Goal: Contribute content: Contribute content

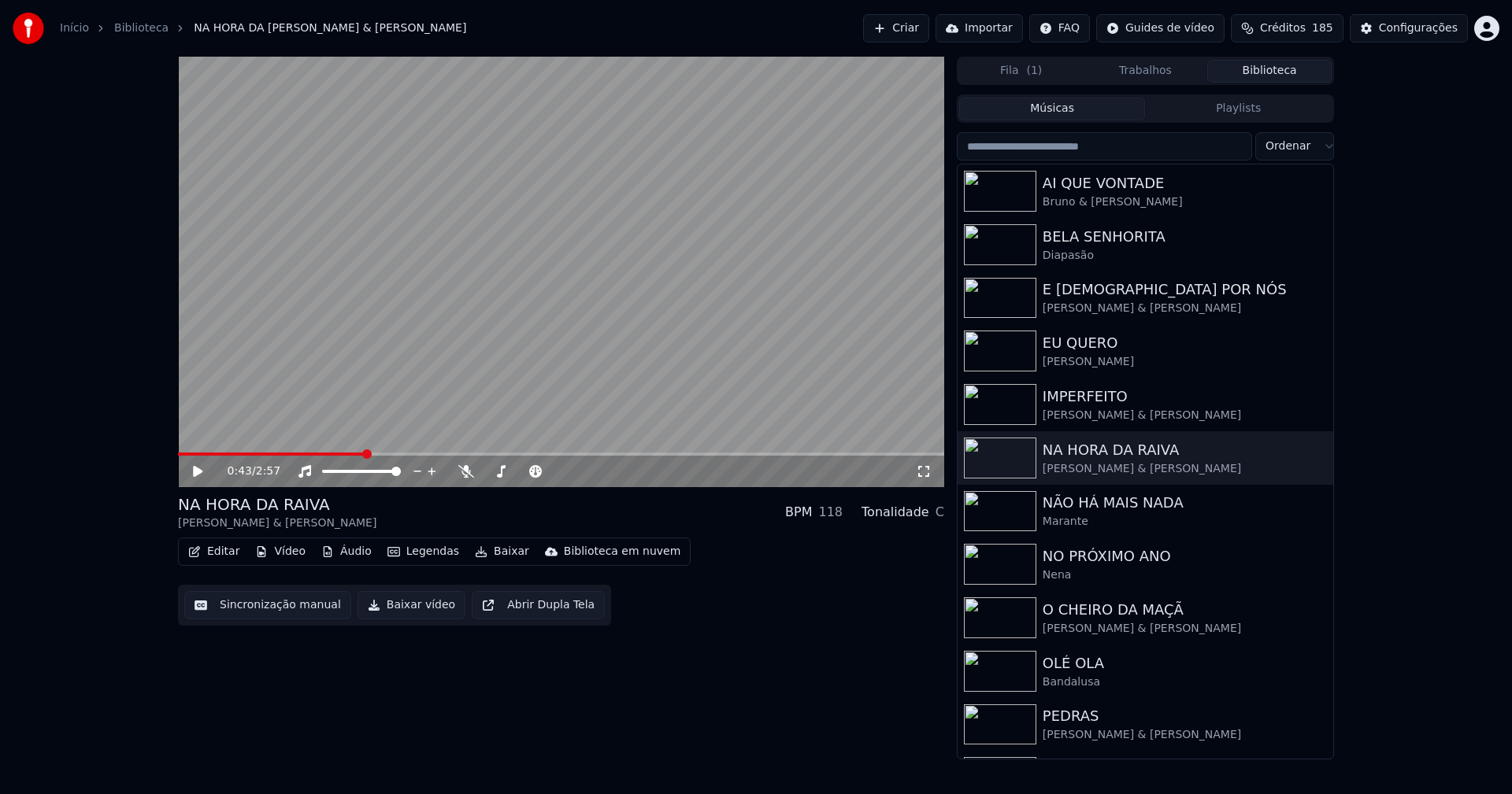
click at [196, 469] on icon at bounding box center [198, 471] width 10 height 11
click at [925, 474] on icon at bounding box center [923, 471] width 16 height 12
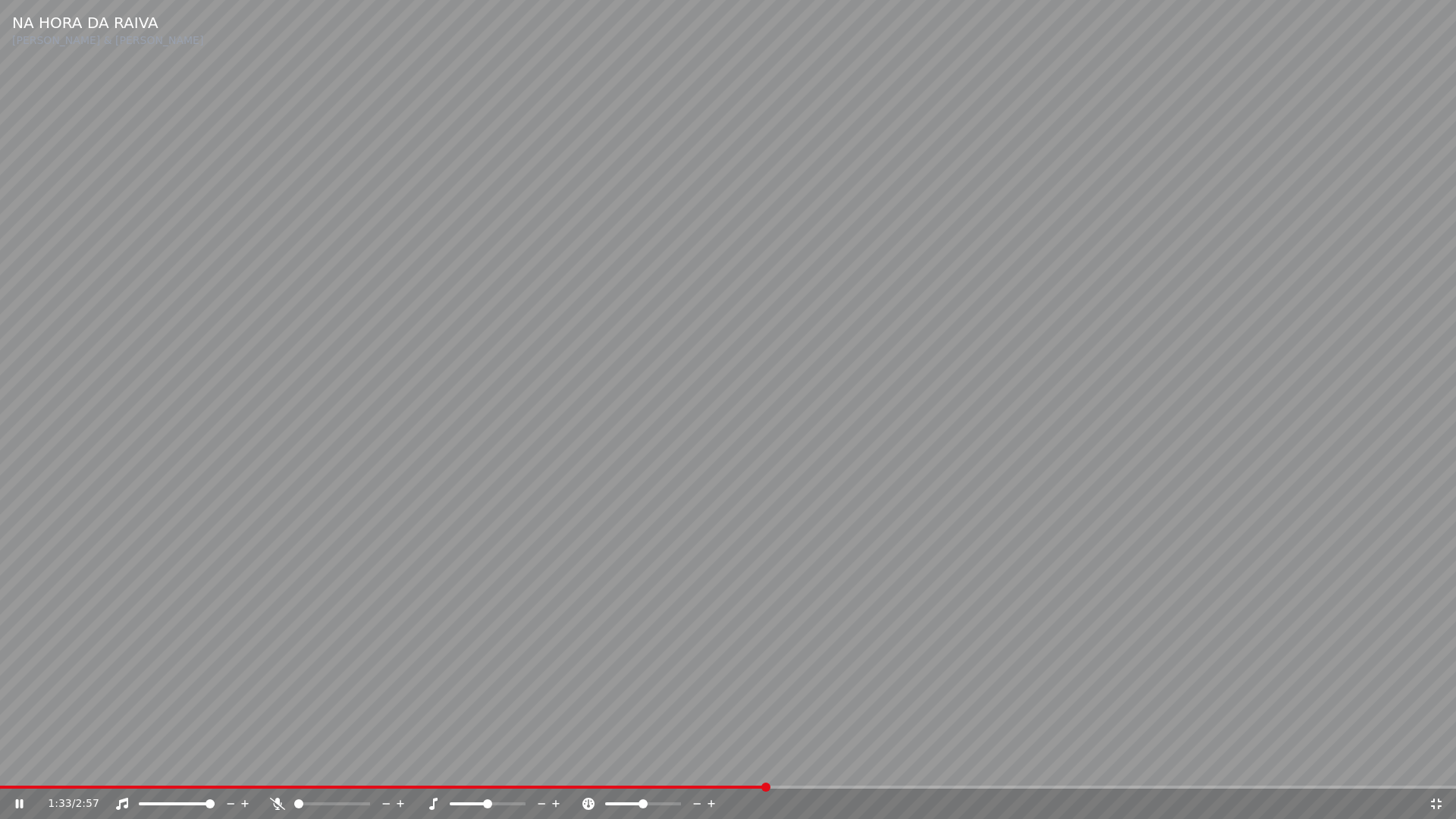
click at [1433, 764] on icon at bounding box center [1435, 804] width 10 height 10
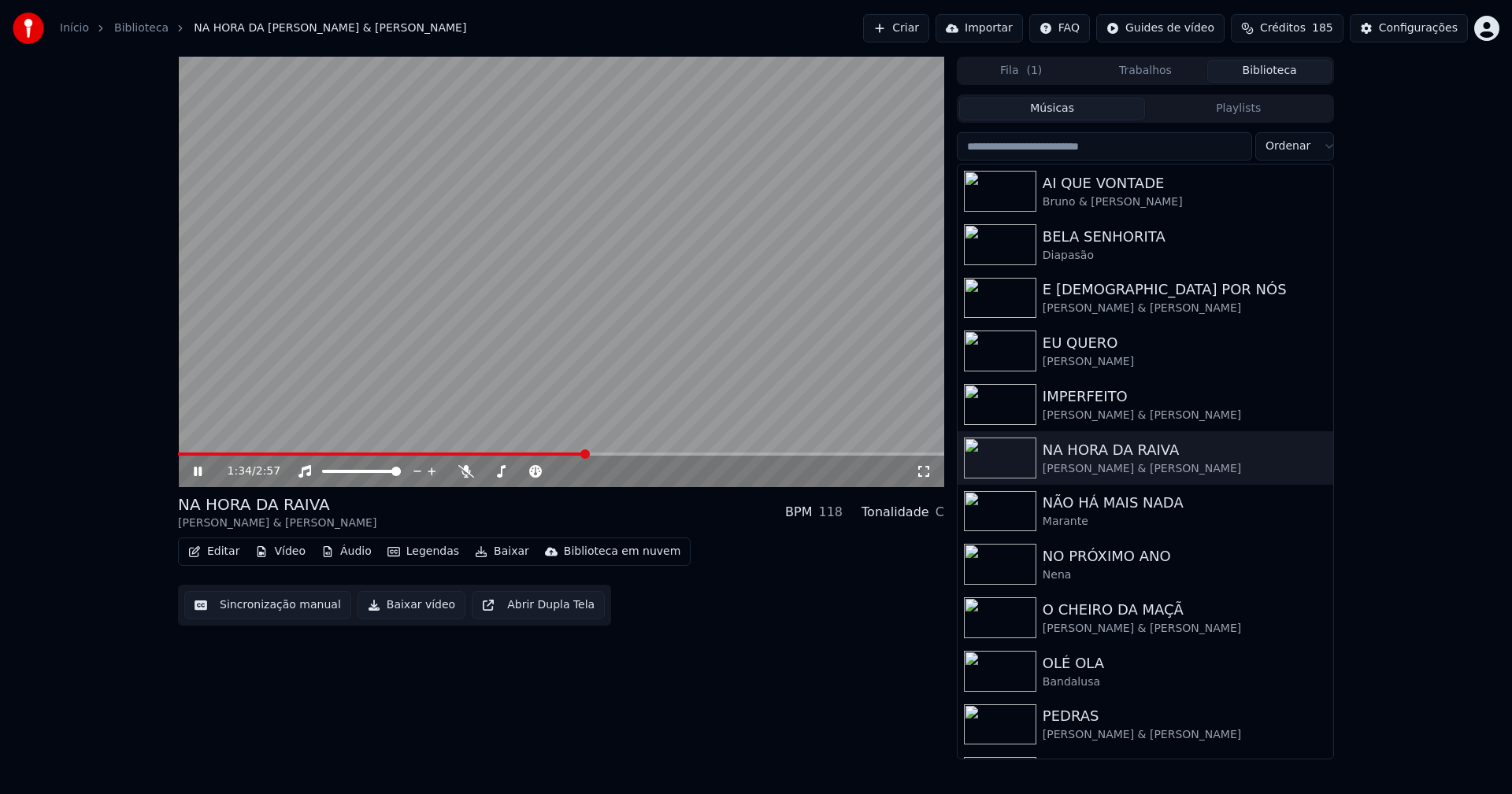
drag, startPoint x: 189, startPoint y: 471, endPoint x: 205, endPoint y: 476, distance: 16.8
click at [189, 471] on div "1:34 / 2:57" at bounding box center [560, 471] width 753 height 16
click at [200, 470] on icon at bounding box center [198, 472] width 8 height 10
click at [398, 606] on button "Baixar vídeo" at bounding box center [411, 605] width 108 height 29
click at [1266, 76] on button "Biblioteca" at bounding box center [1269, 71] width 124 height 23
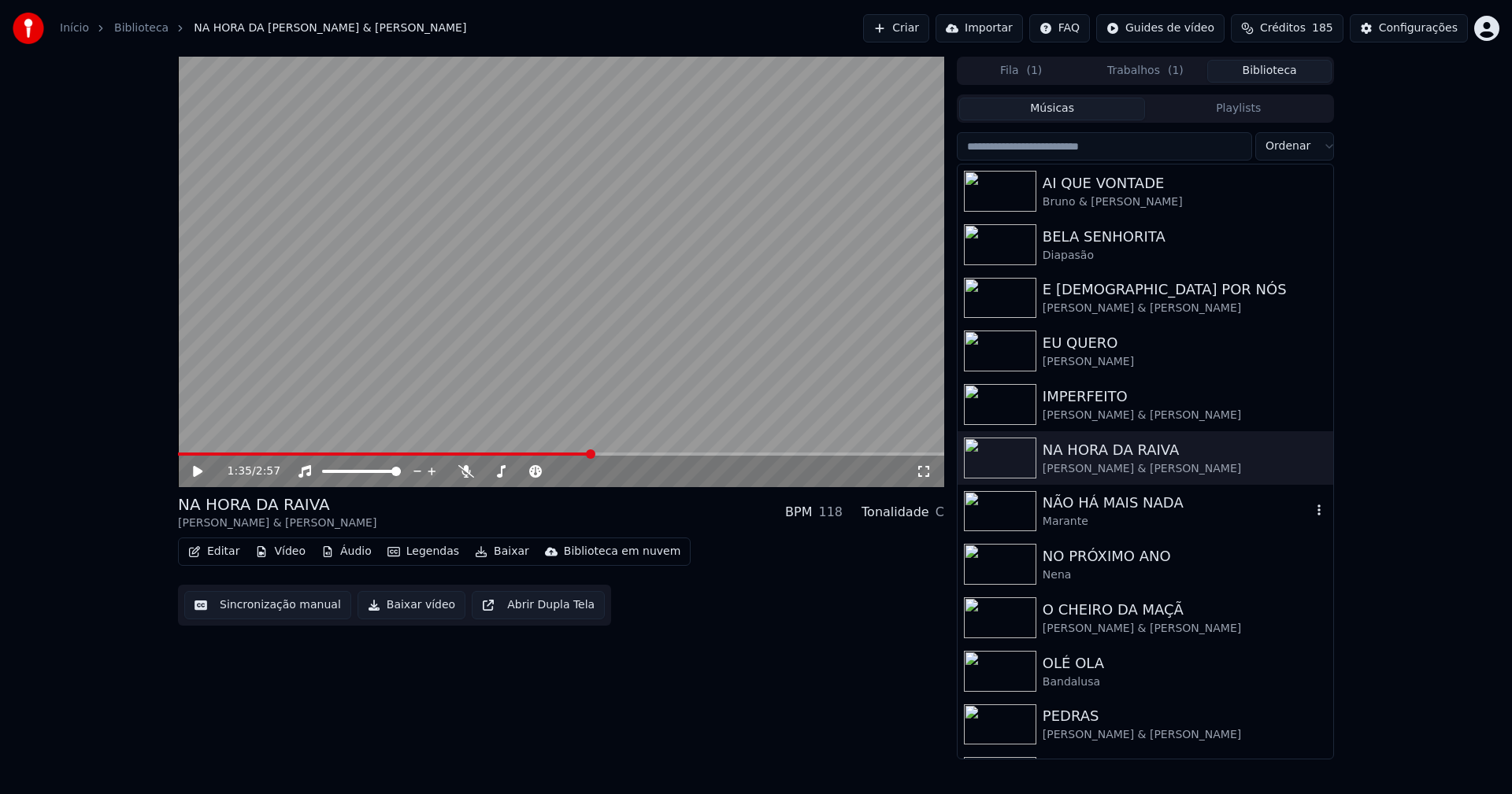
click at [1108, 507] on div "NÃO HÁ MAIS NADA" at bounding box center [1176, 503] width 269 height 22
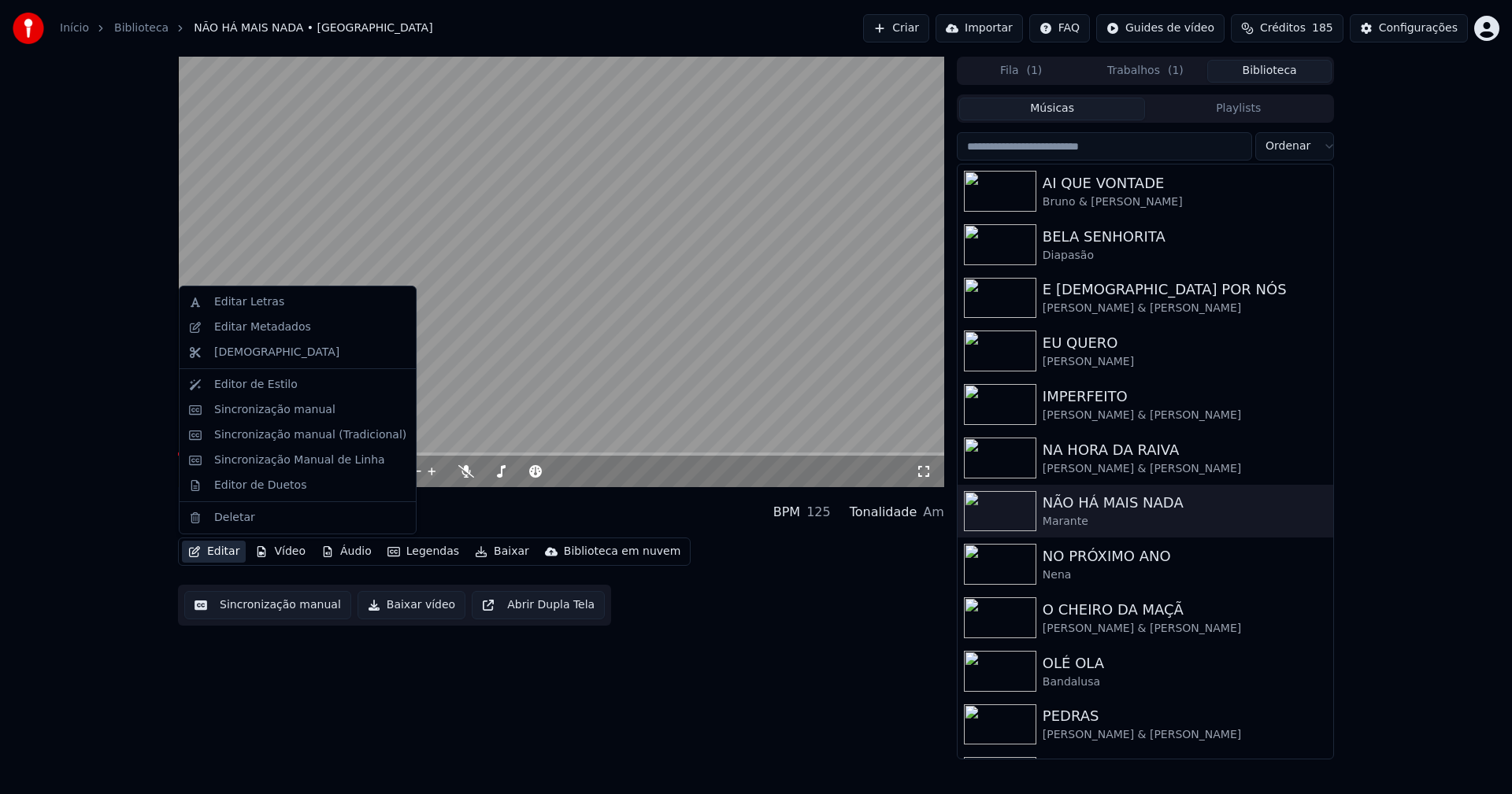
click at [219, 557] on button "Editar" at bounding box center [214, 552] width 64 height 22
click at [273, 444] on div "Sincronização manual (Tradicional)" at bounding box center [297, 435] width 230 height 25
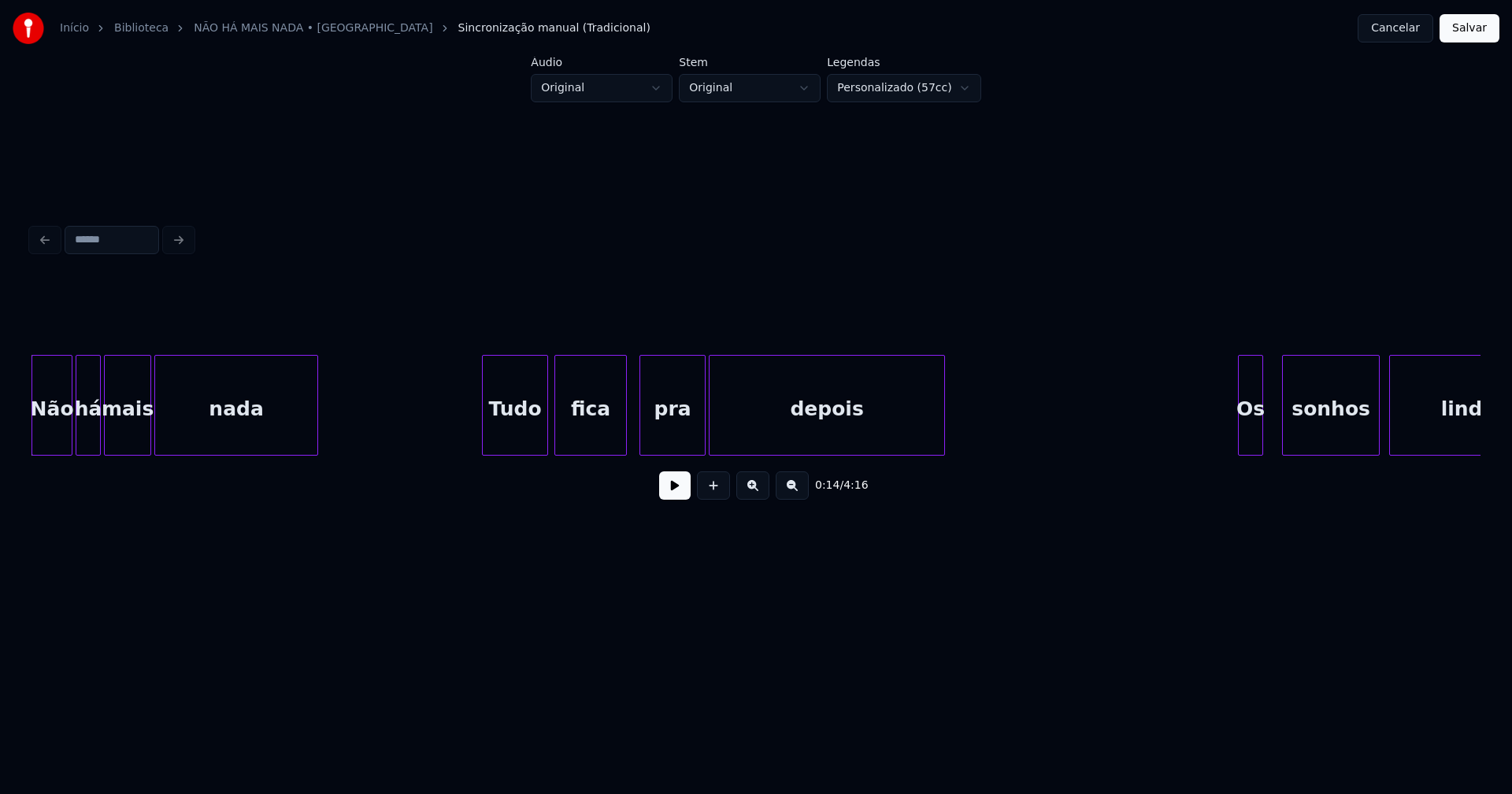
scroll to position [0, 2078]
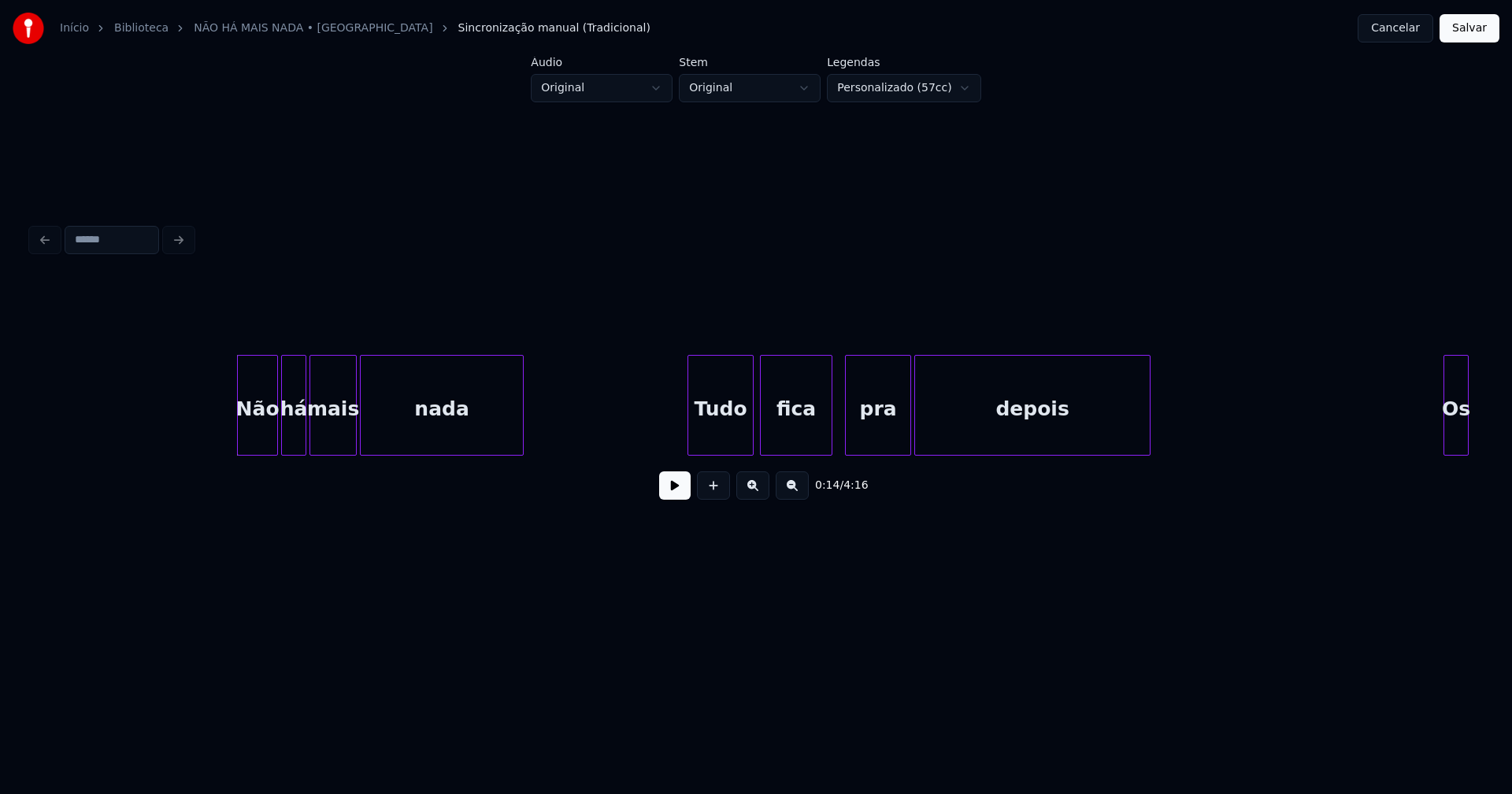
click at [665, 496] on button at bounding box center [674, 485] width 31 height 29
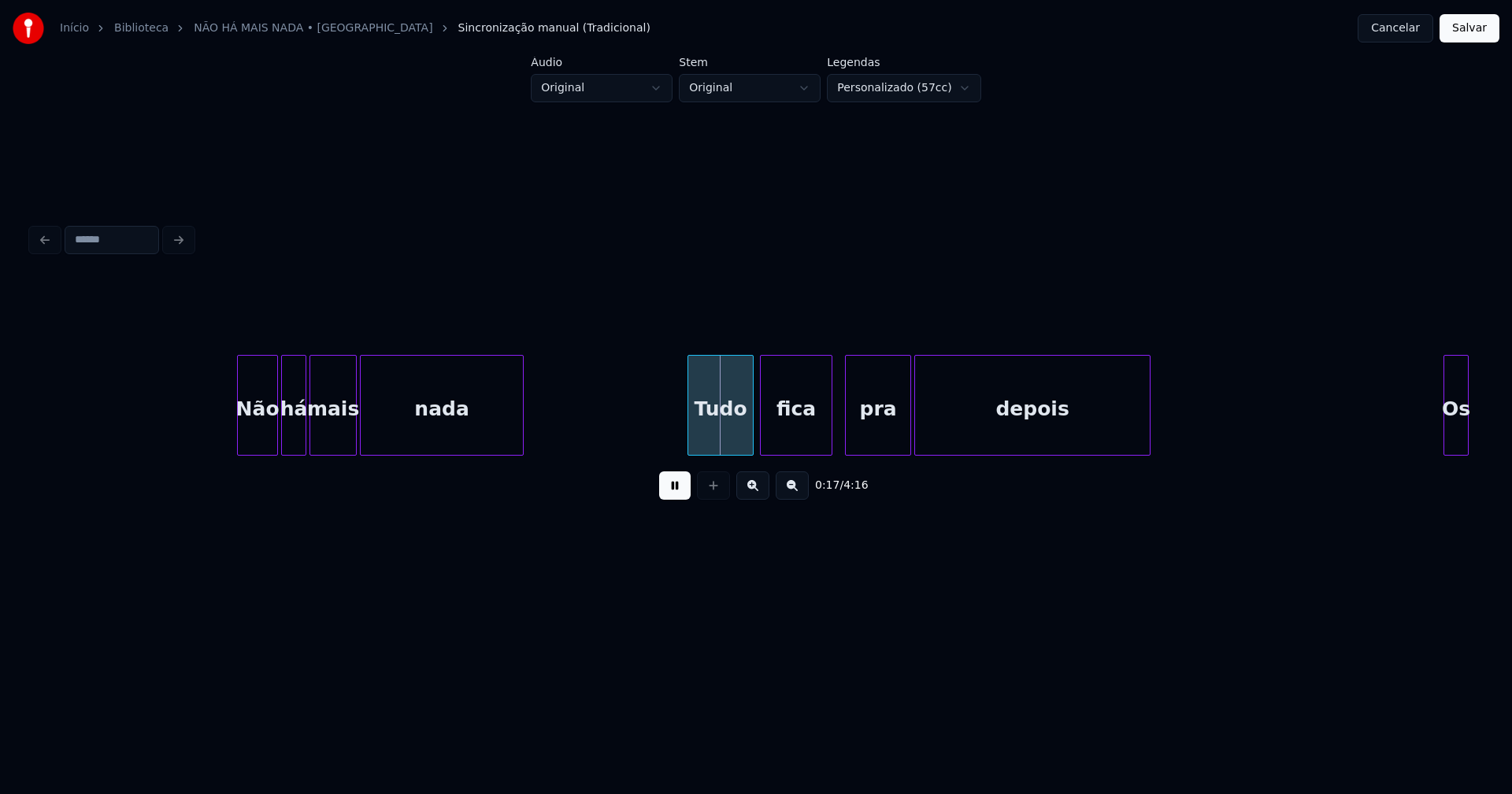
click at [238, 424] on div at bounding box center [241, 405] width 5 height 99
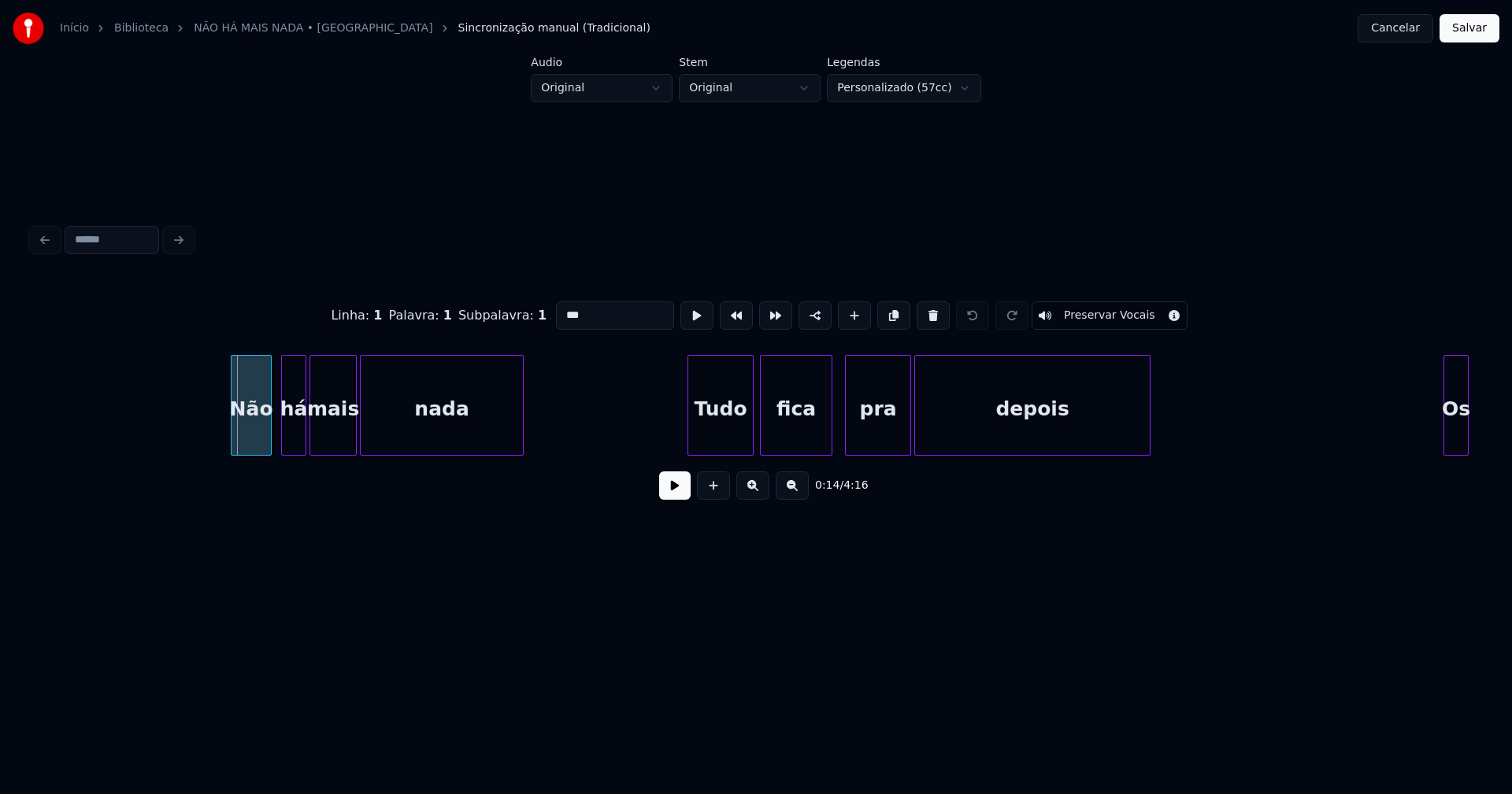
click at [256, 433] on div "Não" at bounding box center [251, 409] width 39 height 107
click at [675, 489] on button at bounding box center [674, 485] width 31 height 29
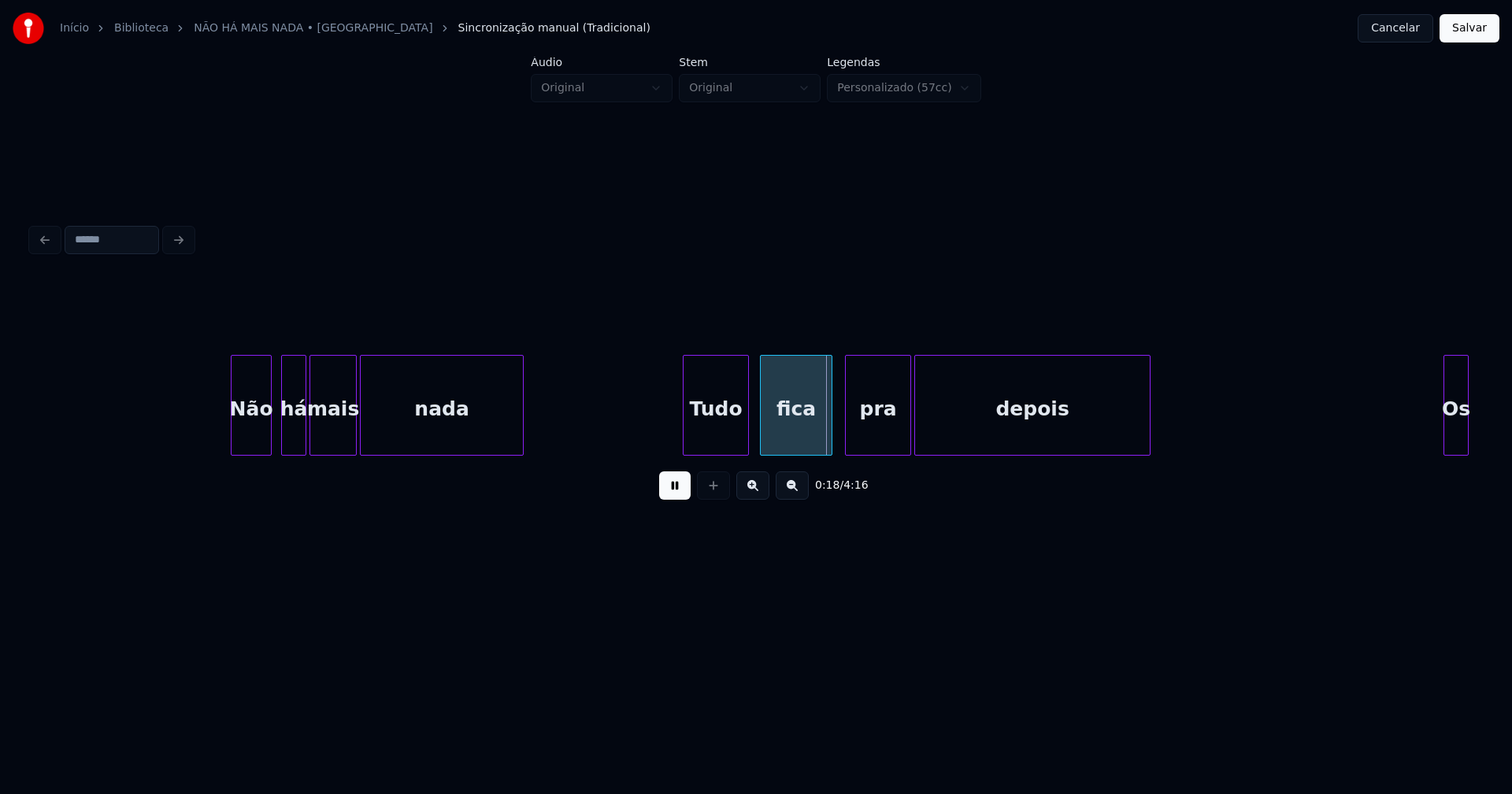
click at [731, 442] on div "Tudo" at bounding box center [715, 409] width 65 height 107
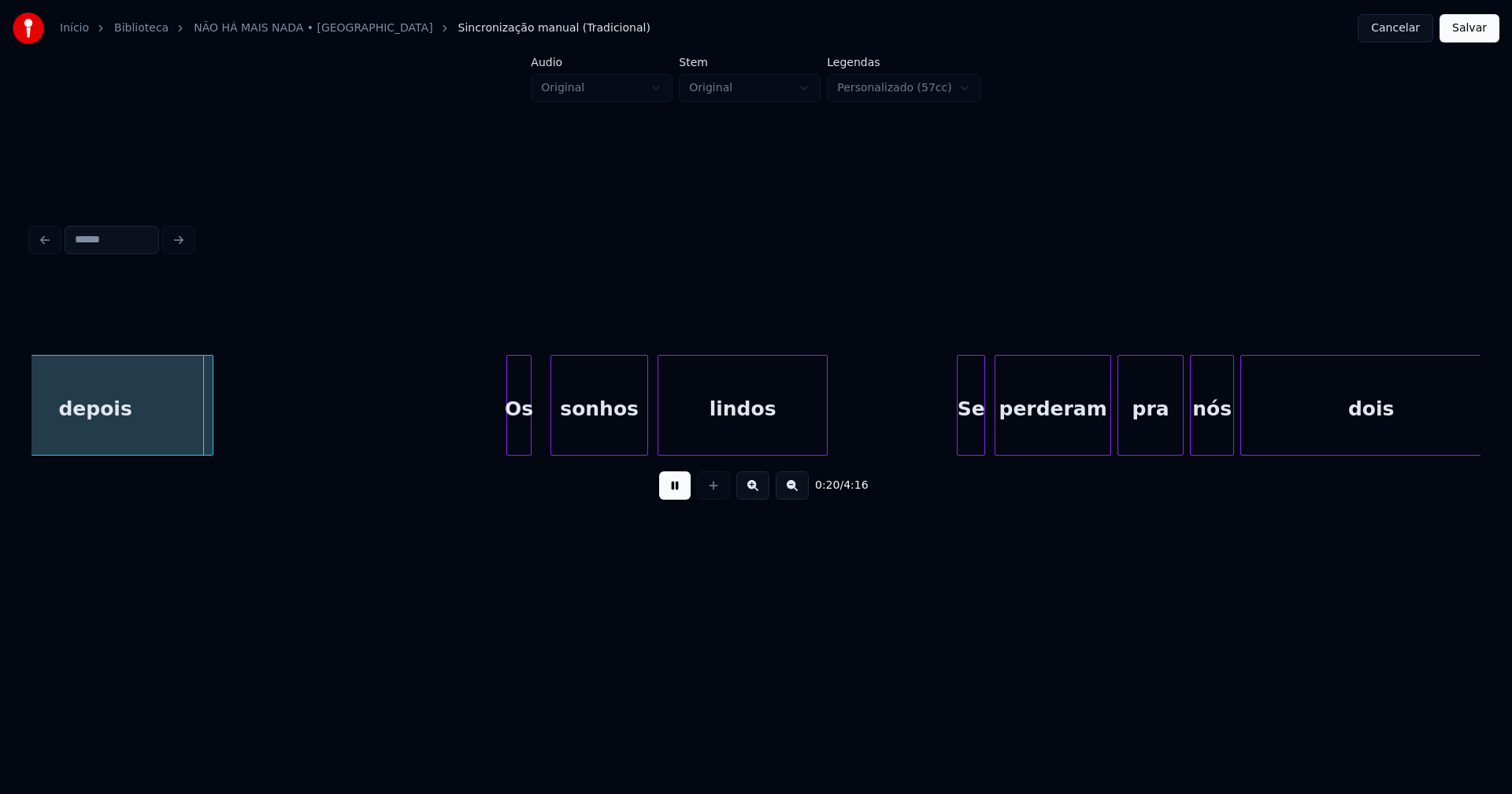
scroll to position [0, 3150]
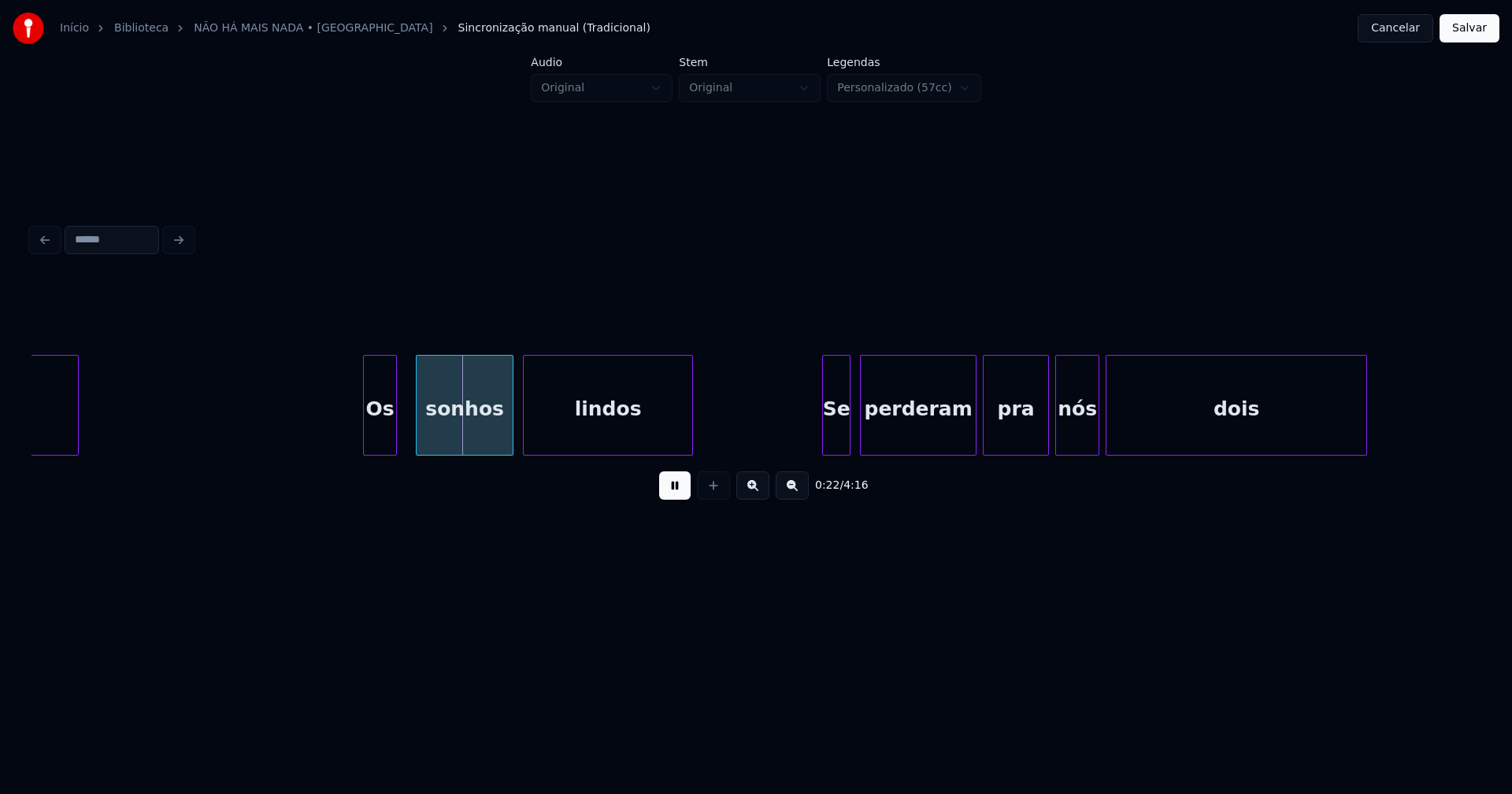
click at [365, 443] on div at bounding box center [366, 405] width 5 height 99
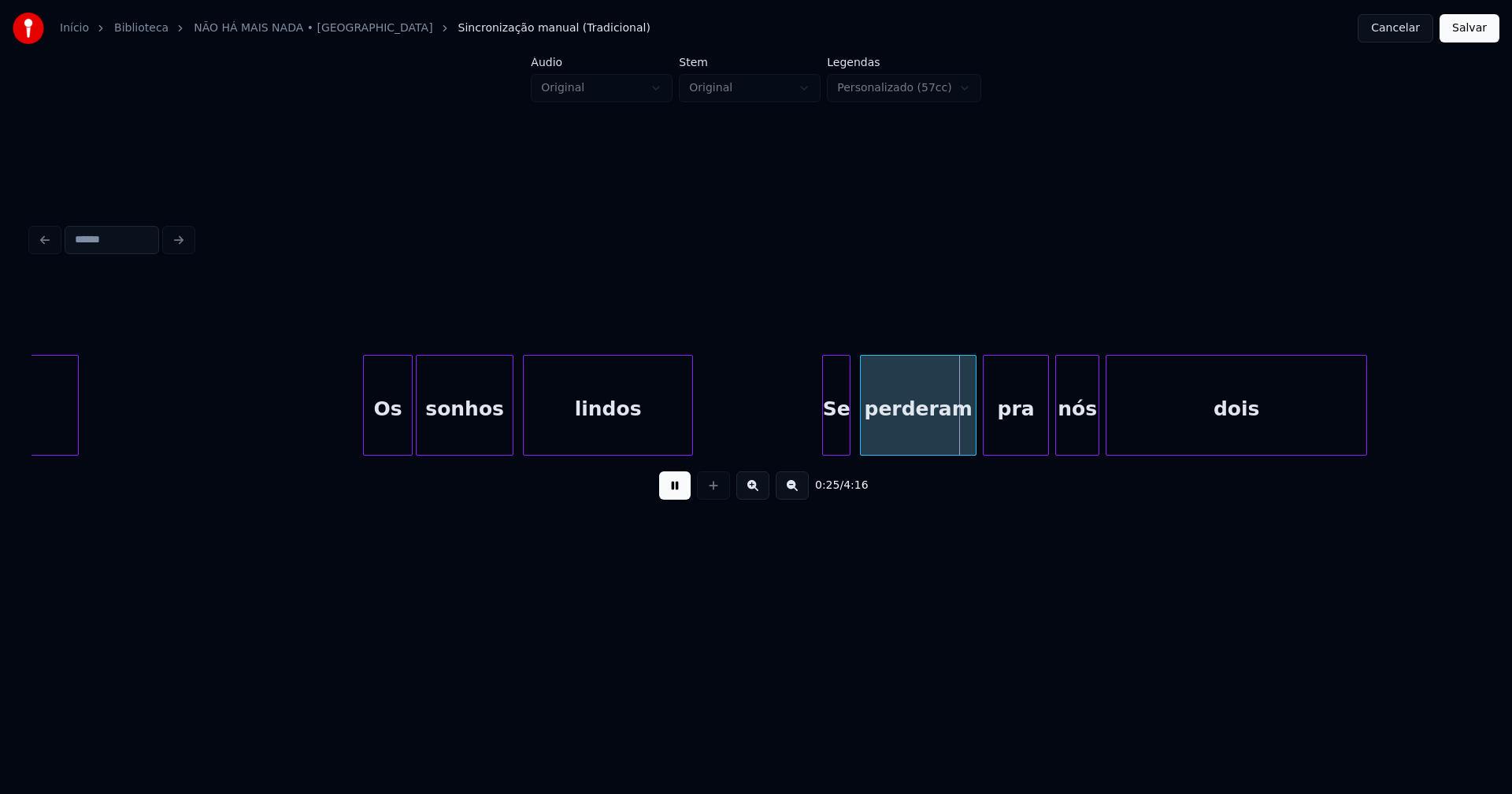
click at [408, 445] on div at bounding box center [410, 405] width 5 height 99
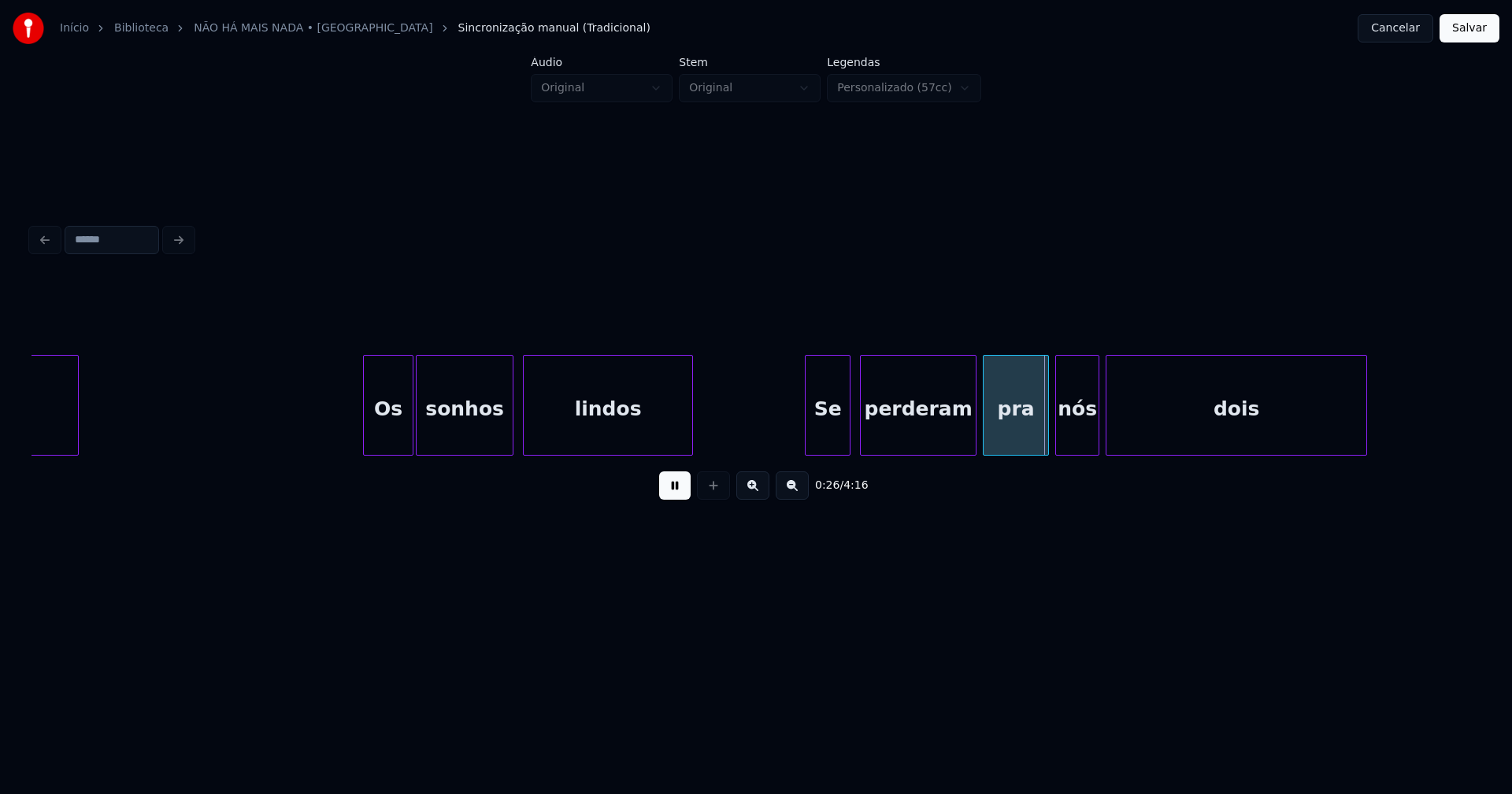
click at [807, 450] on div "depois Os sonhos lindos Se perderam pra nós dois" at bounding box center [756, 405] width 1449 height 101
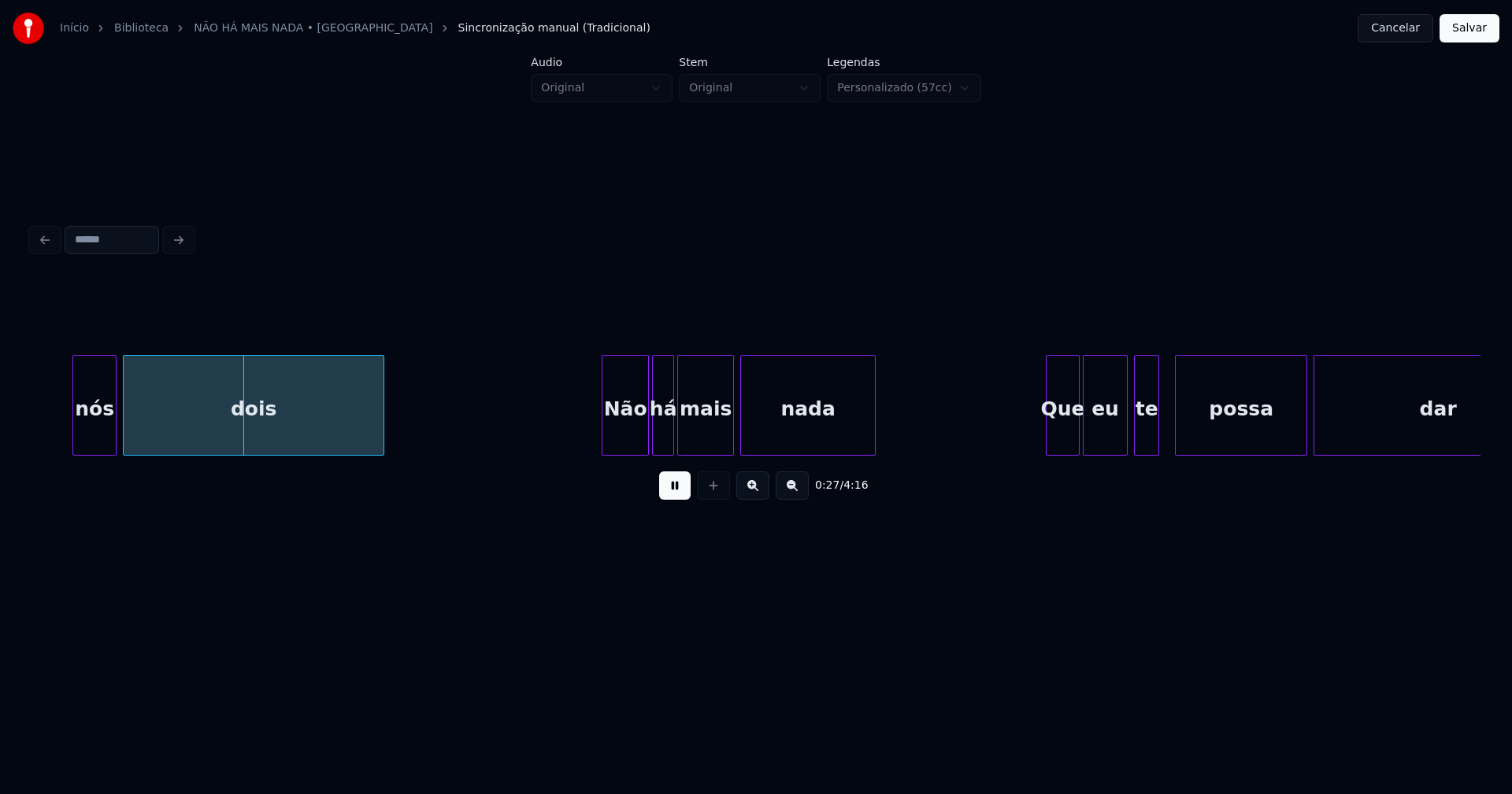
scroll to position [0, 4356]
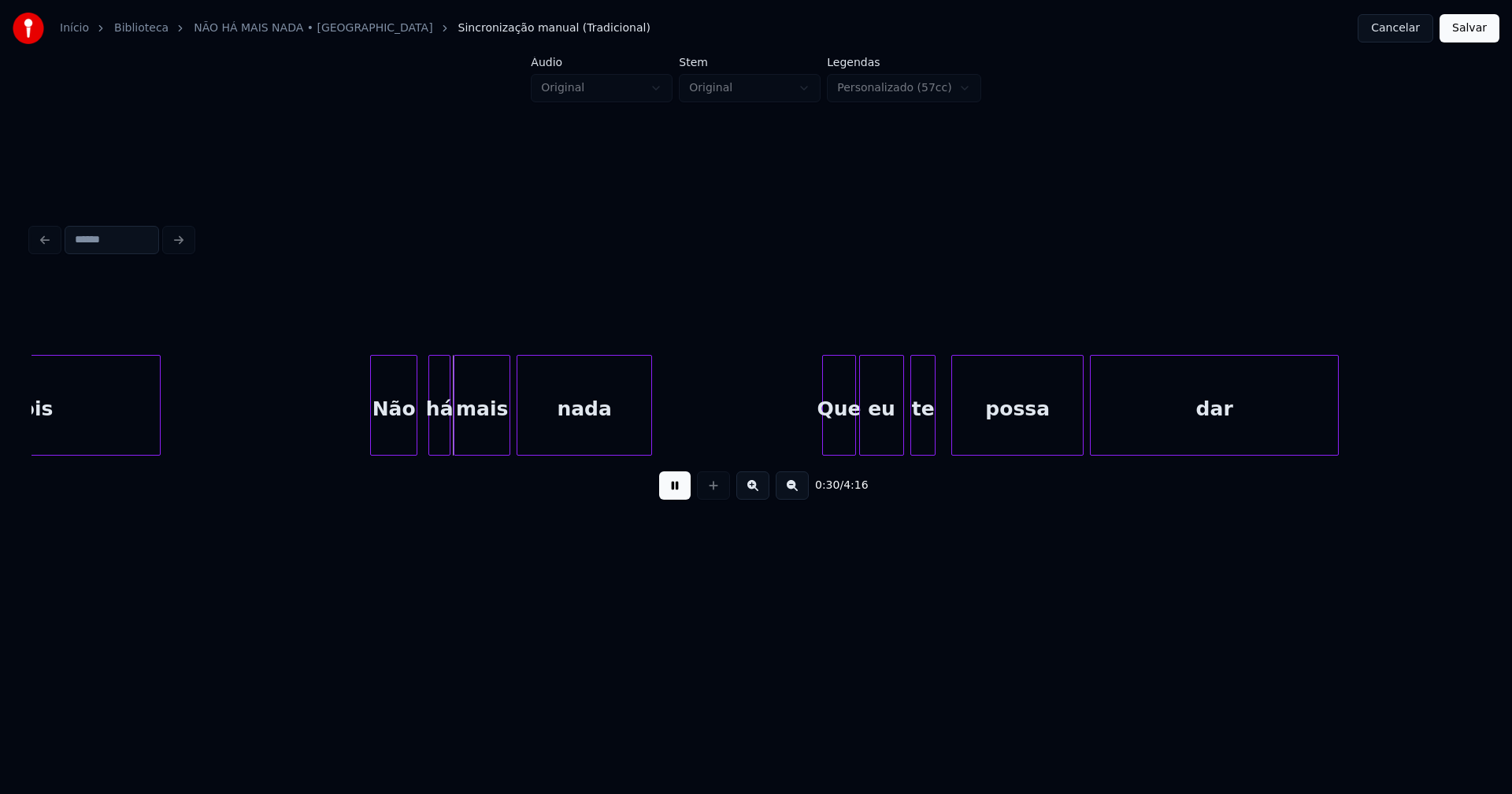
click at [385, 448] on div "Não" at bounding box center [394, 409] width 46 height 107
click at [430, 450] on div "dois Não há mais nada Que eu te possa dar" at bounding box center [756, 405] width 1449 height 101
click at [834, 445] on div "Que" at bounding box center [834, 409] width 32 height 107
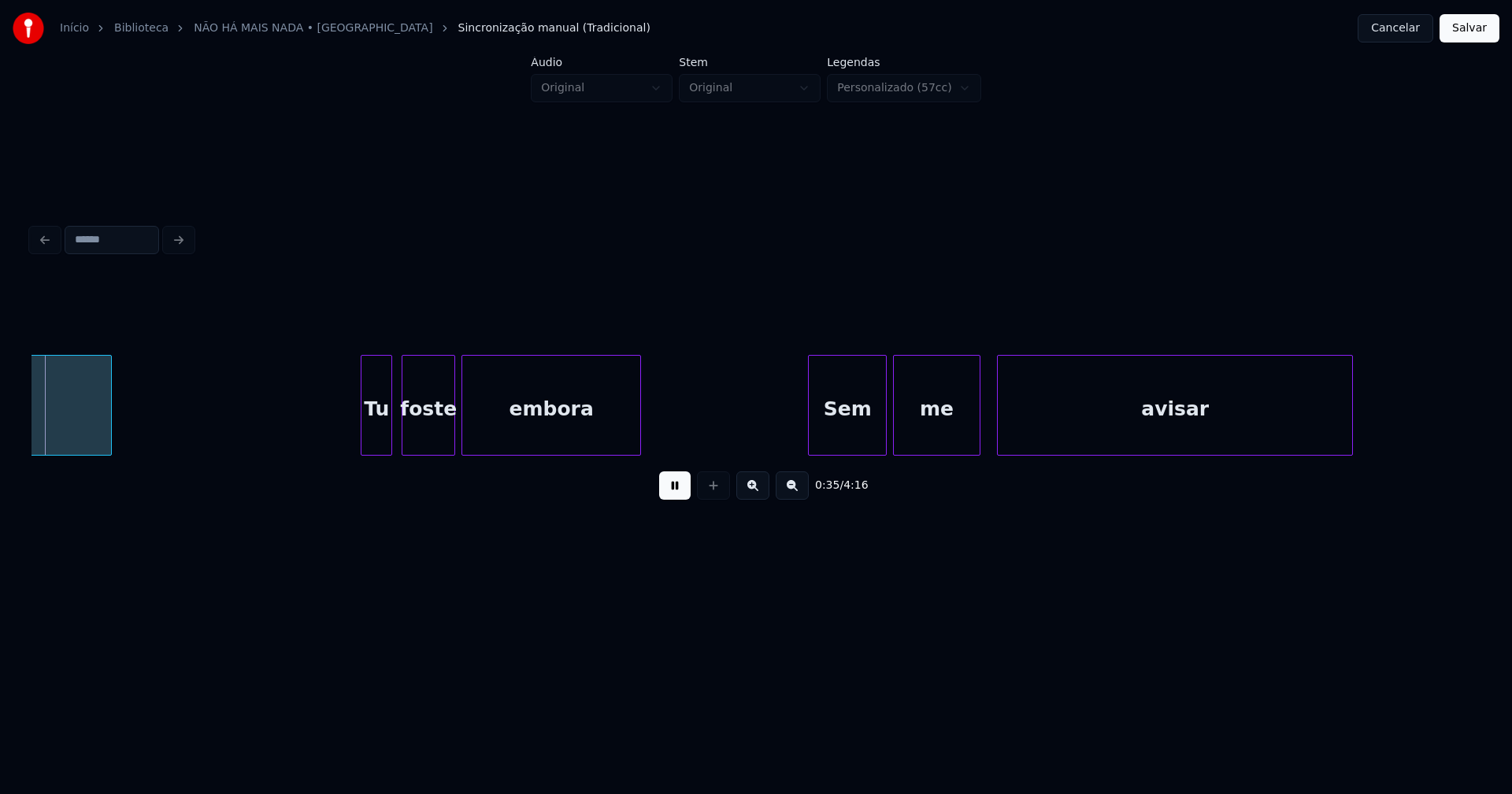
scroll to position [0, 5591]
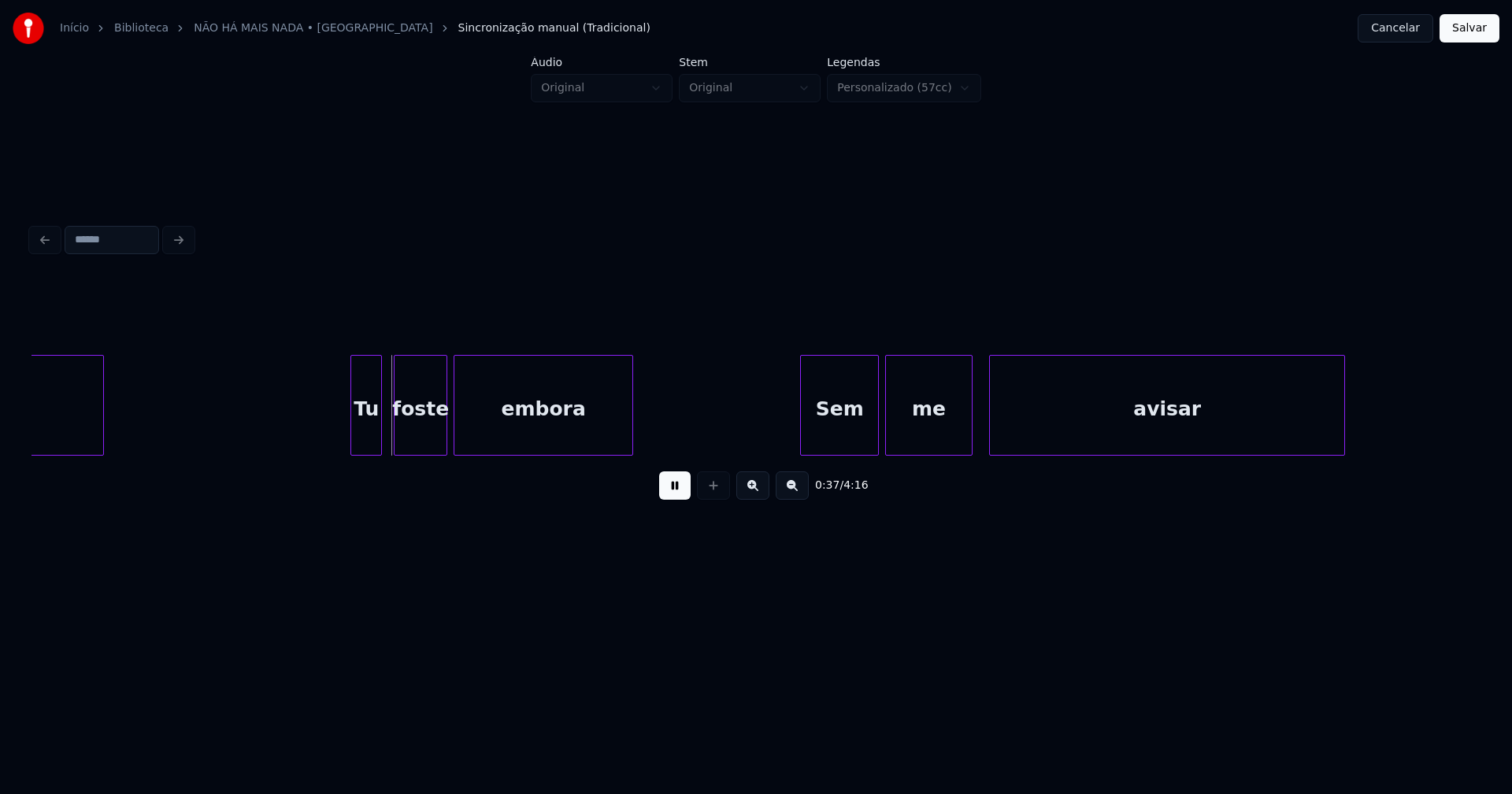
click at [368, 445] on div "Tu" at bounding box center [366, 409] width 30 height 107
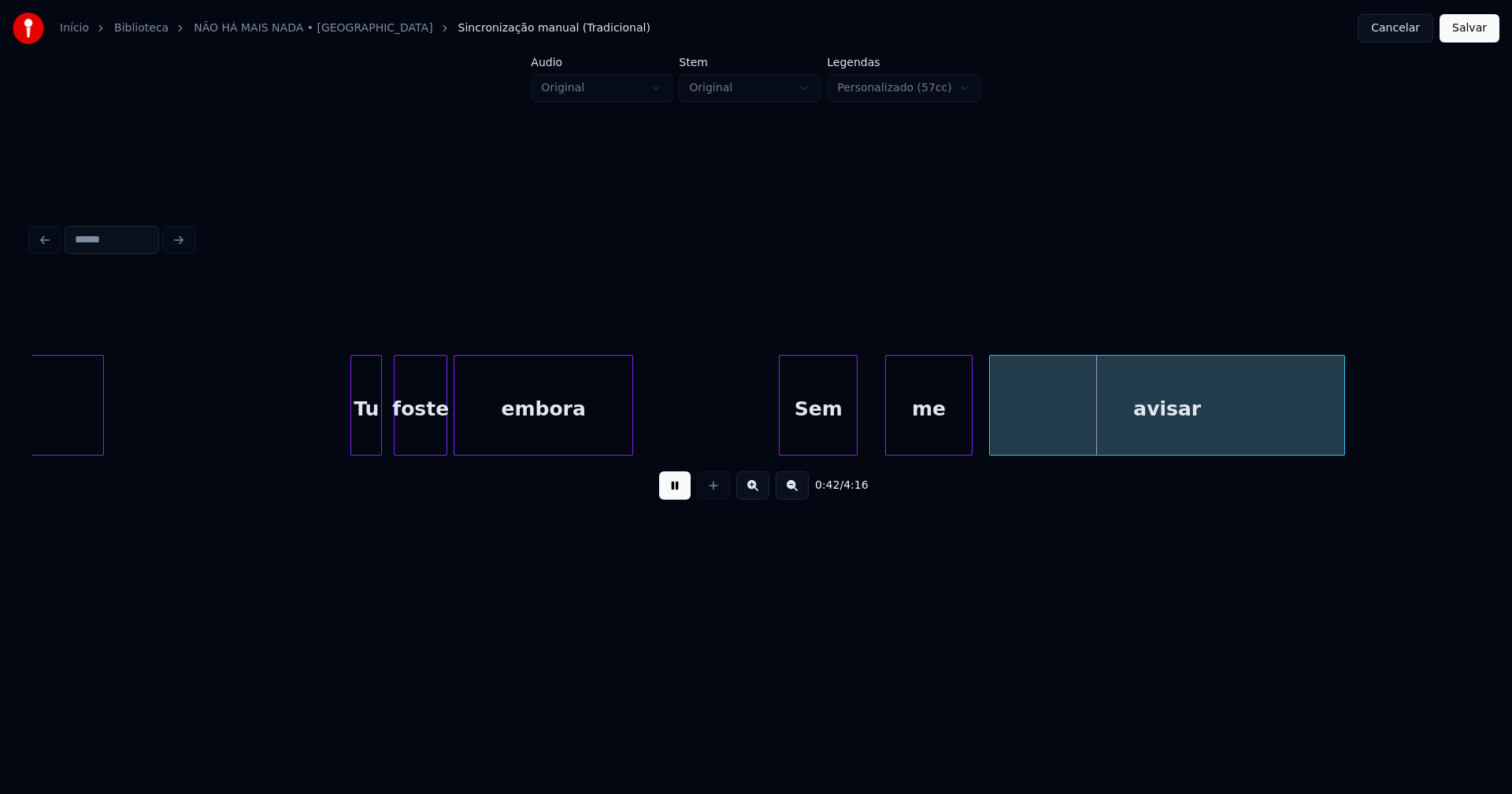
click at [834, 452] on div "dar Tu foste embora Sem me avisar" at bounding box center [756, 405] width 1449 height 101
click at [875, 444] on div at bounding box center [872, 405] width 5 height 99
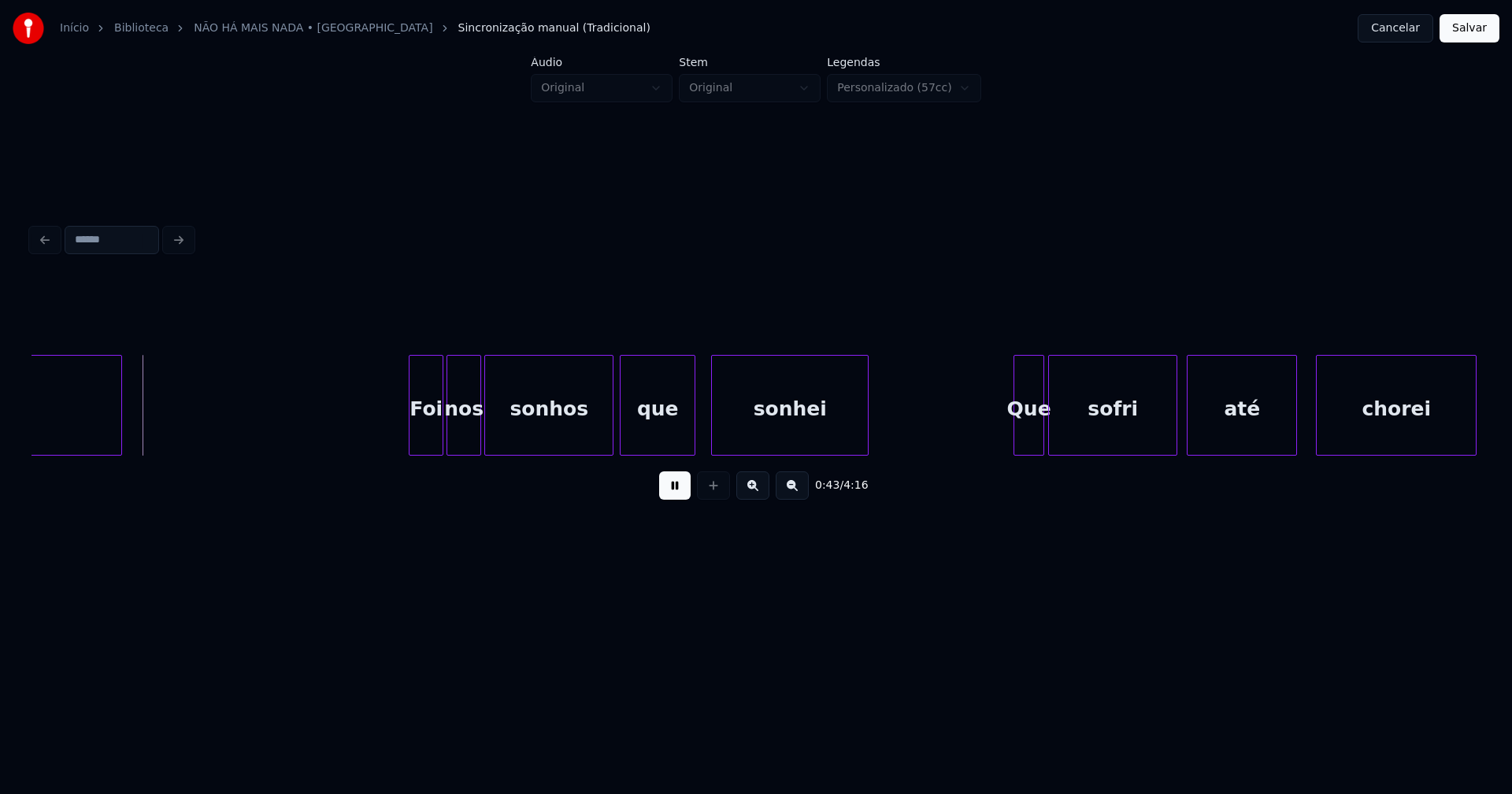
scroll to position [0, 6835]
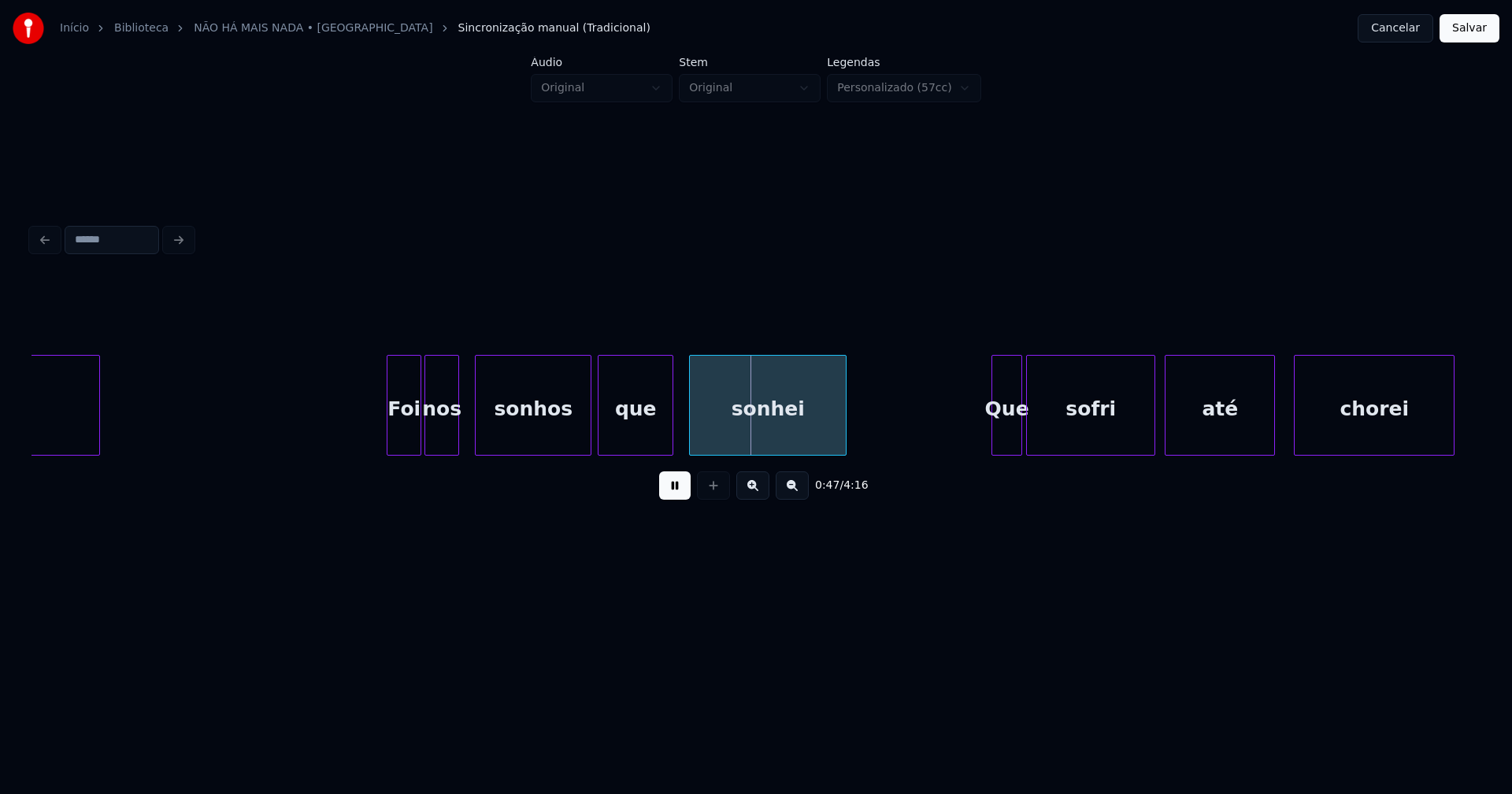
click at [479, 443] on div at bounding box center [478, 405] width 5 height 99
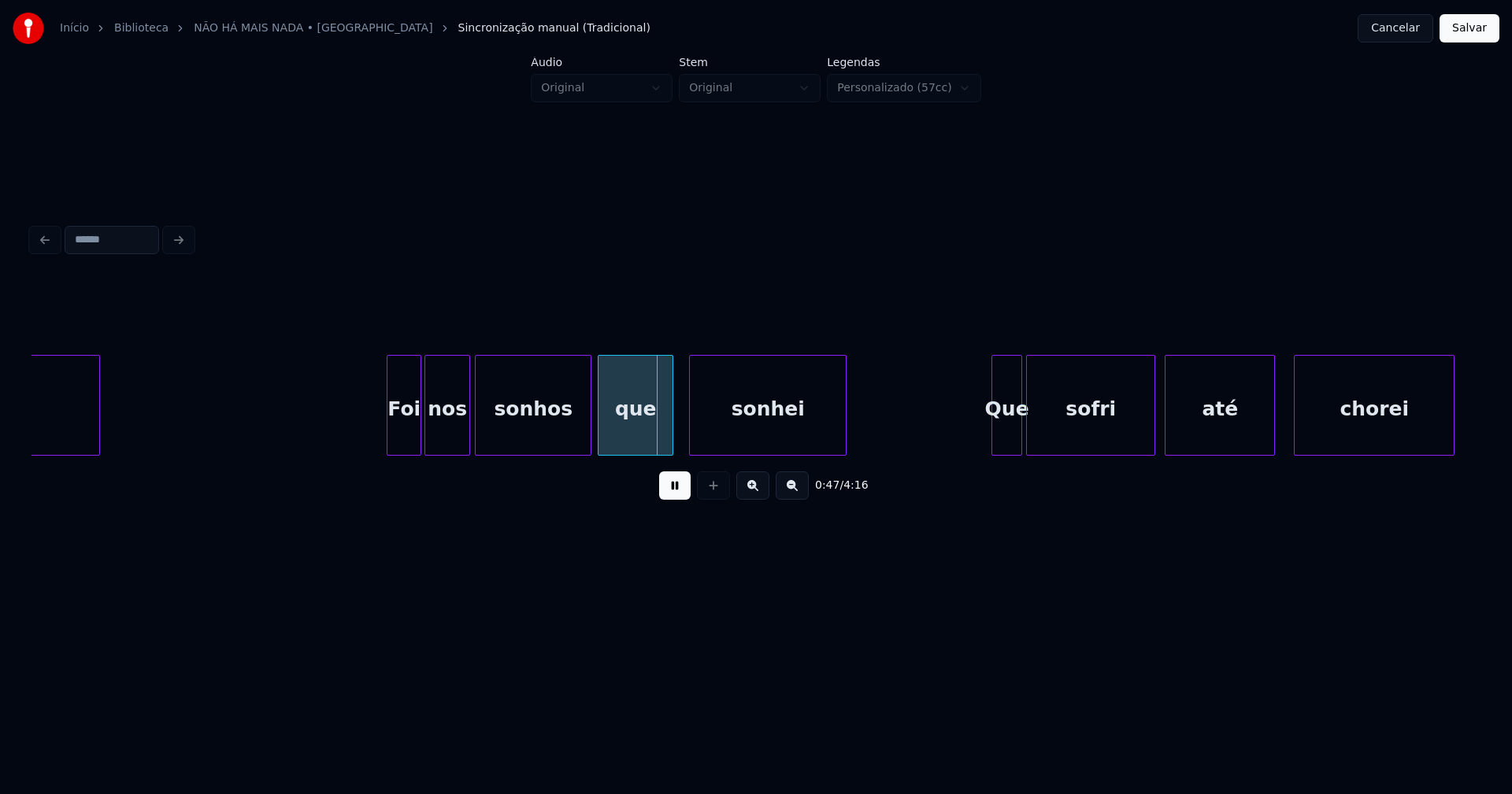
click at [467, 443] on div at bounding box center [467, 405] width 5 height 99
click at [702, 436] on div at bounding box center [703, 405] width 5 height 99
click at [692, 441] on div at bounding box center [692, 405] width 5 height 99
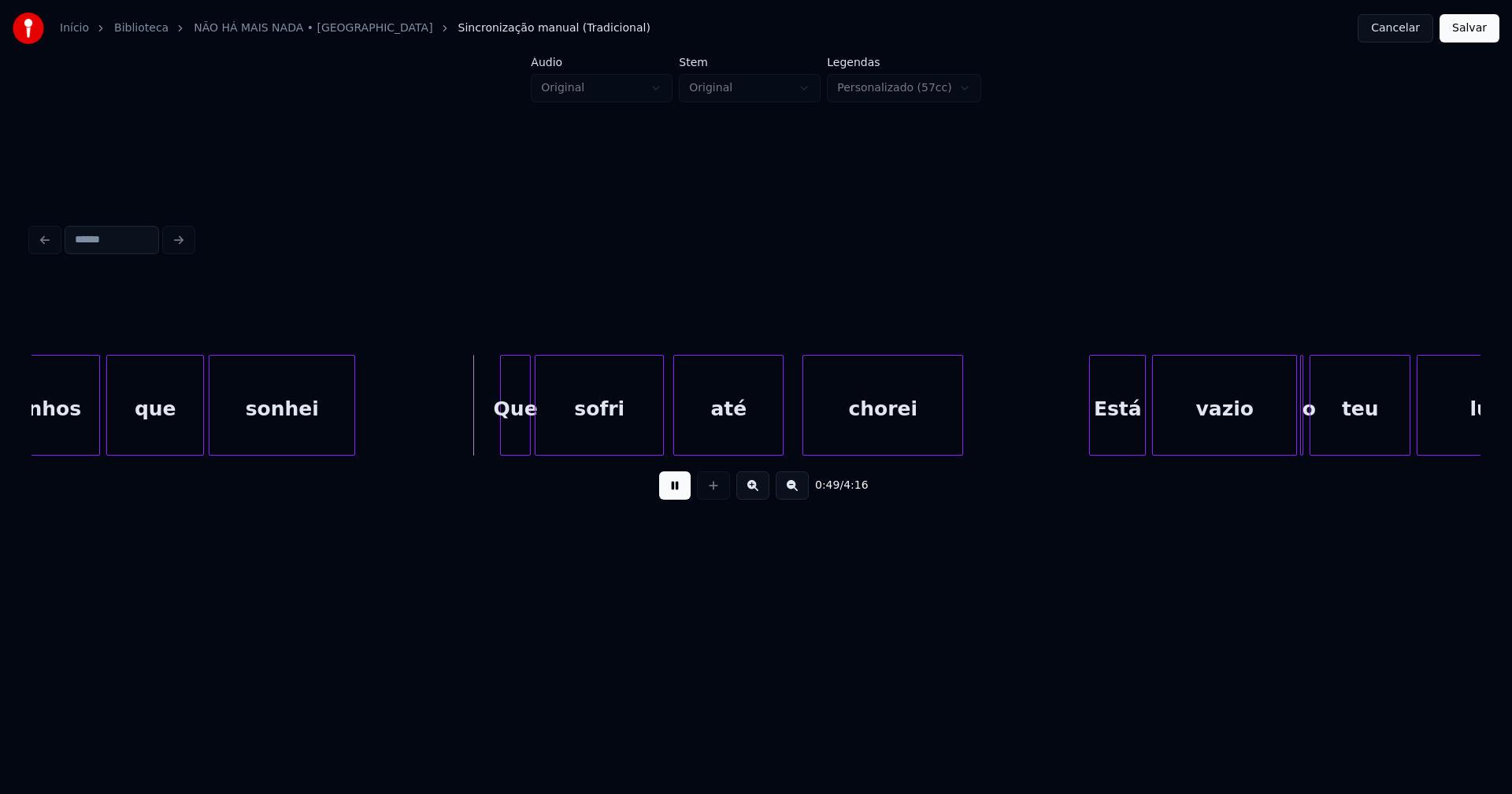
scroll to position [0, 7483]
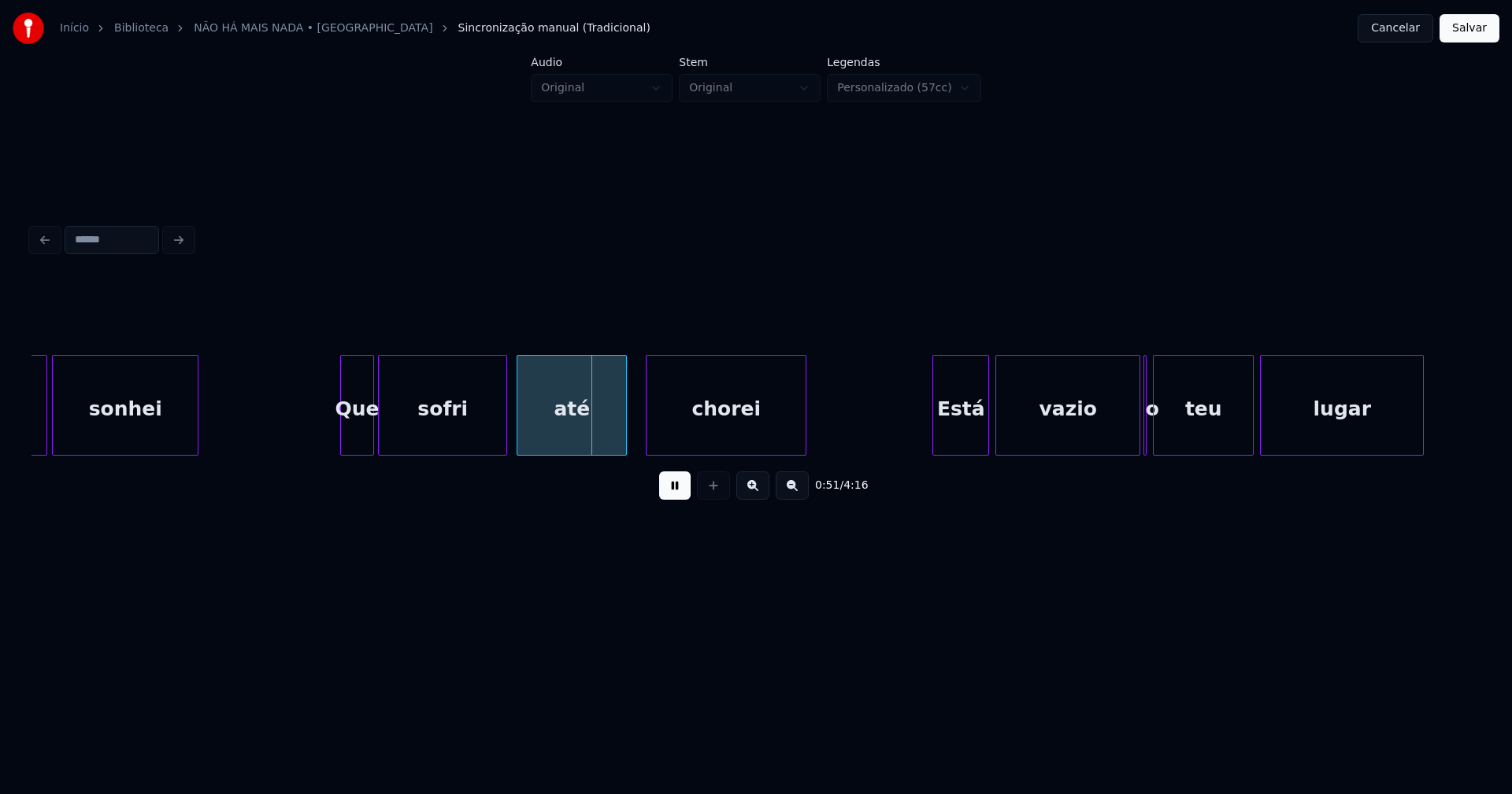
click at [344, 443] on div at bounding box center [343, 405] width 5 height 99
click at [656, 434] on div at bounding box center [659, 405] width 5 height 99
click at [643, 436] on div at bounding box center [645, 405] width 5 height 99
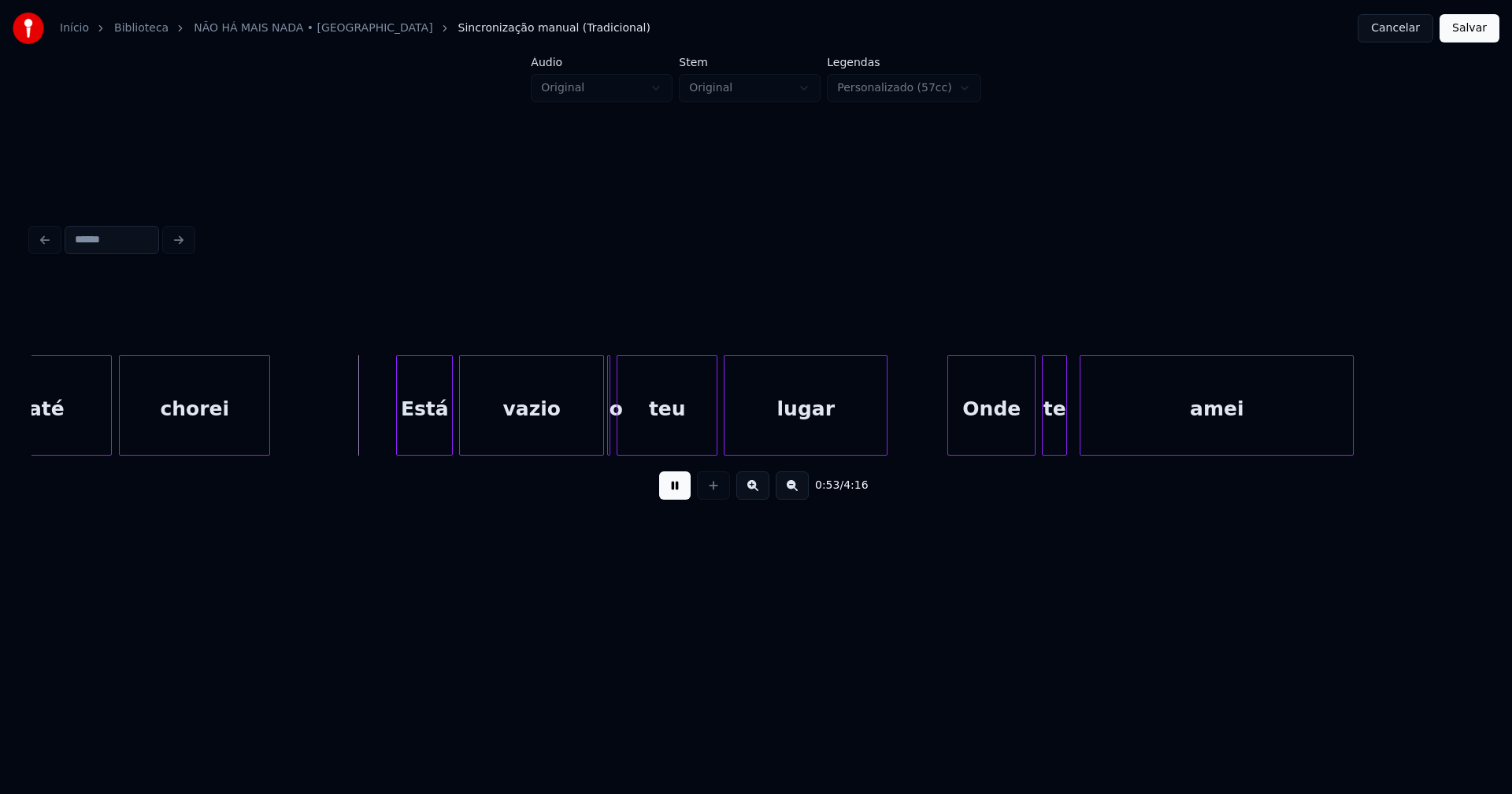
scroll to position [0, 8086]
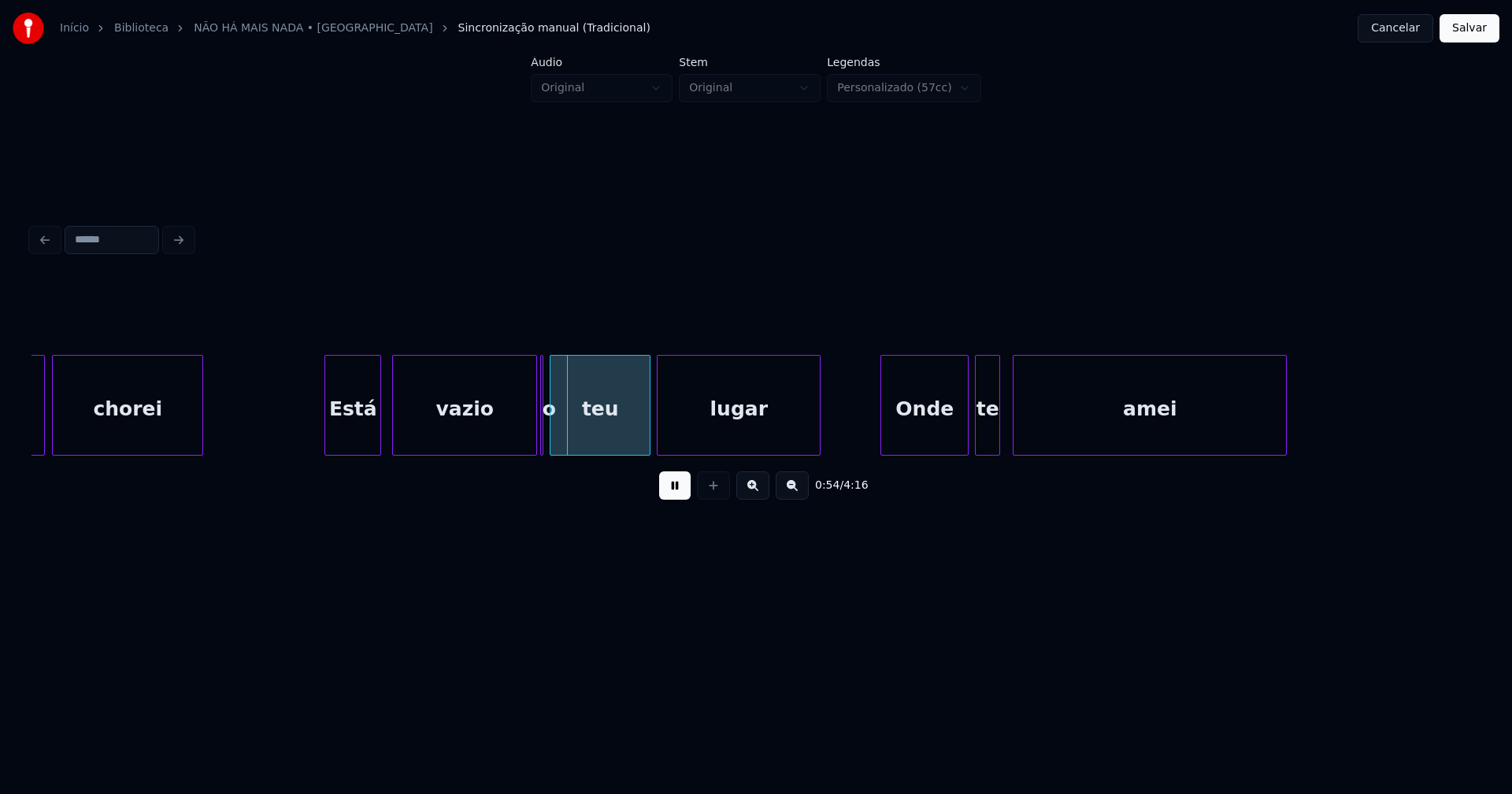
click at [352, 451] on div "até chorei Está vazio o teu lugar Onde te amei" at bounding box center [756, 405] width 1449 height 101
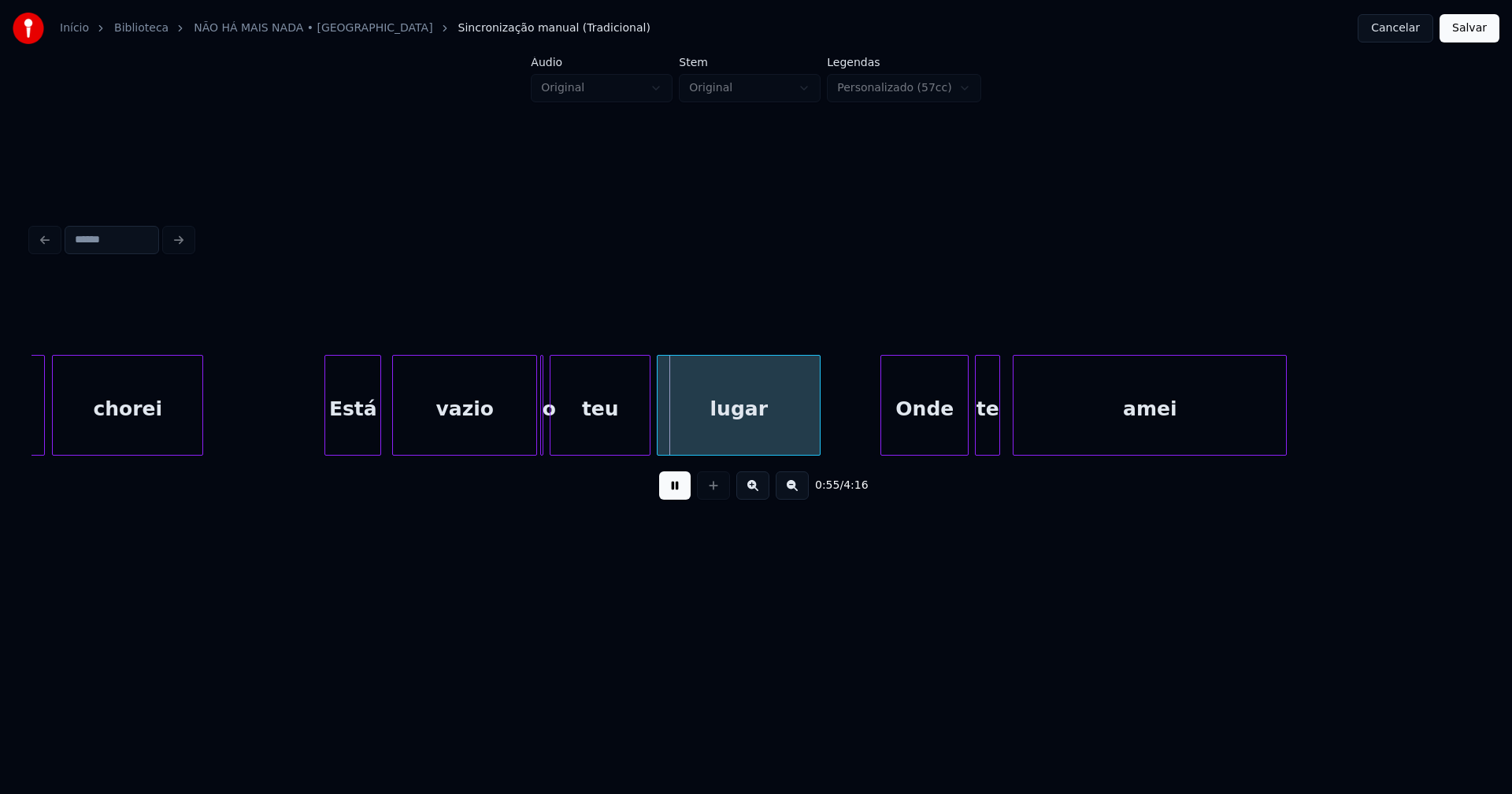
click at [689, 495] on button at bounding box center [674, 485] width 31 height 29
click at [508, 456] on div "até chorei Está vazio o teu lugar Onde te amei" at bounding box center [756, 405] width 1449 height 101
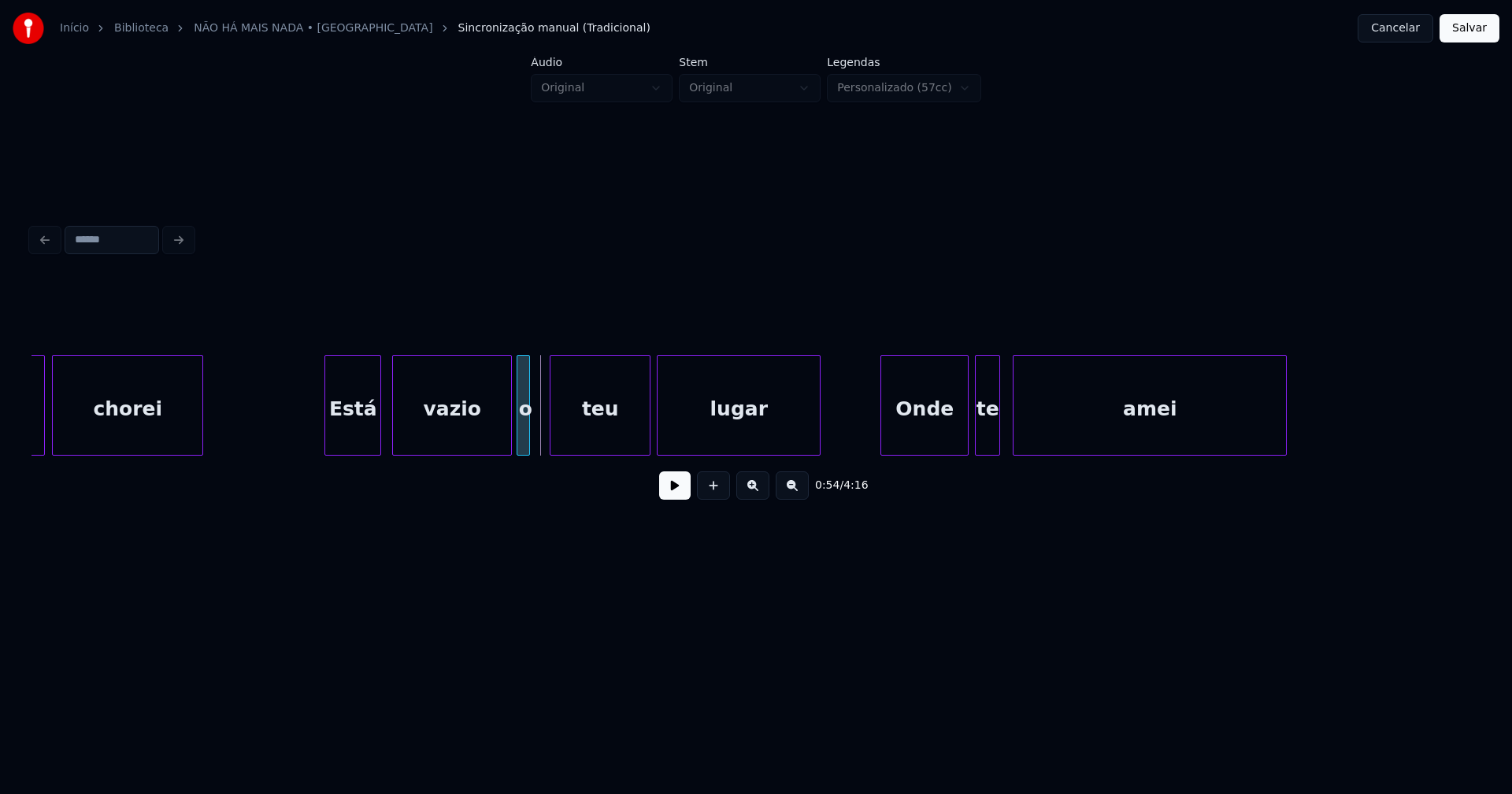
click at [517, 391] on div "o" at bounding box center [523, 405] width 13 height 101
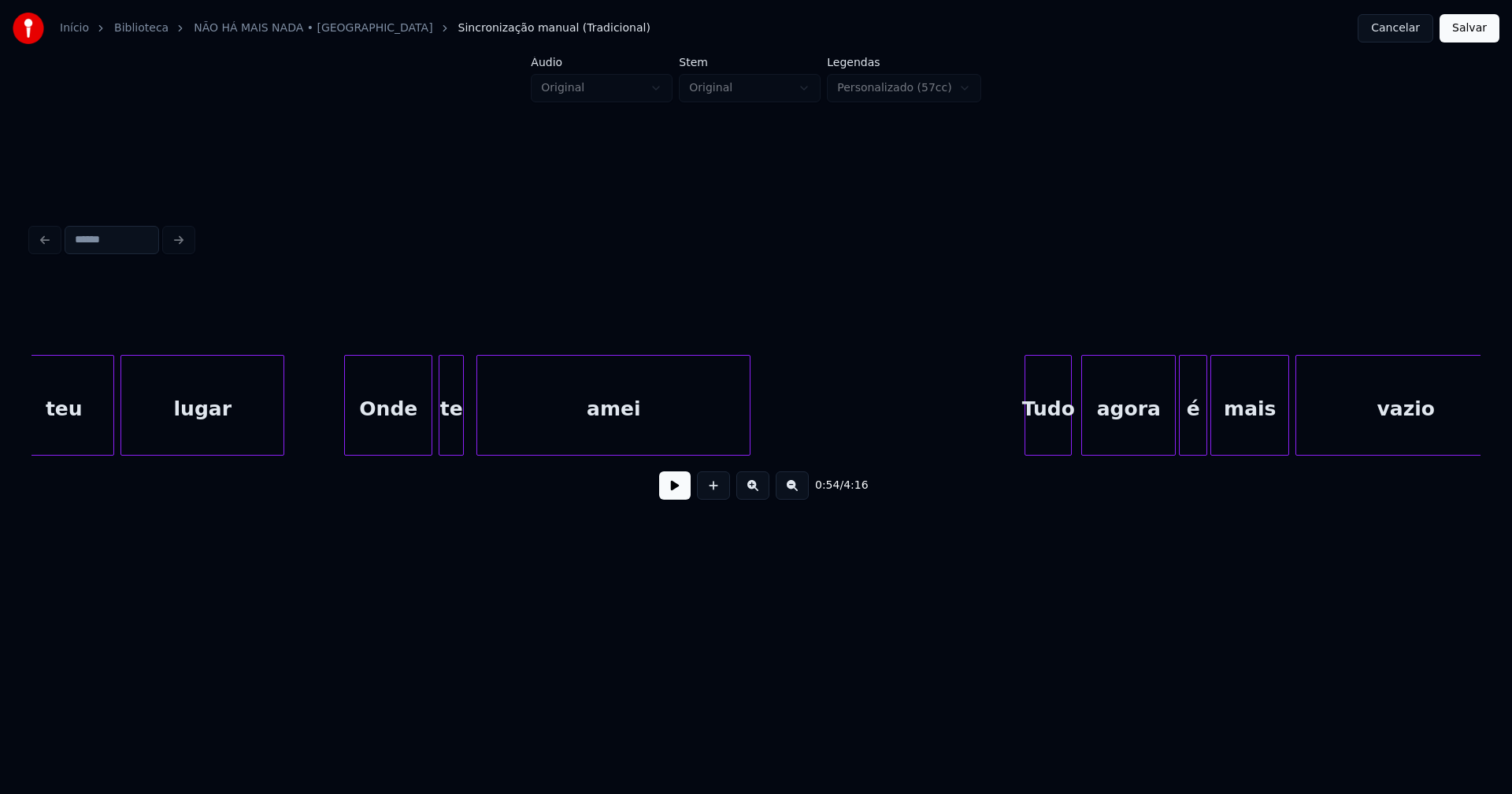
scroll to position [0, 8645]
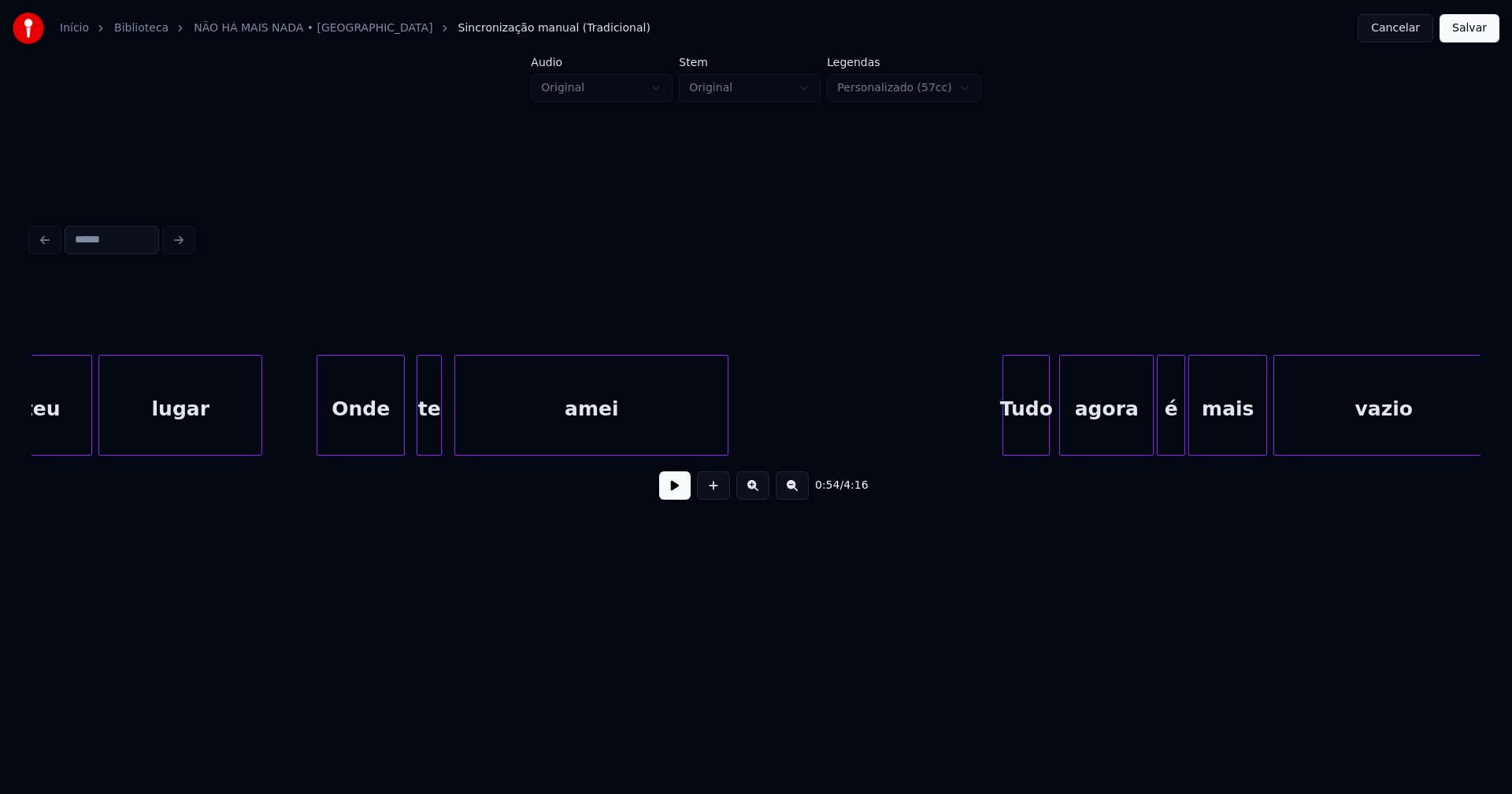
click at [371, 445] on div "Onde" at bounding box center [360, 409] width 86 height 107
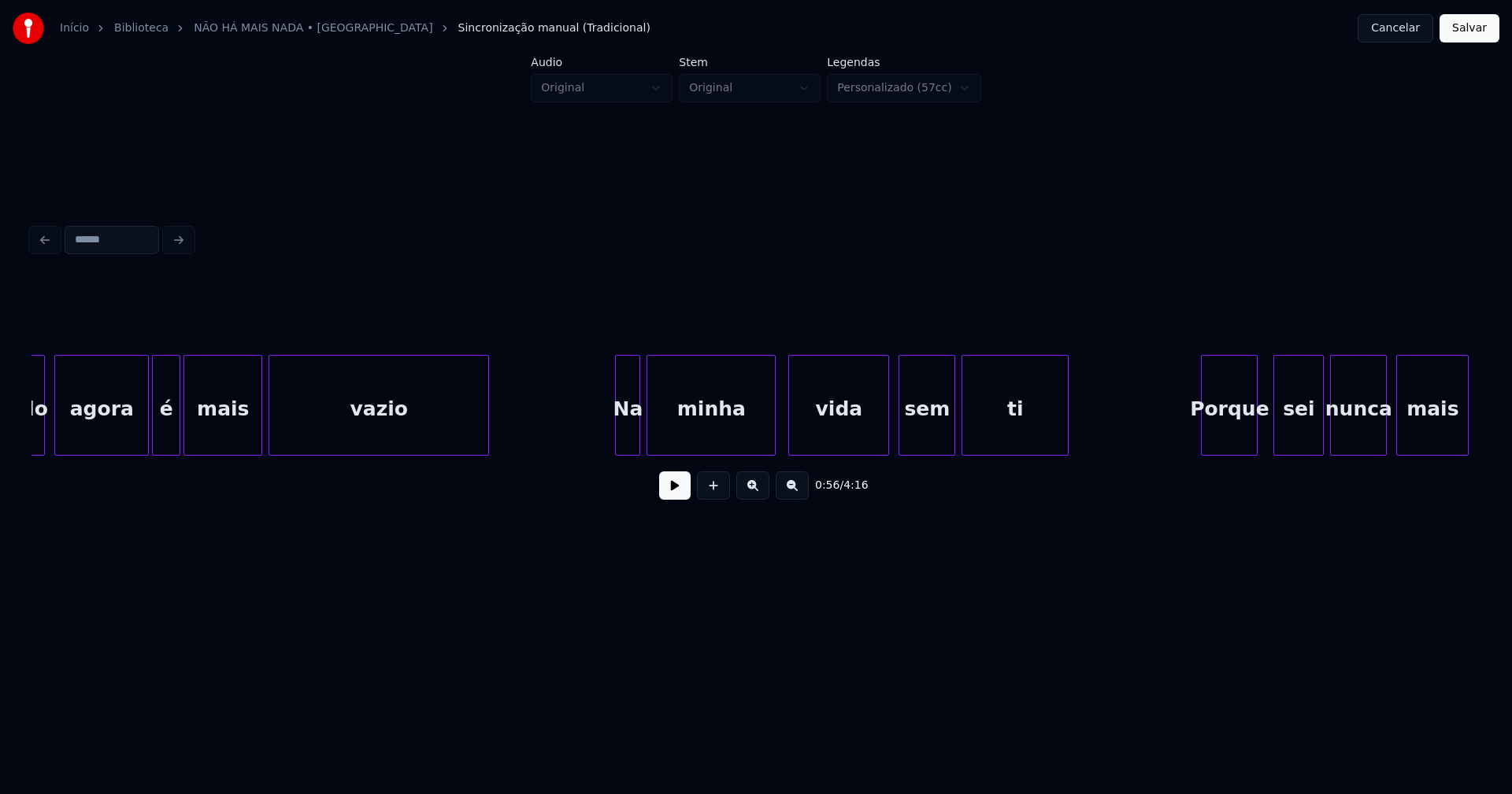
scroll to position [0, 9427]
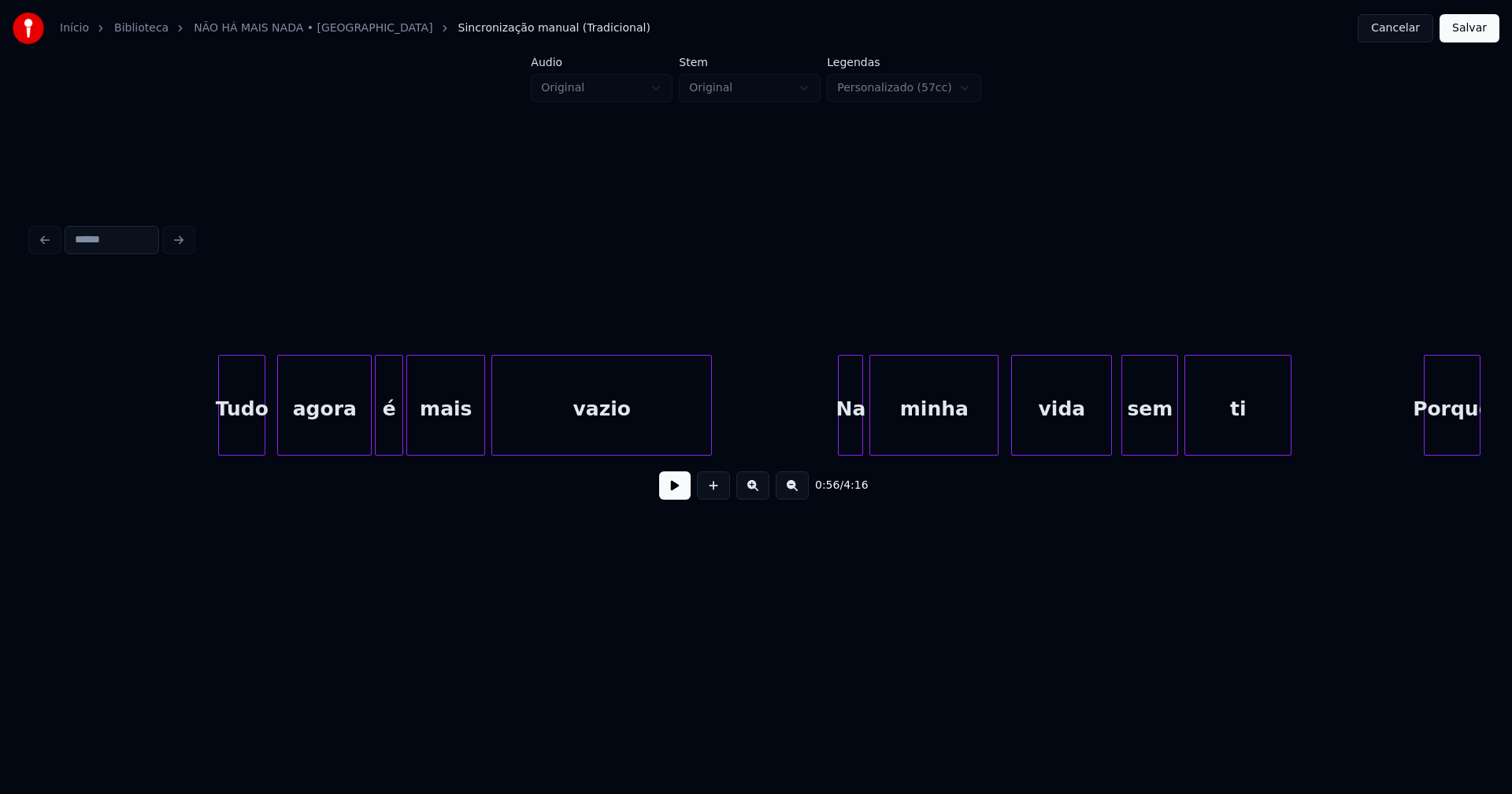
click at [243, 437] on div "Tudo" at bounding box center [242, 409] width 46 height 107
click at [334, 438] on div "agora" at bounding box center [321, 409] width 93 height 107
click at [808, 453] on div "Tudo agora é mais vazio Na minha vida sem ti Porque" at bounding box center [756, 405] width 1449 height 101
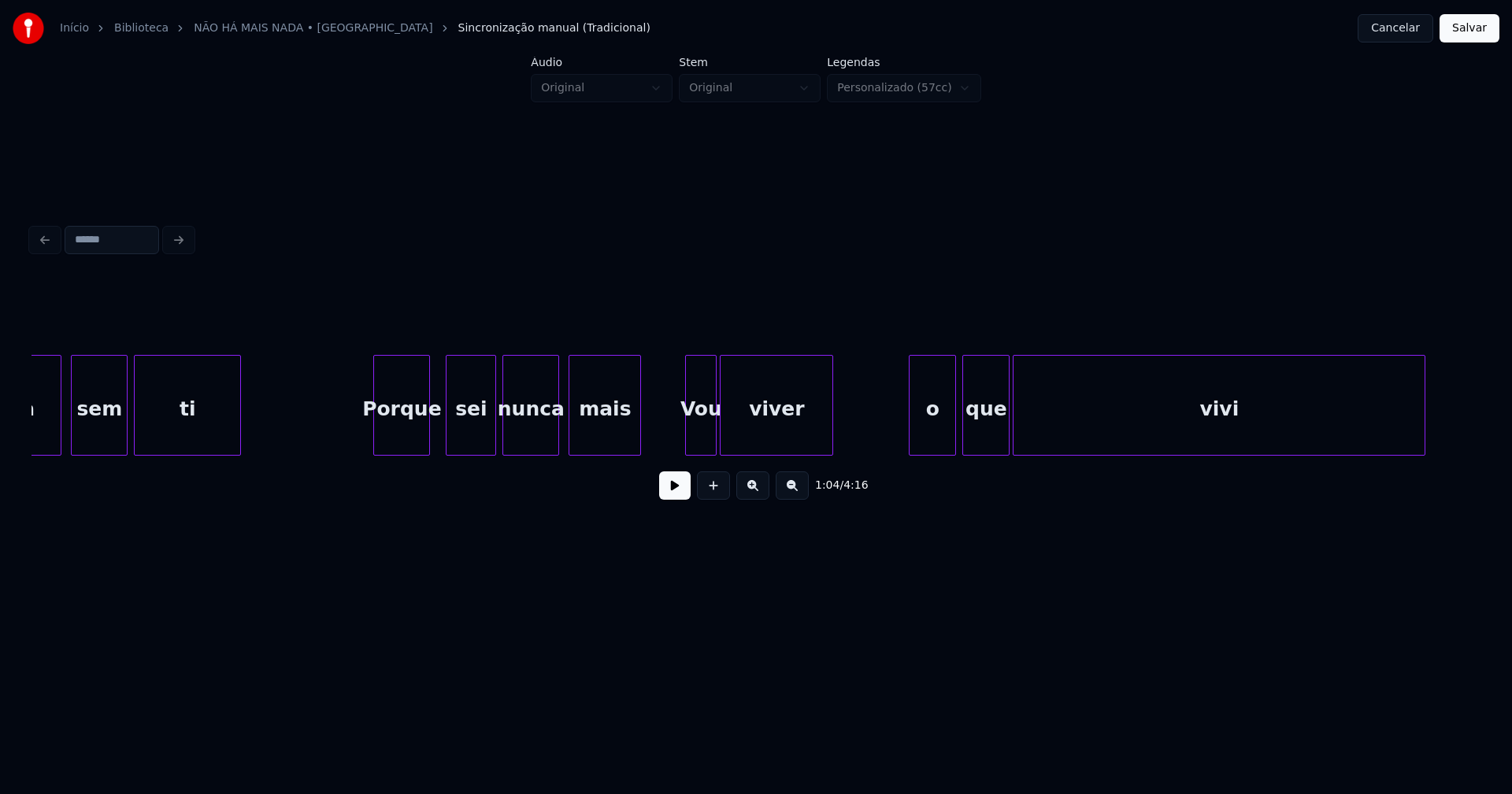
scroll to position [0, 10499]
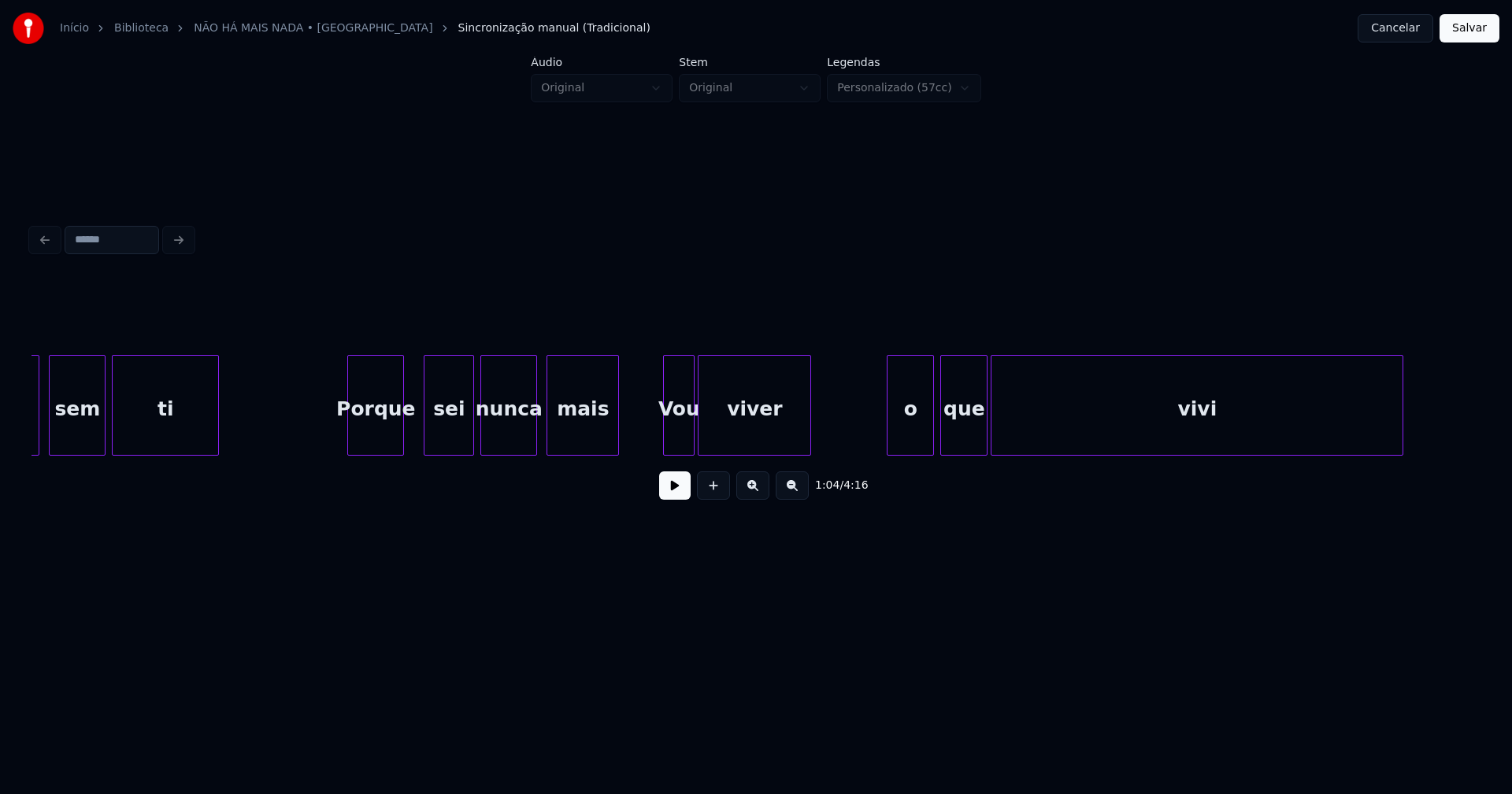
click at [375, 440] on div "Porque" at bounding box center [375, 409] width 55 height 107
click at [445, 438] on div "sei" at bounding box center [444, 409] width 48 height 107
click at [676, 446] on div "Vou" at bounding box center [674, 409] width 30 height 107
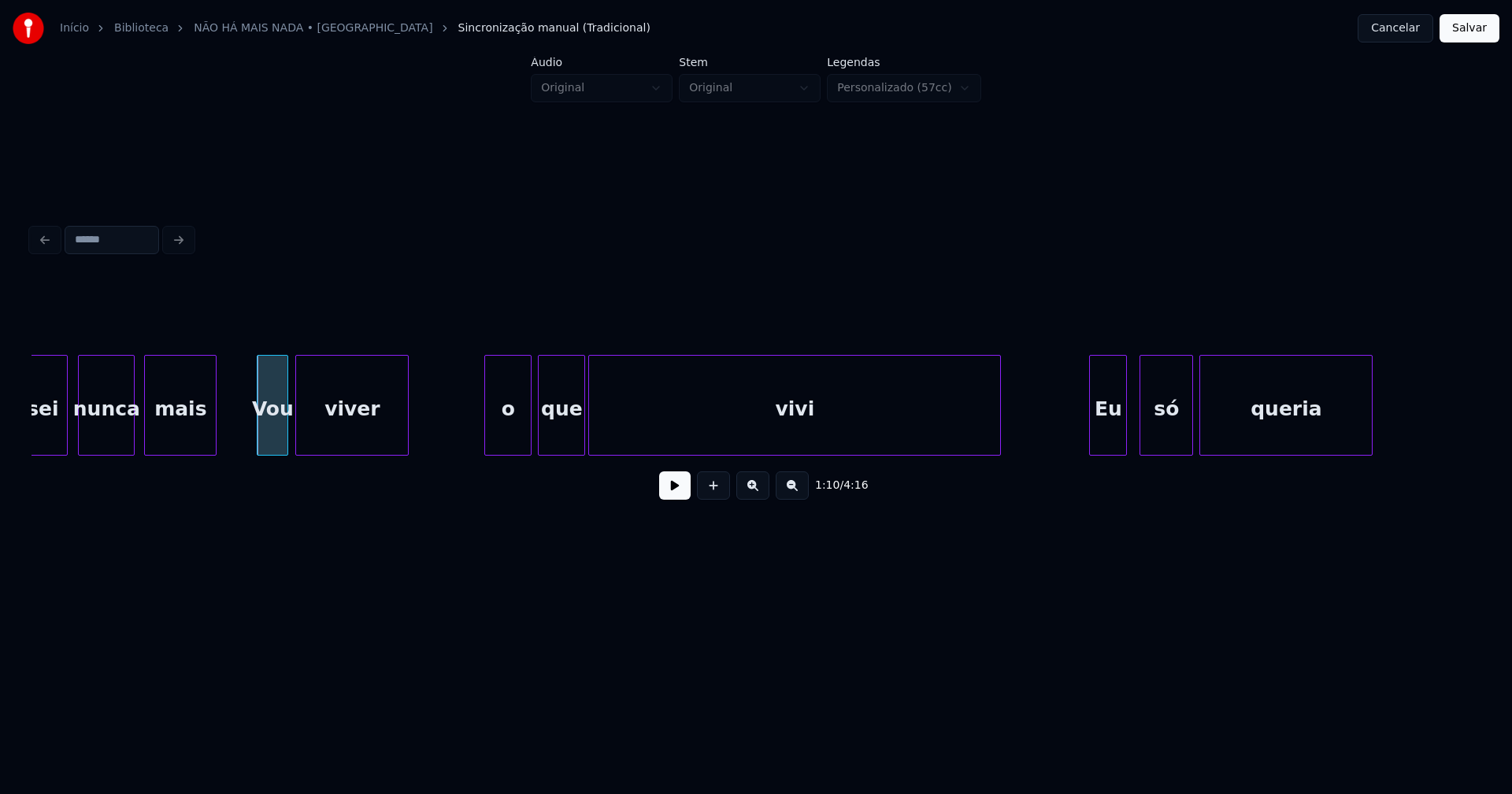
scroll to position [0, 11013]
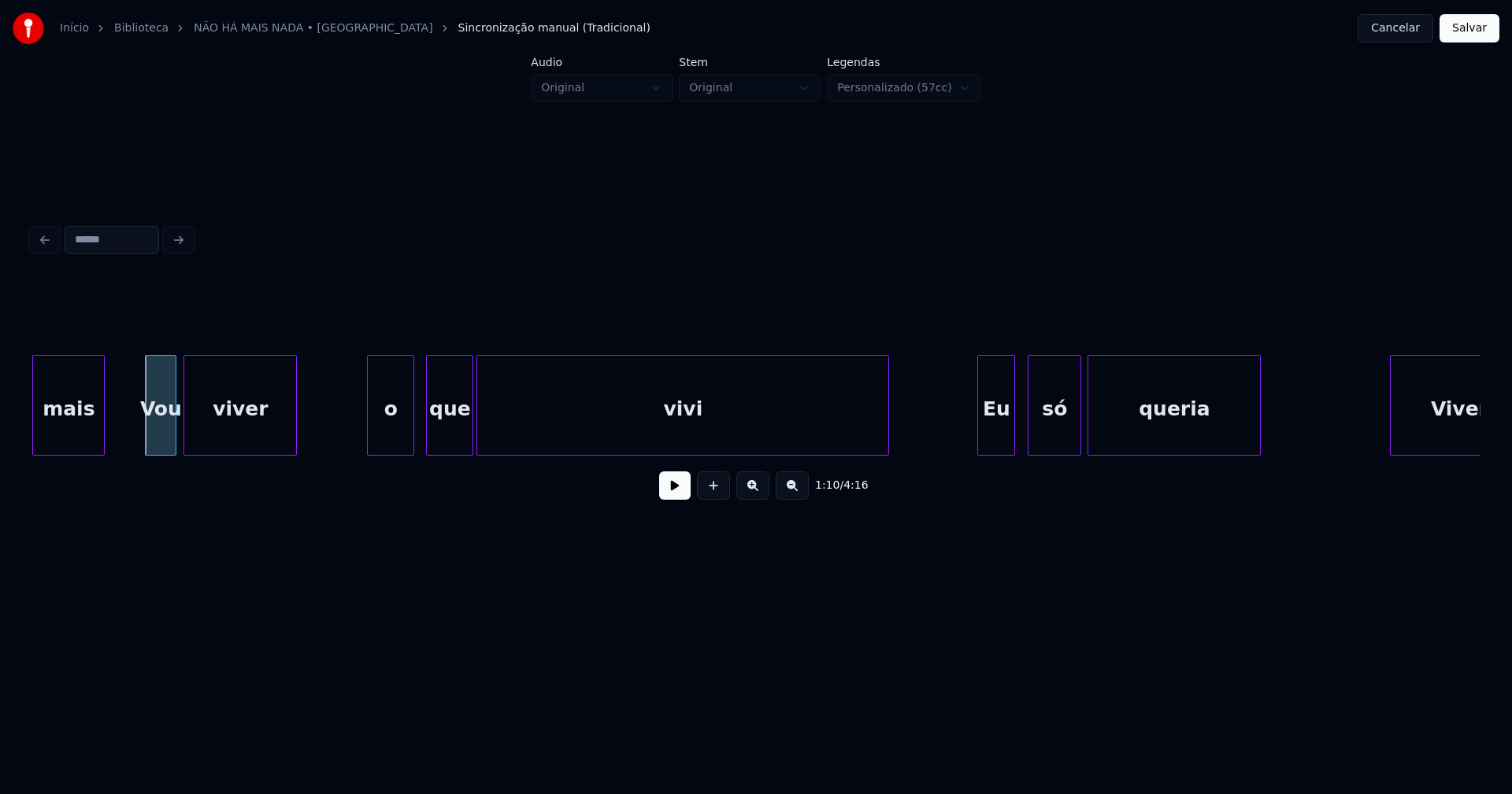
click at [382, 449] on div "mais Vou viver o que vivi Eu só queria [PERSON_NAME]" at bounding box center [756, 405] width 1449 height 101
click at [993, 443] on div "Eu" at bounding box center [991, 409] width 36 height 107
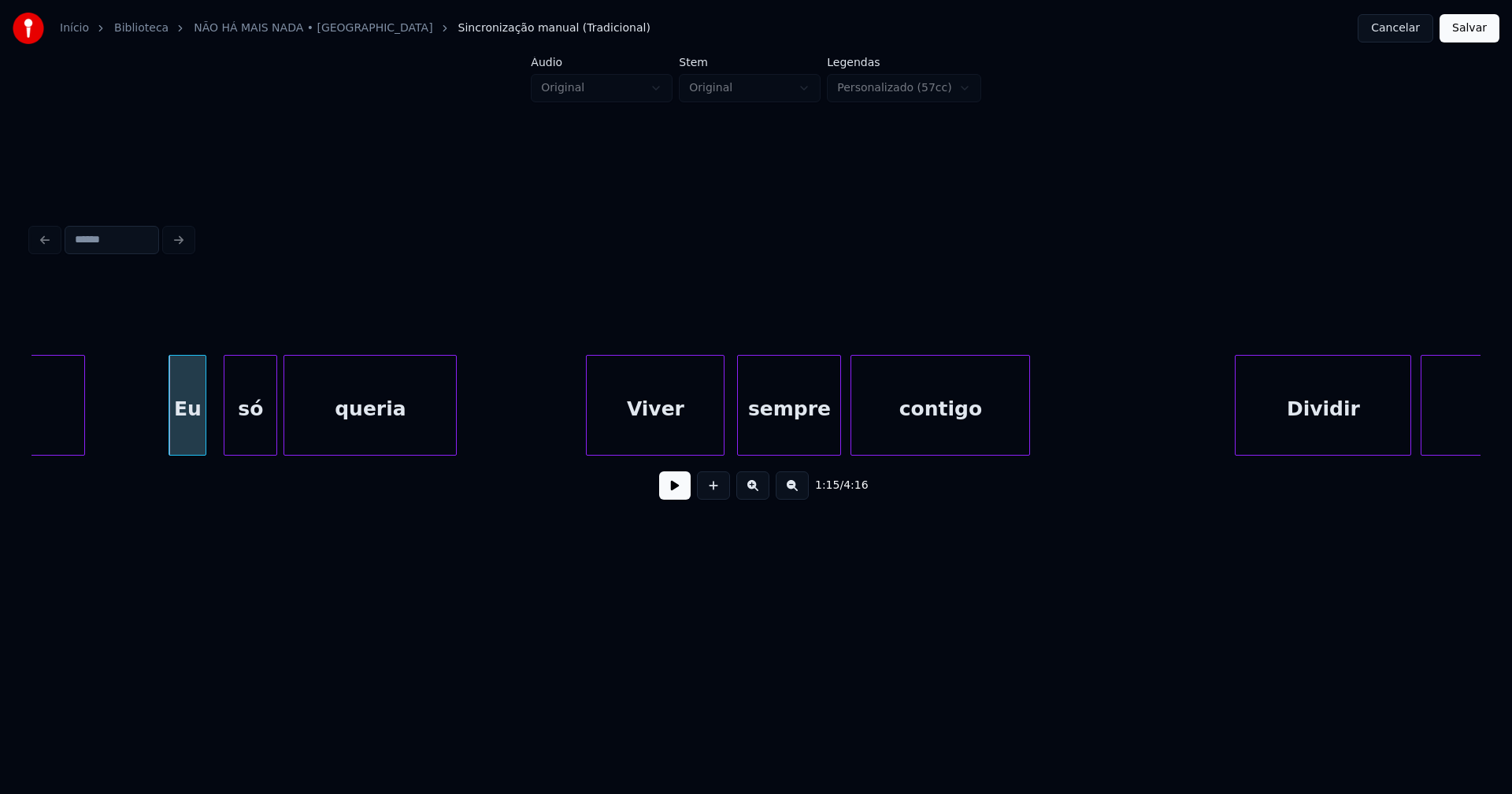
scroll to position [0, 11974]
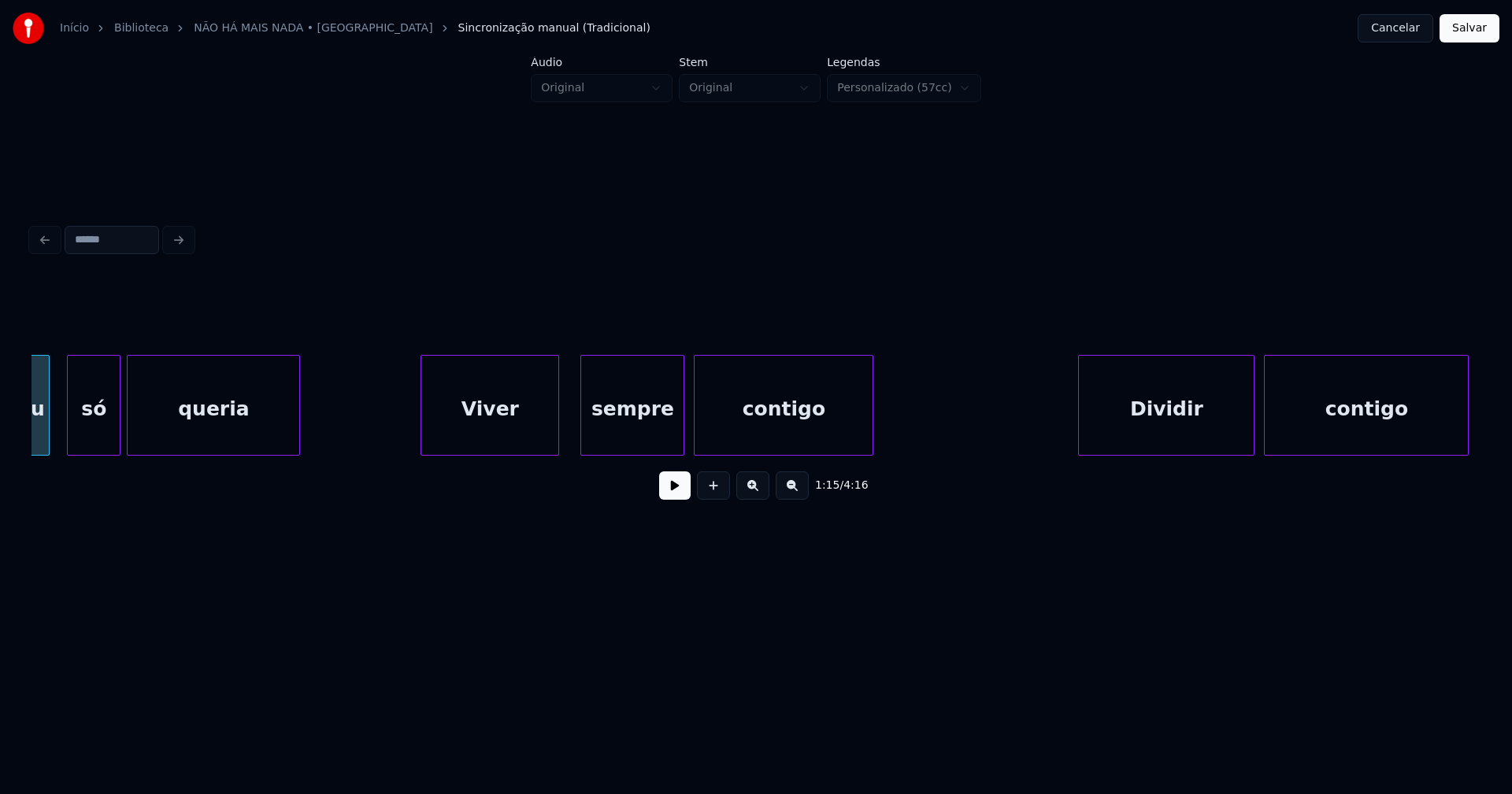
click at [538, 442] on div "Viver" at bounding box center [489, 409] width 137 height 107
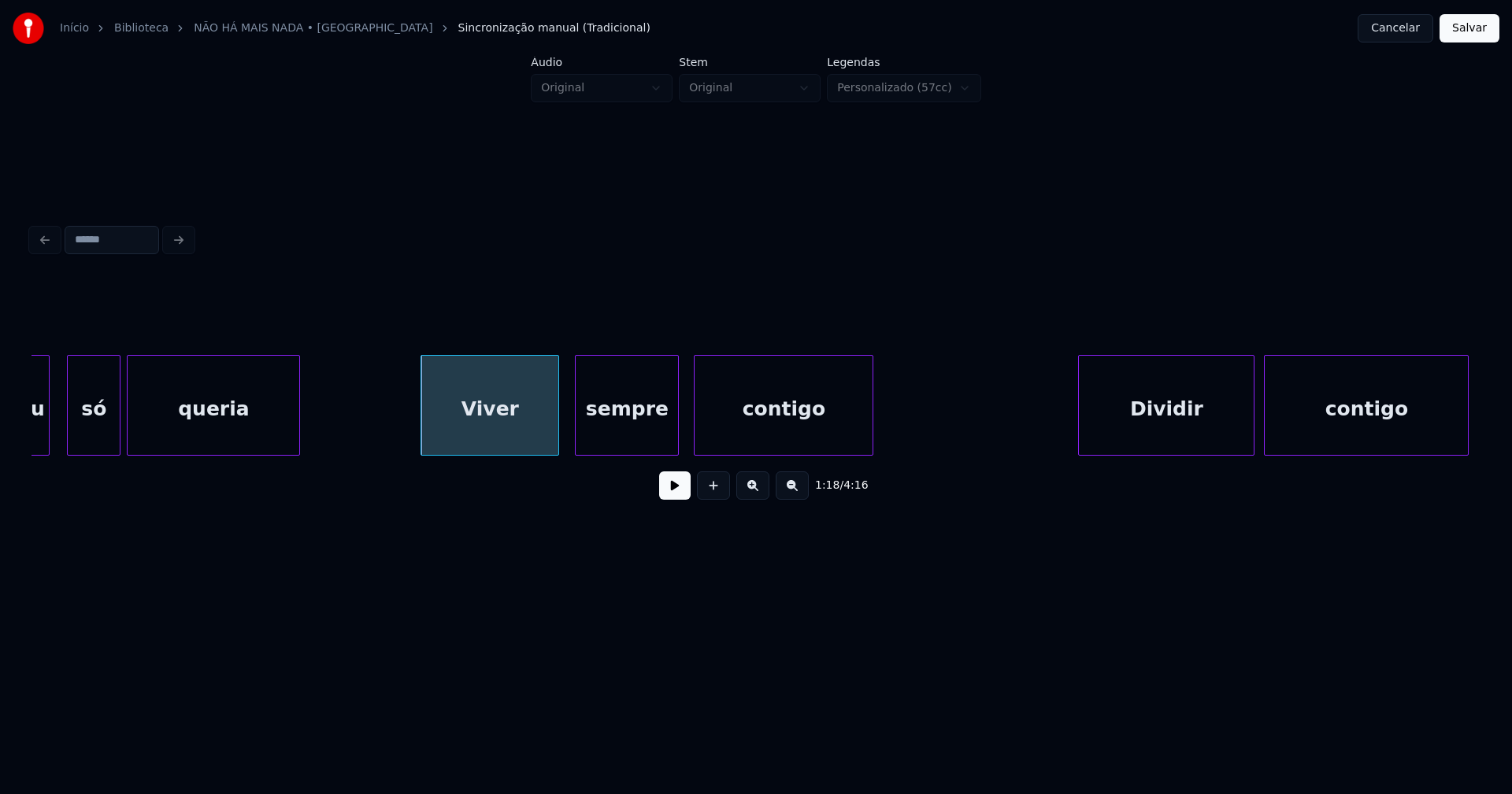
click at [631, 436] on div "sempre" at bounding box center [627, 409] width 103 height 107
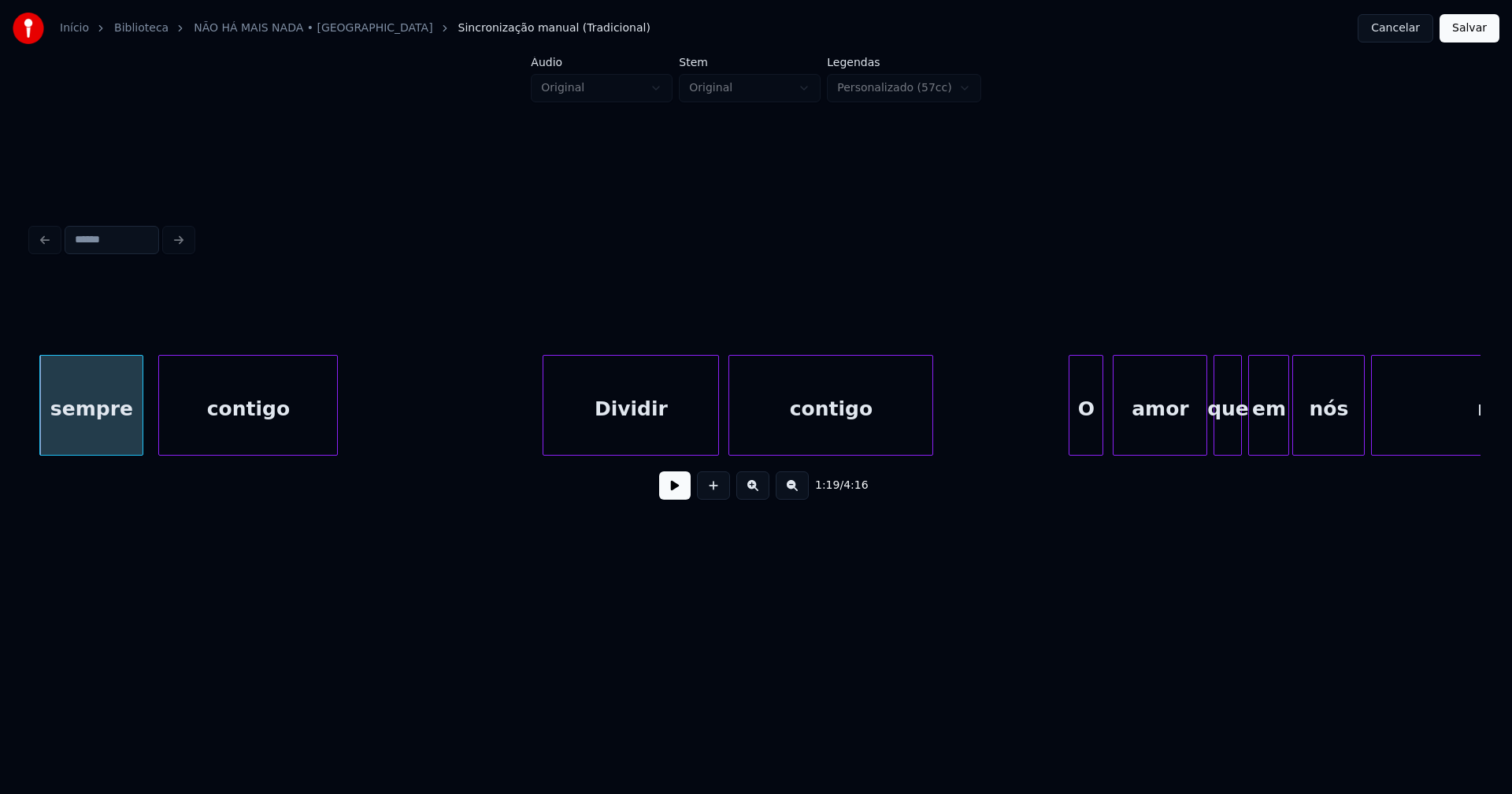
scroll to position [0, 12531]
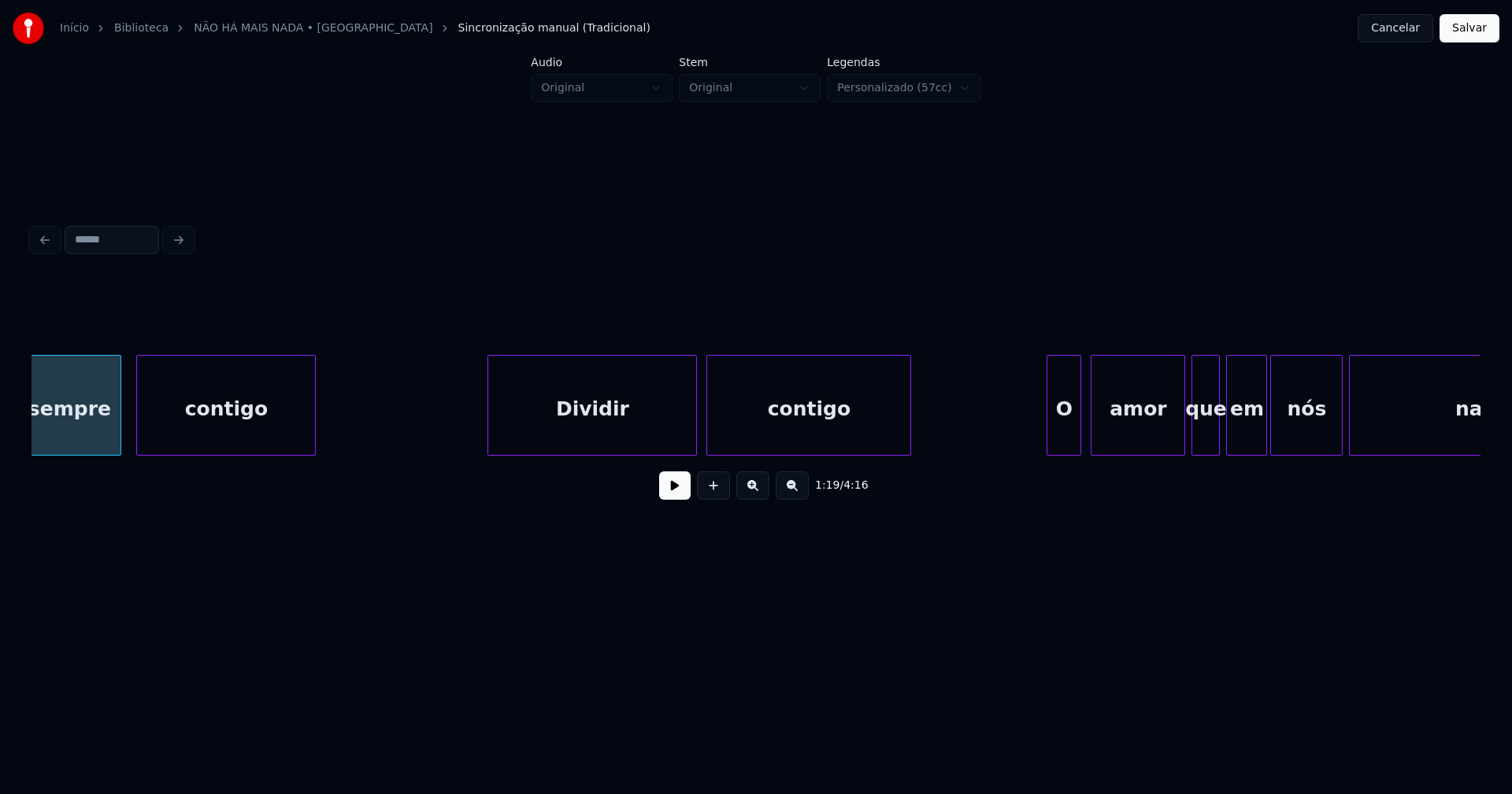
click at [490, 456] on div "sempre contigo Dividir contigo O amor que em nós nasceu" at bounding box center [756, 405] width 1449 height 101
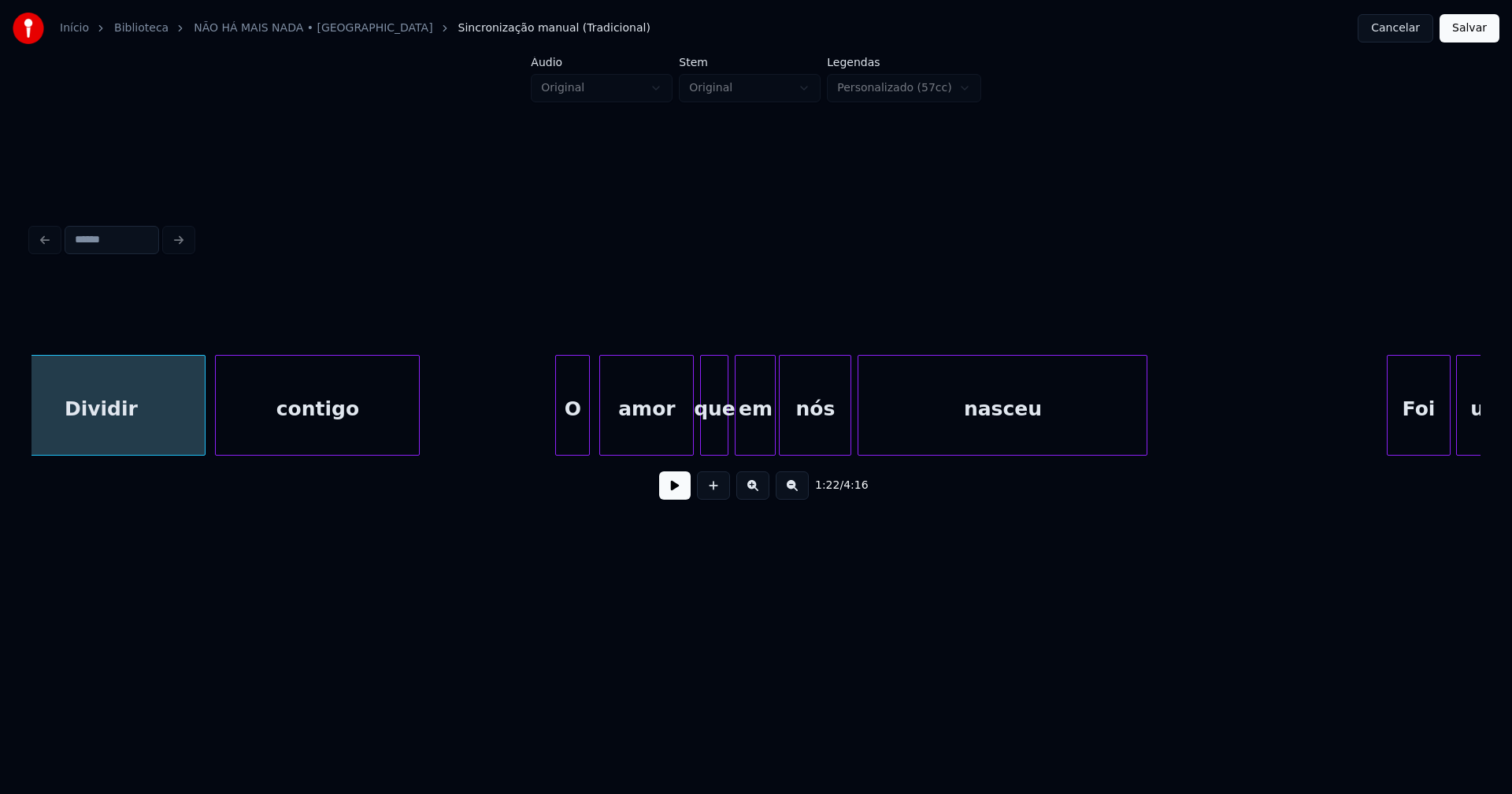
scroll to position [0, 13180]
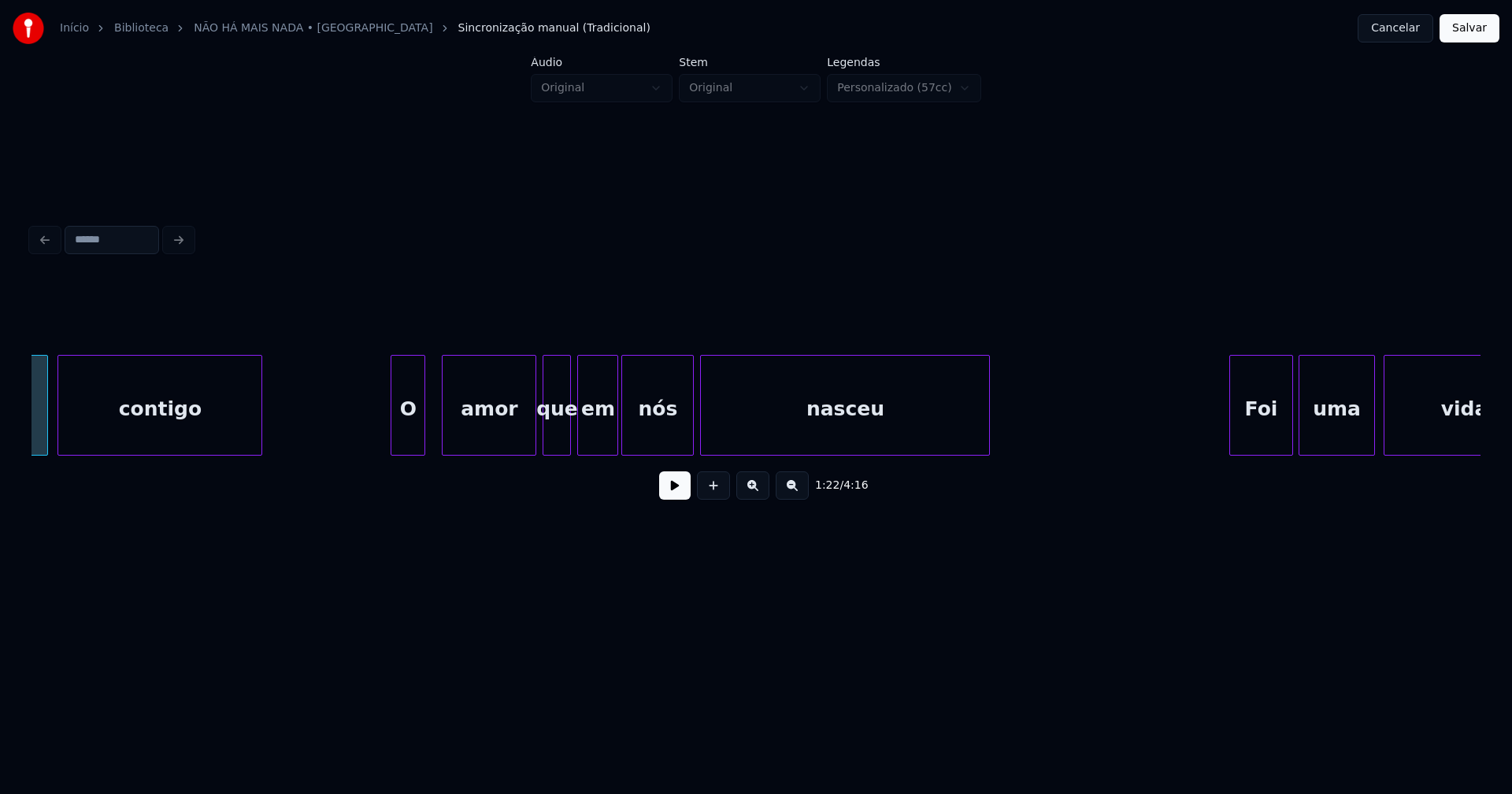
click at [410, 447] on div "O" at bounding box center [407, 409] width 33 height 107
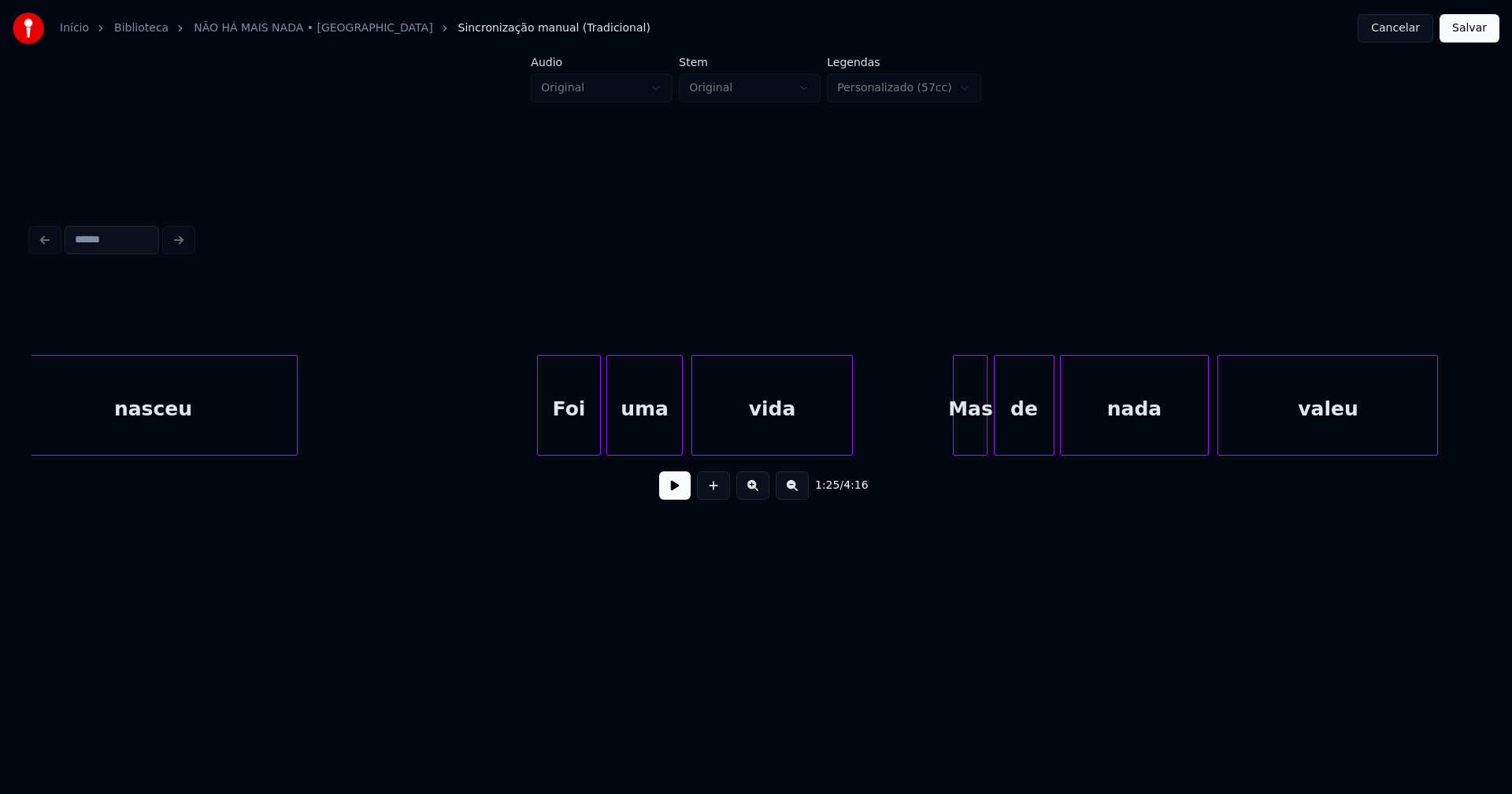
scroll to position [0, 13917]
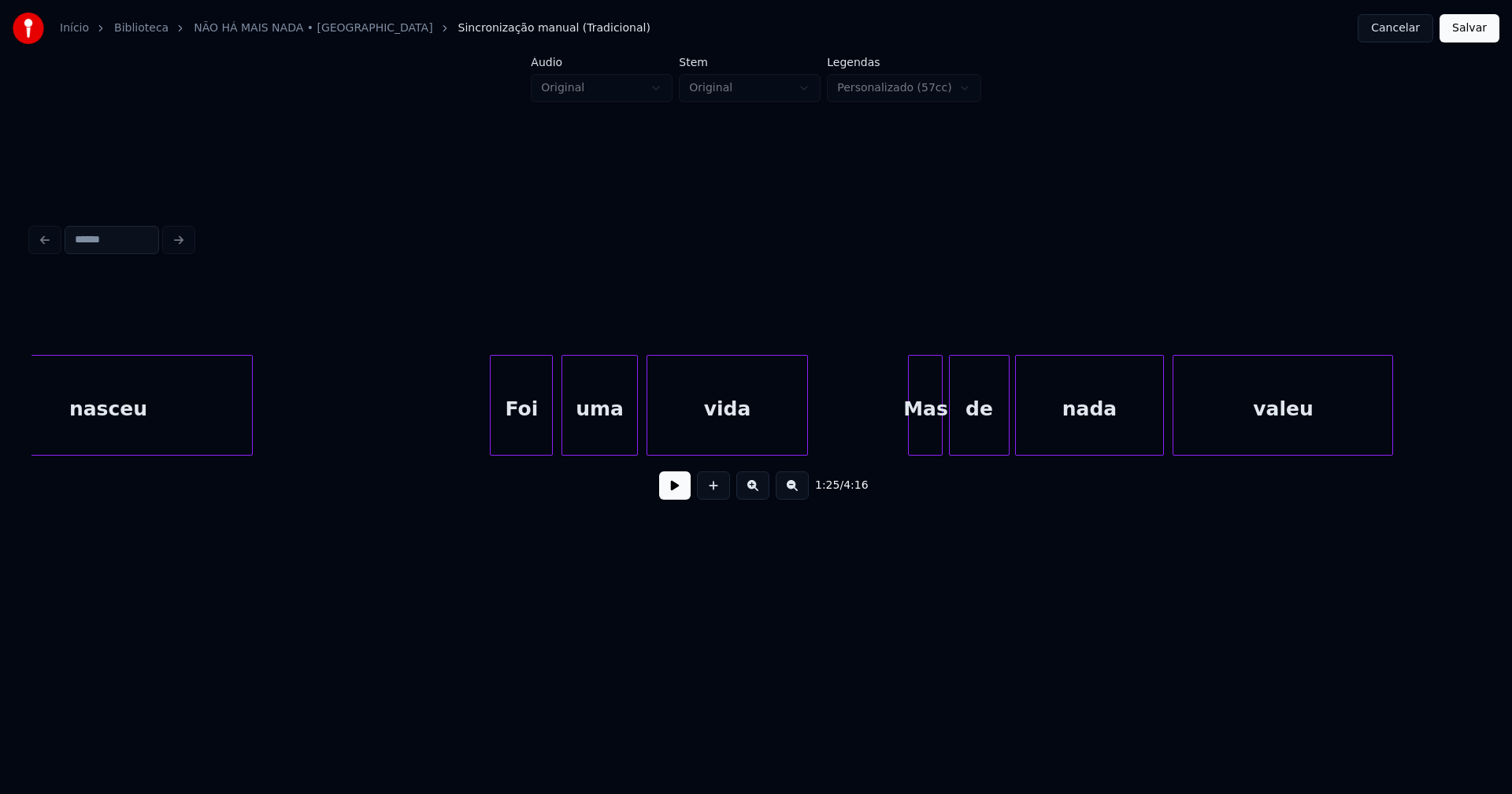
click at [527, 438] on div "Foi" at bounding box center [521, 409] width 62 height 107
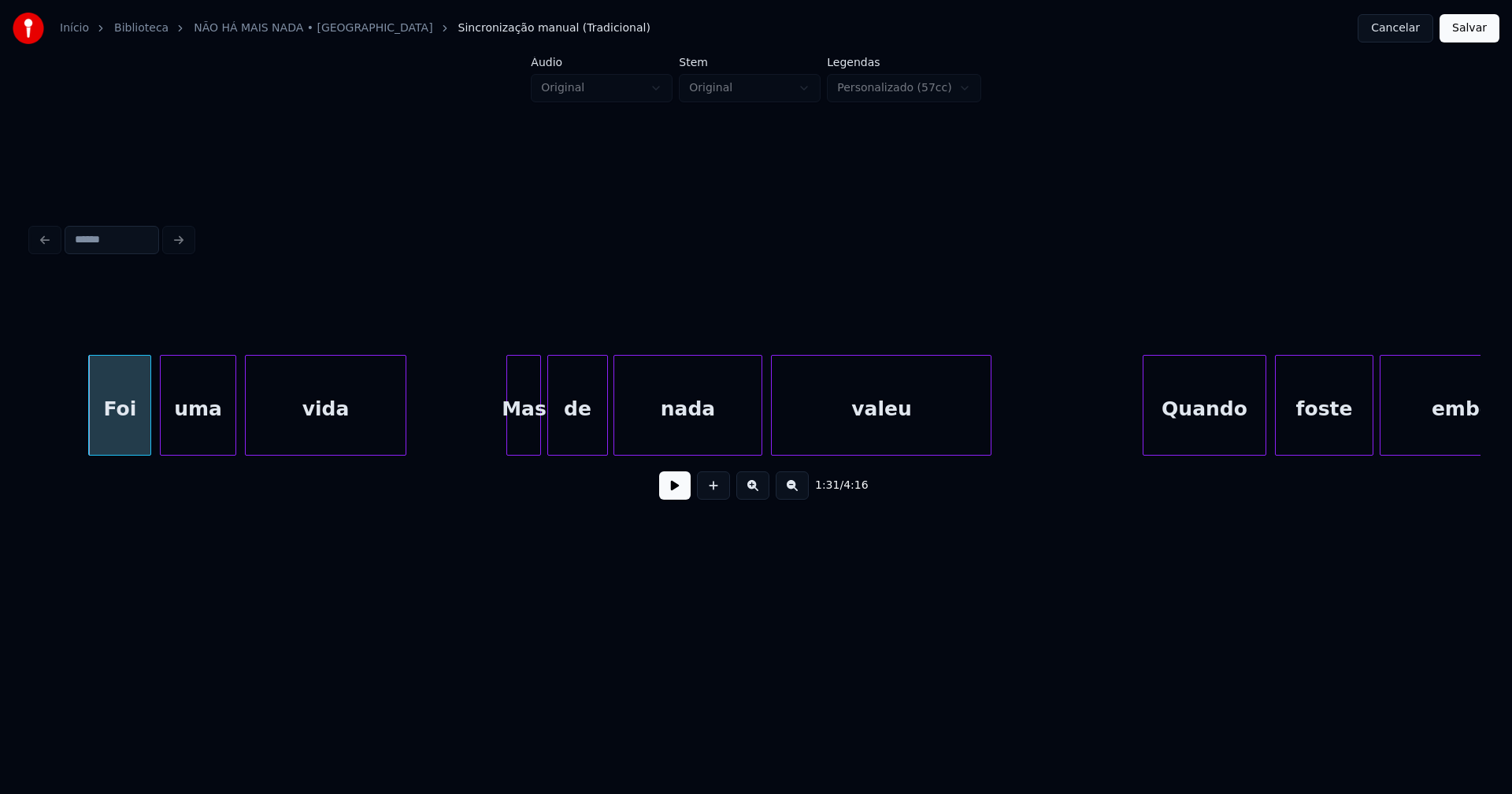
scroll to position [0, 14364]
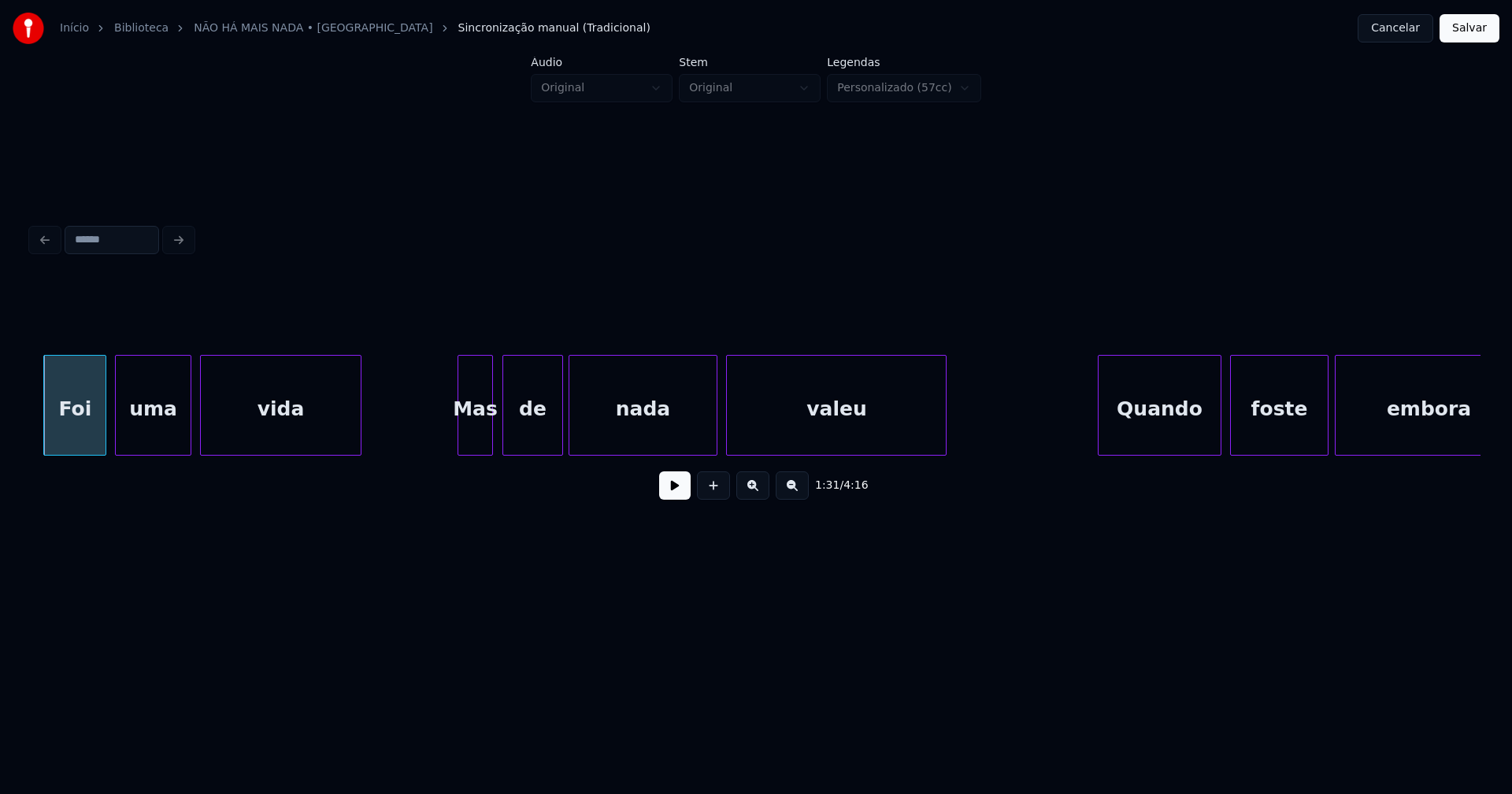
click at [476, 438] on div "Mas" at bounding box center [475, 409] width 33 height 107
click at [447, 449] on div "Foi uma vida Mas de nada valeu Quando foste embora" at bounding box center [756, 405] width 1449 height 101
click at [522, 444] on div "de" at bounding box center [528, 409] width 58 height 107
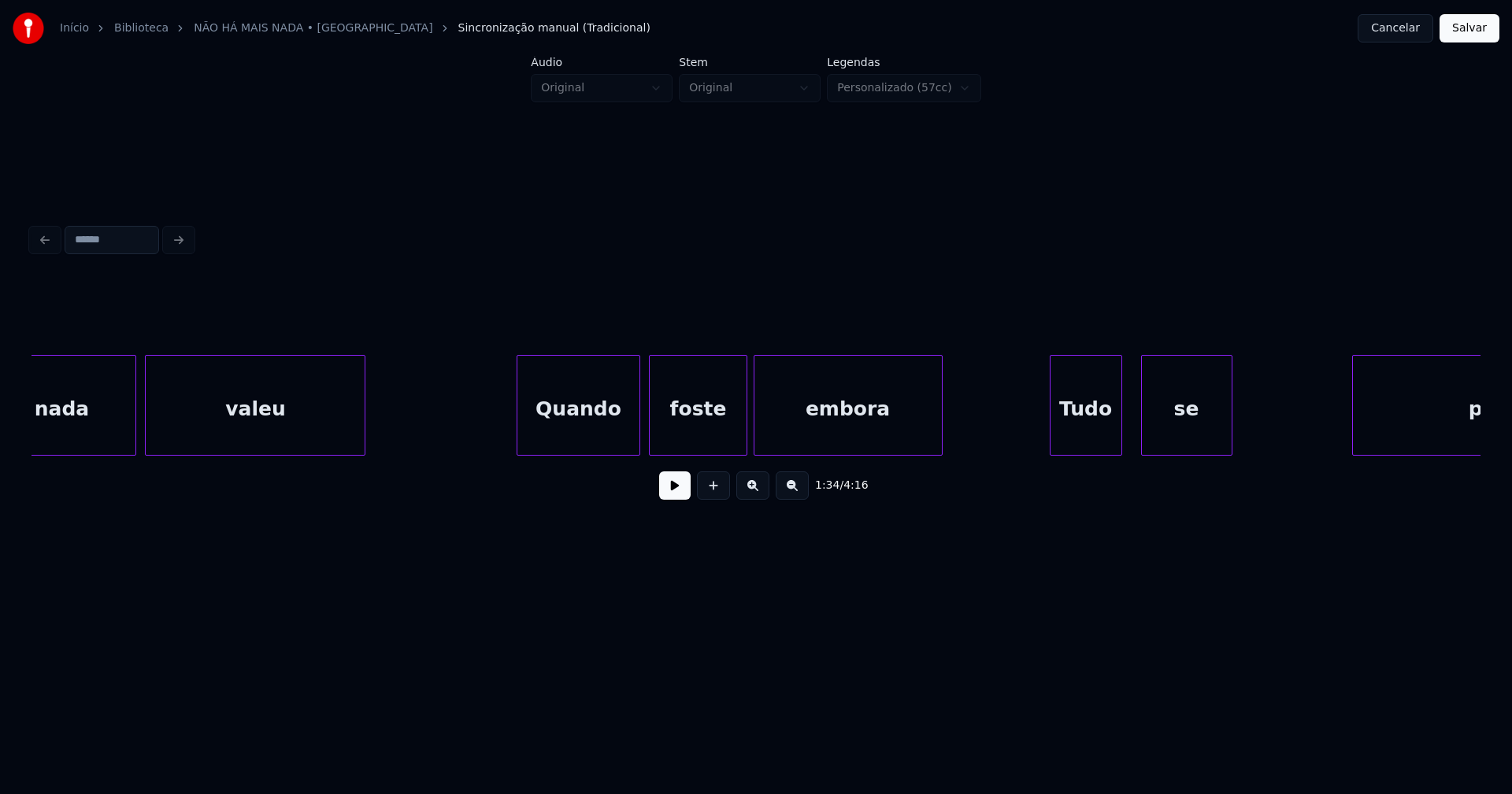
scroll to position [0, 15011]
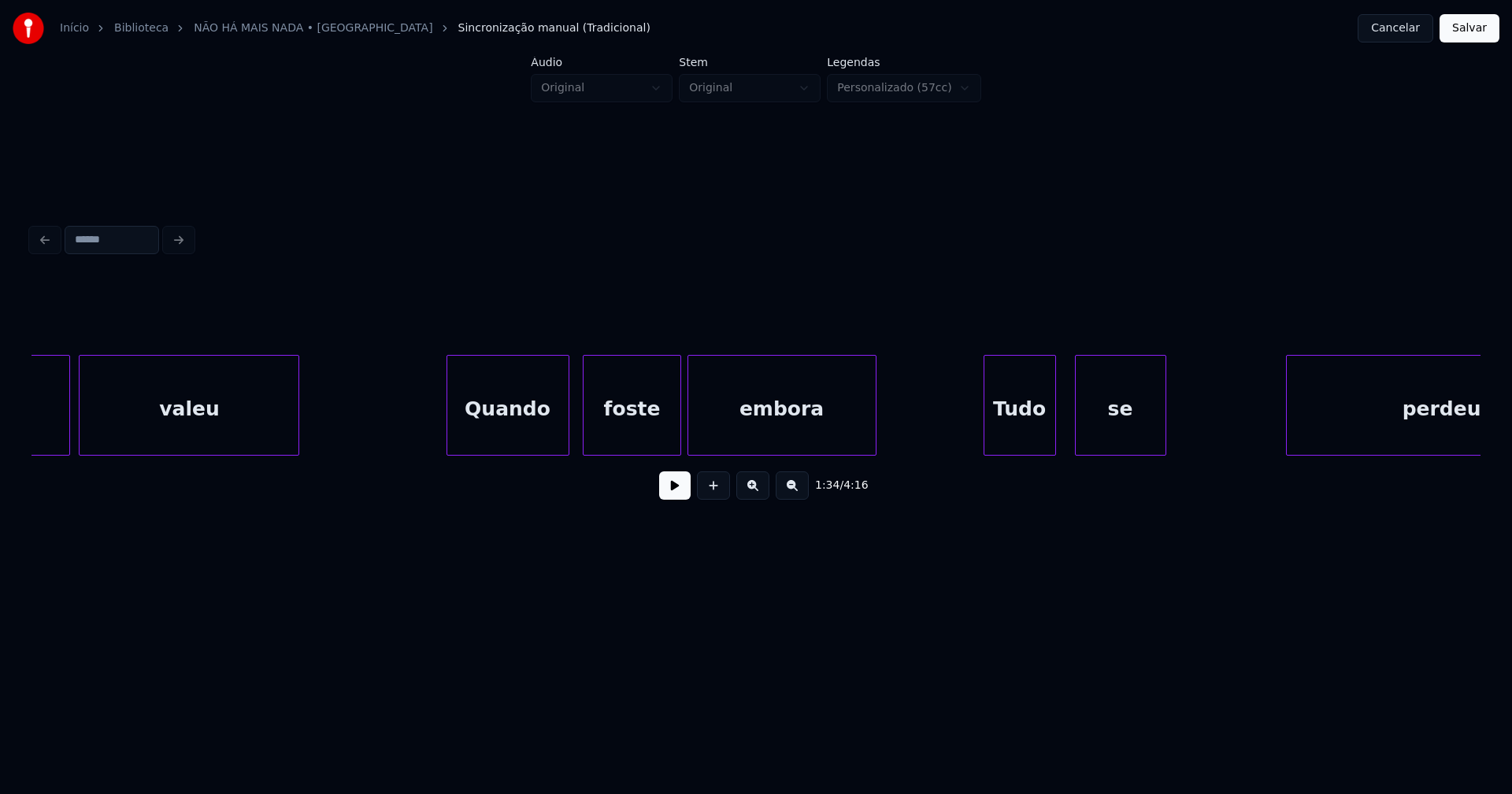
click at [507, 445] on div "Quando" at bounding box center [508, 409] width 122 height 107
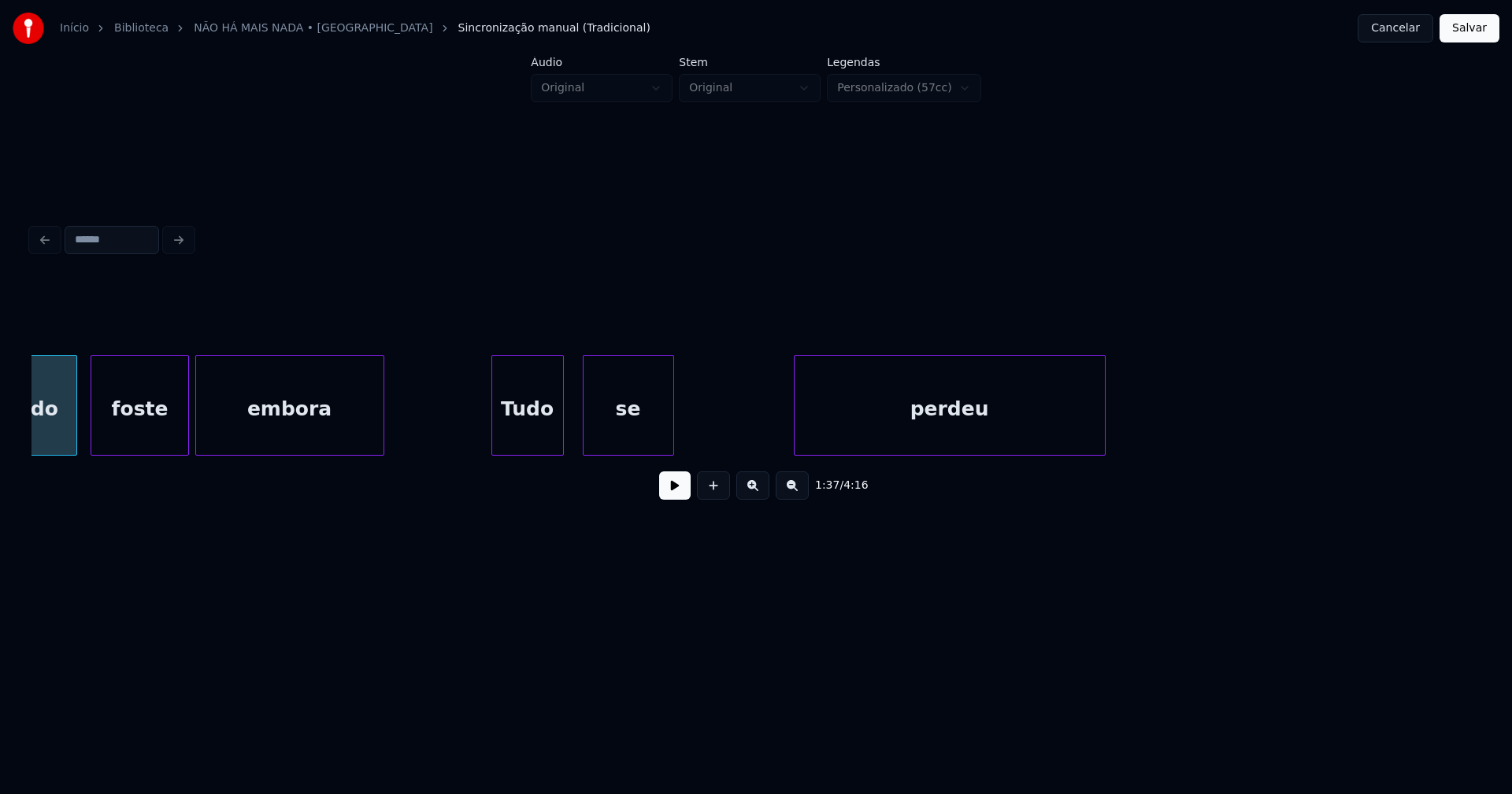
scroll to position [0, 15525]
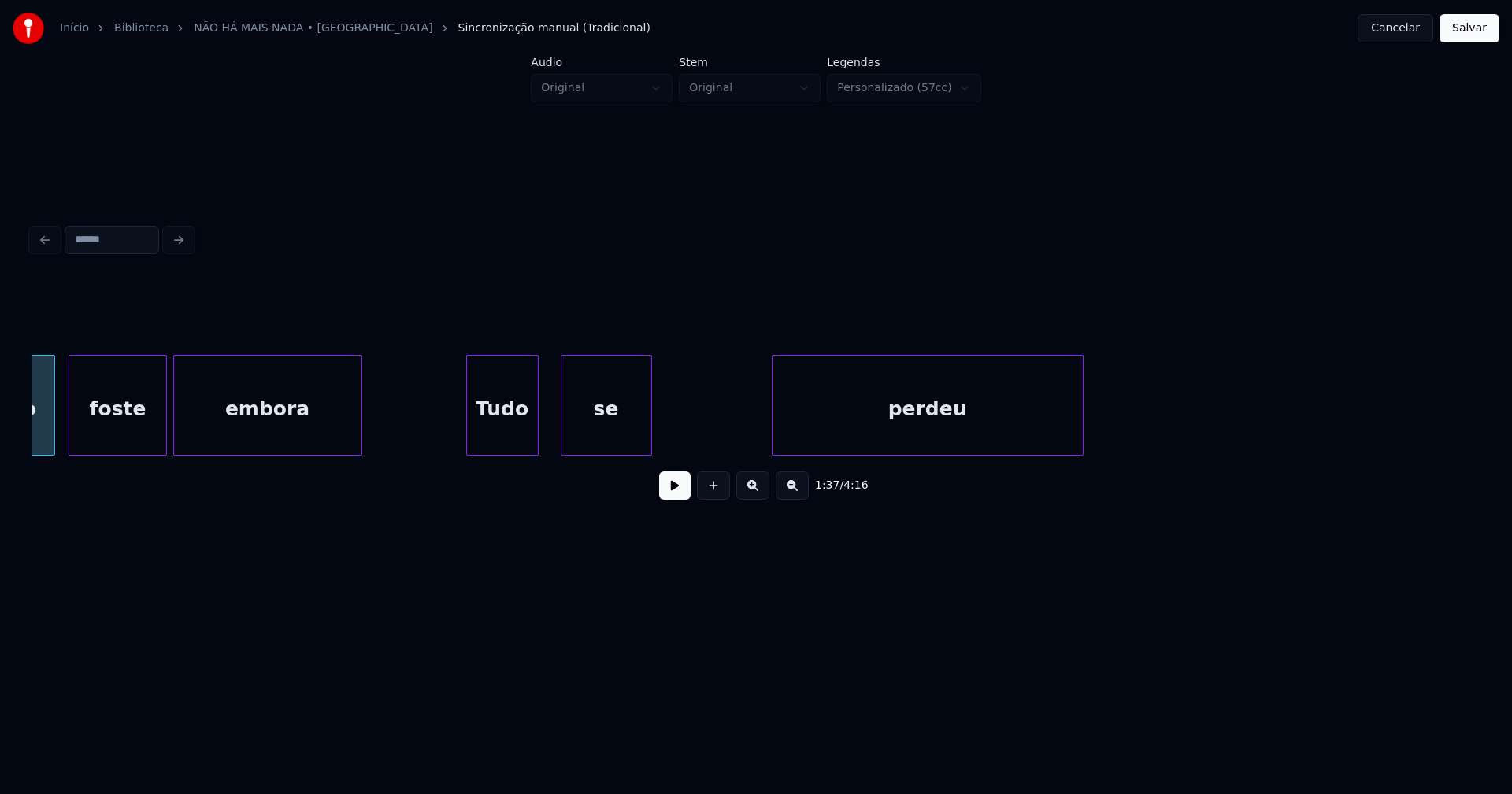
click at [522, 434] on div "Tudo" at bounding box center [503, 409] width 71 height 107
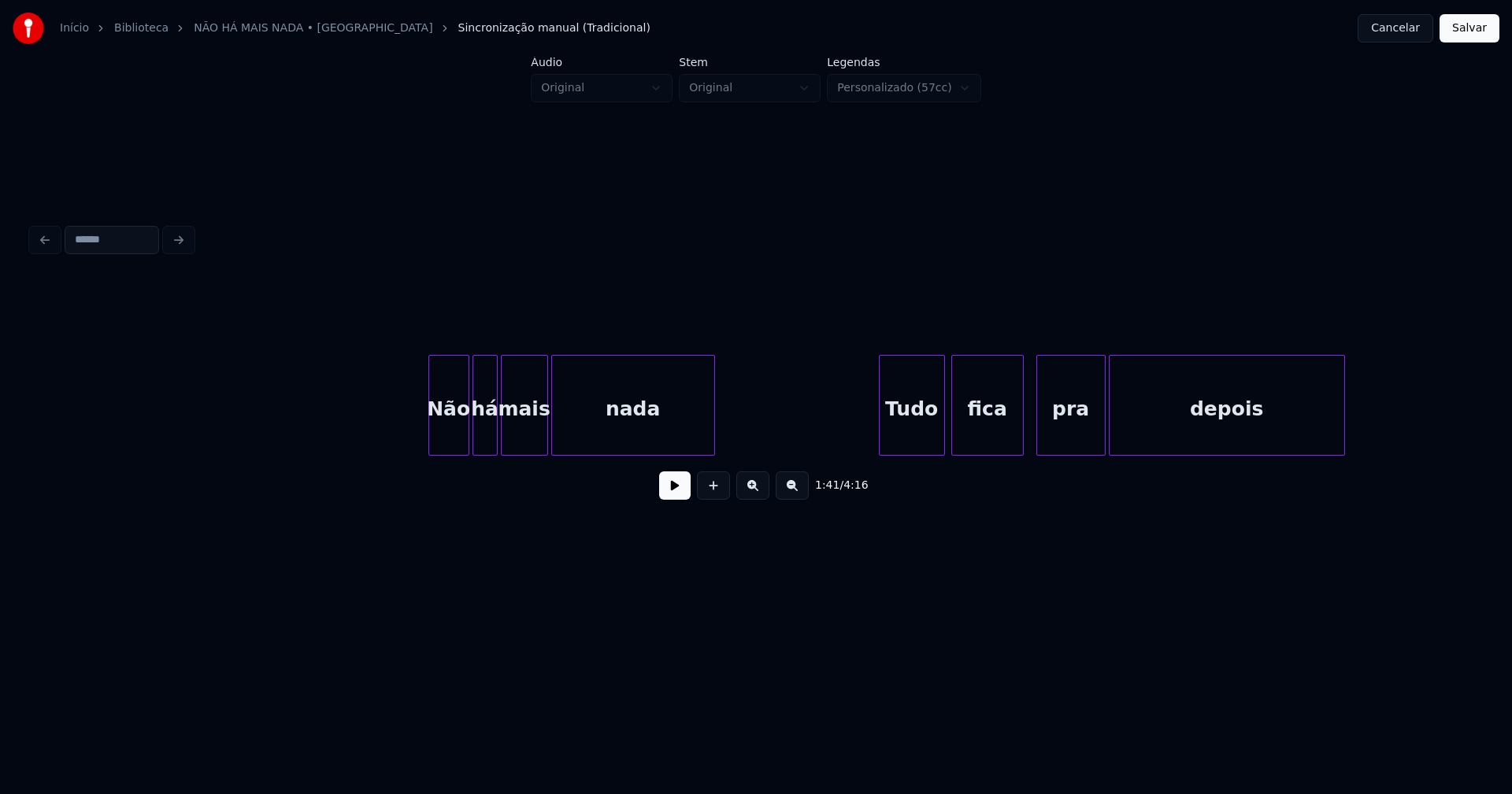
scroll to position [0, 19166]
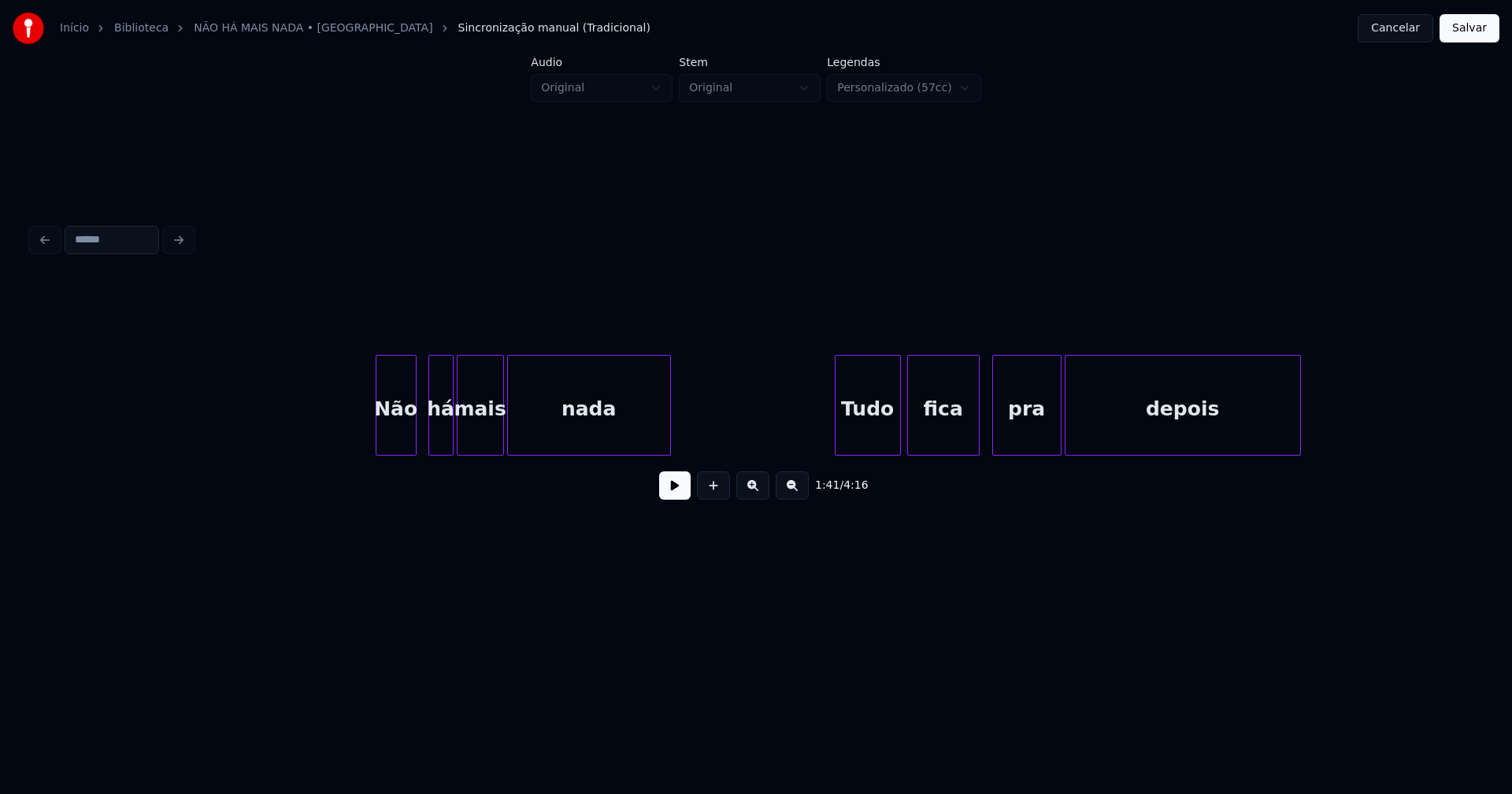
click at [398, 440] on div "Não" at bounding box center [396, 409] width 39 height 107
click at [435, 443] on div "há" at bounding box center [438, 409] width 24 height 107
click at [863, 446] on div "Tudo" at bounding box center [863, 409] width 65 height 107
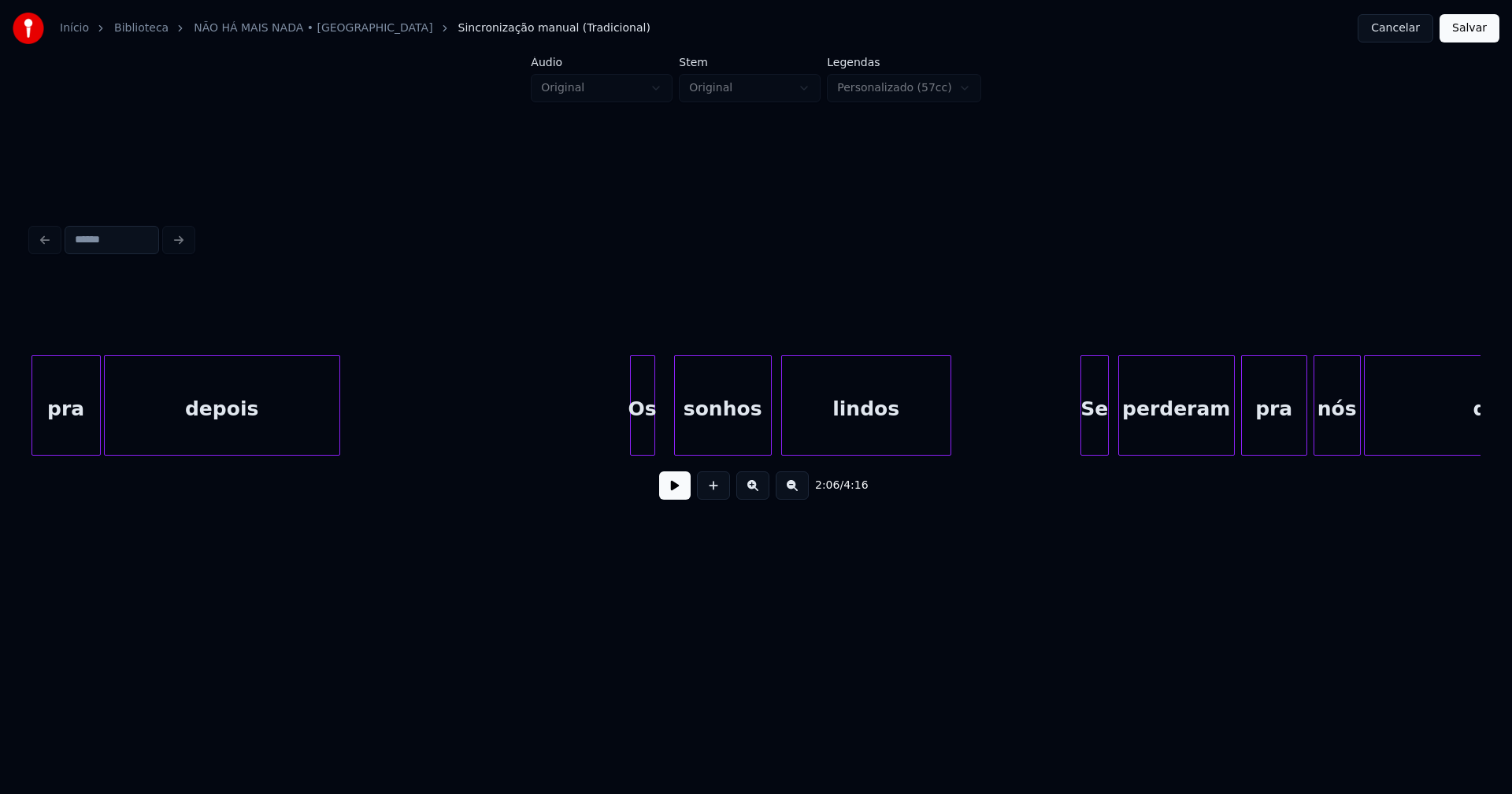
scroll to position [0, 20216]
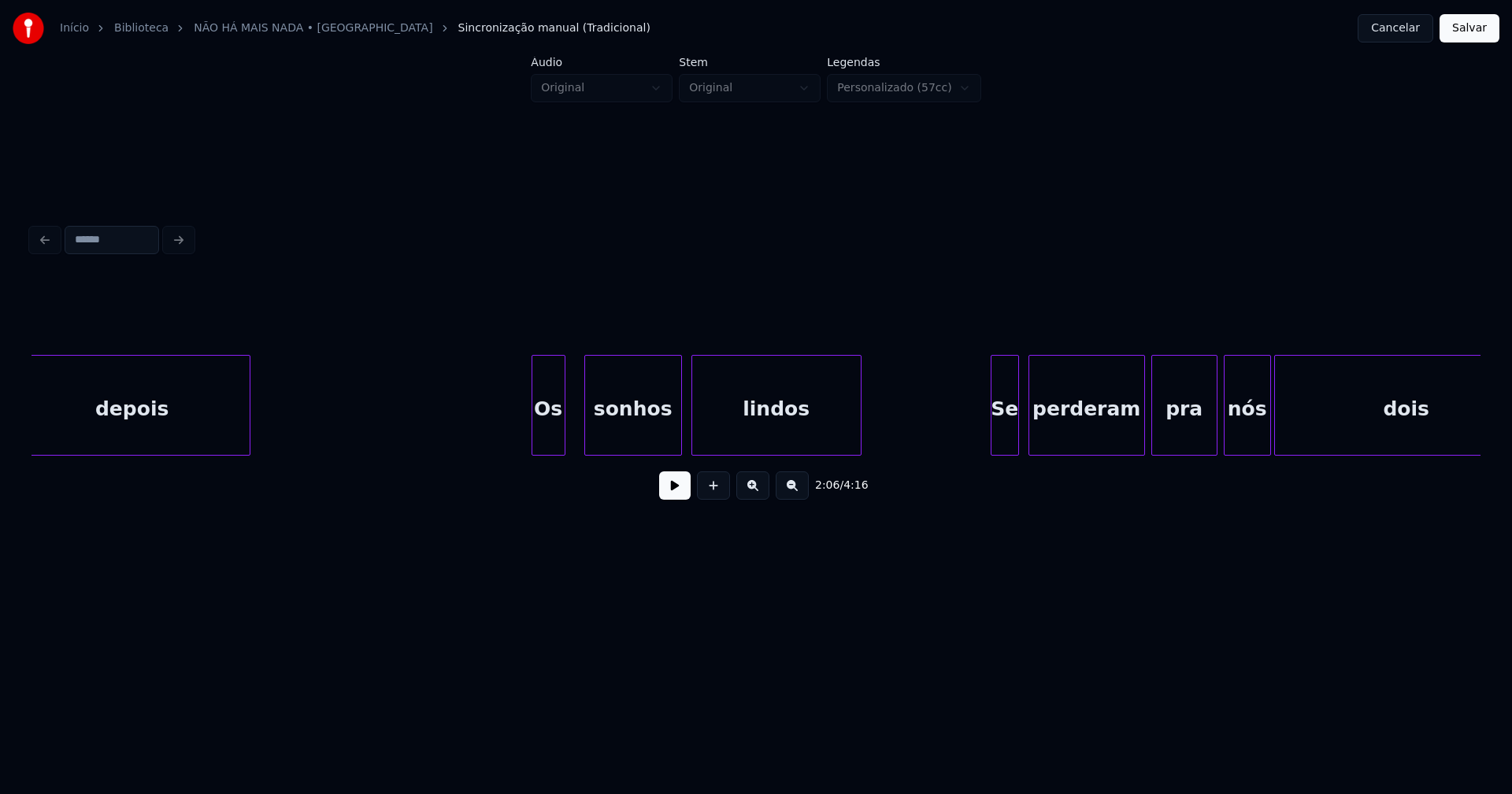
click at [535, 447] on div at bounding box center [535, 405] width 5 height 99
click at [575, 437] on div at bounding box center [574, 405] width 5 height 99
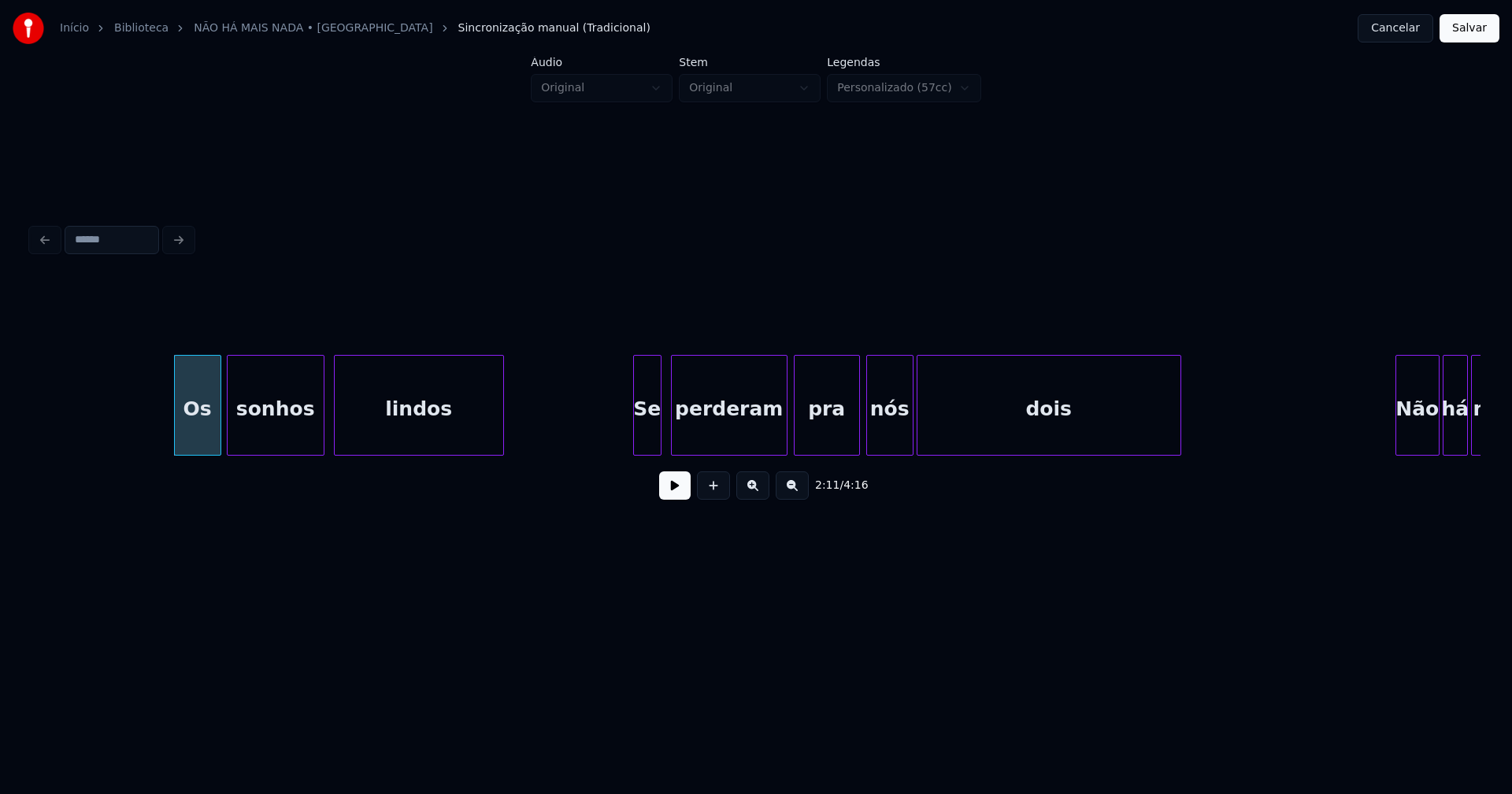
scroll to position [0, 20640]
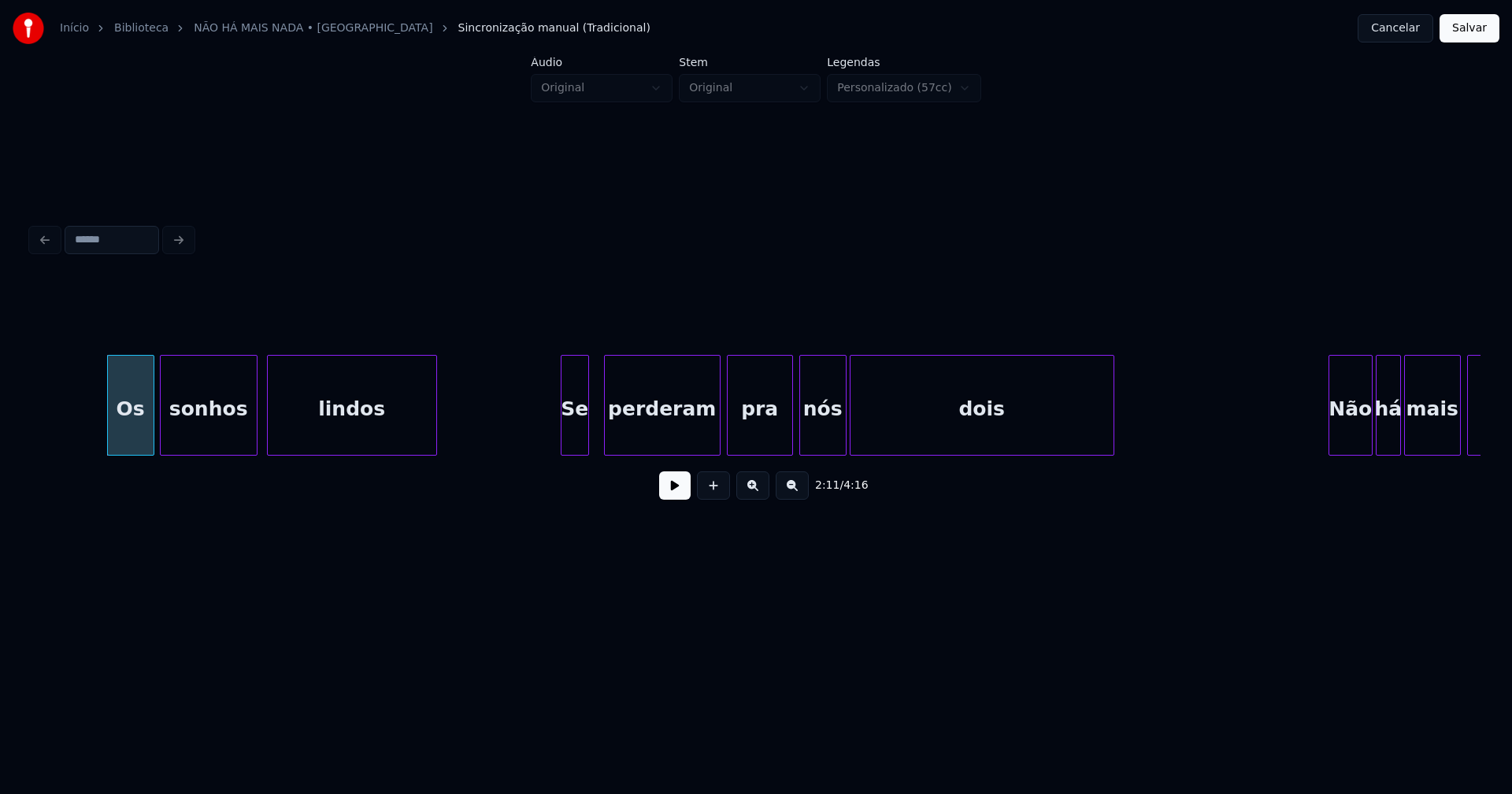
click at [574, 442] on div "Se" at bounding box center [575, 409] width 27 height 107
click at [549, 448] on div "Se" at bounding box center [568, 405] width 43 height 101
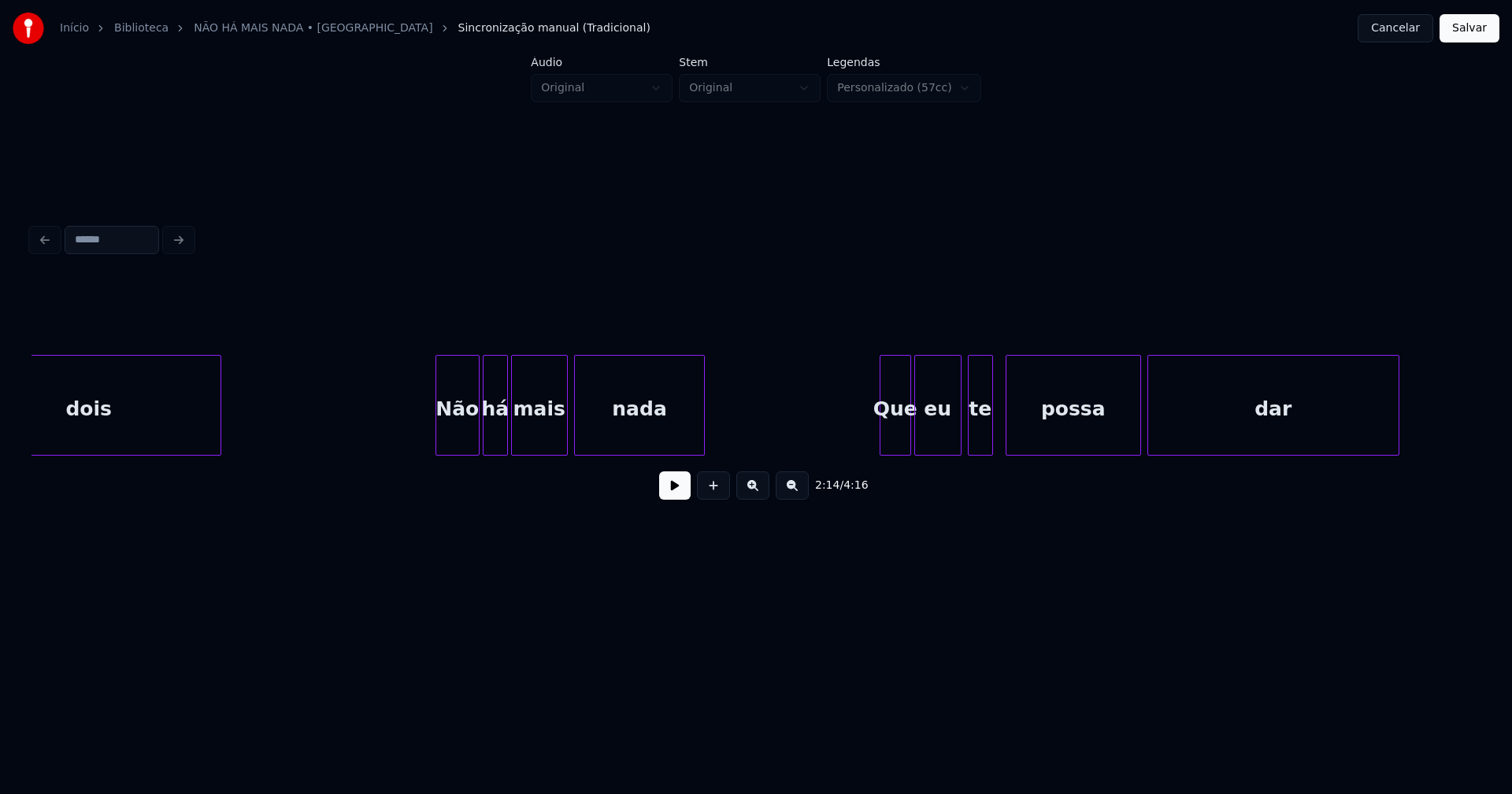
scroll to position [0, 21533]
click at [453, 441] on div "Não" at bounding box center [452, 409] width 43 height 107
click at [409, 448] on div "Não" at bounding box center [439, 405] width 69 height 101
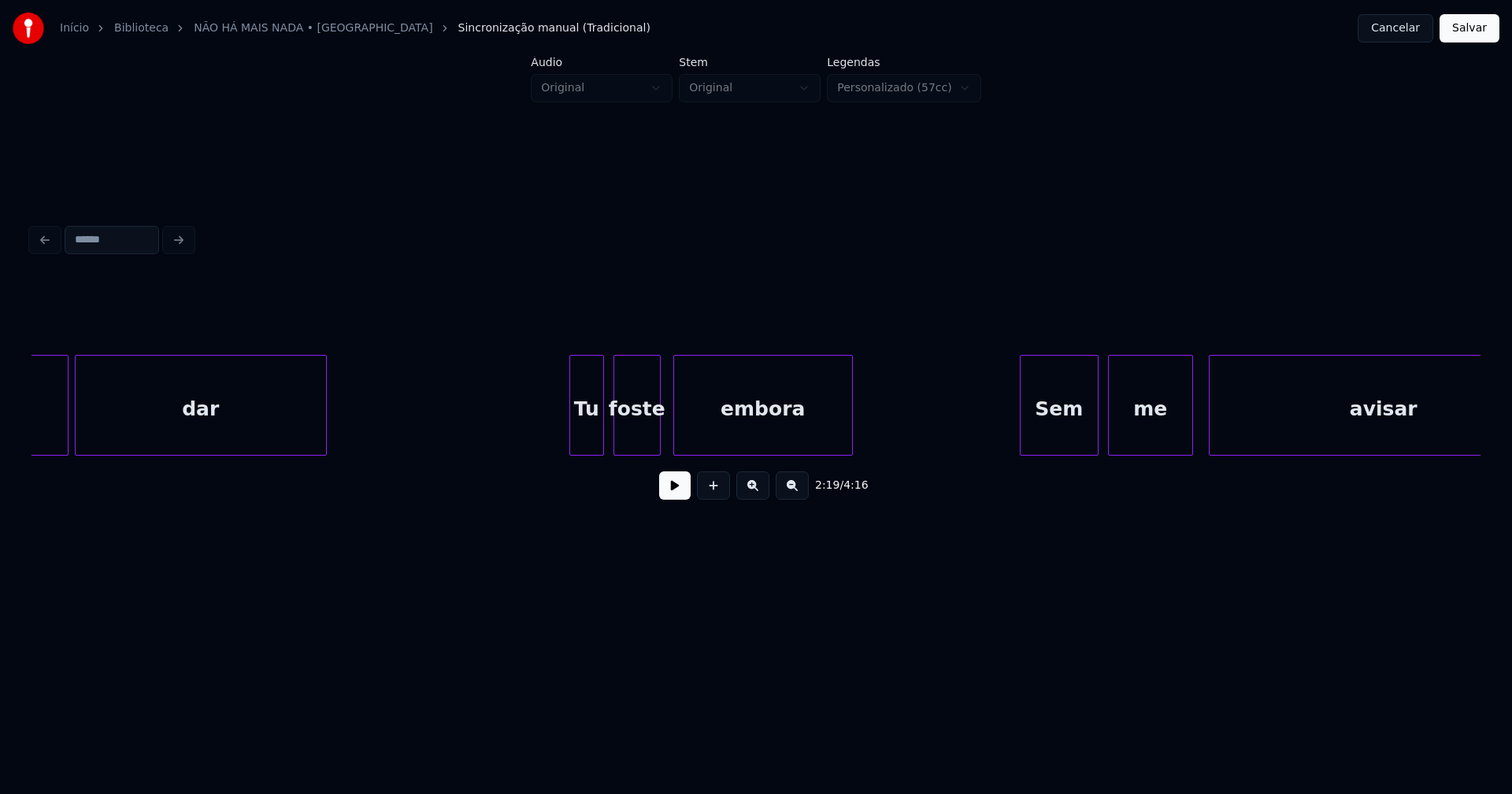
scroll to position [0, 22650]
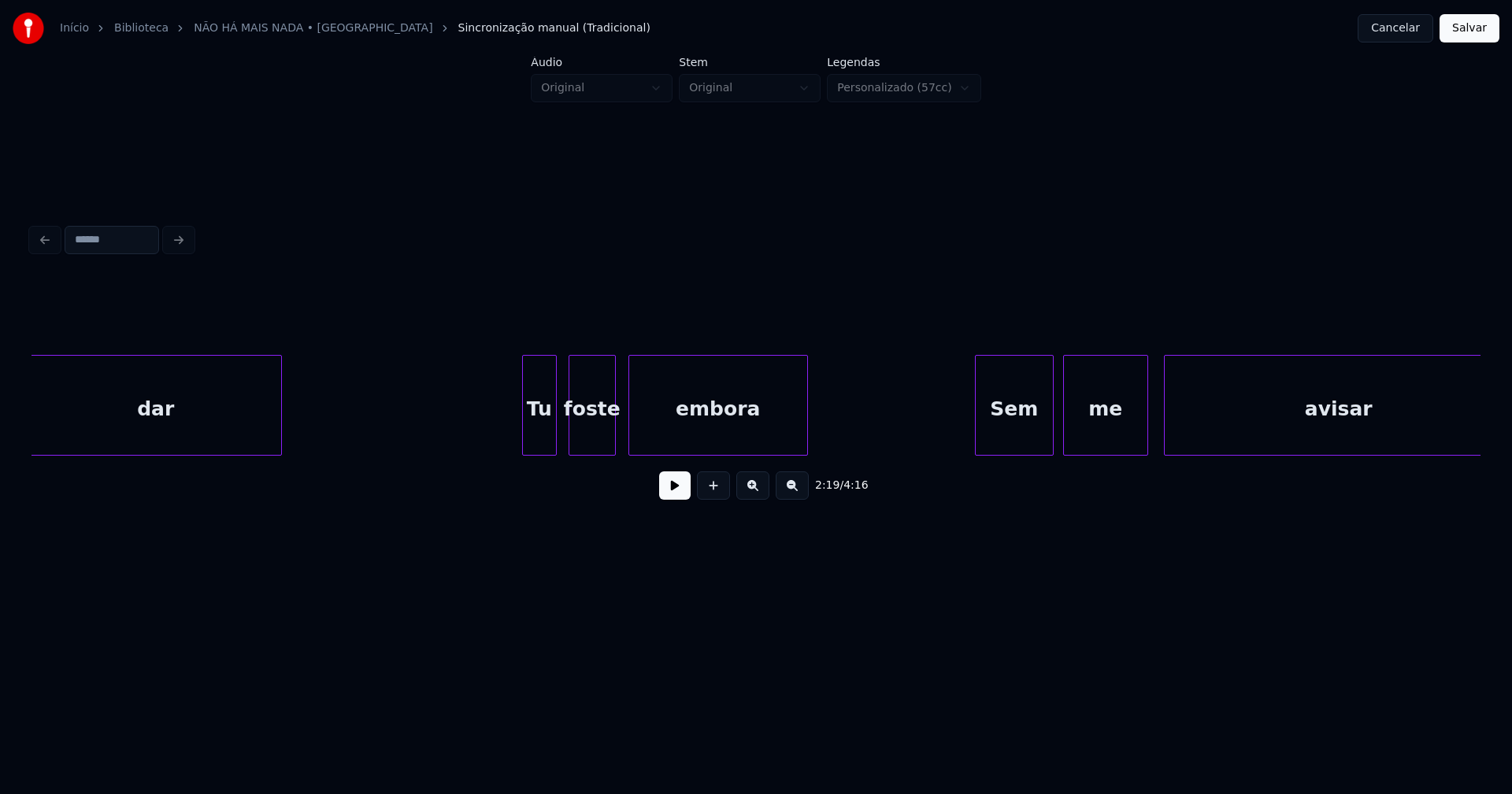
click at [544, 443] on div "Tu" at bounding box center [540, 409] width 33 height 107
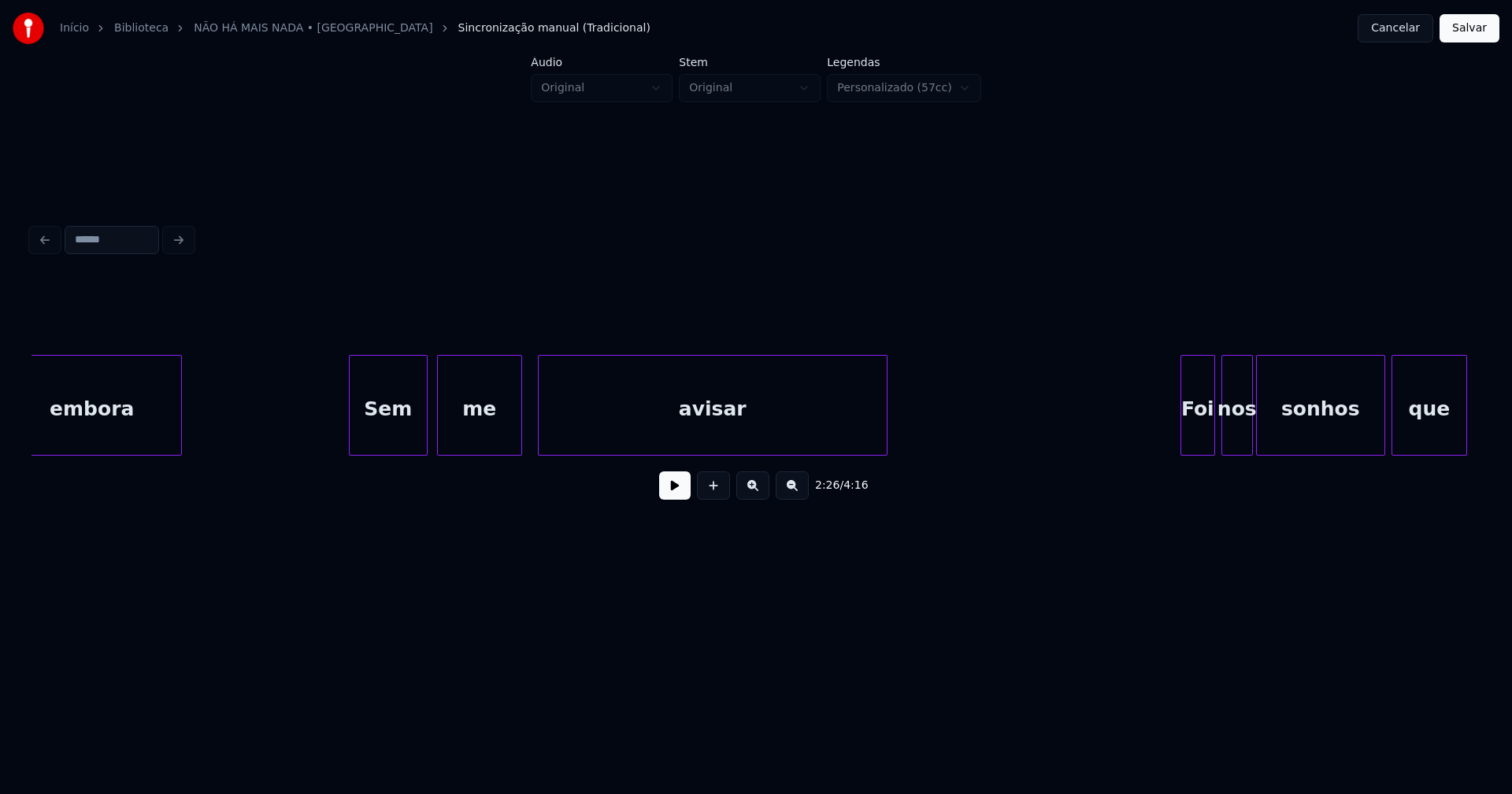
scroll to position [0, 23298]
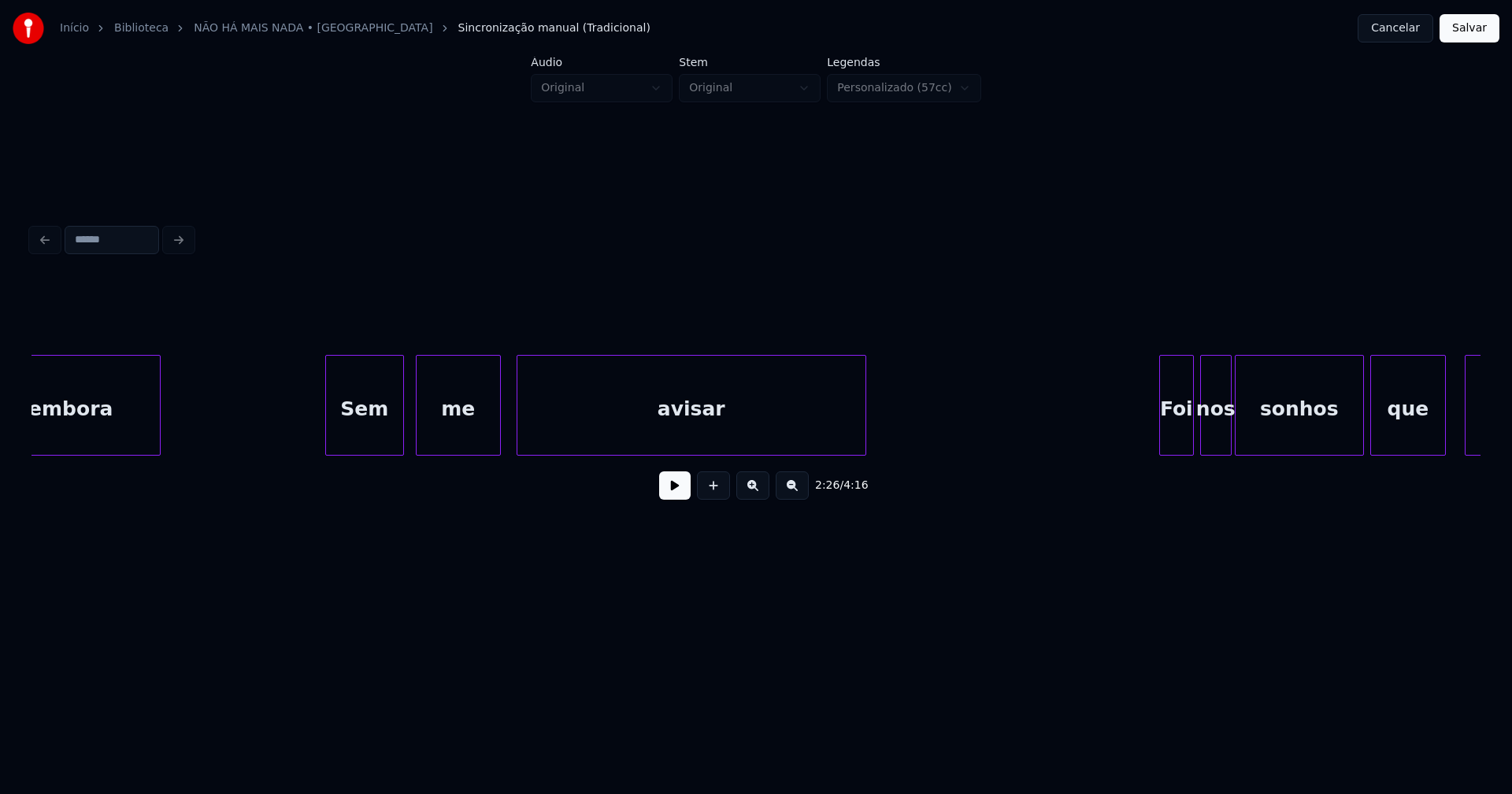
click at [373, 432] on div "Sem" at bounding box center [365, 409] width 77 height 107
click at [667, 493] on button at bounding box center [674, 485] width 31 height 29
click at [677, 498] on button at bounding box center [674, 485] width 31 height 29
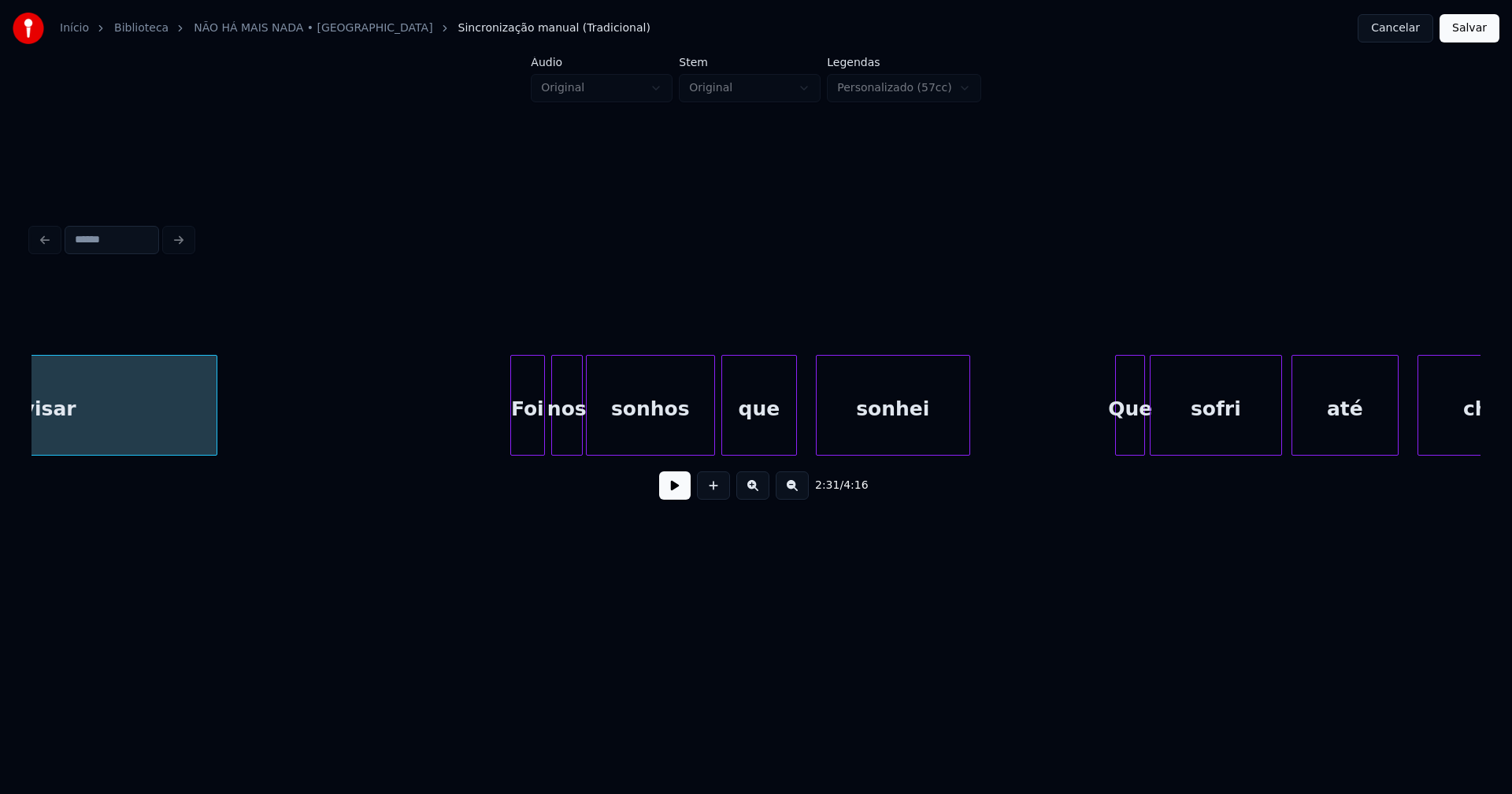
scroll to position [0, 23968]
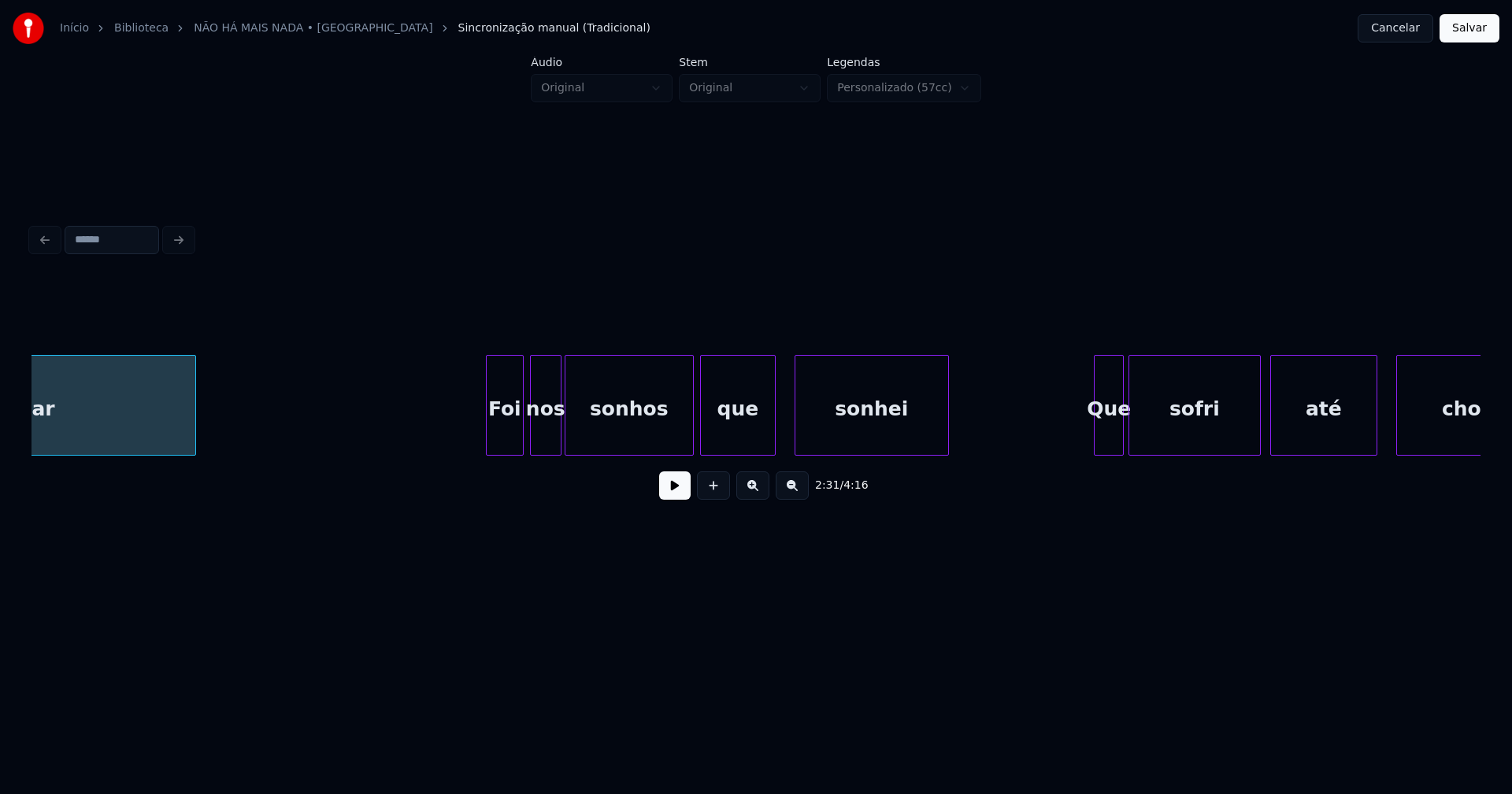
click at [489, 441] on div at bounding box center [489, 405] width 5 height 99
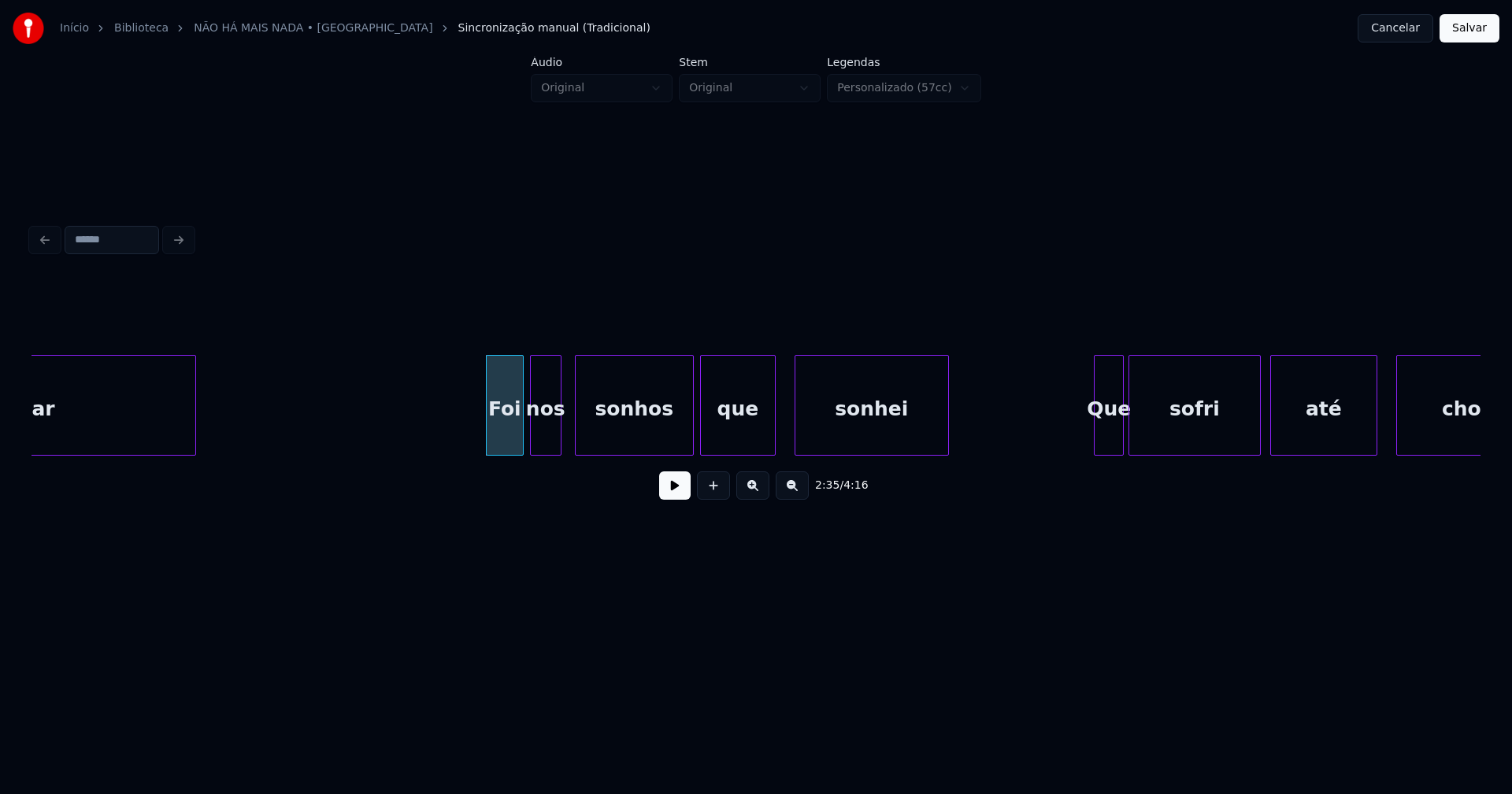
click at [577, 438] on div at bounding box center [578, 405] width 5 height 99
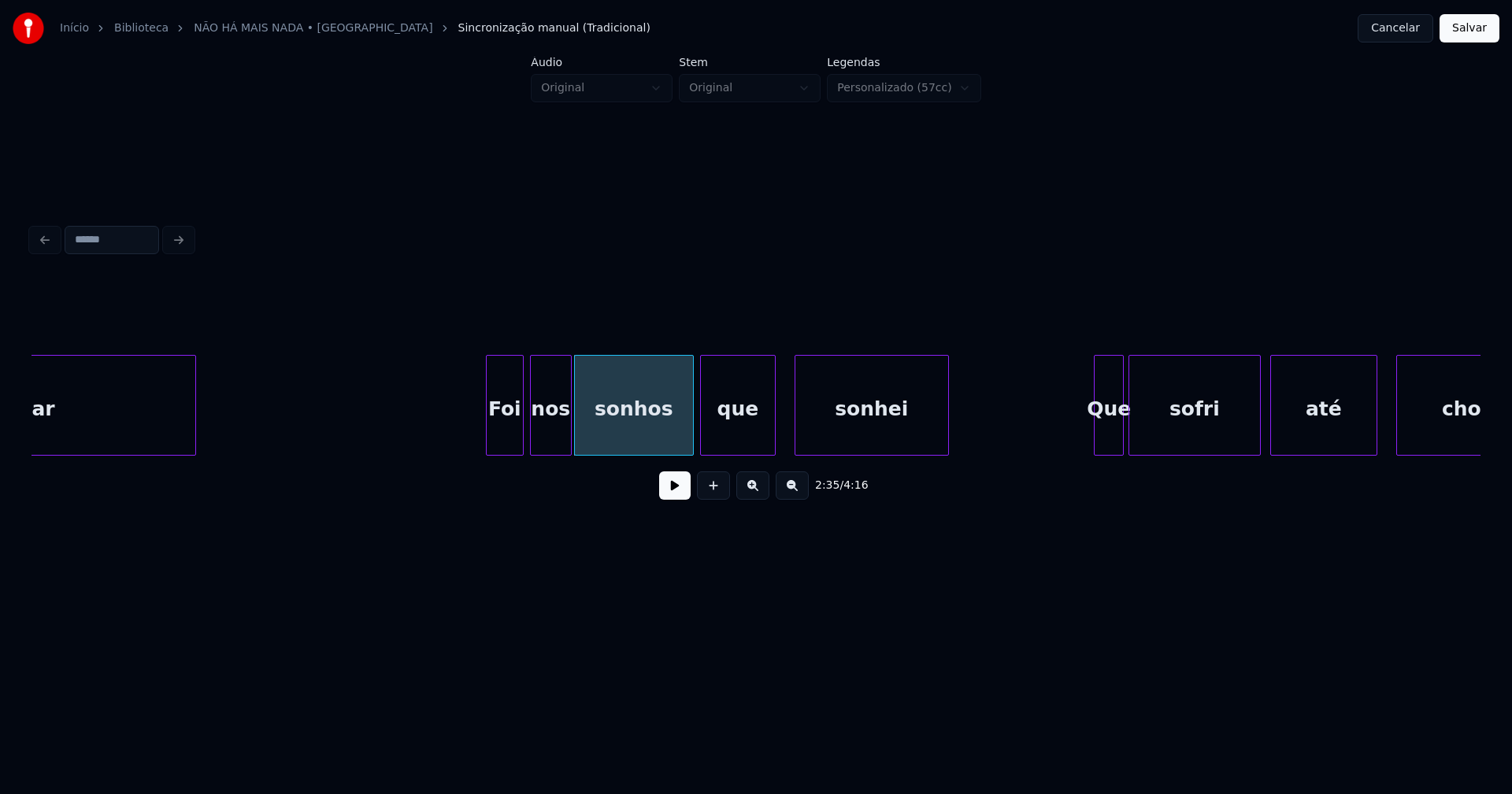
click at [570, 437] on div at bounding box center [568, 405] width 5 height 99
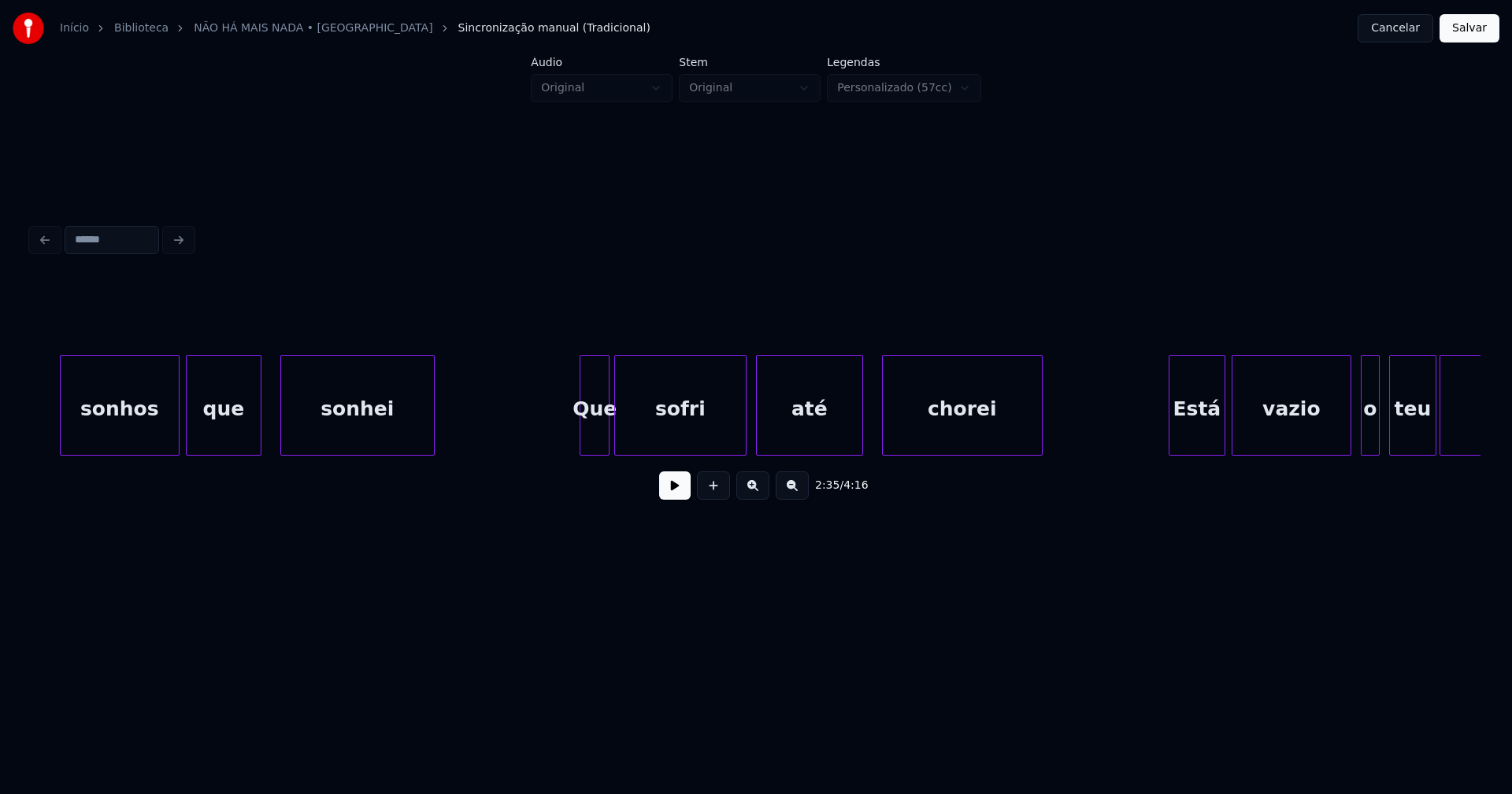
scroll to position [0, 24571]
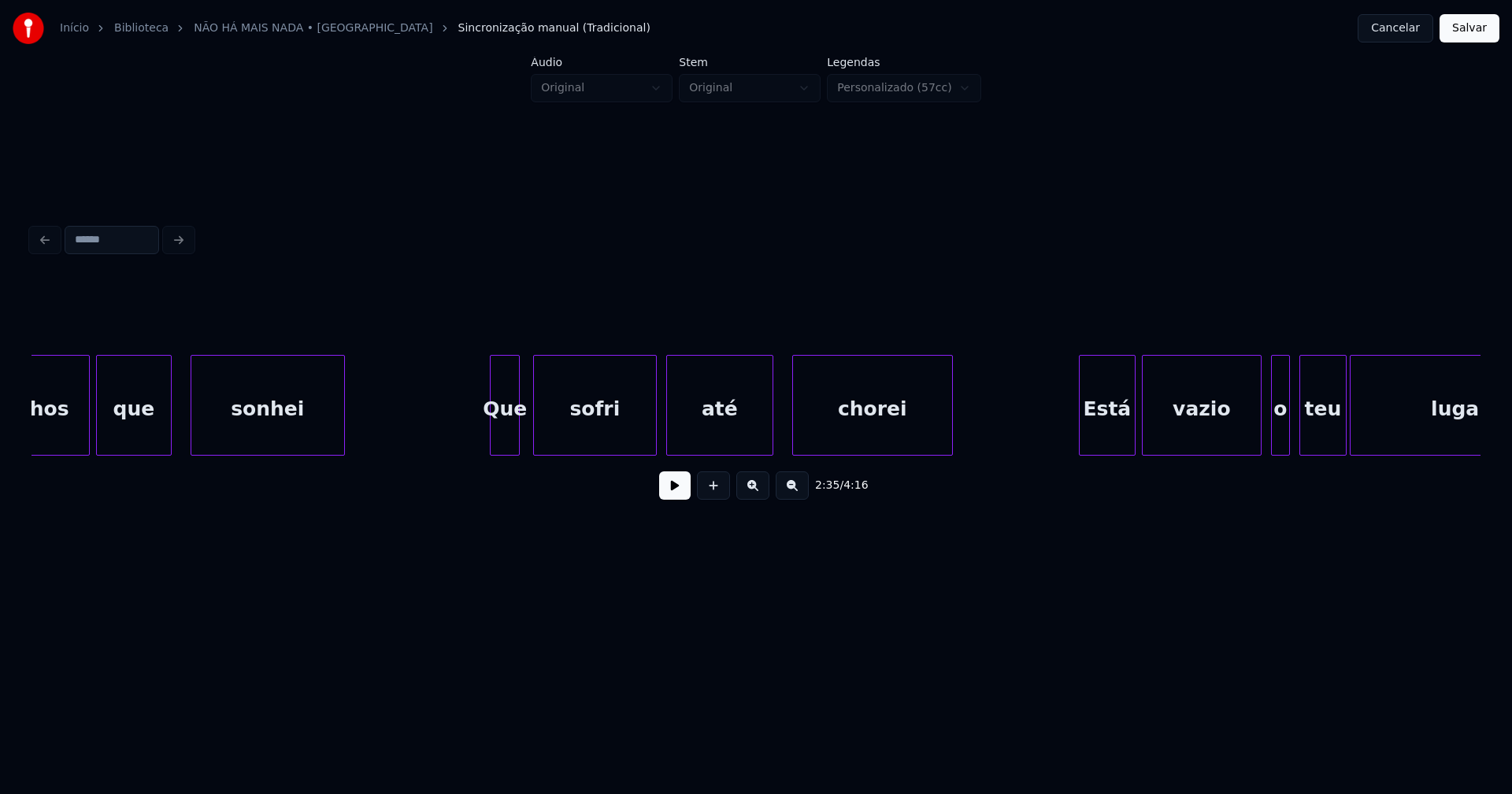
click at [535, 437] on div at bounding box center [536, 405] width 5 height 99
click at [524, 440] on div at bounding box center [526, 405] width 5 height 99
click at [486, 434] on div at bounding box center [487, 405] width 5 height 99
click at [803, 443] on div at bounding box center [805, 405] width 5 height 99
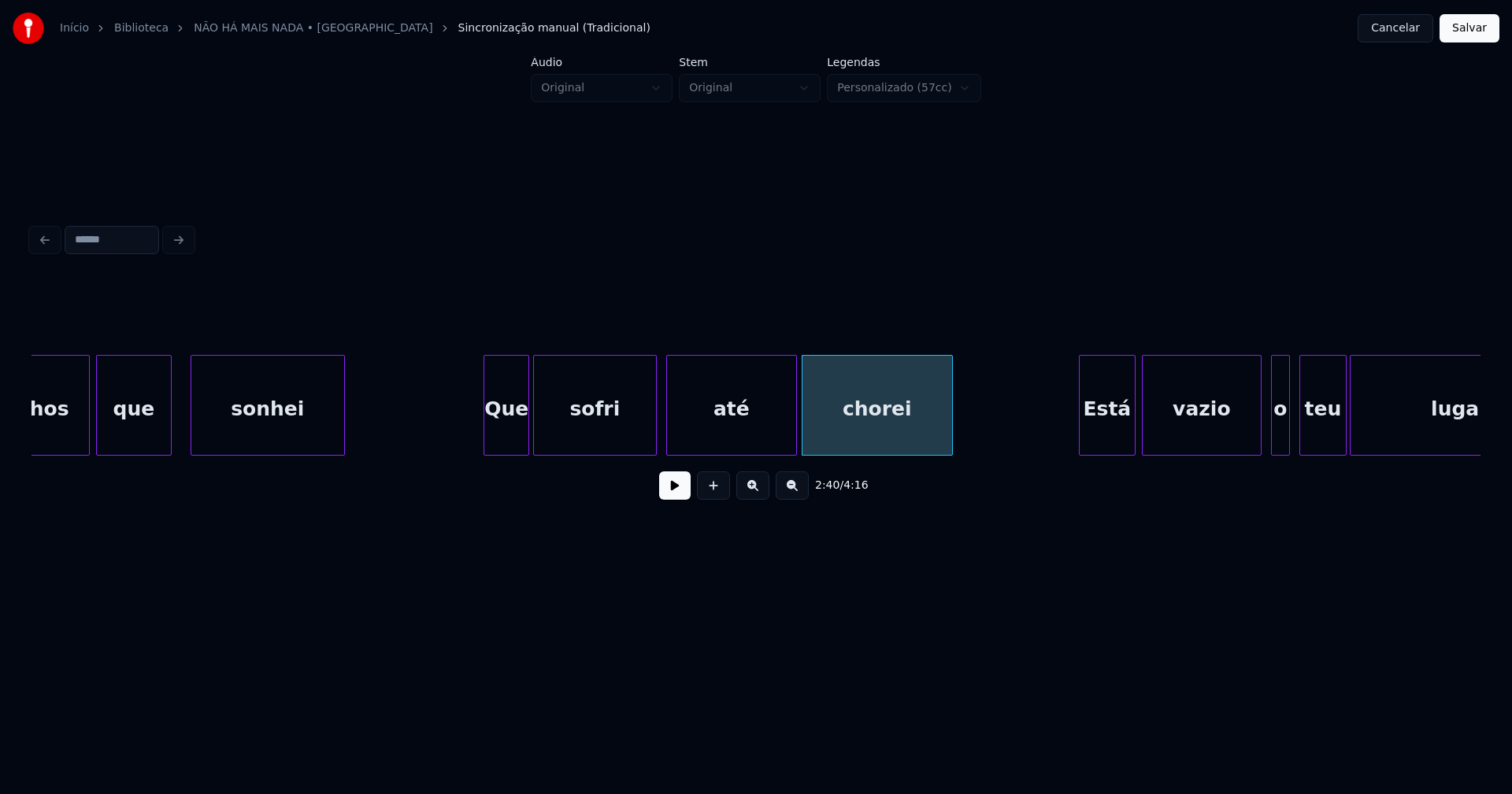
click at [793, 441] on div at bounding box center [793, 405] width 5 height 99
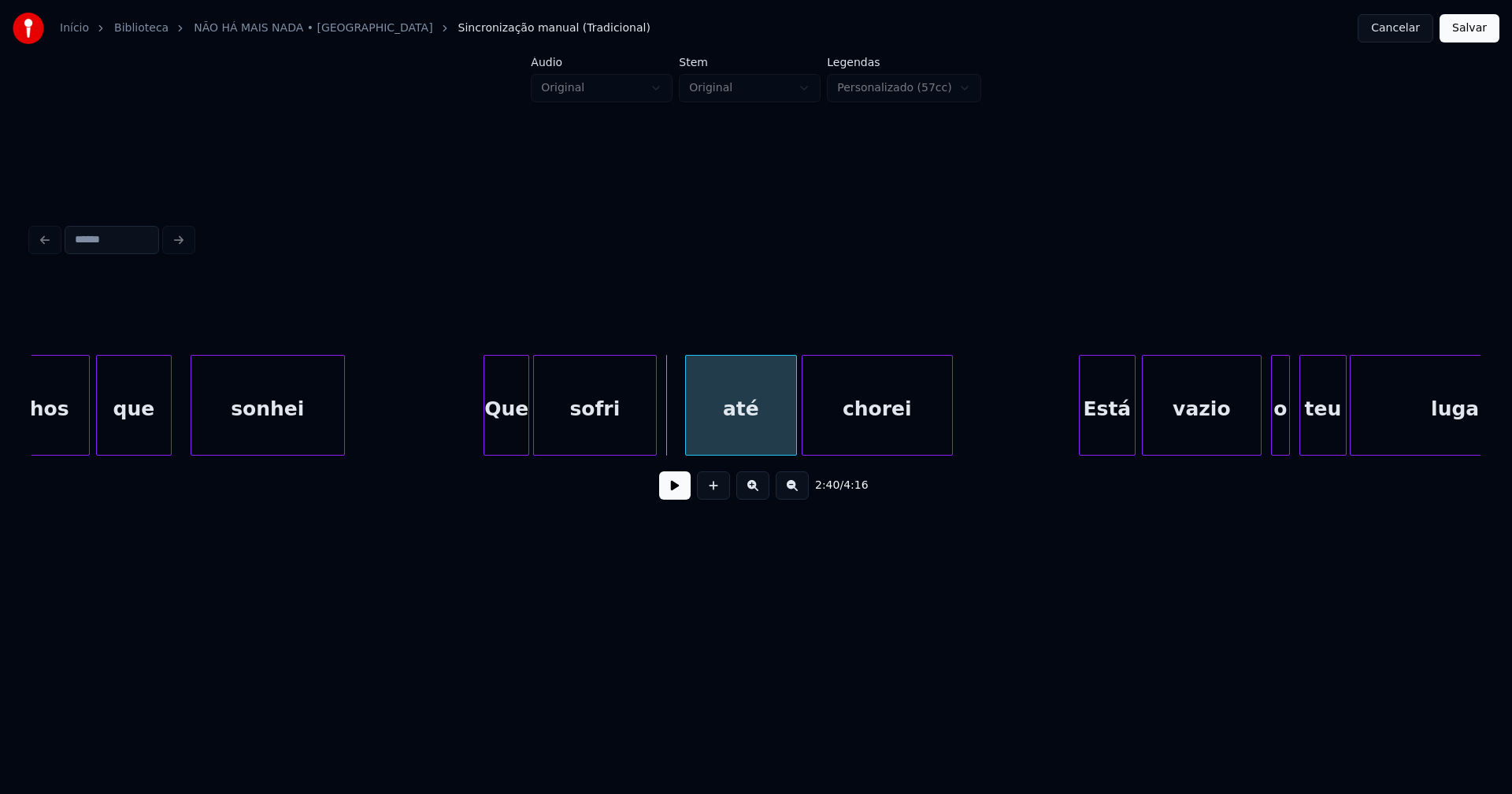
click at [689, 443] on div at bounding box center [688, 405] width 5 height 99
click at [671, 434] on div at bounding box center [671, 405] width 5 height 99
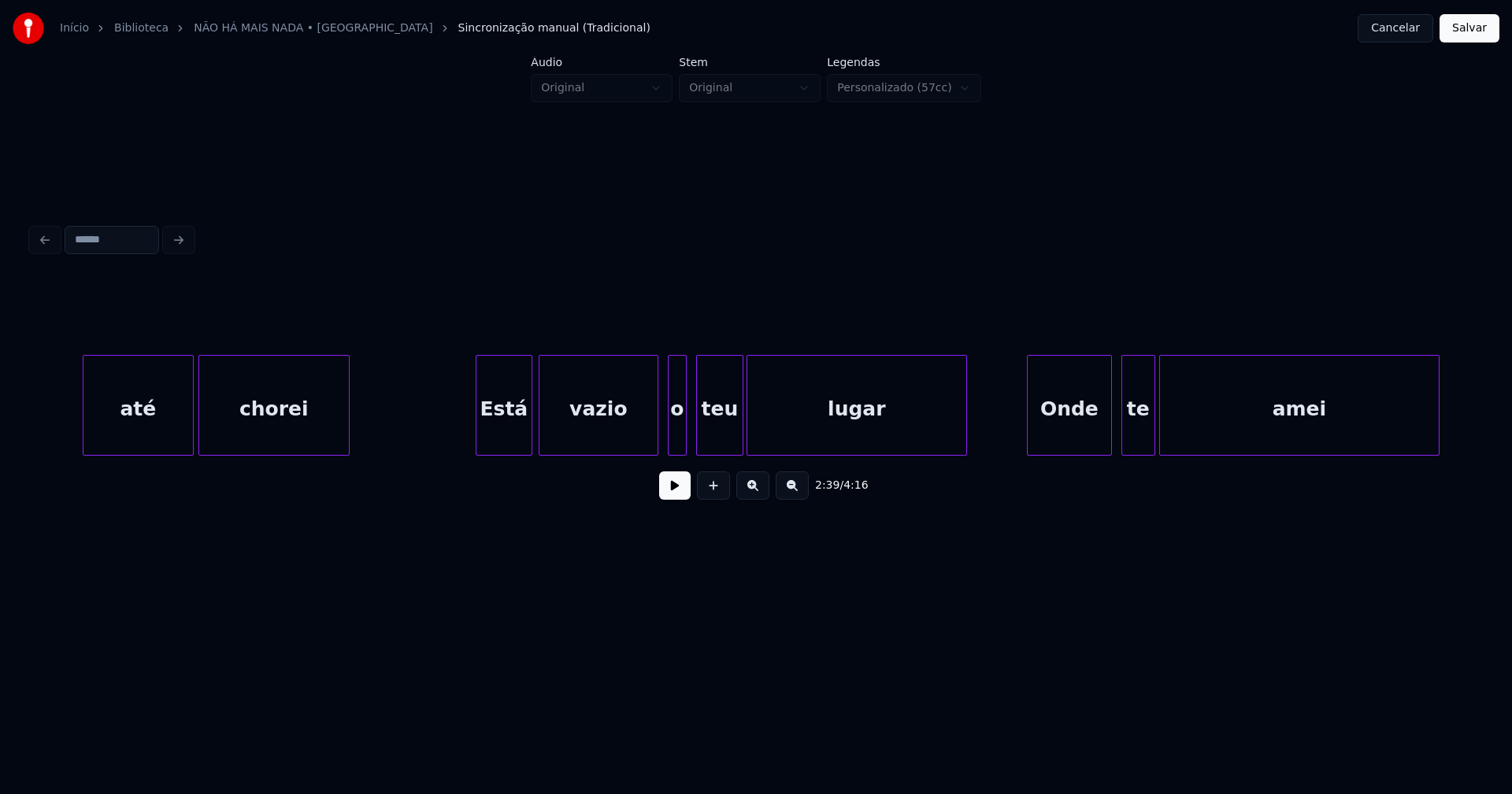
scroll to position [0, 25219]
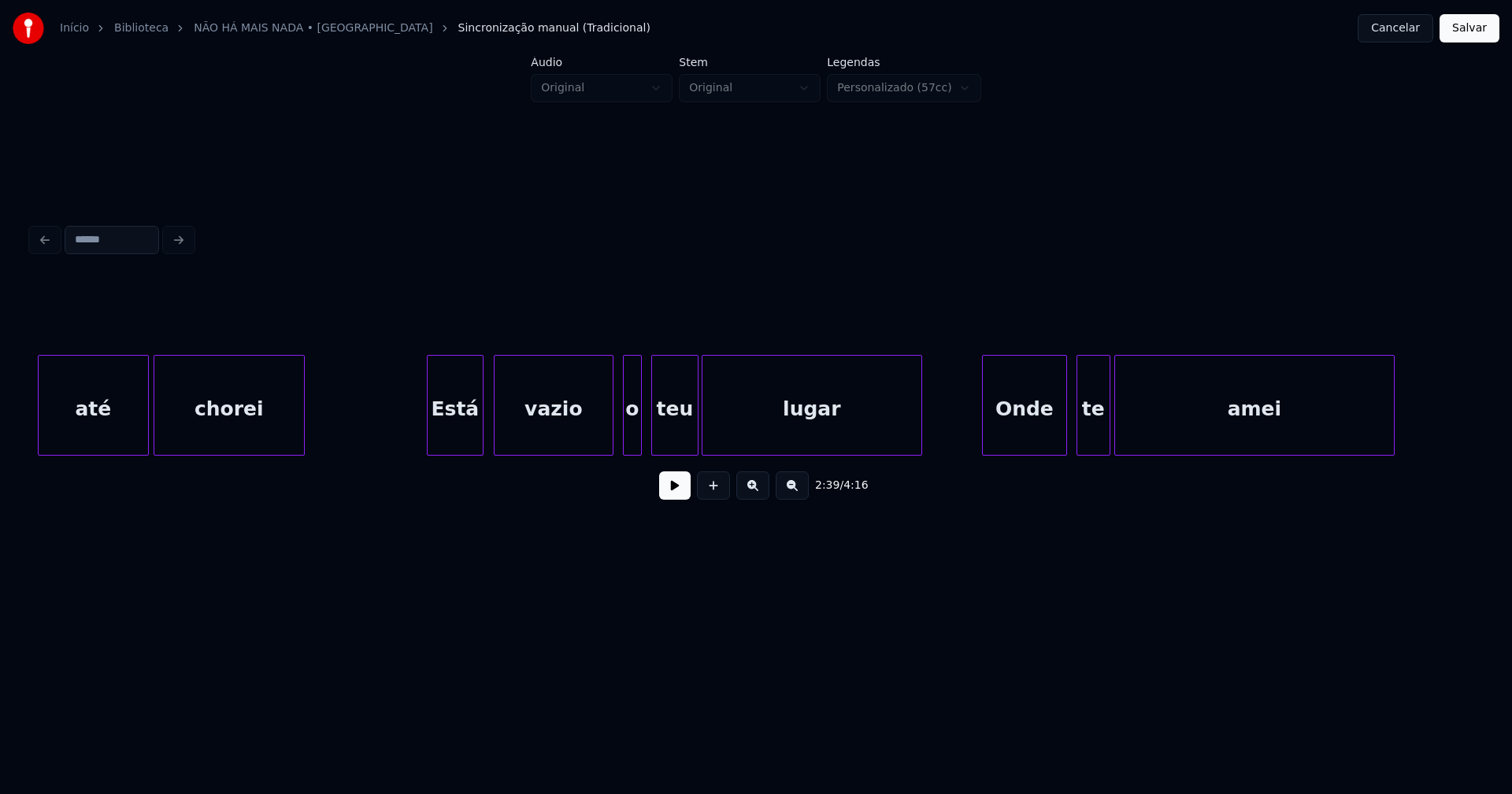
click at [461, 438] on div "Está" at bounding box center [455, 409] width 55 height 107
click at [623, 443] on div "o" at bounding box center [624, 409] width 17 height 107
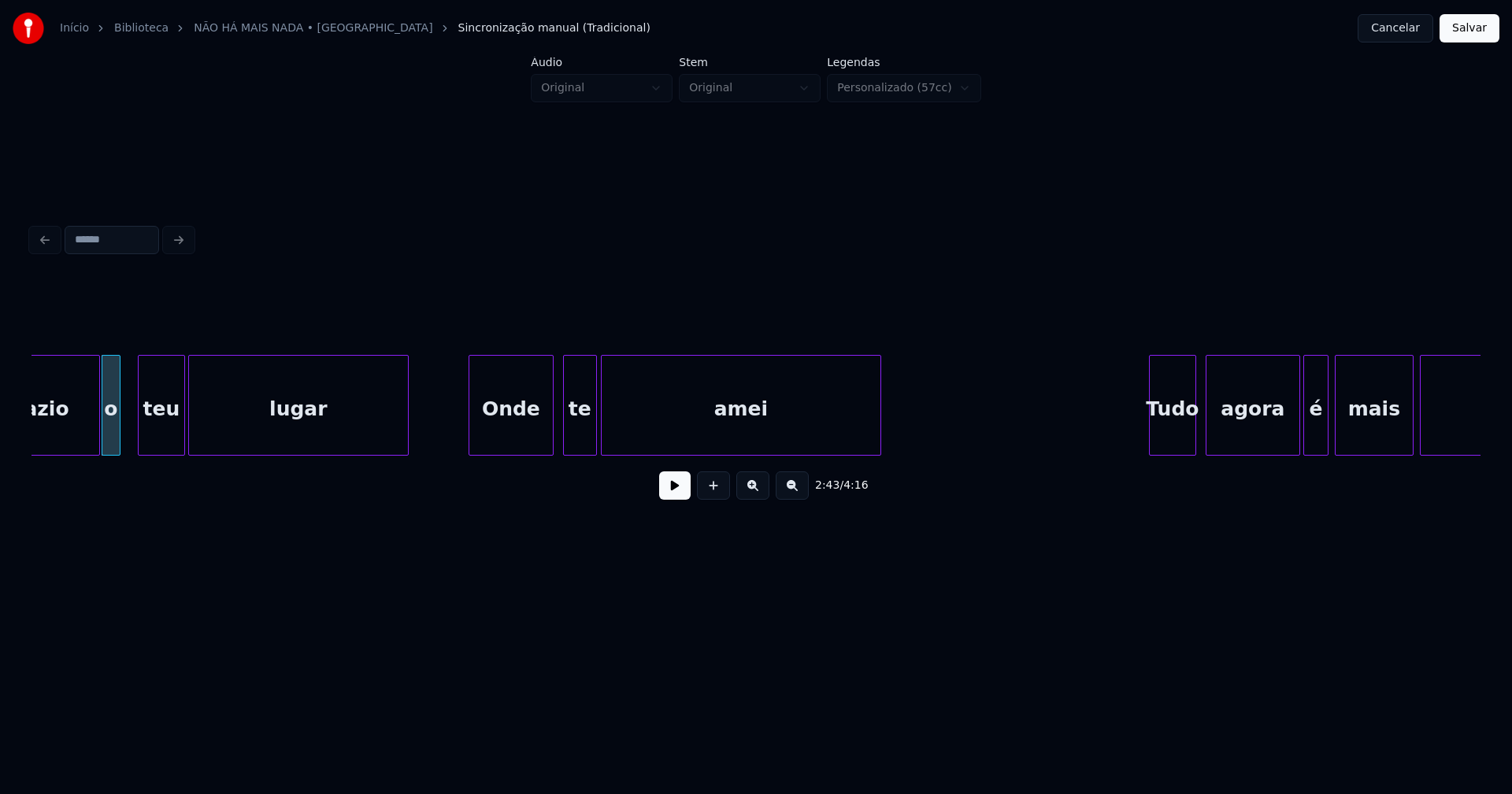
scroll to position [0, 25755]
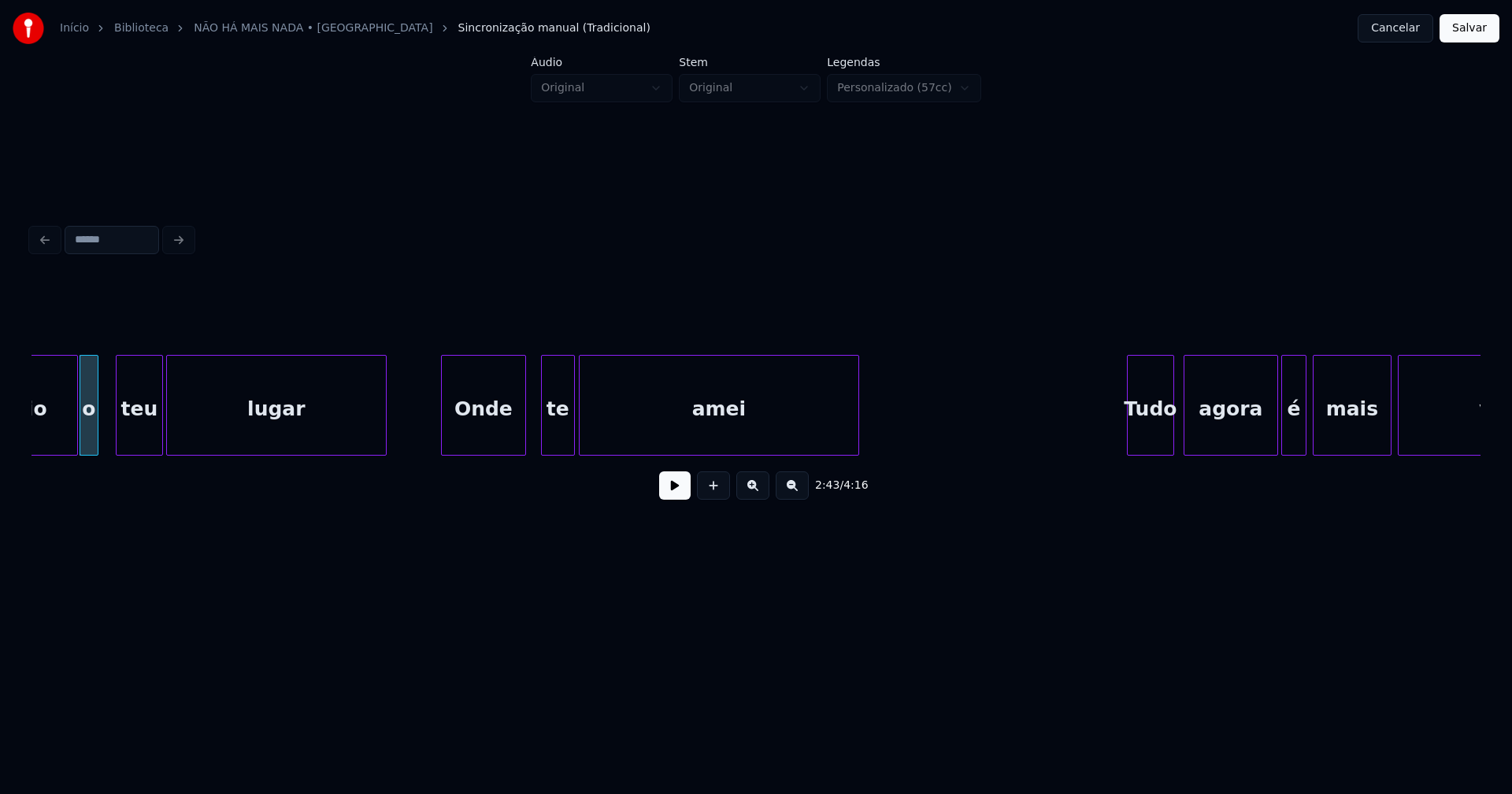
click at [500, 442] on div "Onde" at bounding box center [484, 409] width 84 height 107
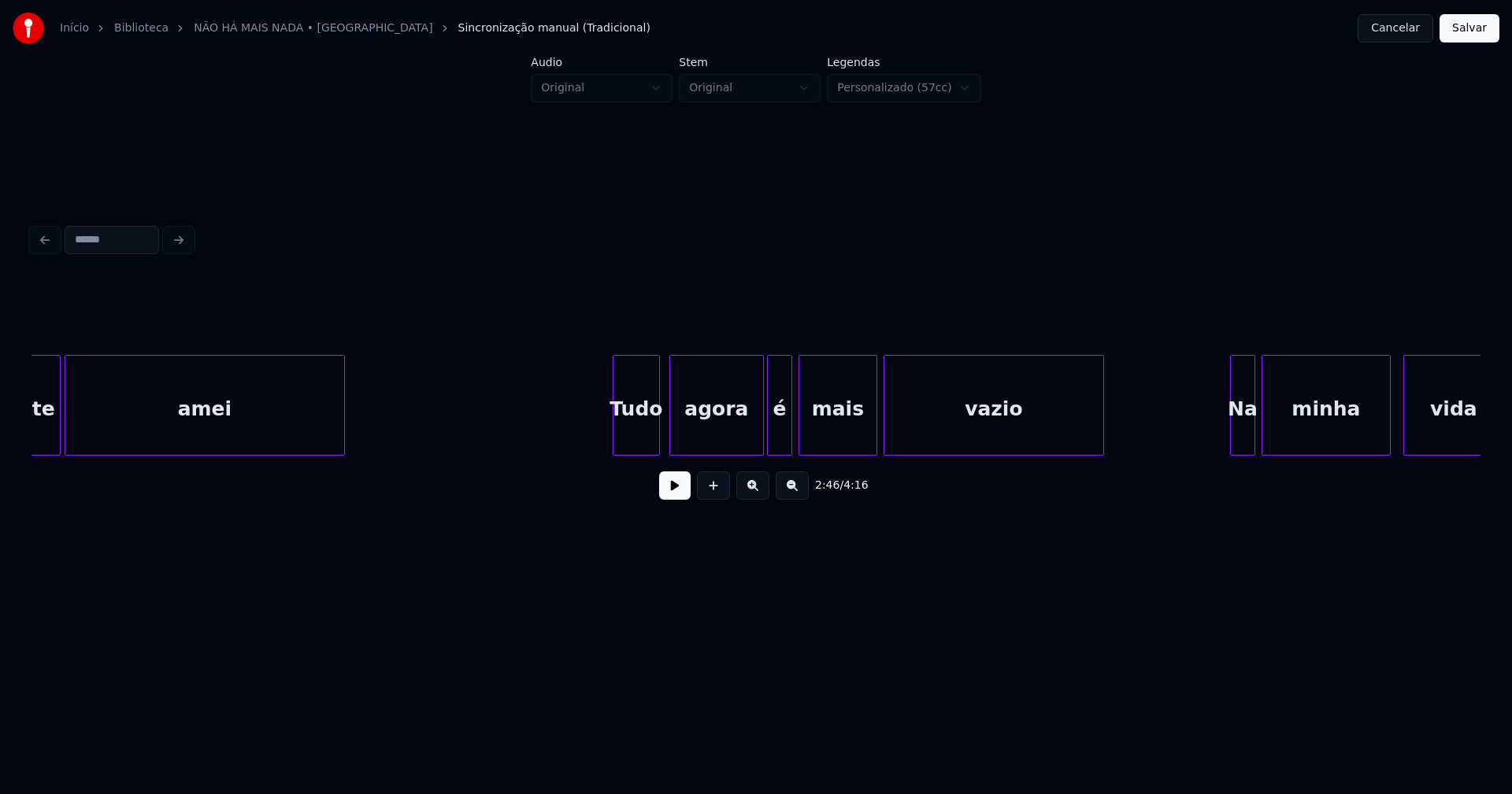
scroll to position [0, 26560]
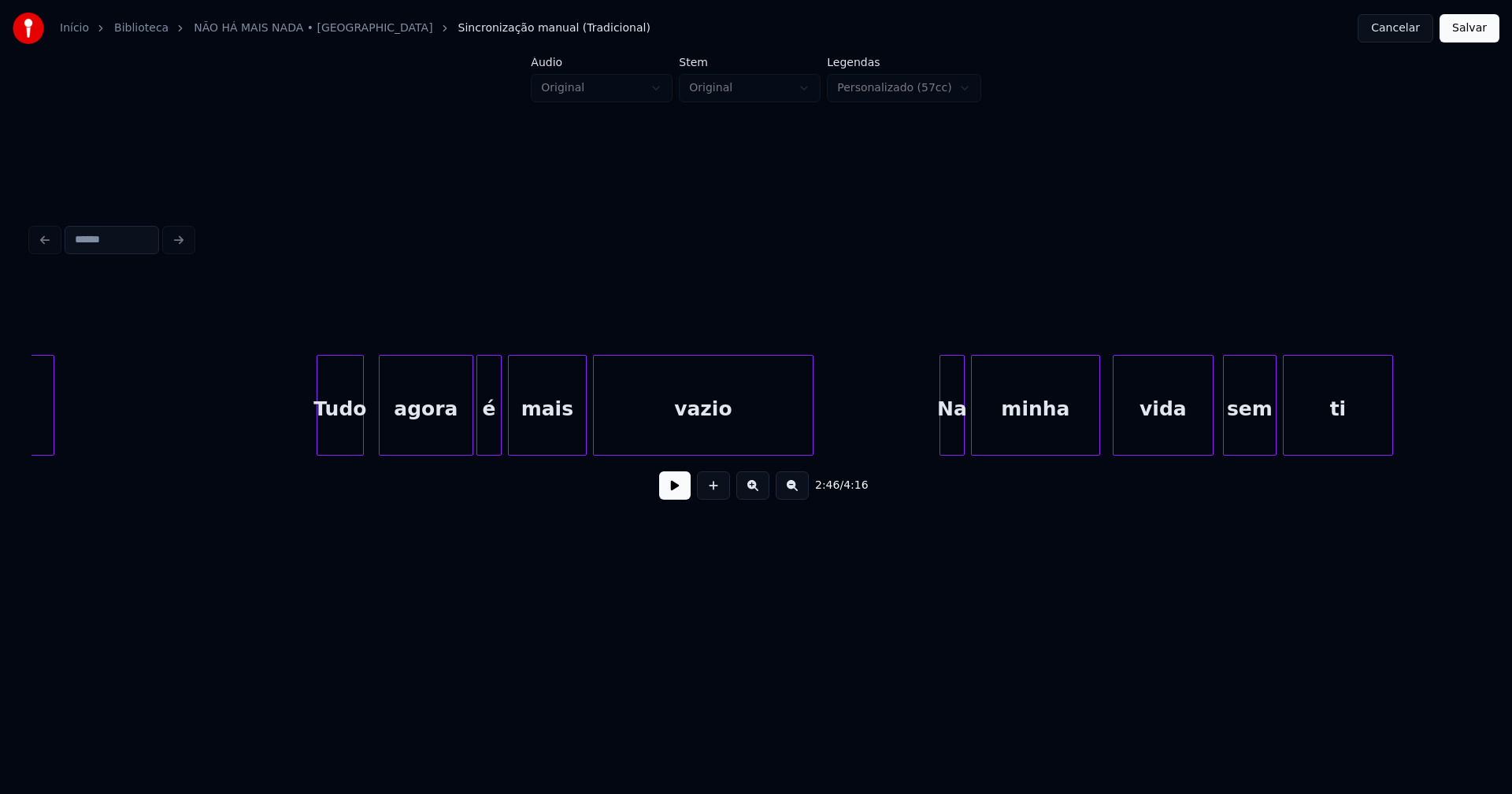
click at [346, 436] on div "Tudo" at bounding box center [340, 409] width 46 height 107
click at [395, 438] on div at bounding box center [397, 405] width 5 height 99
click at [388, 431] on div at bounding box center [386, 405] width 5 height 99
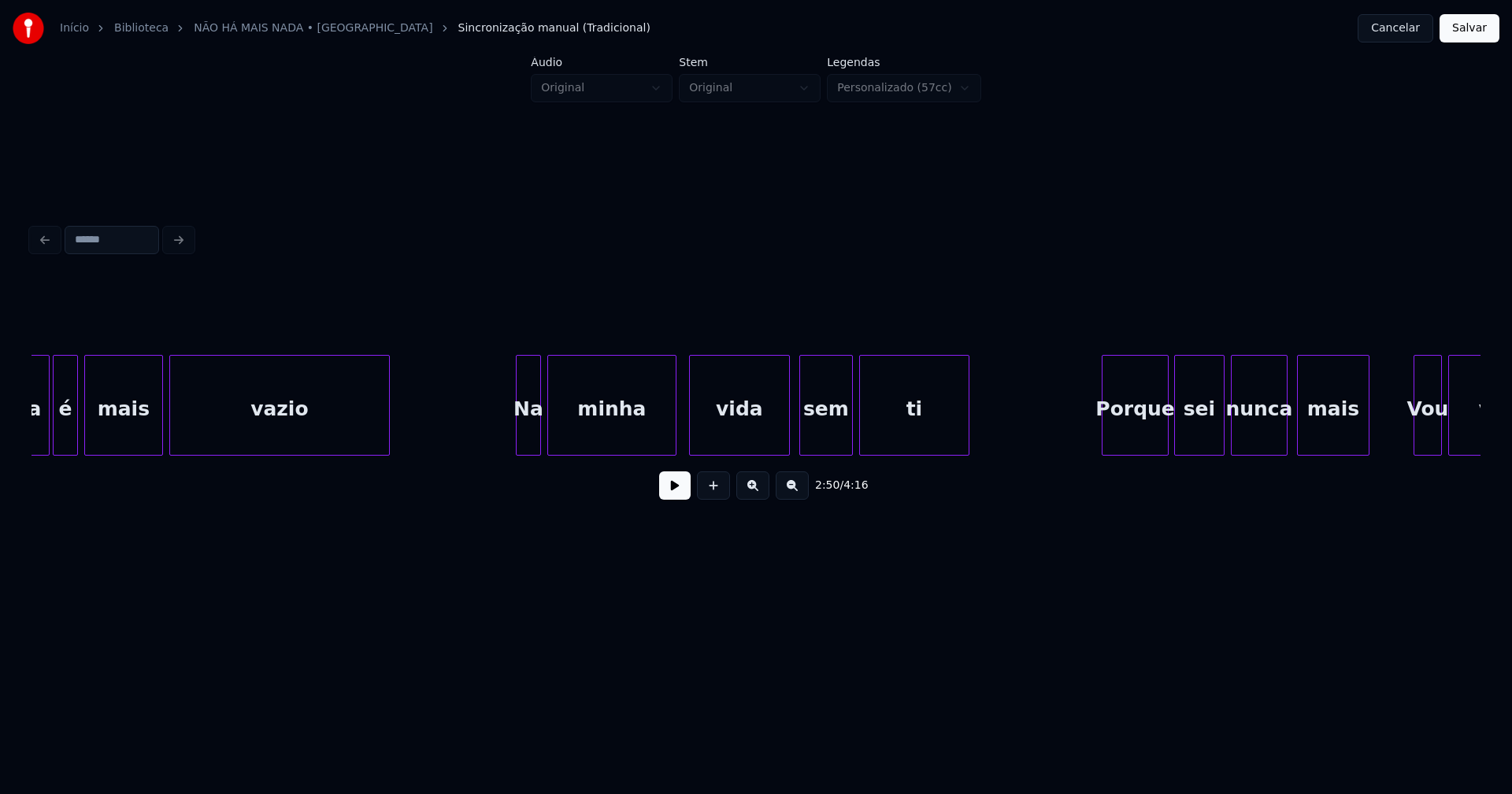
scroll to position [0, 26984]
click at [524, 441] on div "Na" at bounding box center [522, 409] width 24 height 107
click at [485, 455] on div "agora é mais vazio Na minha vida sem ti Porque sei nunca mais Vou viver" at bounding box center [756, 405] width 1449 height 101
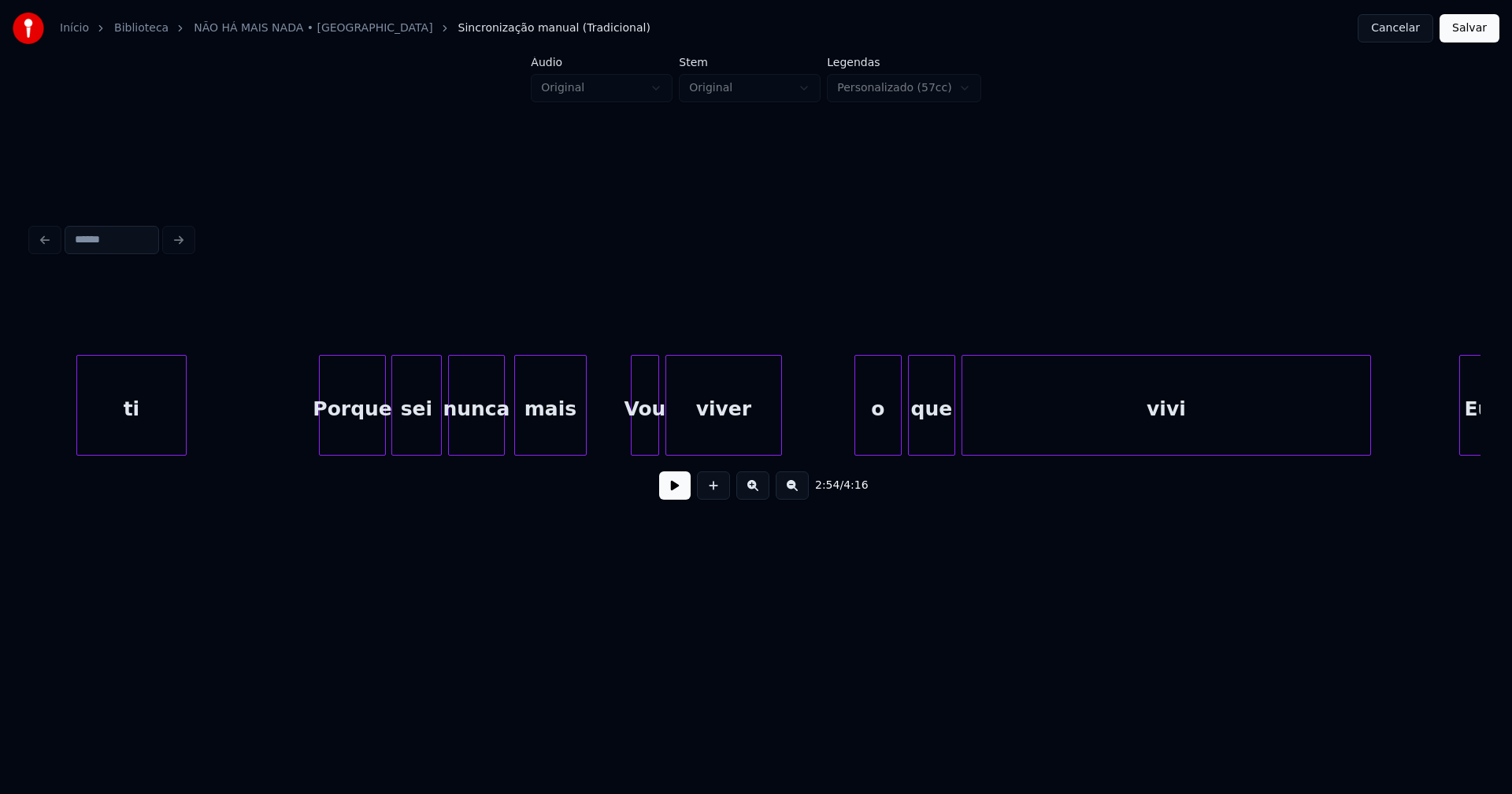
scroll to position [0, 27811]
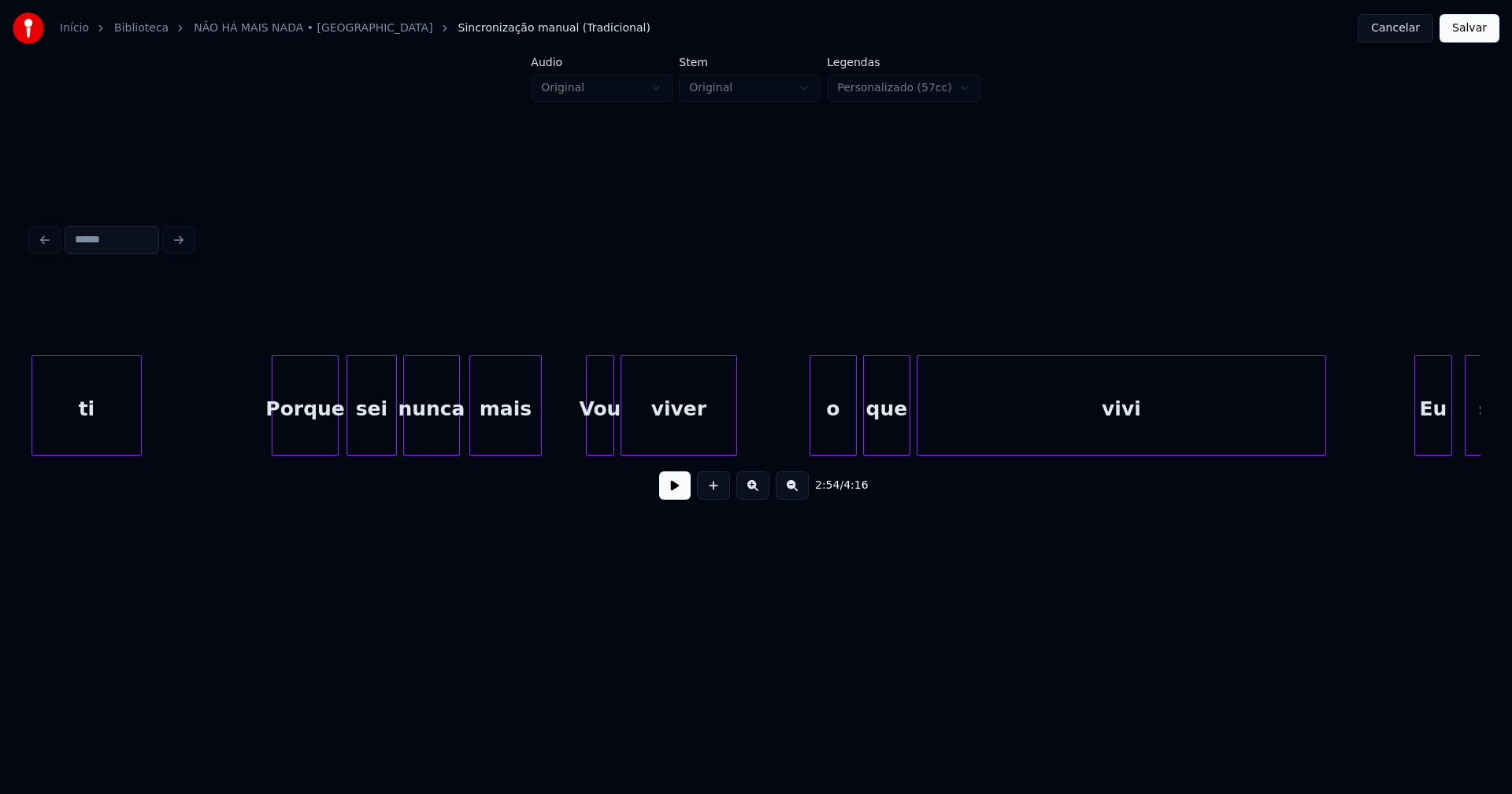
click at [321, 436] on div "Porque" at bounding box center [306, 409] width 66 height 107
click at [581, 439] on div at bounding box center [583, 405] width 5 height 99
click at [825, 438] on div "o" at bounding box center [824, 409] width 46 height 107
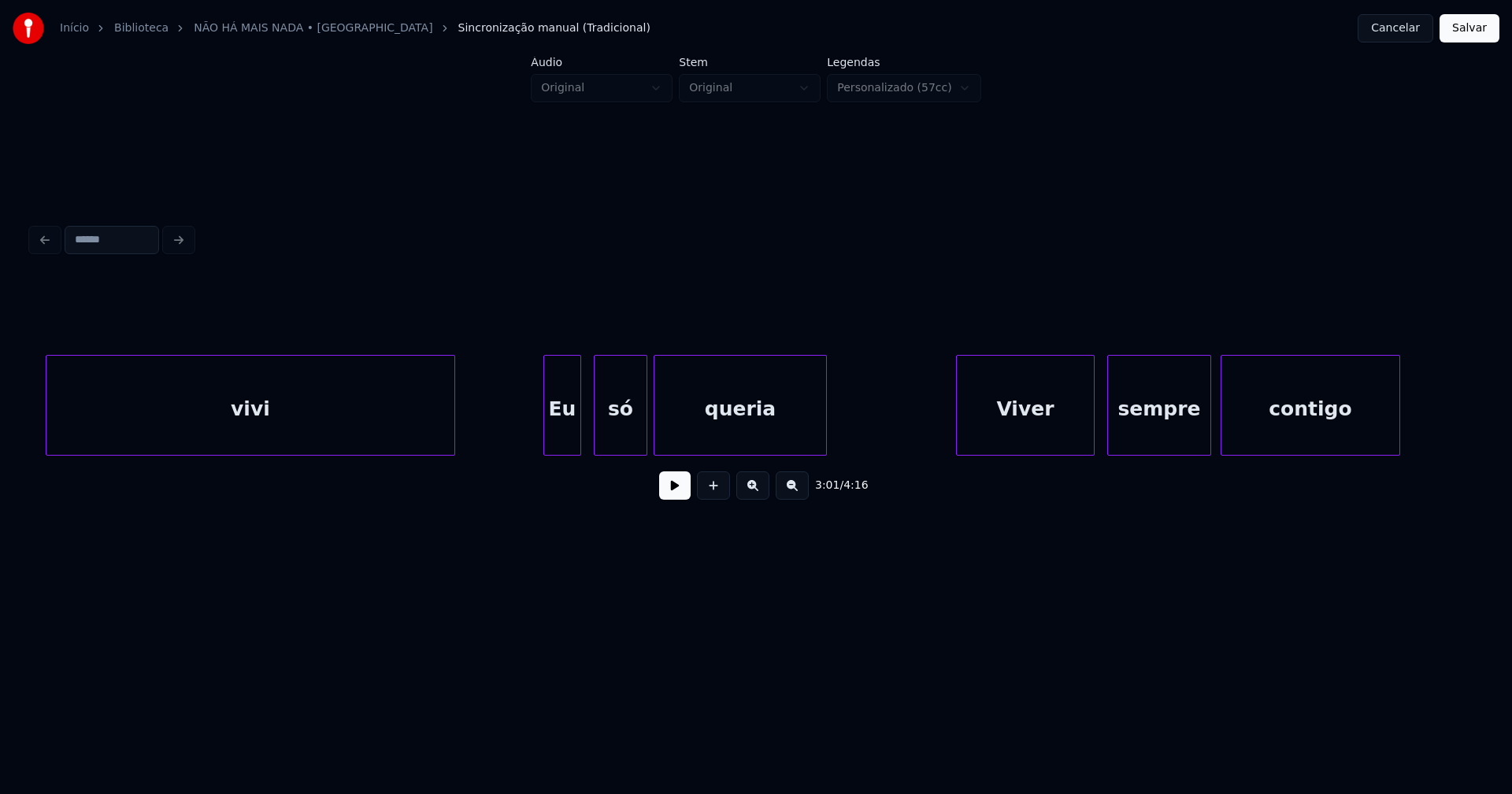
scroll to position [0, 28703]
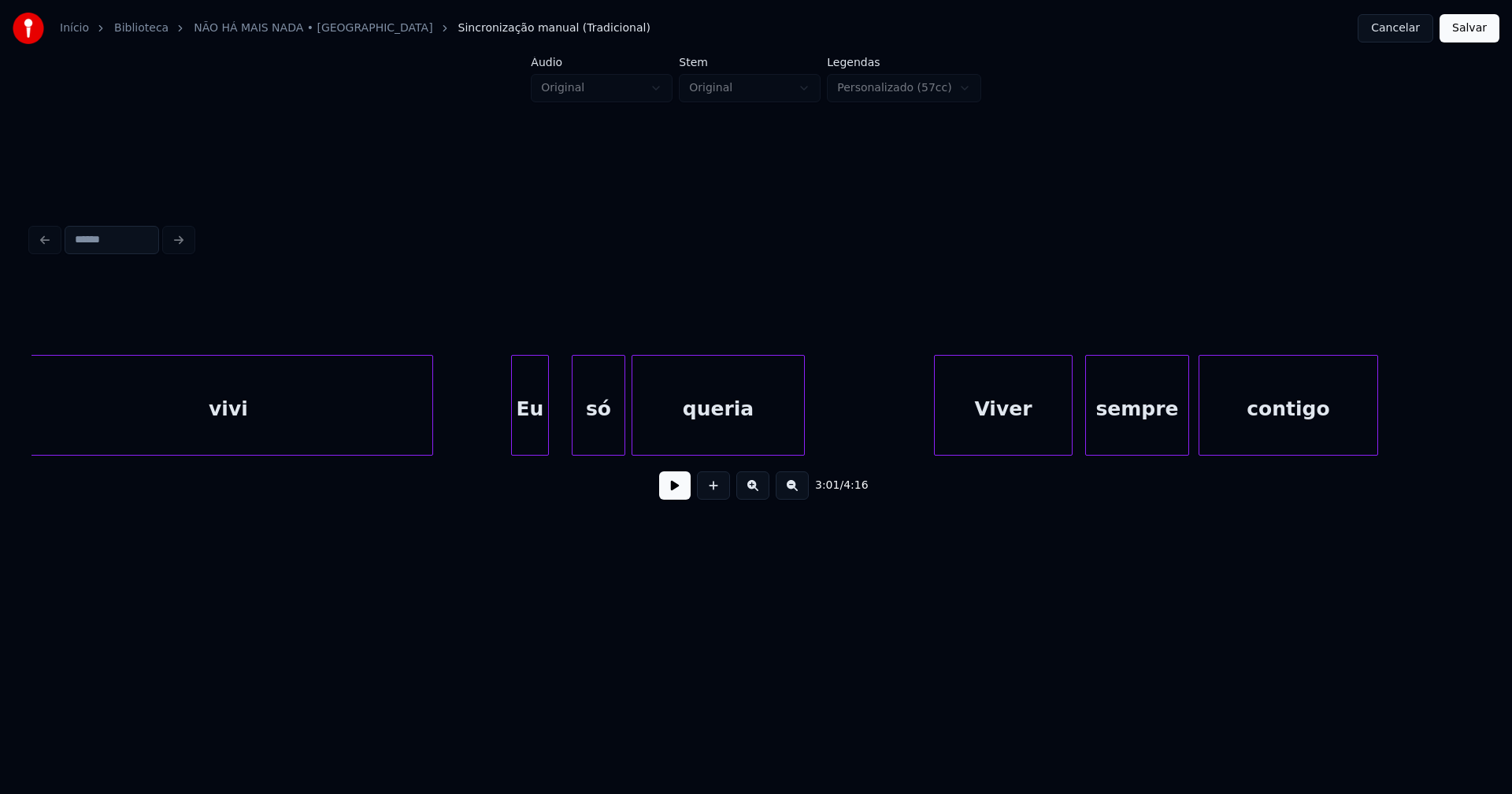
click at [525, 443] on div "Eu" at bounding box center [530, 409] width 36 height 107
click at [561, 432] on div at bounding box center [561, 405] width 5 height 99
click at [990, 445] on div "Viver" at bounding box center [990, 409] width 137 height 107
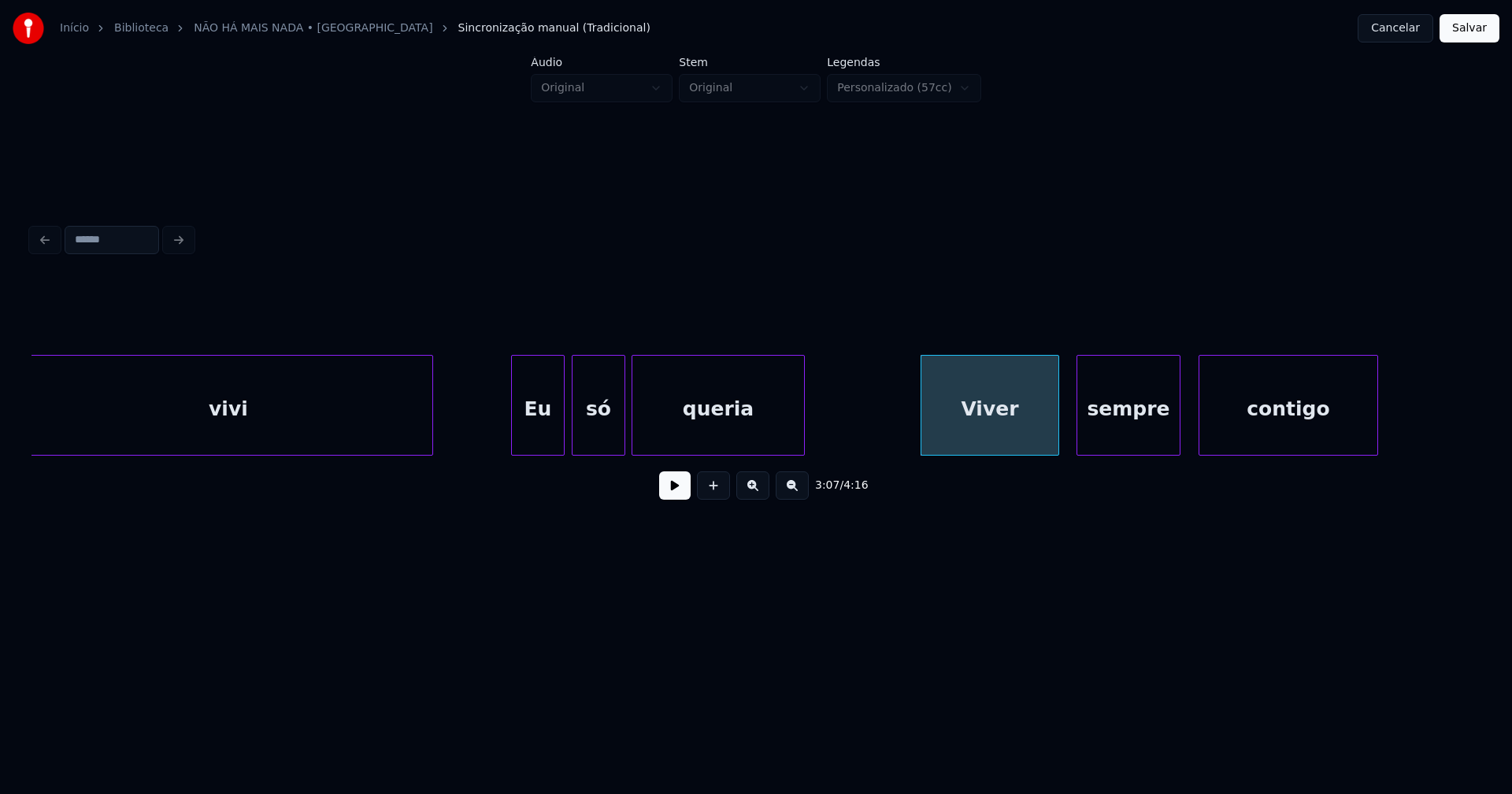
click at [1111, 443] on div "sempre" at bounding box center [1128, 409] width 103 height 107
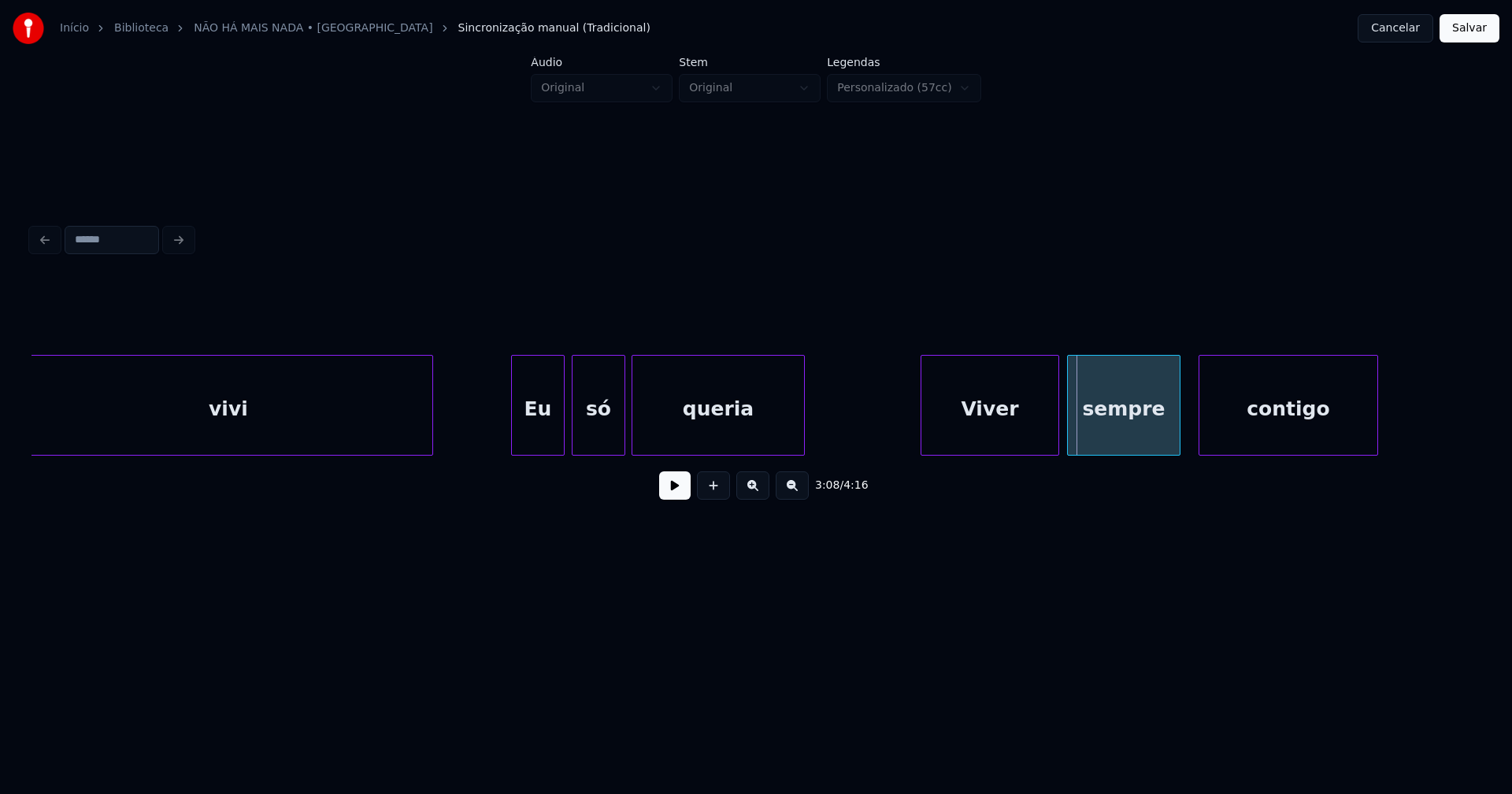
click at [1070, 447] on div at bounding box center [1070, 405] width 5 height 99
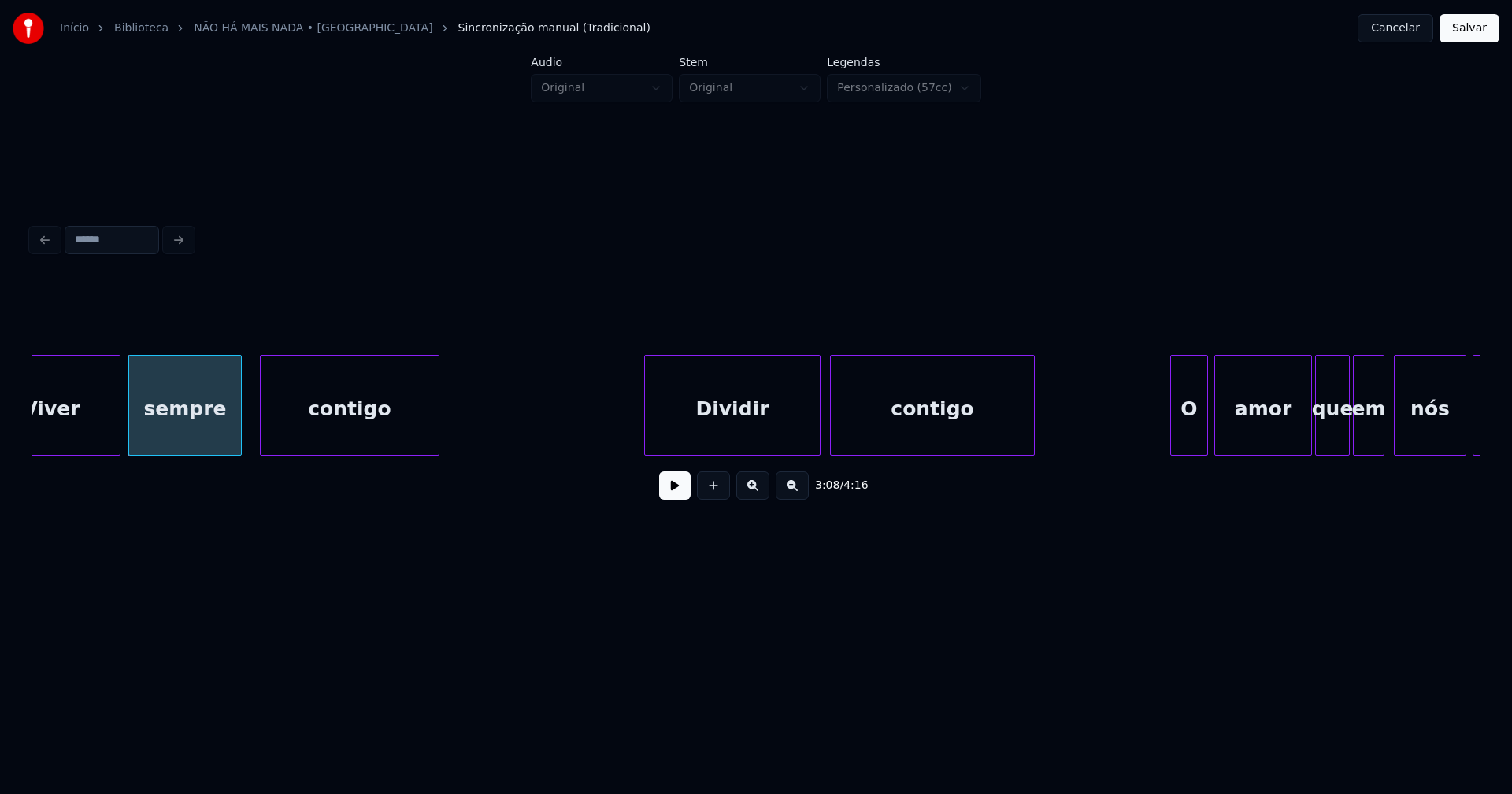
scroll to position [0, 29798]
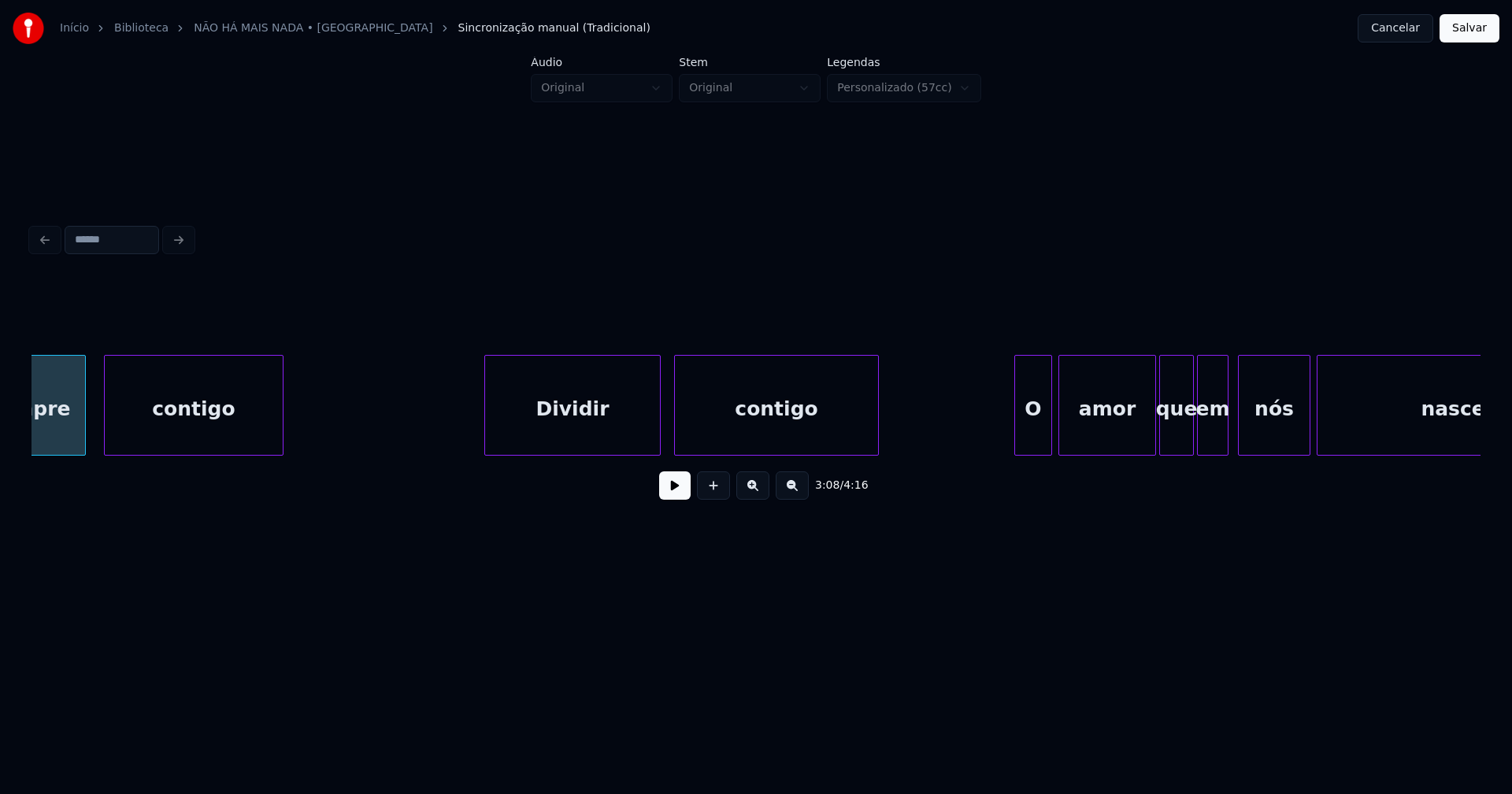
click at [585, 438] on div "Dividir" at bounding box center [572, 409] width 175 height 107
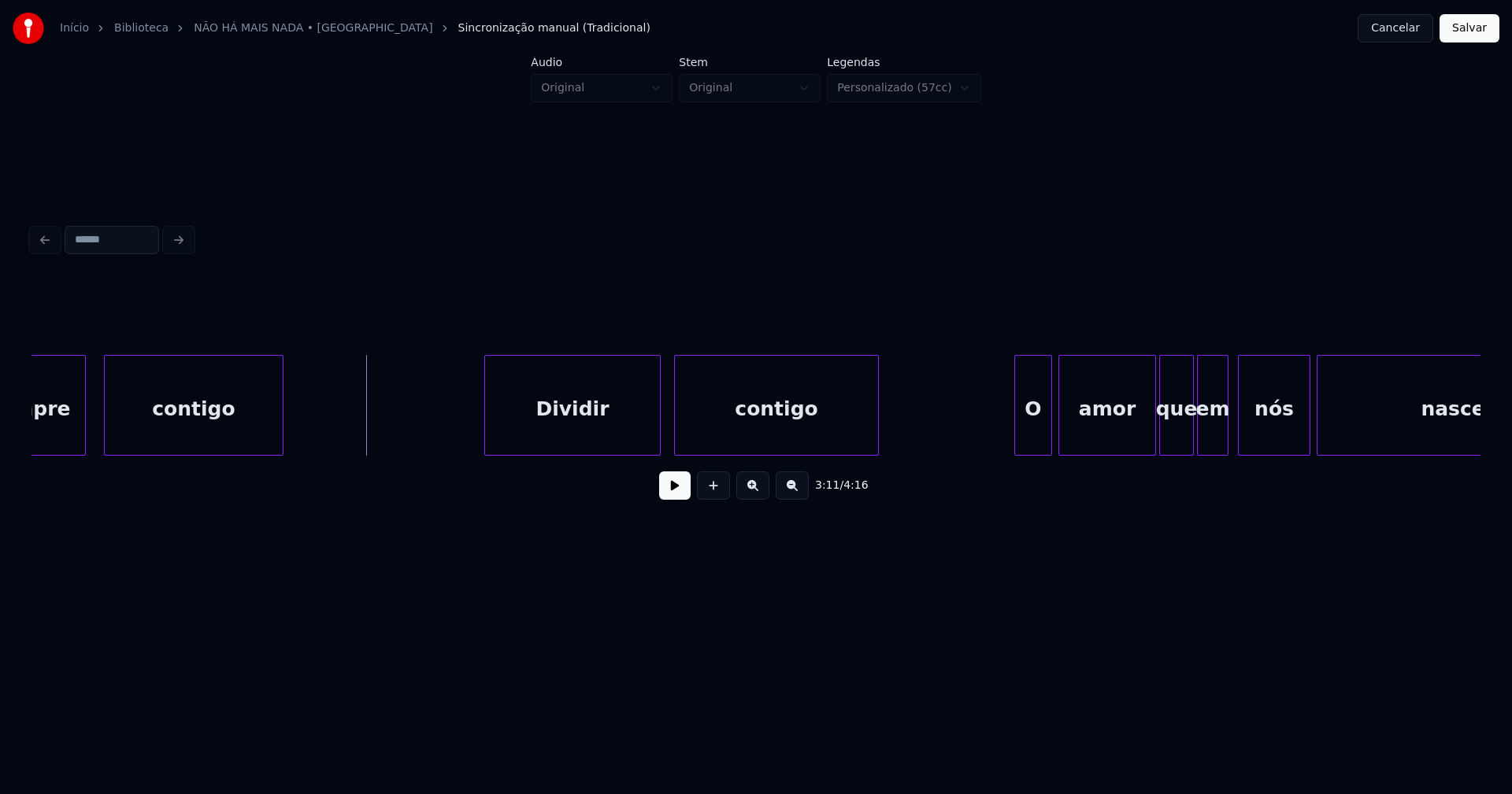
click at [672, 498] on button at bounding box center [674, 485] width 31 height 29
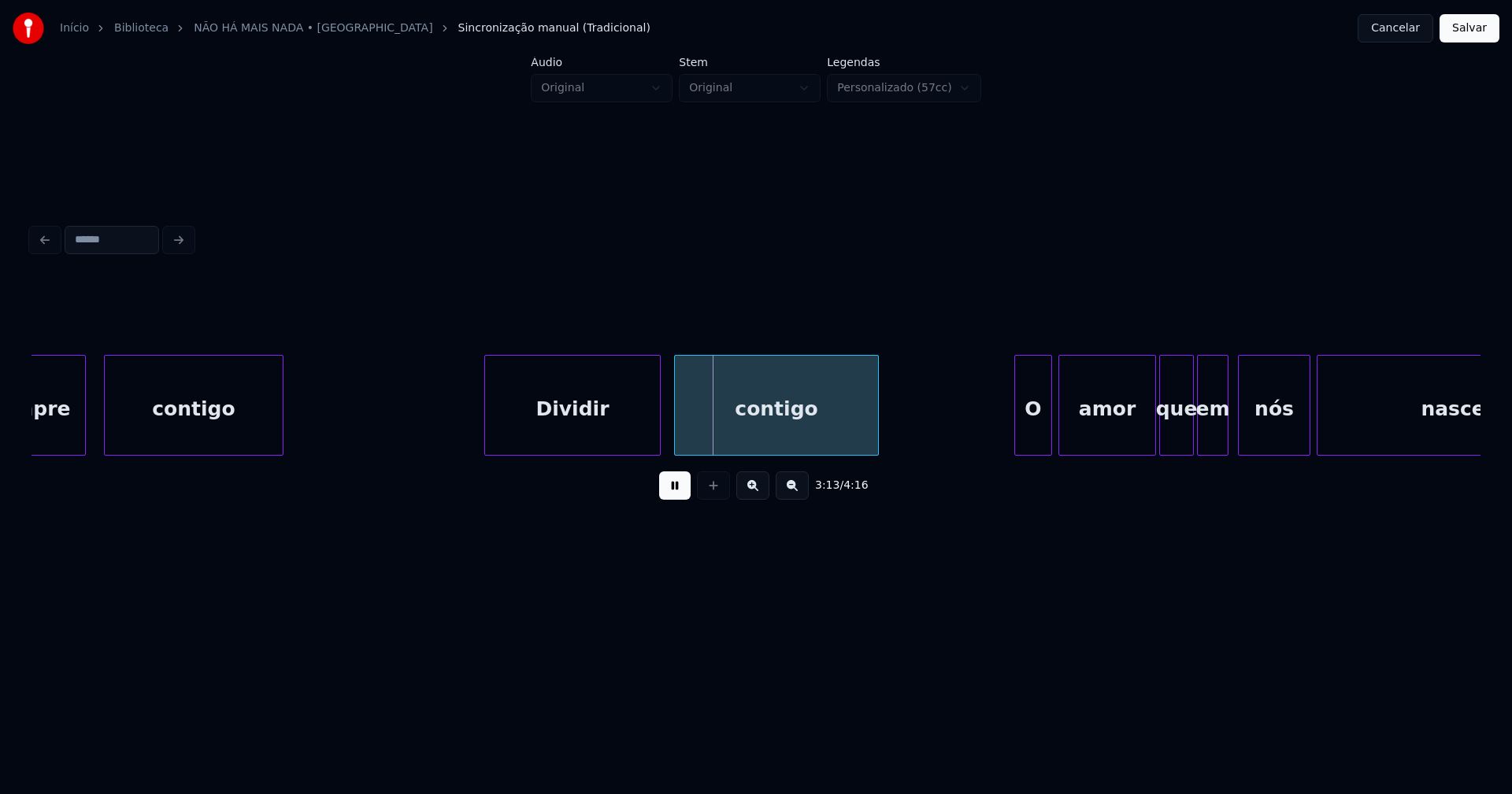
click at [664, 487] on button at bounding box center [674, 485] width 31 height 29
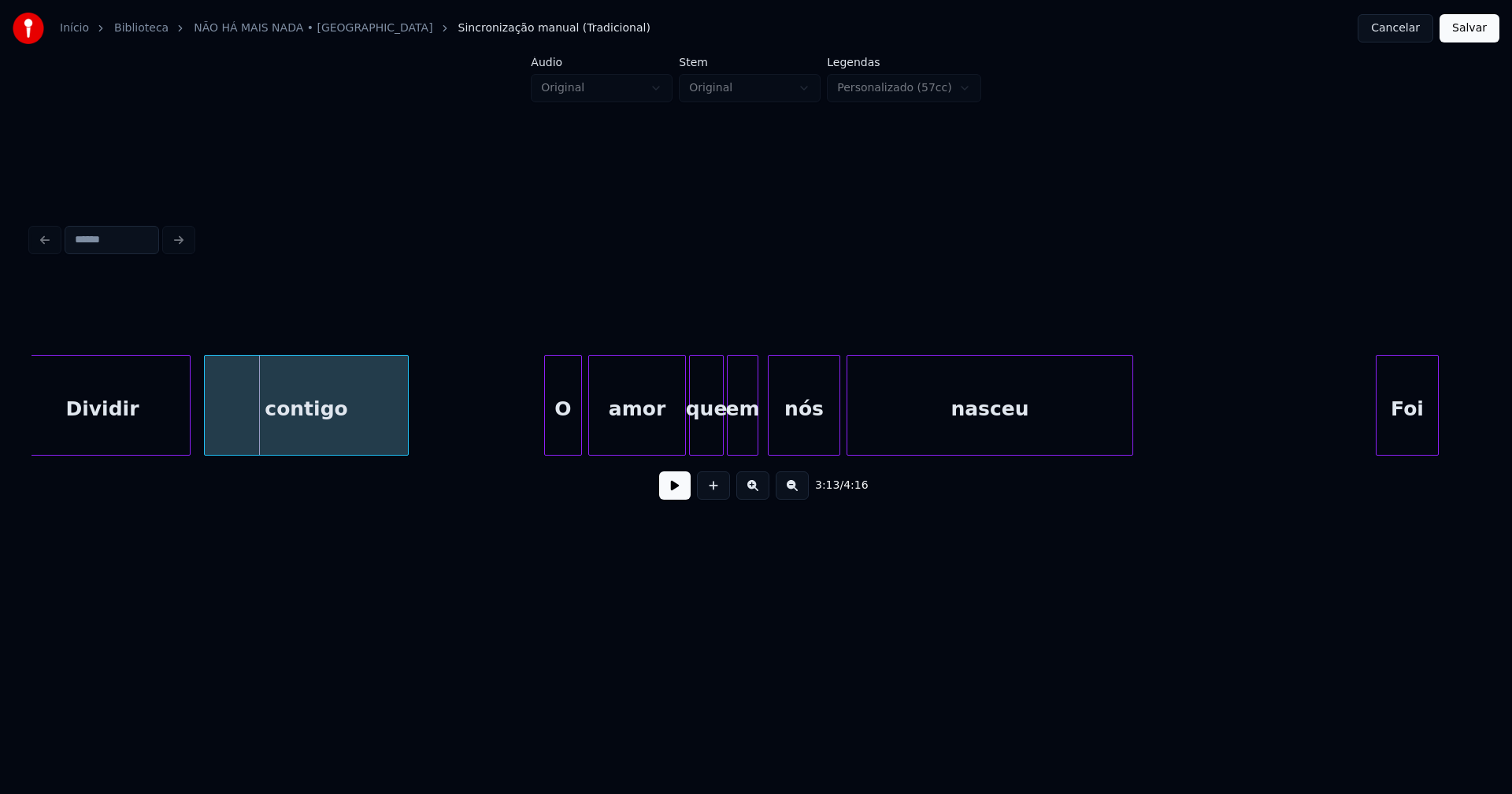
scroll to position [0, 30290]
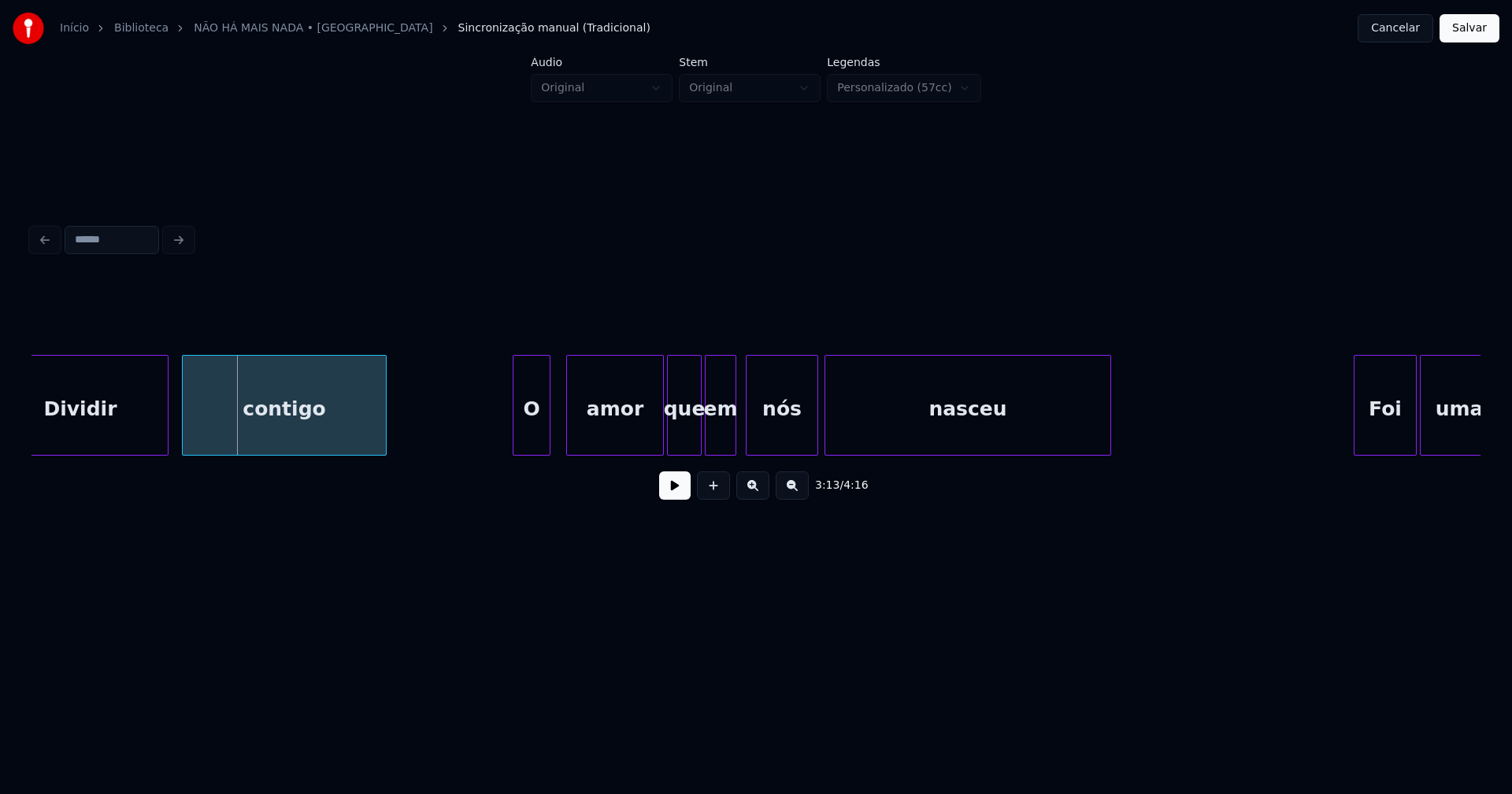
click at [542, 443] on div "O" at bounding box center [531, 409] width 36 height 107
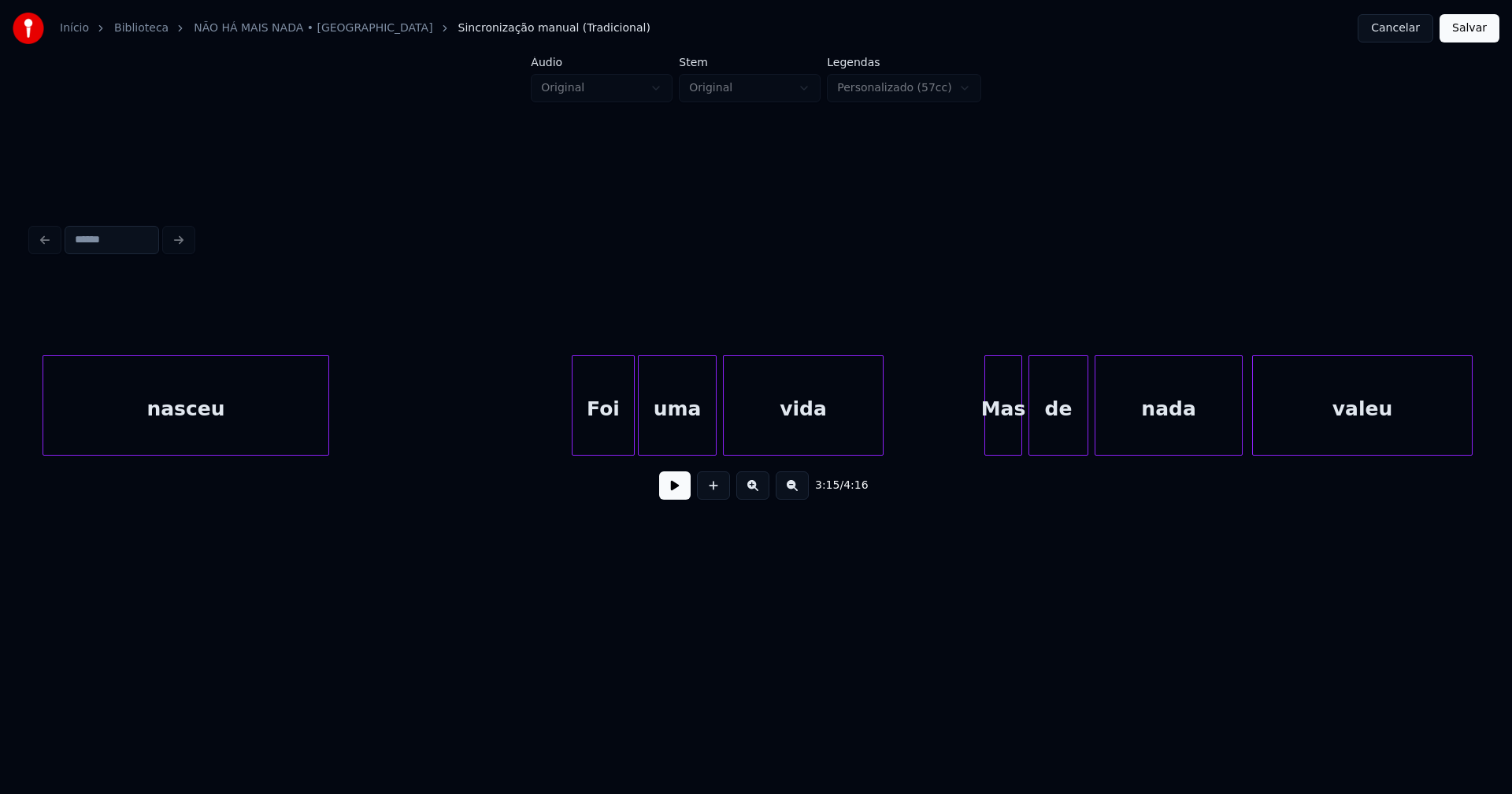
scroll to position [0, 31161]
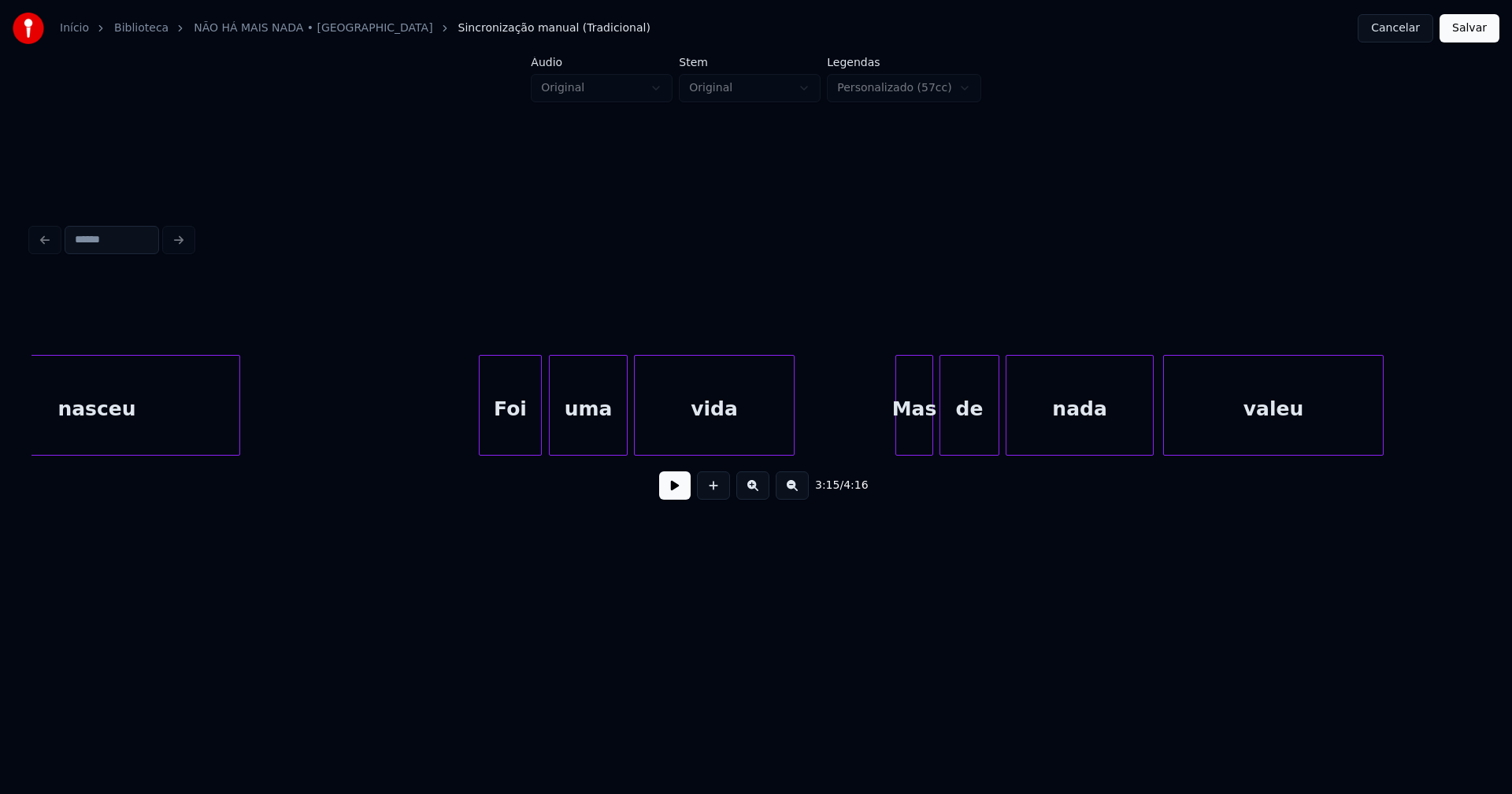
click at [528, 438] on div "Foi" at bounding box center [510, 409] width 62 height 107
click at [909, 437] on div "Mas" at bounding box center [911, 409] width 36 height 107
click at [886, 447] on div at bounding box center [886, 405] width 5 height 99
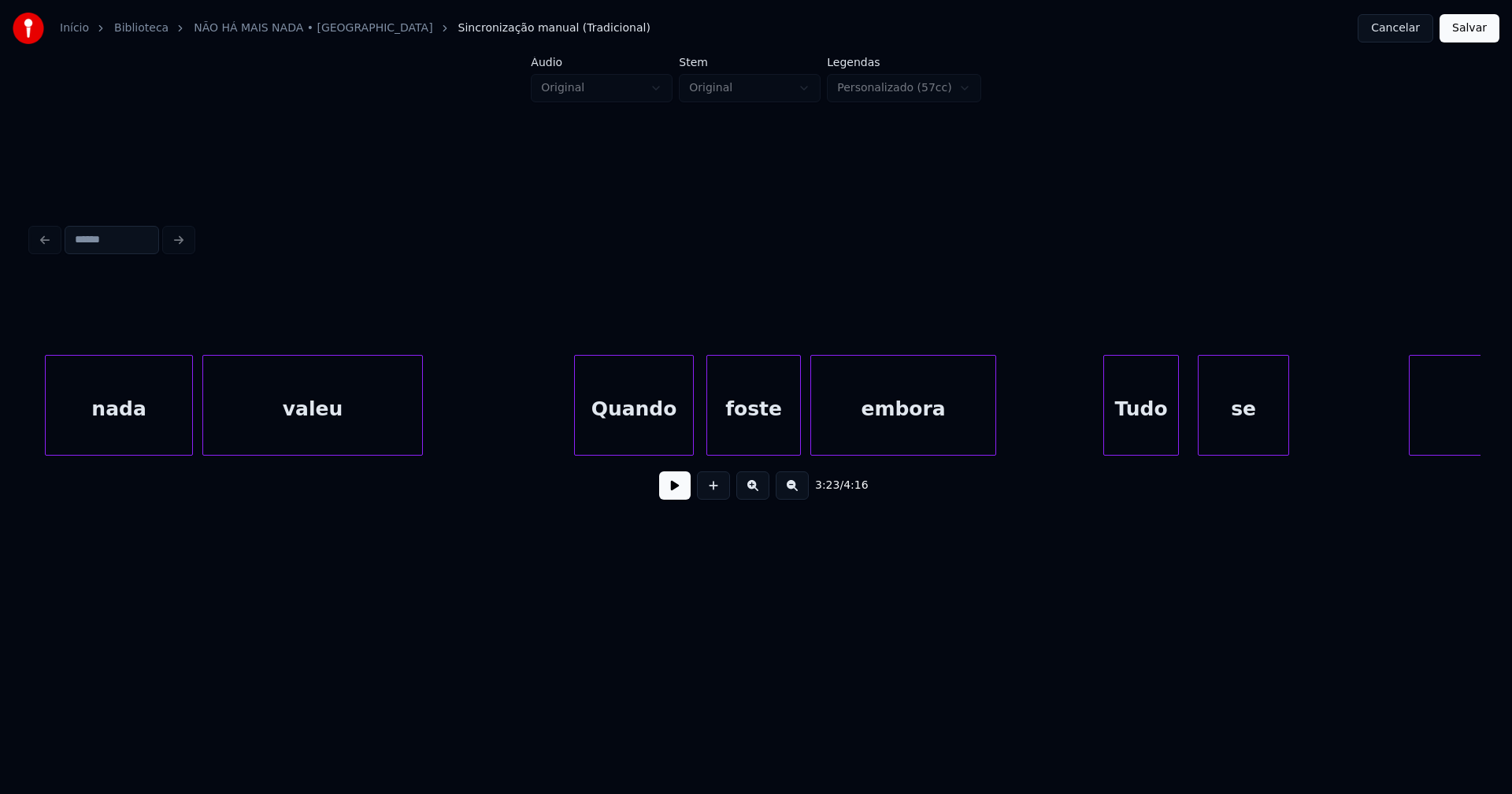
scroll to position [0, 32144]
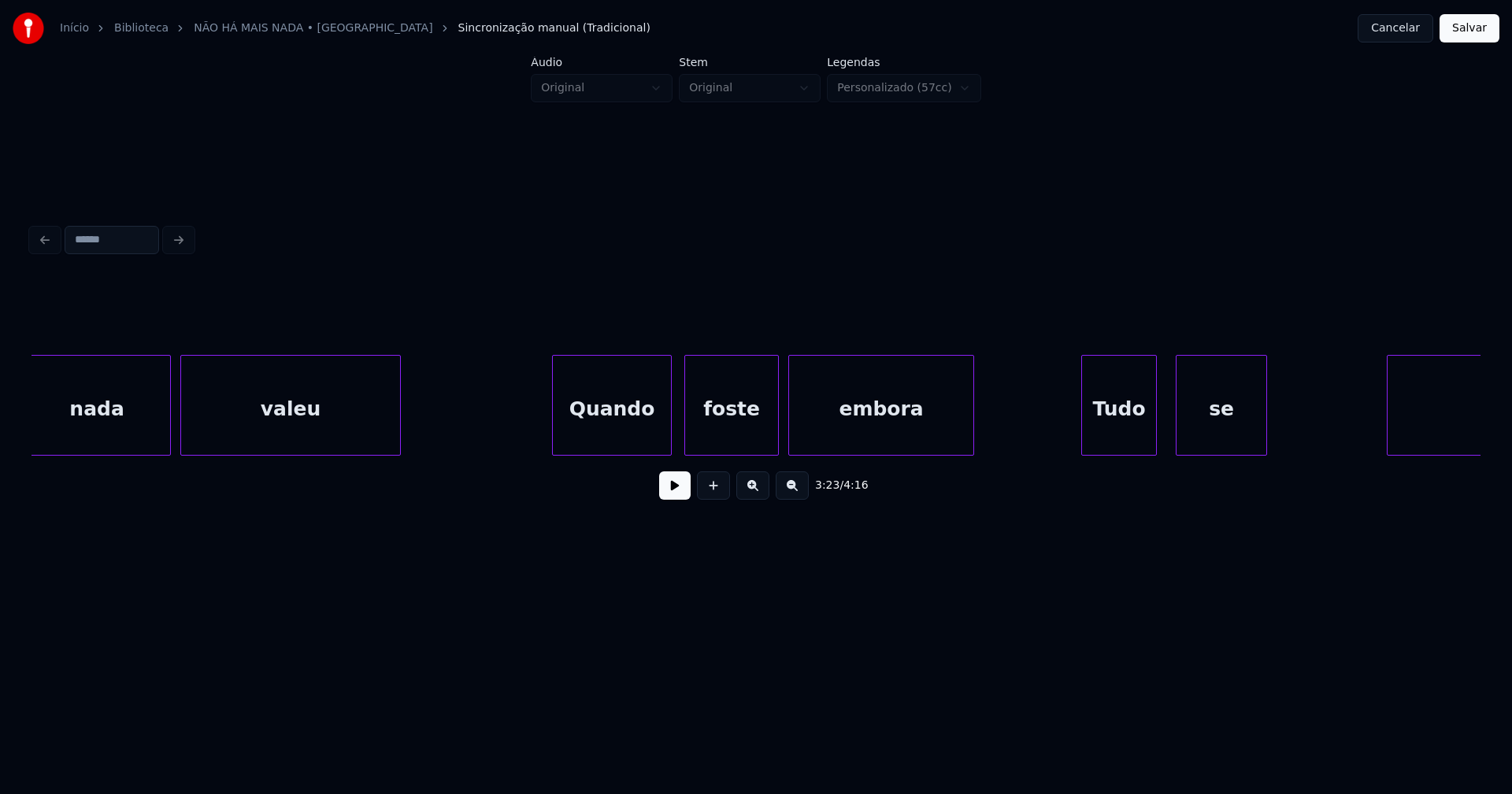
click at [651, 437] on div "Quando" at bounding box center [612, 409] width 118 height 107
click at [1117, 434] on div "Tudo" at bounding box center [1116, 409] width 74 height 107
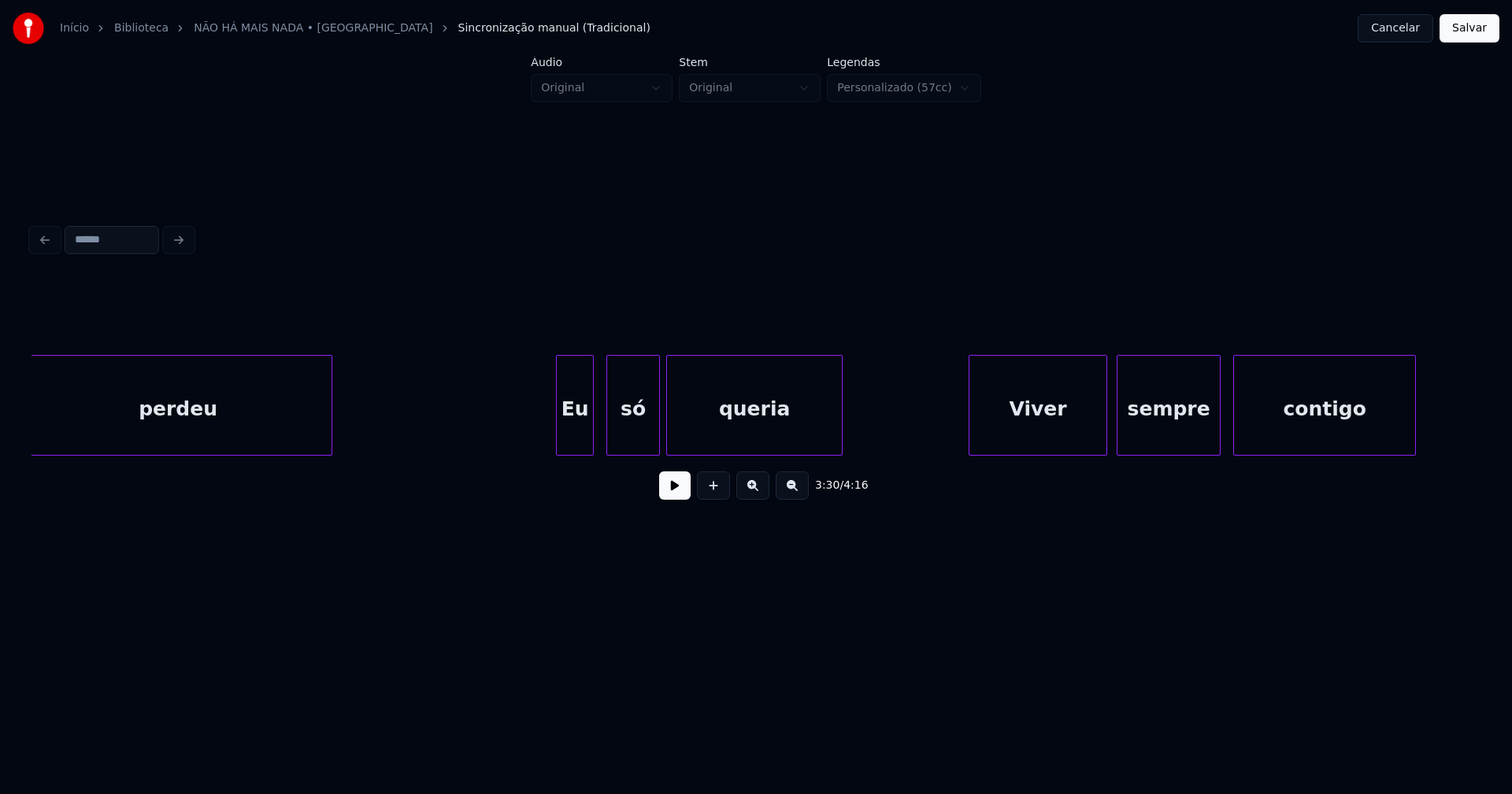
scroll to position [0, 33551]
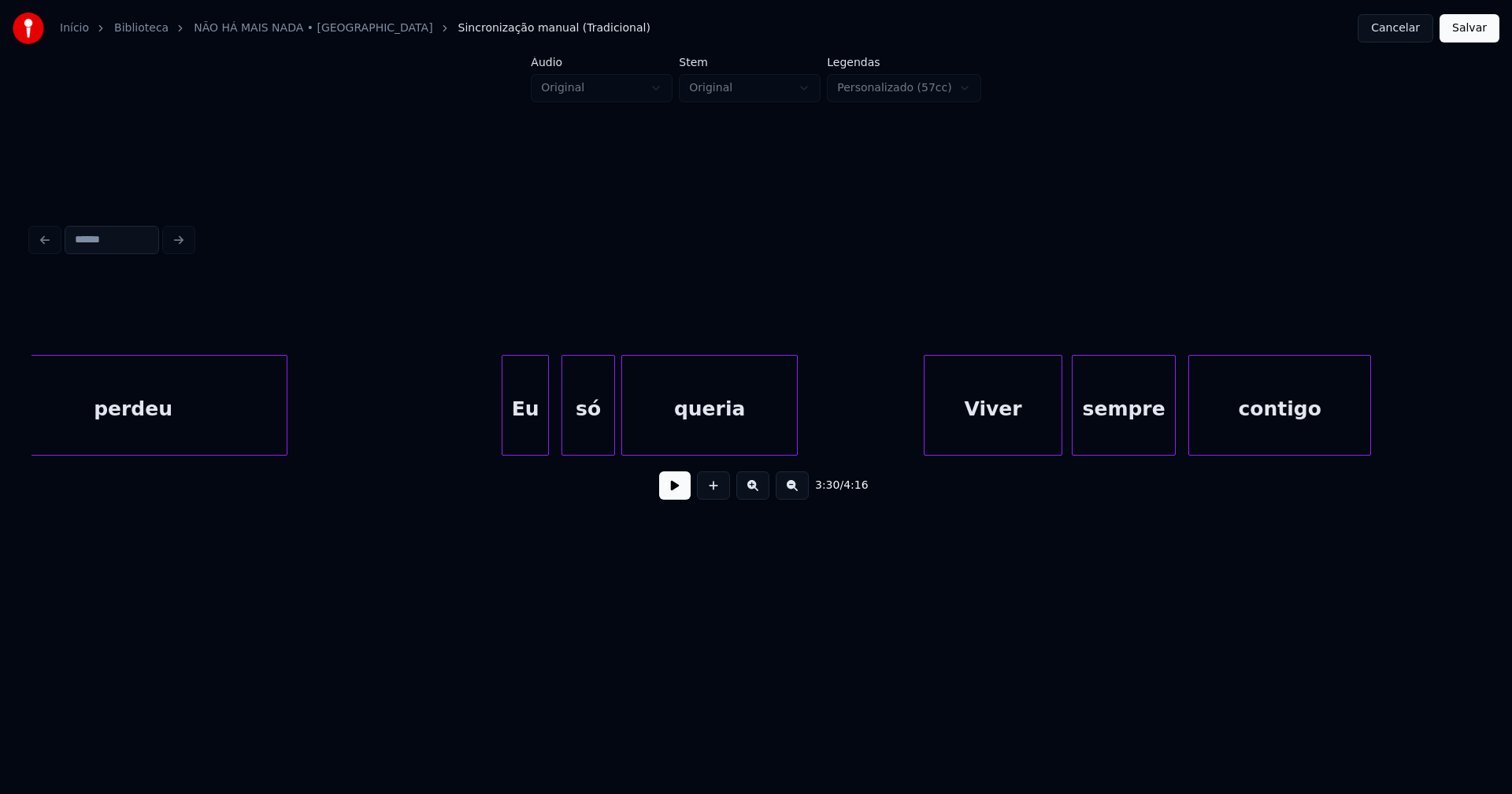
click at [506, 448] on div "Eu" at bounding box center [526, 405] width 48 height 101
click at [967, 443] on div "Viver" at bounding box center [980, 409] width 137 height 107
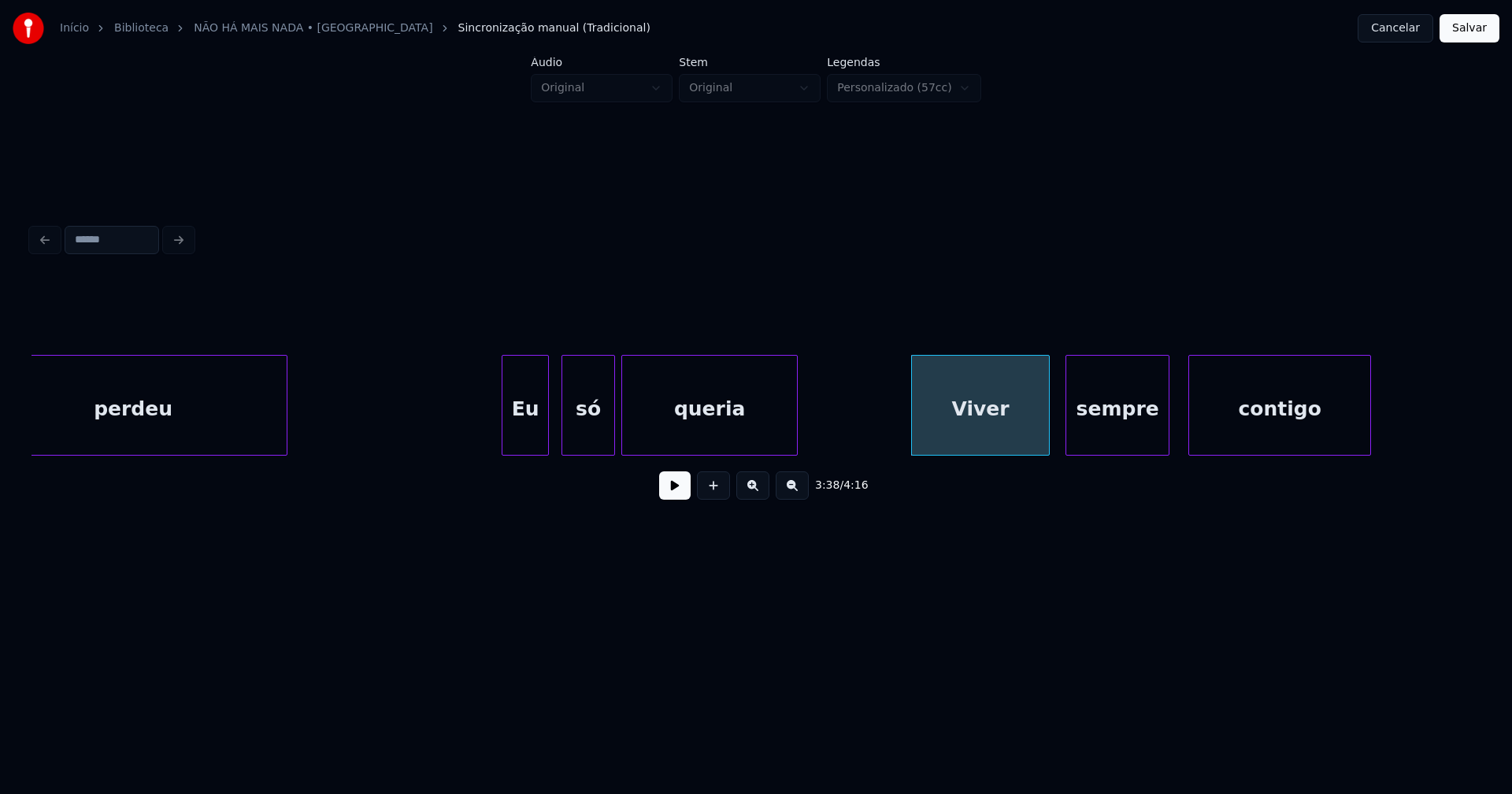
click at [1096, 452] on div "perdeu Eu só queria [PERSON_NAME] sempre contigo" at bounding box center [756, 405] width 1449 height 101
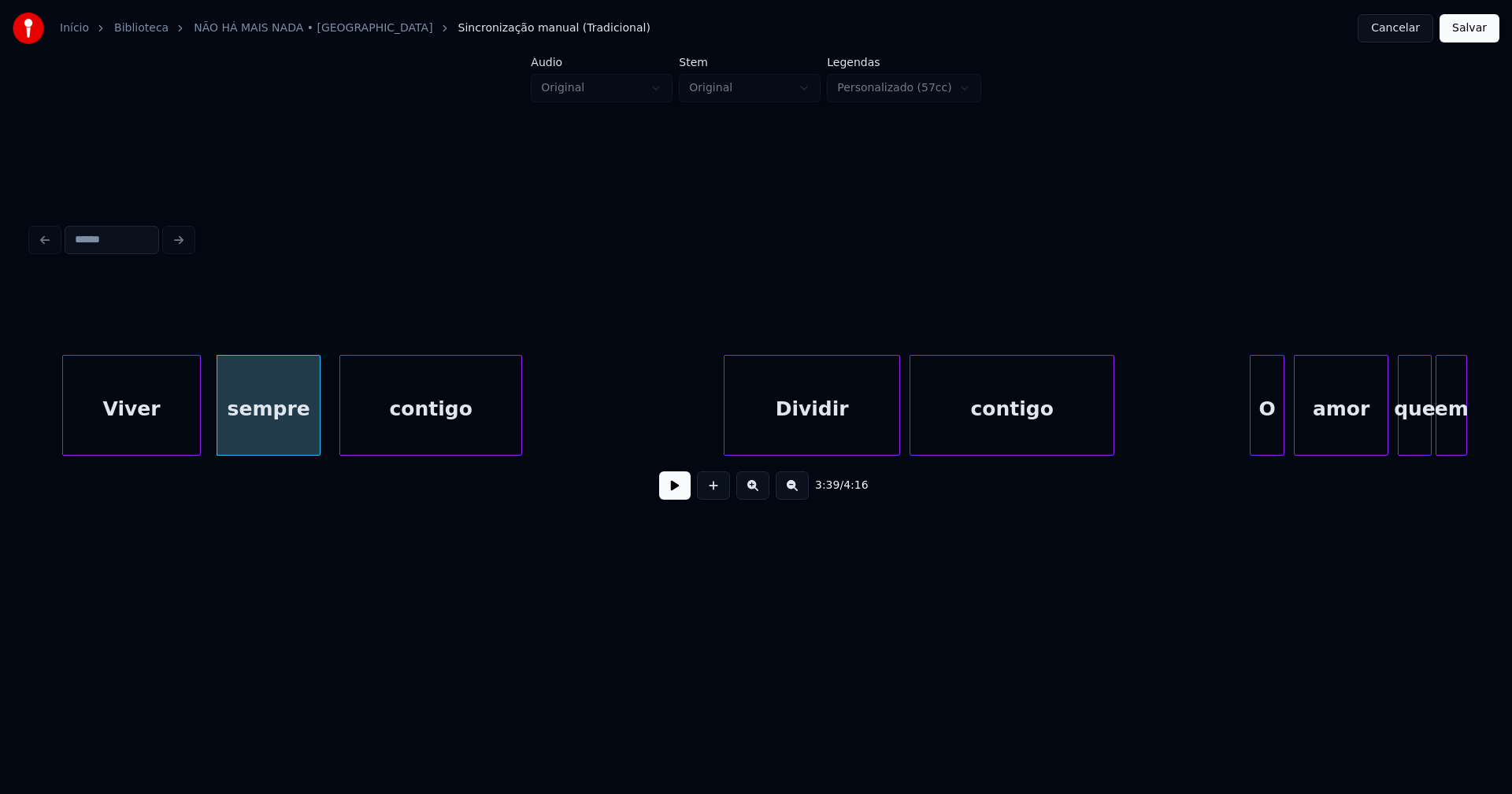
scroll to position [0, 34467]
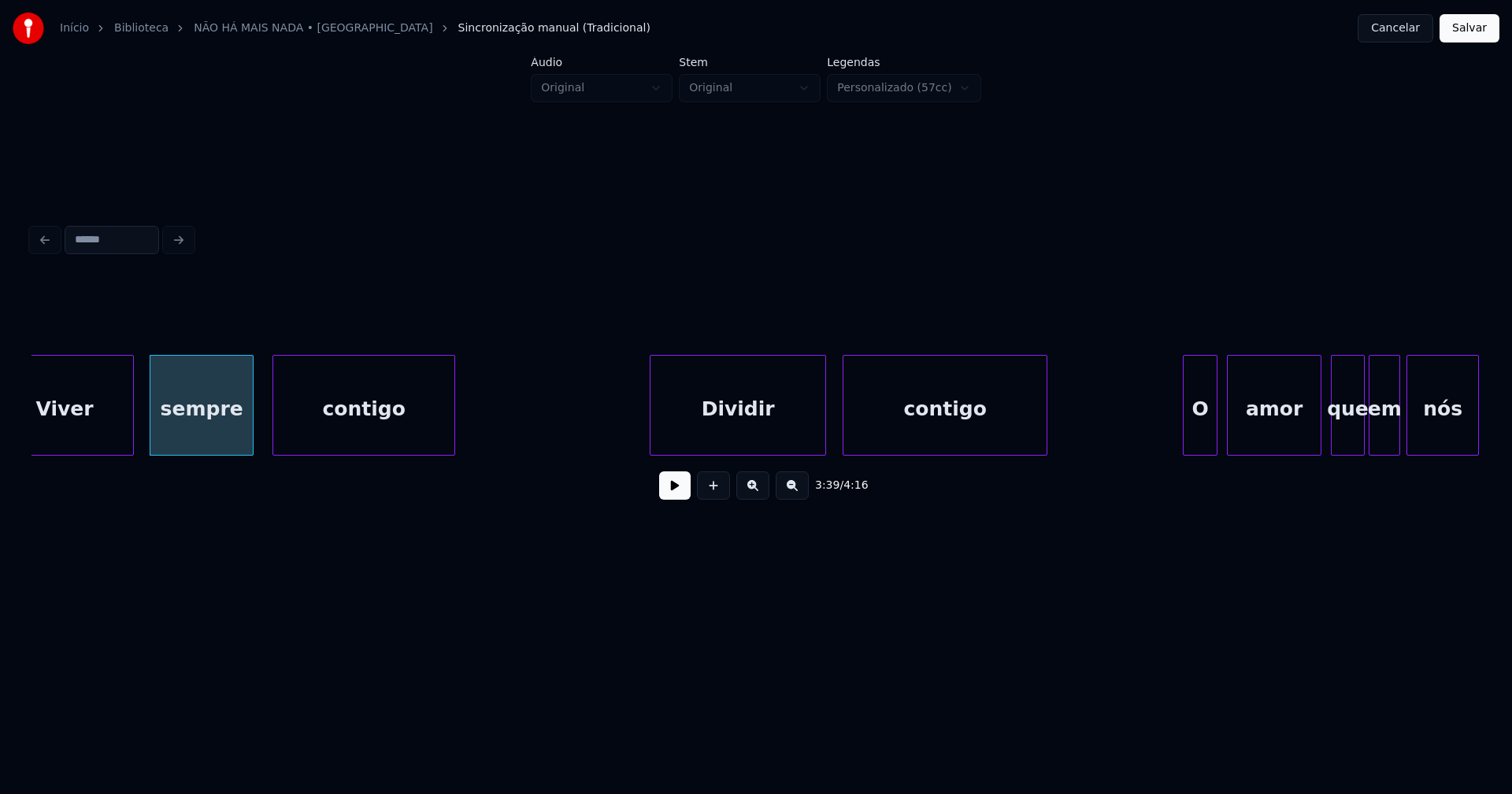
click at [747, 445] on div "Dividir" at bounding box center [738, 409] width 175 height 107
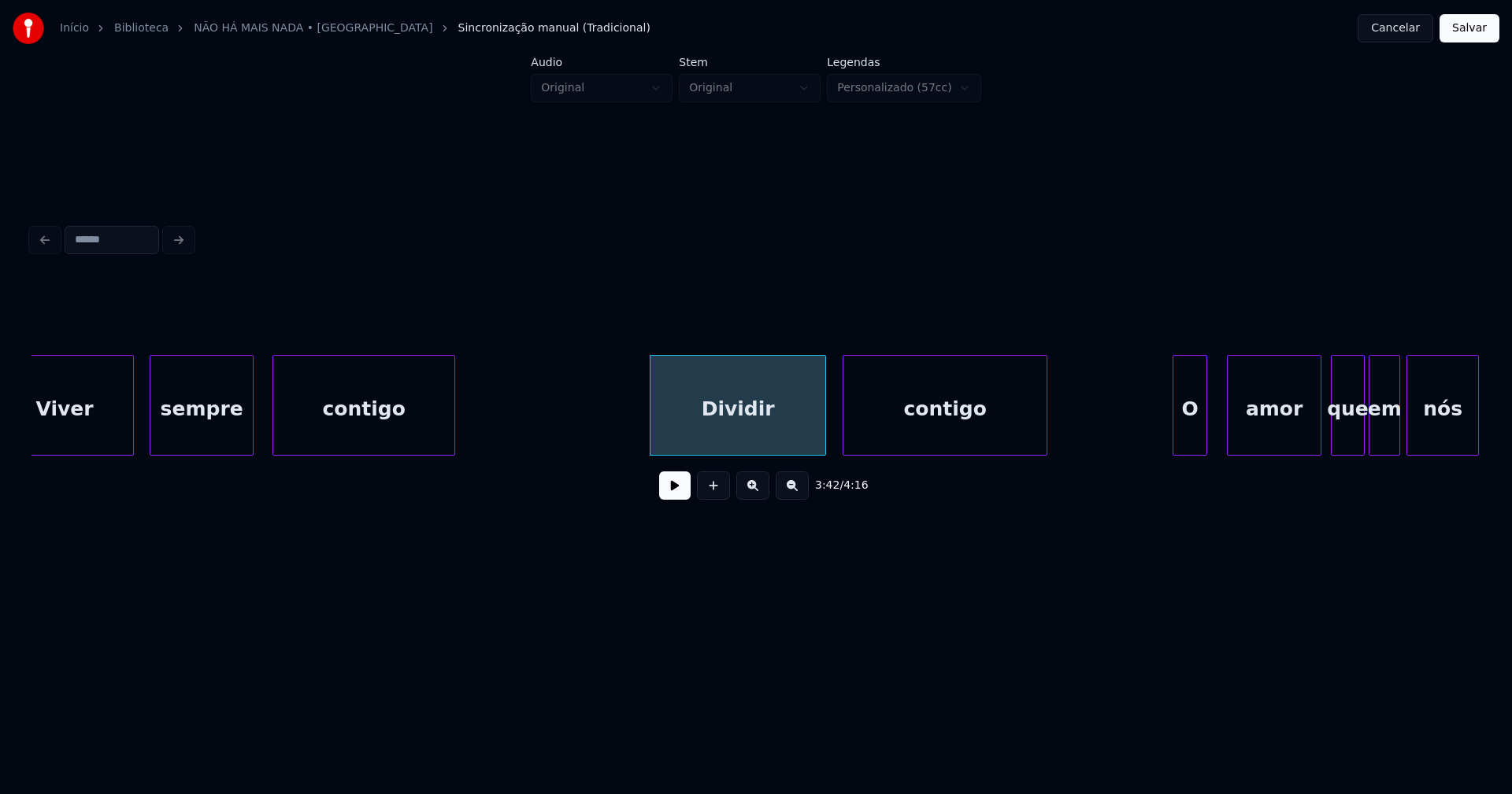
click at [1190, 448] on div "O" at bounding box center [1189, 409] width 33 height 107
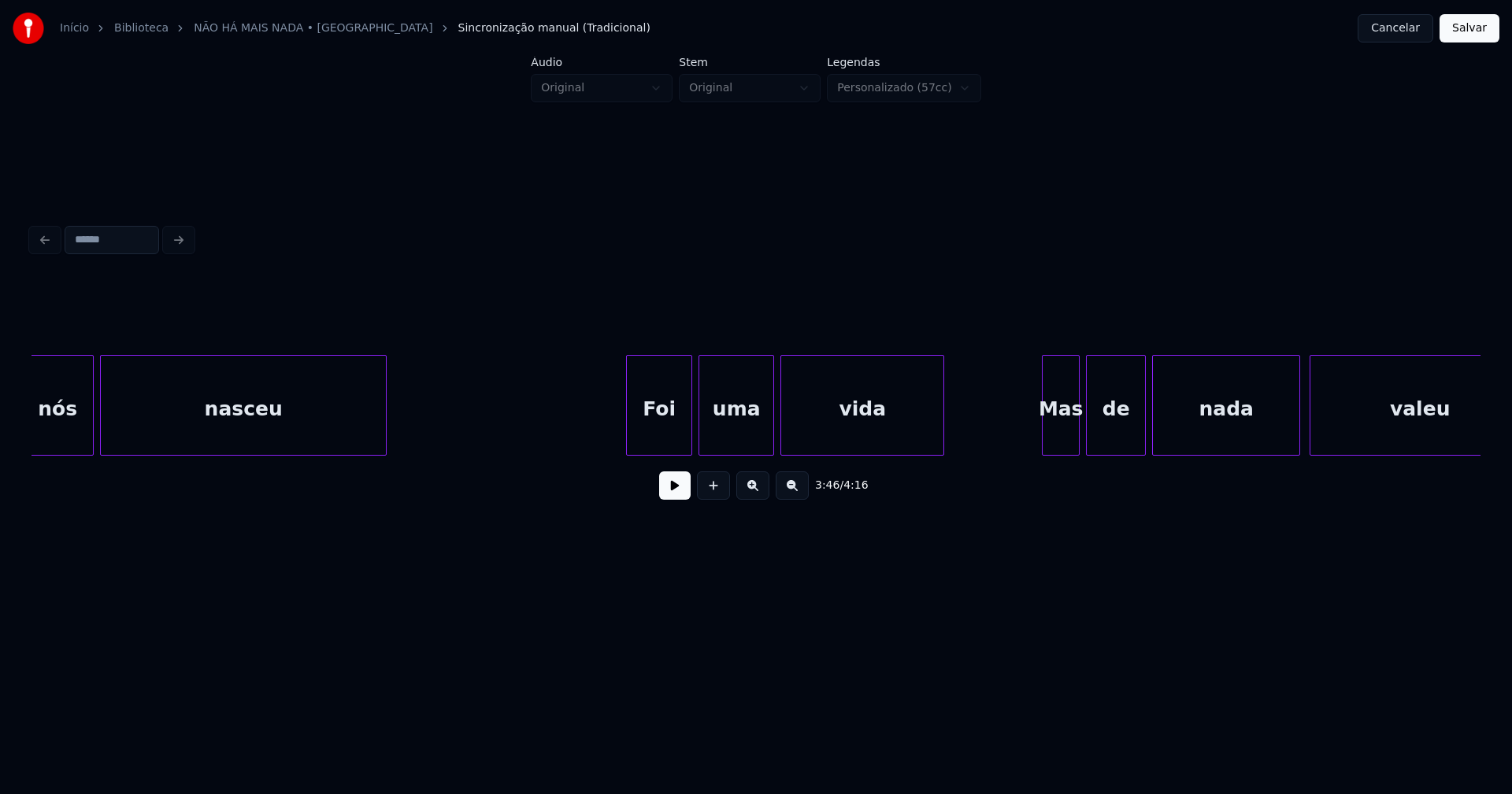
scroll to position [0, 35874]
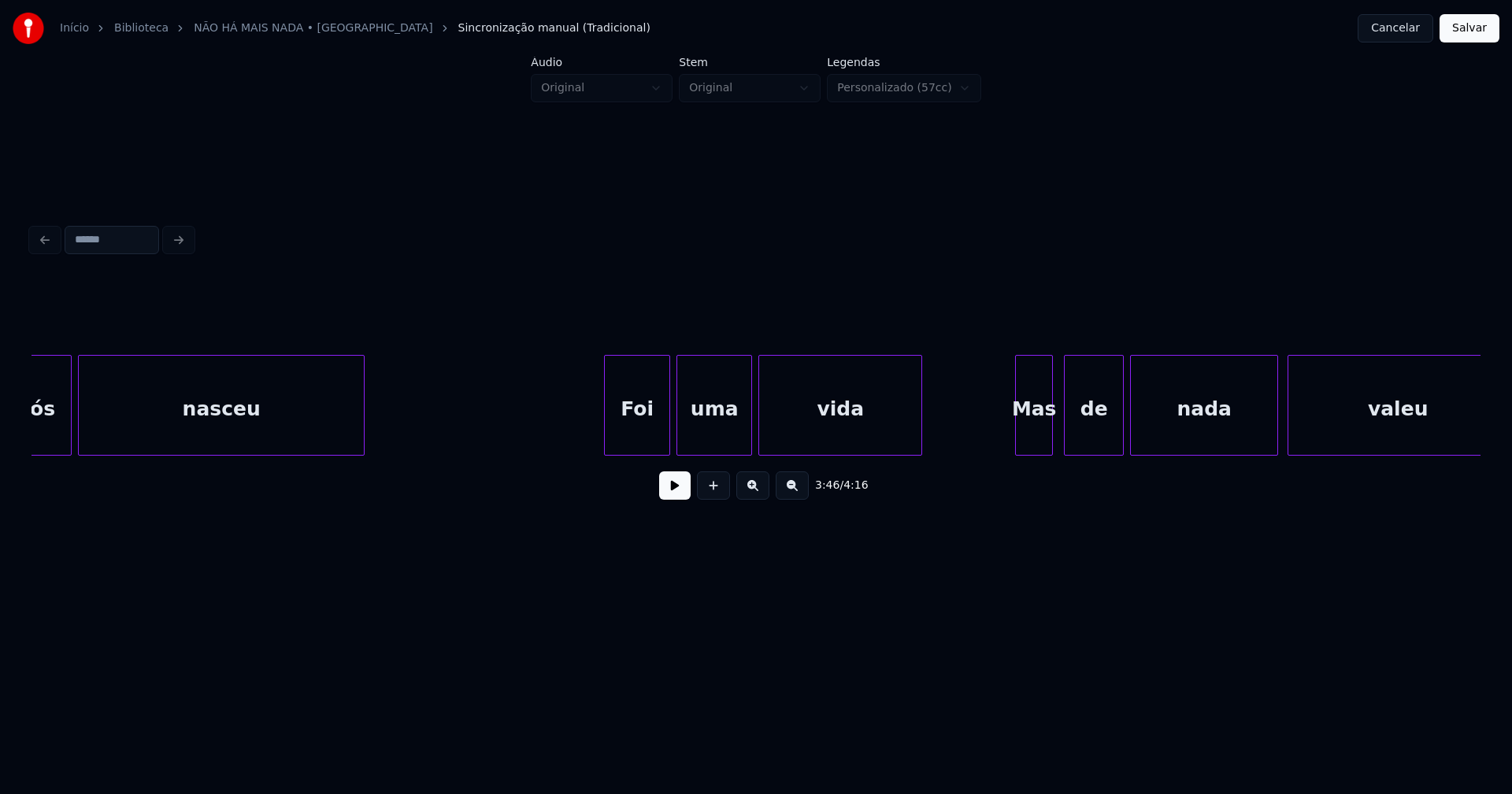
click at [1029, 441] on div "Mas" at bounding box center [1034, 409] width 36 height 107
click at [1011, 444] on div at bounding box center [1009, 405] width 5 height 99
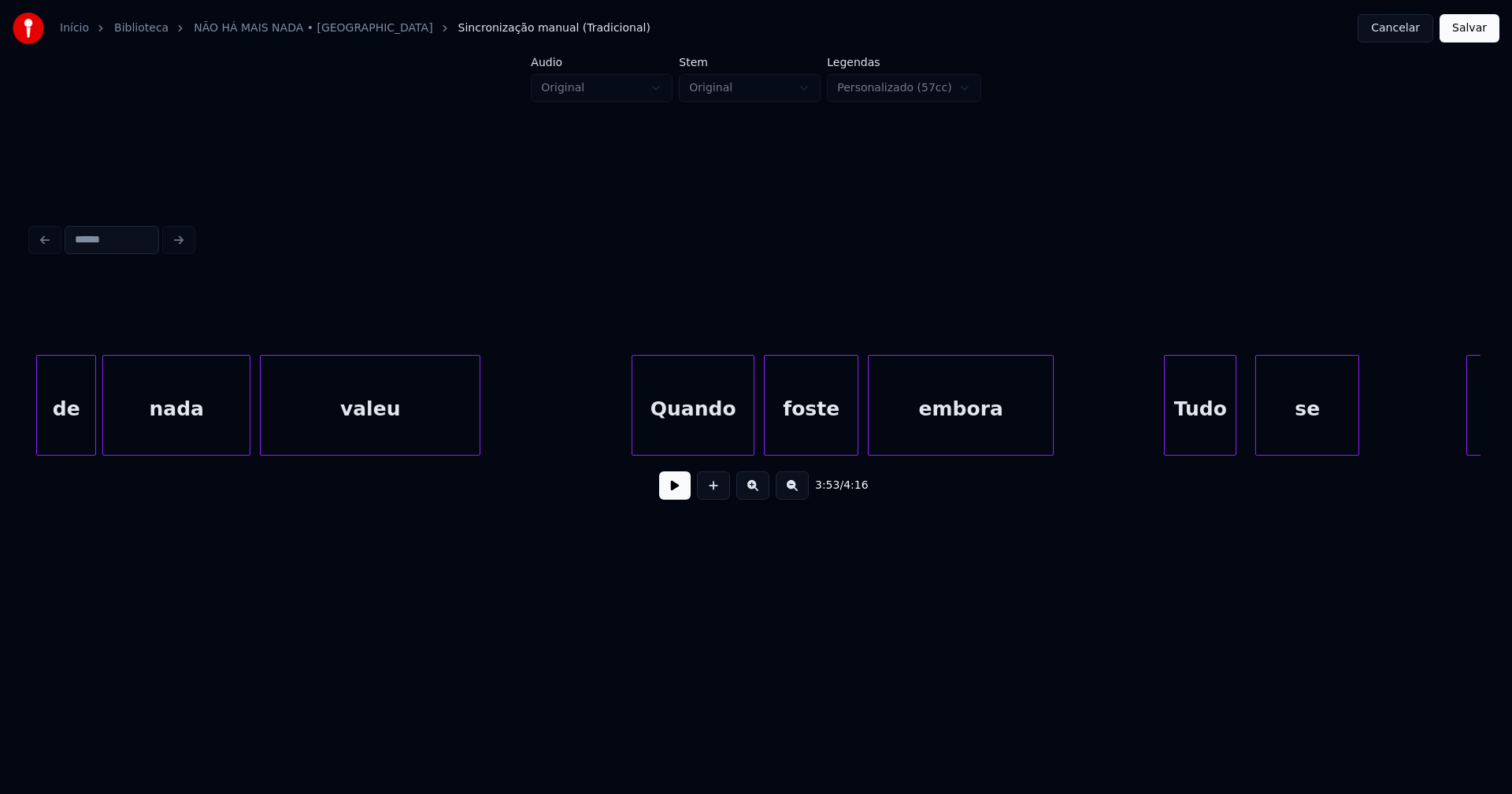
scroll to position [0, 36925]
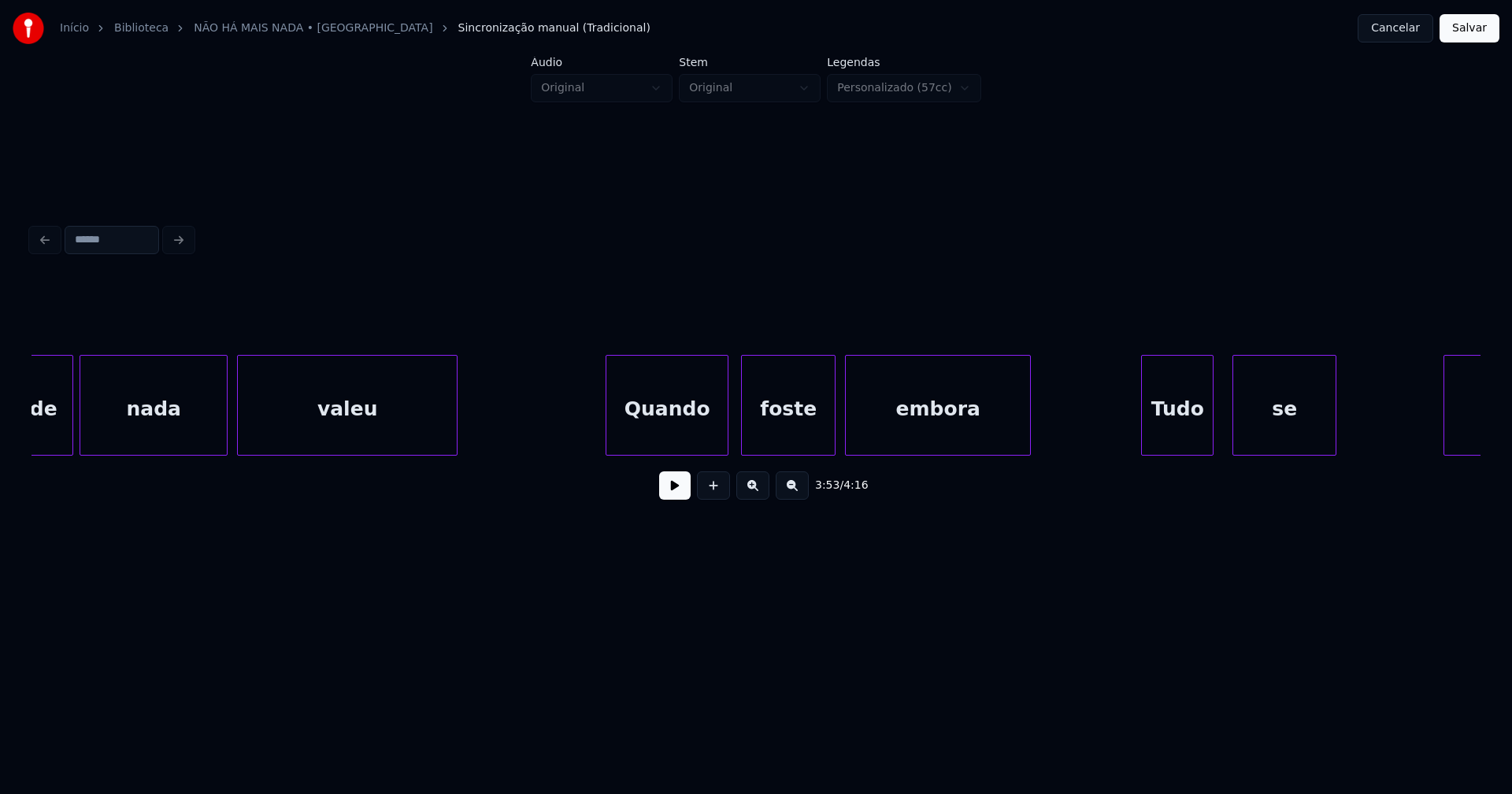
click at [682, 430] on div "Quando" at bounding box center [667, 409] width 122 height 107
click at [1171, 433] on div "Tudo" at bounding box center [1172, 409] width 71 height 107
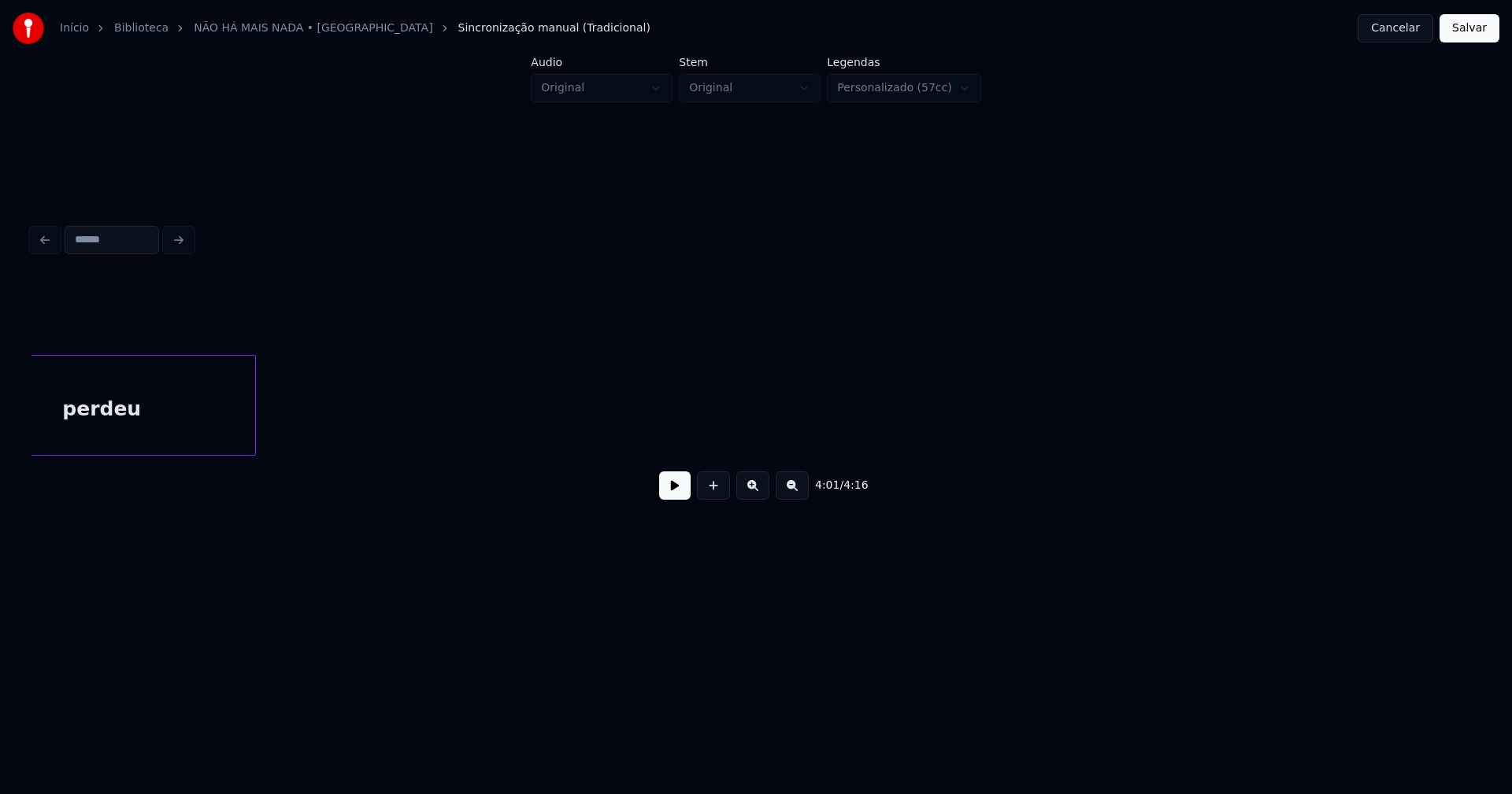
scroll to position [0, 38644]
click at [1468, 33] on button "Salvar" at bounding box center [1468, 28] width 60 height 29
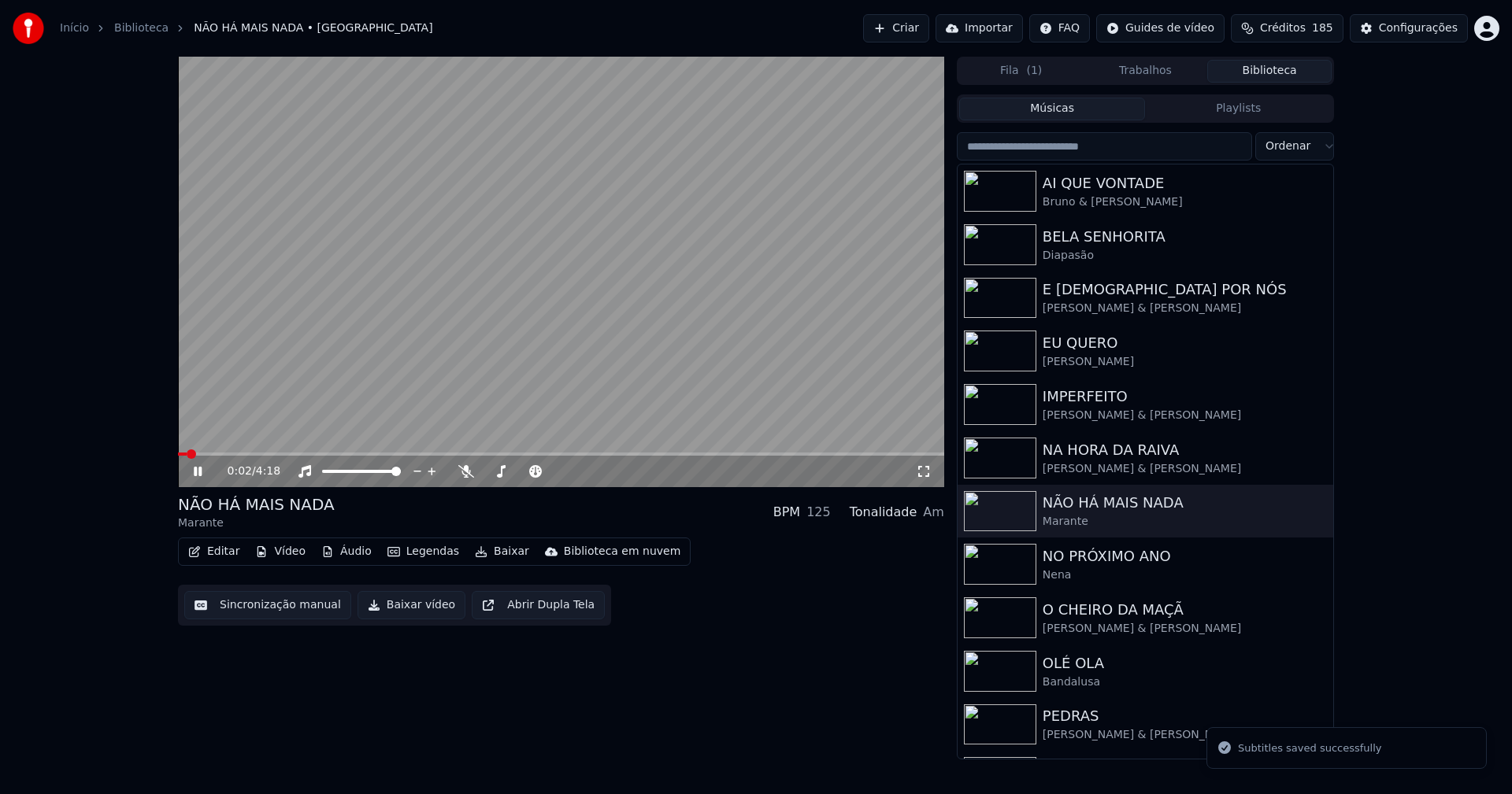
click at [200, 473] on icon at bounding box center [198, 472] width 8 height 10
click at [402, 613] on button "Baixar vídeo" at bounding box center [411, 605] width 108 height 29
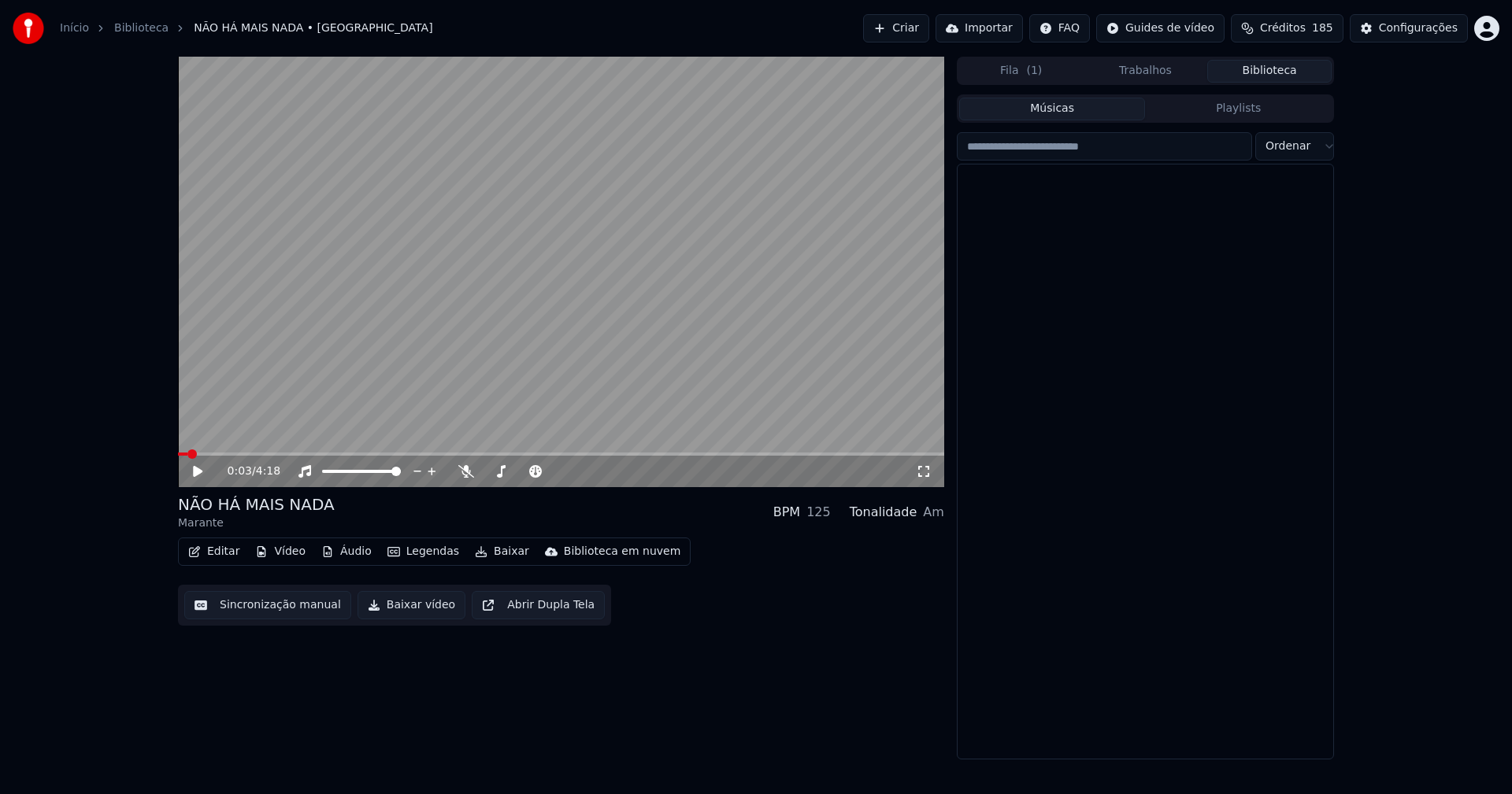
click at [1264, 80] on button "Biblioteca" at bounding box center [1269, 71] width 124 height 23
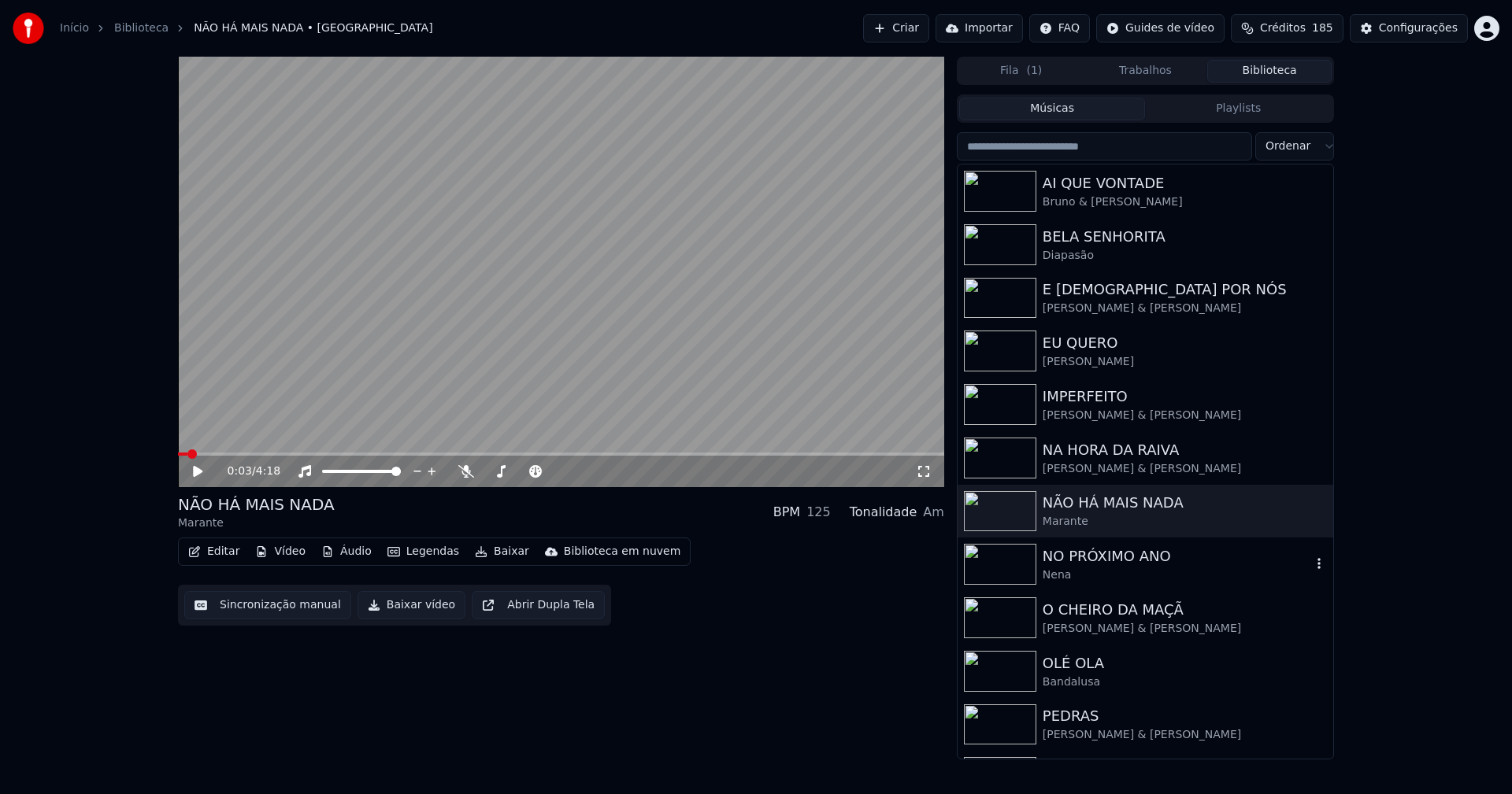
click at [1115, 562] on div "NO PRÓXIMO ANO" at bounding box center [1176, 556] width 269 height 22
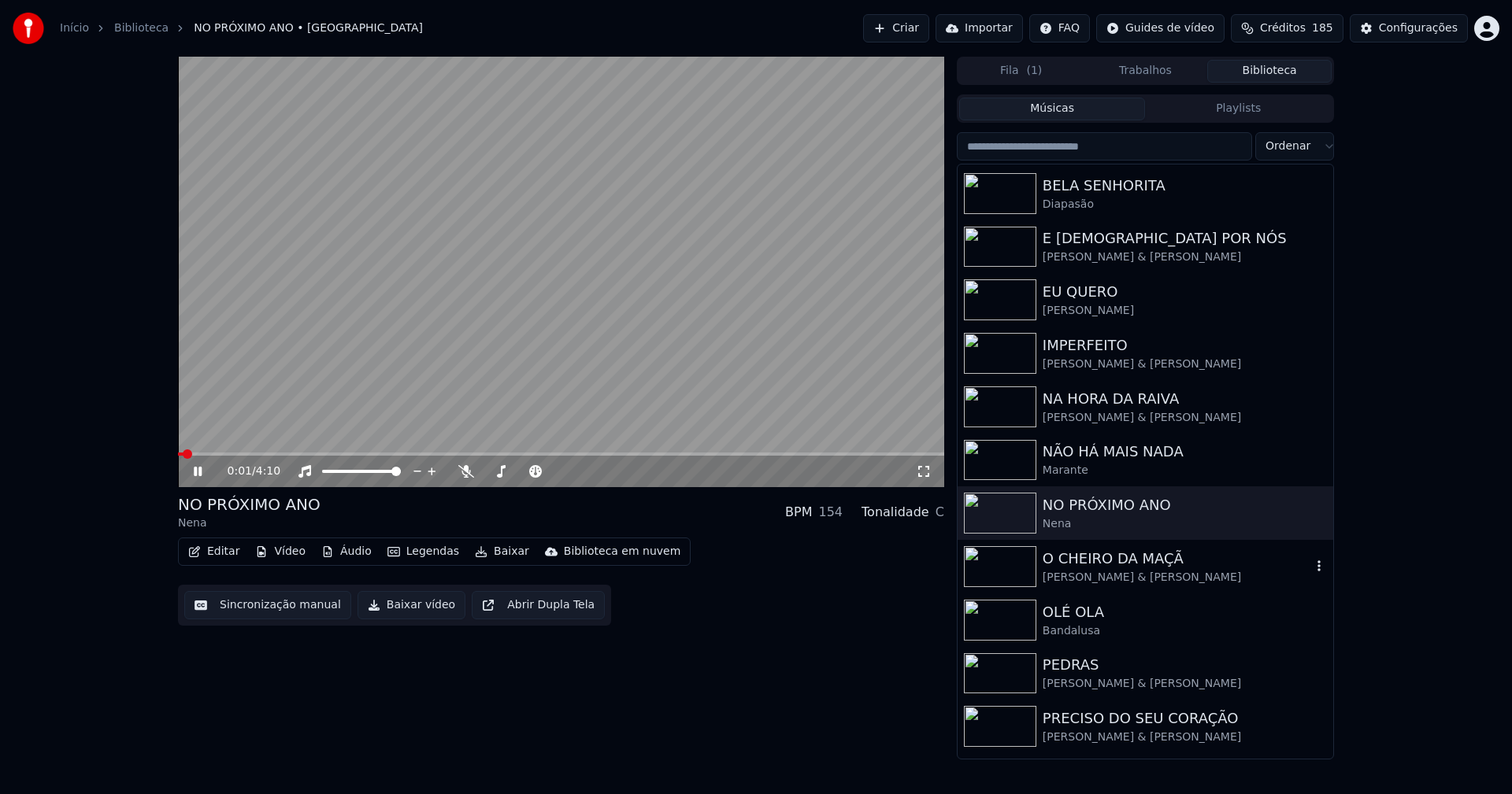
scroll to position [79, 0]
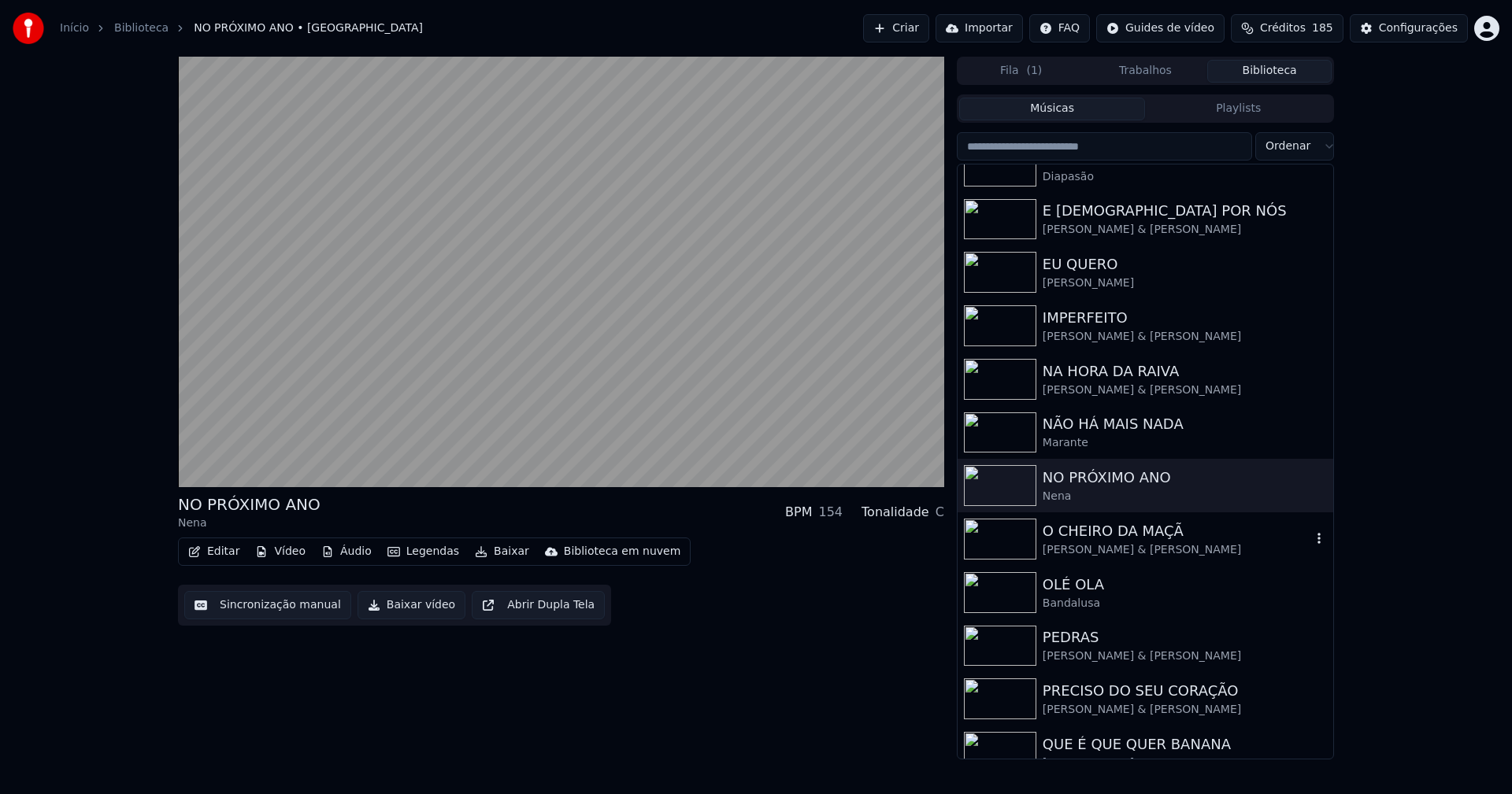
click at [1085, 535] on div "O CHEIRO DA MAÇÃ" at bounding box center [1176, 531] width 269 height 22
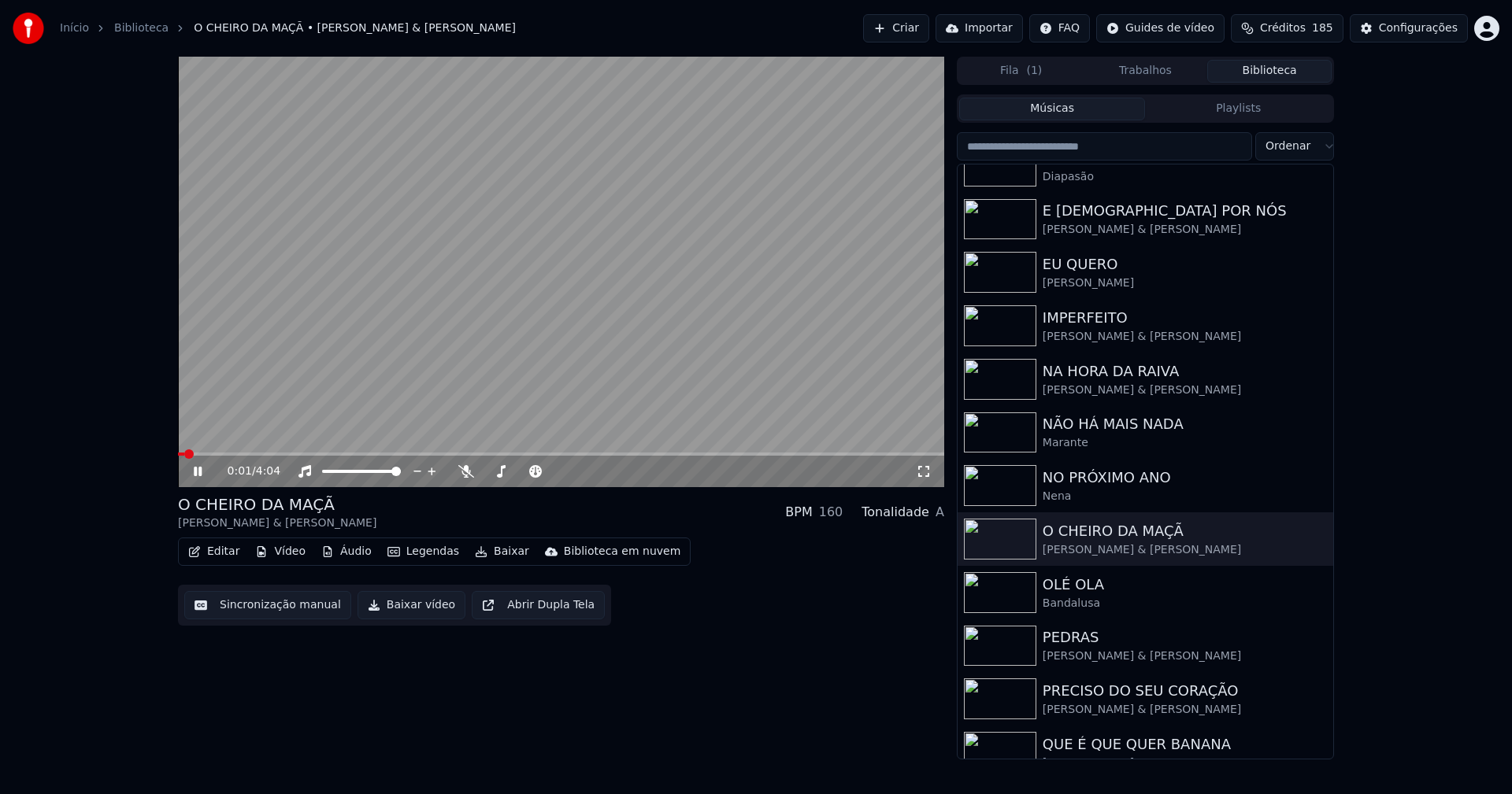
click at [221, 549] on button "Editar" at bounding box center [214, 552] width 64 height 22
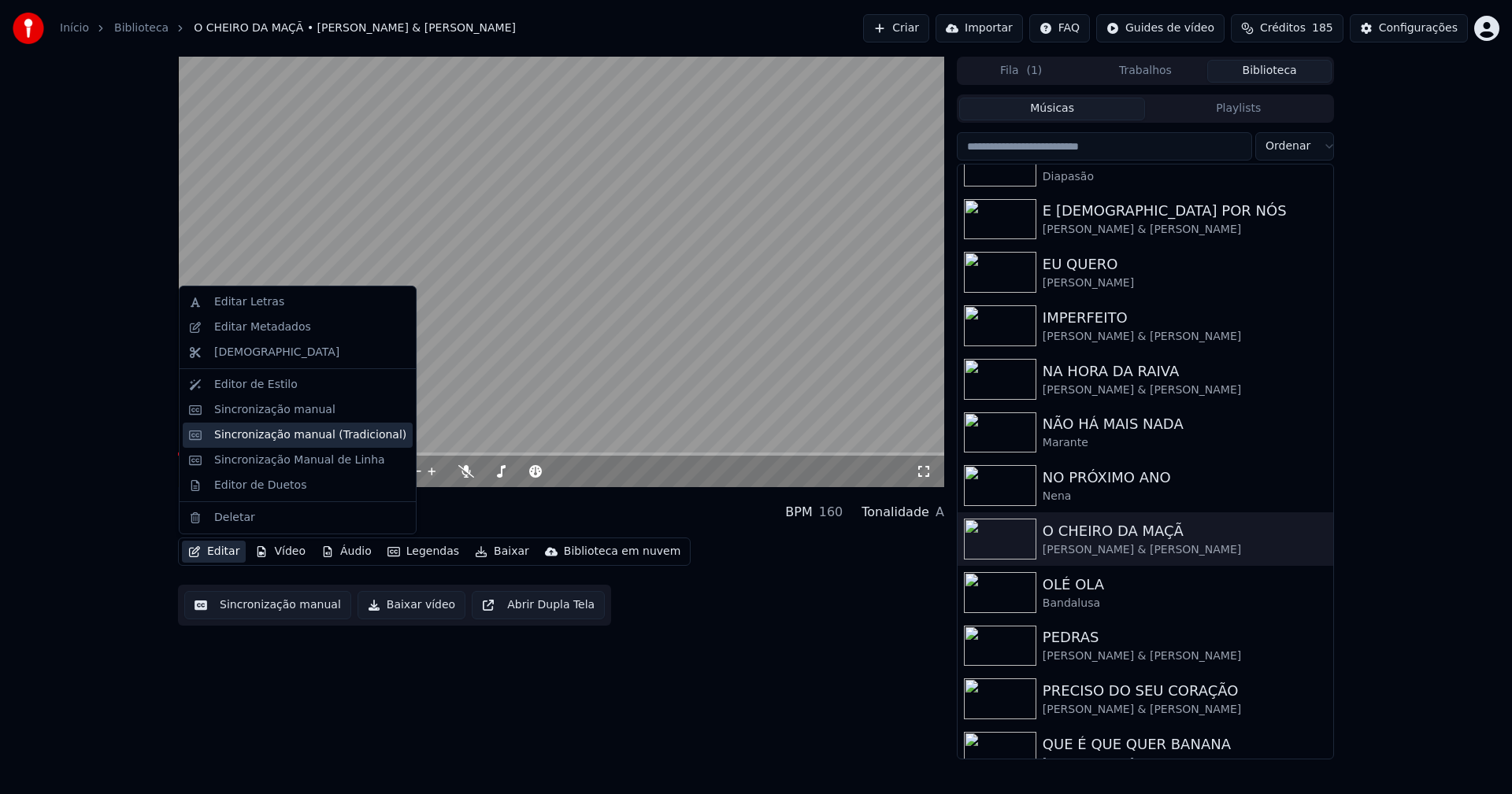
click at [298, 432] on div "Sincronização manual (Tradicional)" at bounding box center [310, 435] width 192 height 16
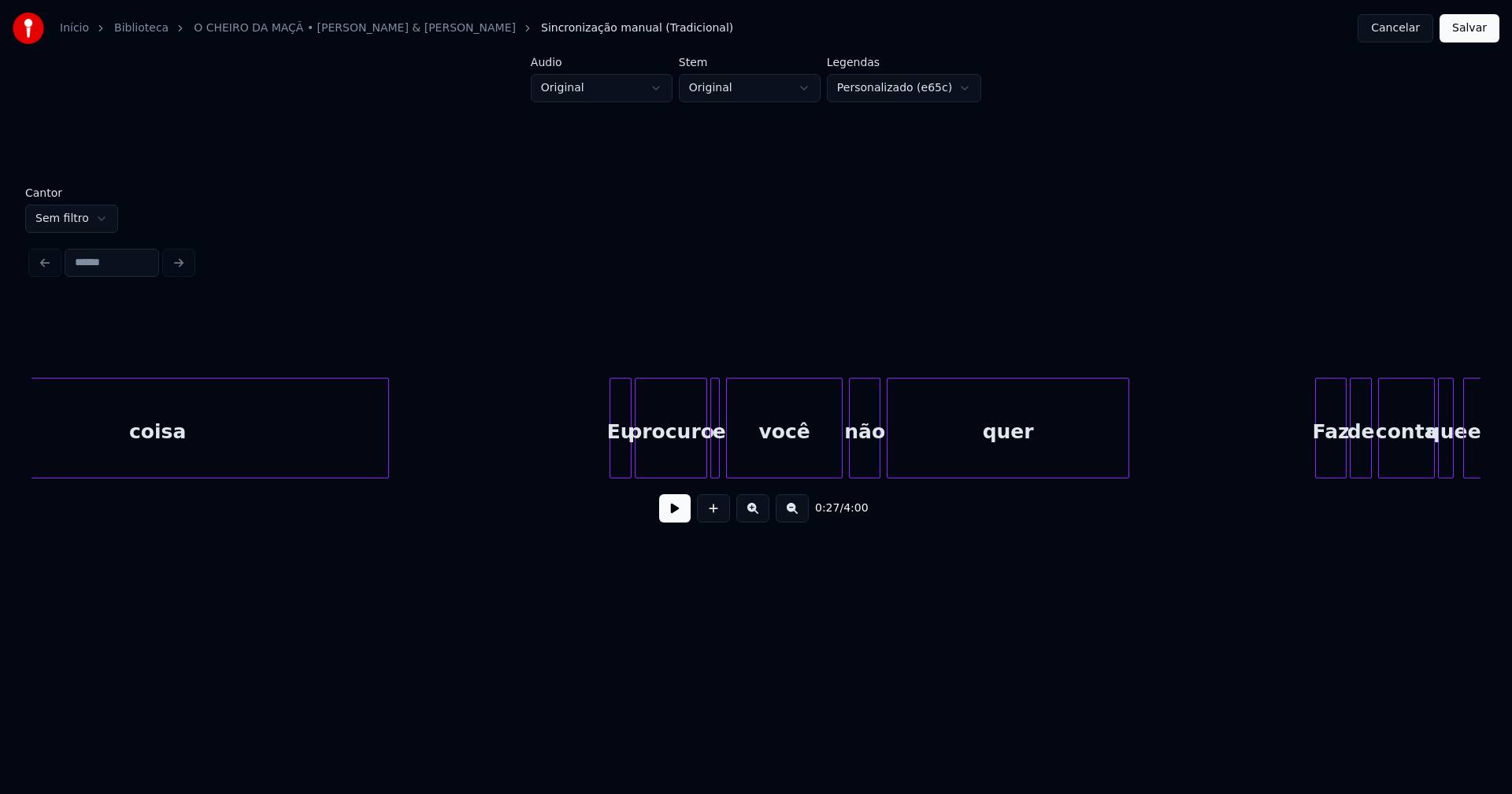
scroll to position [0, 4884]
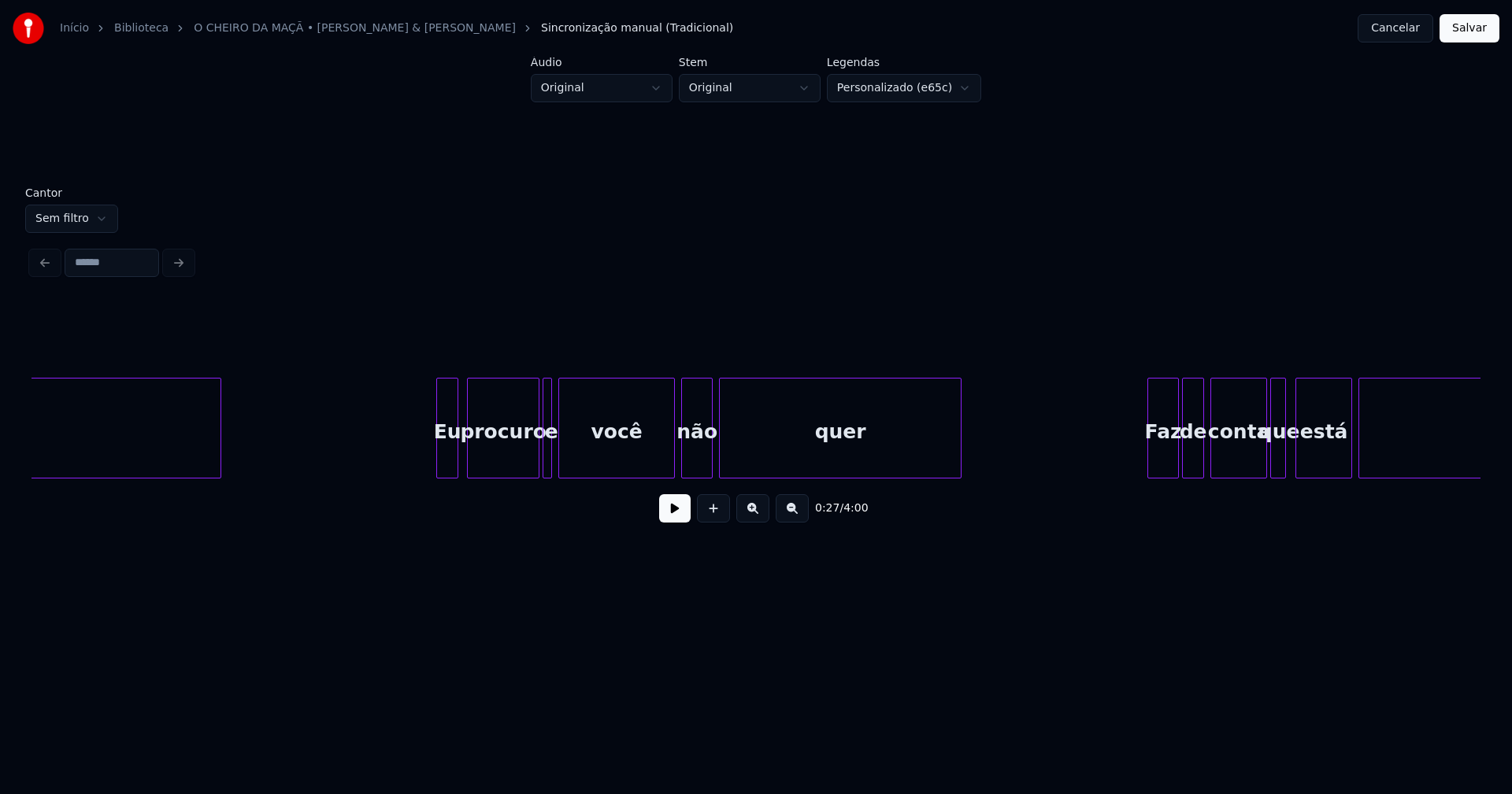
click at [449, 457] on div "Eu" at bounding box center [447, 432] width 21 height 107
click at [529, 470] on div at bounding box center [527, 428] width 5 height 99
click at [536, 467] on div at bounding box center [537, 428] width 5 height 99
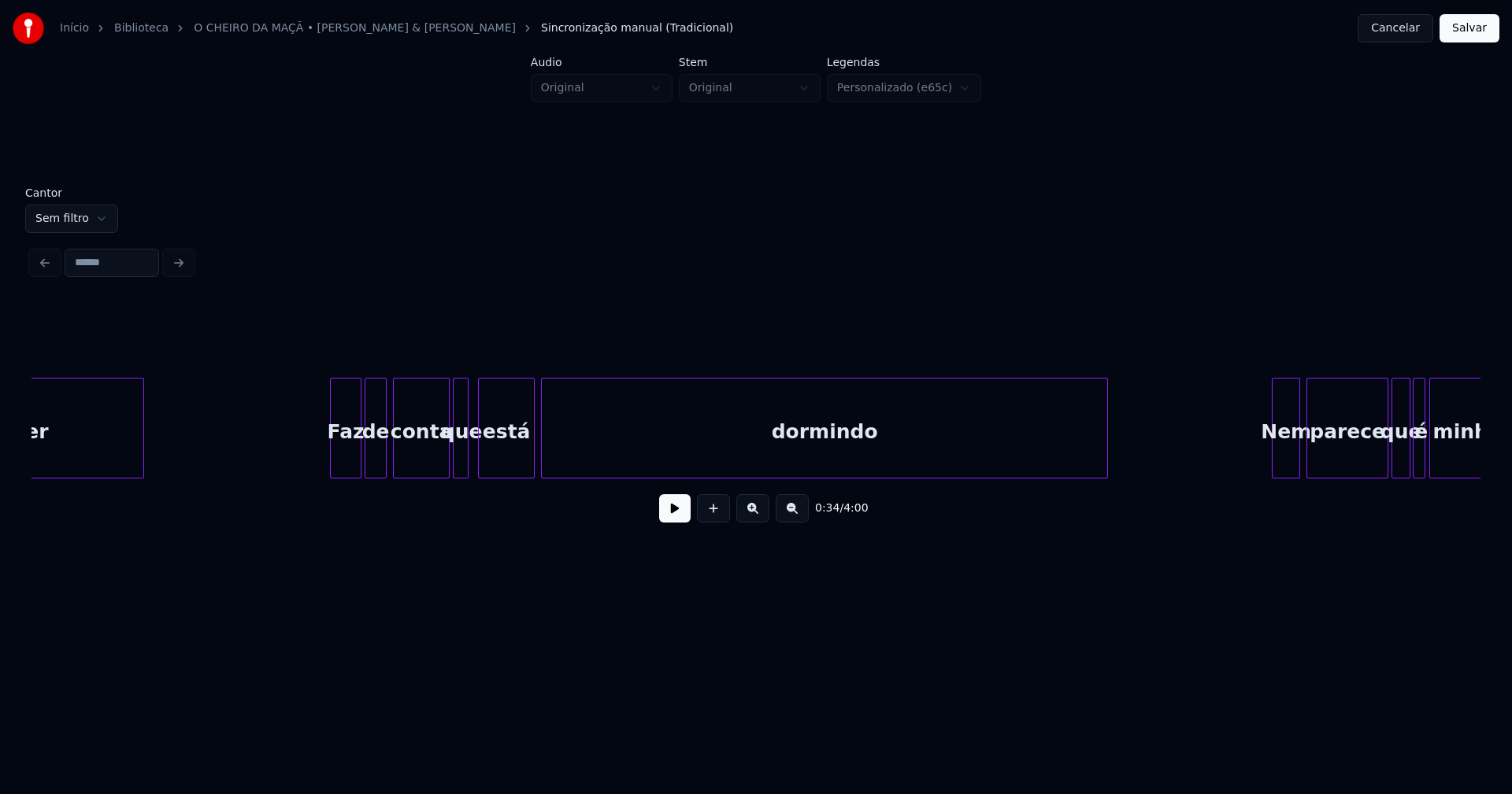
scroll to position [0, 5765]
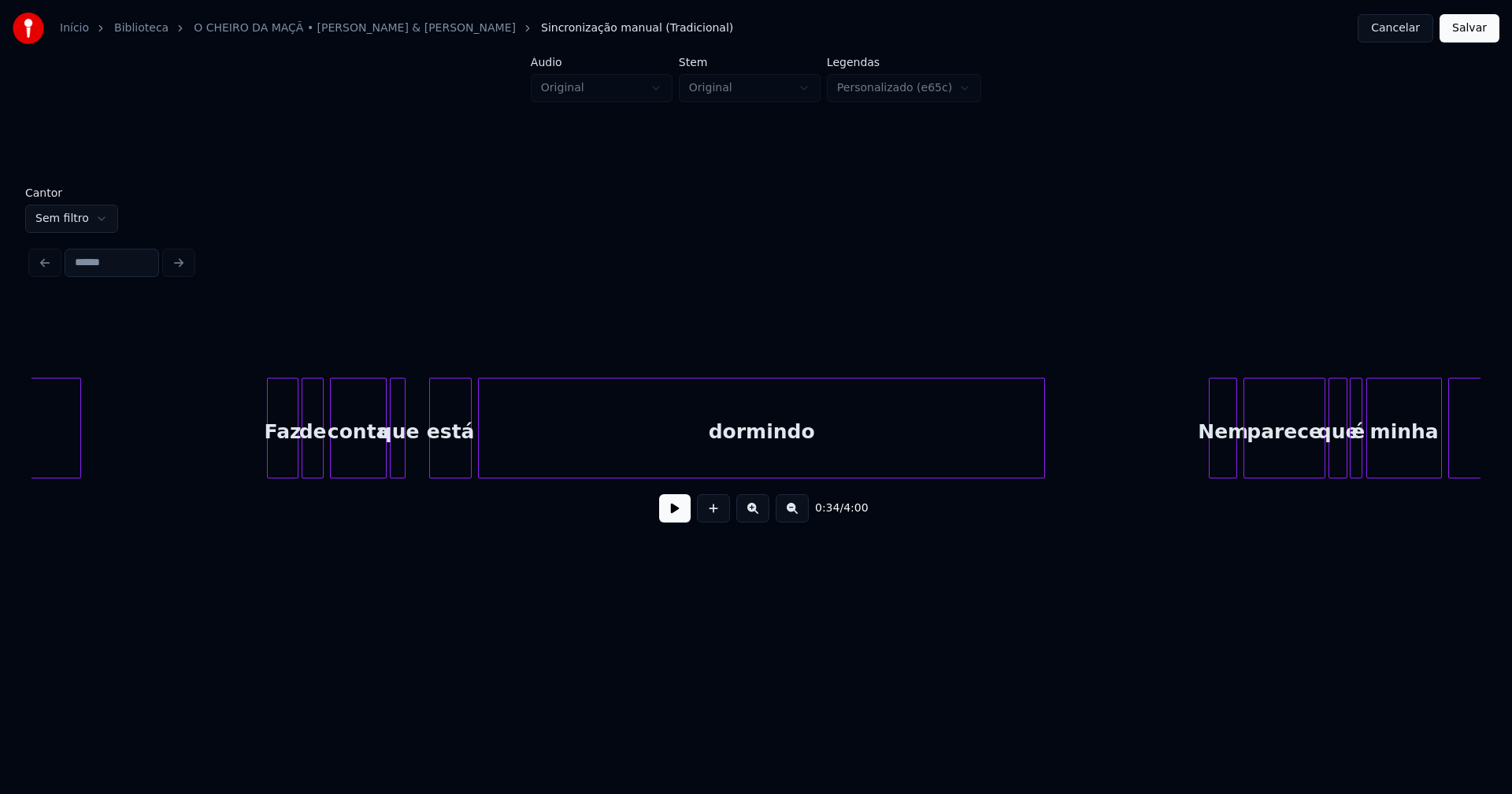
click at [430, 461] on div at bounding box center [432, 428] width 5 height 99
click at [408, 461] on div "que" at bounding box center [400, 432] width 16 height 107
click at [417, 468] on div at bounding box center [417, 428] width 5 height 99
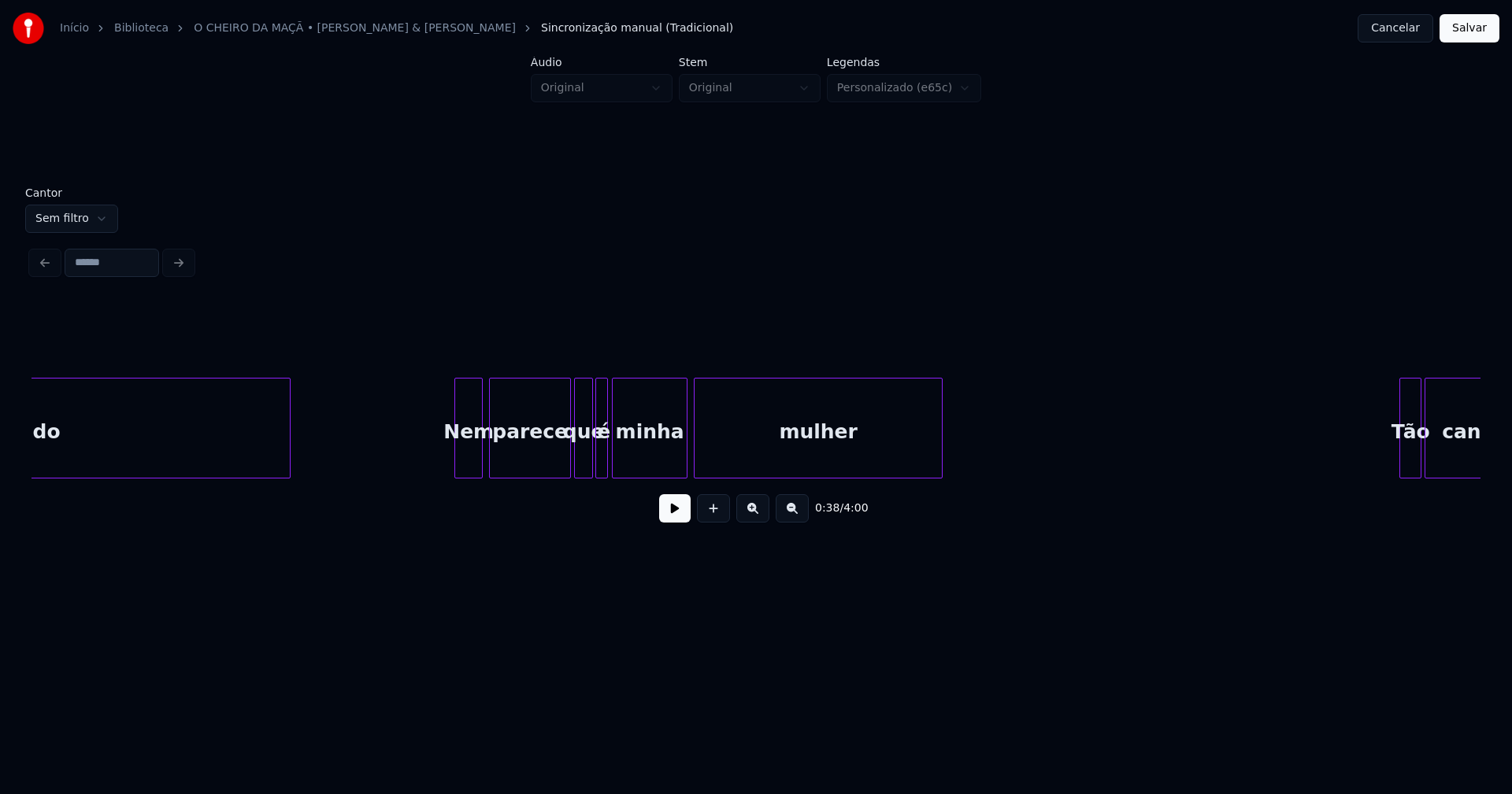
scroll to position [0, 6540]
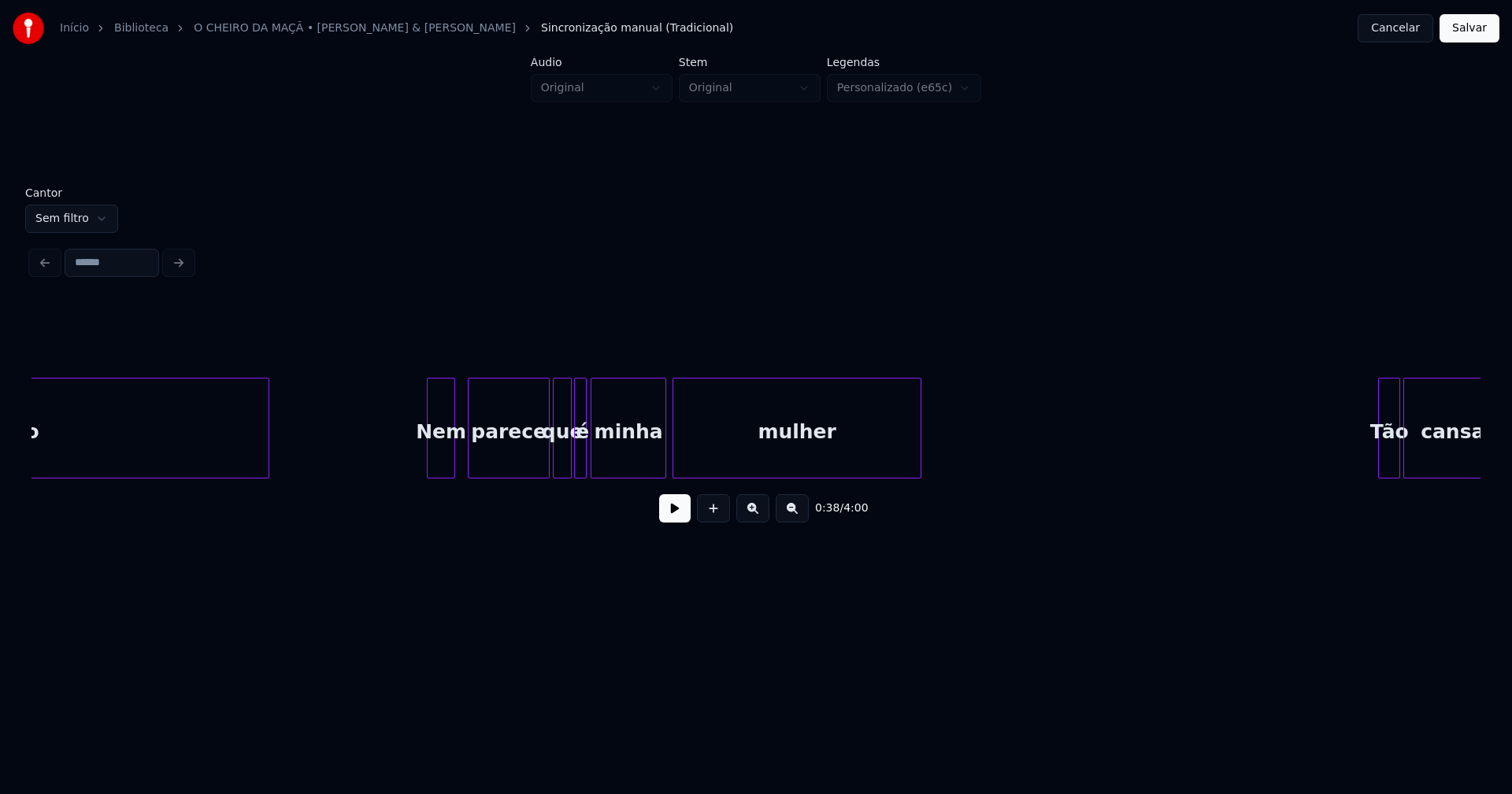
click at [446, 464] on div "Nem" at bounding box center [441, 432] width 27 height 107
click at [410, 470] on div "Nem" at bounding box center [432, 428] width 47 height 101
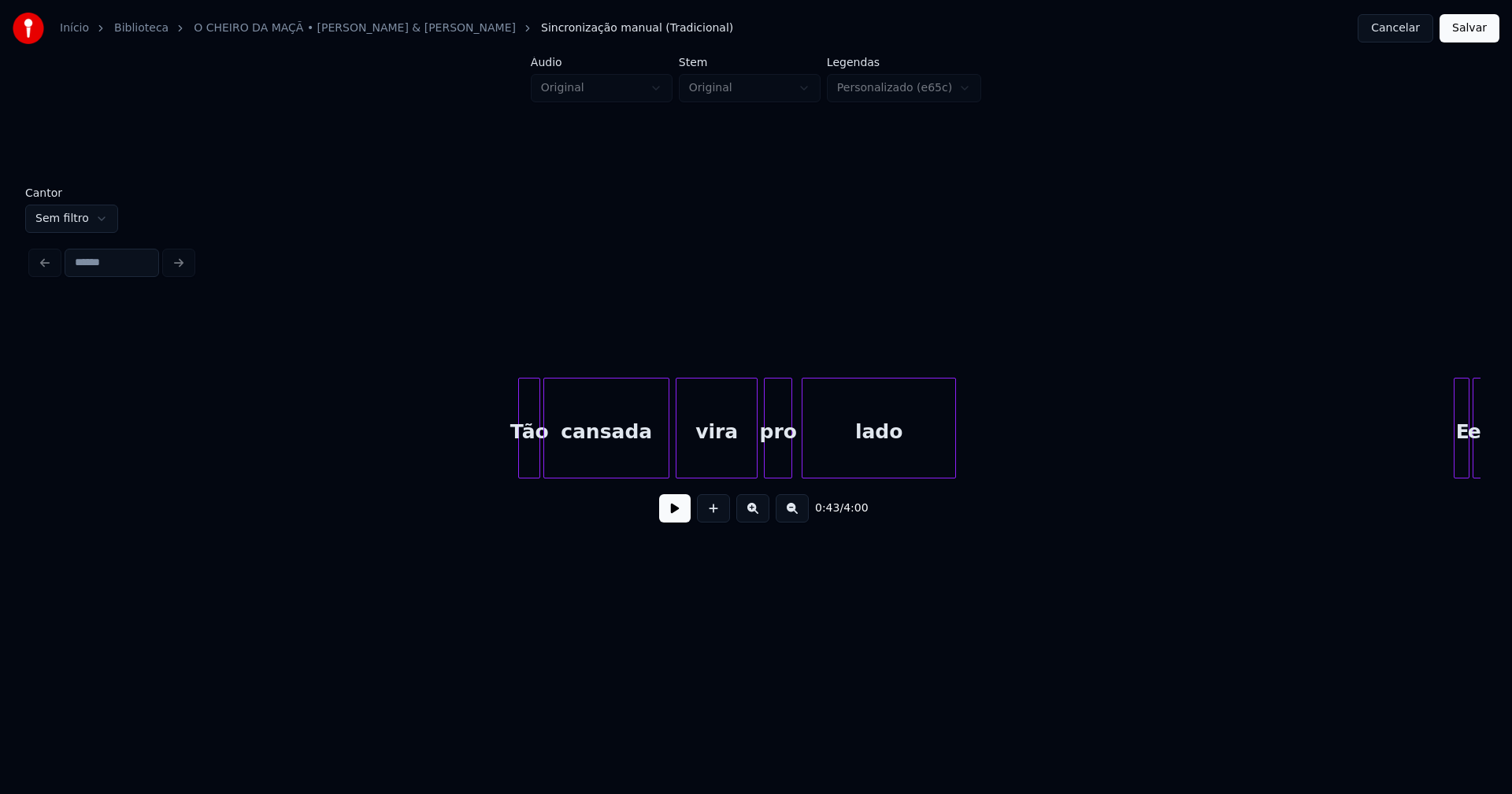
scroll to position [0, 7567]
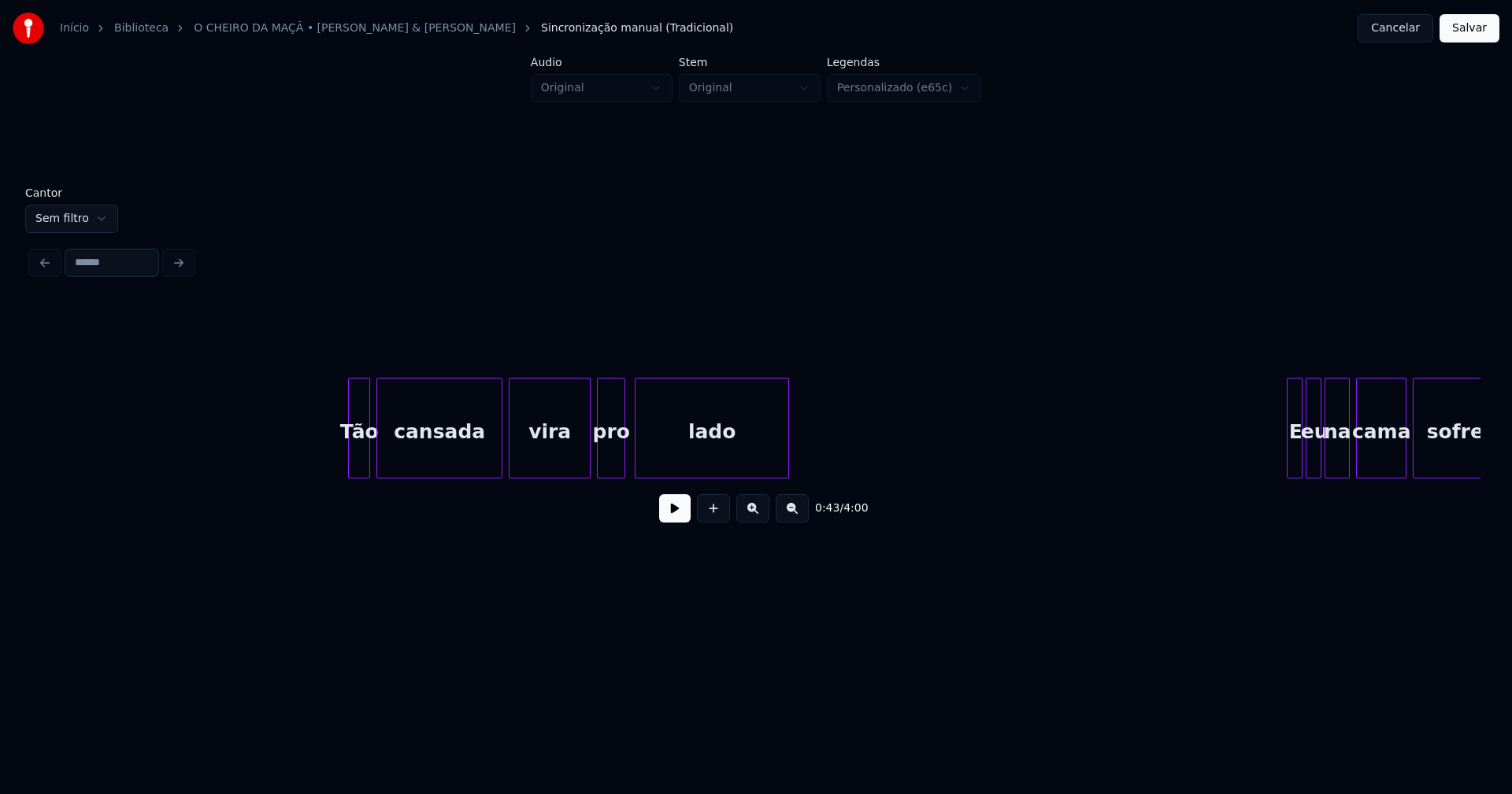
click at [359, 465] on div "Tão" at bounding box center [359, 432] width 21 height 107
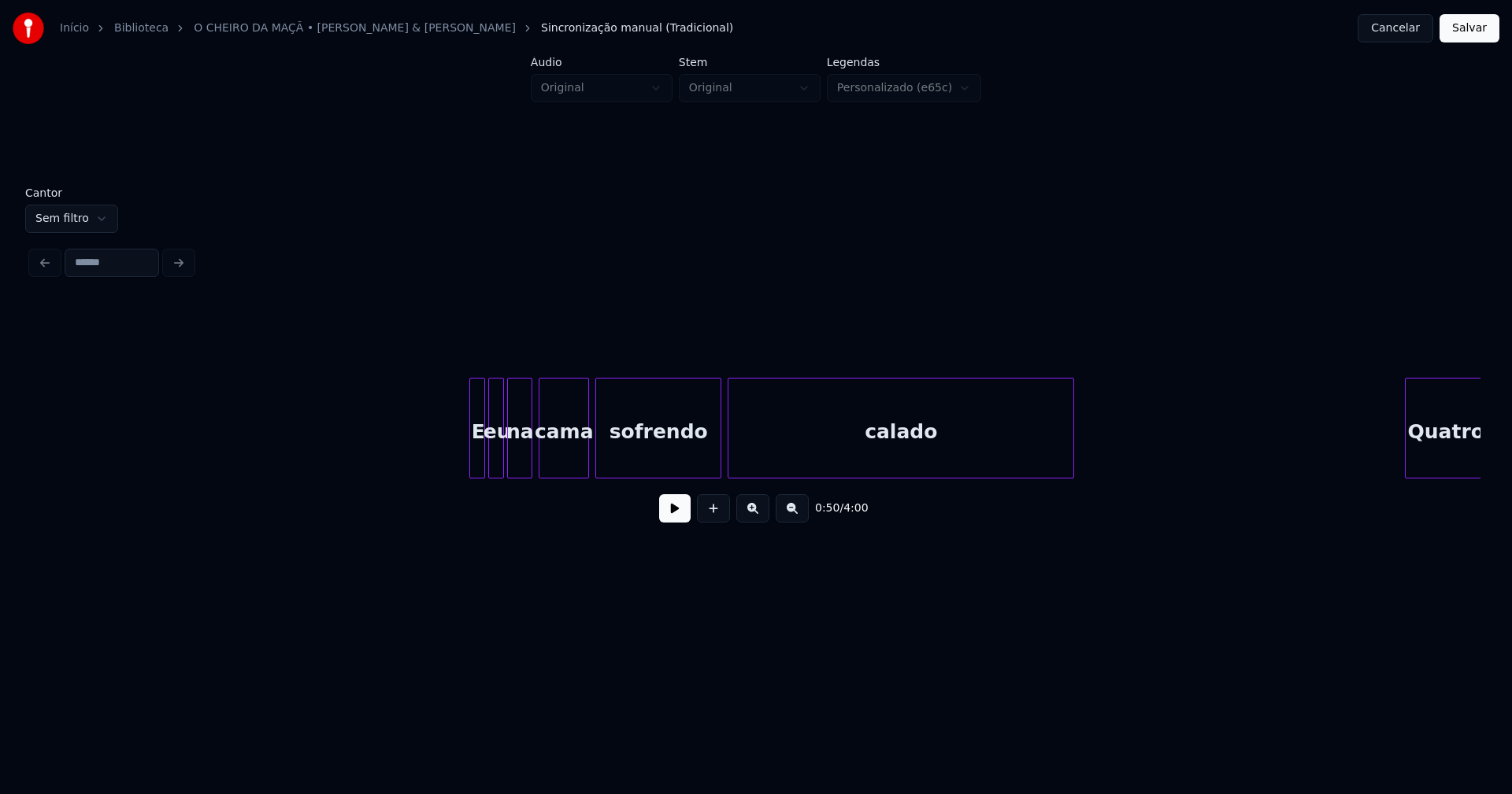
scroll to position [0, 8426]
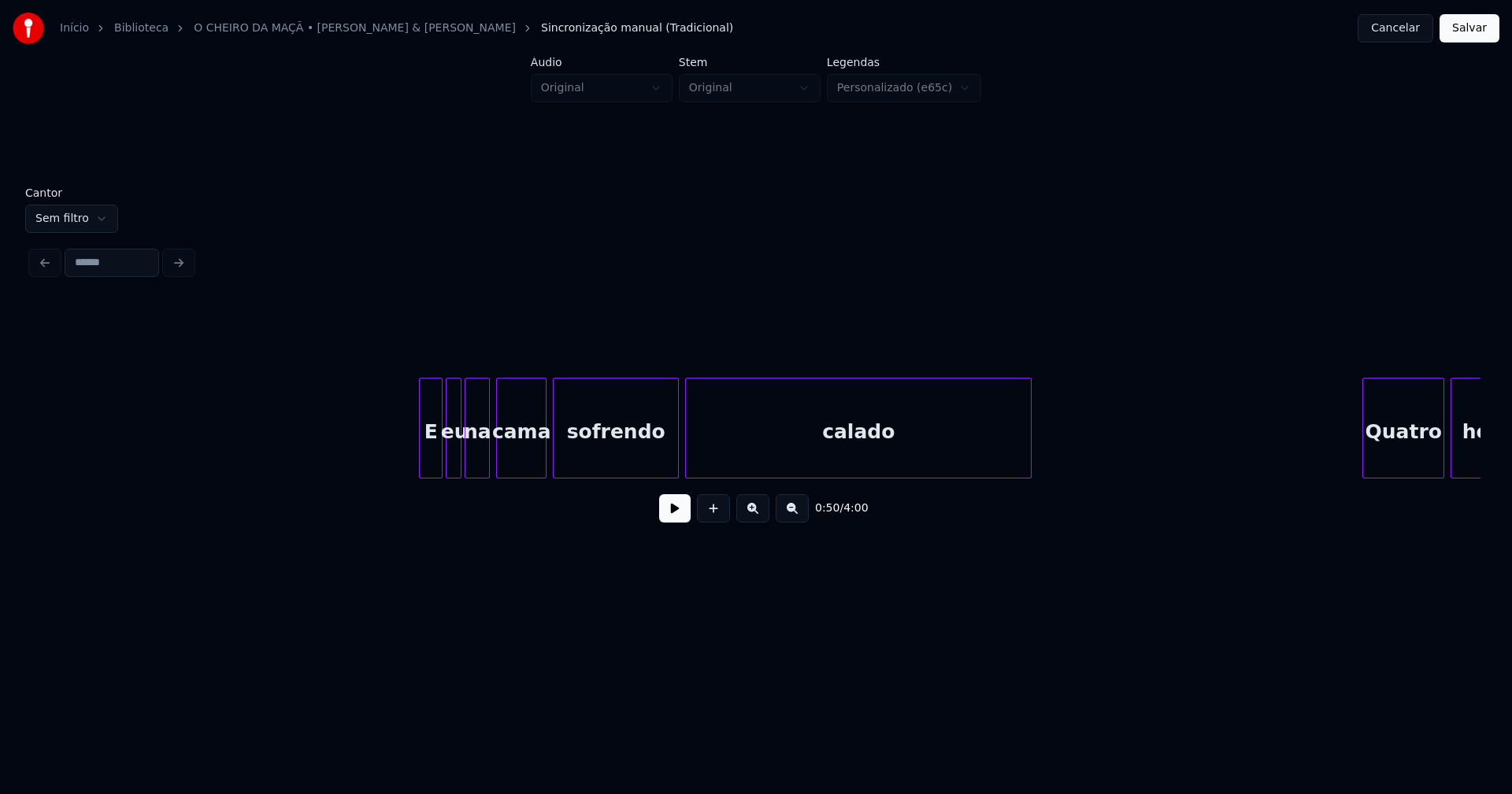
click at [421, 457] on div at bounding box center [422, 428] width 5 height 99
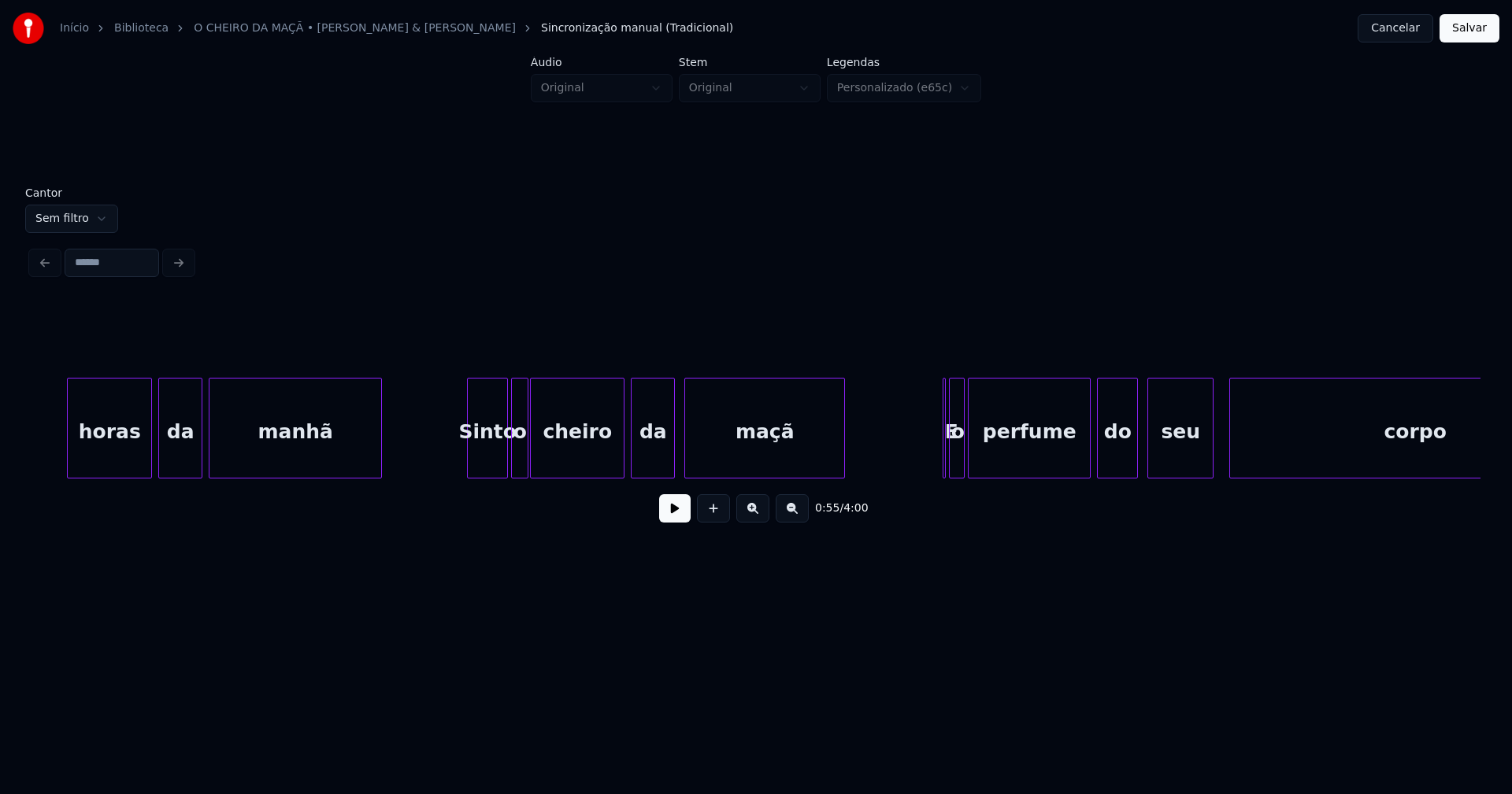
scroll to position [0, 9936]
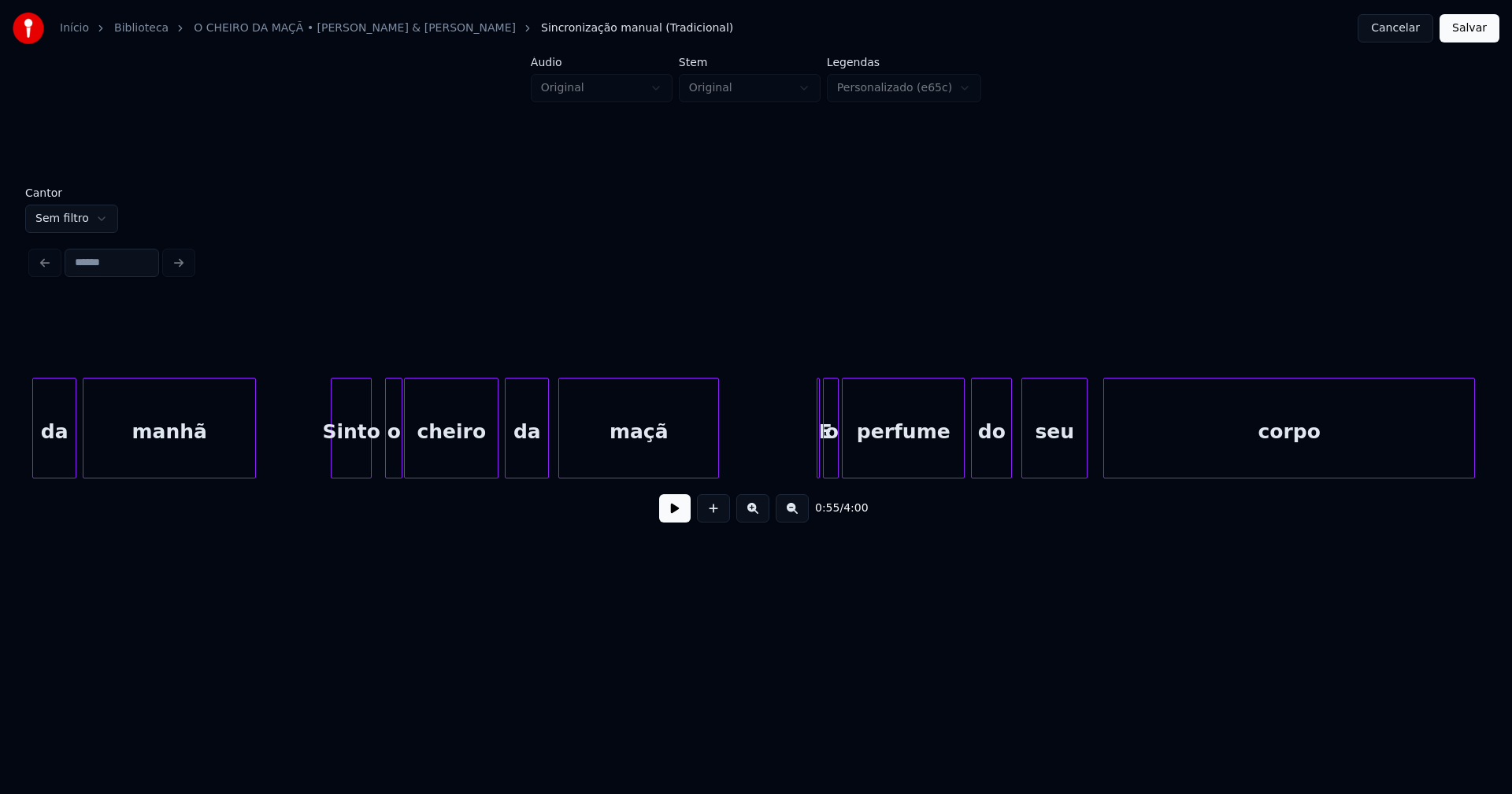
click at [352, 469] on div "Sinto" at bounding box center [352, 432] width 39 height 107
click at [379, 470] on div at bounding box center [379, 428] width 5 height 99
click at [419, 460] on div at bounding box center [417, 428] width 5 height 99
click at [410, 464] on div at bounding box center [409, 428] width 5 height 99
click at [820, 461] on div at bounding box center [820, 428] width 5 height 99
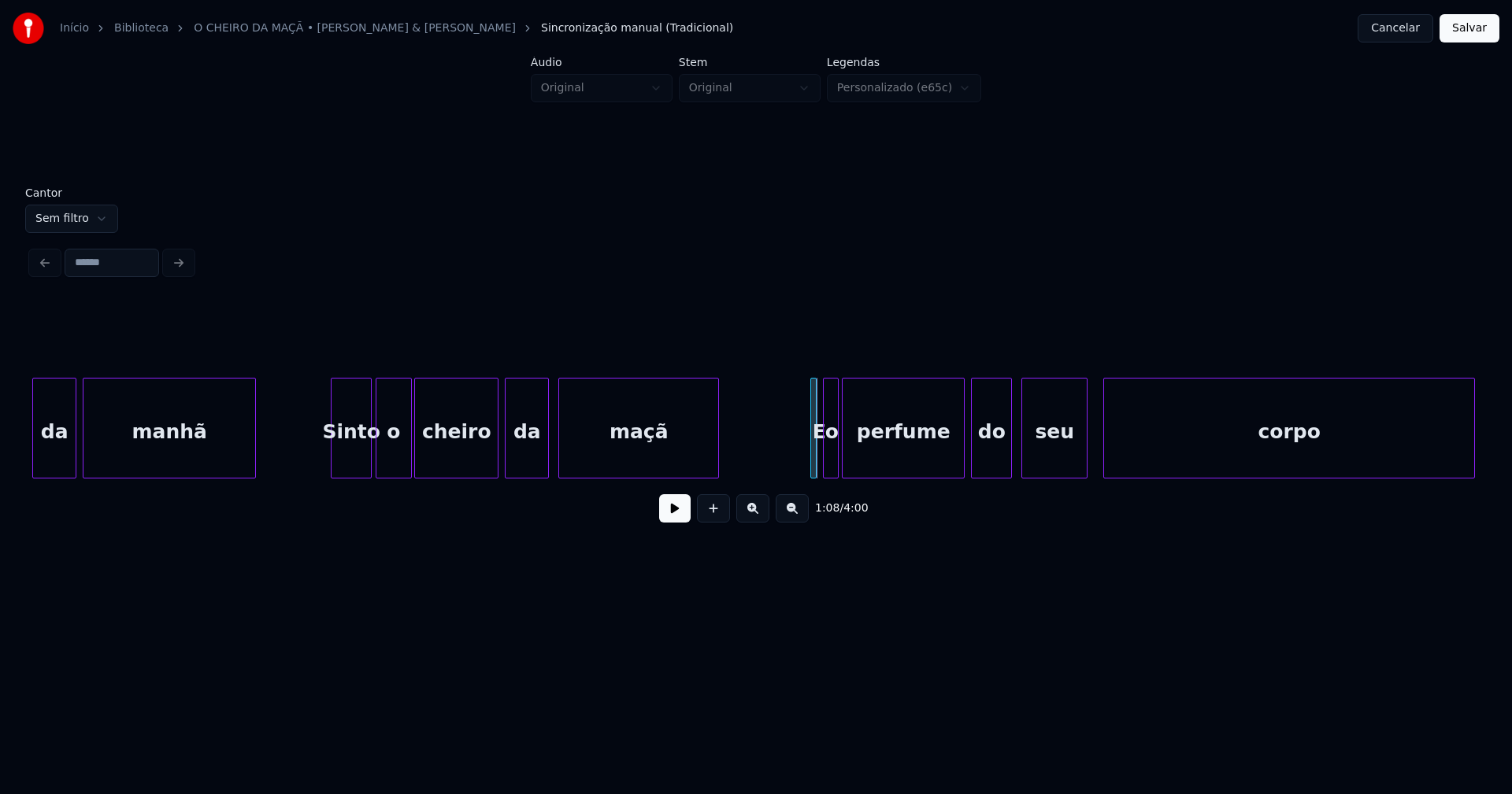
click at [810, 457] on div "E" at bounding box center [813, 428] width 7 height 101
click at [820, 461] on div at bounding box center [820, 428] width 5 height 99
click at [680, 513] on button at bounding box center [674, 508] width 31 height 29
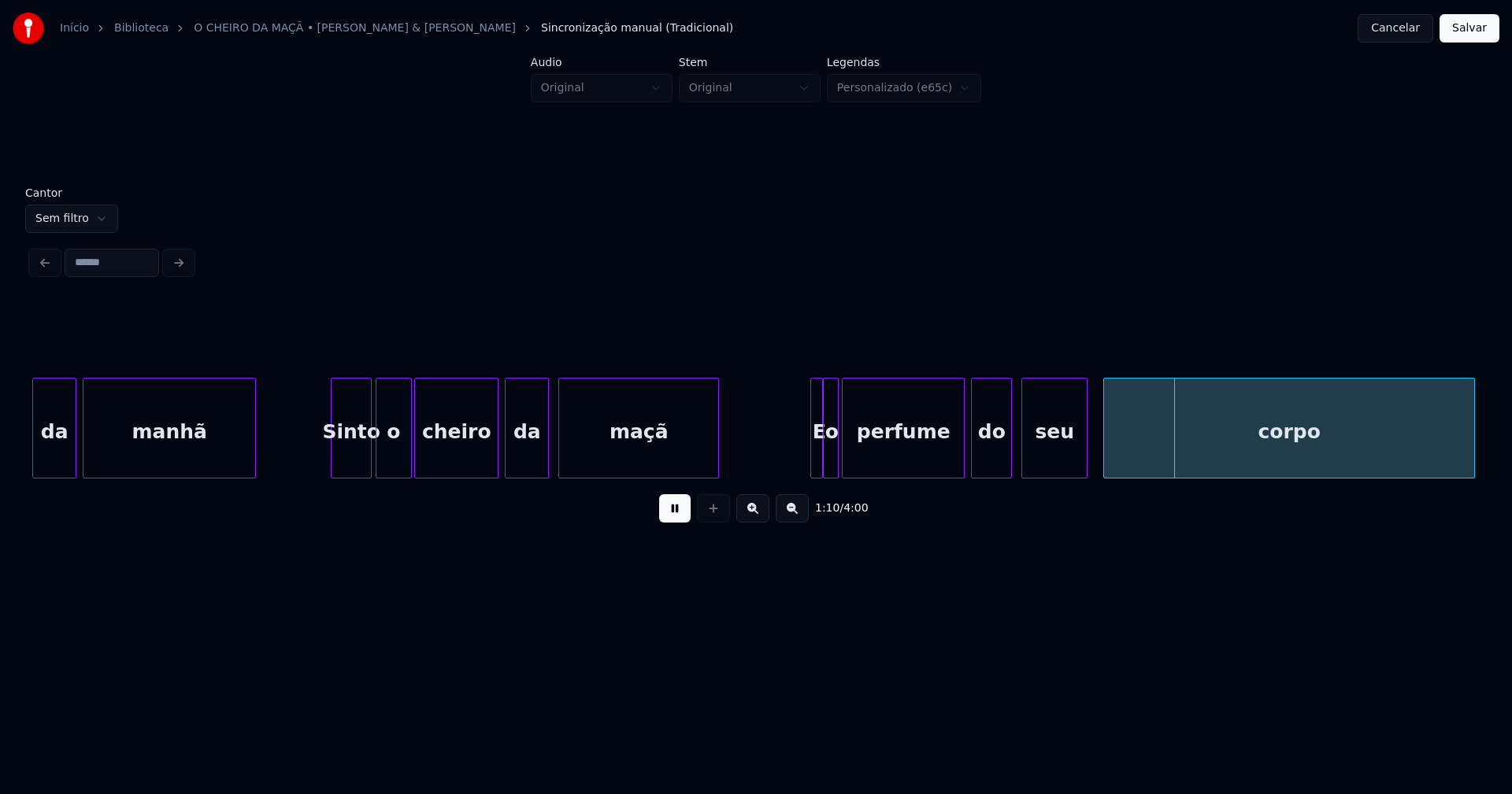
click at [671, 520] on button at bounding box center [674, 508] width 31 height 29
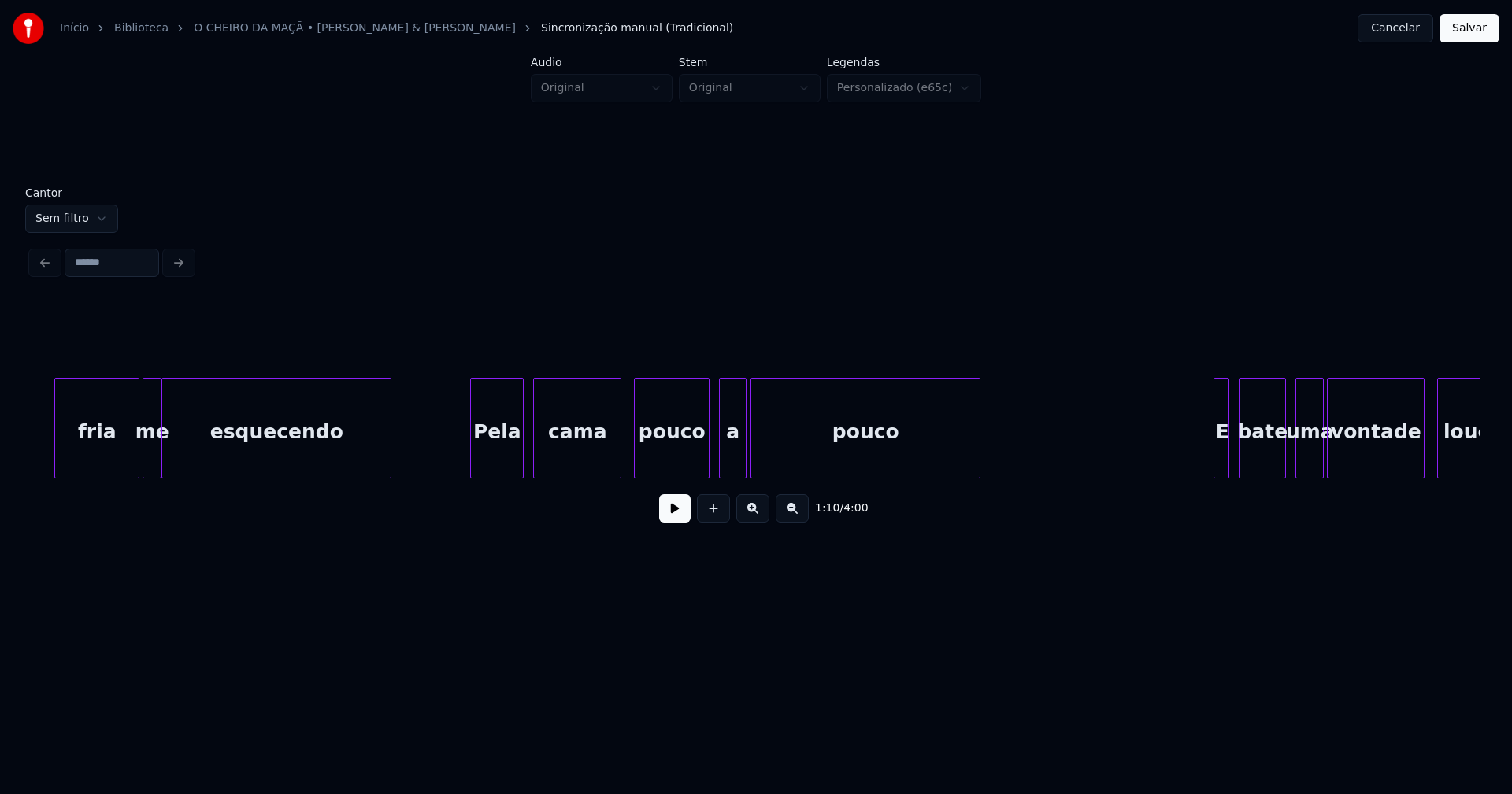
scroll to position [0, 12199]
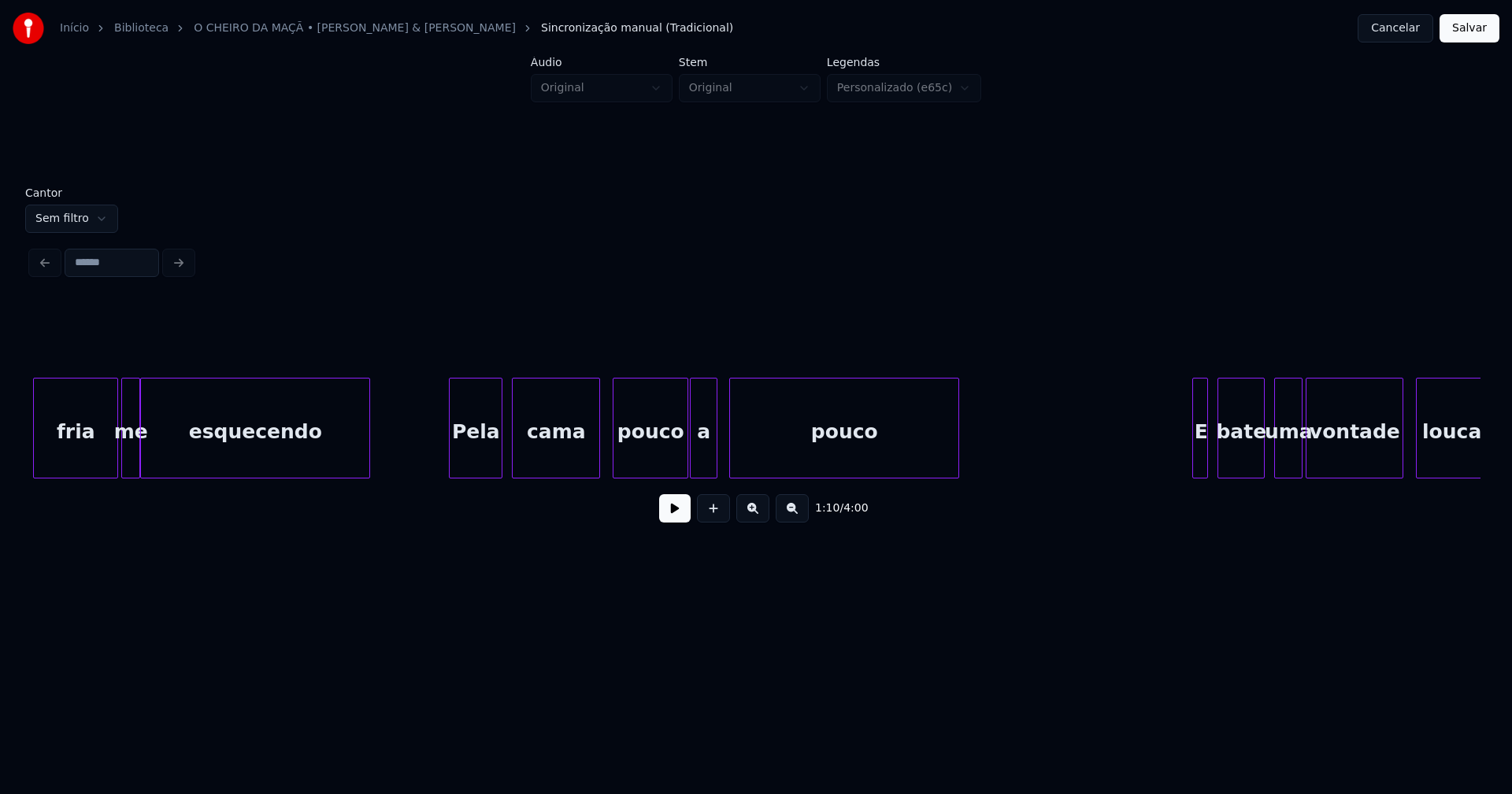
click at [701, 471] on div "a" at bounding box center [704, 432] width 26 height 107
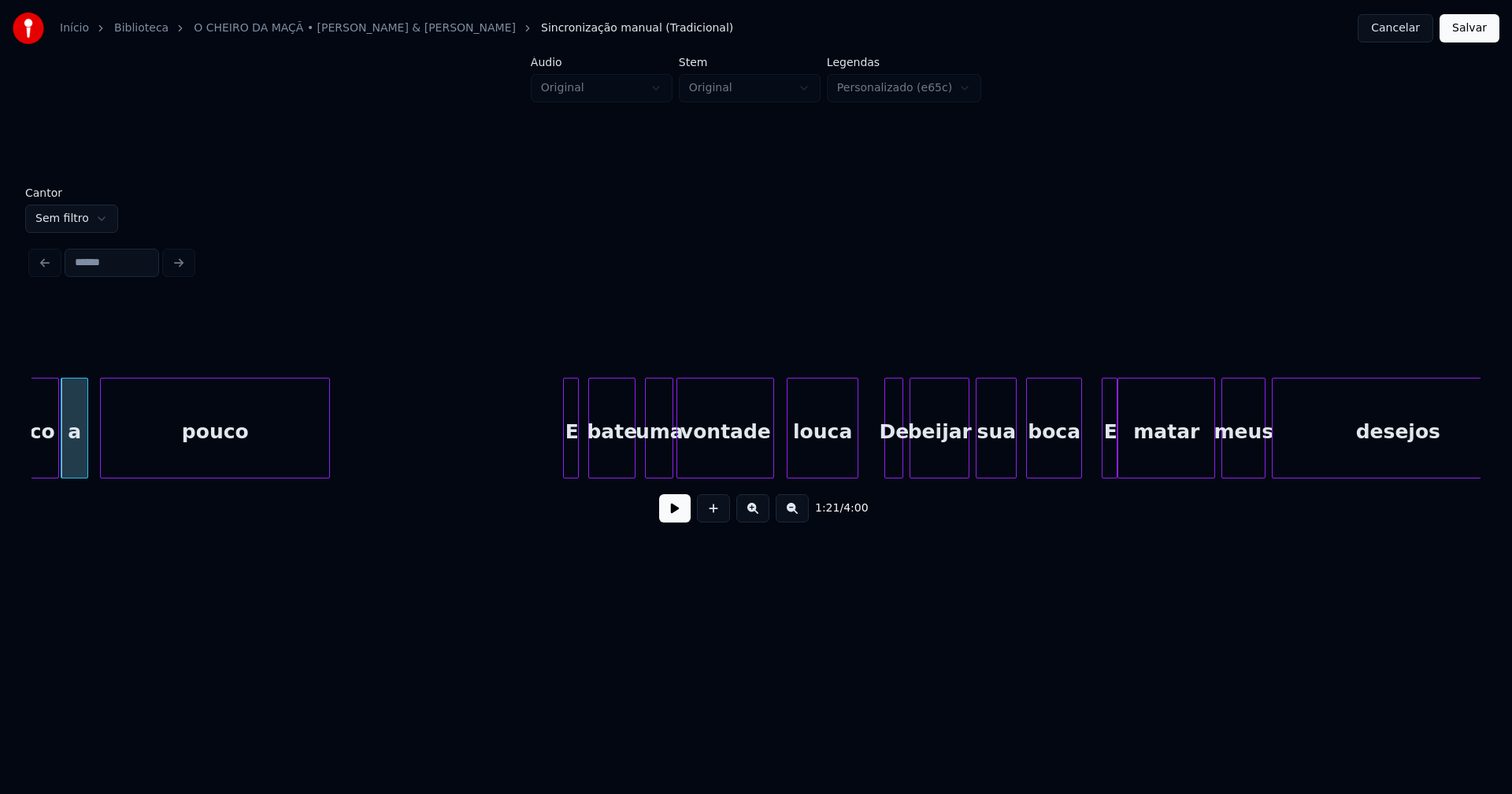
scroll to position [0, 12933]
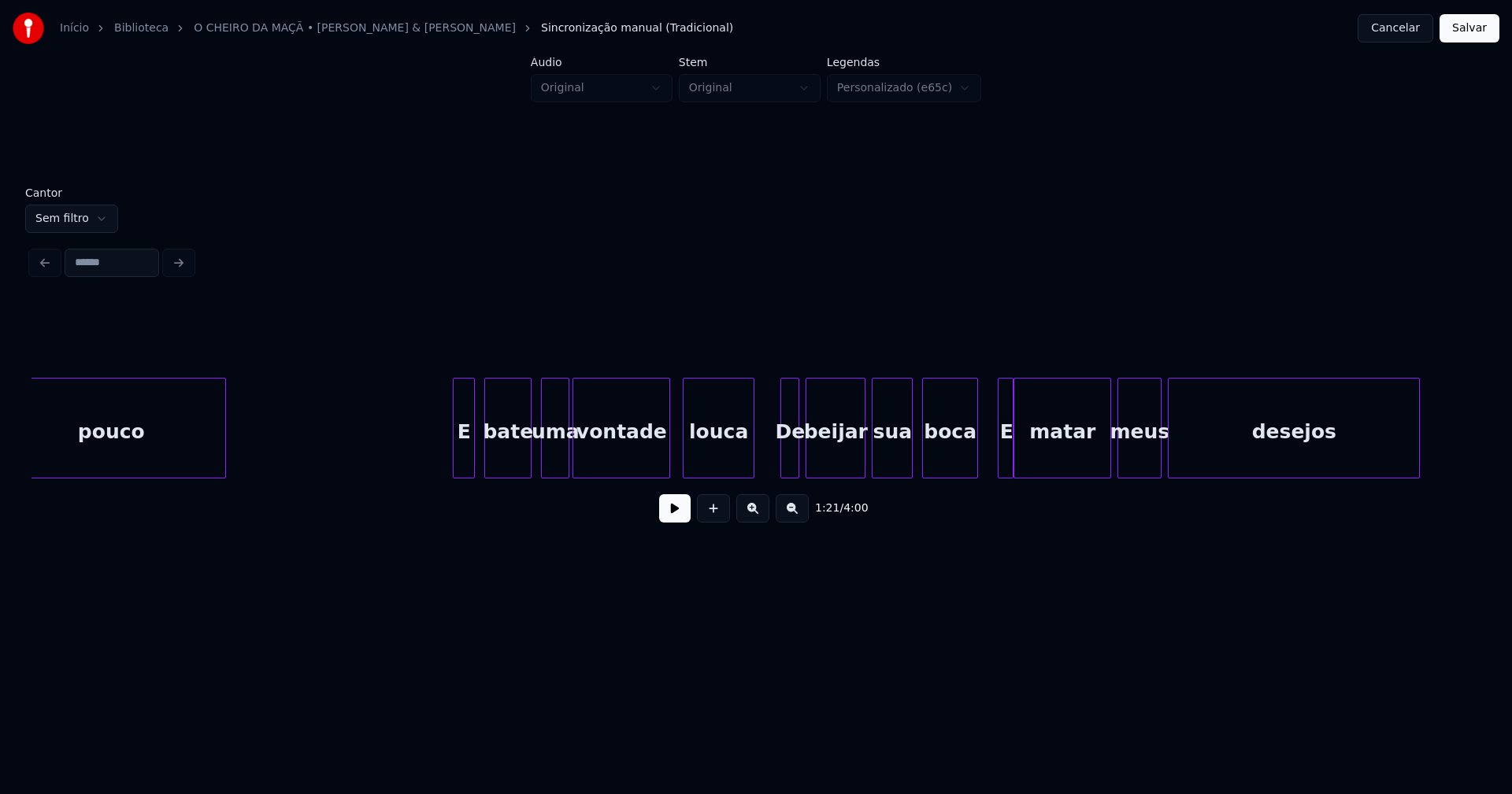
click at [458, 461] on div at bounding box center [456, 428] width 5 height 99
click at [992, 466] on div at bounding box center [994, 428] width 5 height 99
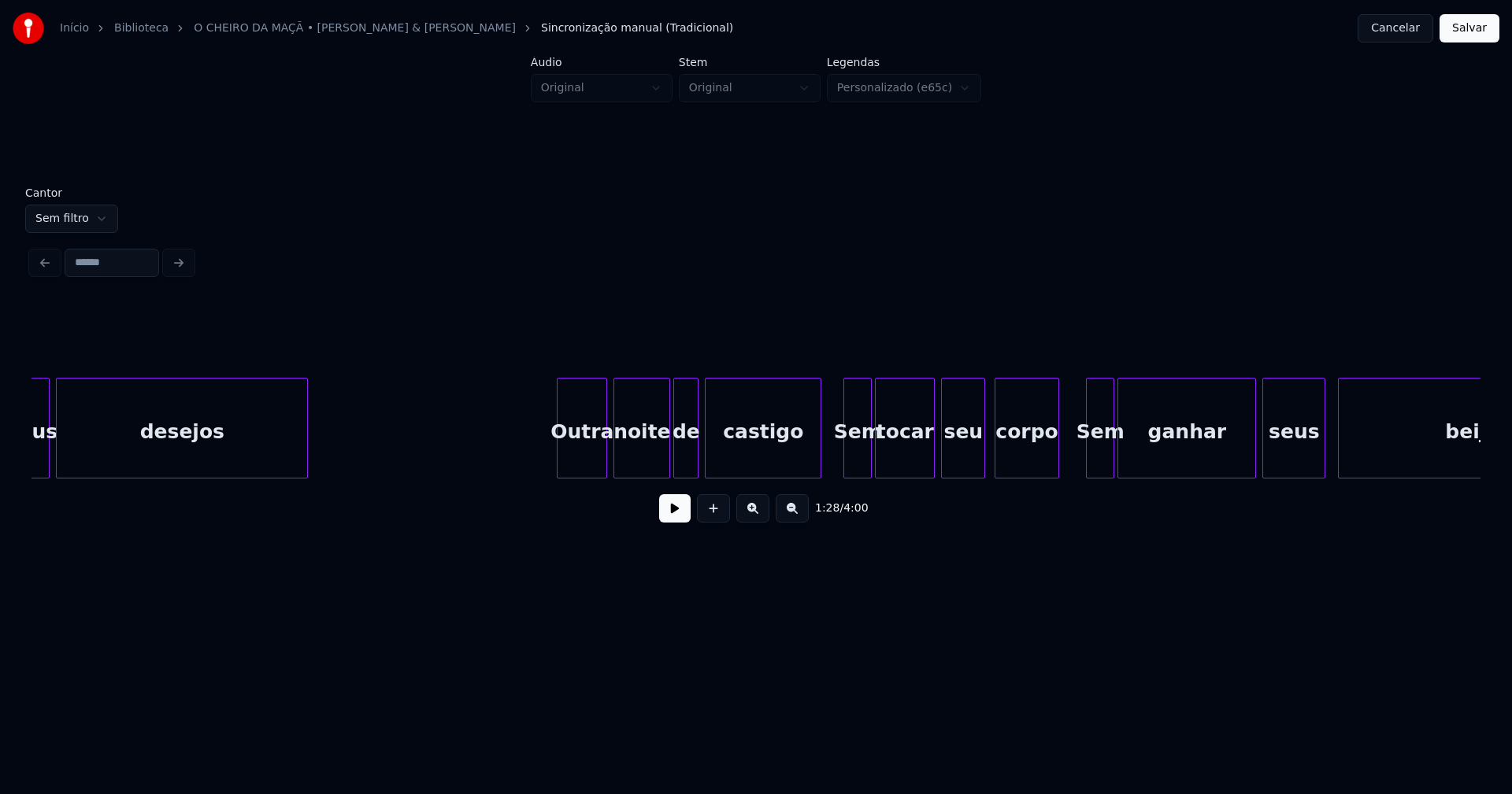
scroll to position [0, 14065]
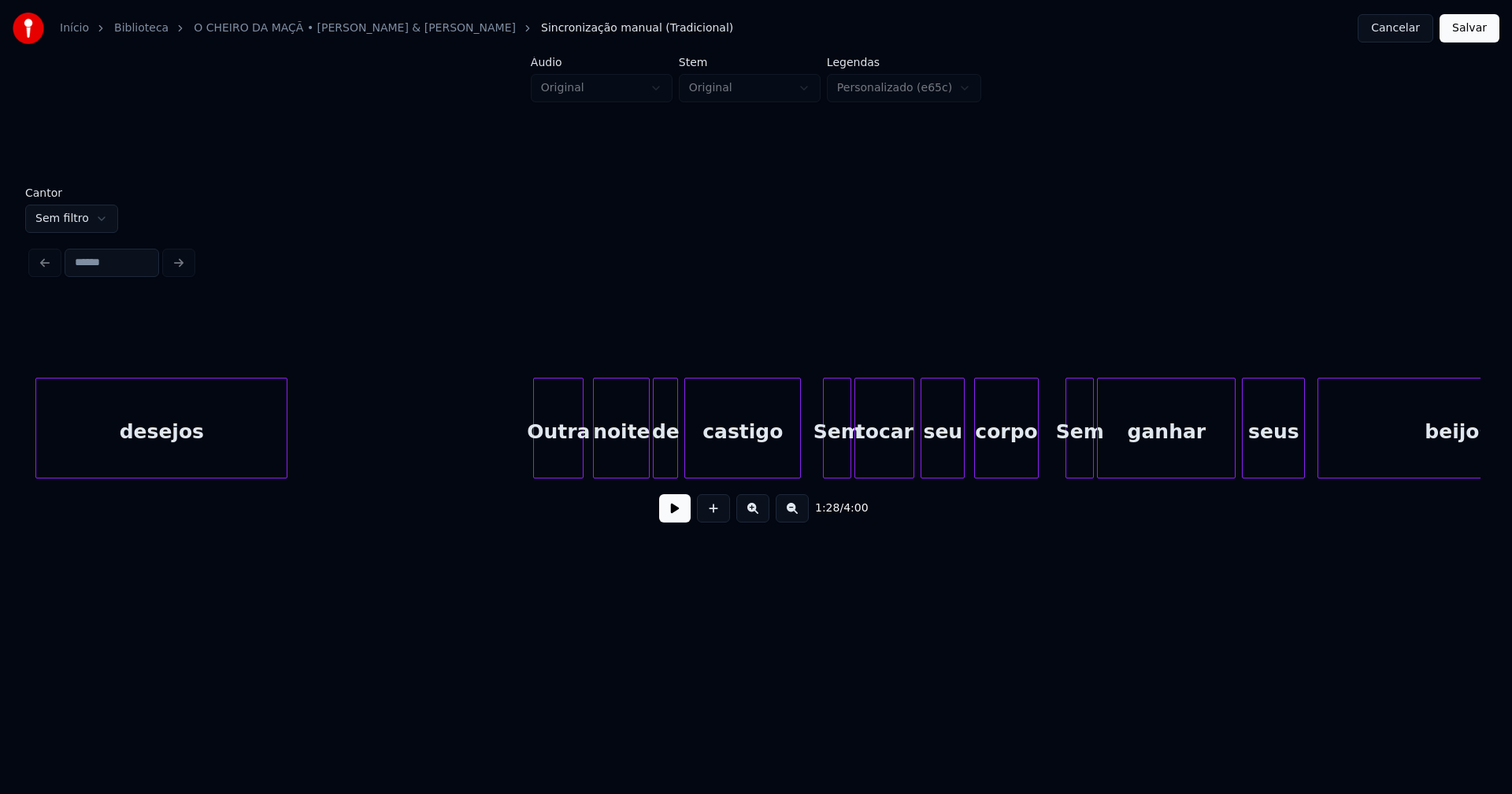
click at [562, 461] on div "Outra" at bounding box center [558, 432] width 48 height 107
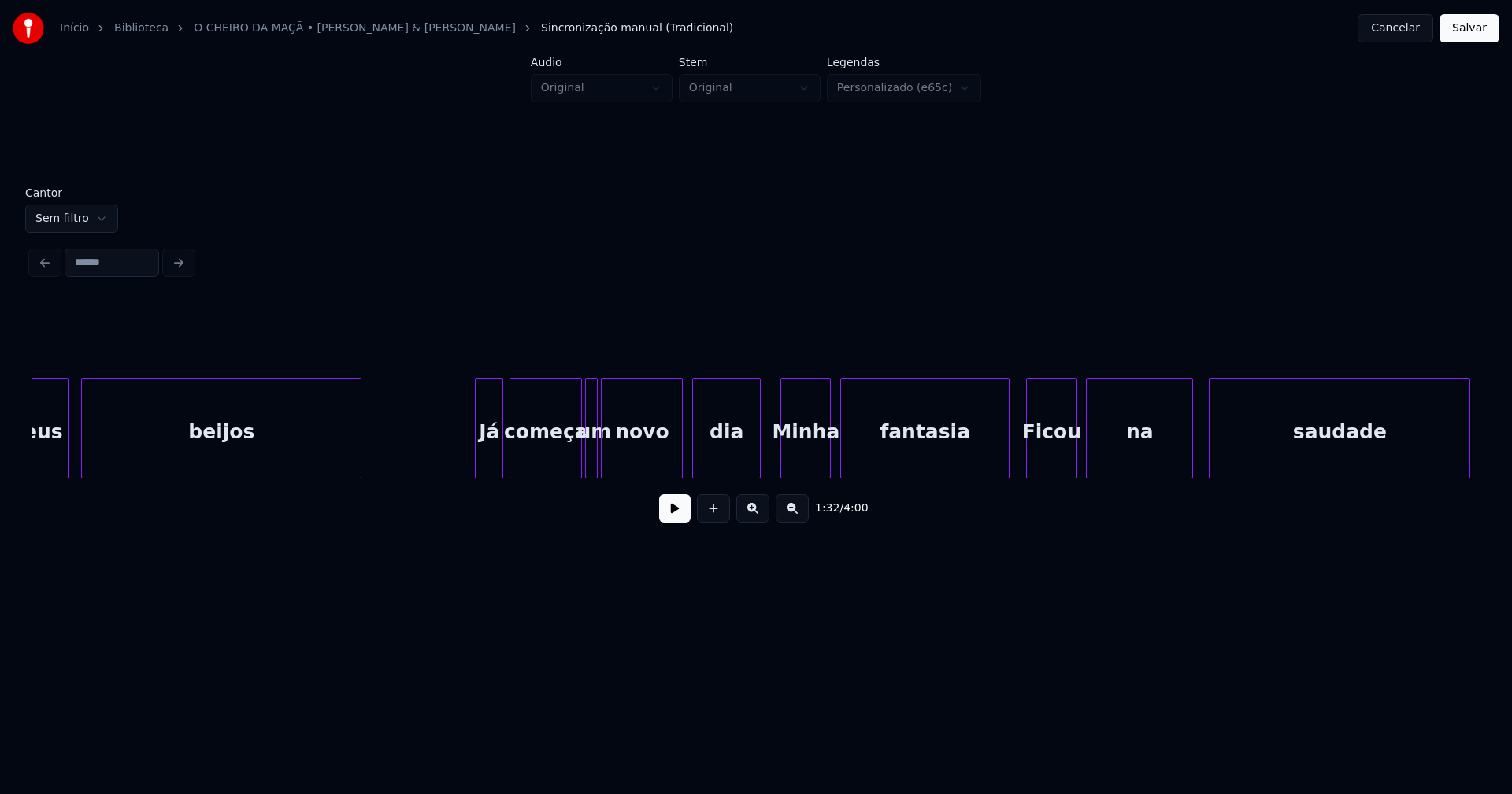
scroll to position [0, 15343]
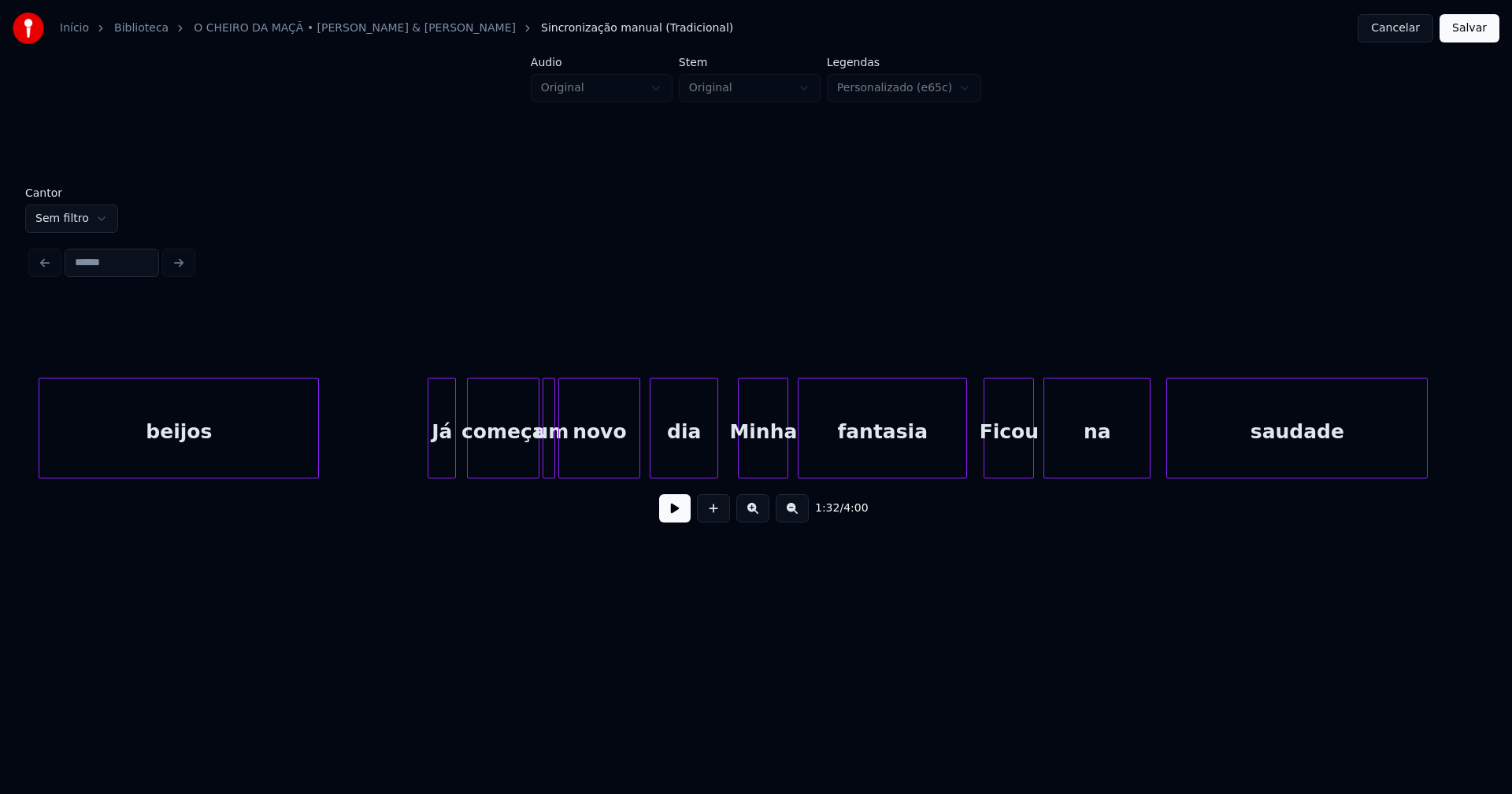
click at [444, 466] on div "Já" at bounding box center [442, 432] width 27 height 107
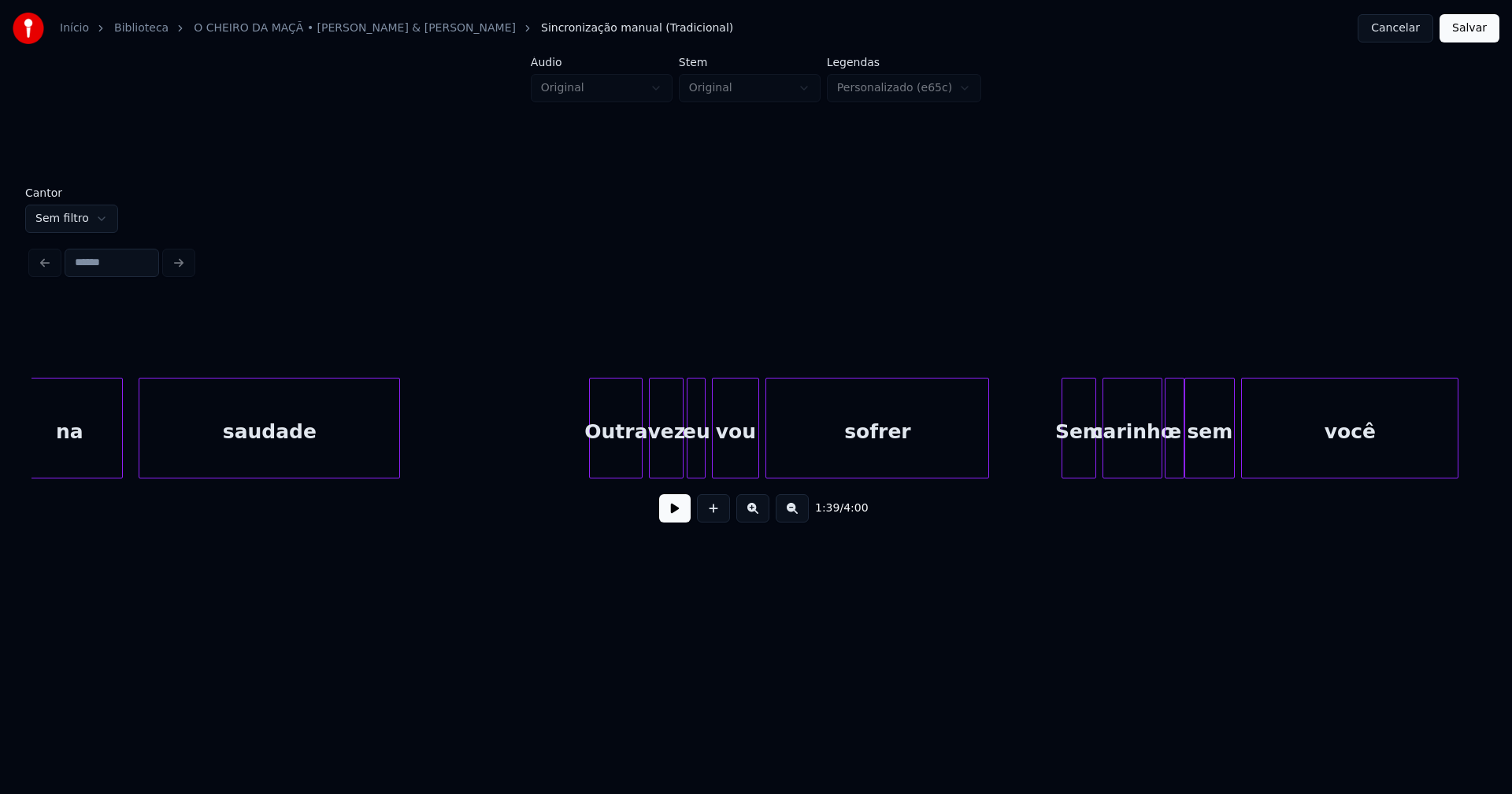
scroll to position [0, 16391]
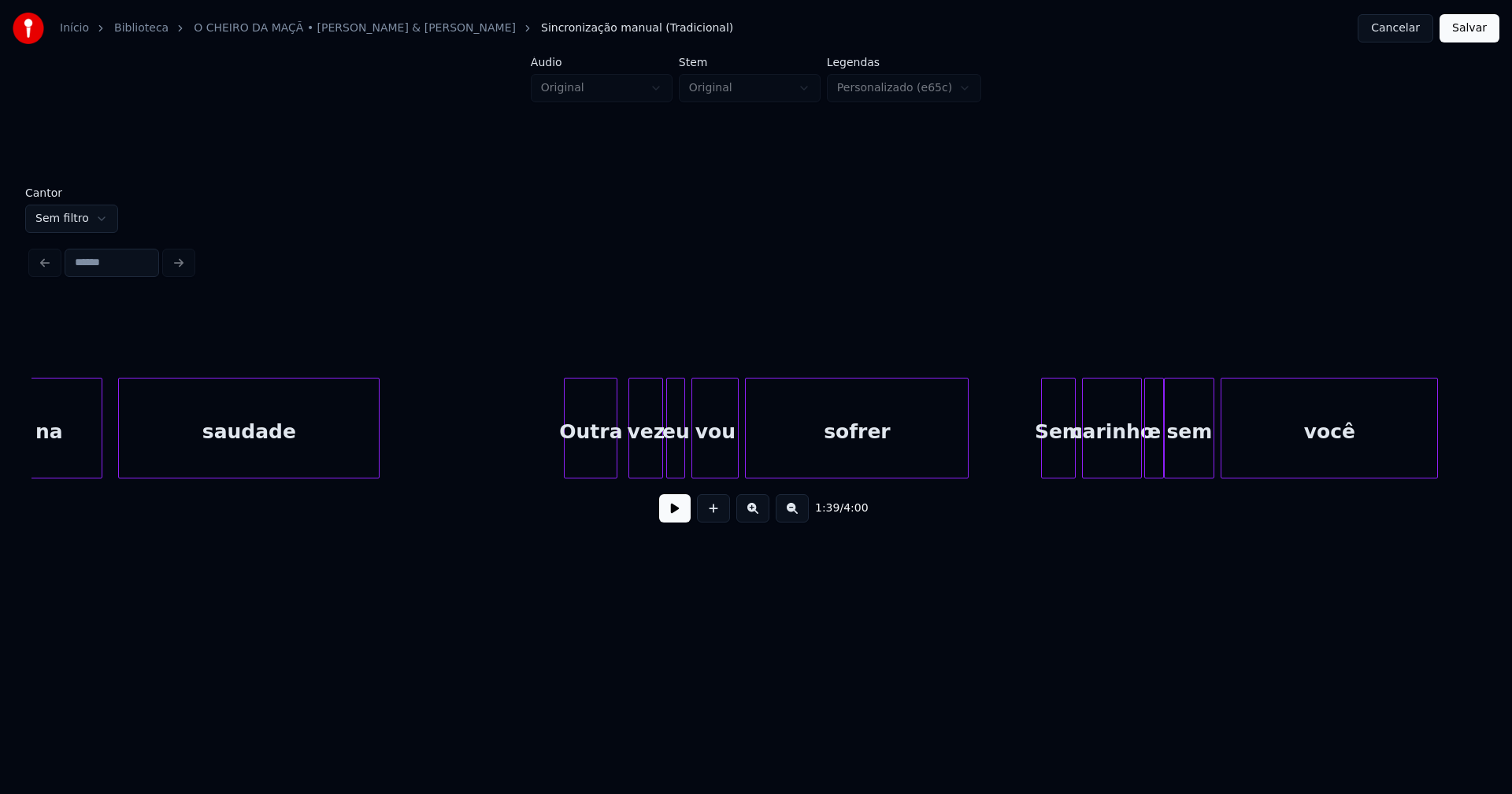
click at [603, 467] on div "Outra" at bounding box center [590, 432] width 52 height 107
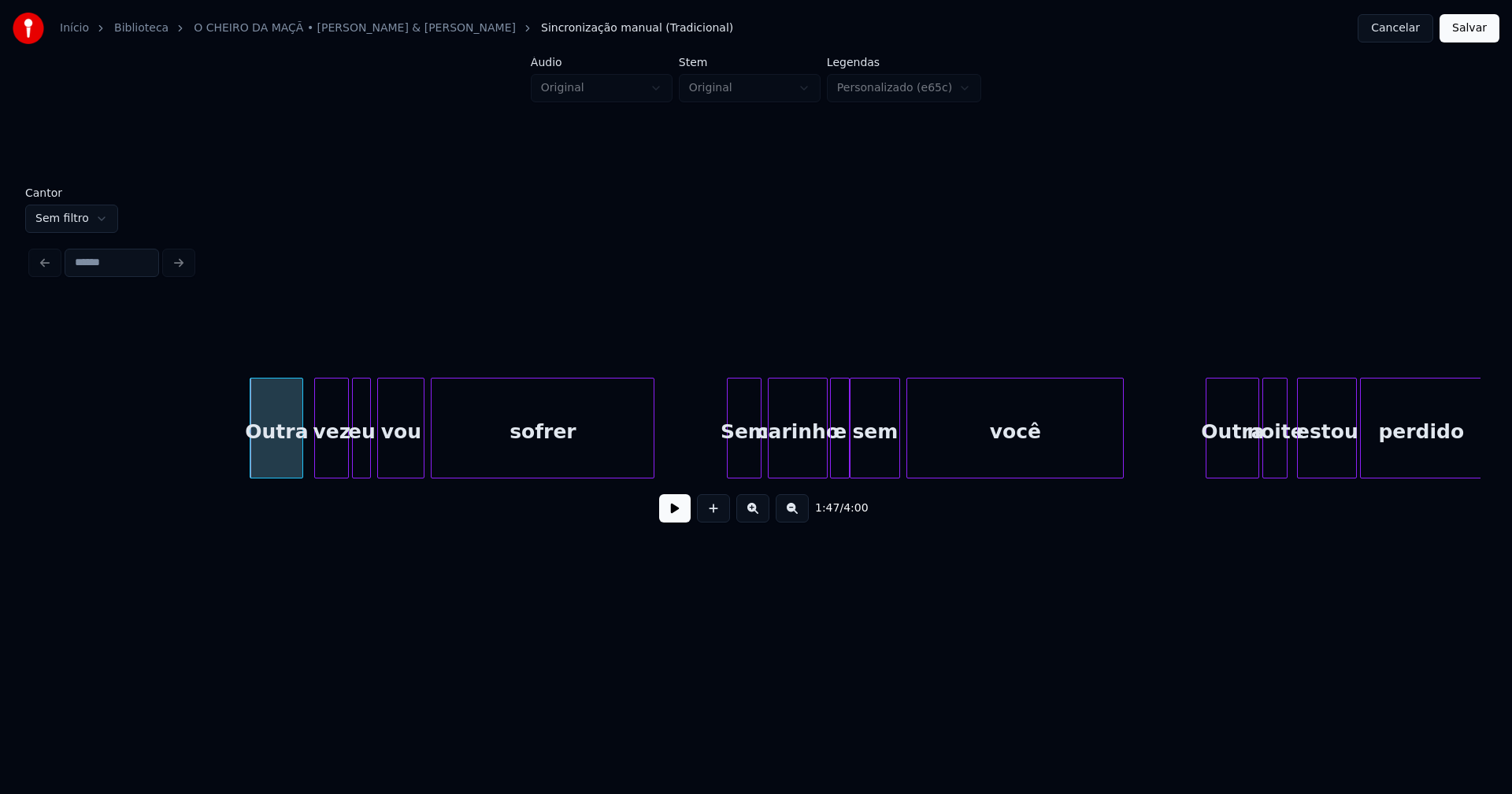
scroll to position [0, 16874]
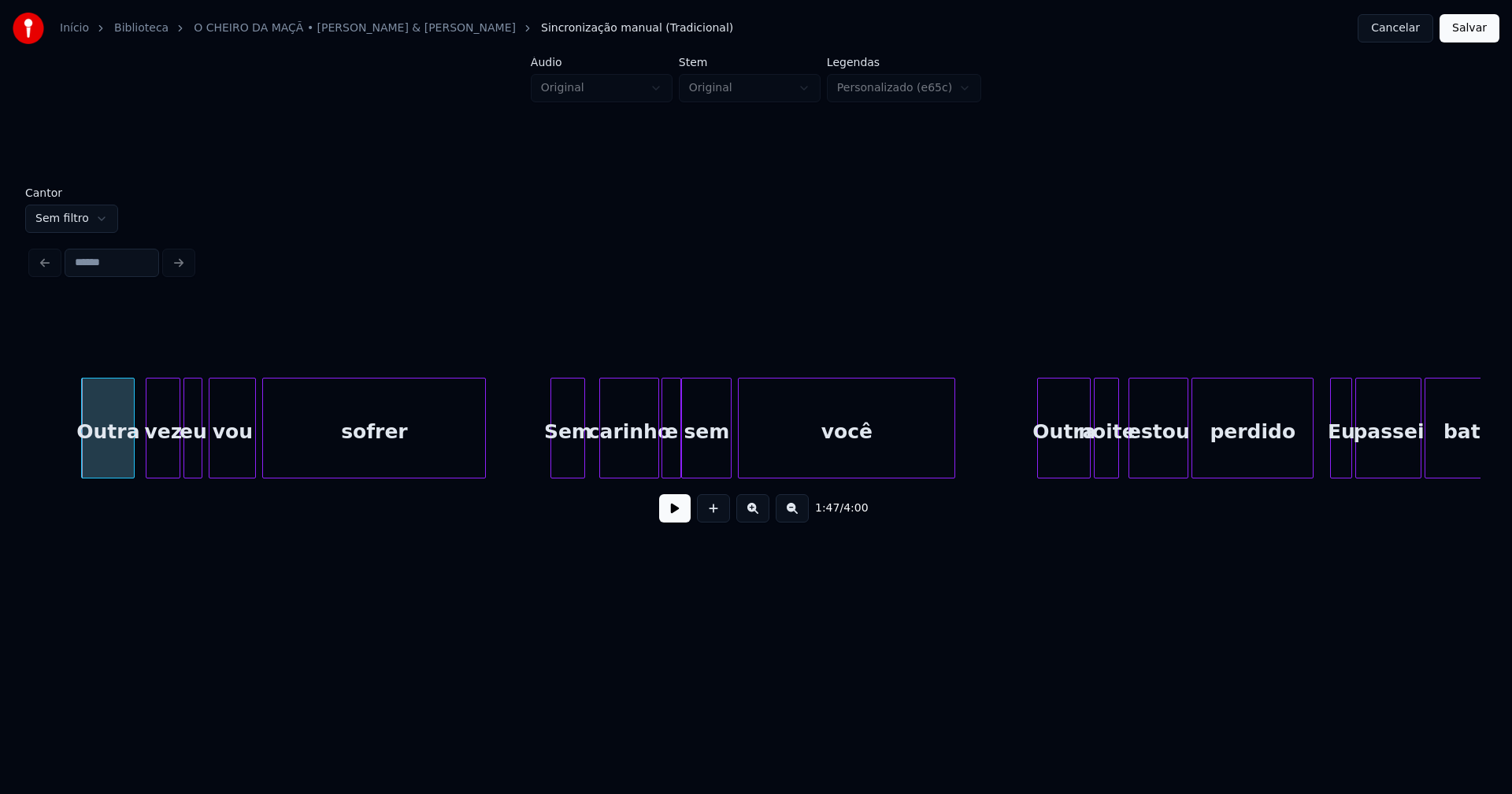
click at [576, 472] on div "Outra vez eu vou sofrer Sem carinho e sem você Outra noite estou perdido Eu pas…" at bounding box center [756, 428] width 1449 height 101
click at [543, 466] on div at bounding box center [544, 428] width 5 height 99
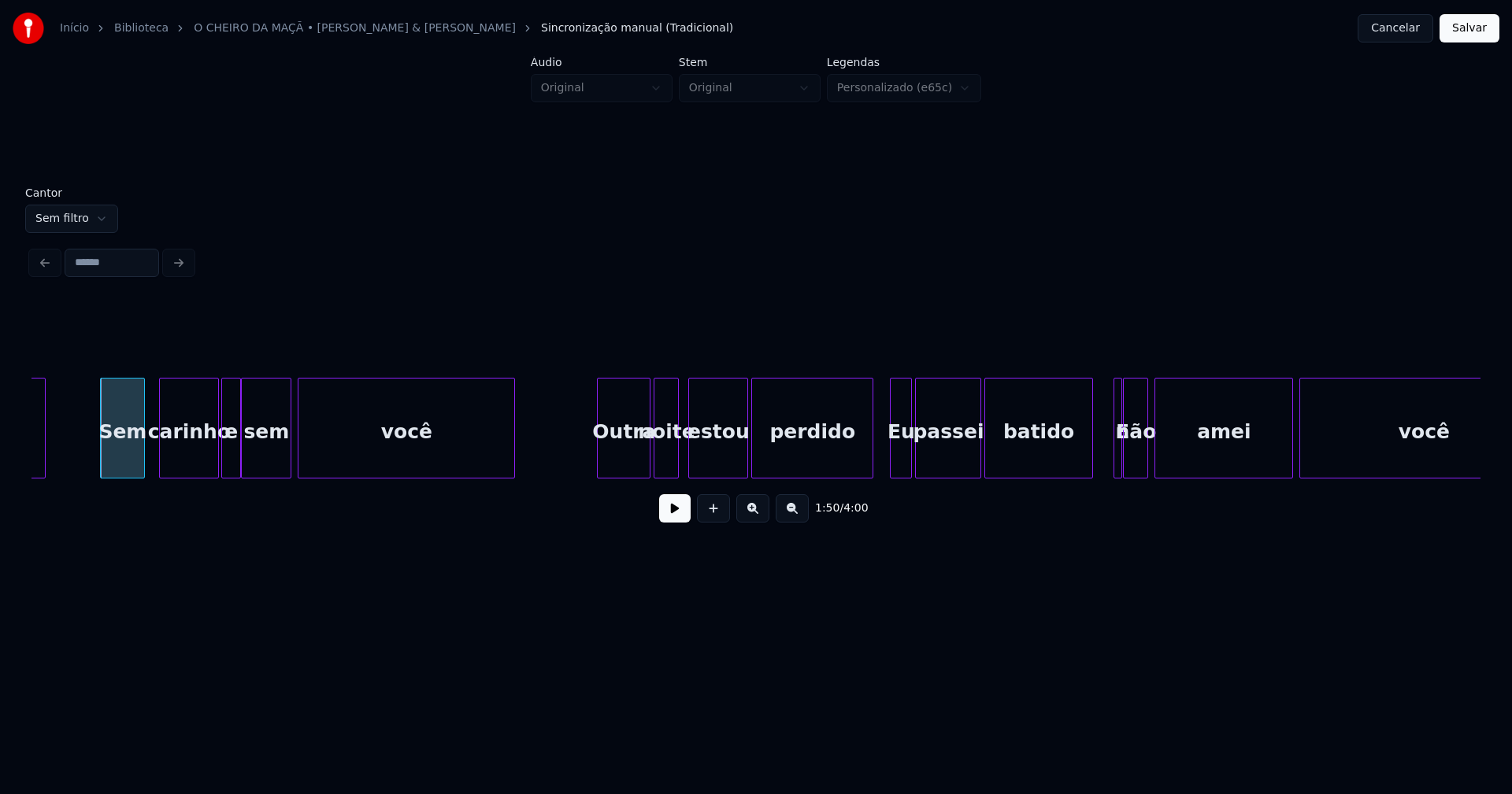
scroll to position [0, 17335]
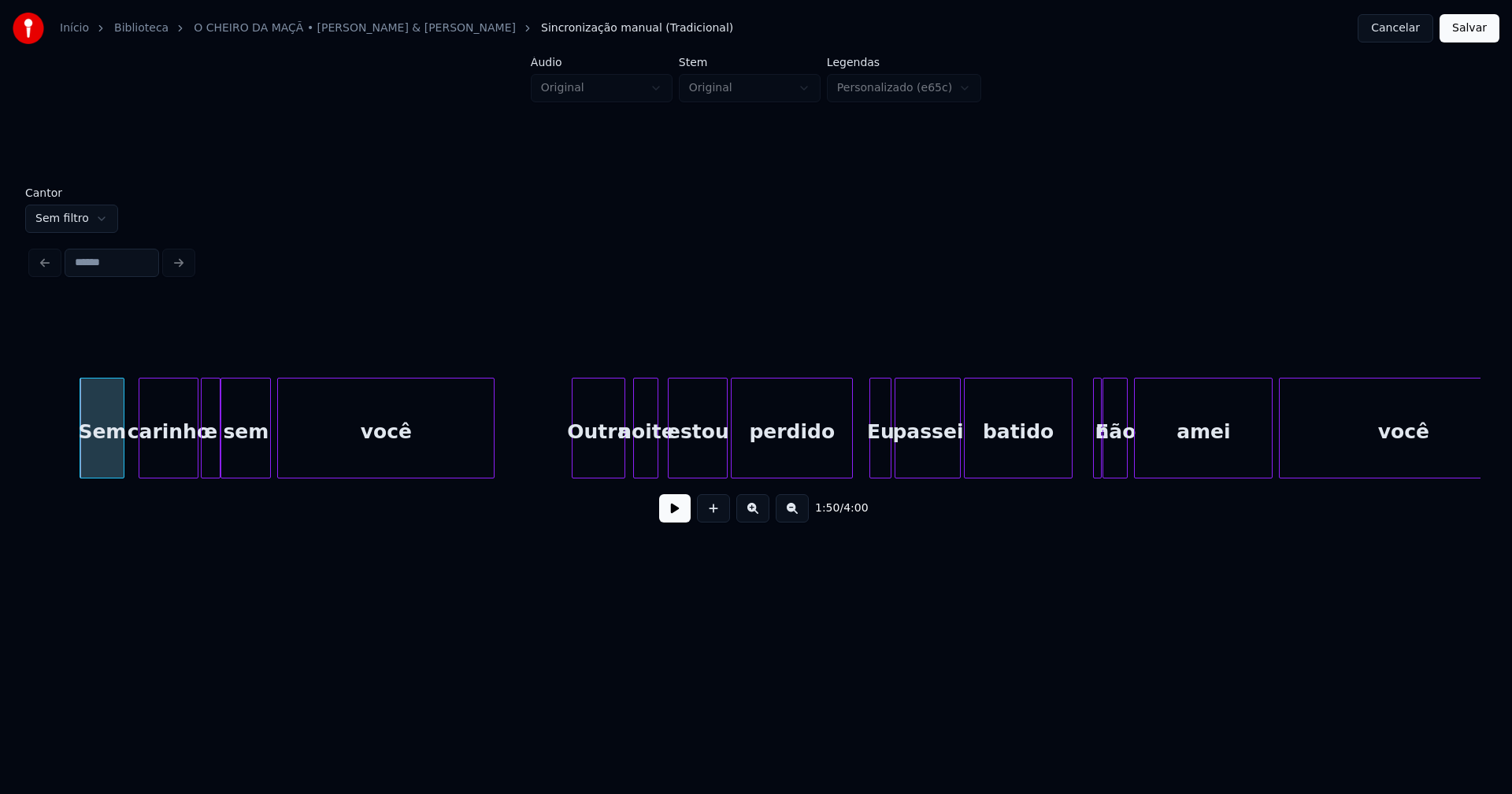
click at [600, 461] on div "Outra" at bounding box center [598, 432] width 52 height 107
click at [876, 472] on div "Sem carinho e sem você Outra noite estou perdido Eu passei batido E não amei vo…" at bounding box center [756, 428] width 1449 height 101
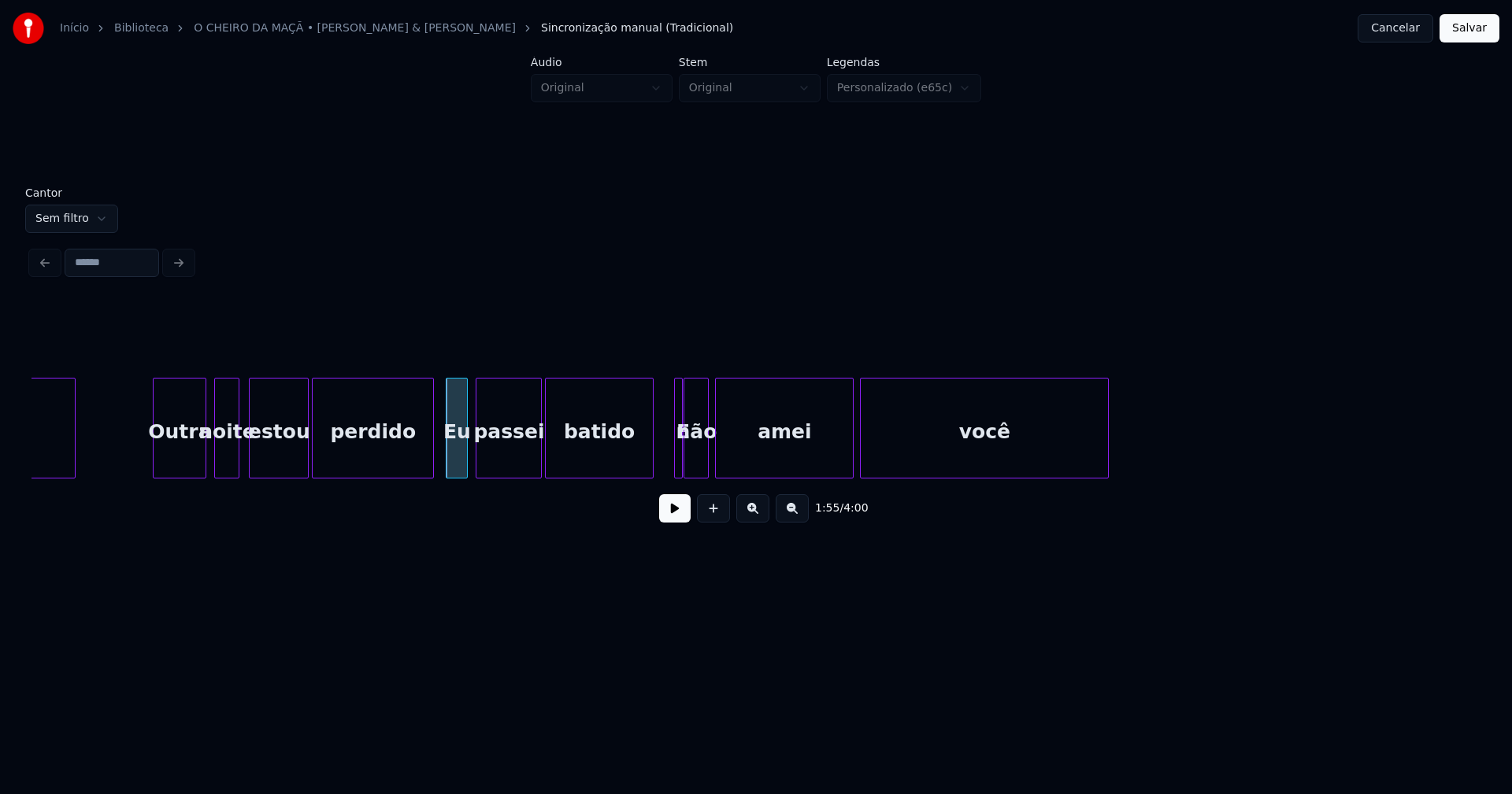
scroll to position [0, 17776]
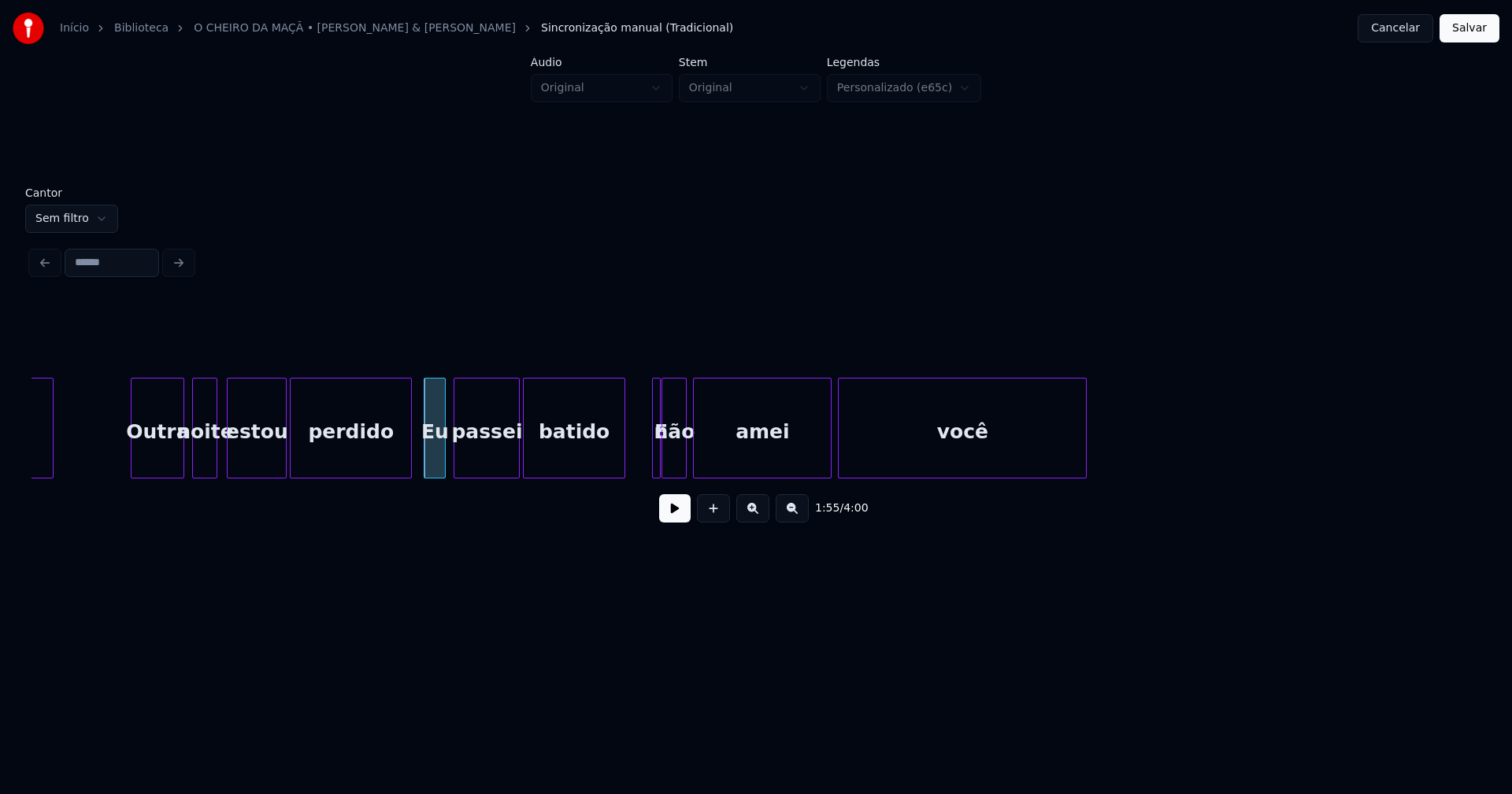
click at [623, 463] on div at bounding box center [622, 428] width 5 height 99
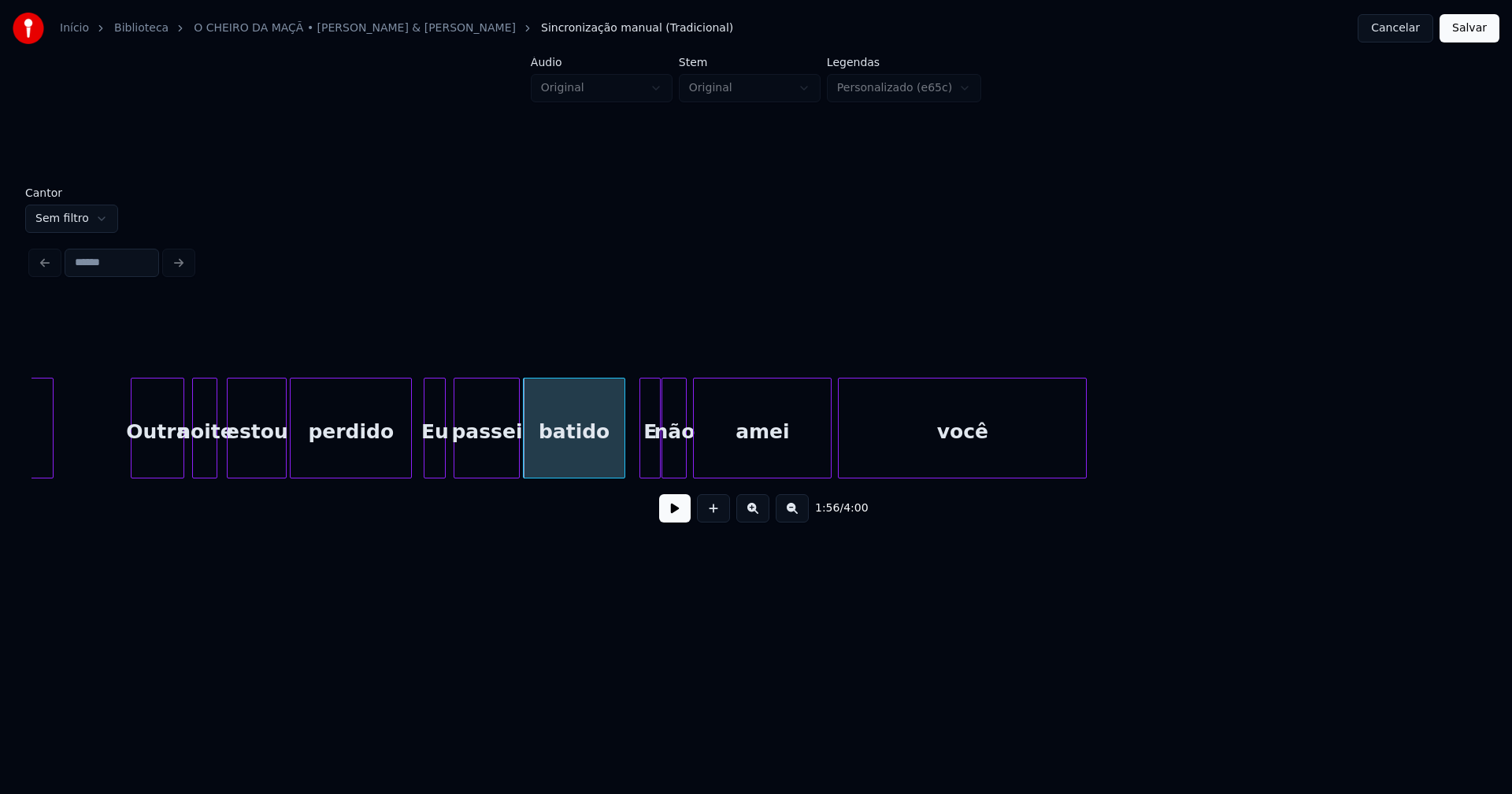
click at [641, 464] on div at bounding box center [642, 428] width 5 height 99
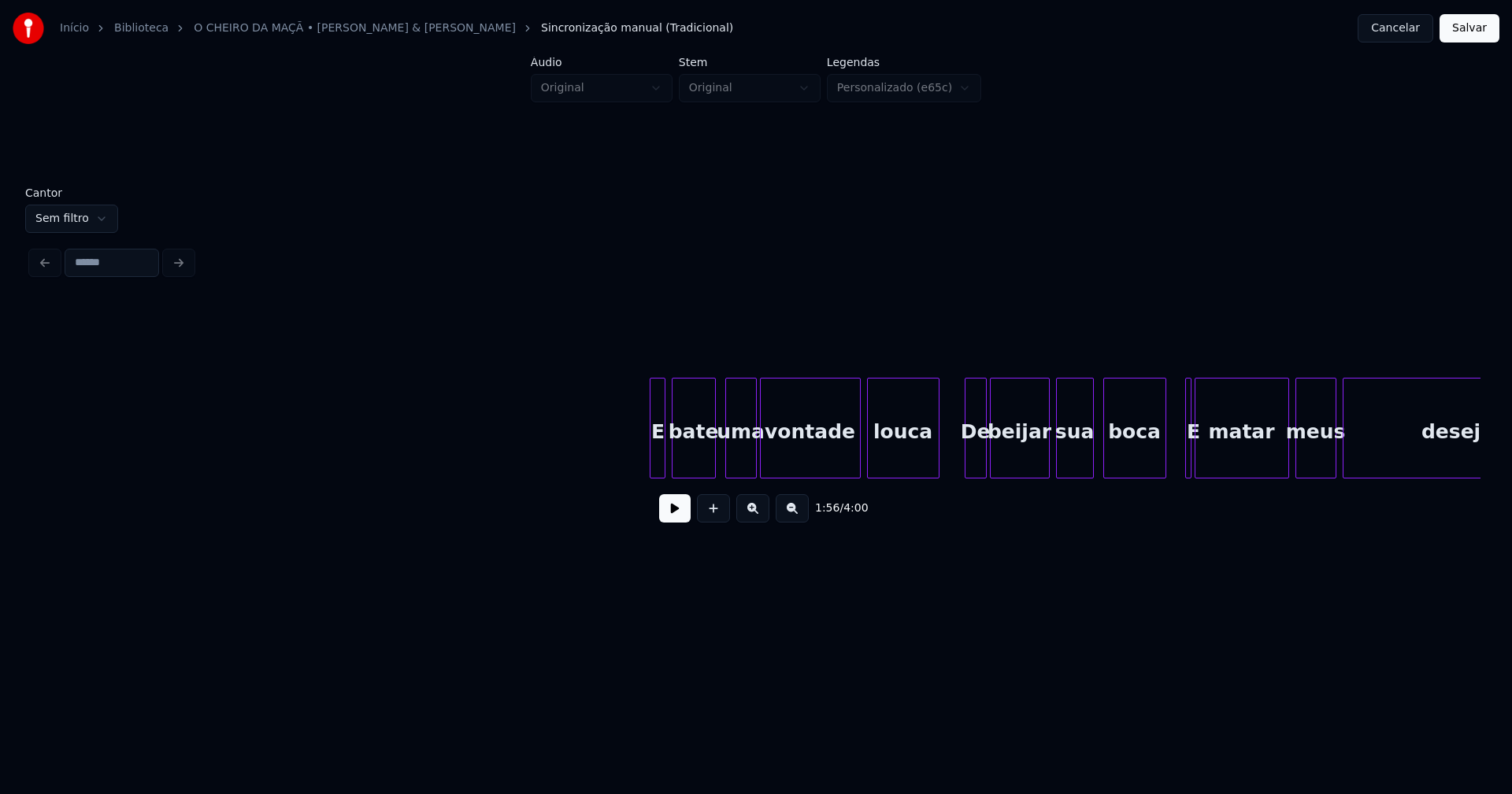
scroll to position [0, 22240]
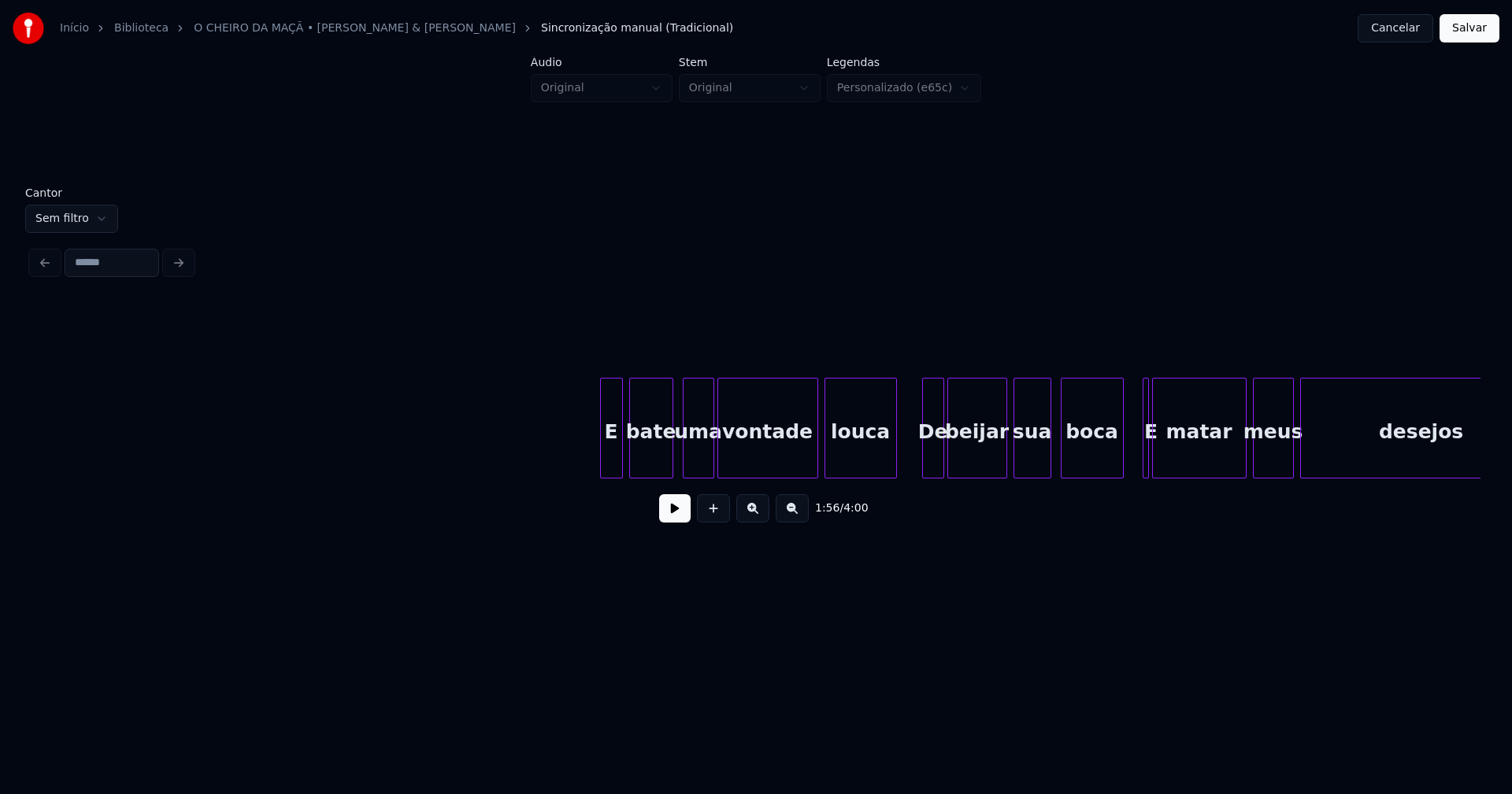
click at [604, 471] on div "E" at bounding box center [612, 428] width 23 height 101
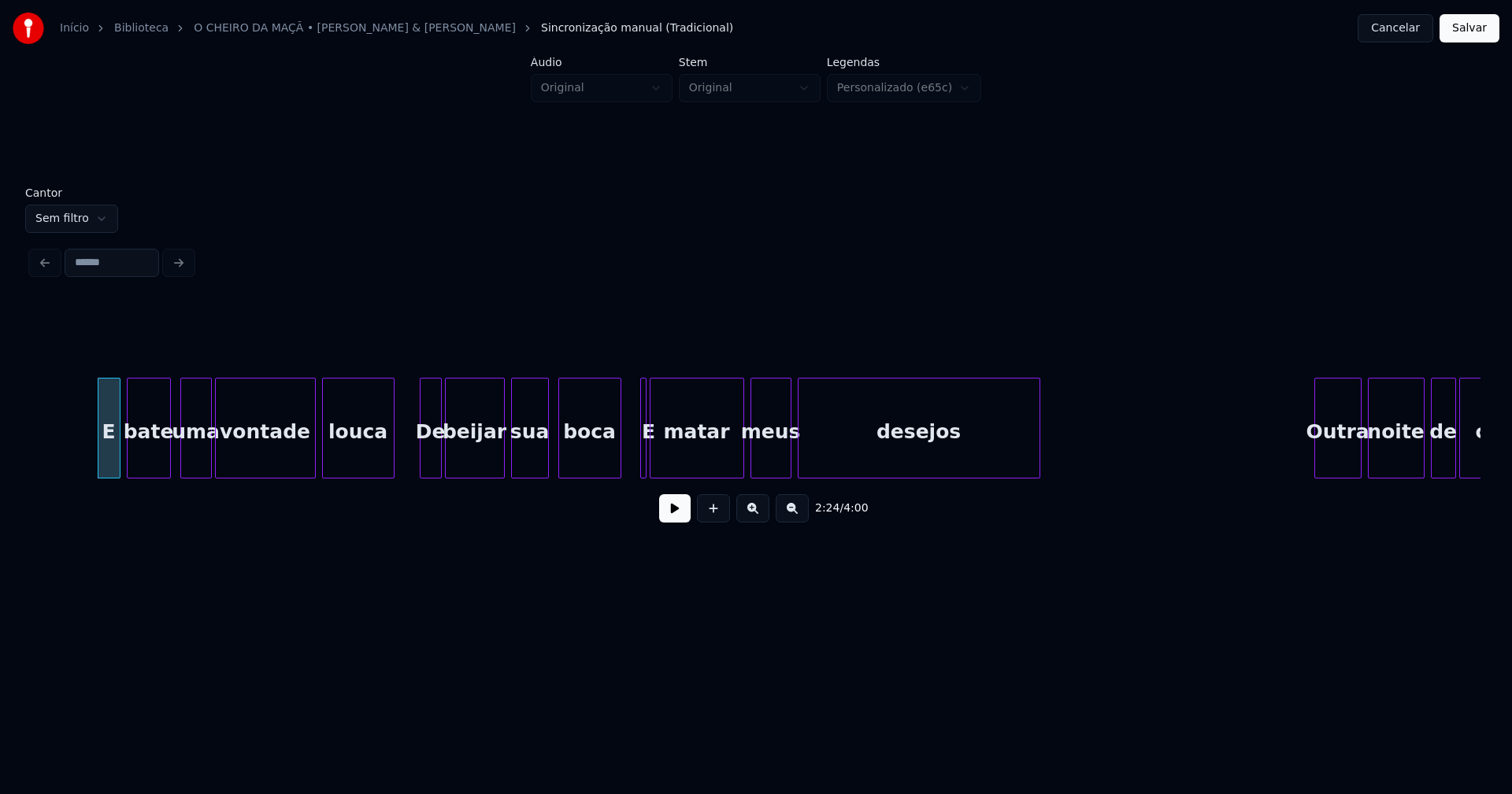
scroll to position [0, 22785]
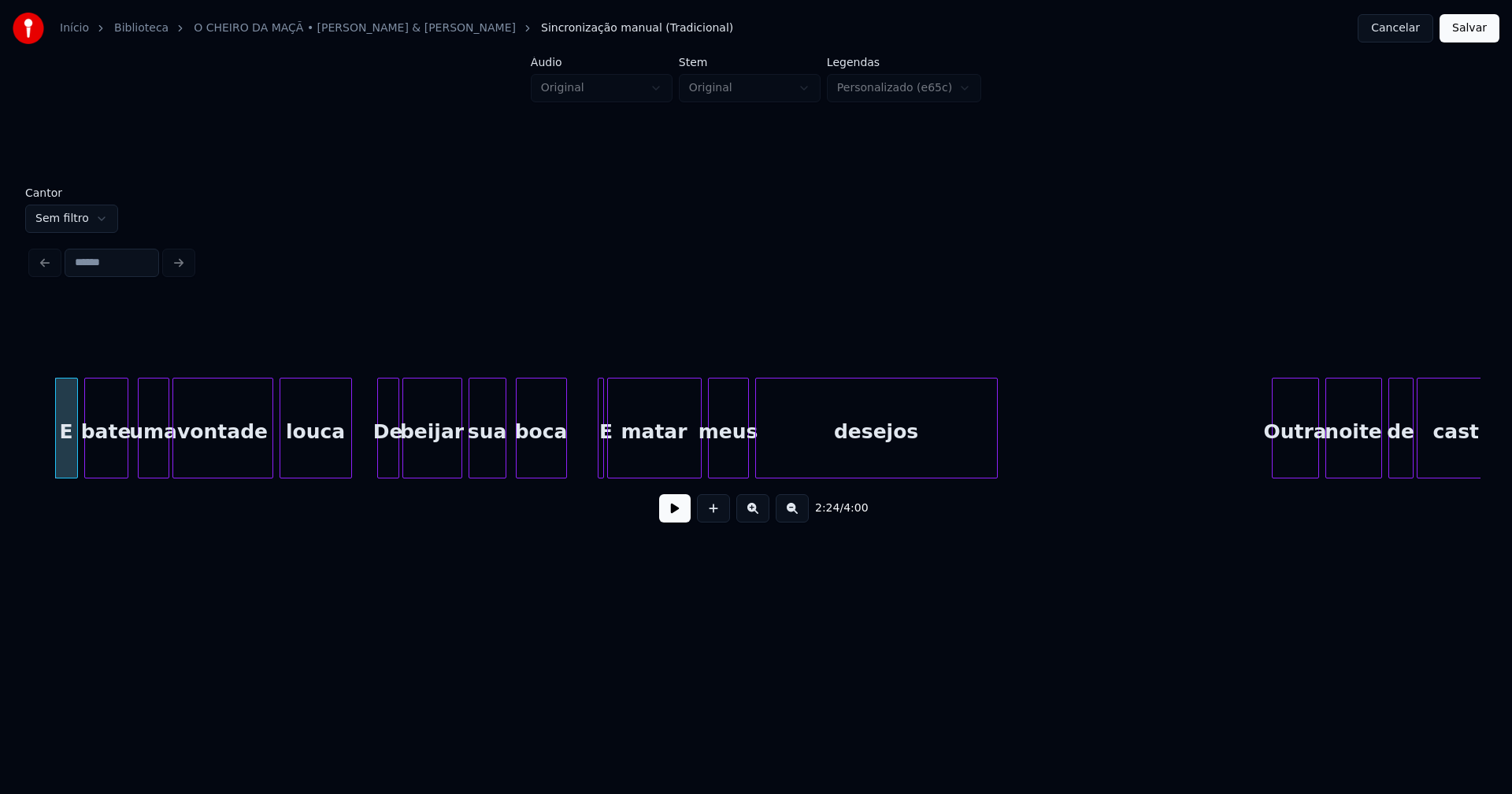
click at [563, 472] on div "E bate uma vontade louca De beijar sua boca E matar meus desejos Outra noite de…" at bounding box center [756, 428] width 1449 height 101
click at [594, 410] on div at bounding box center [595, 428] width 5 height 99
click at [588, 438] on div "E" at bounding box center [591, 432] width 22 height 107
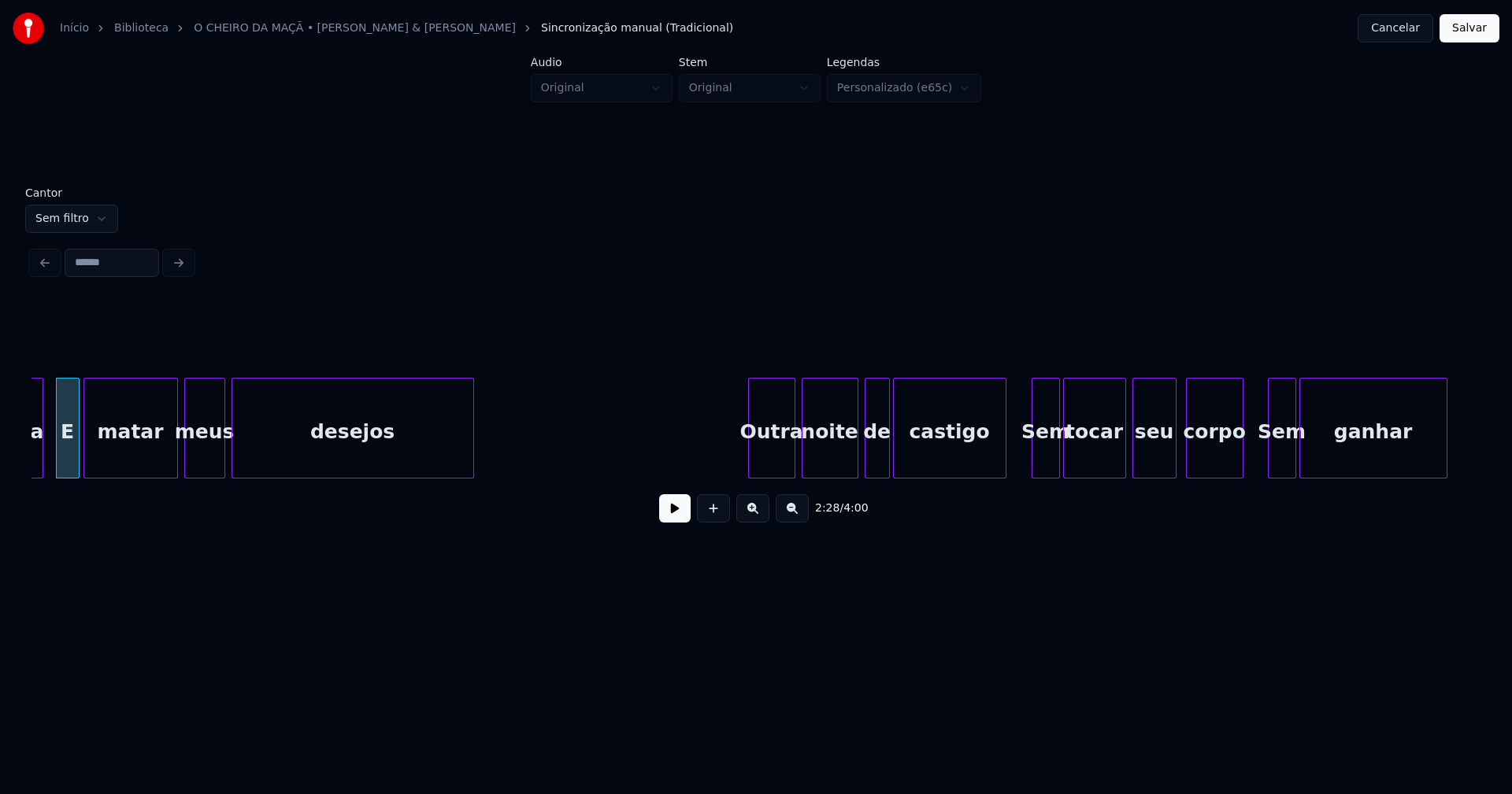
scroll to position [0, 23436]
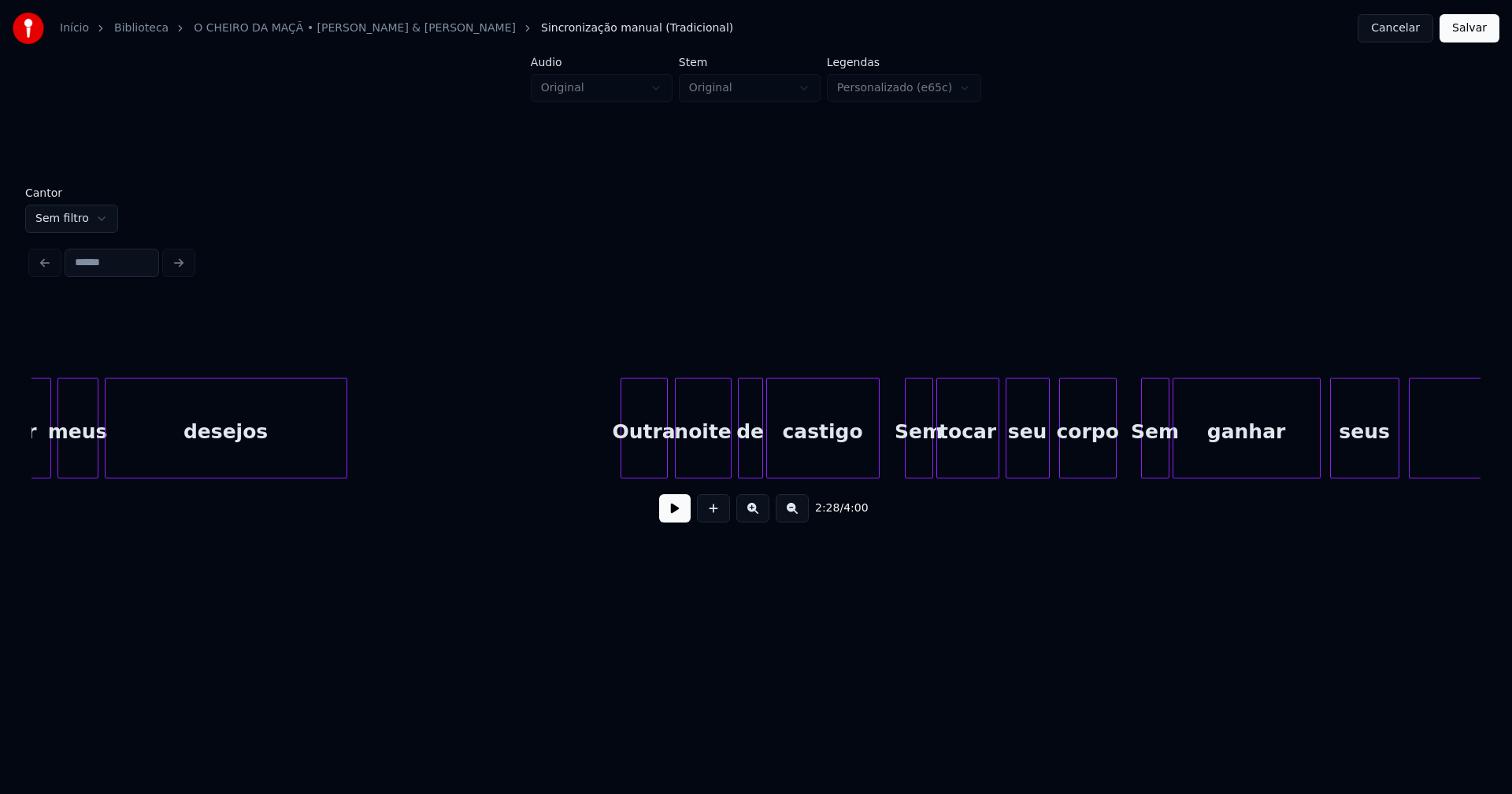
click at [657, 461] on div "Outra" at bounding box center [644, 432] width 46 height 107
click at [616, 469] on div at bounding box center [616, 428] width 5 height 99
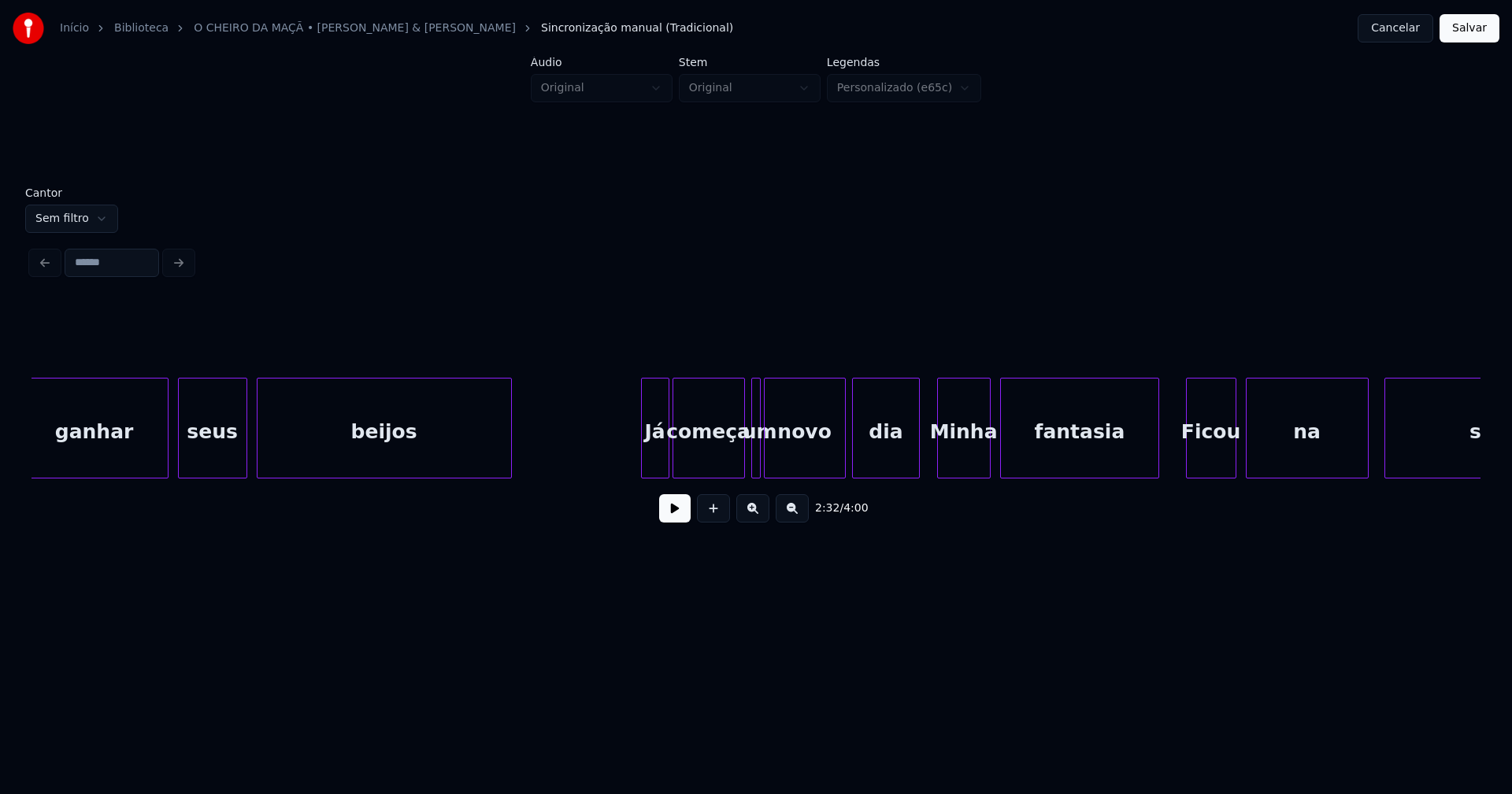
scroll to position [0, 24629]
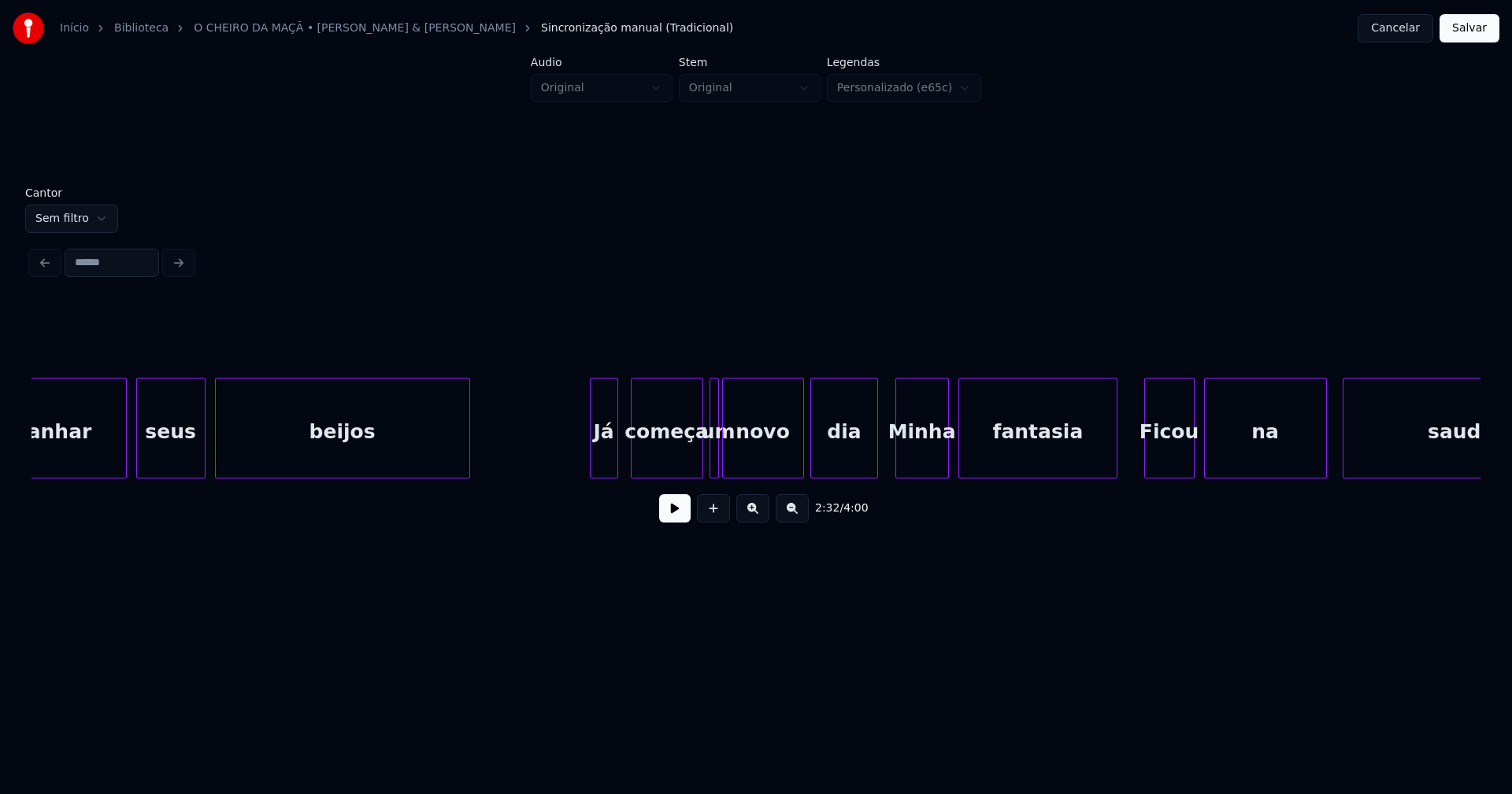
click at [598, 460] on div "Já" at bounding box center [604, 432] width 27 height 107
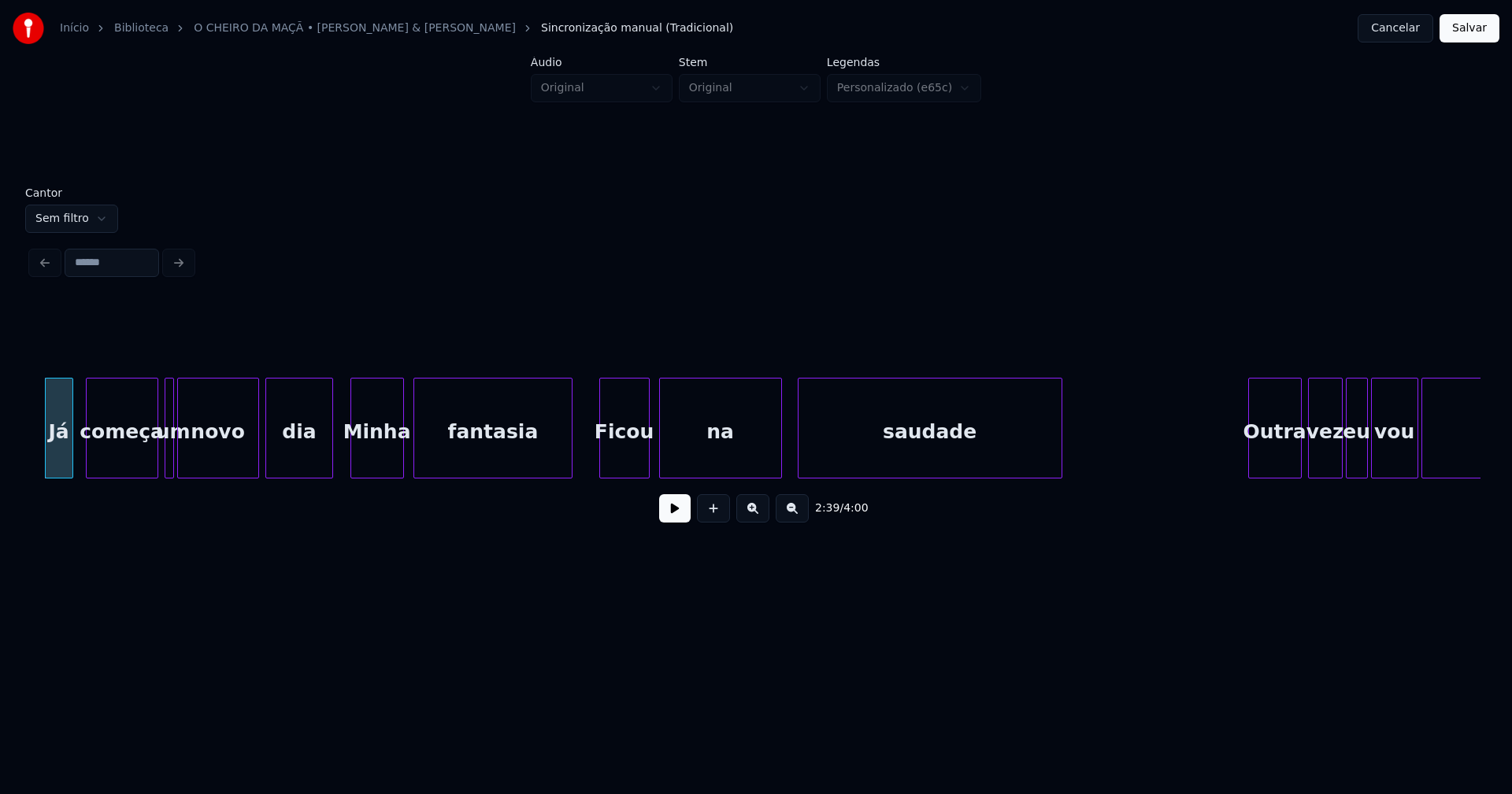
scroll to position [0, 25216]
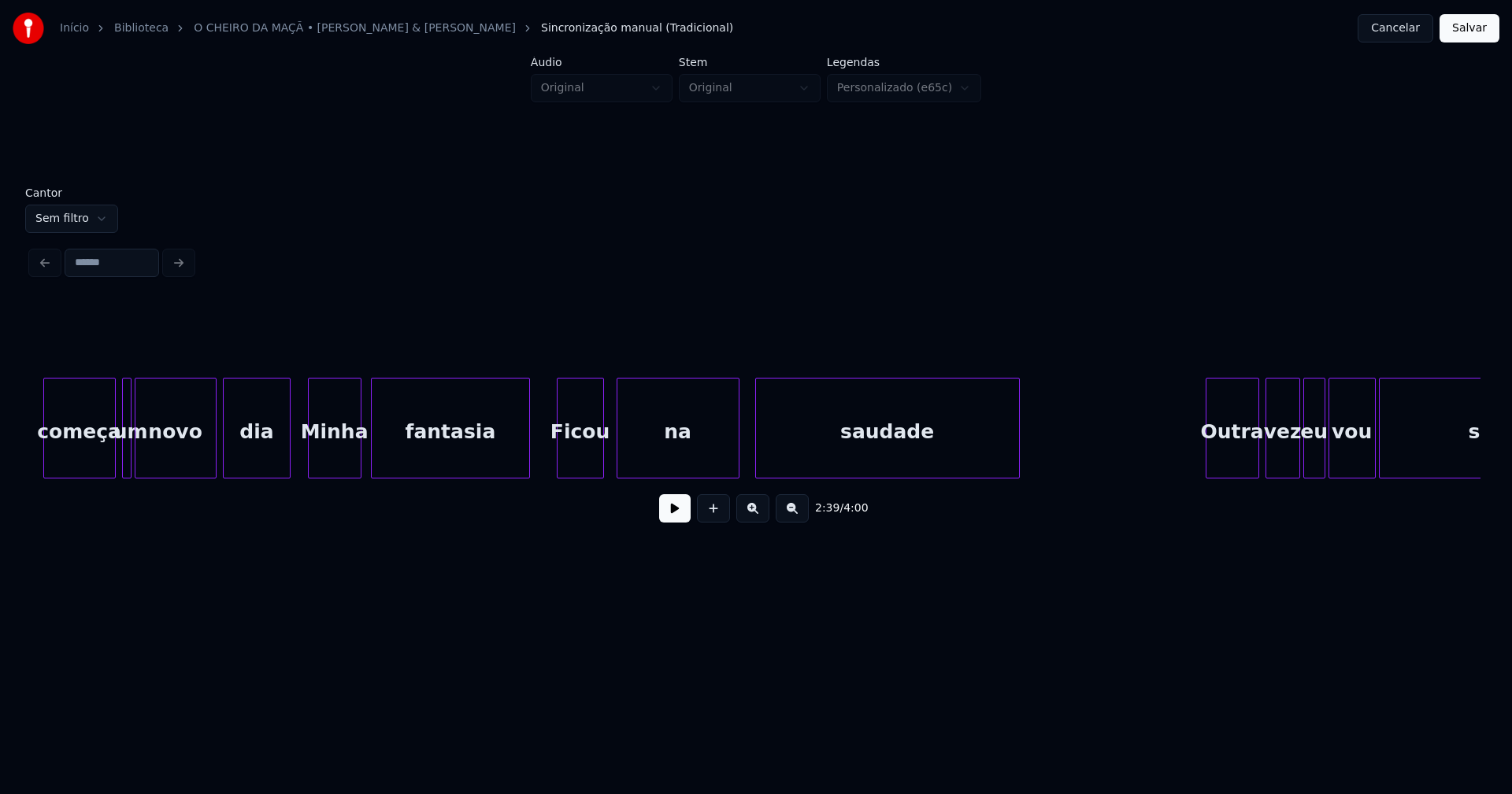
click at [599, 448] on div at bounding box center [601, 428] width 5 height 99
click at [555, 462] on div at bounding box center [556, 428] width 5 height 99
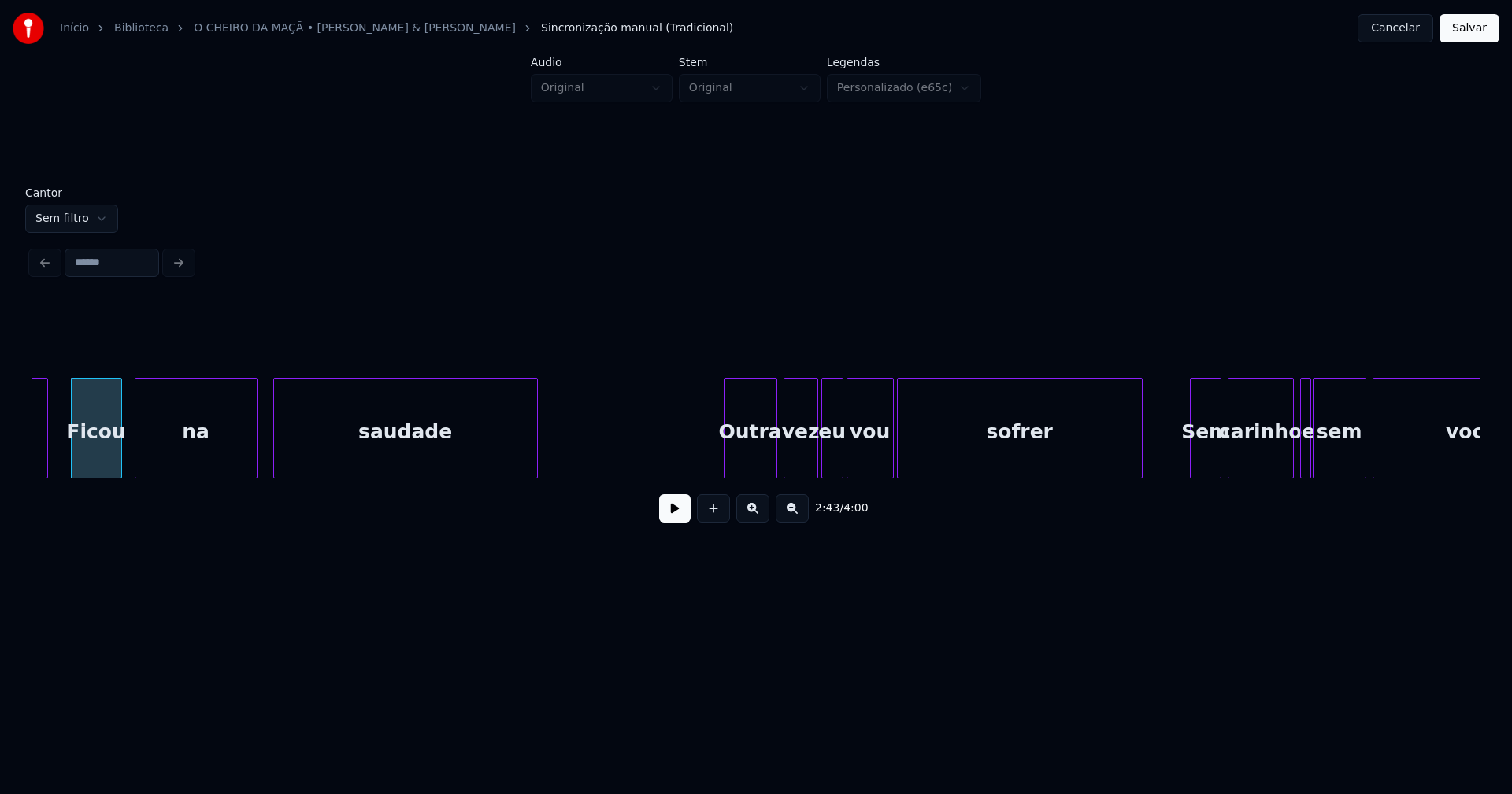
scroll to position [0, 25761]
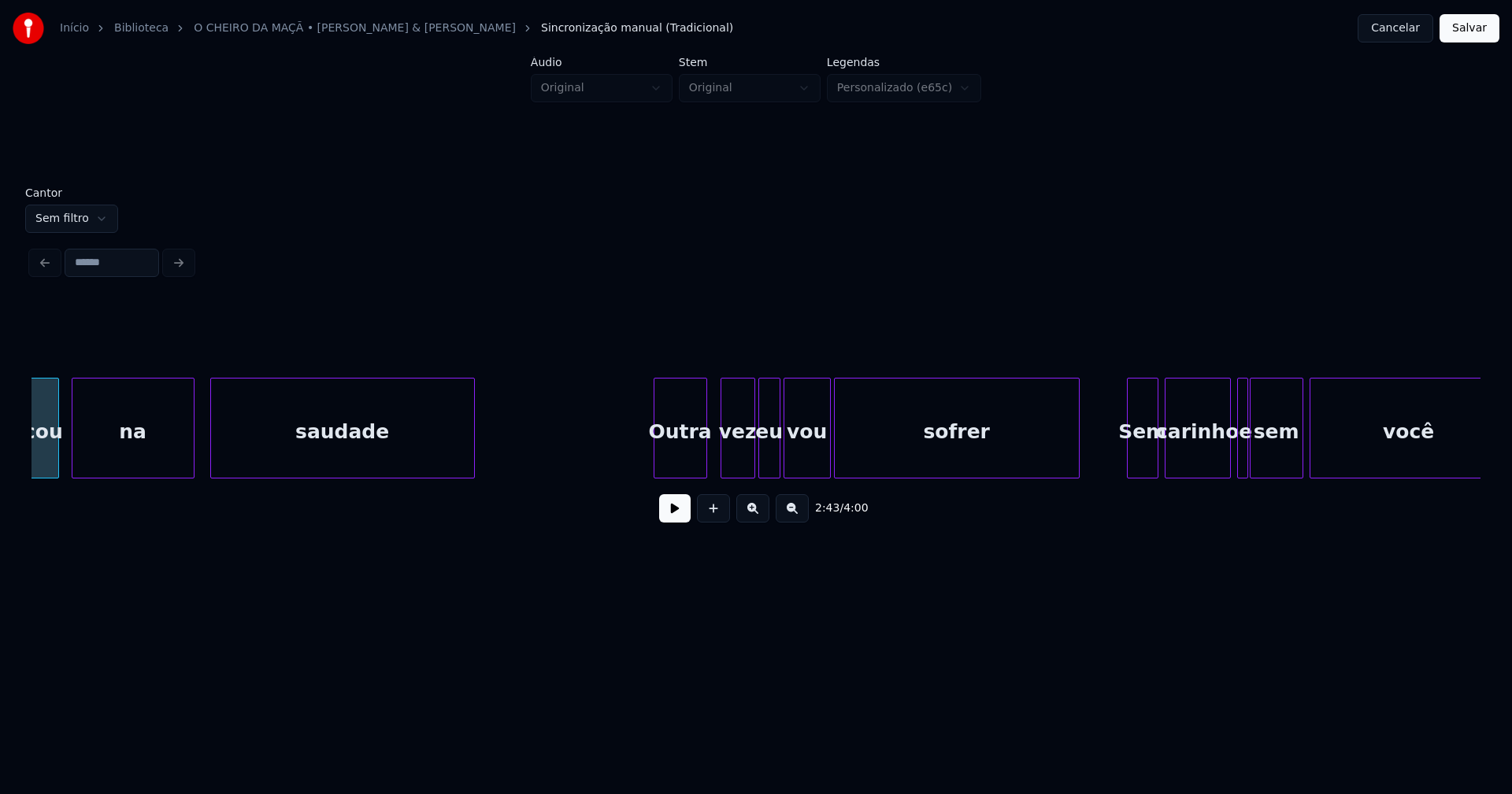
click at [693, 462] on div "Outra" at bounding box center [680, 432] width 52 height 107
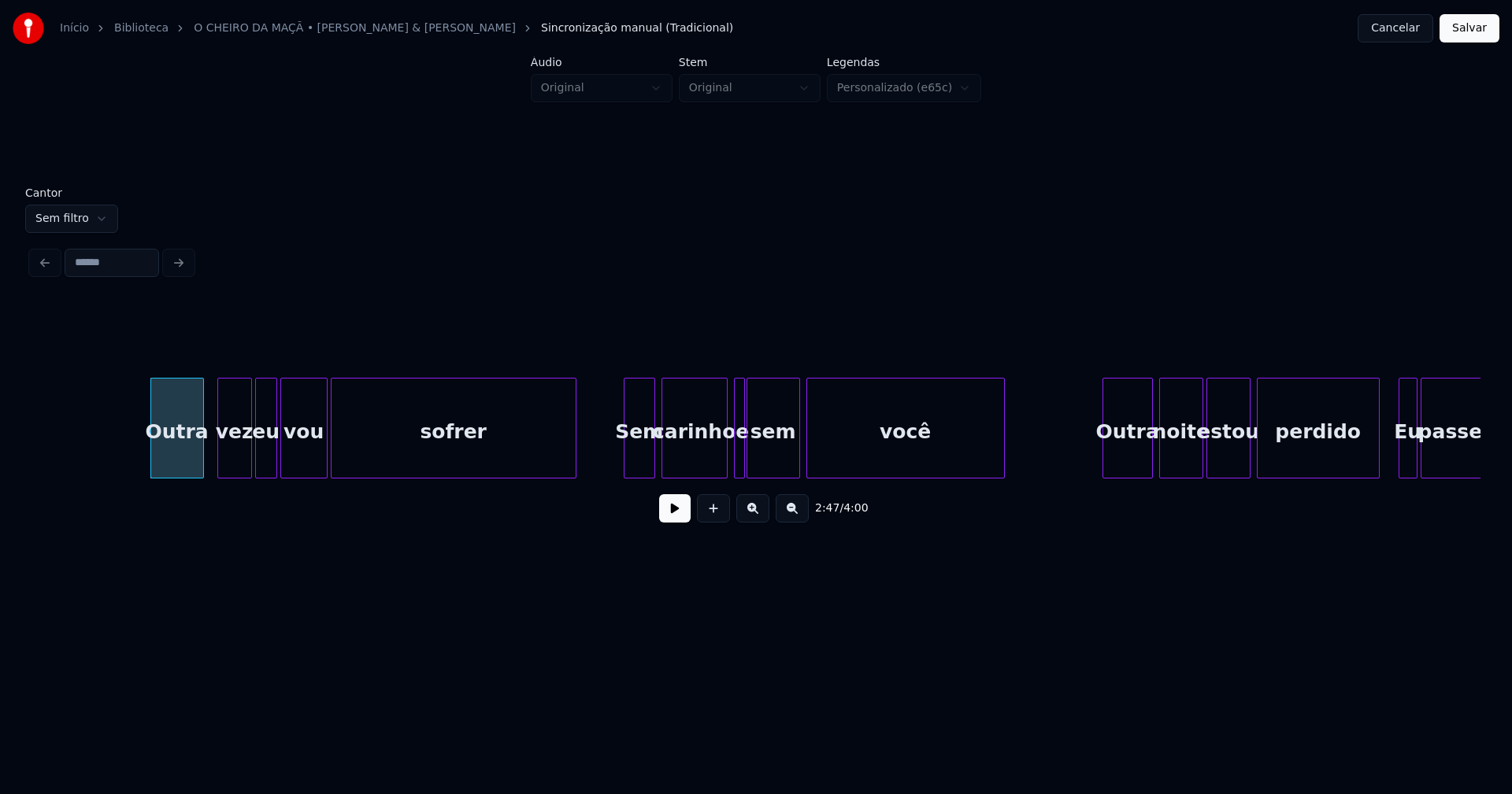
scroll to position [0, 26306]
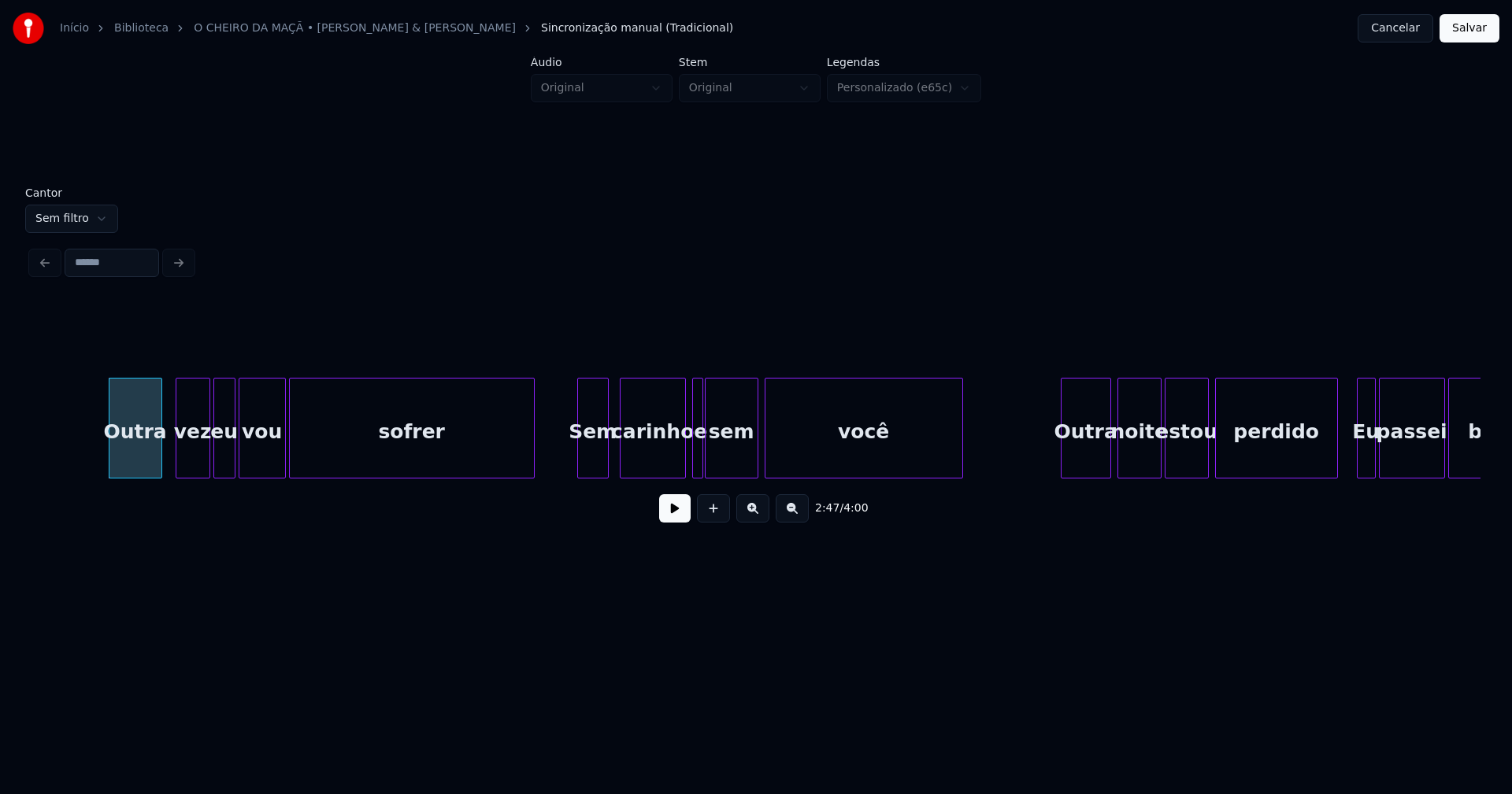
click at [598, 457] on div "Sem" at bounding box center [593, 432] width 30 height 107
click at [568, 467] on div at bounding box center [569, 428] width 5 height 99
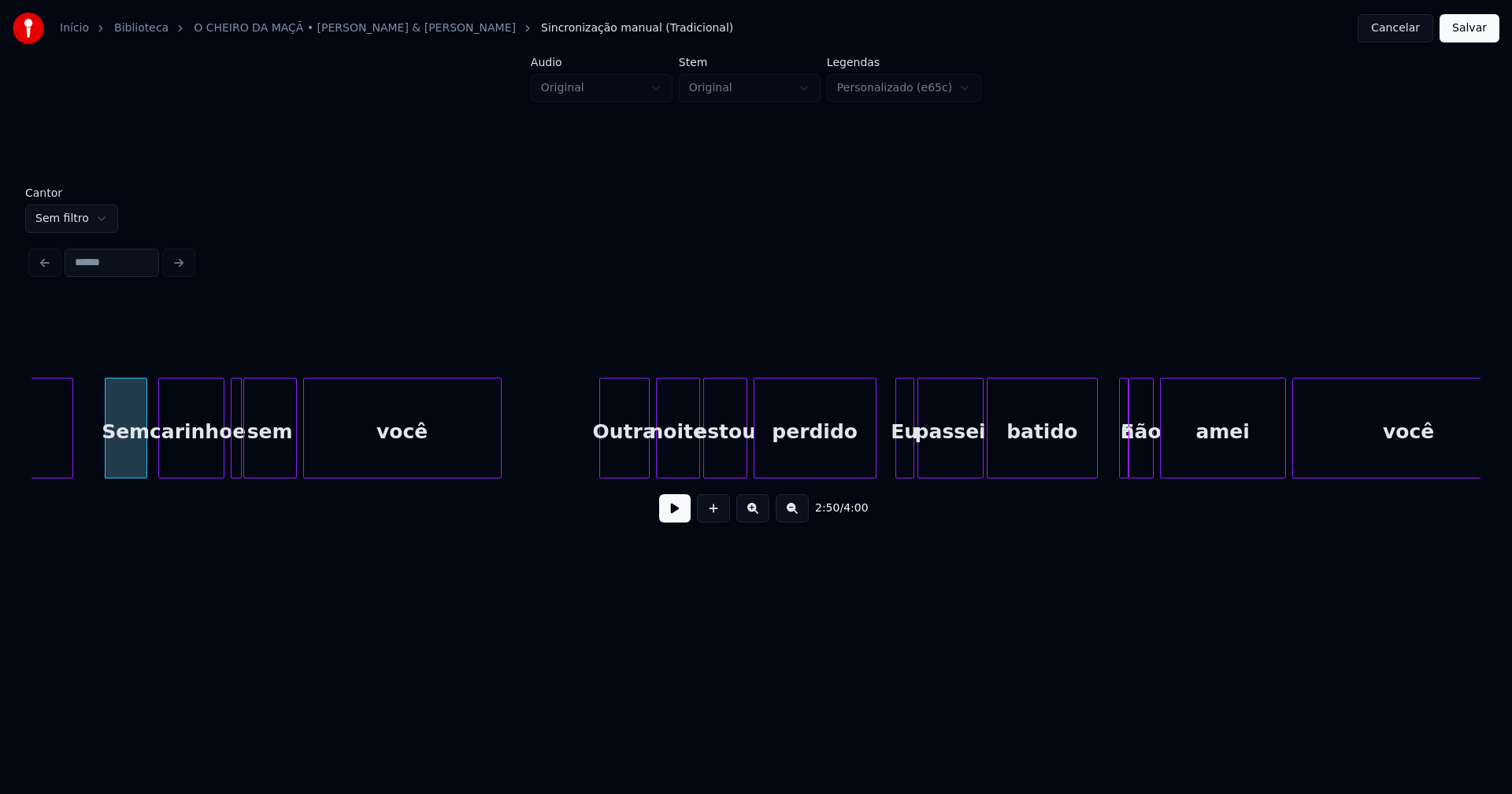
scroll to position [0, 26789]
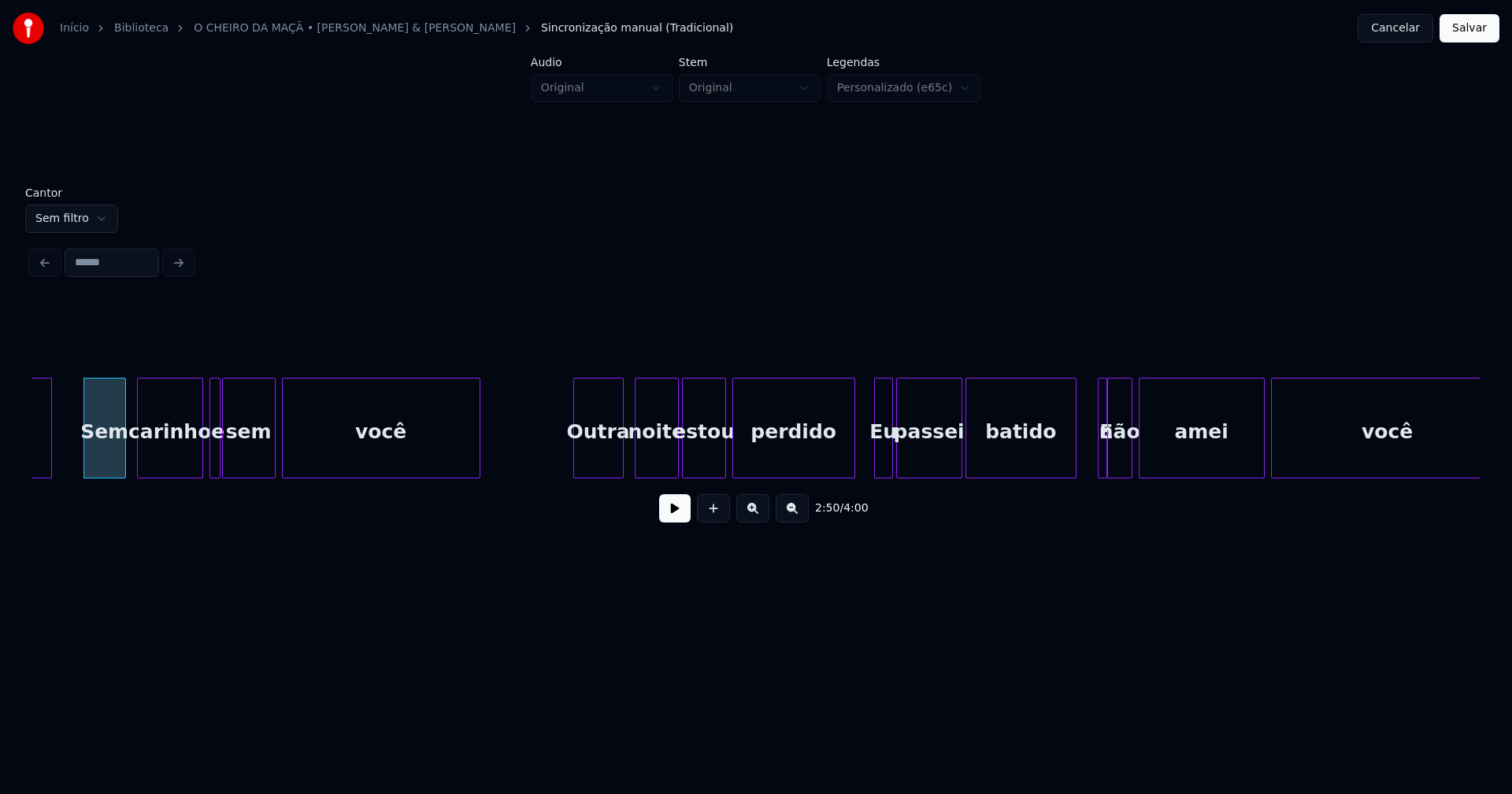
click at [606, 461] on div "Outra" at bounding box center [598, 432] width 48 height 107
click at [876, 467] on div "Eu" at bounding box center [875, 432] width 17 height 107
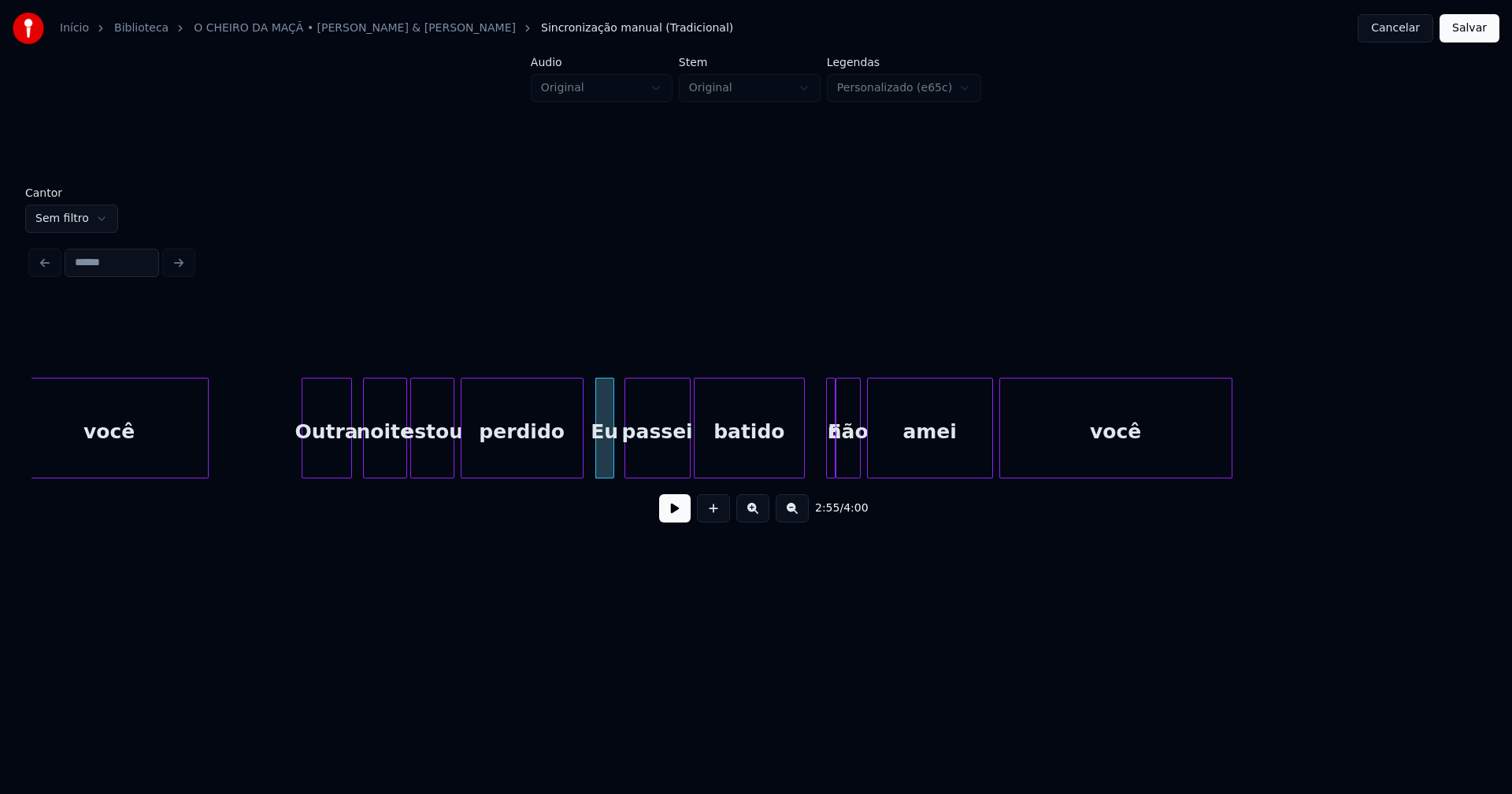
scroll to position [0, 27312]
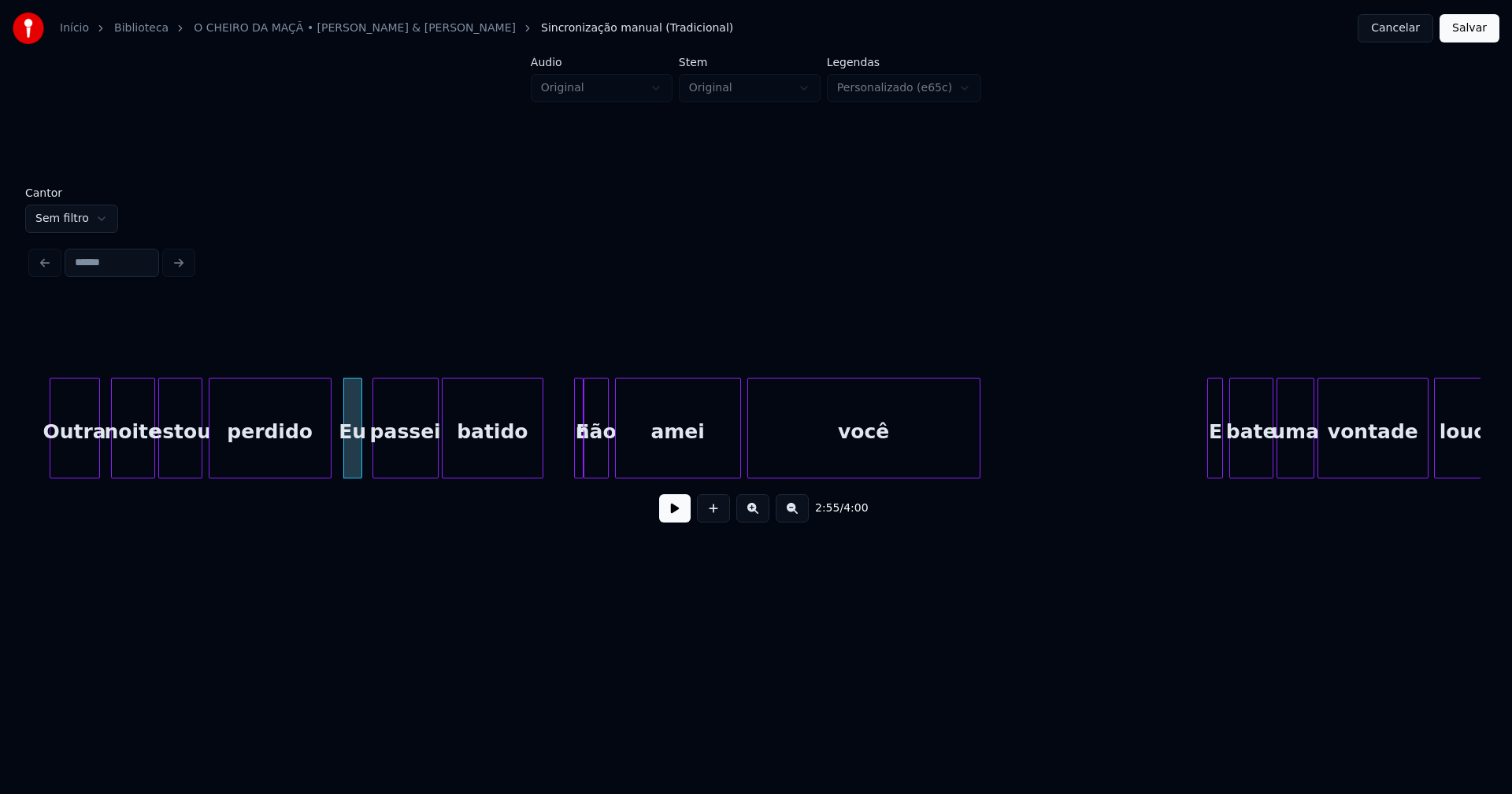
click at [539, 472] on div "Outra noite estou perdido Eu passei batido E não amei você E bate uma vontade l…" at bounding box center [756, 428] width 1449 height 101
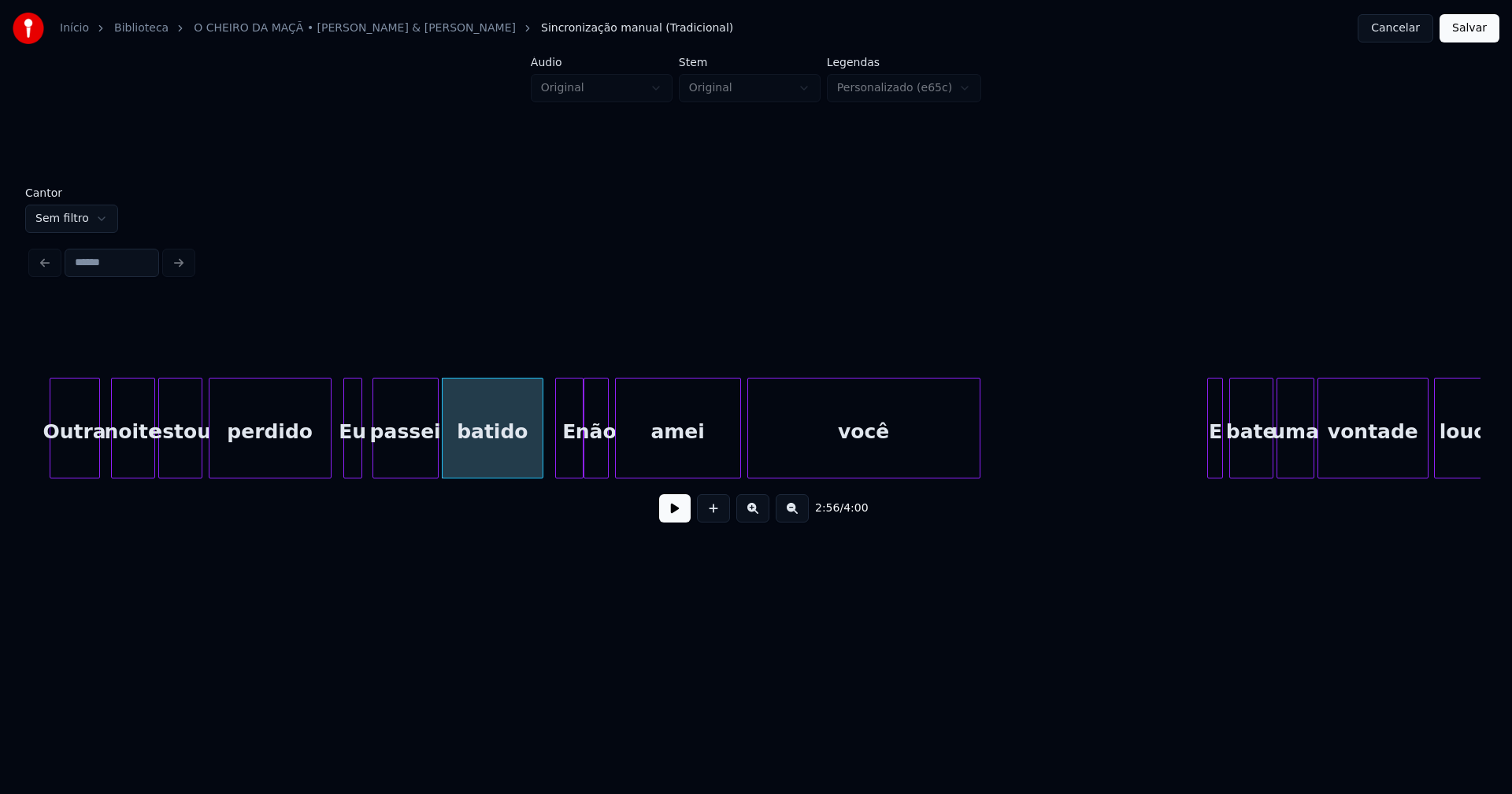
click at [556, 460] on div at bounding box center [558, 428] width 5 height 99
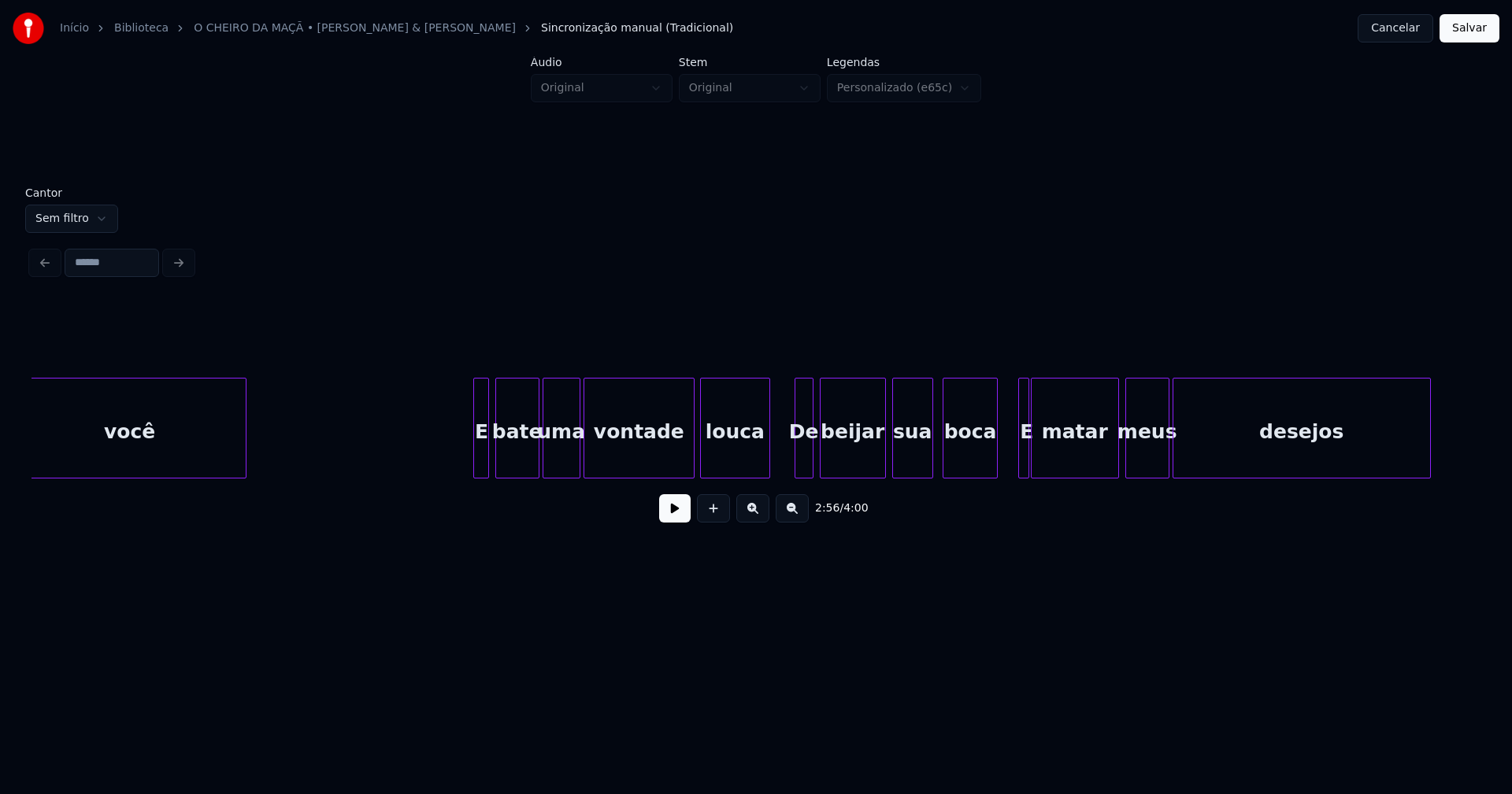
scroll to position [0, 28068]
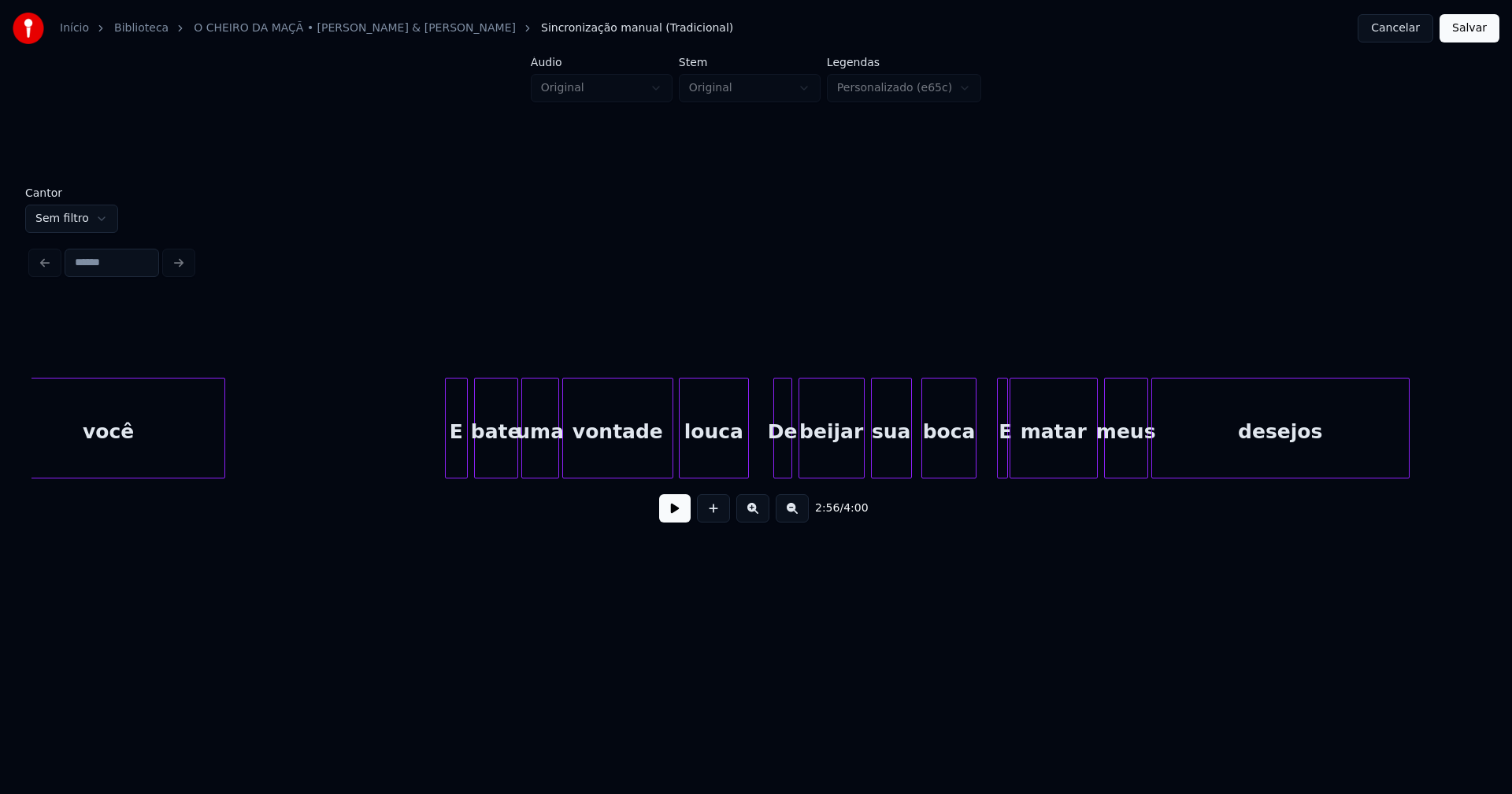
click at [446, 466] on div at bounding box center [448, 428] width 5 height 99
click at [988, 462] on div at bounding box center [990, 428] width 5 height 99
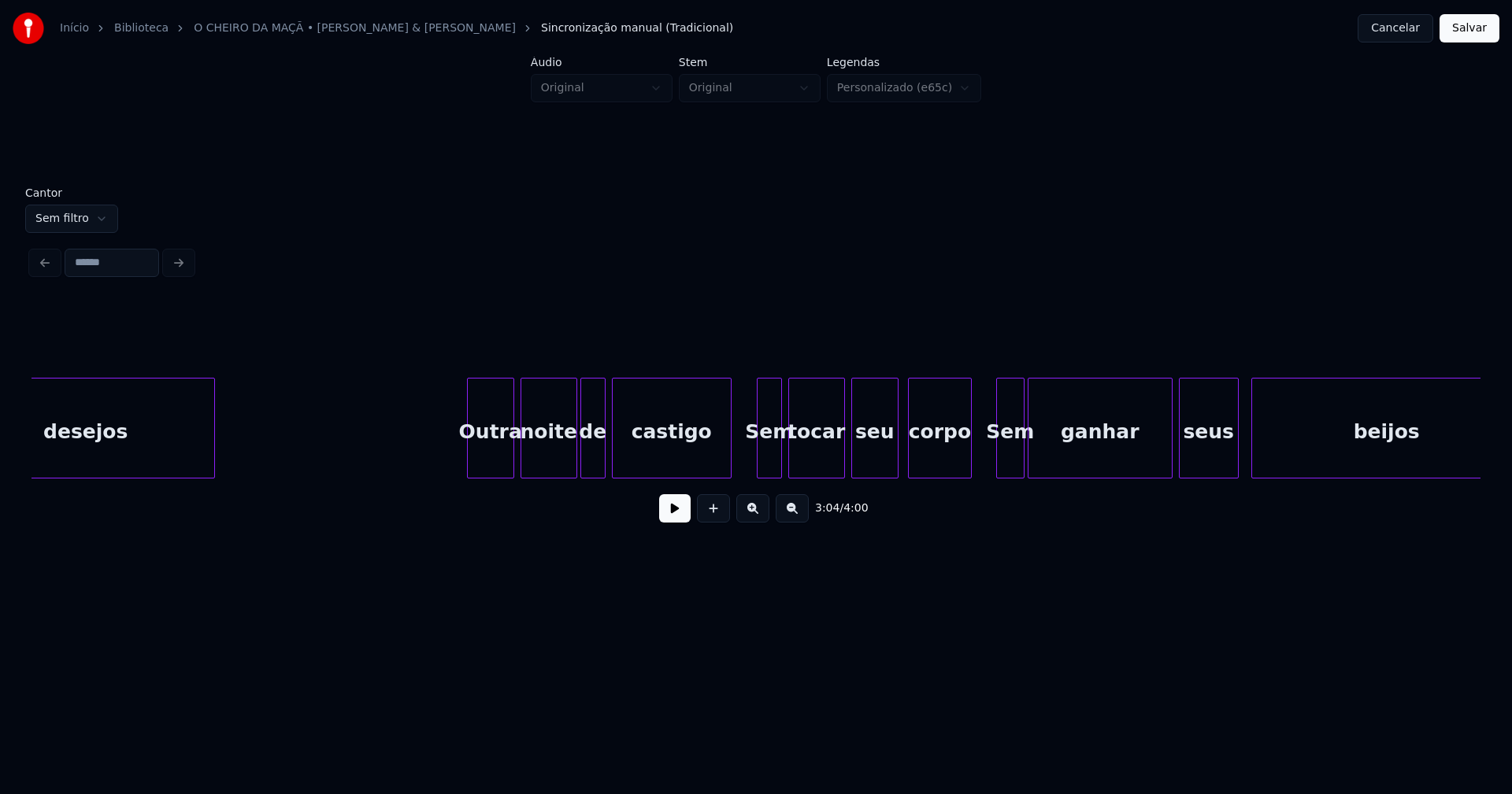
scroll to position [0, 29283]
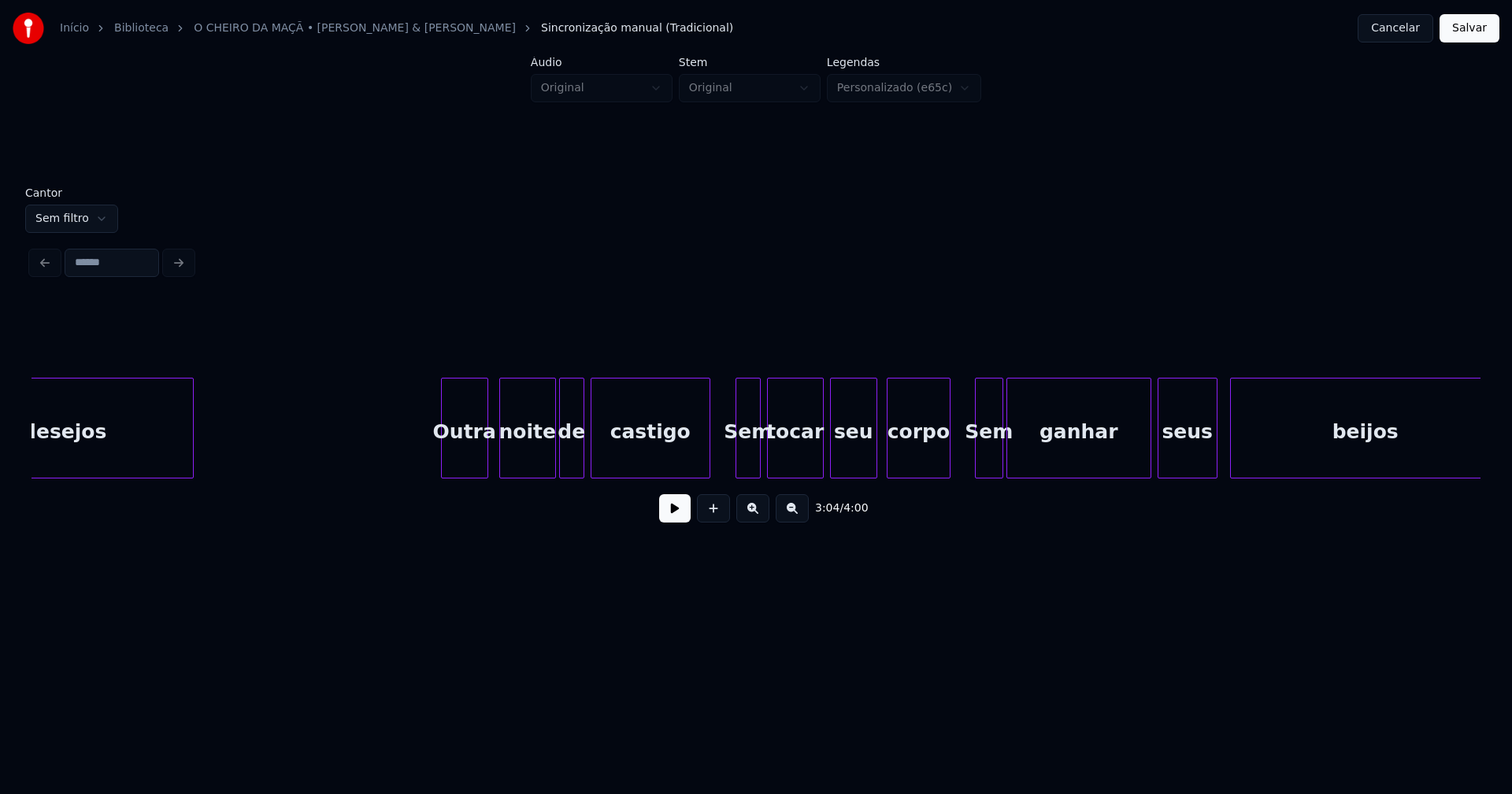
click at [462, 461] on div "Outra" at bounding box center [465, 432] width 46 height 107
click at [439, 461] on div at bounding box center [439, 428] width 5 height 99
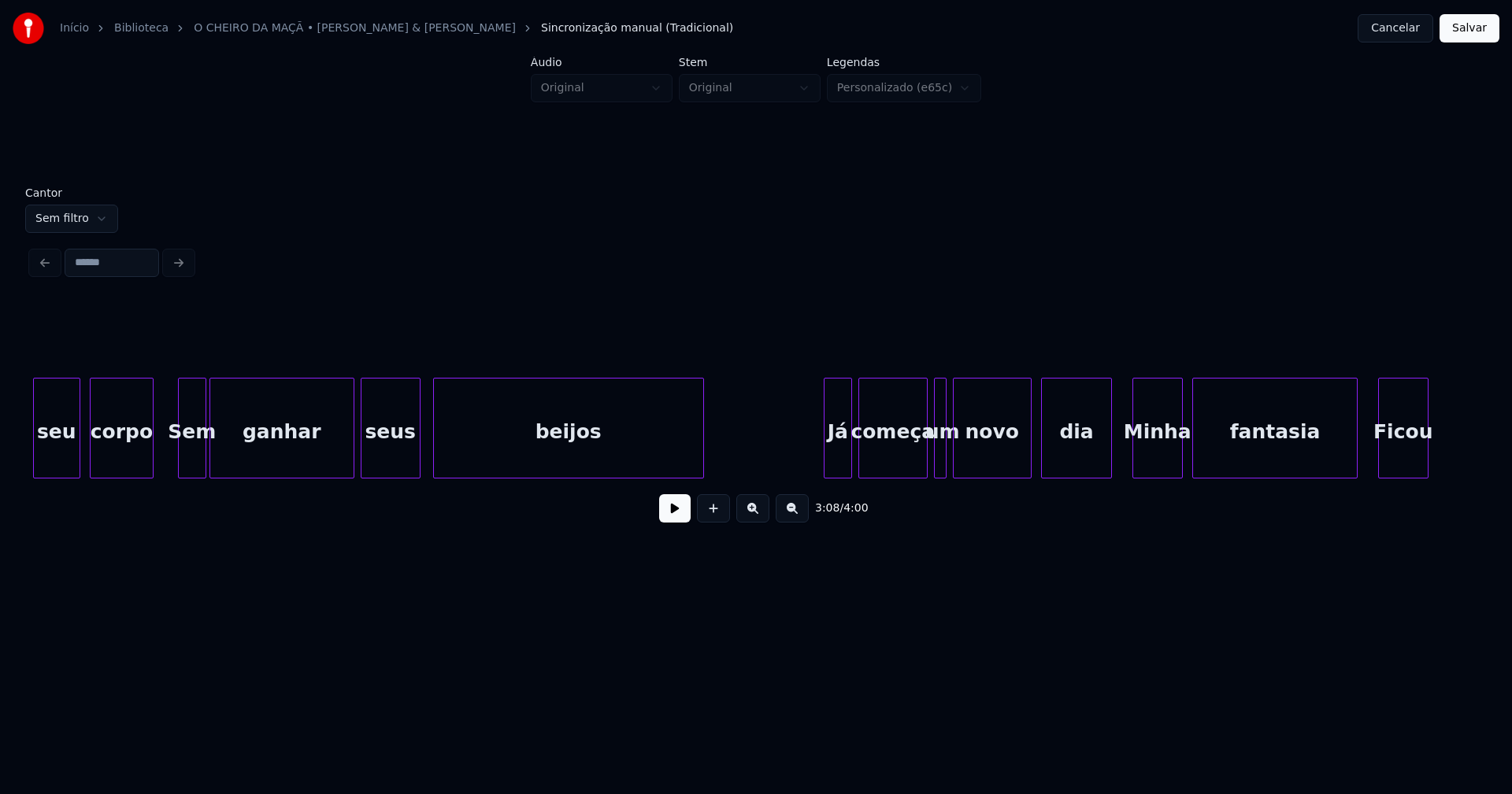
scroll to position [0, 30142]
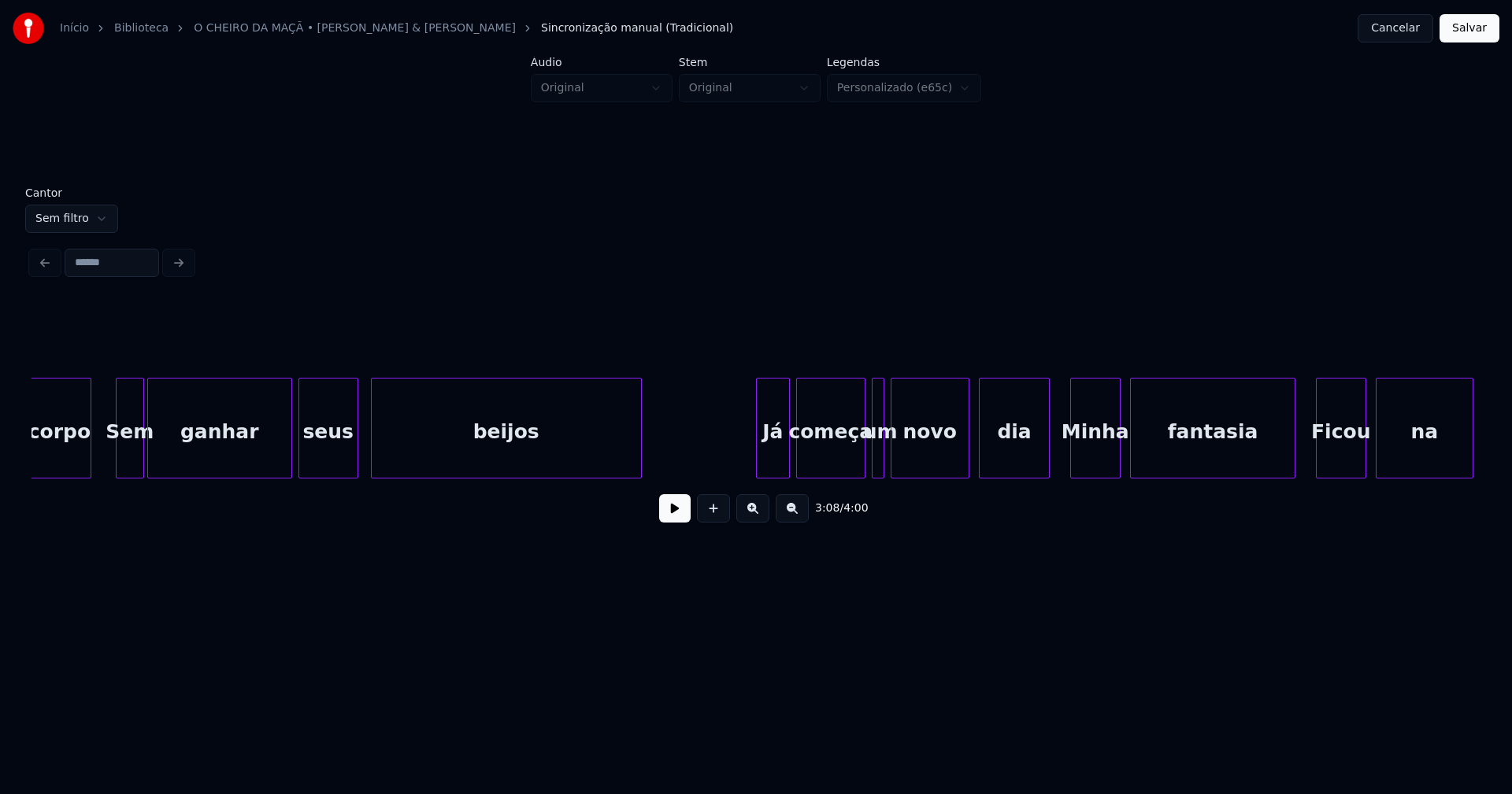
click at [760, 461] on div at bounding box center [759, 428] width 5 height 99
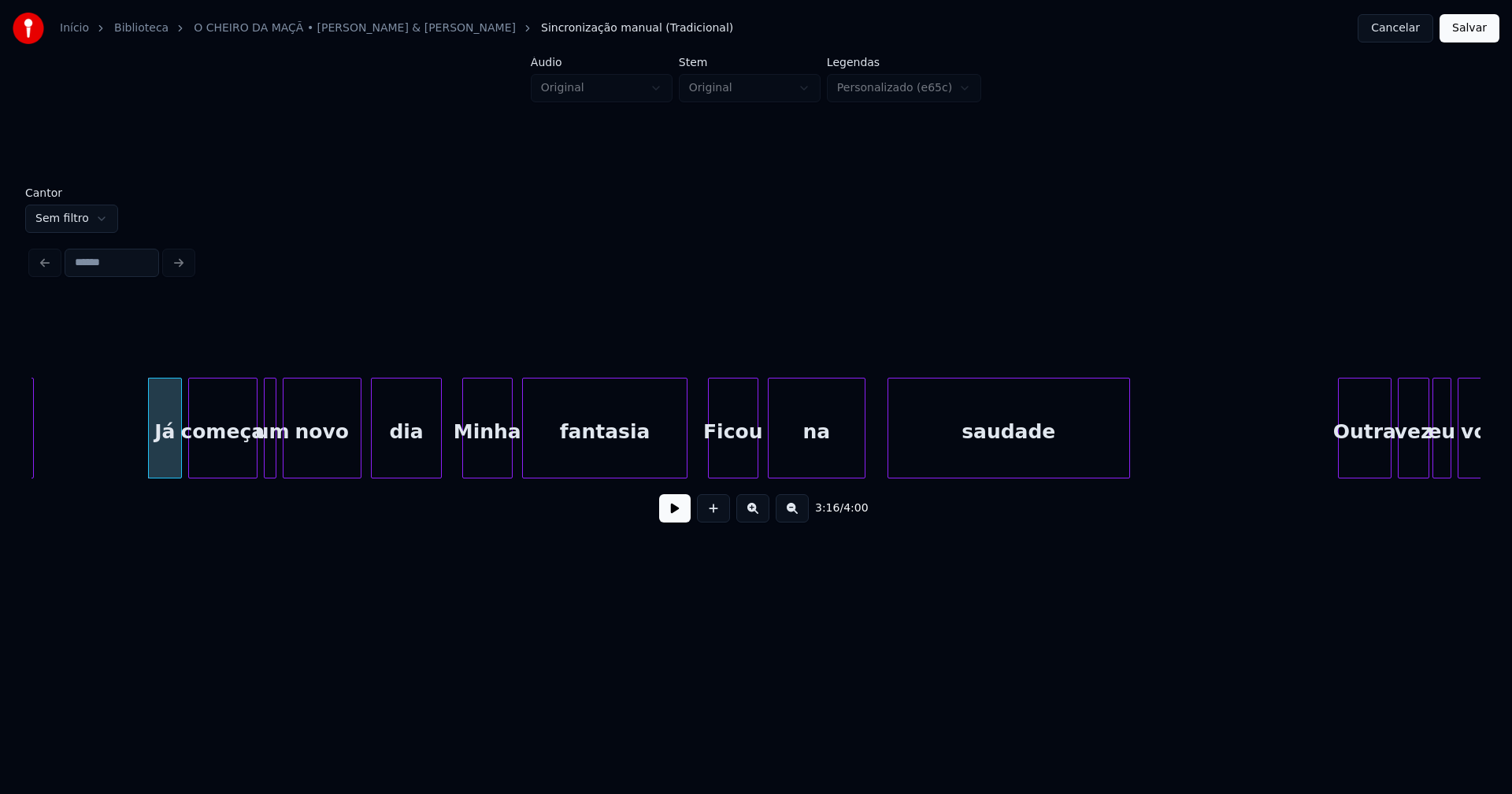
scroll to position [0, 30771]
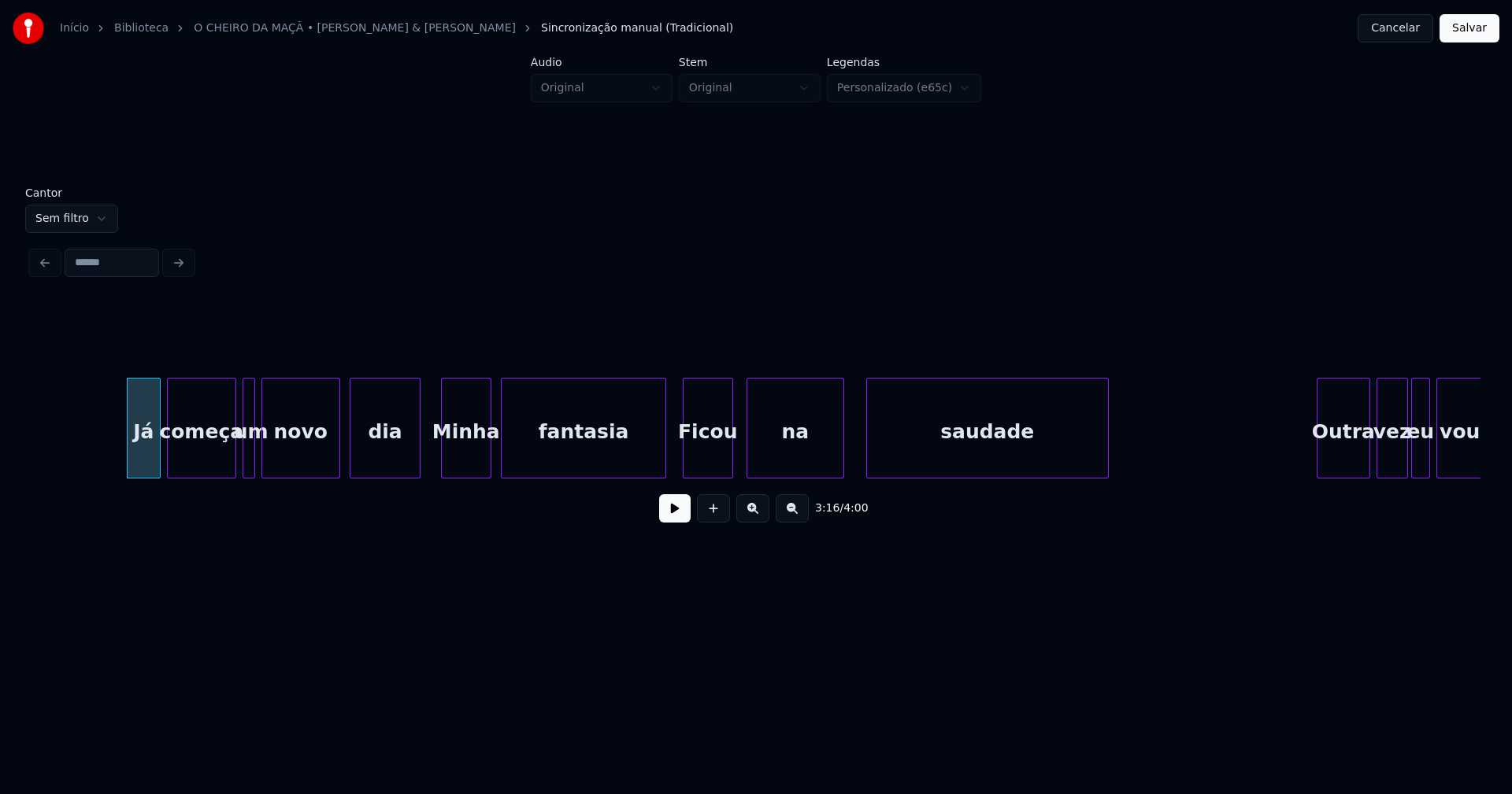
click at [714, 457] on div "Ficou" at bounding box center [707, 432] width 48 height 107
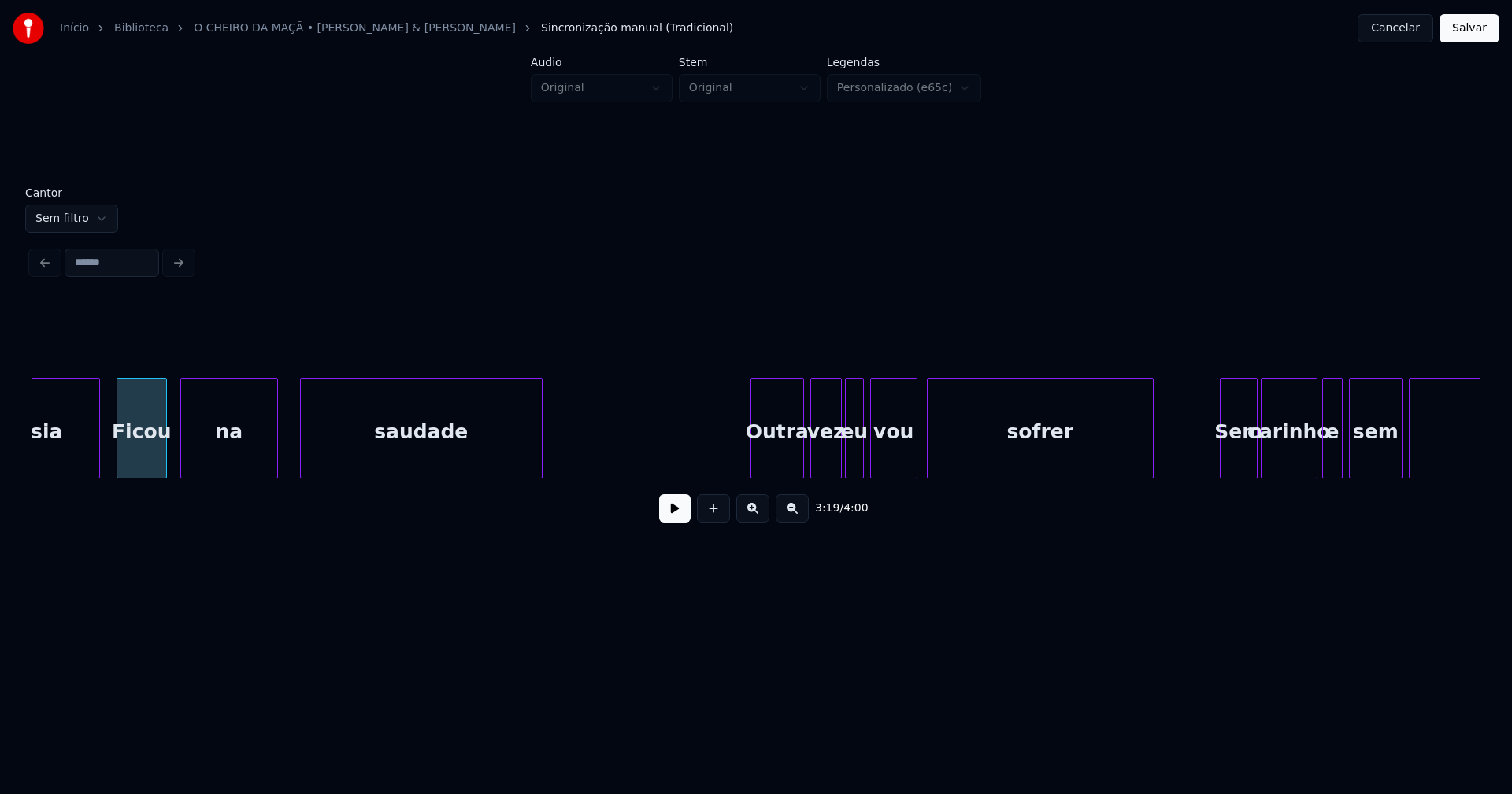
scroll to position [0, 31400]
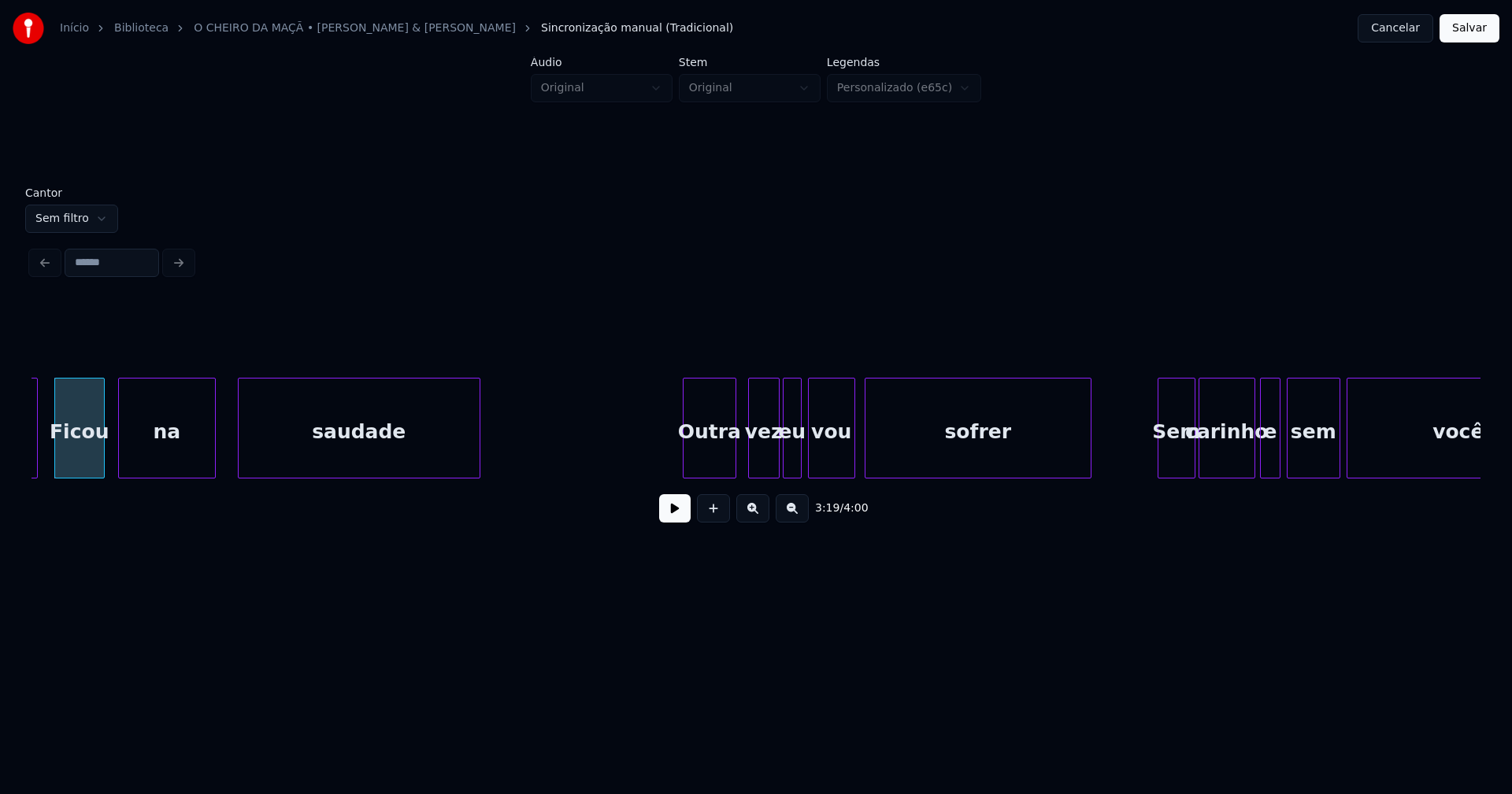
click at [723, 469] on div "Outra" at bounding box center [709, 432] width 52 height 107
click at [1165, 466] on div "Sem" at bounding box center [1170, 432] width 36 height 107
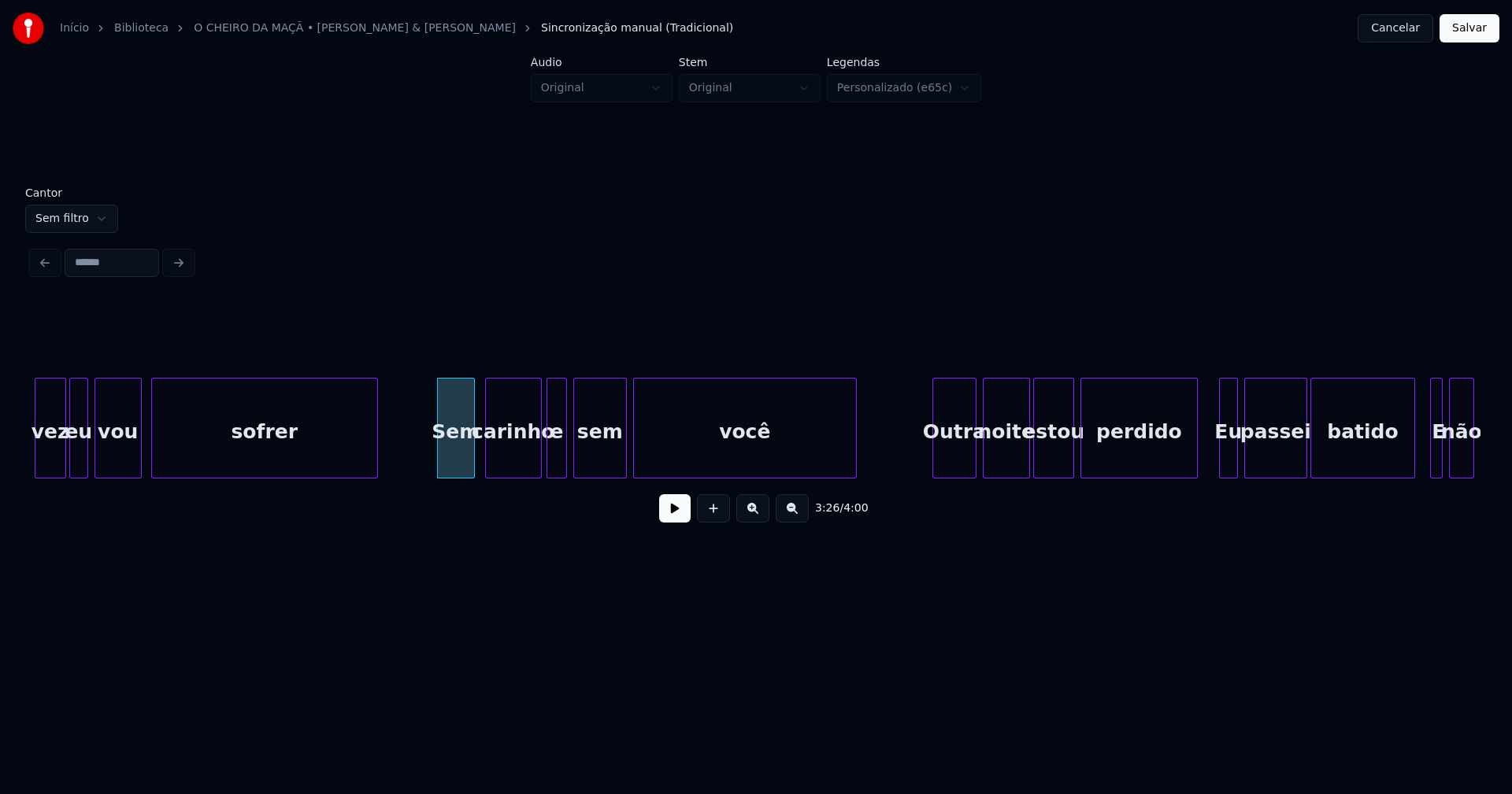
scroll to position [0, 32364]
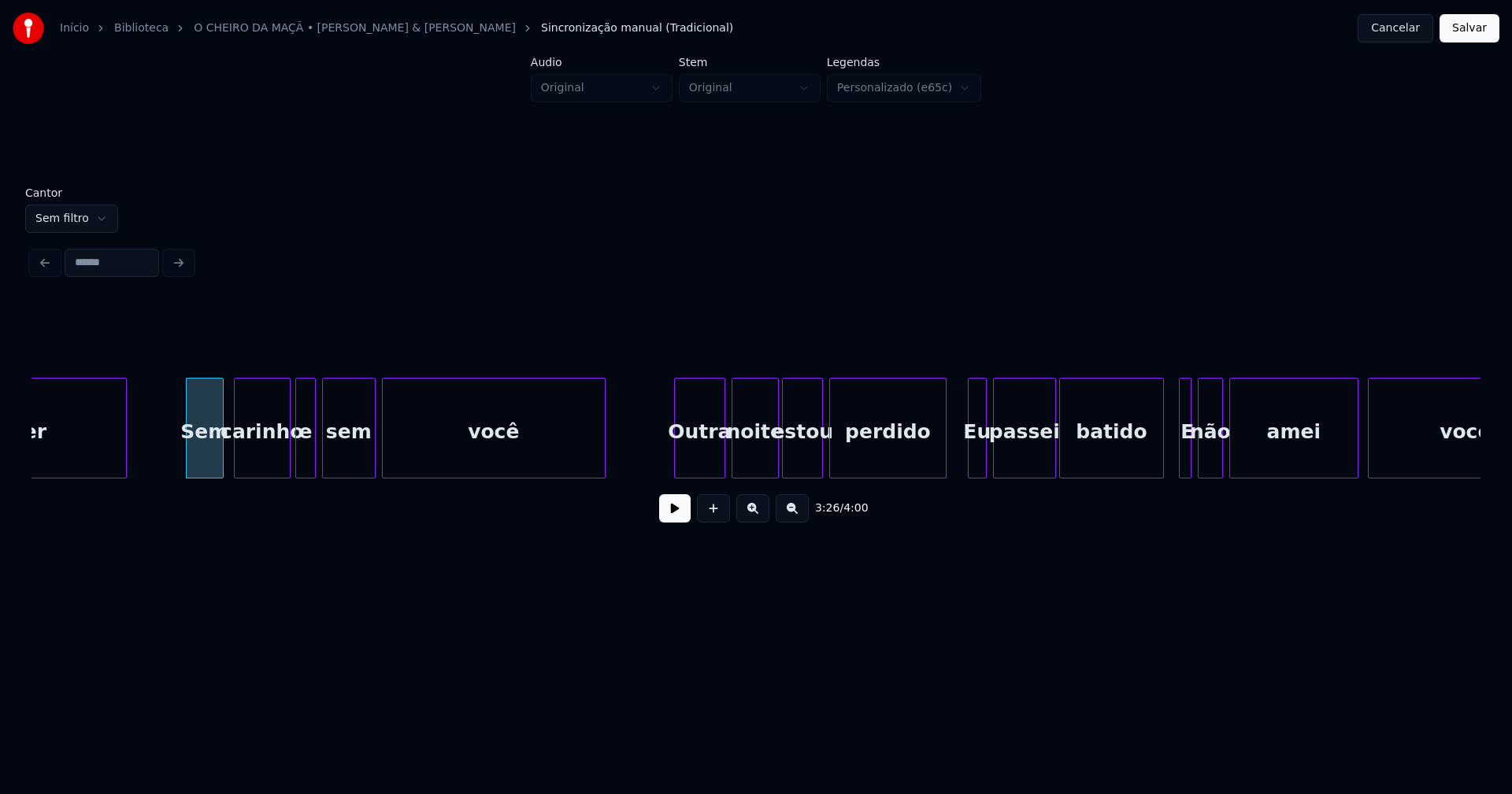
click at [678, 467] on div at bounding box center [678, 428] width 5 height 99
click at [968, 458] on div "Eu" at bounding box center [971, 432] width 17 height 107
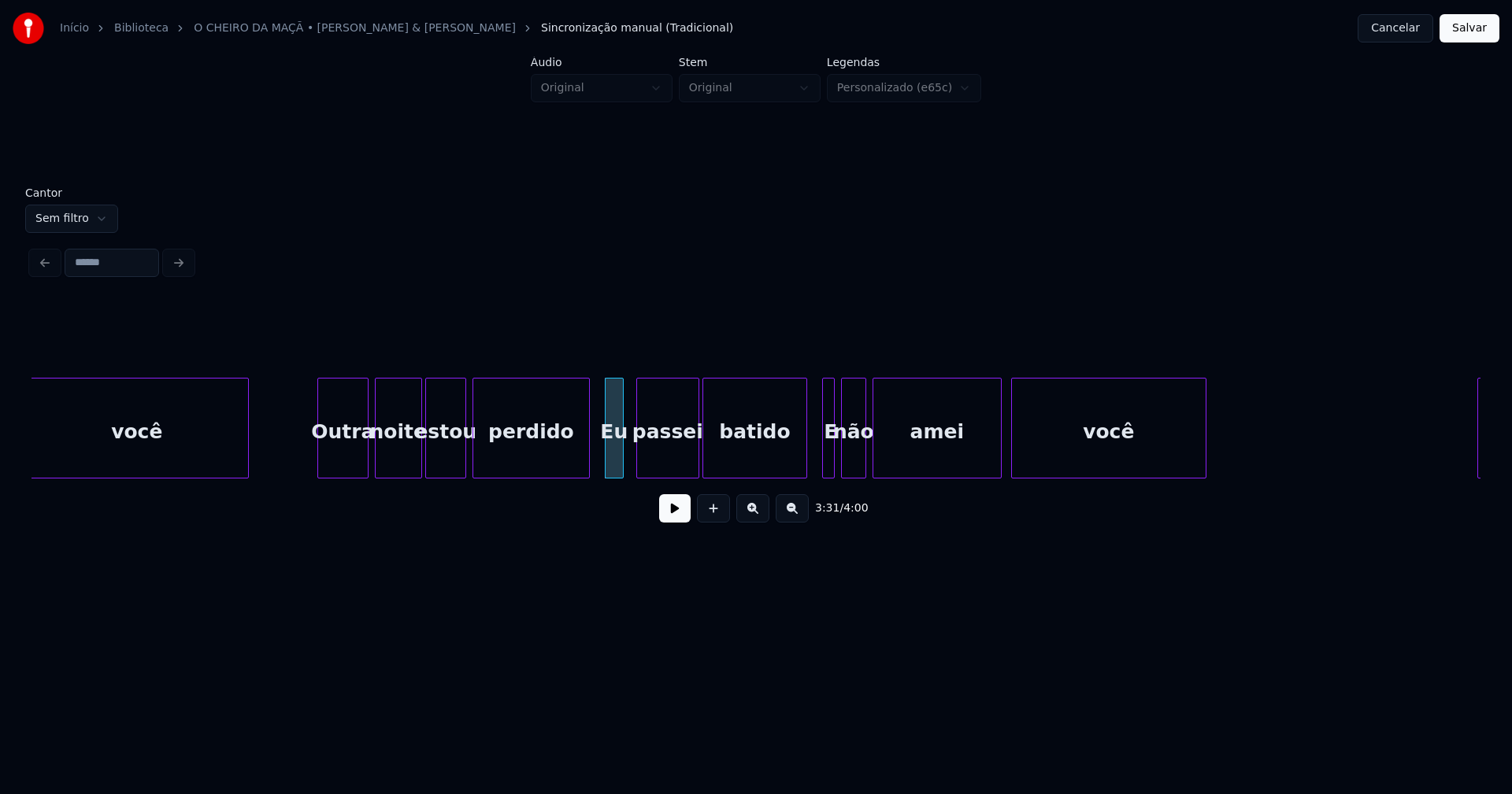
scroll to position [0, 32741]
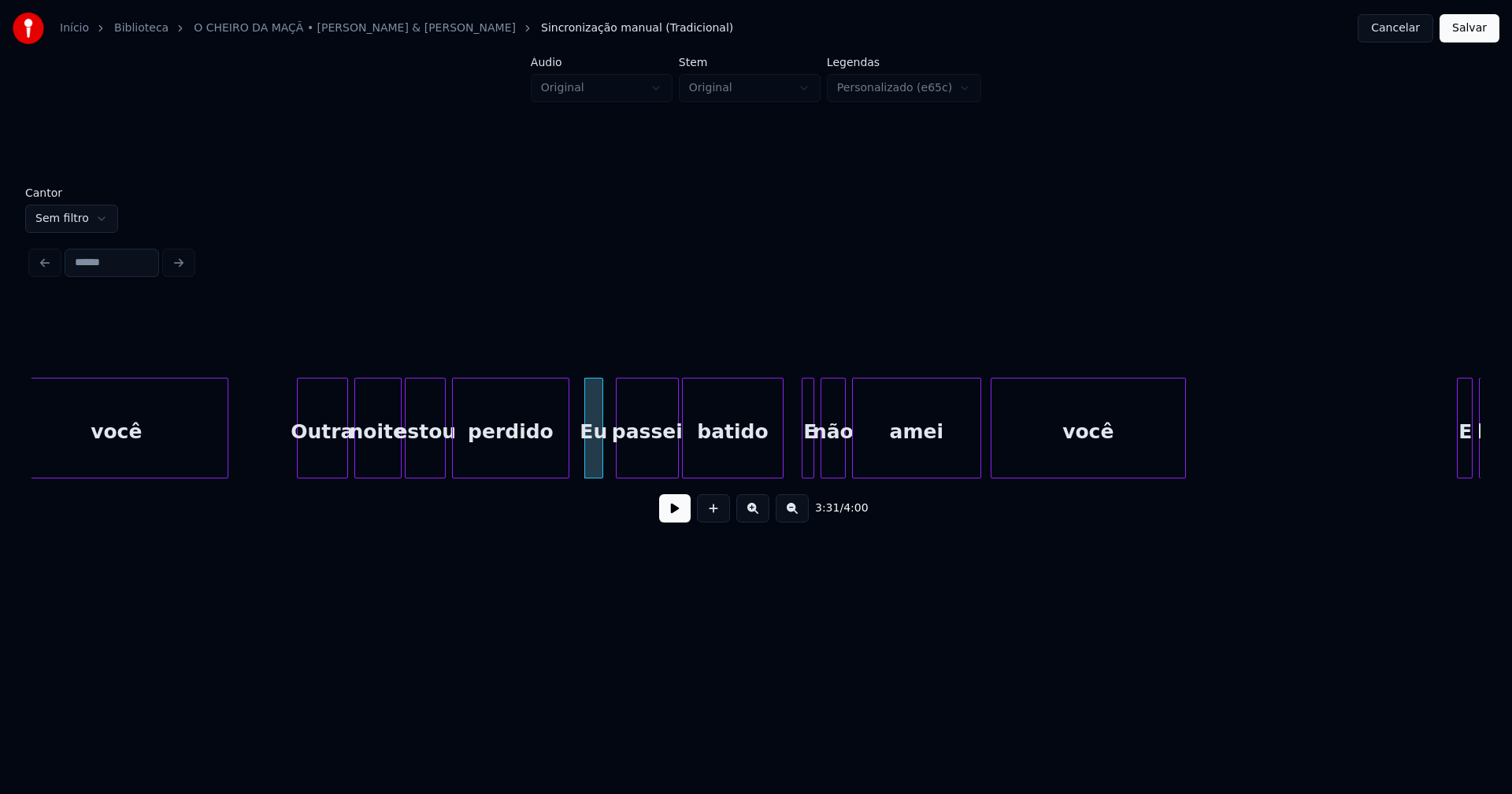
click at [779, 468] on div at bounding box center [780, 428] width 5 height 99
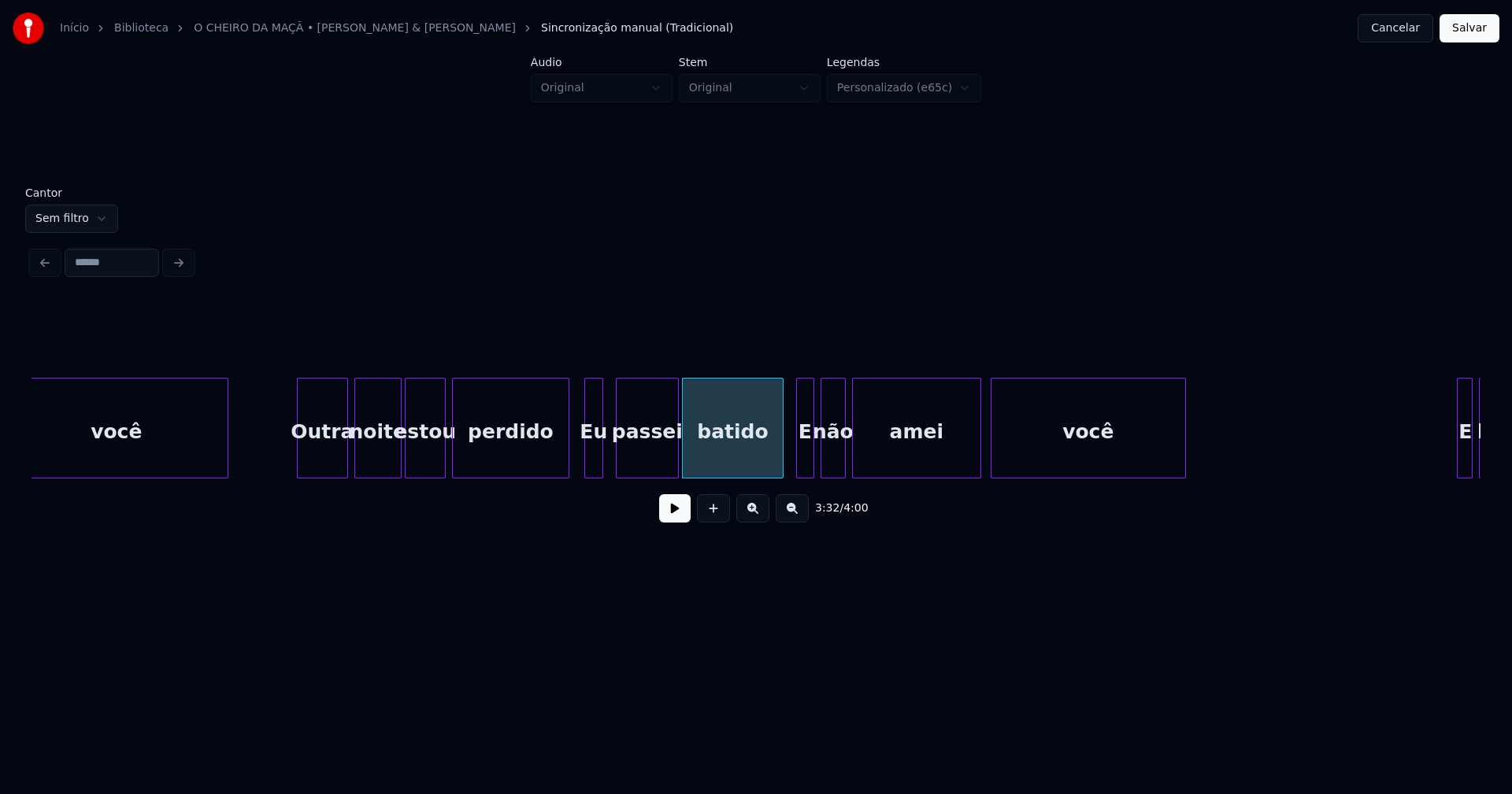
click at [797, 464] on div at bounding box center [799, 428] width 5 height 99
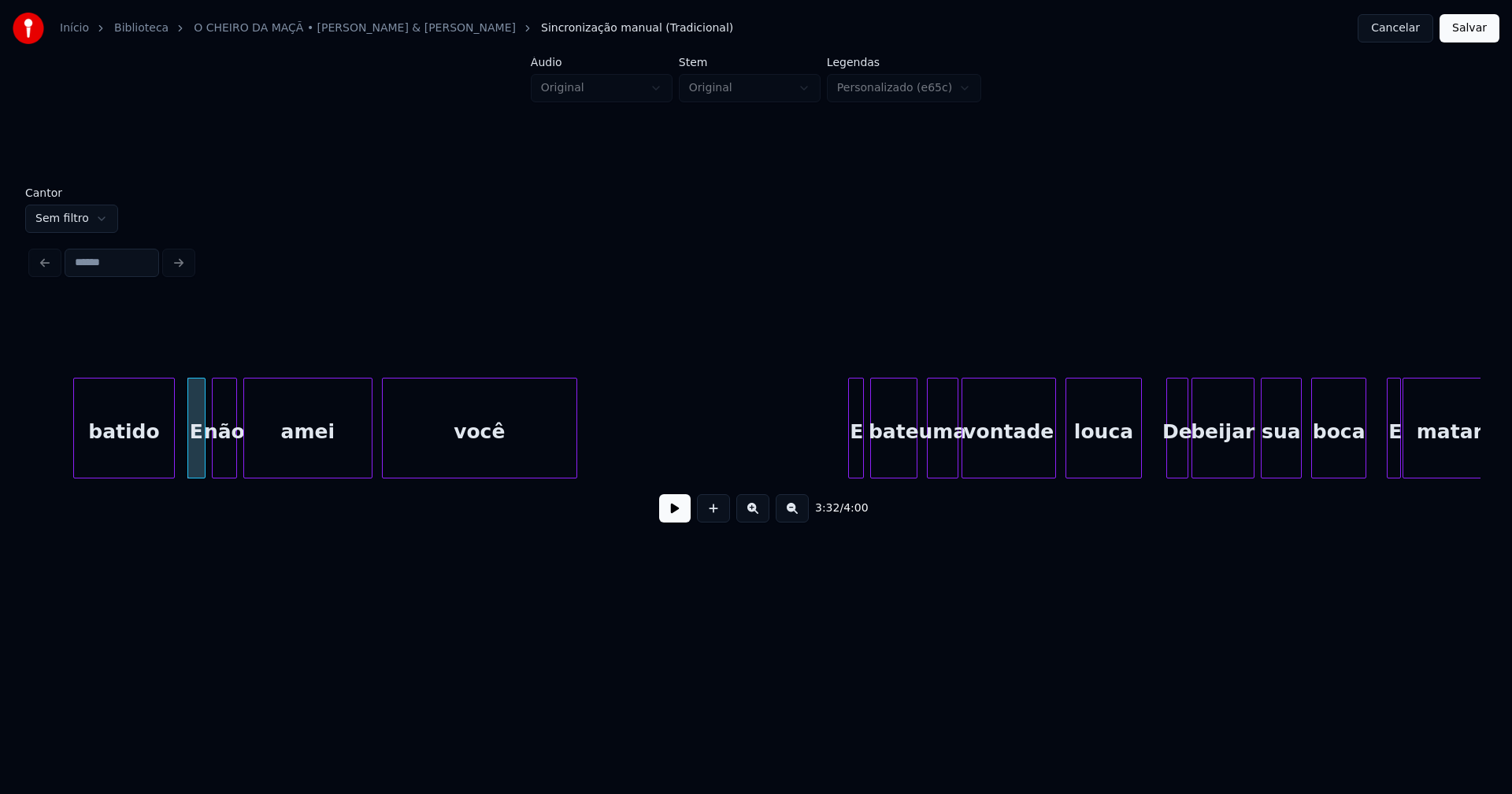
scroll to position [0, 33475]
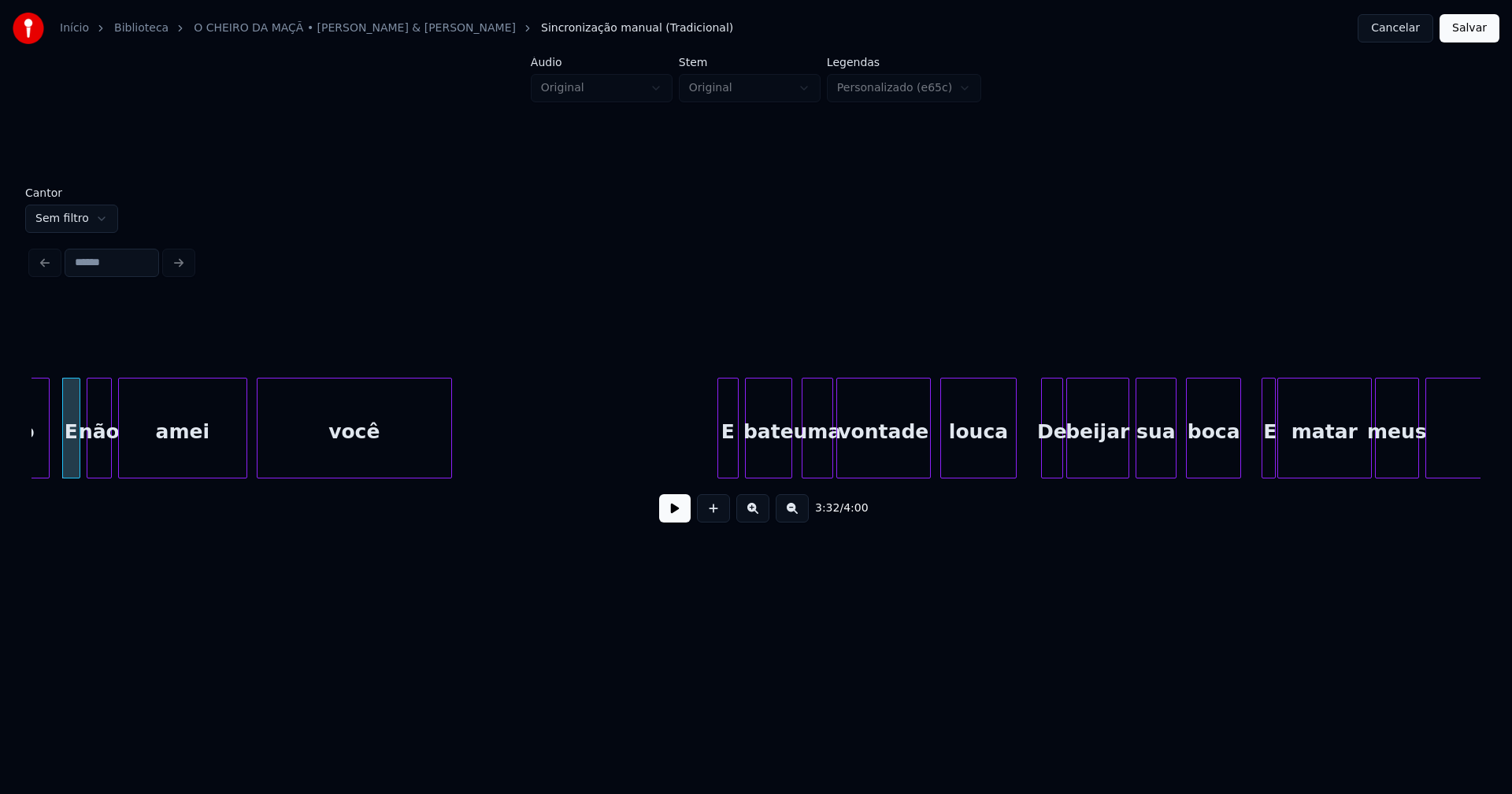
click at [719, 466] on div at bounding box center [720, 428] width 5 height 99
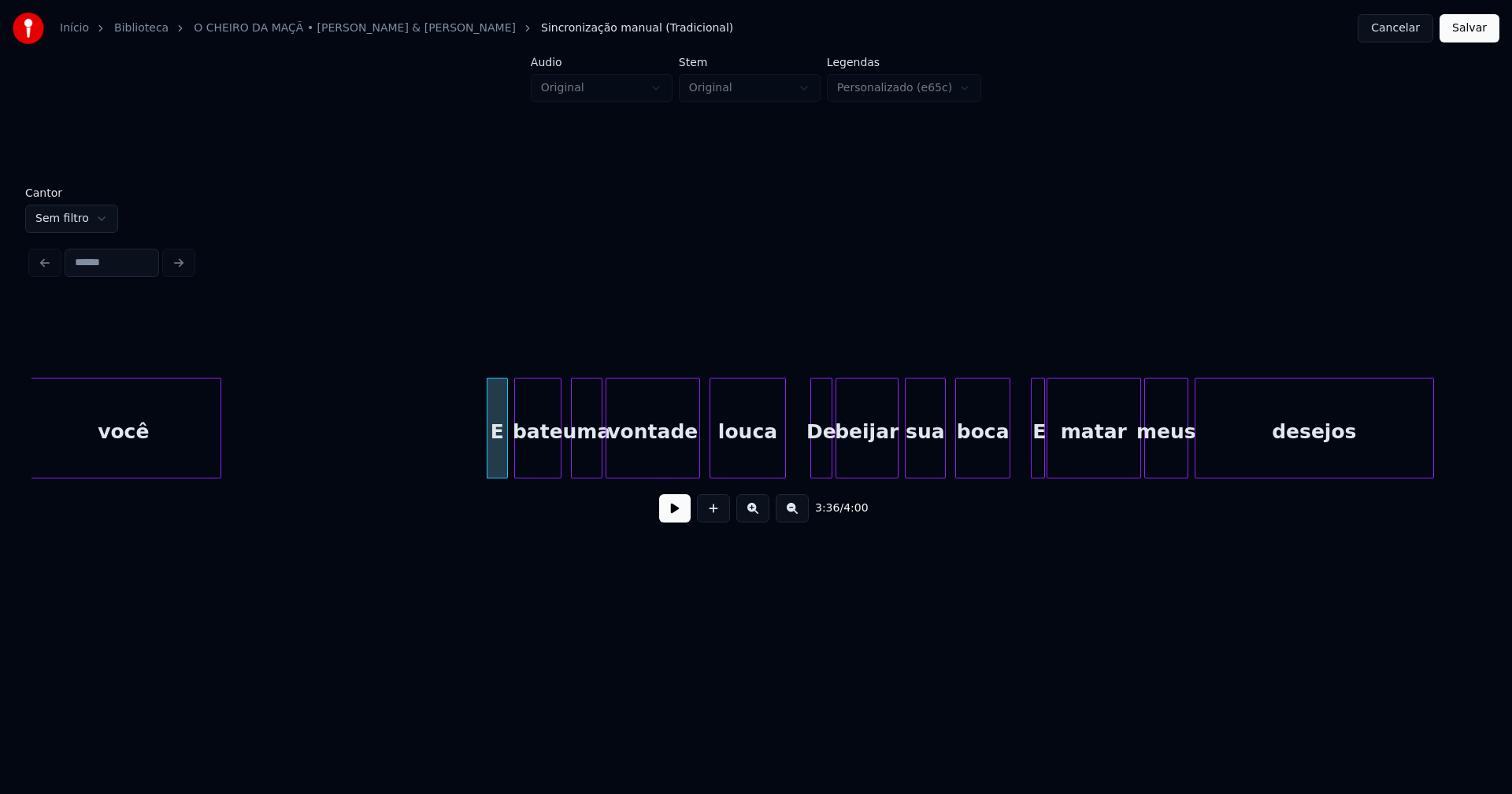
scroll to position [0, 33915]
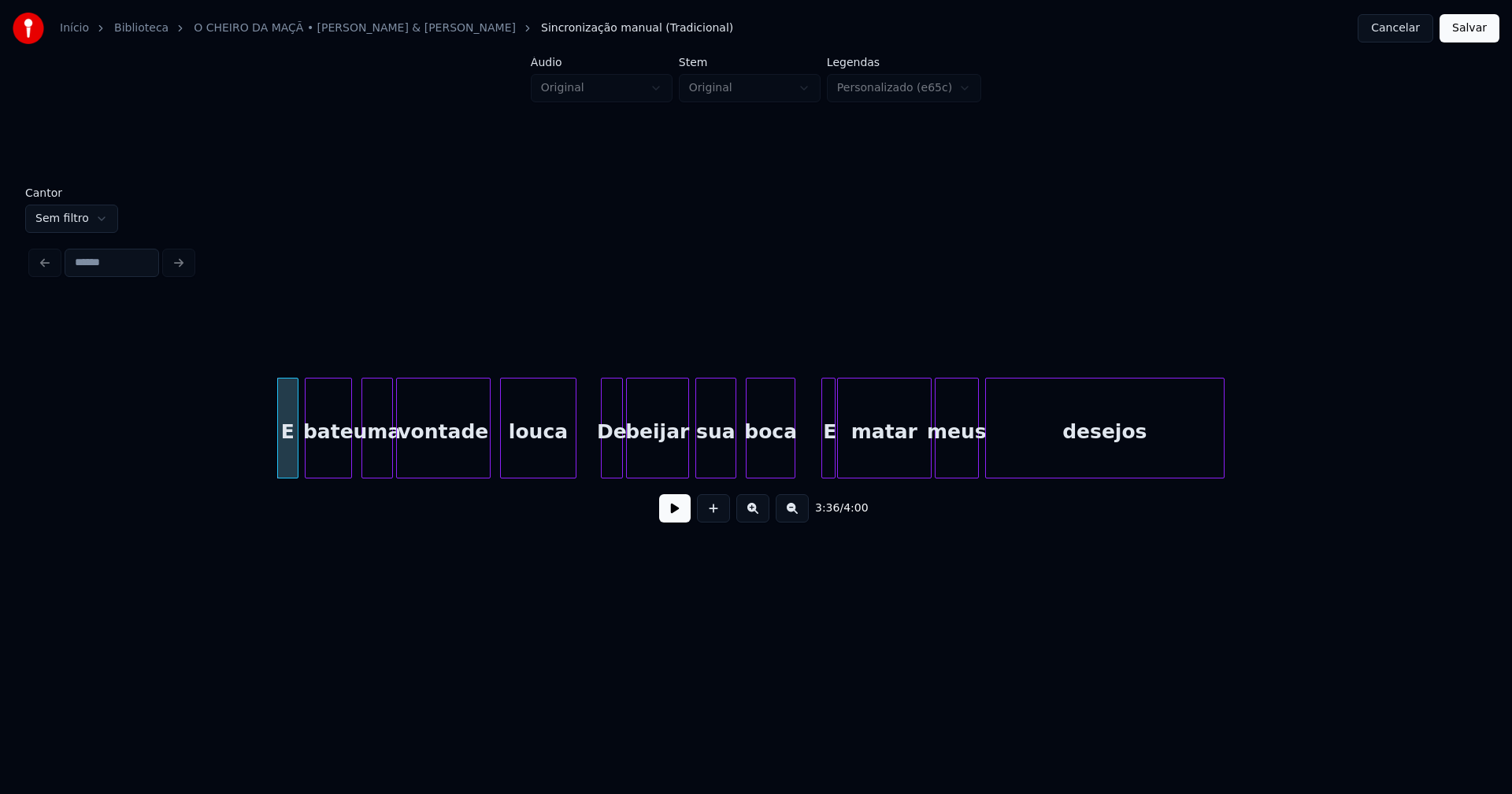
click at [793, 461] on div at bounding box center [793, 428] width 5 height 99
click at [814, 463] on div at bounding box center [815, 428] width 5 height 99
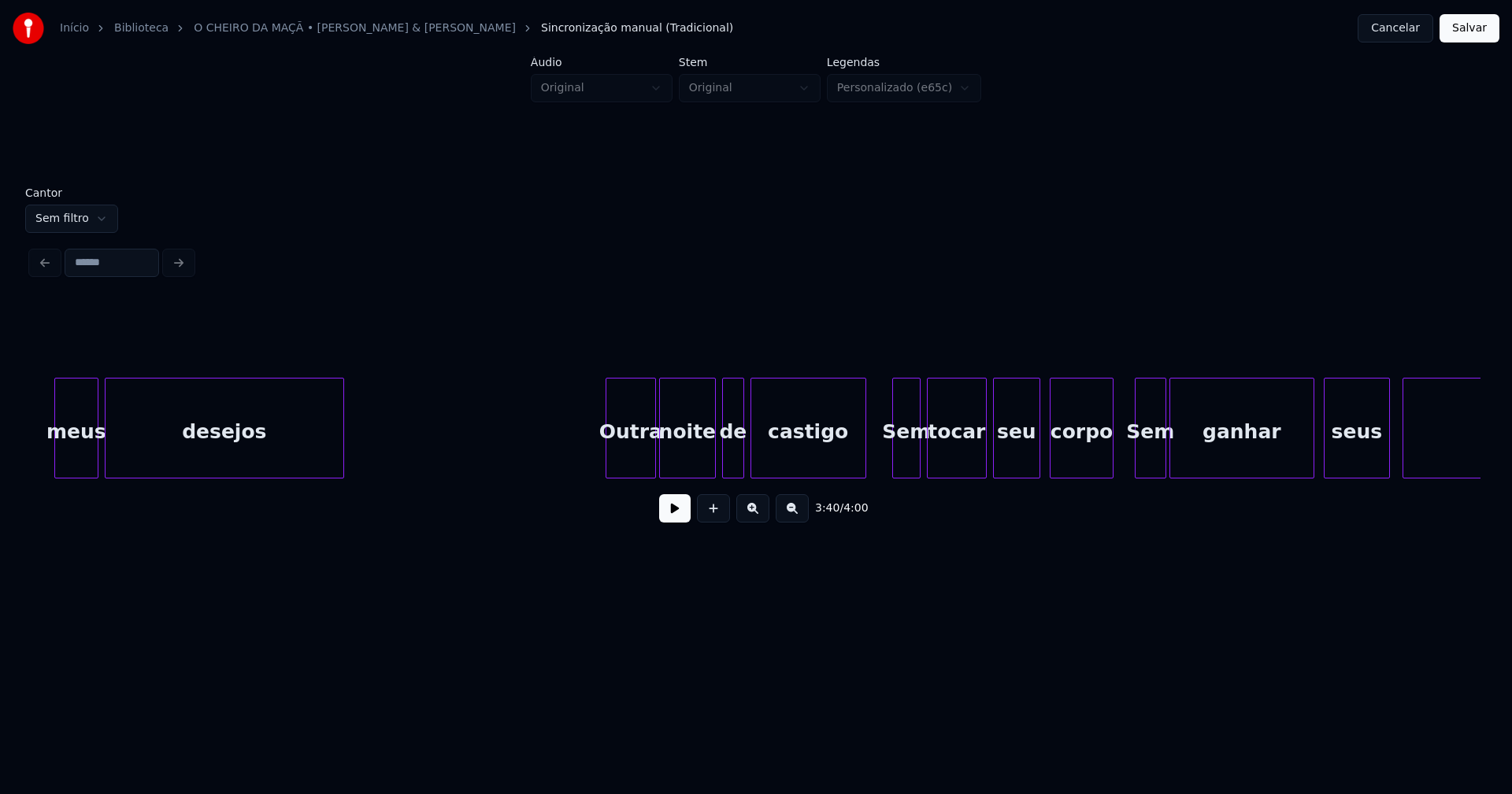
scroll to position [0, 34816]
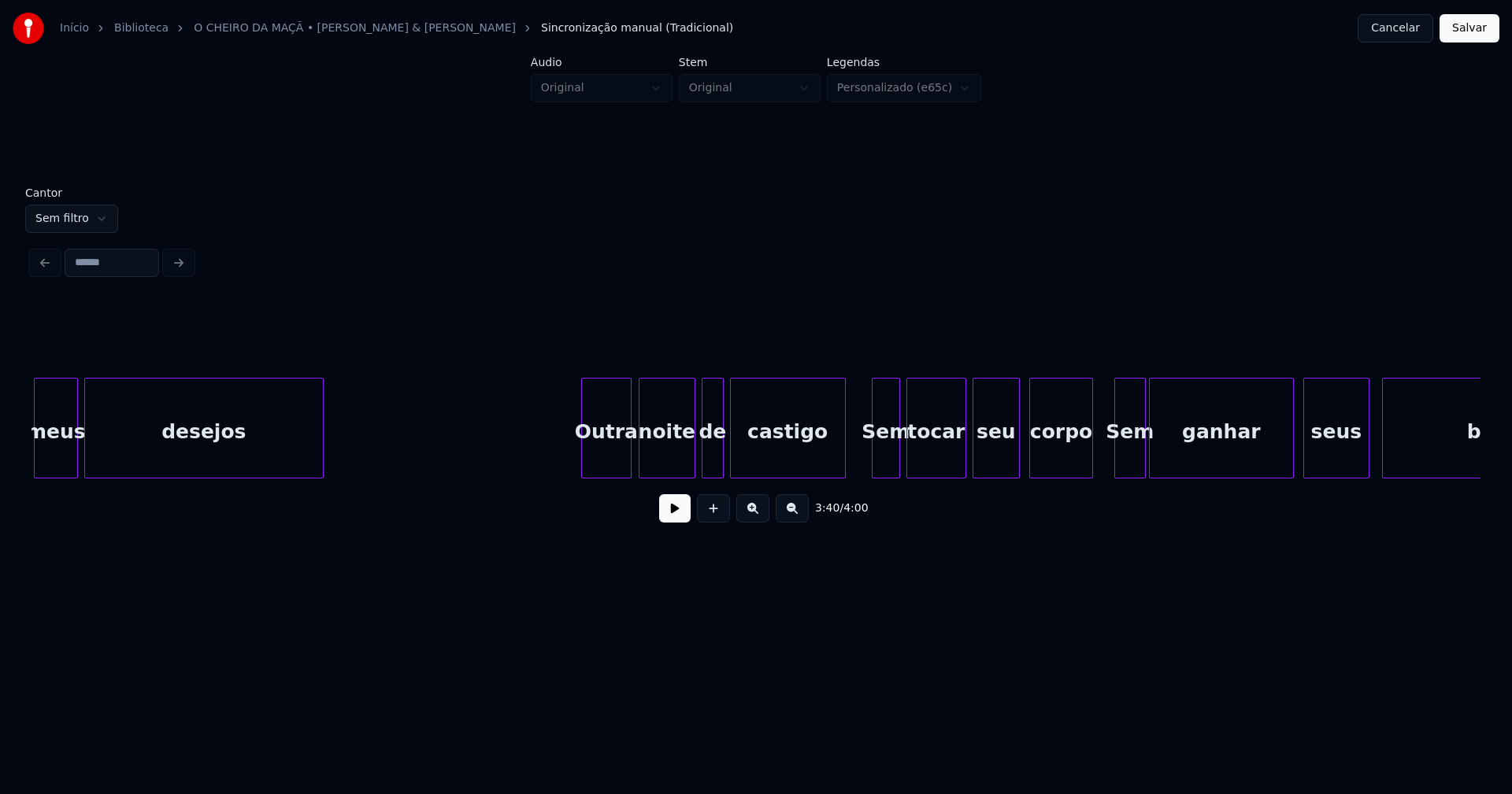
click at [612, 468] on div "Outra" at bounding box center [605, 432] width 48 height 107
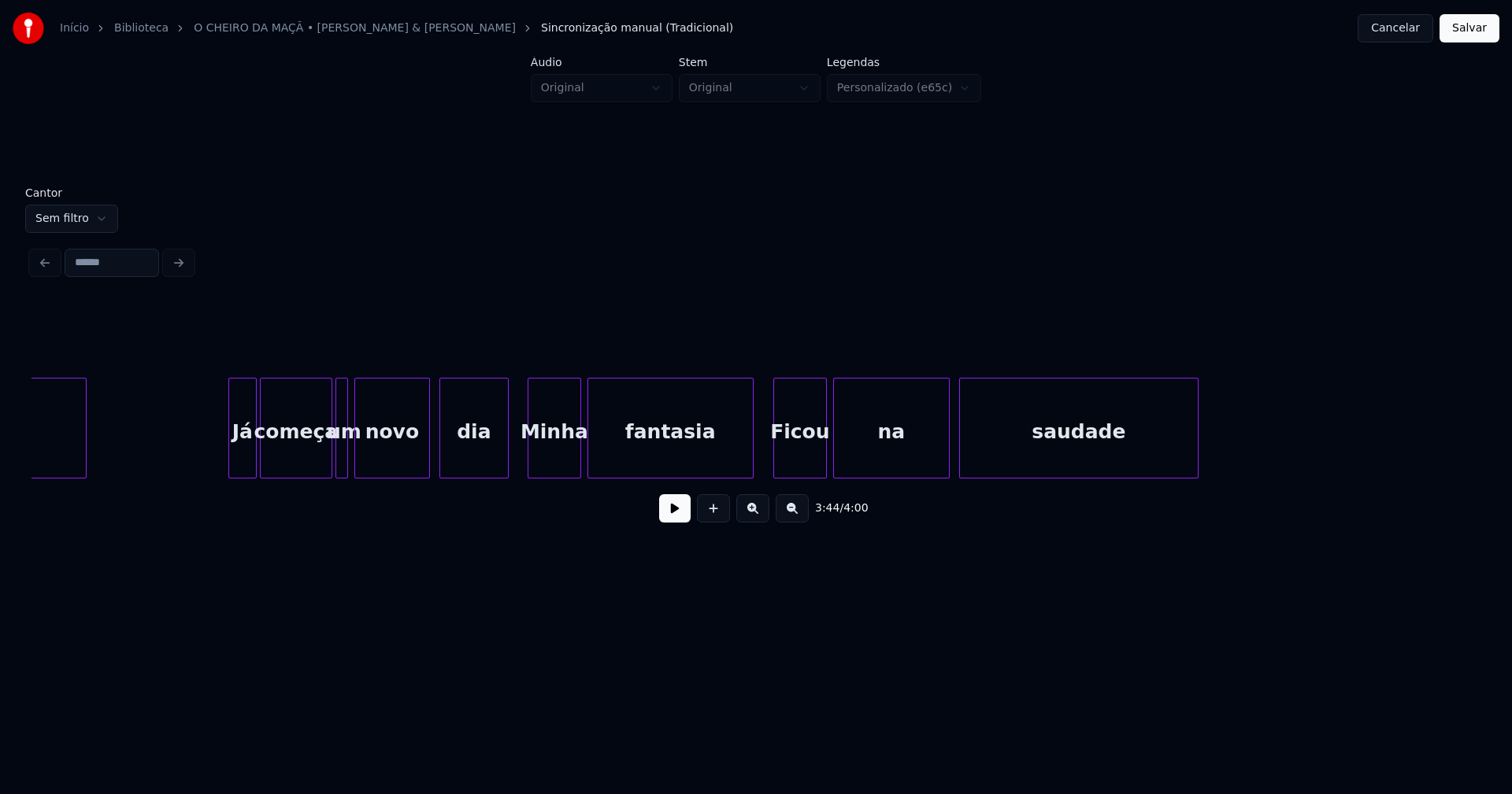
scroll to position [0, 36410]
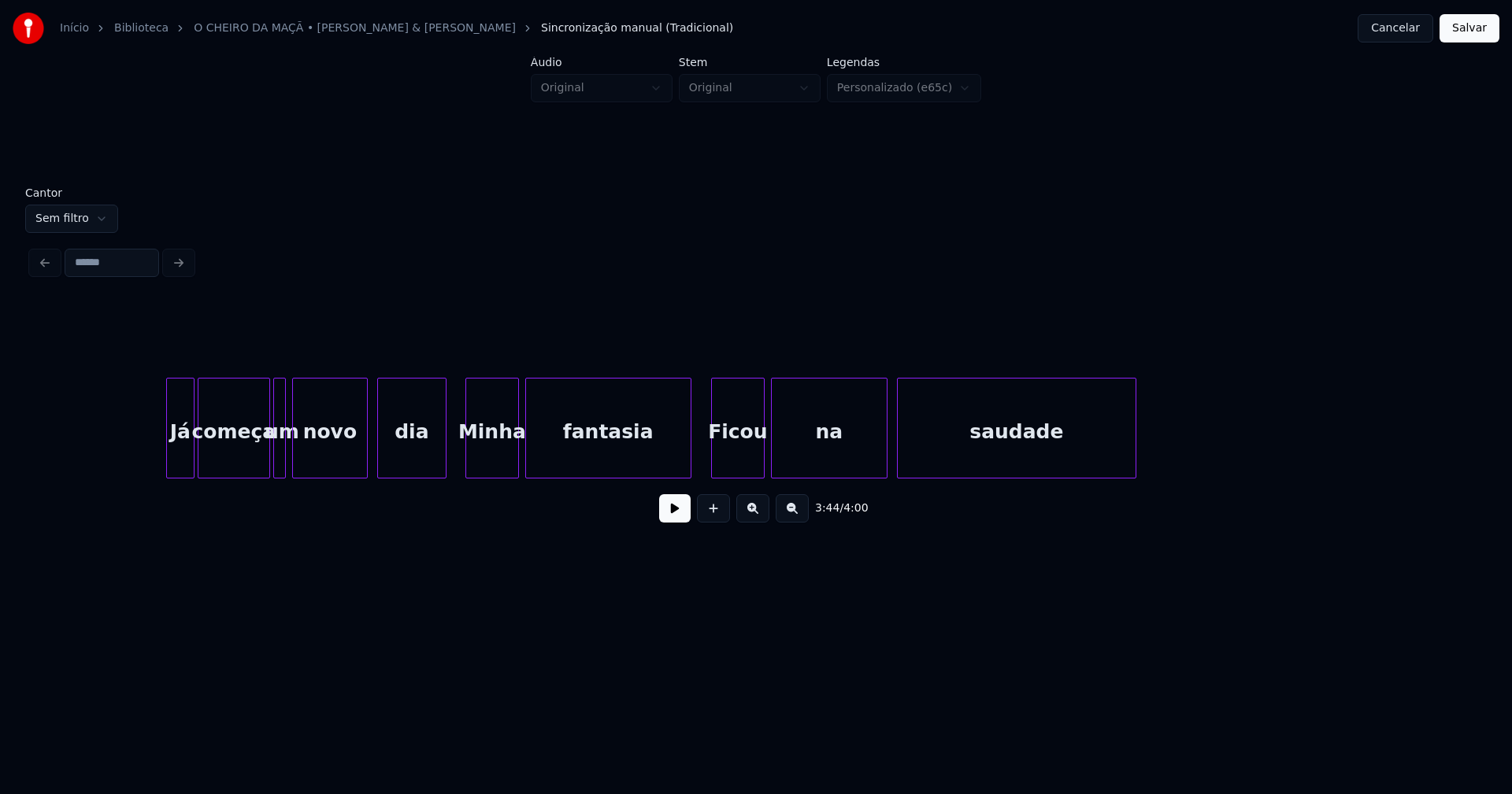
click at [1468, 37] on button "Salvar" at bounding box center [1468, 28] width 60 height 29
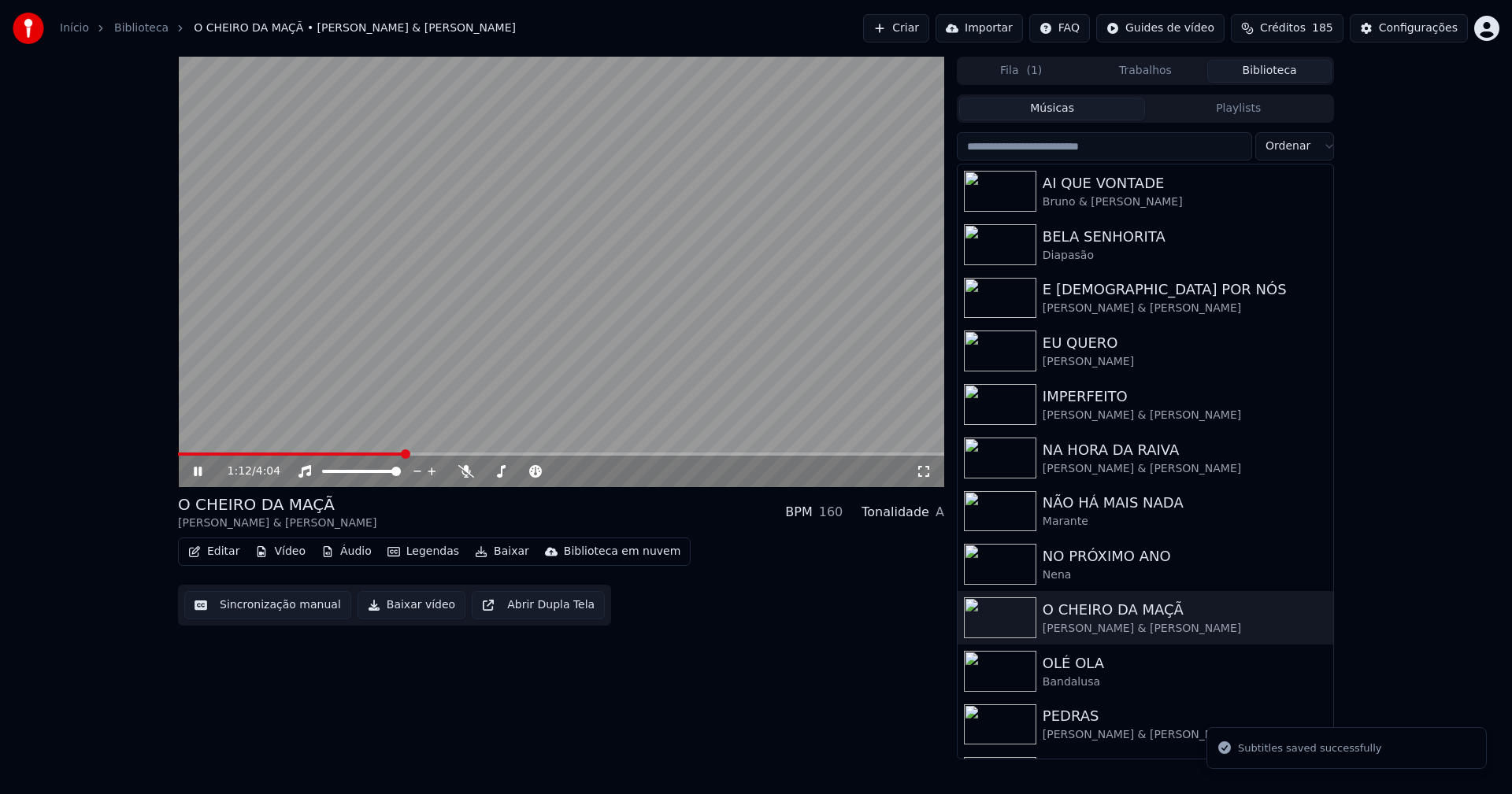
click at [403, 454] on span at bounding box center [561, 454] width 766 height 3
click at [200, 472] on icon at bounding box center [198, 472] width 8 height 10
click at [403, 601] on button "Baixar vídeo" at bounding box center [411, 605] width 108 height 29
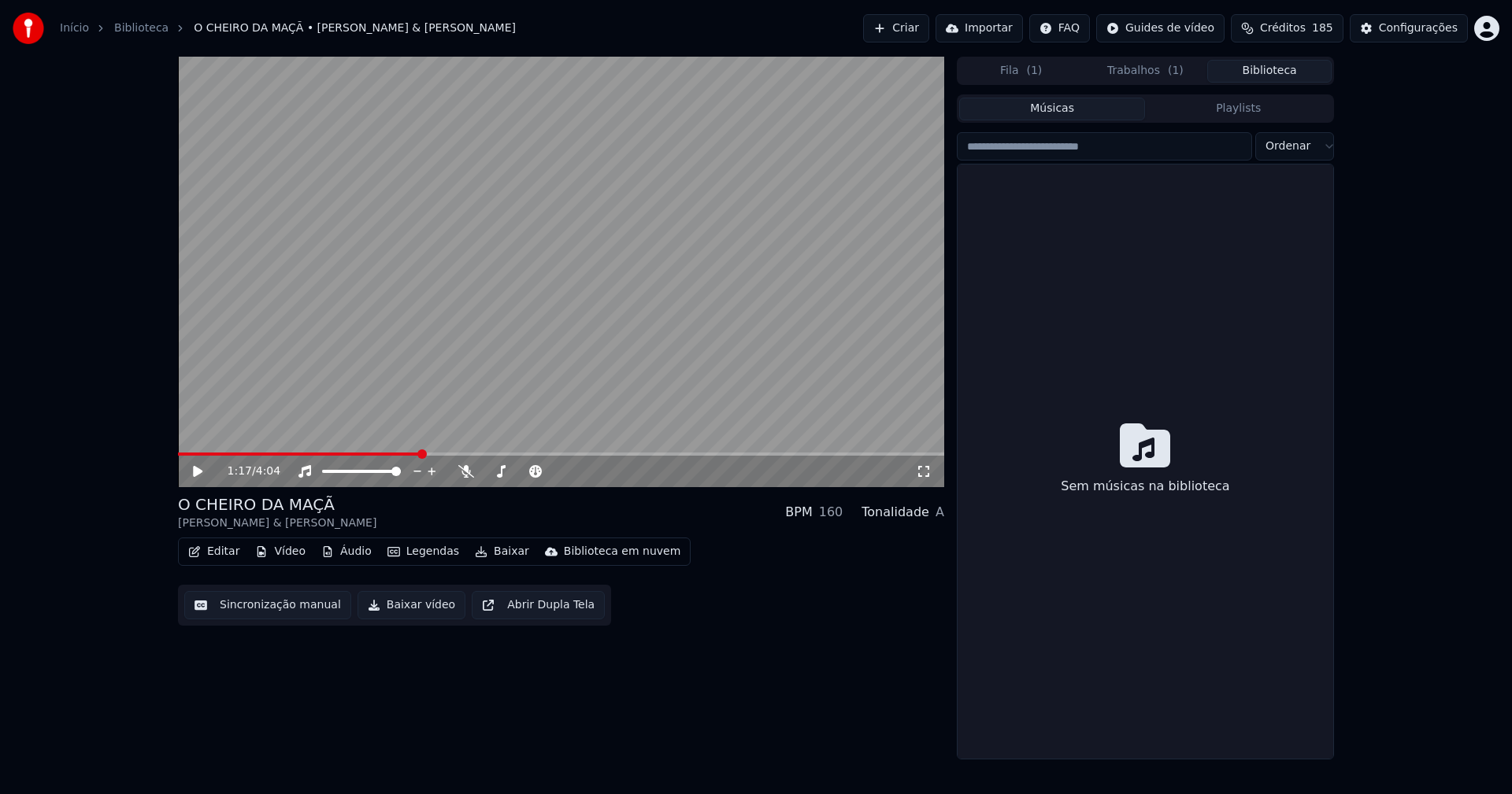
click at [1275, 76] on button "Biblioteca" at bounding box center [1269, 71] width 124 height 23
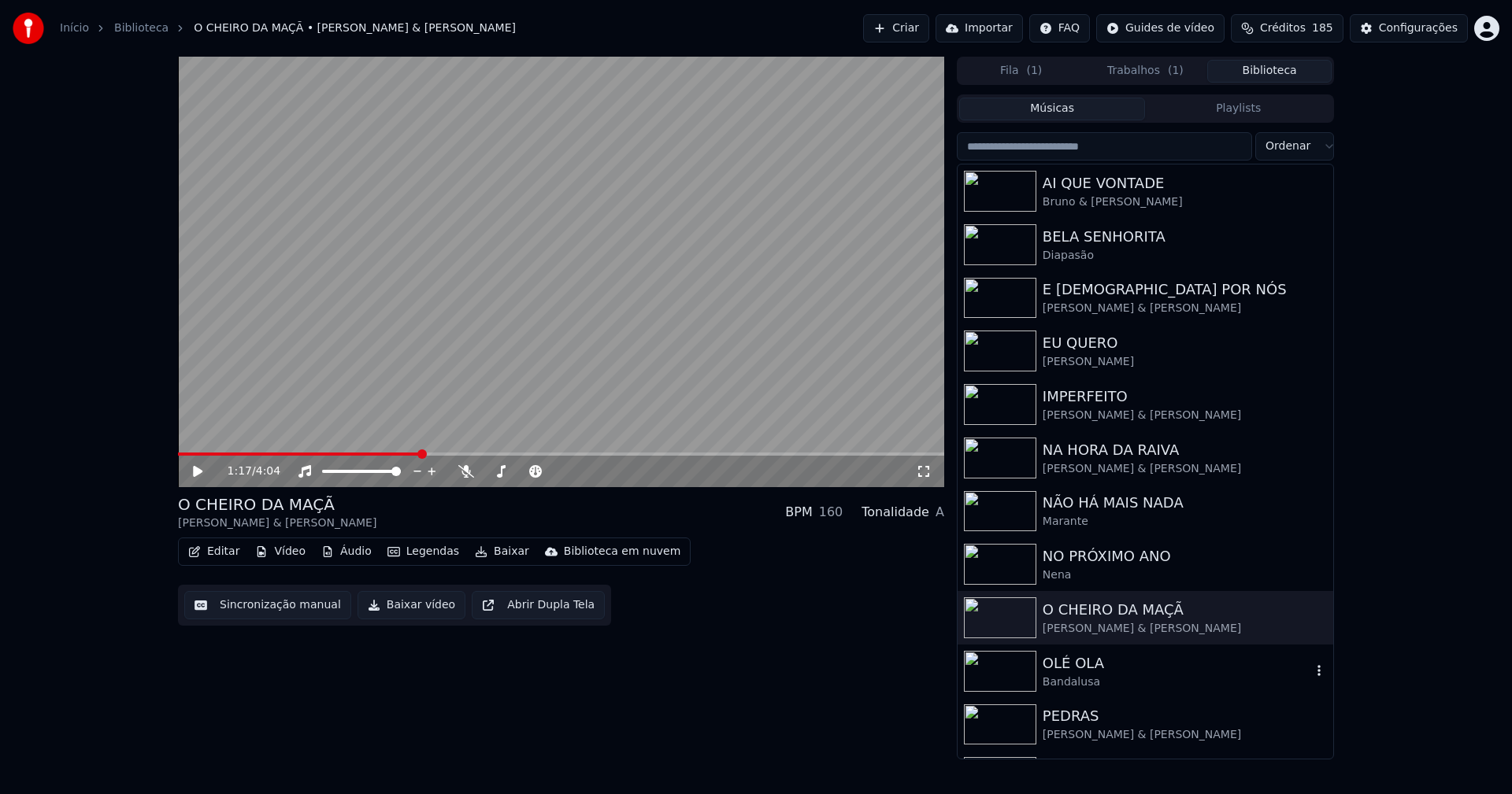
click at [1100, 689] on div "Bandalusa" at bounding box center [1176, 682] width 269 height 16
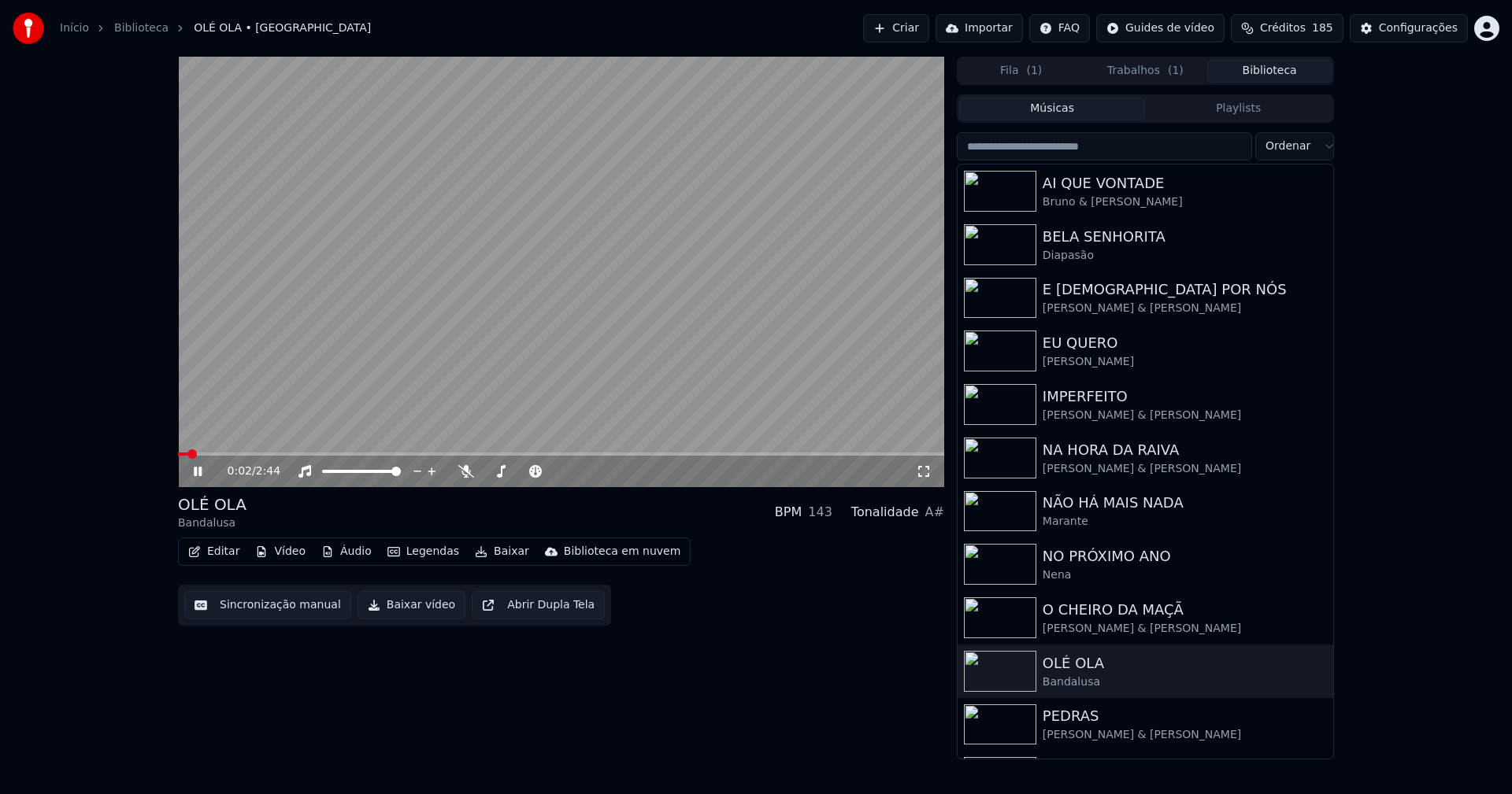
click at [202, 467] on icon at bounding box center [209, 471] width 37 height 12
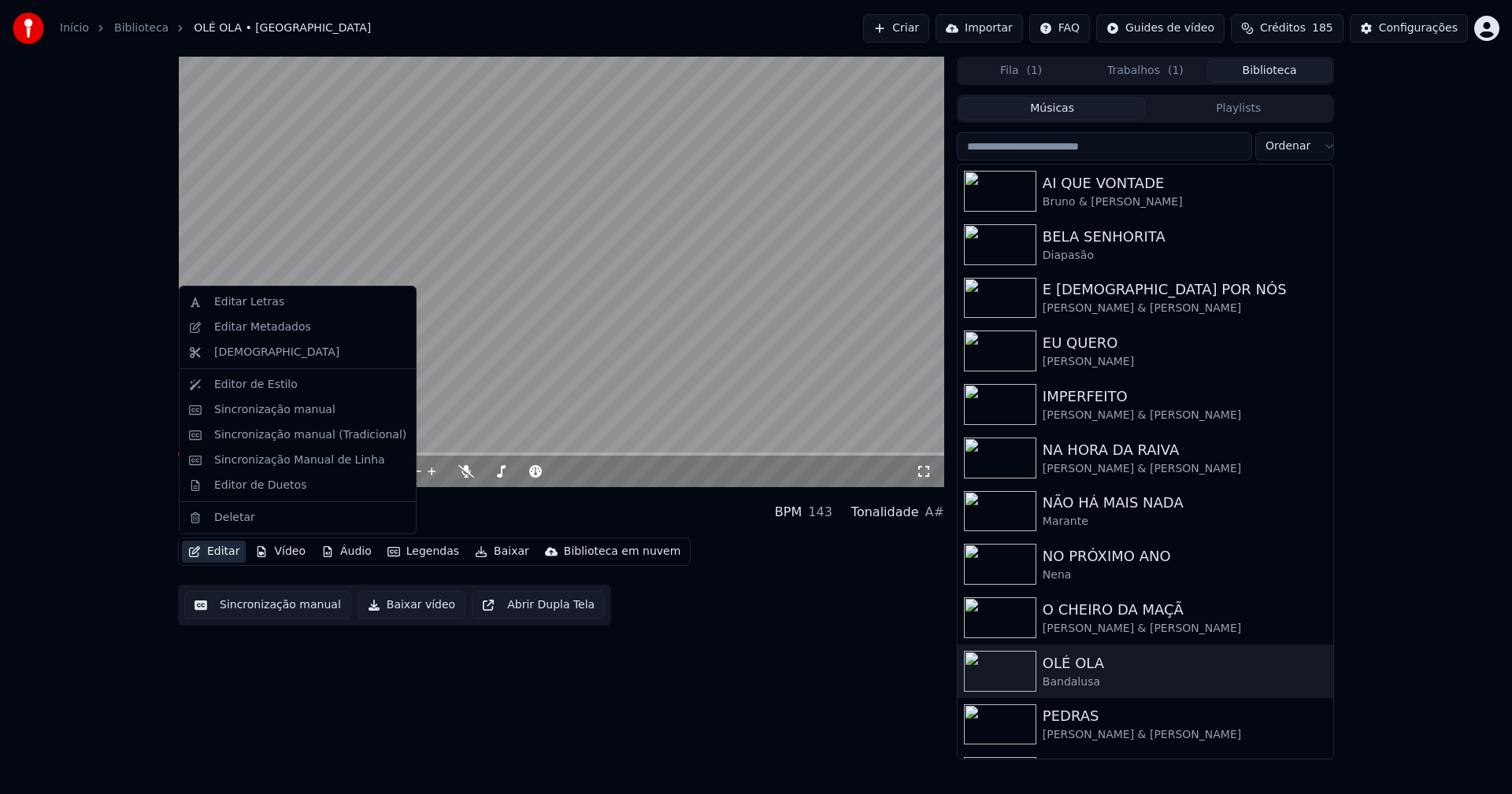
click at [222, 556] on button "Editar" at bounding box center [214, 552] width 64 height 22
click at [255, 438] on div "Sincronização manual (Tradicional)" at bounding box center [310, 435] width 192 height 16
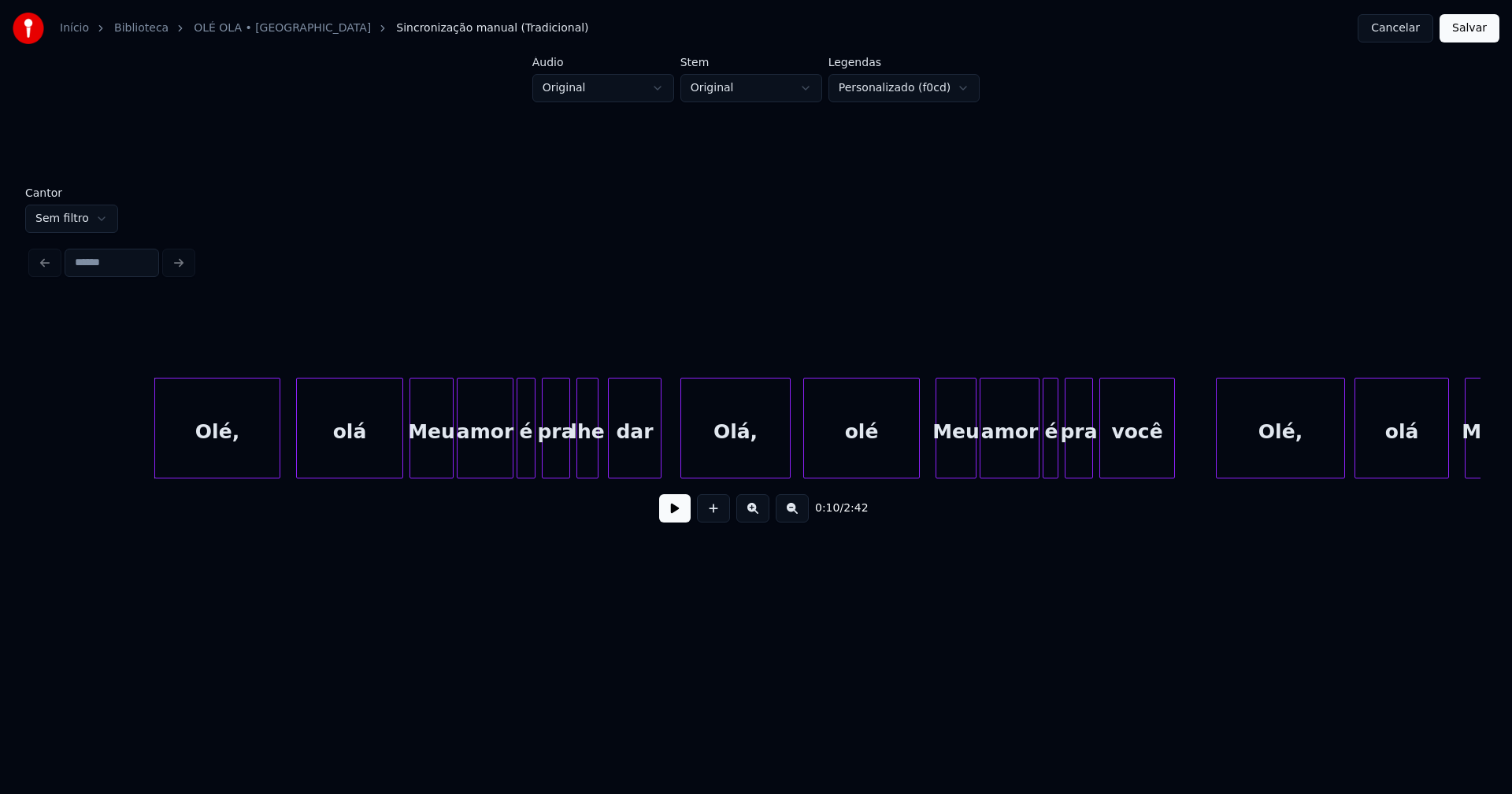
scroll to position [0, 1531]
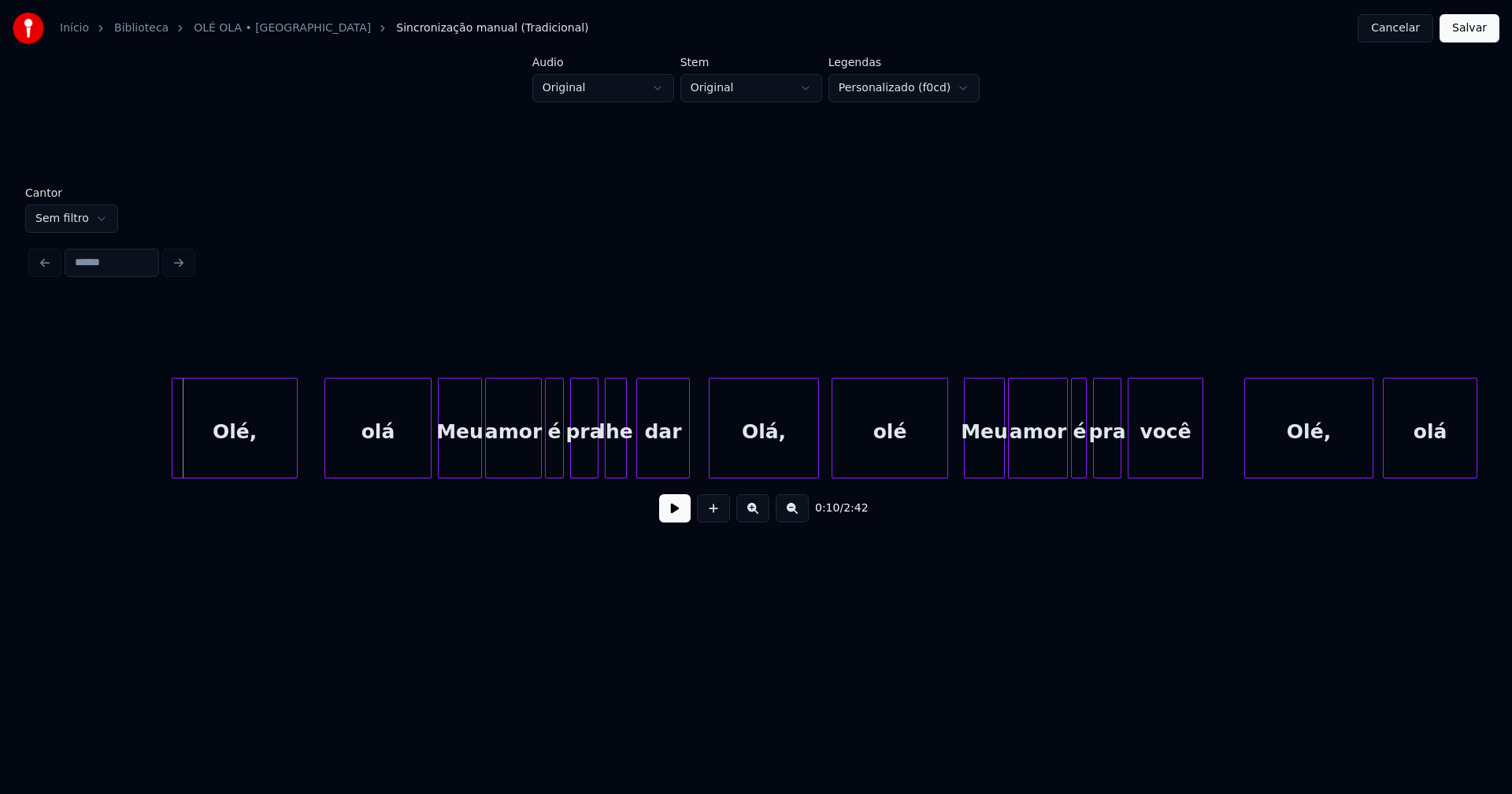
click at [232, 460] on div "Olé," at bounding box center [234, 432] width 124 height 107
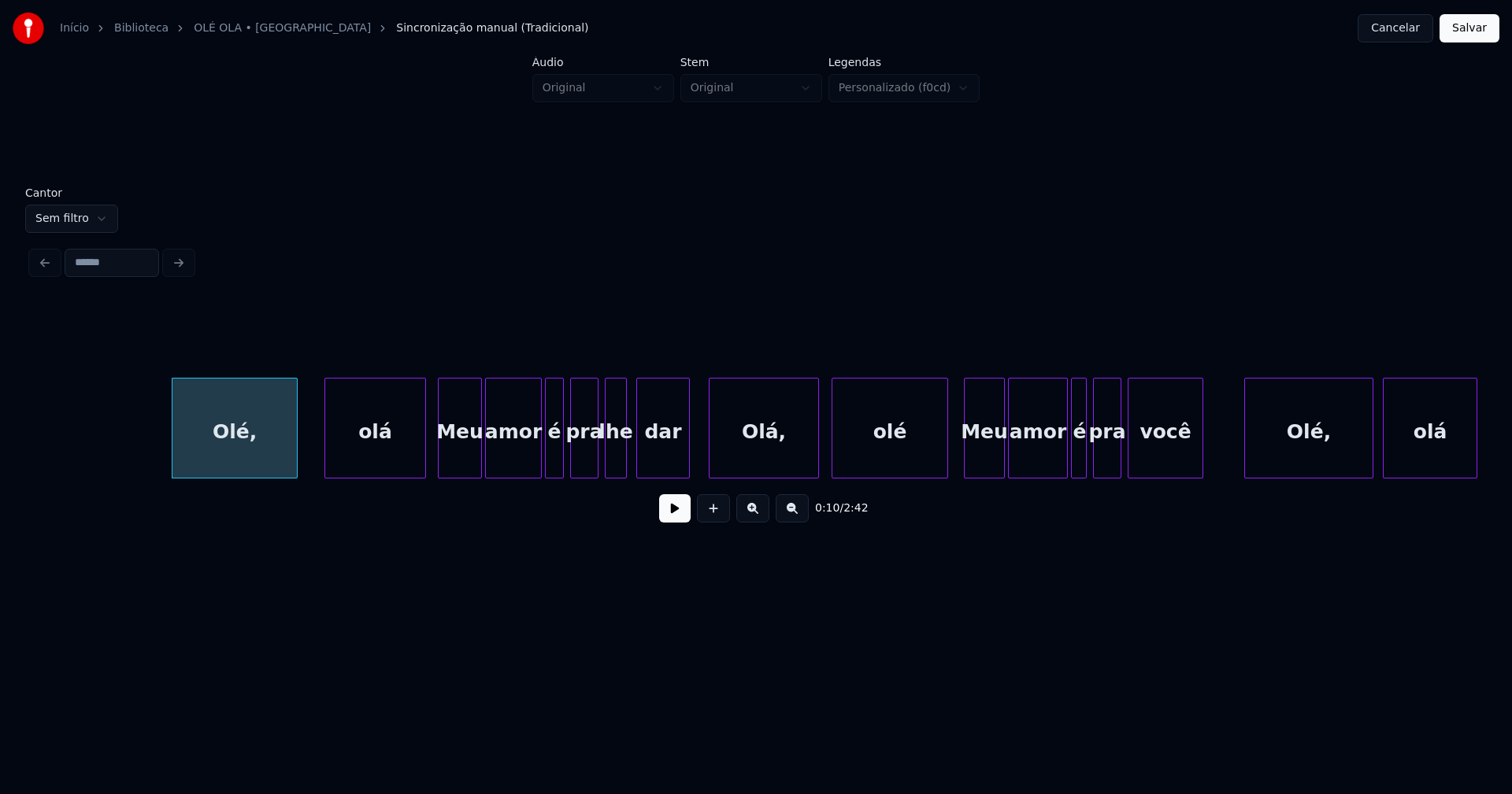
click at [424, 465] on div at bounding box center [423, 428] width 5 height 99
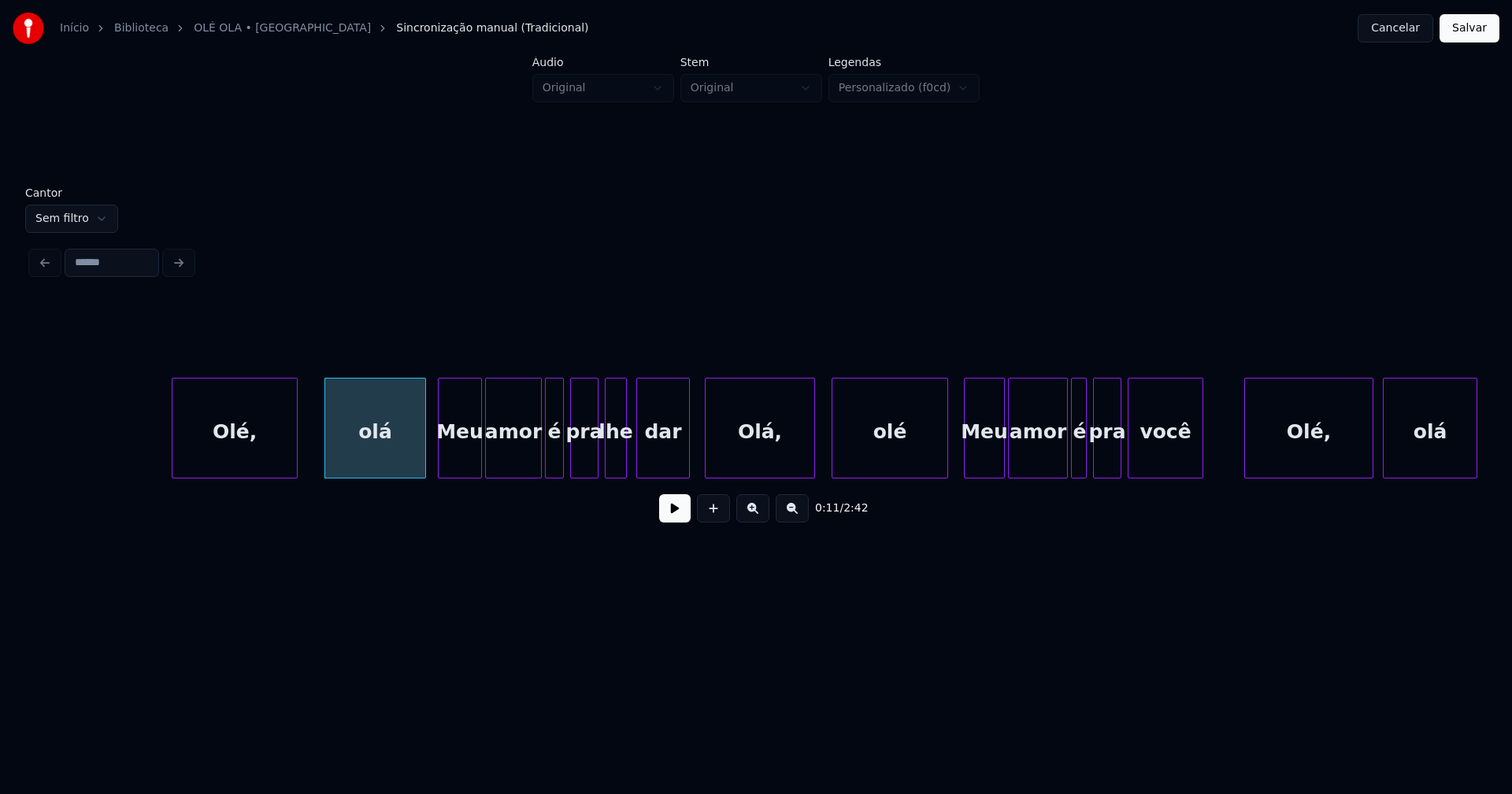
click at [725, 457] on div "Olá," at bounding box center [760, 432] width 108 height 107
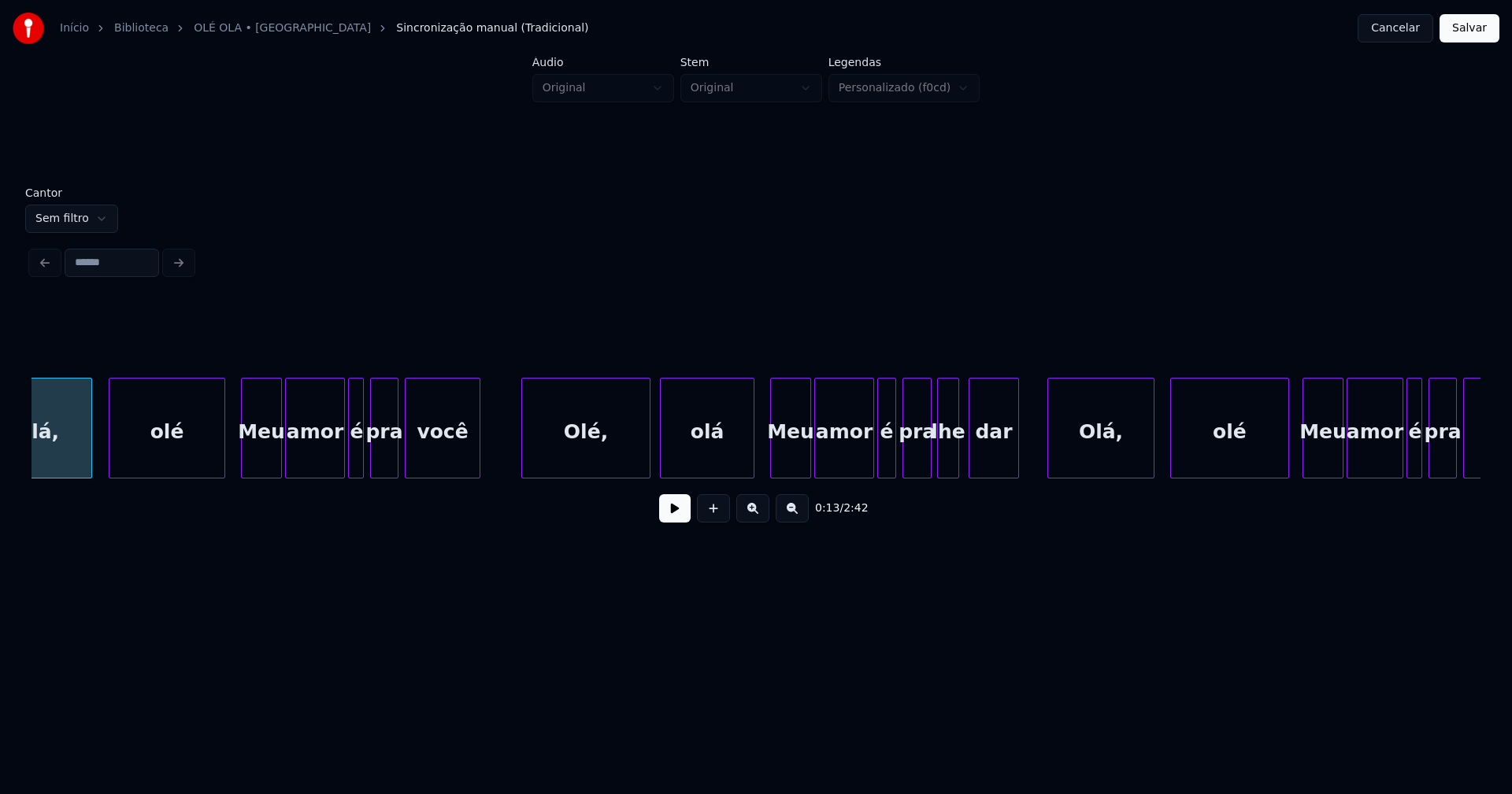
scroll to position [0, 2352]
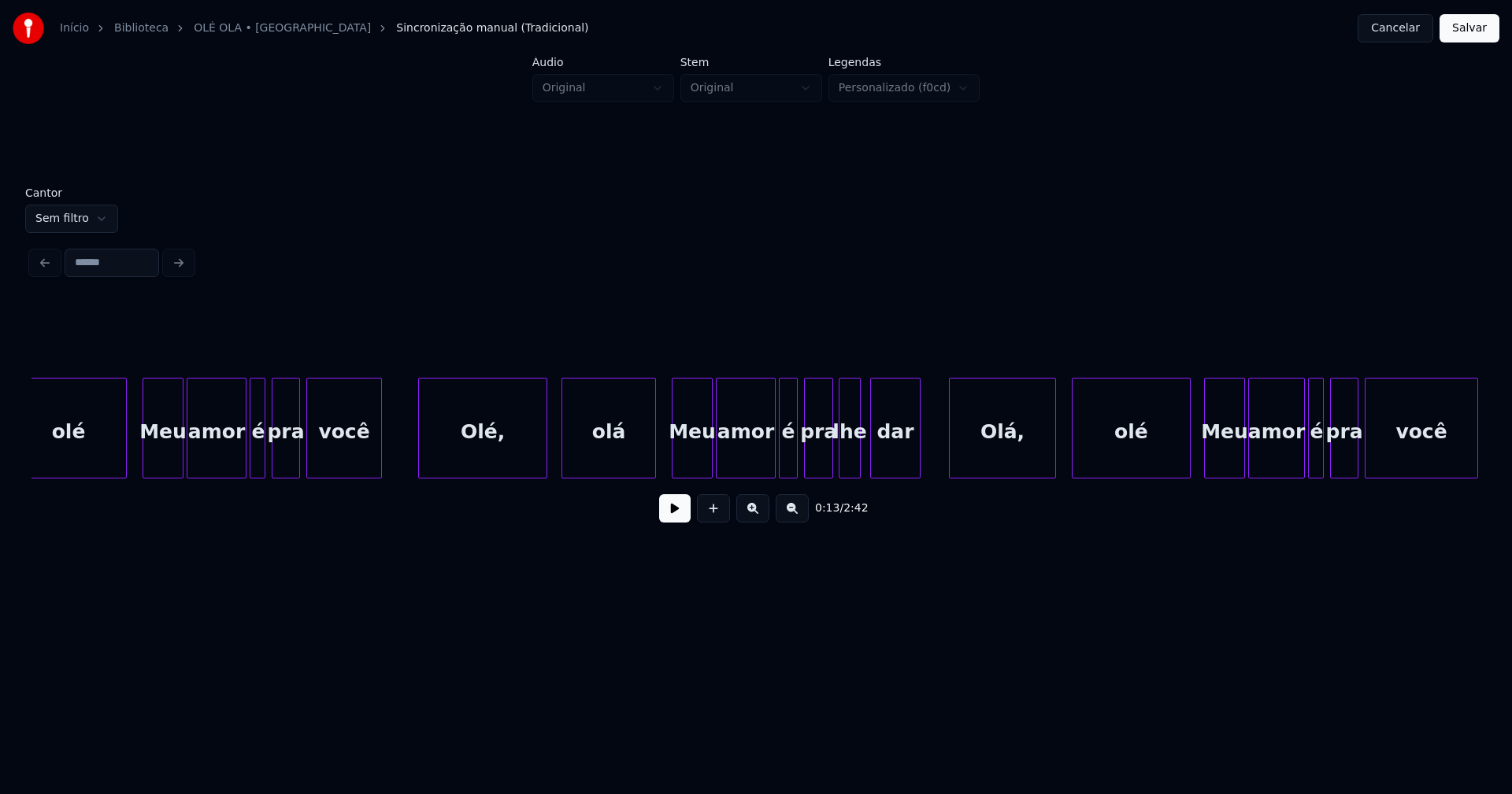
click at [484, 460] on div "Olé," at bounding box center [482, 432] width 127 height 107
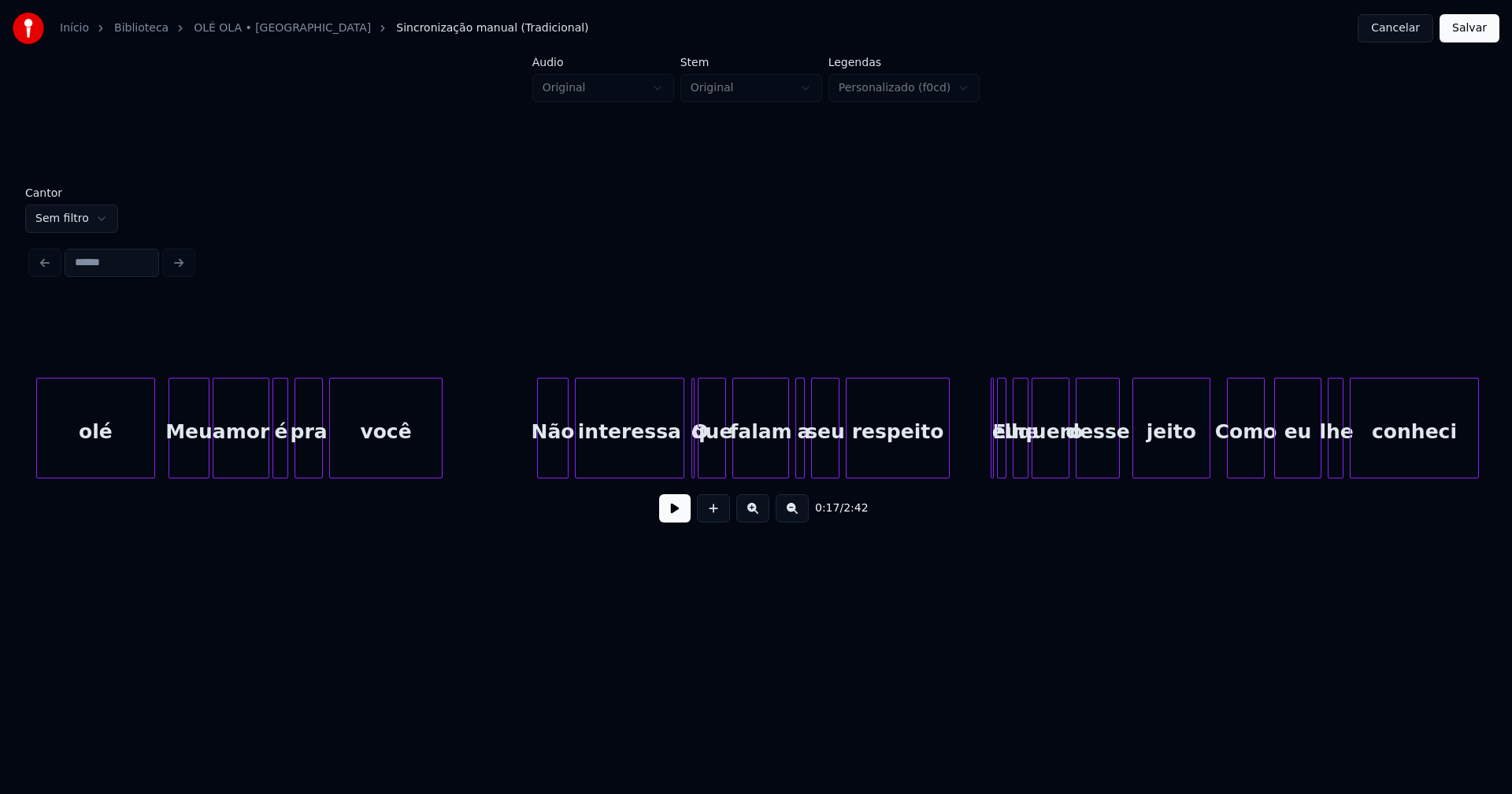
scroll to position [0, 3401]
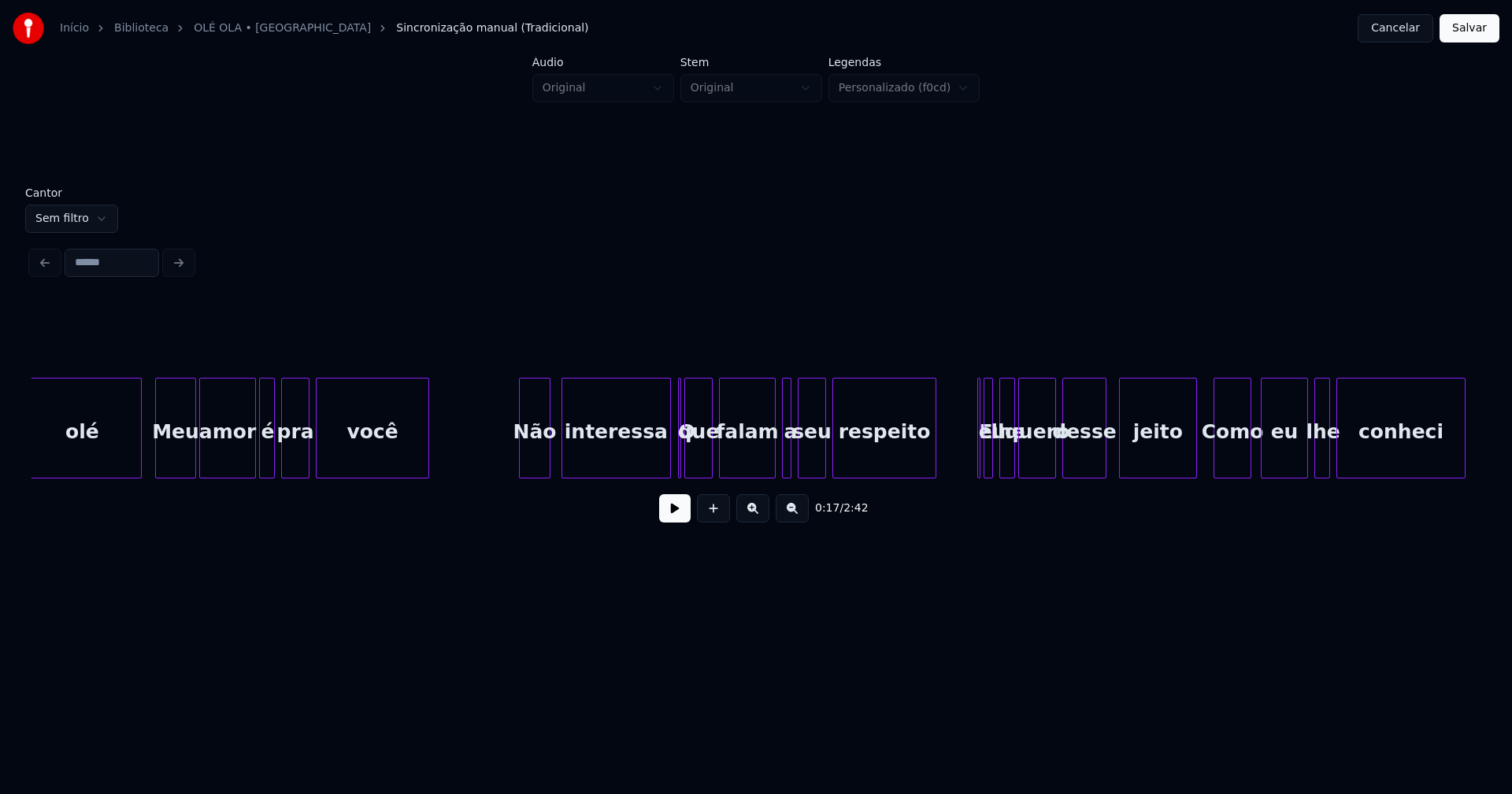
click at [532, 454] on div "Não" at bounding box center [535, 432] width 30 height 107
click at [648, 475] on div "olé Meu amor é pra você Não interessa O que falam a seu respeito E eu lhe quero…" at bounding box center [756, 428] width 1449 height 101
click at [661, 396] on div "O" at bounding box center [667, 428] width 12 height 101
click at [676, 454] on div at bounding box center [677, 428] width 5 height 99
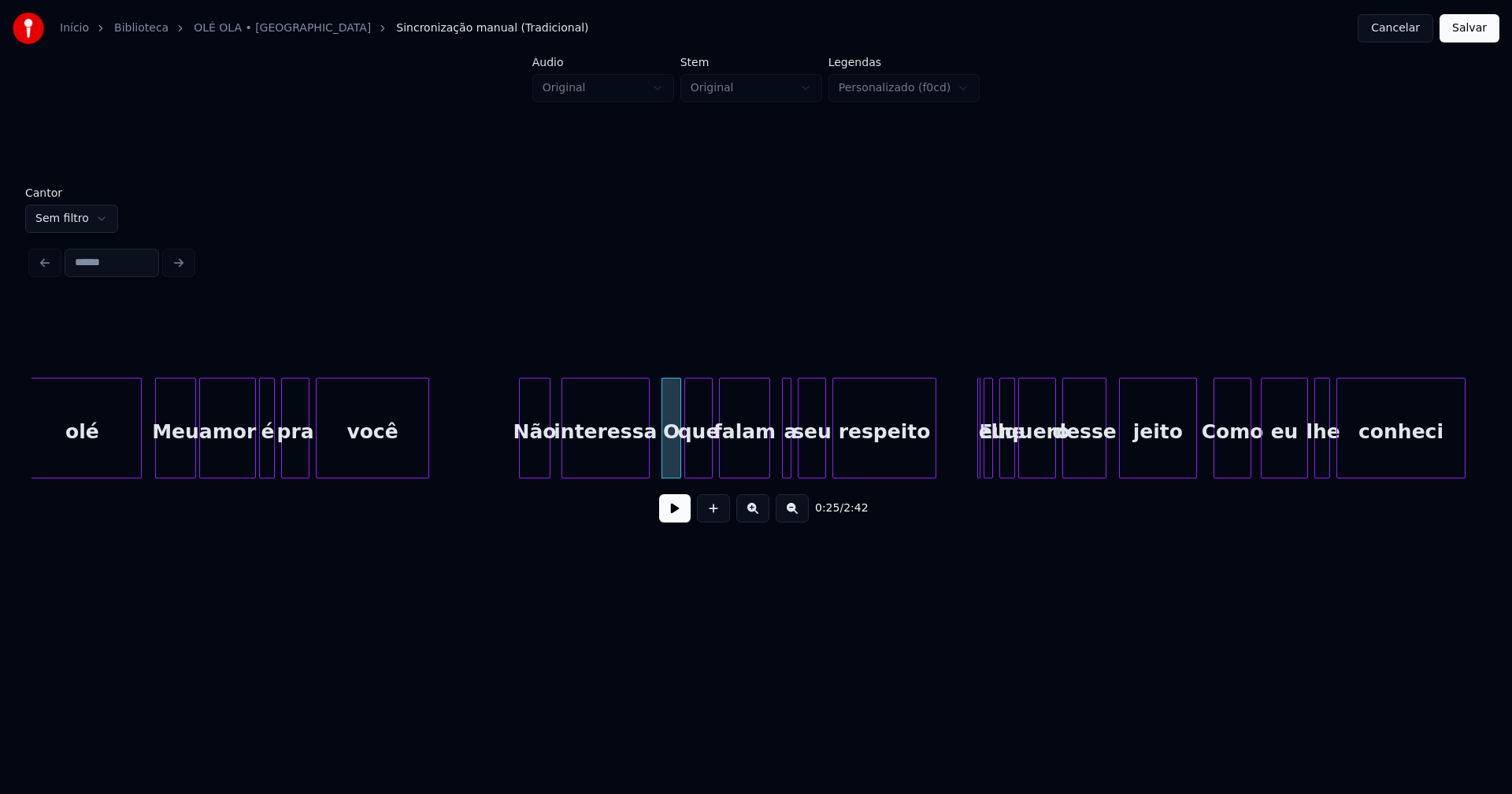
click at [767, 464] on div at bounding box center [767, 428] width 5 height 99
click at [774, 467] on div at bounding box center [776, 428] width 5 height 99
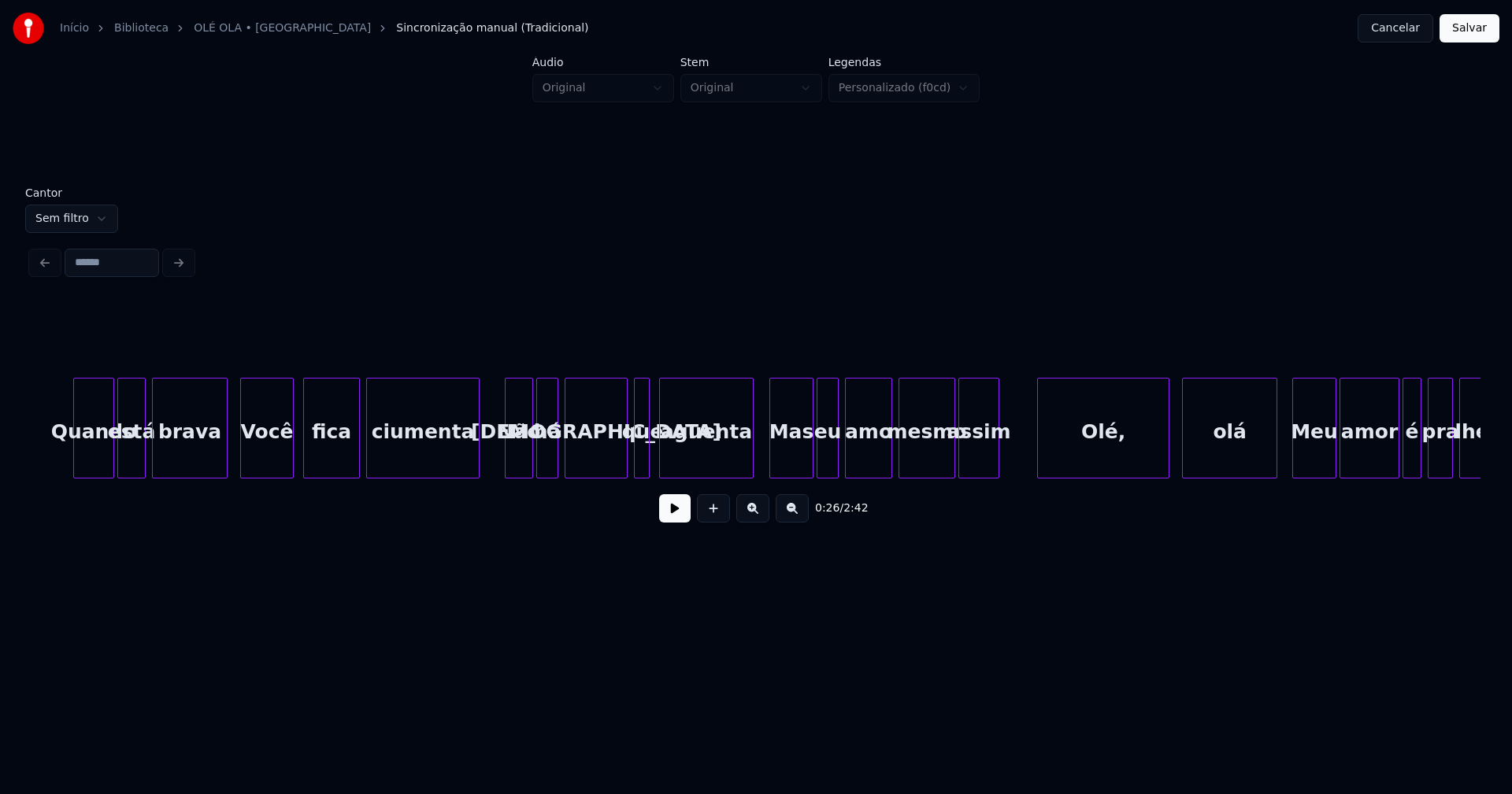
scroll to position [0, 4917]
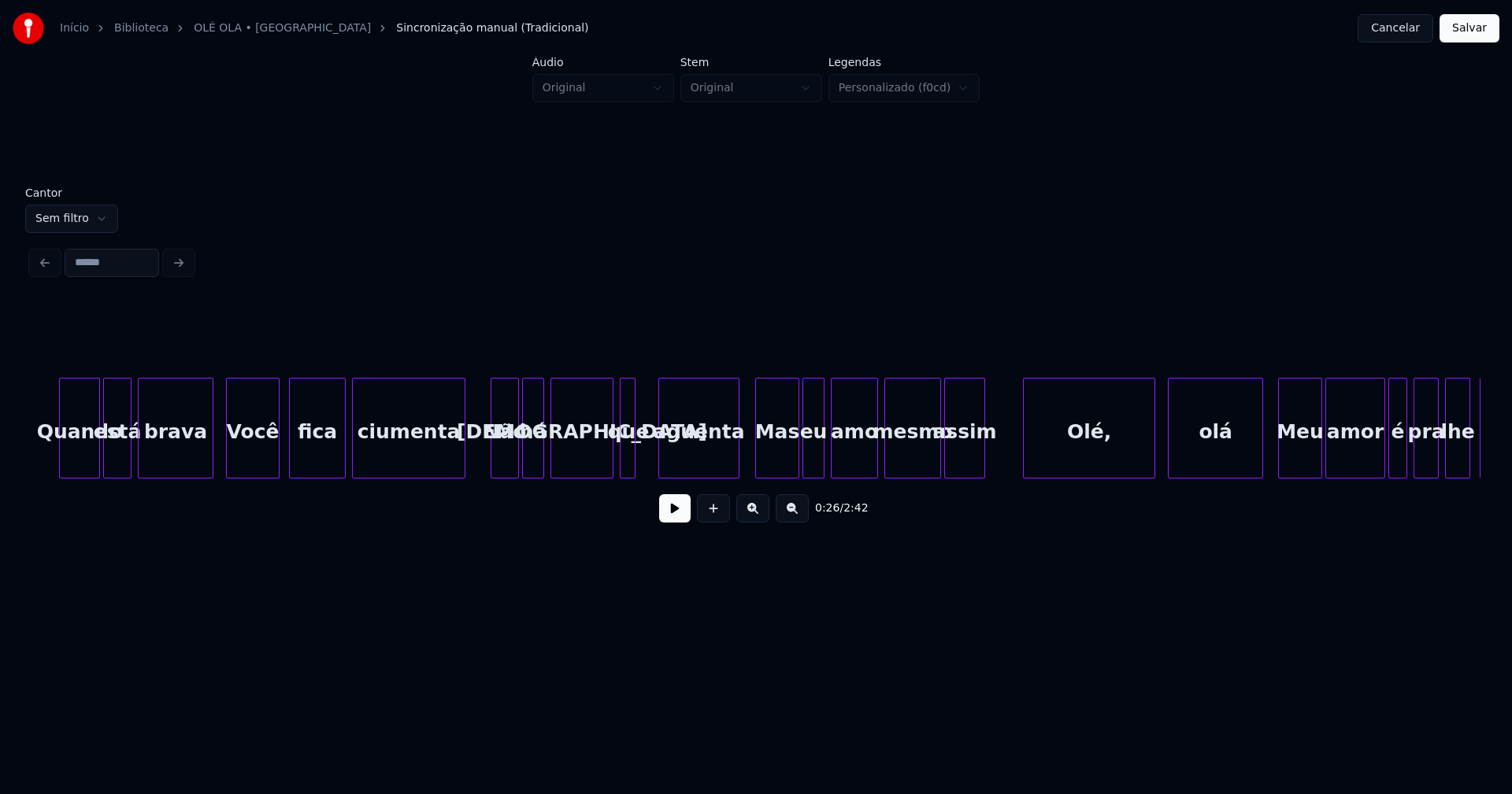
click at [661, 465] on div at bounding box center [661, 428] width 5 height 99
click at [649, 459] on div at bounding box center [647, 428] width 5 height 99
click at [1081, 458] on div "Olé," at bounding box center [1085, 432] width 131 height 107
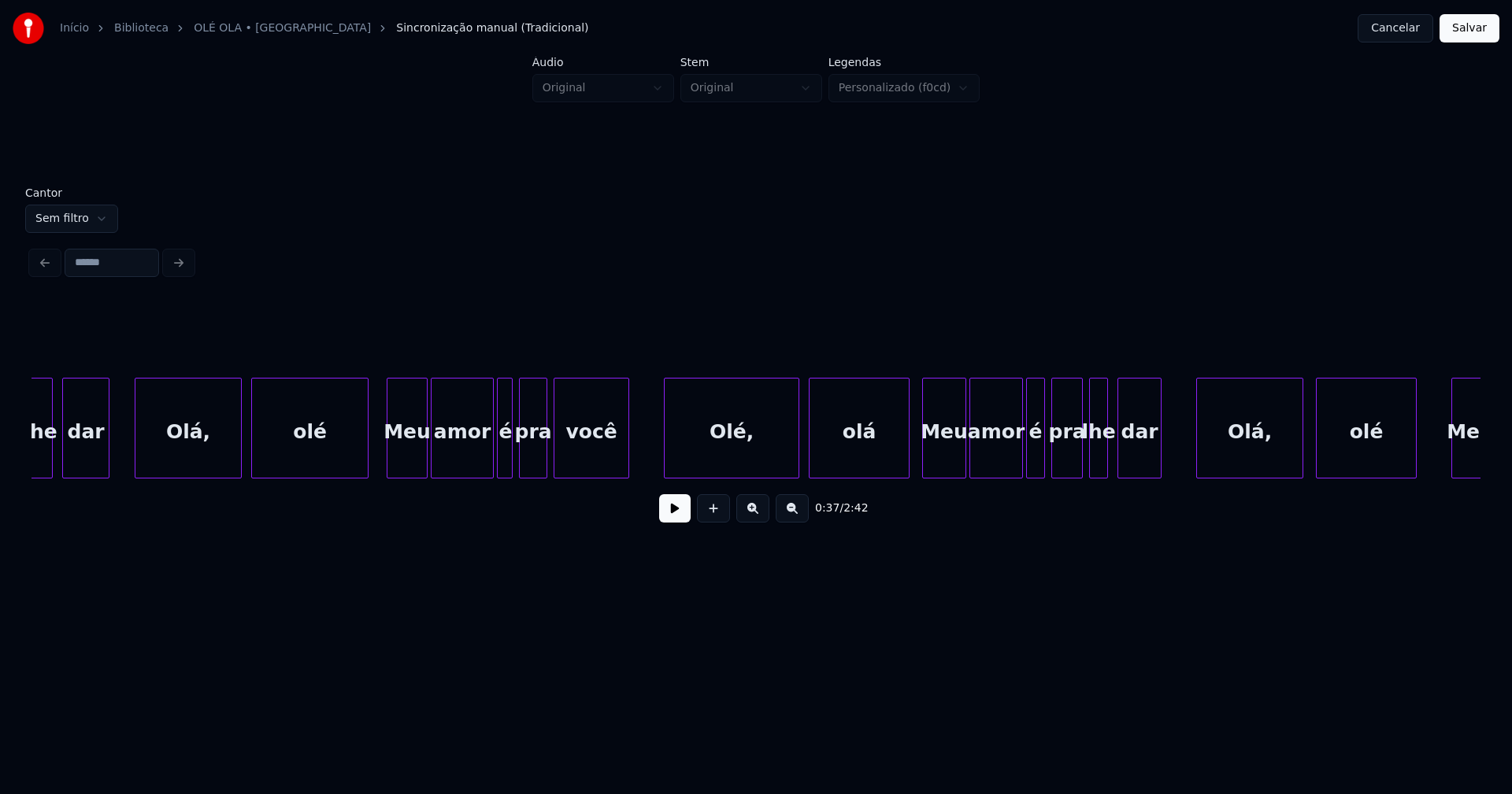
scroll to position [0, 6363]
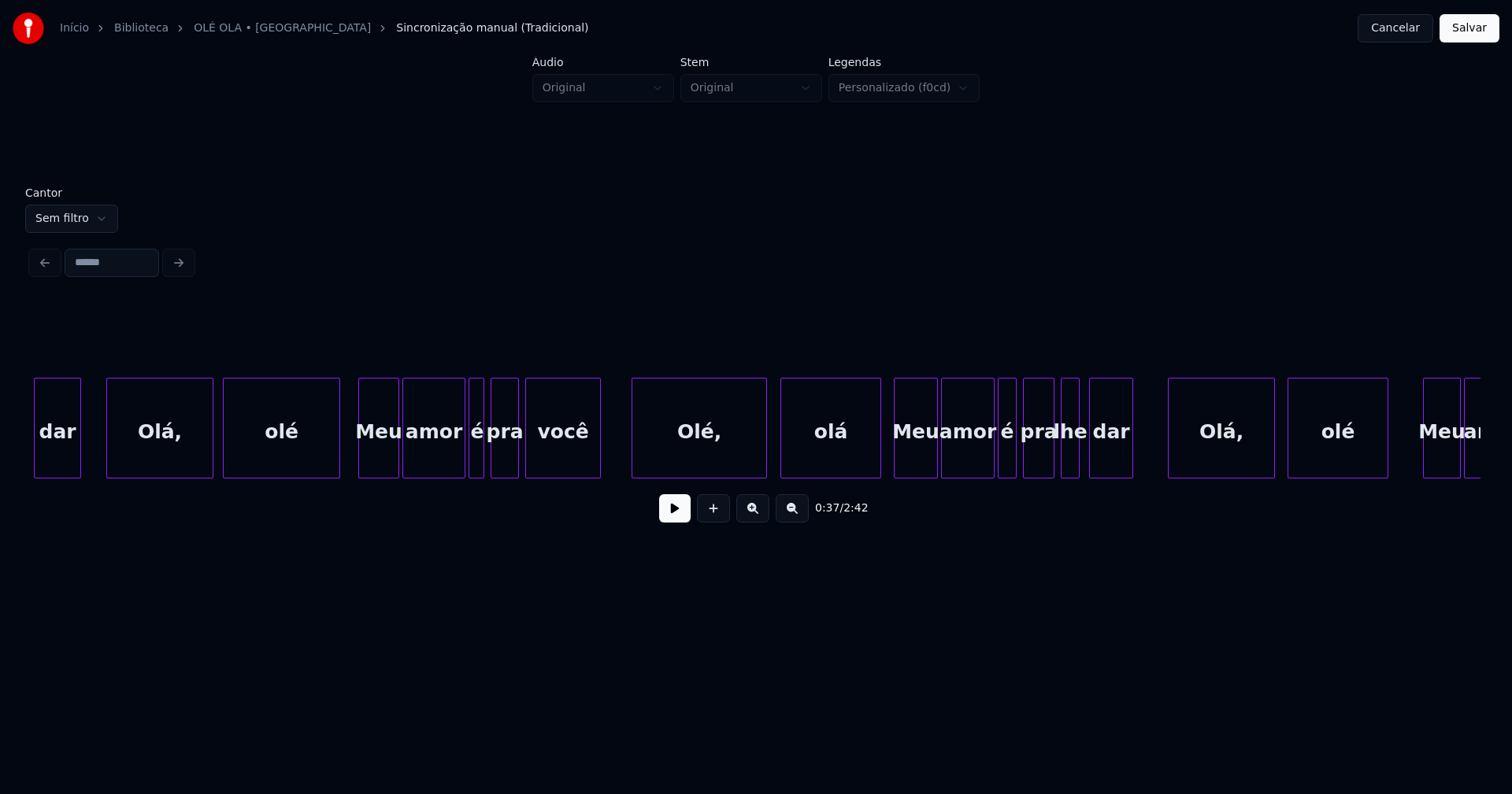
click at [747, 460] on div "Olé," at bounding box center [699, 432] width 134 height 107
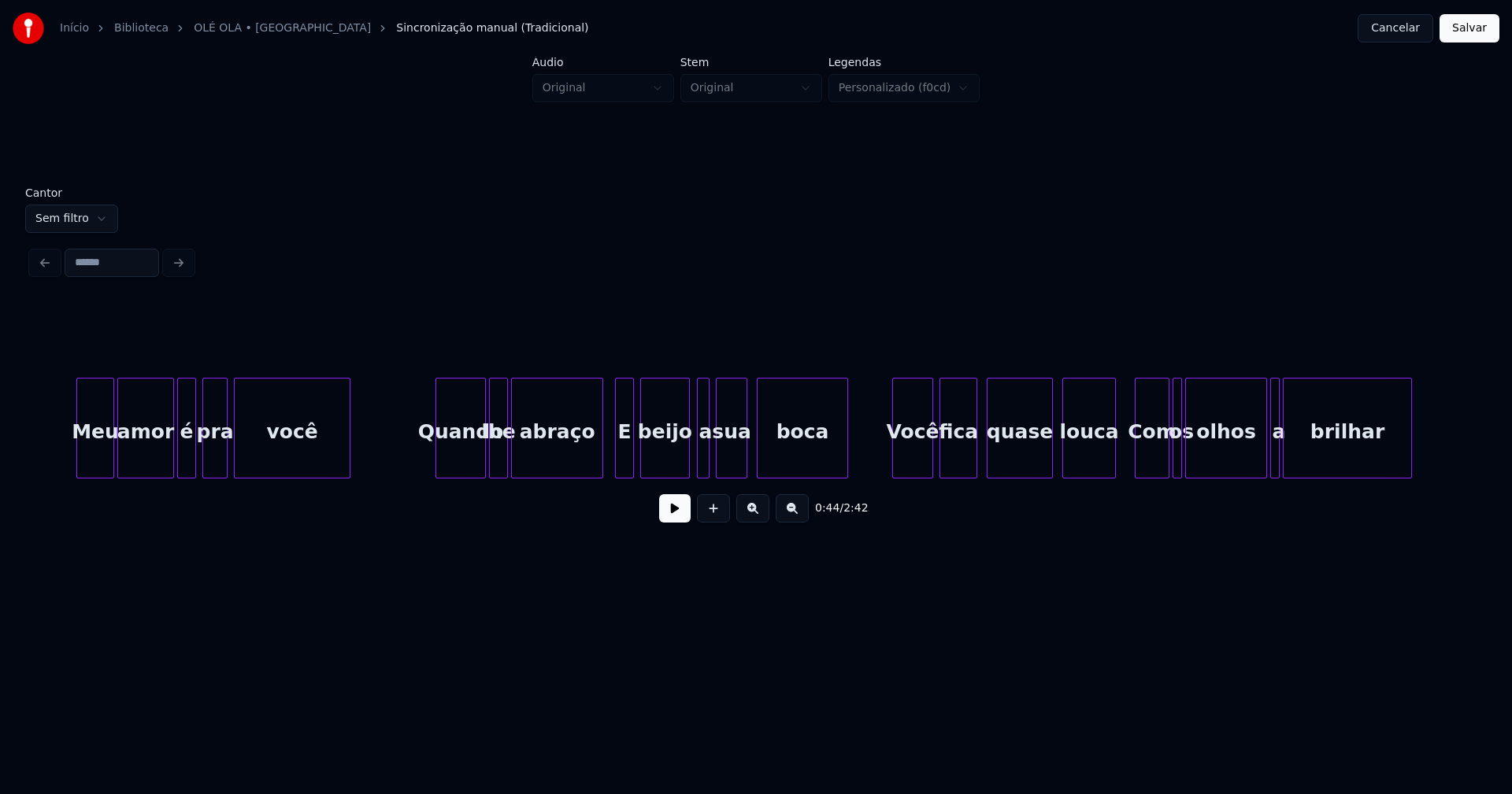
scroll to position [0, 7723]
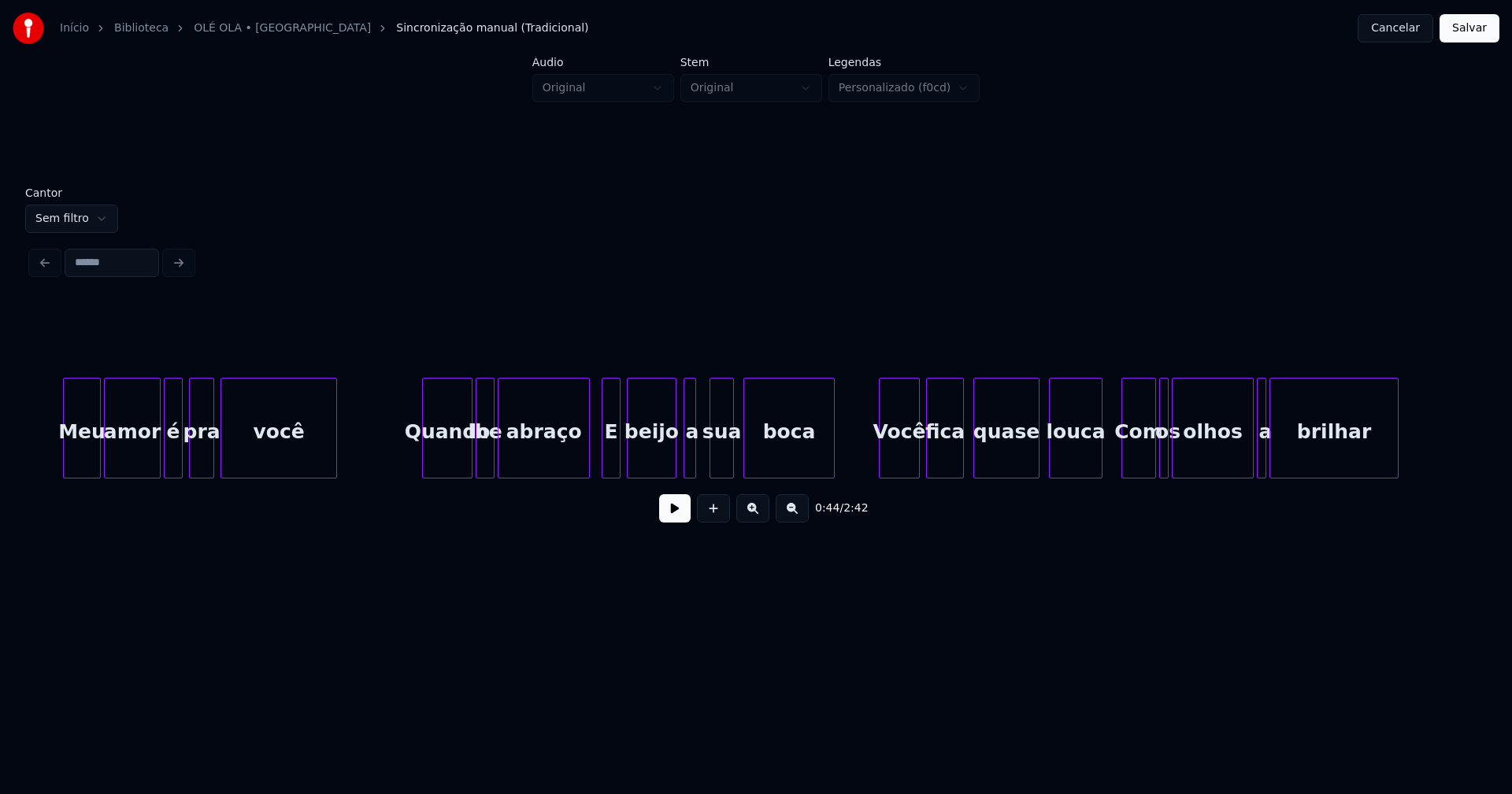
click at [711, 467] on div at bounding box center [713, 428] width 5 height 99
click at [704, 466] on div at bounding box center [705, 428] width 5 height 99
click at [669, 465] on div at bounding box center [669, 428] width 5 height 99
click at [678, 464] on div at bounding box center [679, 428] width 5 height 99
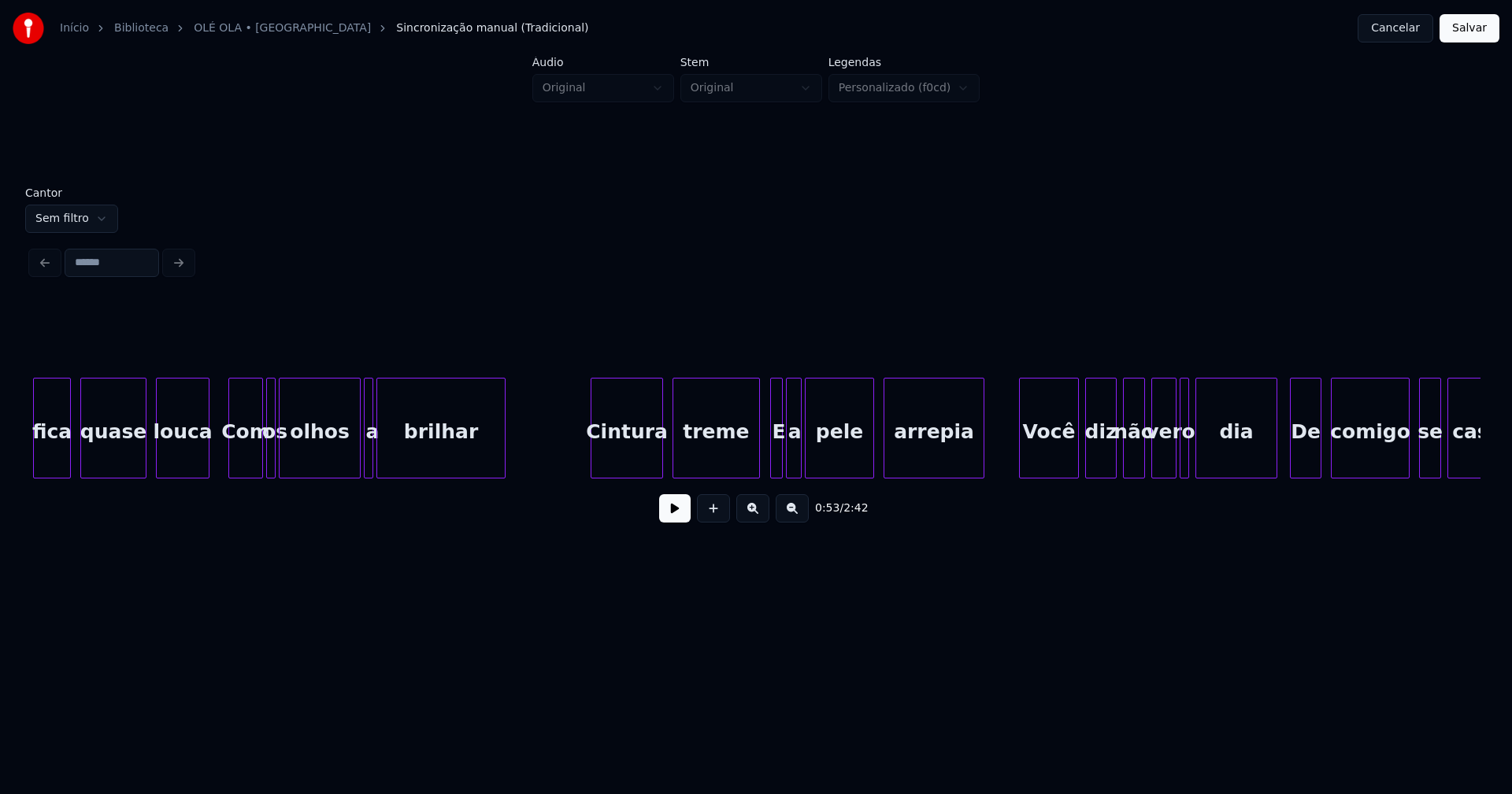
scroll to position [0, 8629]
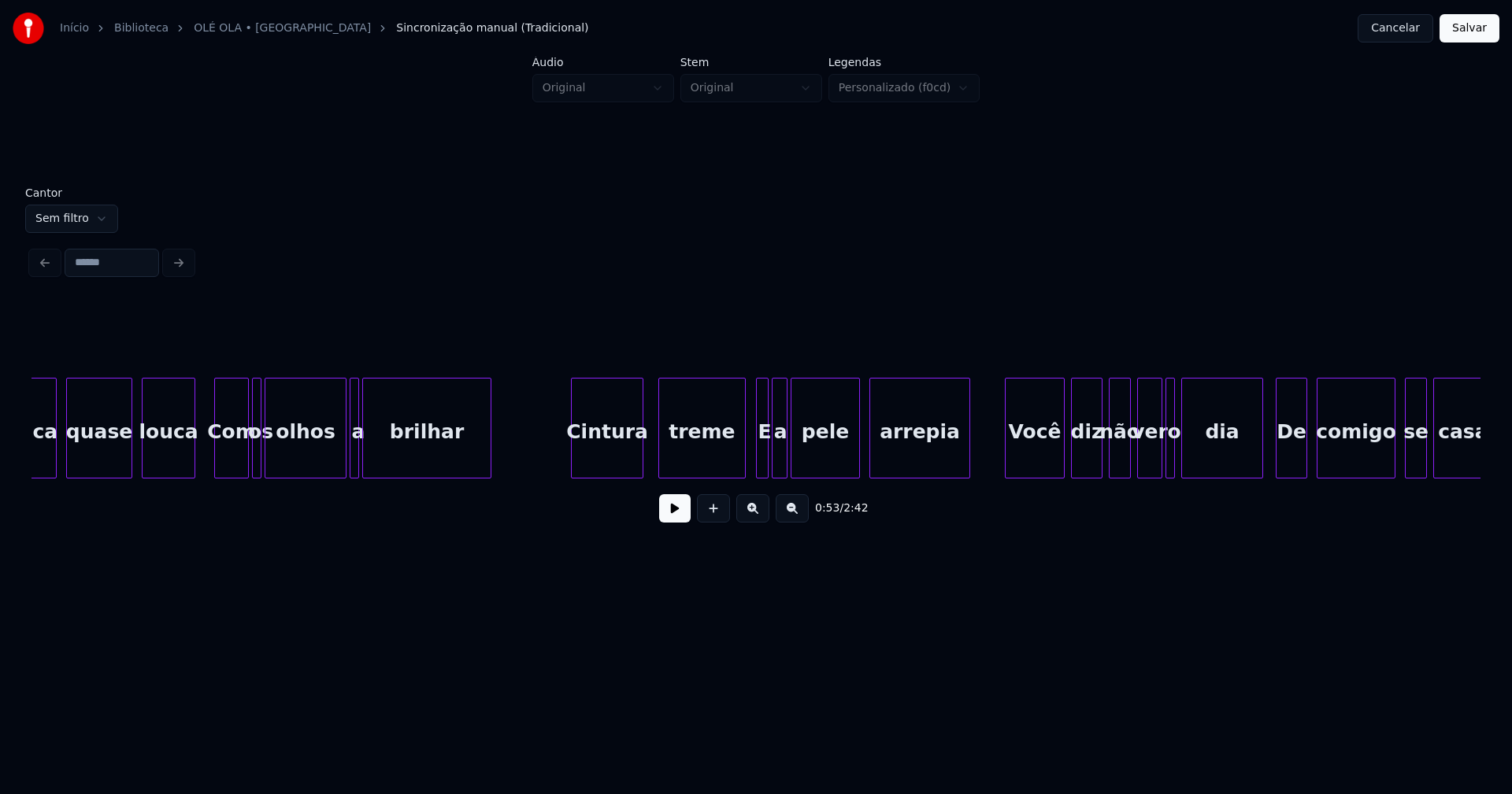
click at [605, 448] on div "Cintura" at bounding box center [607, 432] width 71 height 107
click at [724, 473] on div "fica quase louca Com os olhos a brilhar Cintura treme E a pele arrepia Você diz…" at bounding box center [756, 428] width 1449 height 101
click at [752, 457] on div at bounding box center [754, 428] width 5 height 99
click at [739, 464] on div "E" at bounding box center [740, 432] width 16 height 107
click at [765, 460] on div "a" at bounding box center [764, 432] width 16 height 107
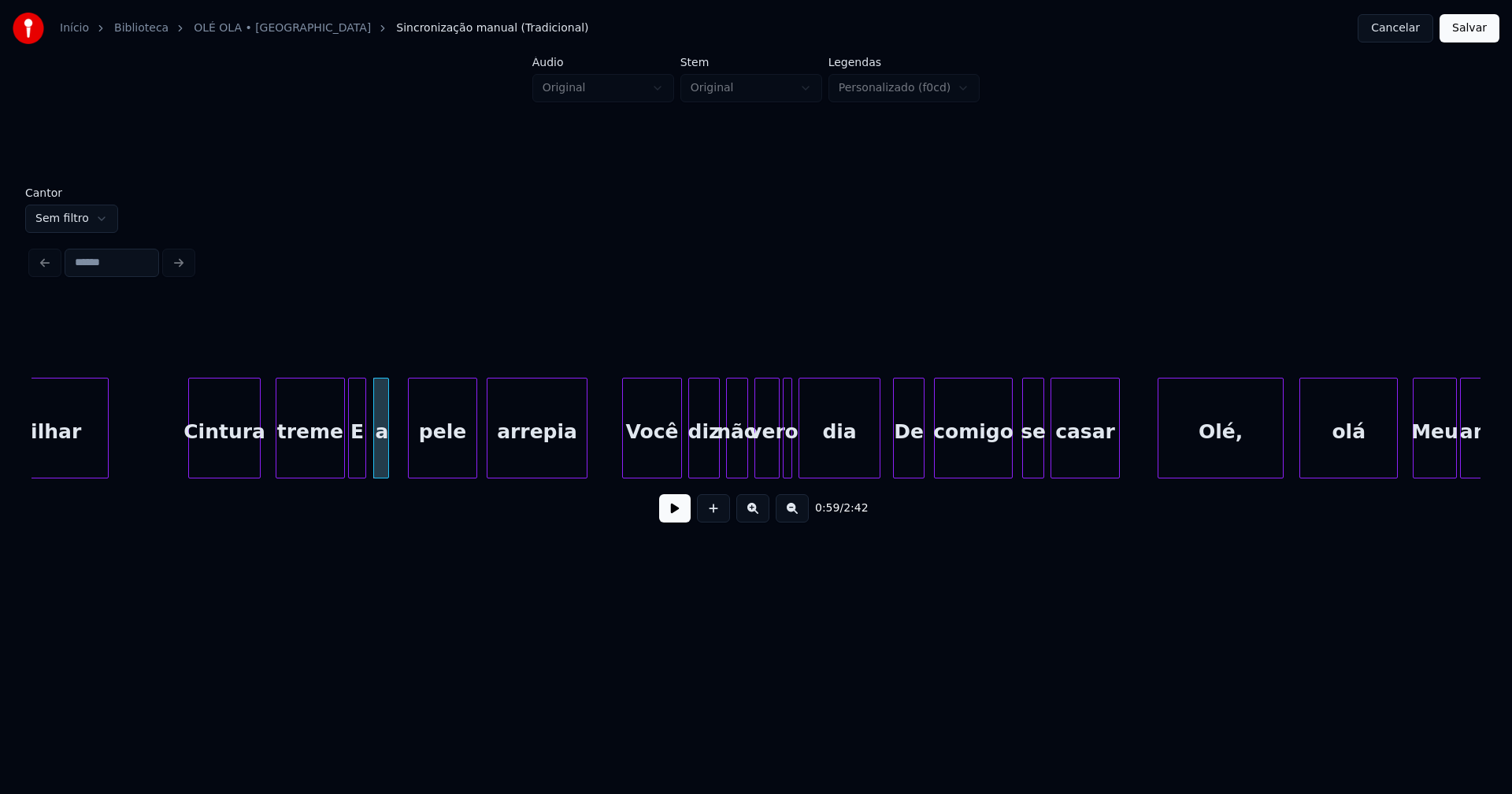
scroll to position [0, 9098]
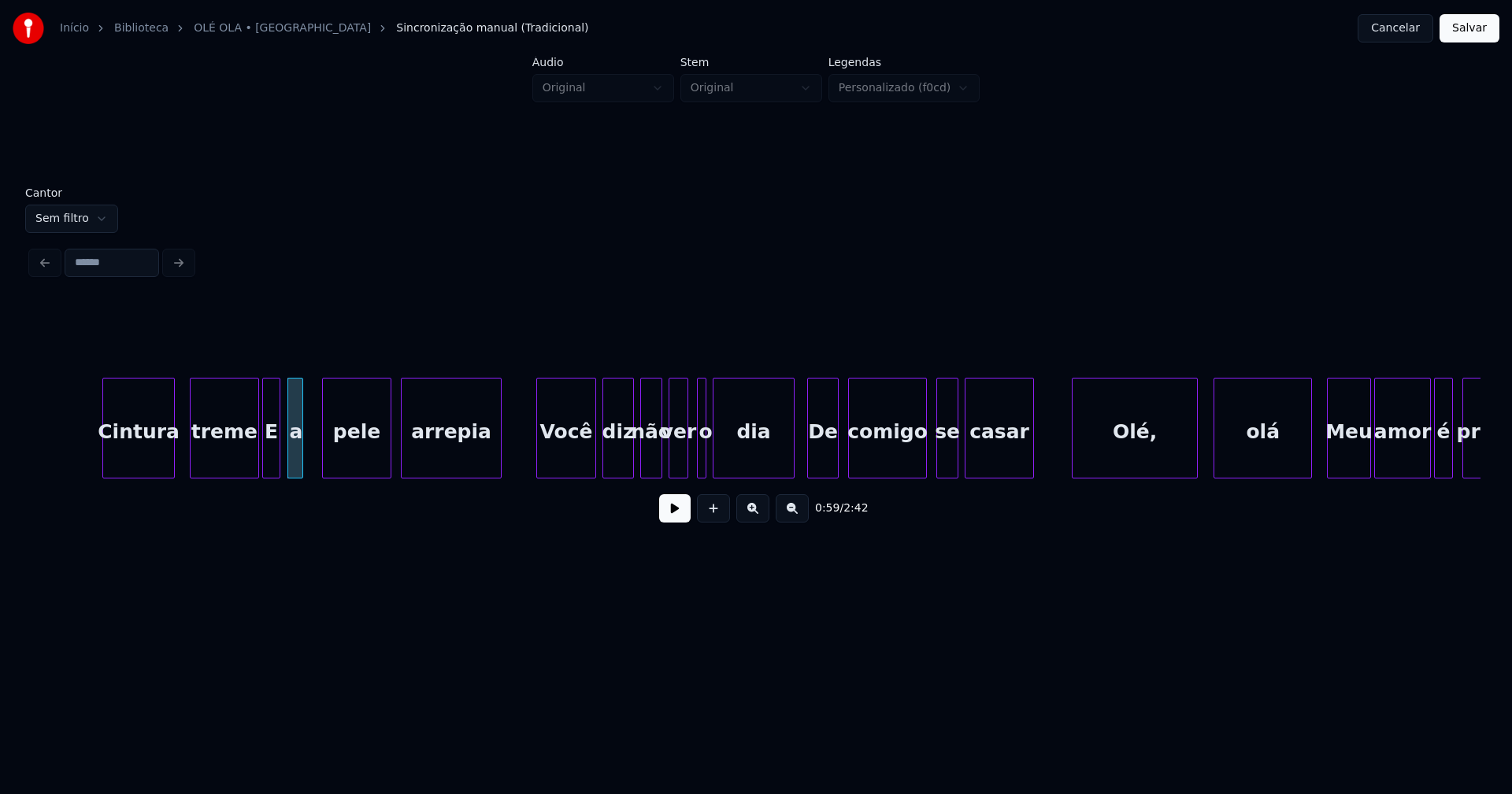
click at [684, 463] on div at bounding box center [685, 428] width 5 height 99
click at [689, 463] on div "o" at bounding box center [694, 428] width 10 height 101
click at [705, 462] on div at bounding box center [705, 428] width 5 height 99
click at [942, 463] on div "se" at bounding box center [940, 432] width 21 height 107
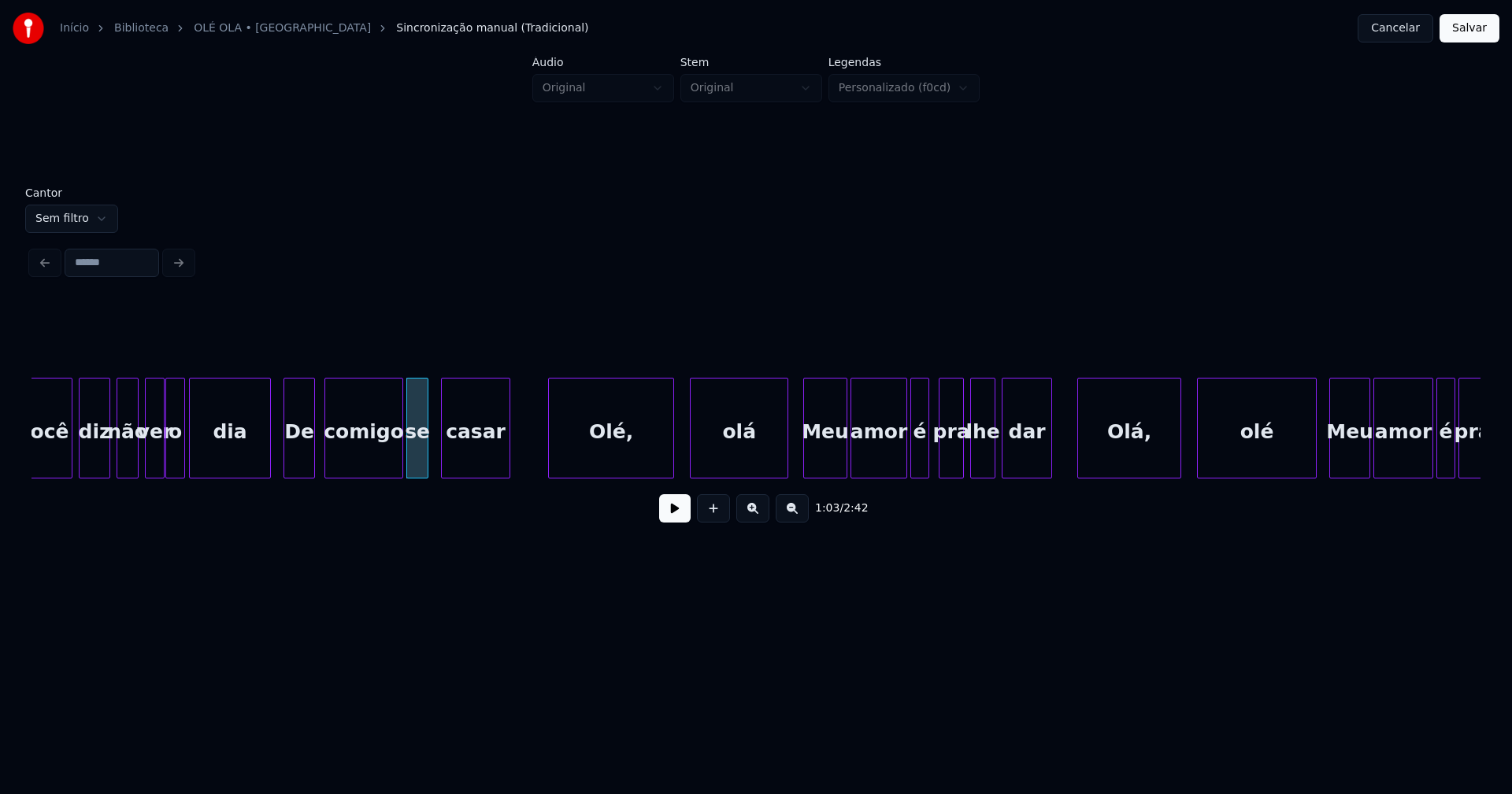
scroll to position [0, 9636]
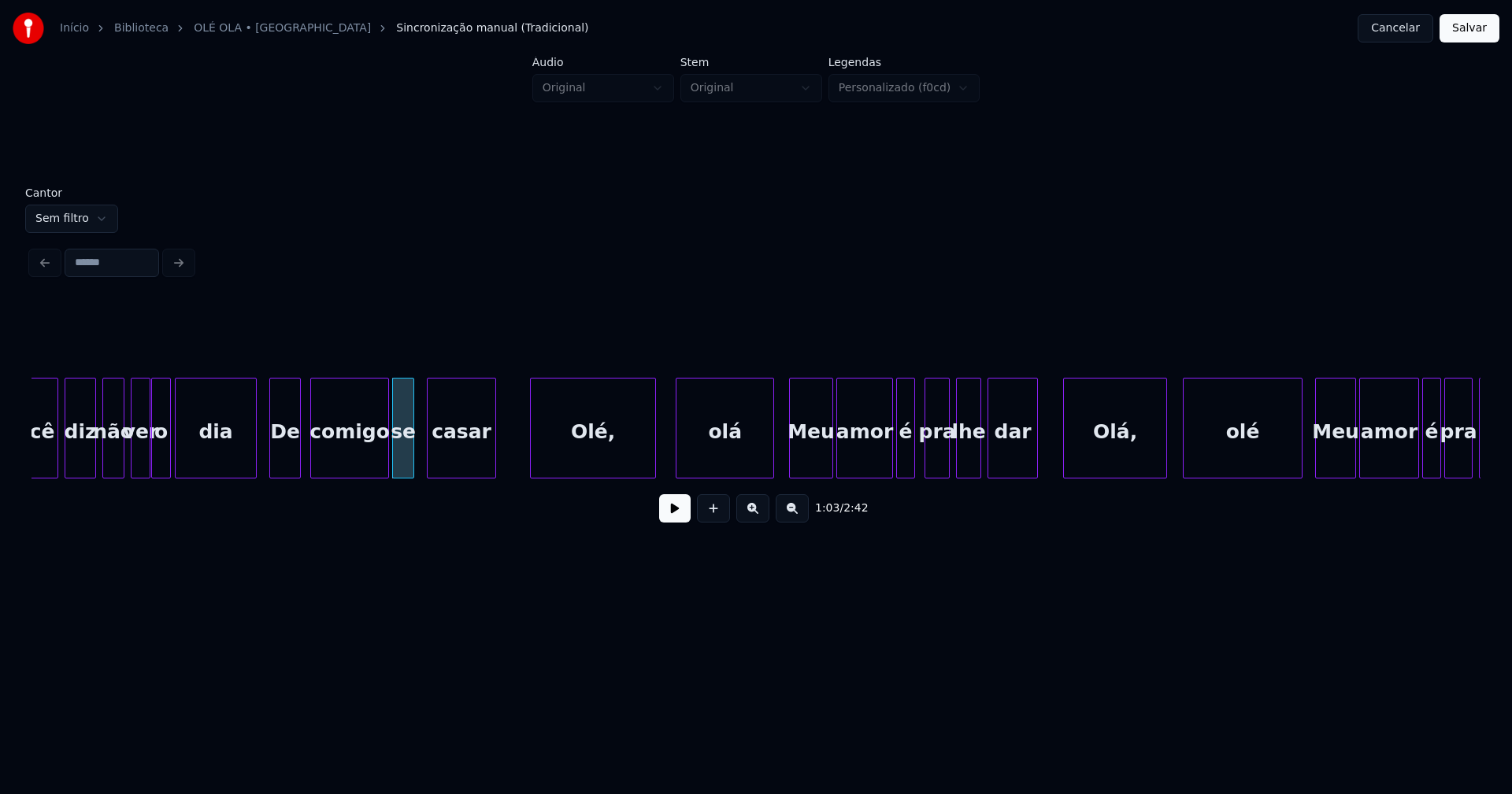
click at [617, 466] on div "Olé," at bounding box center [592, 432] width 124 height 107
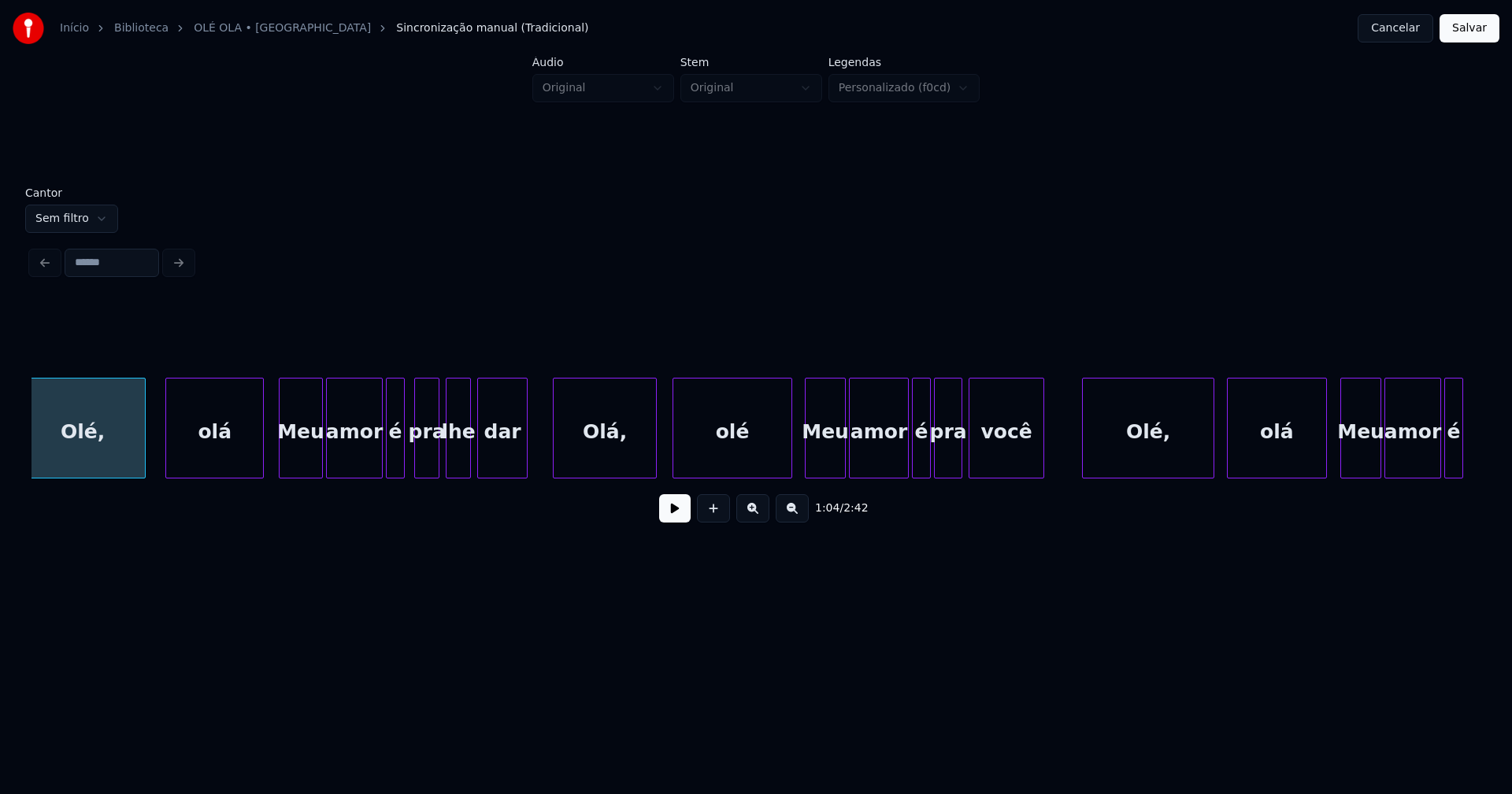
scroll to position [0, 10160]
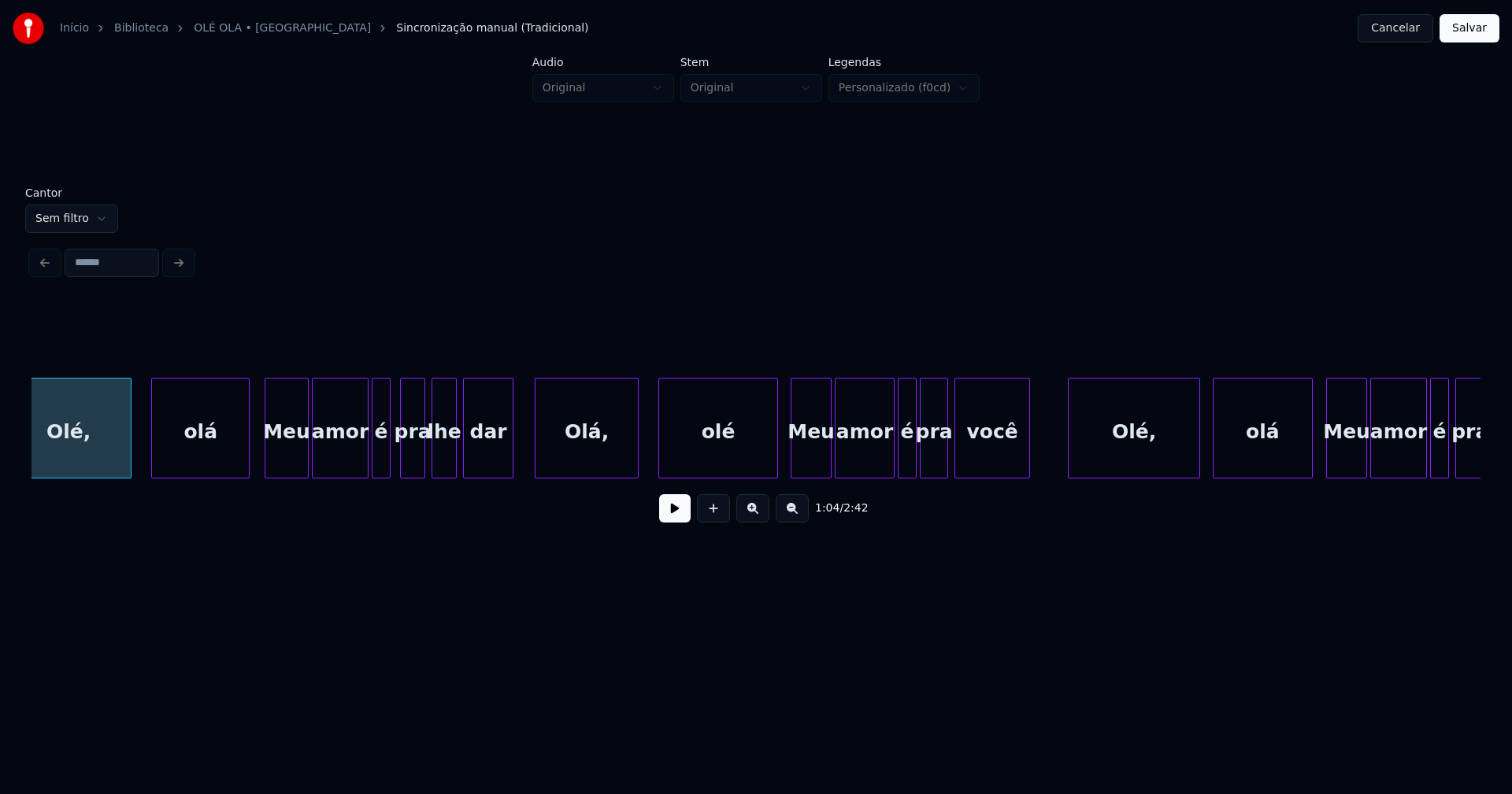
click at [600, 462] on div "Olá," at bounding box center [586, 432] width 103 height 107
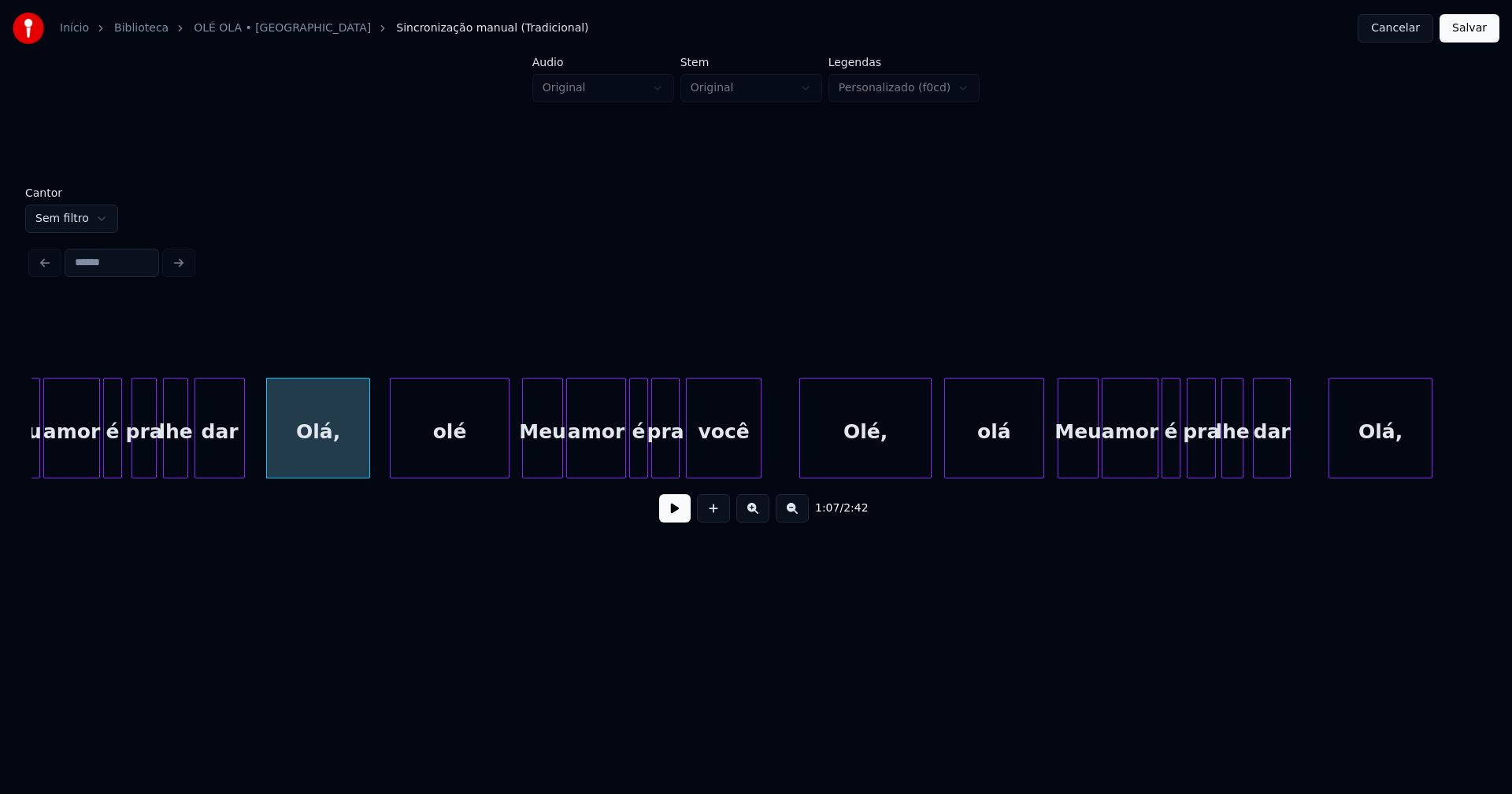
scroll to position [0, 10798]
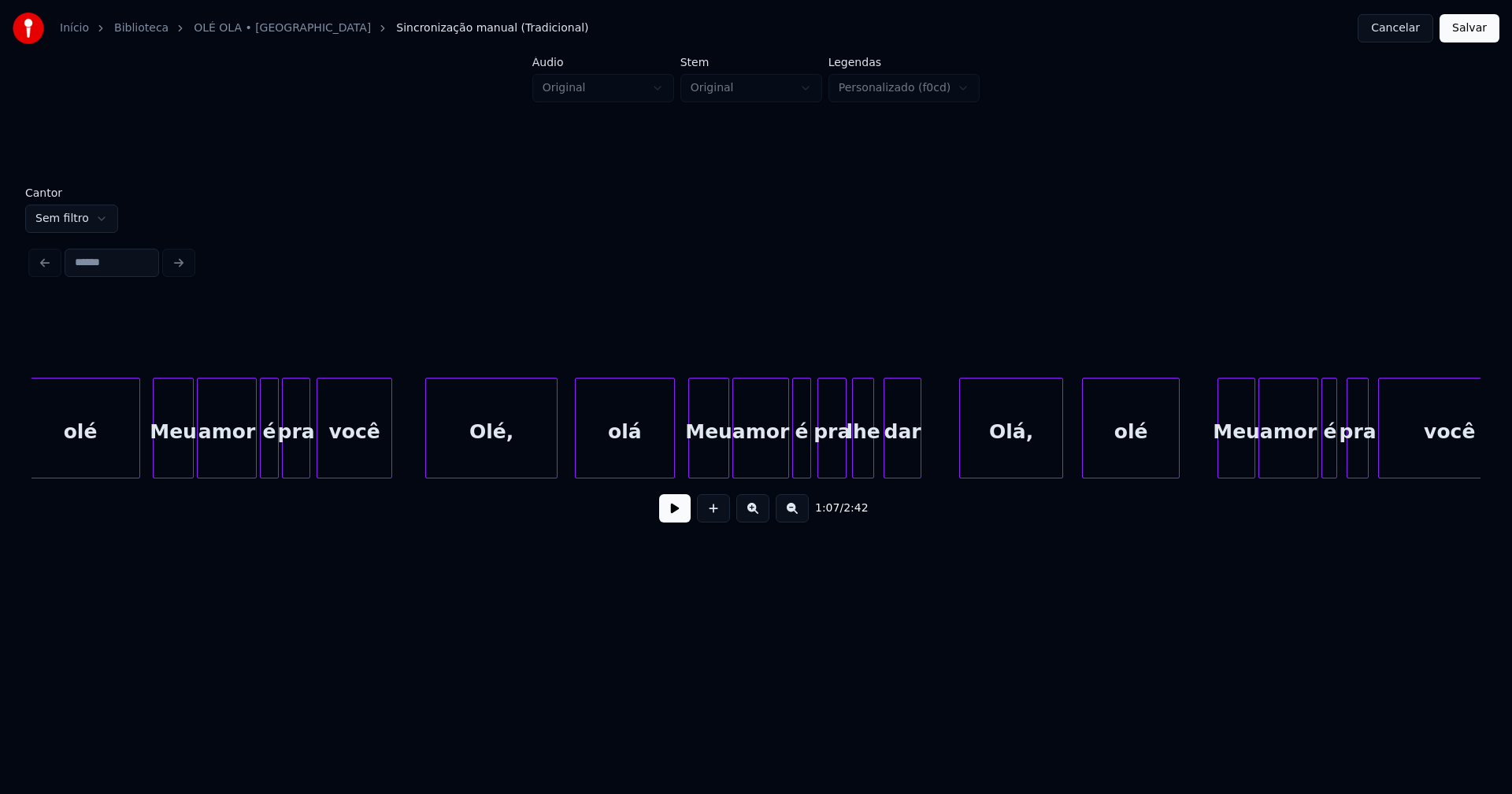
click at [517, 454] on div "Olé," at bounding box center [491, 432] width 131 height 107
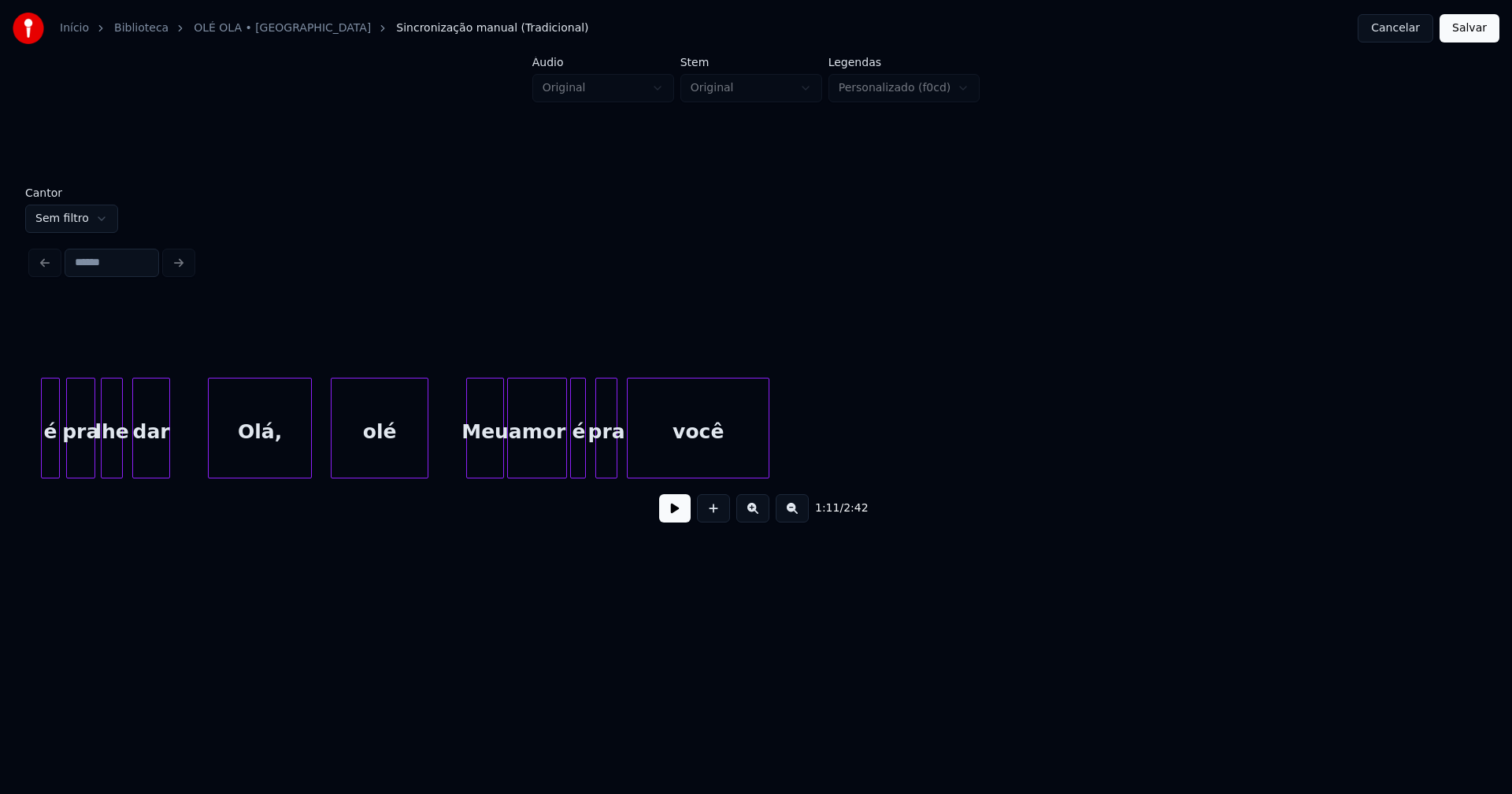
scroll to position [0, 11577]
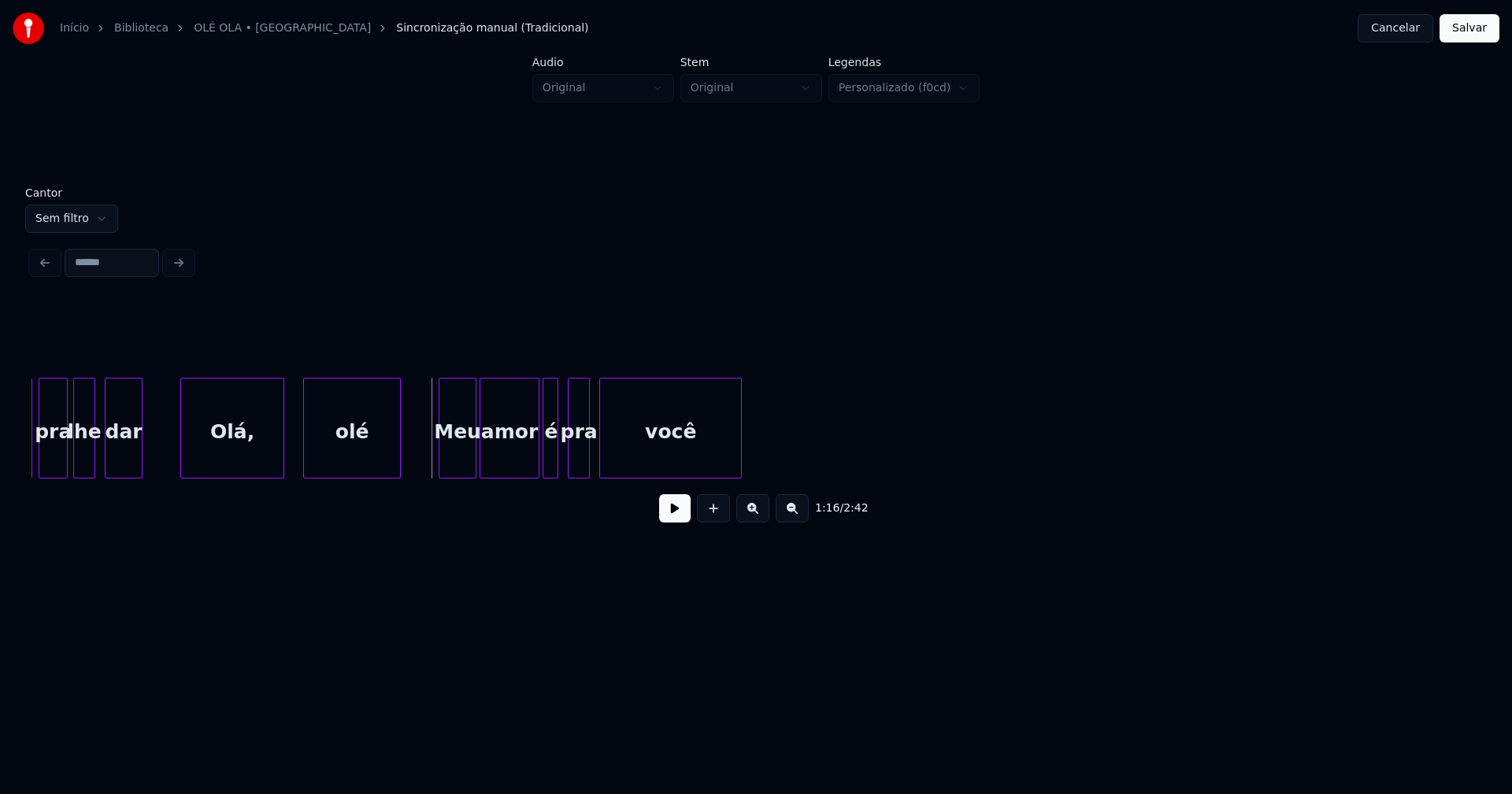
click at [674, 518] on button at bounding box center [674, 508] width 31 height 29
drag, startPoint x: 673, startPoint y: 516, endPoint x: 696, endPoint y: 508, distance: 24.4
click at [674, 516] on button at bounding box center [674, 508] width 31 height 29
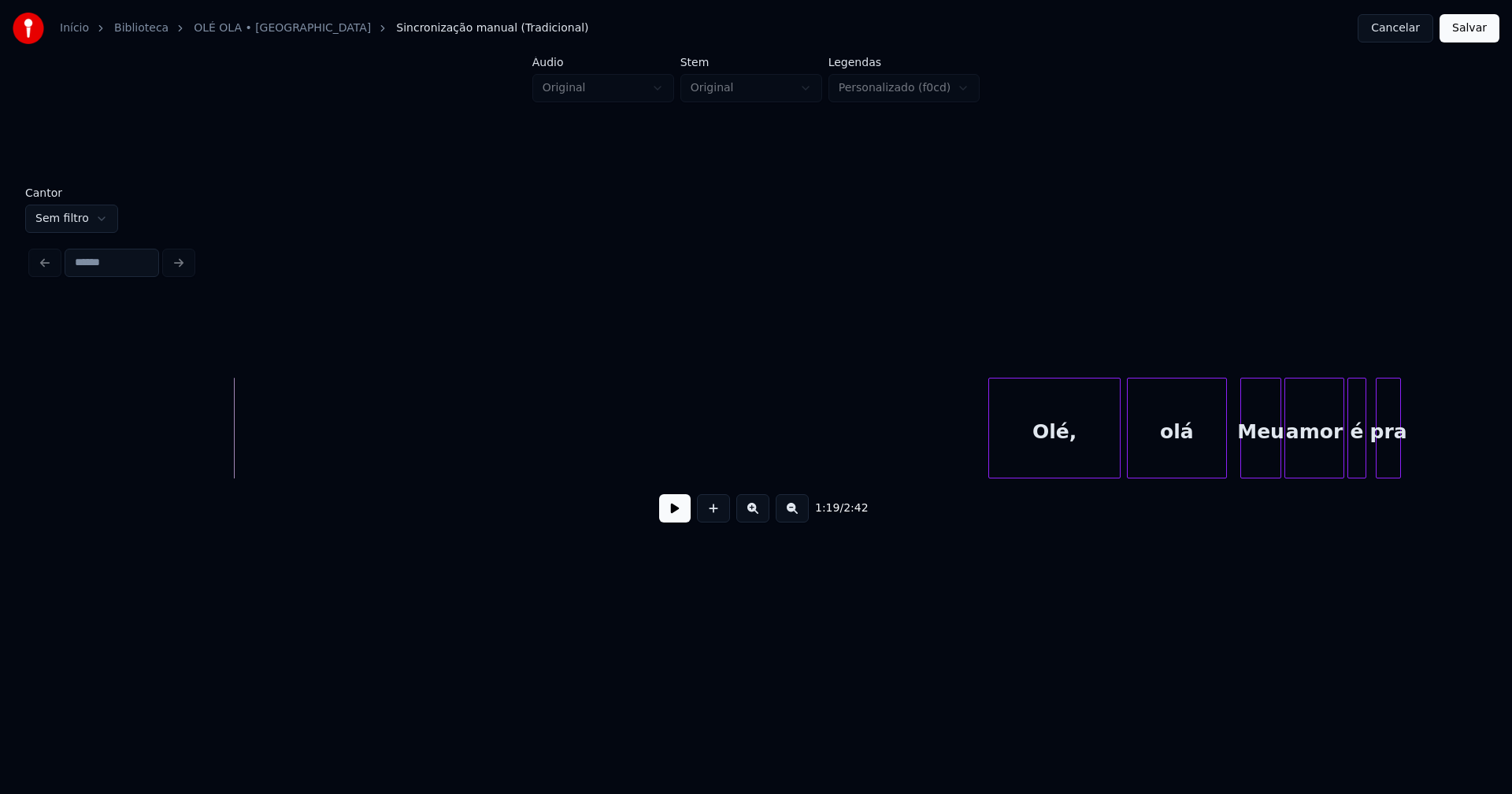
scroll to position [0, 13107]
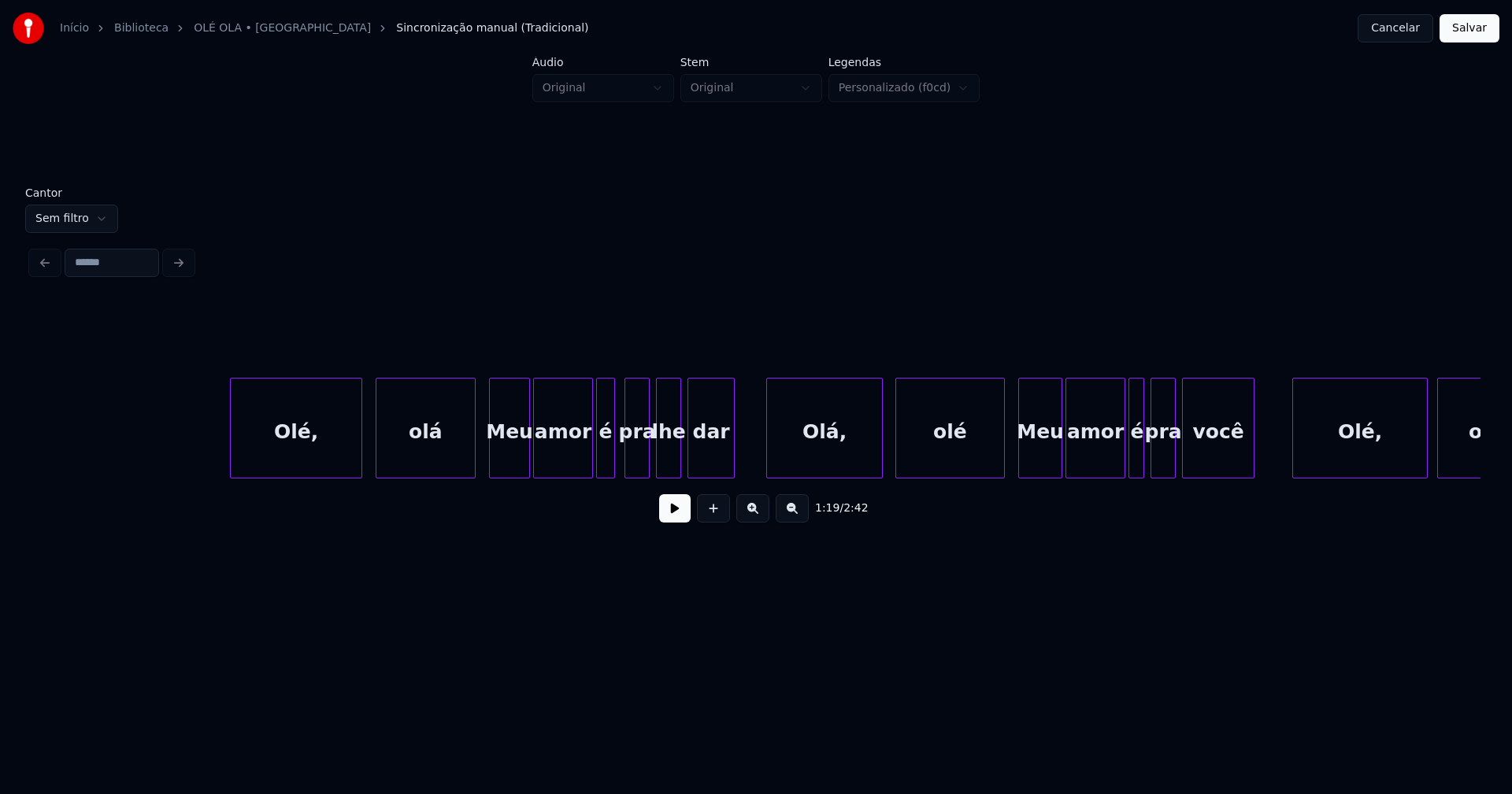
click at [315, 438] on div "Olé," at bounding box center [296, 432] width 131 height 107
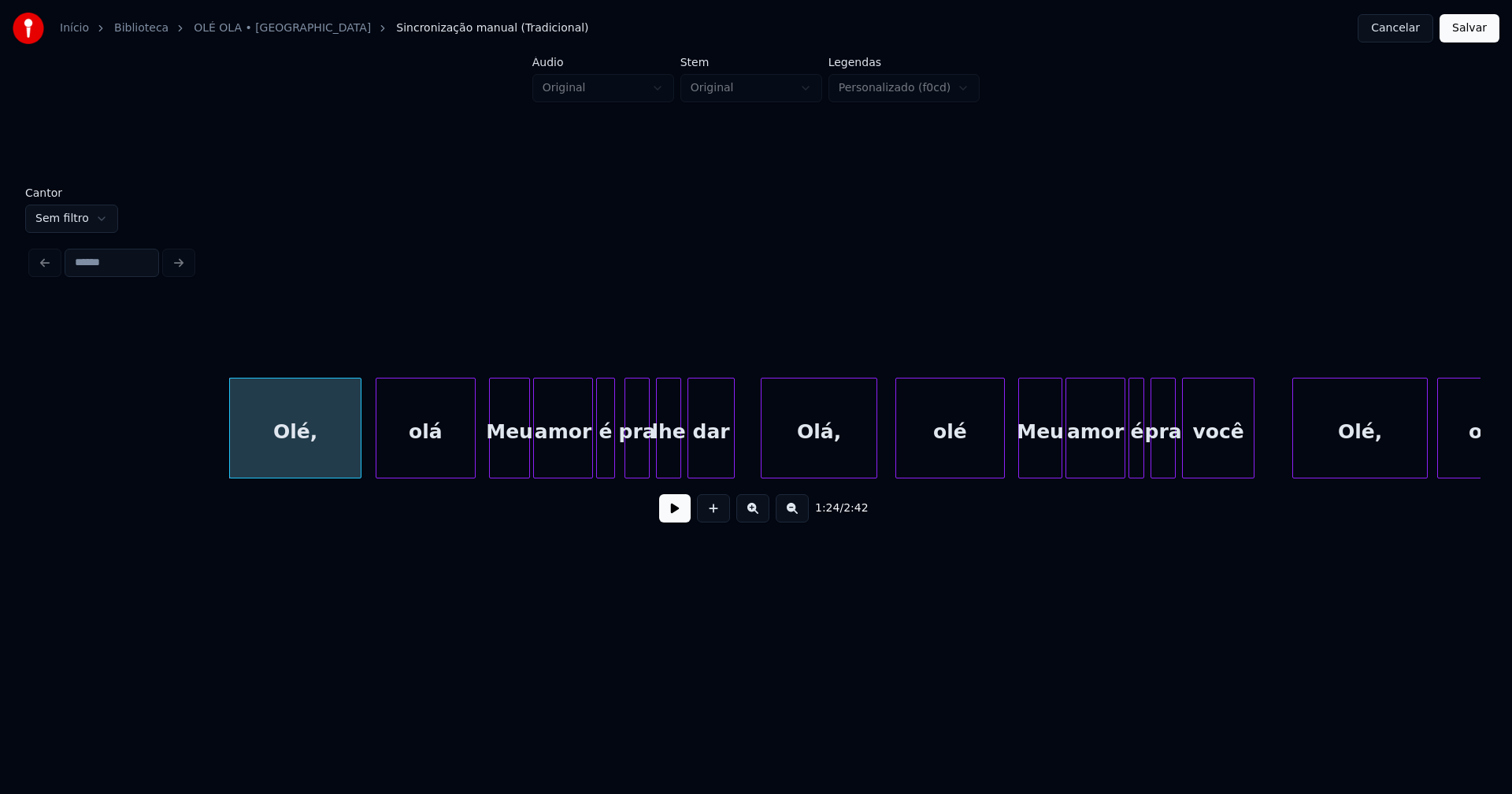
click at [827, 458] on div "Olá," at bounding box center [819, 432] width 115 height 107
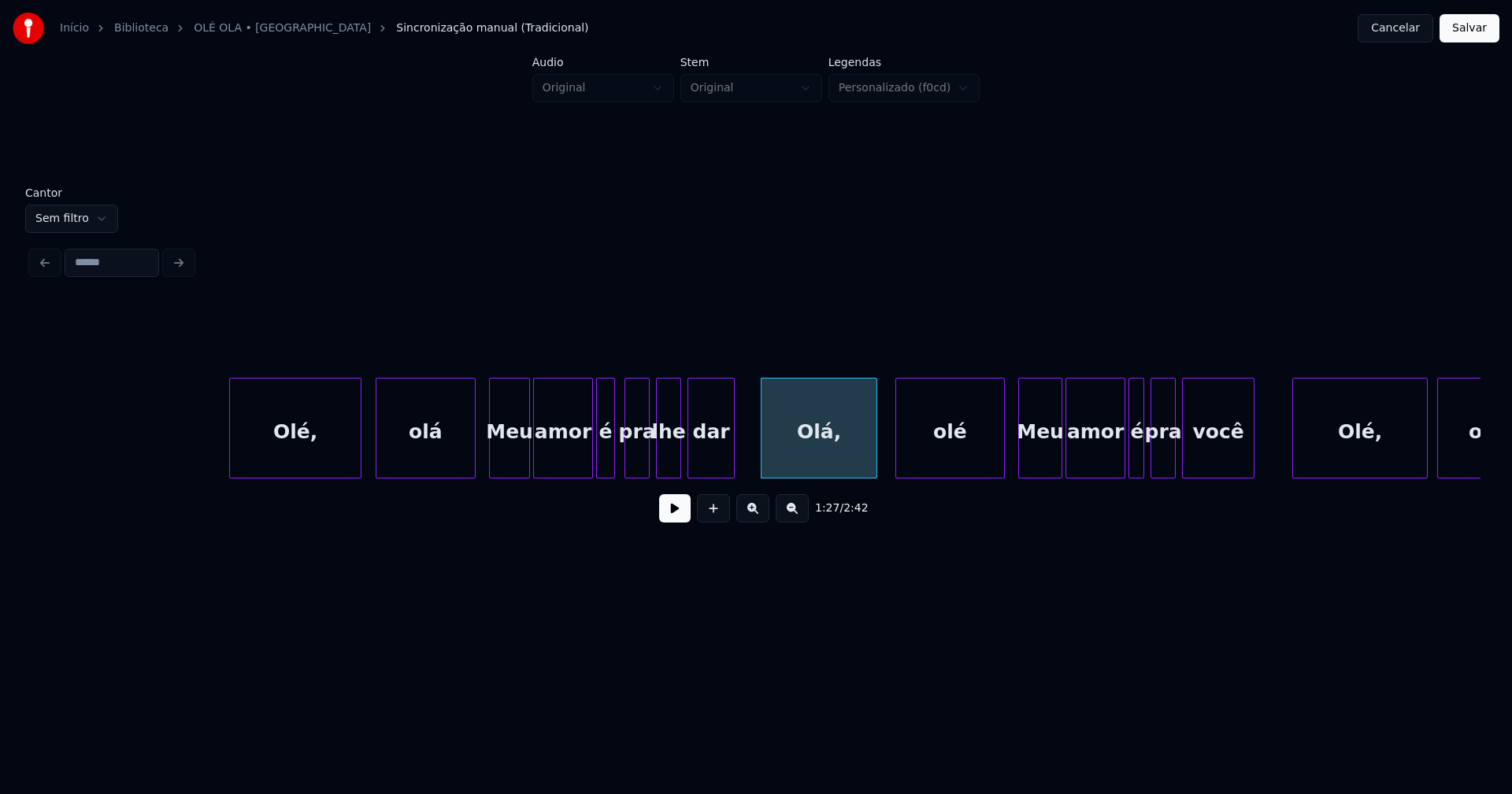
drag, startPoint x: 810, startPoint y: 485, endPoint x: 830, endPoint y: 483, distance: 20.1
click at [830, 479] on div "Olé, olá Meu amor é pra lhe dar Olá, olé Meu amor é pra você Olé, olá" at bounding box center [756, 428] width 1449 height 101
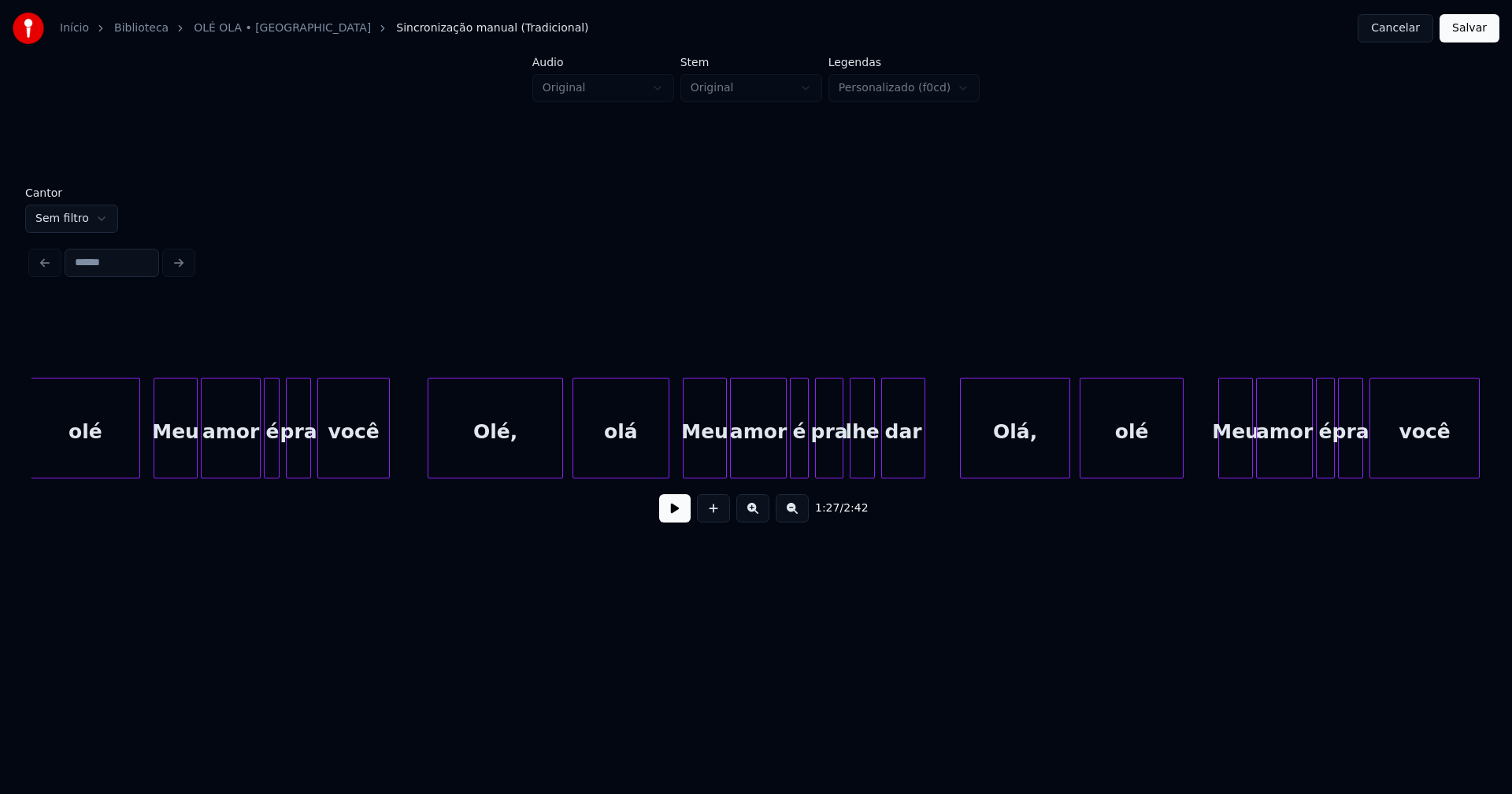
scroll to position [0, 13986]
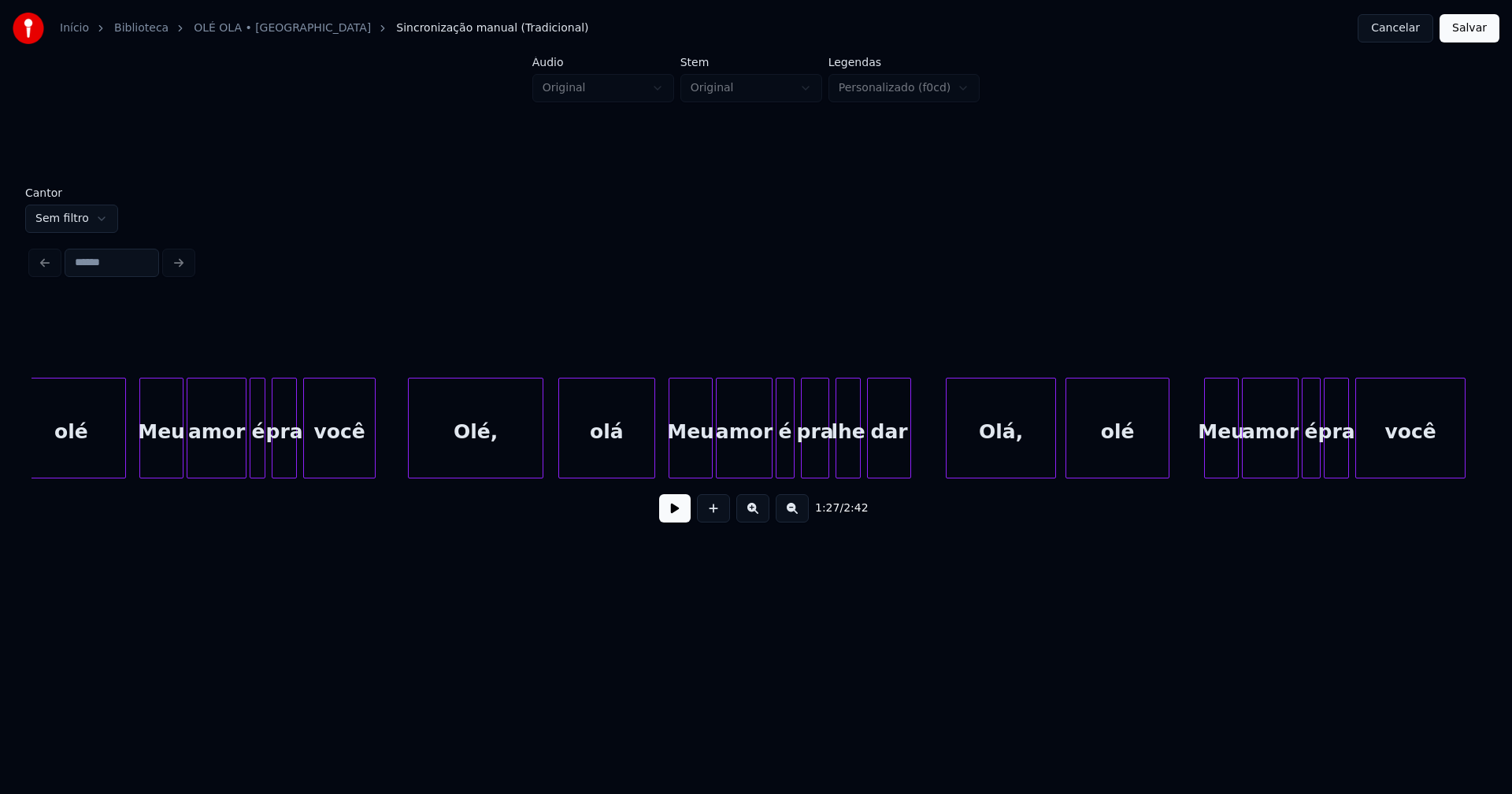
click at [486, 443] on div "Olé," at bounding box center [476, 432] width 134 height 107
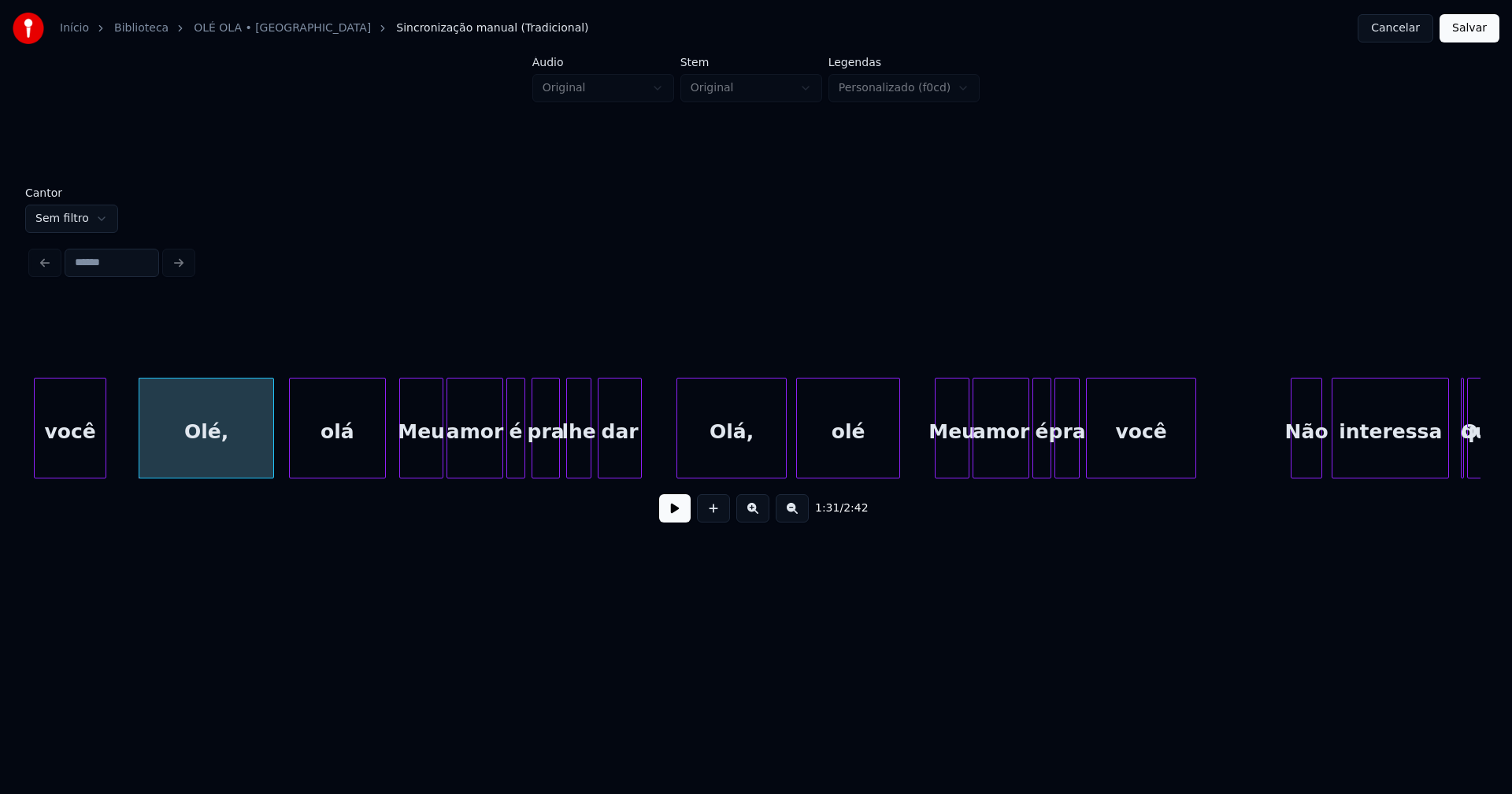
scroll to position [0, 14326]
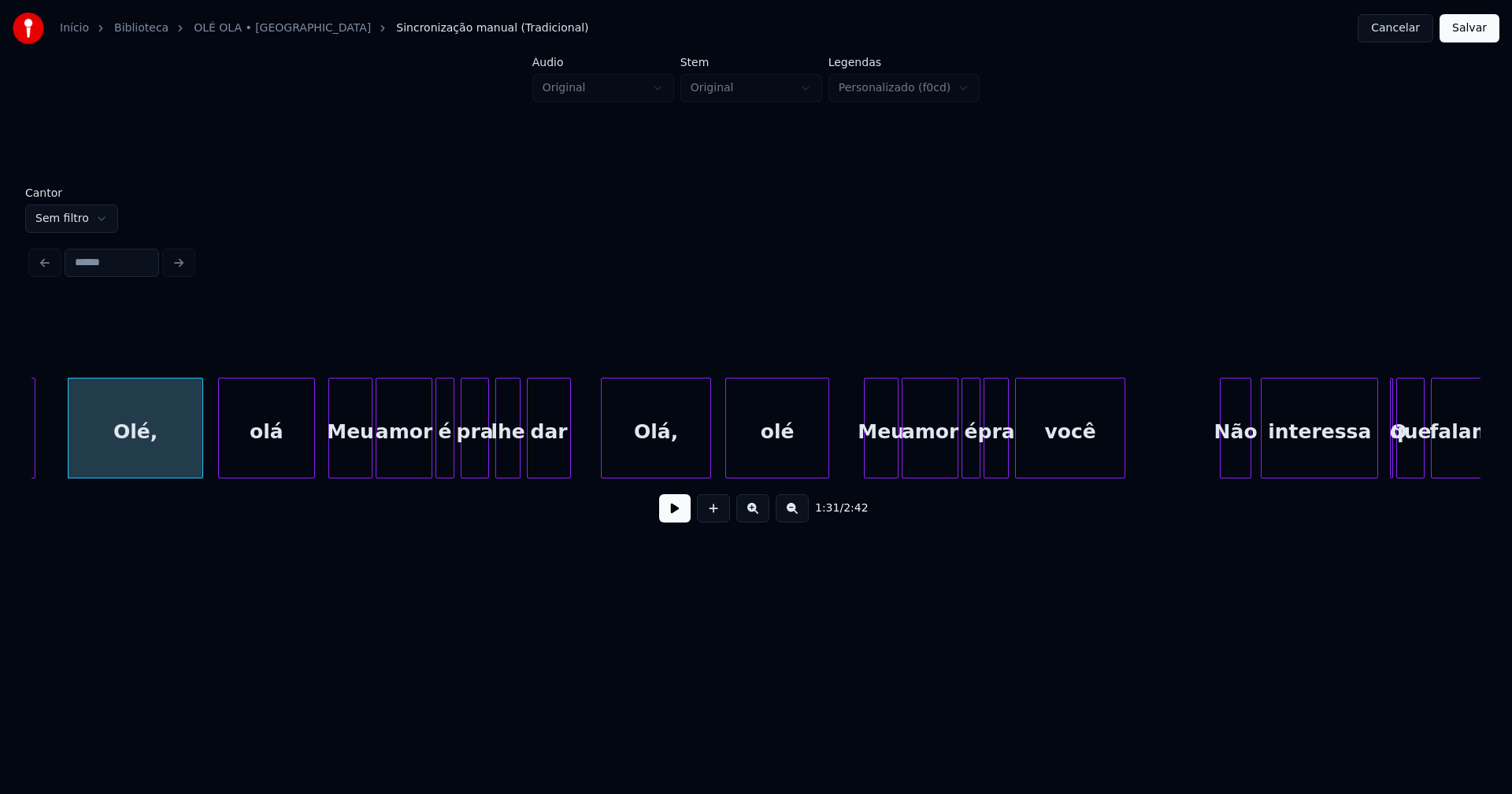
click at [687, 457] on div "Olá," at bounding box center [655, 432] width 108 height 107
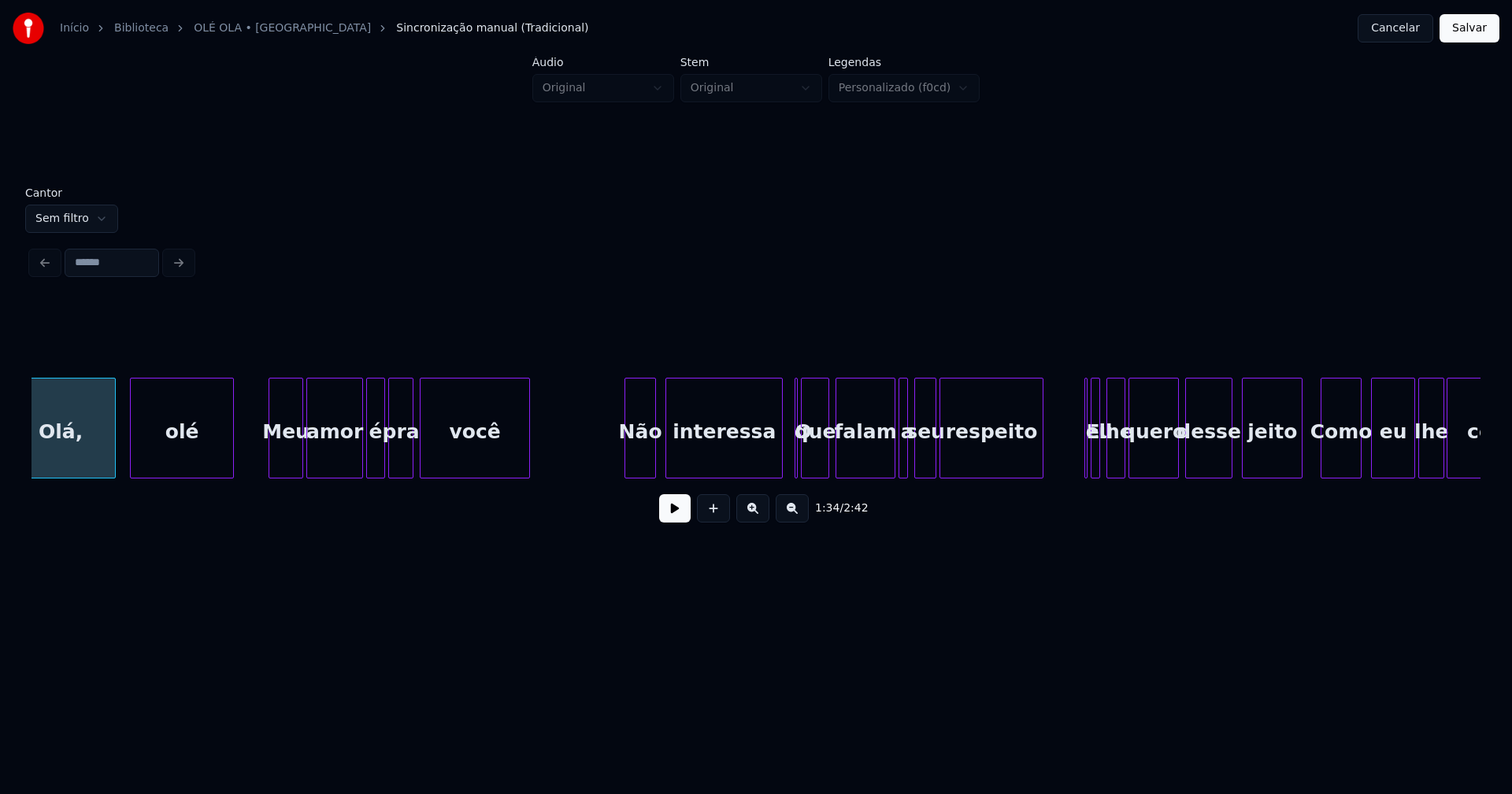
scroll to position [0, 15049]
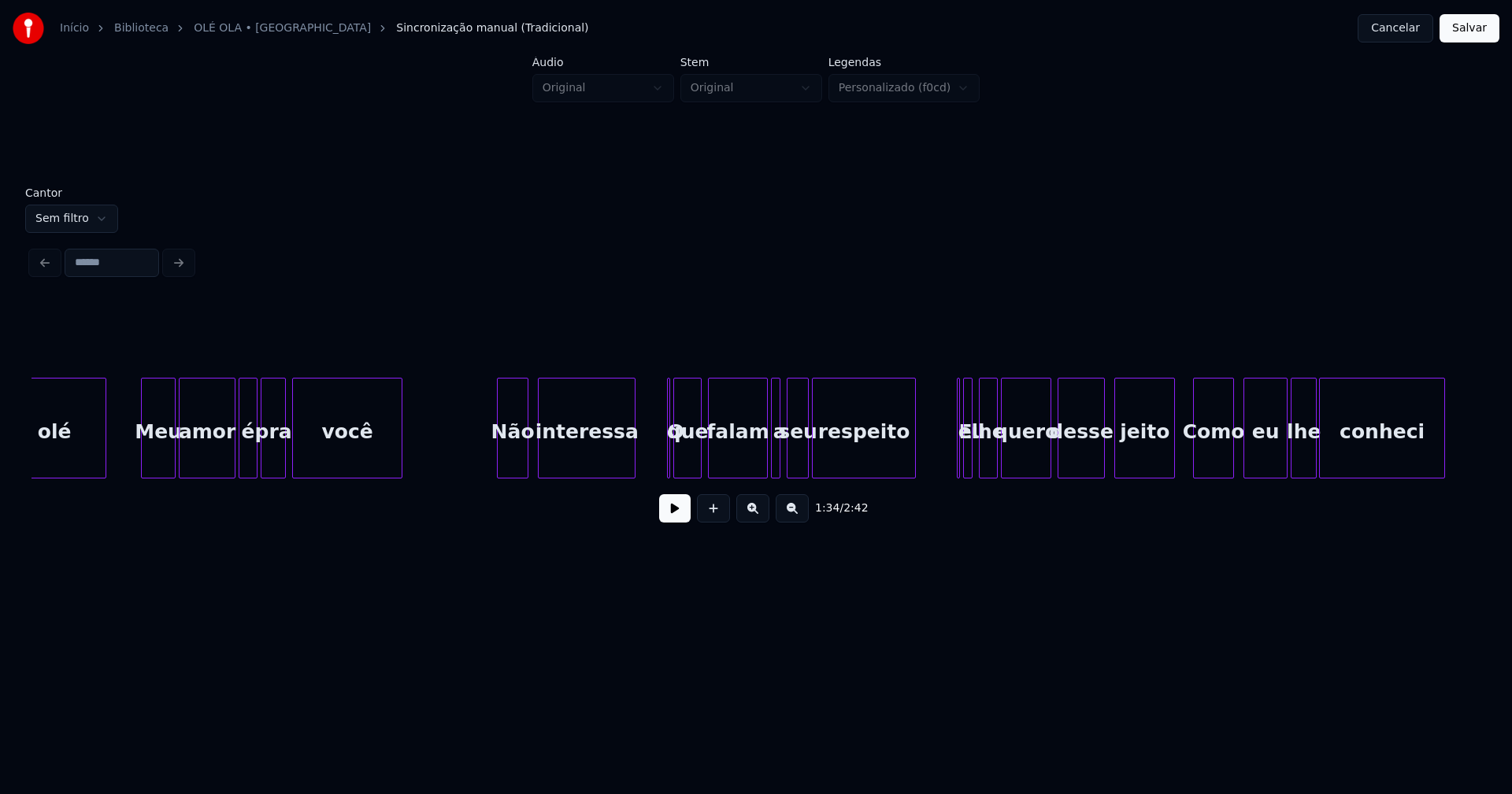
click at [632, 467] on div at bounding box center [632, 428] width 5 height 99
click at [651, 385] on div "O" at bounding box center [657, 428] width 12 height 101
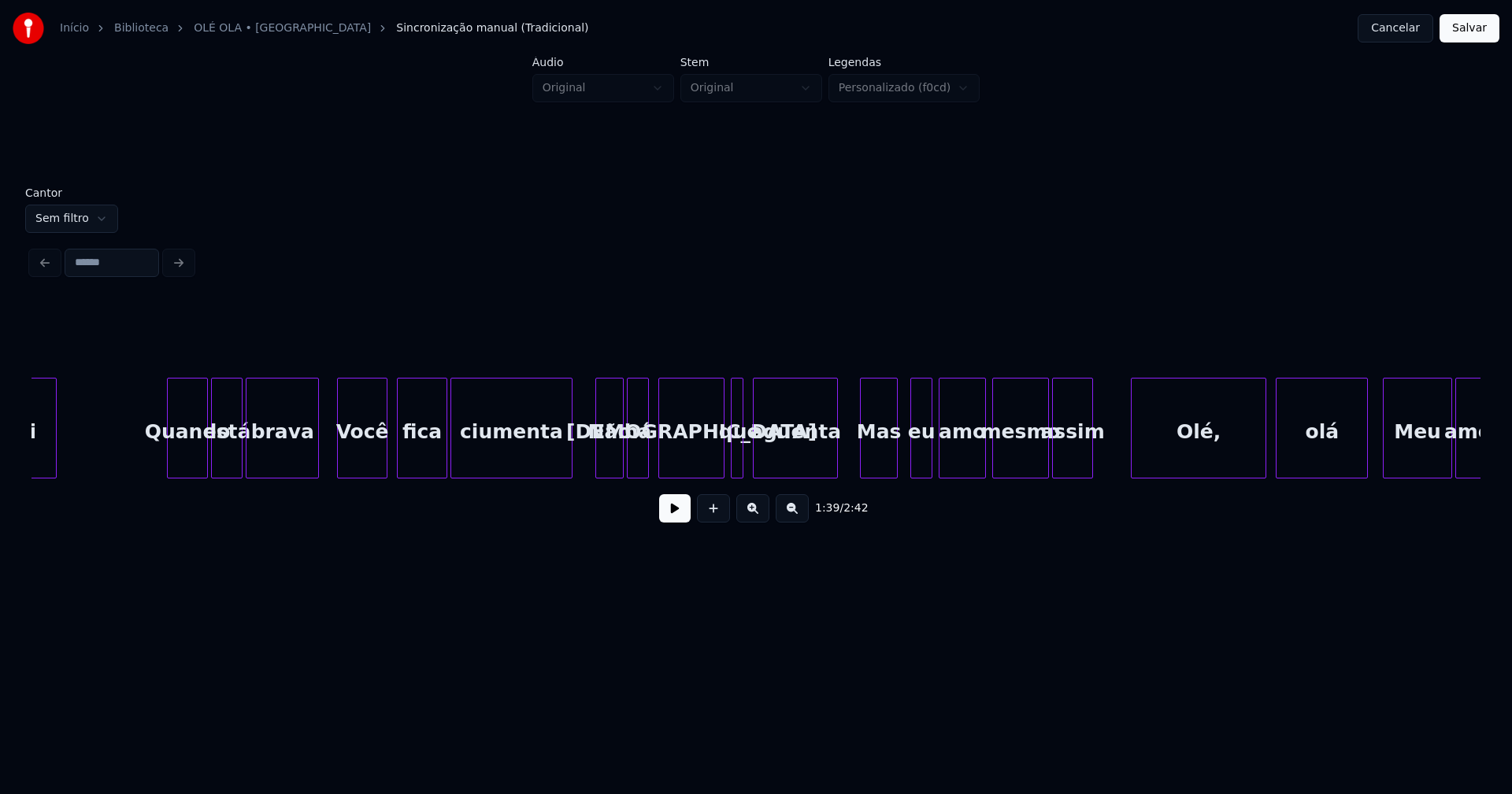
scroll to position [0, 16438]
click at [764, 457] on div at bounding box center [764, 428] width 5 height 99
click at [755, 462] on div at bounding box center [755, 428] width 5 height 99
click at [913, 472] on div "conheci Quando está brava Você fica ciumenta Não há cristo que aguenta Mas eu a…" at bounding box center [756, 428] width 1449 height 101
click at [949, 468] on div "amo" at bounding box center [957, 432] width 46 height 107
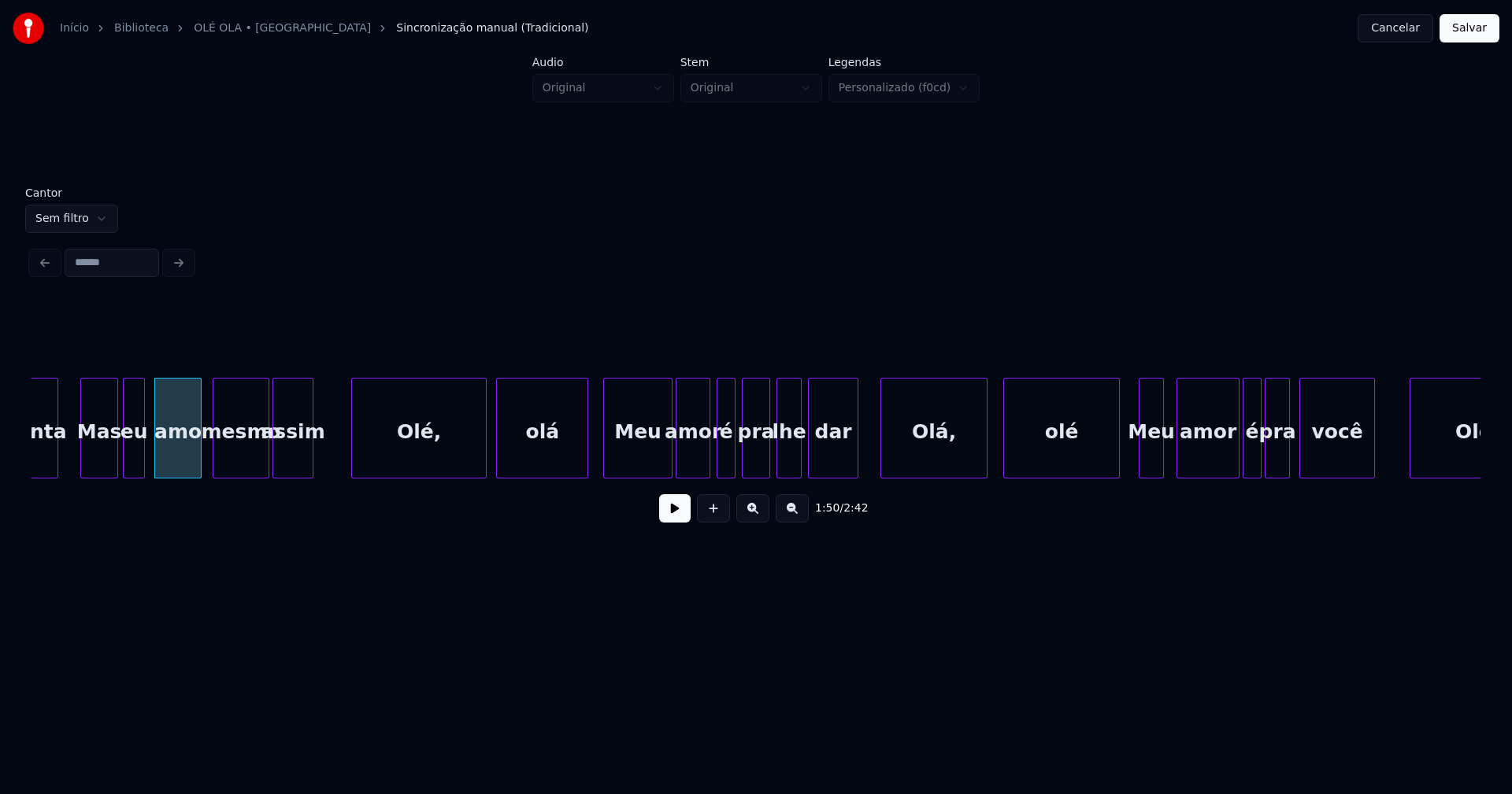
scroll to position [0, 17232]
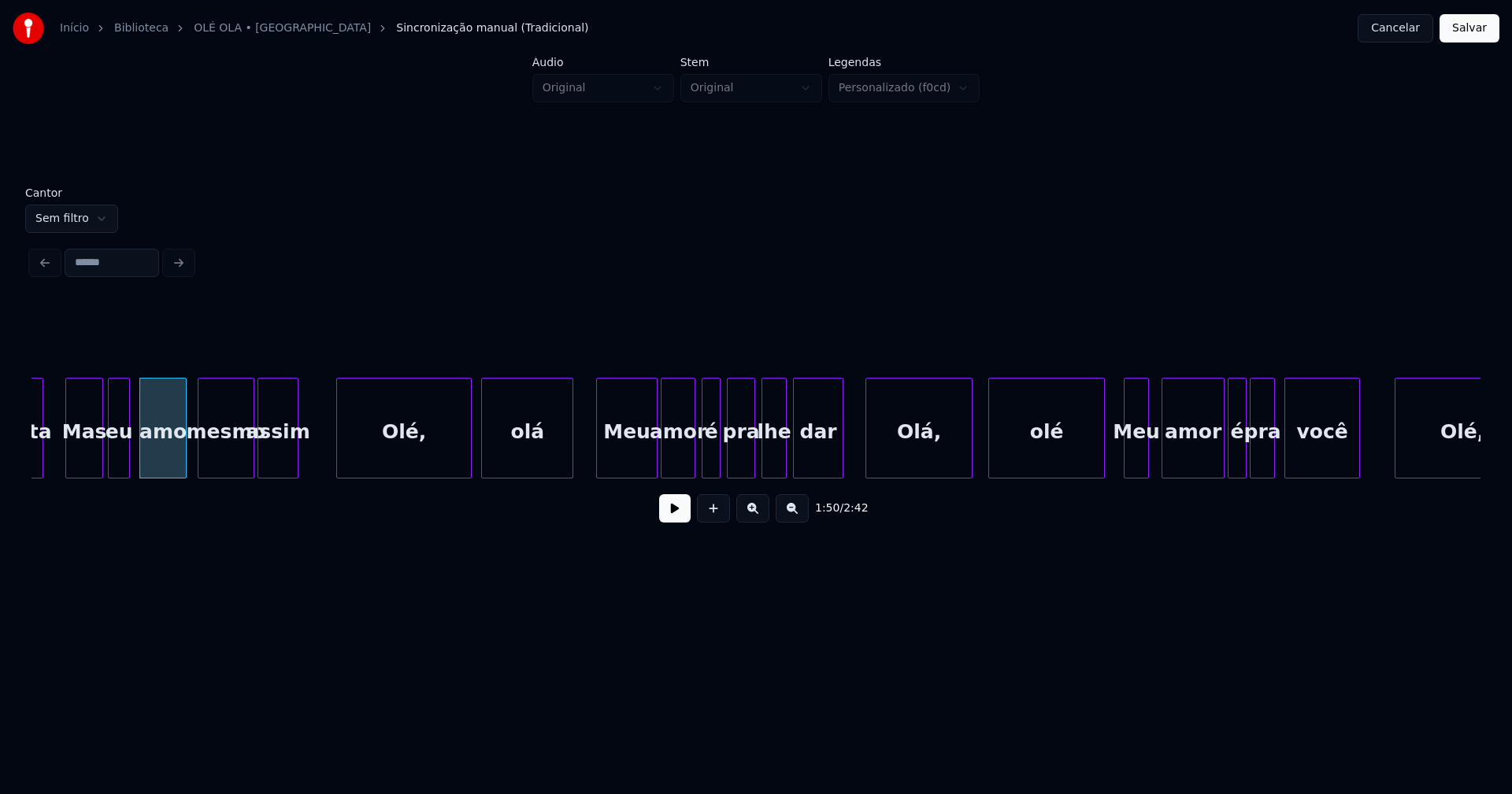
click at [599, 461] on div at bounding box center [600, 428] width 5 height 99
click at [586, 461] on div at bounding box center [584, 428] width 5 height 99
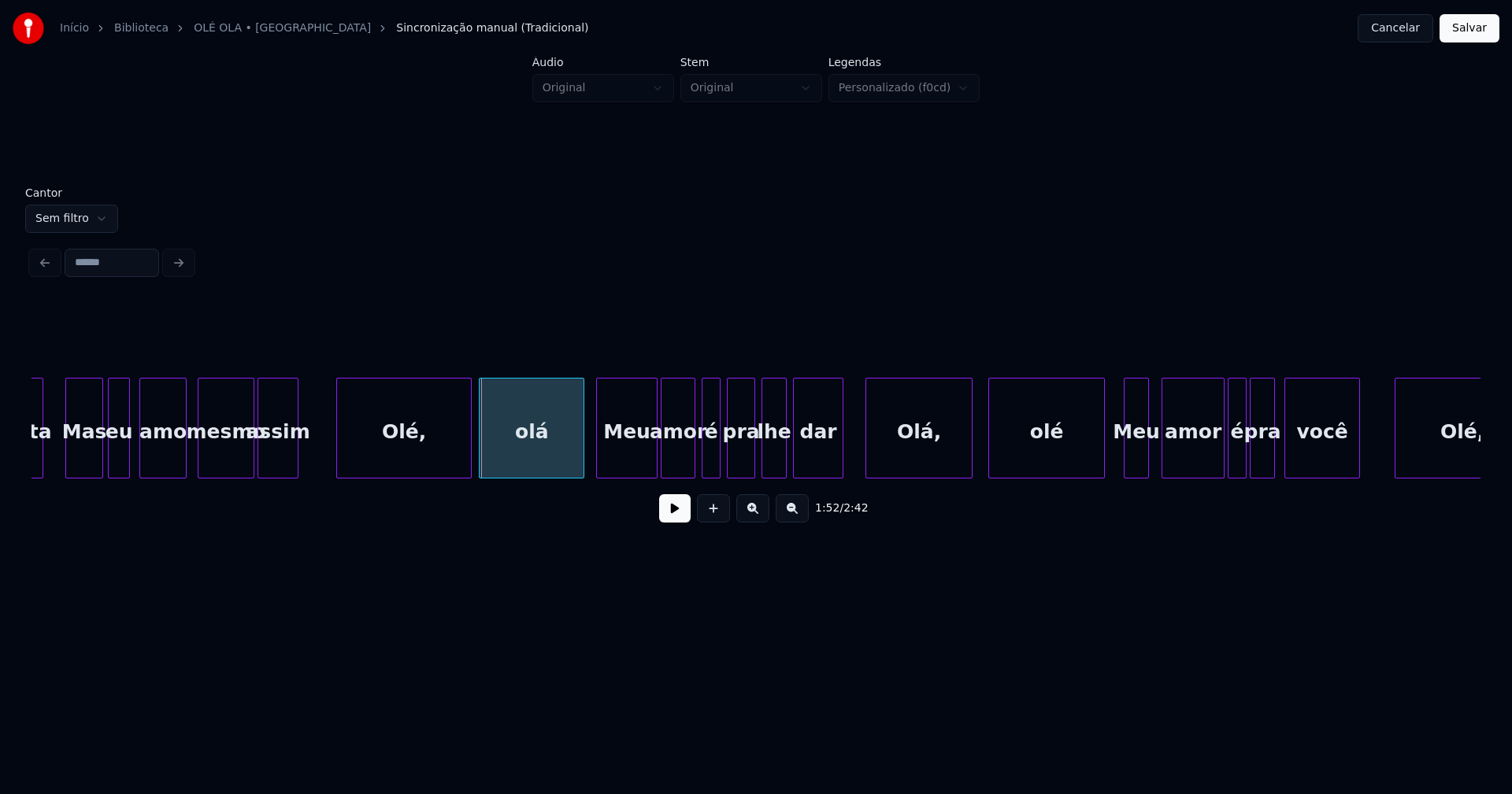
click at [584, 449] on div "olá" at bounding box center [531, 428] width 105 height 101
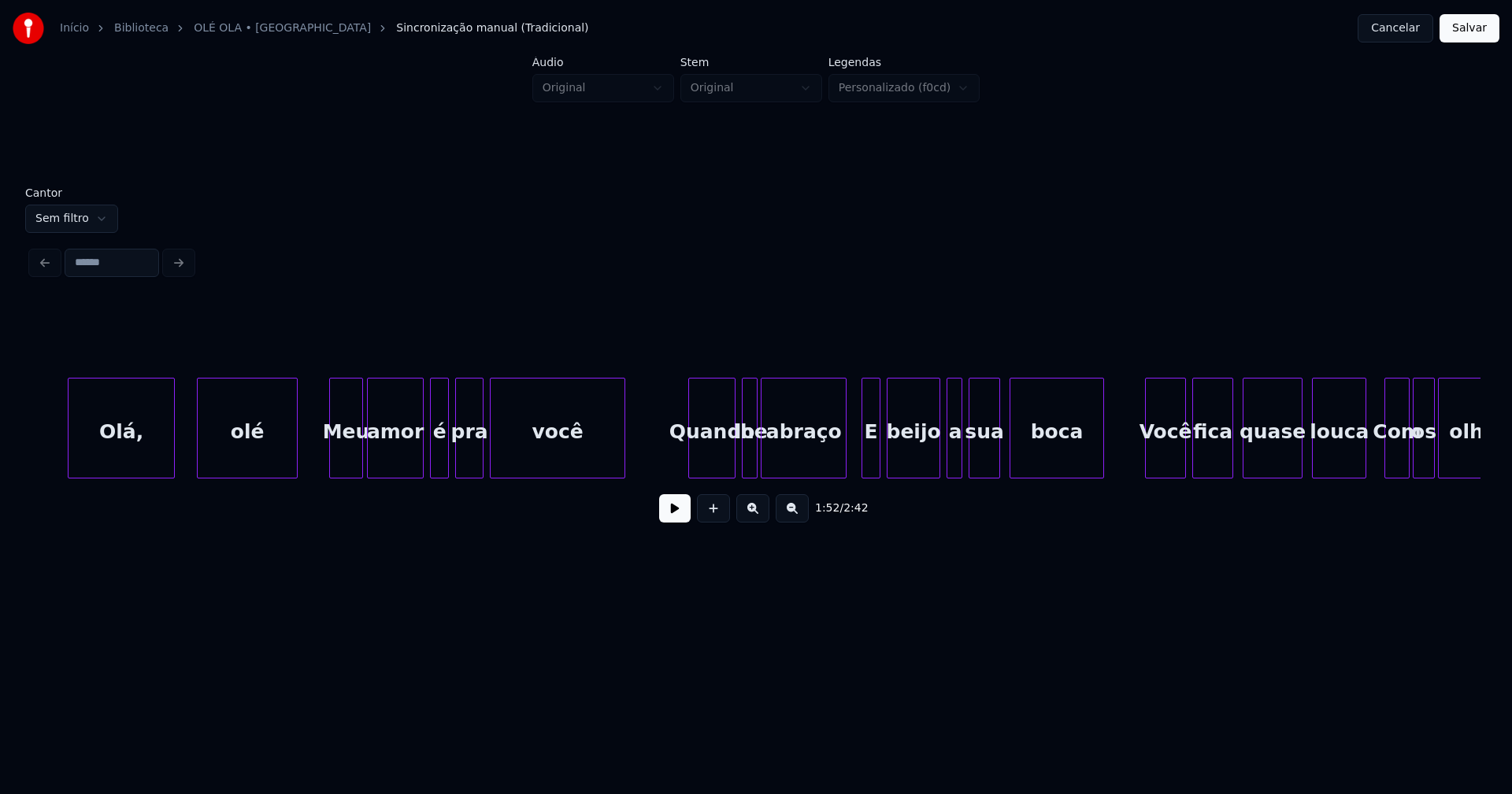
scroll to position [0, 19116]
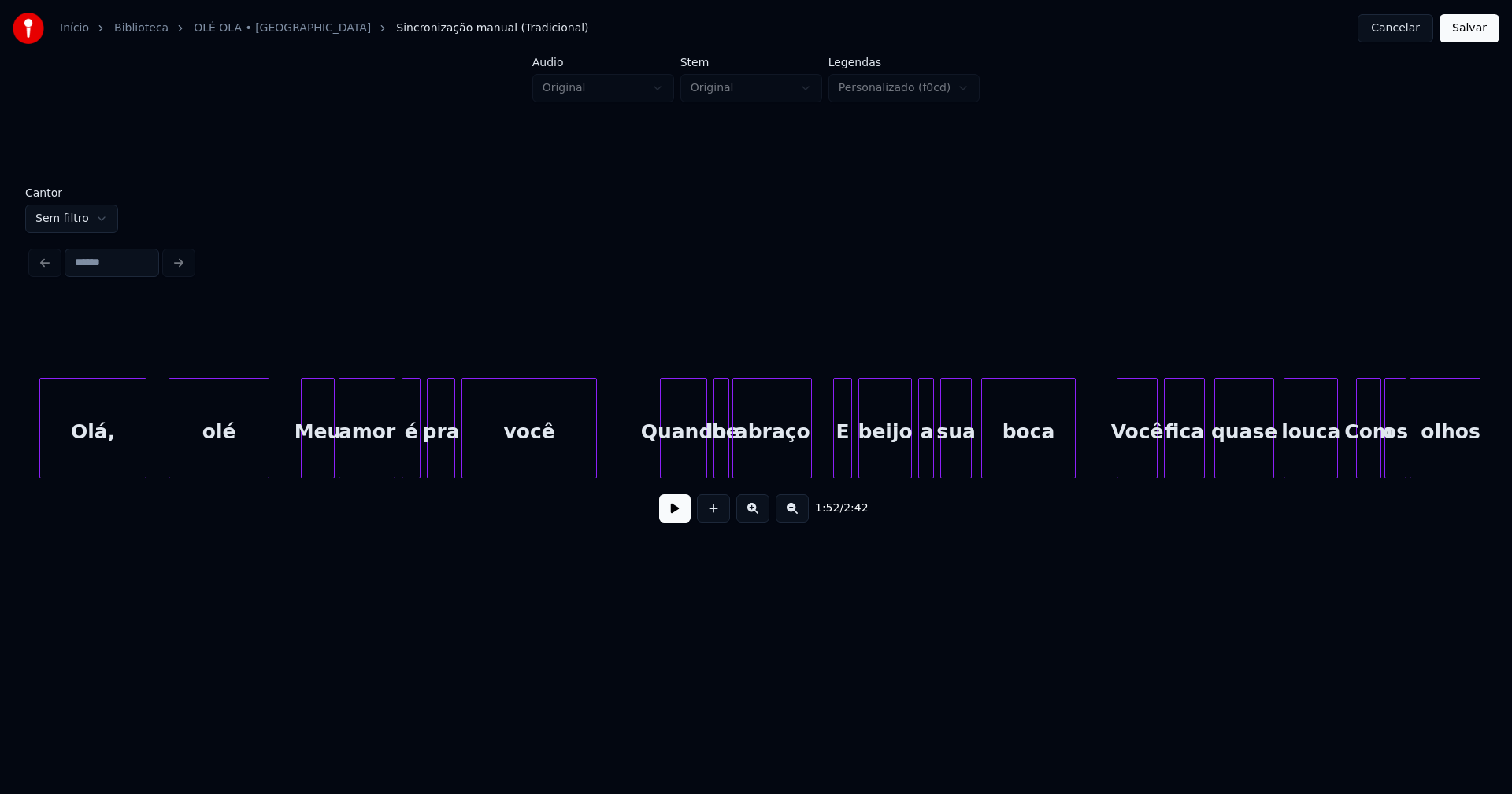
click at [810, 462] on div at bounding box center [809, 428] width 5 height 99
click at [836, 468] on div "E" at bounding box center [835, 432] width 17 height 107
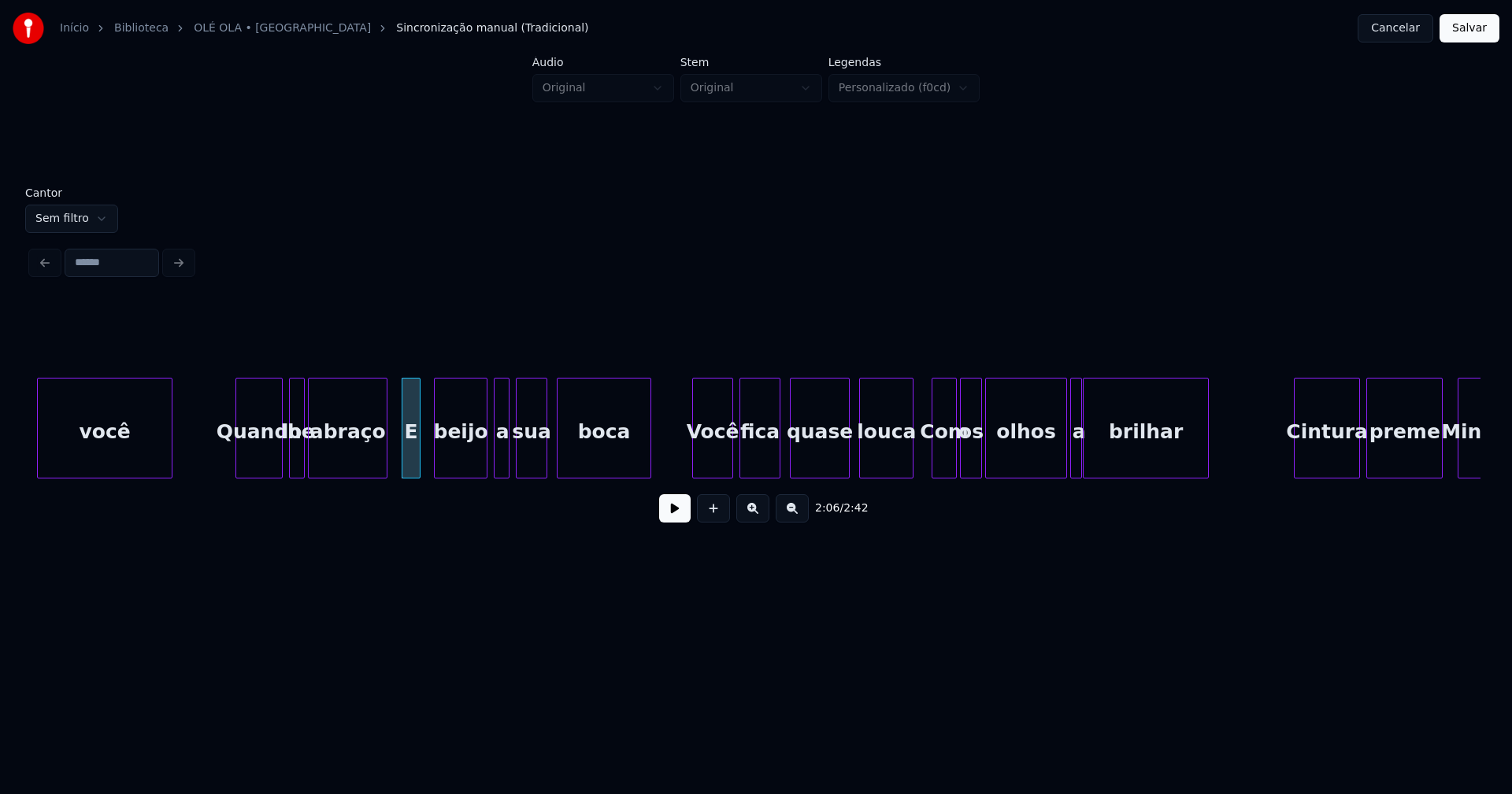
scroll to position [0, 19668]
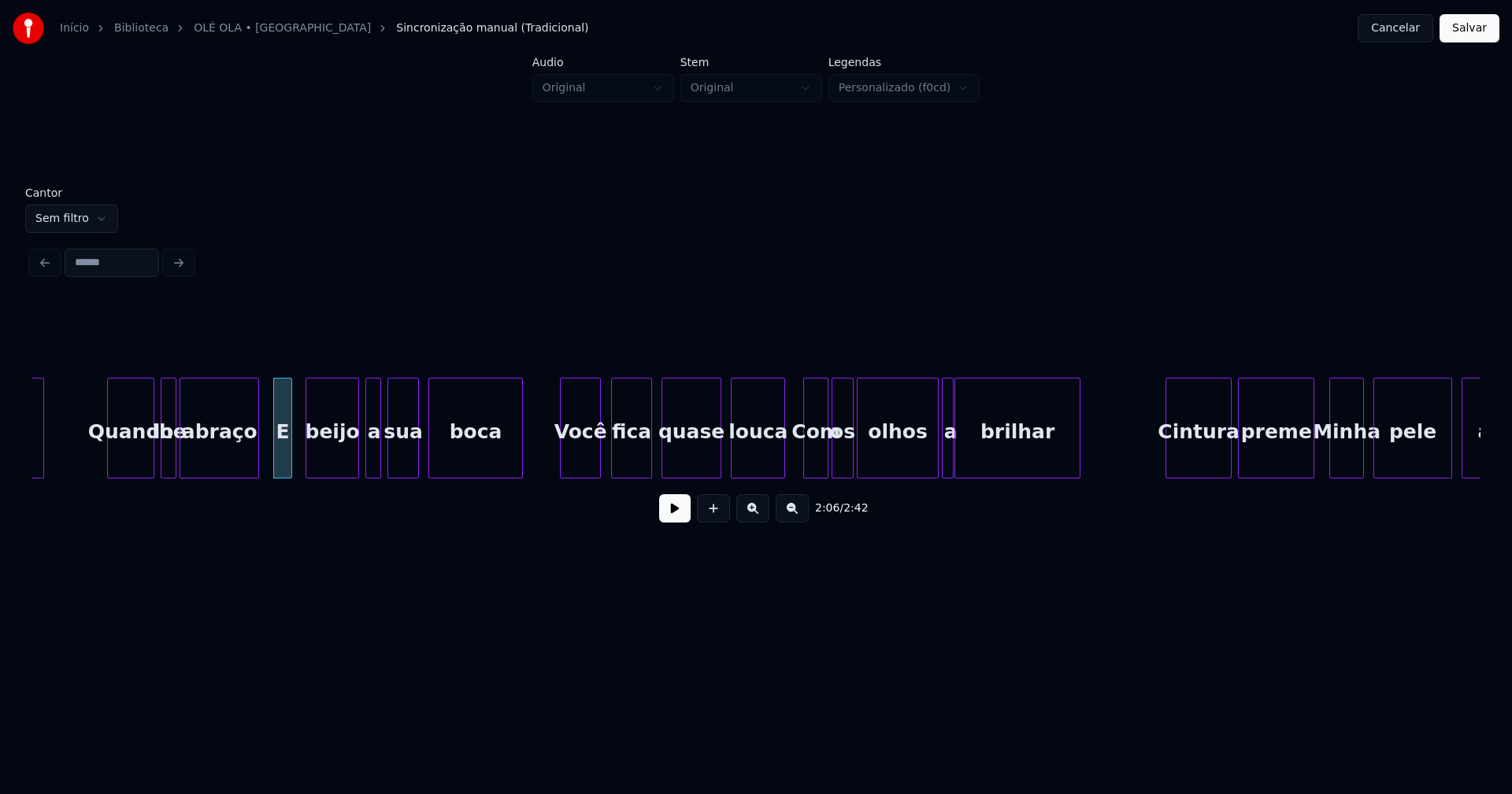
click at [585, 460] on div "Você" at bounding box center [581, 432] width 39 height 107
click at [928, 464] on div at bounding box center [929, 428] width 5 height 99
click at [938, 461] on div at bounding box center [939, 428] width 5 height 99
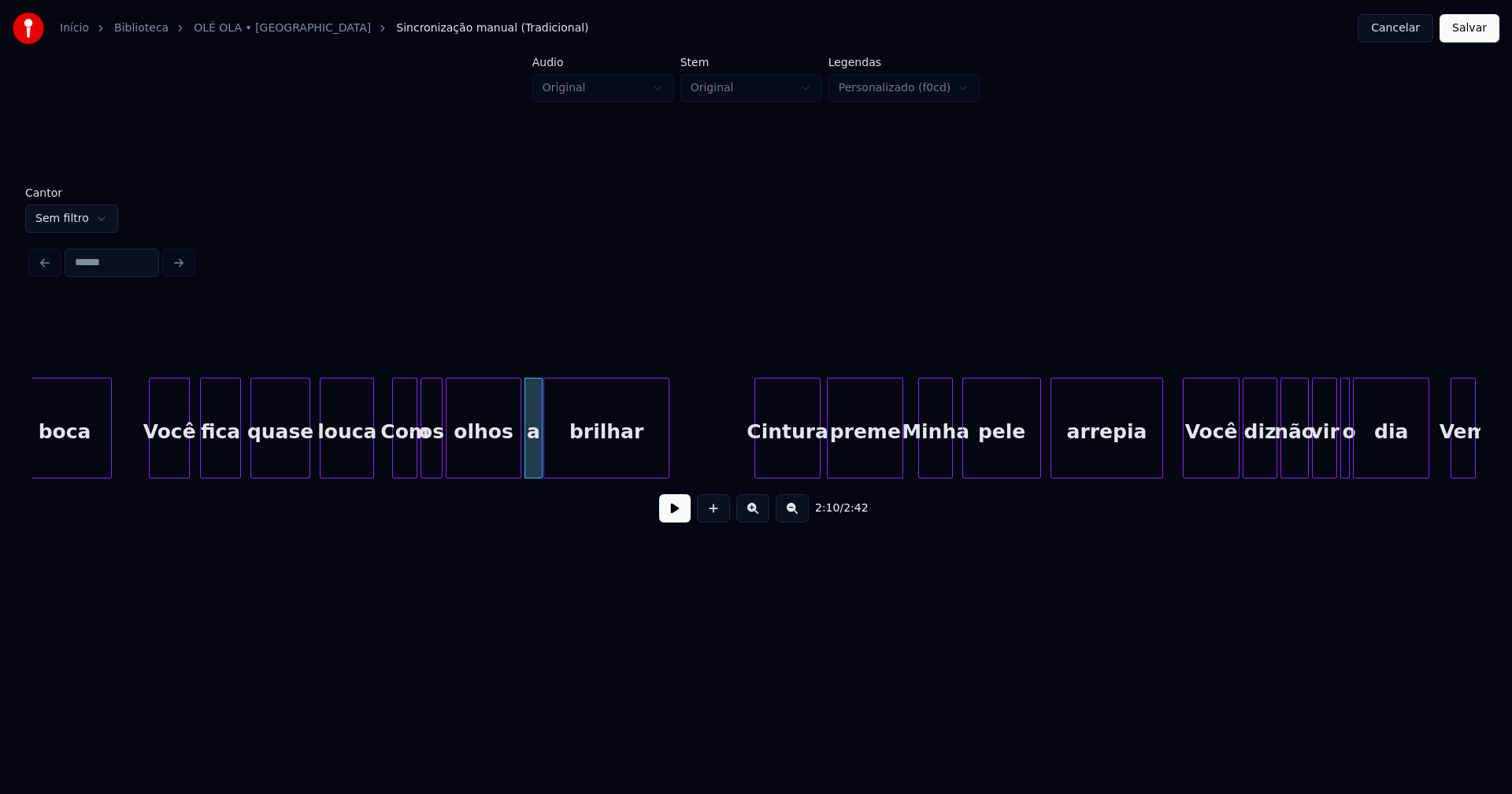
scroll to position [0, 20094]
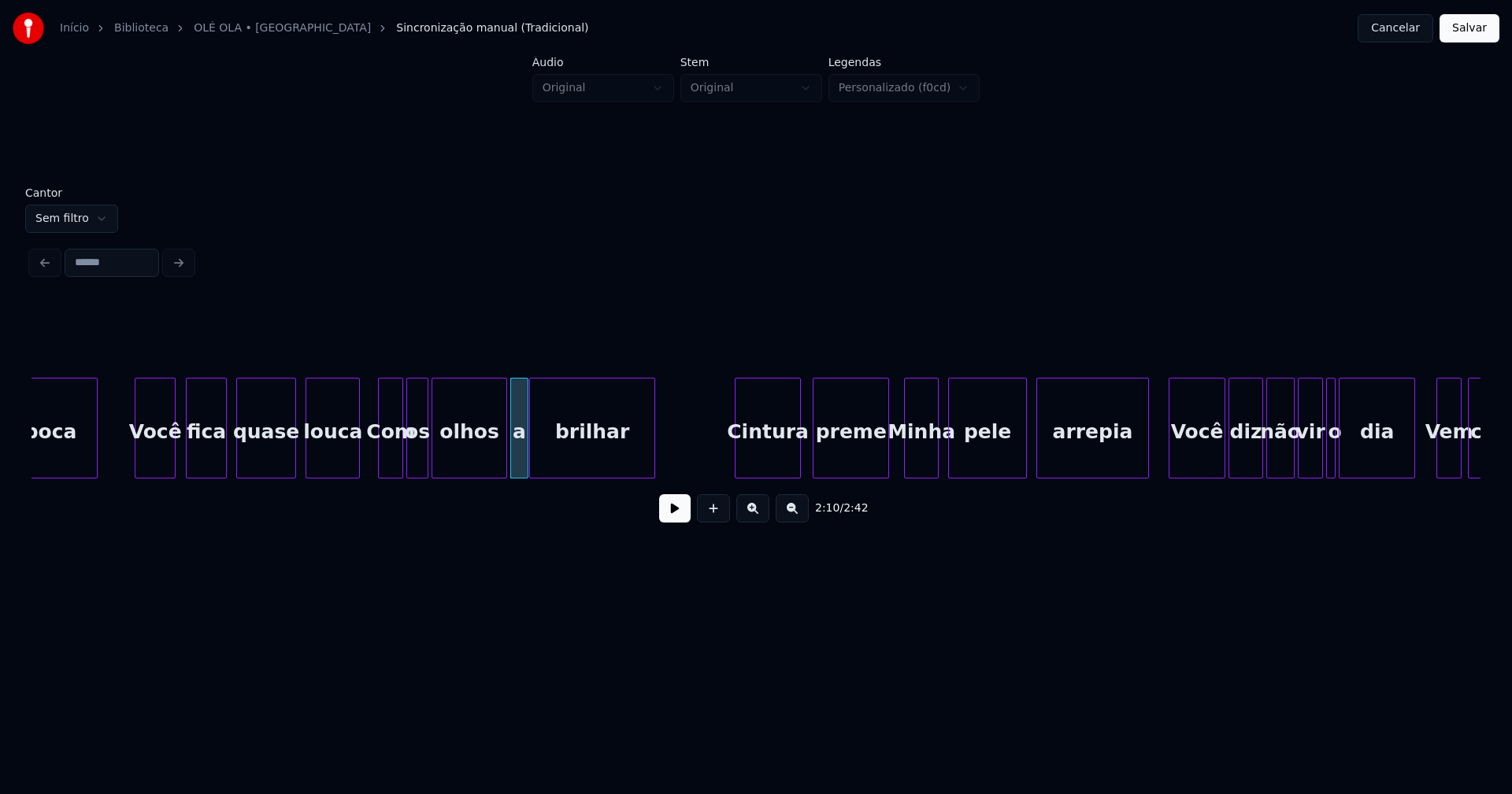
click at [790, 463] on div "Cintura" at bounding box center [767, 432] width 65 height 107
click at [920, 467] on div "Minha" at bounding box center [918, 432] width 33 height 107
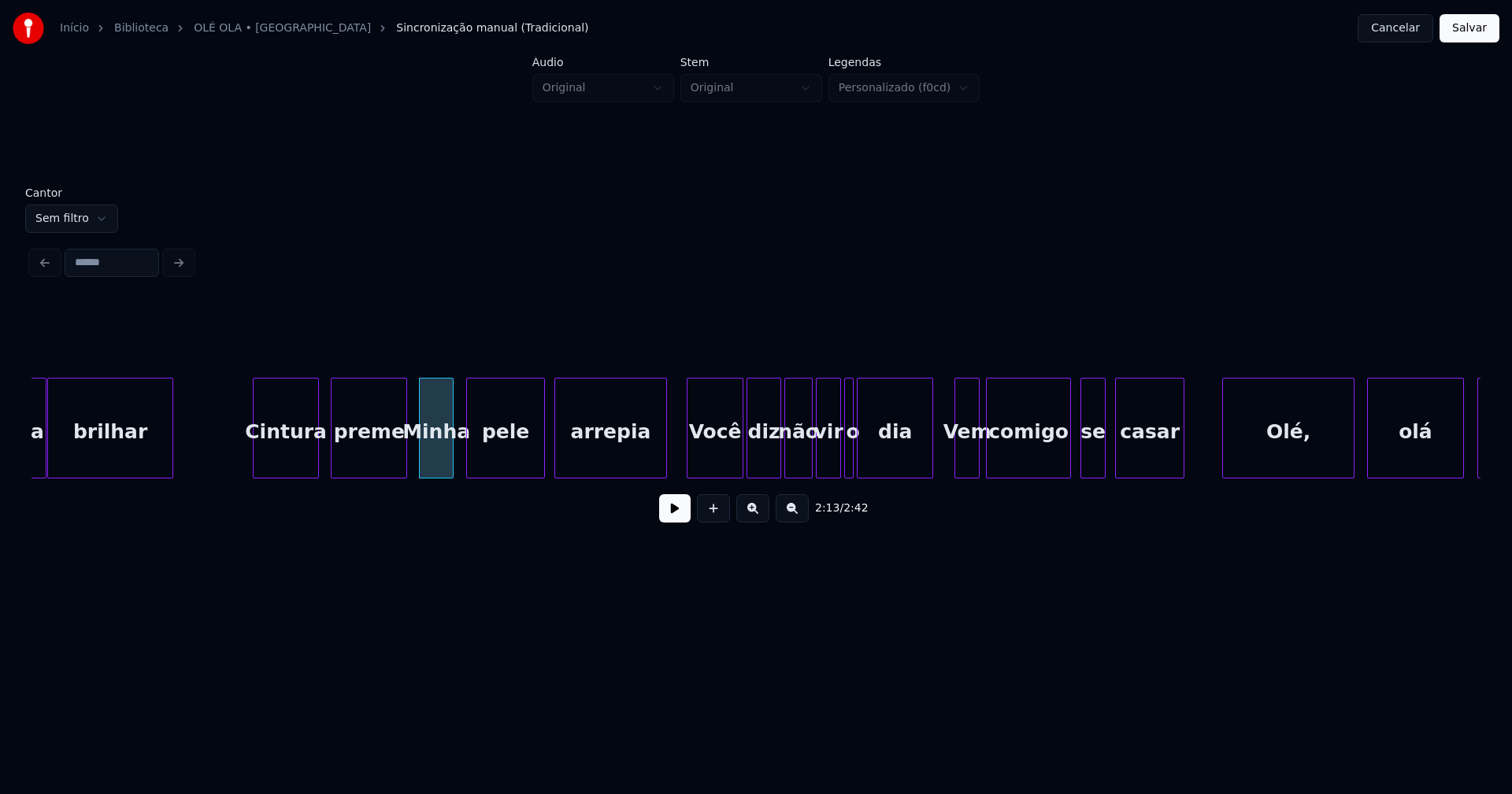
scroll to position [0, 20590]
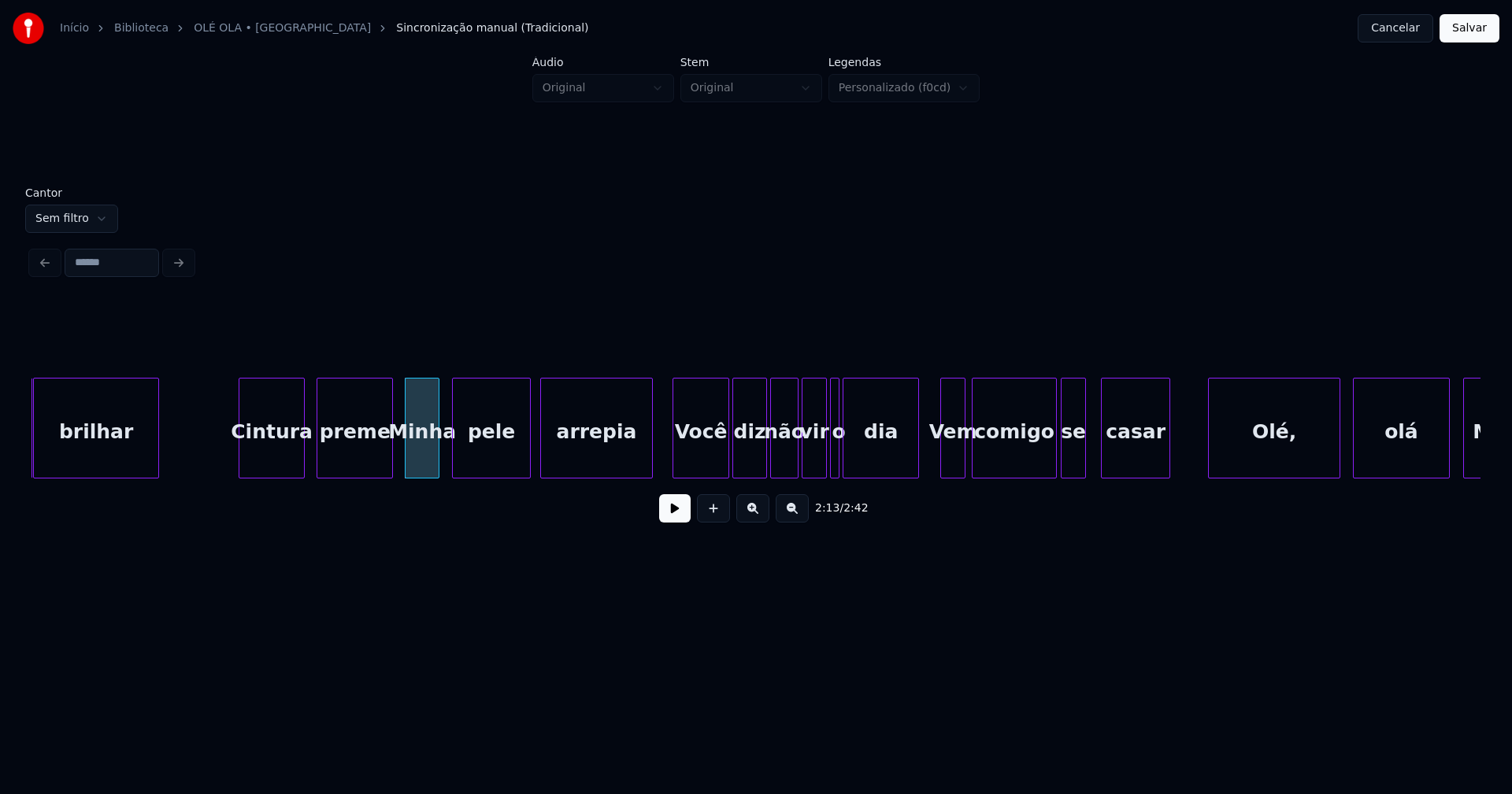
click at [1077, 466] on div "se" at bounding box center [1073, 432] width 24 height 107
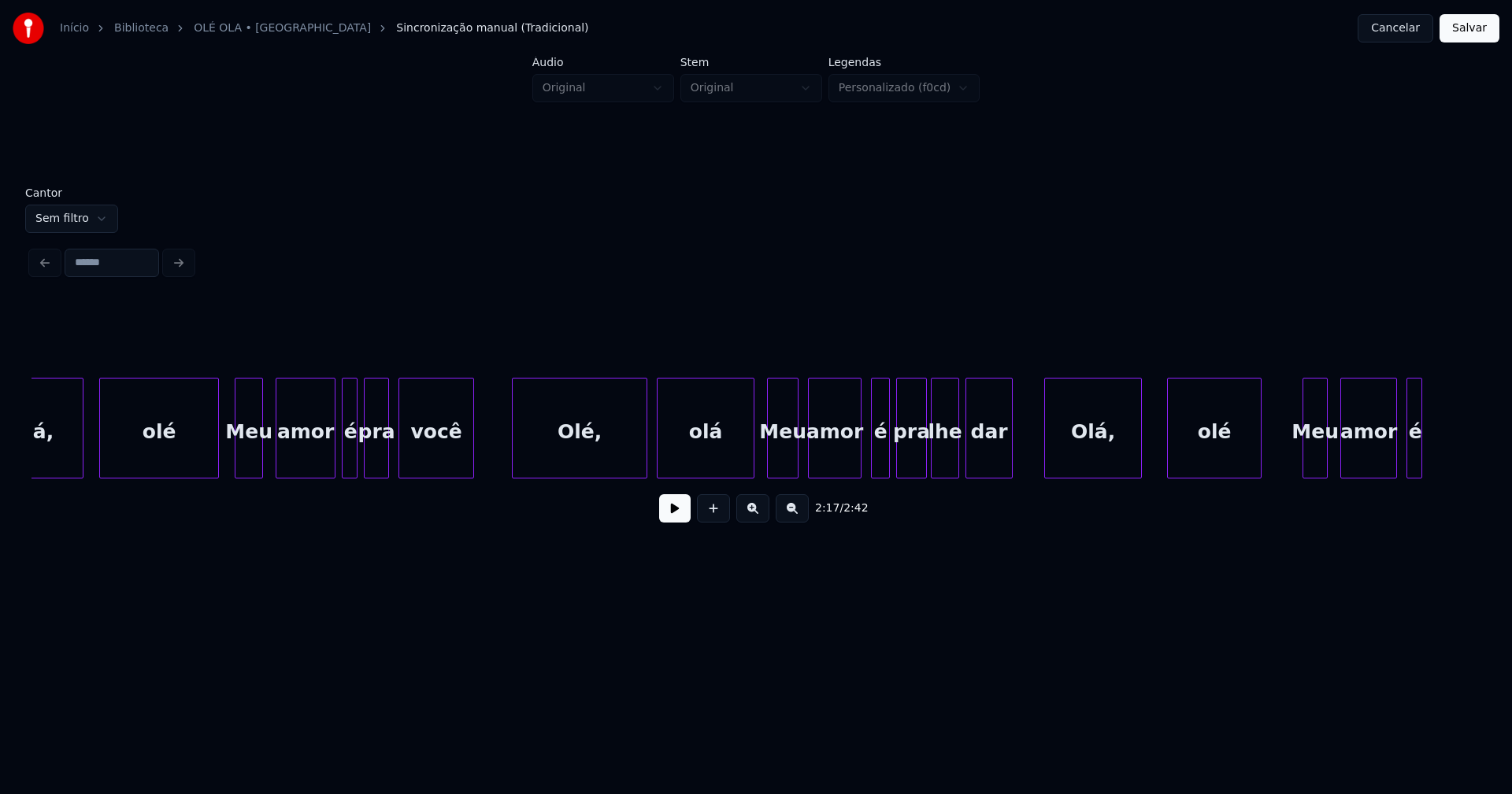
scroll to position [0, 22389]
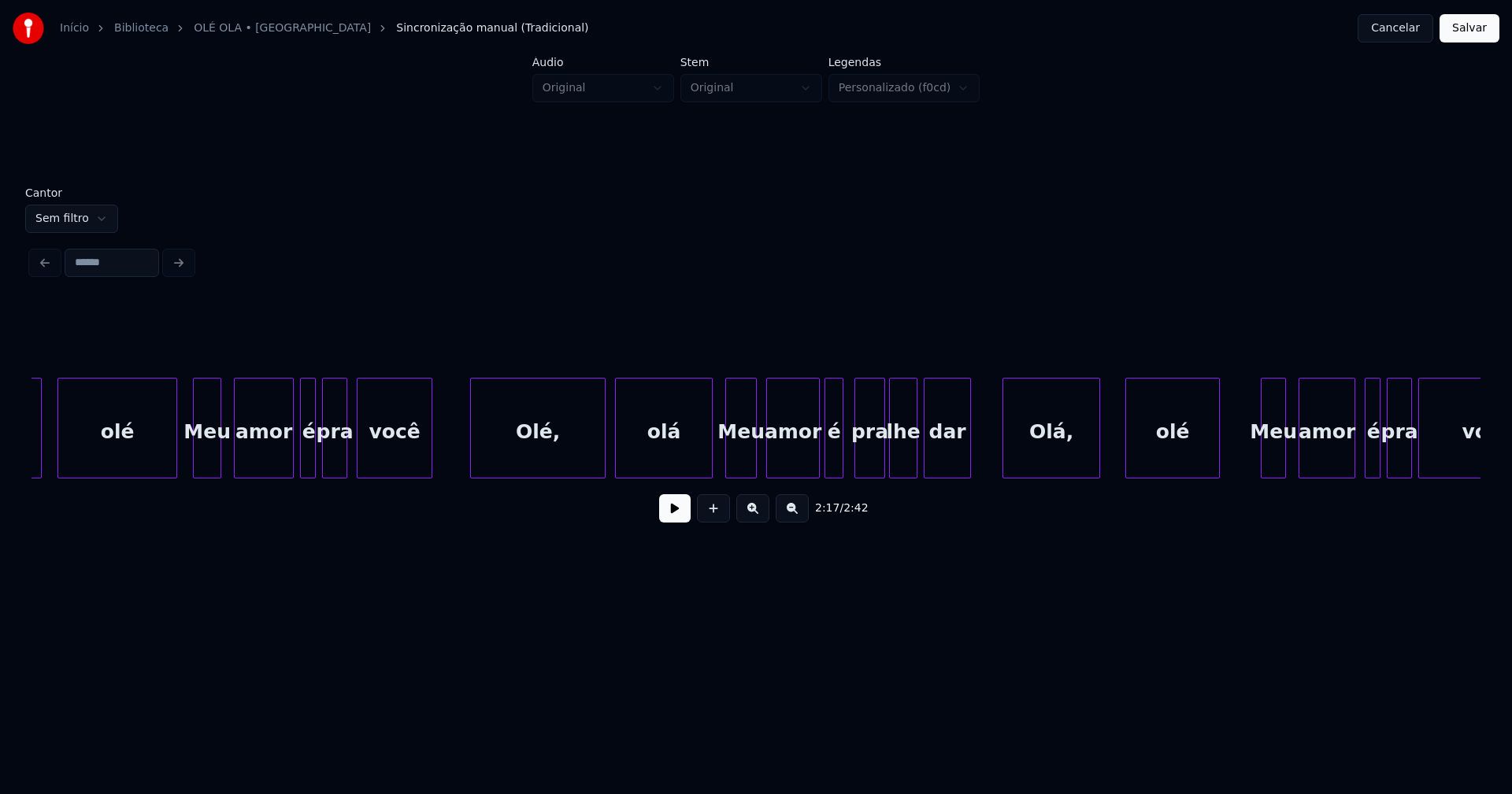
click at [836, 474] on div "Olá, olé Meu amor é pra você [PERSON_NAME], olá Meu amor é pra lhe dar Olá, olé…" at bounding box center [756, 428] width 1449 height 101
click at [1109, 461] on div at bounding box center [1109, 428] width 5 height 99
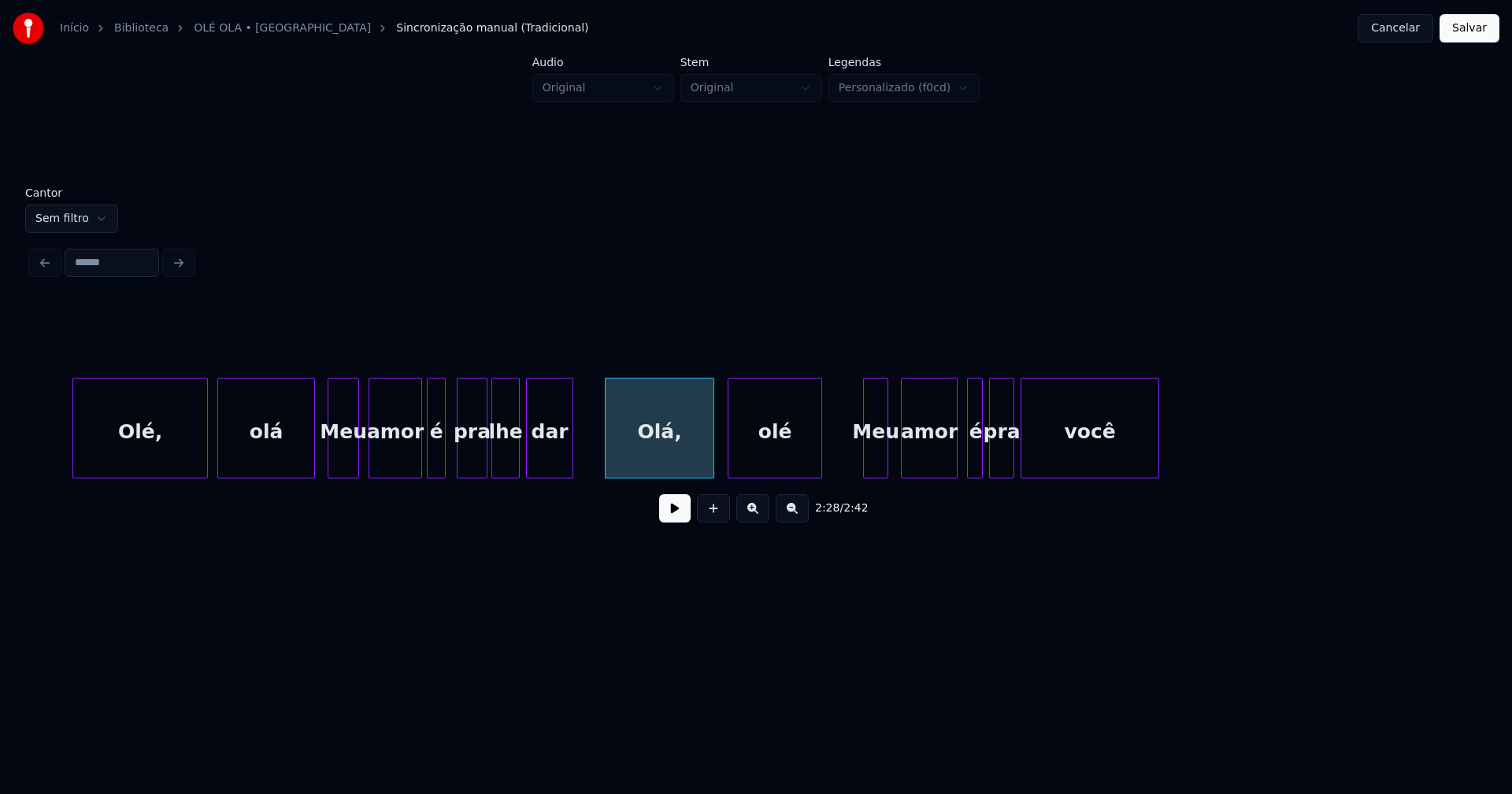
scroll to position [0, 22828]
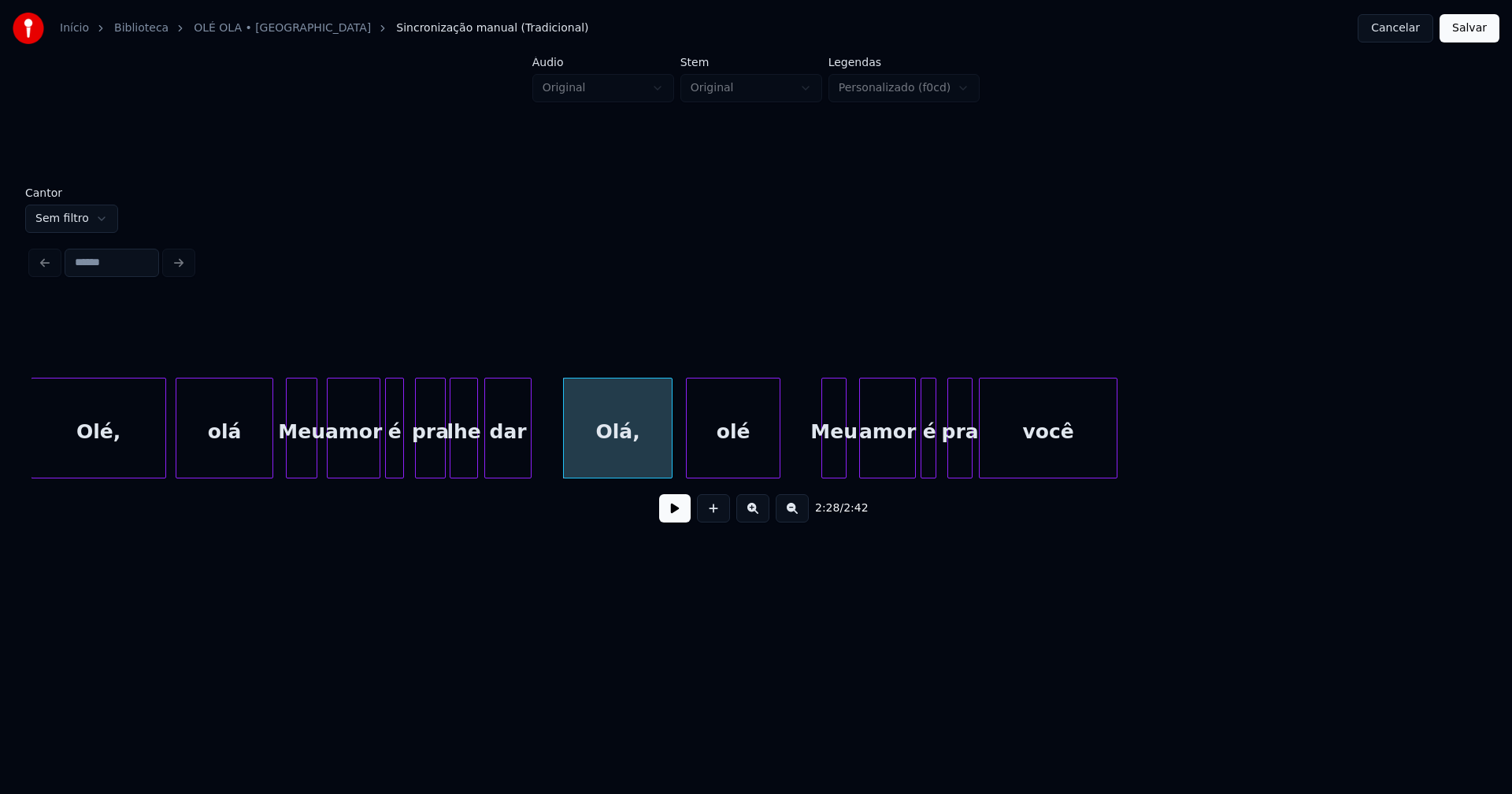
click at [928, 457] on div "é" at bounding box center [929, 432] width 16 height 107
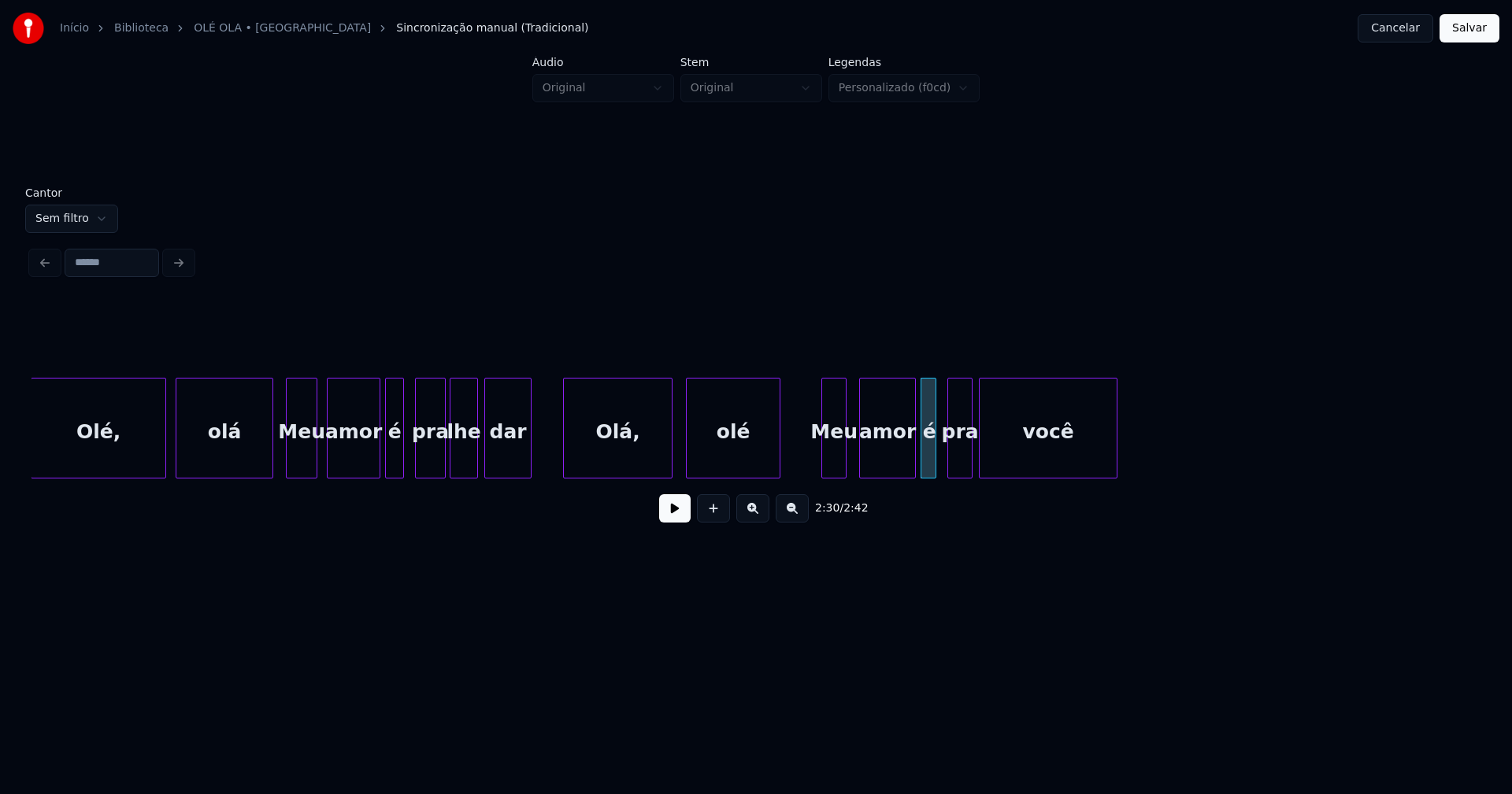
click at [1467, 30] on button "Salvar" at bounding box center [1468, 28] width 60 height 29
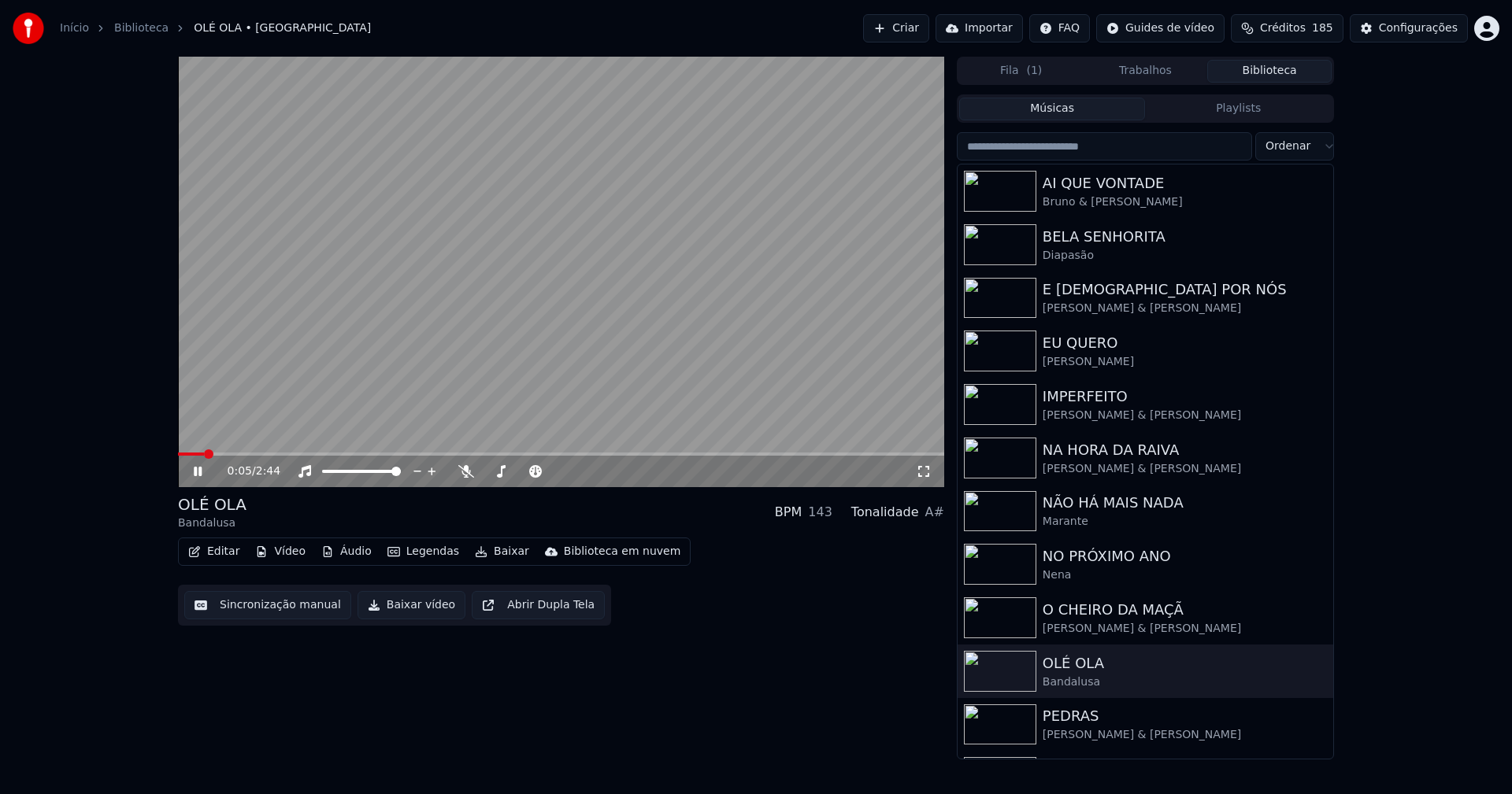
click at [195, 470] on icon at bounding box center [198, 472] width 8 height 10
click at [419, 605] on button "Baixar vídeo" at bounding box center [411, 605] width 108 height 29
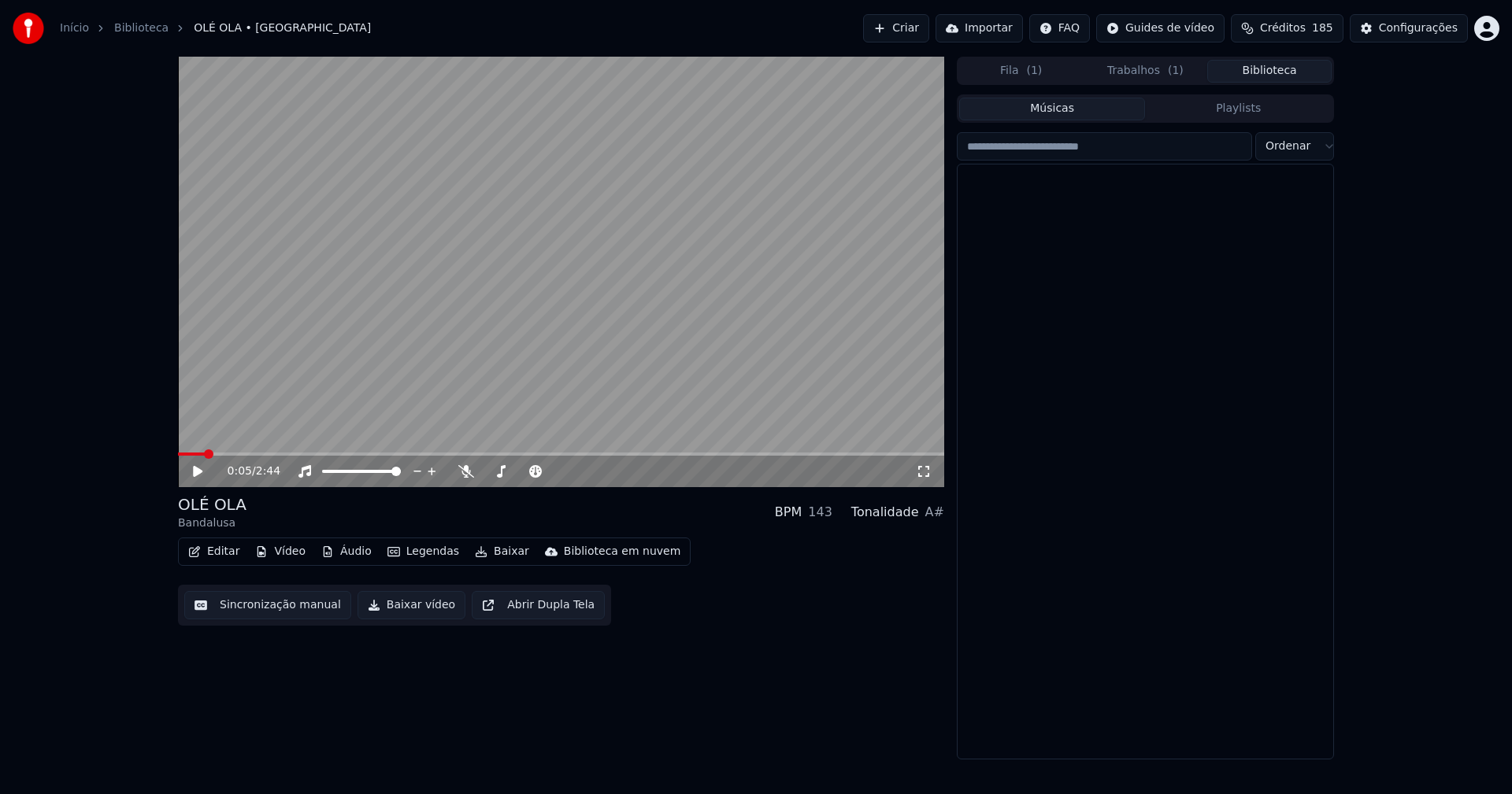
click at [1282, 74] on button "Biblioteca" at bounding box center [1269, 71] width 124 height 23
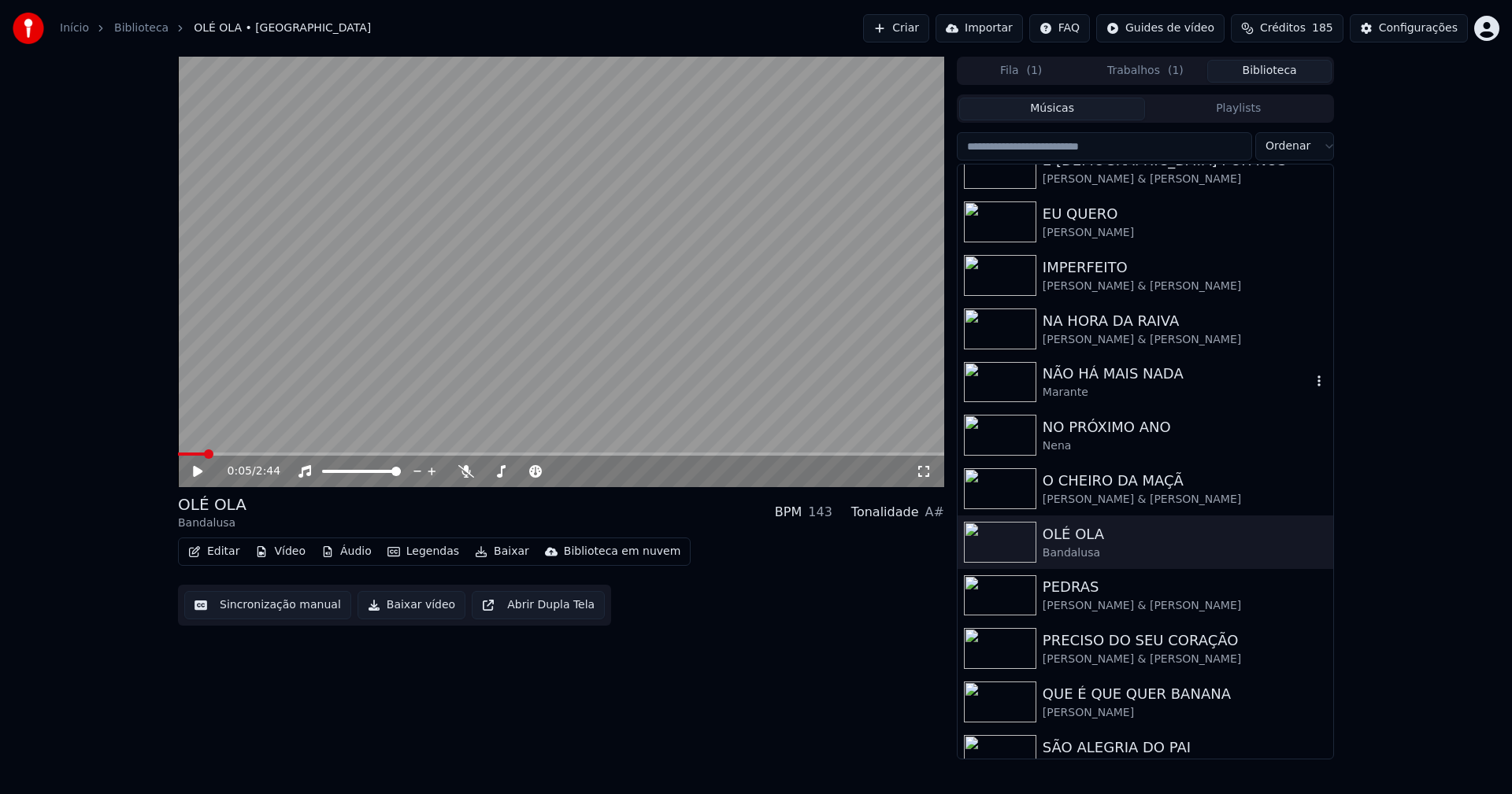
scroll to position [158, 0]
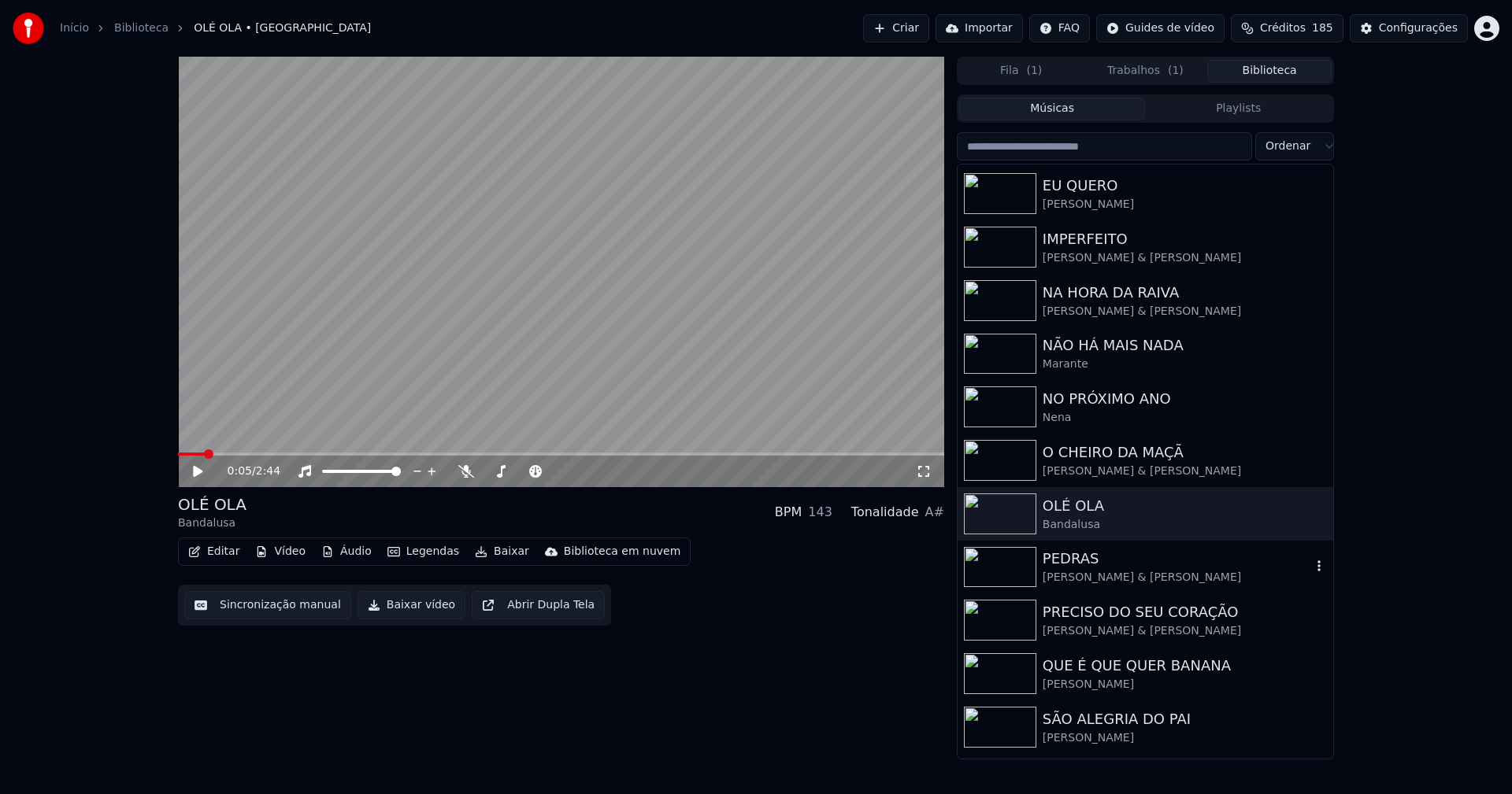
click at [1073, 555] on div "PEDRAS" at bounding box center [1176, 558] width 269 height 22
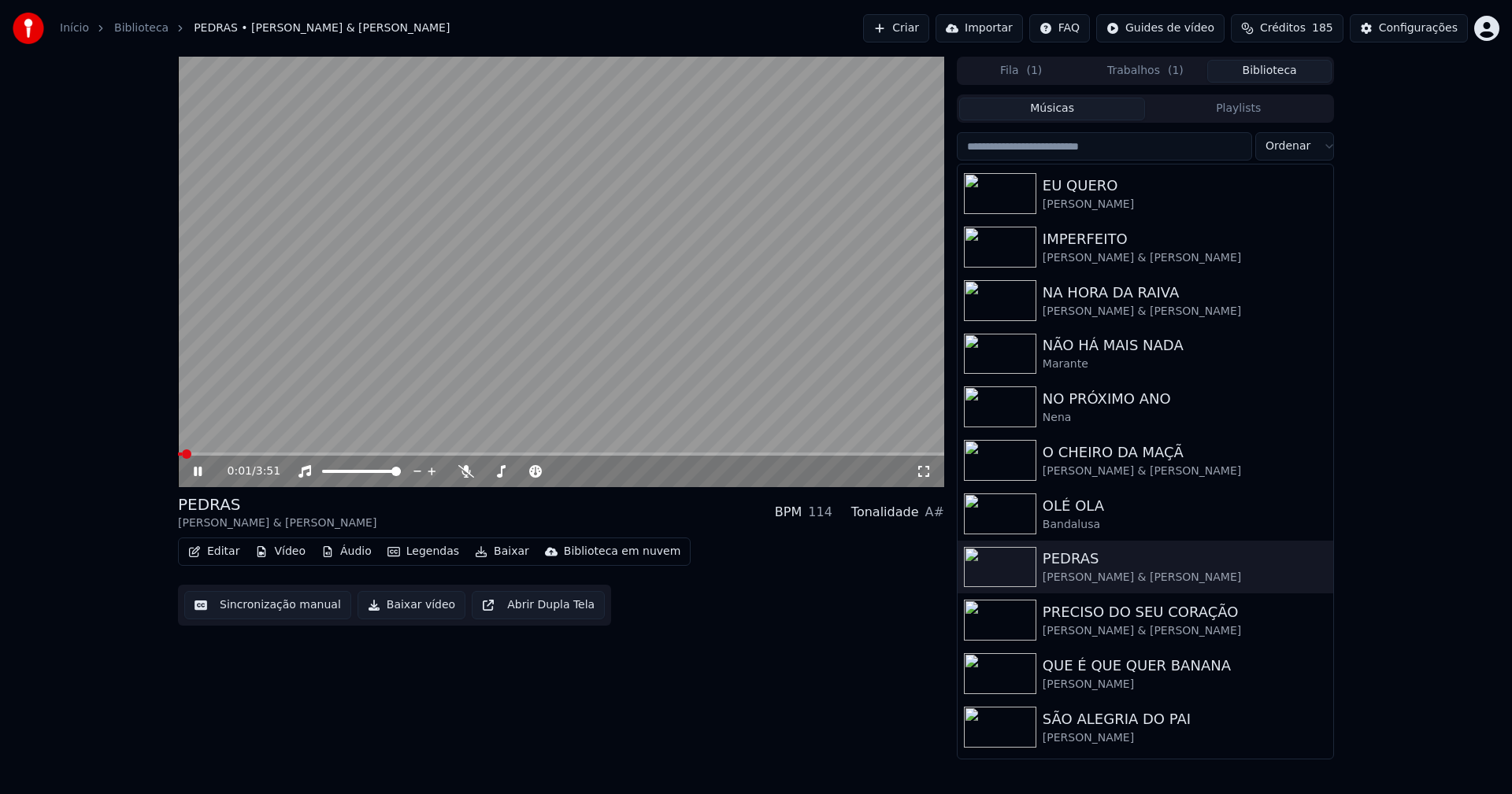
click at [201, 474] on icon at bounding box center [198, 472] width 8 height 10
click at [222, 558] on button "Editar" at bounding box center [214, 552] width 64 height 22
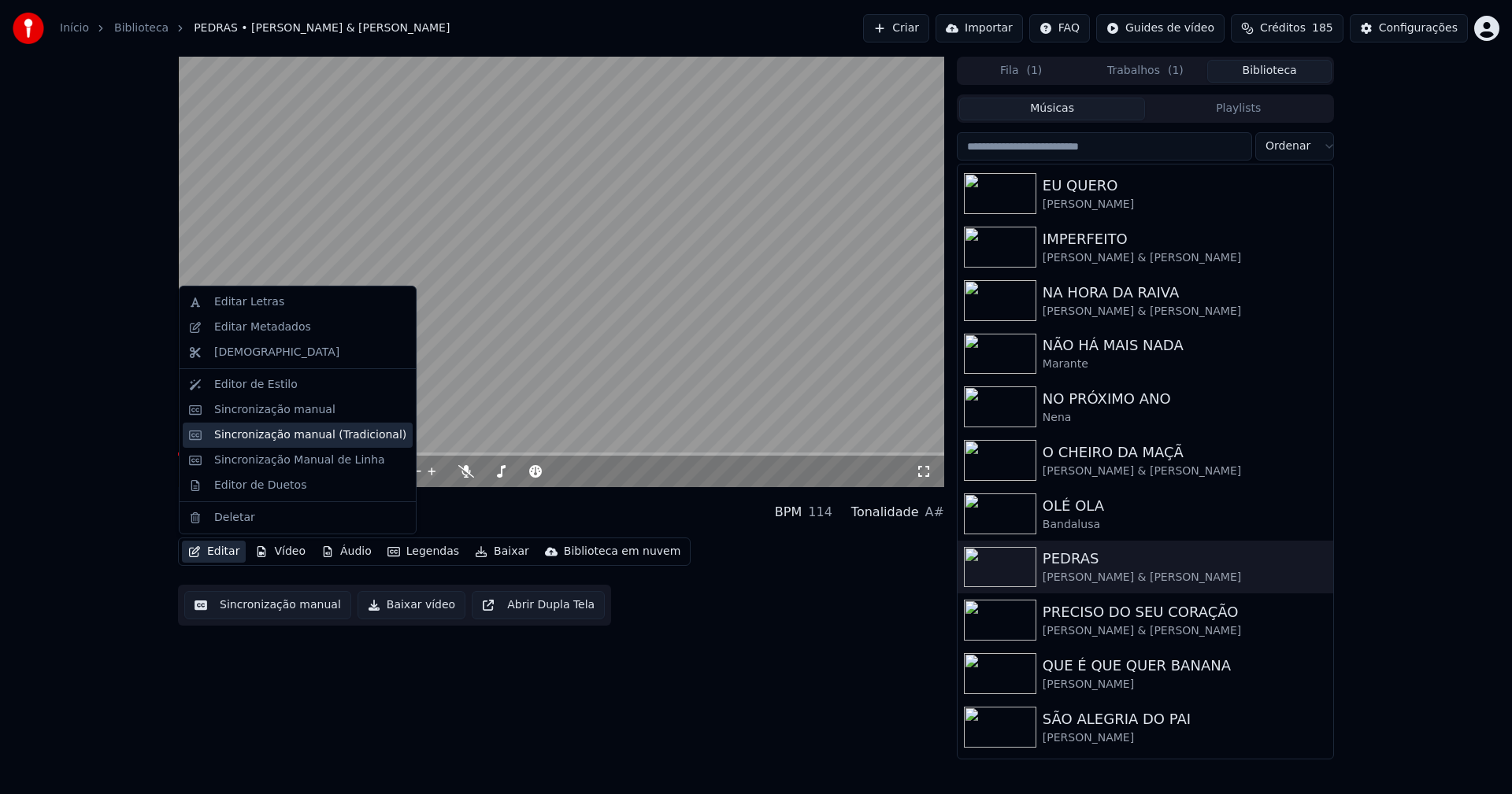
click at [258, 435] on div "Sincronização manual (Tradicional)" at bounding box center [310, 435] width 192 height 16
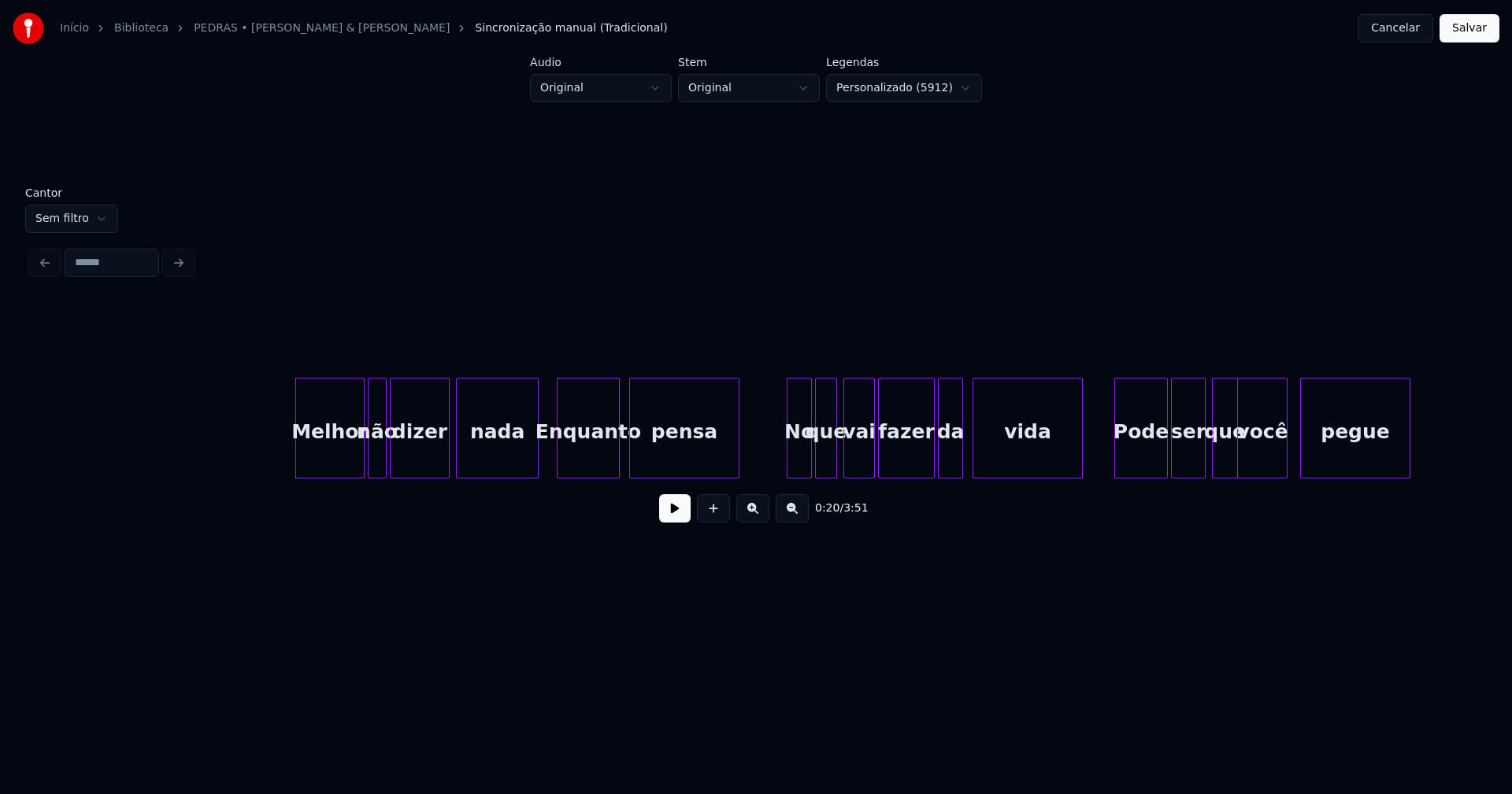
scroll to position [0, 2930]
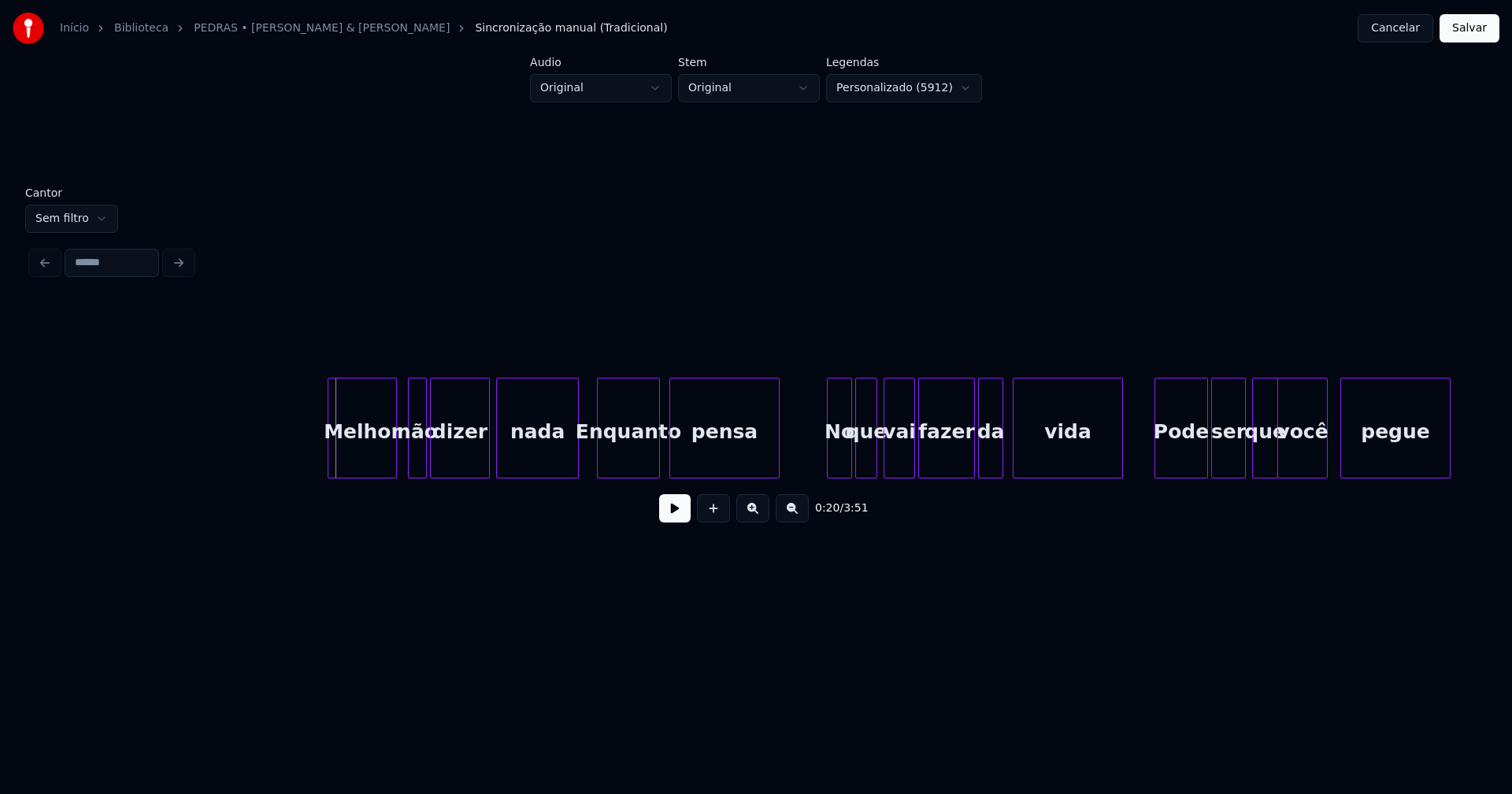
click at [372, 471] on div "Melhor" at bounding box center [362, 432] width 67 height 107
click at [614, 470] on div "Enquanto" at bounding box center [625, 432] width 62 height 107
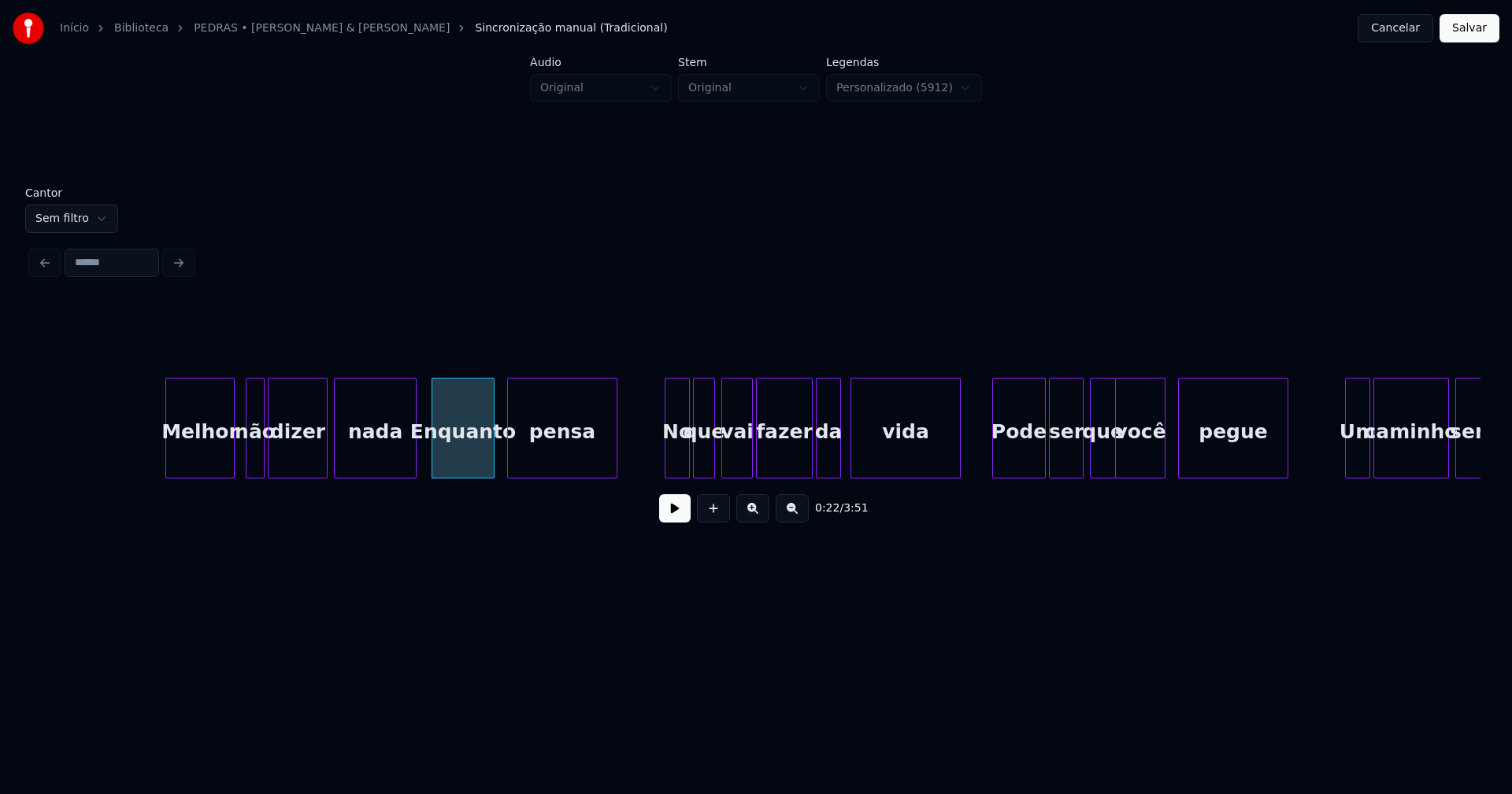
scroll to position [0, 3133]
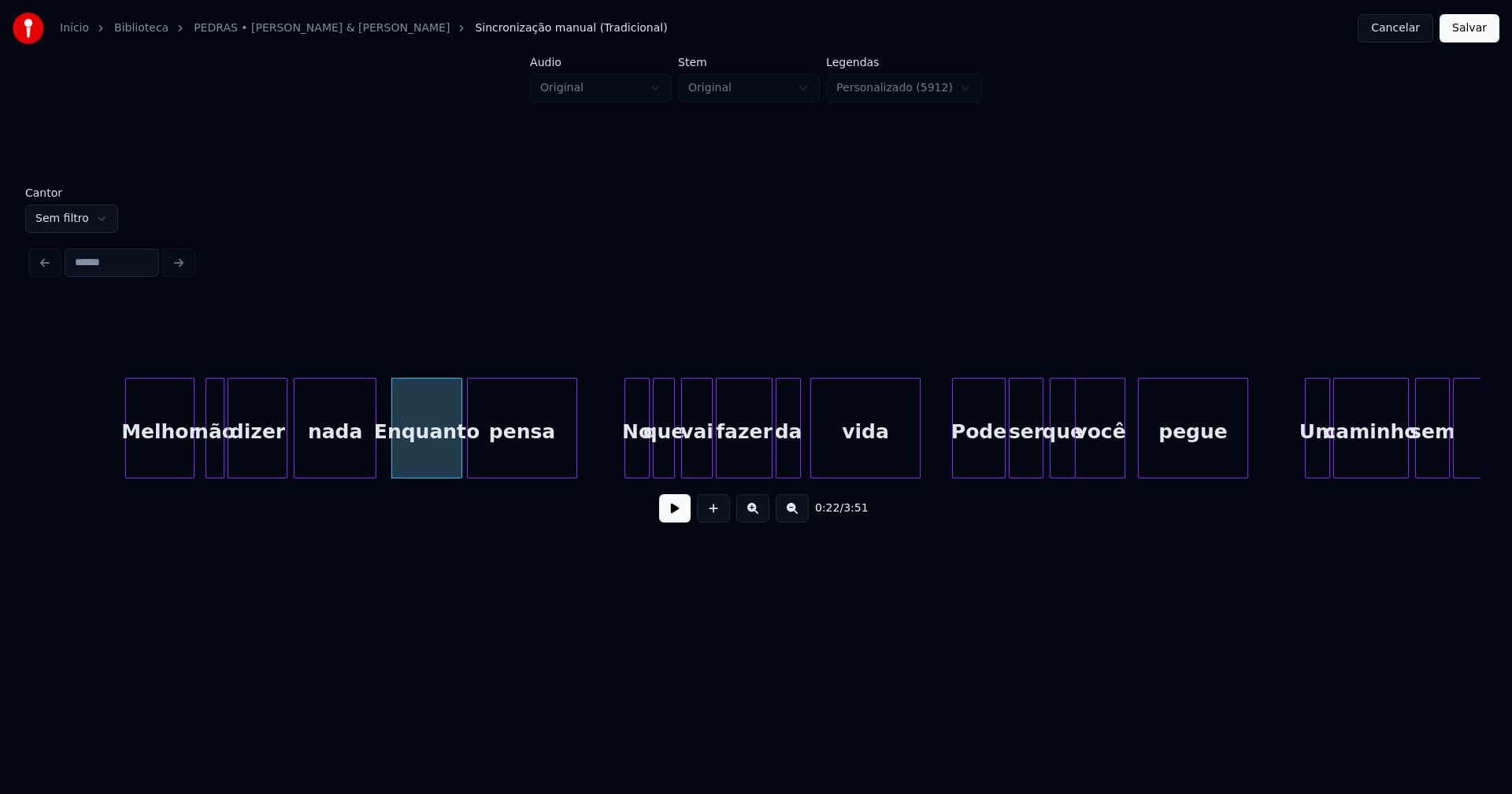
click at [460, 458] on div at bounding box center [459, 428] width 5 height 99
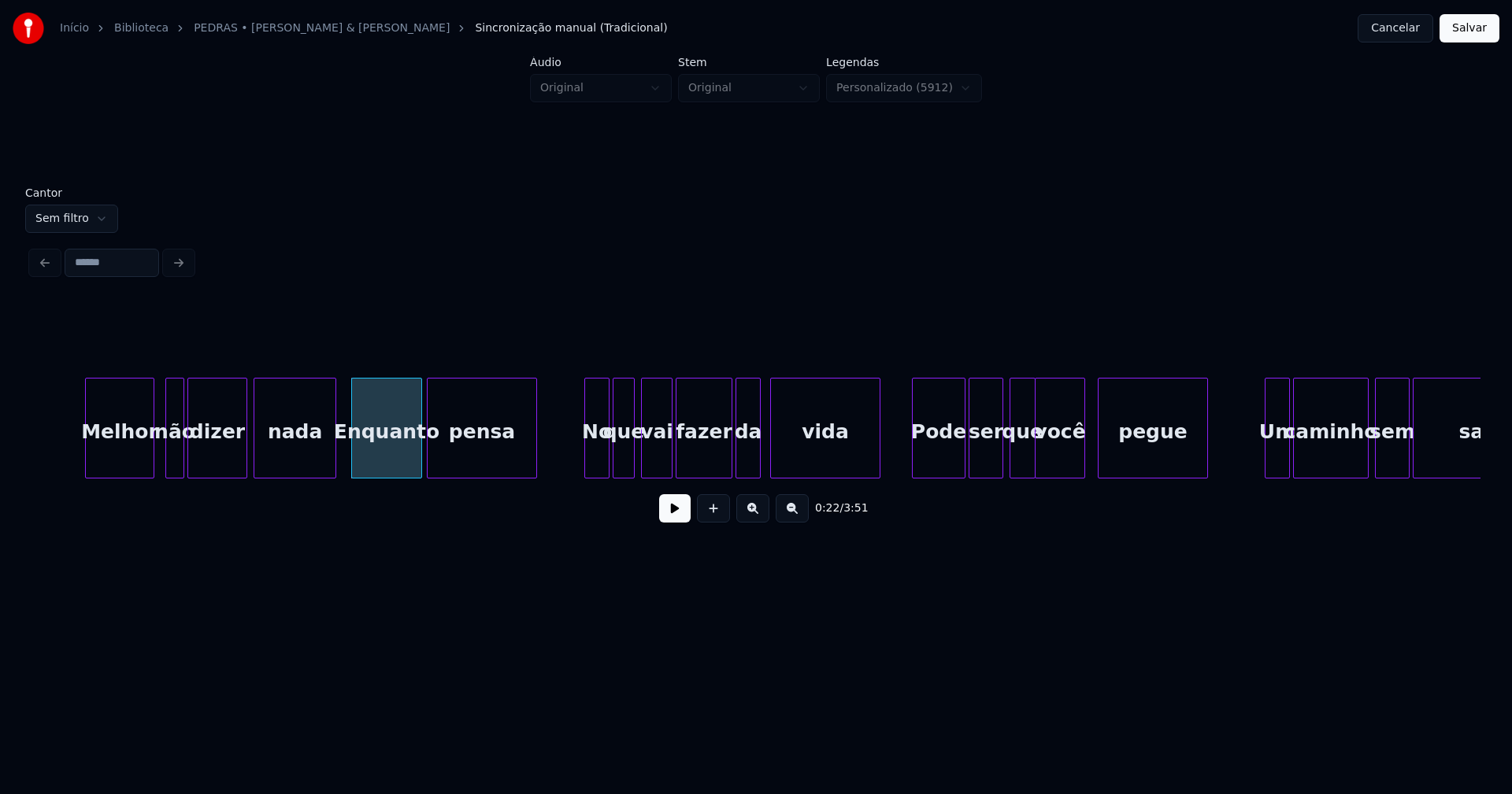
scroll to position [0, 3335]
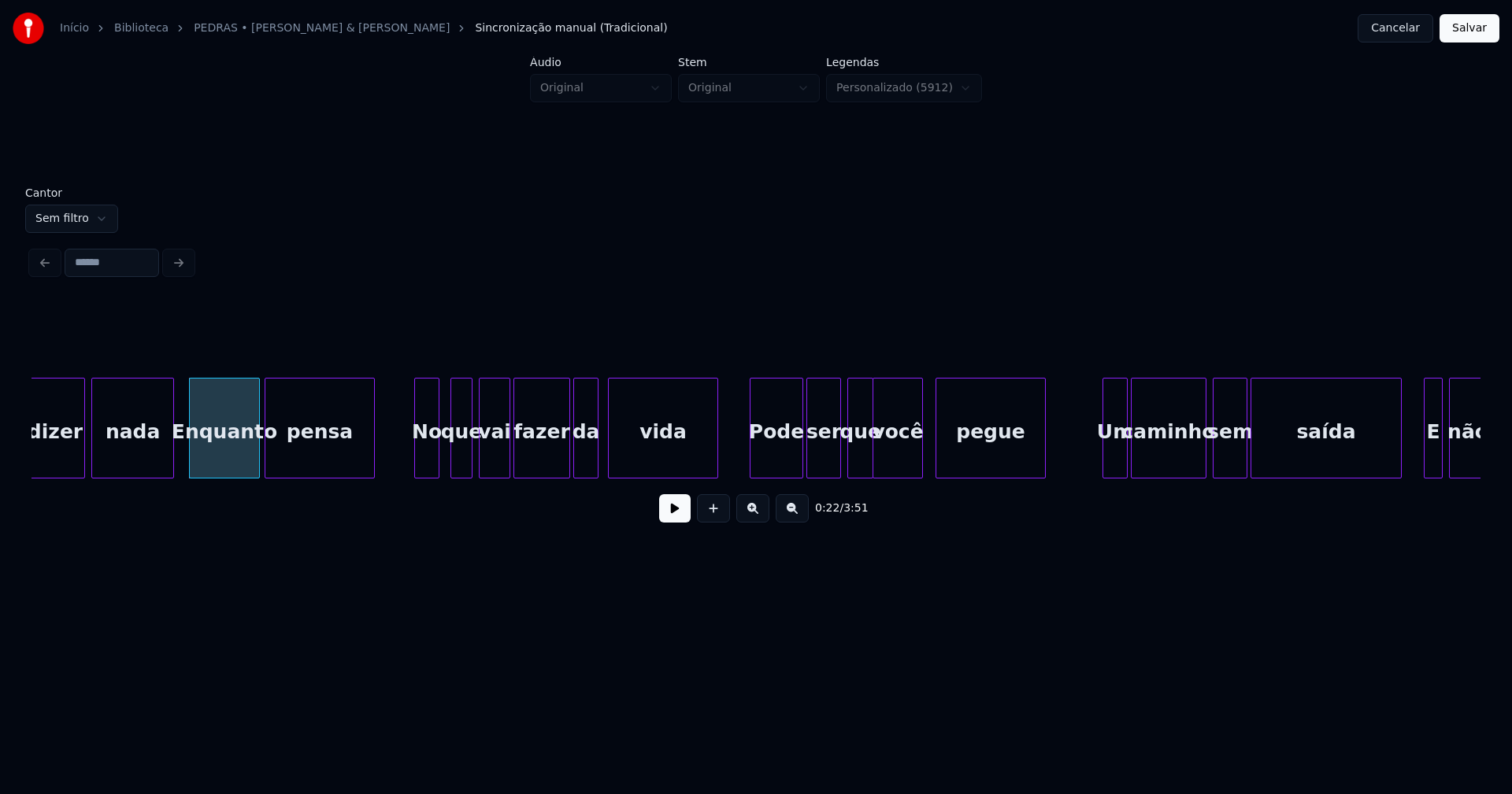
click at [427, 467] on div "No" at bounding box center [426, 432] width 24 height 107
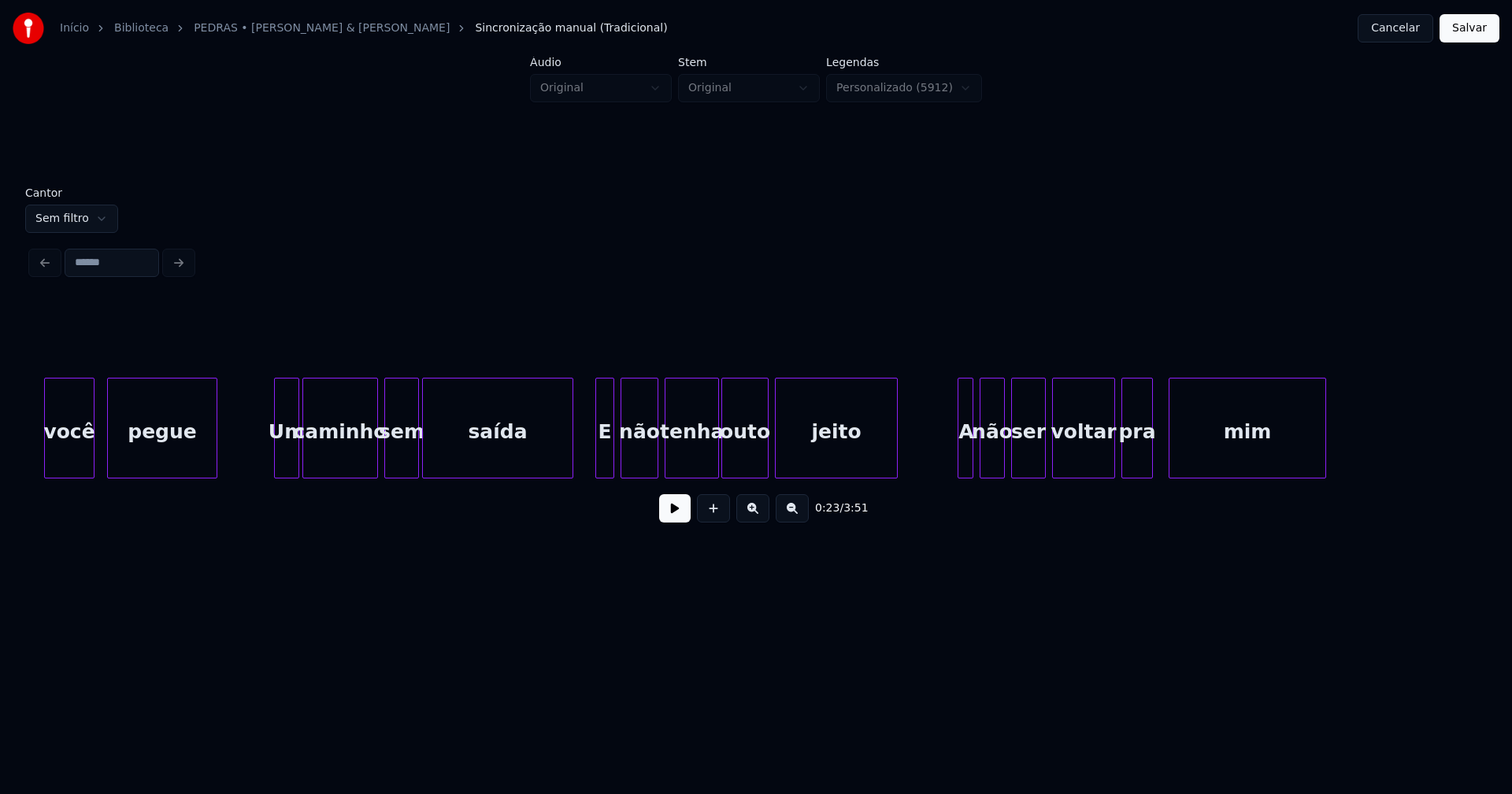
scroll to position [0, 4184]
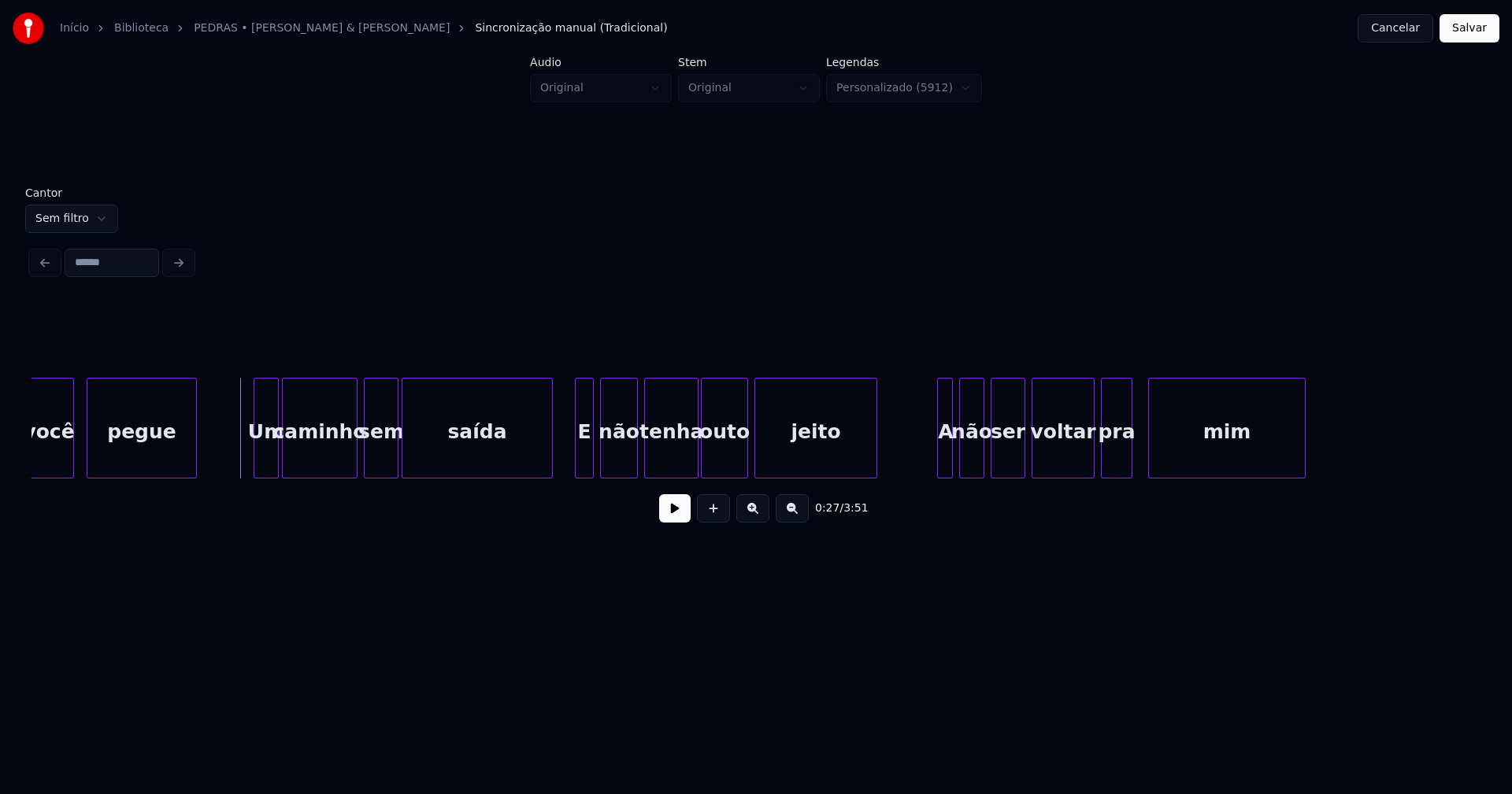
click at [664, 521] on button at bounding box center [674, 508] width 31 height 29
click at [666, 521] on button at bounding box center [674, 508] width 31 height 29
click at [529, 470] on div at bounding box center [528, 428] width 5 height 99
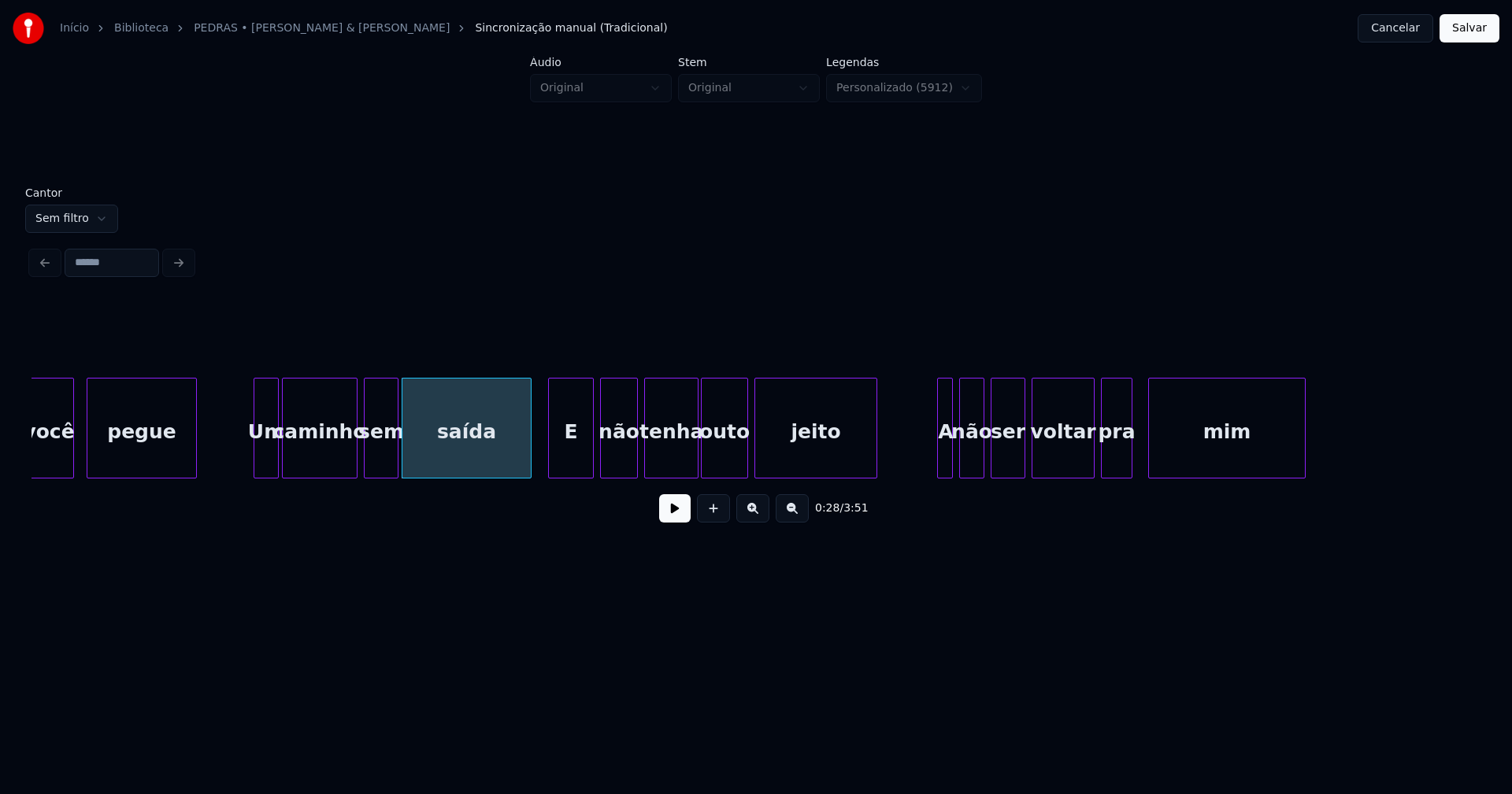
click at [551, 466] on div at bounding box center [551, 428] width 5 height 99
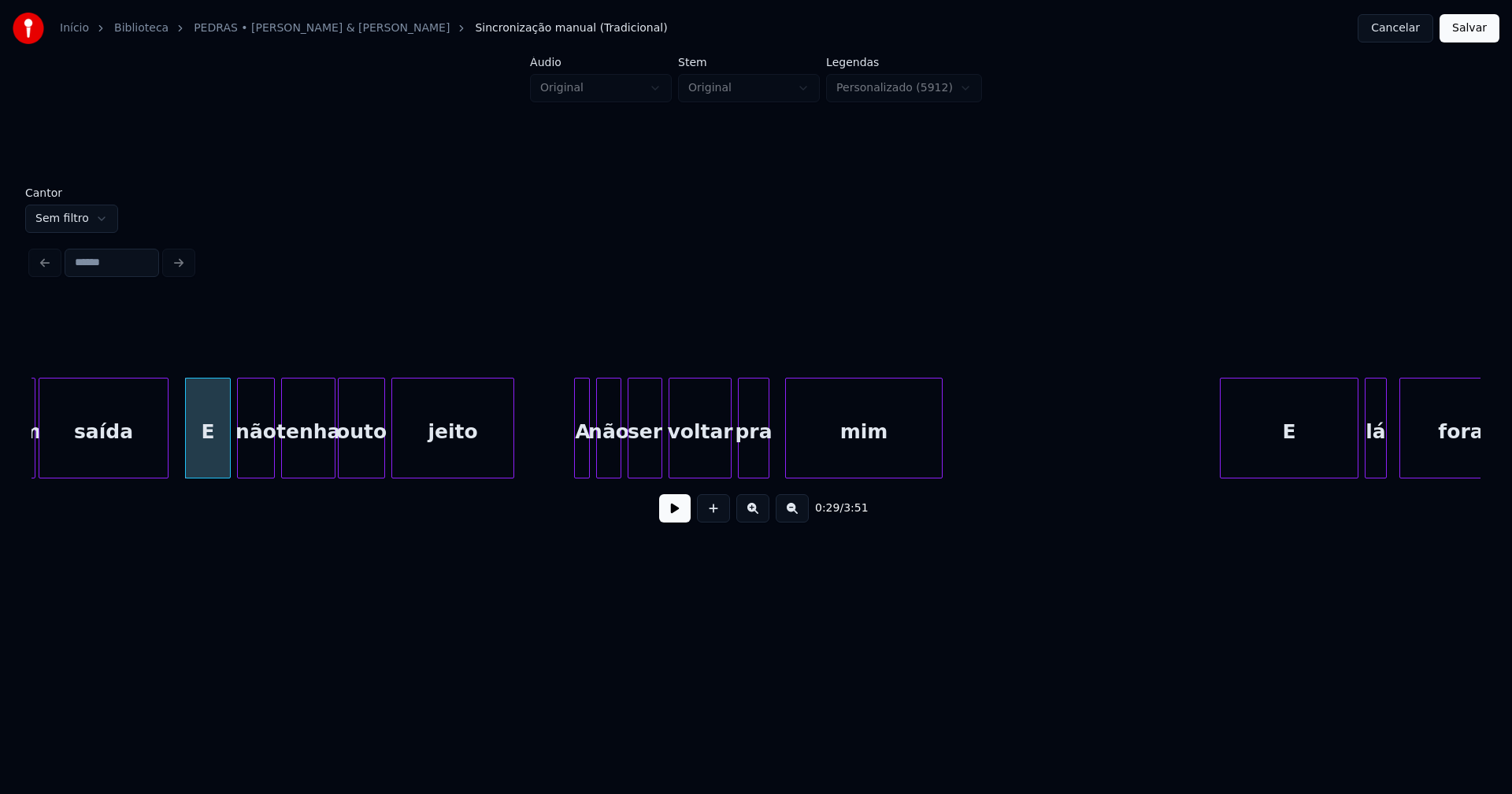
scroll to position [0, 4588]
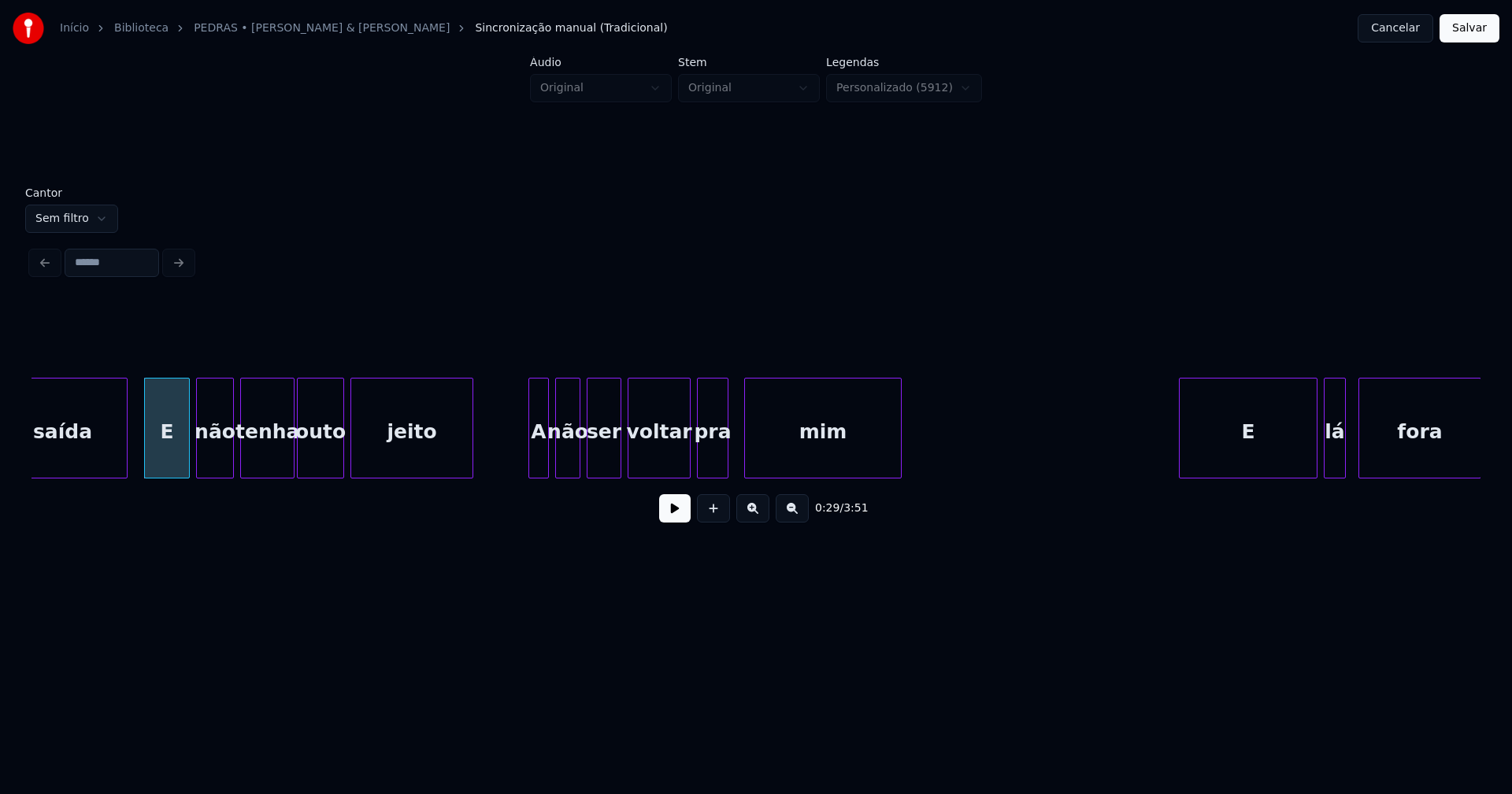
click at [531, 470] on div at bounding box center [531, 428] width 5 height 99
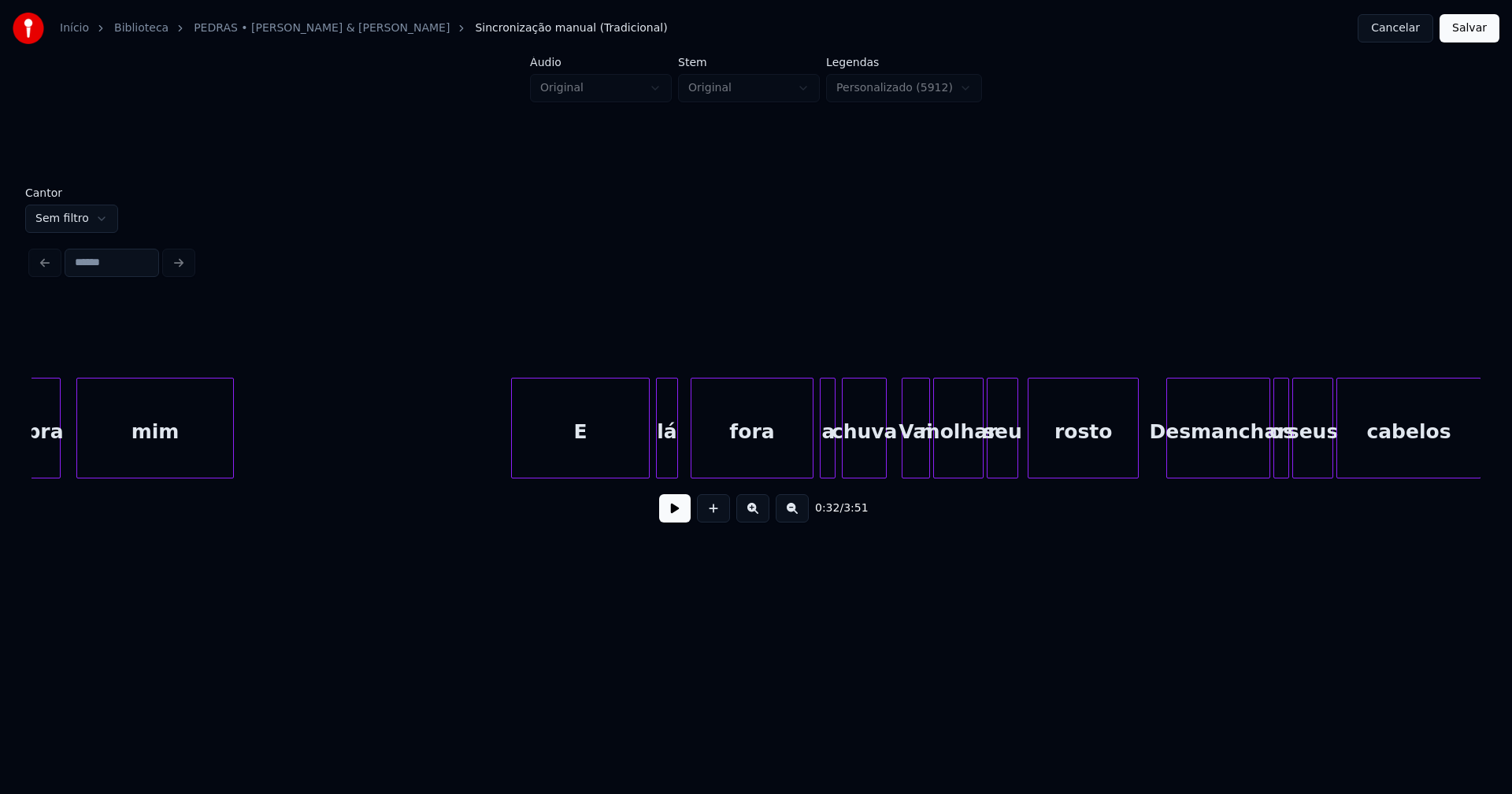
scroll to position [0, 5315]
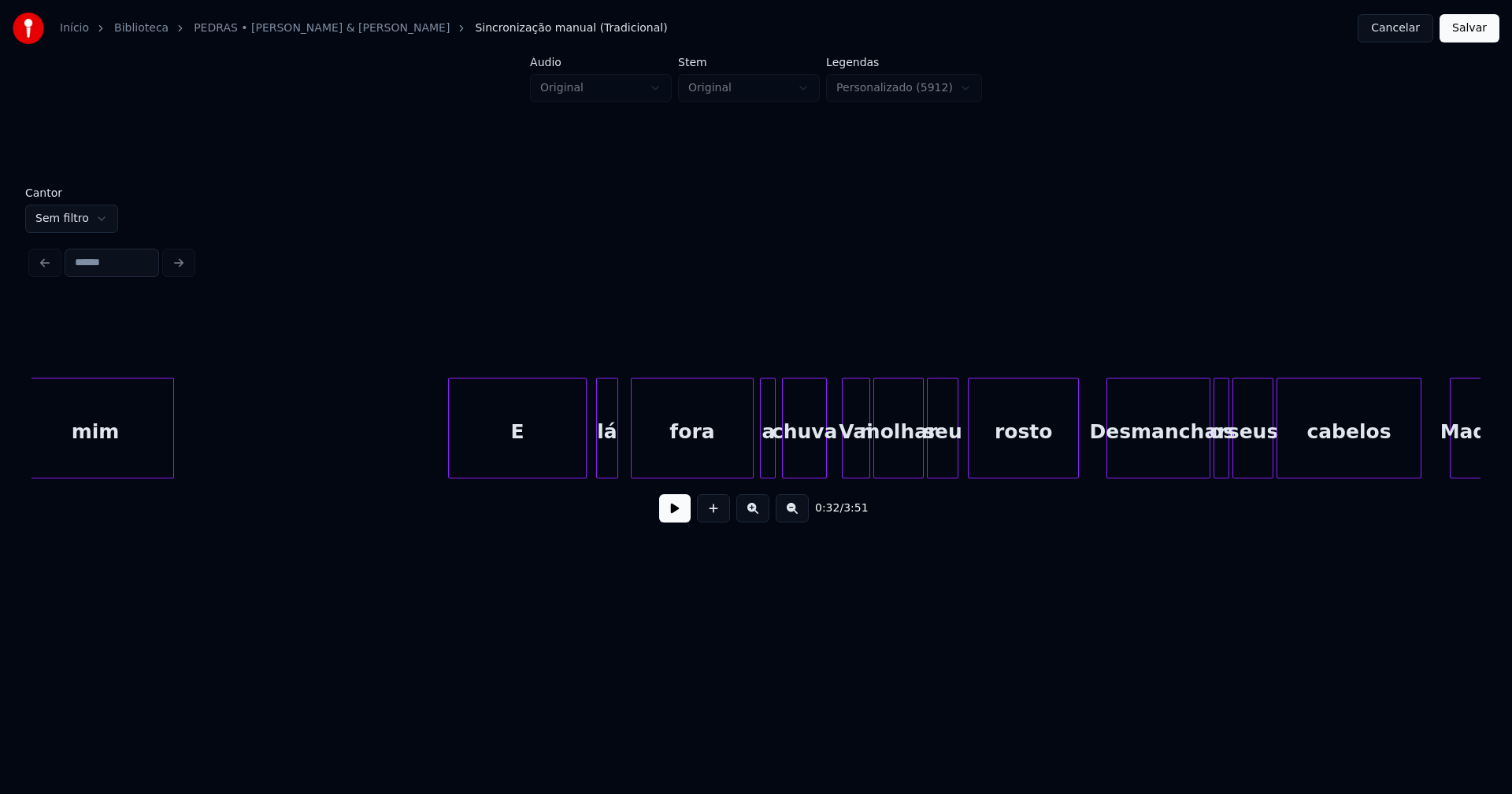
click at [514, 459] on div "E" at bounding box center [517, 432] width 137 height 107
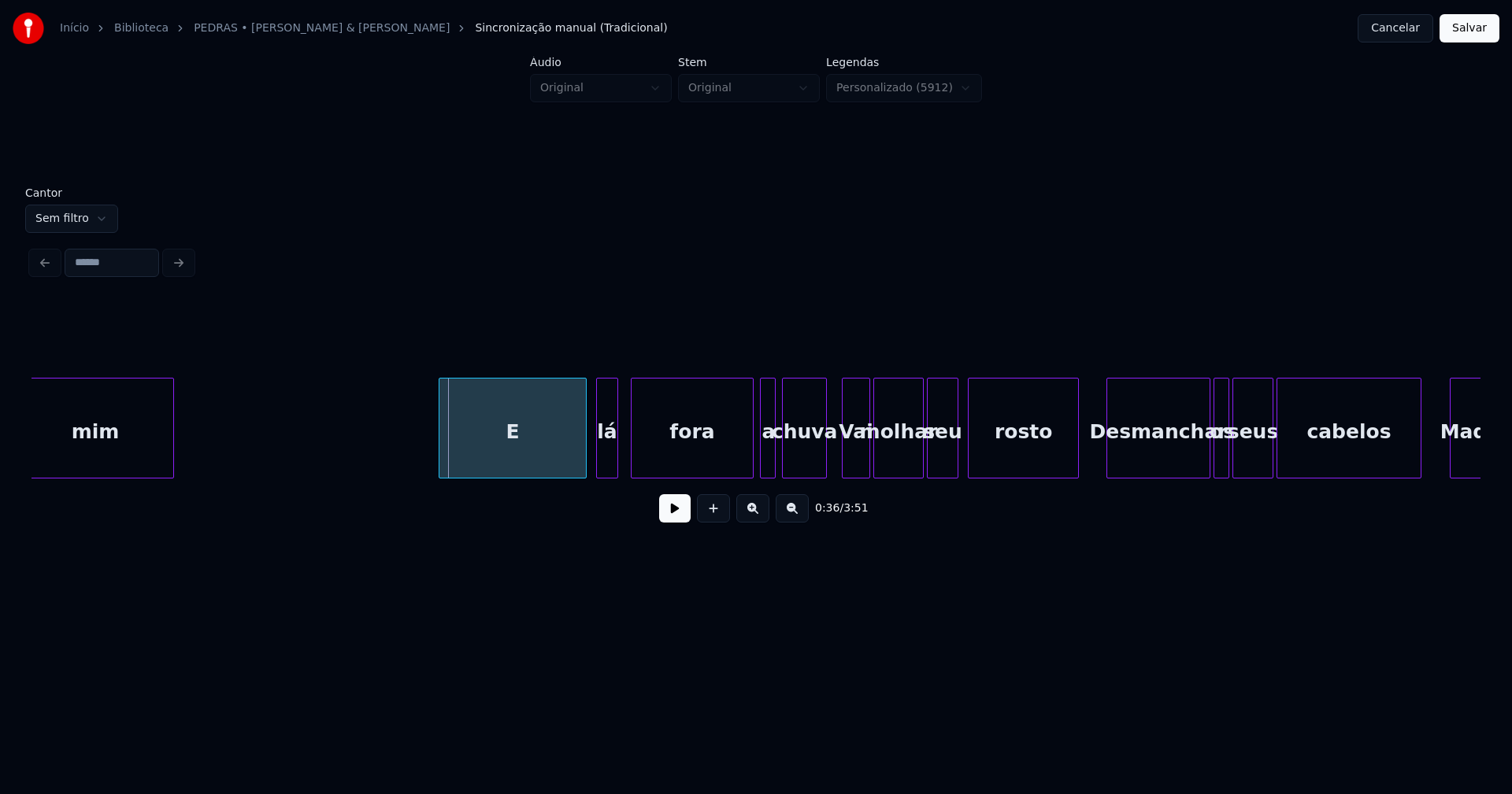
click at [441, 453] on div at bounding box center [442, 428] width 5 height 99
click at [602, 461] on div "lá" at bounding box center [603, 432] width 21 height 107
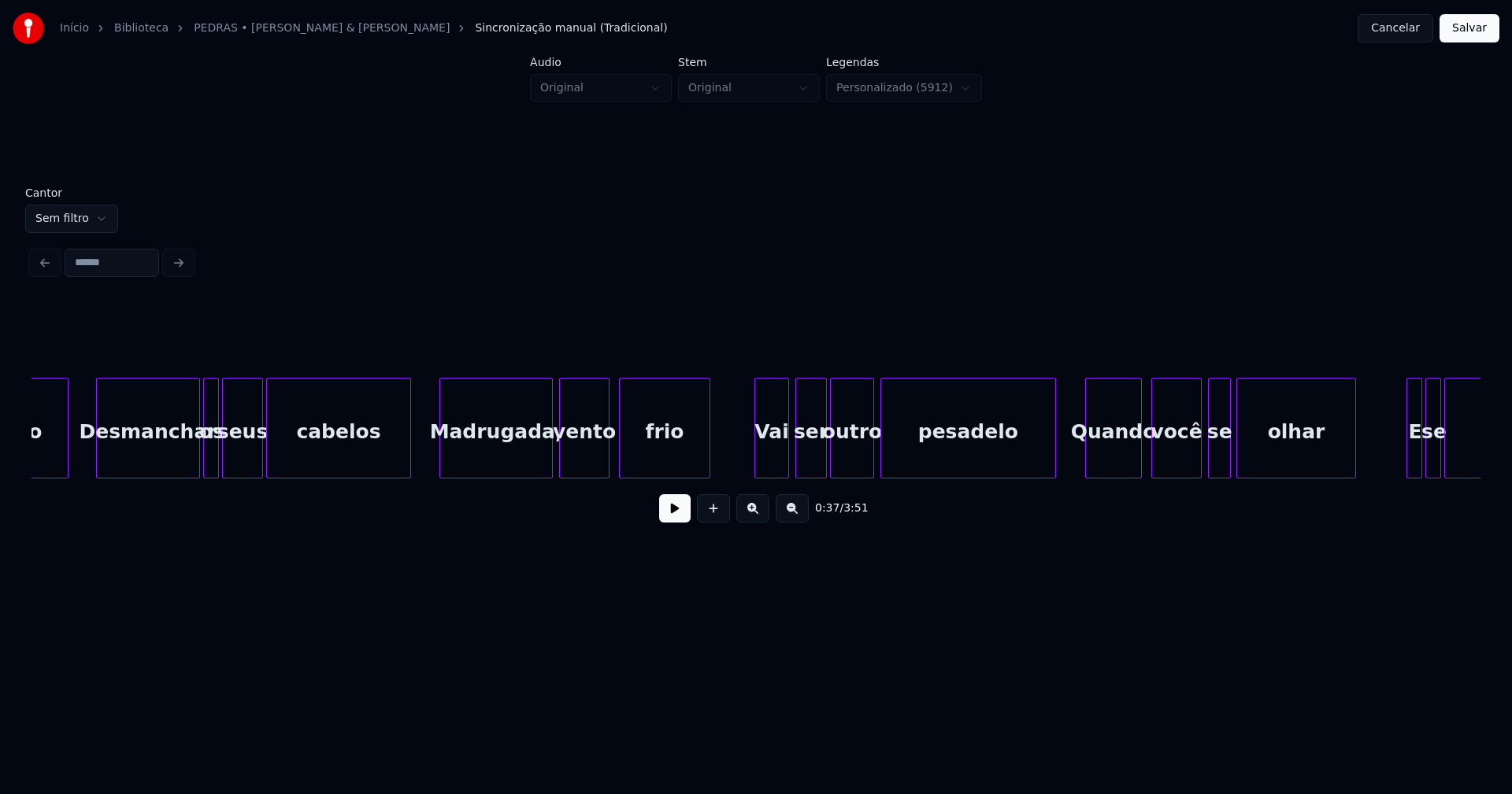
scroll to position [0, 6448]
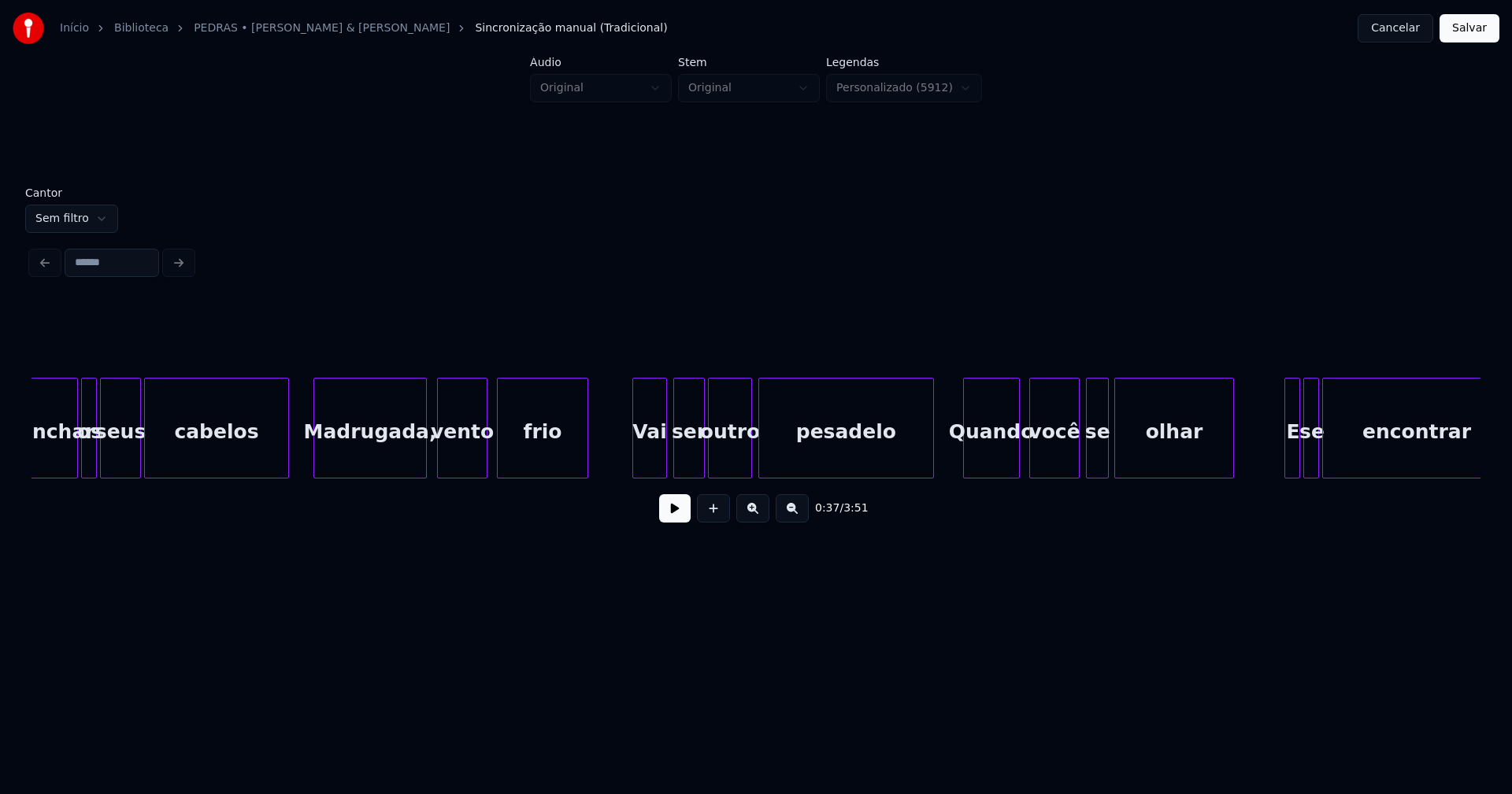
click at [381, 462] on div "Madrugada," at bounding box center [370, 432] width 112 height 107
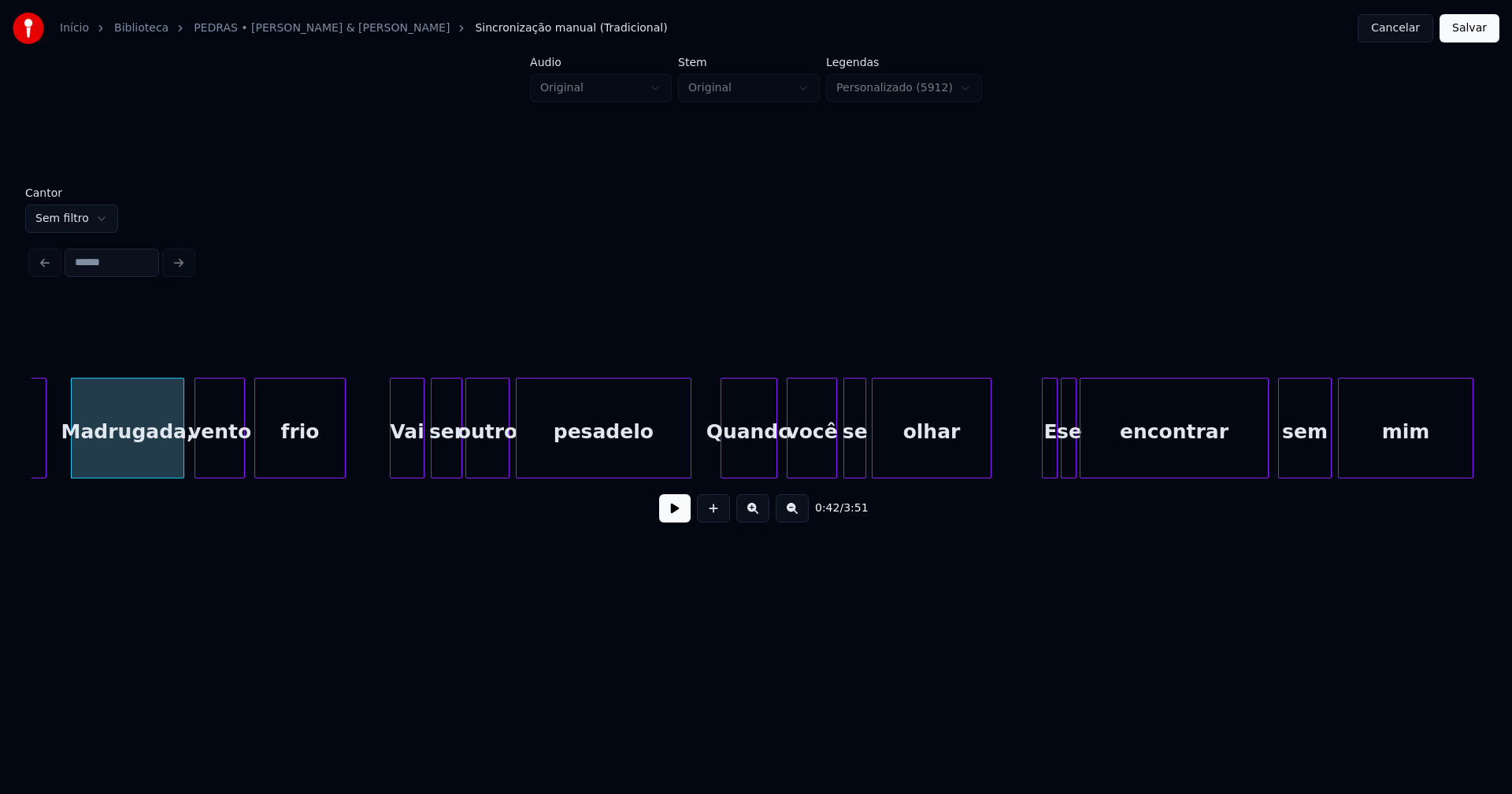
scroll to position [0, 6711]
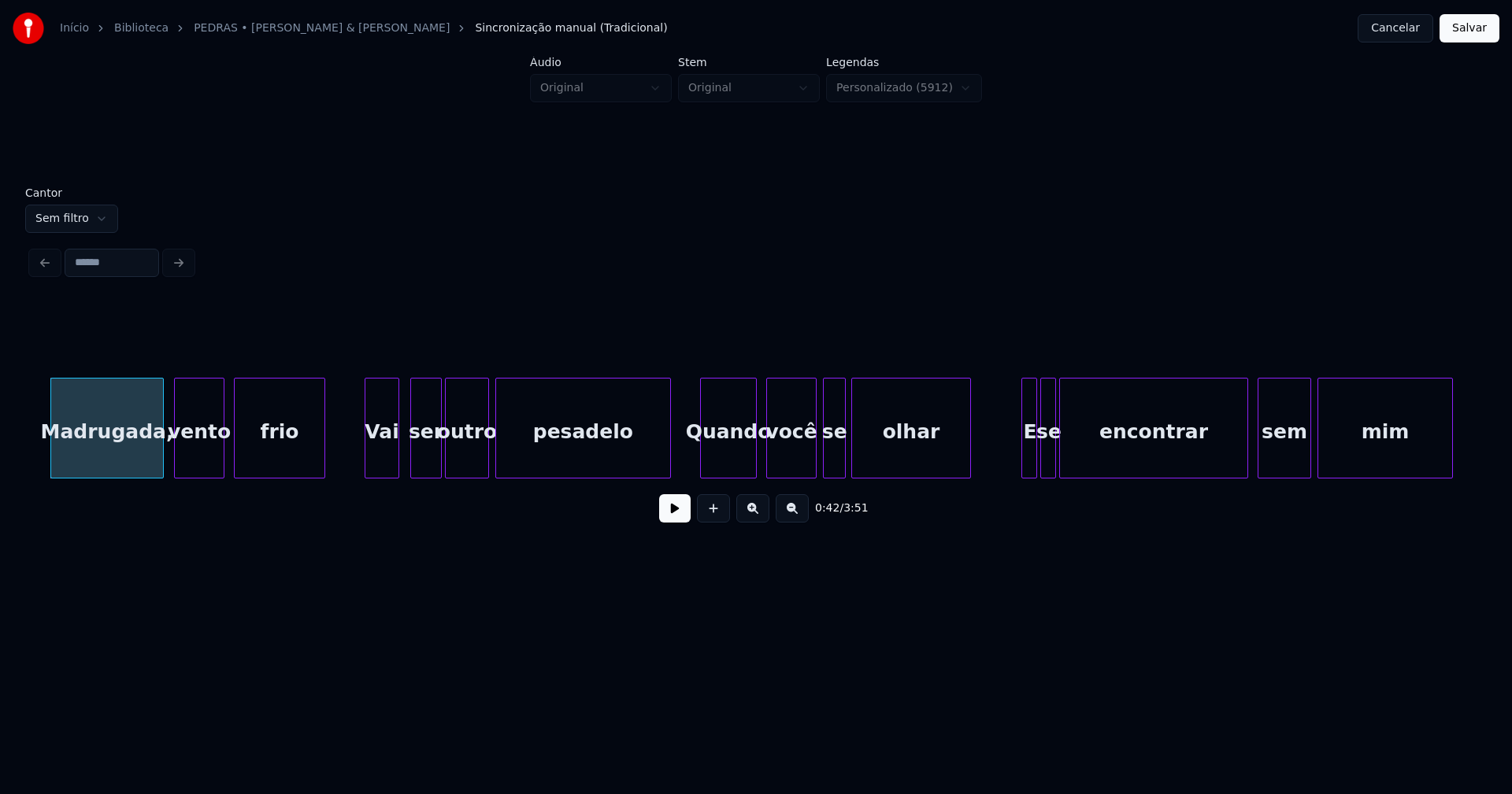
click at [389, 463] on div "Vai" at bounding box center [382, 432] width 33 height 107
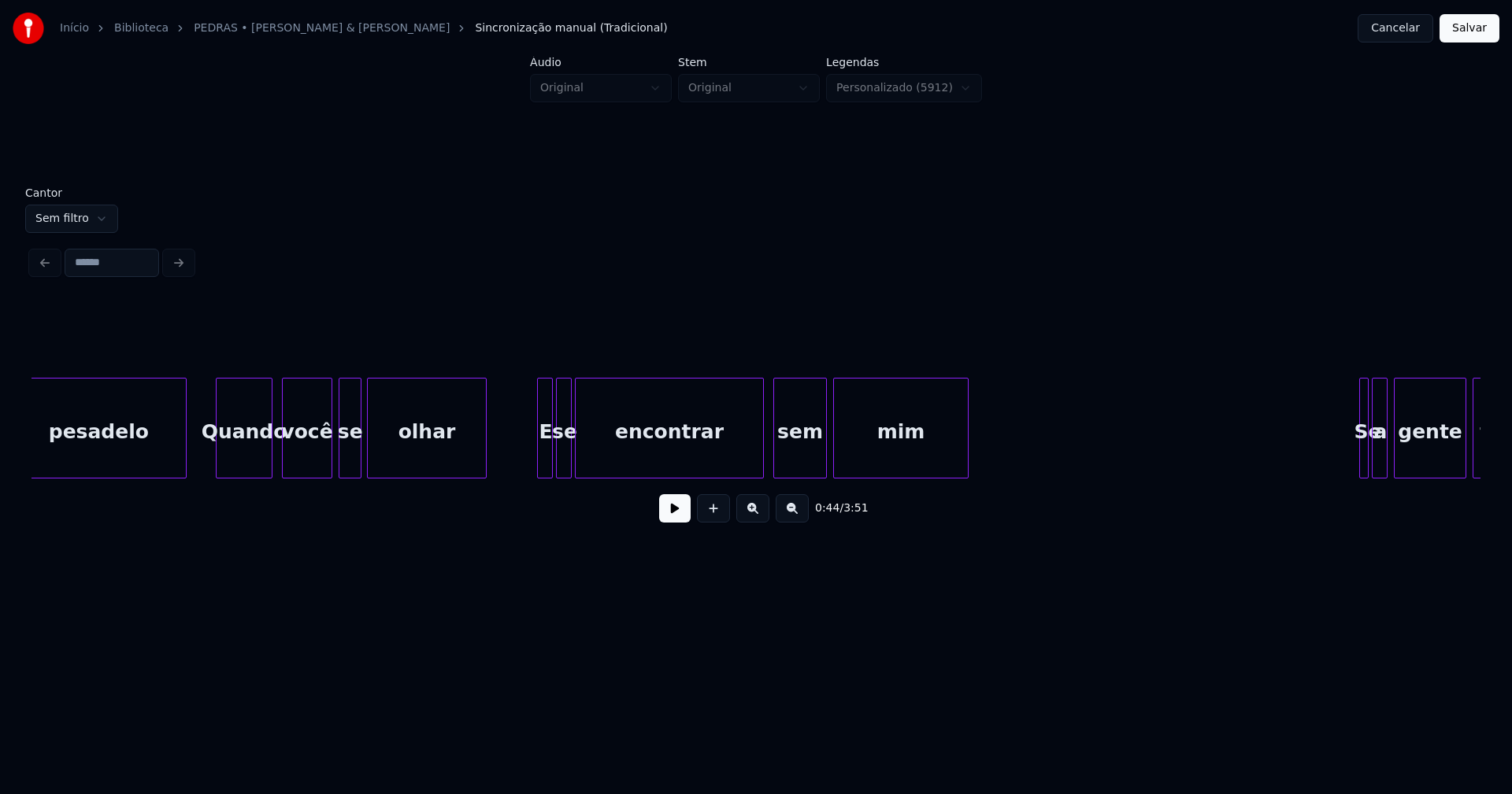
scroll to position [0, 7276]
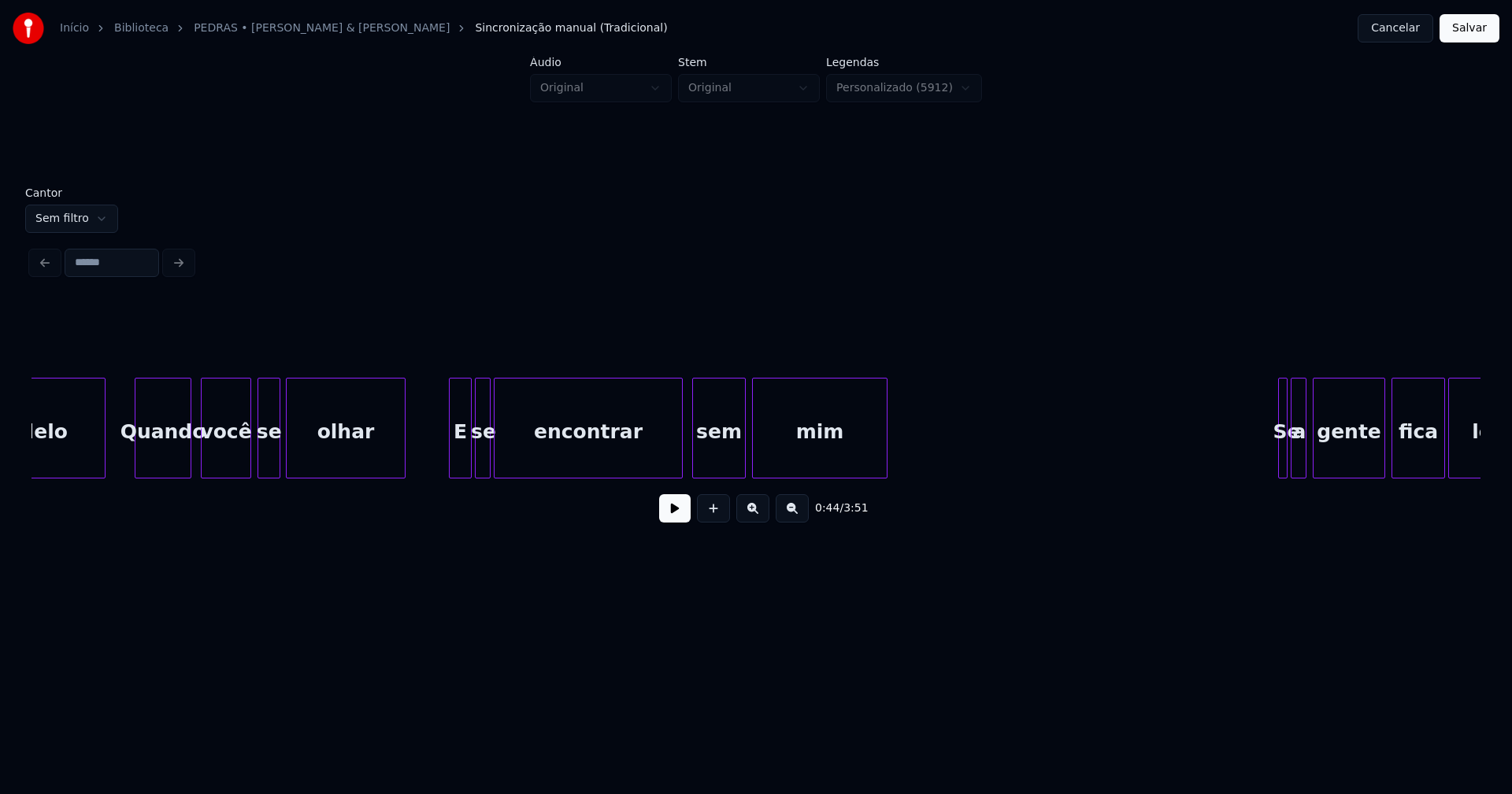
click at [452, 466] on div at bounding box center [452, 428] width 5 height 99
click at [517, 470] on div at bounding box center [517, 428] width 5 height 99
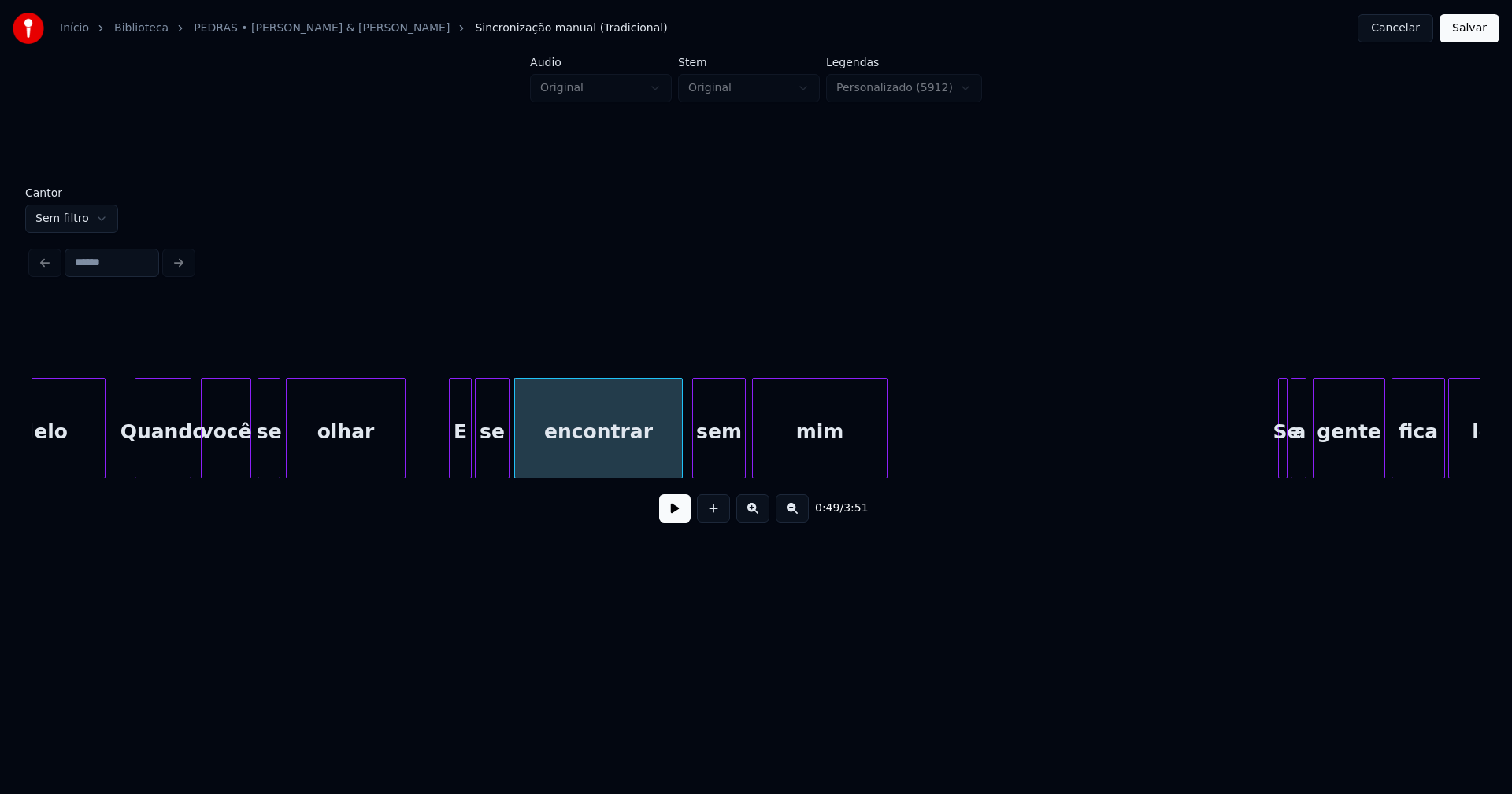
click at [506, 464] on div at bounding box center [507, 428] width 5 height 99
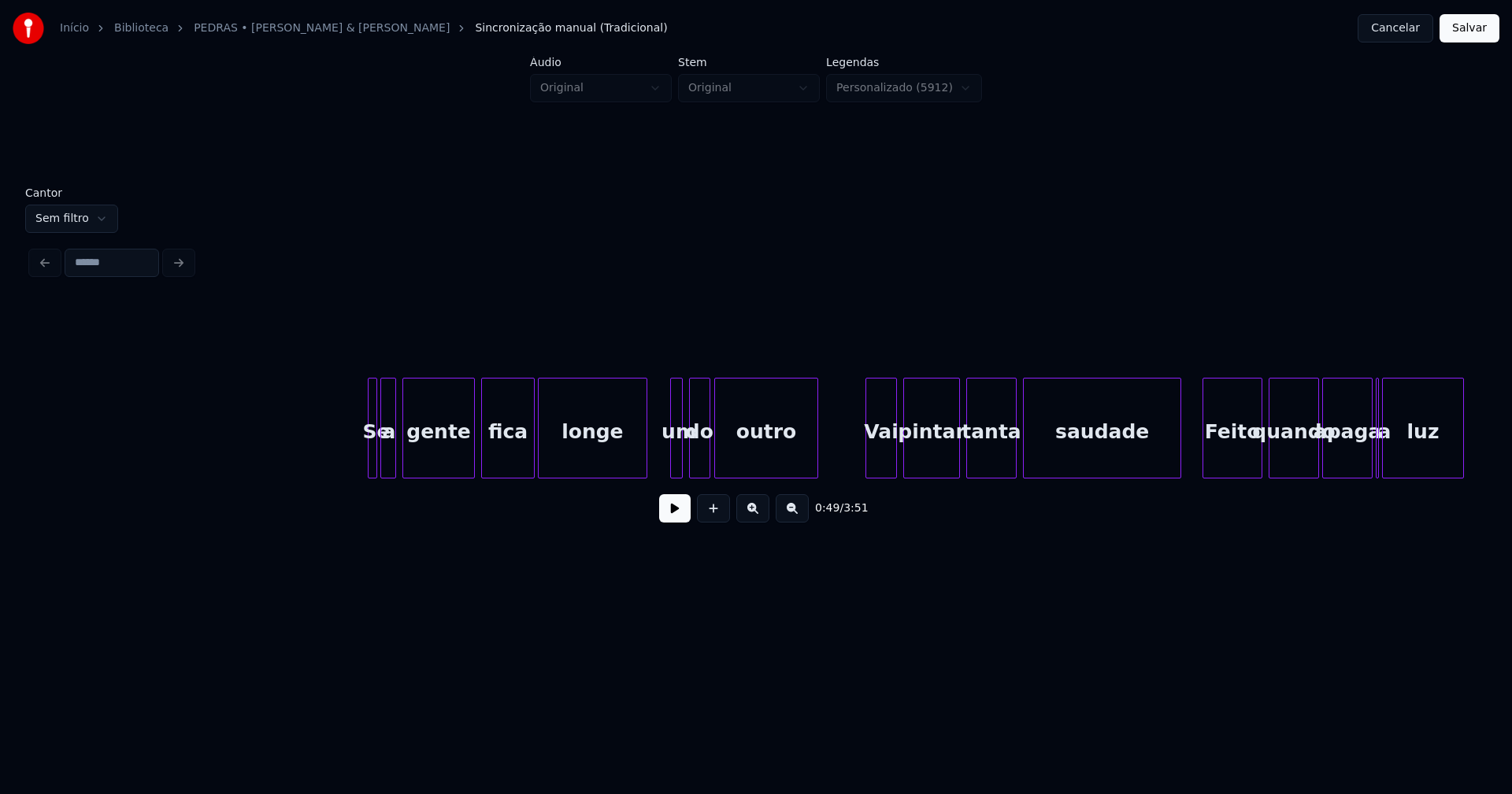
scroll to position [0, 8206]
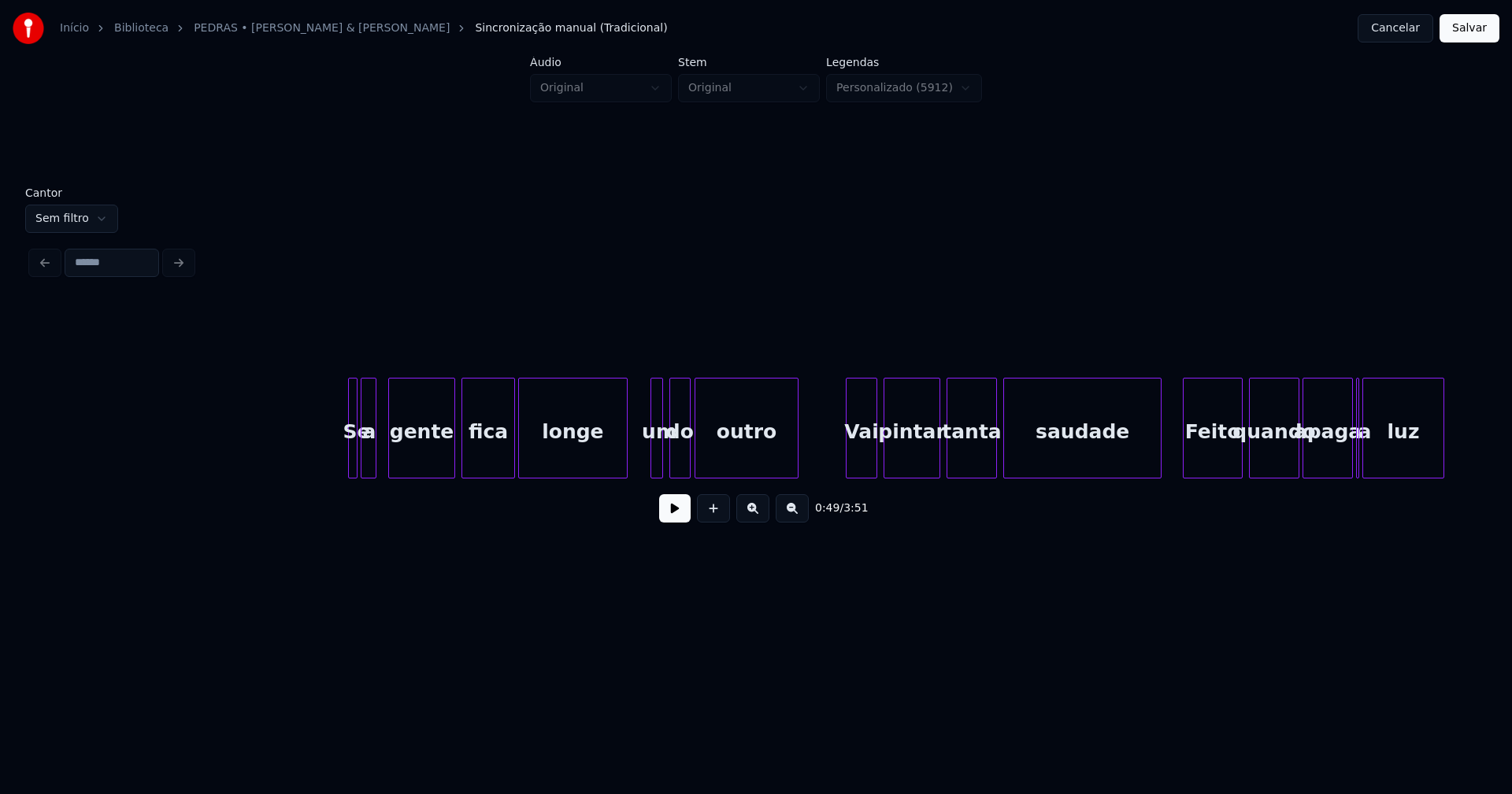
click at [392, 469] on div at bounding box center [392, 428] width 5 height 99
click at [379, 472] on div "Se a gente fica longe um do outro Vai pintar tanta saudade [PERSON_NAME] quando…" at bounding box center [756, 428] width 1449 height 101
click at [366, 472] on div "Se a gente fica longe um do outro Vai pintar tanta saudade [PERSON_NAME] quando…" at bounding box center [756, 428] width 1449 height 101
click at [646, 462] on div at bounding box center [646, 428] width 5 height 99
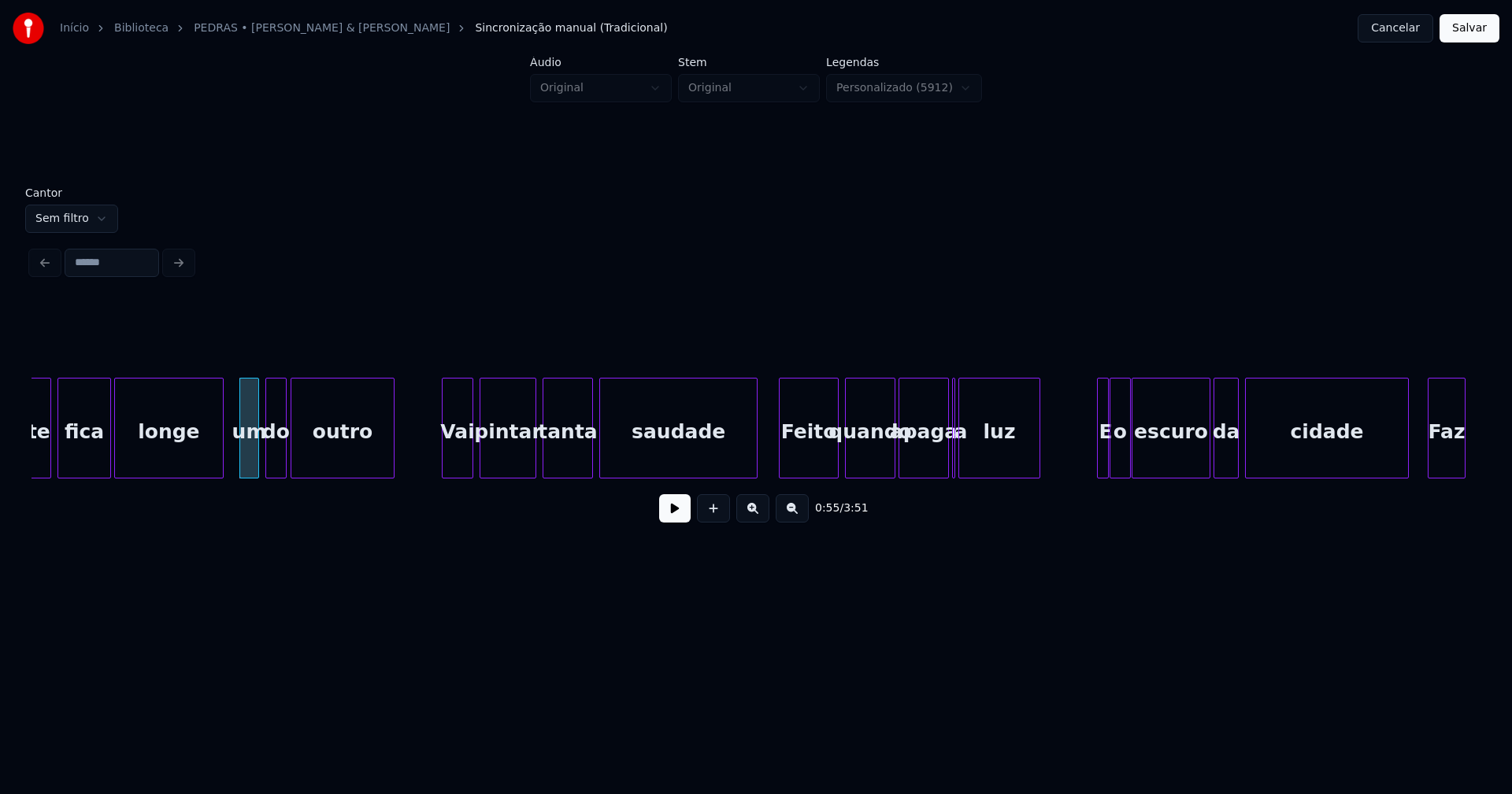
scroll to position [0, 8610]
click at [451, 461] on div "Vai" at bounding box center [453, 432] width 30 height 107
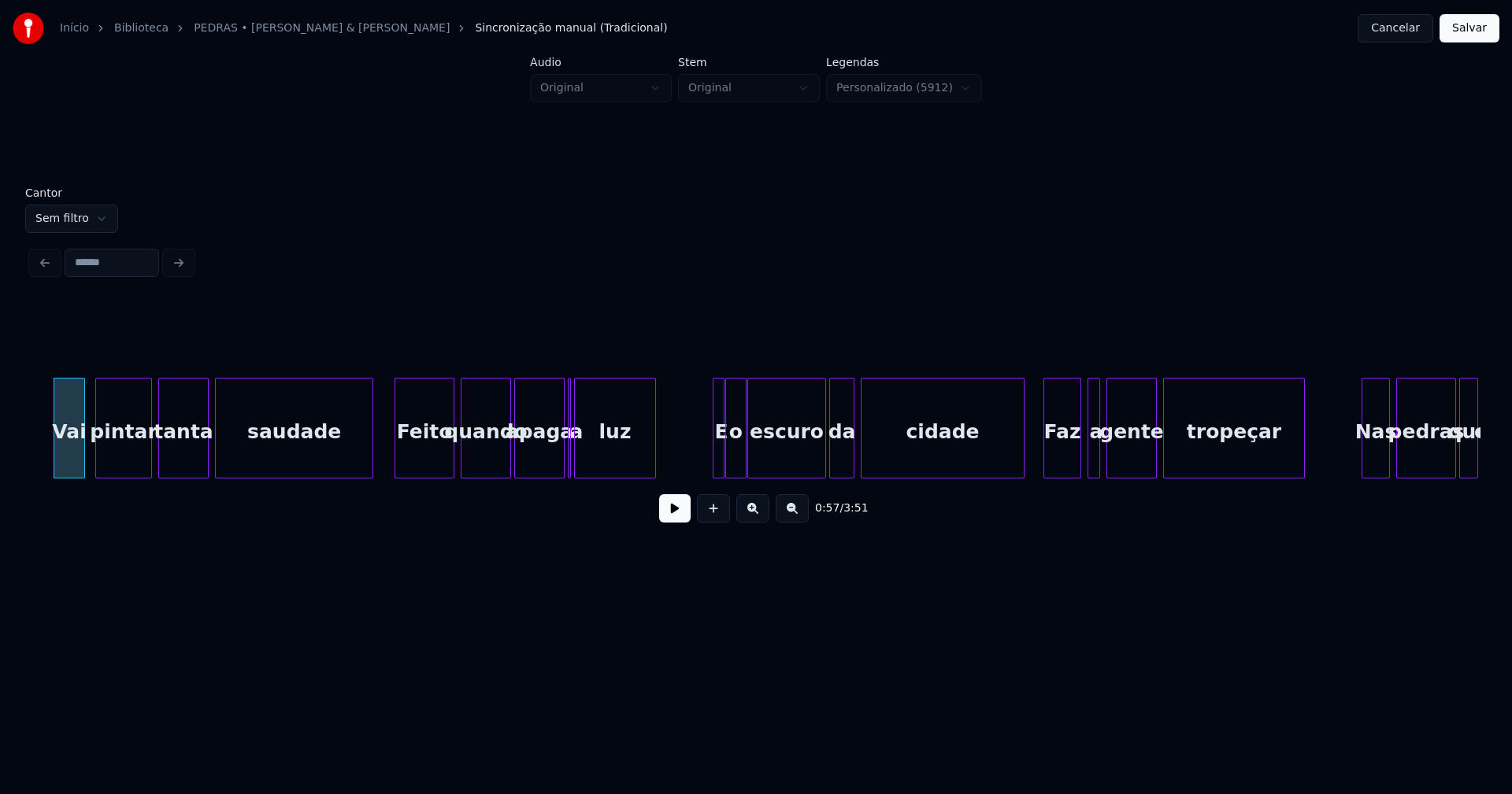
scroll to position [0, 9015]
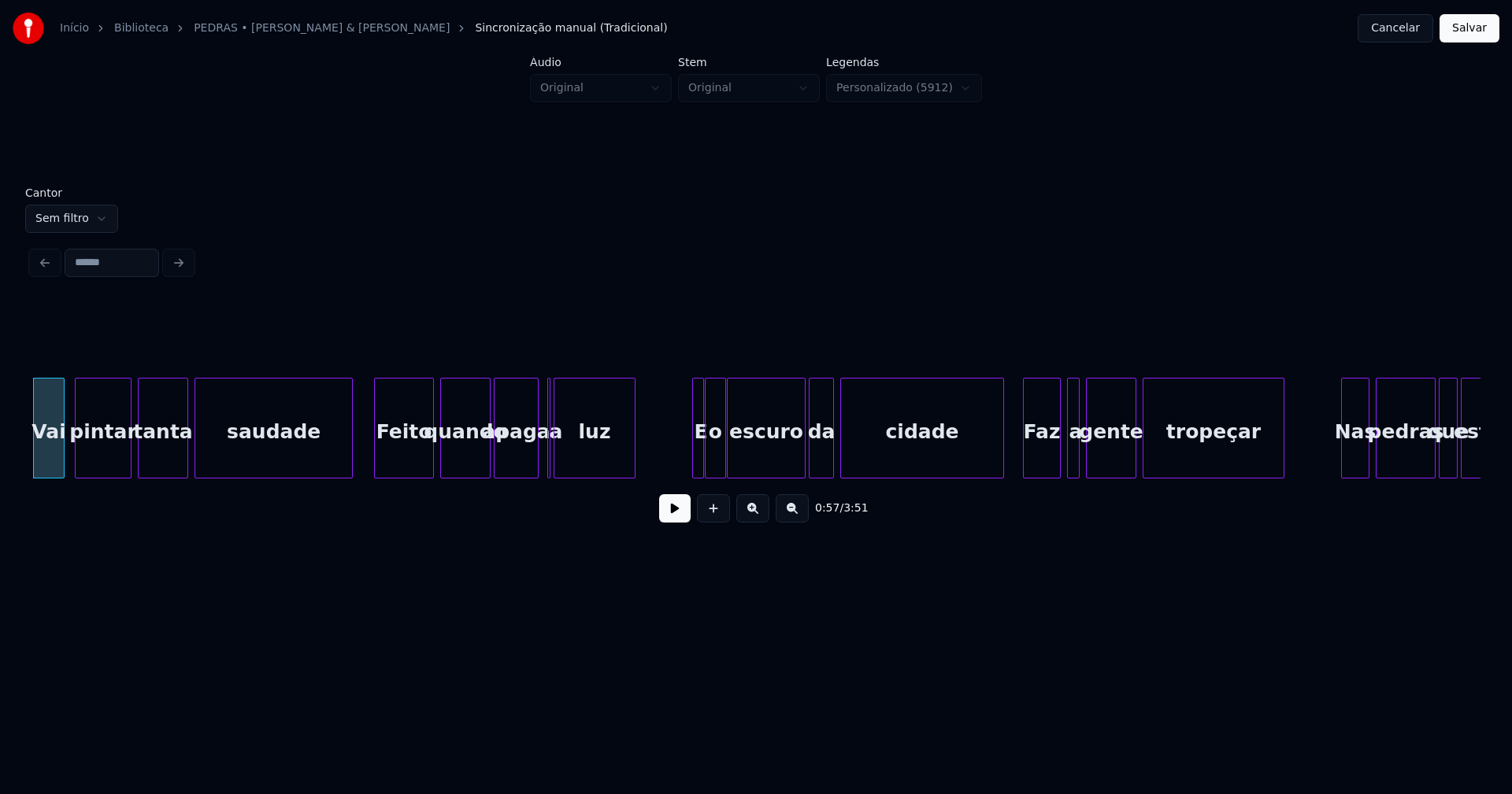
click at [535, 467] on div at bounding box center [535, 428] width 5 height 99
click at [540, 387] on div "a" at bounding box center [545, 428] width 11 height 101
click at [688, 461] on div at bounding box center [689, 428] width 5 height 99
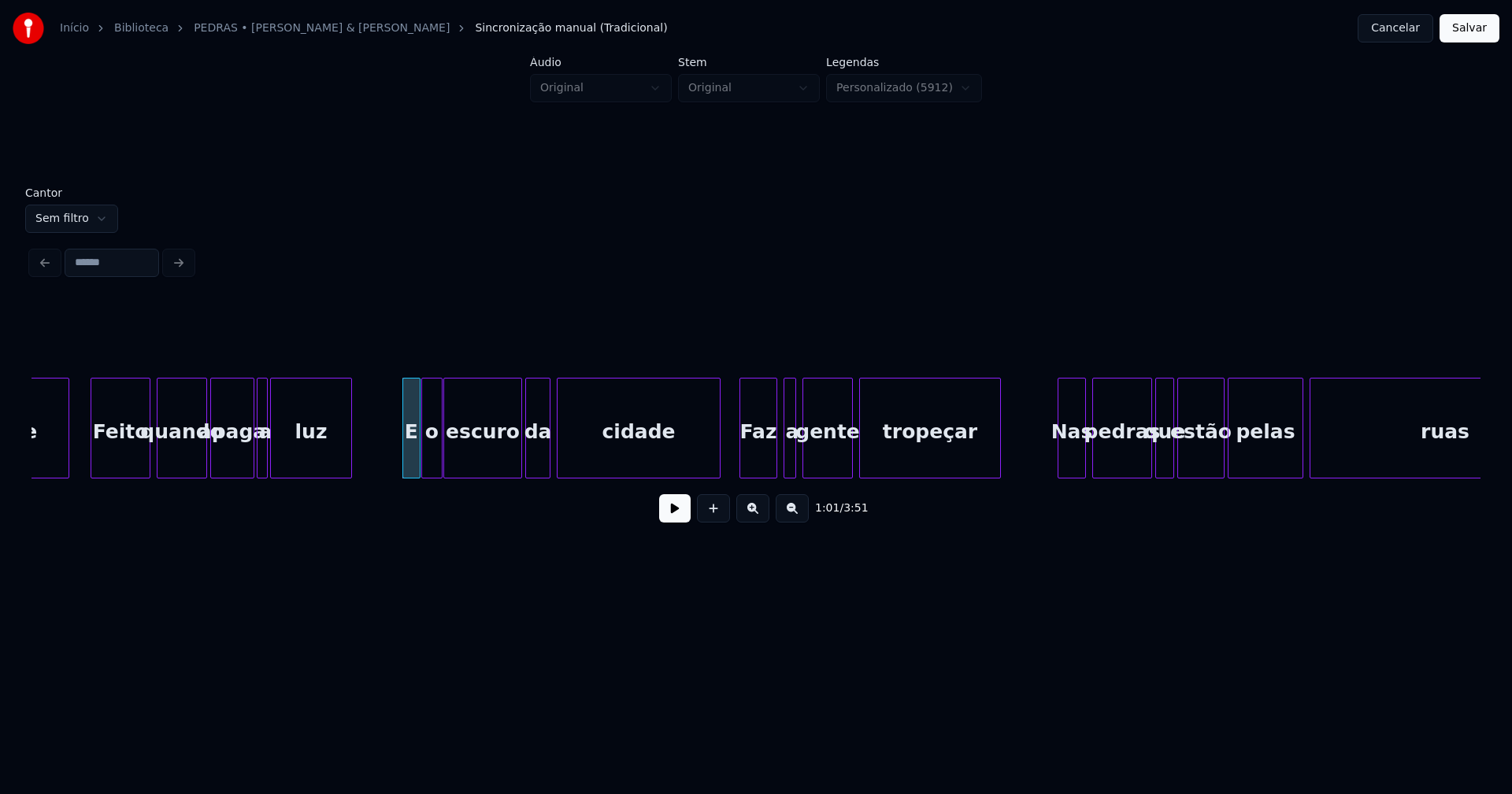
scroll to position [0, 9823]
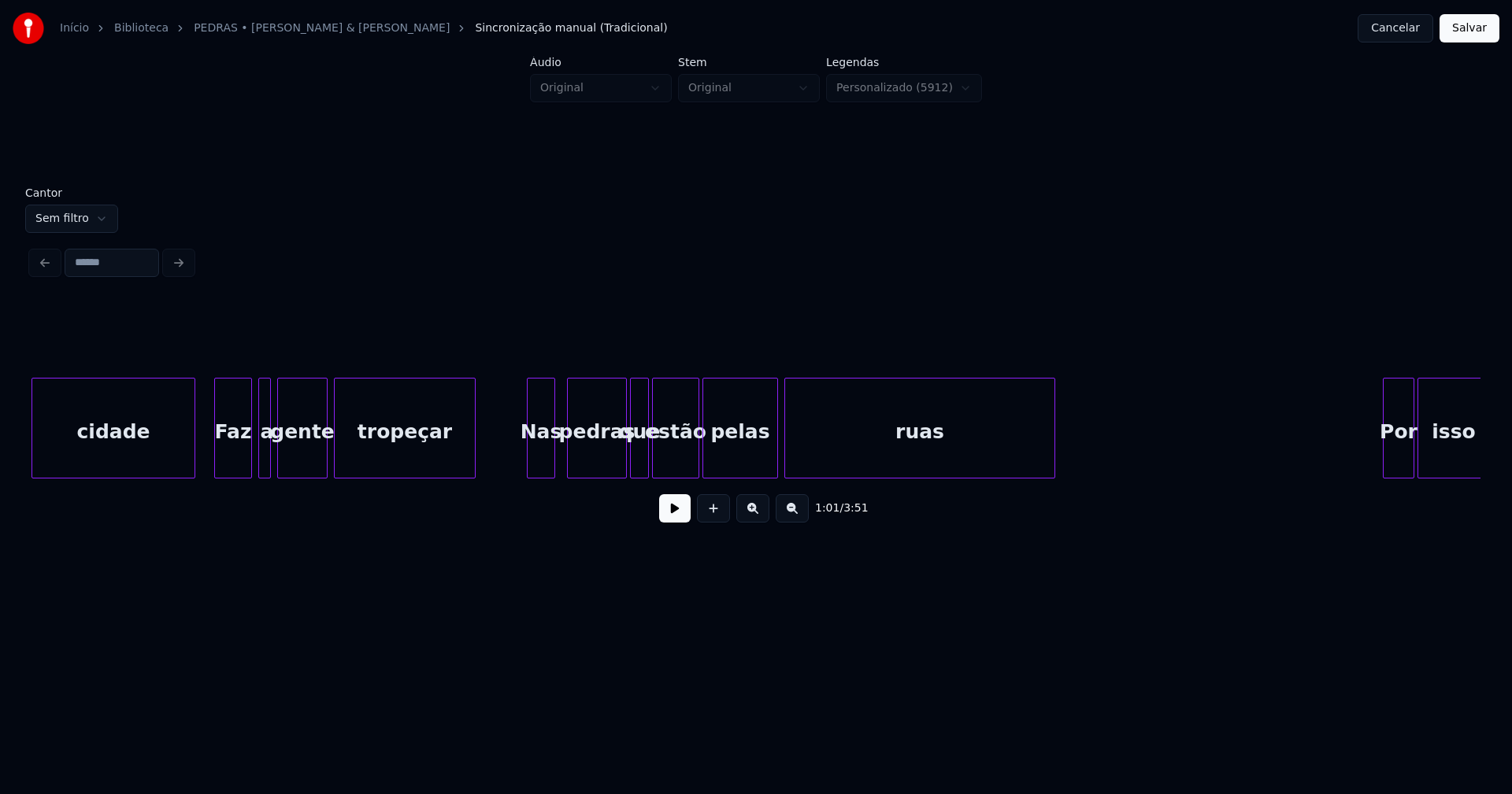
click at [544, 458] on div "Nas" at bounding box center [540, 432] width 27 height 107
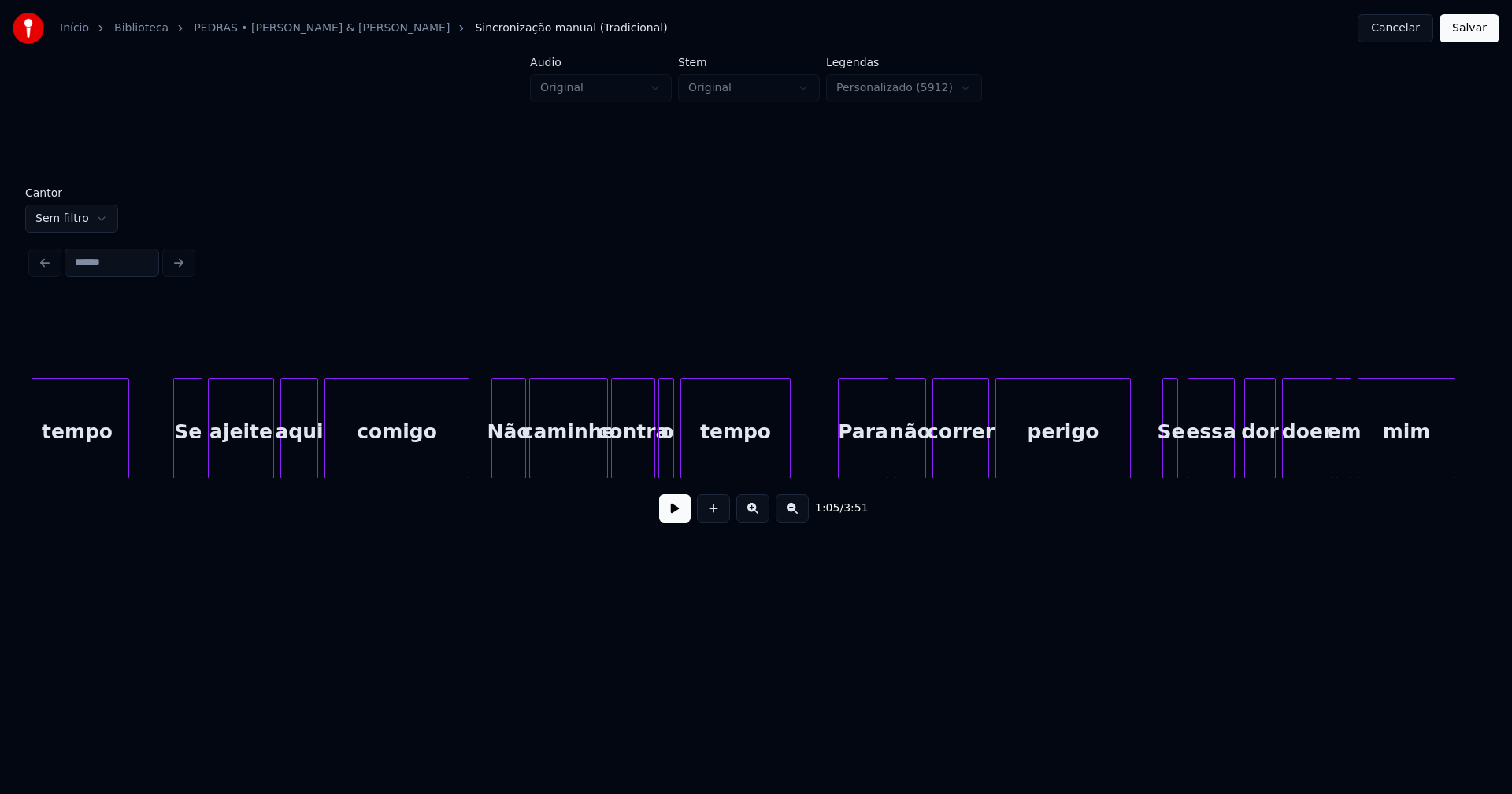
scroll to position [0, 11542]
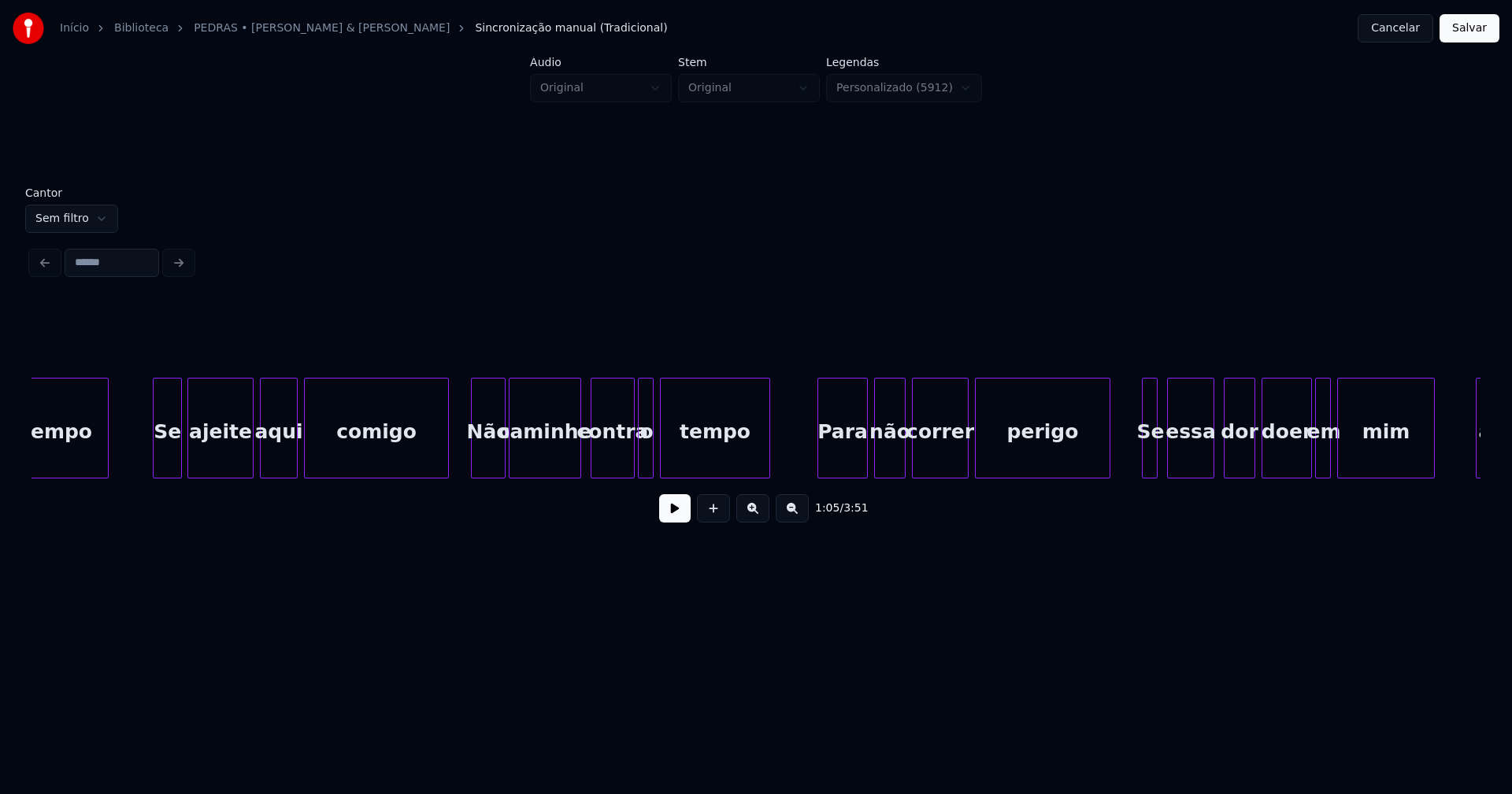
click at [577, 454] on div at bounding box center [578, 428] width 5 height 99
click at [602, 454] on div "contra" at bounding box center [608, 432] width 43 height 107
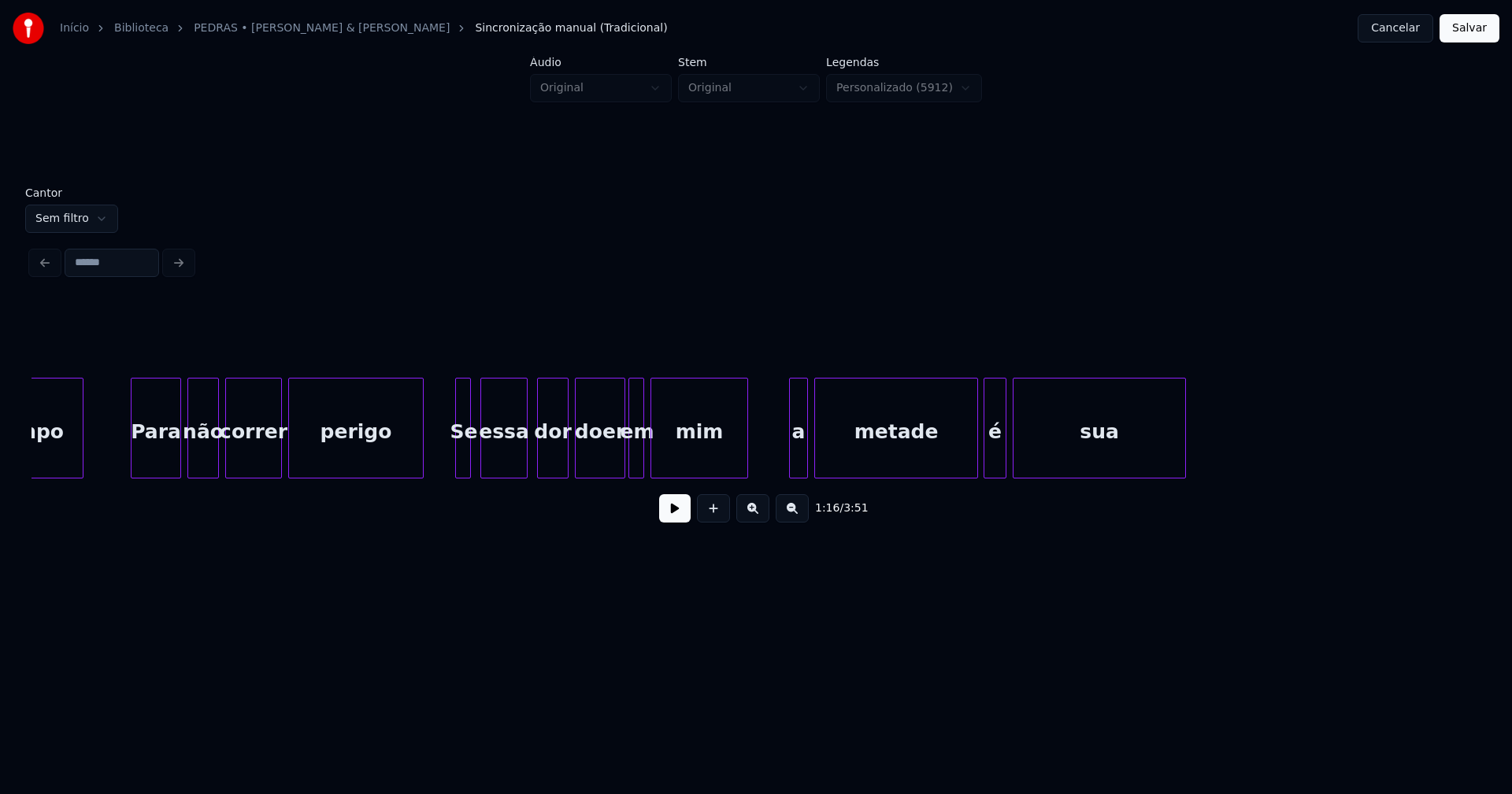
scroll to position [0, 12268]
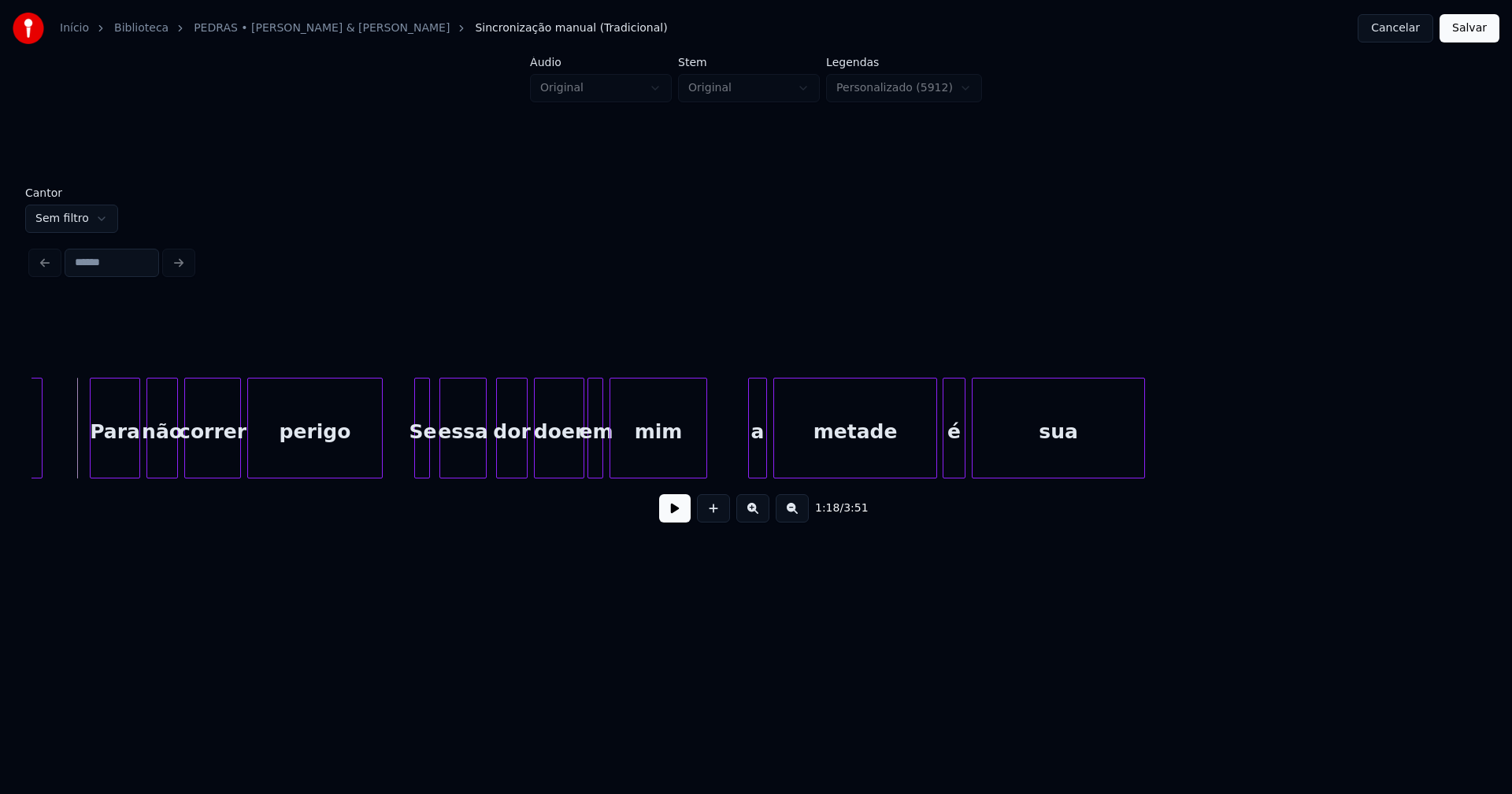
click at [678, 521] on button at bounding box center [674, 508] width 31 height 29
click at [679, 511] on button at bounding box center [674, 508] width 31 height 29
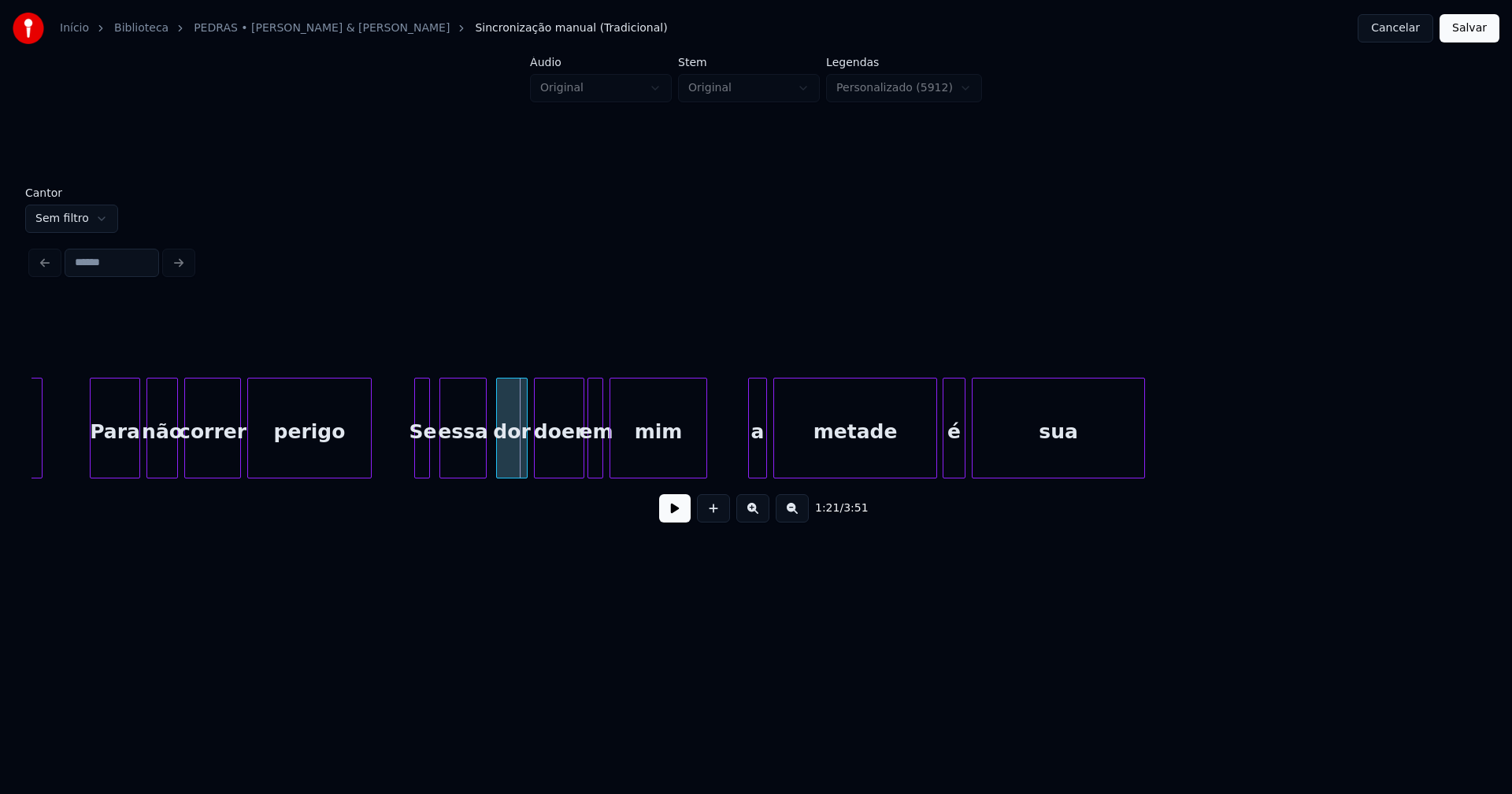
click at [370, 467] on div at bounding box center [369, 428] width 5 height 99
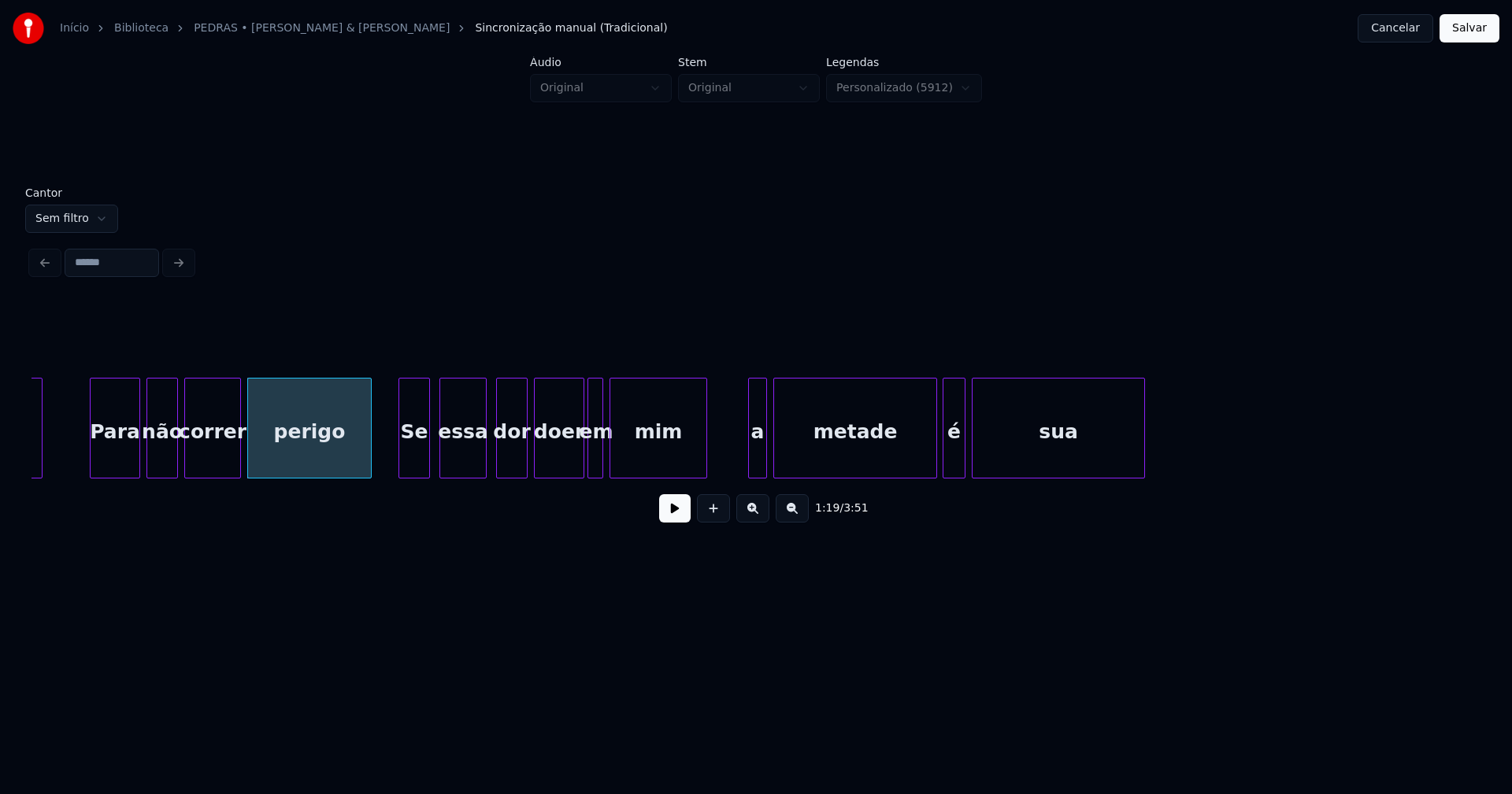
click at [399, 454] on div at bounding box center [402, 428] width 5 height 99
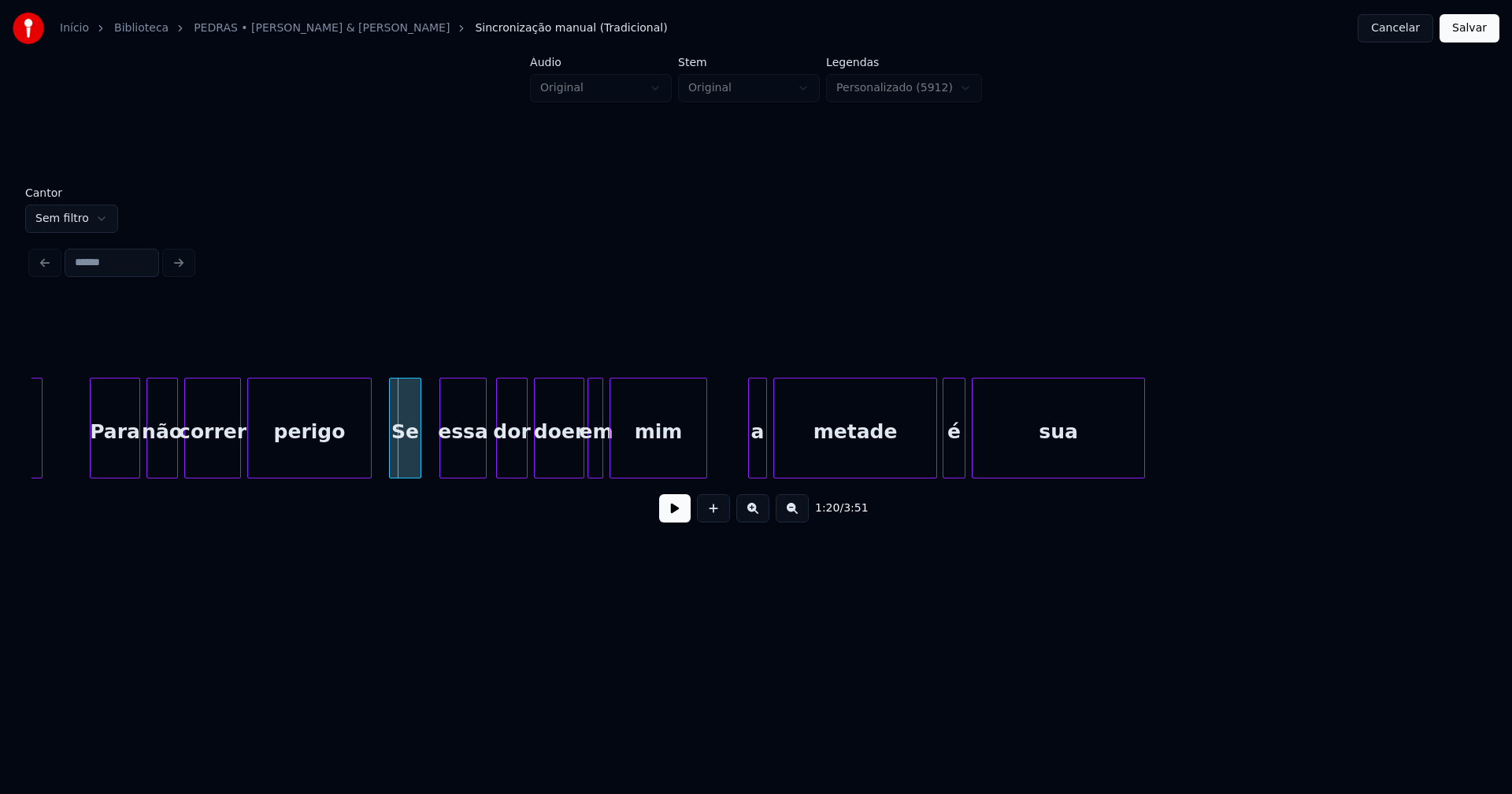
click at [404, 459] on div "Se" at bounding box center [405, 432] width 30 height 107
click at [471, 449] on div "essa" at bounding box center [463, 432] width 46 height 107
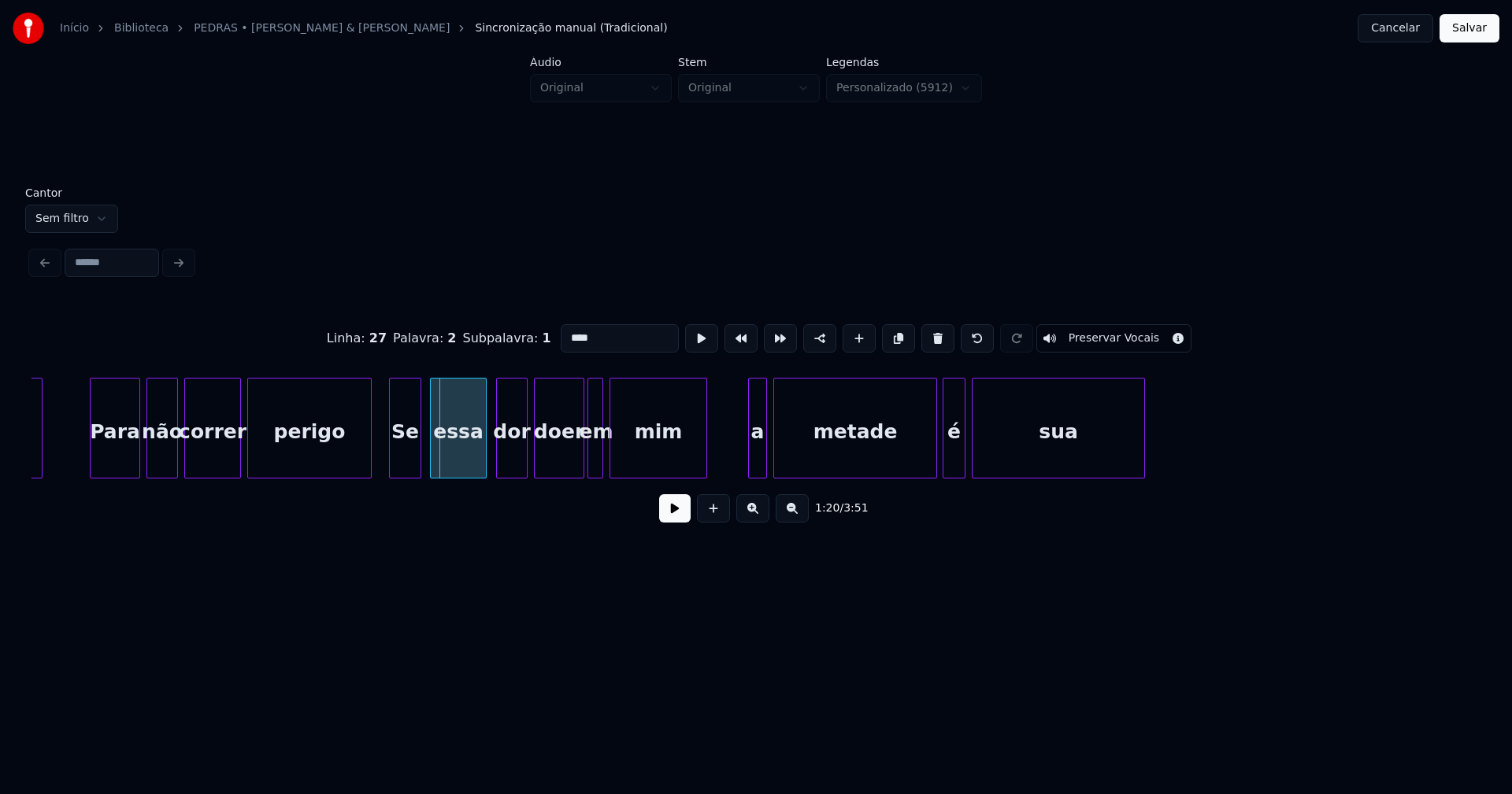
click at [431, 461] on div at bounding box center [433, 428] width 5 height 99
click at [630, 455] on div at bounding box center [632, 428] width 5 height 99
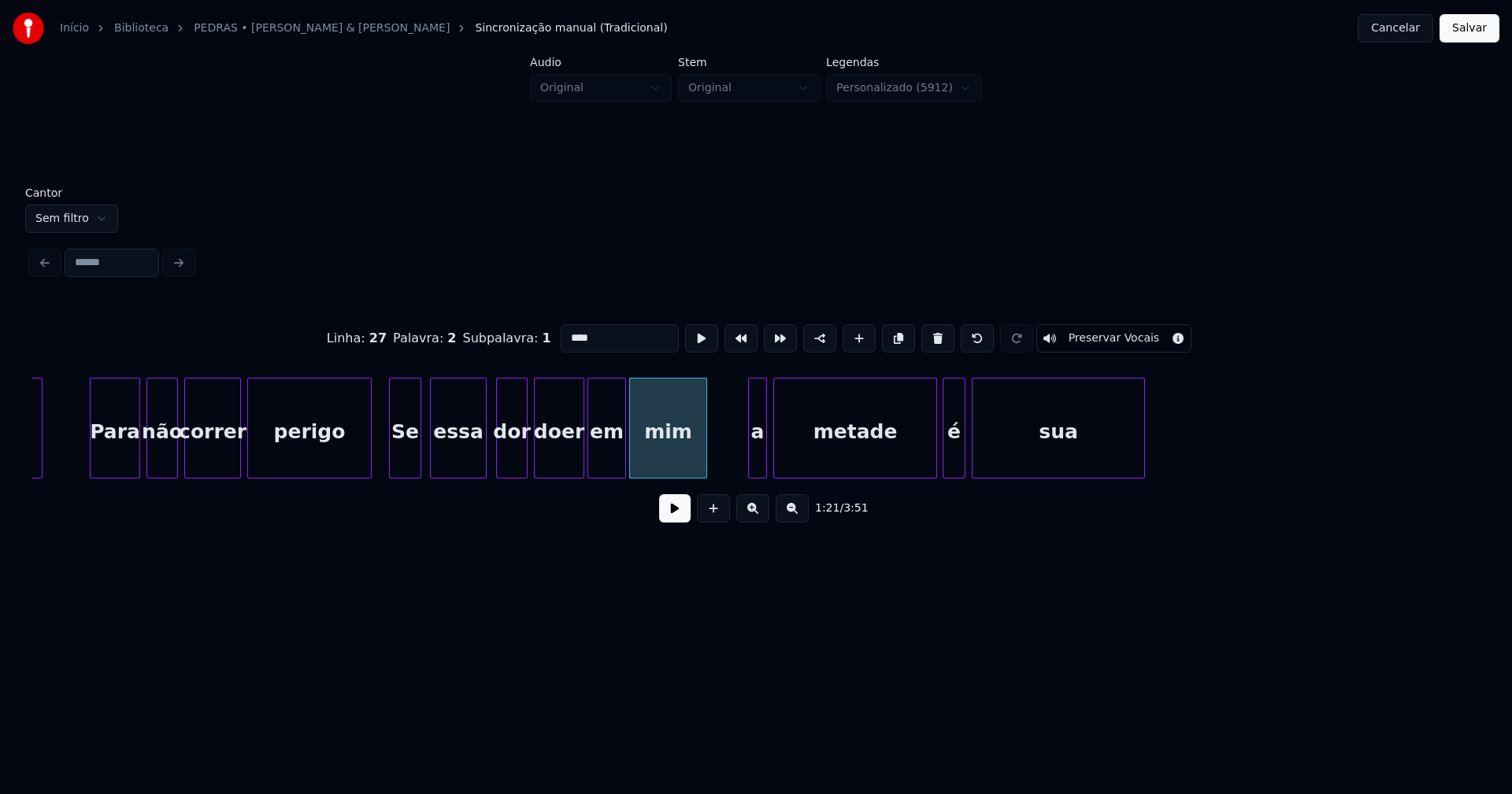
click at [623, 450] on div at bounding box center [623, 428] width 5 height 99
click at [917, 467] on div at bounding box center [917, 428] width 5 height 99
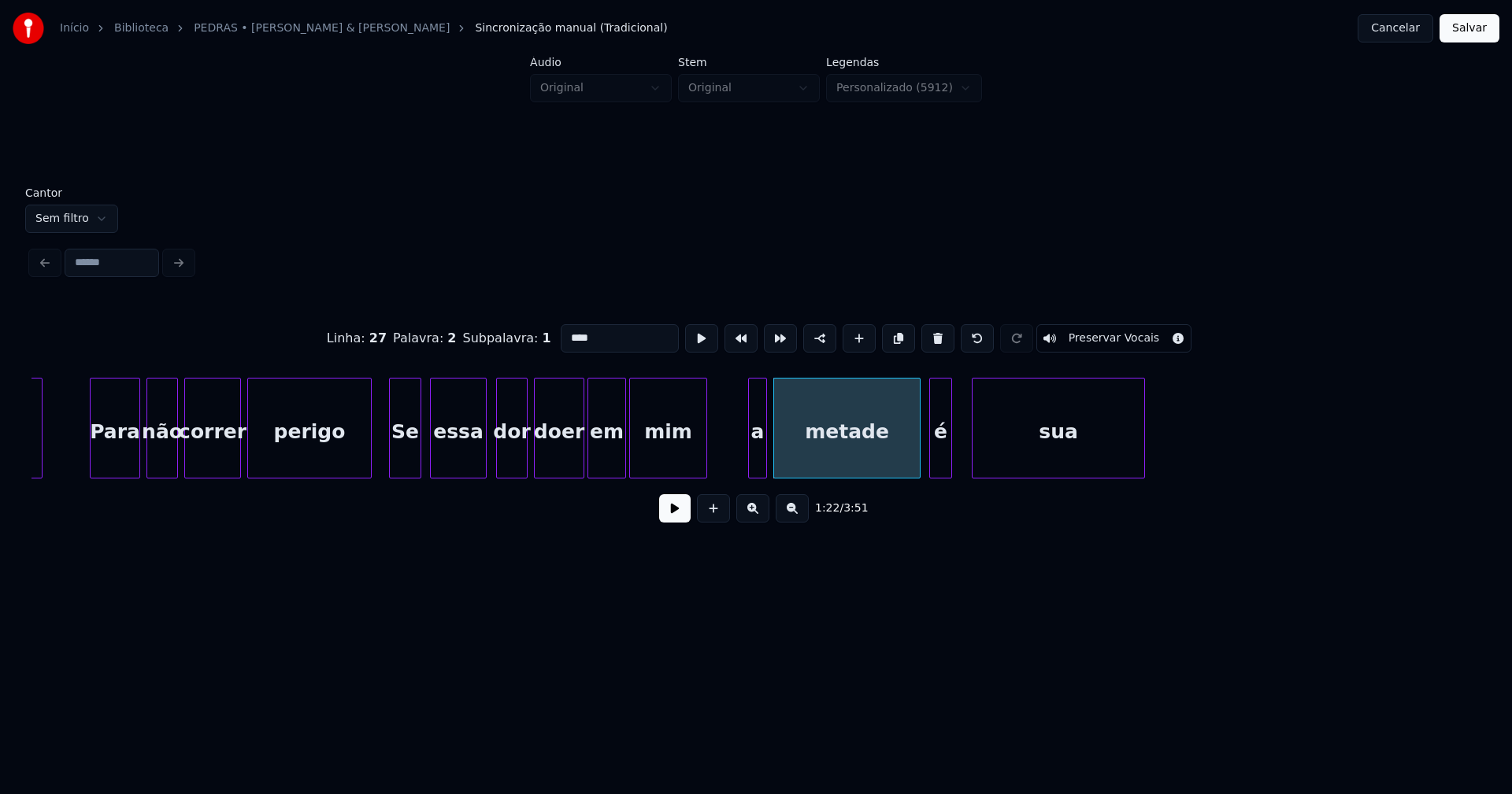
click at [935, 465] on div "é" at bounding box center [940, 432] width 21 height 107
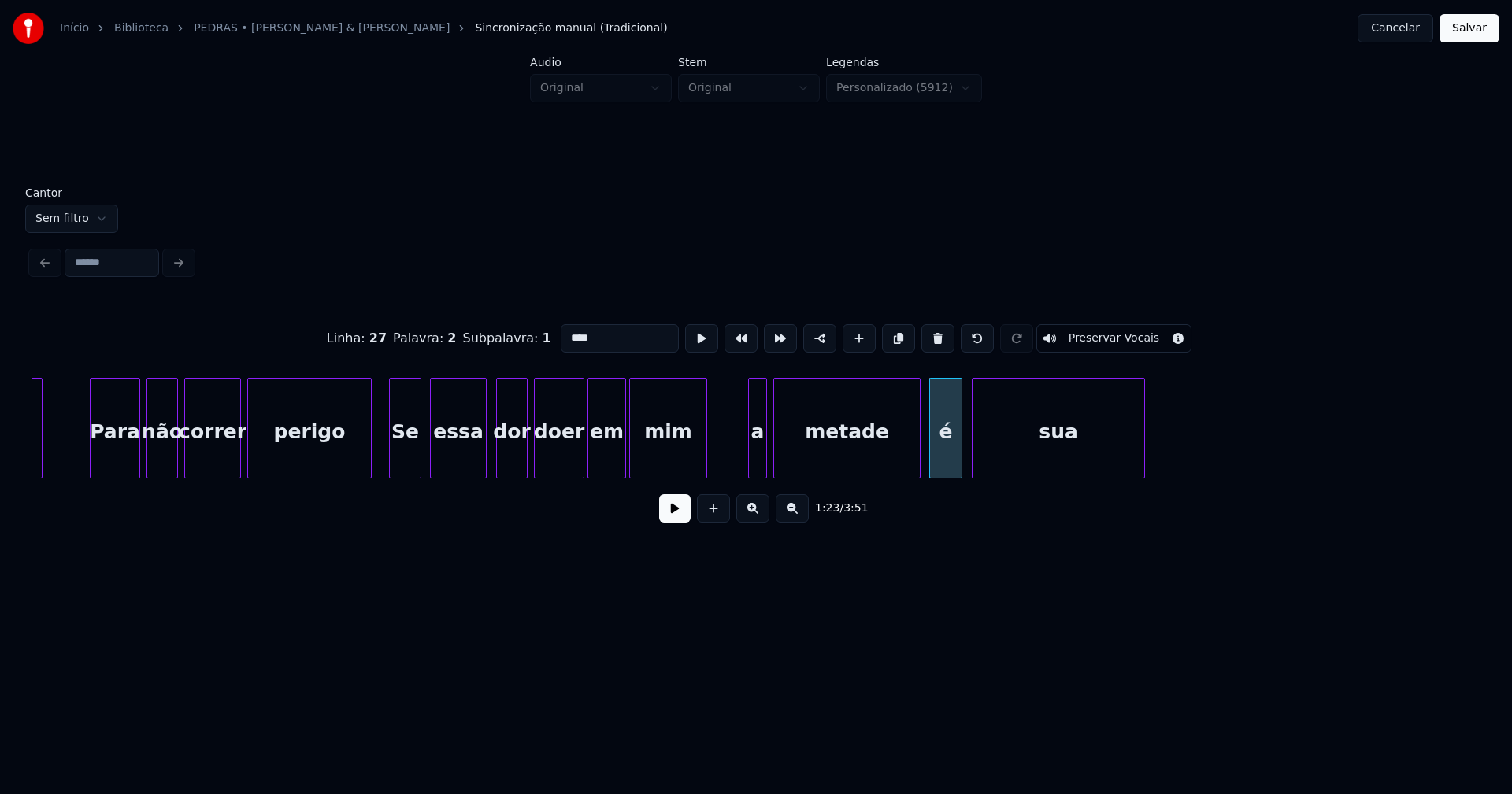
click at [960, 454] on div at bounding box center [959, 428] width 5 height 99
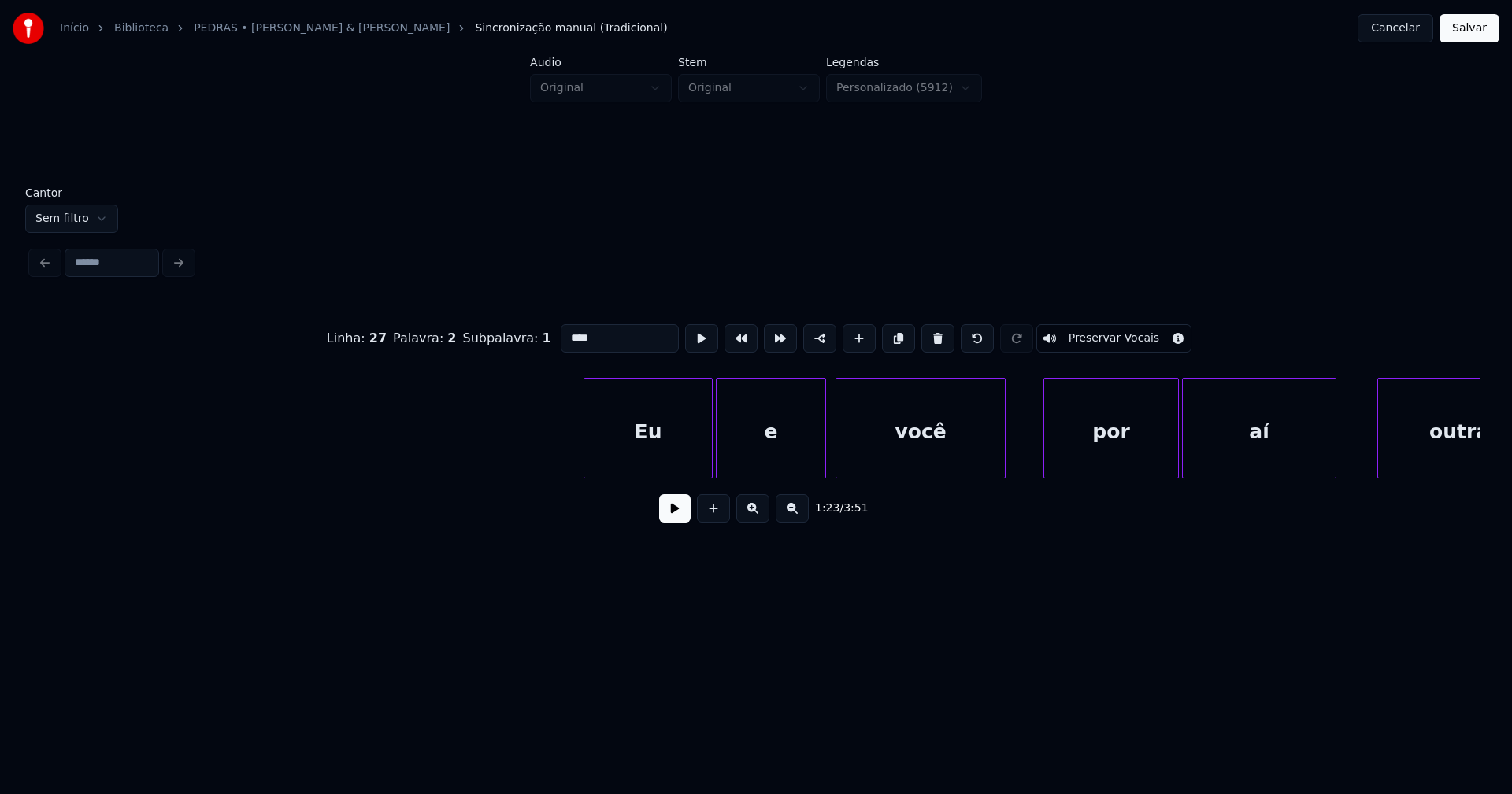
scroll to position [0, 13421]
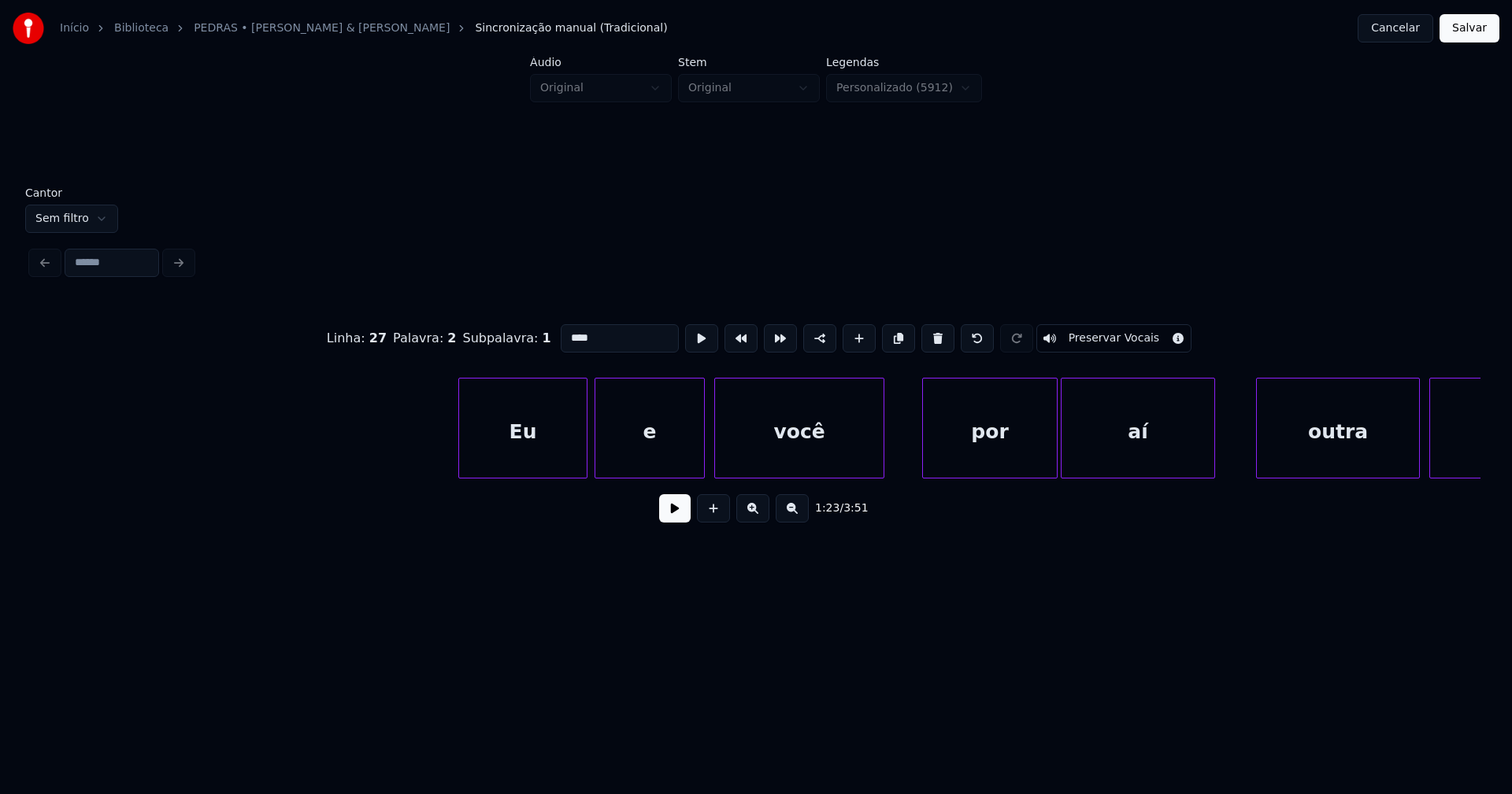
click at [526, 458] on div "Eu" at bounding box center [522, 432] width 127 height 107
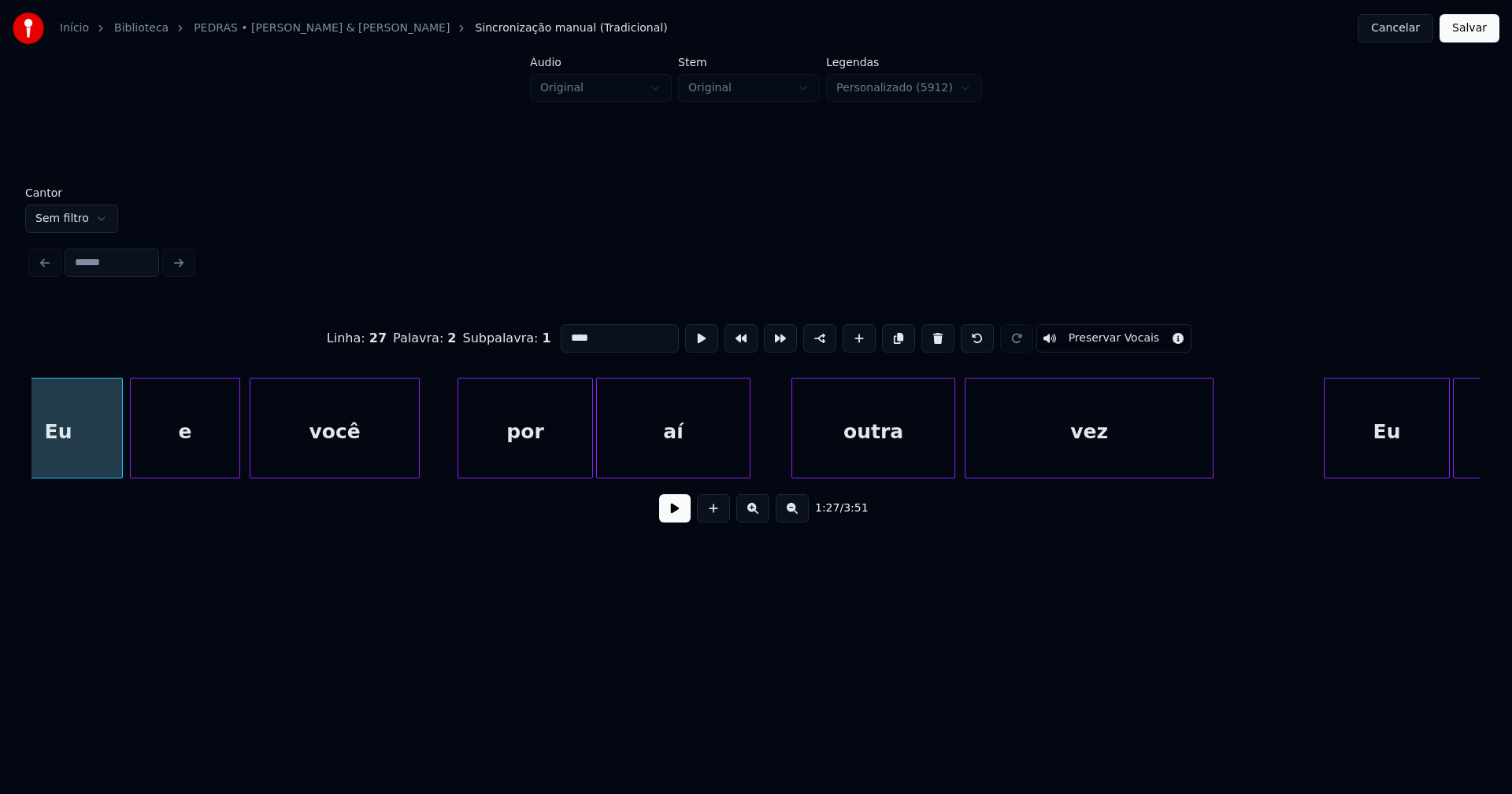
scroll to position [0, 14027]
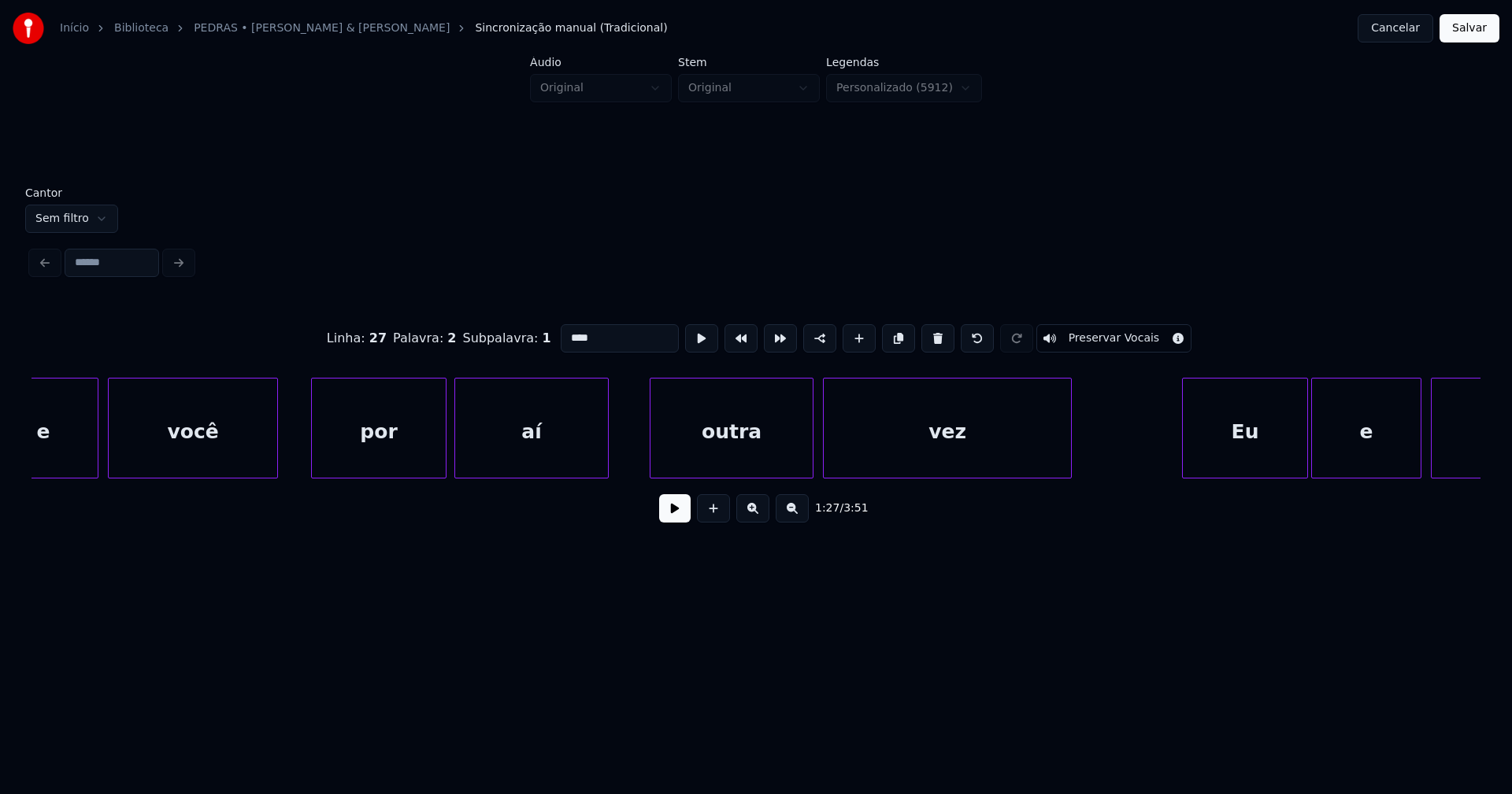
click at [418, 463] on div "por" at bounding box center [379, 432] width 134 height 107
click at [439, 462] on div at bounding box center [438, 428] width 5 height 99
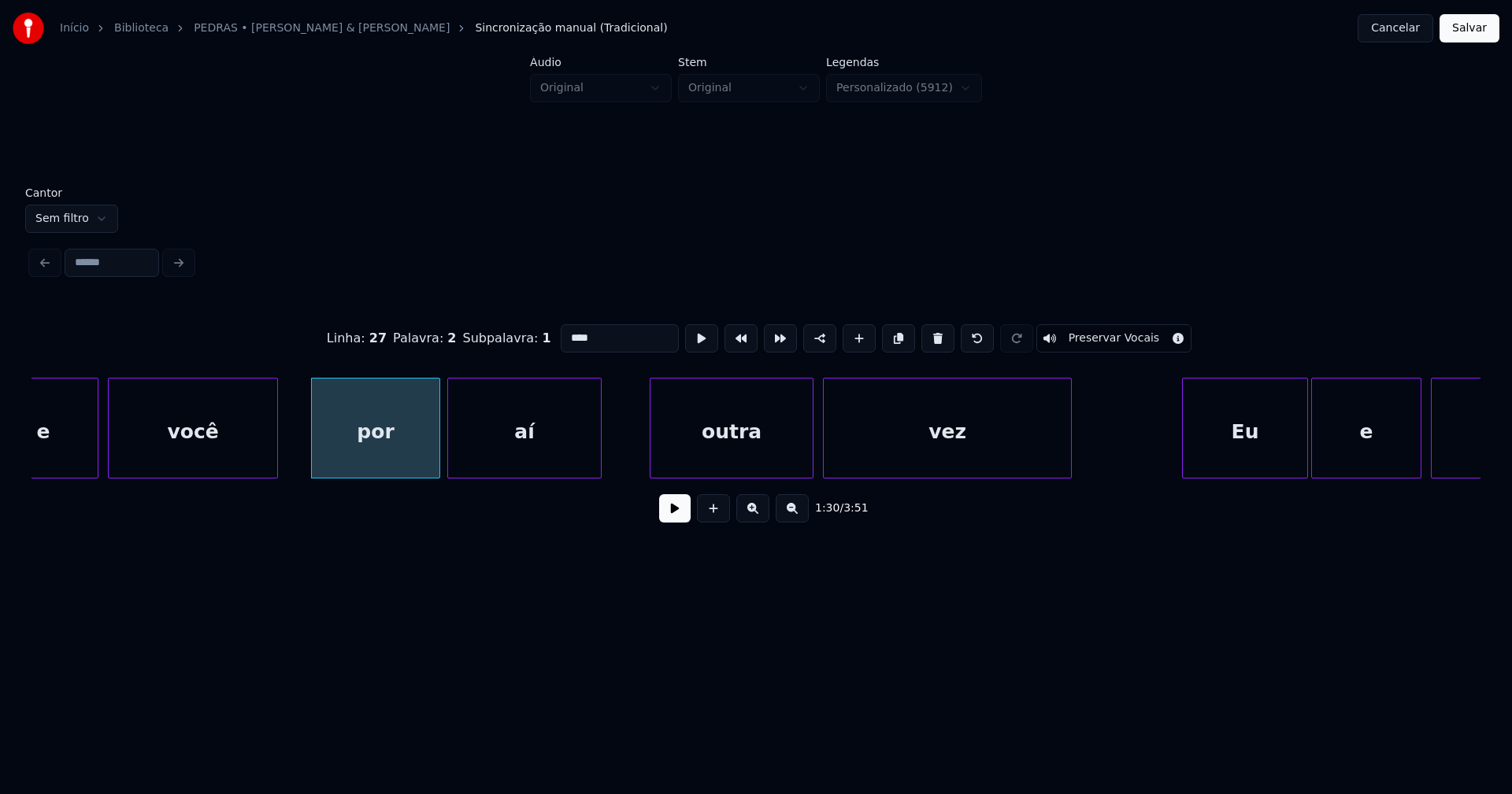
click at [480, 459] on div "aí" at bounding box center [524, 432] width 153 height 107
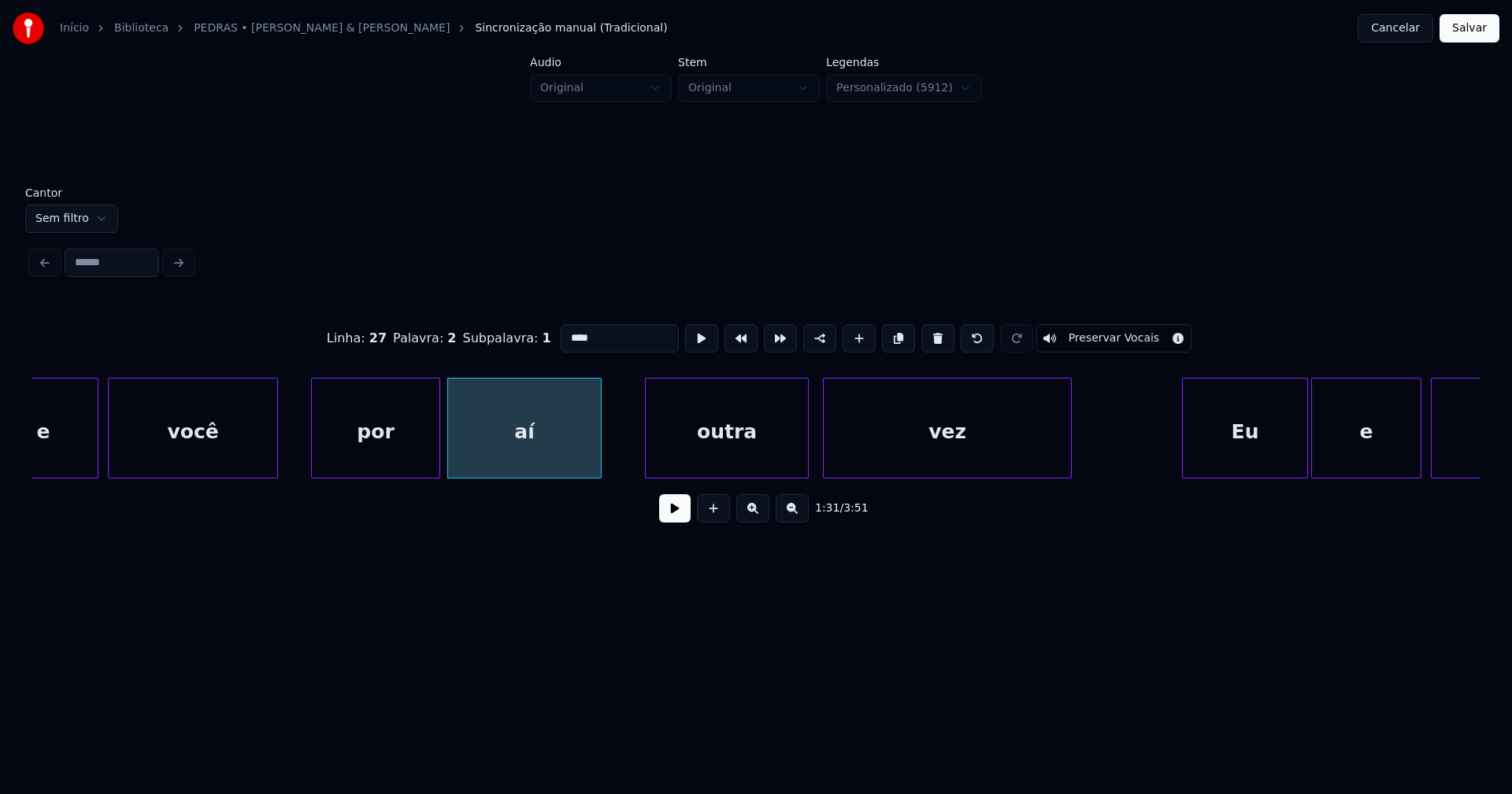
click at [724, 464] on div "outra" at bounding box center [726, 432] width 162 height 107
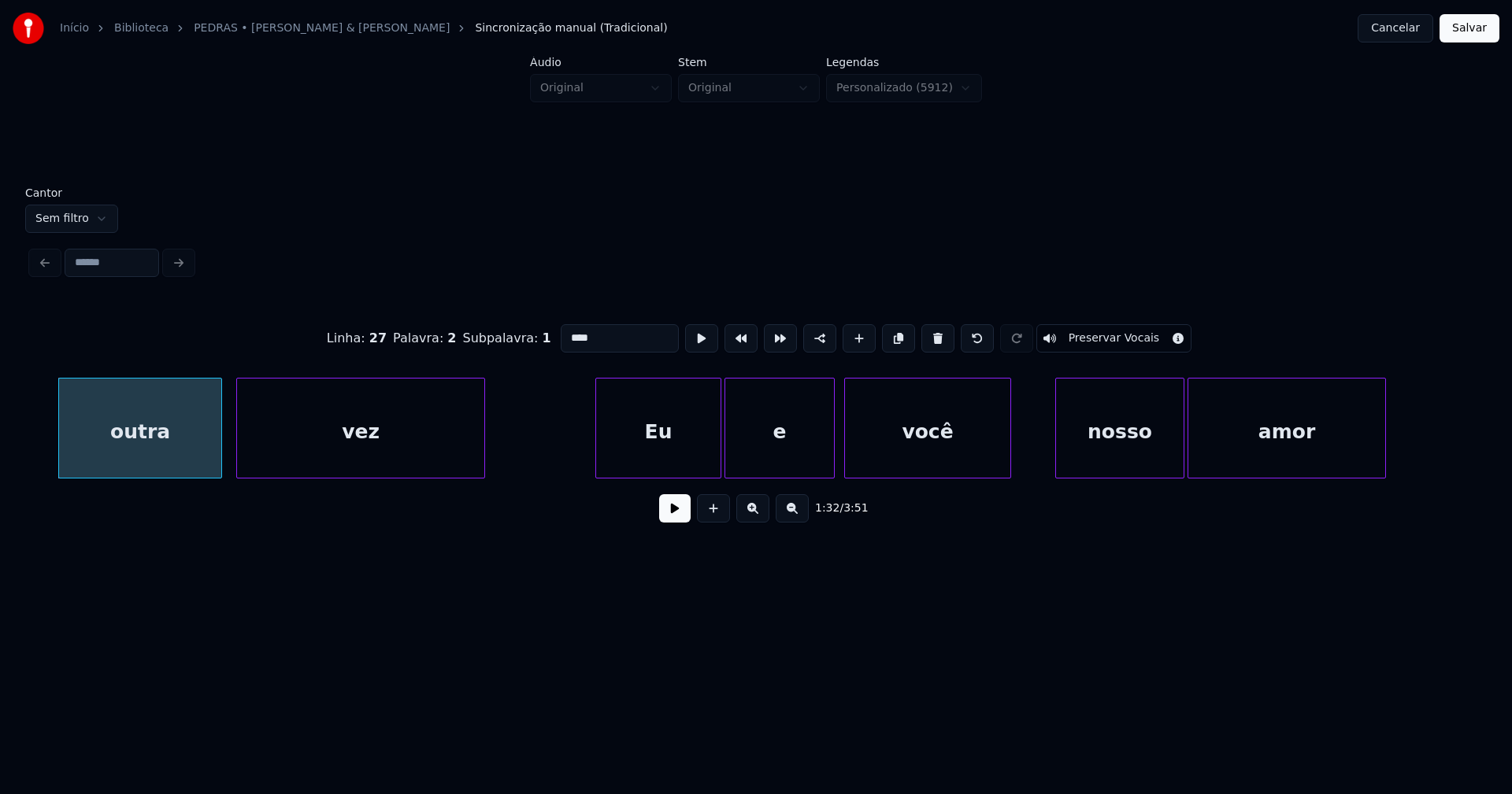
scroll to position [0, 14633]
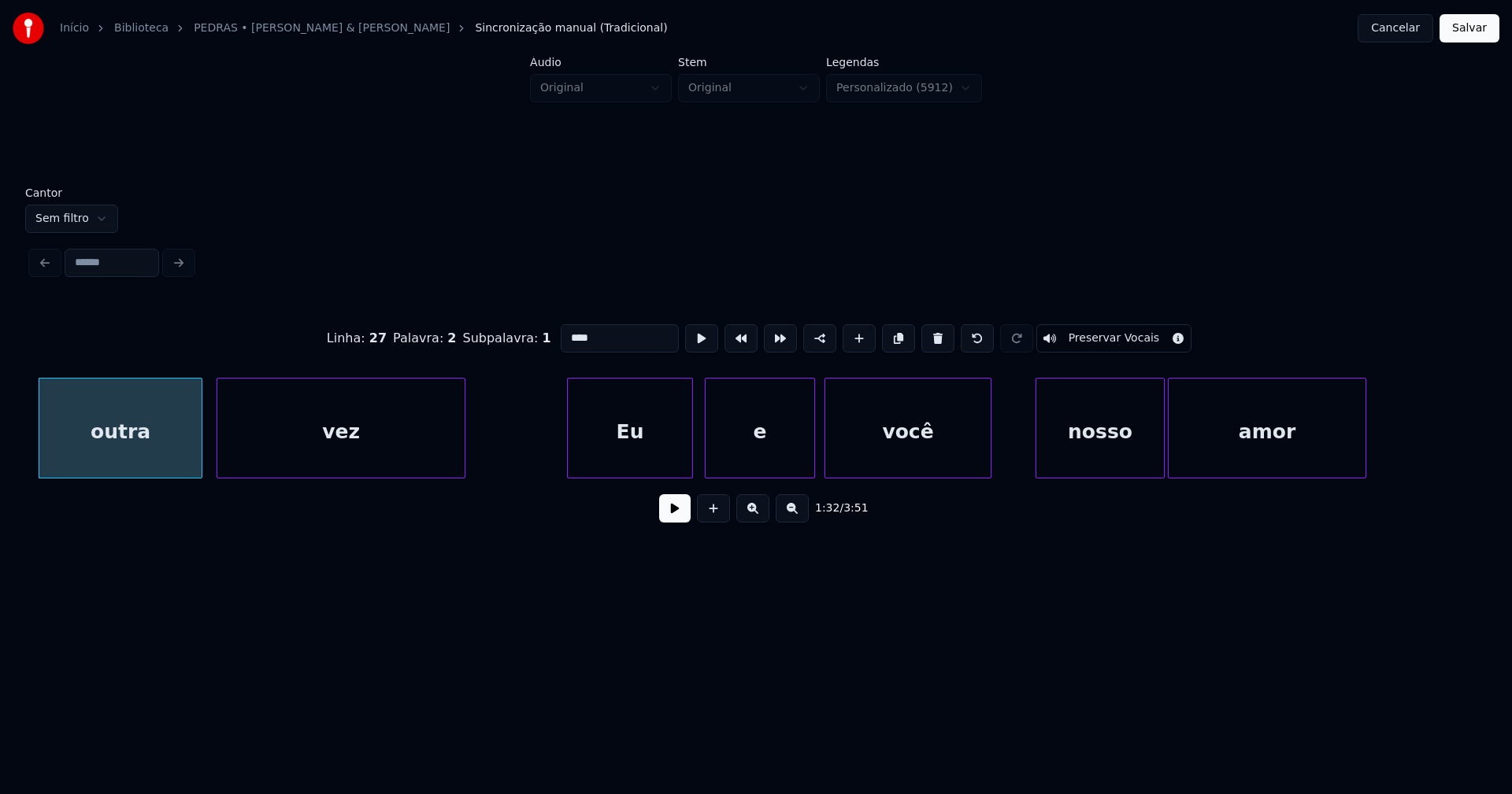
click at [629, 458] on div "Eu" at bounding box center [629, 432] width 124 height 107
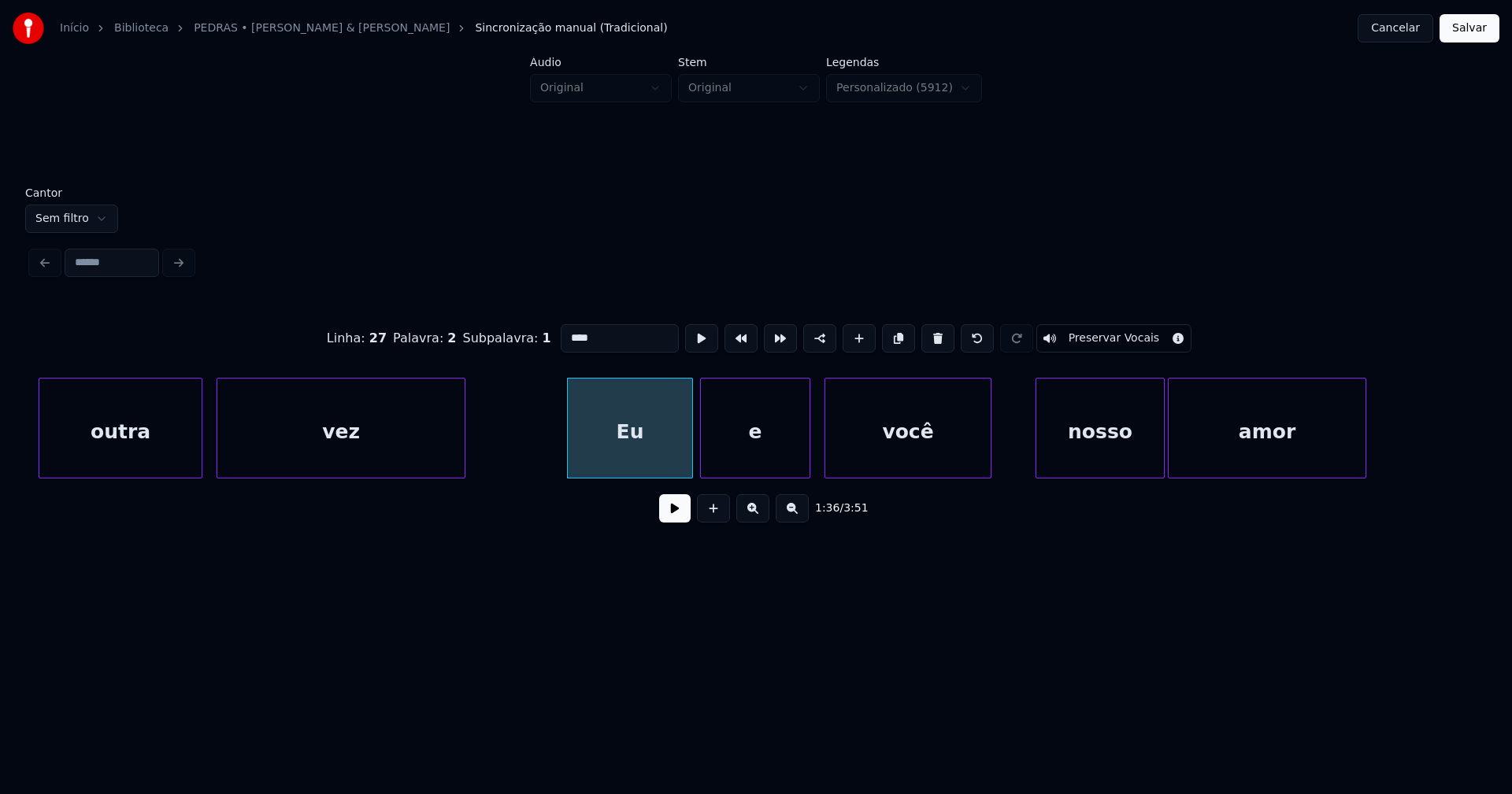
click at [761, 461] on div "e" at bounding box center [755, 432] width 108 height 107
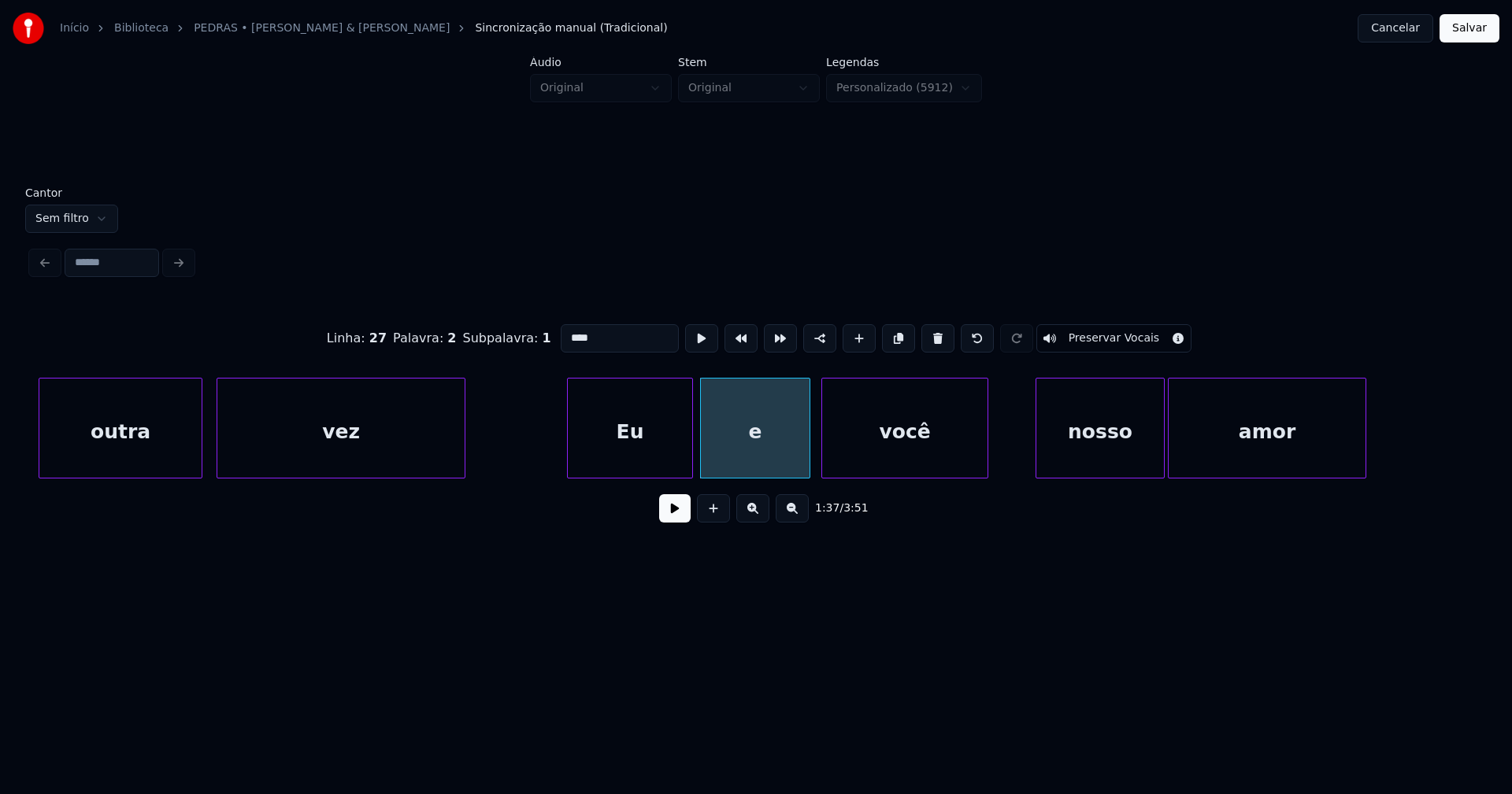
click at [889, 458] on div "você" at bounding box center [904, 432] width 165 height 107
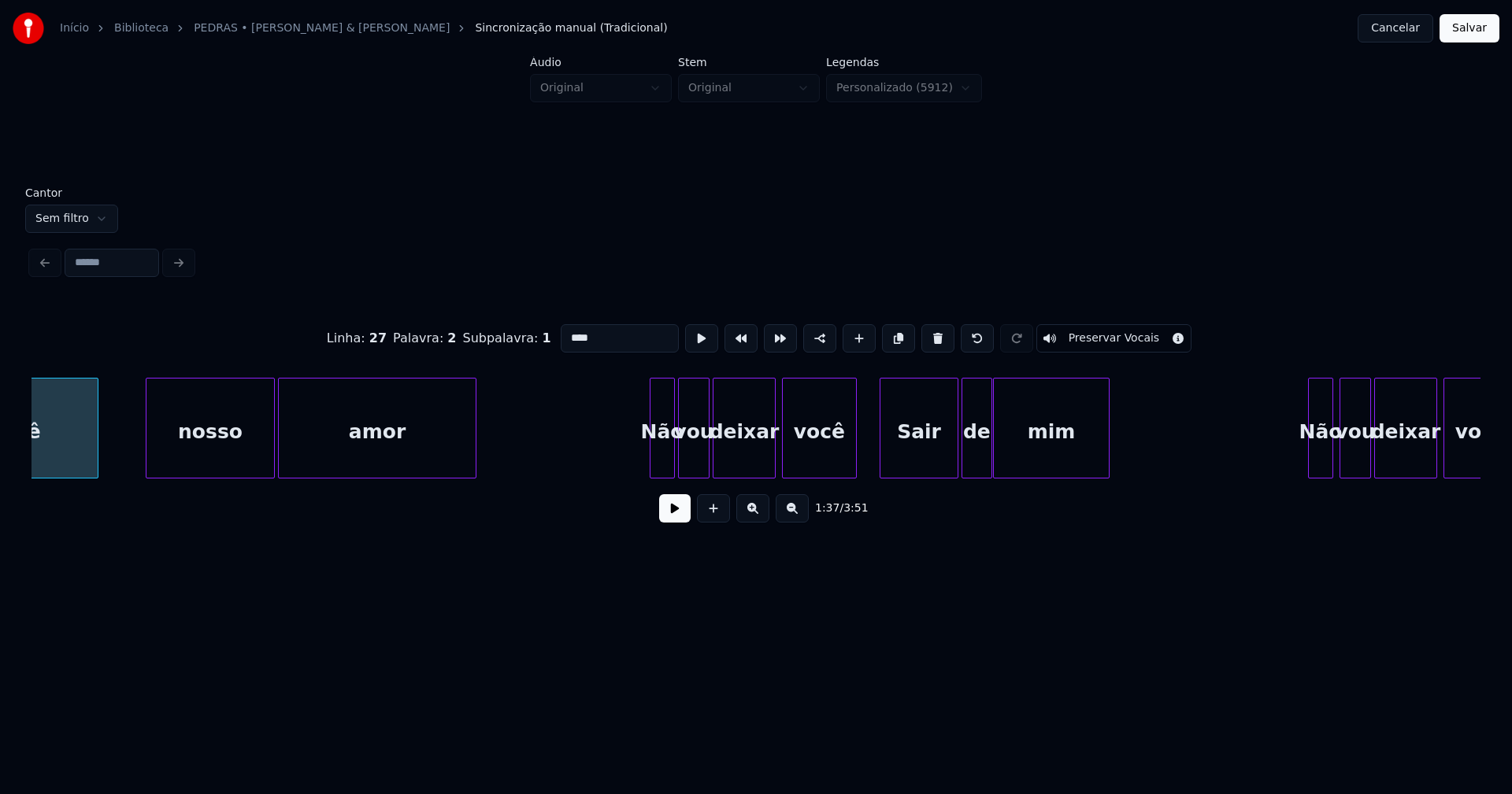
scroll to position [0, 15603]
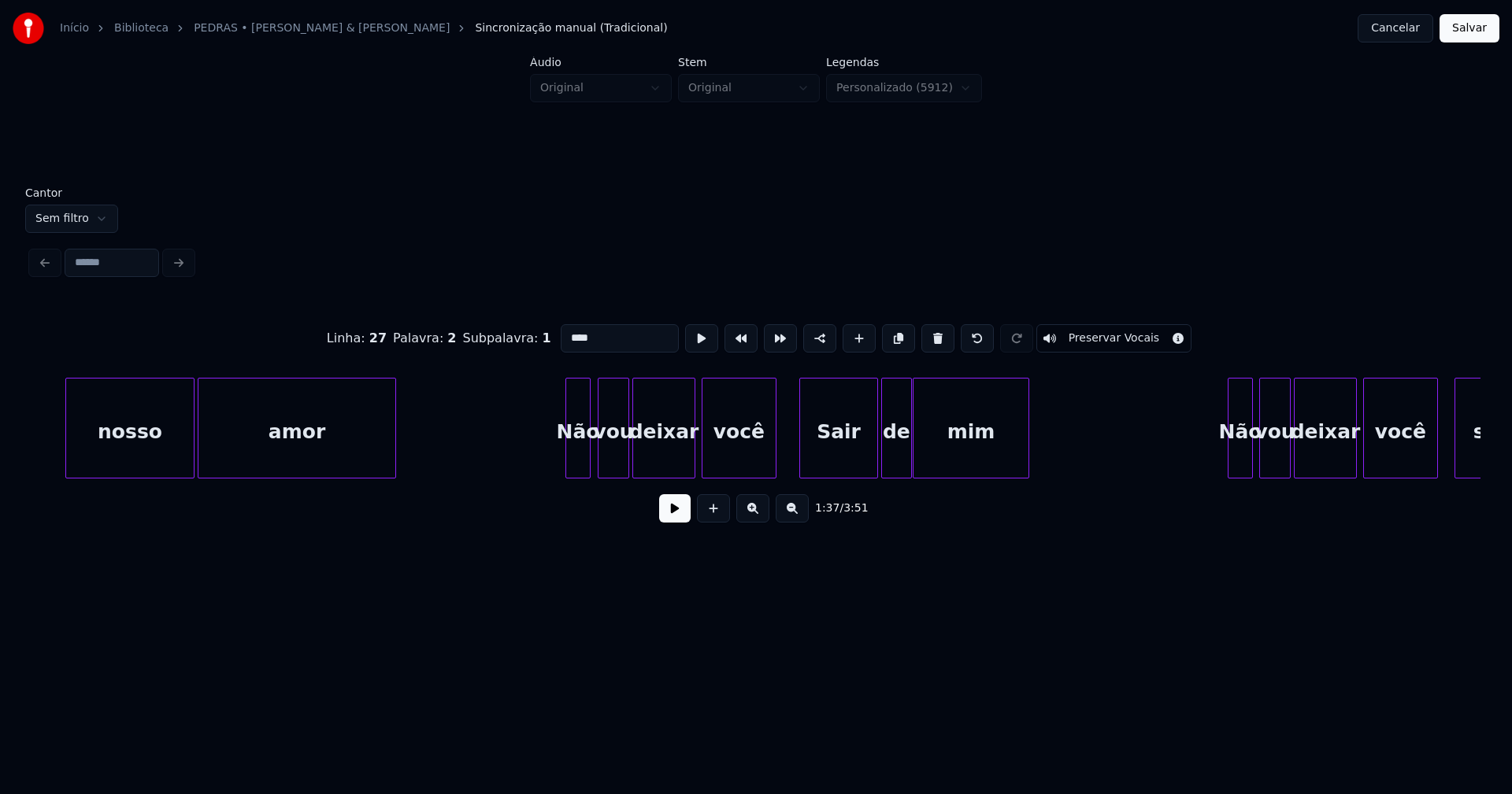
click at [576, 475] on div "nosso amor Não vou deixar você Sair de mim Não vou deixar você sair" at bounding box center [756, 428] width 1449 height 101
click at [838, 467] on div "Sair" at bounding box center [832, 432] width 77 height 107
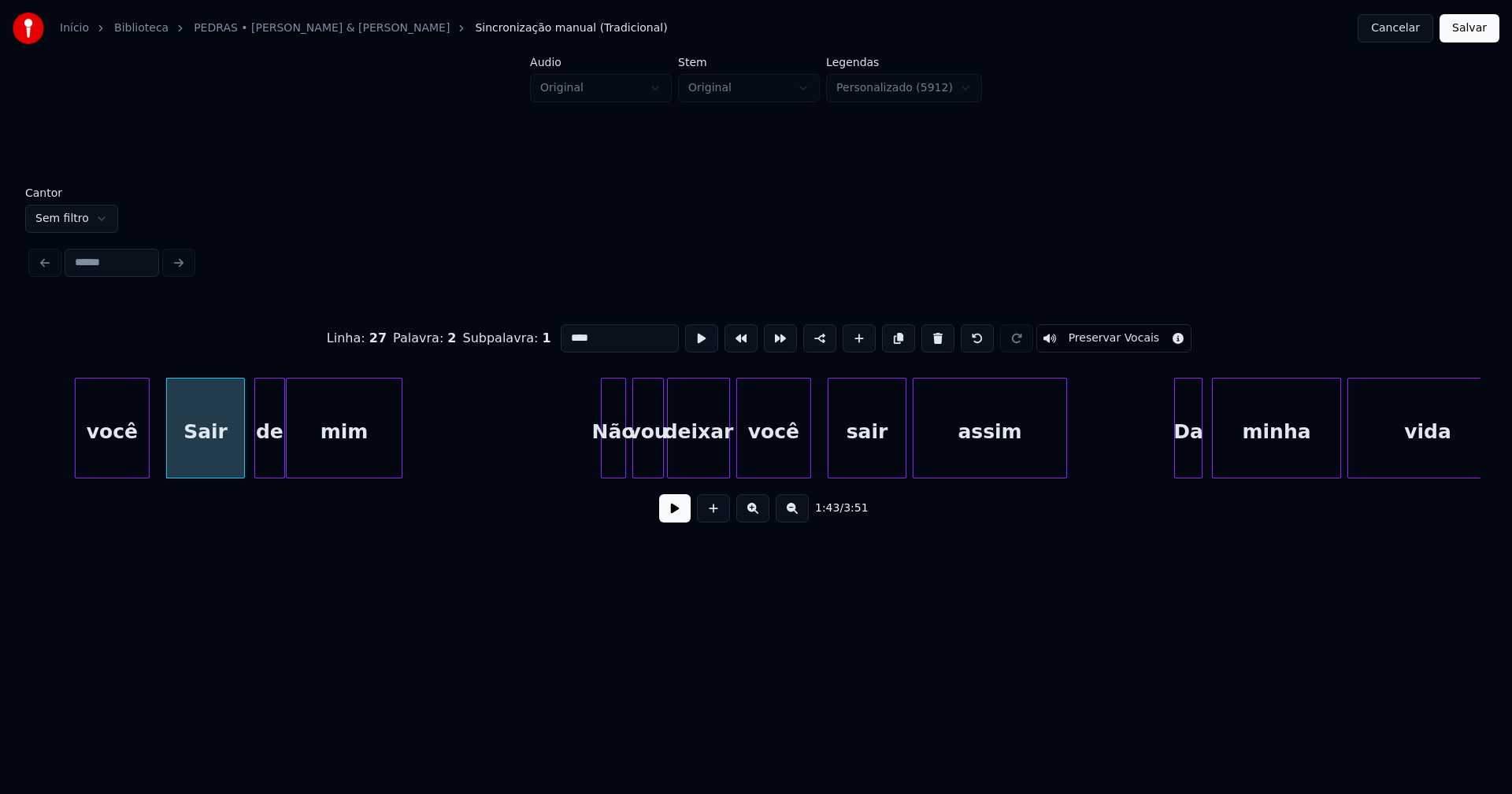
scroll to position [0, 16290]
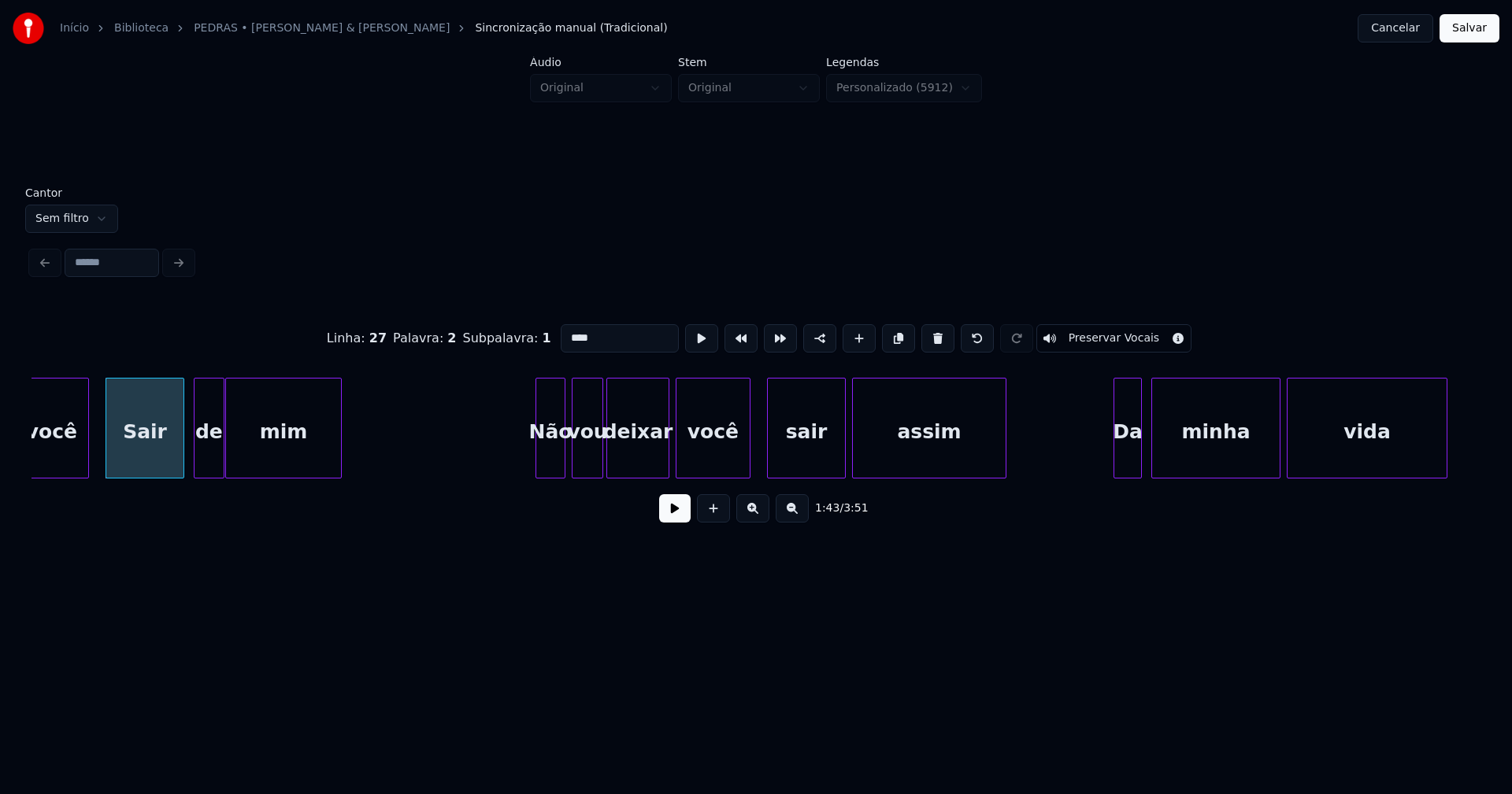
click at [541, 463] on div at bounding box center [539, 428] width 5 height 99
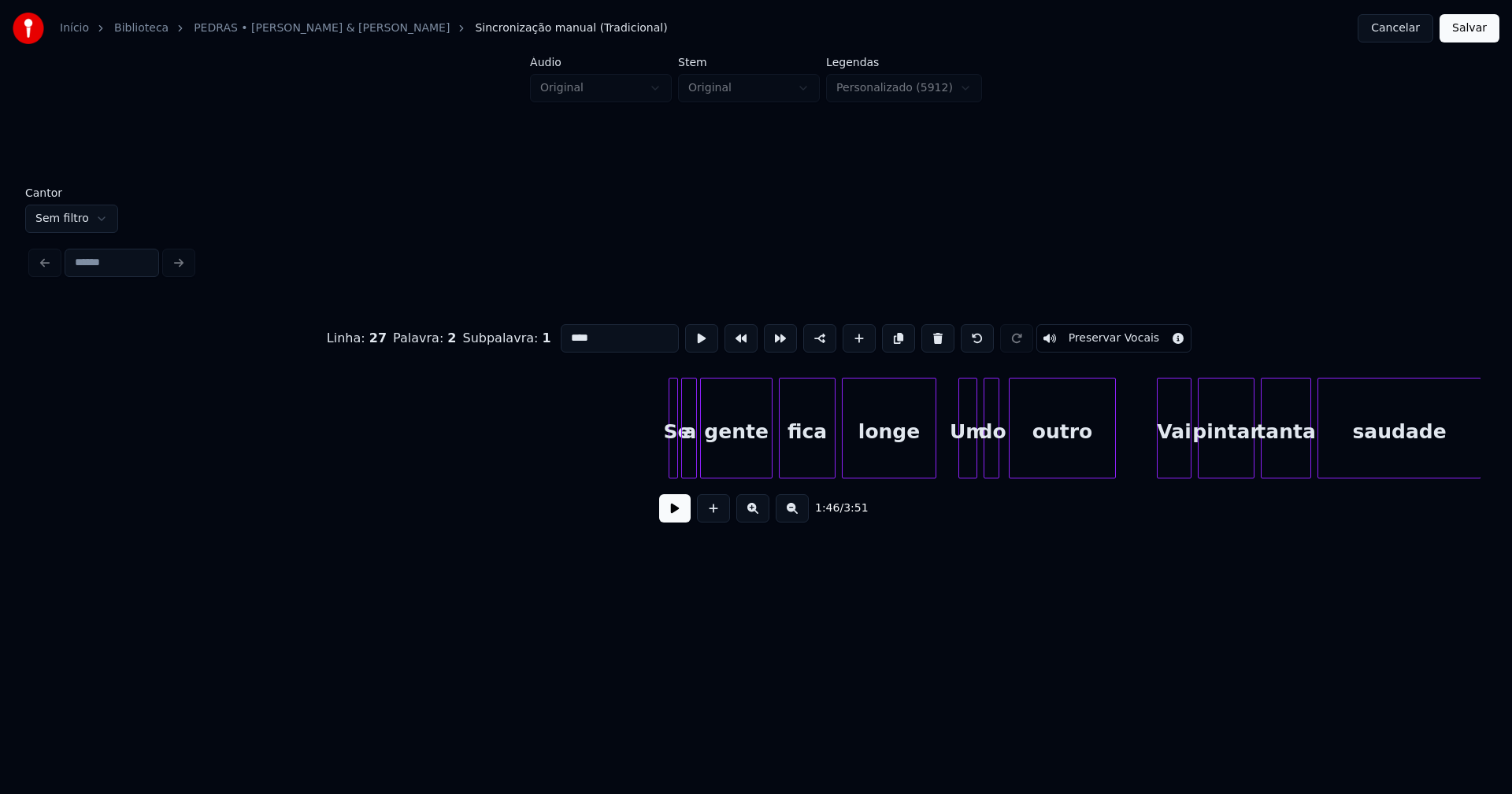
scroll to position [0, 20293]
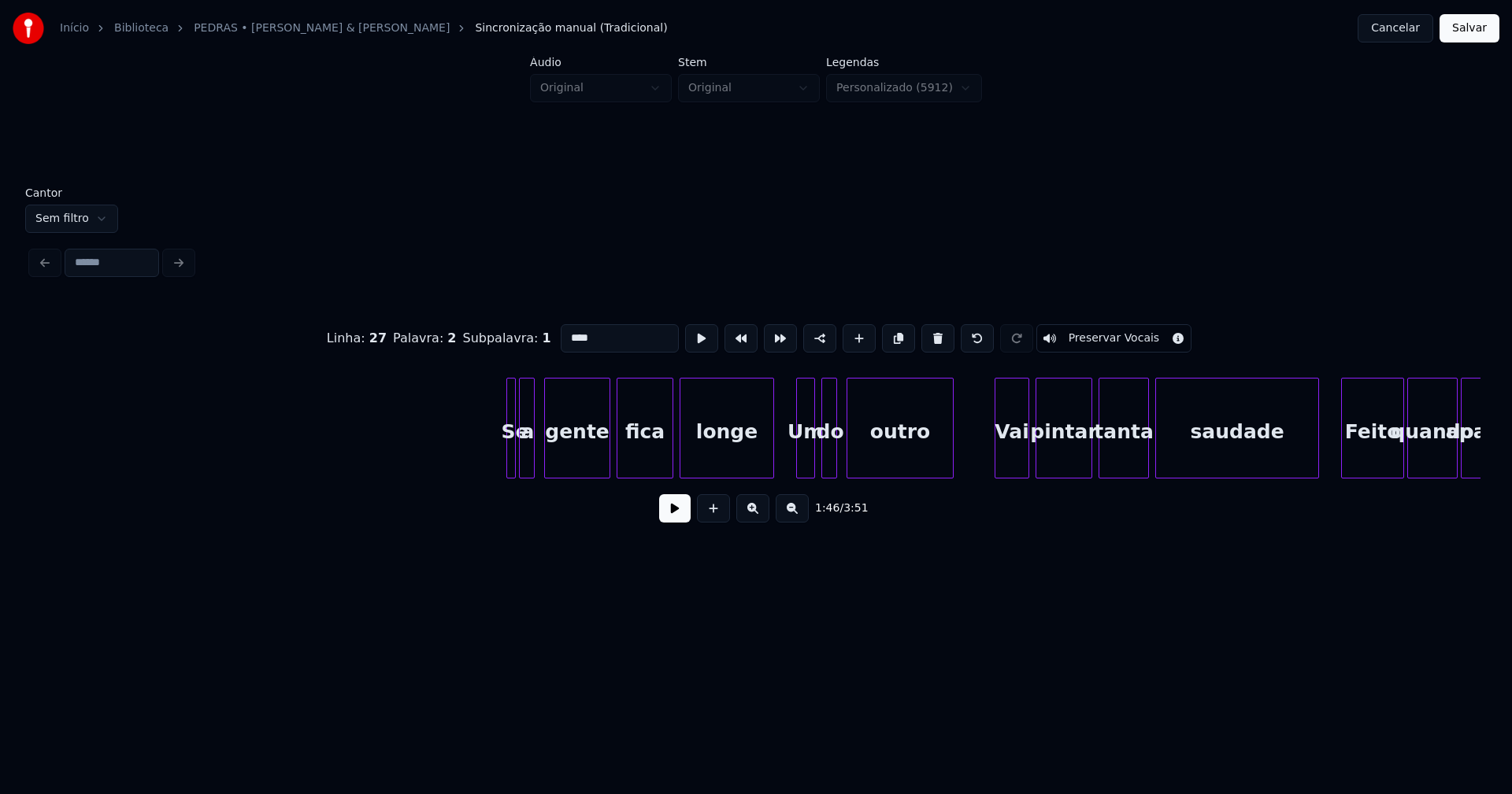
click at [549, 463] on div at bounding box center [547, 428] width 5 height 99
click at [534, 466] on div "a" at bounding box center [533, 432] width 16 height 107
click at [523, 472] on div "Se a gente fica longe Um do outro Vai pintar tanta saudade [PERSON_NAME] quando…" at bounding box center [756, 428] width 1449 height 101
click at [794, 466] on div at bounding box center [793, 428] width 5 height 99
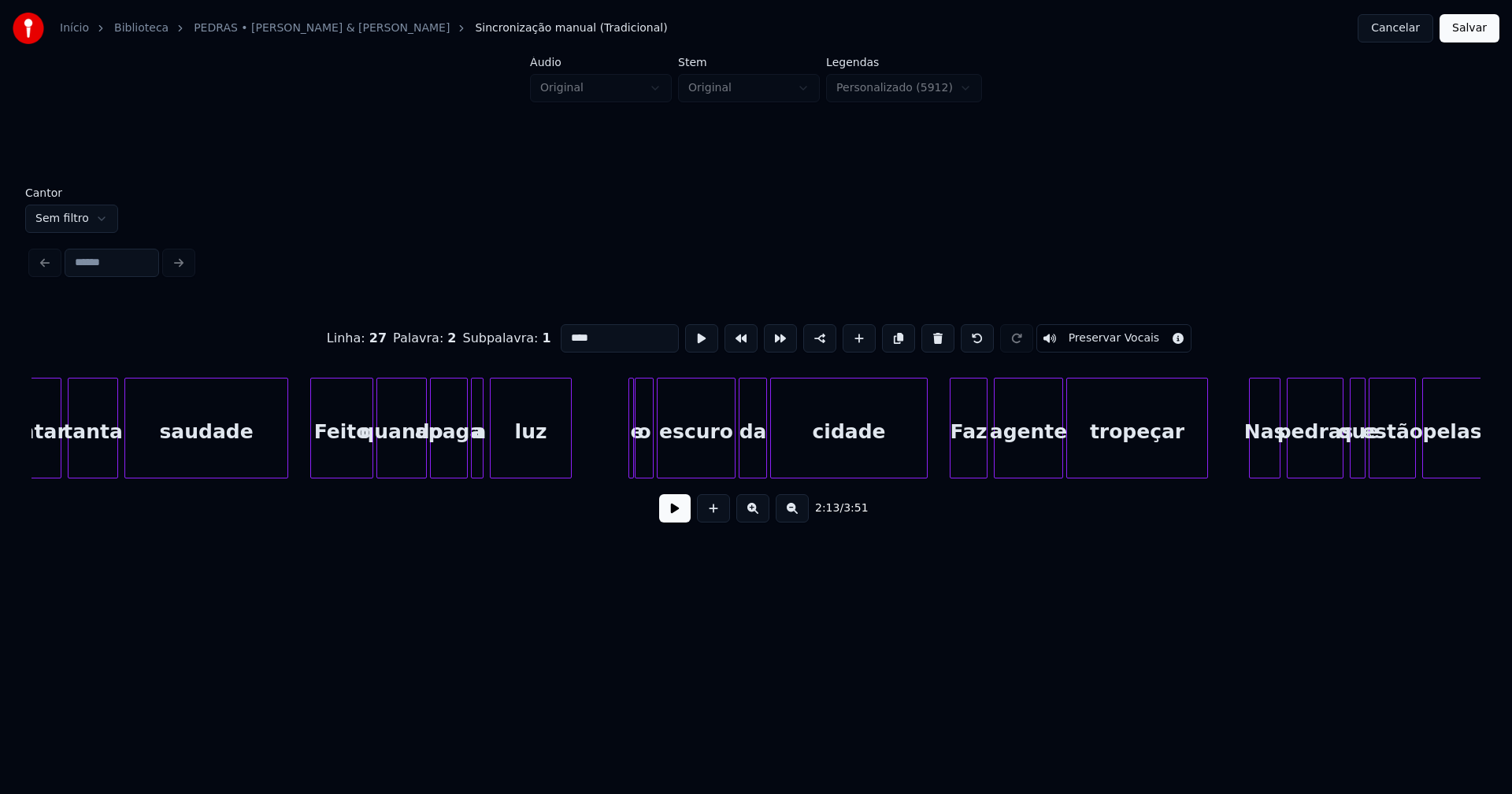
scroll to position [0, 21363]
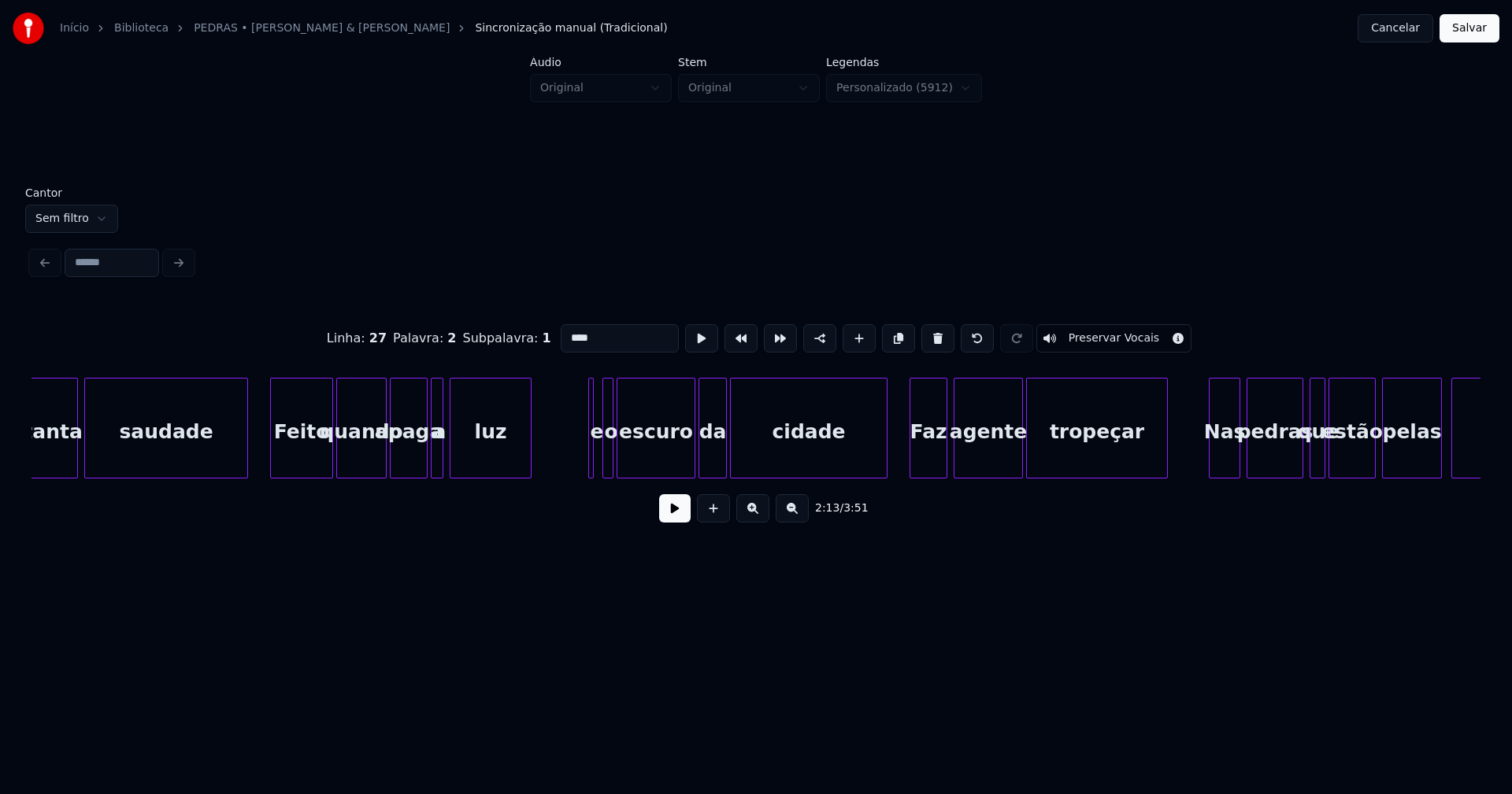
click at [605, 465] on div at bounding box center [605, 428] width 5 height 99
click at [599, 468] on div at bounding box center [598, 428] width 5 height 99
click at [583, 470] on div at bounding box center [584, 428] width 5 height 99
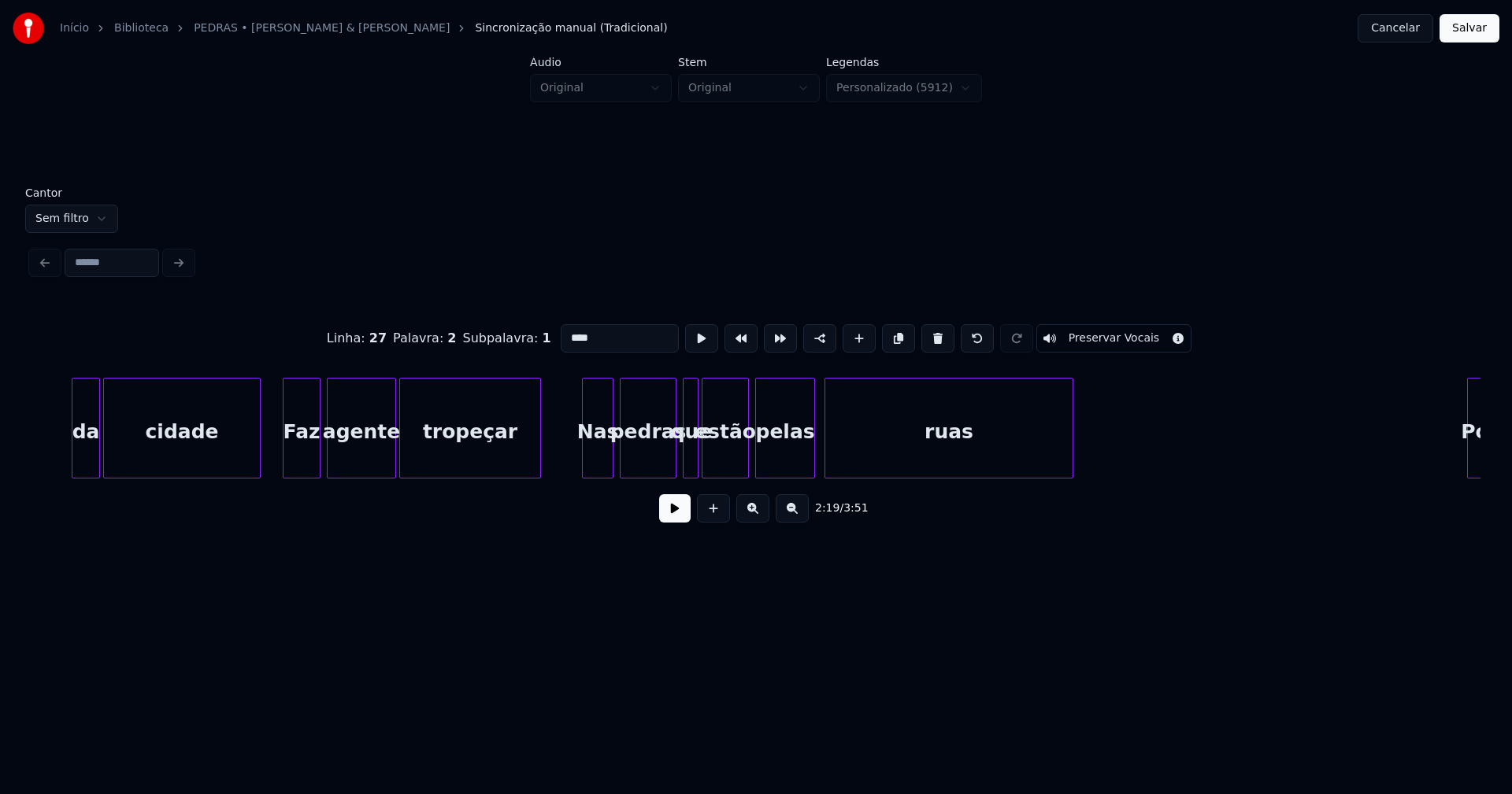
scroll to position [0, 22030]
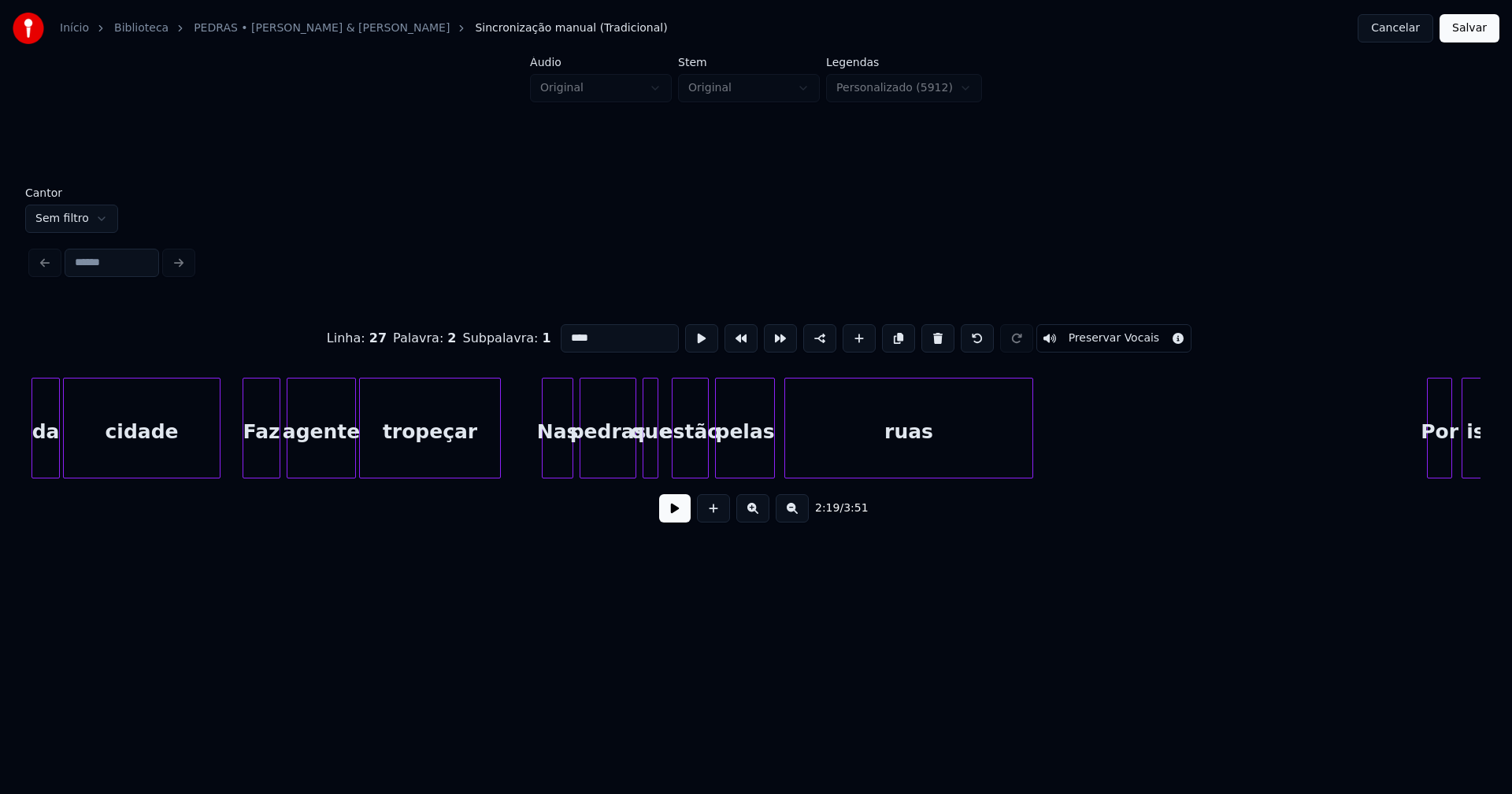
click at [673, 462] on div at bounding box center [675, 428] width 5 height 99
click at [664, 468] on div at bounding box center [666, 428] width 5 height 99
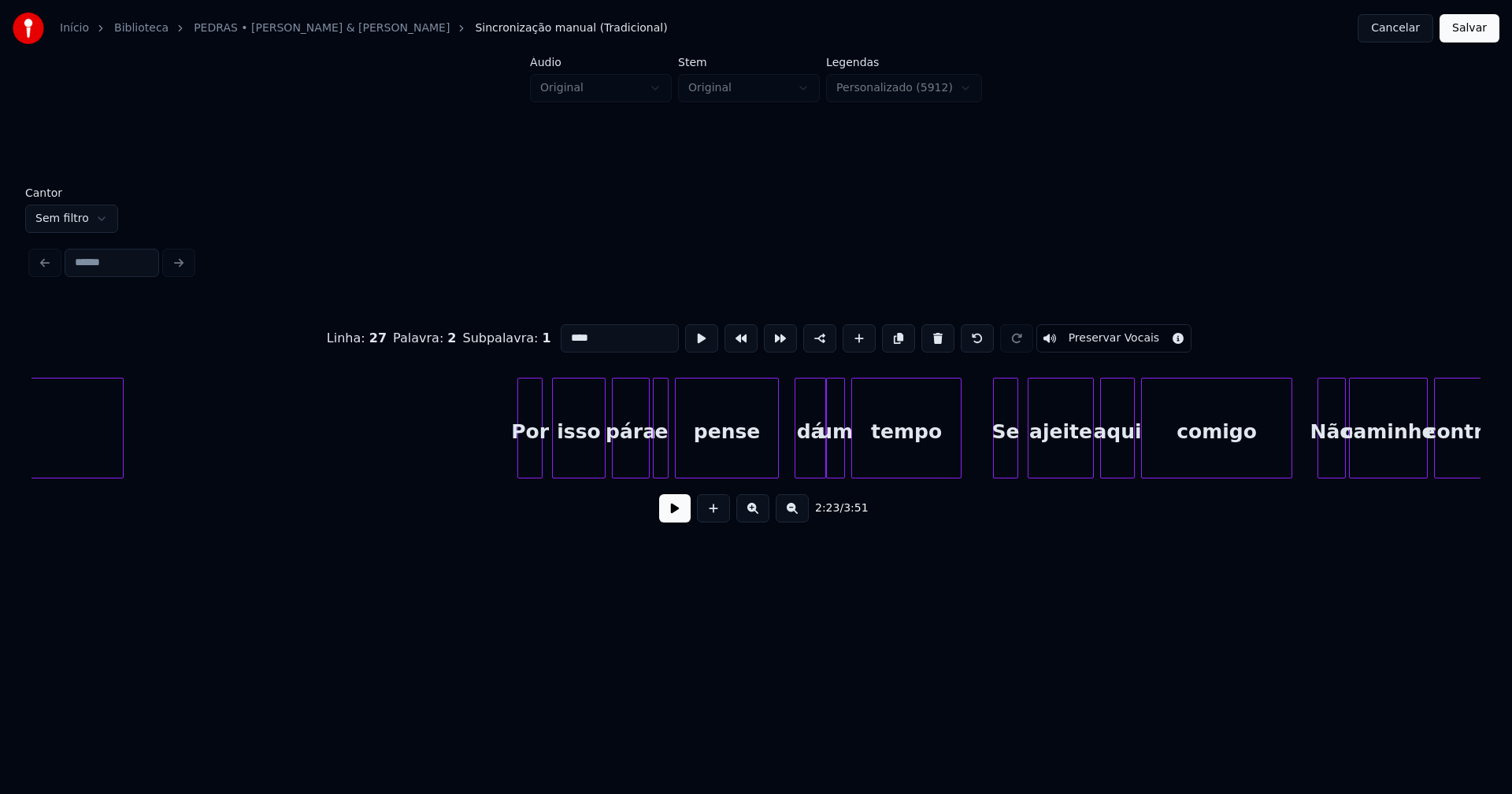
scroll to position [0, 22962]
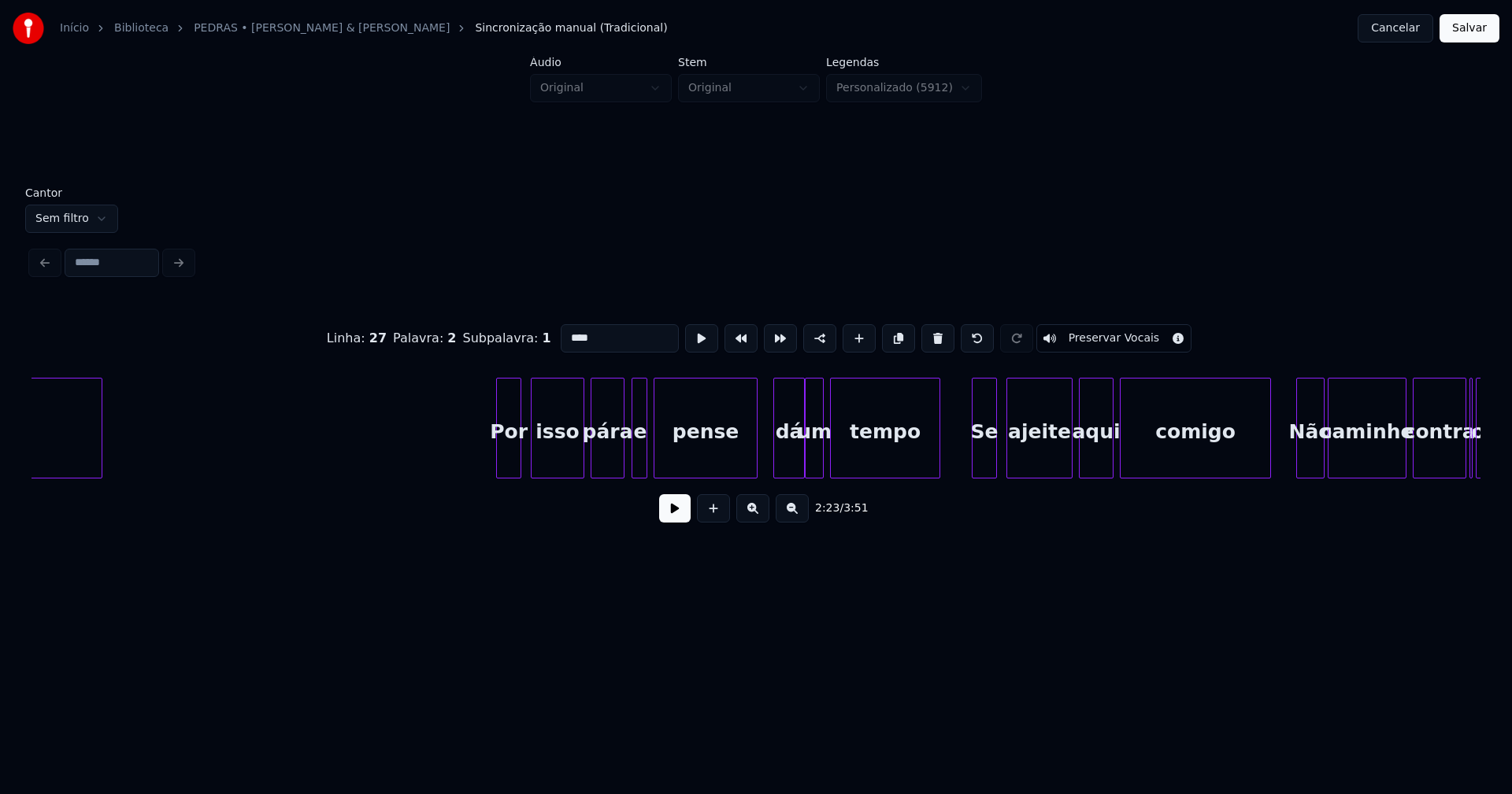
click at [620, 470] on div at bounding box center [622, 428] width 5 height 99
click at [633, 466] on div "e" at bounding box center [633, 432] width 16 height 107
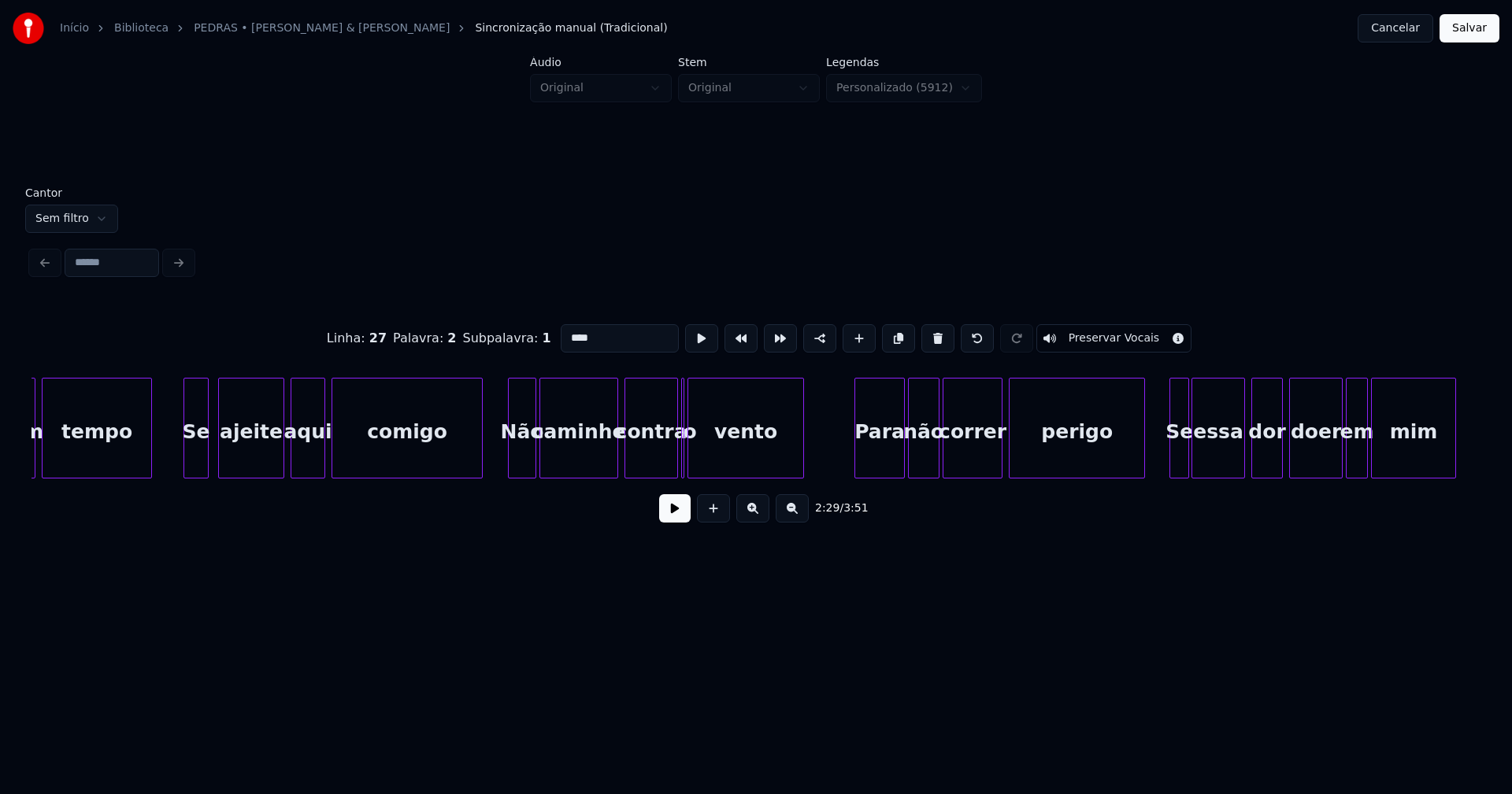
scroll to position [0, 23769]
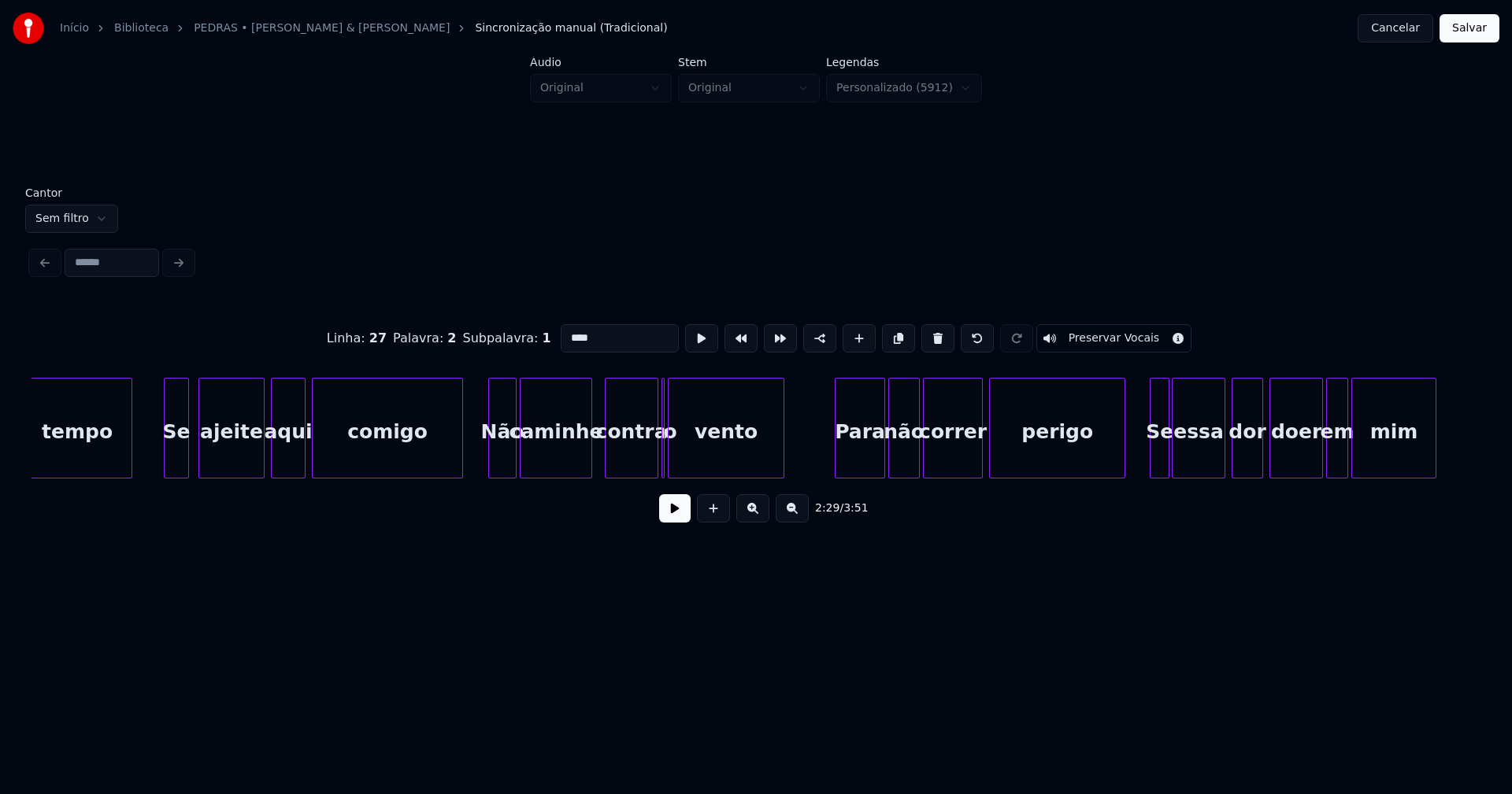
click at [589, 456] on div at bounding box center [589, 428] width 5 height 99
click at [621, 462] on div "contra" at bounding box center [627, 432] width 52 height 107
click at [677, 464] on div at bounding box center [676, 428] width 5 height 99
click at [667, 467] on div at bounding box center [669, 428] width 5 height 99
click at [658, 465] on div at bounding box center [660, 428] width 5 height 99
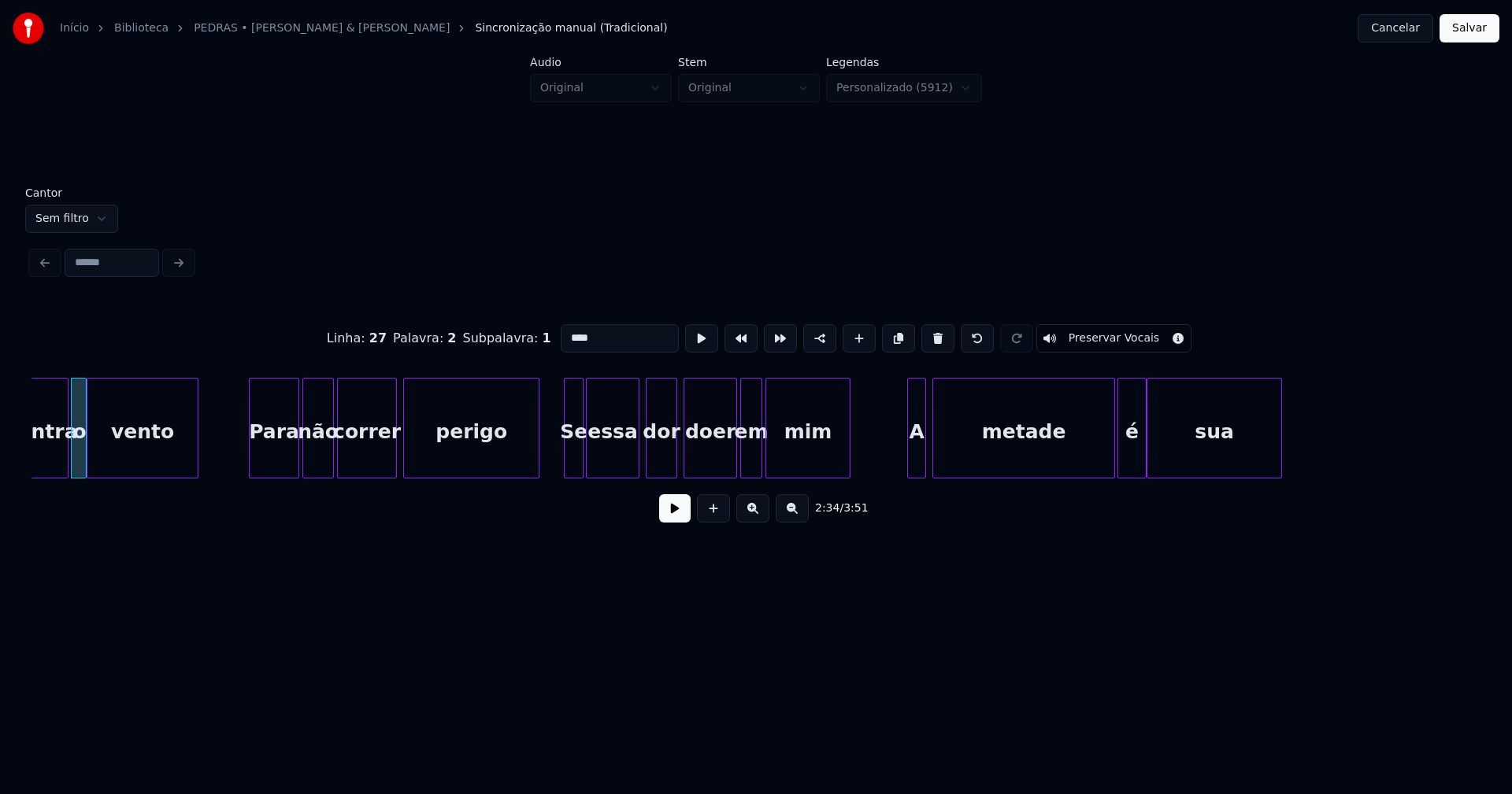
scroll to position [0, 24375]
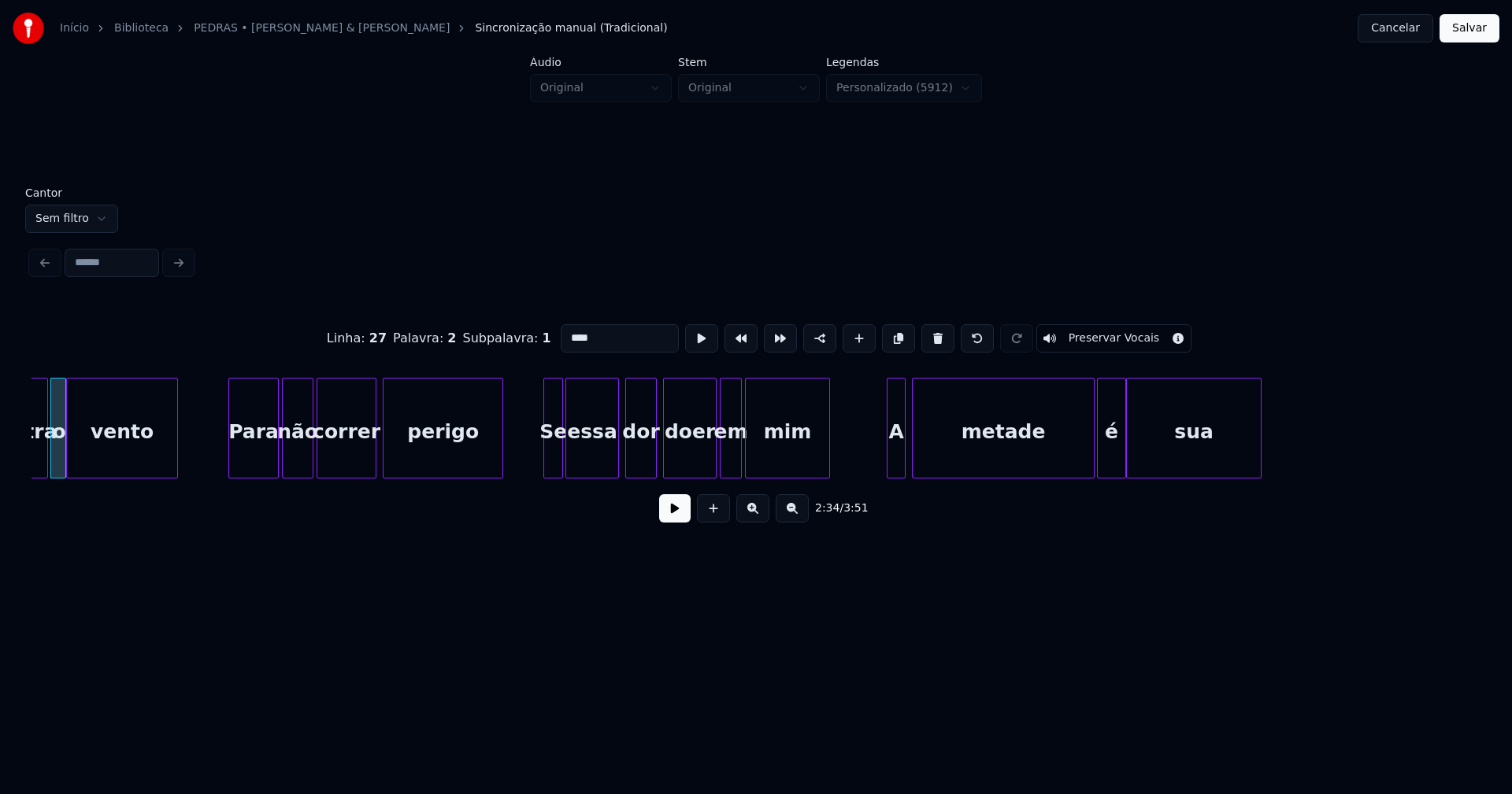
click at [501, 456] on div at bounding box center [500, 428] width 5 height 99
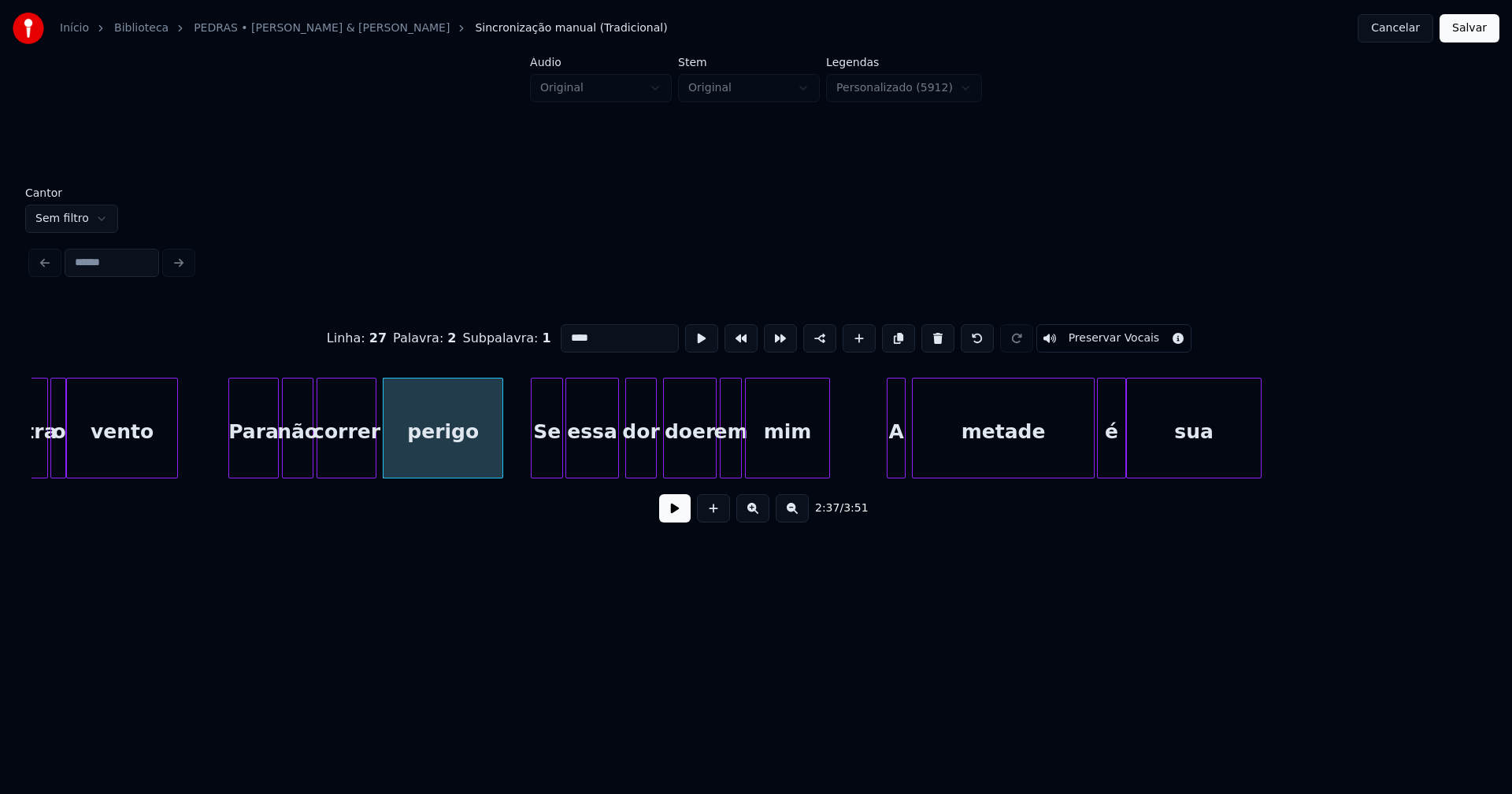
click at [532, 450] on div at bounding box center [534, 428] width 5 height 99
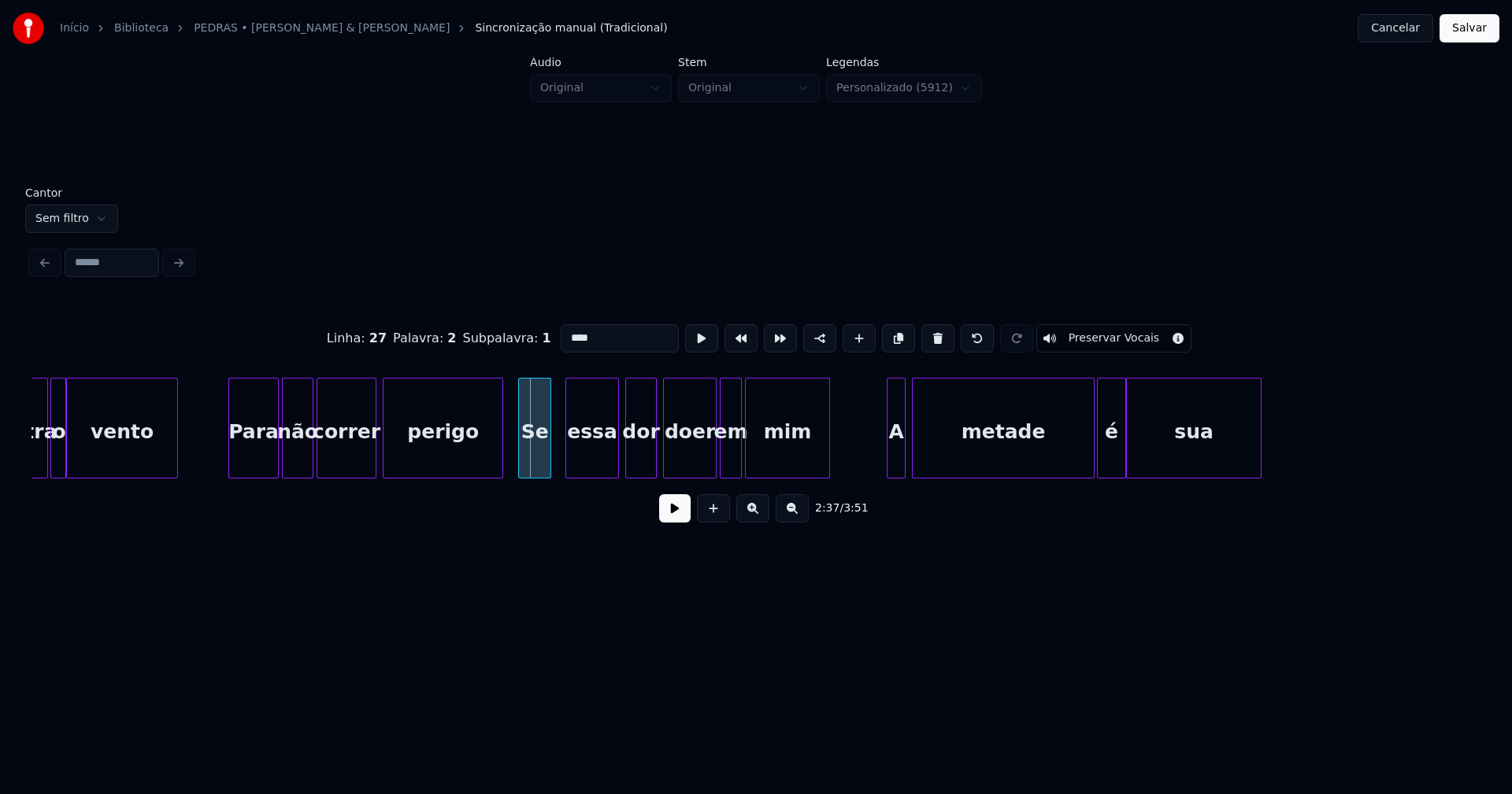
click at [540, 453] on div "Se" at bounding box center [535, 432] width 31 height 107
click at [592, 452] on div "essa" at bounding box center [587, 432] width 52 height 107
click at [953, 457] on div at bounding box center [951, 428] width 5 height 99
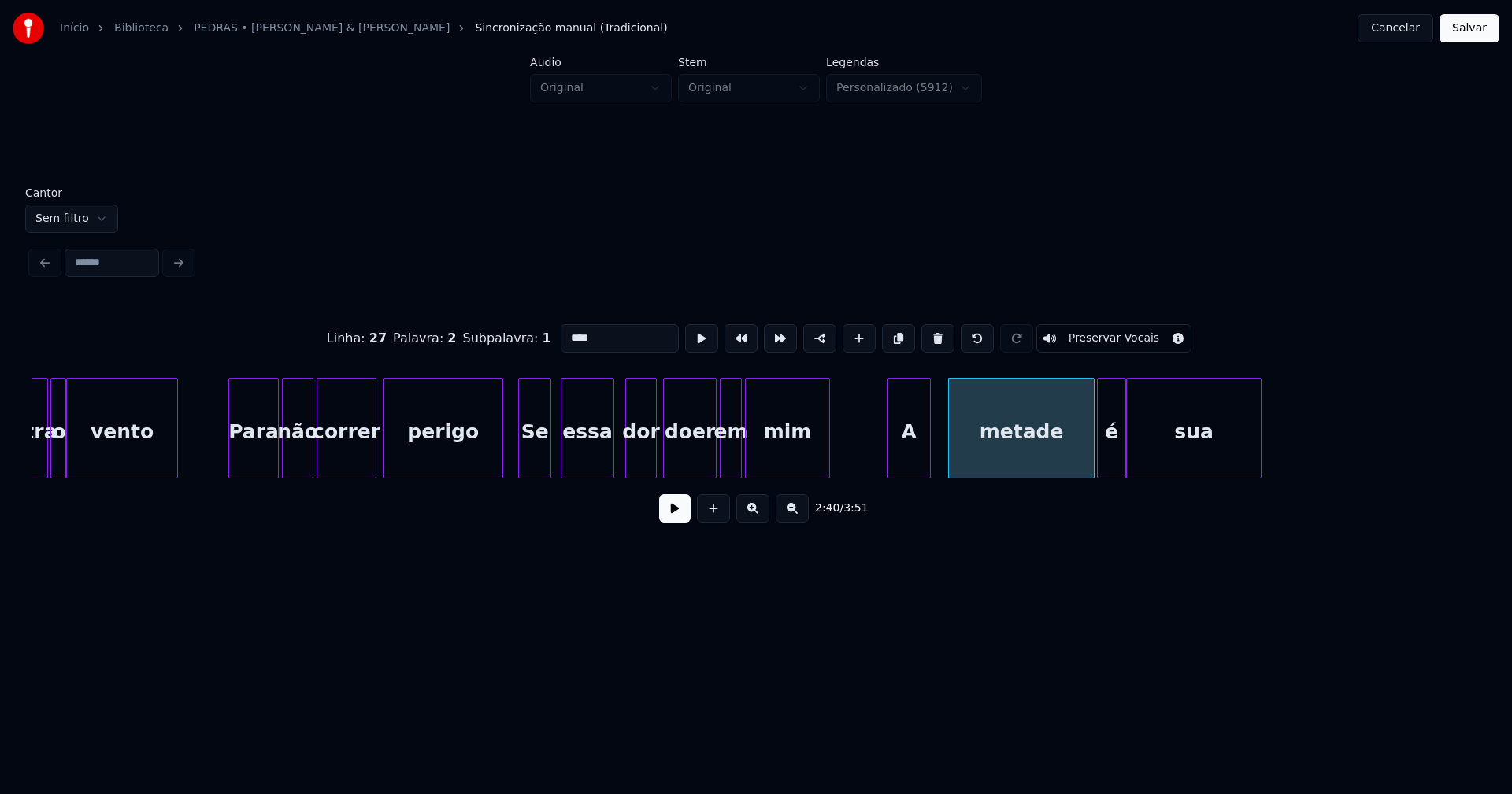
click at [928, 448] on div at bounding box center [927, 428] width 5 height 99
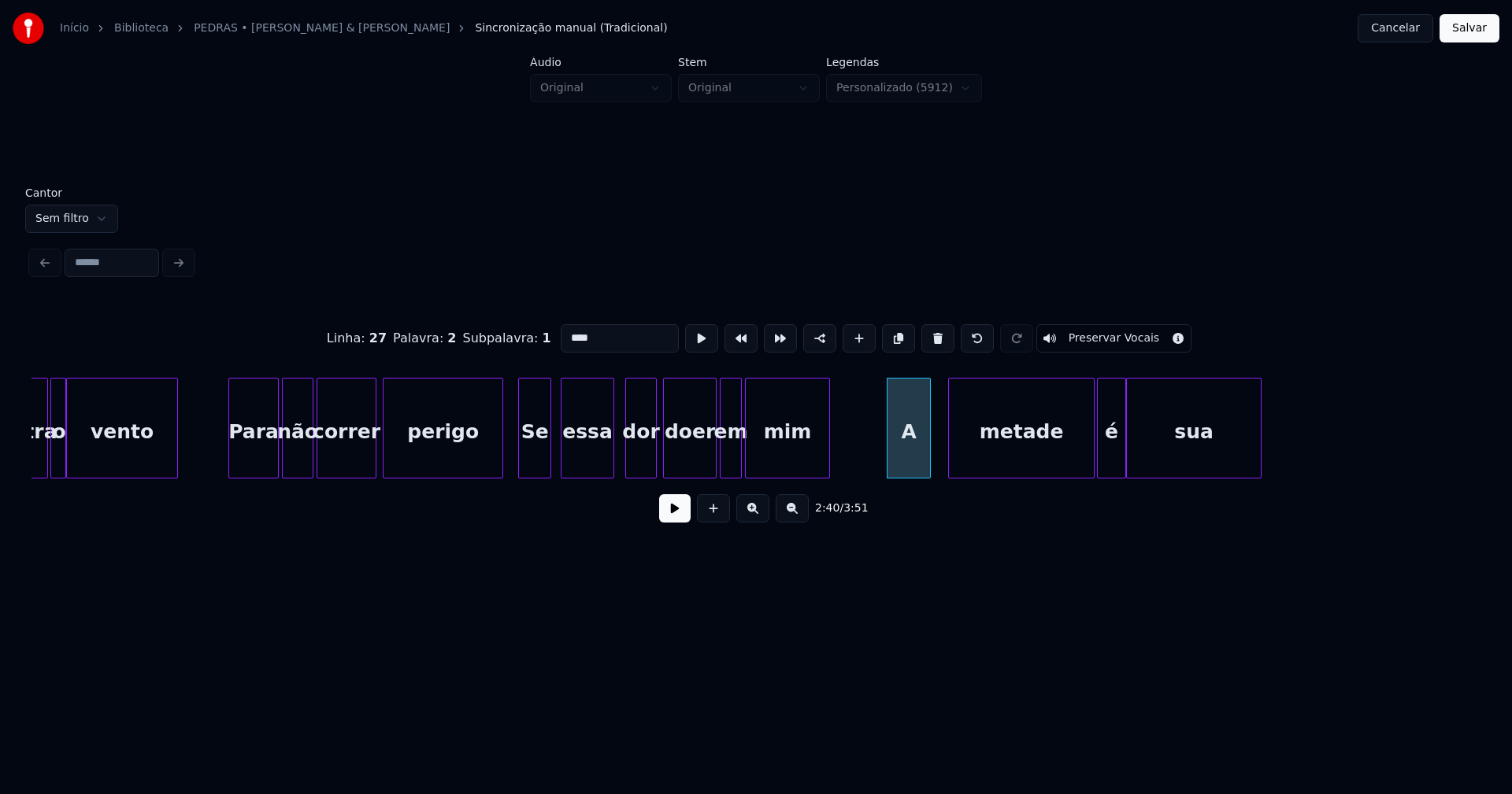
drag, startPoint x: 871, startPoint y: 447, endPoint x: 793, endPoint y: 497, distance: 92.6
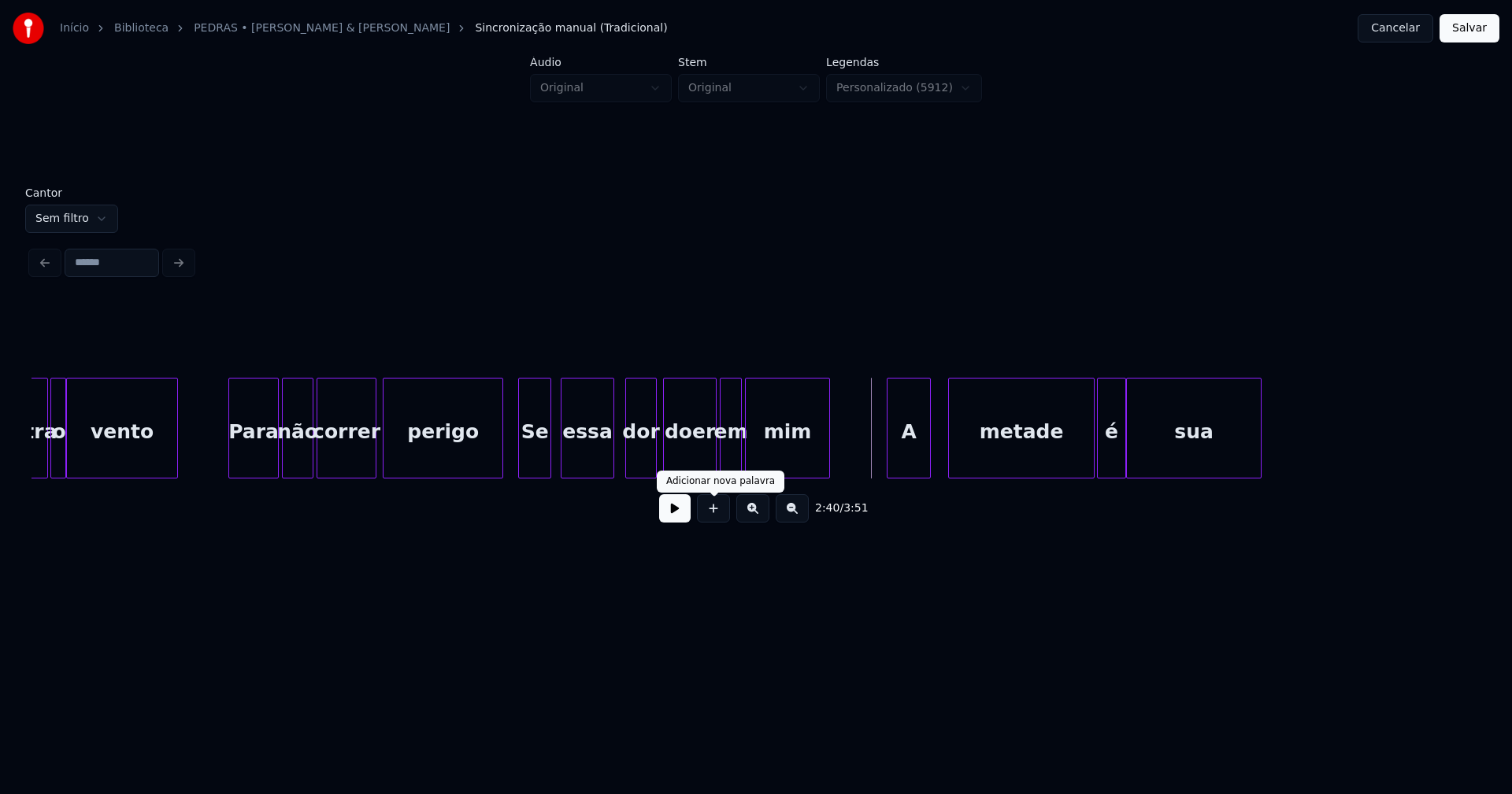
click at [673, 516] on button at bounding box center [674, 508] width 31 height 29
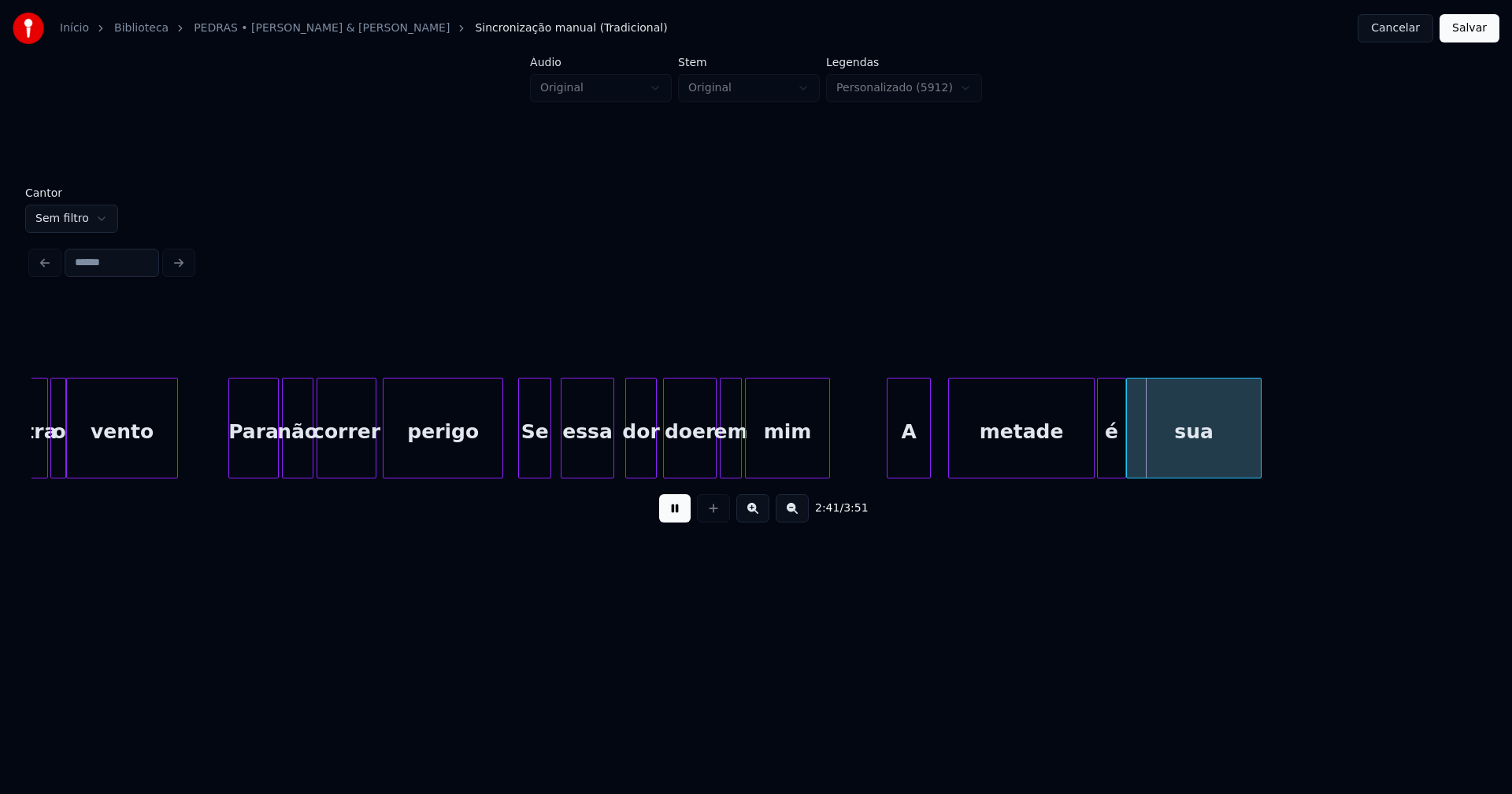
click at [675, 507] on button at bounding box center [674, 508] width 31 height 29
click at [1076, 474] on div "contra o vento Para não correr perigo Se essa dor doer em mim A metade é sua" at bounding box center [756, 428] width 1449 height 101
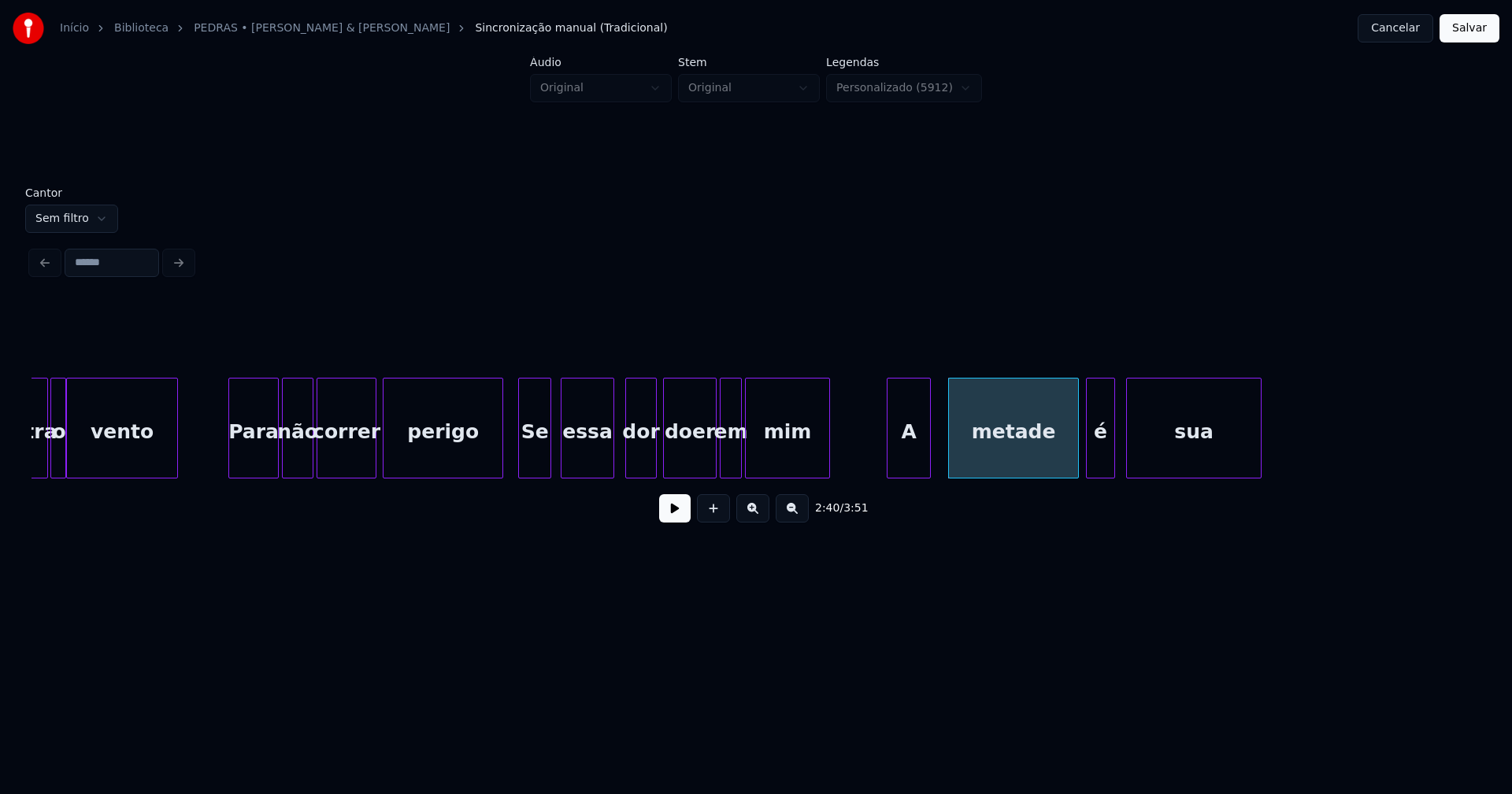
click at [1096, 470] on div "é" at bounding box center [1101, 432] width 28 height 107
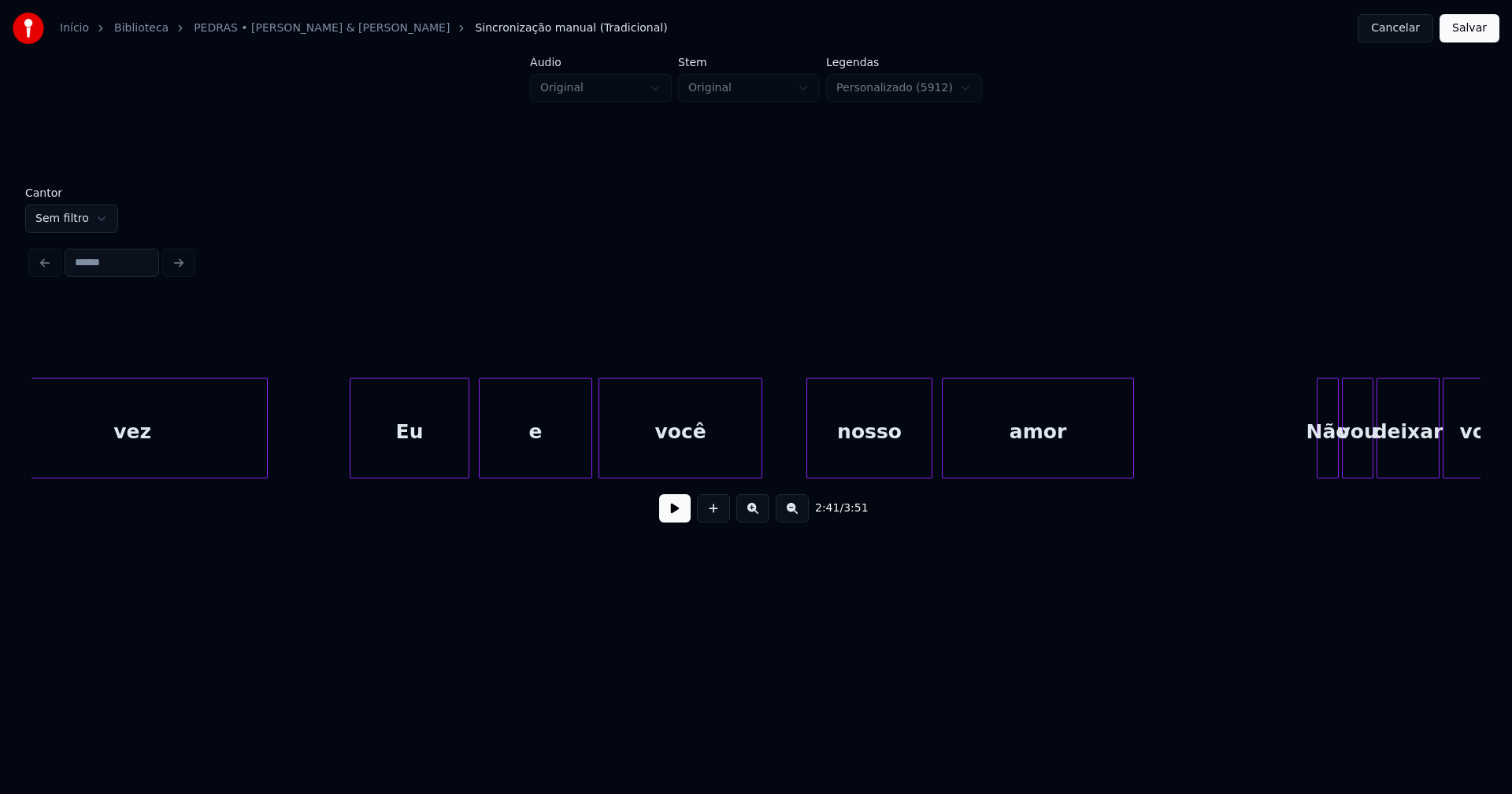
scroll to position [0, 27124]
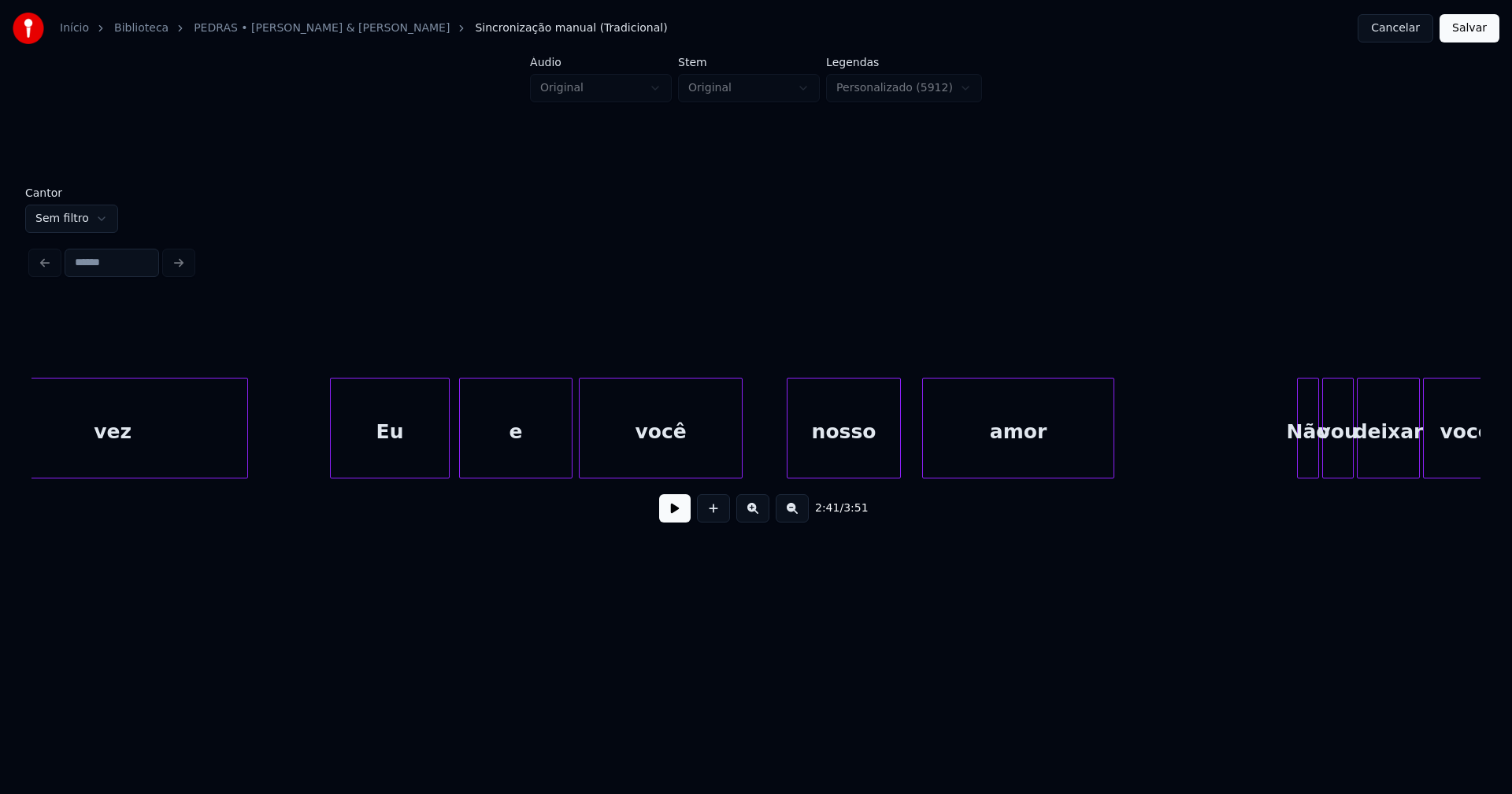
click at [896, 450] on div at bounding box center [898, 428] width 5 height 99
click at [913, 452] on div at bounding box center [912, 428] width 5 height 99
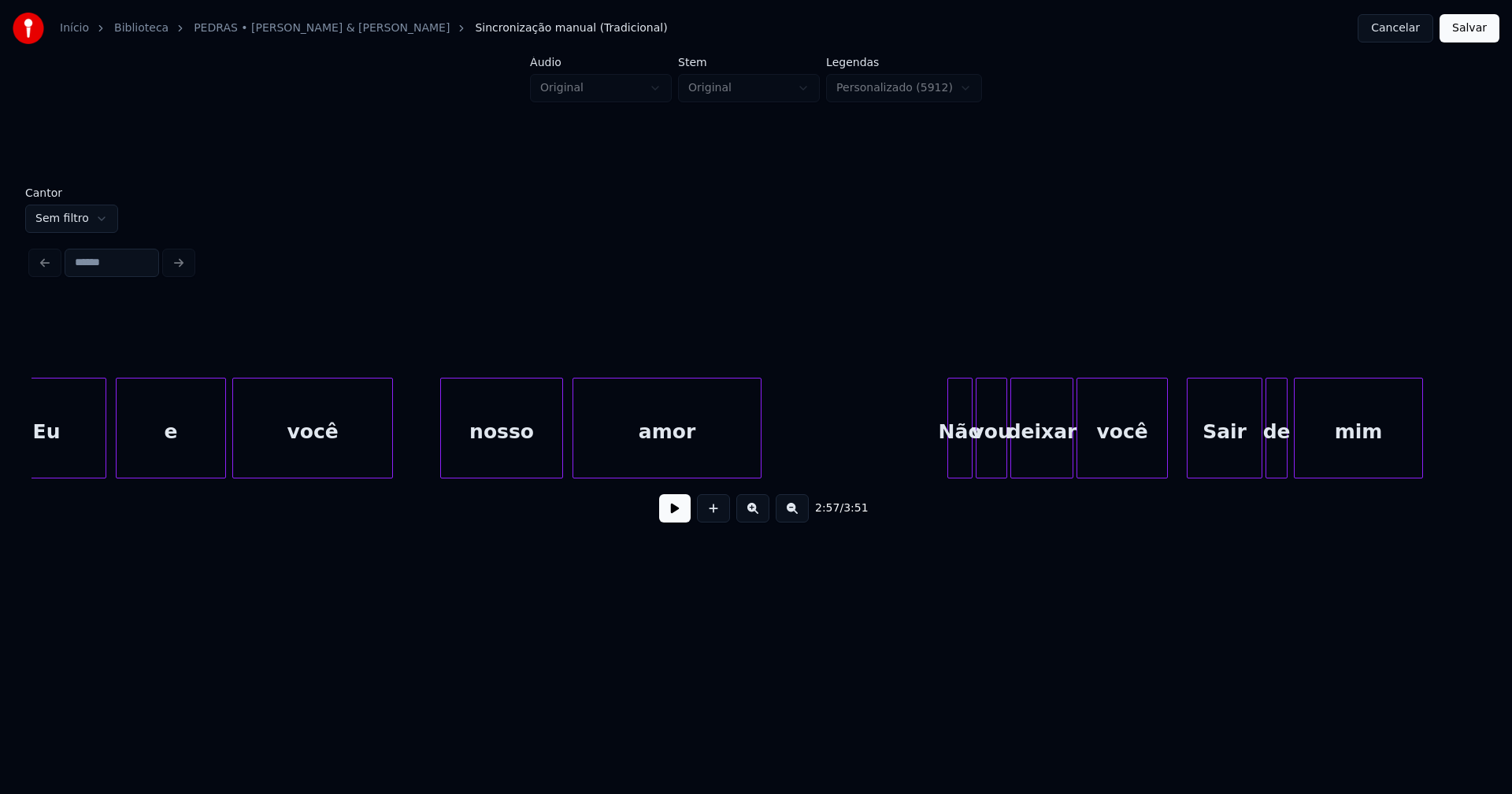
scroll to position [0, 31956]
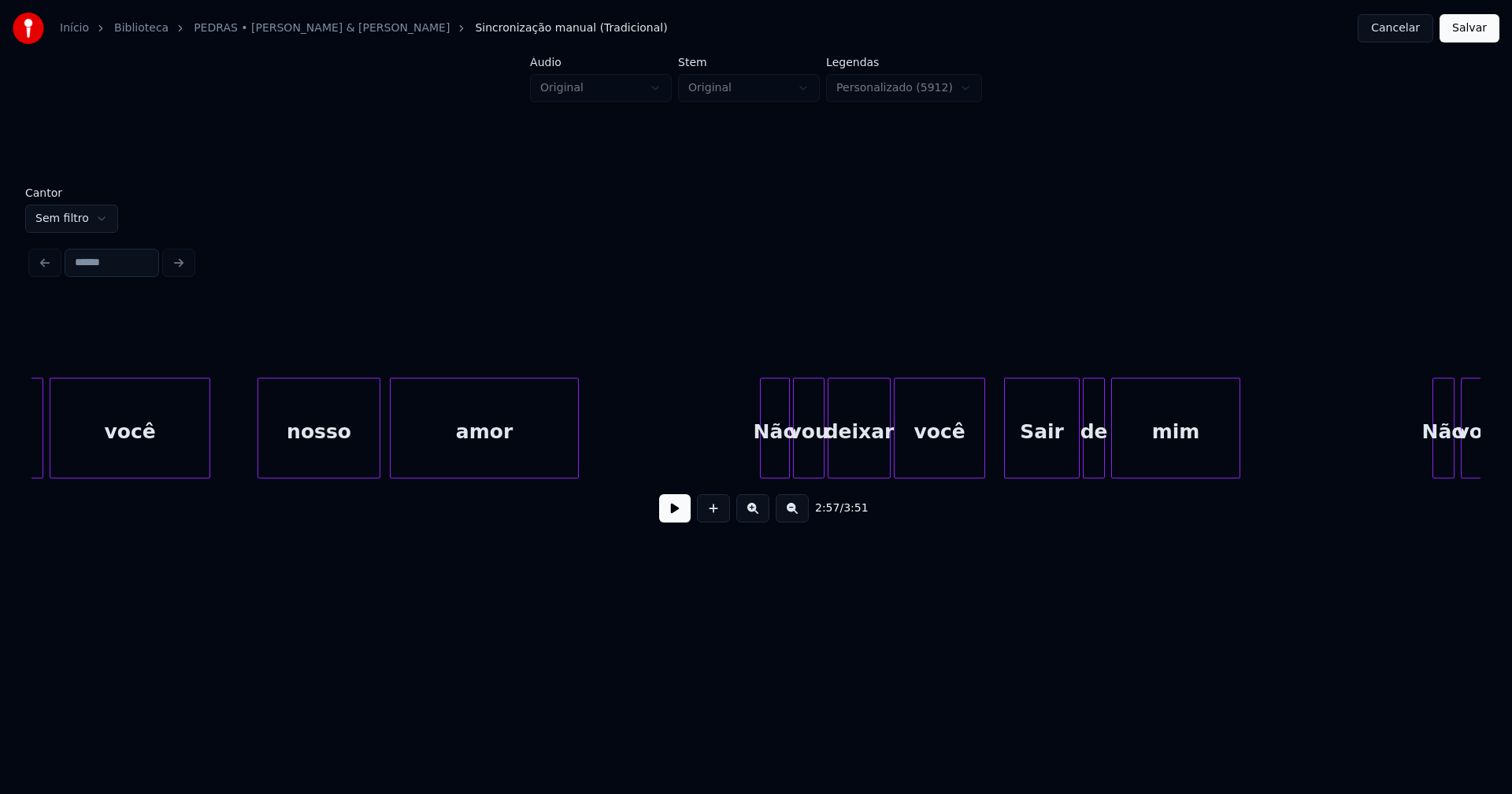
click at [765, 453] on div at bounding box center [763, 428] width 5 height 99
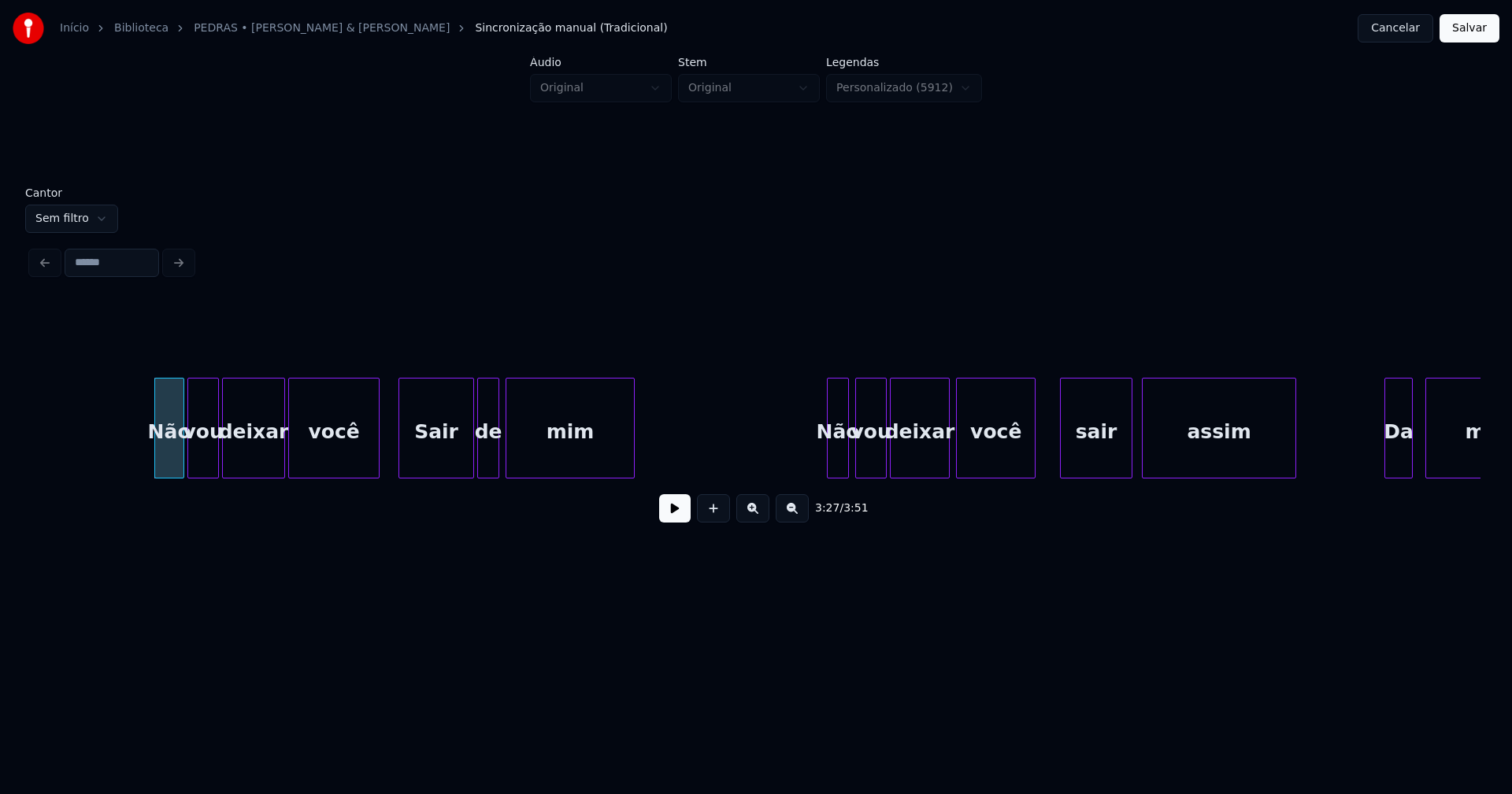
scroll to position [0, 32582]
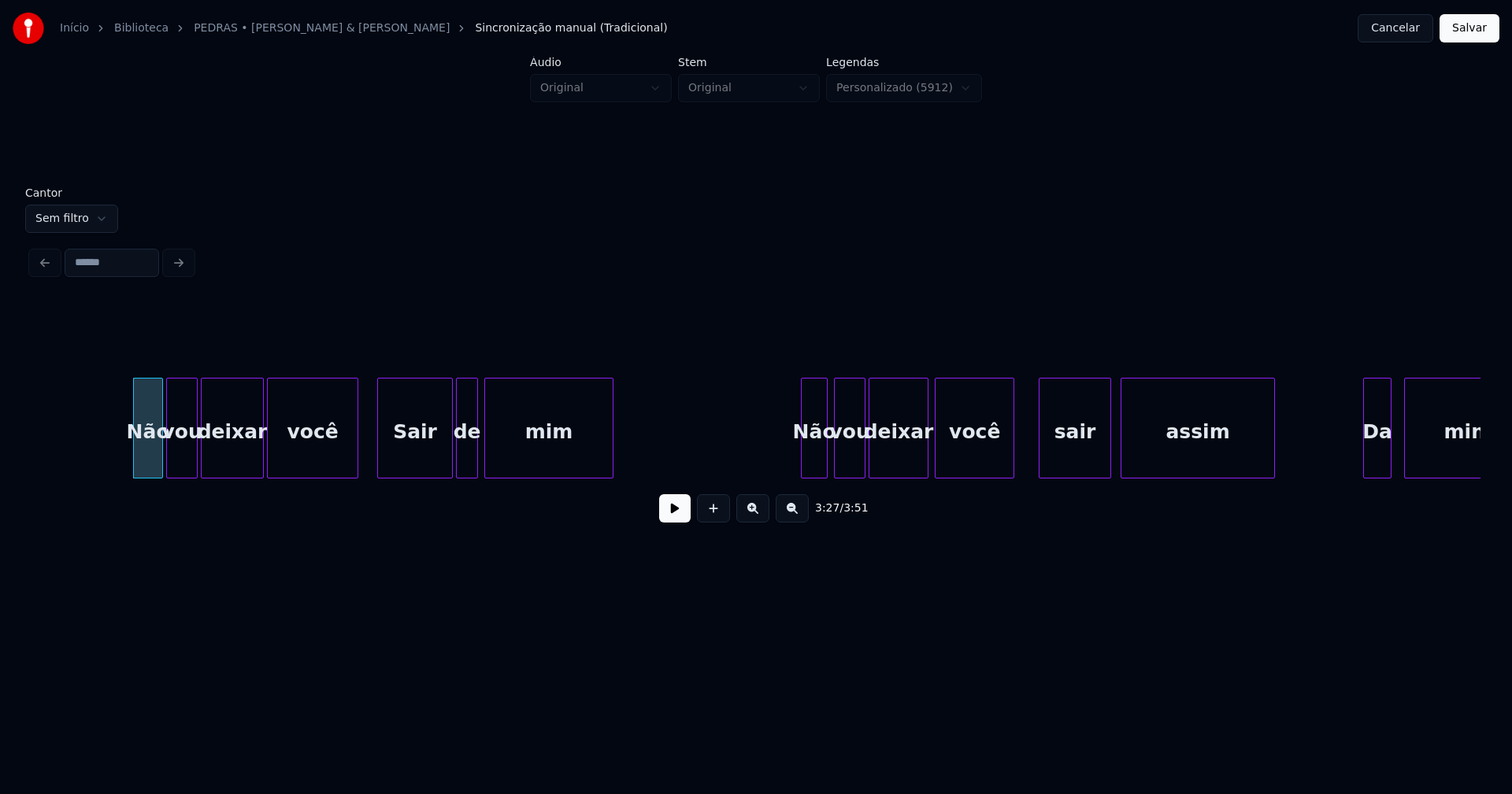
click at [803, 462] on div at bounding box center [804, 428] width 5 height 99
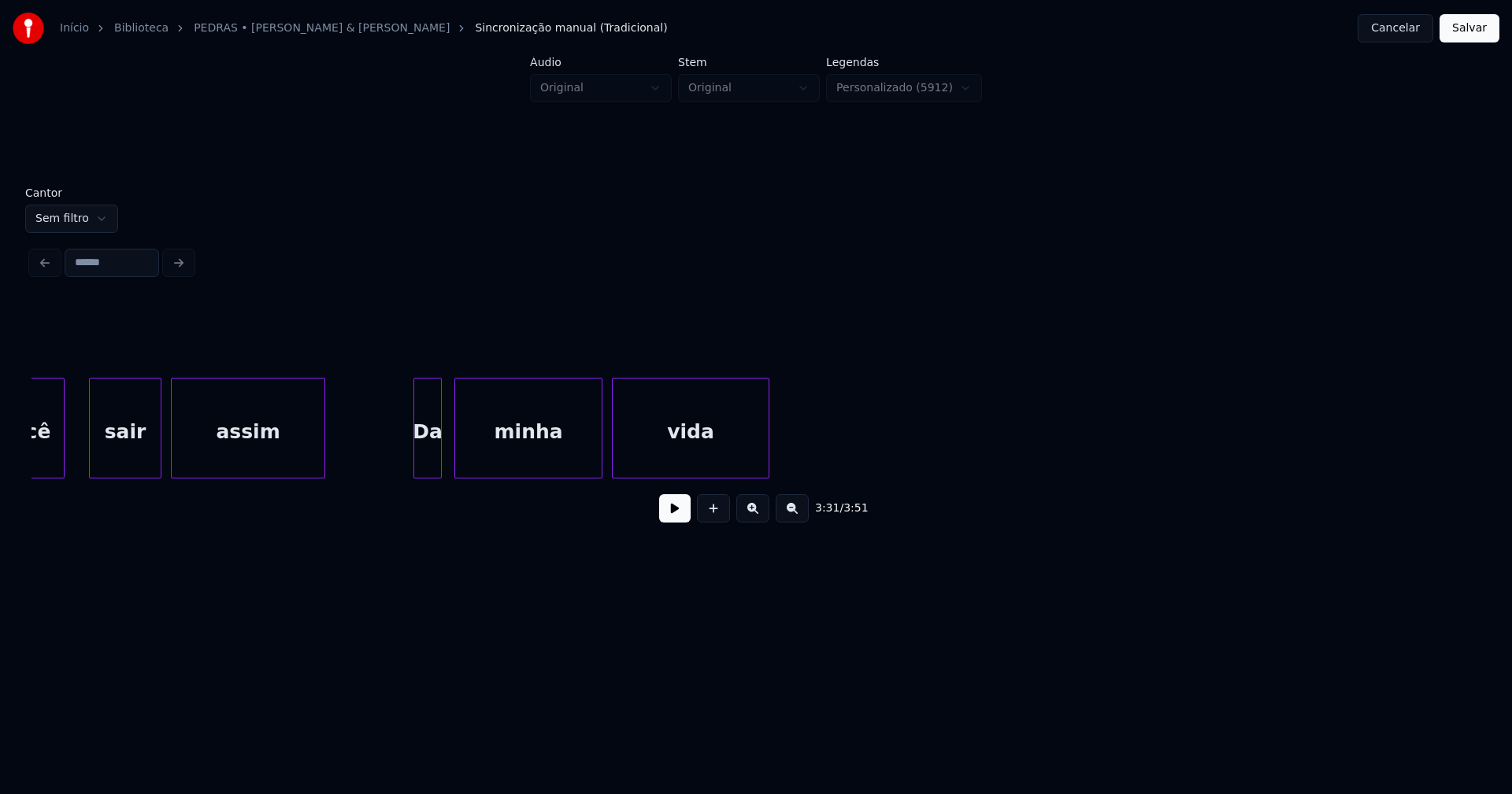
scroll to position [0, 33633]
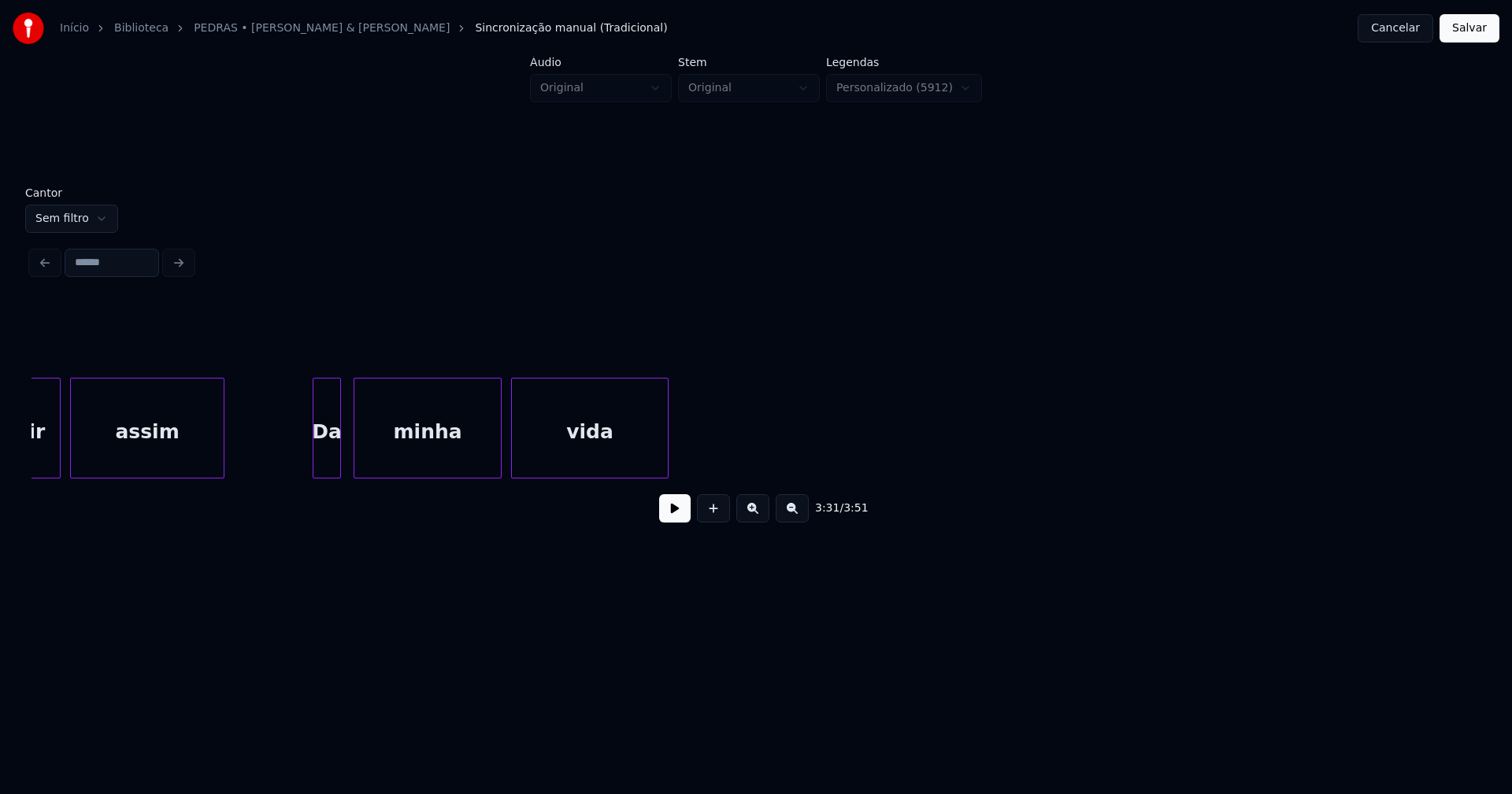
click at [1462, 30] on button "Salvar" at bounding box center [1468, 28] width 60 height 29
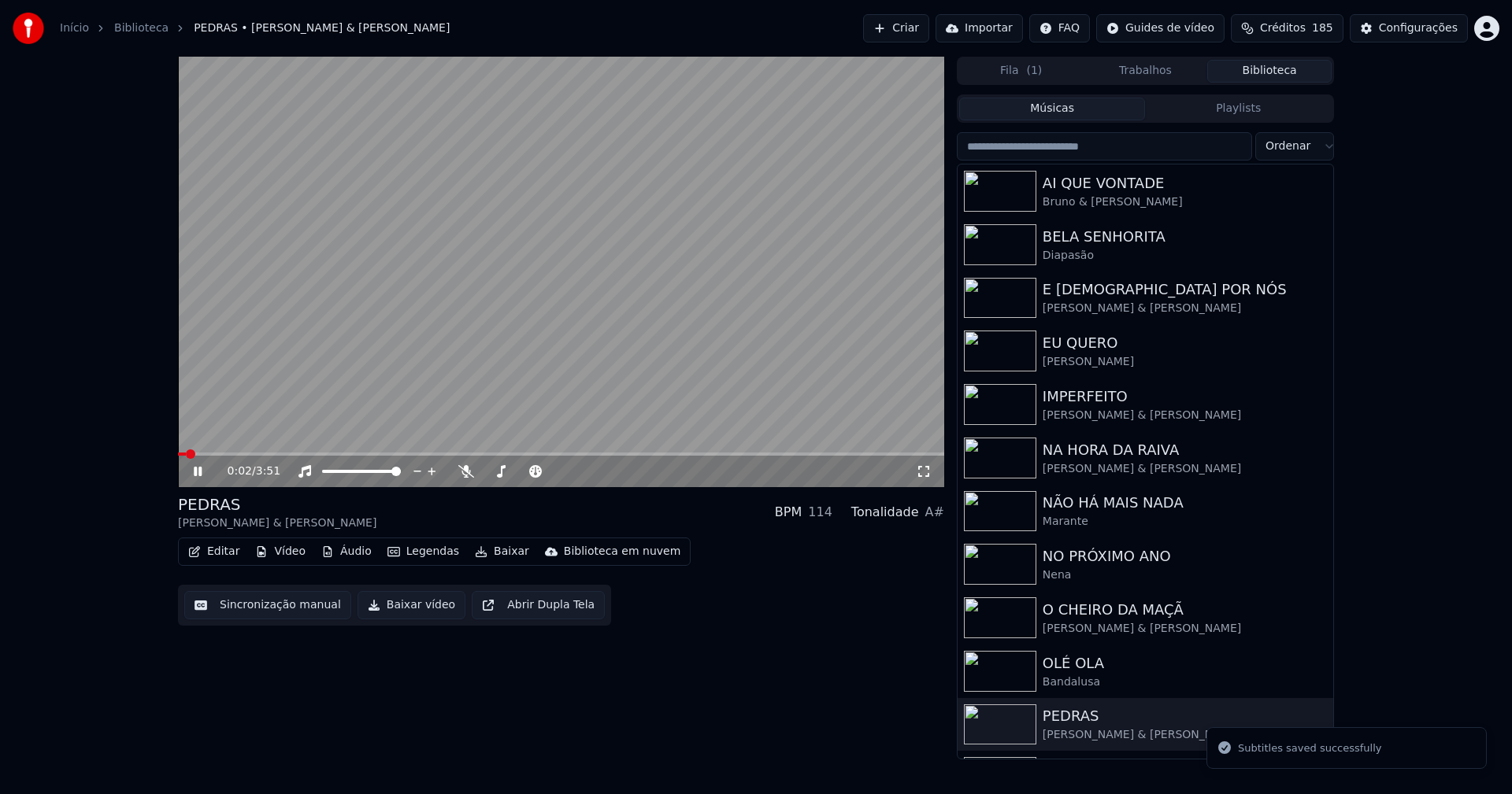
click at [424, 452] on video at bounding box center [561, 272] width 766 height 430
click at [422, 452] on span at bounding box center [561, 454] width 766 height 3
click at [197, 470] on icon at bounding box center [198, 471] width 10 height 11
click at [200, 473] on icon at bounding box center [198, 472] width 8 height 10
click at [396, 604] on button "Baixar vídeo" at bounding box center [411, 605] width 108 height 29
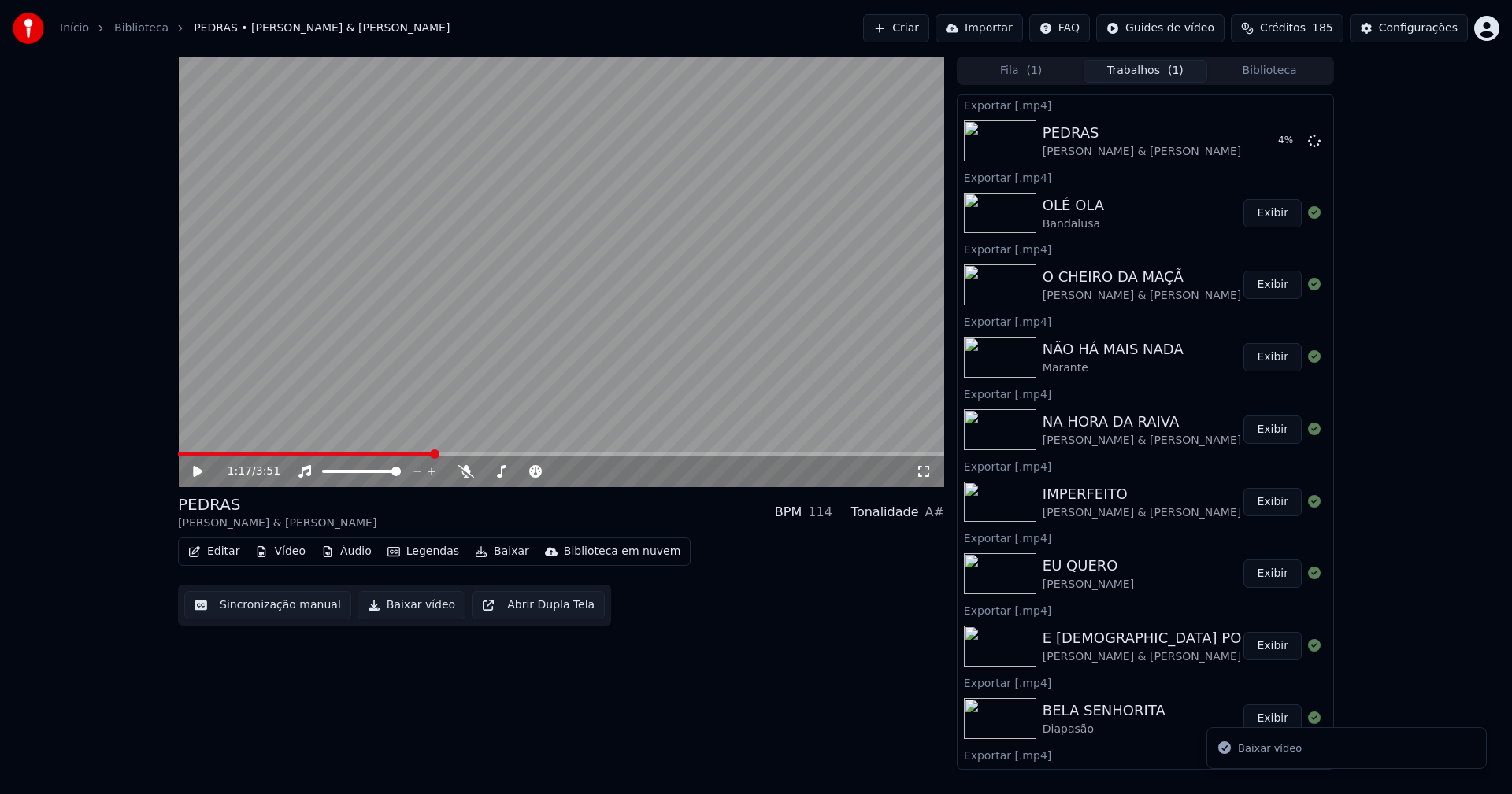
click at [1299, 76] on button "Biblioteca" at bounding box center [1269, 71] width 124 height 23
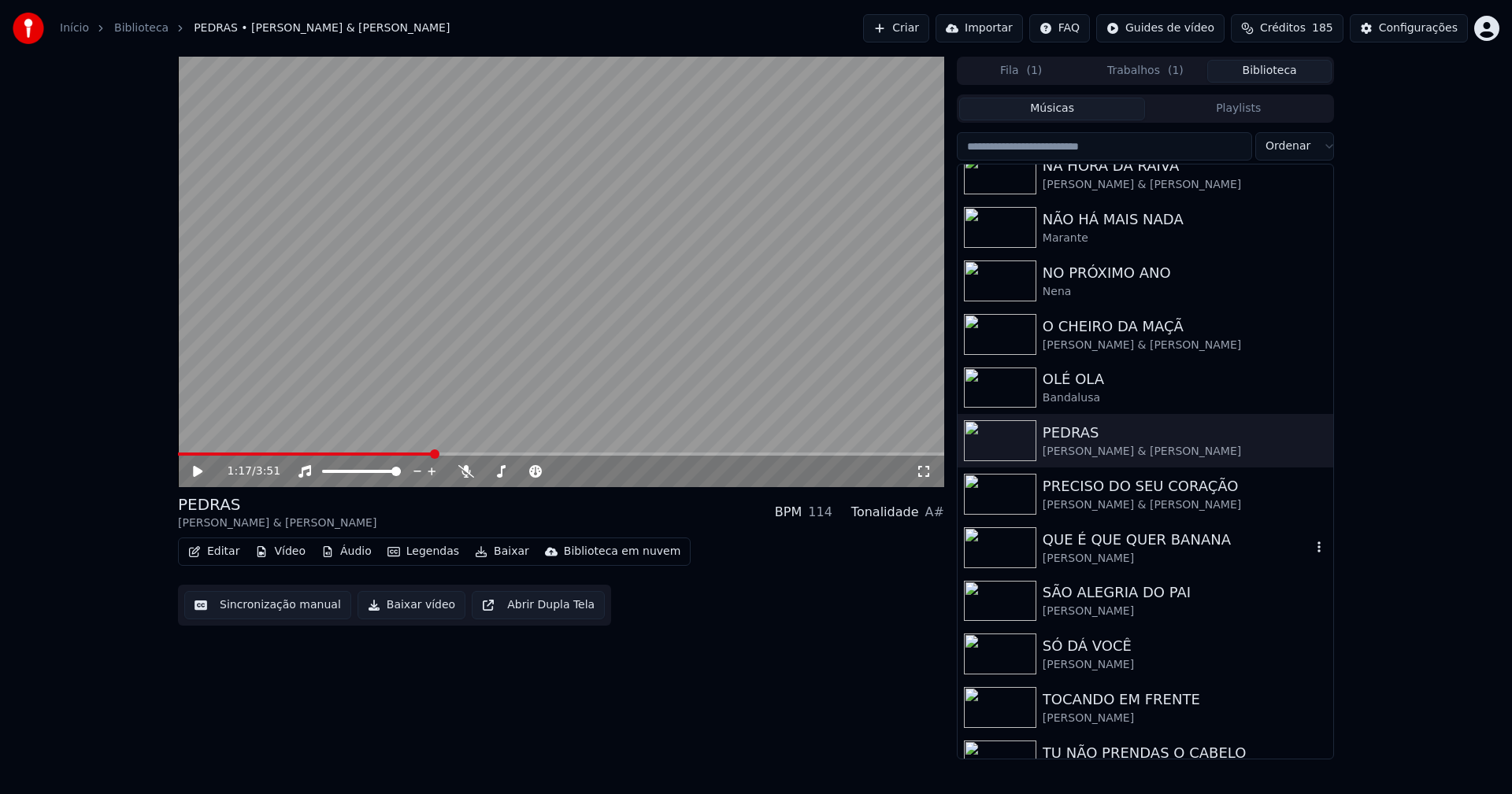
scroll to position [313, 0]
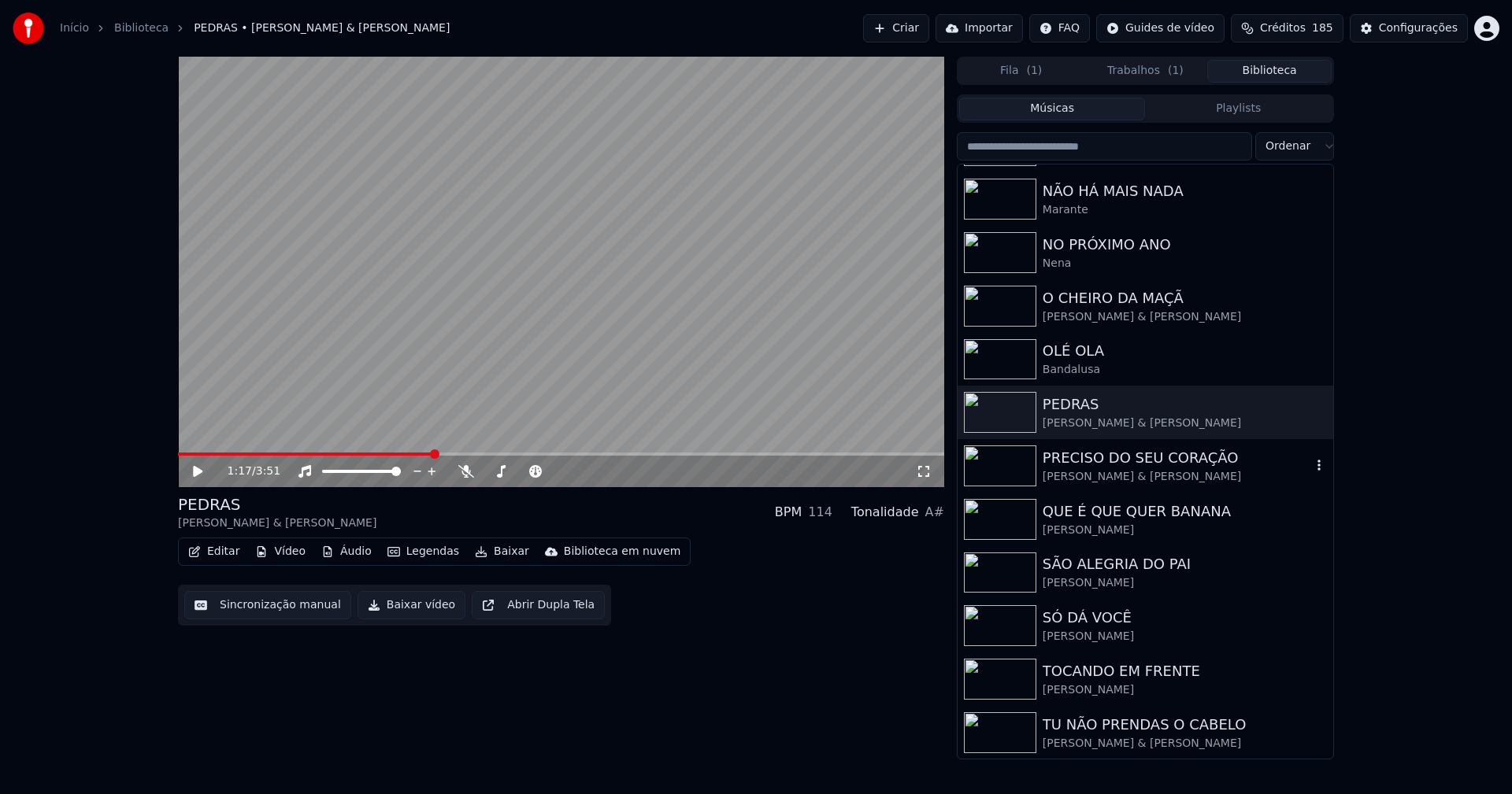
click at [1145, 470] on div "[PERSON_NAME] & [PERSON_NAME]" at bounding box center [1176, 476] width 269 height 16
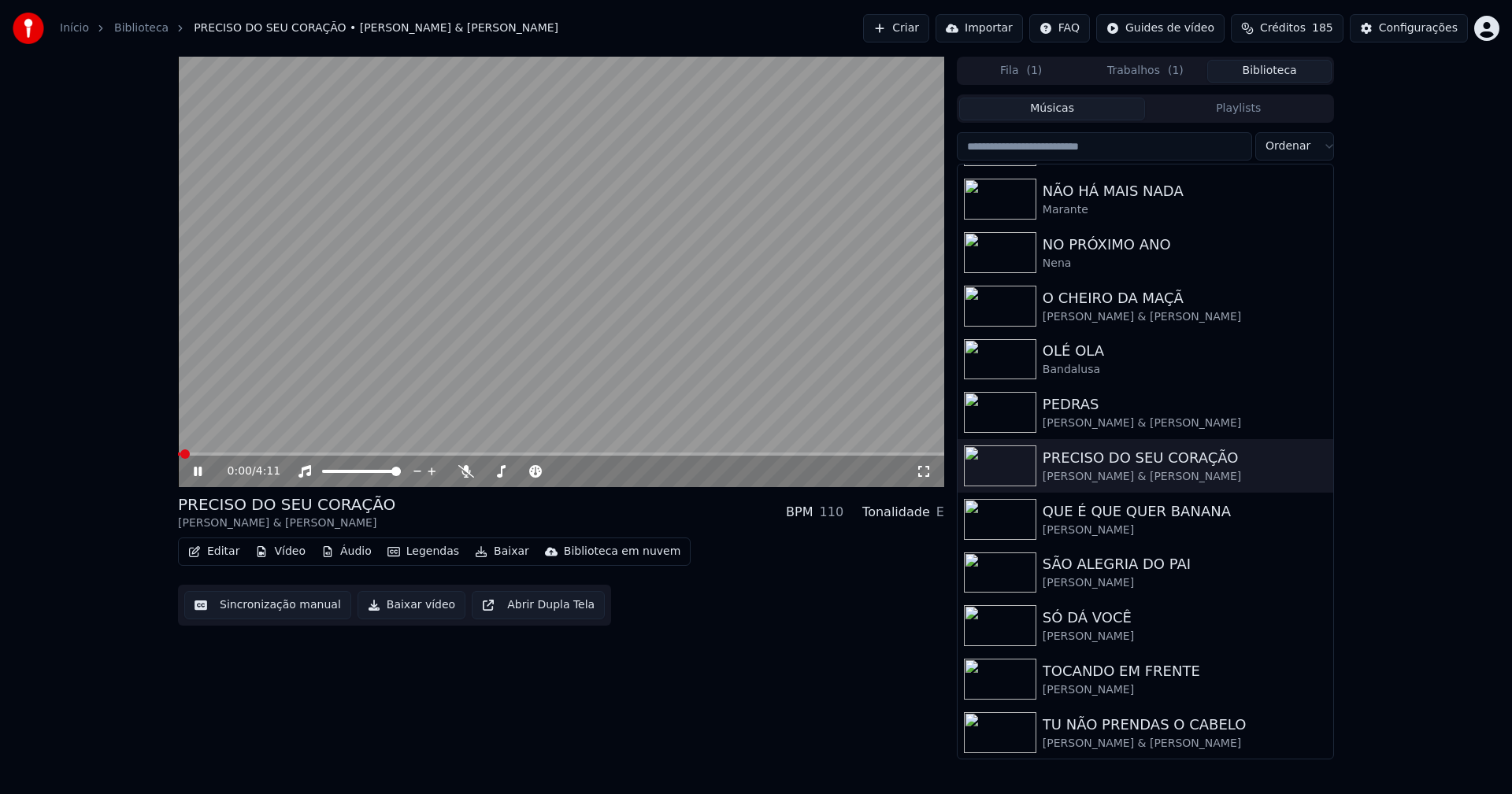
click at [193, 470] on icon at bounding box center [209, 471] width 37 height 12
click at [227, 553] on button "Editar" at bounding box center [214, 552] width 64 height 22
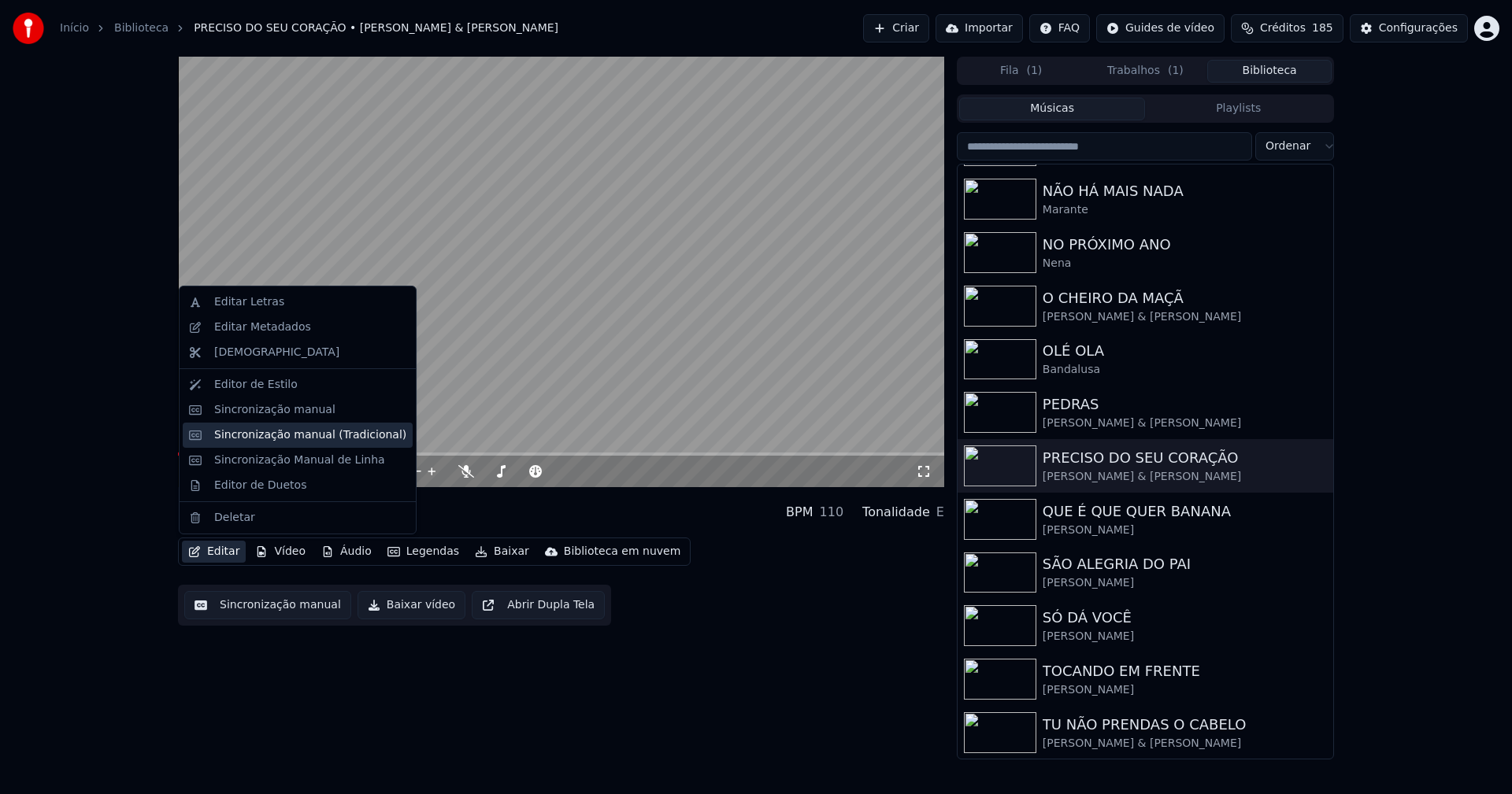
click at [253, 433] on div "Sincronização manual (Tradicional)" at bounding box center [310, 435] width 192 height 16
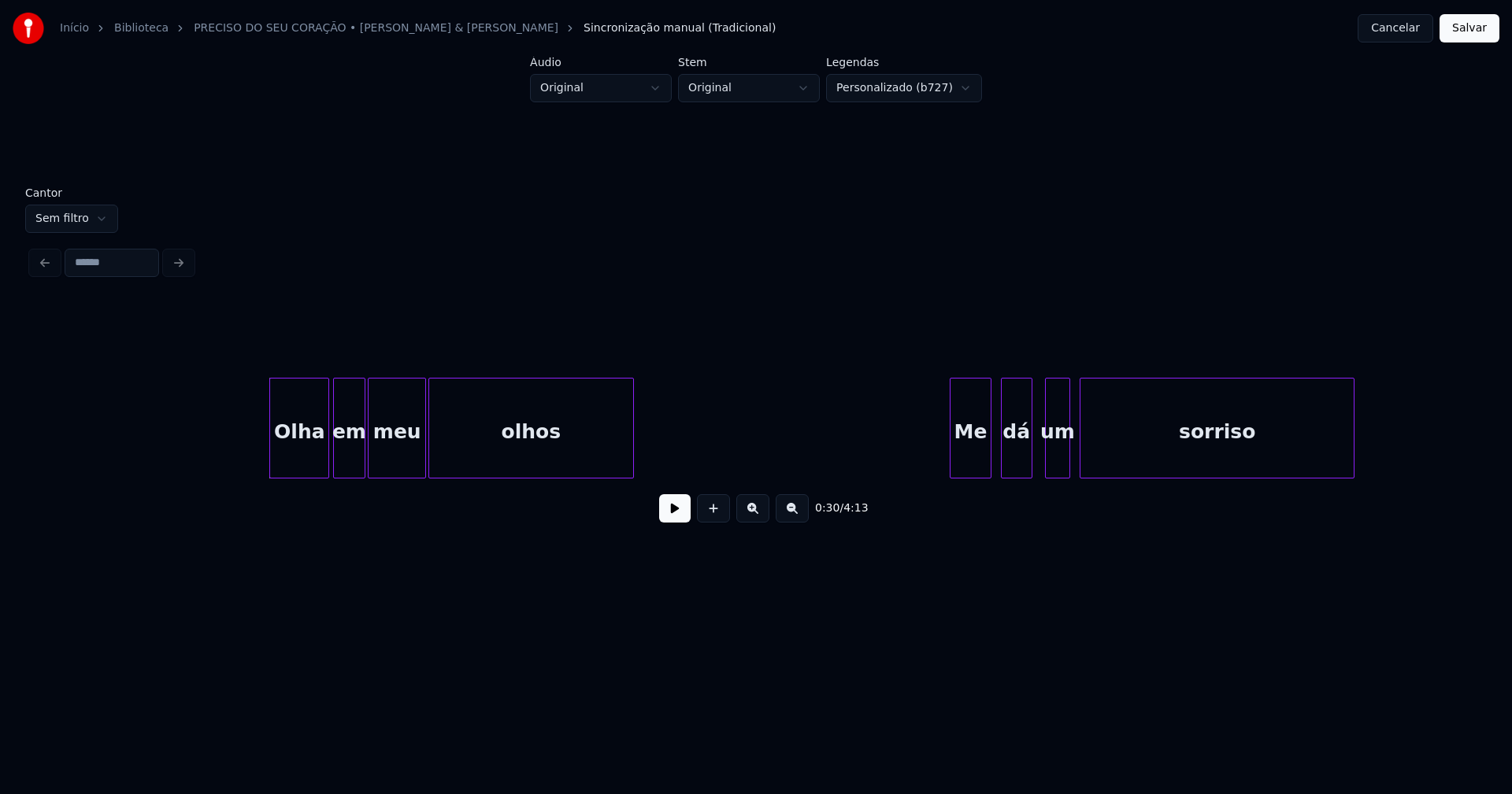
scroll to position [0, 4612]
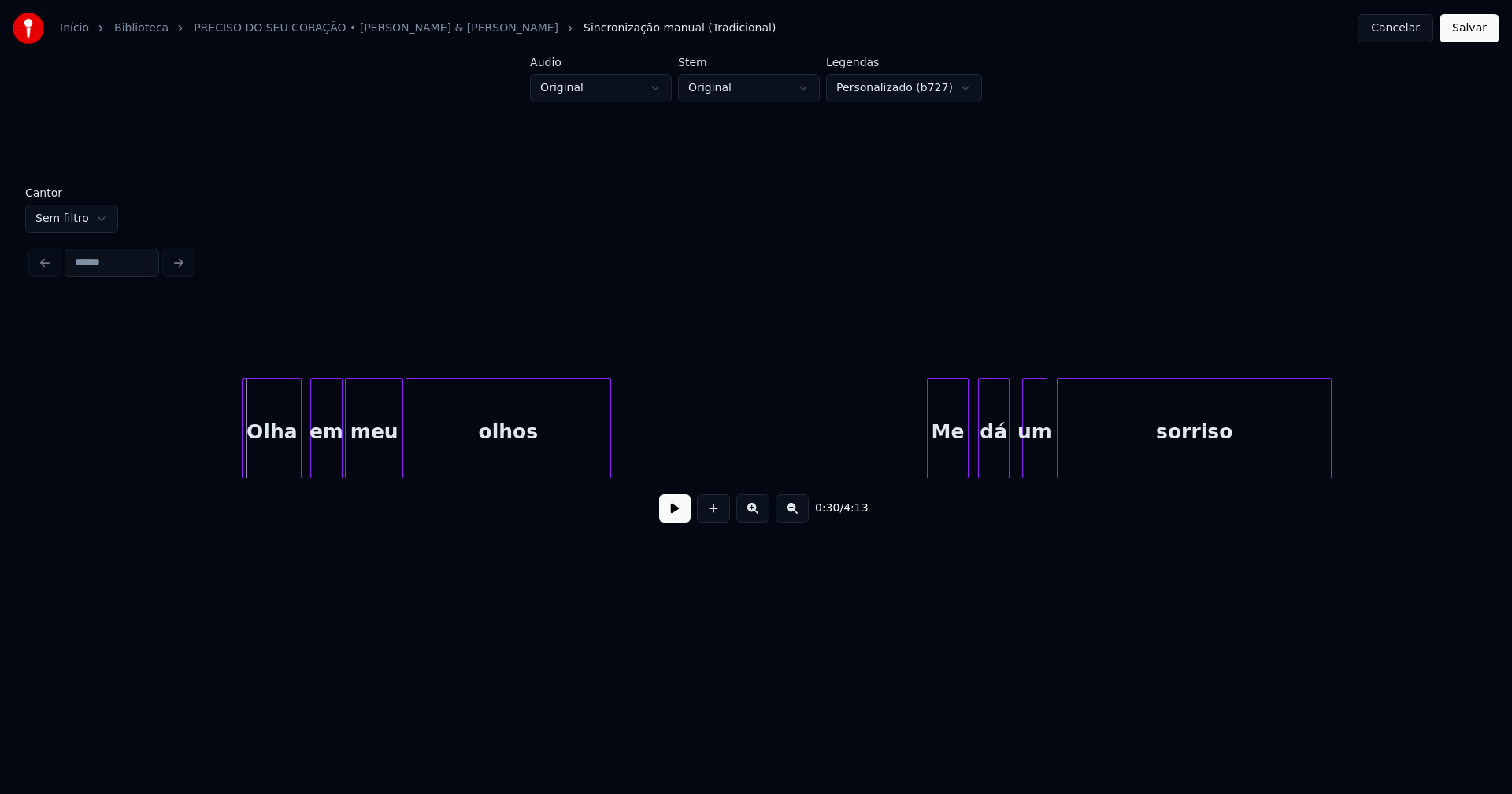
click at [270, 462] on div "Olha" at bounding box center [271, 432] width 58 height 107
click at [666, 521] on button at bounding box center [674, 508] width 31 height 29
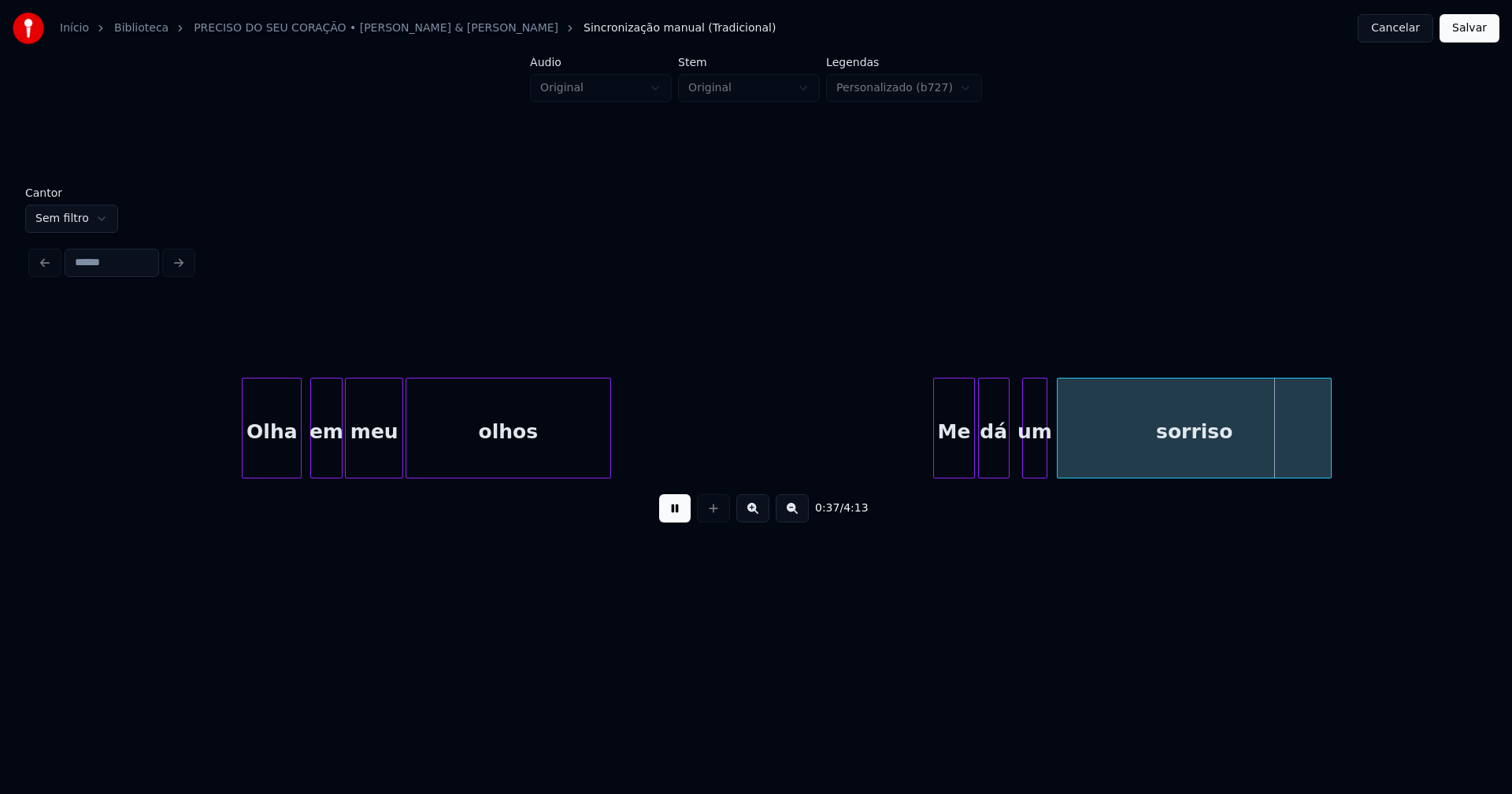
click at [951, 459] on div "Me" at bounding box center [954, 432] width 39 height 107
click at [953, 467] on div at bounding box center [954, 428] width 5 height 99
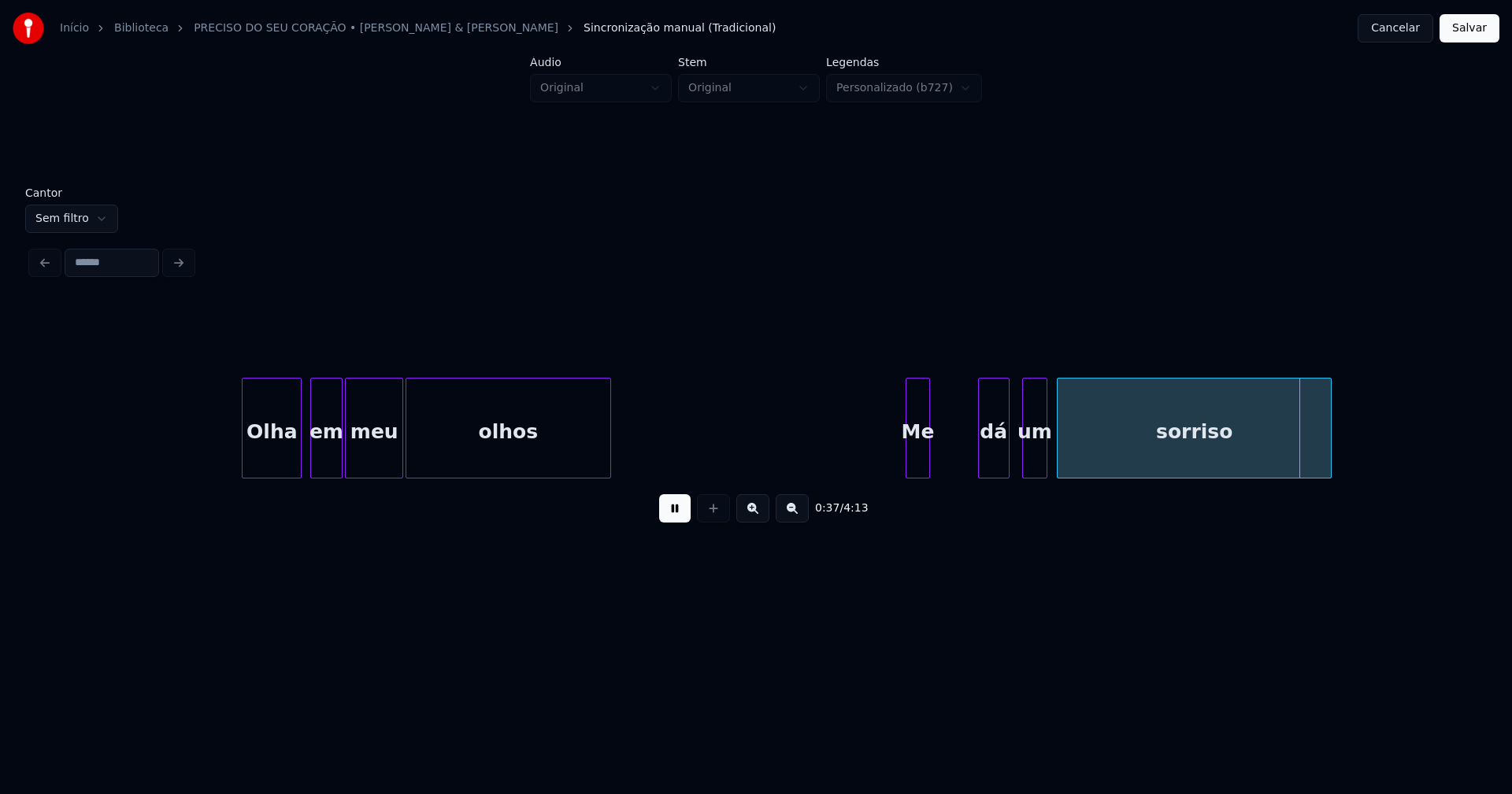
click at [921, 472] on div "Olha em meu olhos Me dá um sorriso" at bounding box center [756, 428] width 1449 height 101
click at [970, 466] on div "dá" at bounding box center [970, 432] width 30 height 107
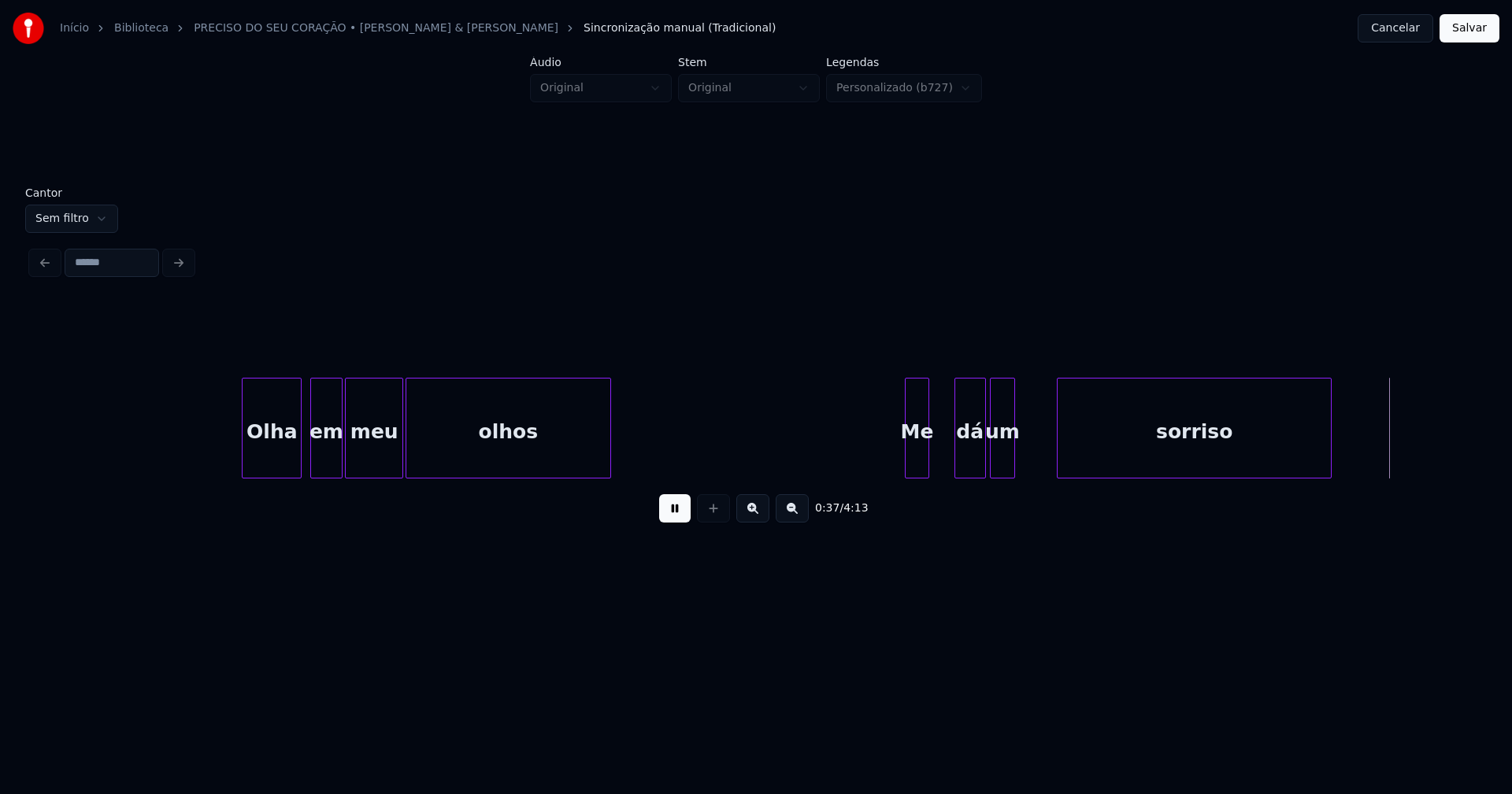
click at [1001, 464] on div "um" at bounding box center [1002, 432] width 24 height 107
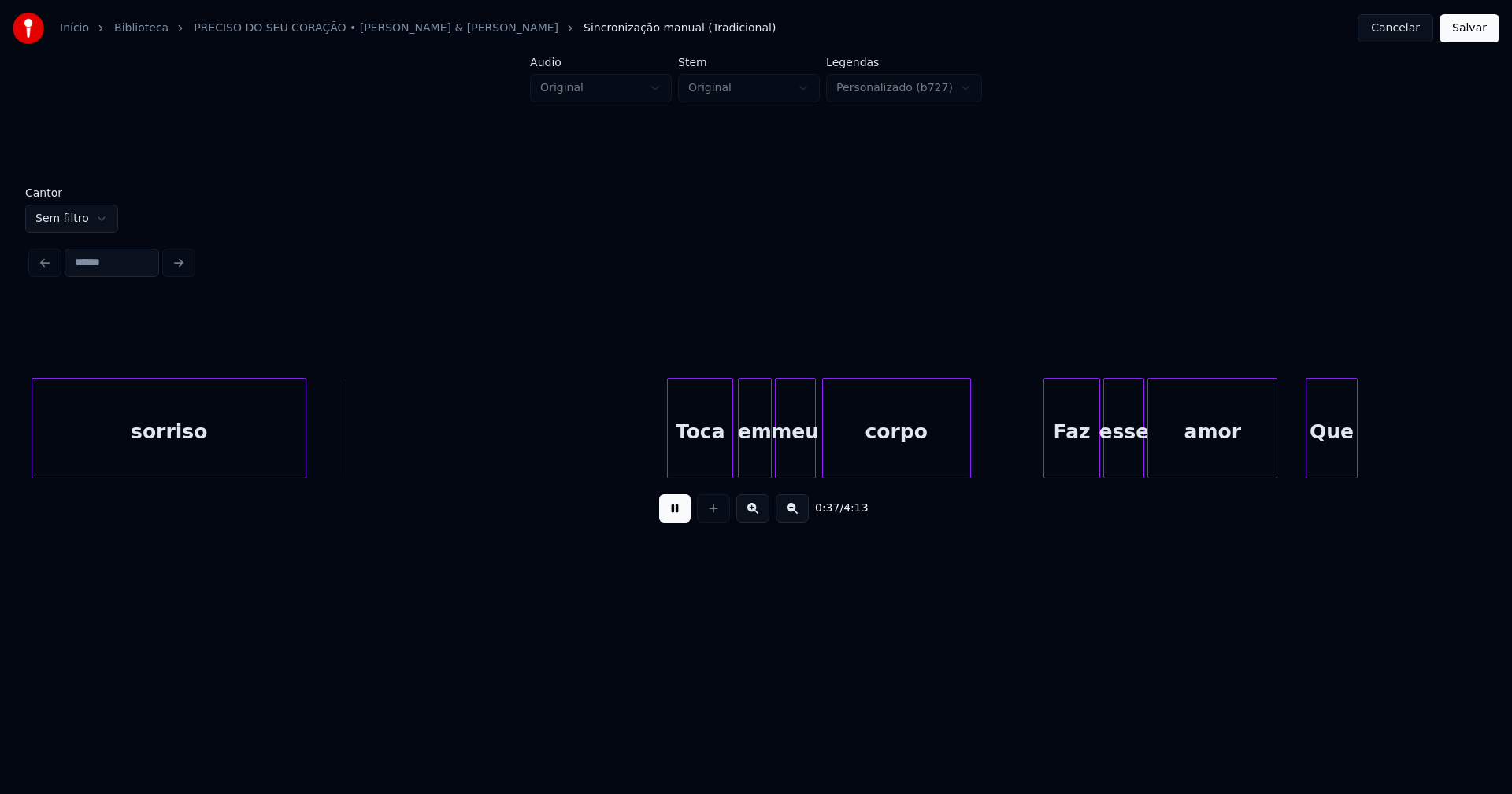
scroll to position [0, 5407]
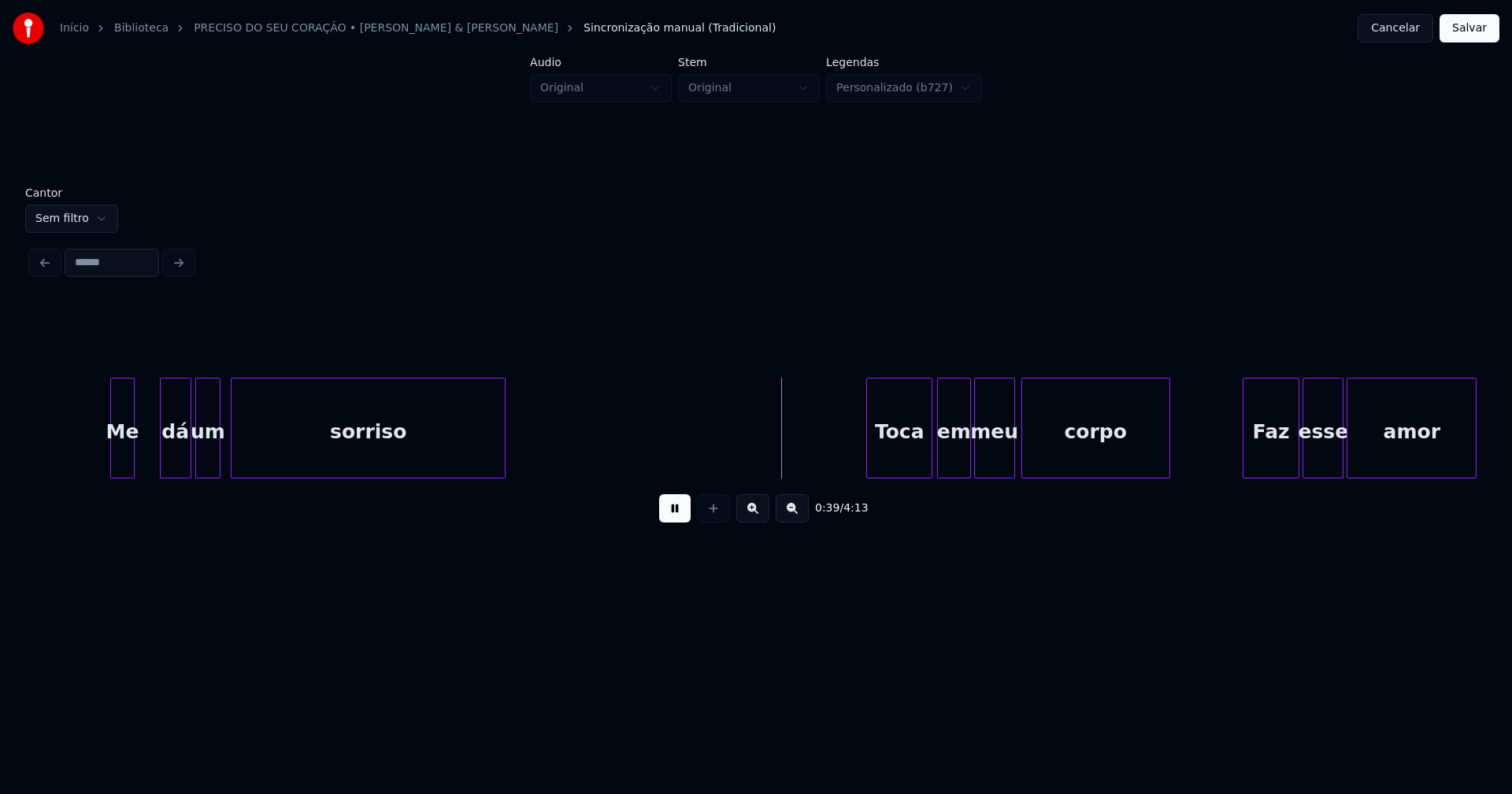
click at [891, 473] on div "Toca em meu corpo Faz esse amor sorriso um dá Me" at bounding box center [756, 428] width 1449 height 101
click at [919, 472] on div "Toca em meu corpo Faz esse amor sorriso um dá Me" at bounding box center [756, 428] width 1449 height 101
click at [675, 521] on button at bounding box center [674, 508] width 31 height 29
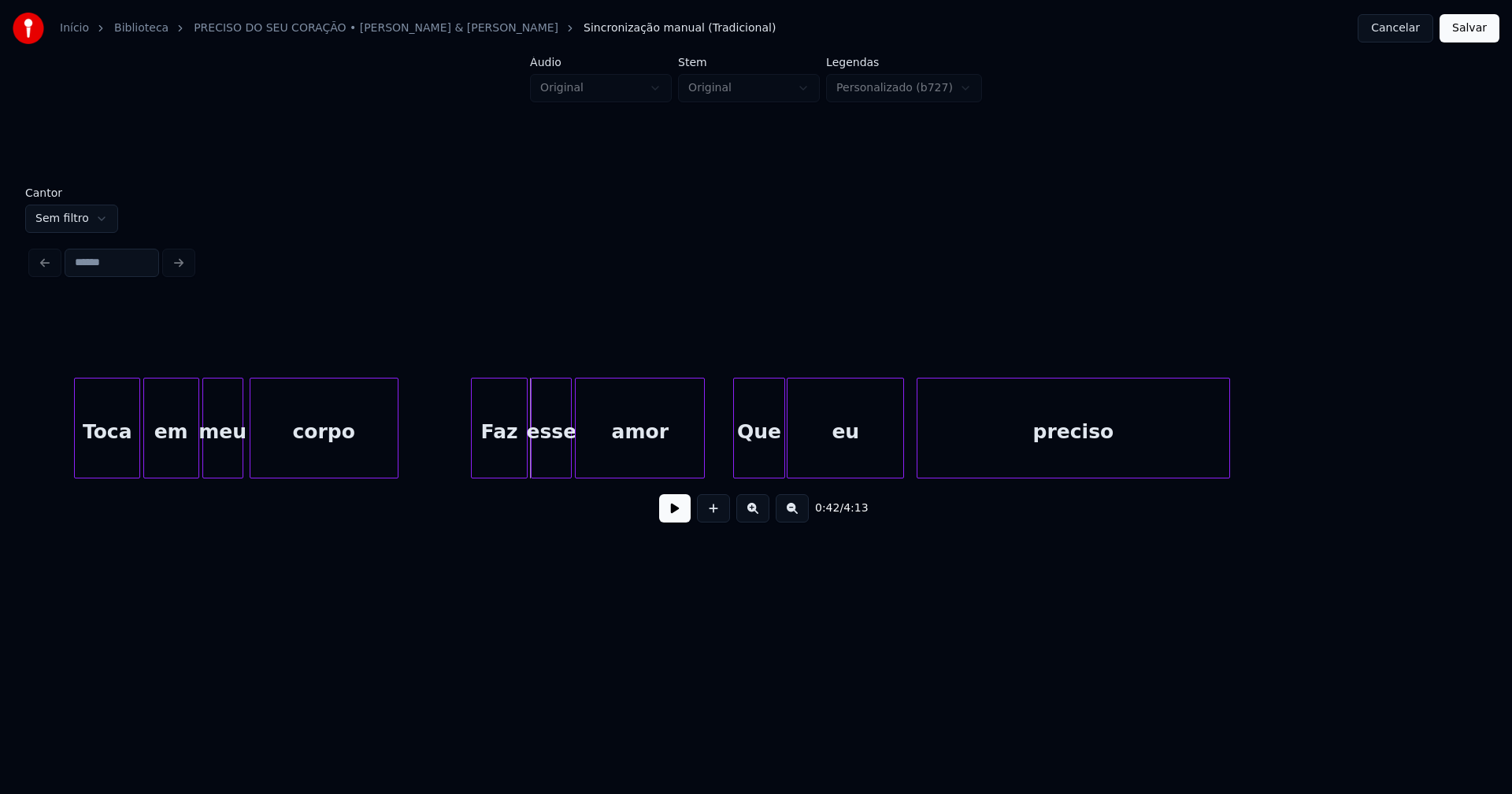
scroll to position [0, 6223]
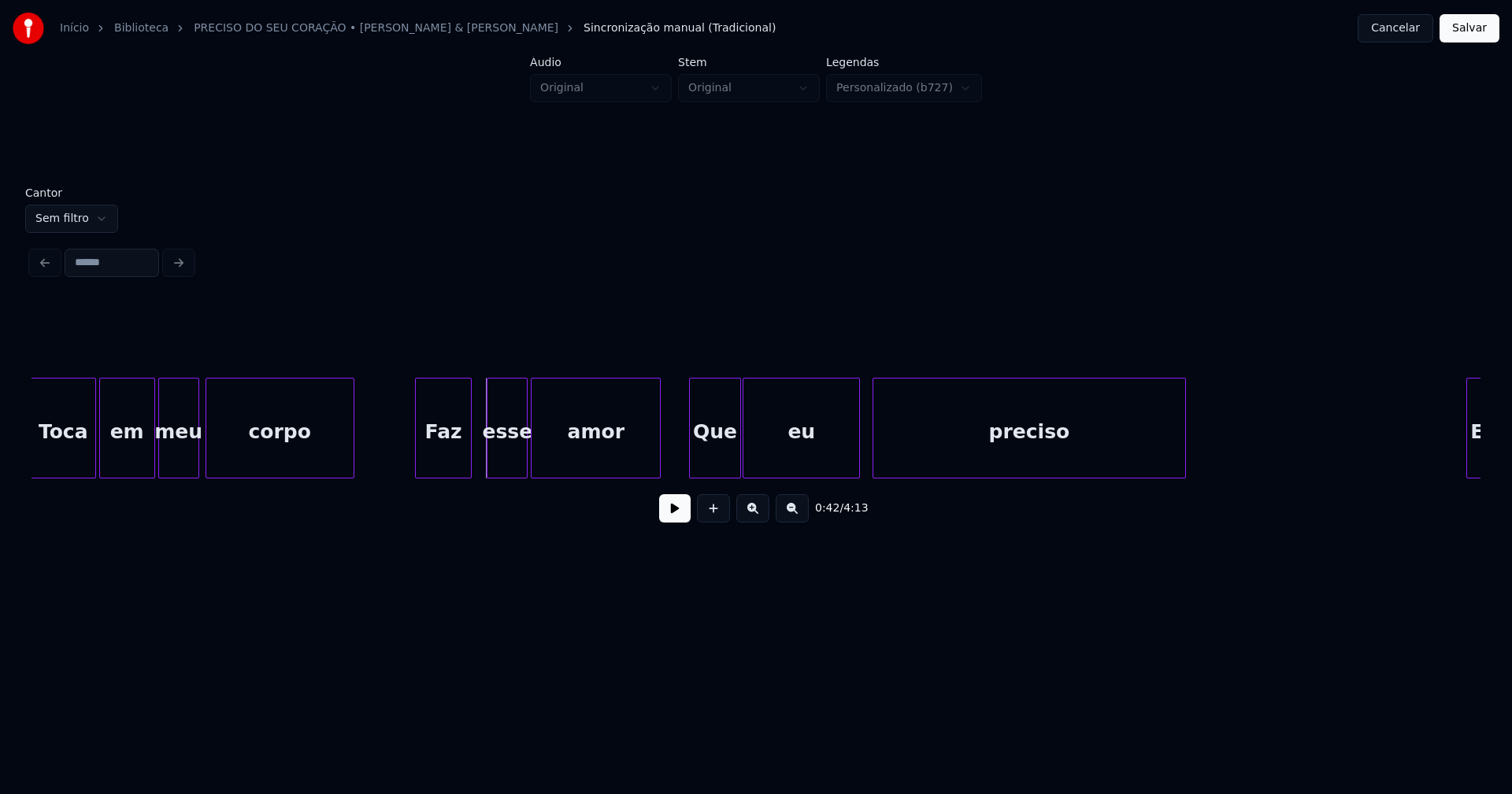
click at [451, 461] on div "Faz" at bounding box center [443, 432] width 55 height 107
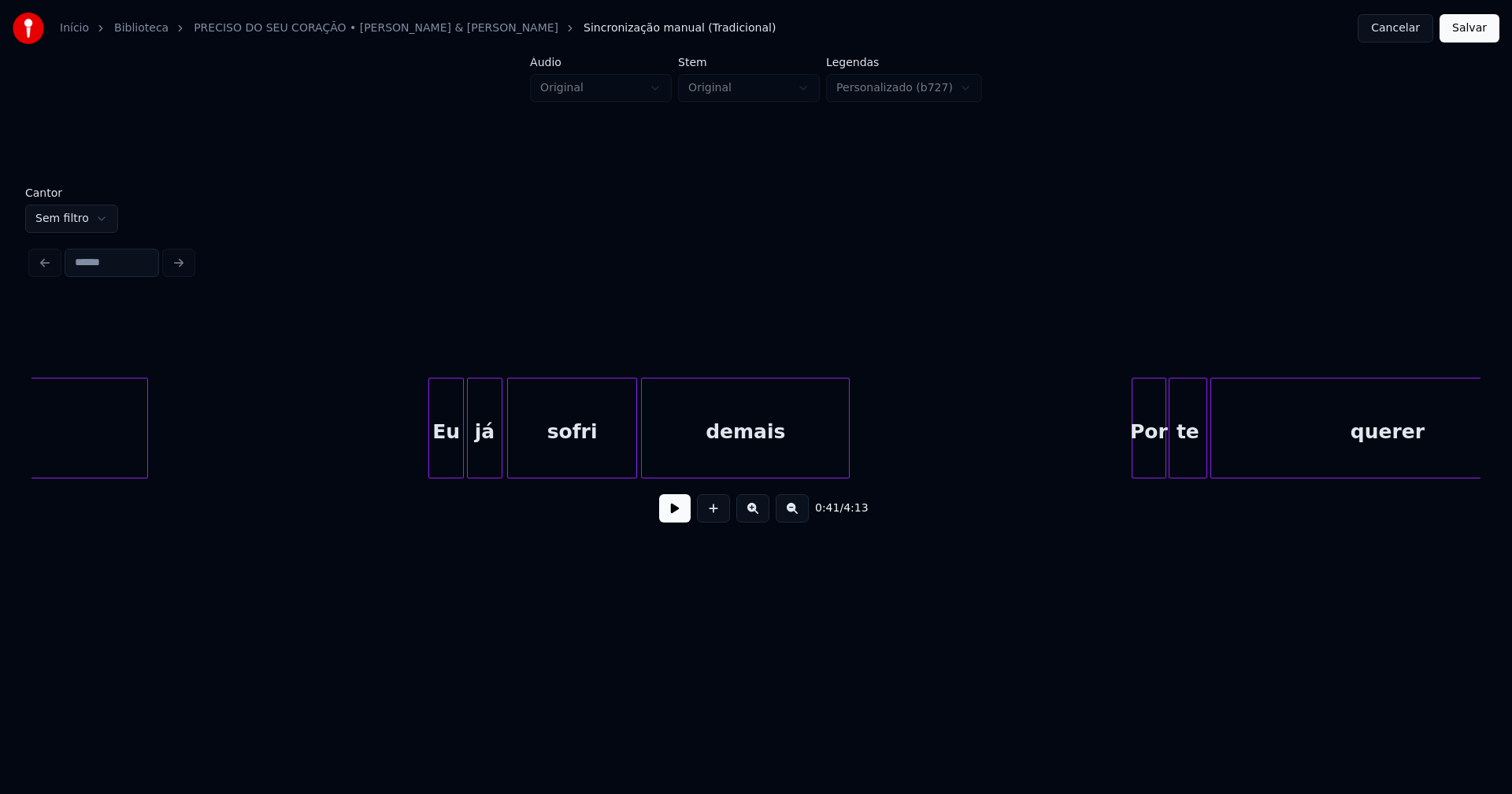
scroll to position [0, 7282]
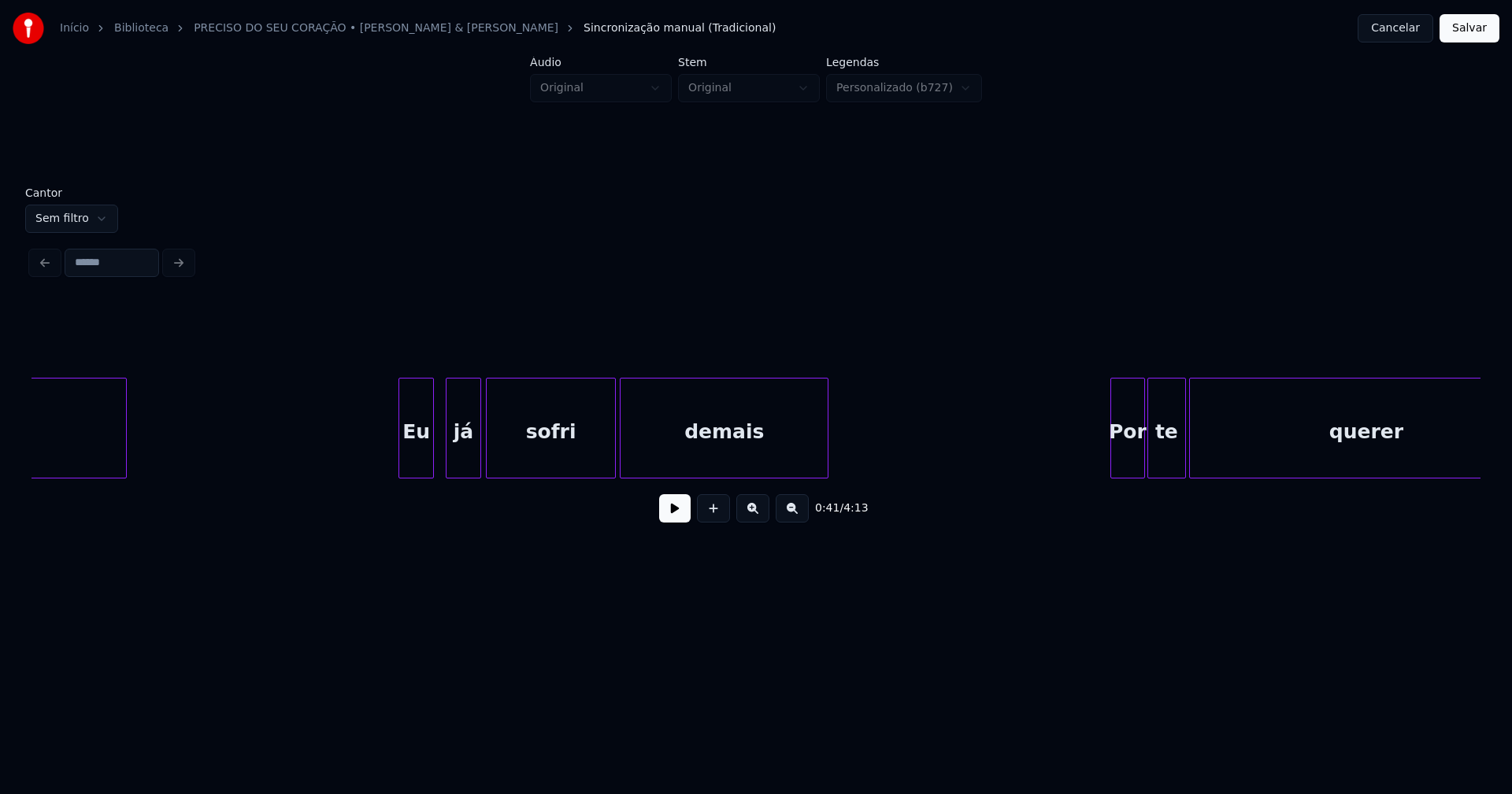
click at [416, 465] on div "Eu" at bounding box center [416, 432] width 34 height 107
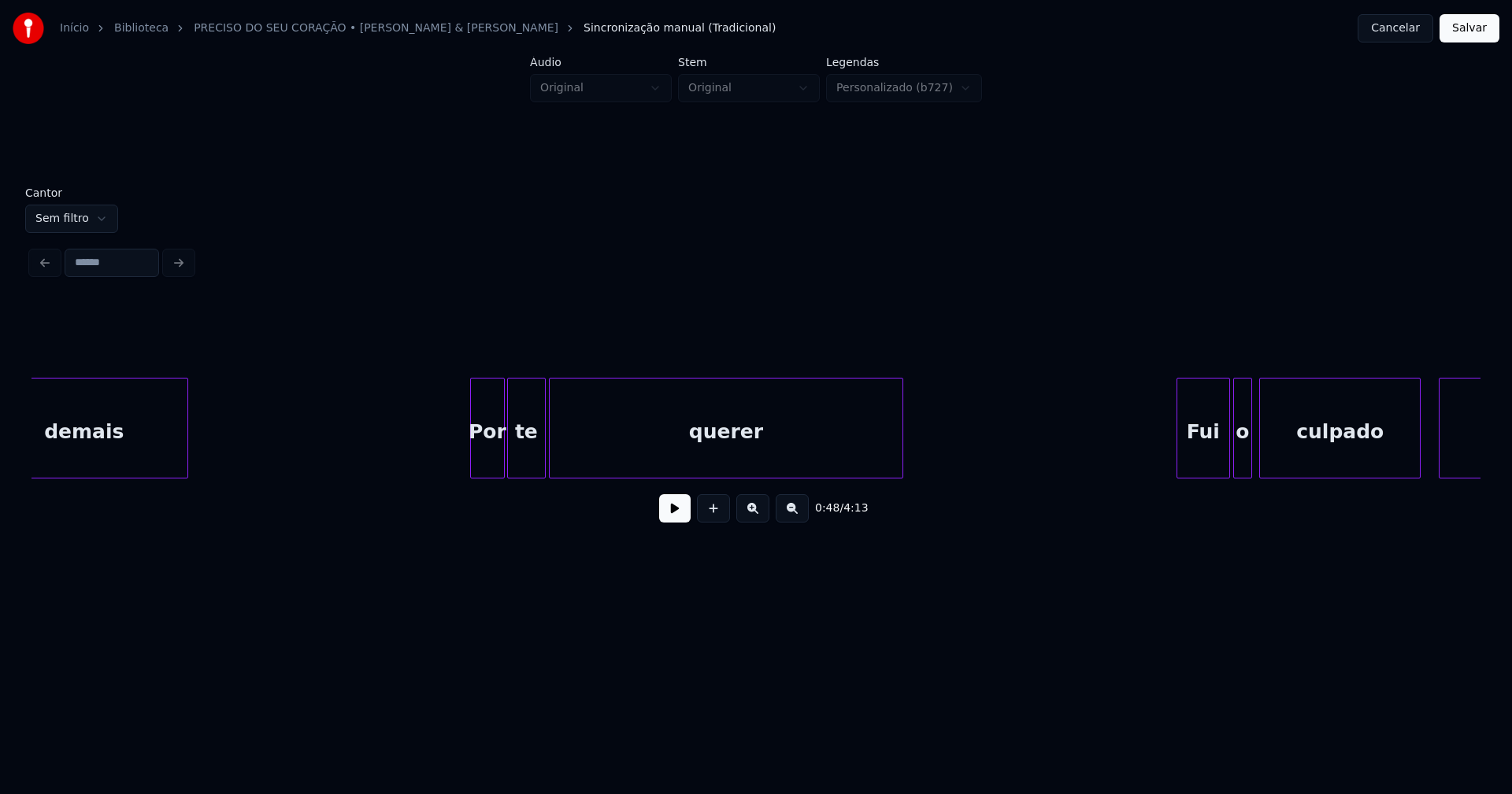
scroll to position [0, 7988]
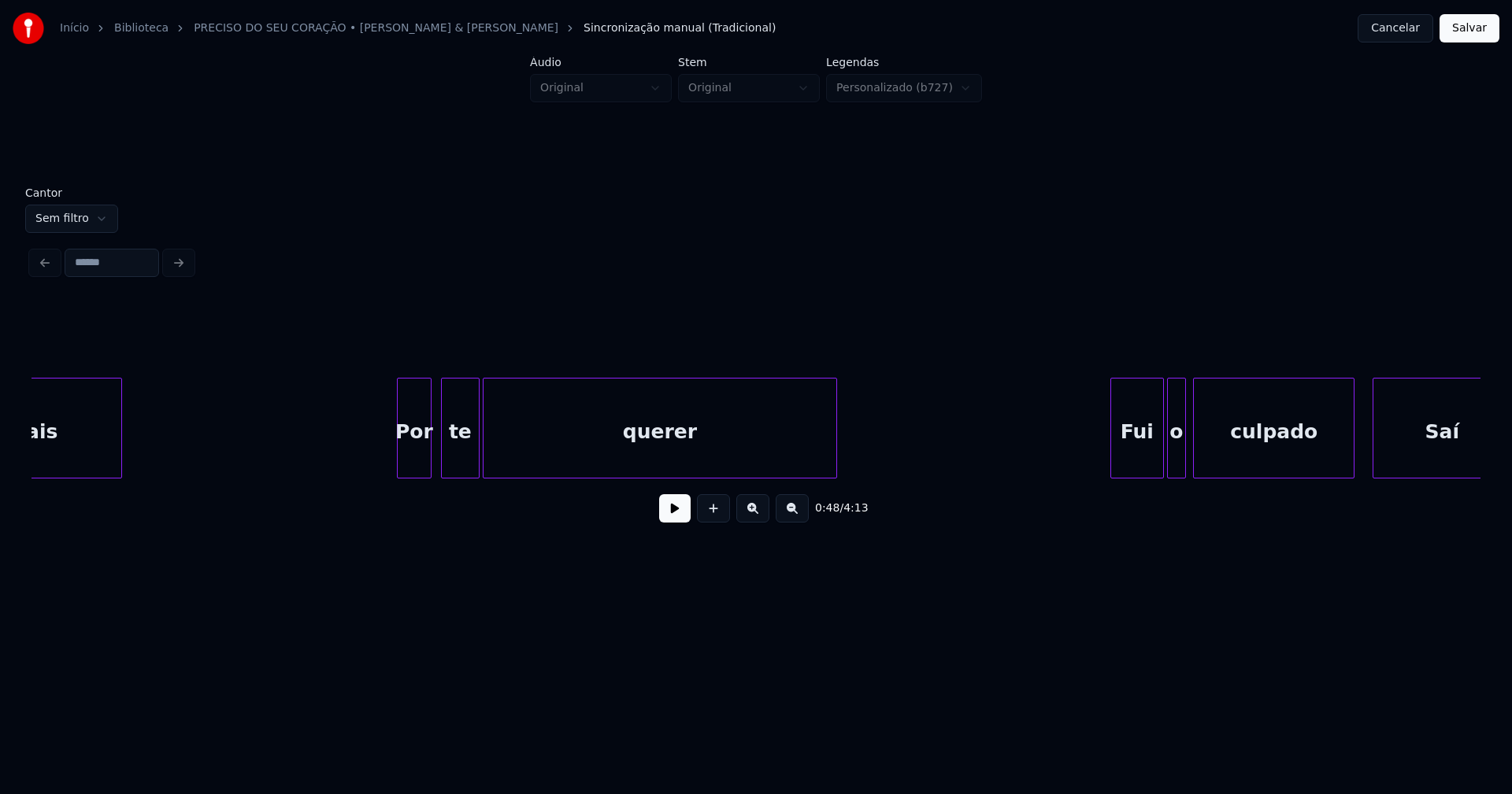
click at [415, 459] on div "Por" at bounding box center [414, 432] width 33 height 107
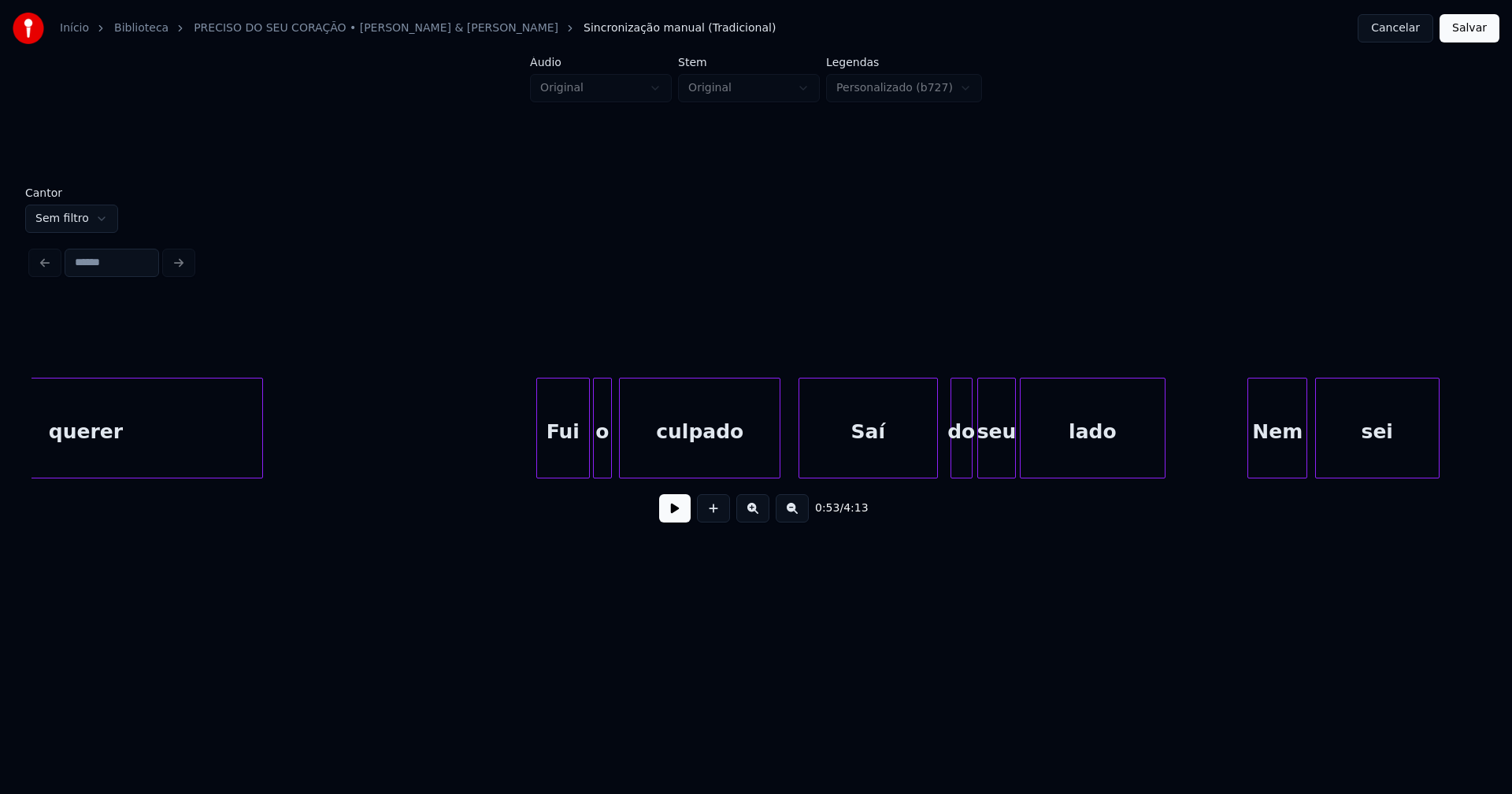
scroll to position [0, 8628]
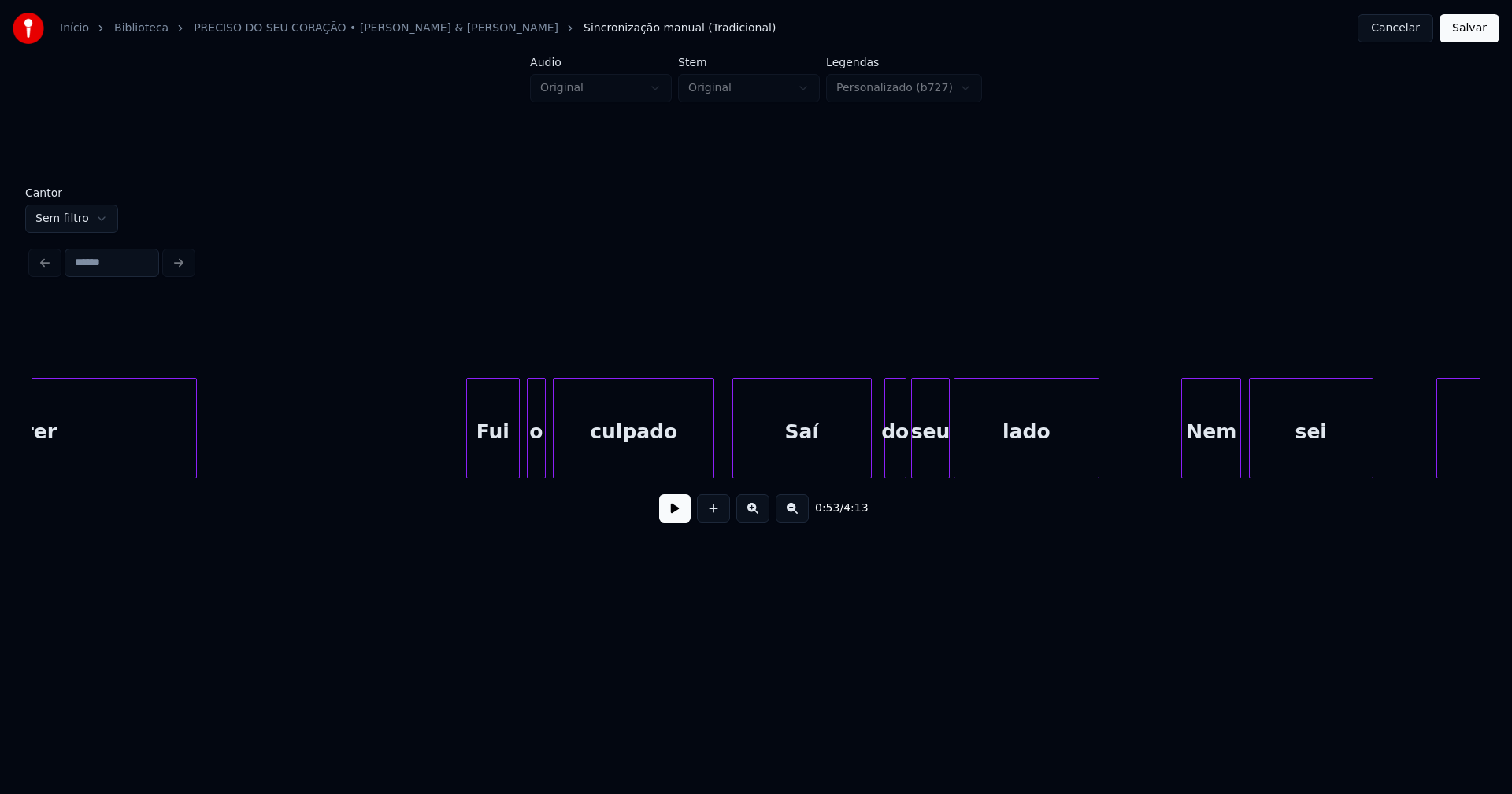
click at [495, 461] on div "Fui" at bounding box center [493, 432] width 52 height 107
click at [508, 465] on div at bounding box center [508, 428] width 5 height 99
click at [522, 467] on div "o" at bounding box center [524, 432] width 17 height 107
click at [861, 470] on div at bounding box center [860, 428] width 5 height 99
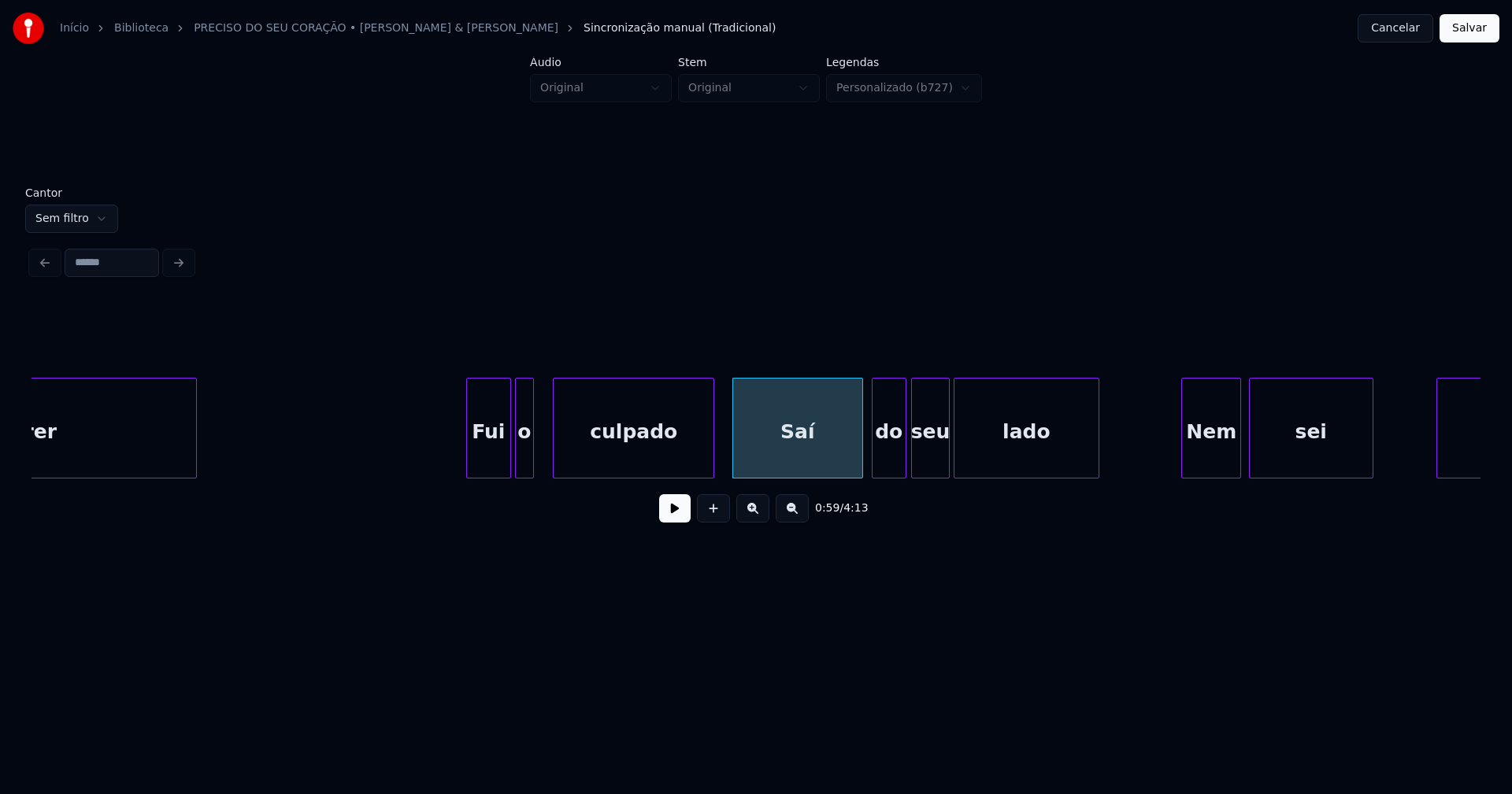
click at [875, 469] on div at bounding box center [875, 428] width 5 height 99
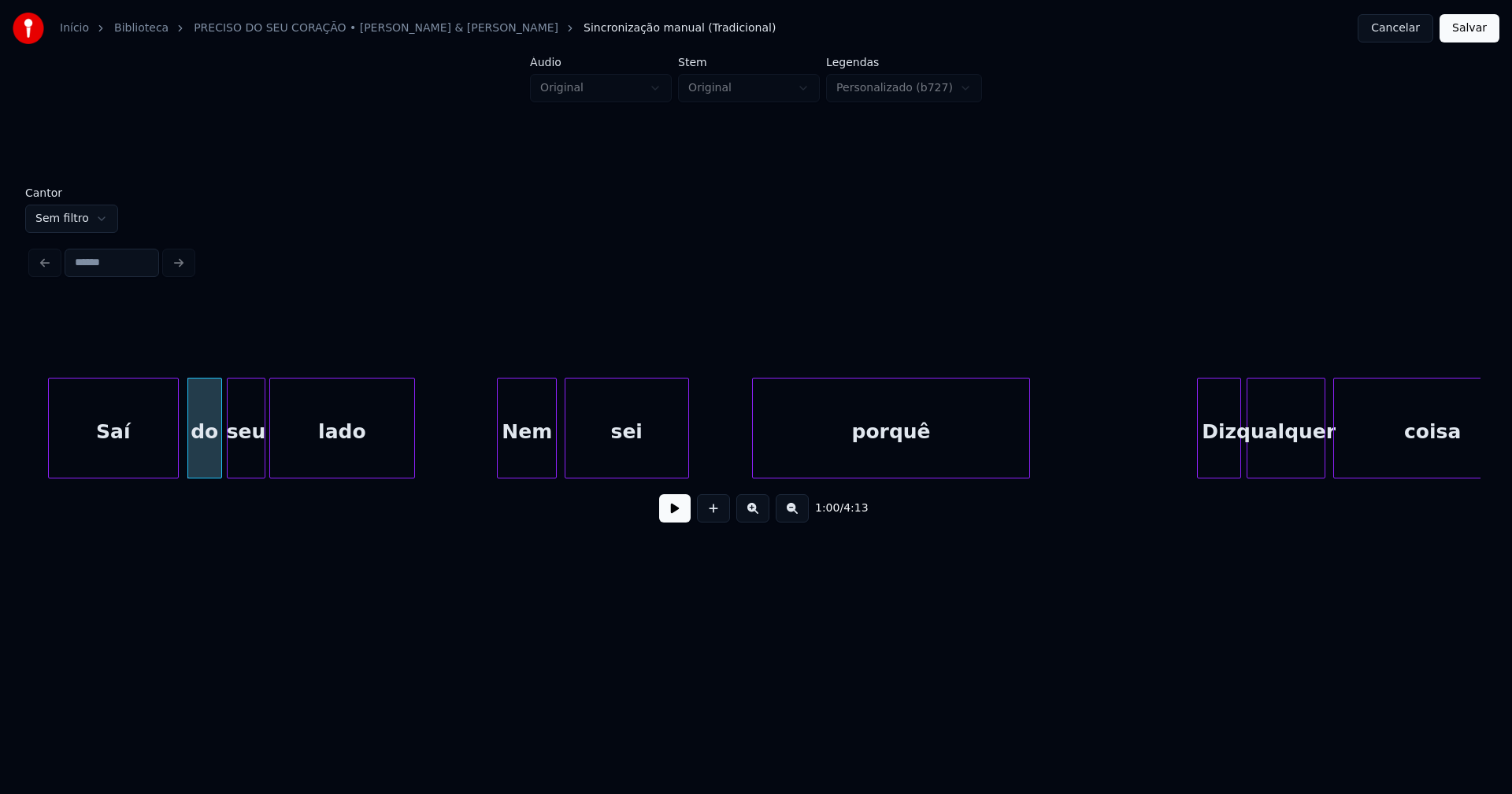
scroll to position [0, 9334]
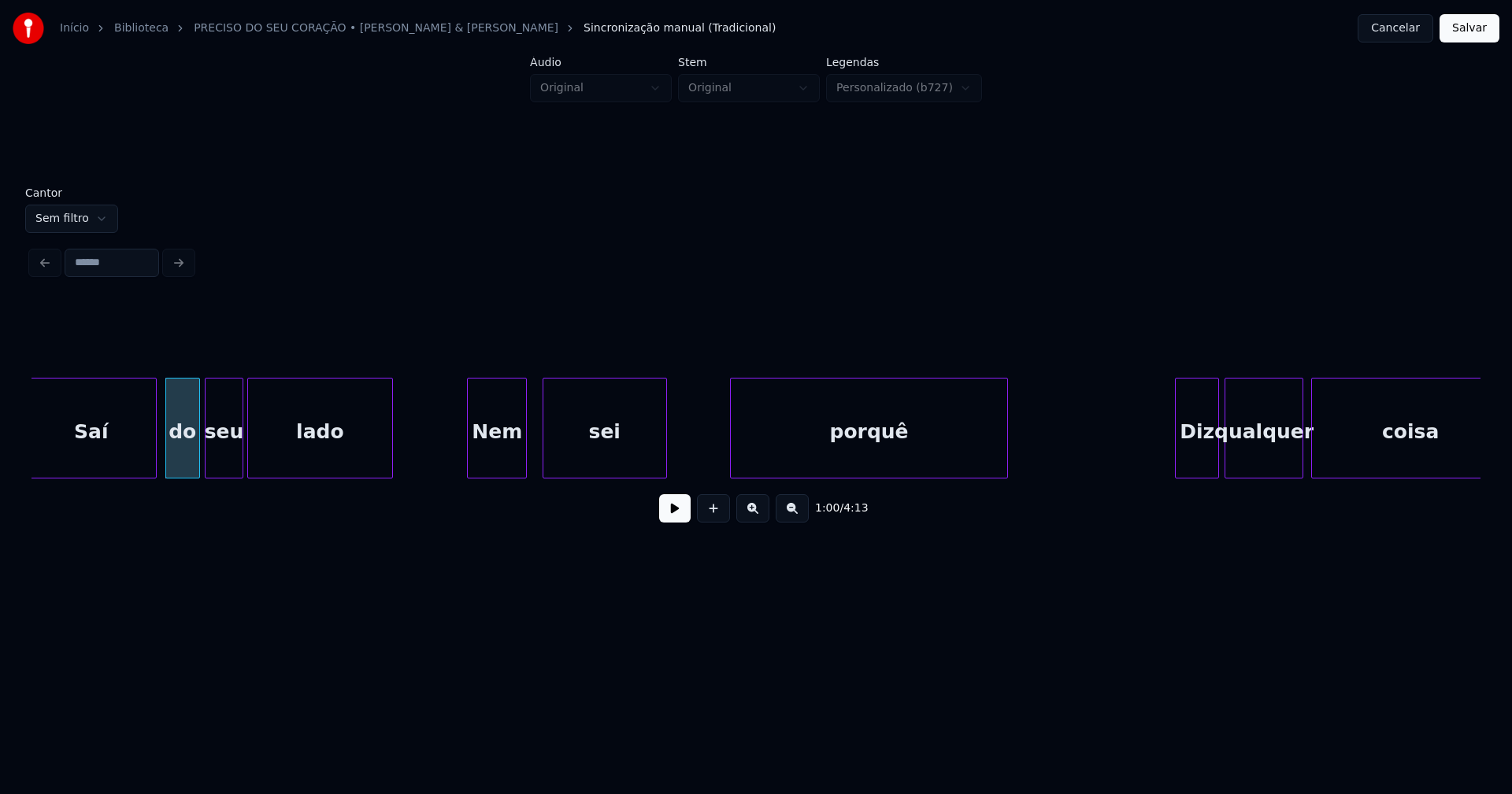
click at [502, 455] on div "Nem" at bounding box center [496, 432] width 58 height 107
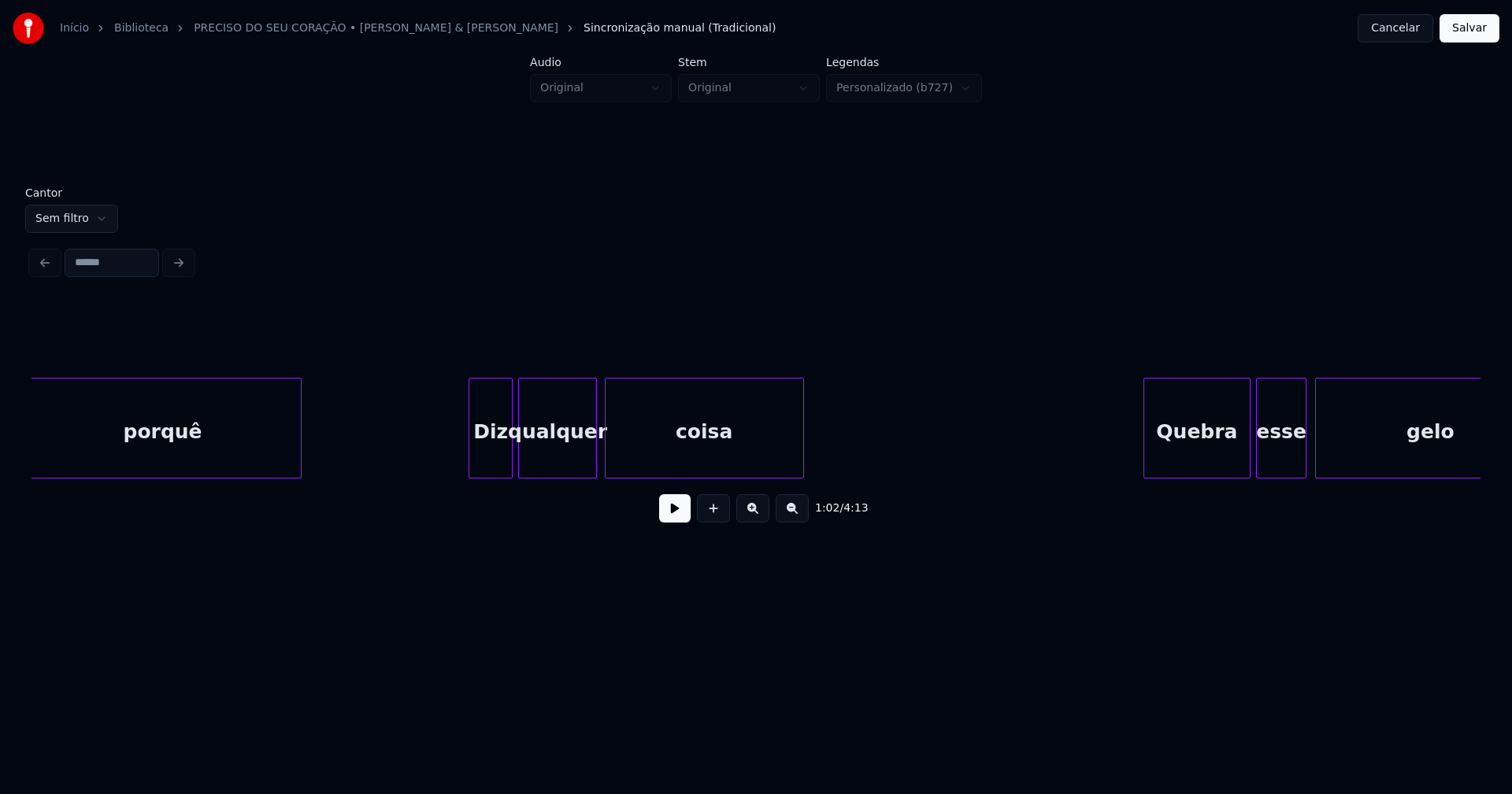
scroll to position [0, 10085]
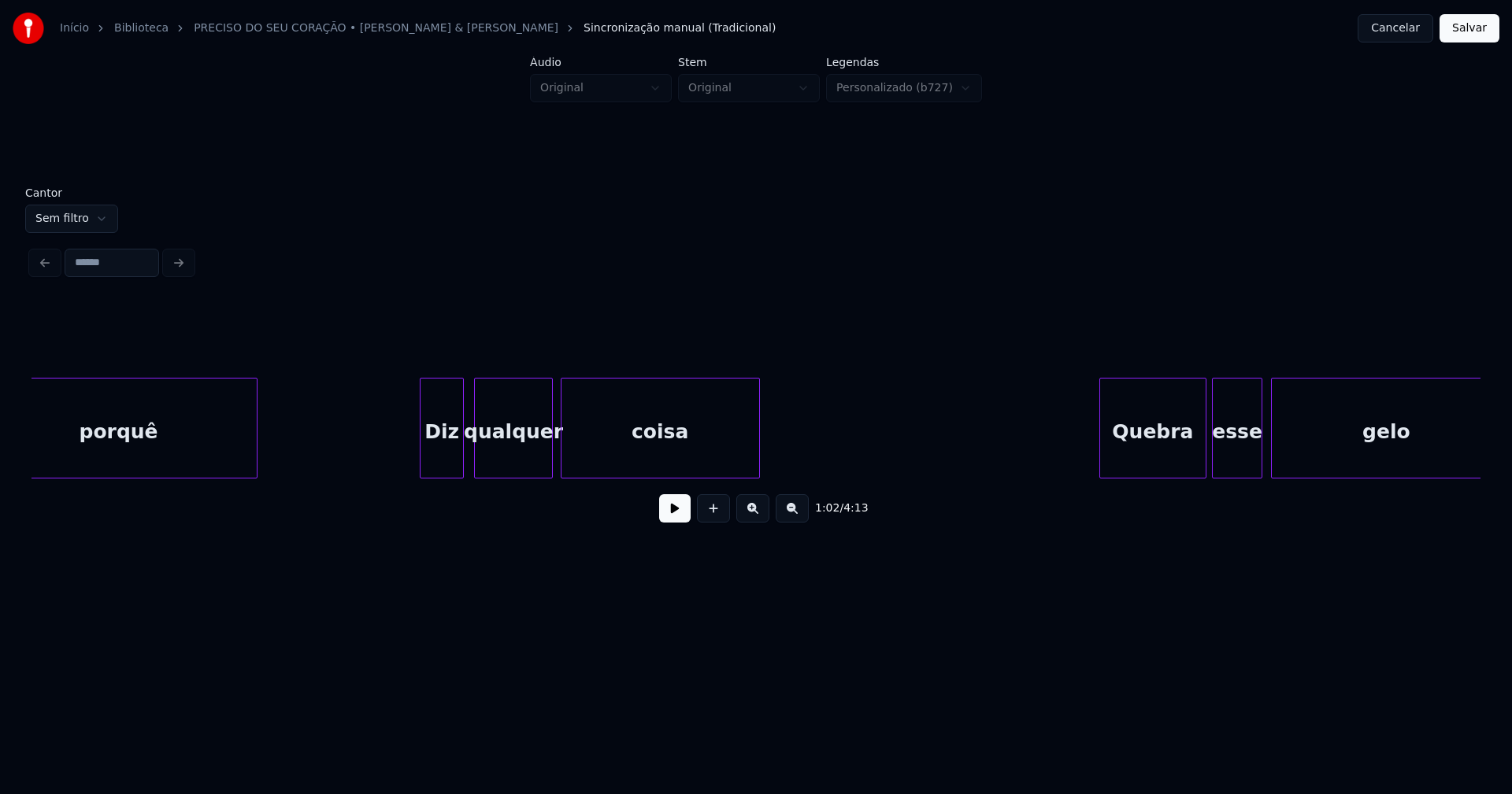
click at [439, 474] on div "porquê Diz qualquer coisa Quebra esse gelo" at bounding box center [756, 428] width 1449 height 101
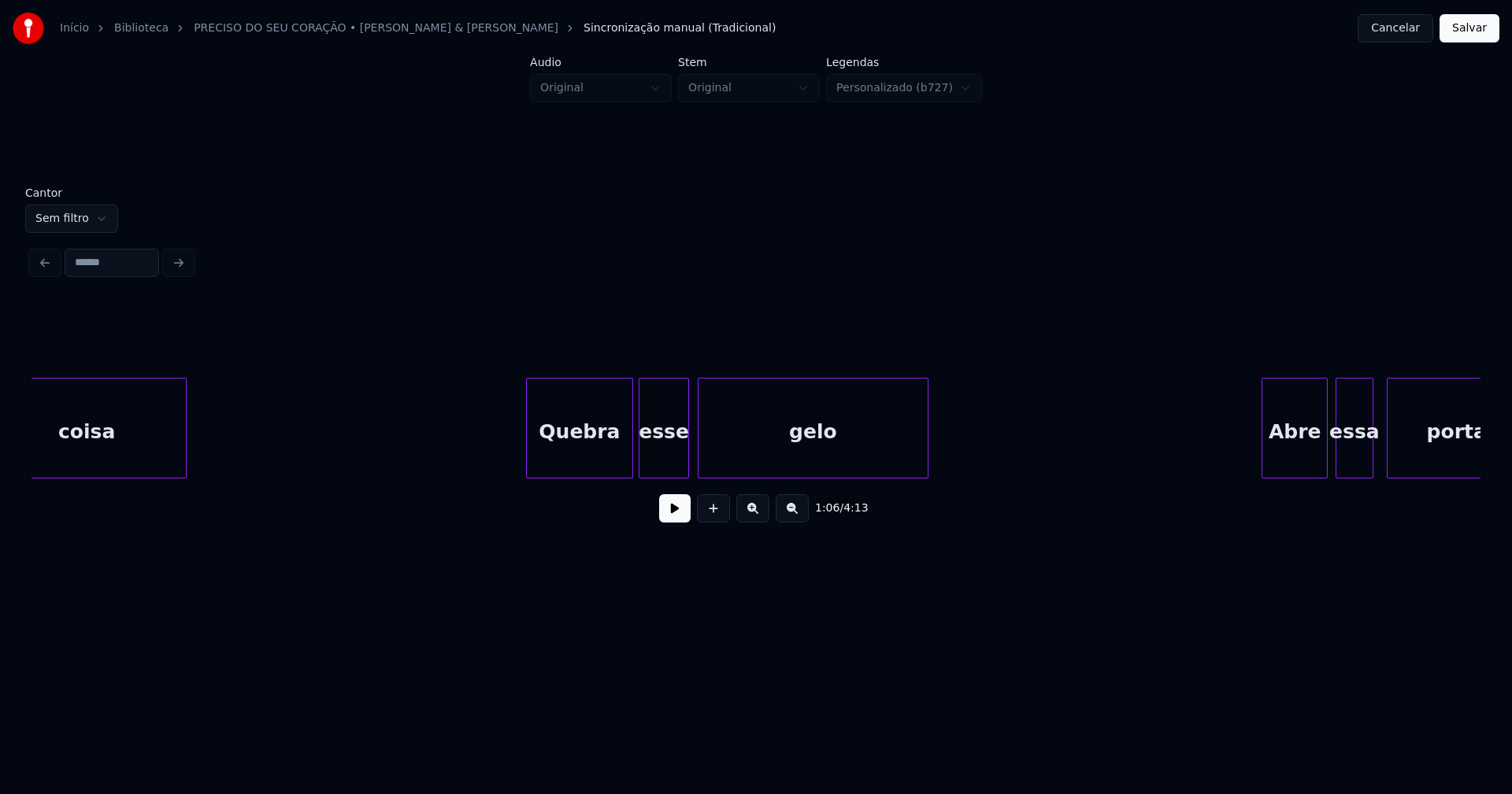
scroll to position [0, 10724]
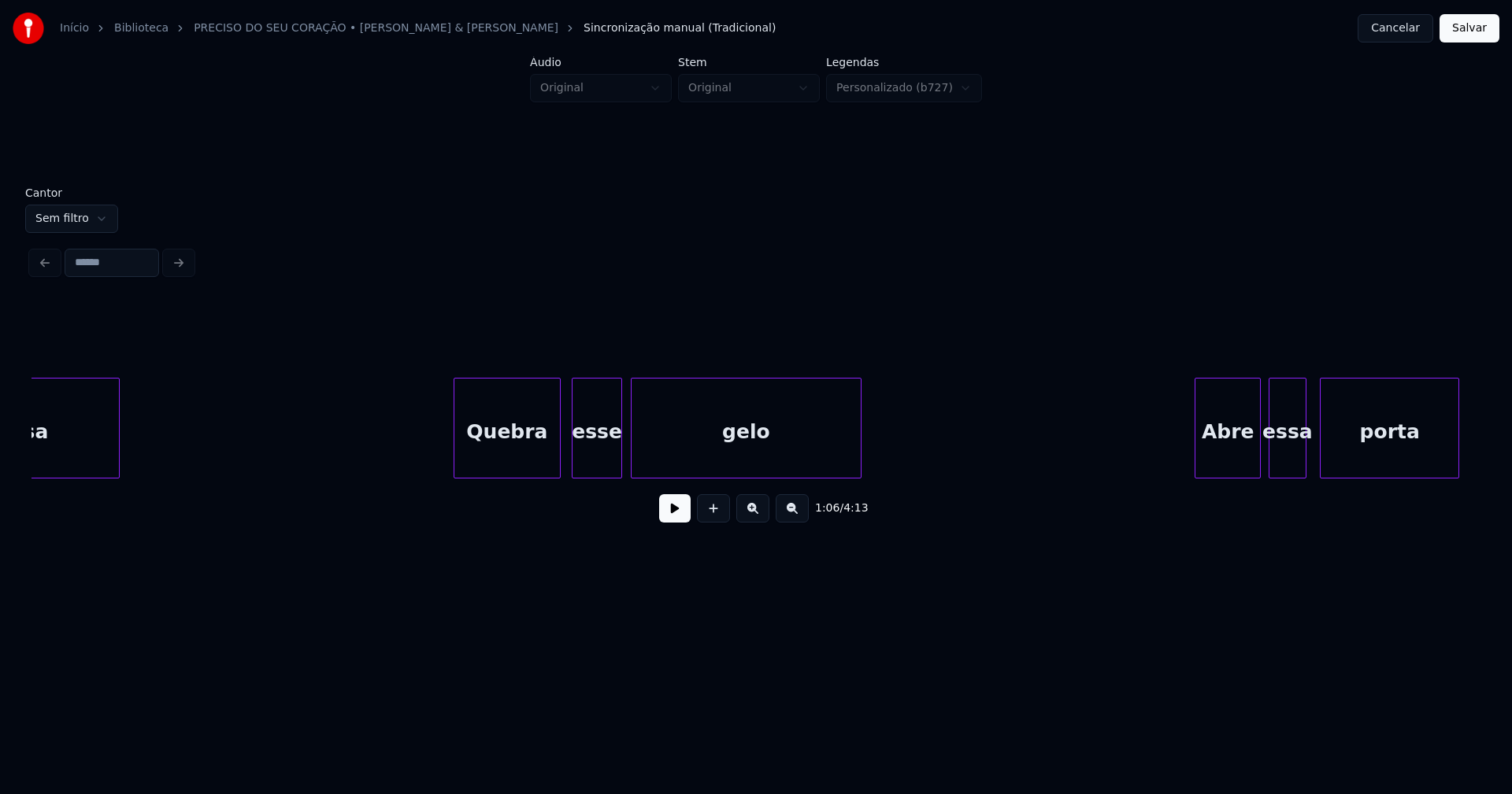
click at [489, 470] on div "Quebra" at bounding box center [507, 432] width 106 height 107
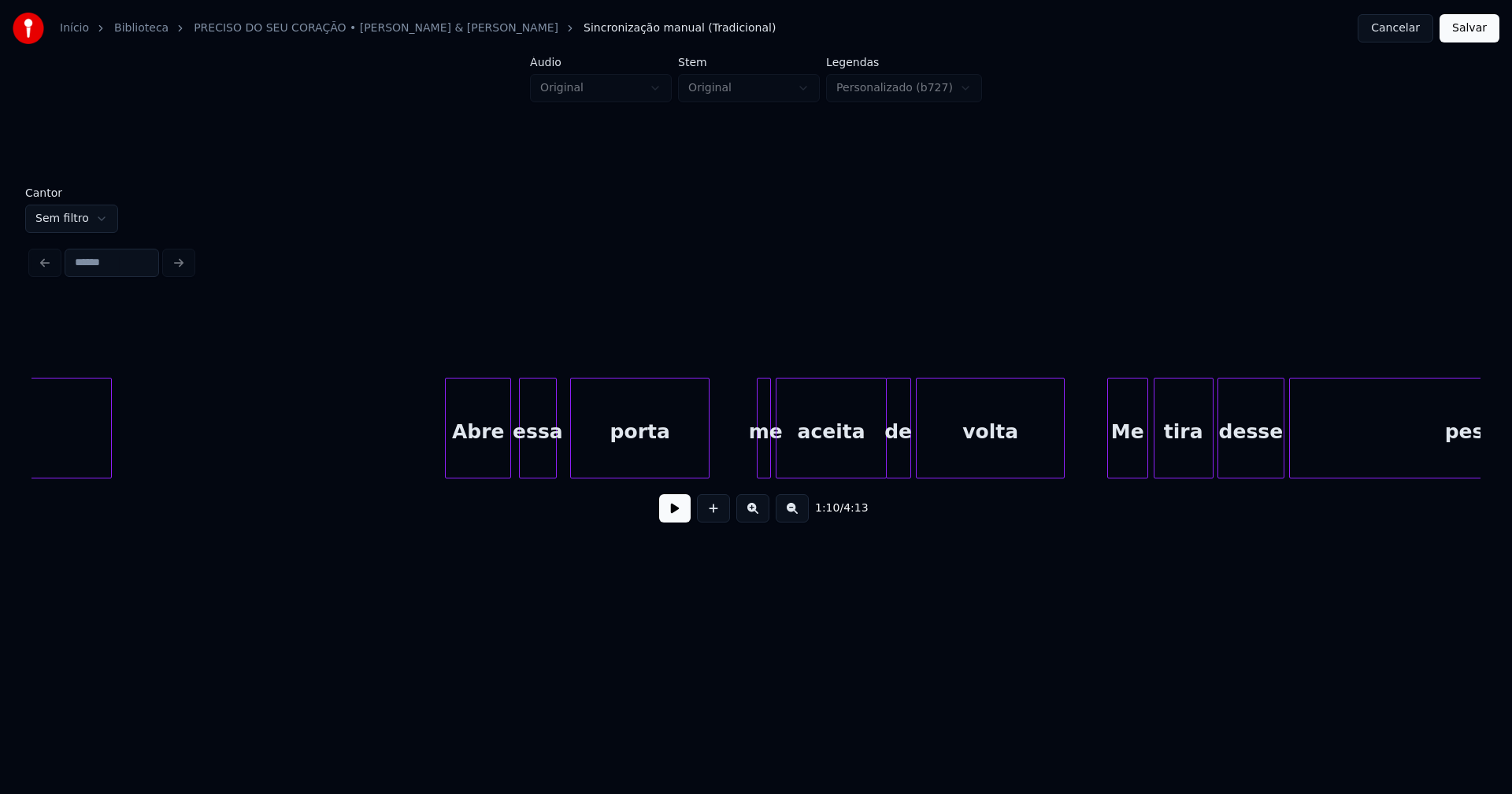
scroll to position [0, 11497]
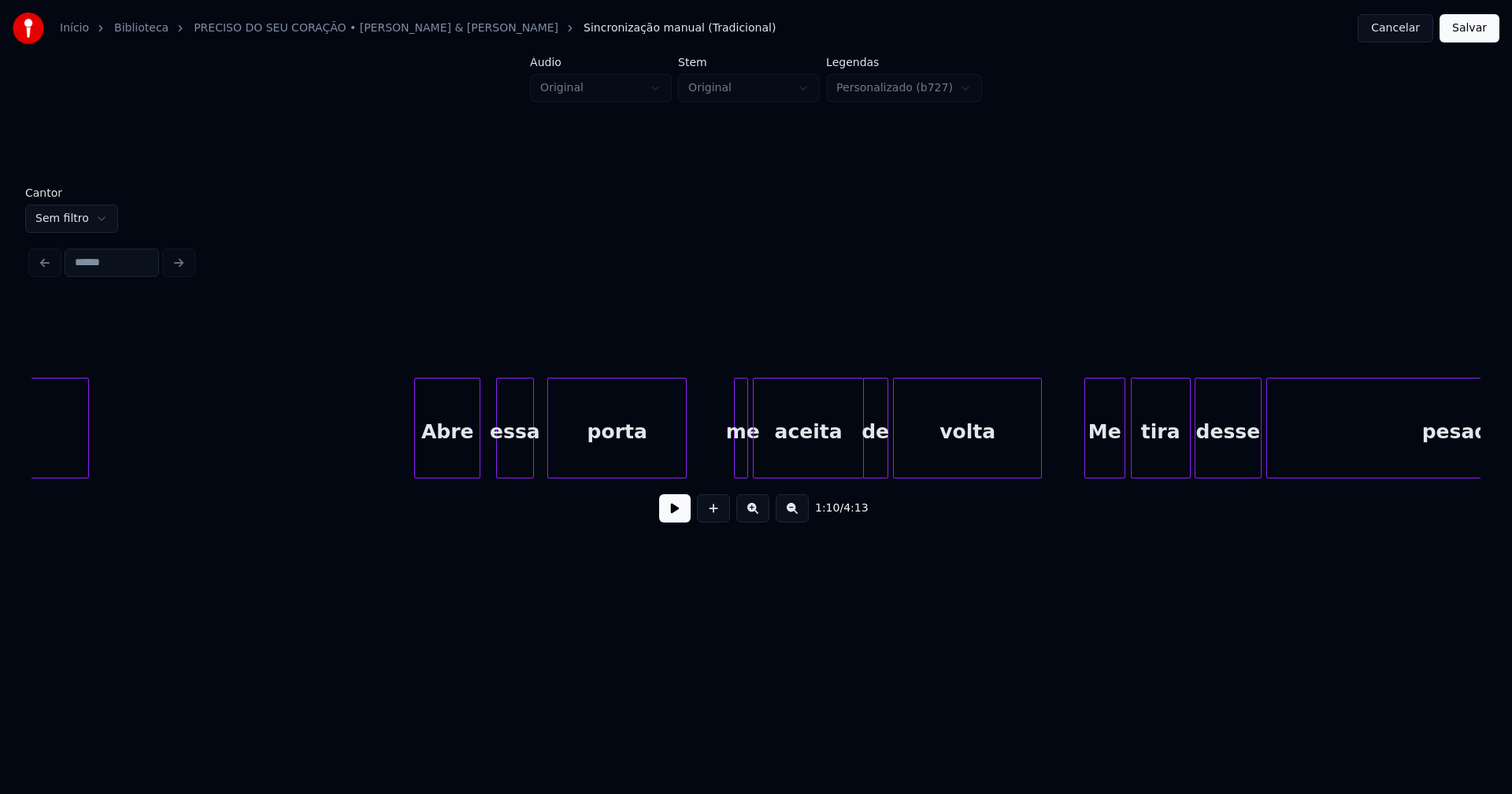
click at [450, 466] on div "Abre" at bounding box center [447, 432] width 65 height 107
click at [762, 466] on div at bounding box center [763, 428] width 5 height 99
click at [754, 468] on div at bounding box center [756, 428] width 5 height 99
click at [848, 466] on div at bounding box center [850, 428] width 5 height 99
click at [867, 468] on div "de" at bounding box center [866, 432] width 24 height 107
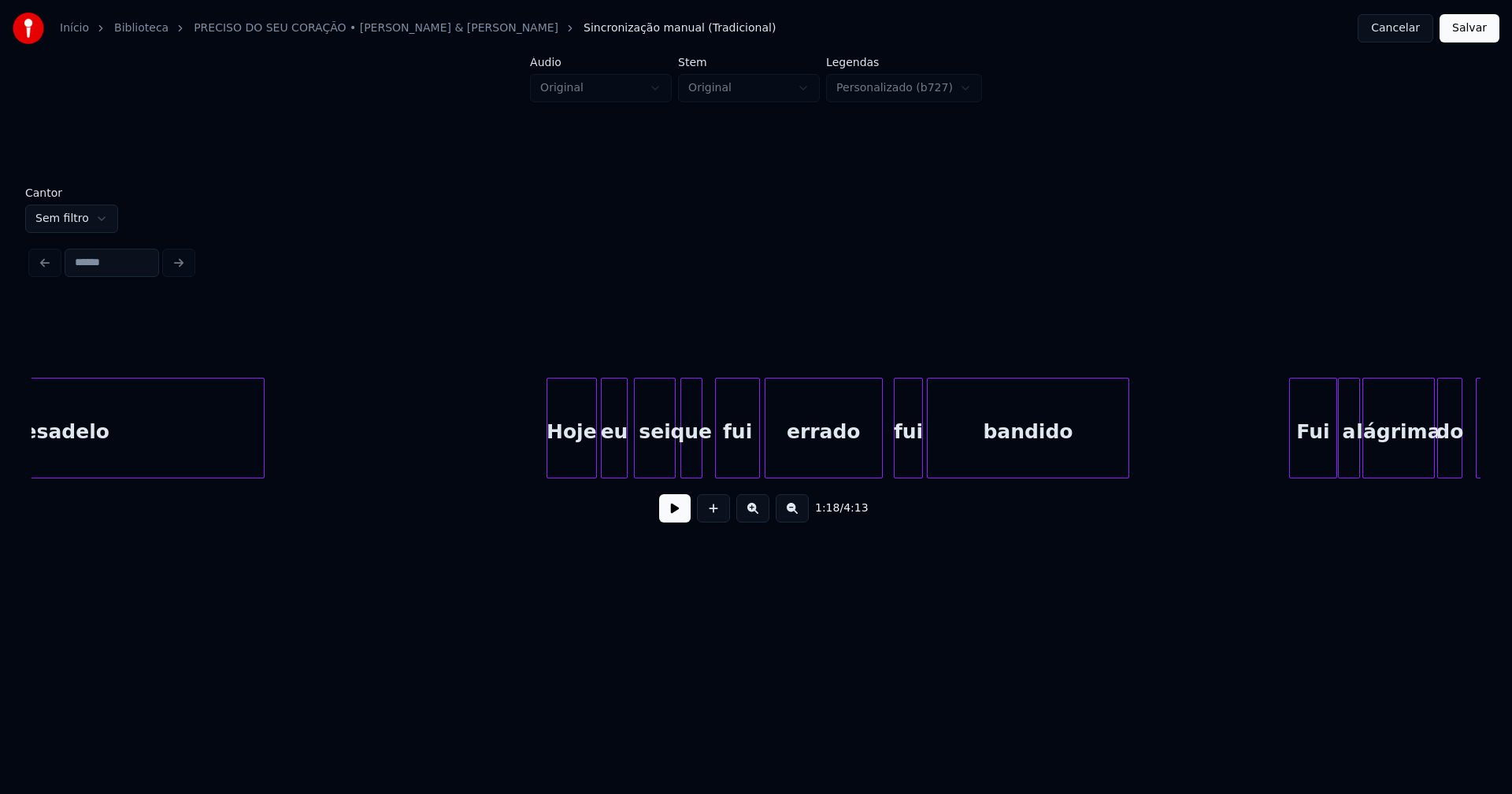
scroll to position [0, 12931]
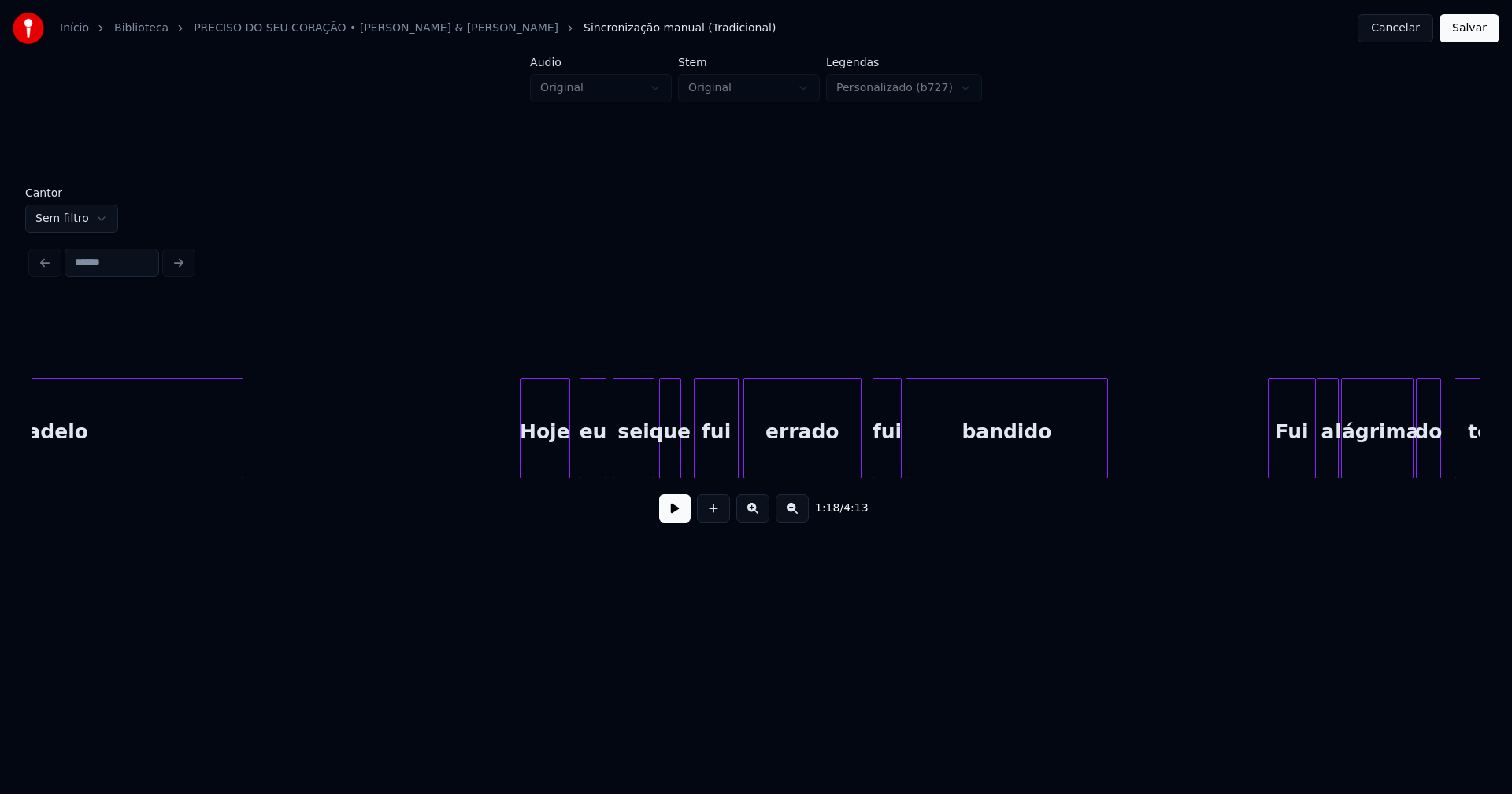
click at [544, 467] on div "Hoje" at bounding box center [545, 432] width 48 height 107
click at [587, 467] on div "eu" at bounding box center [586, 432] width 25 height 107
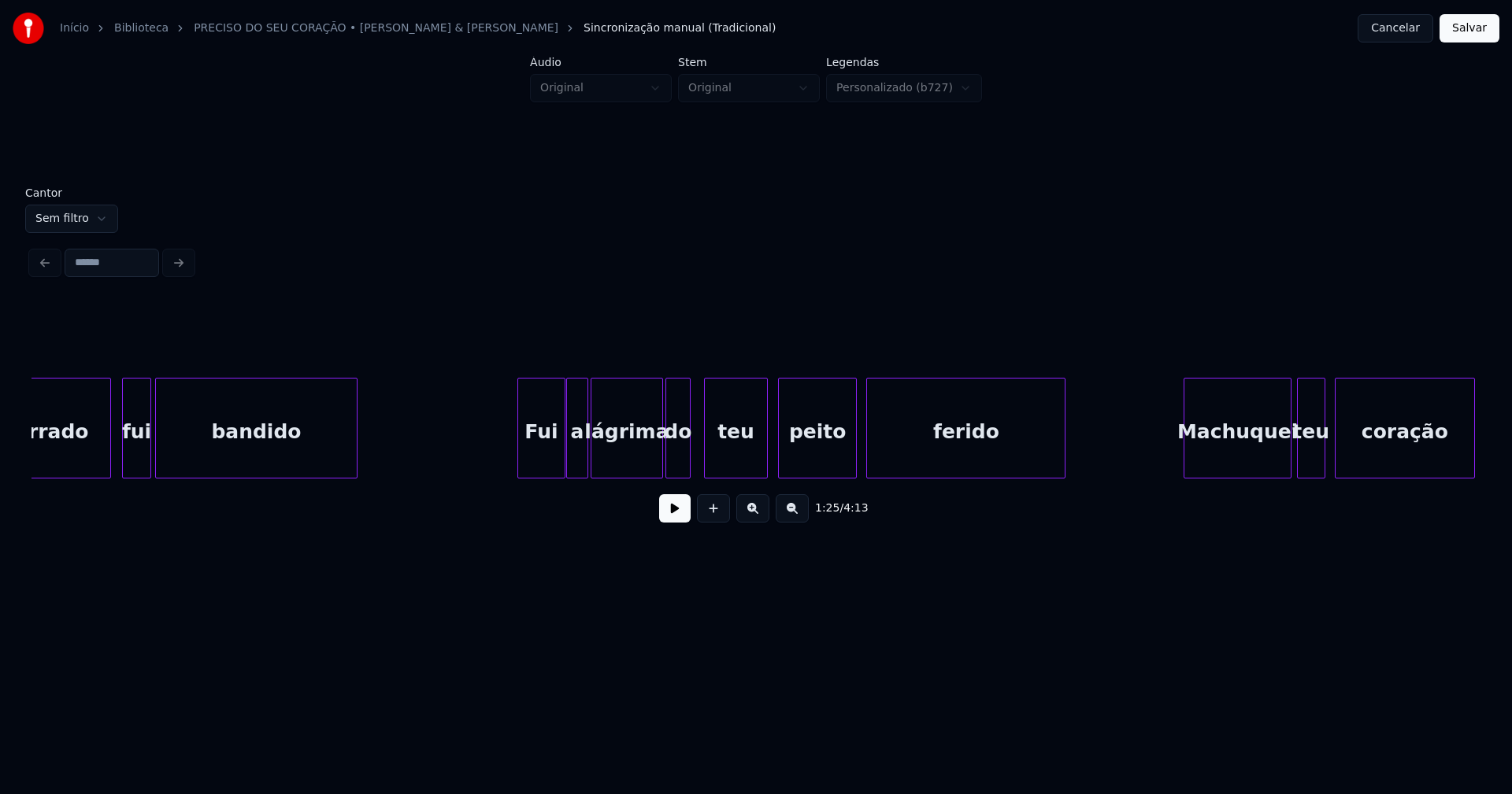
scroll to position [0, 13615]
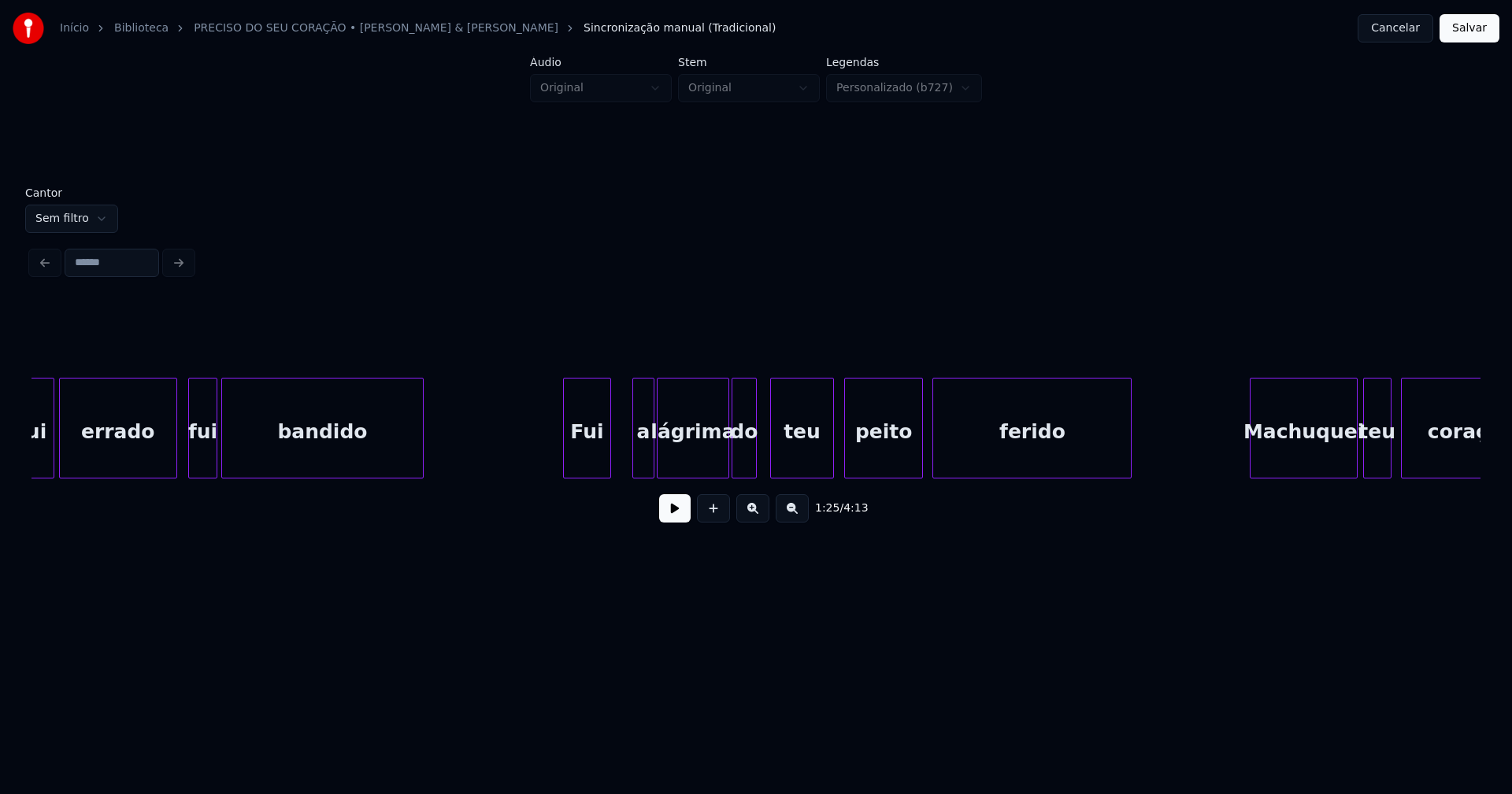
click at [591, 467] on div "Fui" at bounding box center [586, 432] width 46 height 107
click at [625, 468] on div "a" at bounding box center [625, 432] width 21 height 107
click at [678, 462] on div "lágrima" at bounding box center [688, 432] width 71 height 107
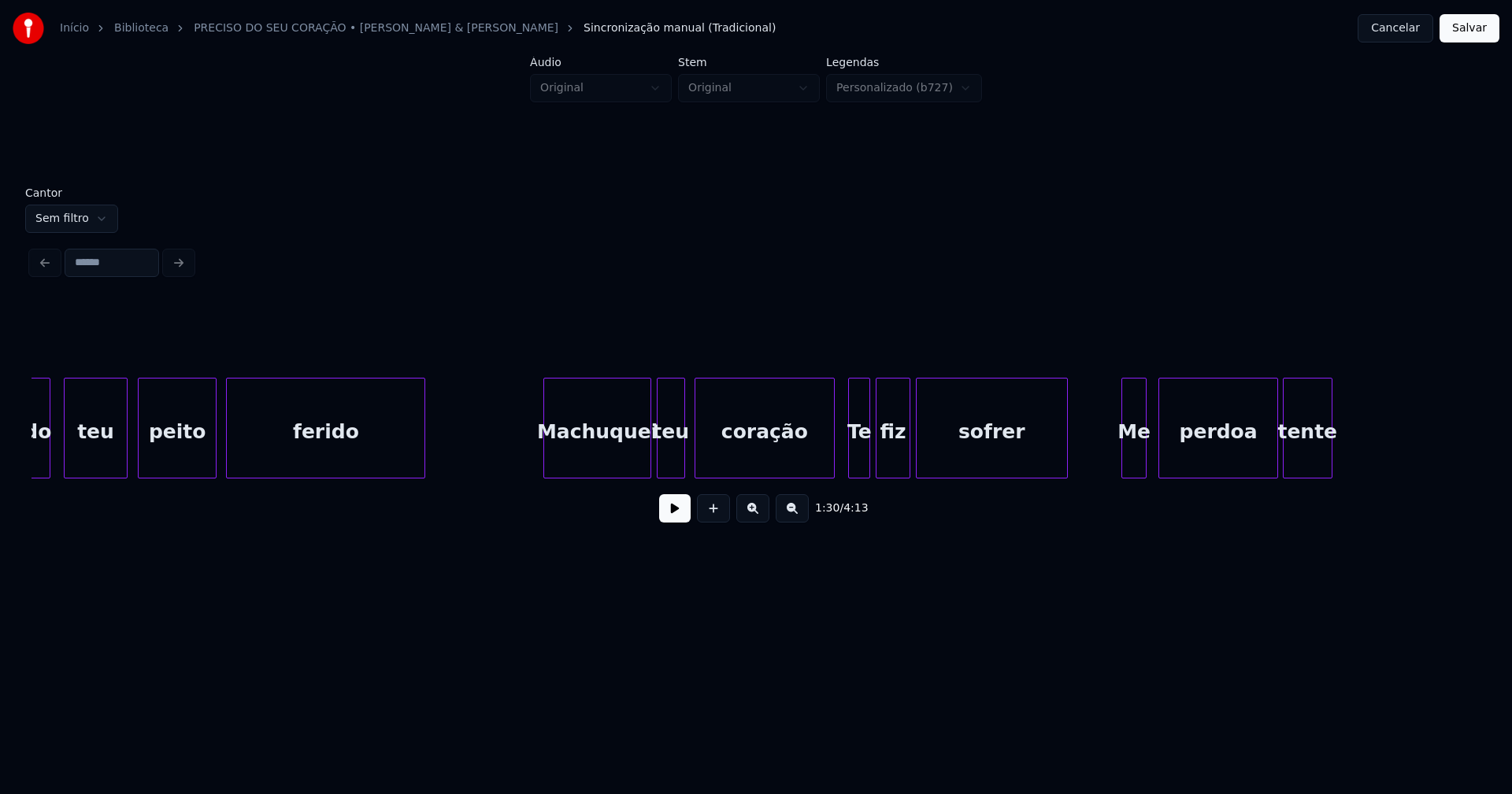
scroll to position [0, 14410]
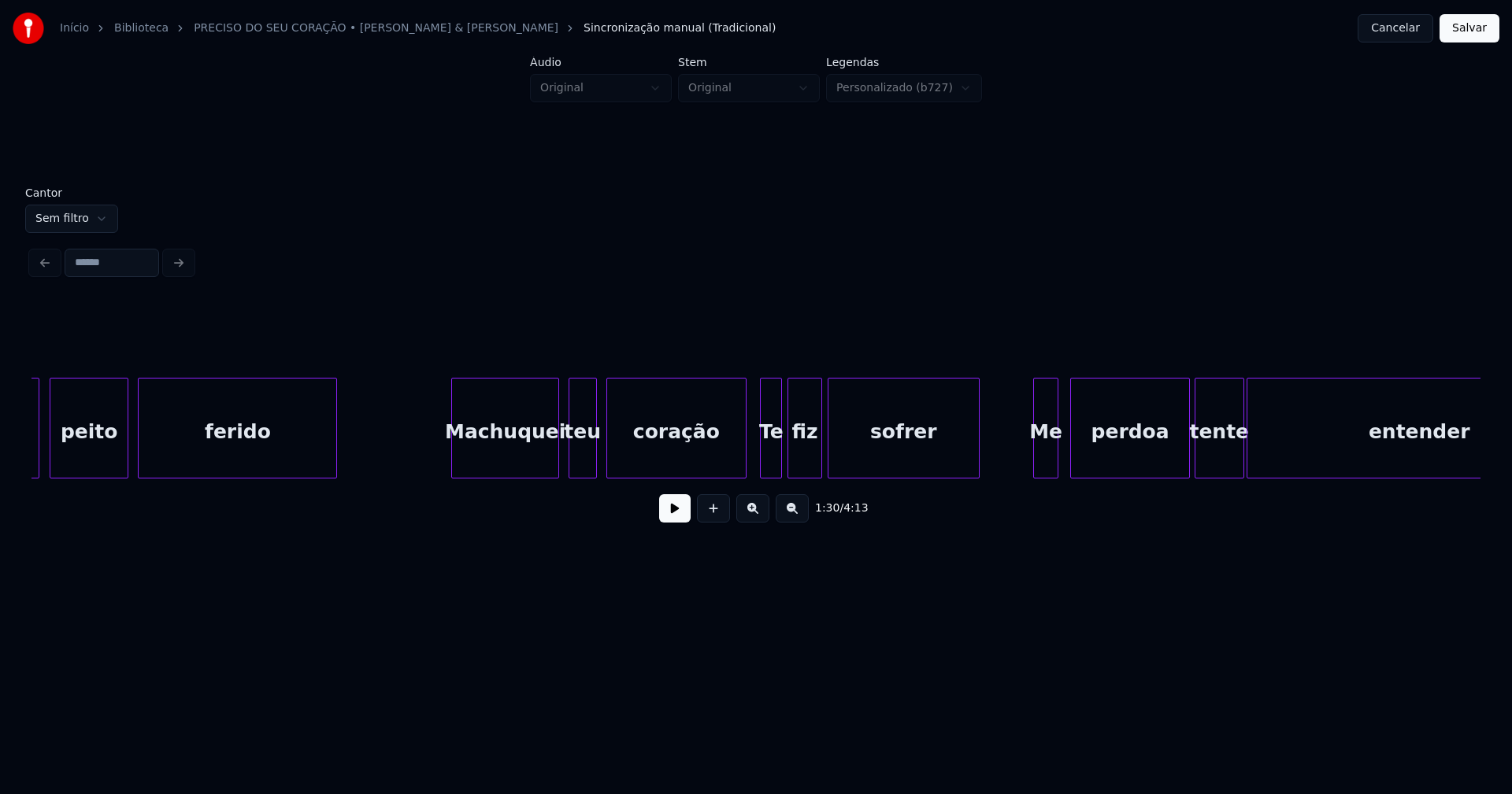
click at [503, 458] on div "Machuquei" at bounding box center [504, 432] width 106 height 107
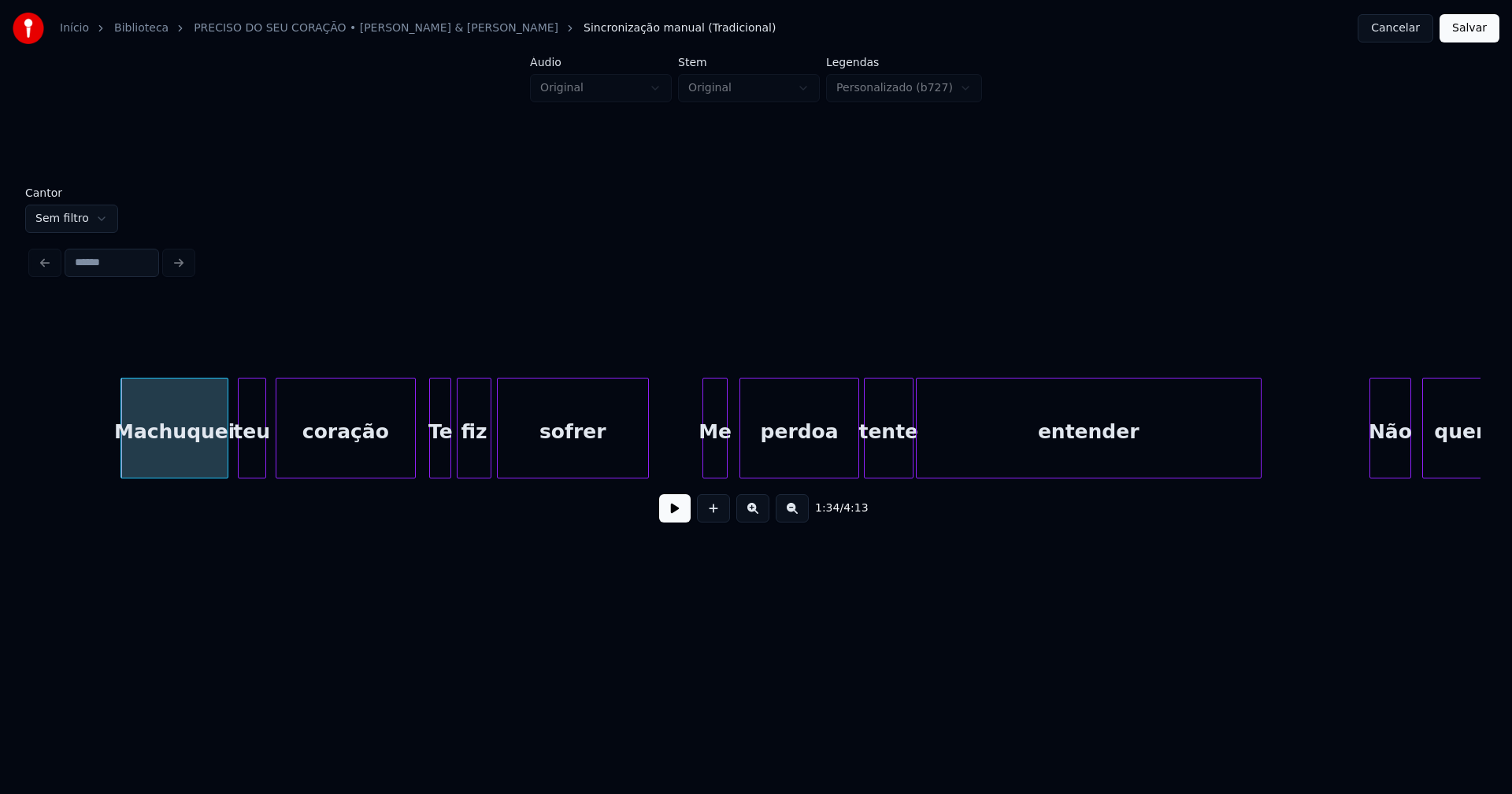
scroll to position [0, 14895]
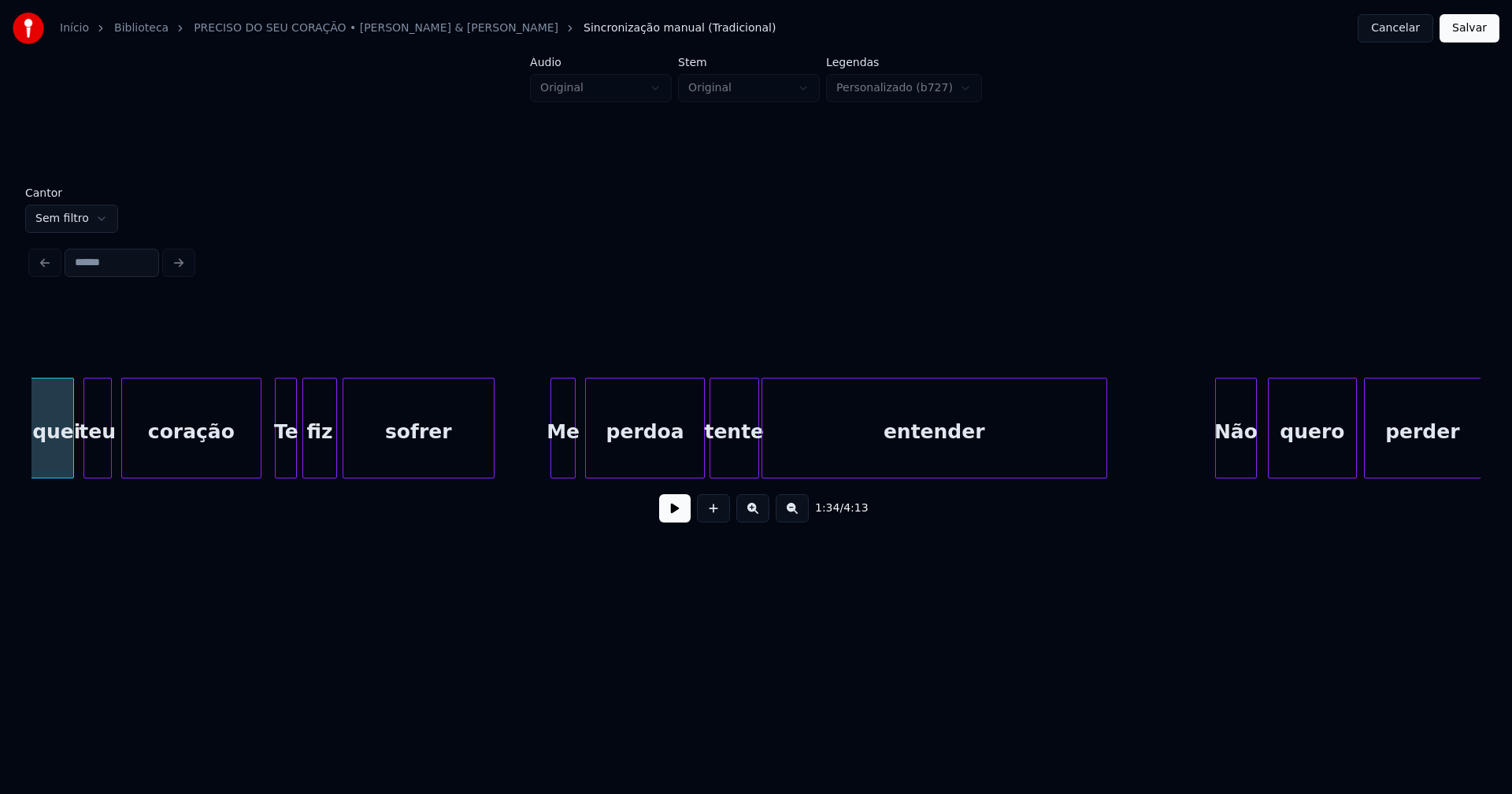
click at [563, 466] on div "Me" at bounding box center [563, 432] width 24 height 107
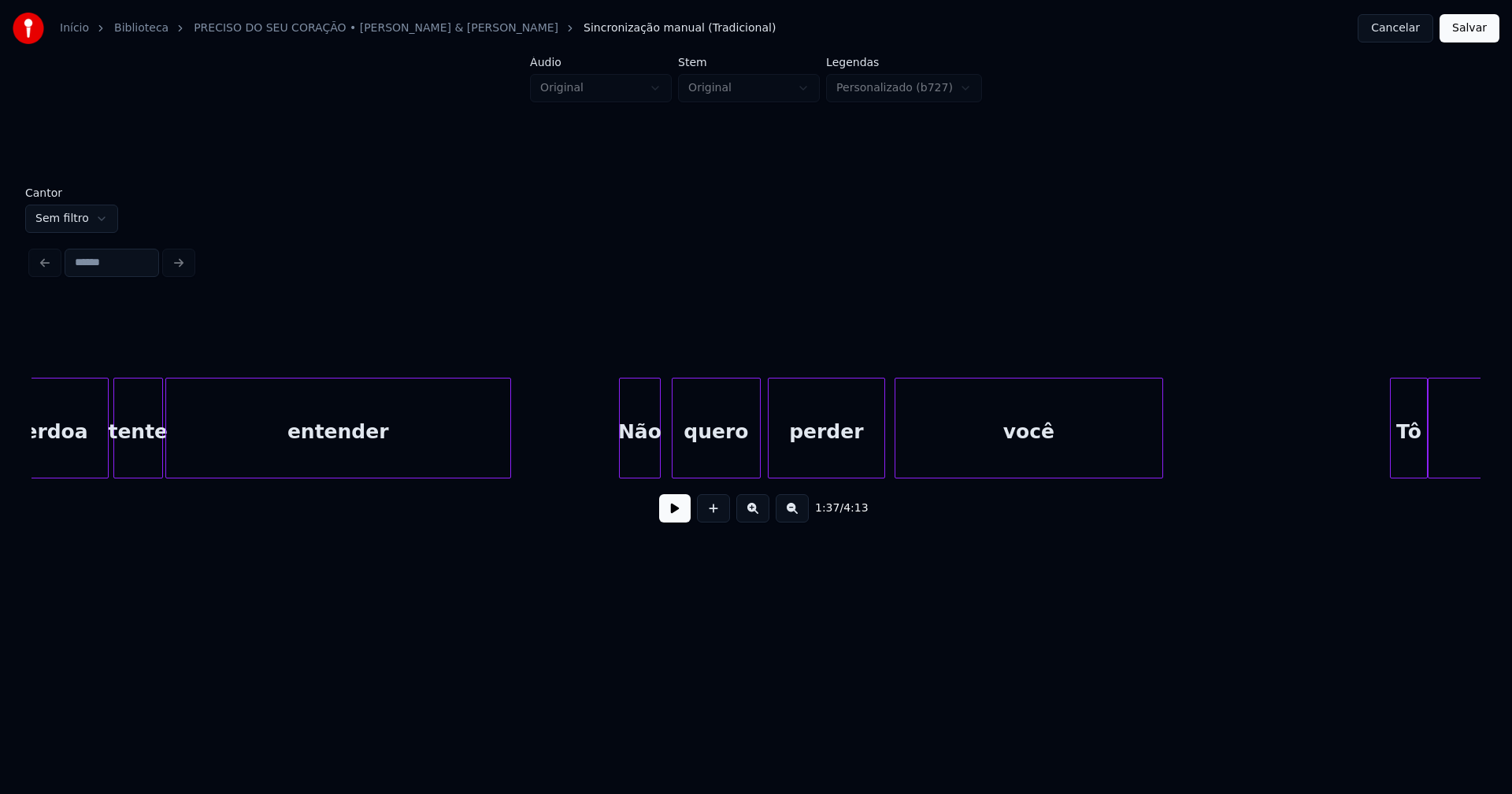
scroll to position [0, 15535]
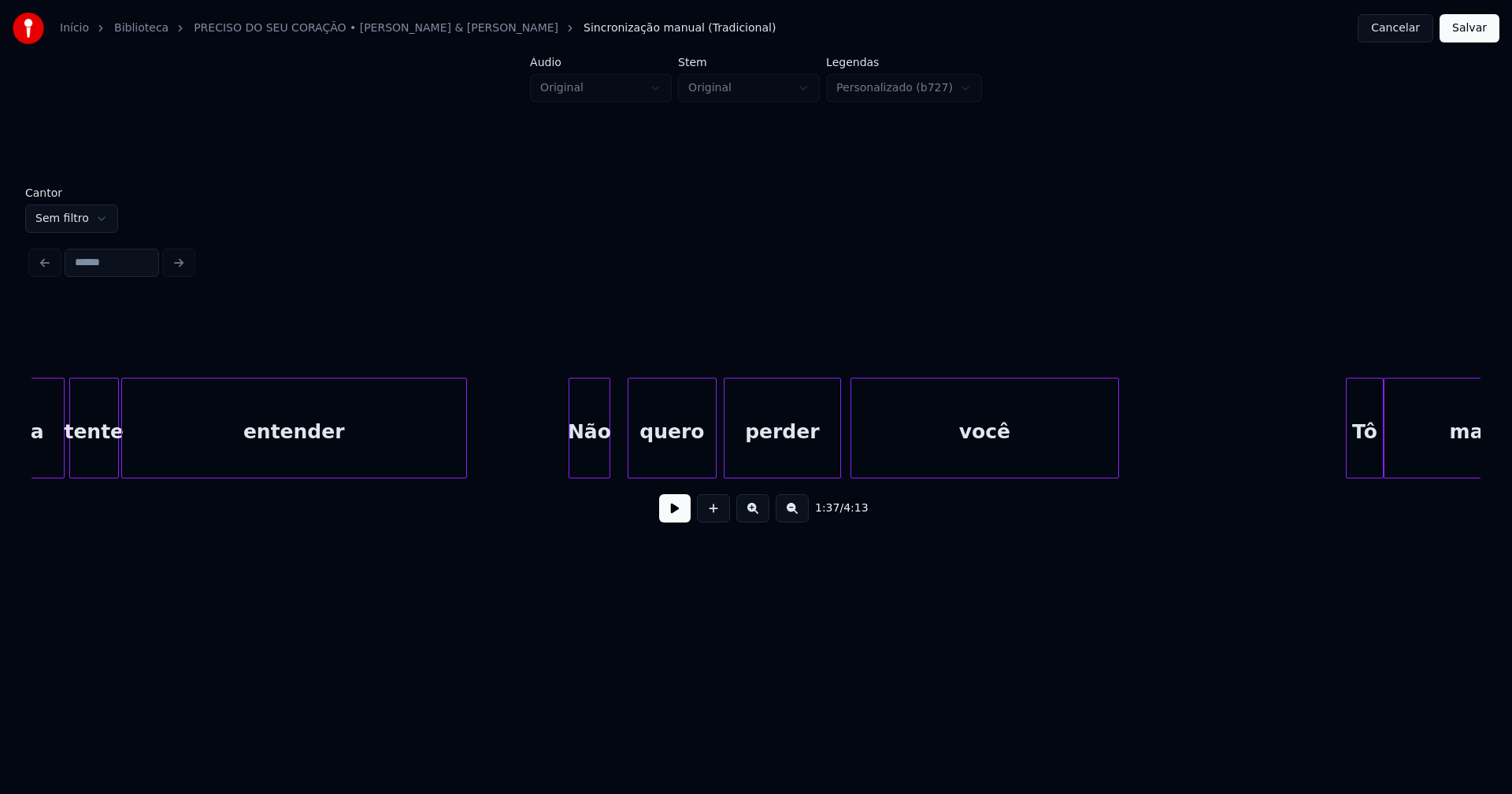
click at [599, 467] on div "Não" at bounding box center [589, 432] width 39 height 107
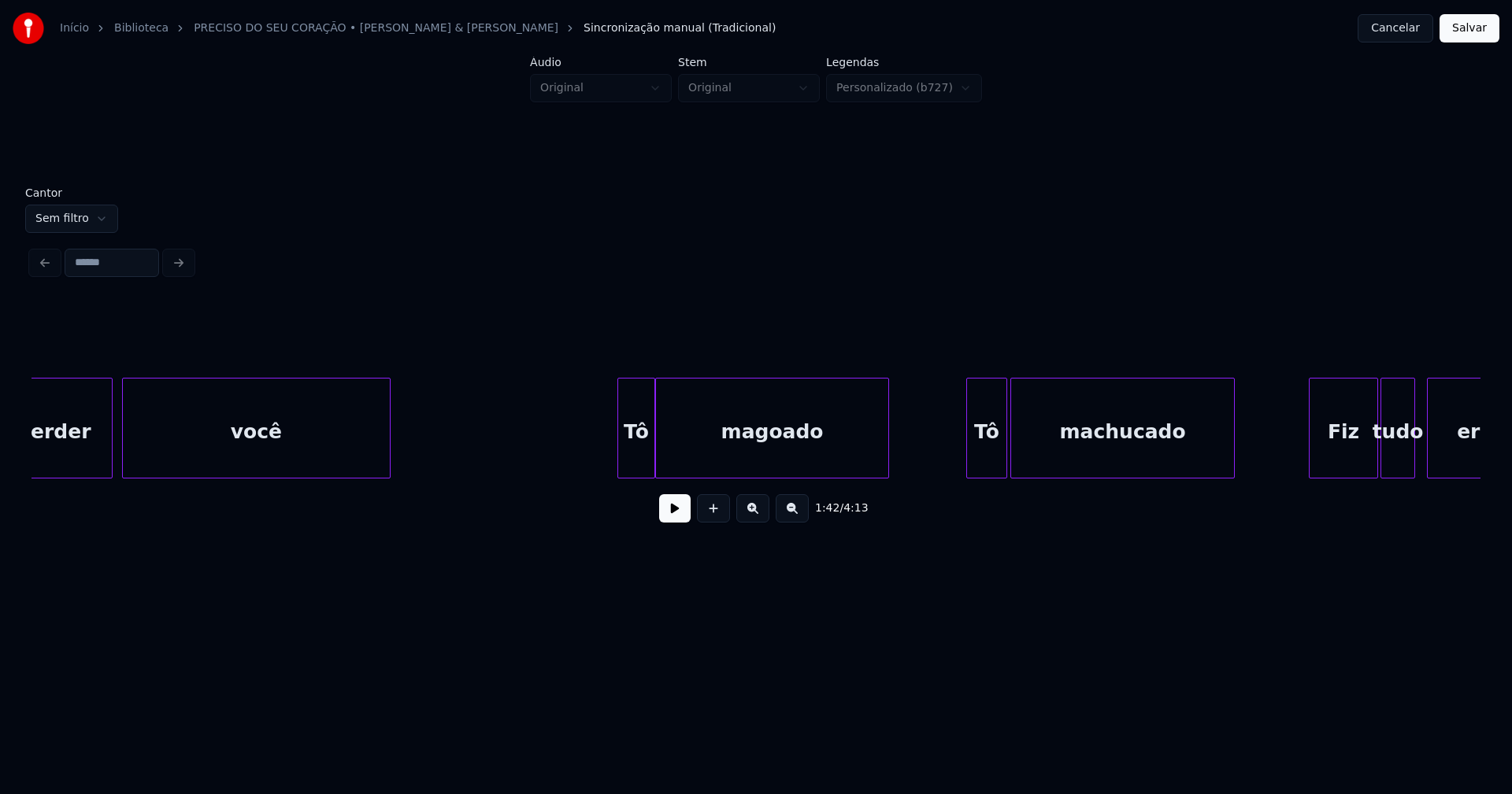
scroll to position [0, 16351]
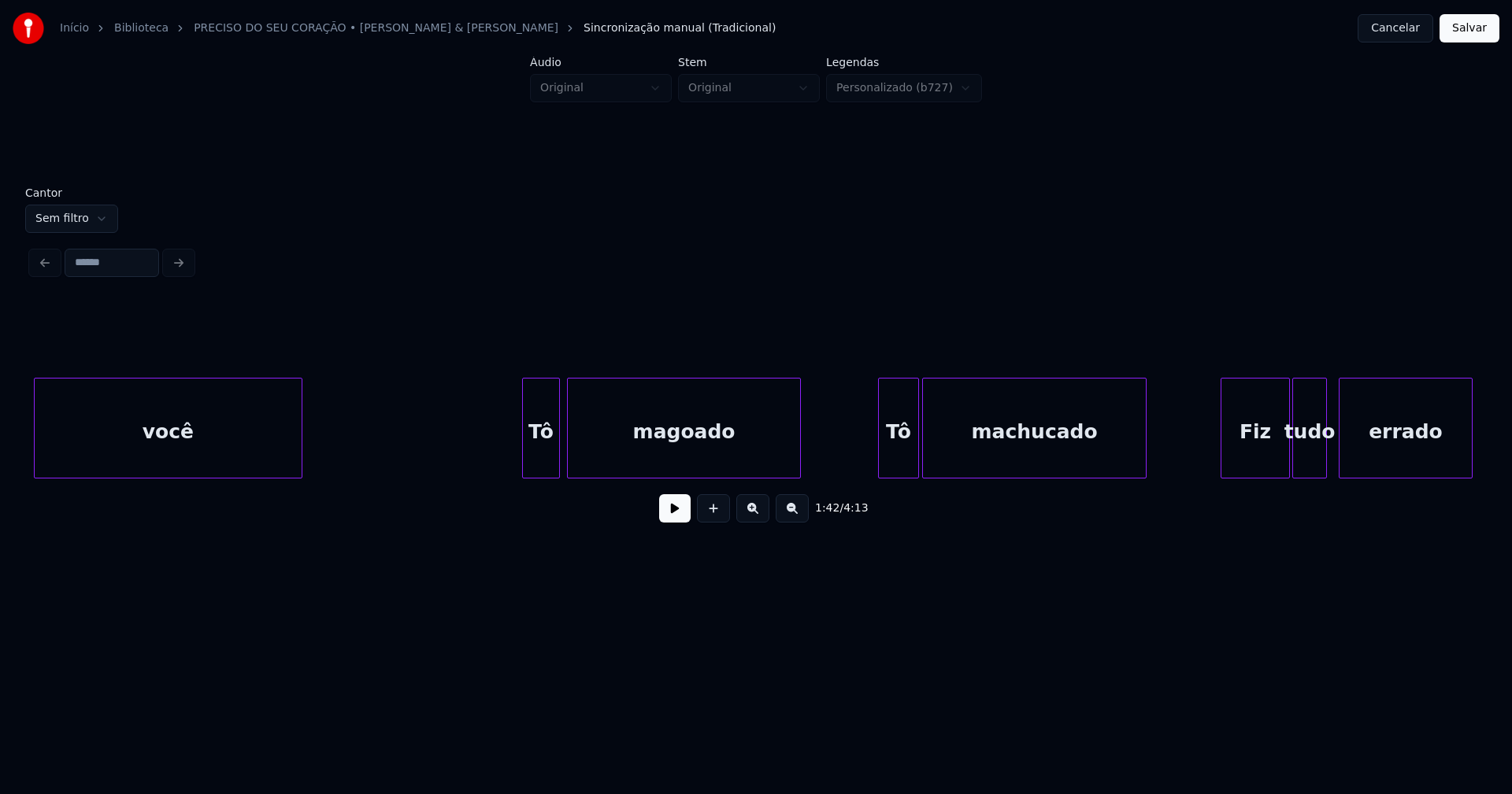
click at [544, 461] on div "Tô" at bounding box center [541, 432] width 36 height 107
click at [895, 467] on div "Tô" at bounding box center [894, 432] width 39 height 107
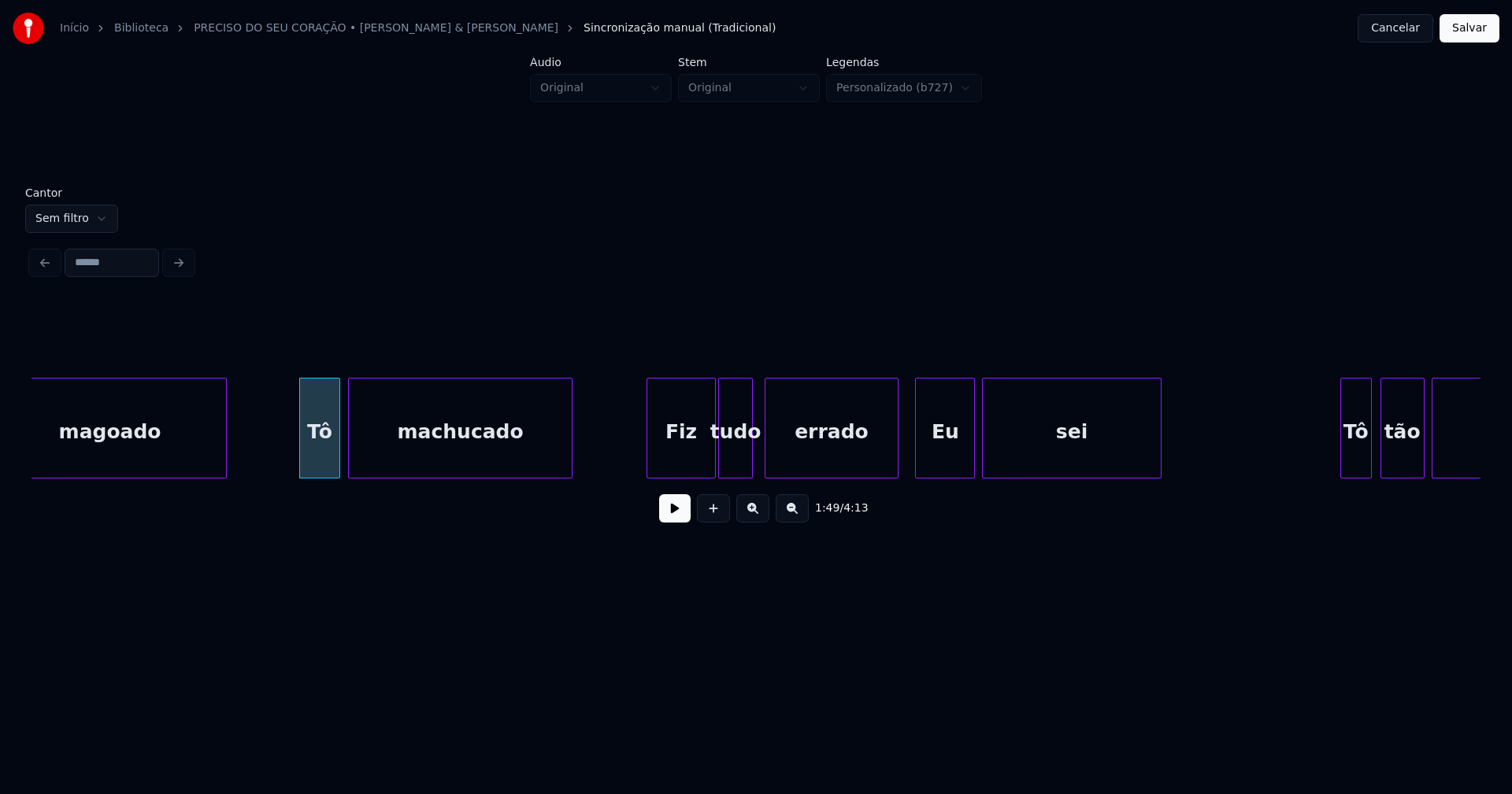
scroll to position [0, 16970]
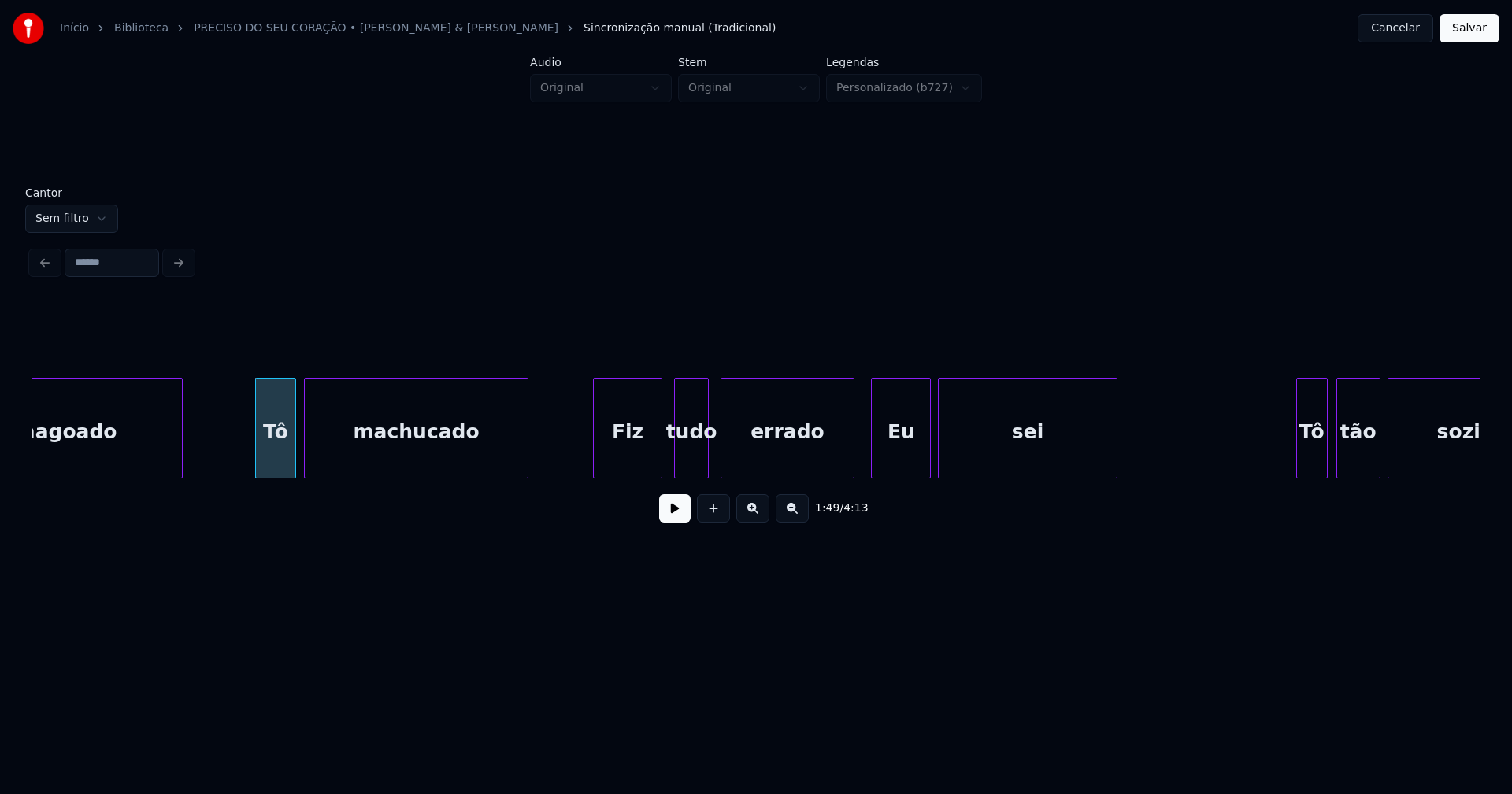
click at [632, 469] on div "Fiz" at bounding box center [627, 432] width 67 height 107
click at [677, 462] on div "tudo" at bounding box center [684, 432] width 33 height 107
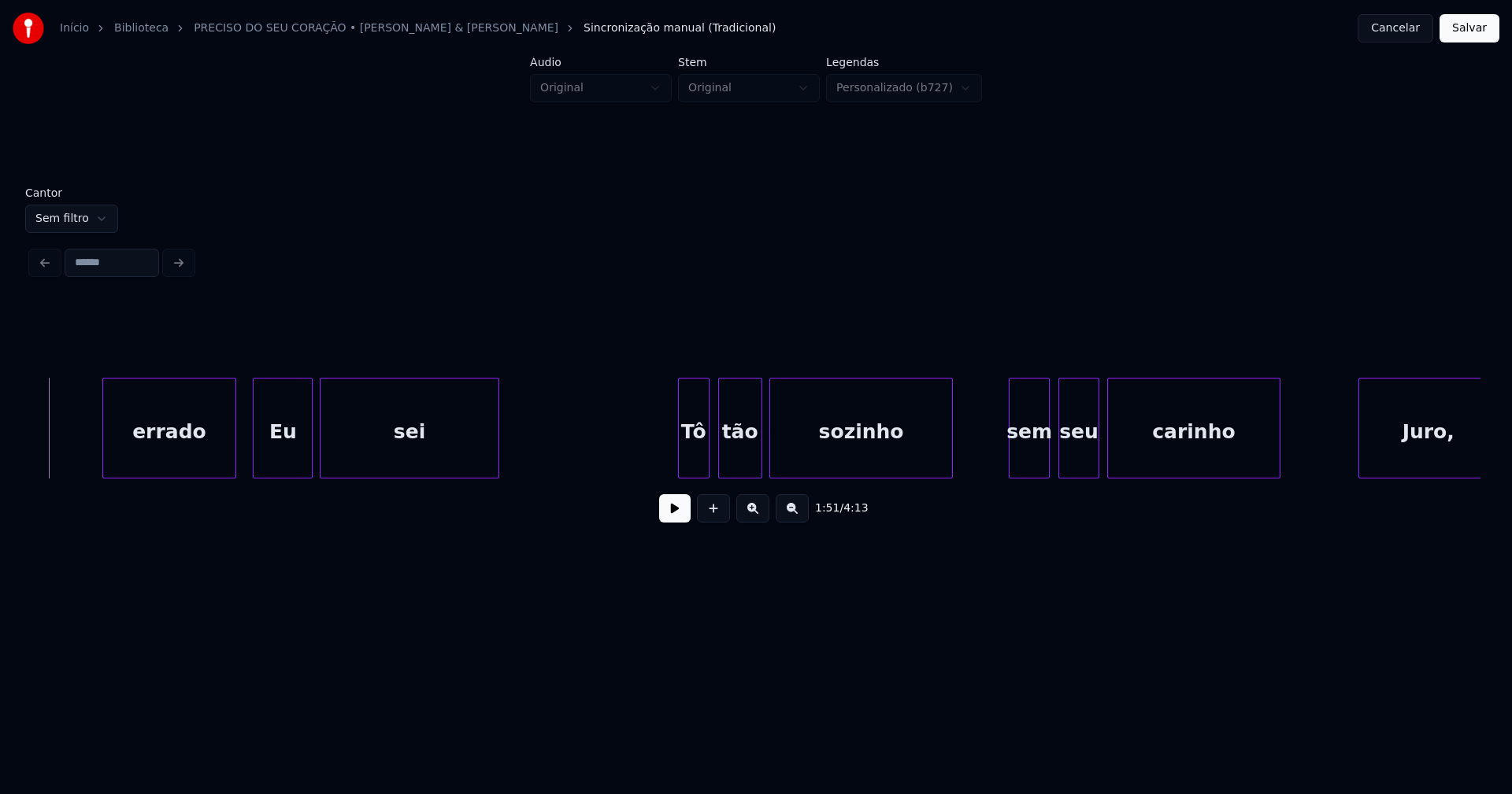
scroll to position [0, 17698]
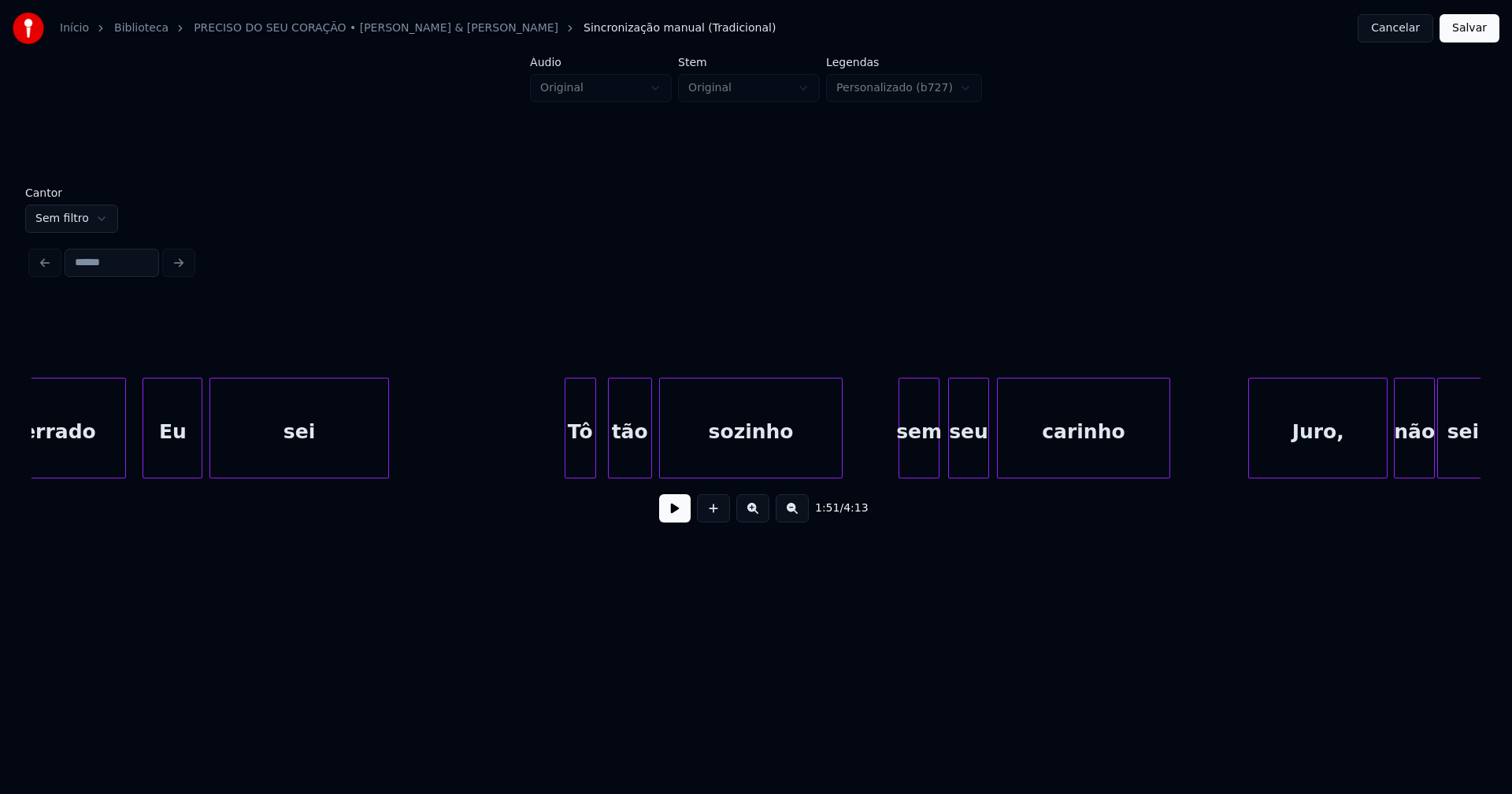
click at [586, 465] on div "Tô" at bounding box center [580, 432] width 30 height 107
click at [923, 460] on div "sem" at bounding box center [916, 432] width 39 height 107
click at [889, 465] on div at bounding box center [890, 428] width 5 height 99
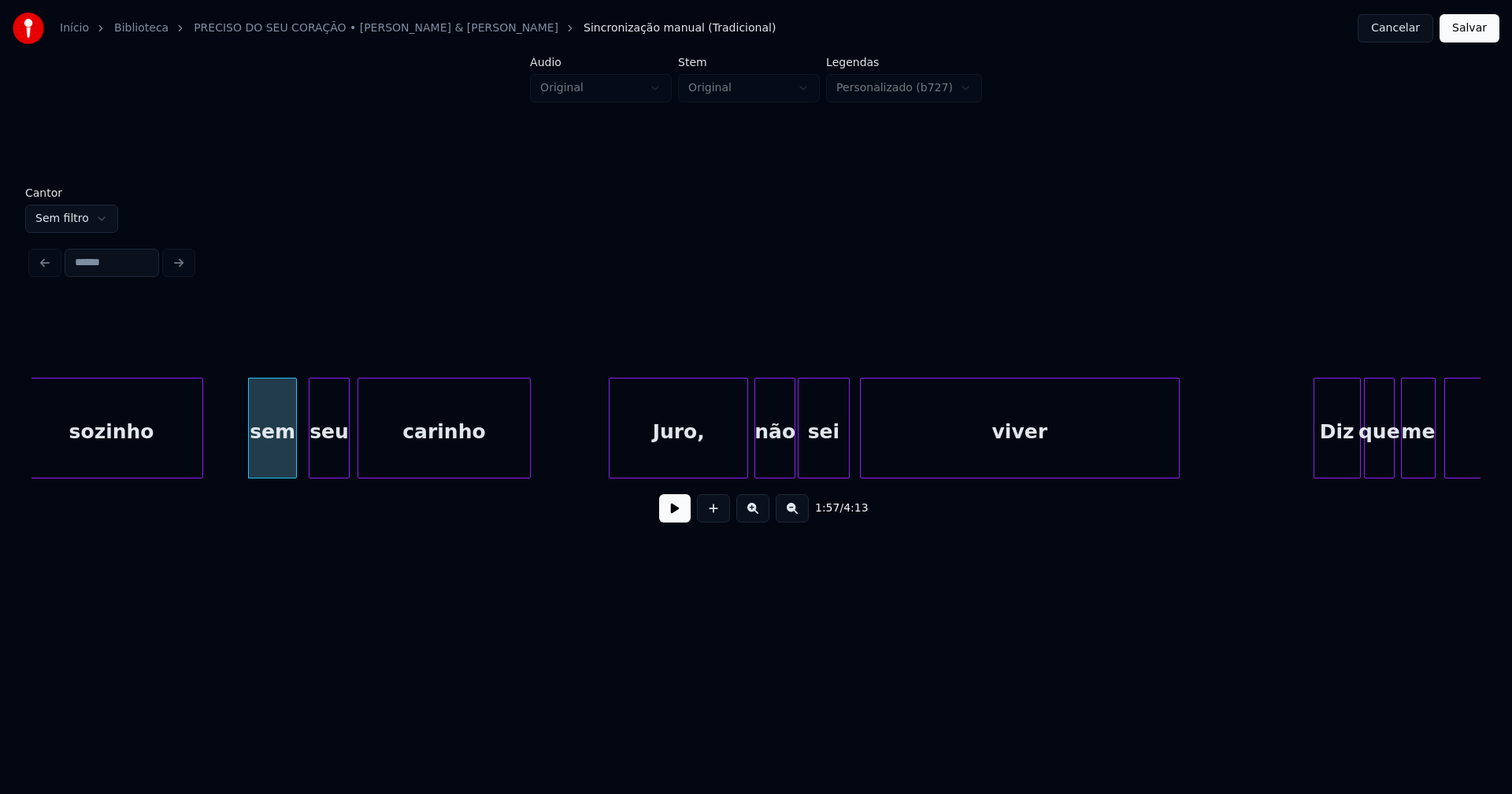
scroll to position [0, 18360]
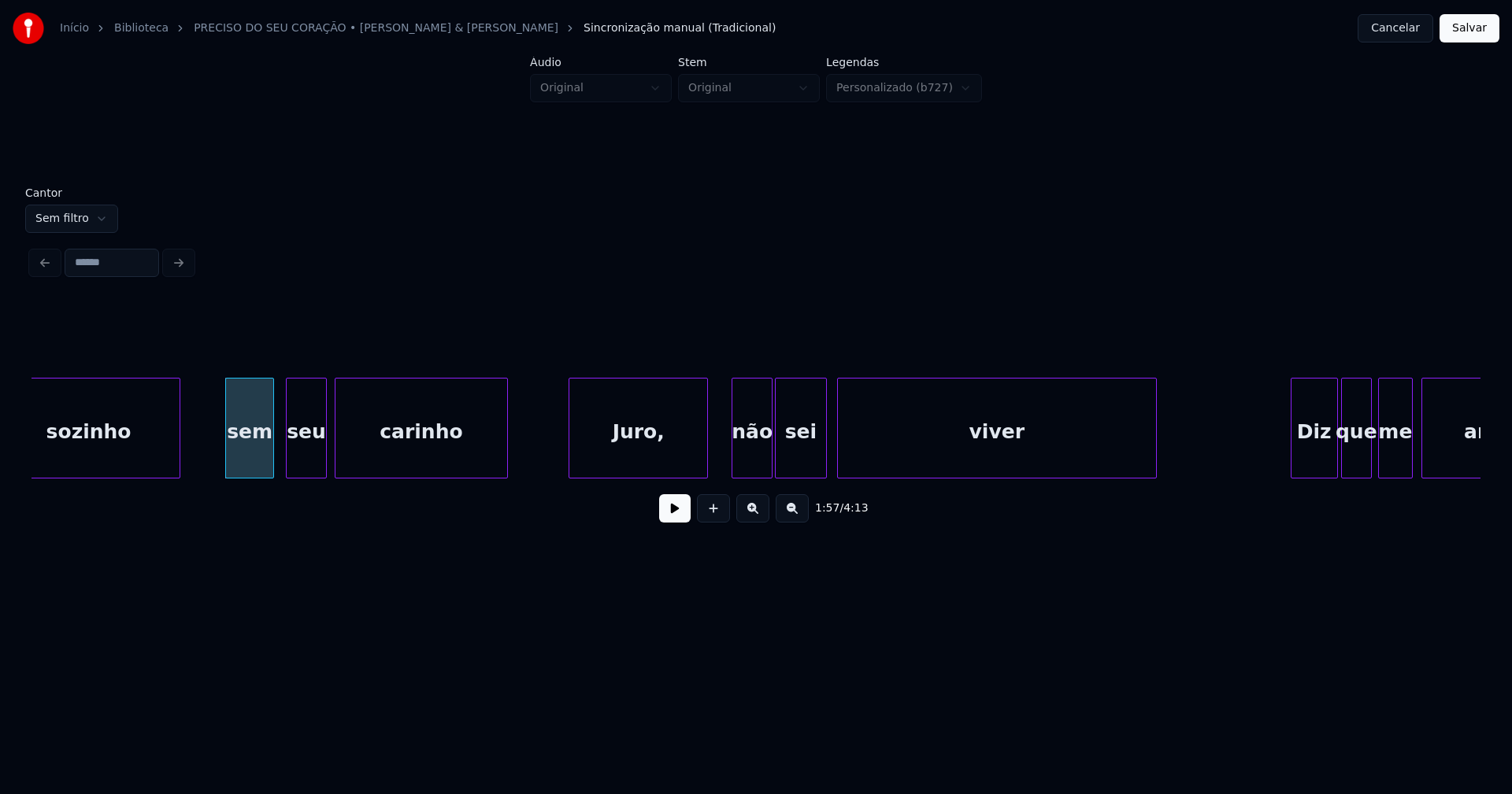
click at [657, 461] on div "Juro," at bounding box center [638, 432] width 138 height 107
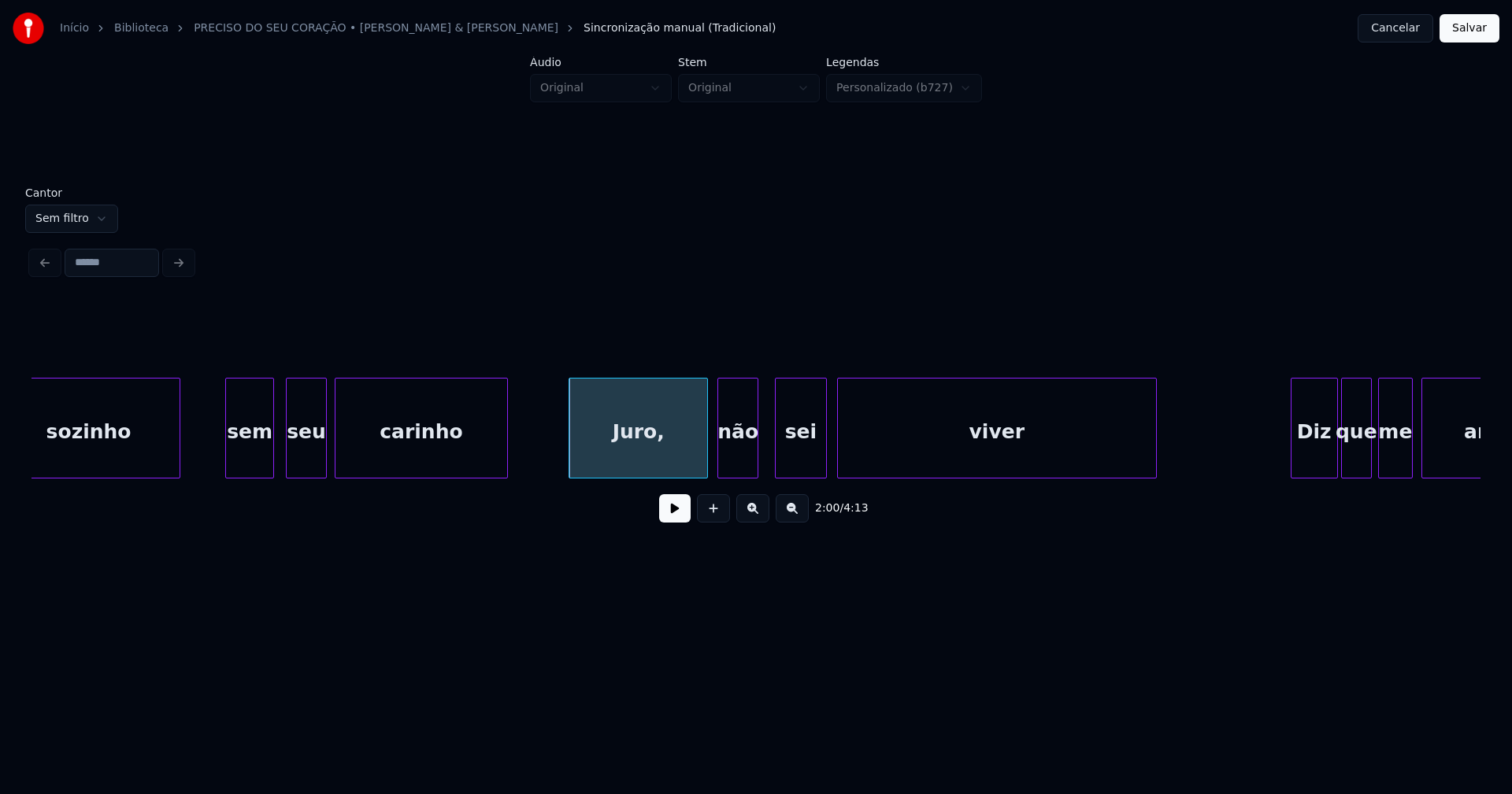
click at [743, 468] on div "não" at bounding box center [738, 432] width 39 height 107
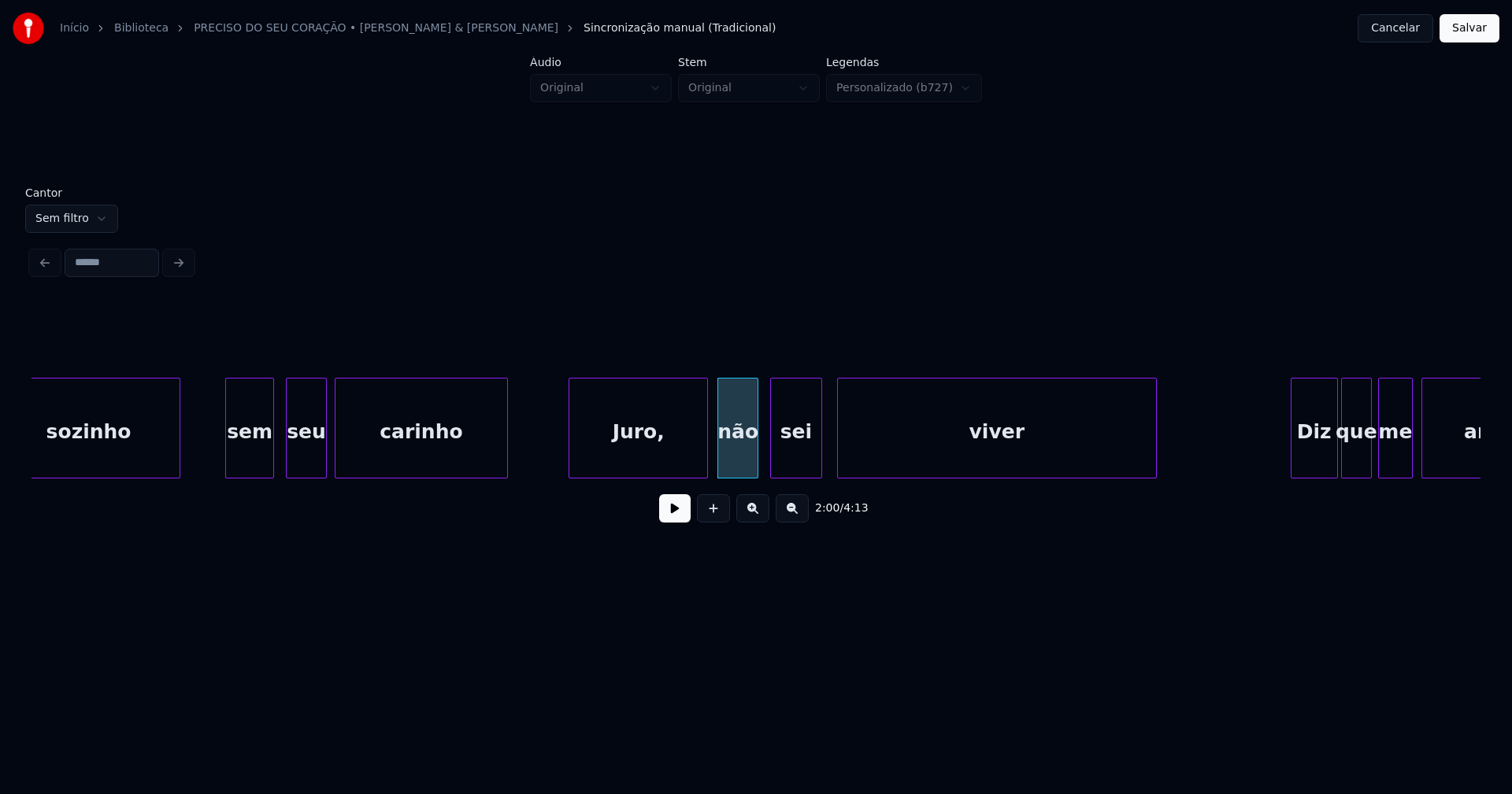
click at [798, 467] on div "sei" at bounding box center [796, 432] width 50 height 107
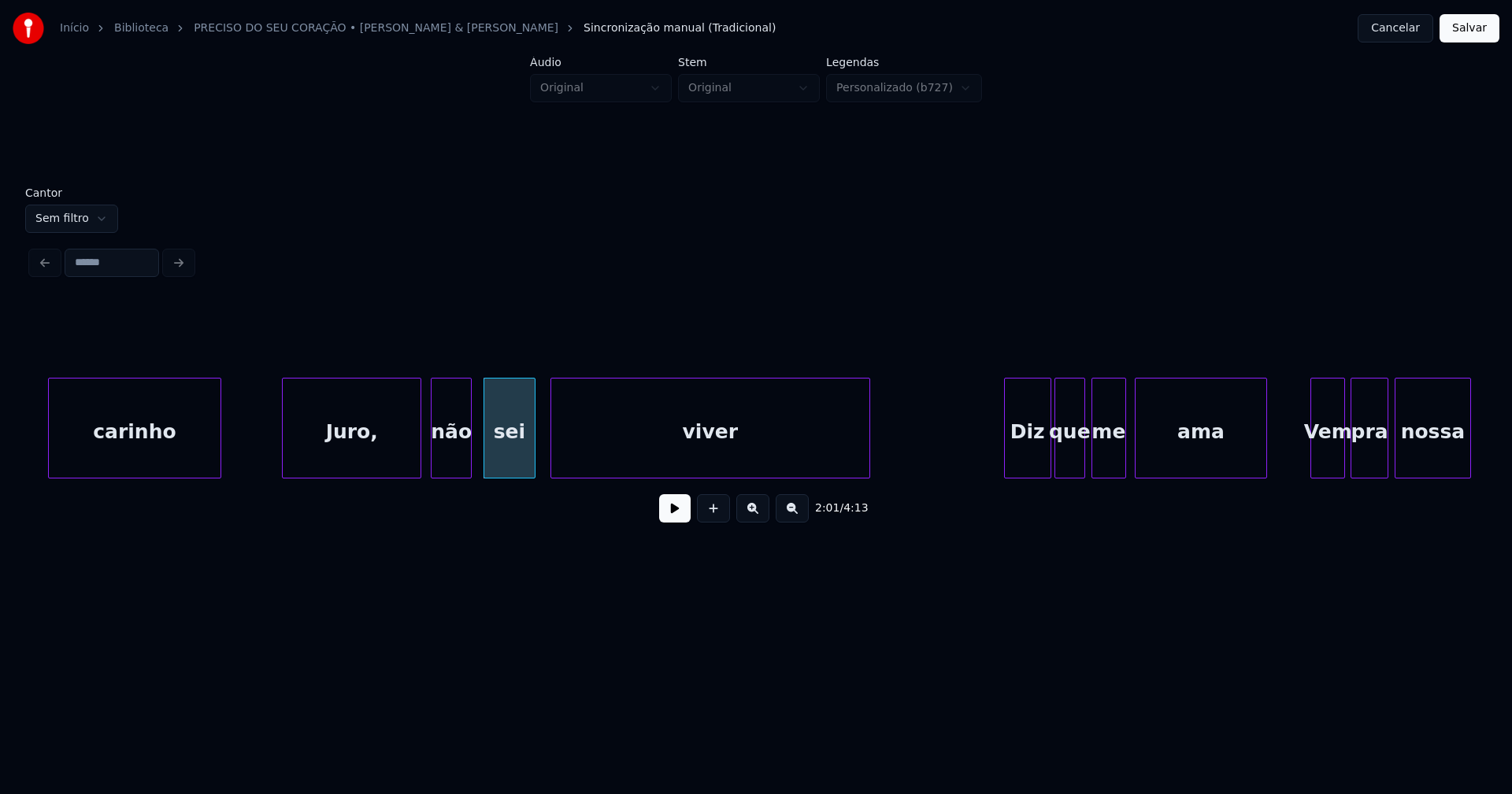
scroll to position [0, 19000]
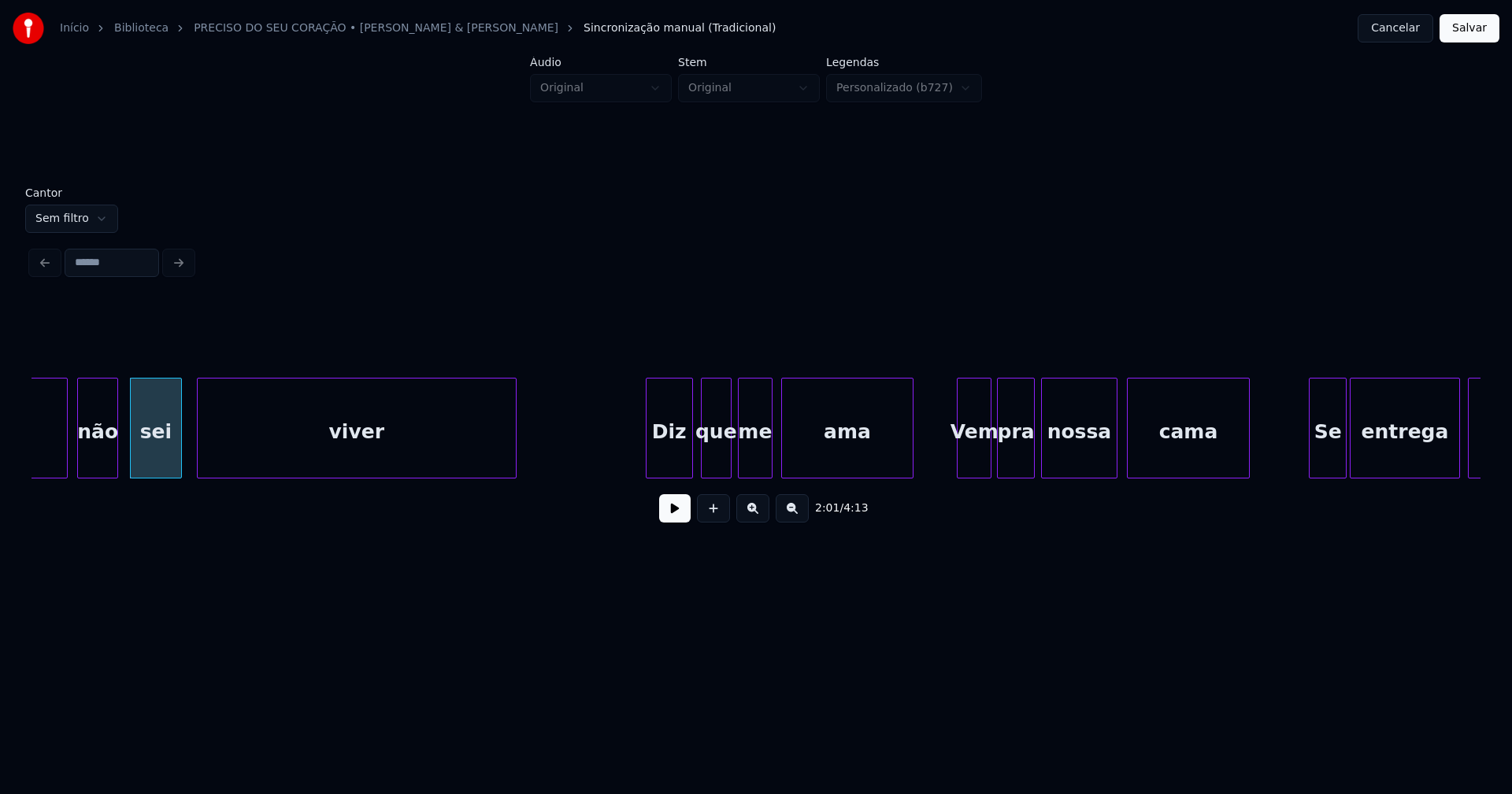
click at [674, 461] on div "Diz" at bounding box center [669, 432] width 46 height 107
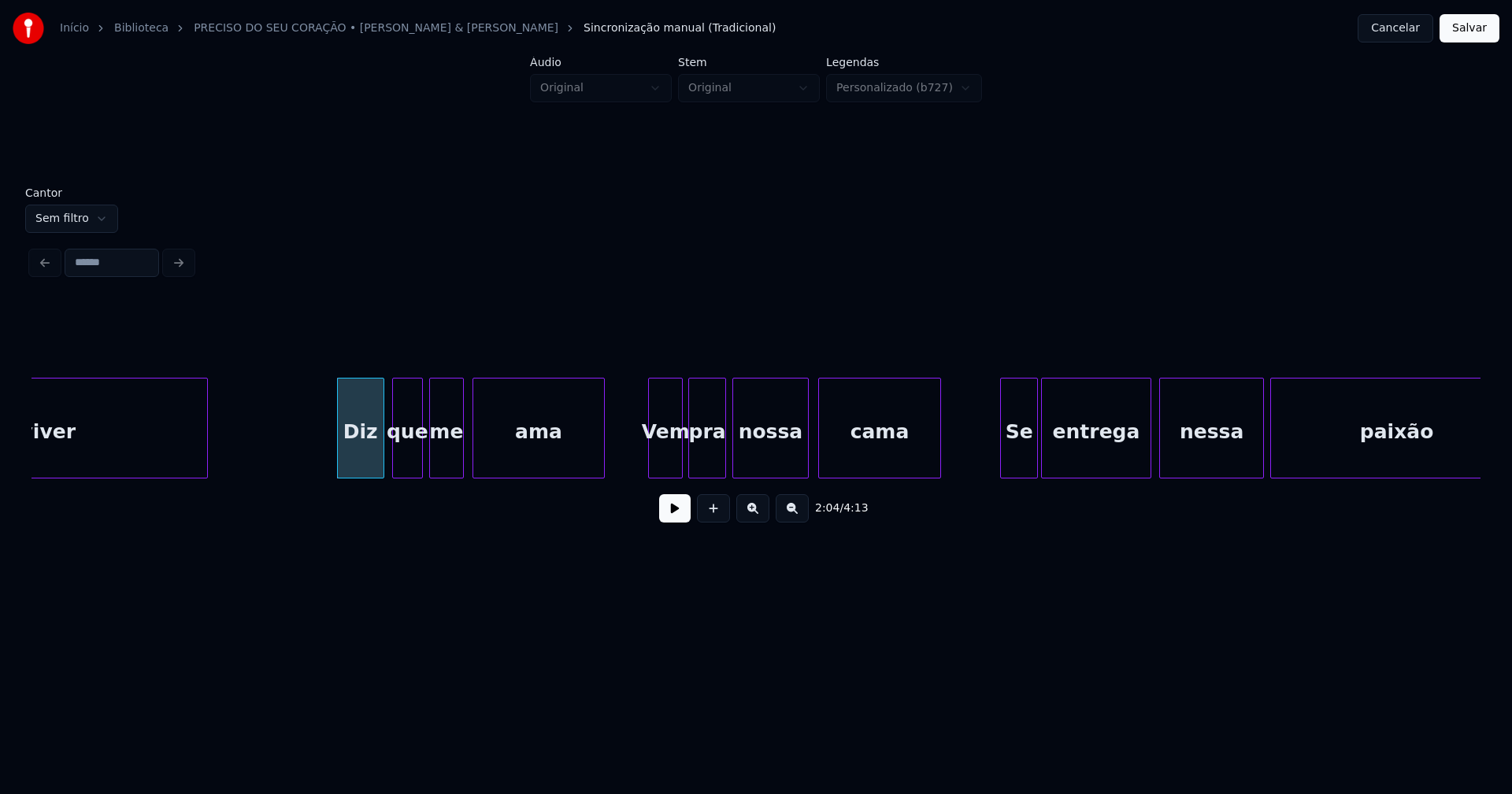
scroll to position [0, 19640]
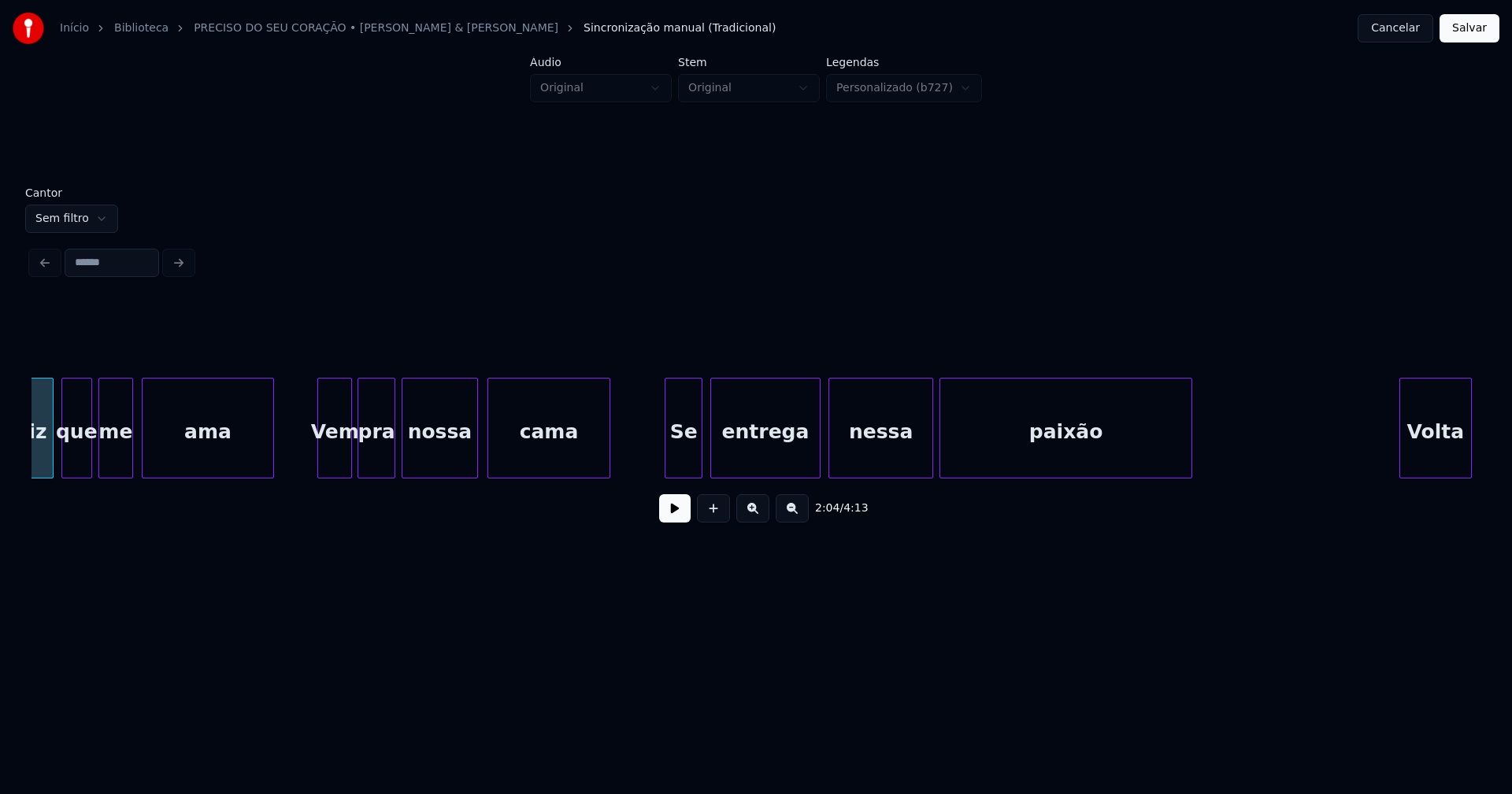
click at [692, 467] on div "Se" at bounding box center [683, 432] width 36 height 107
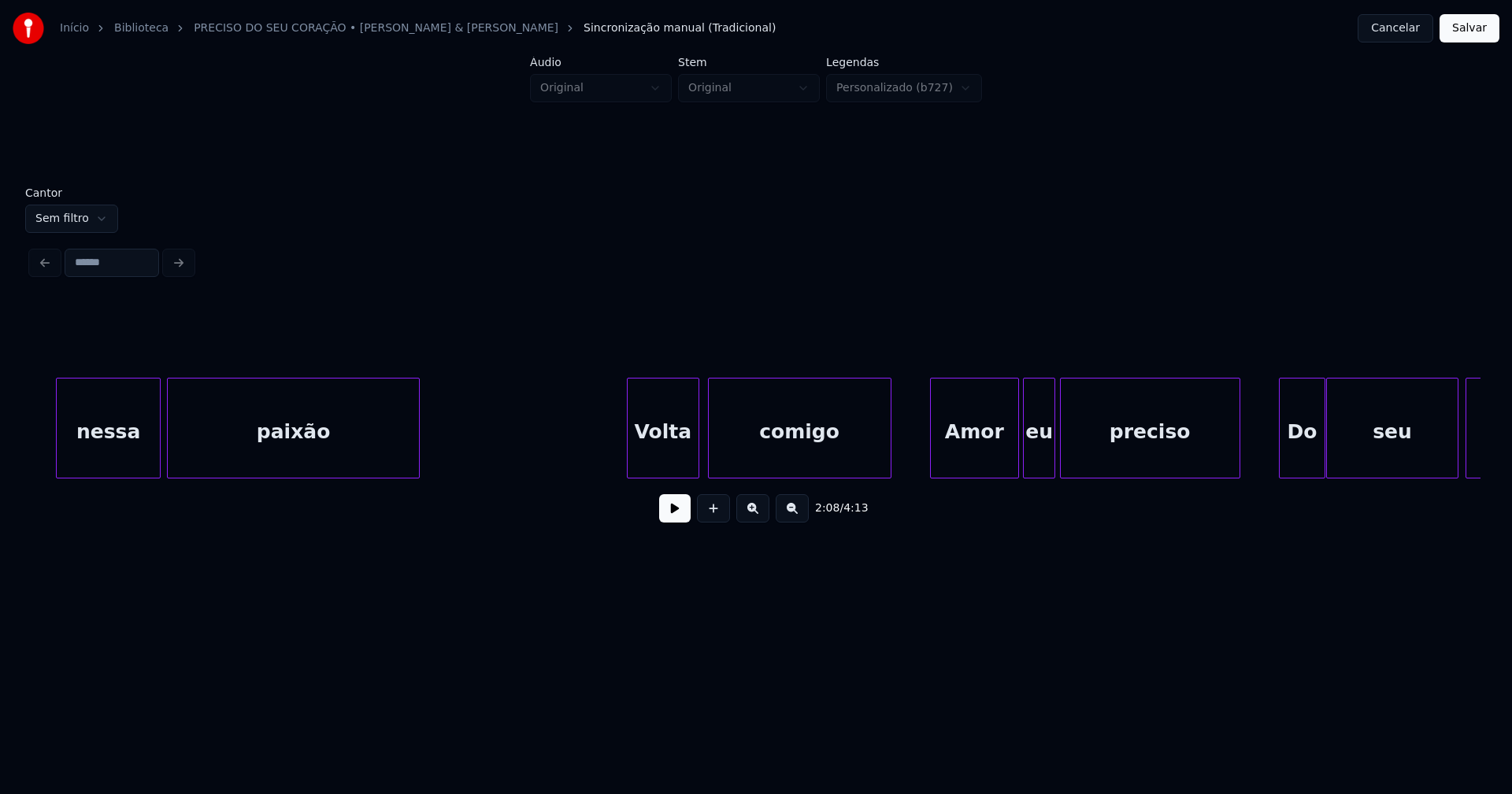
scroll to position [0, 20588]
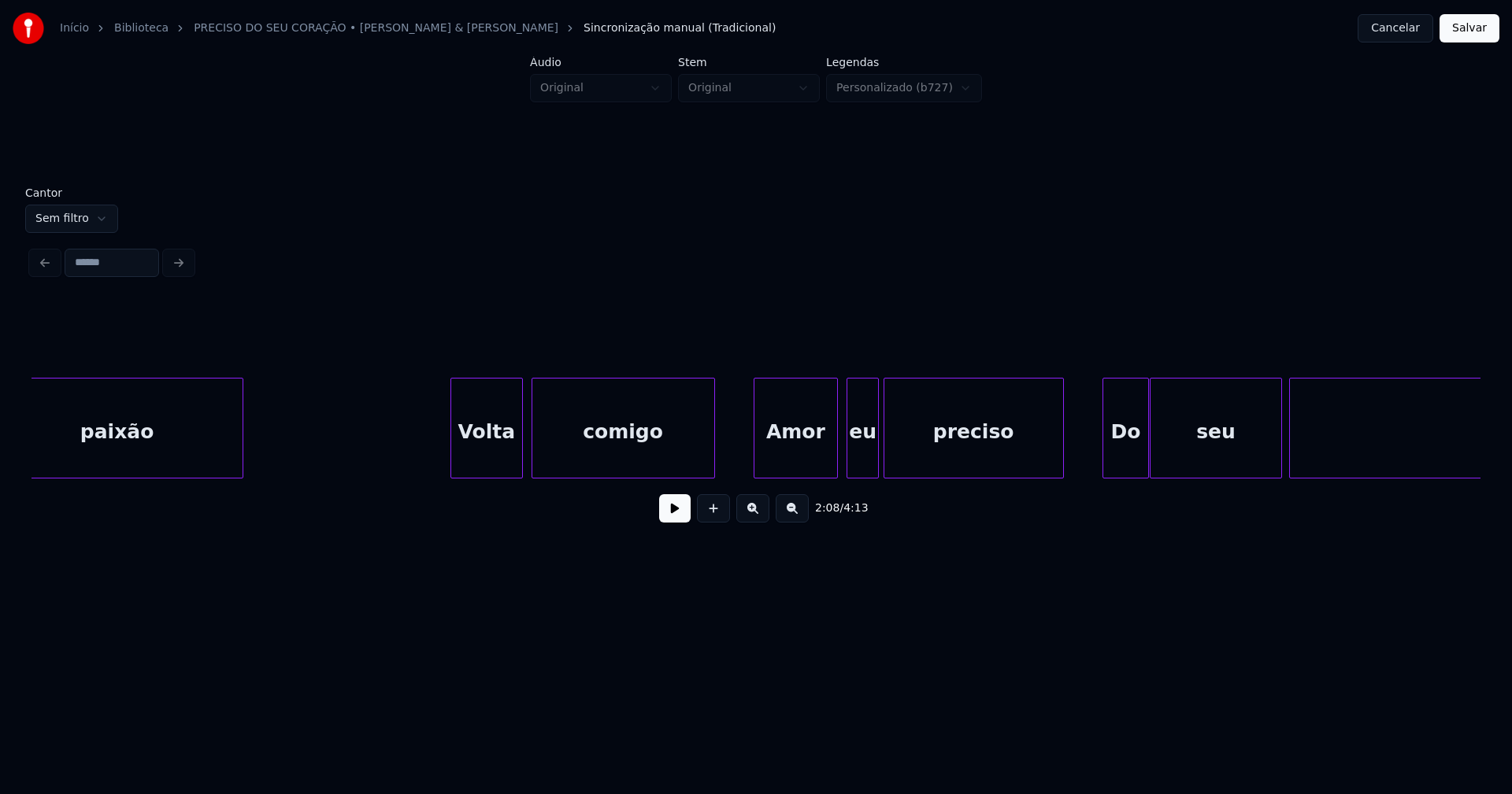
click at [834, 462] on div at bounding box center [834, 428] width 5 height 99
click at [851, 463] on div "eu" at bounding box center [854, 432] width 30 height 107
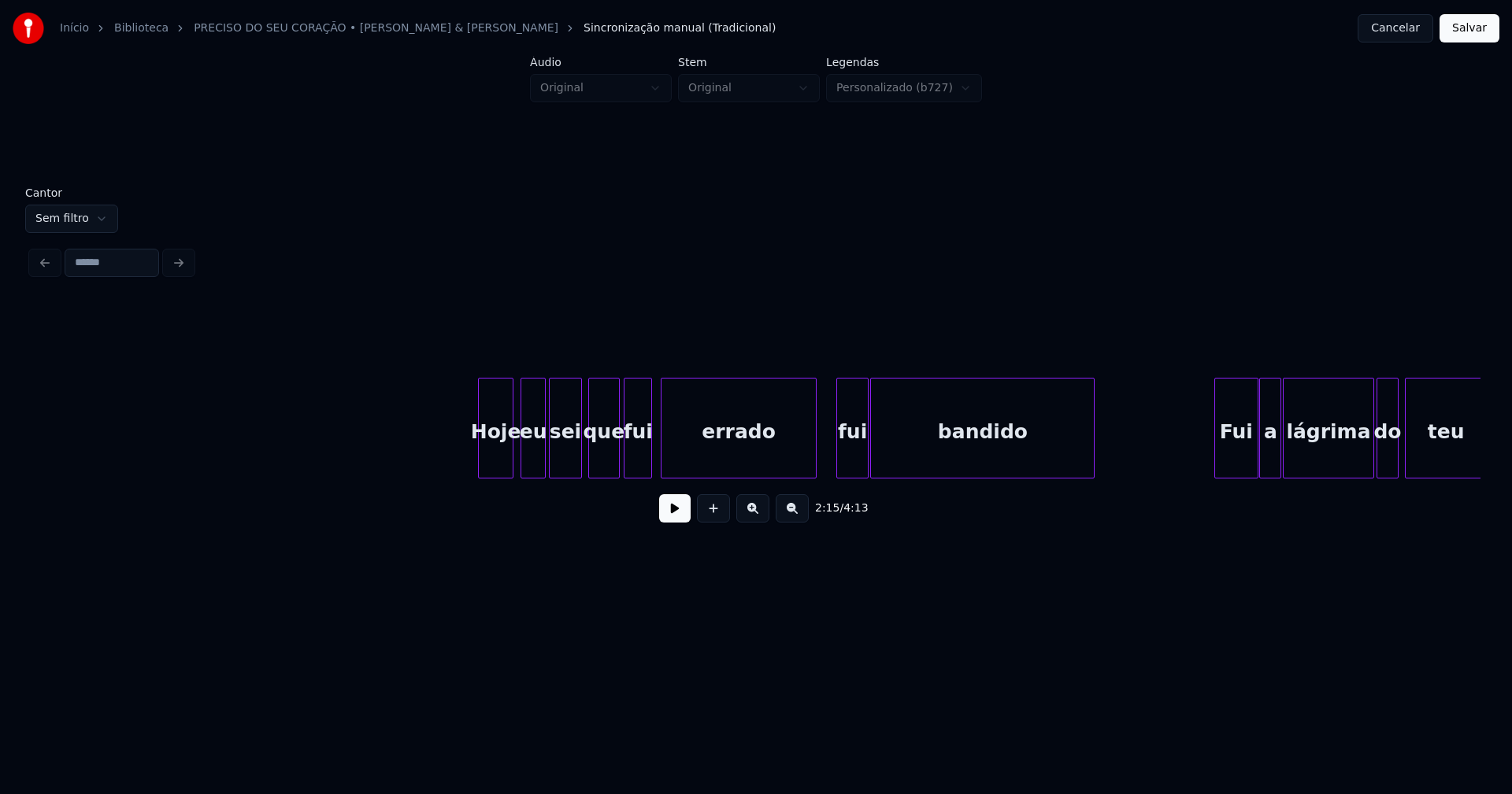
scroll to position [0, 27694]
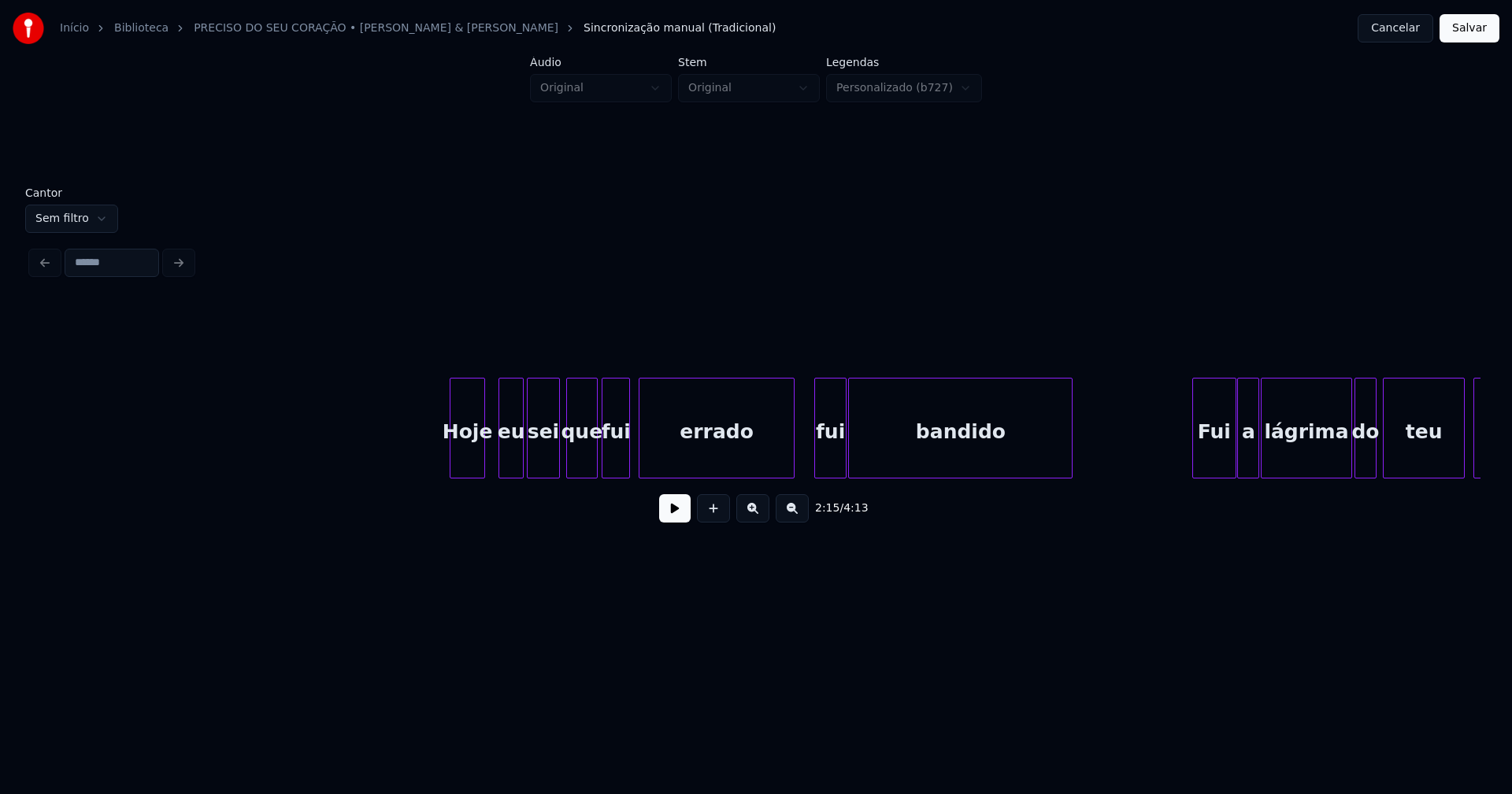
click at [472, 456] on div "Hoje" at bounding box center [466, 432] width 33 height 107
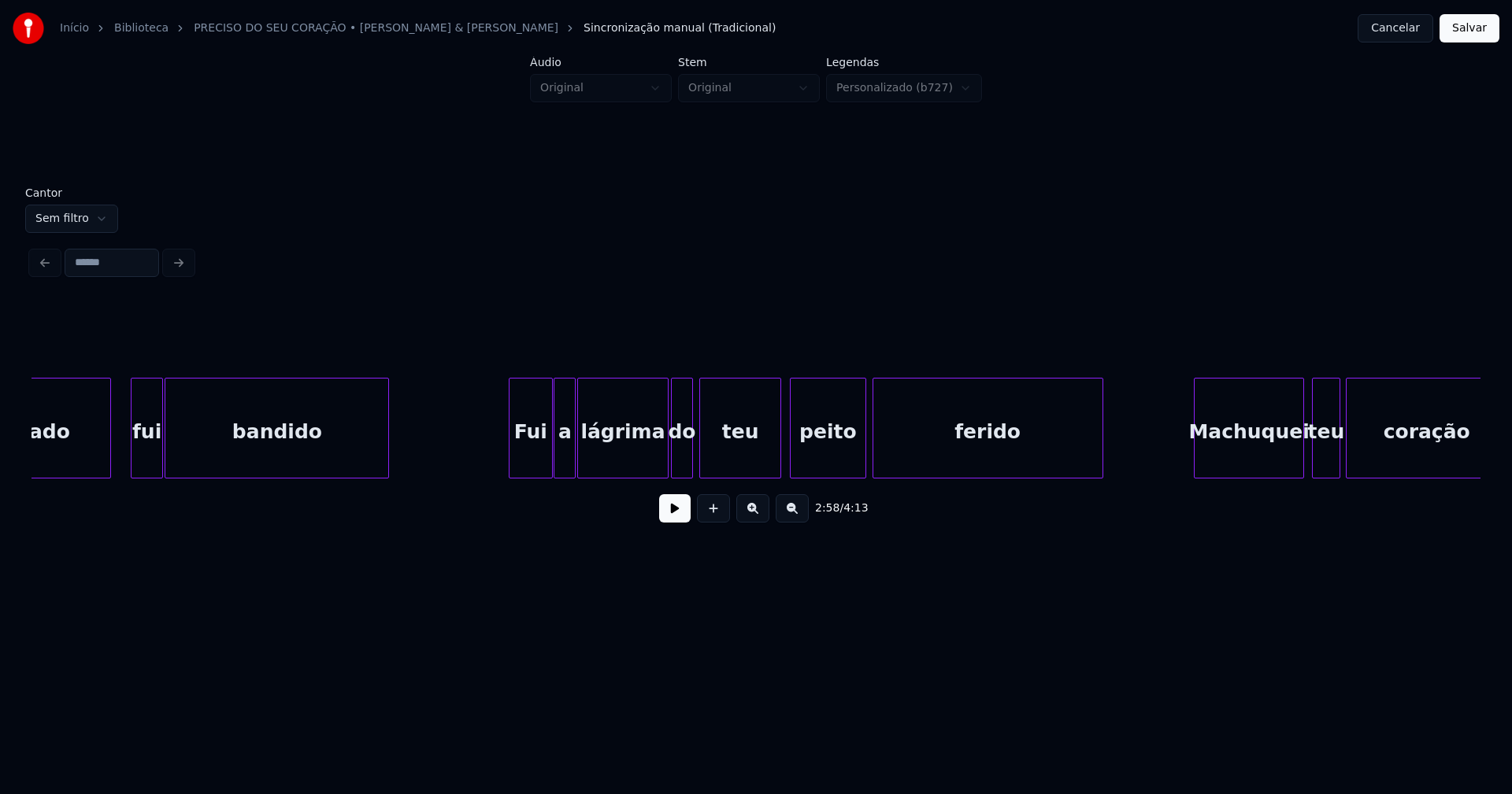
scroll to position [0, 28399]
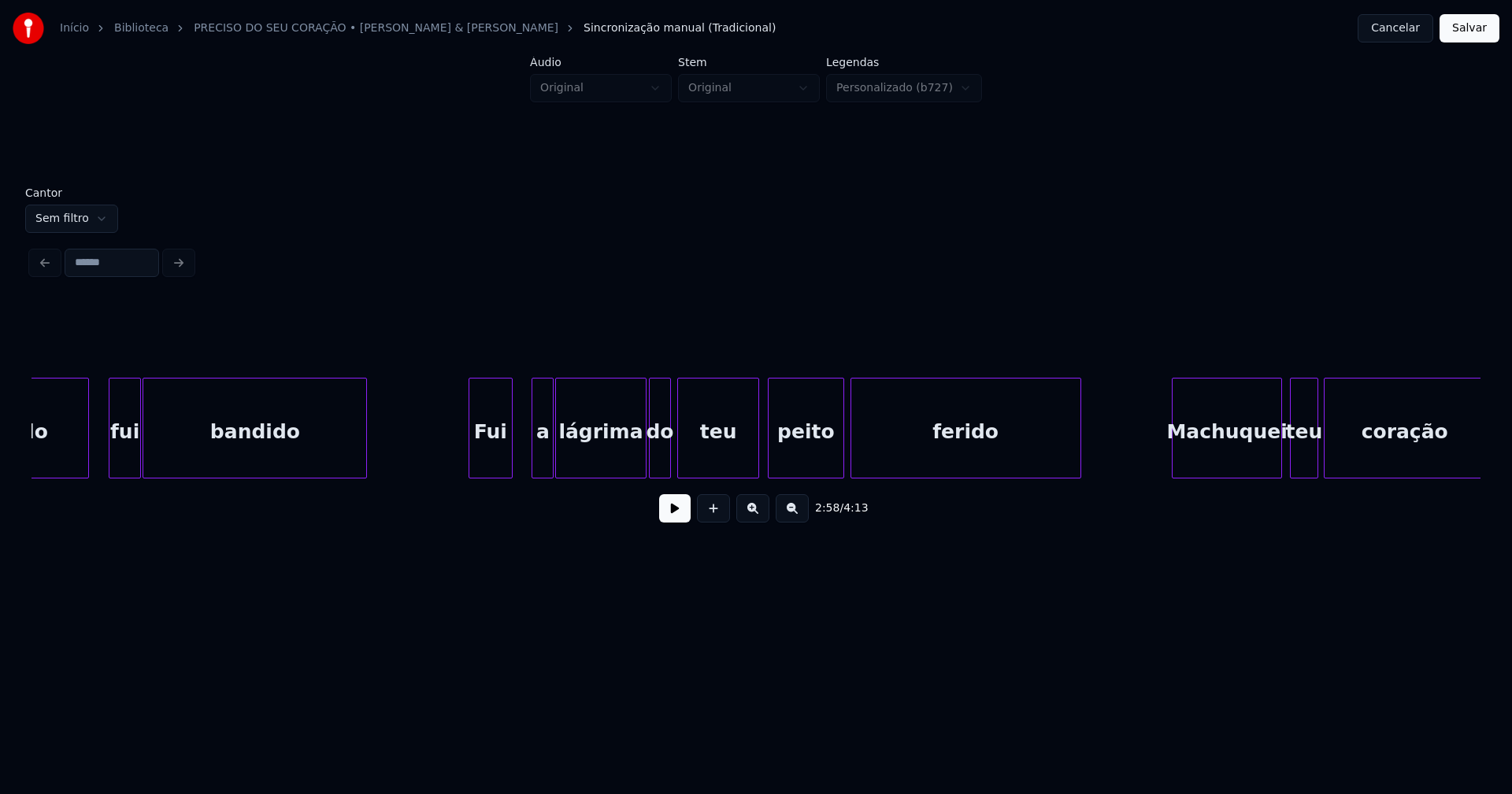
click at [491, 460] on div "Fui" at bounding box center [490, 432] width 43 height 107
click at [526, 466] on div "a" at bounding box center [526, 432] width 21 height 107
click at [568, 459] on div "lágrima" at bounding box center [591, 432] width 90 height 107
click at [655, 457] on div "do" at bounding box center [654, 432] width 21 height 107
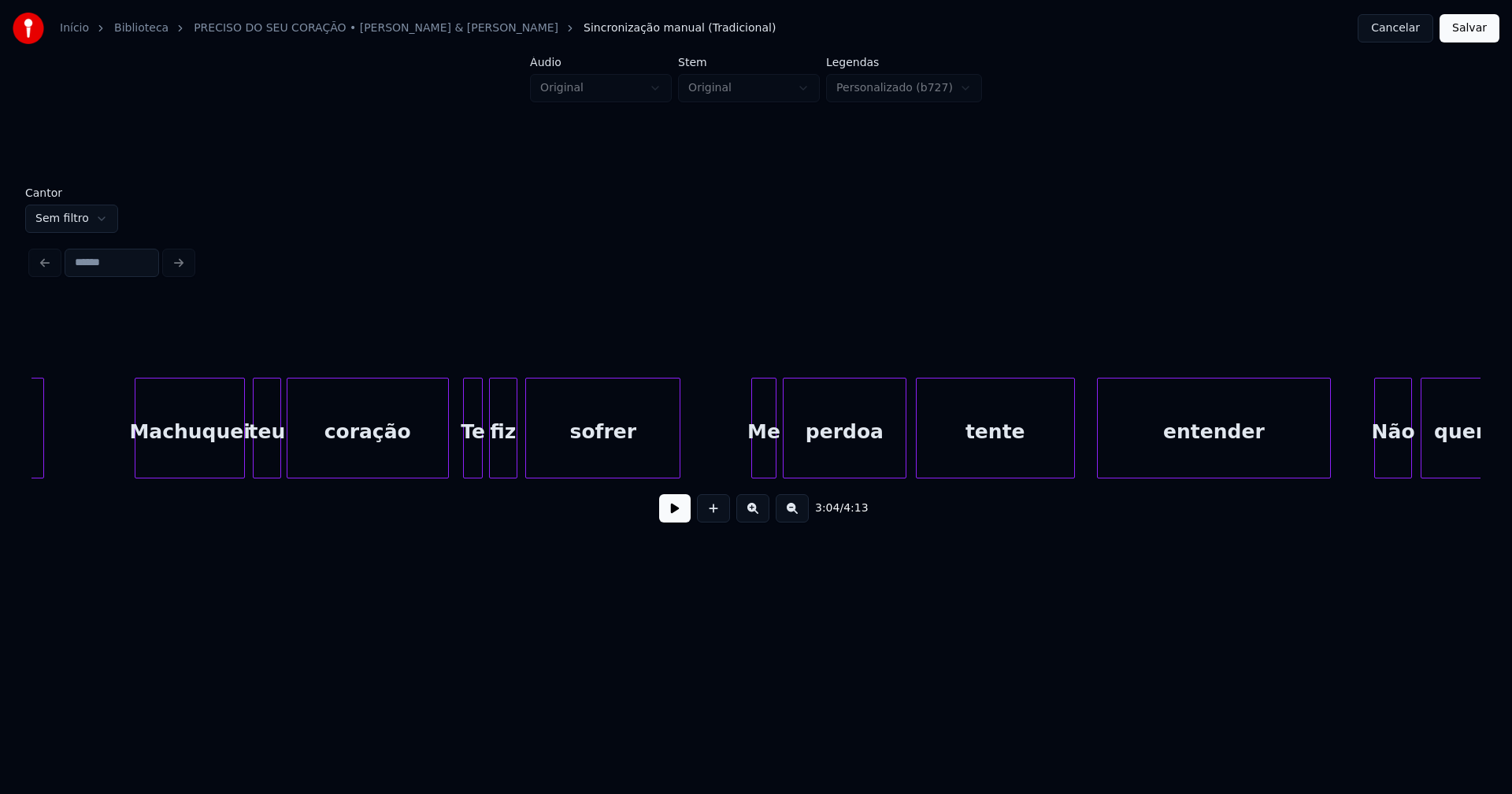
scroll to position [0, 29481]
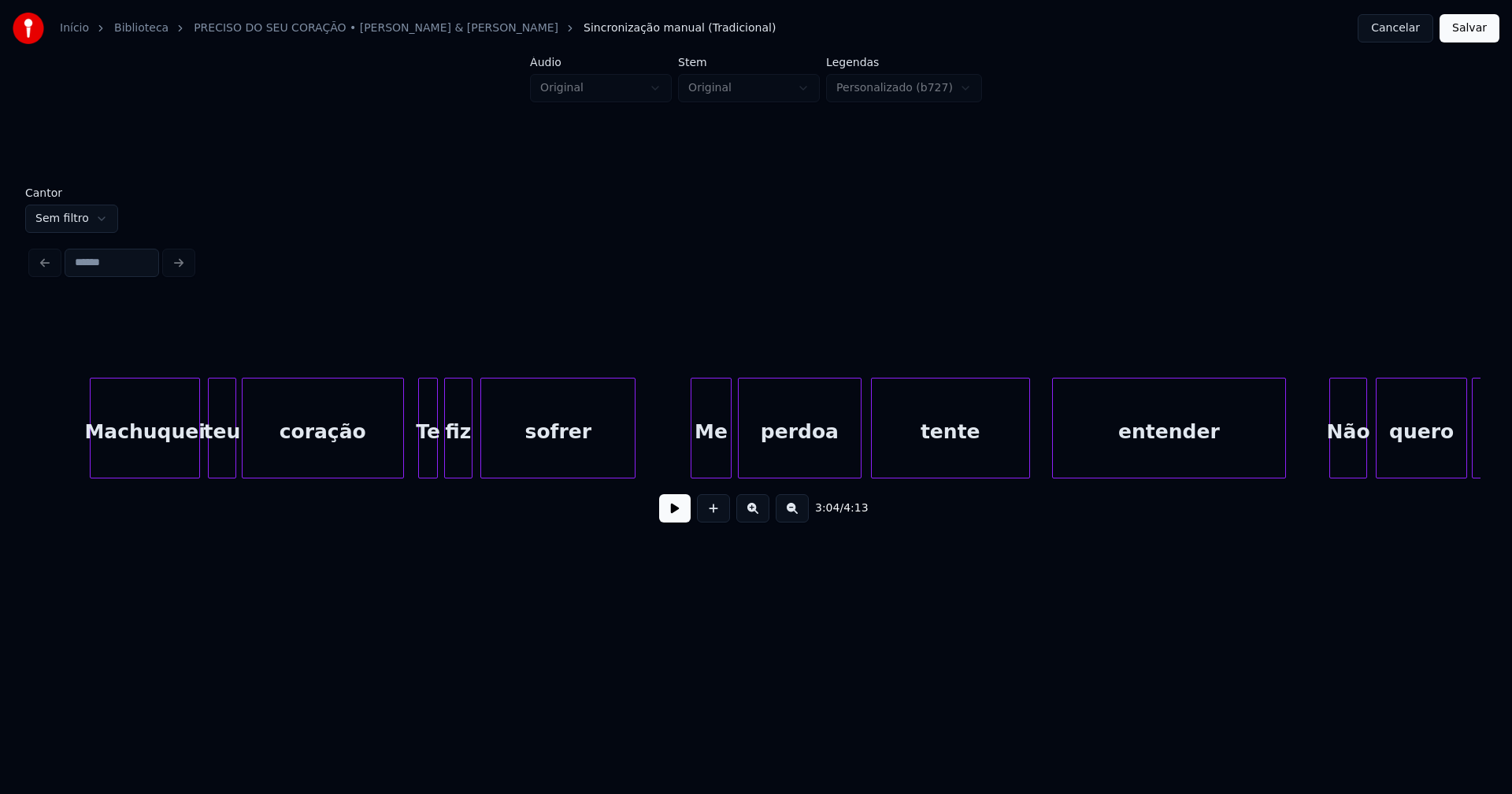
click at [693, 464] on div at bounding box center [694, 428] width 5 height 99
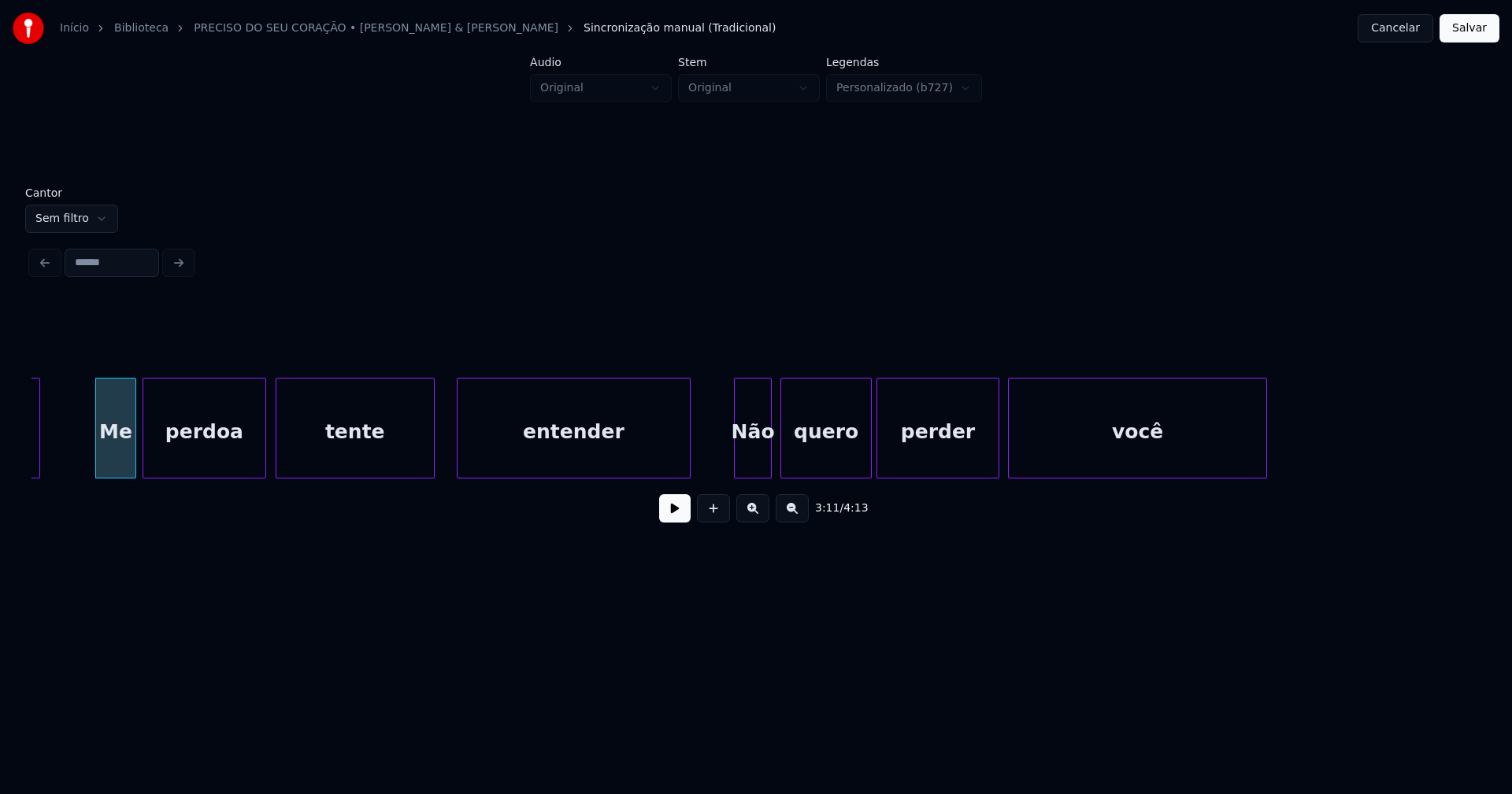
scroll to position [0, 30143]
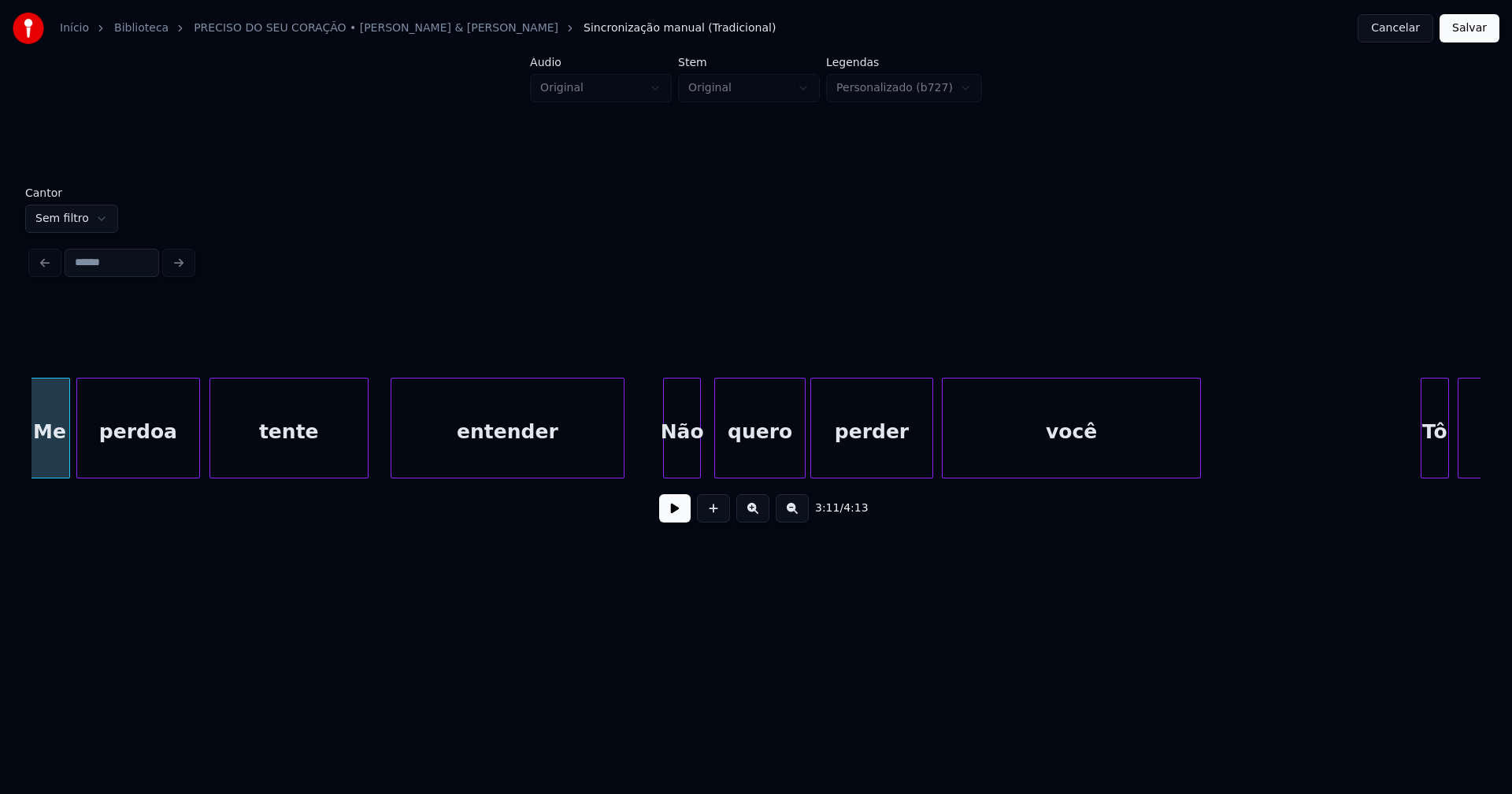
click at [683, 465] on div "Não" at bounding box center [682, 432] width 36 height 107
click at [759, 467] on div "quero" at bounding box center [753, 432] width 90 height 107
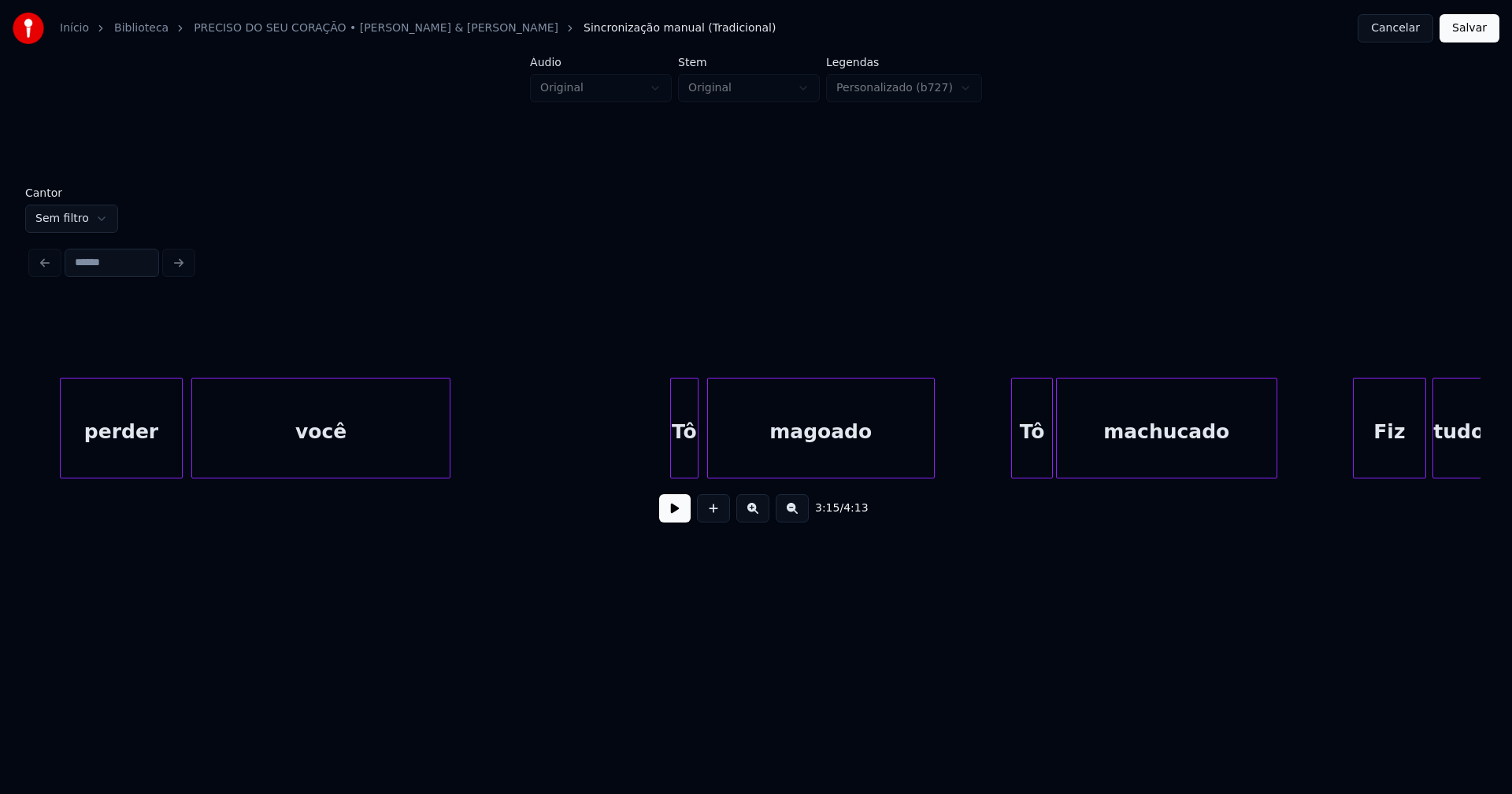
scroll to position [0, 31005]
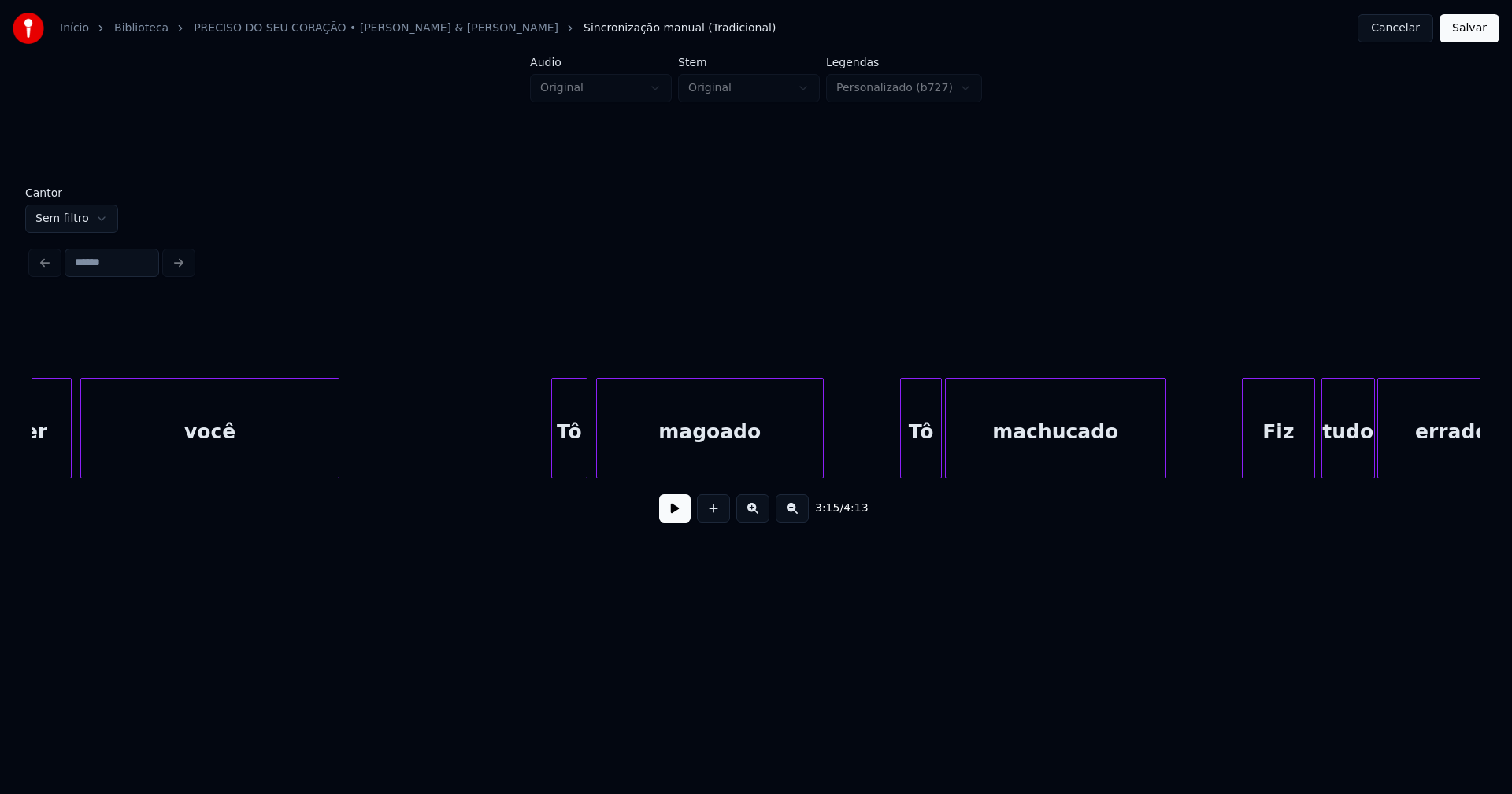
click at [552, 453] on div at bounding box center [554, 428] width 5 height 99
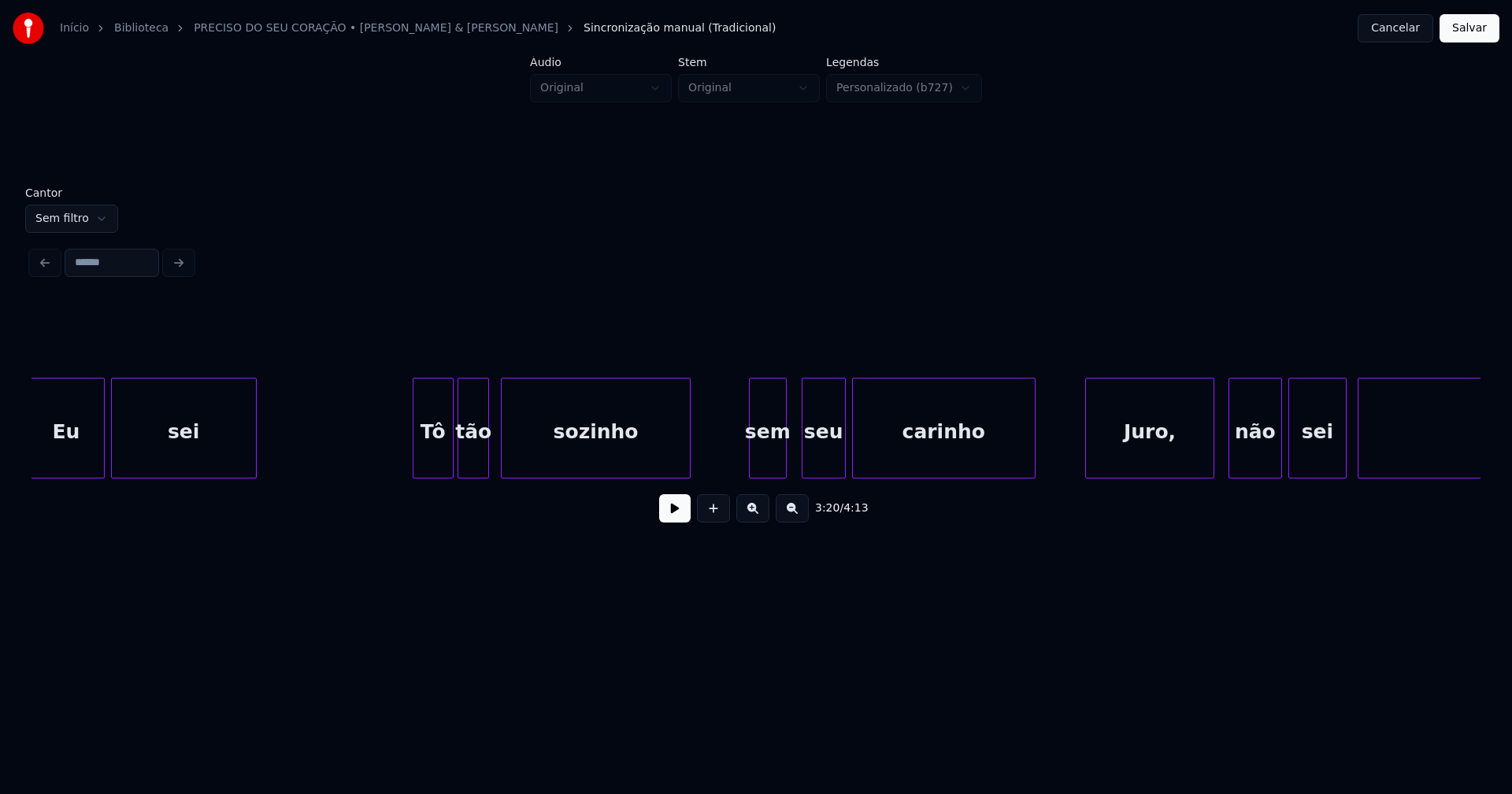
scroll to position [0, 32593]
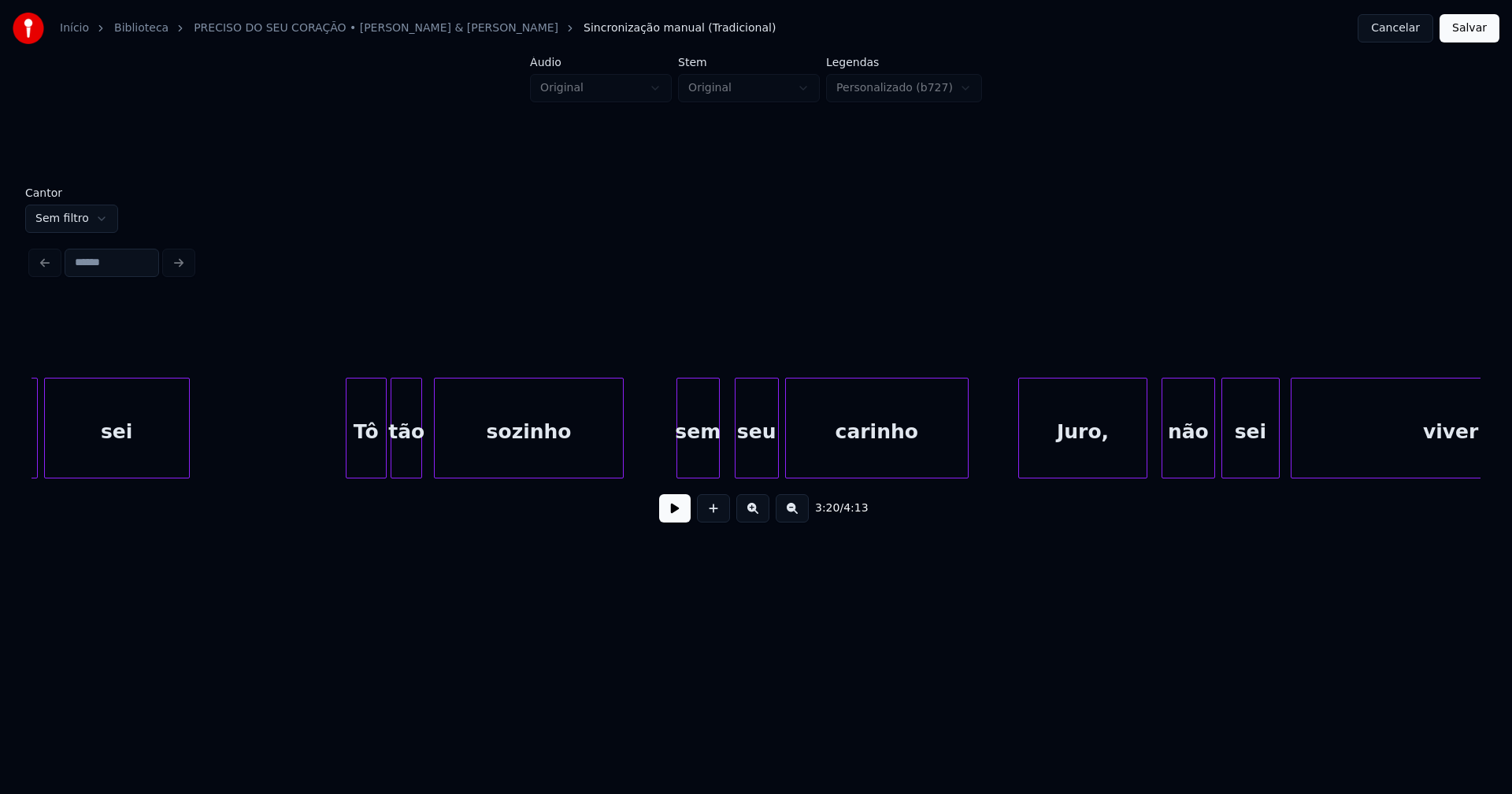
click at [680, 457] on div at bounding box center [679, 428] width 5 height 99
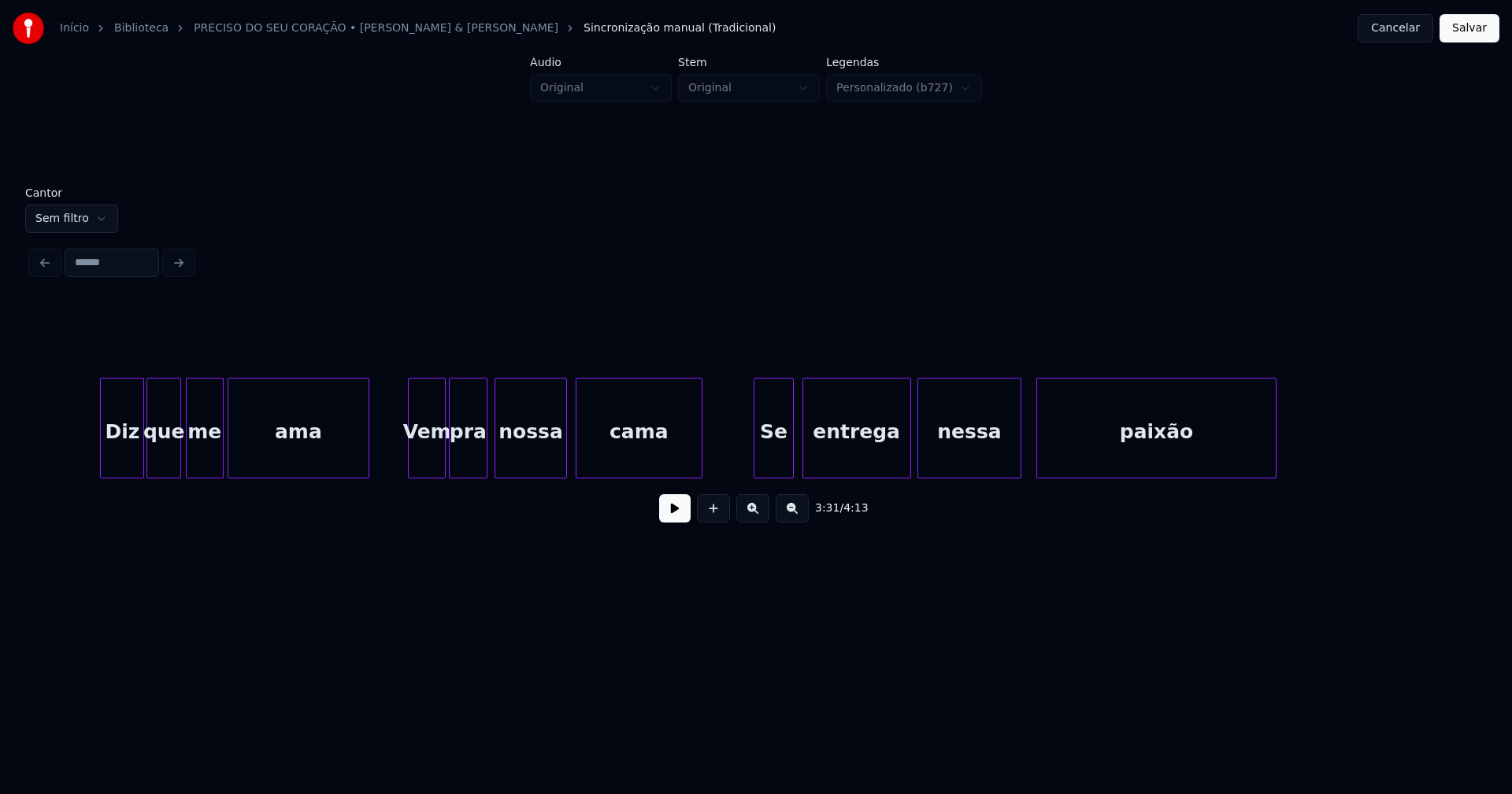
scroll to position [0, 34247]
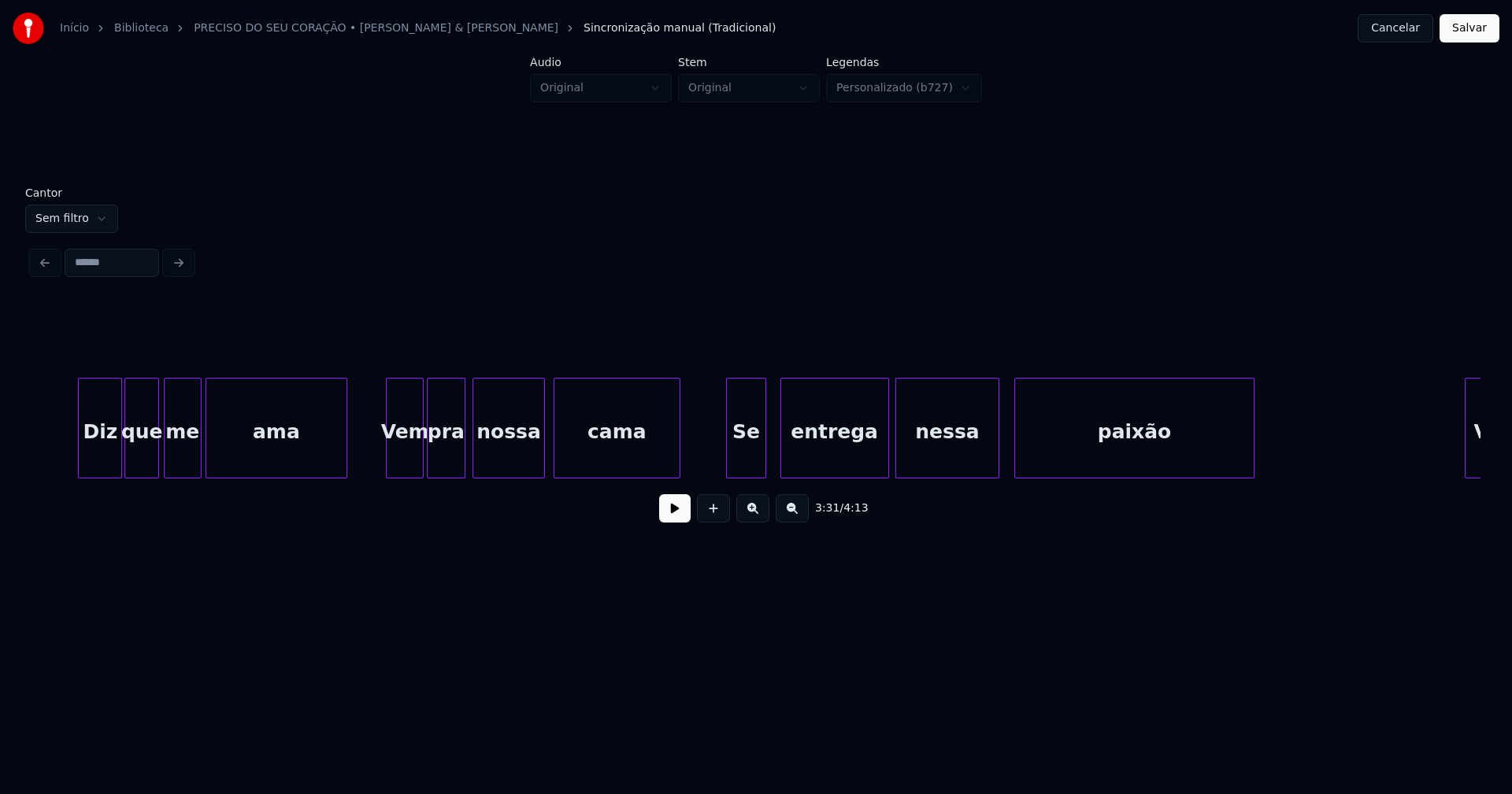
click at [753, 467] on div "Se" at bounding box center [746, 432] width 39 height 107
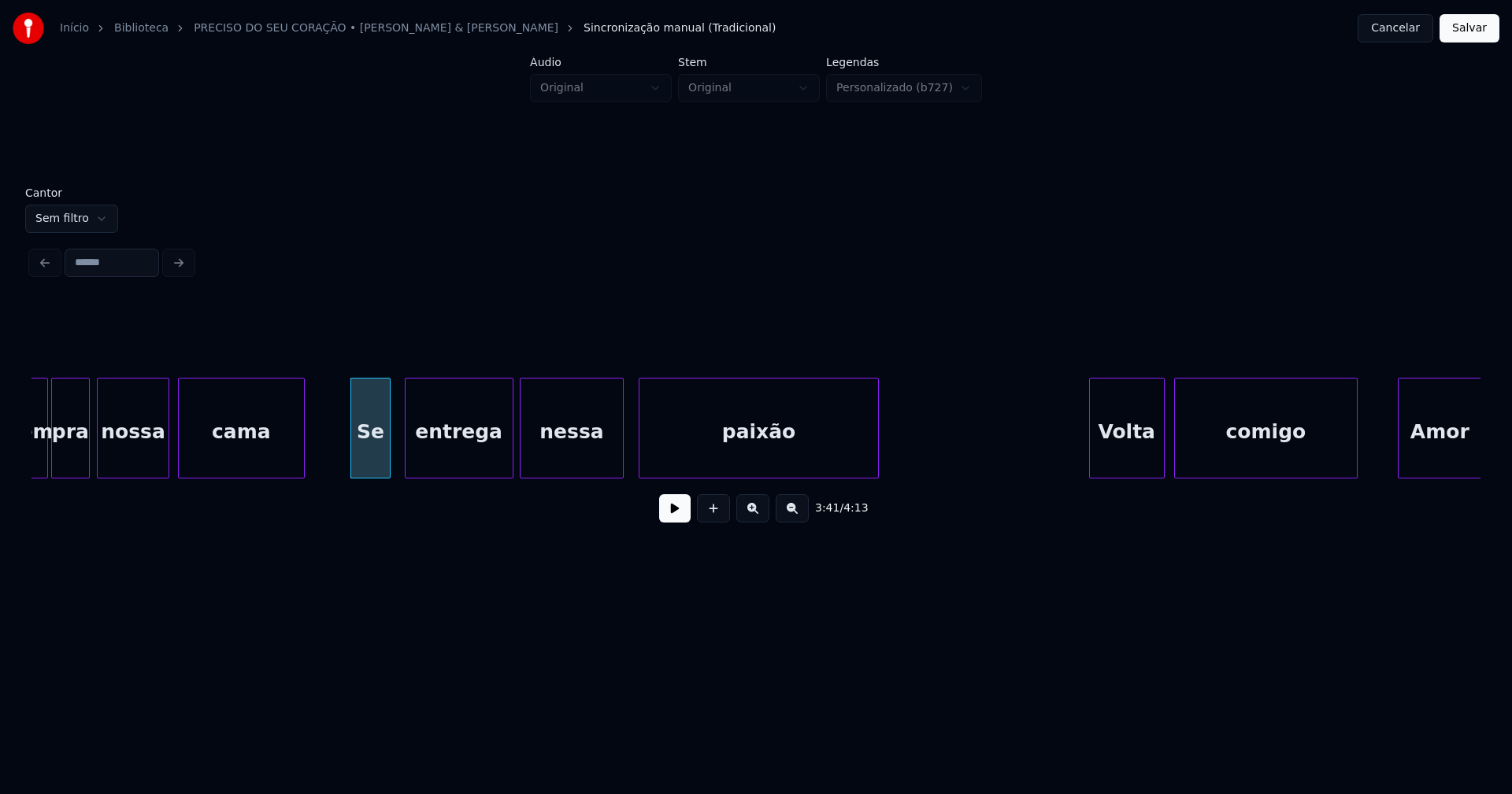
scroll to position [0, 34667]
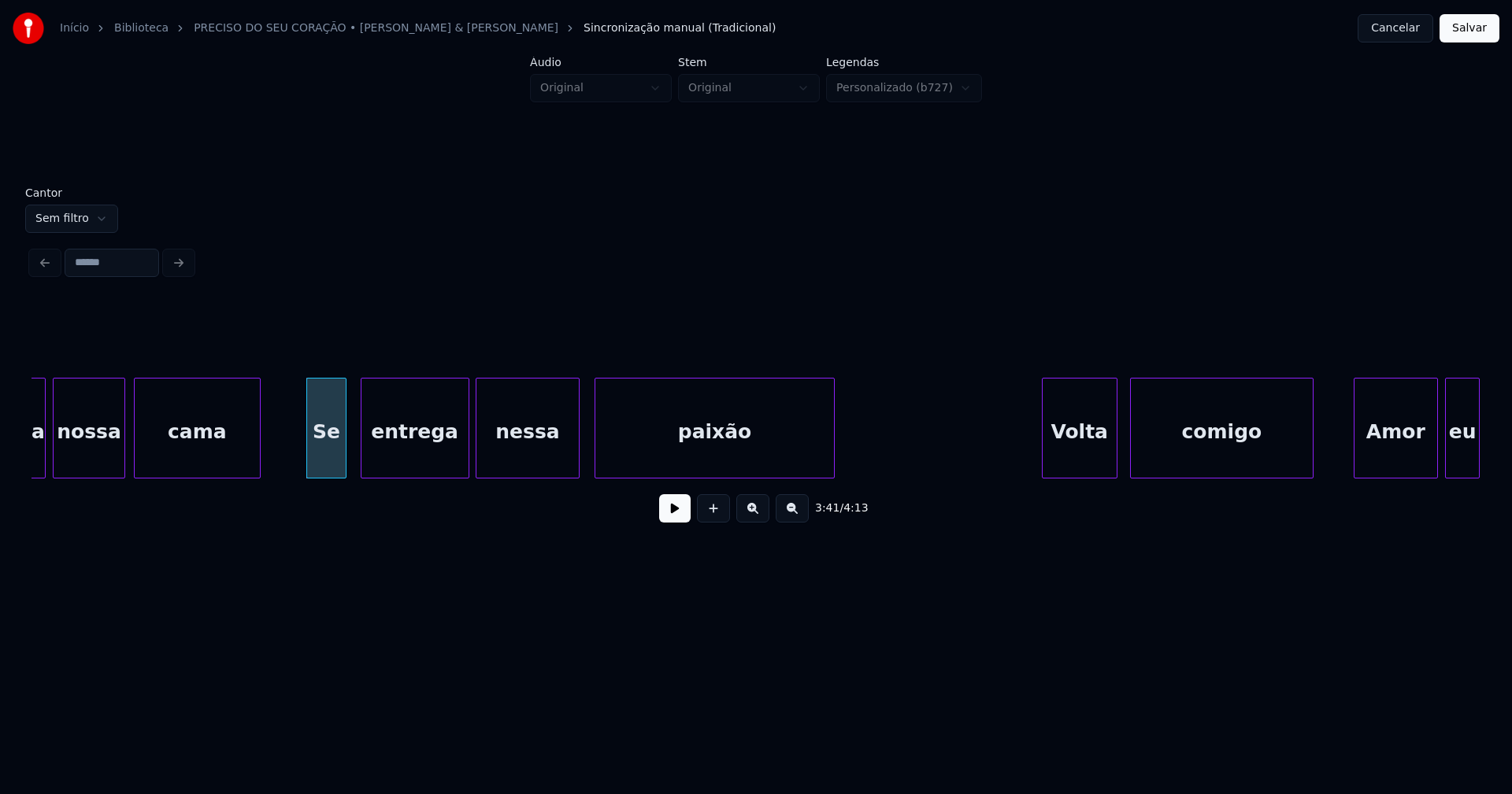
click at [1083, 456] on div "Volta" at bounding box center [1079, 432] width 74 height 107
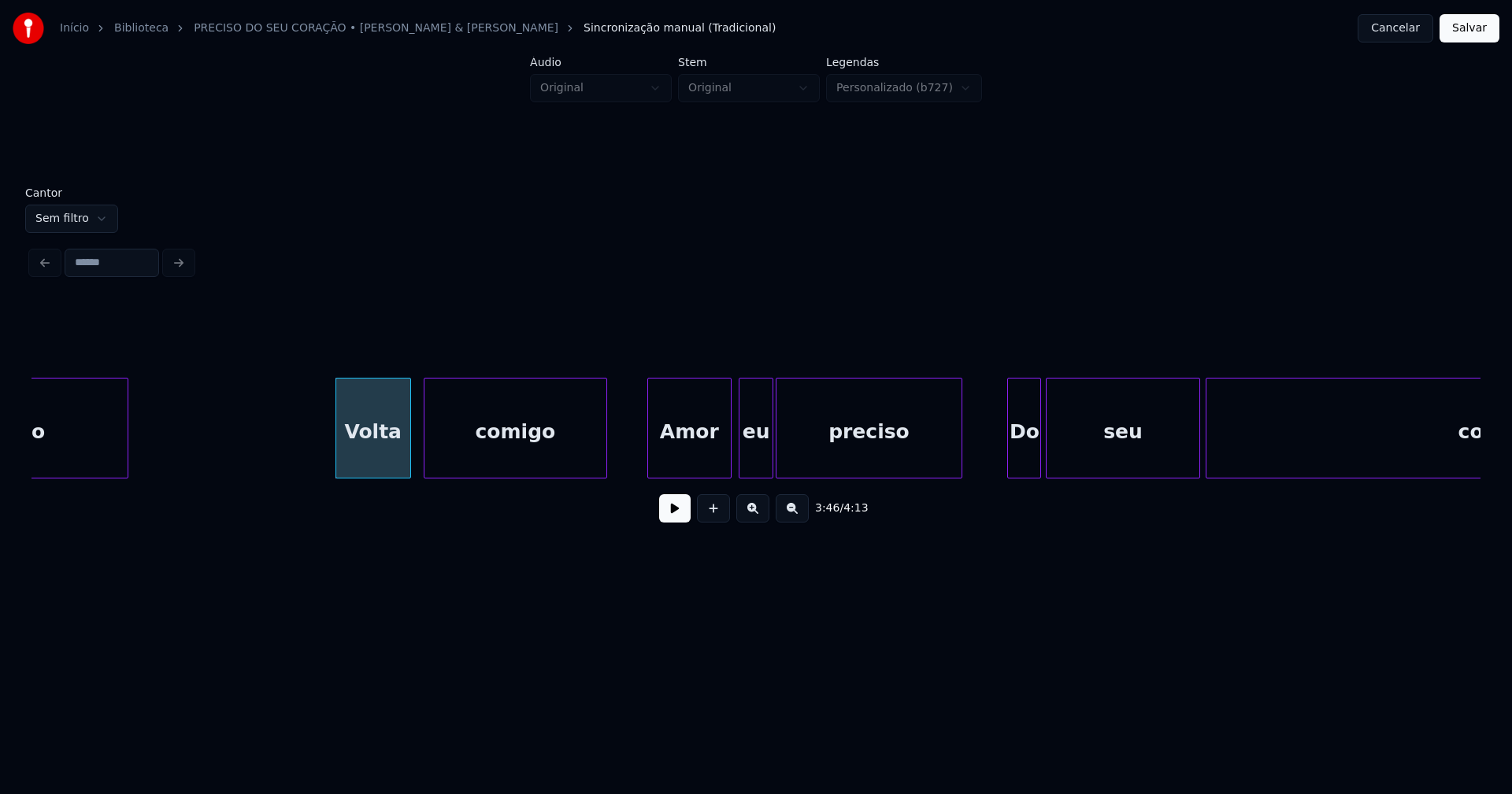
scroll to position [0, 35594]
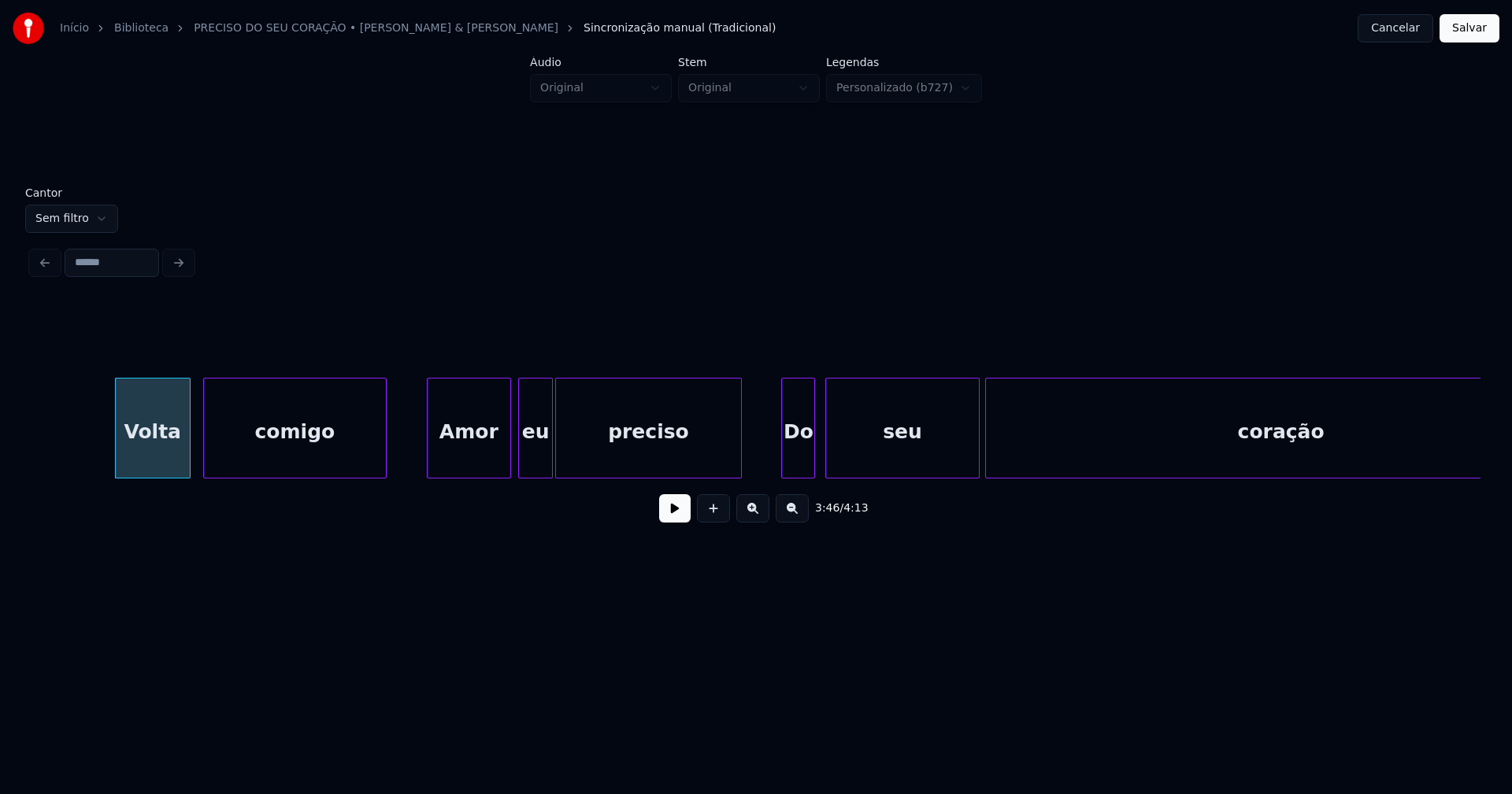
click at [797, 465] on div "Do" at bounding box center [797, 432] width 32 height 107
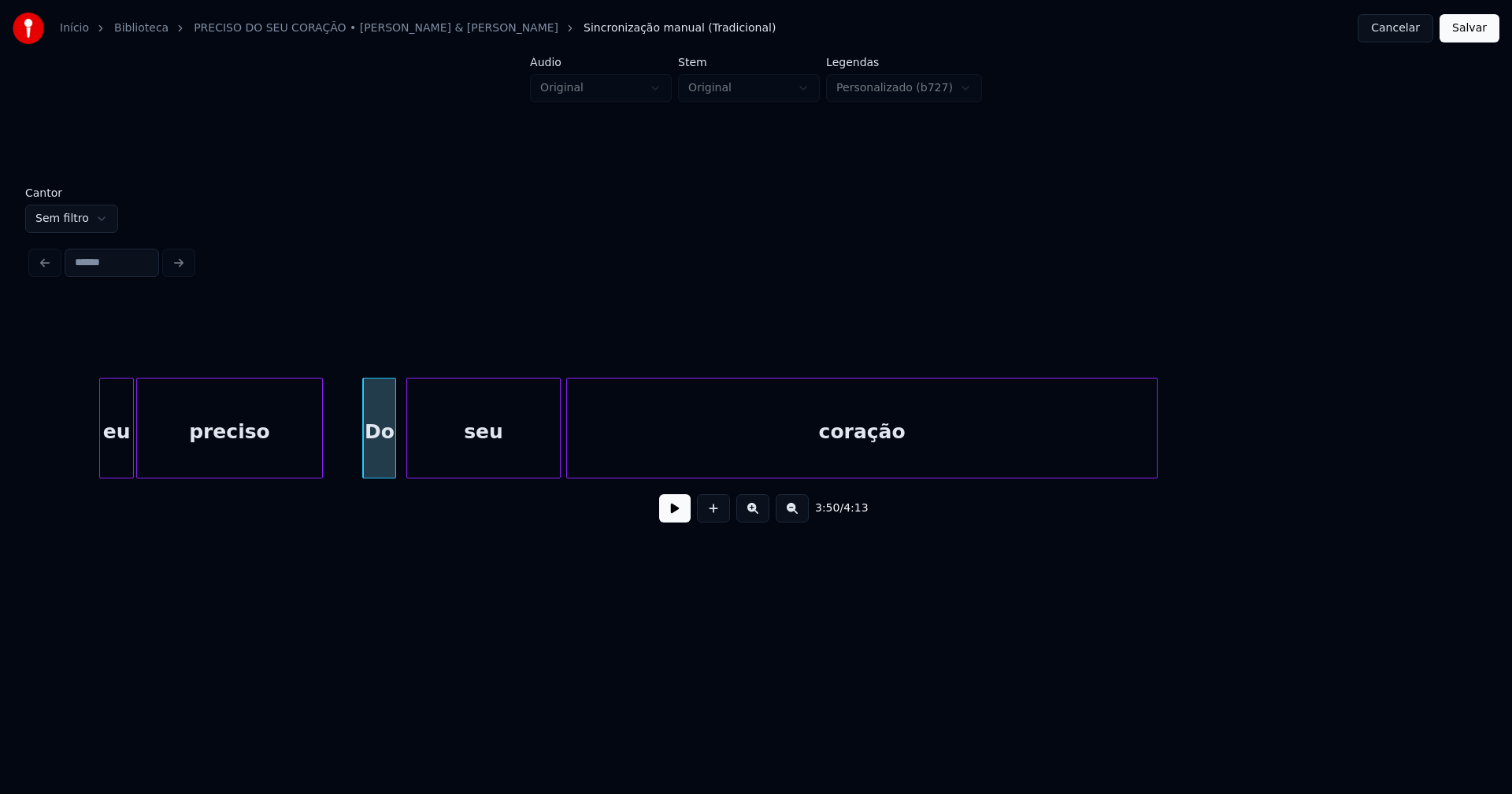
scroll to position [0, 36102]
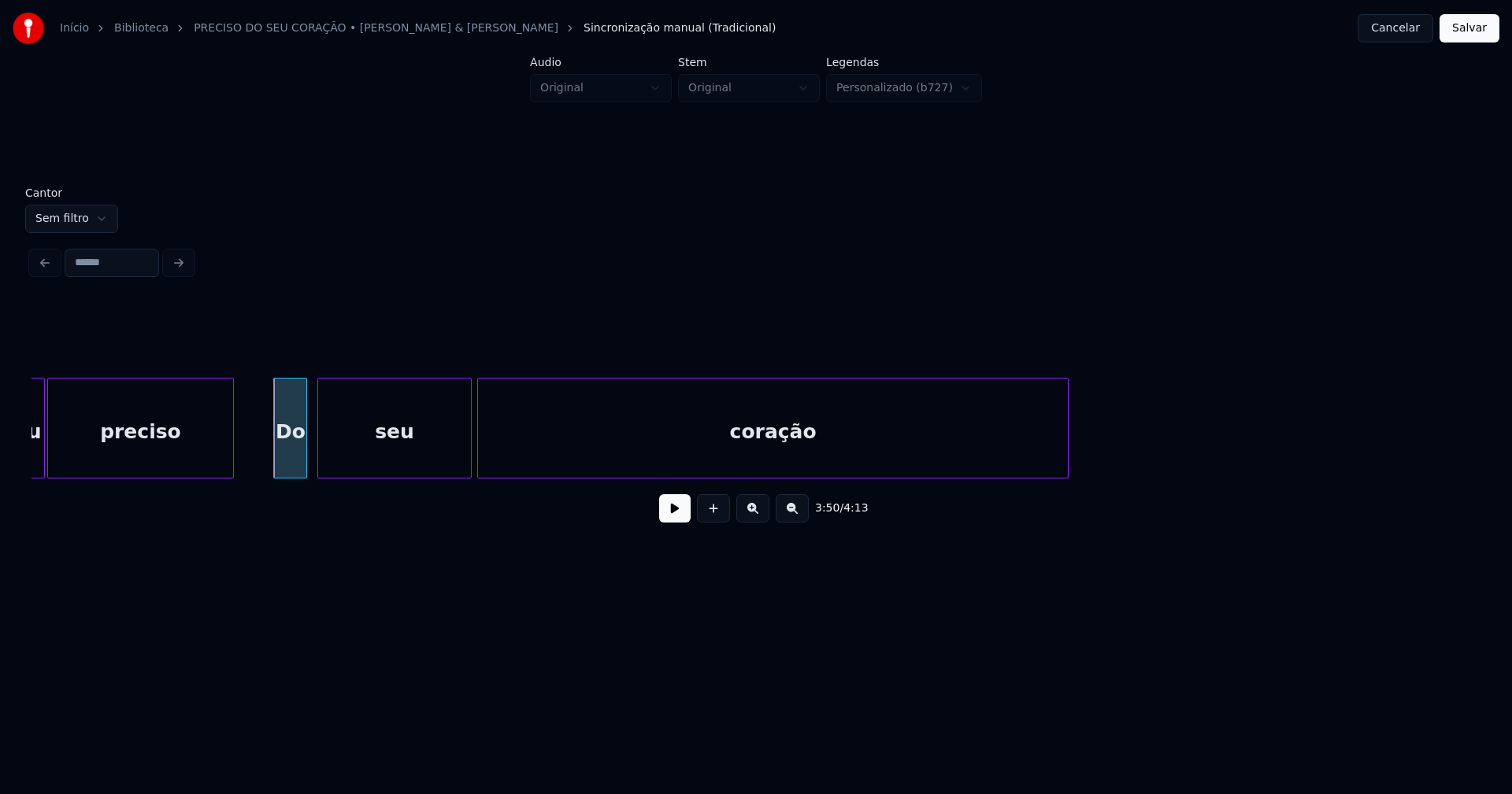
click at [1446, 40] on button "Salvar" at bounding box center [1468, 28] width 60 height 29
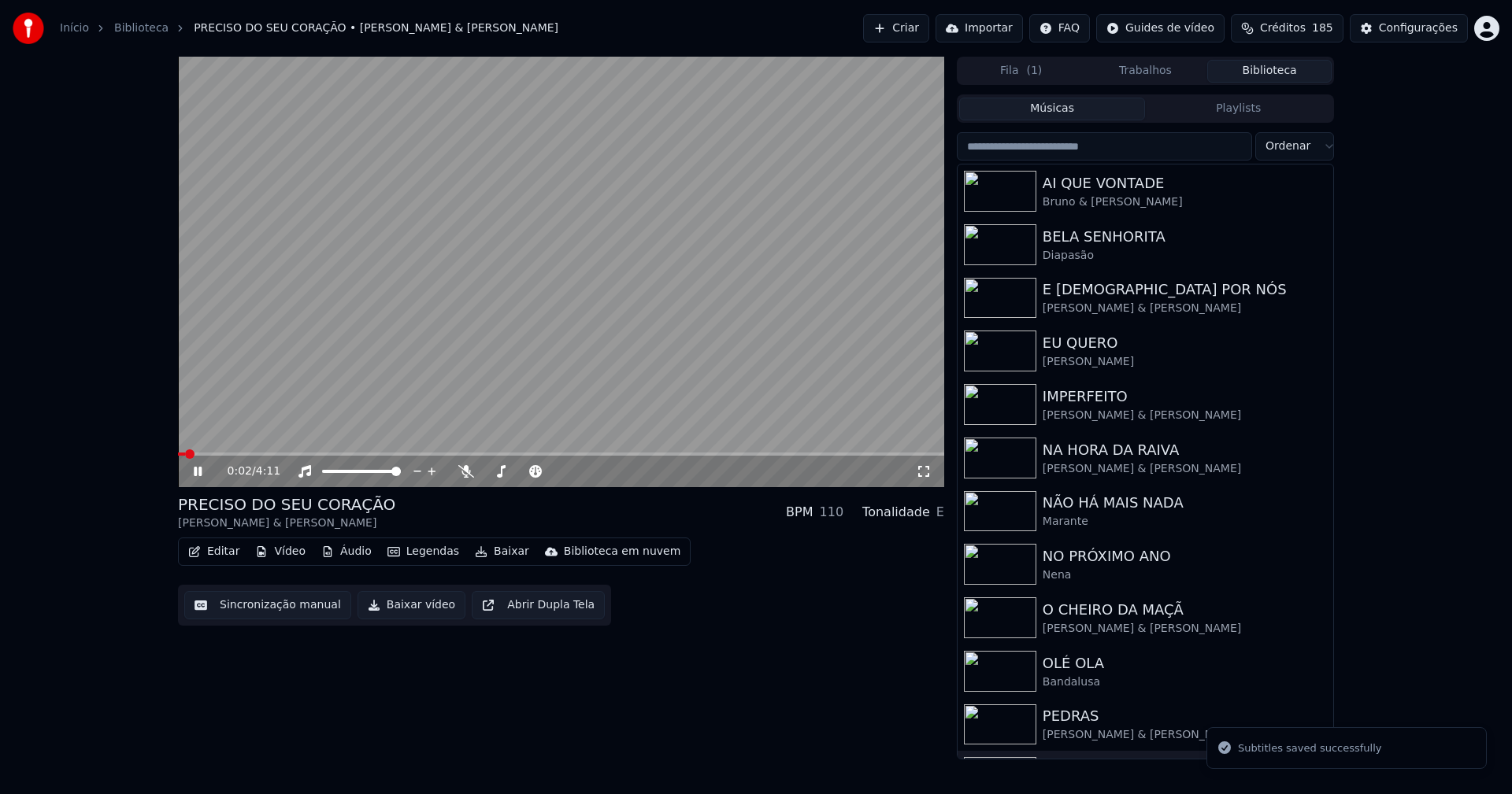
click at [417, 455] on span at bounding box center [561, 454] width 766 height 3
click at [503, 453] on span at bounding box center [561, 454] width 766 height 3
click at [196, 475] on icon at bounding box center [198, 472] width 8 height 10
click at [393, 602] on button "Baixar vídeo" at bounding box center [411, 605] width 108 height 29
drag, startPoint x: 1275, startPoint y: 72, endPoint x: 1196, endPoint y: 53, distance: 81.3
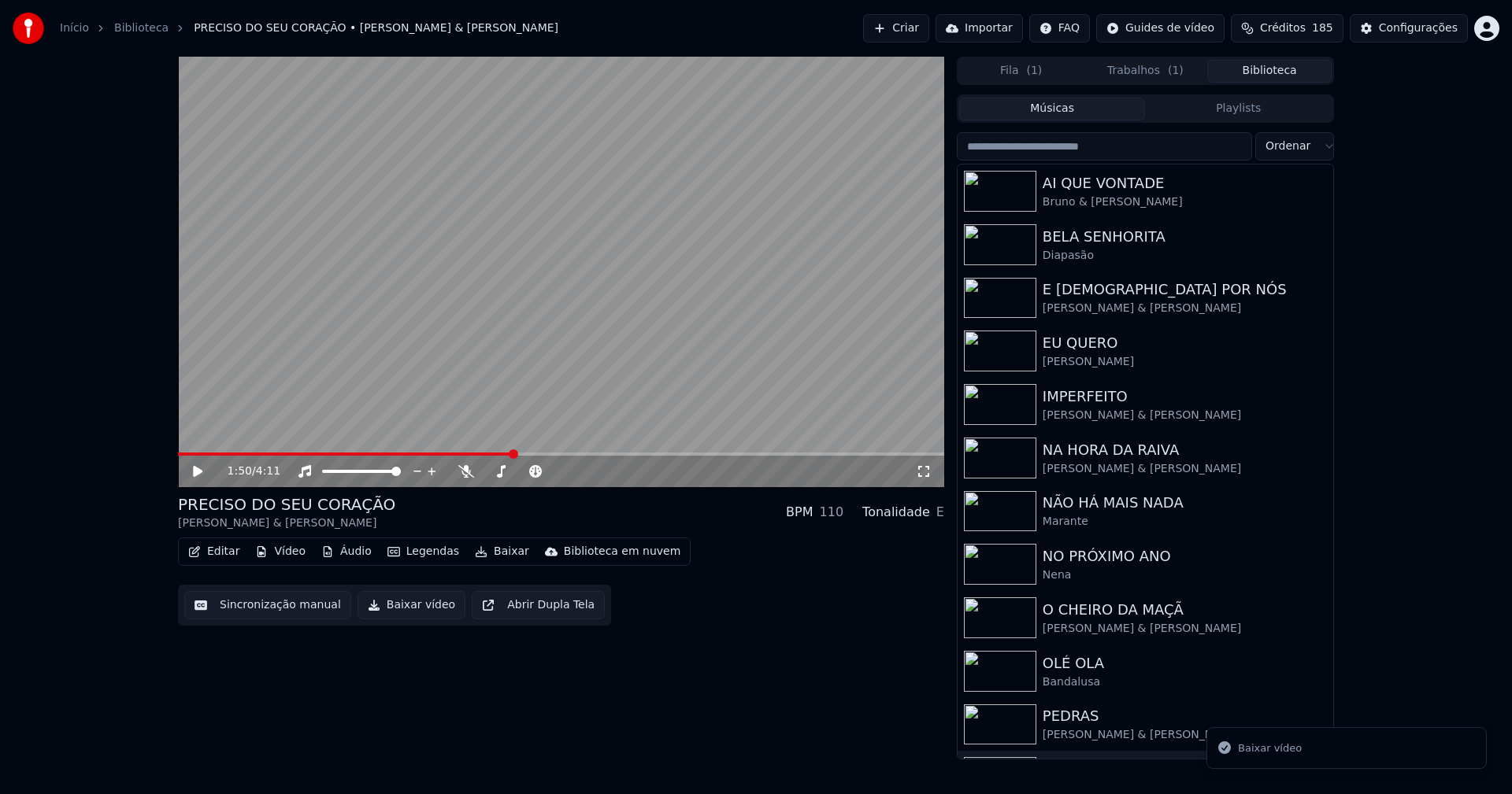
click at [1276, 72] on button "Biblioteca" at bounding box center [1269, 71] width 124 height 23
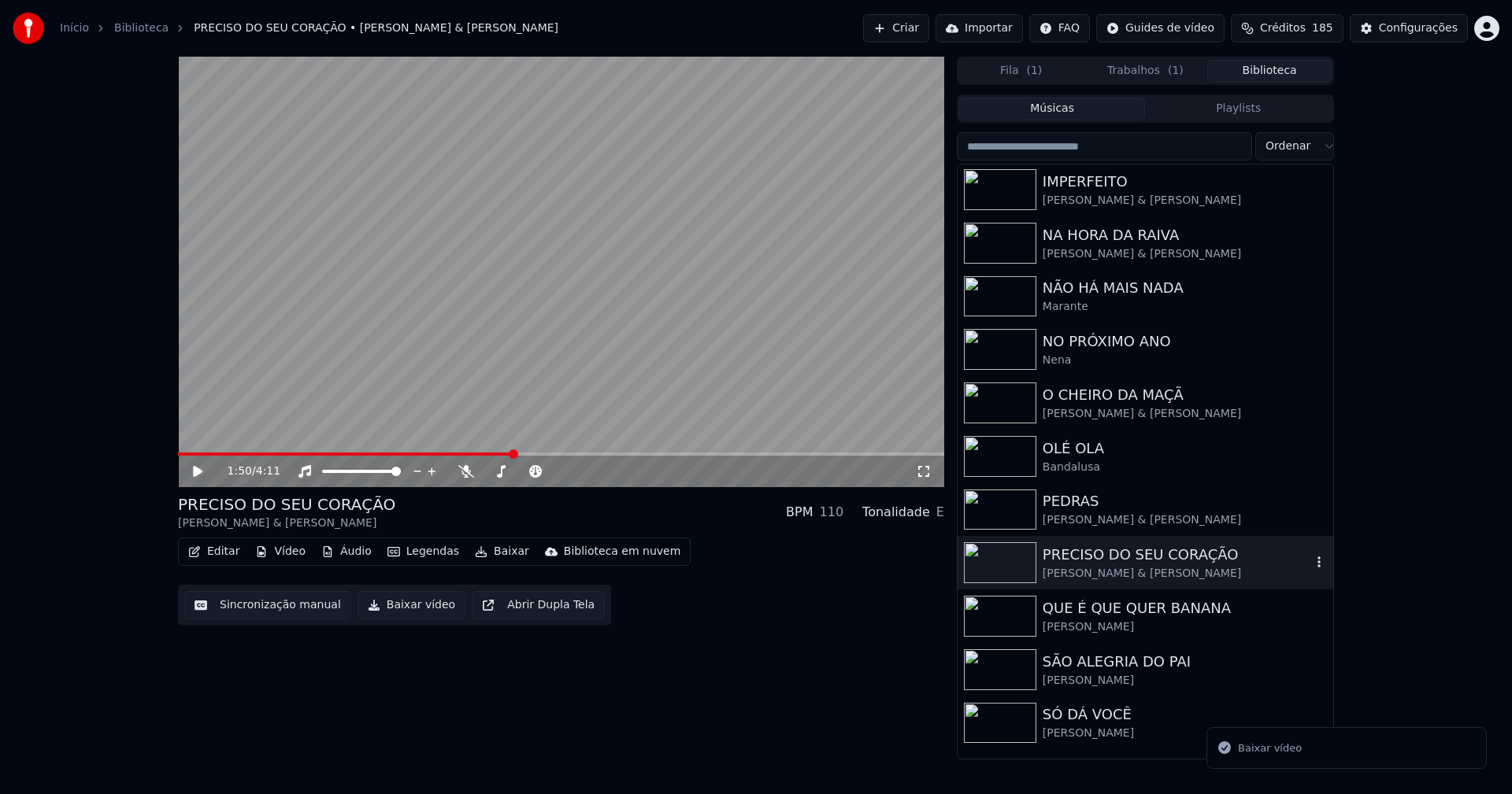
scroll to position [236, 0]
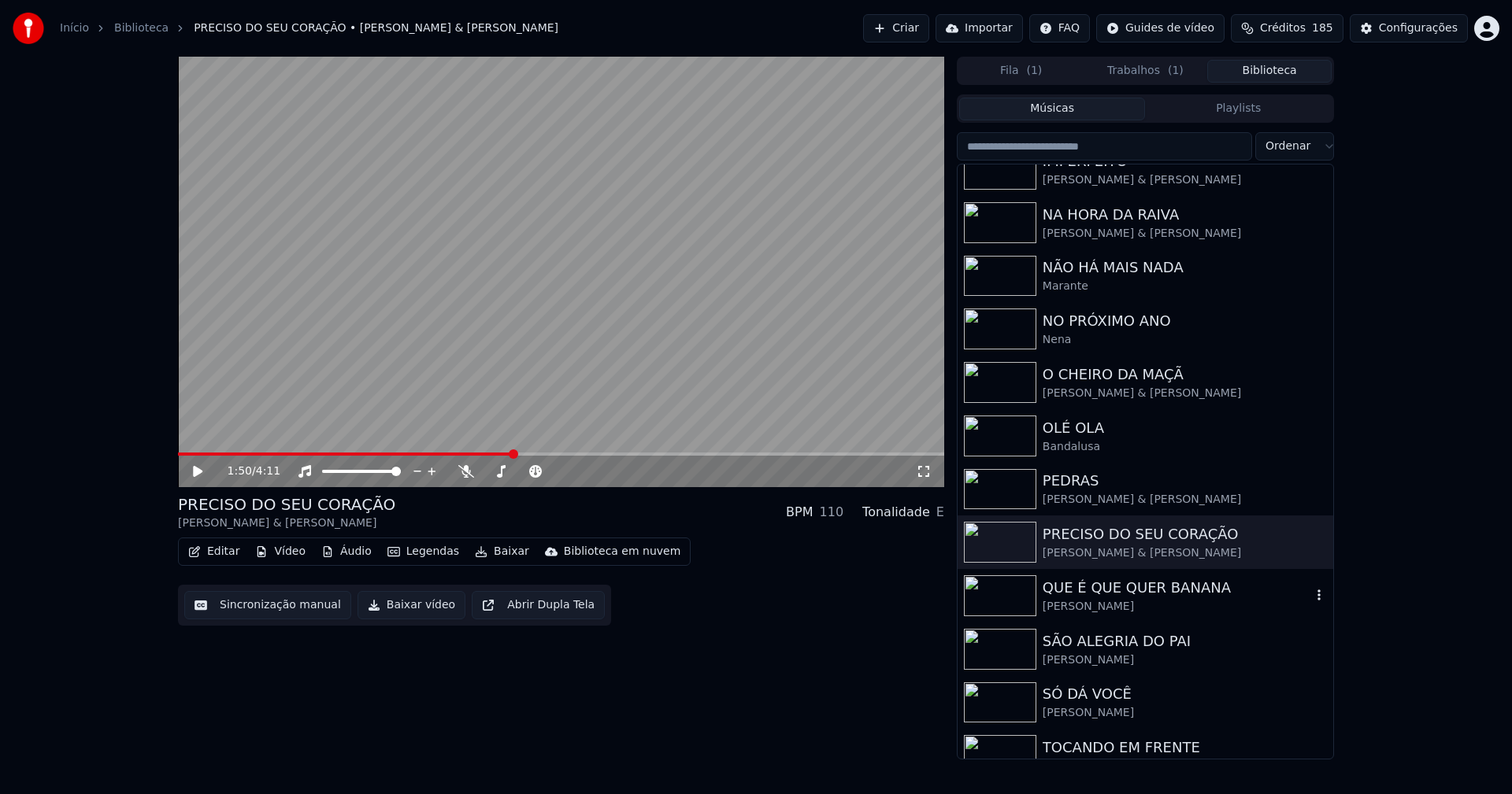
drag, startPoint x: 1143, startPoint y: 608, endPoint x: 1211, endPoint y: 574, distance: 76.0
click at [1144, 608] on div "[PERSON_NAME]" at bounding box center [1176, 607] width 269 height 16
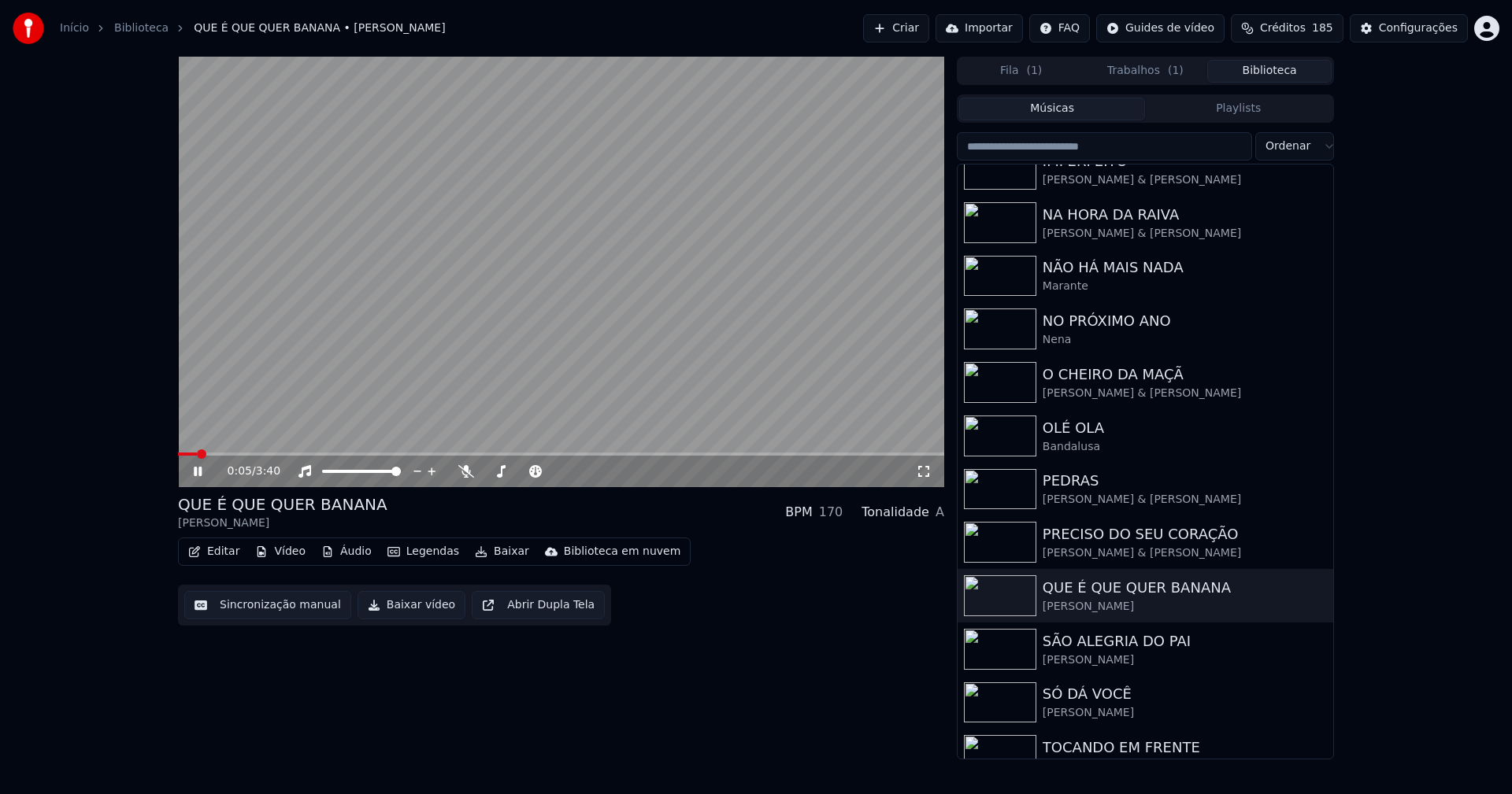
click at [205, 474] on icon at bounding box center [209, 471] width 37 height 12
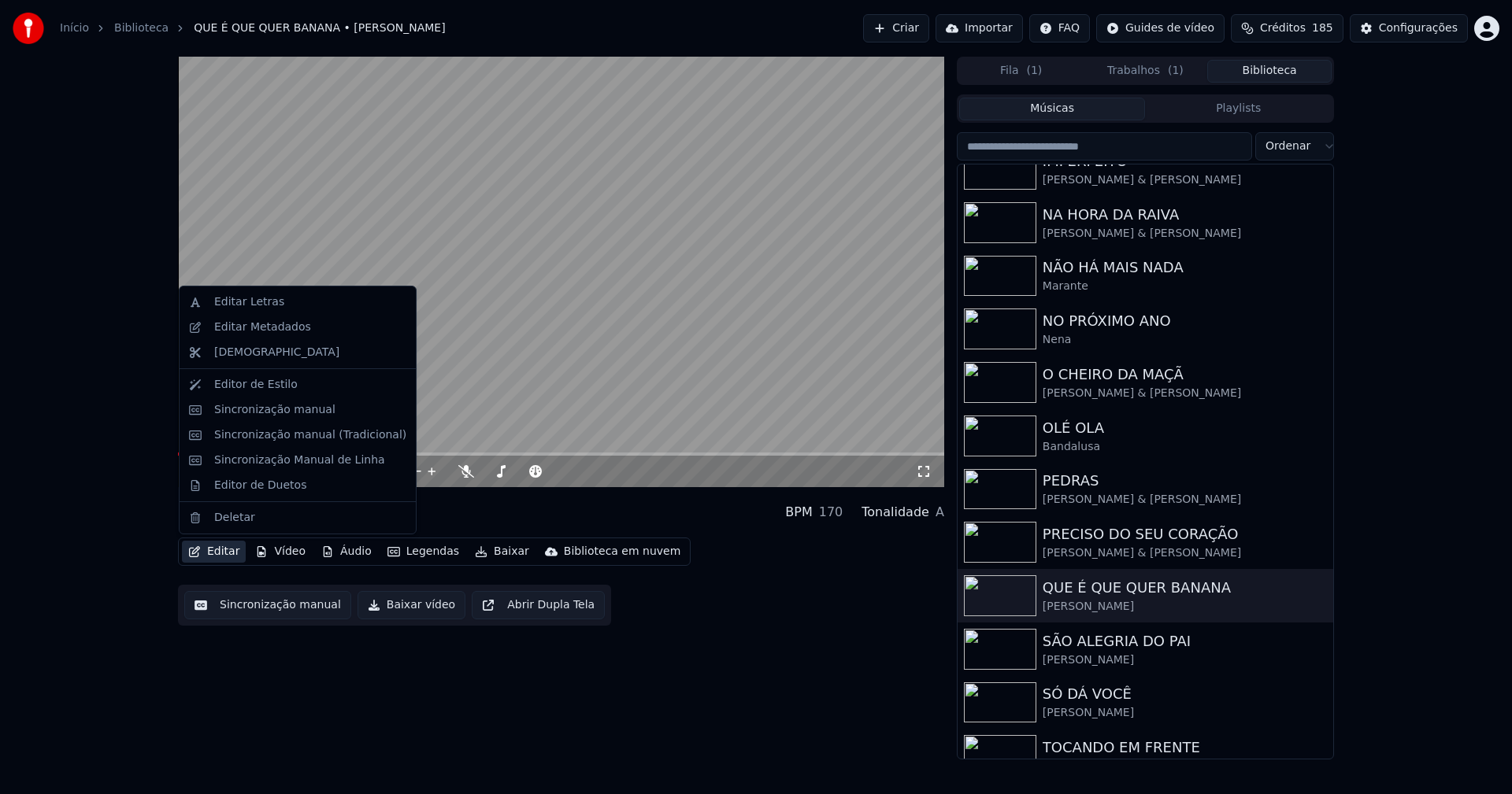
click at [221, 548] on button "Editar" at bounding box center [214, 552] width 64 height 22
click at [244, 433] on div "Sincronização manual (Tradicional)" at bounding box center [310, 435] width 192 height 16
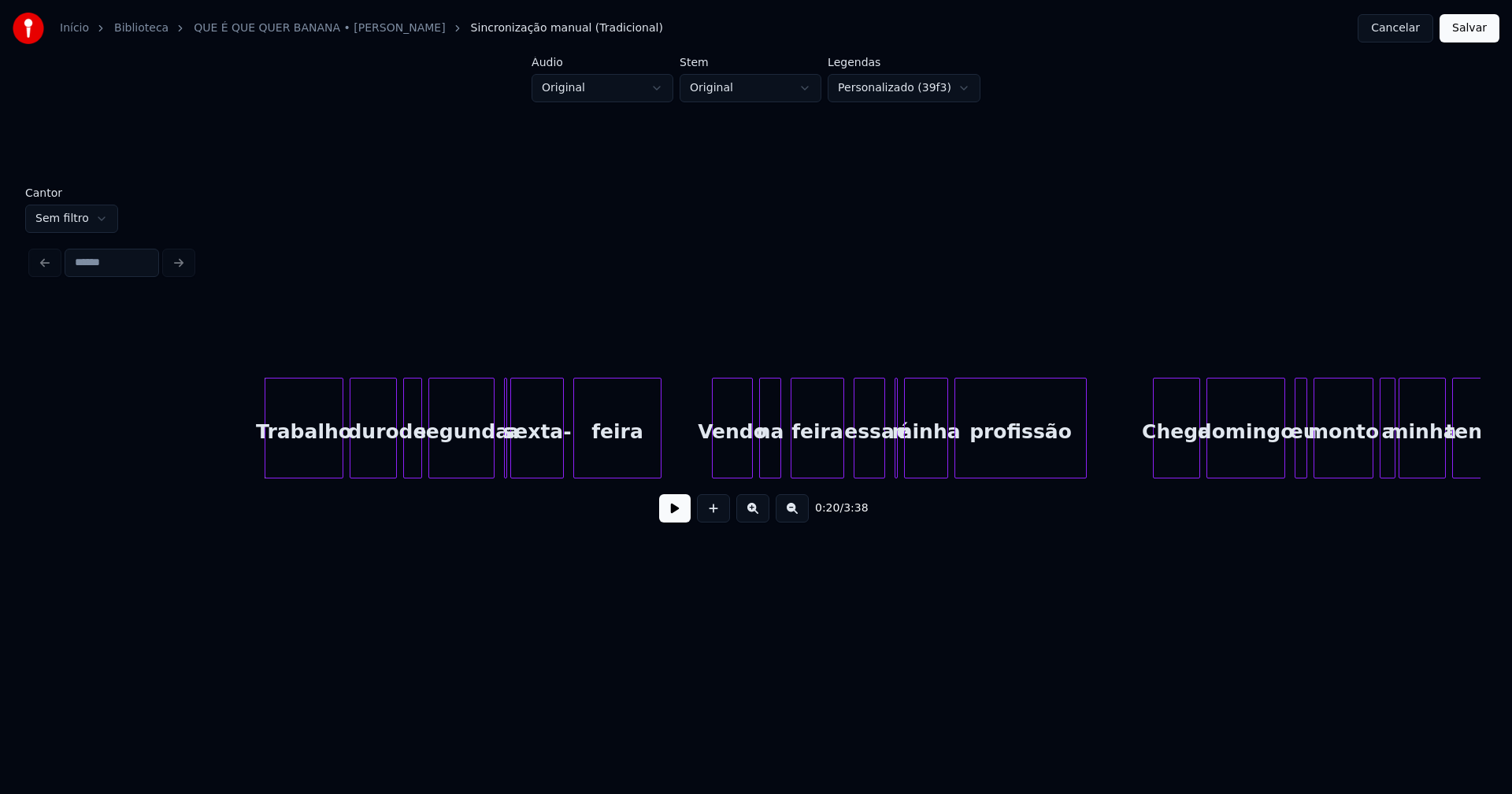
scroll to position [0, 2970]
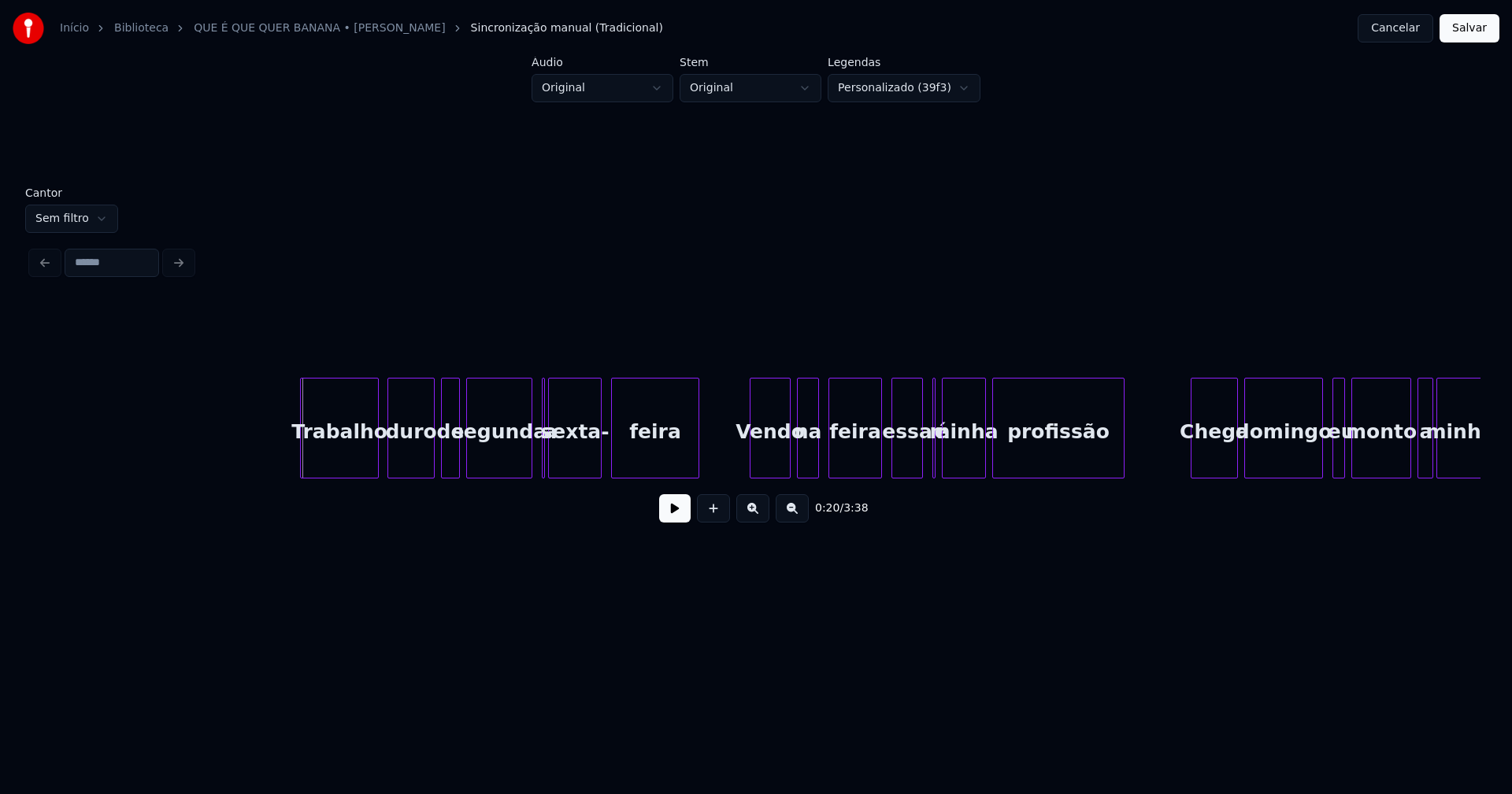
click at [345, 440] on div "Trabalho" at bounding box center [339, 432] width 77 height 107
click at [677, 523] on button at bounding box center [674, 508] width 31 height 29
click at [682, 517] on button at bounding box center [674, 508] width 31 height 29
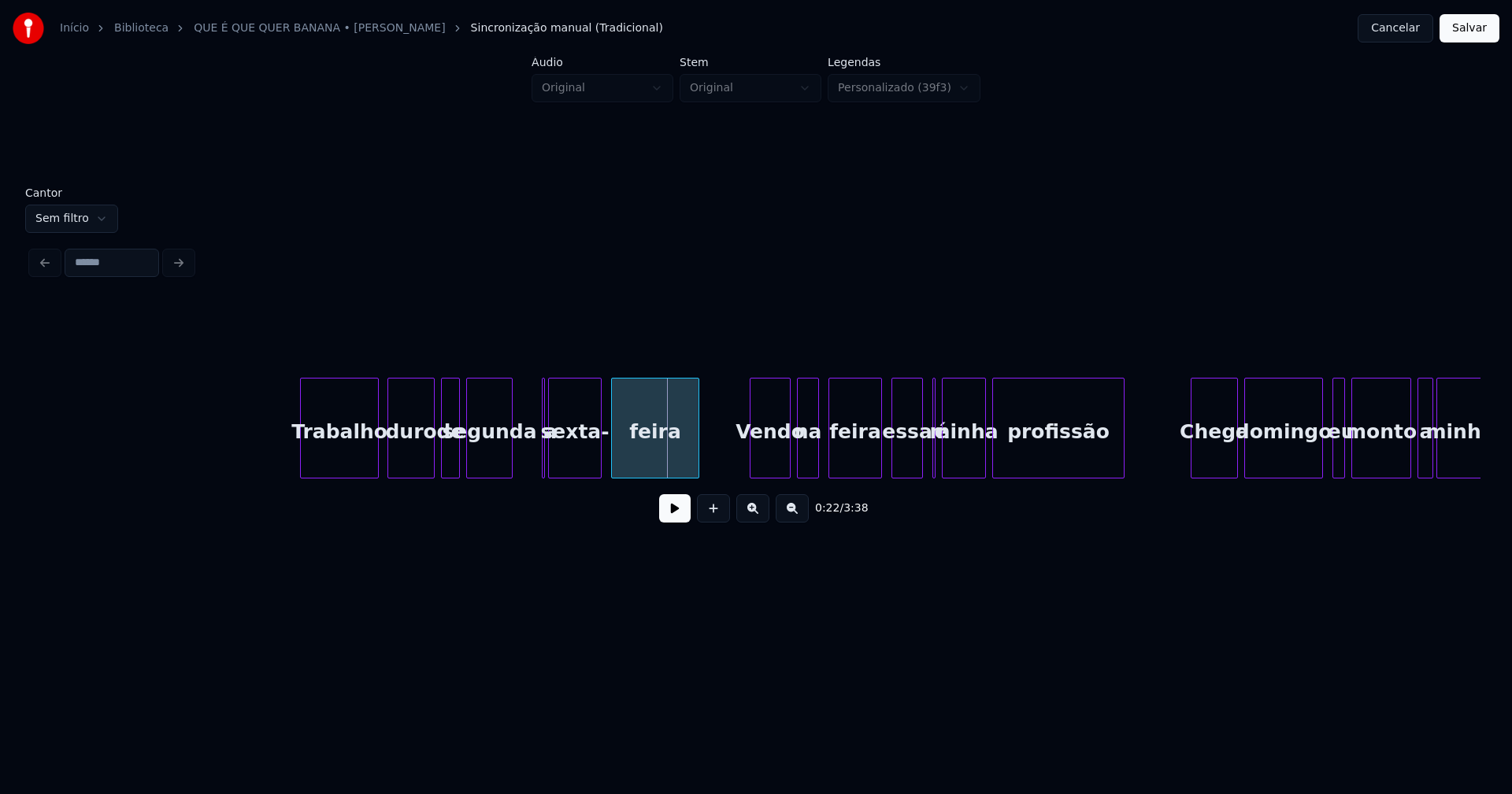
click at [511, 470] on div at bounding box center [509, 428] width 5 height 99
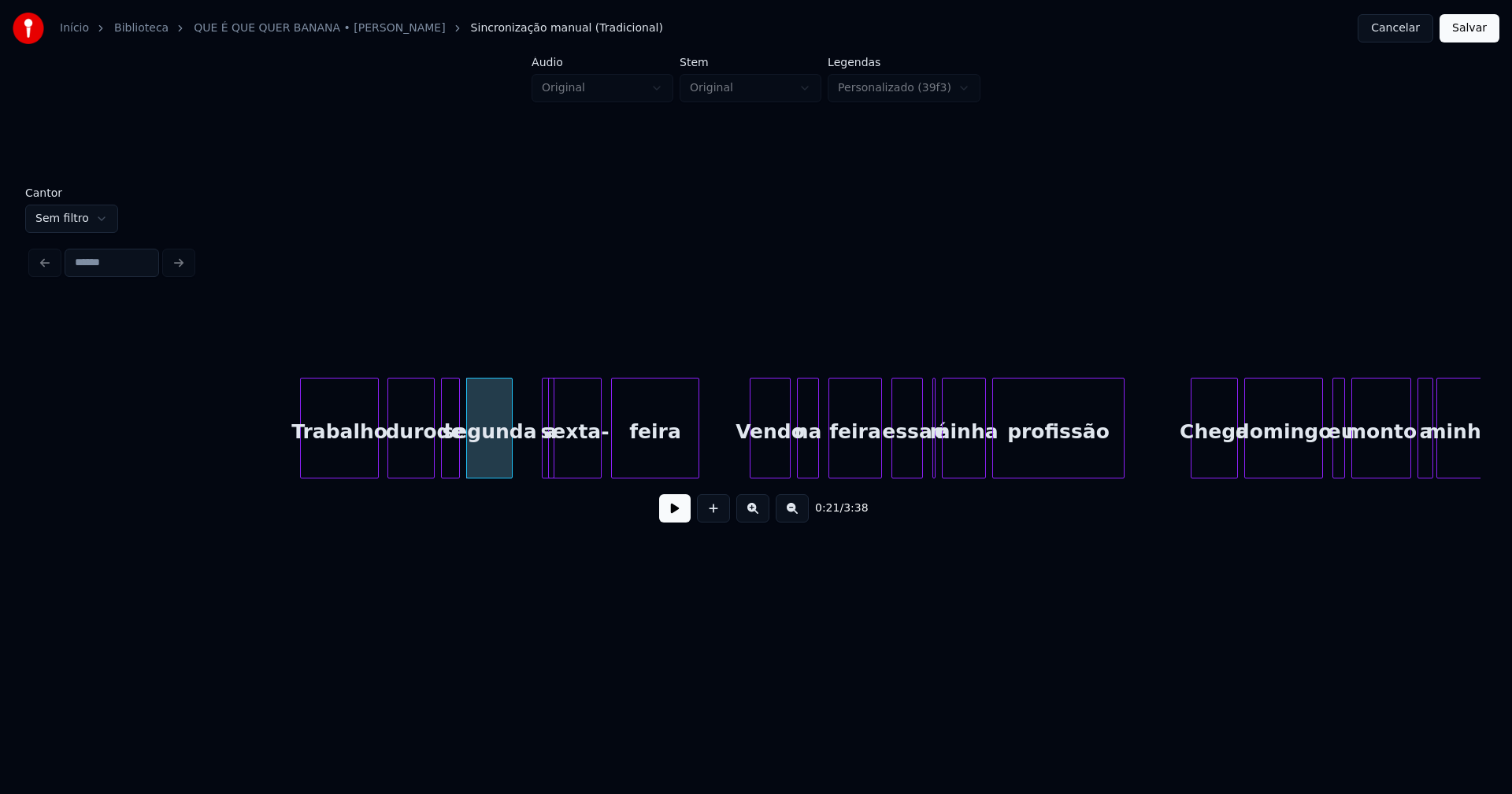
click at [524, 392] on div "a" at bounding box center [530, 428] width 12 height 101
click at [675, 521] on button at bounding box center [674, 508] width 31 height 29
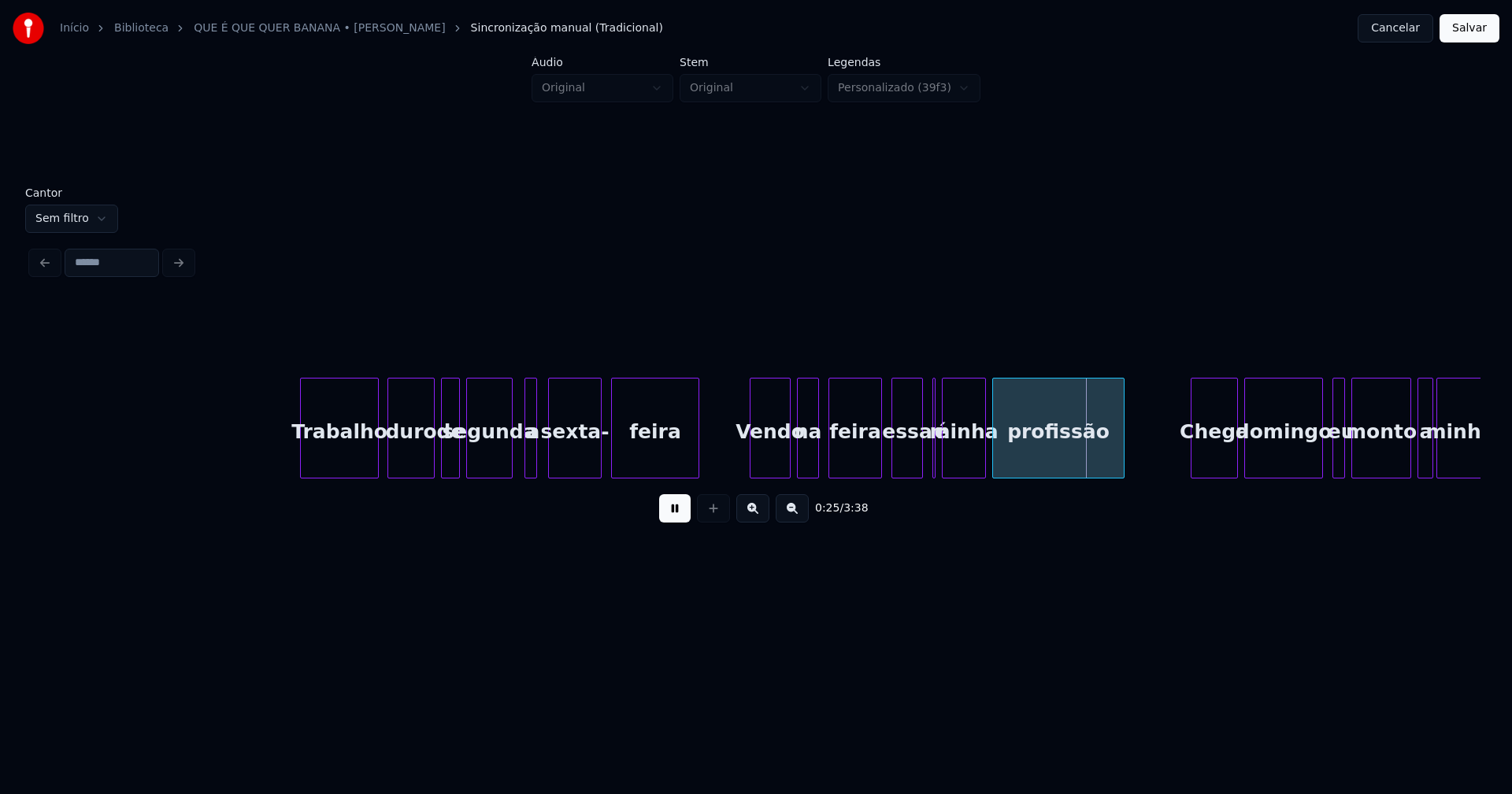
drag, startPoint x: 664, startPoint y: 516, endPoint x: 830, endPoint y: 488, distance: 168.3
click at [668, 516] on button at bounding box center [674, 508] width 31 height 29
click at [857, 475] on div "Trabalho duro de segunda a sexta- feira Vendo na feira essa é minha profissão C…" at bounding box center [756, 428] width 1449 height 101
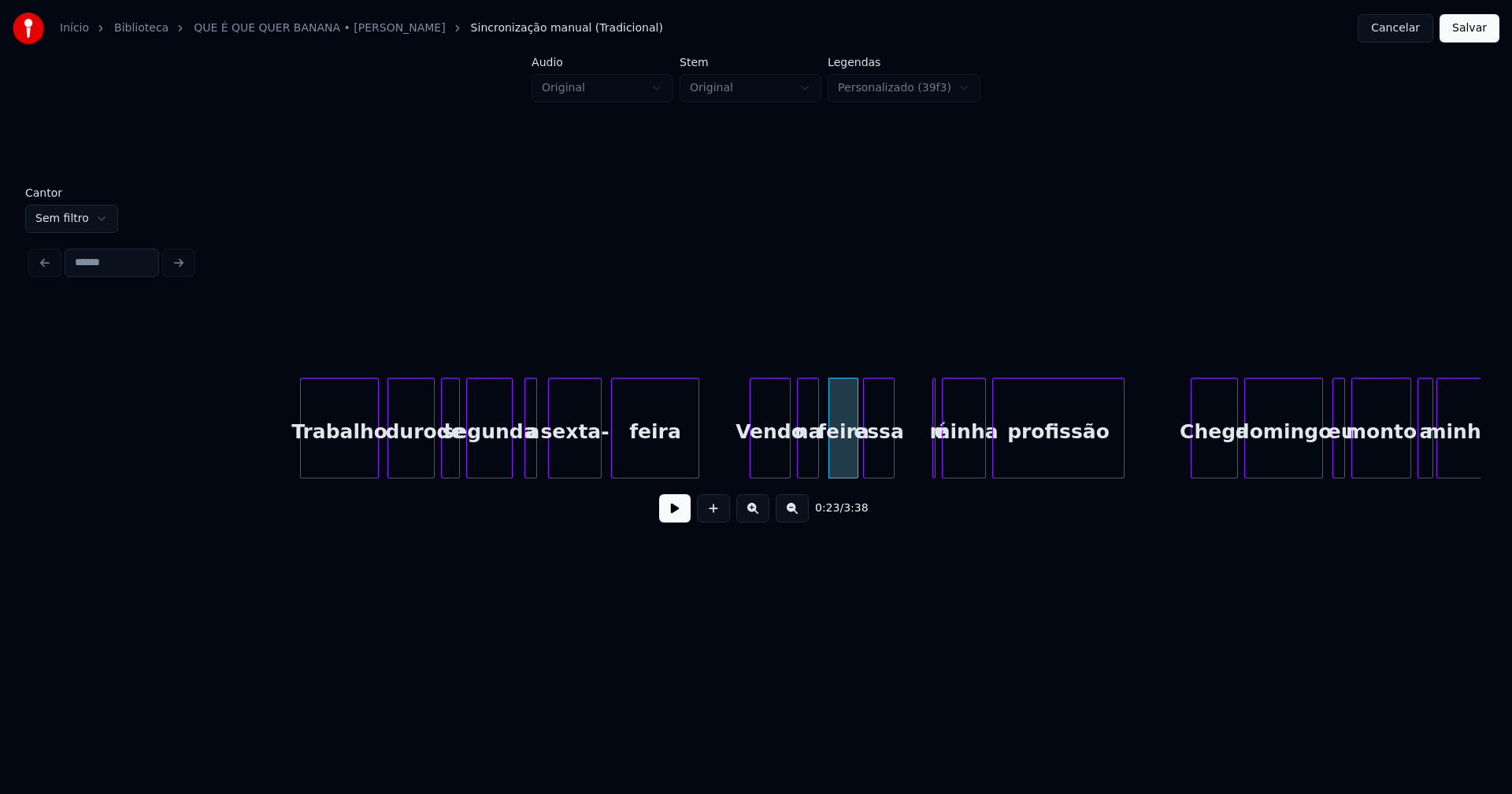
click at [878, 473] on div "Trabalho duro de segunda a sexta- feira Vendo na feira essa é minha profissão C…" at bounding box center [756, 428] width 1449 height 101
drag, startPoint x: 735, startPoint y: 456, endPoint x: 687, endPoint y: 498, distance: 63.8
click at [678, 515] on button at bounding box center [674, 508] width 31 height 29
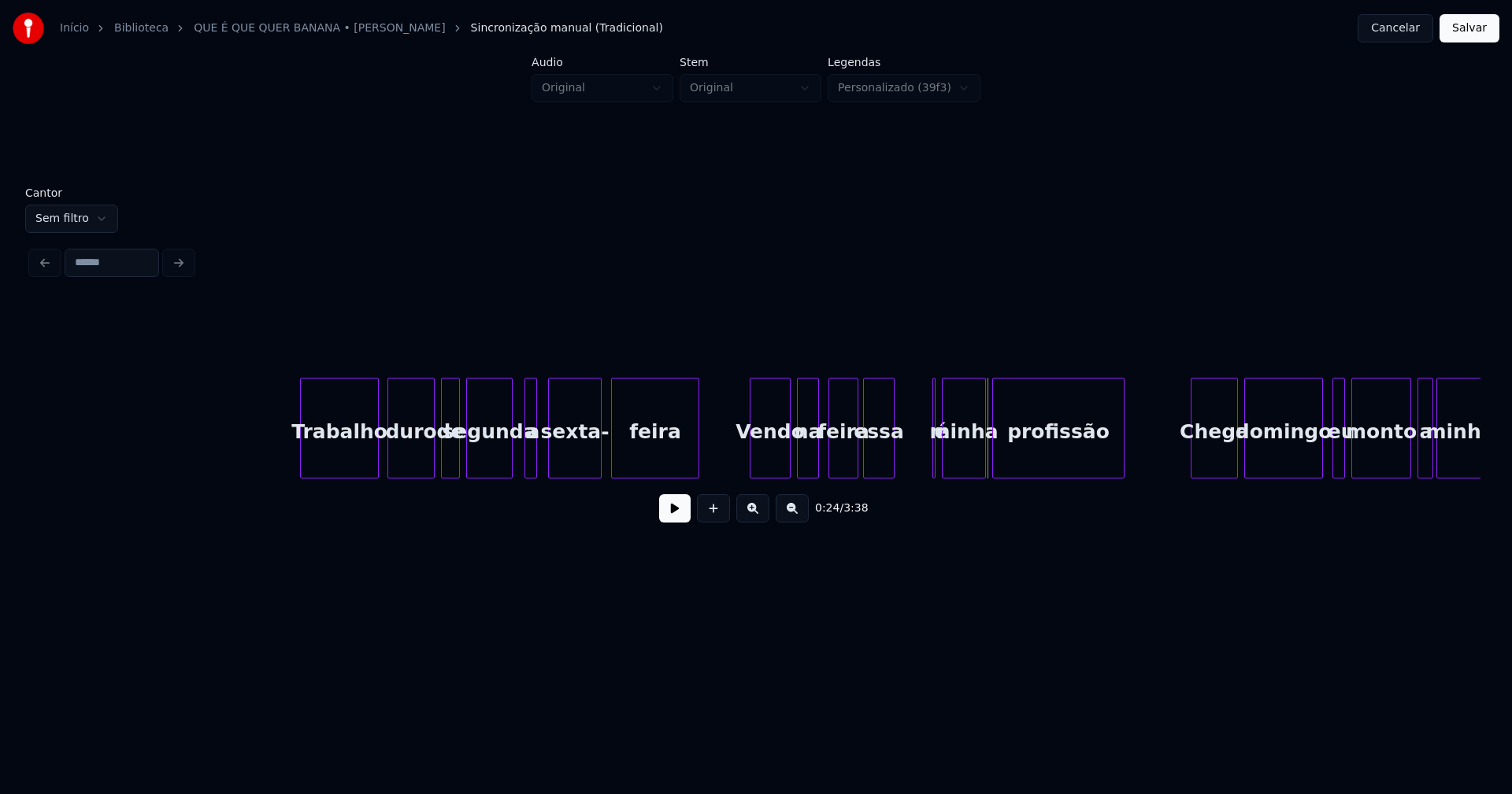
click at [679, 521] on button at bounding box center [674, 508] width 31 height 29
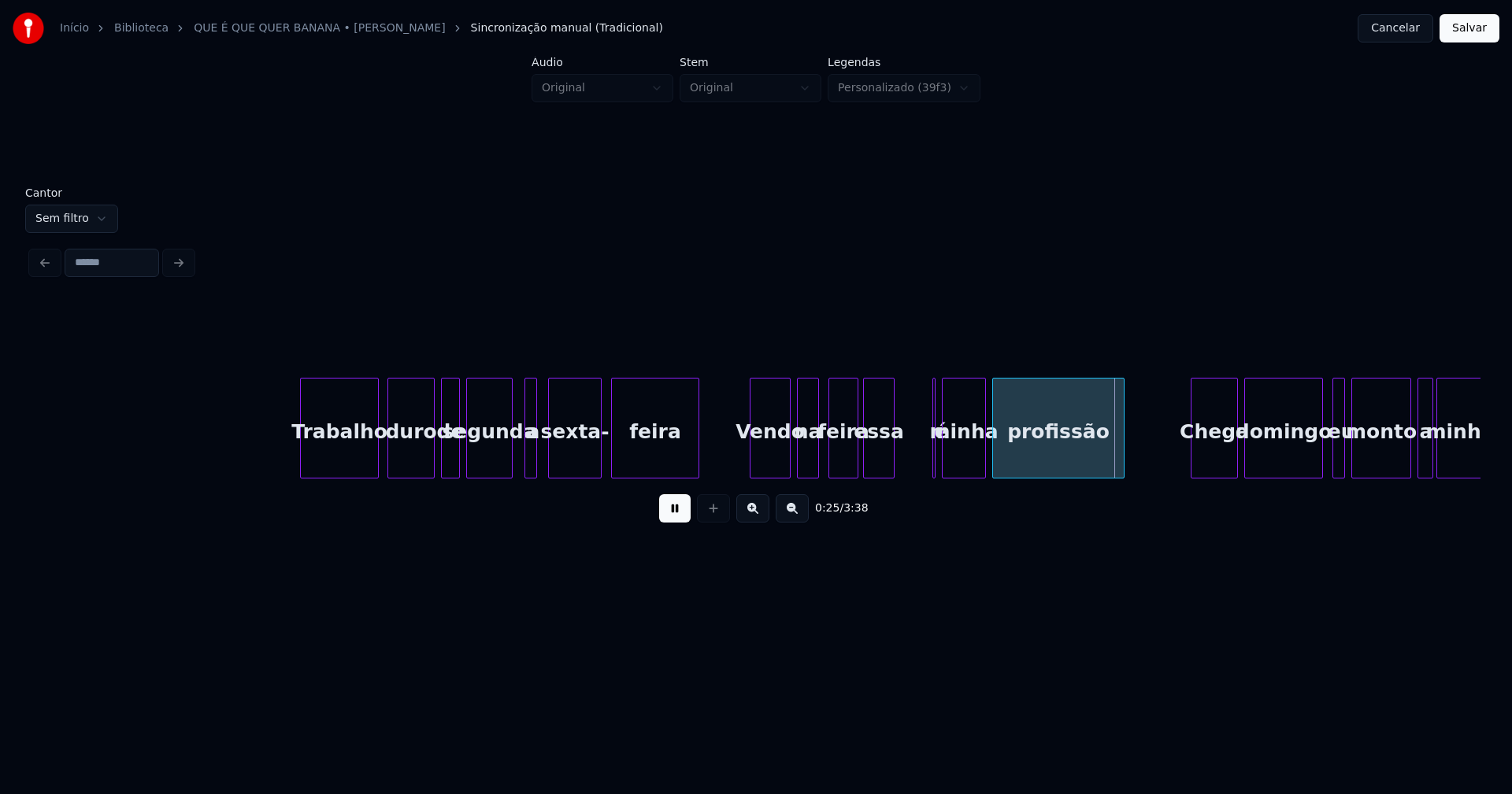
click at [678, 518] on button at bounding box center [674, 508] width 31 height 29
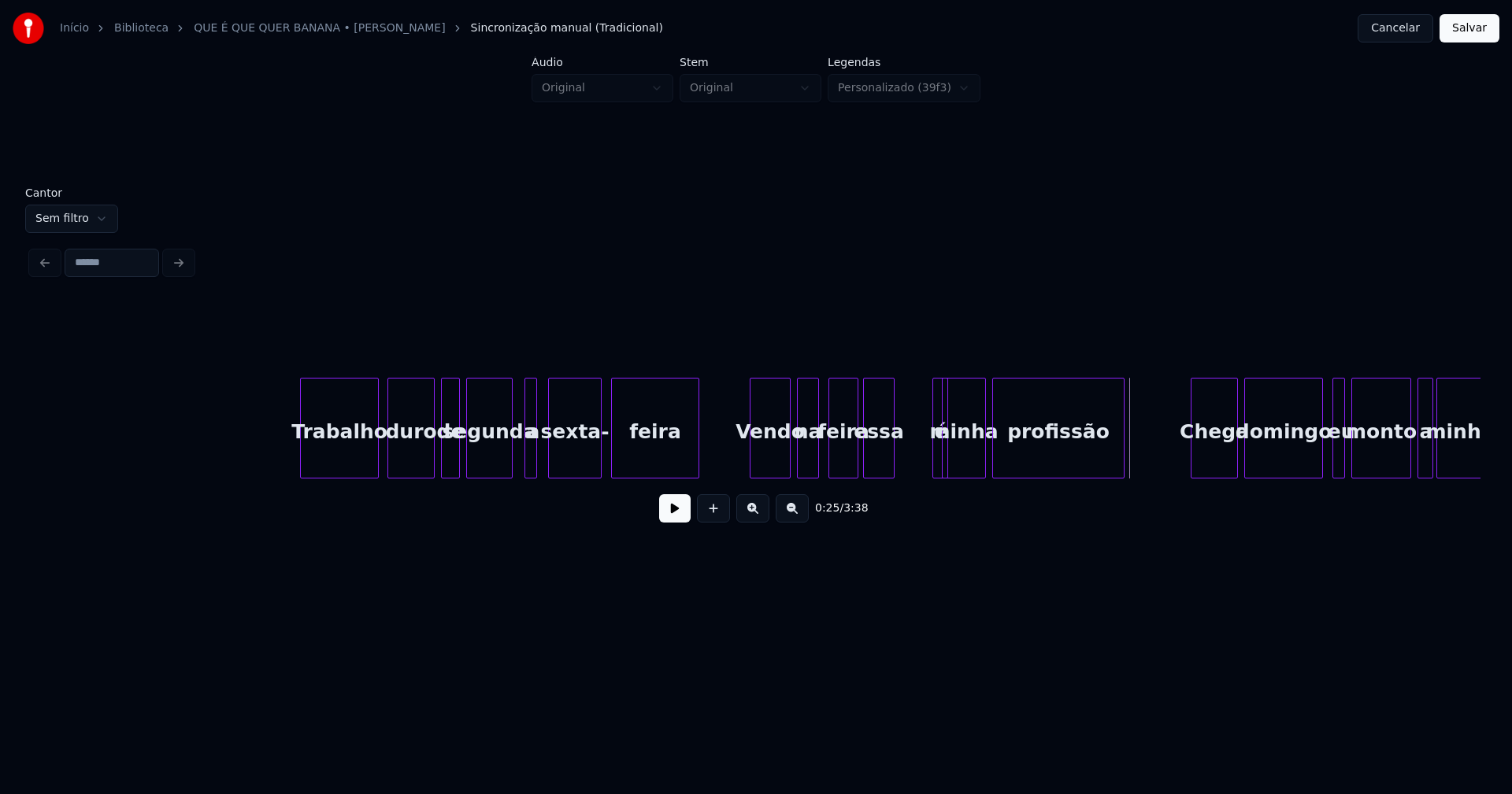
click at [915, 406] on div "é" at bounding box center [922, 428] width 16 height 101
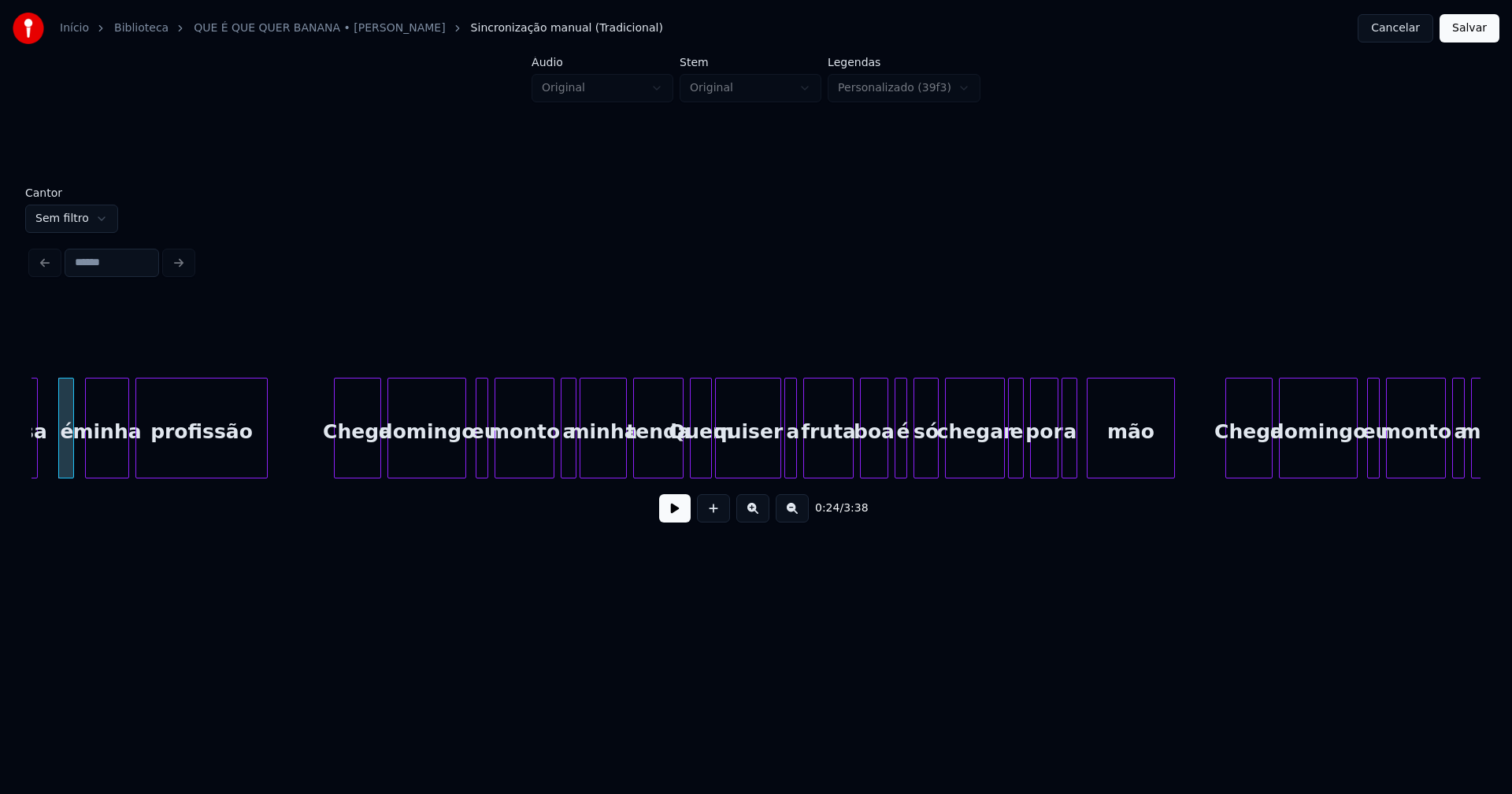
scroll to position [0, 3788]
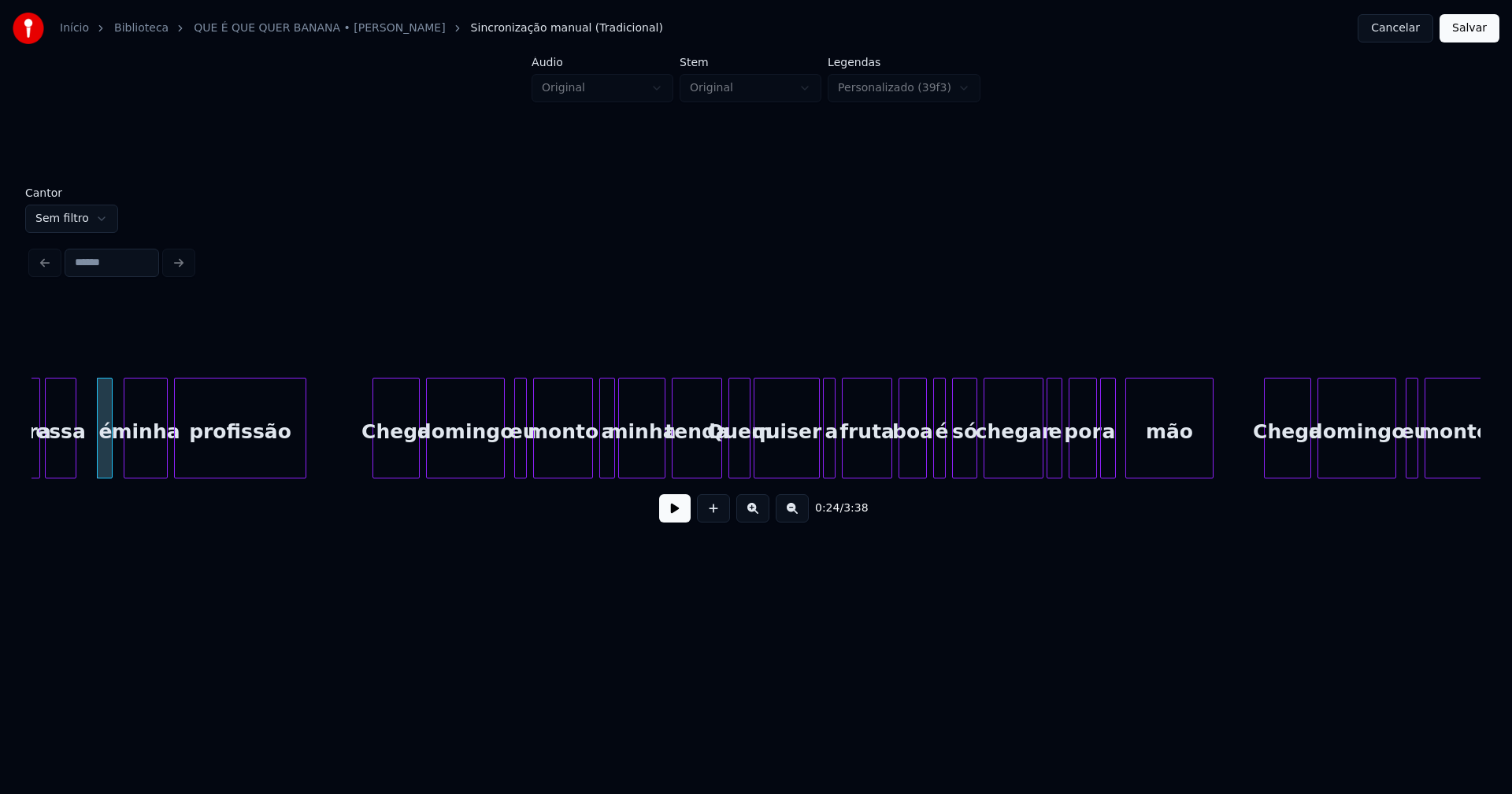
click at [711, 459] on div "tenda" at bounding box center [696, 432] width 48 height 107
click at [715, 464] on div at bounding box center [715, 428] width 5 height 99
click at [883, 466] on div at bounding box center [881, 428] width 5 height 99
click at [916, 462] on div at bounding box center [916, 428] width 5 height 99
click at [940, 452] on div "é" at bounding box center [935, 432] width 16 height 107
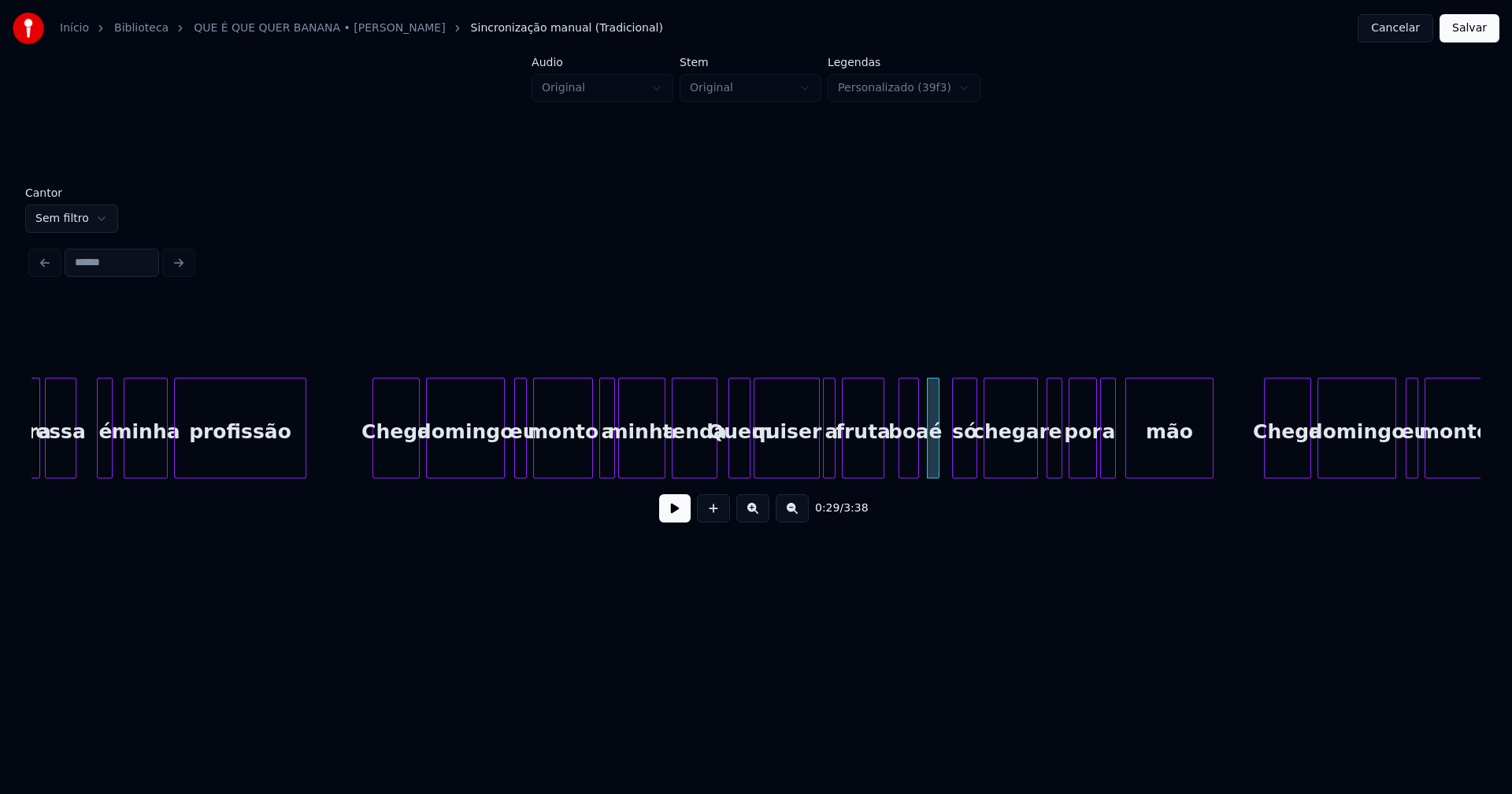
click at [1035, 460] on div at bounding box center [1035, 428] width 5 height 99
click at [1050, 461] on div "e" at bounding box center [1050, 432] width 16 height 107
click at [1085, 466] on div "por" at bounding box center [1080, 432] width 27 height 107
click at [1105, 461] on div "a" at bounding box center [1105, 432] width 16 height 107
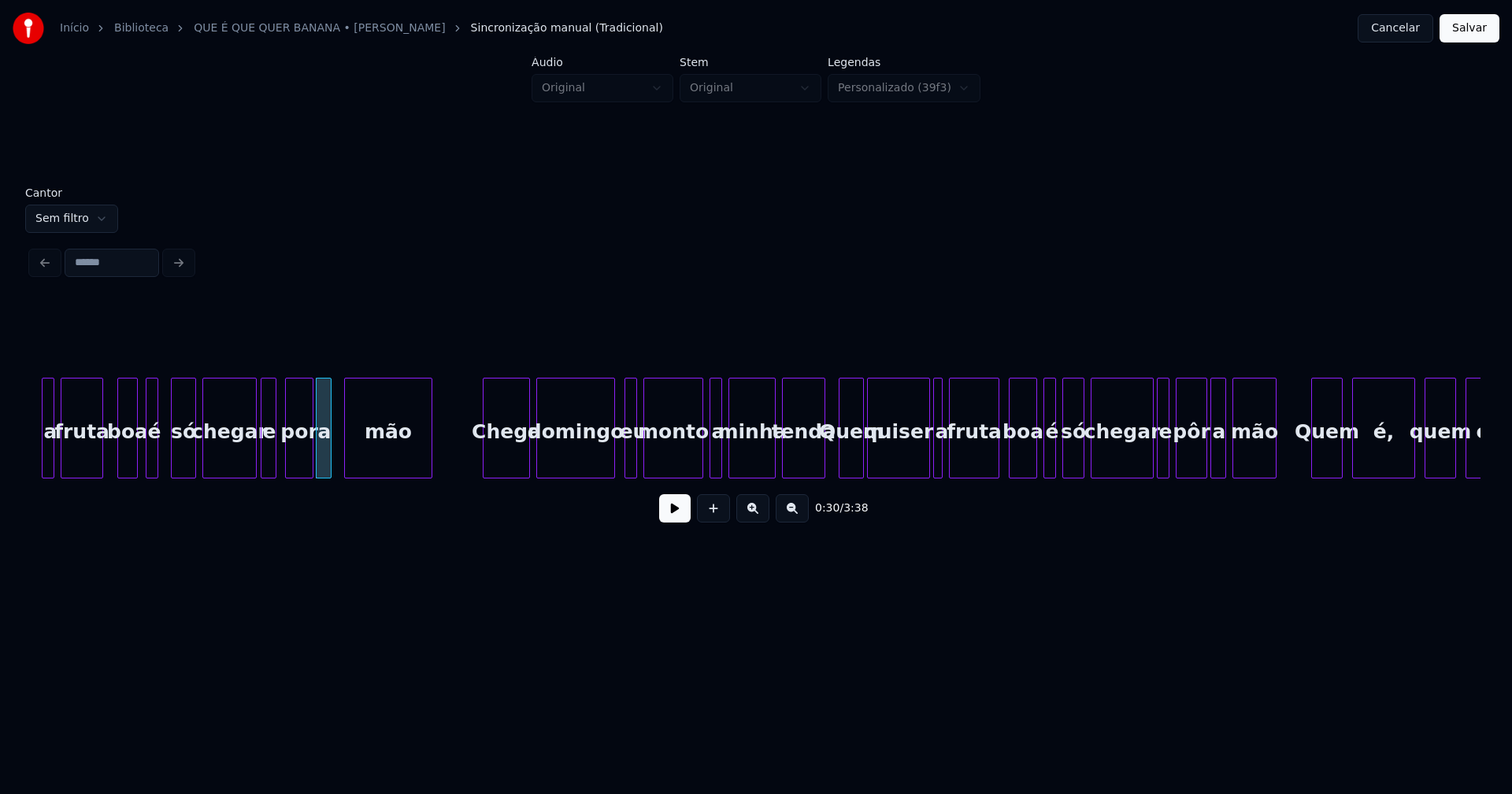
scroll to position [0, 4588]
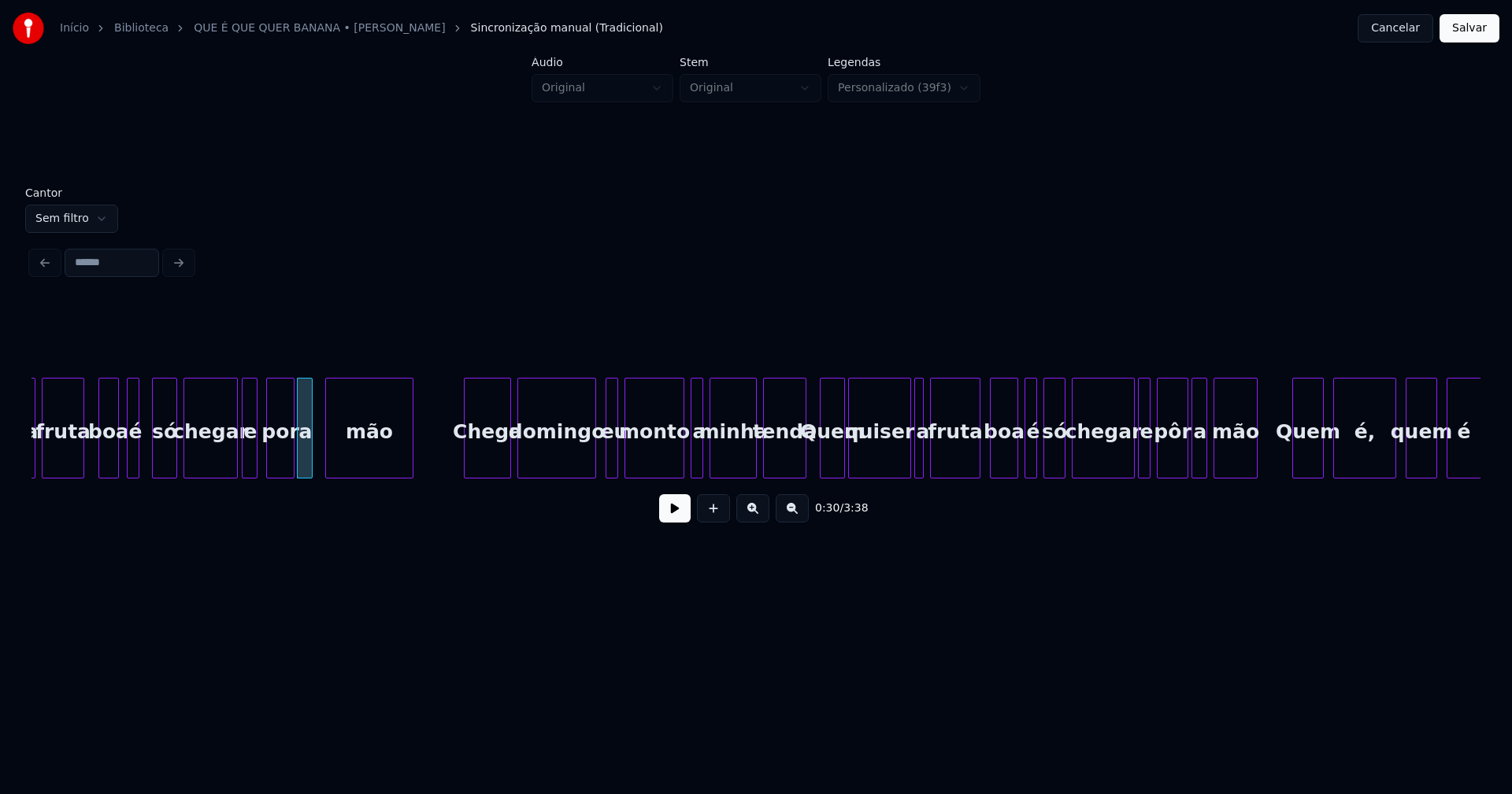
click at [606, 445] on div at bounding box center [609, 428] width 5 height 99
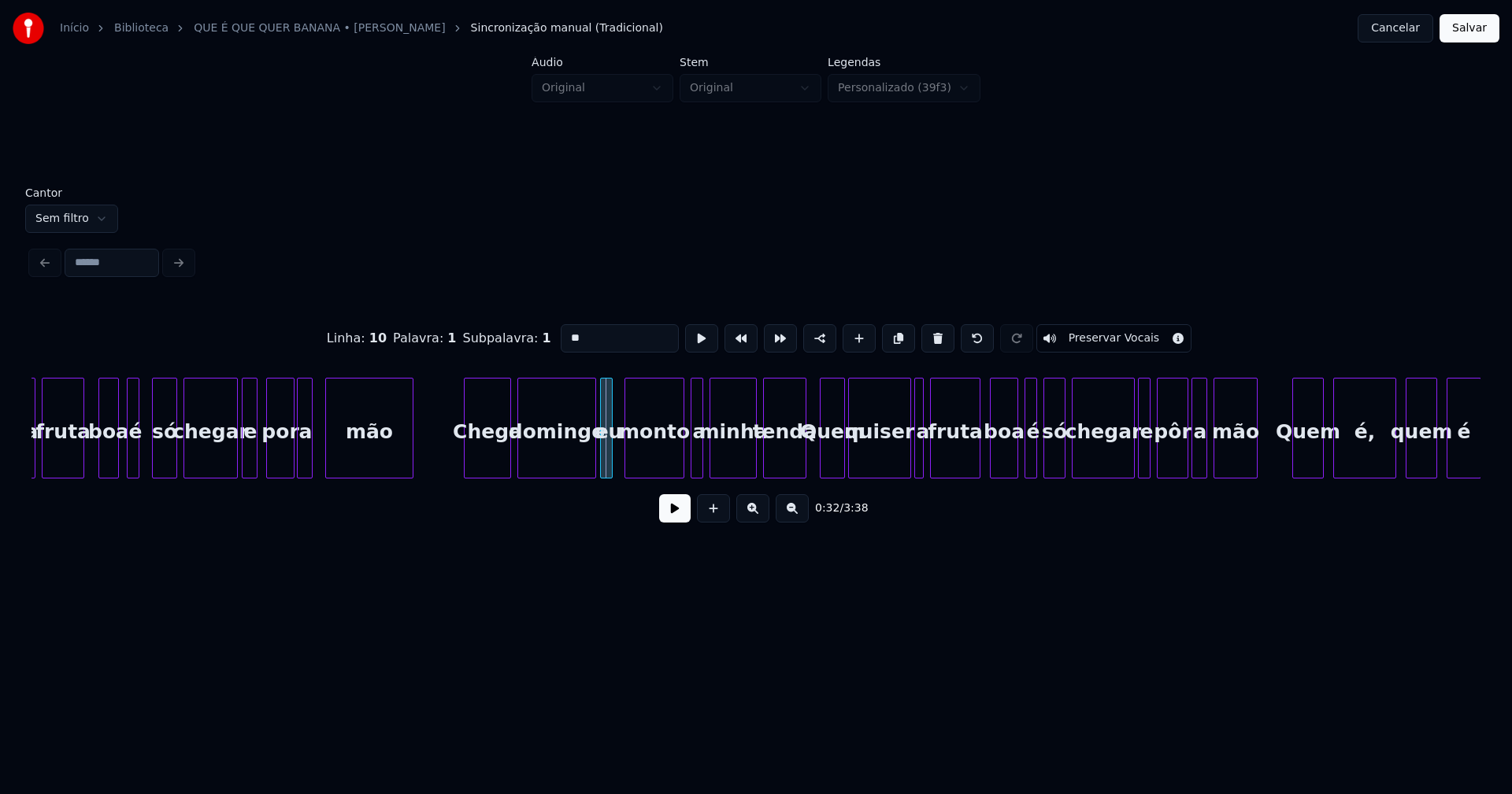
click at [600, 452] on div "eu" at bounding box center [606, 428] width 12 height 101
click at [898, 470] on div at bounding box center [899, 428] width 5 height 99
click at [906, 460] on div at bounding box center [908, 428] width 5 height 99
click at [1000, 466] on div "boa" at bounding box center [999, 432] width 27 height 107
click at [1020, 462] on div at bounding box center [1020, 428] width 5 height 99
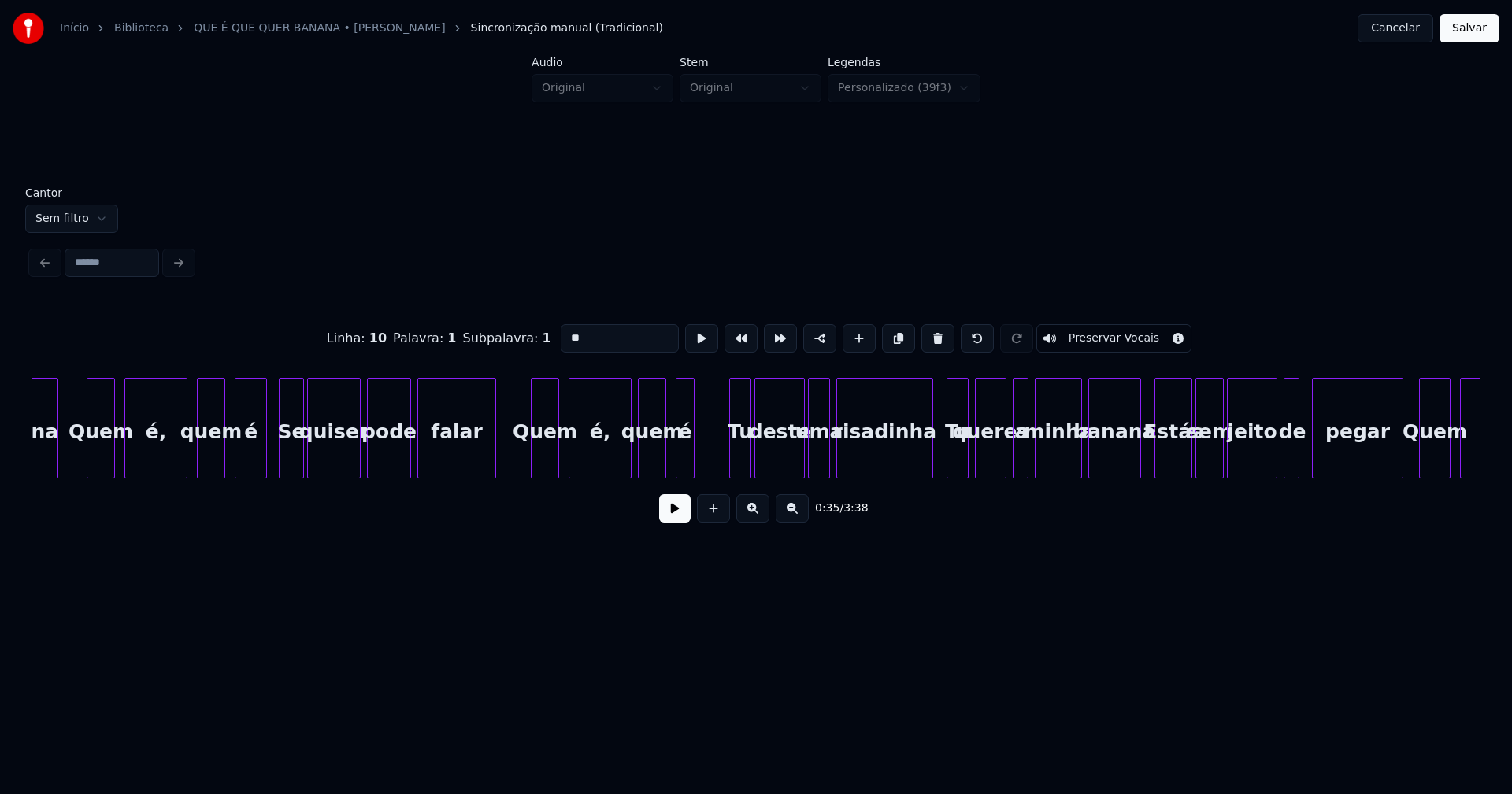
scroll to position [0, 6262]
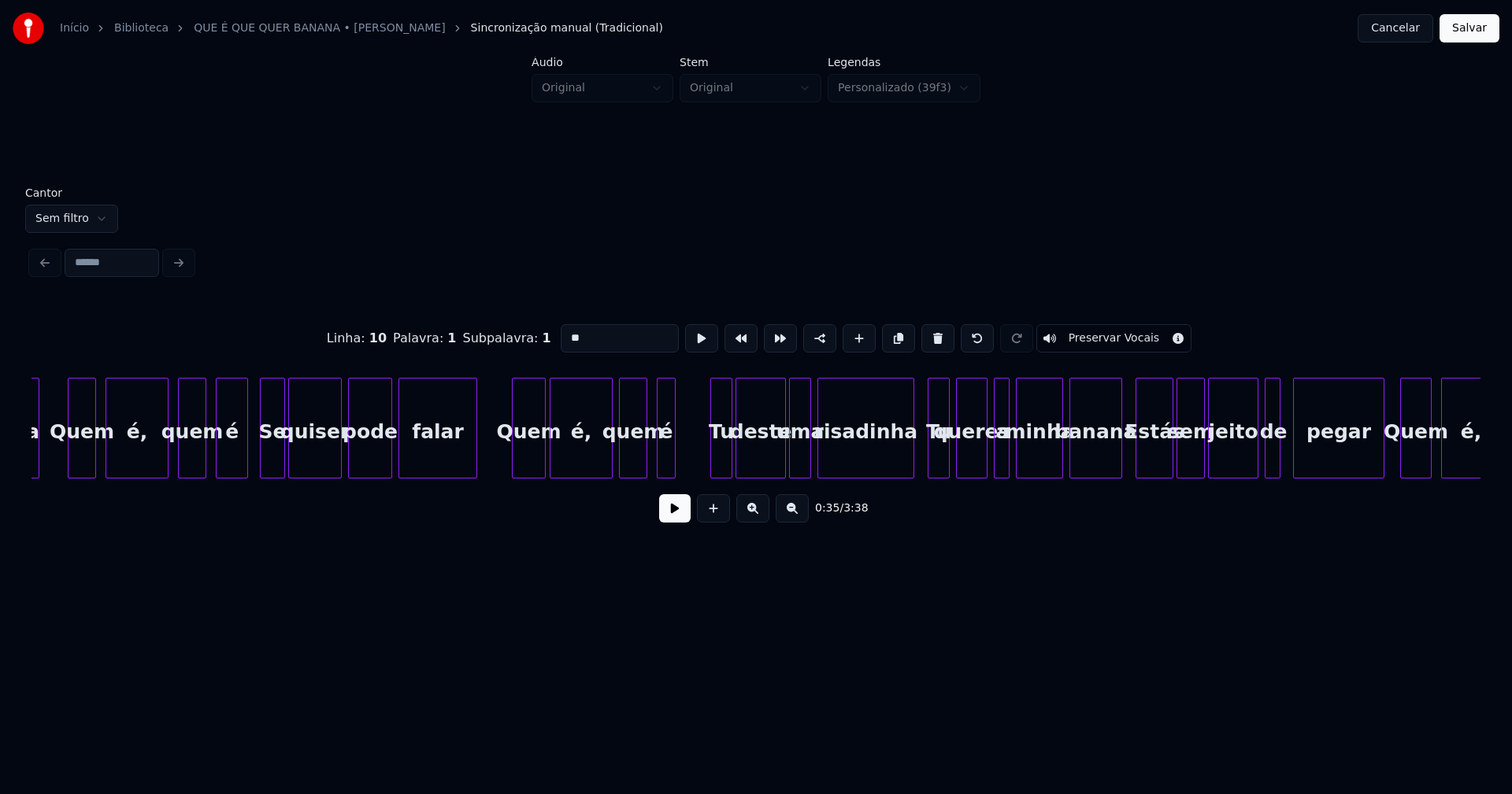
click at [541, 459] on div at bounding box center [543, 428] width 5 height 99
click at [655, 465] on div at bounding box center [655, 428] width 5 height 99
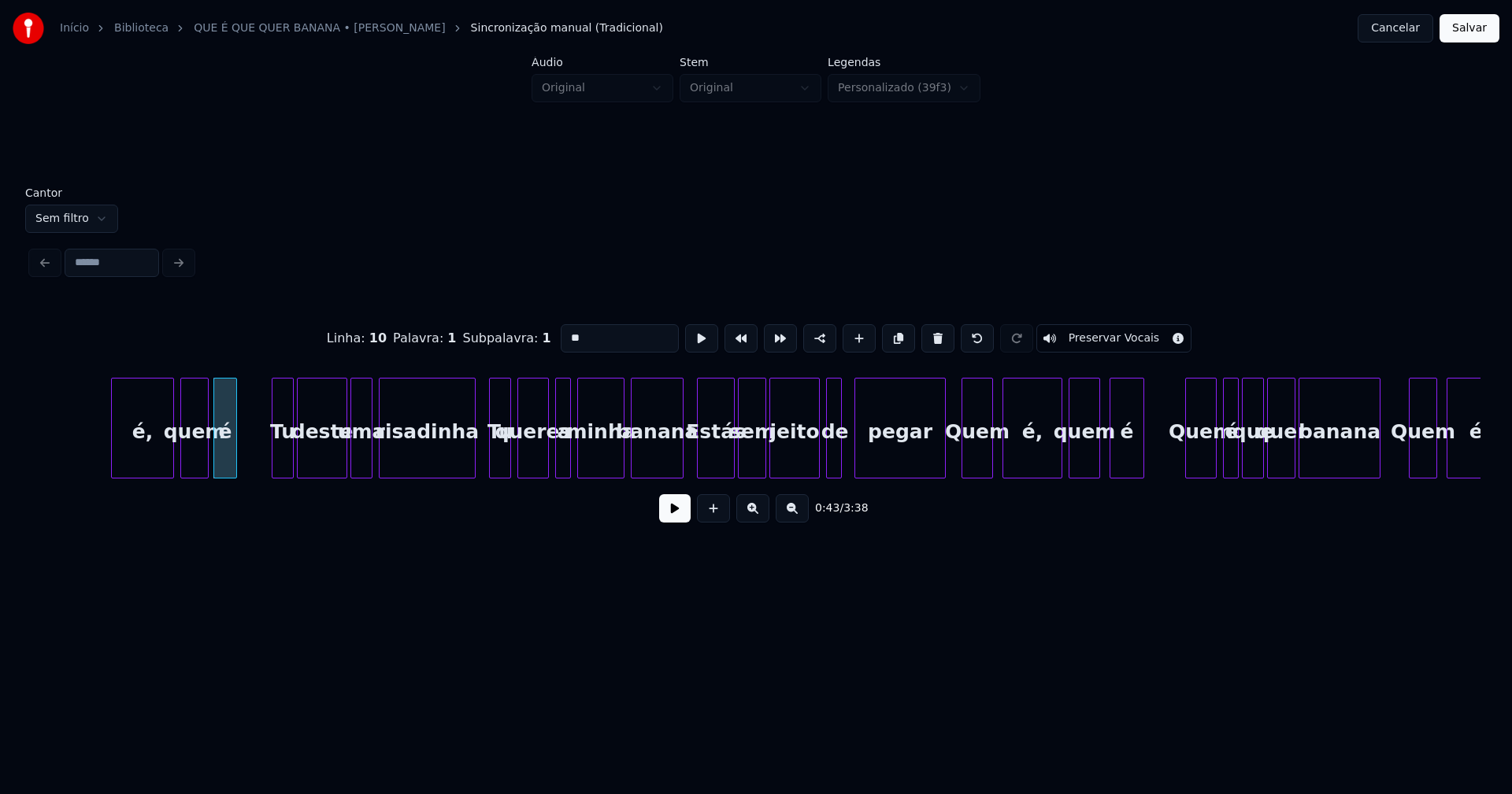
scroll to position [0, 6815]
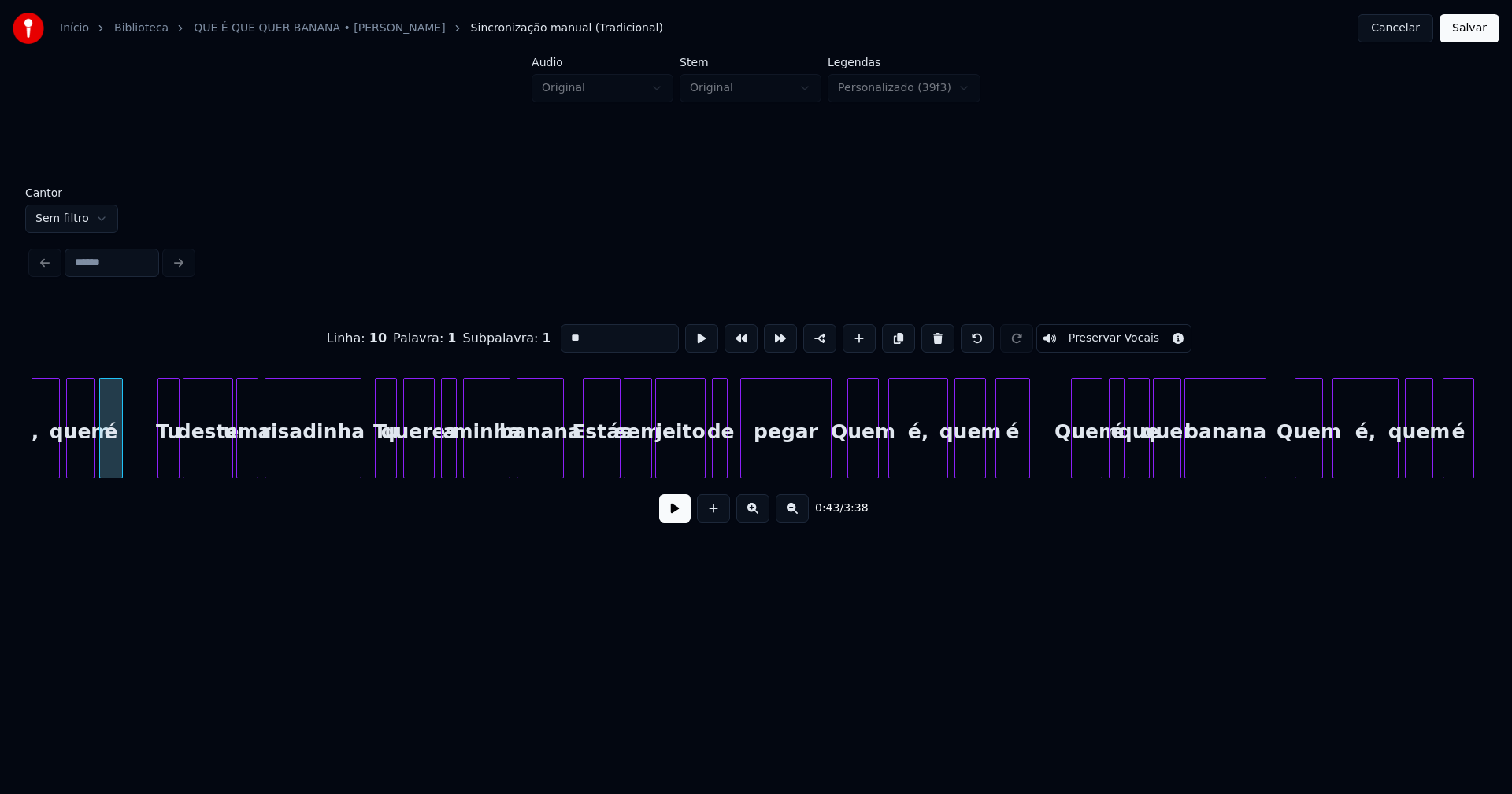
click at [562, 456] on div at bounding box center [561, 428] width 5 height 99
click at [588, 457] on div "Estás" at bounding box center [594, 432] width 36 height 107
click at [691, 462] on div "jeito" at bounding box center [678, 432] width 48 height 107
click at [715, 457] on div at bounding box center [712, 428] width 5 height 99
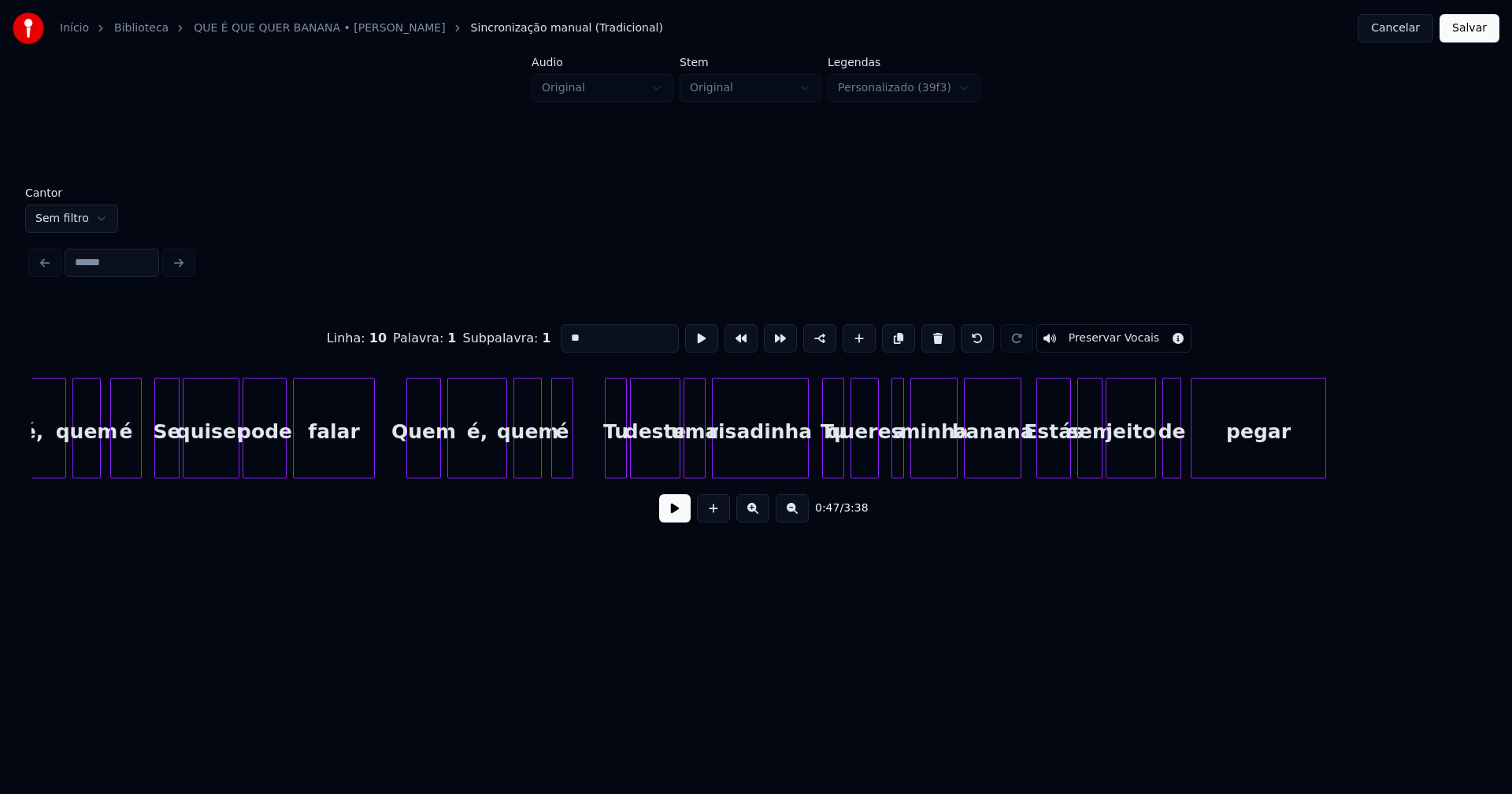
scroll to position [0, 8186]
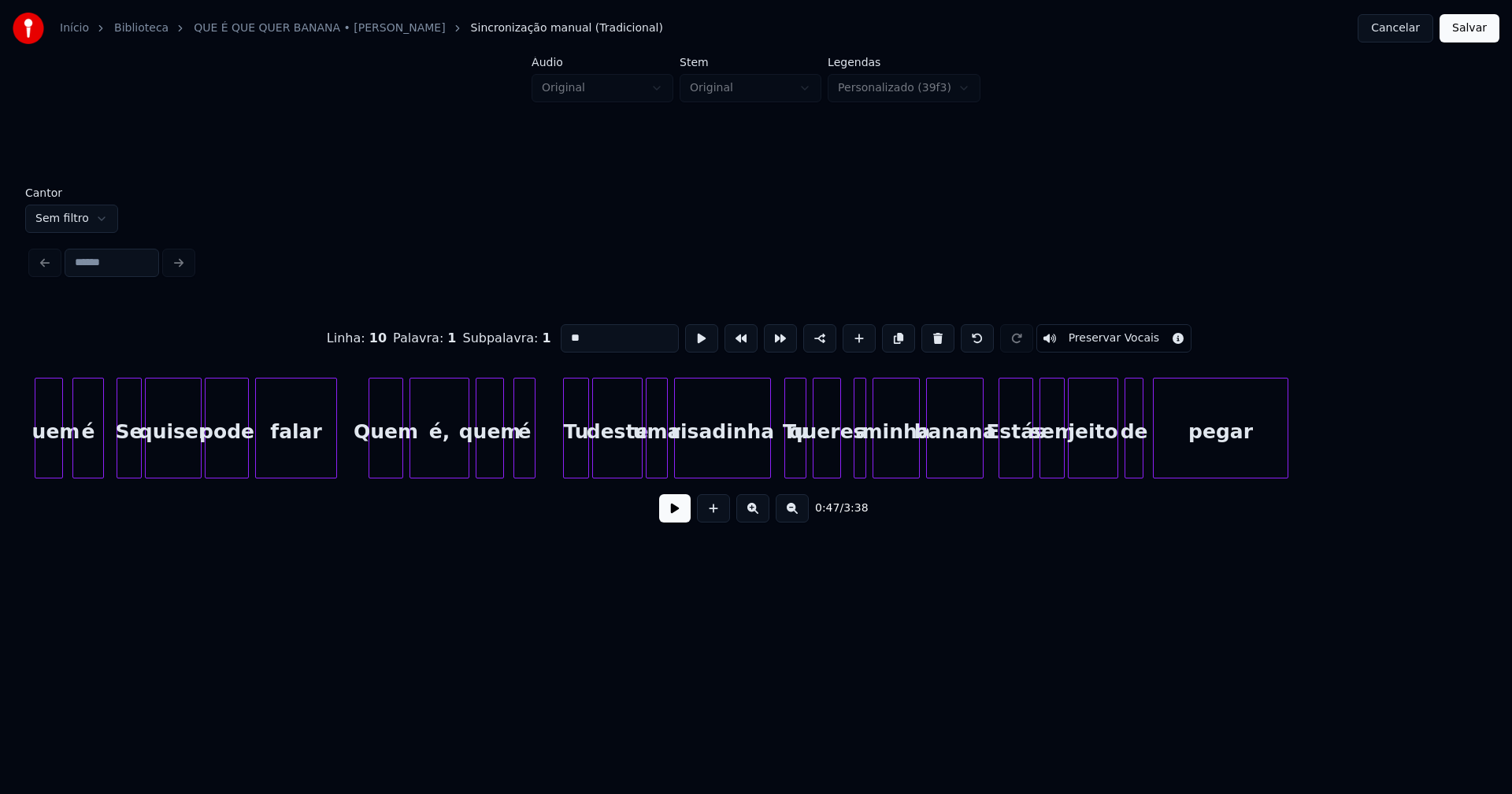
click at [567, 460] on div at bounding box center [566, 428] width 5 height 99
click at [1133, 456] on div "de" at bounding box center [1130, 432] width 17 height 107
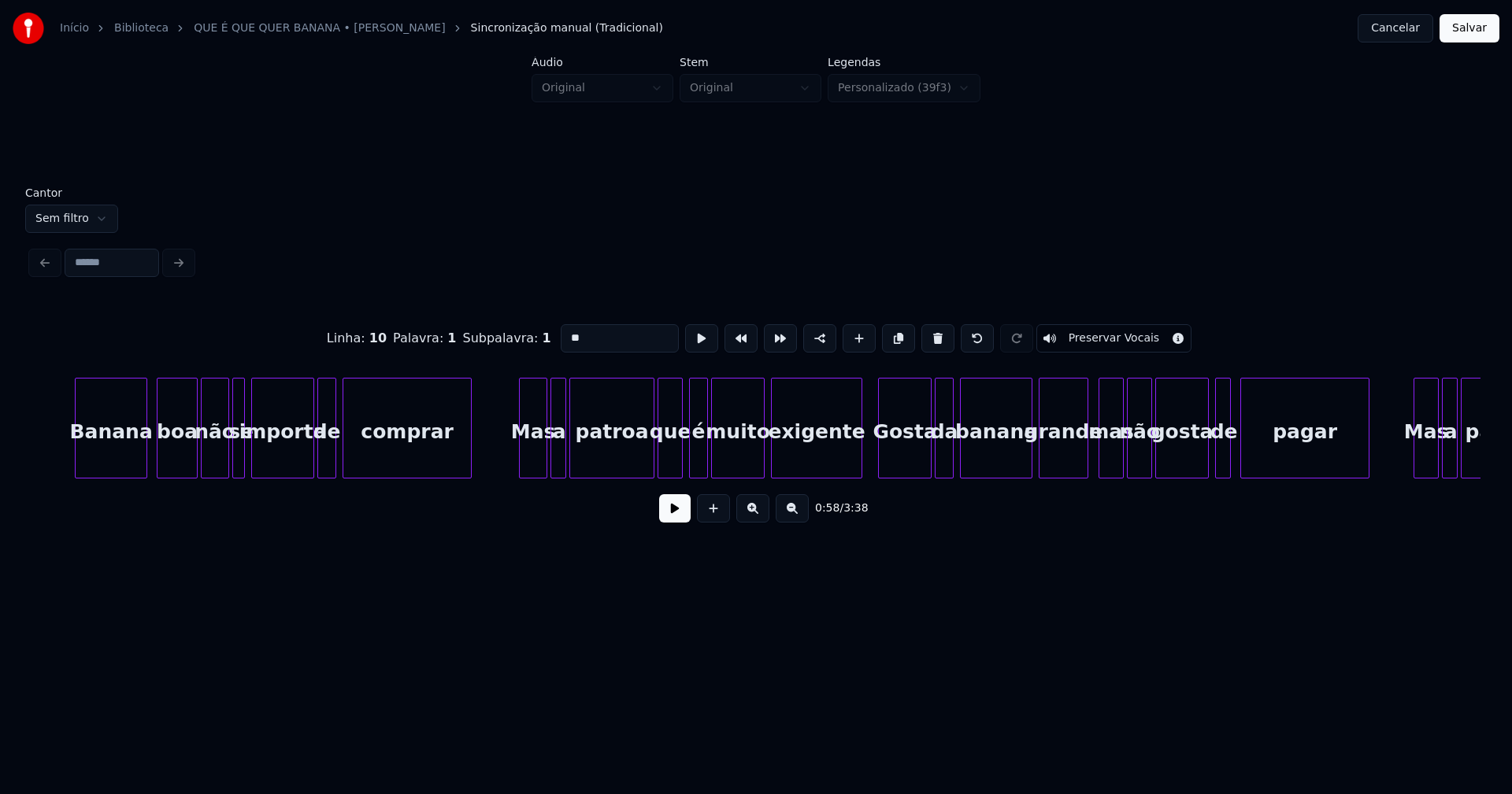
scroll to position [0, 12583]
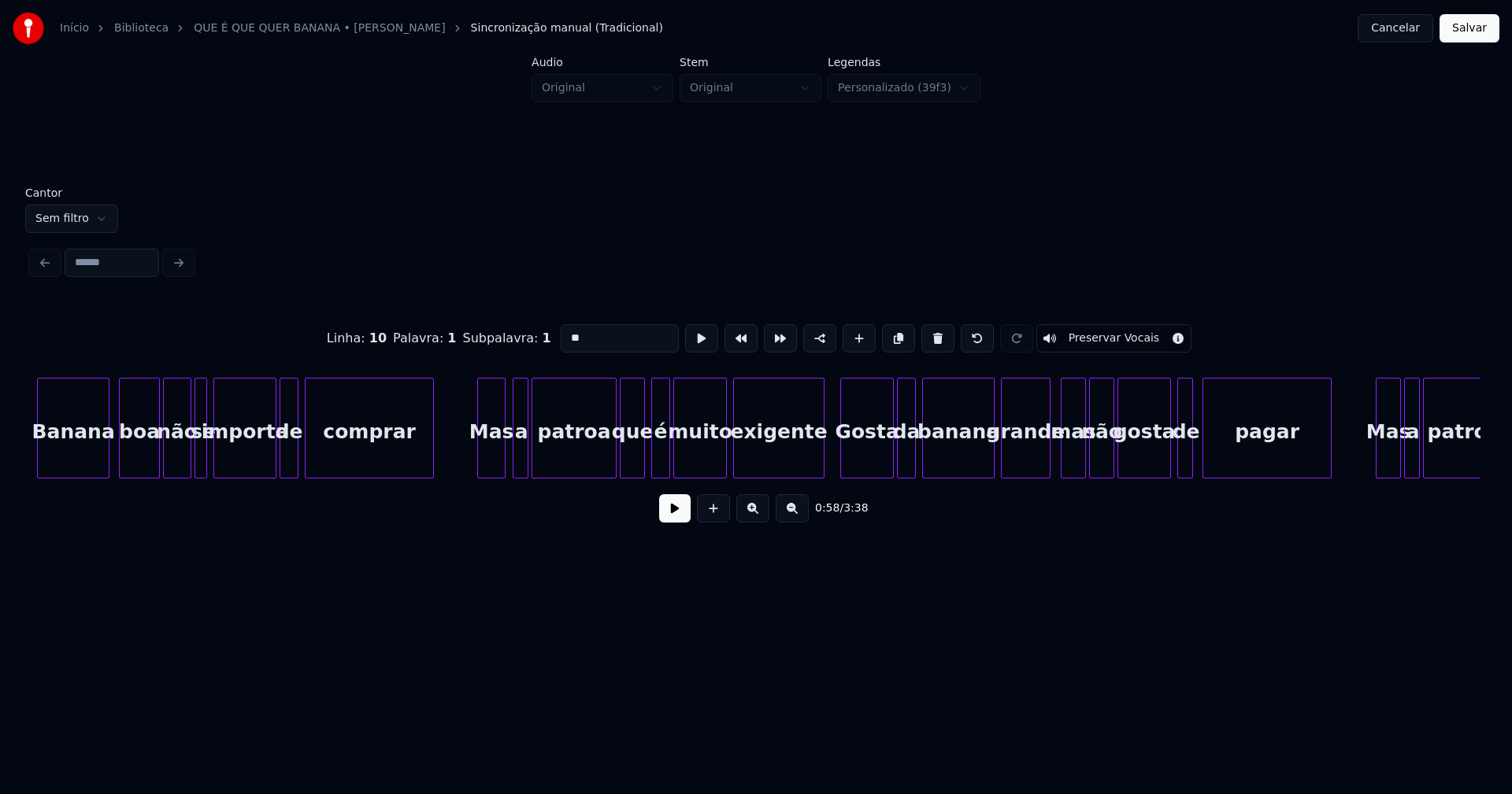
click at [495, 477] on div "Banana boa não se importa de comprar Mas a patroa que é muito exigente Gosta da…" at bounding box center [756, 428] width 1449 height 101
click at [516, 462] on div "a" at bounding box center [515, 432] width 16 height 107
click at [880, 458] on div "Gosta" at bounding box center [863, 432] width 52 height 107
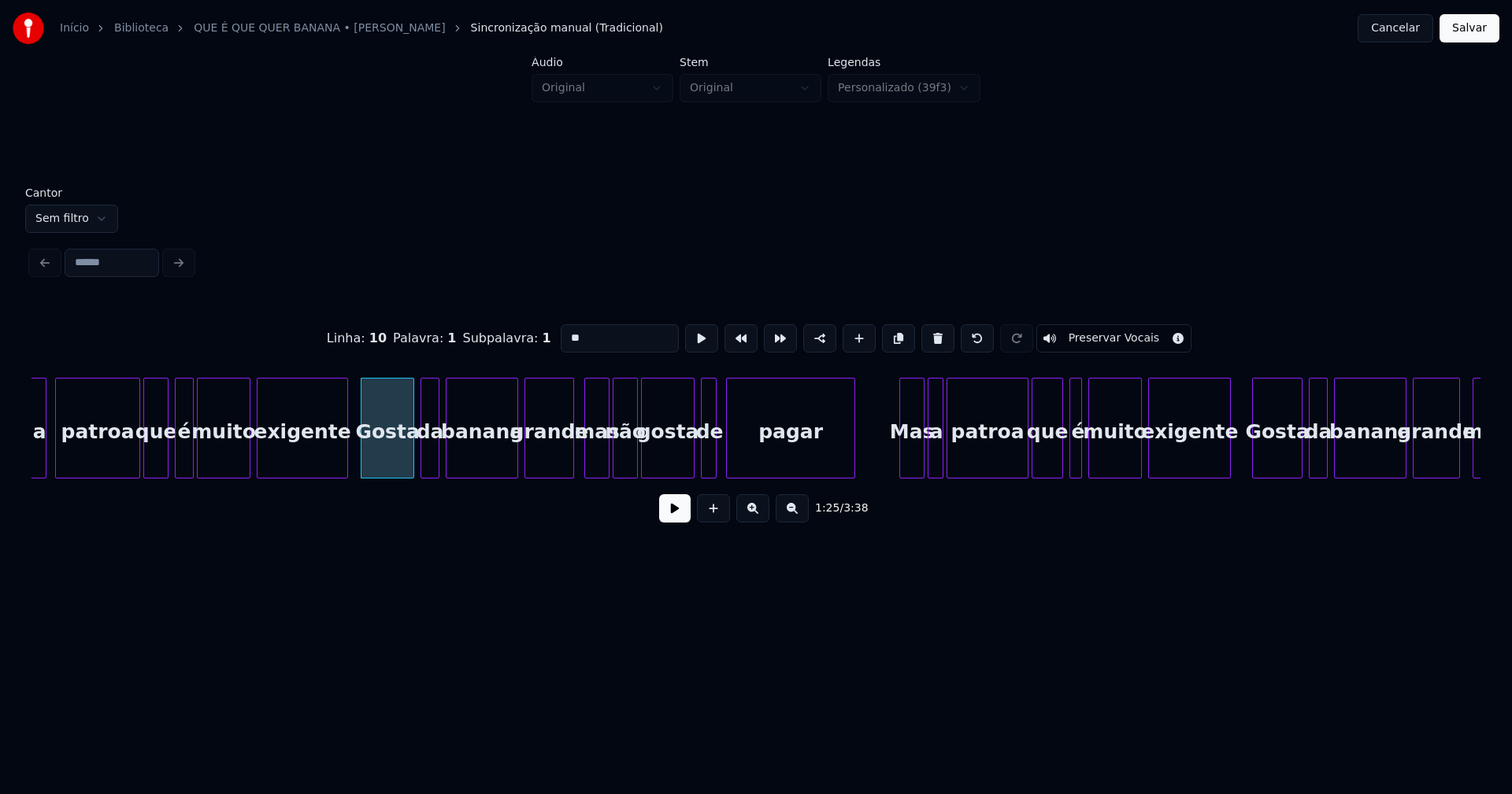
scroll to position [0, 13155]
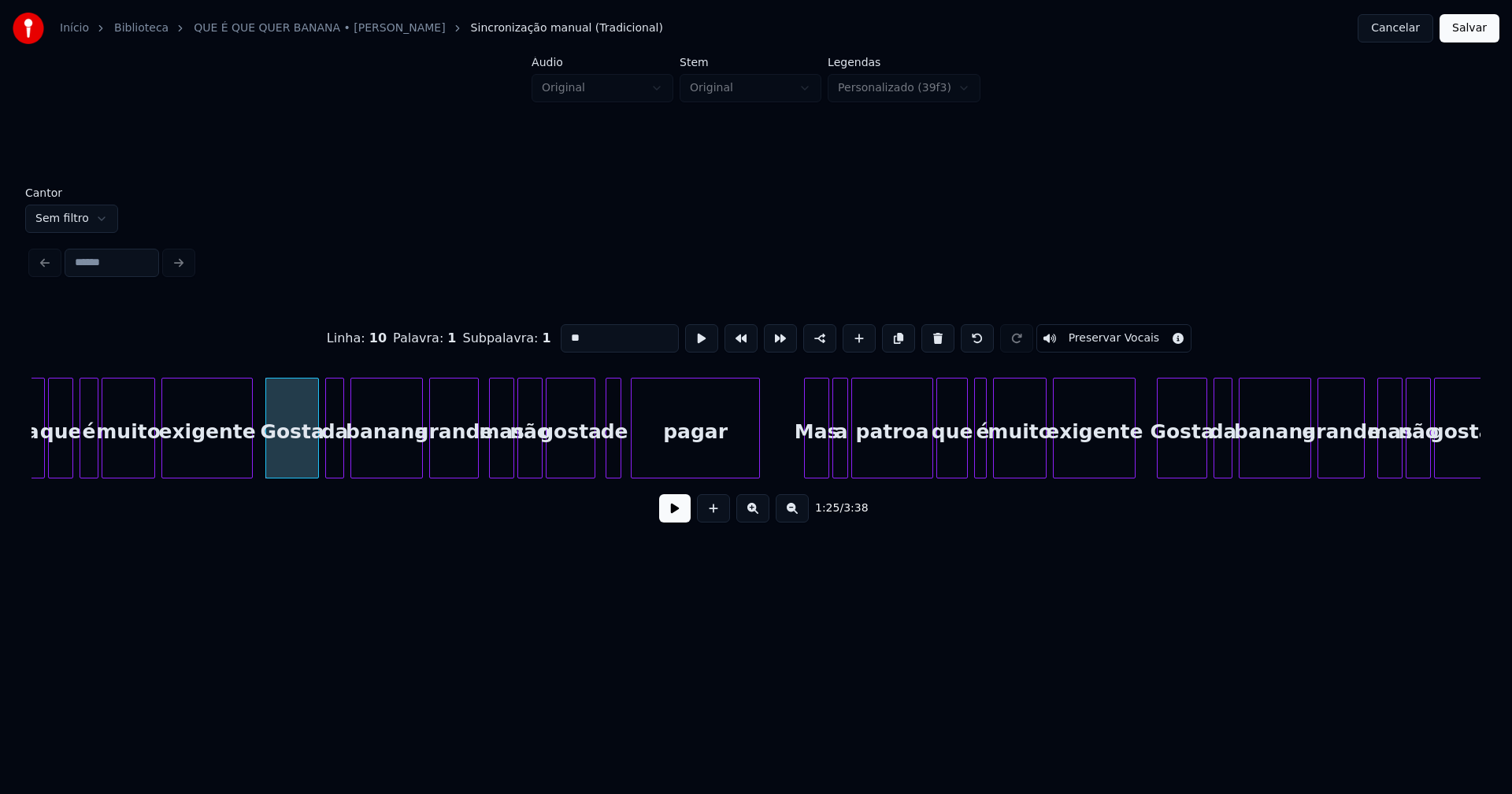
click at [590, 451] on div at bounding box center [592, 428] width 5 height 99
click at [600, 455] on div at bounding box center [603, 428] width 5 height 99
click at [812, 469] on div "Mas" at bounding box center [809, 432] width 24 height 107
click at [835, 463] on div "a" at bounding box center [834, 432] width 16 height 107
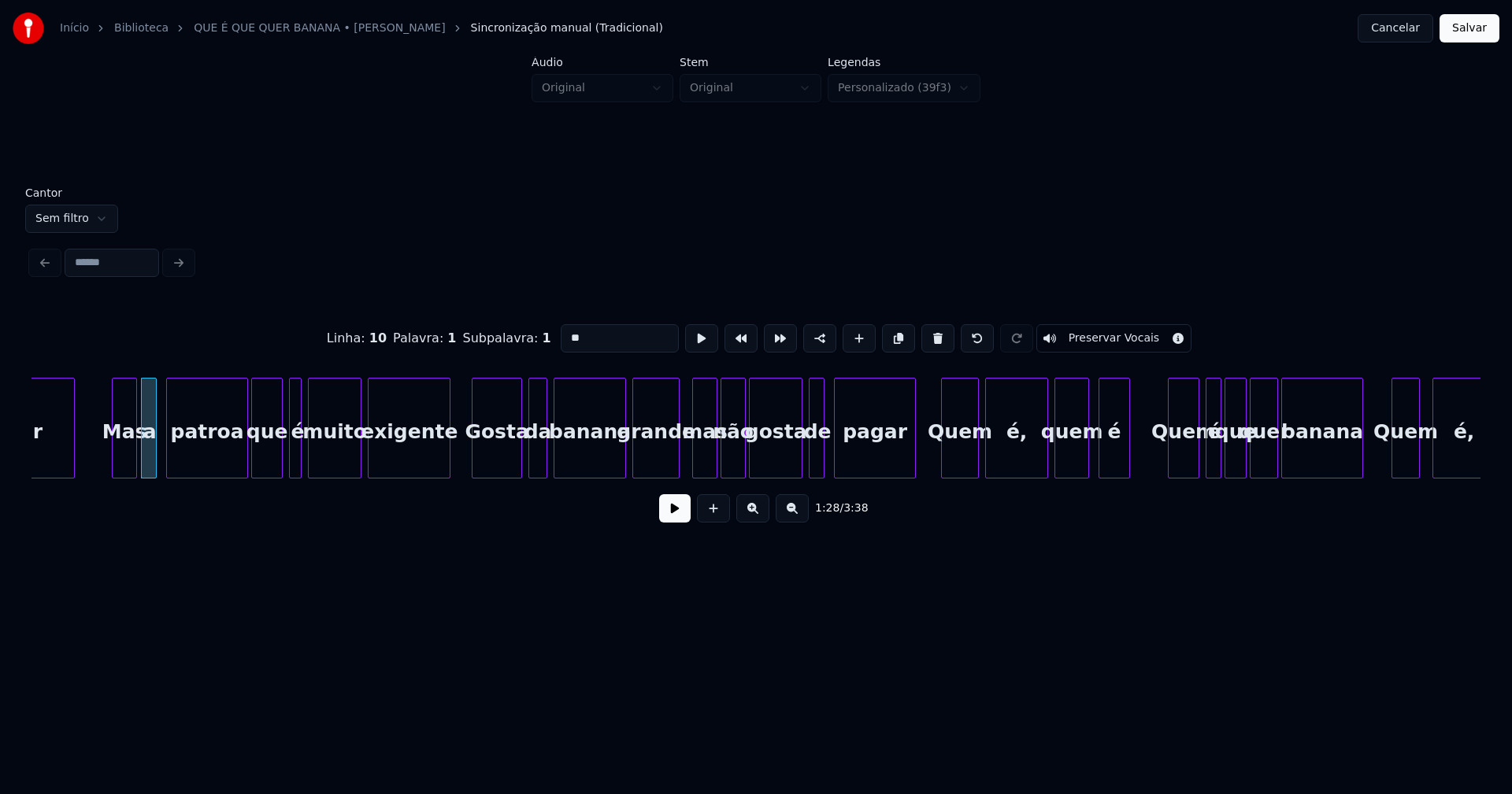
scroll to position [0, 13858]
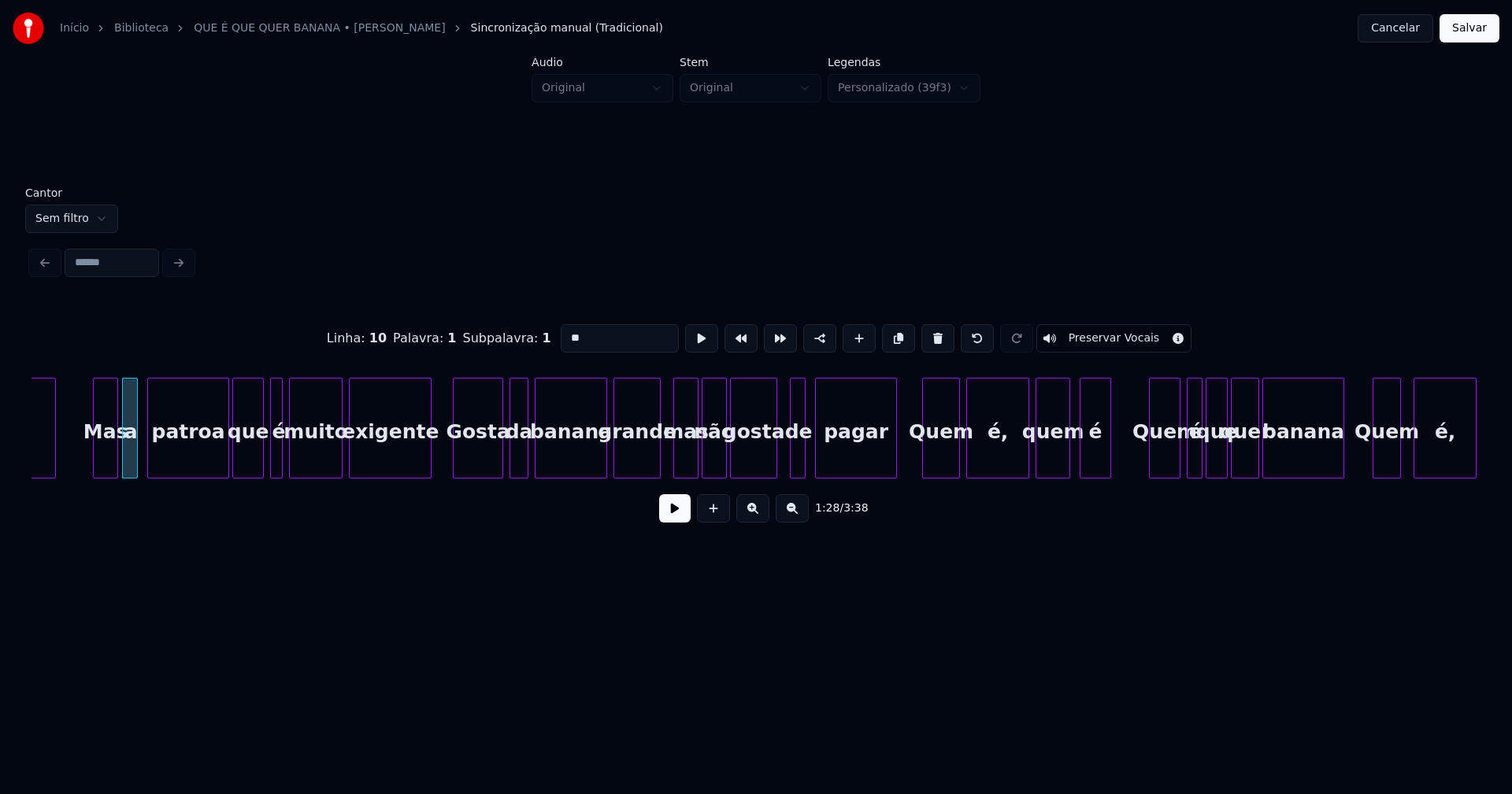
click at [775, 464] on div at bounding box center [774, 428] width 5 height 99
click at [787, 466] on div at bounding box center [786, 428] width 5 height 99
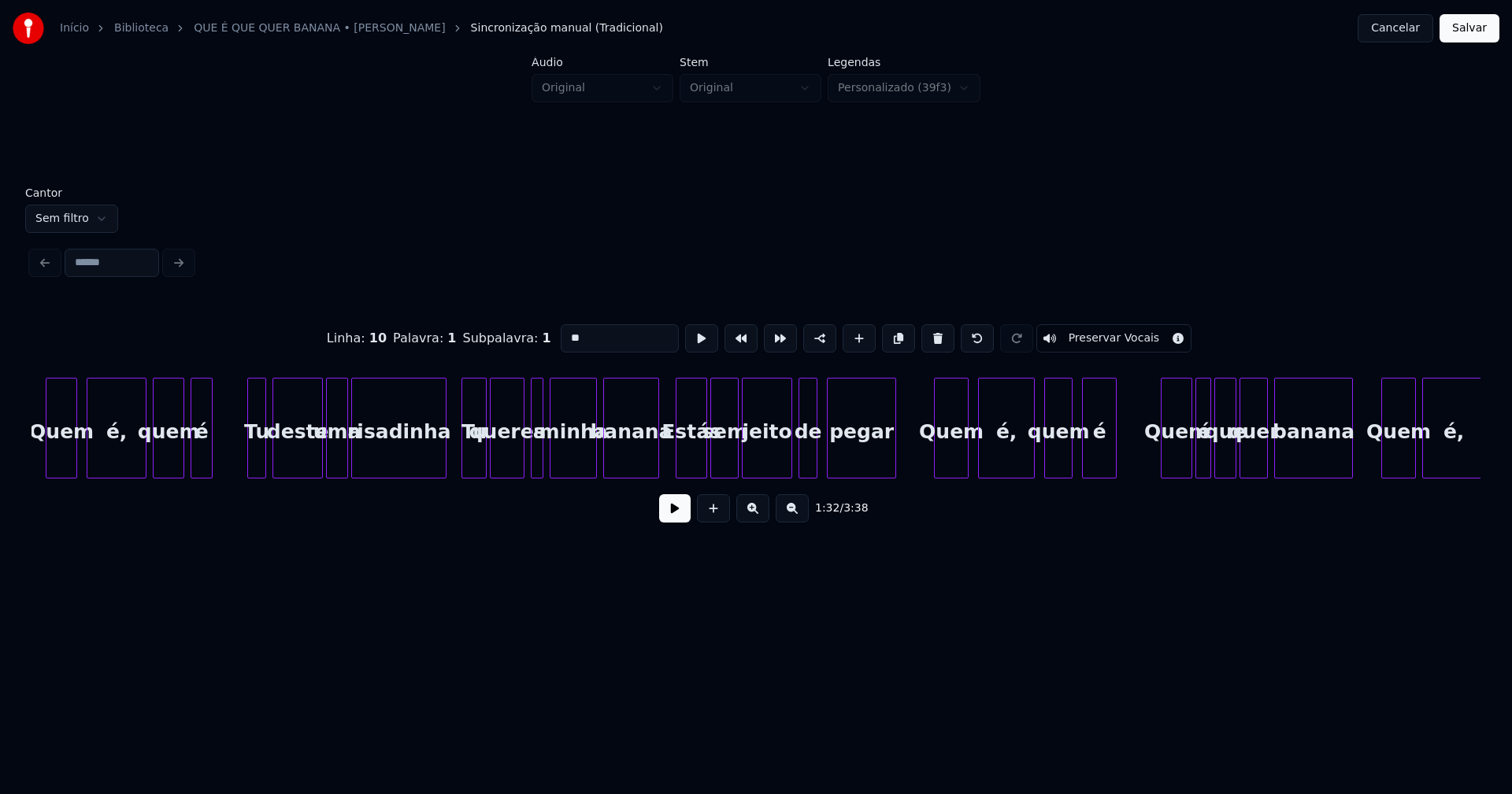
scroll to position [0, 15648]
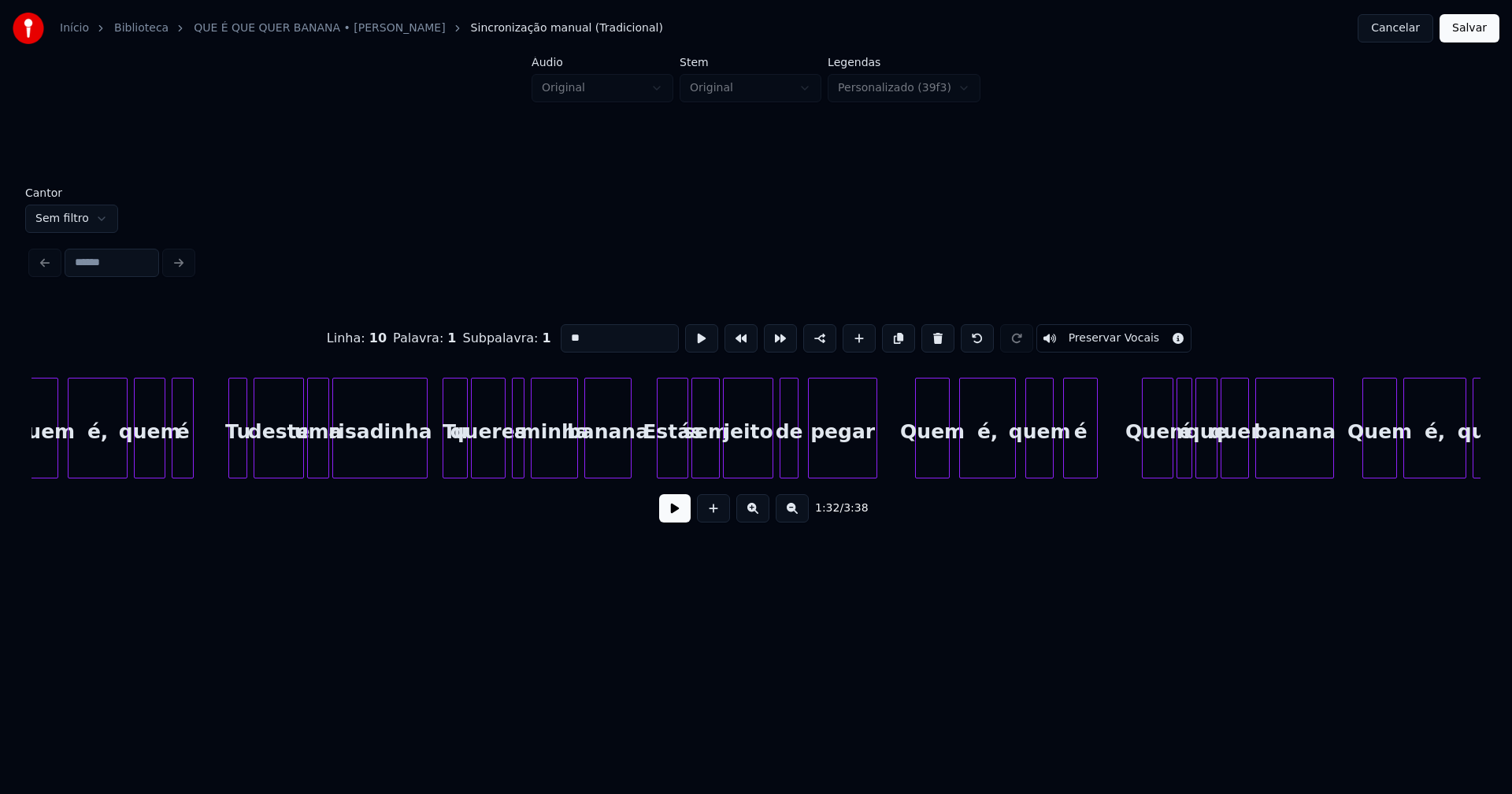
click at [630, 463] on div at bounding box center [628, 428] width 5 height 99
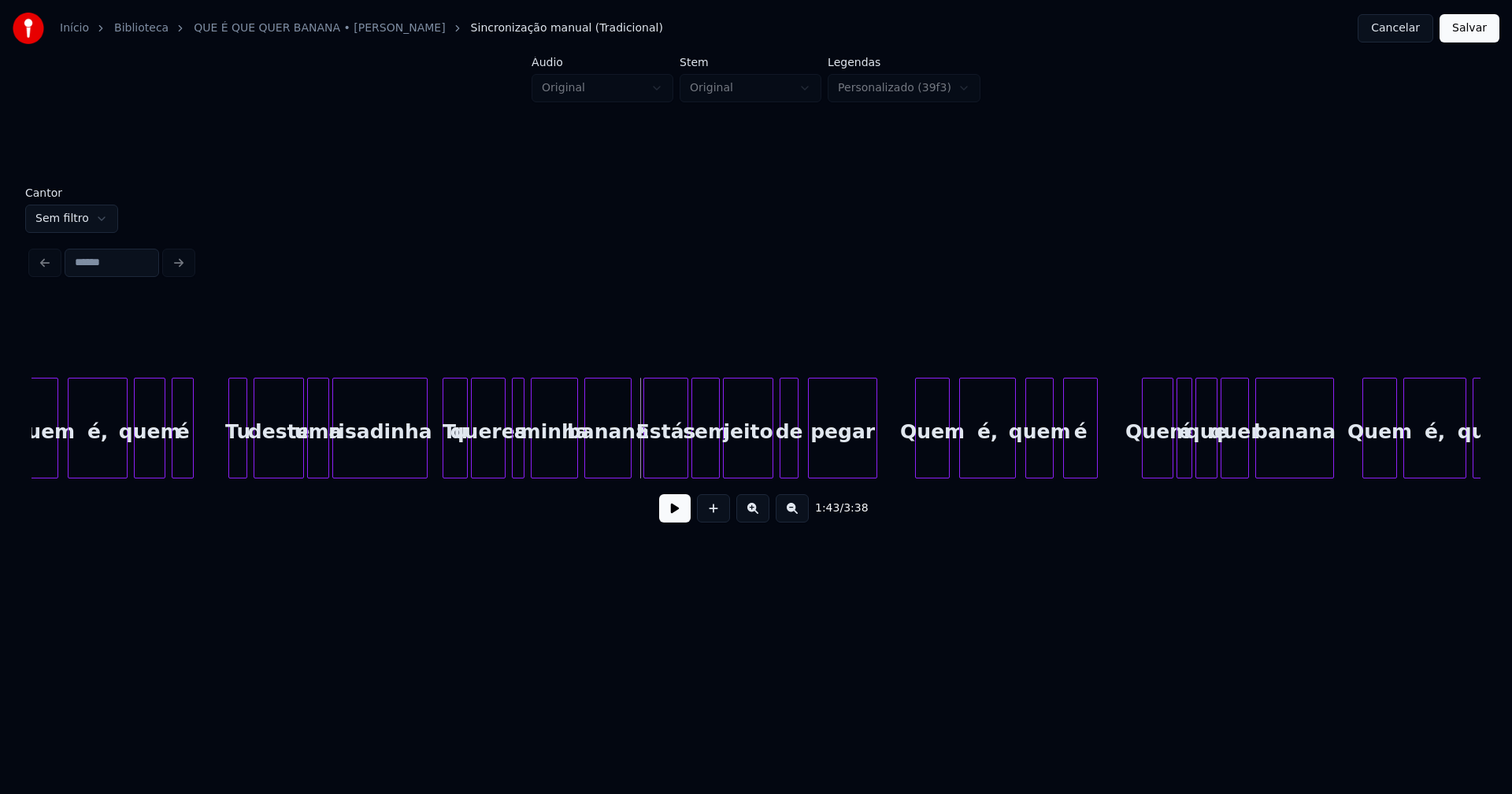
click at [646, 466] on div at bounding box center [646, 428] width 5 height 99
click at [783, 457] on div "de" at bounding box center [782, 432] width 17 height 107
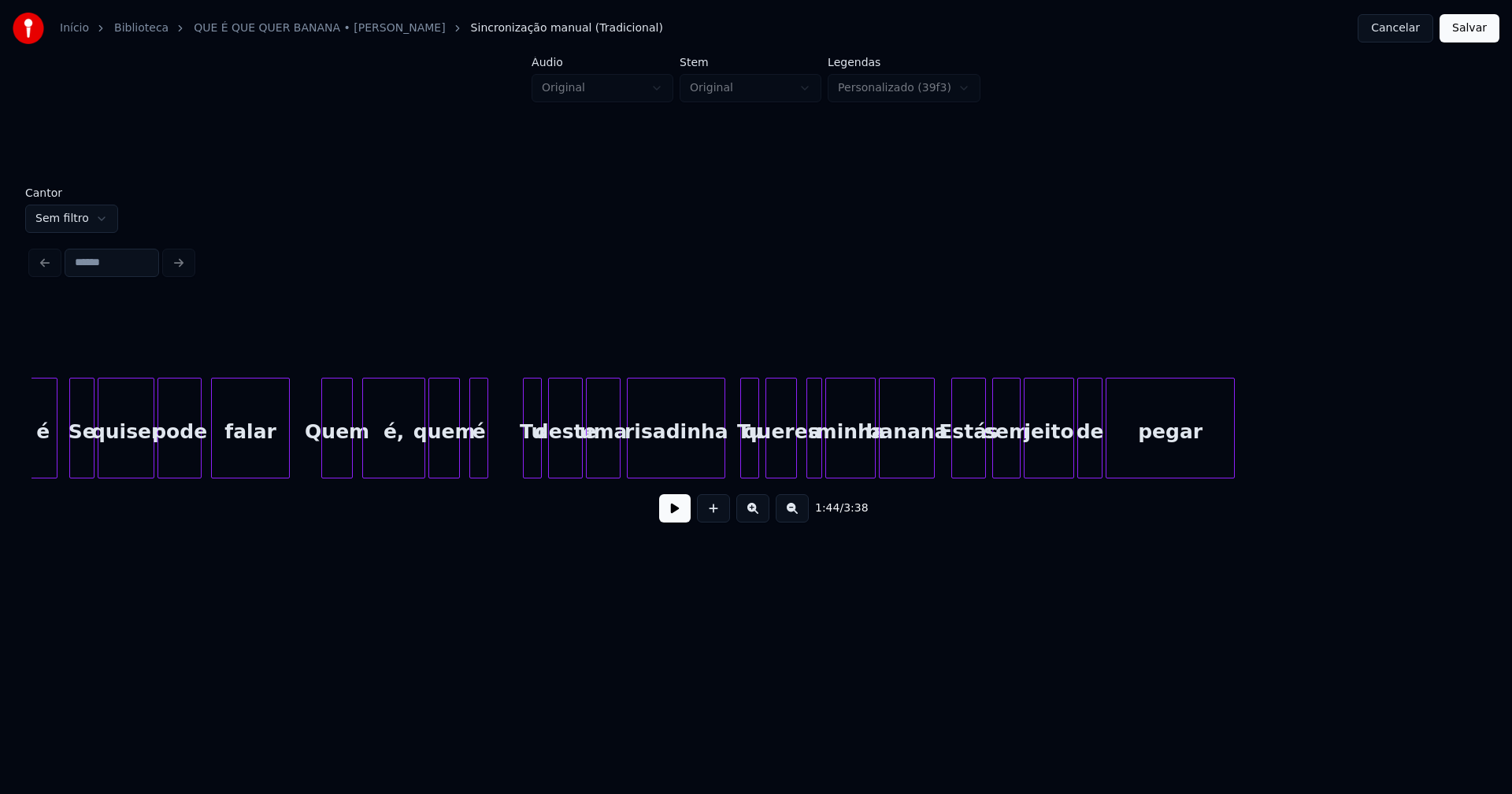
scroll to position [0, 17151]
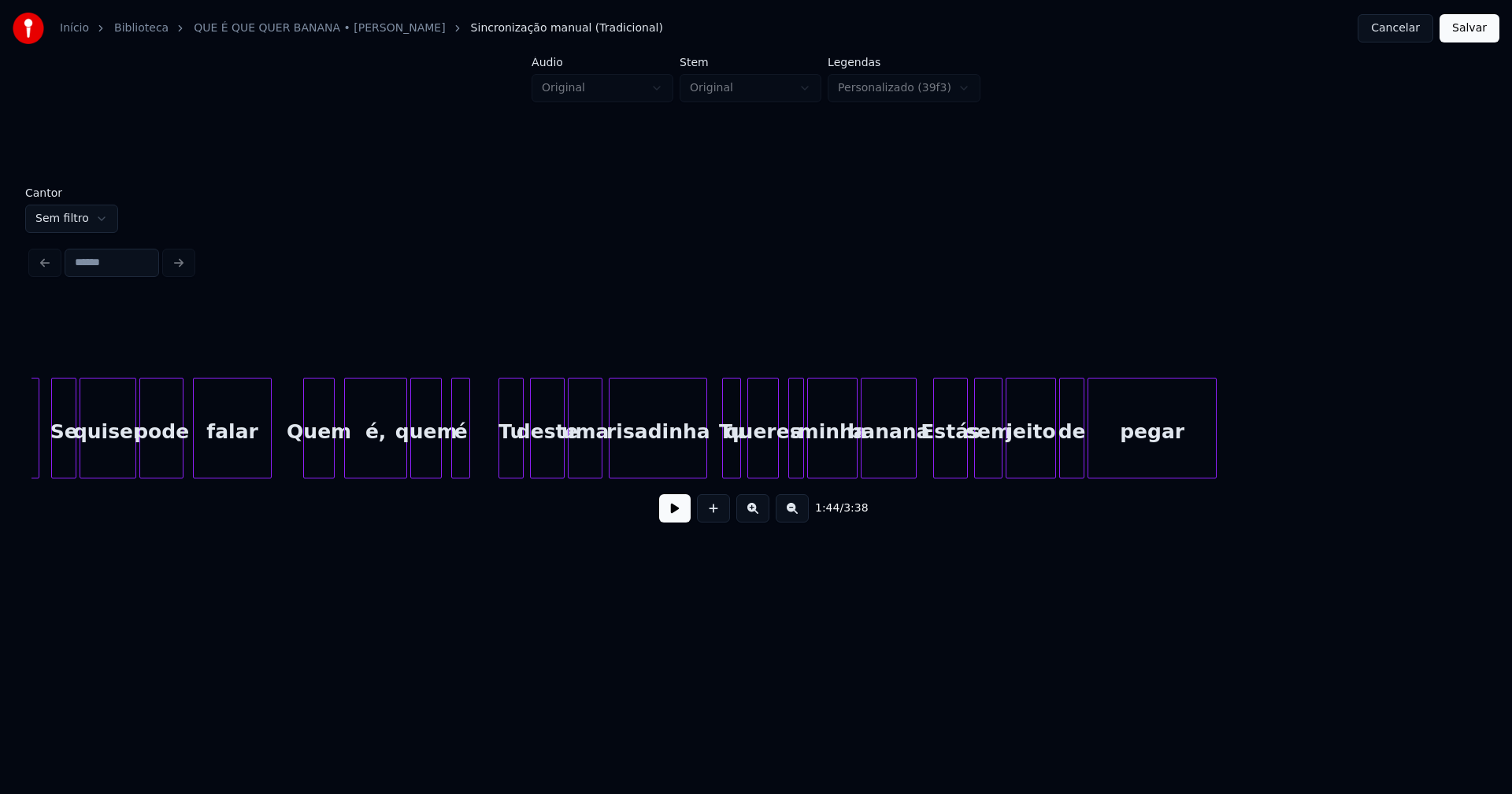
click at [503, 475] on div "é Se quiser pode falar Quem é, quem é Tu deste uma risadinha Tu queres a minha …" at bounding box center [756, 428] width 1449 height 101
click at [907, 465] on div at bounding box center [906, 428] width 5 height 99
click at [922, 457] on div at bounding box center [924, 428] width 5 height 99
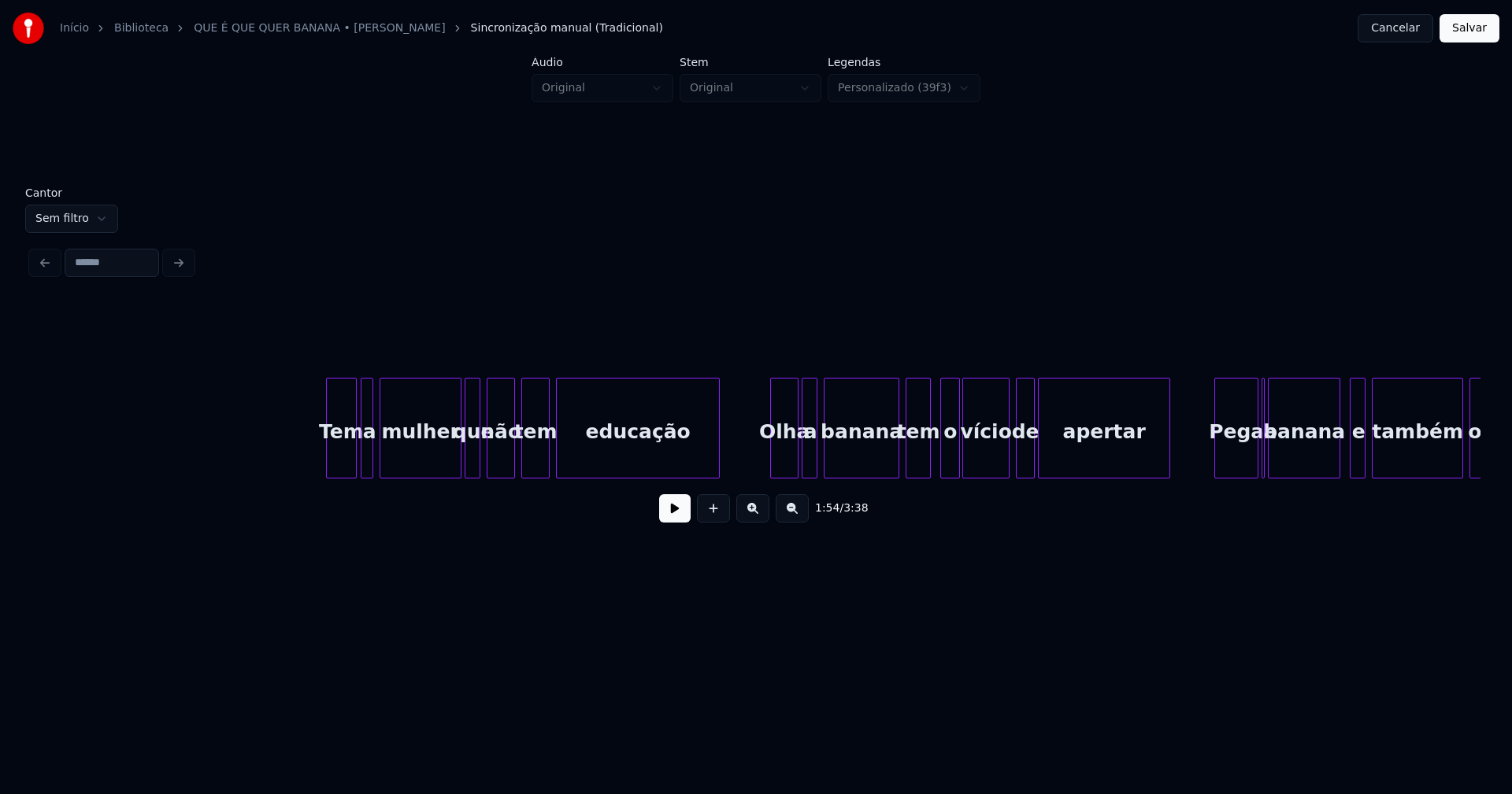
scroll to position [0, 20769]
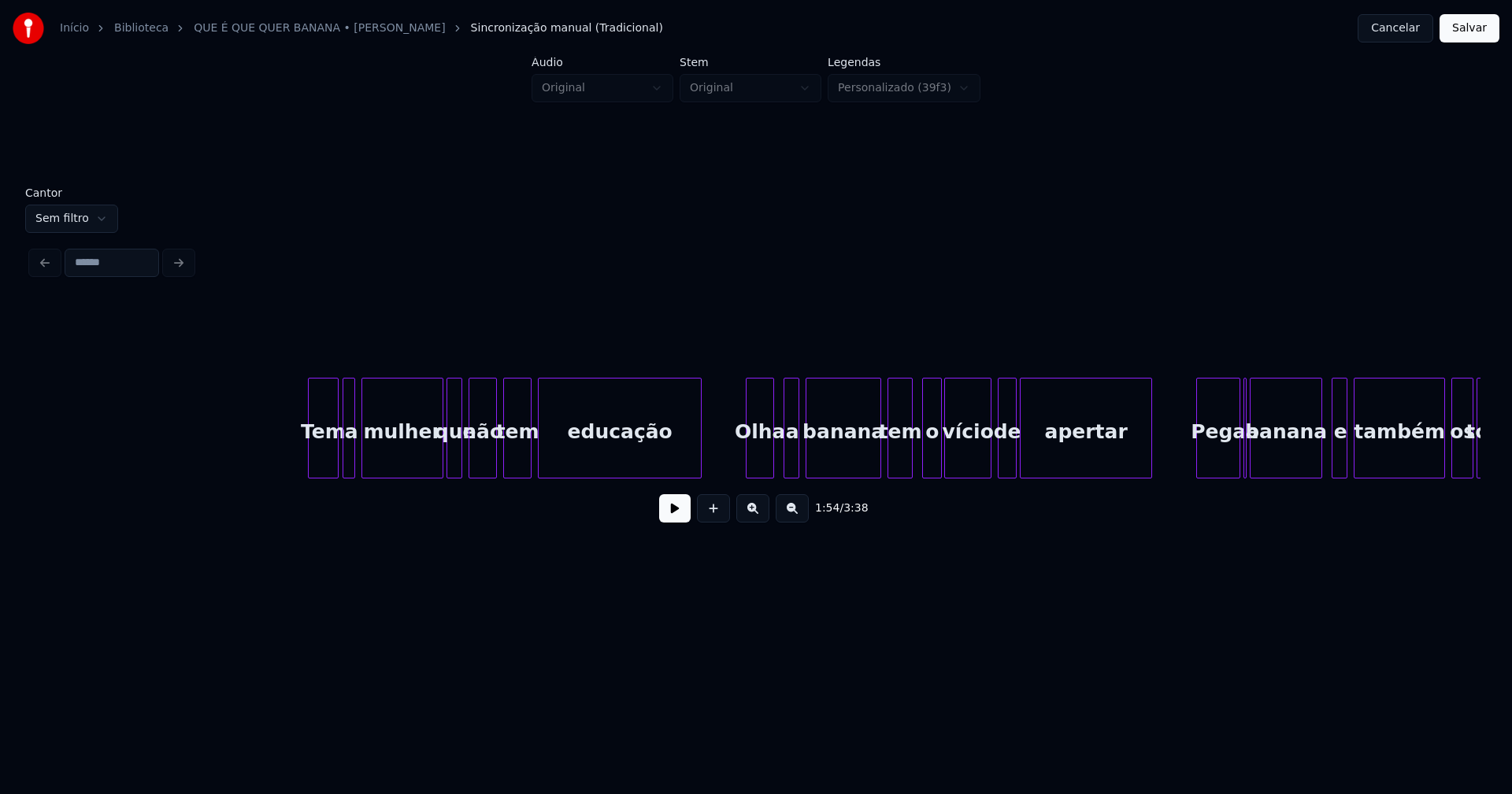
click at [759, 469] on div "Olha" at bounding box center [760, 432] width 27 height 107
click at [788, 467] on div "a" at bounding box center [786, 432] width 16 height 107
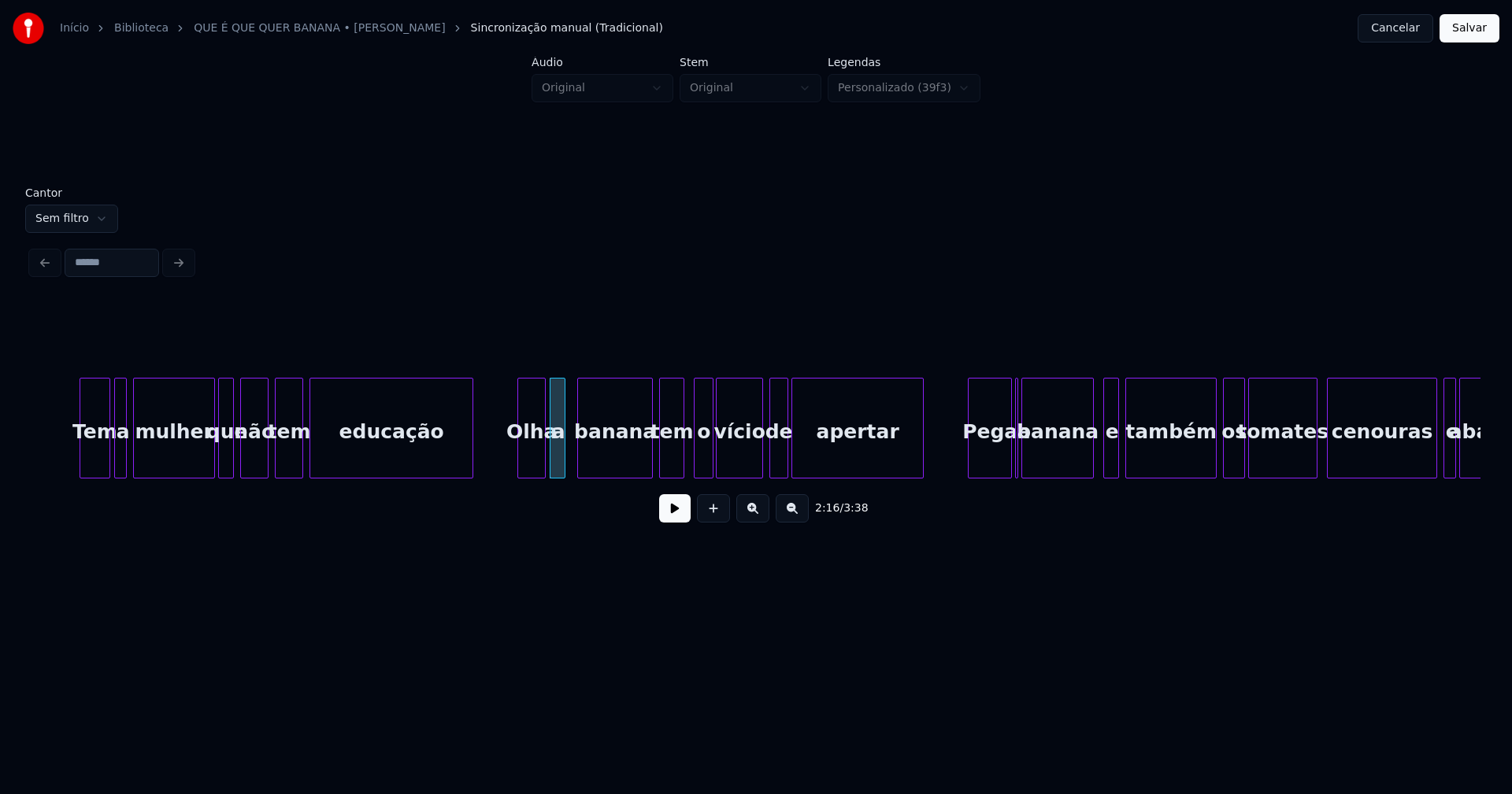
scroll to position [0, 21112]
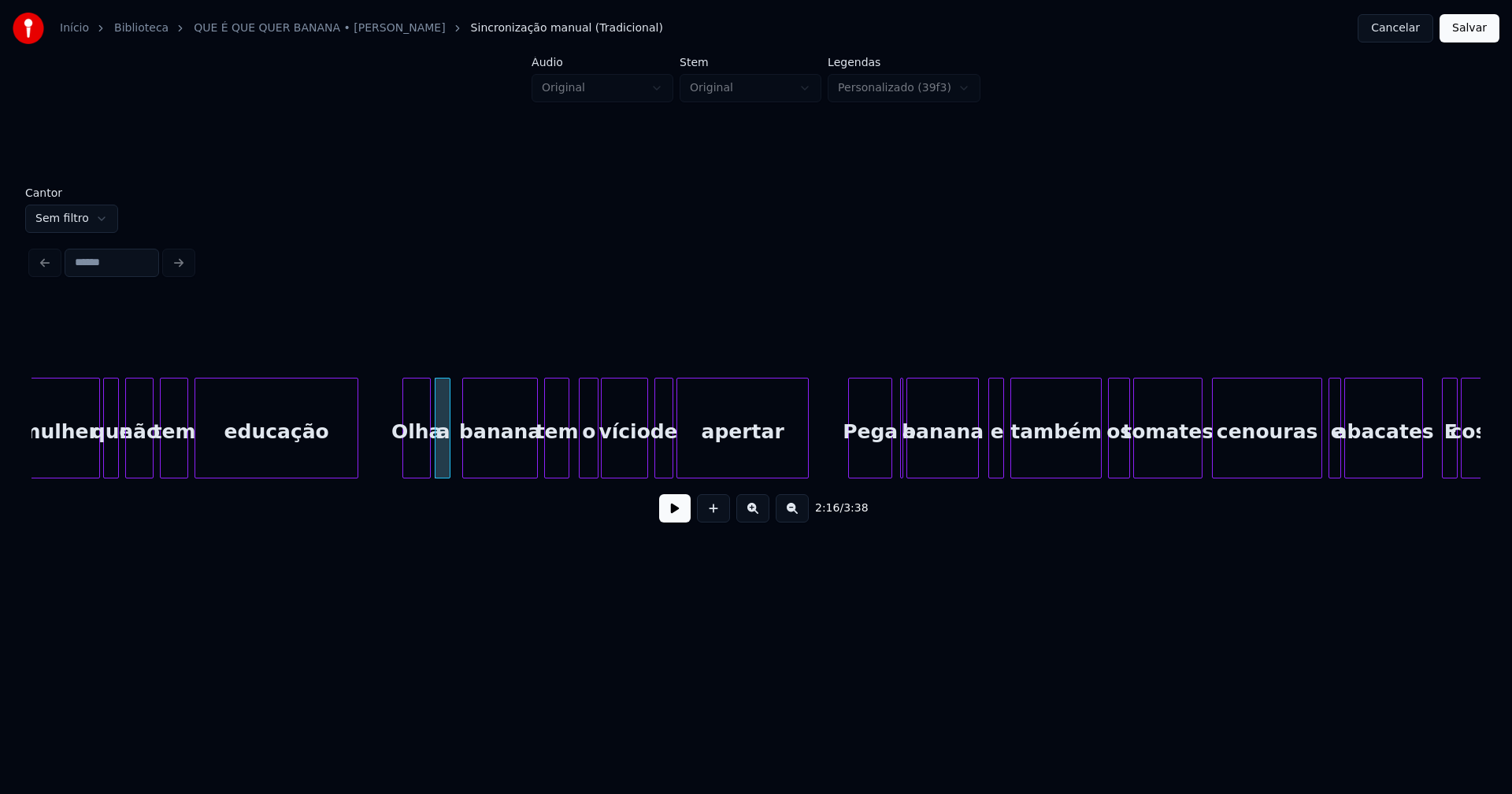
click at [883, 460] on div "Pega" at bounding box center [870, 432] width 43 height 107
click at [905, 465] on div at bounding box center [903, 428] width 5 height 99
click at [903, 456] on div at bounding box center [906, 428] width 5 height 99
click at [895, 446] on div "a" at bounding box center [899, 428] width 9 height 101
click at [989, 461] on div "e" at bounding box center [990, 432] width 16 height 107
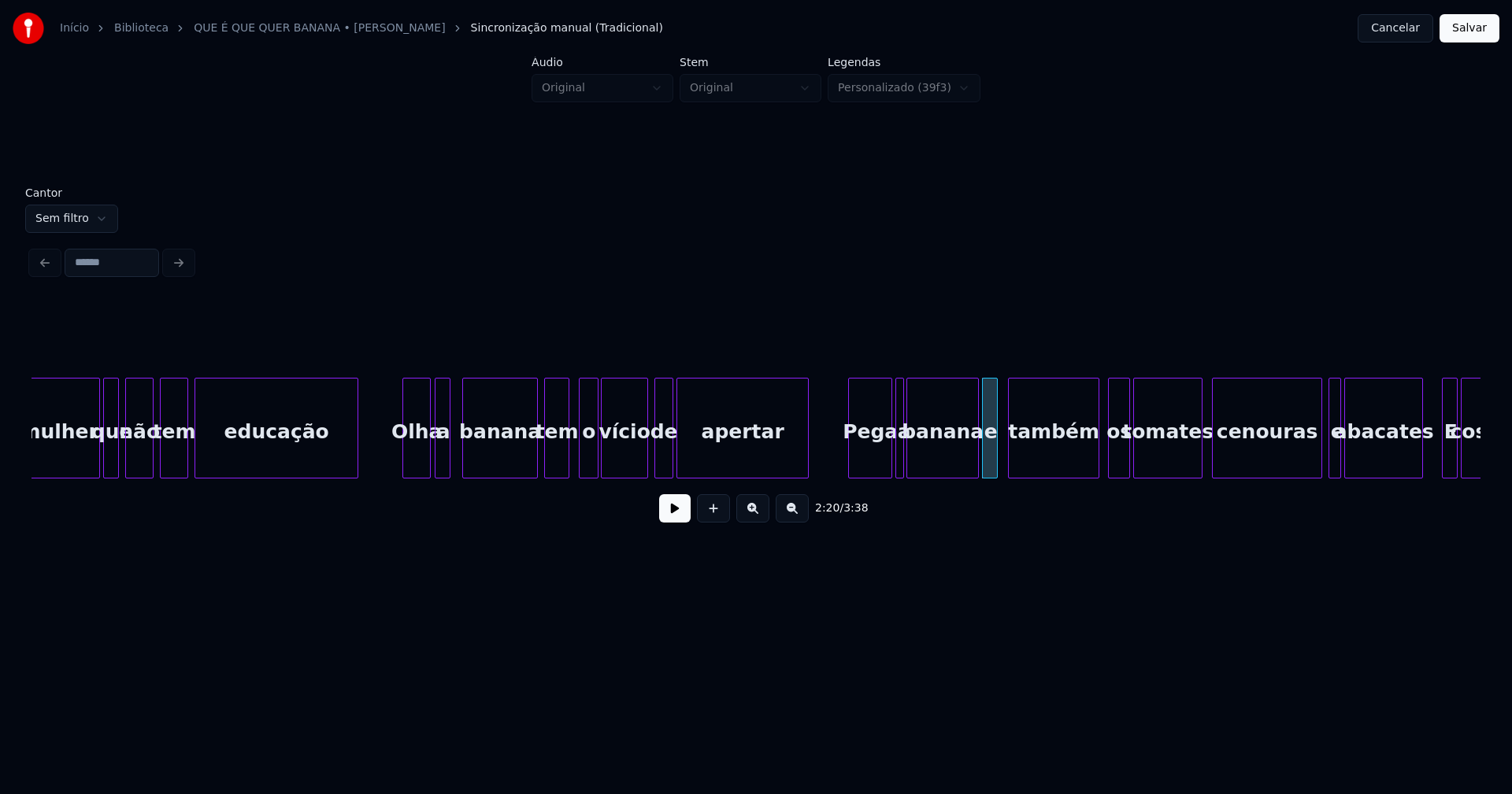
click at [1070, 462] on div "também" at bounding box center [1053, 432] width 90 height 107
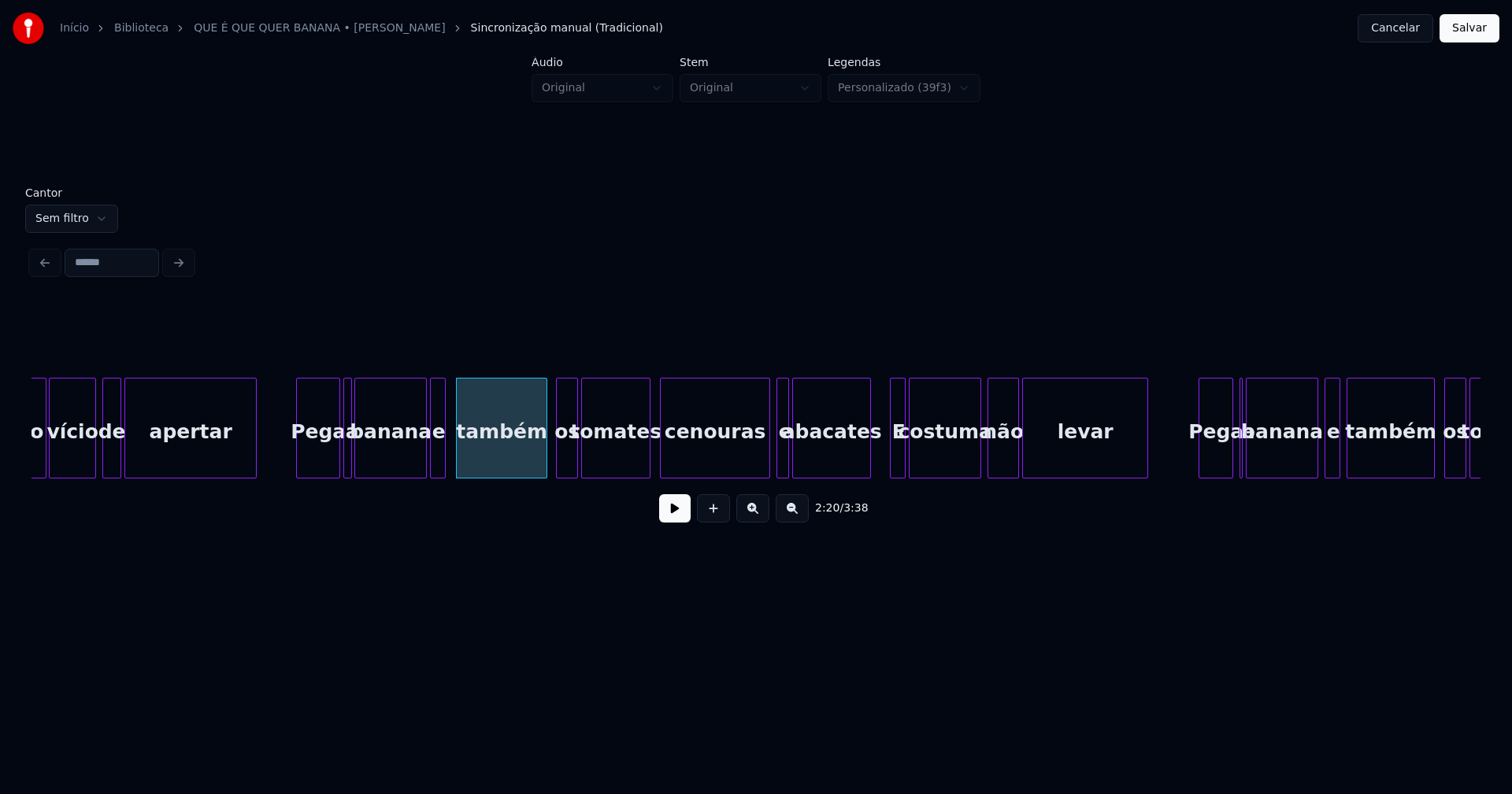
scroll to position [0, 21684]
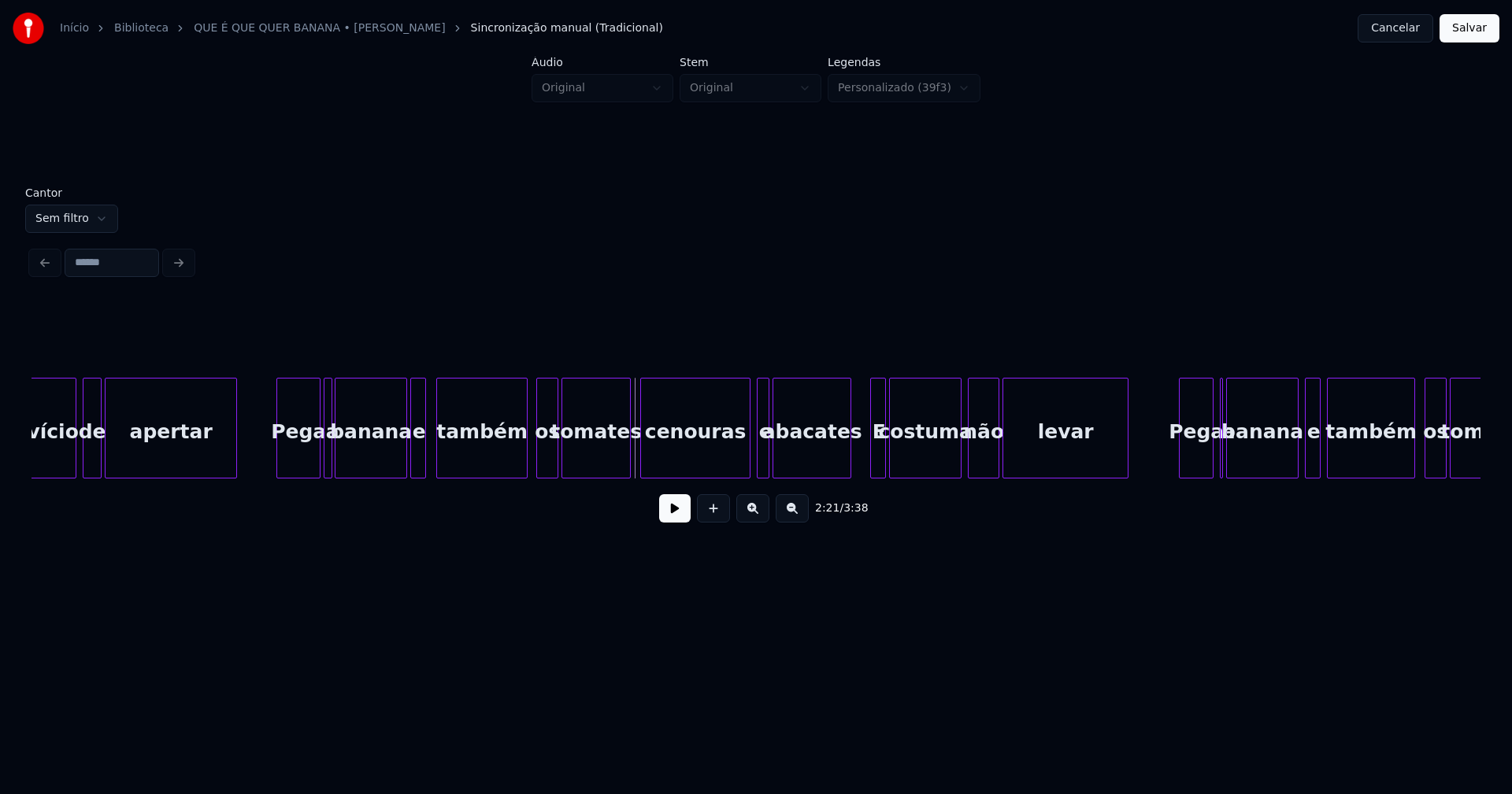
click at [669, 512] on button at bounding box center [674, 508] width 31 height 29
drag, startPoint x: 667, startPoint y: 511, endPoint x: 678, endPoint y: 505, distance: 12.5
click at [667, 512] on button at bounding box center [674, 508] width 31 height 29
click at [715, 479] on div "vício de apertar Pega a banana e também os tomates cenouras e abacates E costum…" at bounding box center [756, 428] width 1449 height 101
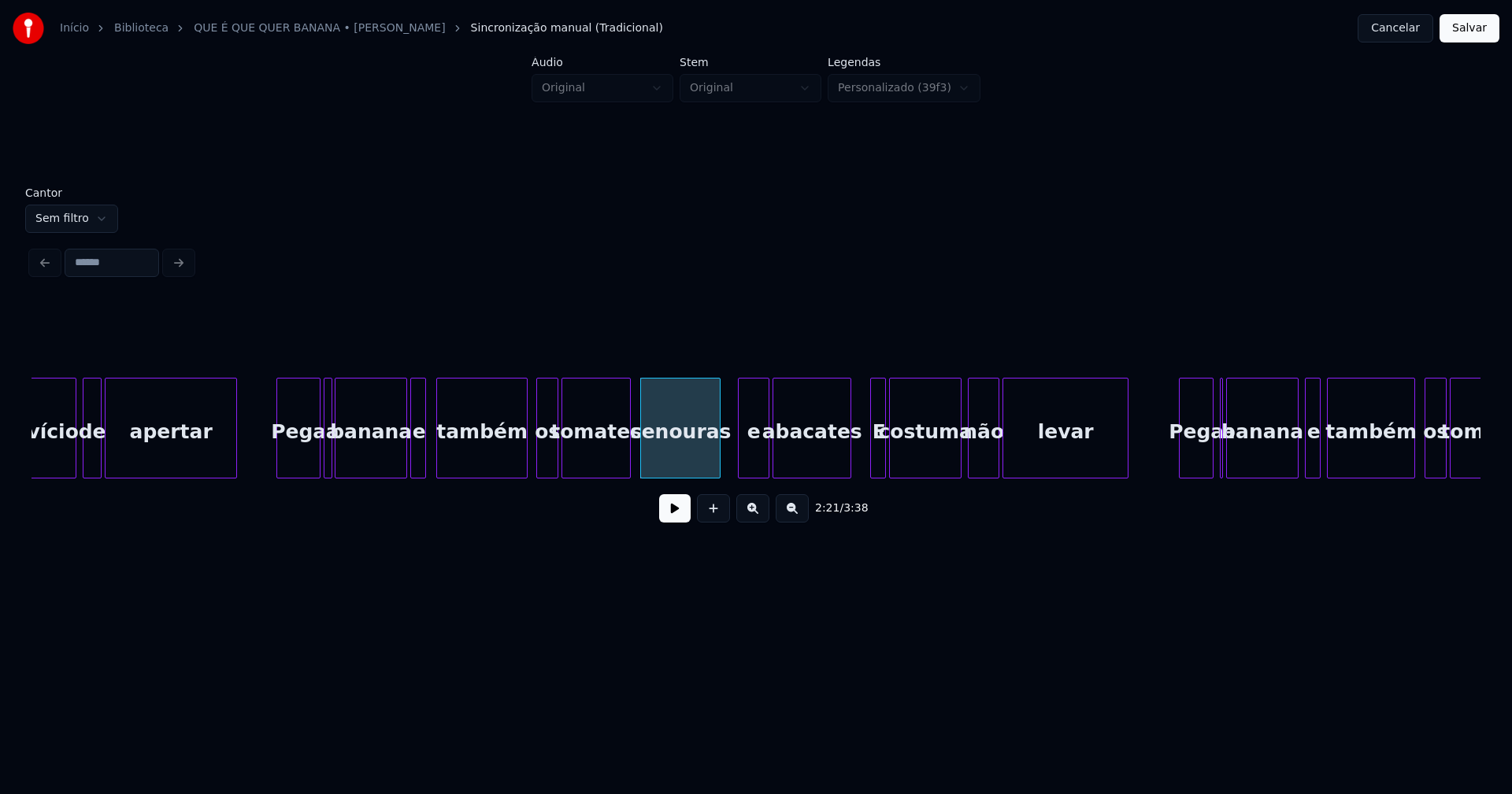
click at [738, 473] on div "vício de apertar Pega a banana e também os tomates cenouras e abacates E costum…" at bounding box center [756, 428] width 1449 height 101
click at [753, 475] on div "vício de apertar Pega a banana e também os tomates cenouras e abacates E costum…" at bounding box center [756, 428] width 1449 height 101
click at [871, 460] on div "E" at bounding box center [872, 432] width 16 height 107
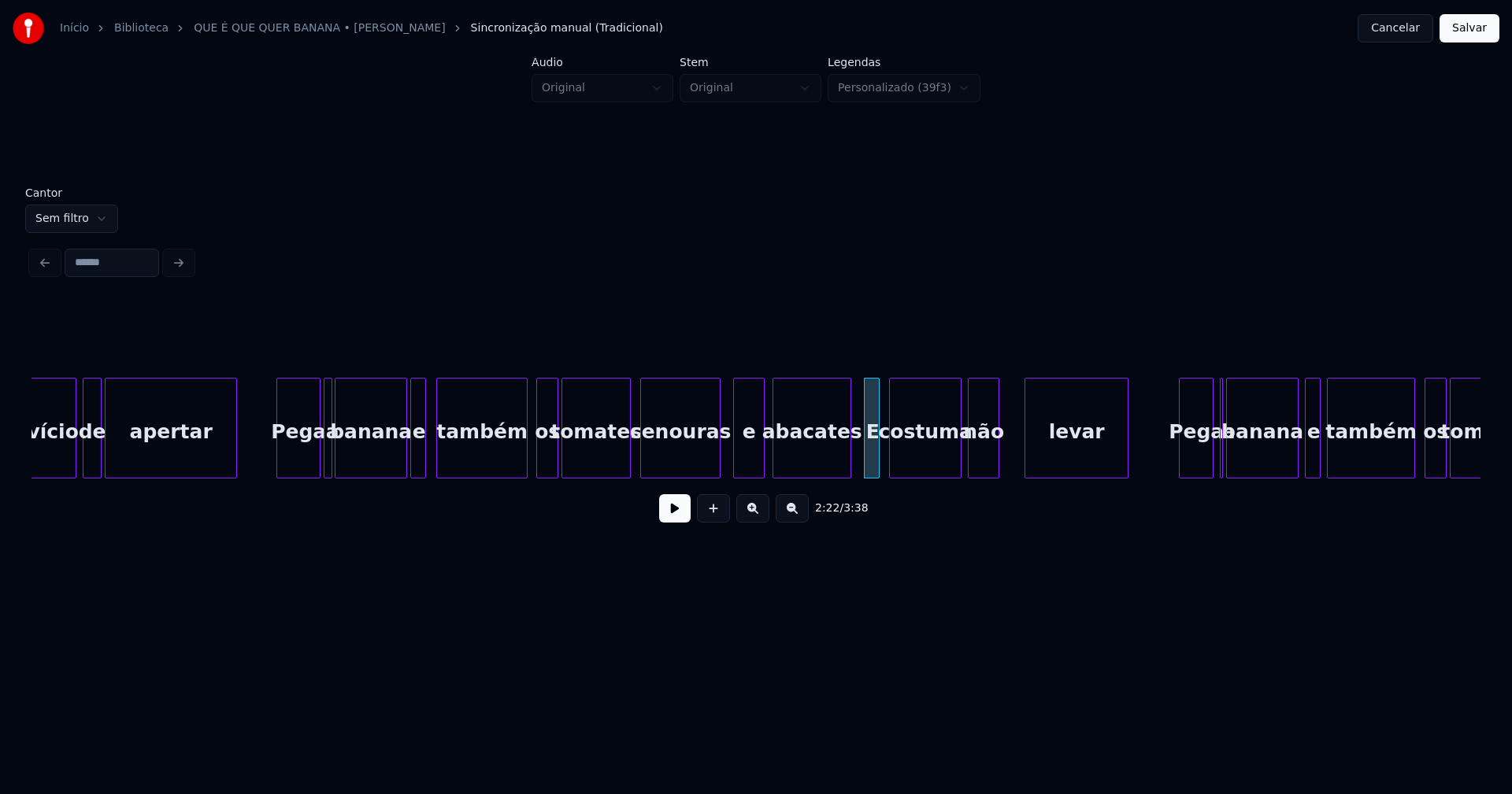
click at [1027, 456] on div at bounding box center [1027, 428] width 5 height 99
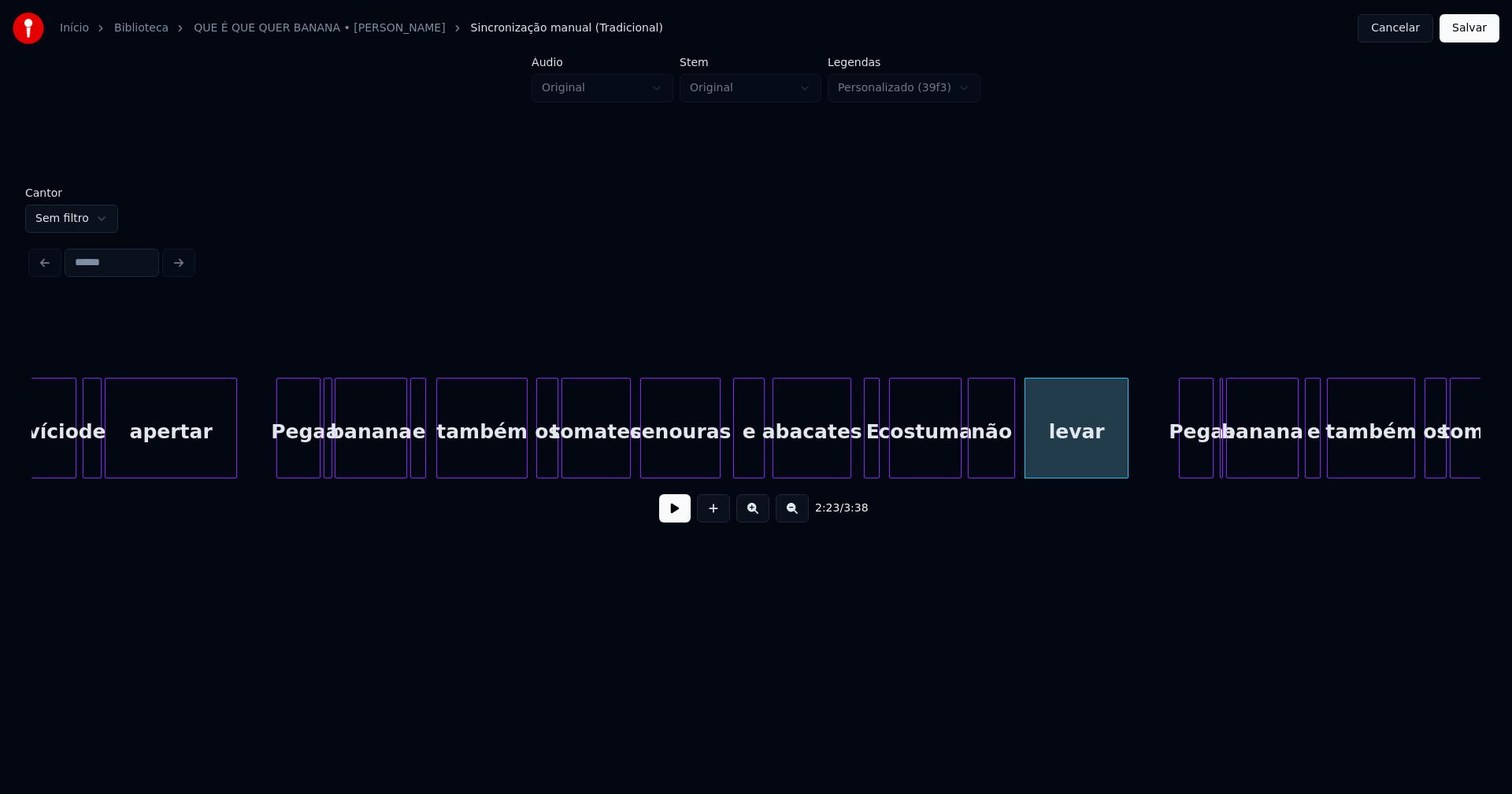
click at [1014, 454] on div at bounding box center [1012, 428] width 5 height 99
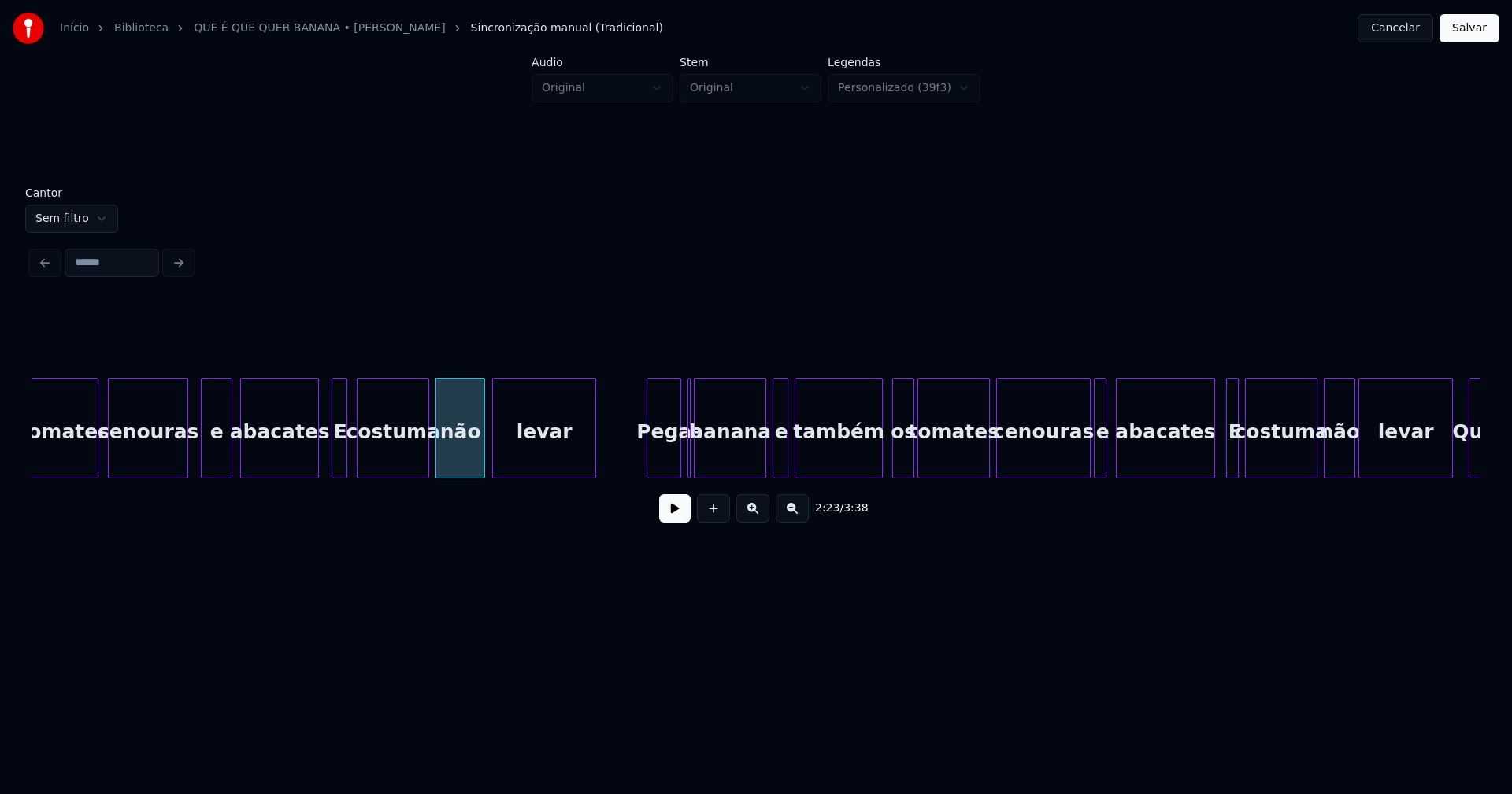
scroll to position [0, 22255]
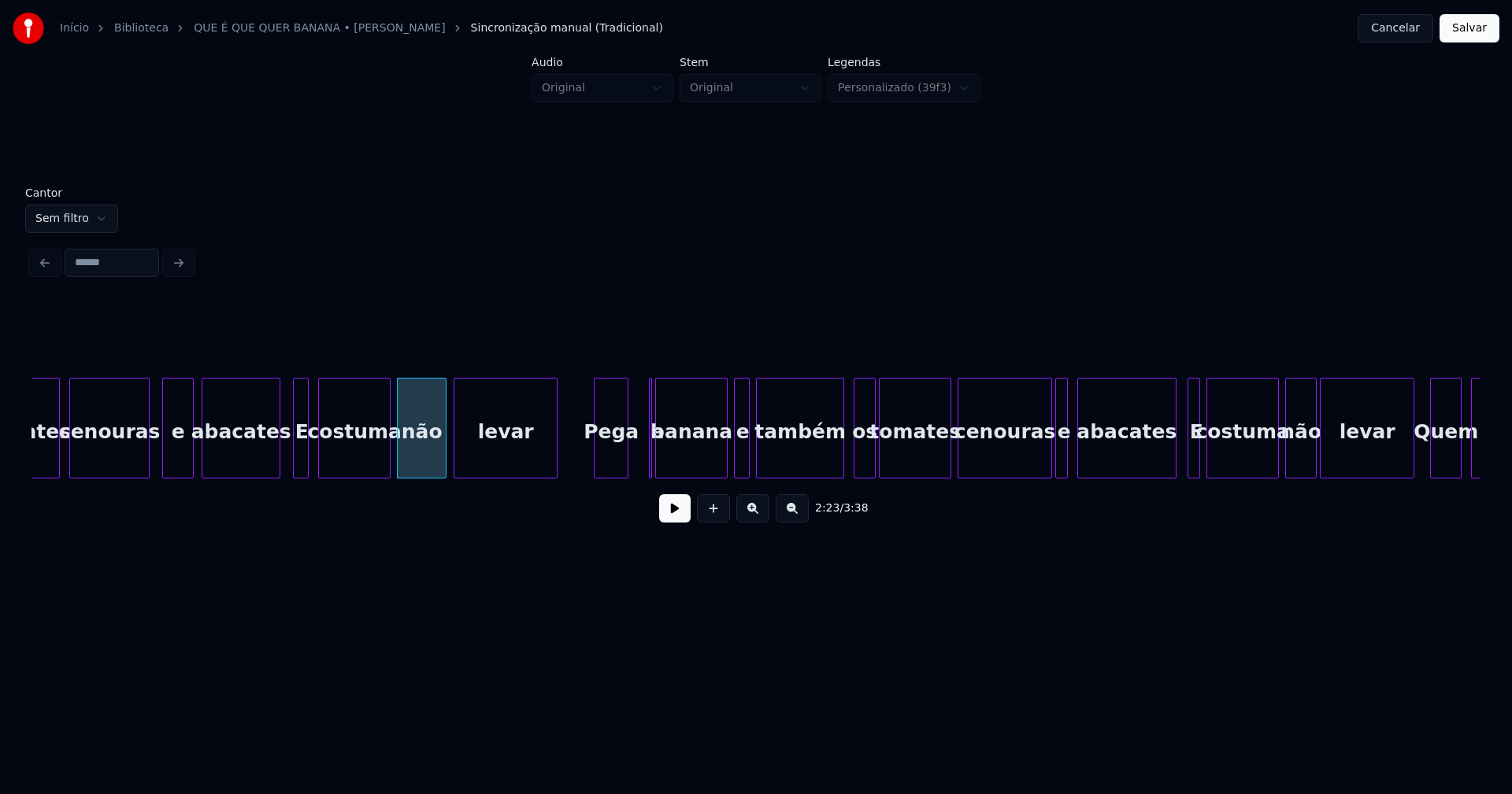
click at [612, 467] on div "Pega" at bounding box center [611, 432] width 33 height 107
click at [662, 460] on div at bounding box center [661, 428] width 5 height 99
click at [635, 407] on div "a" at bounding box center [642, 428] width 16 height 101
click at [738, 454] on div "e" at bounding box center [740, 432] width 16 height 107
click at [825, 457] on div at bounding box center [825, 428] width 5 height 99
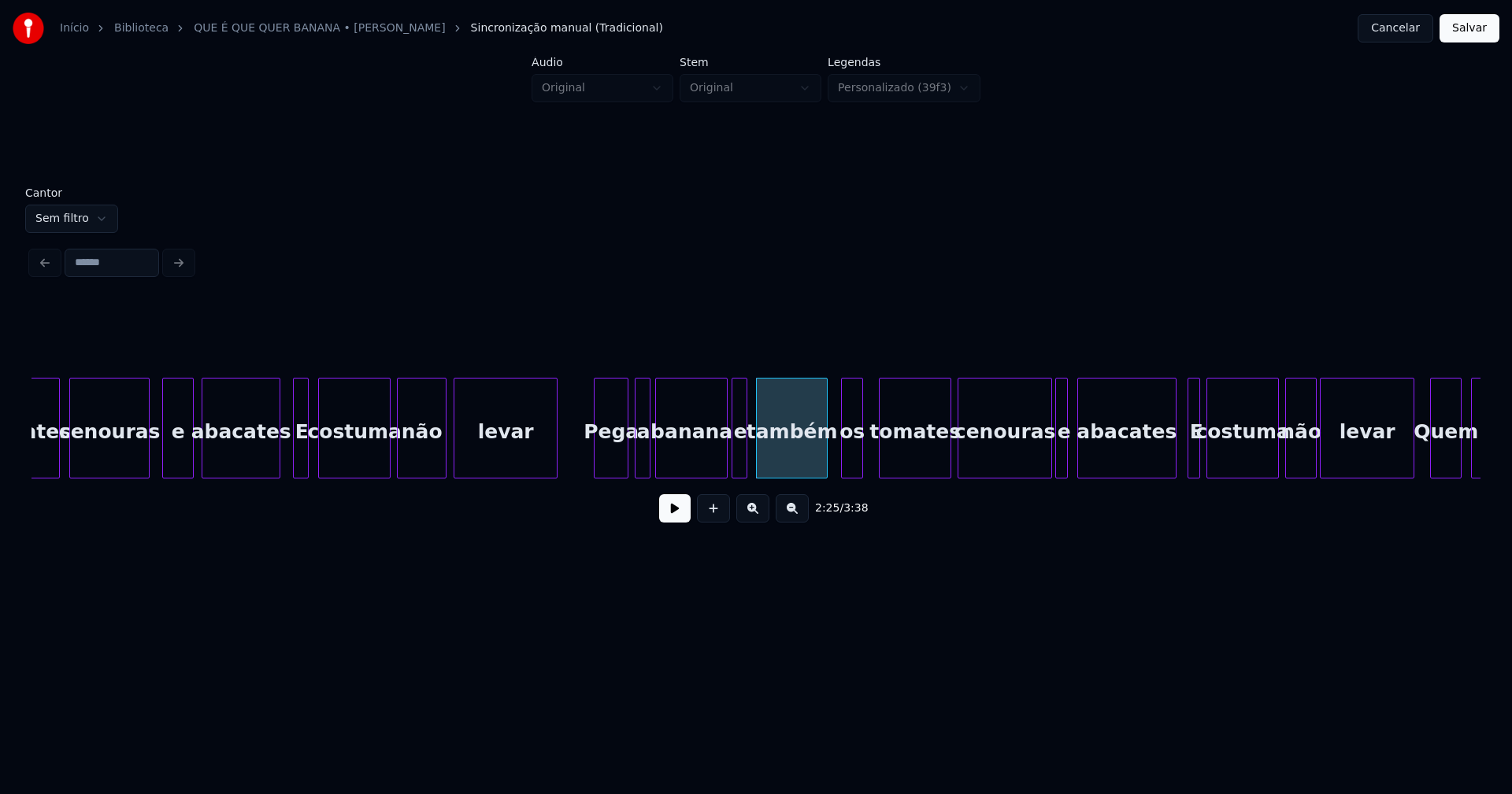
click at [855, 457] on div "os" at bounding box center [852, 432] width 21 height 107
click at [1066, 461] on div "e" at bounding box center [1062, 432] width 16 height 107
click at [1073, 462] on div at bounding box center [1072, 428] width 5 height 99
click at [1142, 461] on div at bounding box center [1144, 428] width 5 height 99
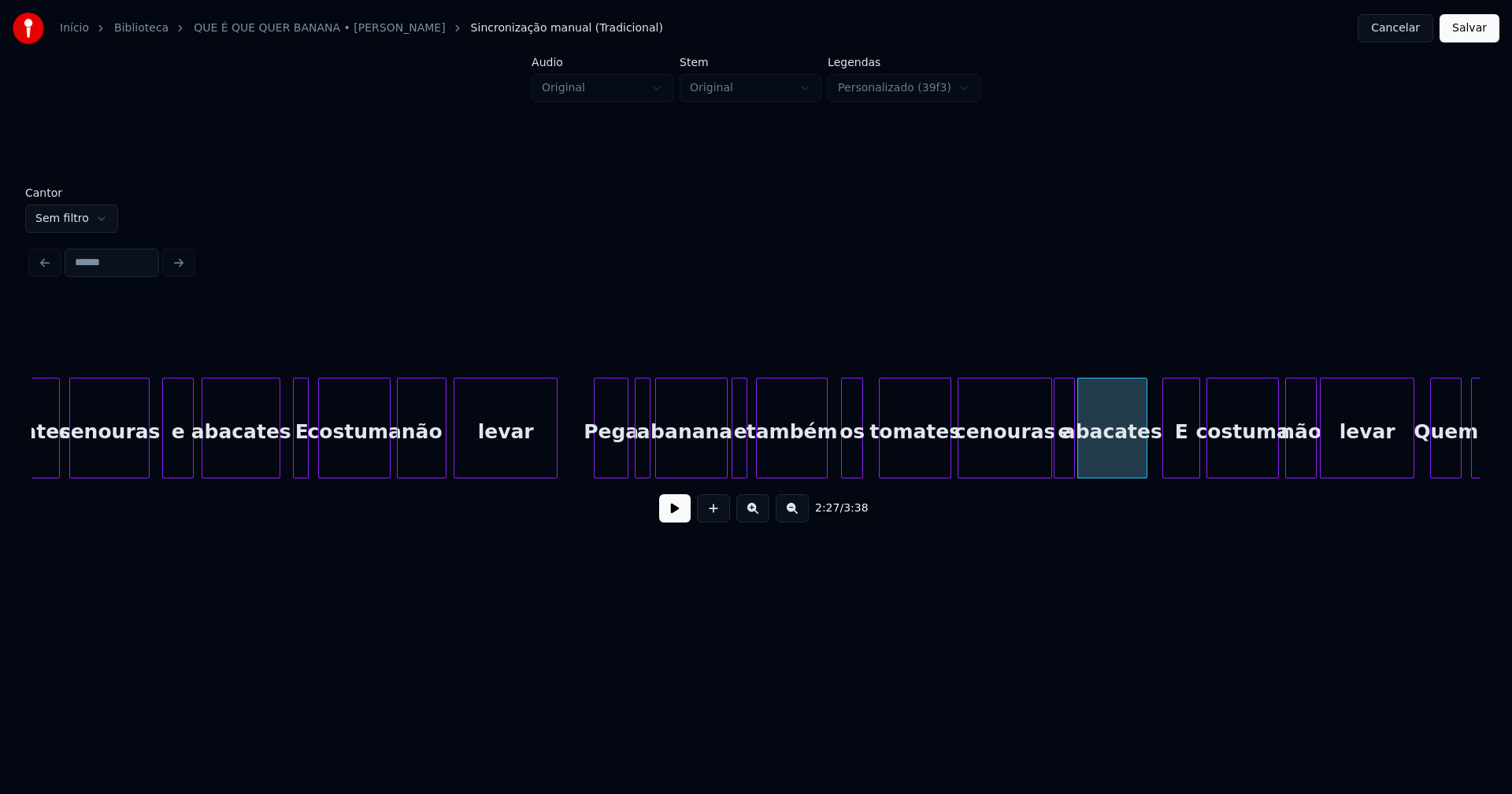
click at [1164, 459] on div at bounding box center [1165, 428] width 5 height 99
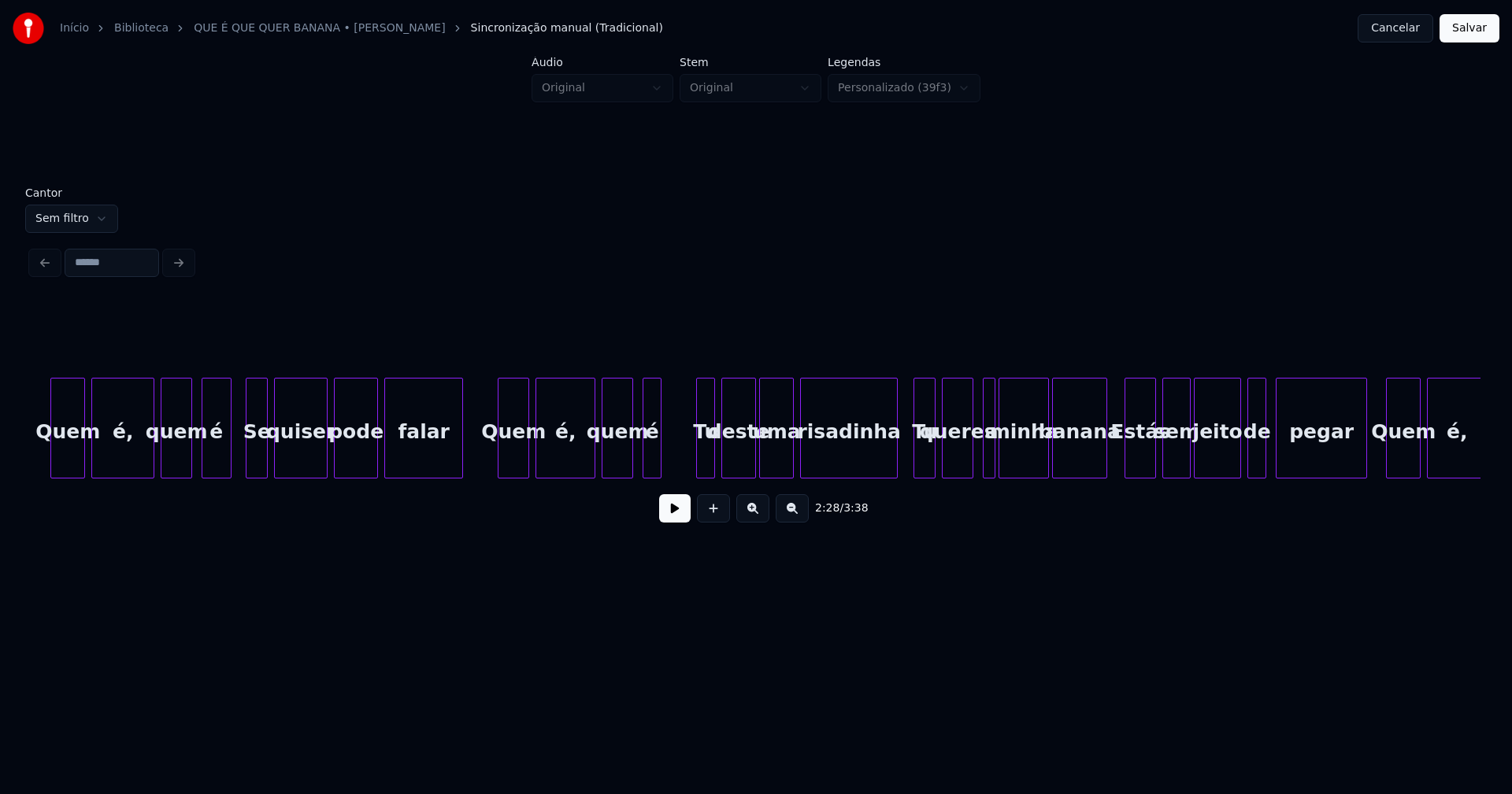
scroll to position [0, 24120]
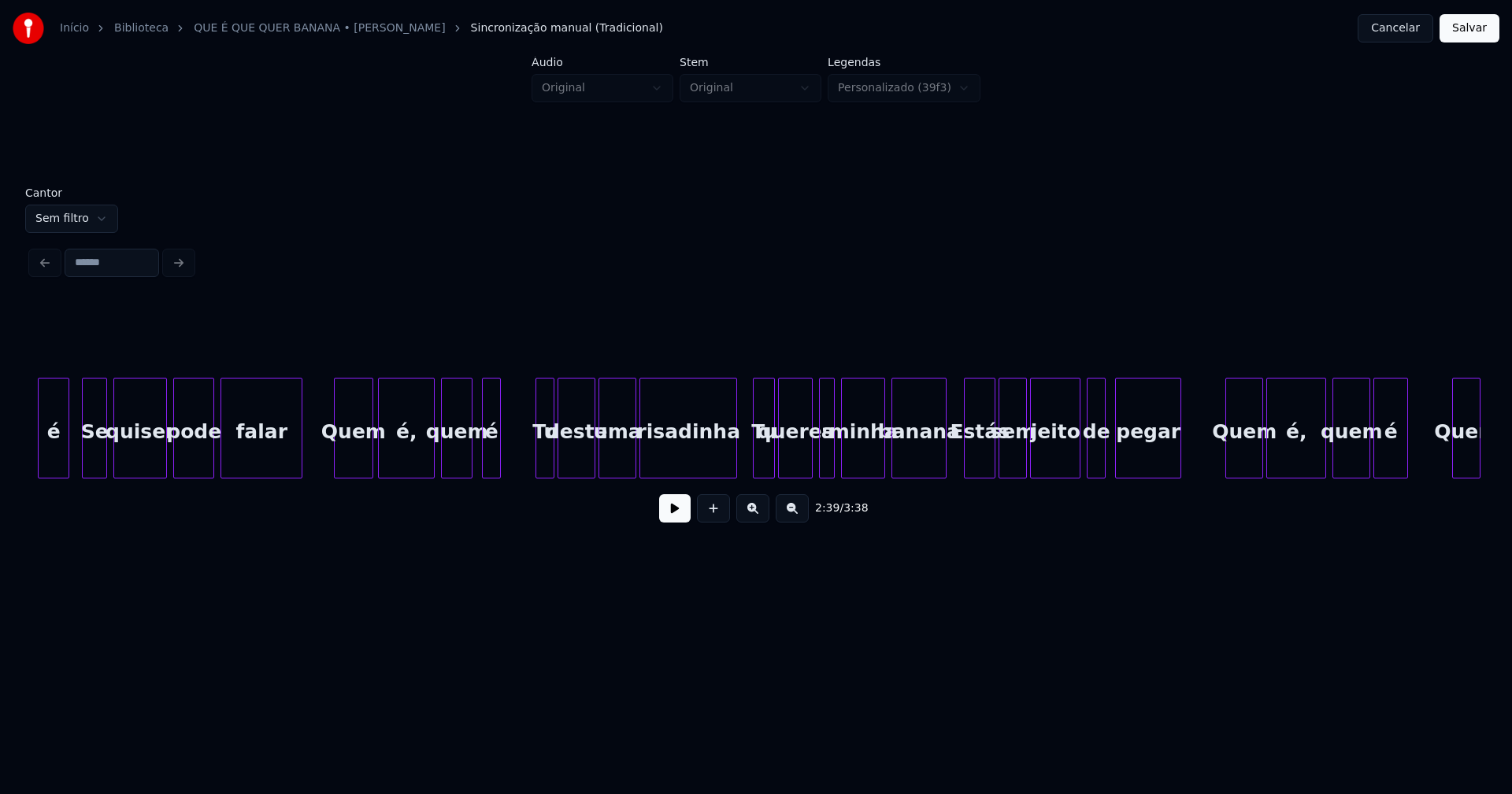
scroll to position [0, 29601]
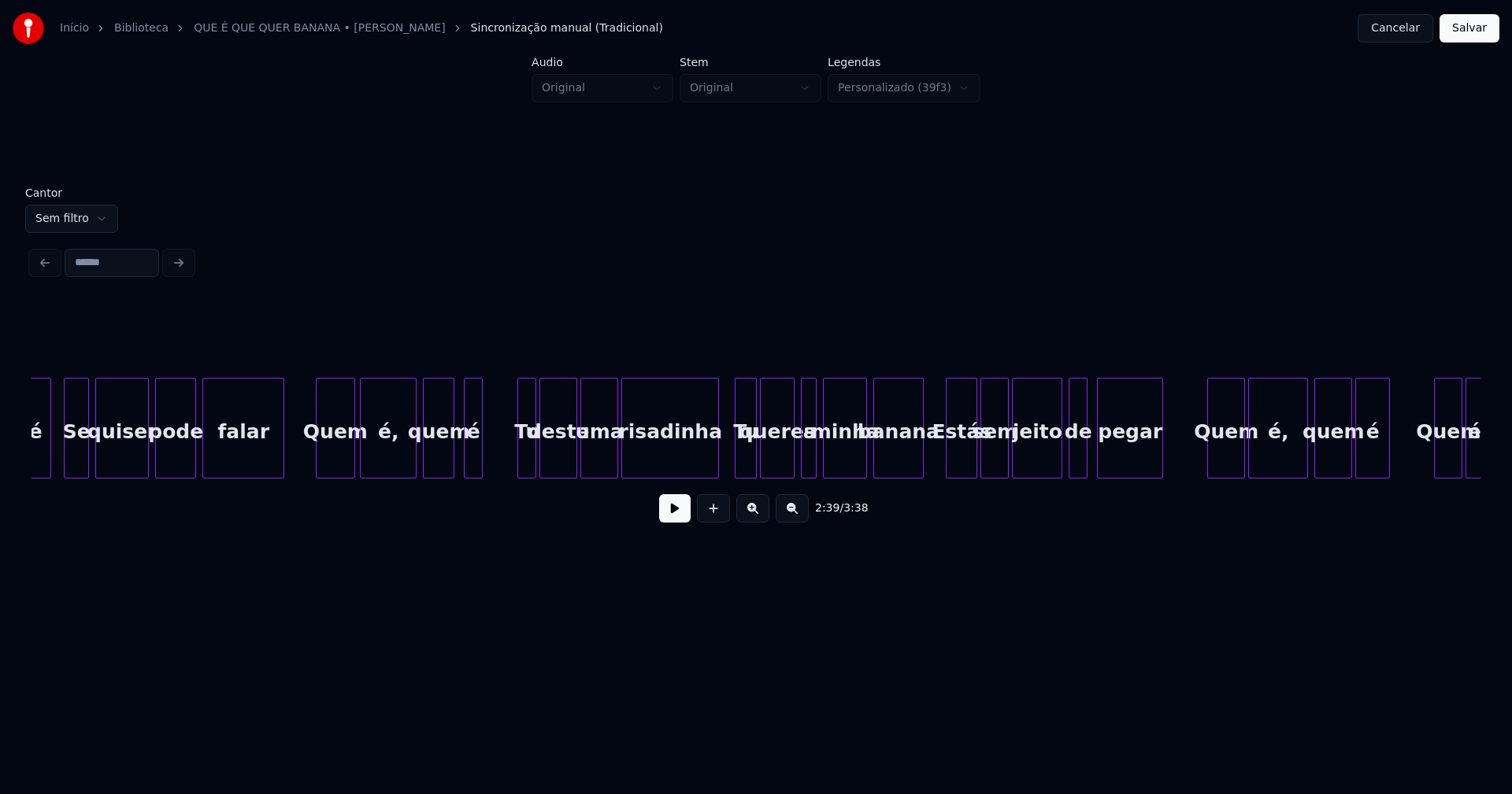
click at [921, 455] on div at bounding box center [921, 428] width 5 height 99
click at [936, 456] on div at bounding box center [938, 428] width 5 height 99
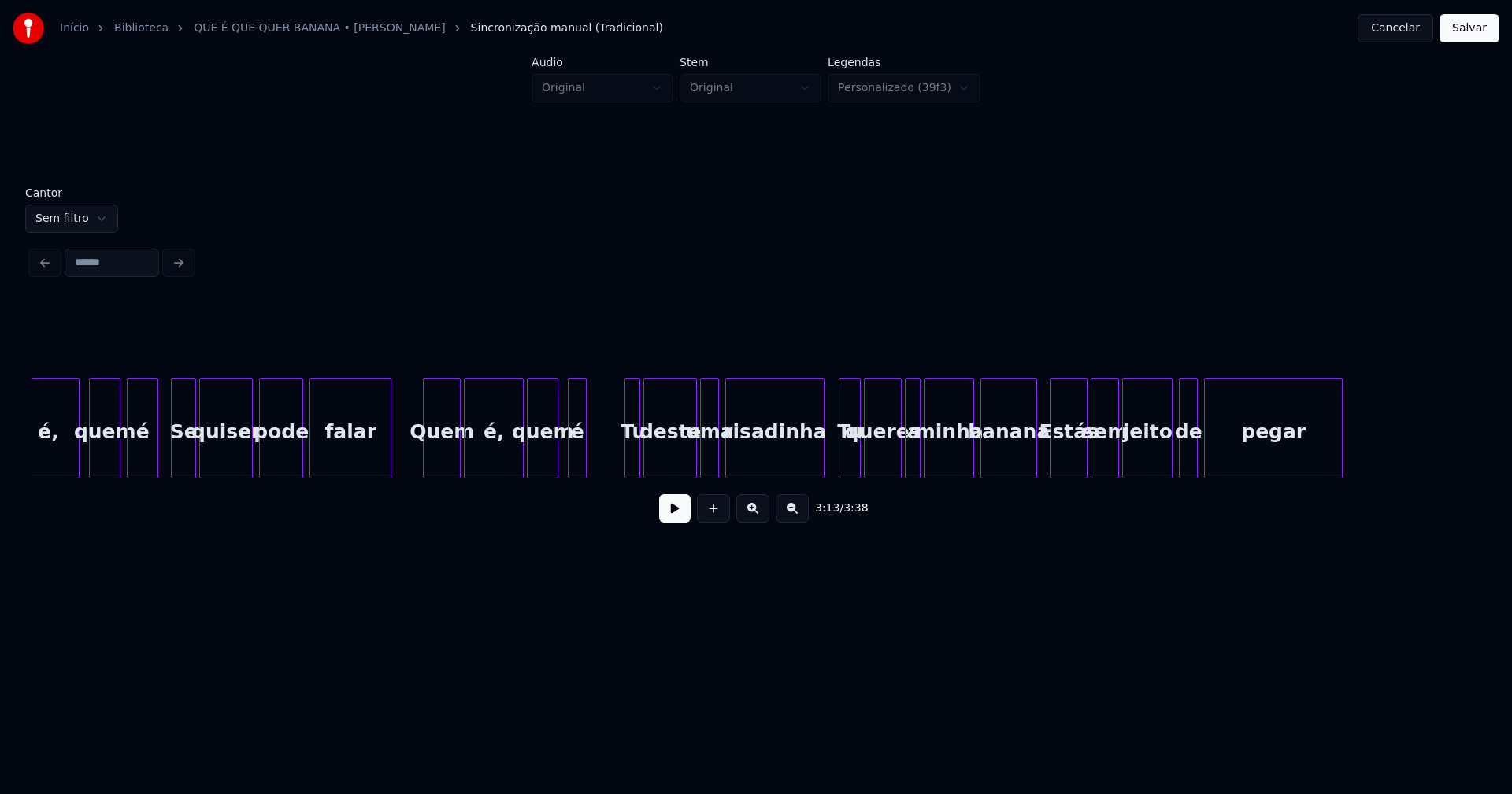
scroll to position [0, 31334]
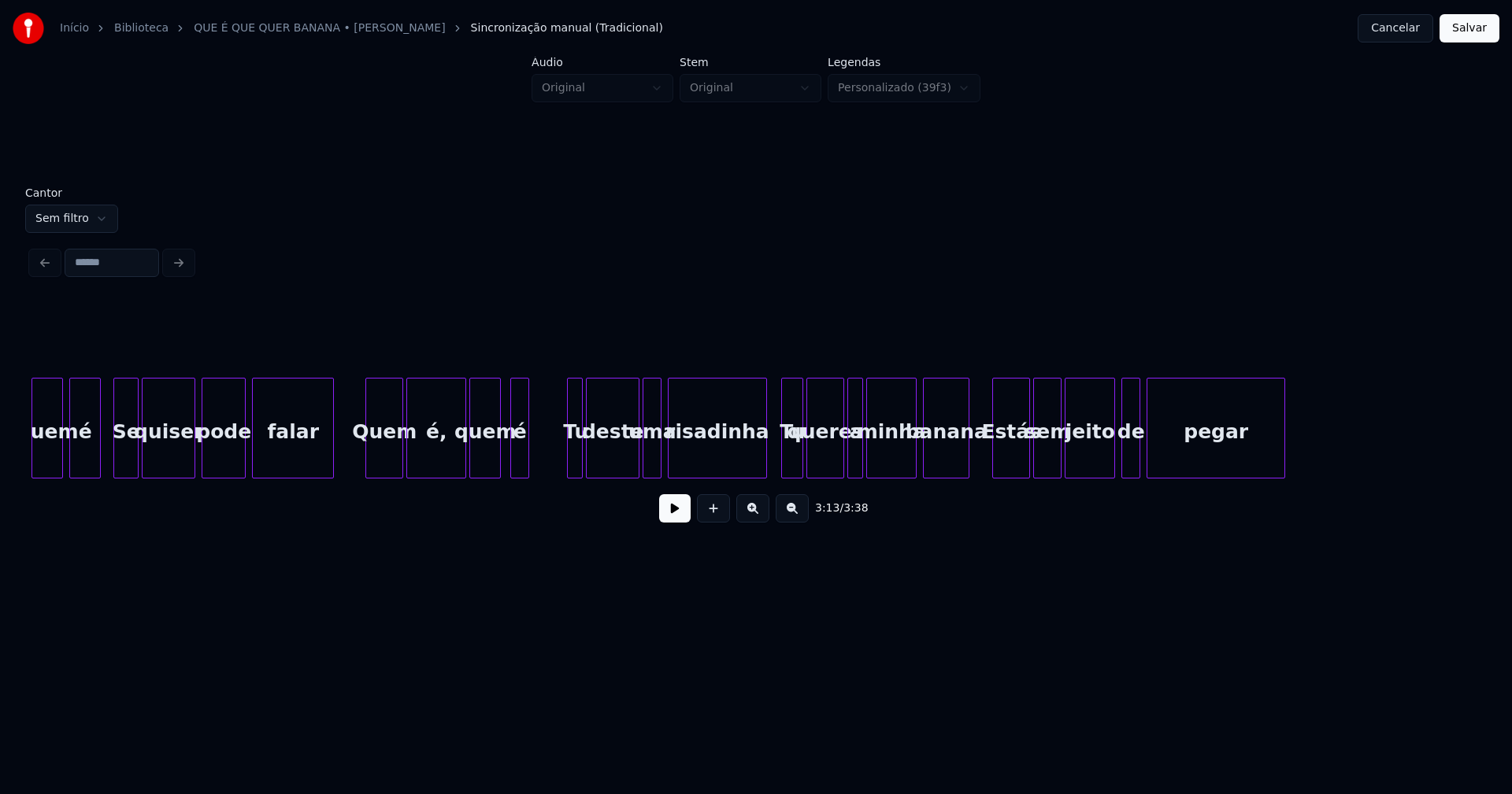
click at [968, 470] on div "banana" at bounding box center [946, 428] width 47 height 101
click at [986, 469] on div at bounding box center [985, 428] width 5 height 99
click at [1129, 461] on div "de" at bounding box center [1127, 432] width 17 height 107
click at [1474, 33] on button "Salvar" at bounding box center [1468, 28] width 60 height 29
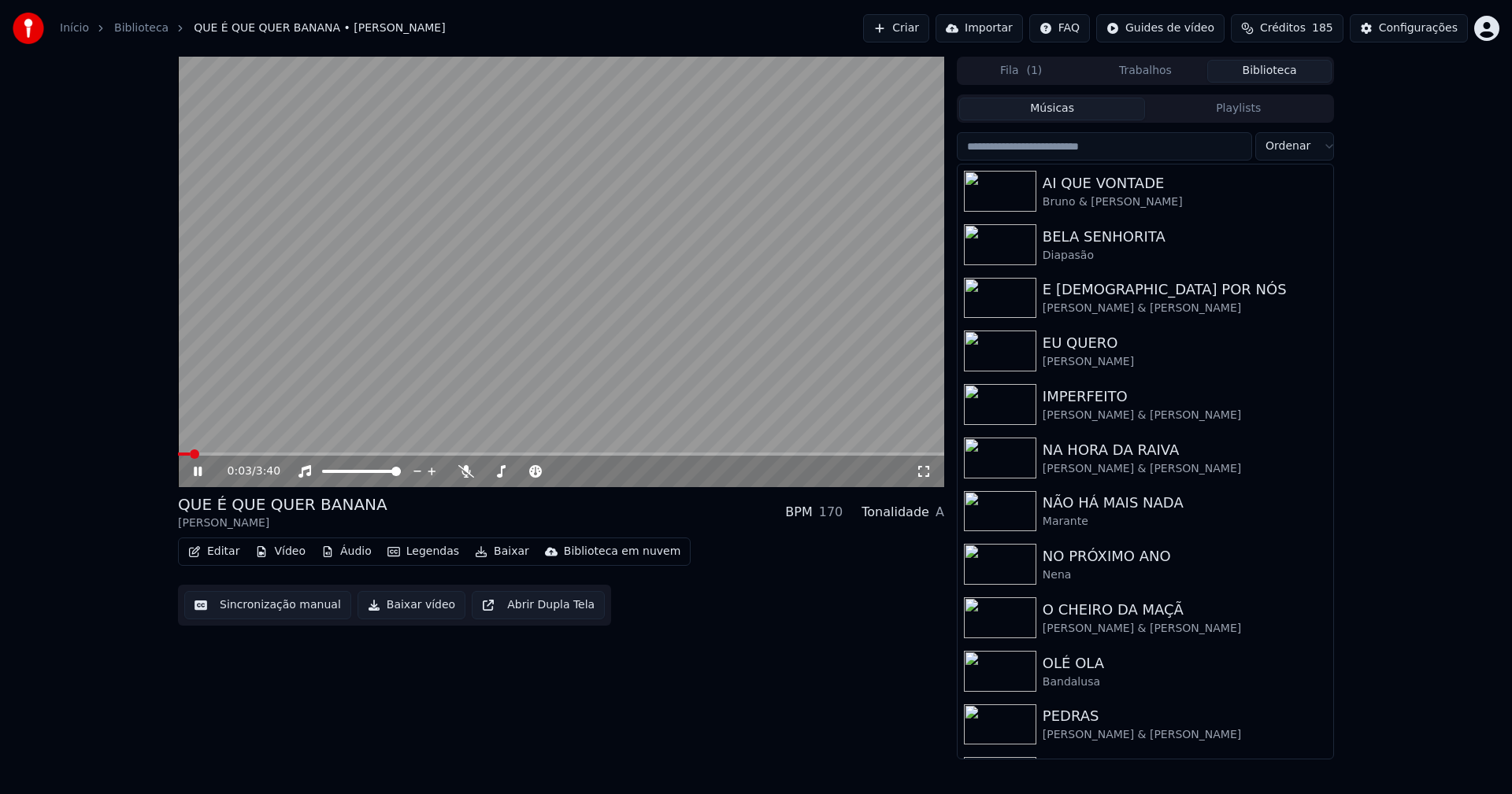
click at [408, 456] on span at bounding box center [561, 454] width 766 height 3
click at [387, 454] on span at bounding box center [283, 454] width 209 height 3
click at [358, 456] on span at bounding box center [269, 454] width 182 height 3
drag, startPoint x: 199, startPoint y: 474, endPoint x: 206, endPoint y: 475, distance: 7.1
click at [199, 473] on icon at bounding box center [209, 471] width 37 height 12
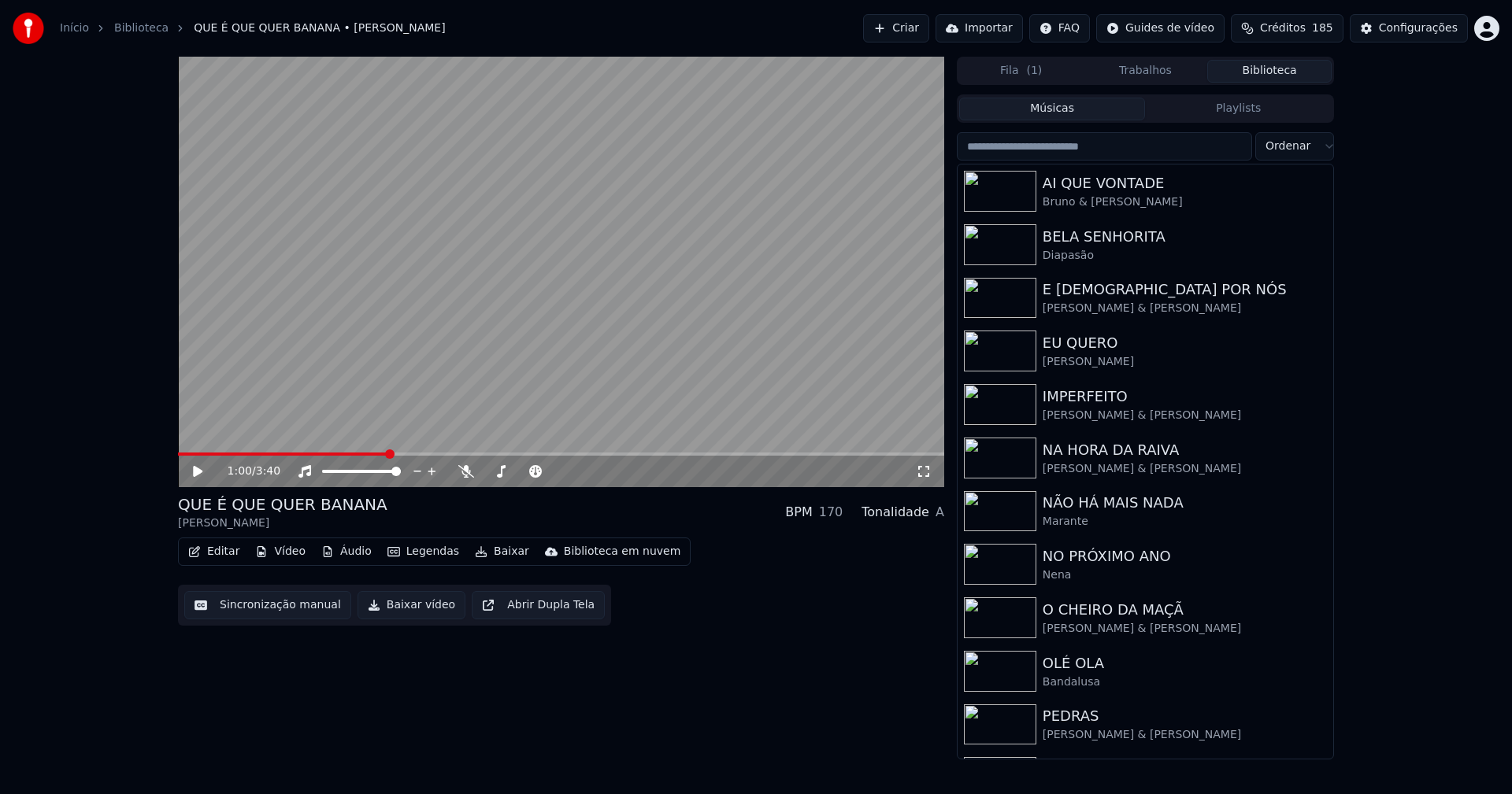
click at [408, 609] on button "Baixar vídeo" at bounding box center [411, 605] width 108 height 29
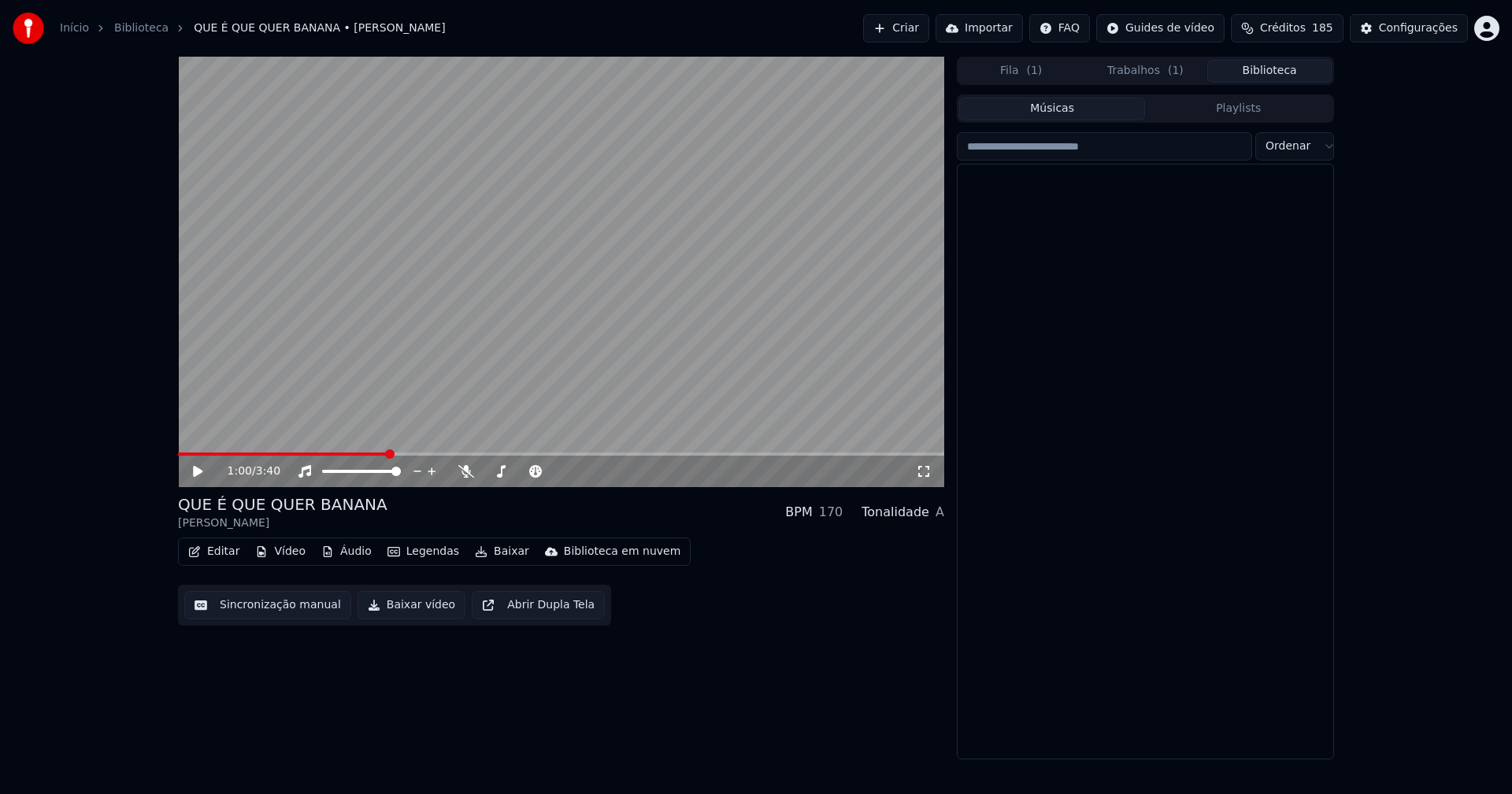
click at [1264, 72] on button "Biblioteca" at bounding box center [1269, 71] width 124 height 23
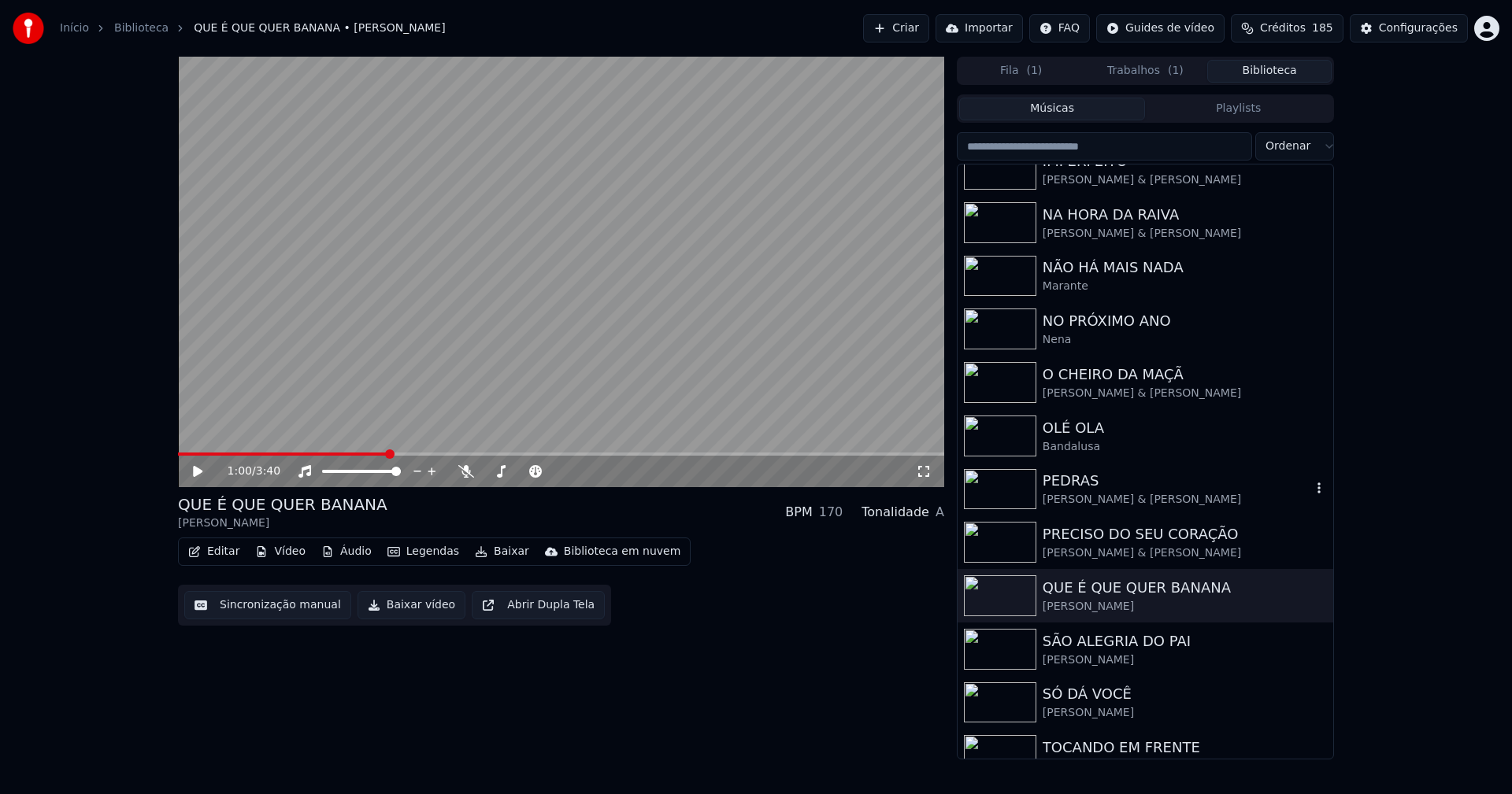
scroll to position [314, 0]
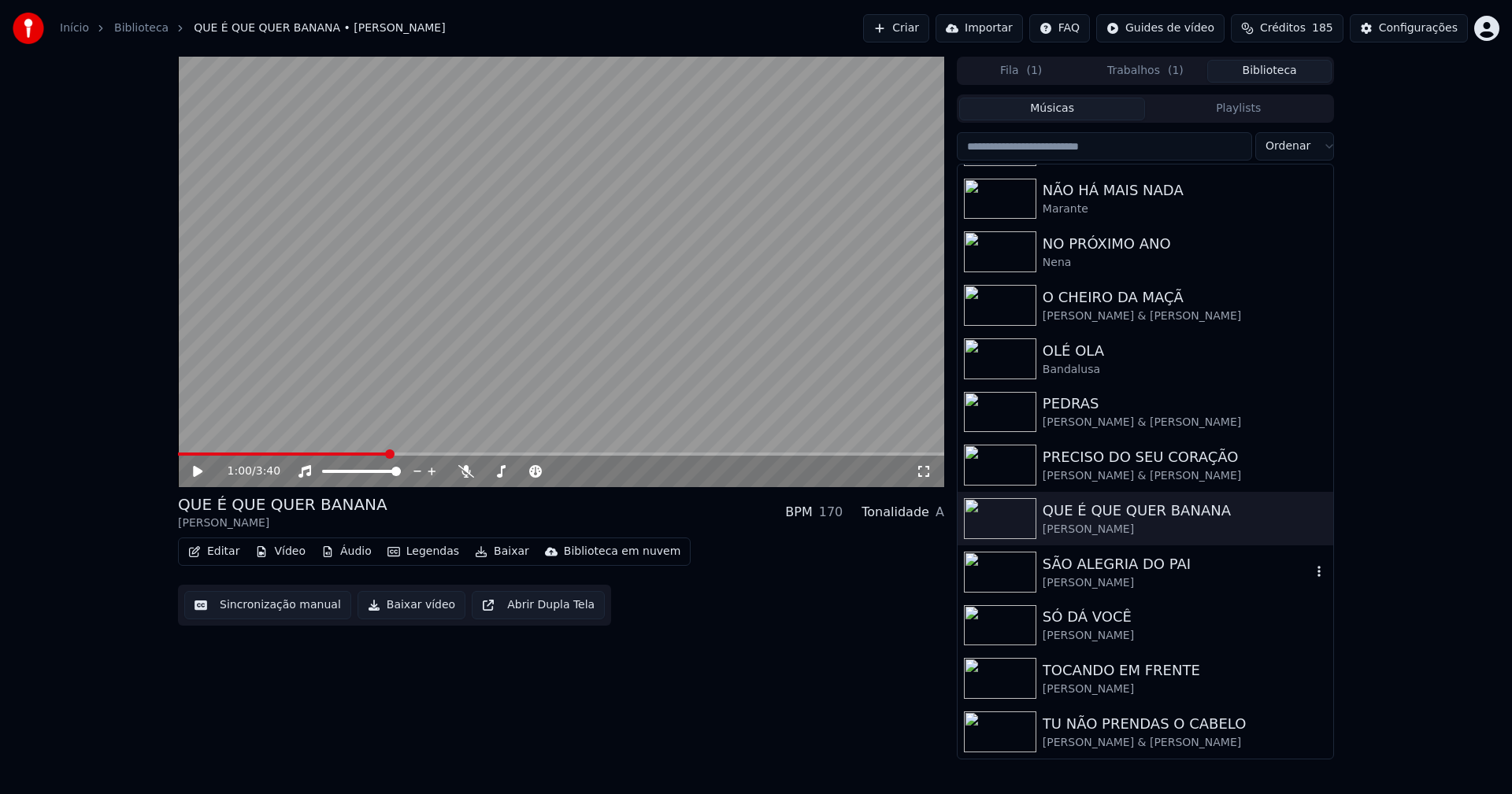
click at [1113, 563] on div "SÃO ALEGRIA DO PAI" at bounding box center [1176, 564] width 269 height 22
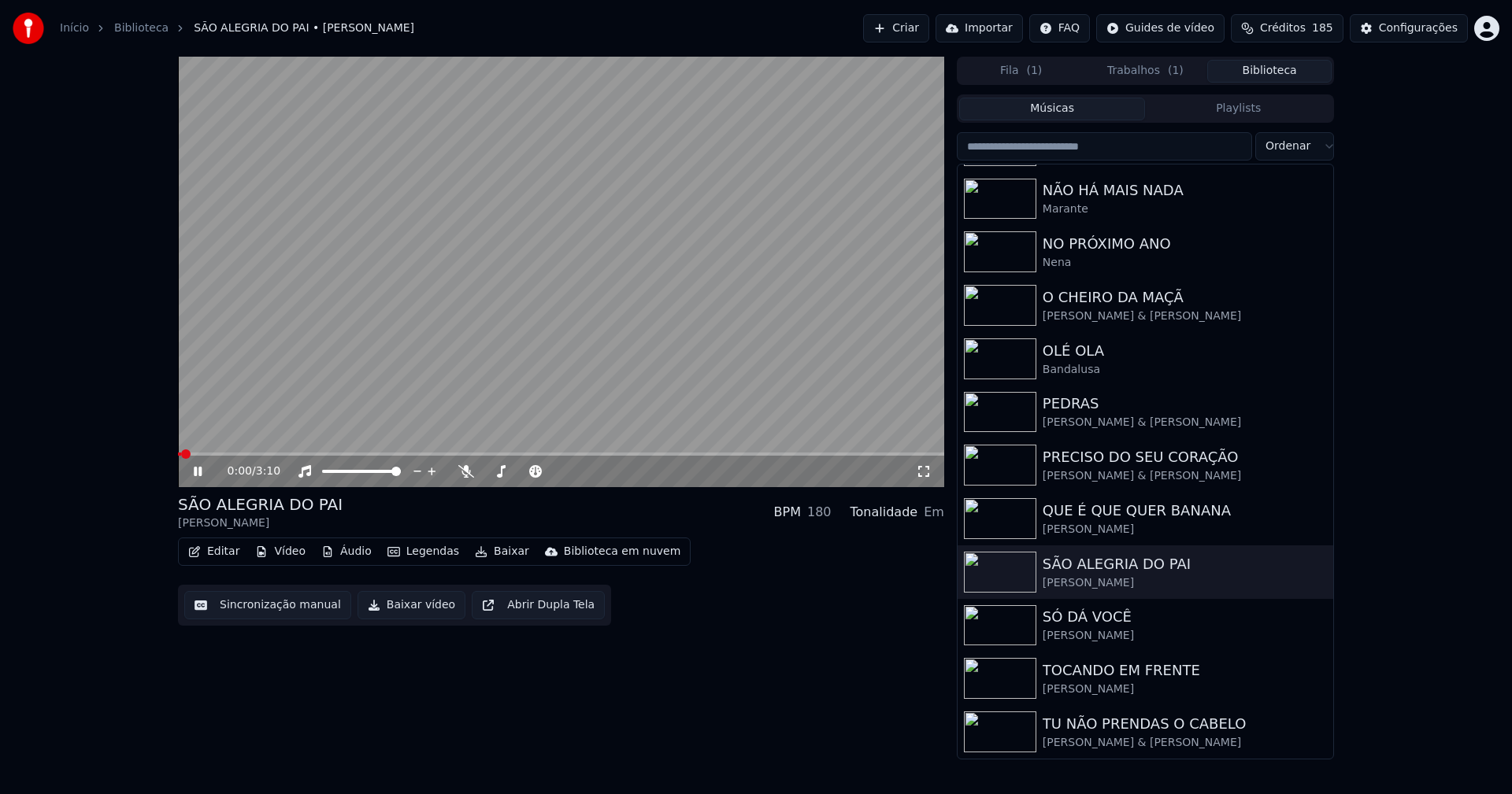
click at [225, 553] on button "Editar" at bounding box center [214, 552] width 64 height 22
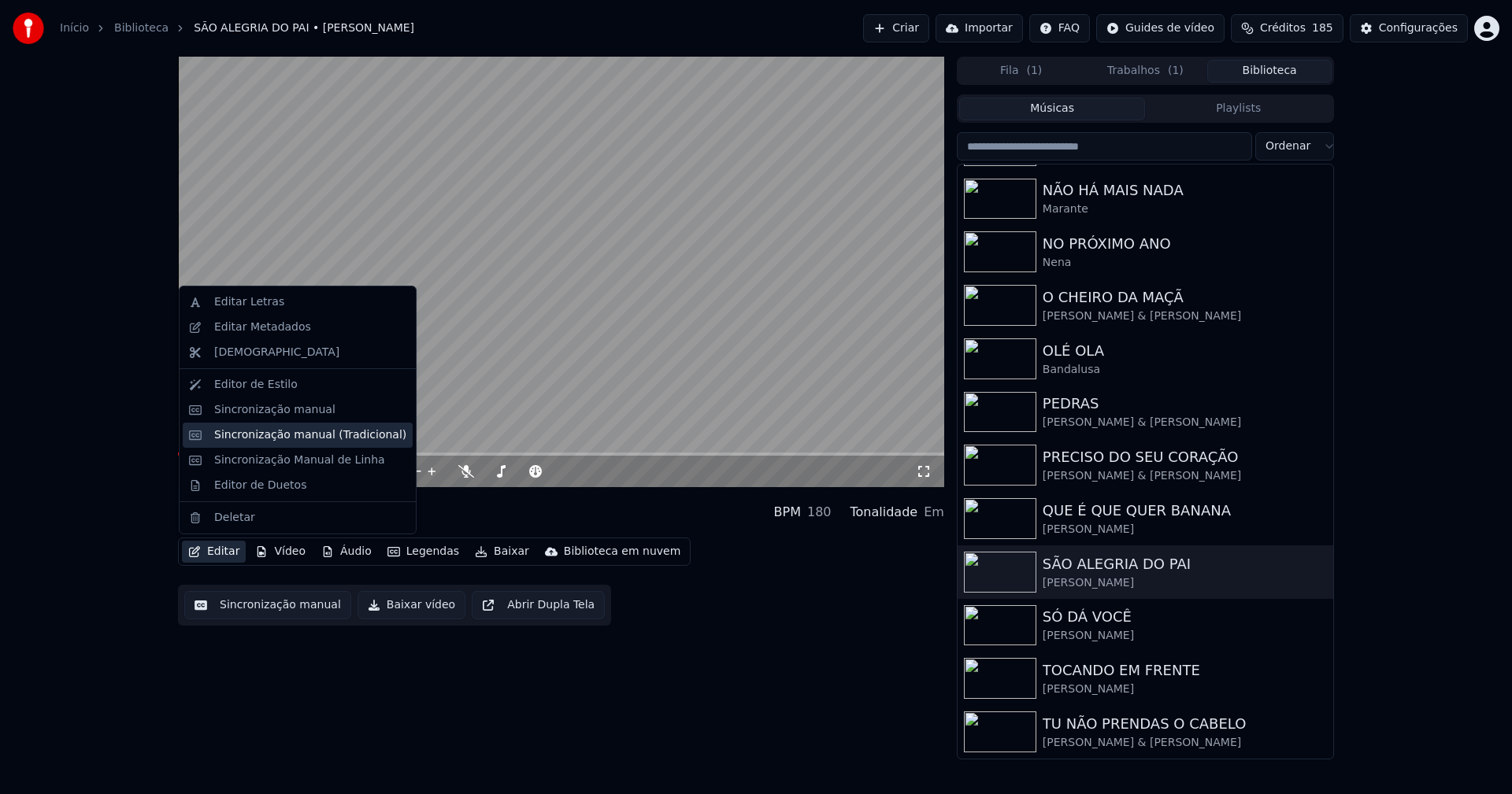
click at [264, 438] on div "Sincronização manual (Tradicional)" at bounding box center [310, 435] width 192 height 16
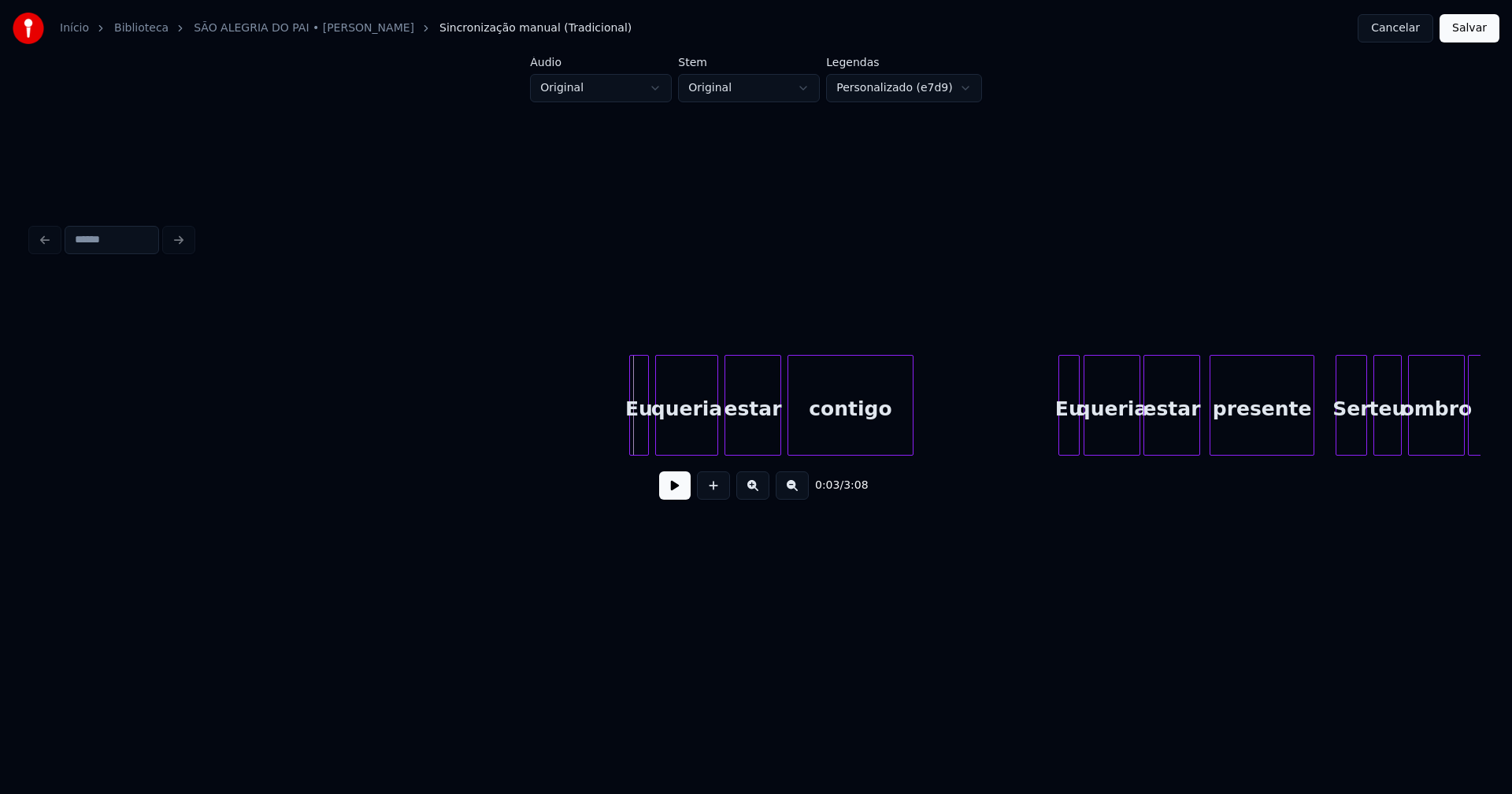
click at [631, 430] on div at bounding box center [632, 405] width 5 height 99
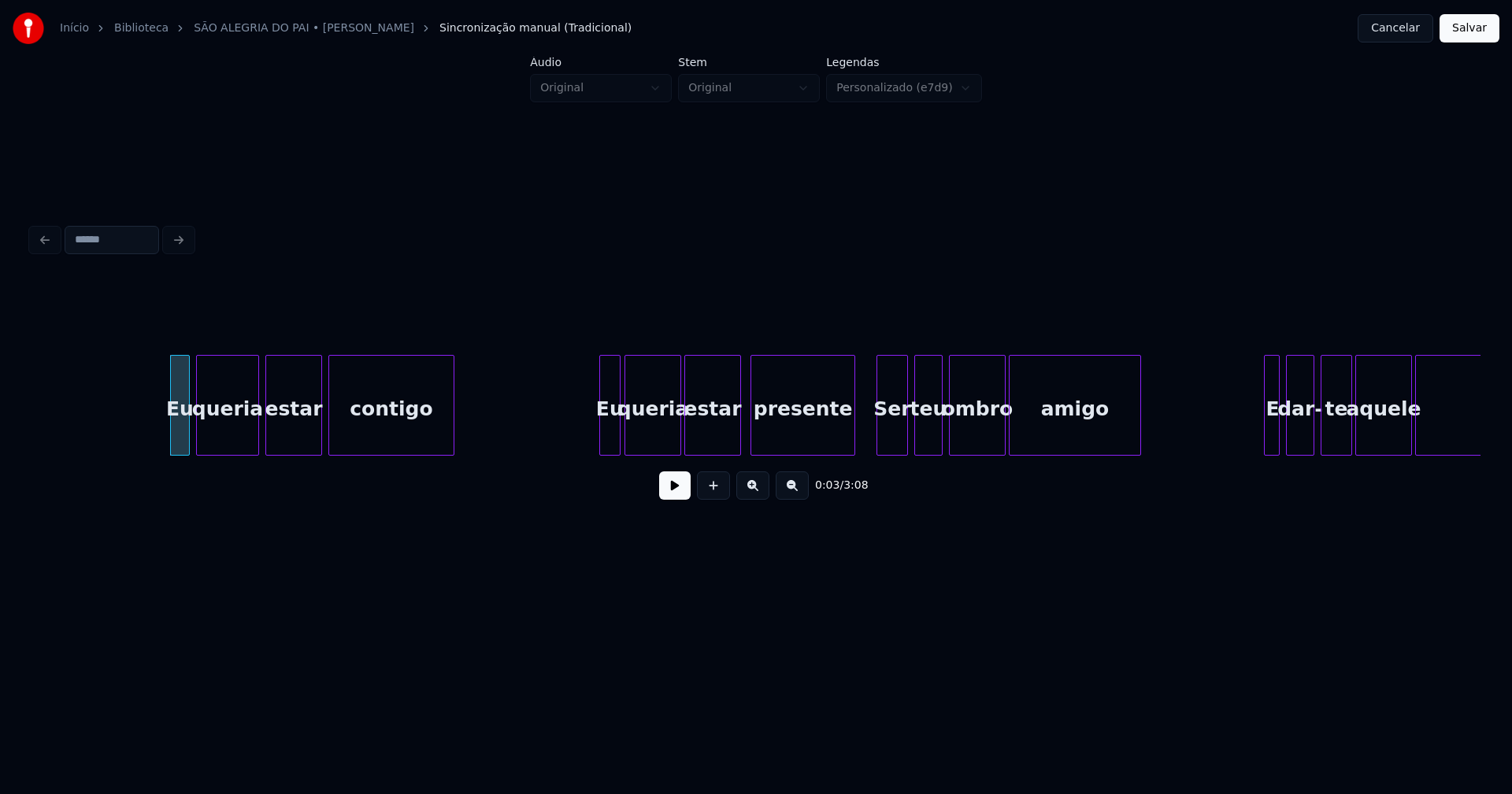
scroll to position [0, 639]
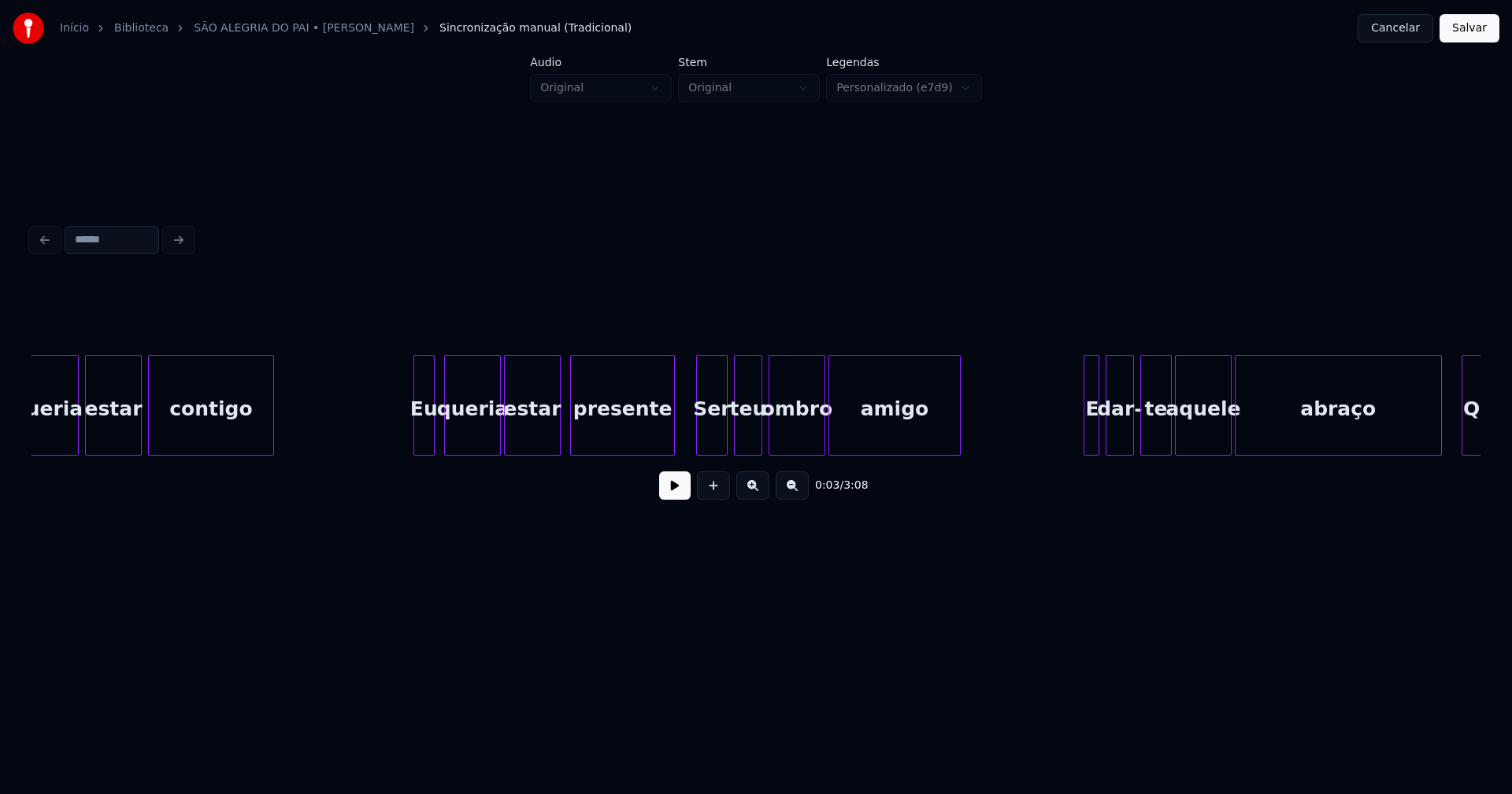
click at [426, 437] on div "Eu" at bounding box center [424, 409] width 20 height 107
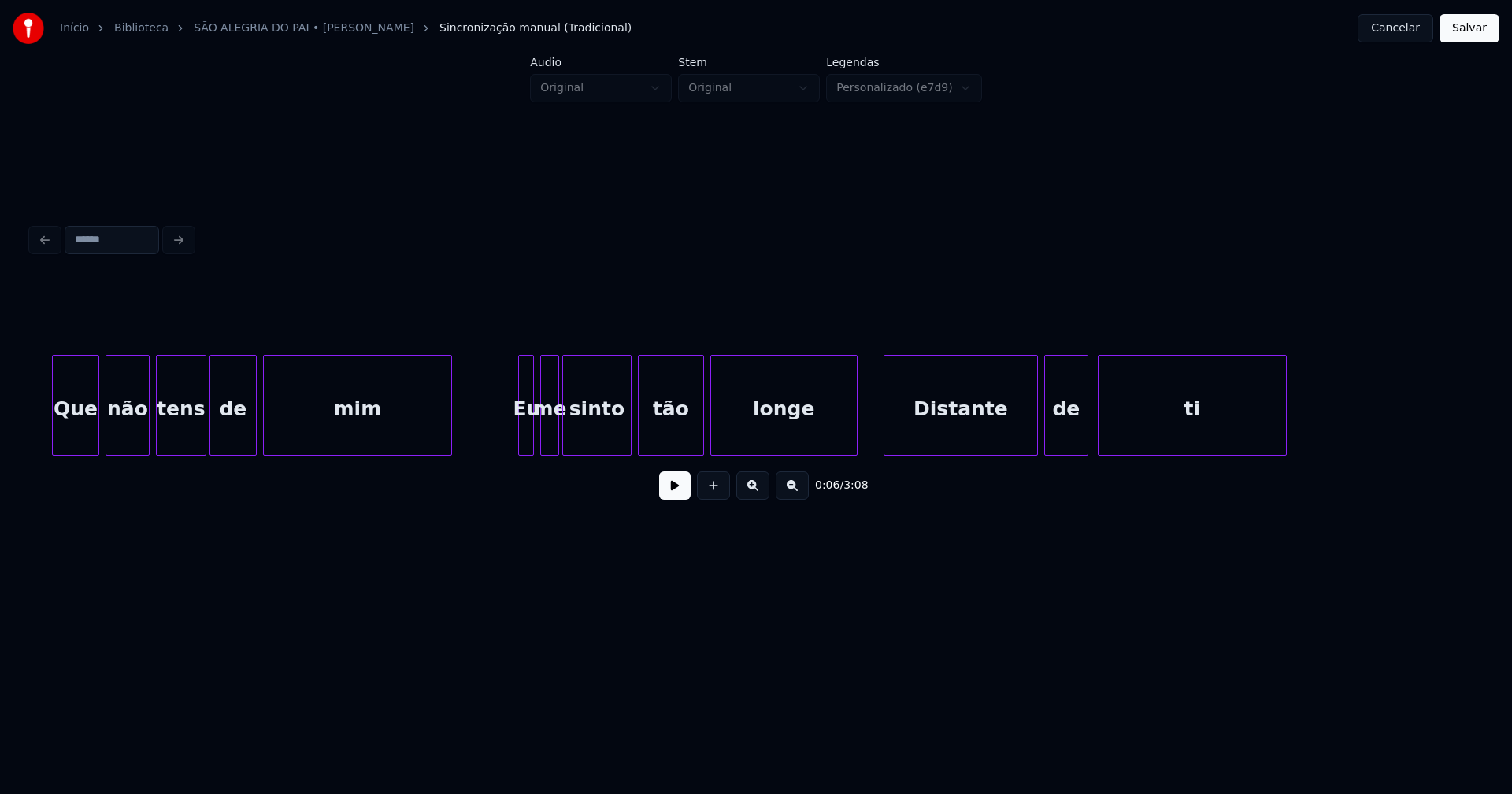
scroll to position [0, 2082]
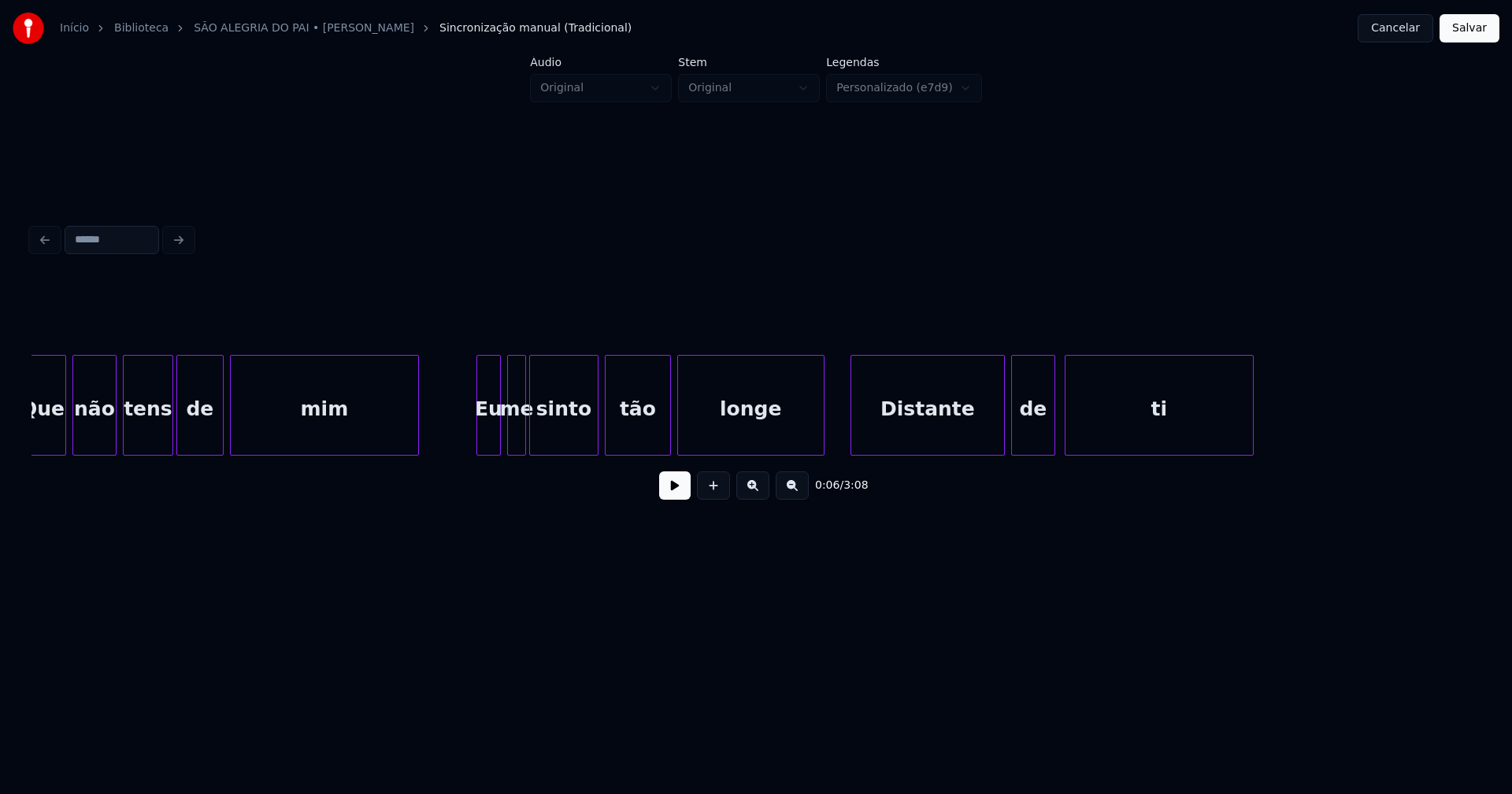
click at [480, 435] on div at bounding box center [480, 405] width 5 height 99
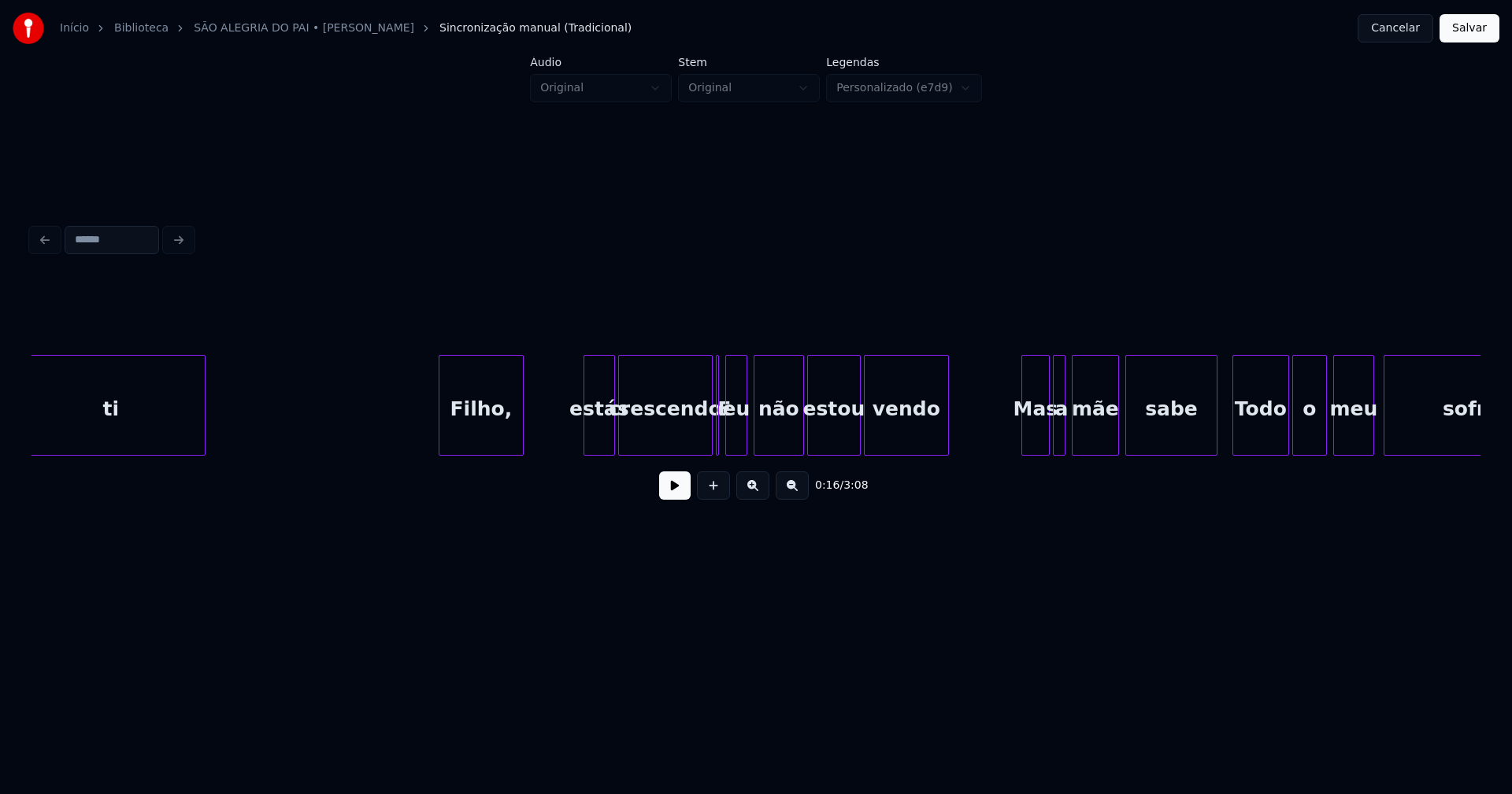
scroll to position [0, 3179]
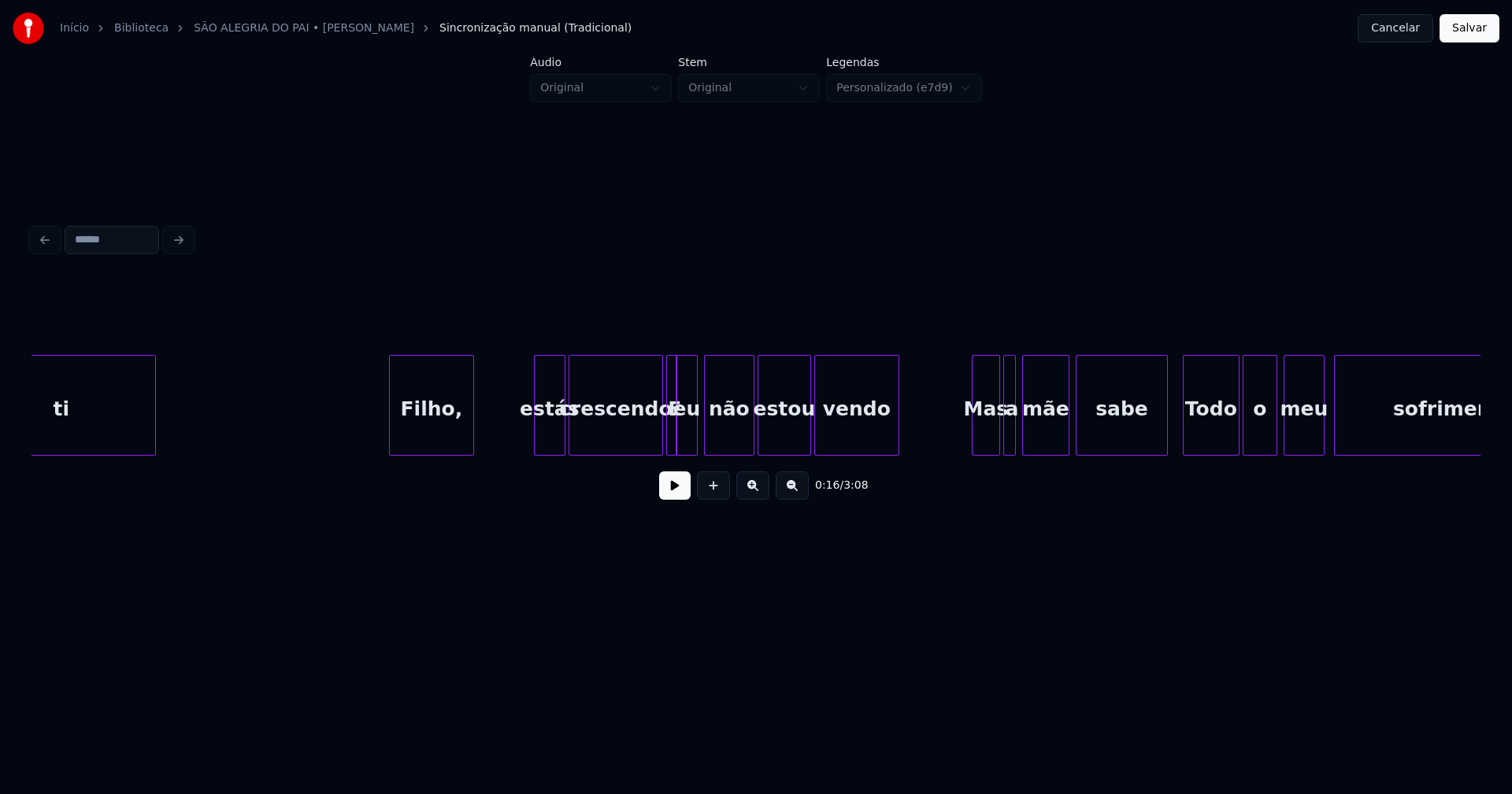
click at [669, 434] on div "E" at bounding box center [671, 405] width 11 height 101
click at [635, 443] on div at bounding box center [635, 405] width 5 height 99
click at [652, 438] on div at bounding box center [654, 405] width 5 height 99
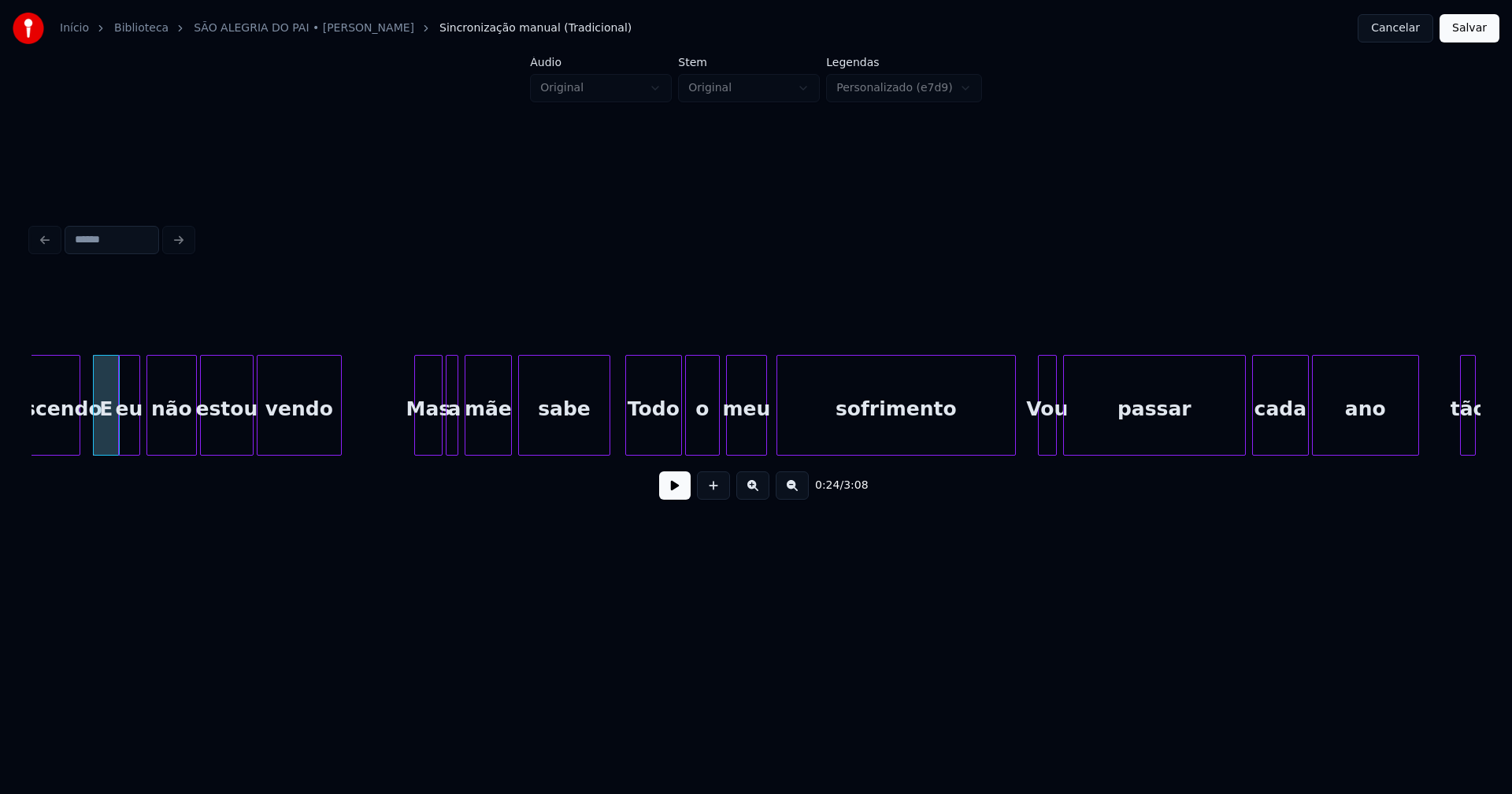
scroll to position [0, 3769]
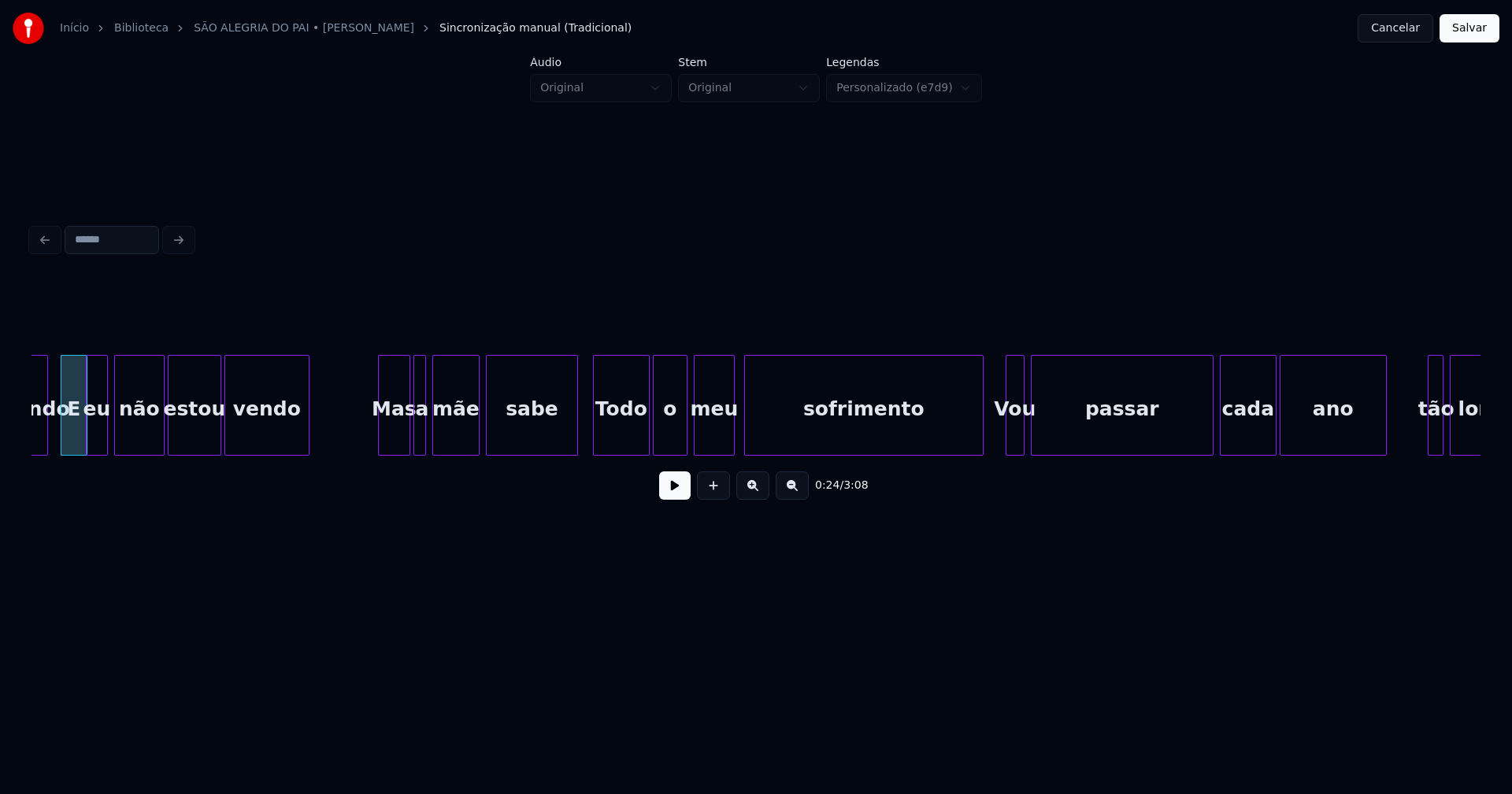
click at [382, 429] on div at bounding box center [381, 405] width 5 height 99
click at [405, 426] on div at bounding box center [407, 405] width 5 height 99
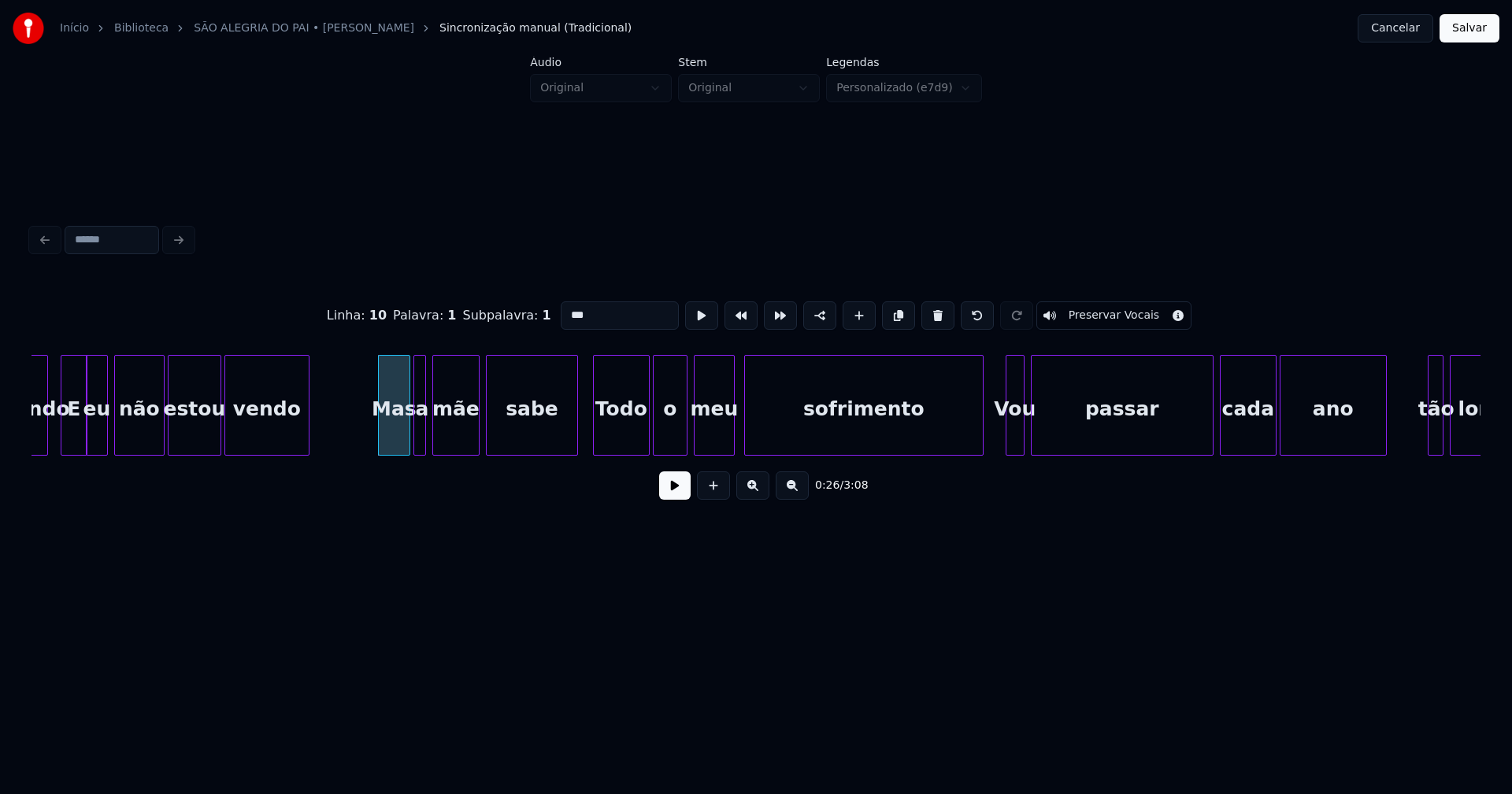
click at [402, 427] on div "Mas" at bounding box center [393, 409] width 30 height 107
click at [396, 432] on div "Mas" at bounding box center [390, 409] width 30 height 107
click at [414, 429] on div "a" at bounding box center [417, 409] width 16 height 107
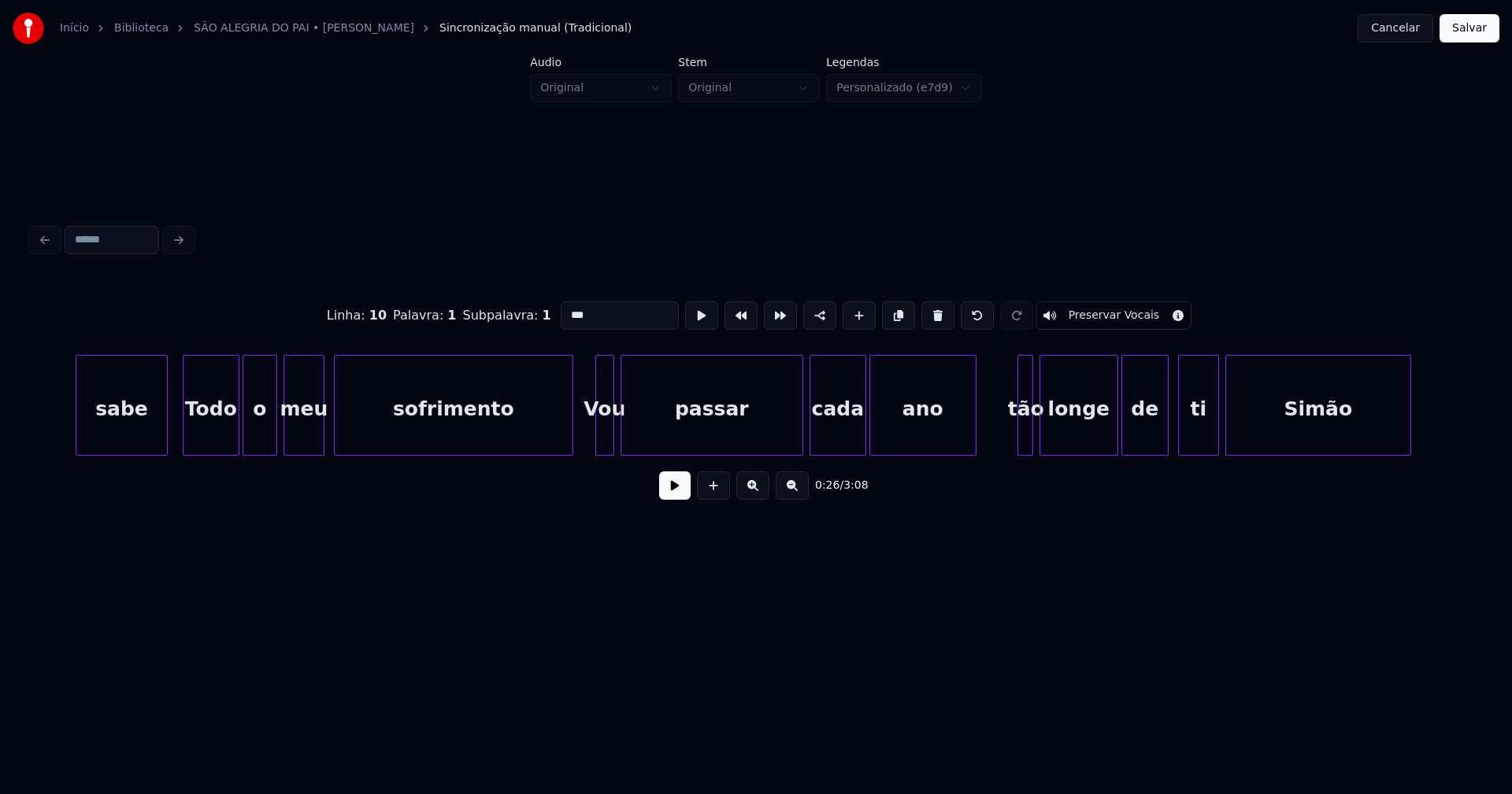
scroll to position [0, 4327]
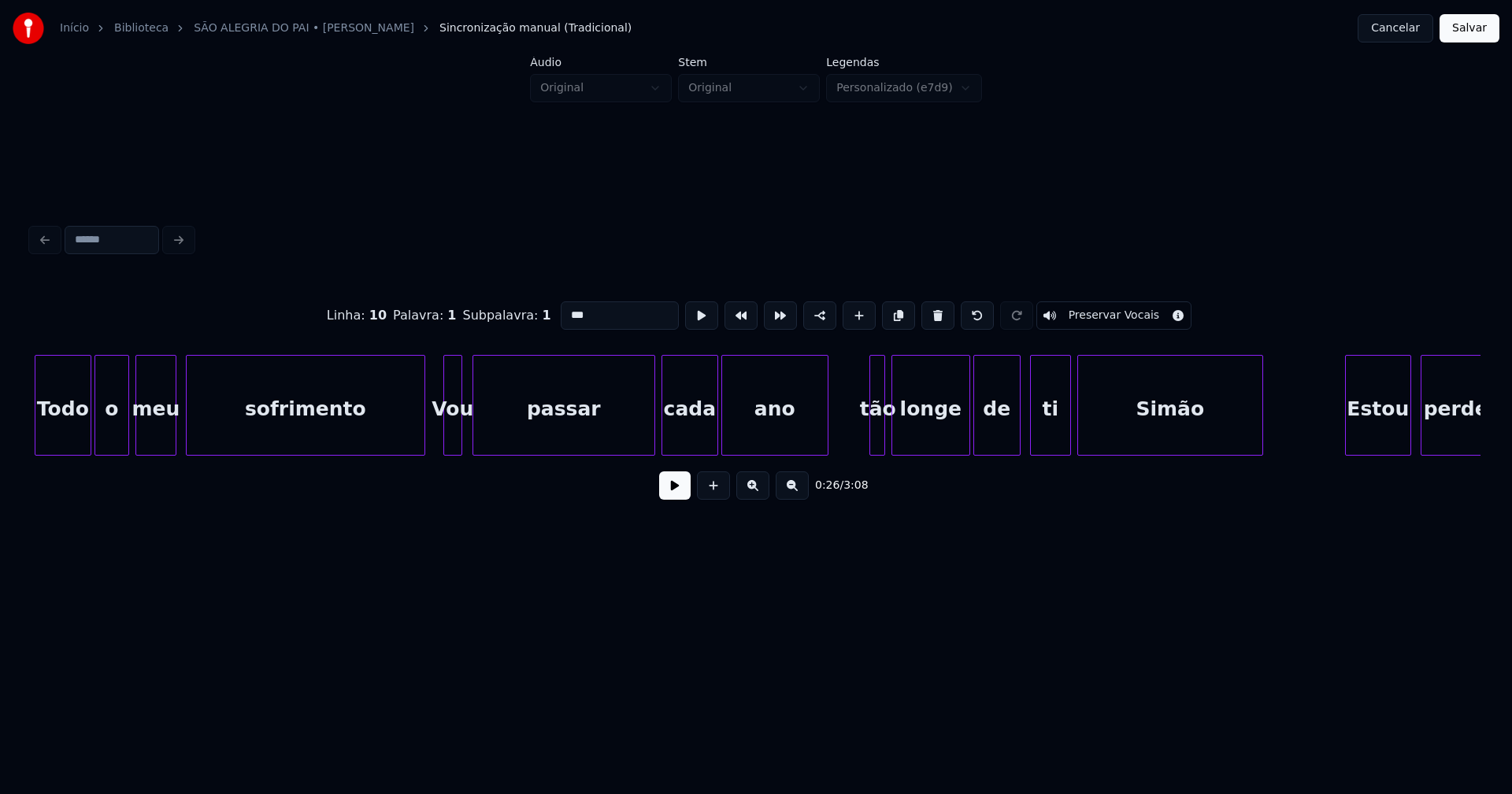
click at [454, 435] on div "Vou" at bounding box center [453, 409] width 17 height 107
click at [867, 438] on div at bounding box center [867, 405] width 5 height 99
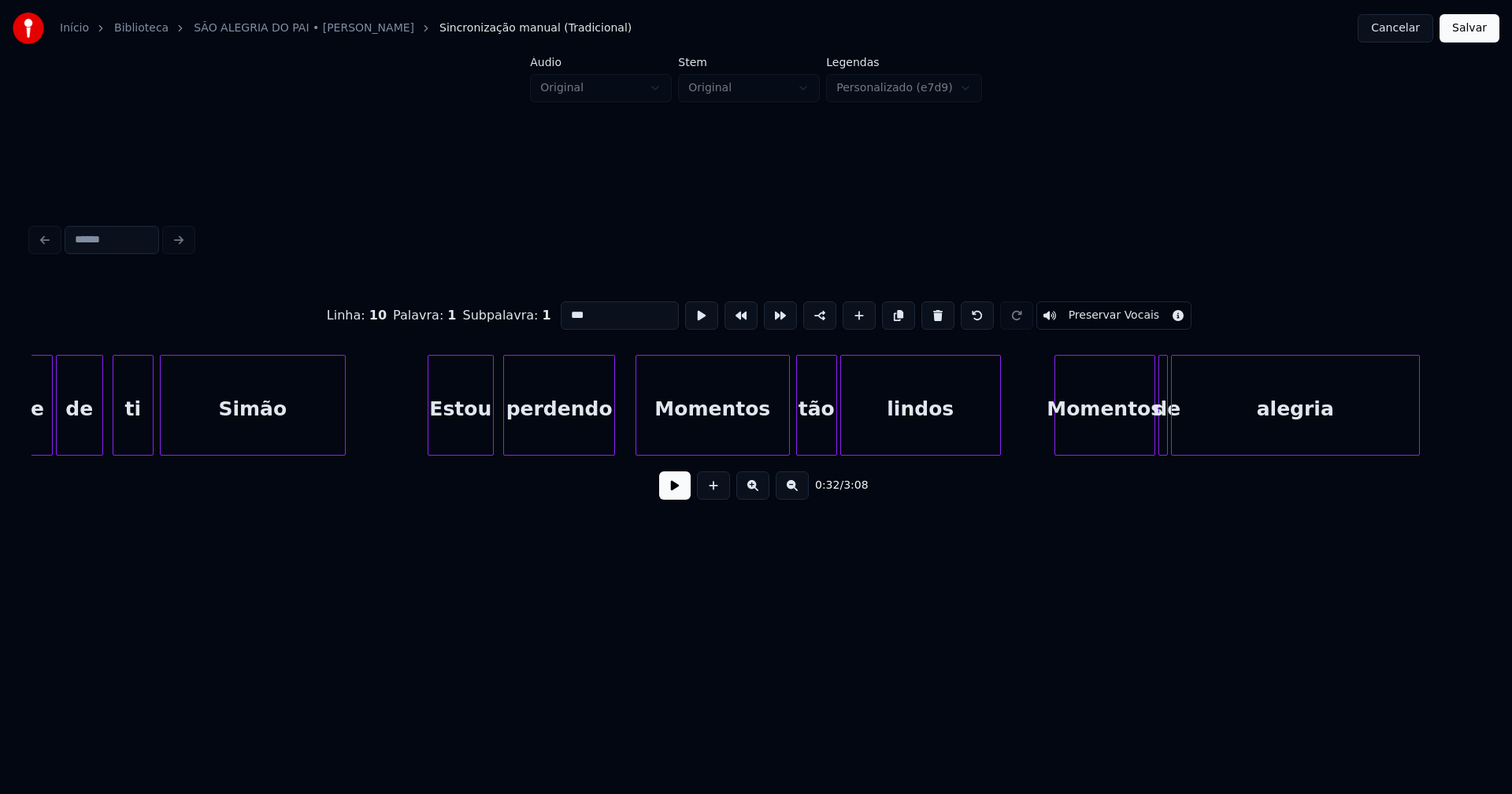
scroll to position [0, 5327]
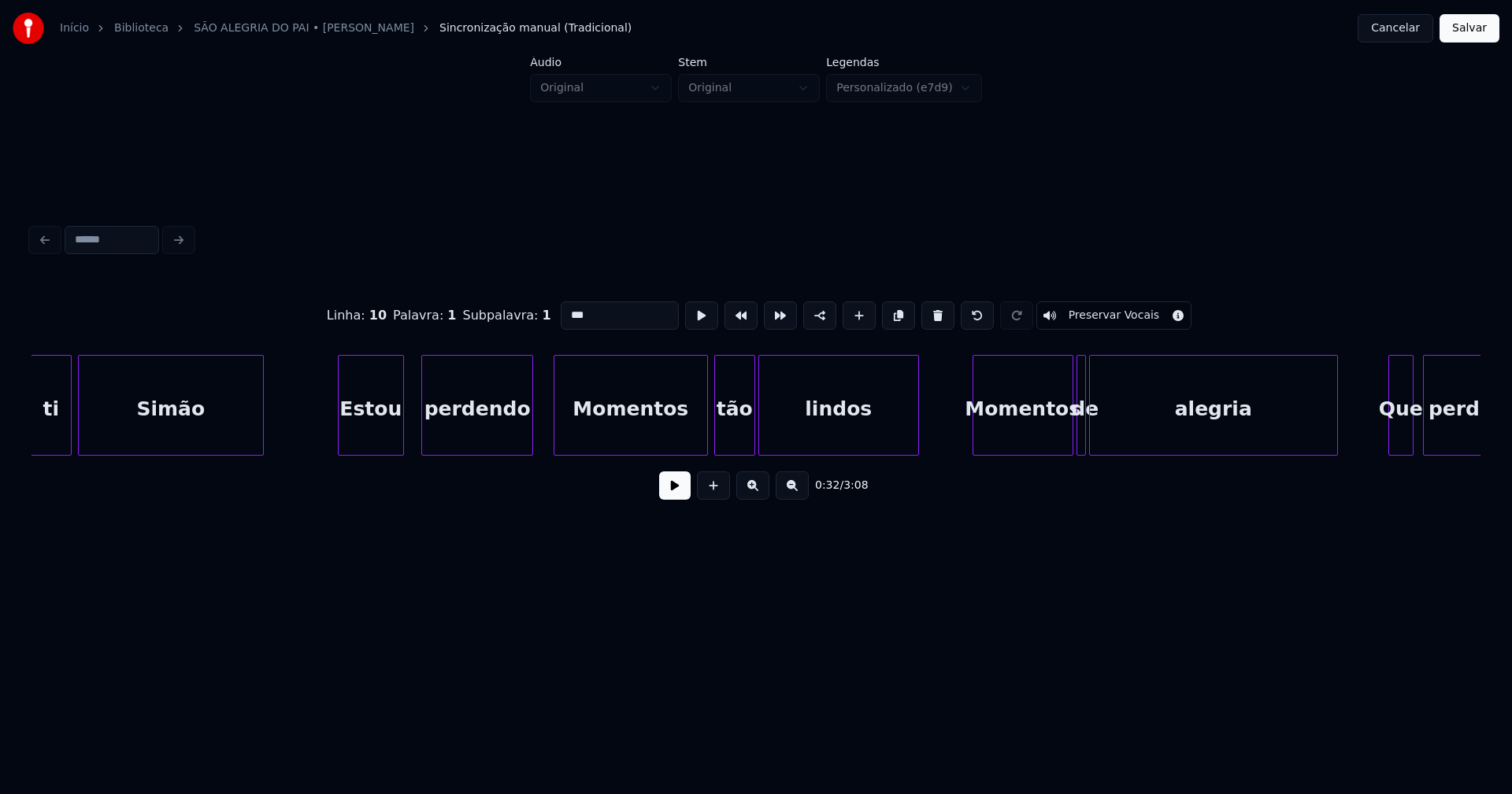
click at [374, 437] on div "Estou" at bounding box center [370, 409] width 65 height 107
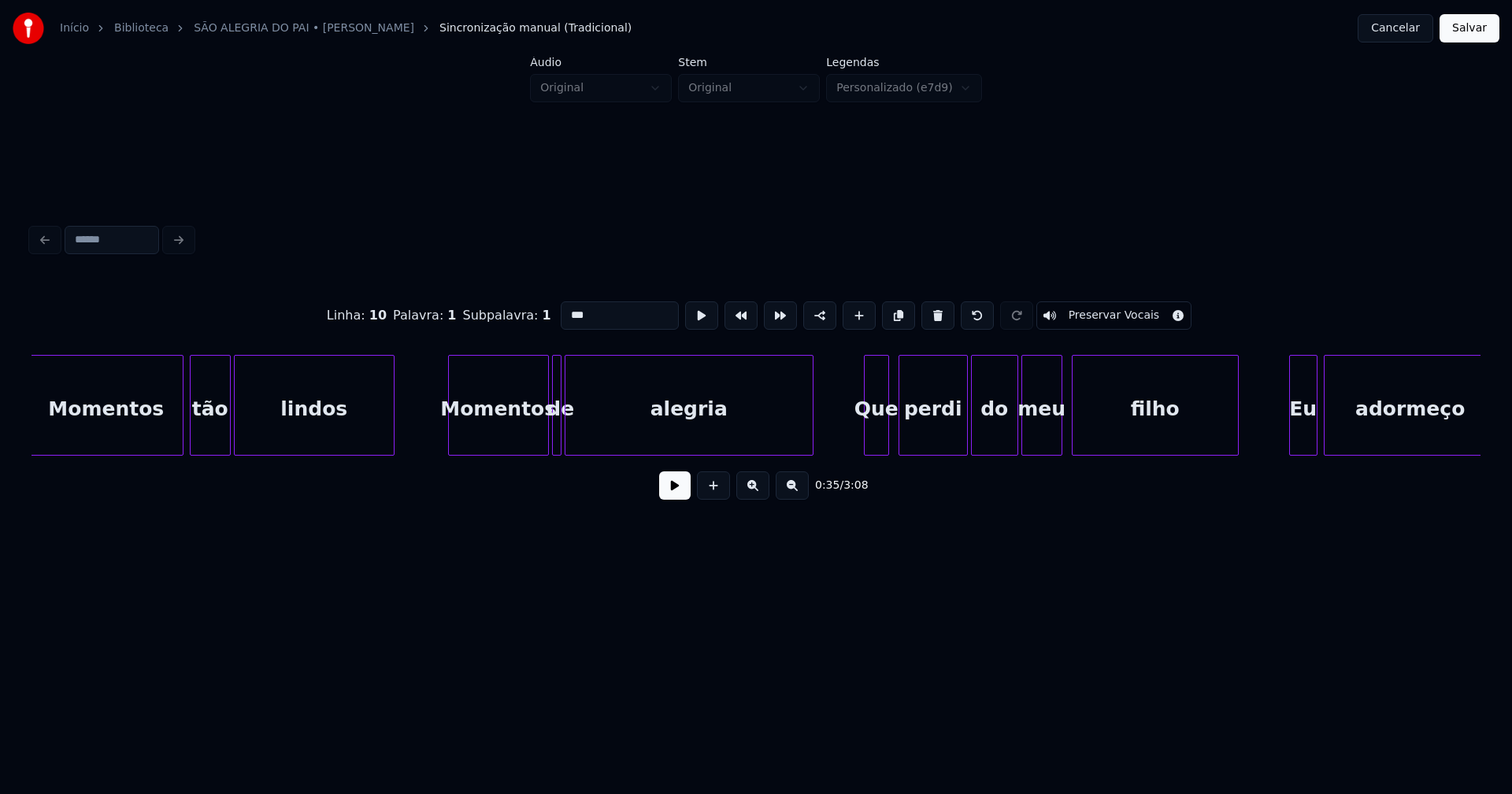
scroll to position [0, 5884]
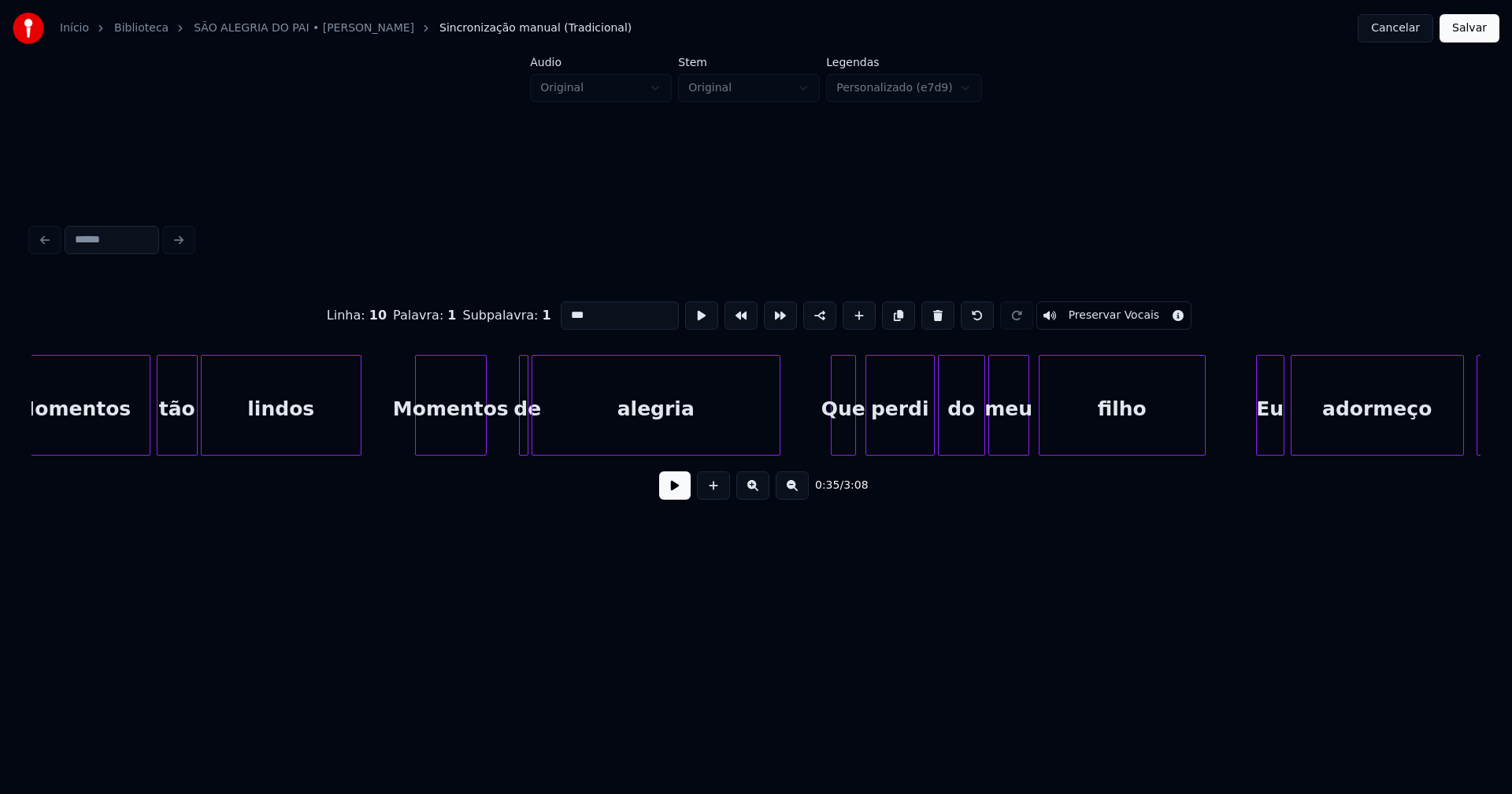
click at [485, 447] on div at bounding box center [484, 405] width 5 height 99
click at [489, 450] on div "Momentos tão lindos Momentos de alegria Que perdi do meu filho Eu adormeço e" at bounding box center [756, 405] width 1449 height 101
click at [513, 434] on div at bounding box center [515, 405] width 5 height 99
click at [524, 431] on div at bounding box center [524, 405] width 5 height 99
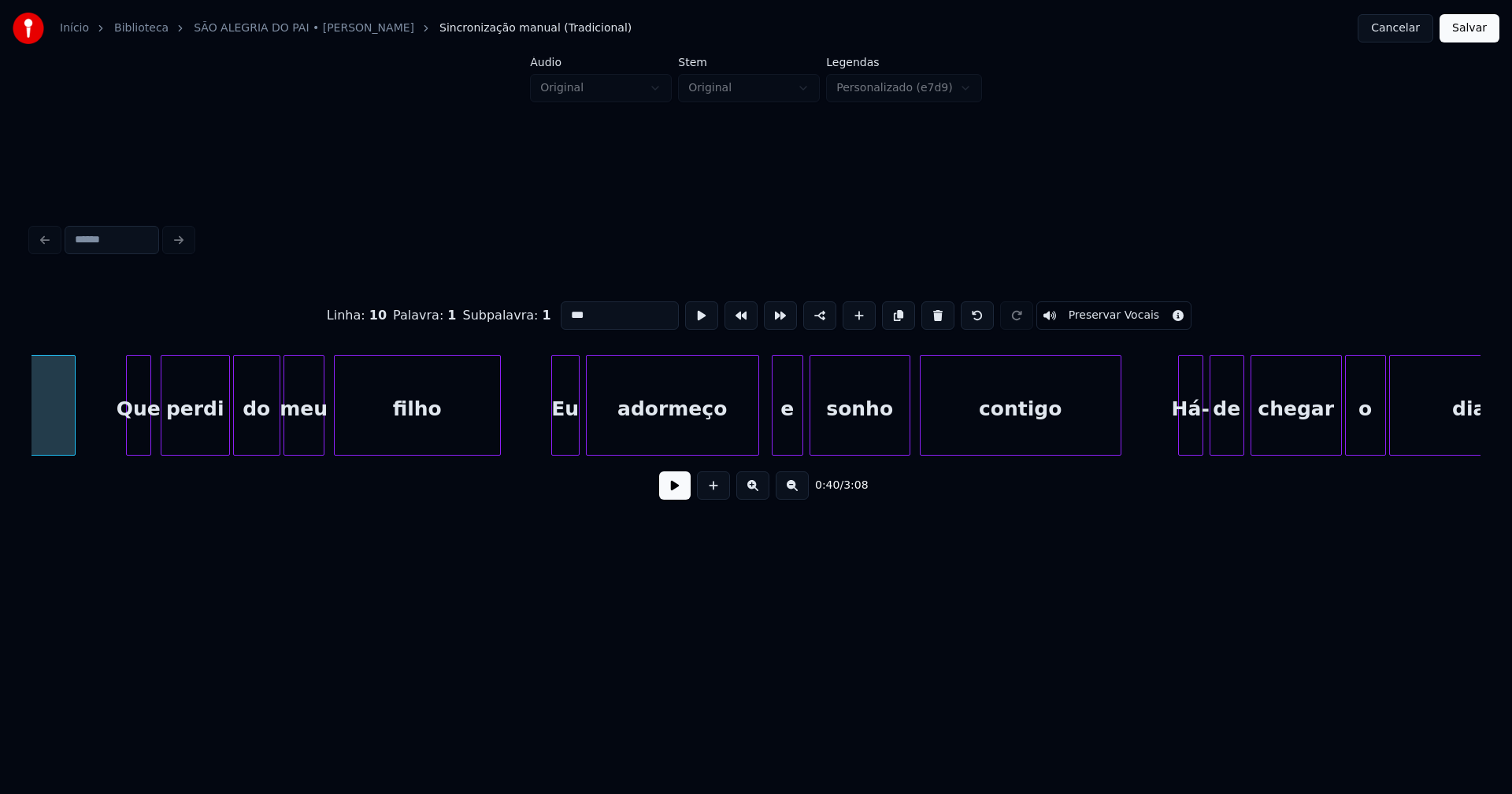
scroll to position [0, 6606]
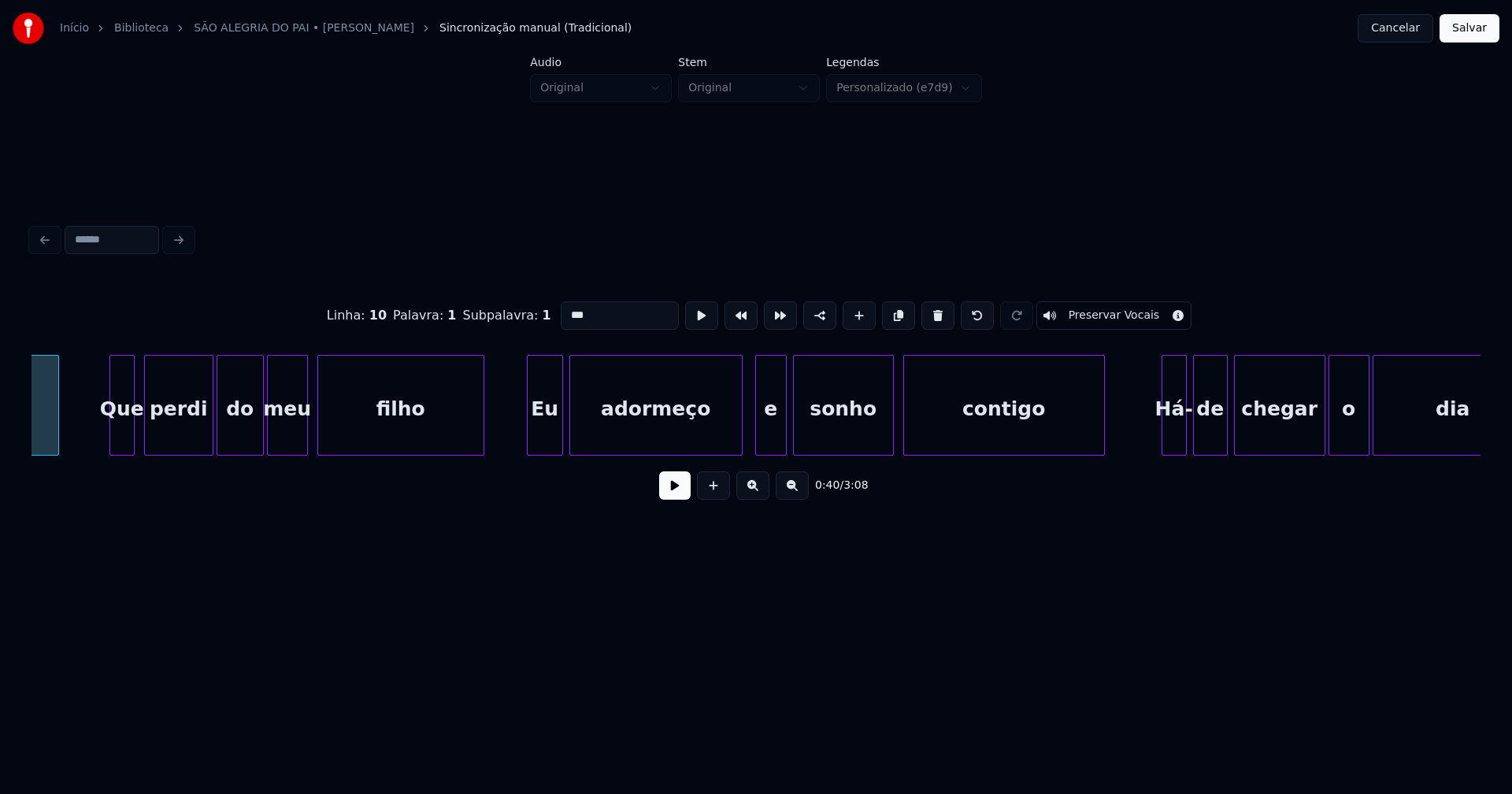
click at [528, 434] on div at bounding box center [530, 405] width 5 height 99
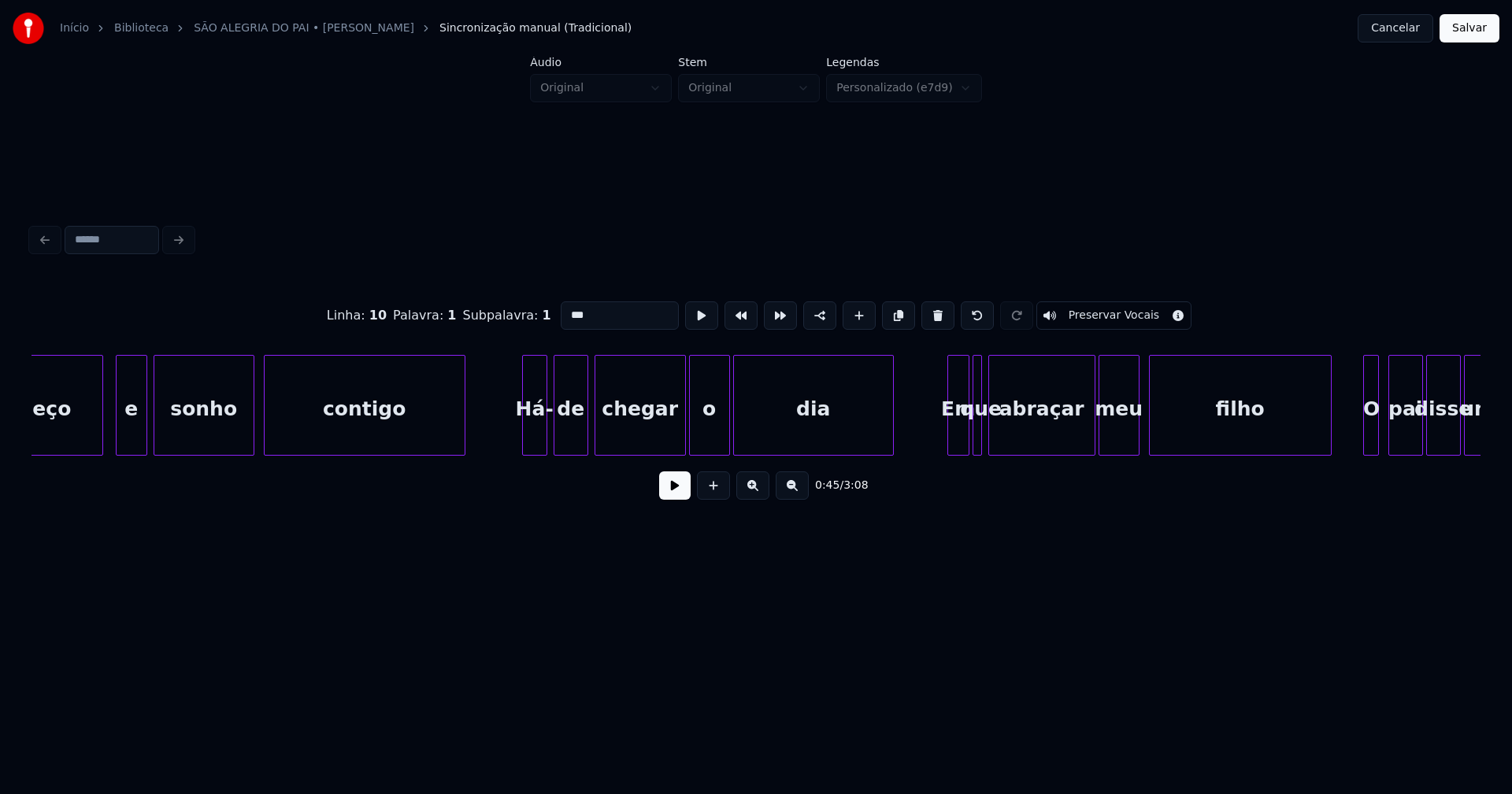
scroll to position [0, 7260]
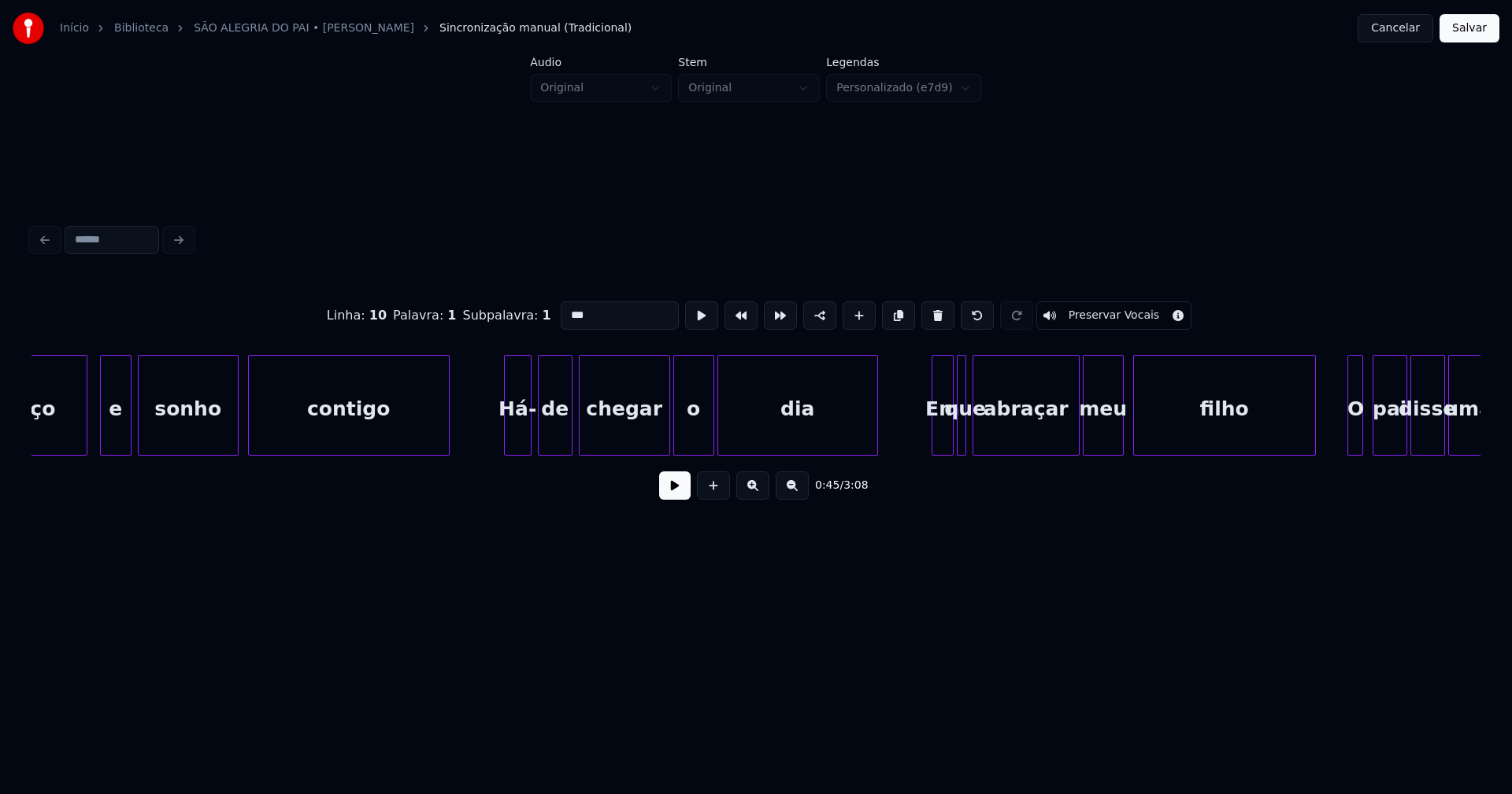
click at [506, 434] on div at bounding box center [508, 405] width 5 height 99
click at [933, 439] on div "Em" at bounding box center [935, 409] width 21 height 107
click at [983, 451] on div "adormeço e sonho contigo Há- de chegar o dia Em que abraçar meu filho O pai dis…" at bounding box center [756, 405] width 1449 height 101
click at [973, 454] on div "adormeço e sonho contigo Há- de chegar o dia Em que abraçar meu filho O pai dis…" at bounding box center [756, 405] width 1449 height 101
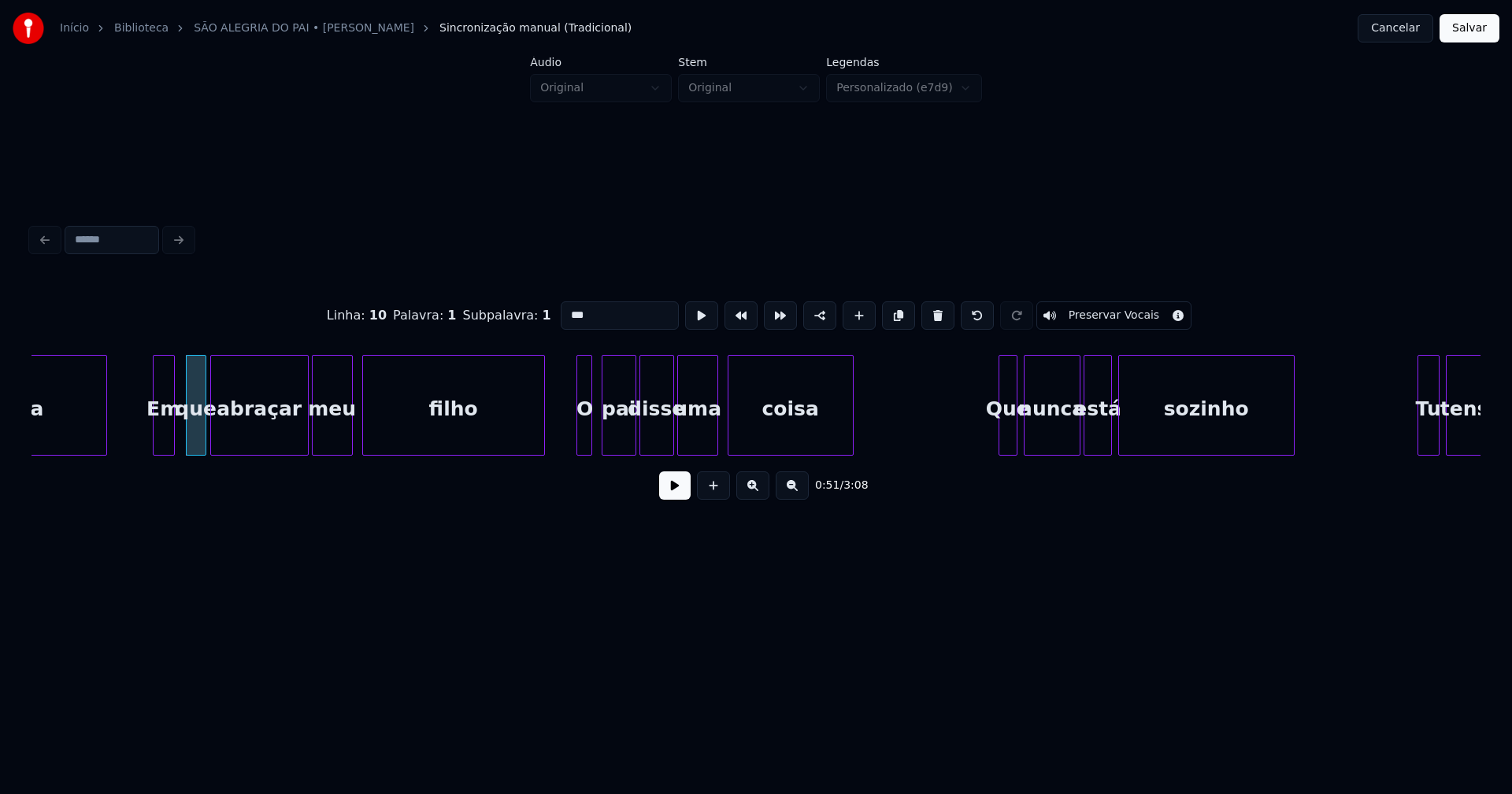
scroll to position [0, 8048]
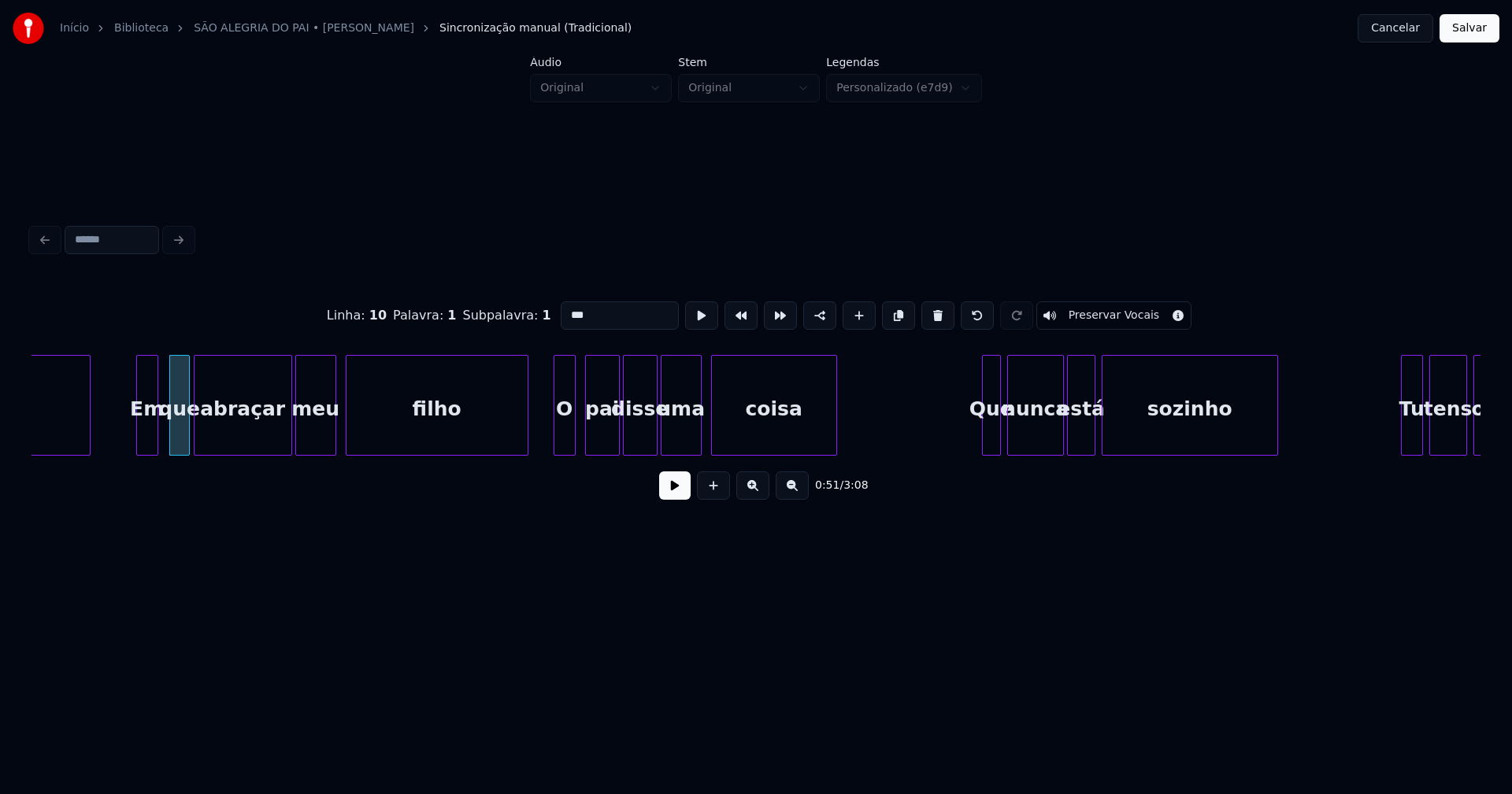
click at [558, 441] on div at bounding box center [557, 405] width 5 height 99
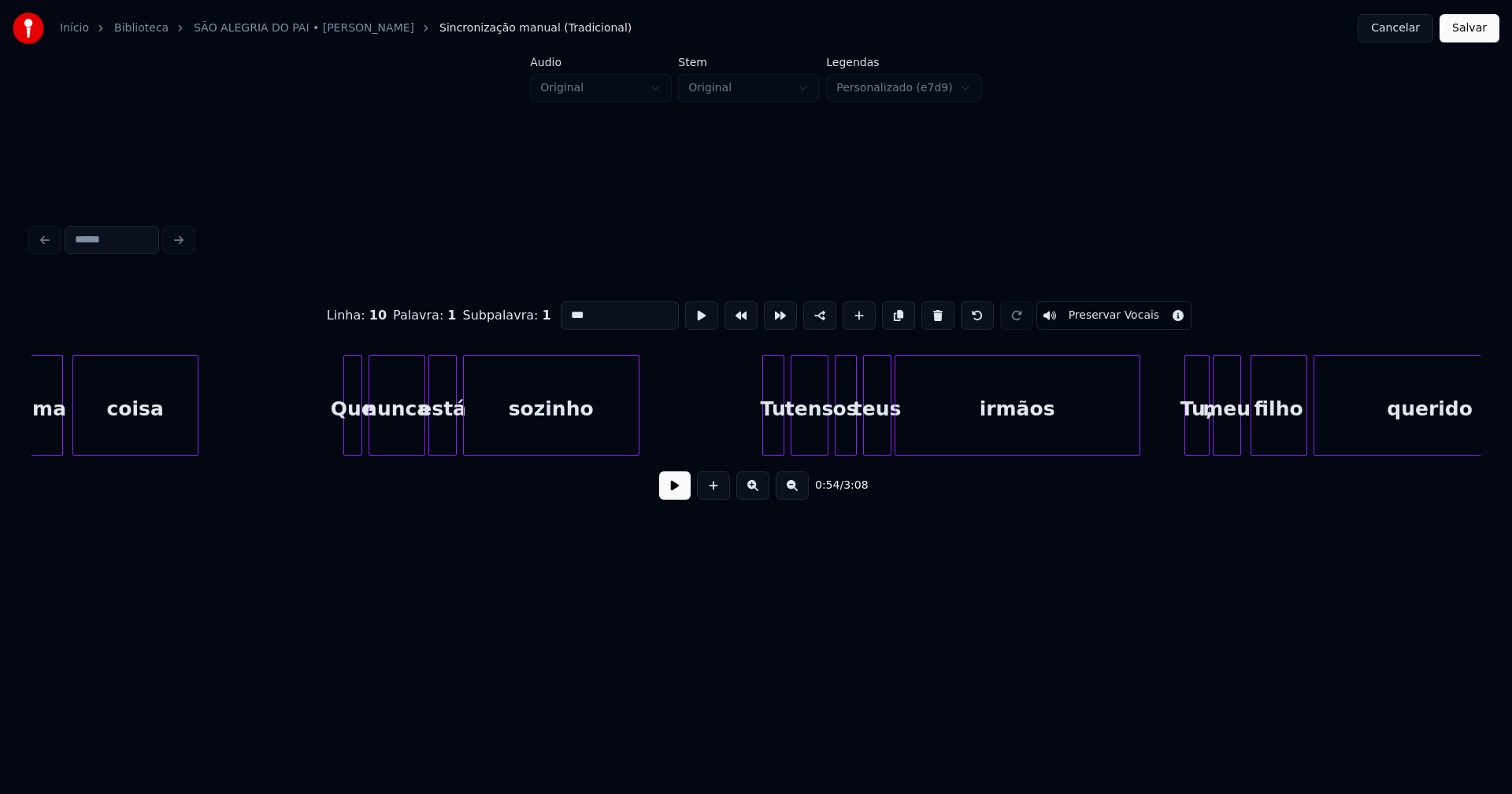
scroll to position [0, 8702]
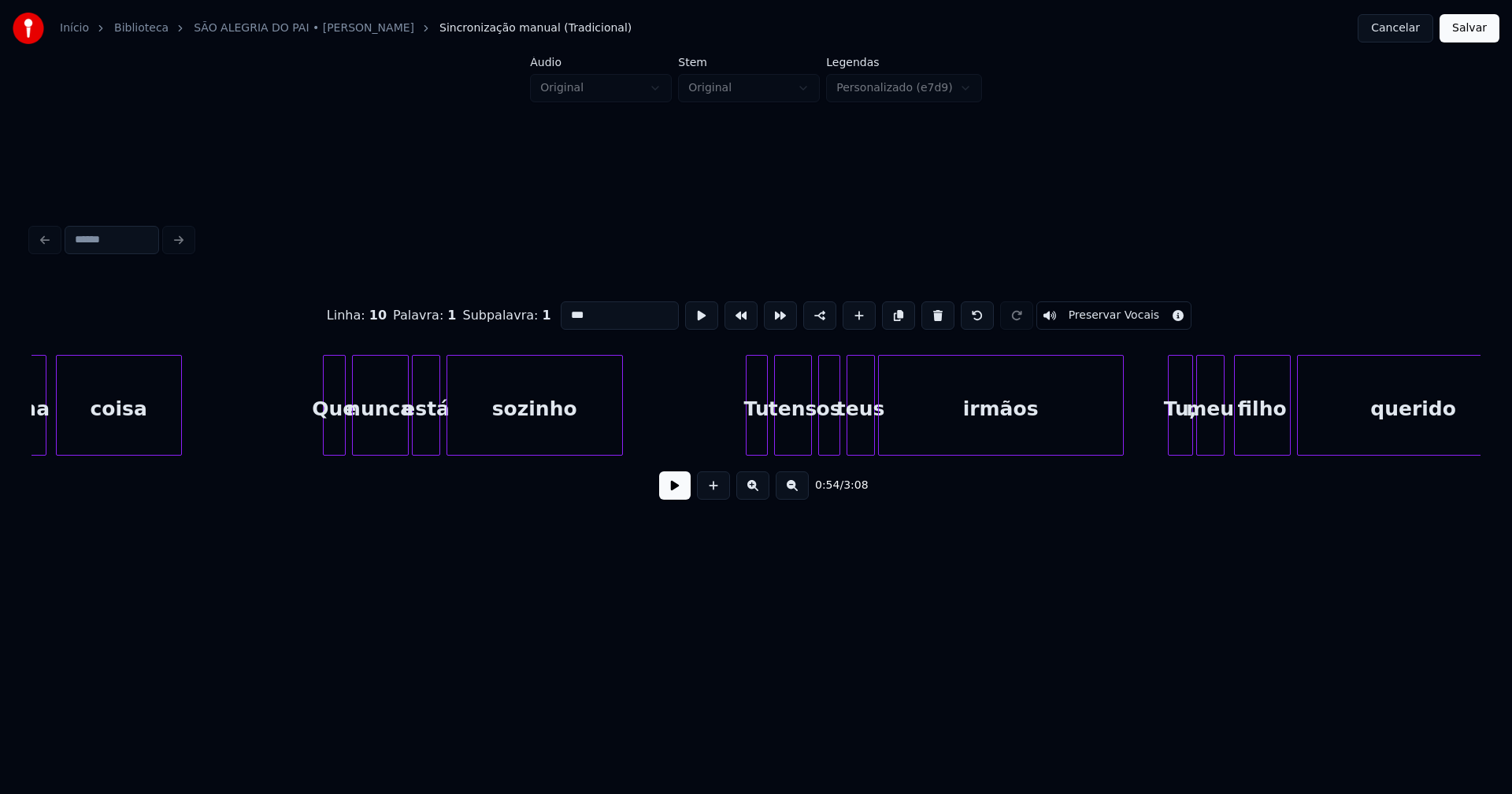
click at [327, 436] on div at bounding box center [326, 405] width 5 height 99
click at [742, 435] on div at bounding box center [743, 405] width 5 height 99
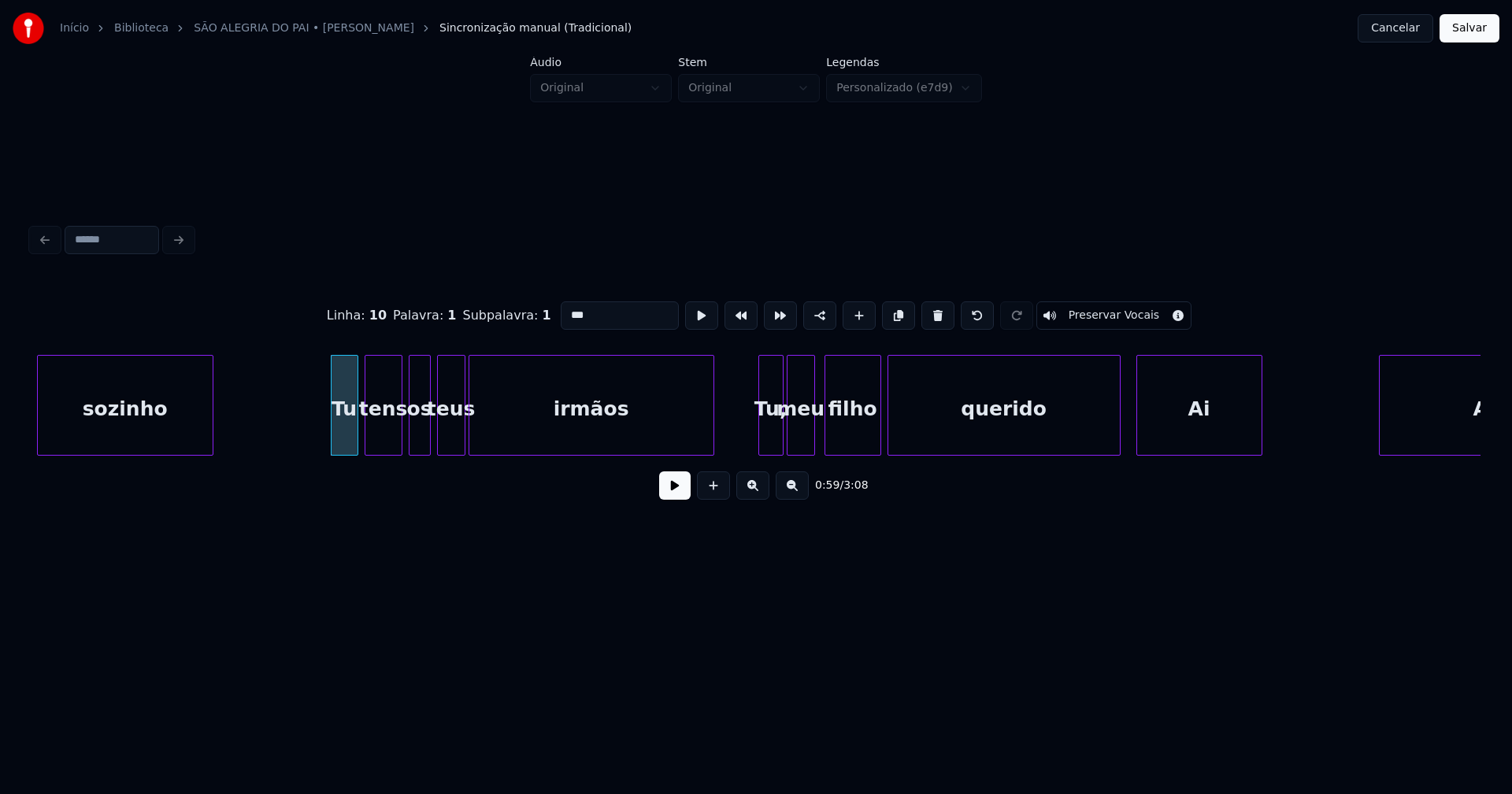
scroll to position [0, 9161]
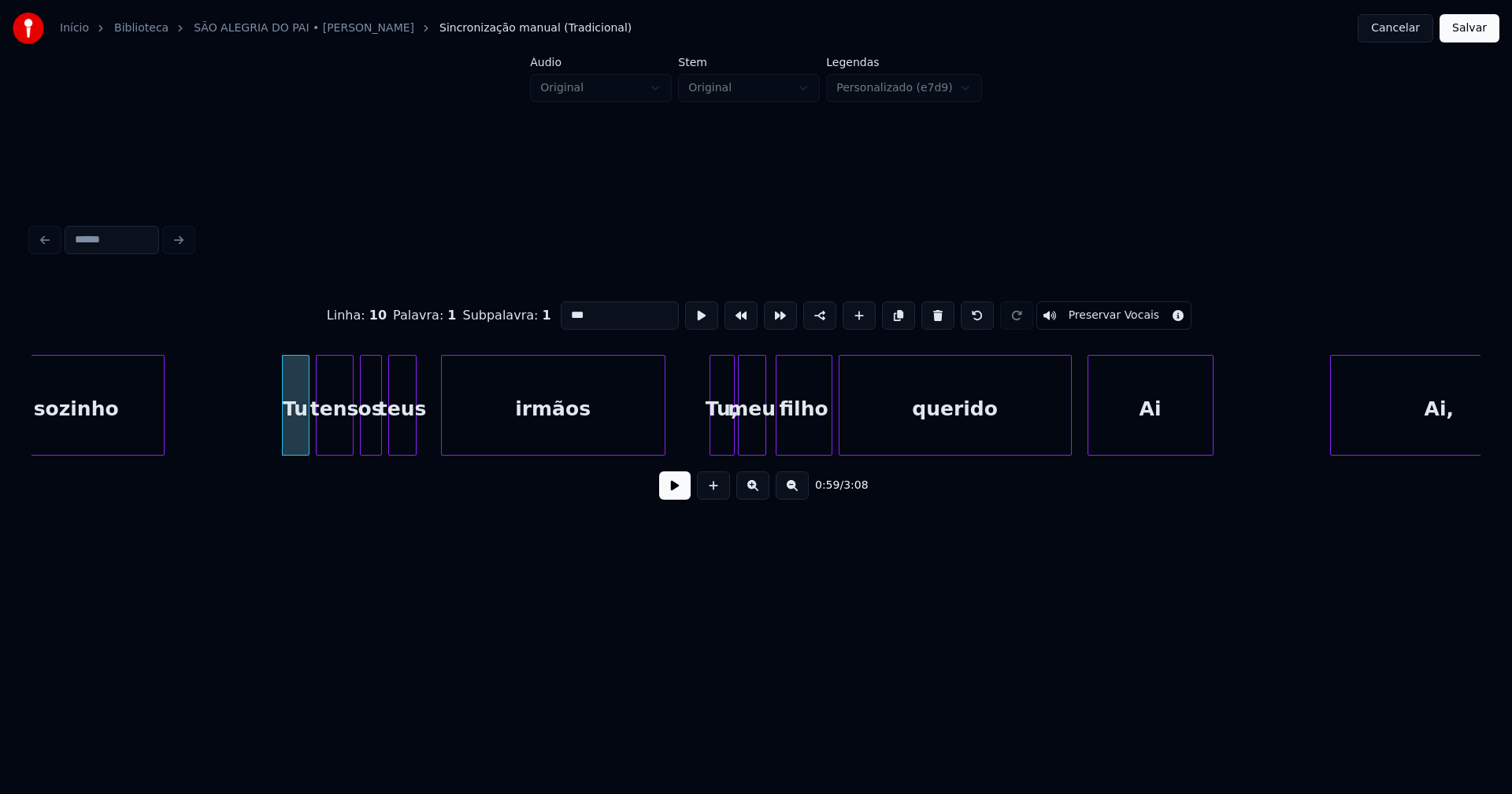
click at [445, 436] on div at bounding box center [444, 405] width 5 height 99
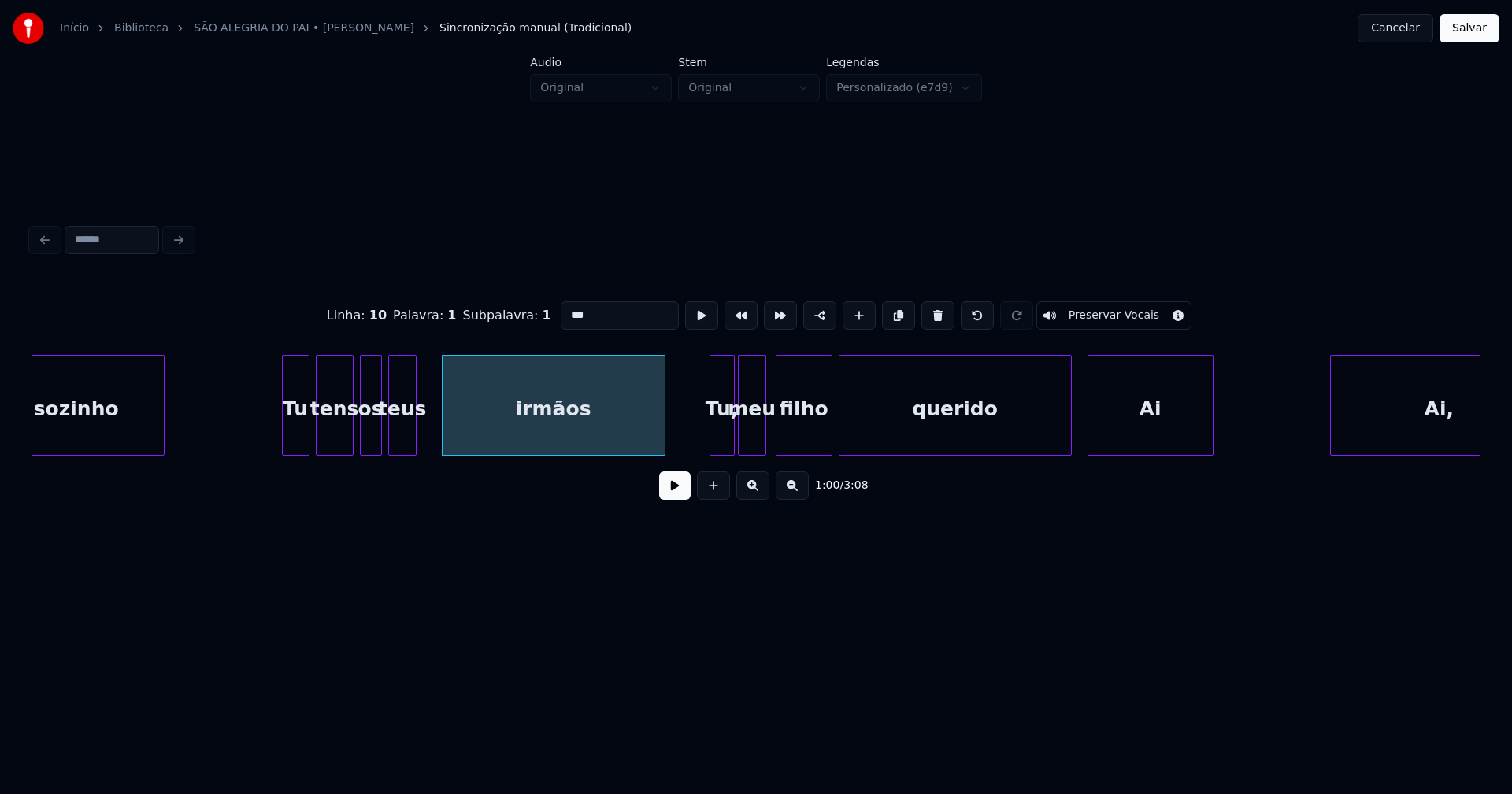
click at [416, 442] on div "teus" at bounding box center [402, 405] width 29 height 101
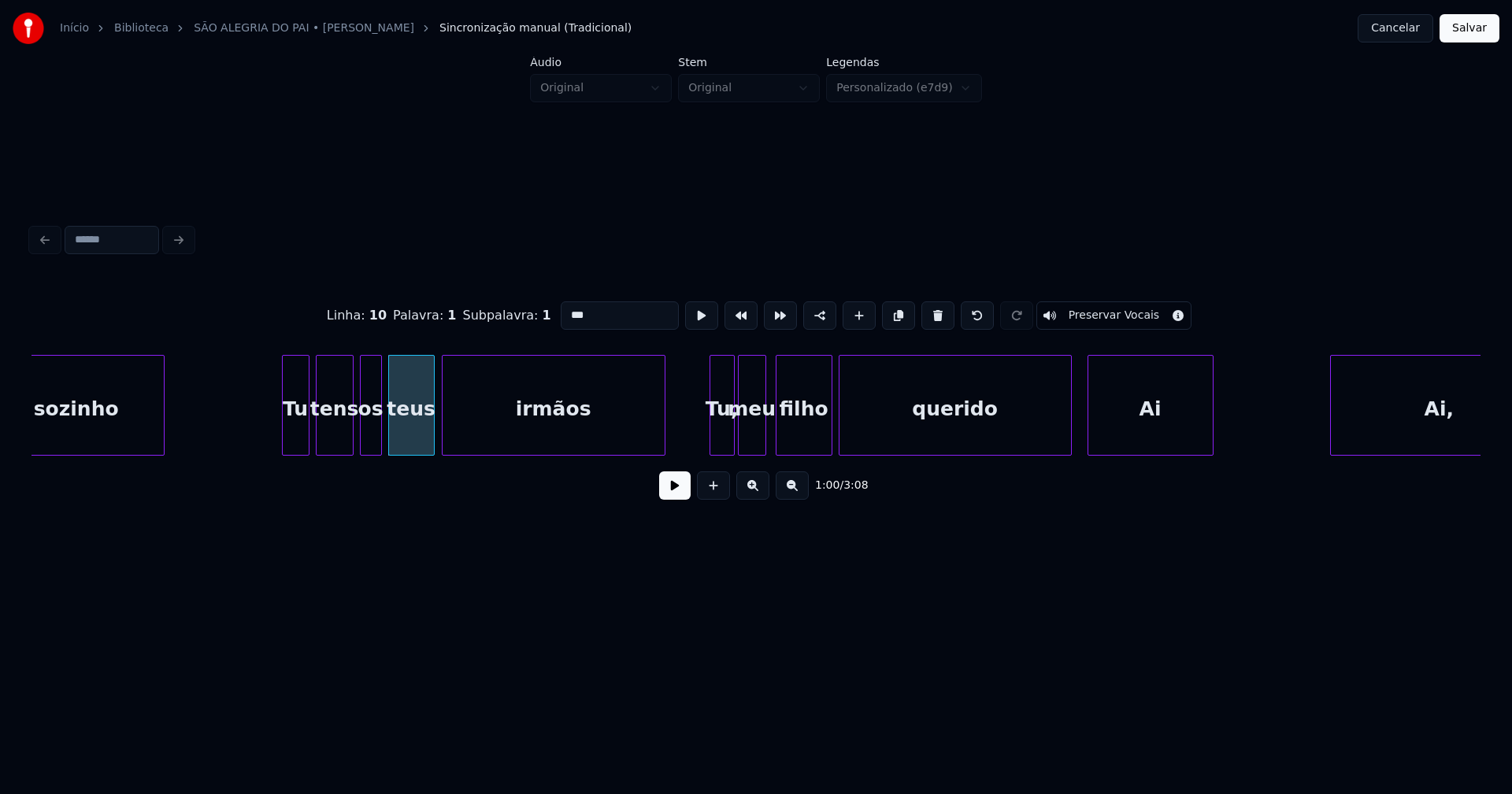
click at [432, 443] on div at bounding box center [431, 405] width 5 height 99
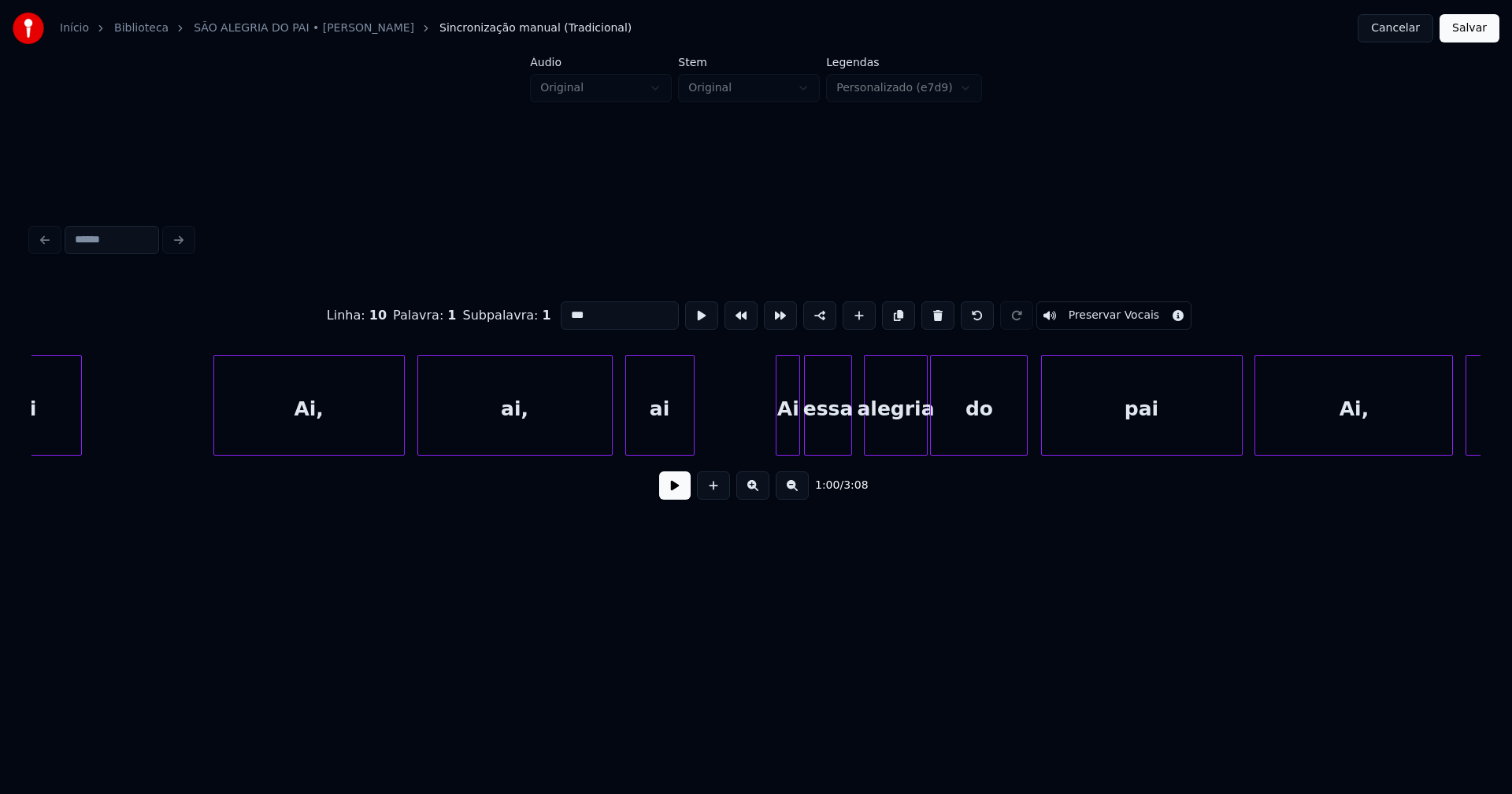
scroll to position [0, 11784]
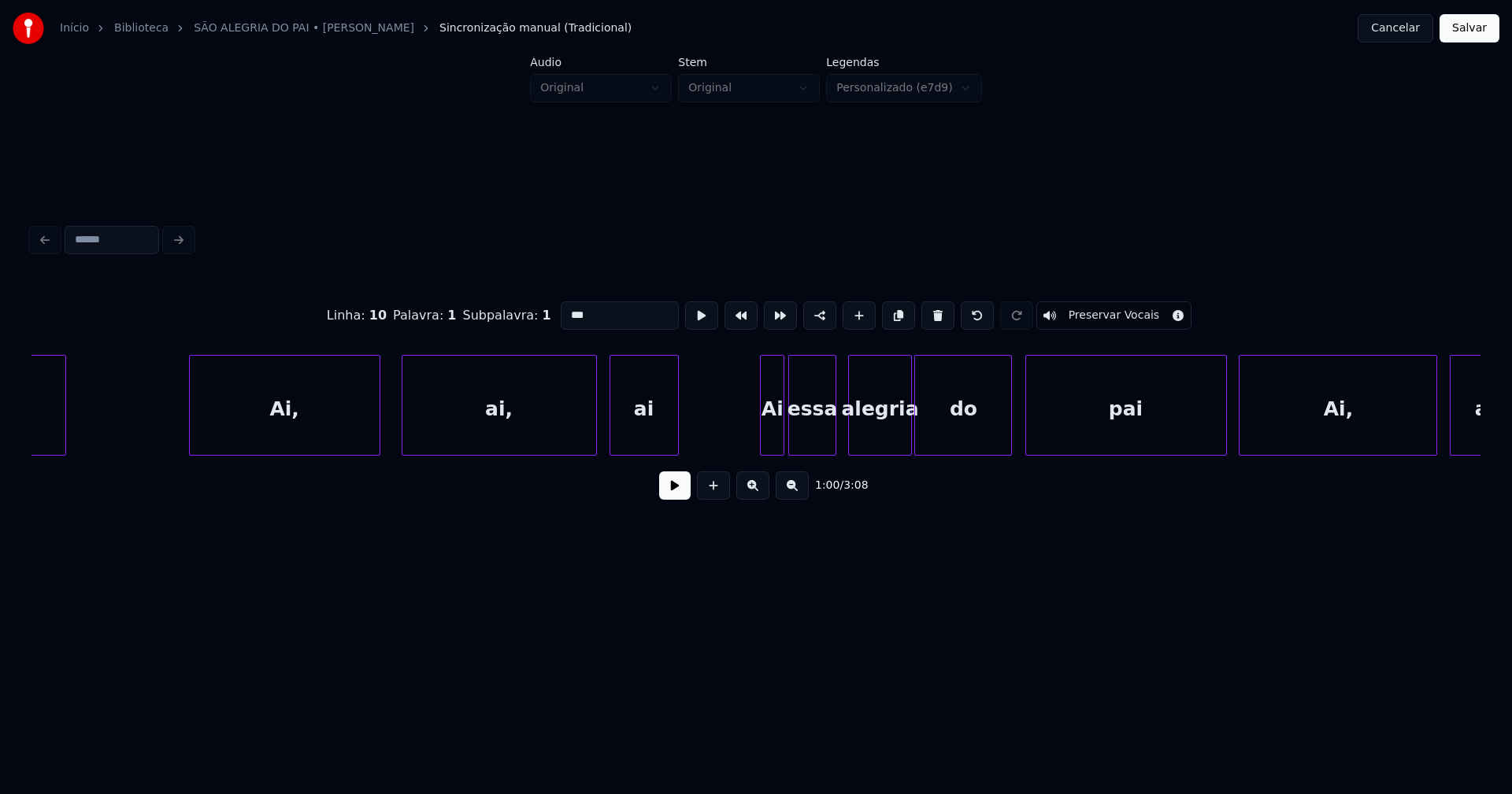
click at [333, 416] on div "Ai," at bounding box center [284, 409] width 190 height 107
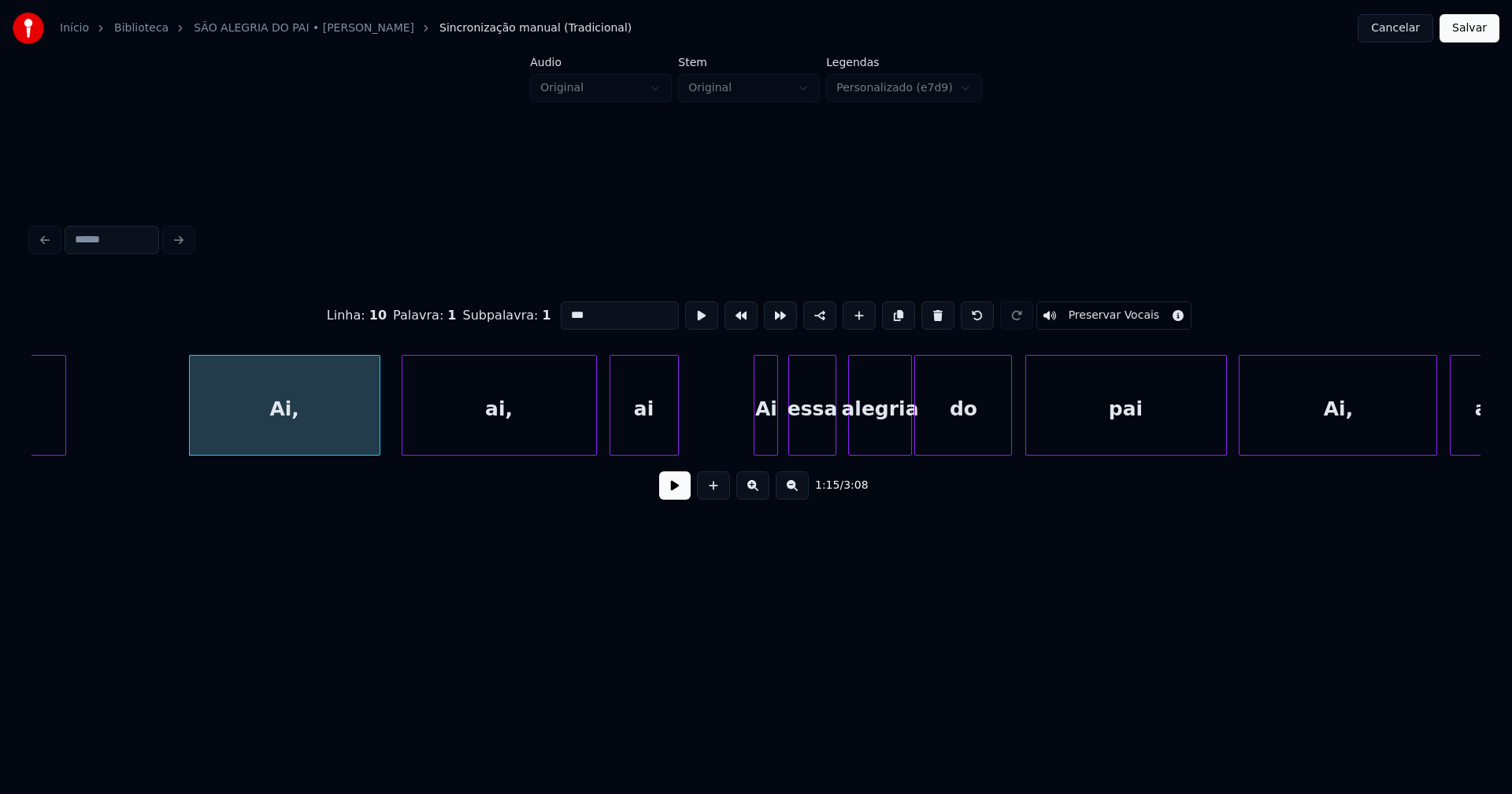
click at [764, 442] on div "Ai" at bounding box center [765, 409] width 23 height 107
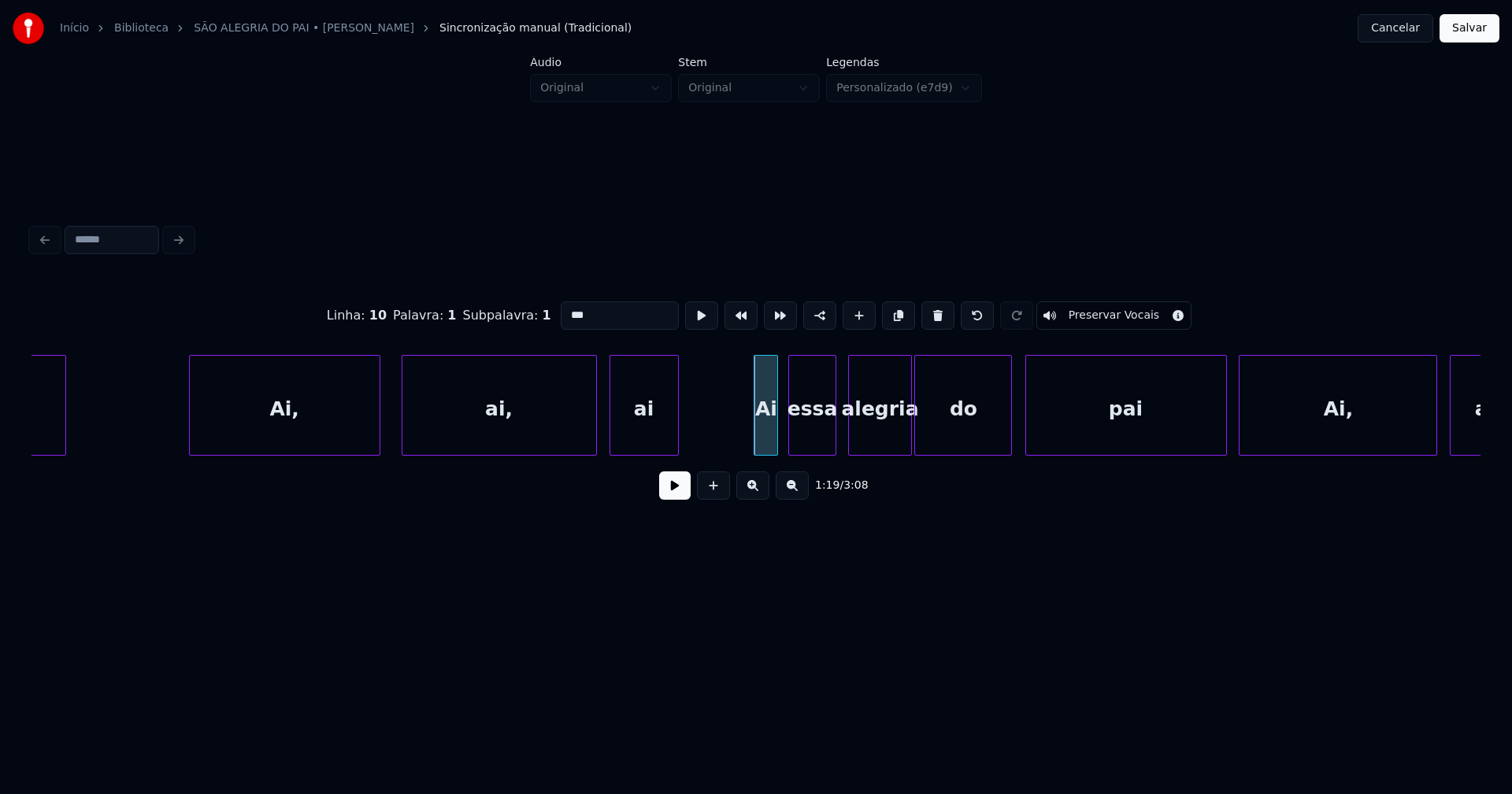
click at [810, 434] on div "essa" at bounding box center [812, 409] width 46 height 107
type input "****"
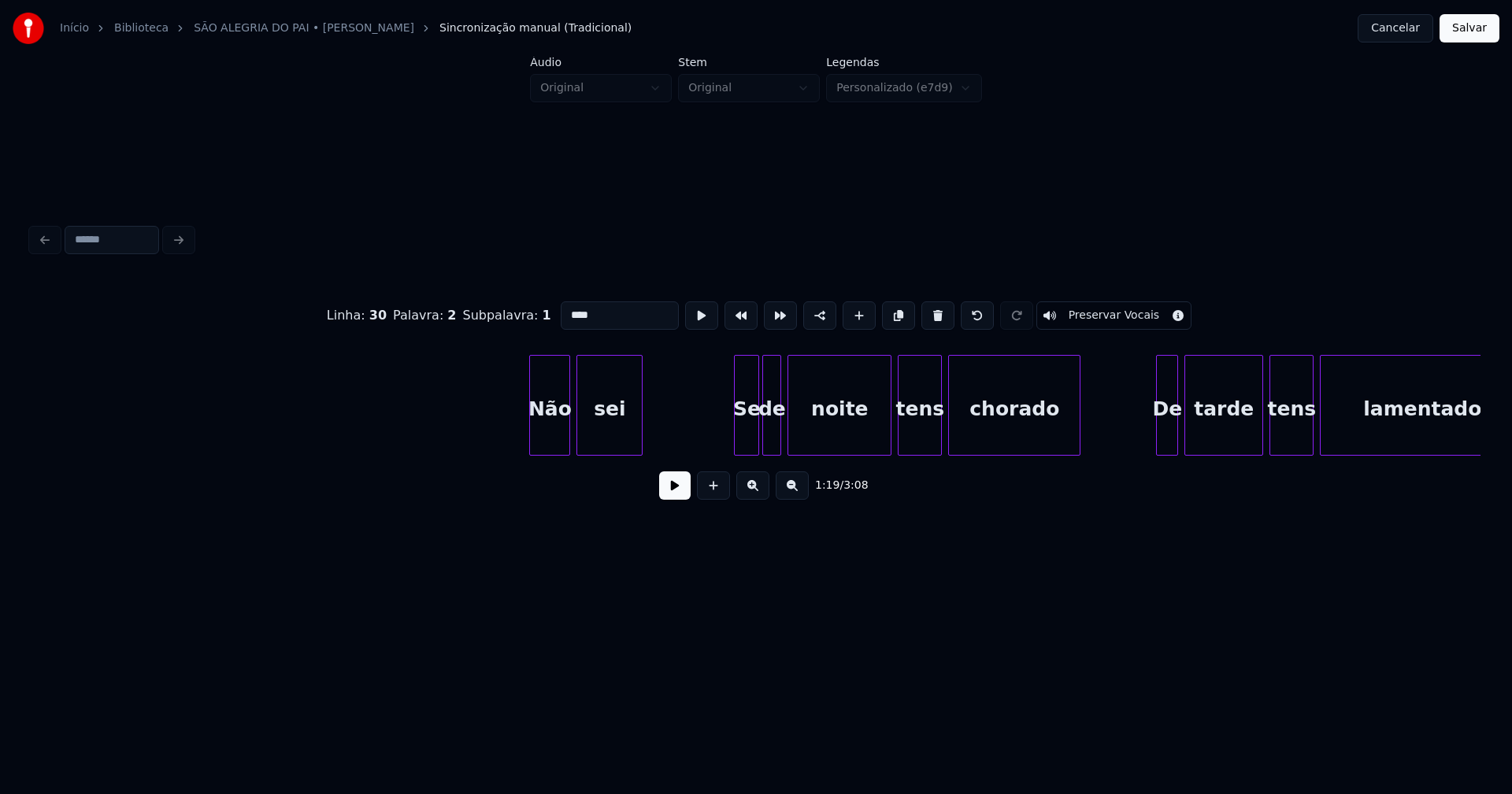
scroll to position [0, 15554]
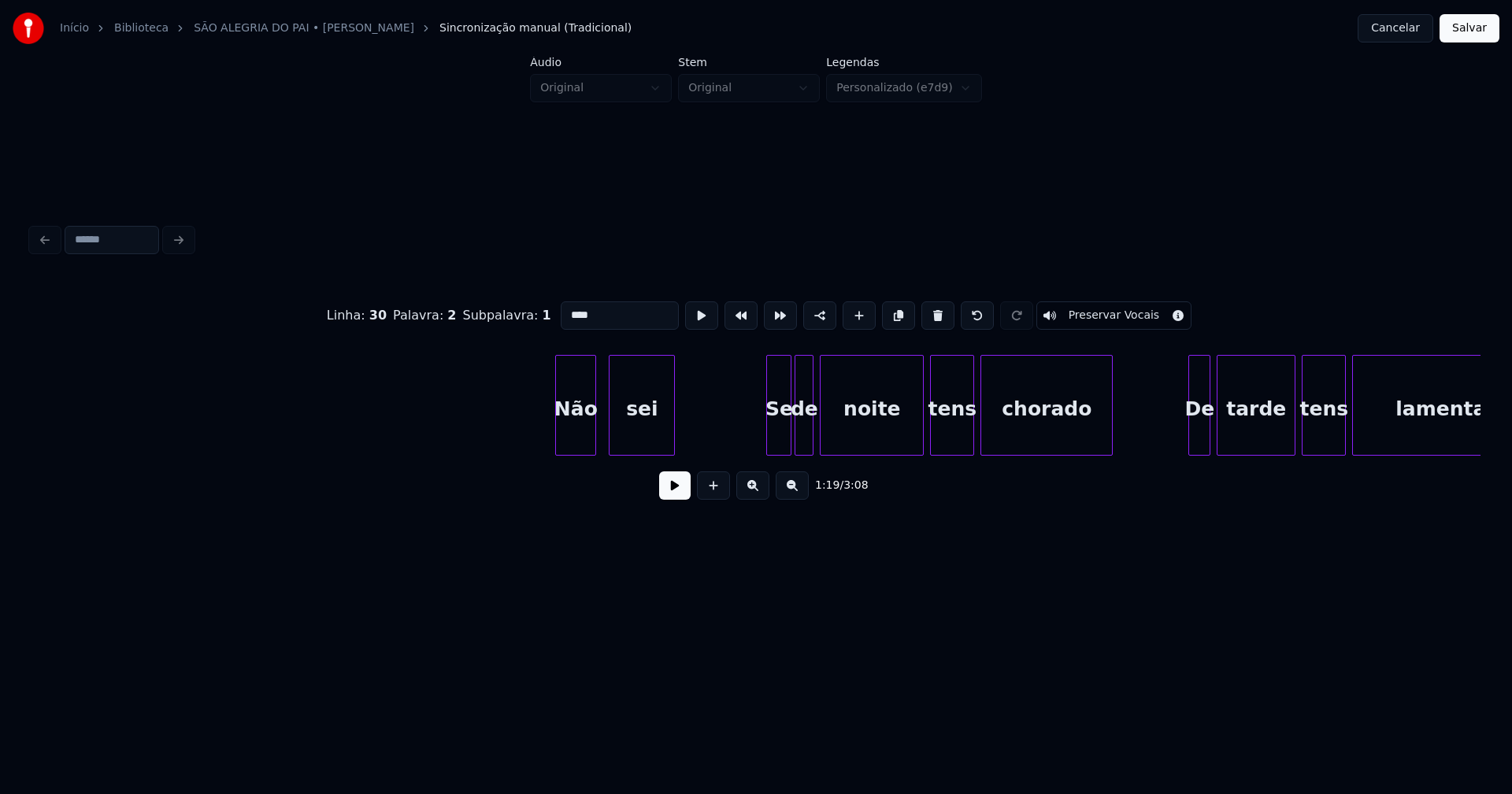
click at [581, 436] on div "Não" at bounding box center [576, 409] width 39 height 107
click at [646, 438] on div "sei" at bounding box center [640, 409] width 65 height 107
click at [773, 438] on div "Se" at bounding box center [770, 409] width 24 height 107
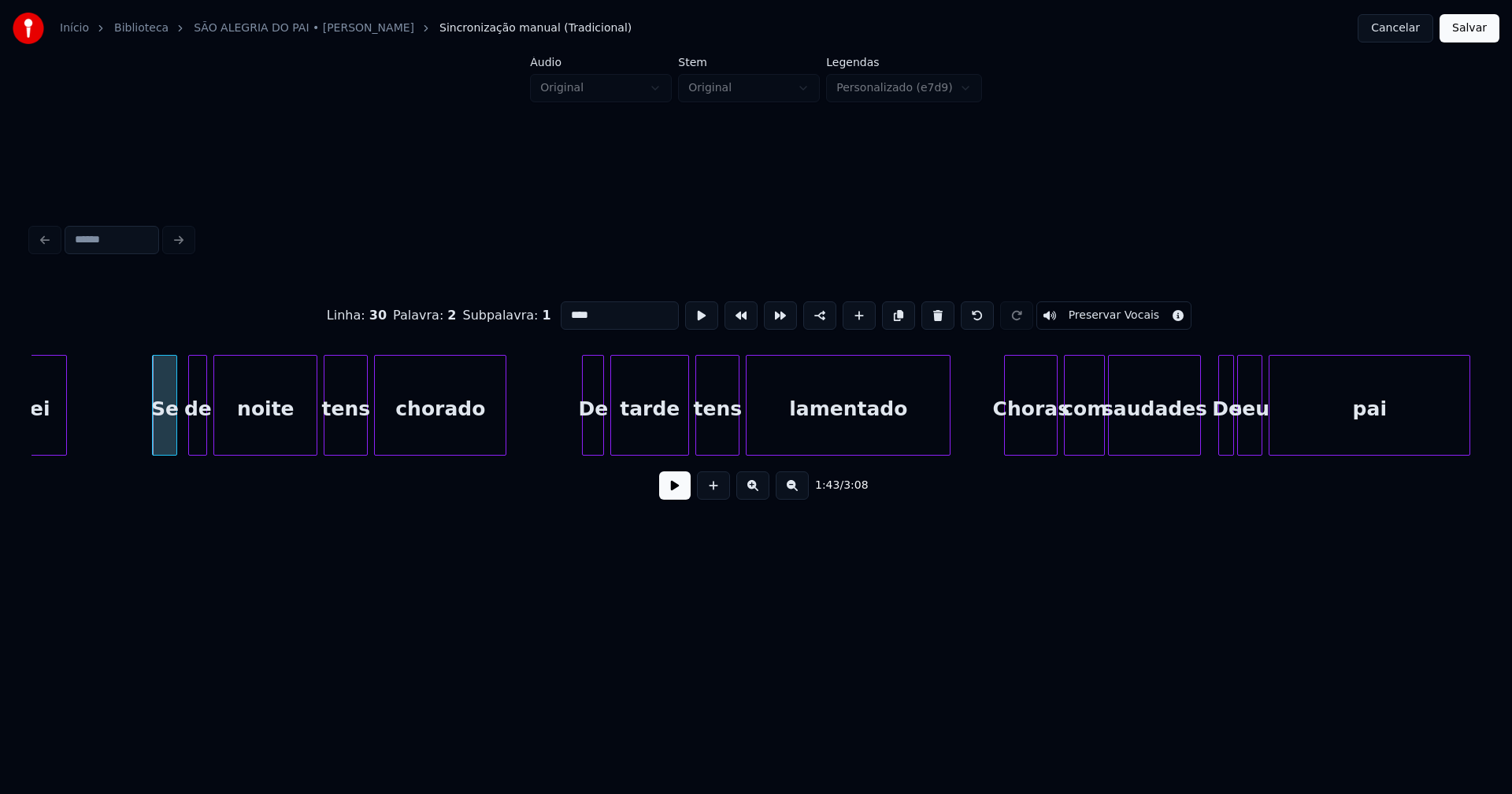
scroll to position [0, 16175]
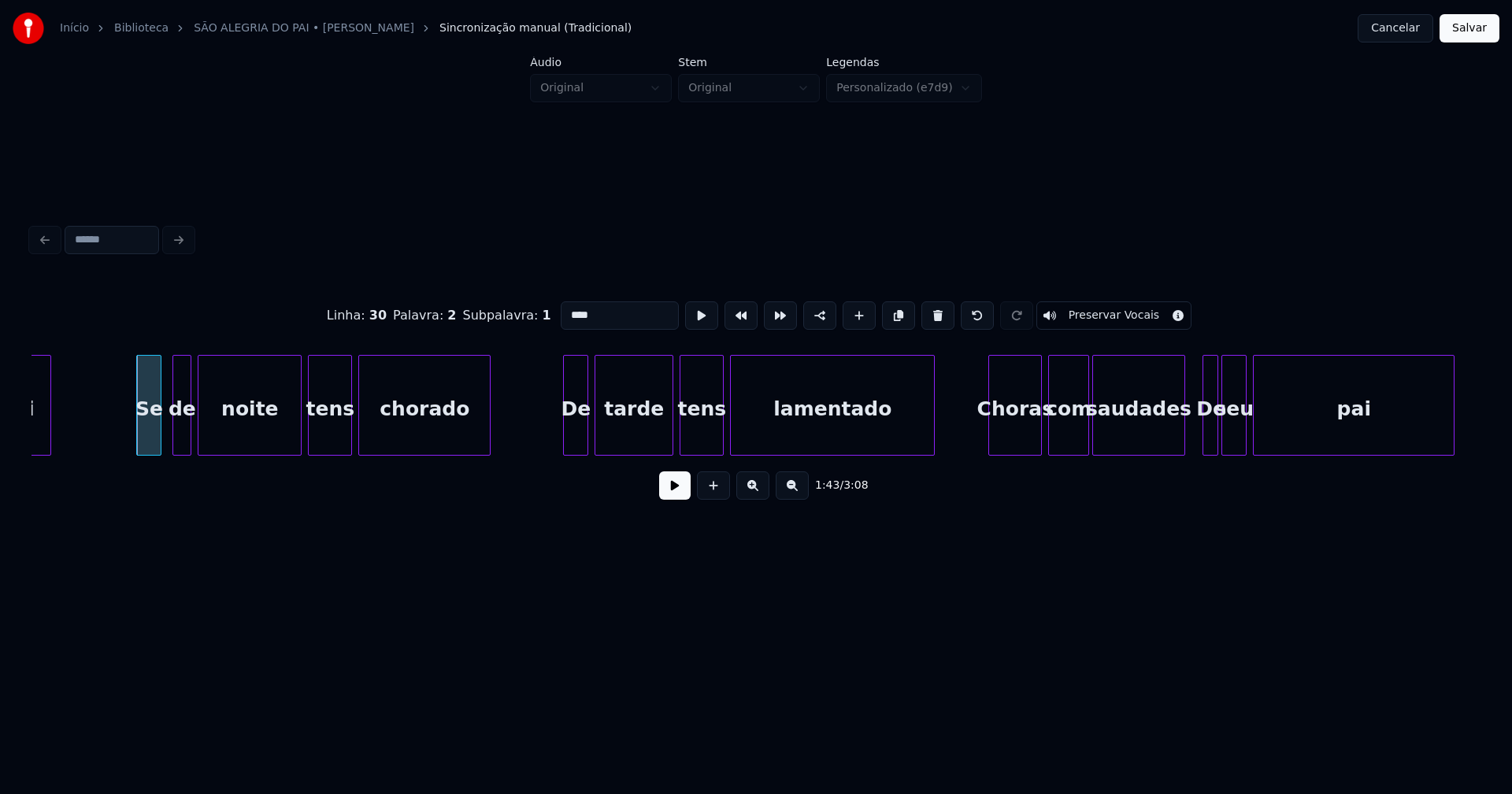
click at [563, 429] on div at bounding box center [566, 405] width 5 height 99
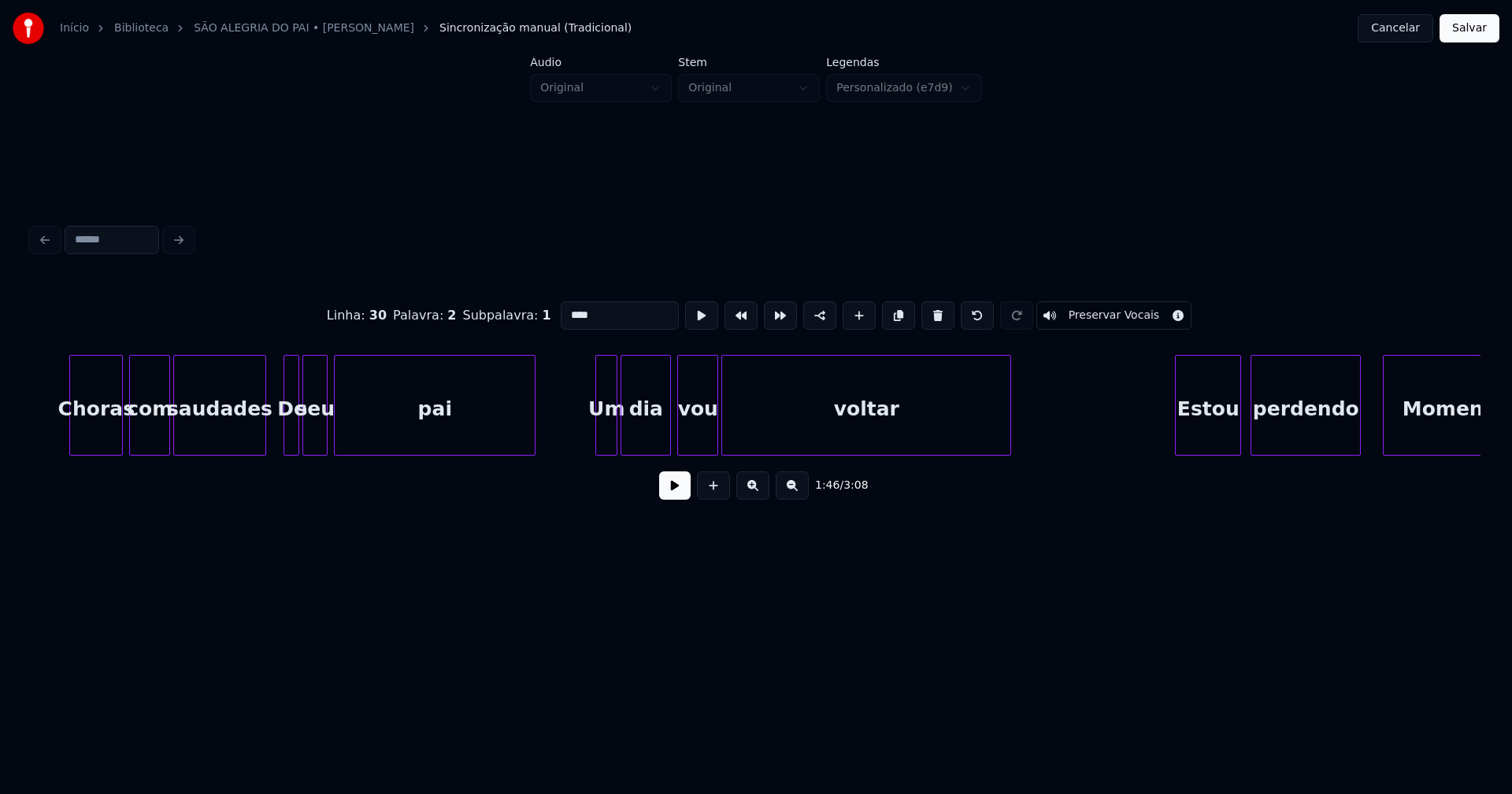
scroll to position [0, 17110]
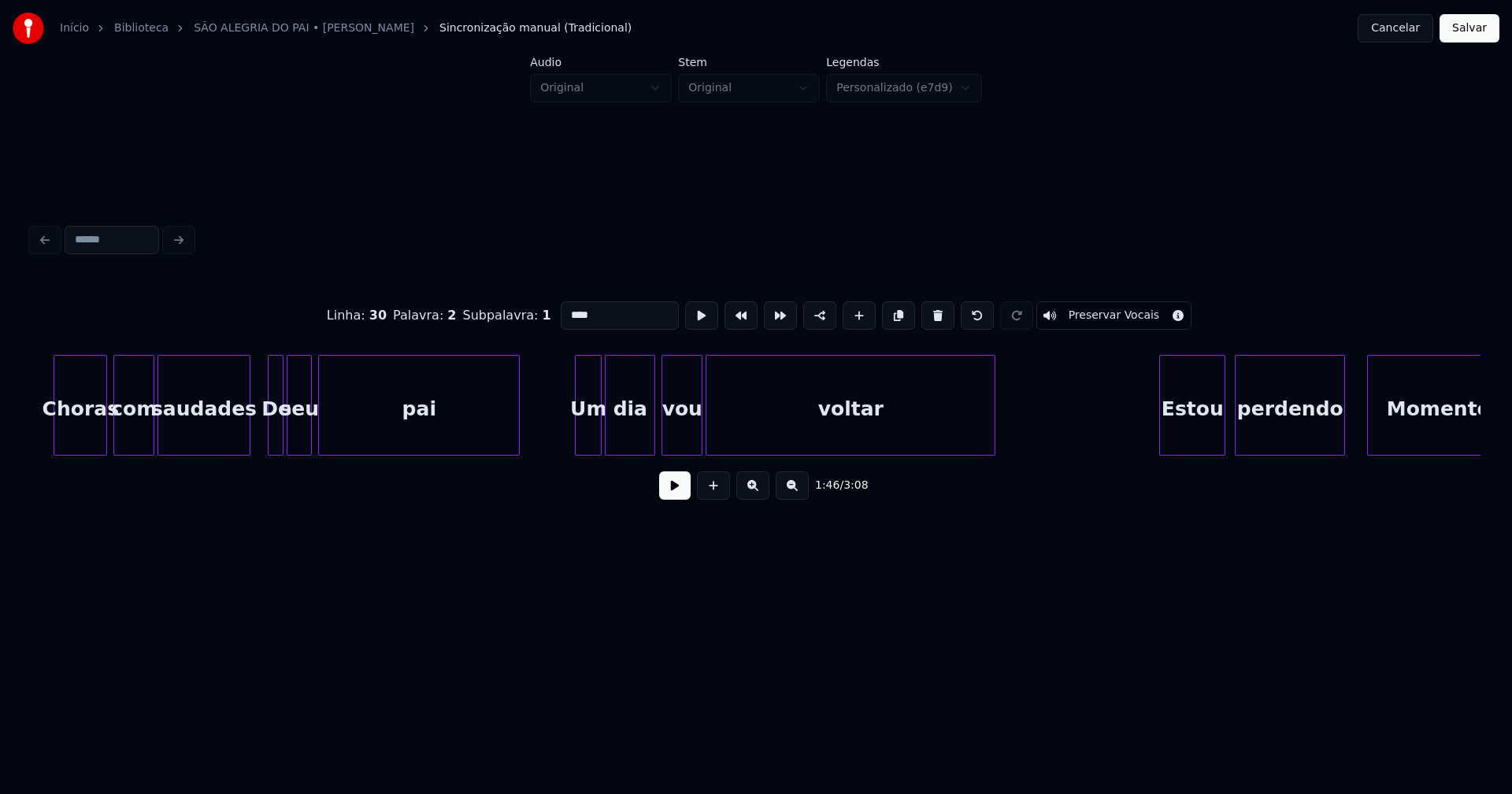
click at [577, 438] on div at bounding box center [578, 405] width 5 height 99
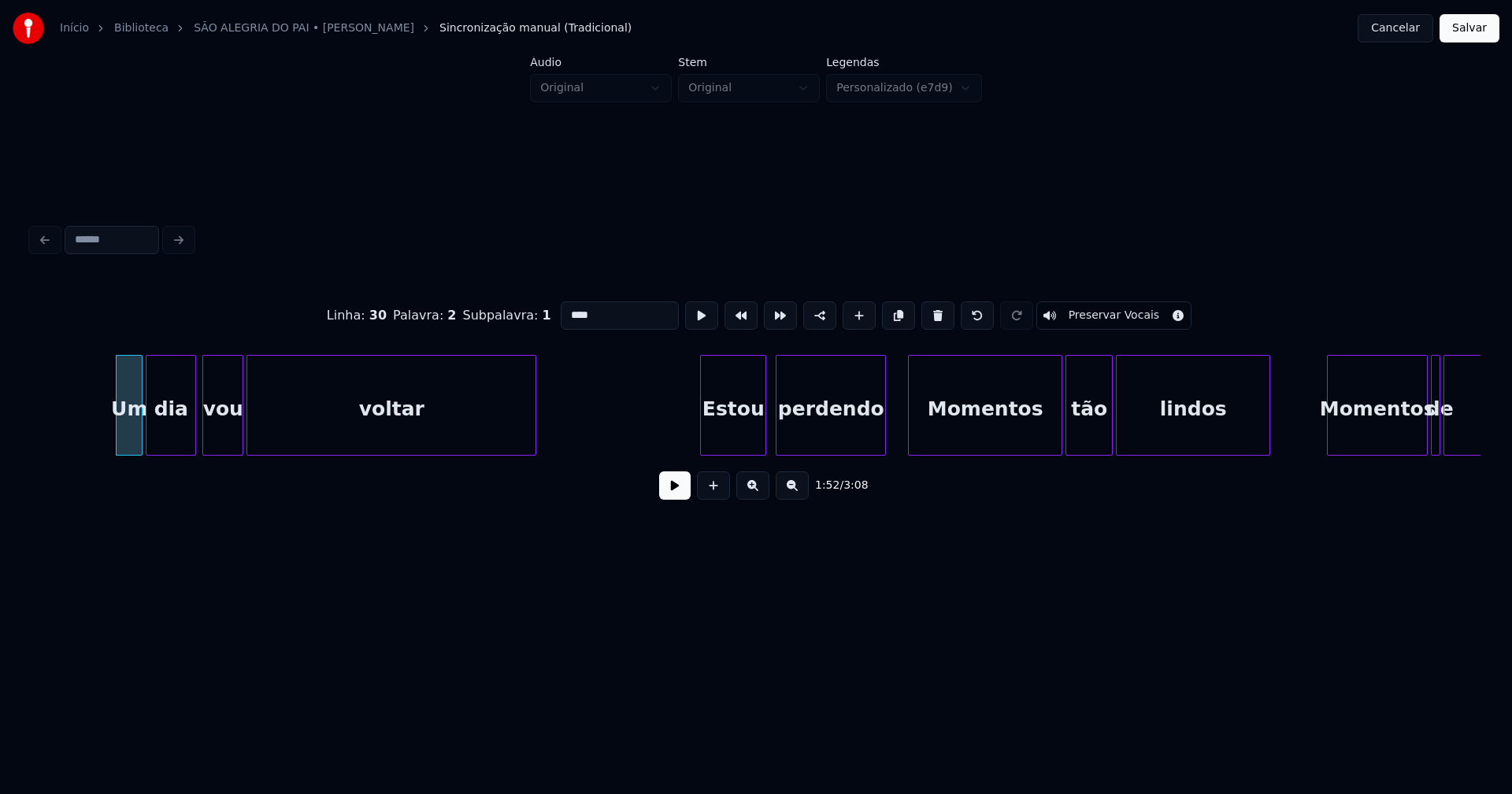
scroll to position [0, 17603]
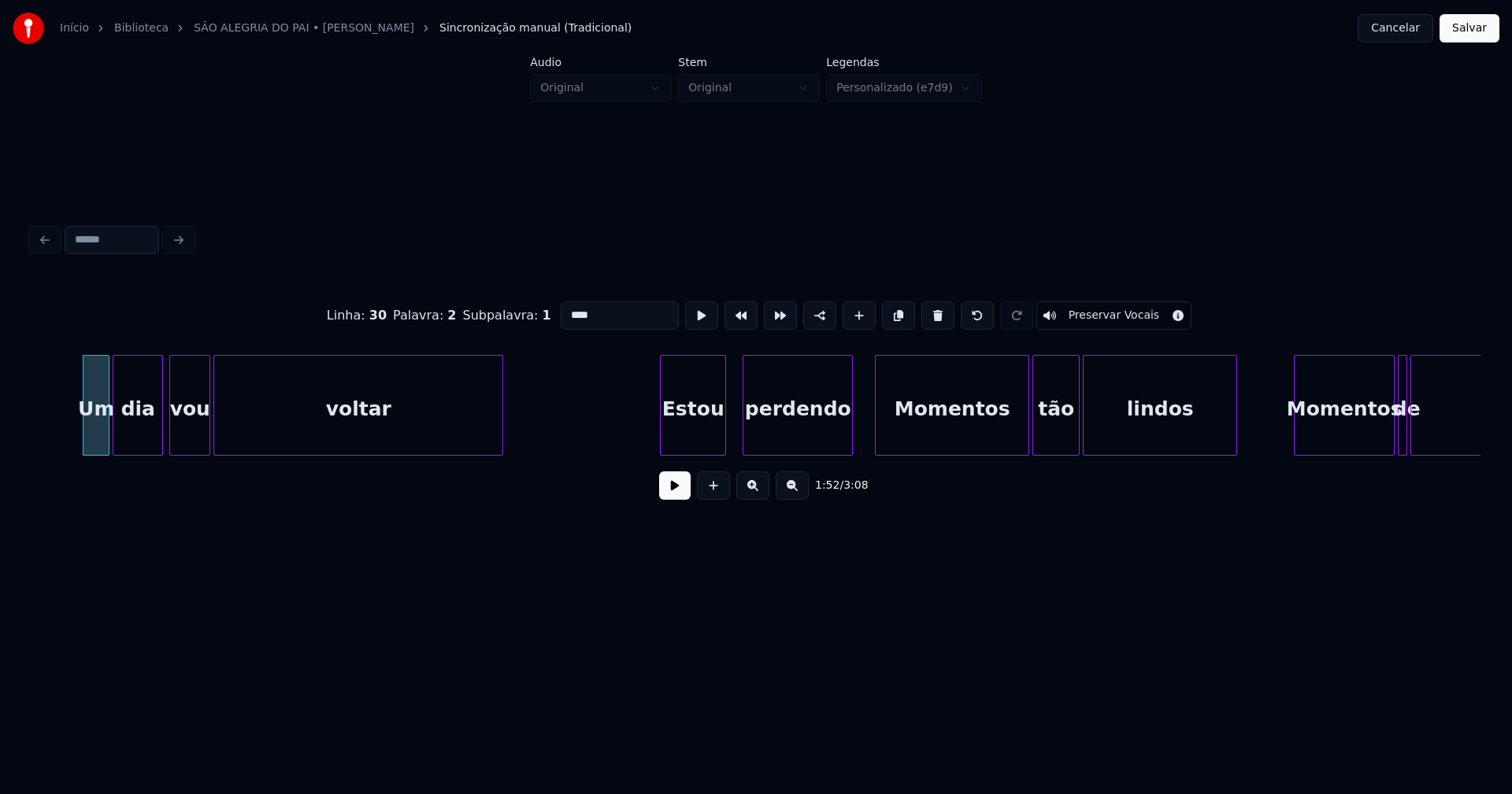
click at [716, 438] on div "Estou" at bounding box center [692, 409] width 65 height 107
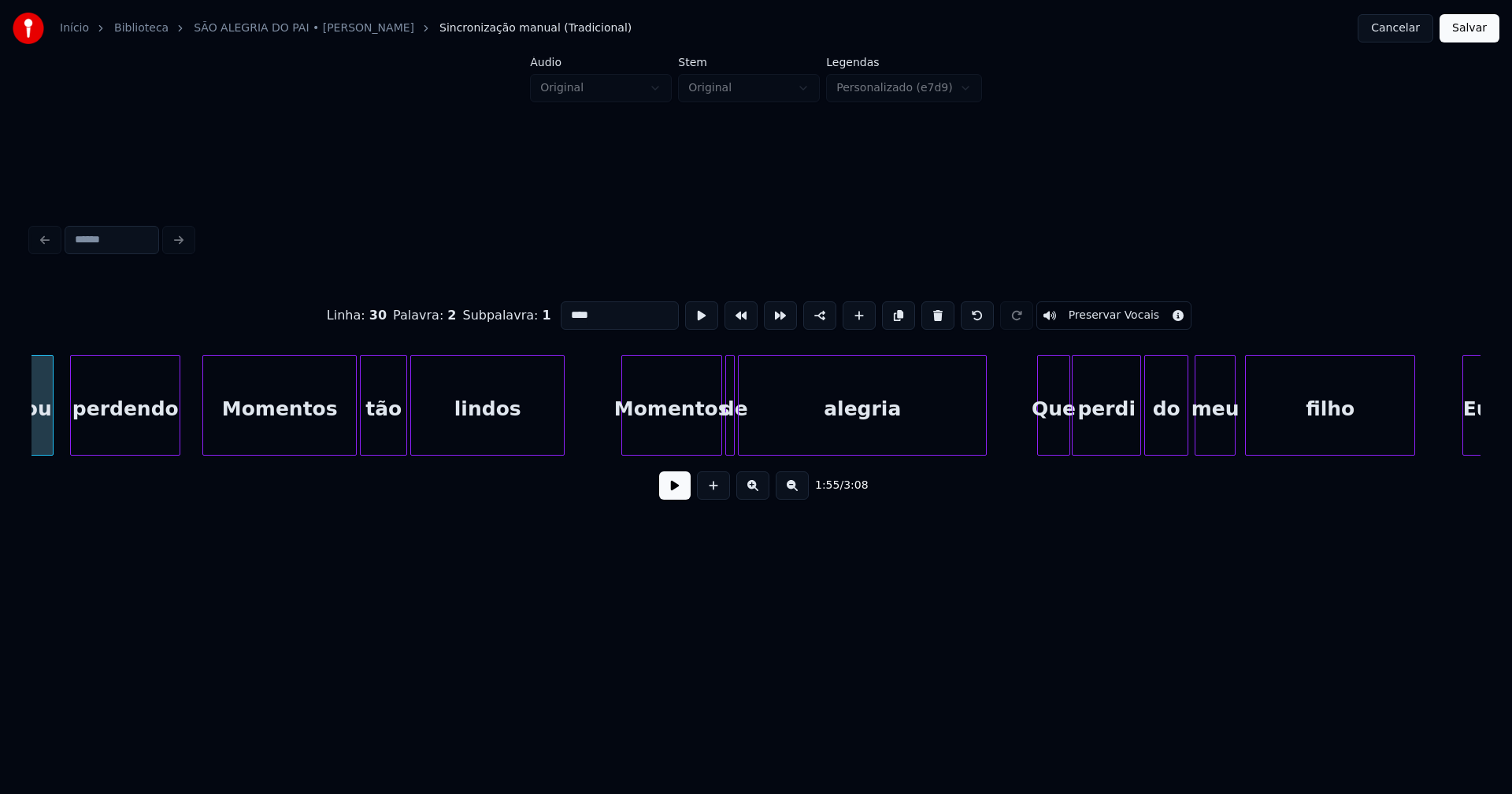
scroll to position [0, 18291]
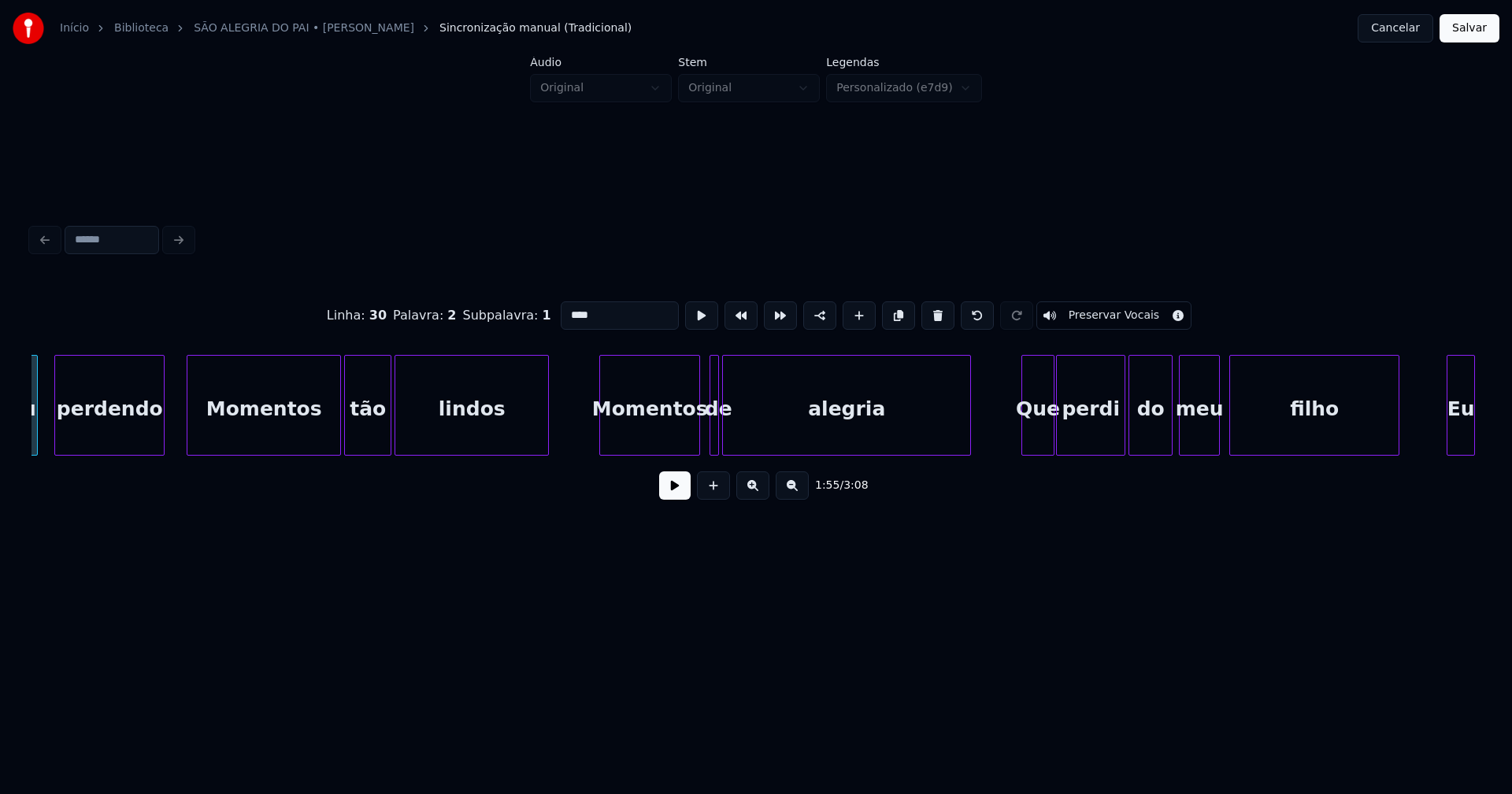
click at [668, 443] on div "Momentos" at bounding box center [650, 409] width 99 height 107
click at [732, 446] on div at bounding box center [729, 405] width 5 height 99
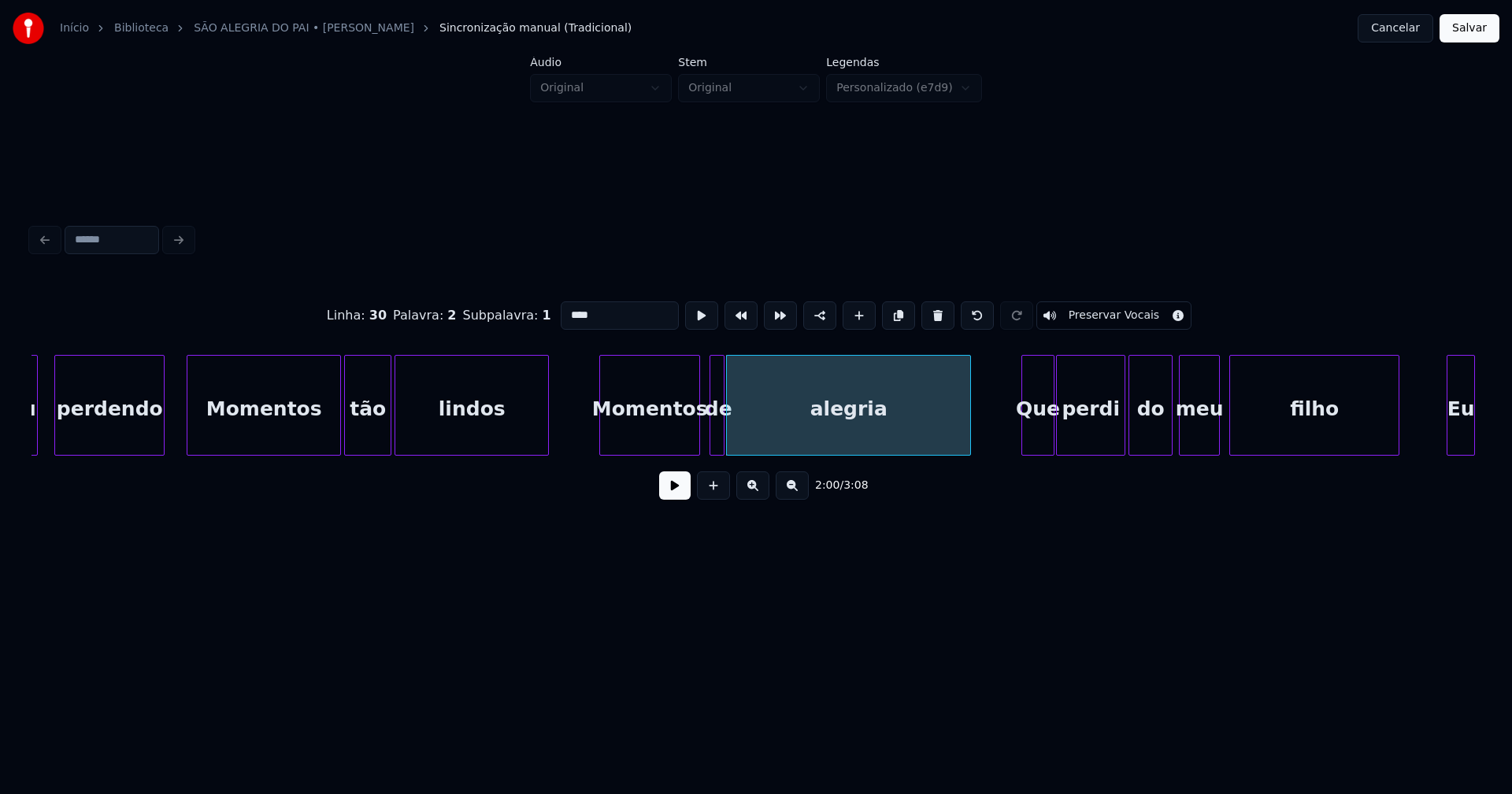
click at [722, 444] on div at bounding box center [721, 405] width 5 height 99
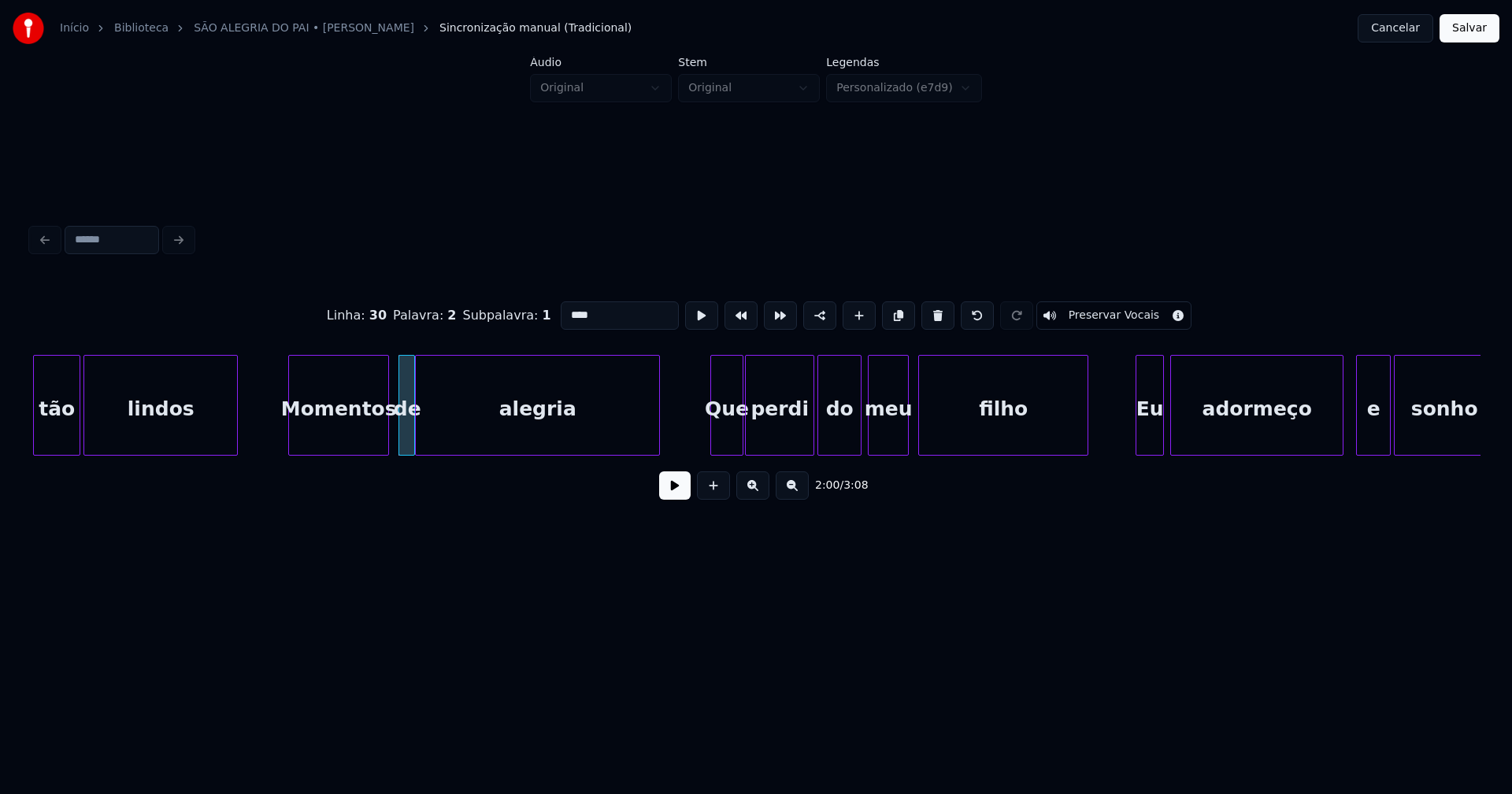
scroll to position [0, 19093]
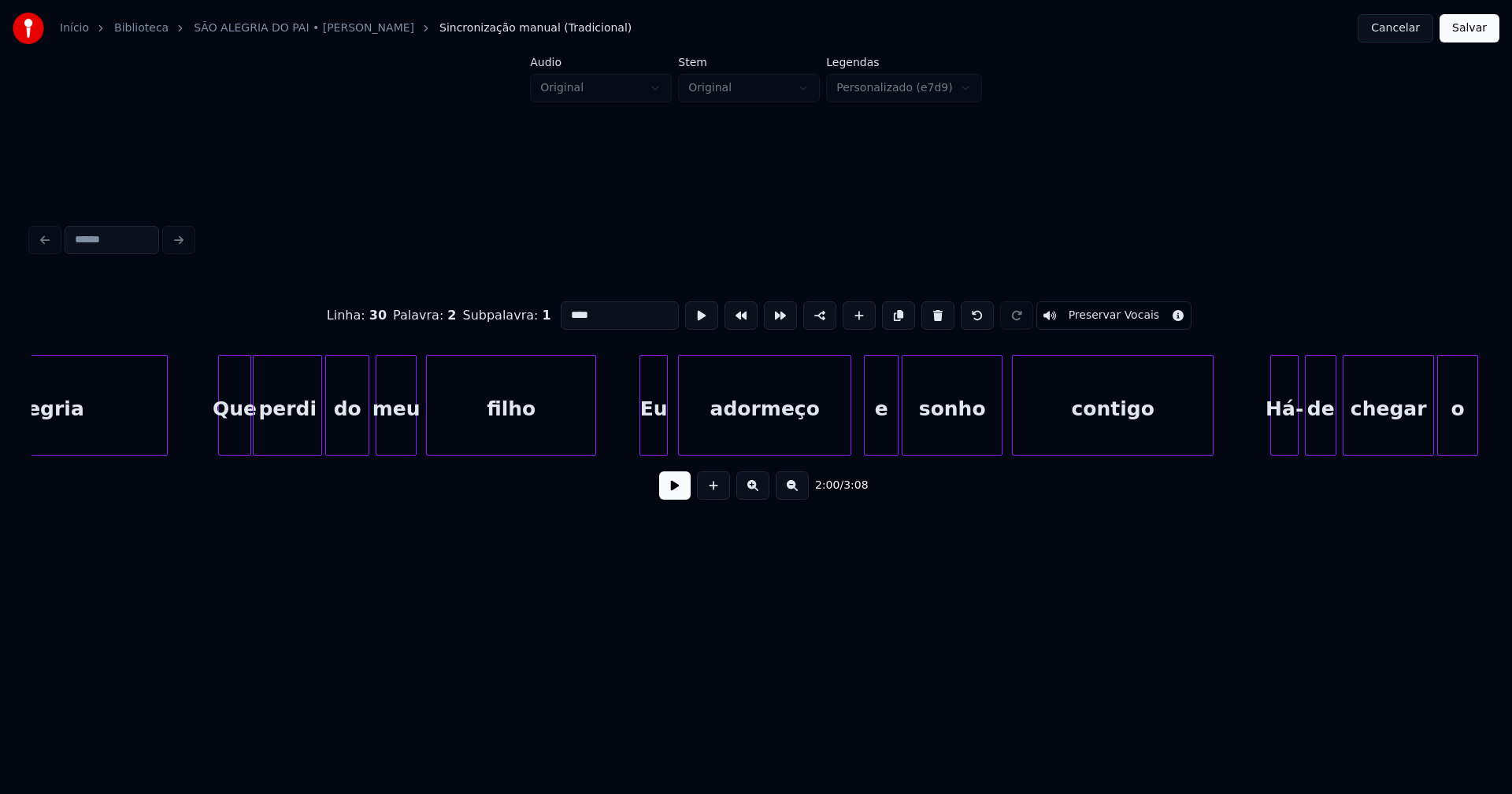
click at [659, 435] on div "Eu" at bounding box center [653, 409] width 27 height 107
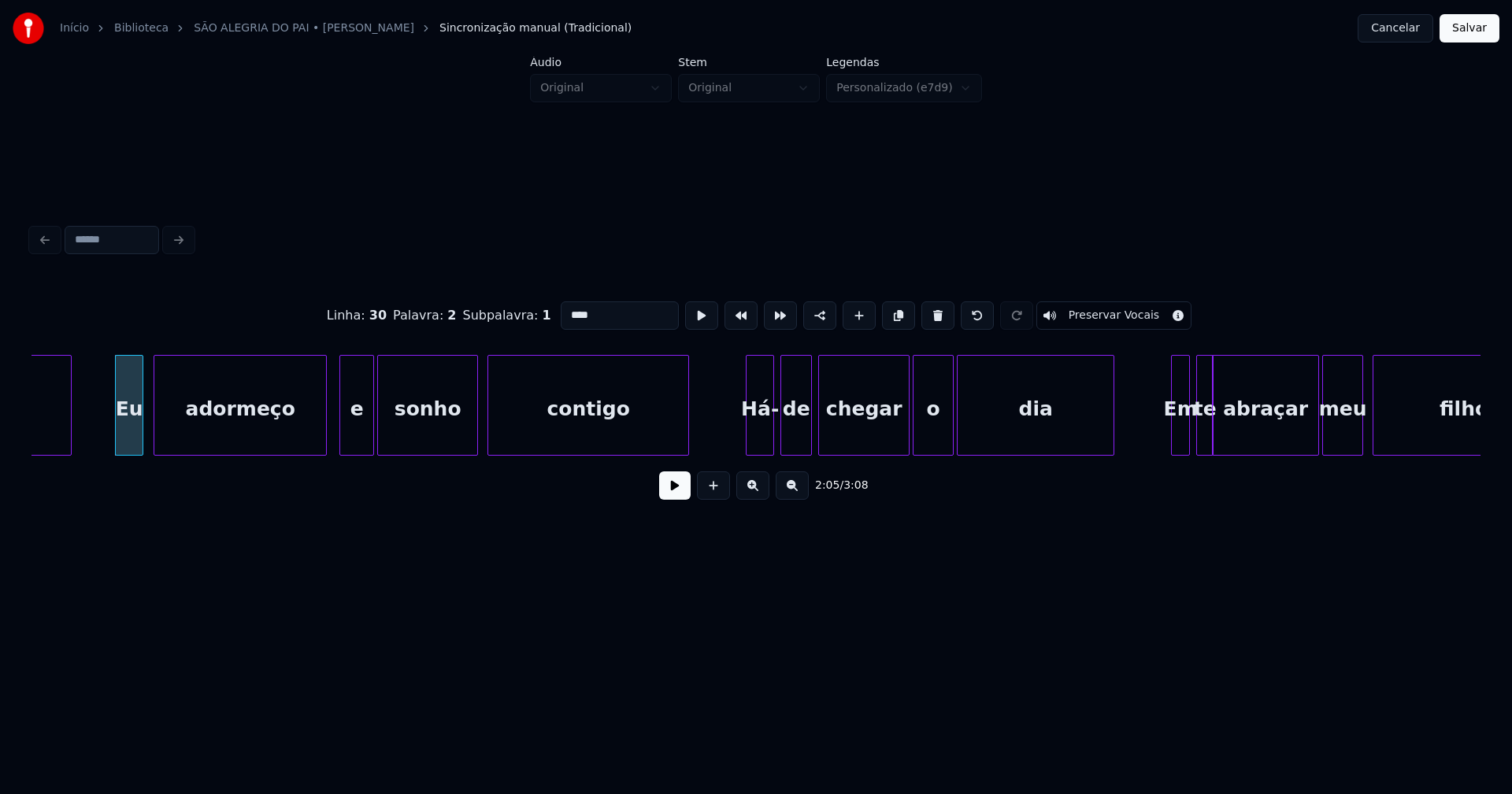
scroll to position [0, 19586]
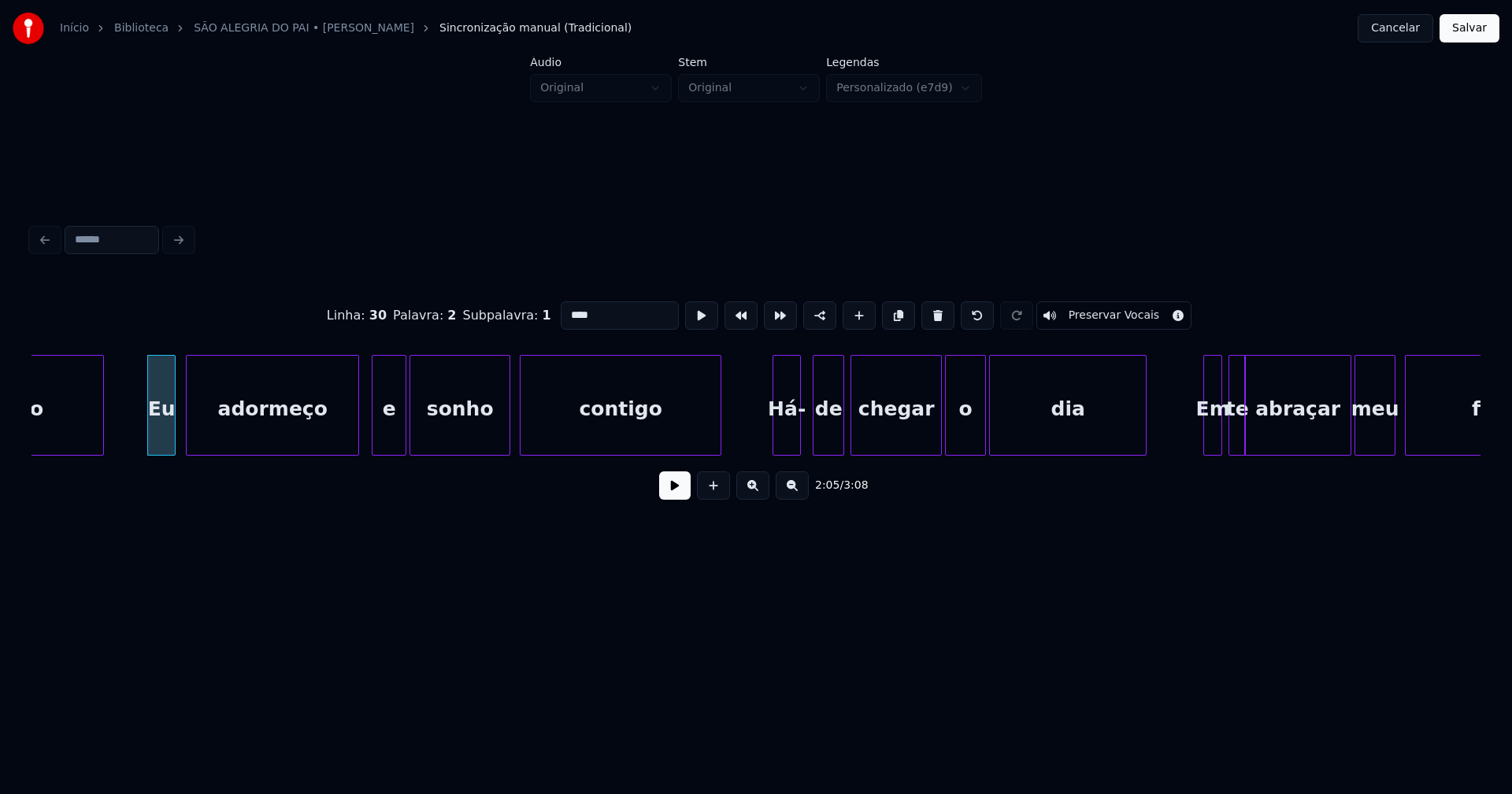
click at [789, 435] on div "Há-" at bounding box center [786, 409] width 27 height 107
click at [825, 438] on div "de" at bounding box center [823, 409] width 30 height 107
click at [857, 438] on div "chegar" at bounding box center [890, 409] width 90 height 107
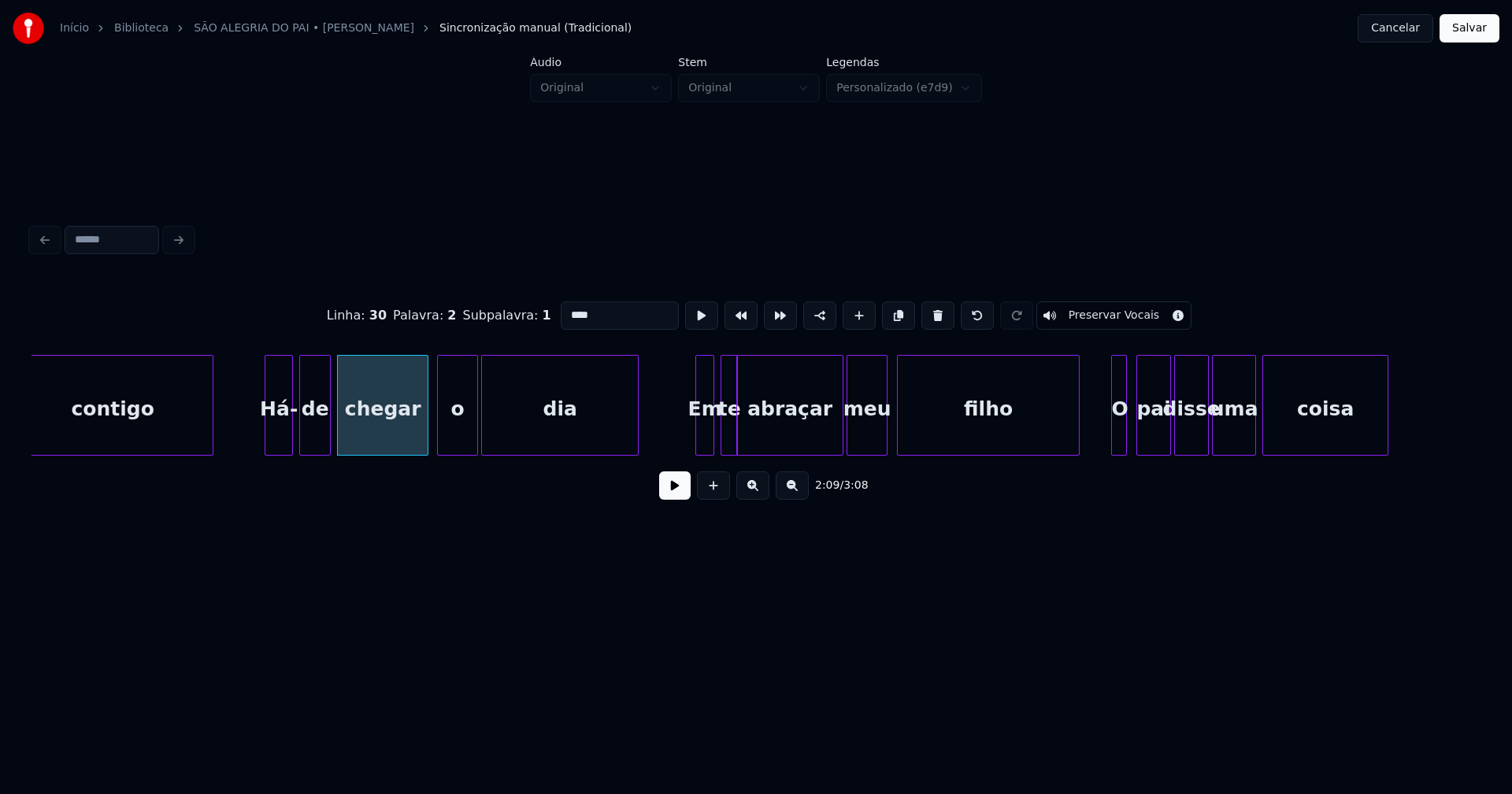
scroll to position [0, 20110]
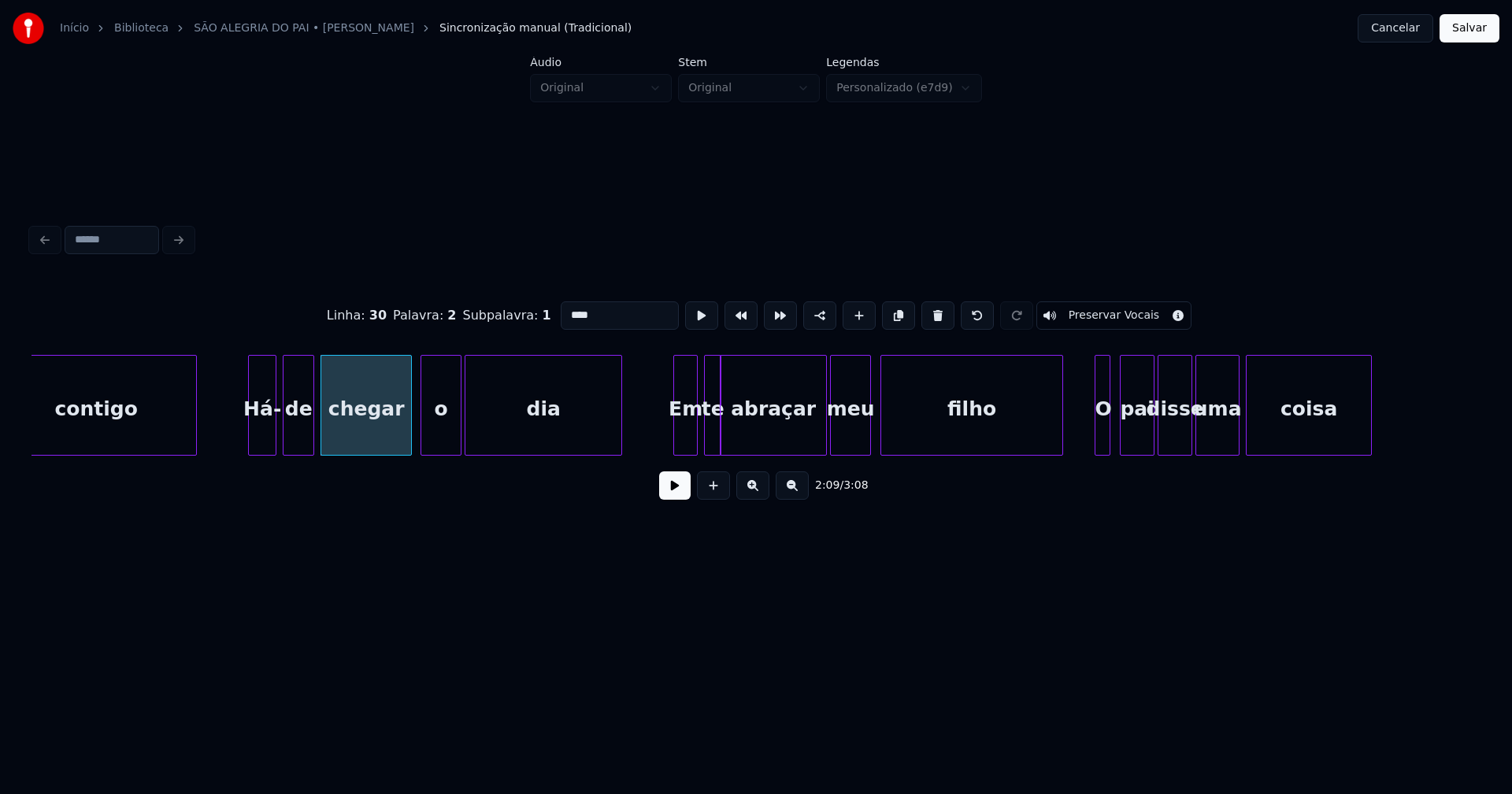
click at [677, 438] on div at bounding box center [677, 405] width 5 height 99
click at [1093, 429] on div at bounding box center [1094, 405] width 5 height 99
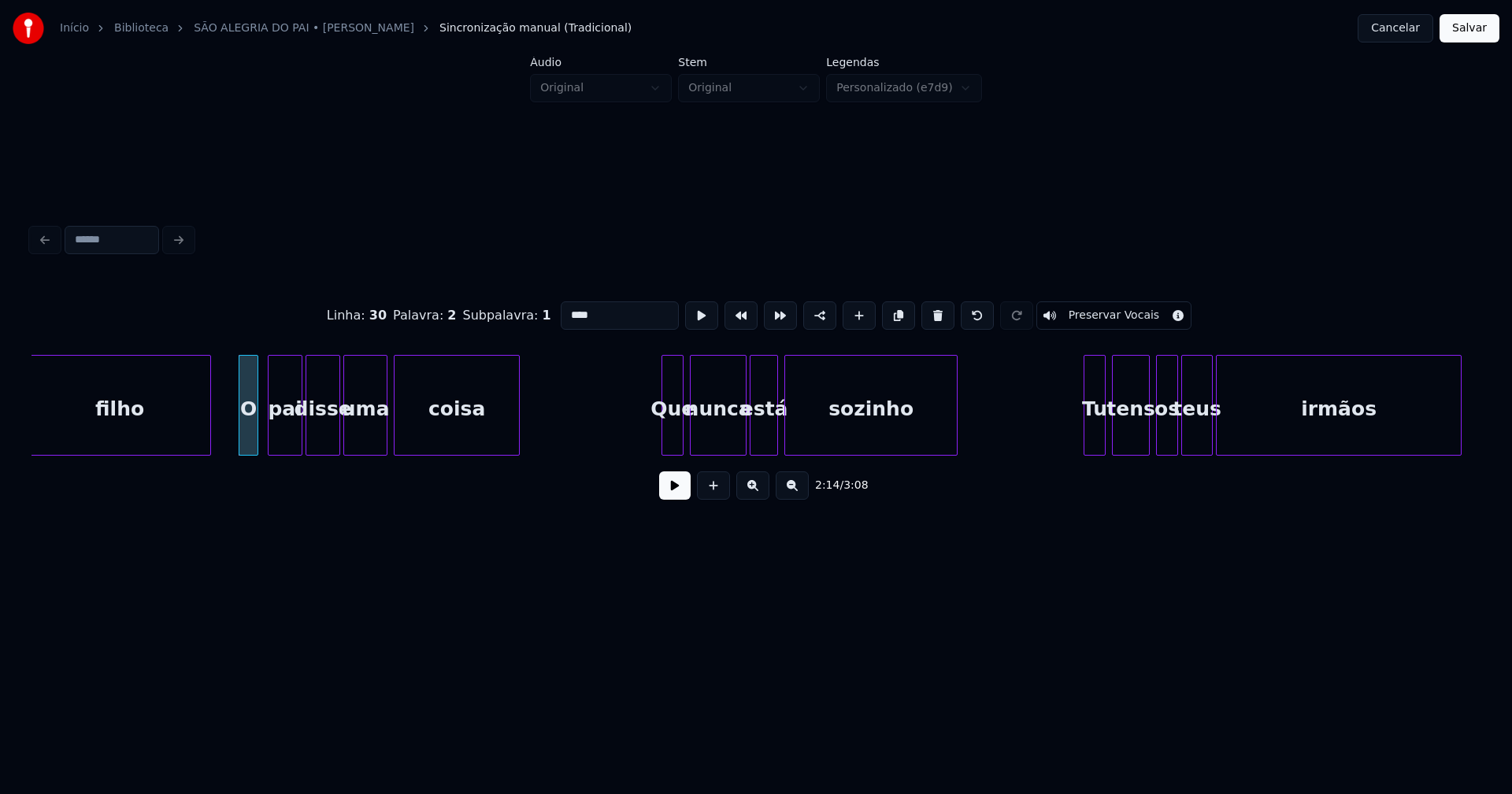
scroll to position [0, 20979]
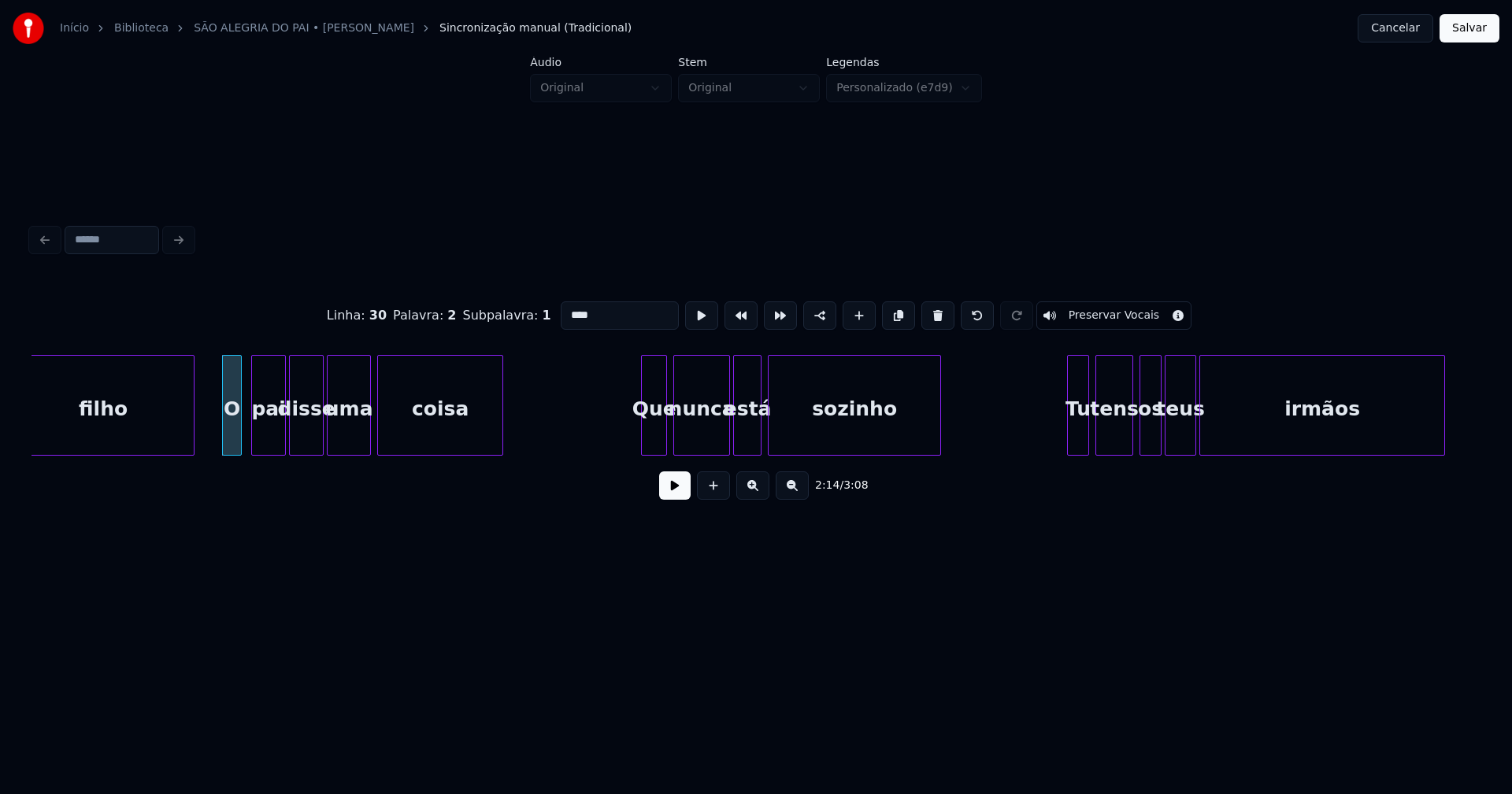
click at [646, 441] on div at bounding box center [644, 405] width 5 height 99
click at [1065, 440] on div at bounding box center [1067, 405] width 5 height 99
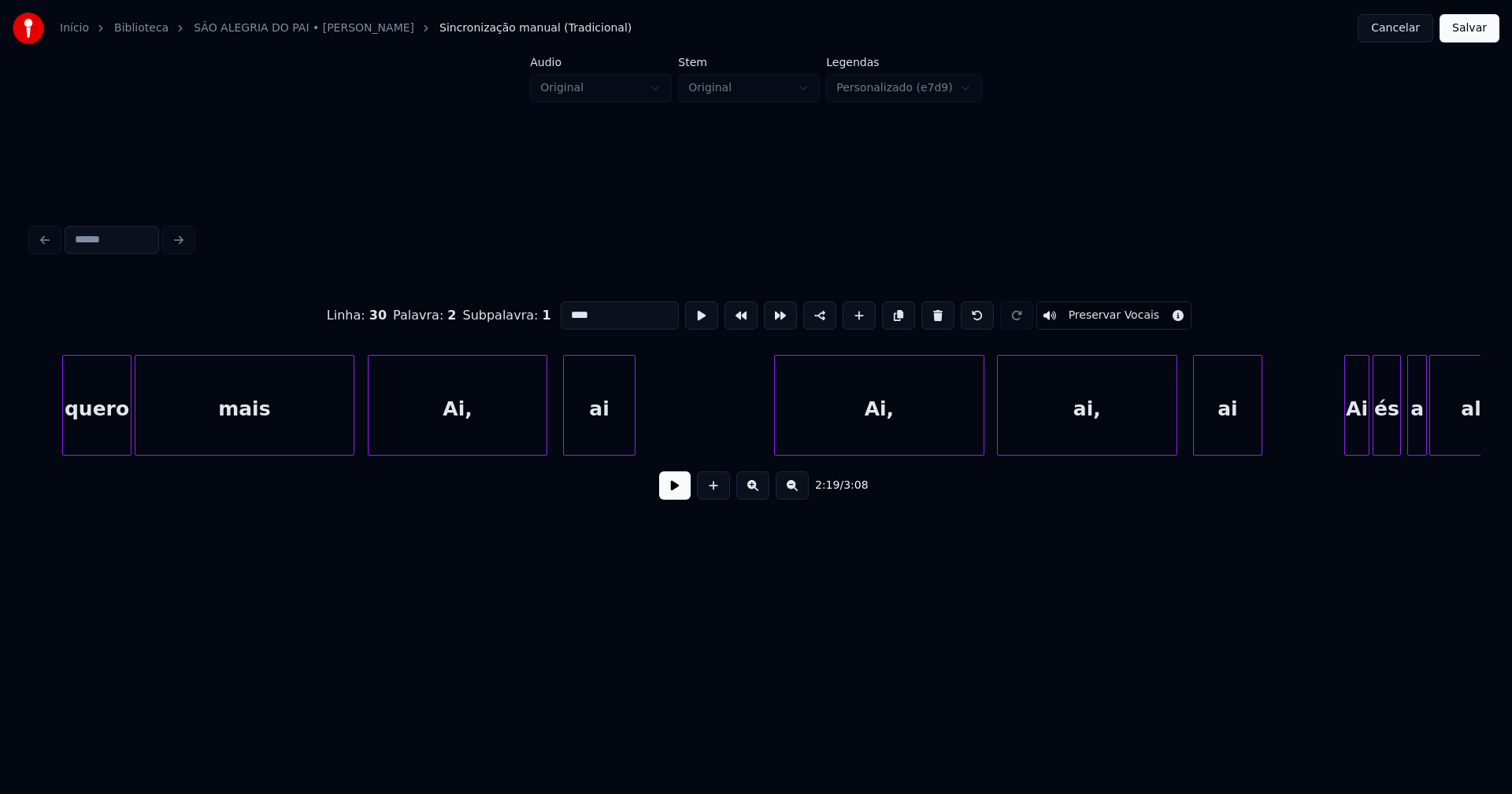
scroll to position [0, 23846]
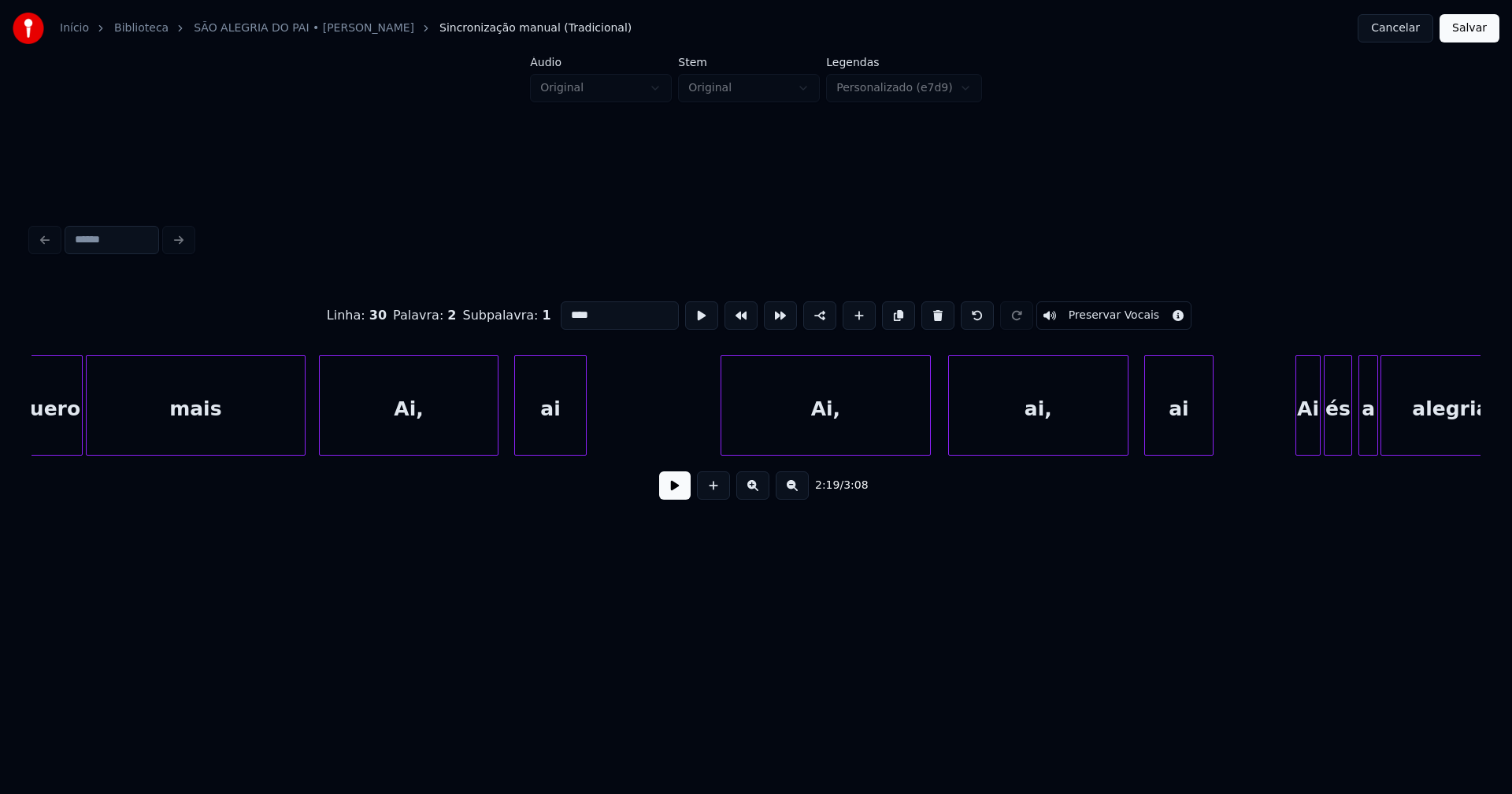
click at [882, 423] on div "Ai," at bounding box center [825, 409] width 209 height 107
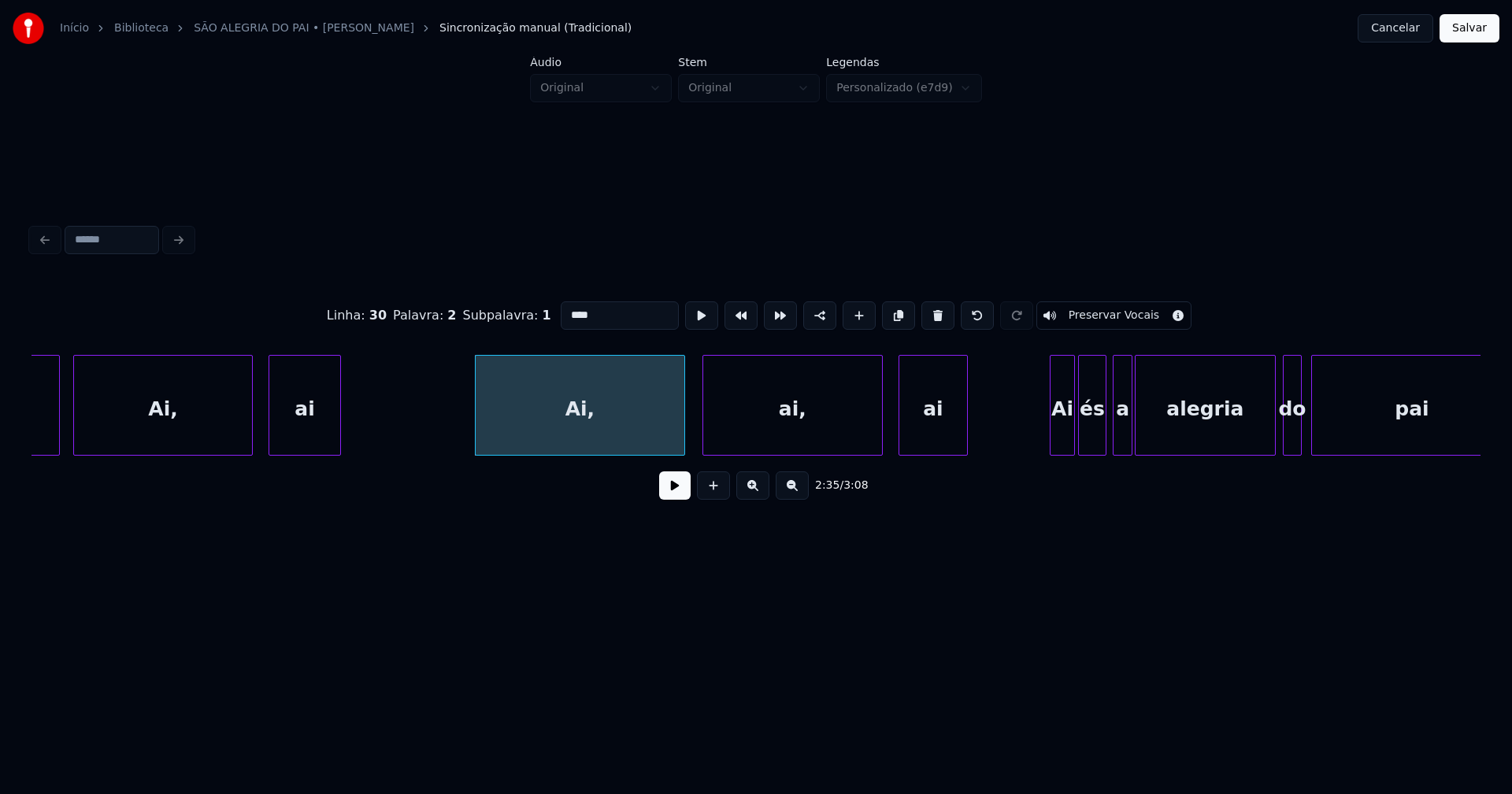
scroll to position [0, 24109]
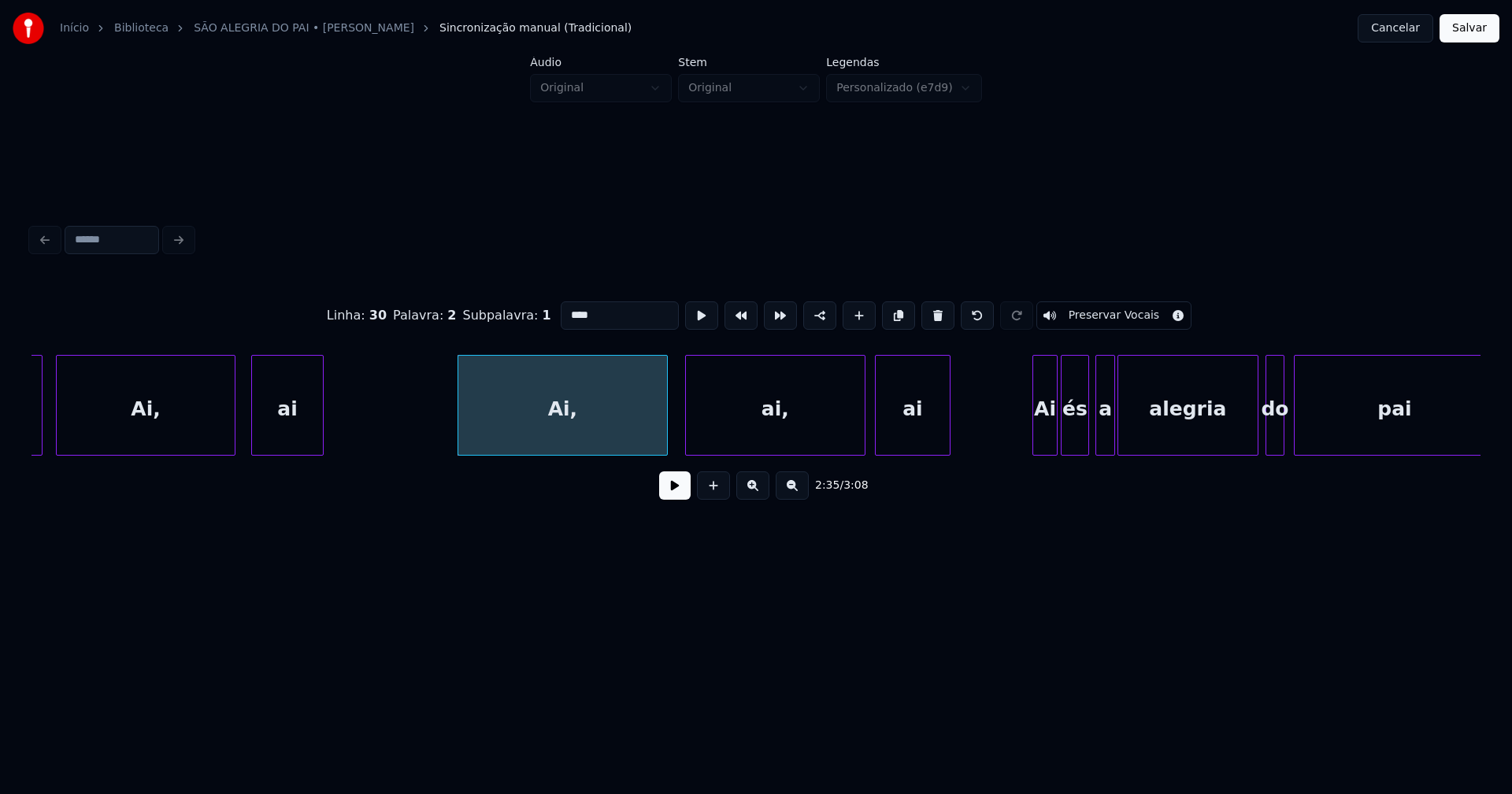
click at [877, 440] on div at bounding box center [878, 405] width 5 height 99
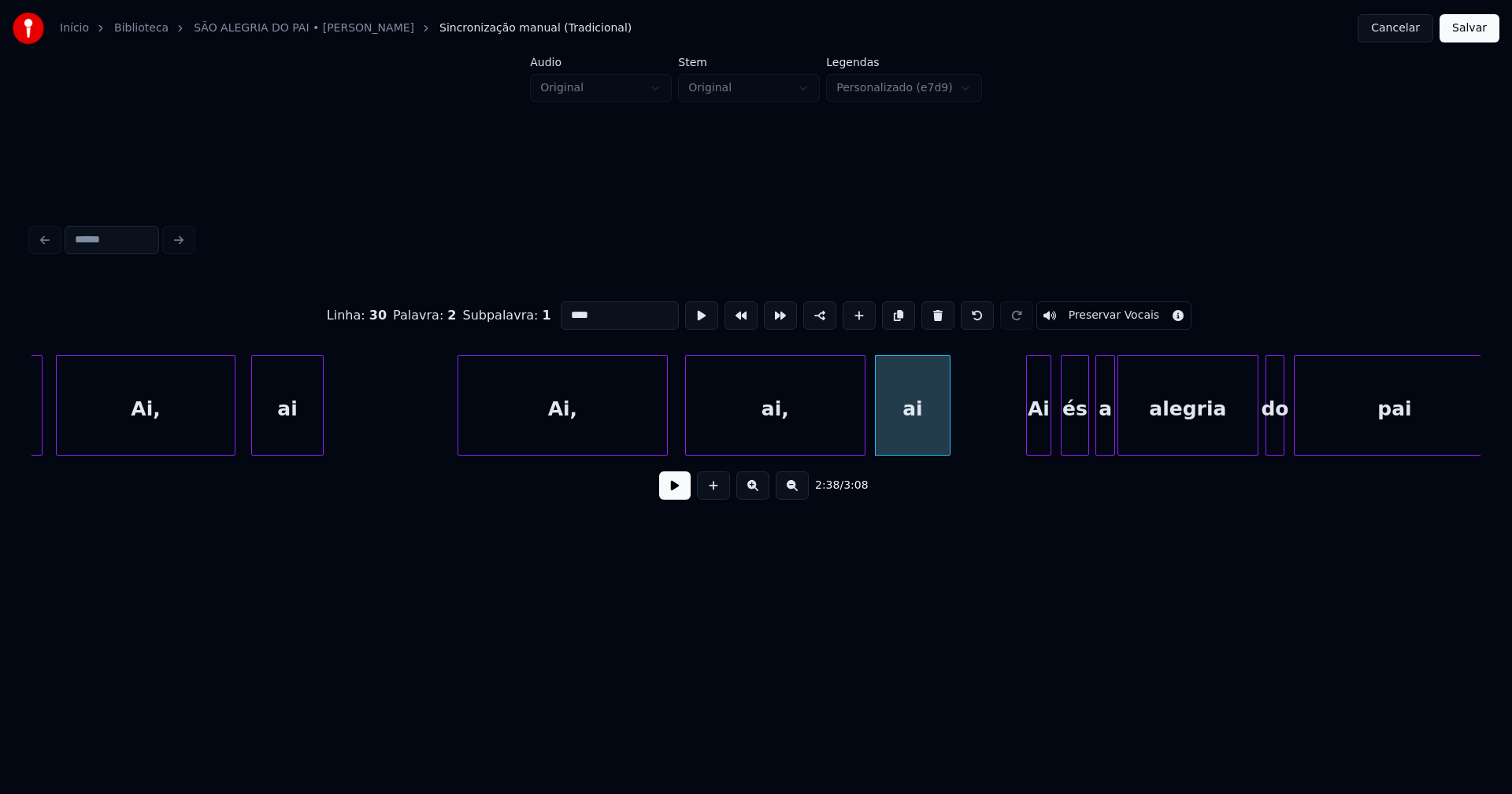
click at [1041, 445] on div "Ai" at bounding box center [1038, 409] width 24 height 107
click at [1069, 447] on div "és" at bounding box center [1065, 409] width 27 height 107
click at [1087, 438] on div at bounding box center [1089, 405] width 5 height 99
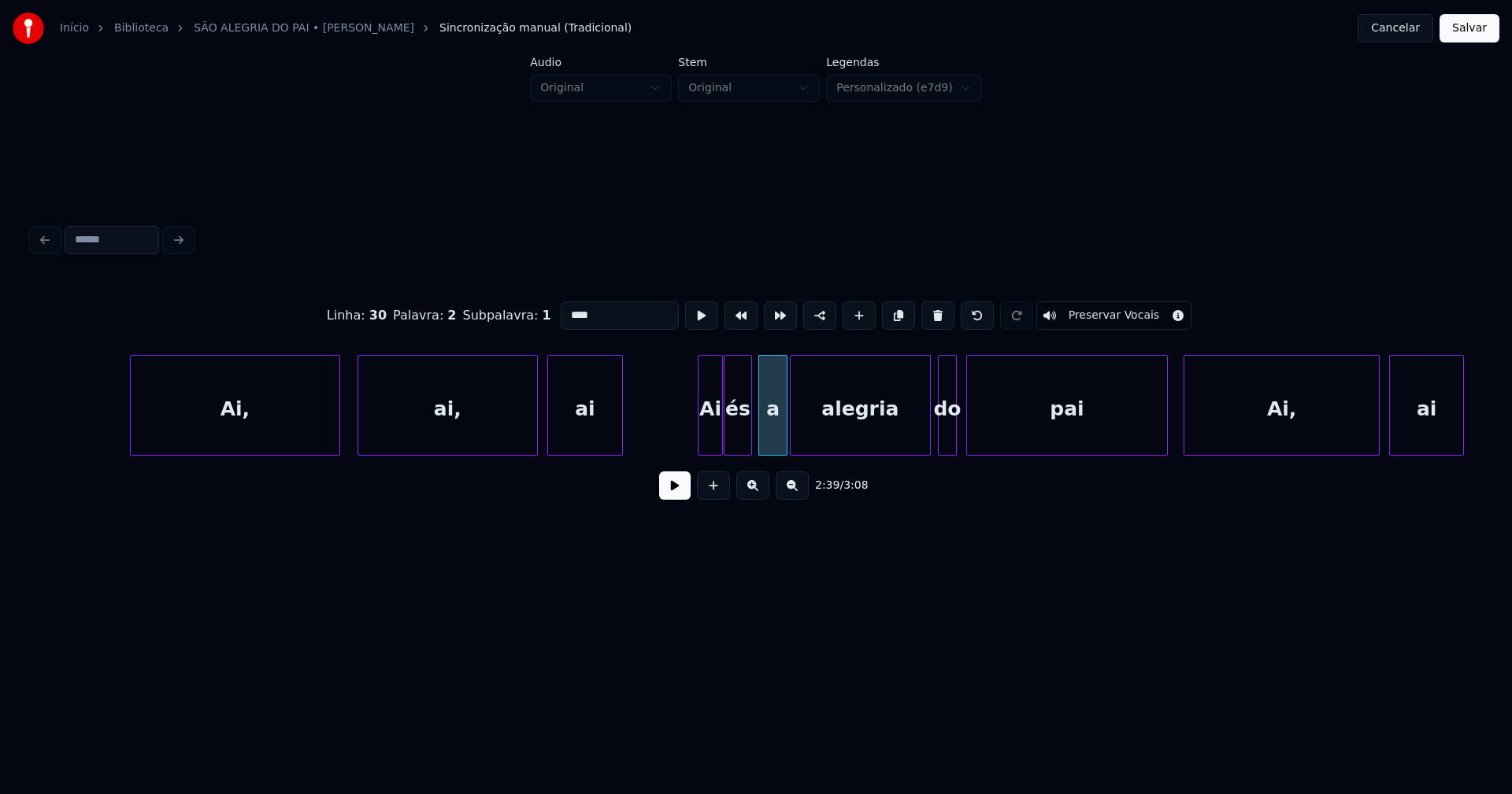
scroll to position [0, 24502]
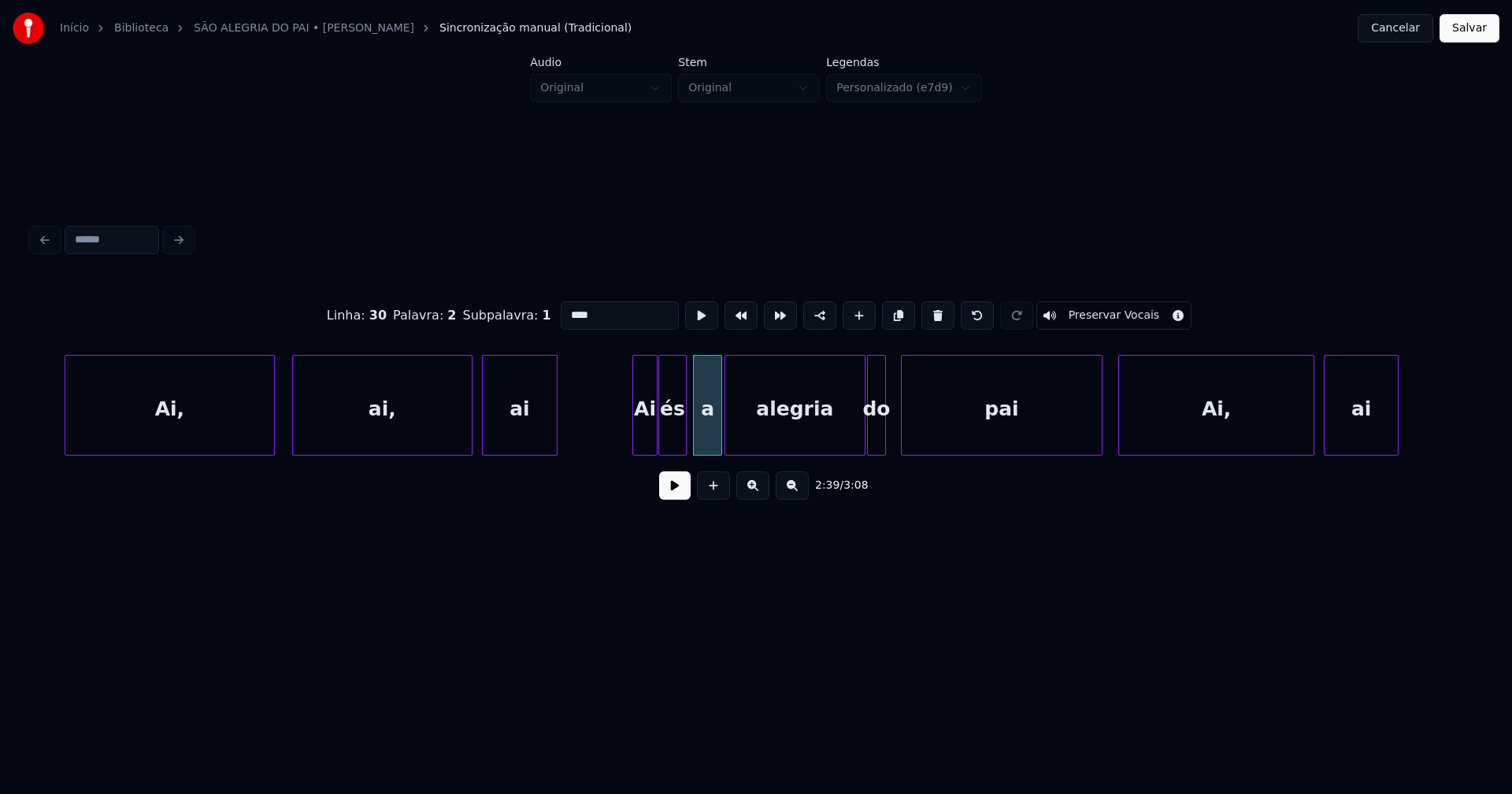
click at [875, 444] on div "do" at bounding box center [875, 409] width 17 height 107
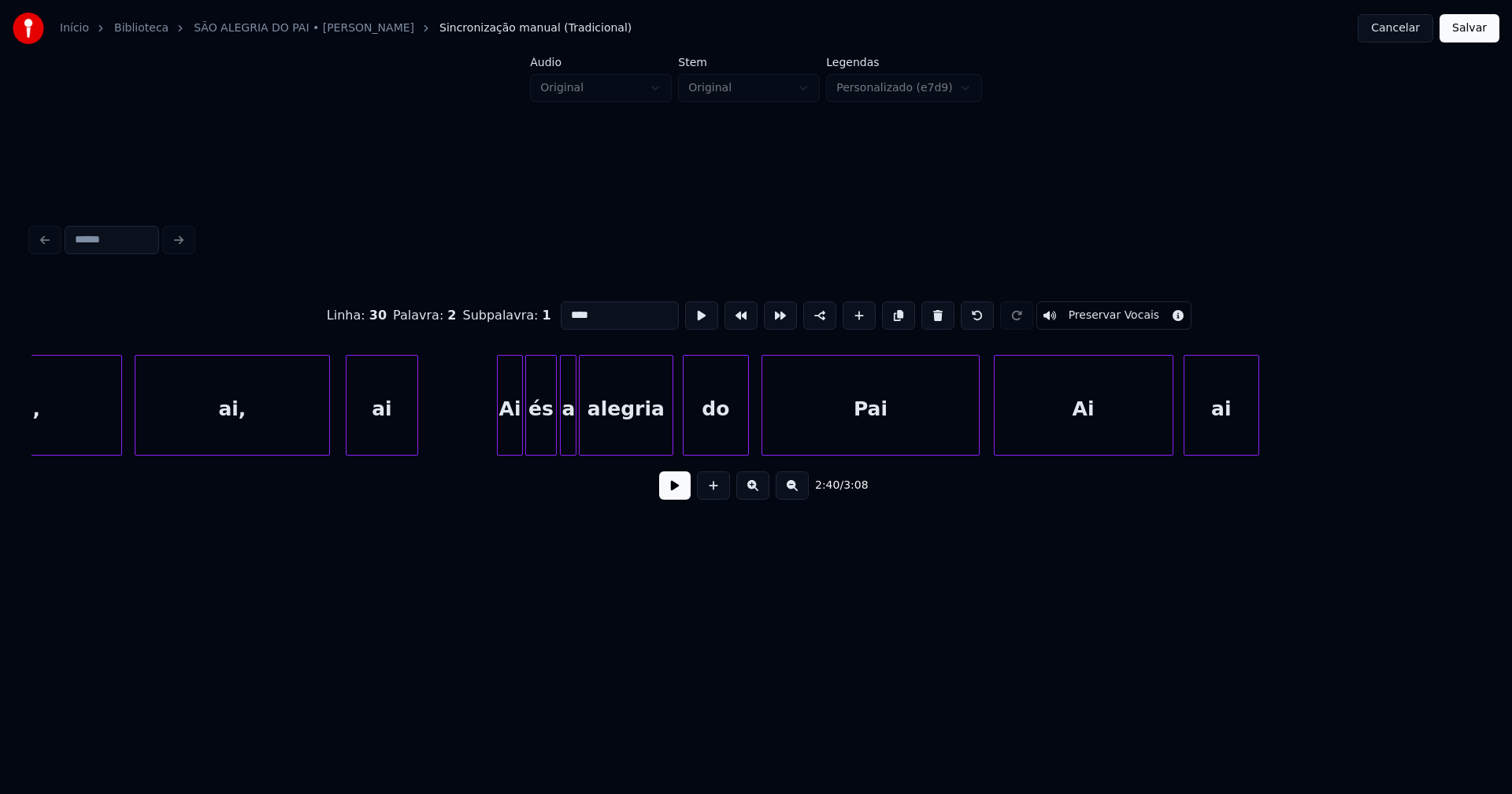
scroll to position [0, 27600]
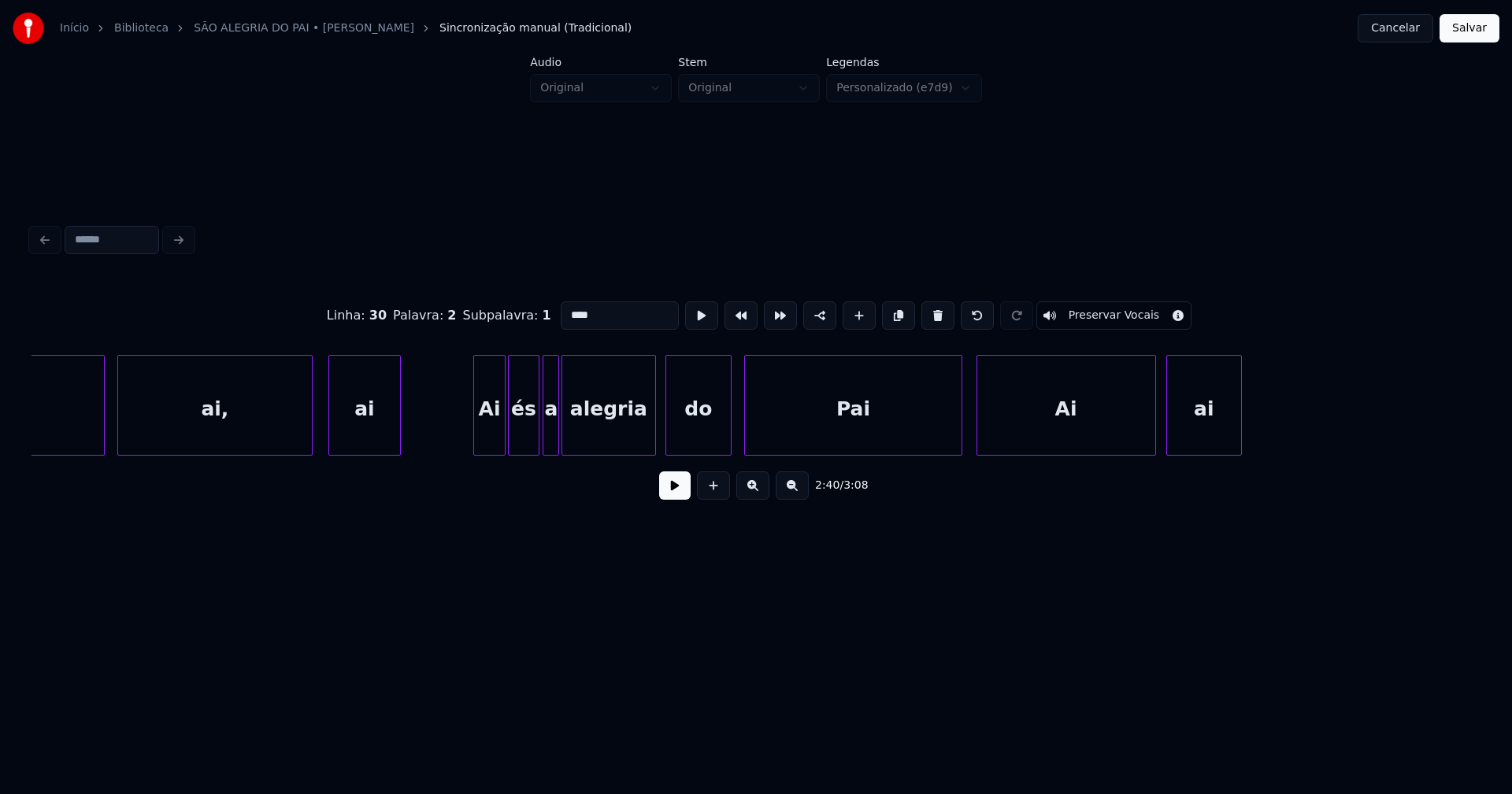
click at [474, 425] on div at bounding box center [476, 405] width 5 height 99
click at [1475, 35] on button "Salvar" at bounding box center [1468, 28] width 60 height 29
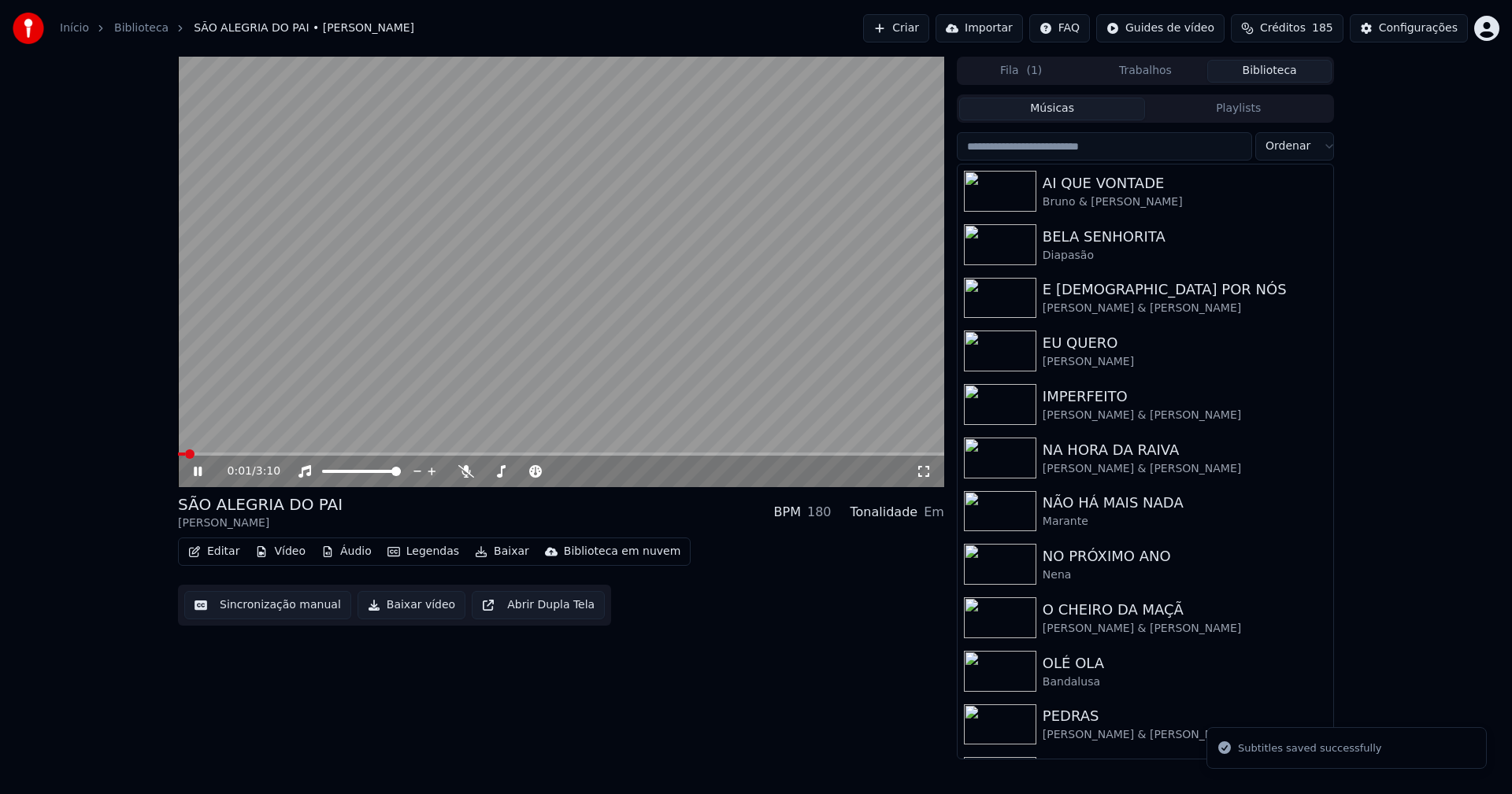
click at [195, 472] on icon at bounding box center [198, 472] width 8 height 10
click at [401, 604] on button "Baixar vídeo" at bounding box center [411, 605] width 108 height 29
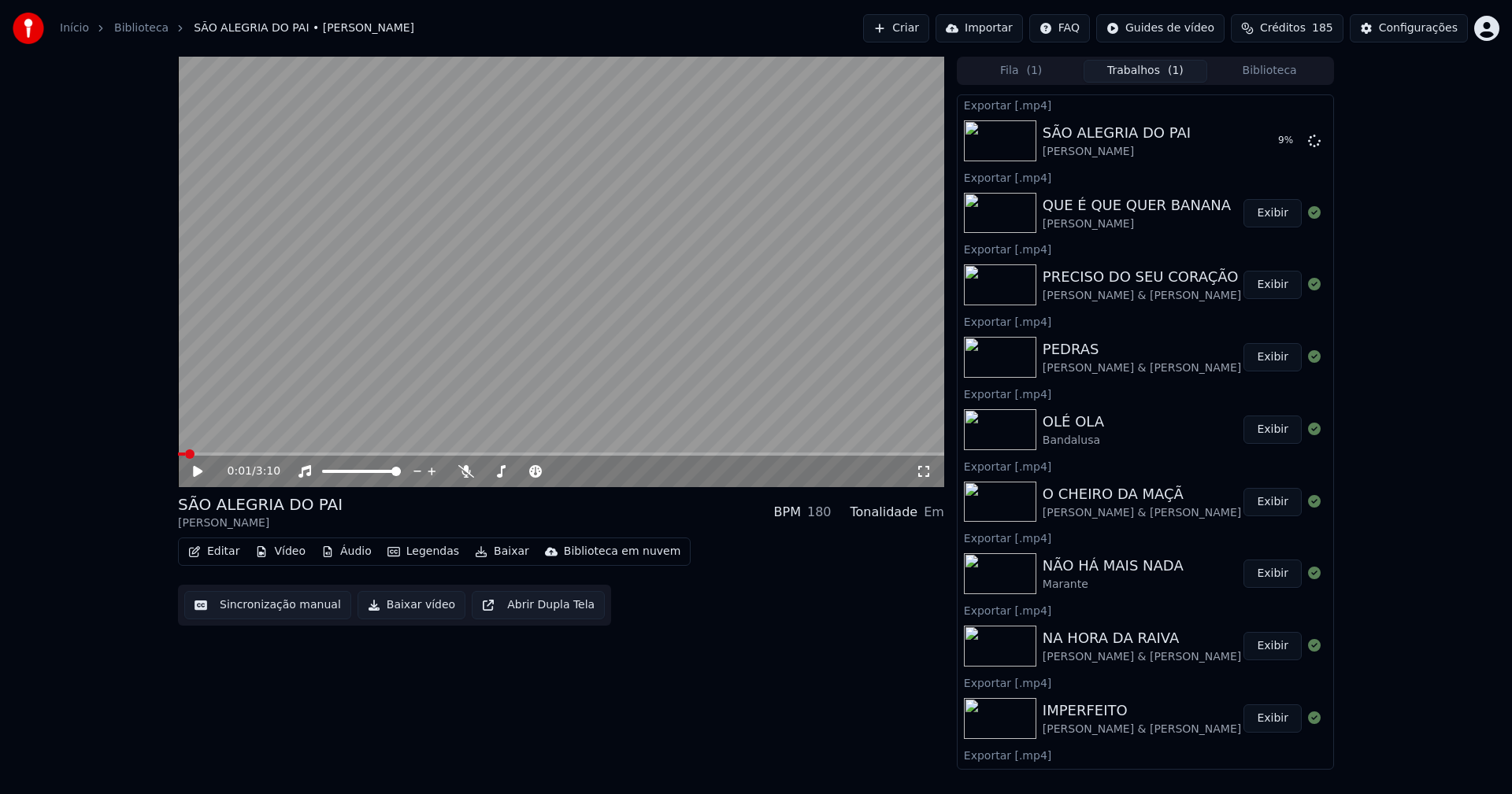
click at [1290, 79] on button "Biblioteca" at bounding box center [1269, 71] width 124 height 23
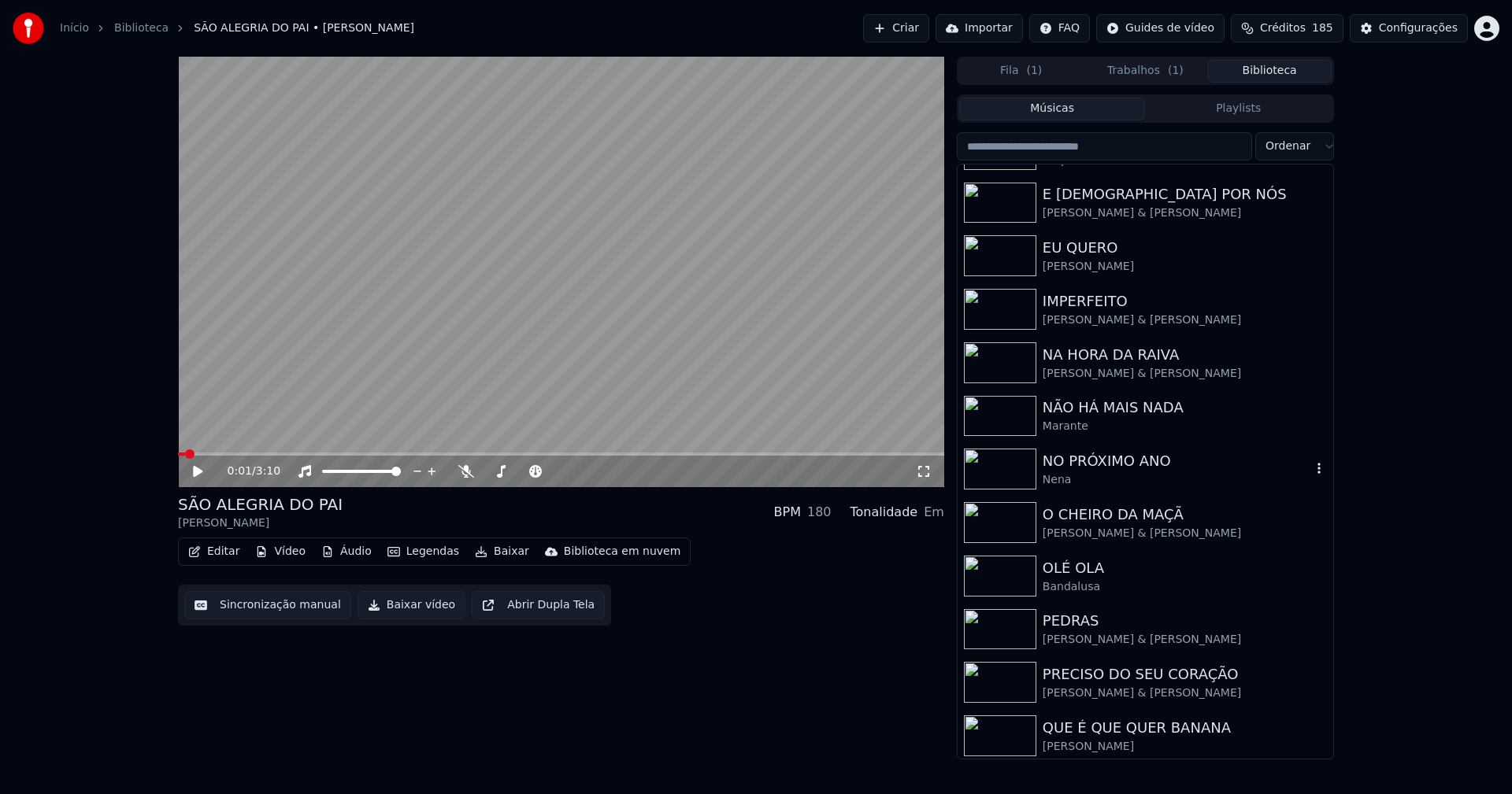
scroll to position [313, 0]
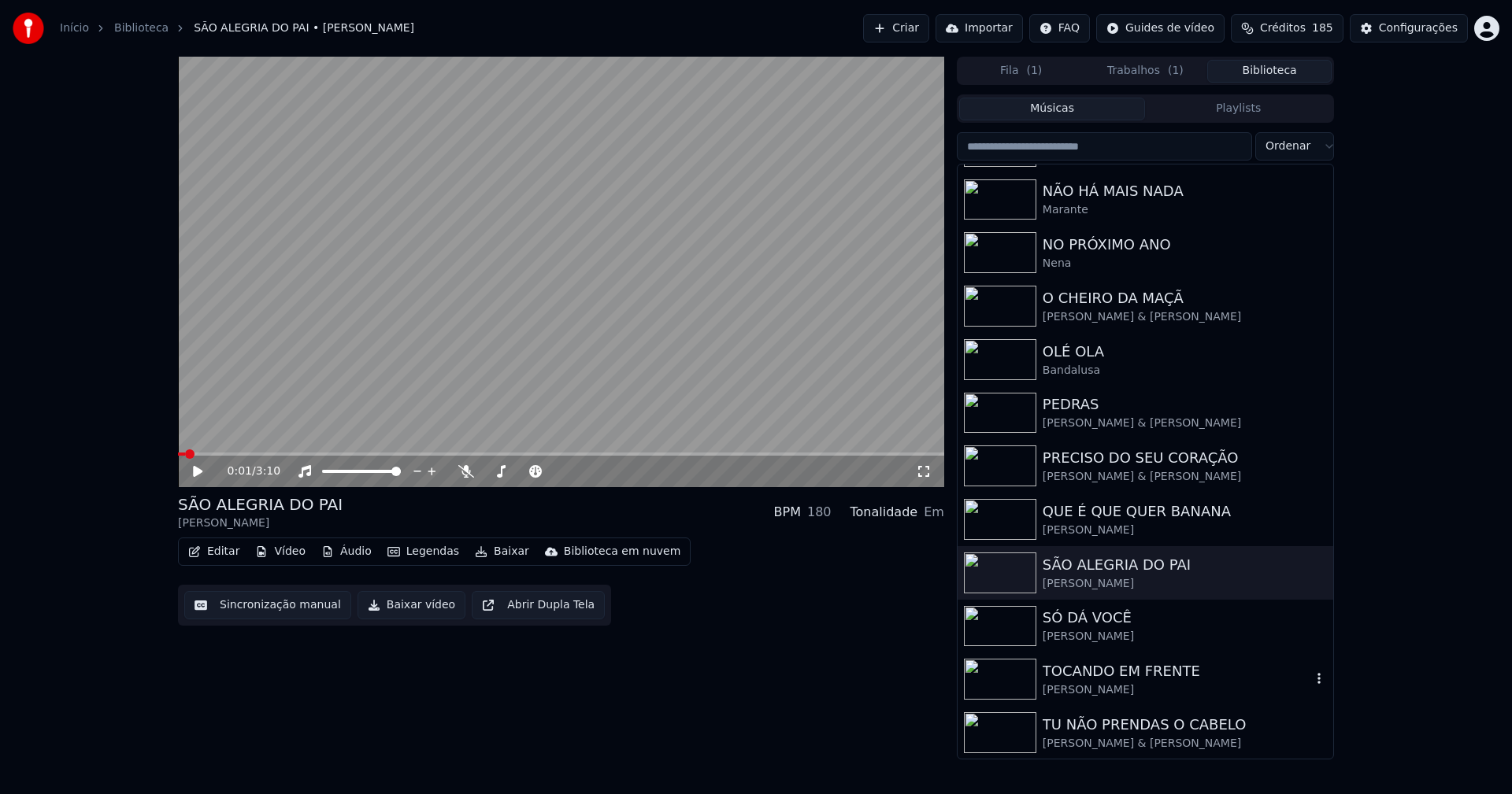
drag, startPoint x: 1130, startPoint y: 680, endPoint x: 1188, endPoint y: 673, distance: 58.4
click at [1134, 678] on div "TOCANDO EM FRENTE" at bounding box center [1176, 671] width 269 height 22
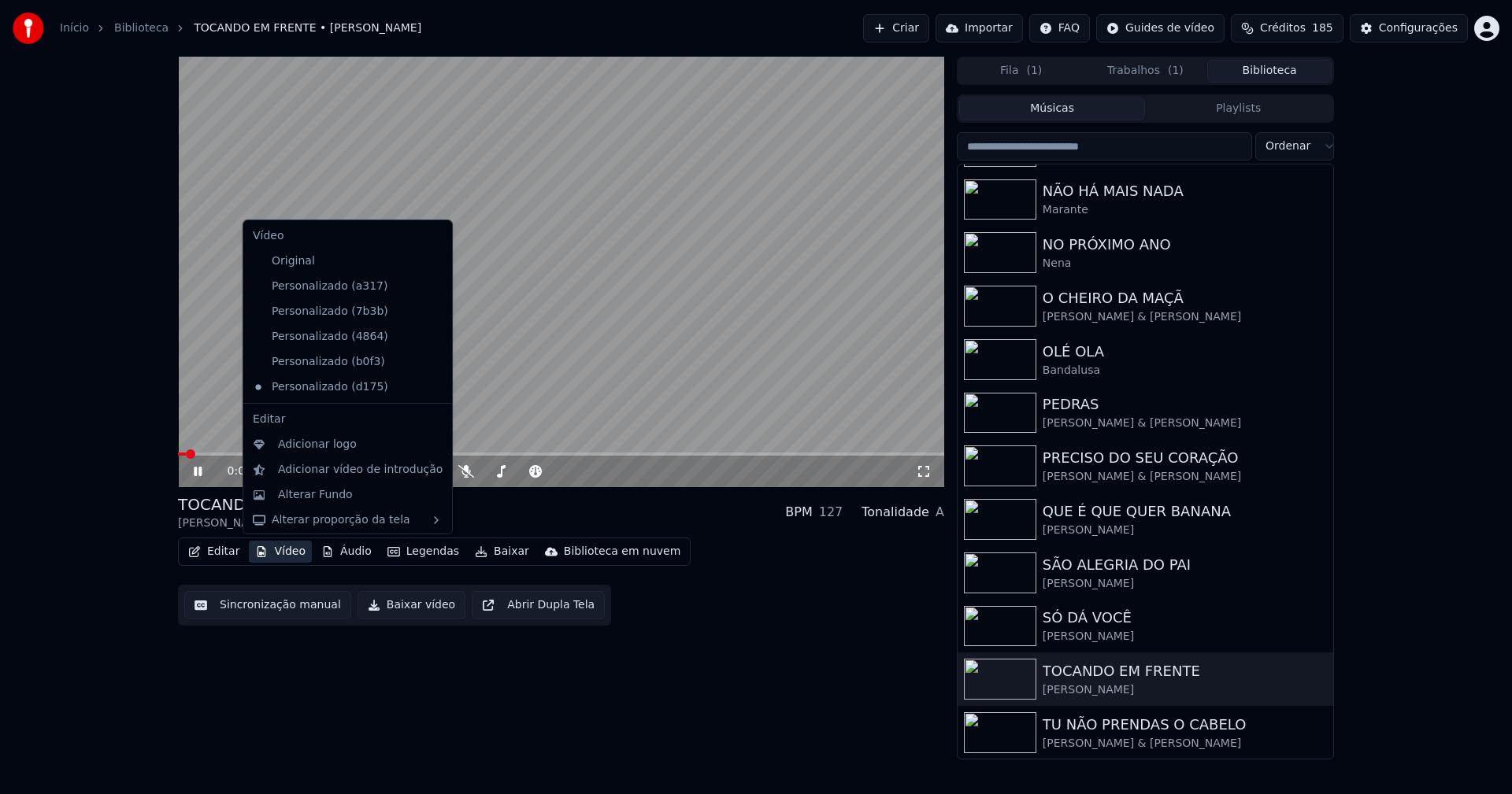
click at [278, 556] on button "Vídeo" at bounding box center [280, 552] width 63 height 22
click at [431, 287] on icon at bounding box center [439, 286] width 17 height 12
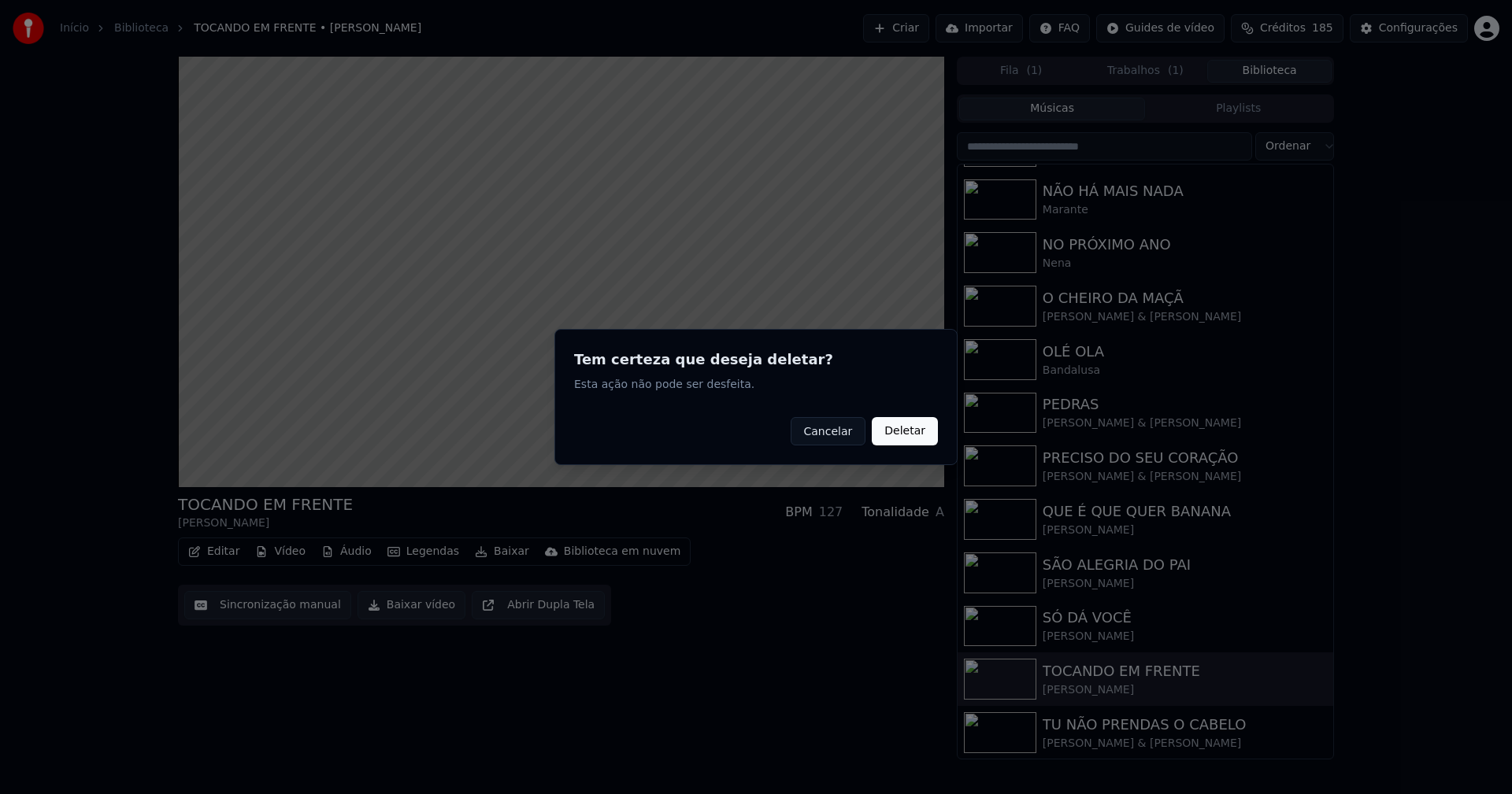
drag, startPoint x: 898, startPoint y: 438, endPoint x: 425, endPoint y: 466, distance: 473.8
click at [898, 437] on button "Deletar" at bounding box center [904, 431] width 67 height 29
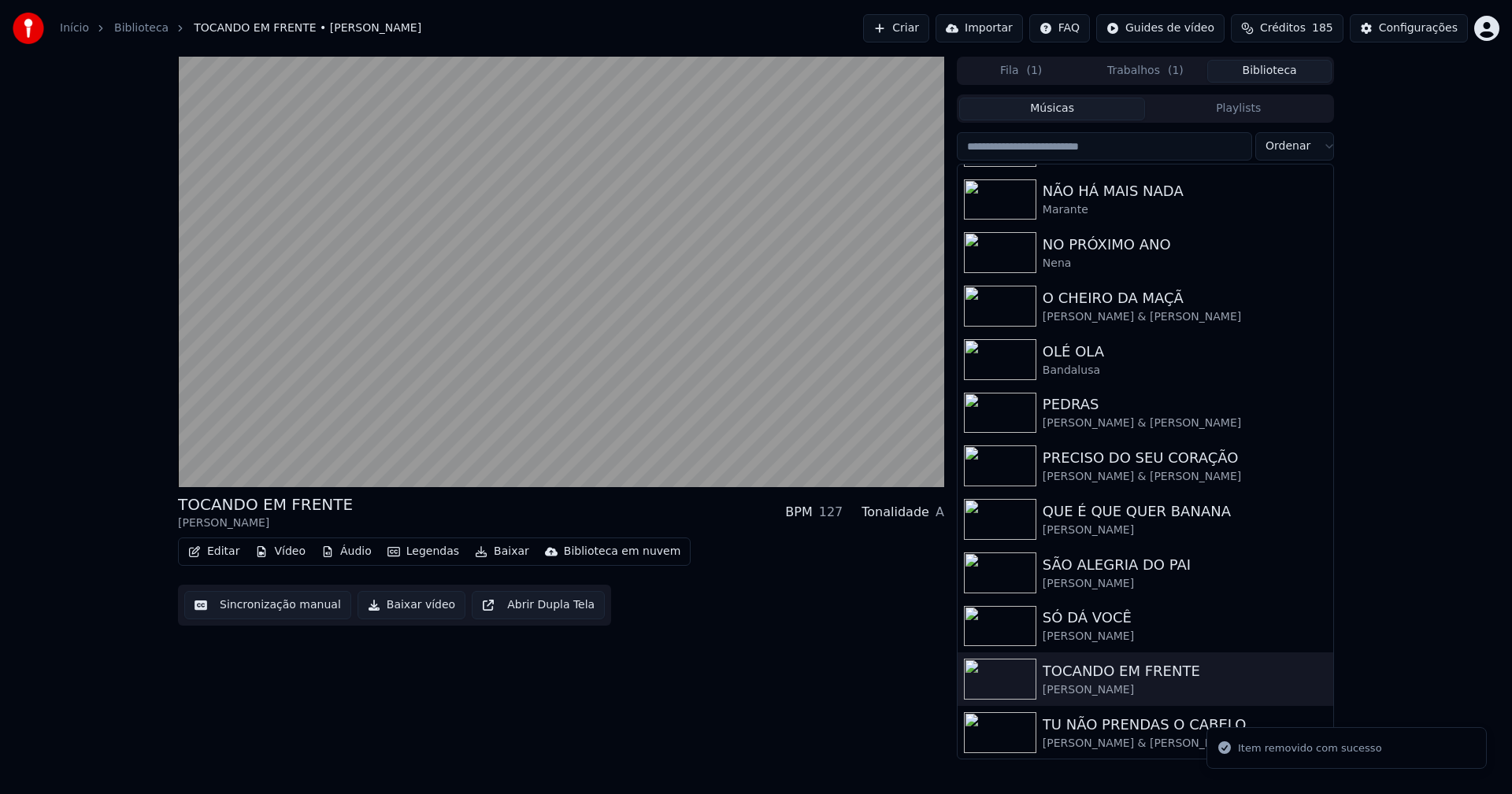
click at [293, 551] on button "Vídeo" at bounding box center [280, 552] width 63 height 22
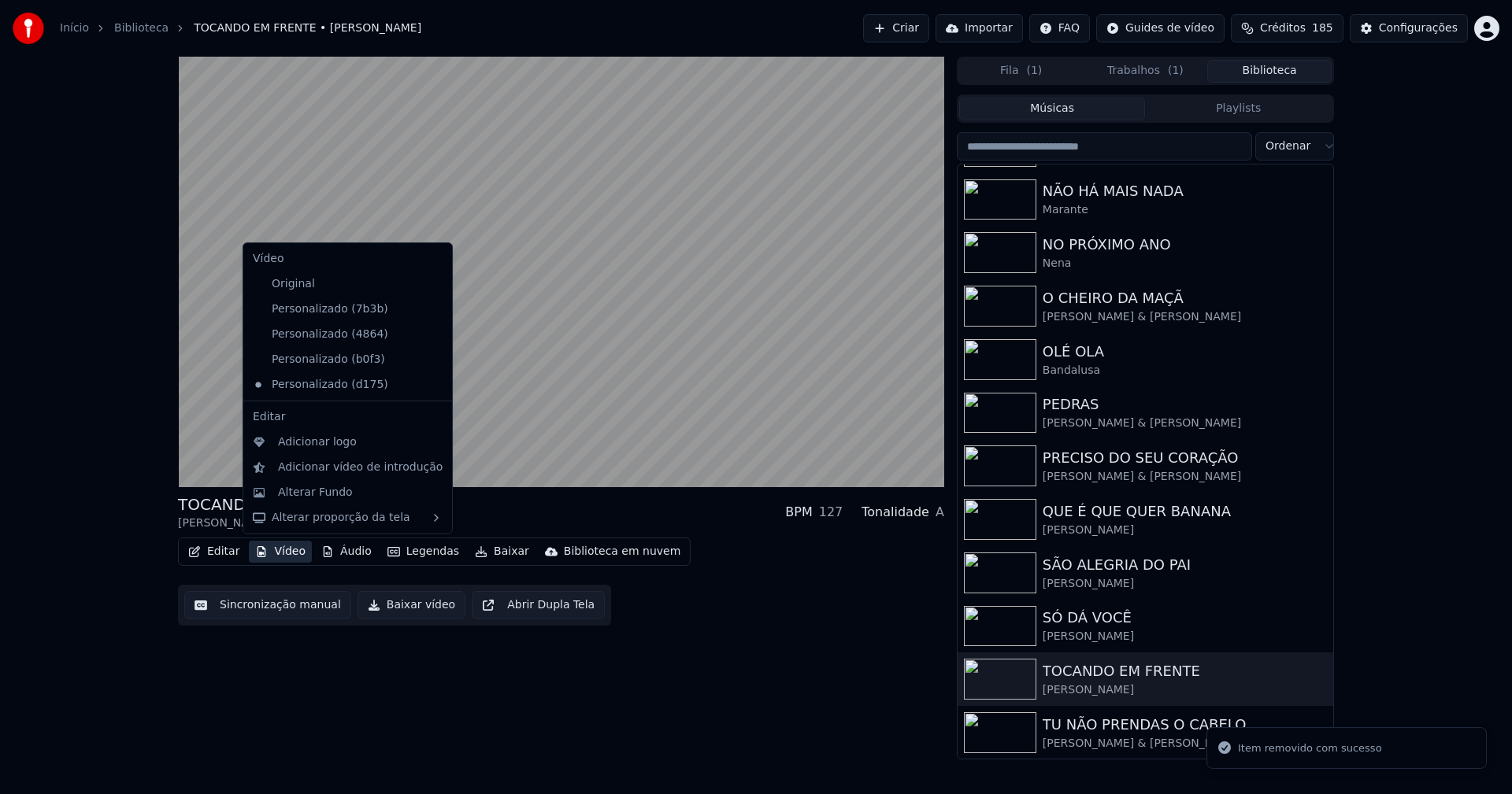
click at [431, 313] on icon at bounding box center [436, 309] width 11 height 12
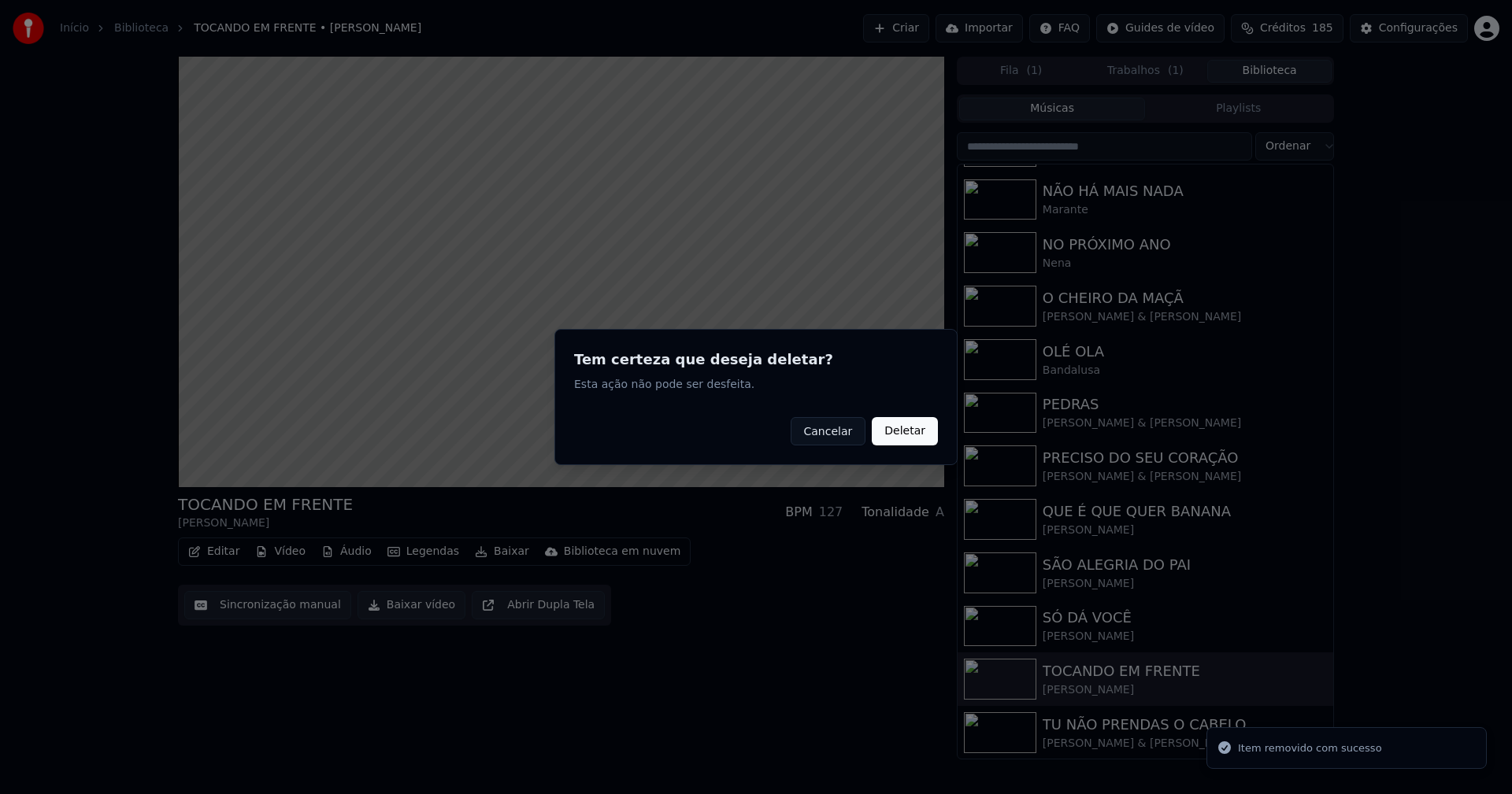
click at [897, 438] on button "Deletar" at bounding box center [904, 431] width 67 height 29
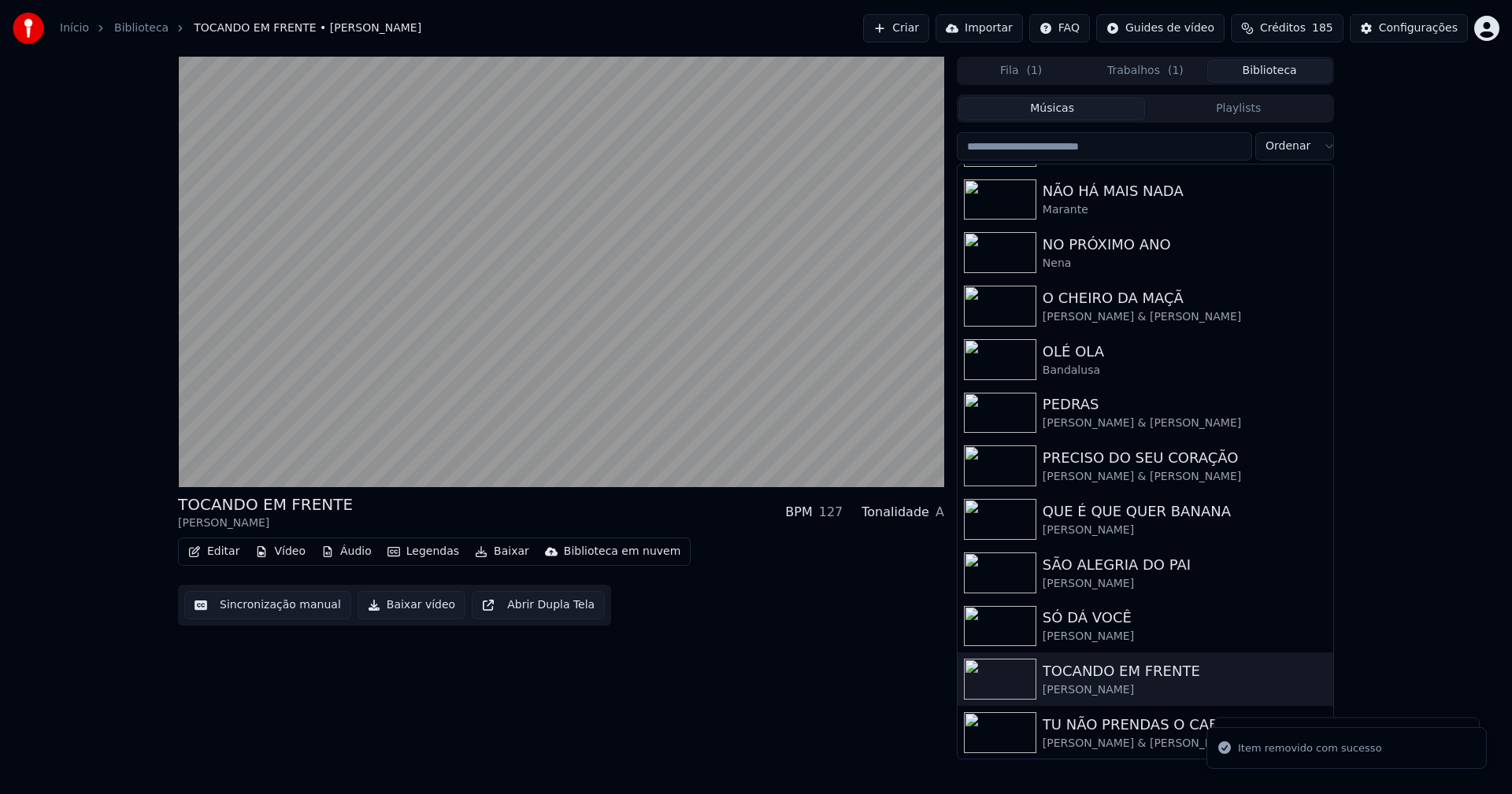
click at [283, 553] on button "Vídeo" at bounding box center [280, 552] width 63 height 22
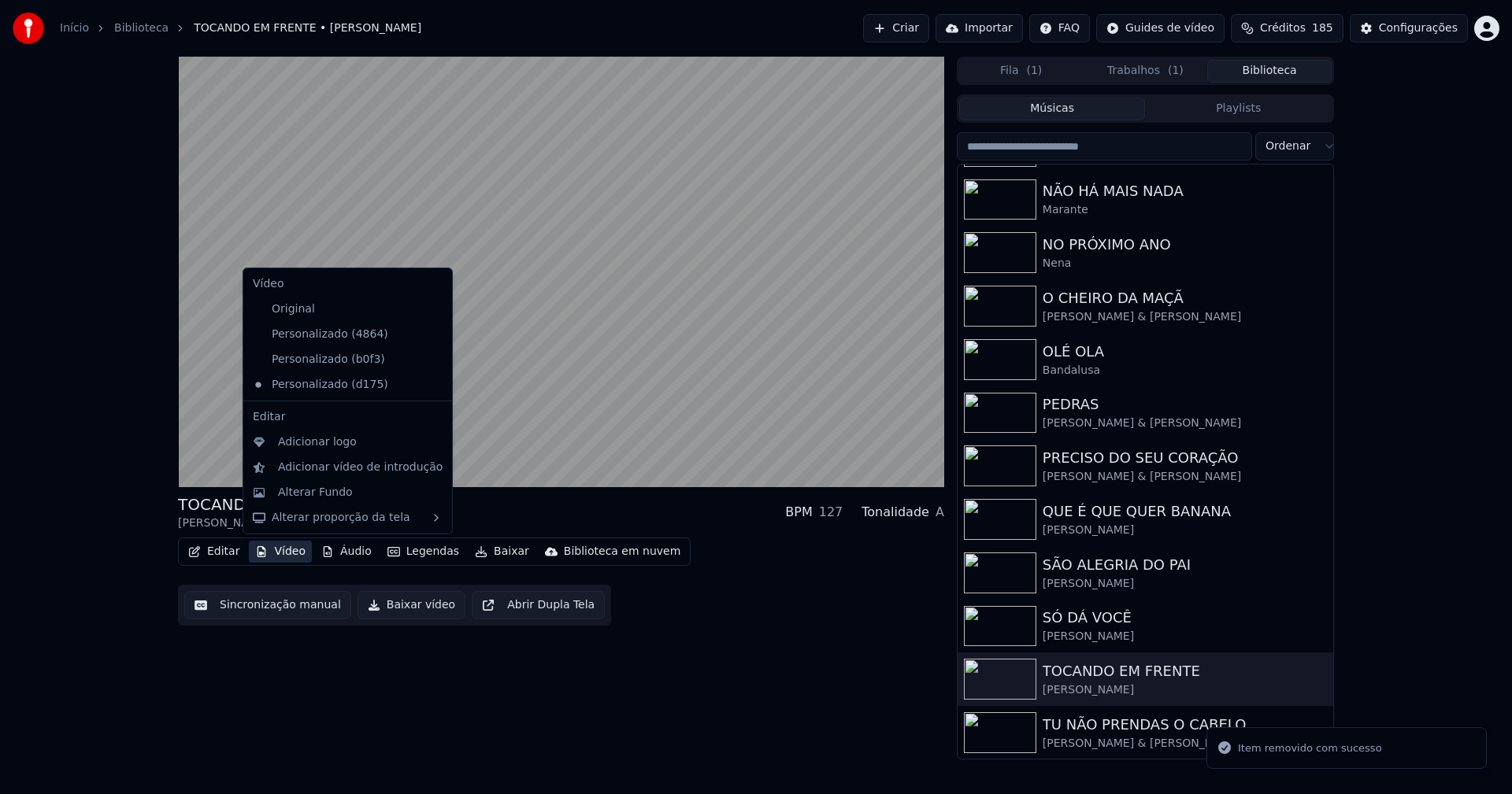
click at [431, 339] on icon at bounding box center [439, 334] width 17 height 12
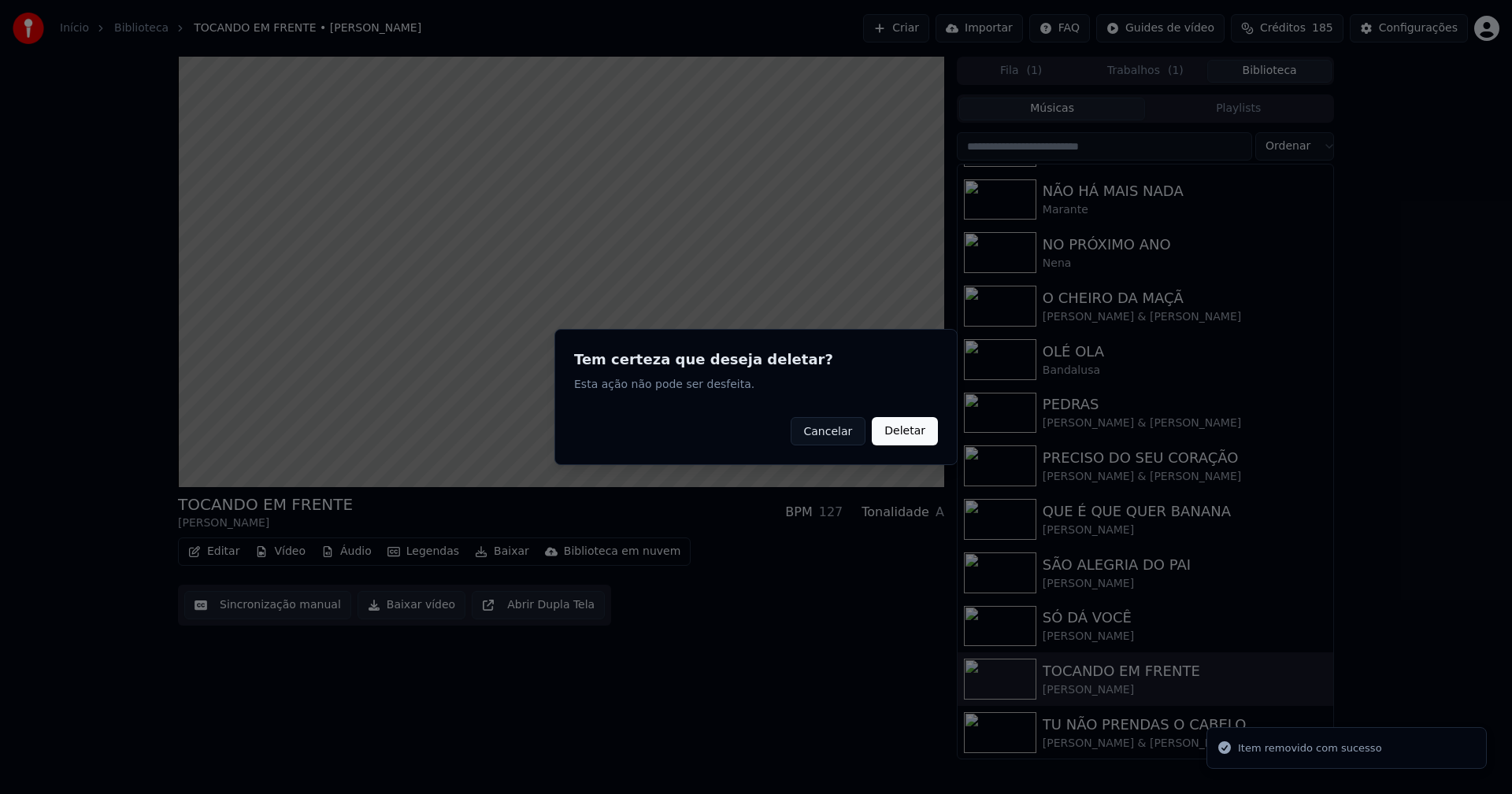
click at [912, 429] on button "Deletar" at bounding box center [904, 431] width 67 height 29
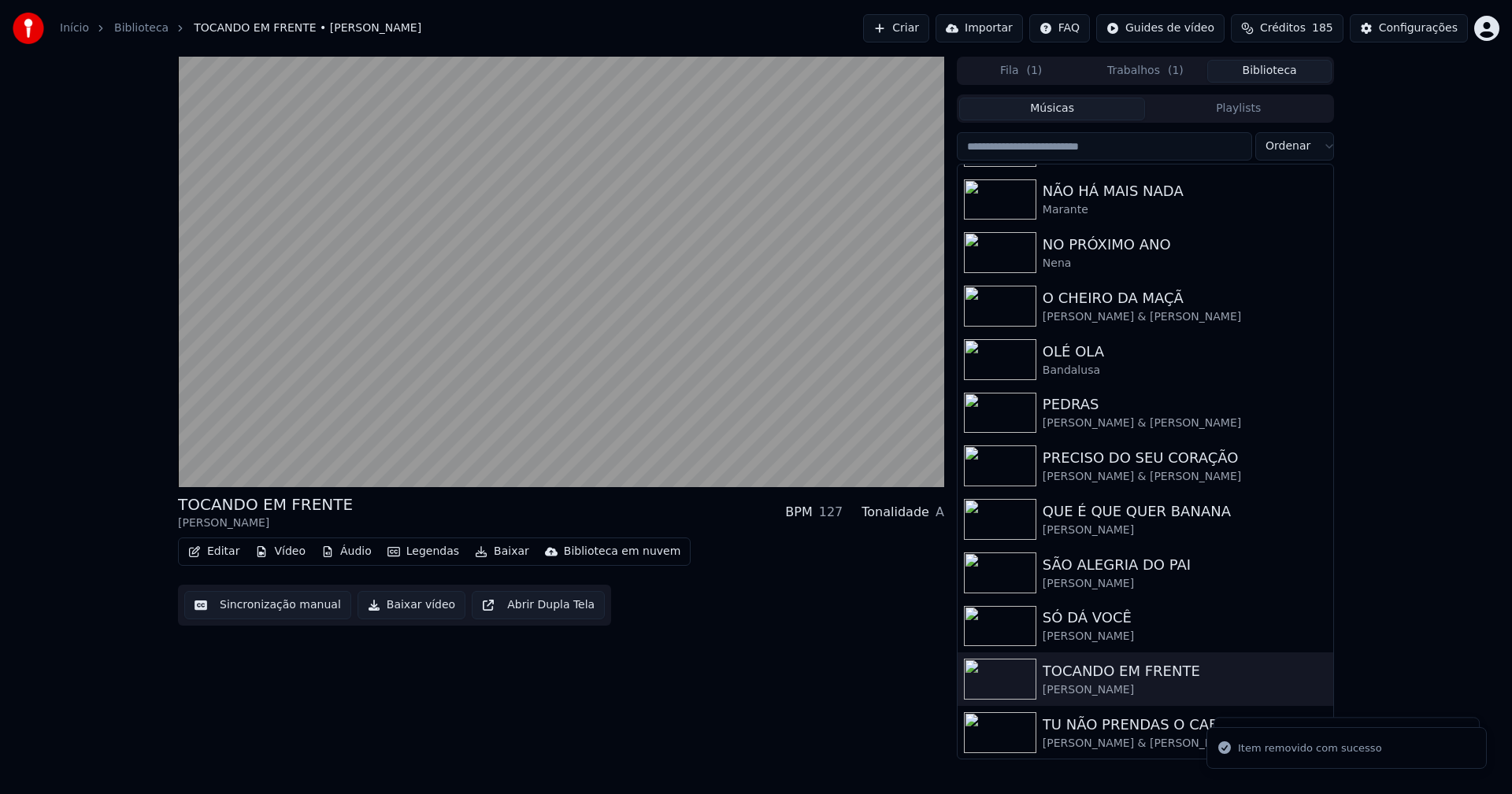
click at [293, 553] on button "Vídeo" at bounding box center [280, 552] width 63 height 22
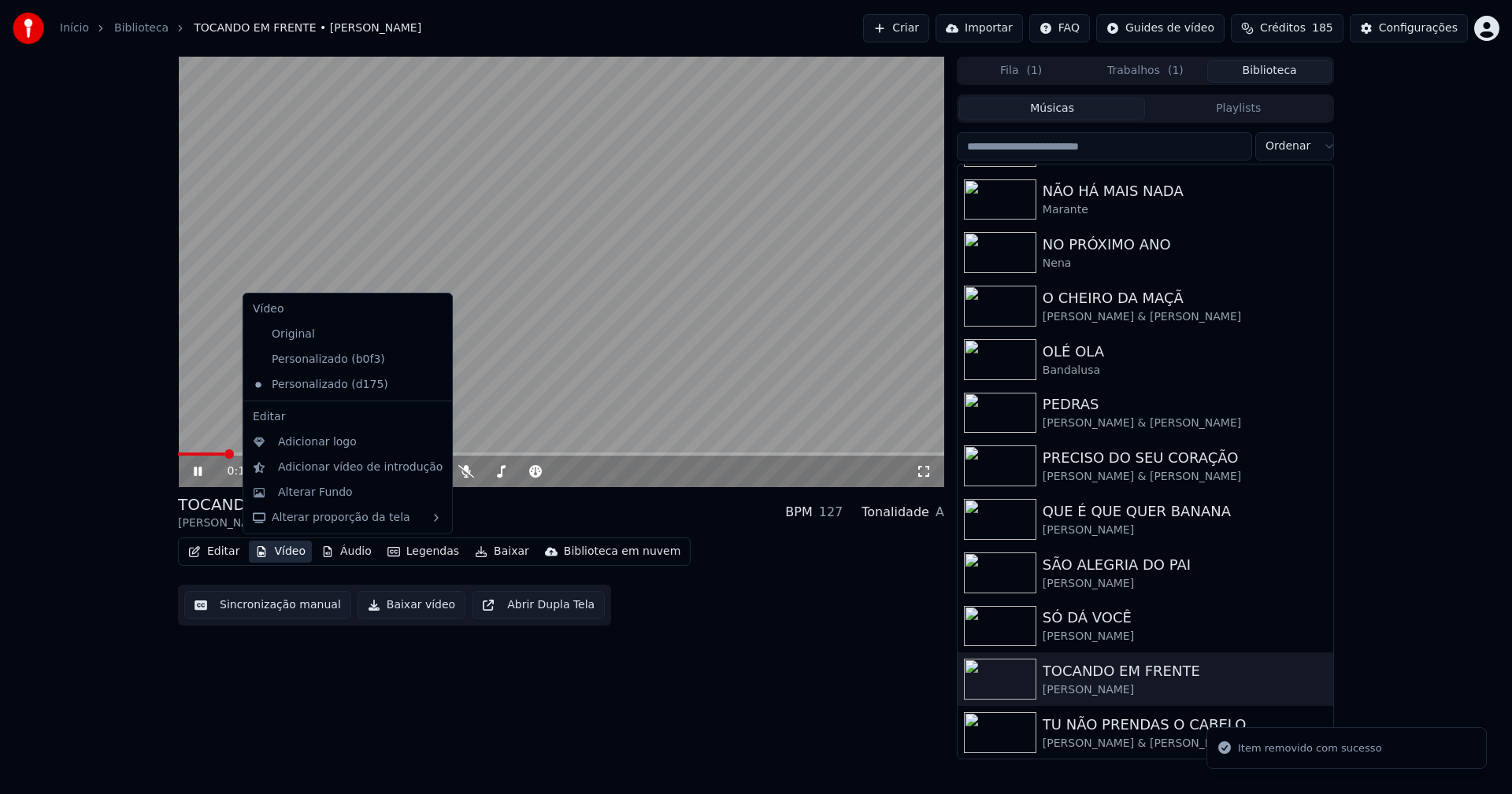
click at [431, 361] on icon at bounding box center [436, 359] width 11 height 12
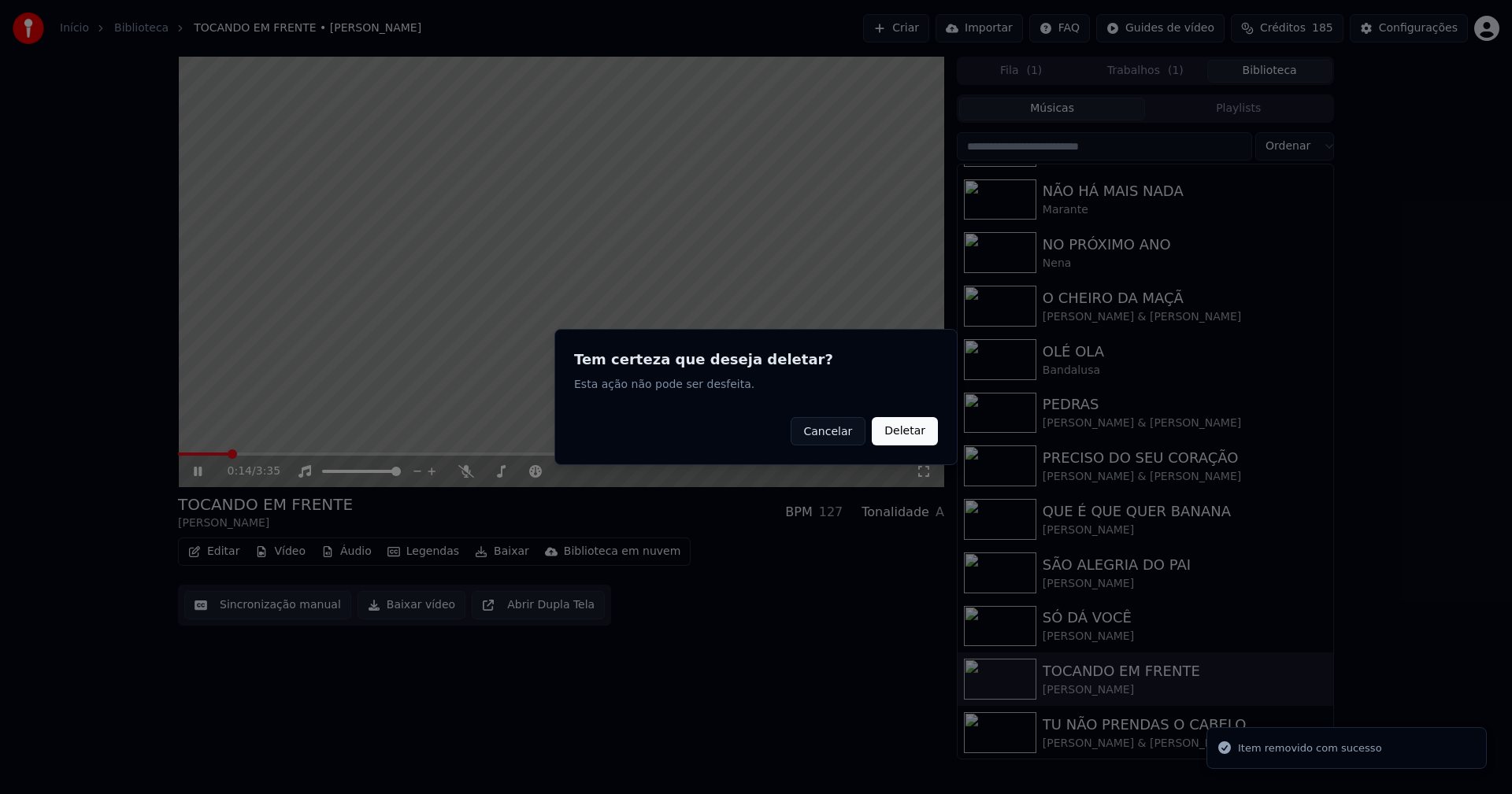
click at [905, 437] on button "Deletar" at bounding box center [904, 431] width 67 height 29
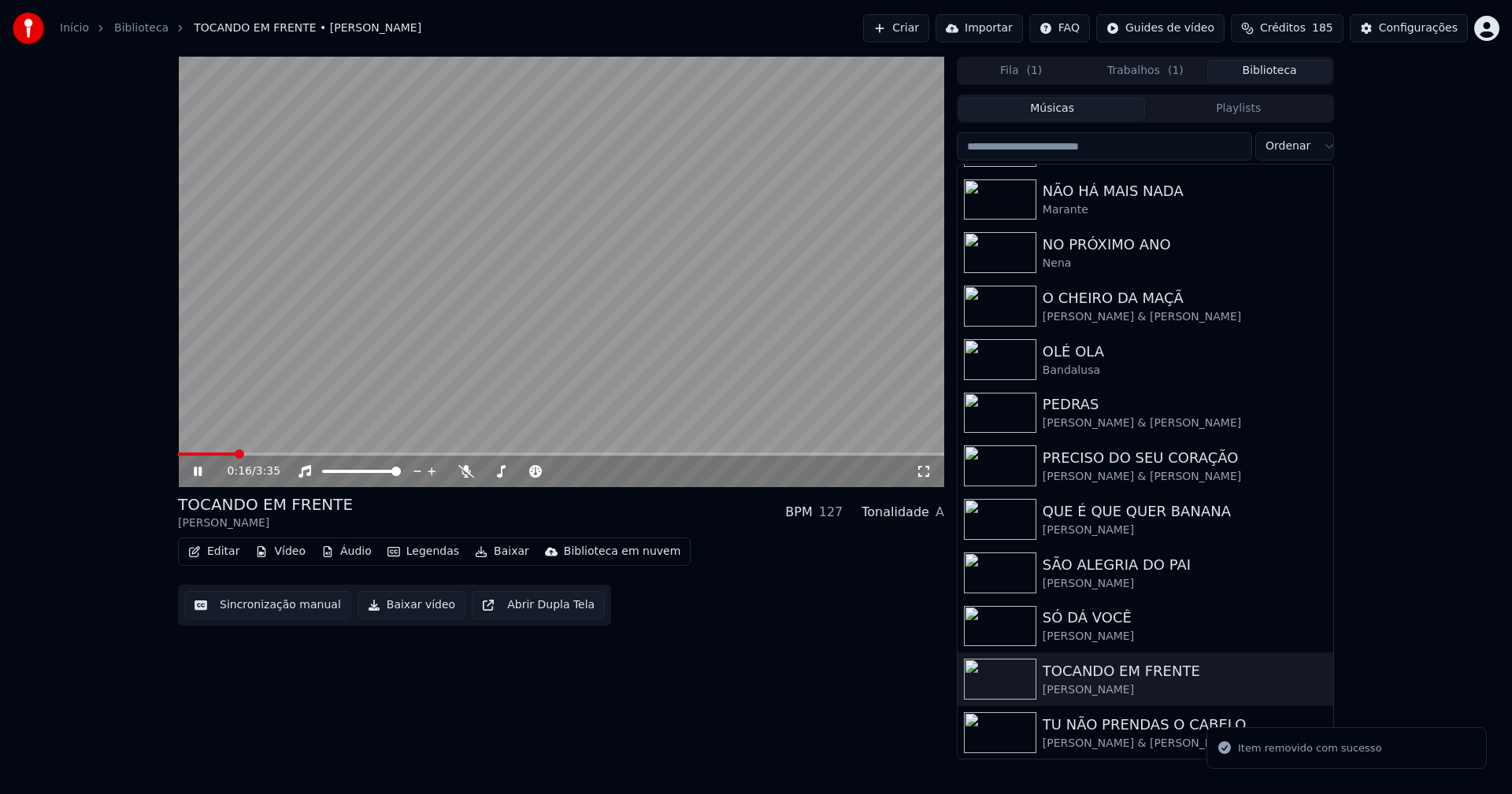
click at [211, 554] on button "Editar" at bounding box center [214, 552] width 64 height 22
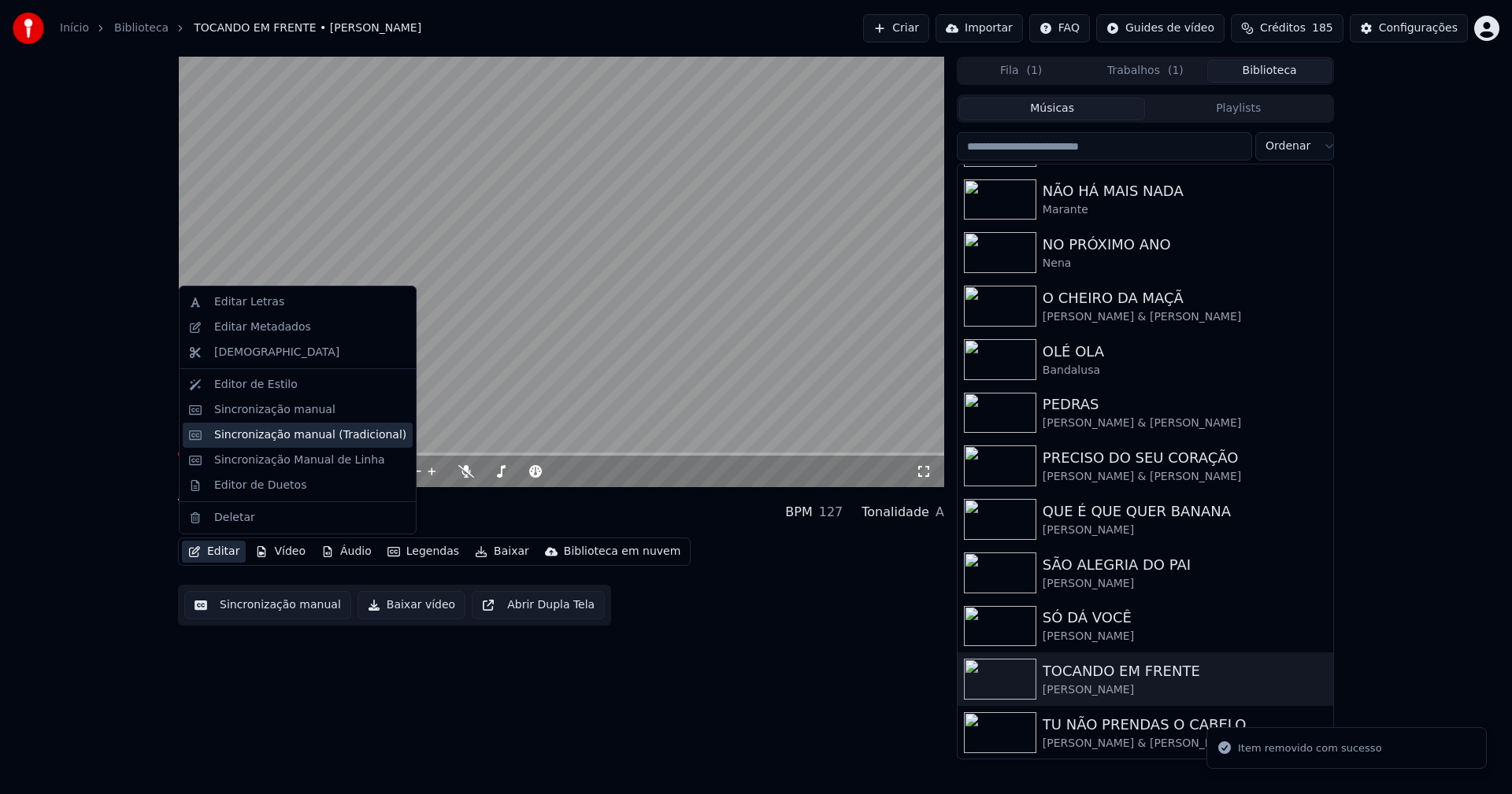
click at [253, 438] on div "Sincronização manual (Tradicional)" at bounding box center [310, 435] width 192 height 16
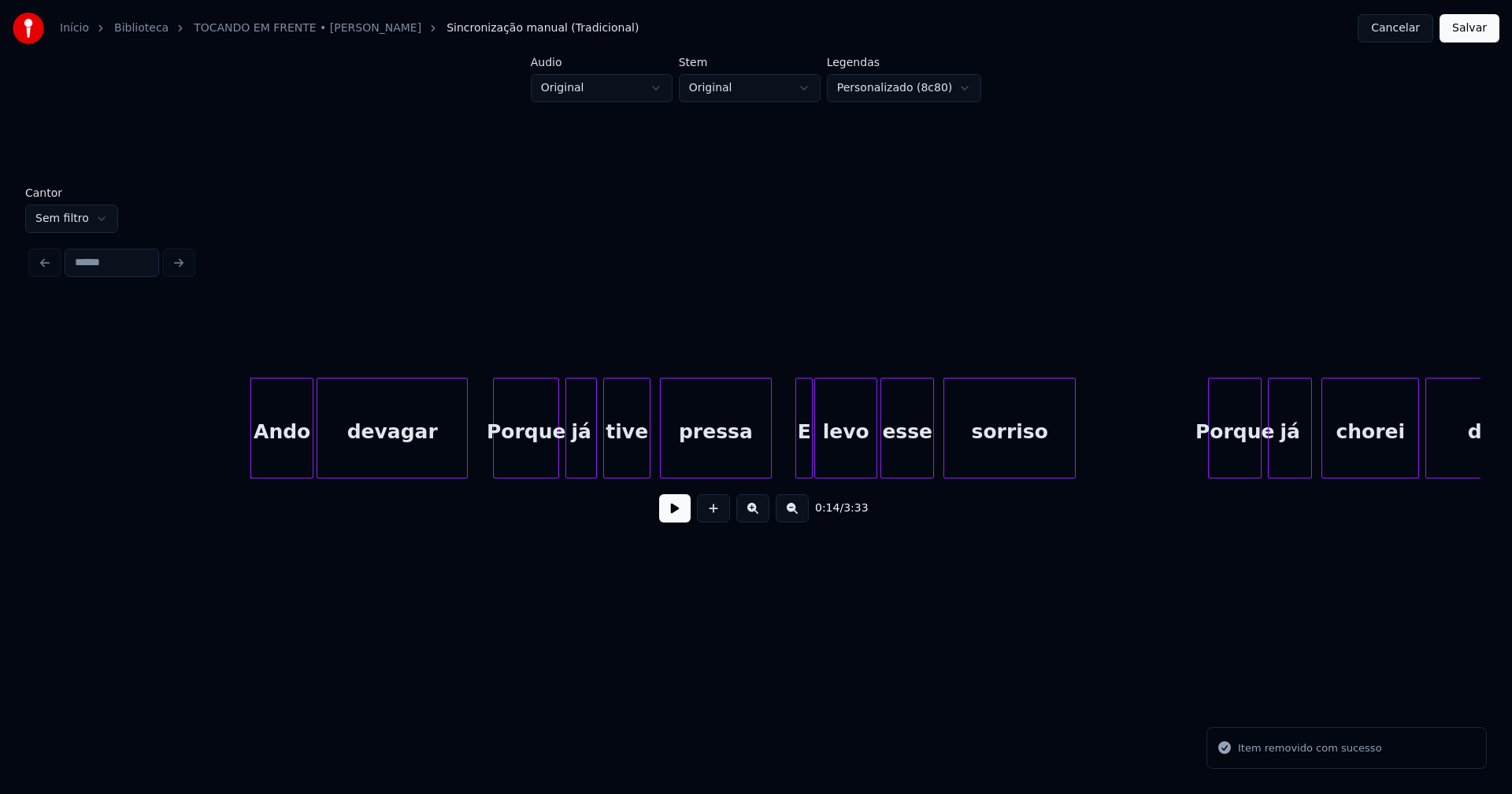
scroll to position [0, 1971]
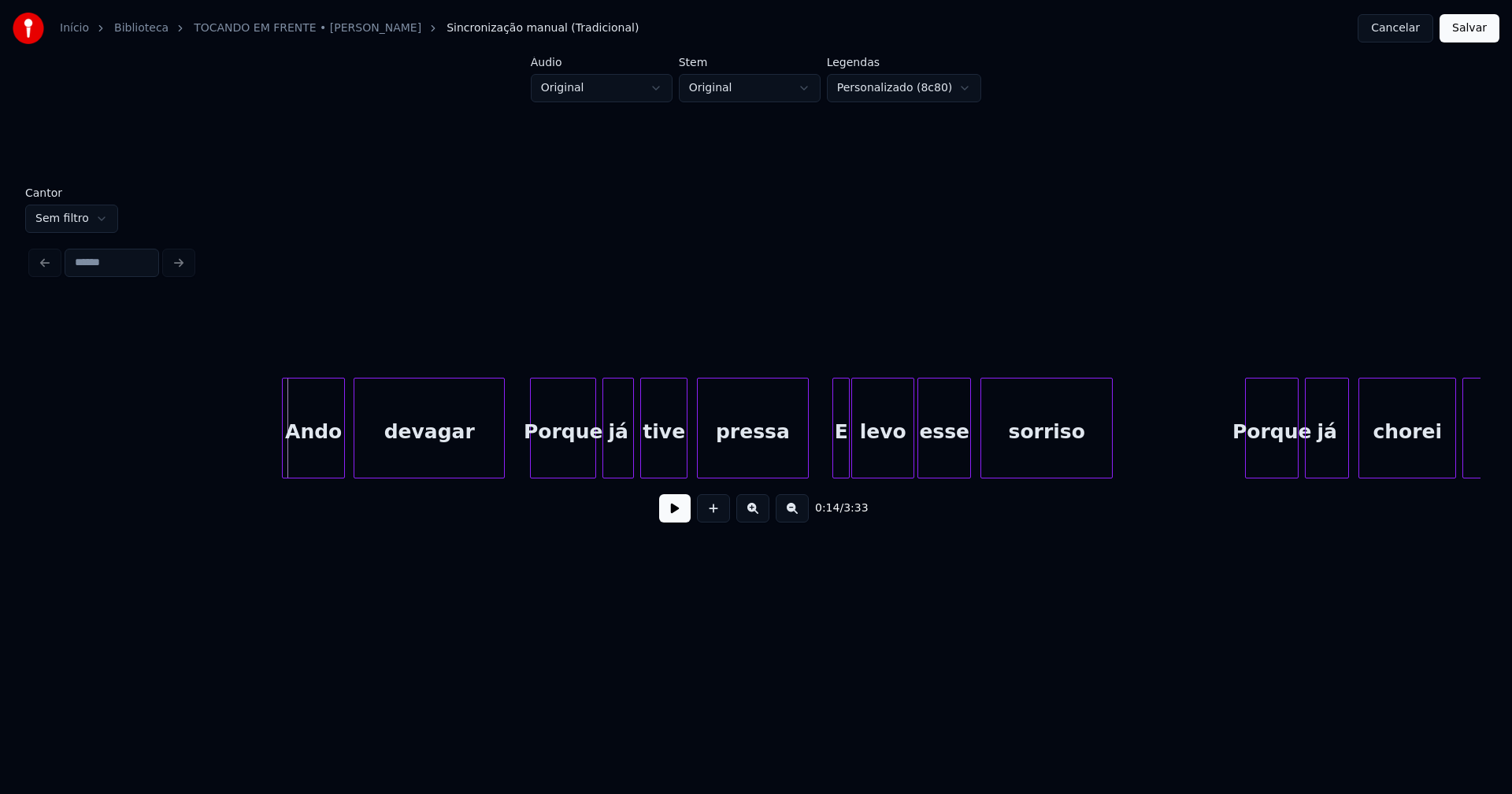
click at [314, 447] on div "Ando" at bounding box center [313, 432] width 62 height 107
click at [799, 463] on div at bounding box center [797, 428] width 5 height 99
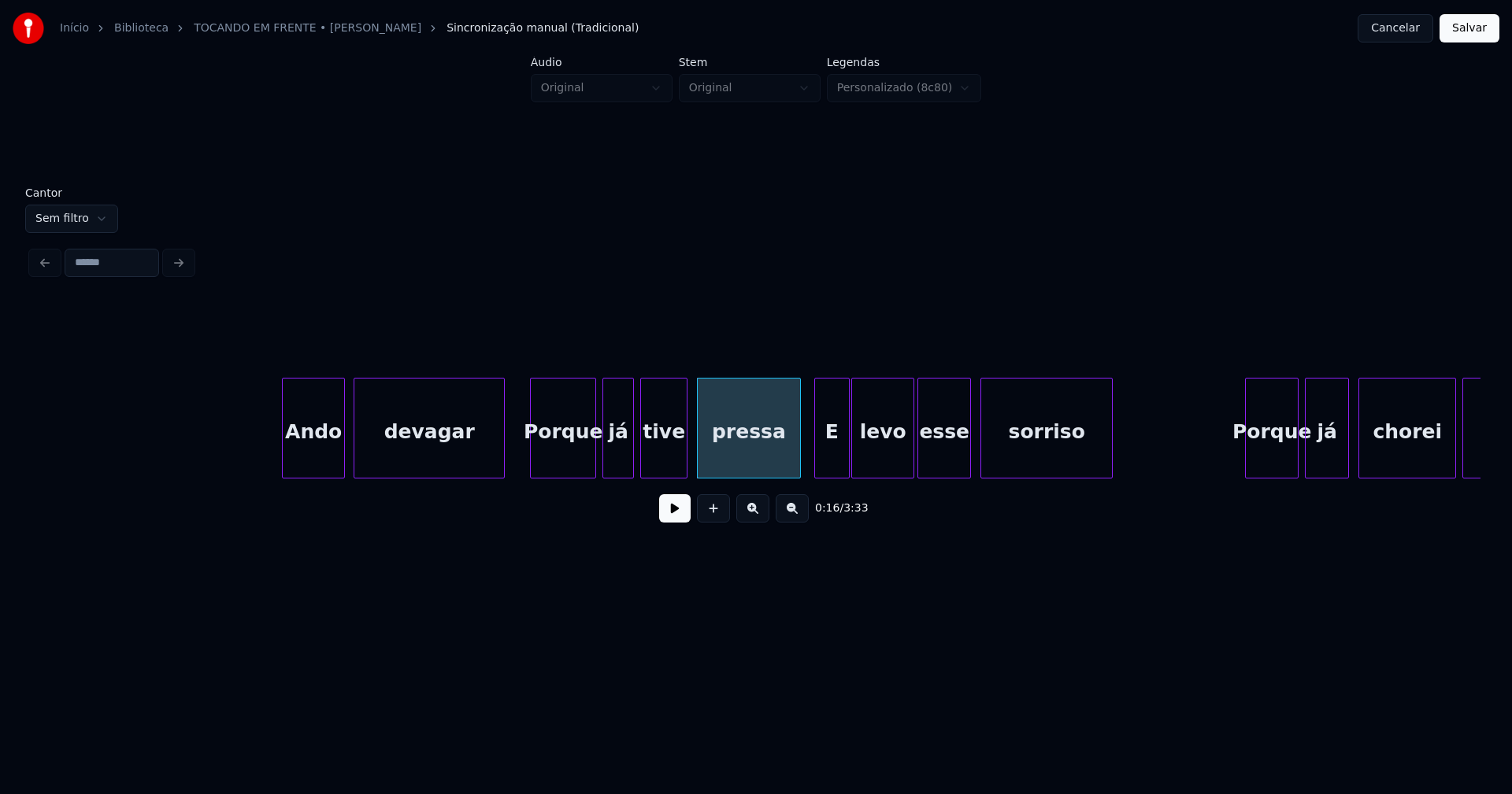
click at [816, 468] on div at bounding box center [817, 428] width 5 height 99
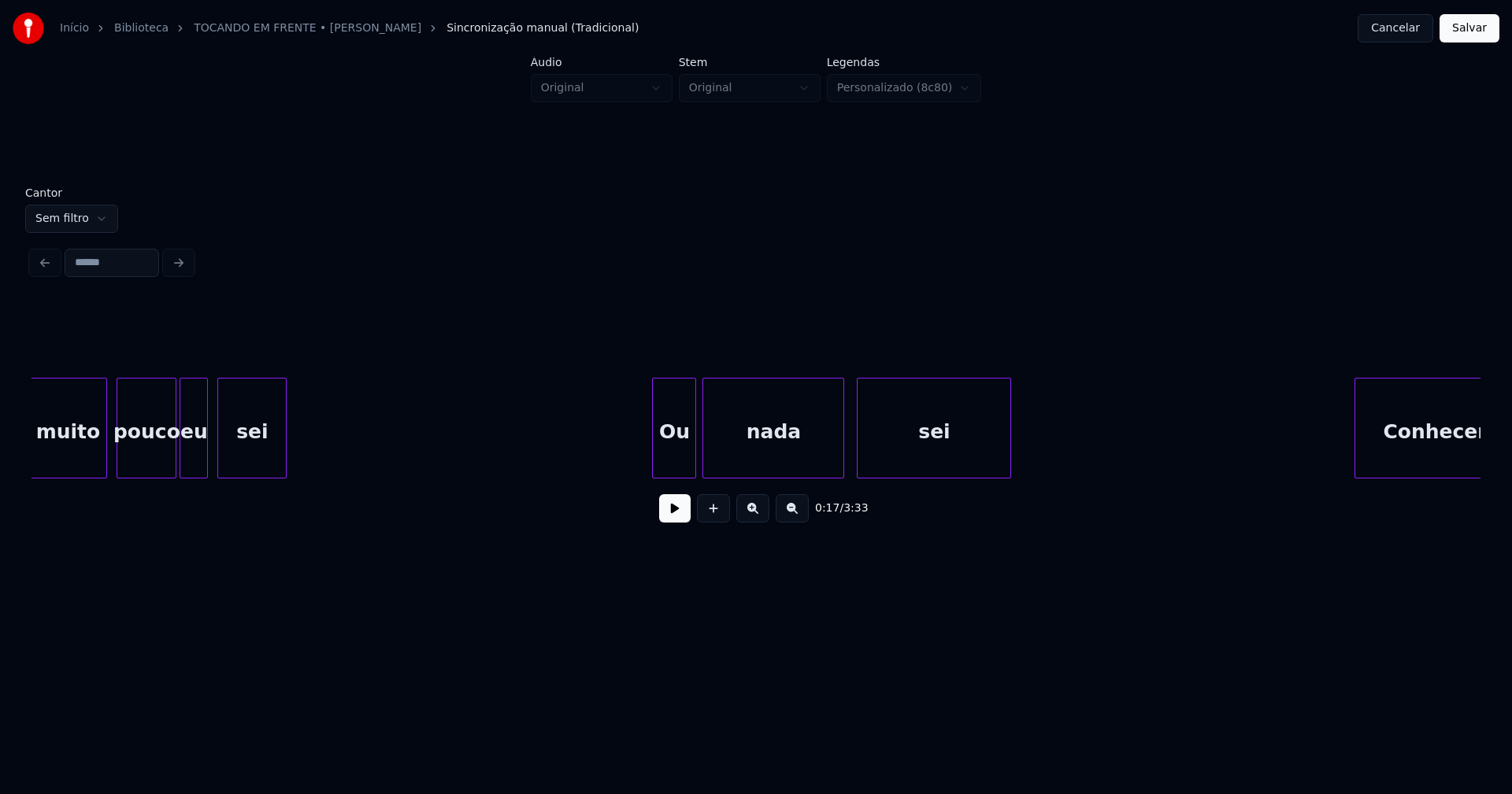
scroll to position [0, 4983]
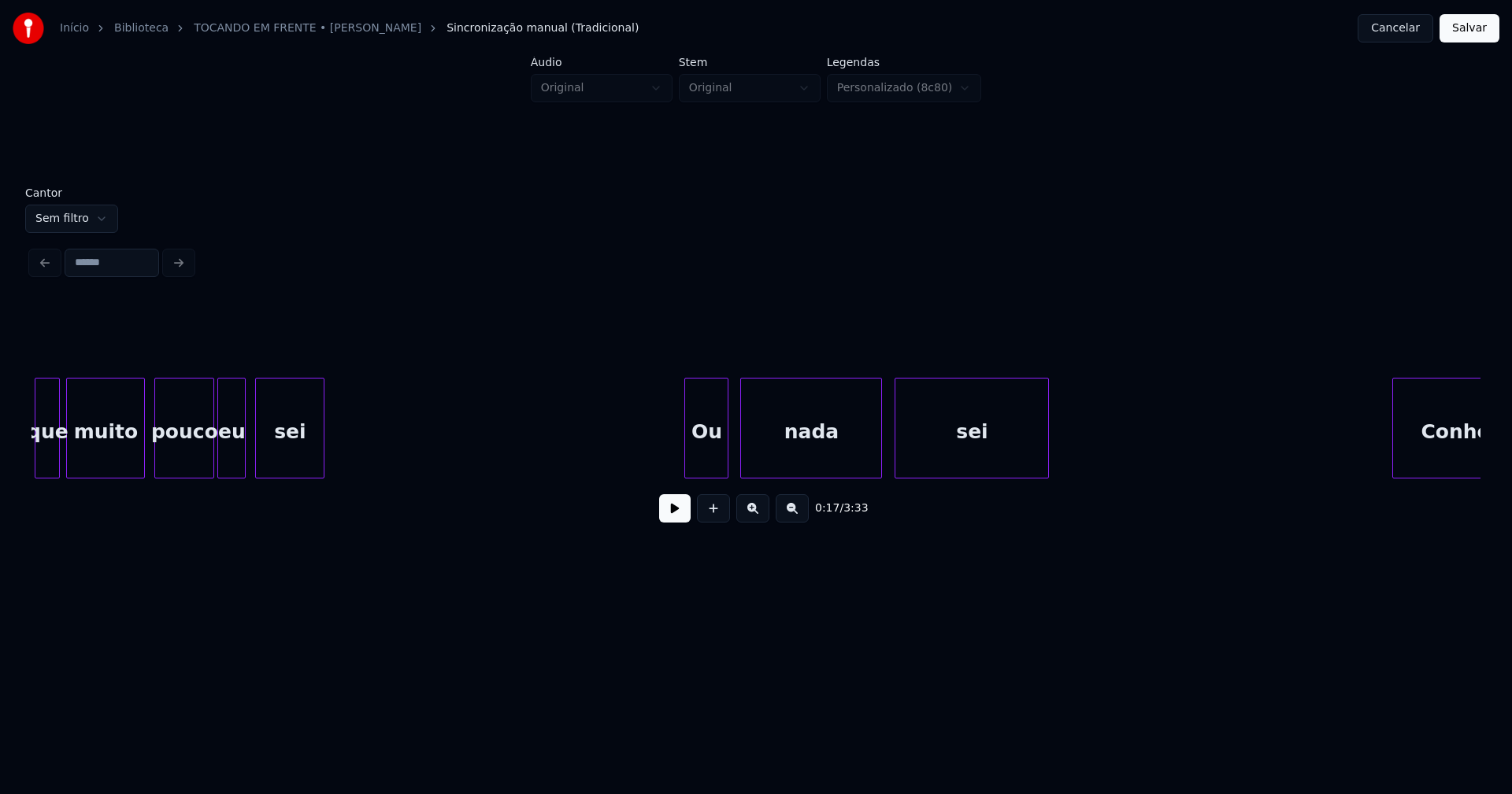
click at [701, 456] on div "Ou" at bounding box center [706, 432] width 43 height 107
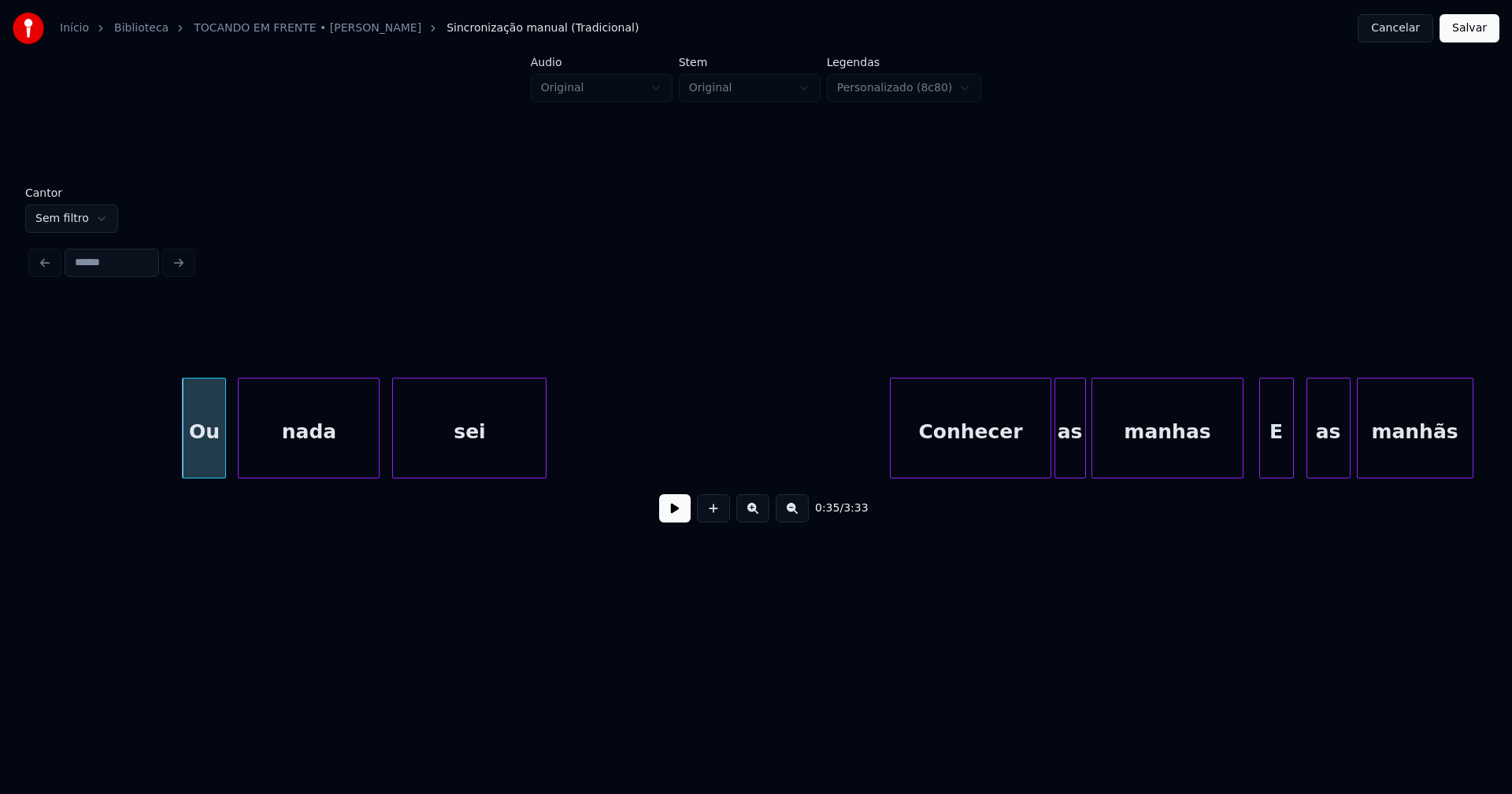
scroll to position [0, 5503]
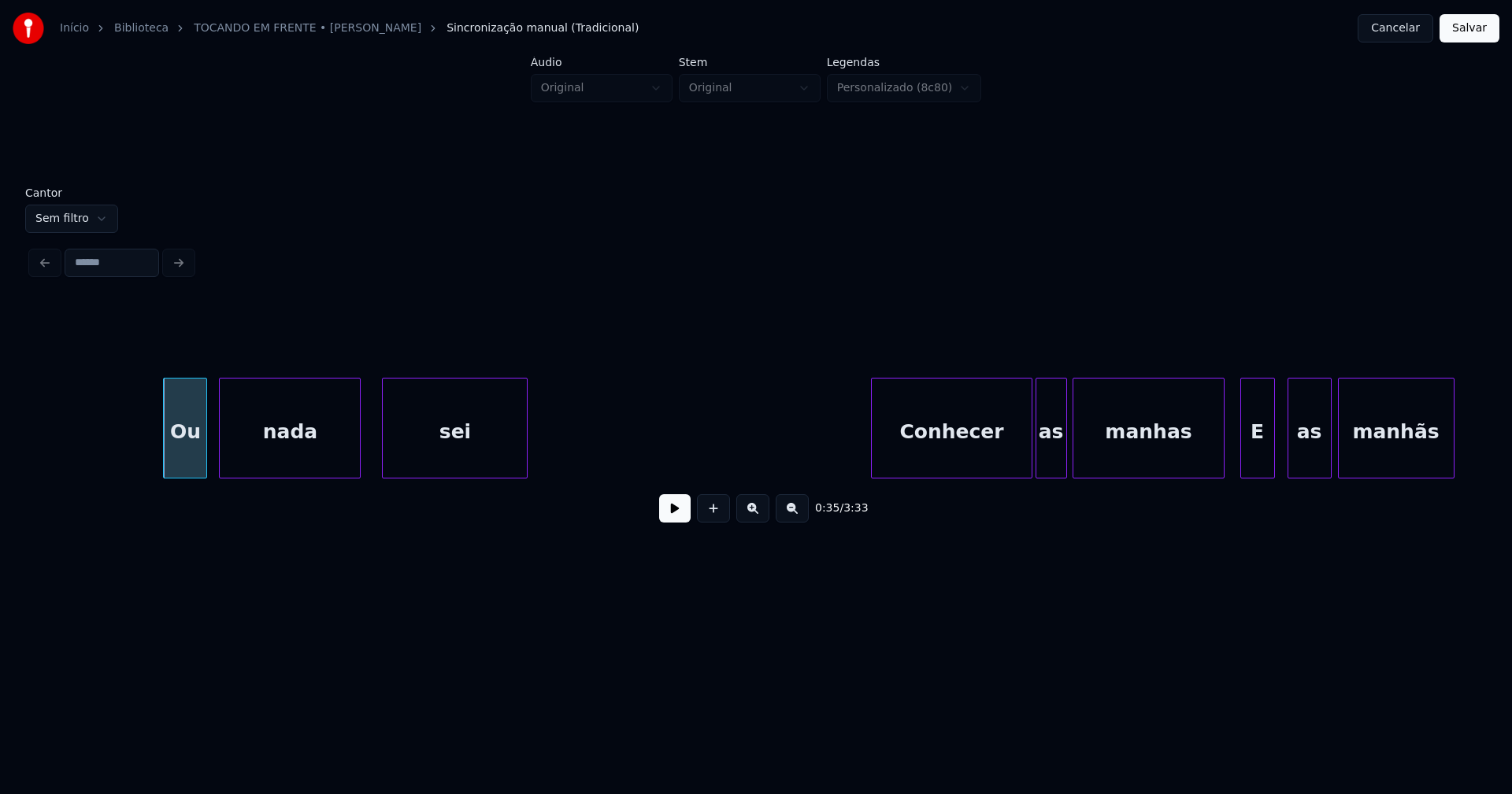
click at [385, 453] on div at bounding box center [385, 428] width 5 height 99
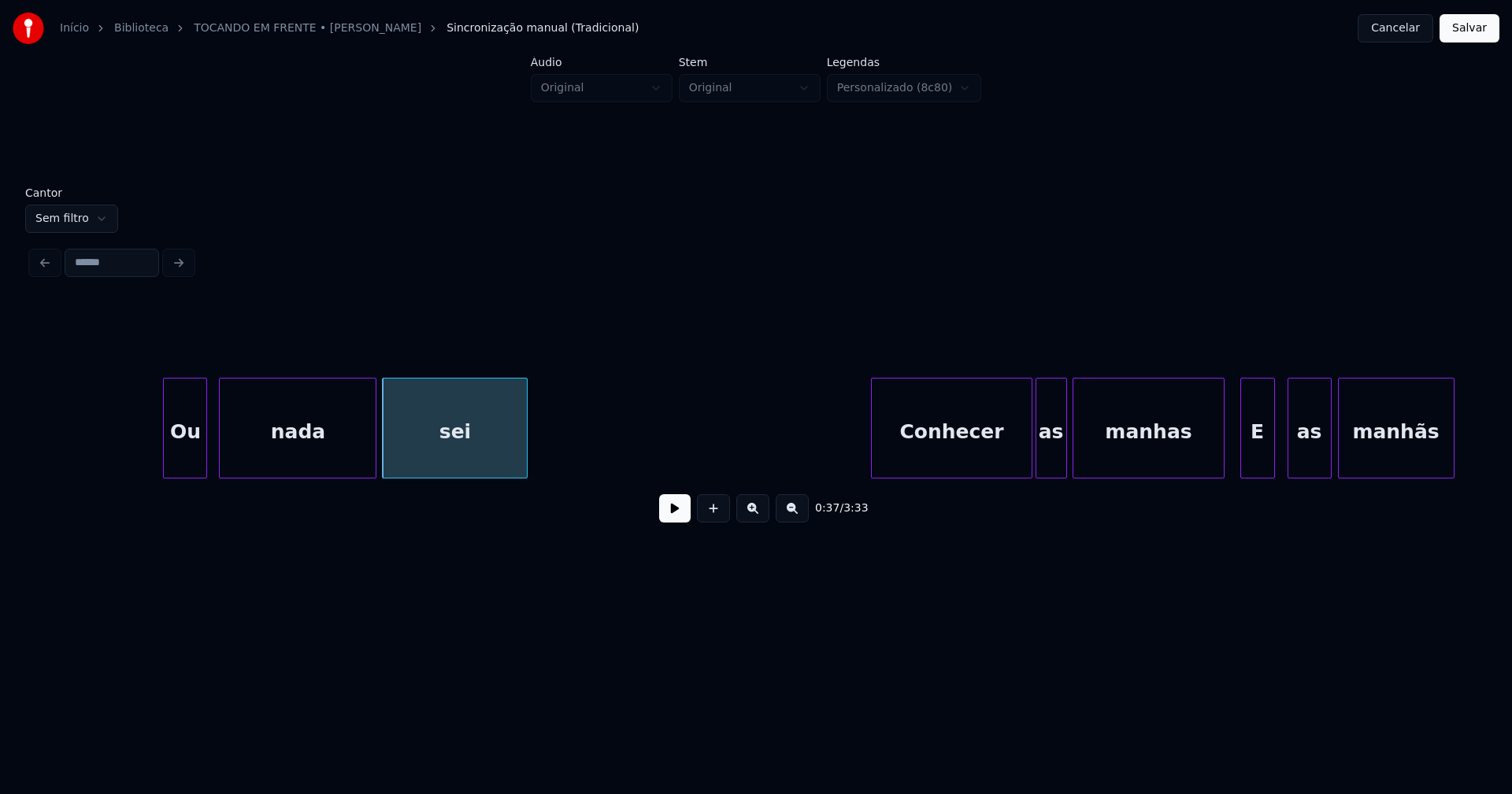
click at [372, 456] on div at bounding box center [374, 428] width 5 height 99
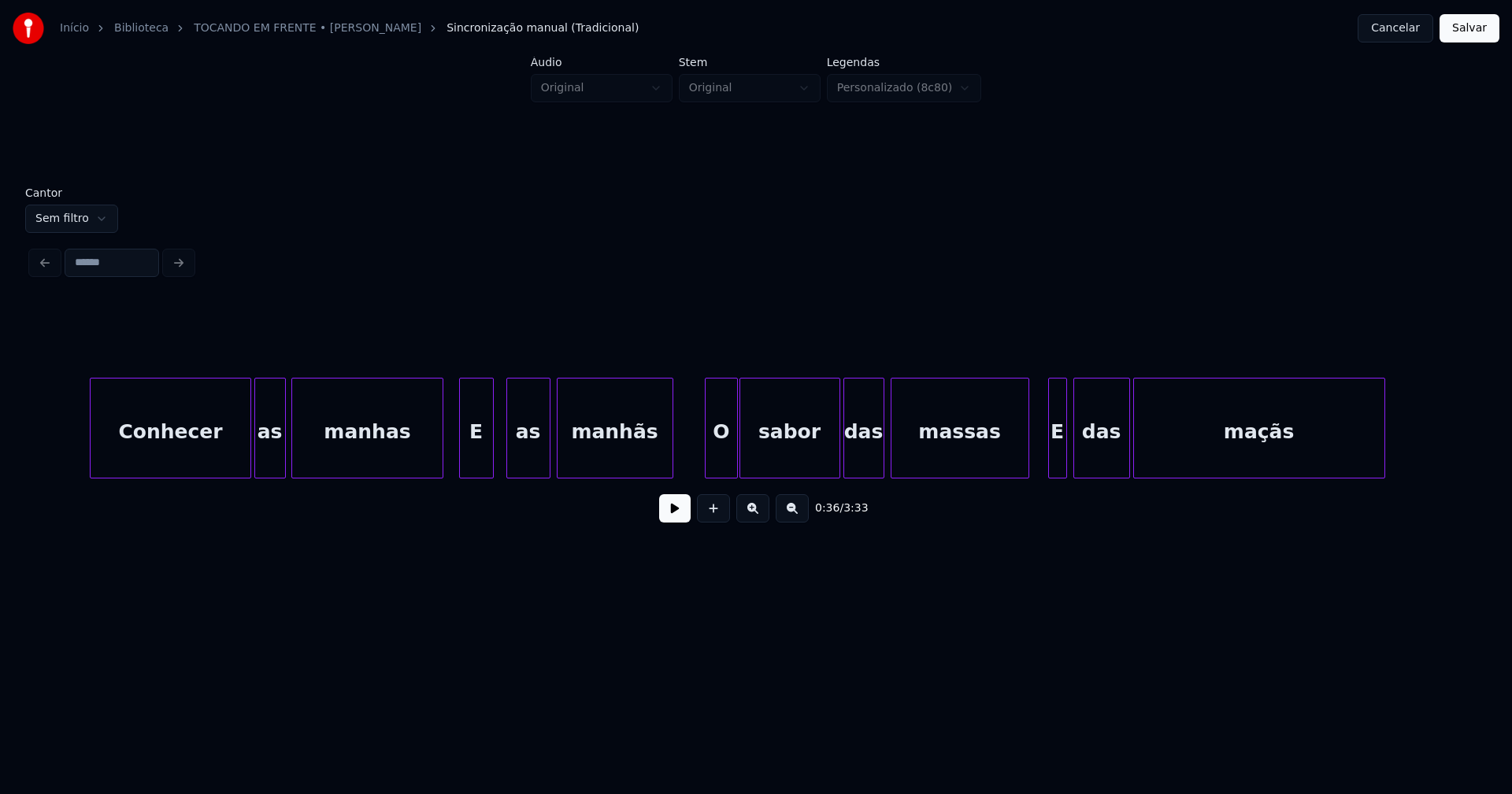
scroll to position [0, 6321]
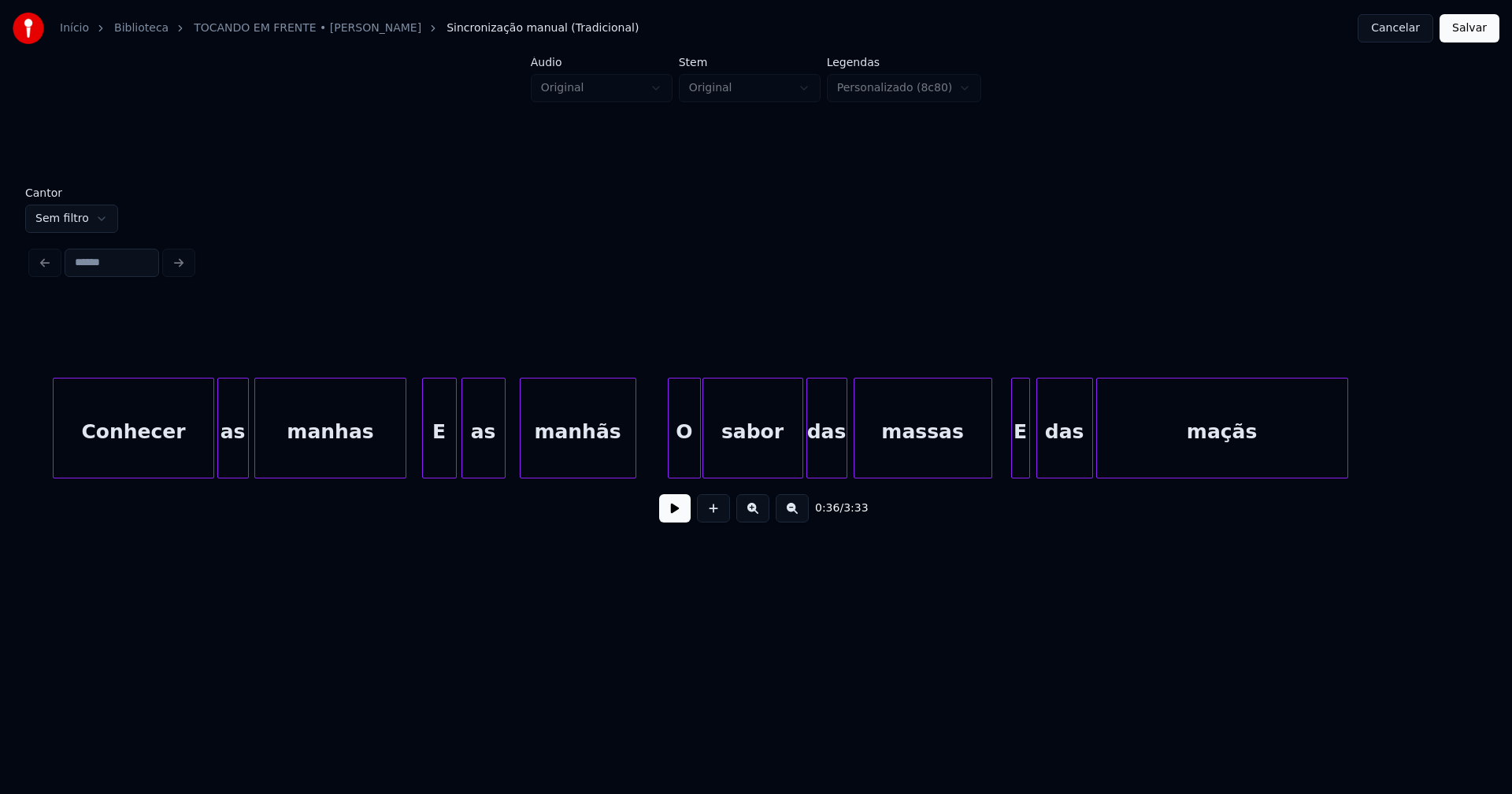
click at [486, 465] on div "as" at bounding box center [484, 432] width 43 height 107
click at [665, 462] on div at bounding box center [665, 428] width 5 height 99
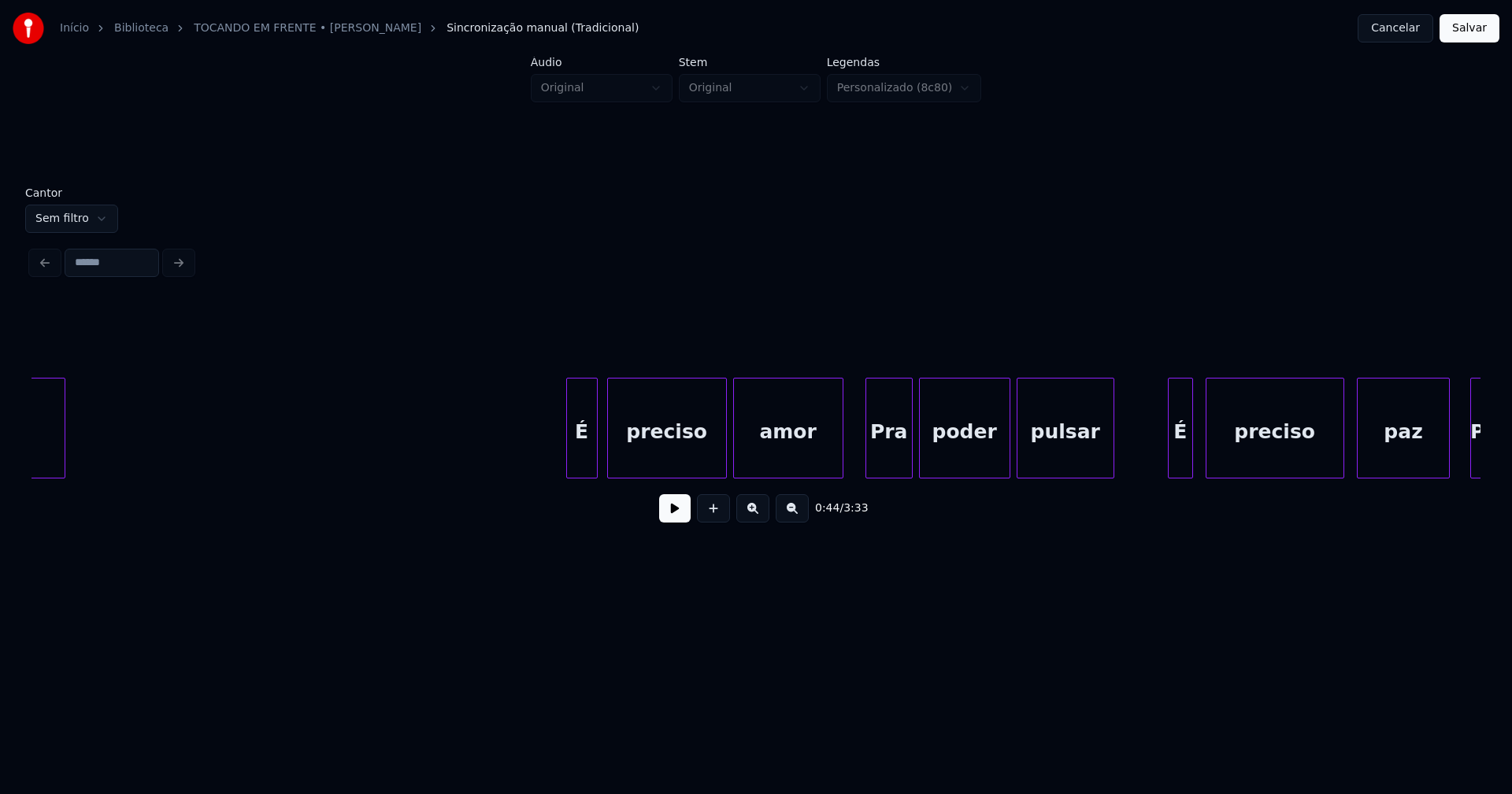
scroll to position [0, 7678]
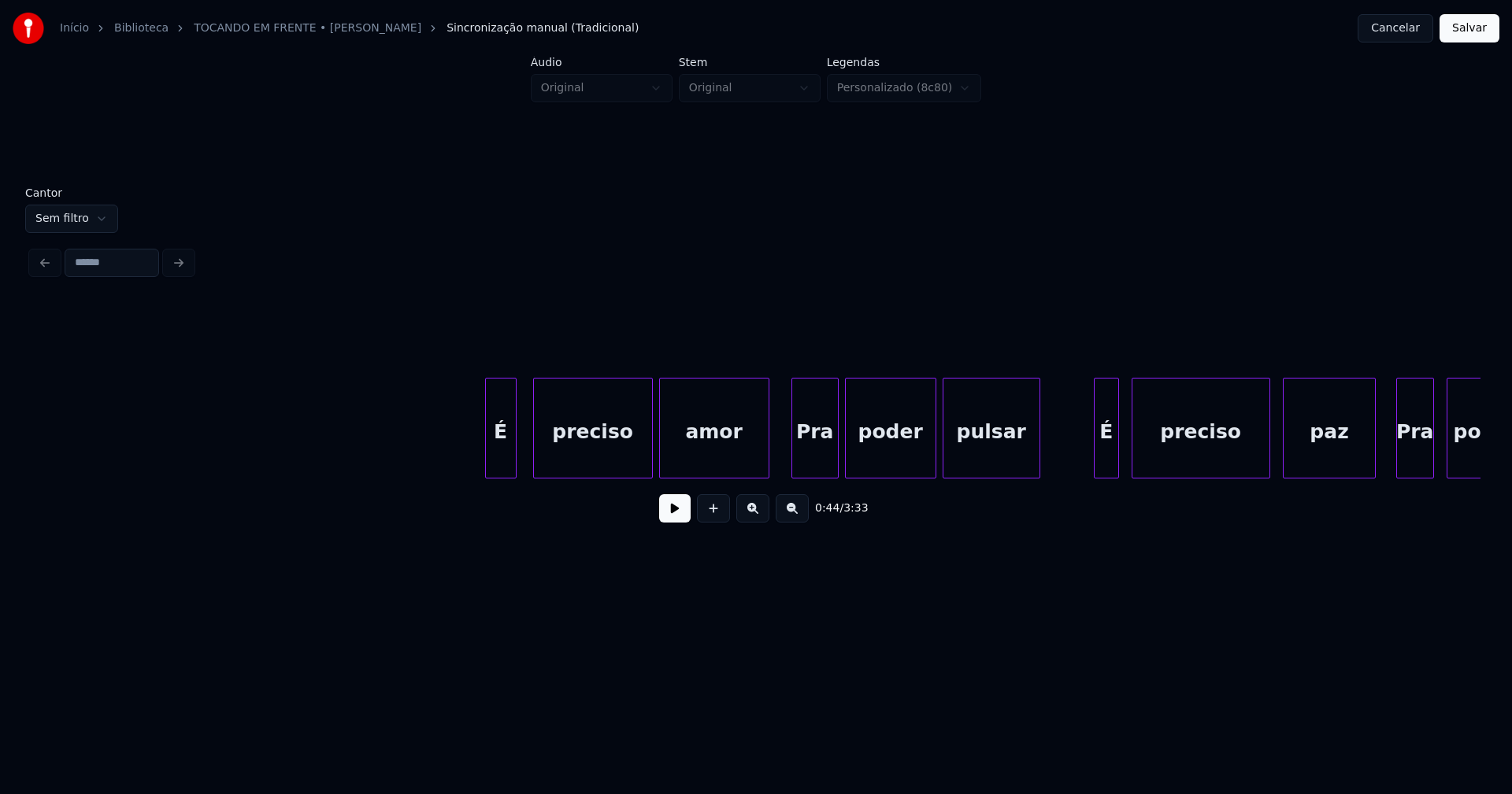
click at [500, 457] on div "É" at bounding box center [501, 432] width 30 height 107
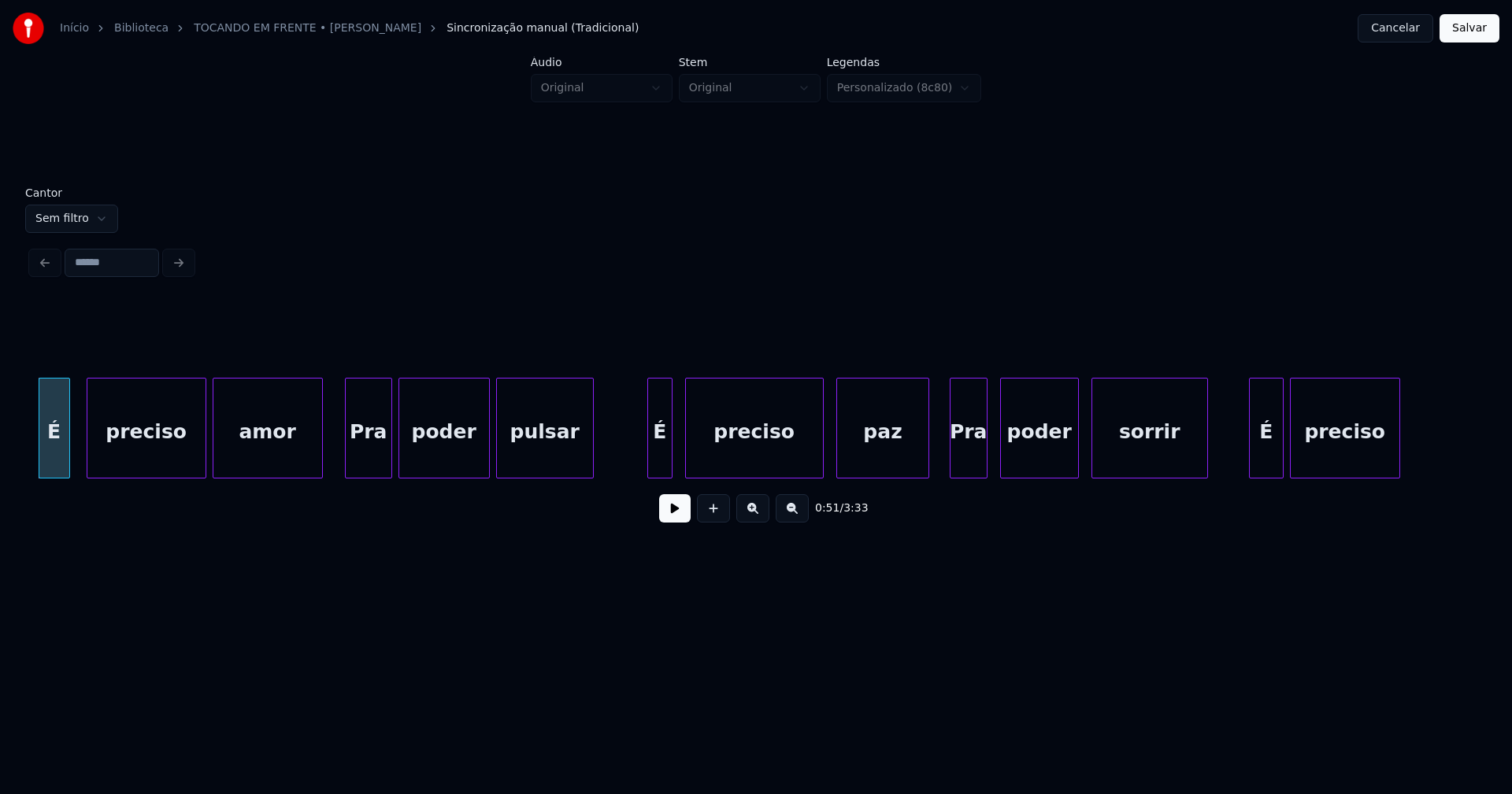
scroll to position [0, 8218]
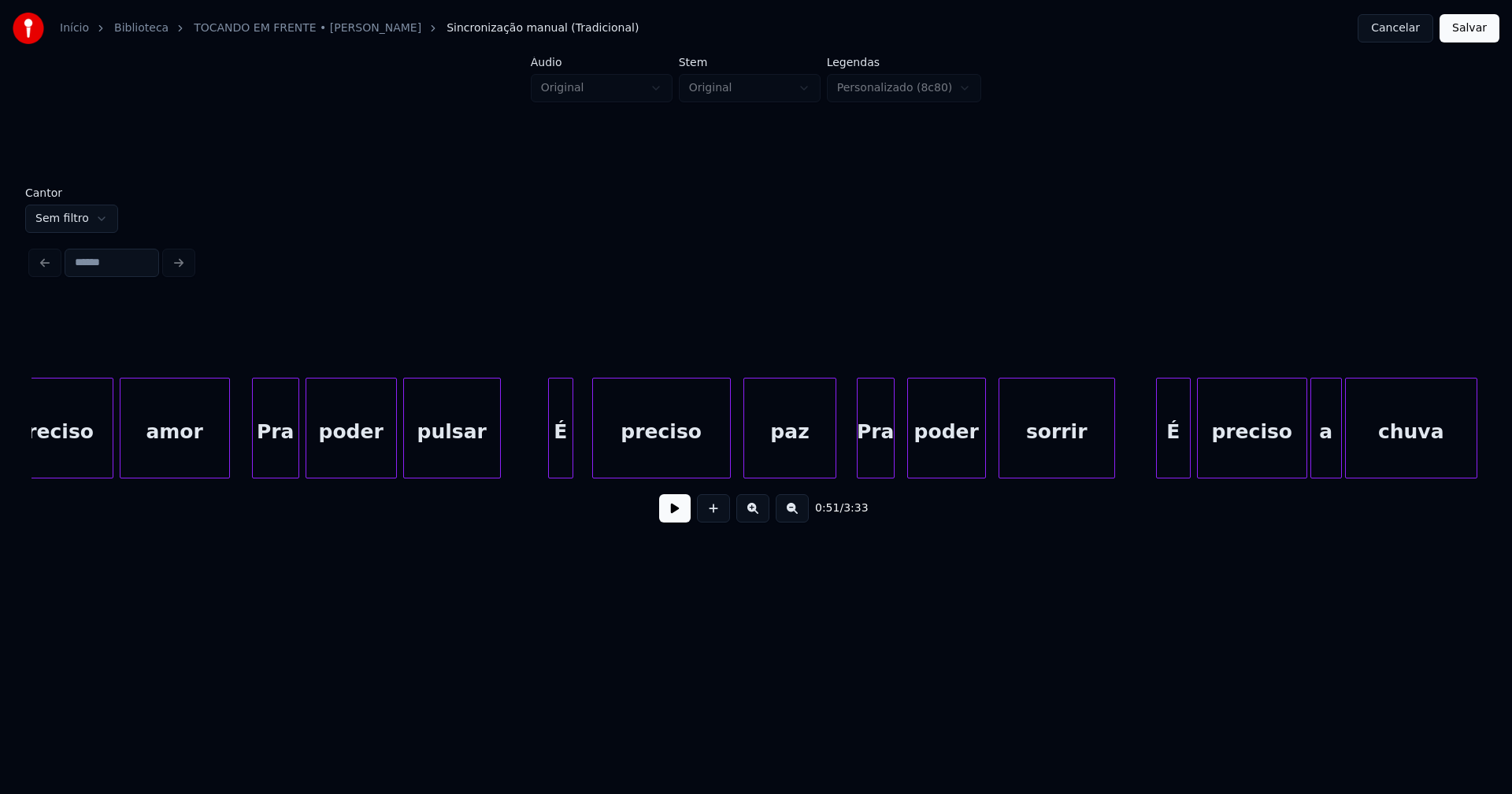
click at [558, 460] on div "É" at bounding box center [560, 432] width 24 height 107
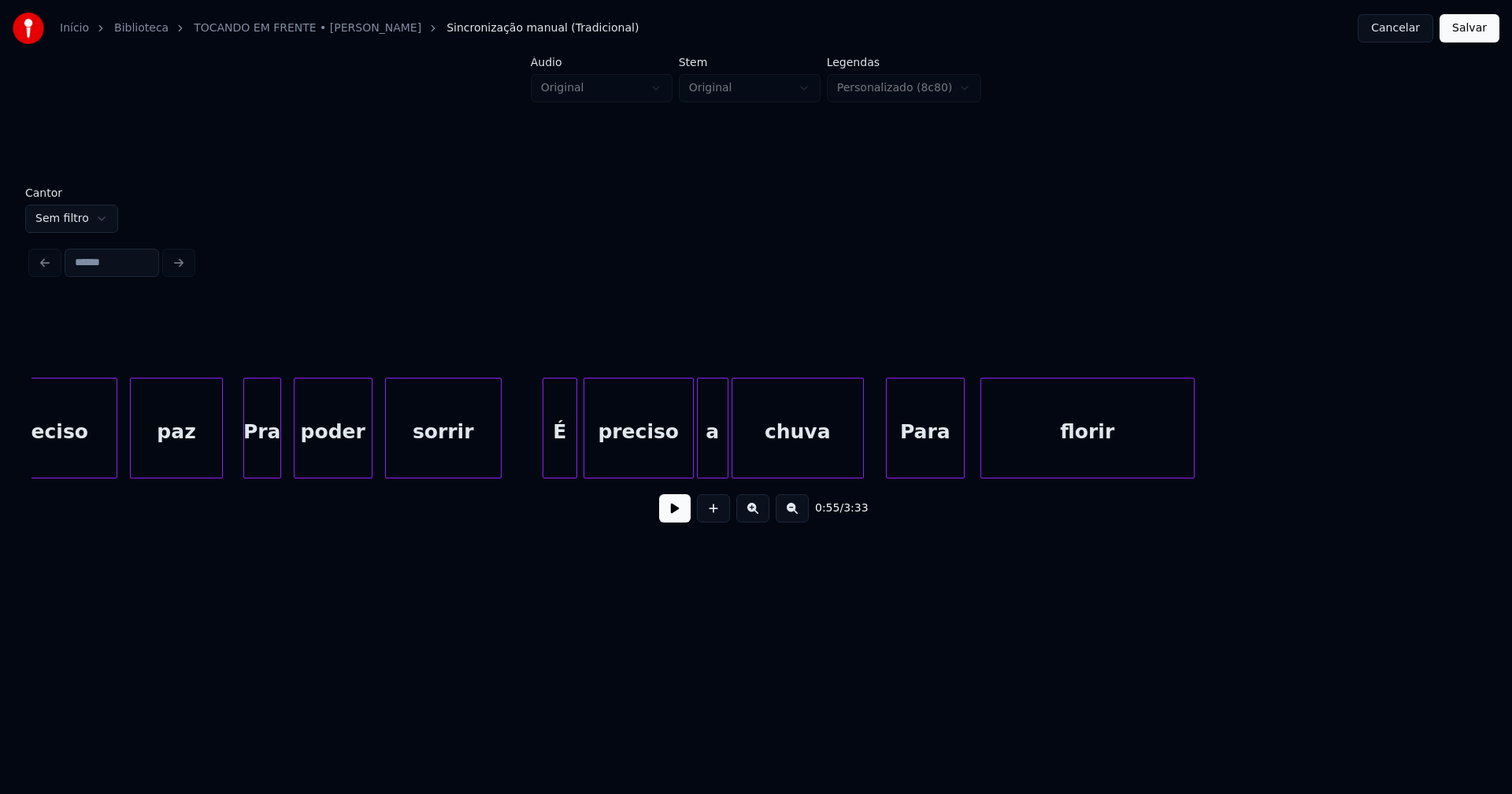
scroll to position [0, 8849]
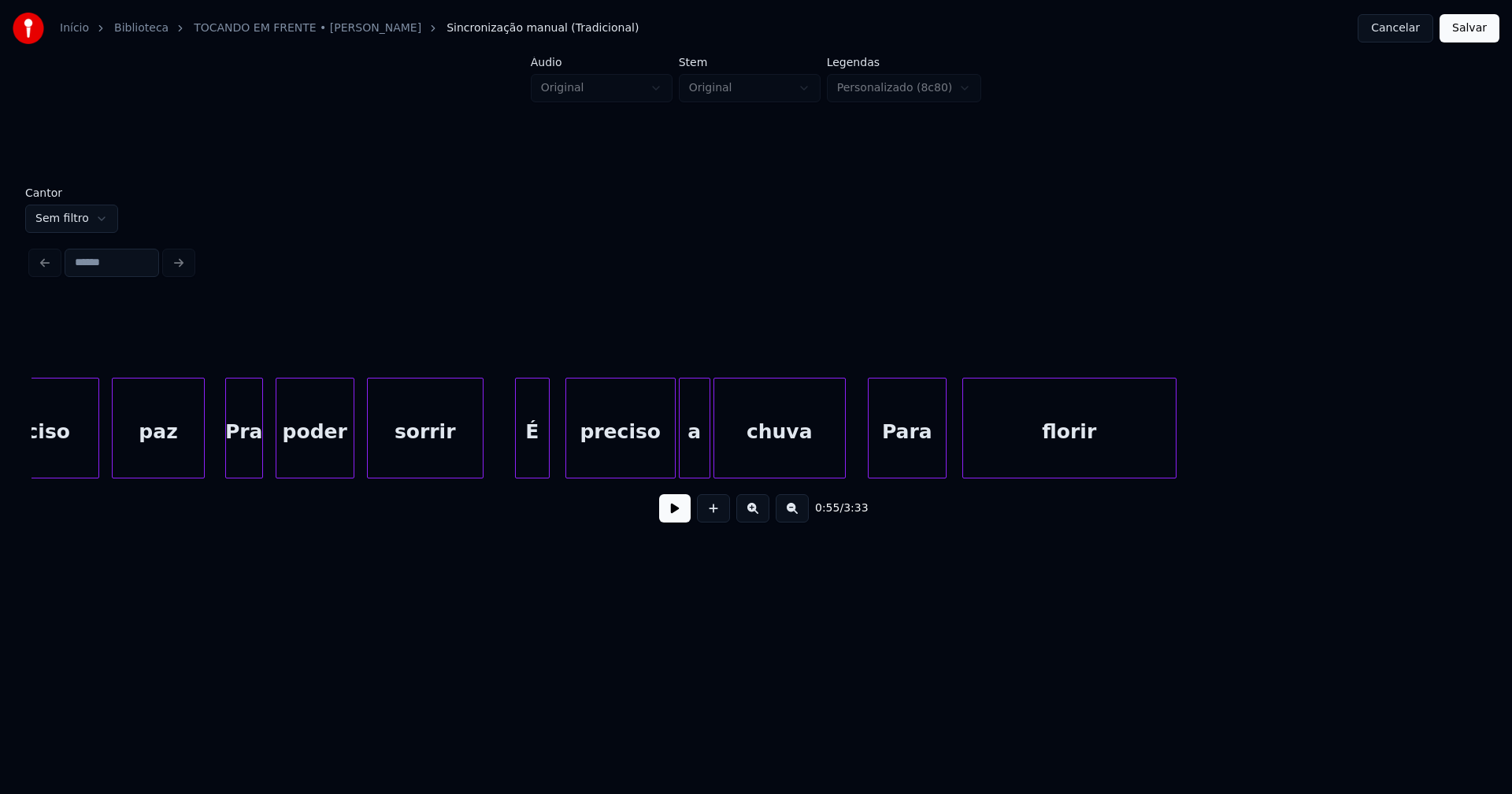
click at [531, 460] on div "É" at bounding box center [532, 432] width 33 height 107
click at [660, 470] on div at bounding box center [660, 428] width 5 height 99
click at [681, 466] on div "a" at bounding box center [683, 432] width 30 height 107
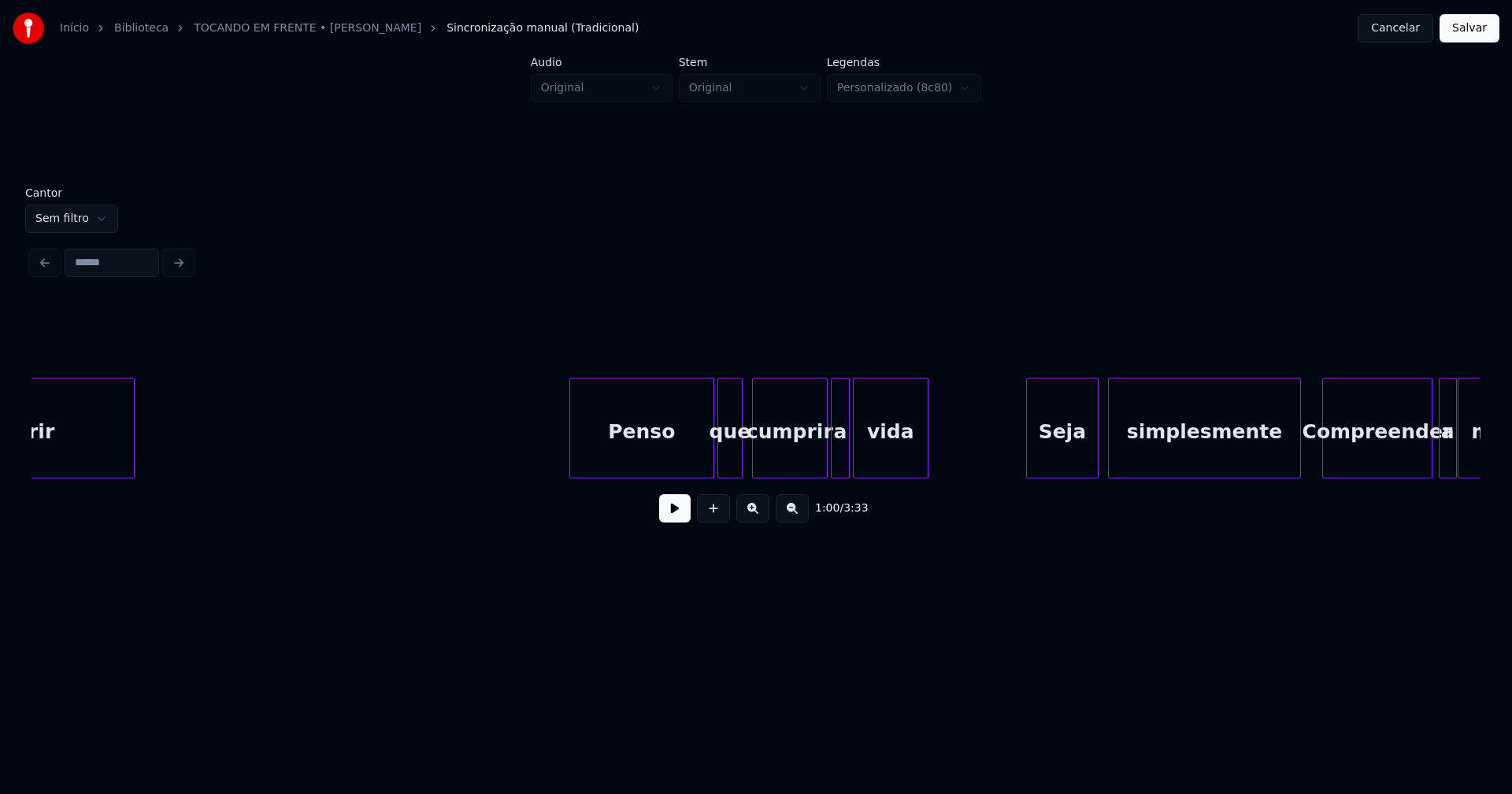
scroll to position [0, 9910]
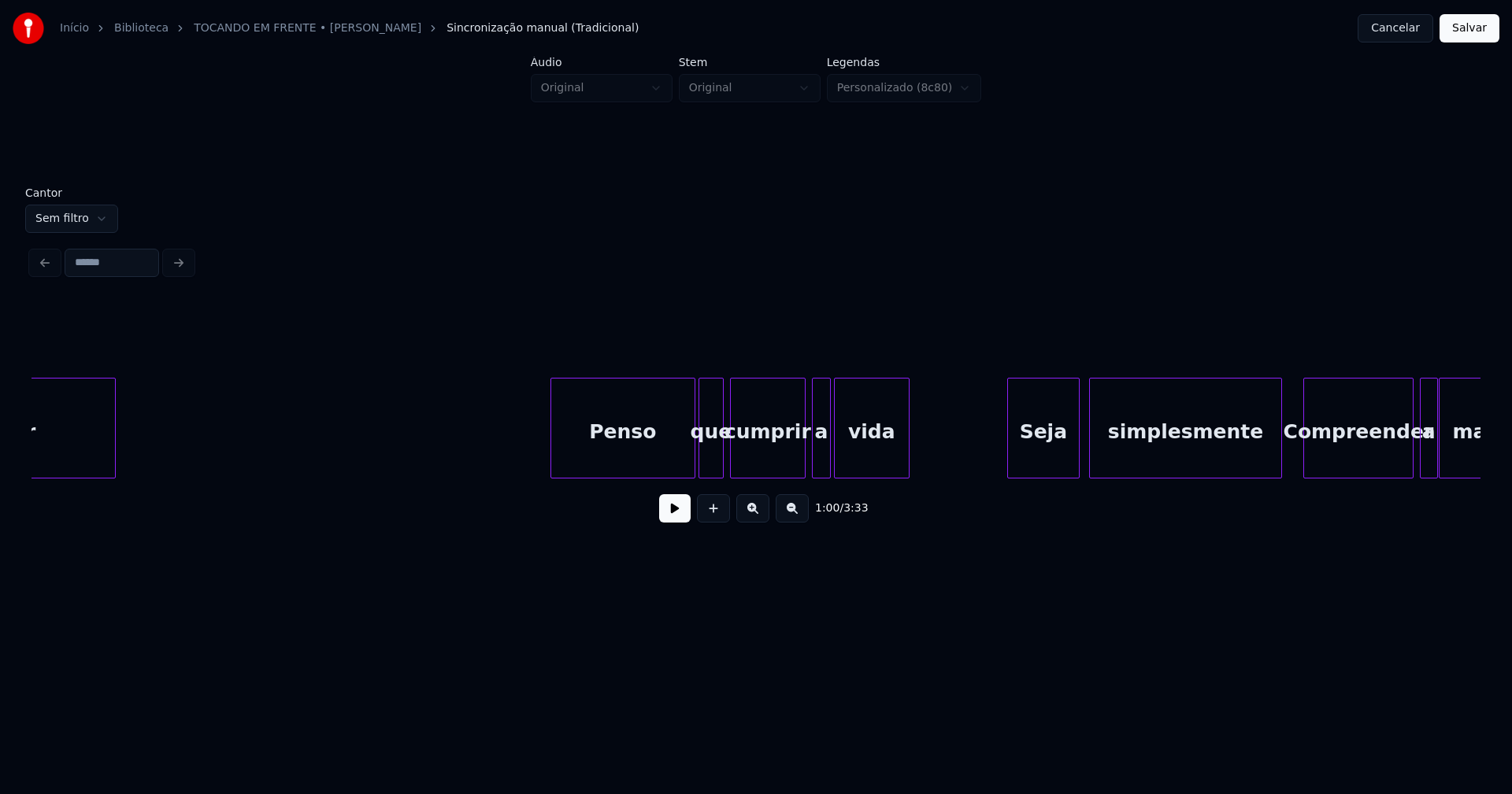
click at [785, 455] on div "cumprir" at bounding box center [768, 432] width 74 height 107
click at [816, 455] on div "a" at bounding box center [816, 432] width 17 height 107
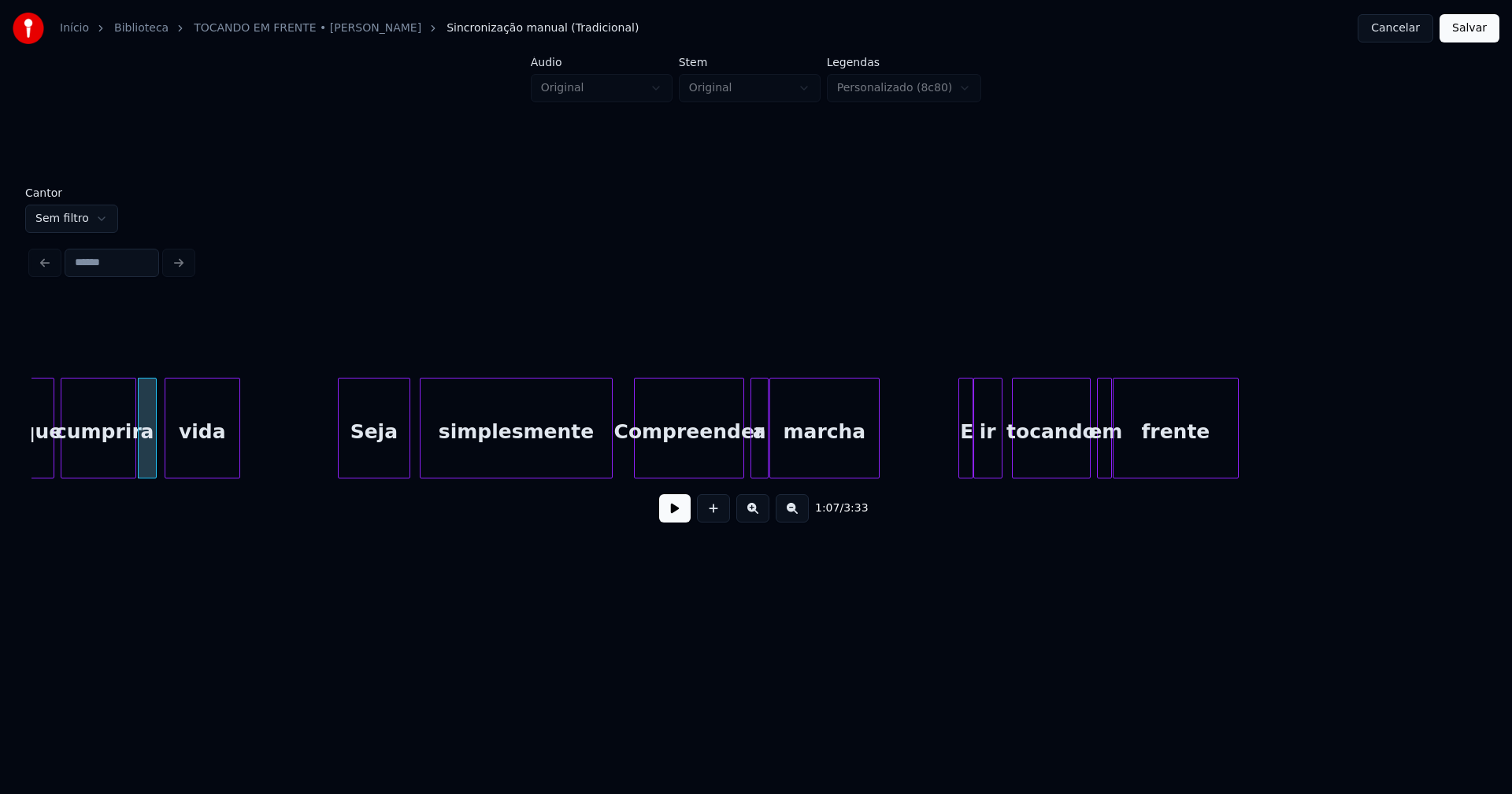
scroll to position [0, 10597]
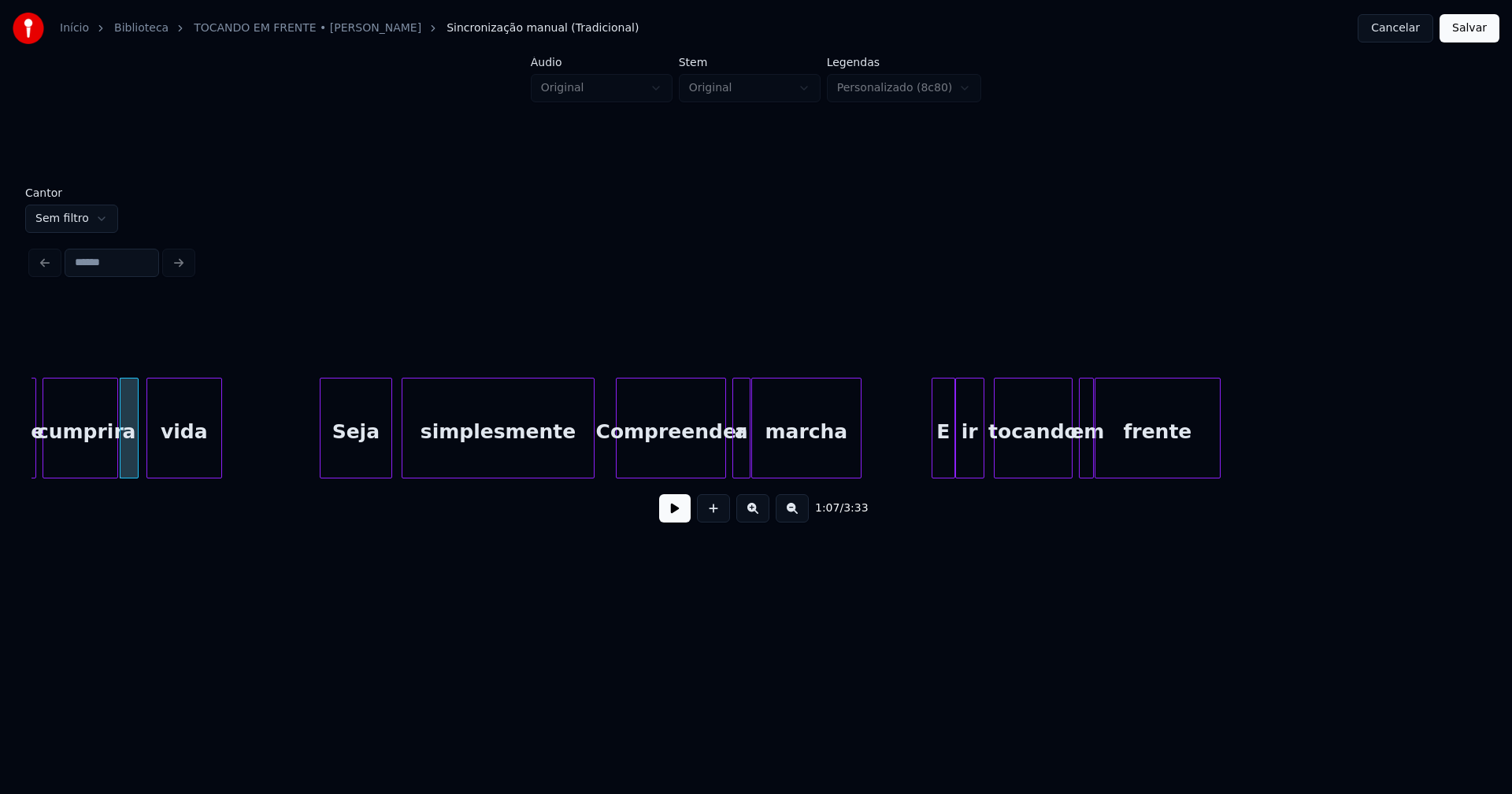
click at [936, 461] on div at bounding box center [935, 428] width 5 height 99
click at [1067, 457] on div "tocando" at bounding box center [1028, 428] width 79 height 101
click at [1050, 461] on div at bounding box center [1050, 428] width 5 height 99
click at [1059, 466] on div at bounding box center [1060, 428] width 5 height 99
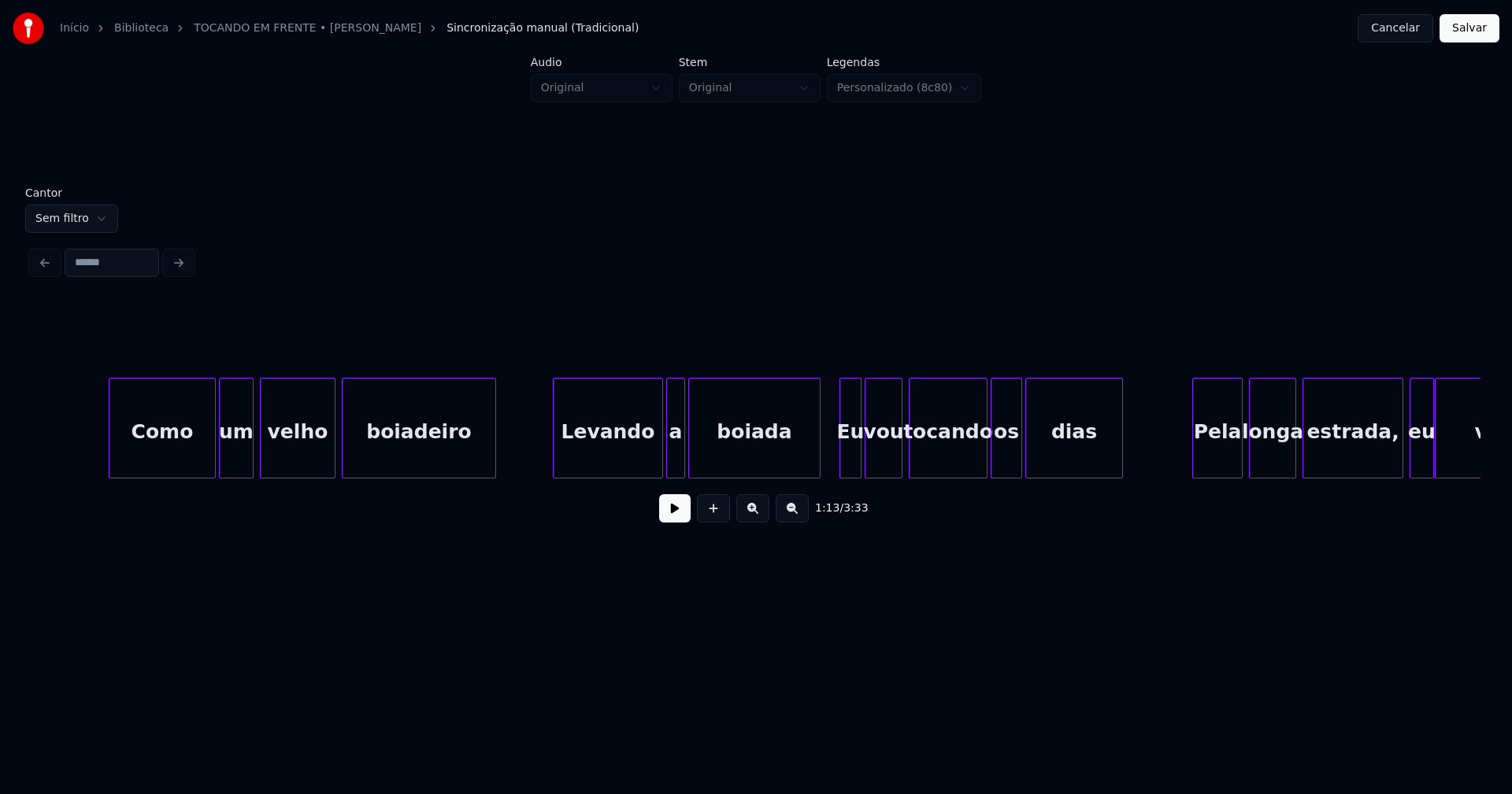
scroll to position [0, 12215]
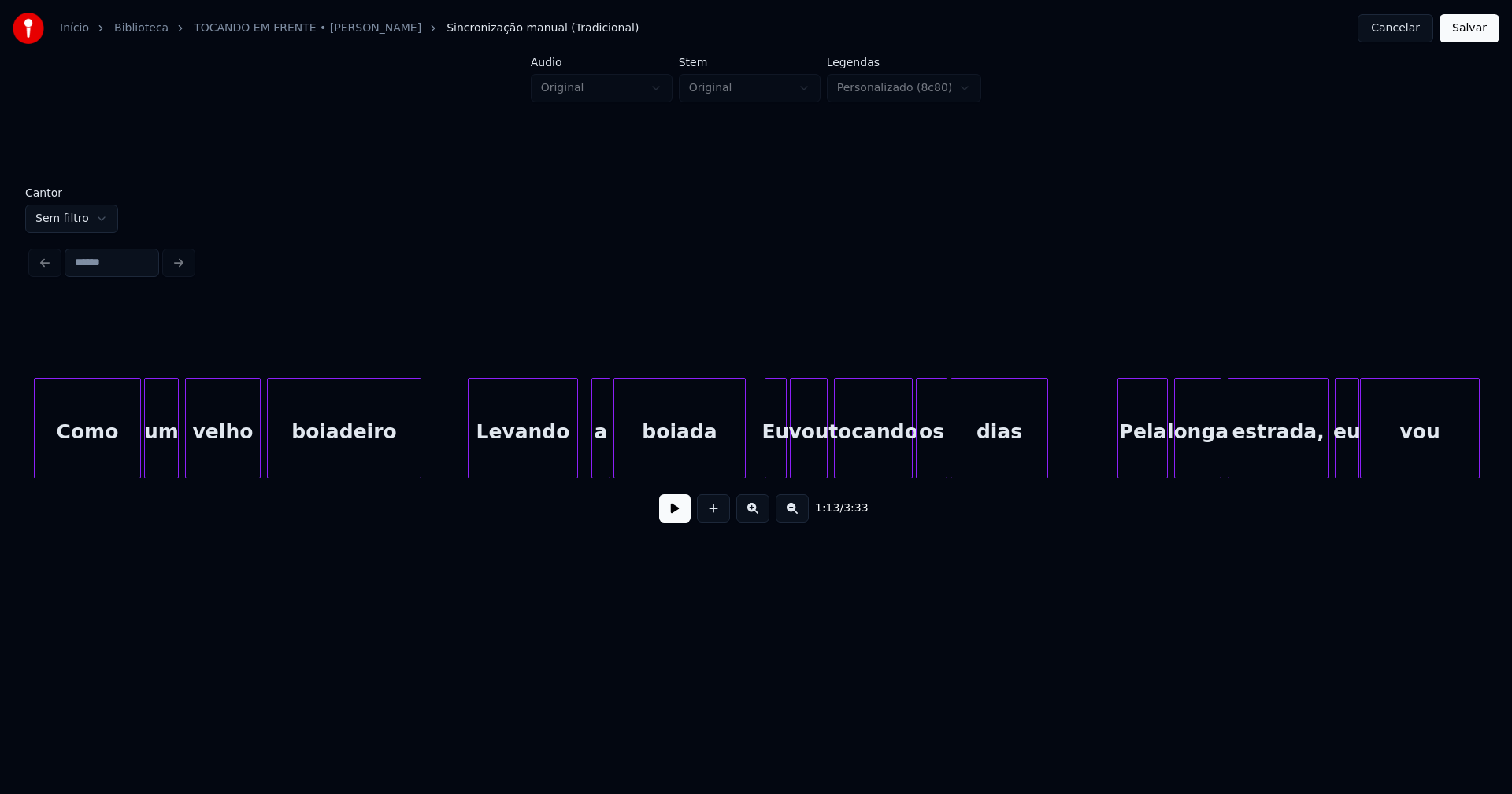
click at [539, 452] on div "Levando" at bounding box center [522, 432] width 108 height 107
click at [594, 460] on div "a" at bounding box center [593, 432] width 17 height 107
click at [731, 462] on div at bounding box center [729, 428] width 5 height 99
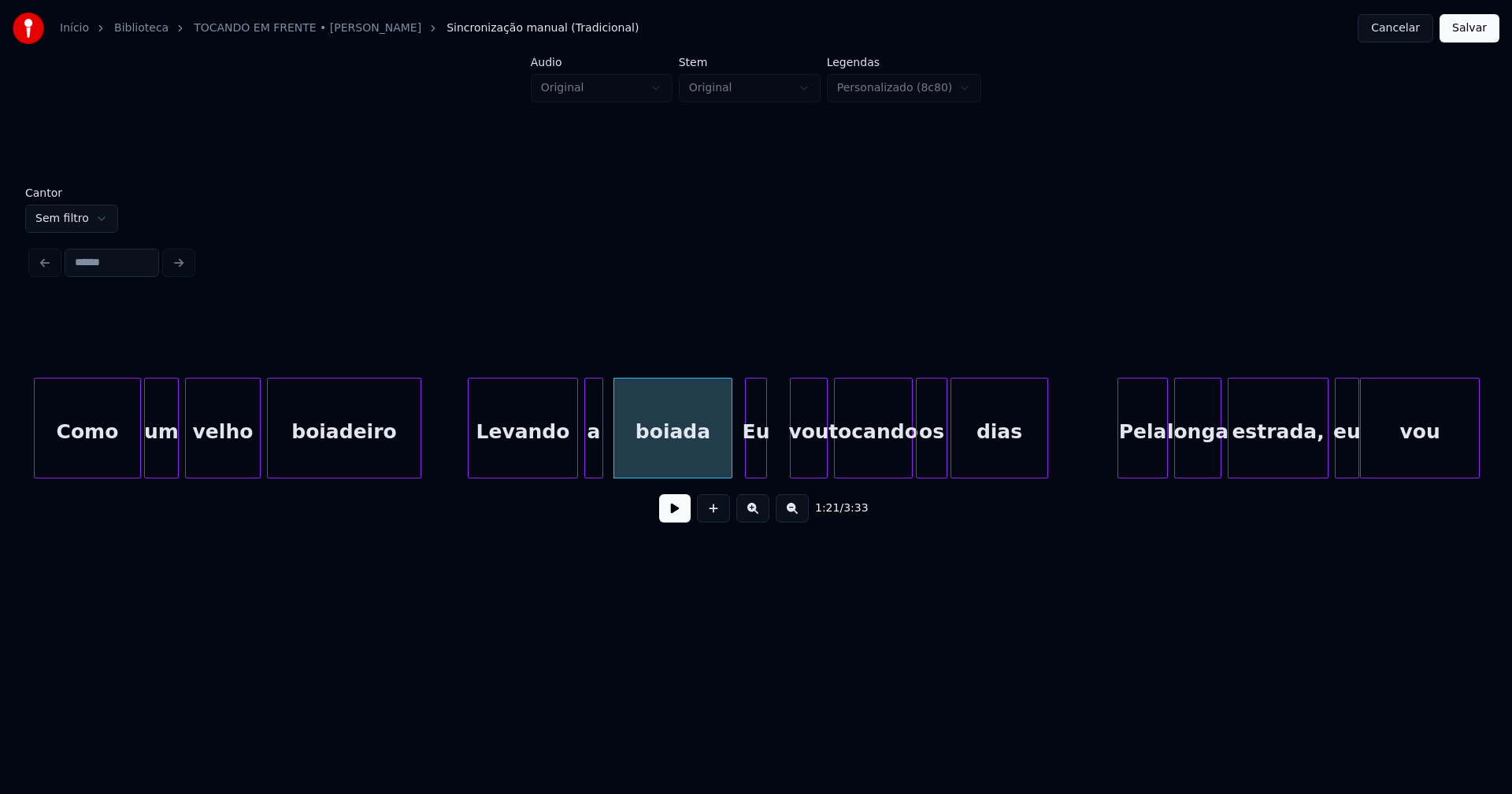
click at [753, 462] on div "Eu" at bounding box center [756, 432] width 21 height 107
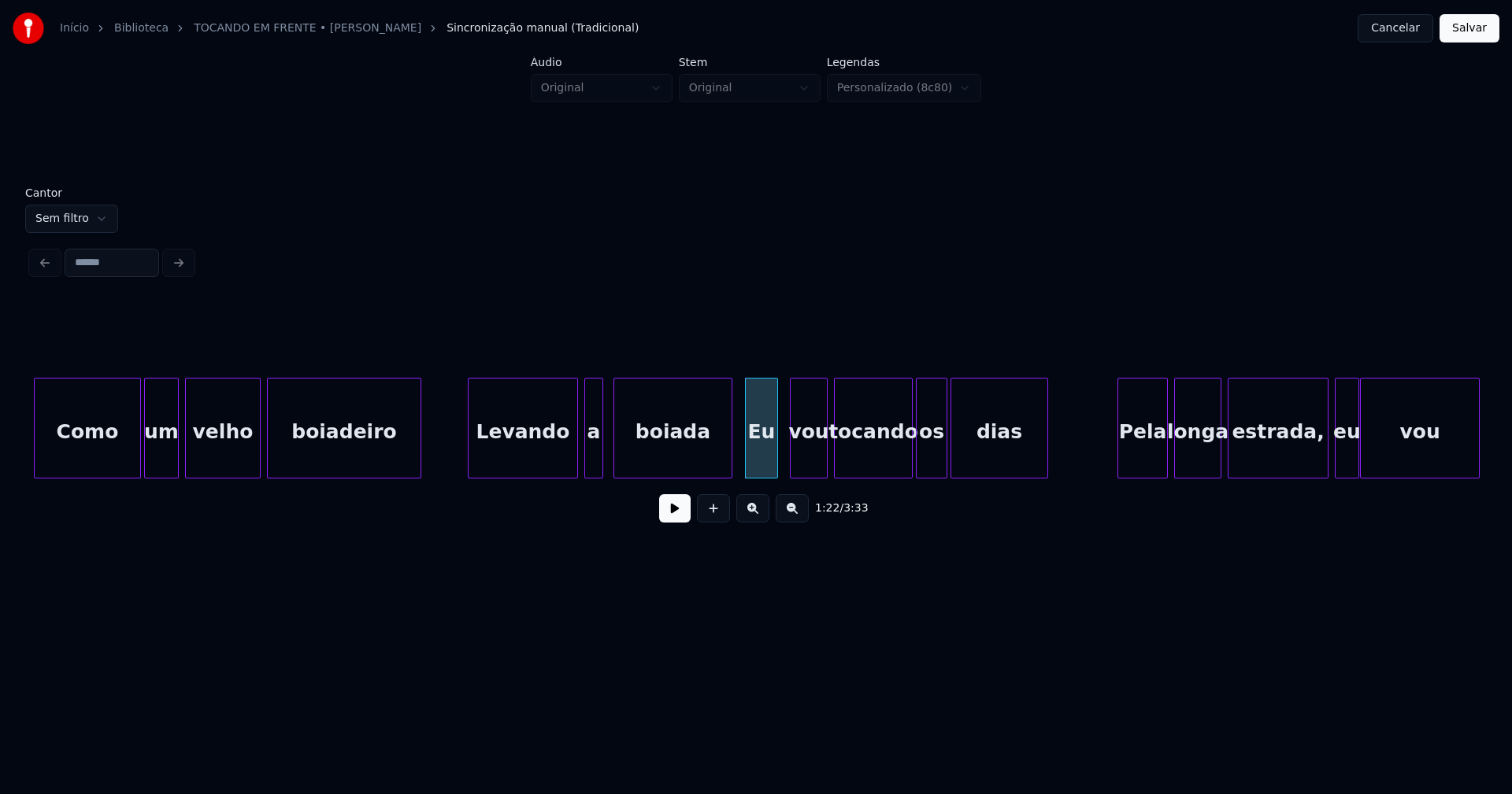
click at [775, 454] on div at bounding box center [774, 428] width 5 height 99
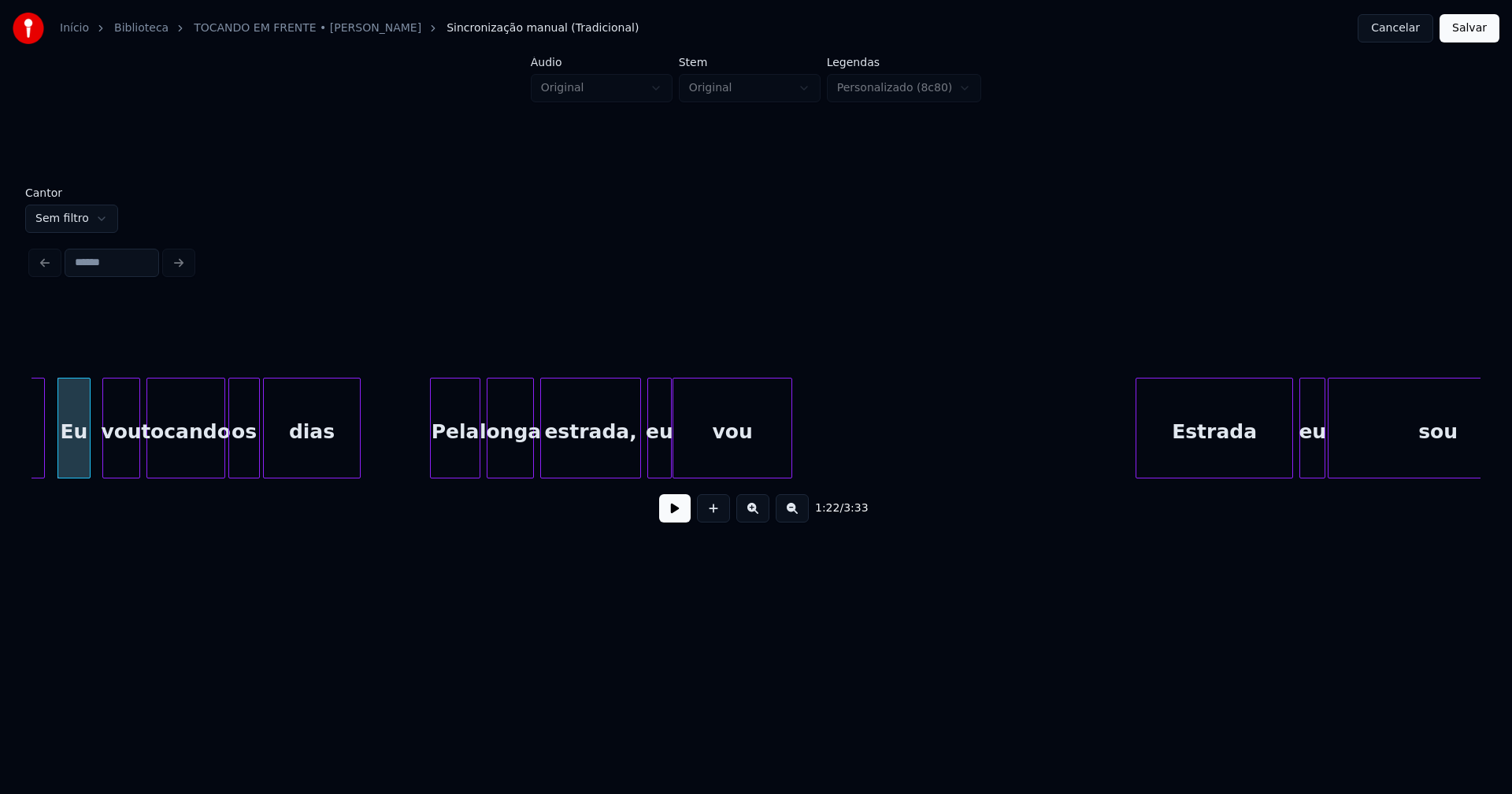
scroll to position [0, 12958]
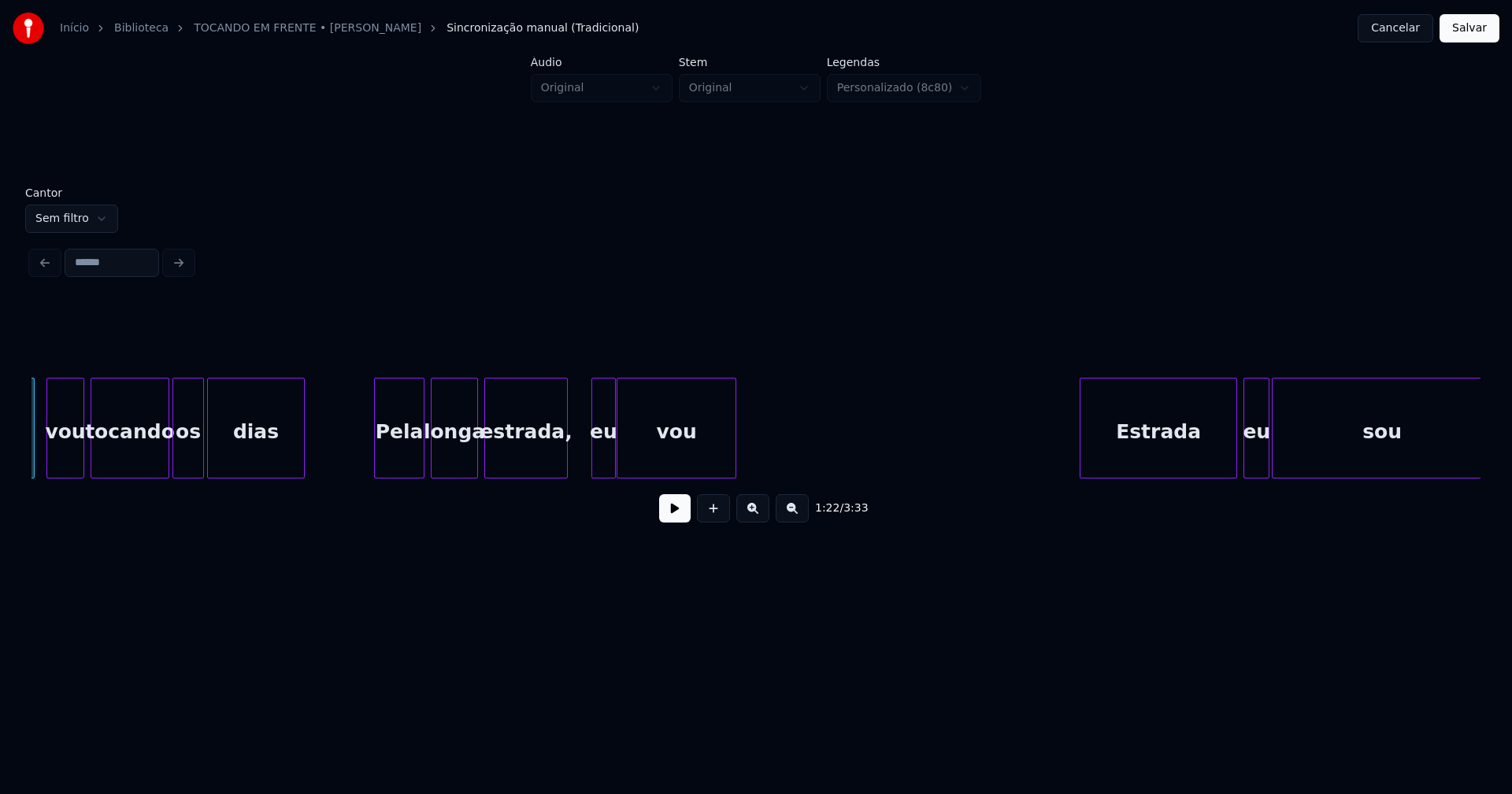
click at [563, 464] on div at bounding box center [565, 428] width 5 height 99
click at [585, 454] on div at bounding box center [586, 428] width 5 height 99
click at [595, 459] on div "eu" at bounding box center [589, 432] width 34 height 107
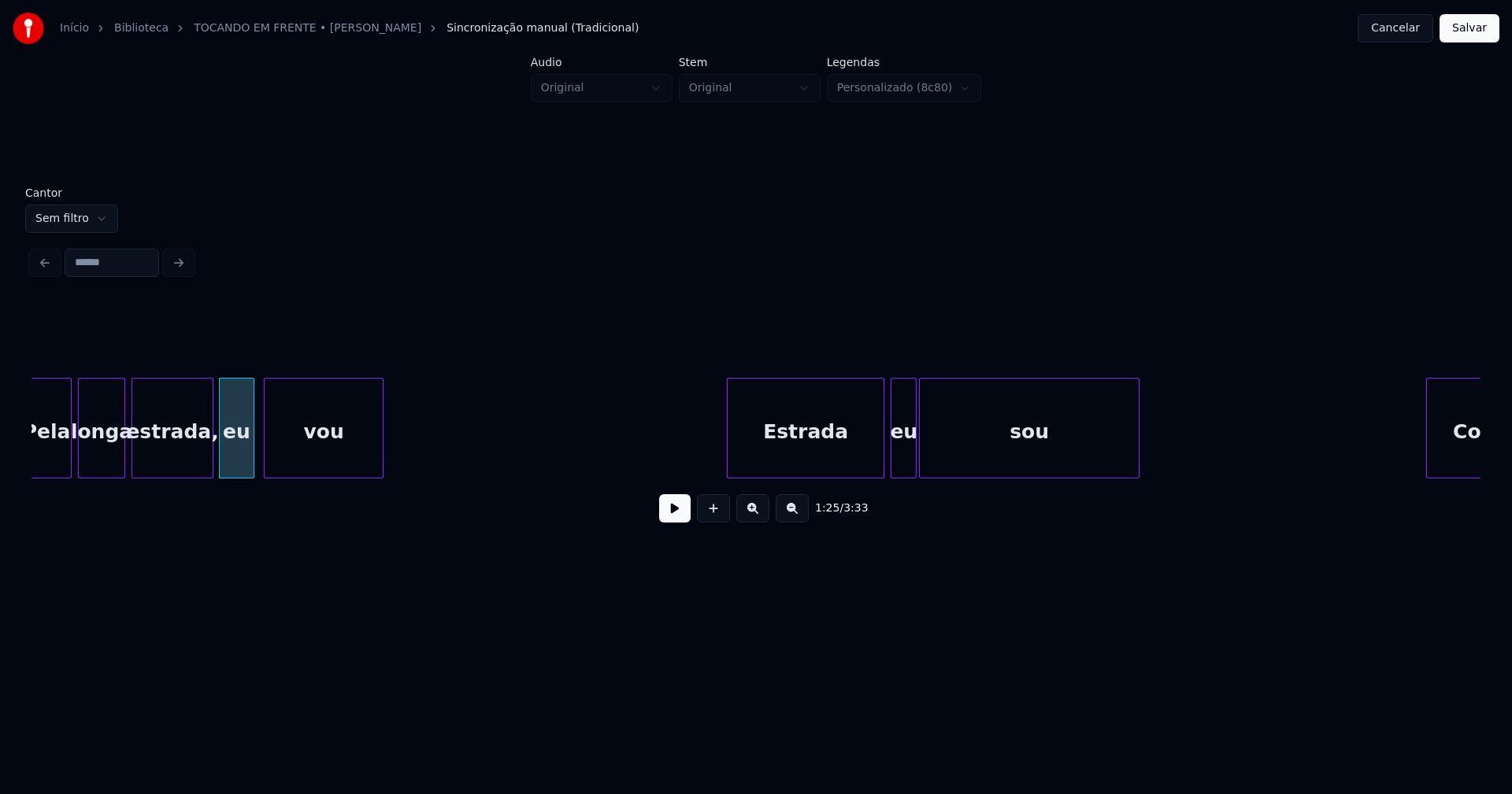
scroll to position [0, 13665]
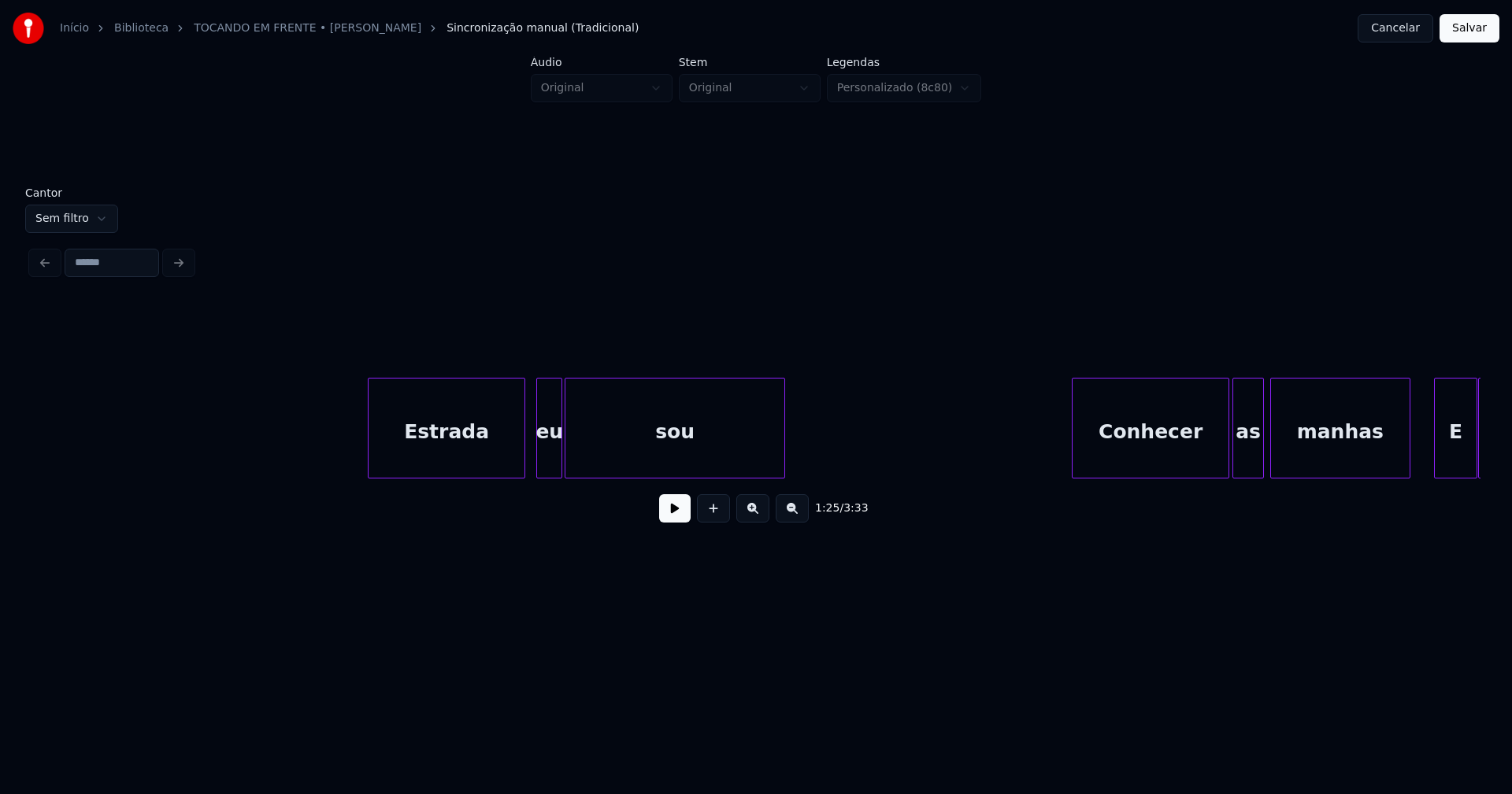
click at [472, 456] on div "Estrada" at bounding box center [447, 432] width 156 height 107
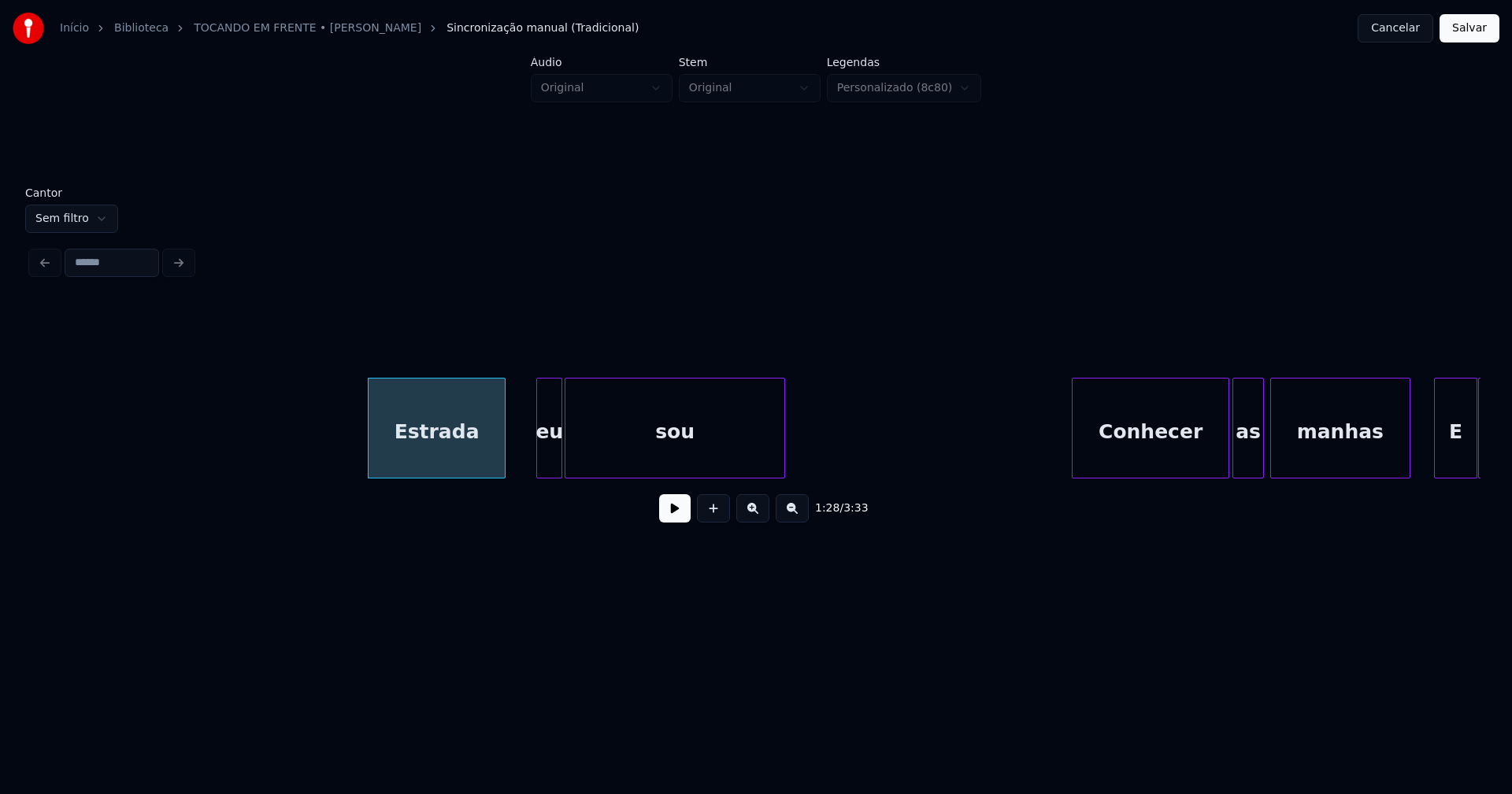
click at [502, 464] on div at bounding box center [503, 428] width 5 height 99
click at [517, 460] on div at bounding box center [518, 428] width 5 height 99
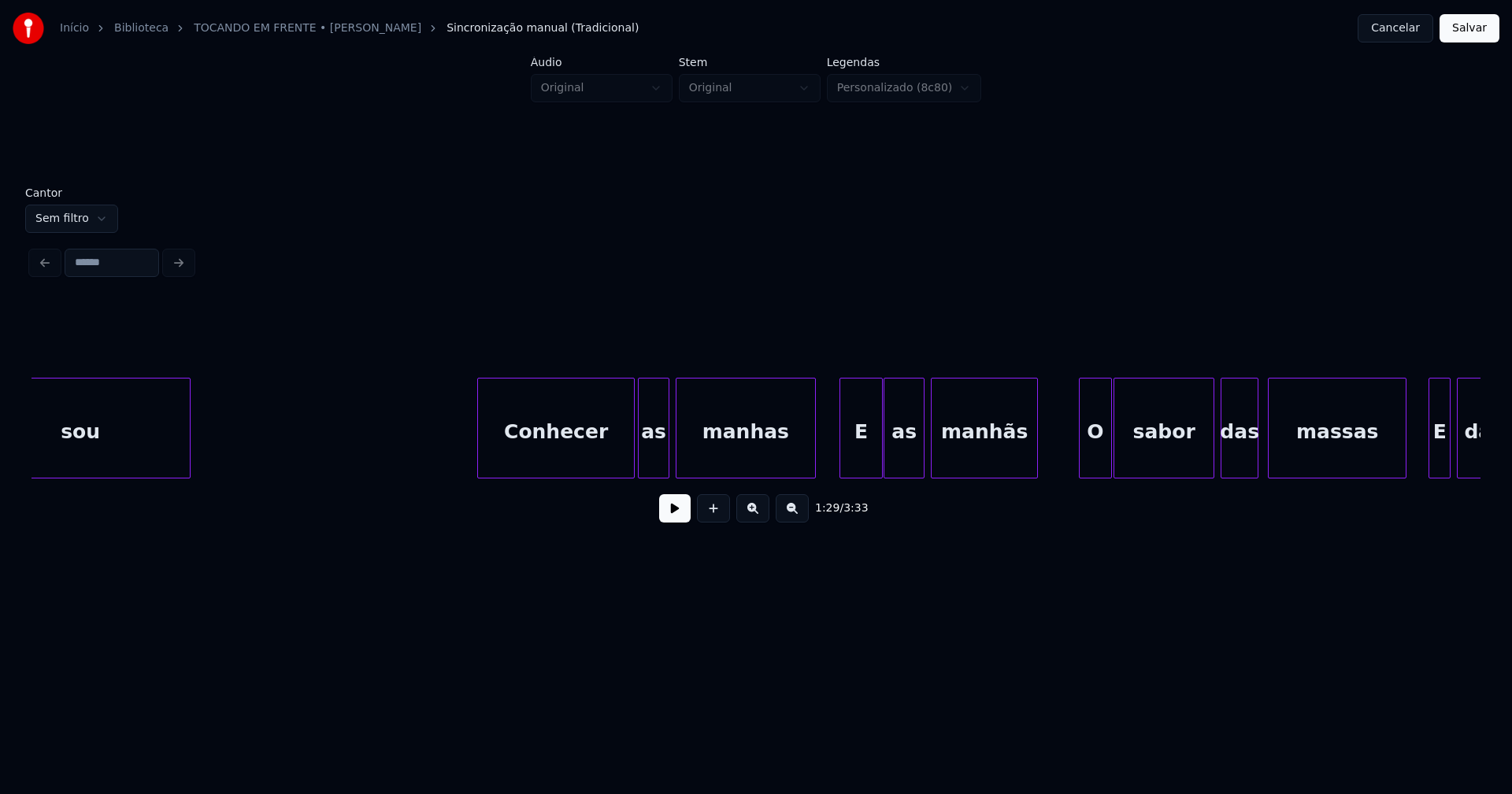
scroll to position [0, 14316]
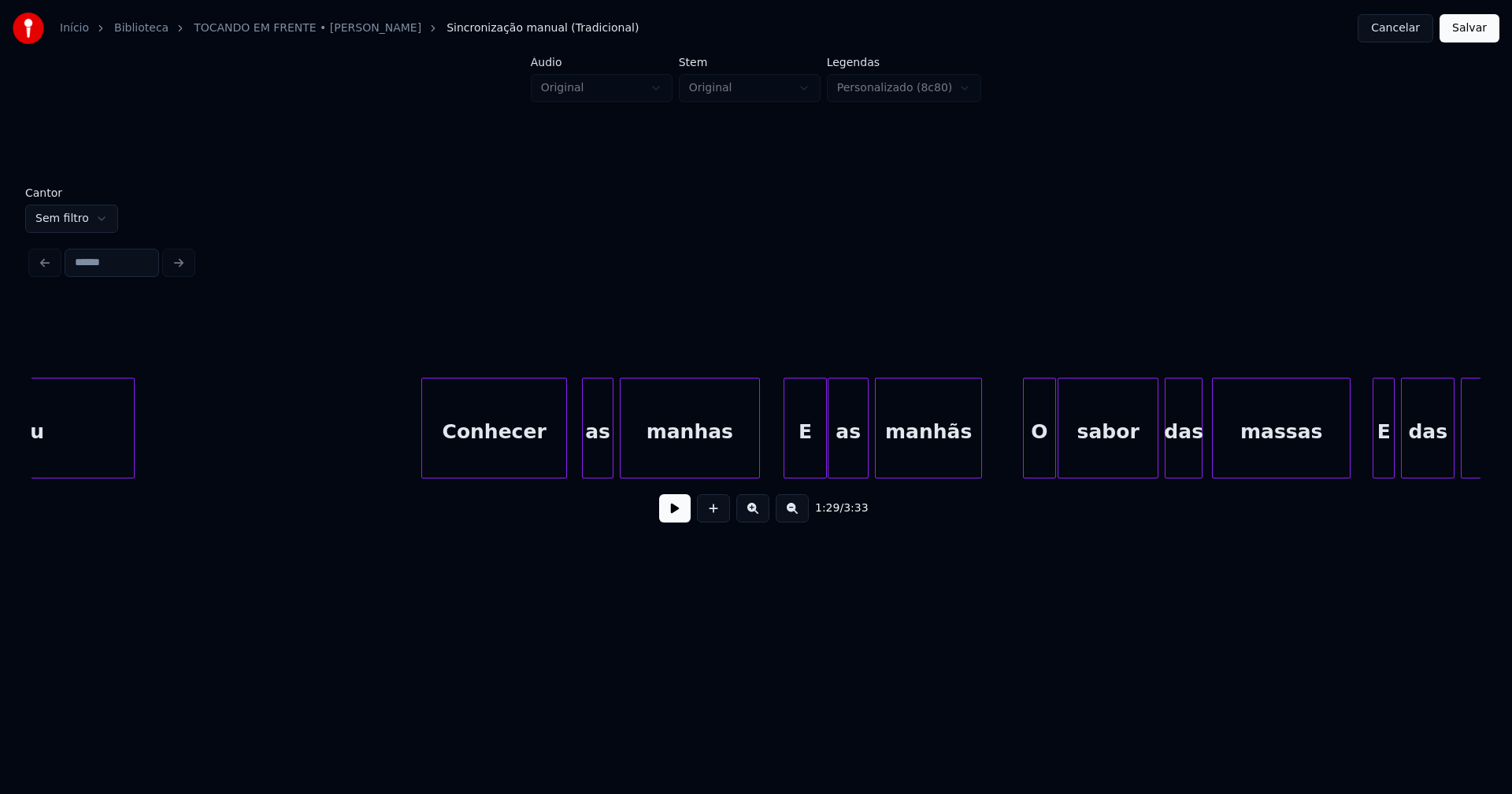
click at [563, 469] on div at bounding box center [564, 428] width 5 height 99
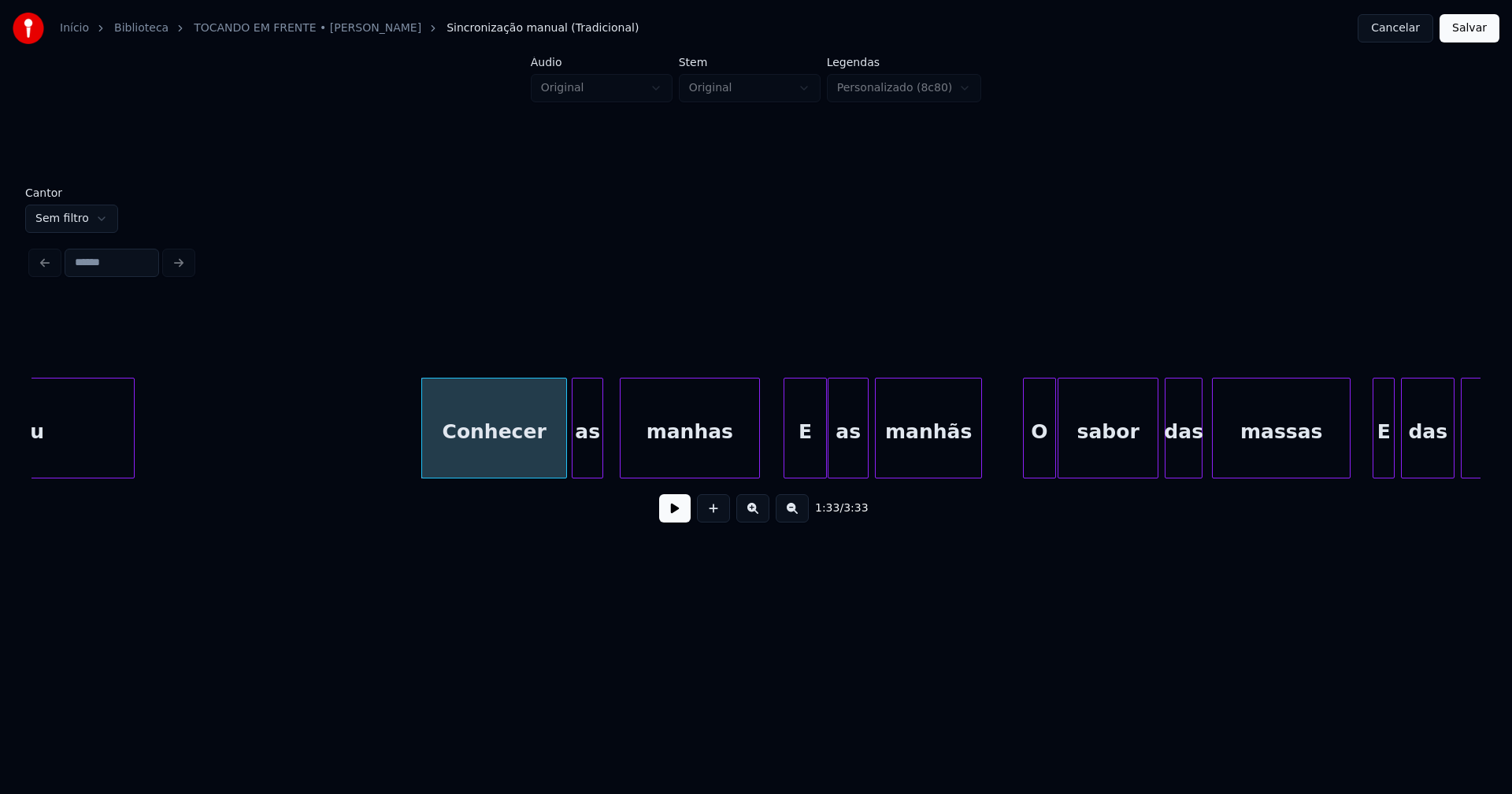
click at [586, 469] on div "as" at bounding box center [587, 432] width 30 height 107
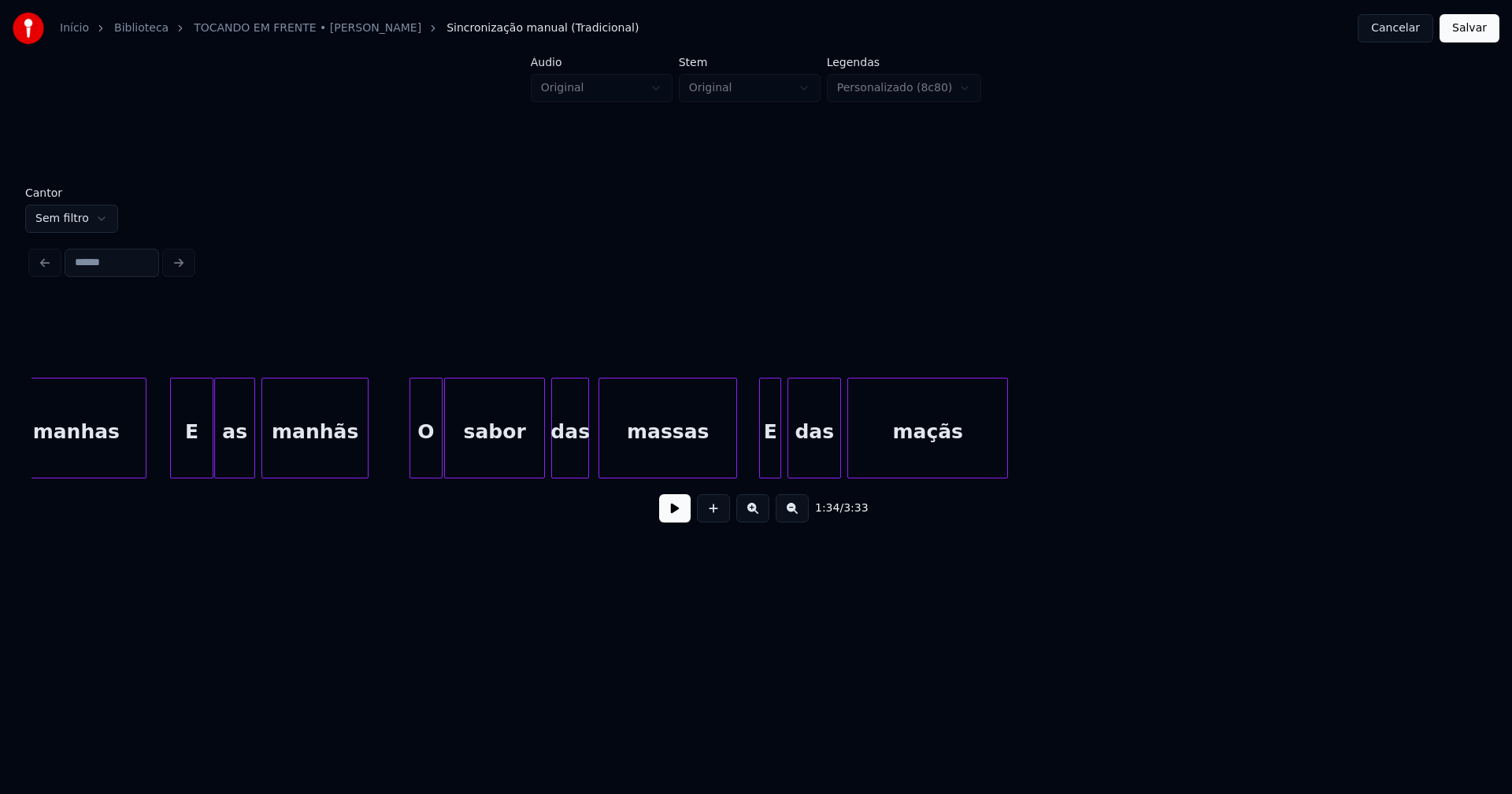
scroll to position [0, 14966]
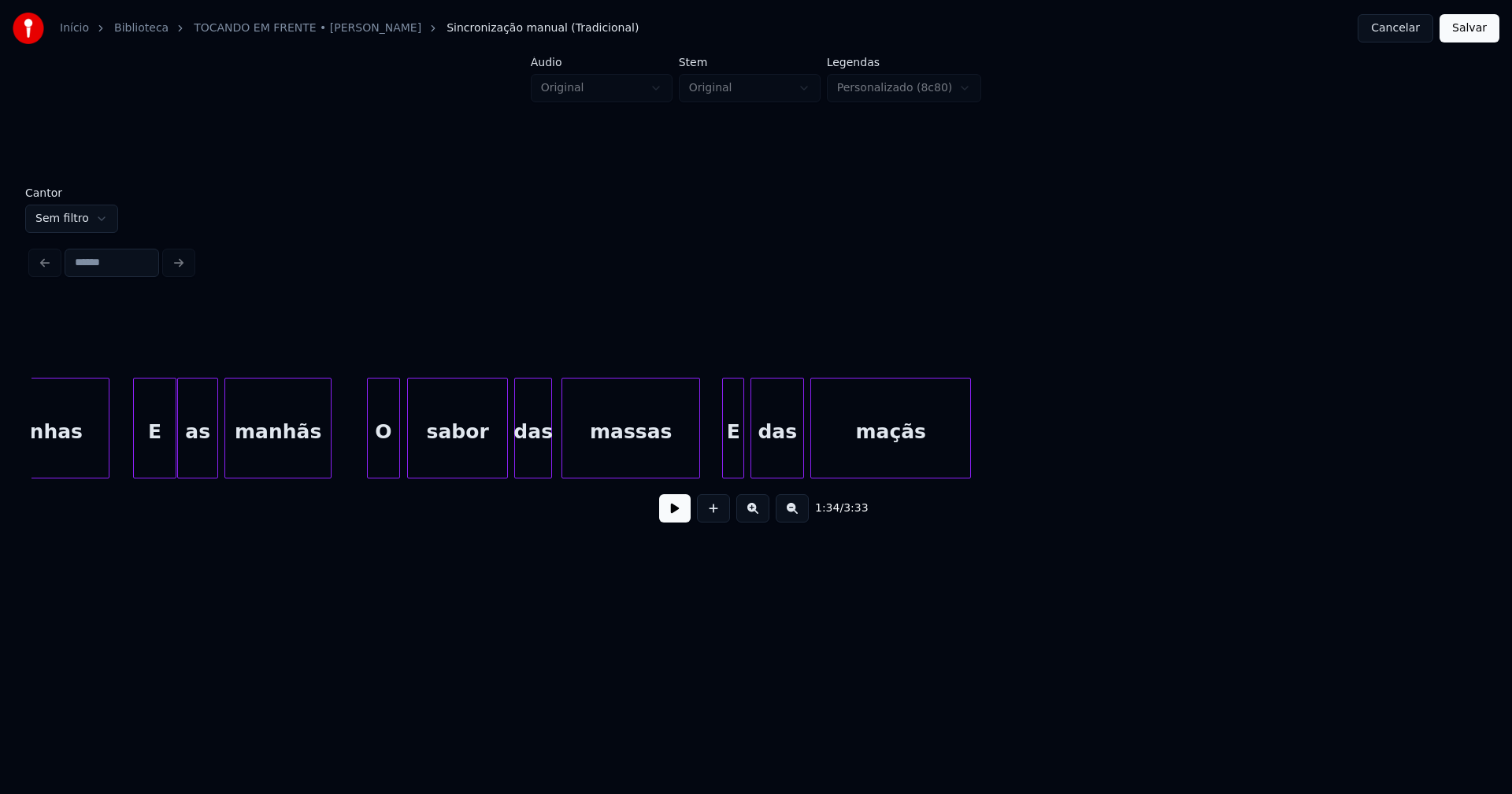
click at [386, 463] on div "O" at bounding box center [383, 432] width 30 height 107
click at [717, 466] on div at bounding box center [719, 428] width 5 height 99
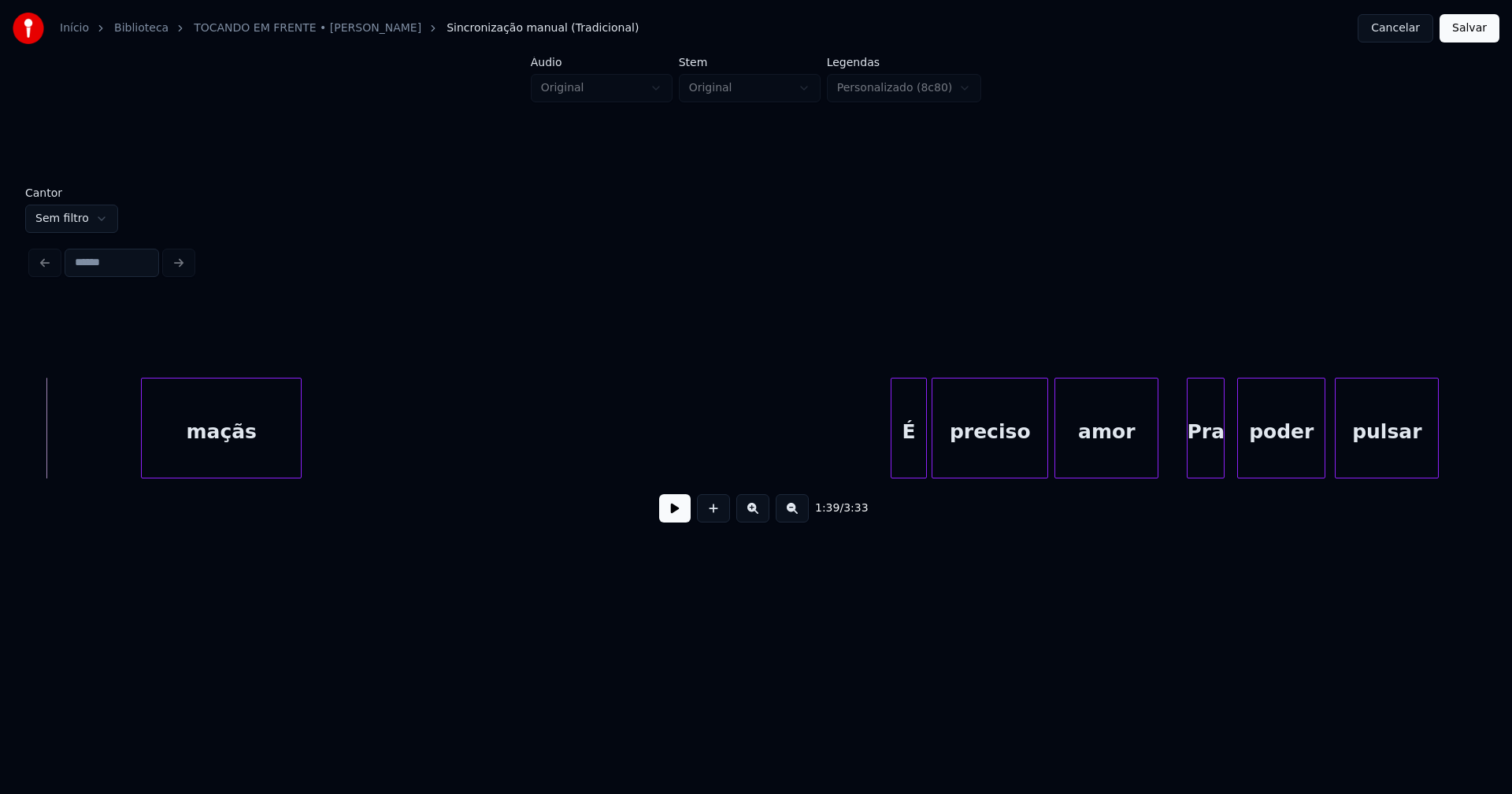
scroll to position [0, 16175]
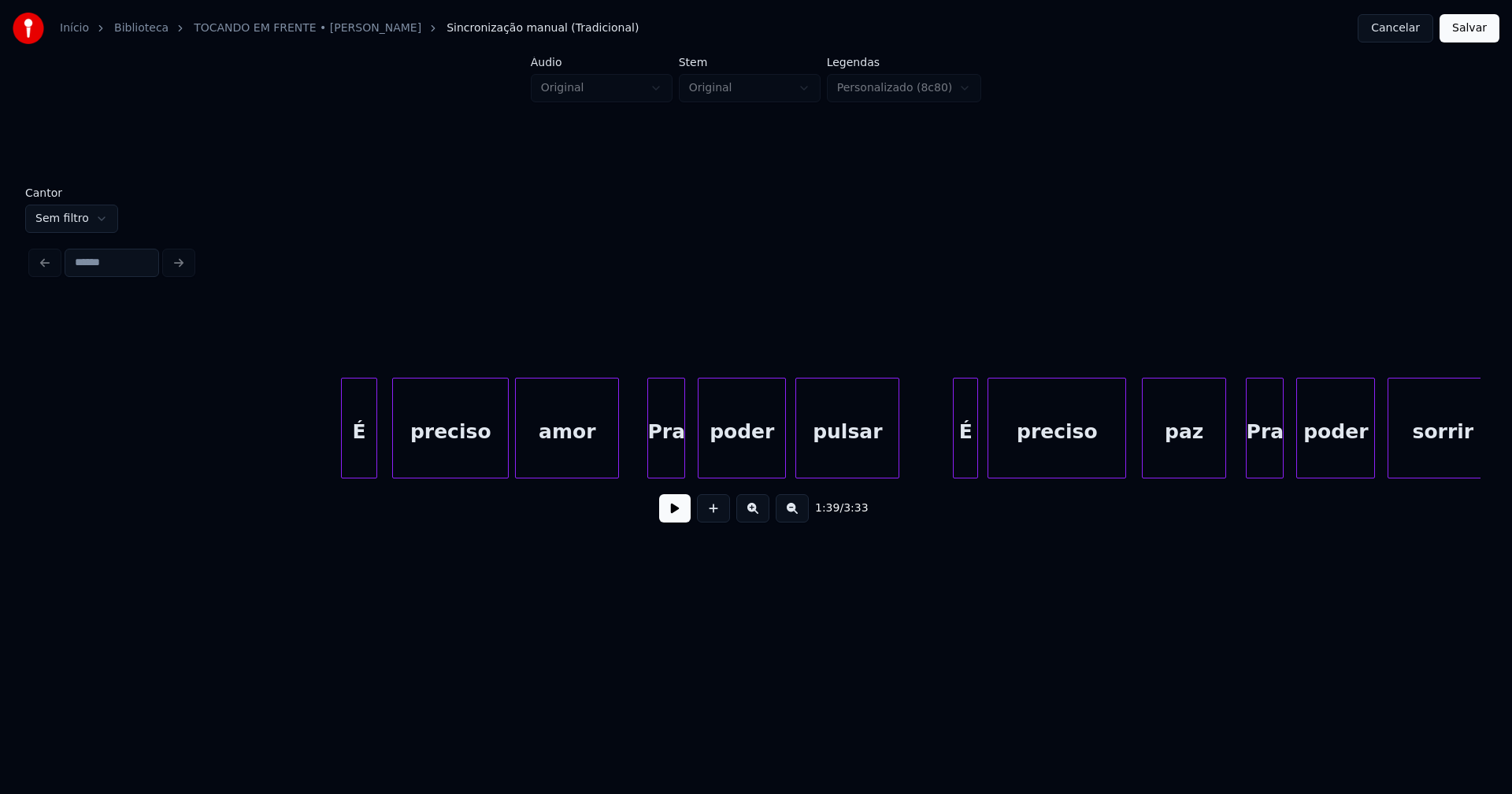
click at [364, 469] on div "É" at bounding box center [358, 432] width 34 height 107
click at [660, 470] on div "Pra" at bounding box center [662, 432] width 36 height 107
click at [958, 455] on div "É" at bounding box center [958, 432] width 24 height 107
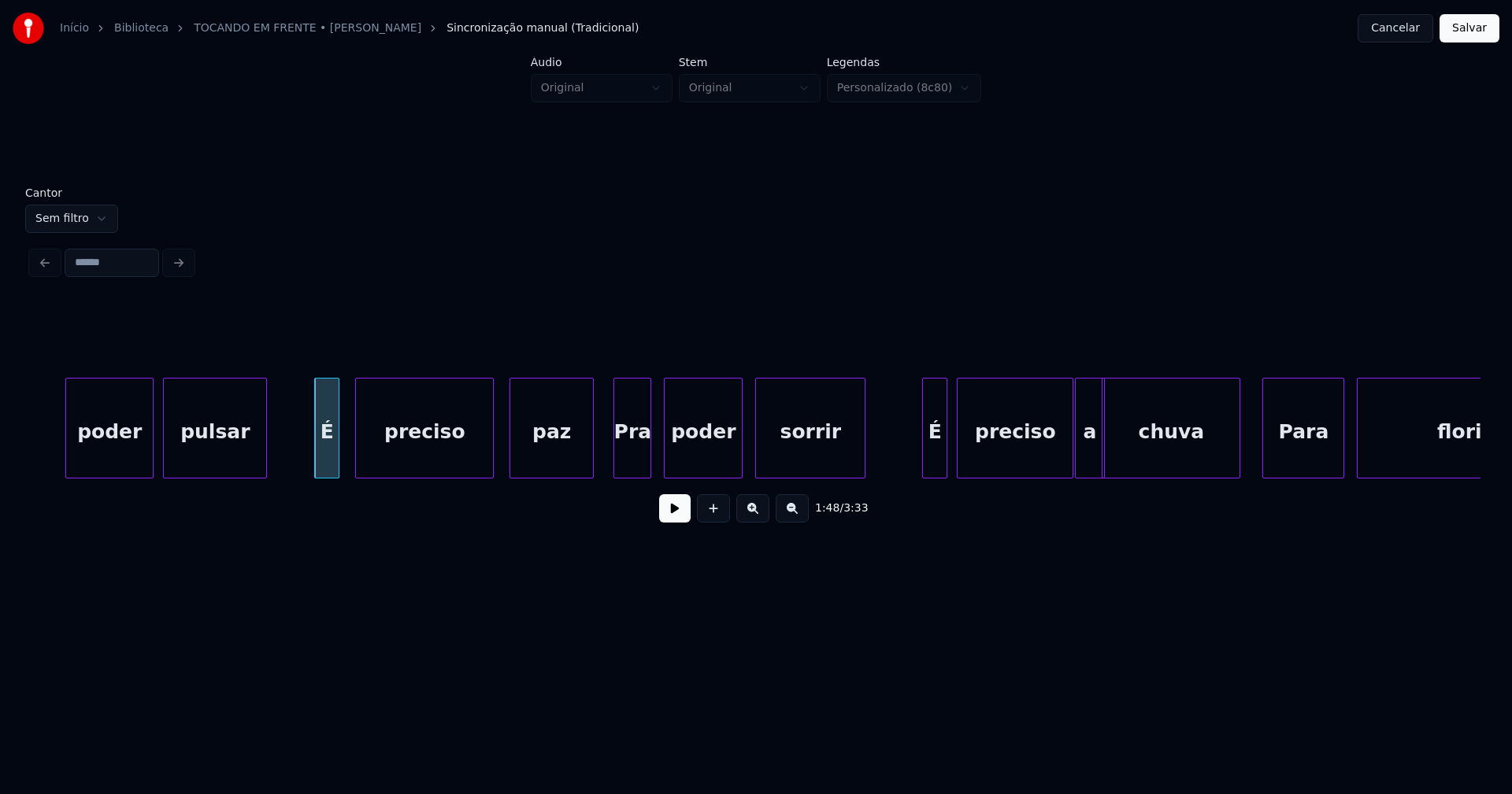
scroll to position [0, 16826]
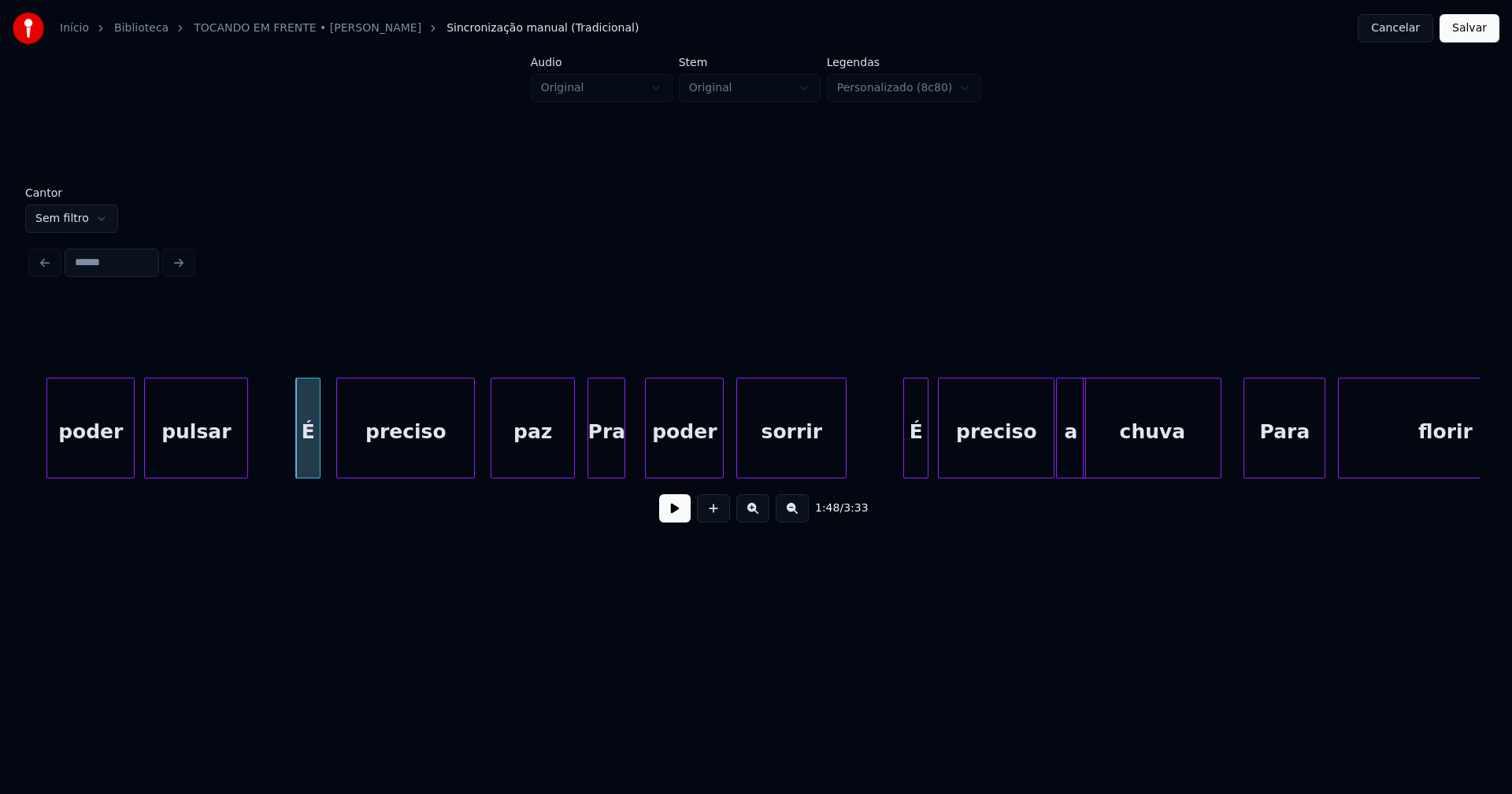
click at [601, 464] on div "Pra" at bounding box center [606, 432] width 36 height 107
click at [905, 469] on div "É" at bounding box center [907, 432] width 24 height 107
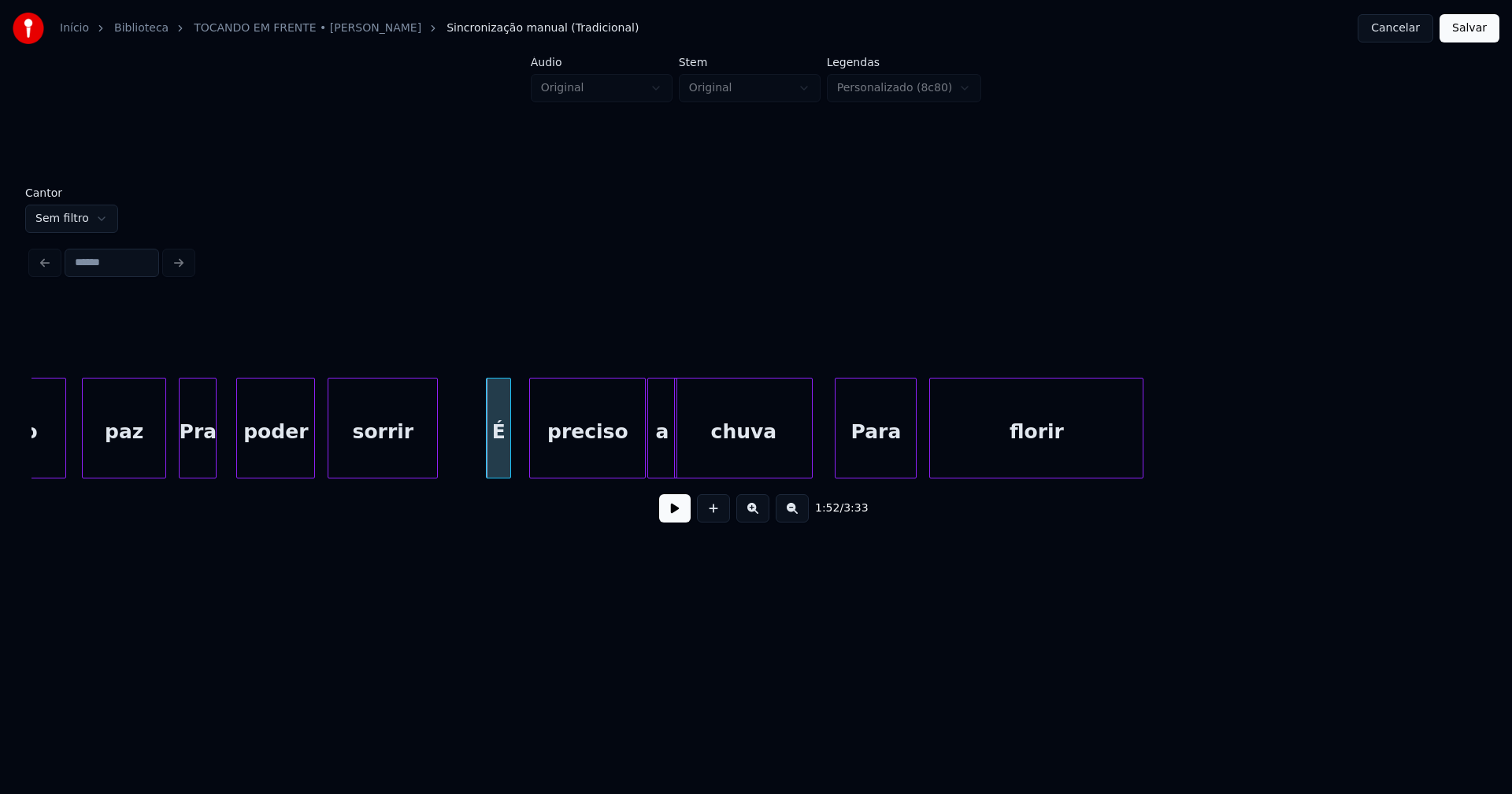
scroll to position [0, 17254]
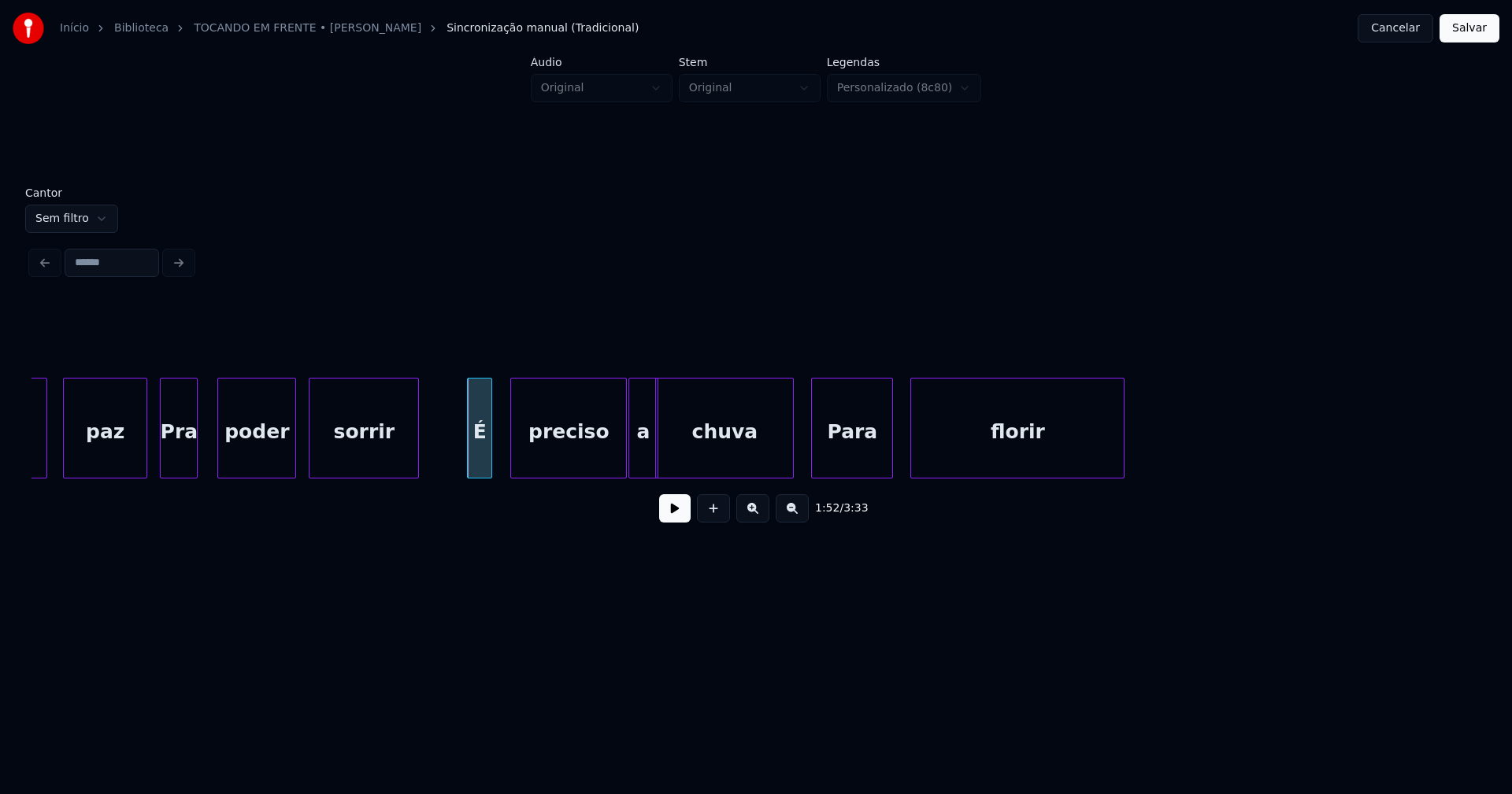
click at [852, 465] on div "Para" at bounding box center [852, 432] width 80 height 107
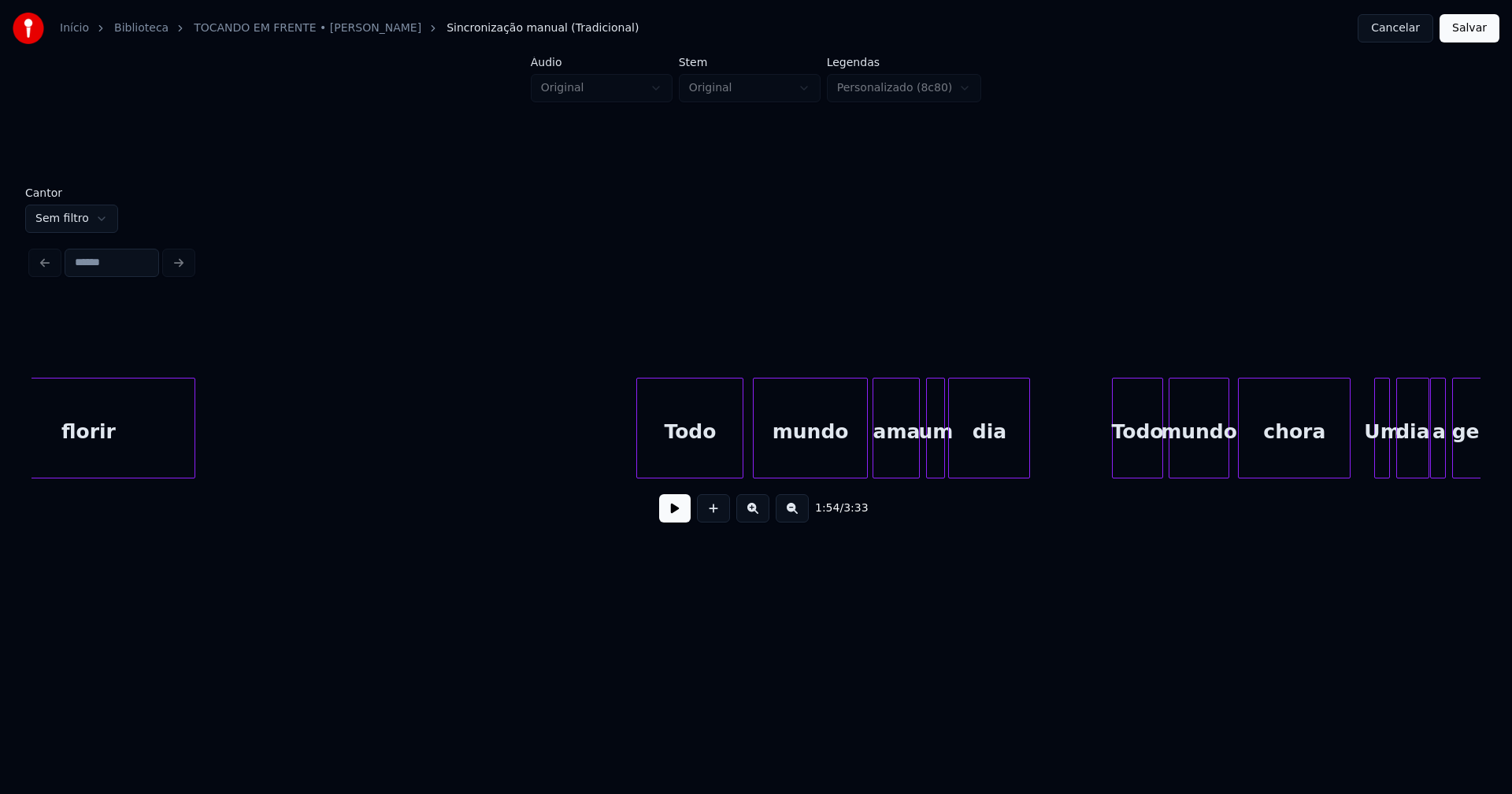
scroll to position [0, 18294]
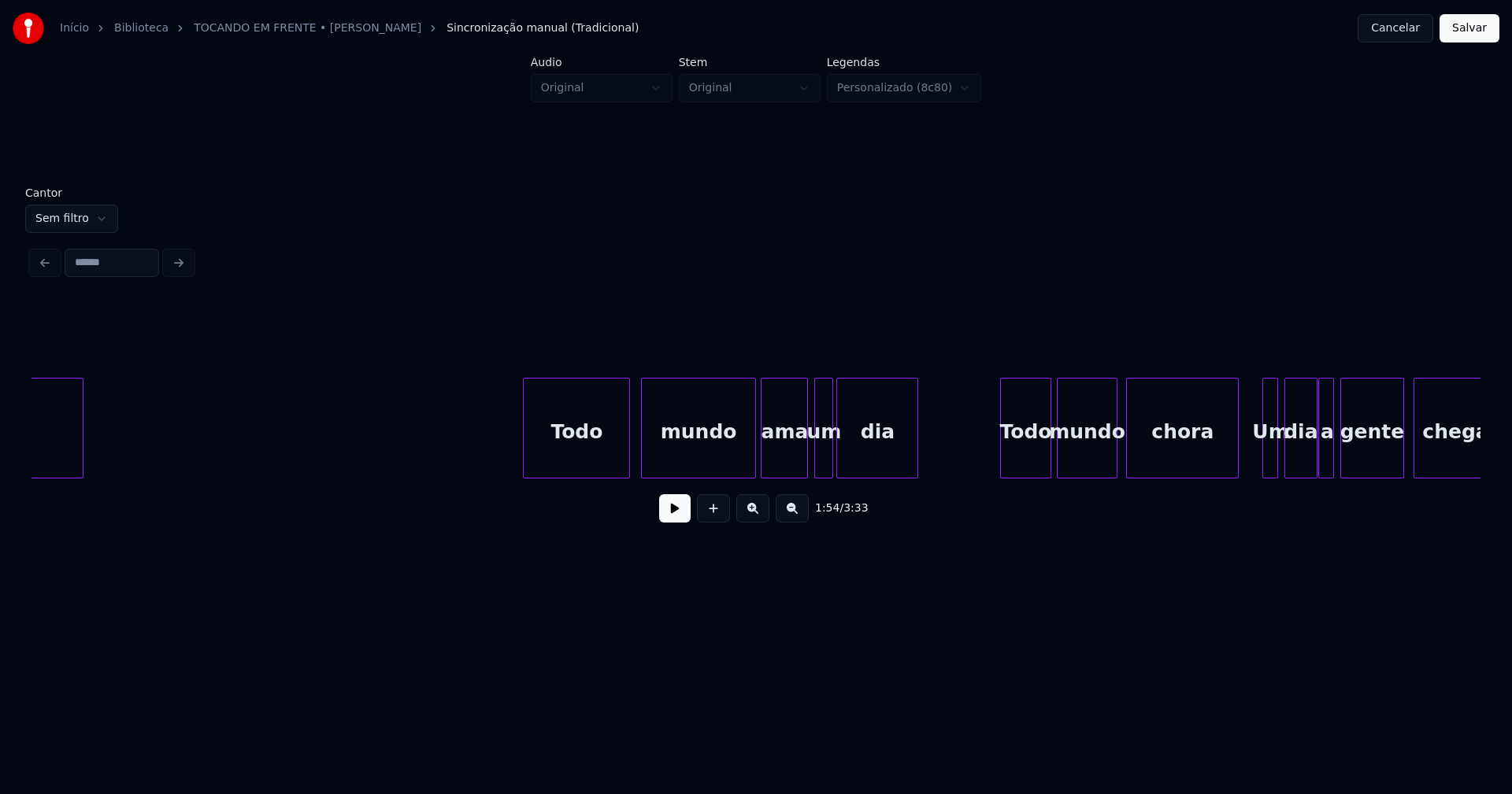
click at [581, 455] on div "Todo" at bounding box center [577, 432] width 105 height 107
click at [689, 450] on div "mundo" at bounding box center [693, 432] width 113 height 107
click at [775, 453] on div "ama" at bounding box center [779, 432] width 46 height 107
click at [813, 462] on div "um" at bounding box center [815, 432] width 17 height 107
click at [791, 466] on div at bounding box center [792, 428] width 5 height 99
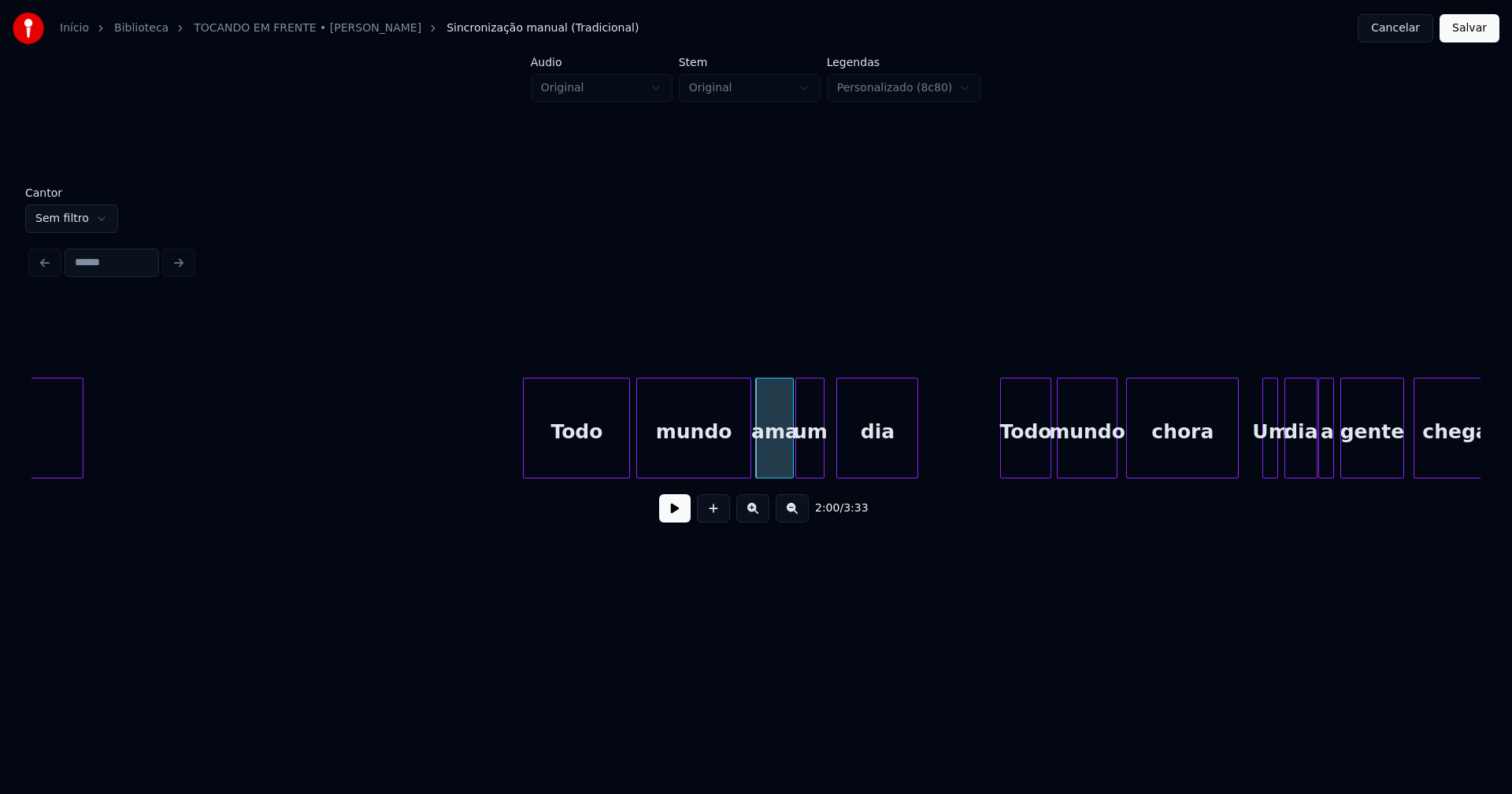
click at [797, 467] on div at bounding box center [798, 428] width 5 height 99
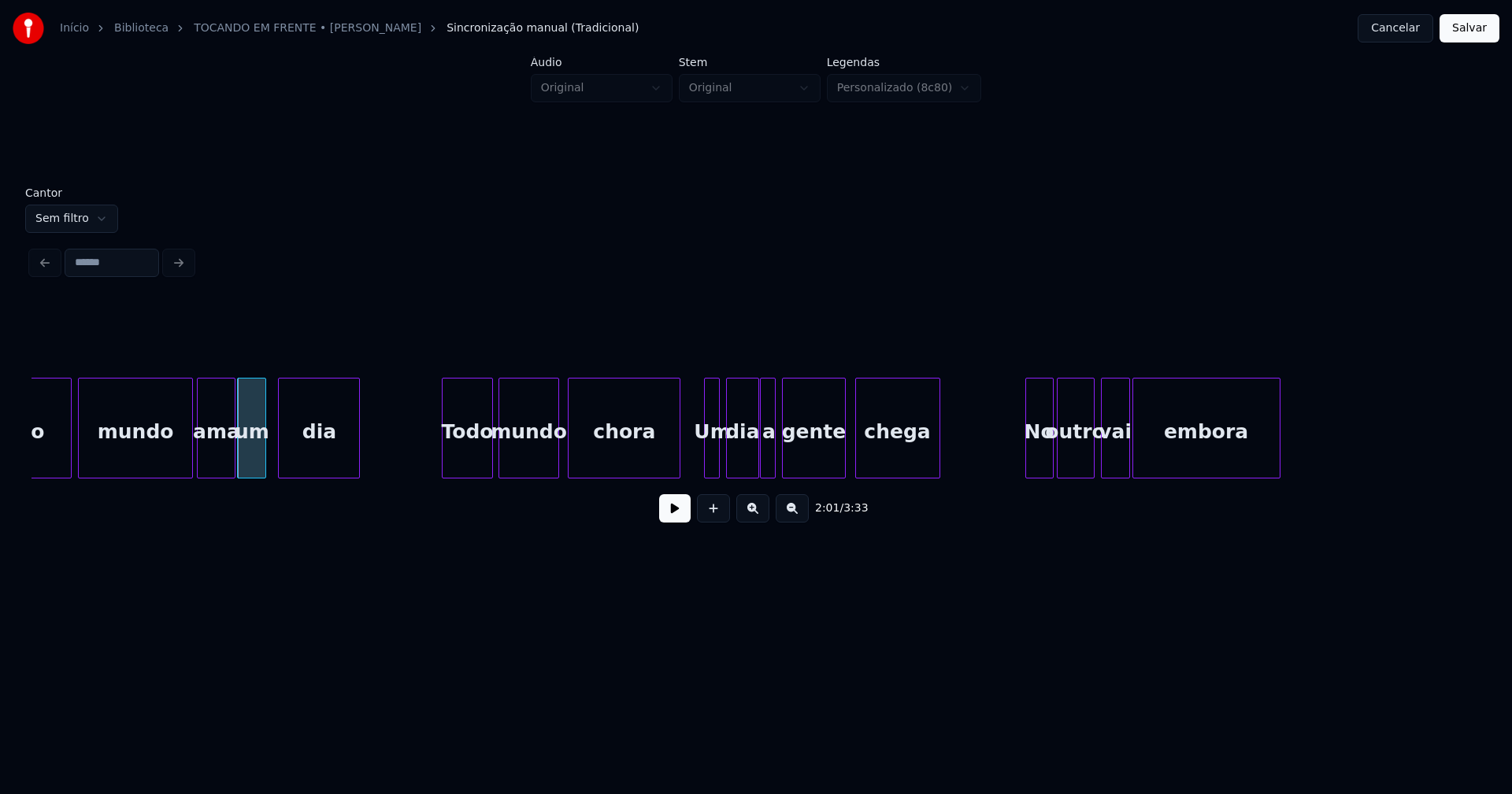
scroll to position [0, 18871]
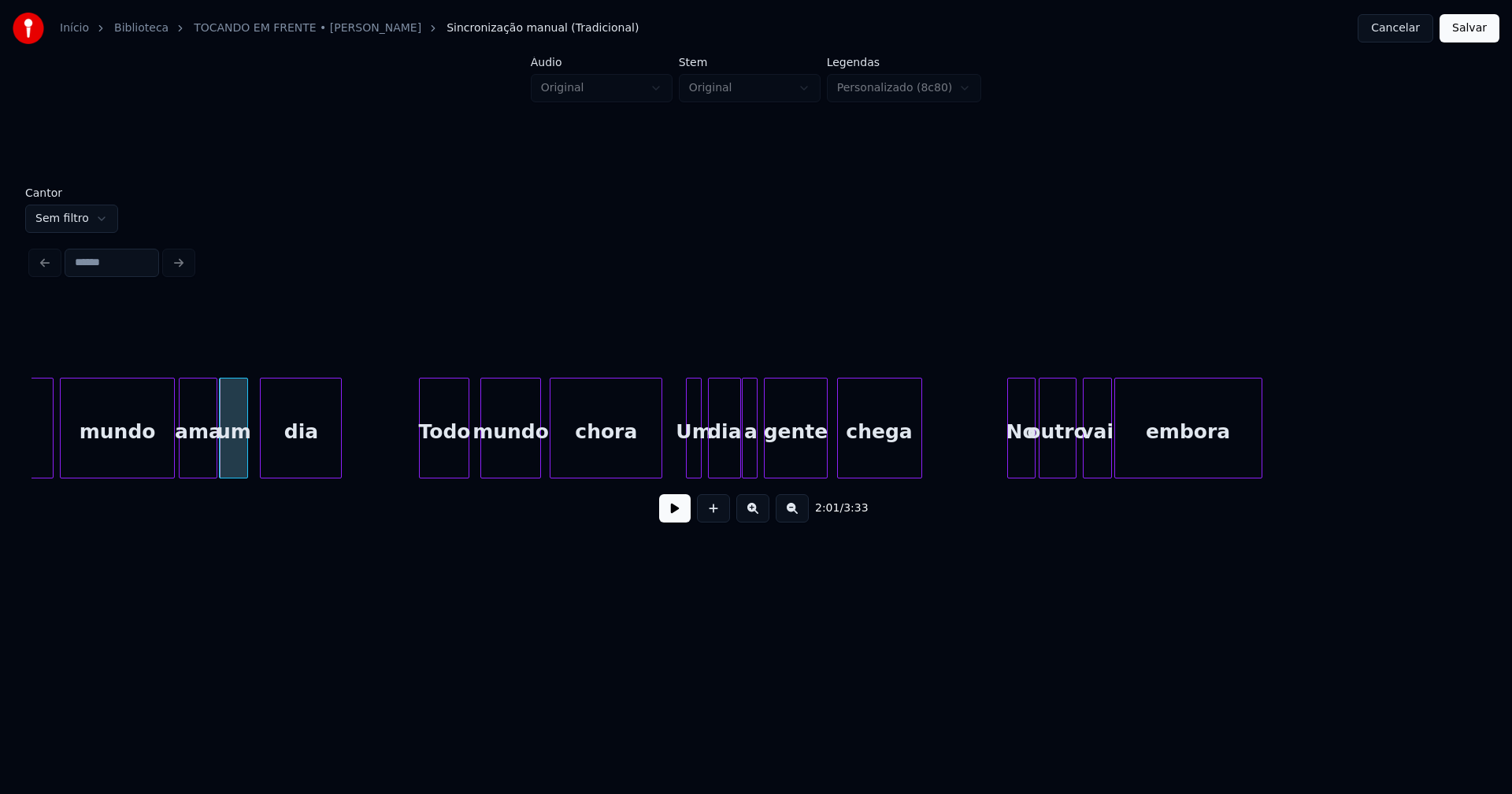
click at [457, 457] on div "Todo" at bounding box center [443, 432] width 48 height 107
click at [654, 458] on div at bounding box center [652, 428] width 5 height 99
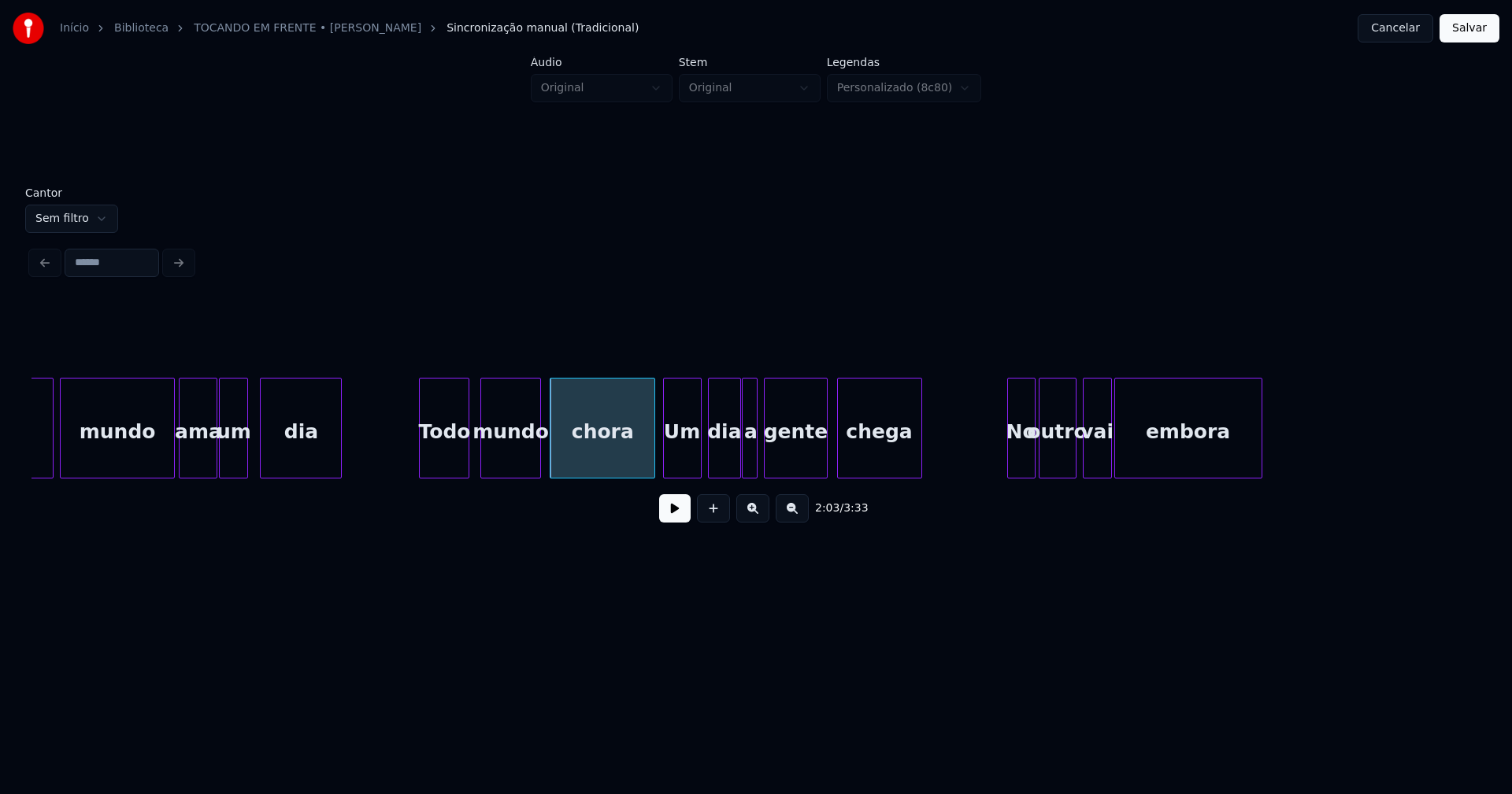
click at [664, 462] on div at bounding box center [666, 428] width 5 height 99
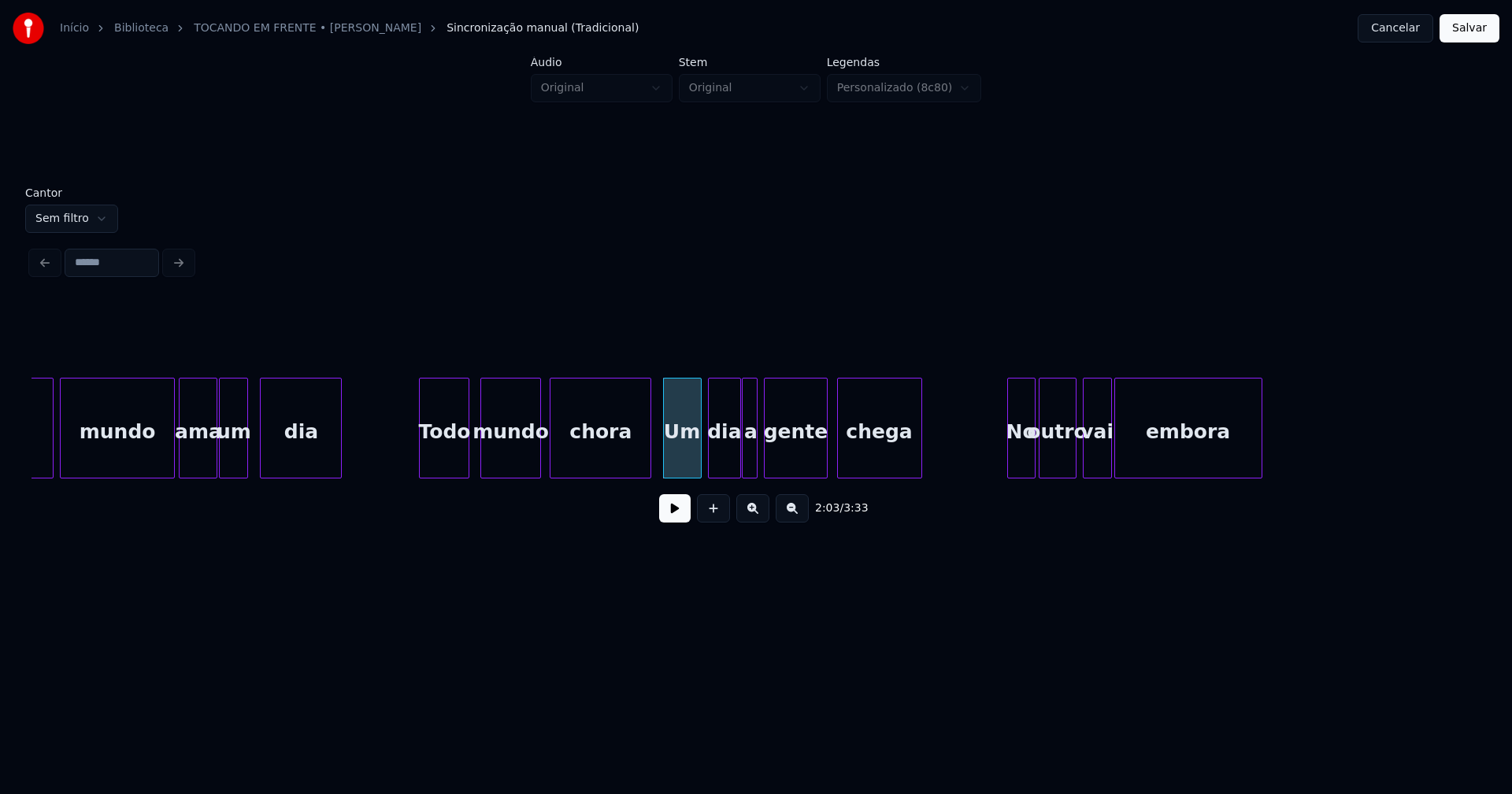
click at [649, 459] on div at bounding box center [648, 428] width 5 height 99
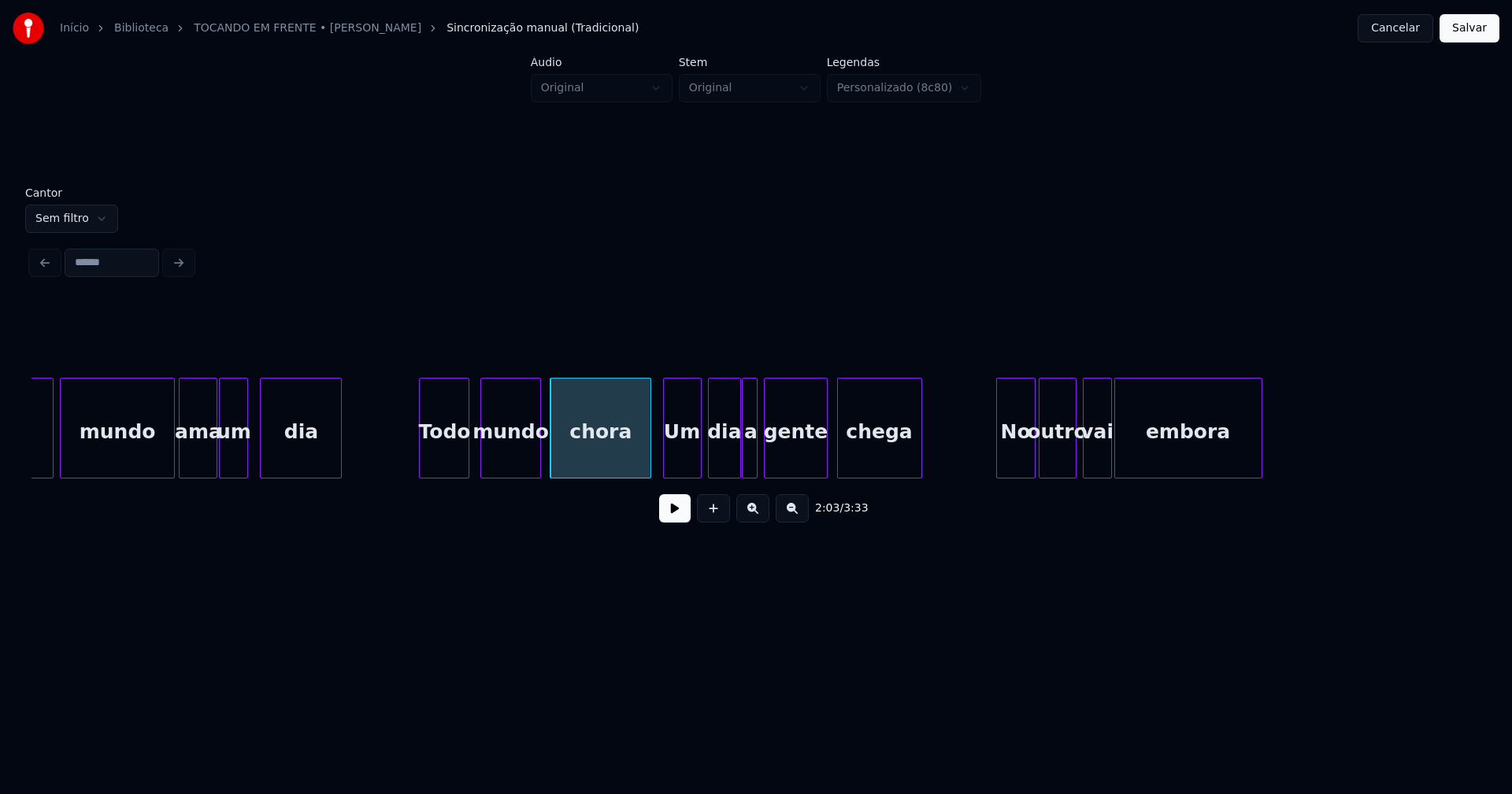
click at [1000, 464] on div at bounding box center [1000, 428] width 5 height 99
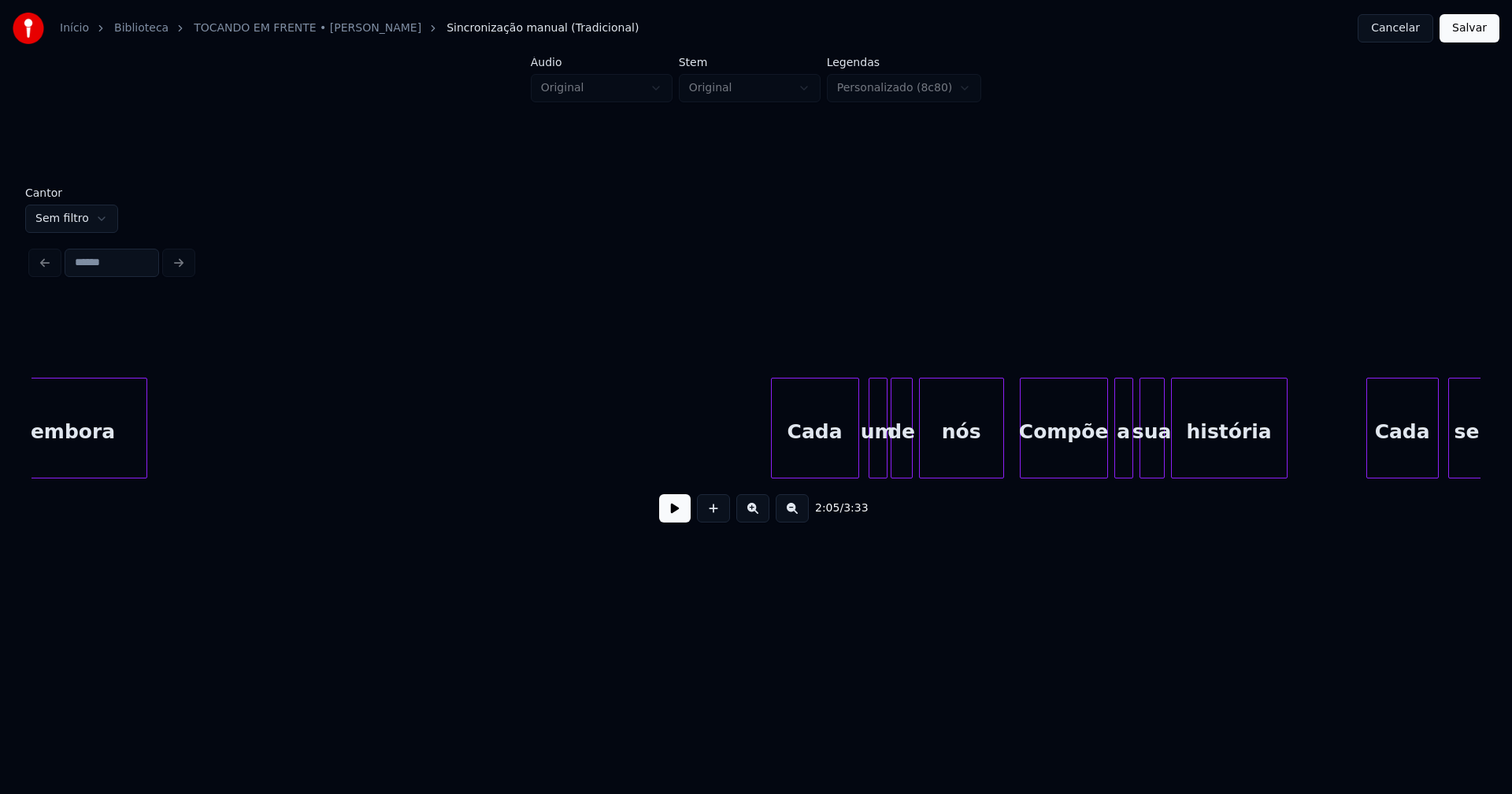
scroll to position [0, 20099]
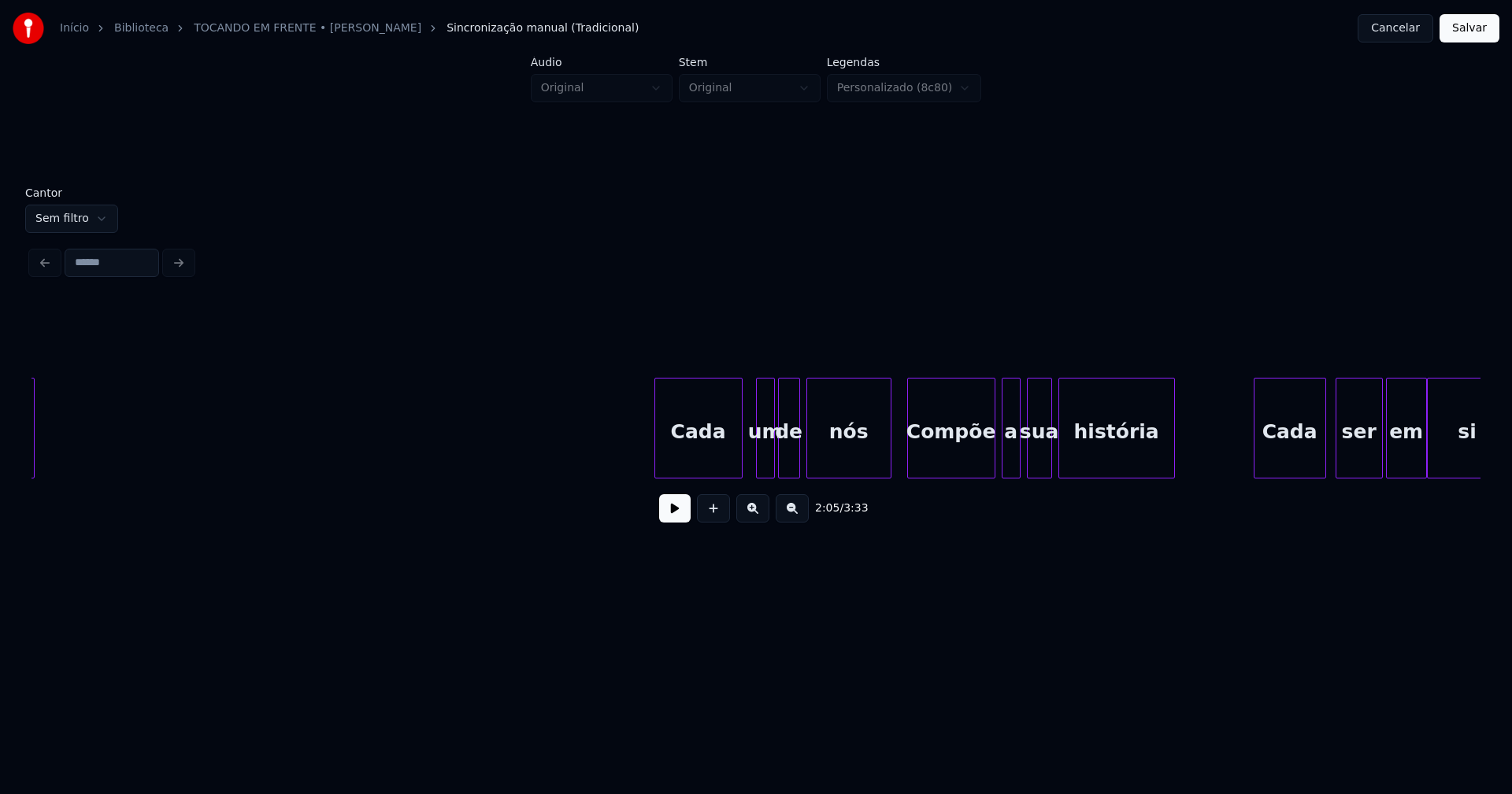
click at [714, 463] on div "Cada" at bounding box center [698, 432] width 86 height 107
click at [749, 469] on div at bounding box center [748, 428] width 5 height 99
click at [954, 456] on div "Compõe" at bounding box center [945, 432] width 86 height 107
click at [995, 457] on div at bounding box center [996, 428] width 5 height 99
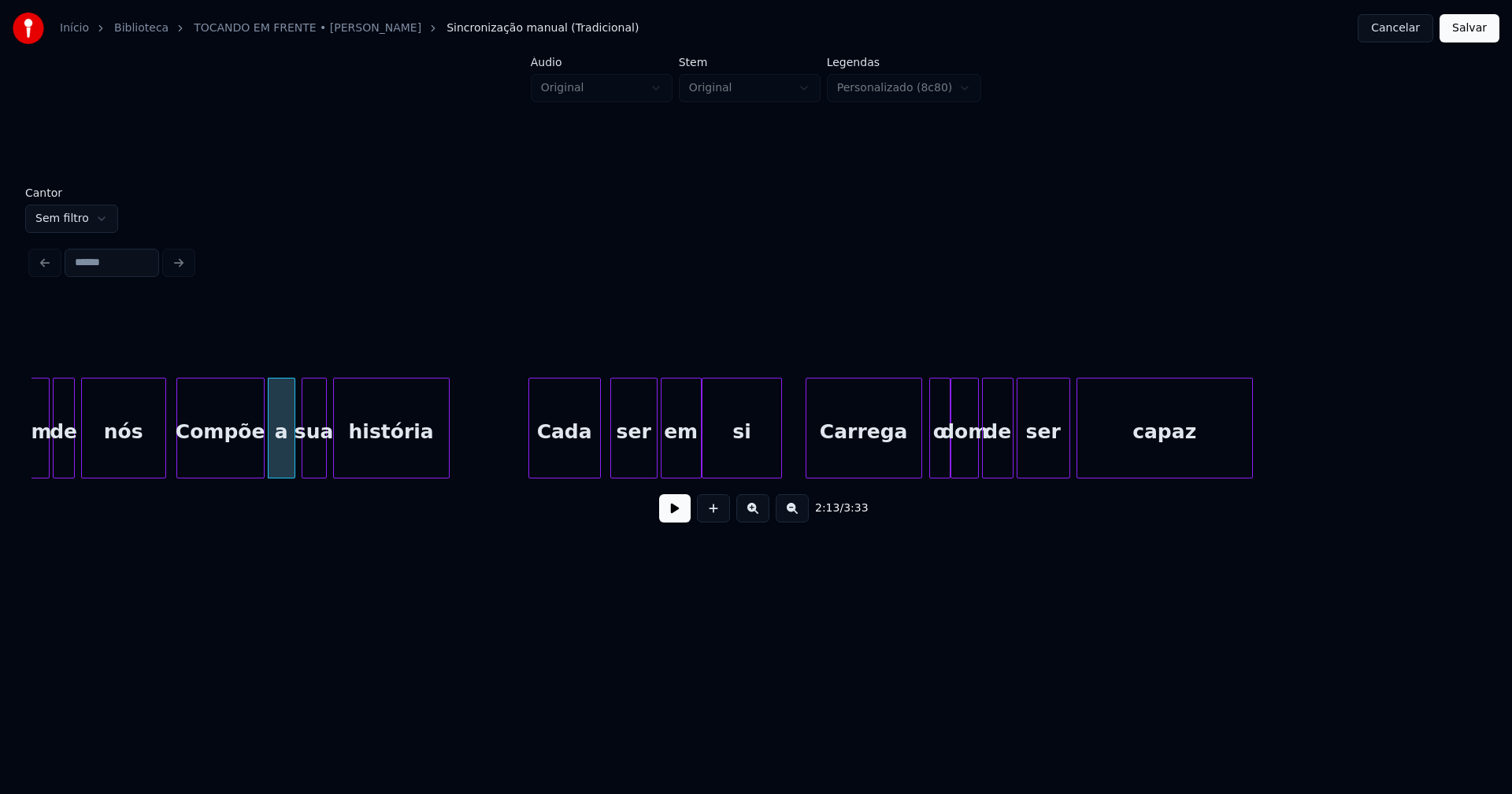
scroll to position [0, 20842]
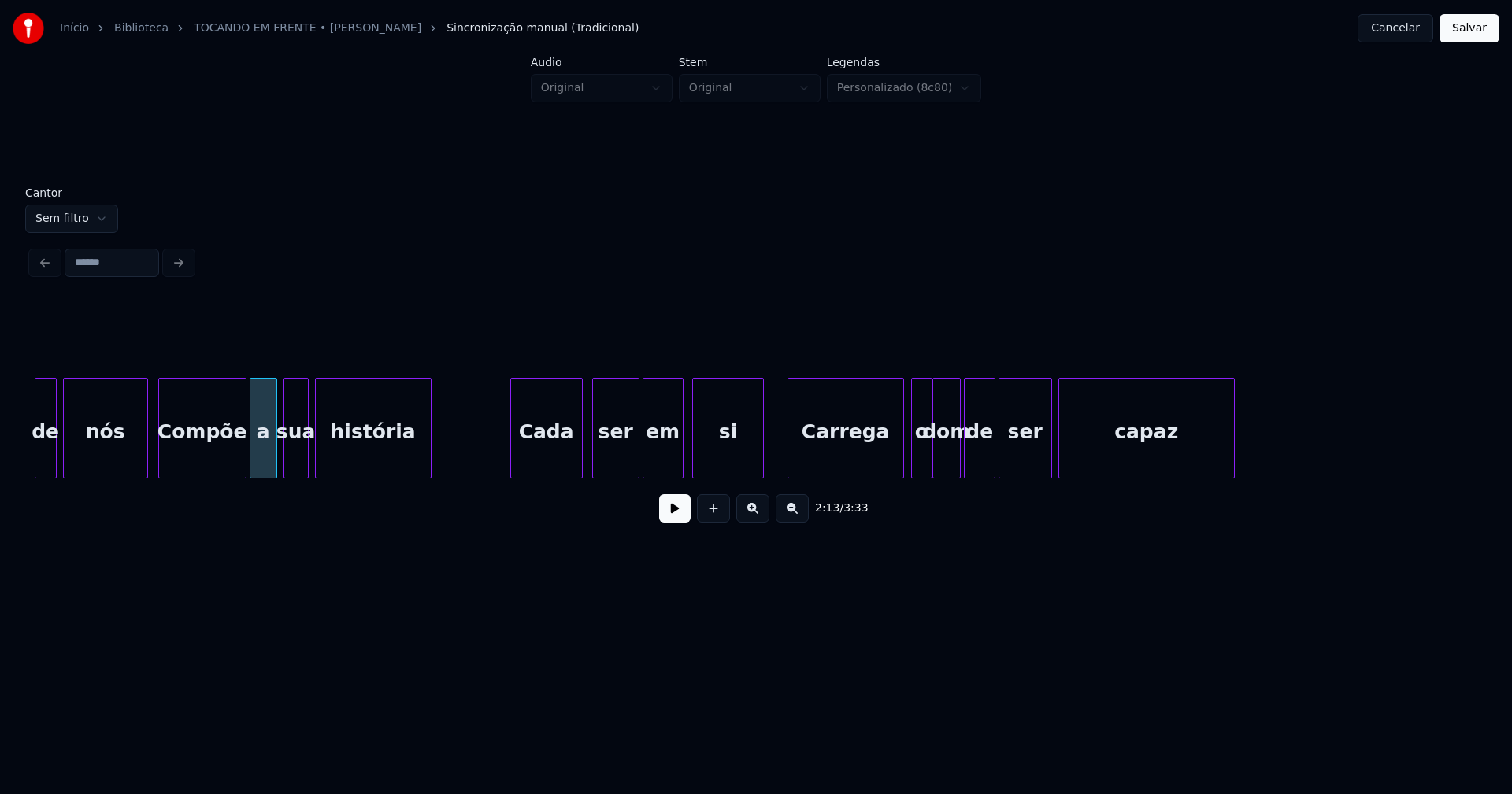
click at [696, 463] on div at bounding box center [696, 428] width 5 height 99
click at [658, 462] on div "em" at bounding box center [668, 432] width 39 height 107
click at [627, 467] on div at bounding box center [627, 428] width 5 height 99
click at [640, 466] on div at bounding box center [641, 428] width 5 height 99
click at [917, 463] on div "o" at bounding box center [917, 432] width 20 height 107
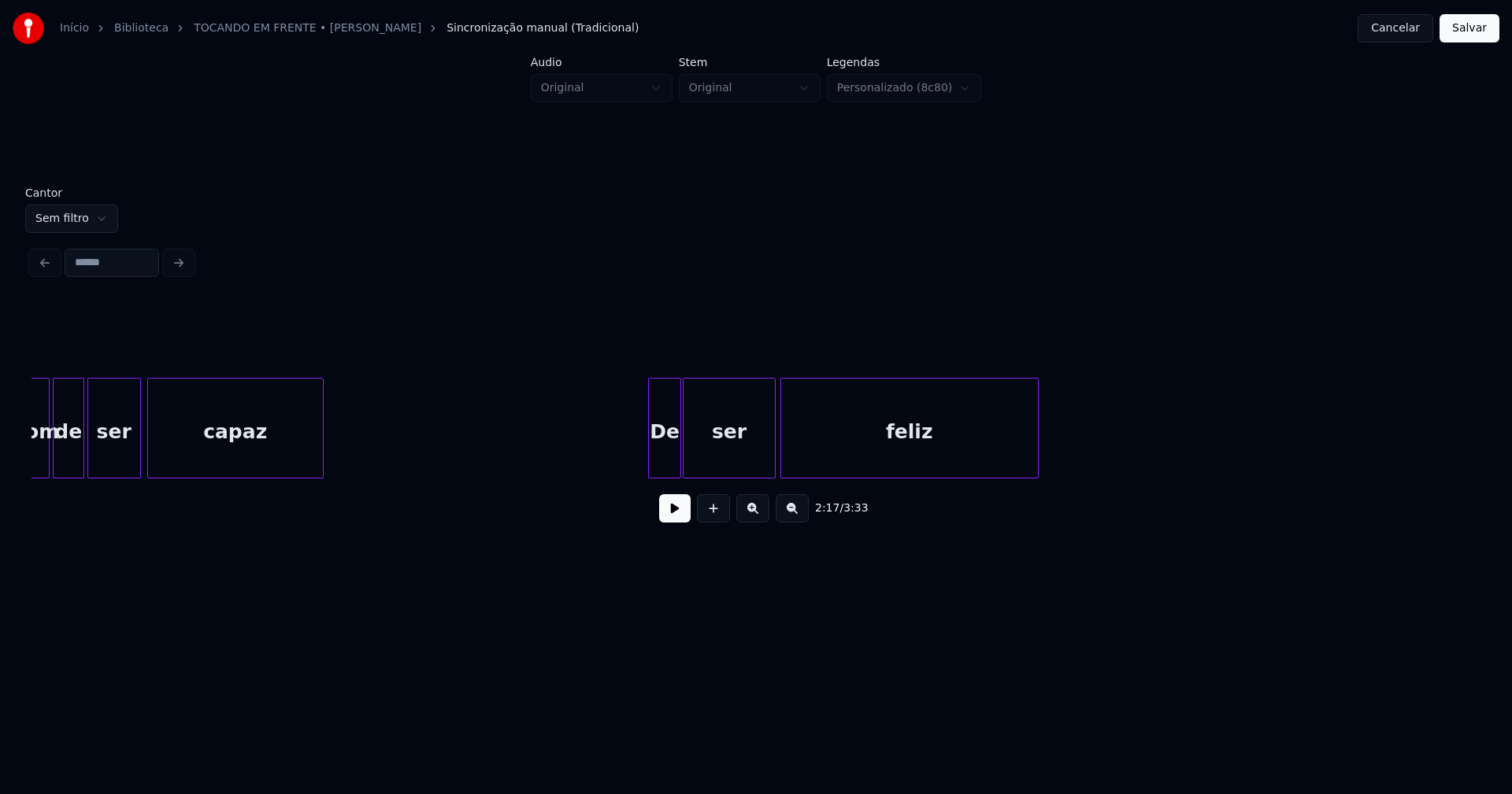
scroll to position [0, 21772]
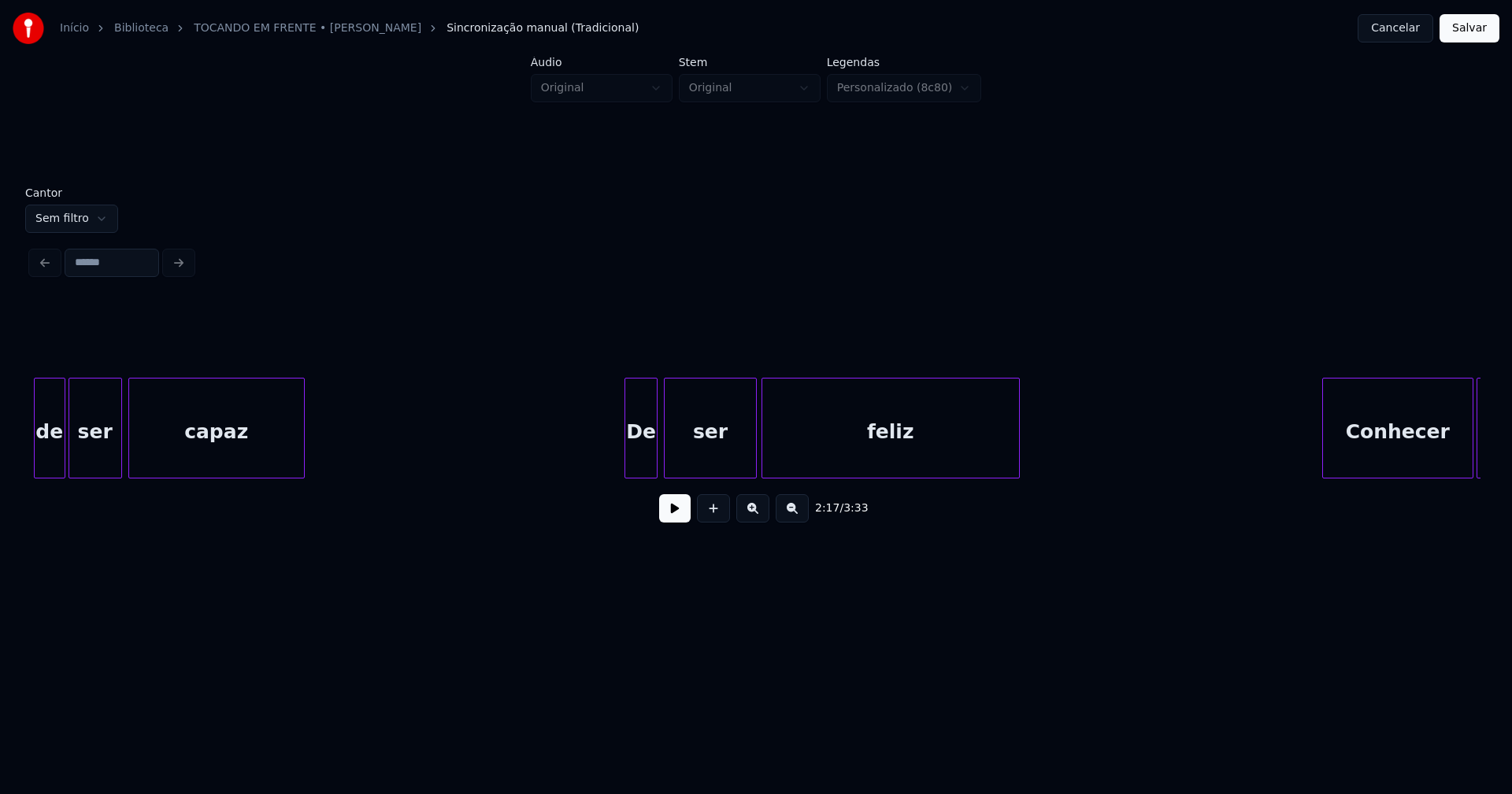
click at [646, 470] on div "De" at bounding box center [641, 432] width 32 height 107
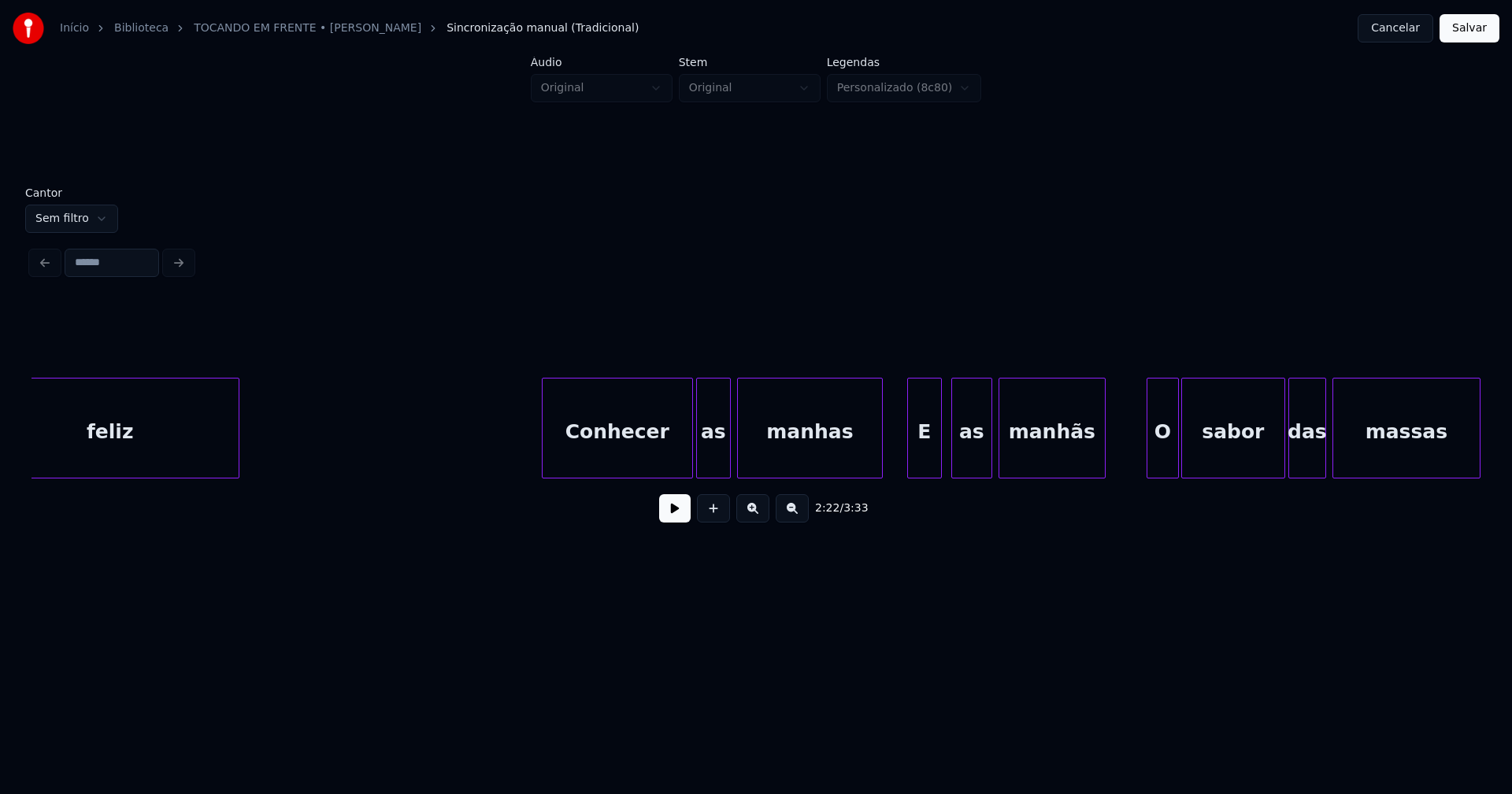
scroll to position [0, 22571]
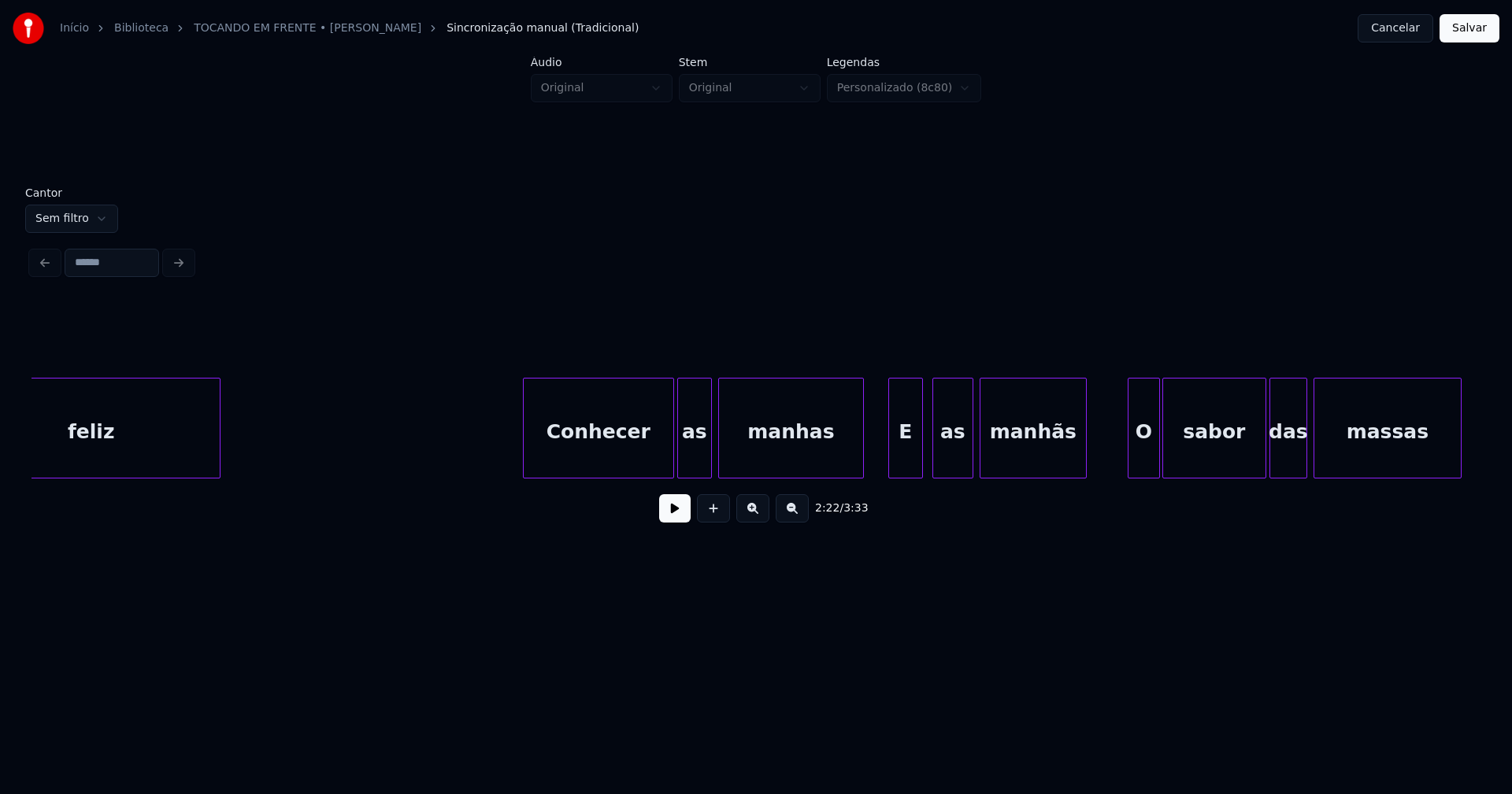
click at [669, 465] on div at bounding box center [671, 428] width 5 height 99
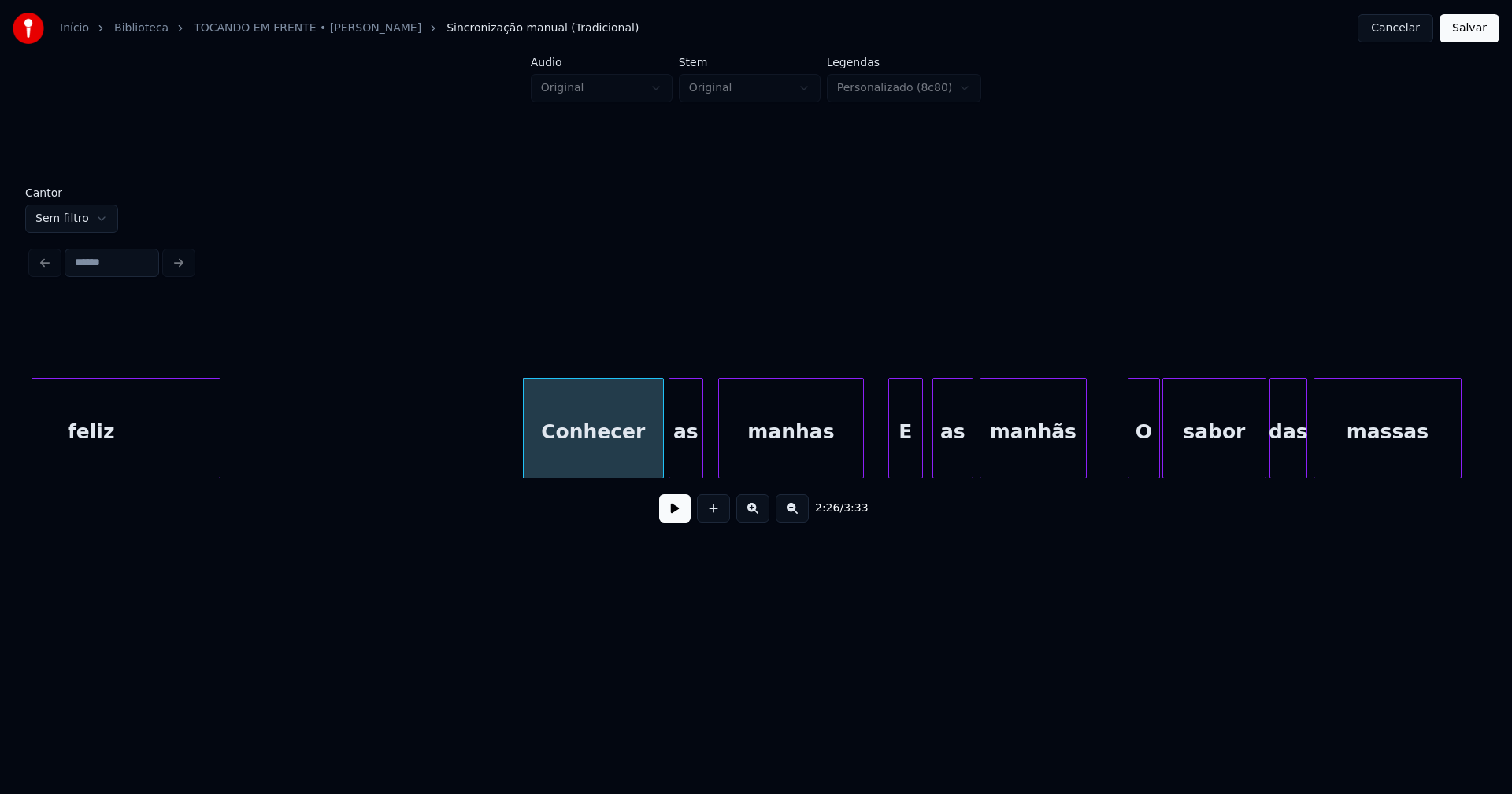
click at [686, 463] on div "as" at bounding box center [686, 432] width 33 height 107
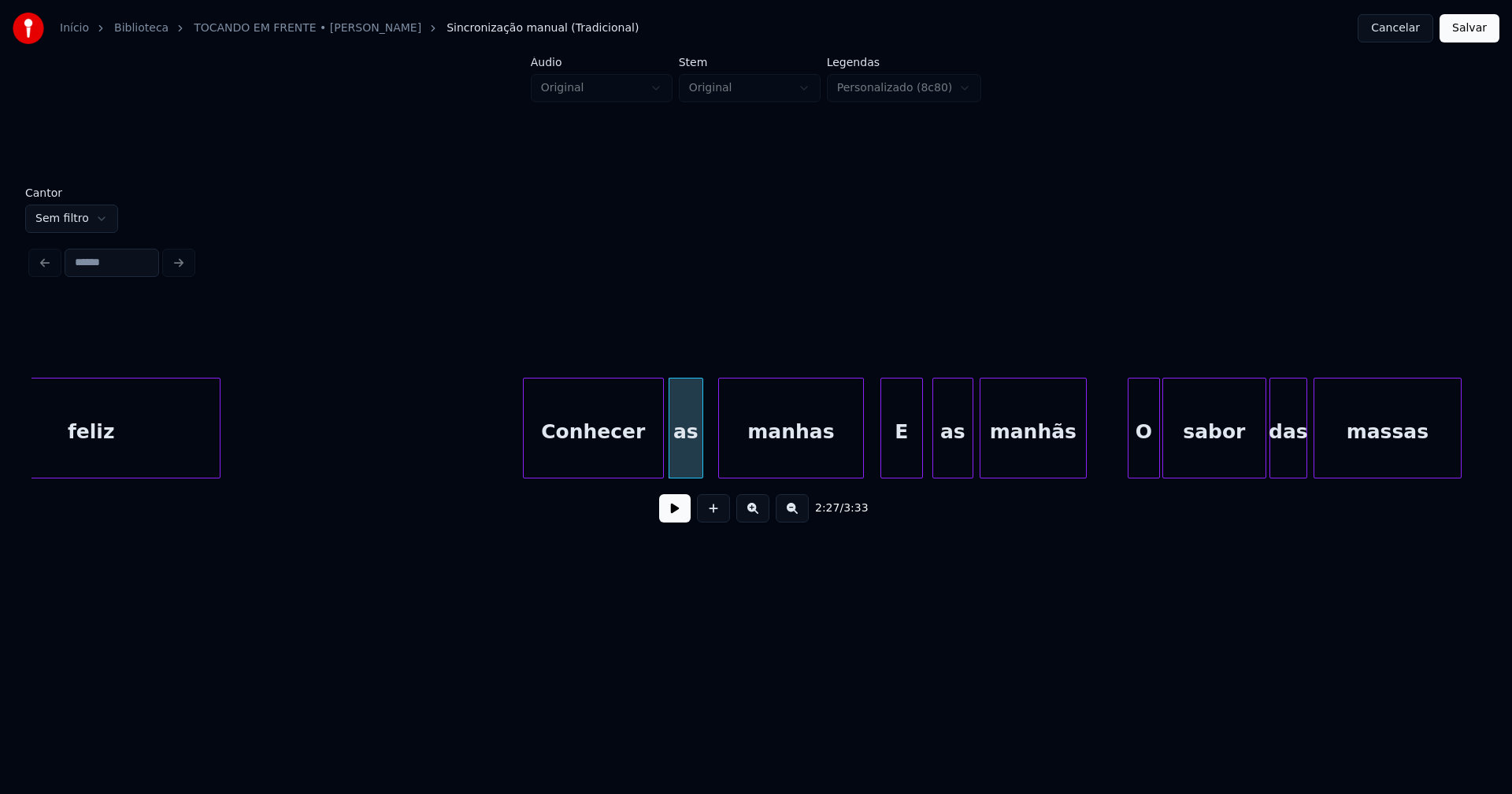
click at [881, 468] on div at bounding box center [884, 428] width 5 height 99
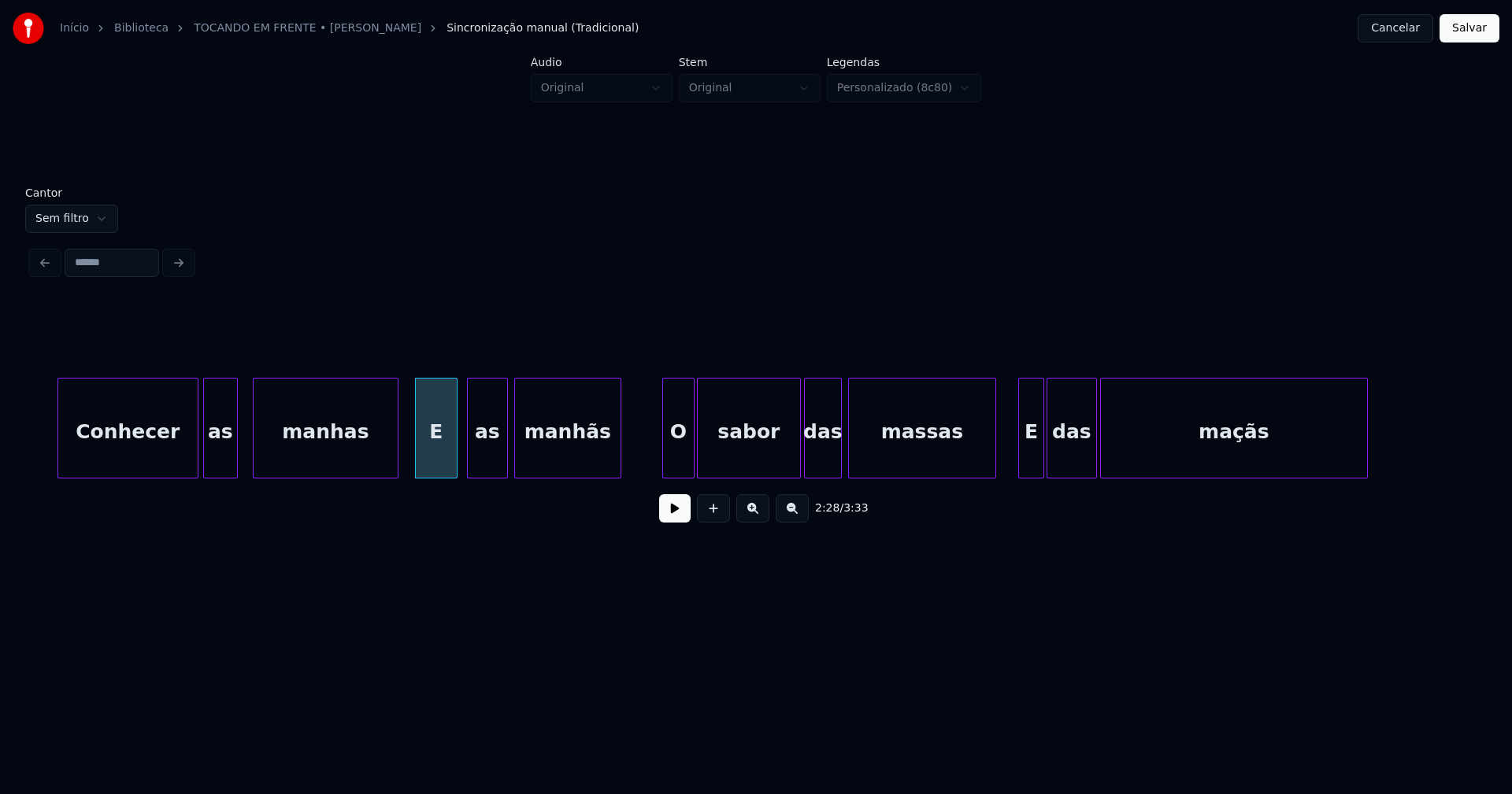
scroll to position [0, 23055]
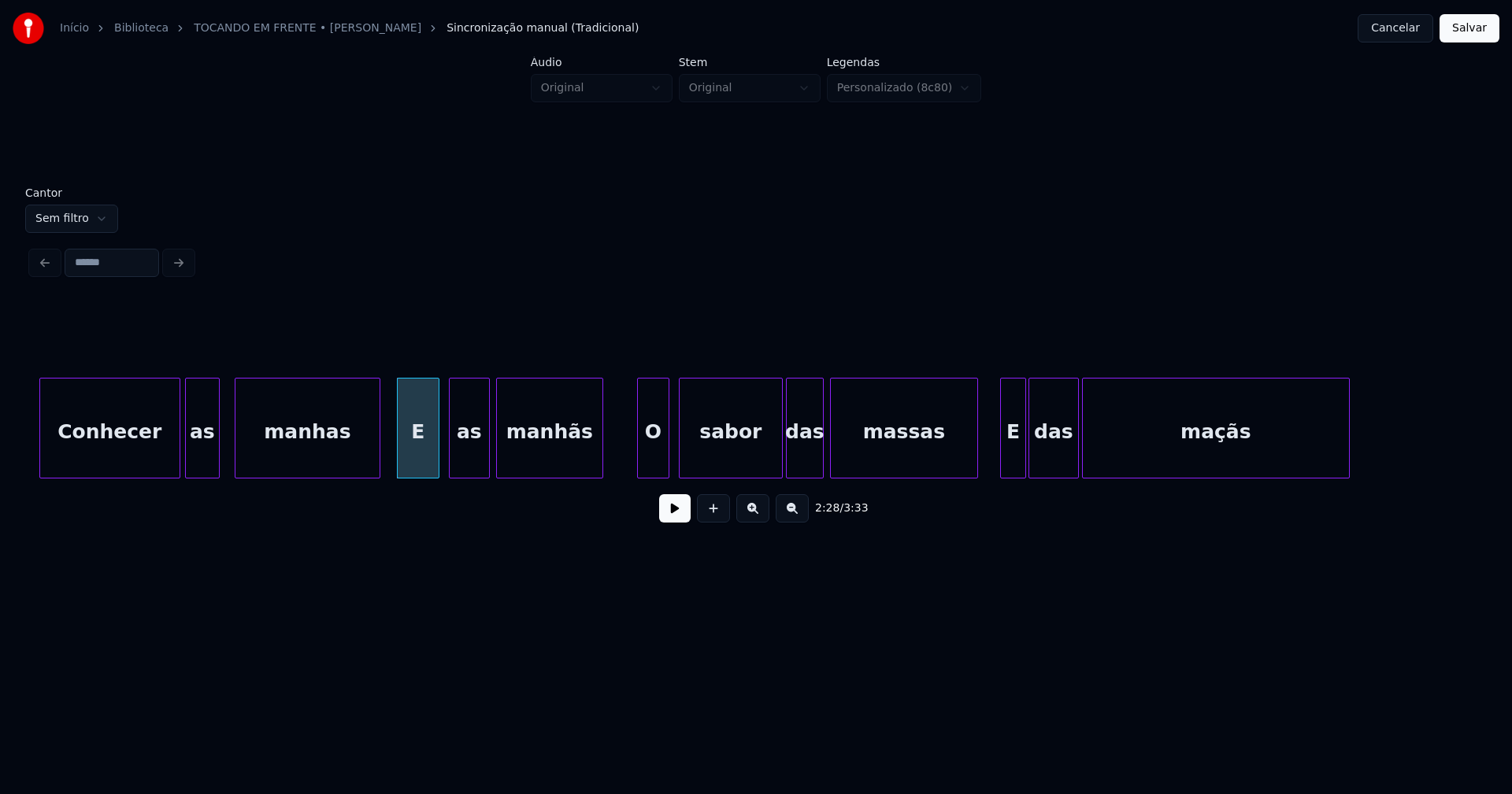
click at [654, 460] on div "O" at bounding box center [653, 432] width 30 height 107
click at [1003, 461] on div "E" at bounding box center [1006, 432] width 25 height 107
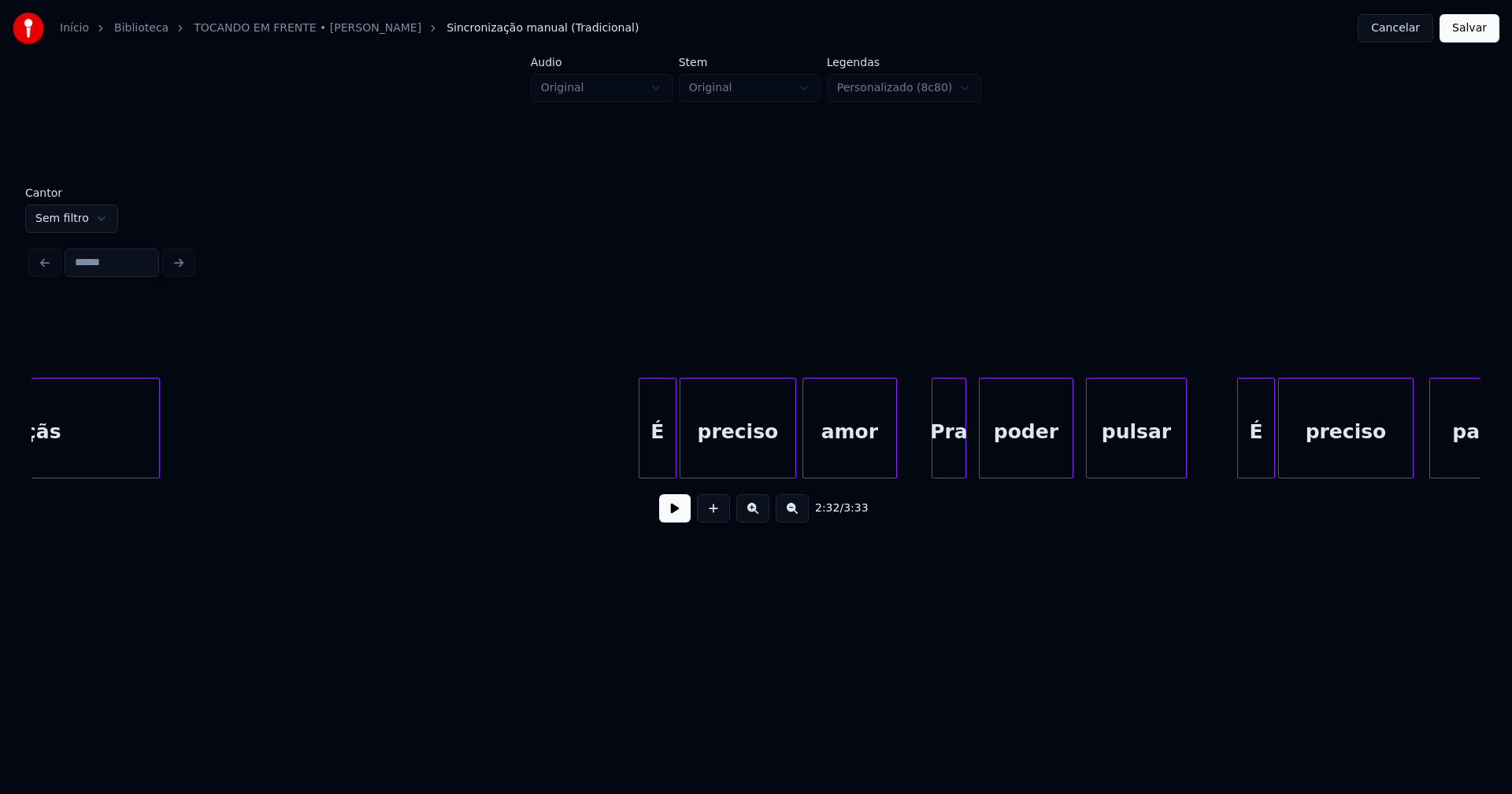
scroll to position [0, 24410]
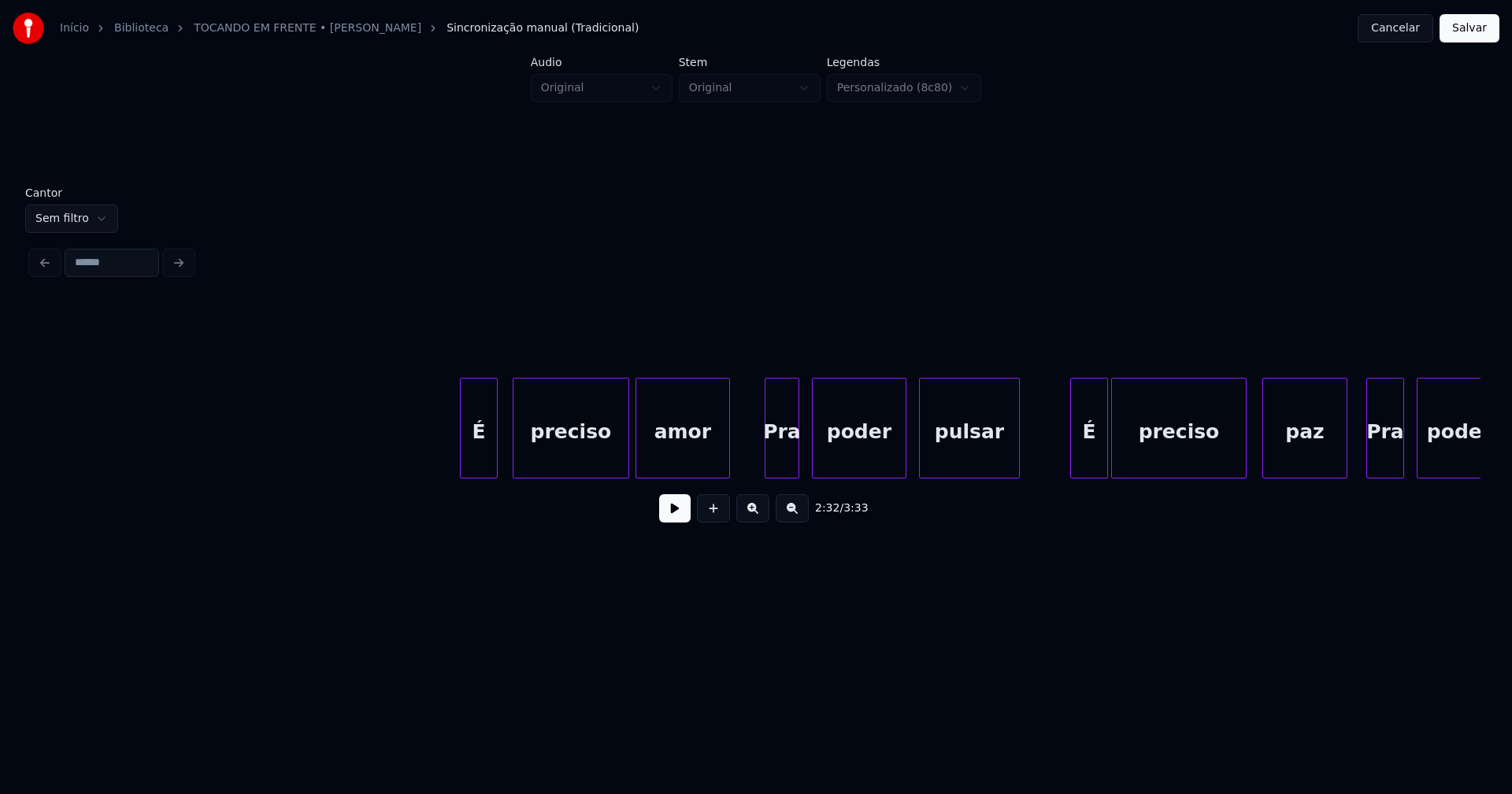
click at [480, 470] on div "É" at bounding box center [479, 432] width 36 height 107
click at [784, 467] on div "Pra" at bounding box center [779, 432] width 33 height 107
click at [981, 466] on div "pulsar" at bounding box center [963, 432] width 99 height 107
click at [1083, 461] on div "É" at bounding box center [1080, 432] width 36 height 107
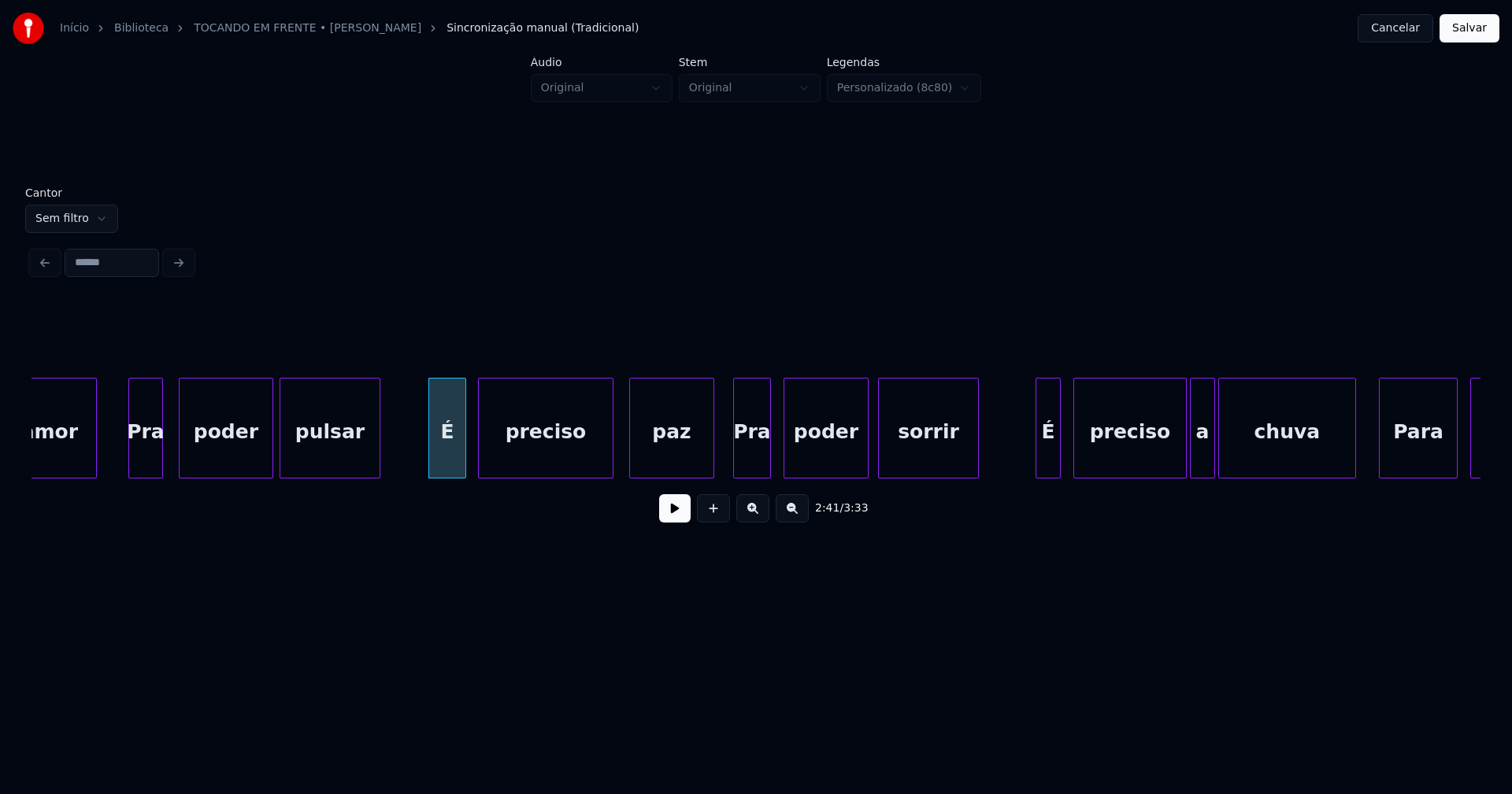
scroll to position [0, 25081]
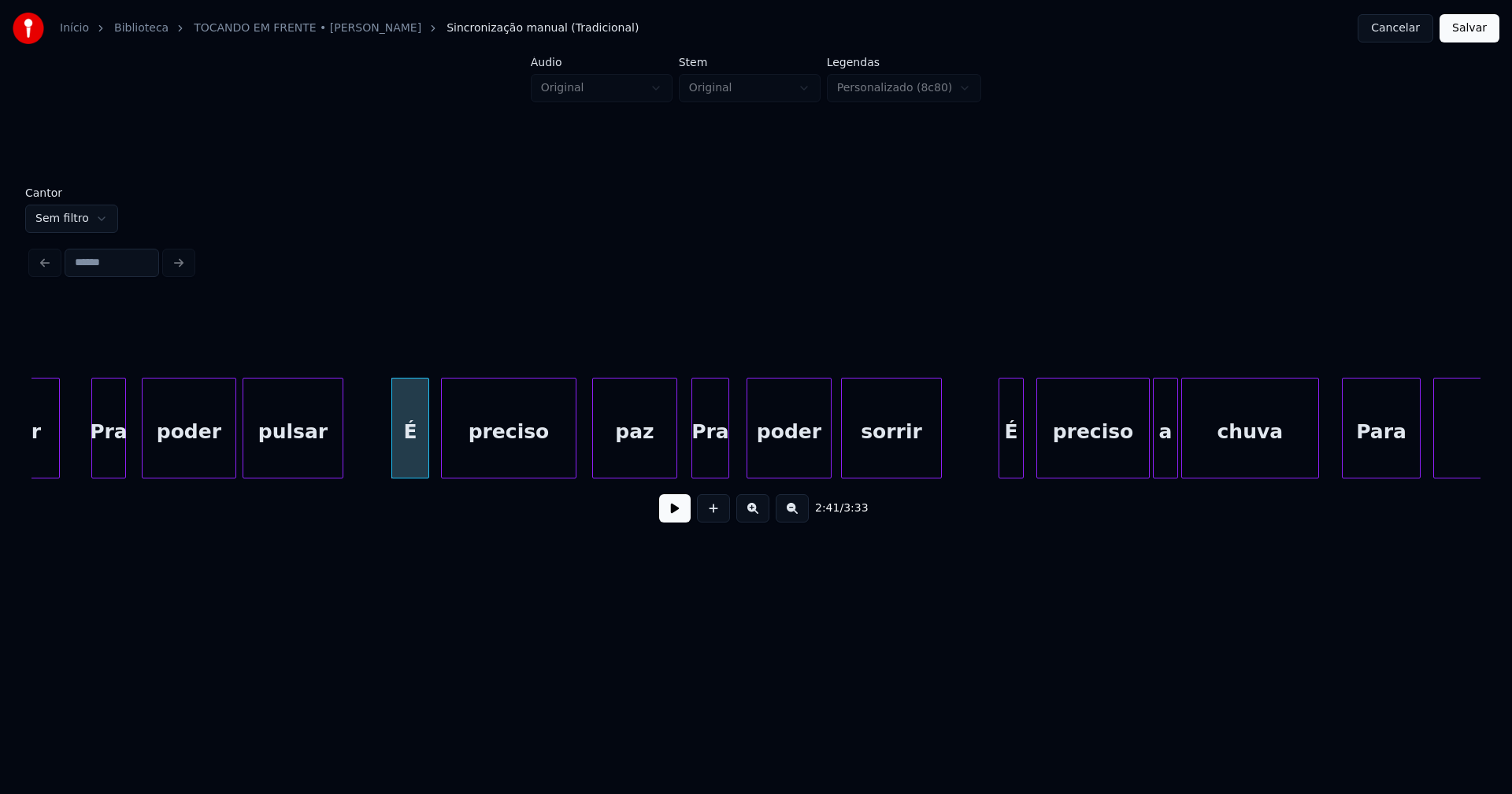
click at [716, 461] on div "Pra" at bounding box center [710, 432] width 36 height 107
click at [1002, 458] on div "É" at bounding box center [1004, 432] width 24 height 107
click at [987, 457] on div at bounding box center [987, 428] width 5 height 99
click at [1132, 451] on div at bounding box center [1131, 428] width 5 height 99
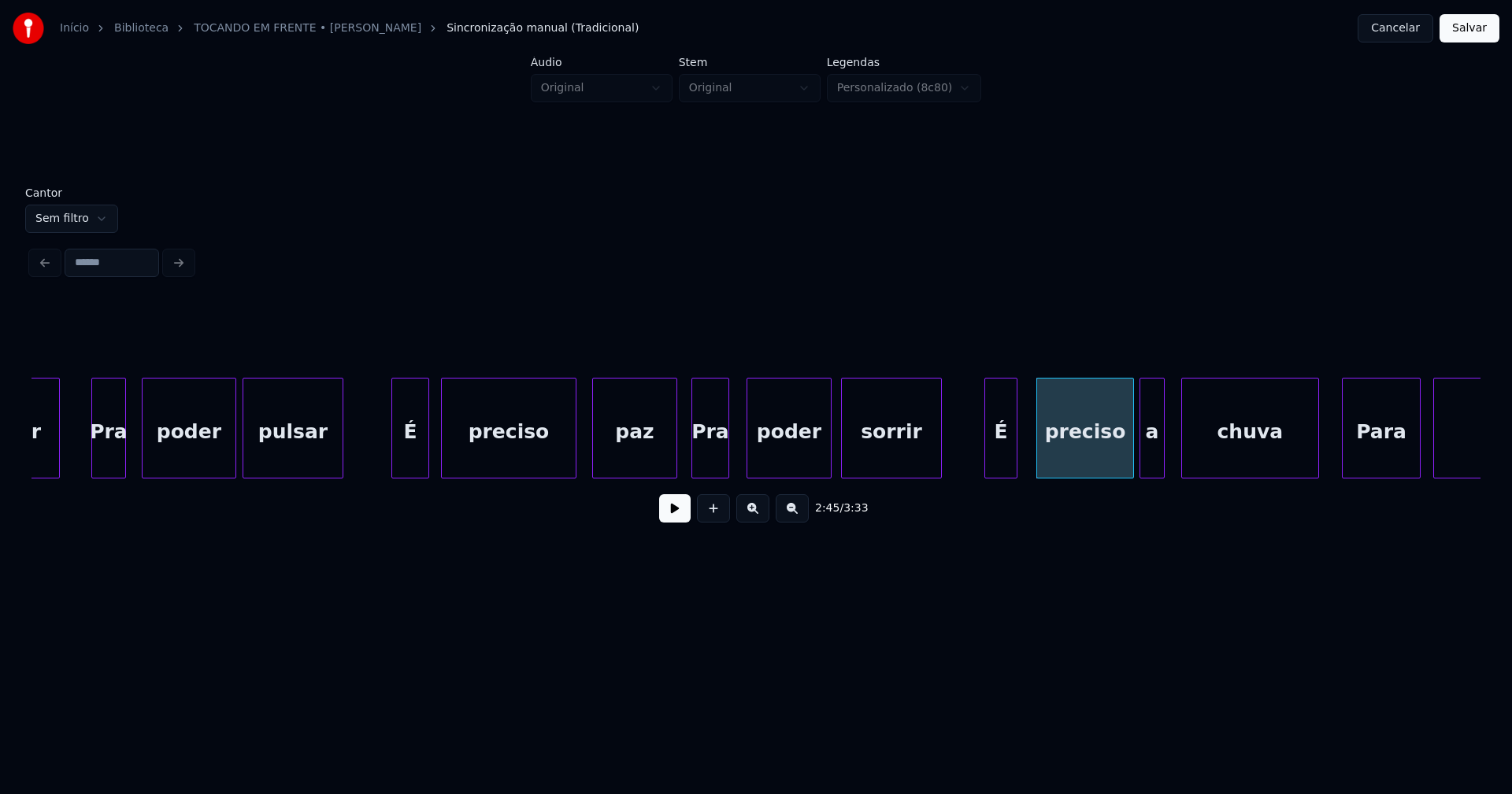
click at [1148, 453] on div "a" at bounding box center [1151, 432] width 24 height 107
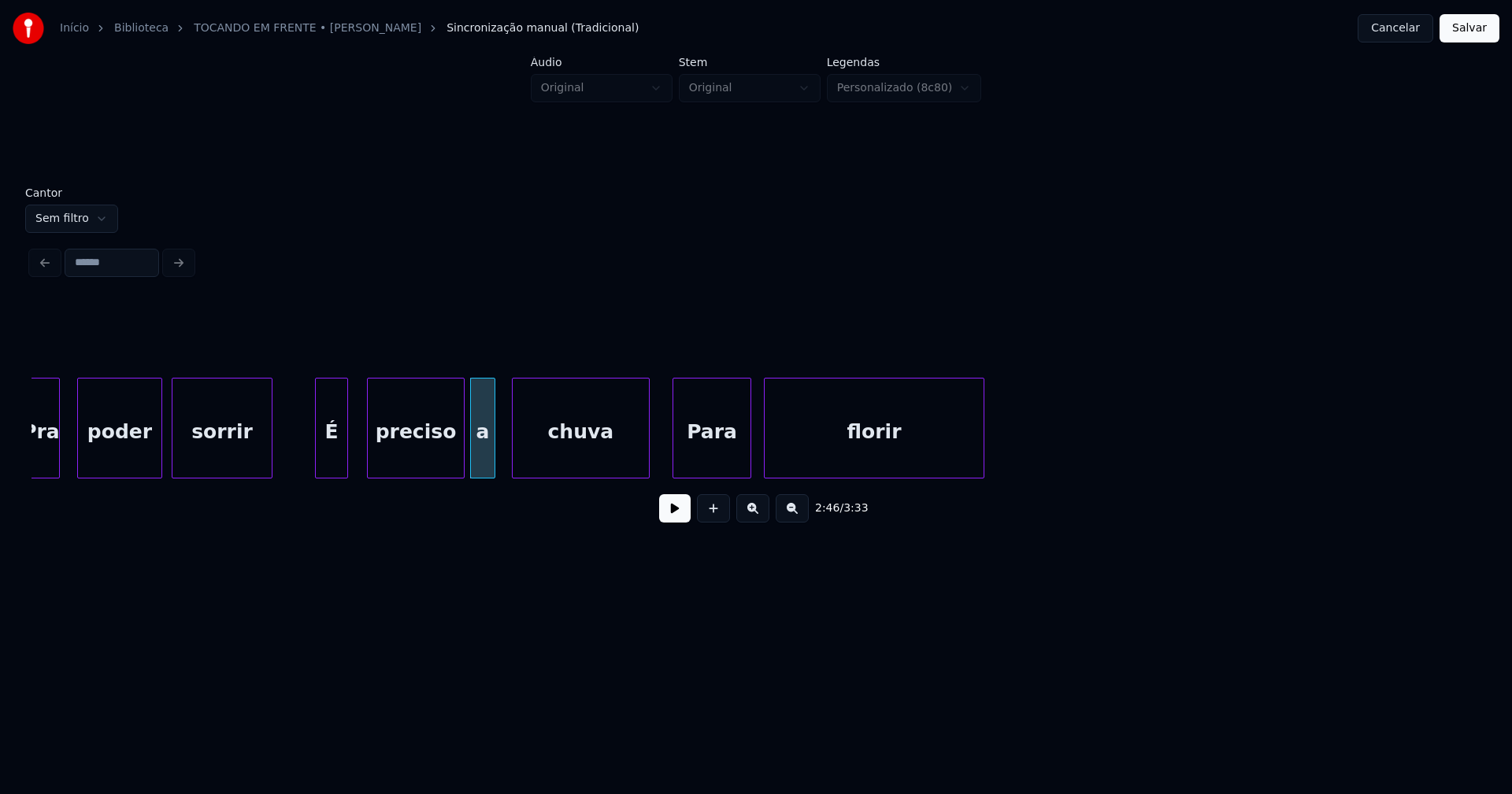
scroll to position [0, 25768]
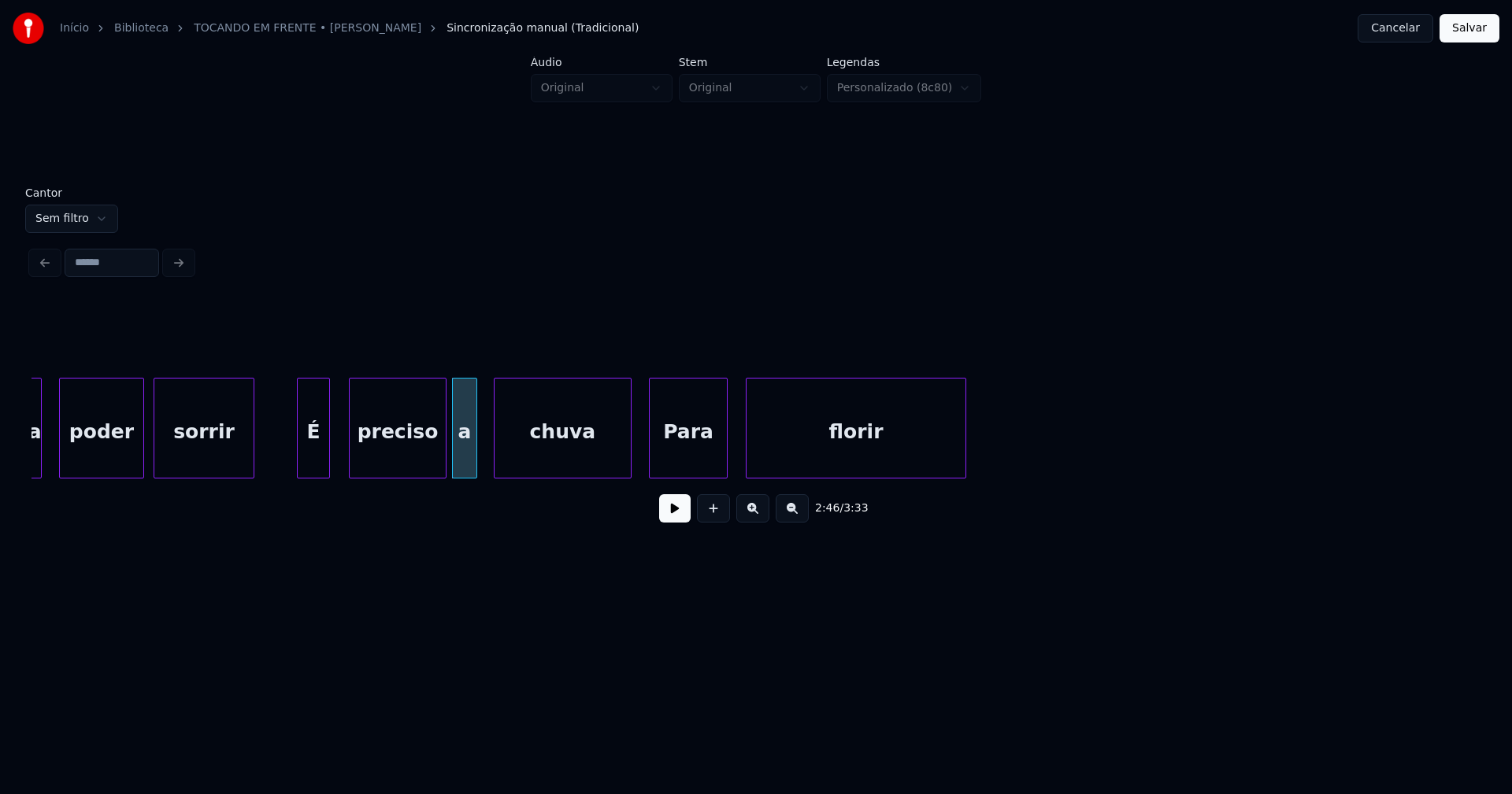
click at [703, 457] on div "Para" at bounding box center [688, 432] width 77 height 107
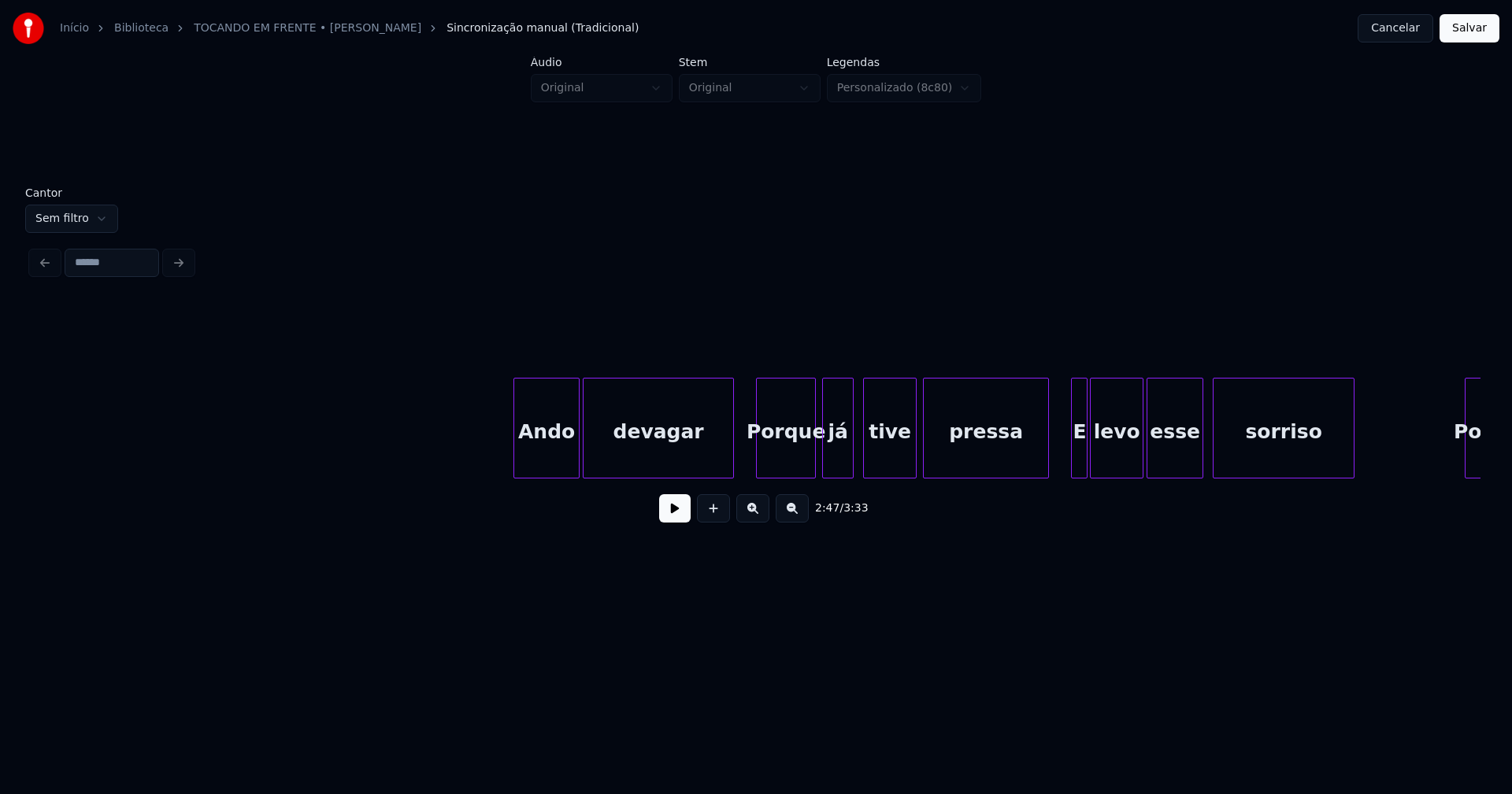
scroll to position [0, 26828]
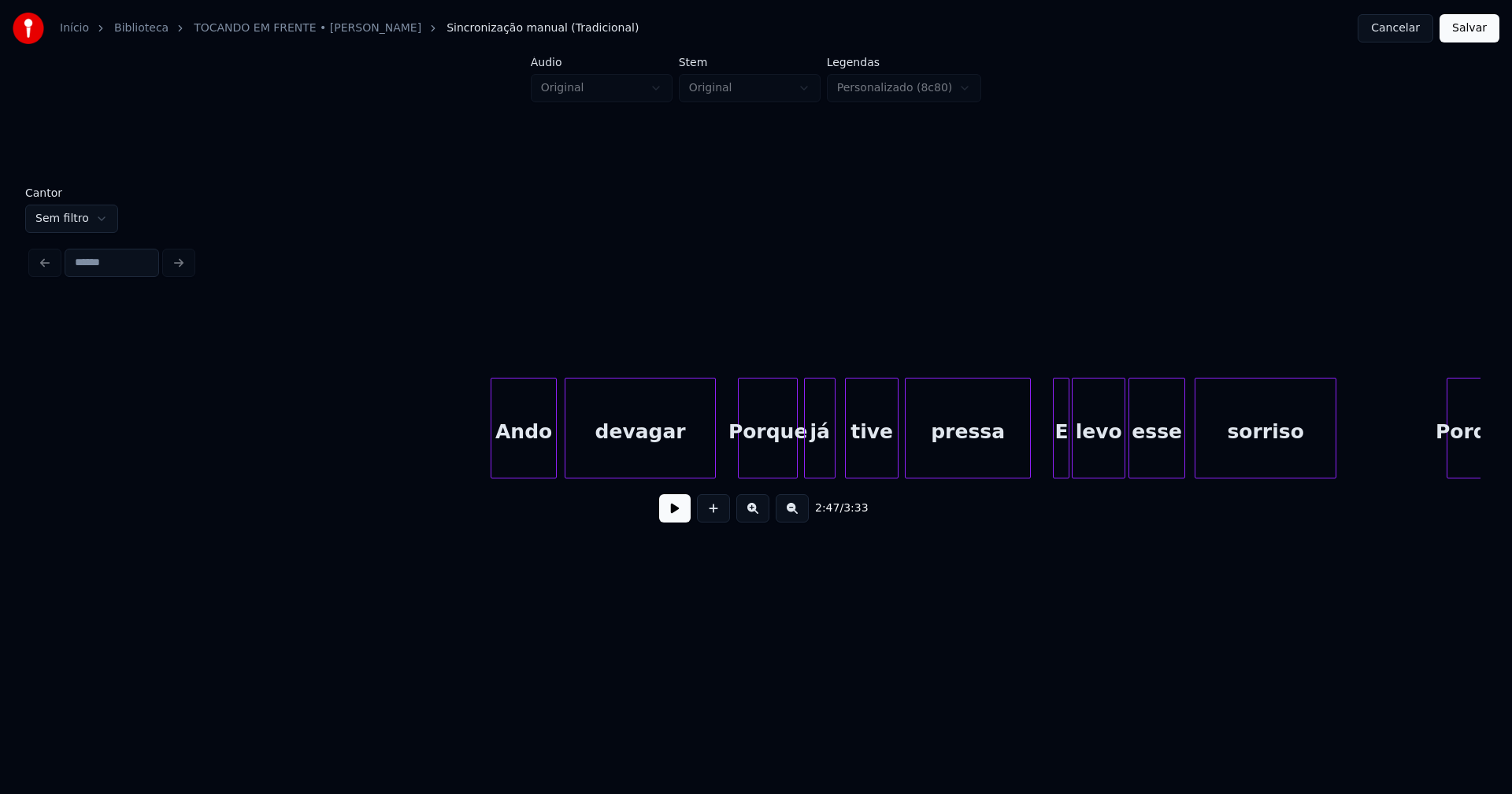
click at [535, 448] on div "Ando" at bounding box center [523, 432] width 65 height 107
click at [866, 464] on div "tive" at bounding box center [864, 432] width 52 height 107
click at [1024, 452] on div at bounding box center [1026, 428] width 5 height 99
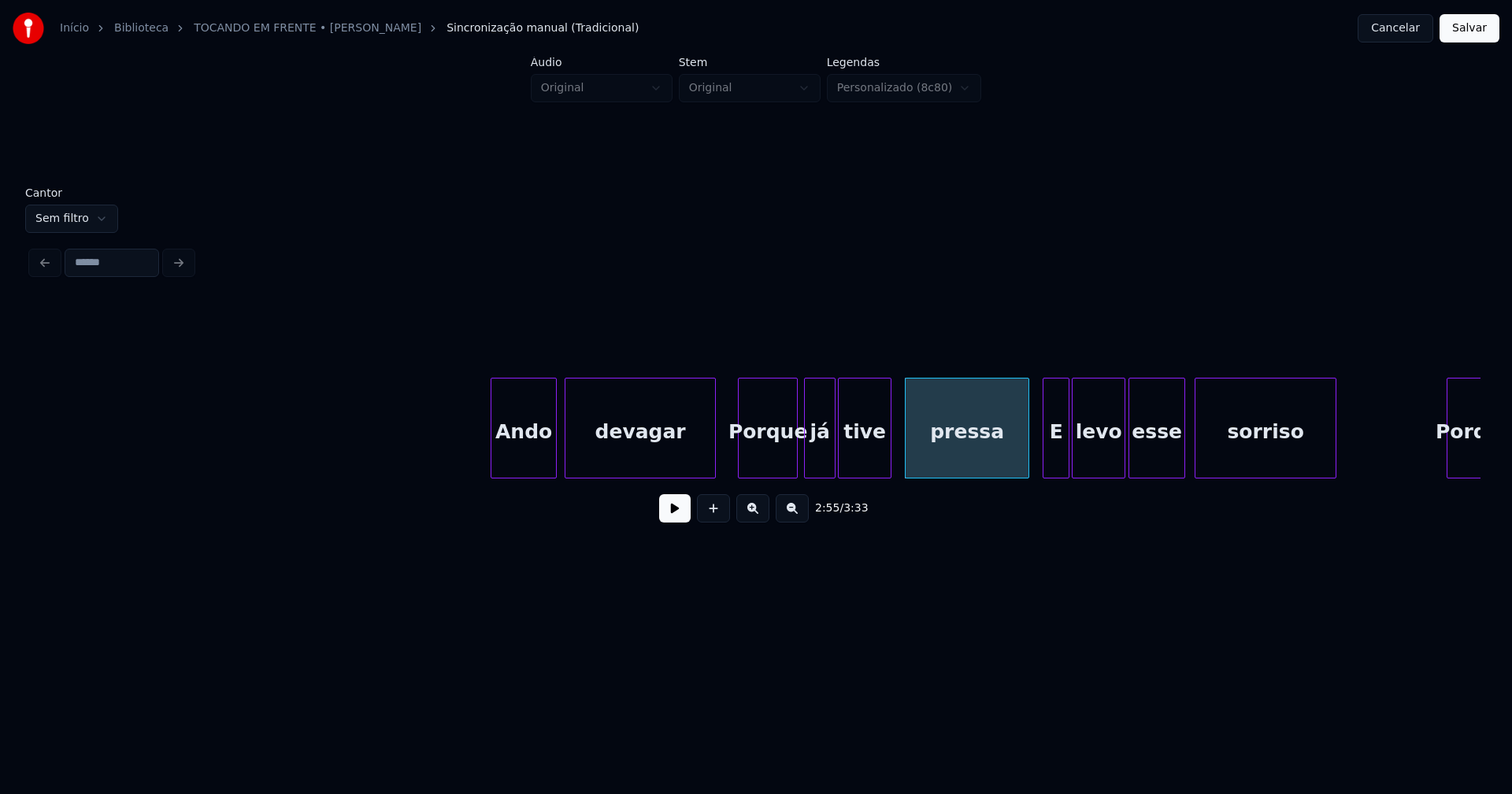
click at [1046, 457] on div at bounding box center [1046, 428] width 5 height 99
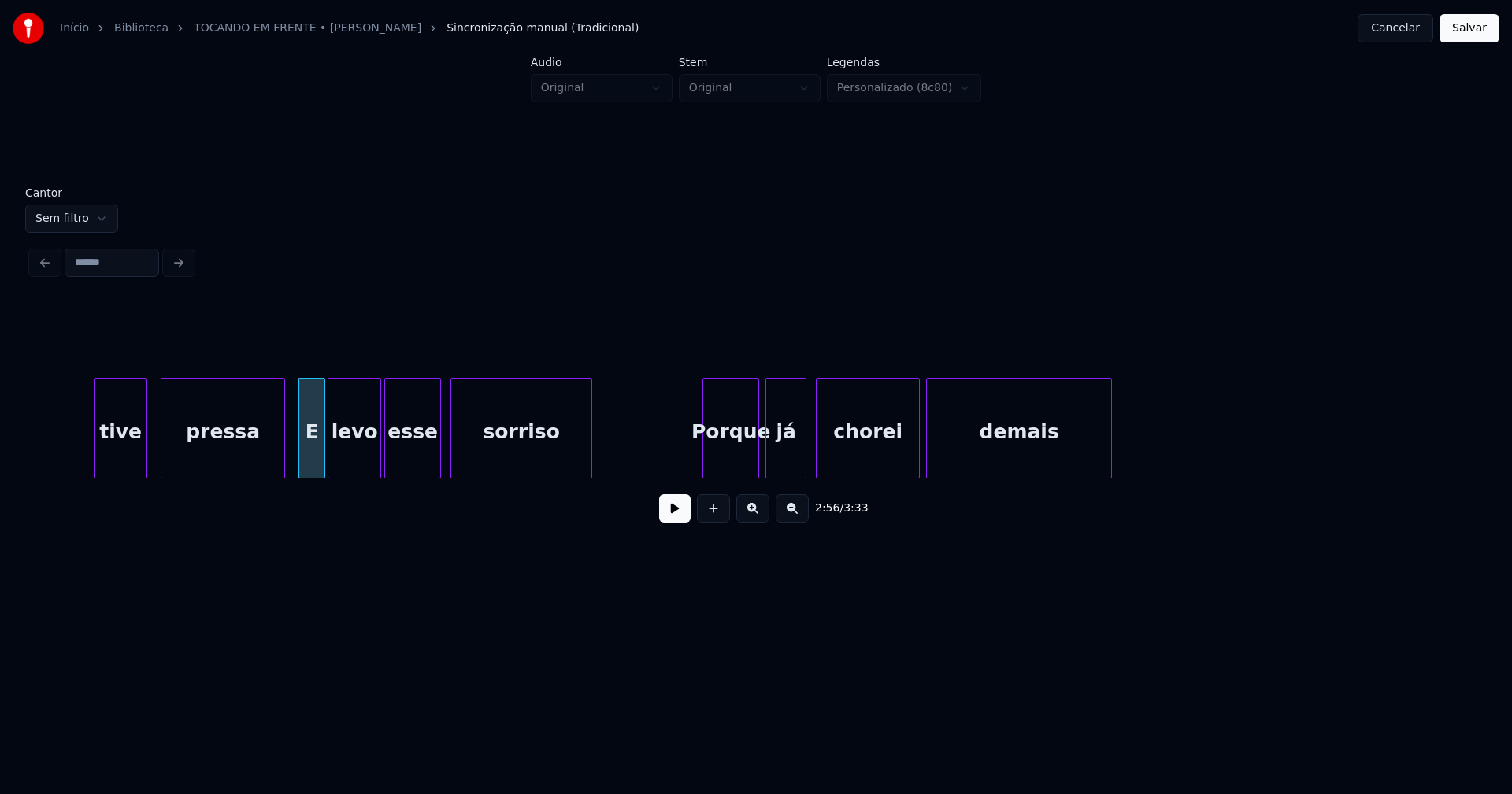
scroll to position [0, 27795]
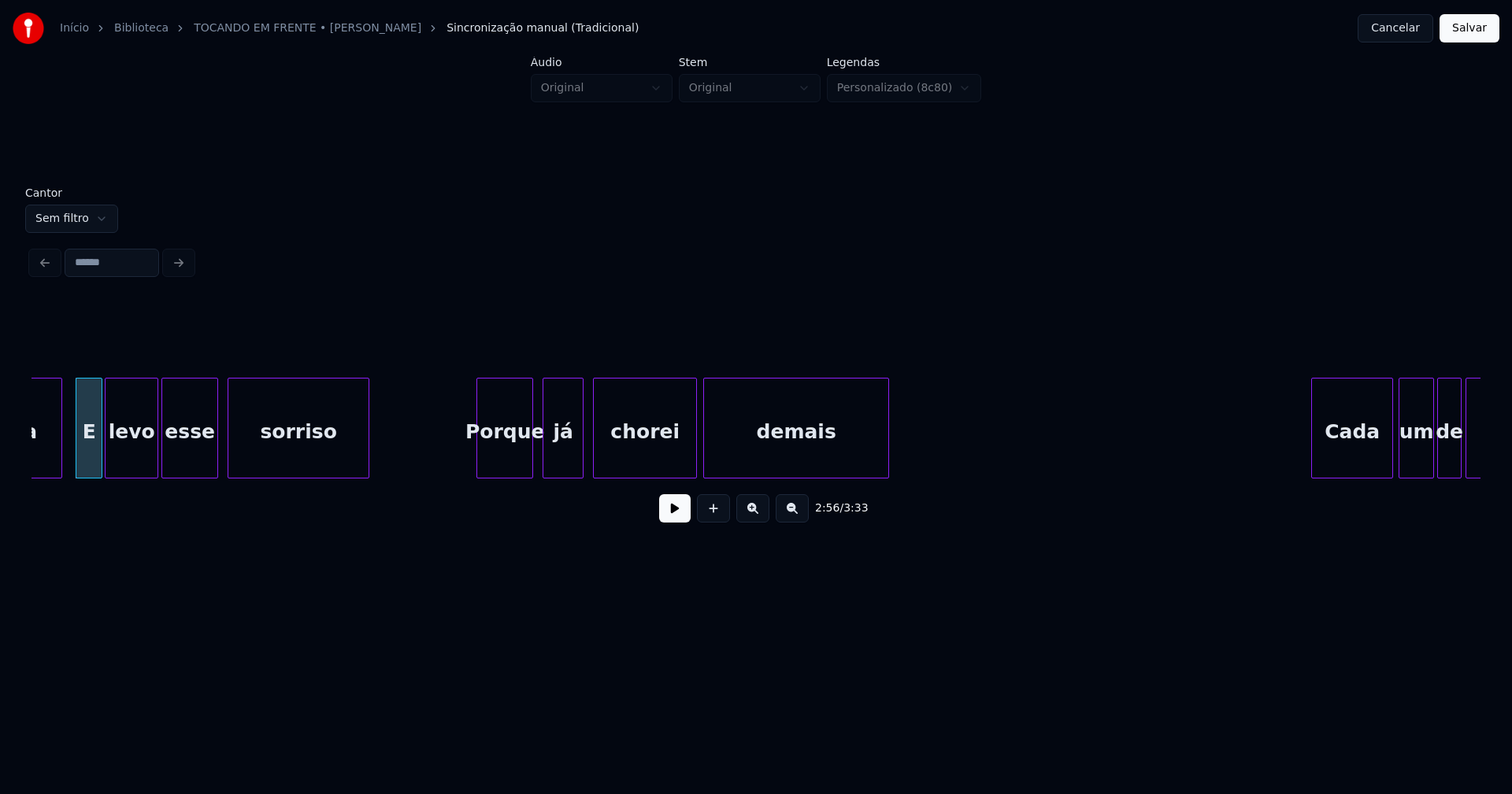
click at [508, 463] on div "Porque" at bounding box center [504, 432] width 55 height 107
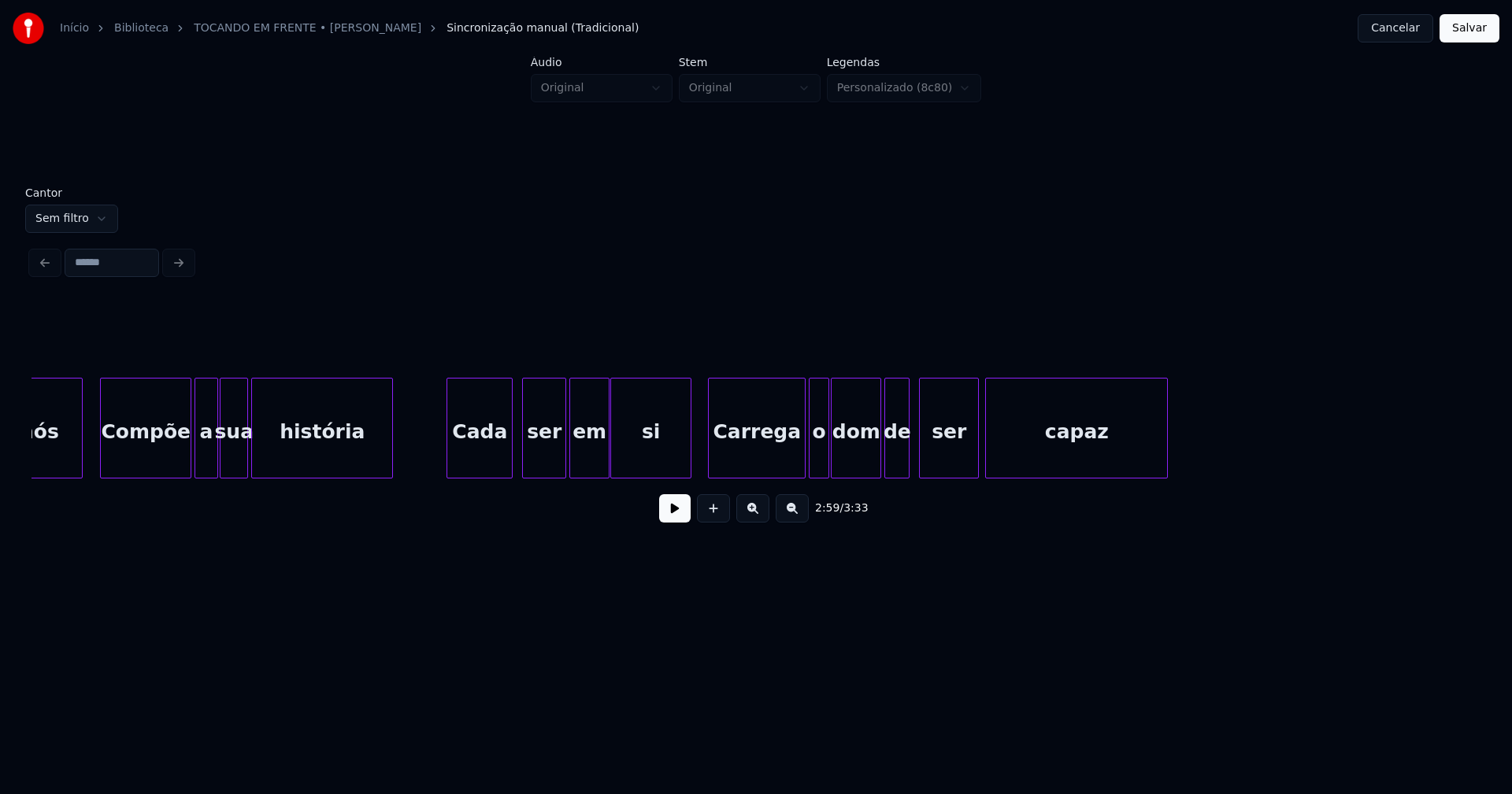
scroll to position [0, 29357]
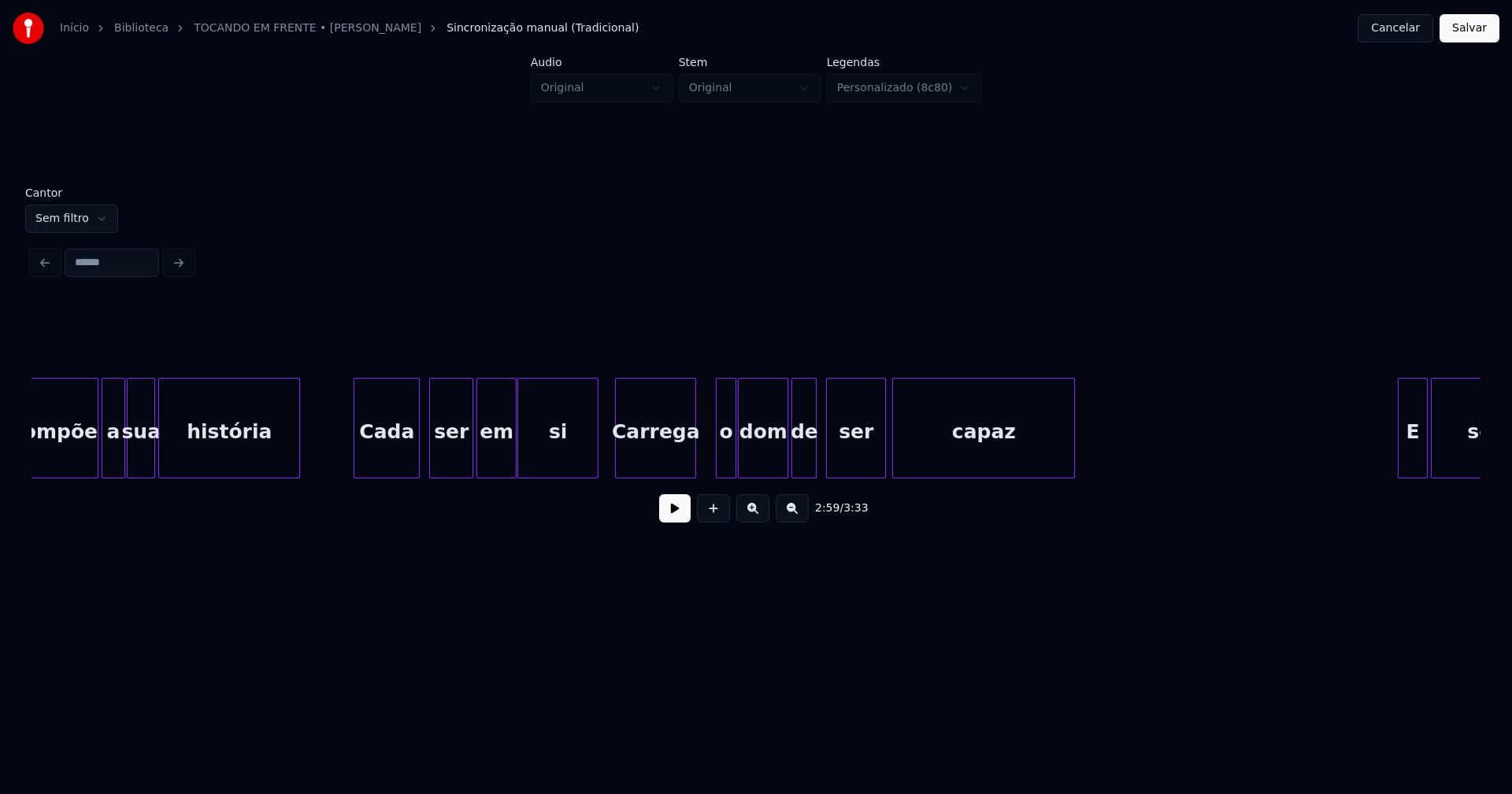
click at [693, 478] on div "Compõe a sua história Cada ser em si Carrega o dom de ser capaz E ser" at bounding box center [756, 428] width 1449 height 101
click at [715, 470] on div "o" at bounding box center [715, 432] width 18 height 107
click at [831, 462] on div "ser" at bounding box center [861, 428] width 60 height 101
click at [823, 467] on div at bounding box center [825, 428] width 5 height 99
click at [871, 475] on div "Compõe a sua história Cada ser em si Carrega o dom de ser capaz E ser" at bounding box center [756, 428] width 1449 height 101
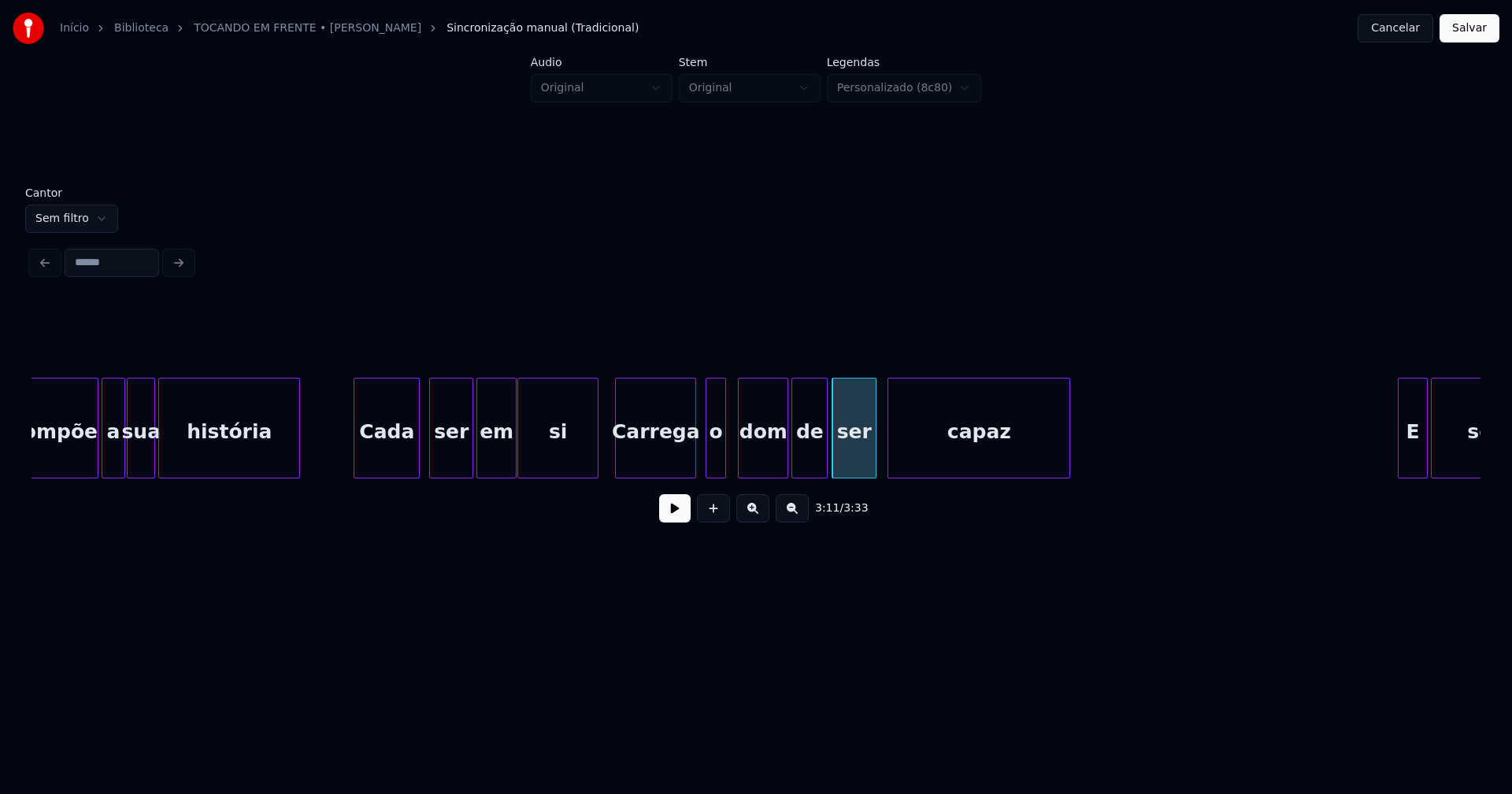
click at [925, 468] on div "capaz" at bounding box center [978, 432] width 182 height 107
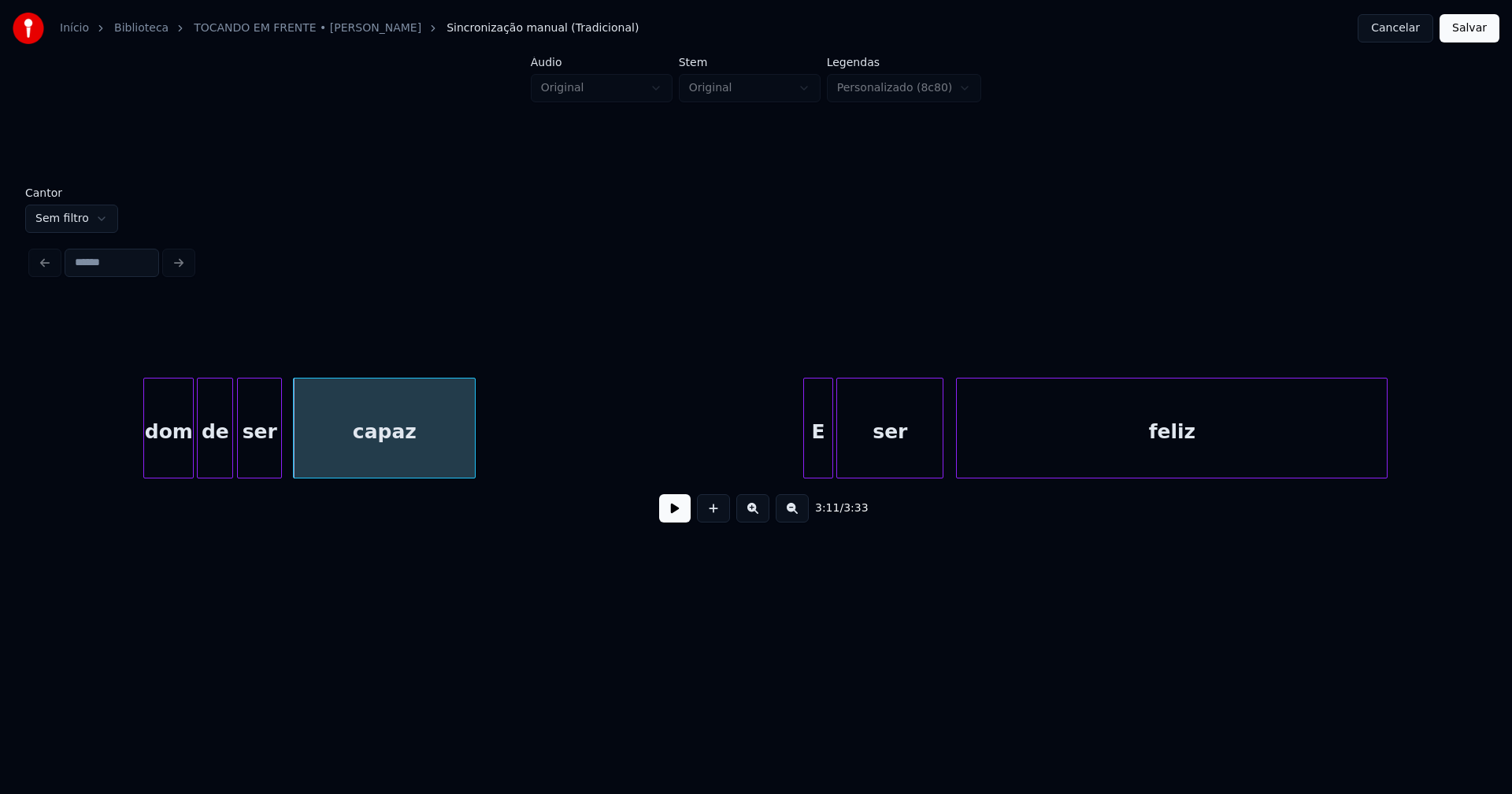
scroll to position [0, 30249]
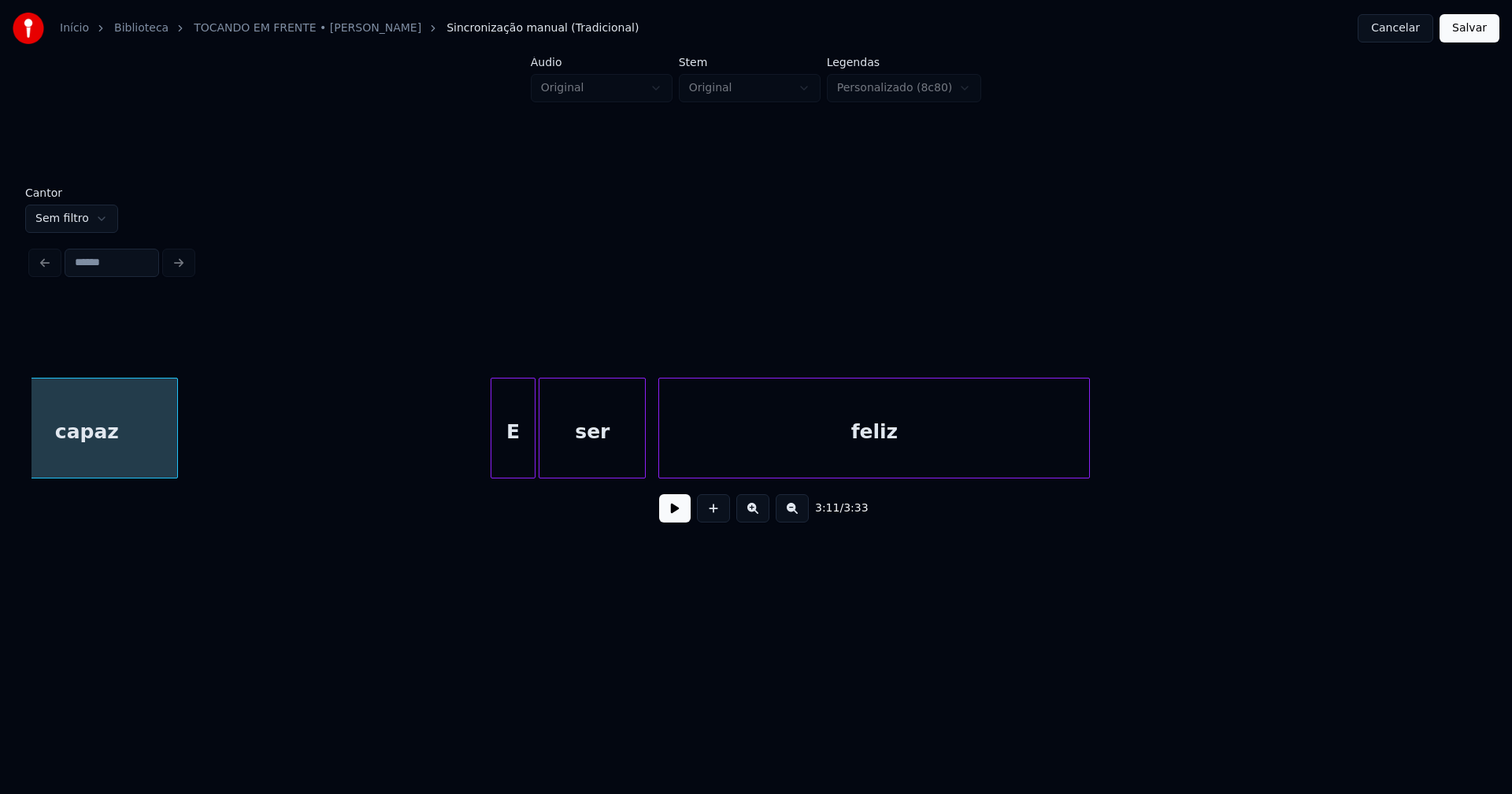
click at [494, 441] on div at bounding box center [494, 428] width 5 height 99
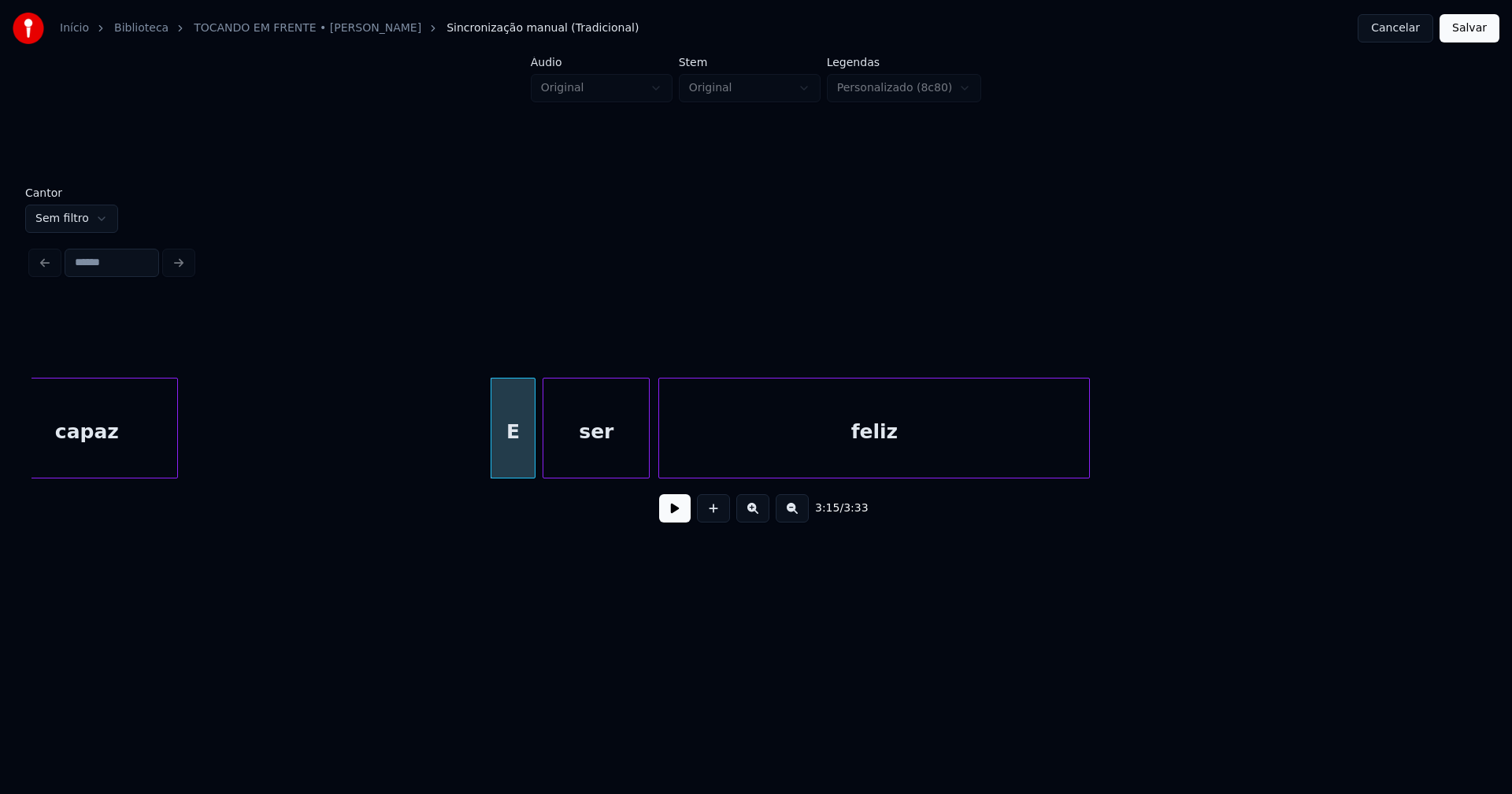
click at [561, 466] on div "ser" at bounding box center [596, 432] width 105 height 107
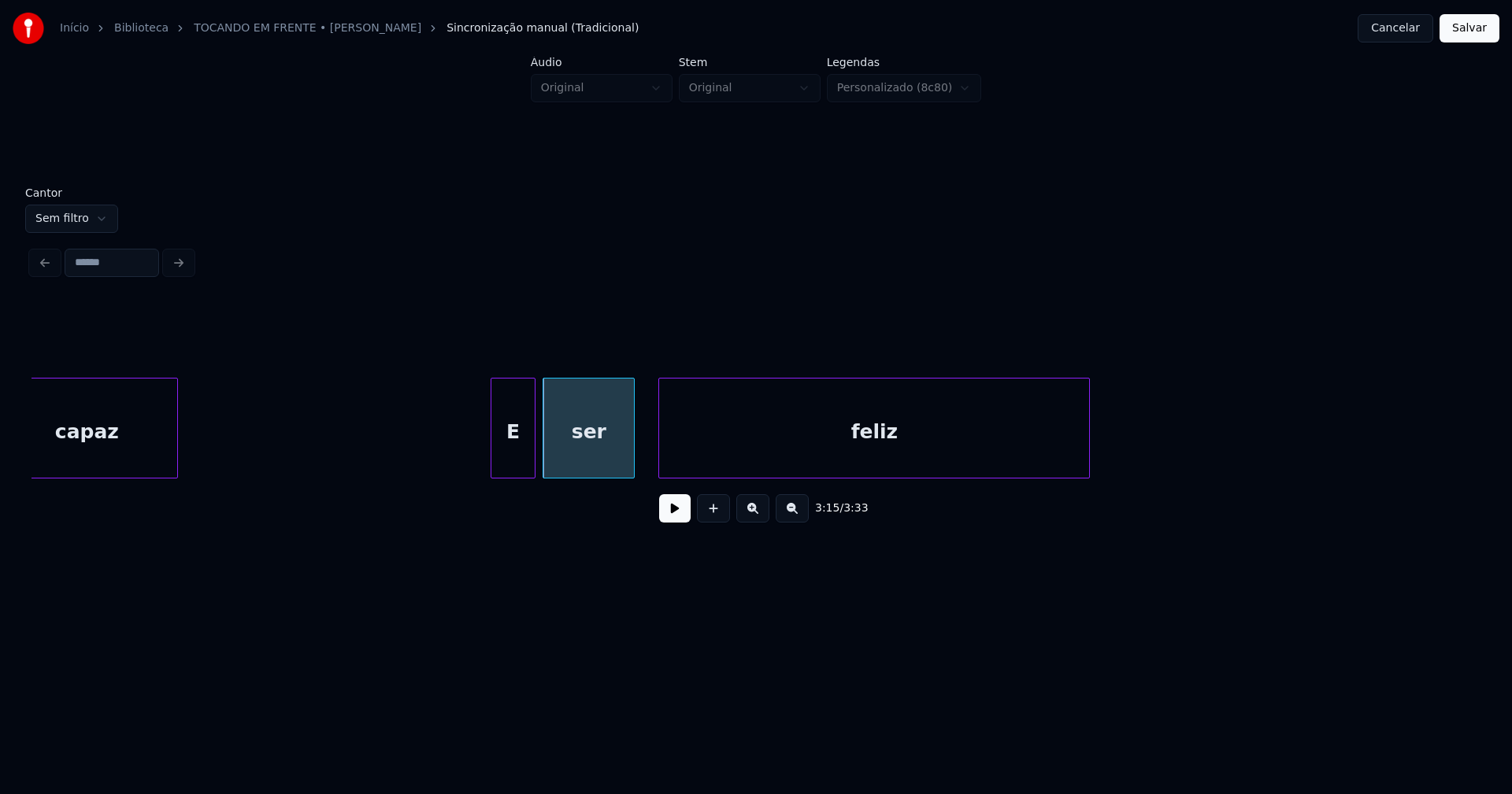
click at [632, 457] on div at bounding box center [632, 428] width 5 height 99
click at [1455, 38] on button "Salvar" at bounding box center [1468, 28] width 60 height 29
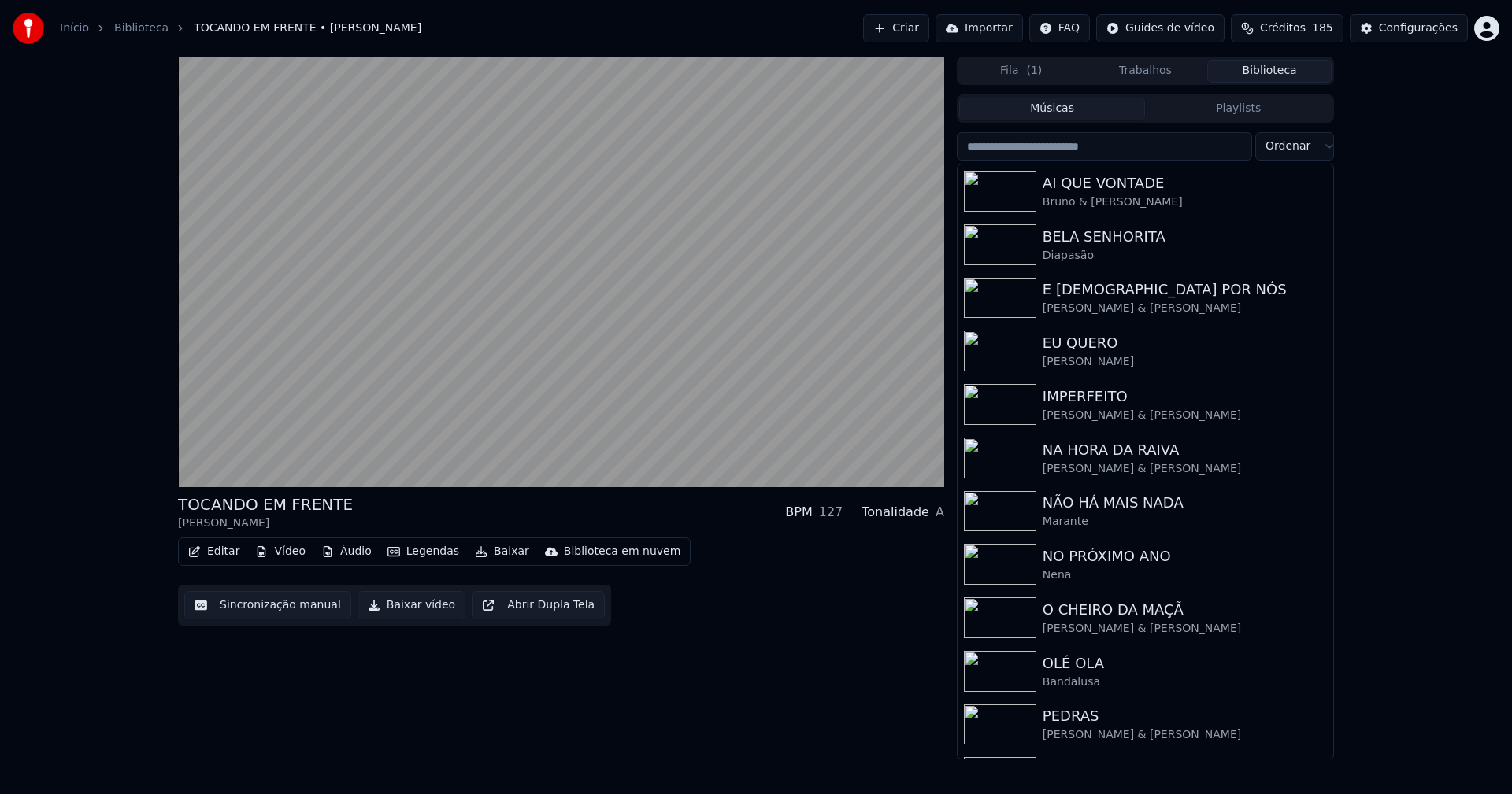
click at [421, 608] on button "Baixar vídeo" at bounding box center [411, 605] width 108 height 29
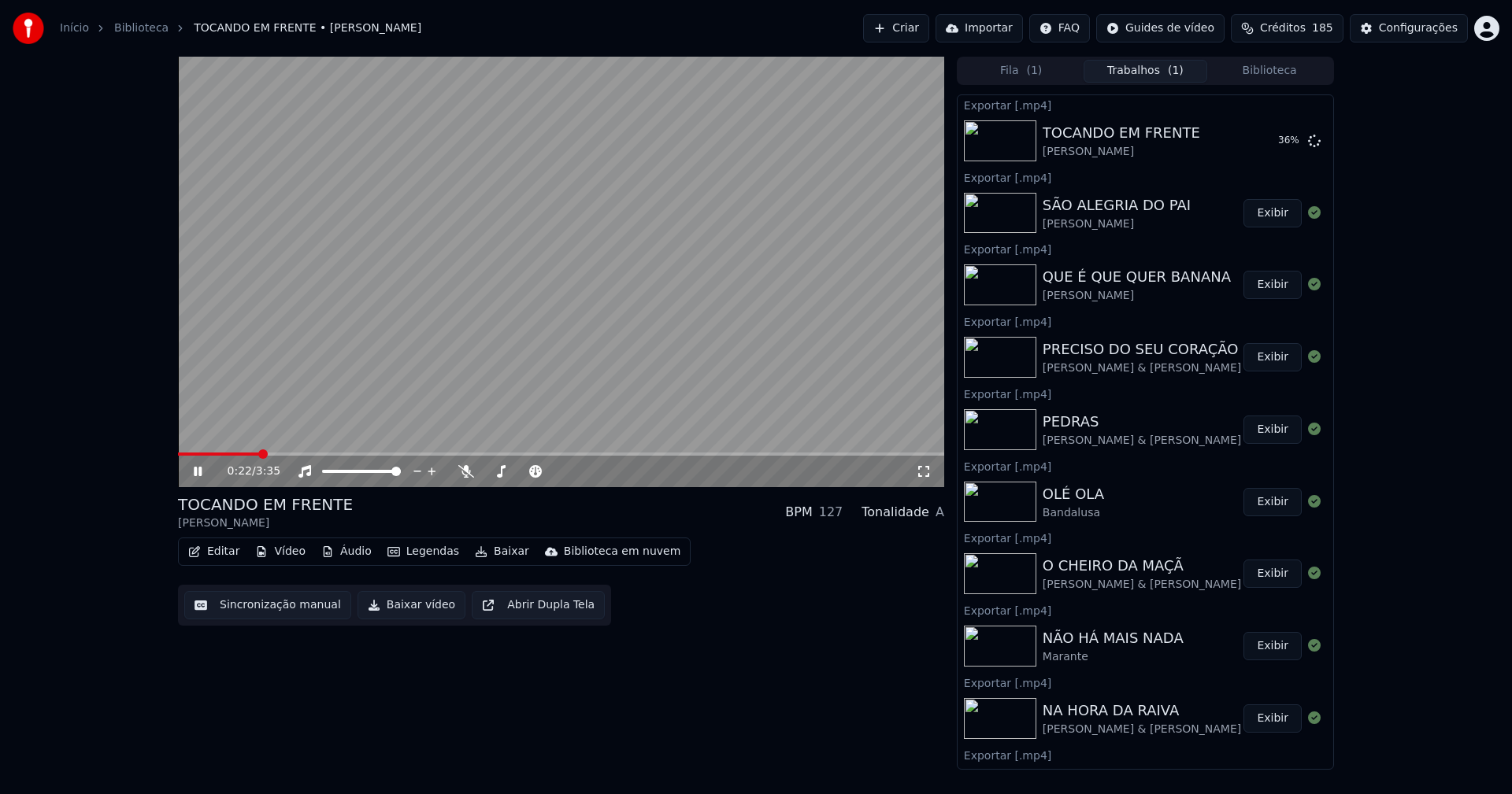
click at [1297, 66] on button "Biblioteca" at bounding box center [1269, 71] width 124 height 23
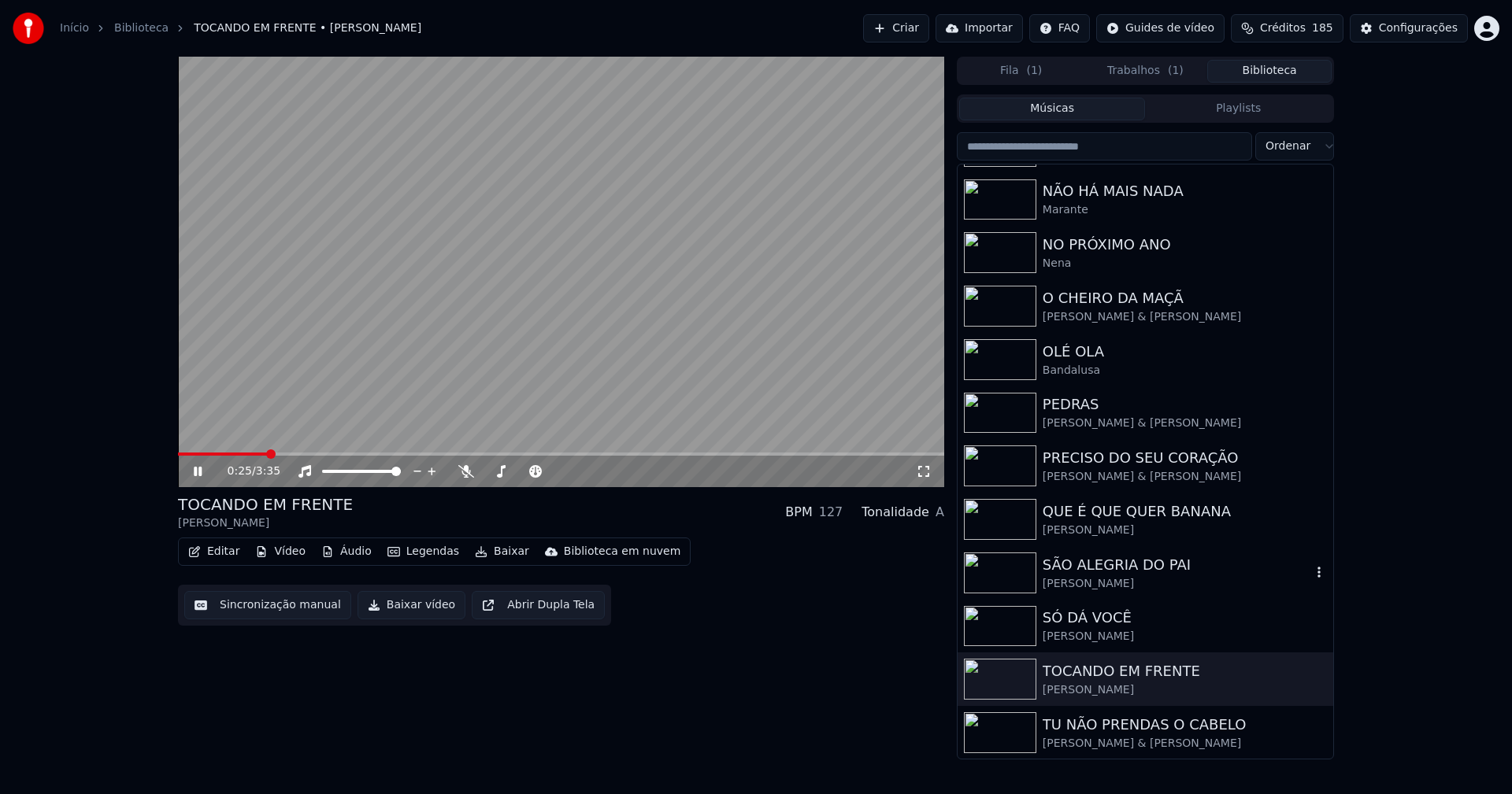
scroll to position [314, 0]
click at [1114, 734] on div "TU NÃO PRENDAS O CABELO" at bounding box center [1176, 724] width 269 height 22
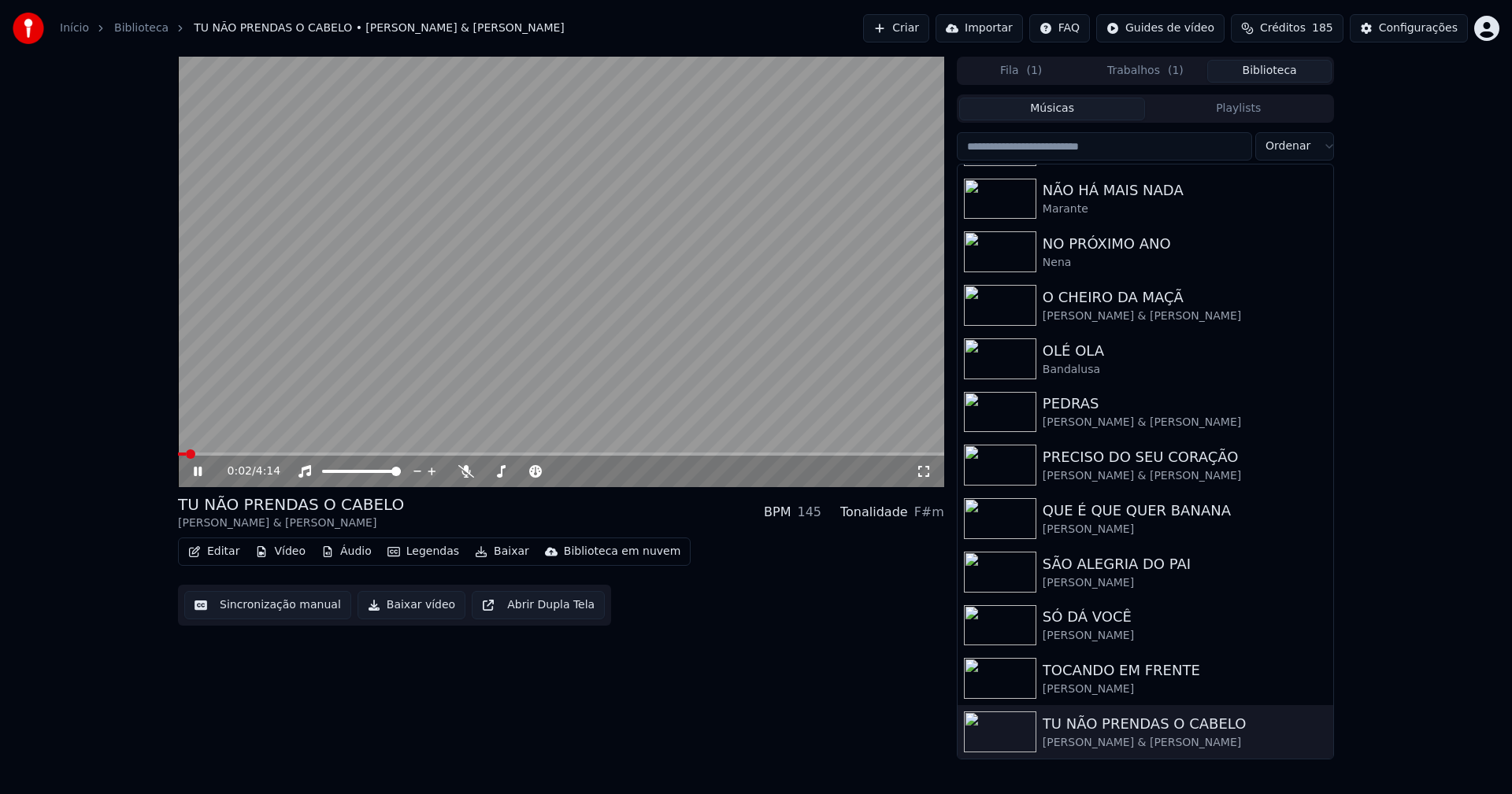
click at [235, 555] on button "Editar" at bounding box center [214, 552] width 64 height 22
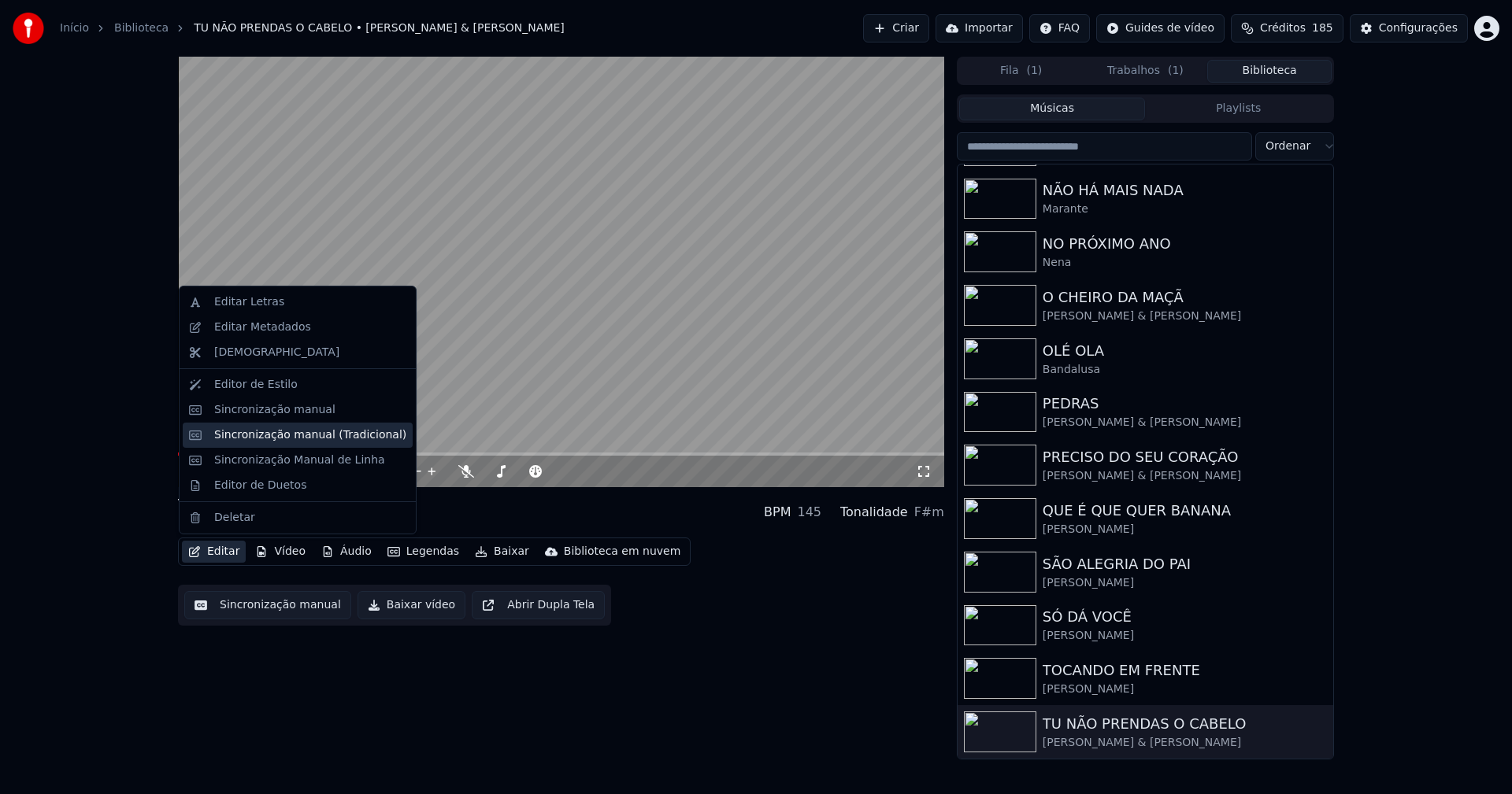
click at [273, 438] on div "Sincronização manual (Tradicional)" at bounding box center [310, 435] width 192 height 16
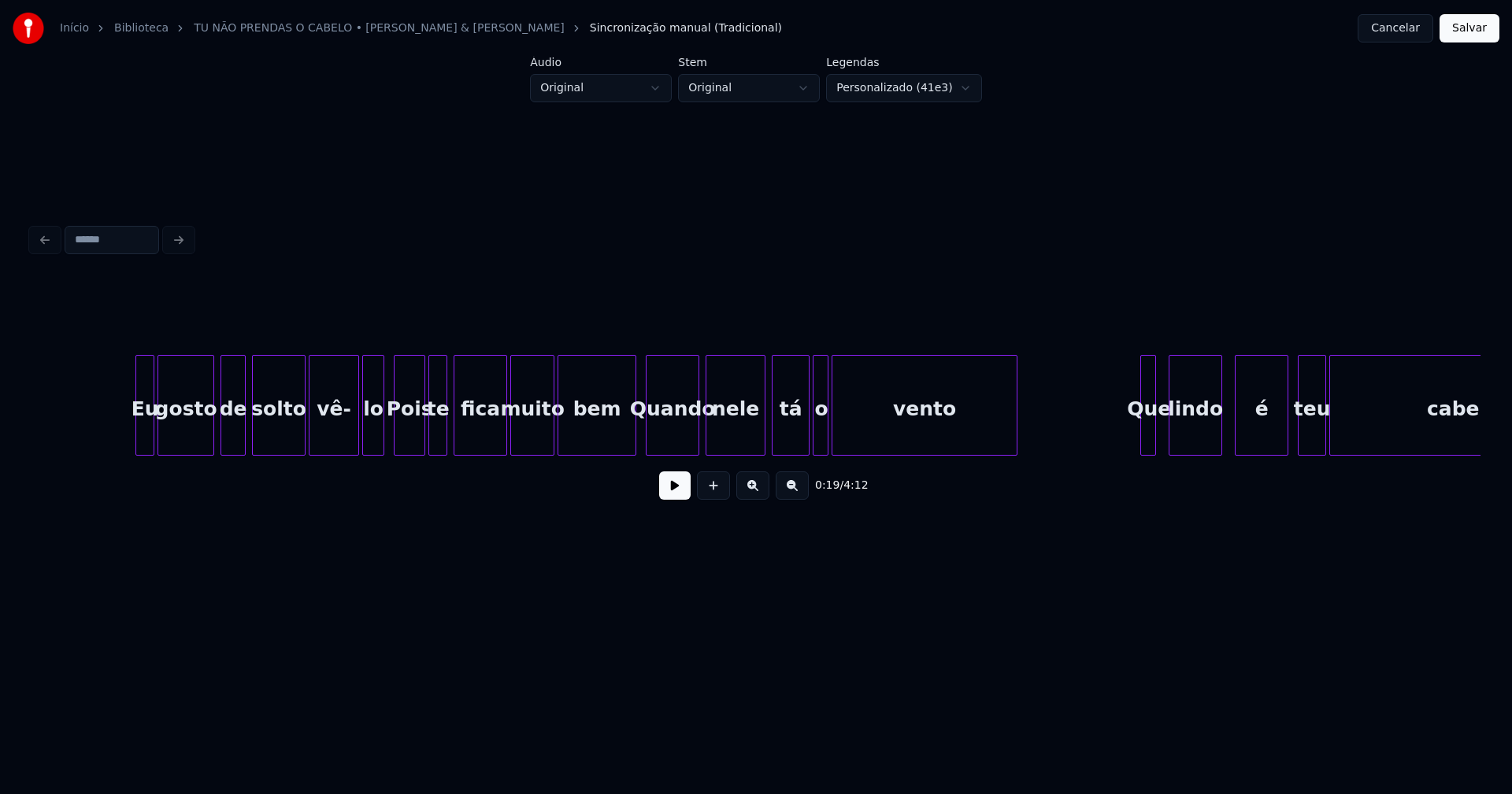
scroll to position [0, 3474]
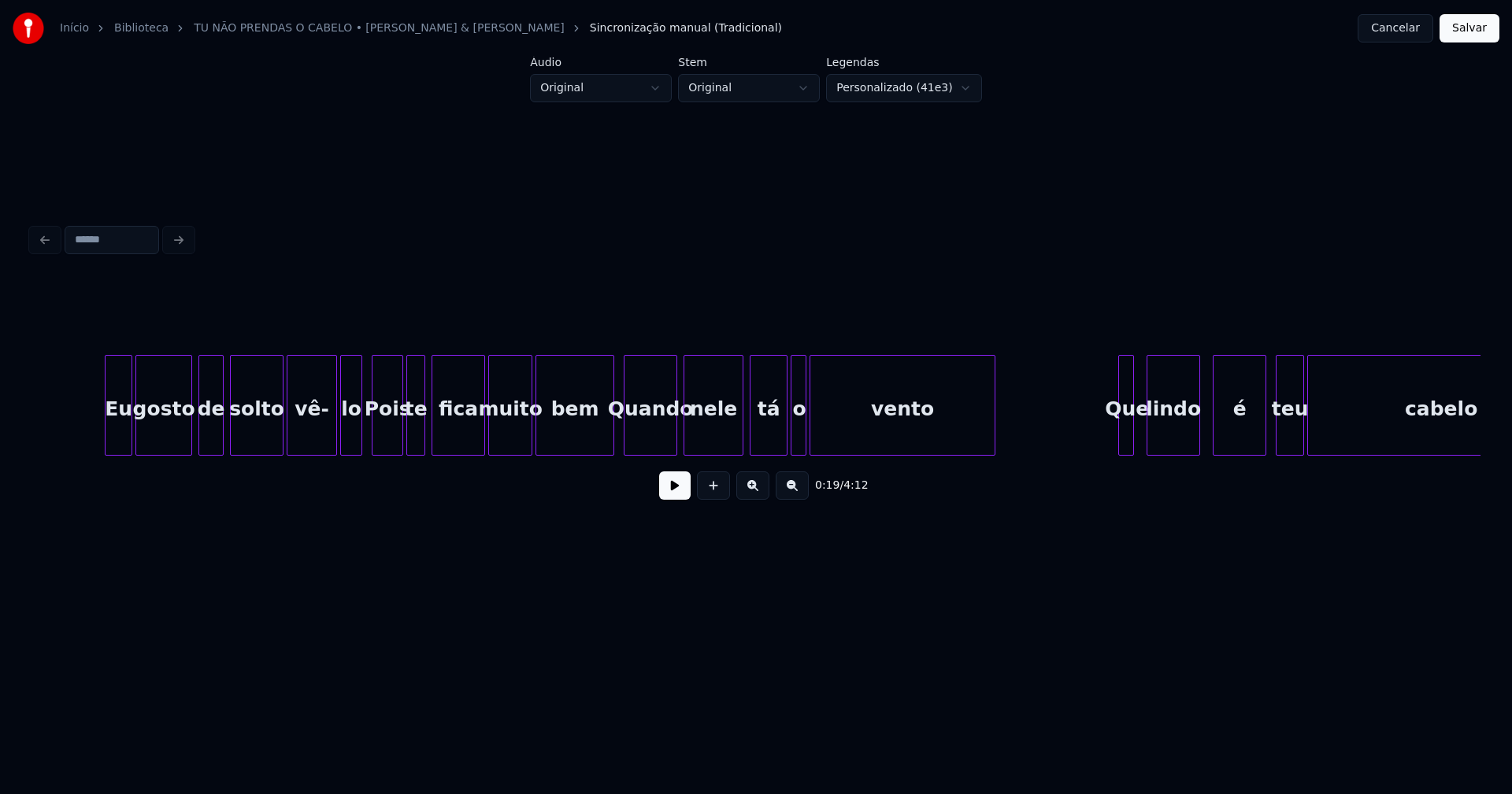
click at [108, 441] on div at bounding box center [108, 405] width 5 height 99
click at [356, 430] on div at bounding box center [356, 405] width 5 height 99
click at [602, 434] on div at bounding box center [602, 405] width 5 height 99
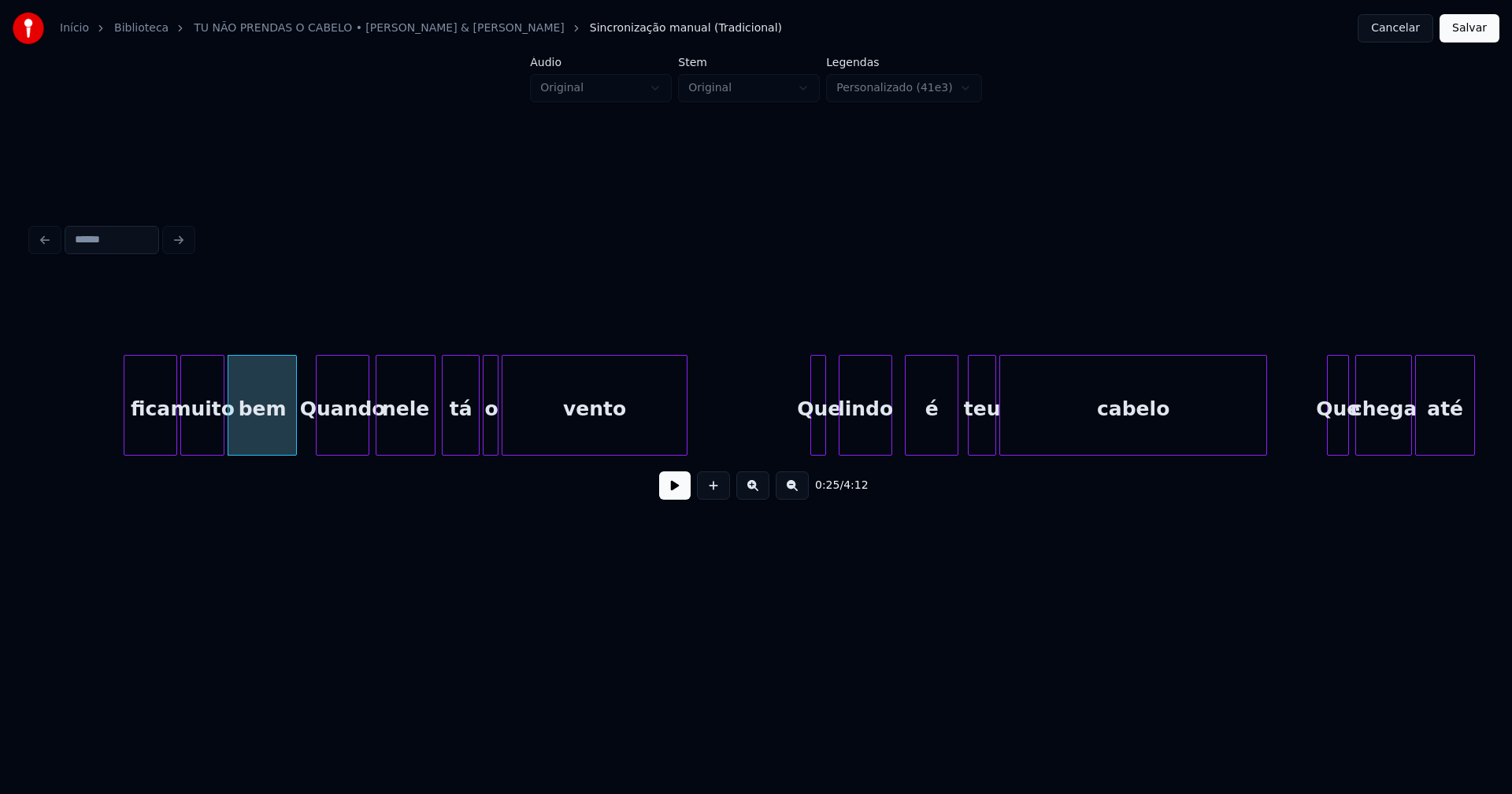
scroll to position [0, 4068]
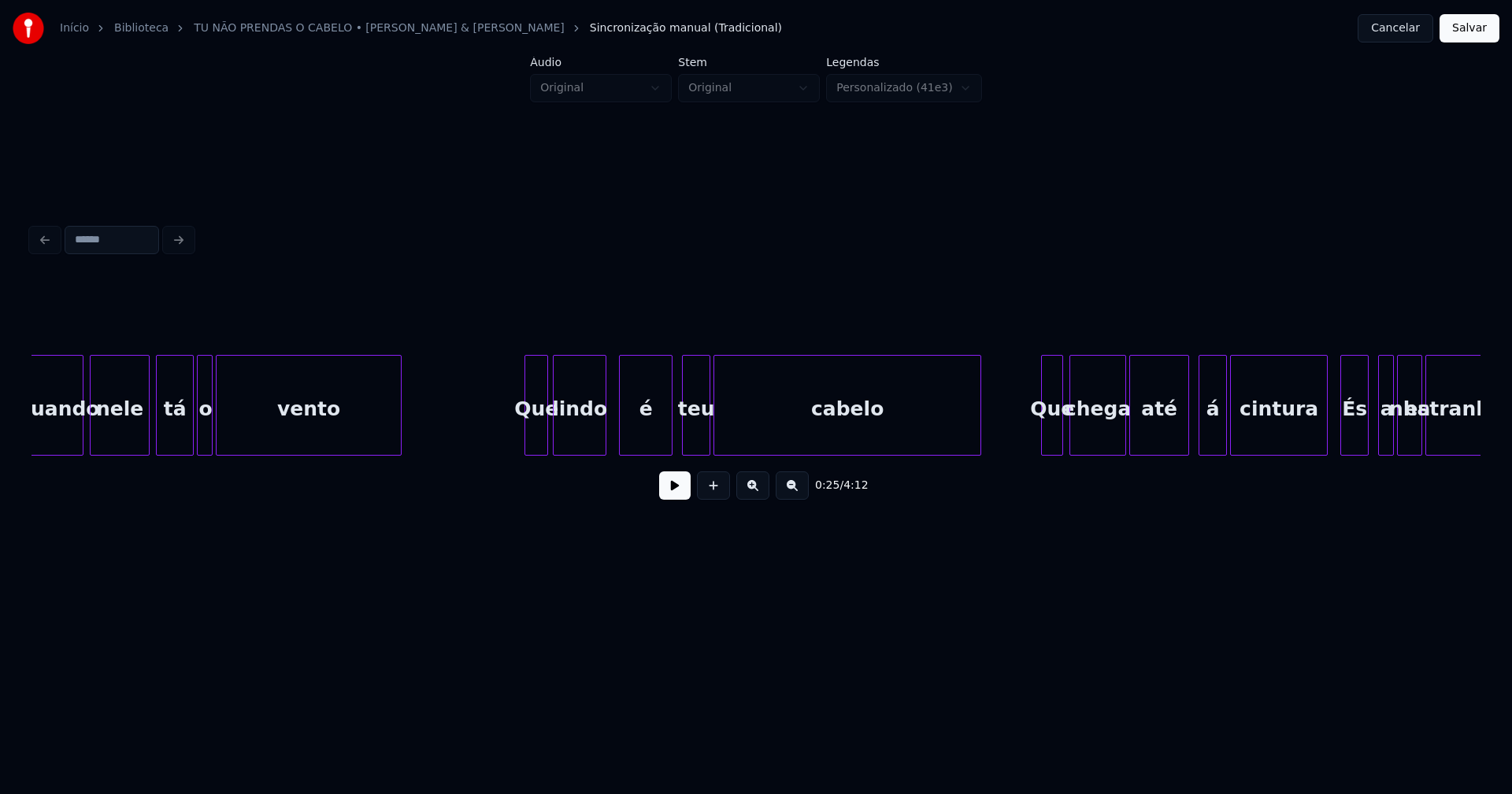
click at [545, 437] on div at bounding box center [545, 405] width 5 height 99
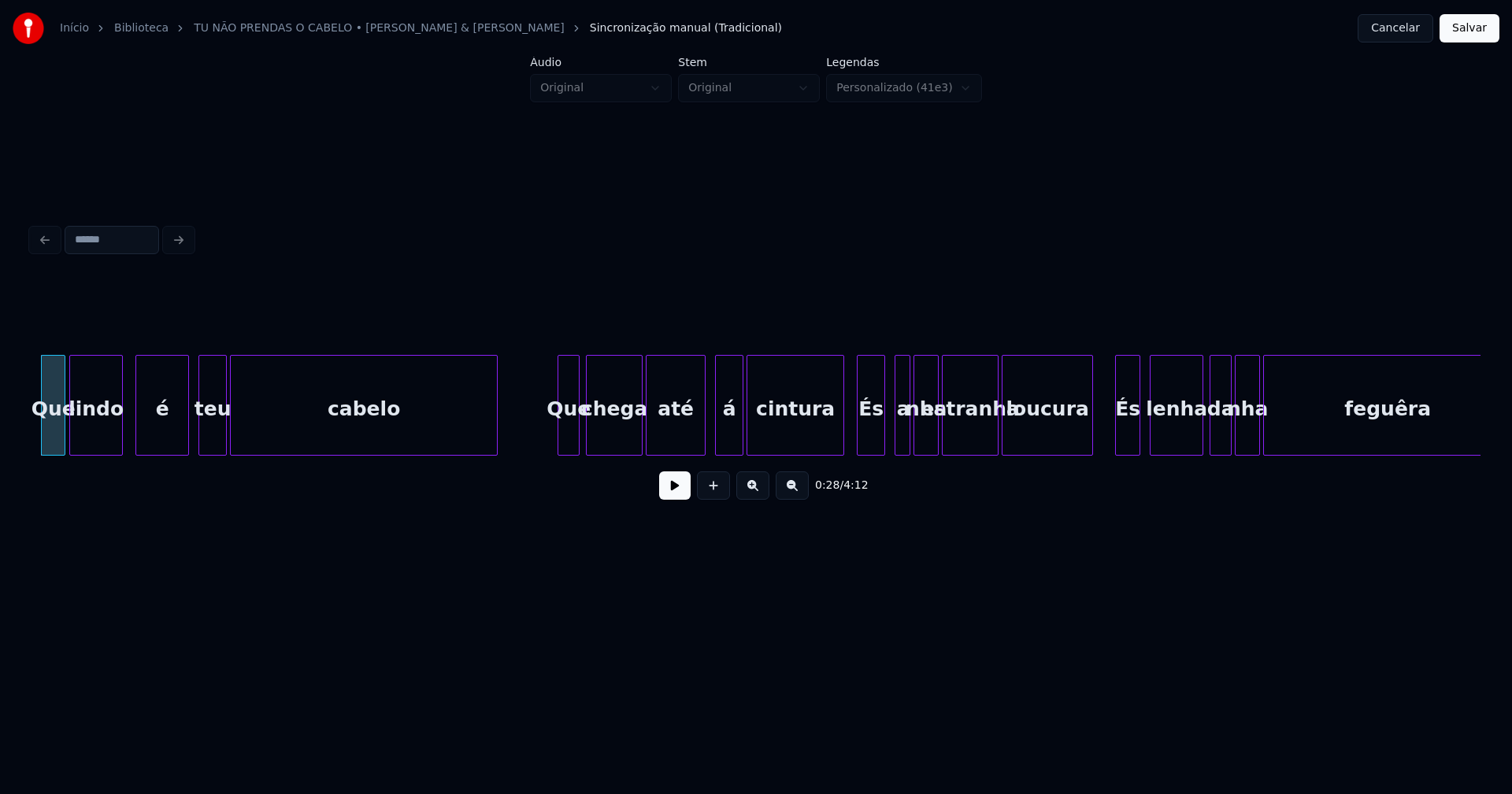
scroll to position [0, 4683]
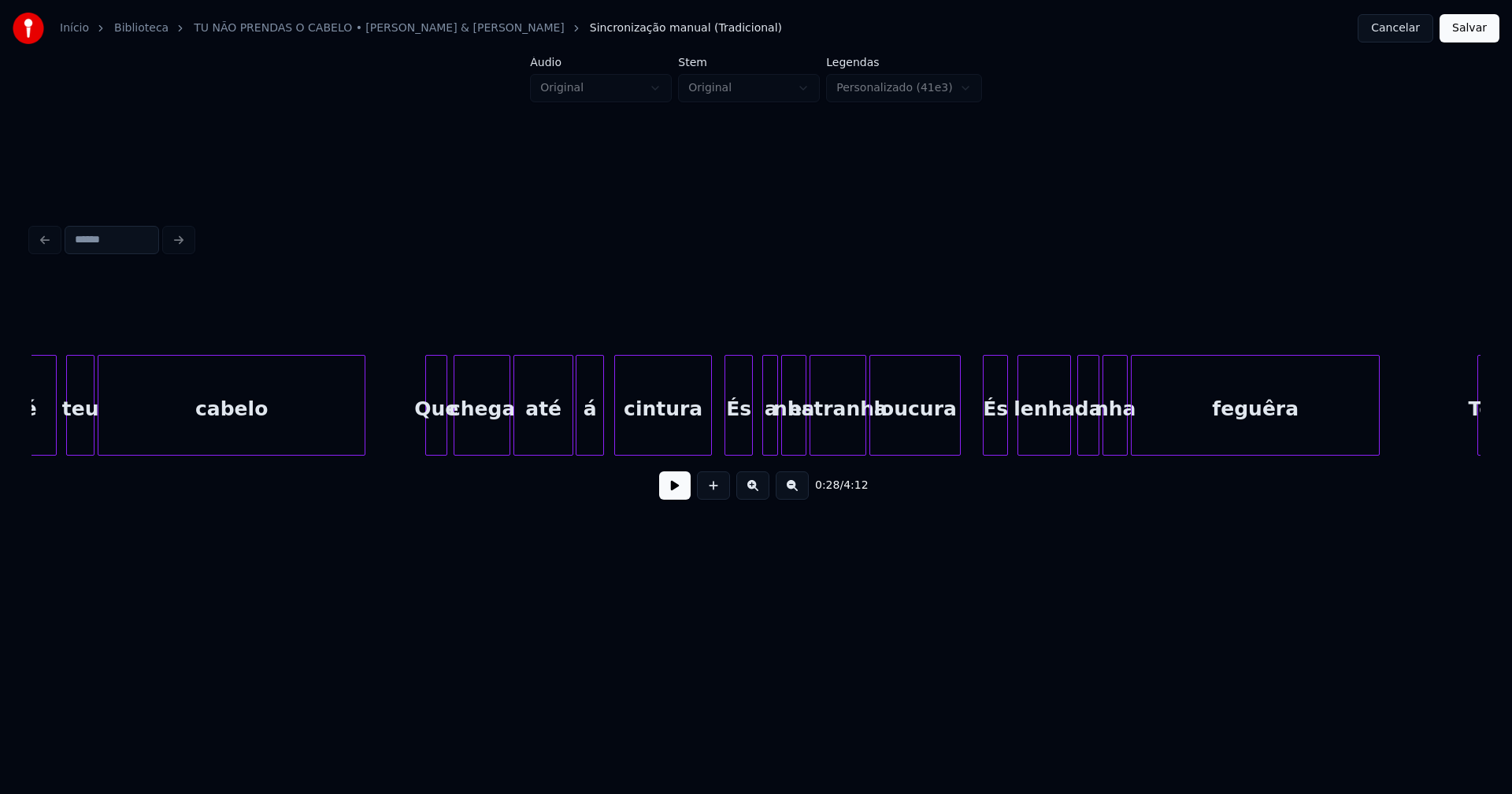
click at [591, 444] on div "á" at bounding box center [590, 409] width 27 height 107
click at [652, 443] on div "cintura" at bounding box center [655, 409] width 96 height 107
click at [738, 443] on div "És" at bounding box center [732, 409] width 27 height 107
click at [756, 439] on div at bounding box center [756, 405] width 5 height 99
click at [990, 434] on div "És" at bounding box center [990, 409] width 24 height 107
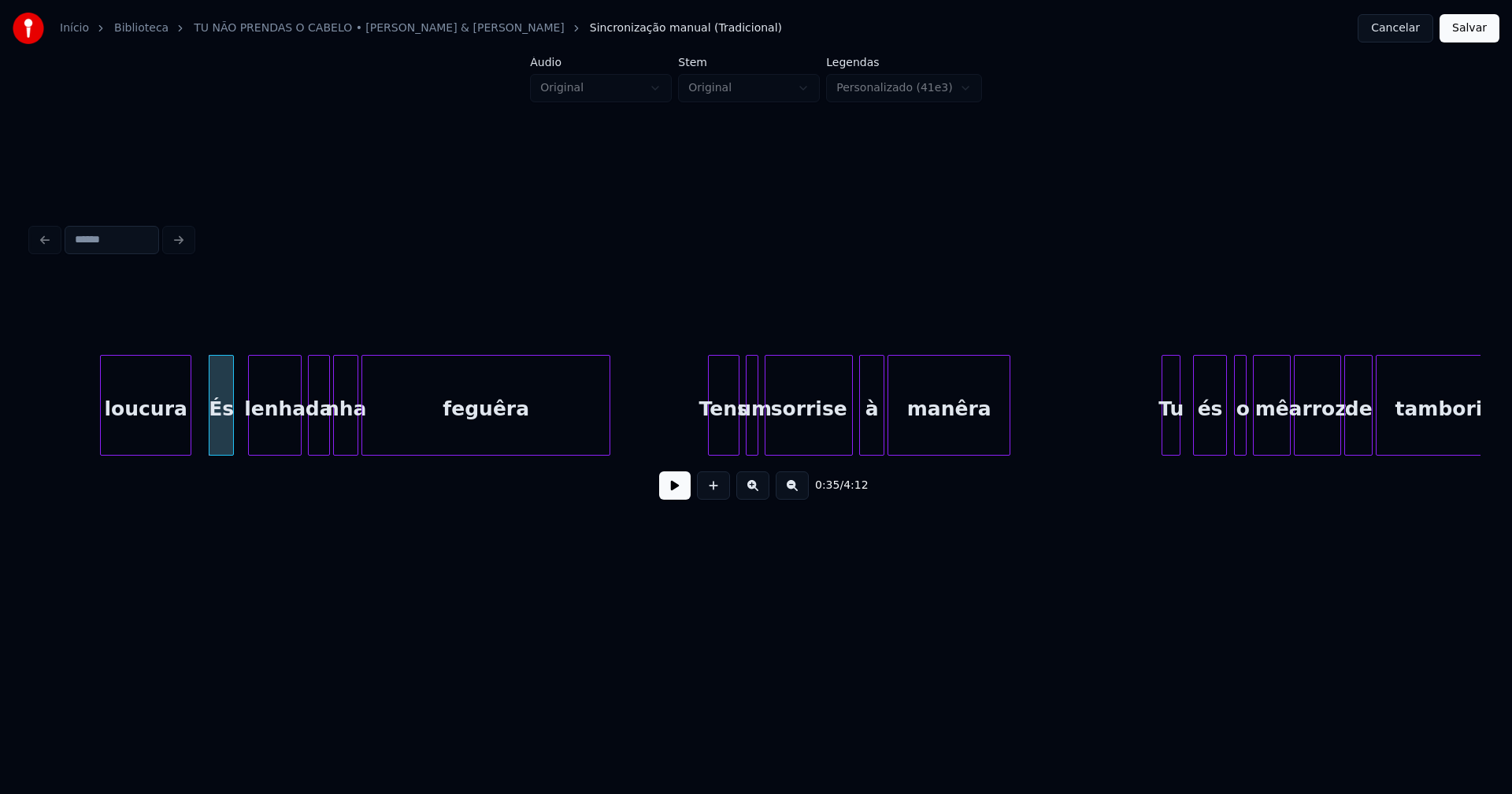
scroll to position [0, 5783]
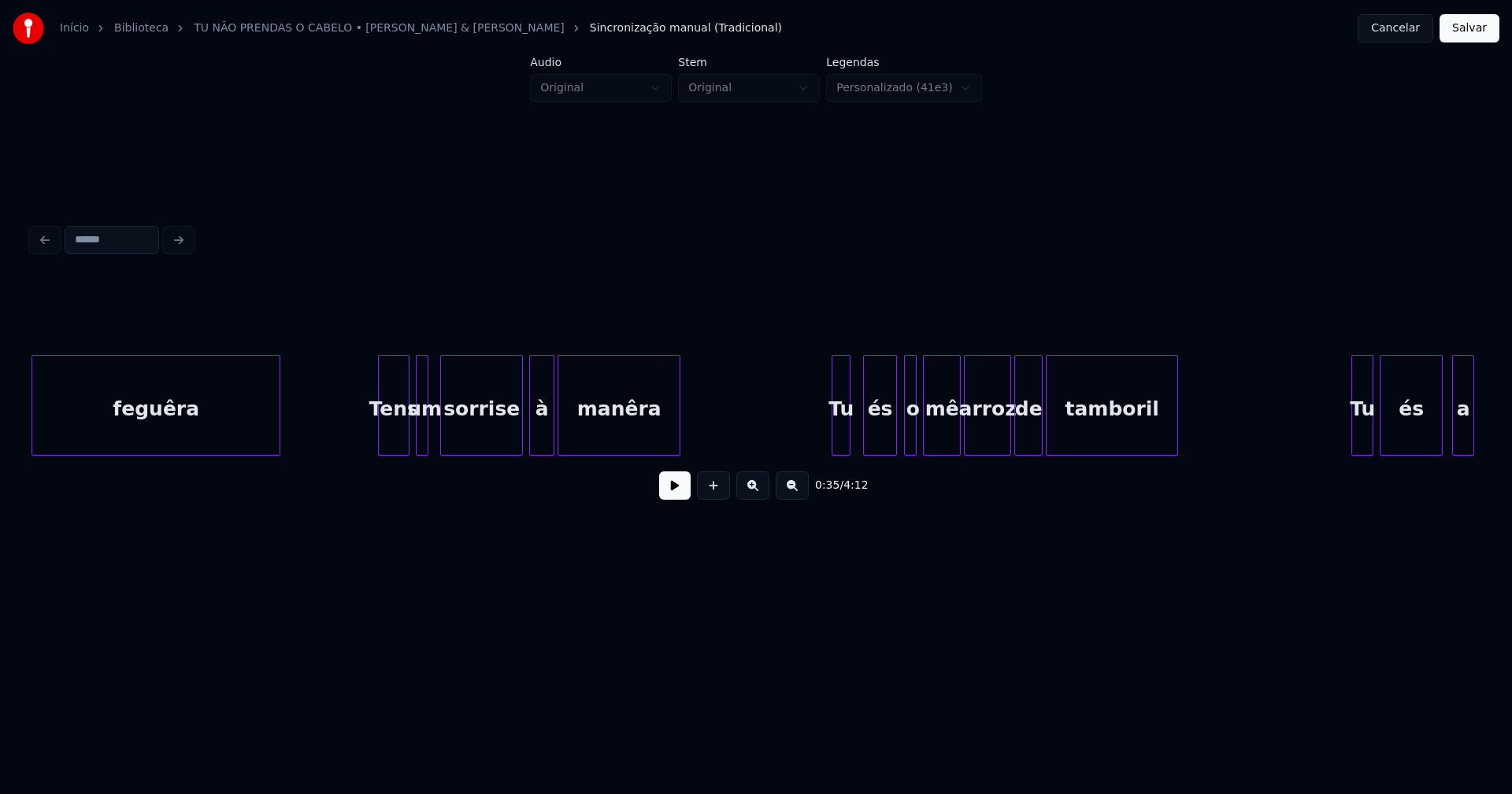
click at [442, 436] on div at bounding box center [443, 405] width 5 height 99
click at [436, 442] on div at bounding box center [435, 405] width 5 height 99
click at [856, 443] on div at bounding box center [854, 405] width 5 height 99
click at [894, 430] on div at bounding box center [894, 405] width 5 height 99
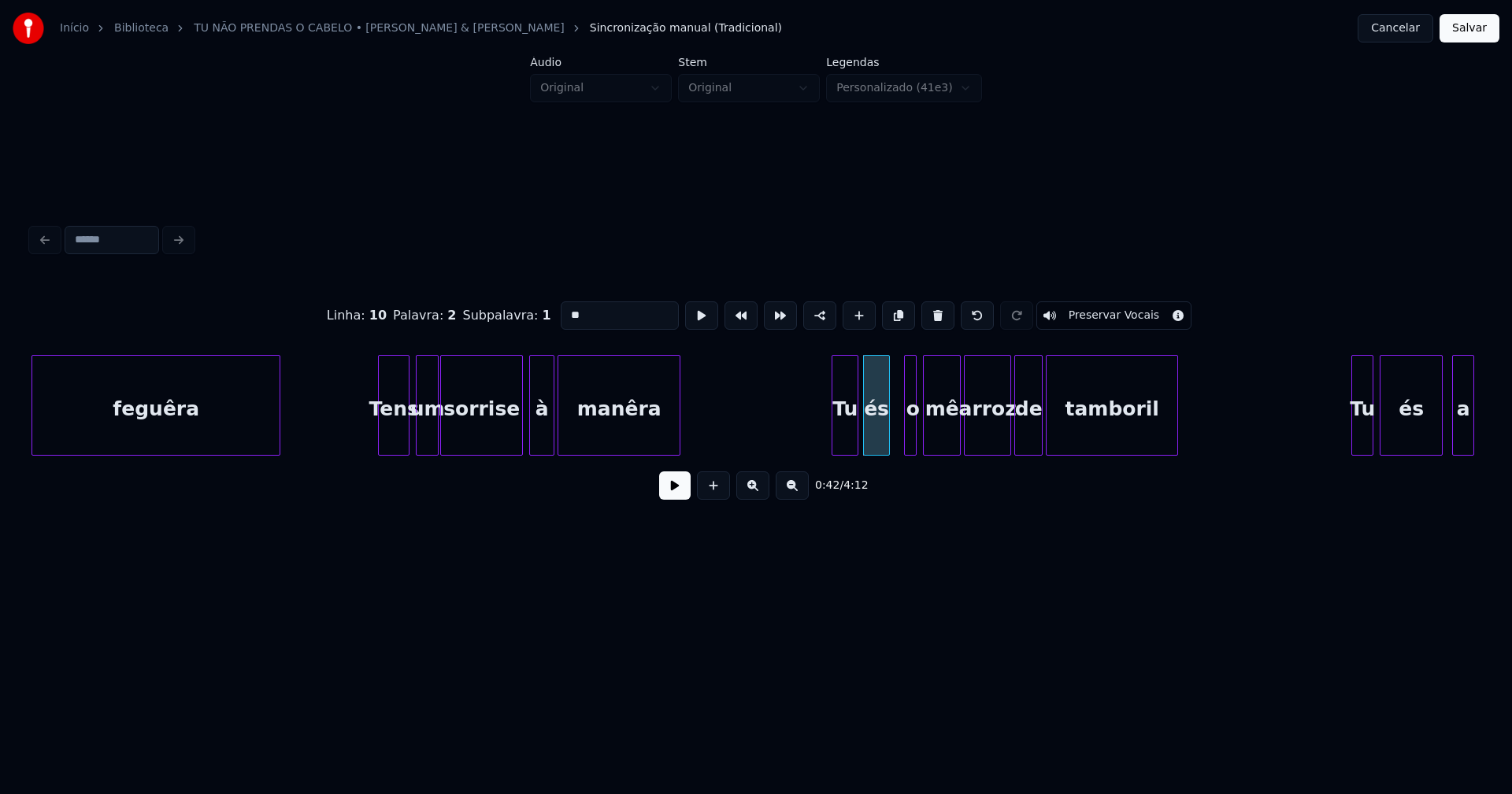
click at [886, 435] on div at bounding box center [887, 405] width 5 height 99
click at [896, 435] on div at bounding box center [897, 405] width 5 height 99
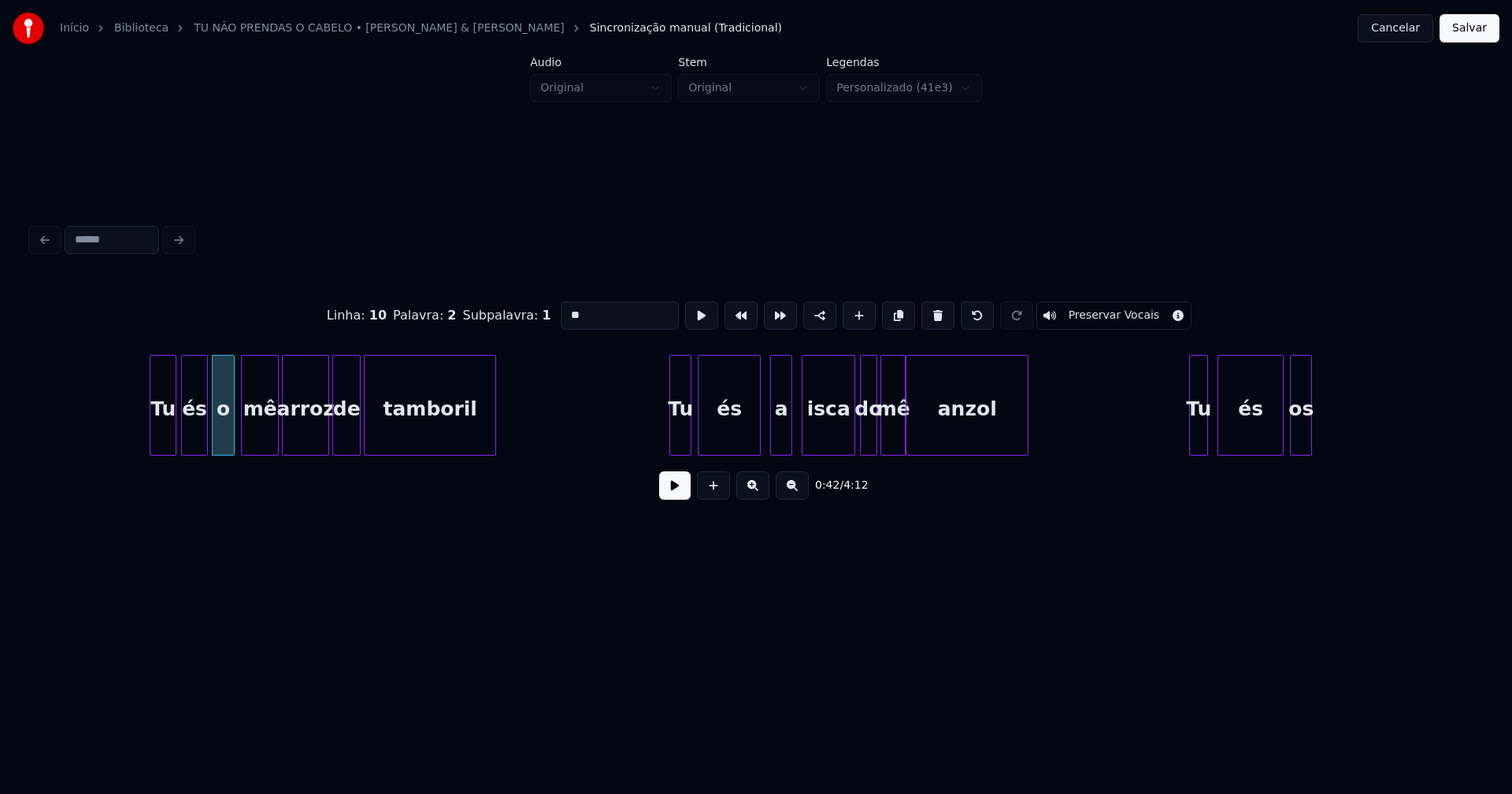
scroll to position [0, 6662]
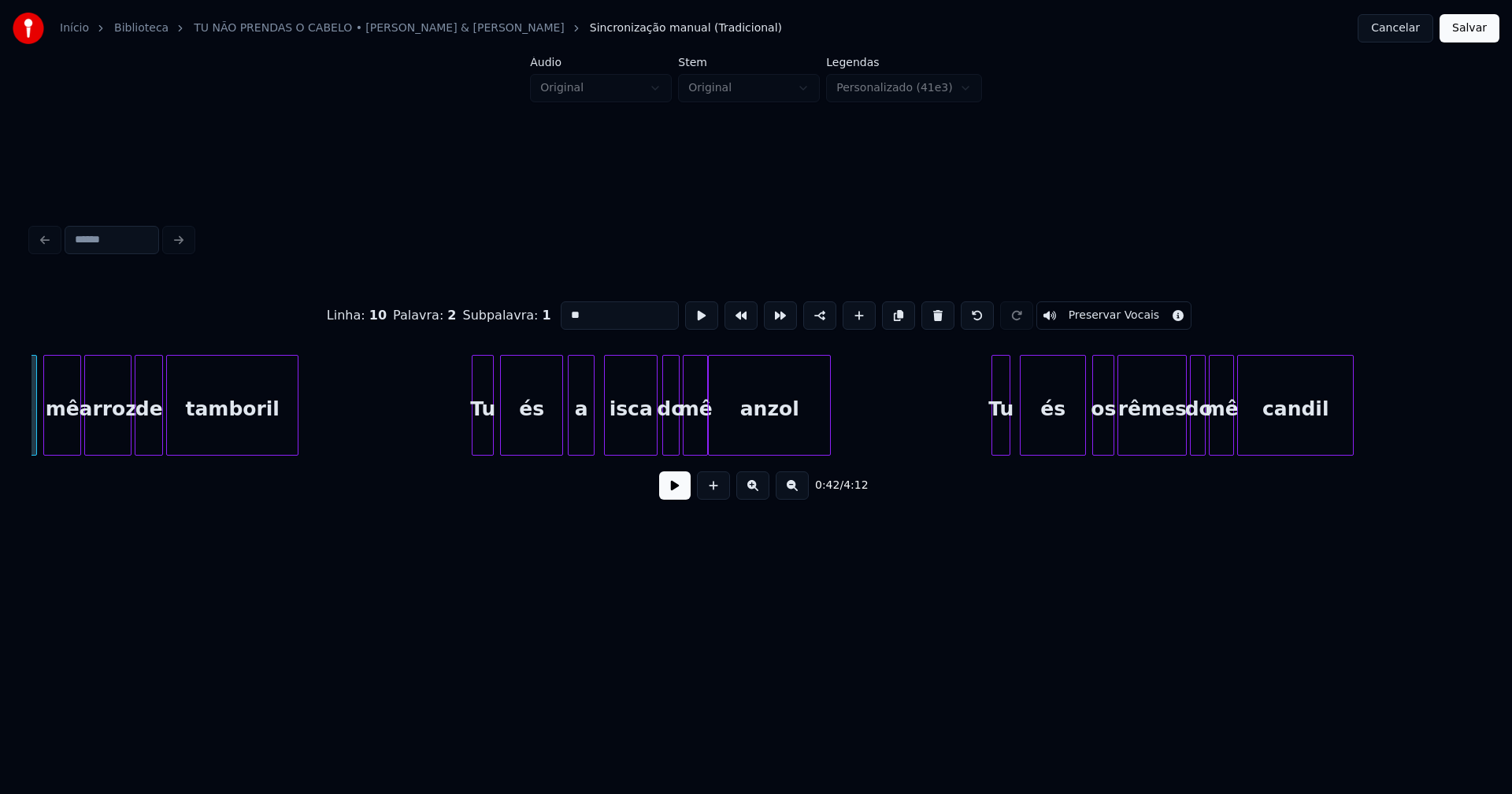
click at [568, 444] on div at bounding box center [571, 405] width 5 height 99
click at [738, 443] on div at bounding box center [738, 405] width 5 height 99
click at [712, 442] on div "mê" at bounding box center [714, 409] width 24 height 107
click at [690, 444] on div at bounding box center [690, 405] width 5 height 99
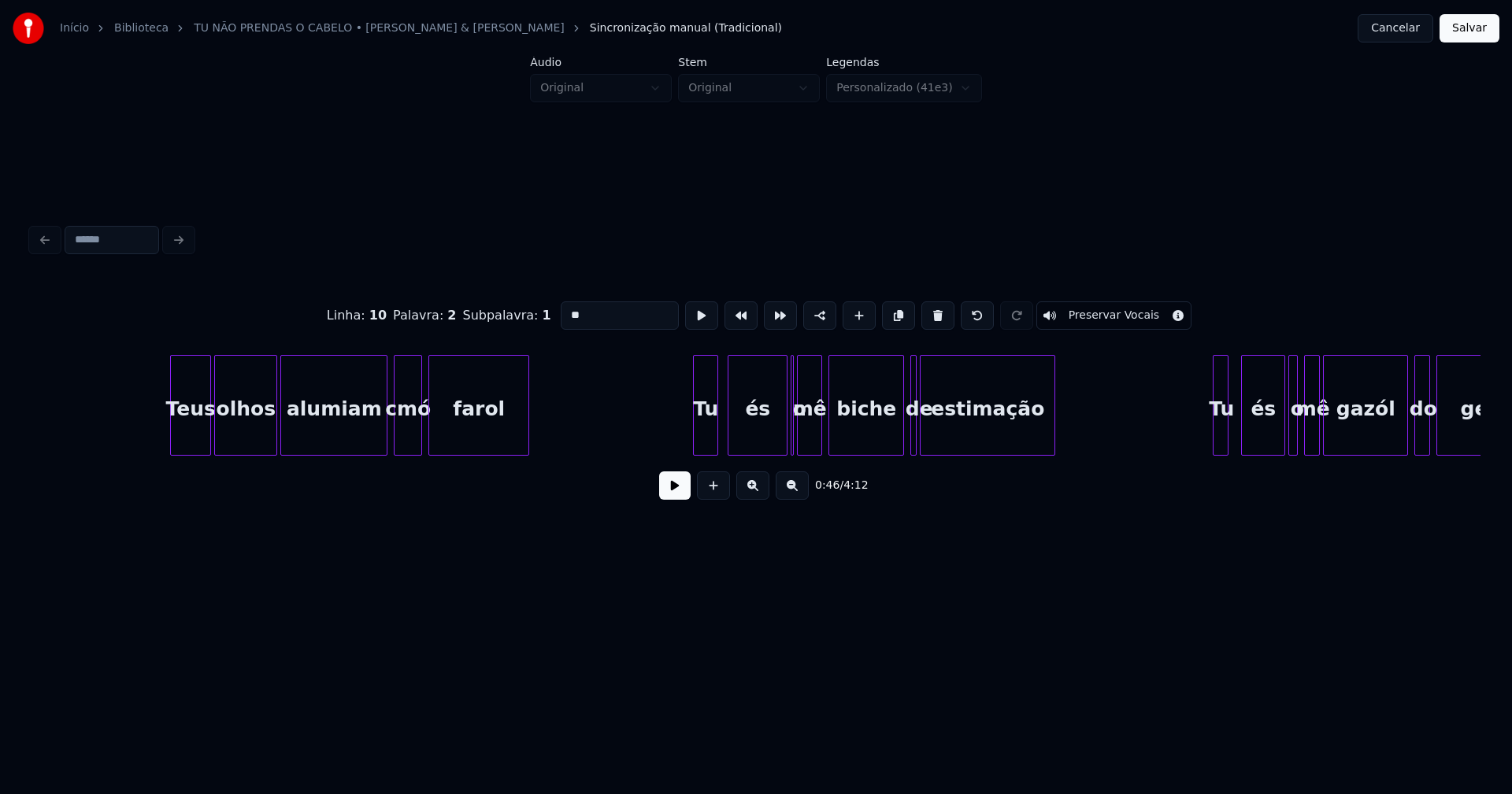
scroll to position [0, 8179]
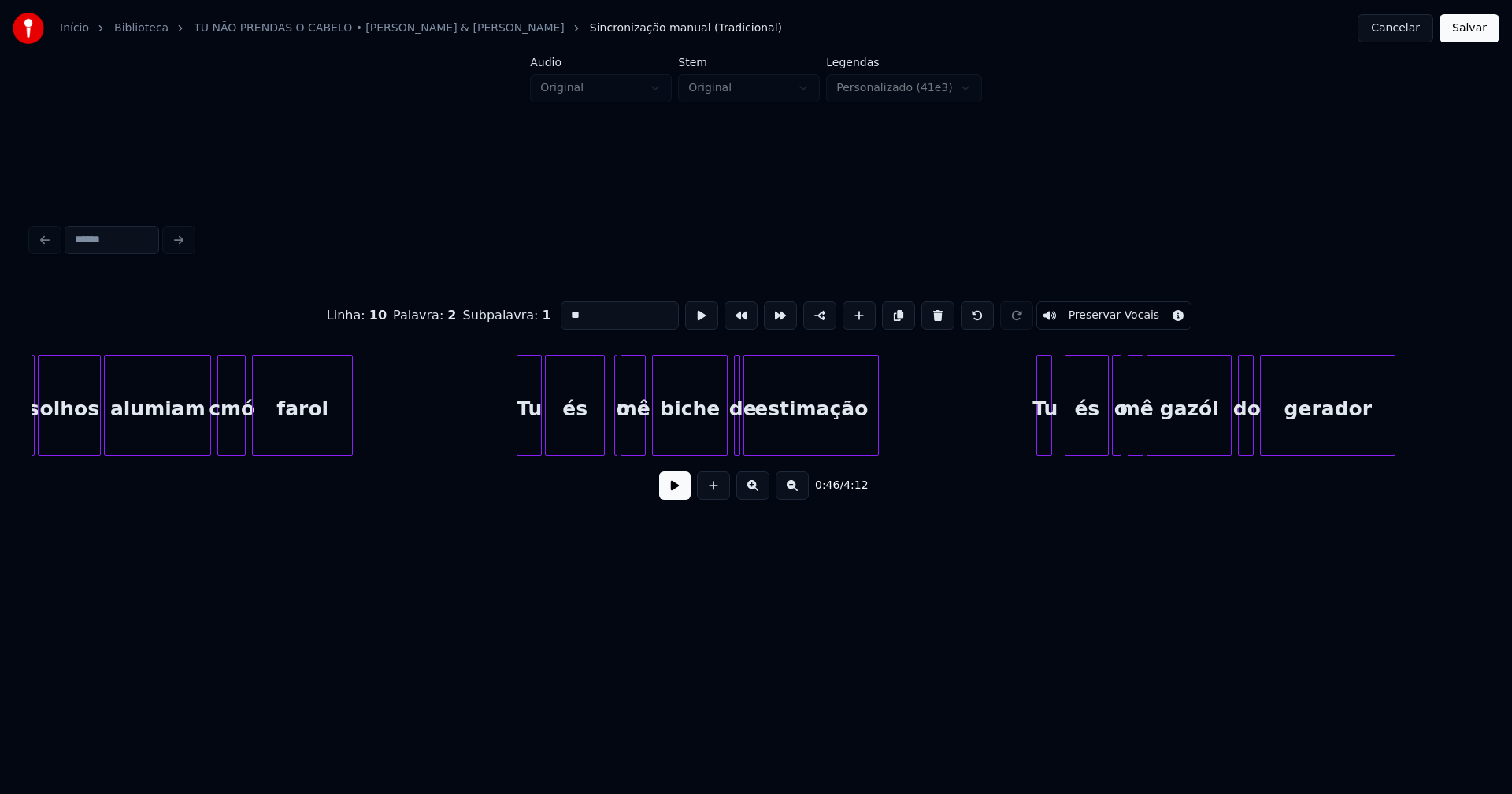
click at [565, 428] on div "és" at bounding box center [574, 409] width 58 height 107
click at [637, 442] on div "mê" at bounding box center [640, 409] width 24 height 107
click at [623, 445] on div at bounding box center [621, 405] width 5 height 99
click at [612, 434] on div at bounding box center [614, 405] width 5 height 99
click at [610, 423] on div "o" at bounding box center [612, 409] width 16 height 107
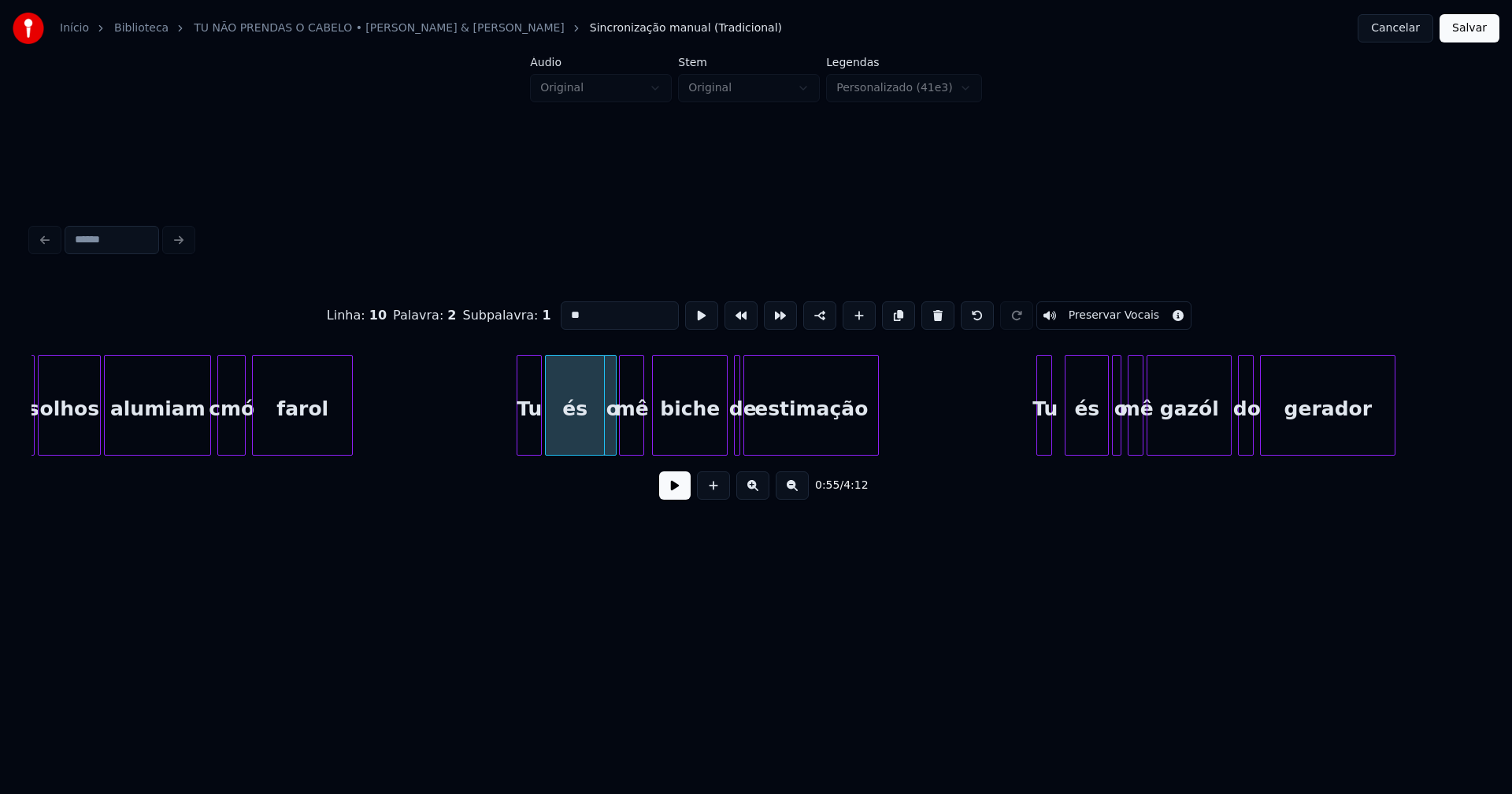
click at [632, 436] on div "mê" at bounding box center [631, 409] width 24 height 107
click at [756, 447] on div at bounding box center [758, 405] width 5 height 99
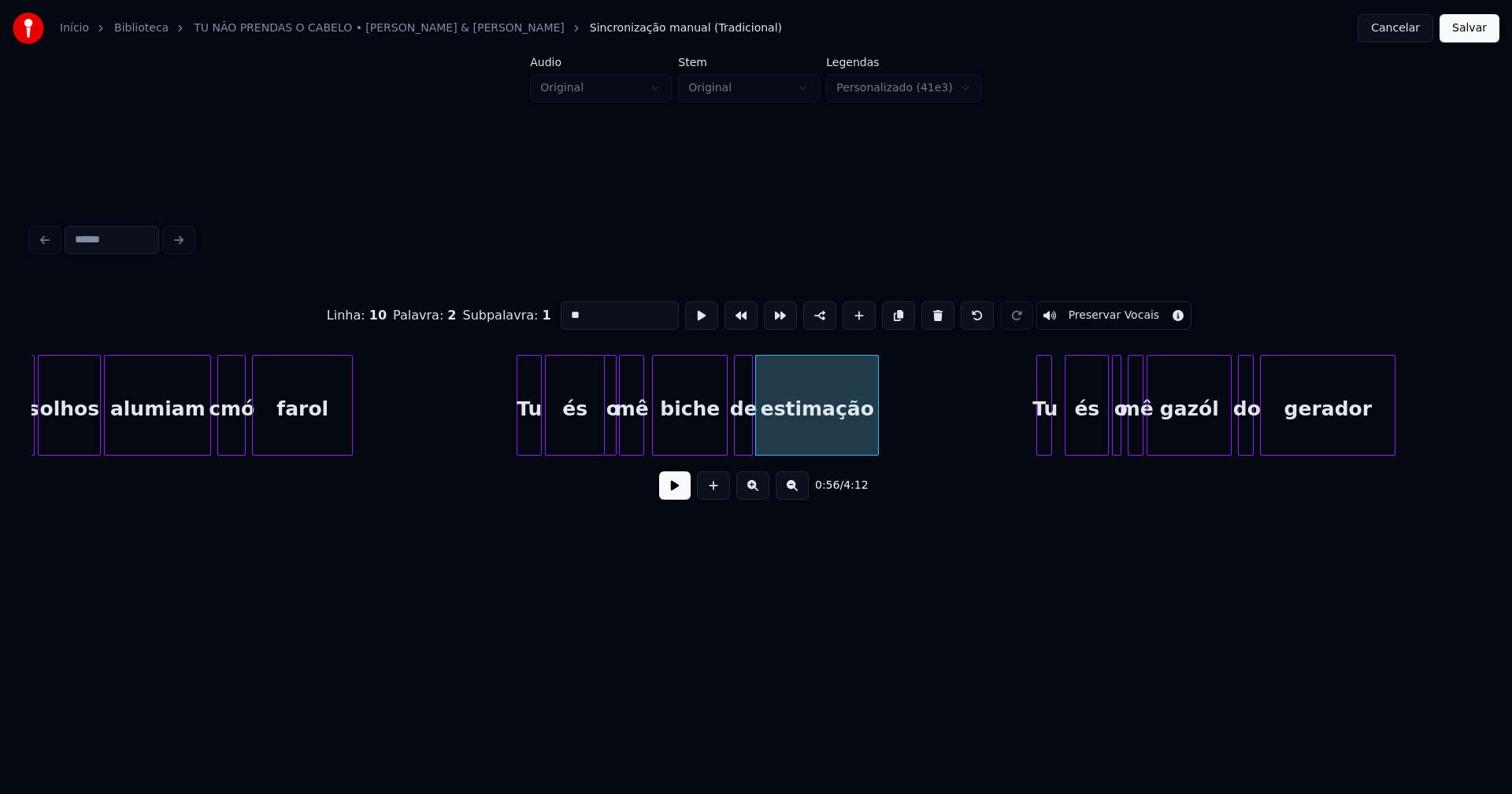
click at [751, 447] on div at bounding box center [750, 405] width 5 height 99
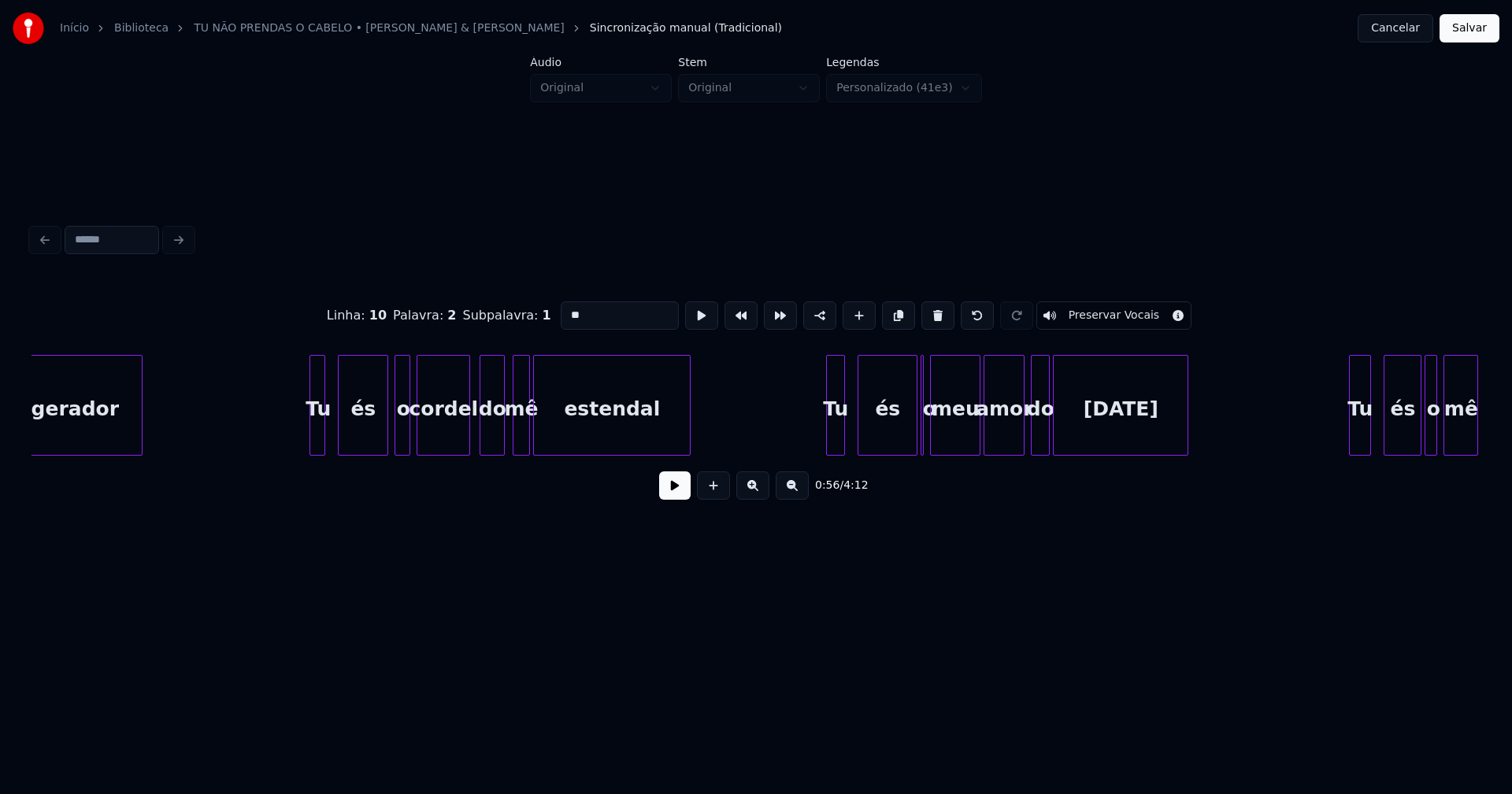
scroll to position [0, 9454]
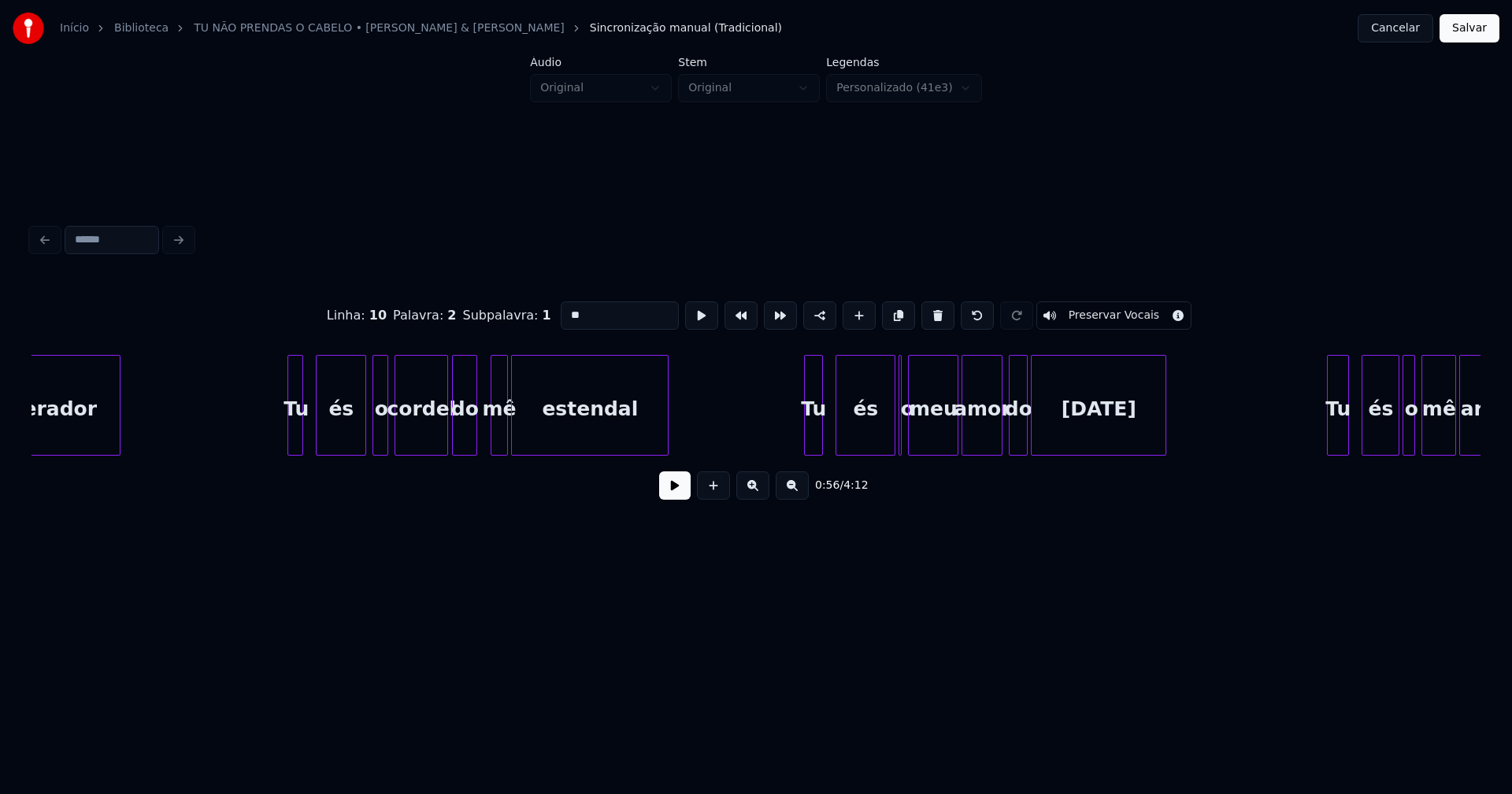
click at [466, 442] on div "do" at bounding box center [464, 409] width 24 height 107
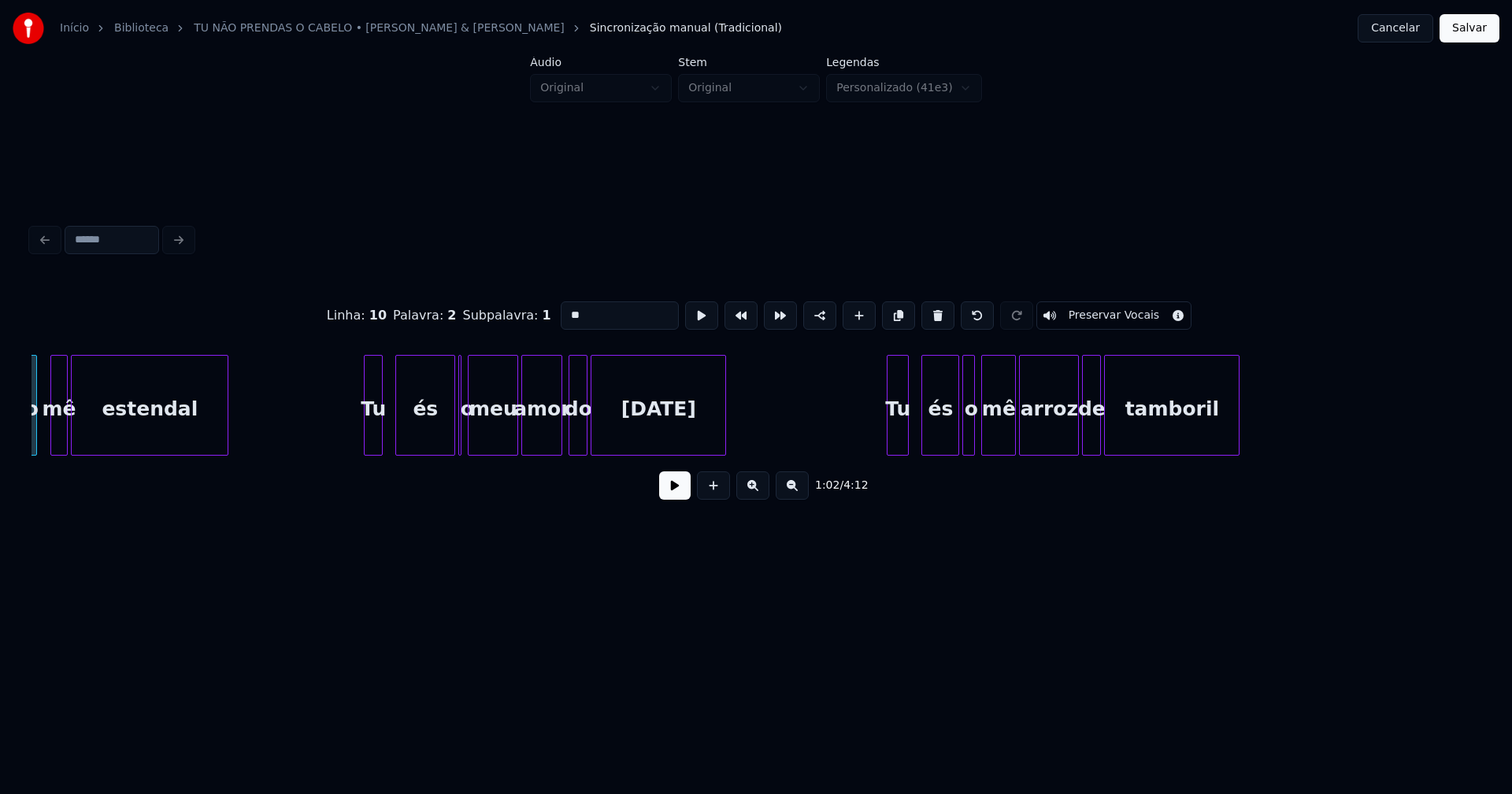
scroll to position [0, 9938]
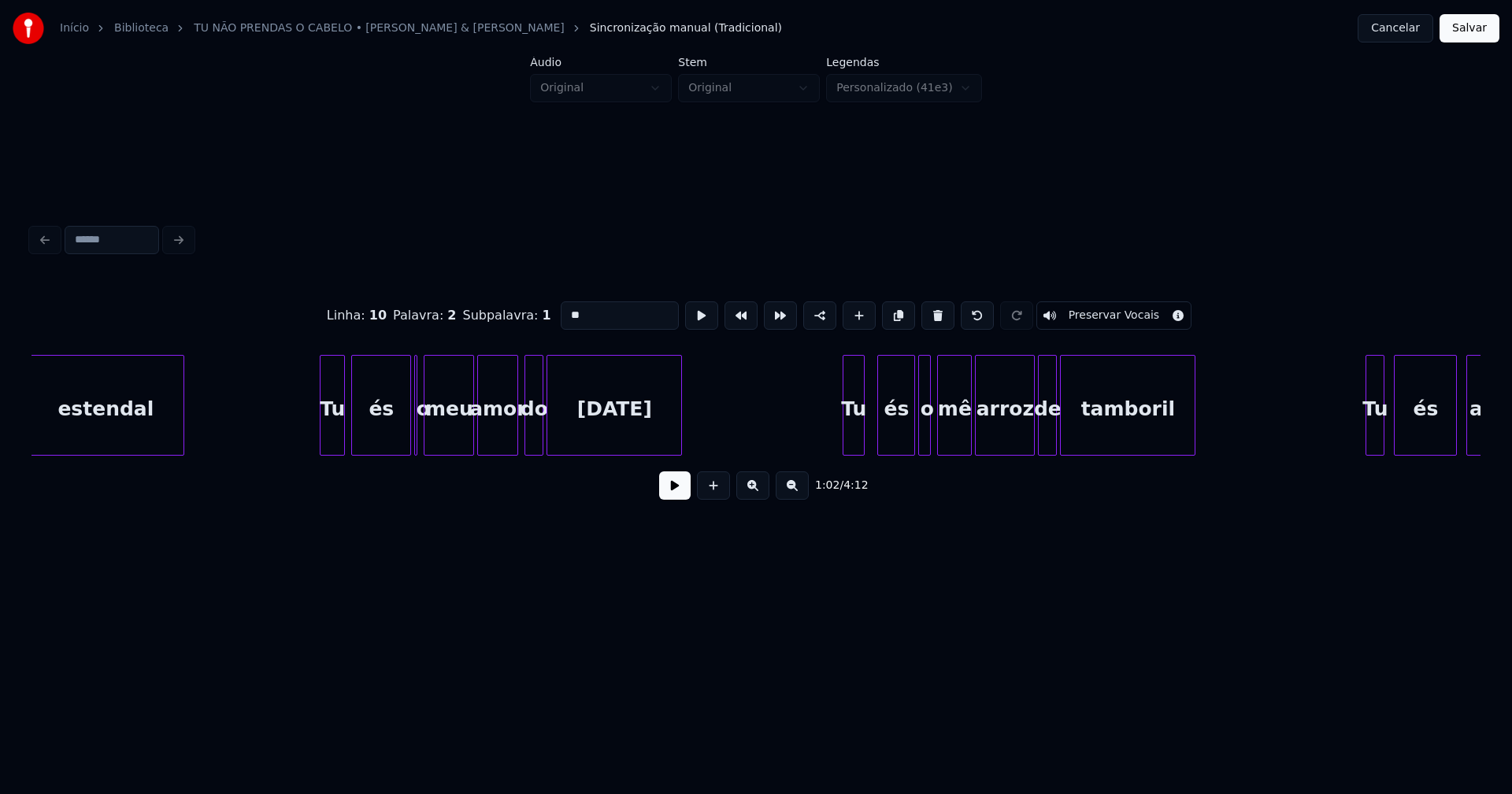
click at [342, 436] on div at bounding box center [342, 405] width 5 height 99
click at [420, 445] on div at bounding box center [420, 405] width 5 height 99
click at [558, 438] on div at bounding box center [560, 405] width 5 height 99
click at [549, 438] on div at bounding box center [551, 405] width 5 height 99
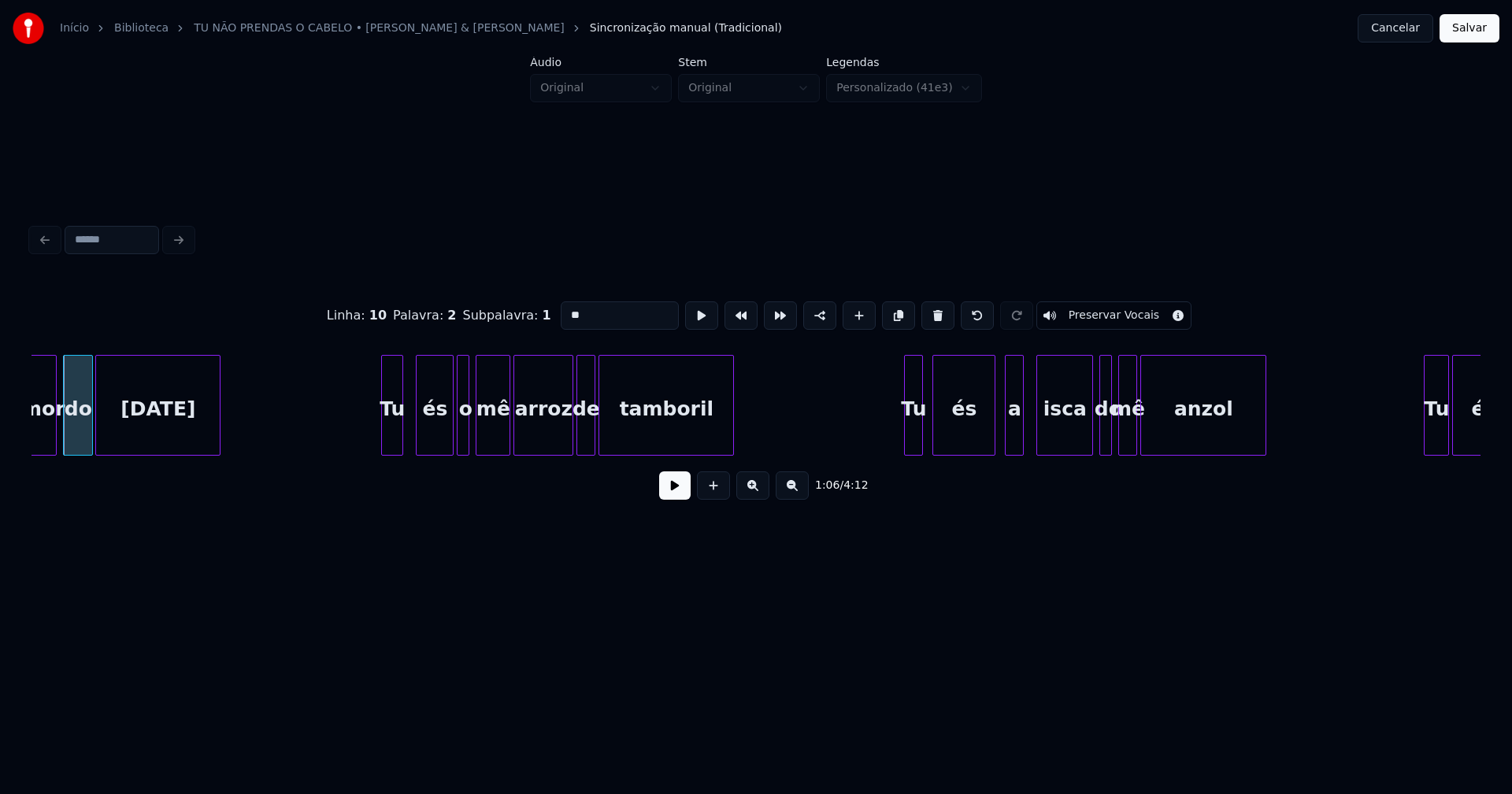
scroll to position [0, 10421]
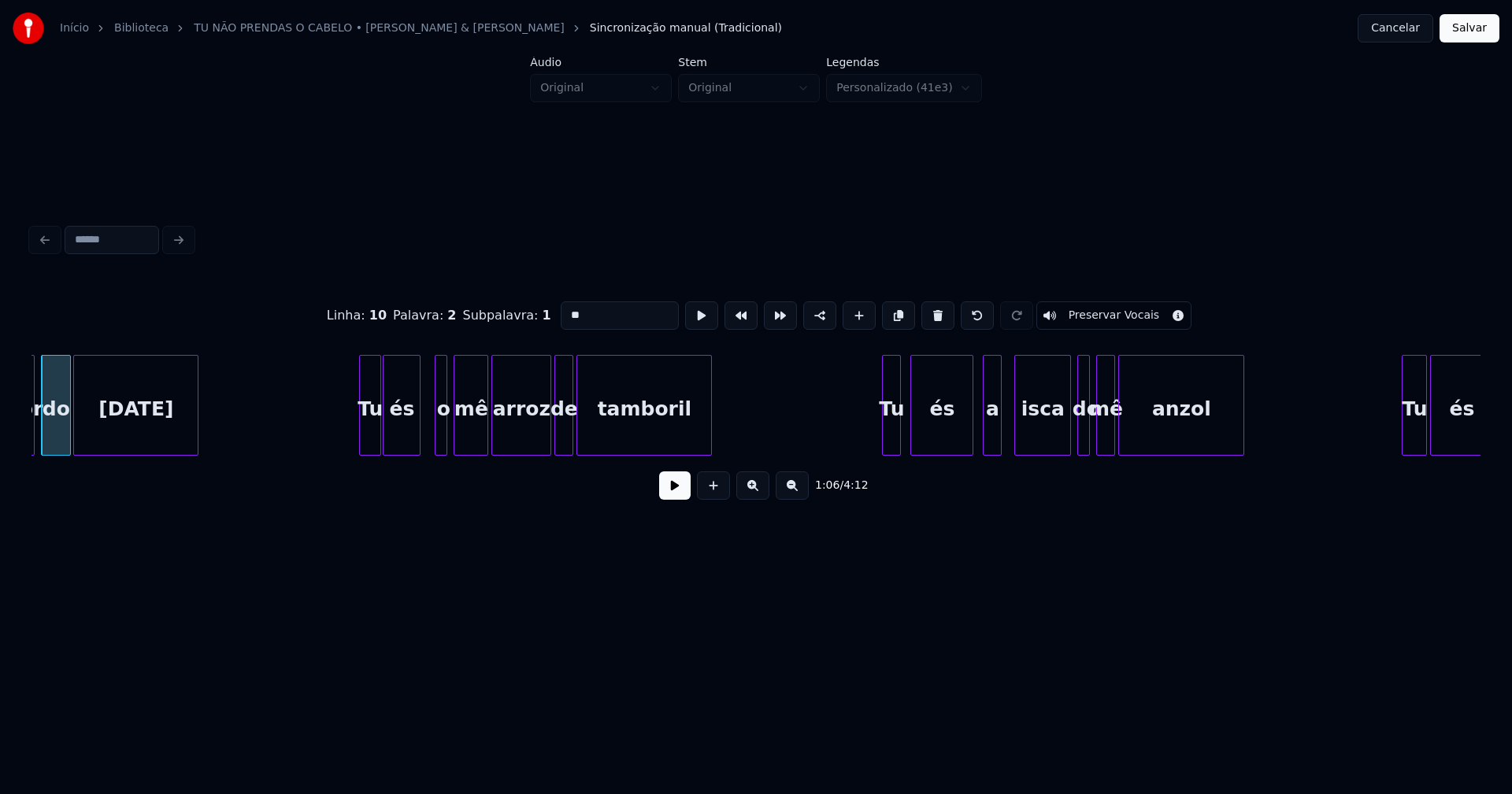
click at [405, 438] on div "és" at bounding box center [402, 409] width 36 height 107
click at [429, 434] on div at bounding box center [430, 405] width 5 height 99
click at [436, 434] on div "o" at bounding box center [433, 409] width 20 height 107
click at [542, 447] on div at bounding box center [543, 405] width 5 height 99
click at [561, 447] on div "de" at bounding box center [557, 409] width 17 height 107
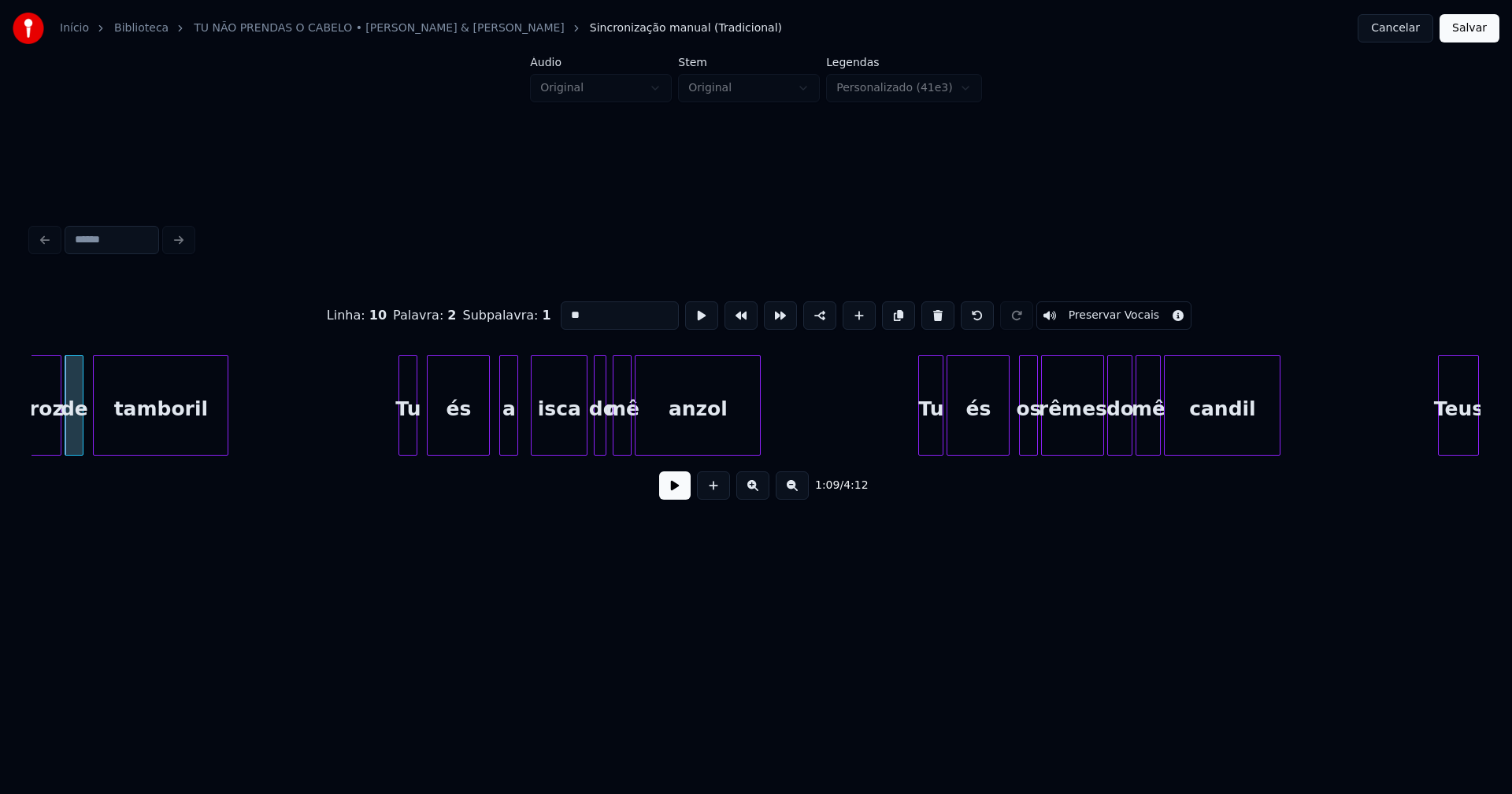
scroll to position [0, 10927]
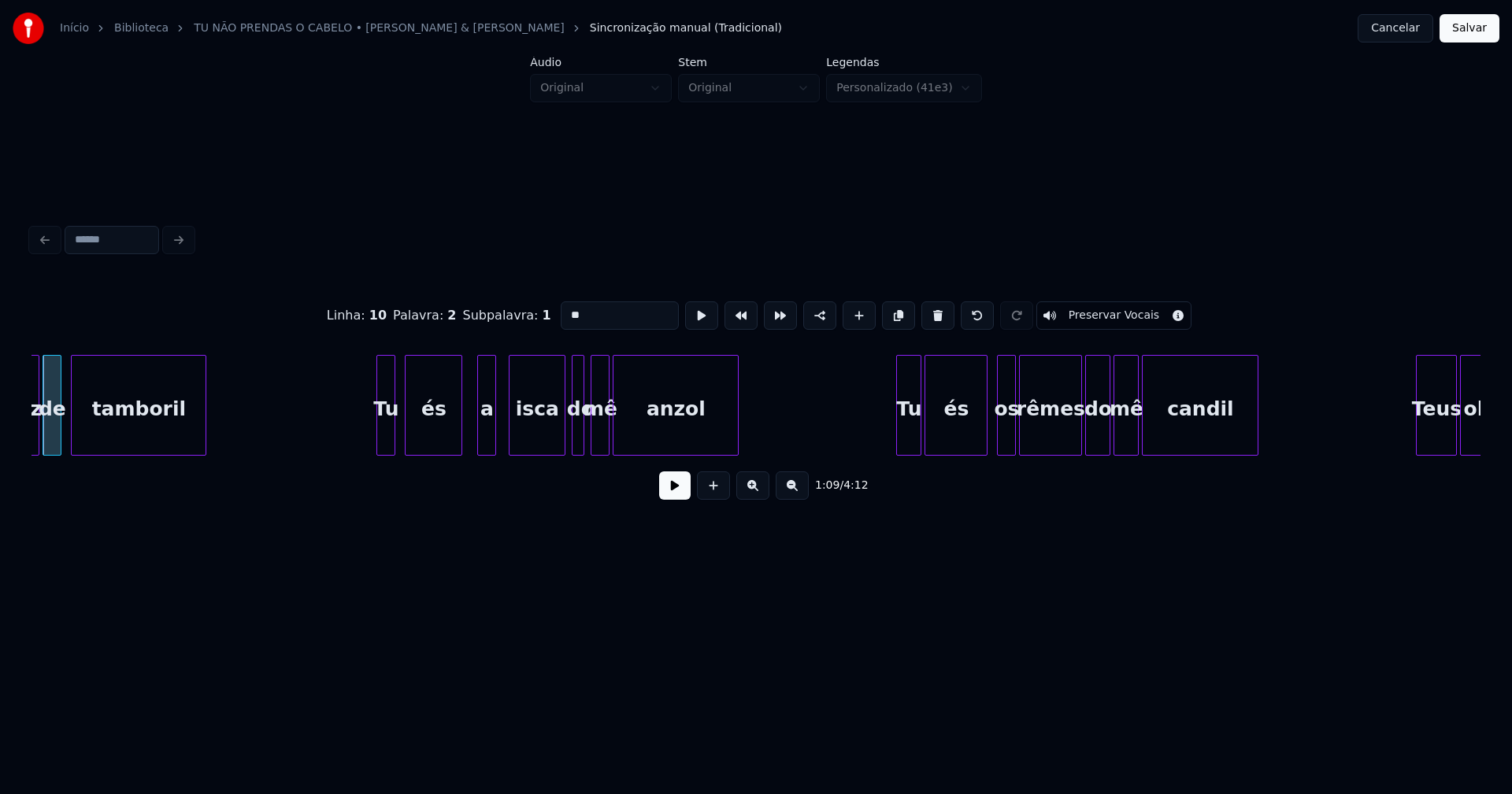
click at [461, 438] on div at bounding box center [459, 405] width 5 height 99
click at [477, 441] on div "a" at bounding box center [478, 409] width 17 height 107
click at [529, 447] on div "isca" at bounding box center [522, 409] width 55 height 107
click at [562, 437] on div at bounding box center [564, 405] width 5 height 99
click at [565, 438] on div "do" at bounding box center [563, 409] width 22 height 107
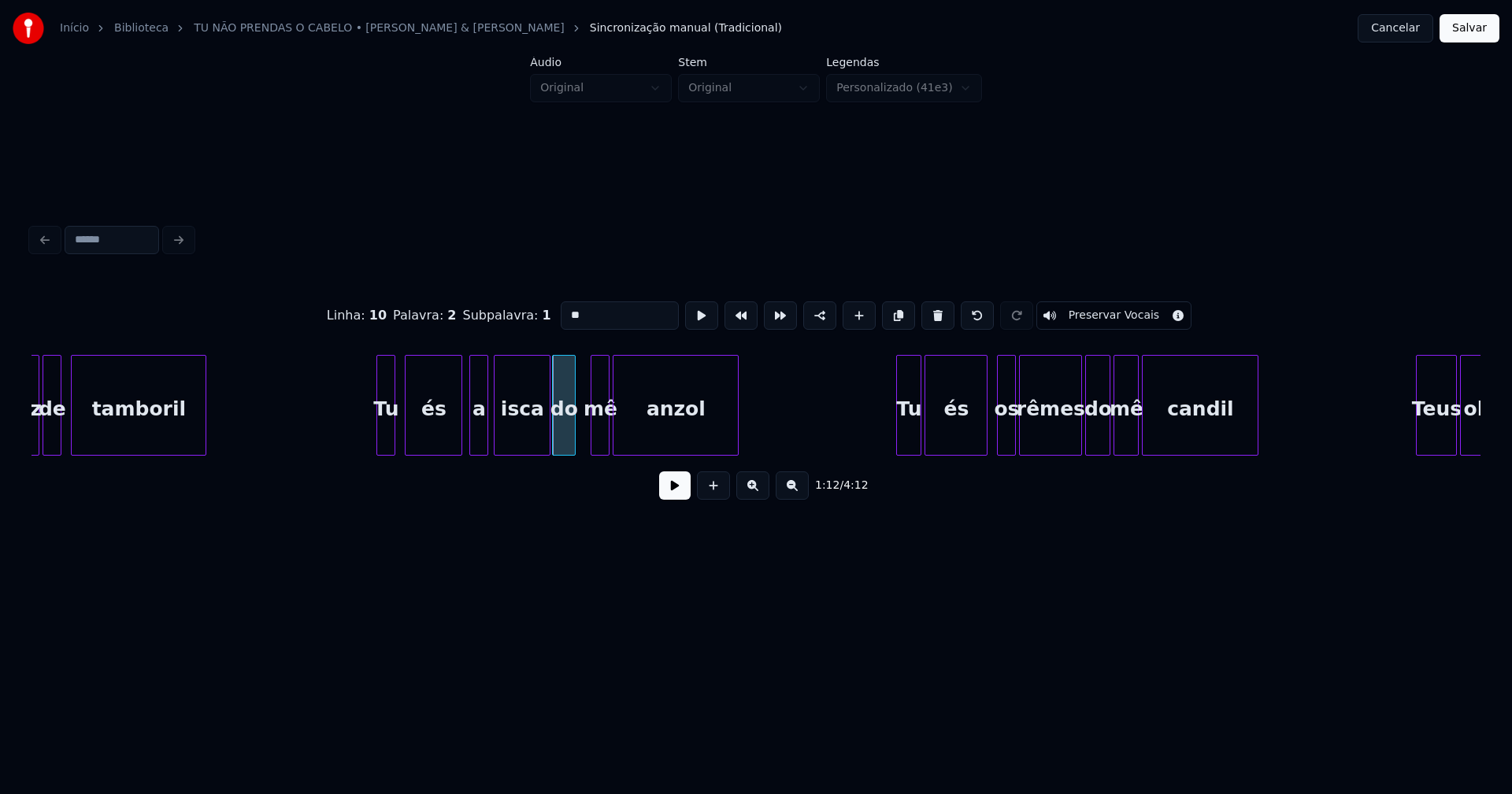
click at [617, 443] on div at bounding box center [616, 405] width 5 height 99
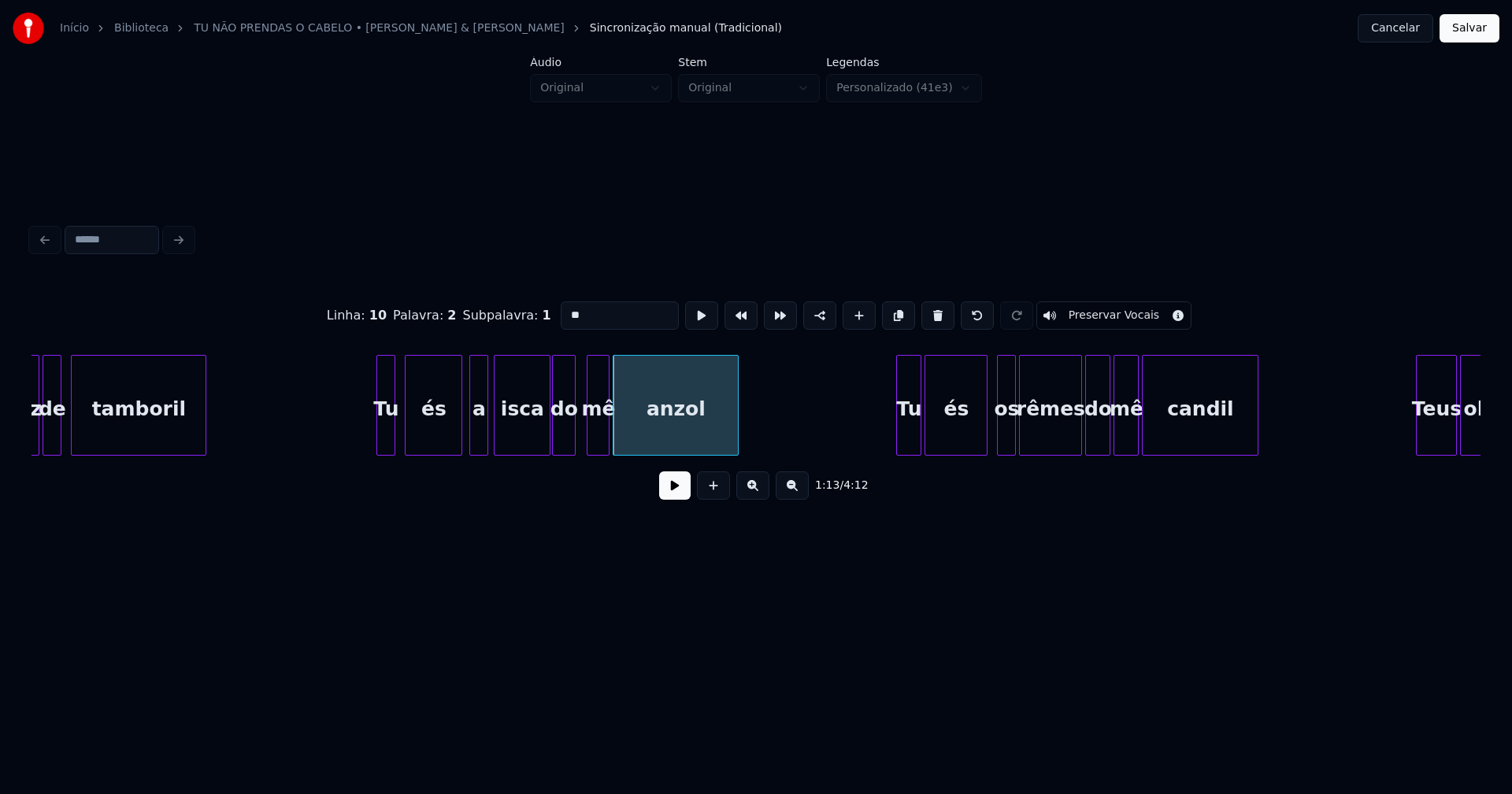
click at [587, 436] on div at bounding box center [590, 405] width 5 height 99
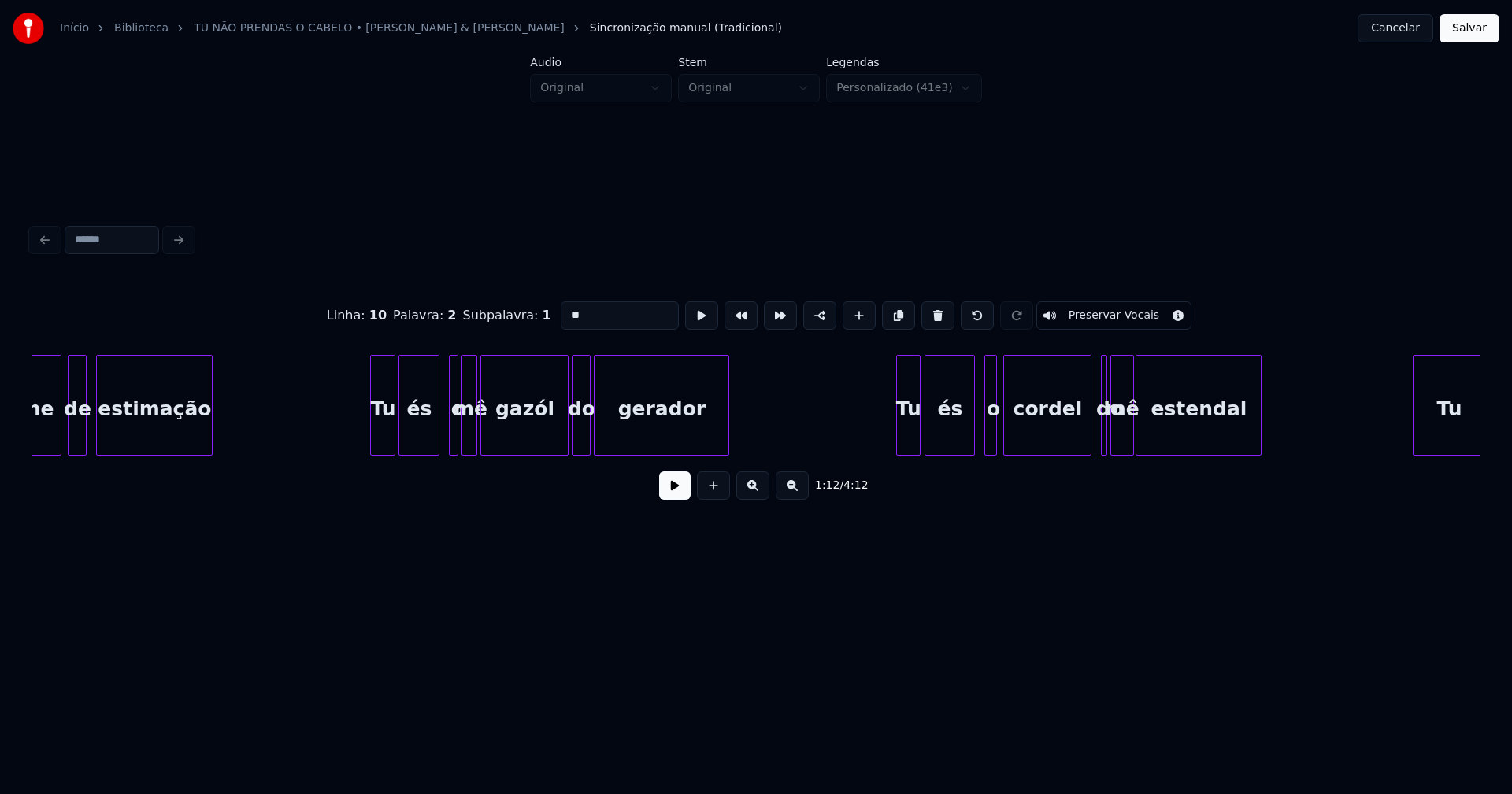
scroll to position [0, 13038]
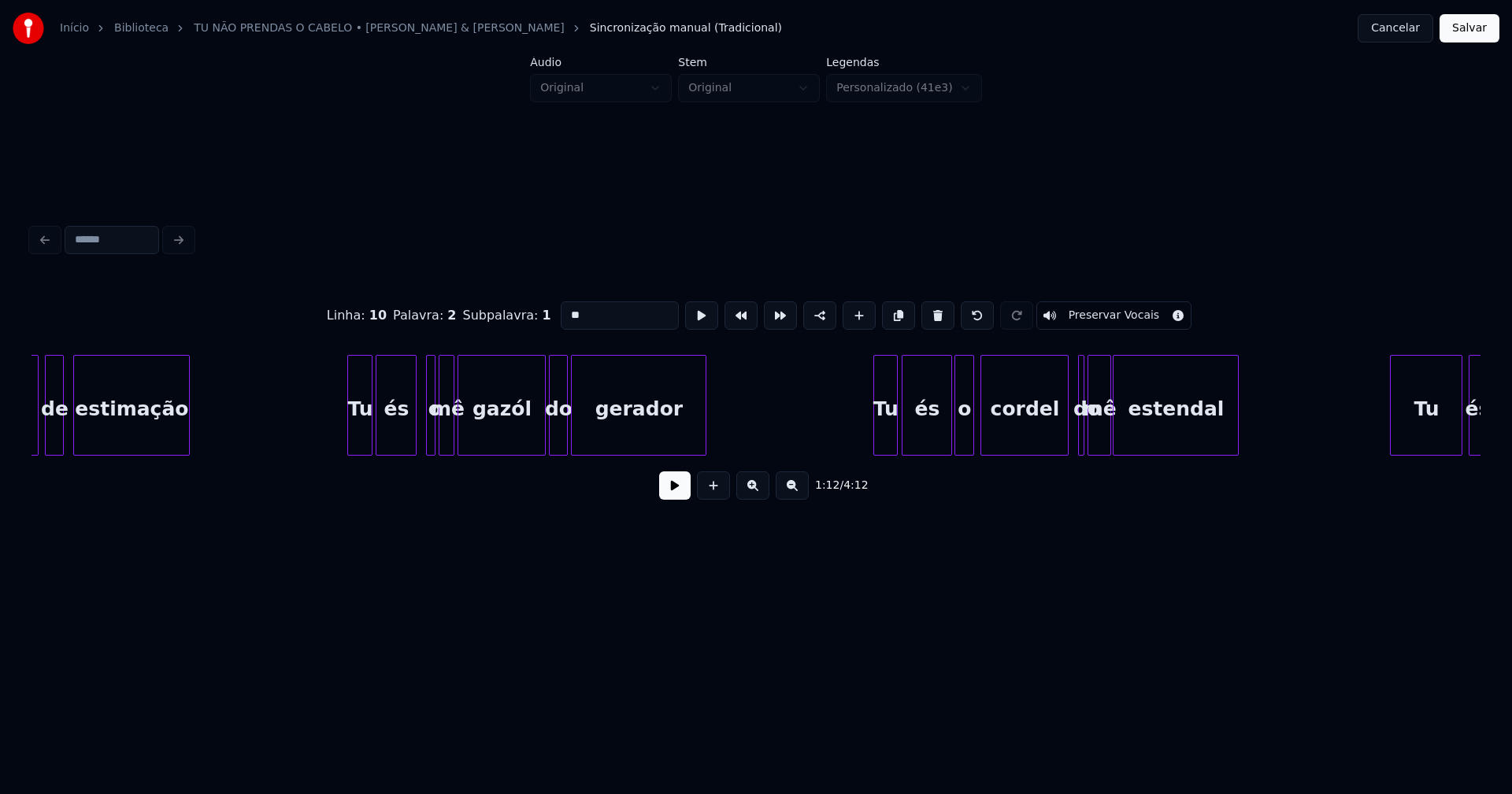
click at [958, 443] on div at bounding box center [958, 405] width 5 height 99
click at [1070, 360] on div "do" at bounding box center [1078, 405] width 16 height 101
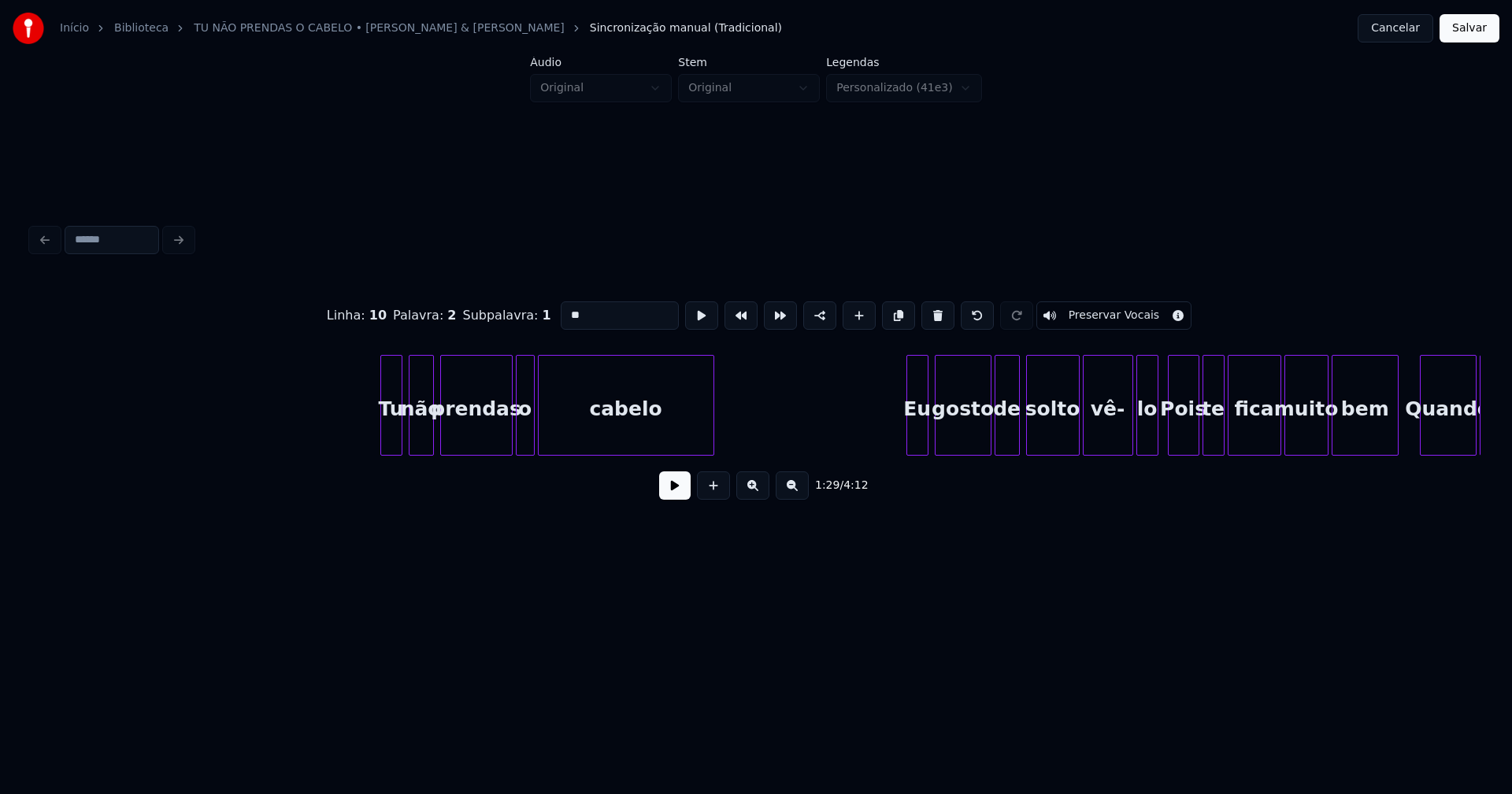
scroll to position [0, 16731]
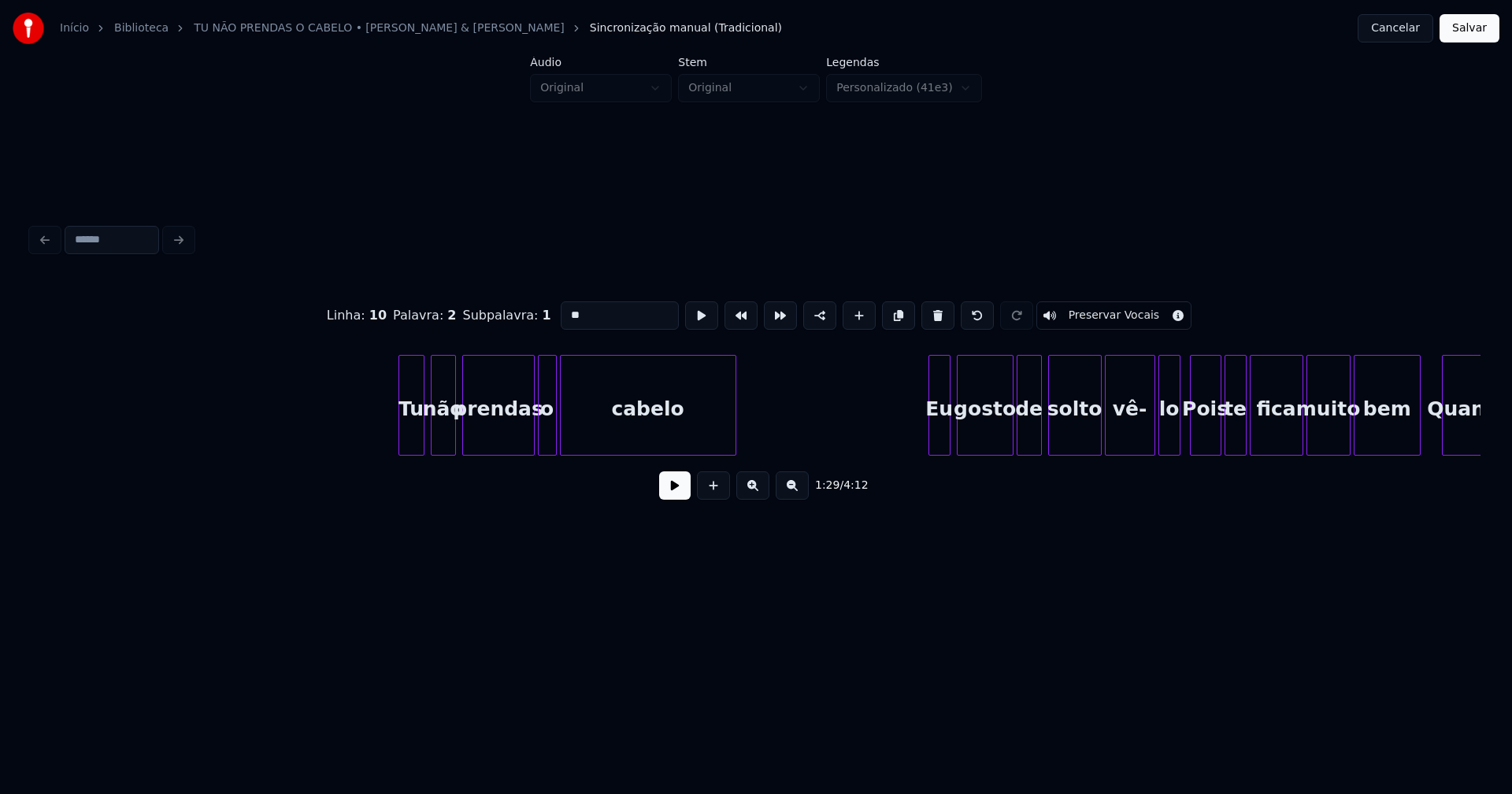
click at [402, 434] on div at bounding box center [402, 405] width 5 height 99
click at [589, 445] on div at bounding box center [587, 405] width 5 height 99
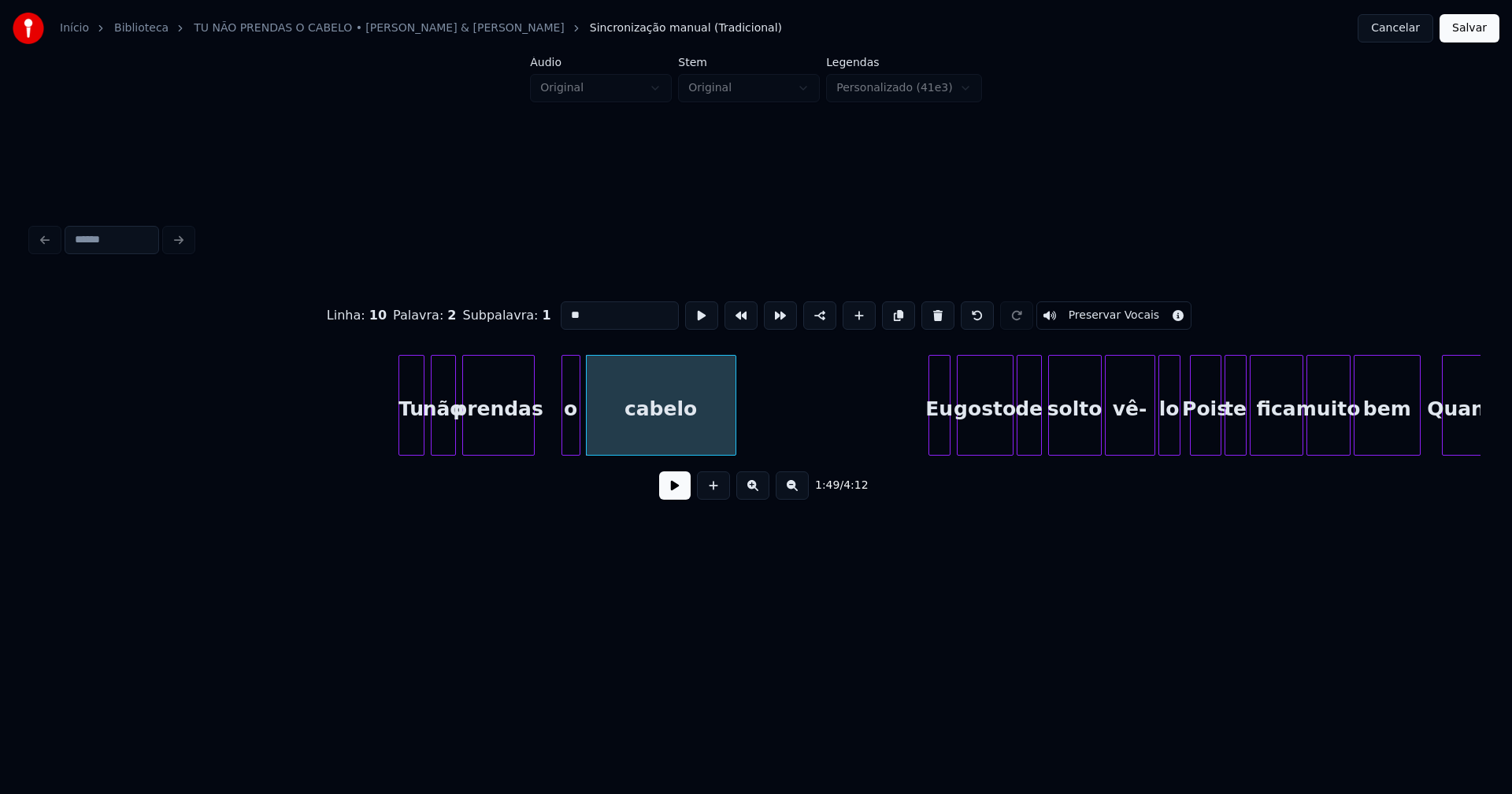
click at [569, 453] on div "Tu não prendas o cabelo Eu gosto de solto vê- lo Pois te fica muito bem Quando" at bounding box center [756, 405] width 1449 height 101
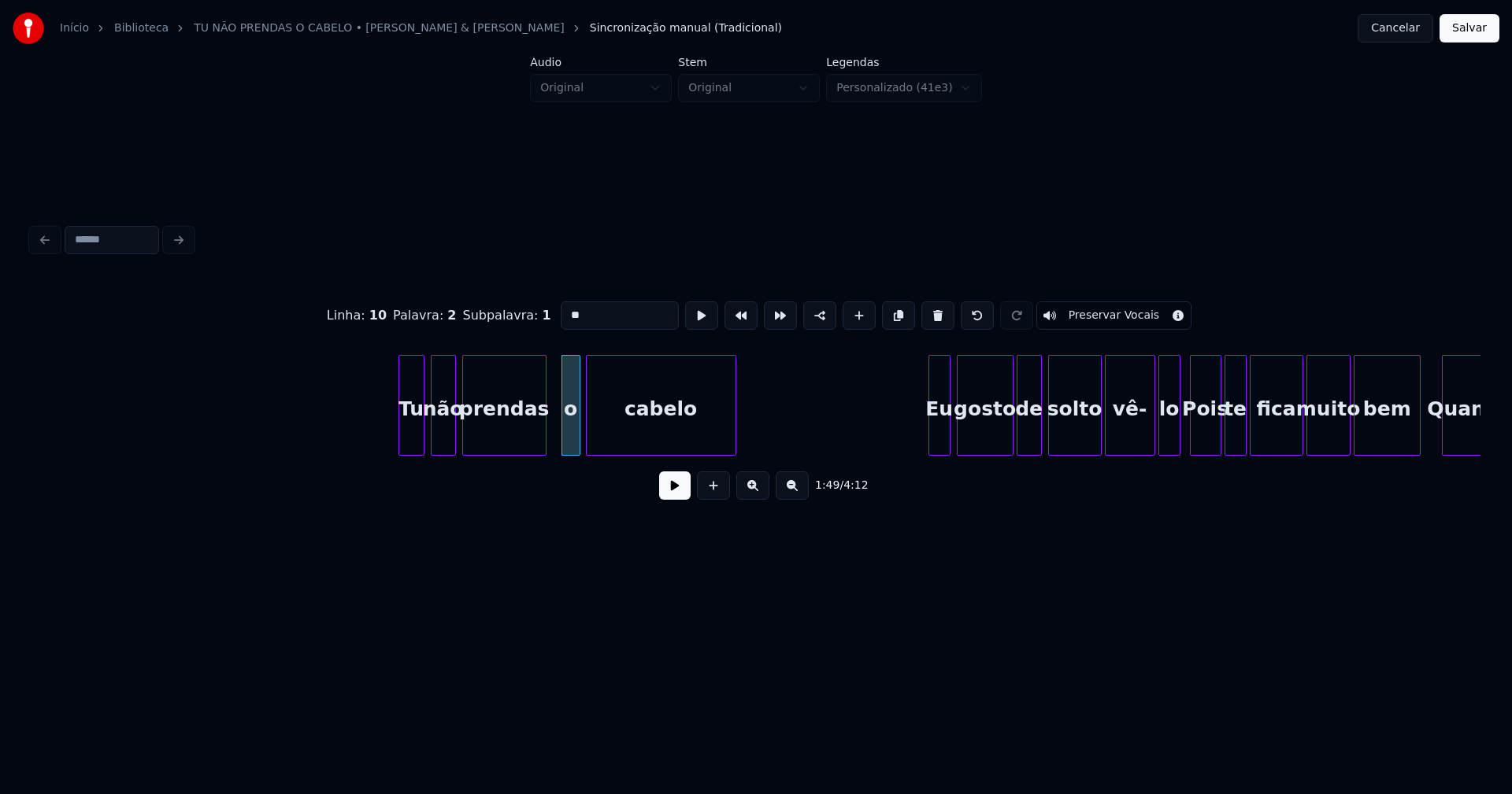
click at [541, 441] on div at bounding box center [544, 405] width 5 height 99
click at [555, 435] on div at bounding box center [557, 405] width 5 height 99
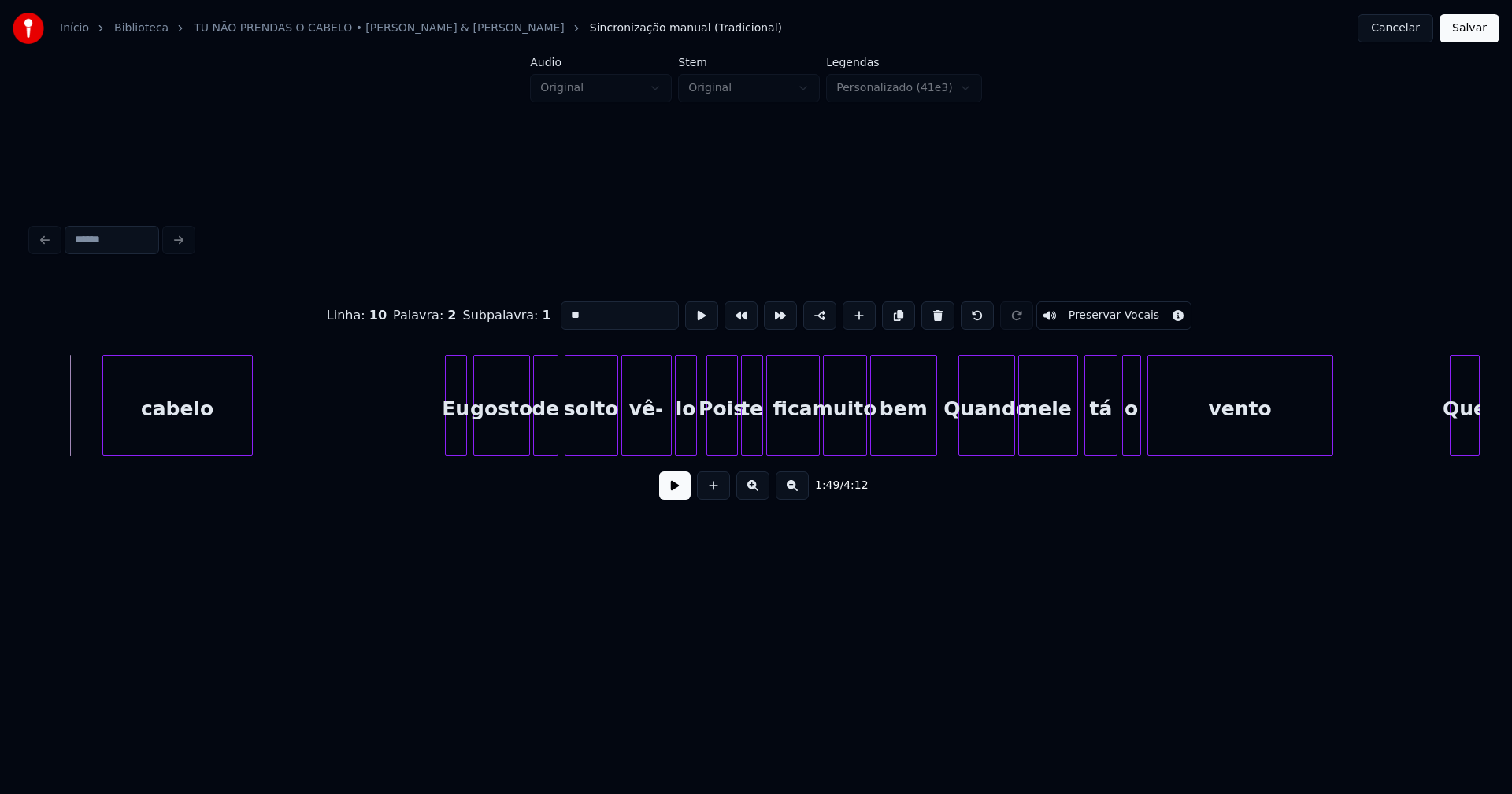
scroll to position [0, 17325]
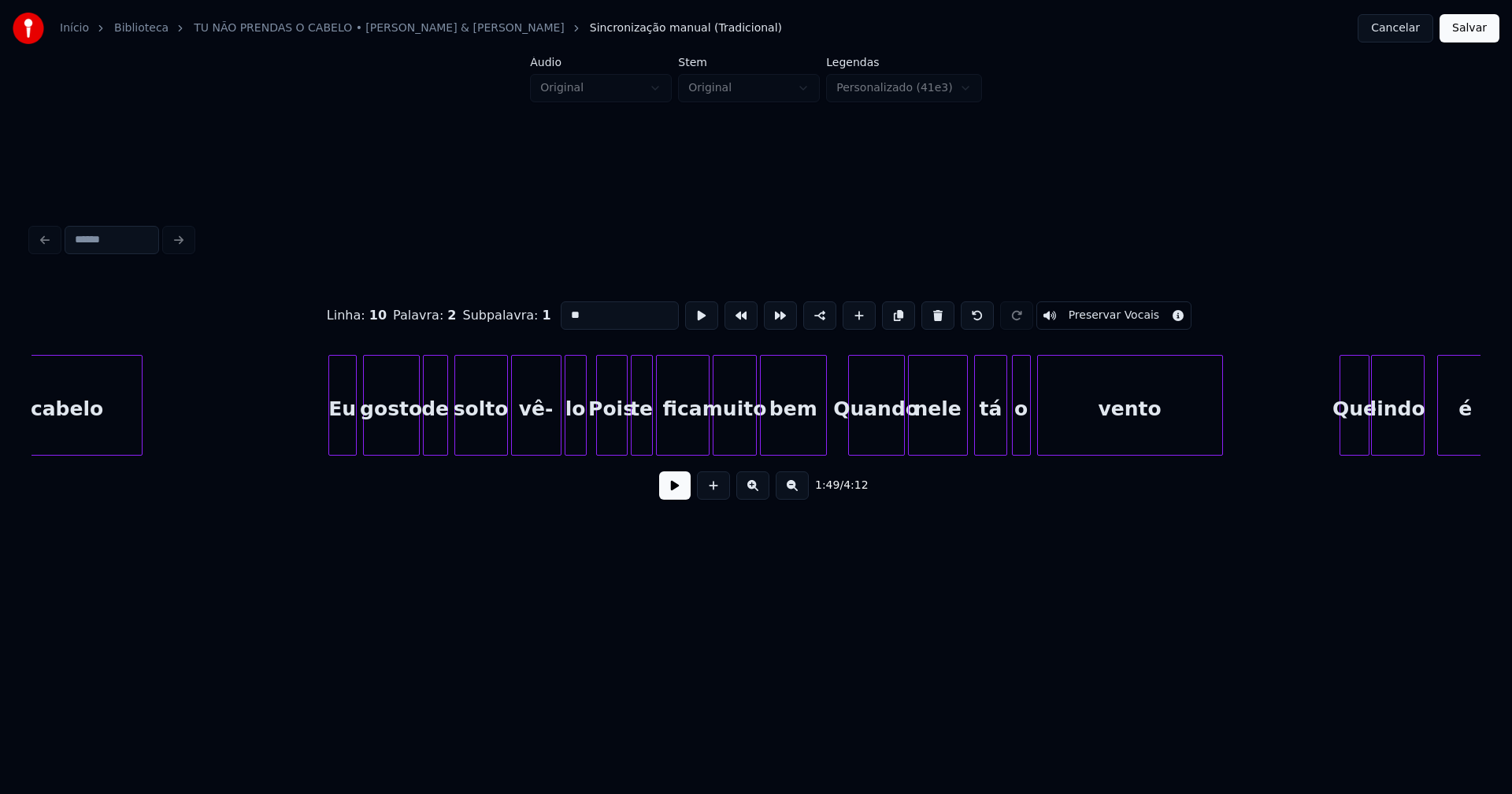
click at [331, 438] on div at bounding box center [332, 405] width 5 height 99
click at [581, 432] on div at bounding box center [580, 405] width 5 height 99
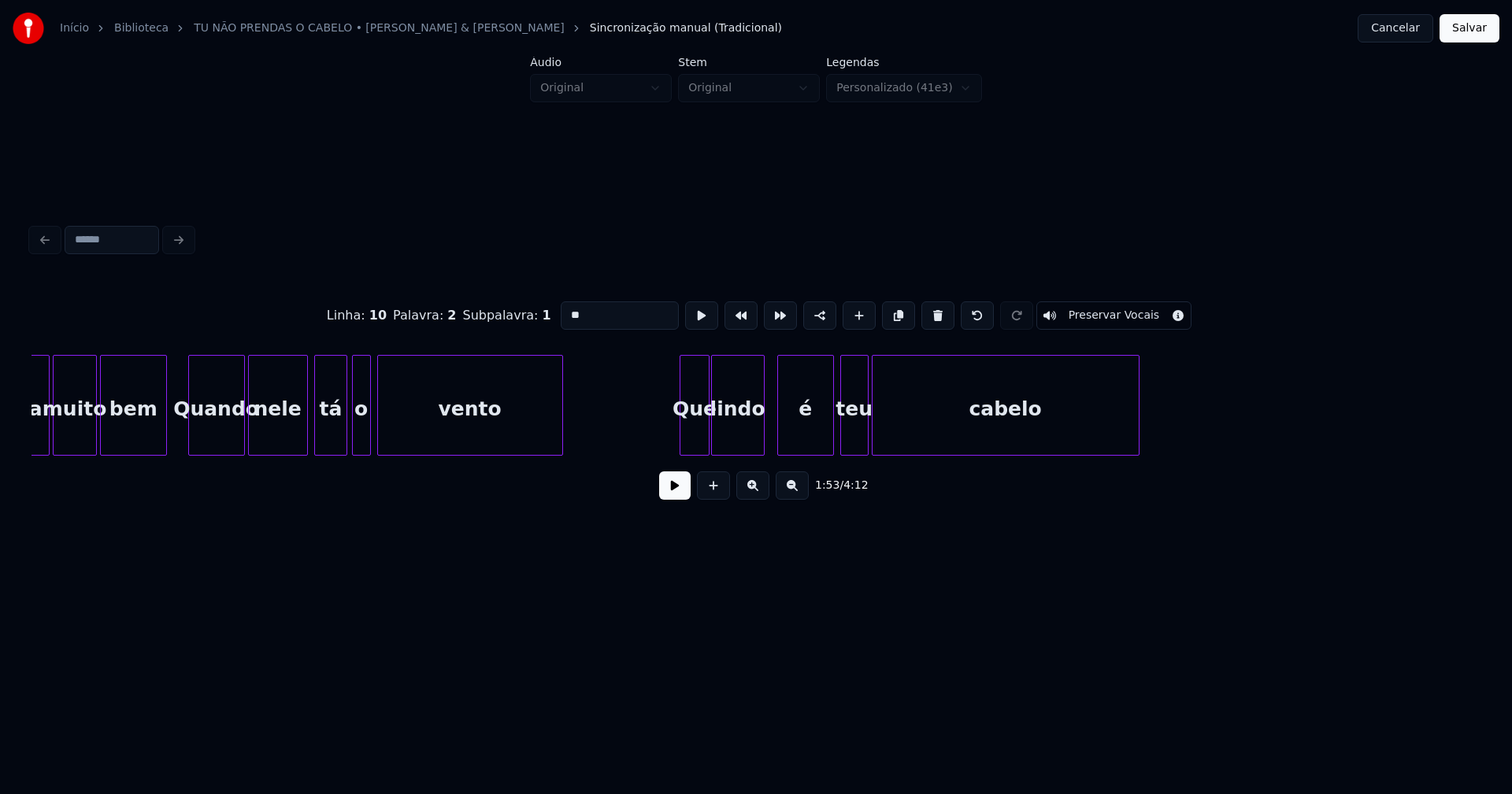
scroll to position [0, 18073]
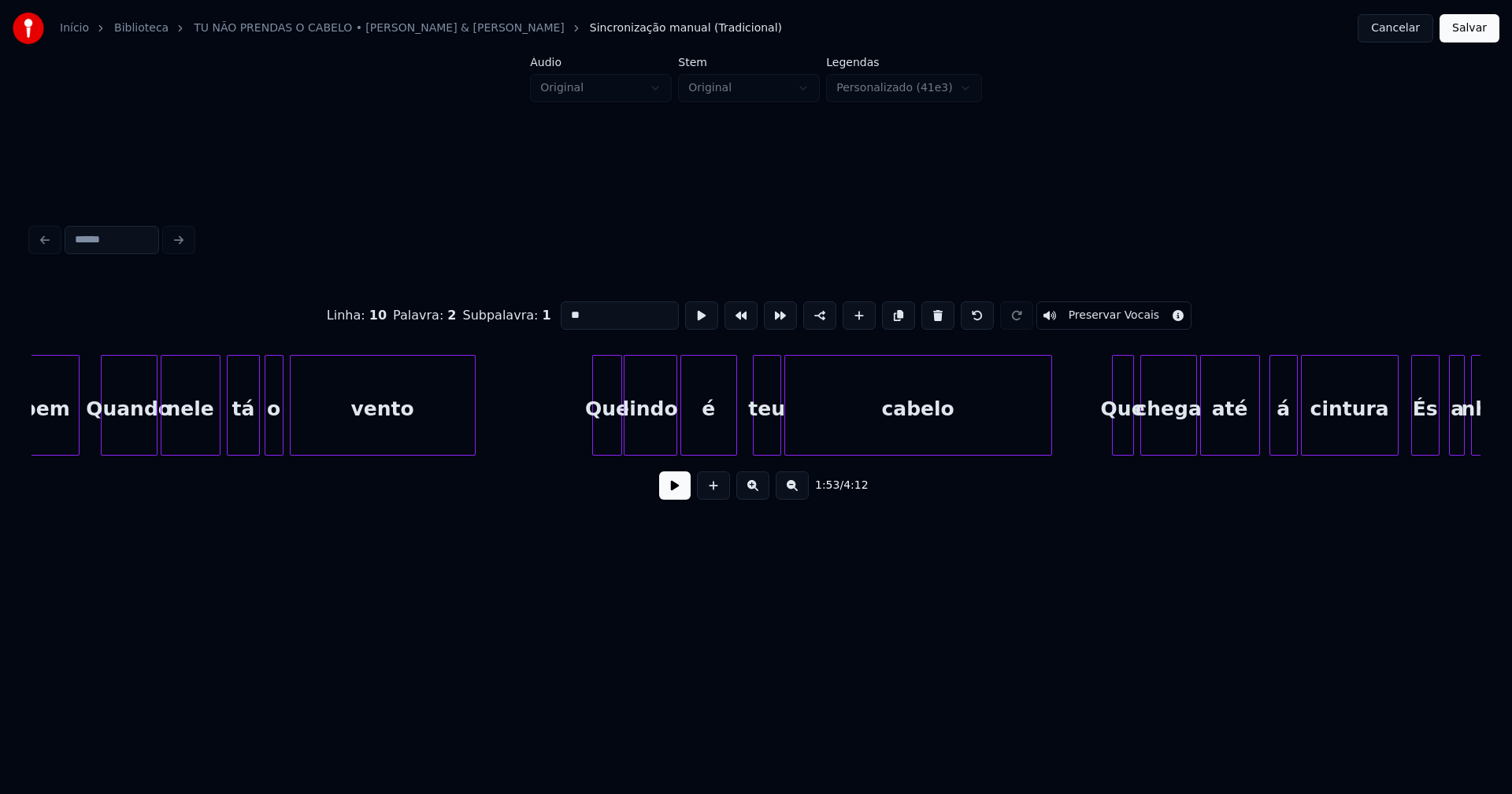
click at [710, 449] on div "bem Quando nele tá o vento Que lindo é teu cabelo Que chega até á cintura És a …" at bounding box center [756, 405] width 1449 height 101
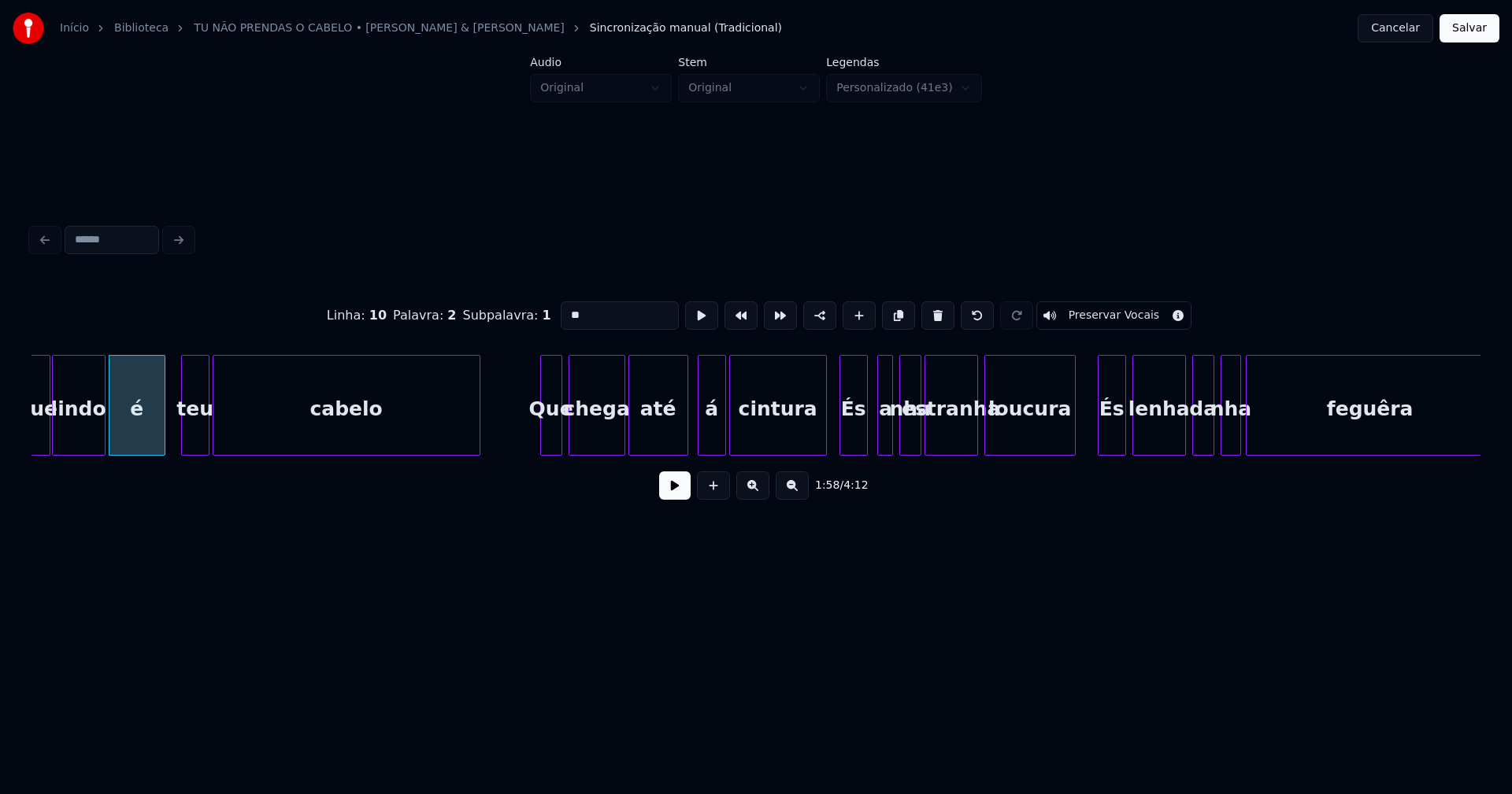
scroll to position [0, 18666]
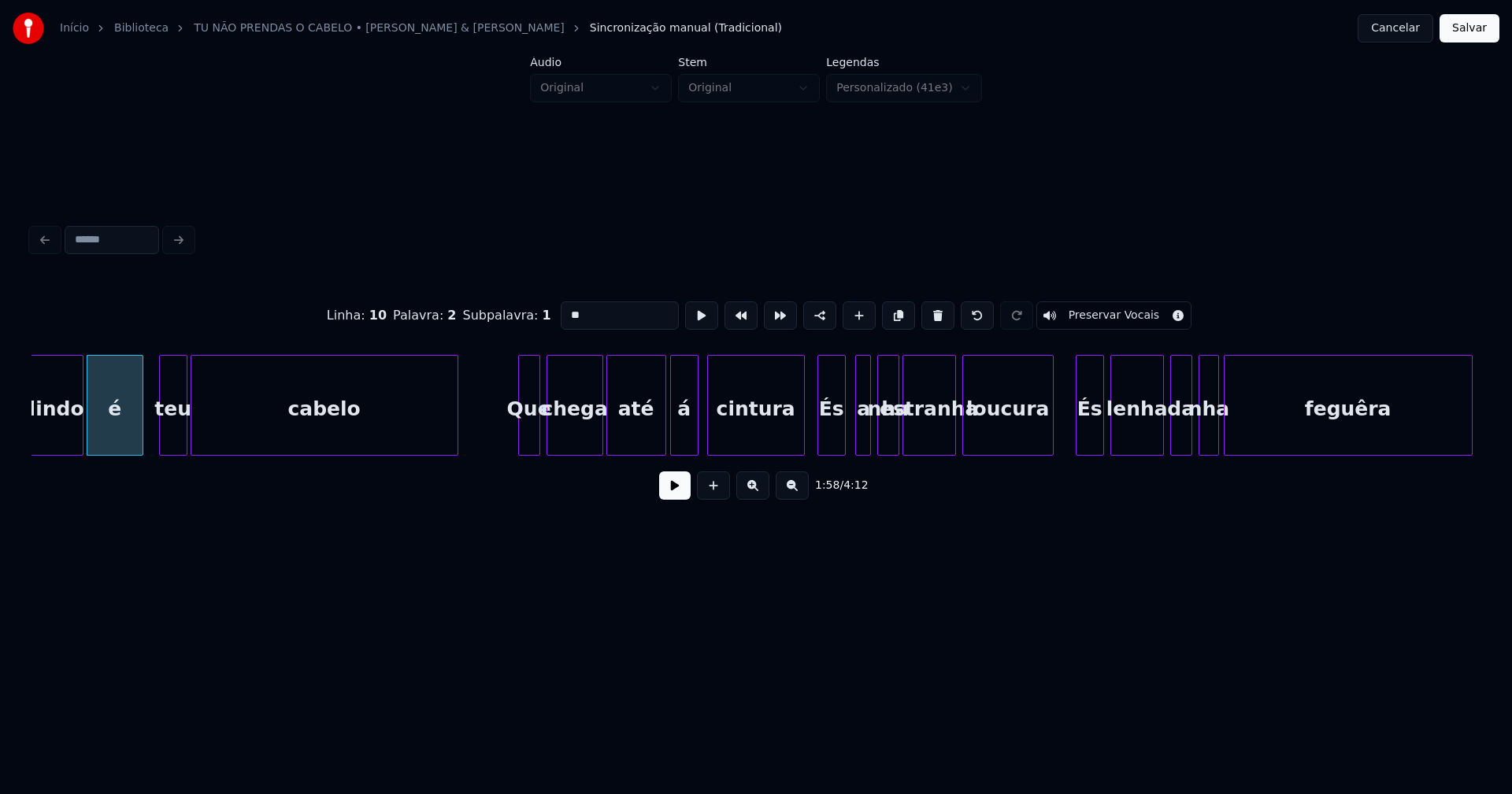
click at [685, 437] on div "á" at bounding box center [684, 409] width 27 height 107
click at [793, 442] on div at bounding box center [793, 405] width 5 height 99
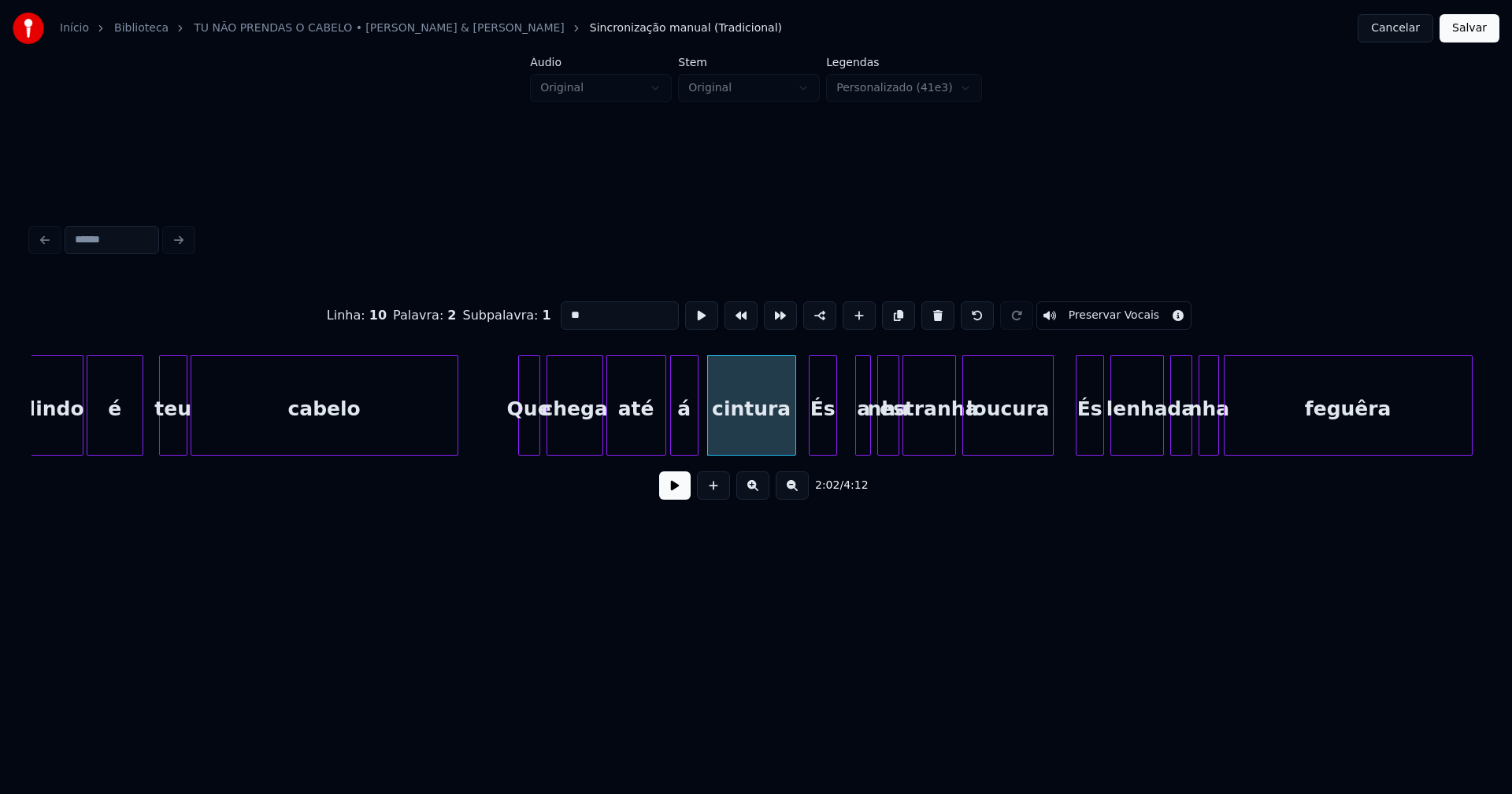
click at [821, 443] on div "És" at bounding box center [823, 409] width 27 height 107
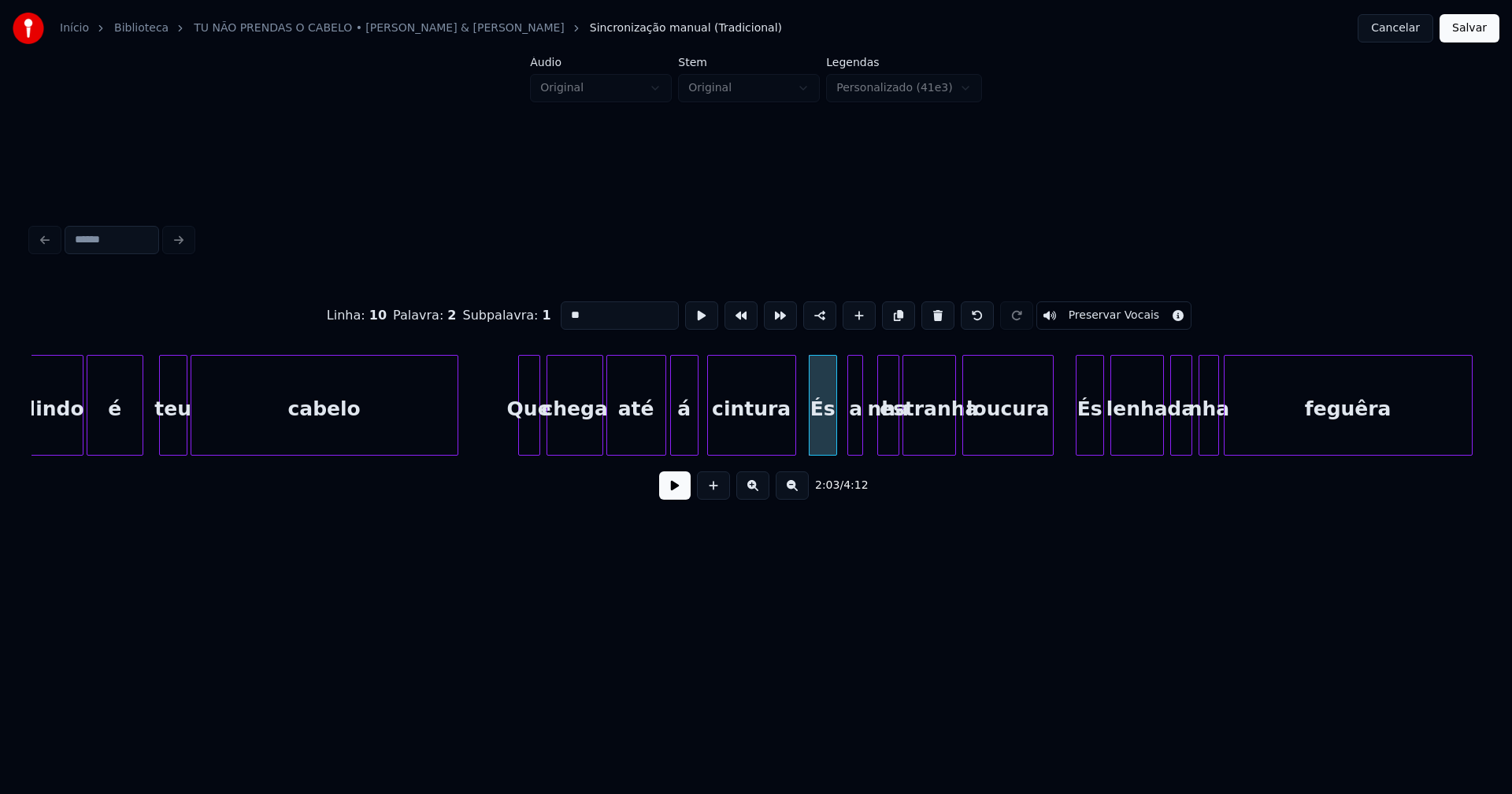
click at [853, 438] on div "a" at bounding box center [856, 409] width 16 height 107
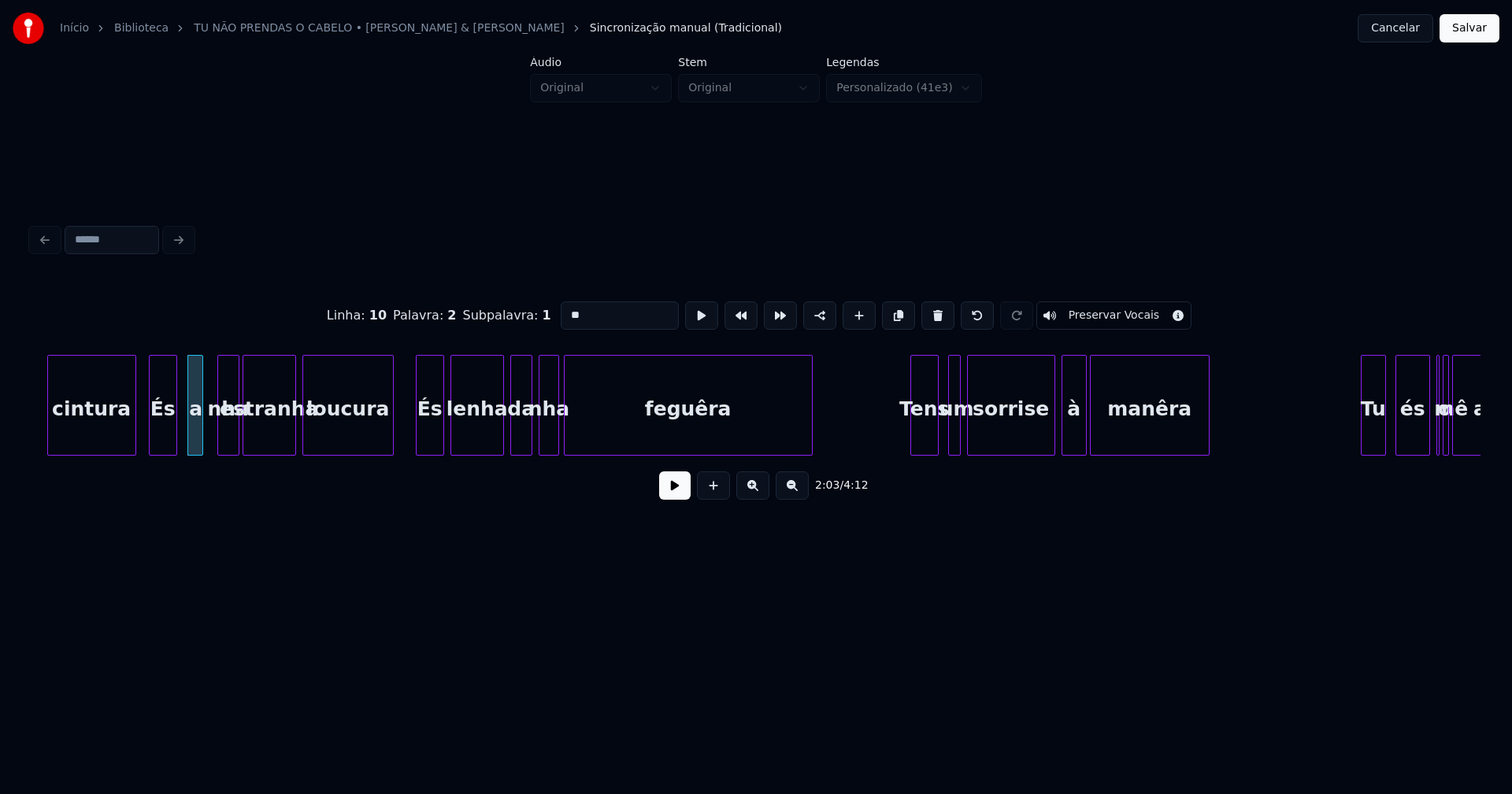
scroll to position [0, 19348]
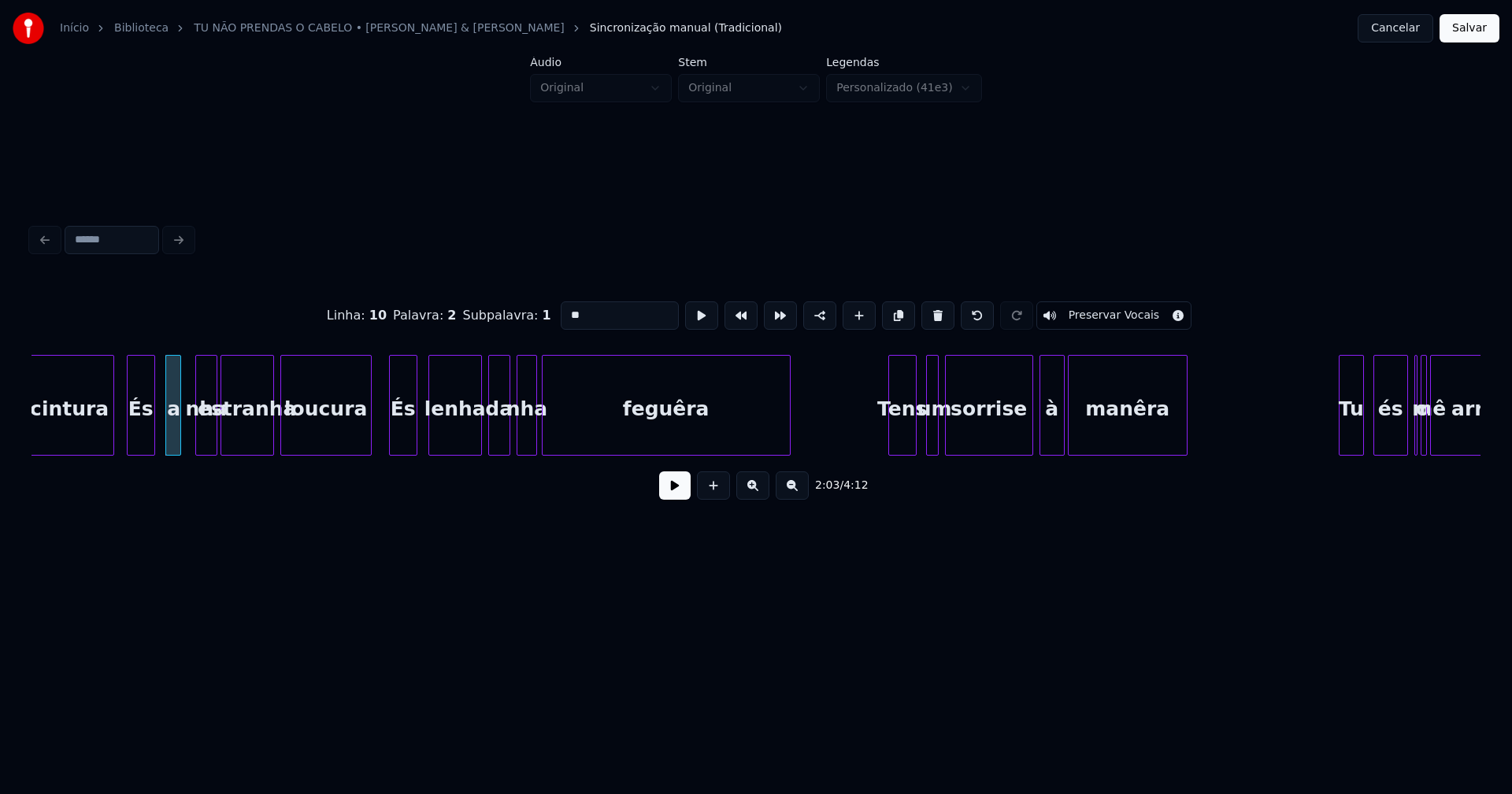
click at [407, 446] on div "És" at bounding box center [403, 409] width 27 height 107
click at [902, 436] on div "Tens" at bounding box center [899, 409] width 27 height 107
click at [919, 445] on div at bounding box center [921, 405] width 5 height 99
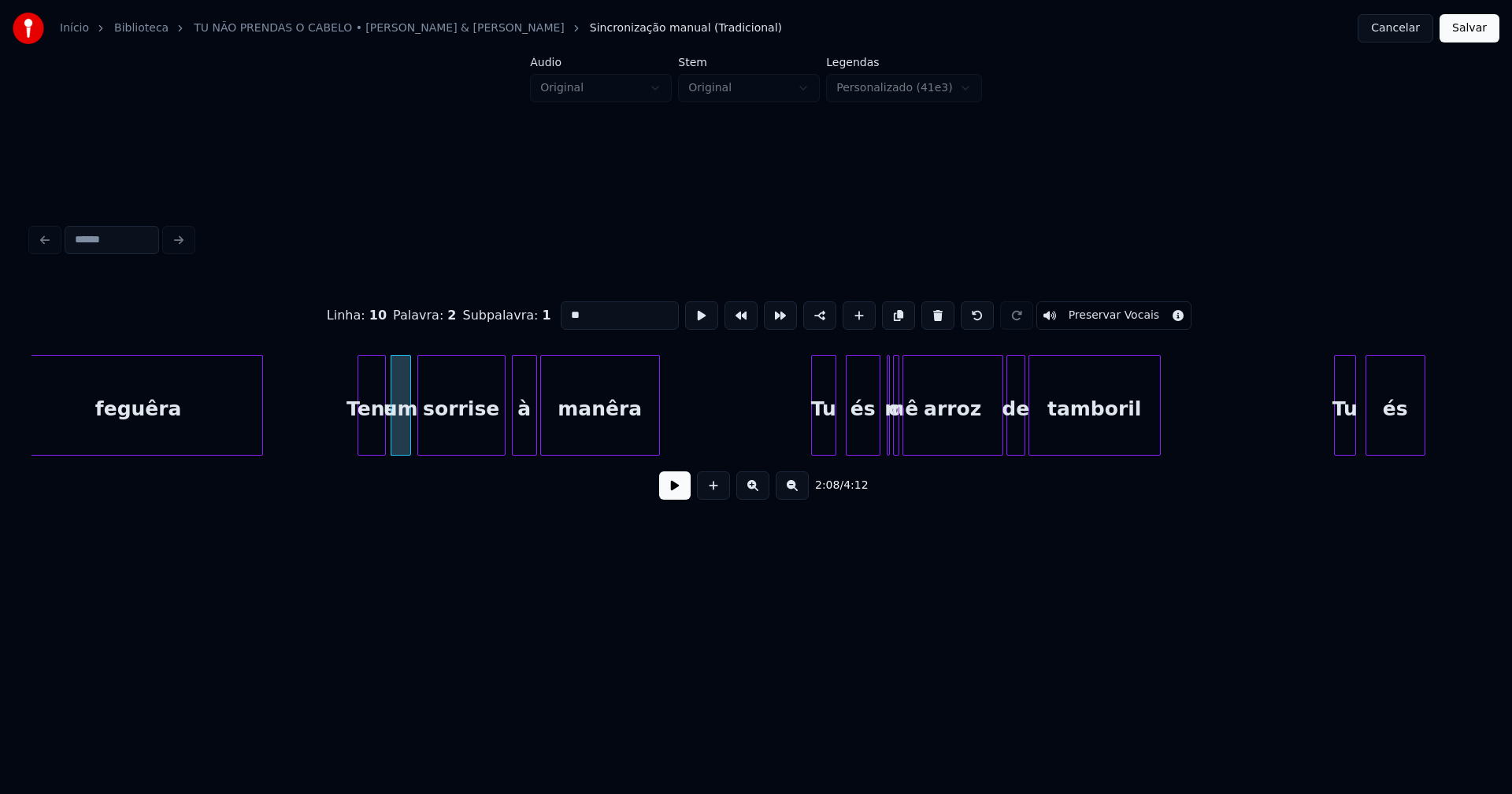
scroll to position [0, 19897]
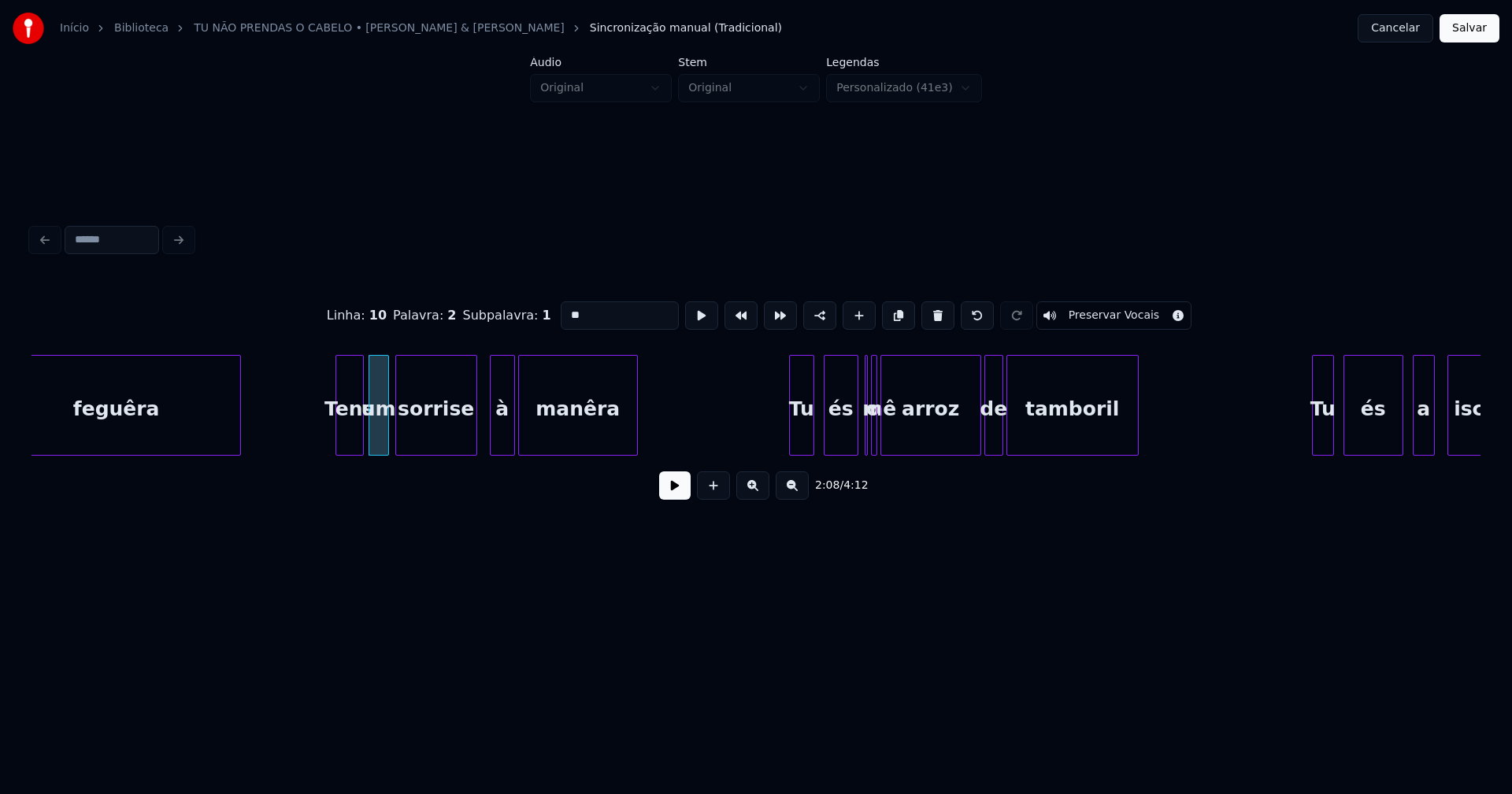
click at [476, 427] on div at bounding box center [474, 405] width 5 height 99
click at [494, 431] on div "à" at bounding box center [494, 409] width 24 height 107
click at [839, 431] on div "és" at bounding box center [834, 409] width 33 height 107
click at [857, 443] on div at bounding box center [858, 405] width 5 height 99
click at [892, 441] on div at bounding box center [892, 405] width 5 height 99
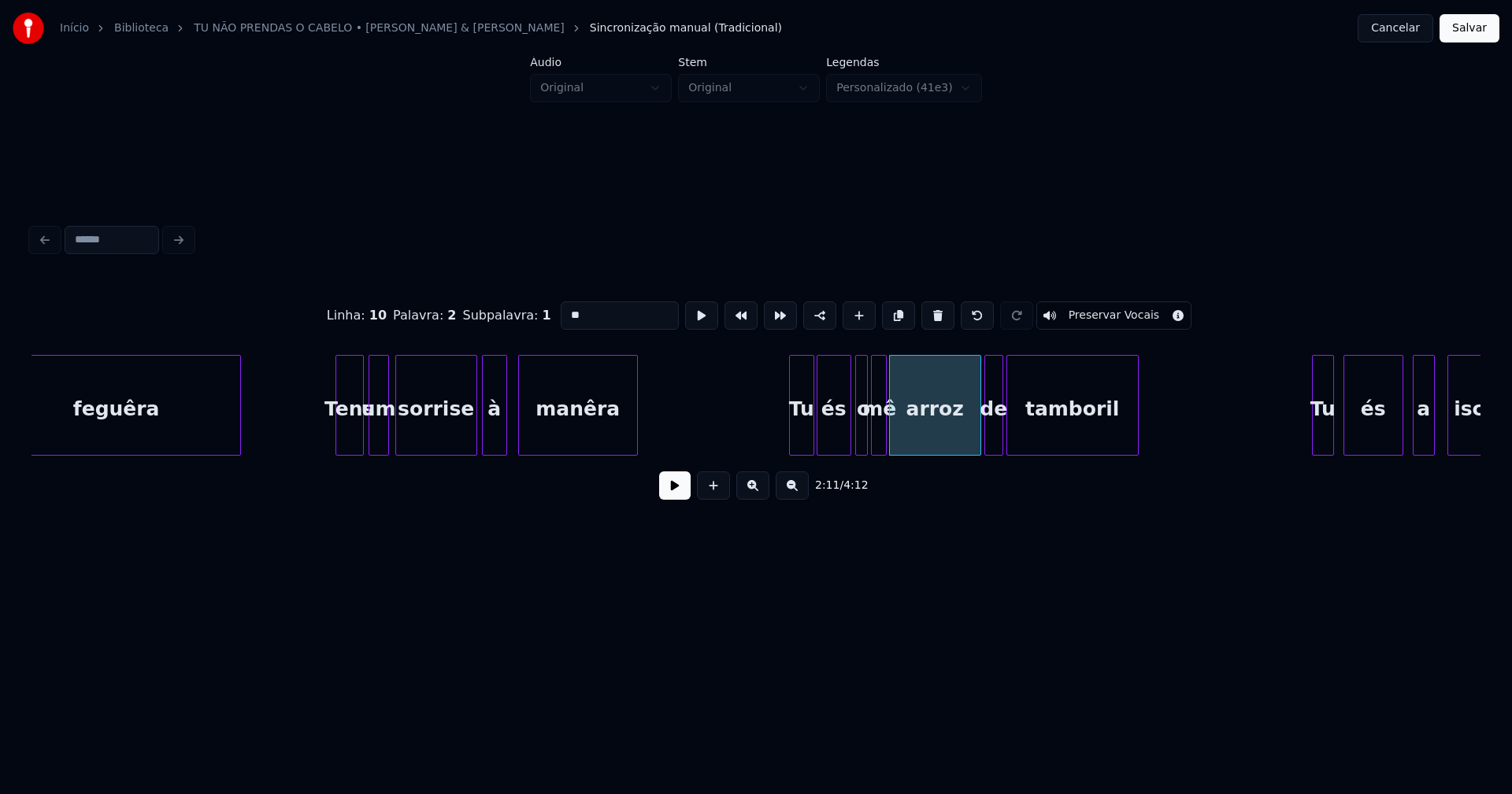
click at [881, 440] on div at bounding box center [884, 405] width 5 height 99
click at [973, 437] on div at bounding box center [972, 405] width 5 height 99
click at [986, 441] on div "de" at bounding box center [986, 409] width 17 height 107
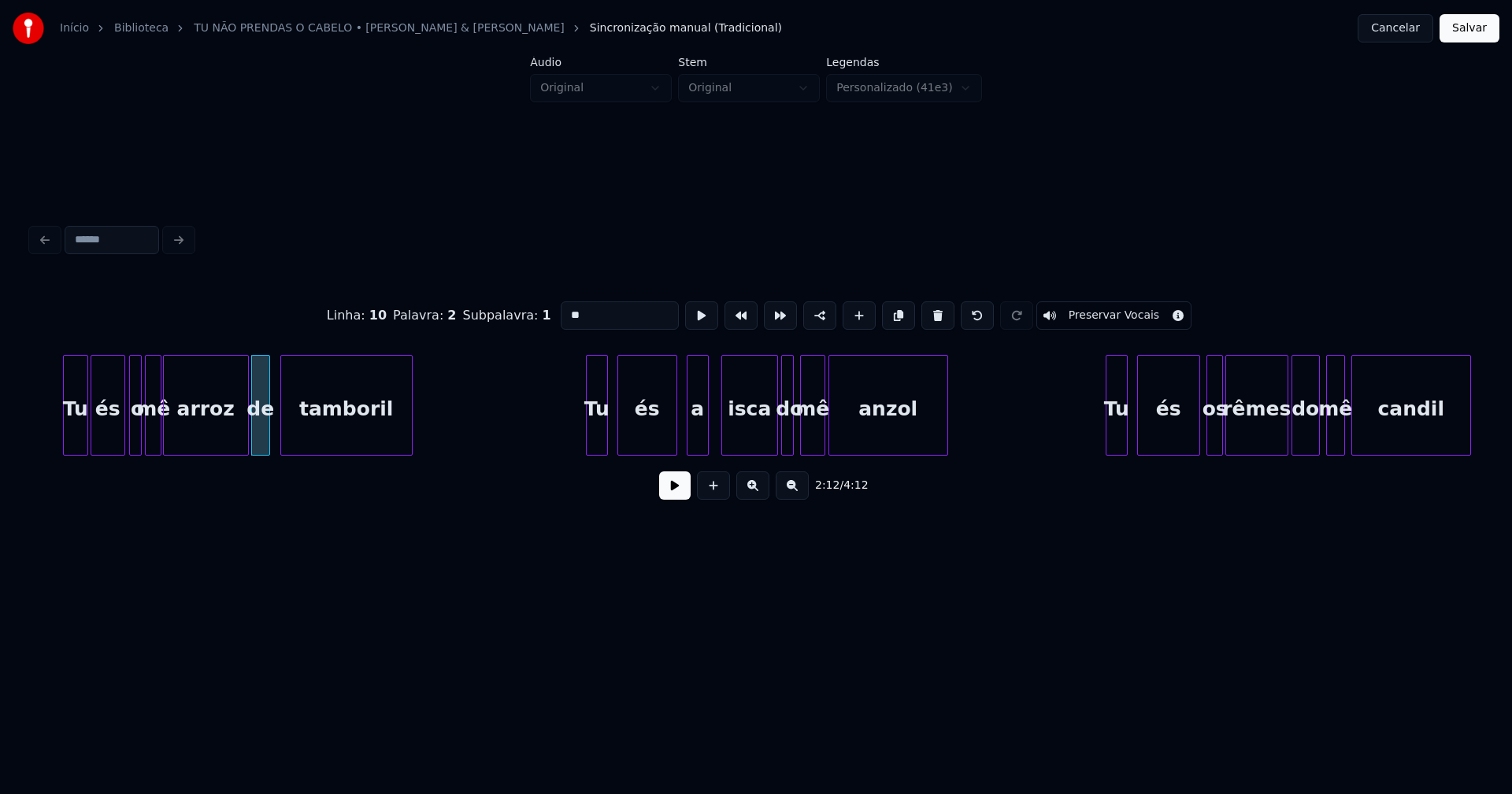
scroll to position [0, 20645]
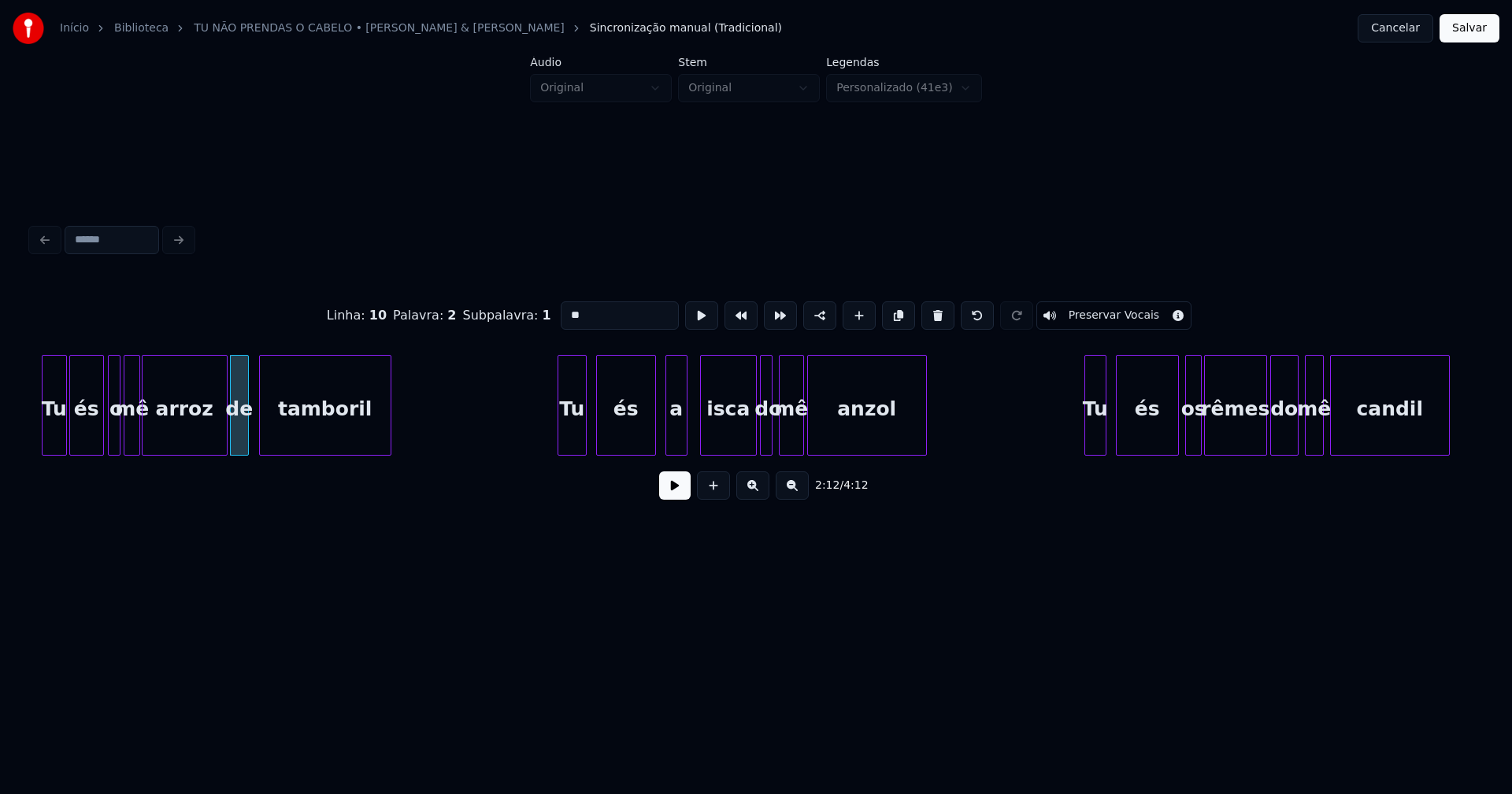
click at [562, 443] on div at bounding box center [561, 405] width 5 height 99
click at [636, 438] on div "és" at bounding box center [619, 409] width 58 height 107
click at [672, 437] on div "a" at bounding box center [668, 409] width 21 height 107
click at [714, 449] on div "Tu és o mê arroz de tamboril Tu és a isca do mê anzol Tu és os rêmes do mê cand…" at bounding box center [756, 405] width 1449 height 101
click at [755, 431] on div at bounding box center [757, 405] width 5 height 99
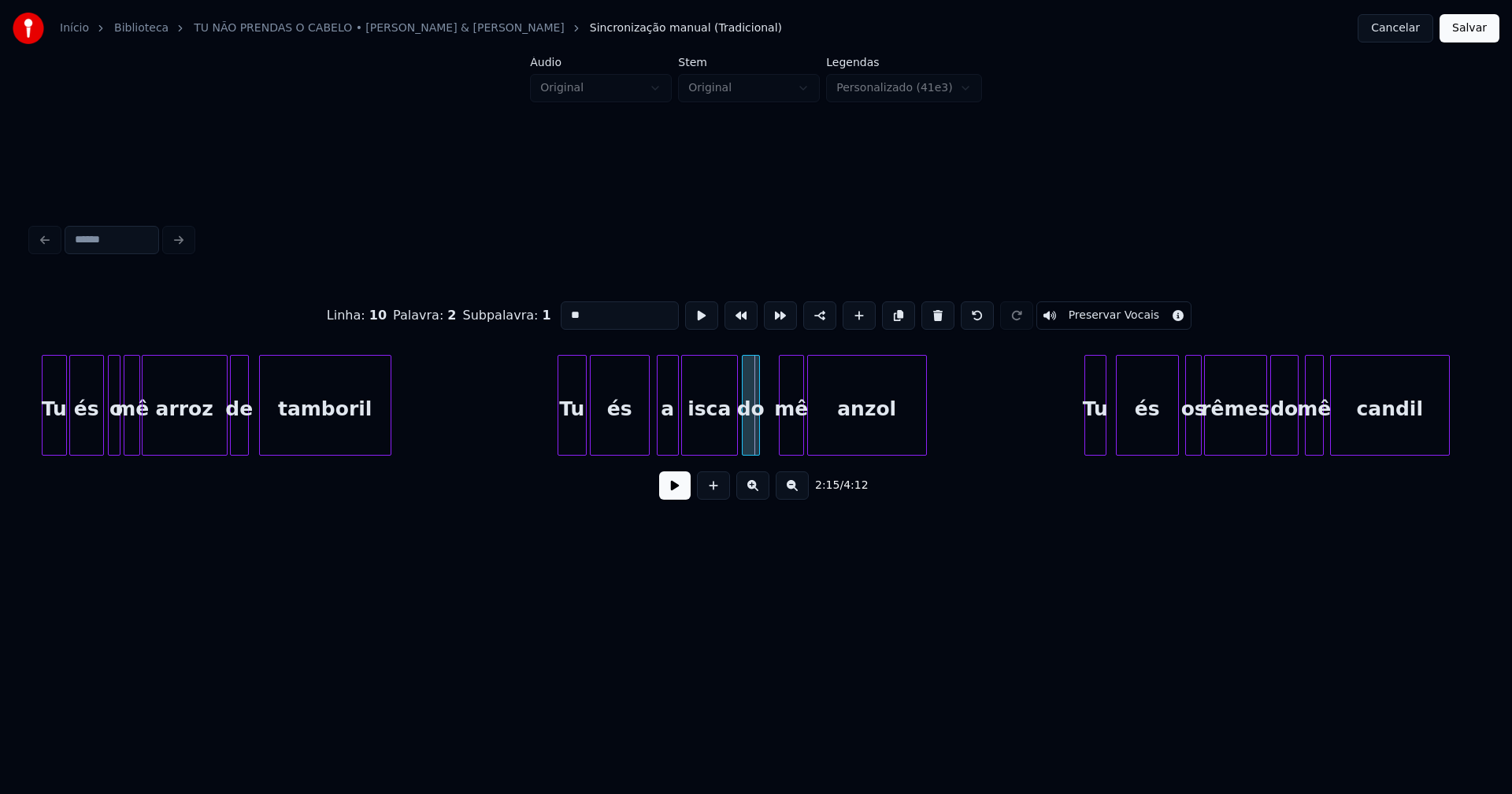
click at [751, 441] on div "do" at bounding box center [751, 409] width 16 height 107
click at [830, 433] on div at bounding box center [828, 405] width 5 height 99
click at [819, 427] on div at bounding box center [818, 405] width 5 height 99
click at [768, 438] on div at bounding box center [765, 405] width 5 height 99
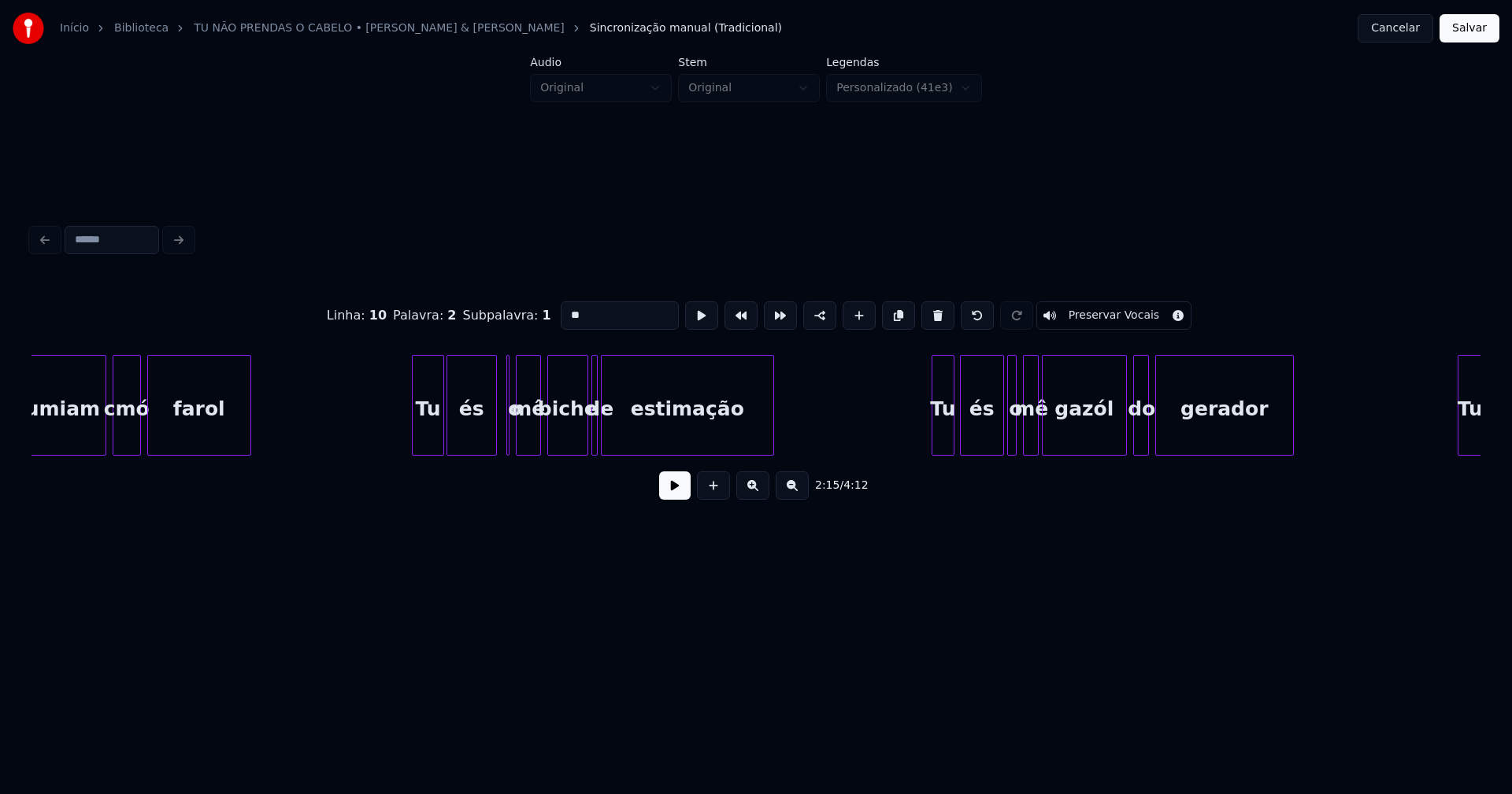
scroll to position [0, 22294]
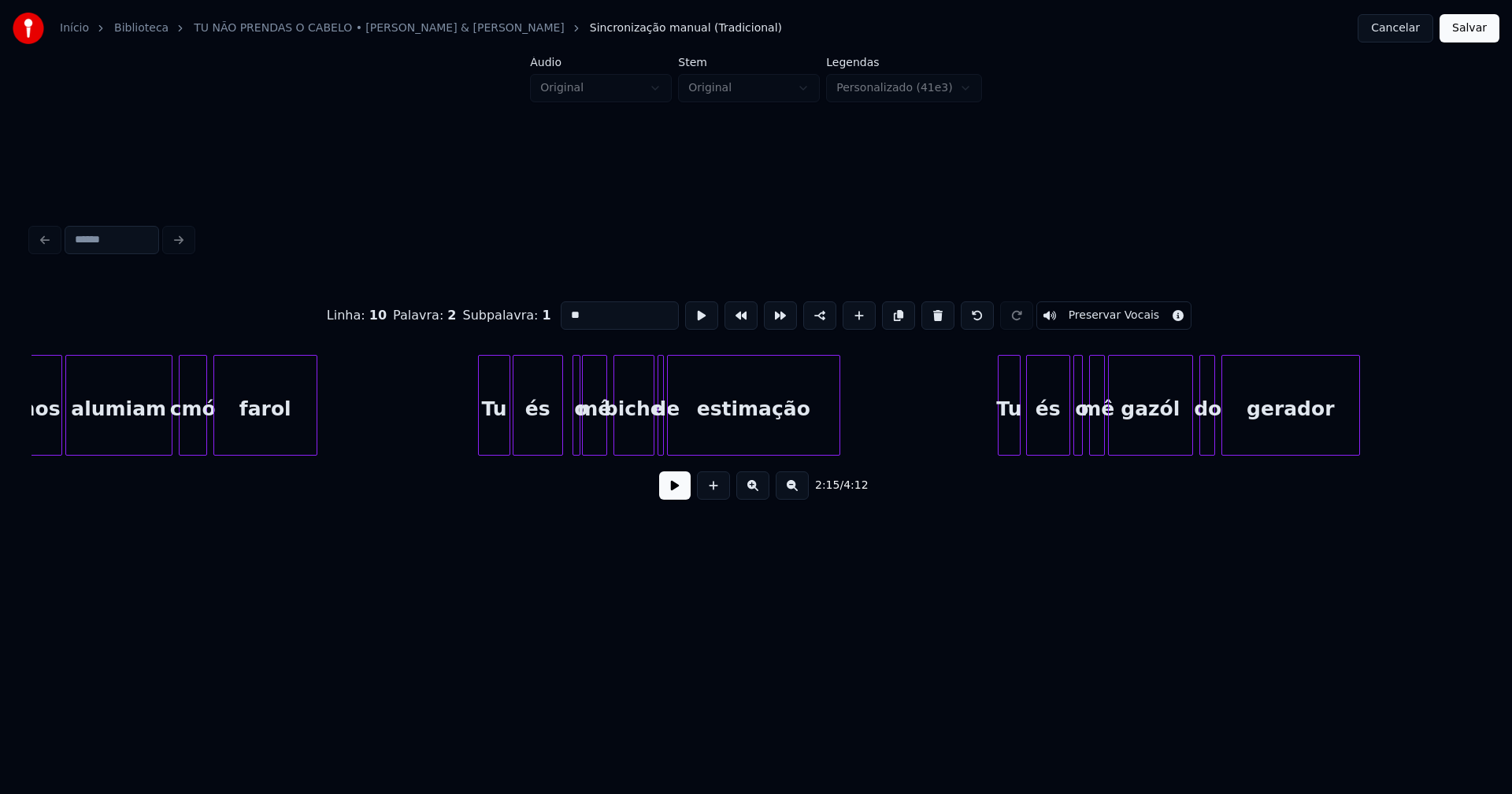
click at [577, 430] on div at bounding box center [577, 405] width 5 height 99
click at [567, 426] on div at bounding box center [569, 405] width 5 height 99
click at [693, 443] on div at bounding box center [694, 405] width 5 height 99
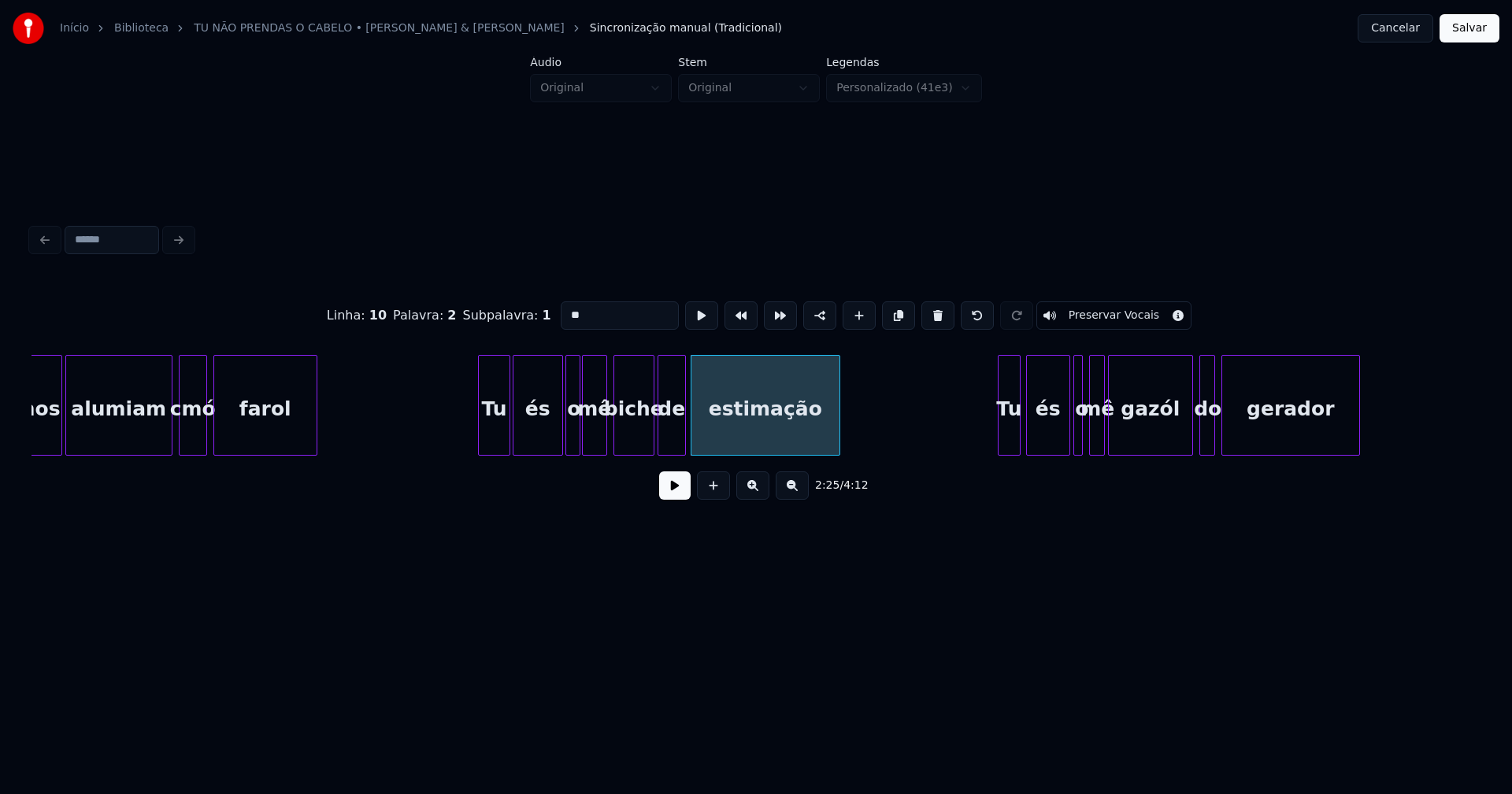
click at [684, 435] on div at bounding box center [682, 405] width 5 height 99
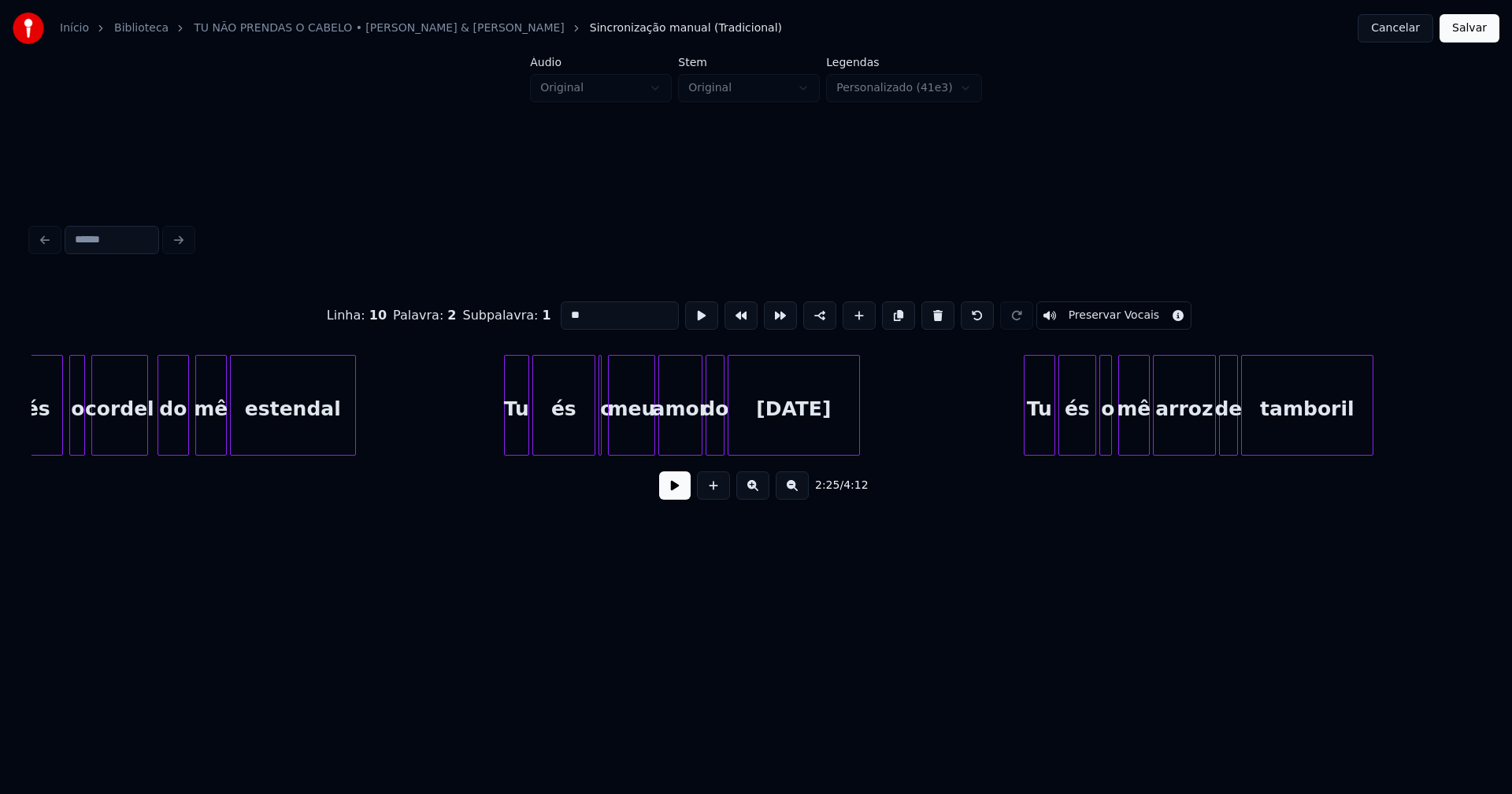
scroll to position [0, 23855]
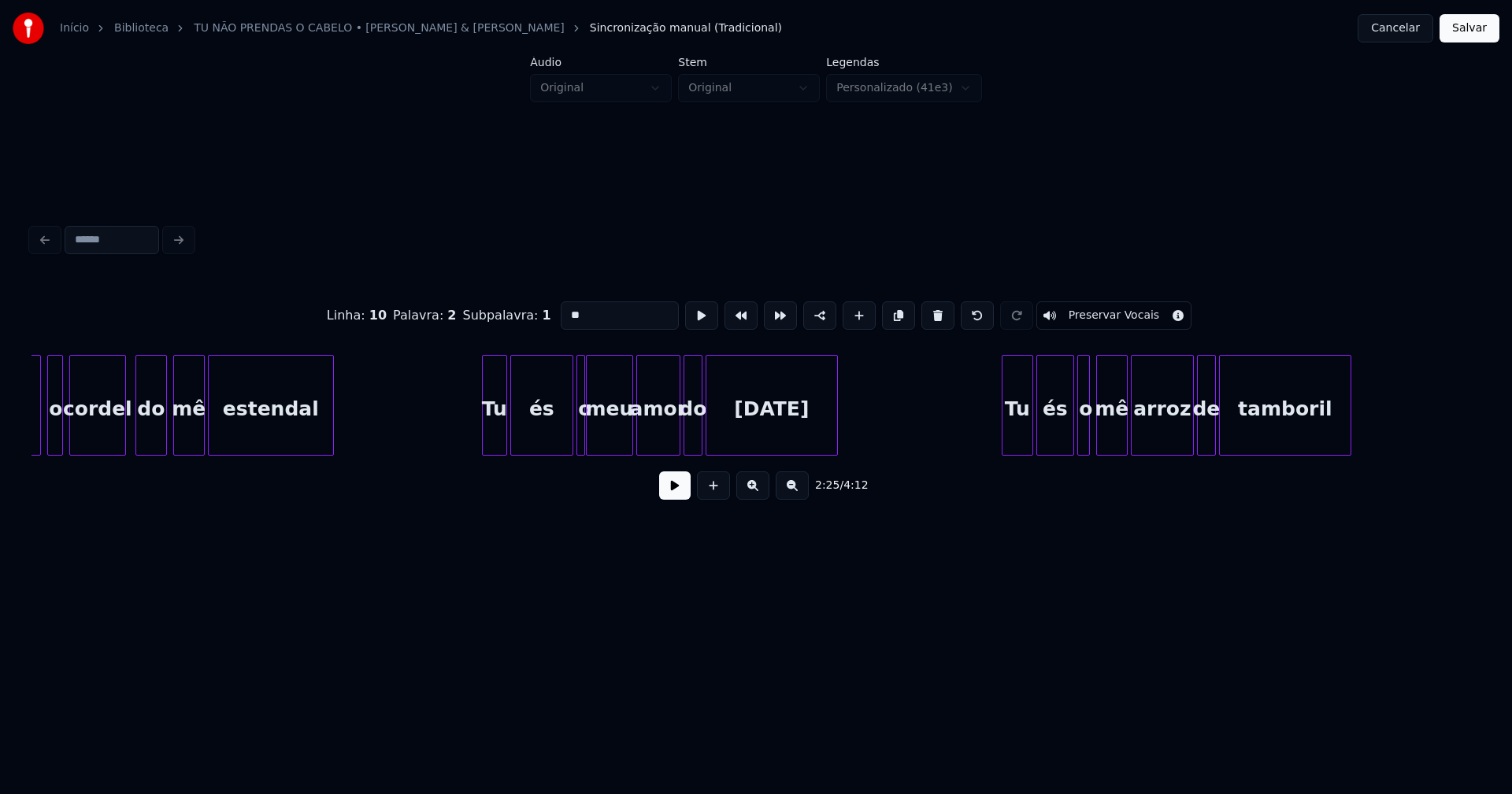
click at [581, 439] on div at bounding box center [582, 405] width 5 height 99
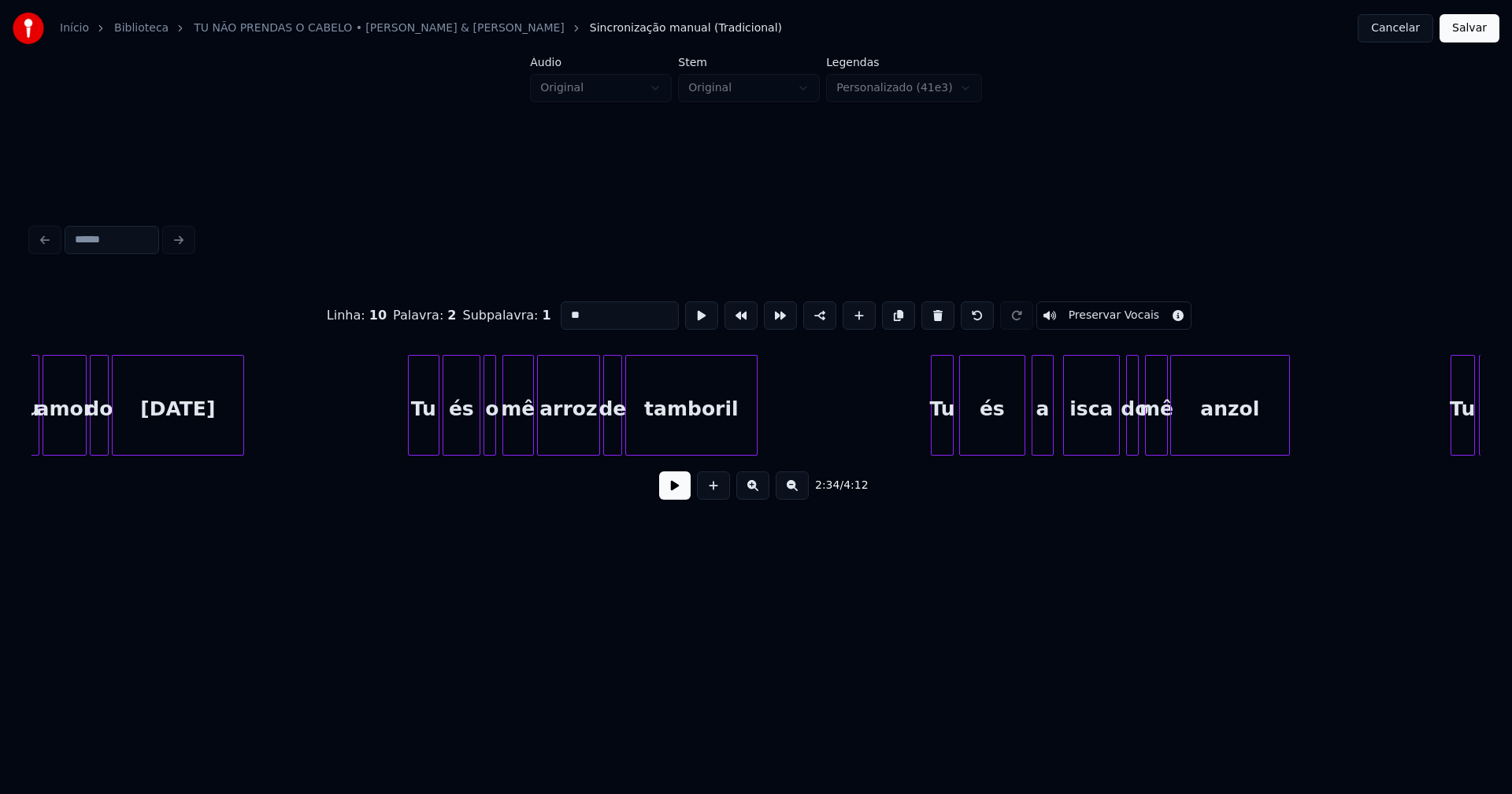
scroll to position [0, 24470]
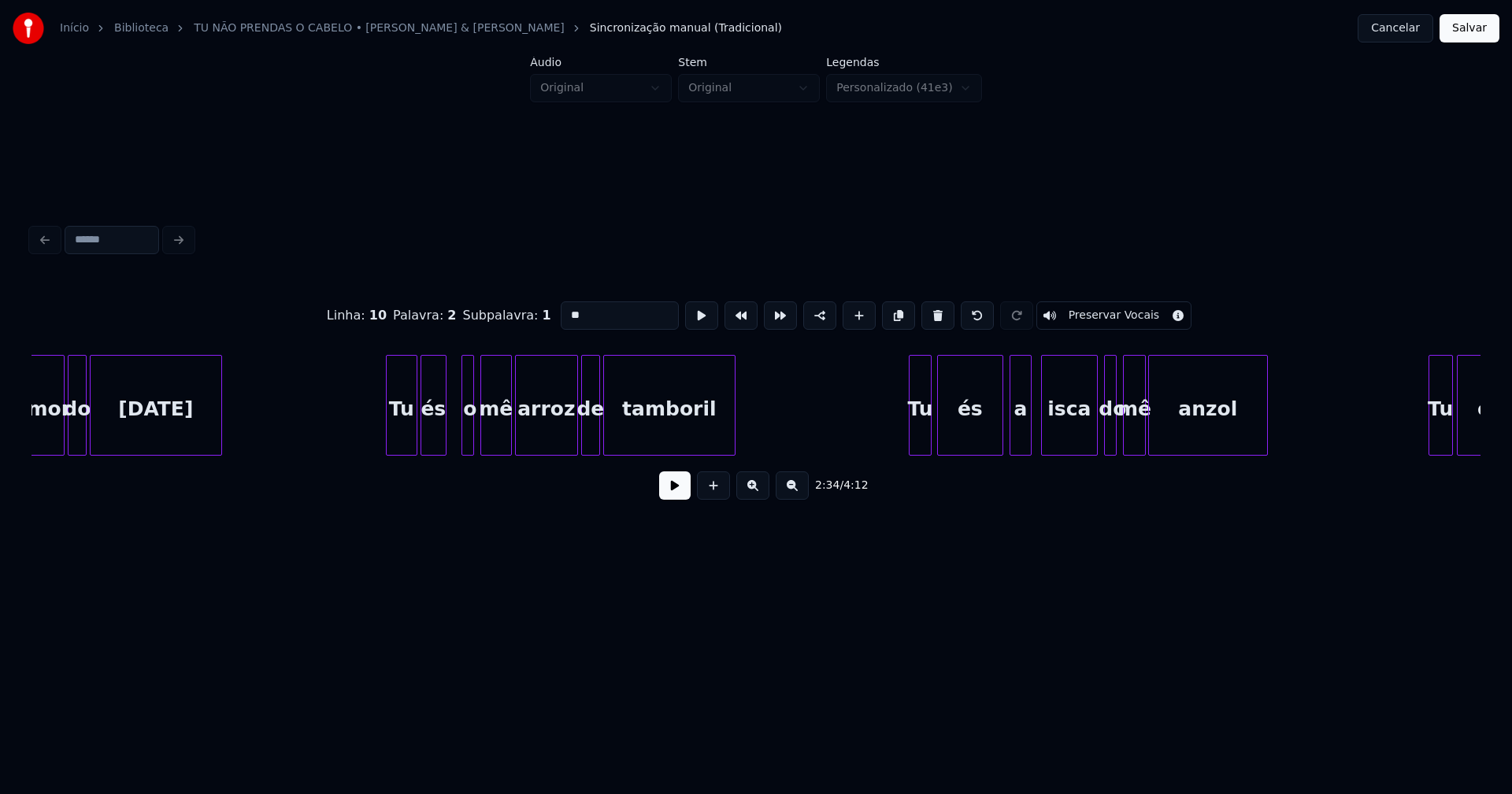
click at [443, 442] on div at bounding box center [443, 405] width 5 height 99
click at [451, 443] on div at bounding box center [453, 405] width 5 height 99
click at [563, 441] on div at bounding box center [564, 405] width 5 height 99
click at [572, 446] on div at bounding box center [572, 405] width 5 height 99
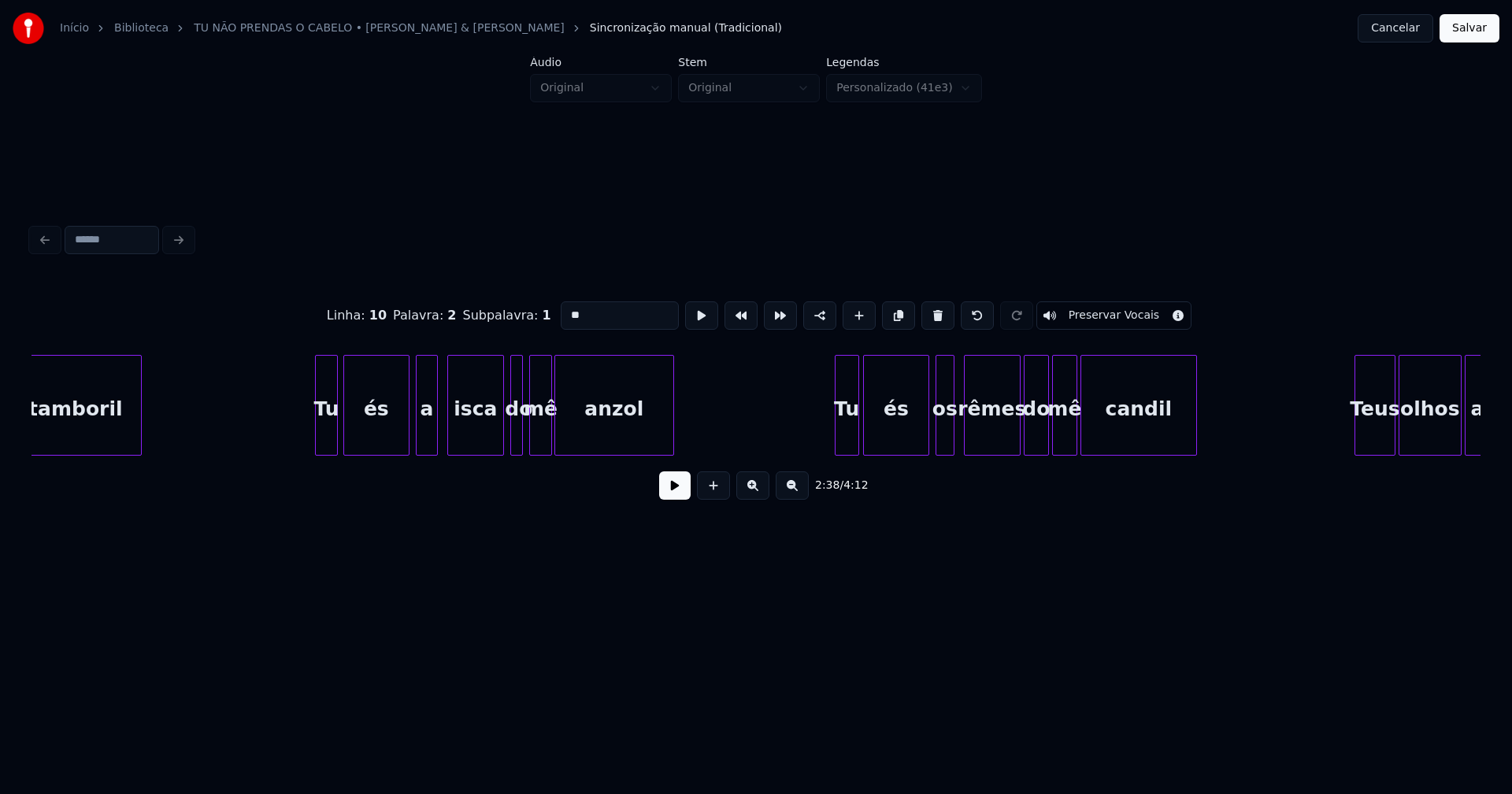
scroll to position [0, 25109]
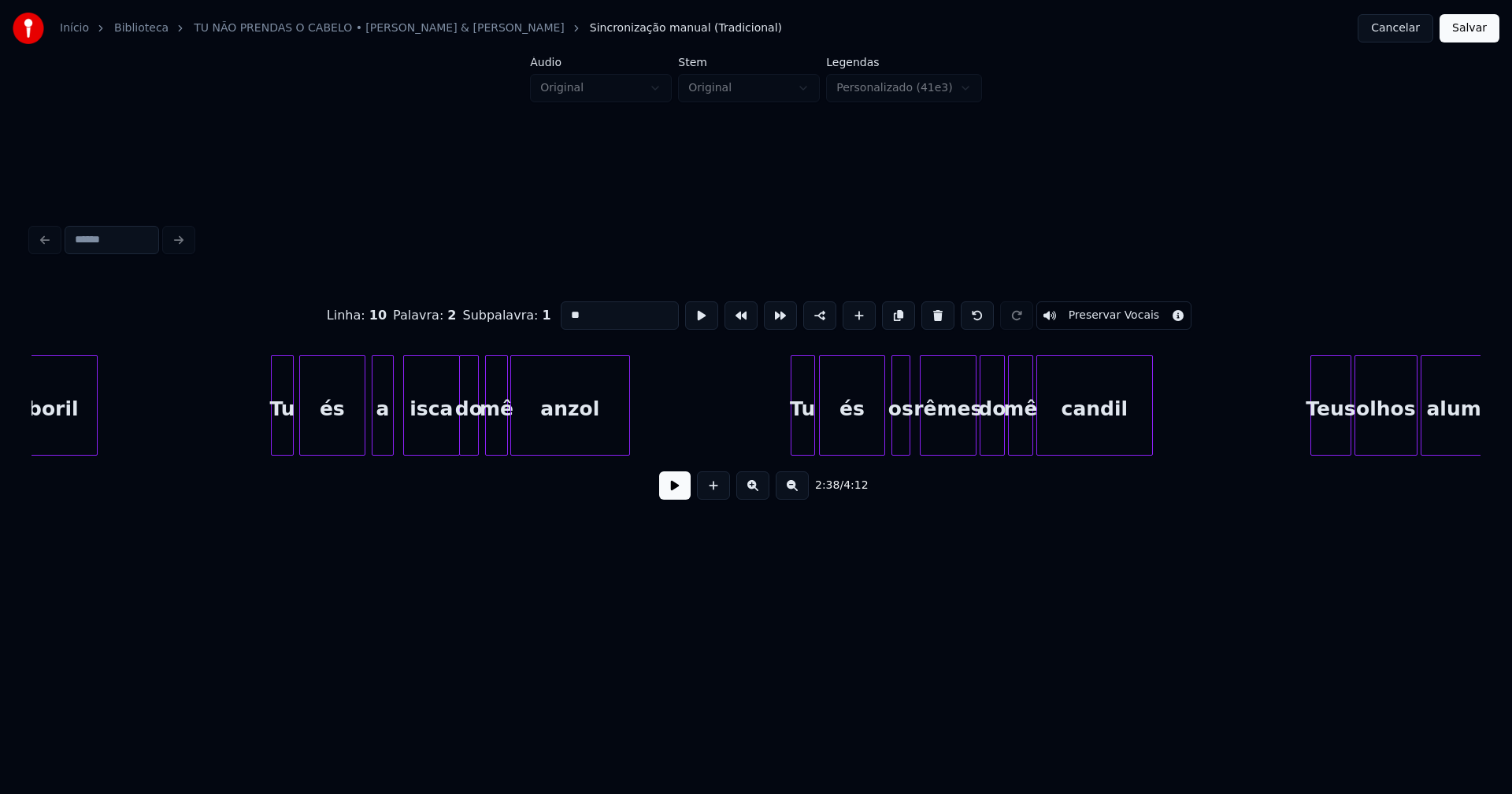
click at [462, 435] on div at bounding box center [462, 405] width 5 height 99
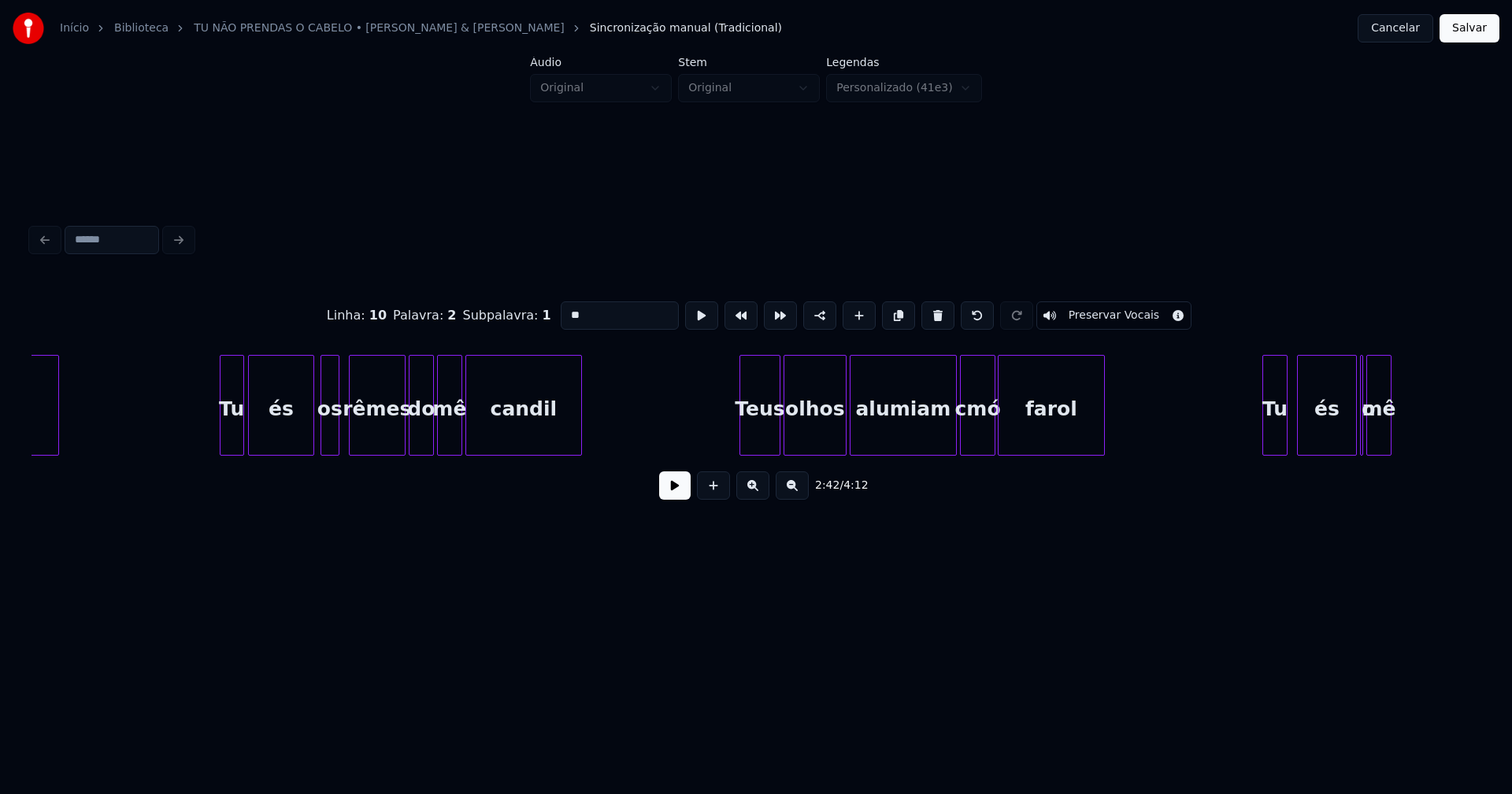
scroll to position [0, 25789]
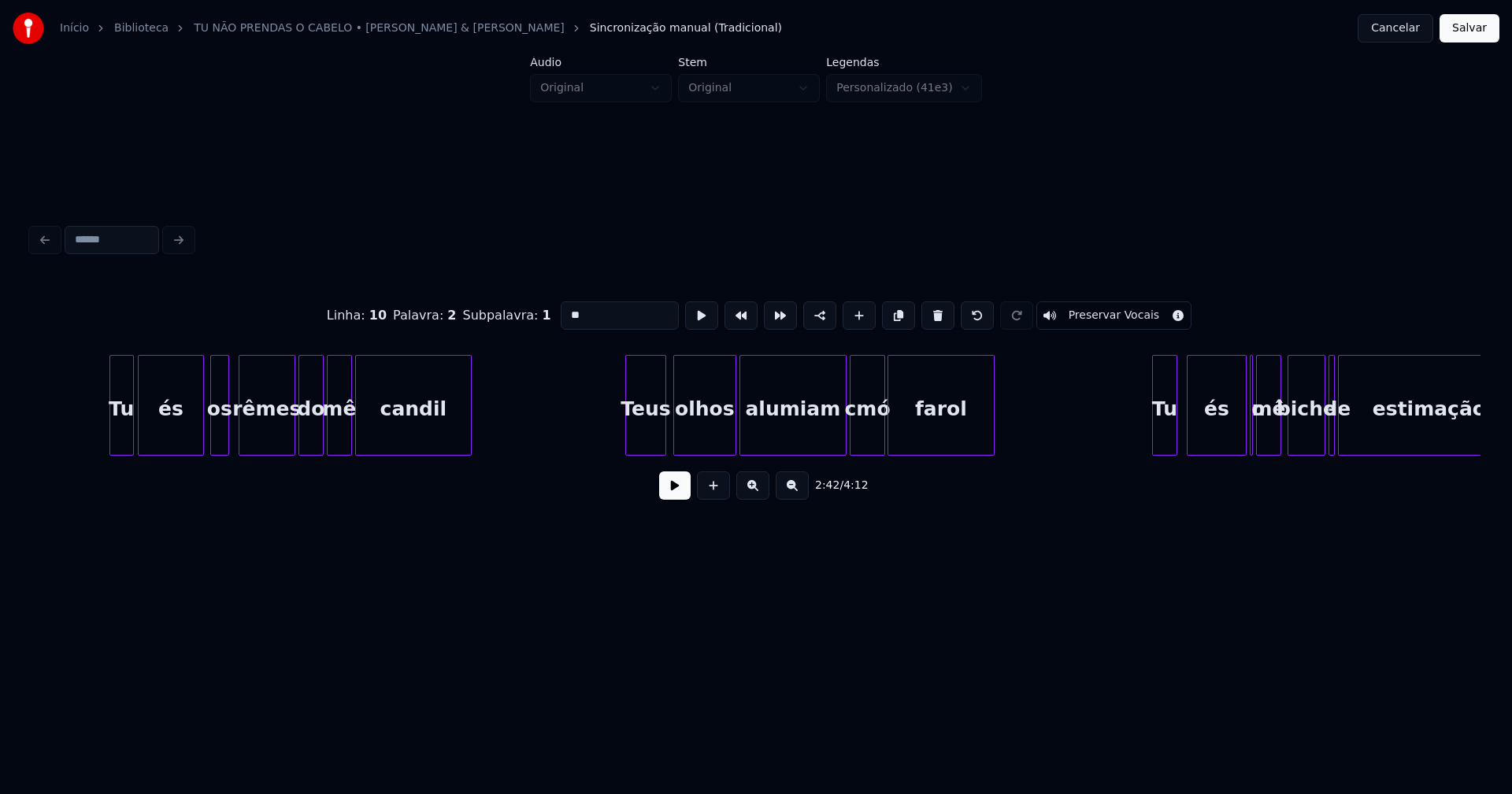
click at [655, 438] on div "Teus" at bounding box center [646, 409] width 39 height 107
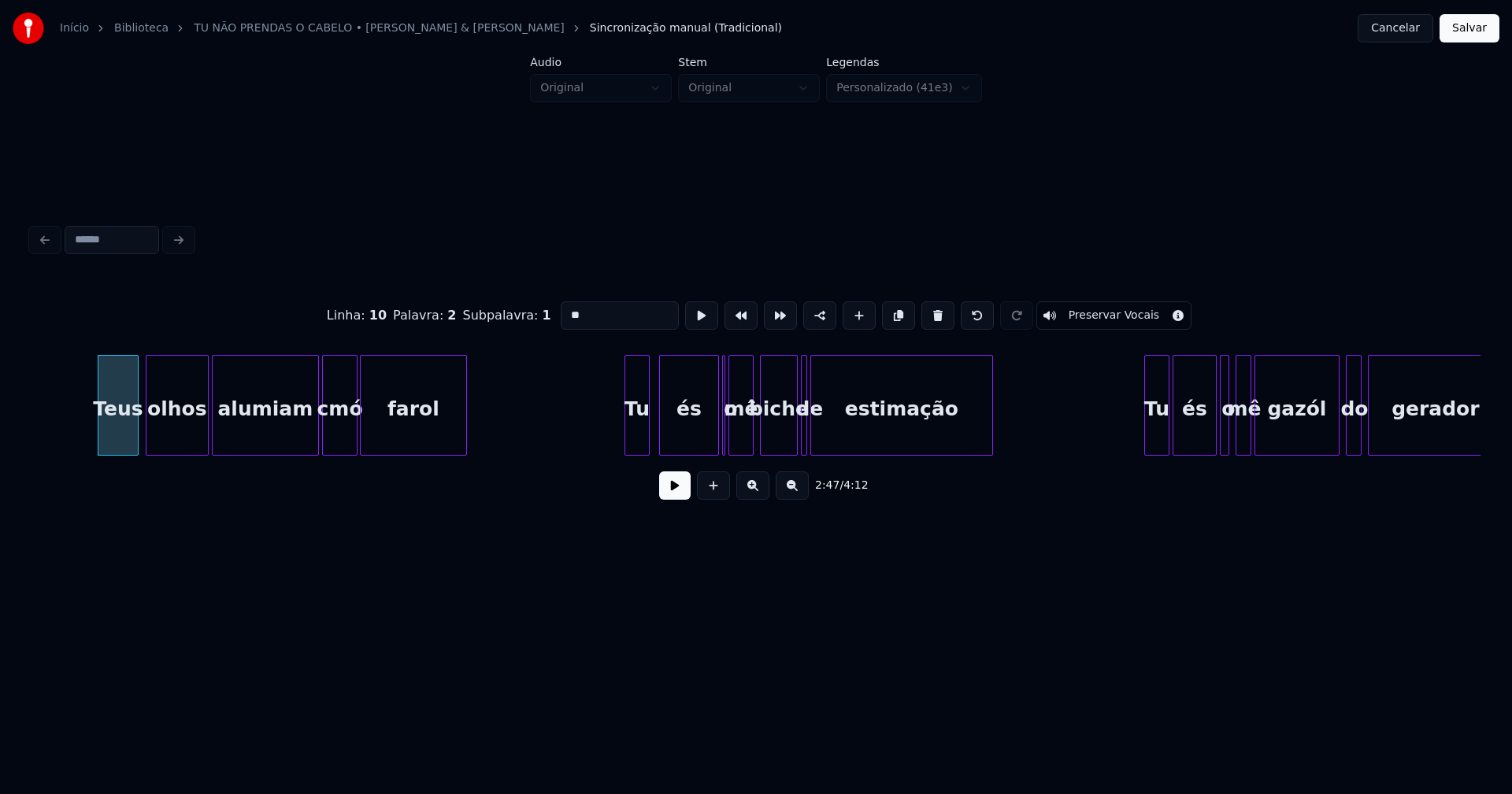
scroll to position [0, 26582]
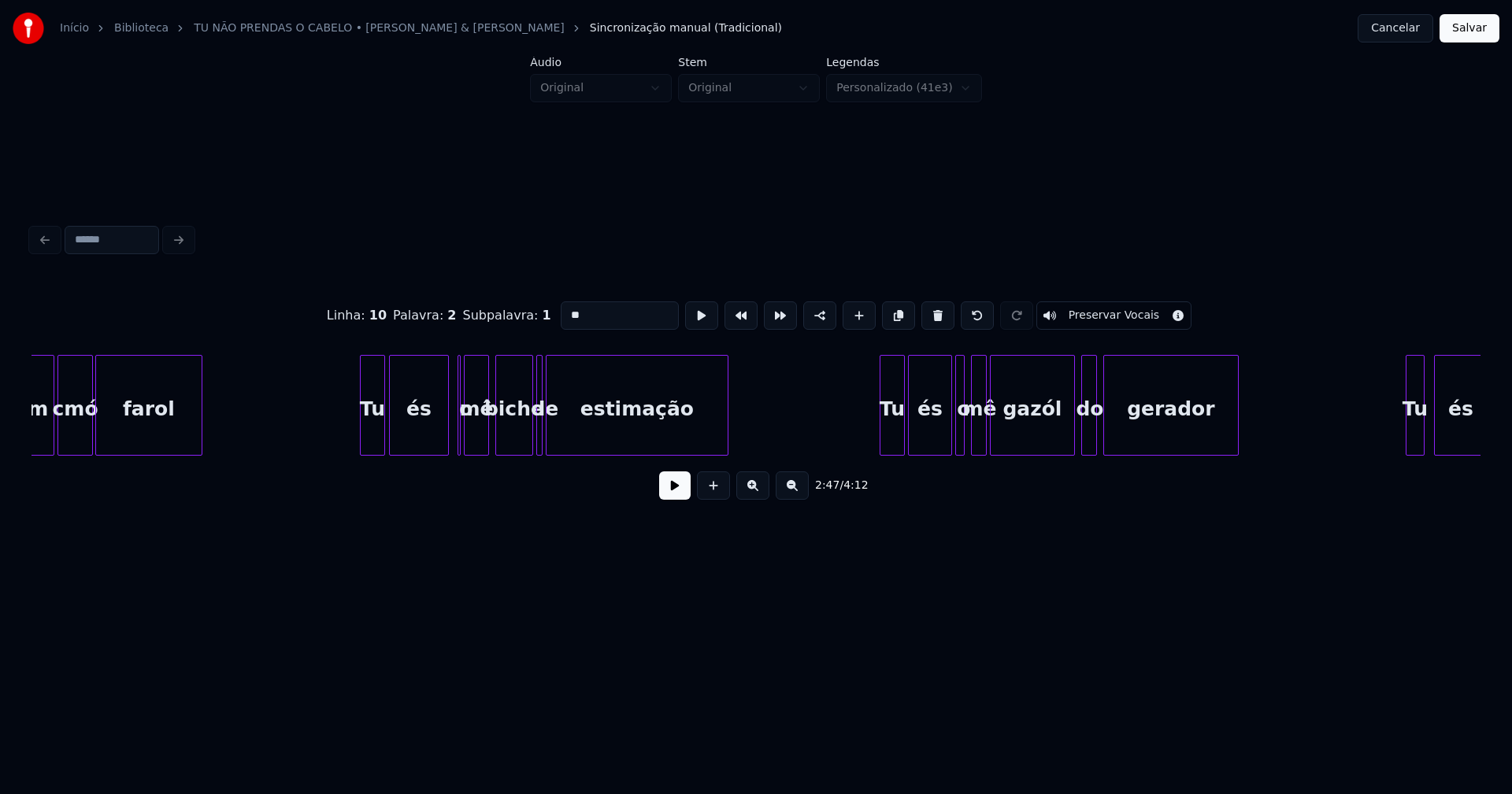
click at [432, 440] on div "és" at bounding box center [419, 409] width 58 height 107
click at [576, 439] on div at bounding box center [577, 405] width 5 height 99
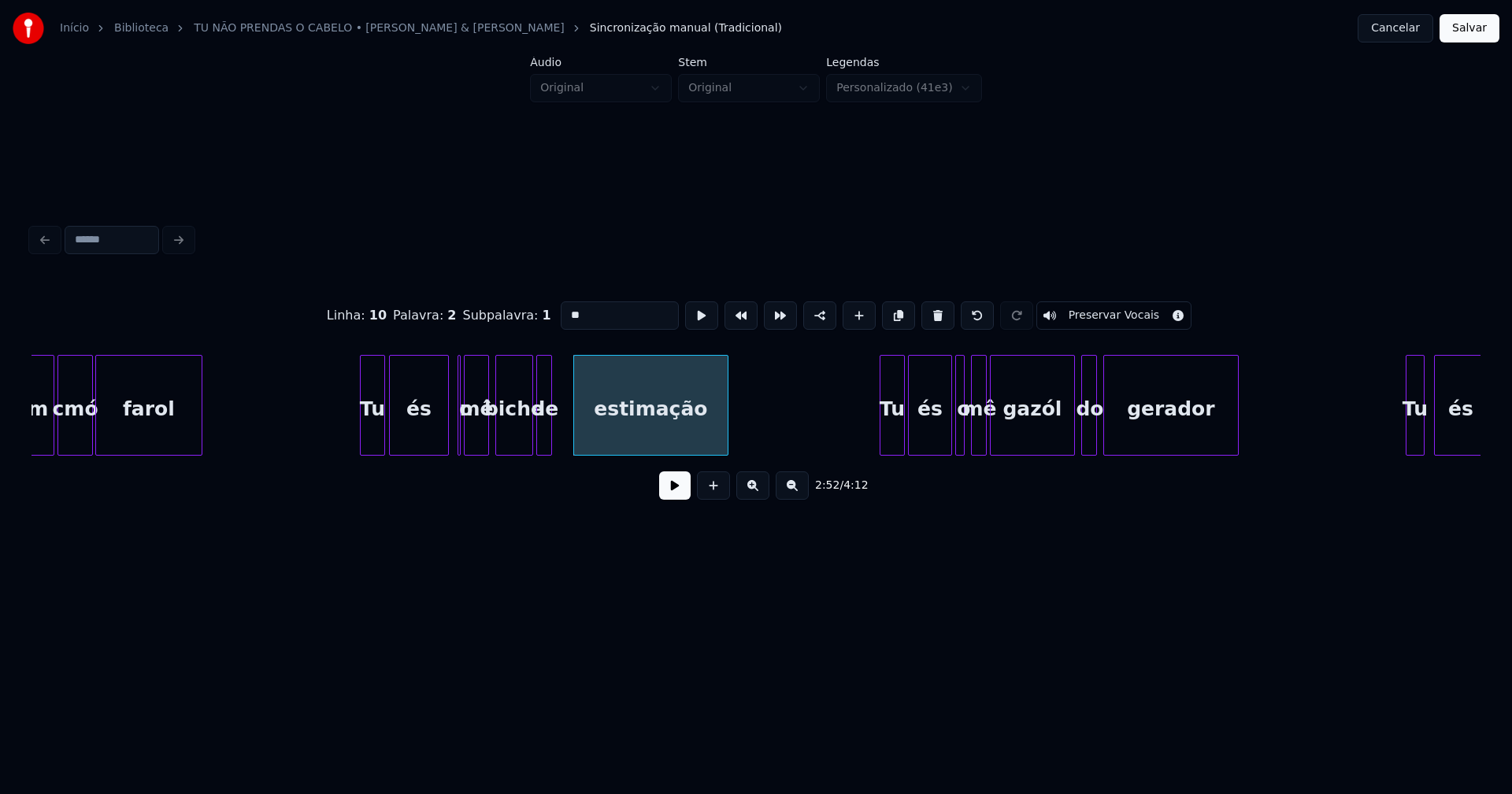
click at [548, 439] on div at bounding box center [549, 405] width 5 height 99
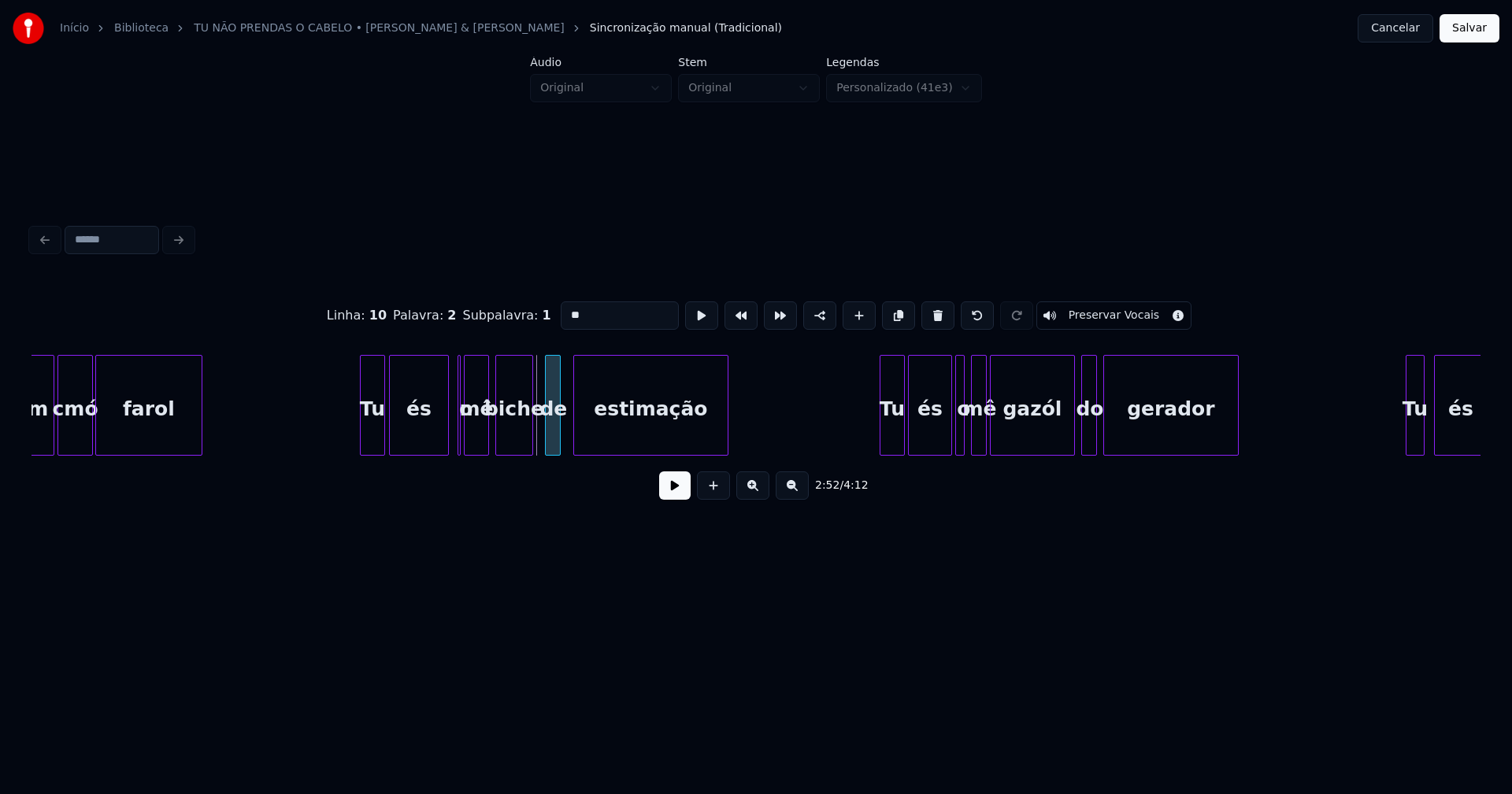
click at [552, 436] on div "de" at bounding box center [553, 409] width 16 height 107
click at [564, 436] on div at bounding box center [567, 405] width 5 height 99
click at [516, 438] on div "biche" at bounding box center [521, 409] width 36 height 107
click at [481, 438] on div "mê" at bounding box center [485, 409] width 24 height 107
click at [467, 445] on div at bounding box center [467, 405] width 5 height 99
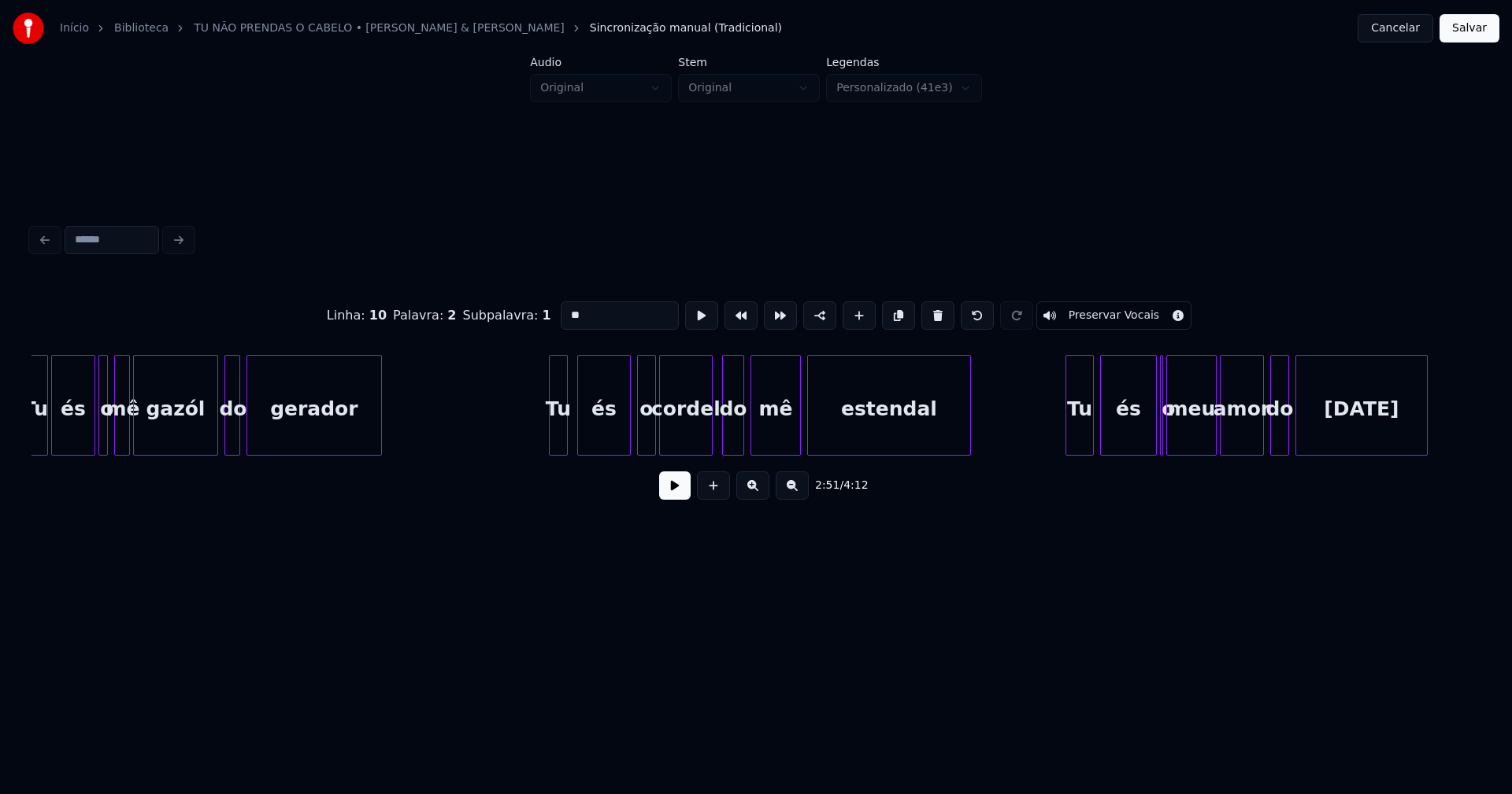
scroll to position [0, 27505]
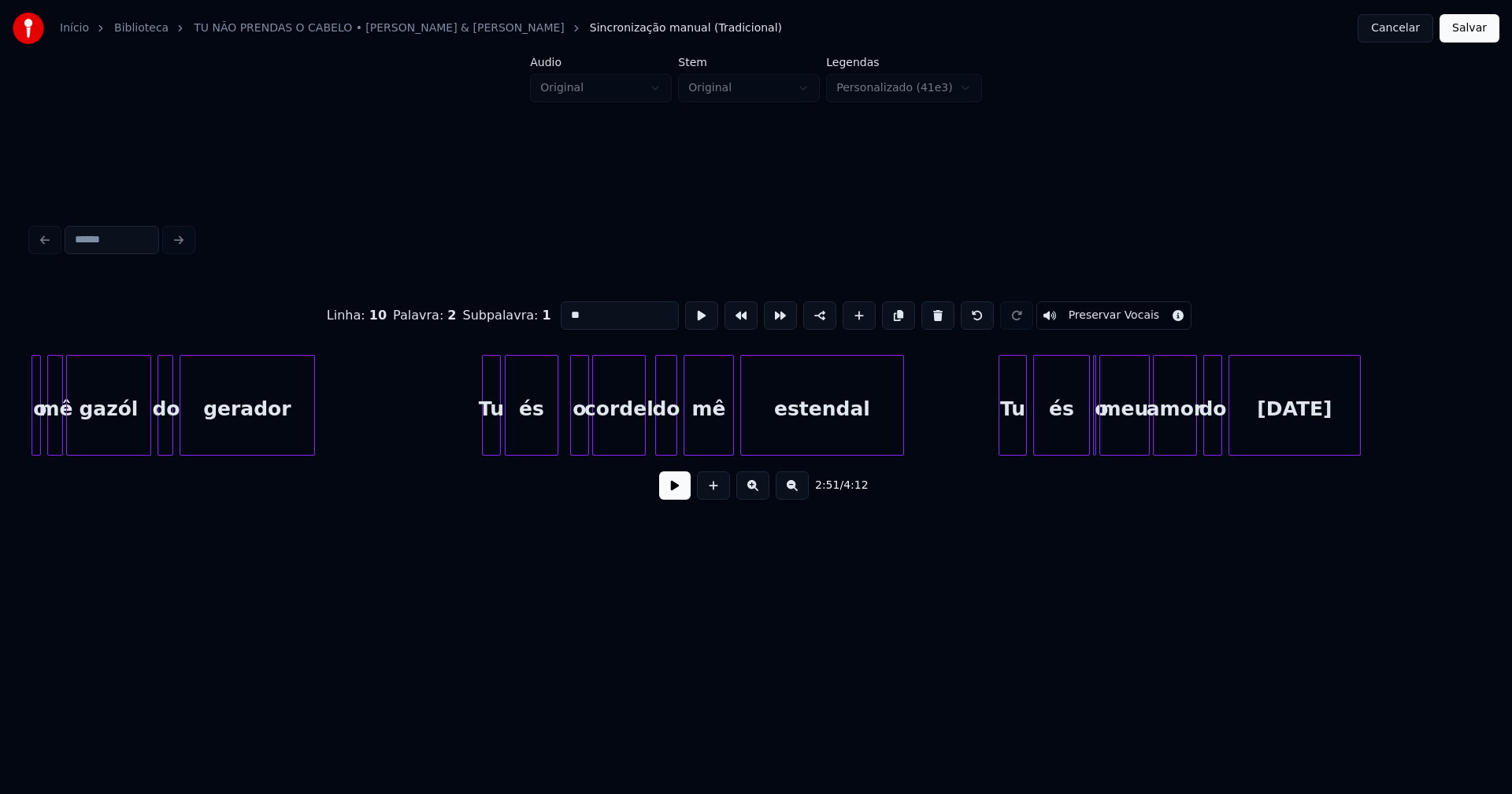
click at [537, 432] on div "és" at bounding box center [531, 409] width 52 height 107
click at [569, 447] on div "o" at bounding box center [568, 409] width 17 height 107
click at [623, 443] on div "cordel" at bounding box center [611, 409] width 52 height 107
click at [674, 437] on div at bounding box center [677, 405] width 5 height 99
click at [655, 445] on div "do" at bounding box center [653, 409] width 23 height 107
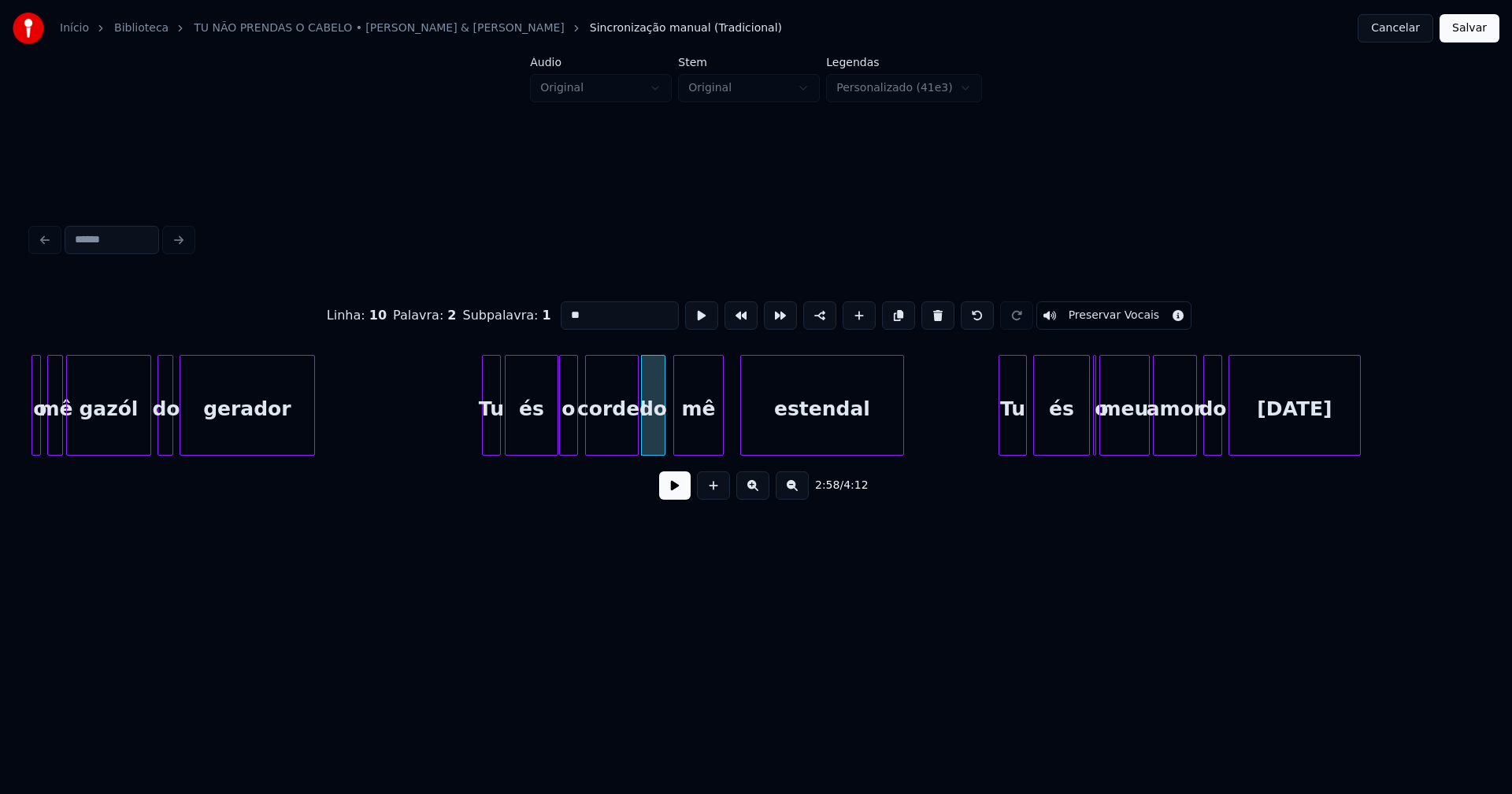
click at [708, 448] on div "mê" at bounding box center [698, 409] width 48 height 107
click at [733, 442] on div at bounding box center [731, 405] width 5 height 99
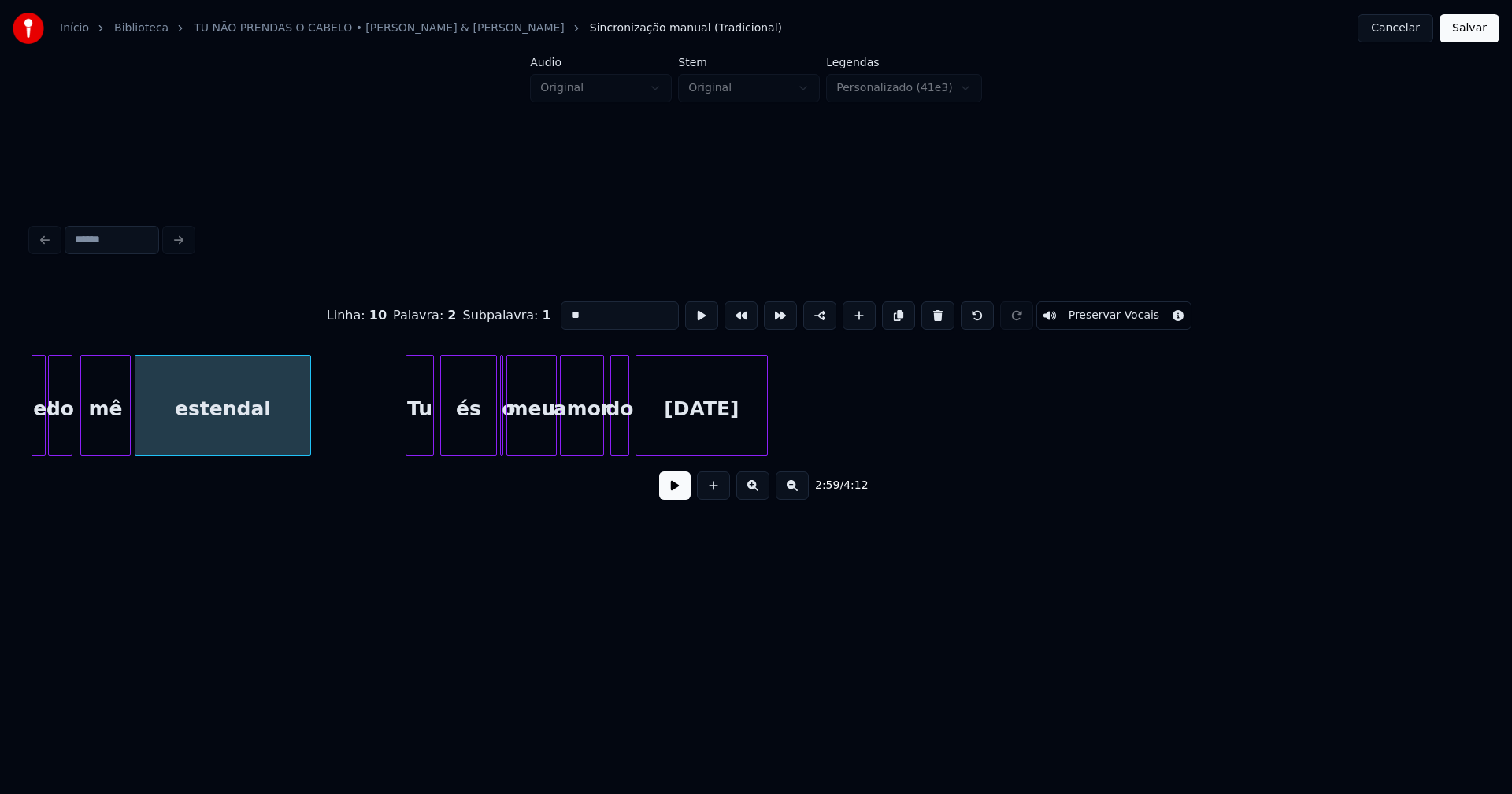
scroll to position [0, 28099]
click at [510, 443] on div at bounding box center [512, 405] width 5 height 99
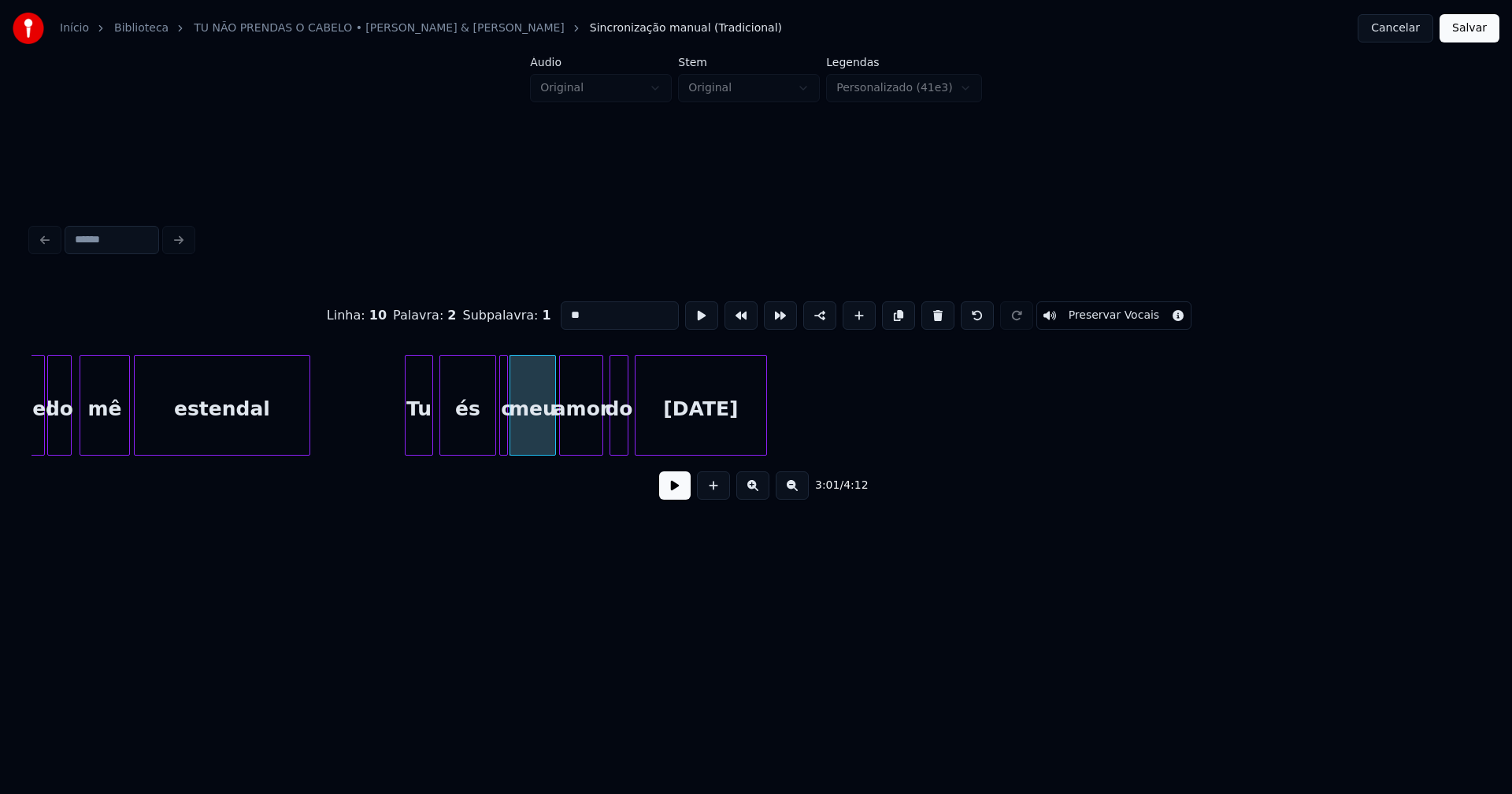
click at [505, 447] on div at bounding box center [505, 405] width 5 height 99
click at [595, 447] on div at bounding box center [595, 405] width 5 height 99
click at [614, 450] on div "cordel do mê estendal Tu és o meu amor do [DATE]" at bounding box center [756, 405] width 1449 height 101
click at [655, 429] on div "[DATE]" at bounding box center [696, 409] width 131 height 107
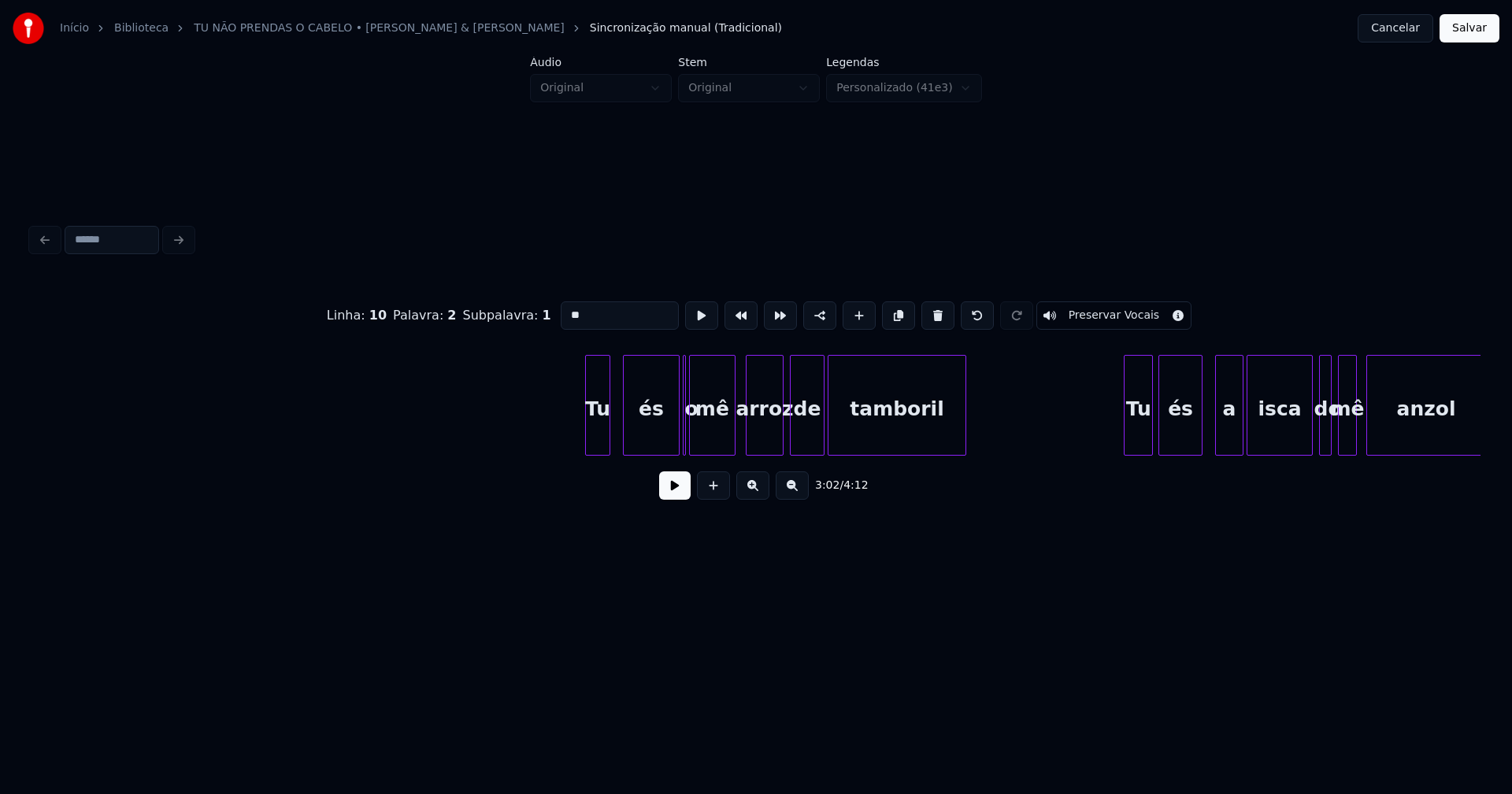
scroll to position [0, 30539]
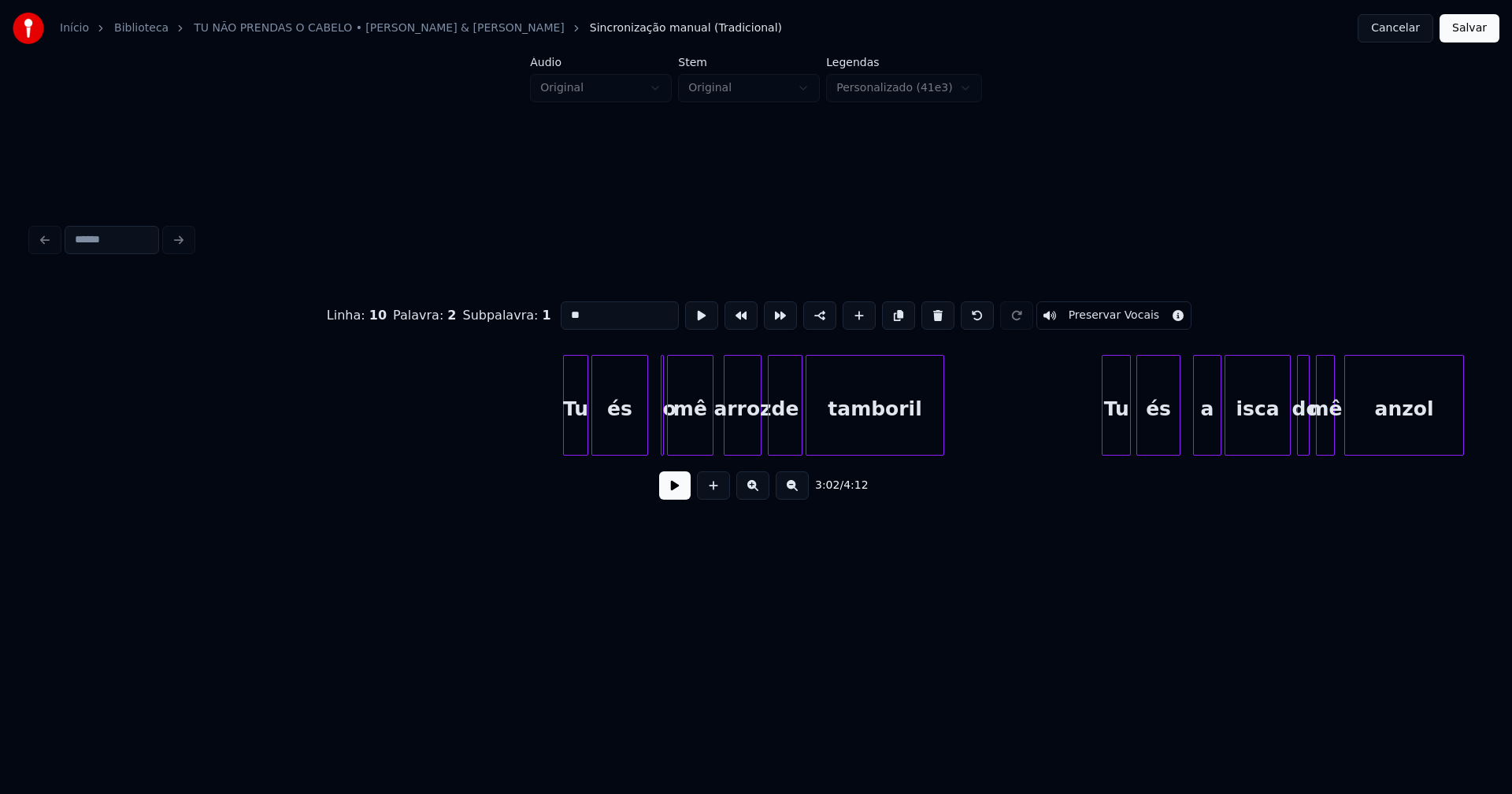
click at [622, 438] on div "és" at bounding box center [619, 409] width 55 height 107
click at [651, 371] on div "o" at bounding box center [656, 405] width 10 height 101
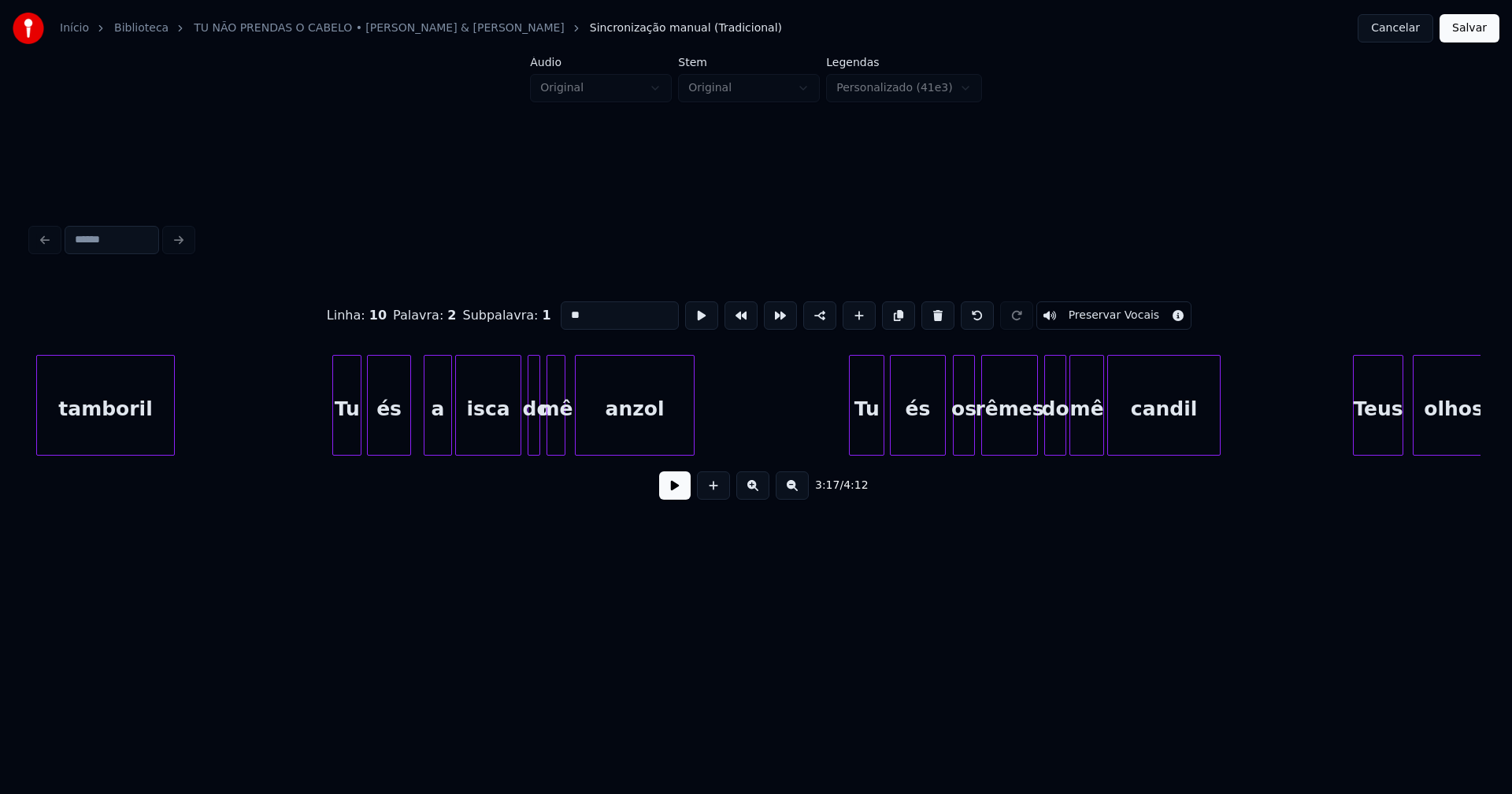
scroll to position [0, 31352]
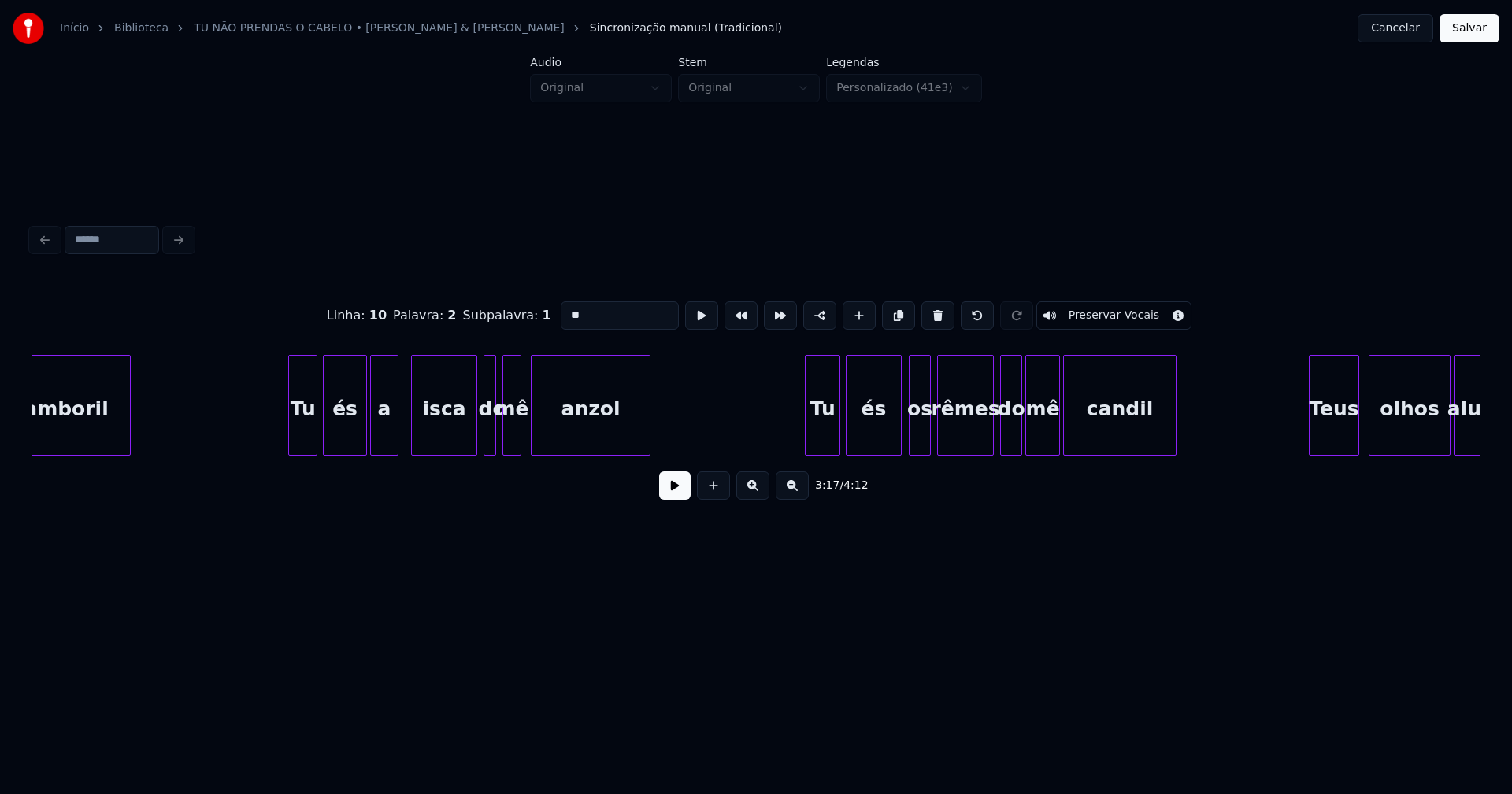
click at [389, 443] on div "a" at bounding box center [384, 409] width 27 height 107
click at [432, 442] on div "isca" at bounding box center [435, 409] width 65 height 107
click at [453, 438] on div at bounding box center [452, 405] width 5 height 99
click at [461, 440] on div "do" at bounding box center [466, 405] width 12 height 101
click at [491, 429] on div at bounding box center [490, 405] width 5 height 99
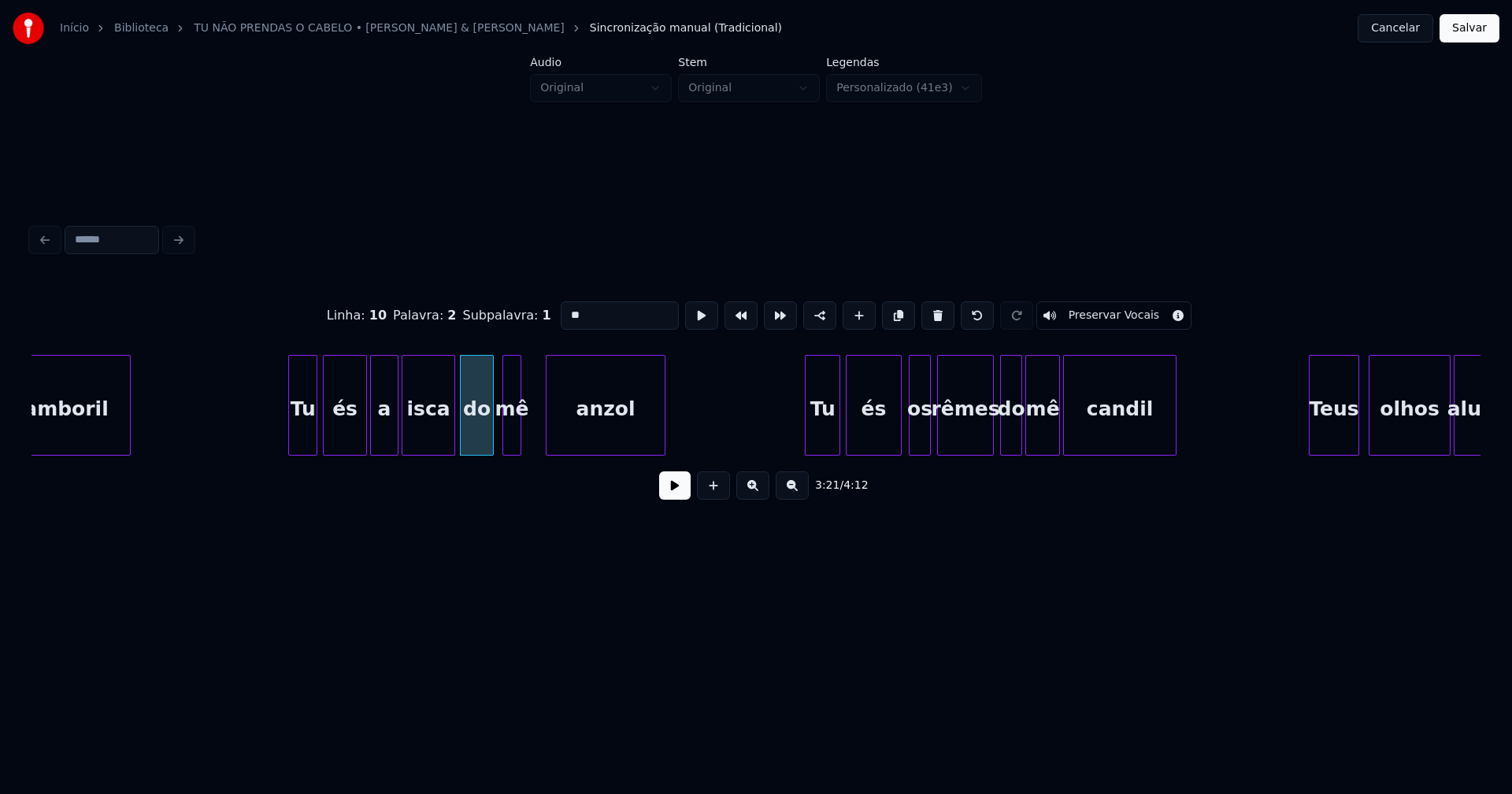
click at [545, 431] on div "anzol" at bounding box center [605, 405] width 120 height 101
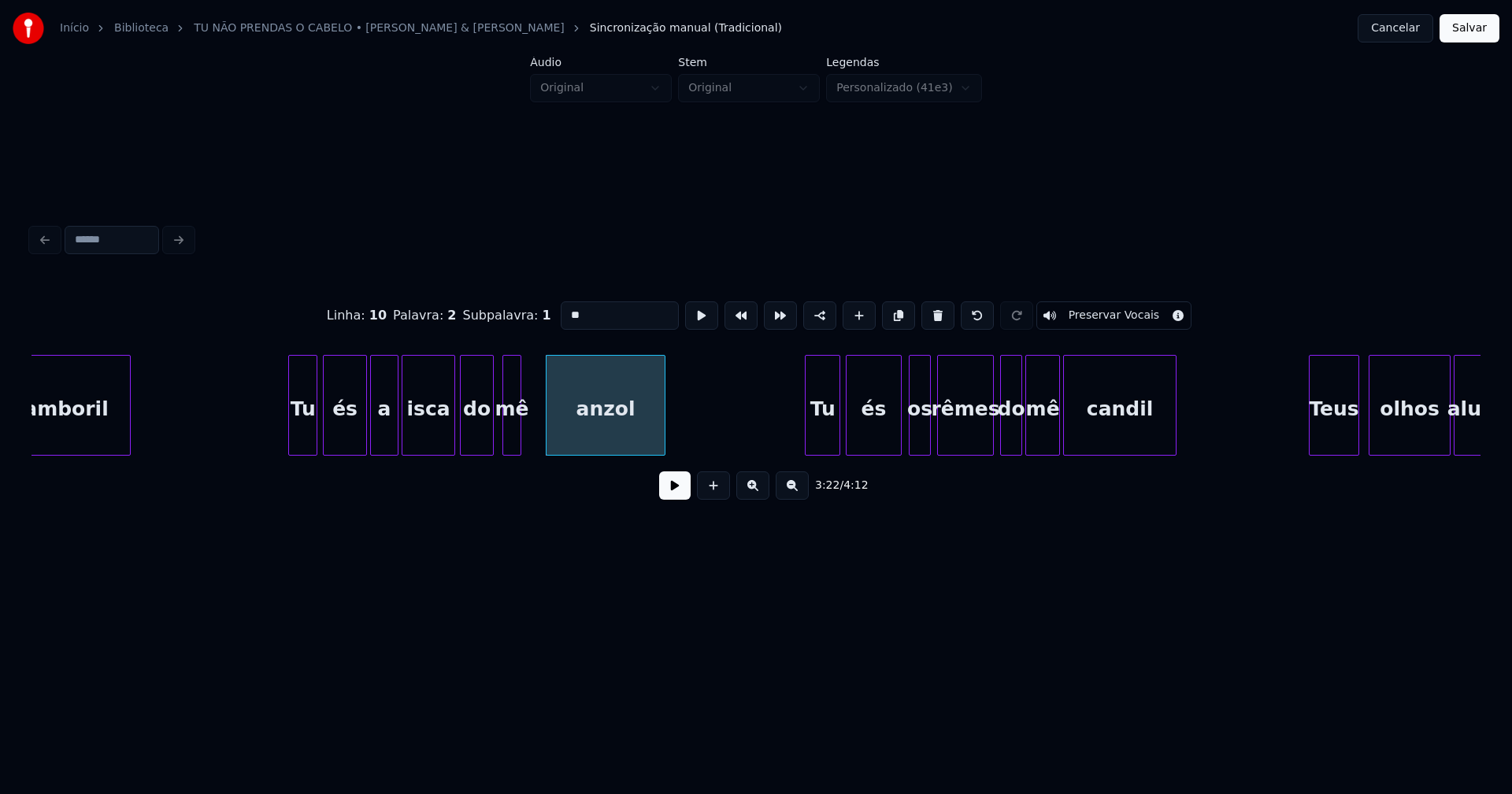
click at [545, 421] on div "anzol" at bounding box center [605, 405] width 120 height 101
click at [546, 421] on div "anzol" at bounding box center [605, 405] width 120 height 101
click at [554, 426] on div at bounding box center [556, 405] width 5 height 99
click at [511, 431] on div "mê" at bounding box center [512, 409] width 17 height 107
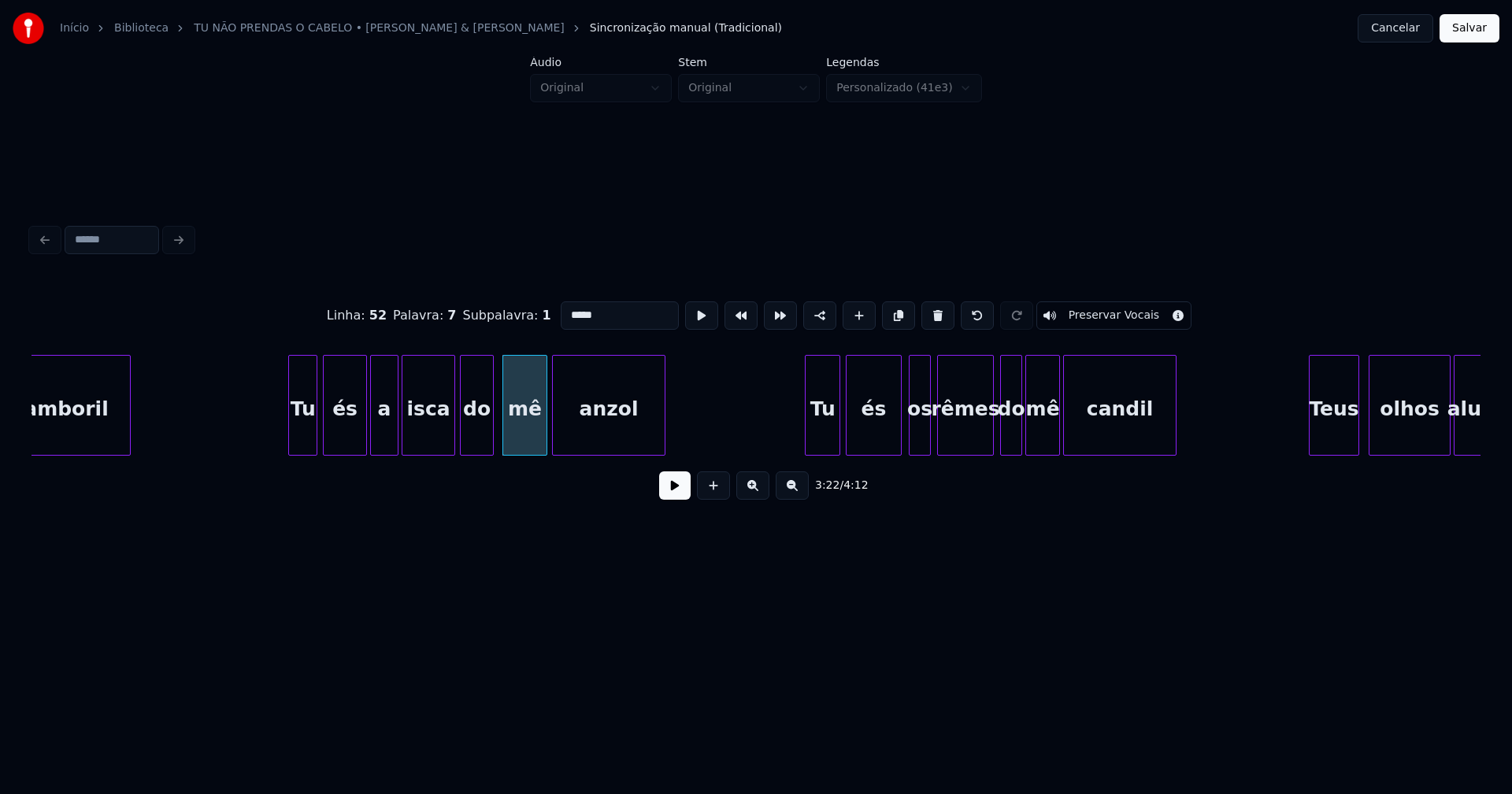
click at [544, 429] on div at bounding box center [545, 405] width 5 height 99
click at [822, 437] on div "Tu" at bounding box center [817, 409] width 34 height 107
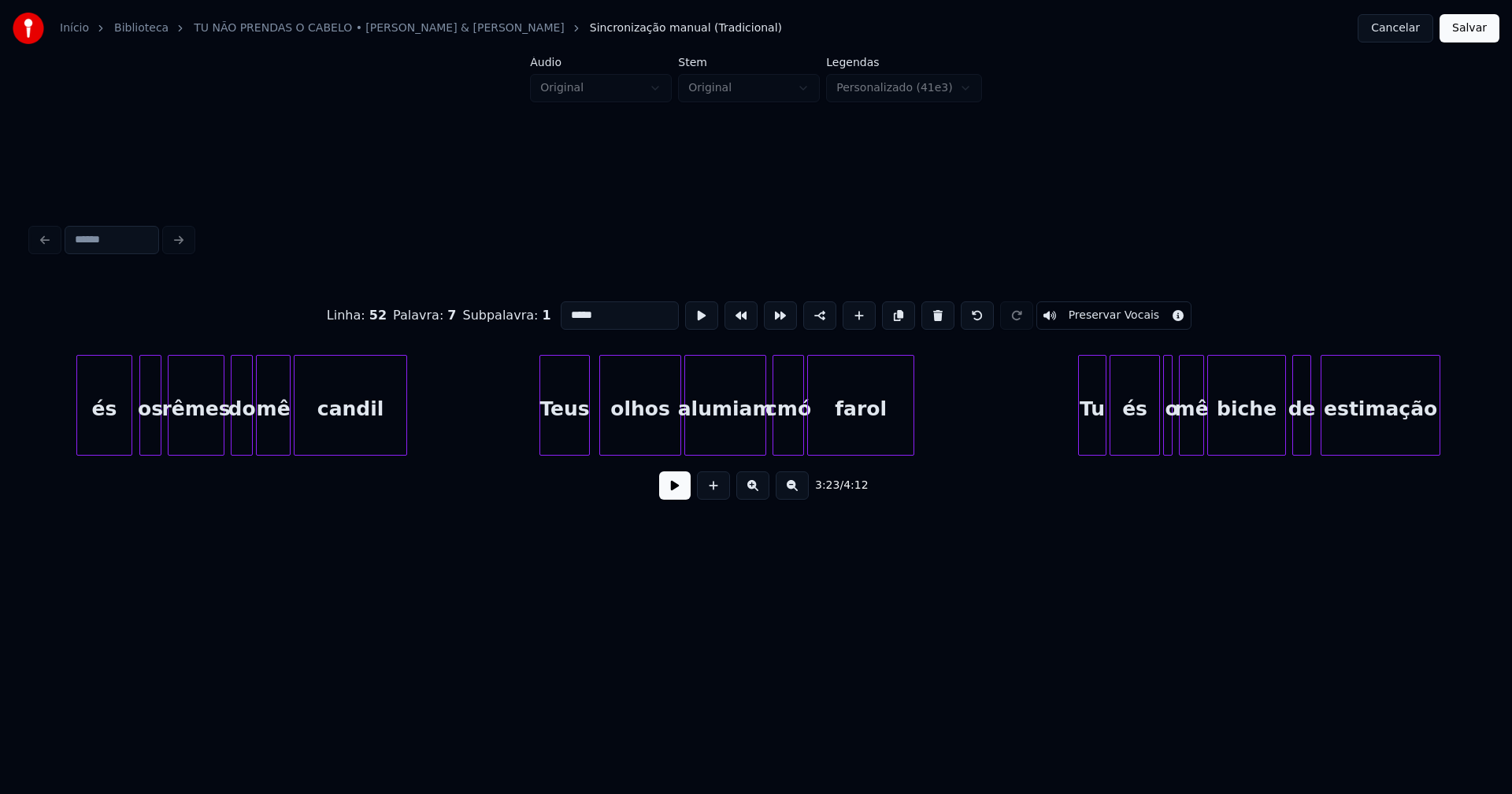
scroll to position [0, 32209]
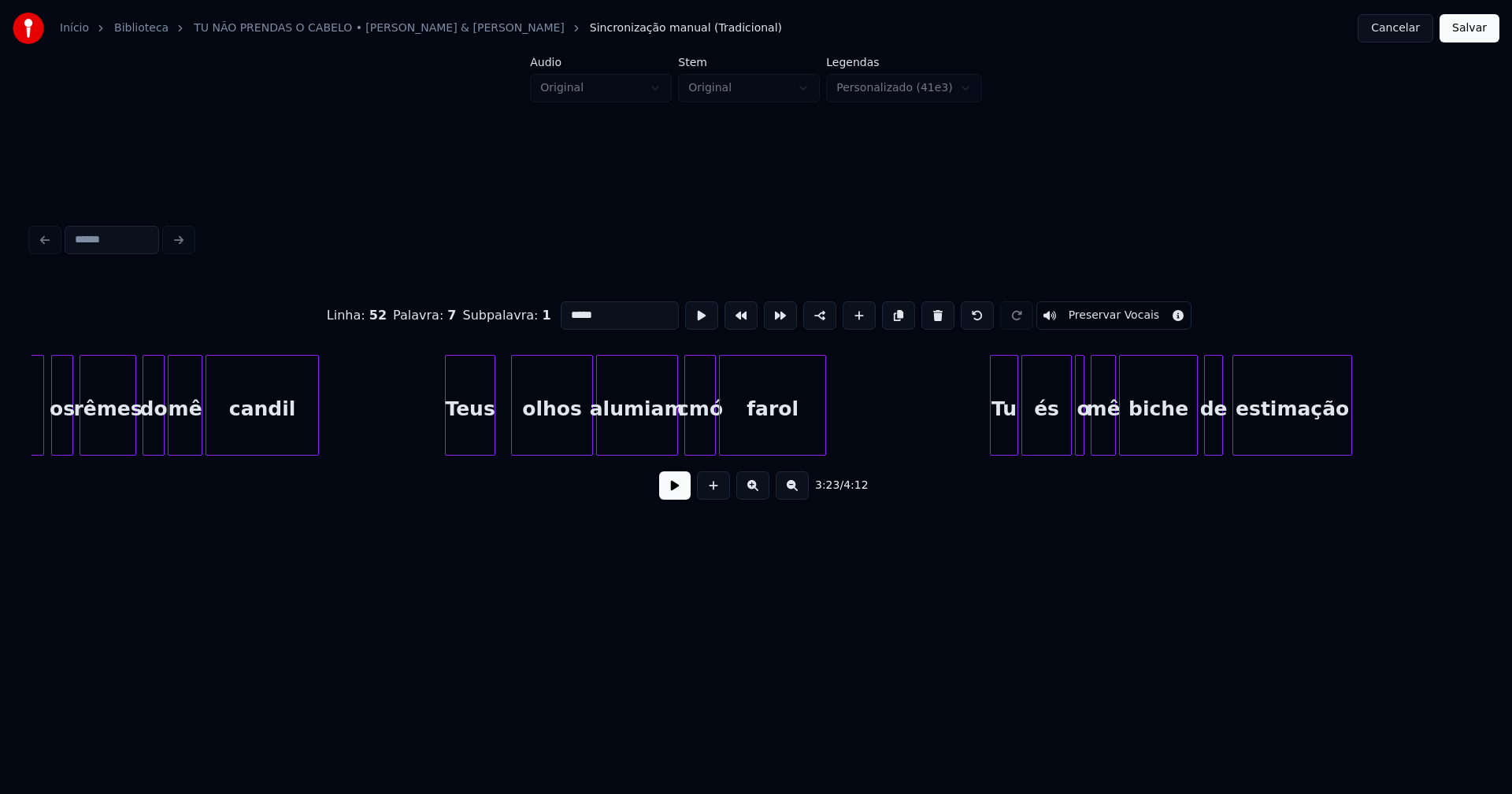
click at [471, 440] on div "Teus" at bounding box center [470, 409] width 48 height 107
click at [524, 442] on div "olhos" at bounding box center [544, 409] width 80 height 107
click at [623, 444] on div "alumiam" at bounding box center [631, 409] width 80 height 107
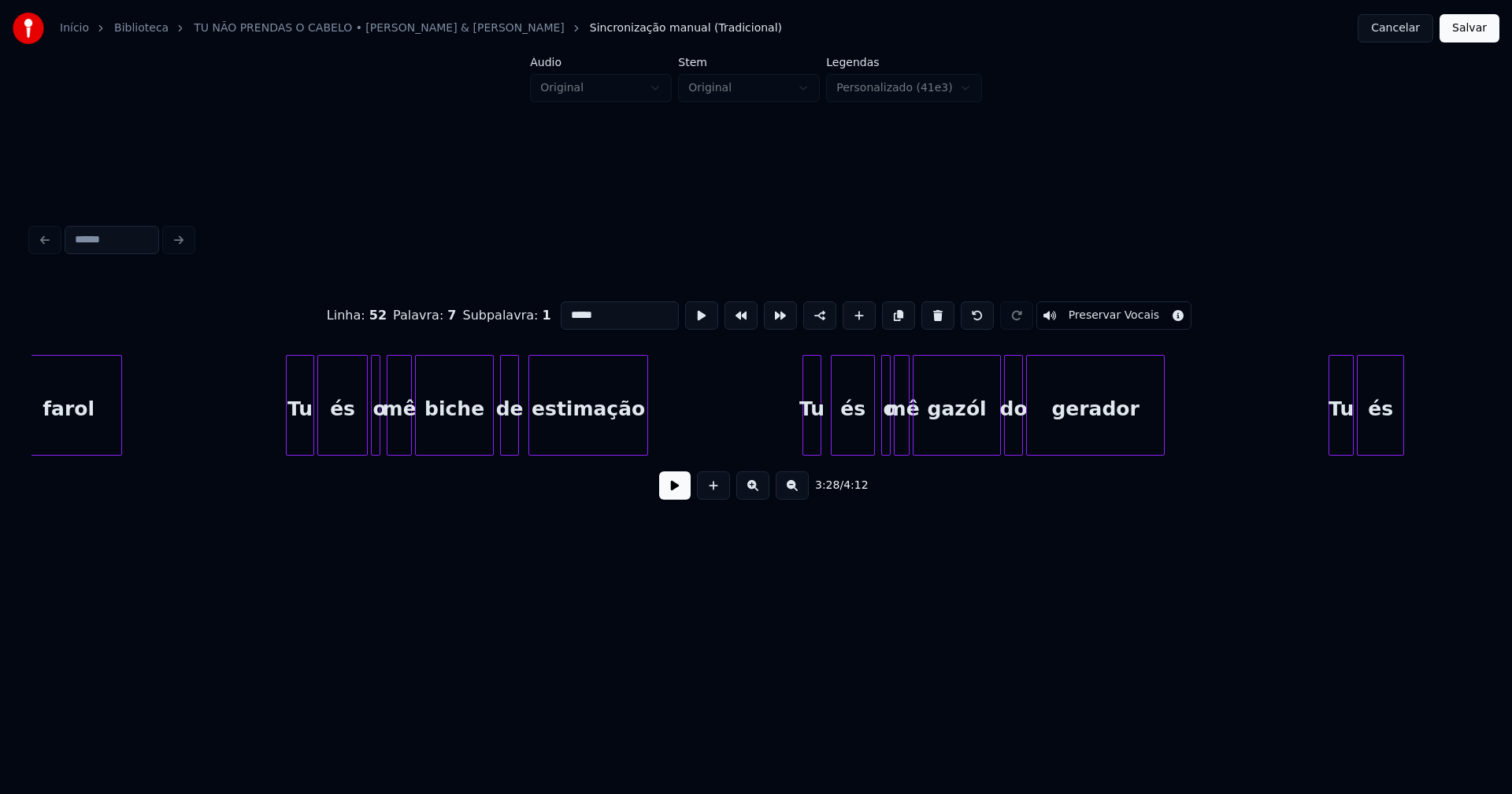
scroll to position [0, 32958]
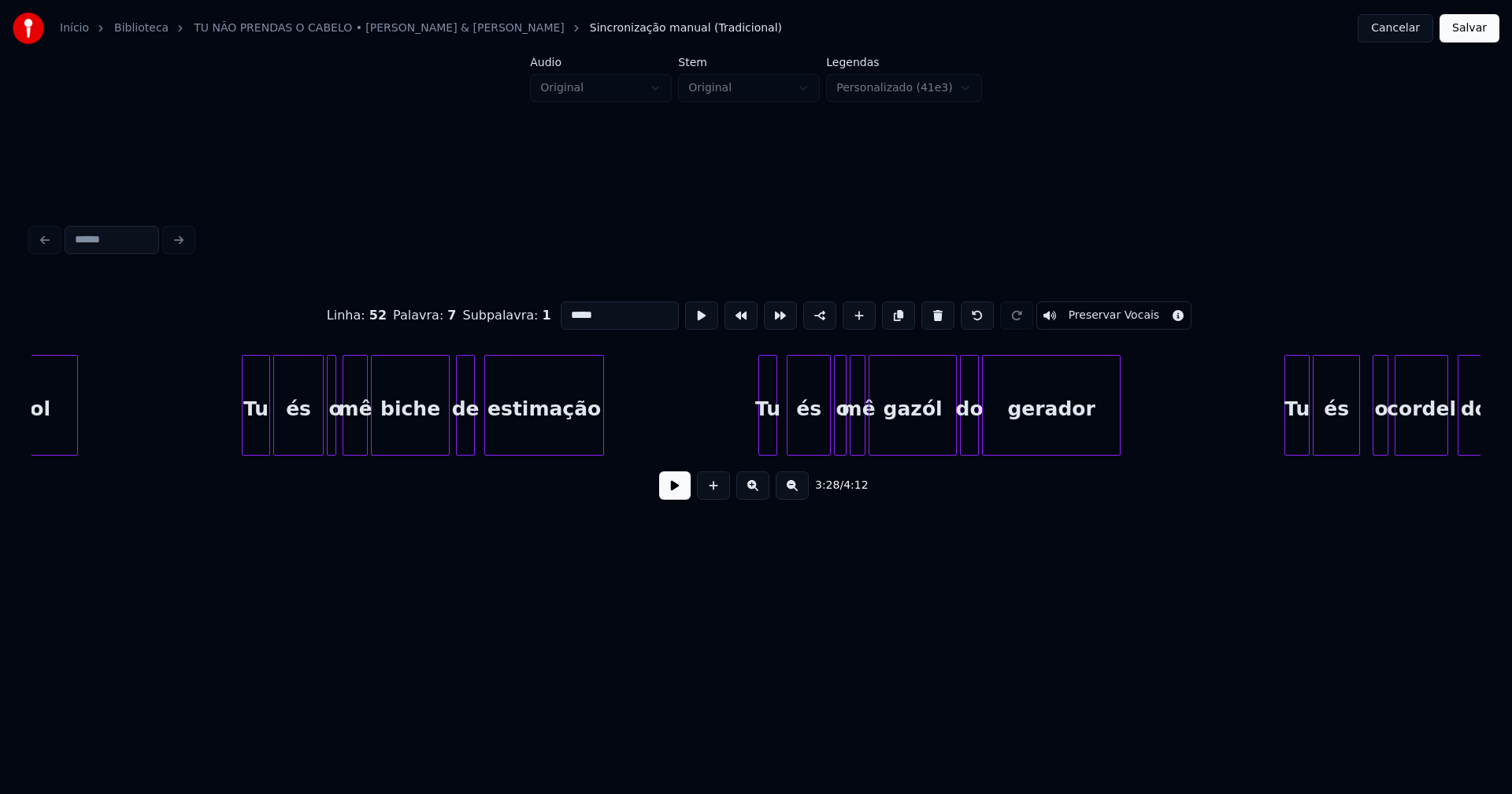
click at [834, 437] on div at bounding box center [837, 405] width 5 height 99
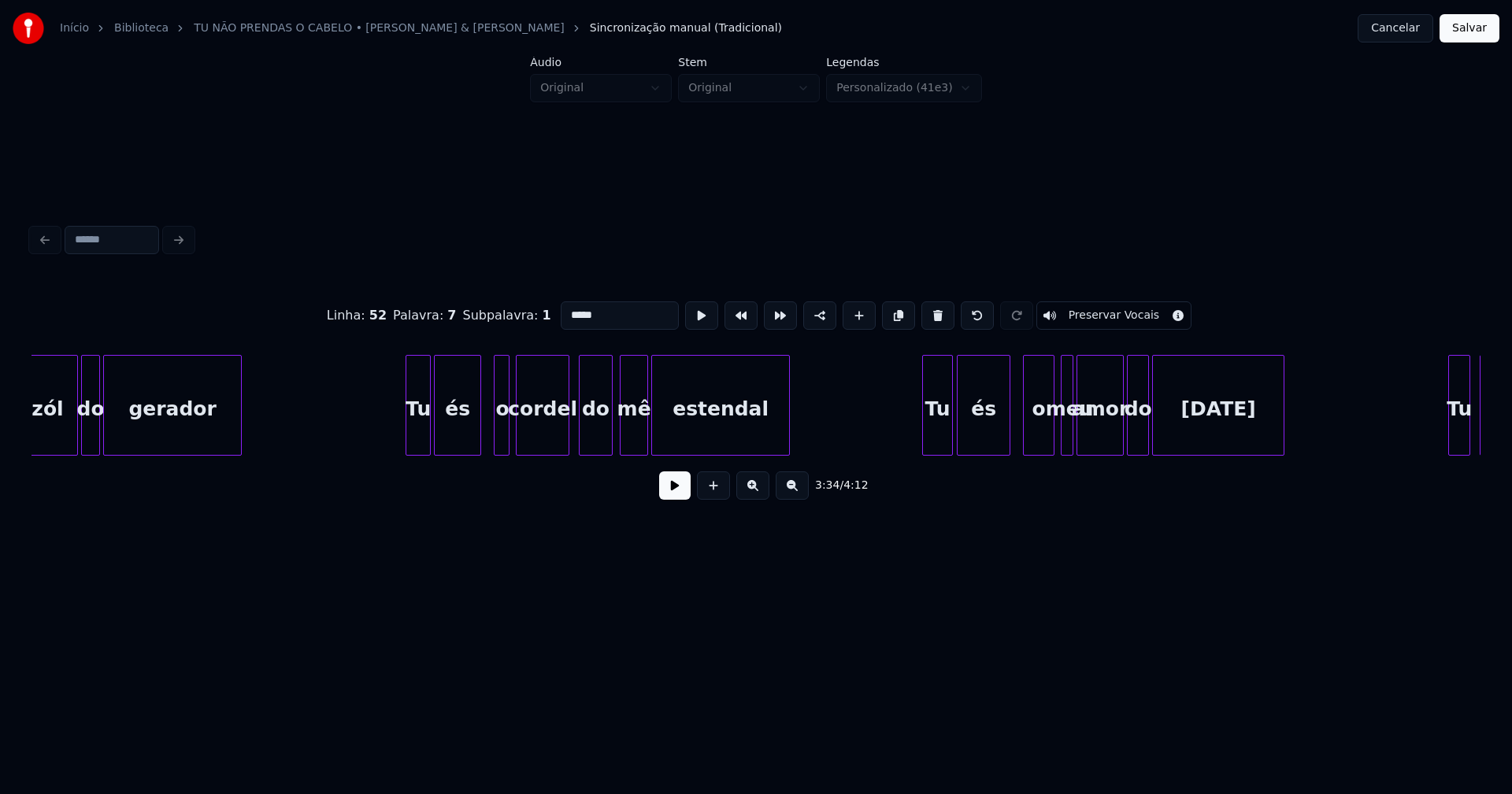
scroll to position [0, 33991]
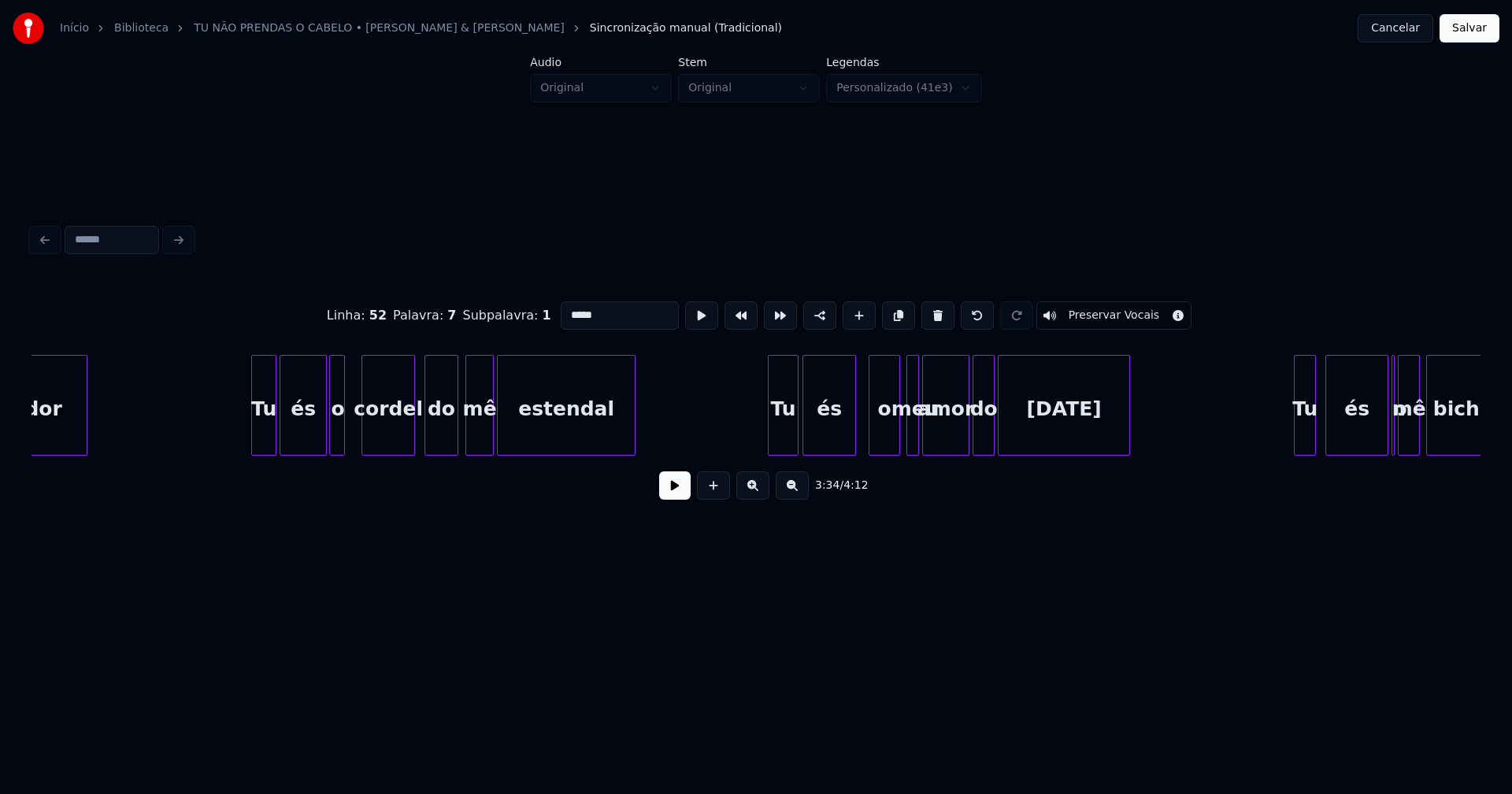
click at [337, 445] on div "o" at bounding box center [338, 409] width 16 height 107
click at [391, 443] on div "cordel" at bounding box center [383, 409] width 52 height 107
click at [428, 443] on div "do" at bounding box center [427, 409] width 32 height 107
click at [468, 443] on div "mê" at bounding box center [466, 409] width 27 height 107
click at [490, 429] on div at bounding box center [492, 405] width 5 height 99
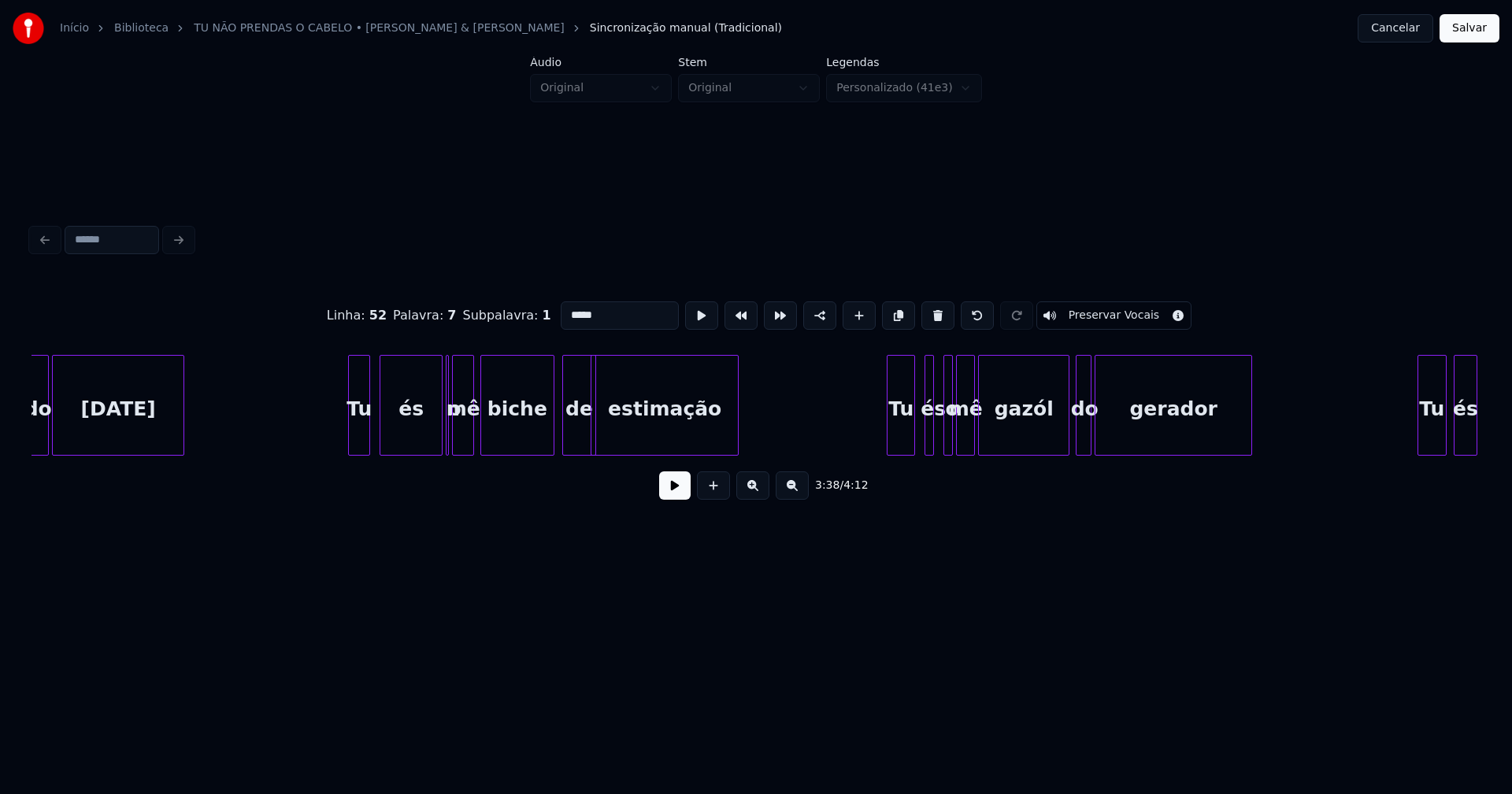
scroll to position [0, 34958]
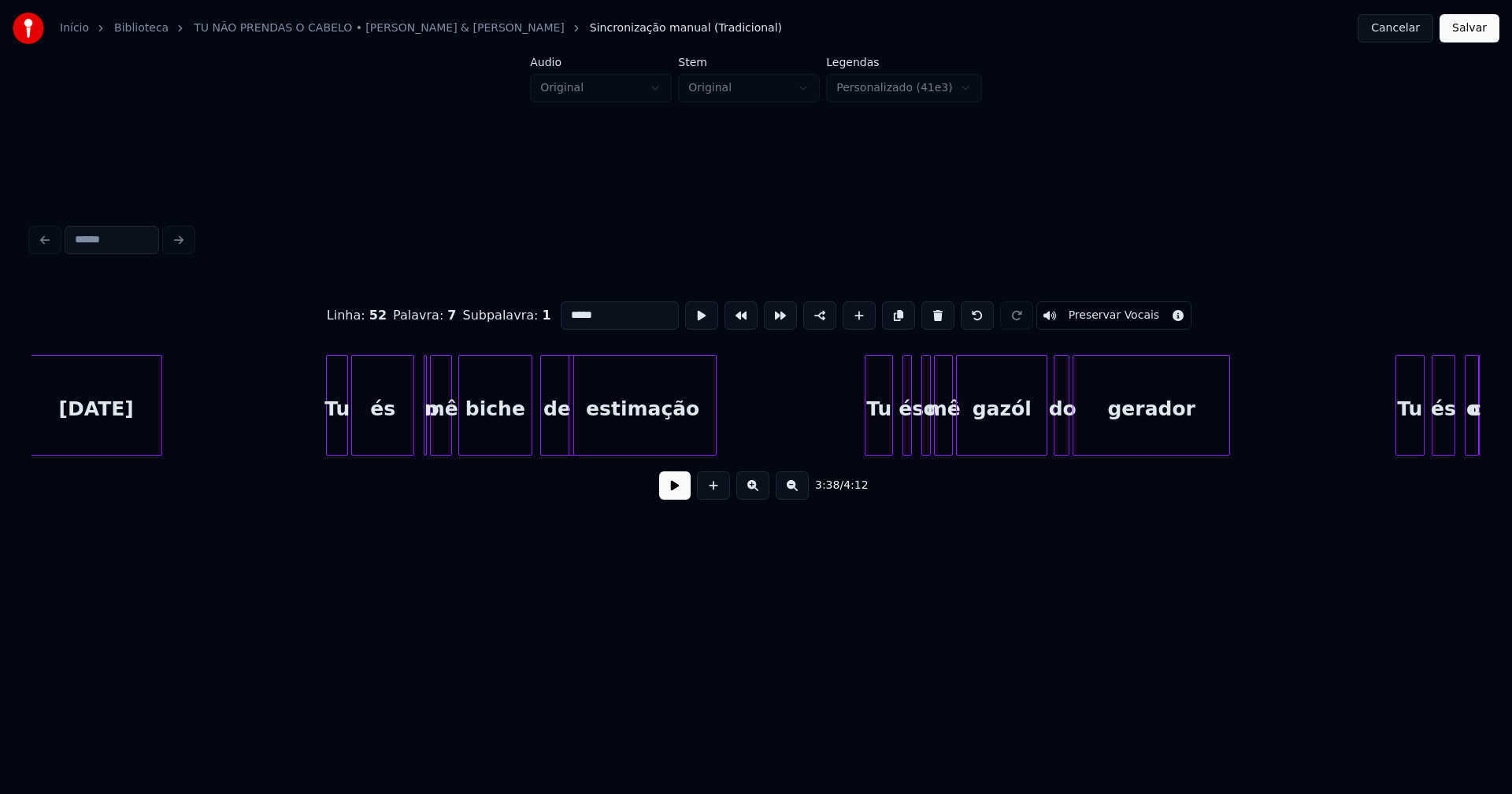
click at [389, 443] on div "és" at bounding box center [383, 409] width 62 height 107
click at [412, 425] on div at bounding box center [411, 405] width 5 height 99
type input "**"
click at [402, 433] on div at bounding box center [402, 405] width 5 height 99
click at [594, 428] on div at bounding box center [593, 405] width 5 height 99
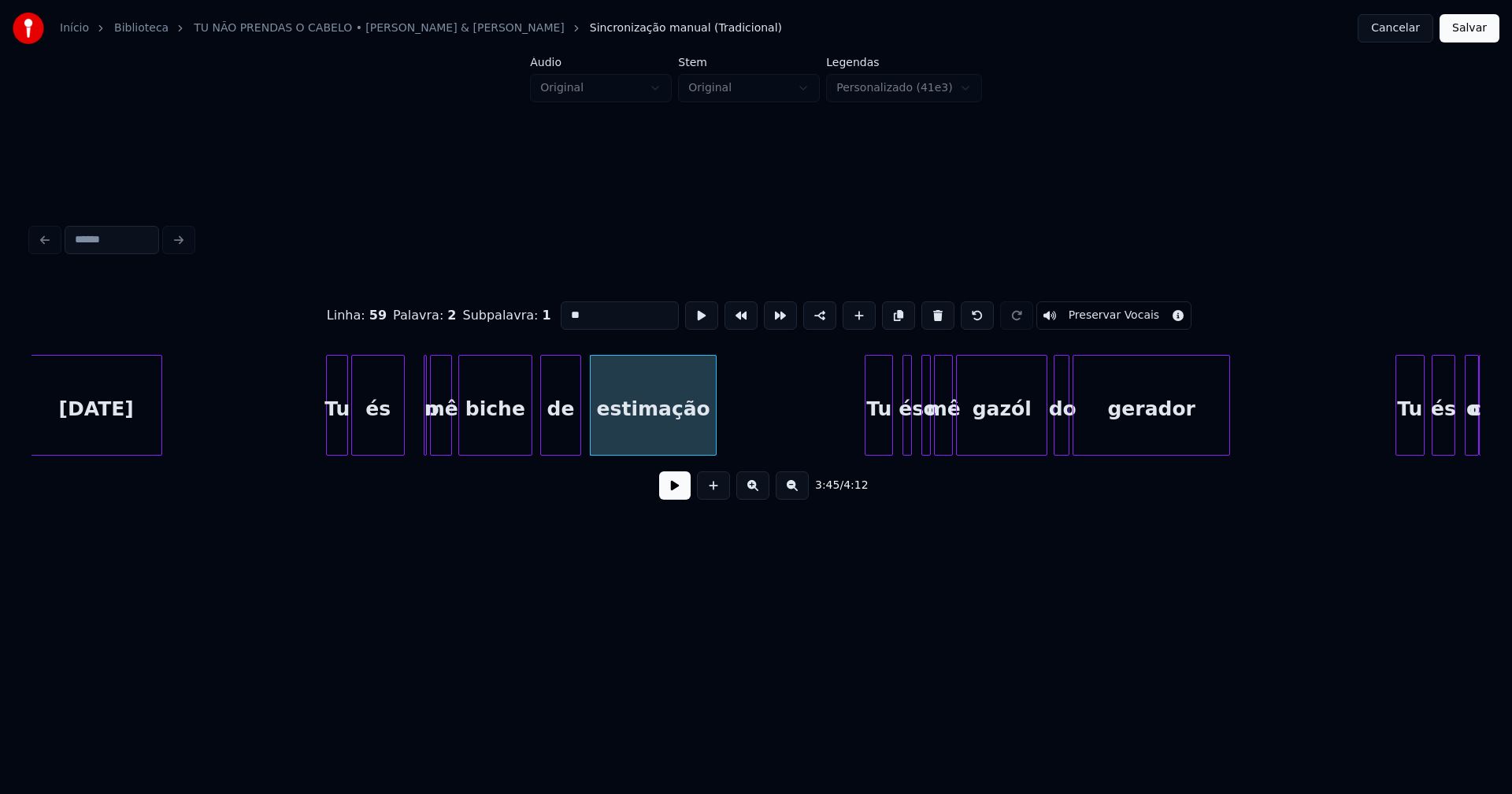
click at [577, 425] on div at bounding box center [578, 405] width 5 height 99
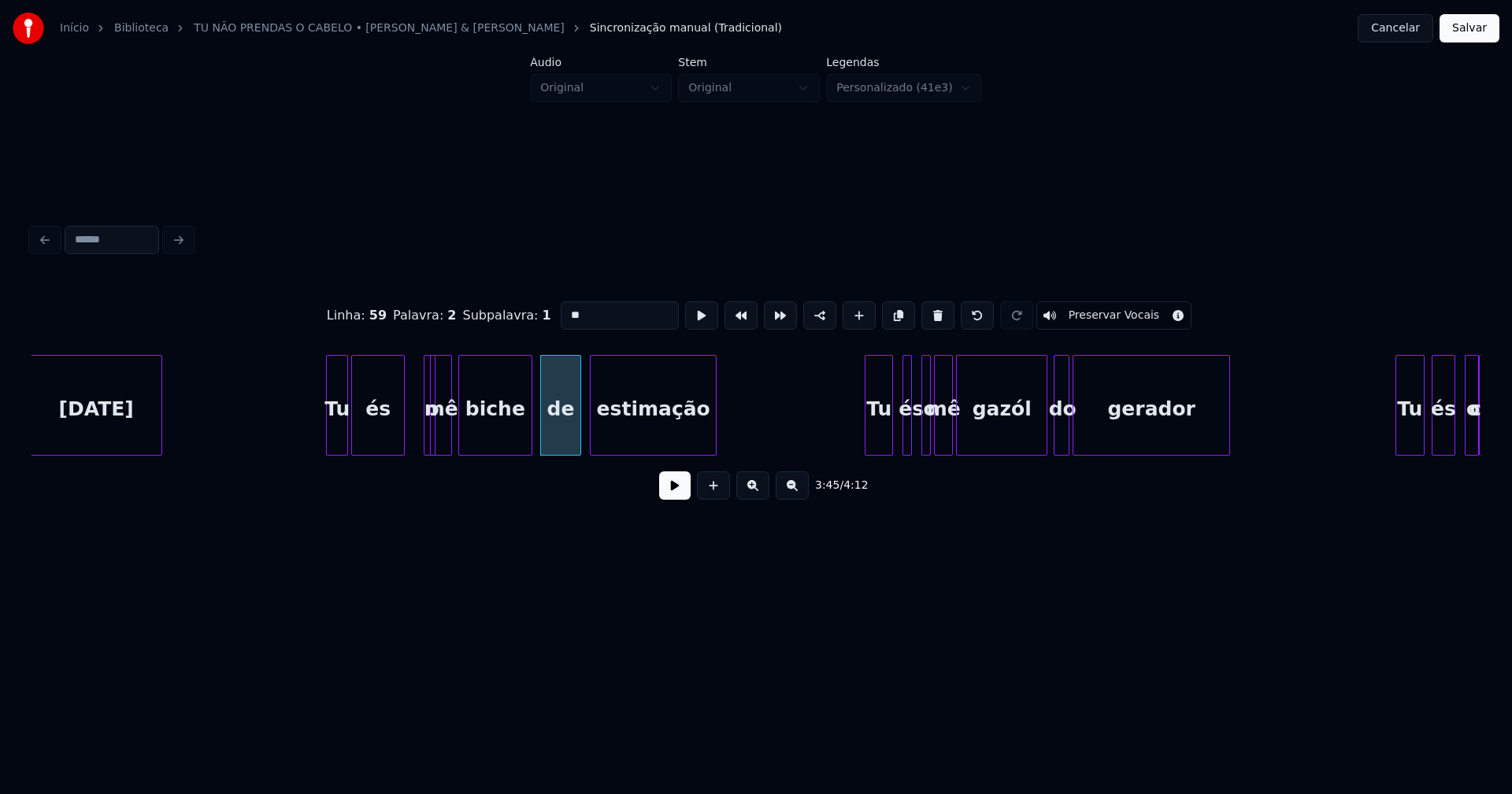
click at [409, 366] on div "o" at bounding box center [415, 405] width 12 height 101
click at [895, 440] on div at bounding box center [898, 405] width 5 height 99
click at [915, 437] on div at bounding box center [916, 405] width 5 height 99
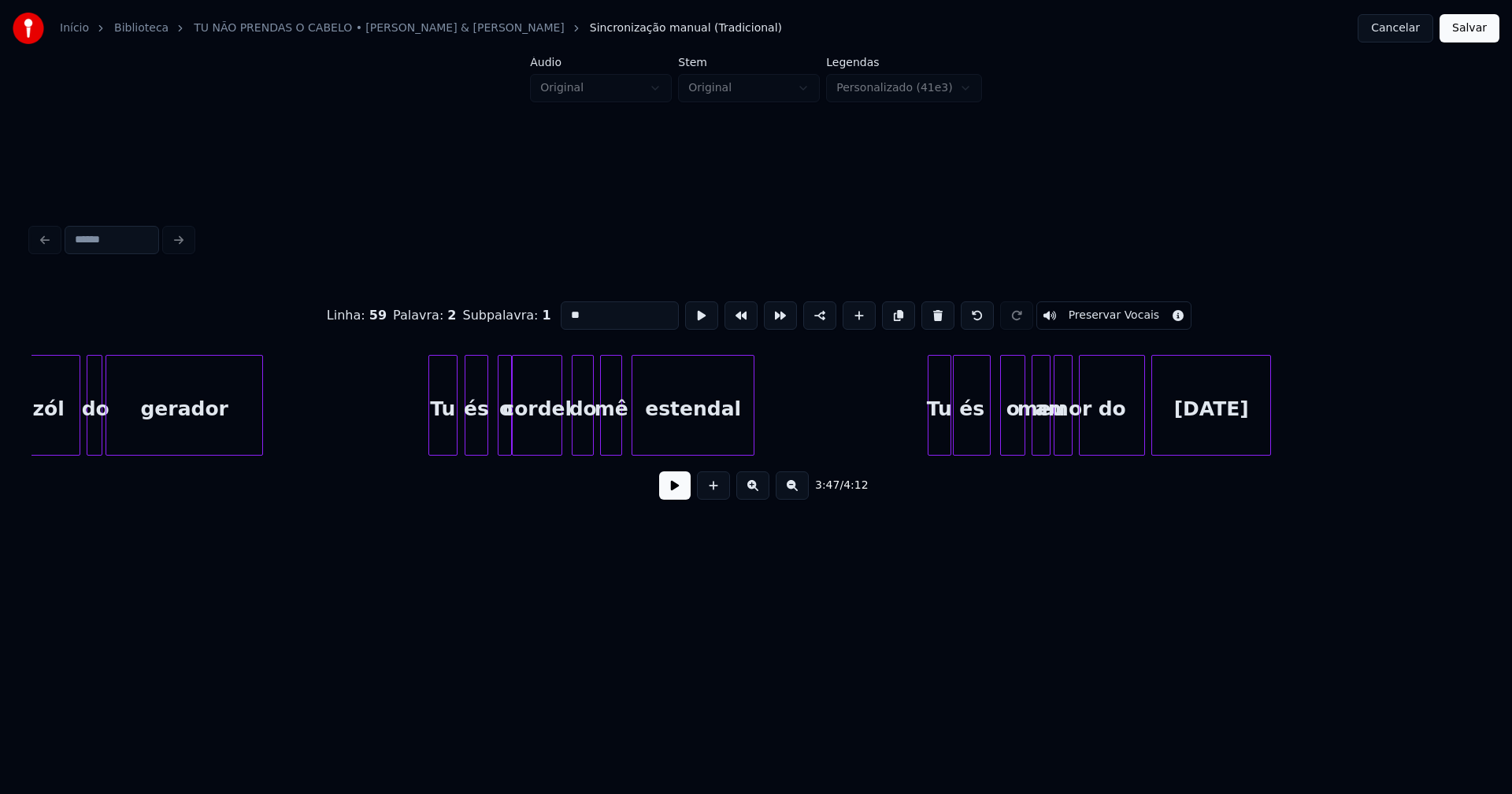
scroll to position [0, 35969]
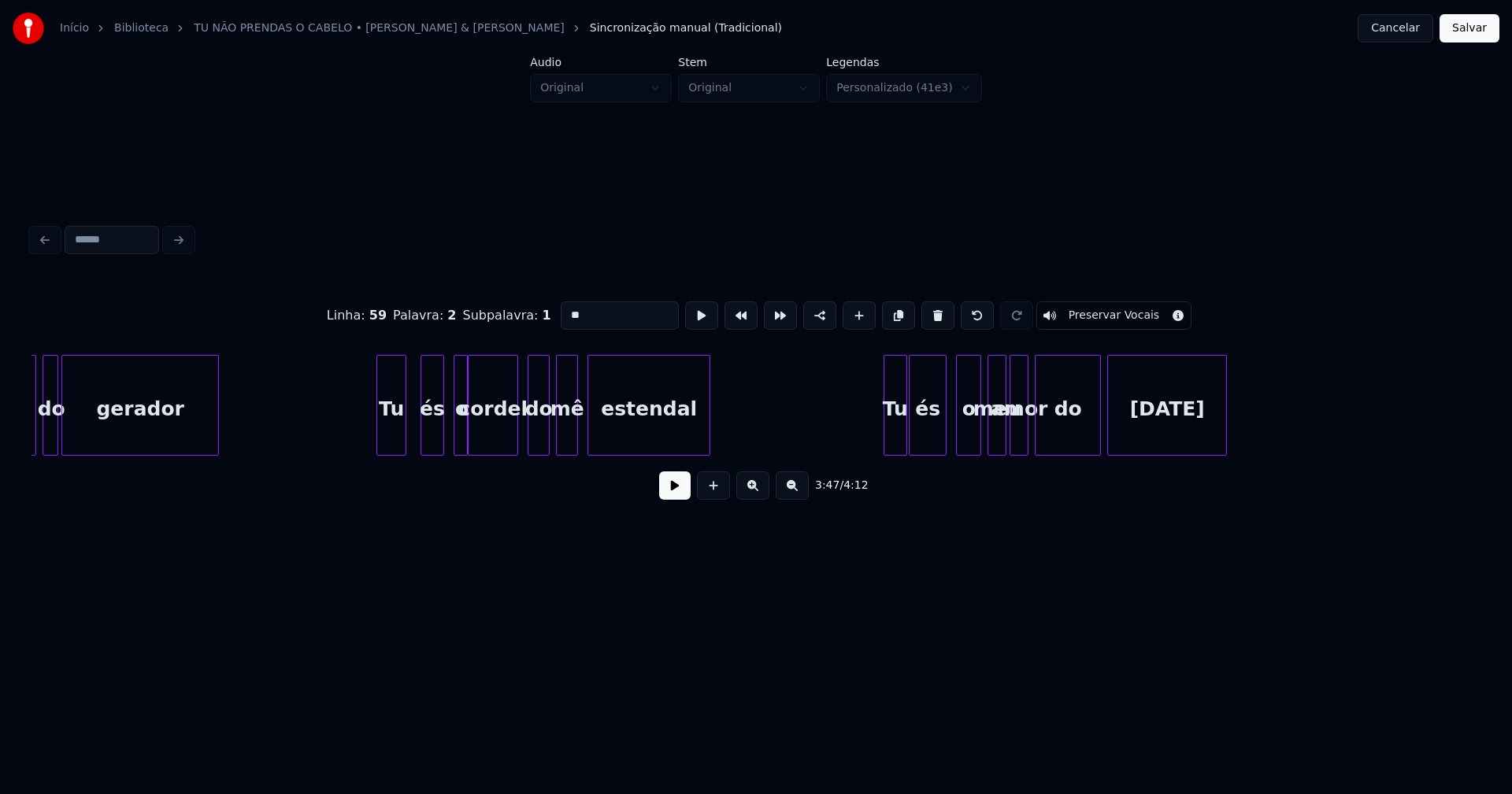
click at [391, 444] on div "Tu" at bounding box center [391, 409] width 28 height 107
click at [418, 441] on div "és" at bounding box center [421, 409] width 21 height 107
click at [449, 433] on div at bounding box center [450, 405] width 5 height 99
click at [448, 409] on div "o" at bounding box center [447, 409] width 20 height 107
click at [480, 395] on div "cordel" at bounding box center [488, 409] width 48 height 107
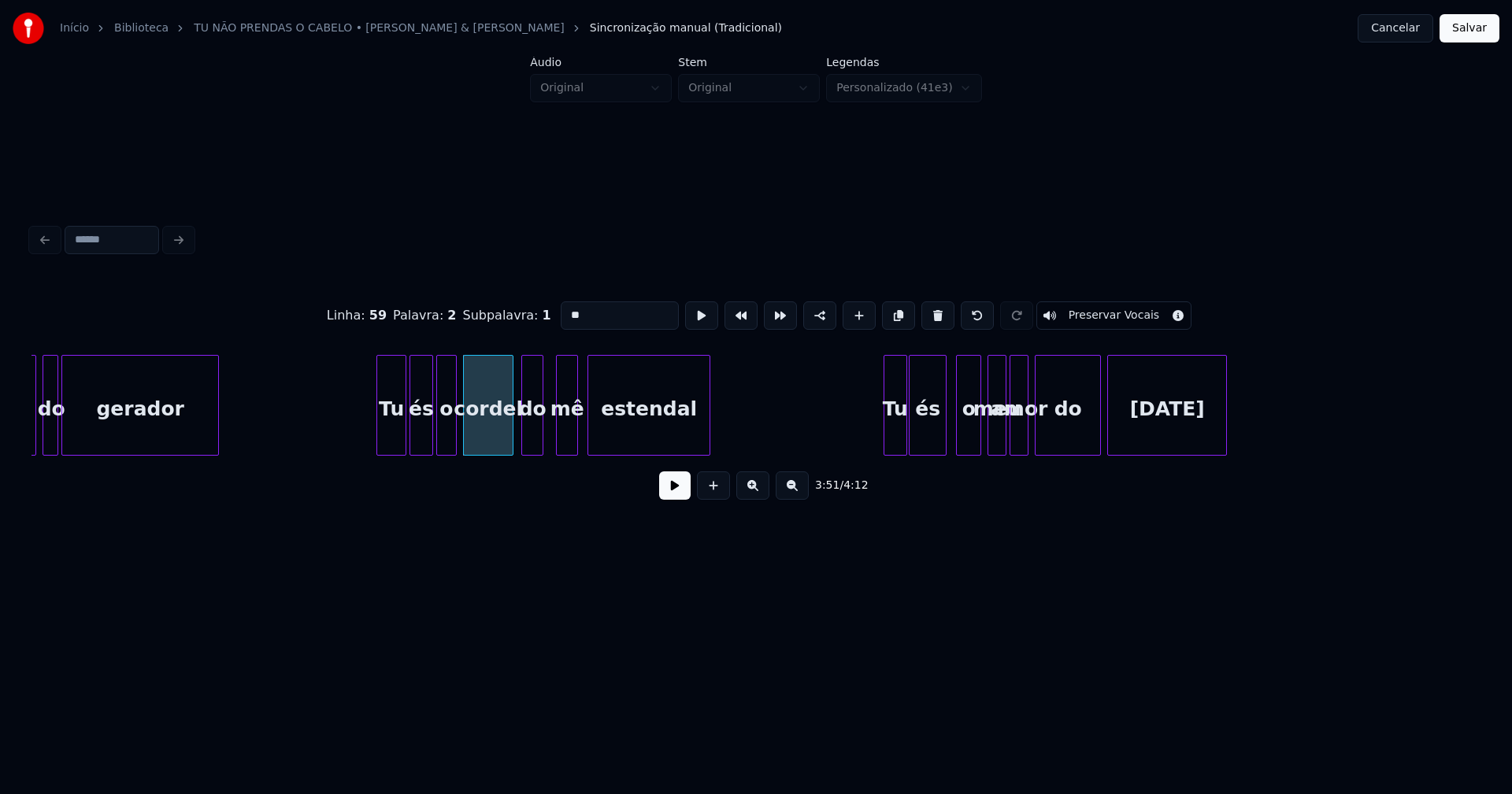
click at [532, 392] on div "do" at bounding box center [532, 409] width 21 height 107
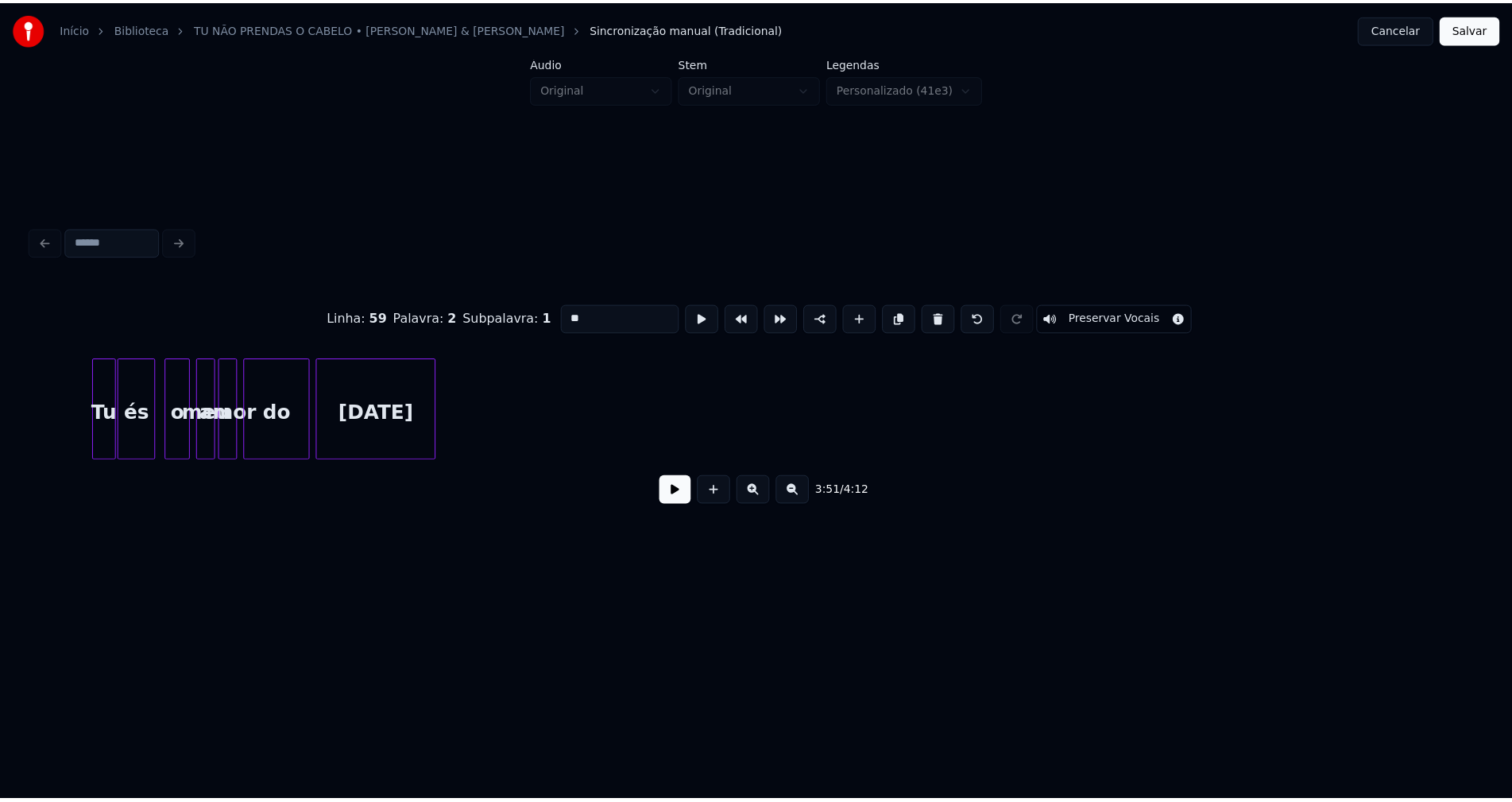
scroll to position [0, 37126]
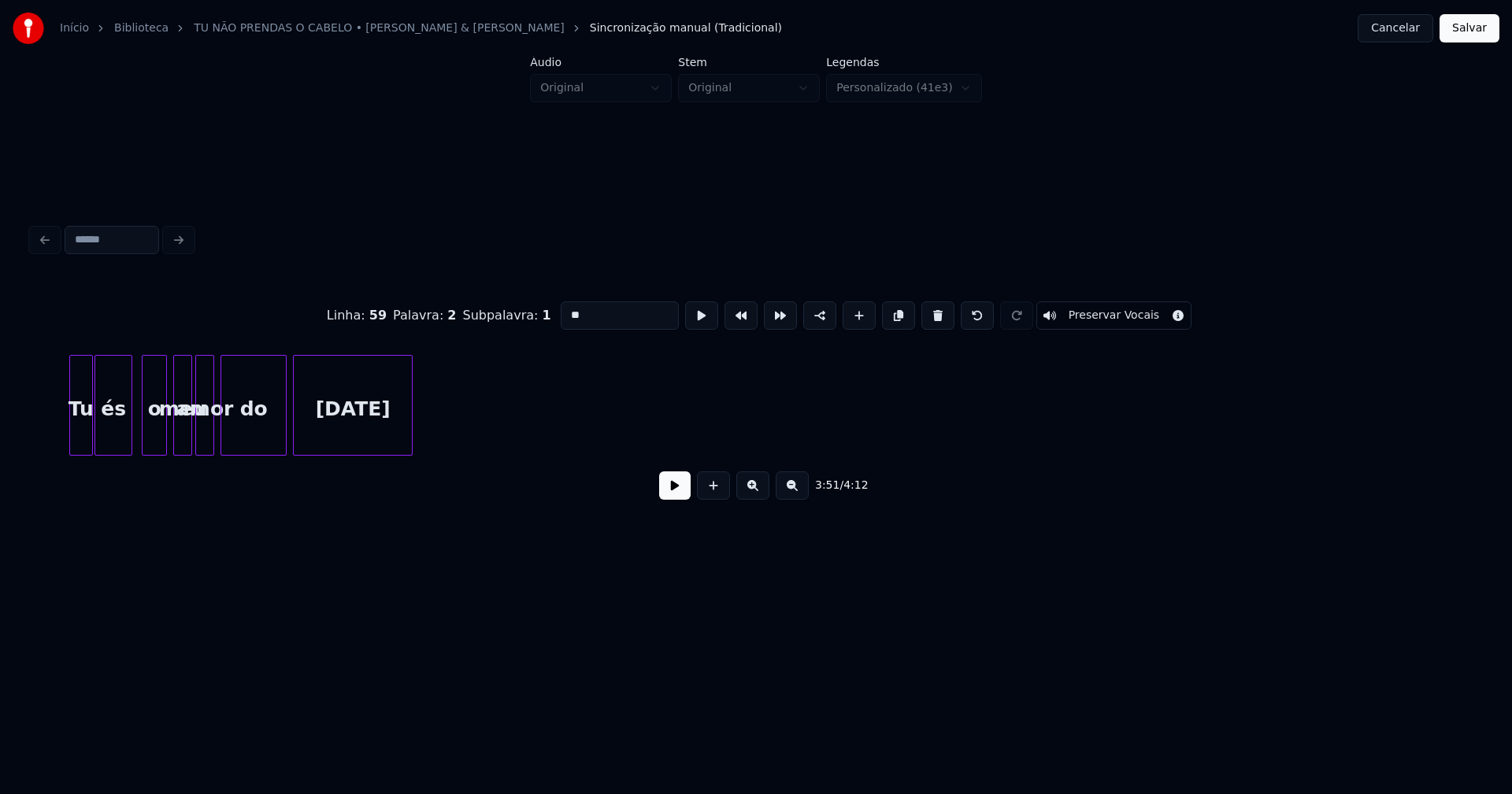
click at [1466, 34] on button "Salvar" at bounding box center [1468, 28] width 60 height 29
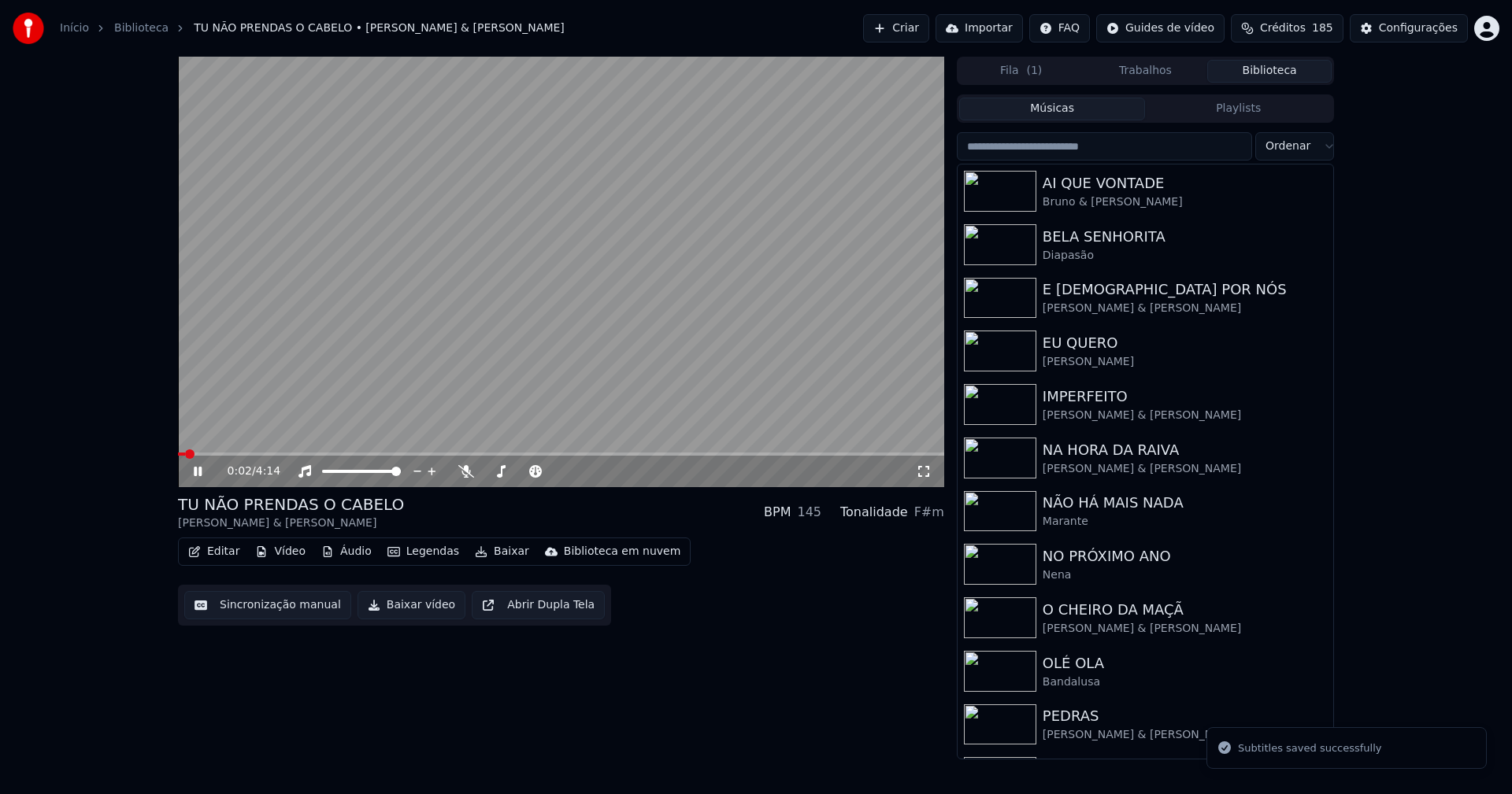
click at [397, 452] on span at bounding box center [561, 454] width 766 height 3
click at [549, 452] on span at bounding box center [561, 454] width 766 height 3
click at [618, 454] on span at bounding box center [561, 454] width 766 height 3
click at [643, 456] on span at bounding box center [561, 454] width 766 height 3
click at [675, 454] on span at bounding box center [561, 454] width 766 height 3
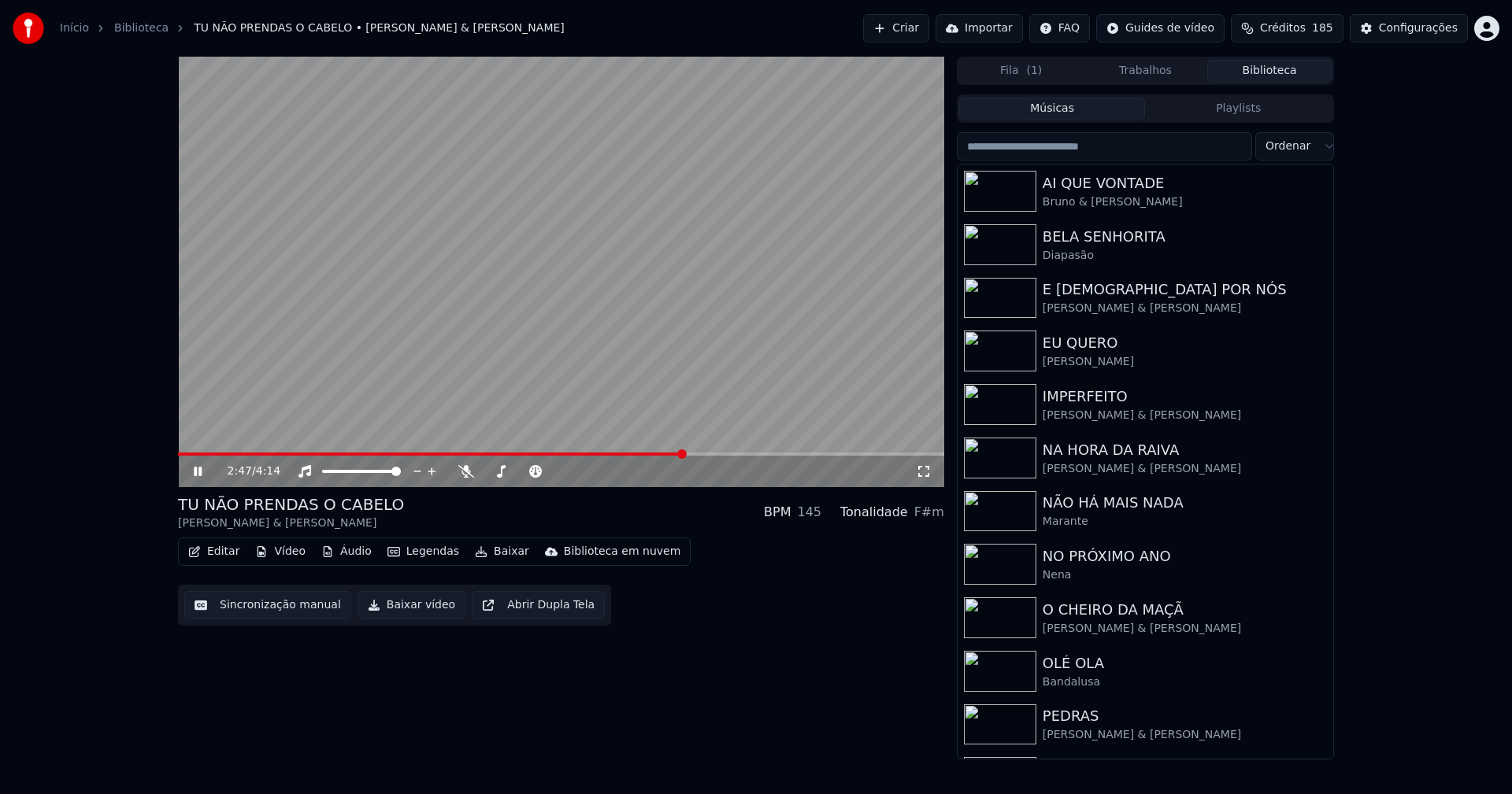
click at [722, 455] on span at bounding box center [561, 454] width 766 height 3
click at [778, 452] on span at bounding box center [561, 454] width 766 height 3
click at [220, 553] on button "Editar" at bounding box center [214, 552] width 64 height 22
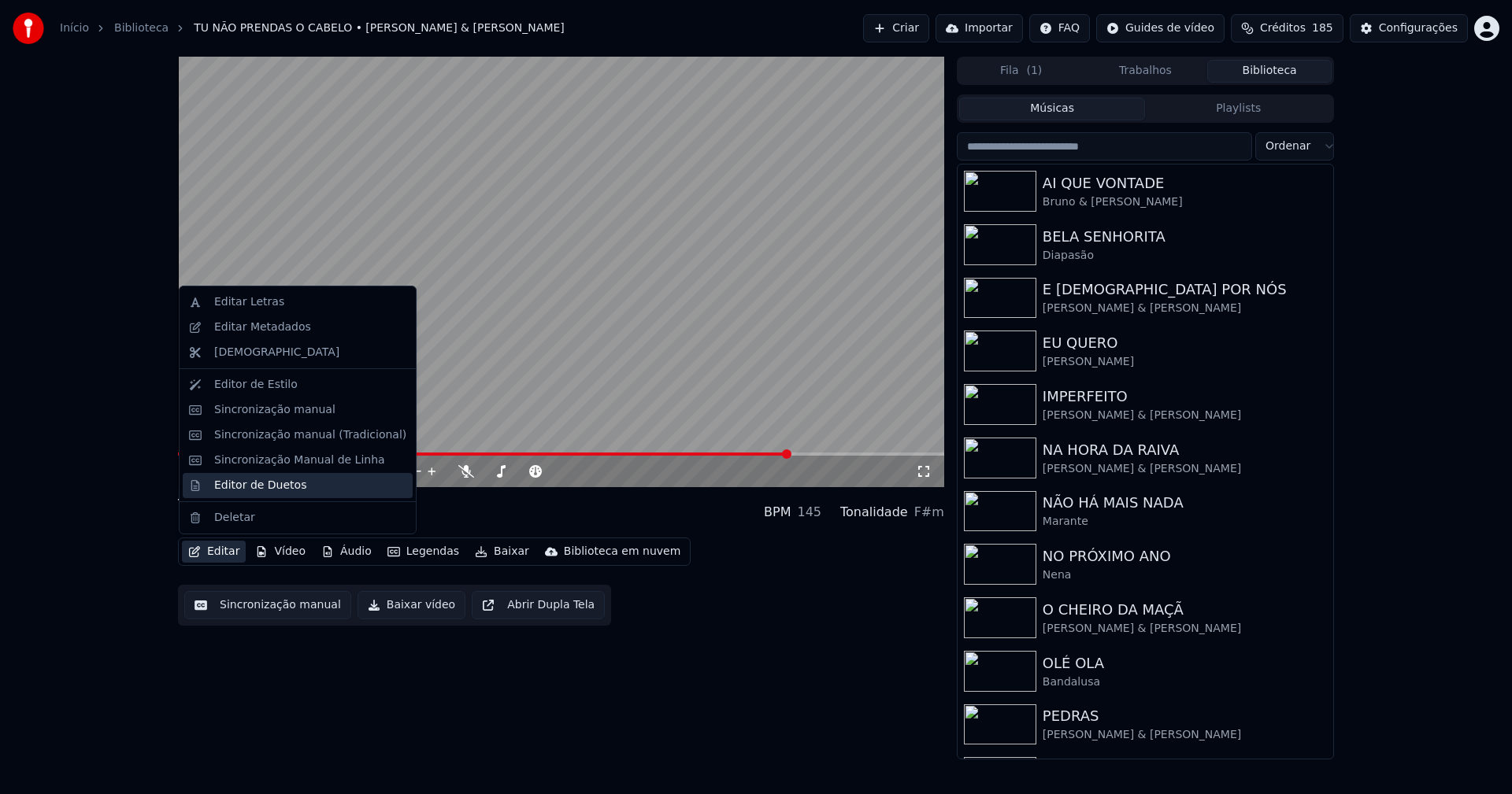
click at [249, 493] on div "Editor de Duetos" at bounding box center [260, 485] width 92 height 16
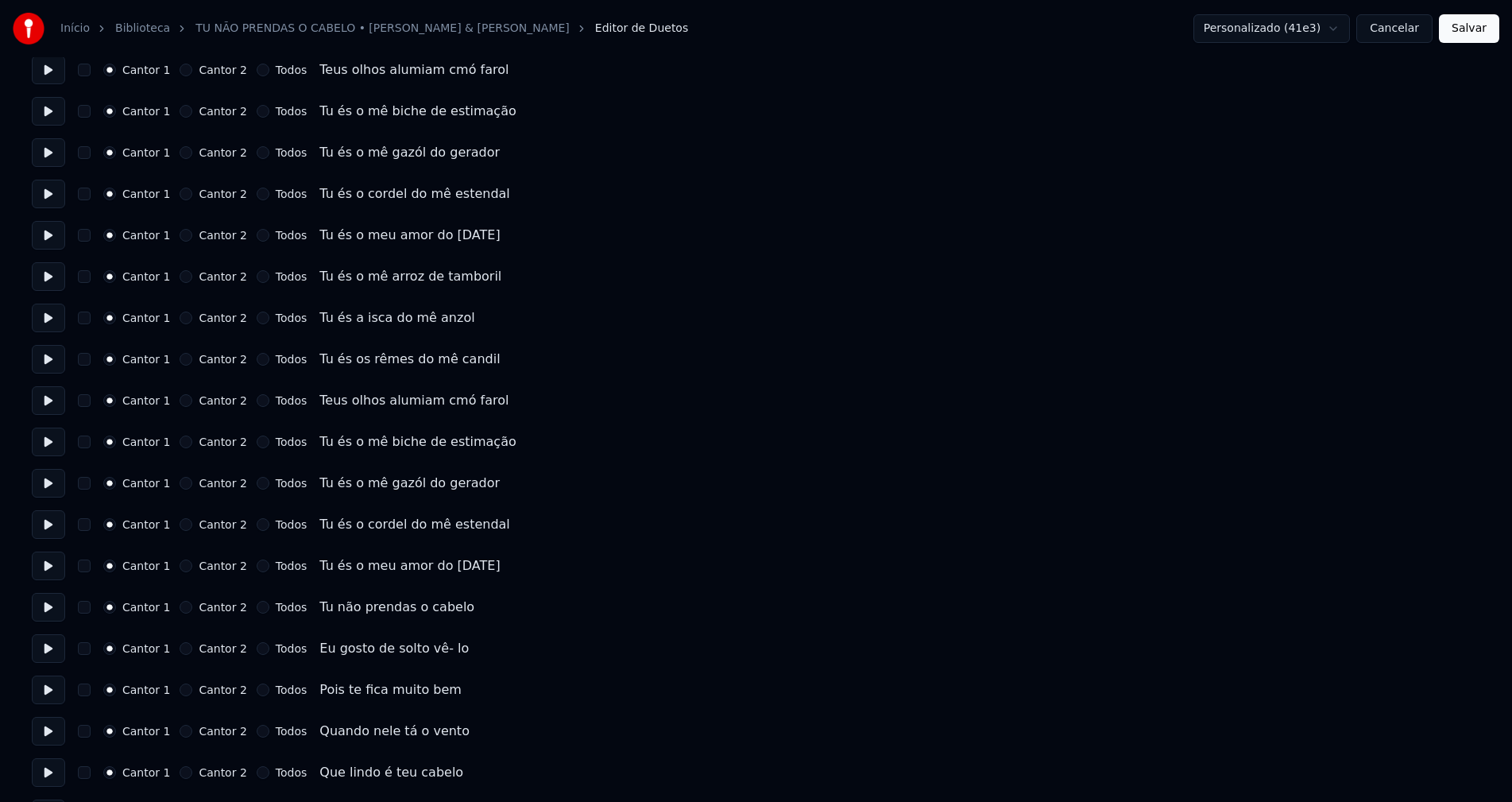
scroll to position [610, 0]
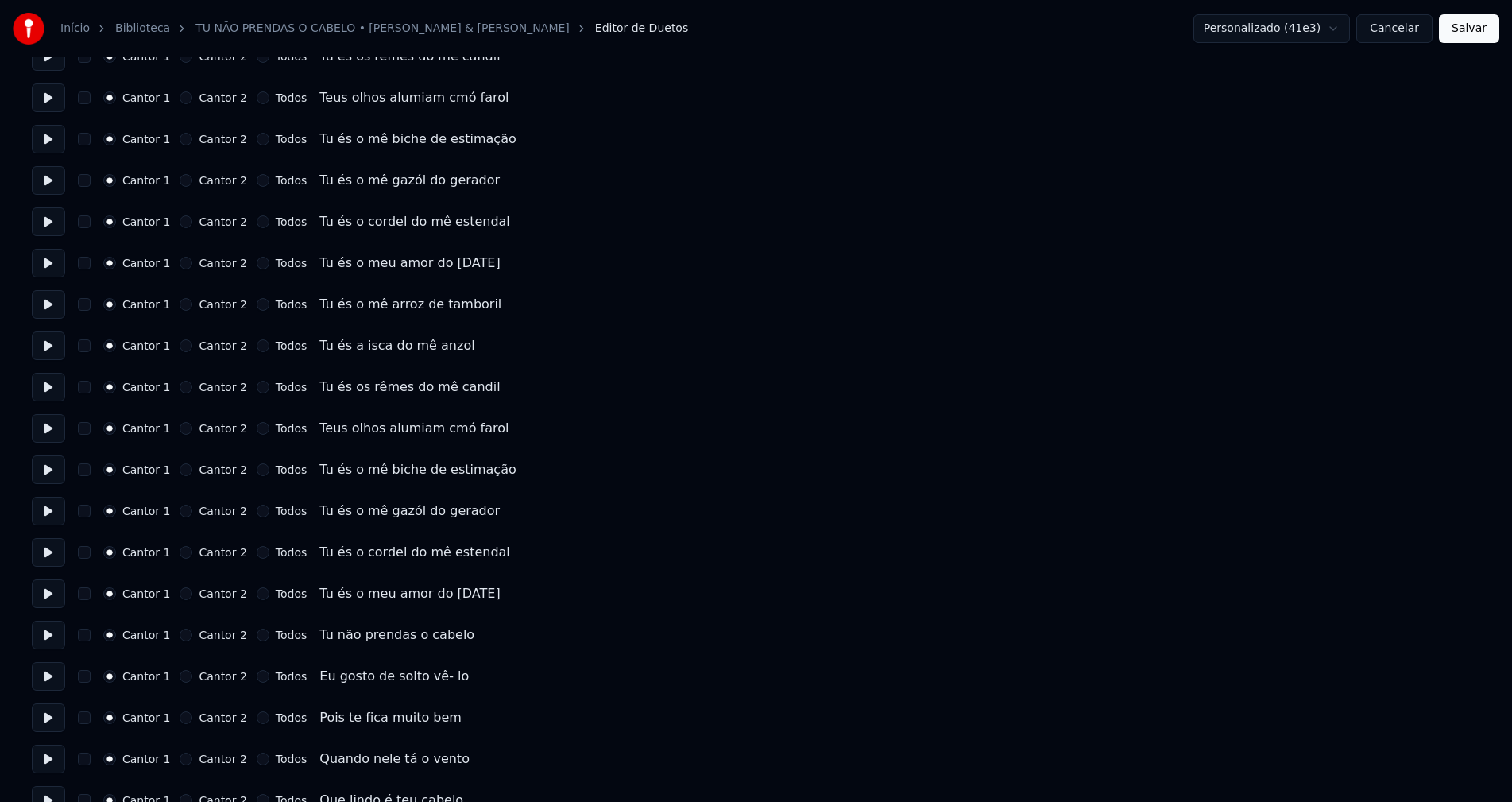
click at [1406, 36] on button "Cancelar" at bounding box center [1394, 28] width 76 height 29
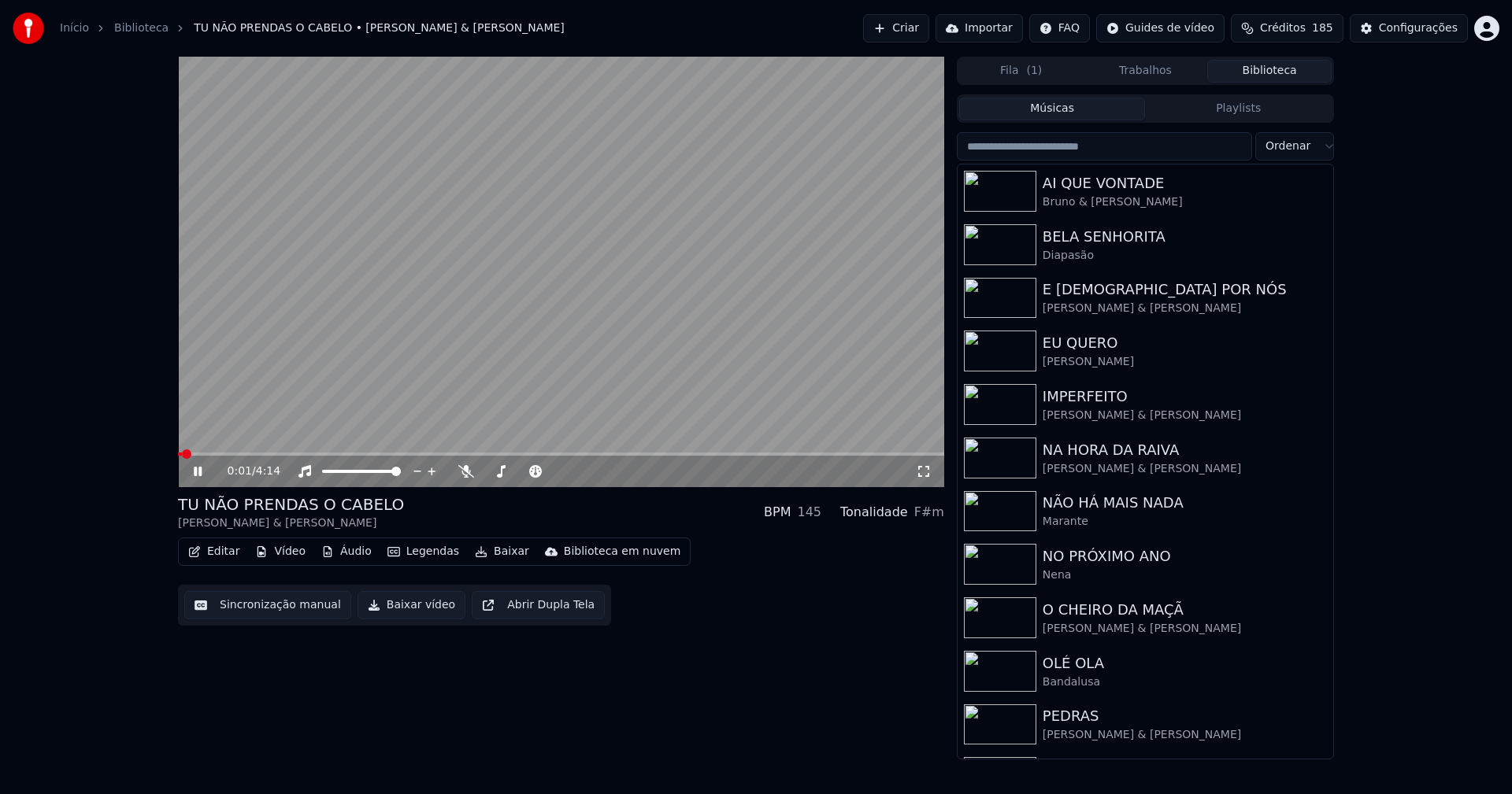
click at [382, 608] on button "Baixar vídeo" at bounding box center [411, 605] width 108 height 29
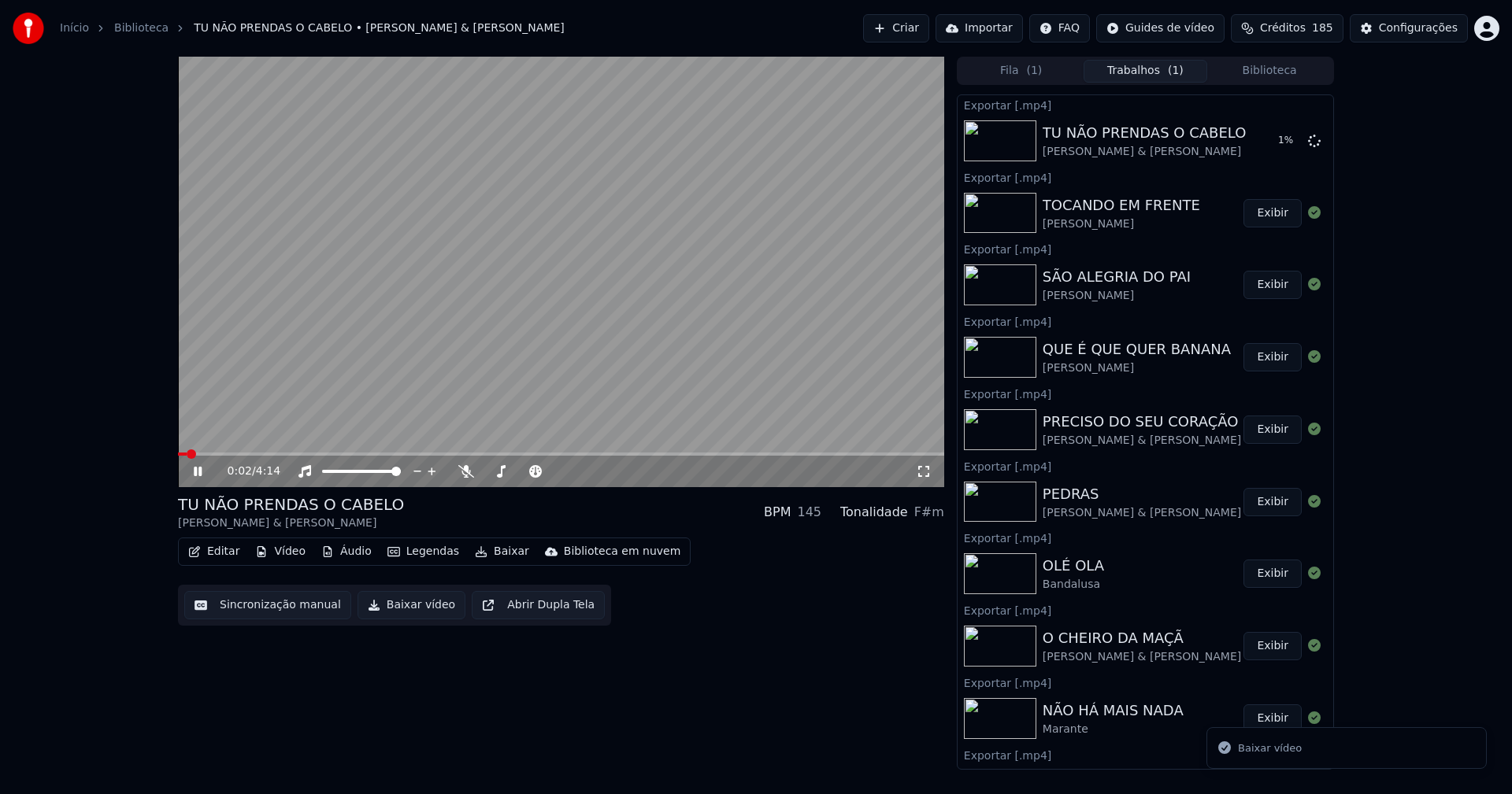
drag, startPoint x: 200, startPoint y: 478, endPoint x: 457, endPoint y: 462, distance: 257.5
click at [200, 477] on icon at bounding box center [209, 471] width 37 height 12
click at [1274, 69] on button "Biblioteca" at bounding box center [1269, 71] width 124 height 23
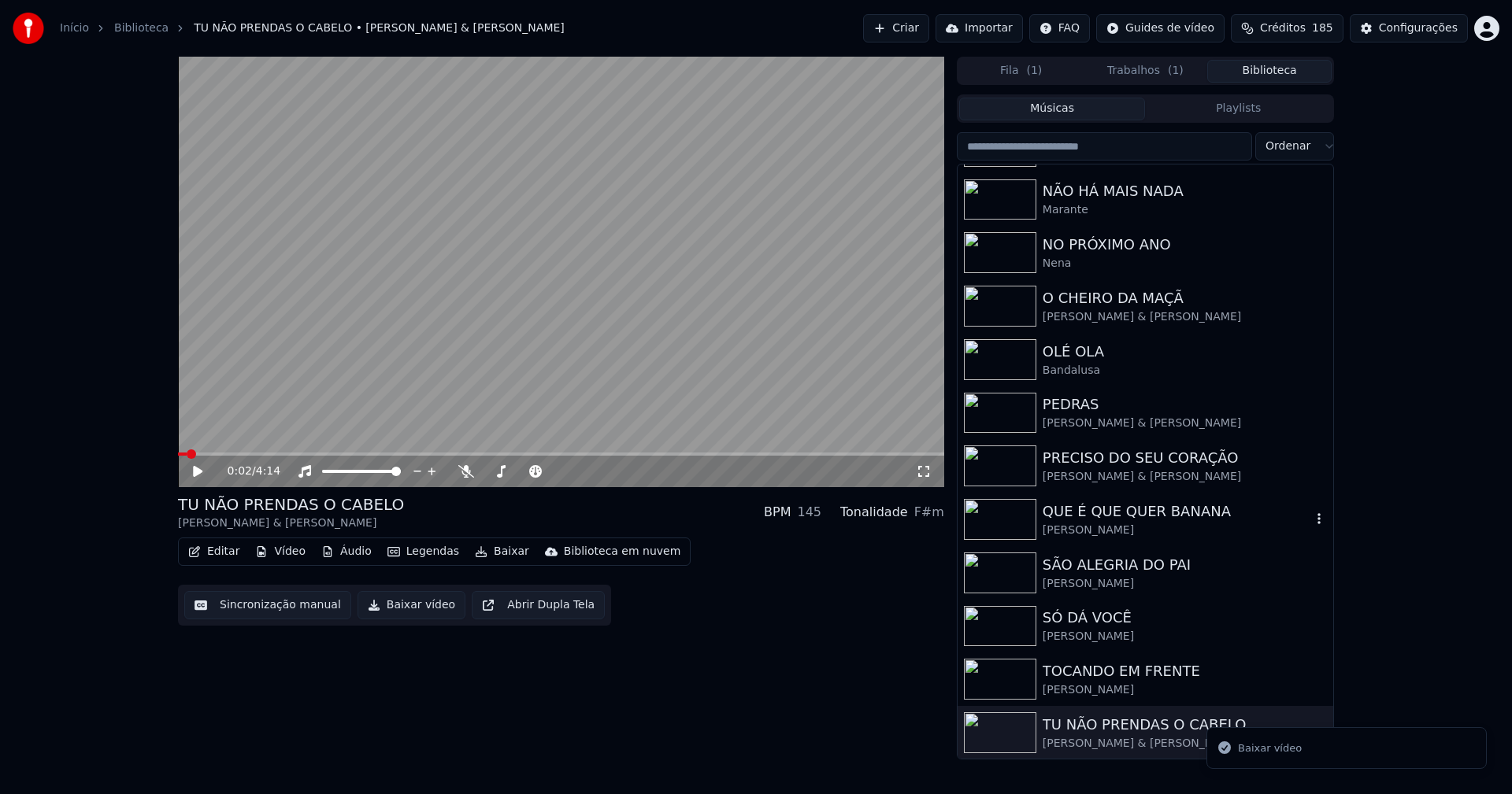
scroll to position [314, 0]
click at [1143, 70] on button "Trabalhos ( 1 )" at bounding box center [1145, 71] width 124 height 23
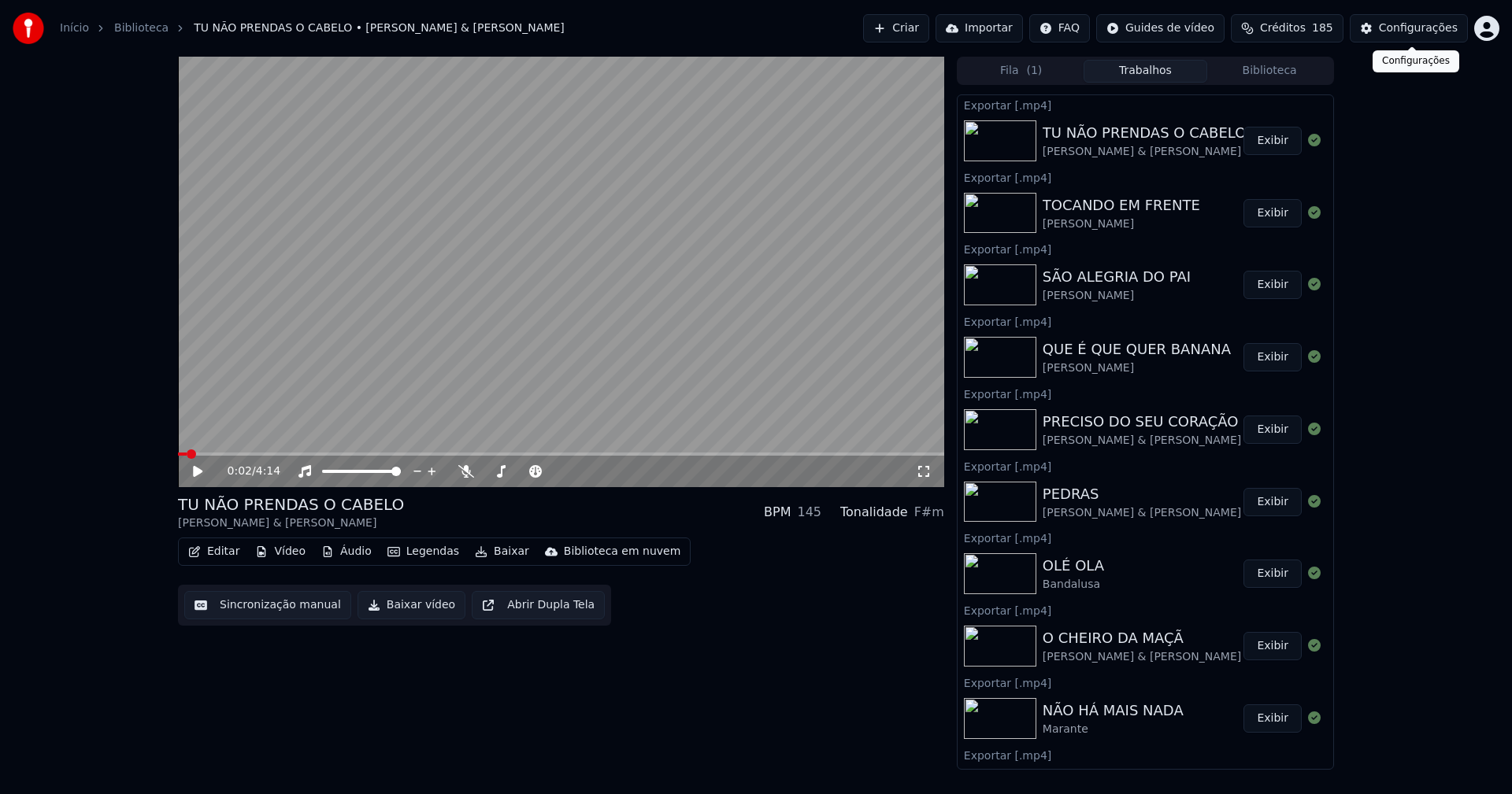
click at [1441, 25] on div "Configurações" at bounding box center [1418, 28] width 79 height 16
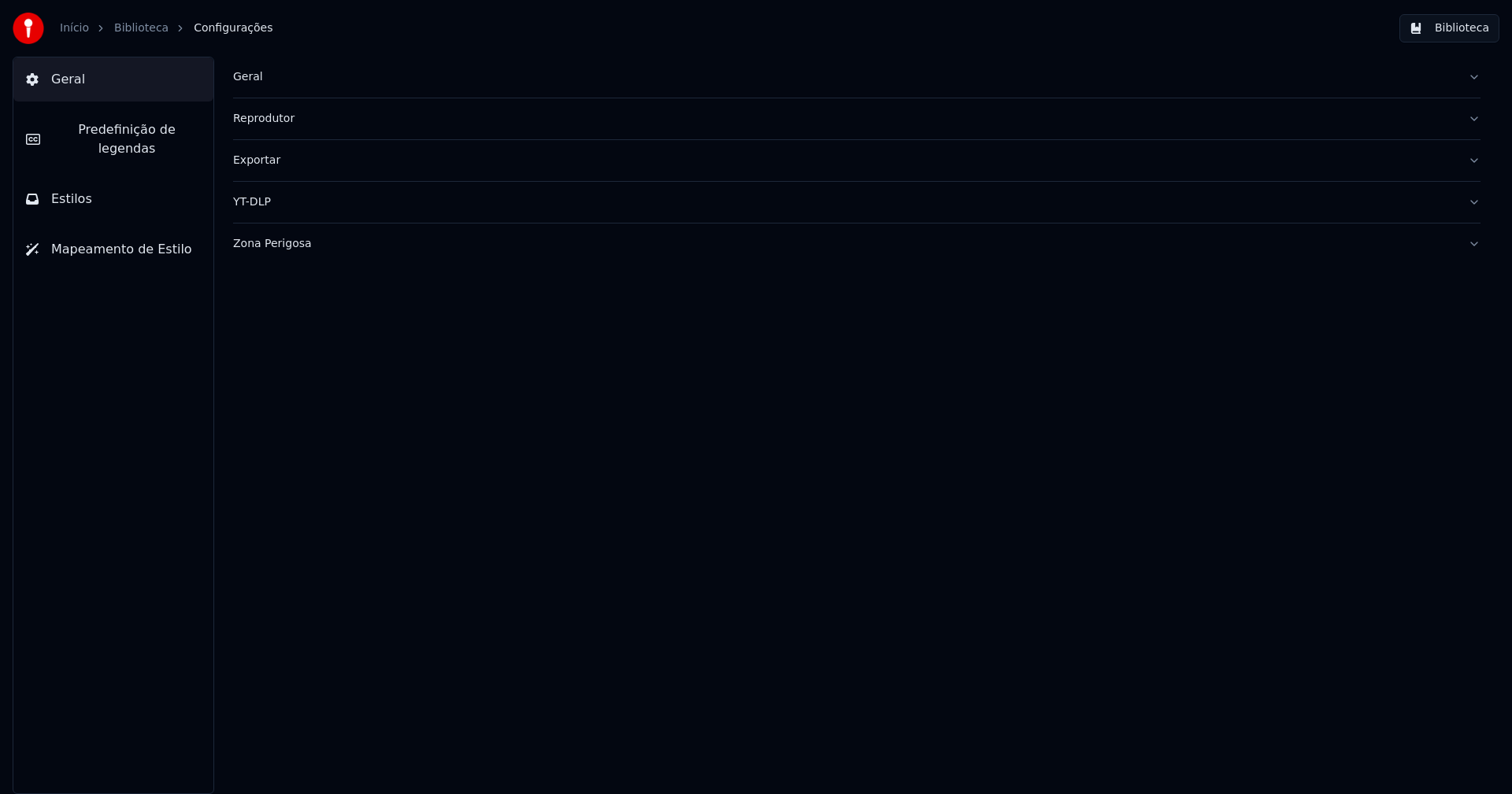
click at [105, 180] on button "Estilos" at bounding box center [113, 200] width 200 height 44
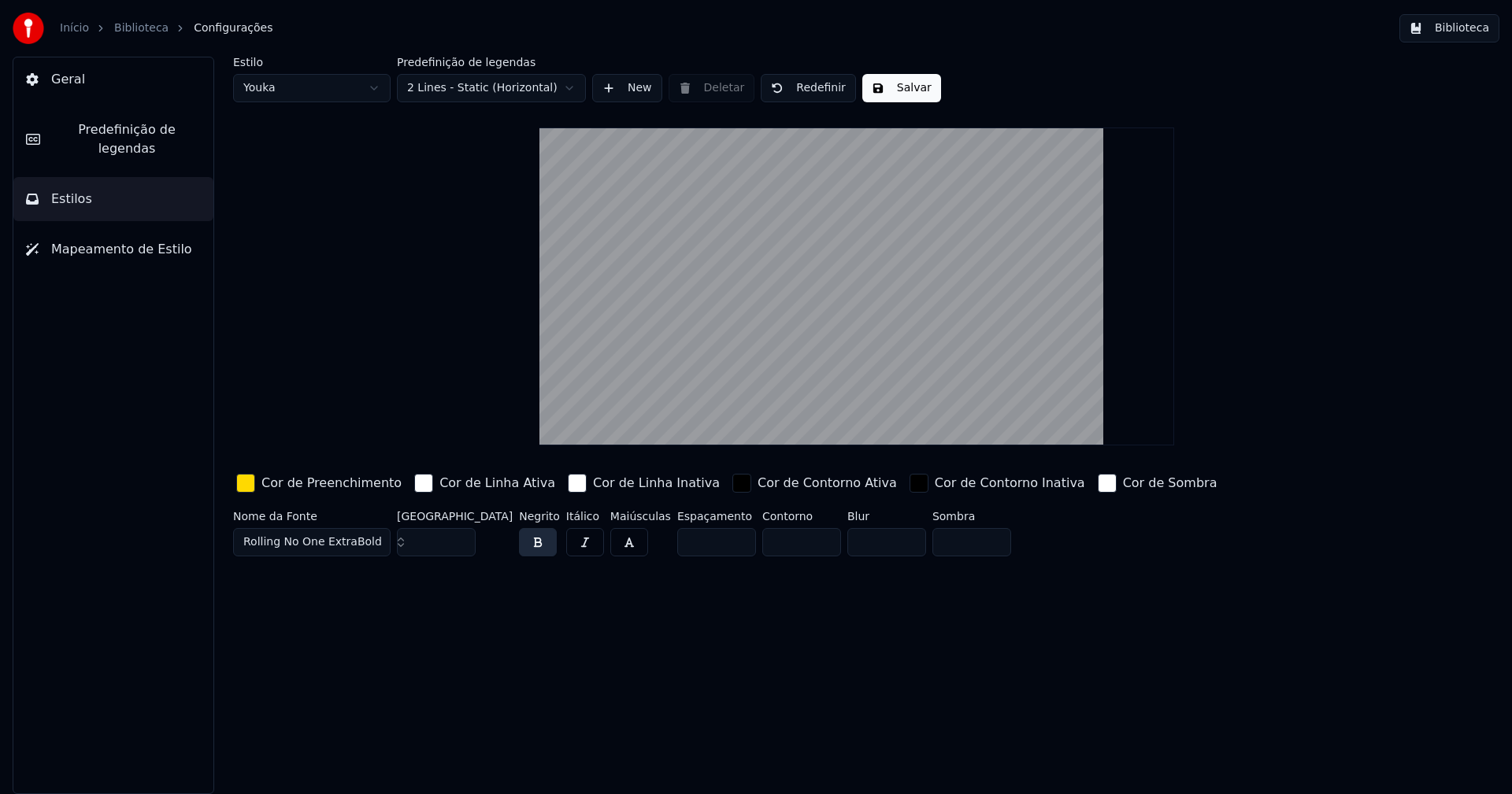
click at [247, 480] on div "button" at bounding box center [246, 483] width 19 height 19
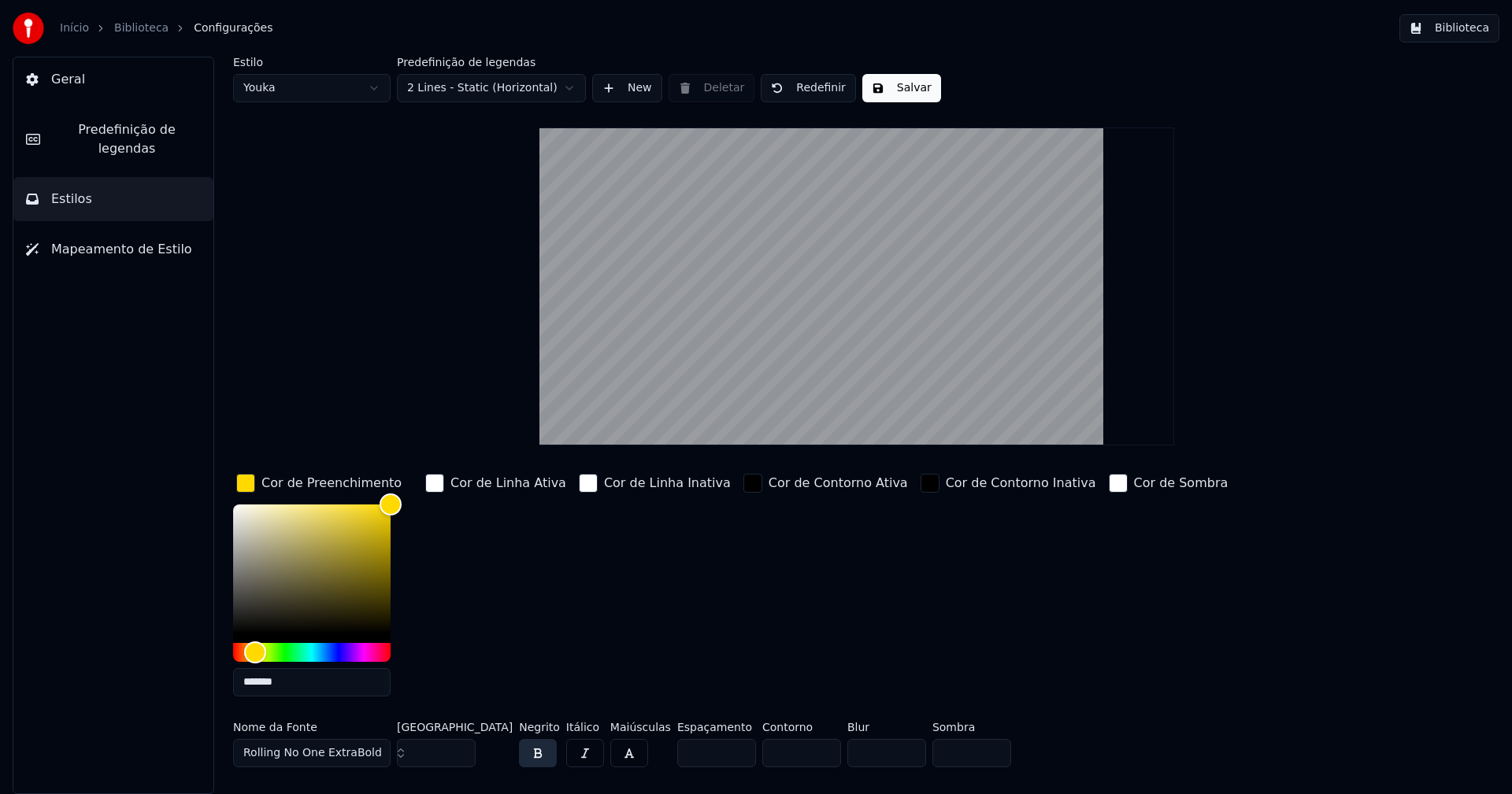
click at [301, 690] on input "*******" at bounding box center [312, 682] width 158 height 29
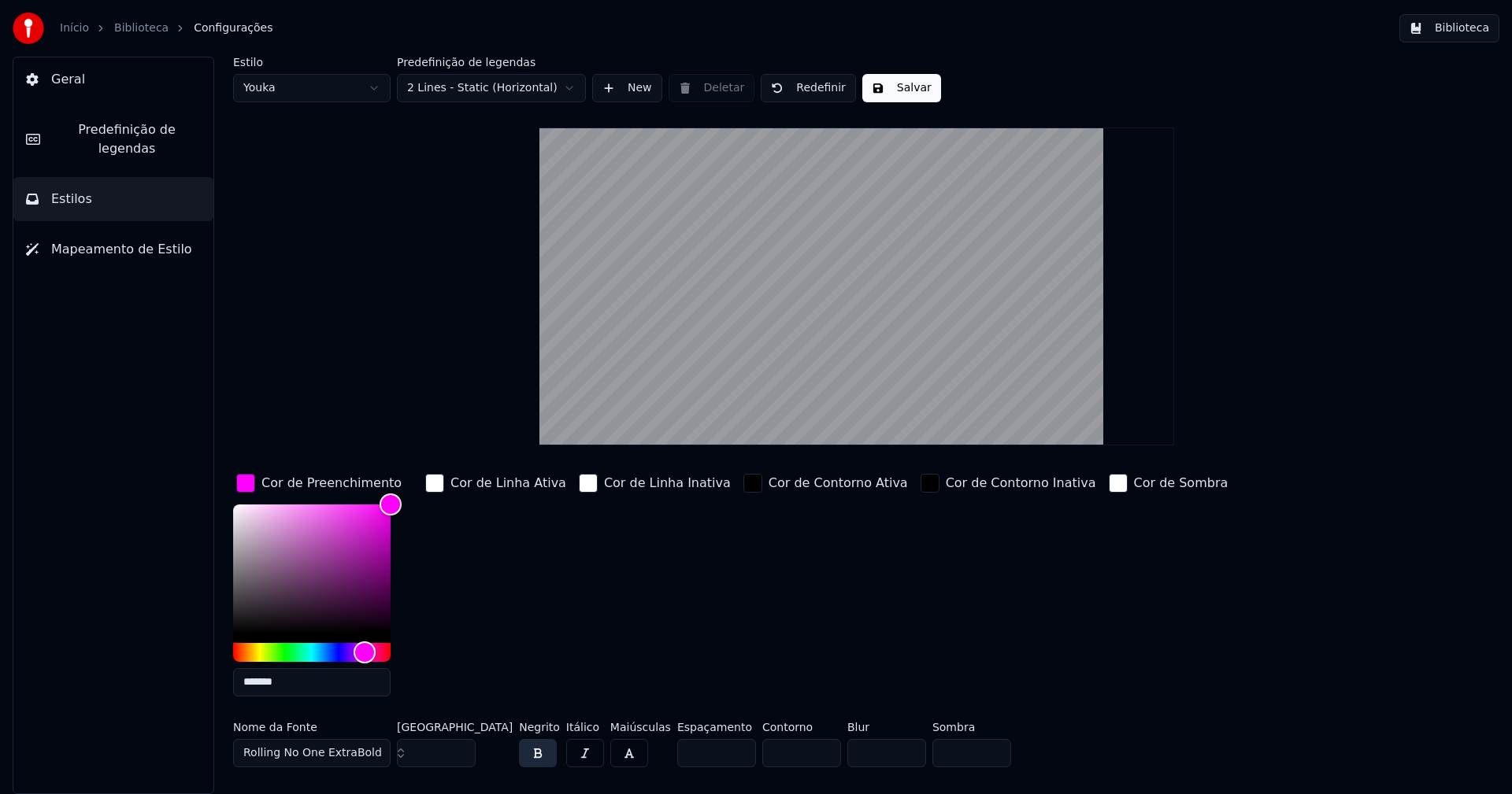
type input "*******"
click at [244, 487] on div "button" at bounding box center [246, 483] width 19 height 19
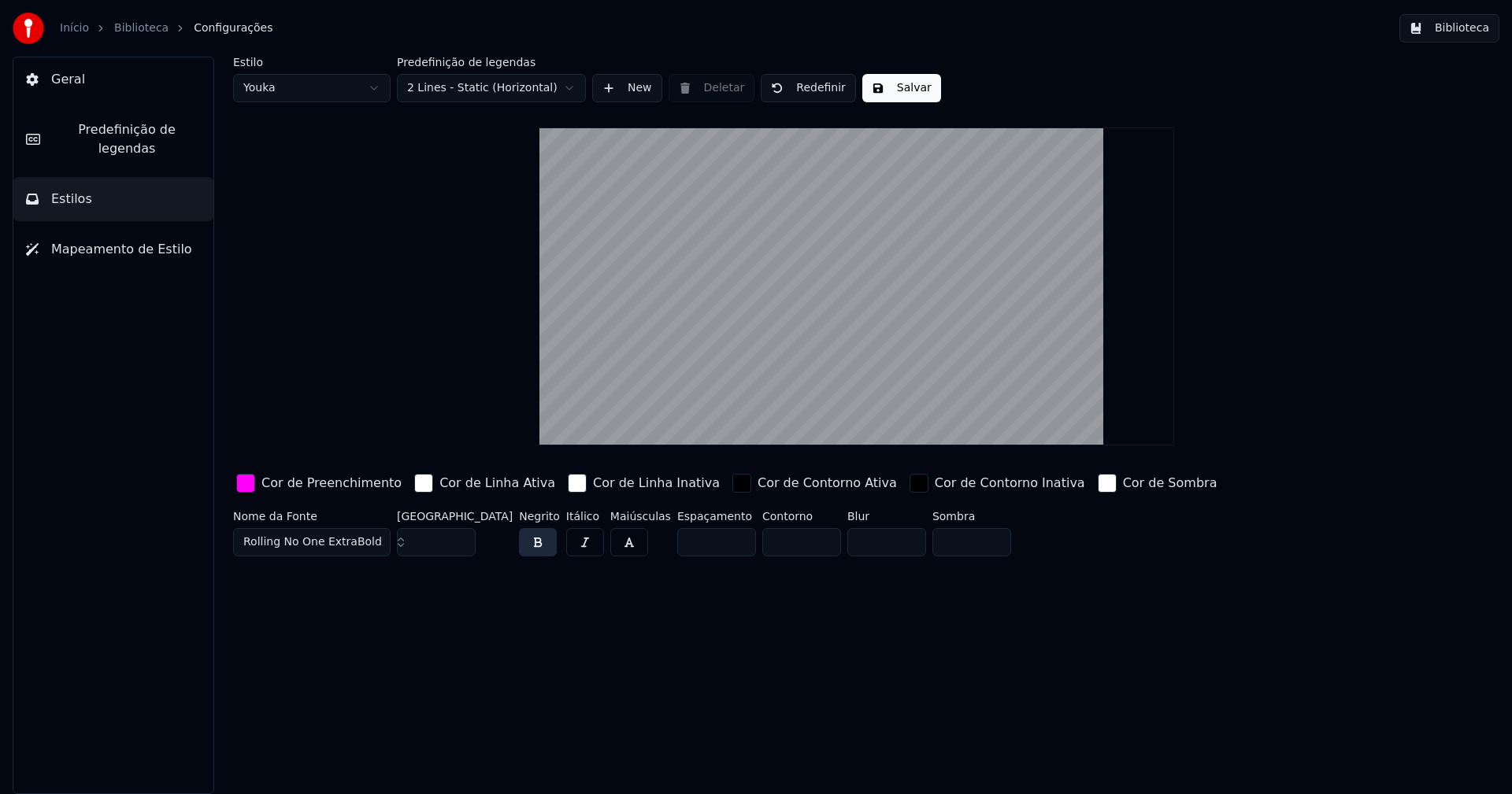
click at [917, 94] on button "Salvar" at bounding box center [902, 88] width 79 height 29
click at [1449, 29] on button "Biblioteca" at bounding box center [1450, 28] width 100 height 29
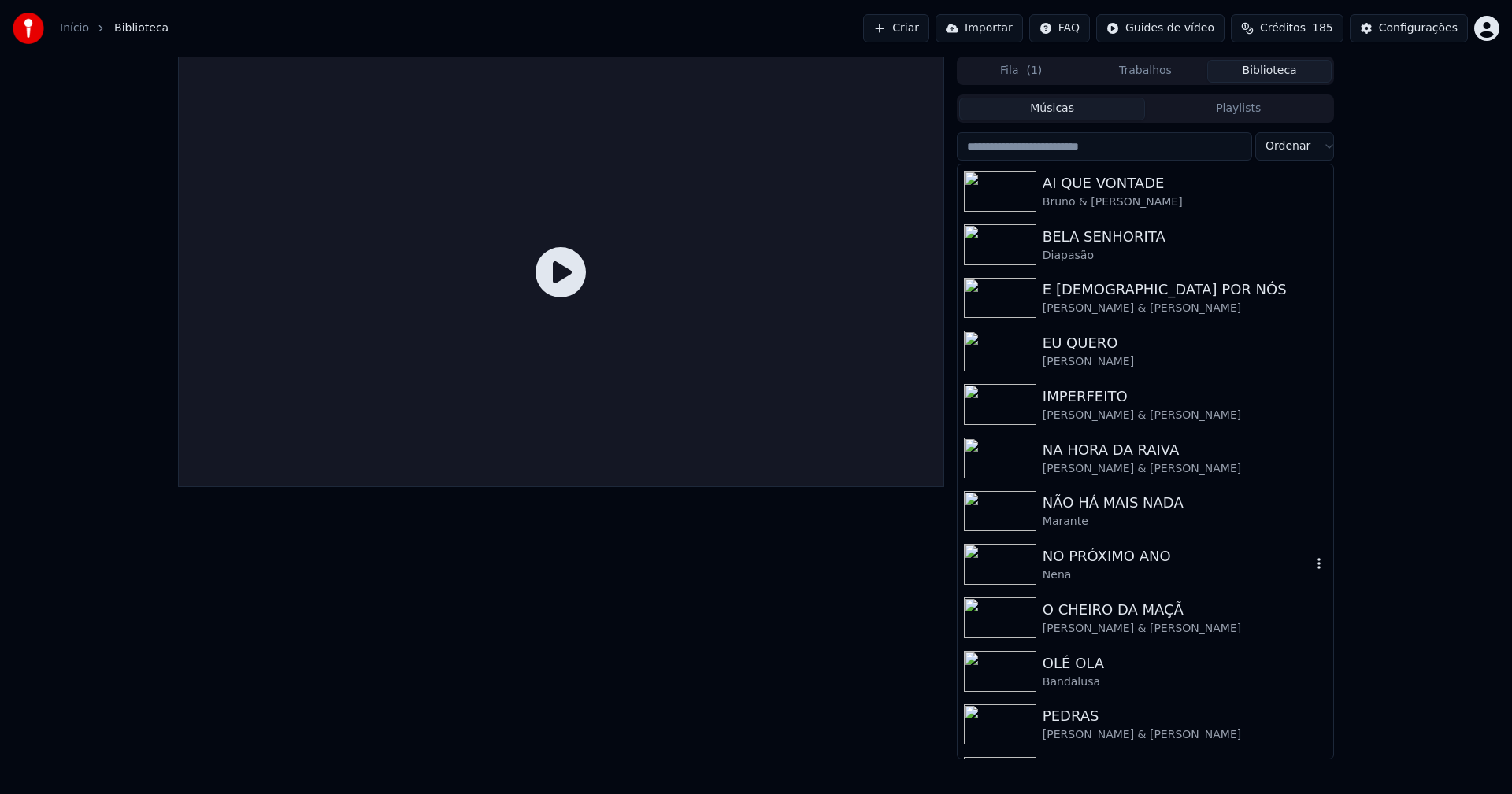
click at [1096, 566] on div "NO PRÓXIMO ANO" at bounding box center [1176, 556] width 269 height 22
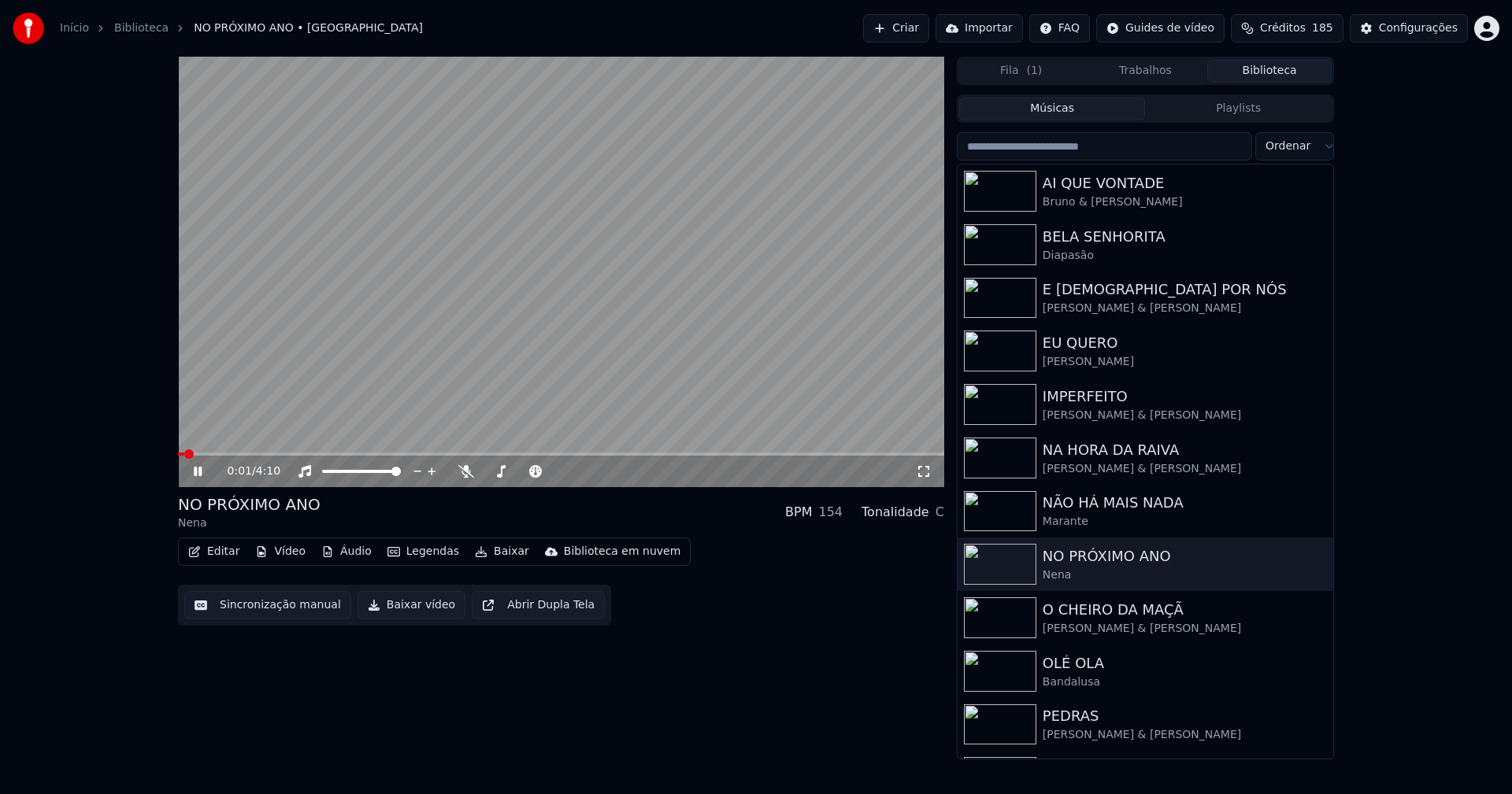
click at [223, 553] on button "Editar" at bounding box center [214, 552] width 64 height 22
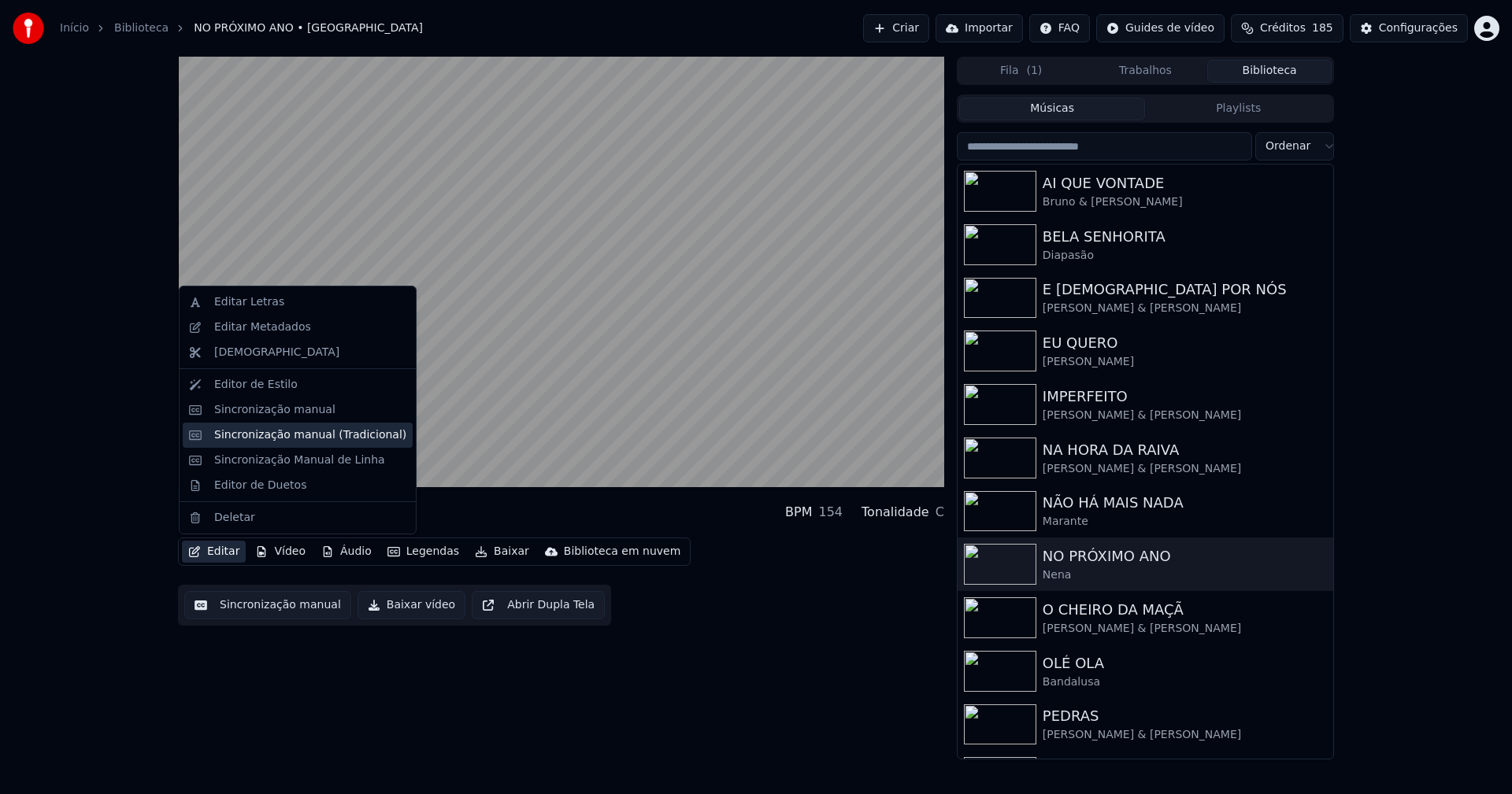
click at [258, 439] on div "Sincronização manual (Tradicional)" at bounding box center [310, 435] width 192 height 16
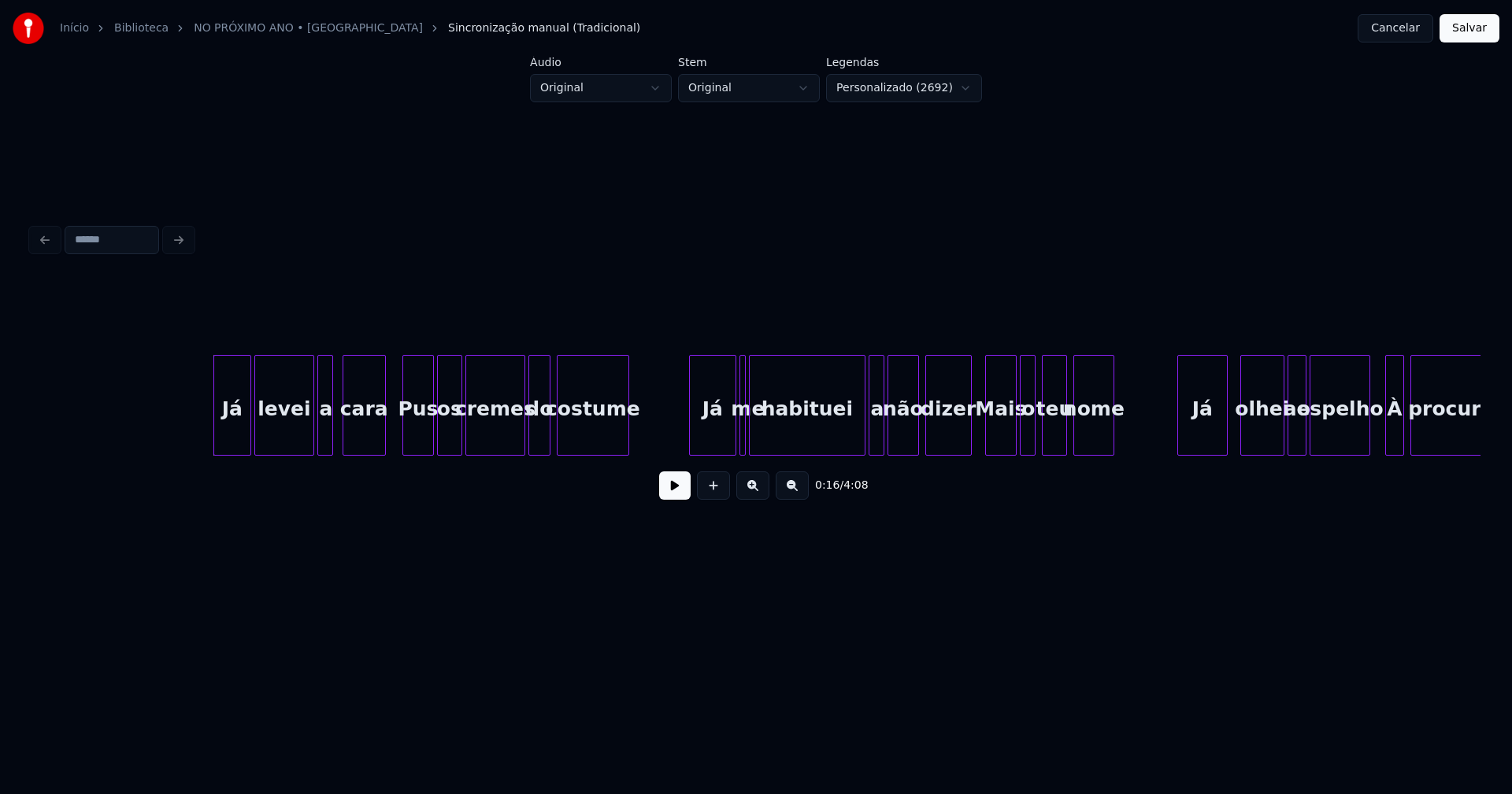
scroll to position [0, 2383]
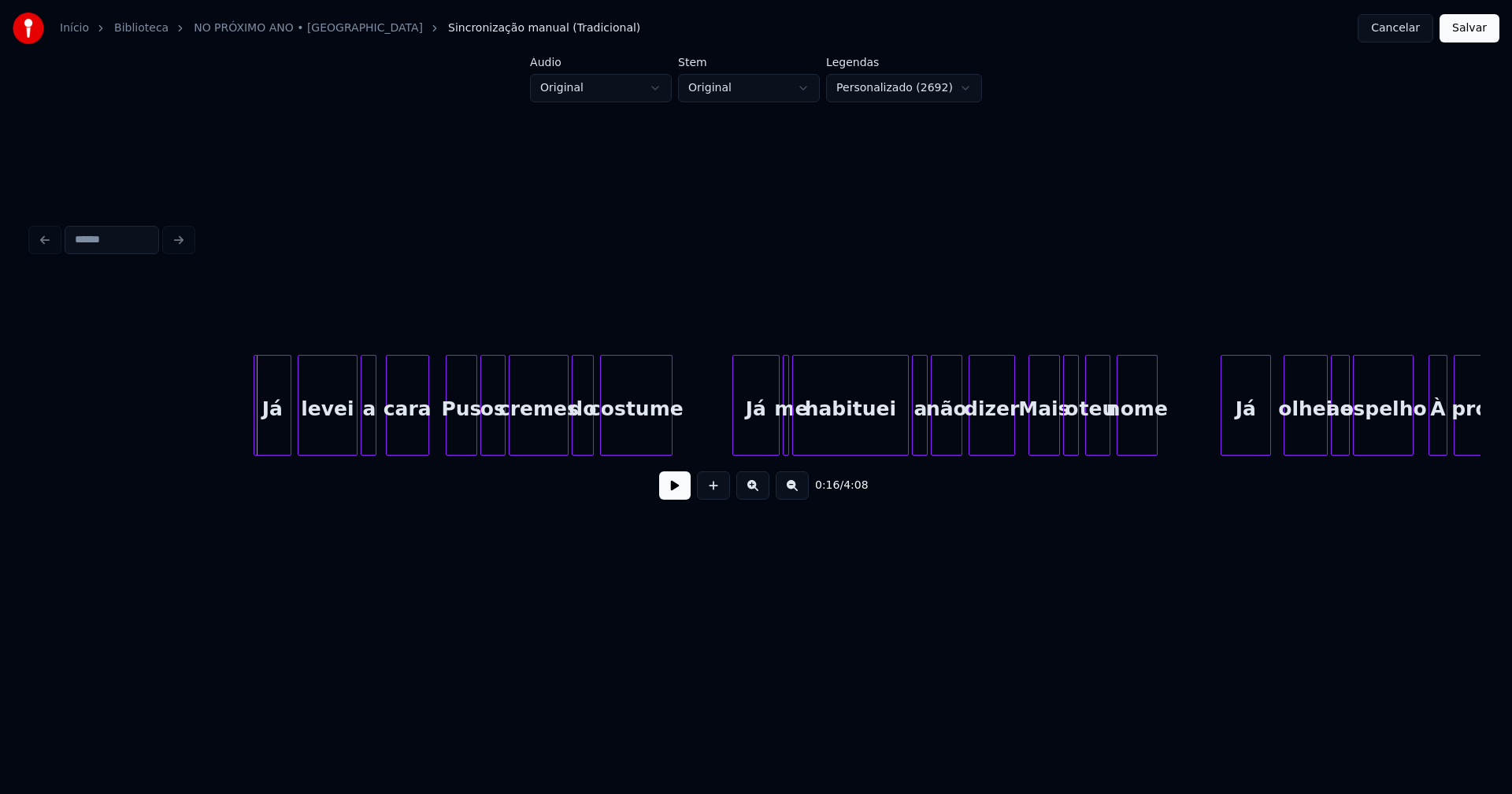
click at [271, 441] on div "Já" at bounding box center [273, 409] width 36 height 107
click at [335, 441] on div "levei" at bounding box center [324, 409] width 58 height 107
click at [361, 441] on div "a" at bounding box center [362, 409] width 16 height 107
click at [812, 448] on div "habituei" at bounding box center [858, 405] width 101 height 101
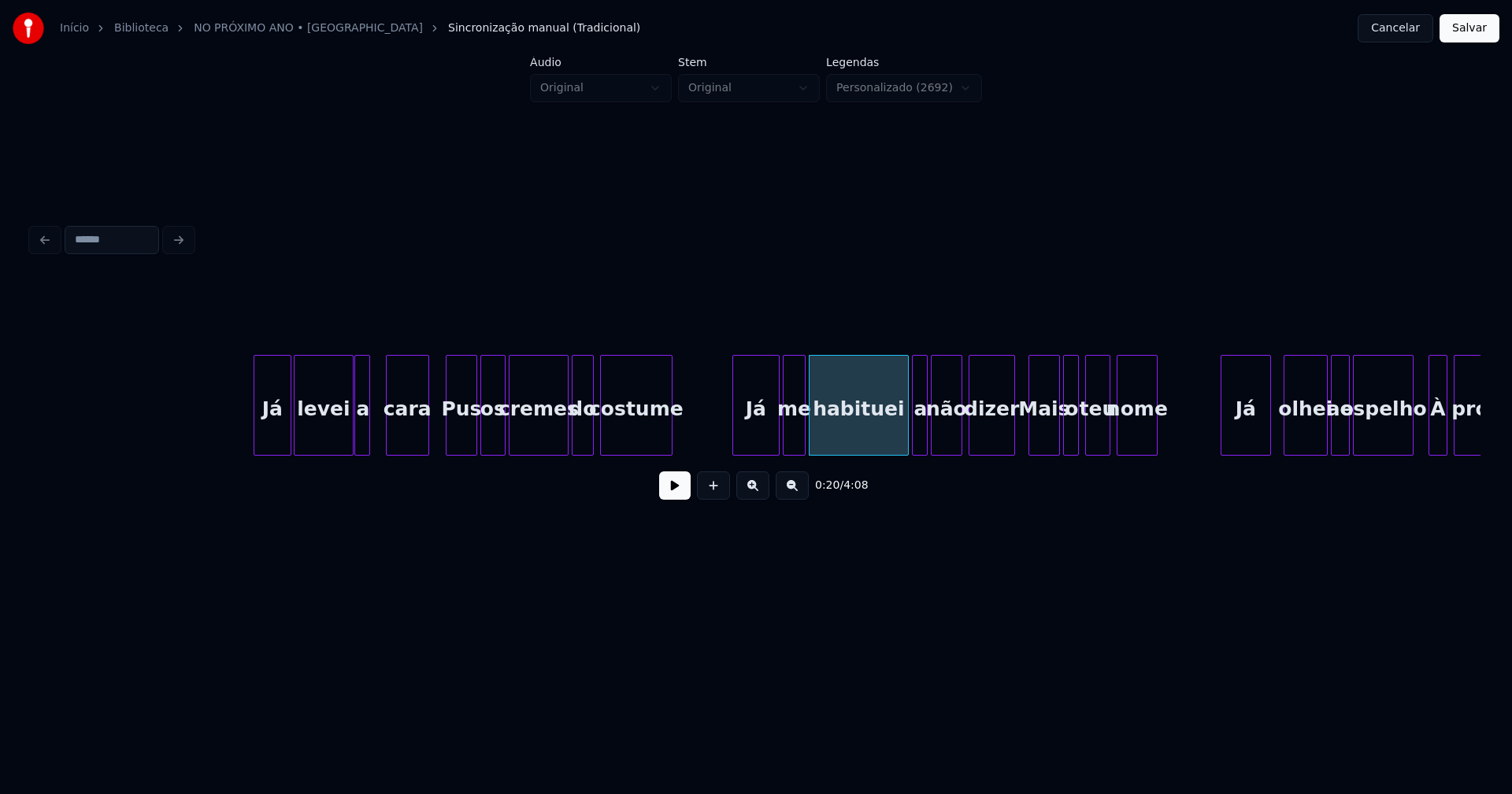
click at [802, 448] on div "me" at bounding box center [794, 405] width 23 height 101
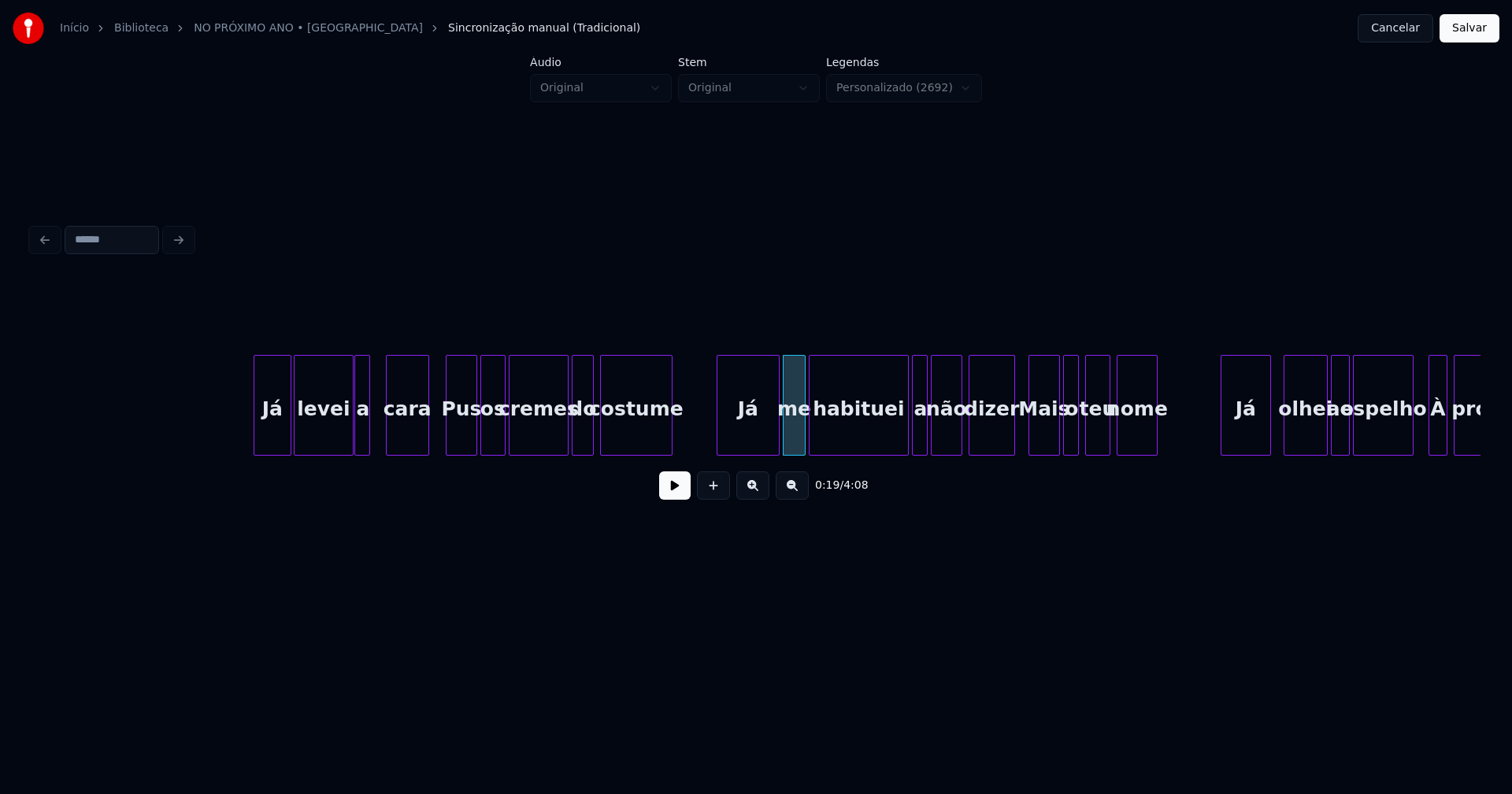
click at [719, 440] on div at bounding box center [719, 405] width 5 height 99
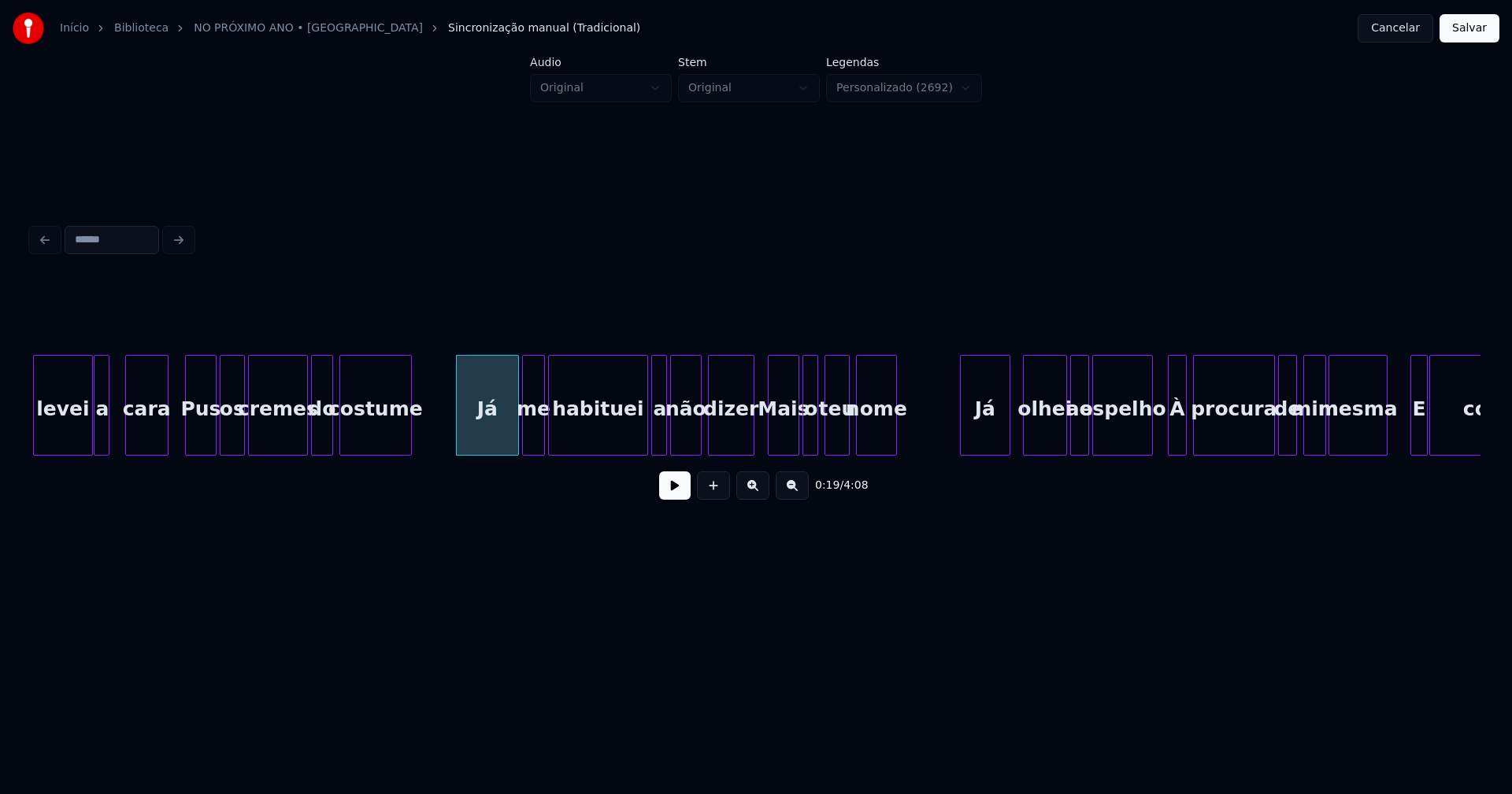
scroll to position [0, 2967]
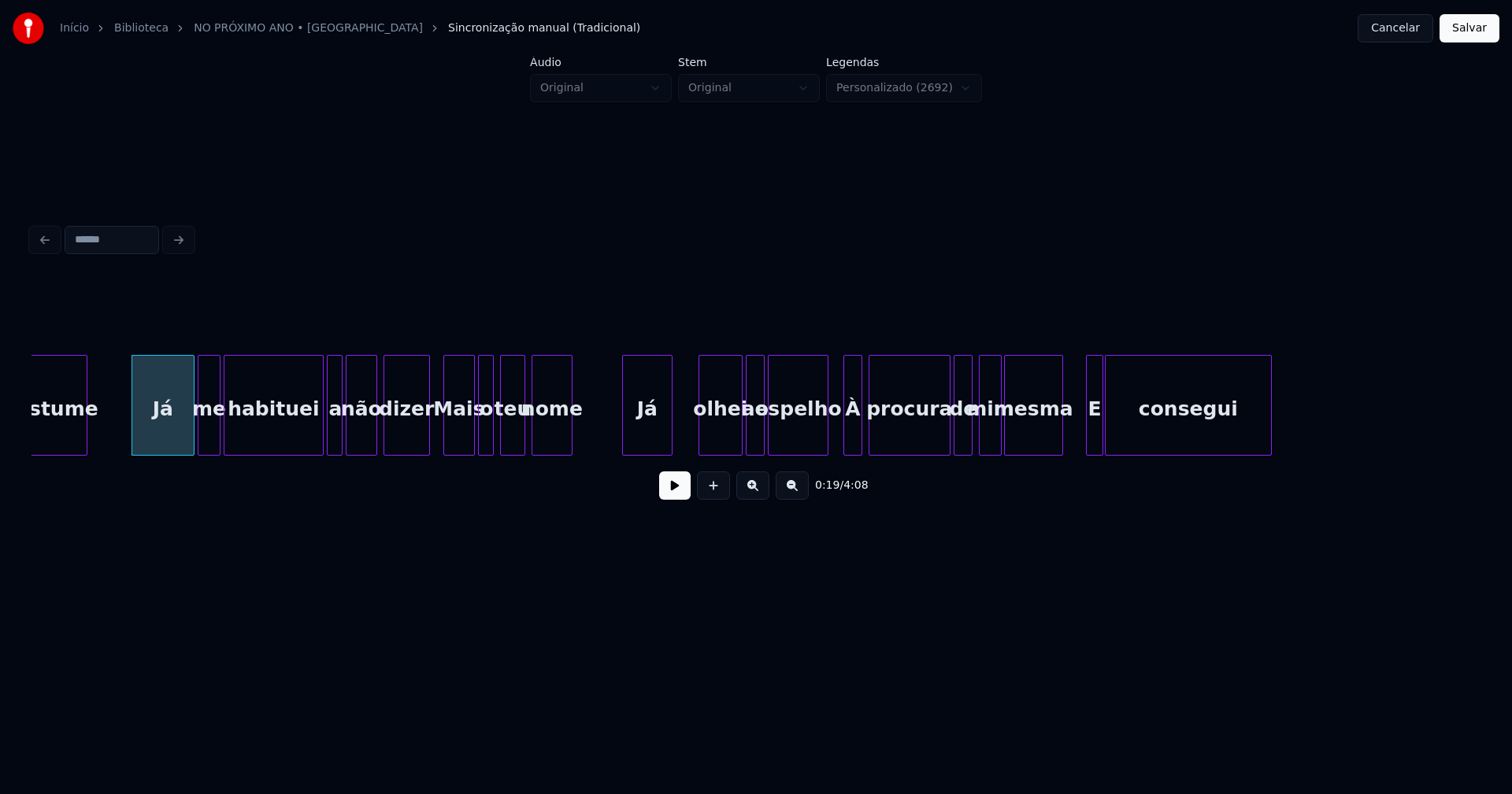
click at [639, 436] on div "Já" at bounding box center [646, 409] width 48 height 107
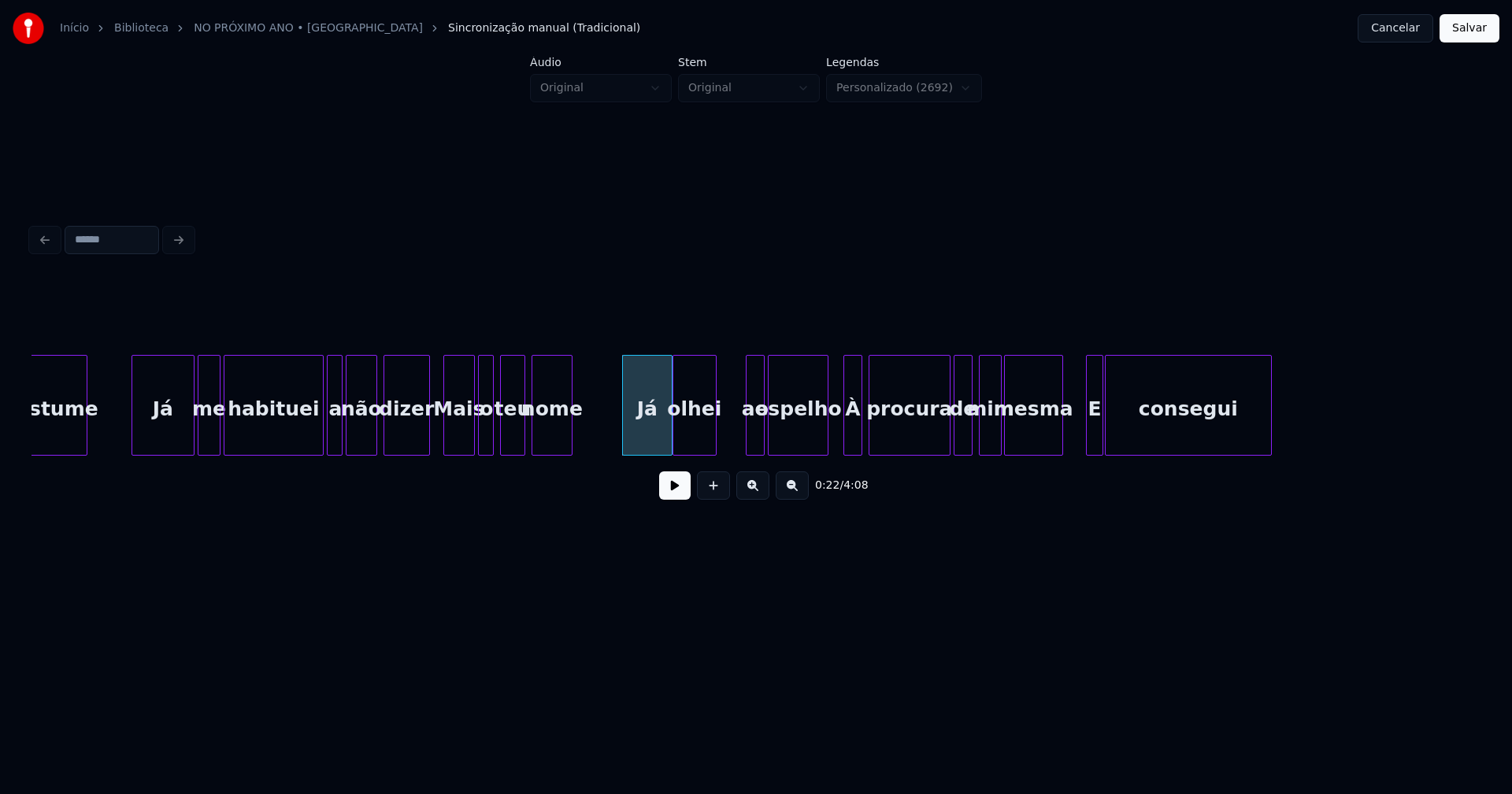
click at [692, 447] on div "olhei" at bounding box center [695, 409] width 43 height 107
click at [728, 438] on div "ao" at bounding box center [729, 409] width 17 height 107
click at [771, 442] on div "espelho" at bounding box center [774, 409] width 59 height 107
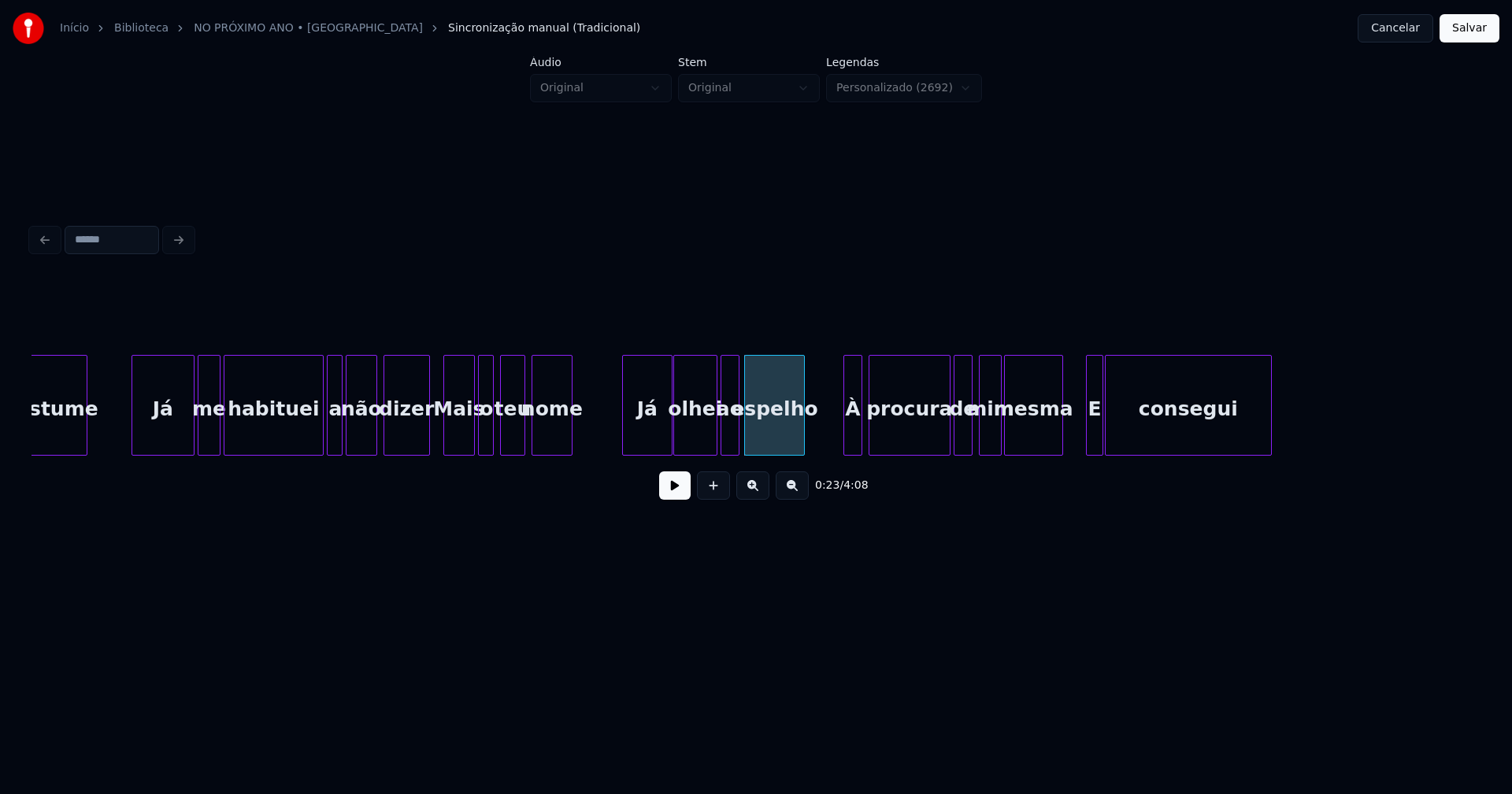
drag, startPoint x: 675, startPoint y: 488, endPoint x: 669, endPoint y: 498, distance: 11.7
click at [675, 489] on button at bounding box center [674, 485] width 31 height 29
click at [810, 437] on div at bounding box center [809, 405] width 5 height 99
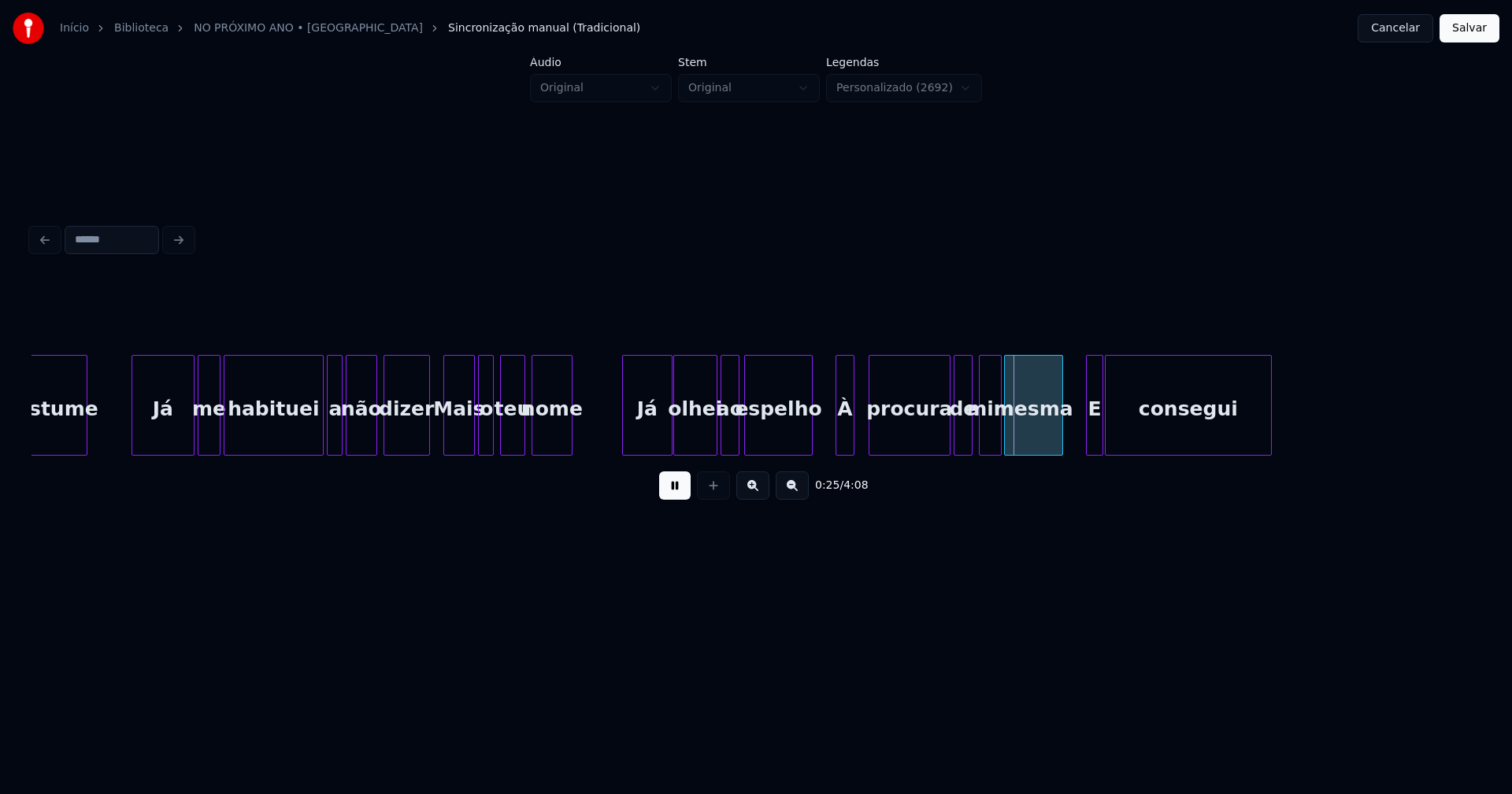
click at [844, 438] on div "À" at bounding box center [844, 409] width 17 height 107
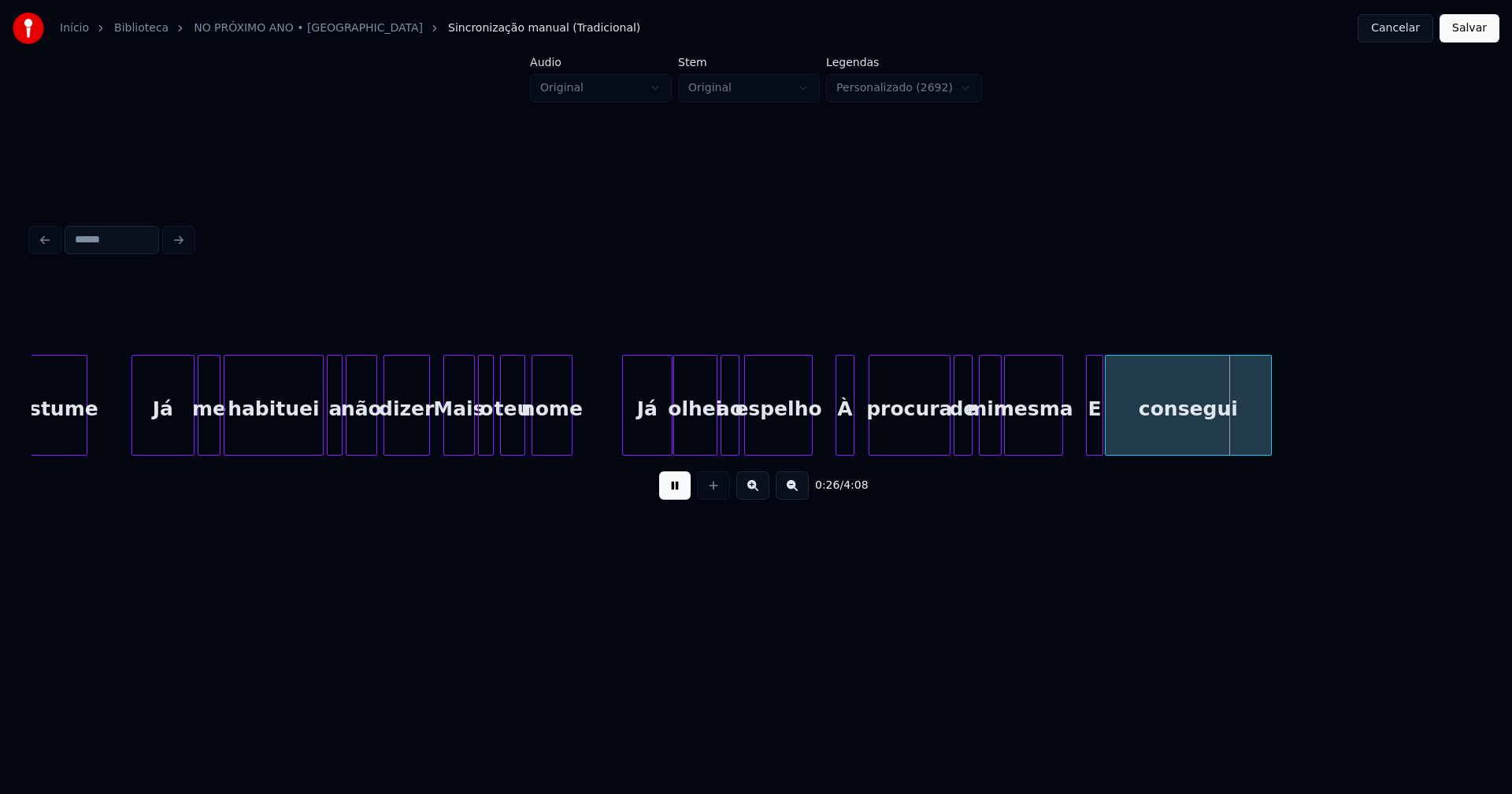
click at [681, 491] on button at bounding box center [674, 485] width 31 height 29
click at [1050, 436] on div at bounding box center [1050, 405] width 5 height 99
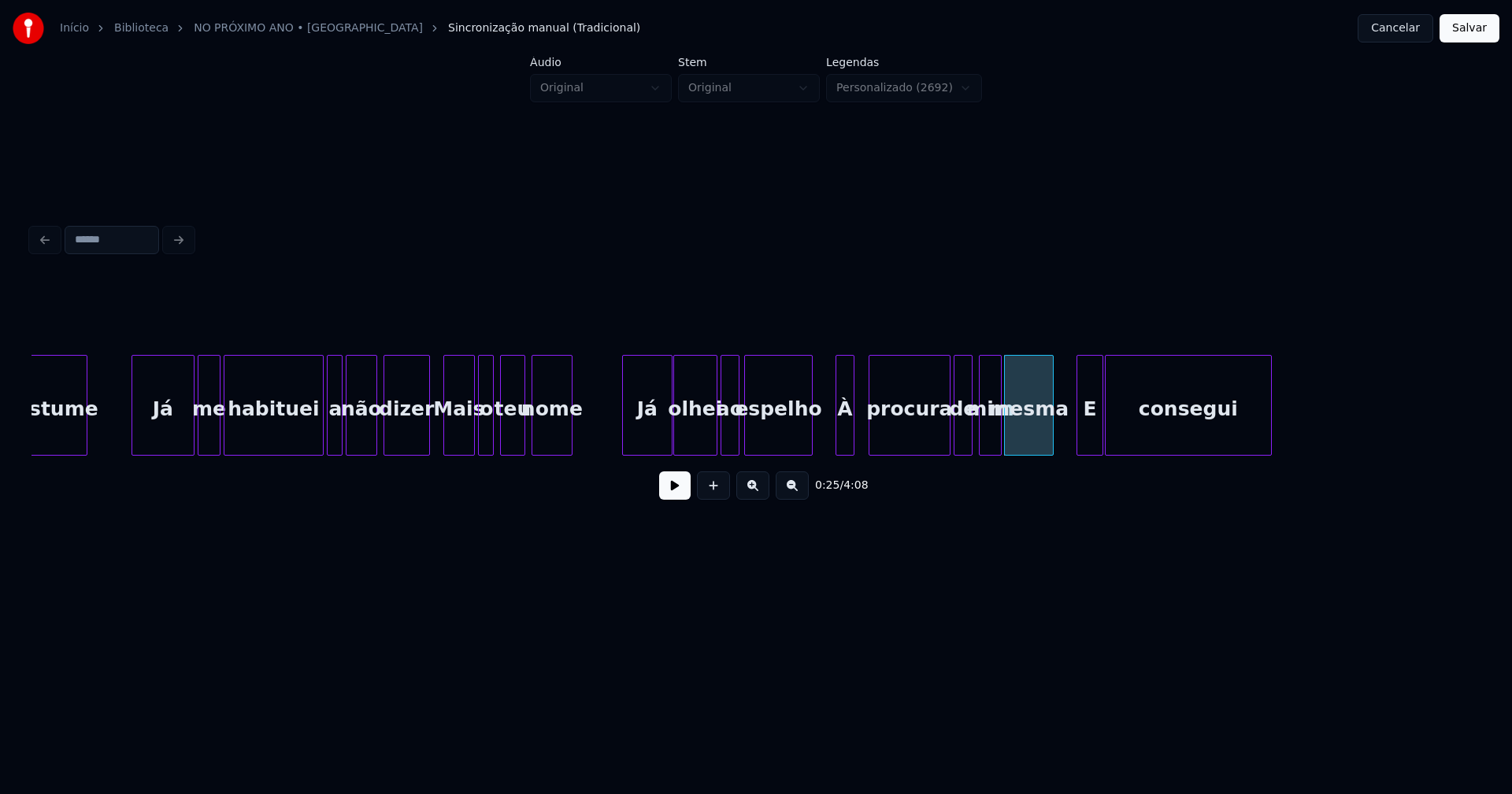
click at [1077, 432] on div at bounding box center [1079, 405] width 5 height 99
click at [1077, 438] on div "E" at bounding box center [1075, 409] width 26 height 107
click at [1080, 437] on div "E" at bounding box center [1079, 409] width 26 height 107
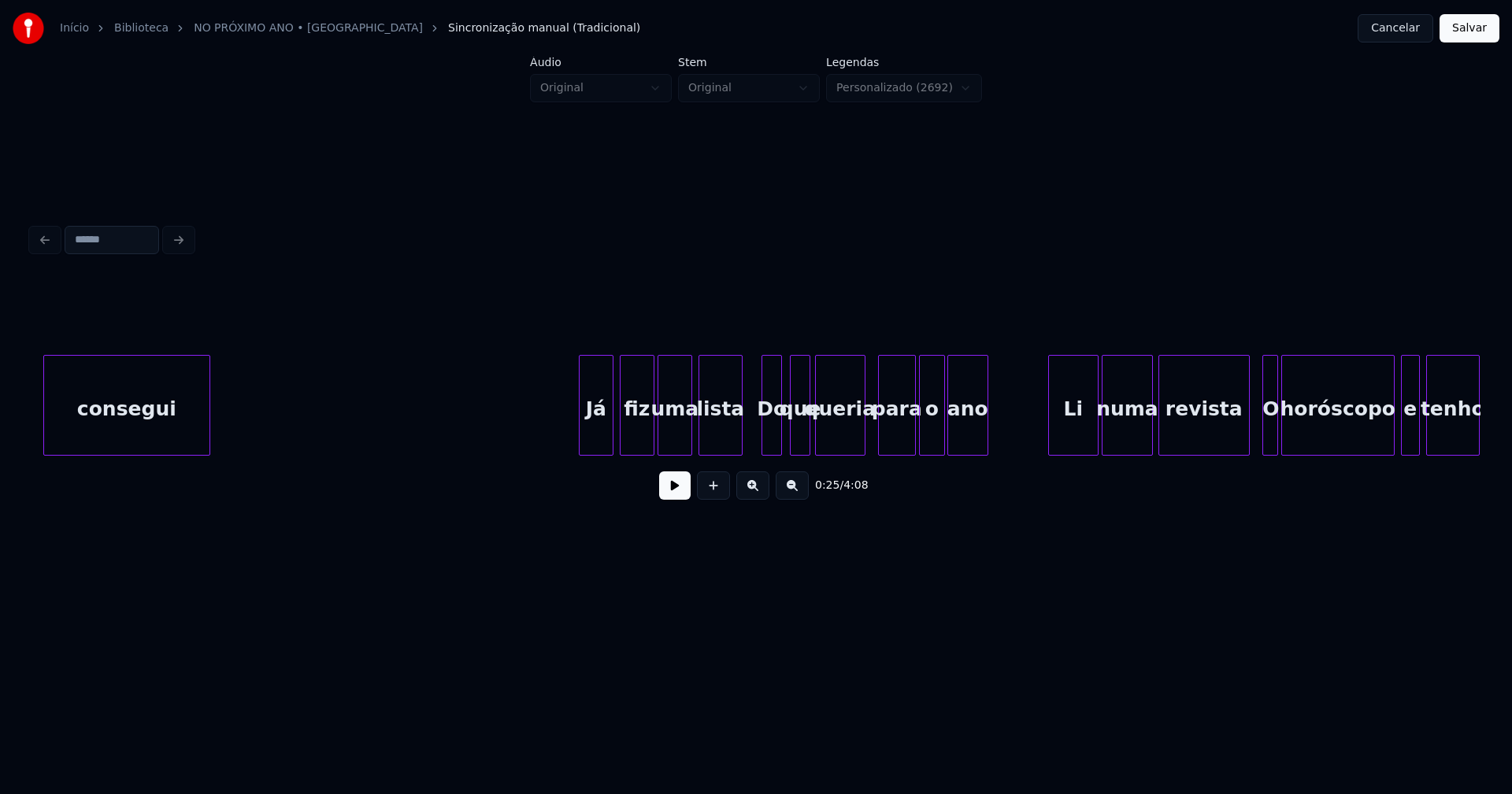
scroll to position [0, 4072]
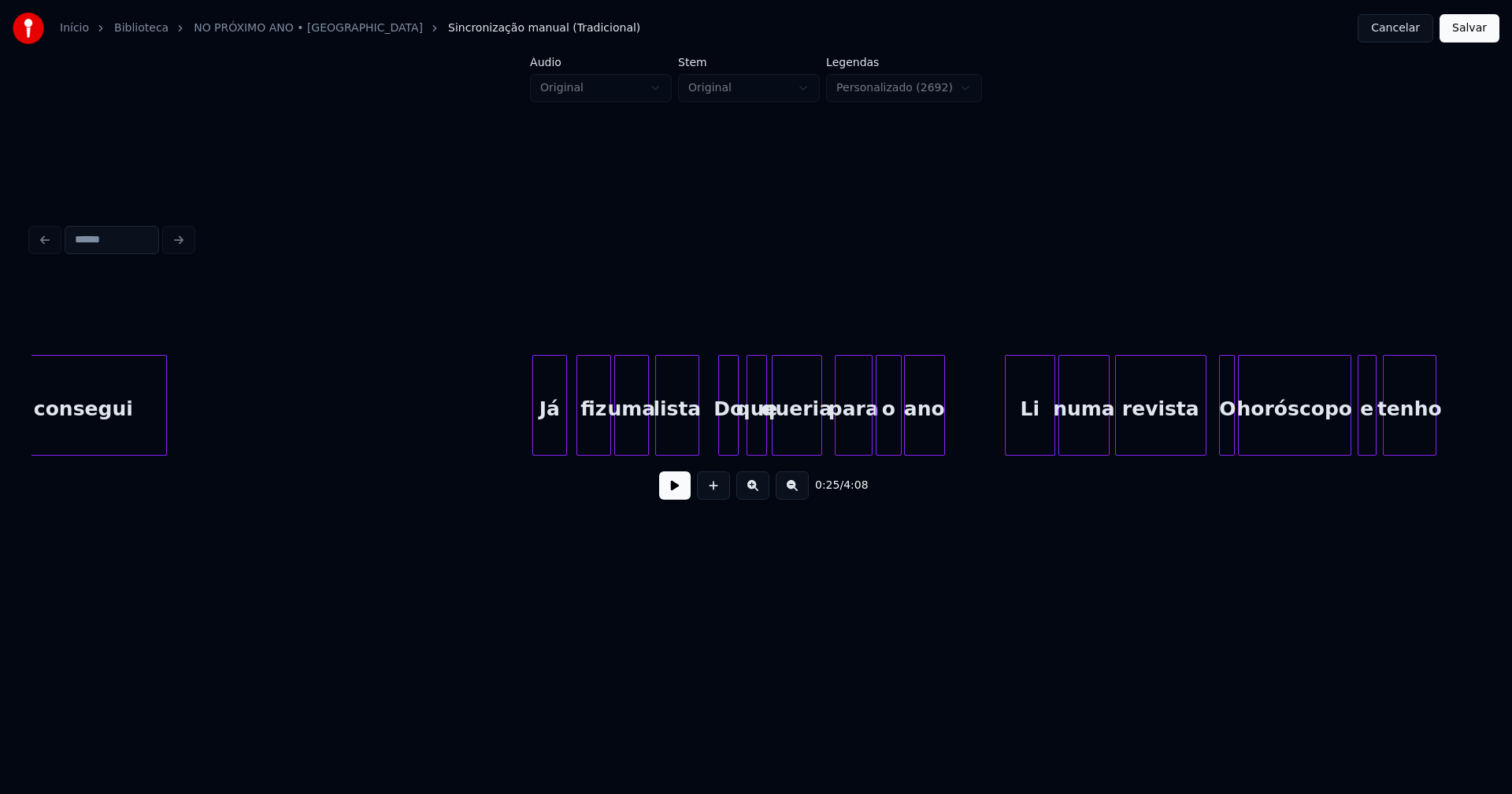
click at [548, 434] on div "Já" at bounding box center [549, 409] width 33 height 107
click at [520, 435] on div at bounding box center [521, 405] width 5 height 99
click at [683, 438] on div at bounding box center [686, 405] width 5 height 99
click at [706, 436] on div "Do" at bounding box center [710, 409] width 20 height 107
click at [714, 434] on div at bounding box center [713, 405] width 5 height 99
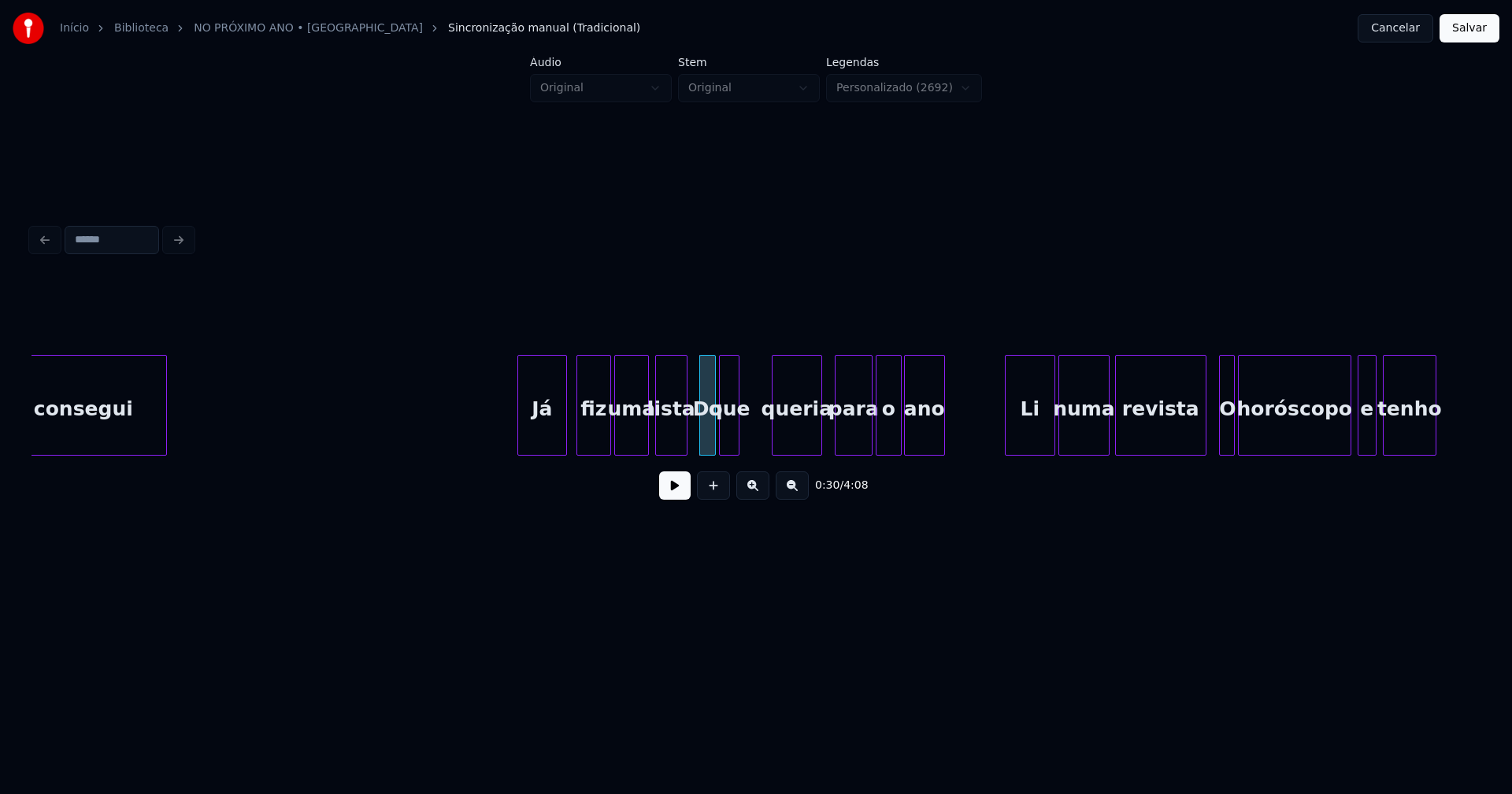
click at [730, 439] on div "que" at bounding box center [729, 409] width 20 height 107
click at [754, 431] on div at bounding box center [755, 405] width 5 height 99
click at [687, 493] on button at bounding box center [674, 485] width 31 height 29
click at [677, 498] on button at bounding box center [674, 485] width 31 height 29
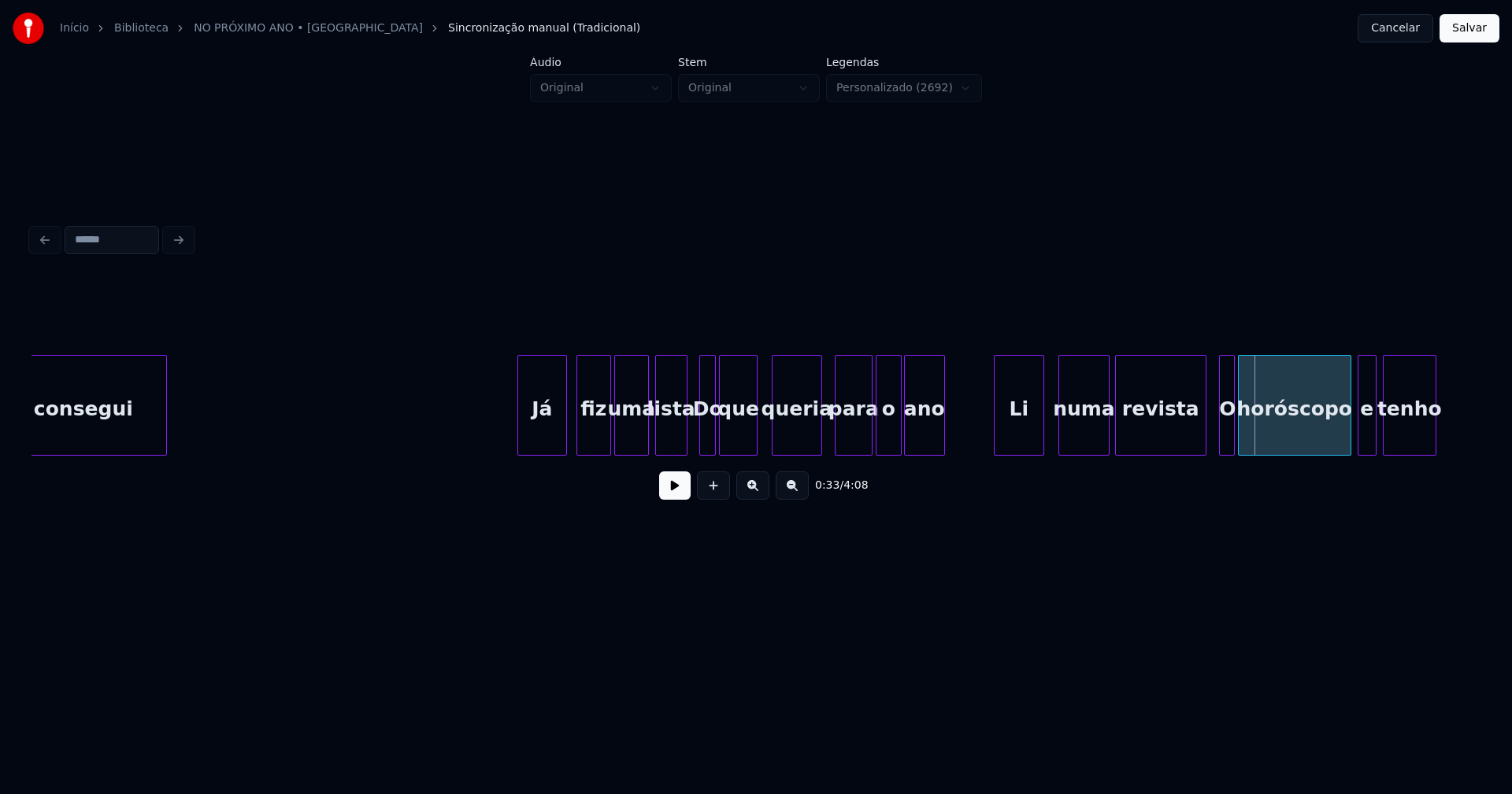
click at [1028, 443] on div "Li" at bounding box center [1018, 409] width 48 height 107
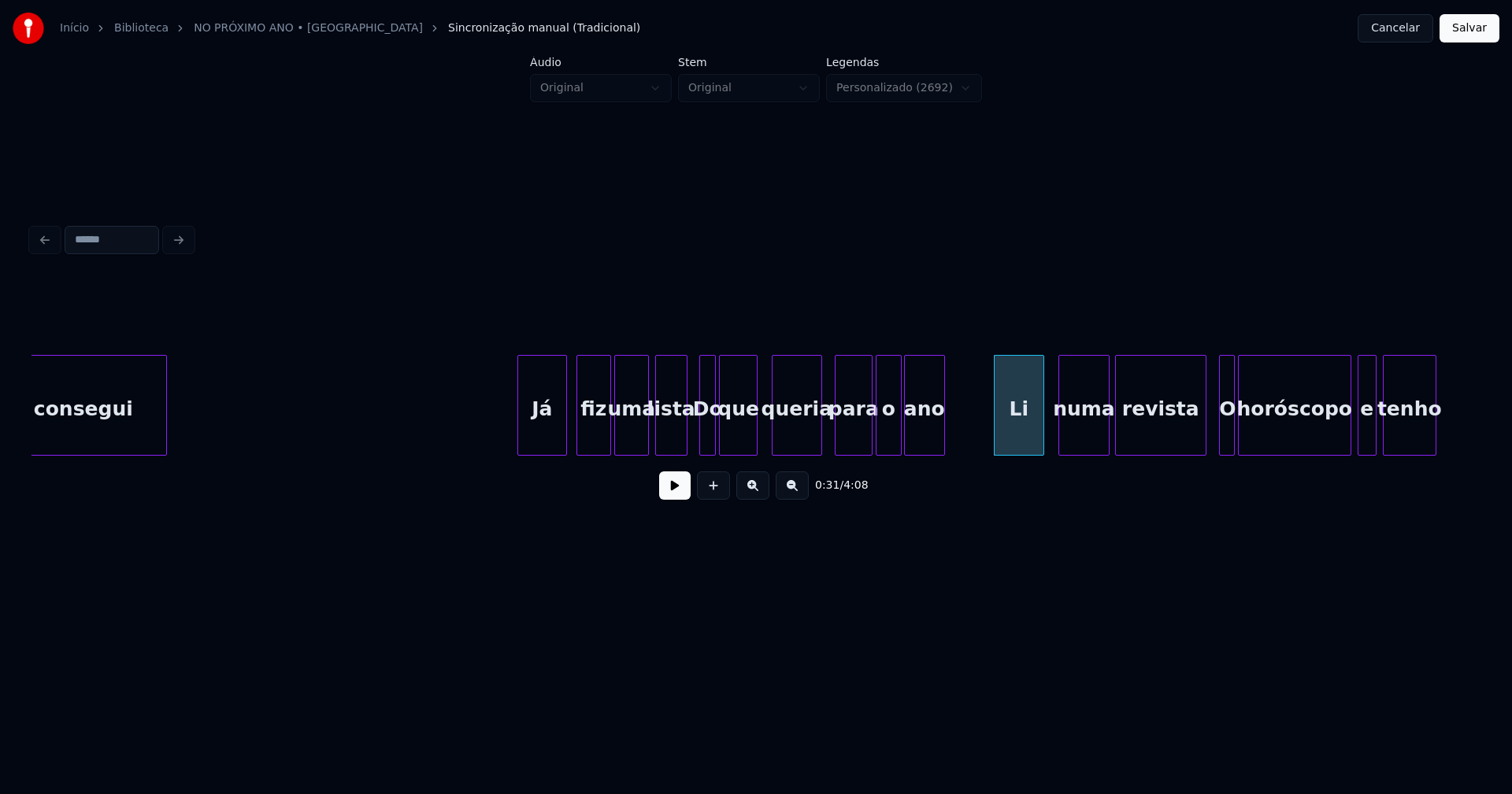
click at [1089, 433] on div "numa" at bounding box center [1083, 409] width 49 height 107
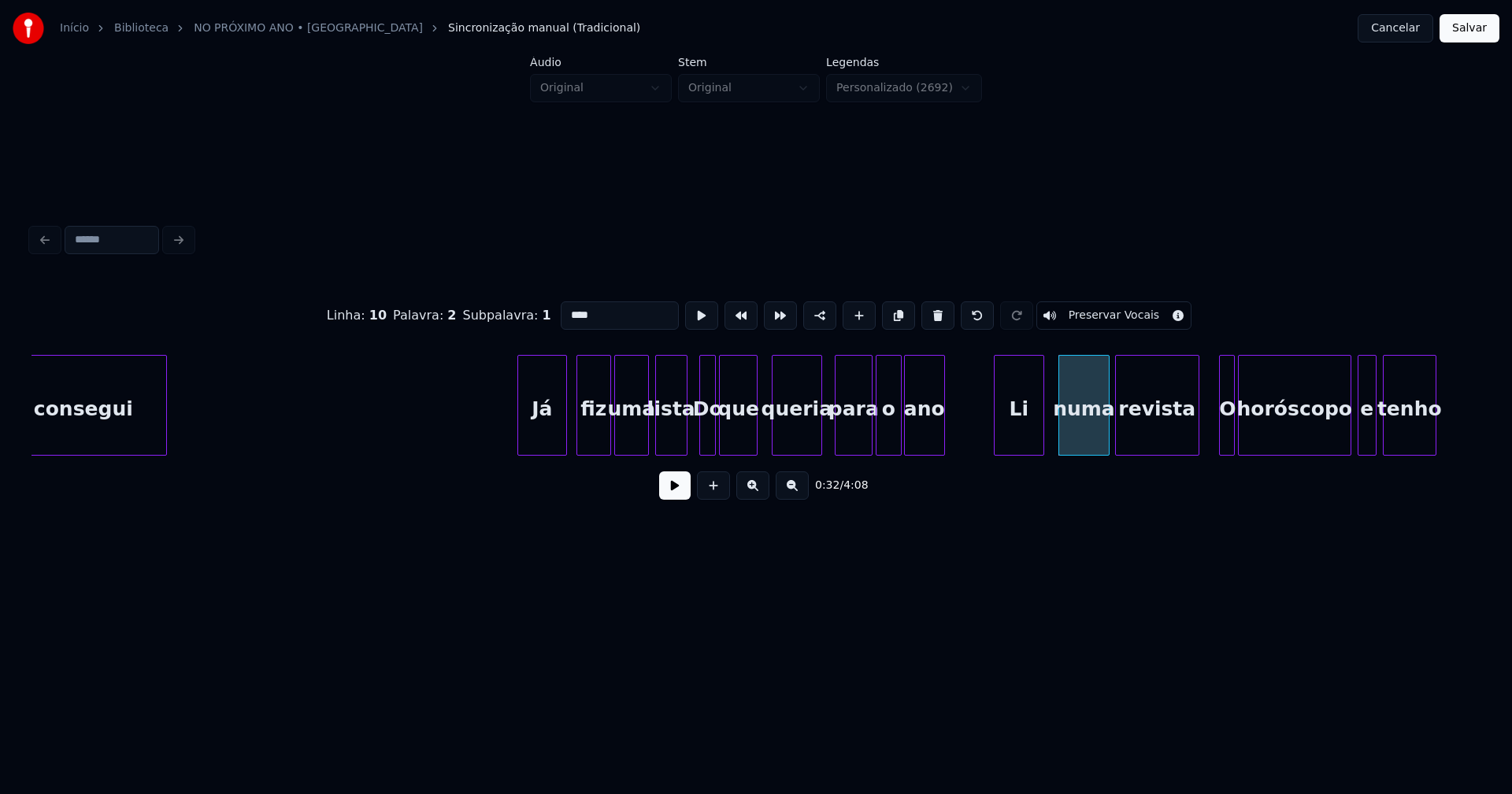
click at [1196, 435] on div at bounding box center [1196, 405] width 5 height 99
click at [1215, 430] on div at bounding box center [1216, 405] width 5 height 99
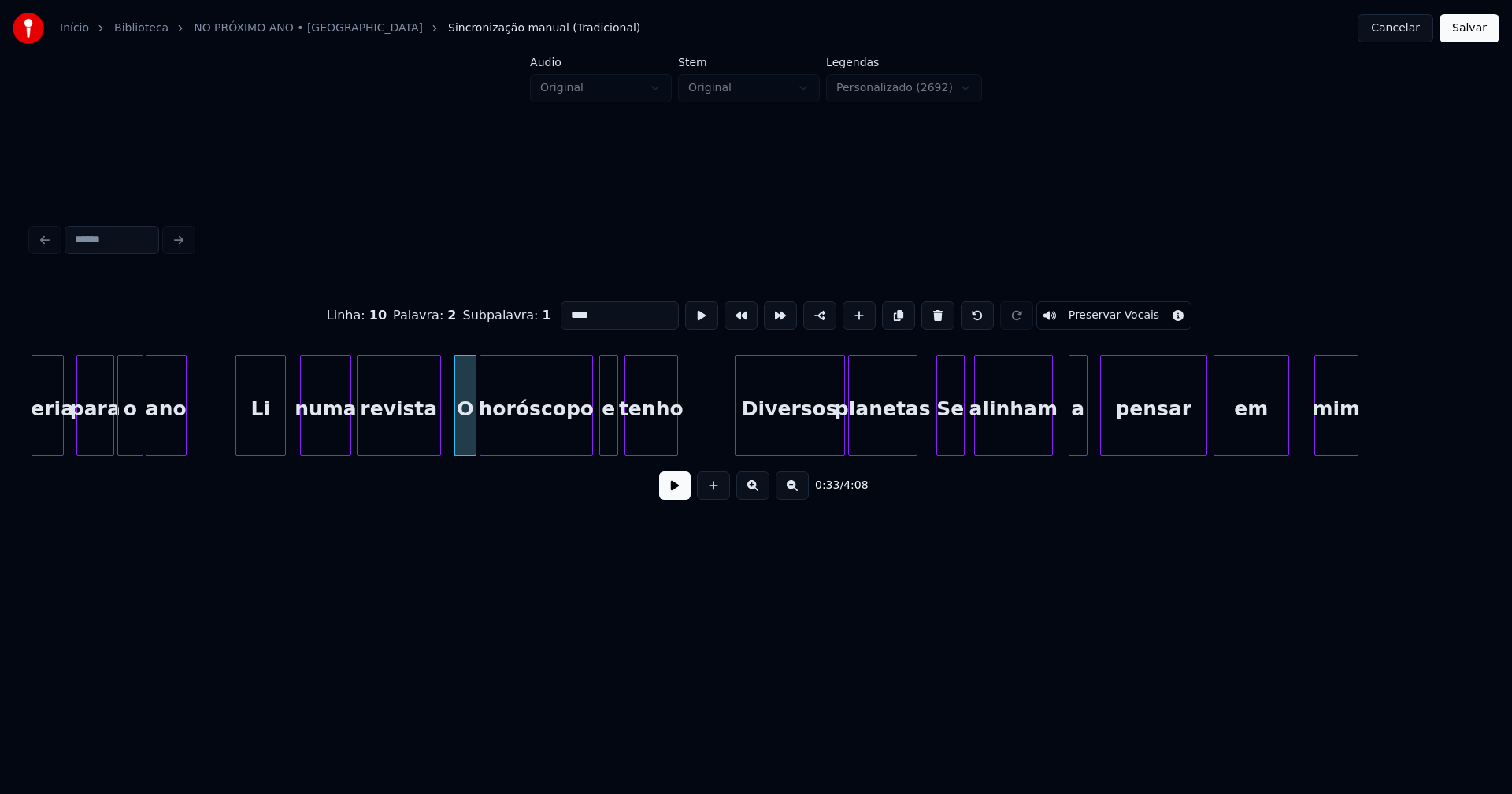
scroll to position [0, 4874]
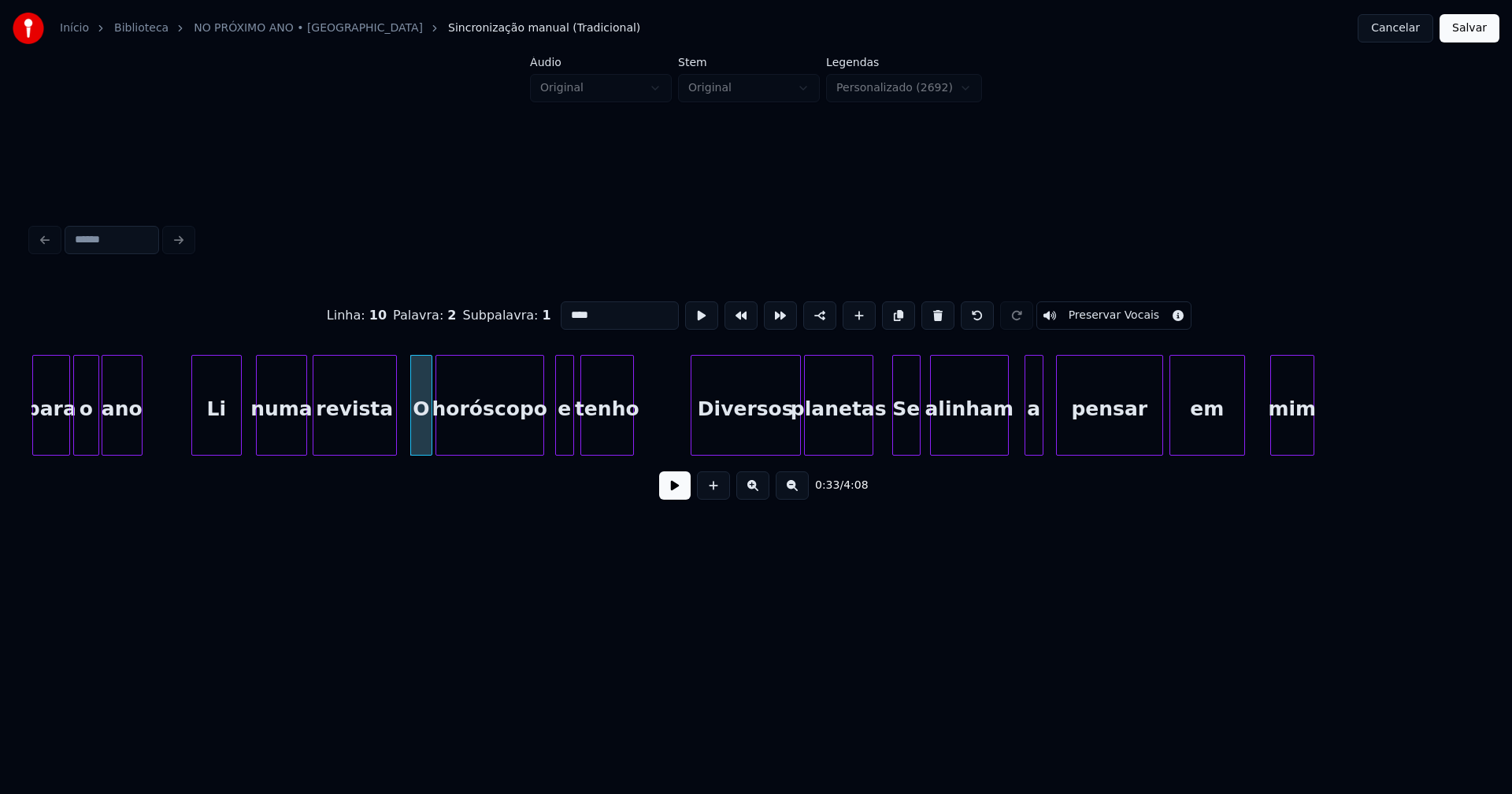
click at [543, 438] on div at bounding box center [541, 405] width 5 height 99
click at [556, 442] on div "e" at bounding box center [554, 409] width 17 height 107
click at [732, 437] on div "Diversos" at bounding box center [738, 409] width 108 height 107
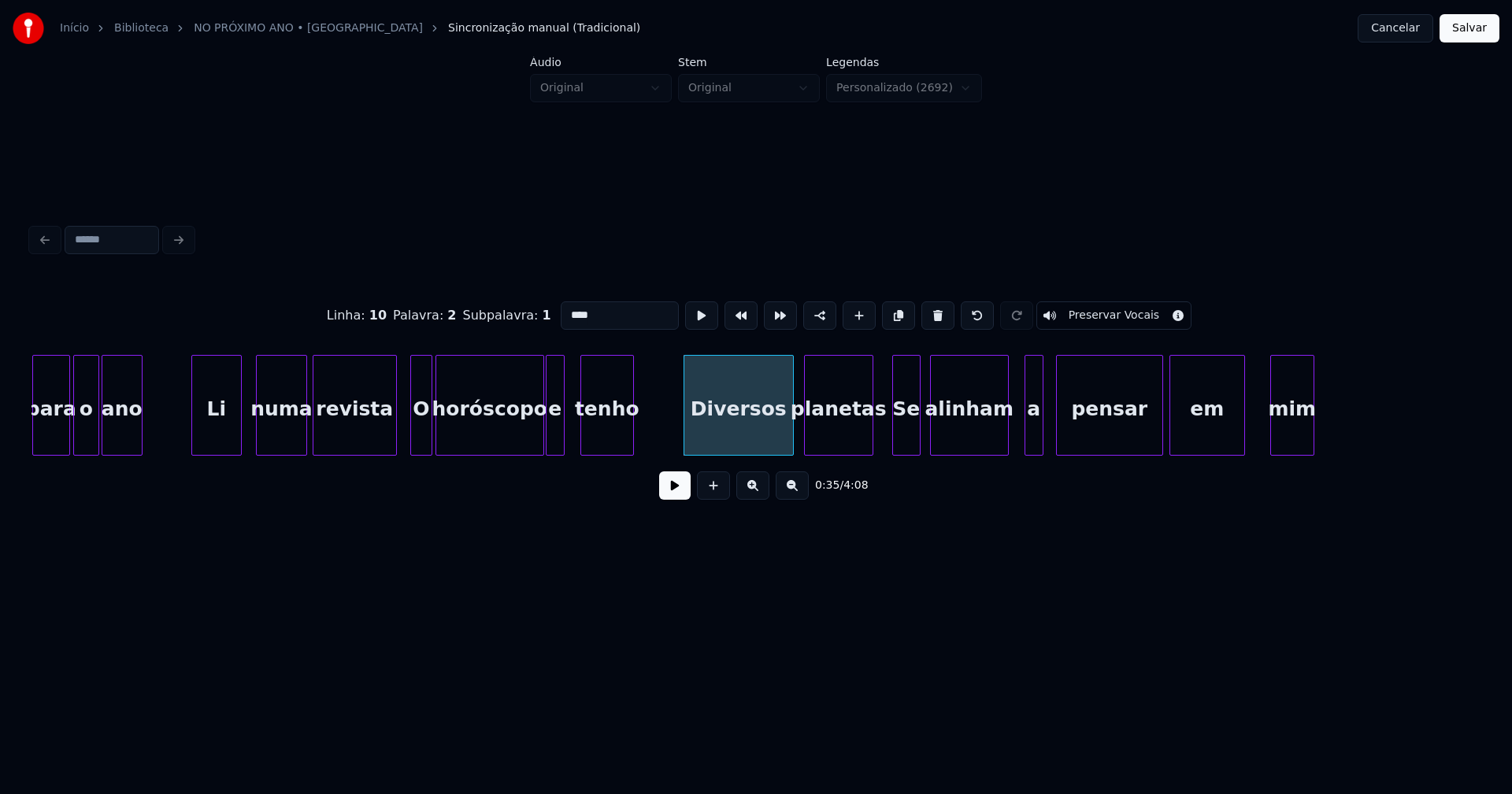
click at [843, 433] on div "planetas" at bounding box center [839, 409] width 67 height 107
type input "********"
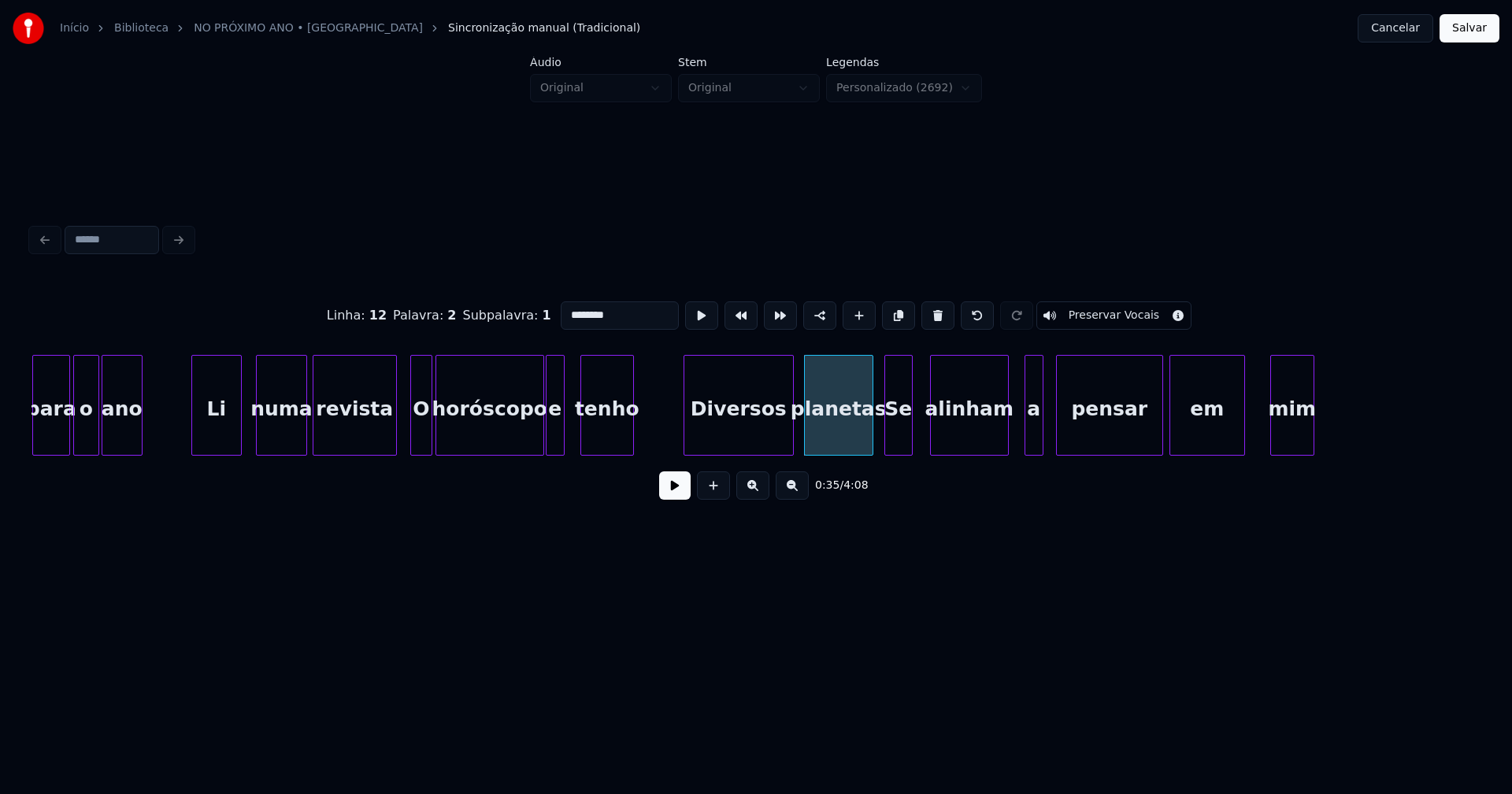
click at [898, 436] on div "Se" at bounding box center [898, 409] width 27 height 107
click at [1016, 429] on div at bounding box center [1015, 405] width 5 height 99
click at [977, 434] on div "alinham" at bounding box center [964, 409] width 77 height 107
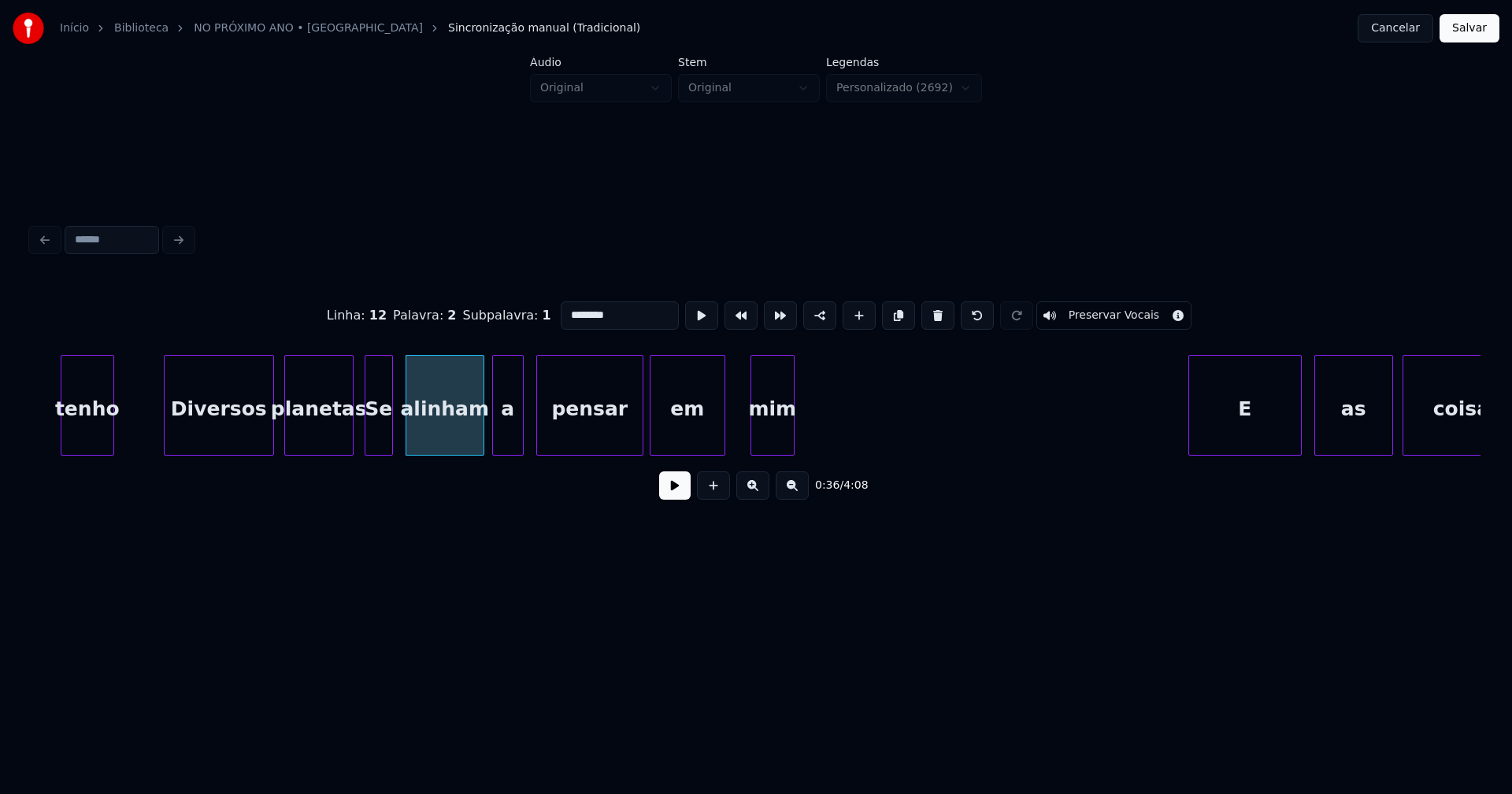
scroll to position [0, 5502]
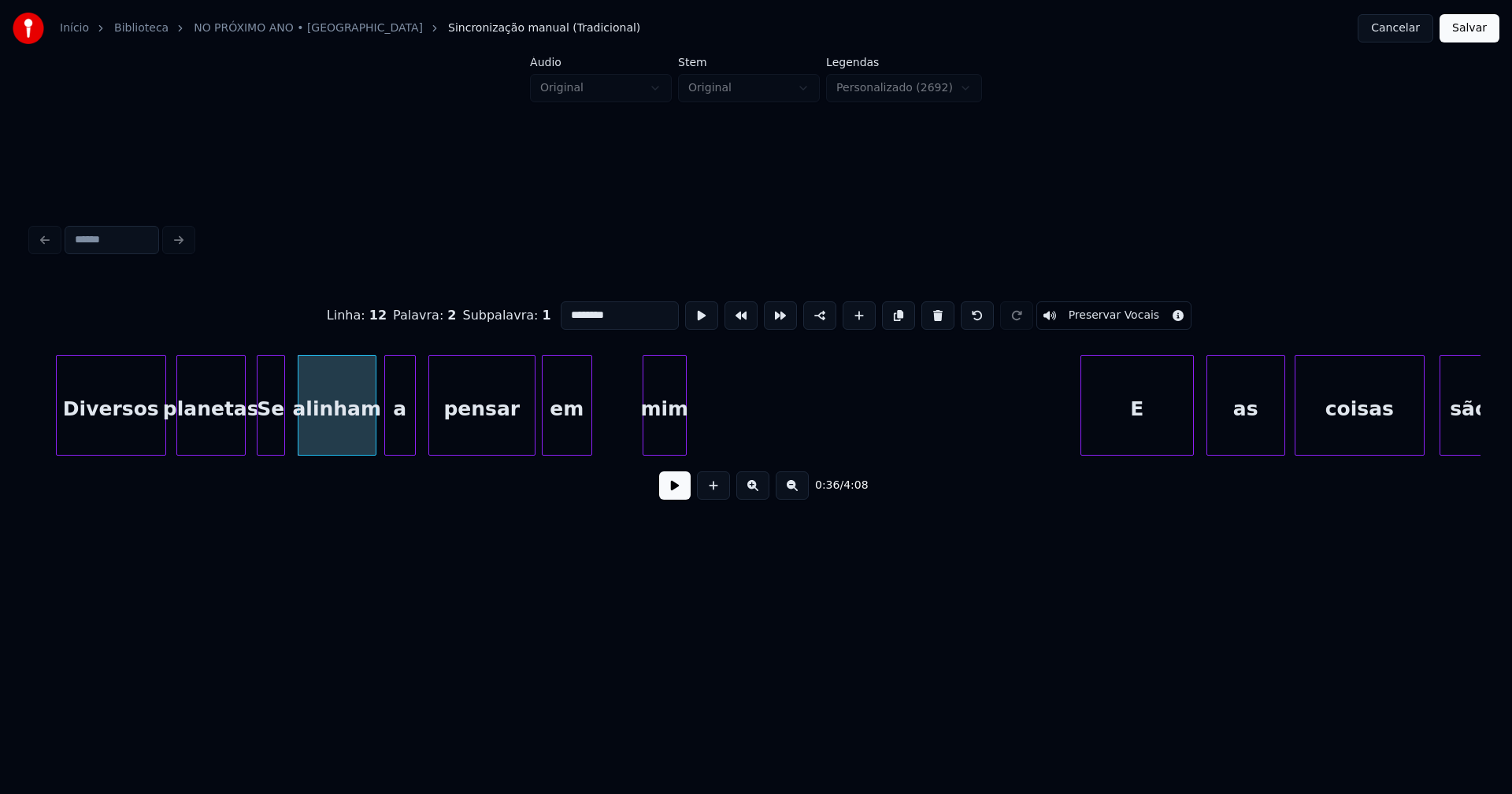
click at [586, 437] on div at bounding box center [589, 405] width 5 height 99
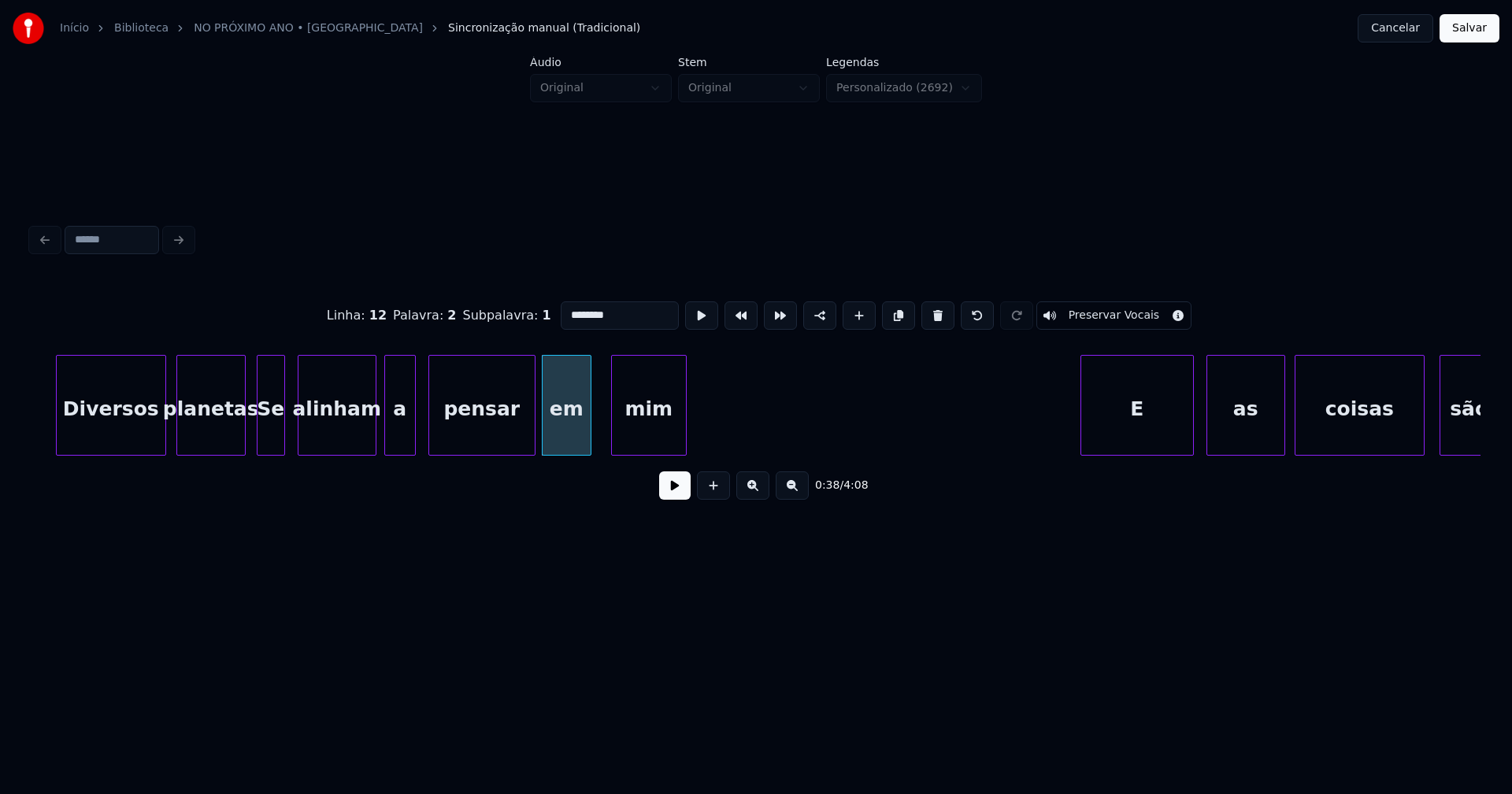
click at [612, 438] on div at bounding box center [614, 405] width 5 height 99
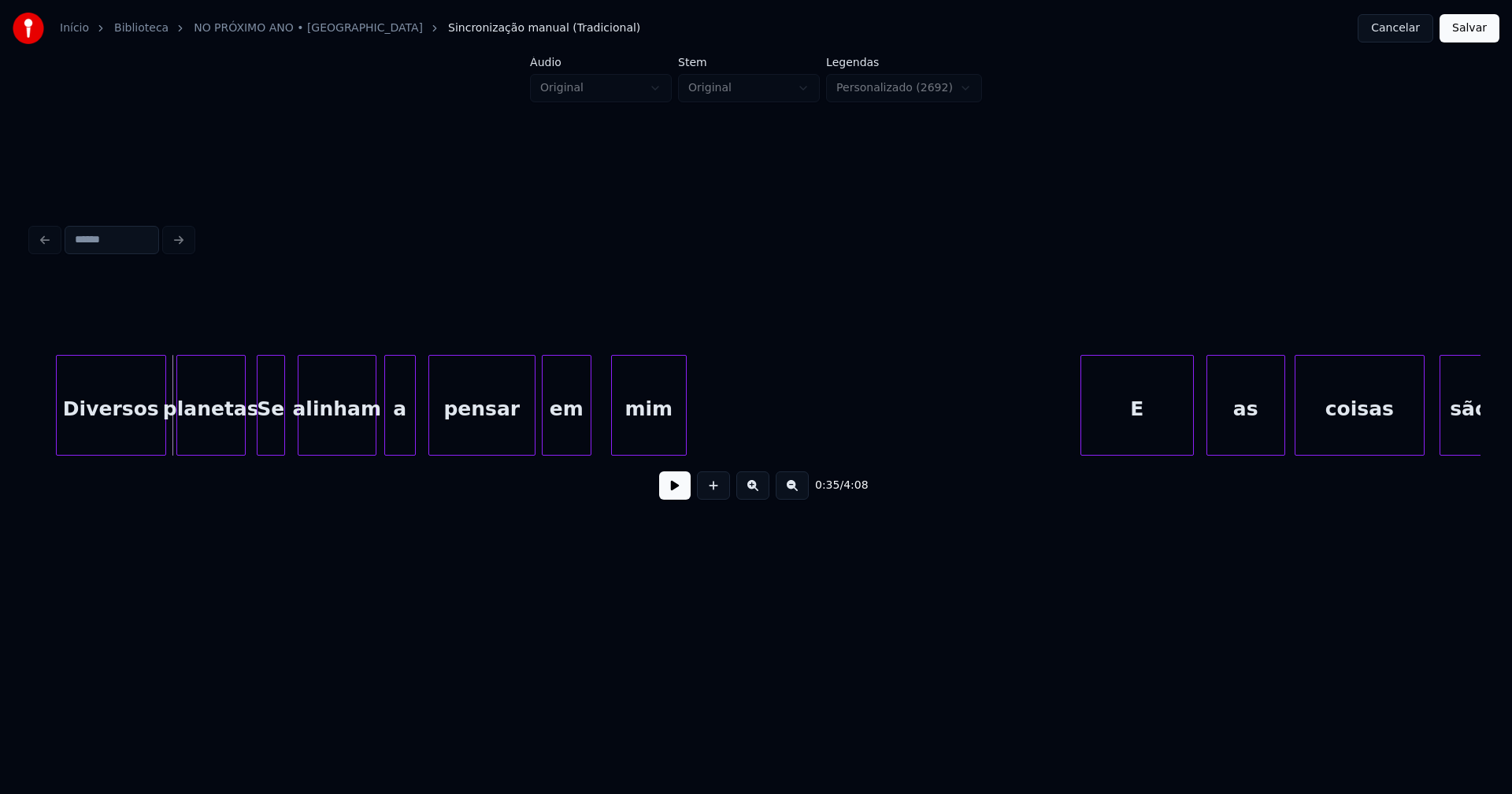
click at [674, 493] on button at bounding box center [674, 485] width 31 height 29
click at [682, 500] on button at bounding box center [674, 485] width 31 height 29
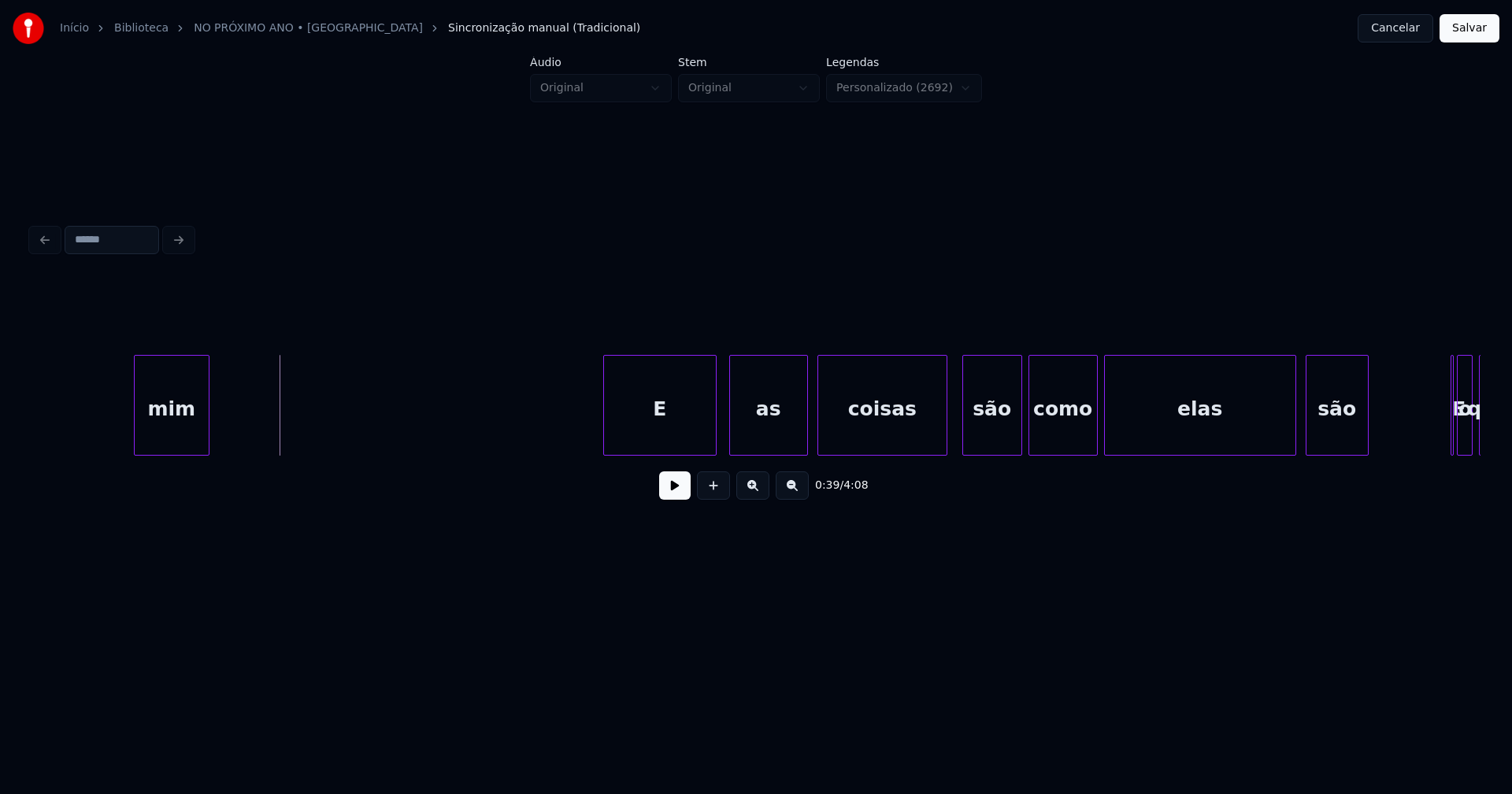
scroll to position [0, 6196]
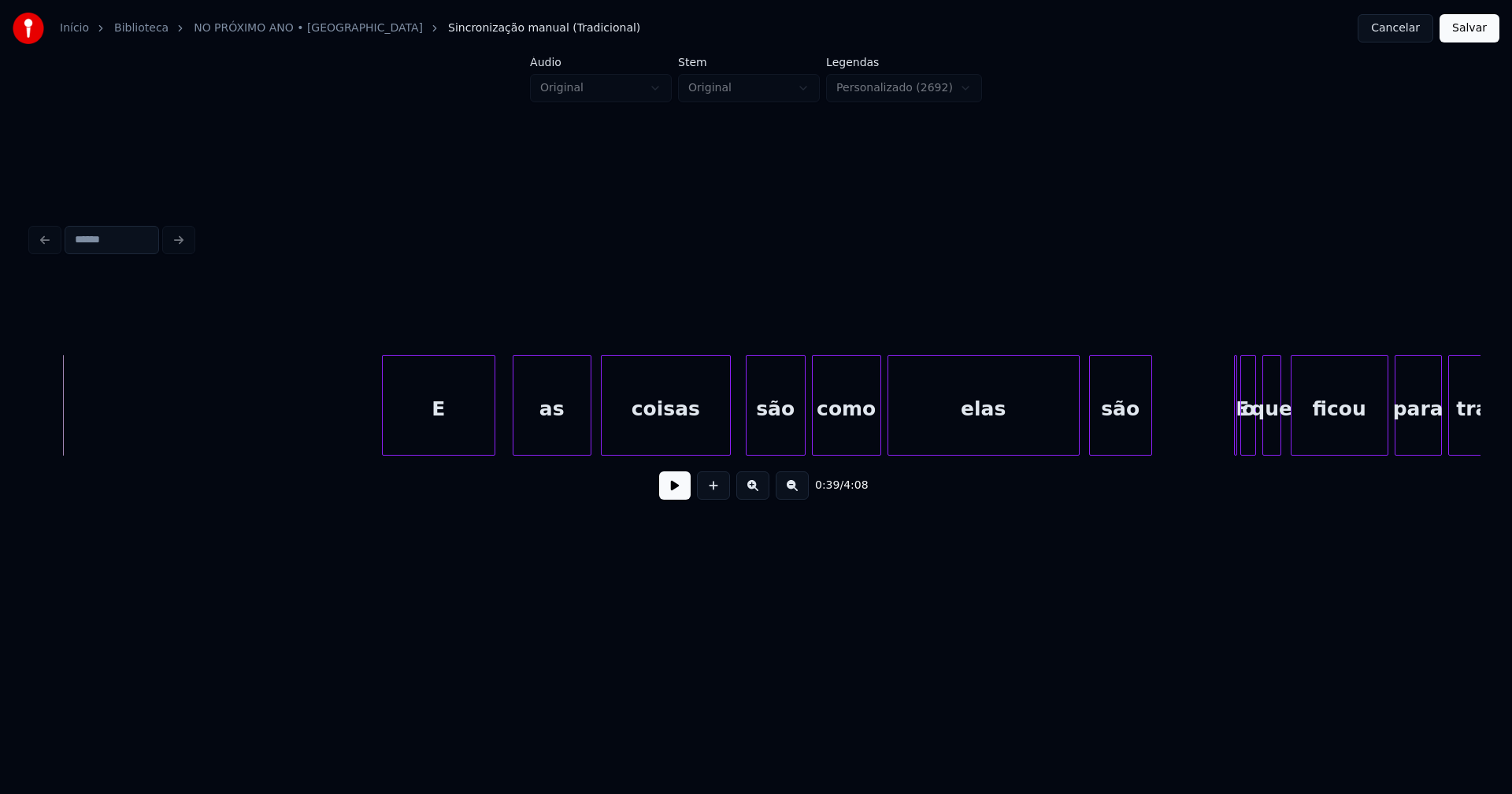
click at [453, 433] on div "E" at bounding box center [439, 409] width 112 height 107
click at [544, 435] on div "as" at bounding box center [545, 409] width 77 height 107
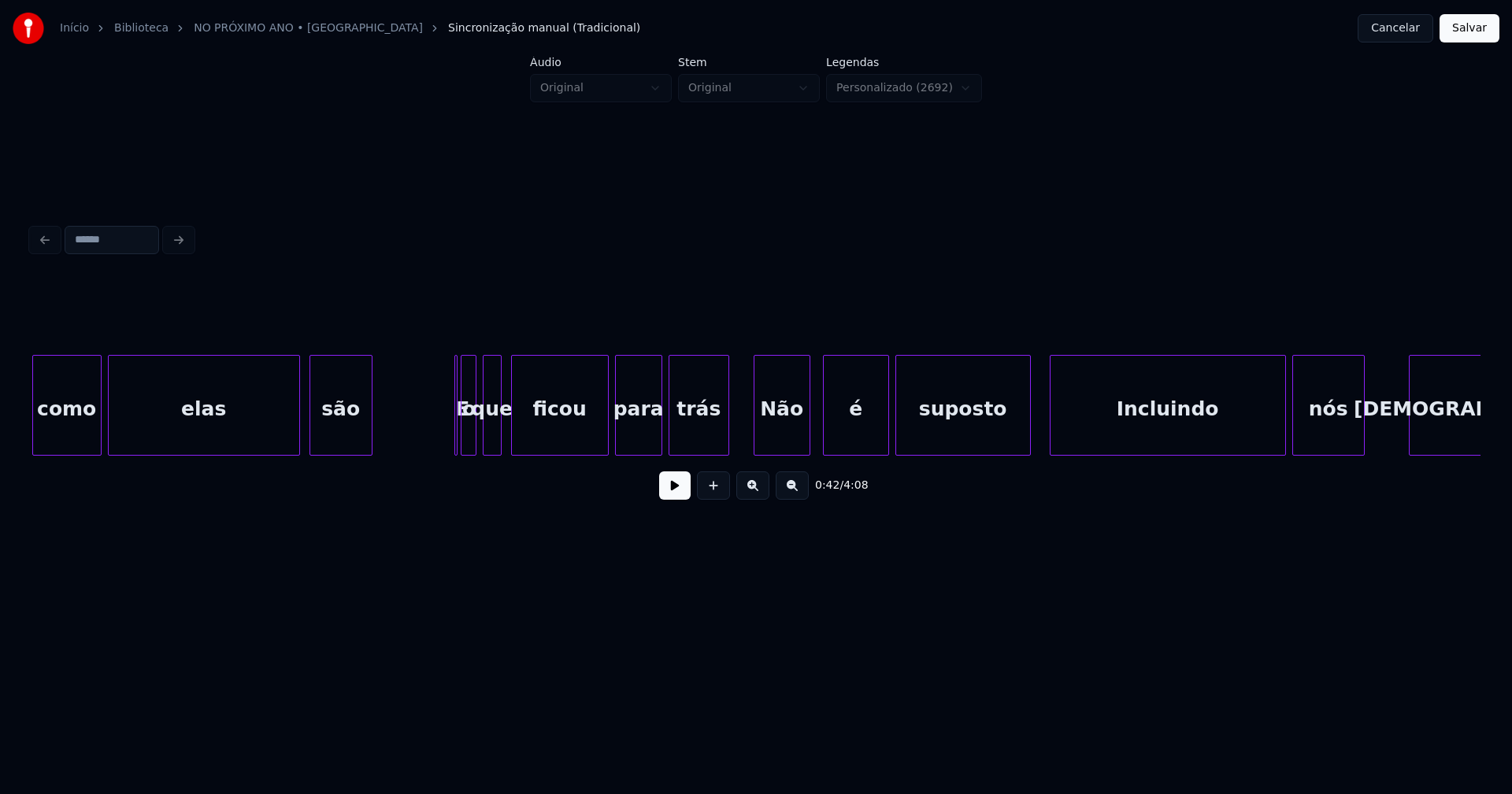
scroll to position [0, 6997]
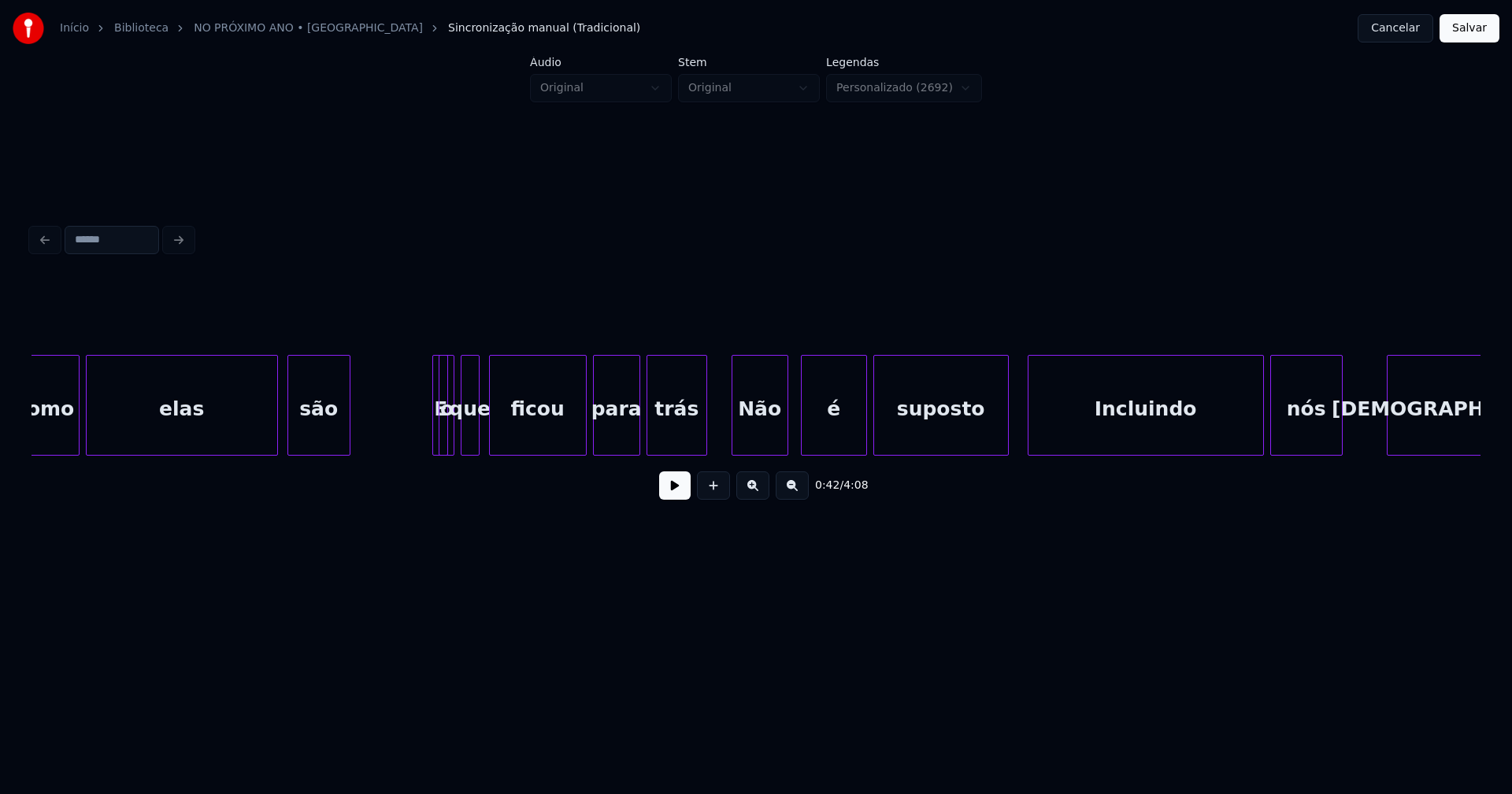
click at [448, 451] on div "como elas são E o que ficou para trás Não é suposto Incluindo nós [DEMOGRAPHIC_…" at bounding box center [756, 405] width 1449 height 101
click at [412, 362] on div "E" at bounding box center [421, 405] width 16 height 101
click at [439, 441] on div "o" at bounding box center [439, 409] width 16 height 107
click at [466, 438] on div "que" at bounding box center [465, 409] width 17 height 107
click at [520, 439] on div "ficou" at bounding box center [533, 409] width 96 height 107
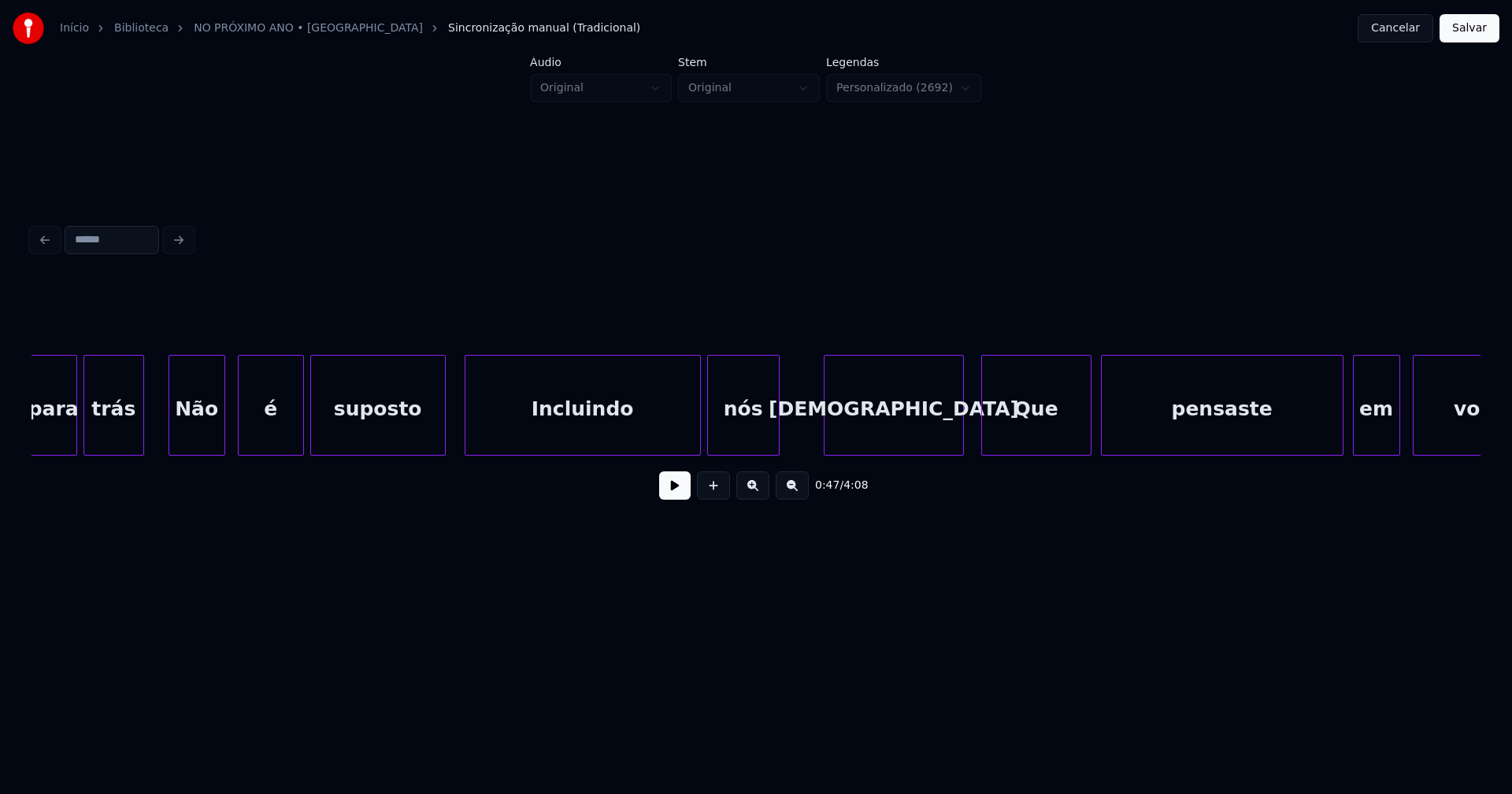
scroll to position [0, 7581]
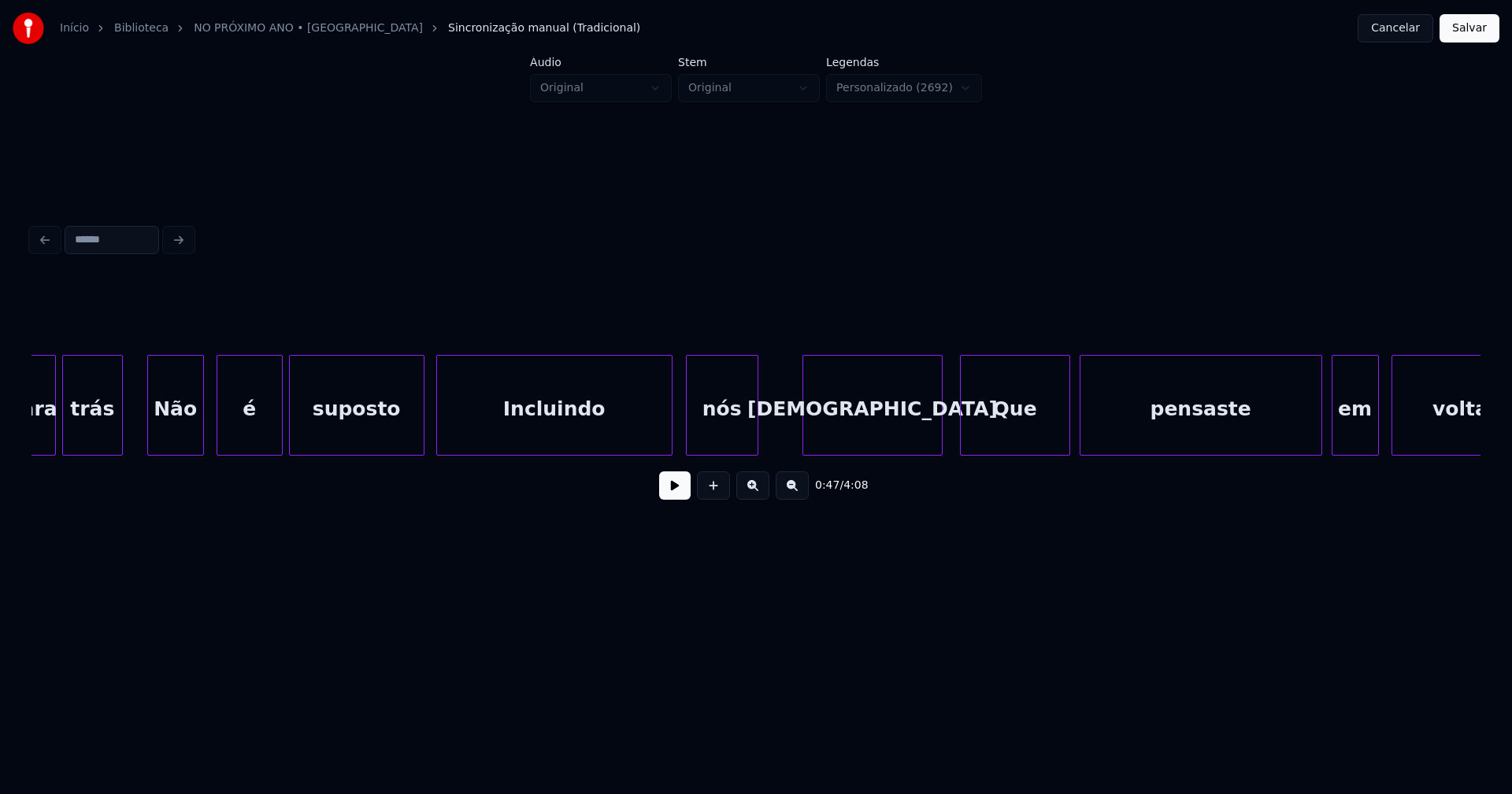
click at [566, 436] on div "Incluindo" at bounding box center [554, 409] width 235 height 107
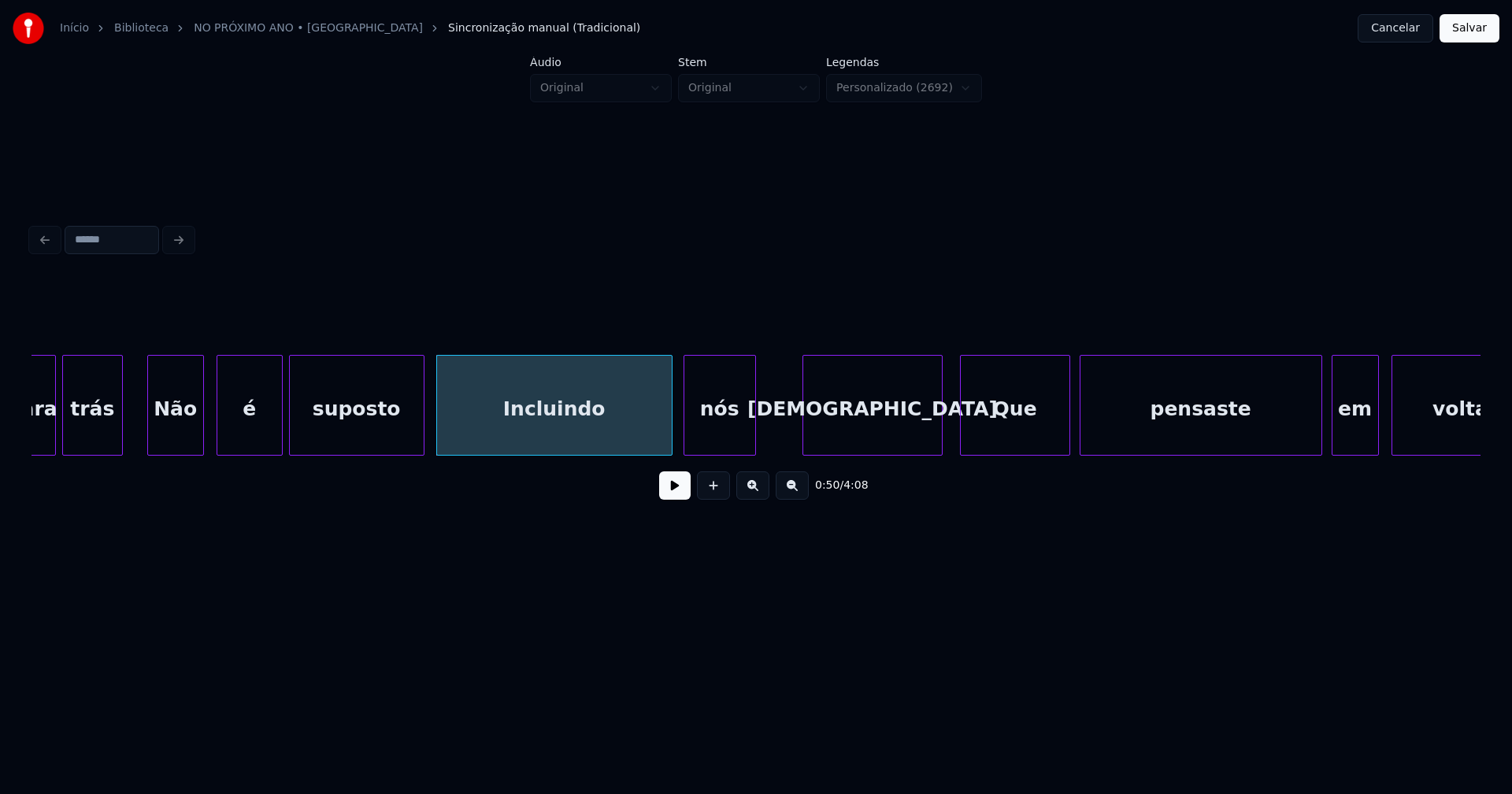
click at [736, 444] on div "nós" at bounding box center [719, 409] width 71 height 107
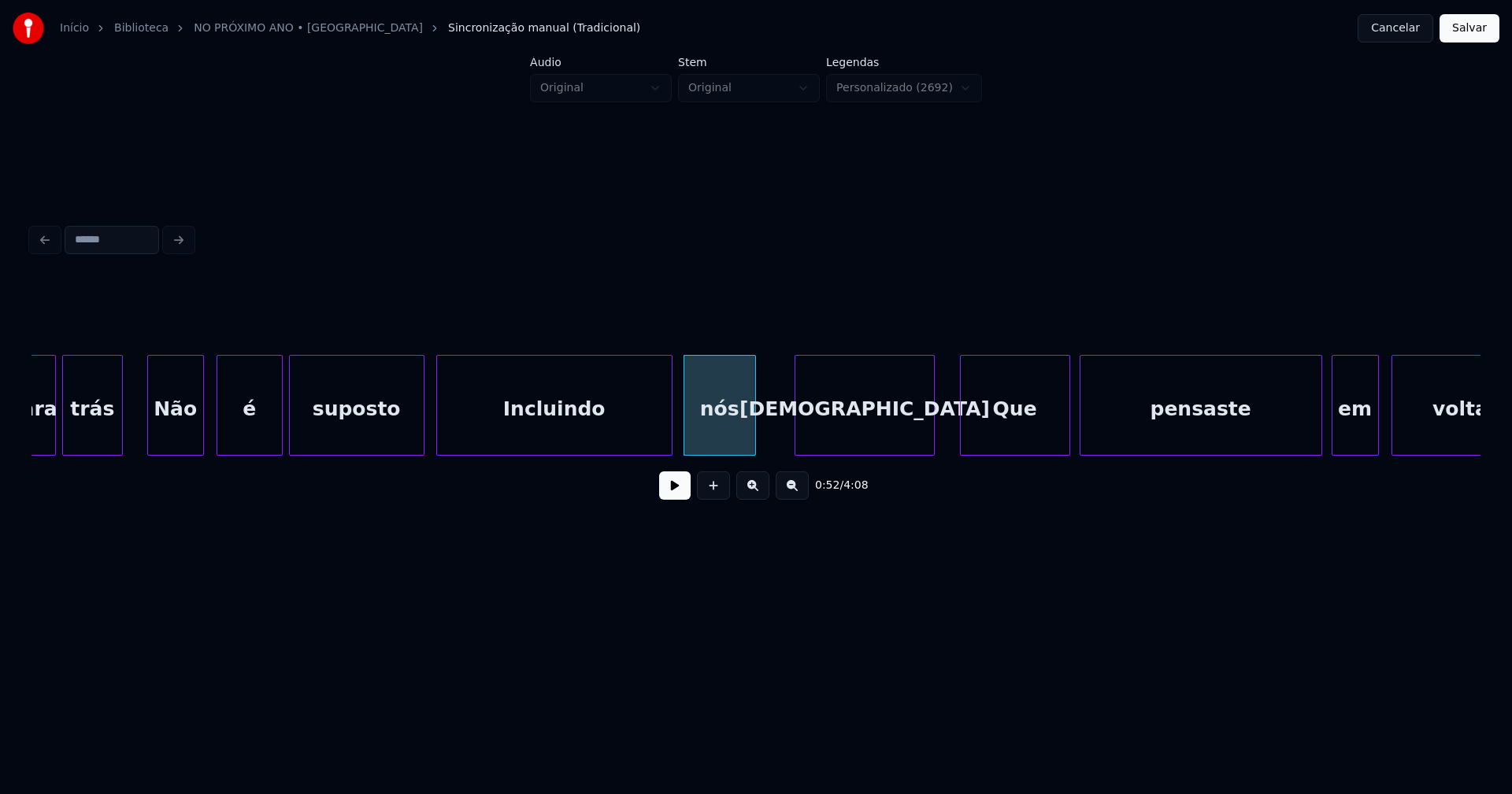
click at [867, 443] on div "[DEMOGRAPHIC_DATA]" at bounding box center [865, 409] width 140 height 107
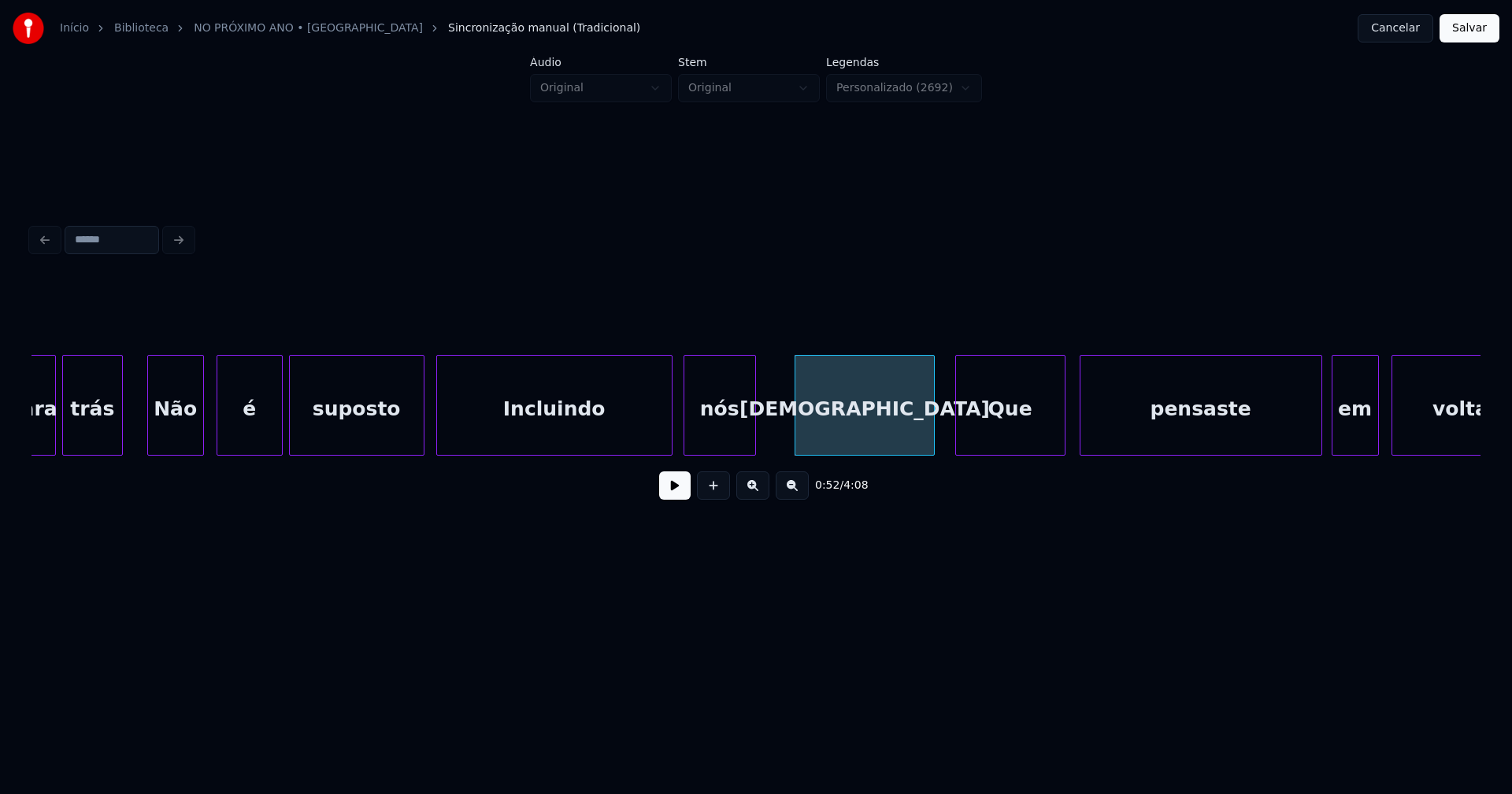
click at [996, 447] on div "Que" at bounding box center [1010, 409] width 108 height 107
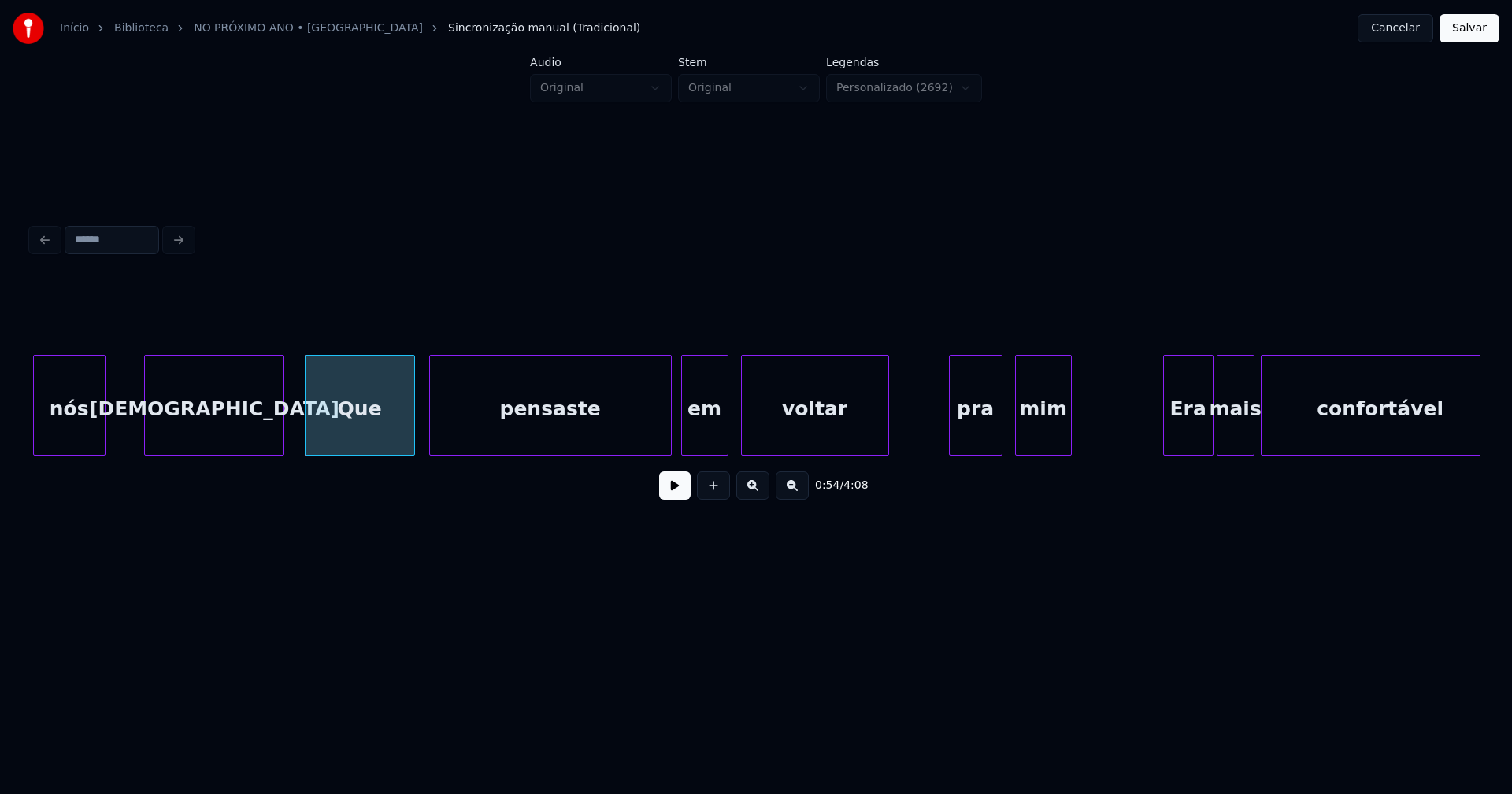
scroll to position [0, 8275]
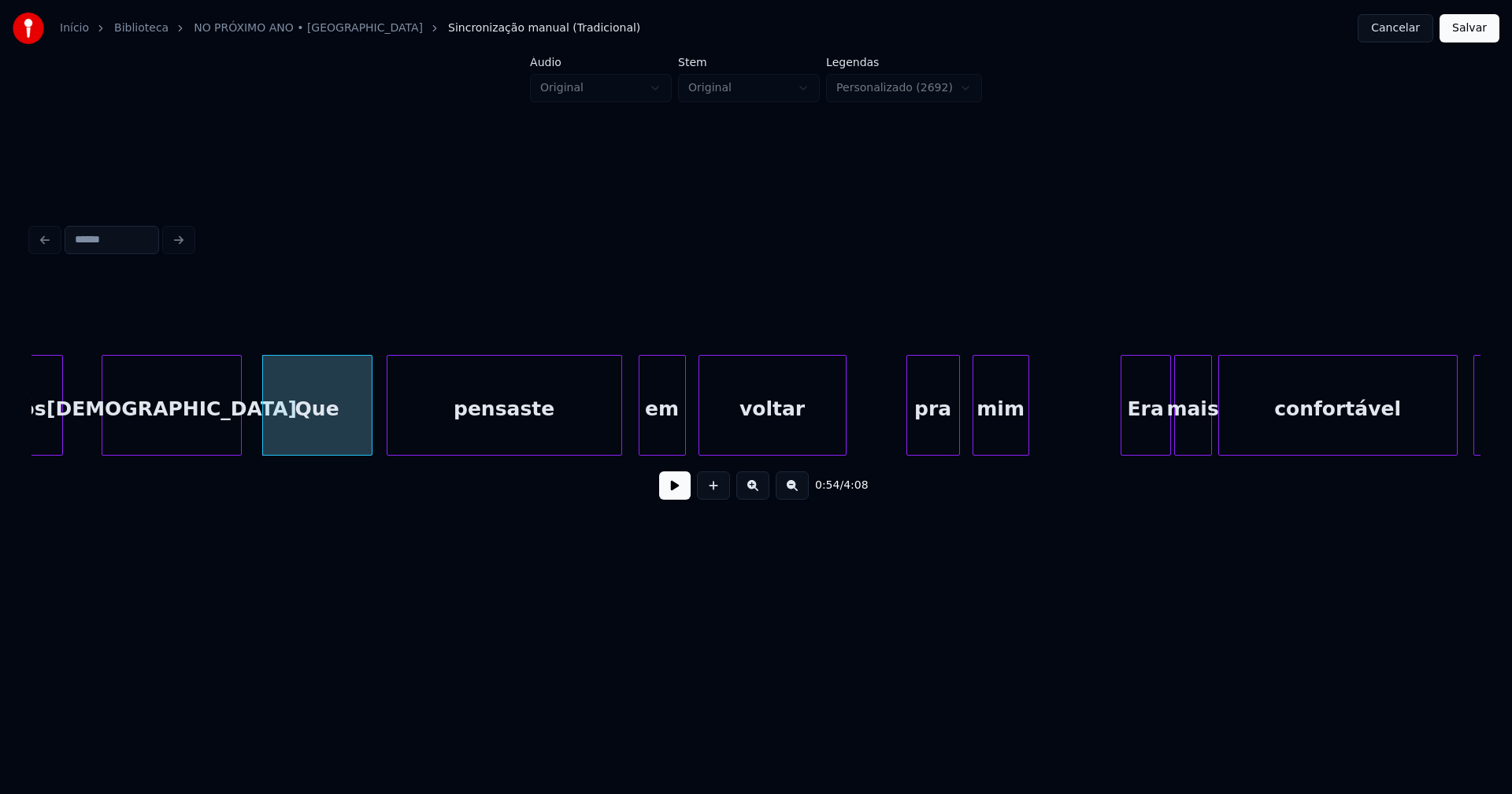
click at [619, 435] on div at bounding box center [619, 405] width 5 height 99
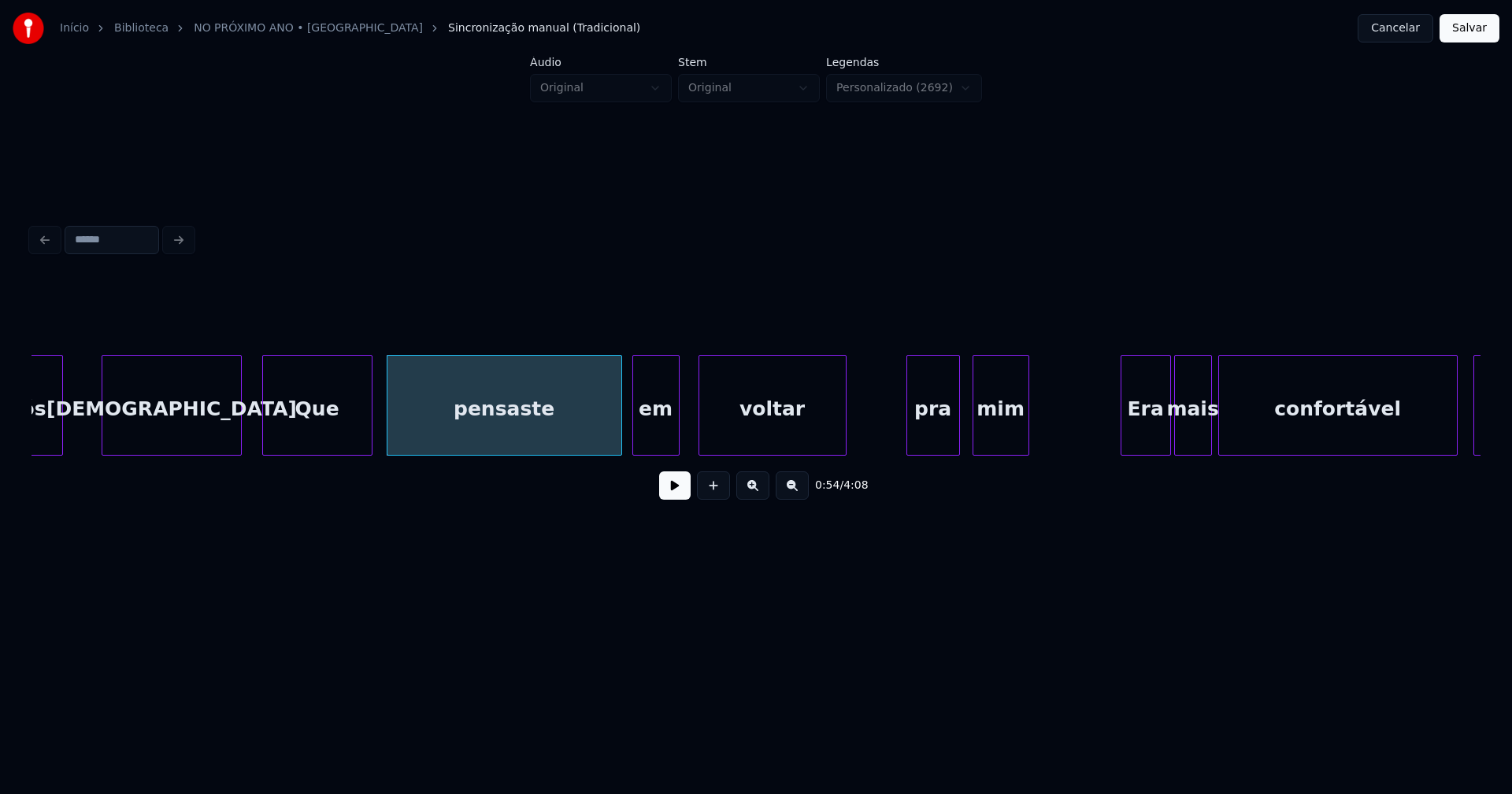
click at [657, 439] on div "em" at bounding box center [656, 409] width 46 height 107
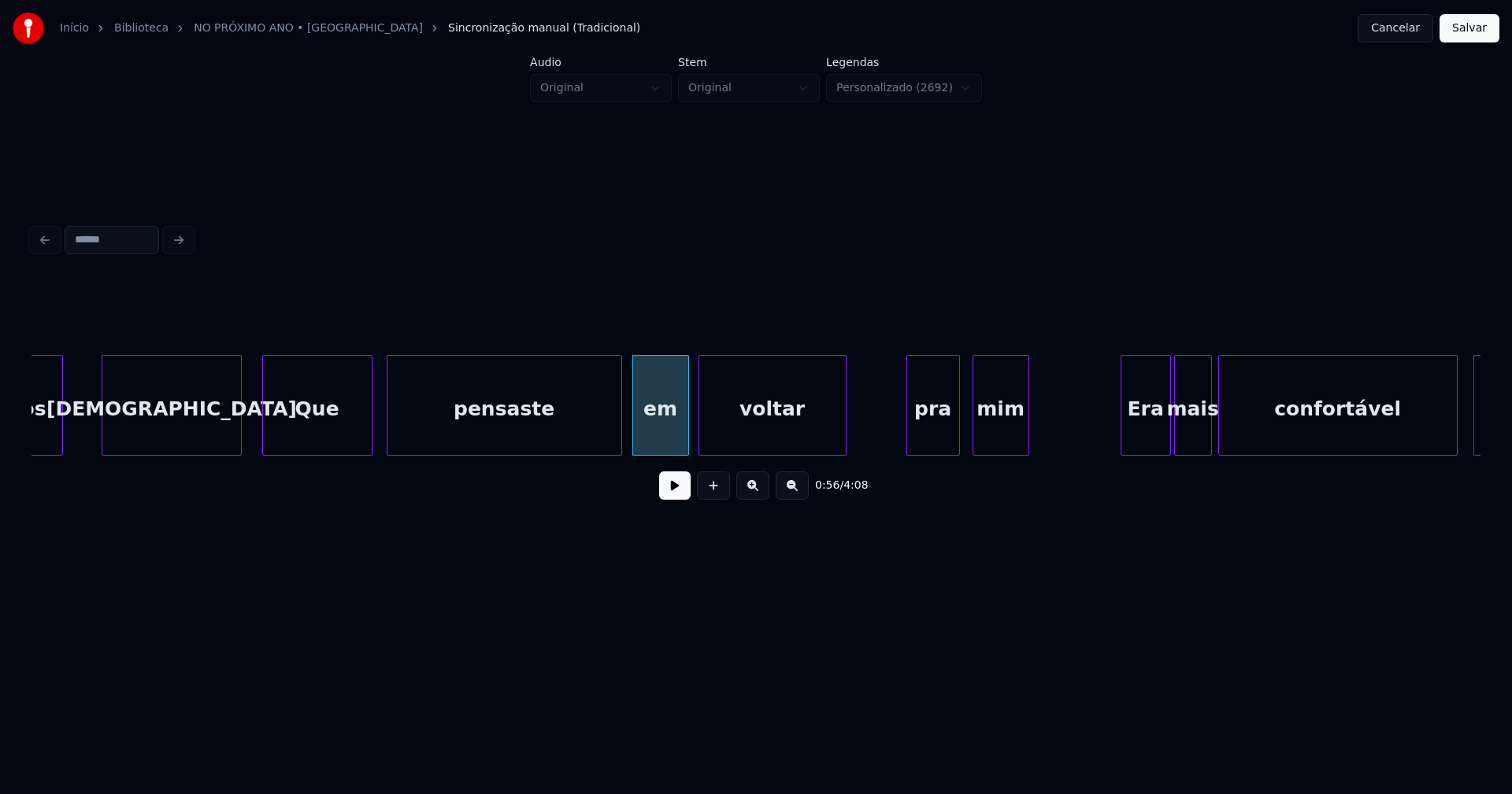
click at [685, 430] on div at bounding box center [686, 405] width 5 height 99
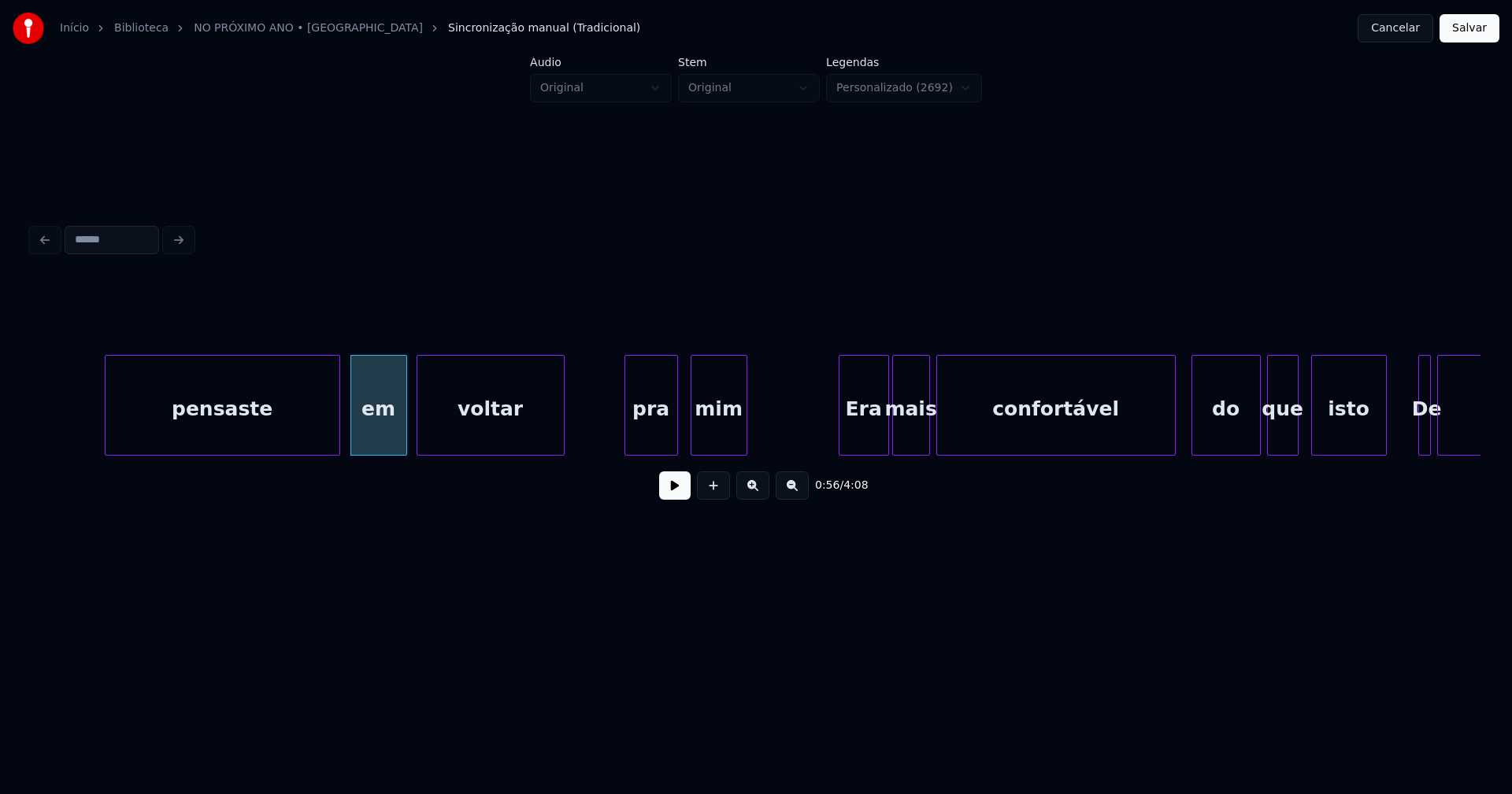
scroll to position [0, 8859]
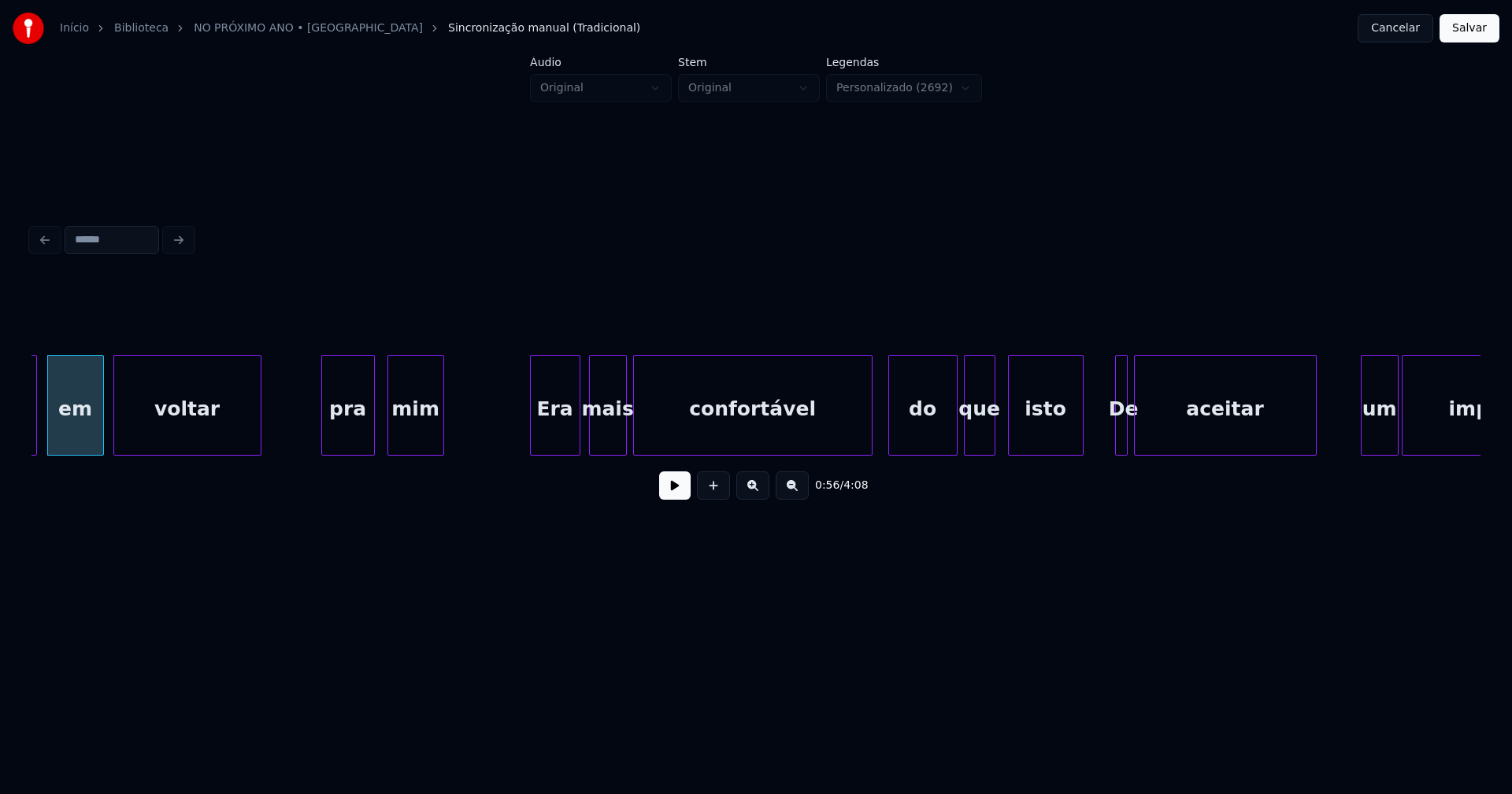
click at [554, 431] on div "Era" at bounding box center [554, 409] width 48 height 107
click at [603, 435] on div "mais" at bounding box center [601, 409] width 36 height 107
click at [930, 433] on div "do" at bounding box center [918, 409] width 67 height 107
click at [1027, 431] on div "isto" at bounding box center [1039, 409] width 74 height 107
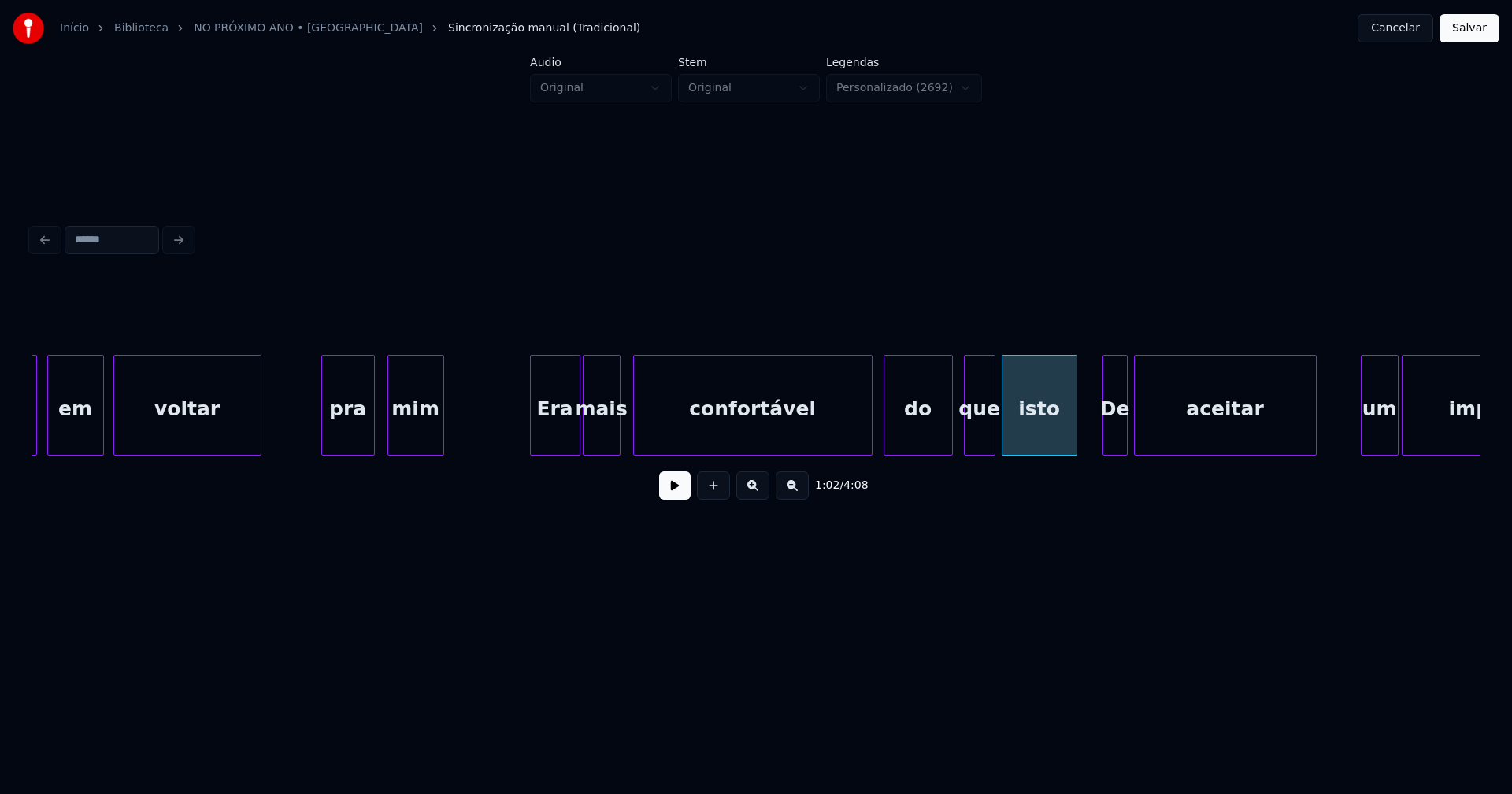
click at [1104, 438] on div at bounding box center [1105, 405] width 5 height 99
click at [1104, 440] on div "De" at bounding box center [1102, 409] width 24 height 107
click at [1167, 425] on div "aceitar" at bounding box center [1225, 409] width 182 height 107
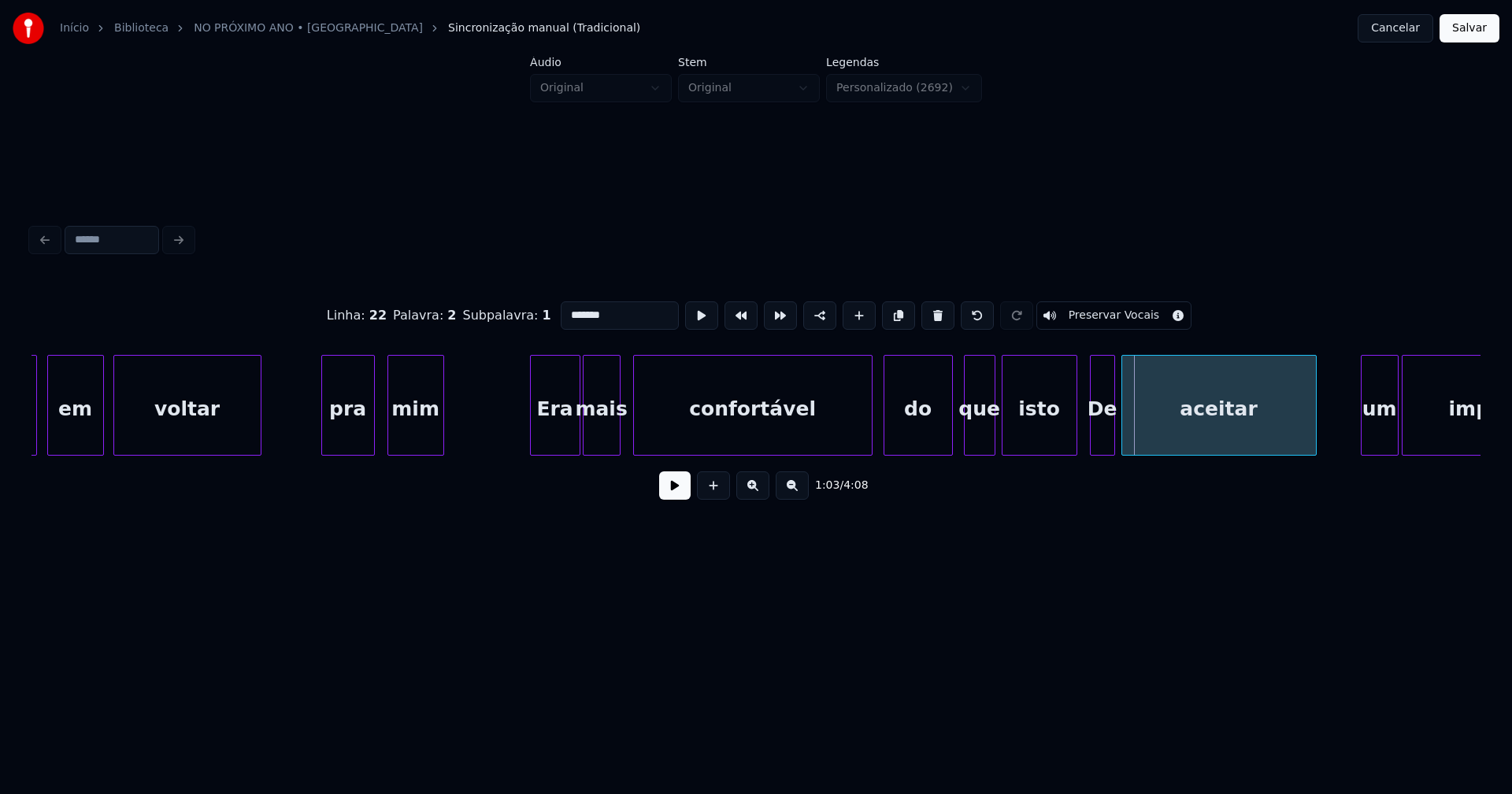
click at [1124, 436] on div at bounding box center [1124, 405] width 5 height 99
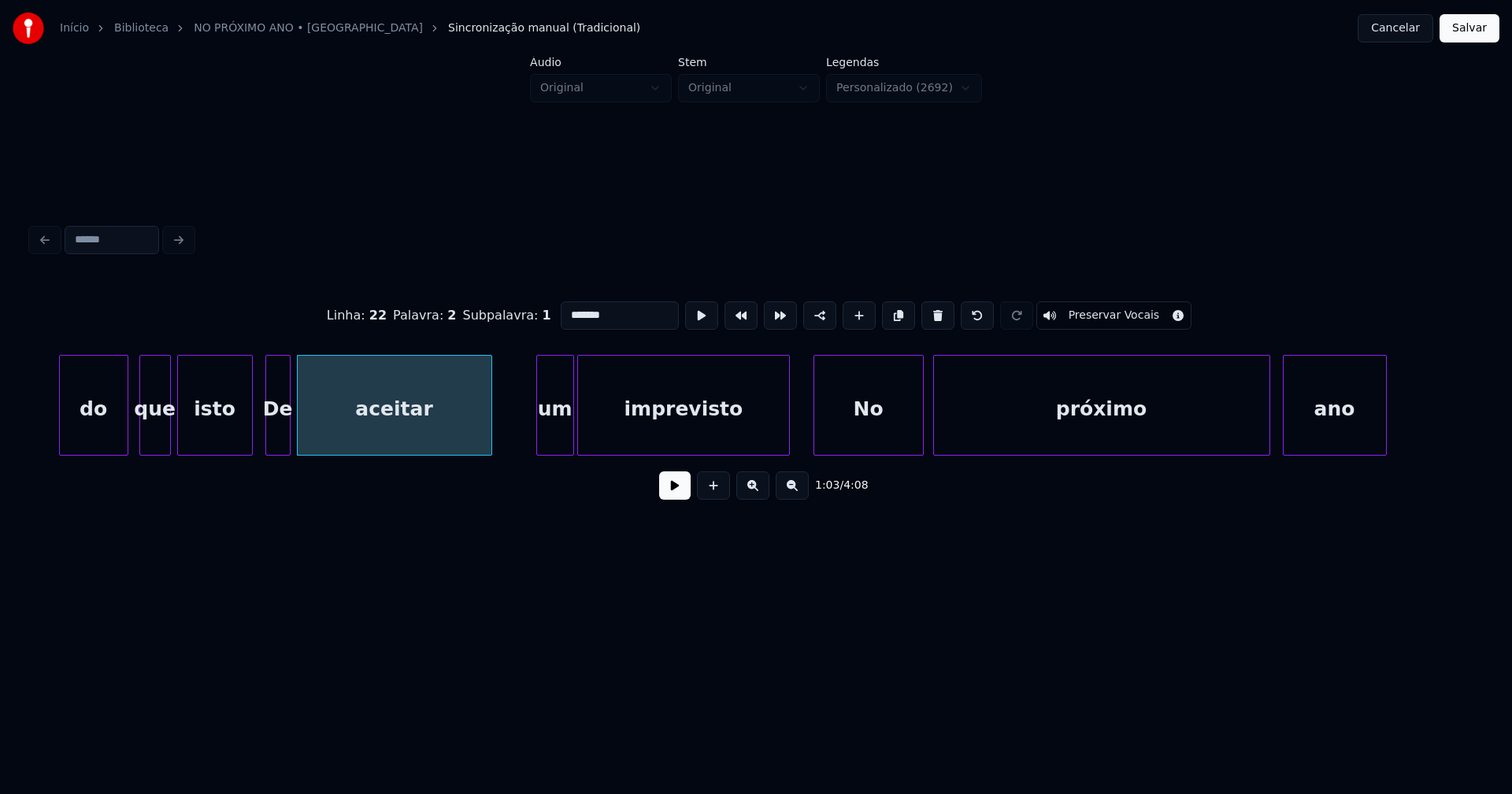
scroll to position [0, 9705]
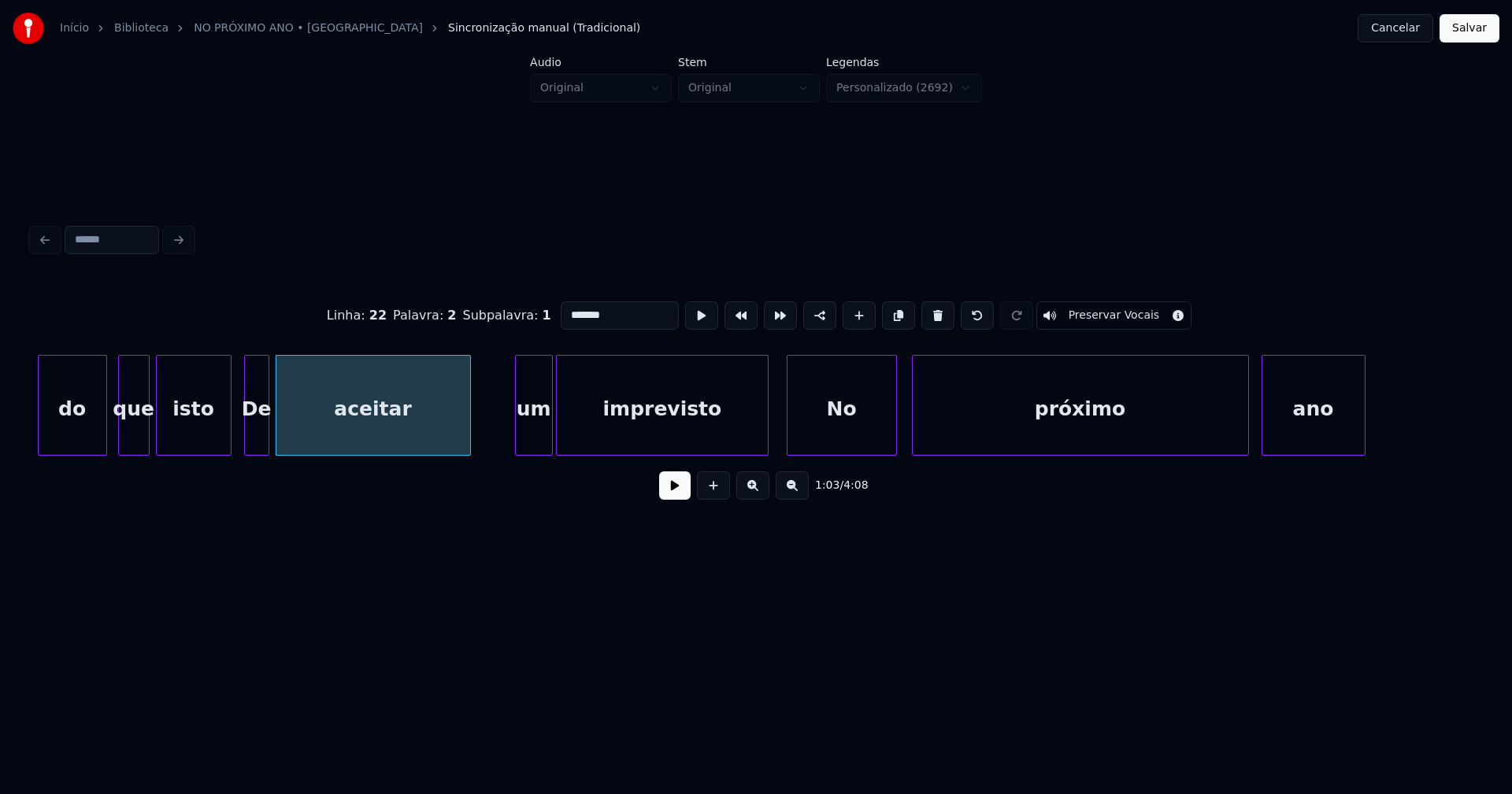
click at [843, 441] on div "No" at bounding box center [842, 409] width 108 height 107
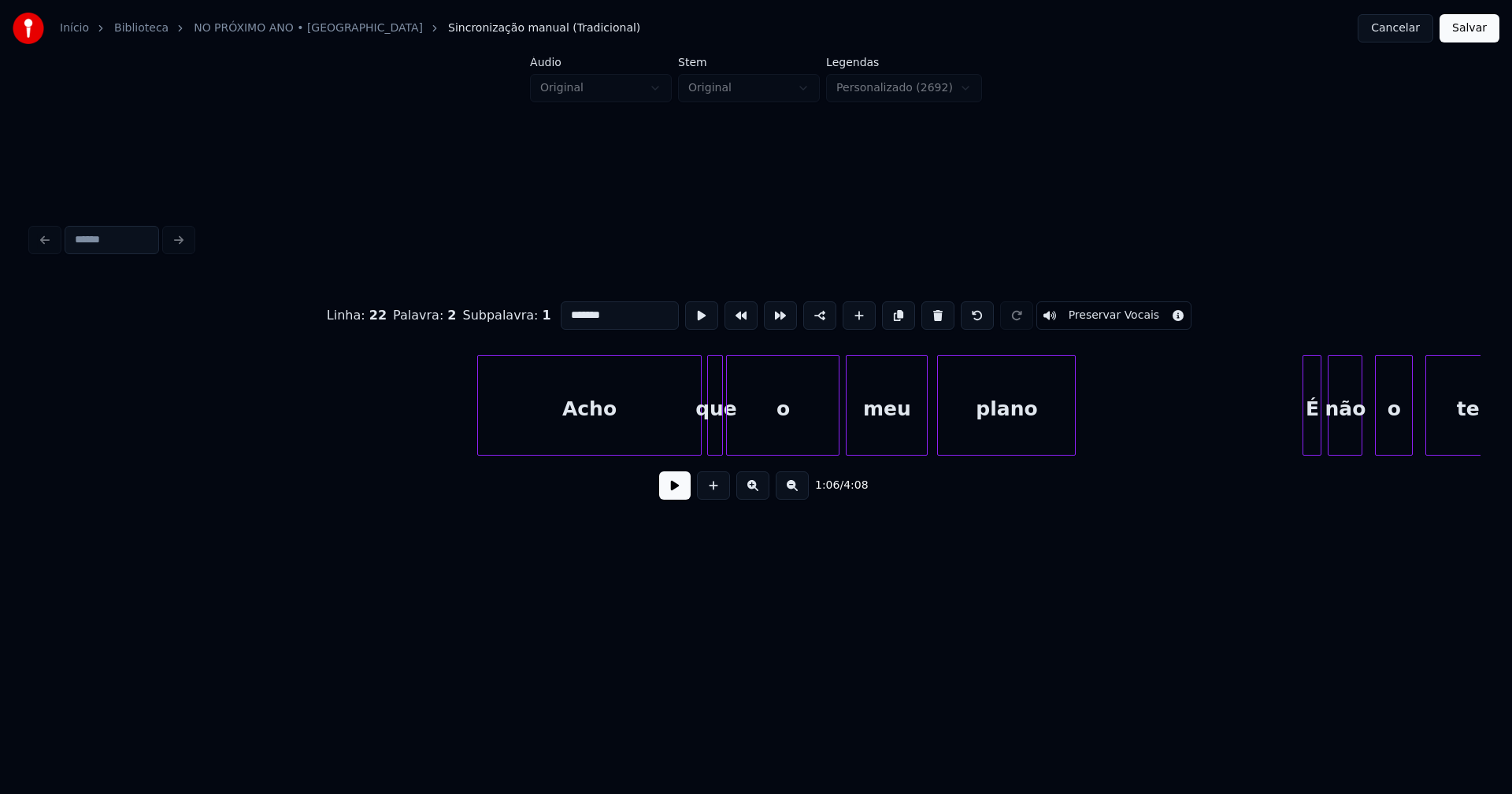
scroll to position [0, 11048]
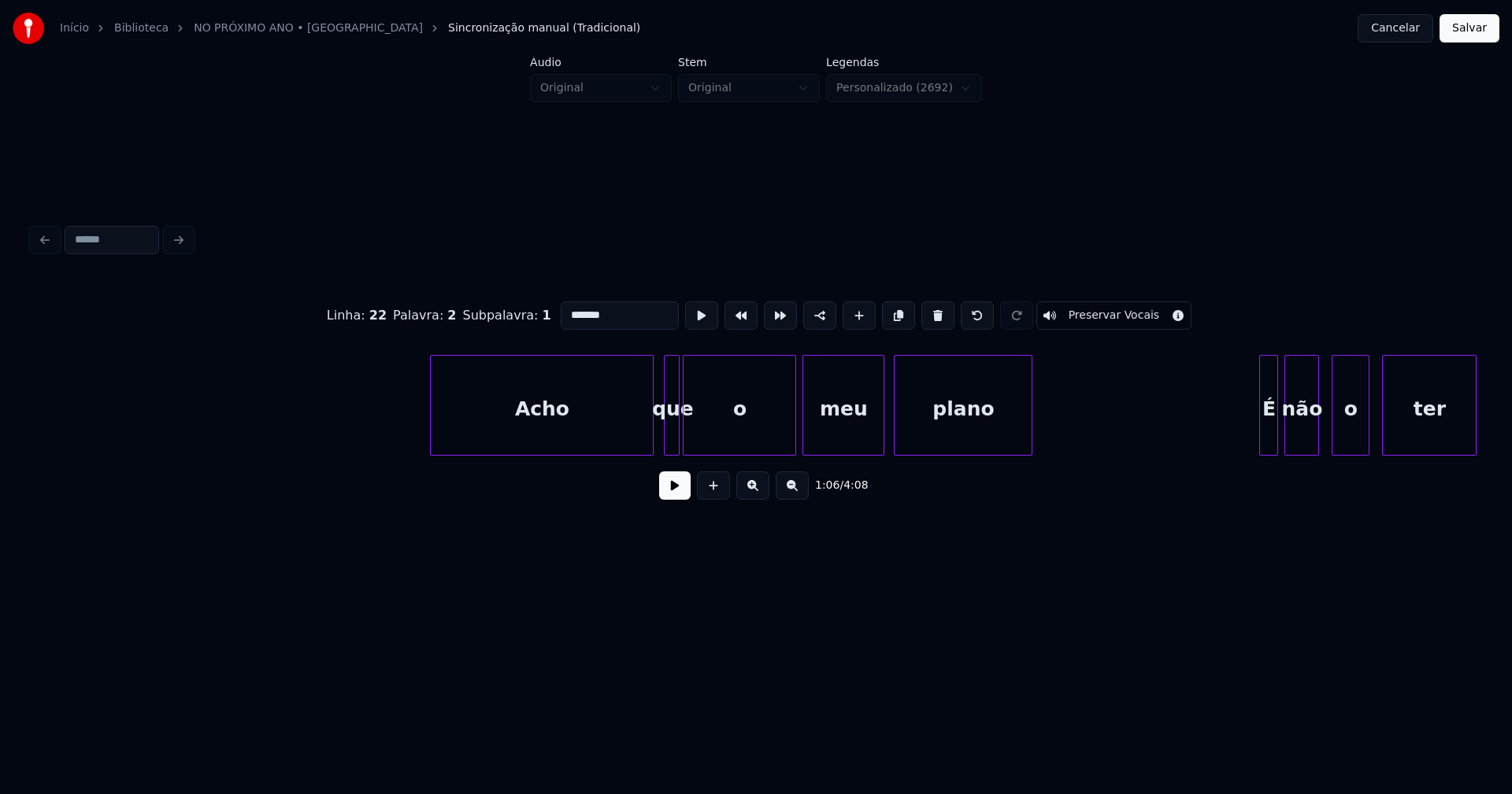
click at [520, 431] on div "Acho" at bounding box center [541, 409] width 222 height 107
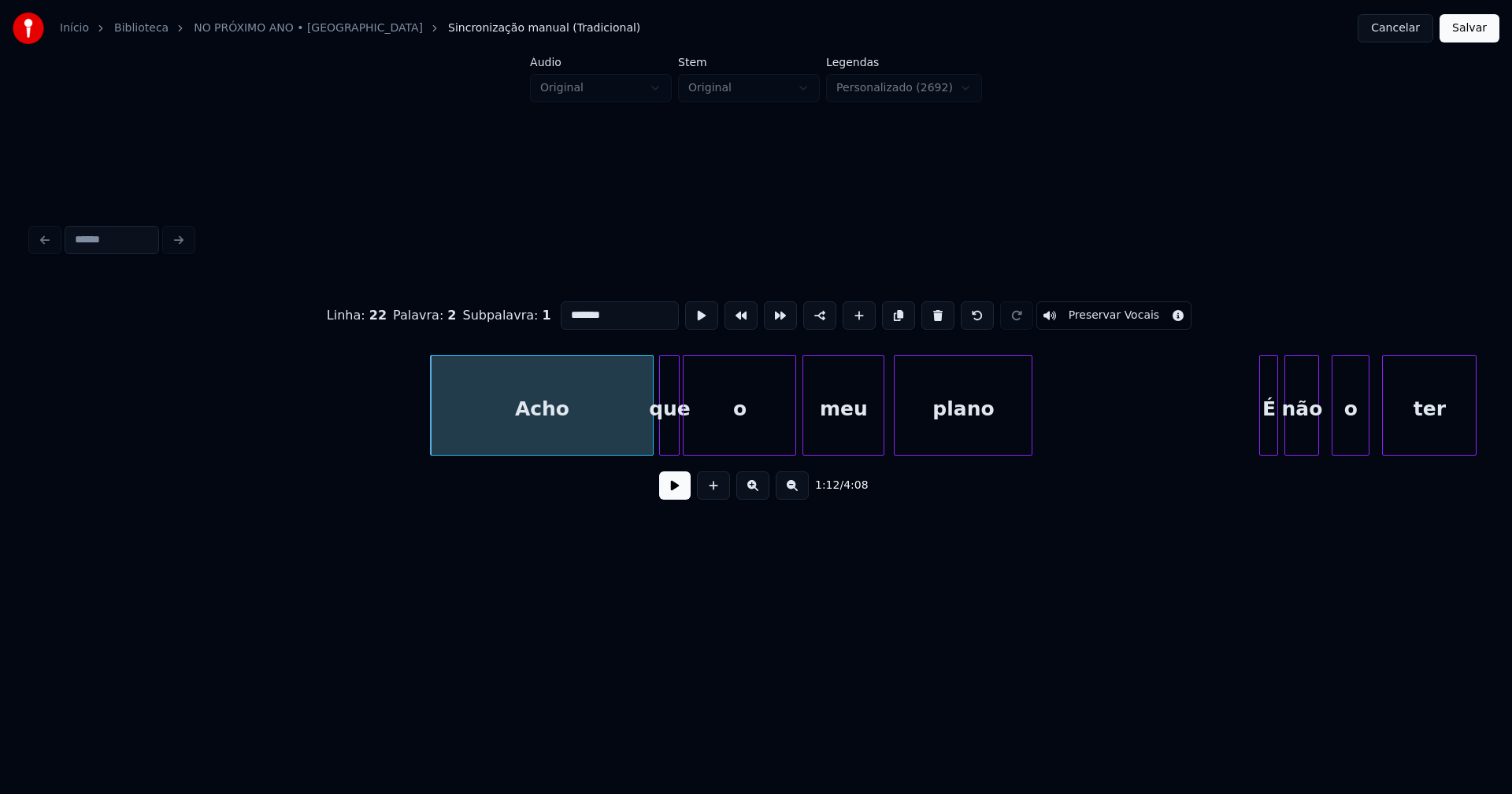
click at [664, 440] on div at bounding box center [662, 405] width 5 height 99
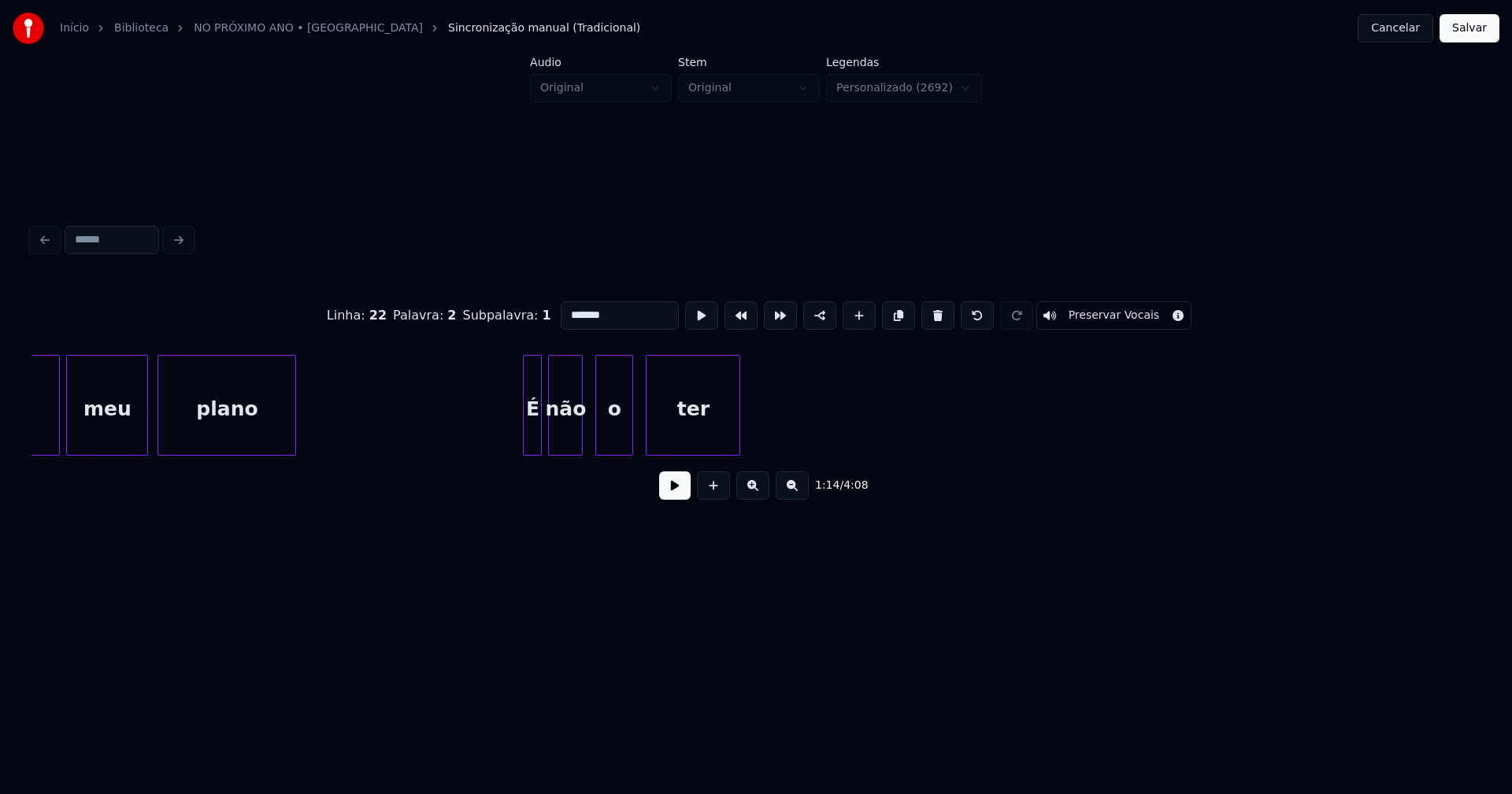
scroll to position [0, 11850]
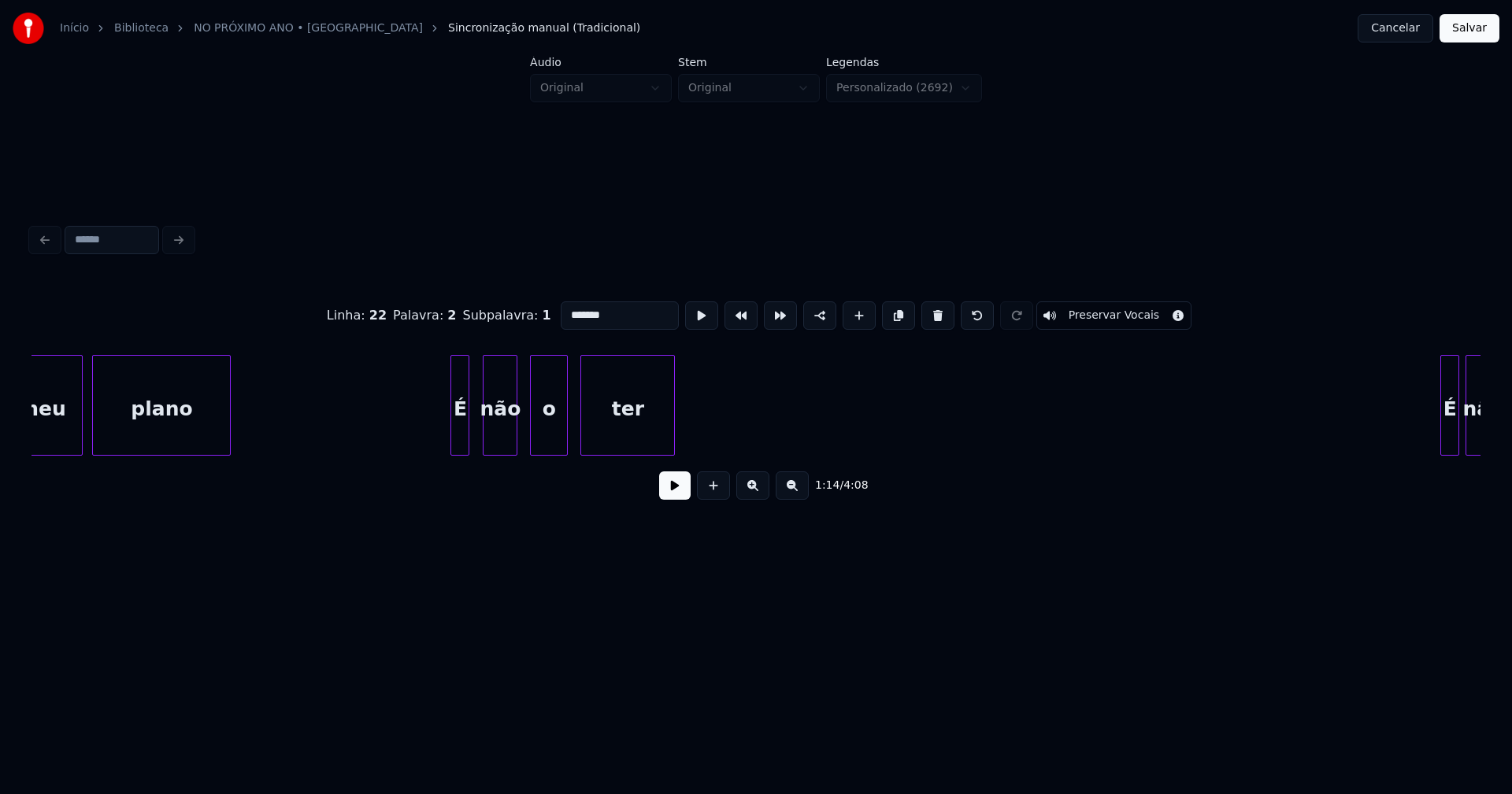
click at [460, 443] on div "É" at bounding box center [459, 409] width 17 height 107
click at [480, 442] on div at bounding box center [479, 405] width 5 height 99
click at [535, 439] on div "o" at bounding box center [537, 409] width 36 height 107
click at [709, 430] on div at bounding box center [711, 405] width 5 height 99
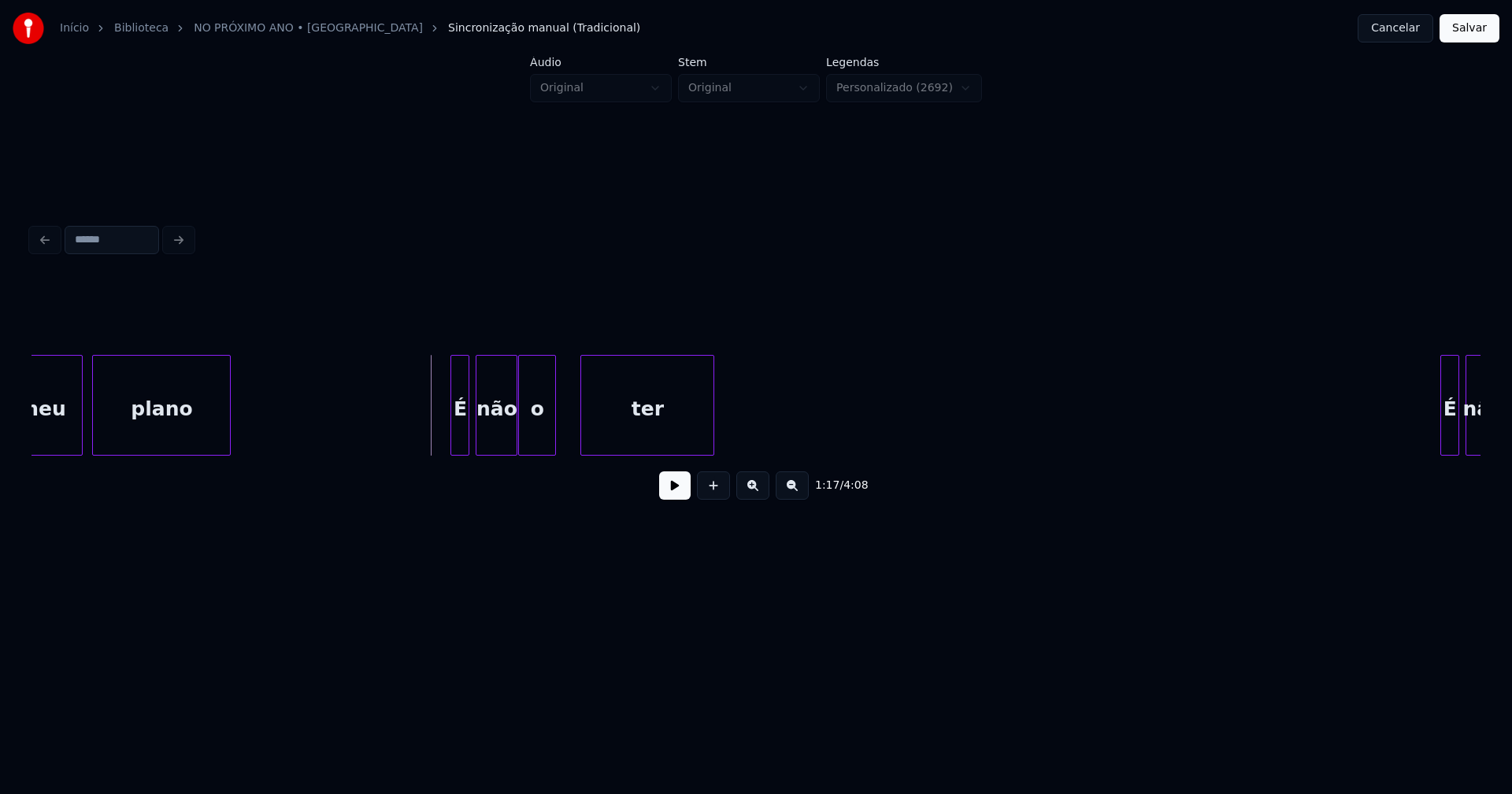
click at [669, 496] on button at bounding box center [674, 485] width 31 height 29
click at [662, 497] on button at bounding box center [674, 485] width 31 height 29
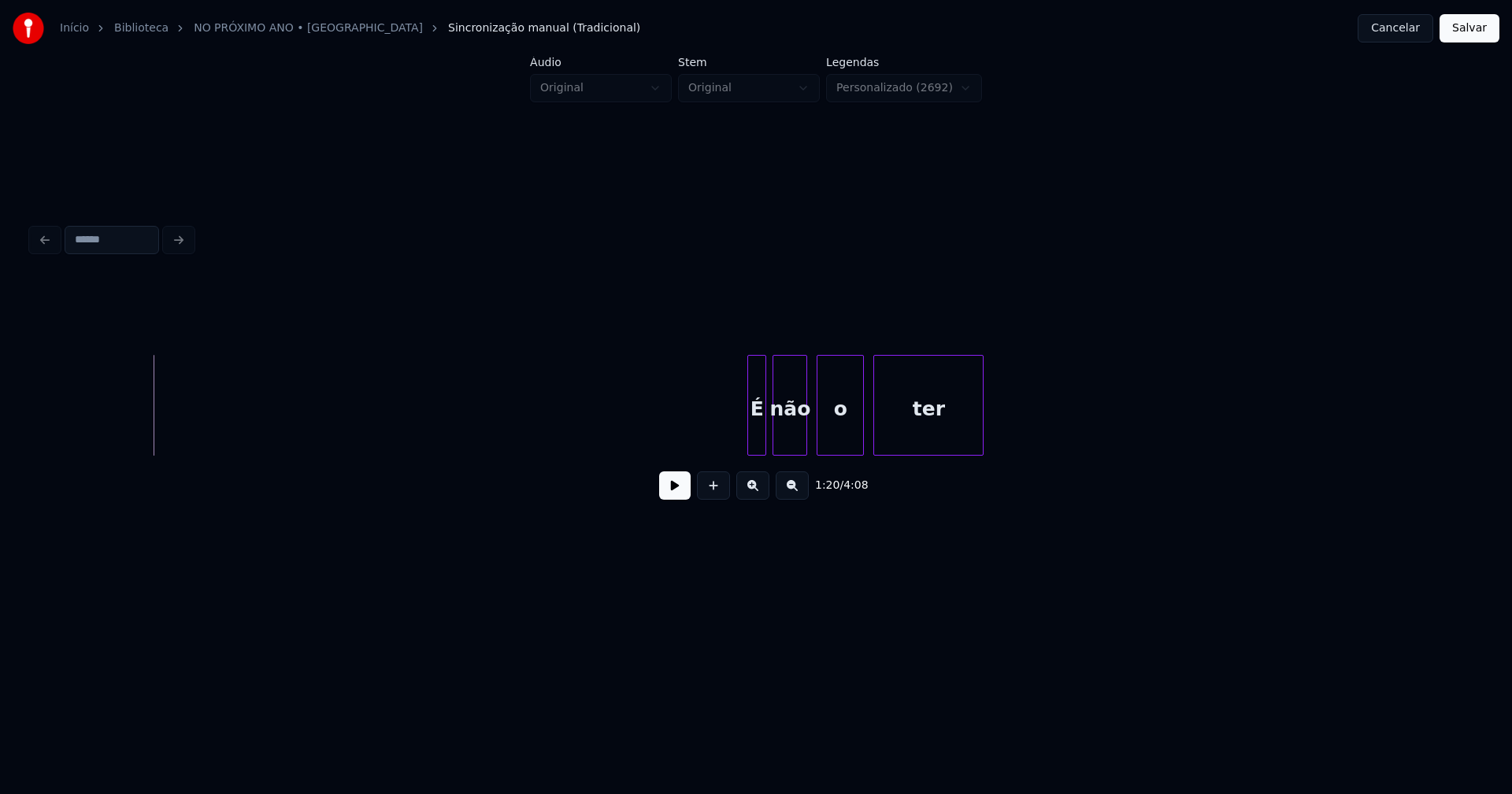
scroll to position [0, 12760]
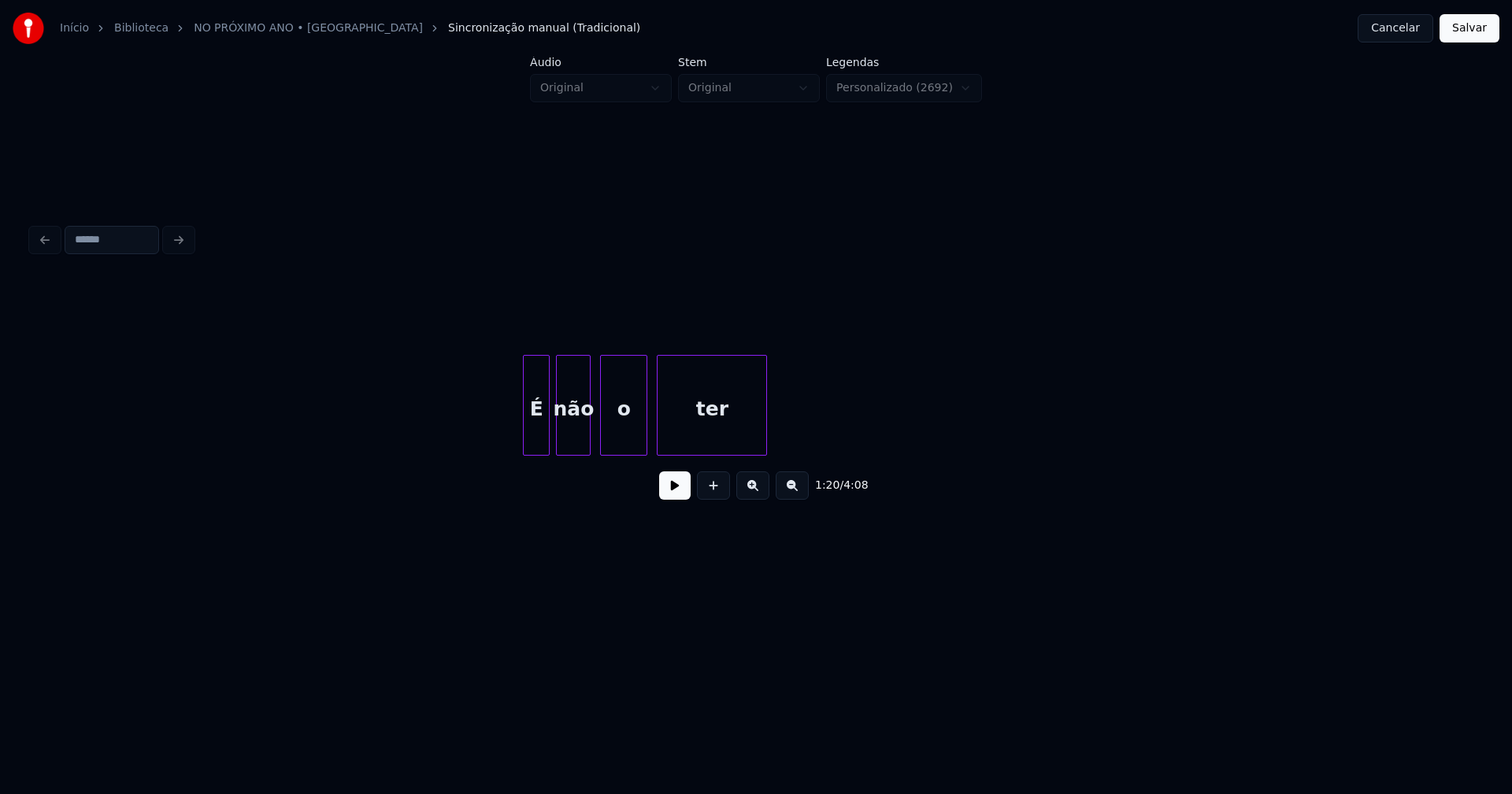
click at [525, 444] on div at bounding box center [526, 405] width 5 height 99
click at [626, 447] on div "o" at bounding box center [620, 409] width 46 height 107
click at [683, 440] on div "ter" at bounding box center [708, 409] width 108 height 107
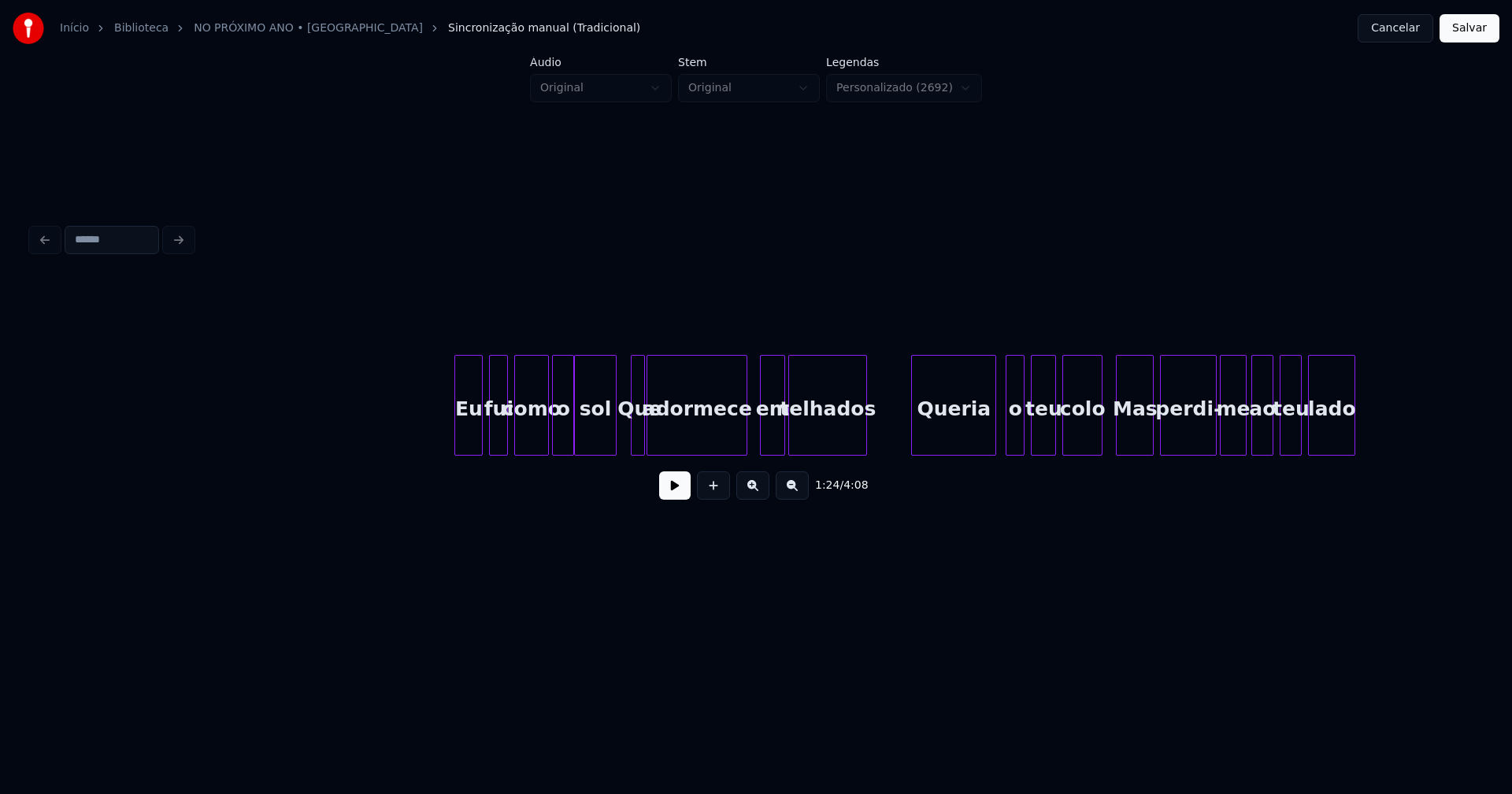
scroll to position [0, 14016]
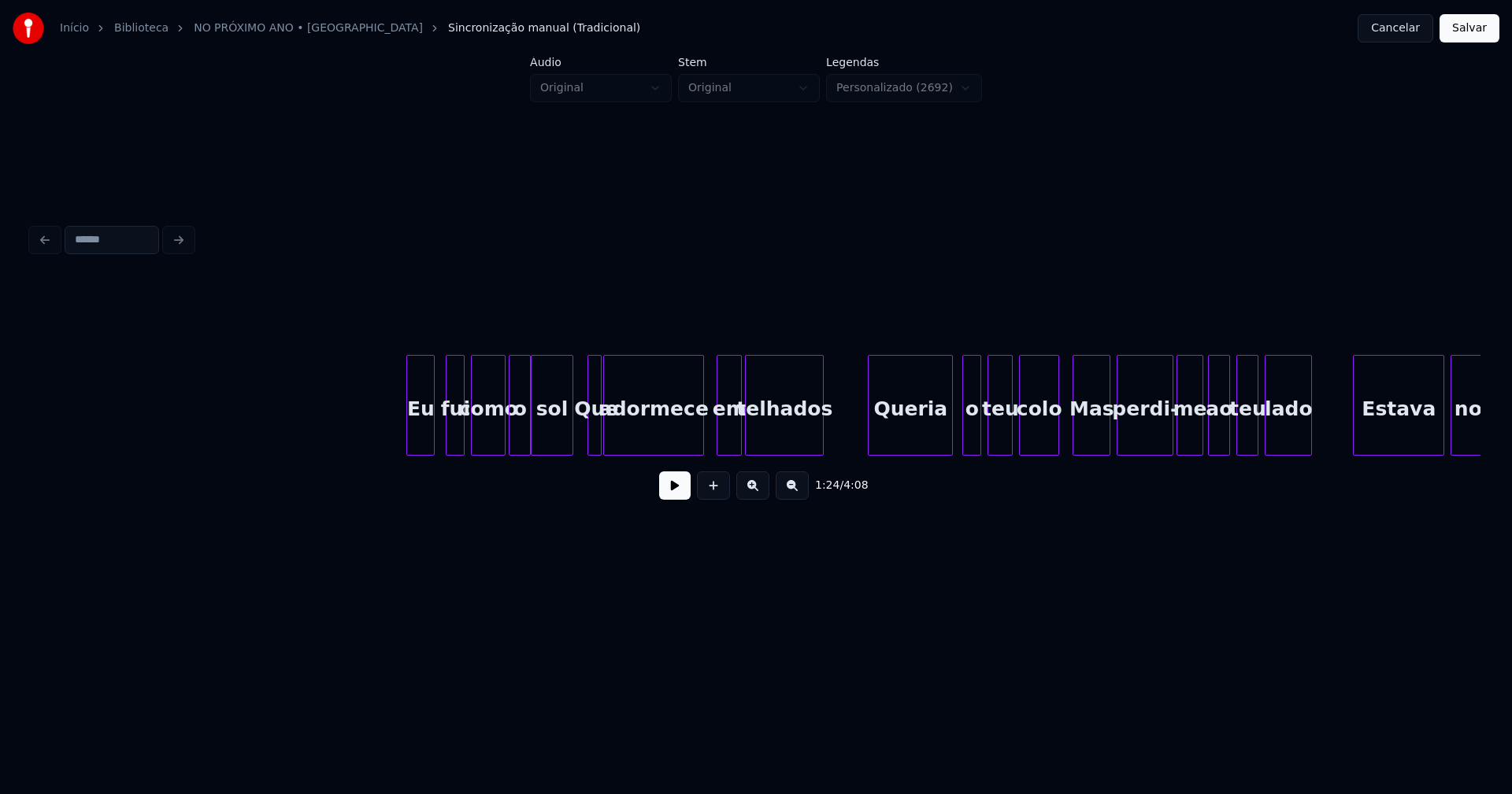
click at [421, 434] on div "Eu" at bounding box center [421, 409] width 27 height 107
click at [727, 443] on div "em" at bounding box center [724, 409] width 24 height 107
click at [964, 427] on div "o" at bounding box center [967, 409] width 17 height 107
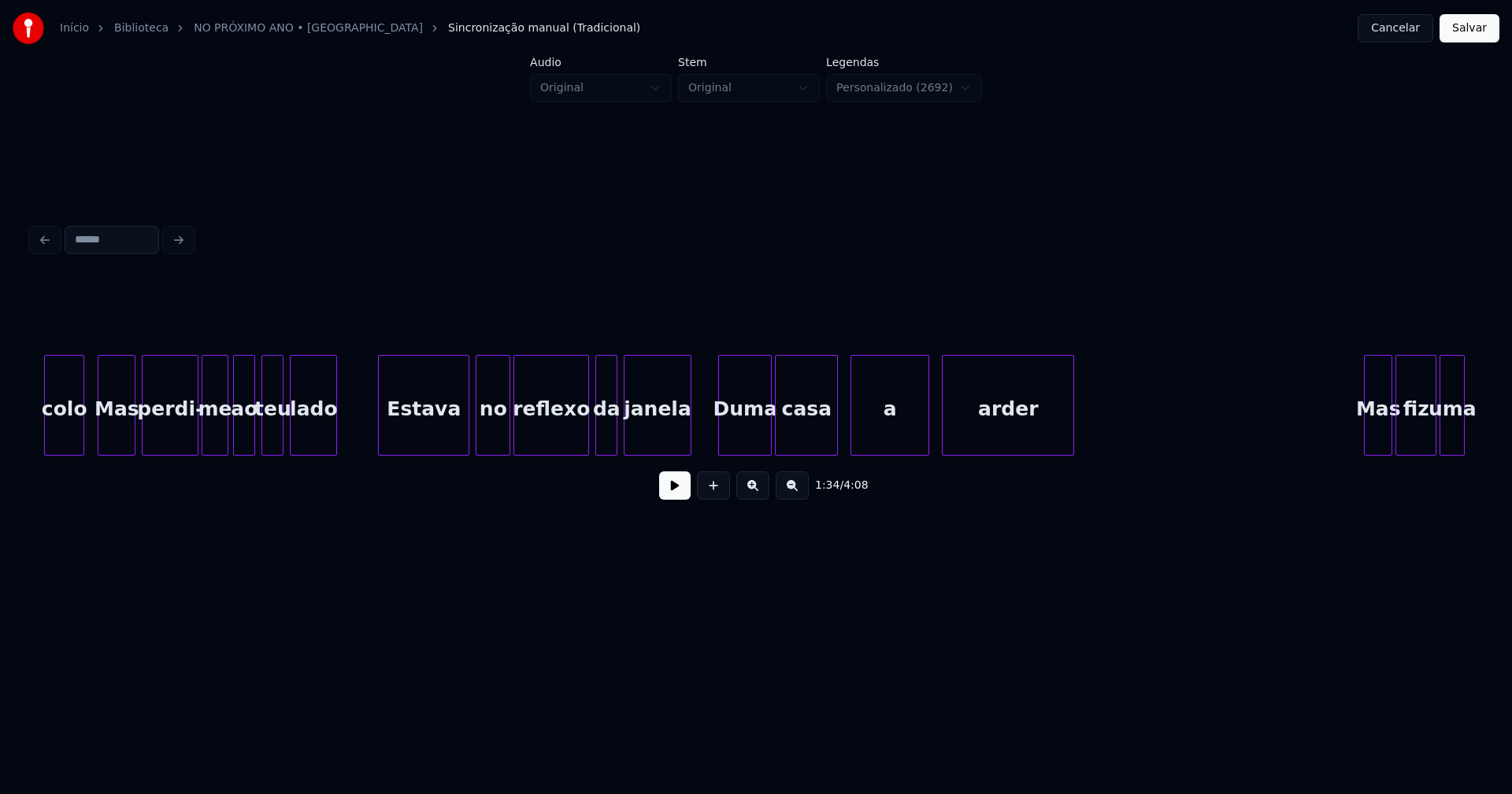
scroll to position [0, 15056]
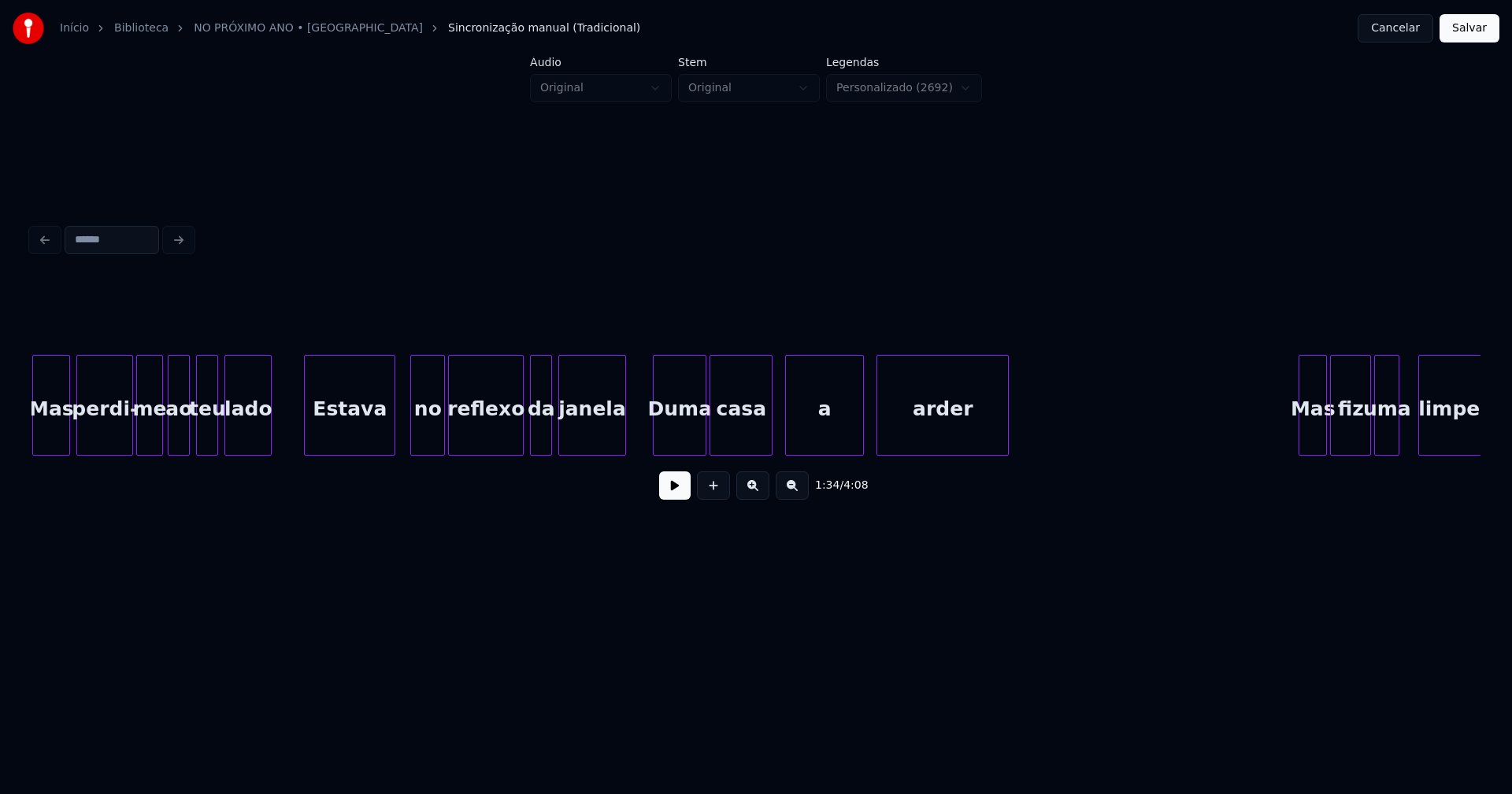
click at [365, 429] on div "Estava" at bounding box center [349, 409] width 90 height 107
click at [956, 442] on div "arder" at bounding box center [935, 409] width 131 height 107
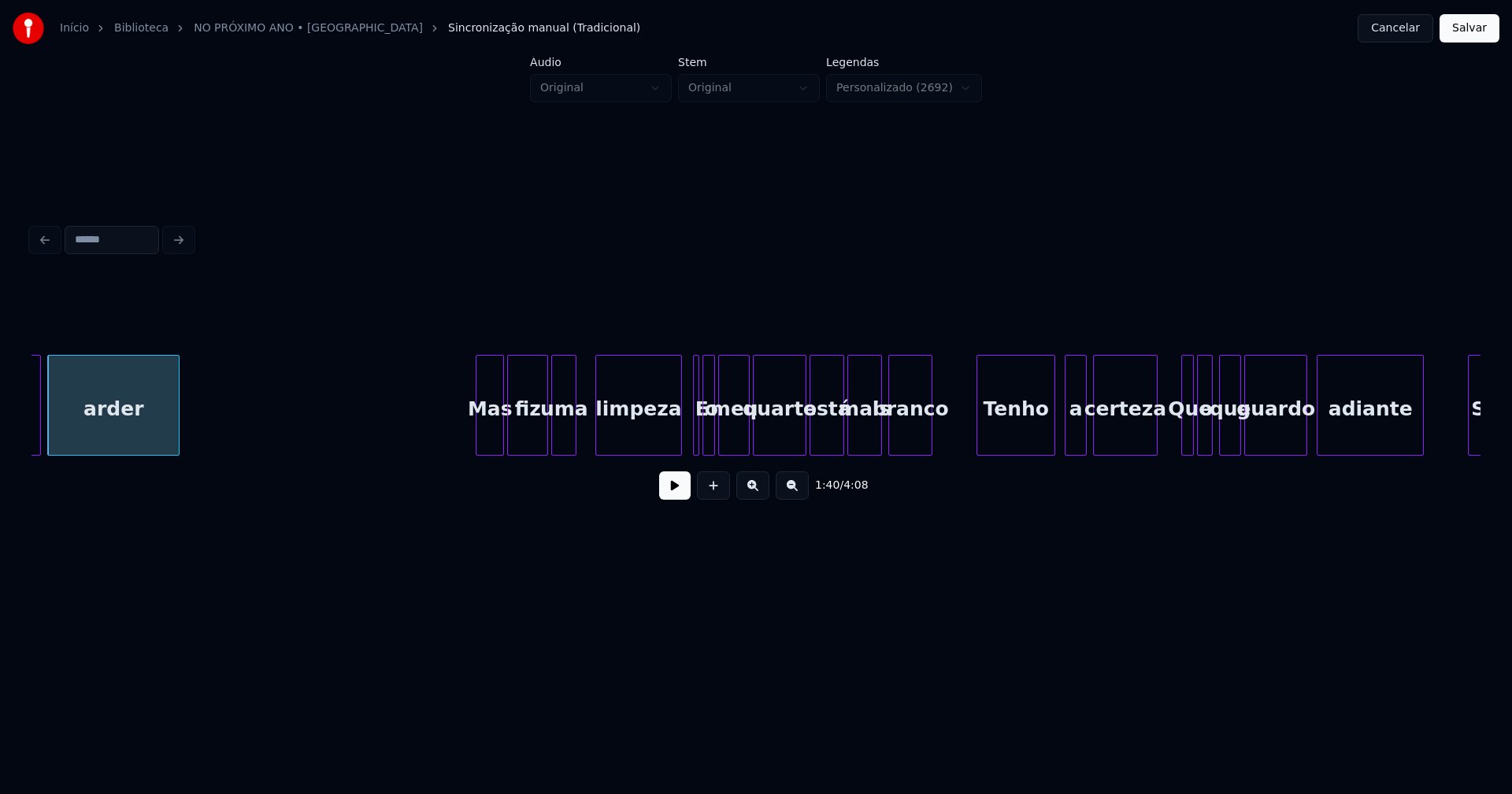
scroll to position [0, 15901]
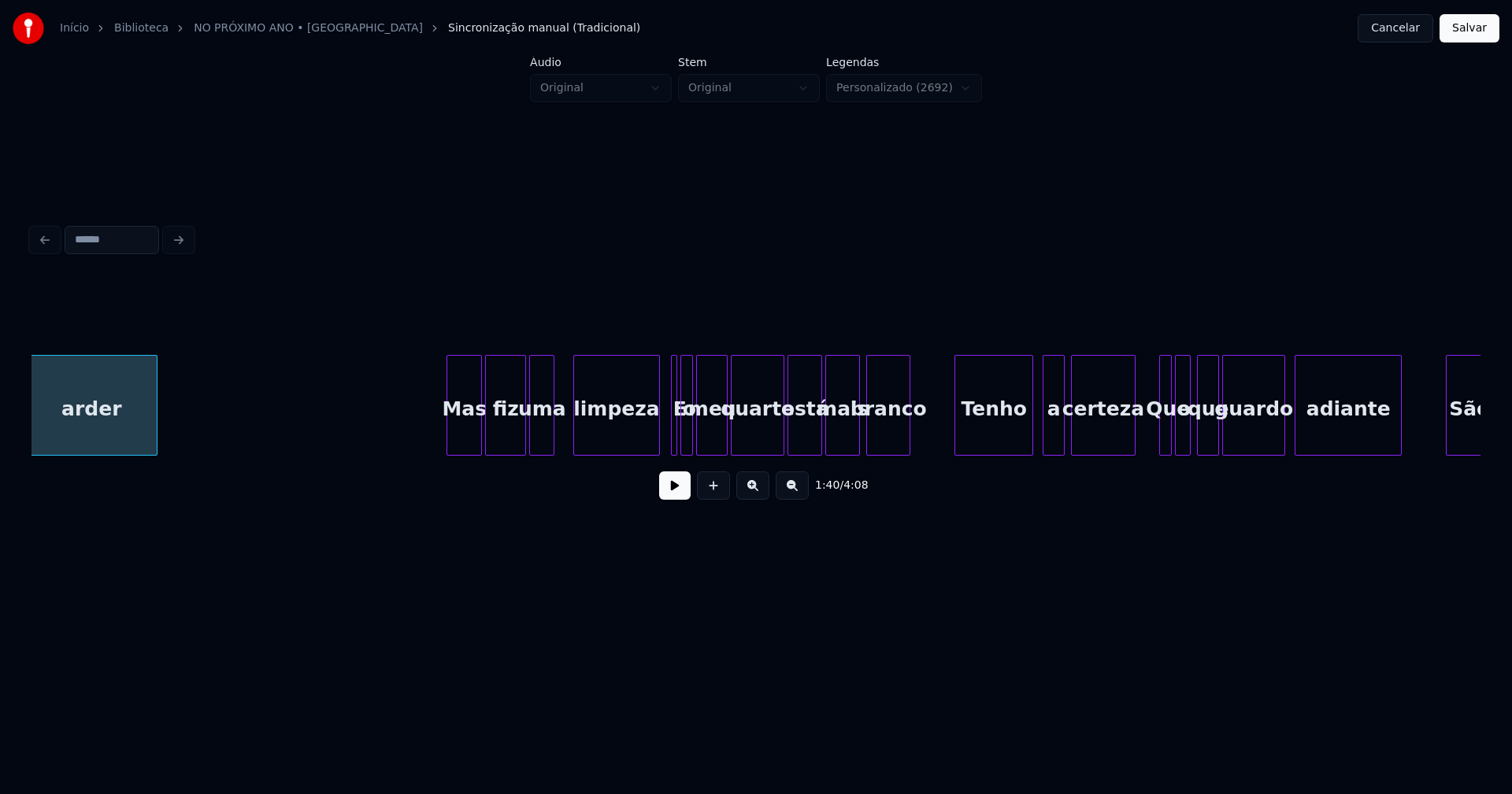
click at [450, 436] on div at bounding box center [450, 405] width 5 height 99
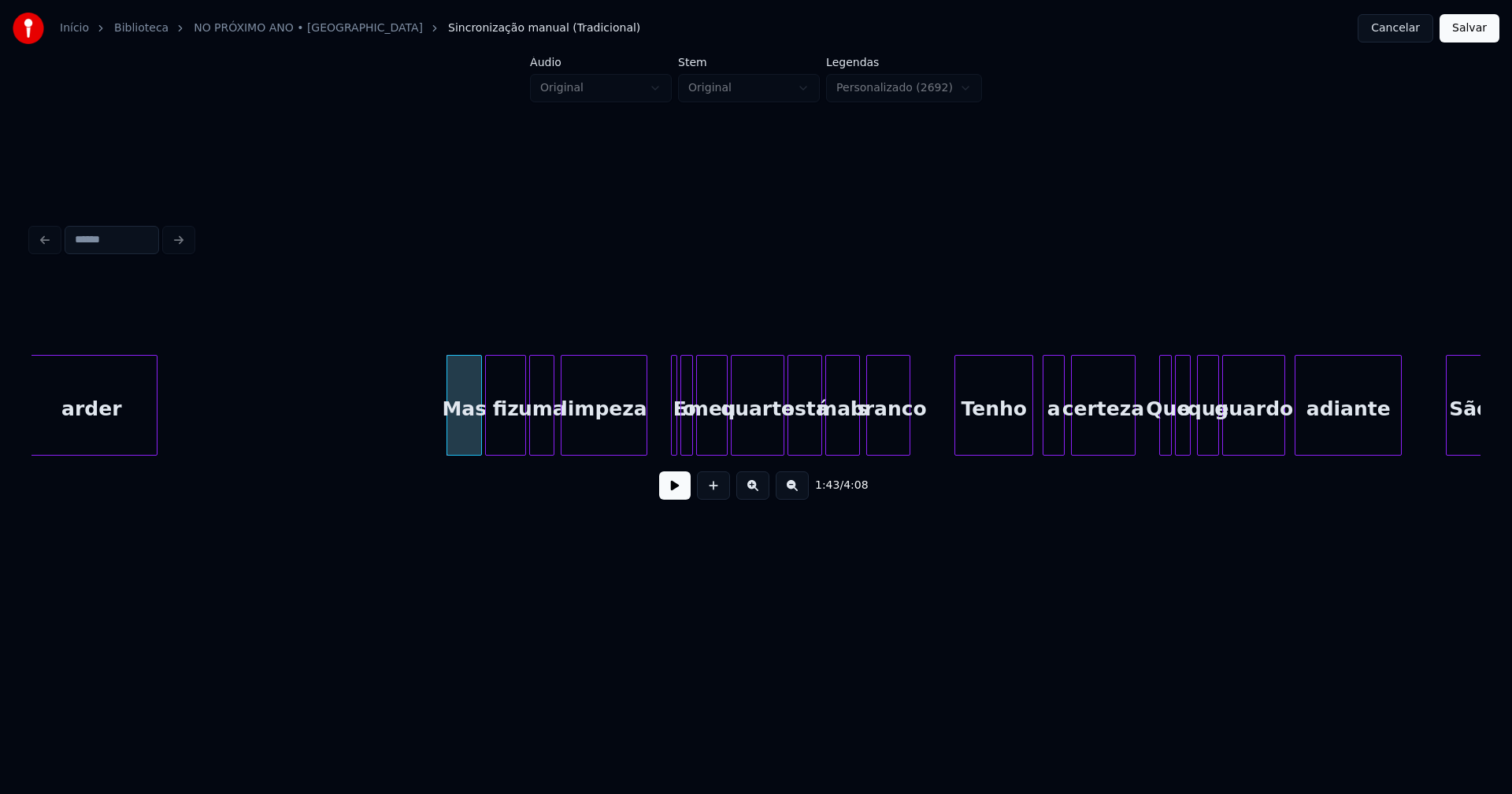
click at [624, 445] on div "limpeza" at bounding box center [604, 409] width 85 height 107
click at [637, 440] on div at bounding box center [636, 405] width 5 height 99
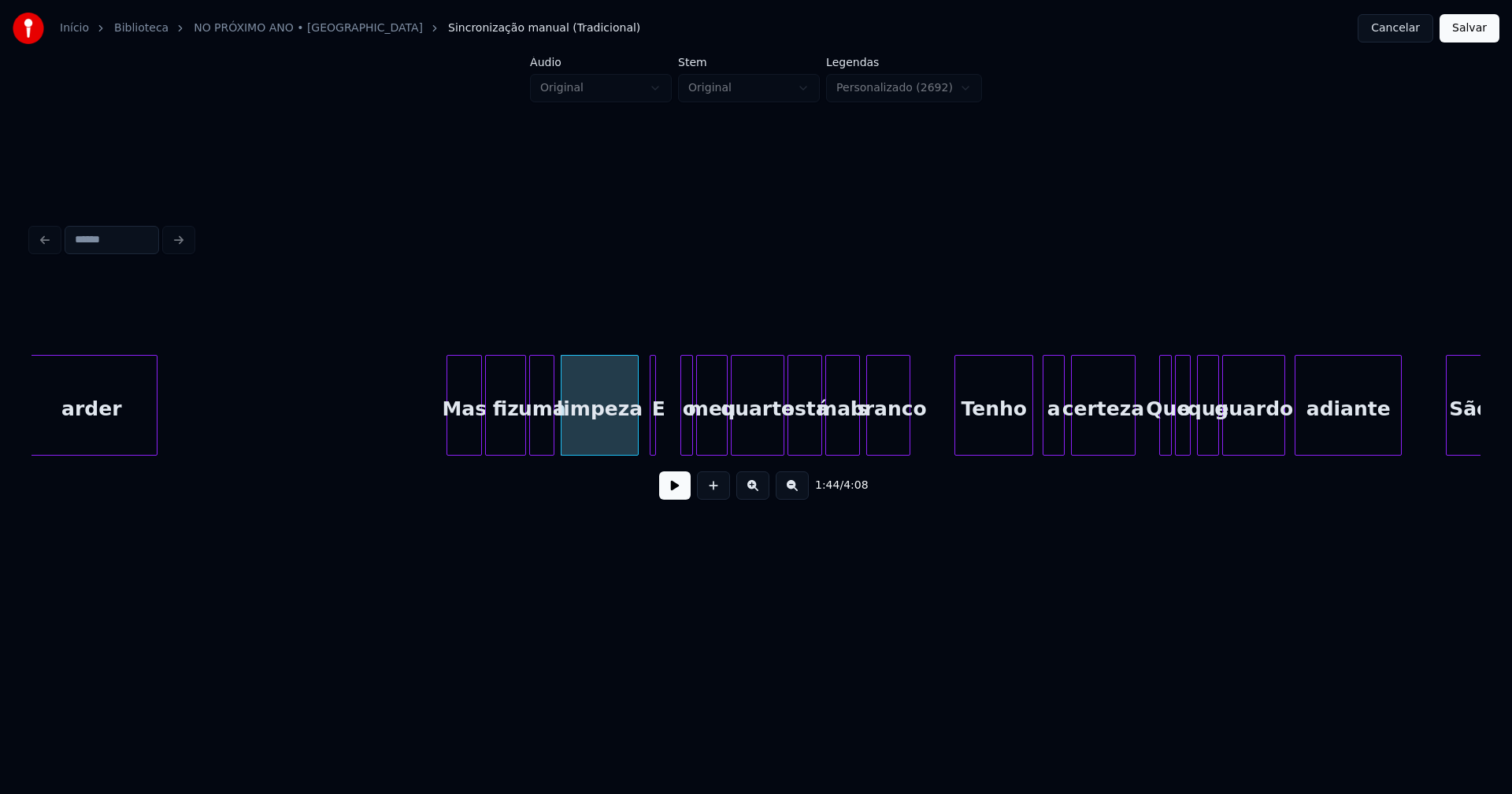
click at [650, 433] on div "E" at bounding box center [653, 405] width 7 height 101
click at [669, 435] on div at bounding box center [669, 405] width 5 height 99
click at [677, 436] on div at bounding box center [678, 405] width 5 height 99
click at [986, 431] on div "Tenho" at bounding box center [991, 409] width 77 height 107
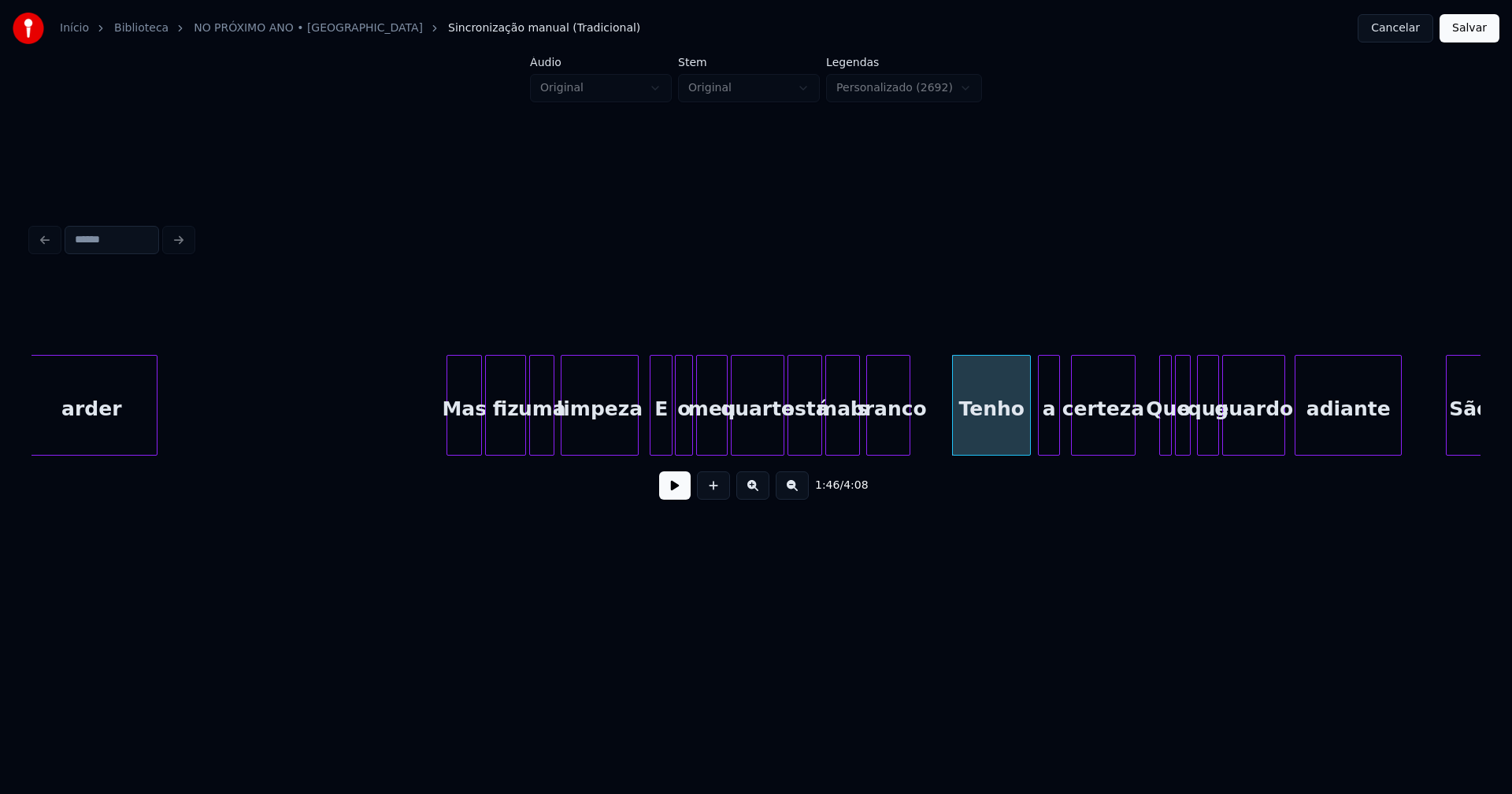
click at [1048, 434] on div "a" at bounding box center [1049, 409] width 21 height 107
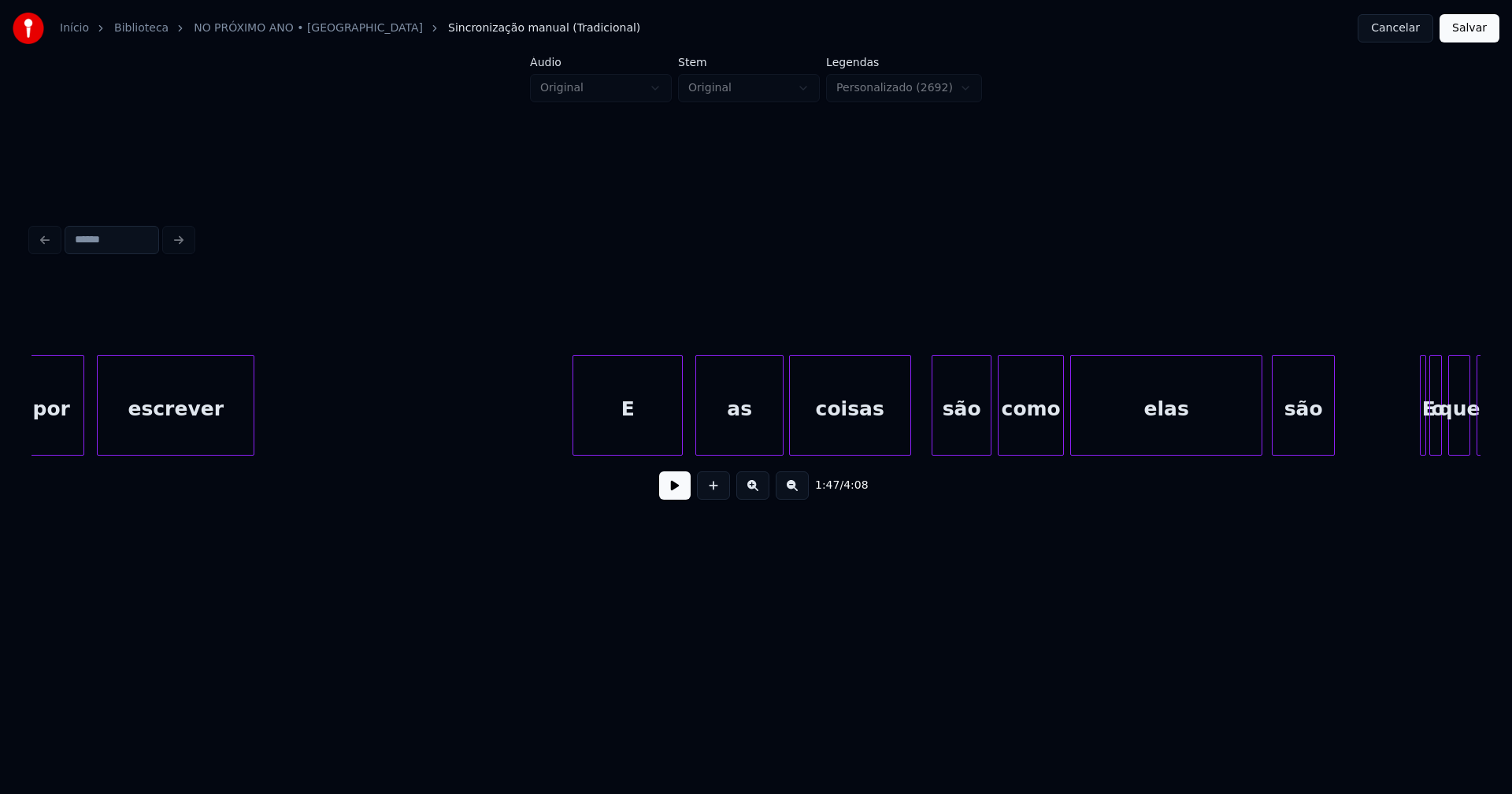
scroll to position [0, 17807]
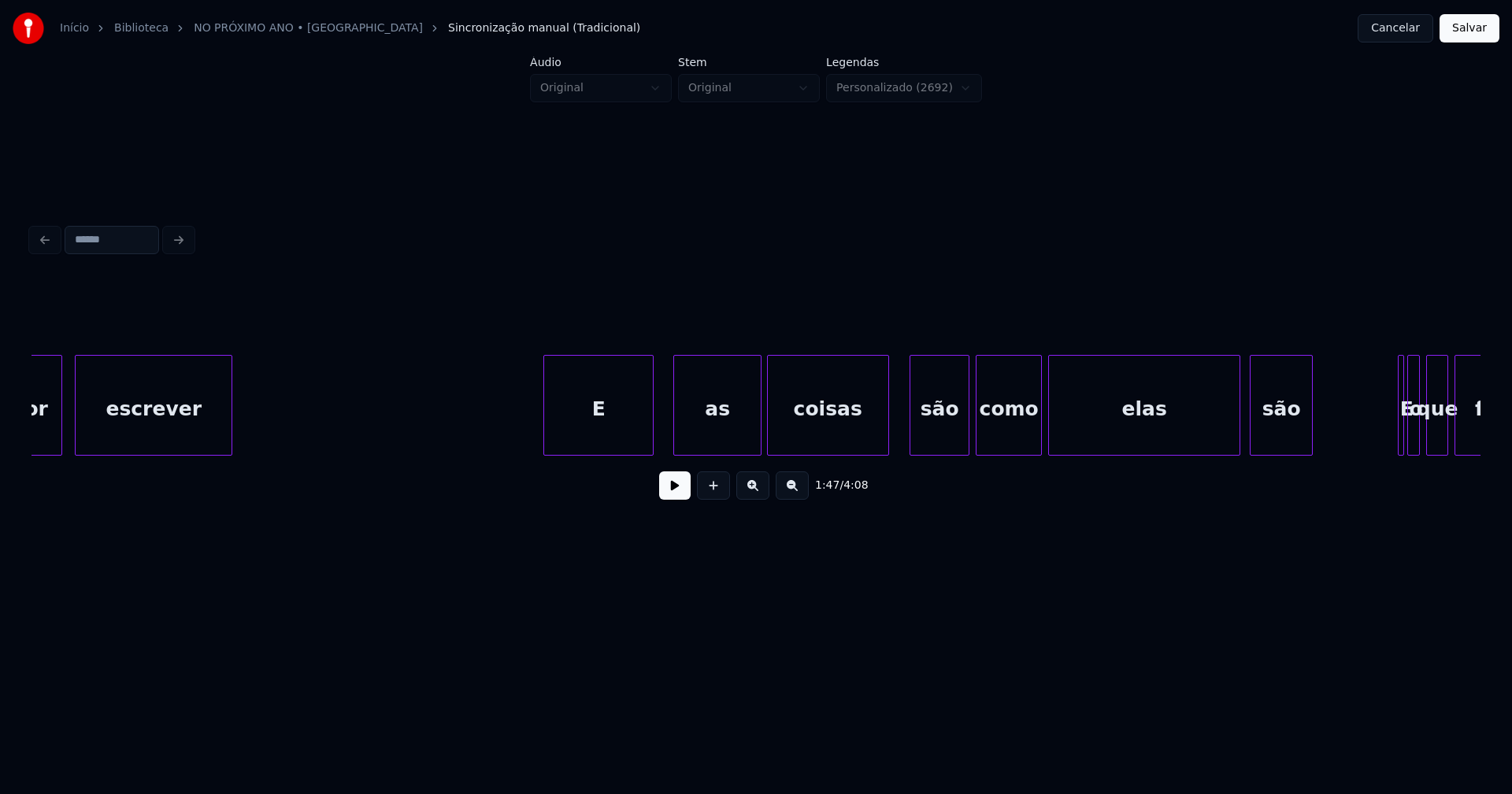
click at [616, 435] on div "E" at bounding box center [598, 409] width 108 height 107
click at [659, 429] on div at bounding box center [660, 405] width 5 height 99
click at [935, 430] on div "são" at bounding box center [939, 409] width 58 height 107
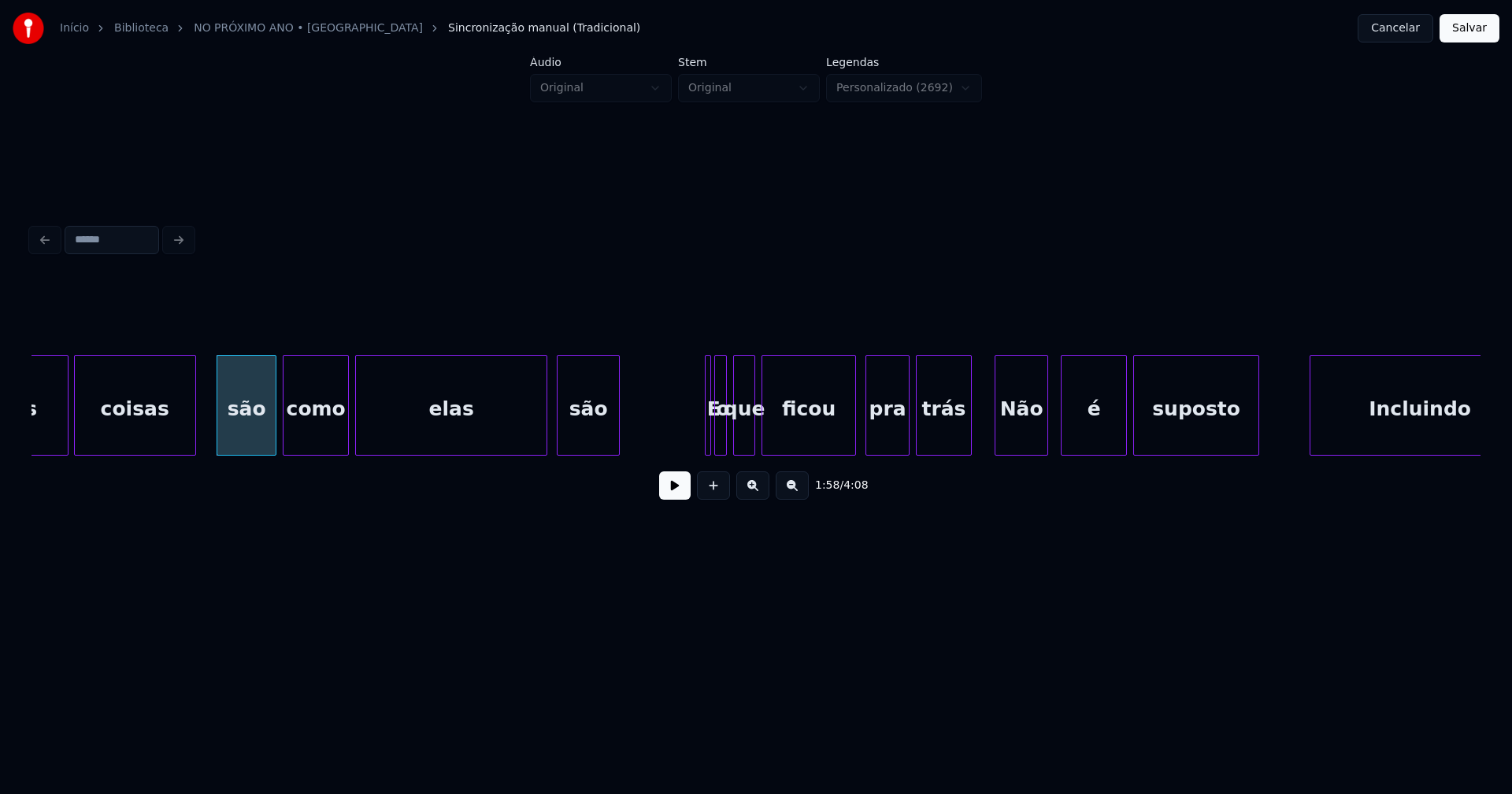
scroll to position [0, 18565]
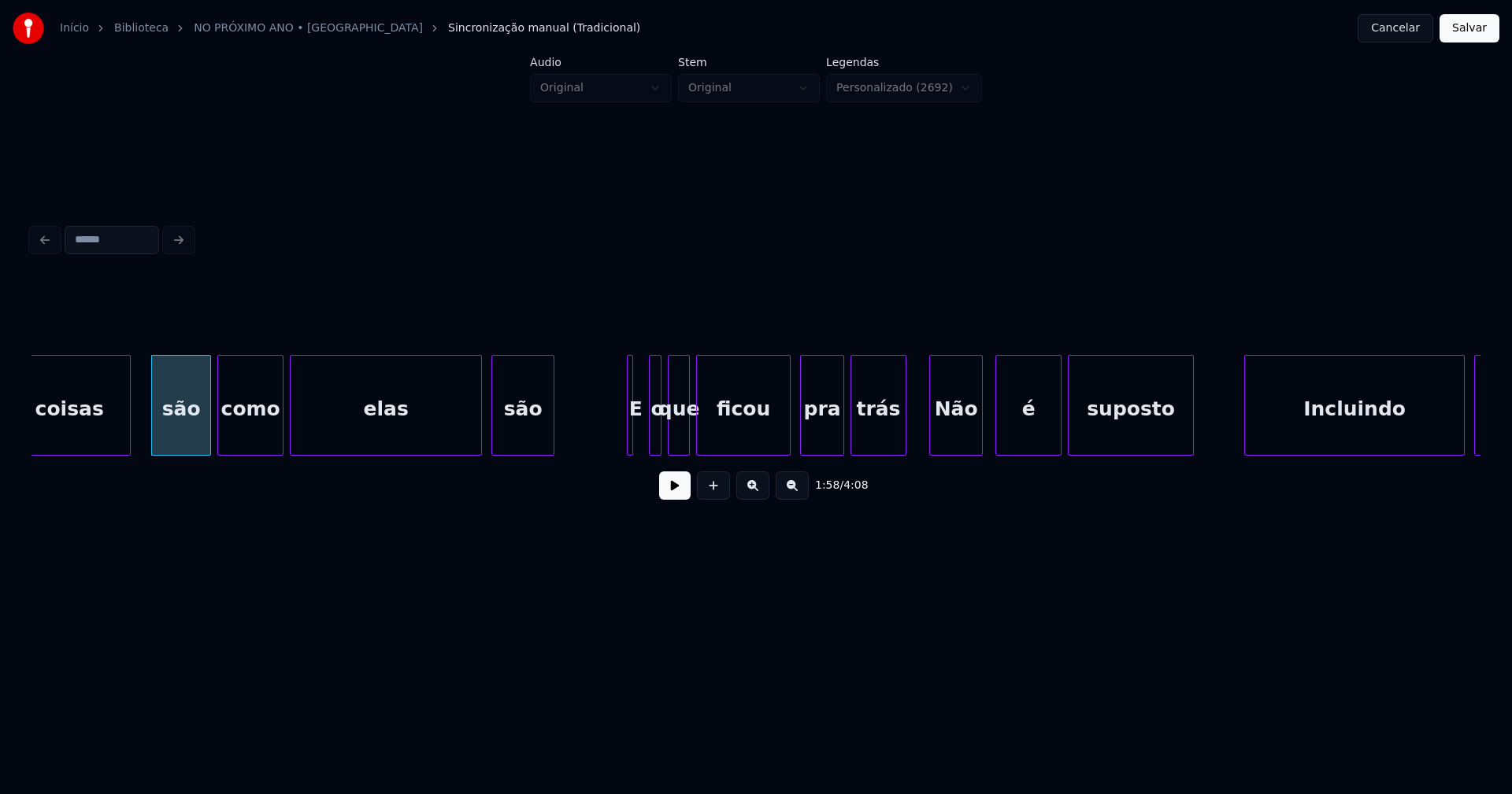
click at [627, 437] on div "E" at bounding box center [630, 405] width 7 height 101
click at [640, 432] on div at bounding box center [641, 405] width 5 height 99
click at [651, 426] on div "o" at bounding box center [653, 409] width 16 height 107
click at [676, 438] on div "que" at bounding box center [676, 409] width 21 height 107
click at [703, 429] on div at bounding box center [705, 405] width 5 height 99
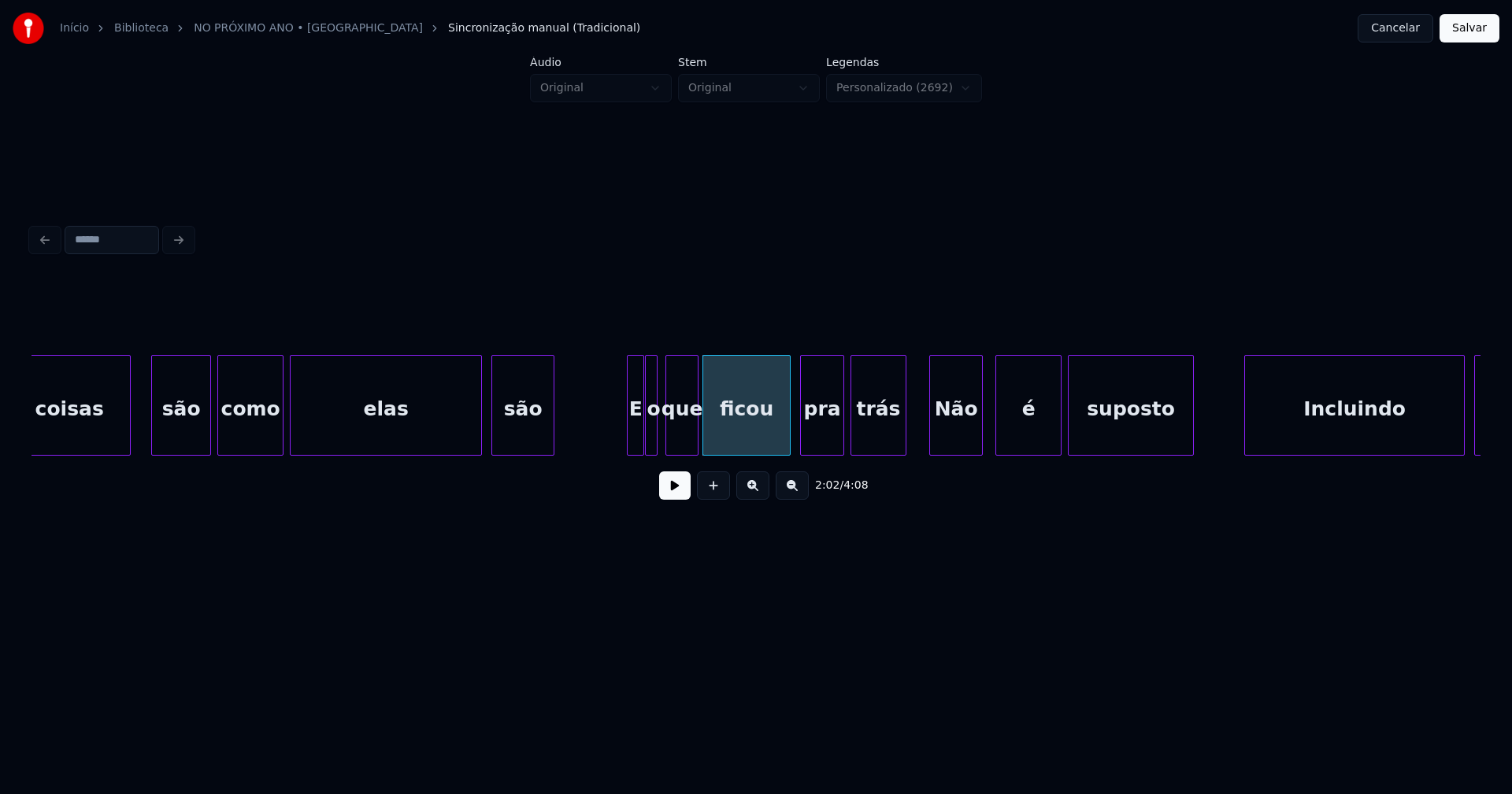
click at [695, 429] on div at bounding box center [696, 405] width 5 height 99
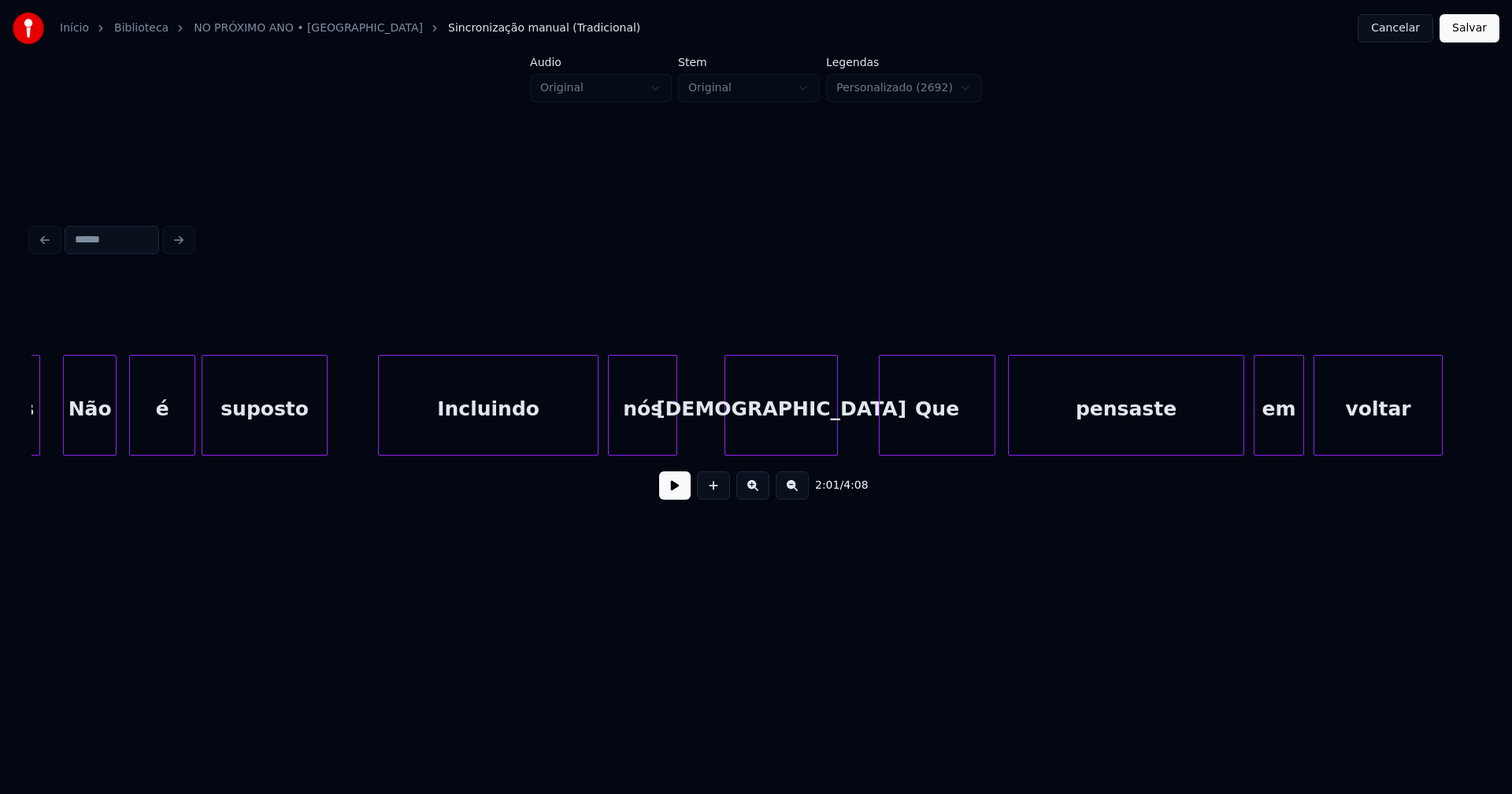
scroll to position [0, 19454]
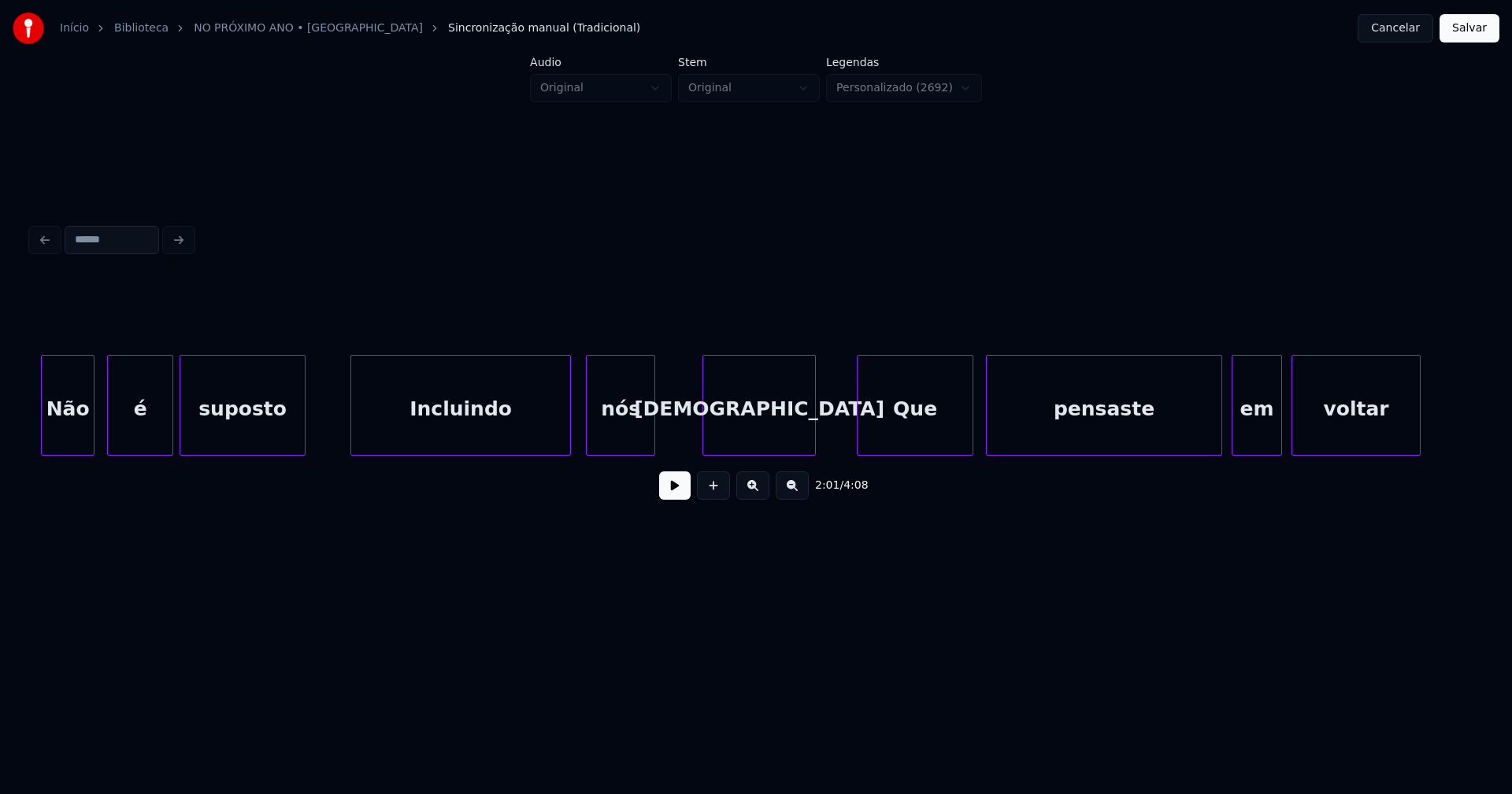
click at [459, 447] on div "Incluindo" at bounding box center [461, 409] width 219 height 107
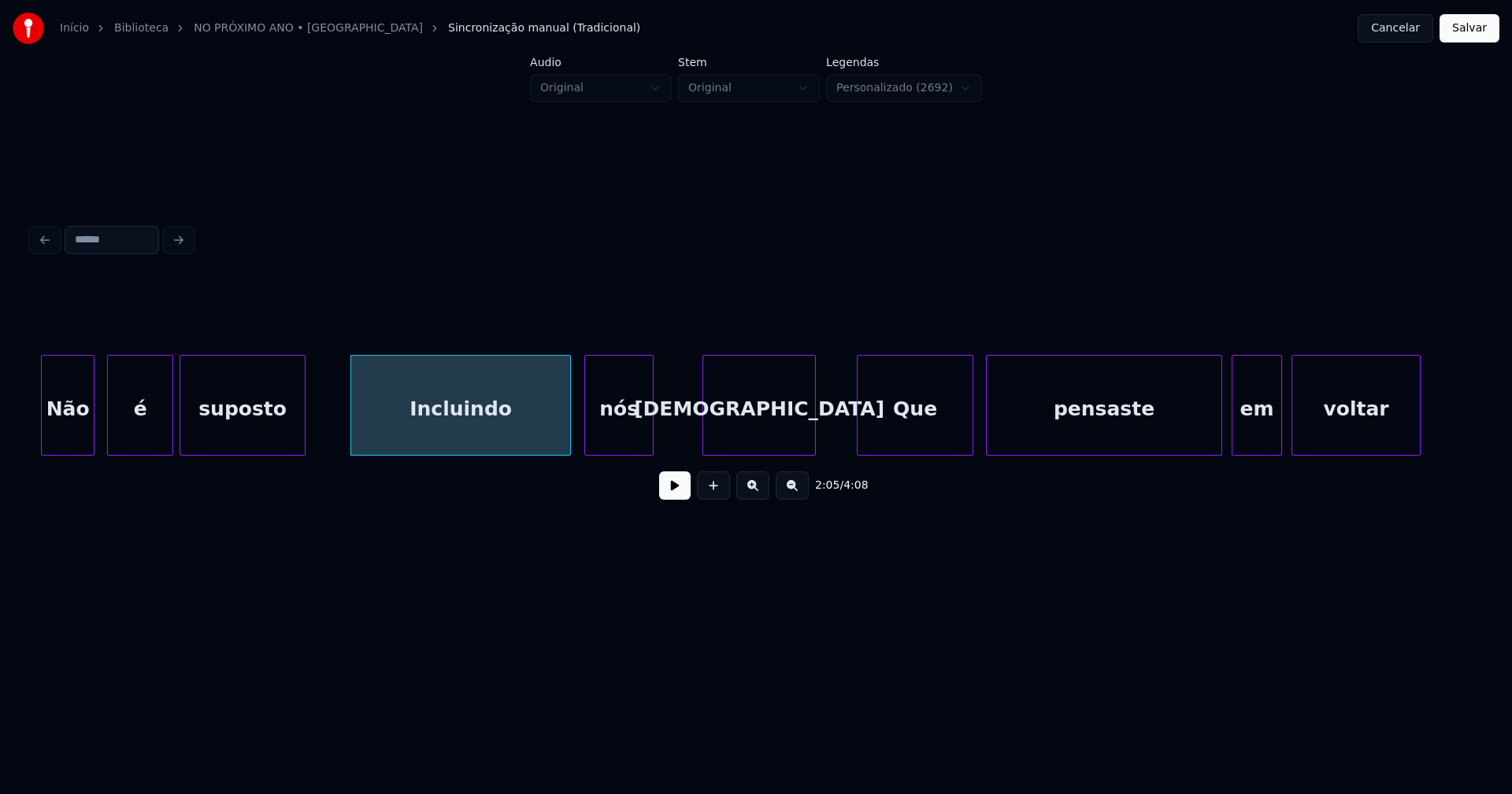
click at [638, 438] on div "nós" at bounding box center [618, 409] width 67 height 107
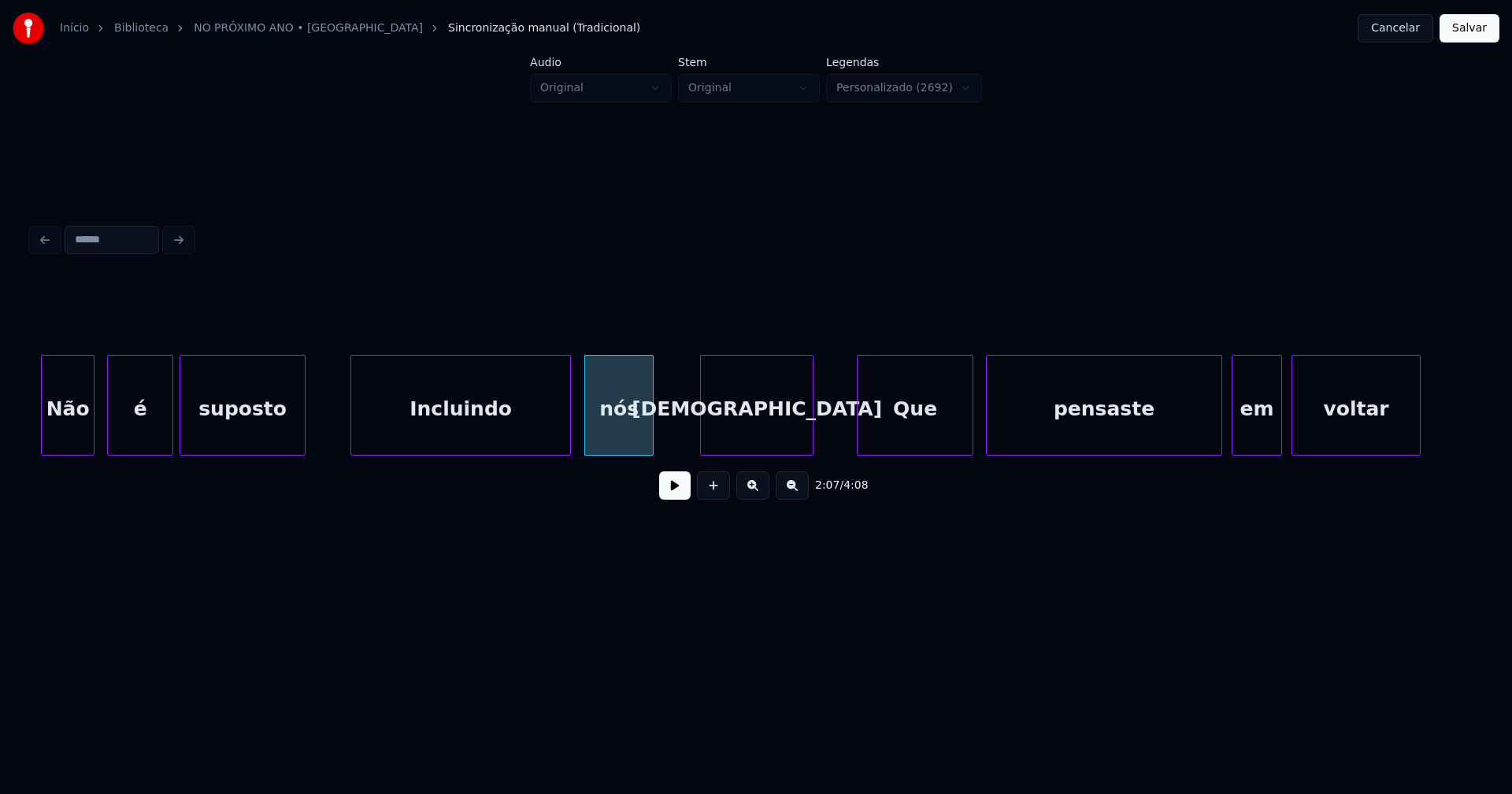
click at [761, 438] on div "[DEMOGRAPHIC_DATA]" at bounding box center [756, 409] width 112 height 107
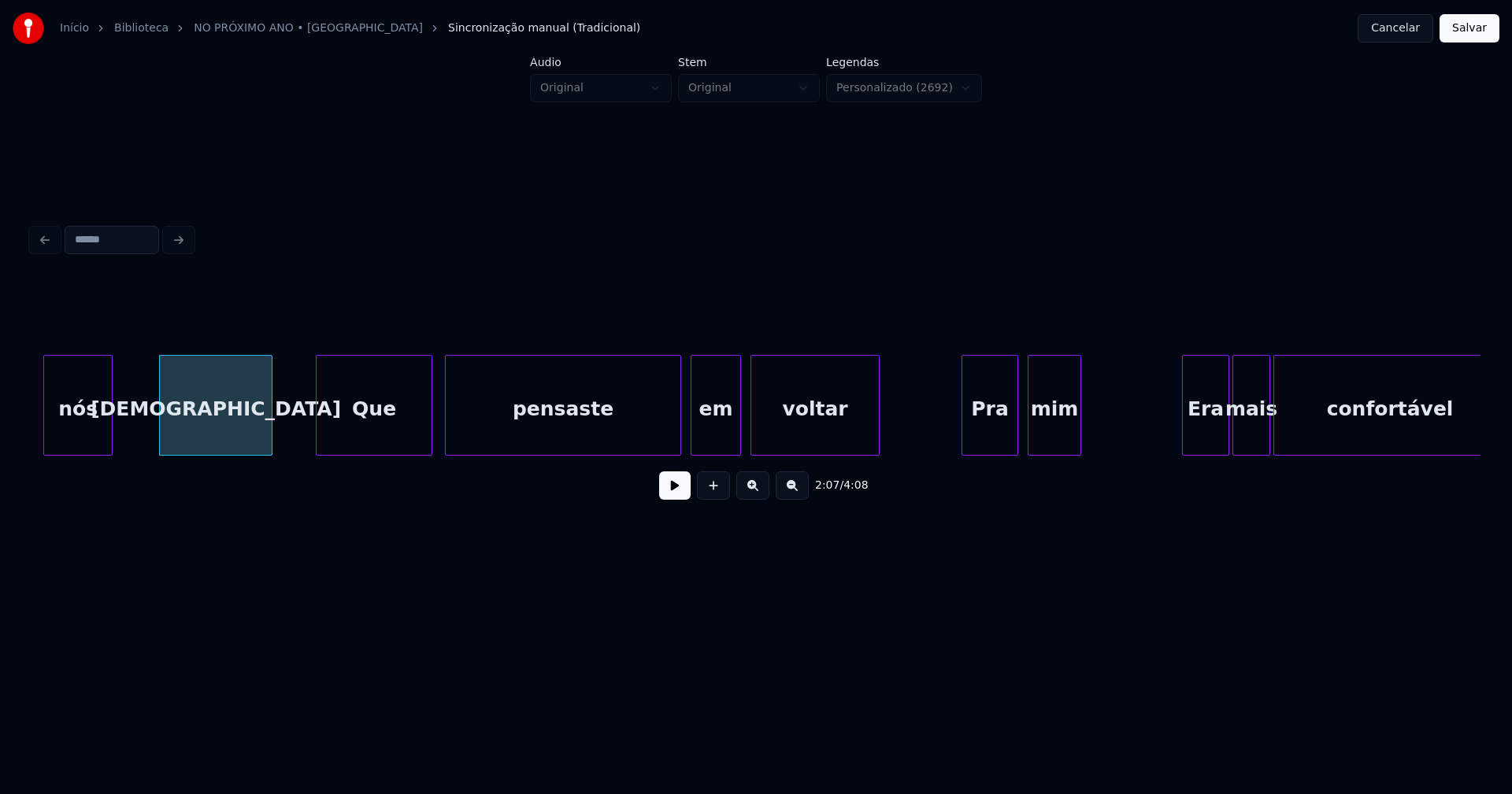
scroll to position [0, 19995]
click at [712, 447] on div "em" at bounding box center [710, 409] width 48 height 107
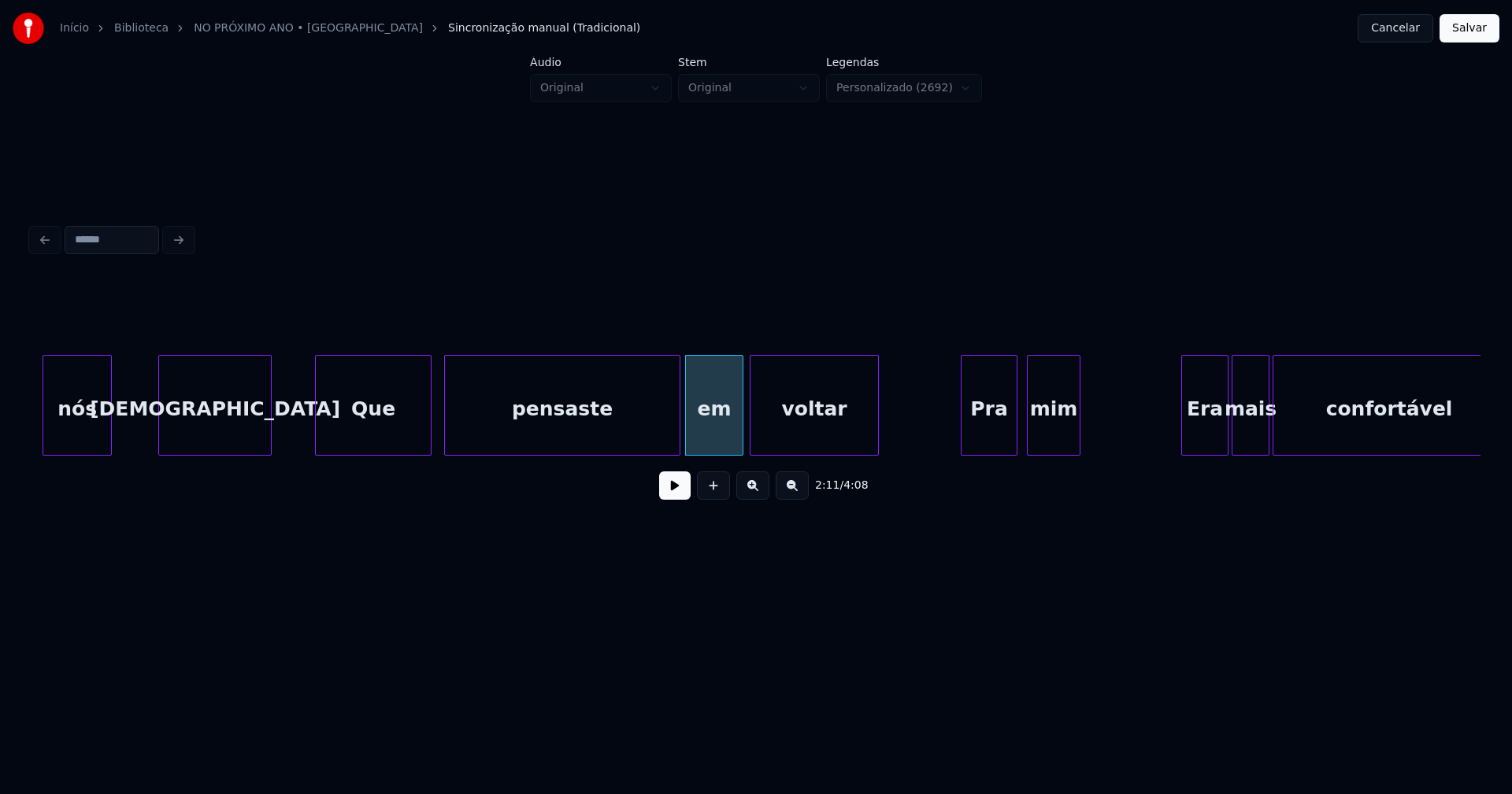
click at [739, 433] on div at bounding box center [740, 405] width 5 height 99
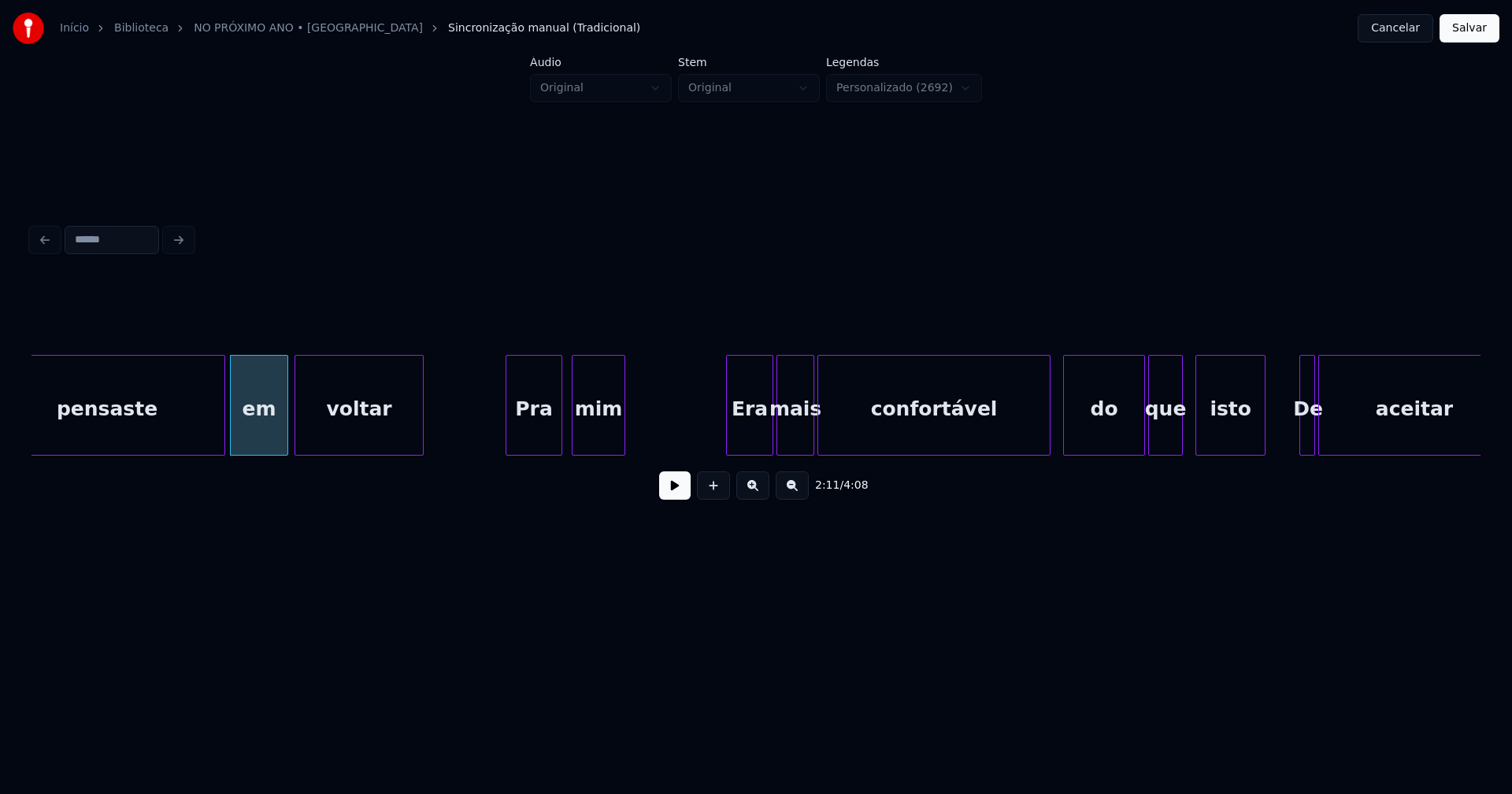
scroll to position [0, 20471]
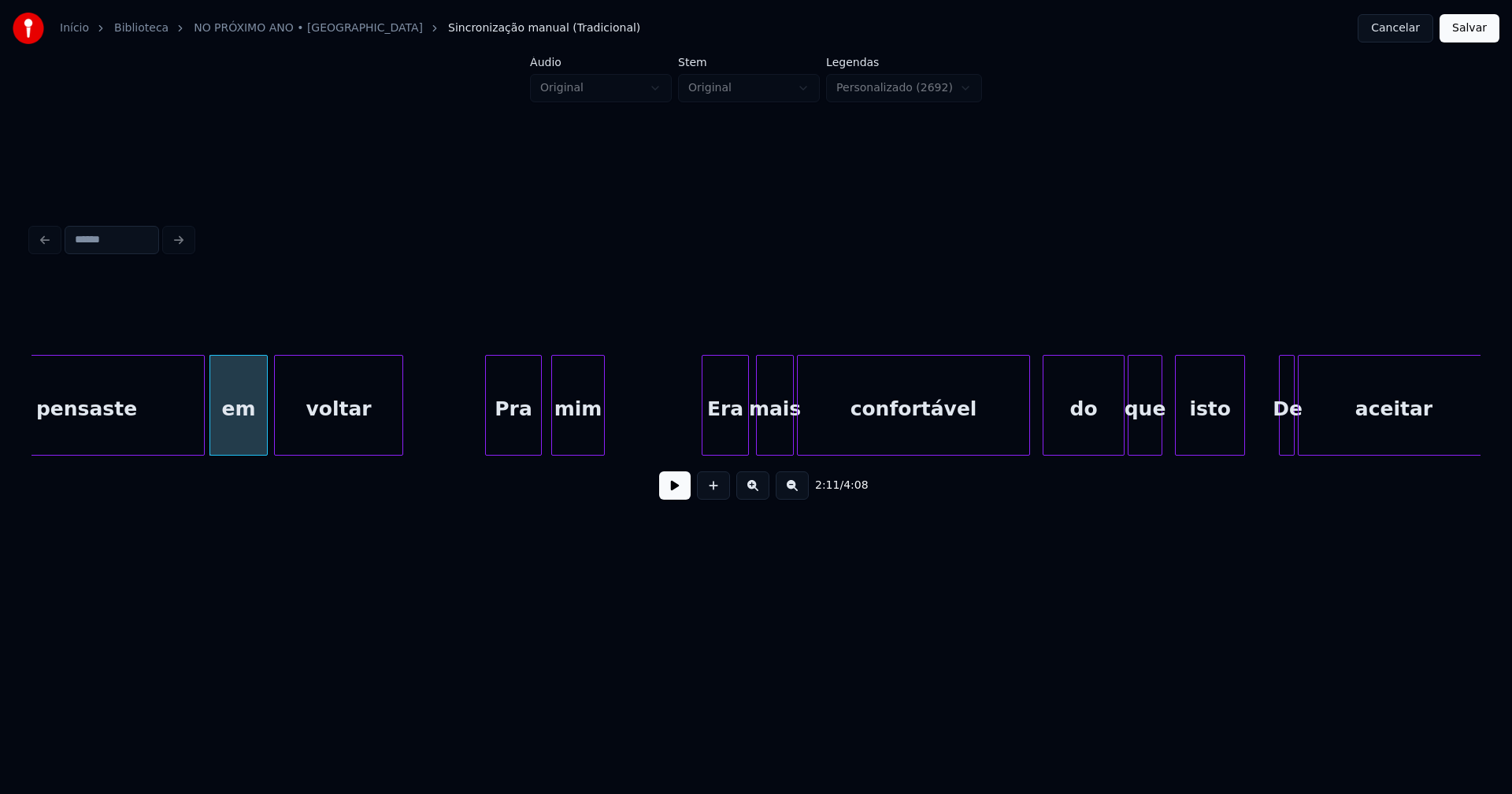
click at [729, 438] on div "Era" at bounding box center [725, 409] width 46 height 107
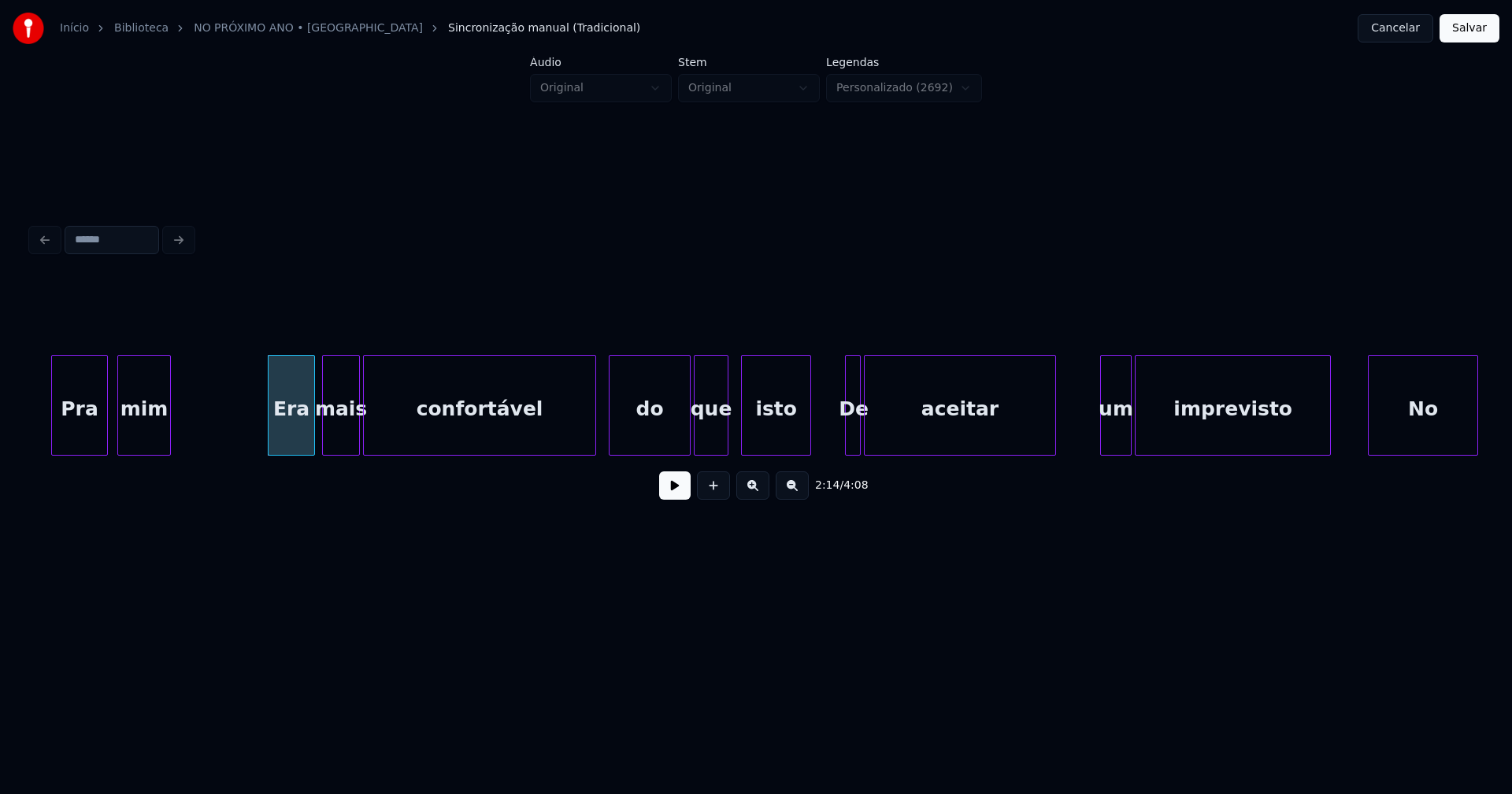
scroll to position [0, 20927]
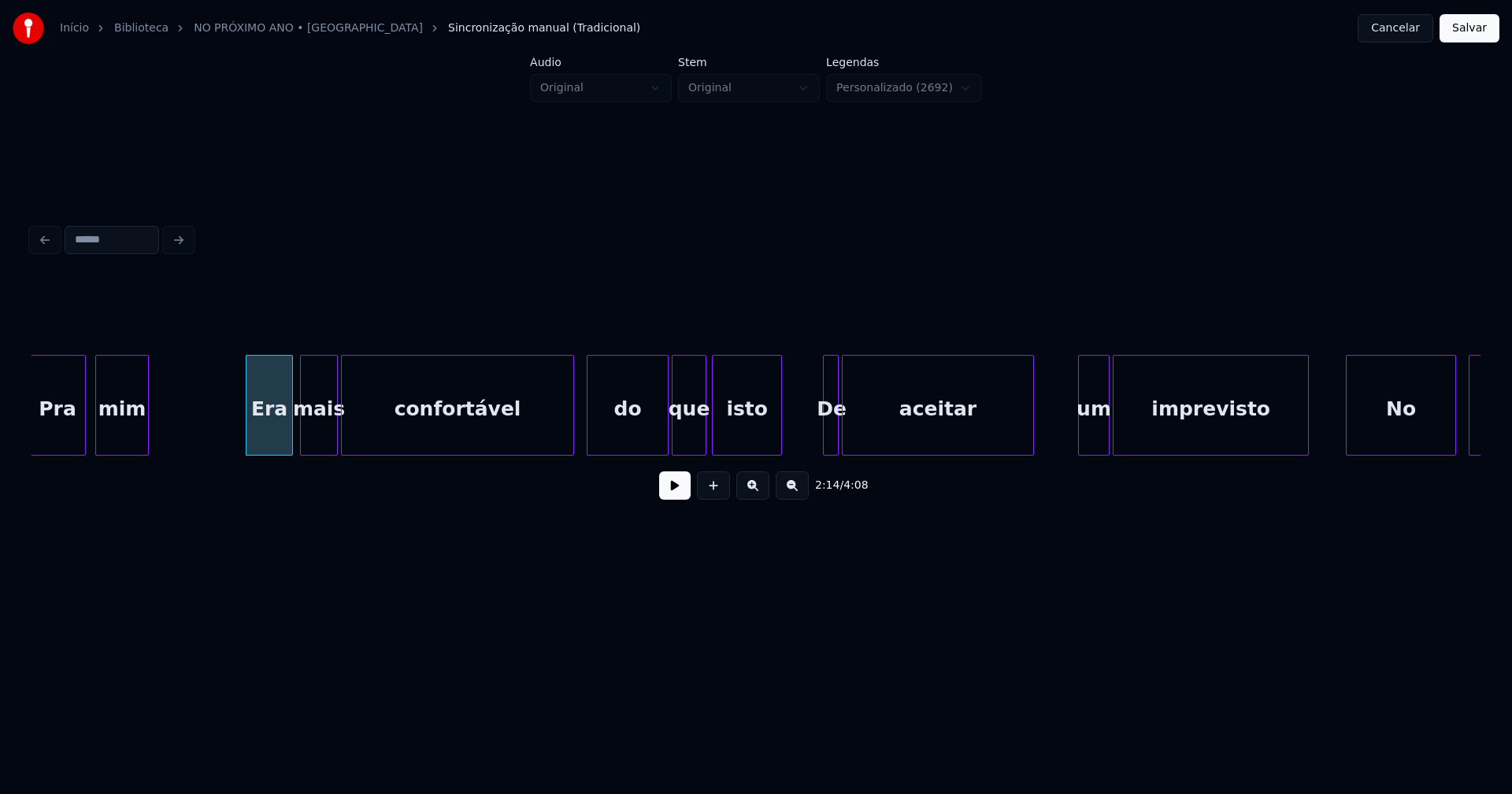
click at [735, 447] on div "isto" at bounding box center [747, 409] width 68 height 107
click at [673, 493] on button at bounding box center [674, 485] width 31 height 29
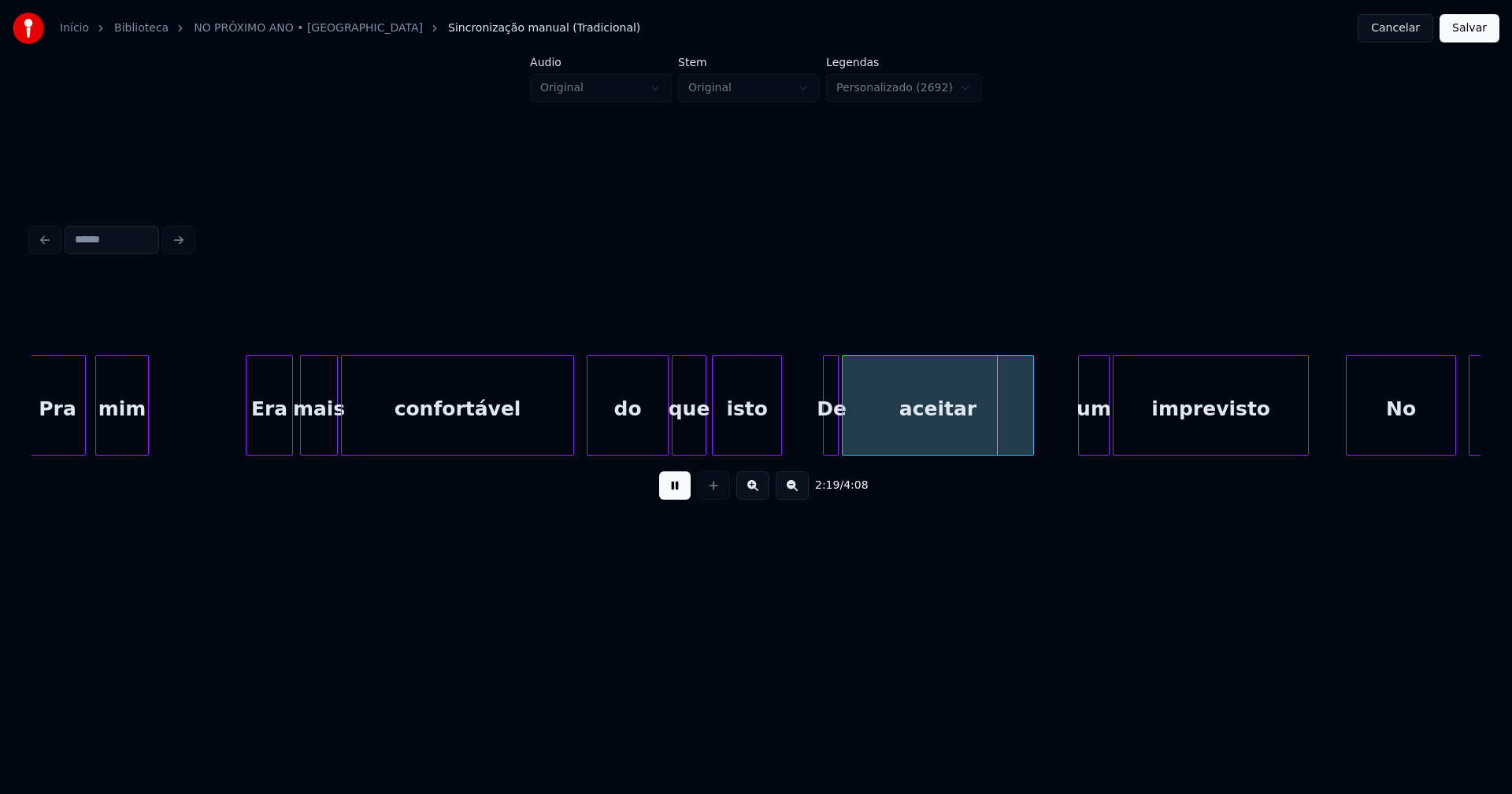
click at [753, 429] on div "isto" at bounding box center [747, 409] width 68 height 107
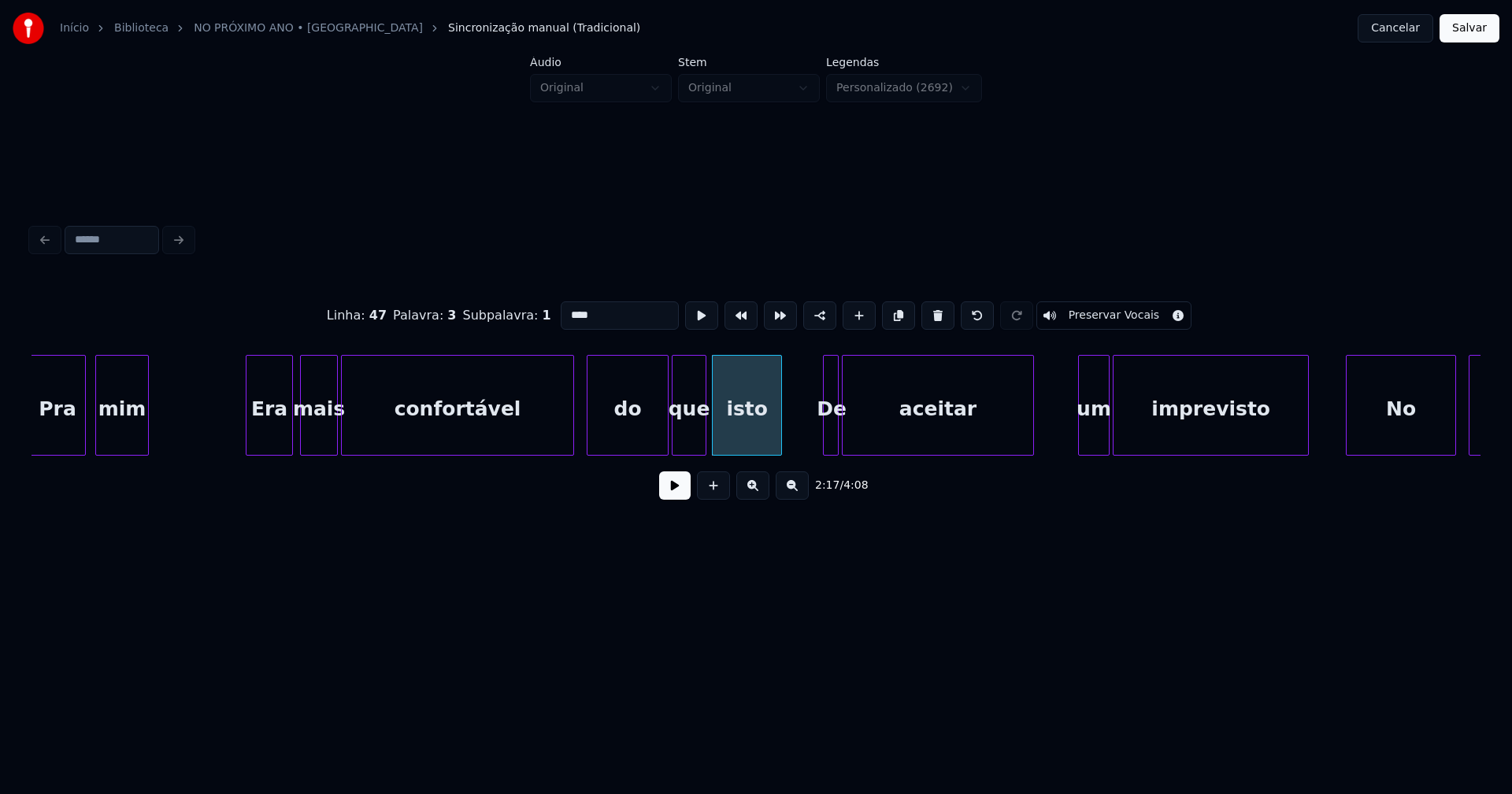
click at [677, 496] on button at bounding box center [674, 485] width 31 height 29
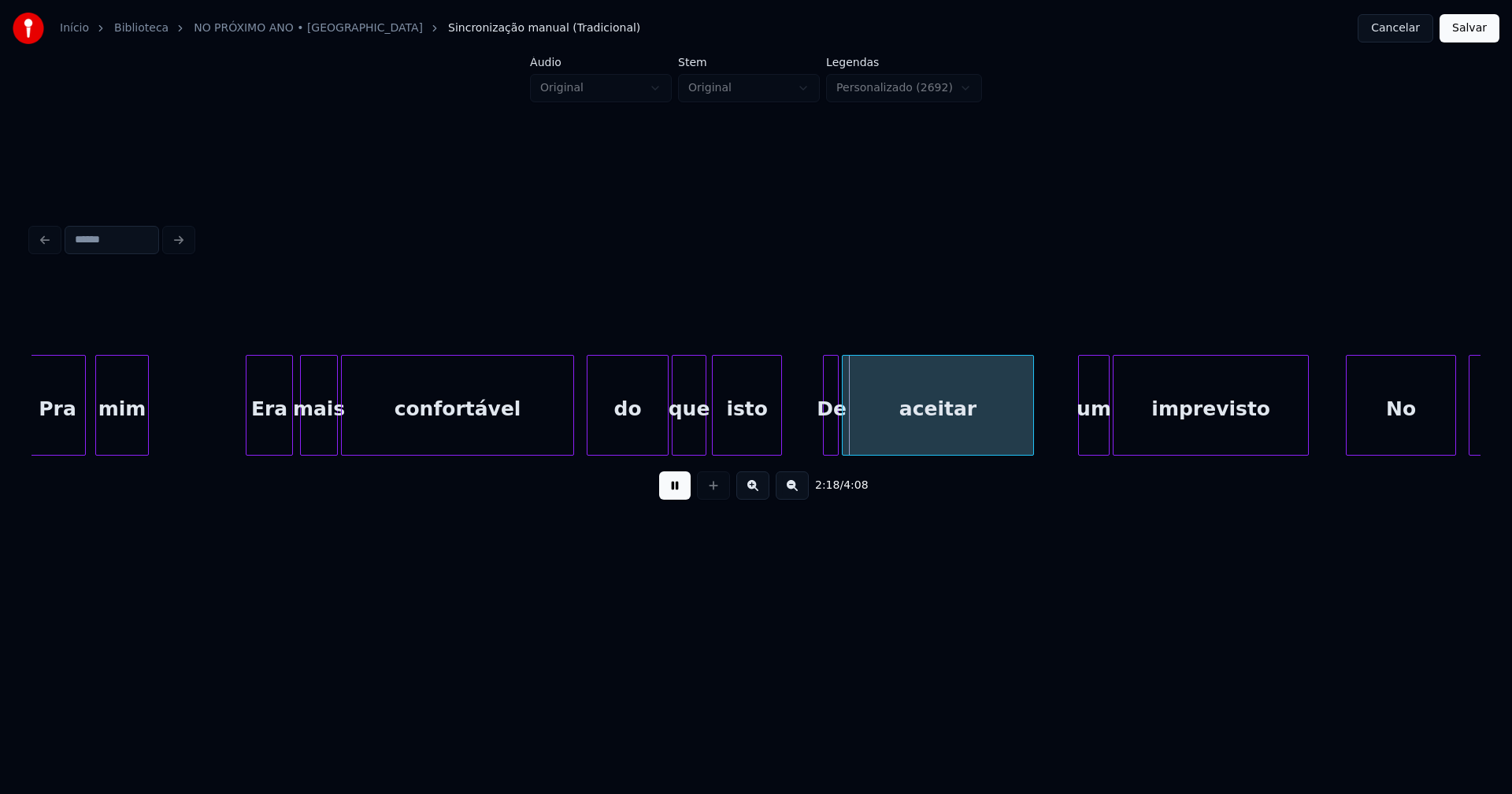
click at [677, 496] on button at bounding box center [674, 485] width 31 height 29
click at [870, 438] on div at bounding box center [870, 405] width 5 height 99
click at [864, 429] on div at bounding box center [864, 405] width 5 height 99
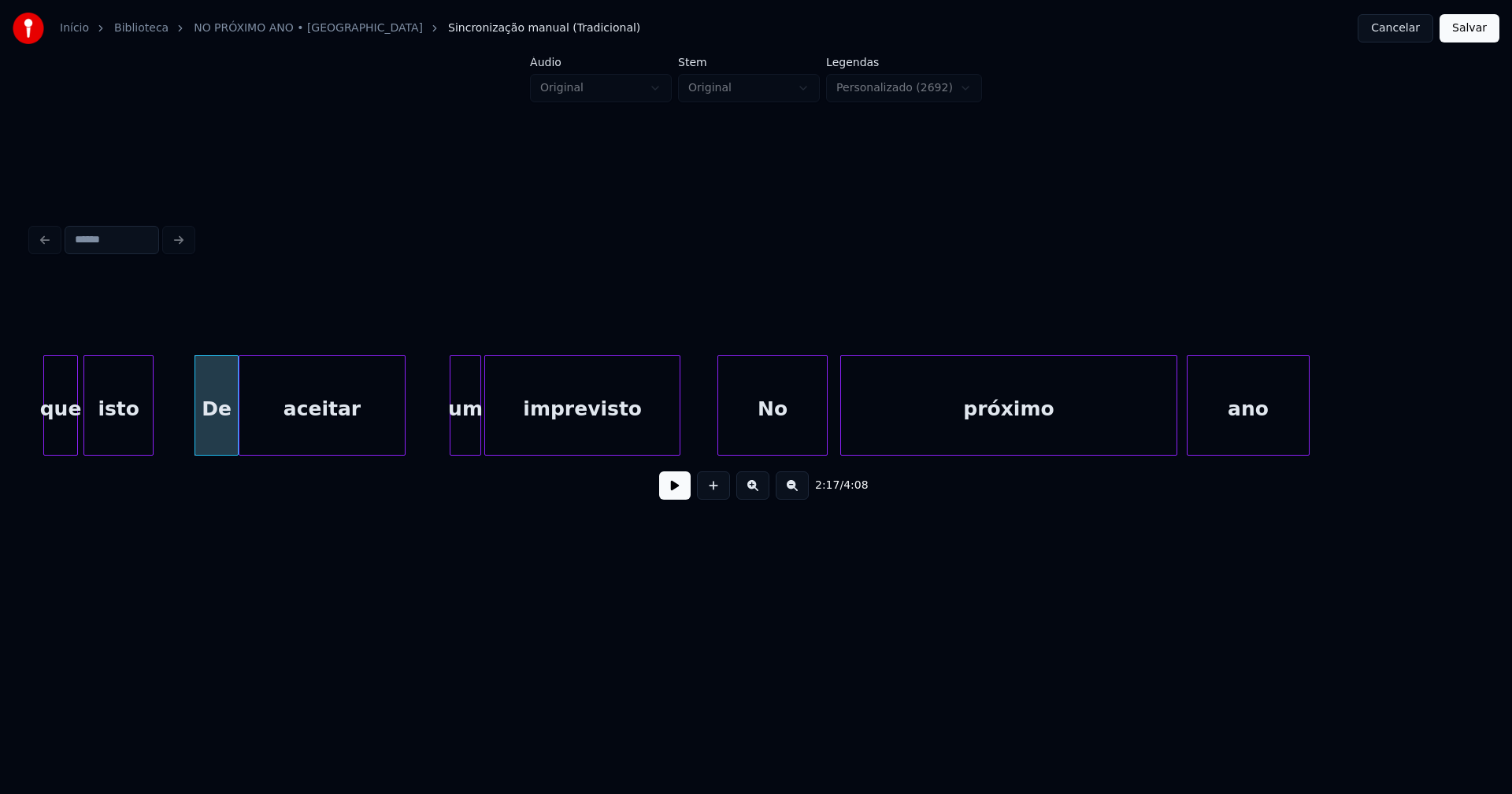
scroll to position [0, 21598]
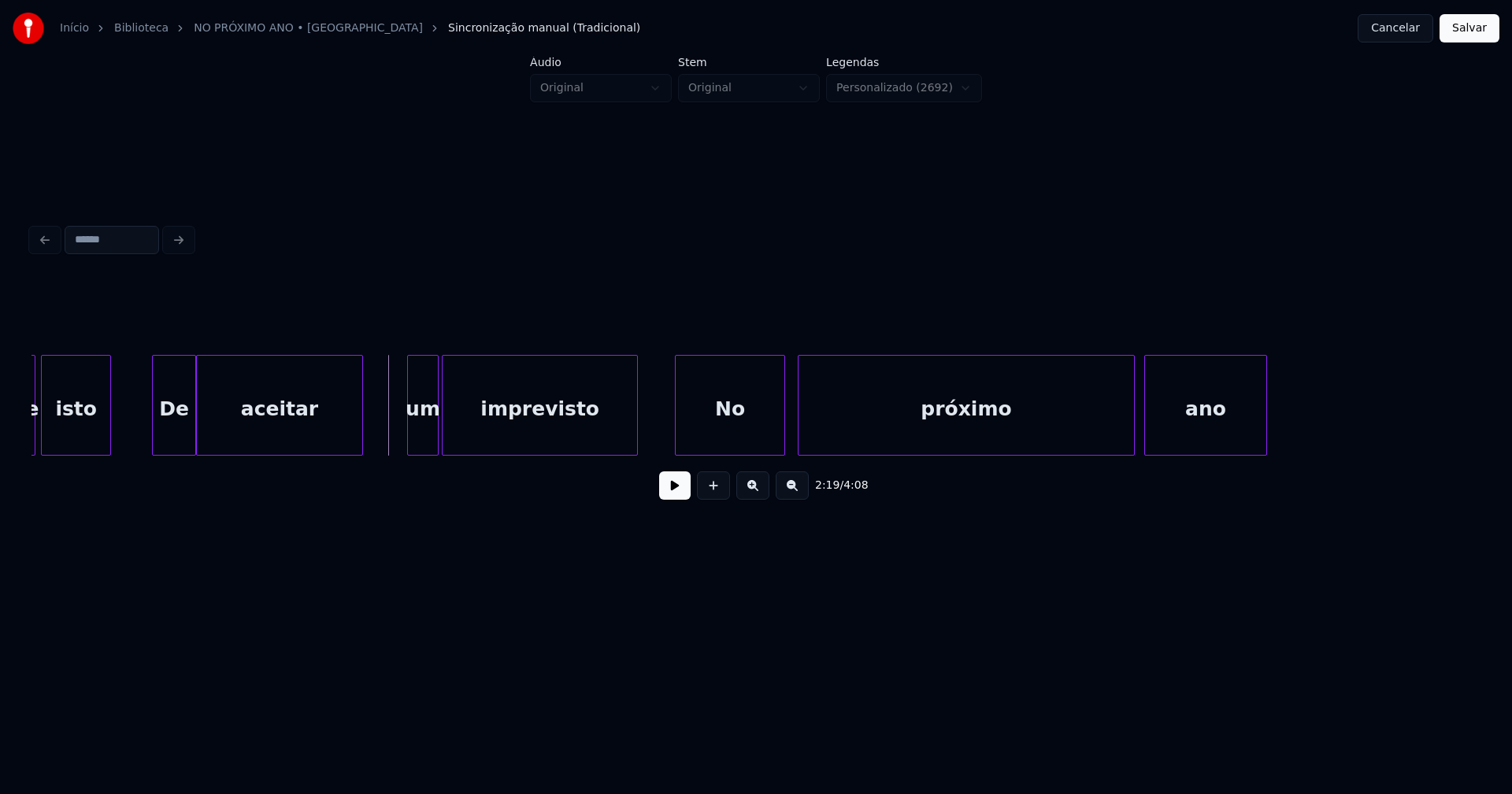
click at [678, 499] on button at bounding box center [674, 485] width 31 height 29
click at [677, 498] on button at bounding box center [674, 485] width 31 height 29
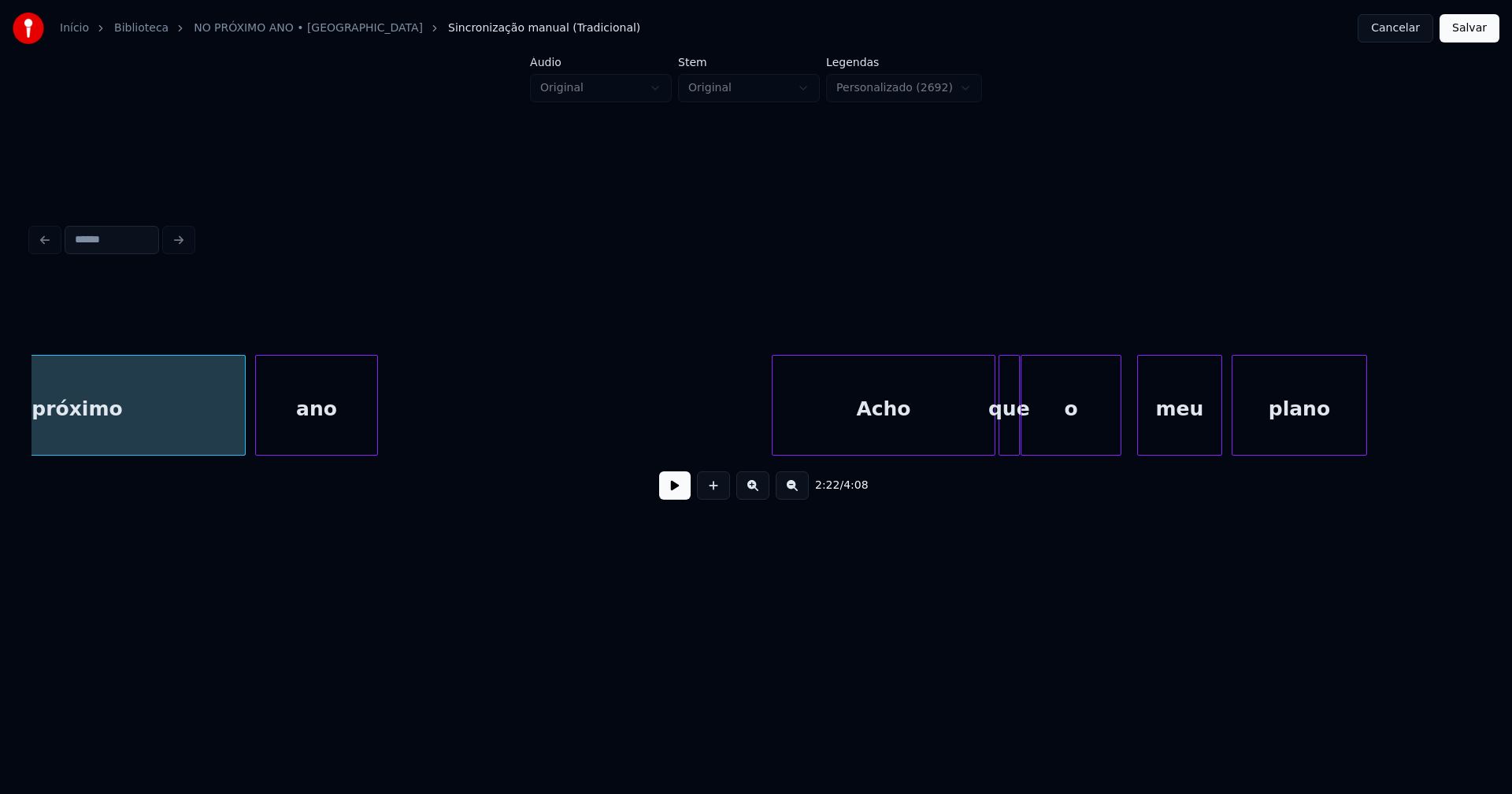
scroll to position [0, 22572]
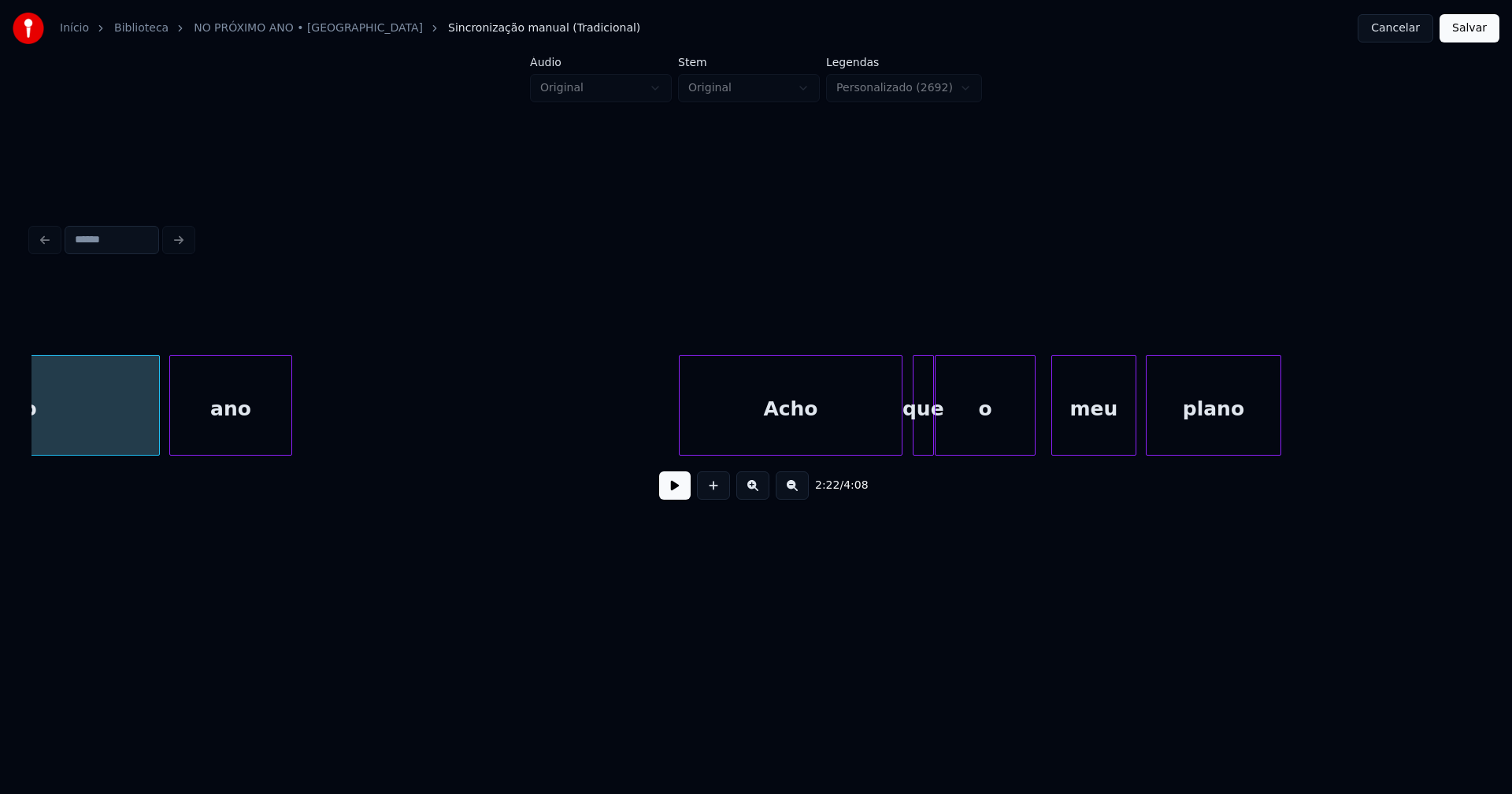
click at [797, 427] on div "Acho" at bounding box center [790, 409] width 222 height 107
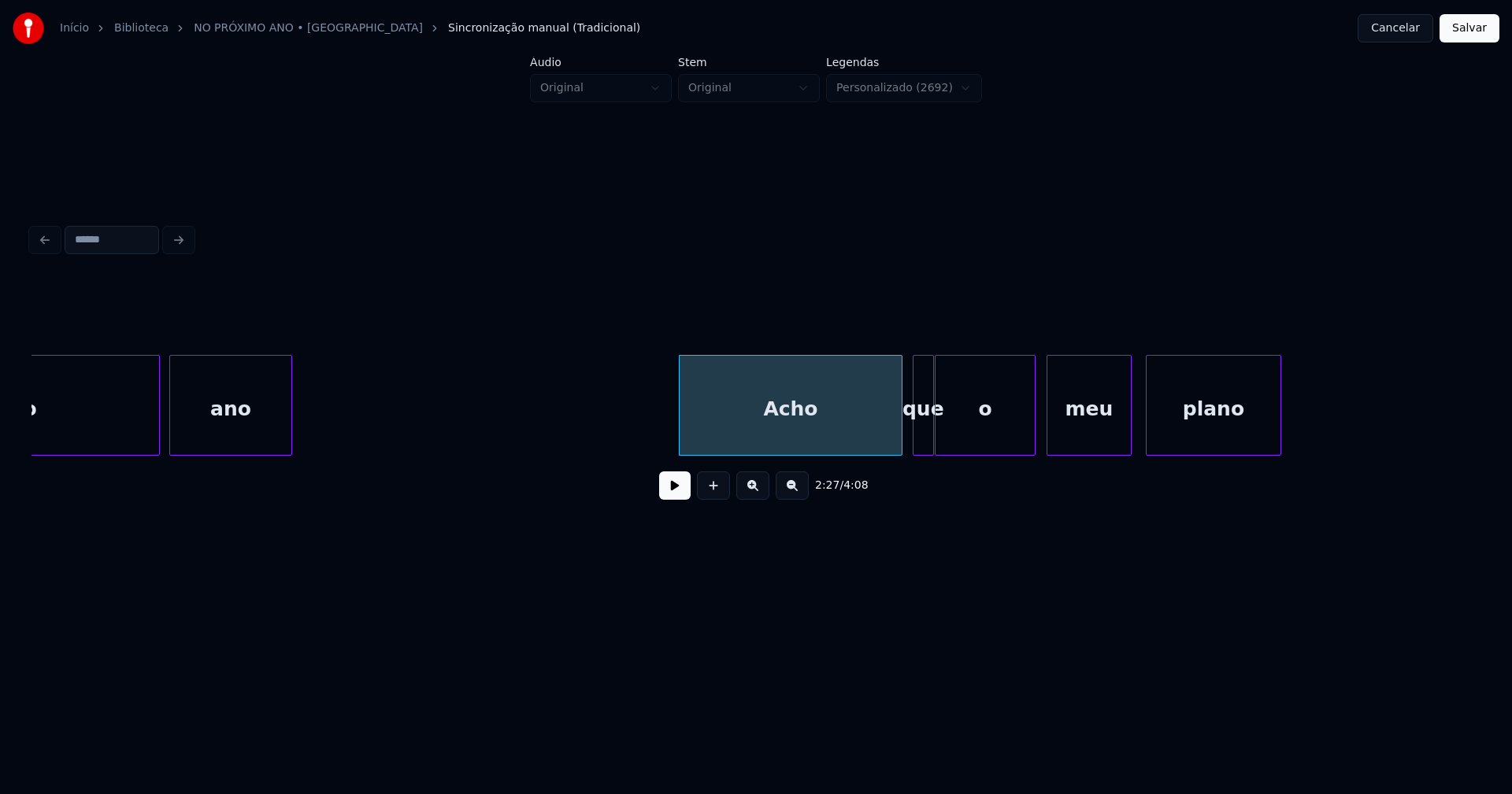
click at [1115, 434] on div "meu" at bounding box center [1089, 409] width 84 height 107
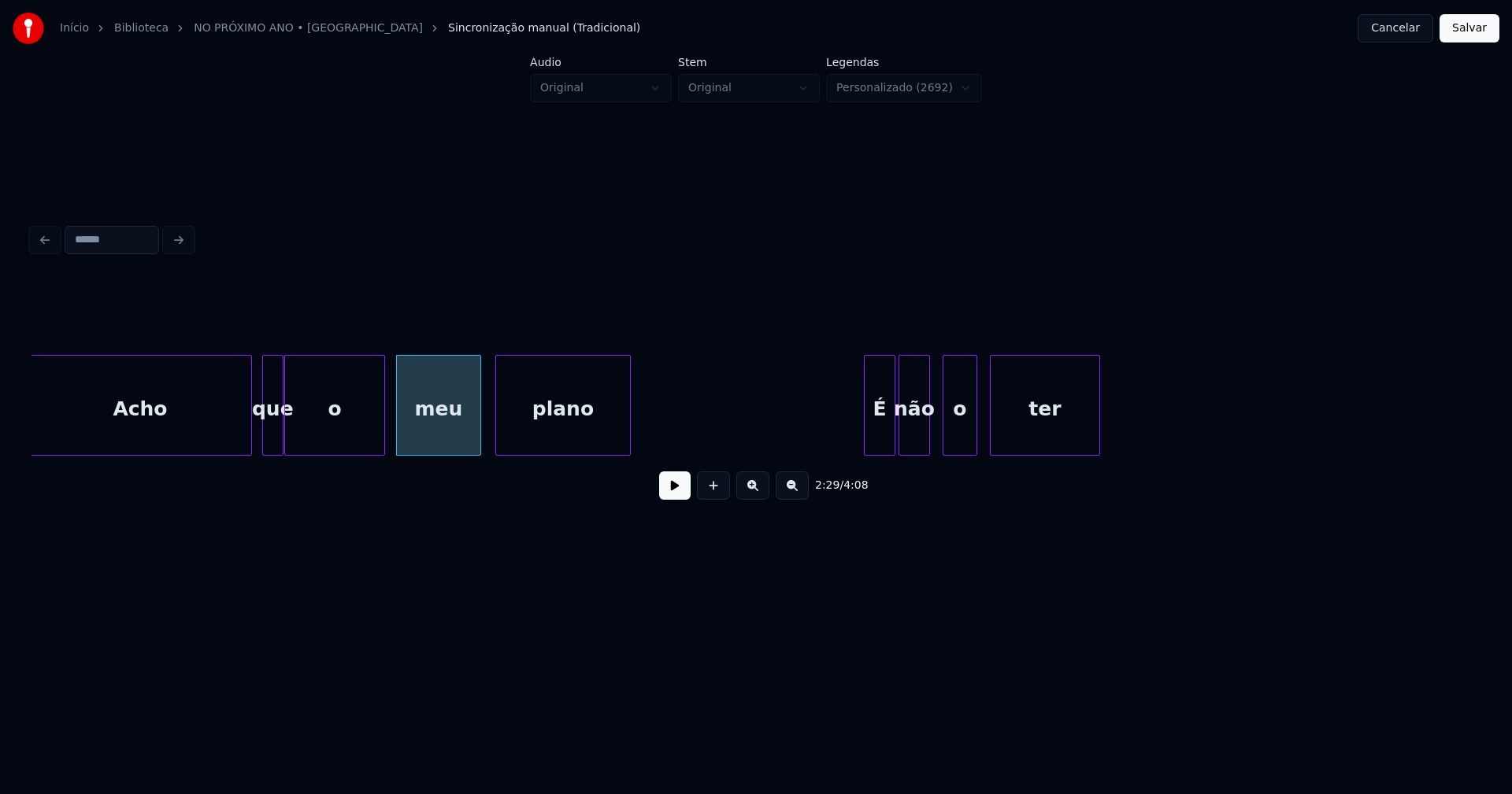
scroll to position [0, 23266]
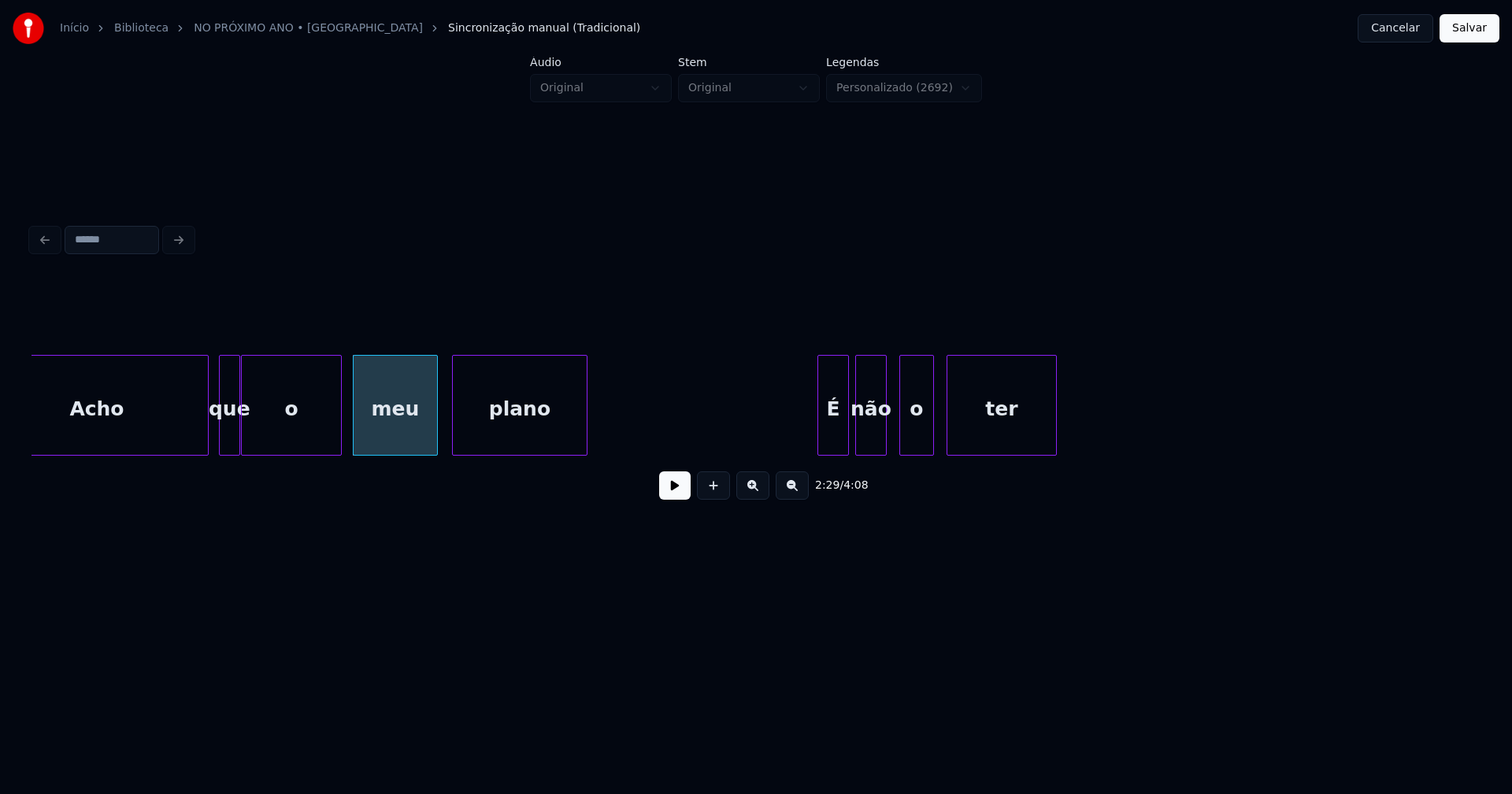
click at [831, 447] on div "É" at bounding box center [833, 409] width 30 height 107
click at [911, 447] on div "o" at bounding box center [908, 409] width 33 height 107
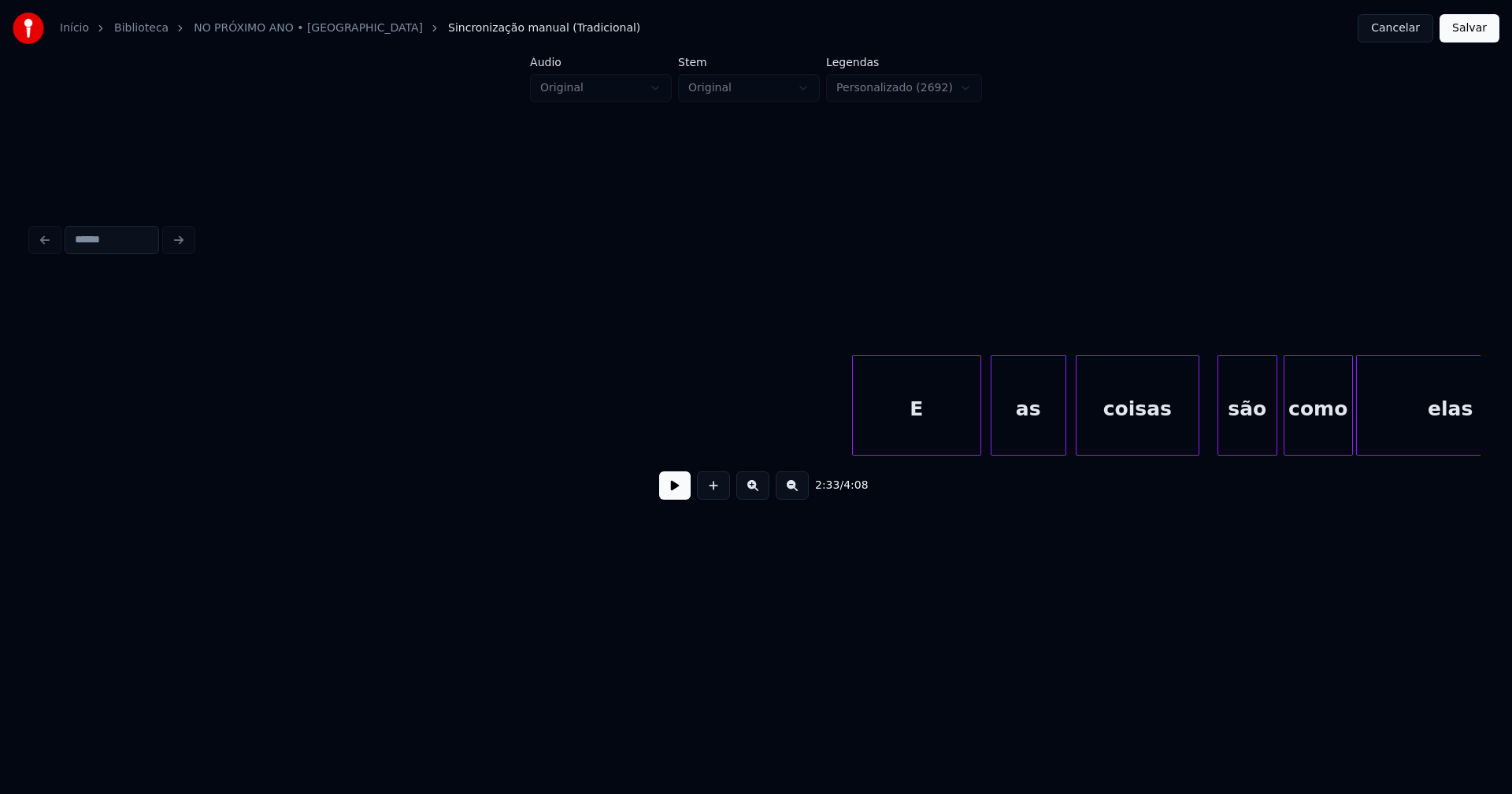
scroll to position [0, 27577]
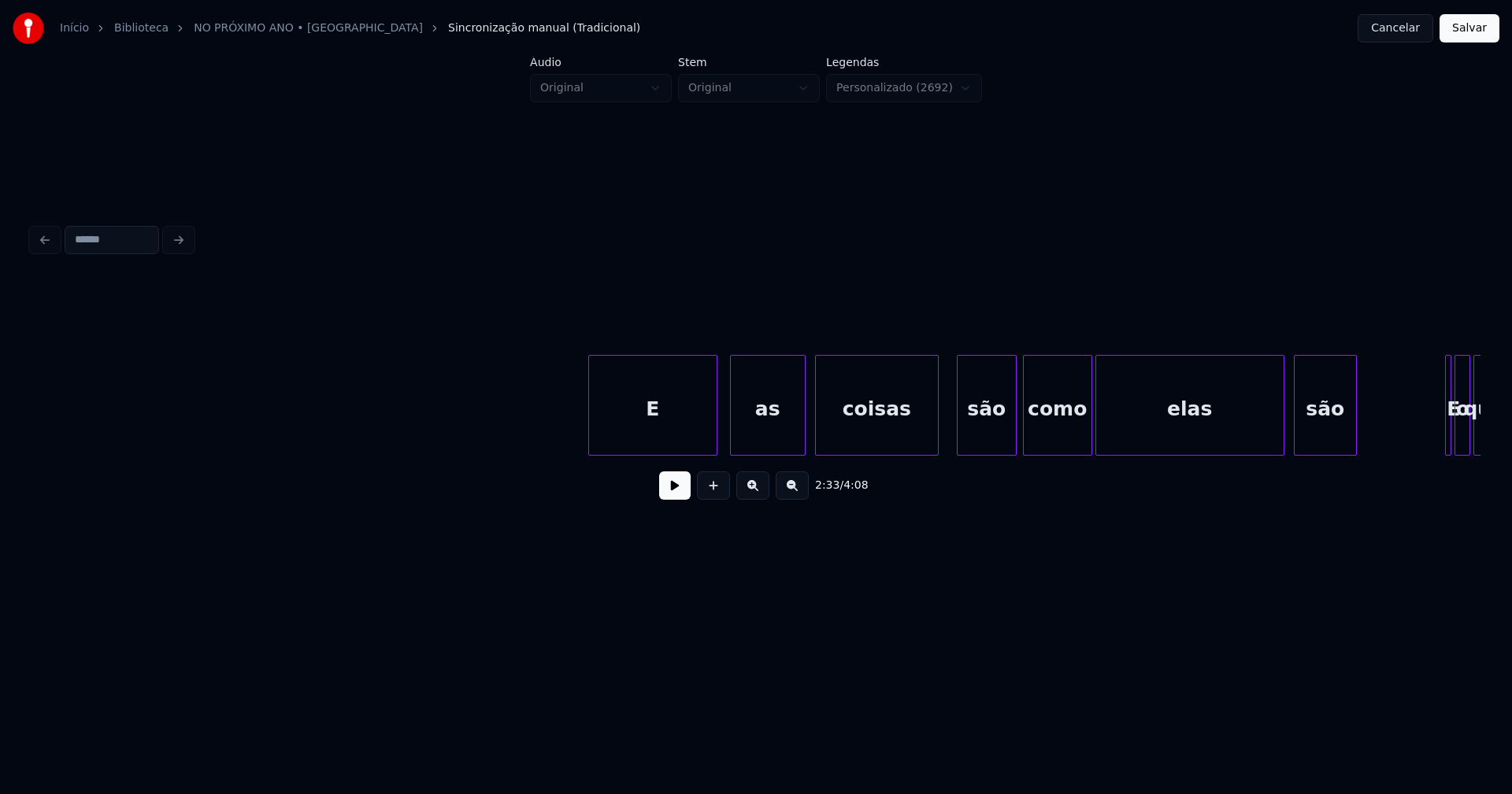
click at [701, 430] on div "E" at bounding box center [652, 409] width 127 height 107
click at [761, 433] on div "as" at bounding box center [765, 409] width 74 height 107
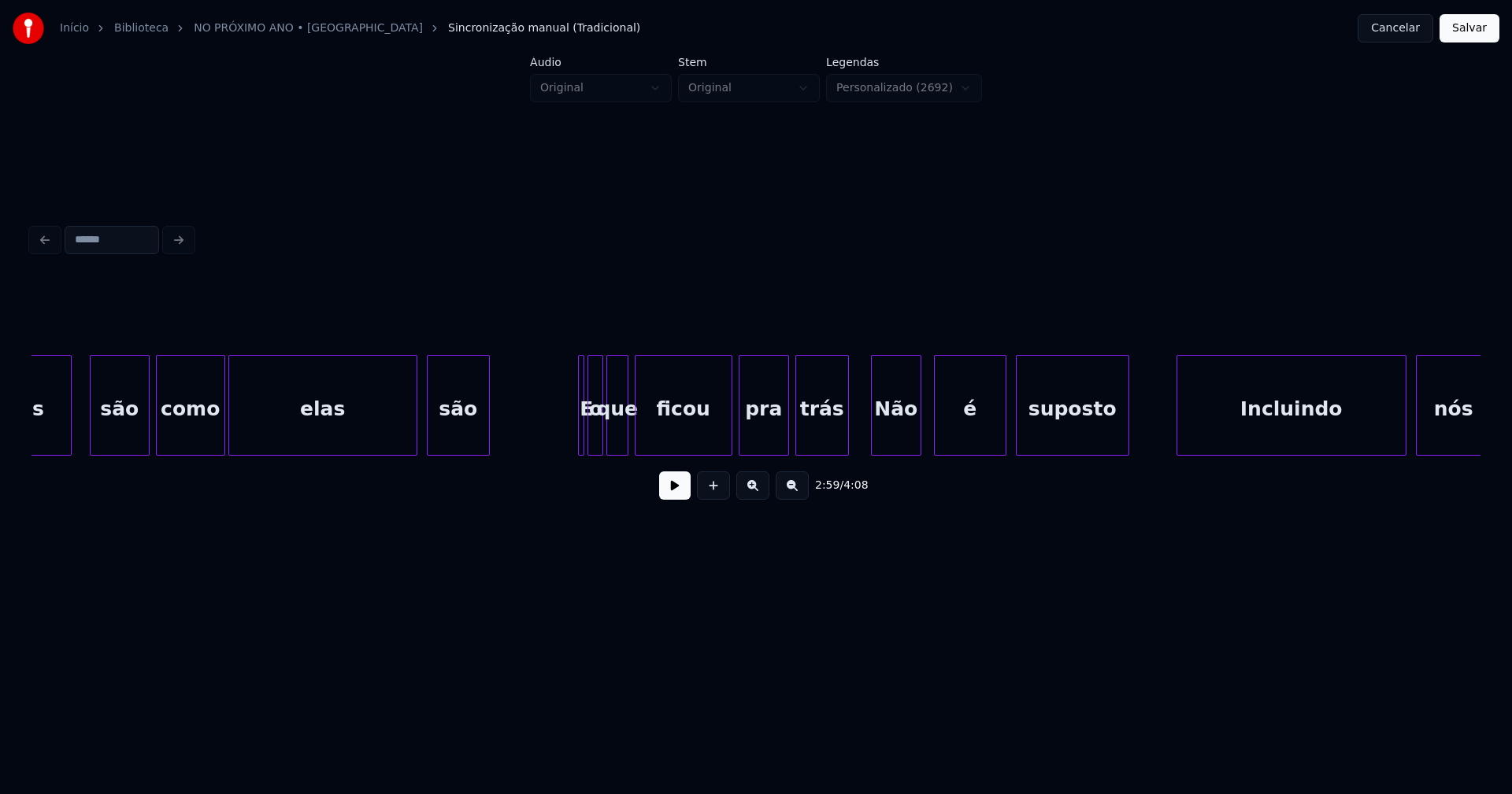
scroll to position [0, 28487]
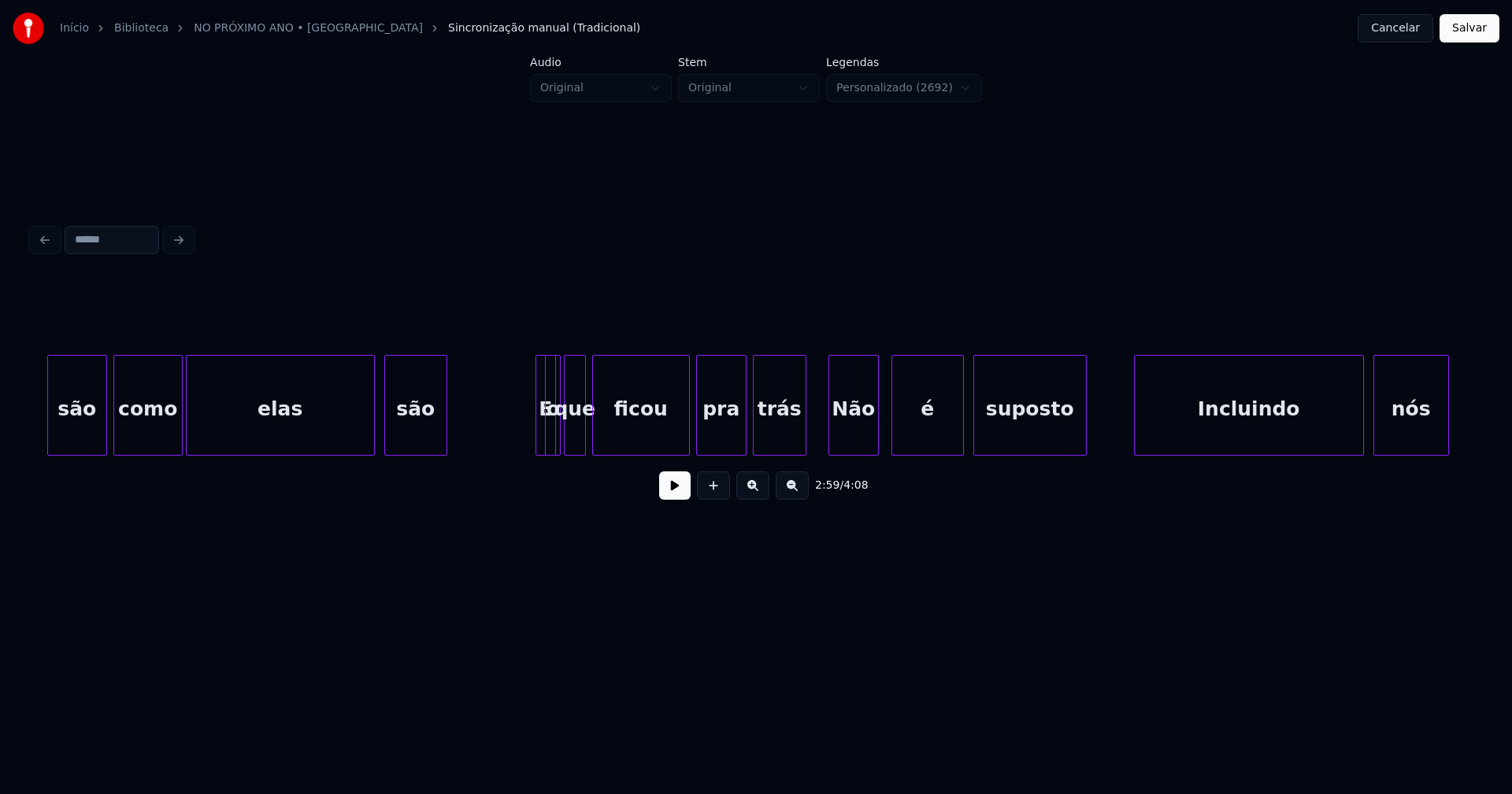
click at [552, 432] on div at bounding box center [553, 405] width 5 height 99
click at [521, 381] on div "E" at bounding box center [524, 409] width 19 height 107
click at [546, 434] on div "o" at bounding box center [547, 409] width 16 height 107
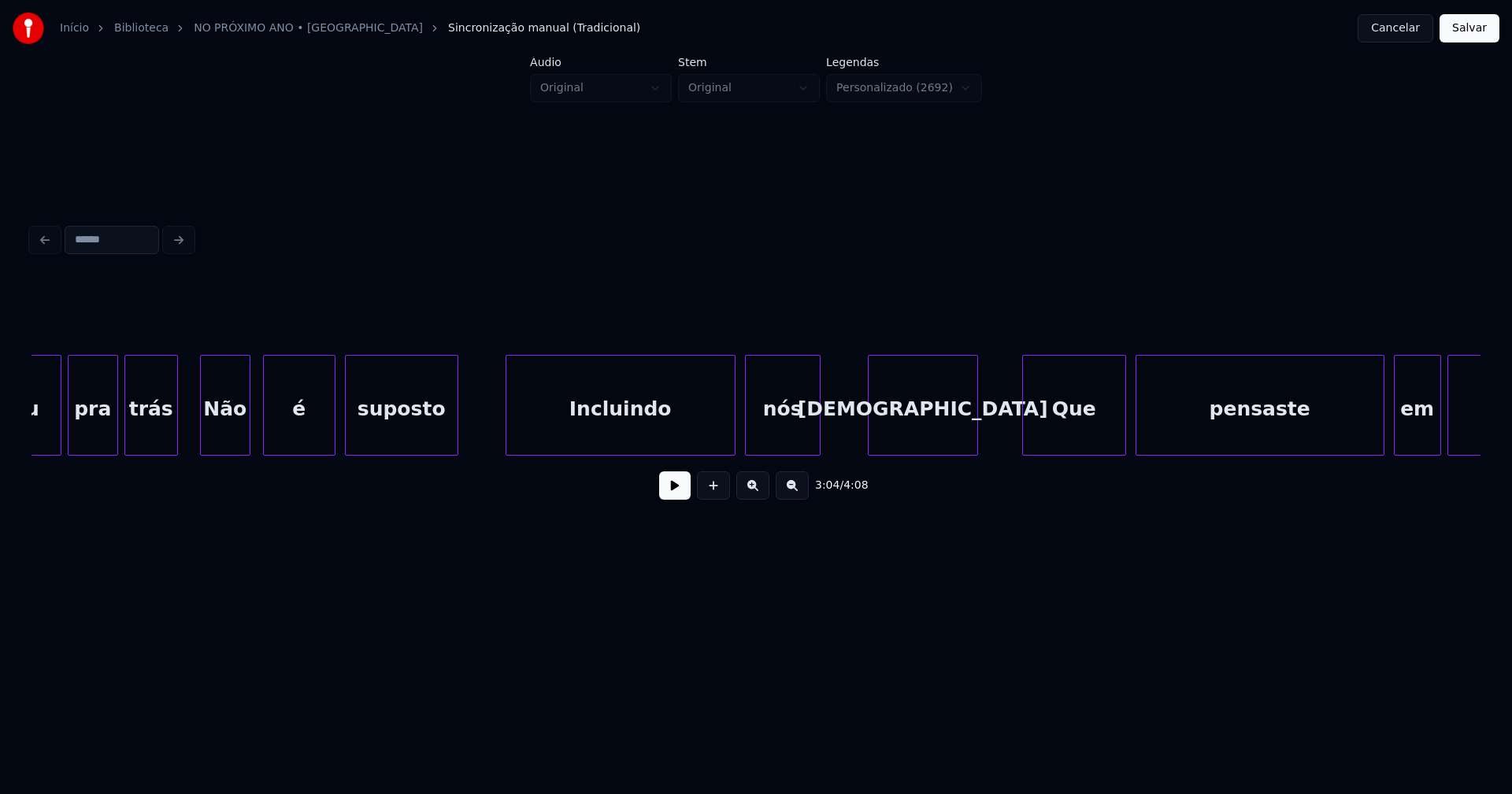
scroll to position [0, 29137]
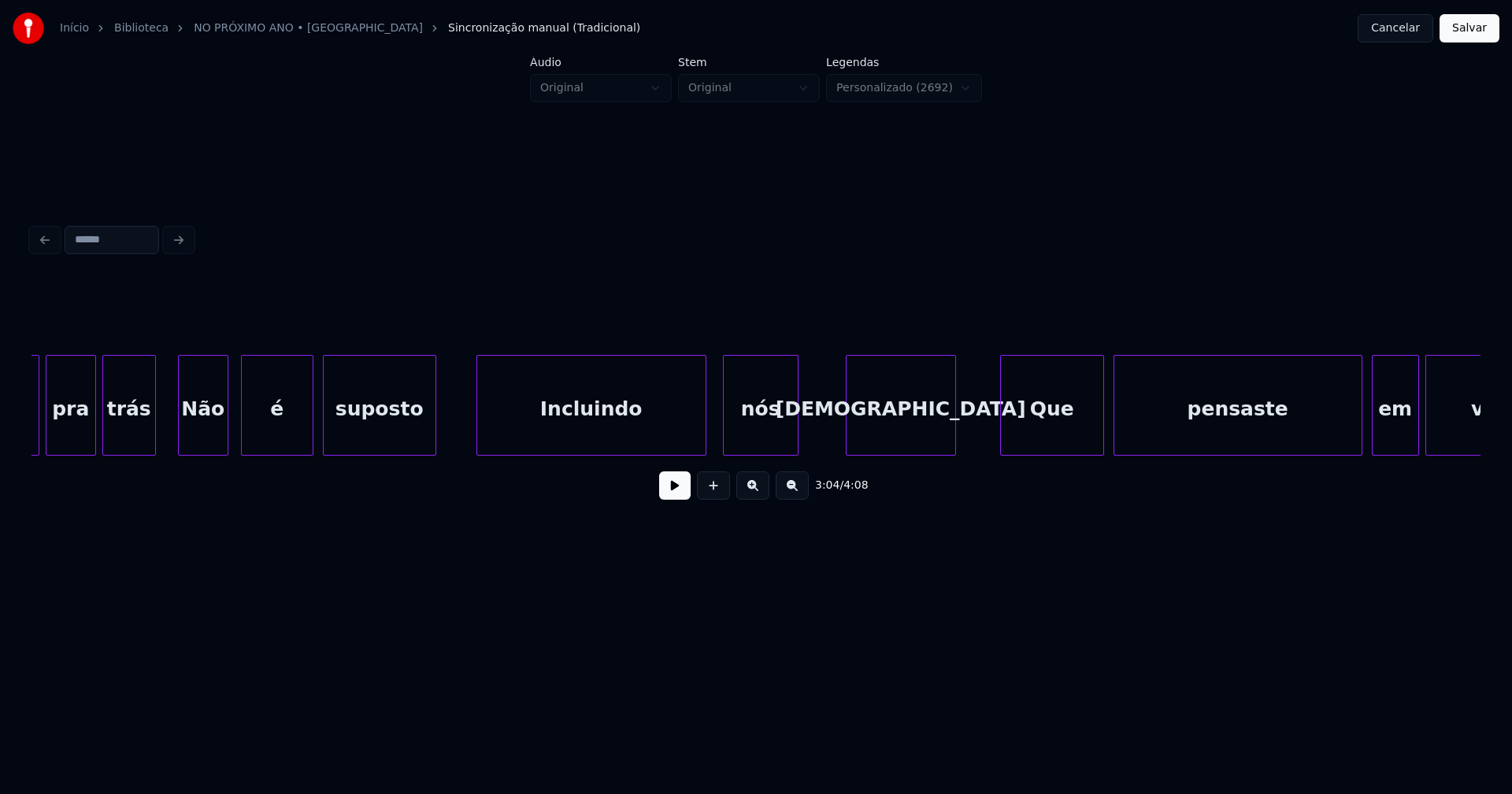
click at [602, 438] on div "Incluindo" at bounding box center [591, 409] width 228 height 107
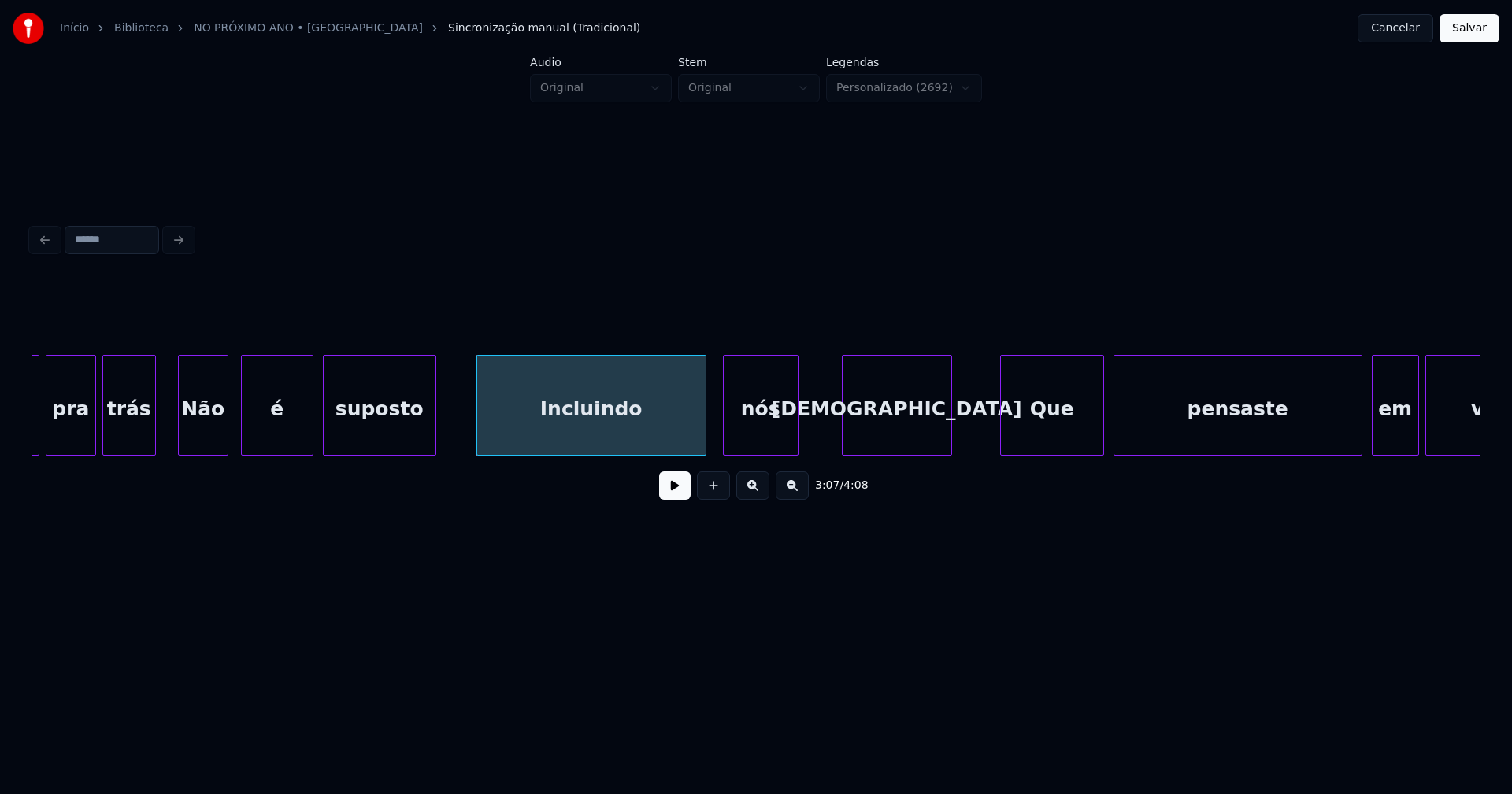
click at [925, 438] on div "[DEMOGRAPHIC_DATA]" at bounding box center [897, 409] width 108 height 107
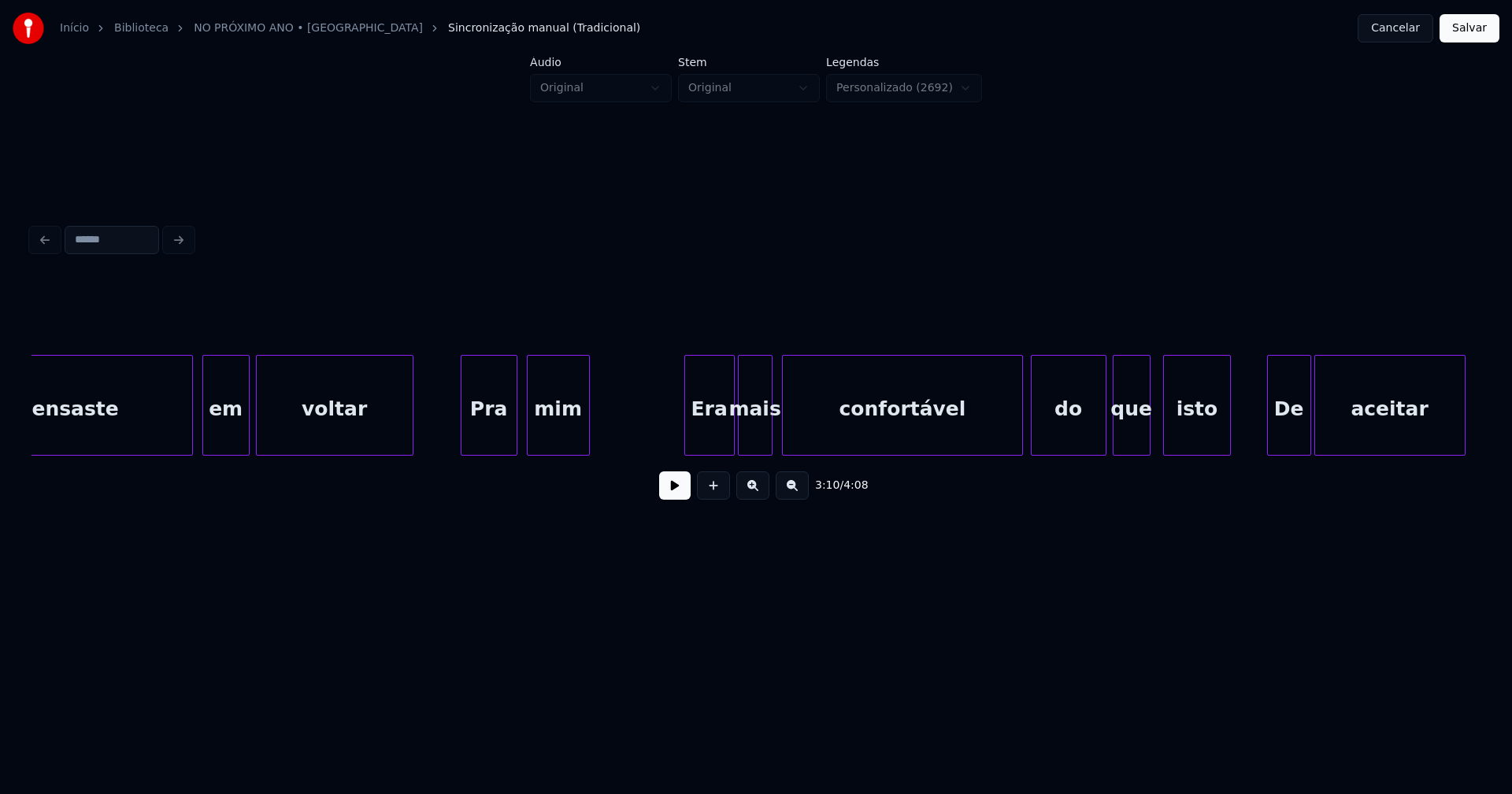
scroll to position [0, 30350]
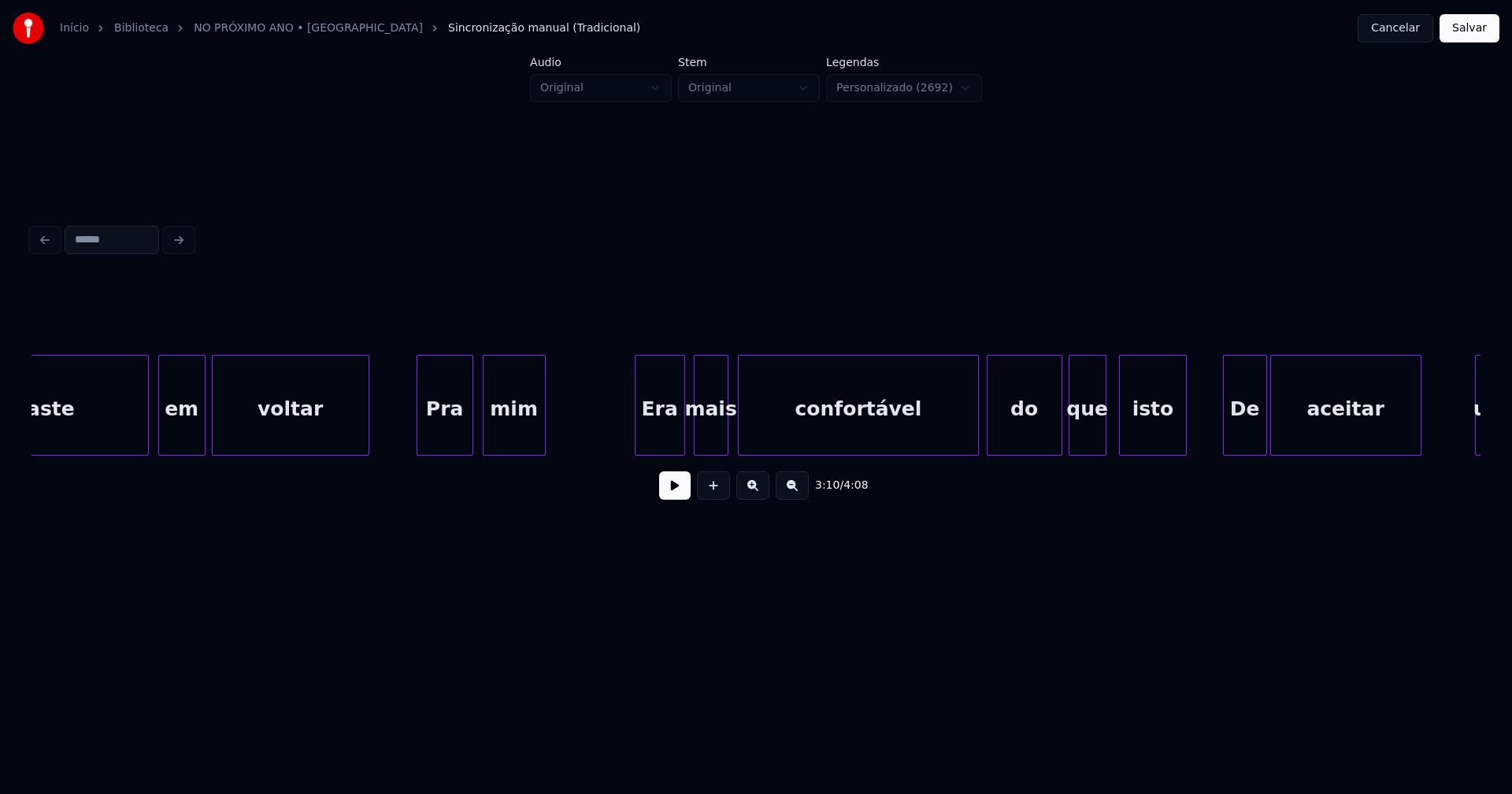
click at [673, 437] on div "Era" at bounding box center [659, 409] width 48 height 107
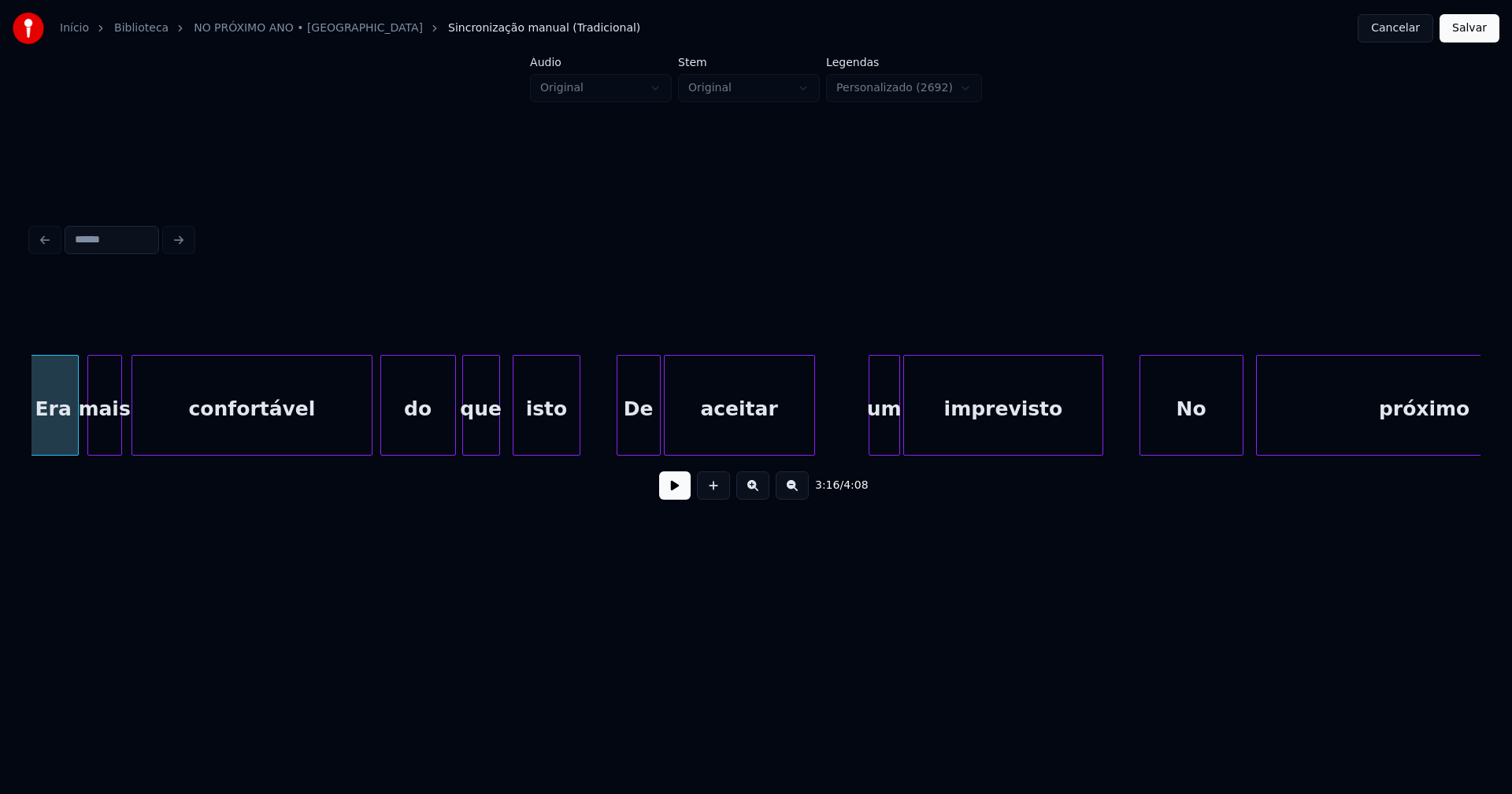
scroll to position [0, 31022]
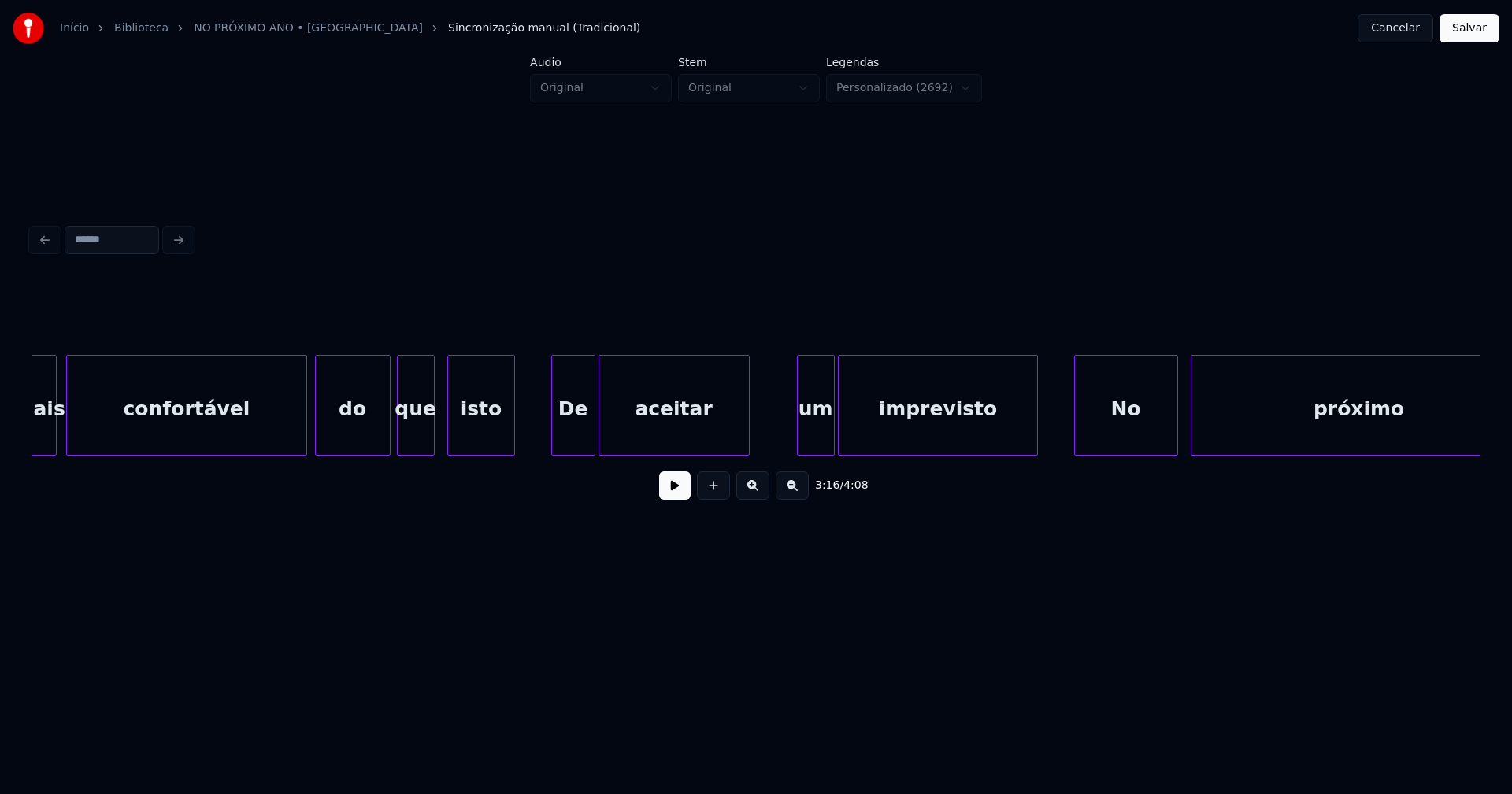
click at [797, 435] on div at bounding box center [800, 405] width 5 height 99
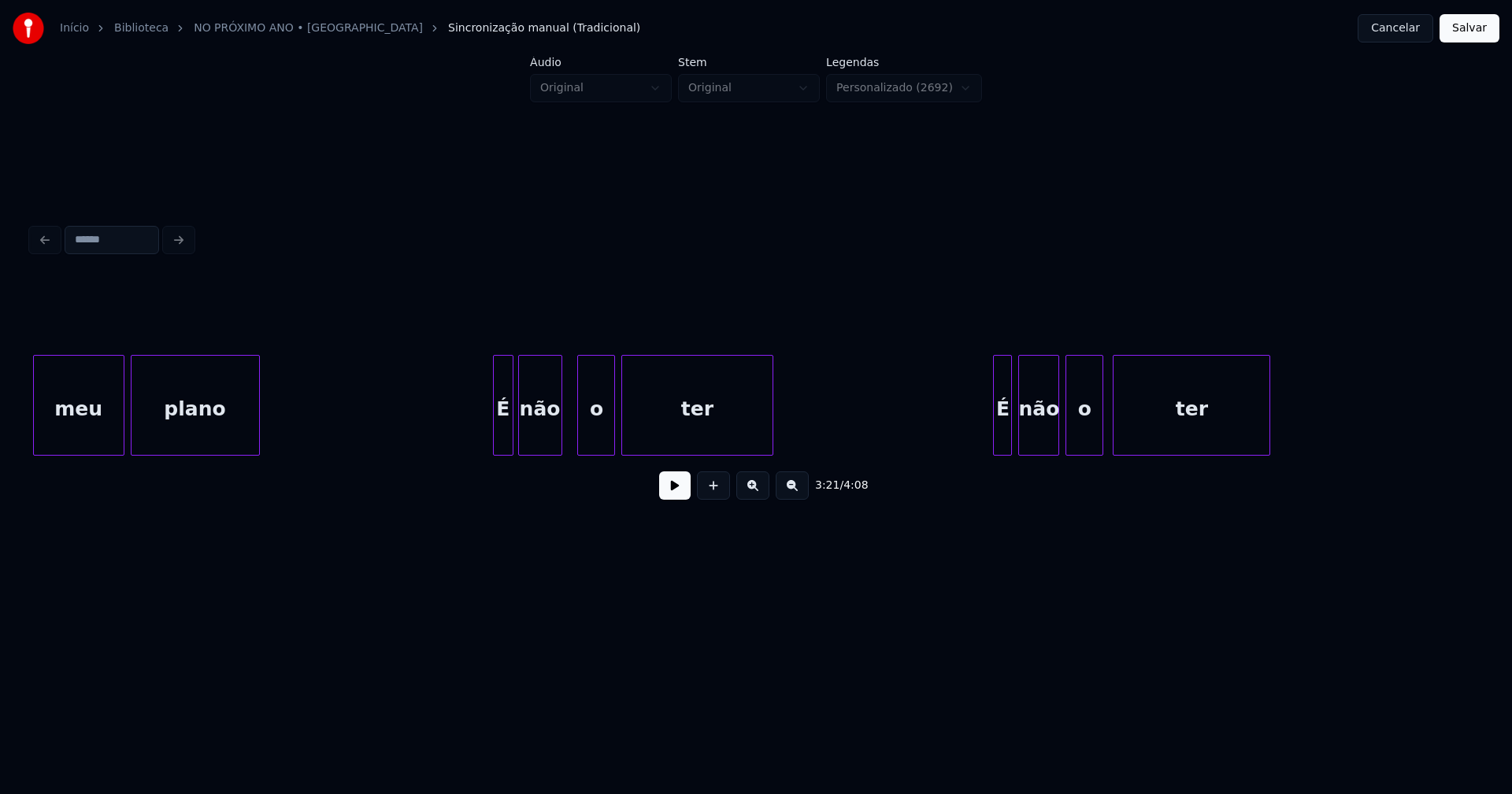
scroll to position [0, 33447]
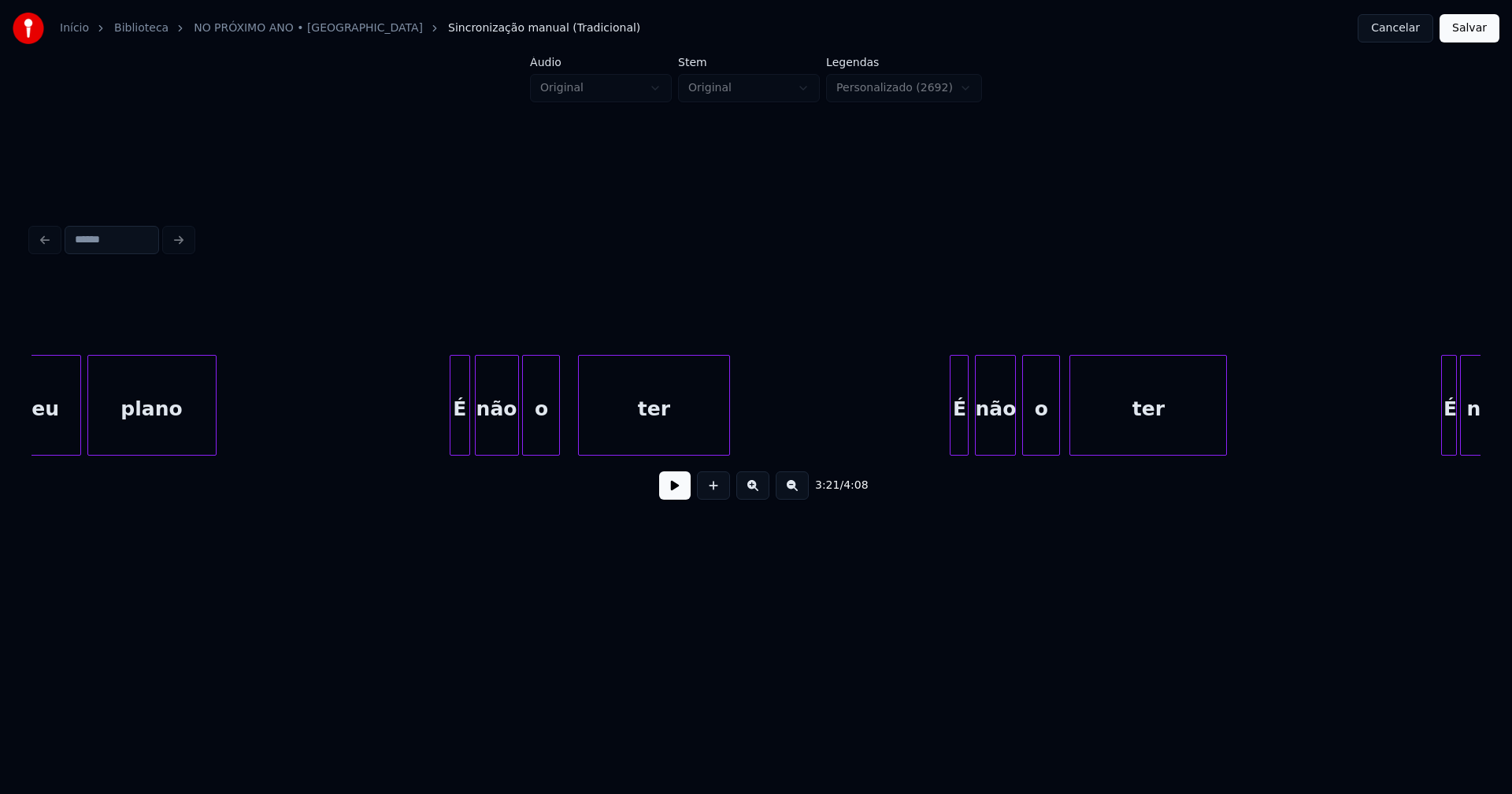
click at [535, 438] on div "o" at bounding box center [541, 409] width 36 height 107
click at [944, 439] on div at bounding box center [946, 405] width 5 height 99
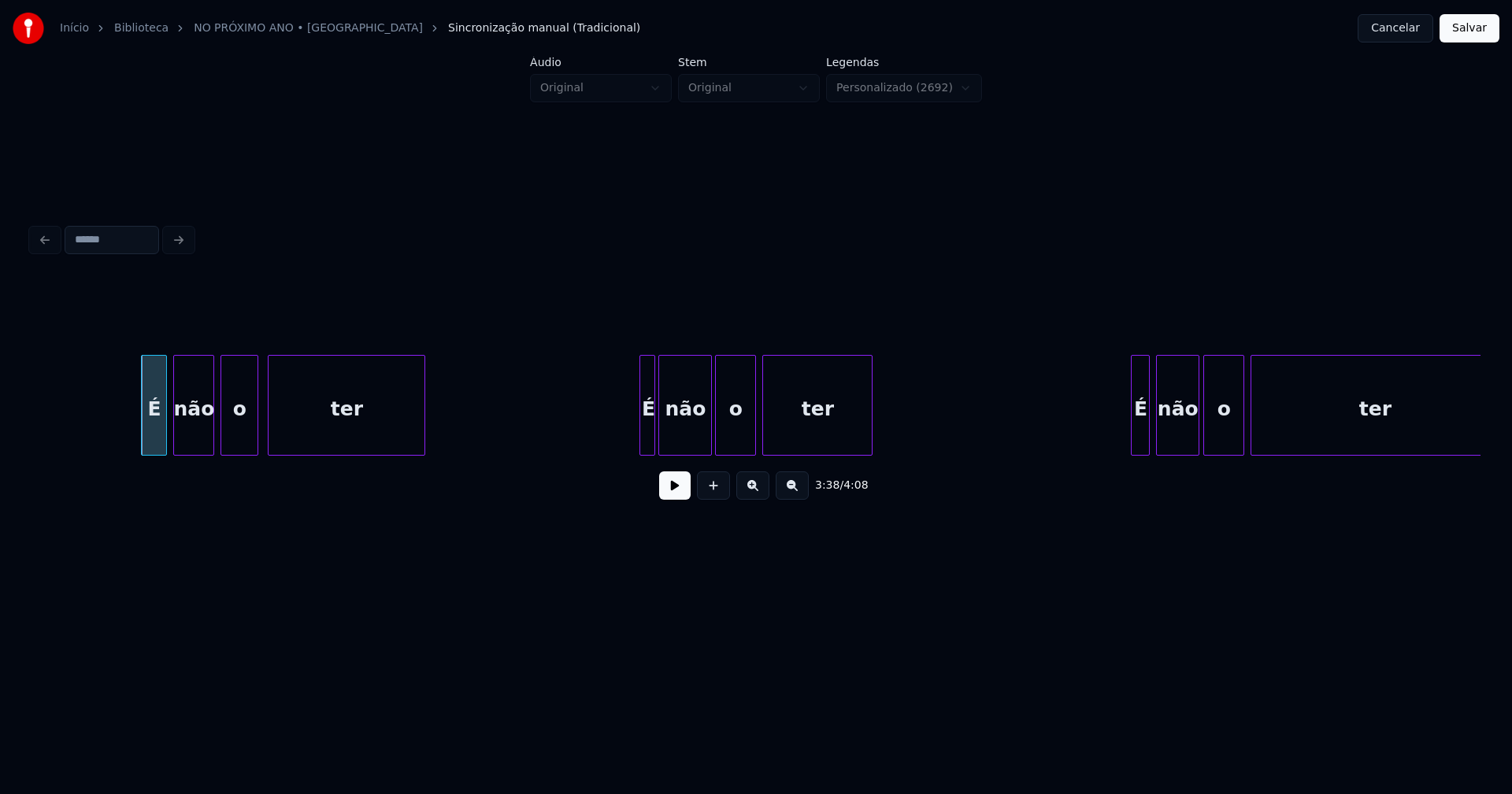
scroll to position [0, 34271]
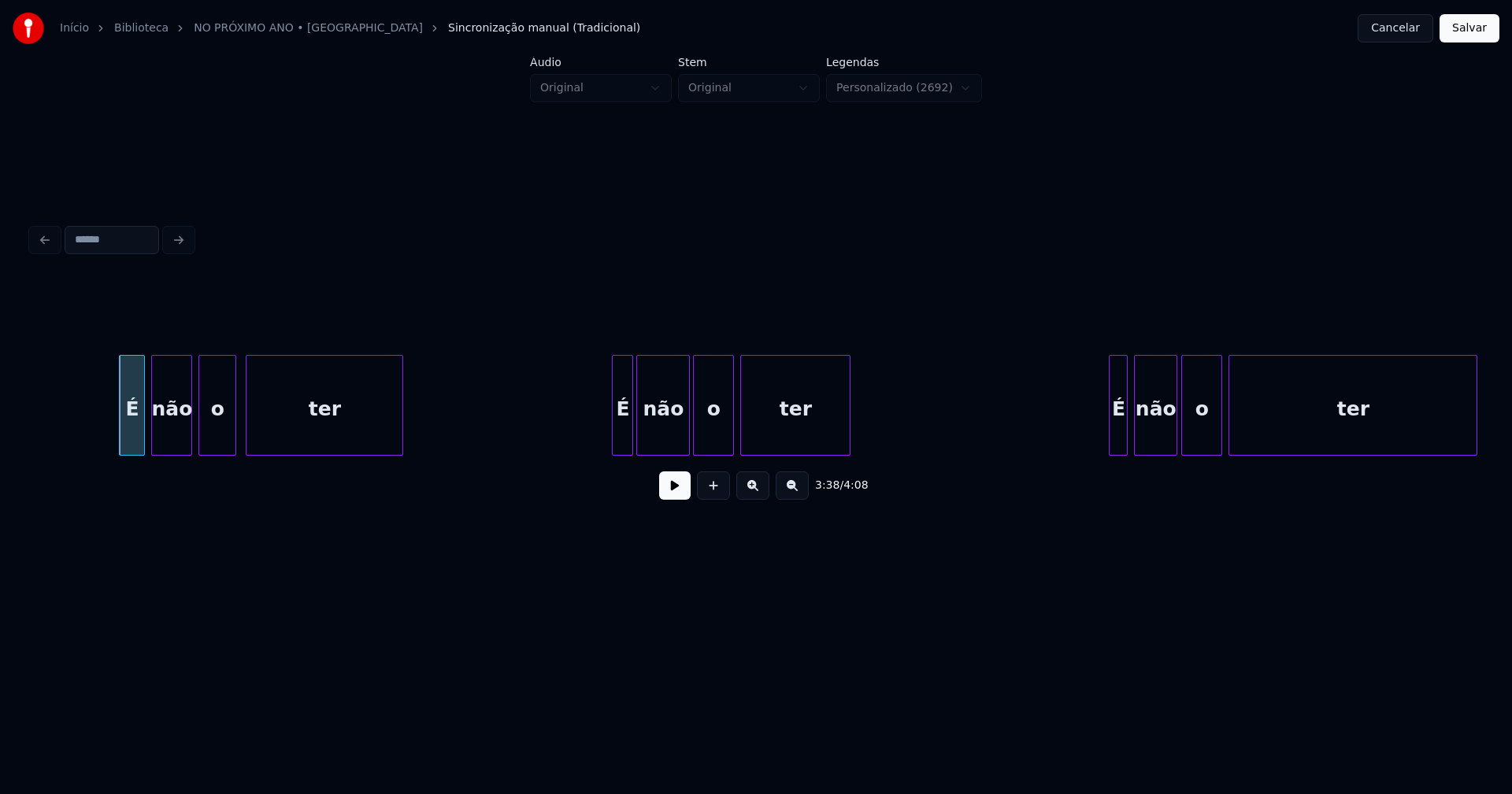
click at [615, 435] on div at bounding box center [615, 405] width 5 height 99
click at [1105, 447] on div at bounding box center [1103, 405] width 5 height 99
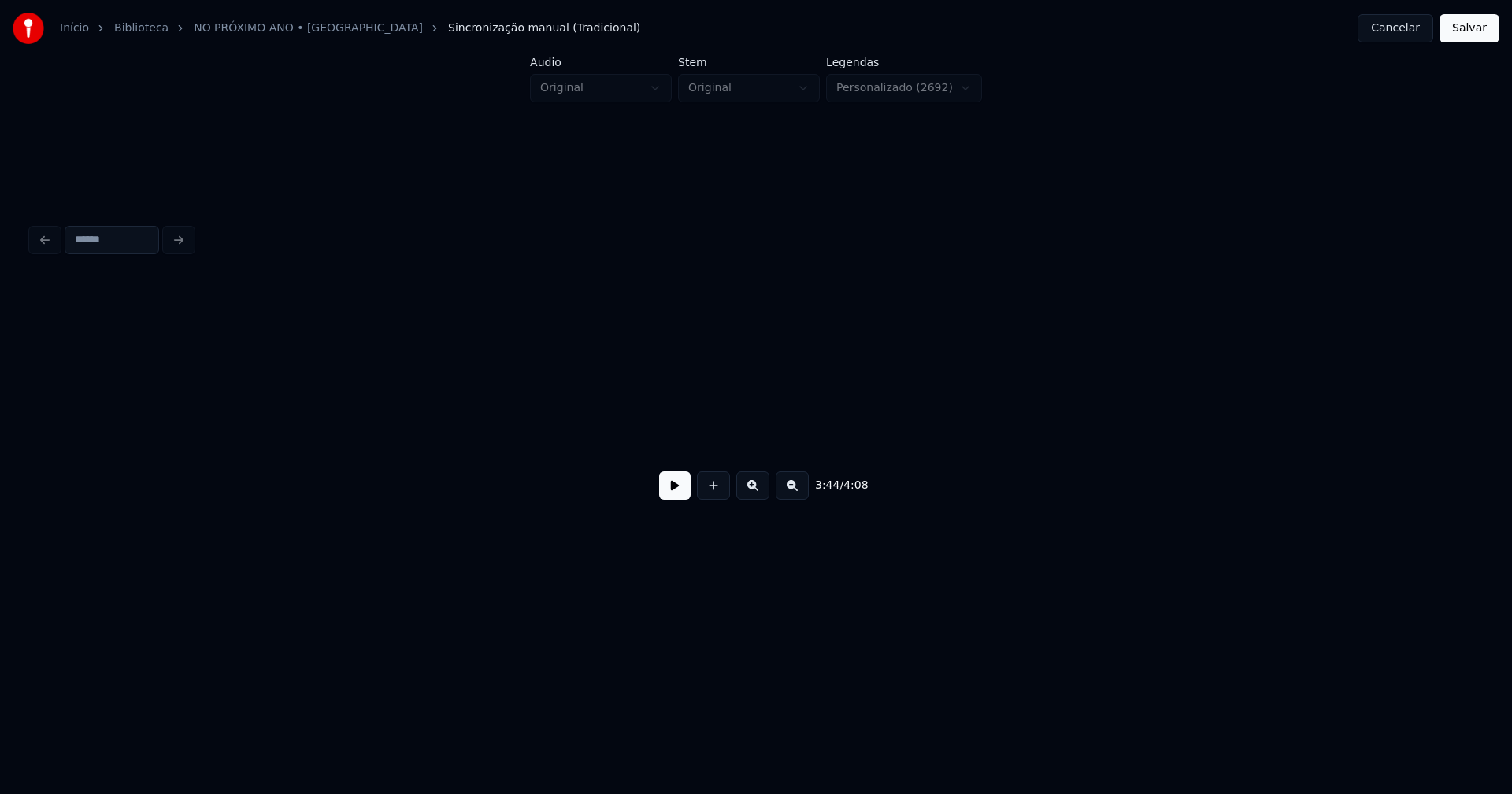
scroll to position [0, 36176]
drag, startPoint x: 1473, startPoint y: 34, endPoint x: 1445, endPoint y: 48, distance: 31.3
click at [1473, 37] on button "Salvar" at bounding box center [1468, 28] width 60 height 29
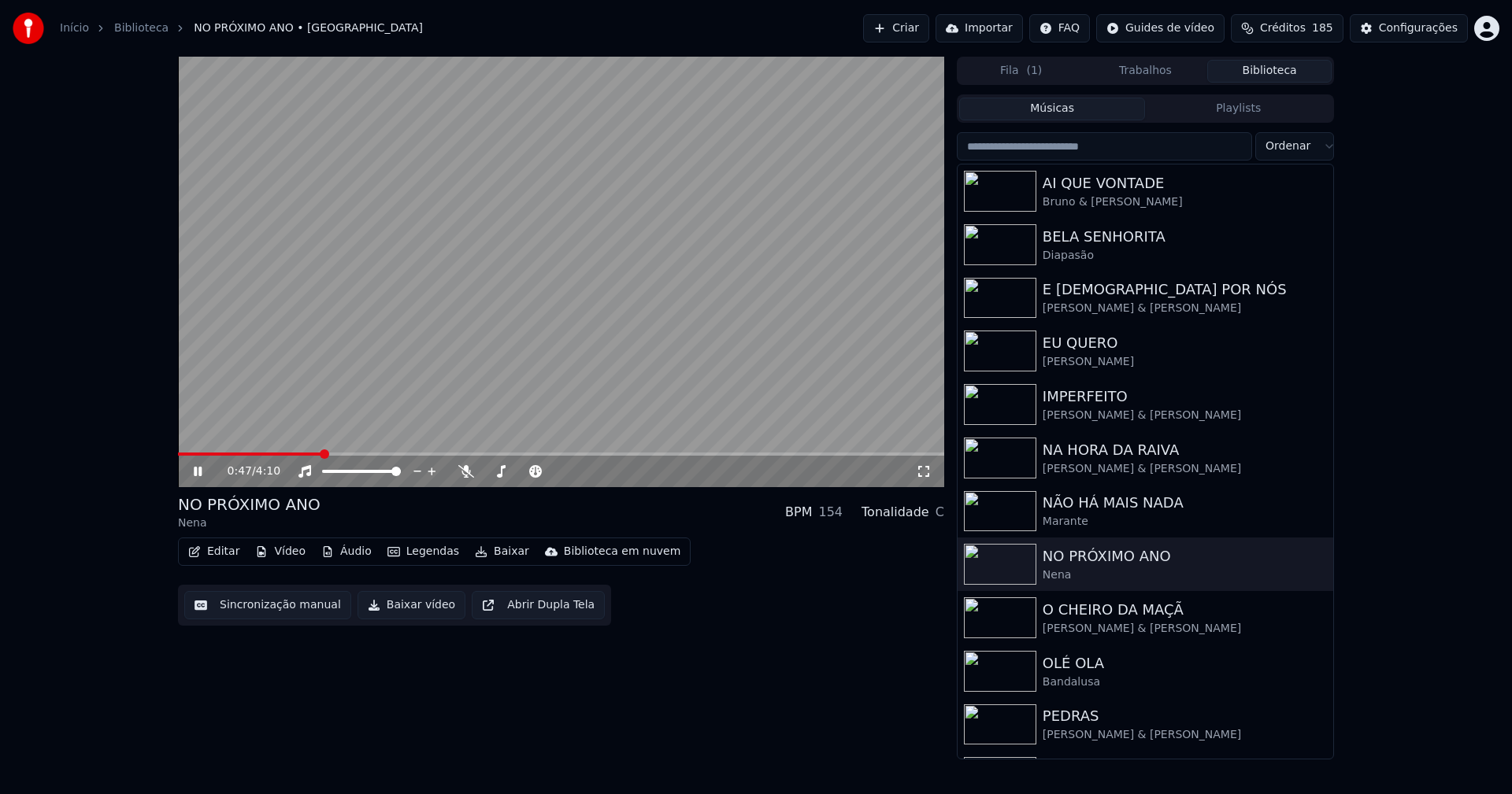
click at [321, 454] on span at bounding box center [561, 454] width 766 height 3
click at [199, 470] on icon at bounding box center [209, 471] width 37 height 12
click at [410, 604] on button "Baixar vídeo" at bounding box center [411, 605] width 108 height 29
click at [1272, 76] on button "Biblioteca" at bounding box center [1269, 71] width 124 height 23
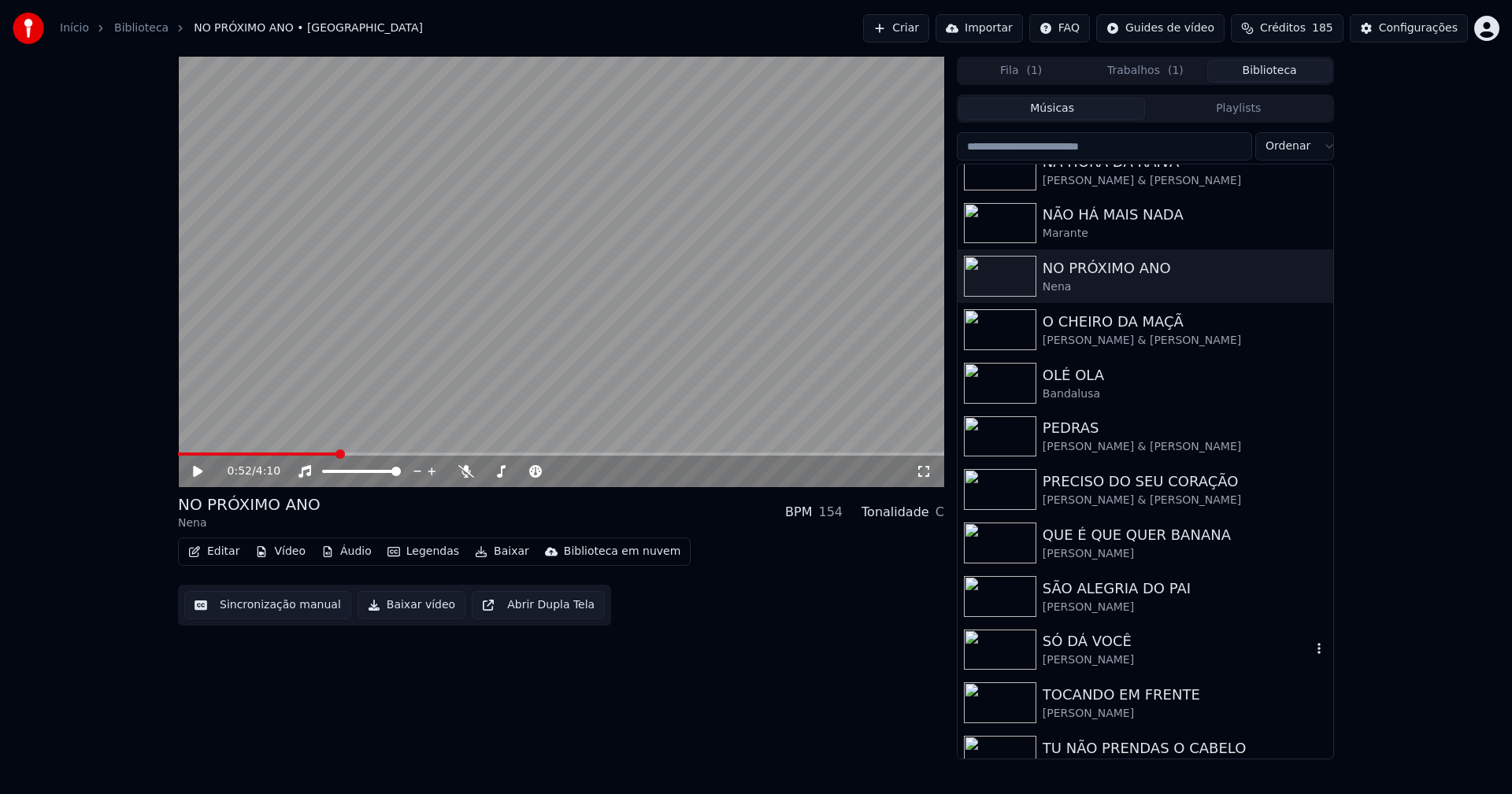
scroll to position [314, 0]
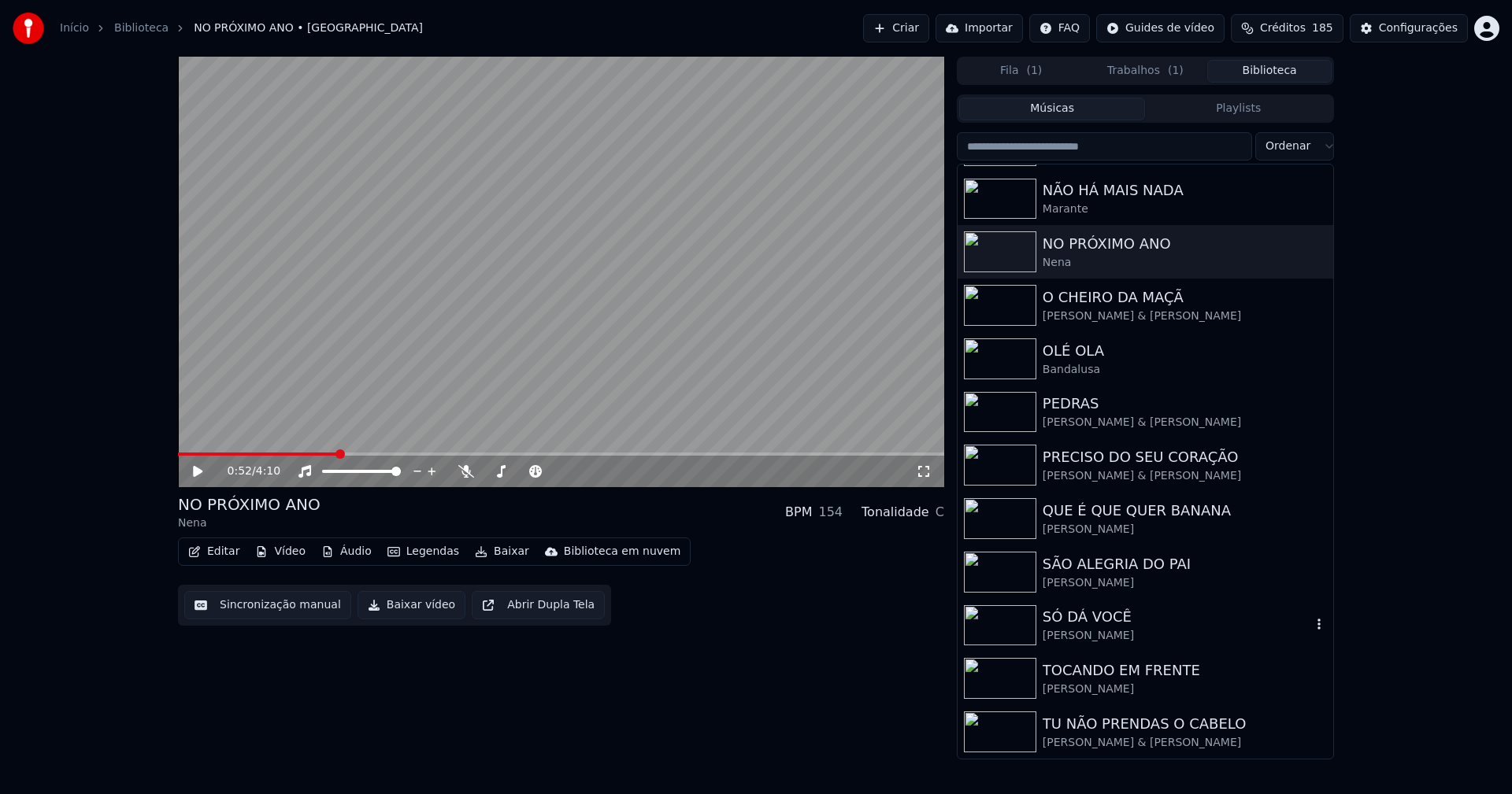
click at [1086, 622] on div "SÓ DÁ VOCÊ" at bounding box center [1176, 617] width 269 height 22
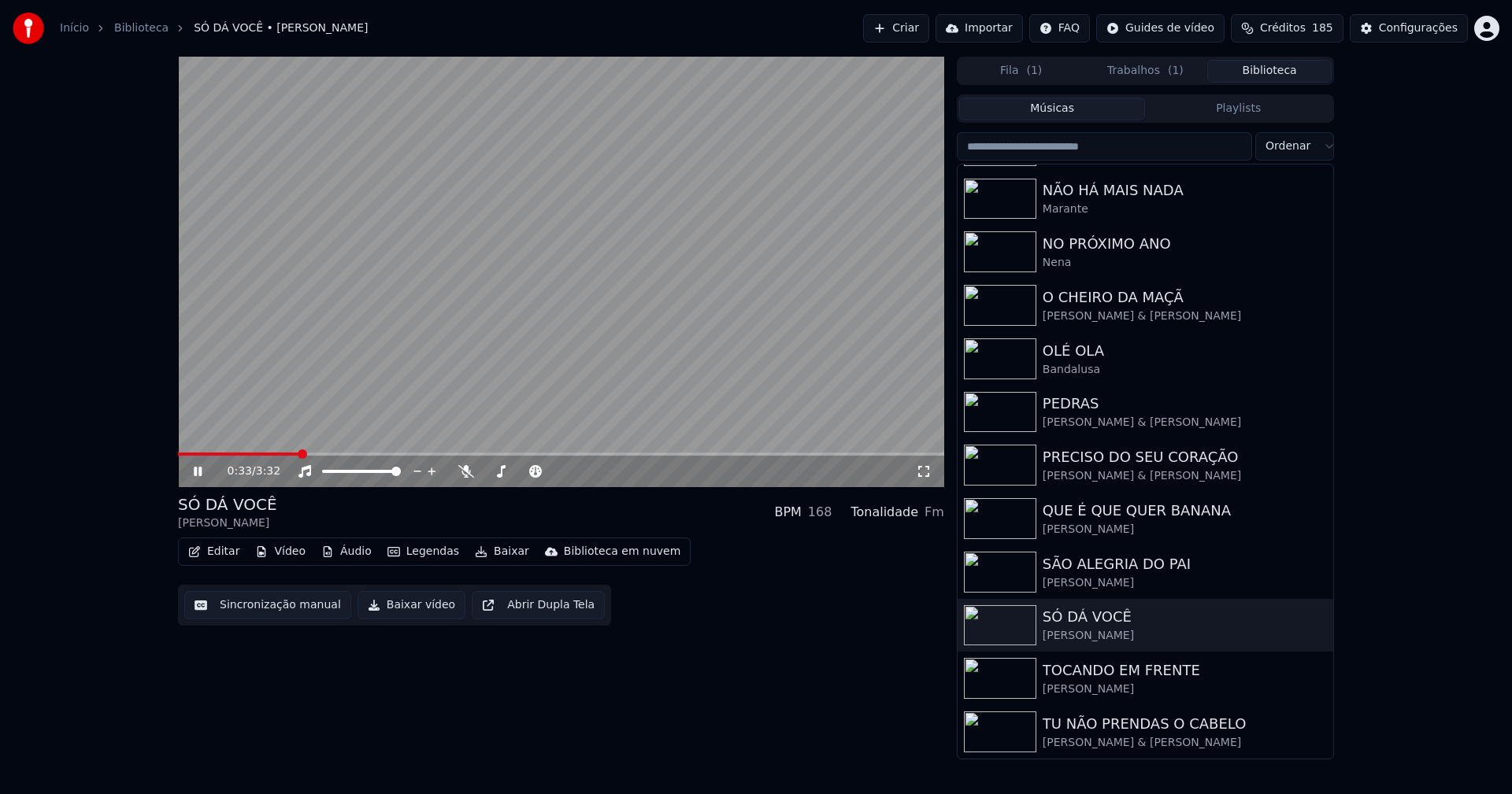
click at [233, 553] on button "Editar" at bounding box center [214, 552] width 64 height 22
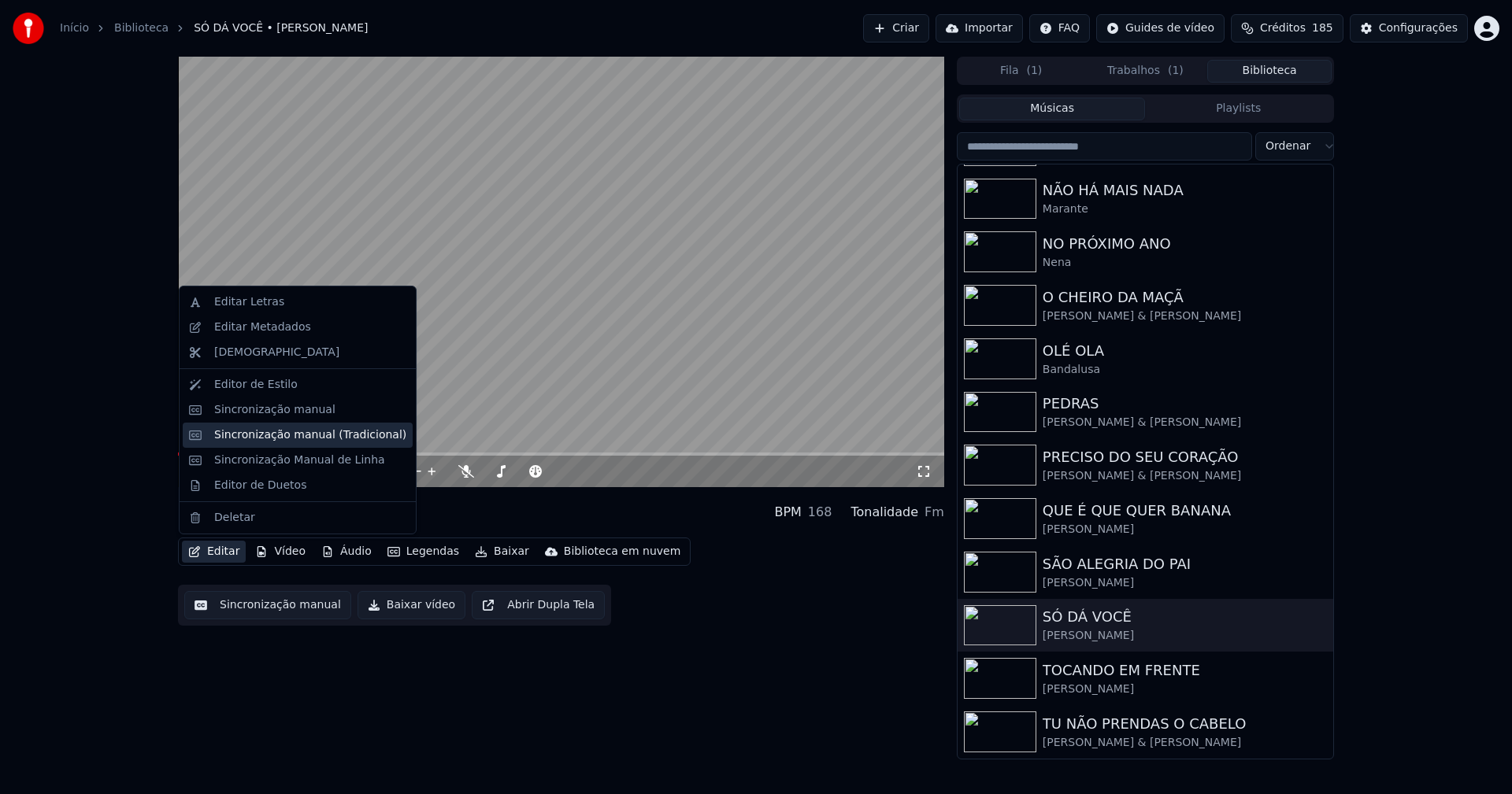
click at [255, 432] on div "Sincronização manual (Tradicional)" at bounding box center [310, 435] width 192 height 16
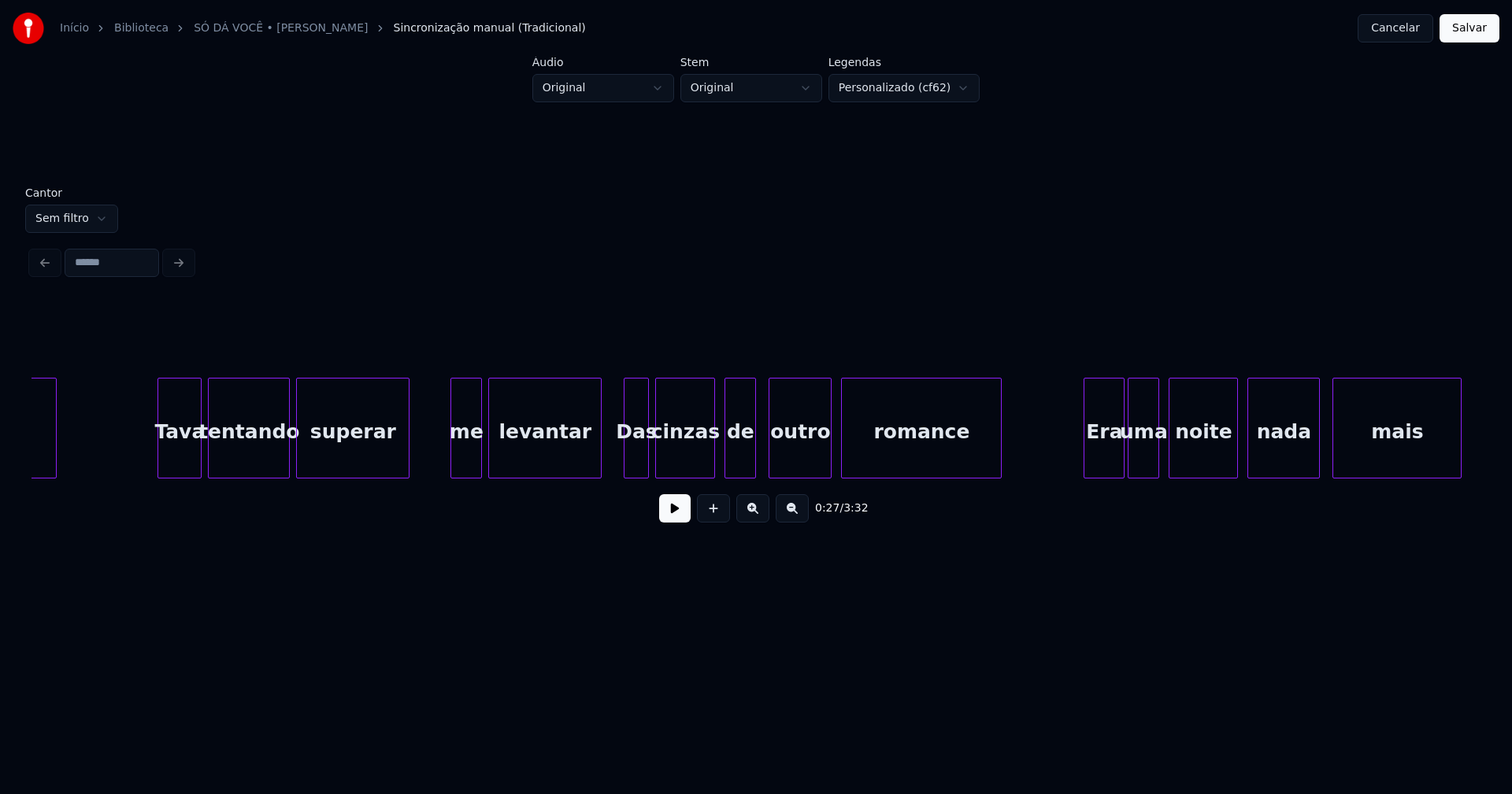
scroll to position [0, 5121]
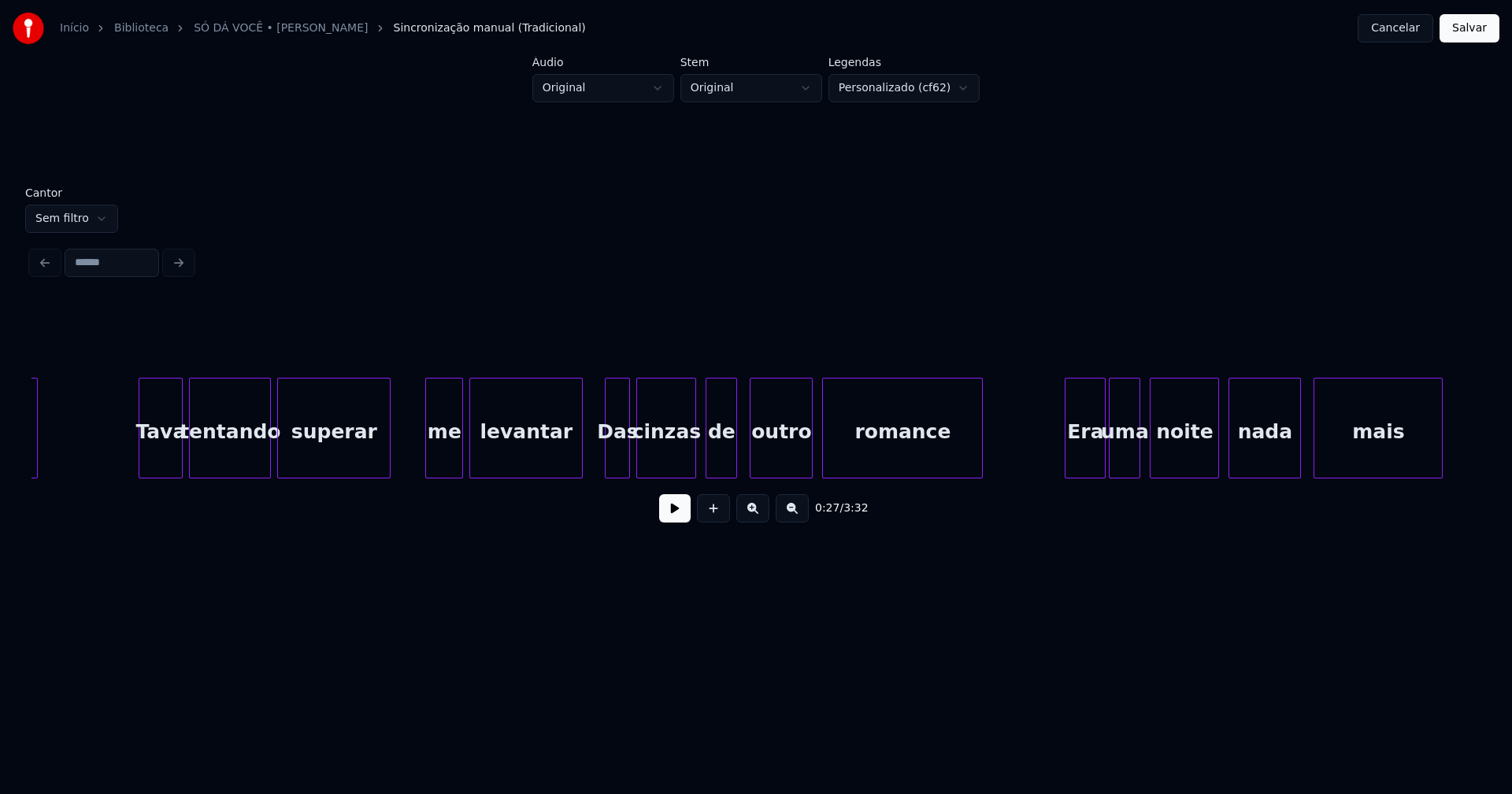
click at [429, 462] on div at bounding box center [429, 428] width 5 height 99
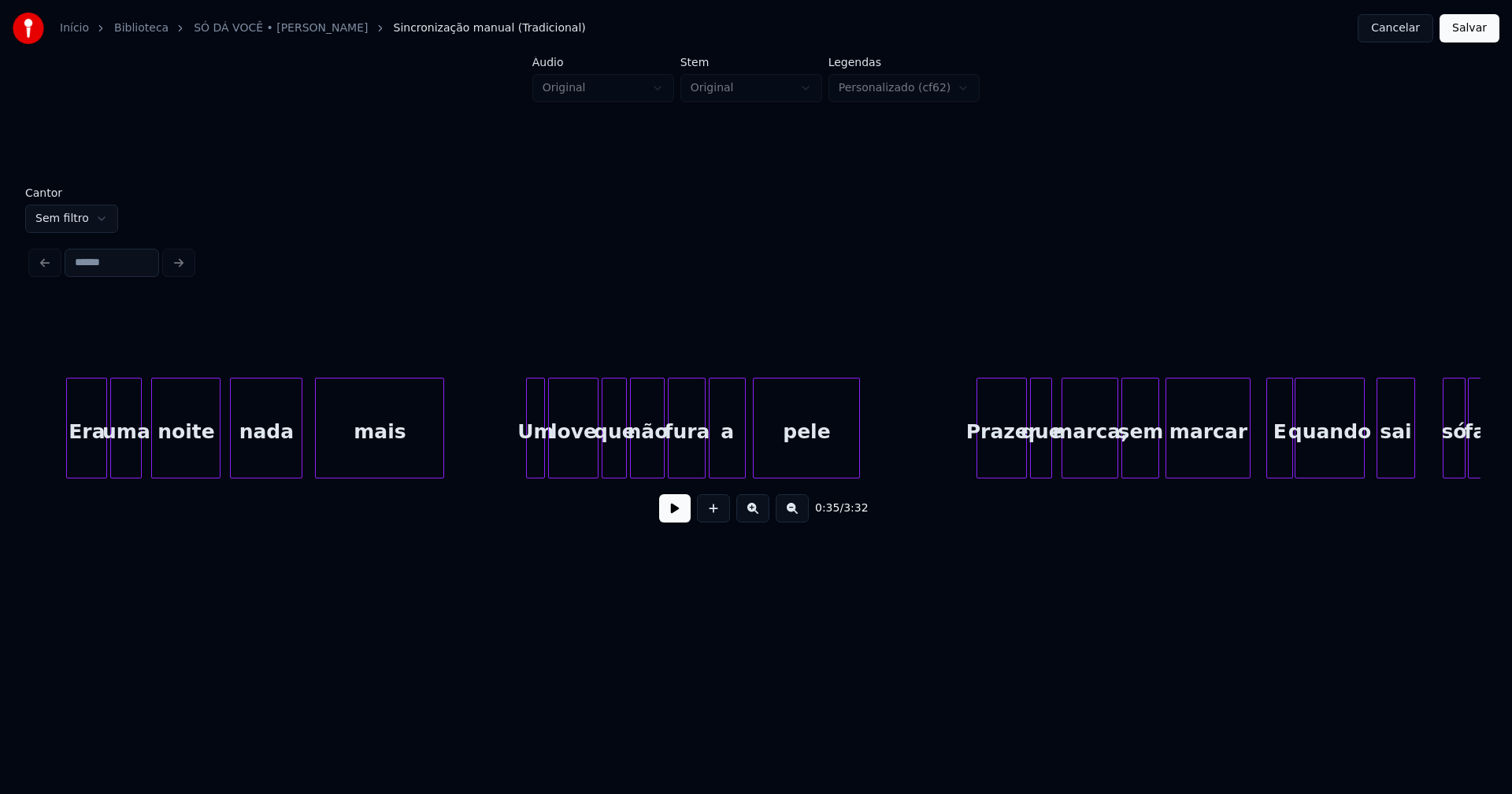
scroll to position [0, 6138]
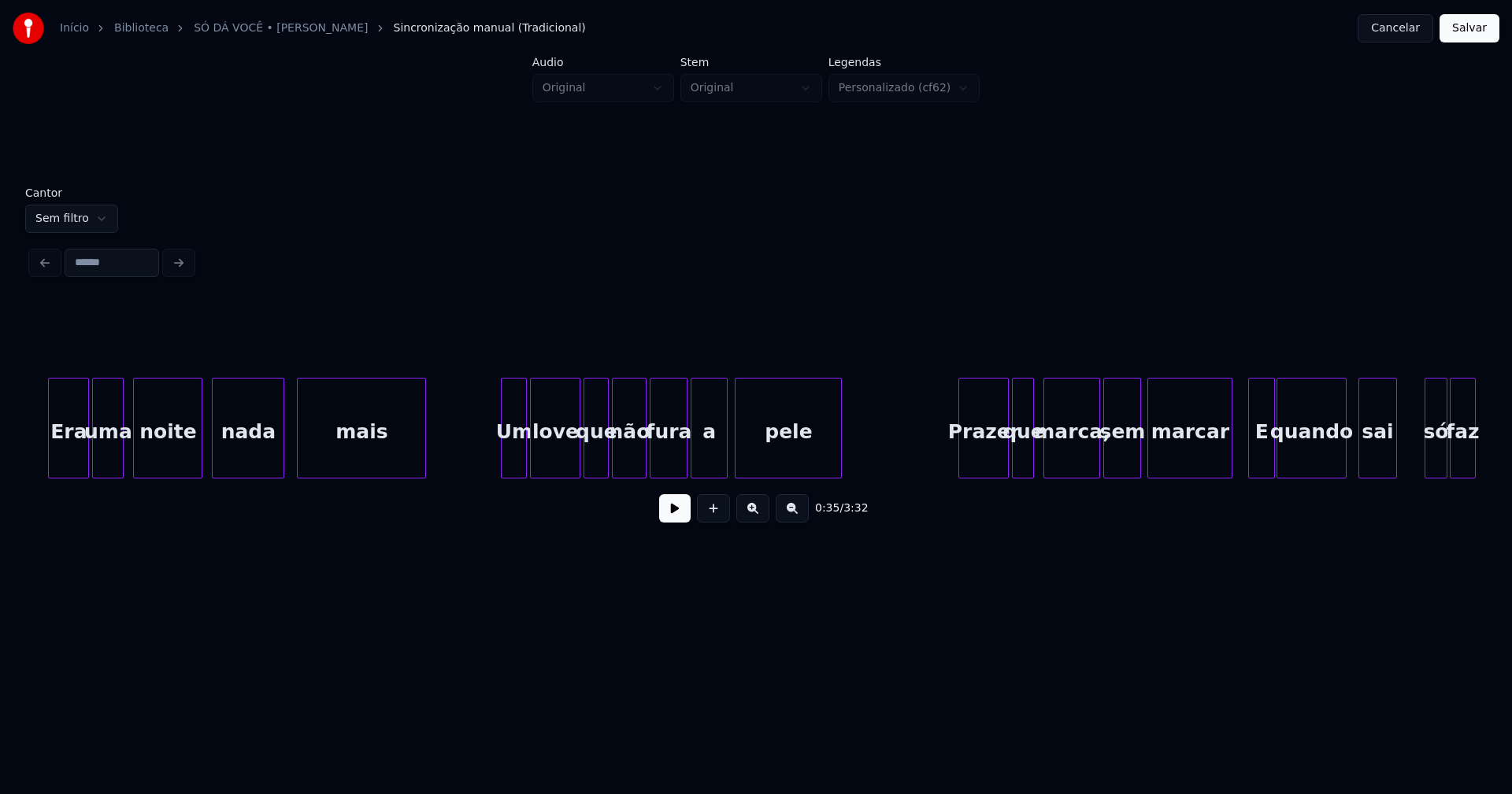
click at [503, 456] on div at bounding box center [504, 428] width 5 height 99
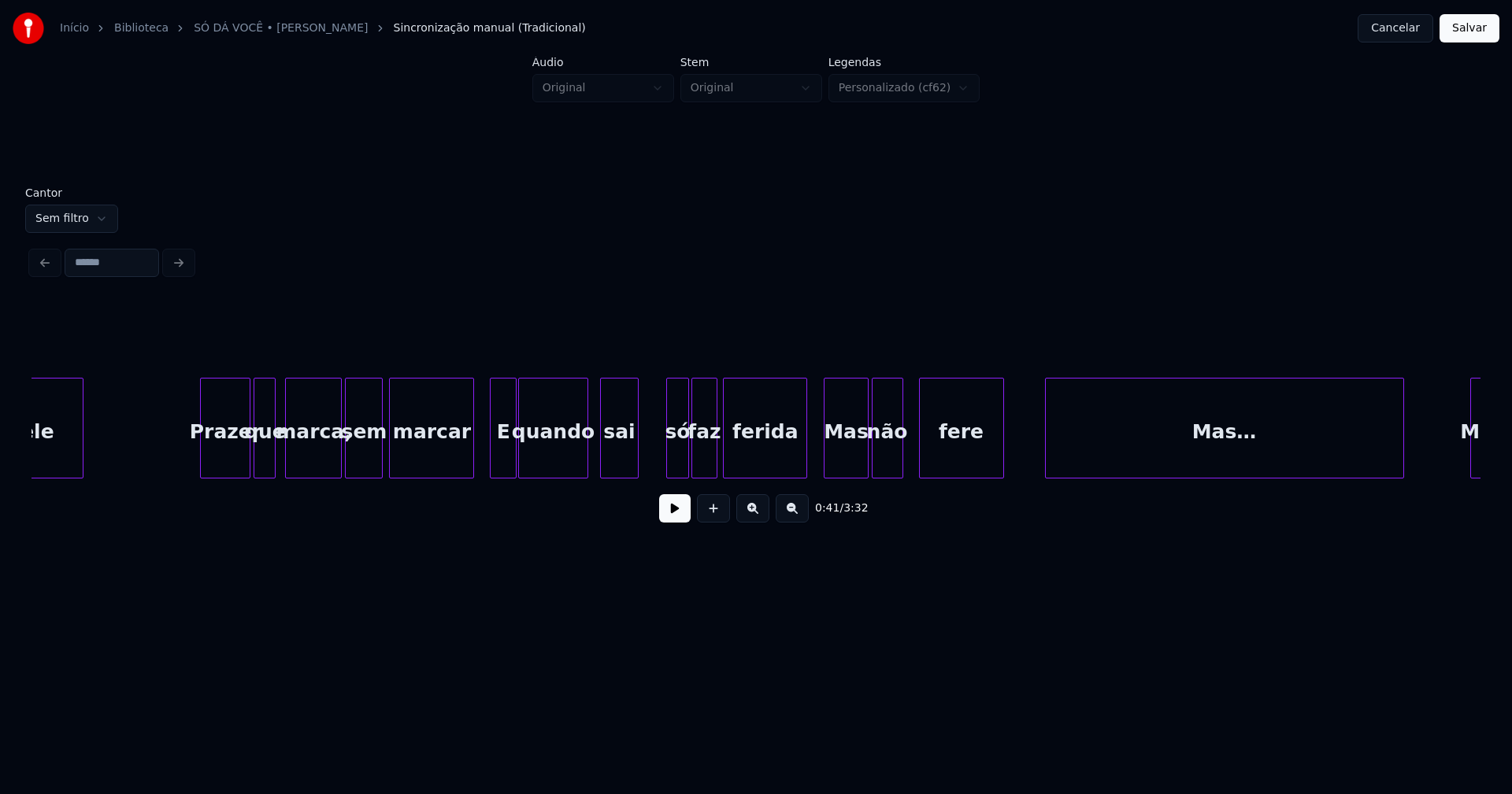
scroll to position [0, 6914]
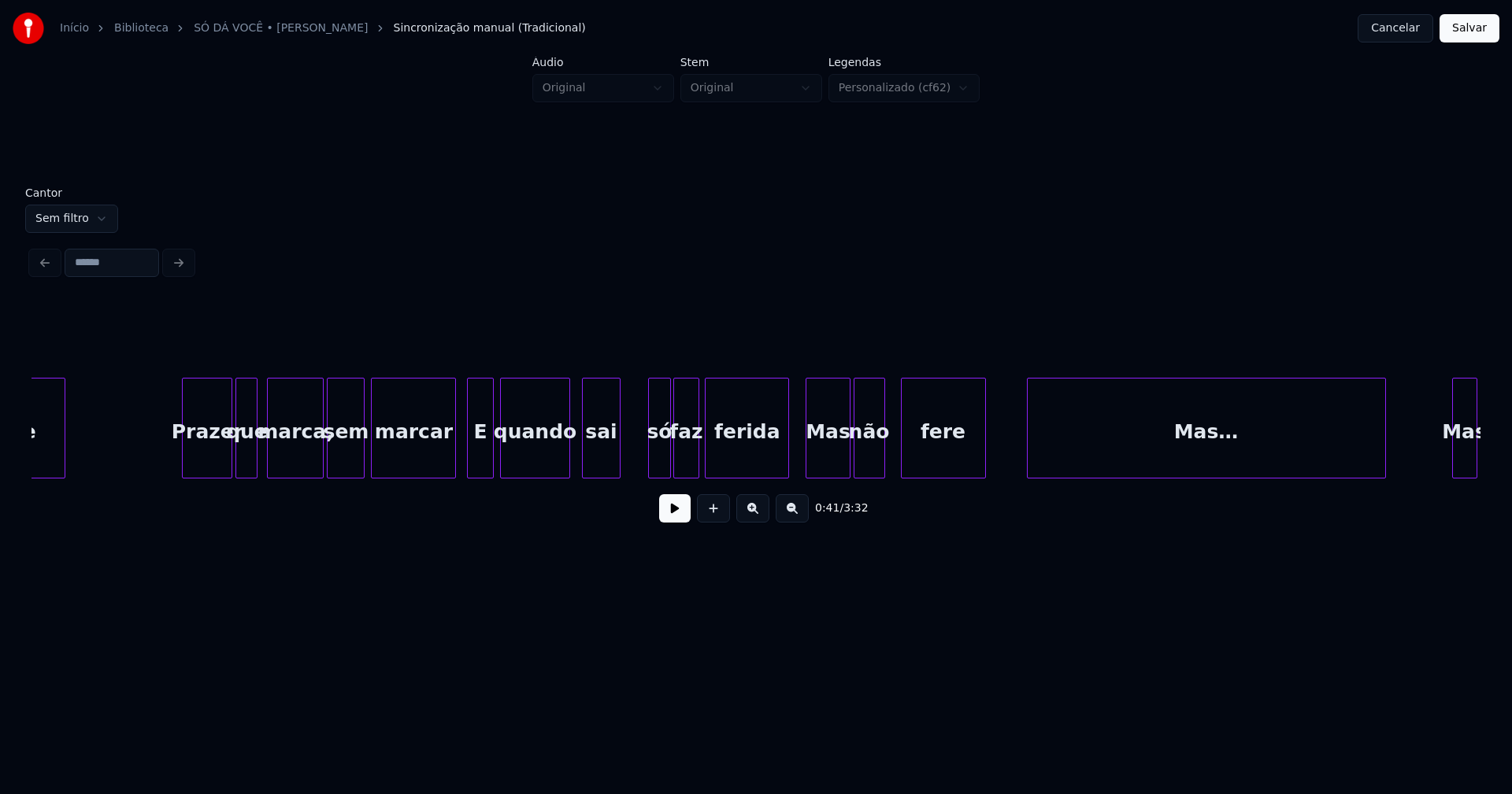
click at [483, 457] on div "E" at bounding box center [480, 432] width 25 height 107
click at [658, 460] on div "só" at bounding box center [653, 432] width 21 height 107
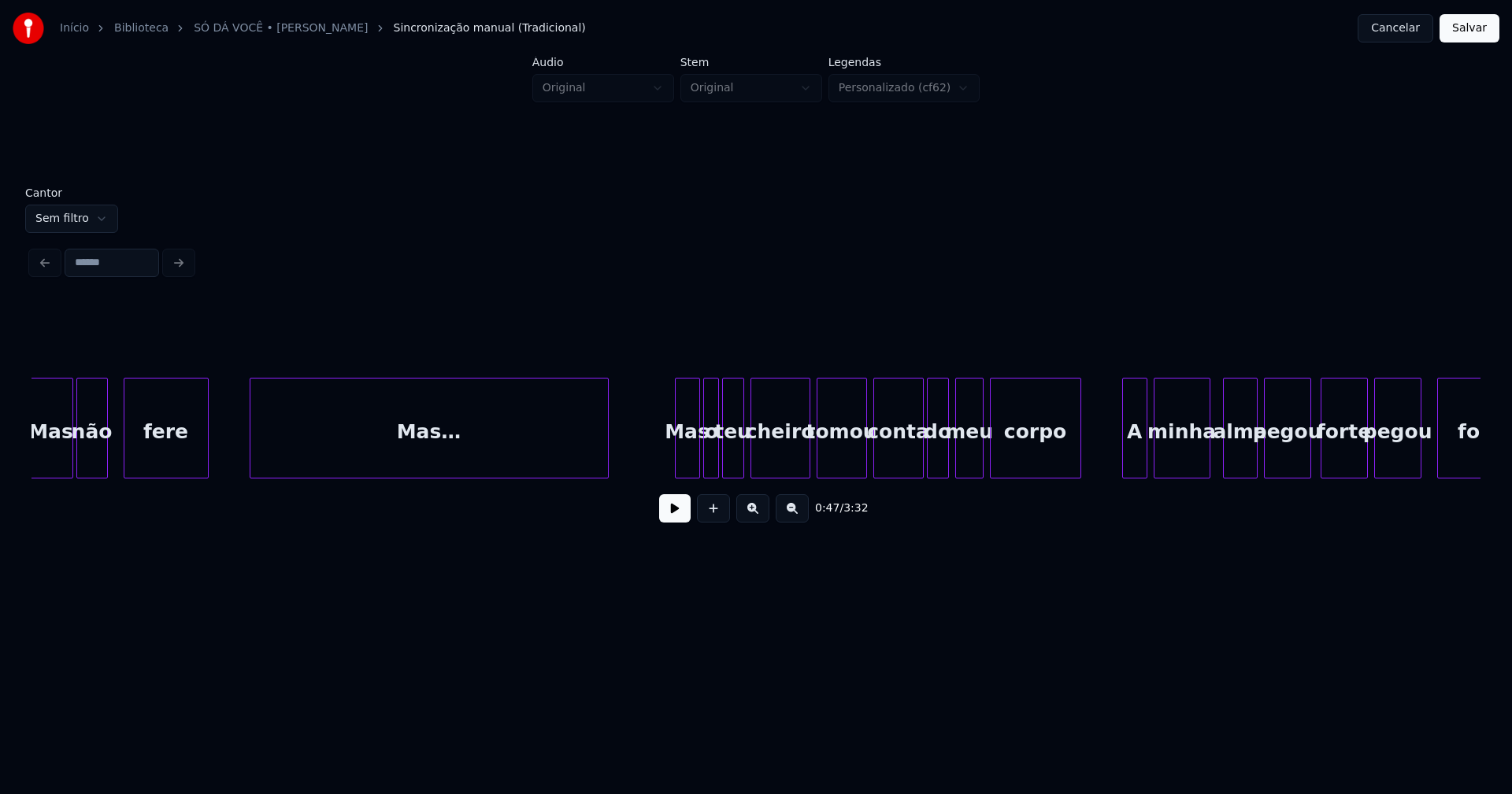
scroll to position [0, 7728]
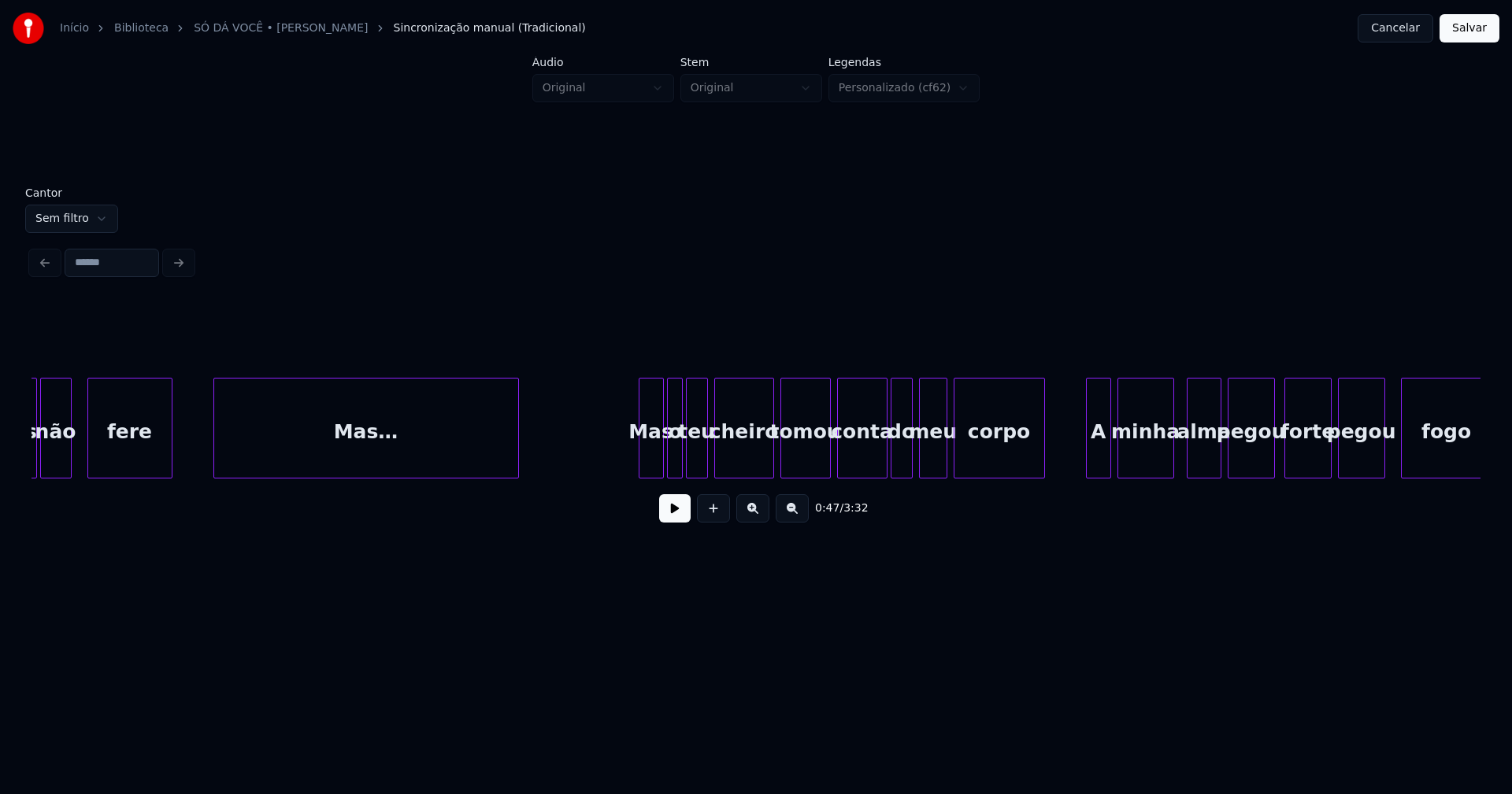
click at [516, 463] on div at bounding box center [516, 428] width 5 height 99
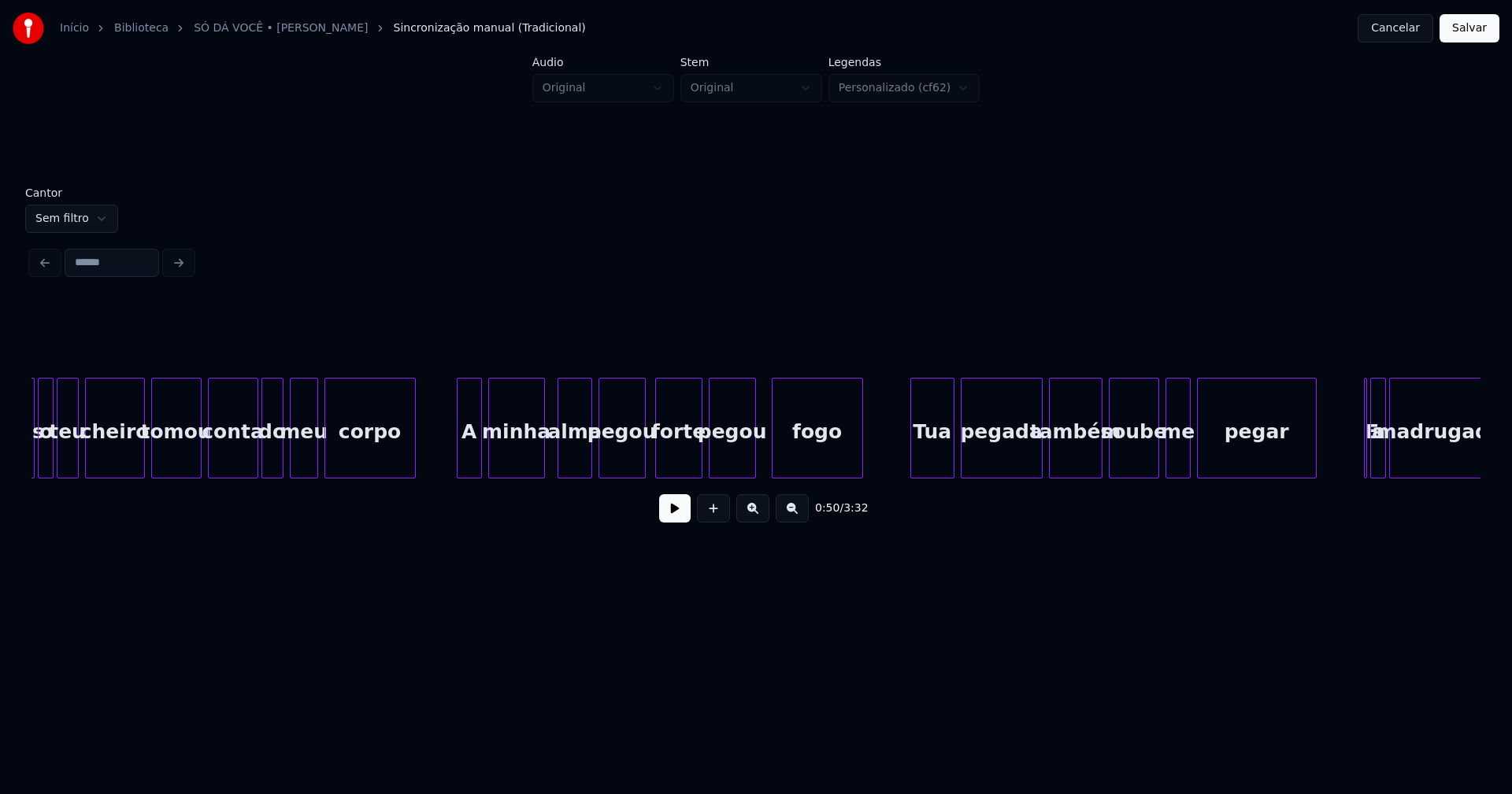
scroll to position [0, 8376]
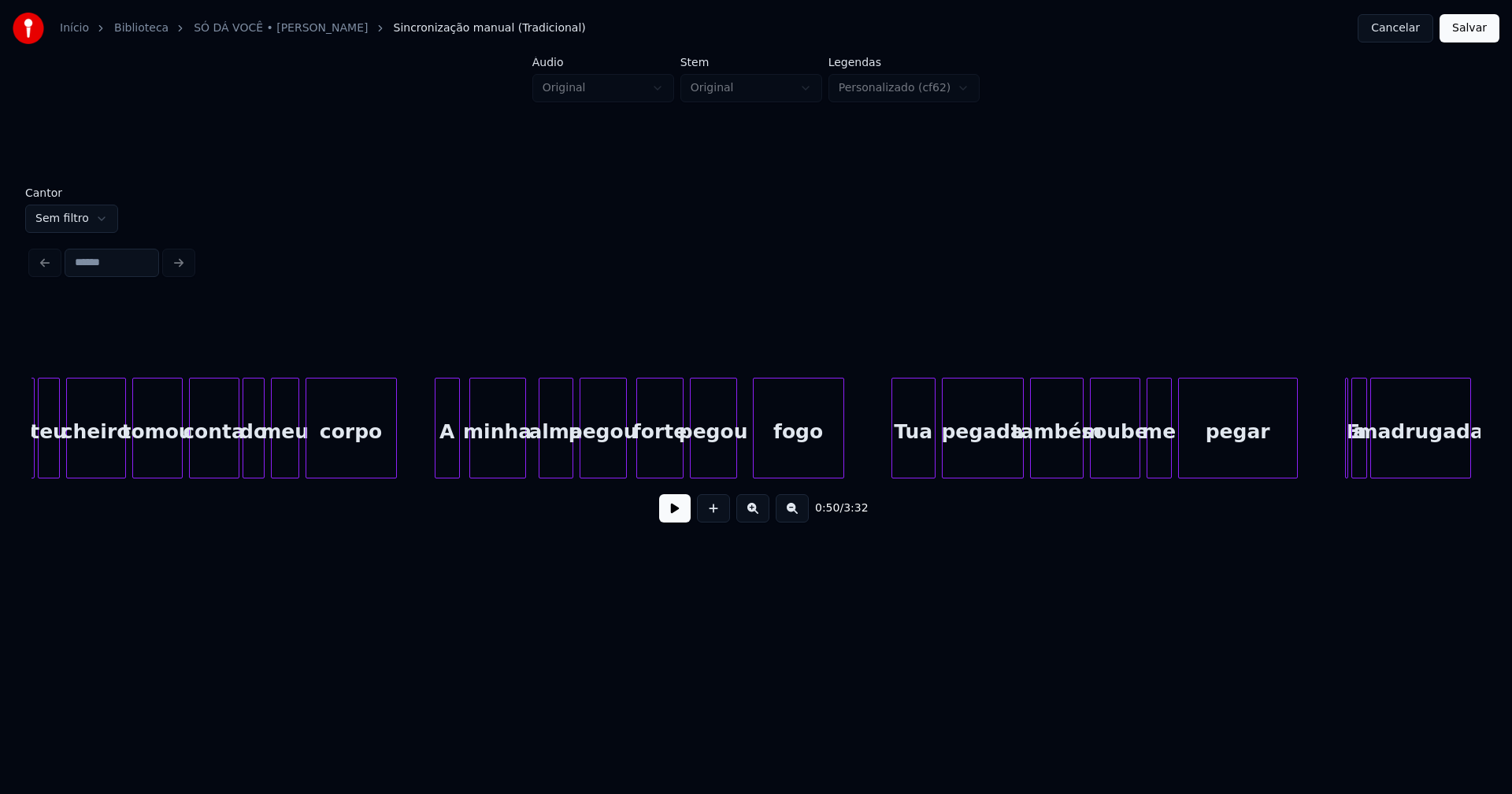
click at [448, 451] on div "A" at bounding box center [447, 432] width 24 height 107
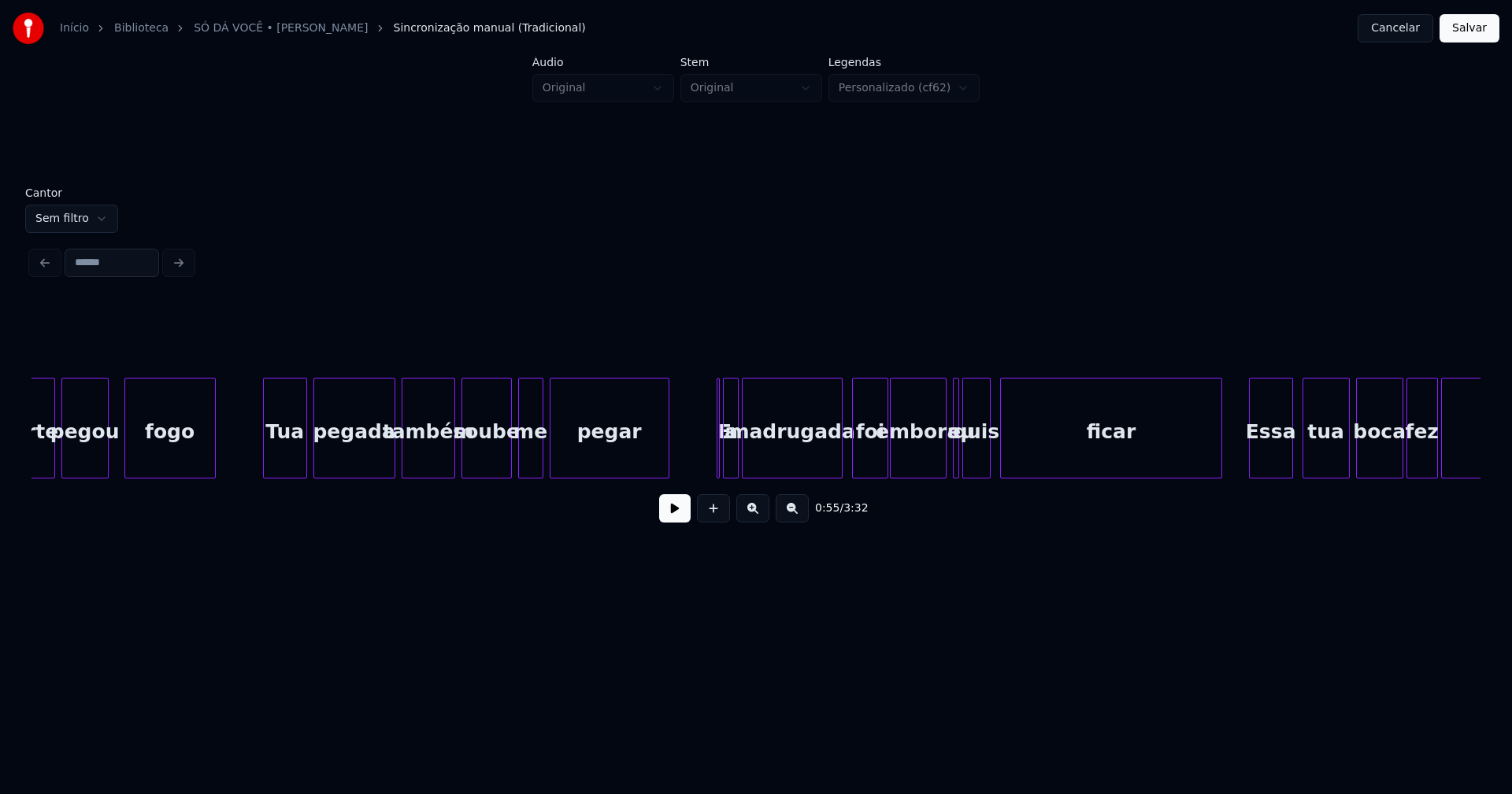
scroll to position [0, 9207]
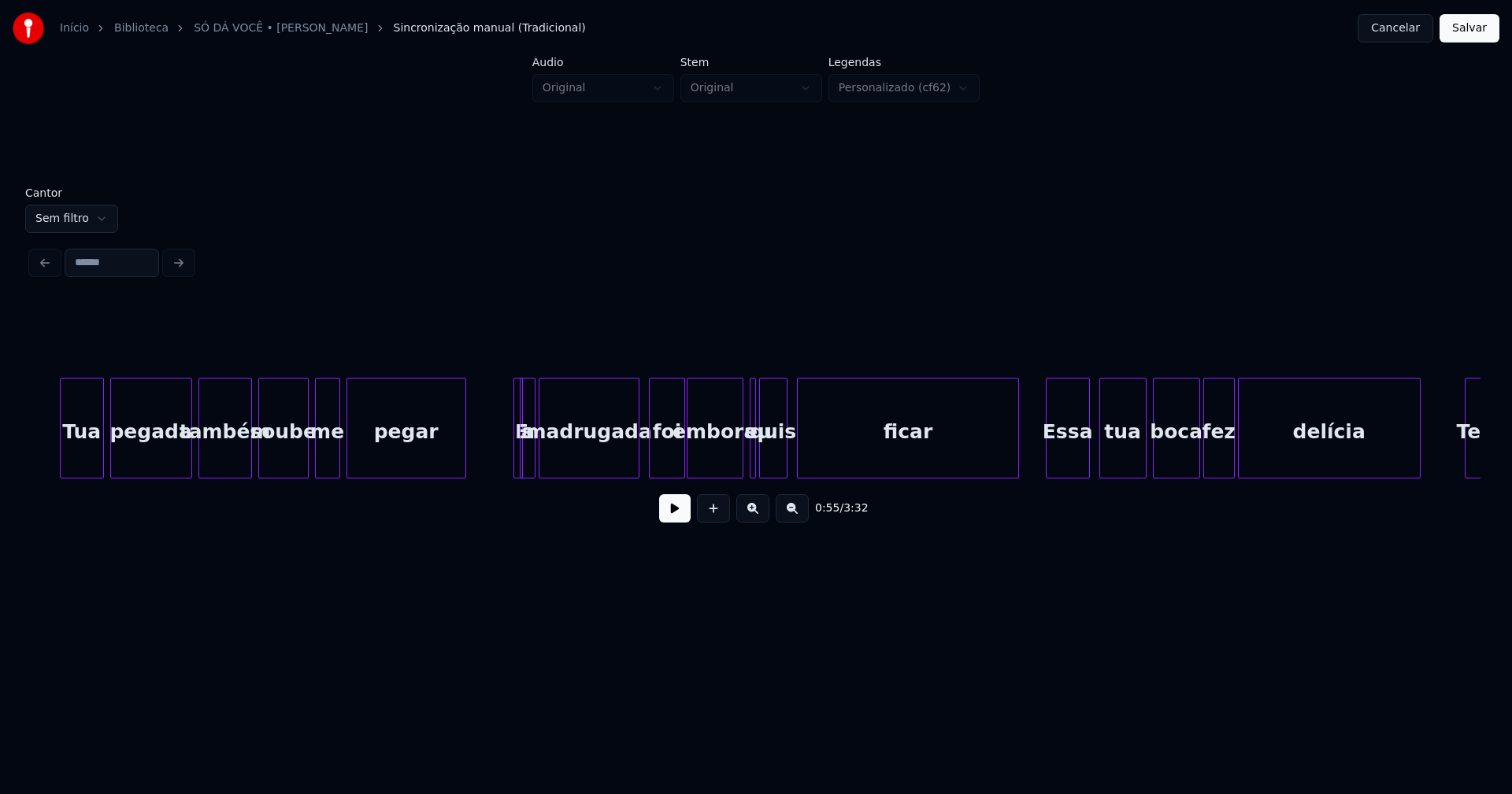
click at [517, 466] on div at bounding box center [520, 428] width 5 height 99
click at [507, 395] on div "E" at bounding box center [512, 428] width 10 height 101
click at [673, 522] on button at bounding box center [674, 508] width 31 height 29
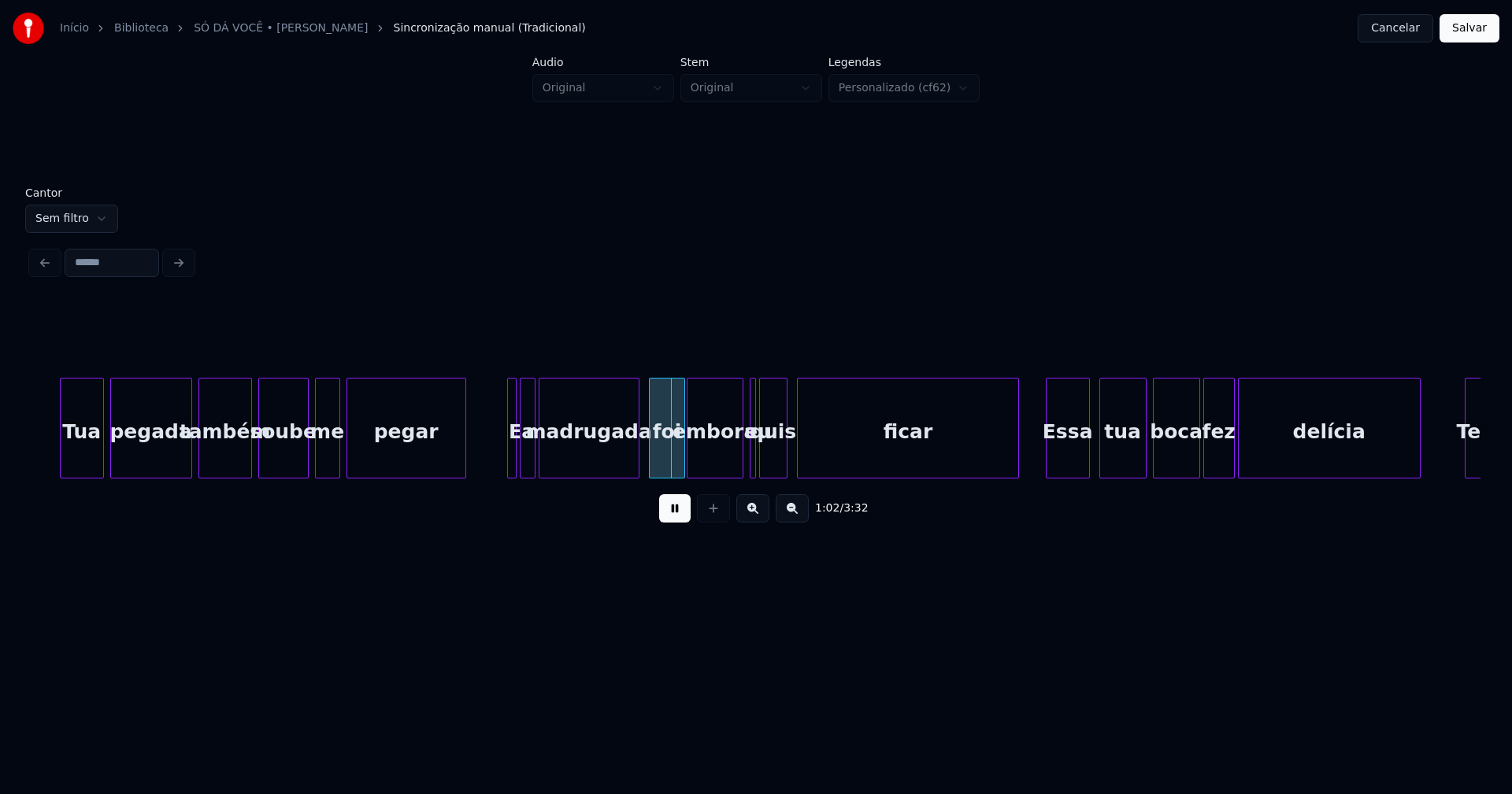
click at [673, 511] on button at bounding box center [674, 508] width 31 height 29
click at [755, 468] on div at bounding box center [755, 428] width 5 height 99
click at [747, 457] on div at bounding box center [749, 428] width 5 height 99
click at [1064, 460] on div "Essa" at bounding box center [1060, 432] width 43 height 107
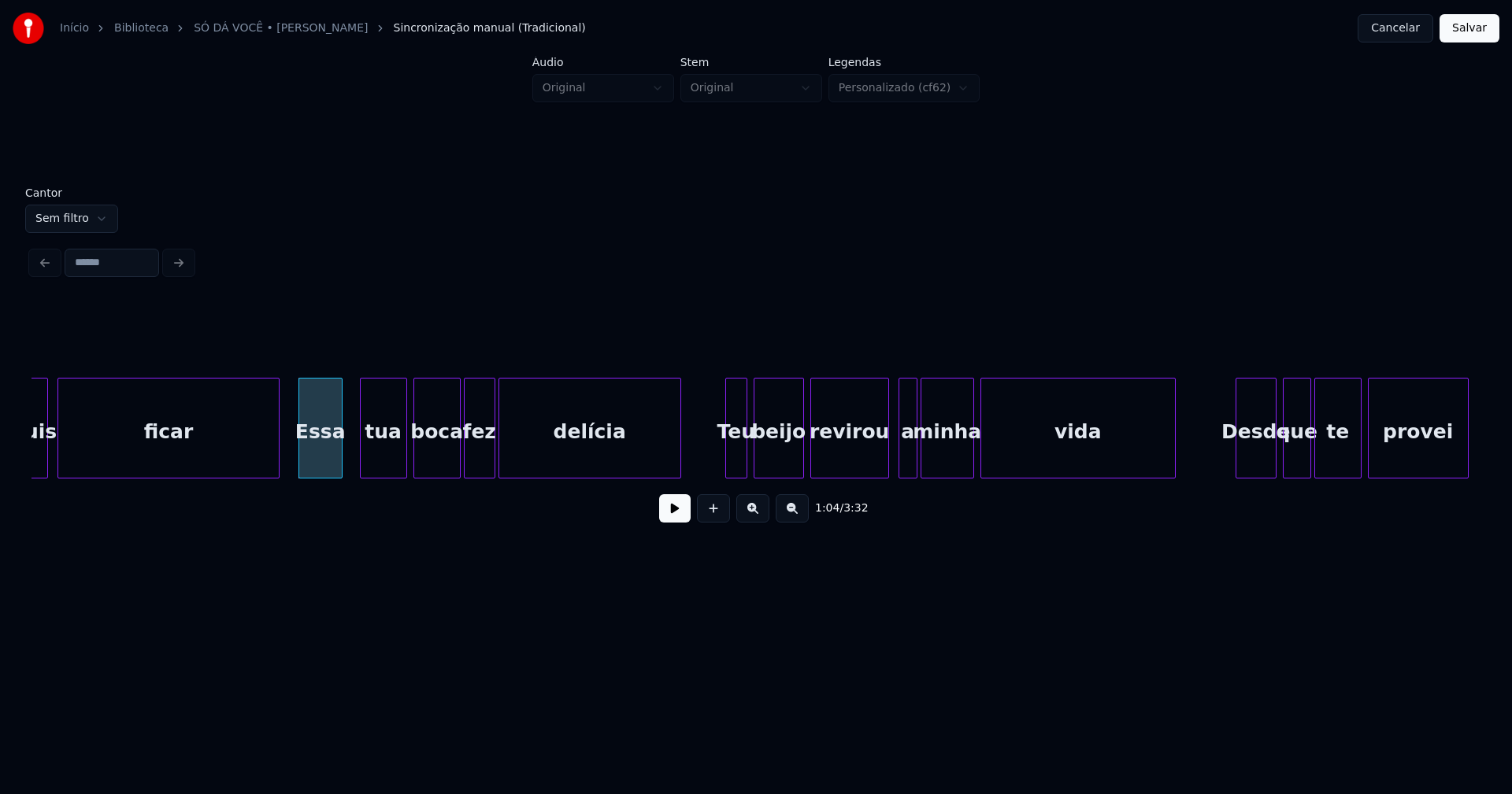
scroll to position [0, 9965]
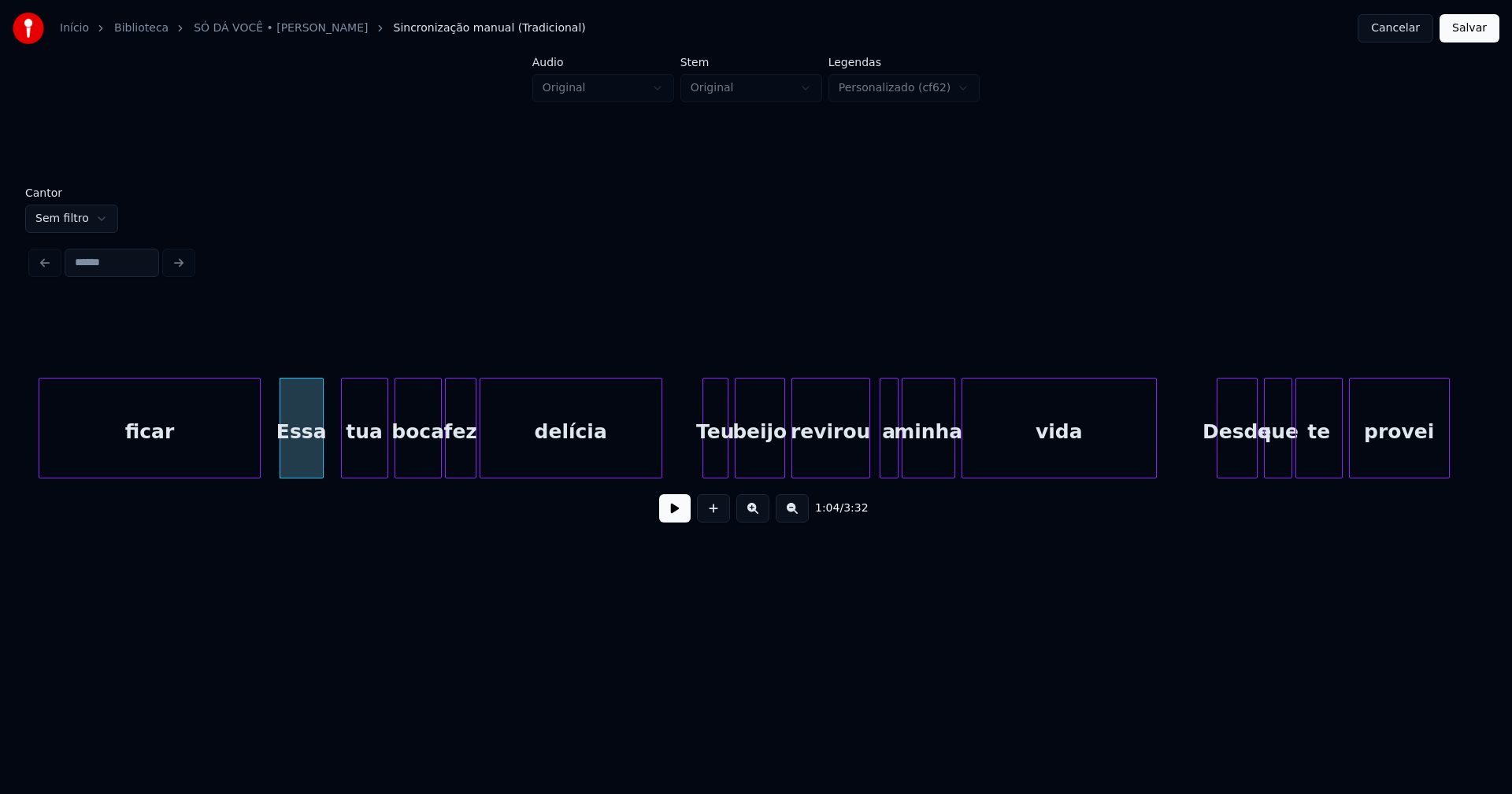
click at [704, 460] on div at bounding box center [705, 428] width 5 height 99
click at [886, 461] on div "a" at bounding box center [884, 432] width 17 height 107
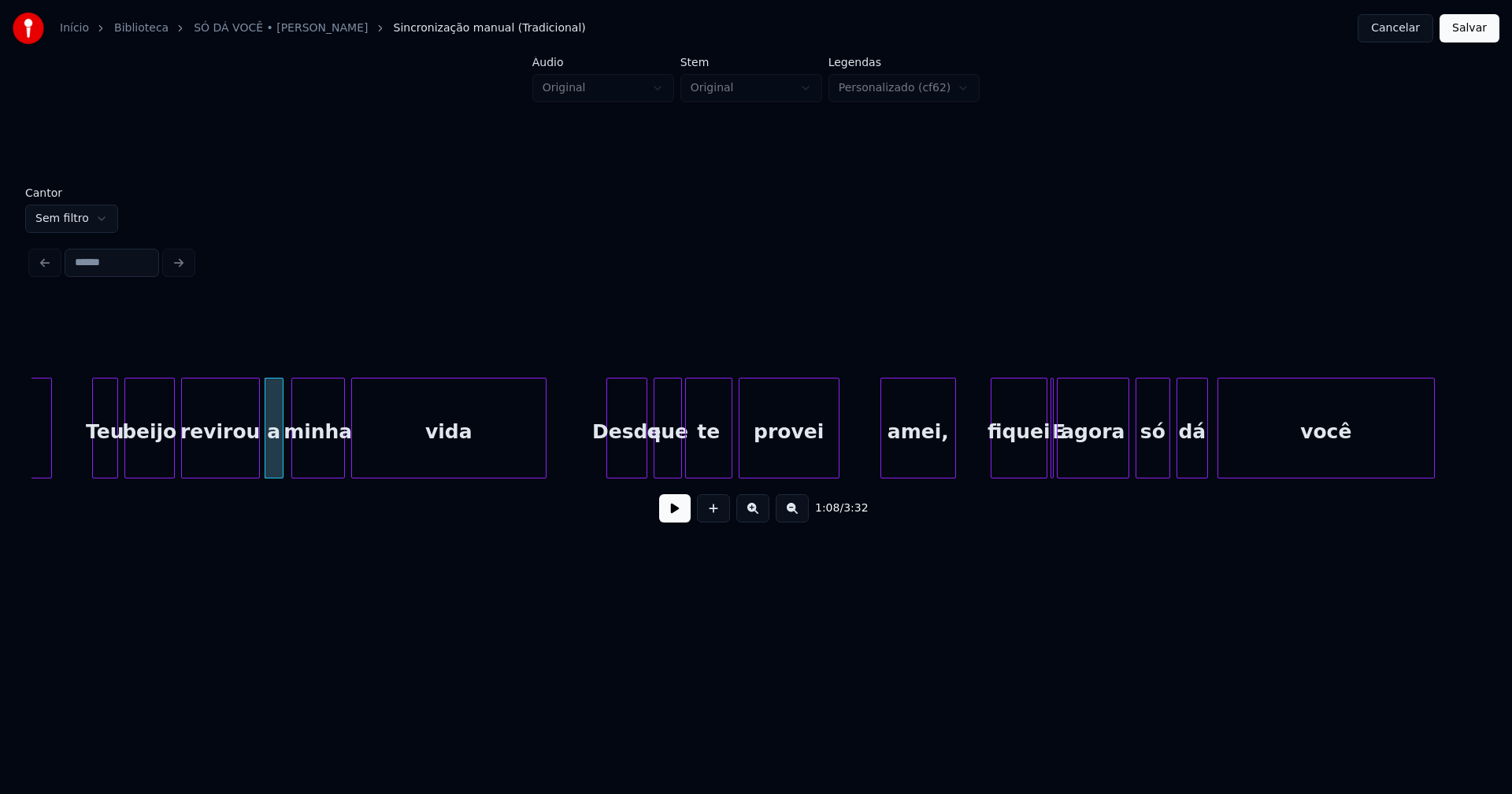
scroll to position [0, 10630]
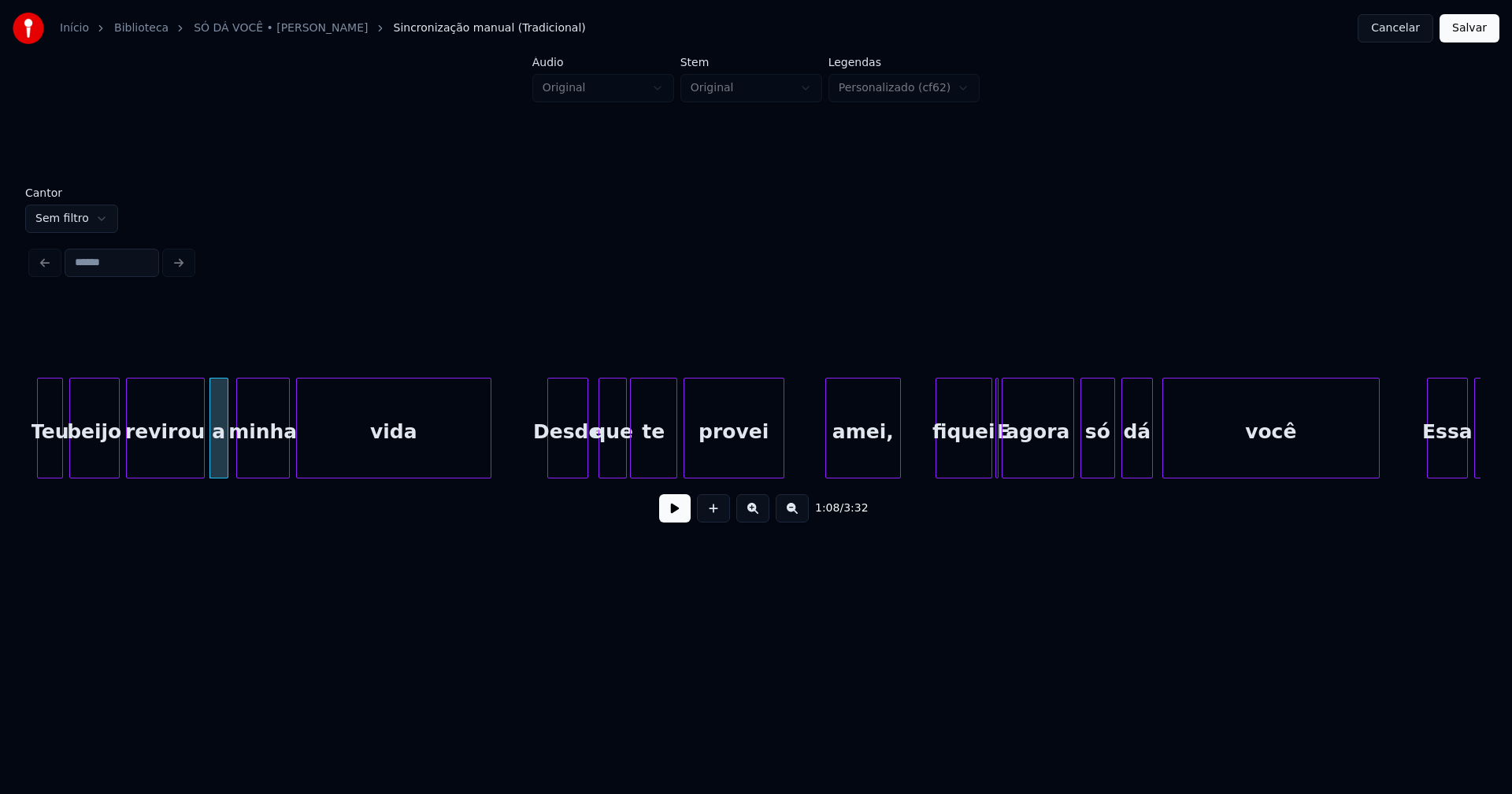
click at [570, 452] on div "Desde" at bounding box center [568, 432] width 39 height 107
click at [859, 455] on div "amei," at bounding box center [859, 432] width 74 height 107
click at [979, 460] on div "fiquei" at bounding box center [963, 432] width 55 height 107
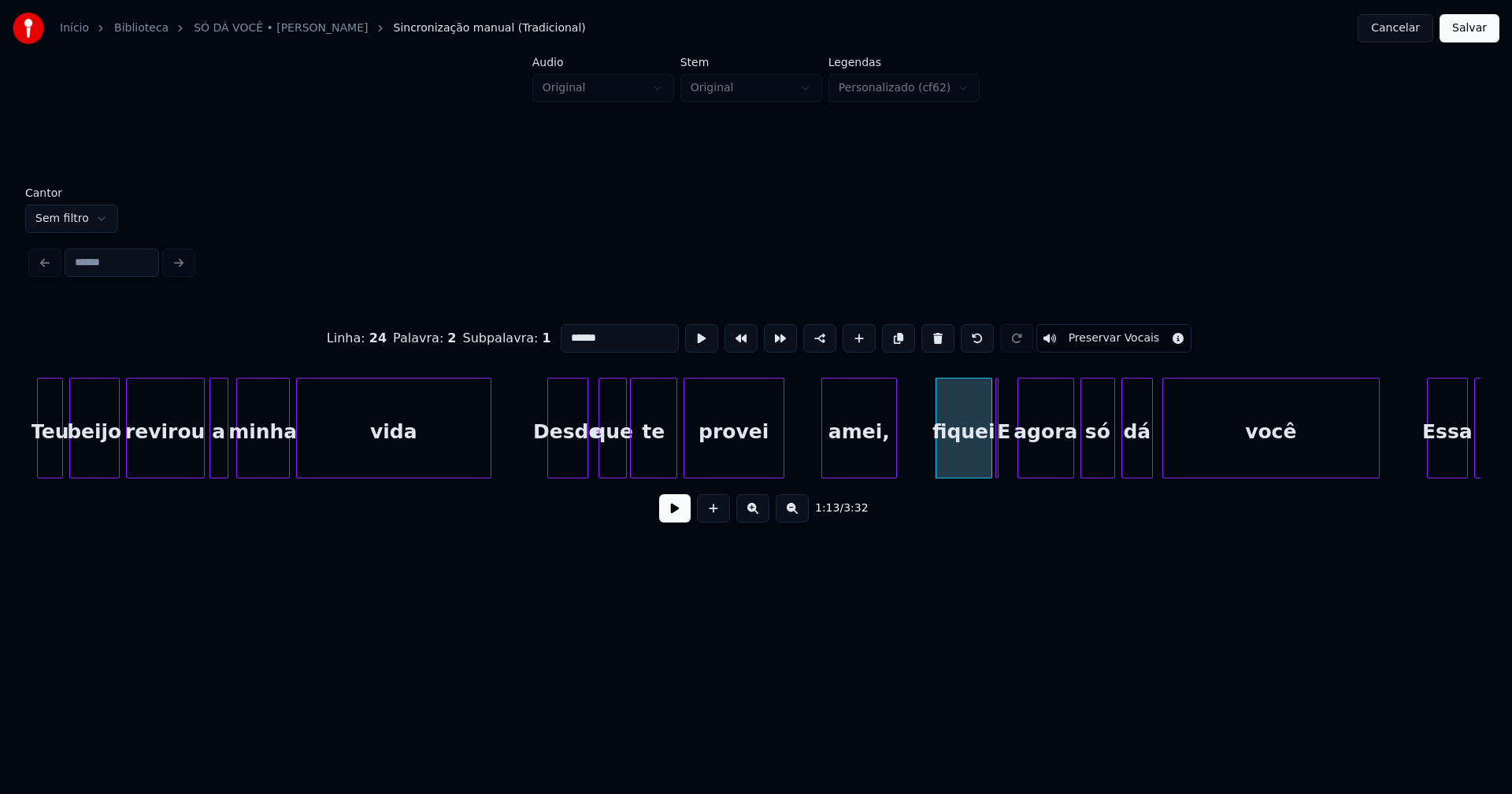
click at [1021, 459] on div at bounding box center [1021, 428] width 5 height 99
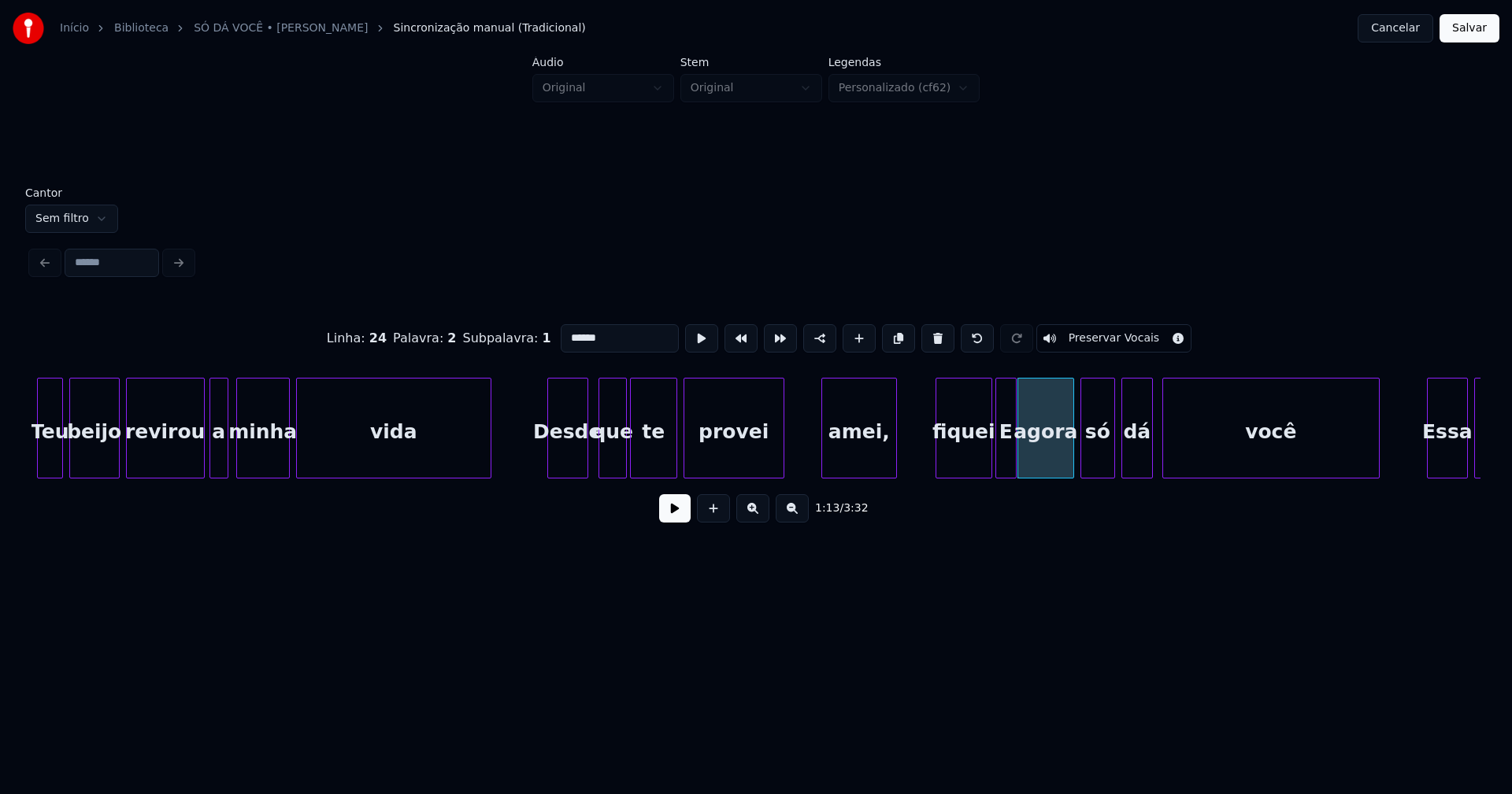
click at [1014, 455] on div at bounding box center [1013, 428] width 5 height 99
click at [965, 461] on div "fiquei" at bounding box center [960, 432] width 55 height 107
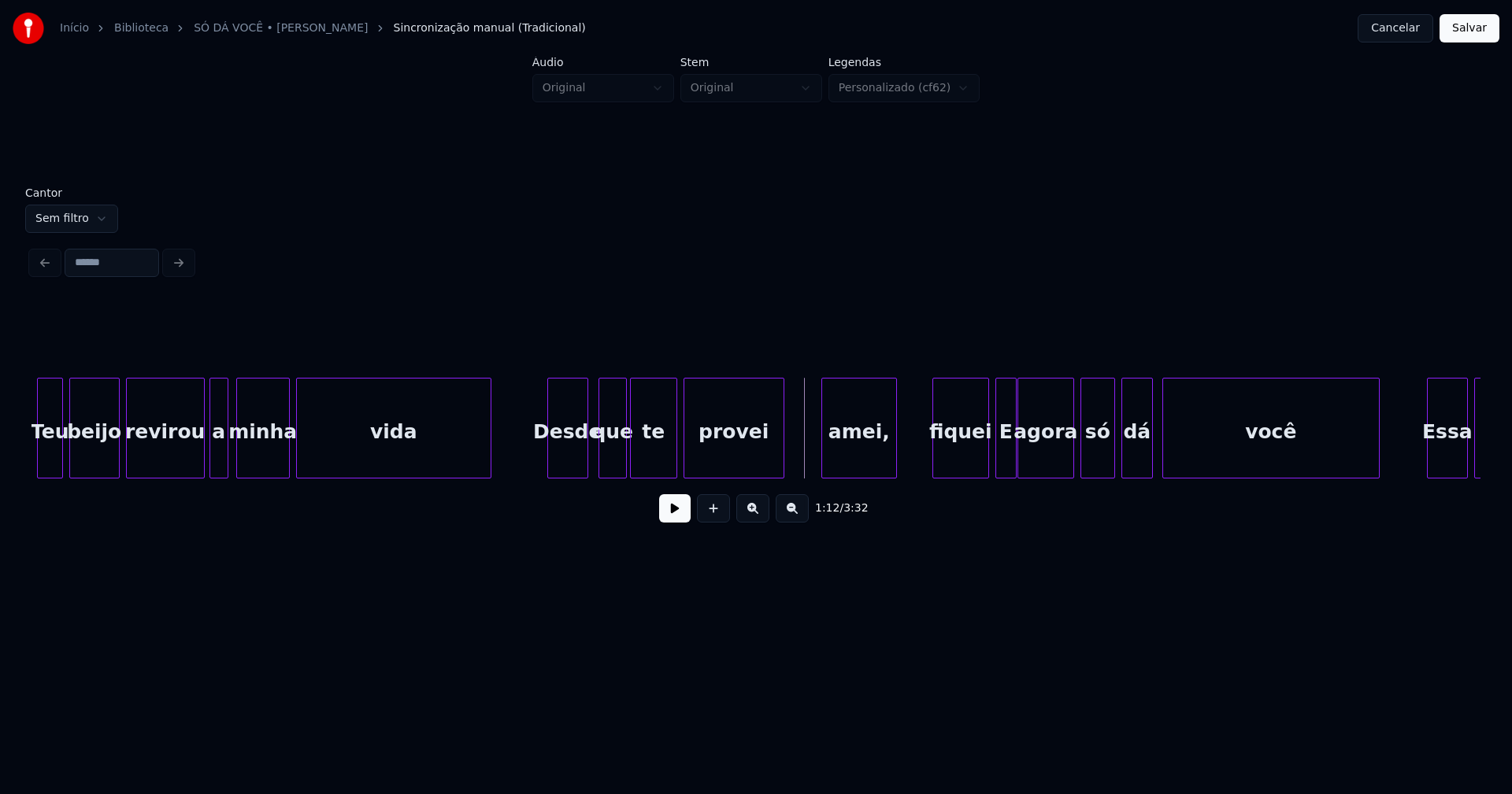
click at [675, 520] on button at bounding box center [674, 508] width 31 height 29
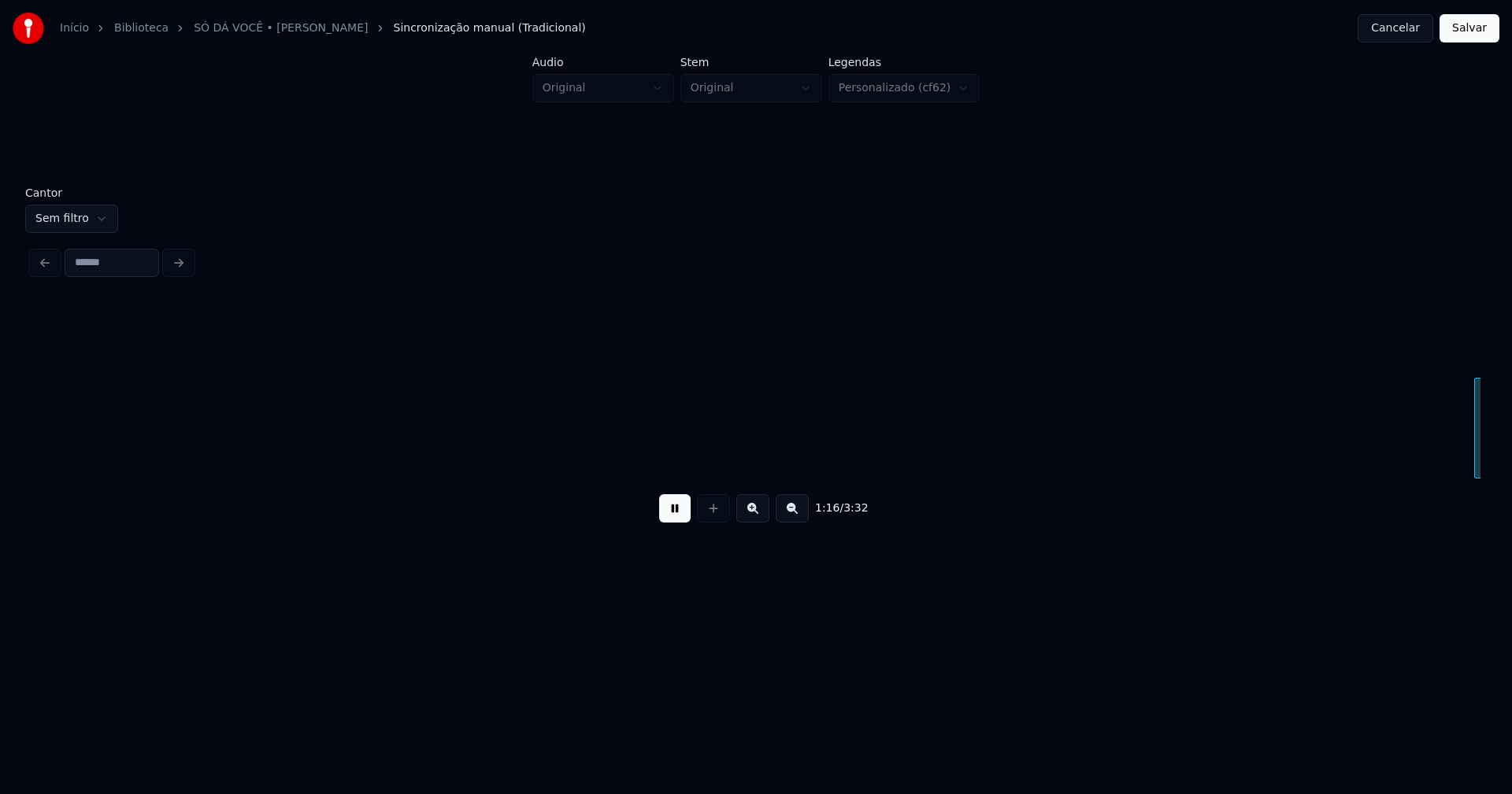
scroll to position [0, 11530]
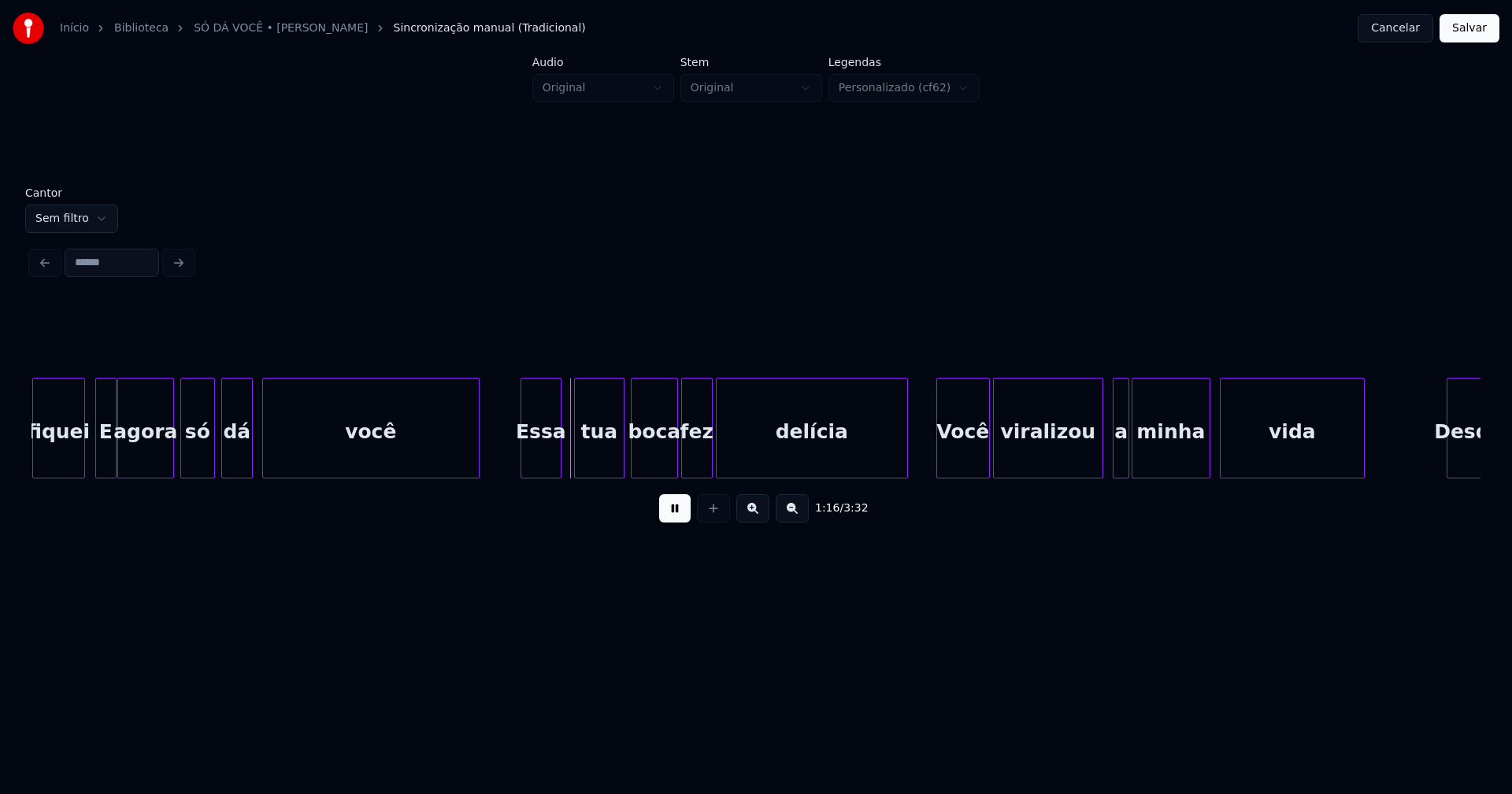
click at [549, 466] on div "Essa" at bounding box center [541, 432] width 39 height 107
click at [676, 518] on button at bounding box center [674, 508] width 31 height 29
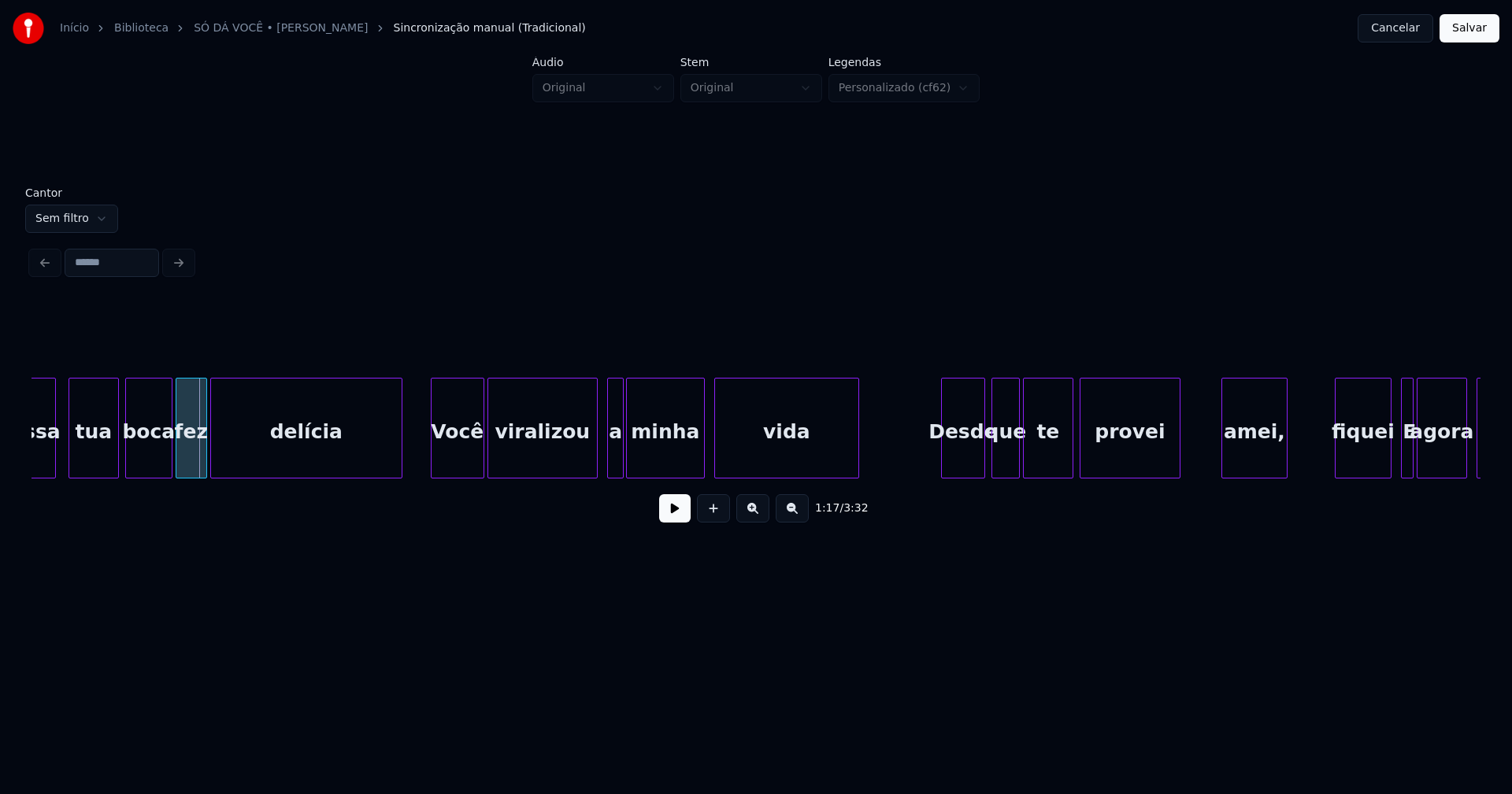
scroll to position [0, 12053]
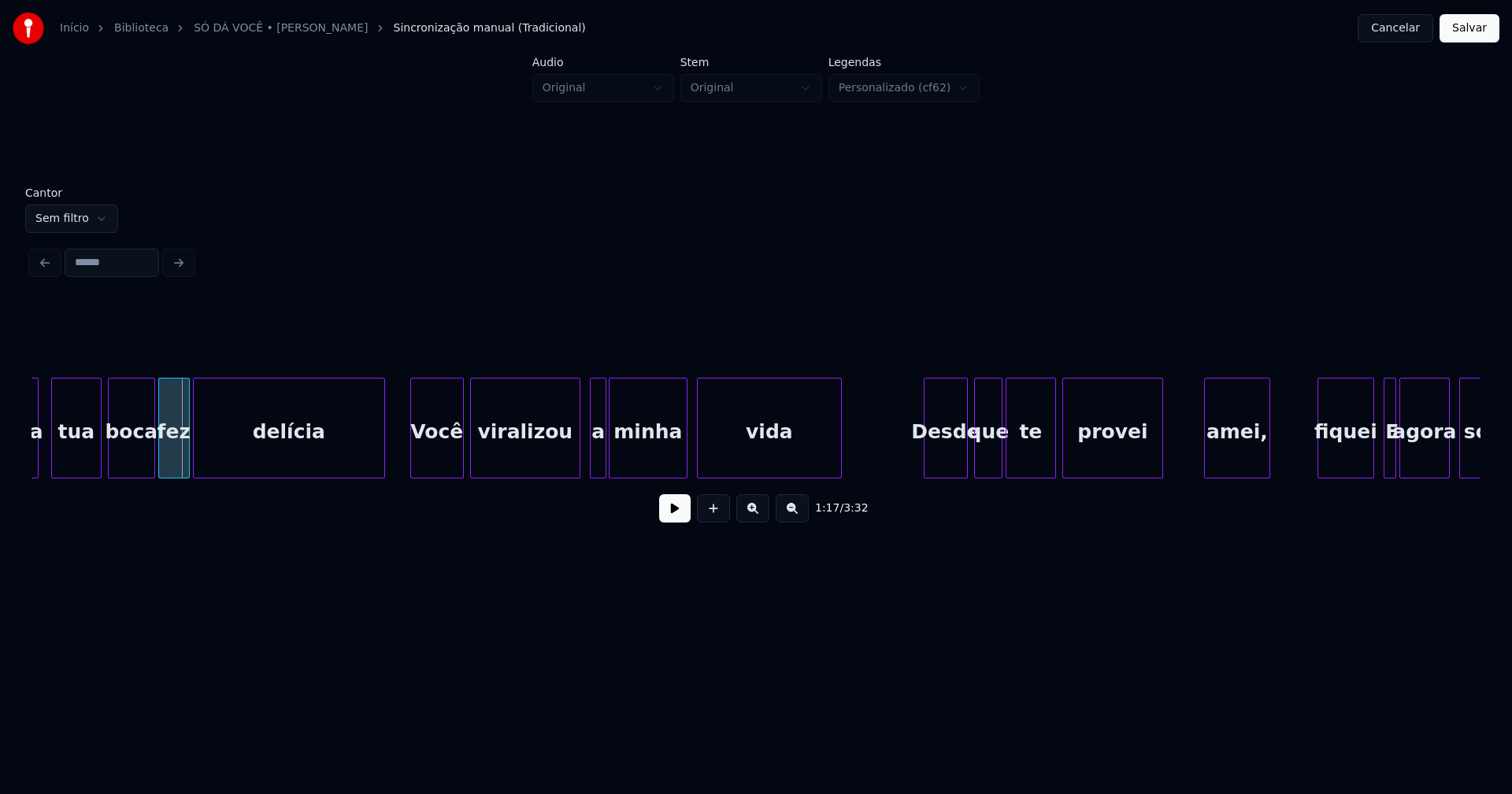
click at [440, 457] on div "Você" at bounding box center [436, 432] width 52 height 107
click at [592, 465] on div "a" at bounding box center [591, 432] width 16 height 107
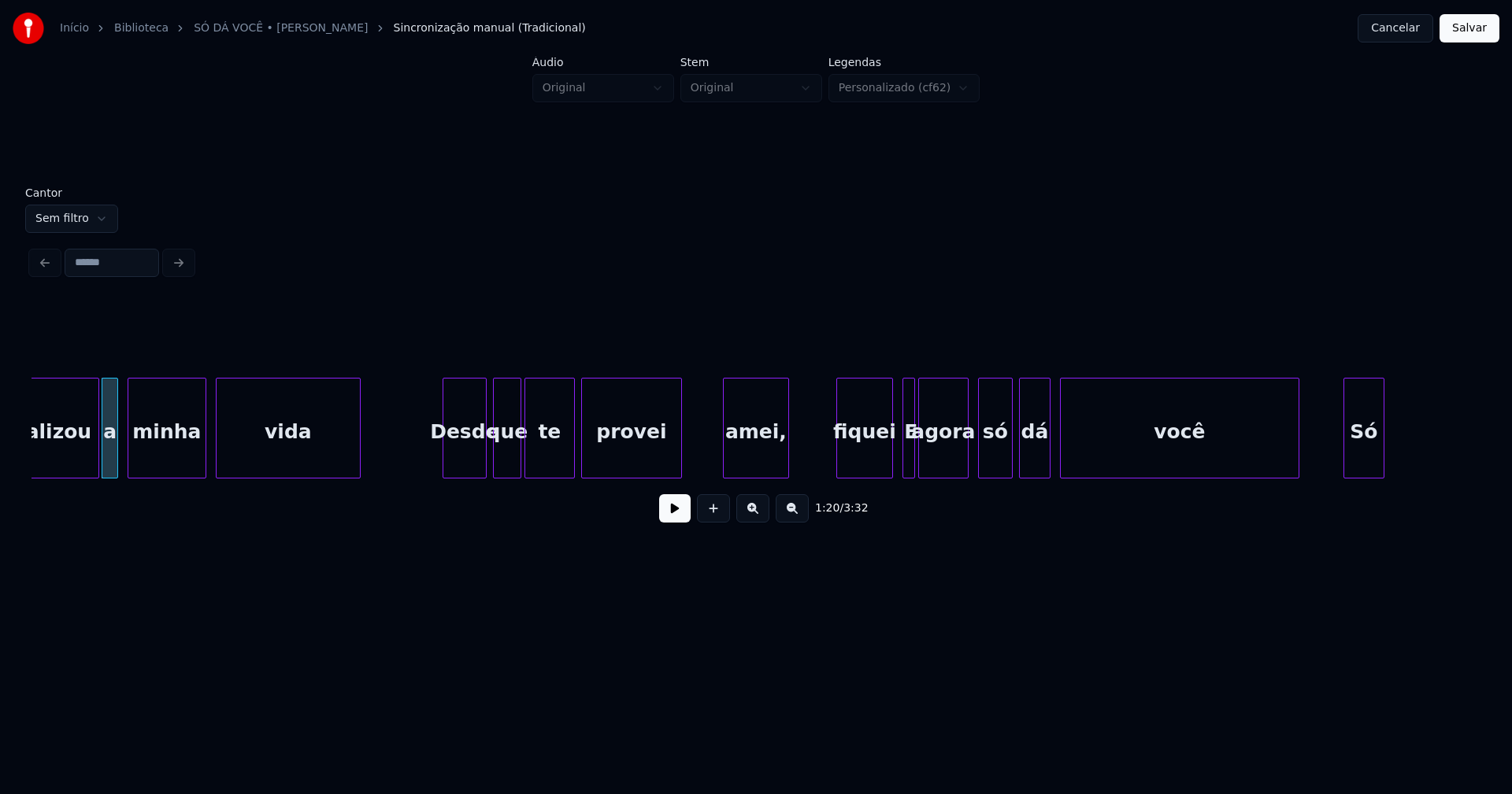
scroll to position [0, 12553]
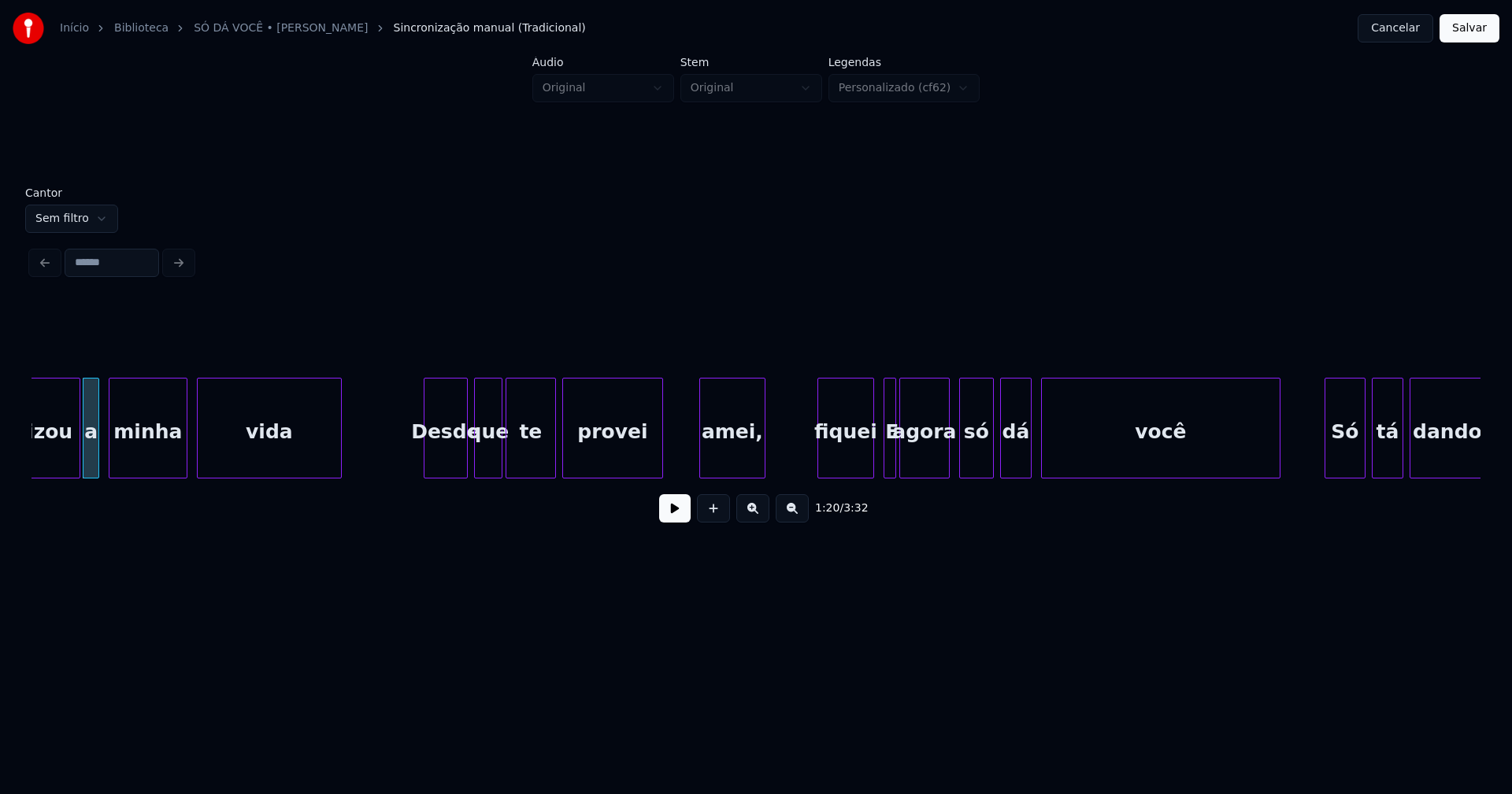
click at [734, 461] on div "amei," at bounding box center [732, 432] width 65 height 107
click at [839, 464] on div "fiquei" at bounding box center [840, 432] width 55 height 107
click at [880, 457] on div at bounding box center [882, 428] width 5 height 99
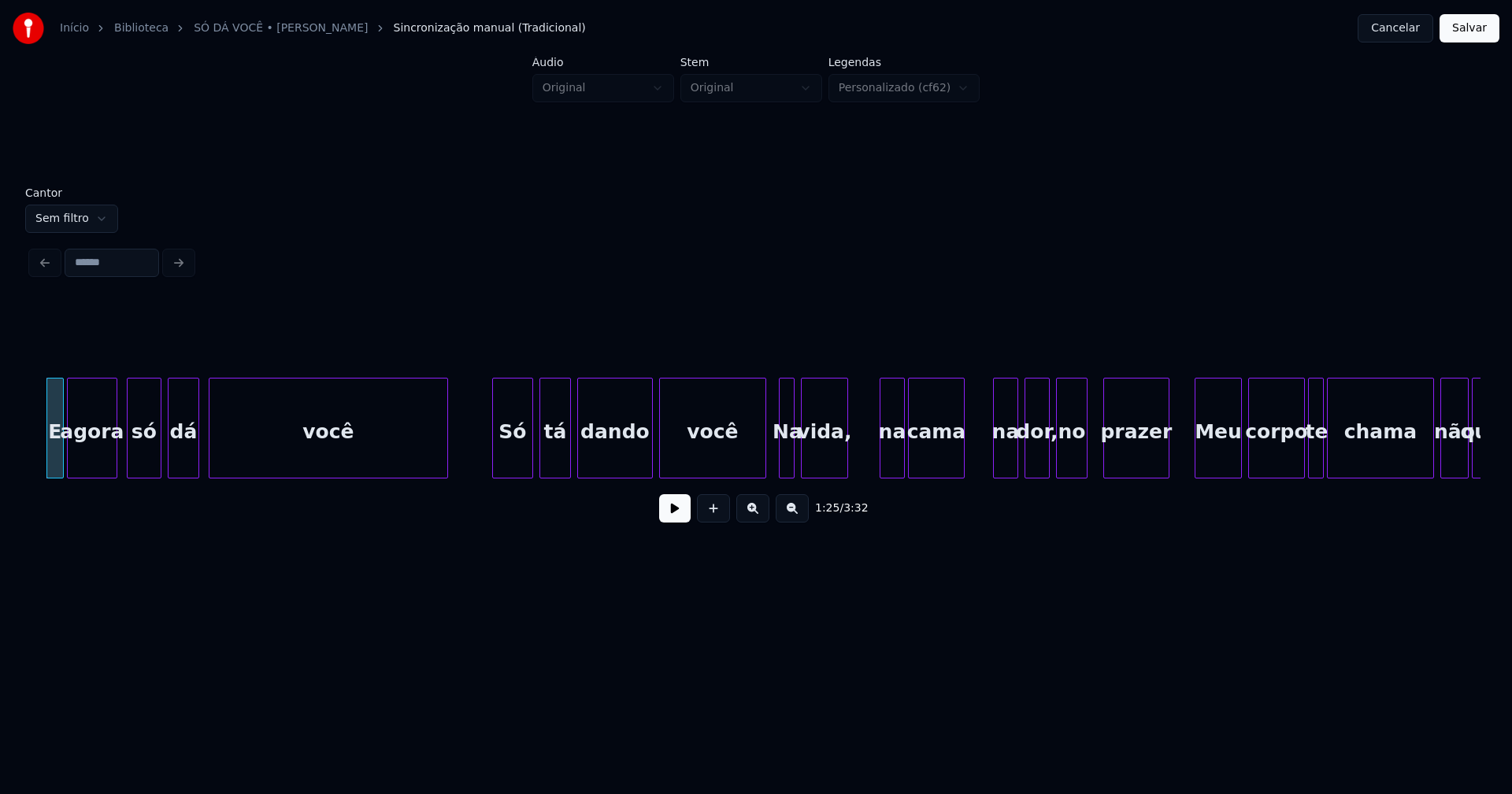
scroll to position [0, 13403]
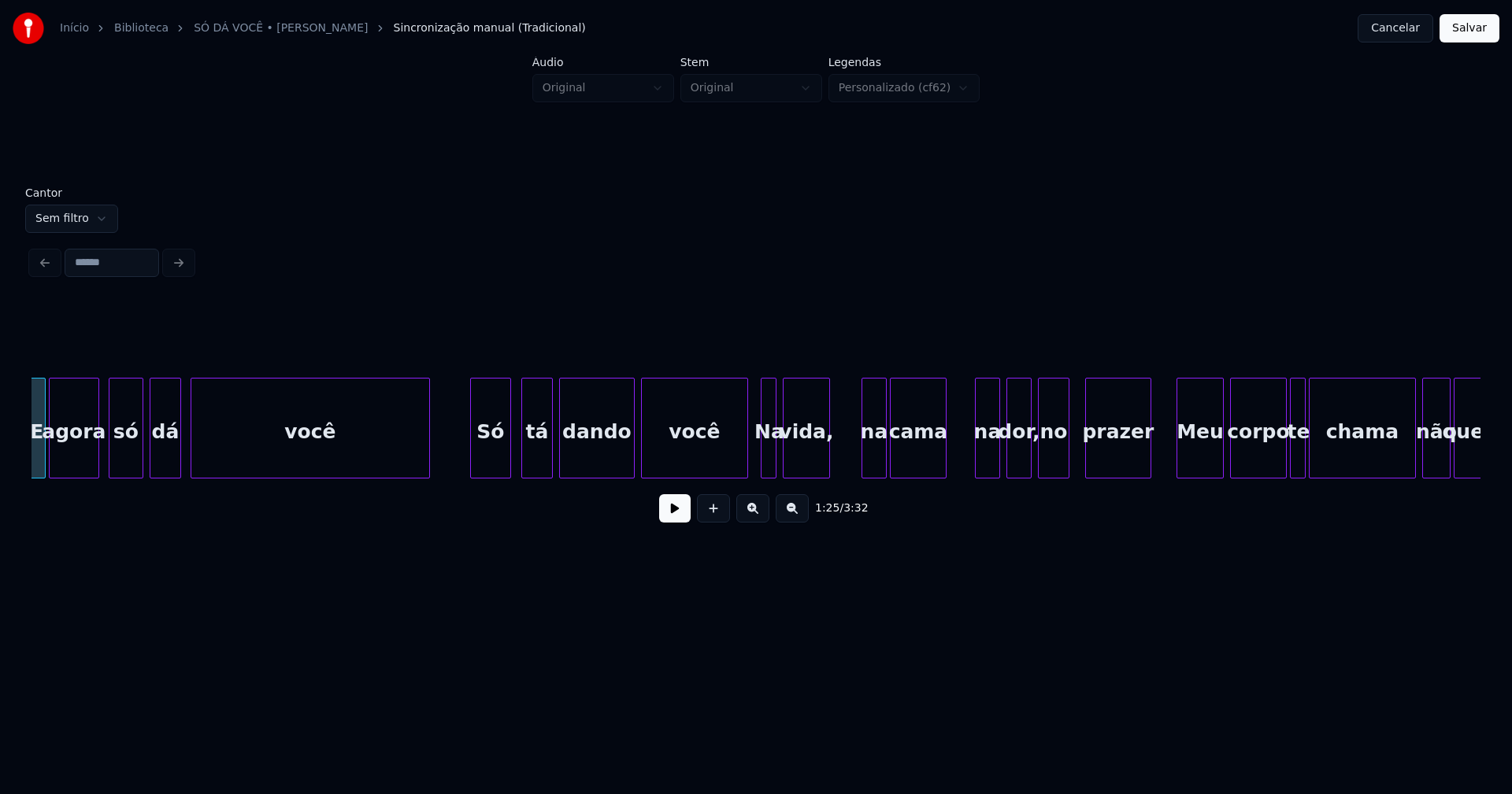
click at [501, 447] on div "Só" at bounding box center [490, 432] width 39 height 107
click at [732, 466] on div at bounding box center [734, 428] width 5 height 99
click at [762, 457] on div "Na" at bounding box center [763, 432] width 16 height 107
click at [753, 455] on div "Na" at bounding box center [754, 432] width 16 height 107
click at [774, 454] on div at bounding box center [774, 428] width 5 height 99
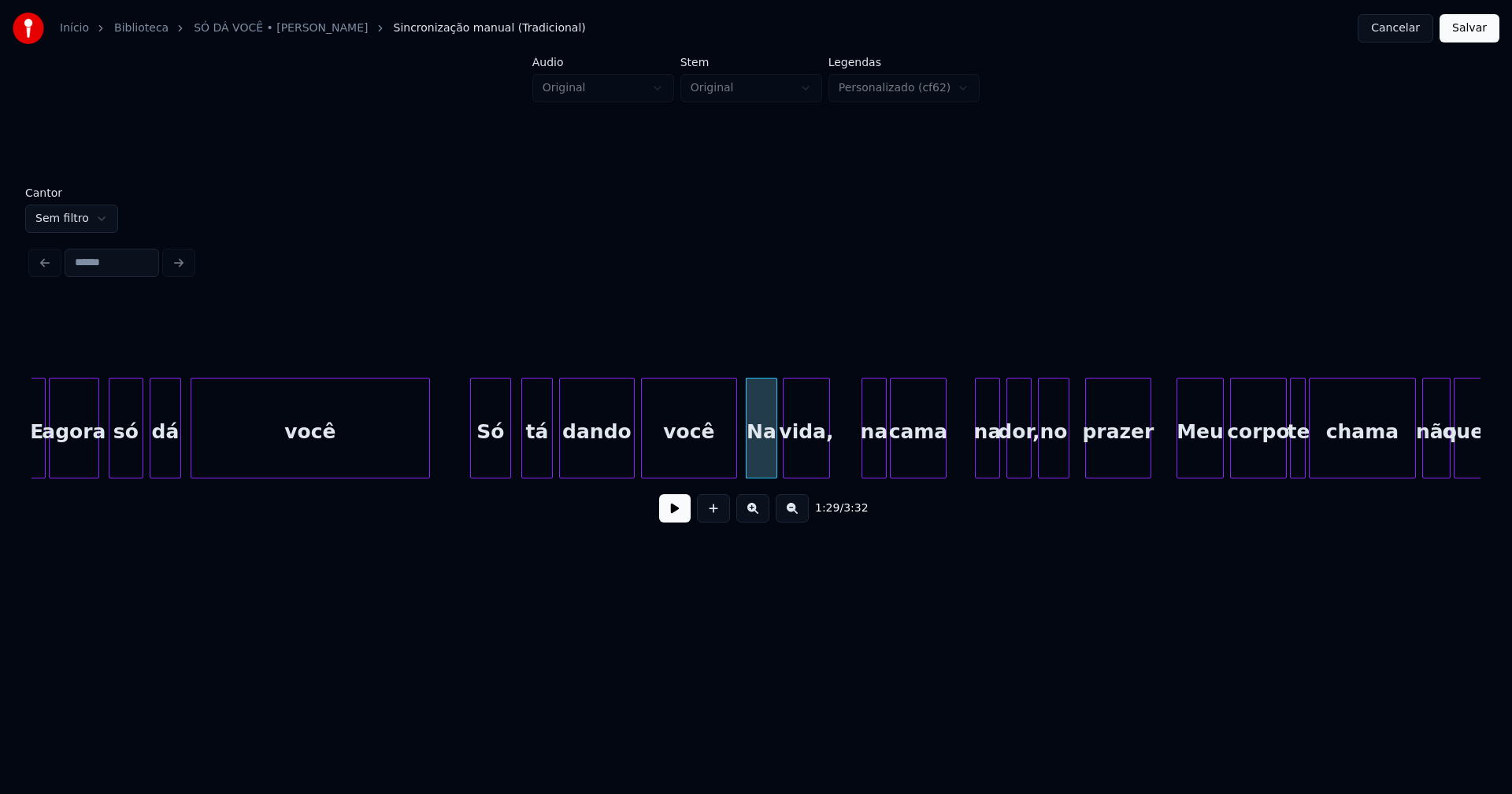
click at [676, 515] on button at bounding box center [674, 508] width 31 height 29
click at [760, 452] on div at bounding box center [762, 428] width 5 height 99
click at [740, 452] on div at bounding box center [740, 428] width 5 height 99
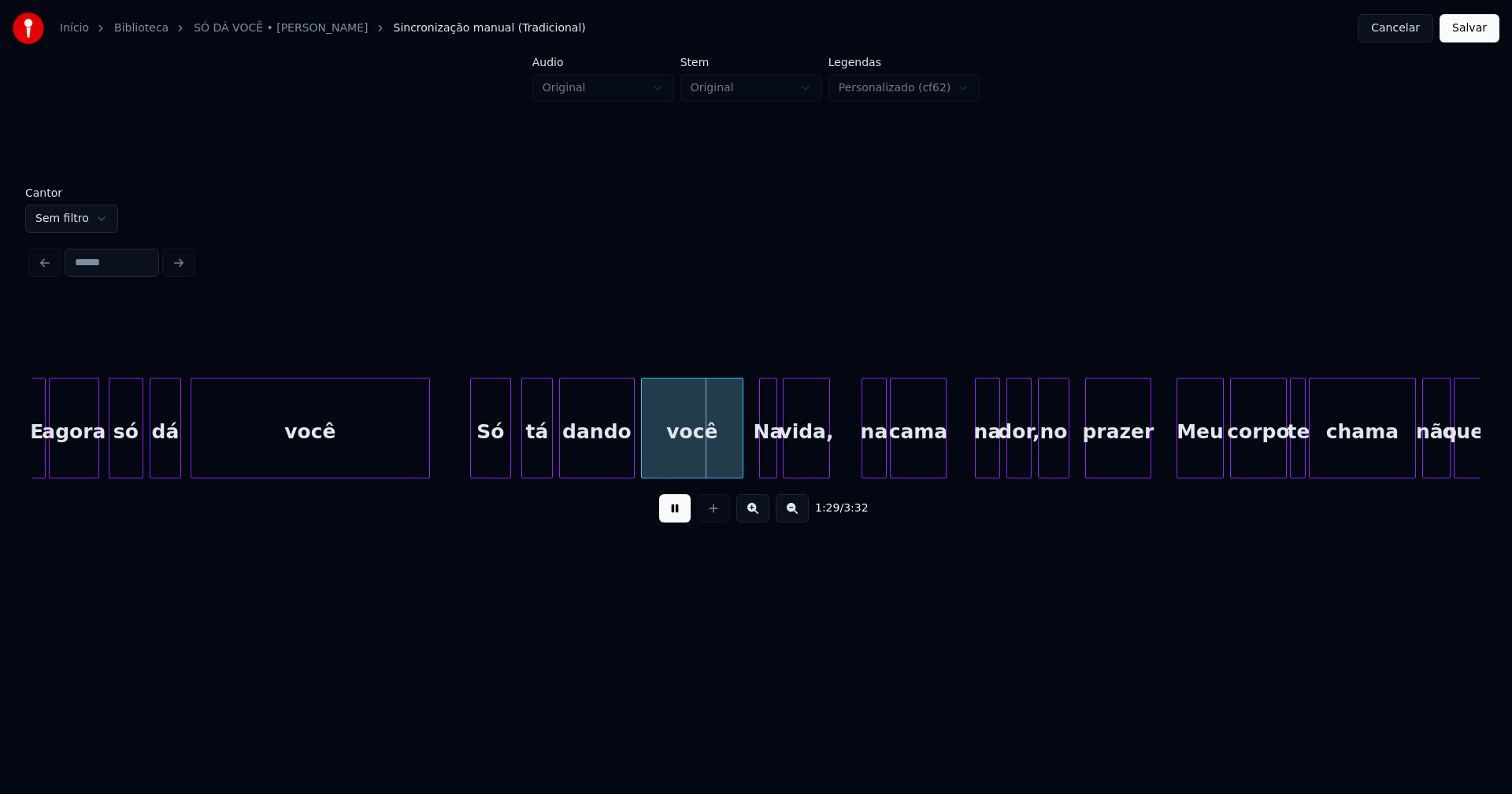
click at [687, 512] on button at bounding box center [674, 508] width 31 height 29
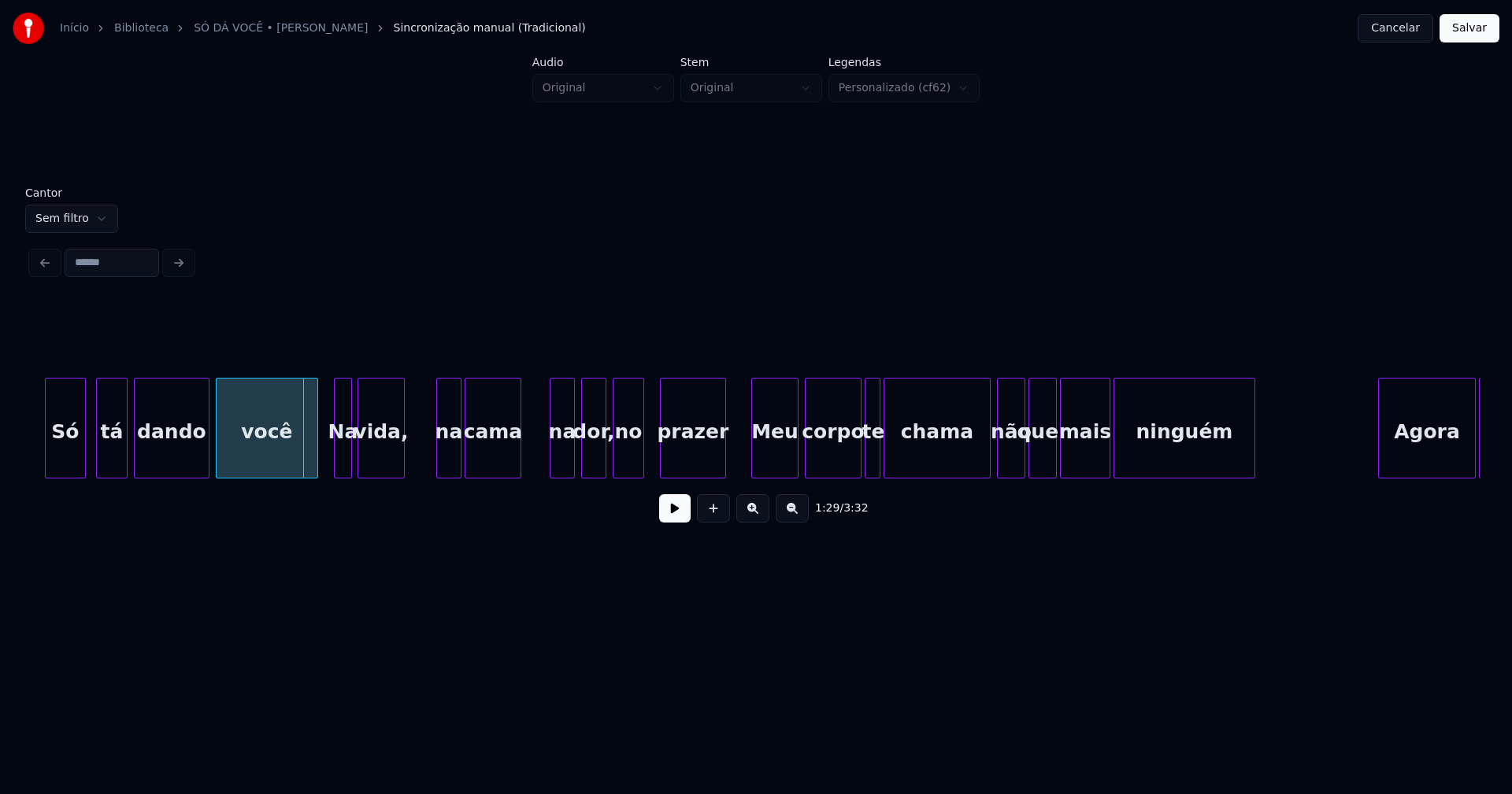
scroll to position [0, 13866]
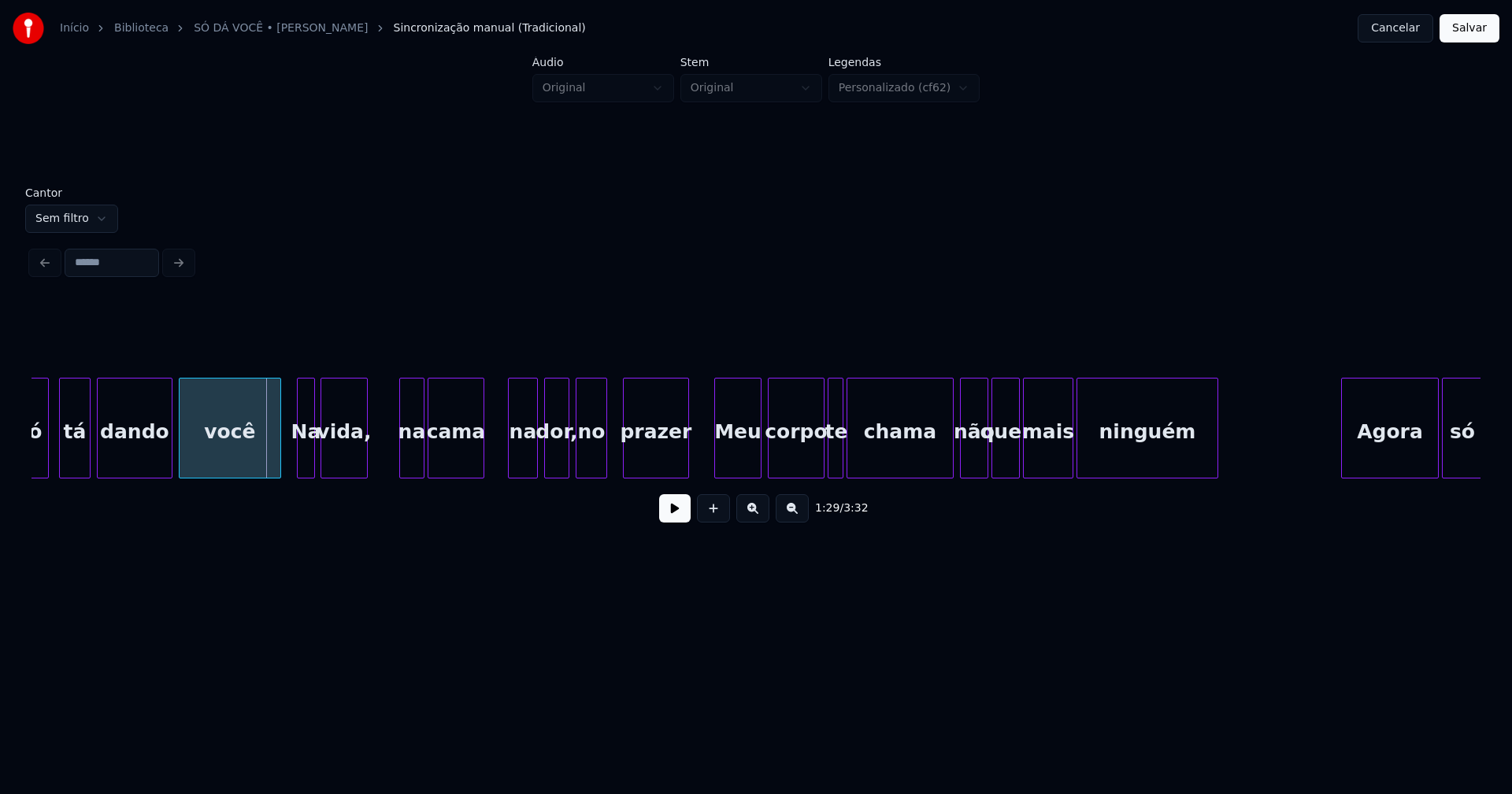
click at [511, 458] on div at bounding box center [511, 428] width 5 height 99
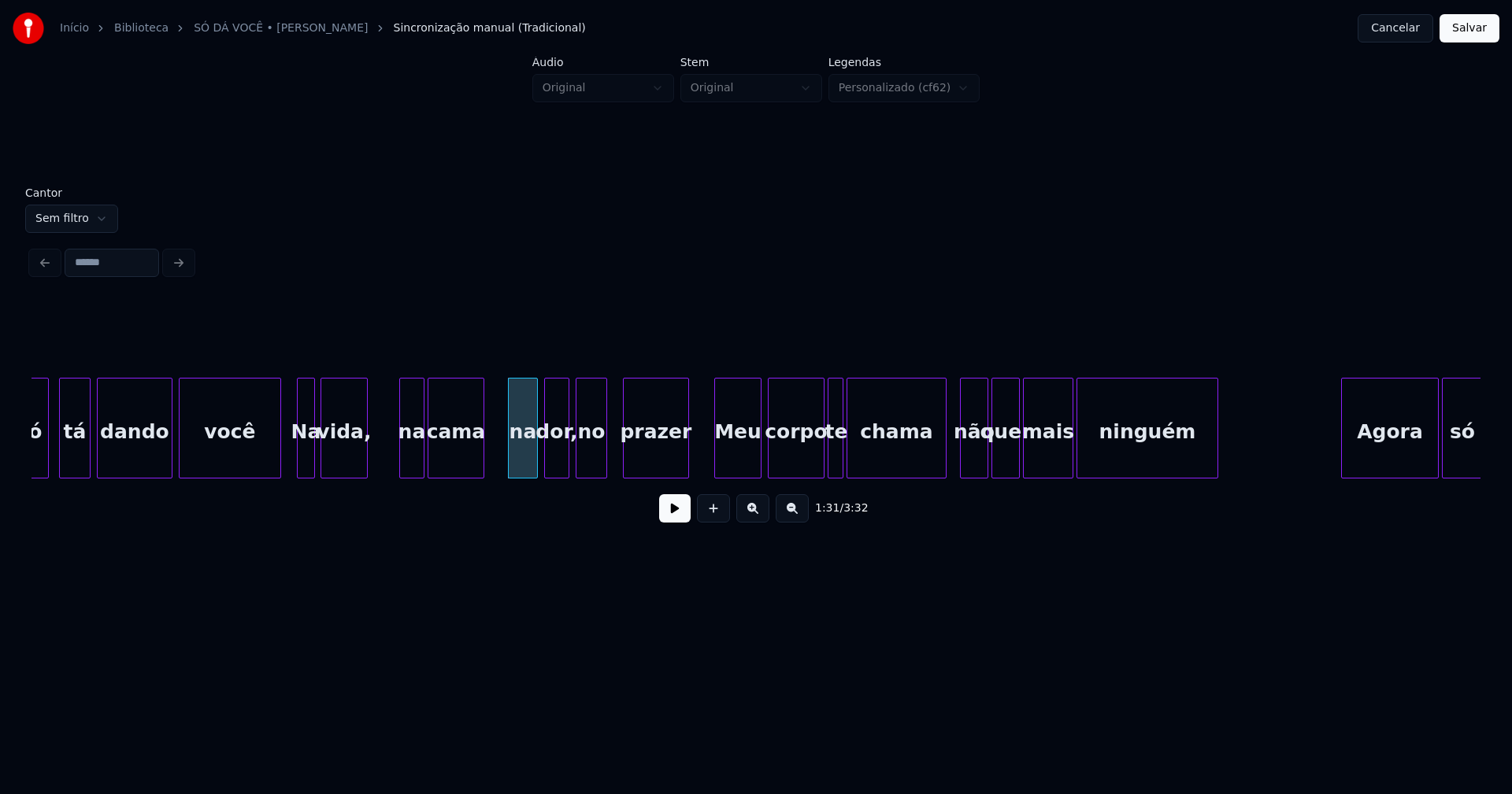
click at [941, 461] on div at bounding box center [944, 428] width 5 height 99
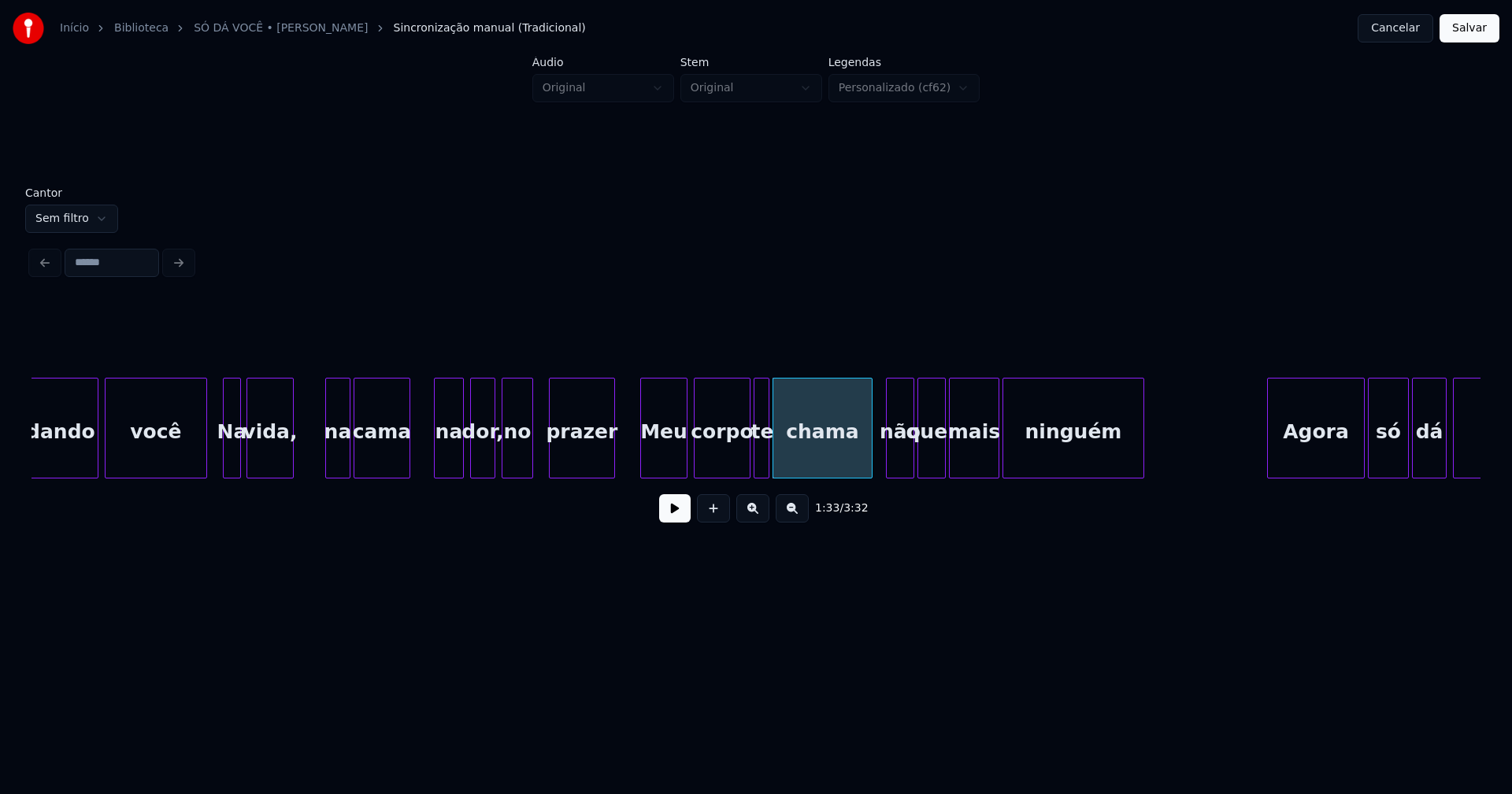
scroll to position [0, 13977]
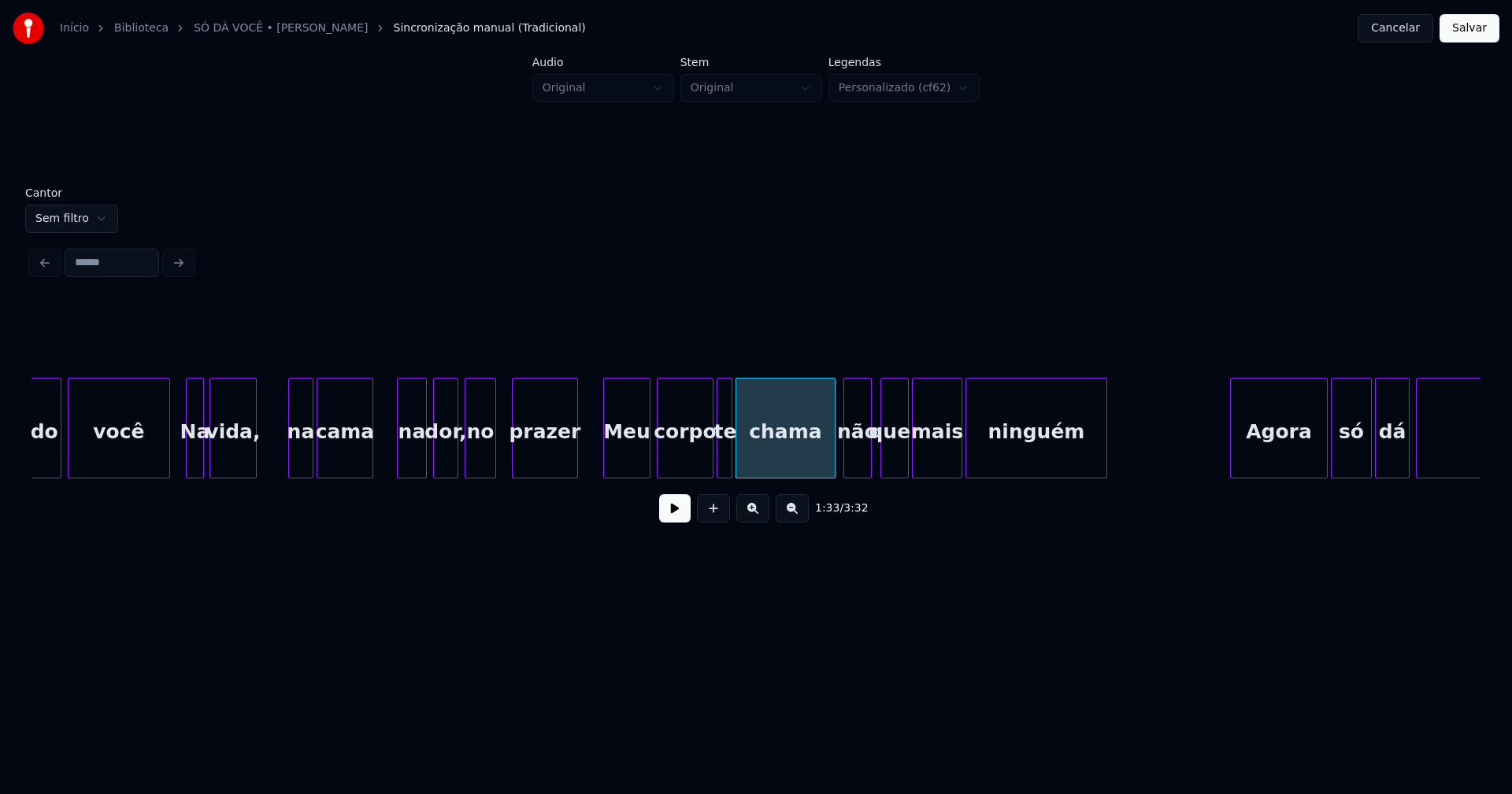
click at [858, 466] on div "não" at bounding box center [857, 432] width 27 height 107
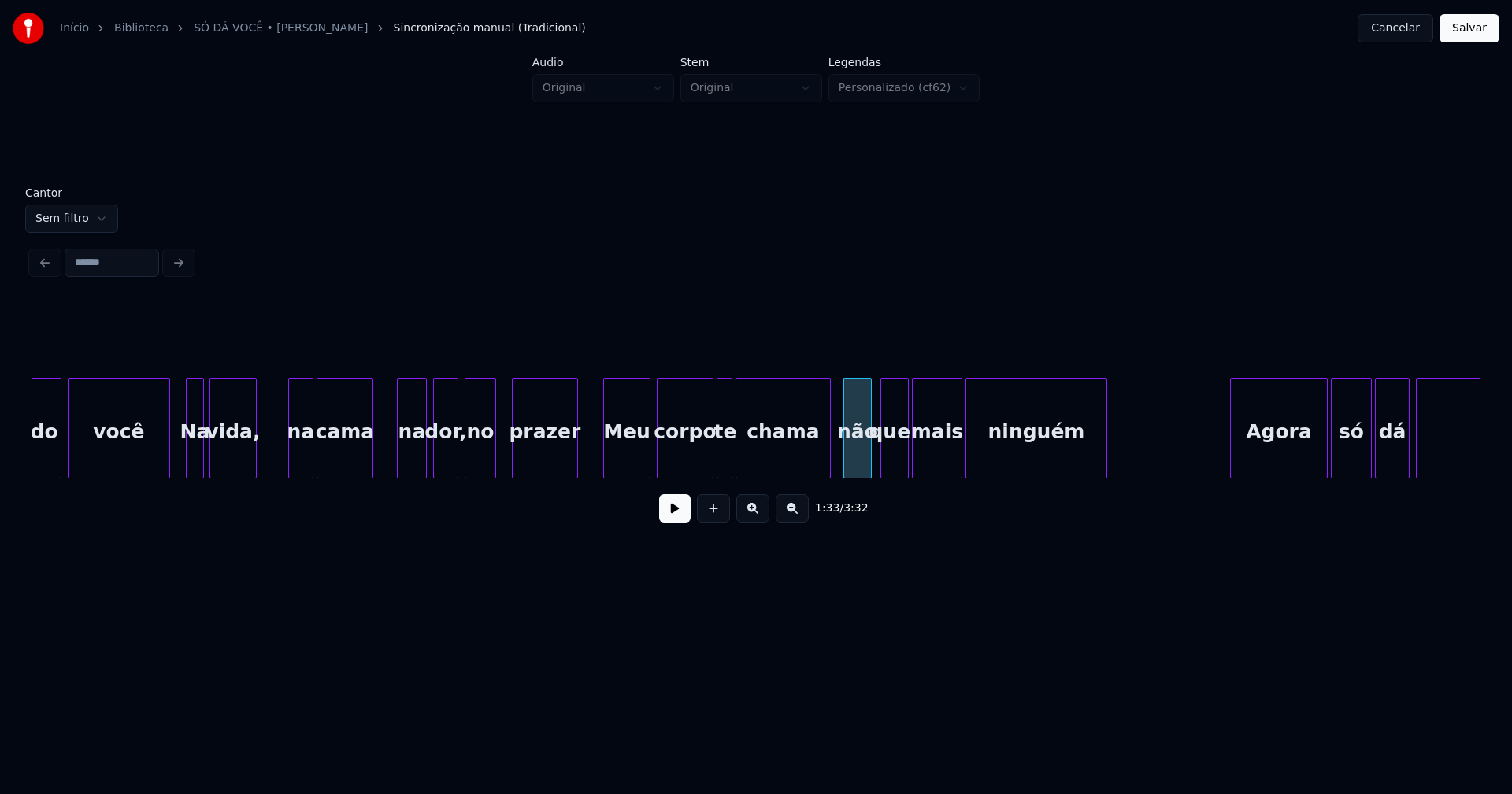
click at [830, 462] on div at bounding box center [828, 428] width 5 height 99
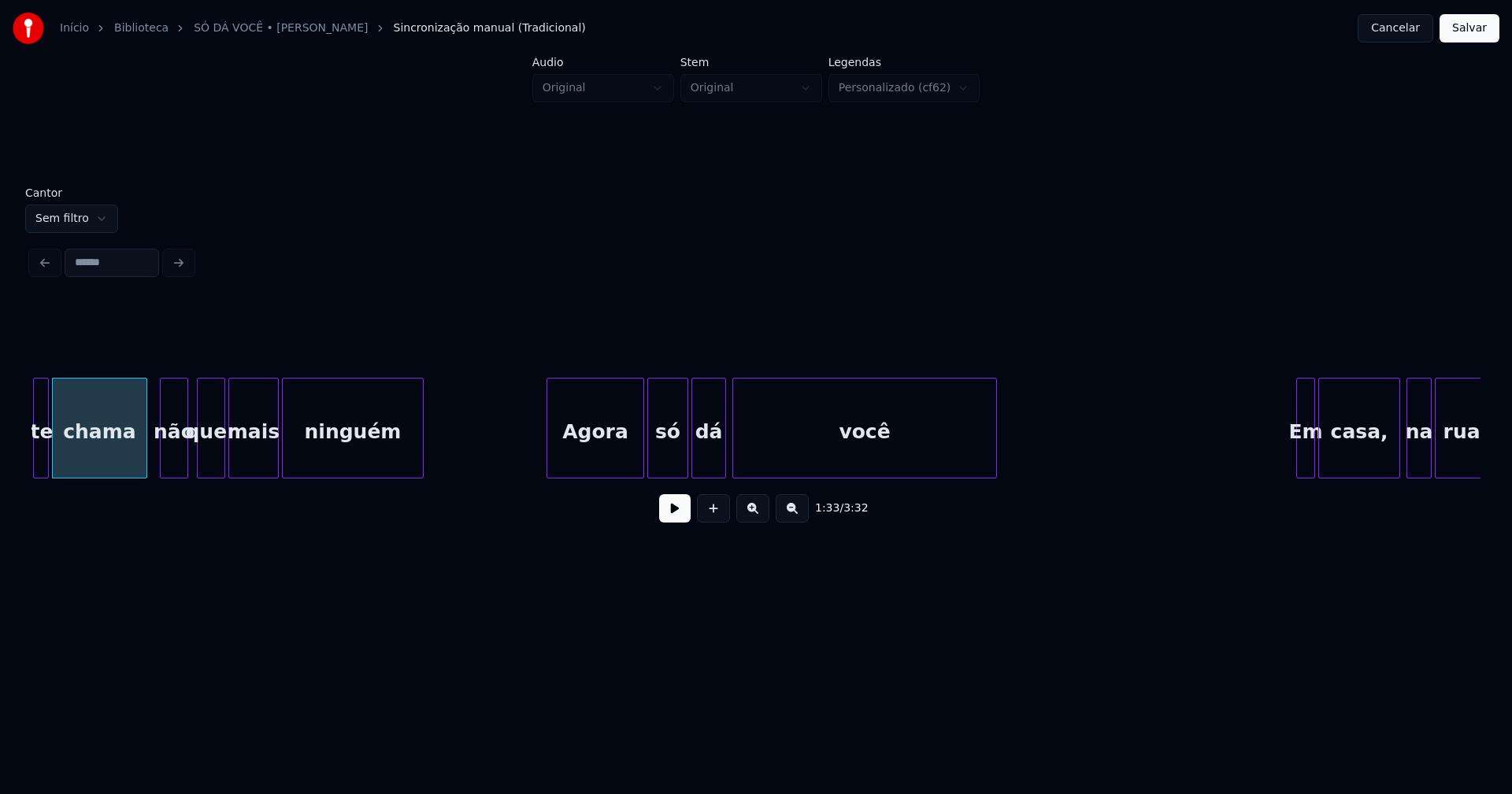
scroll to position [0, 14661]
click at [592, 468] on div "Agora" at bounding box center [589, 432] width 96 height 107
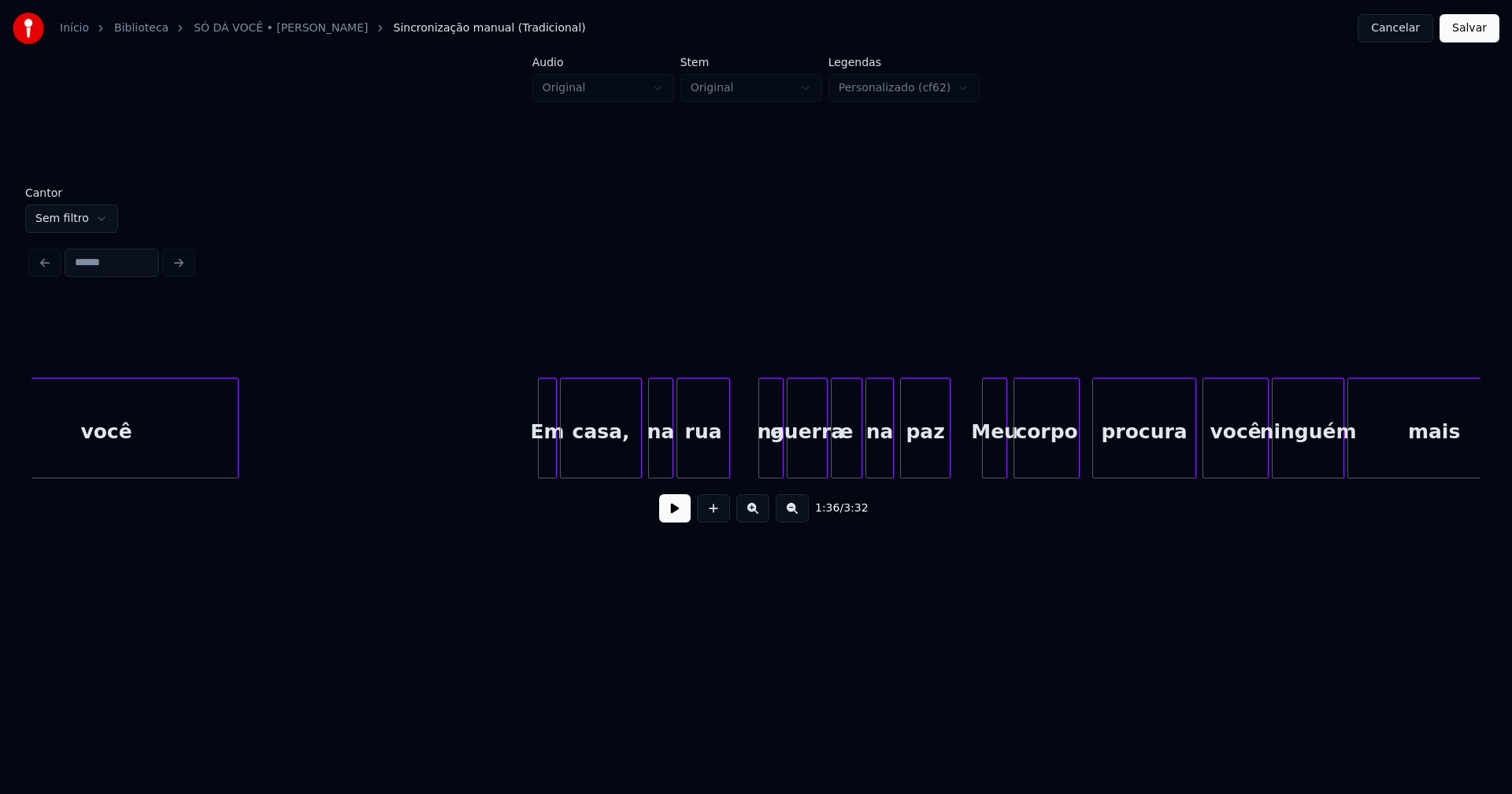
scroll to position [0, 15510]
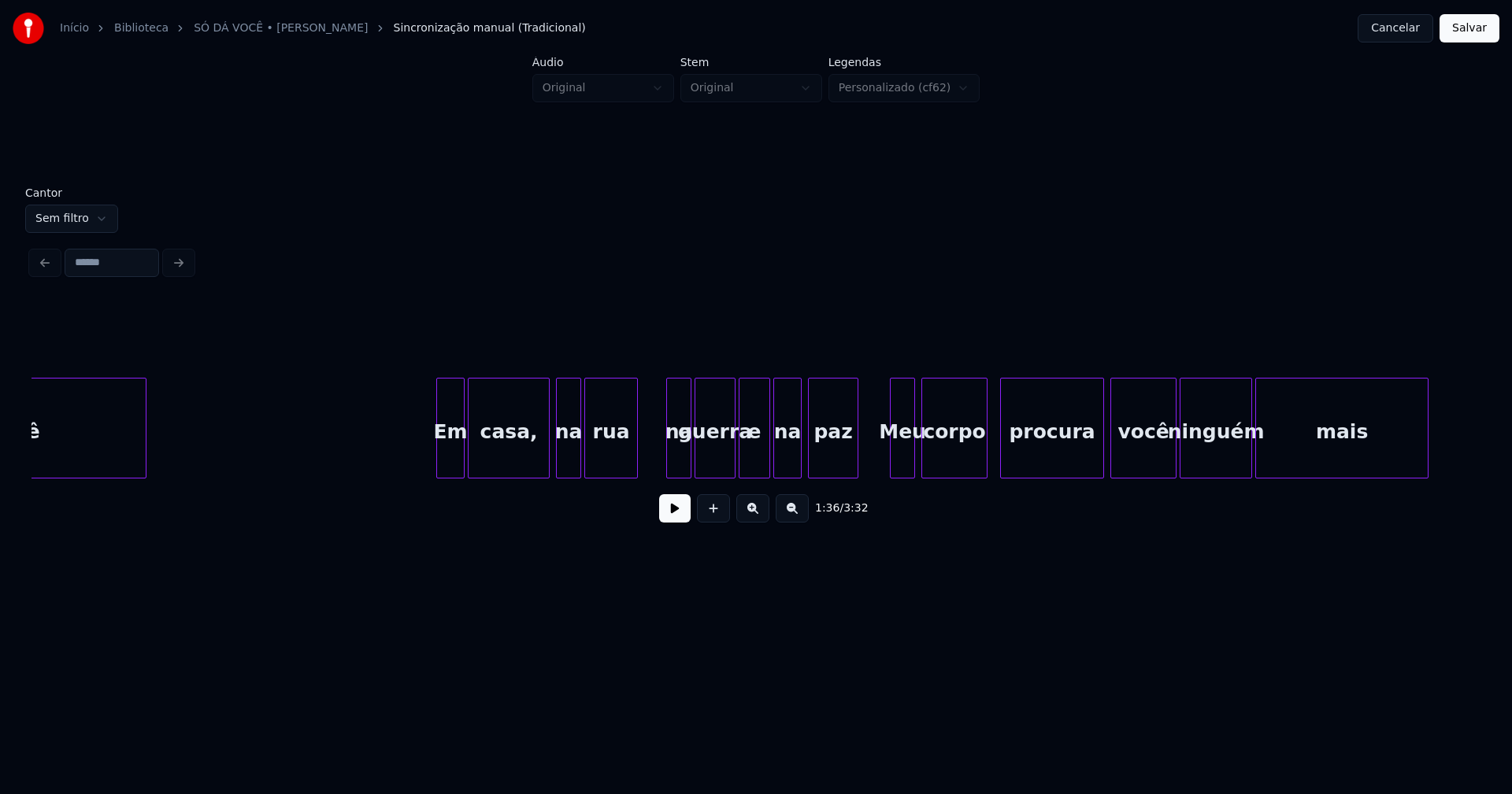
click at [441, 470] on div at bounding box center [439, 428] width 5 height 99
click at [667, 461] on div at bounding box center [667, 428] width 5 height 99
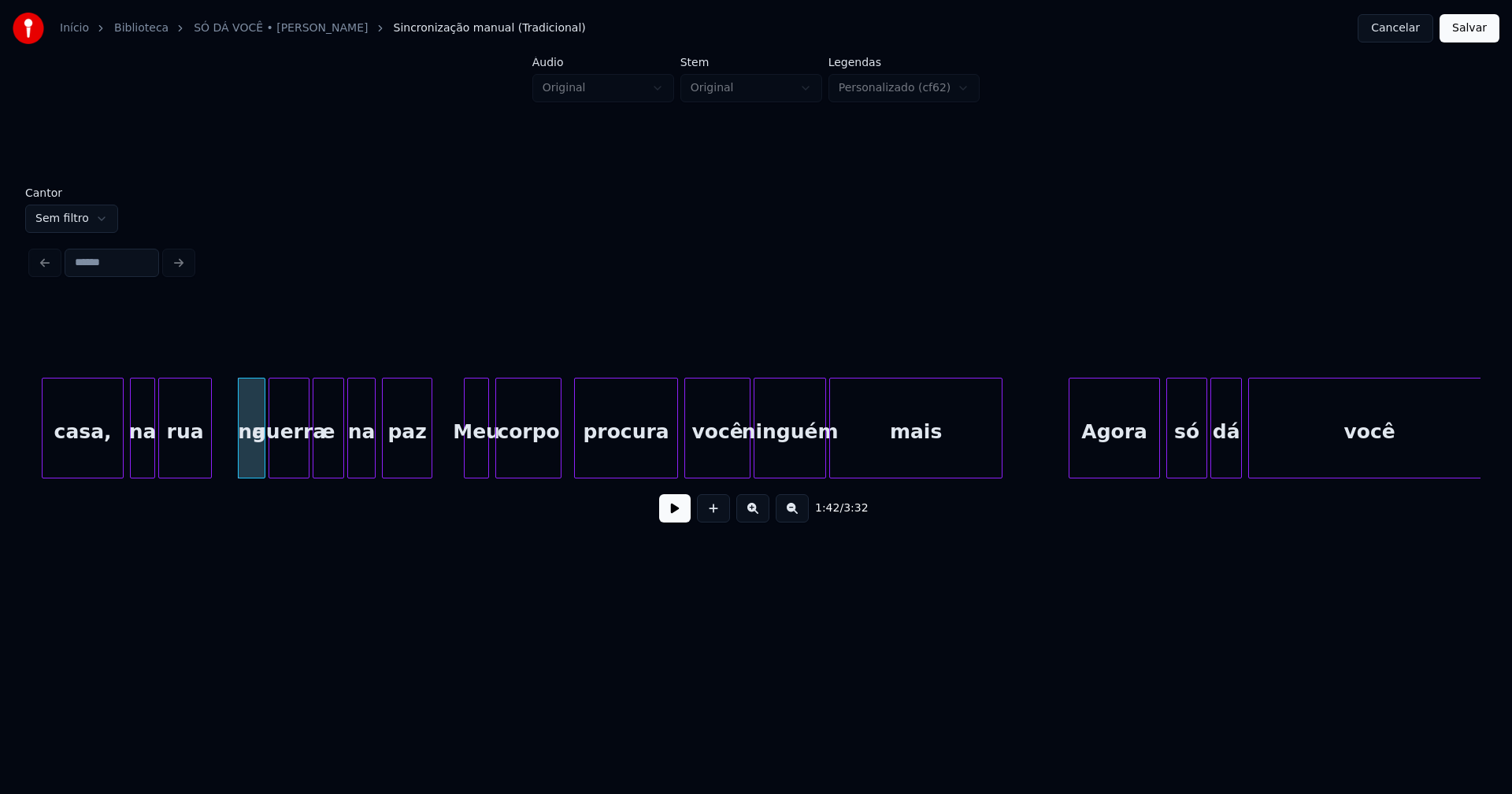
scroll to position [0, 15991]
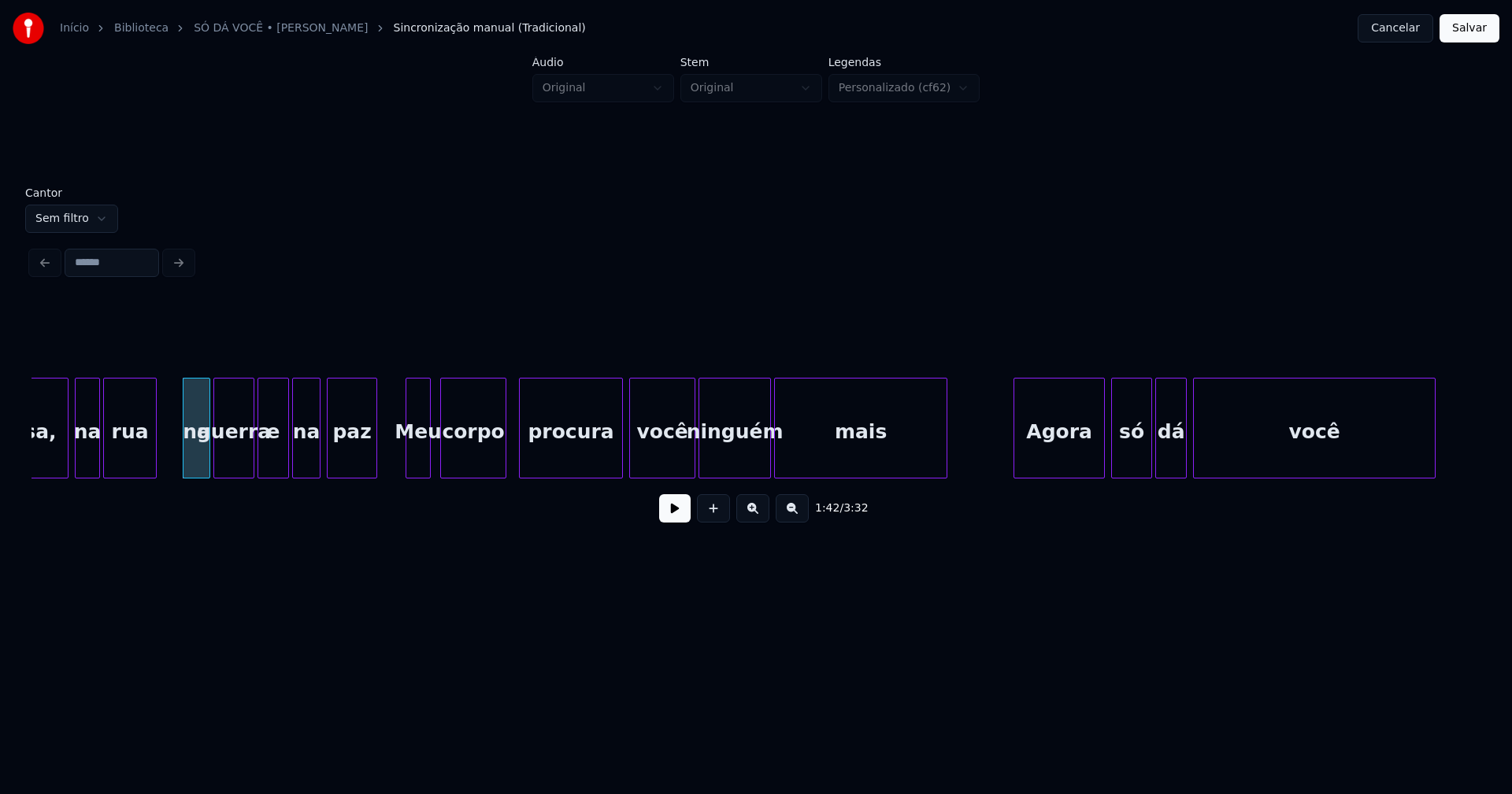
click at [414, 464] on div "Meu" at bounding box center [418, 432] width 24 height 107
click at [617, 458] on div at bounding box center [614, 428] width 5 height 99
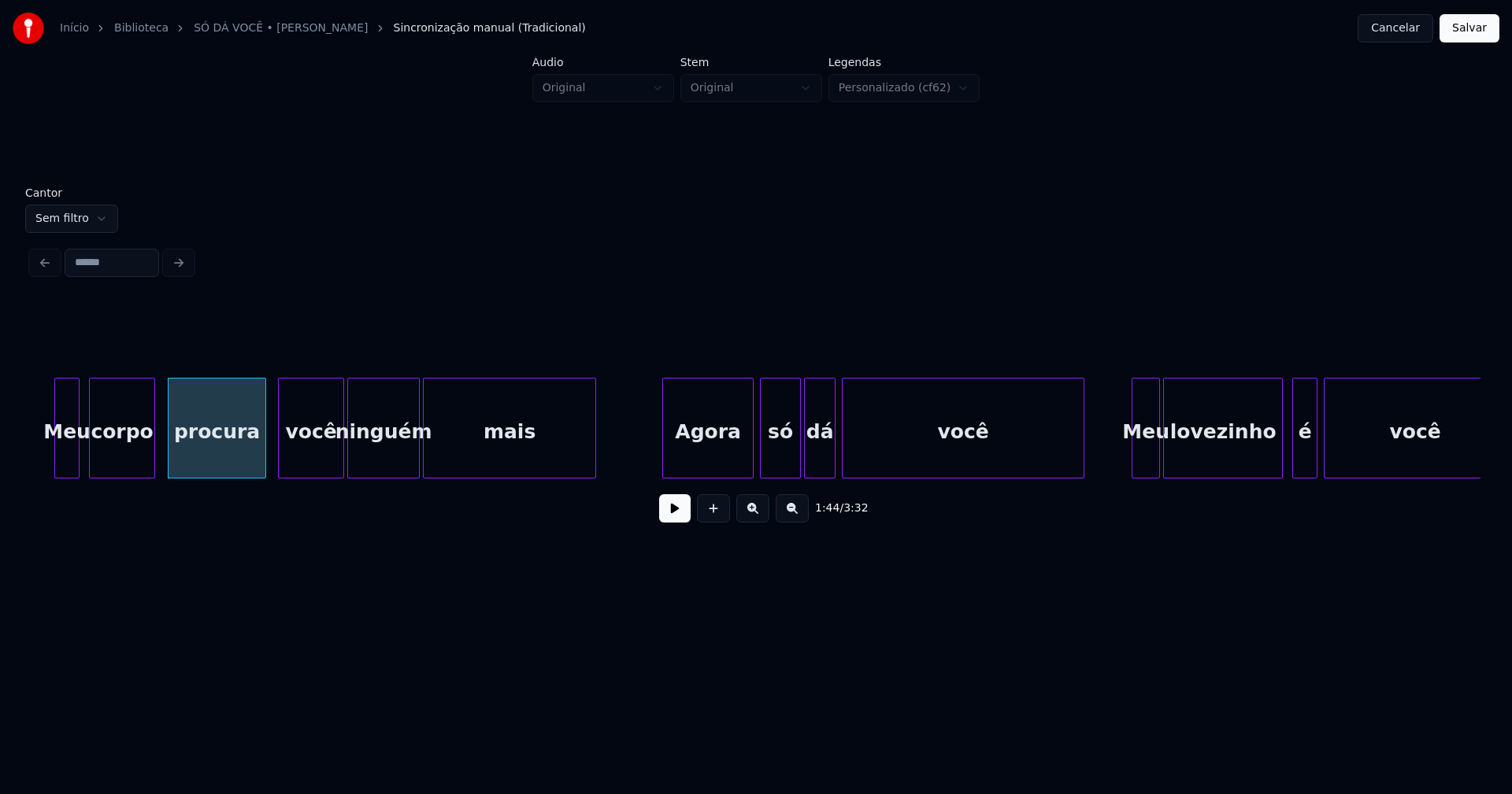
scroll to position [0, 16621]
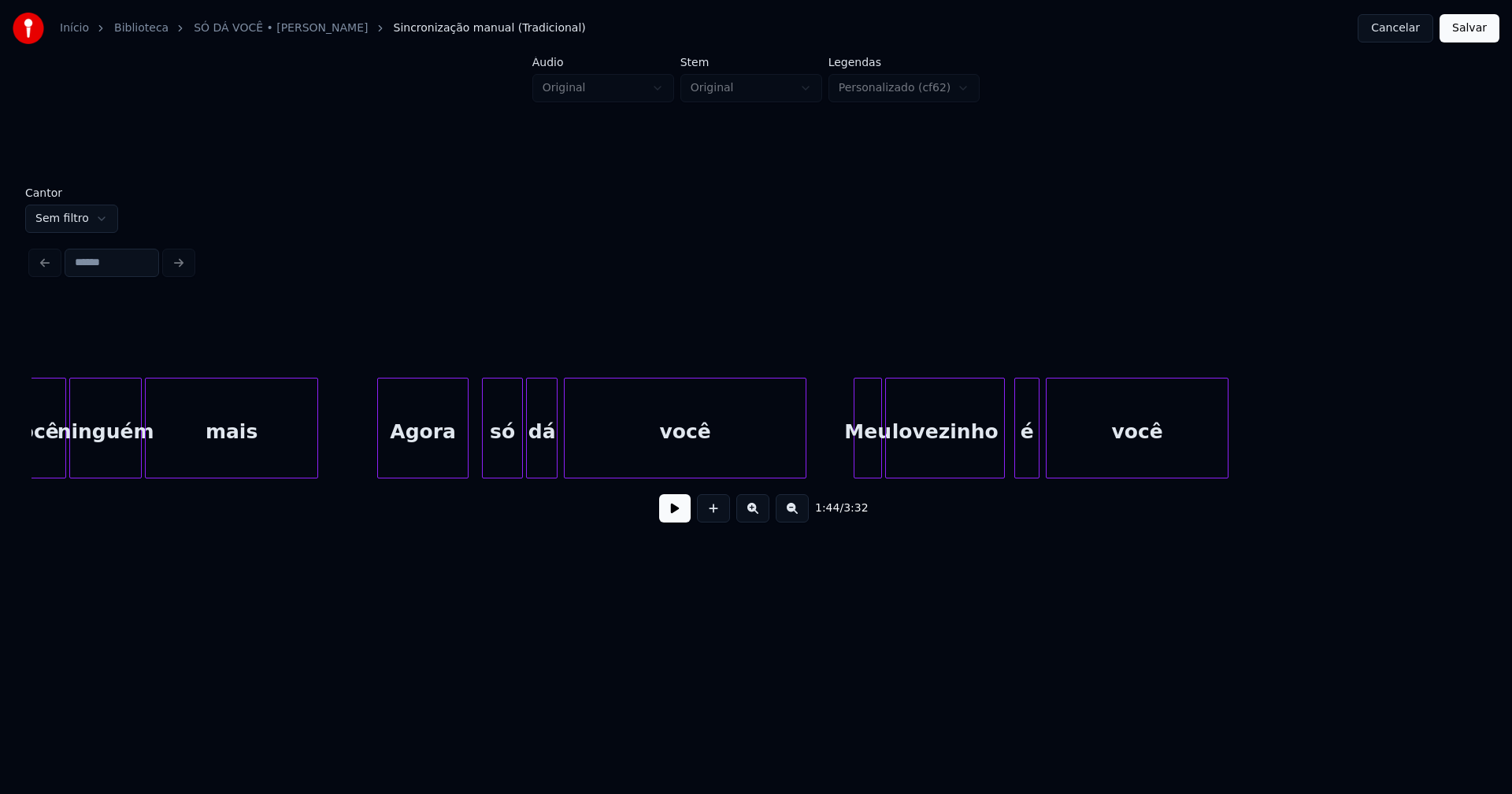
click at [419, 460] on div "Agora" at bounding box center [422, 432] width 90 height 107
click at [851, 465] on div at bounding box center [851, 428] width 5 height 99
click at [1019, 458] on div "é" at bounding box center [1018, 432] width 24 height 107
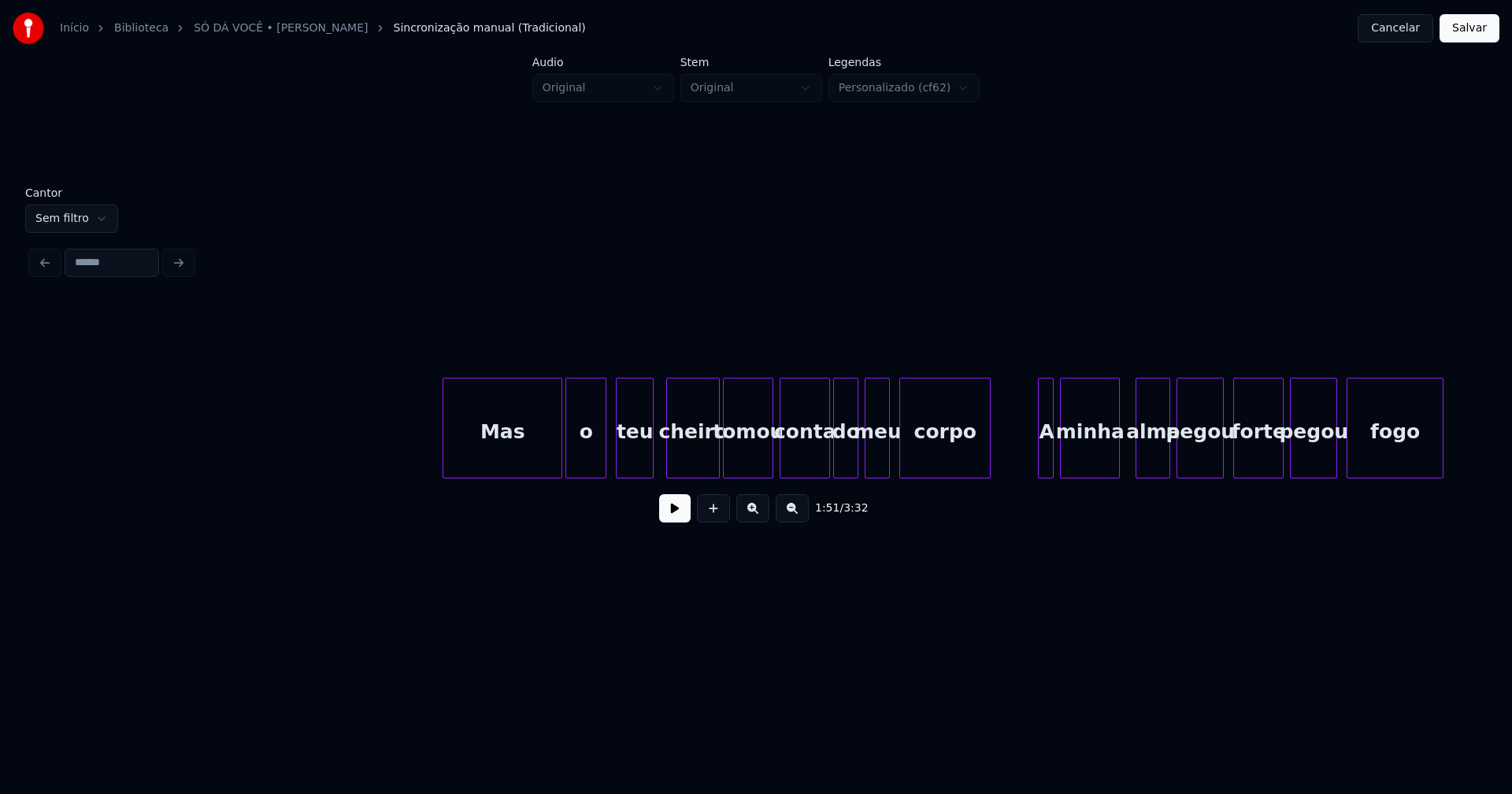
scroll to position [0, 18820]
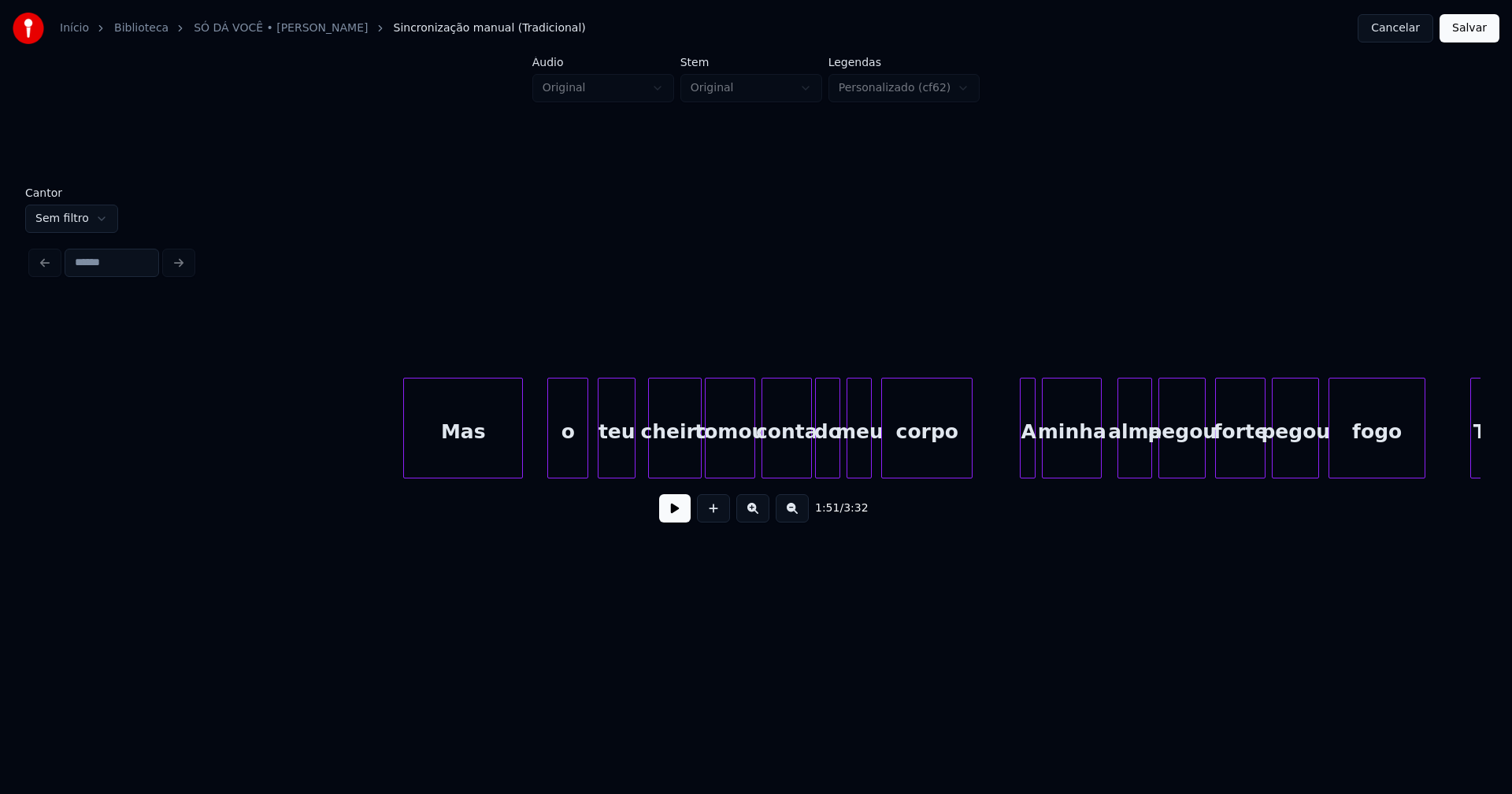
click at [480, 459] on div "Mas" at bounding box center [463, 432] width 118 height 107
click at [558, 469] on div "o" at bounding box center [555, 432] width 39 height 107
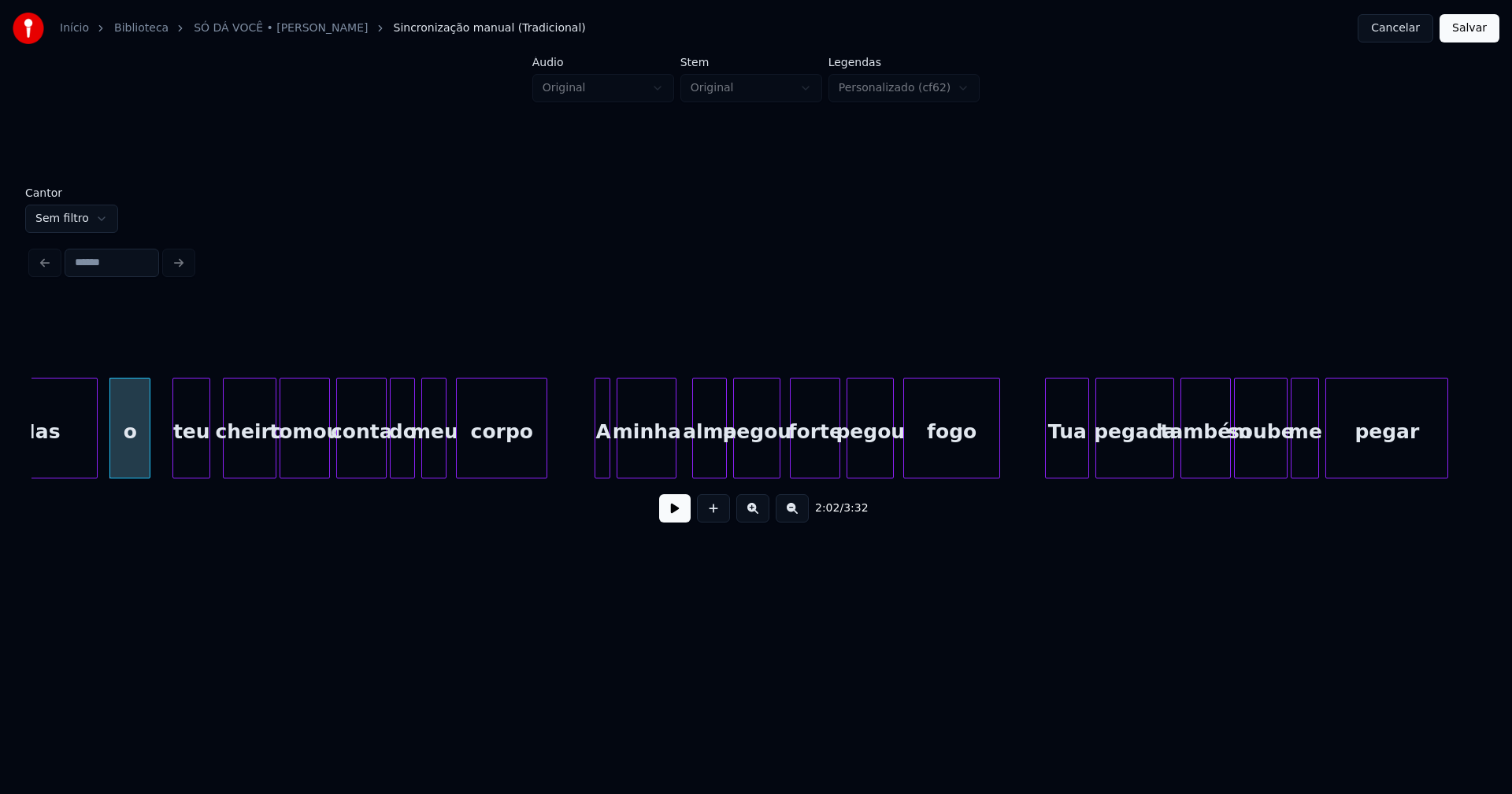
scroll to position [0, 19263]
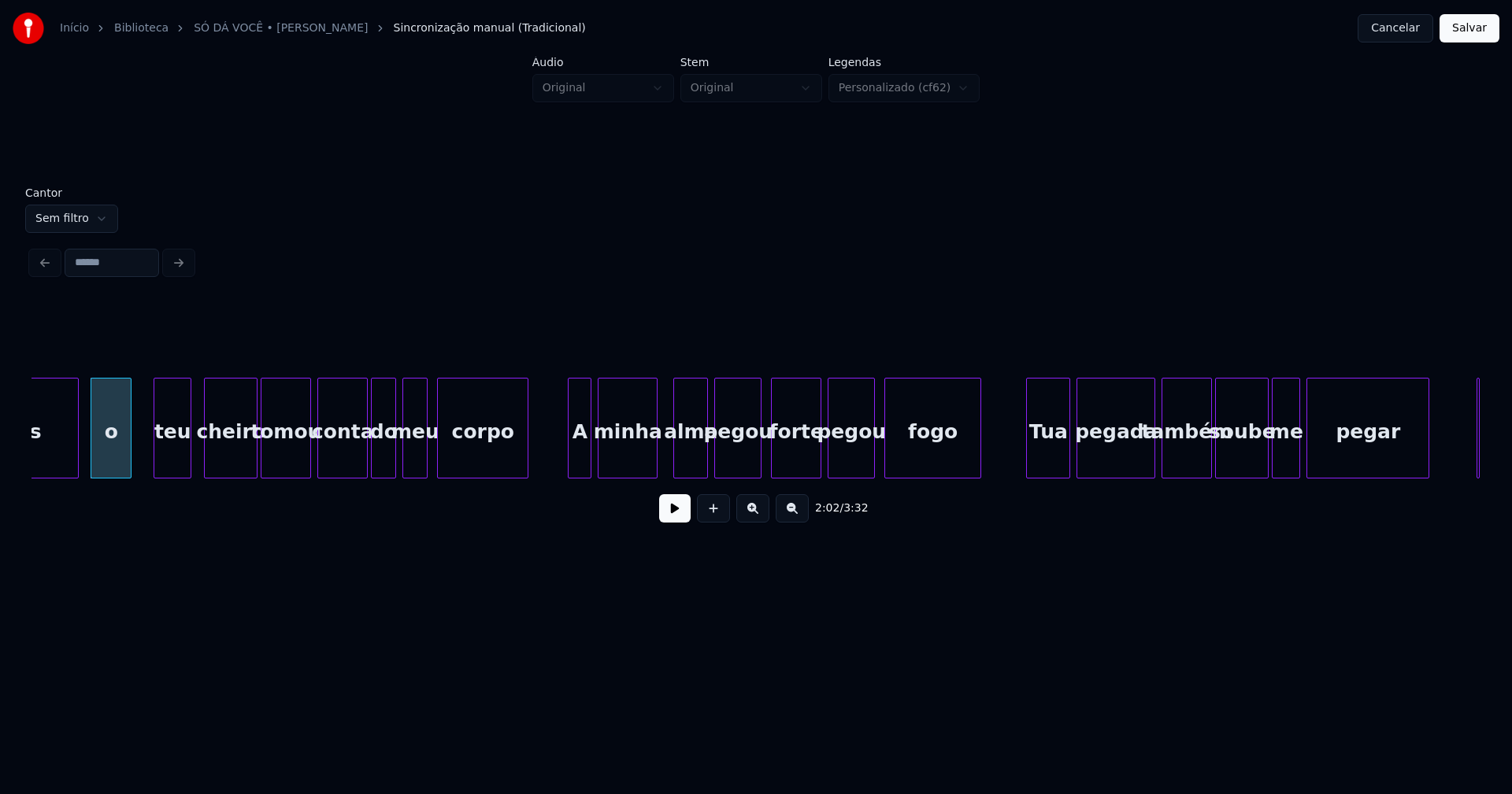
click at [573, 462] on div at bounding box center [571, 428] width 5 height 99
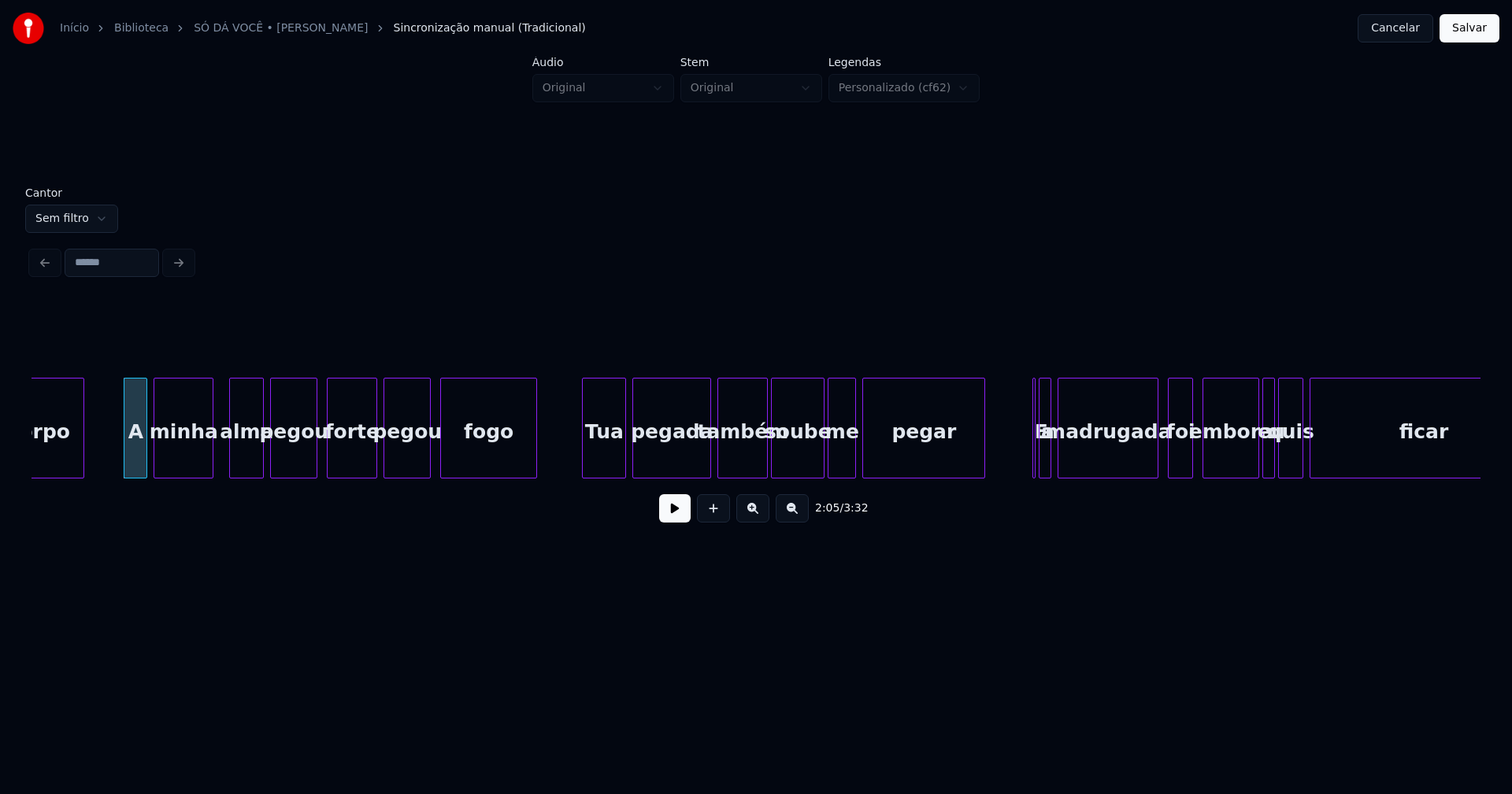
scroll to position [0, 19744]
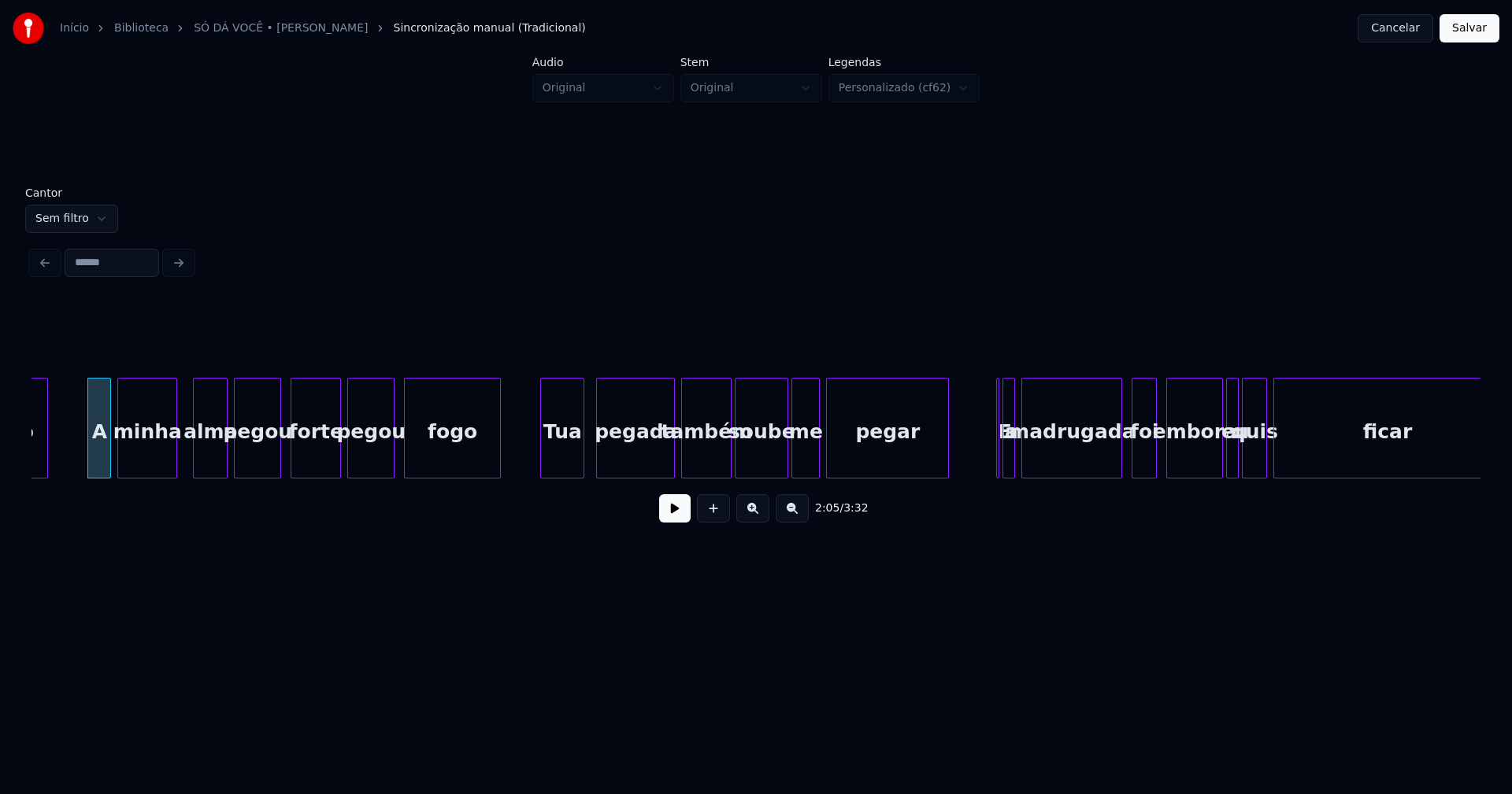
click at [571, 467] on div "Tua" at bounding box center [563, 432] width 43 height 107
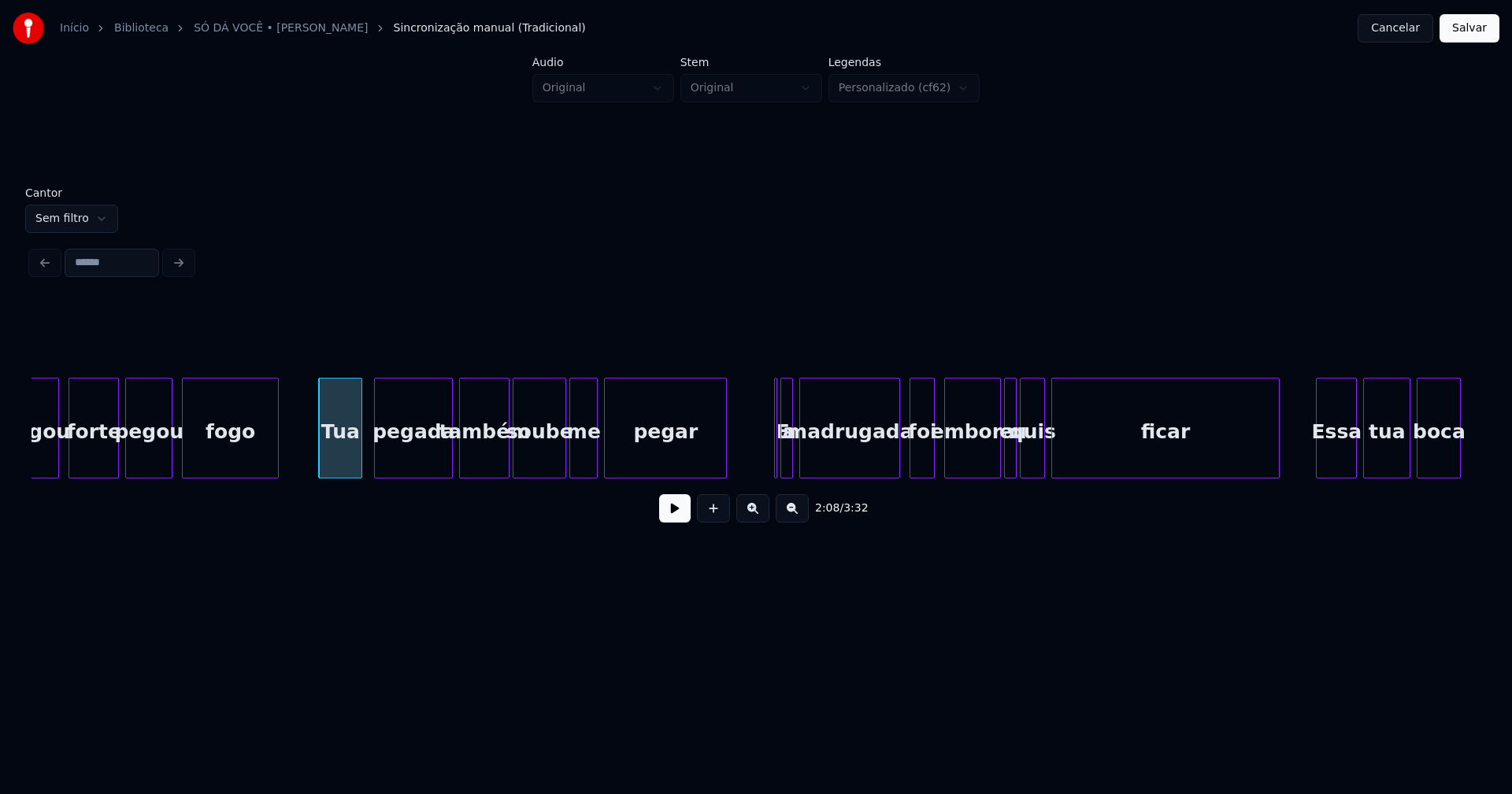
scroll to position [0, 20022]
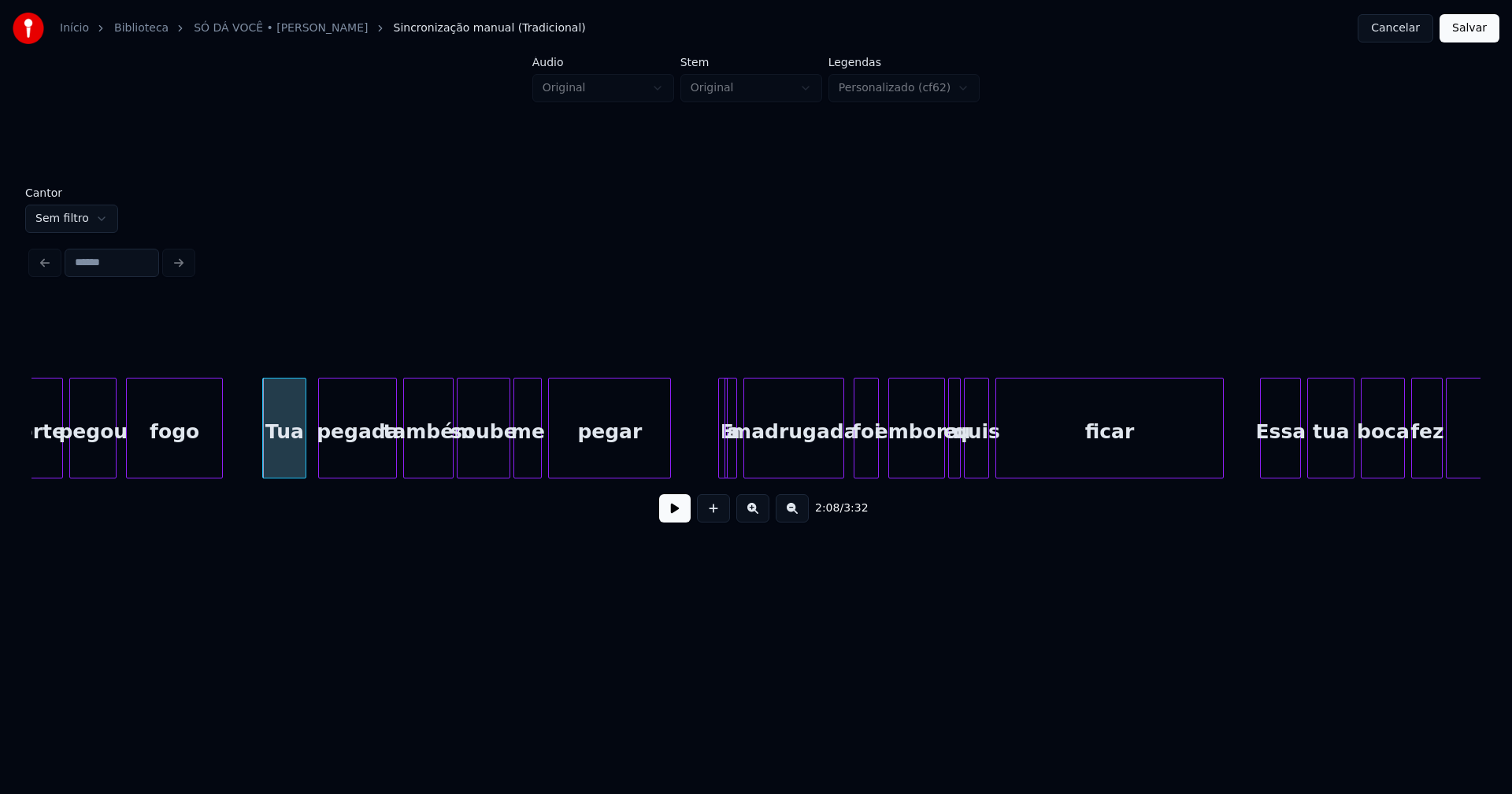
click at [708, 392] on div "E" at bounding box center [713, 428] width 11 height 101
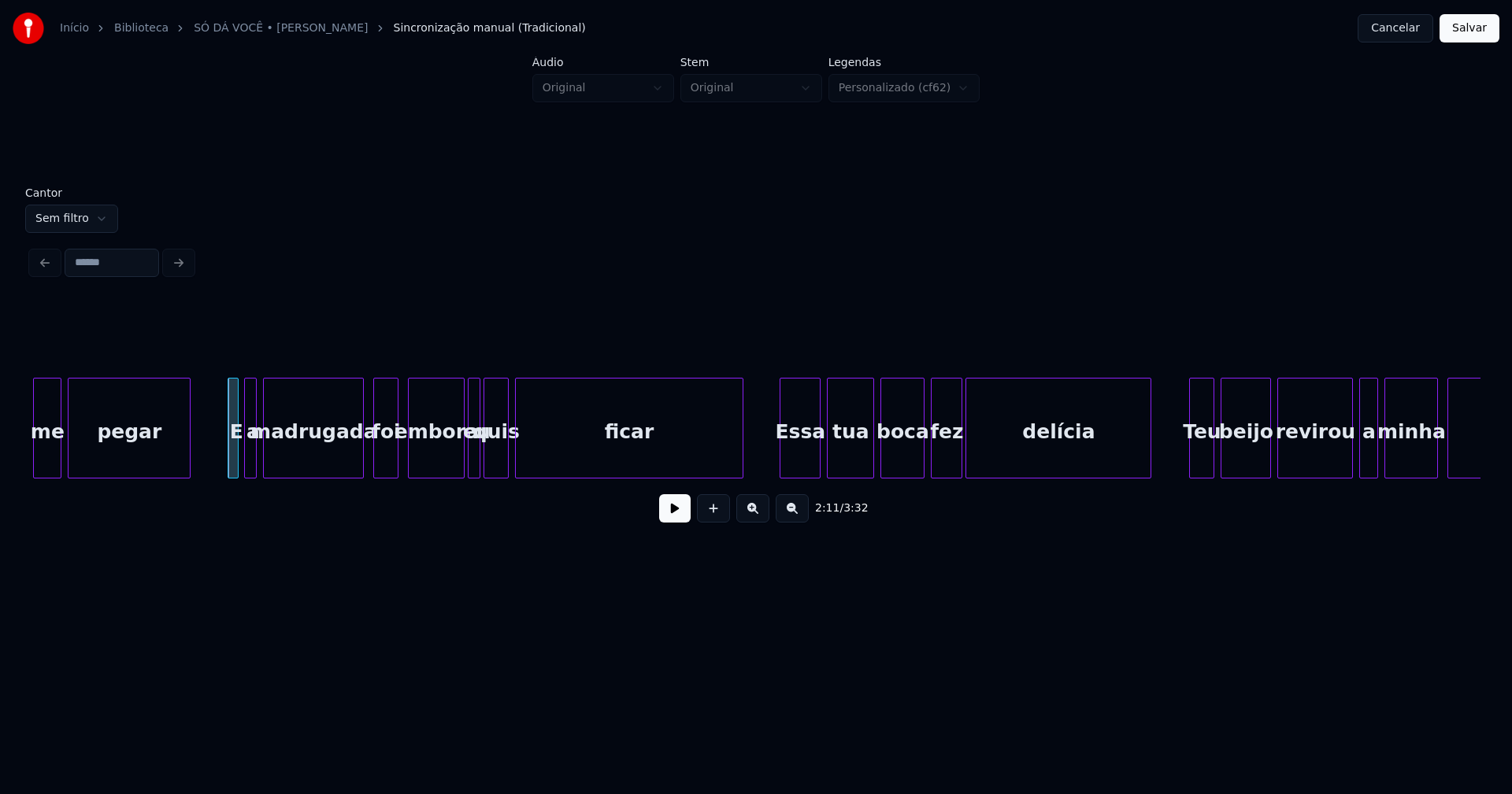
scroll to position [0, 20596]
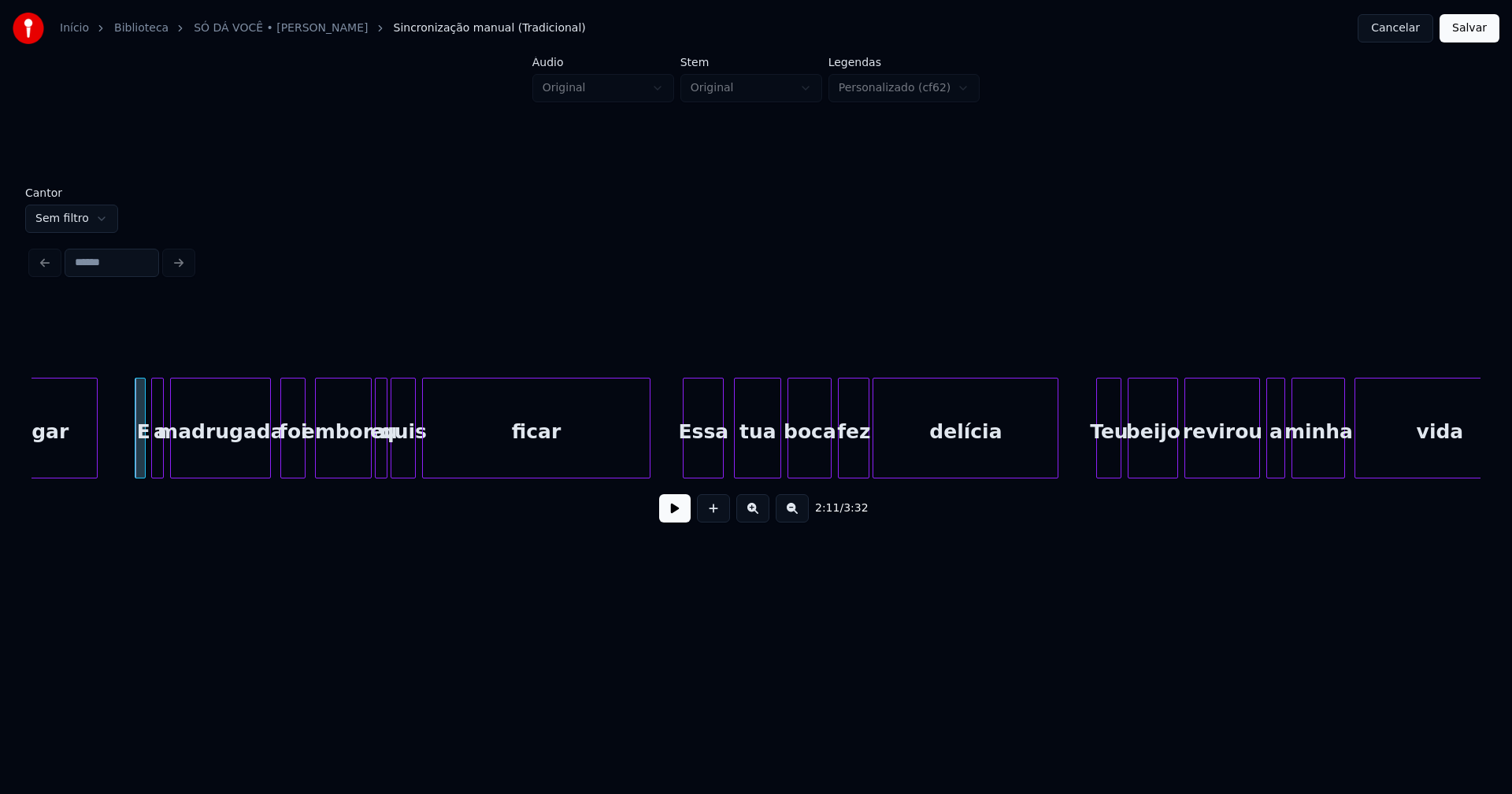
click at [710, 470] on div "Essa" at bounding box center [703, 432] width 39 height 107
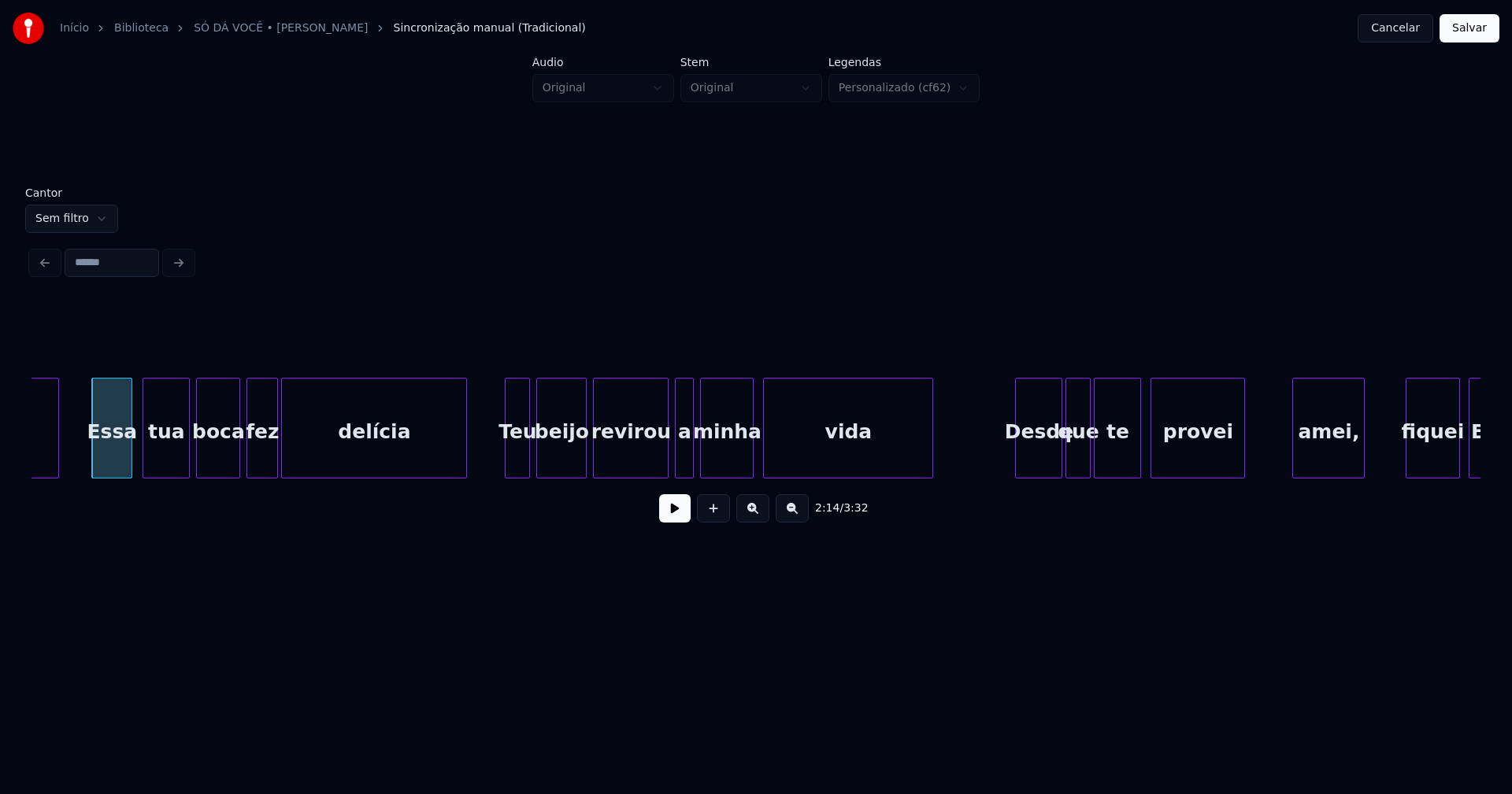
scroll to position [0, 21205]
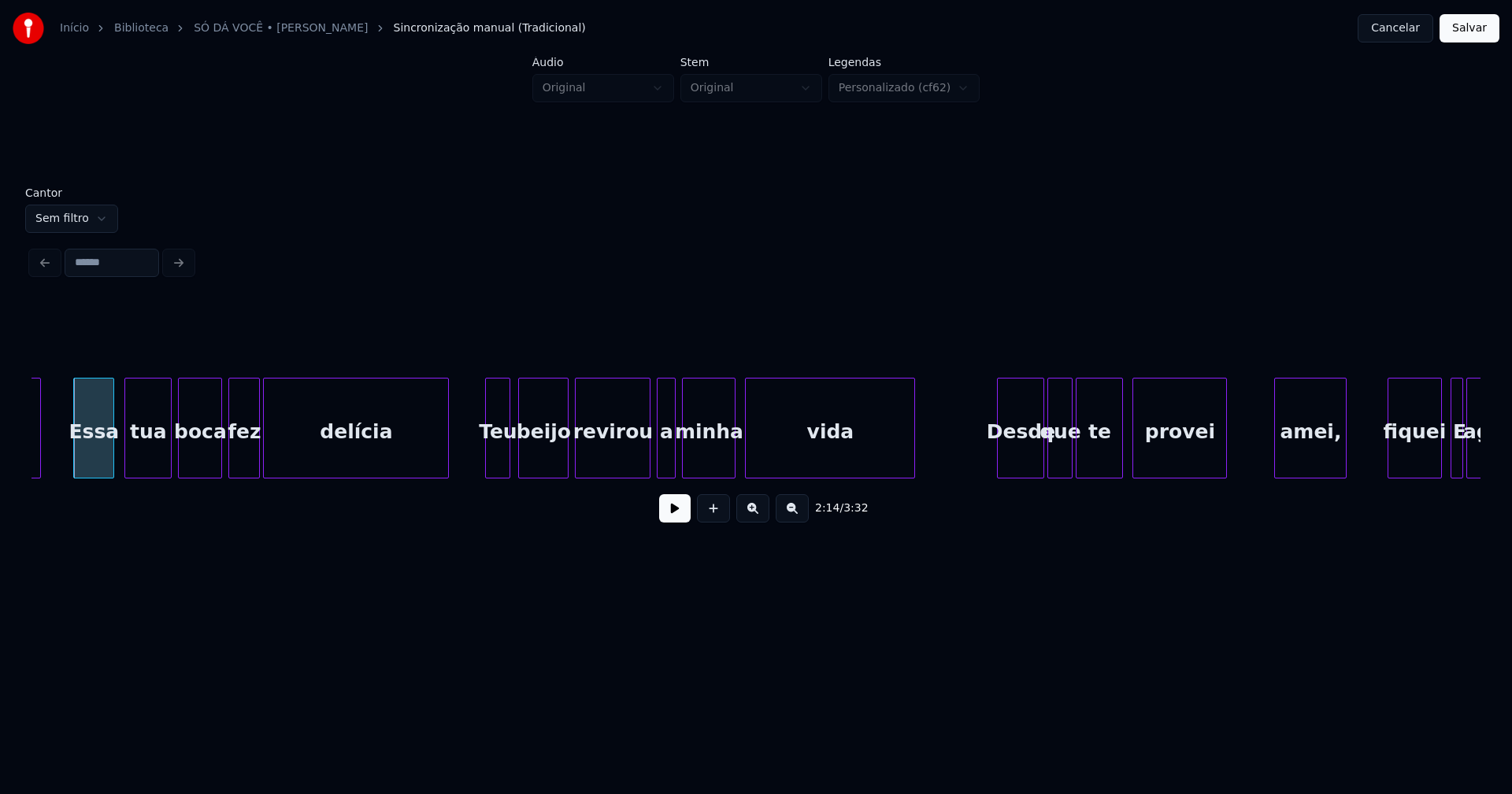
click at [499, 470] on div "Teu" at bounding box center [498, 432] width 24 height 107
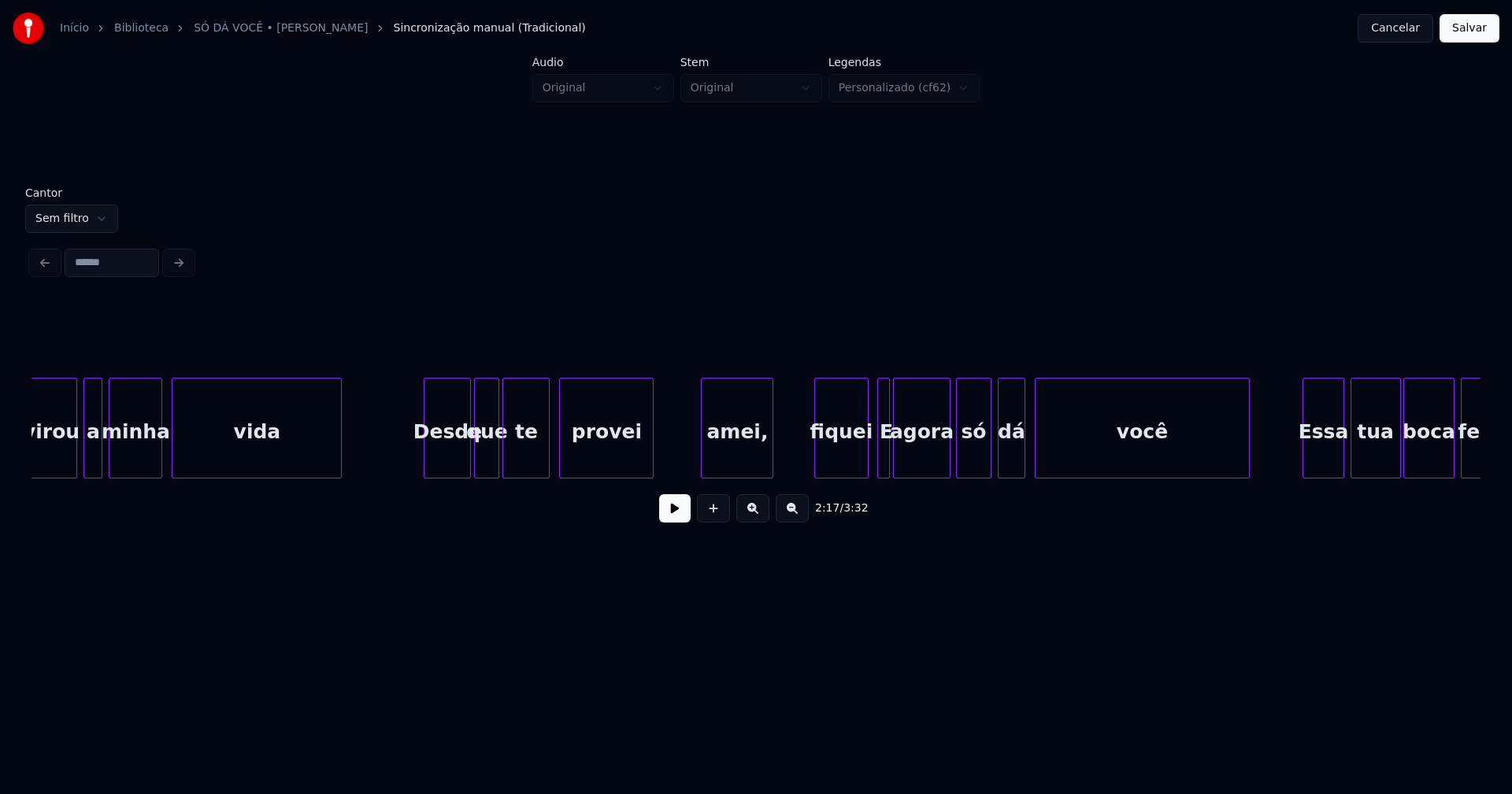
scroll to position [0, 21815]
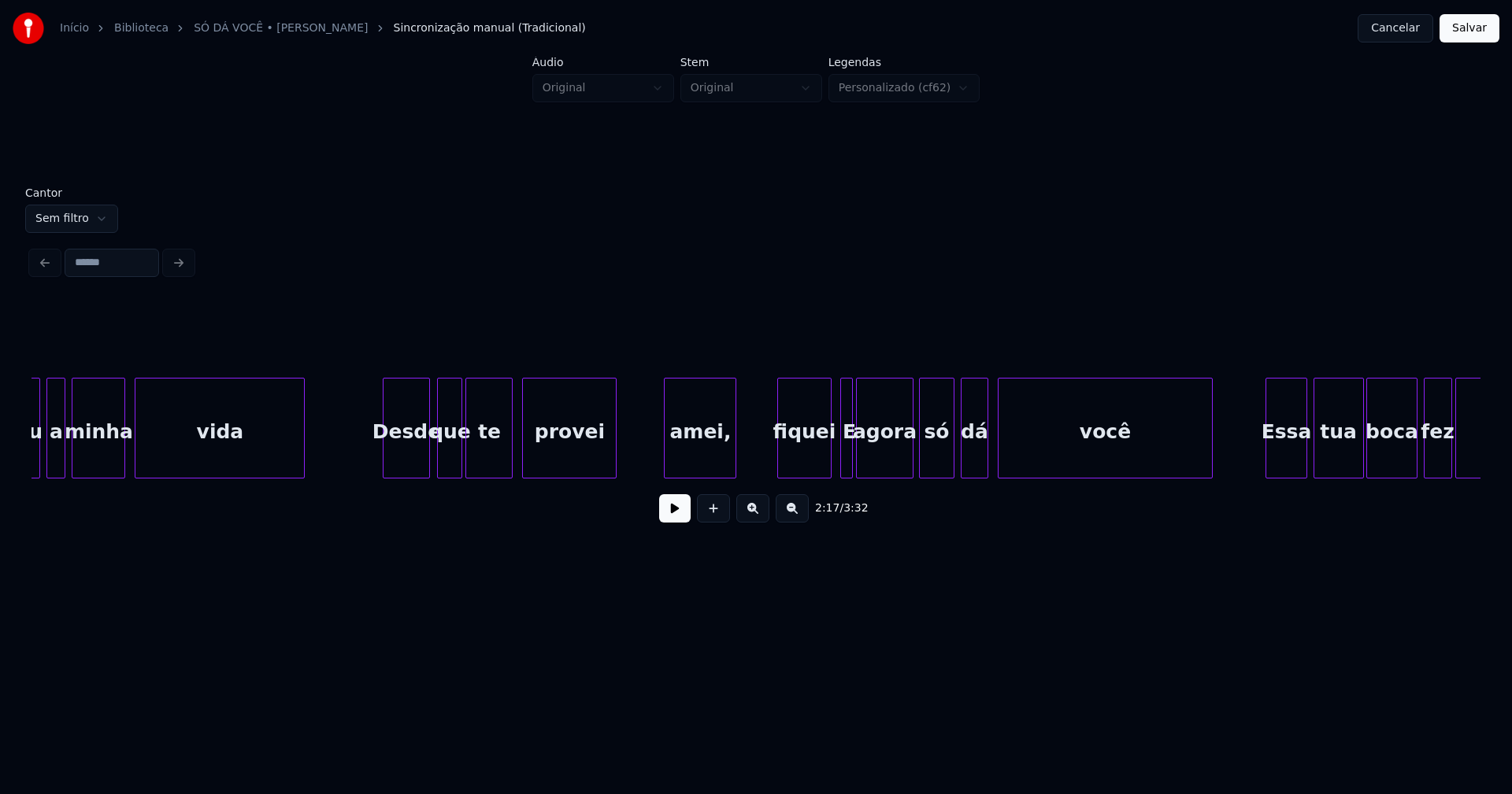
click at [410, 458] on div "Desde" at bounding box center [407, 432] width 46 height 107
click at [712, 452] on div "amei," at bounding box center [695, 432] width 71 height 107
click at [814, 450] on div "fiquei" at bounding box center [799, 432] width 52 height 107
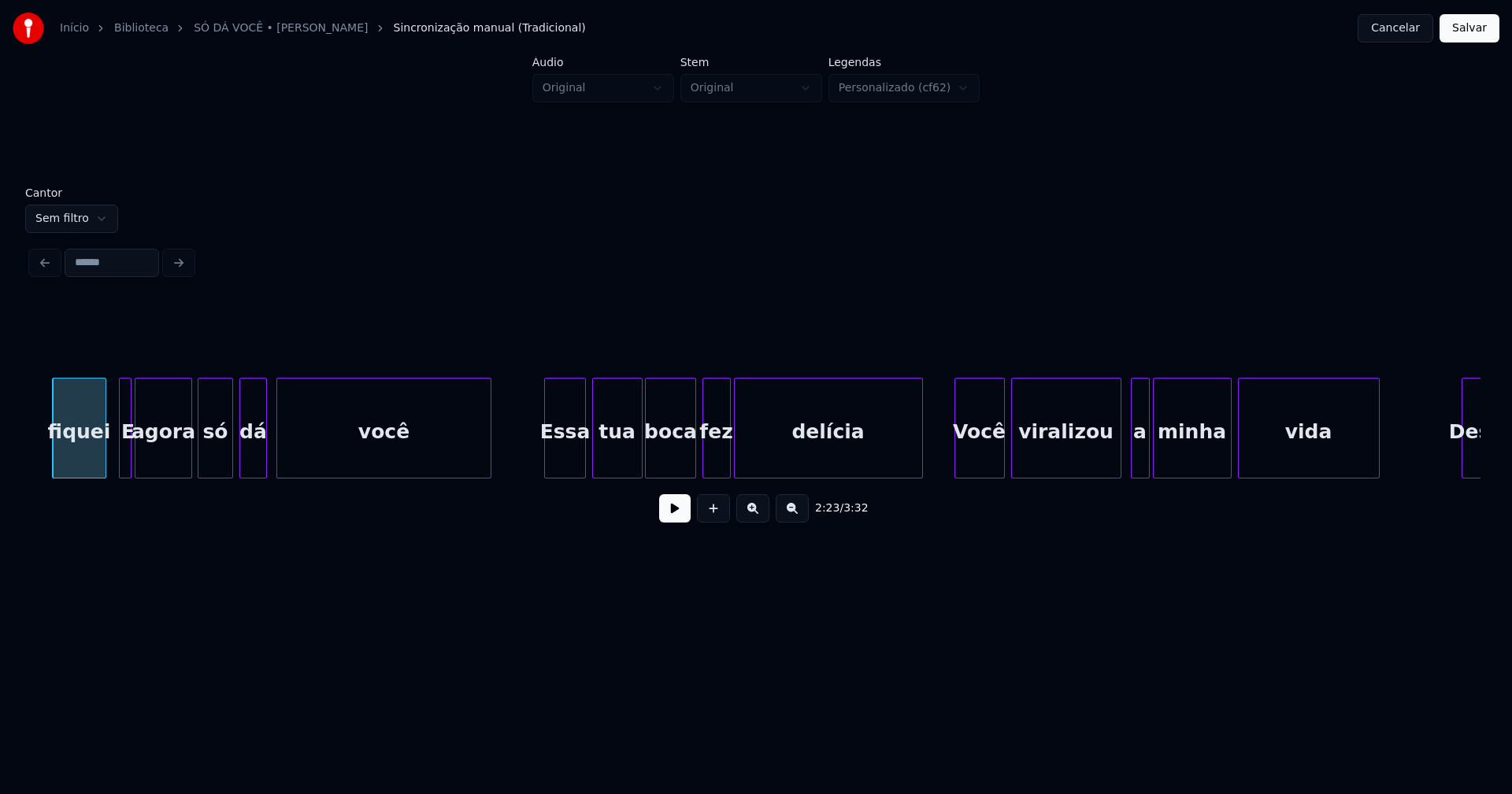
scroll to position [0, 22610]
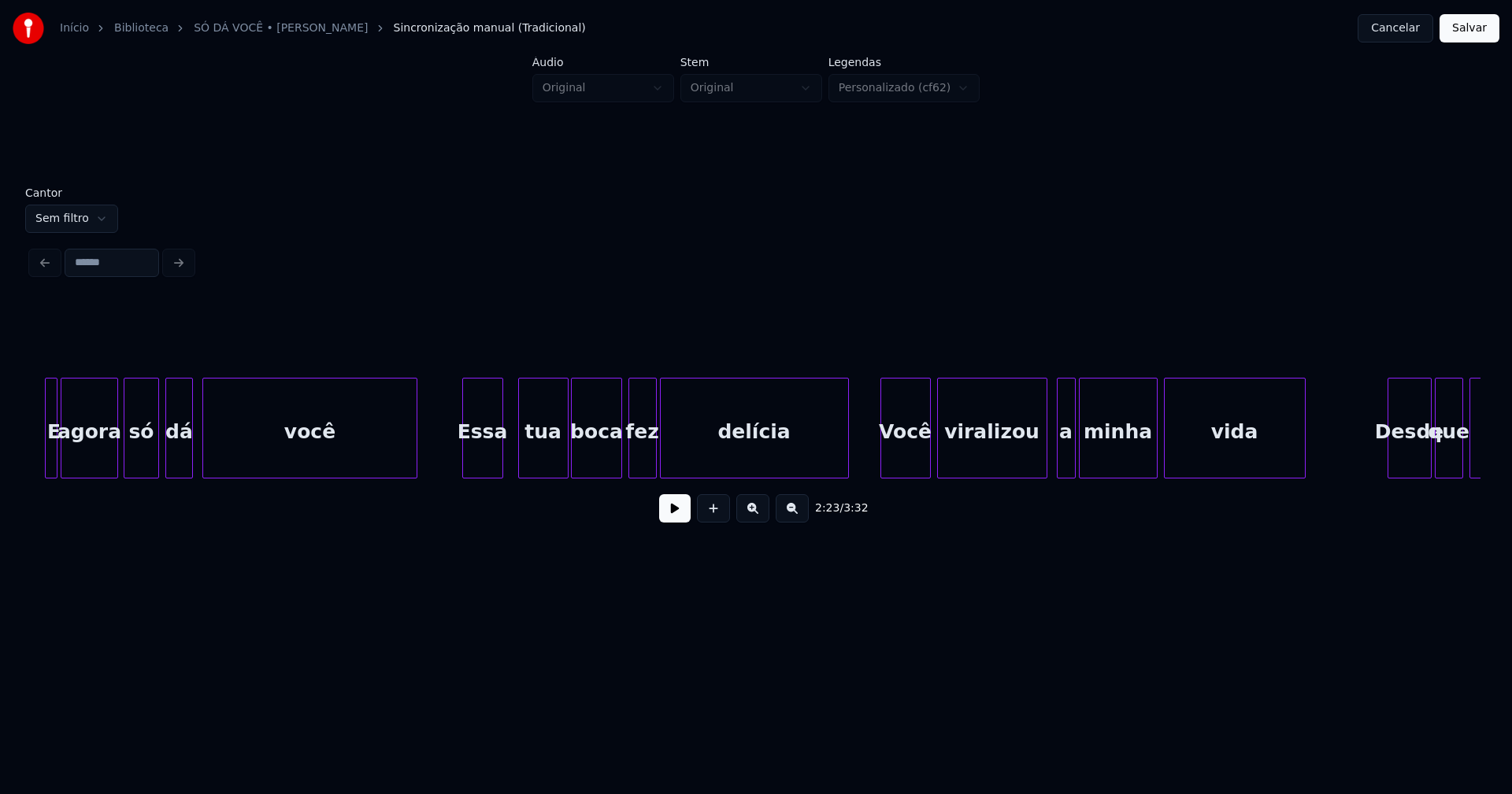
click at [492, 452] on div "Essa" at bounding box center [483, 432] width 39 height 107
click at [912, 465] on div "Você" at bounding box center [901, 432] width 48 height 107
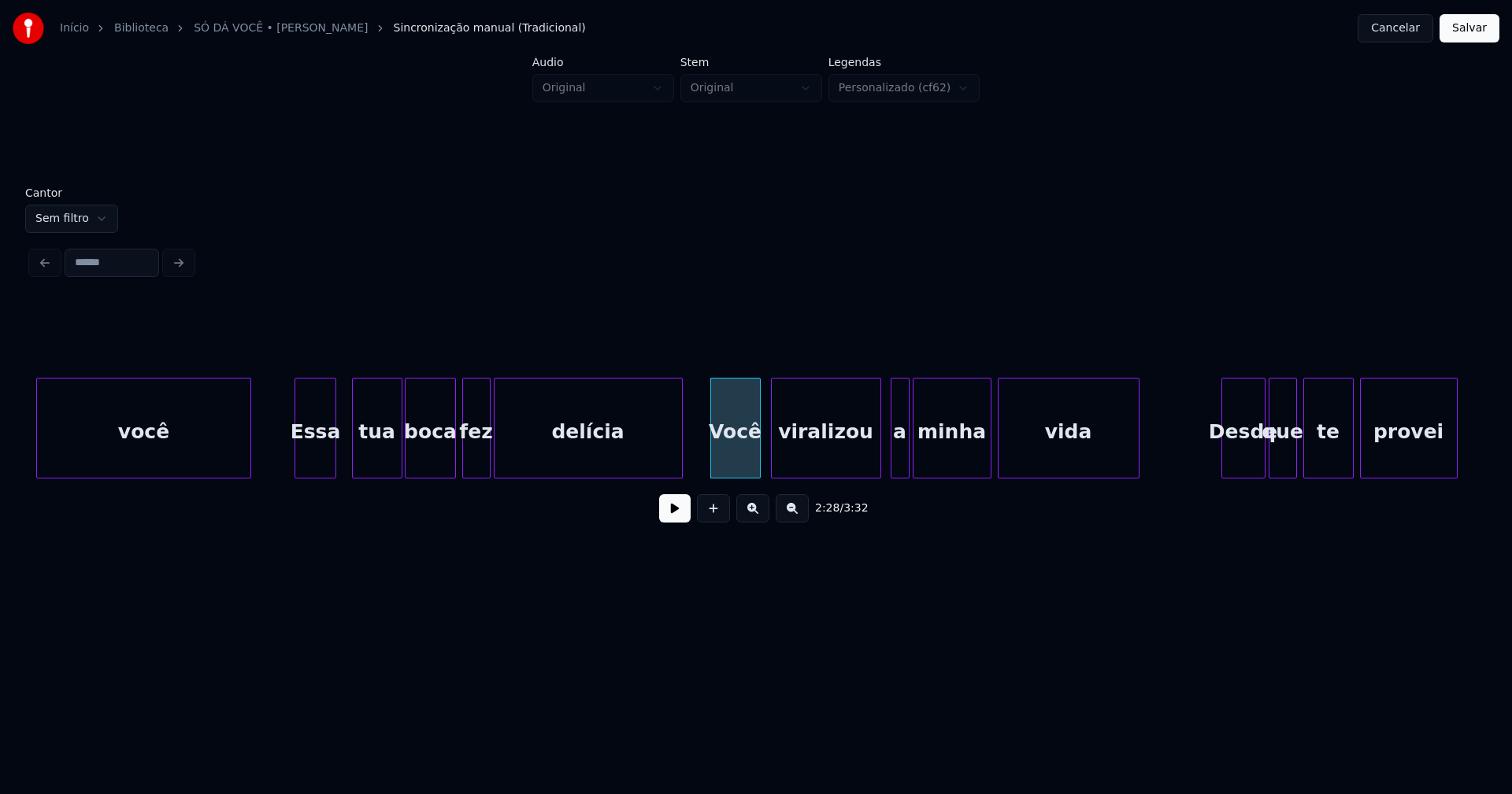
scroll to position [0, 22924]
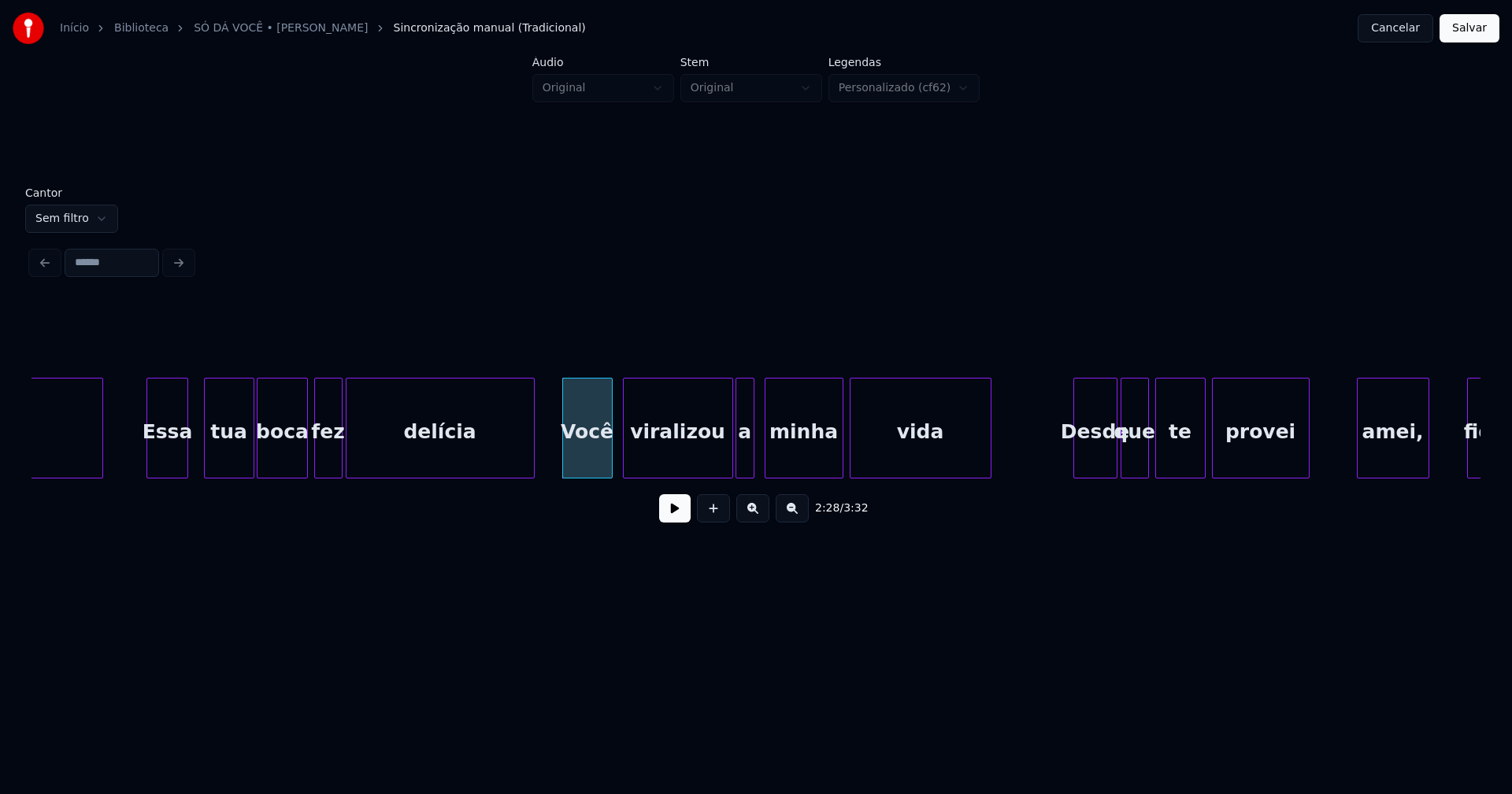
click at [744, 461] on div "a" at bounding box center [744, 432] width 17 height 107
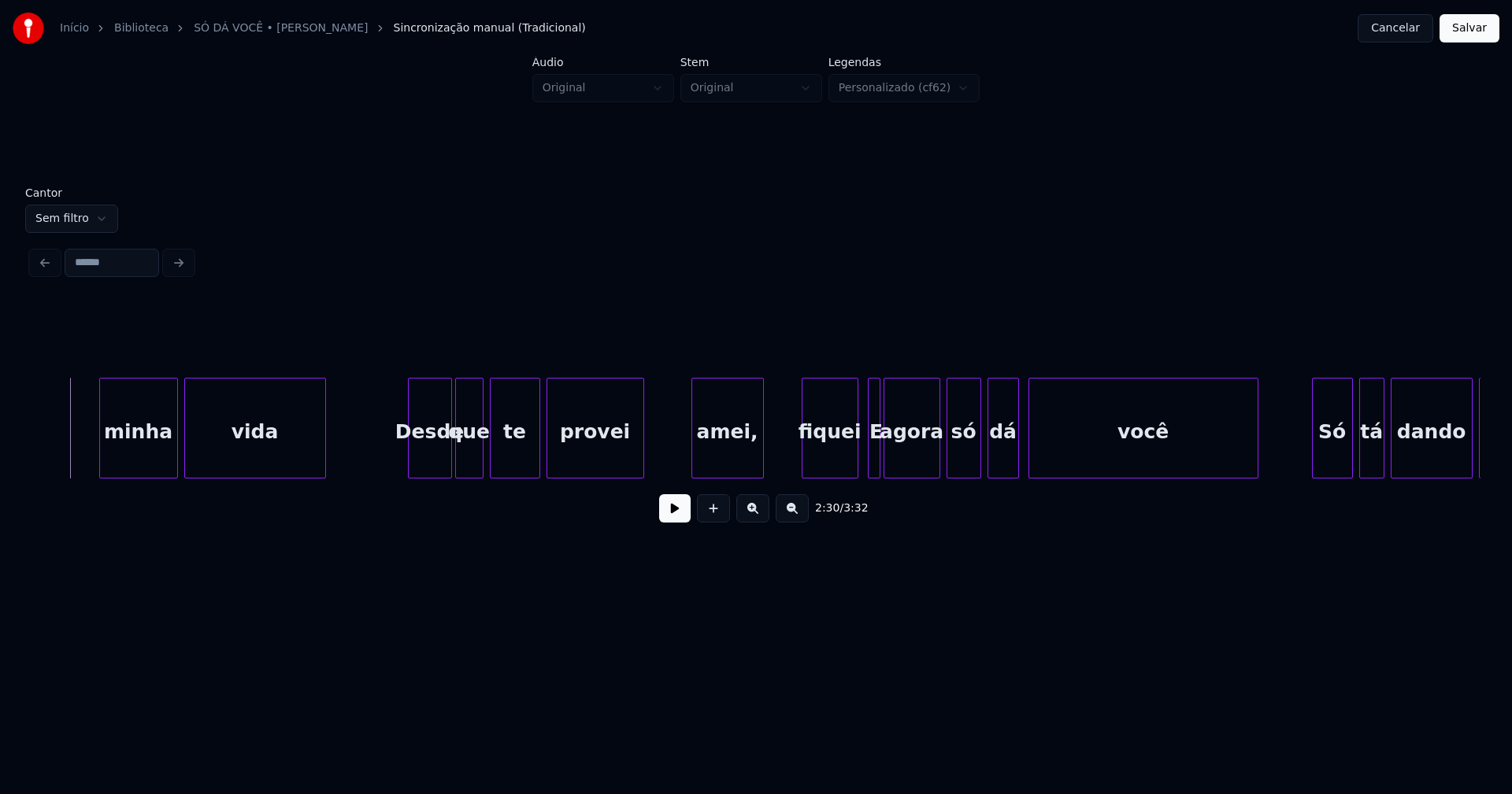
scroll to position [0, 23664]
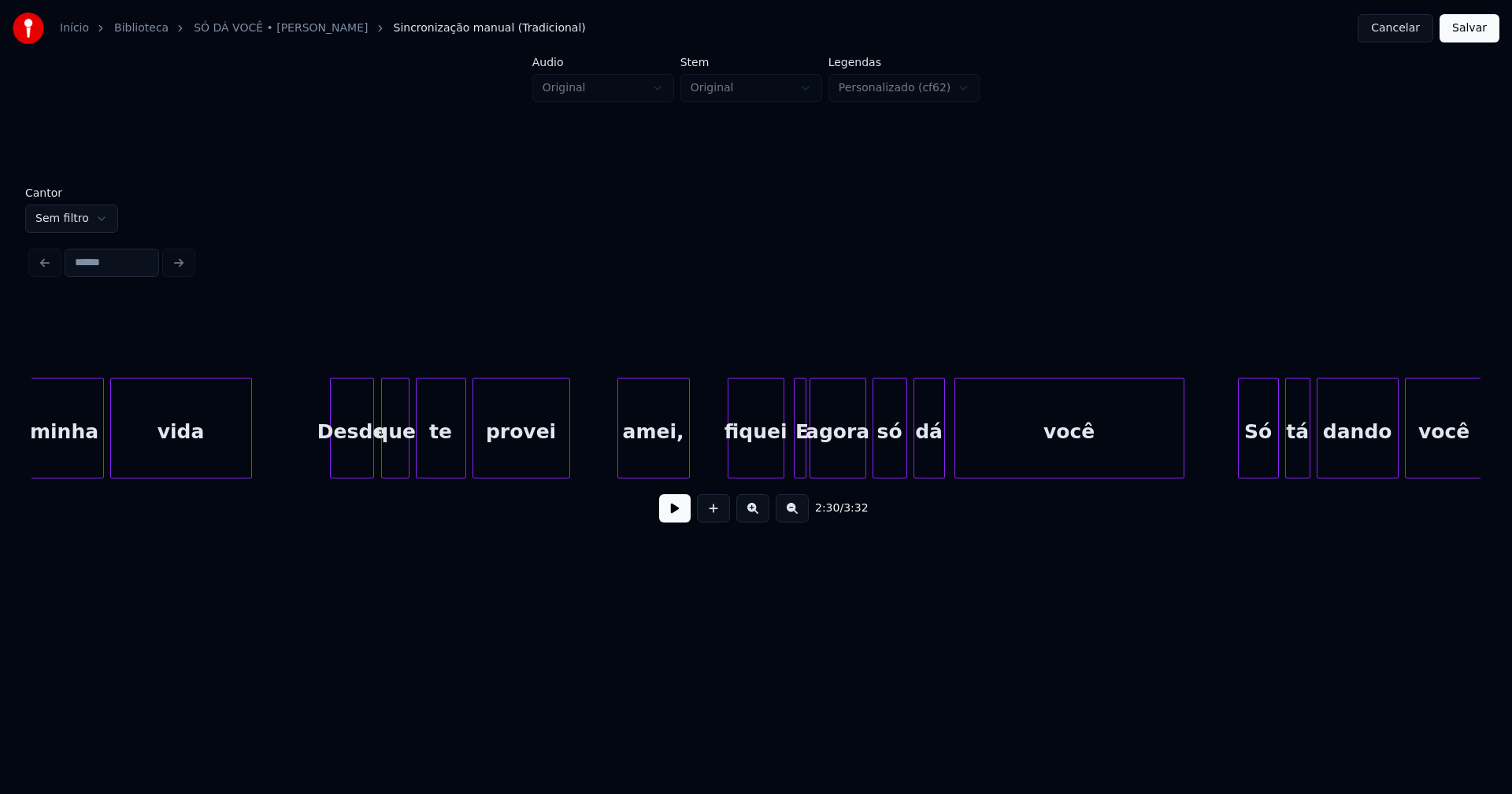
click at [359, 452] on div "Desde" at bounding box center [352, 432] width 43 height 107
click at [658, 456] on div "amei," at bounding box center [647, 432] width 71 height 107
click at [772, 468] on div at bounding box center [773, 428] width 5 height 99
click at [791, 461] on div at bounding box center [792, 428] width 5 height 99
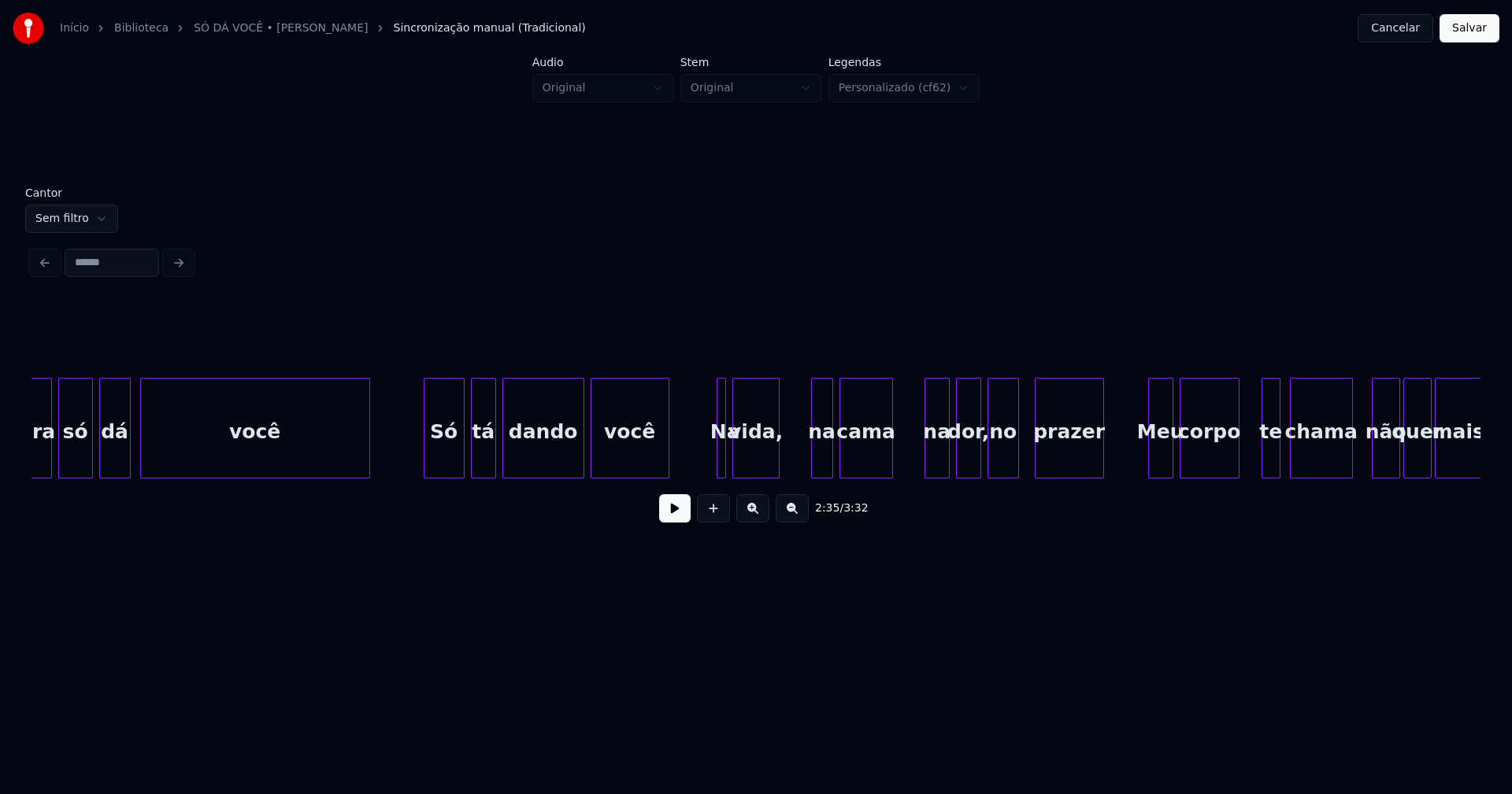
scroll to position [0, 24496]
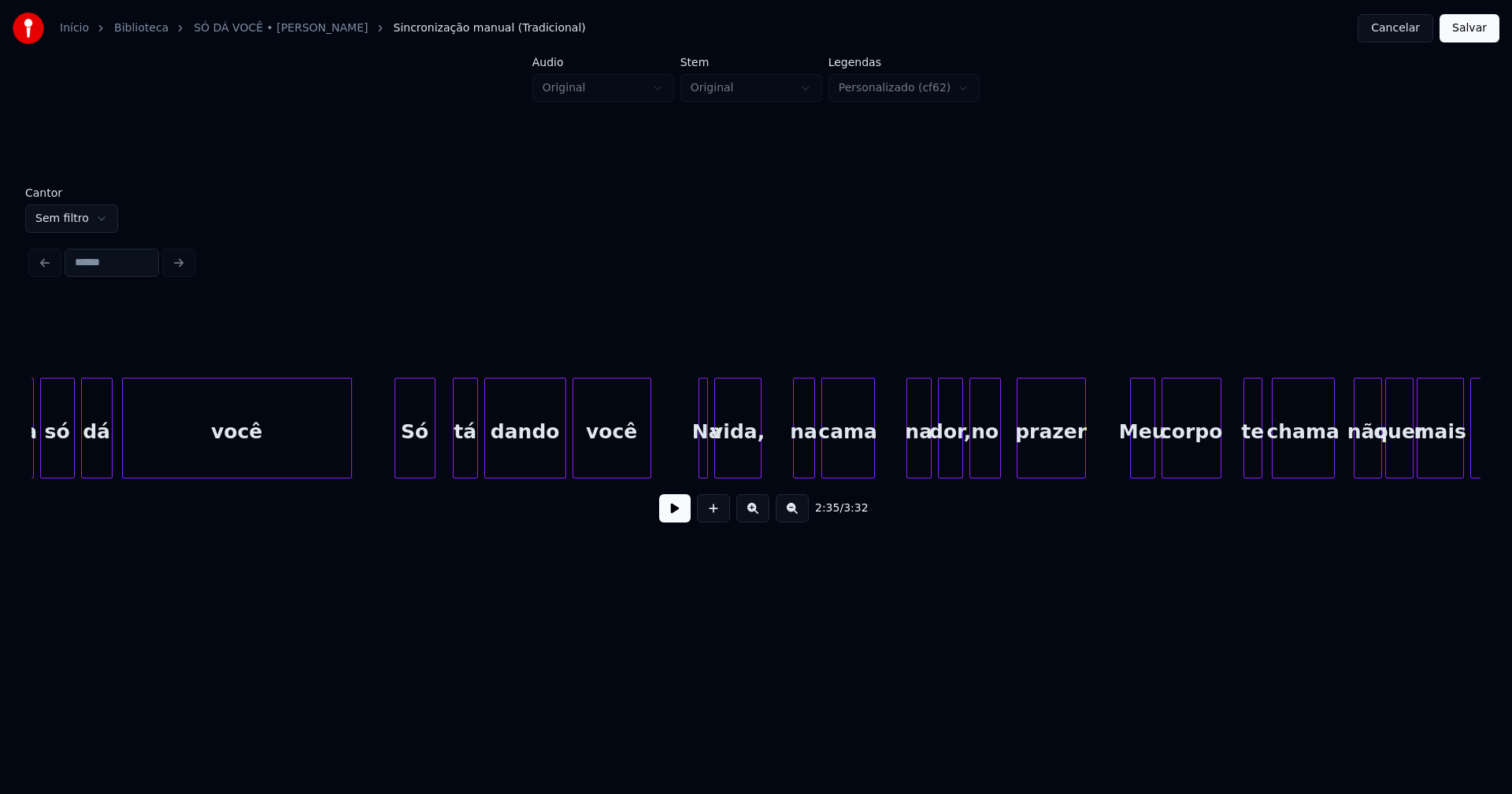
click at [416, 470] on div "Só" at bounding box center [415, 432] width 39 height 107
click at [460, 449] on div "tá" at bounding box center [460, 432] width 24 height 107
click at [673, 512] on button at bounding box center [674, 508] width 31 height 29
click at [675, 519] on button at bounding box center [674, 508] width 31 height 29
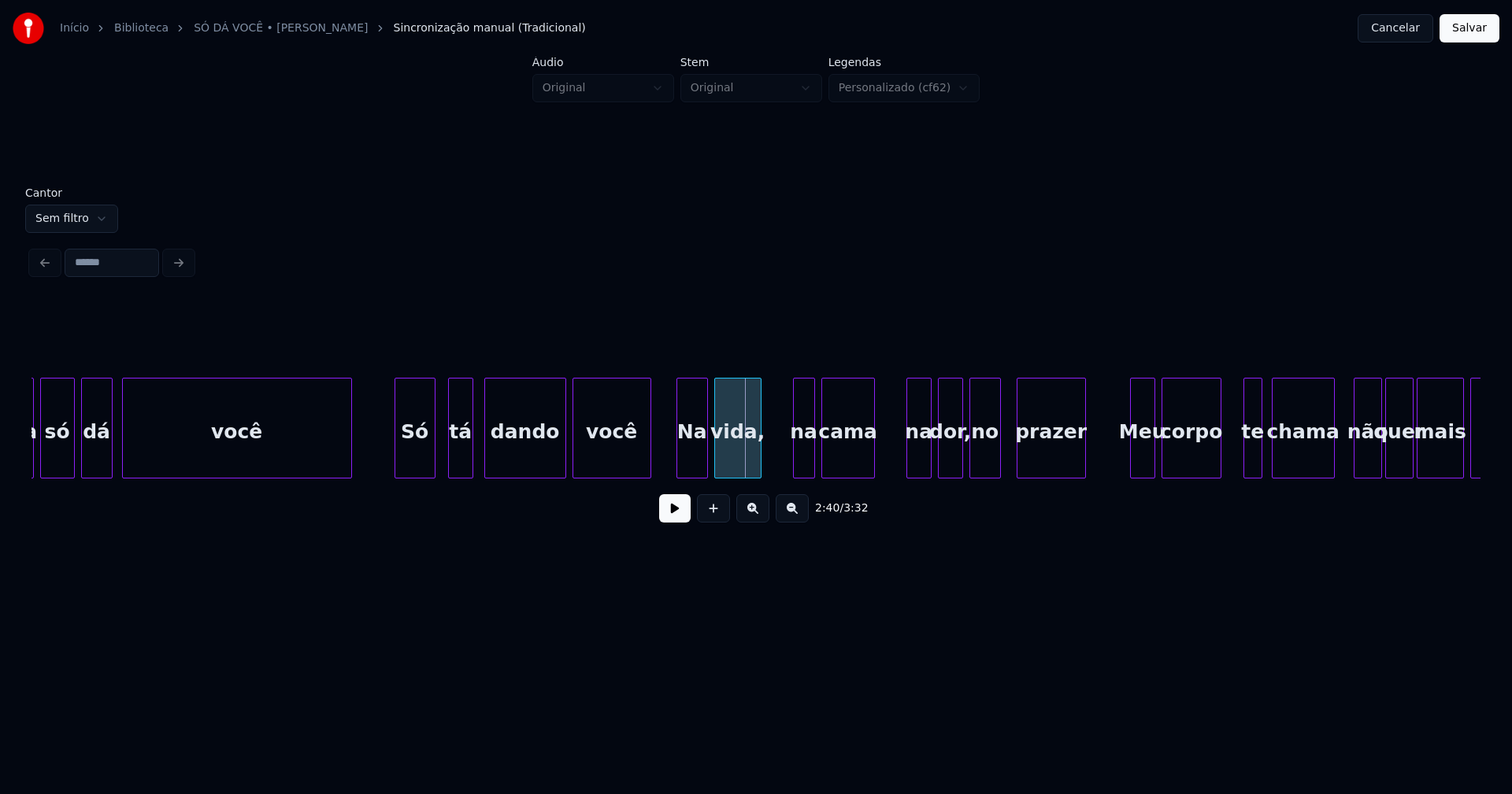
click at [677, 467] on div at bounding box center [679, 428] width 5 height 99
click at [788, 464] on div at bounding box center [791, 428] width 5 height 99
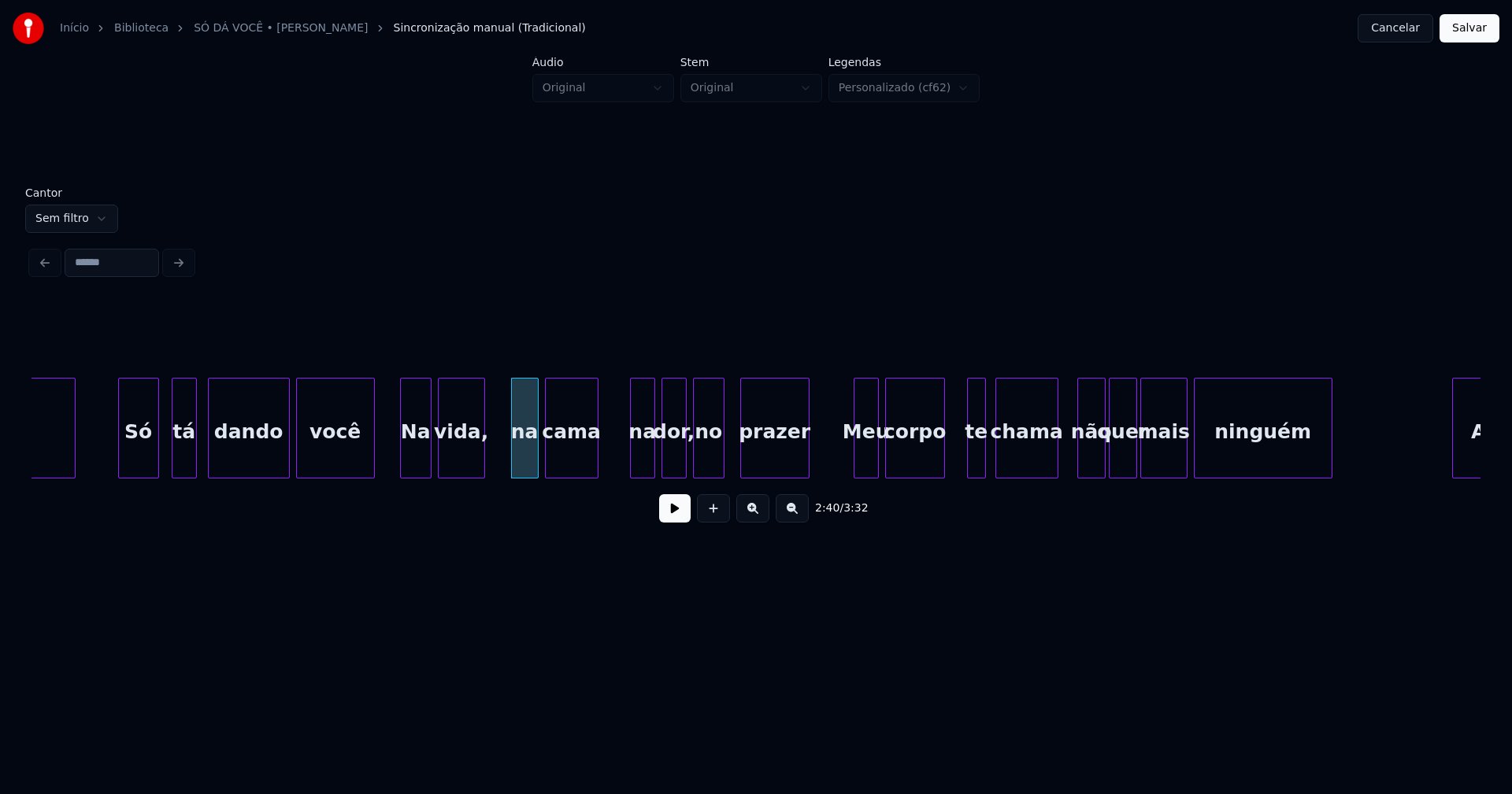
scroll to position [0, 24792]
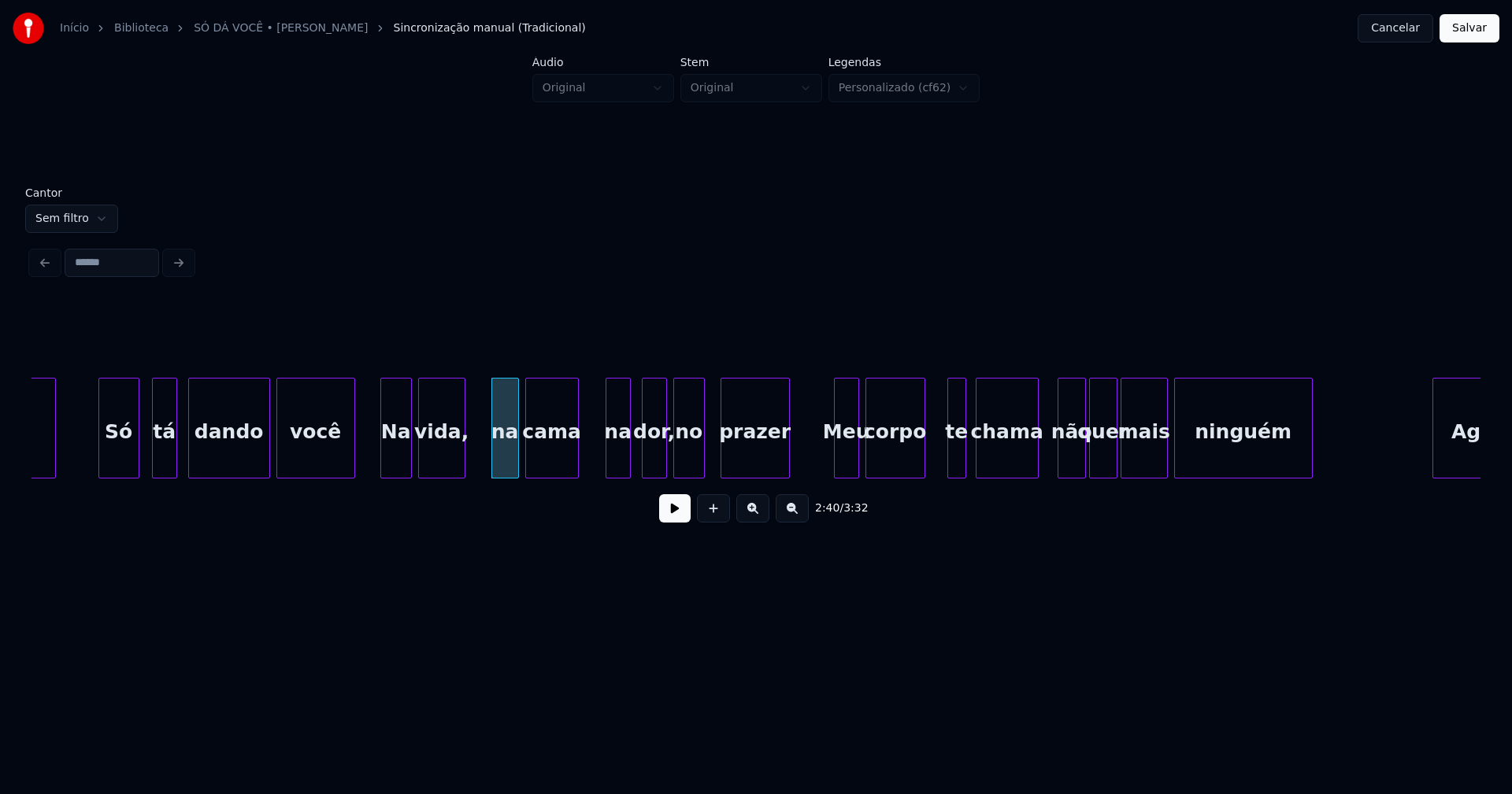
click at [617, 455] on div "na" at bounding box center [618, 432] width 24 height 107
click at [836, 461] on div "Meu" at bounding box center [841, 432] width 24 height 107
click at [812, 468] on div at bounding box center [815, 428] width 5 height 99
click at [903, 464] on div "corpo" at bounding box center [890, 432] width 58 height 107
click at [944, 461] on div at bounding box center [944, 428] width 5 height 99
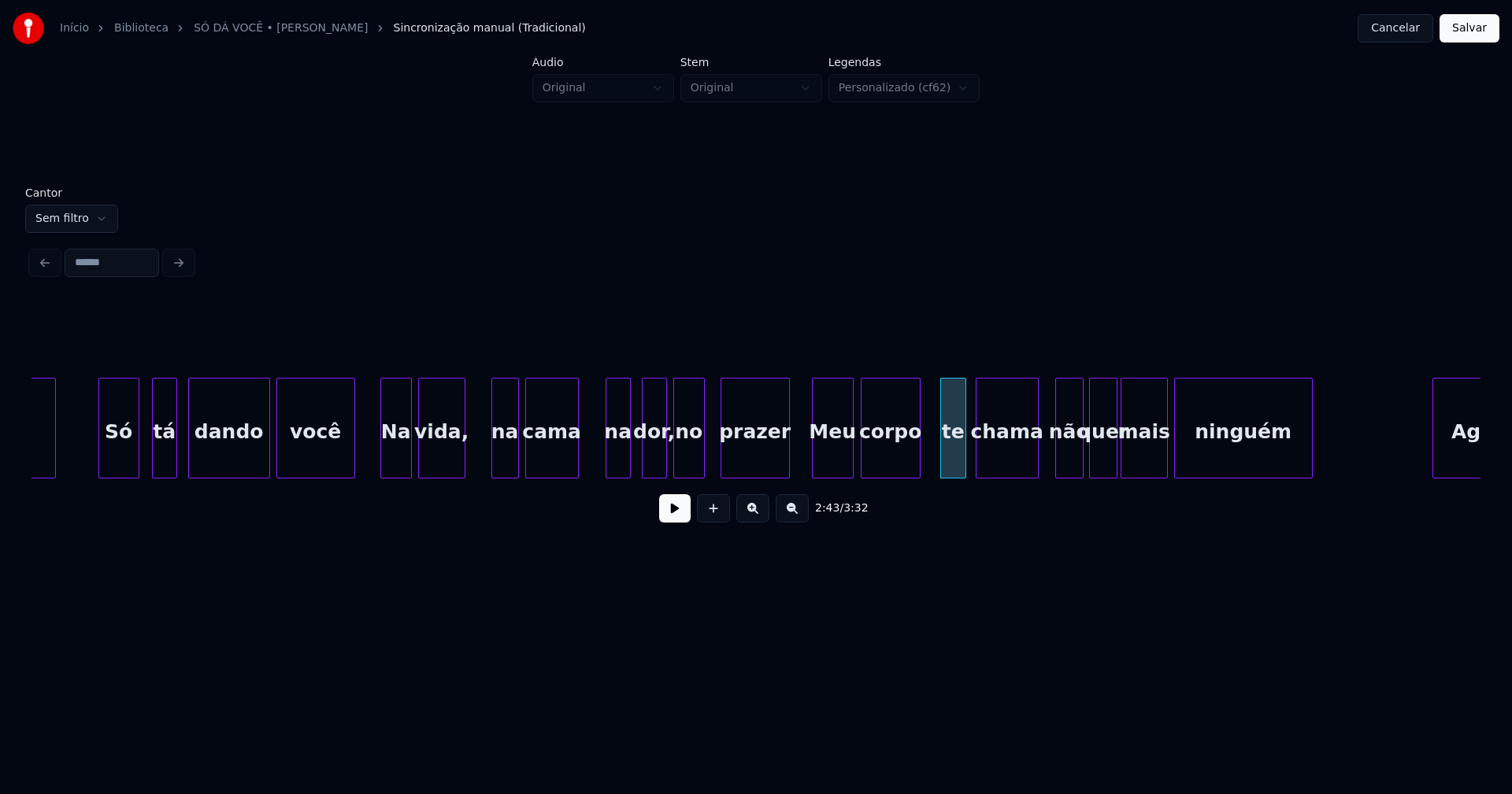
click at [1068, 457] on div "não" at bounding box center [1069, 432] width 27 height 107
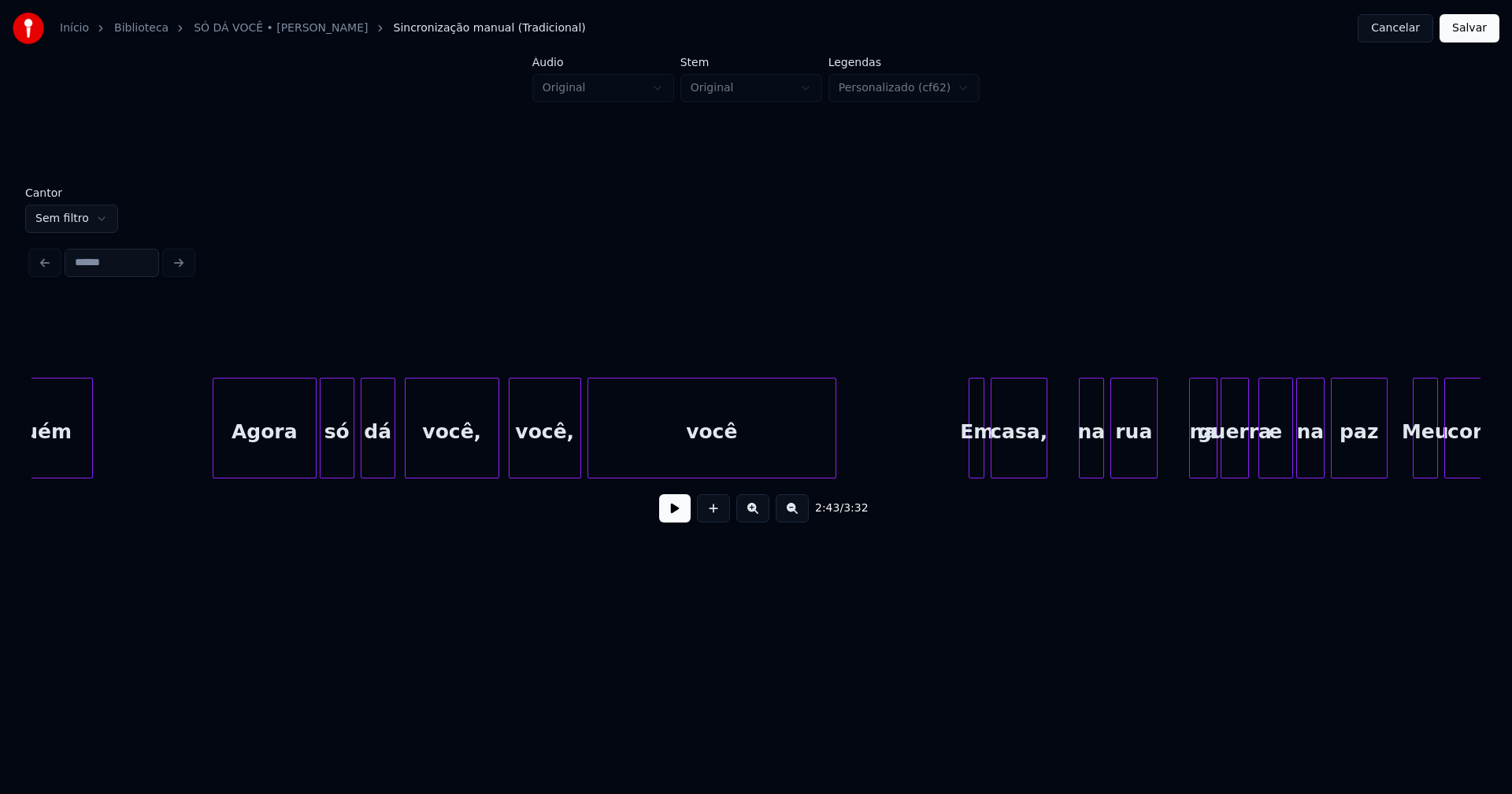
scroll to position [0, 26030]
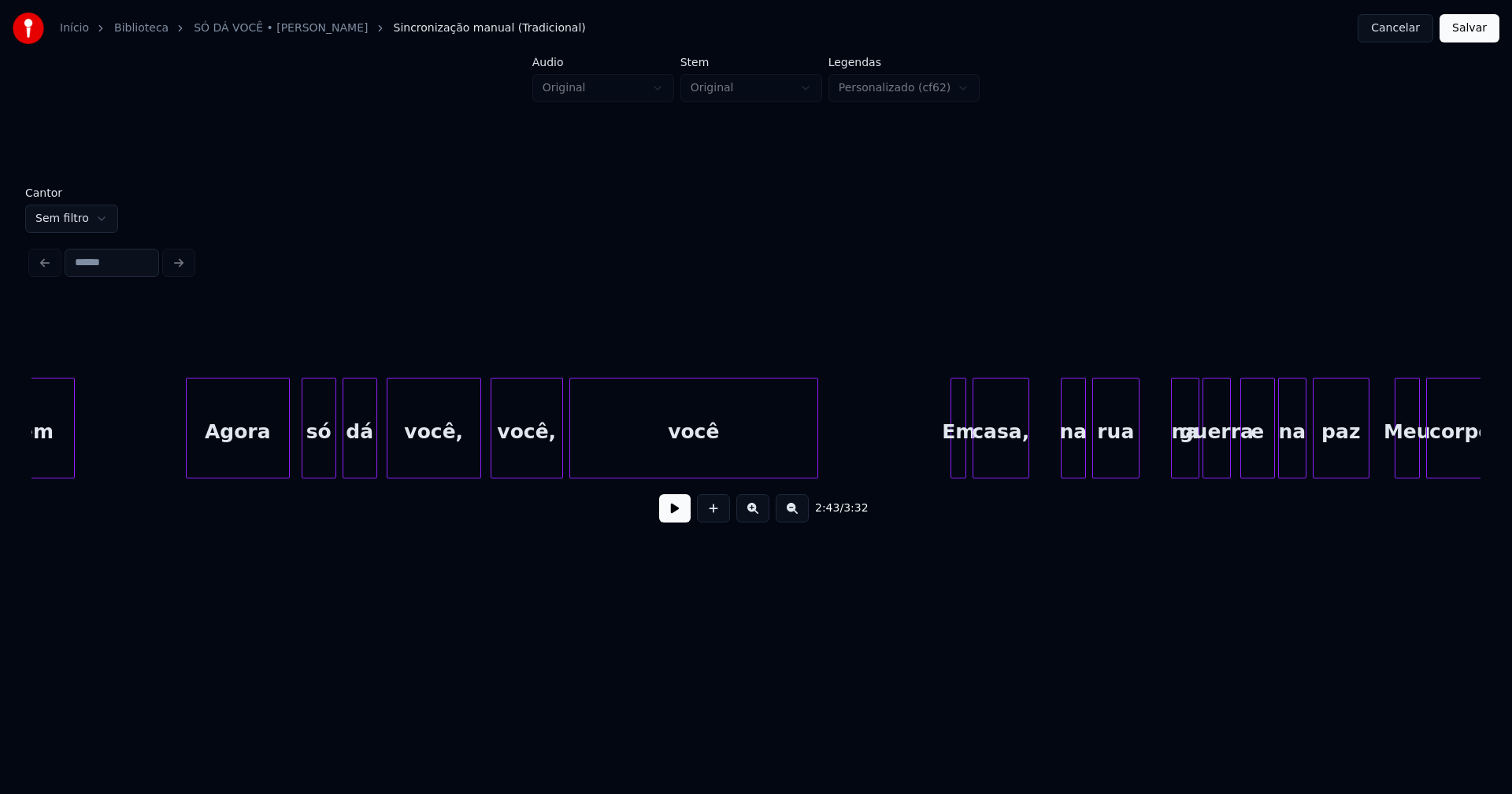
click at [241, 463] on div "Agora" at bounding box center [237, 432] width 103 height 107
click at [937, 464] on div at bounding box center [938, 428] width 5 height 99
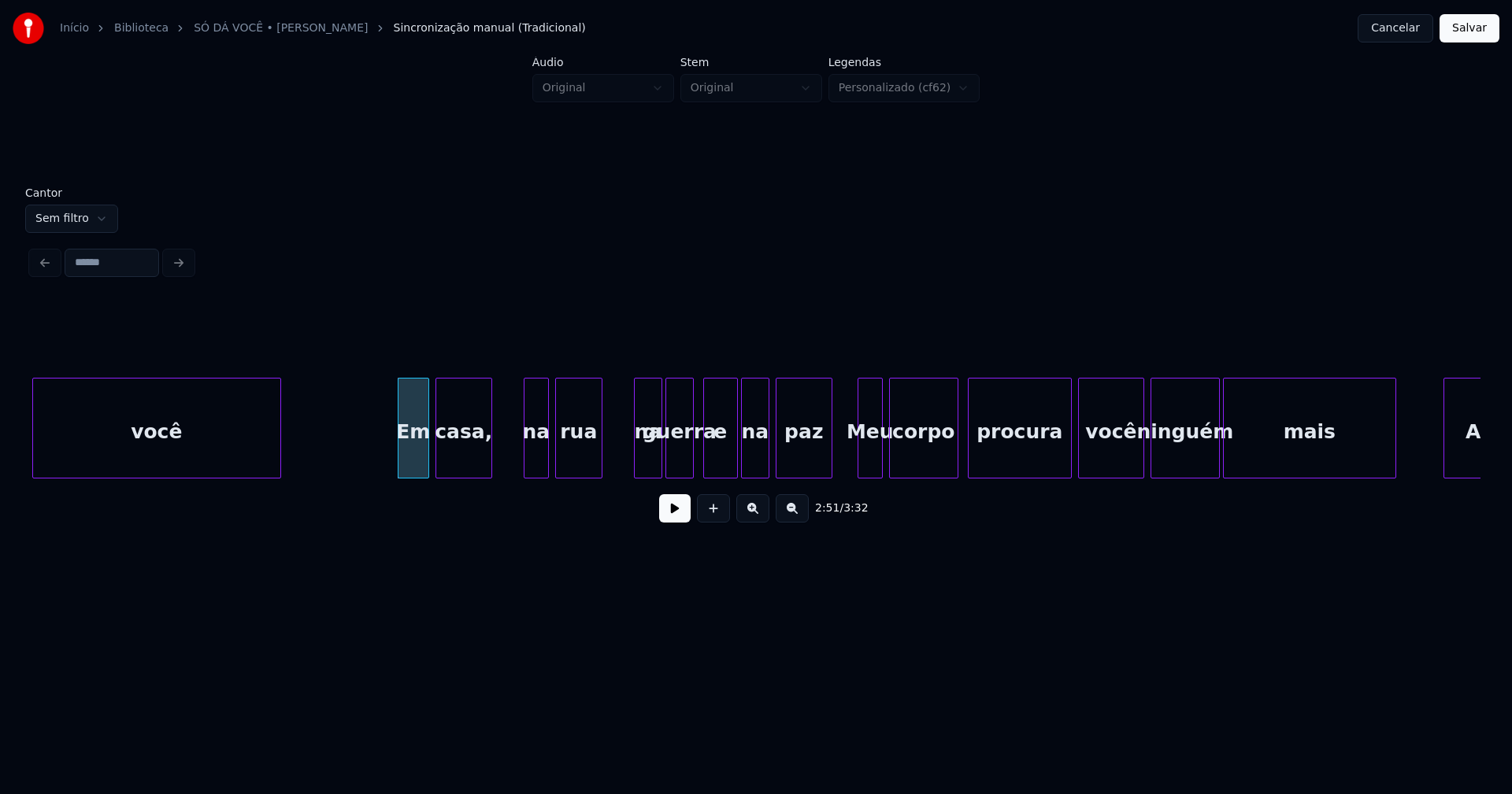
scroll to position [0, 26621]
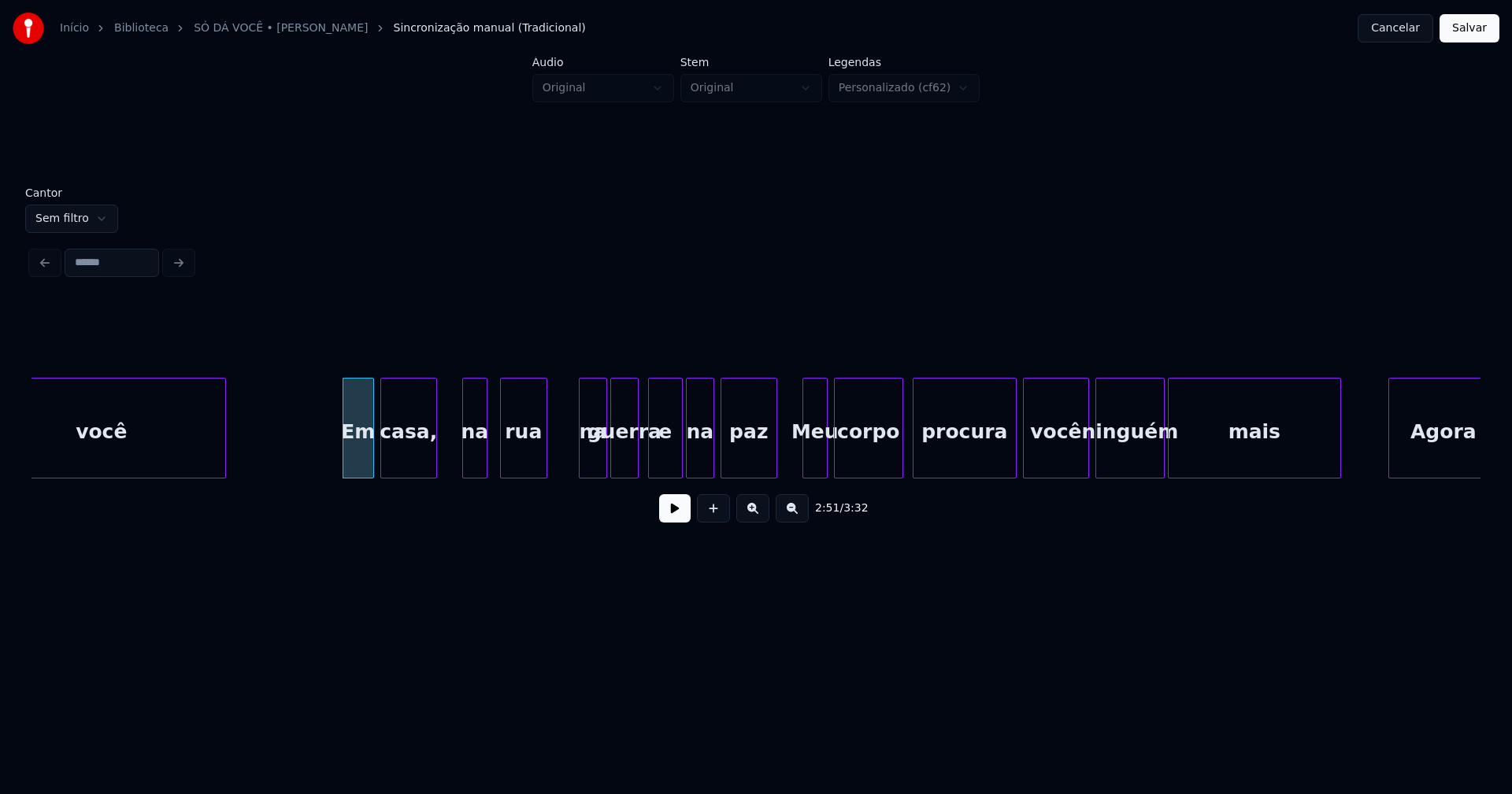
click at [477, 456] on div "na" at bounding box center [475, 432] width 24 height 107
click at [588, 449] on div "na" at bounding box center [588, 432] width 27 height 107
click at [809, 455] on div "Meu" at bounding box center [810, 432] width 24 height 107
click at [1009, 463] on div at bounding box center [1007, 428] width 5 height 99
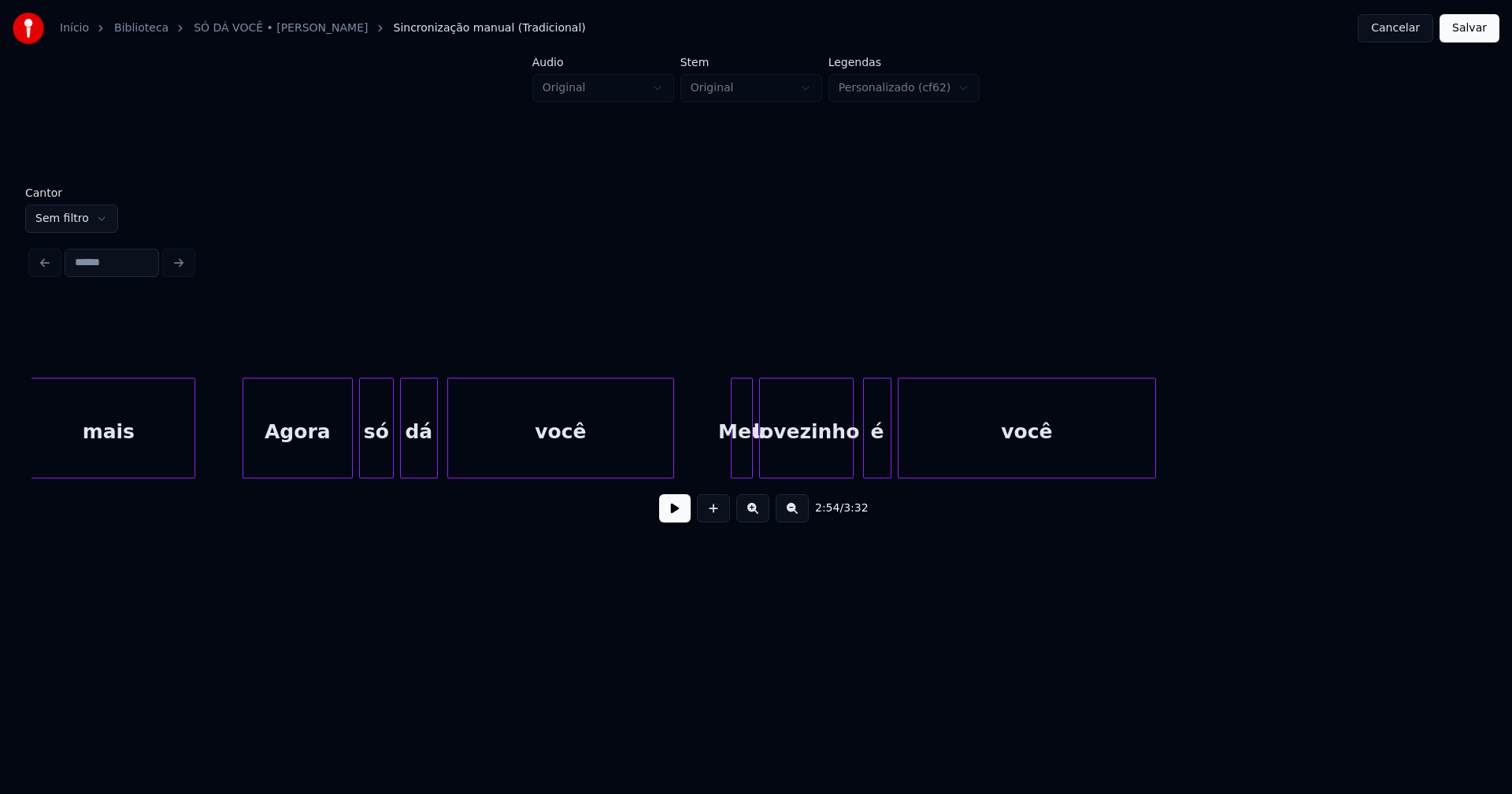
scroll to position [0, 27768]
click at [283, 466] on div "Agora" at bounding box center [286, 432] width 108 height 107
click at [363, 459] on div "só" at bounding box center [372, 432] width 33 height 107
click at [727, 465] on div at bounding box center [728, 428] width 5 height 99
click at [871, 471] on div "é" at bounding box center [870, 432] width 27 height 107
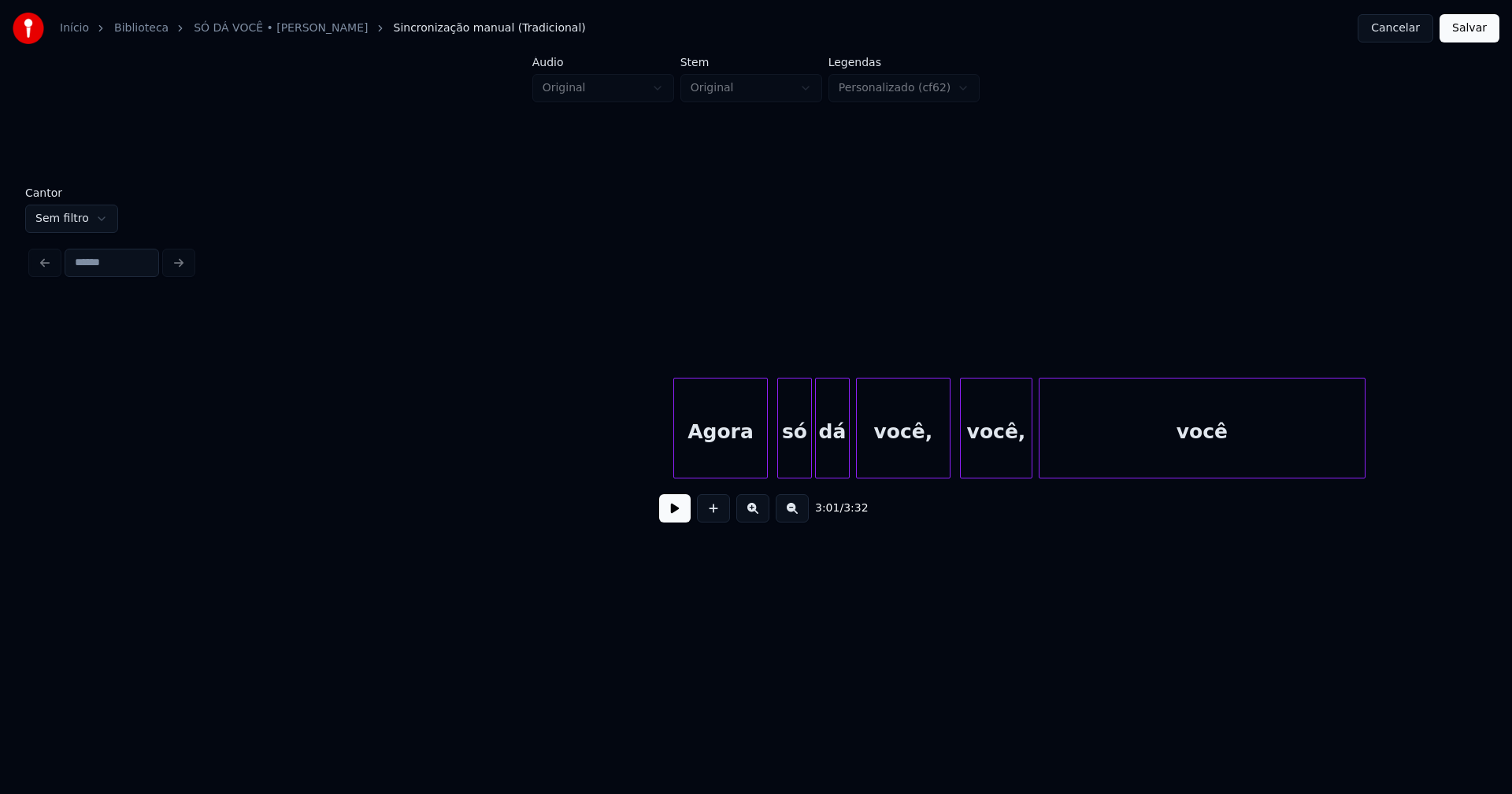
scroll to position [0, 29487]
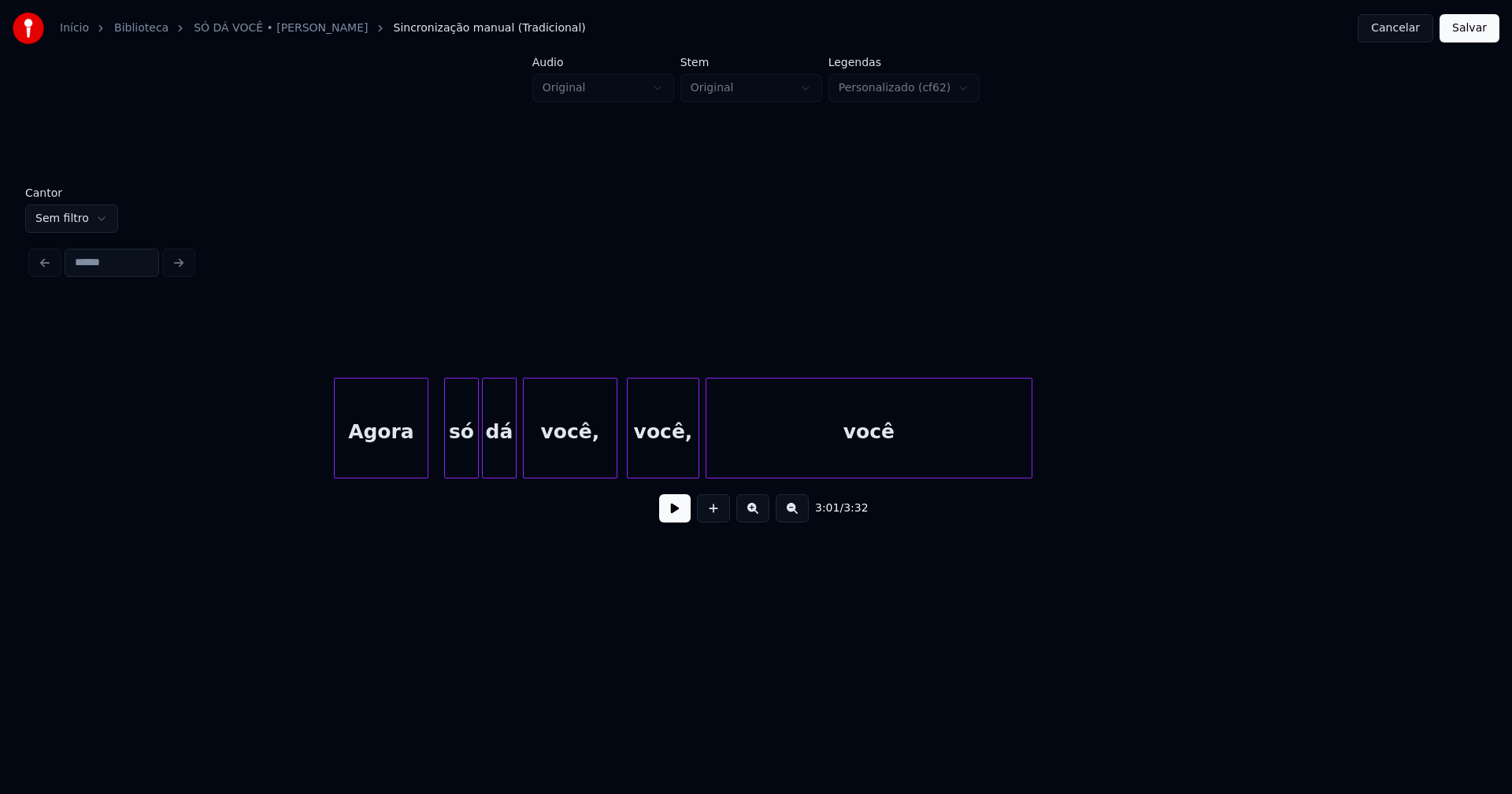
click at [396, 456] on div "Agora" at bounding box center [380, 432] width 93 height 107
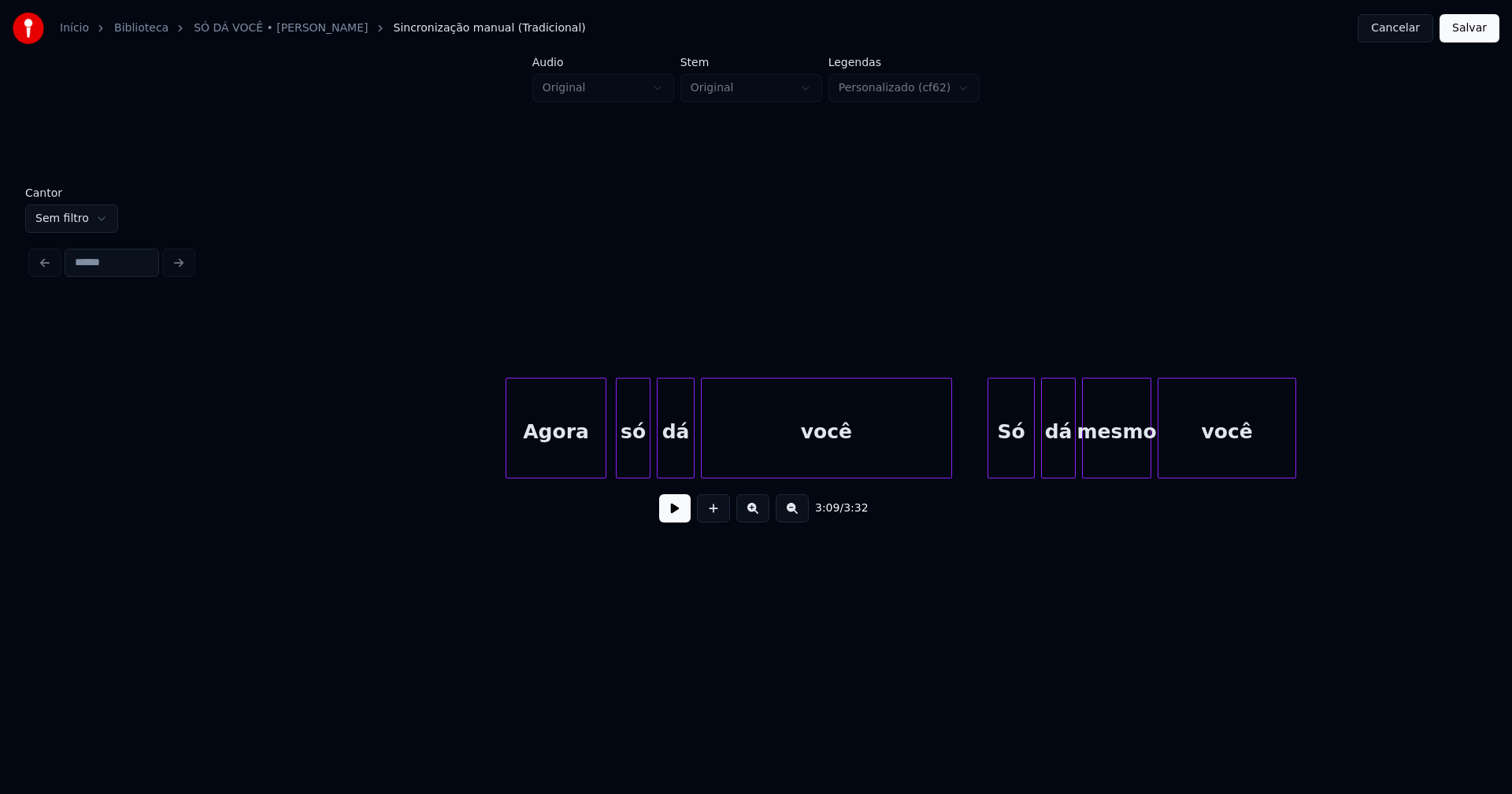
scroll to position [0, 31004]
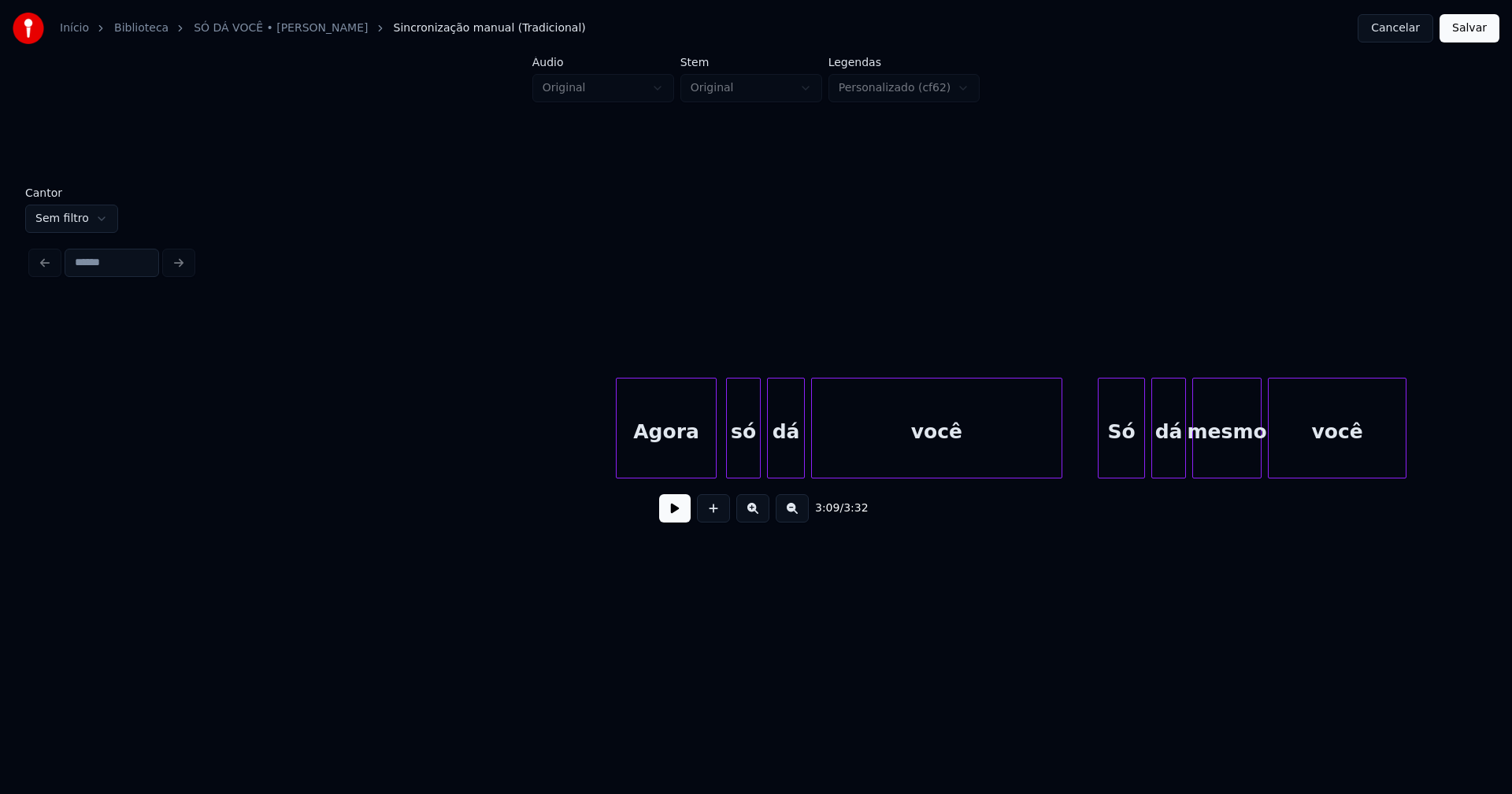
click at [677, 447] on div "Agora" at bounding box center [666, 432] width 99 height 107
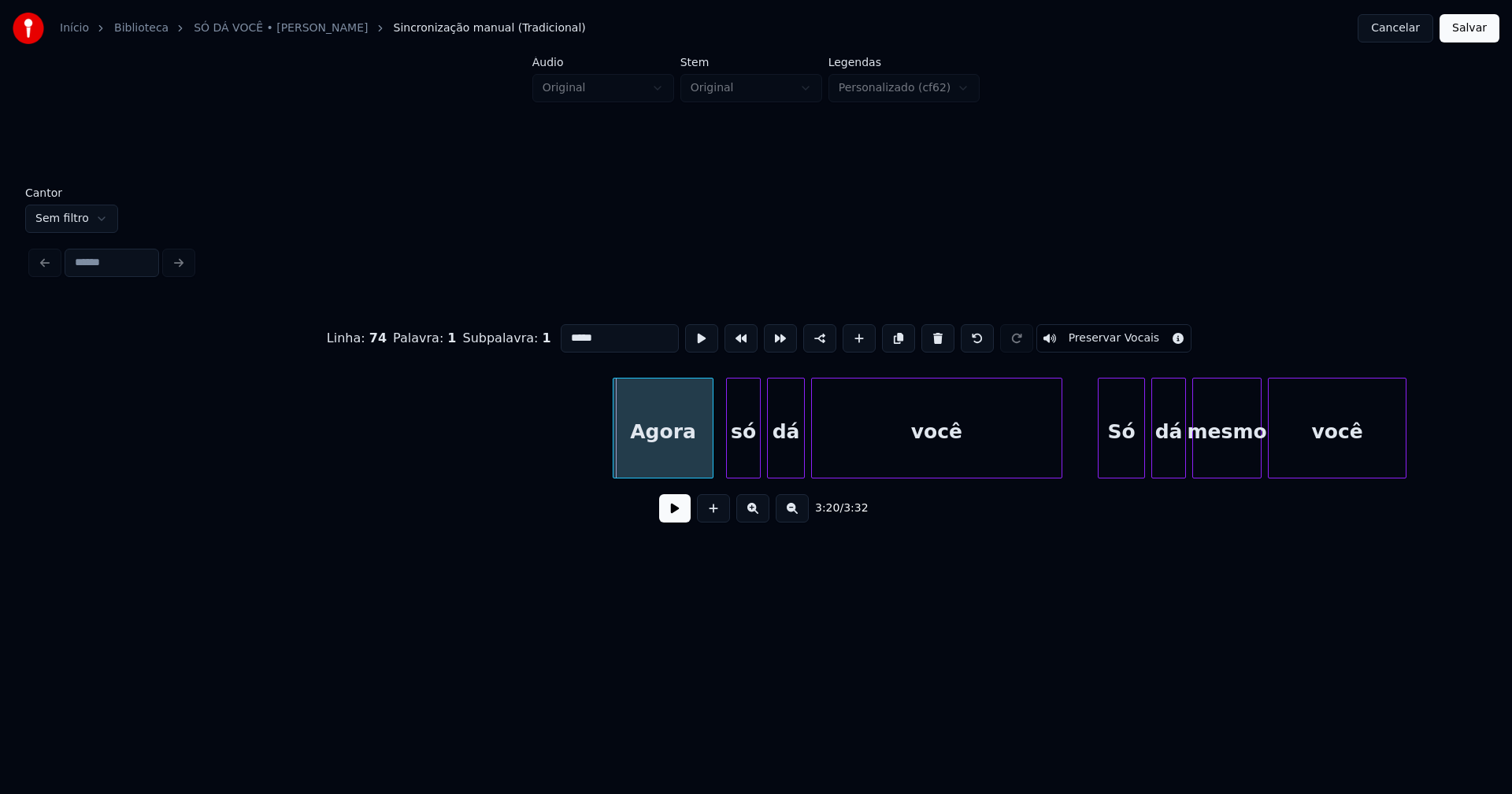
click at [692, 456] on div "Agora" at bounding box center [663, 432] width 99 height 107
click at [1119, 466] on div "Só" at bounding box center [1118, 432] width 46 height 107
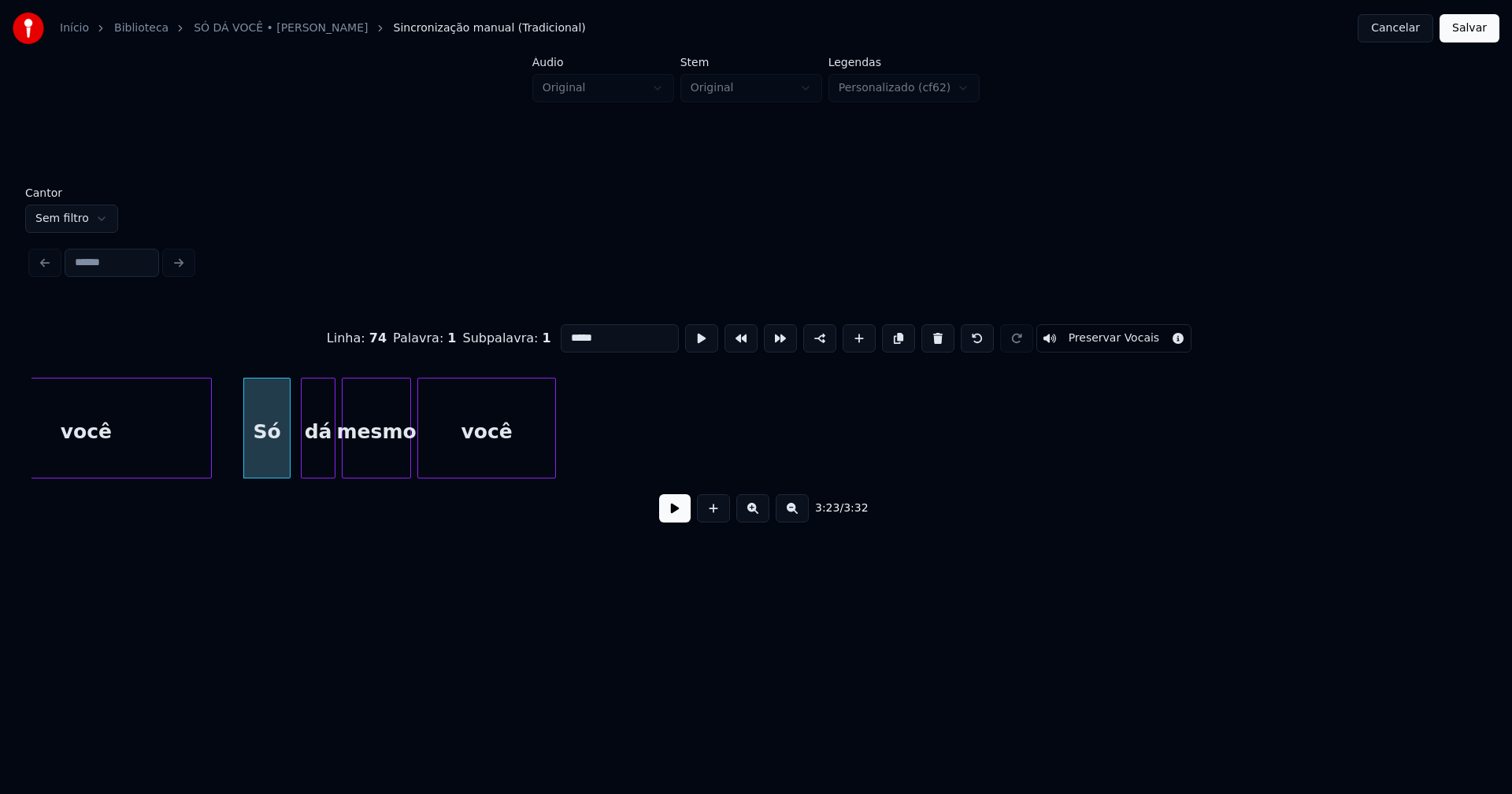
scroll to position [0, 31946]
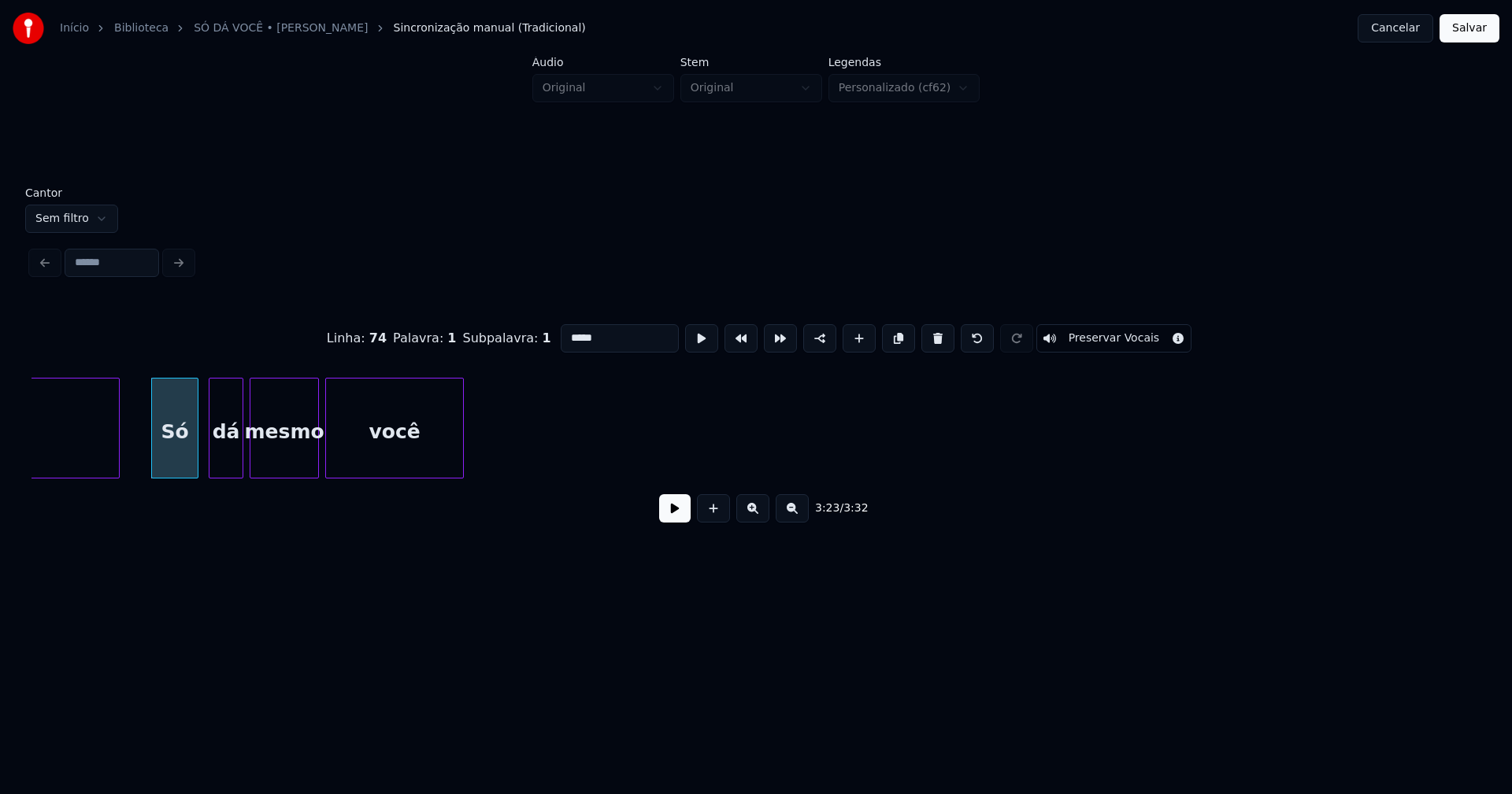
click at [1478, 29] on button "Salvar" at bounding box center [1468, 28] width 60 height 29
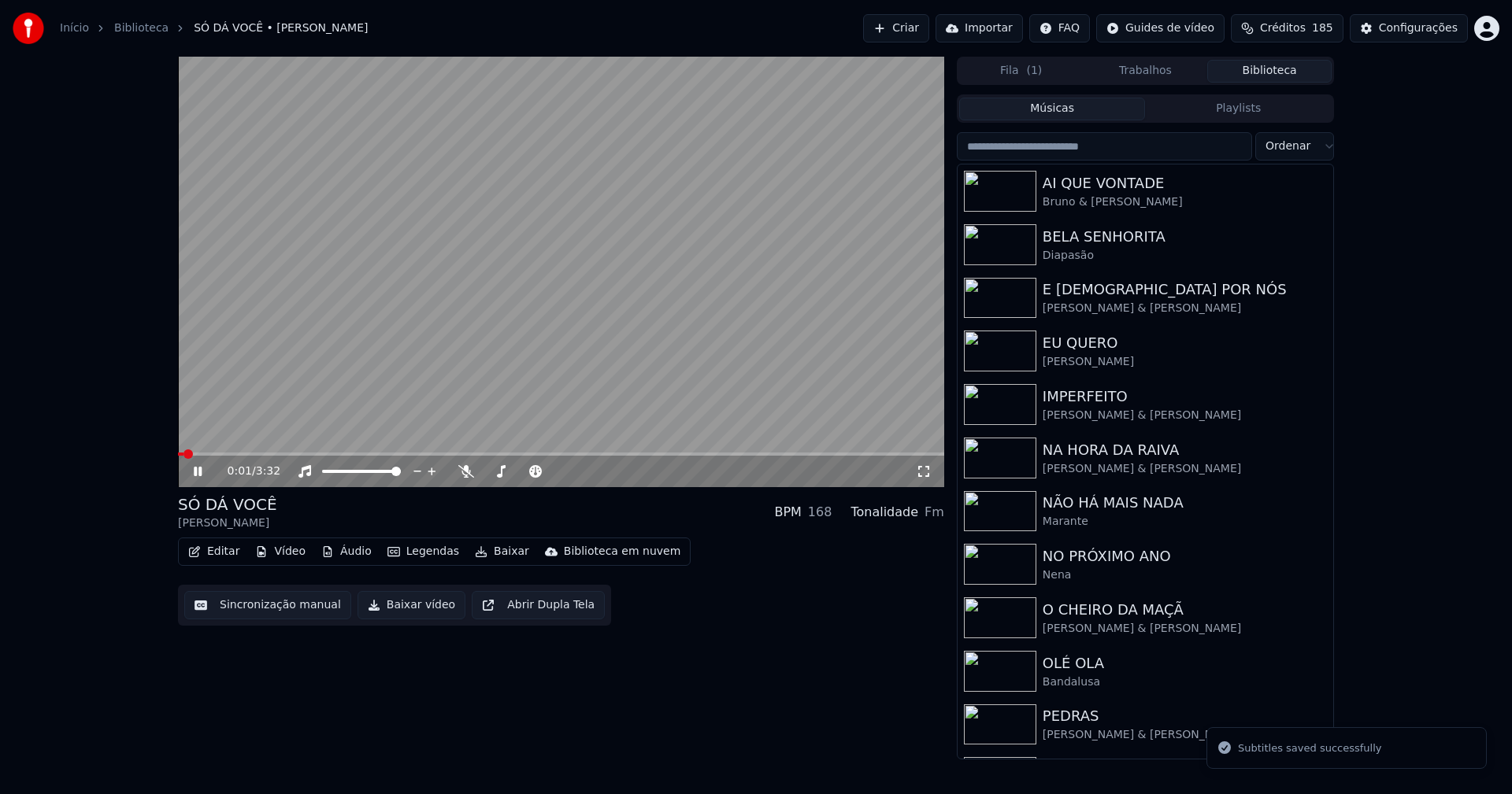
click at [346, 453] on span at bounding box center [561, 454] width 766 height 3
click at [198, 471] on icon at bounding box center [209, 471] width 37 height 12
click at [410, 604] on button "Baixar vídeo" at bounding box center [411, 605] width 108 height 29
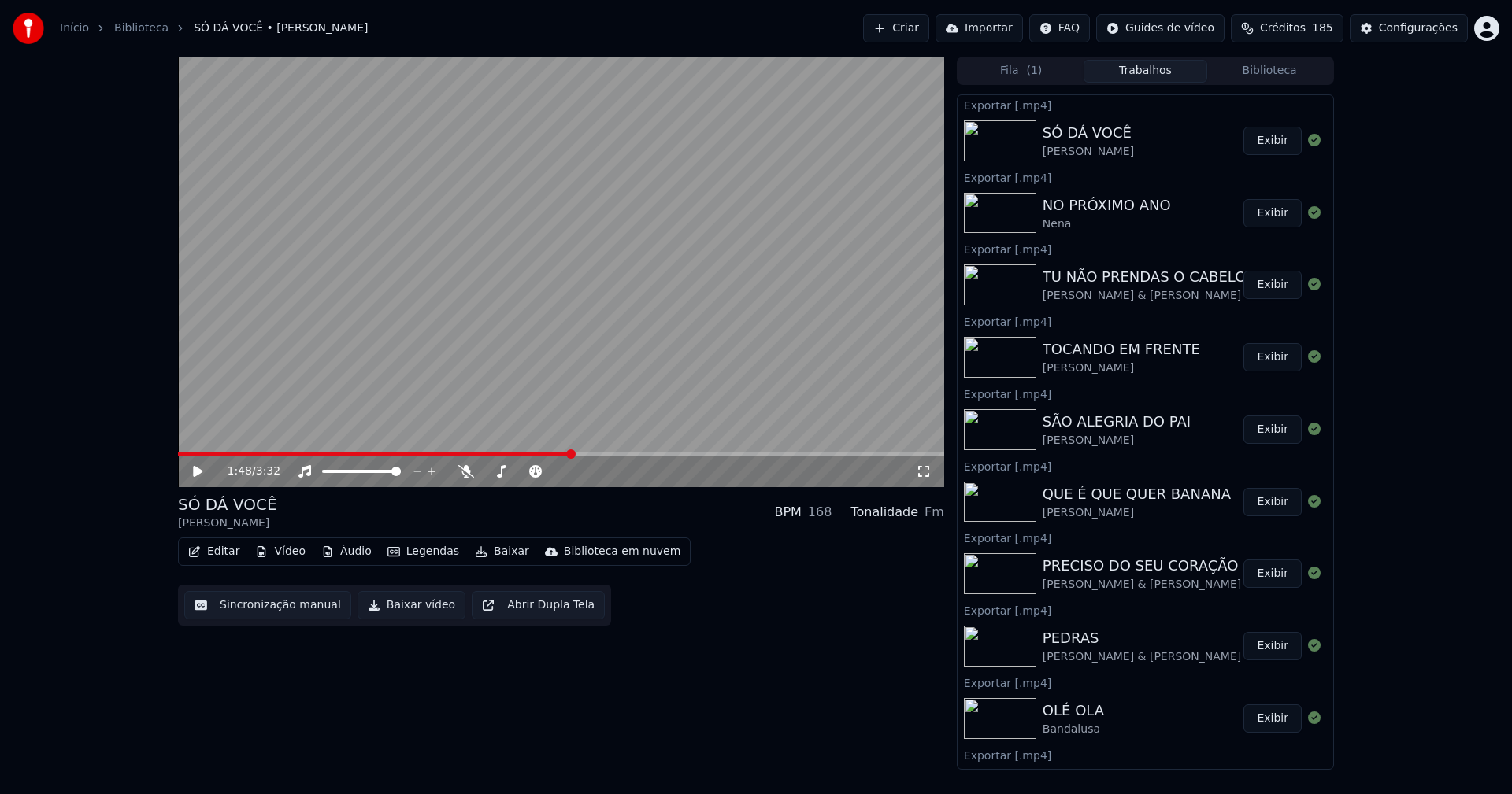
click at [1293, 67] on button "Biblioteca" at bounding box center [1269, 71] width 124 height 23
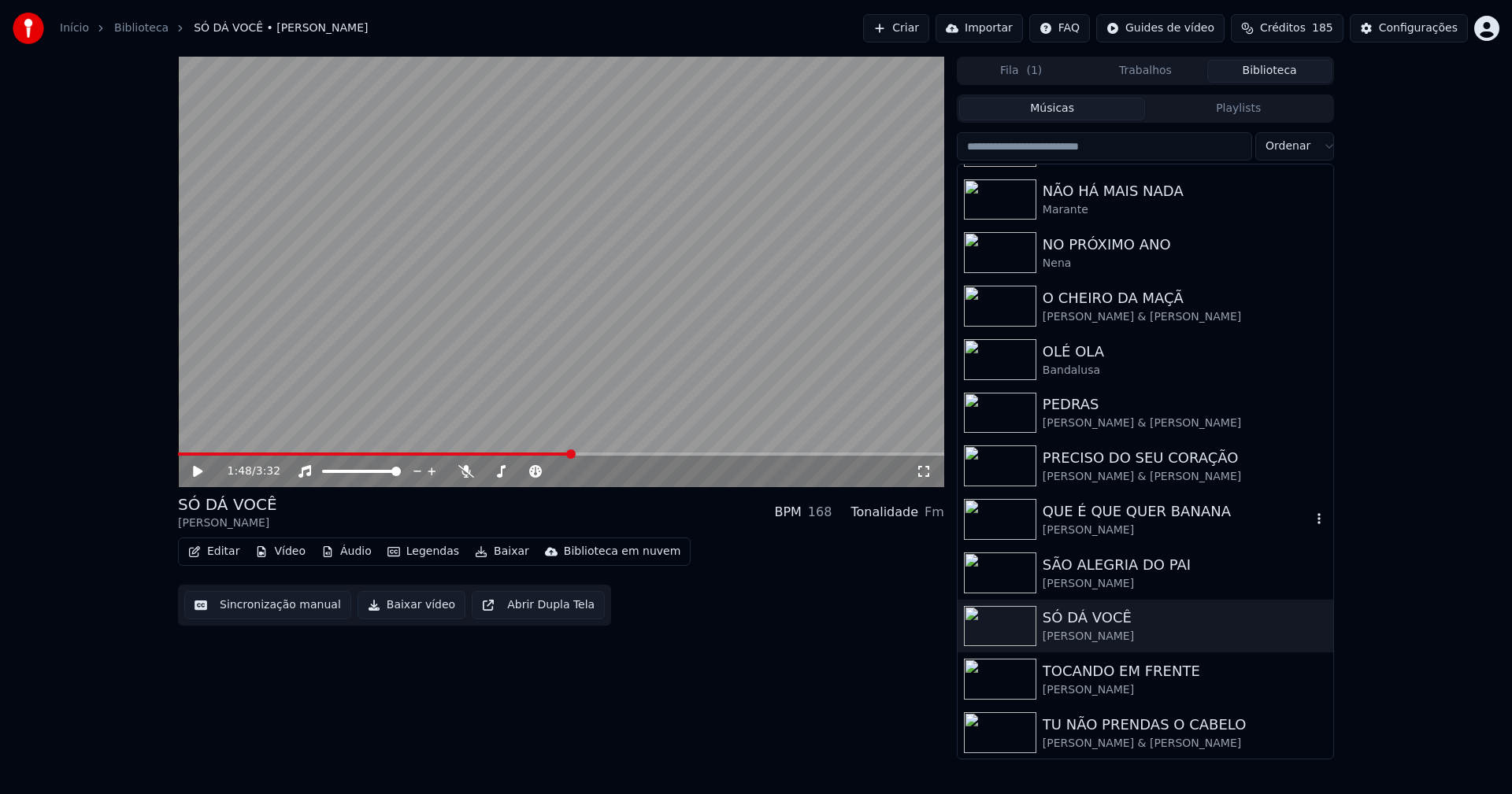
scroll to position [314, 0]
